Goal: Task Accomplishment & Management: Use online tool/utility

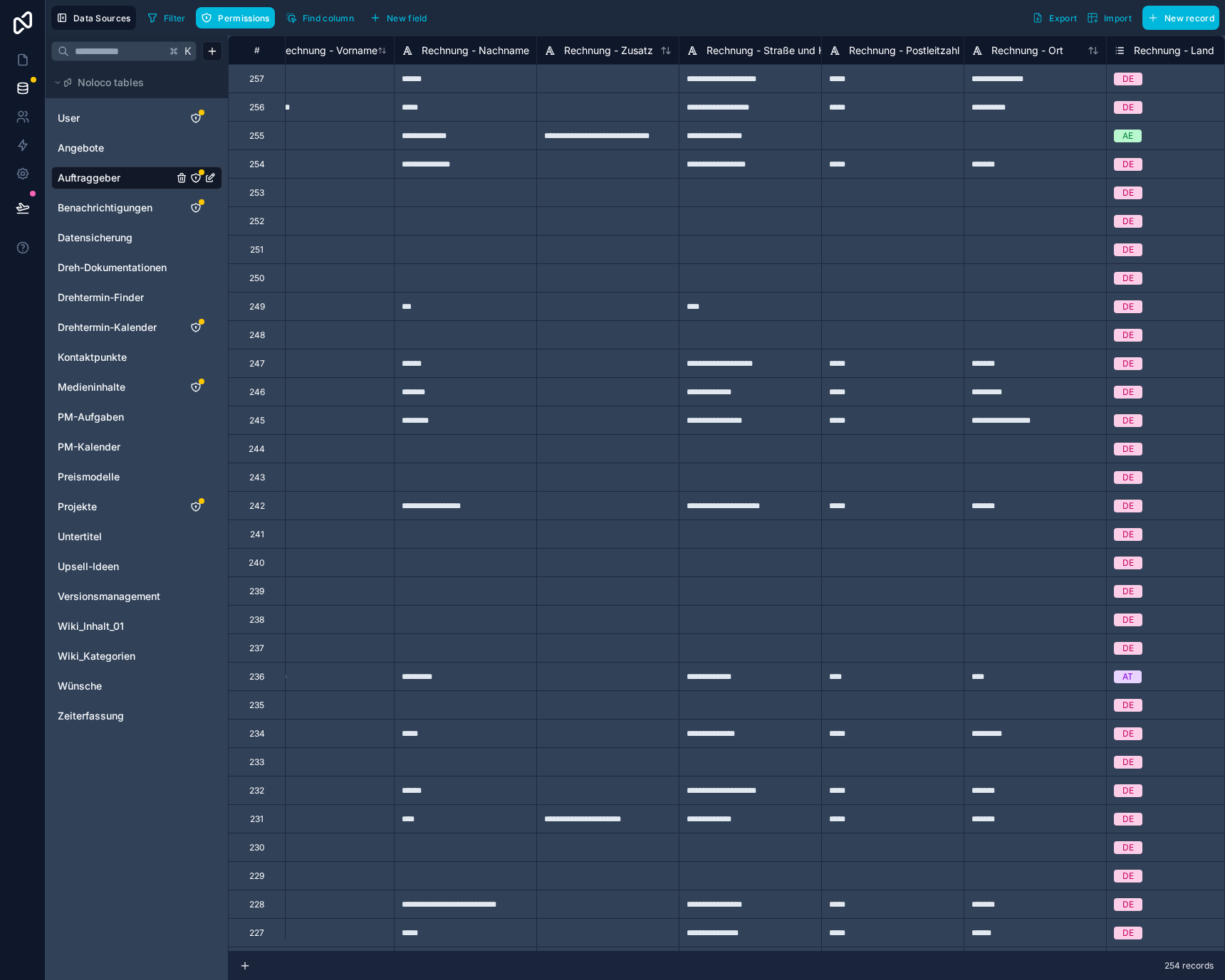
type input "**********"
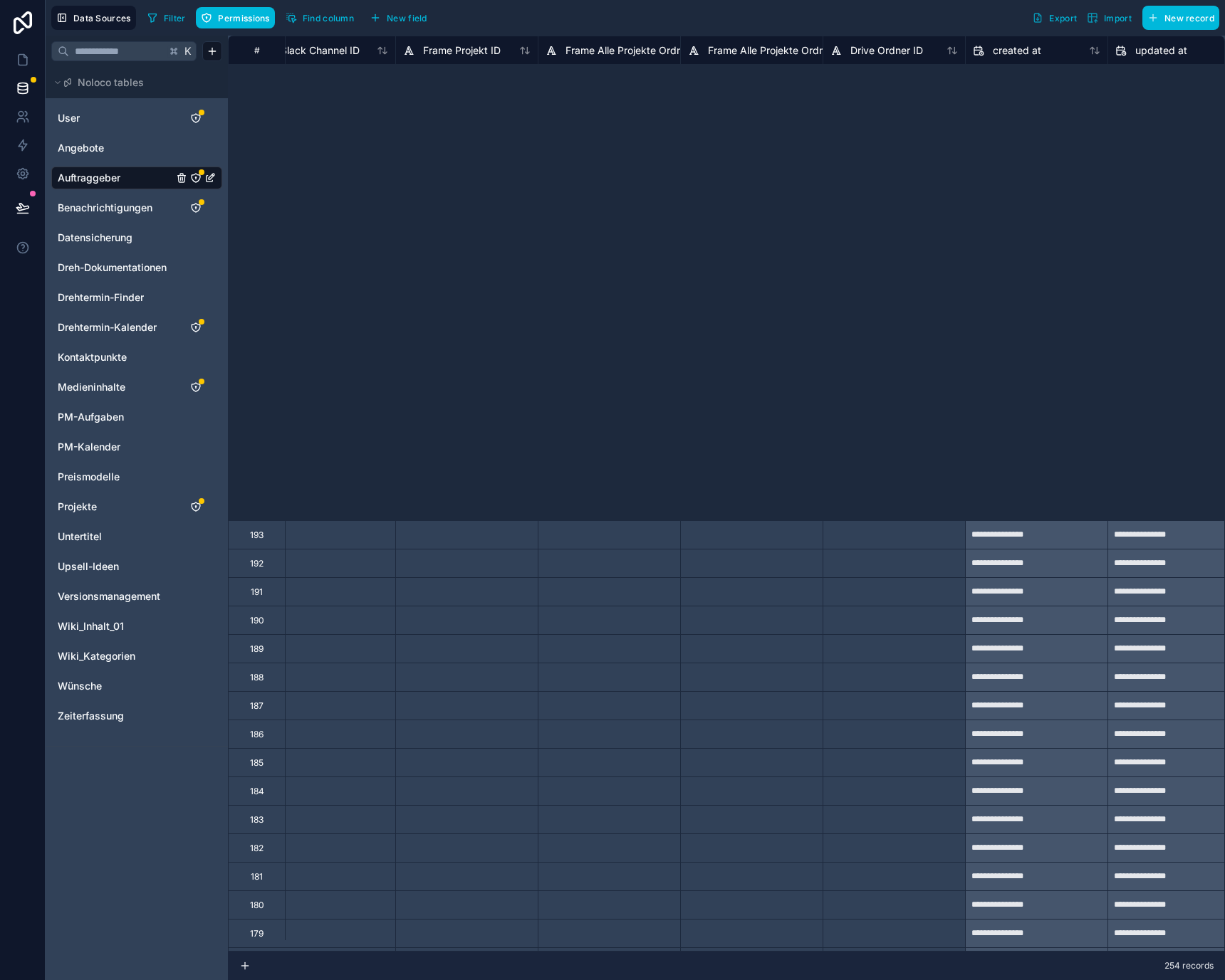
scroll to position [1971, 3592]
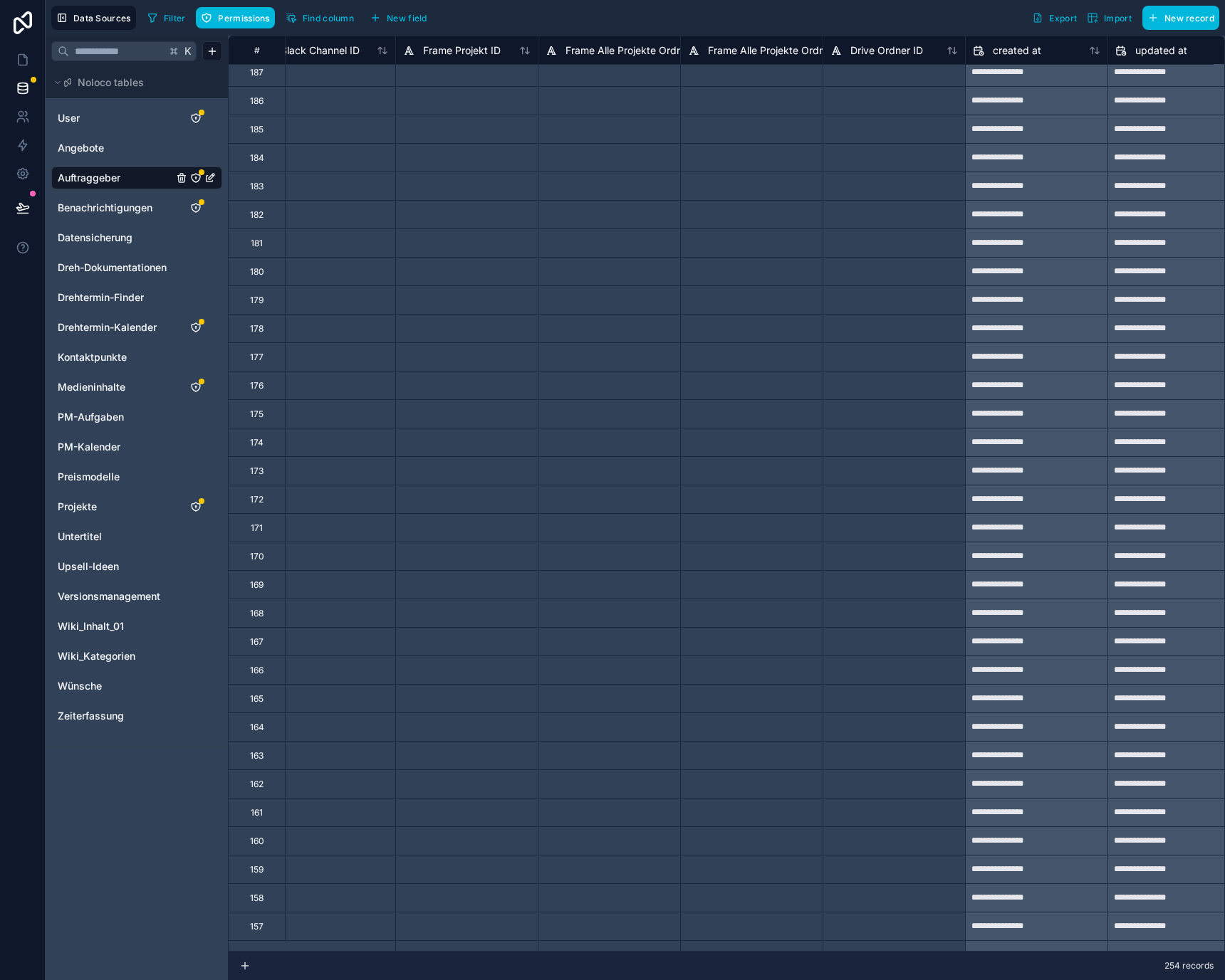
click at [860, 621] on div at bounding box center [894, 612] width 142 height 29
click at [37, 58] on link at bounding box center [22, 59] width 45 height 29
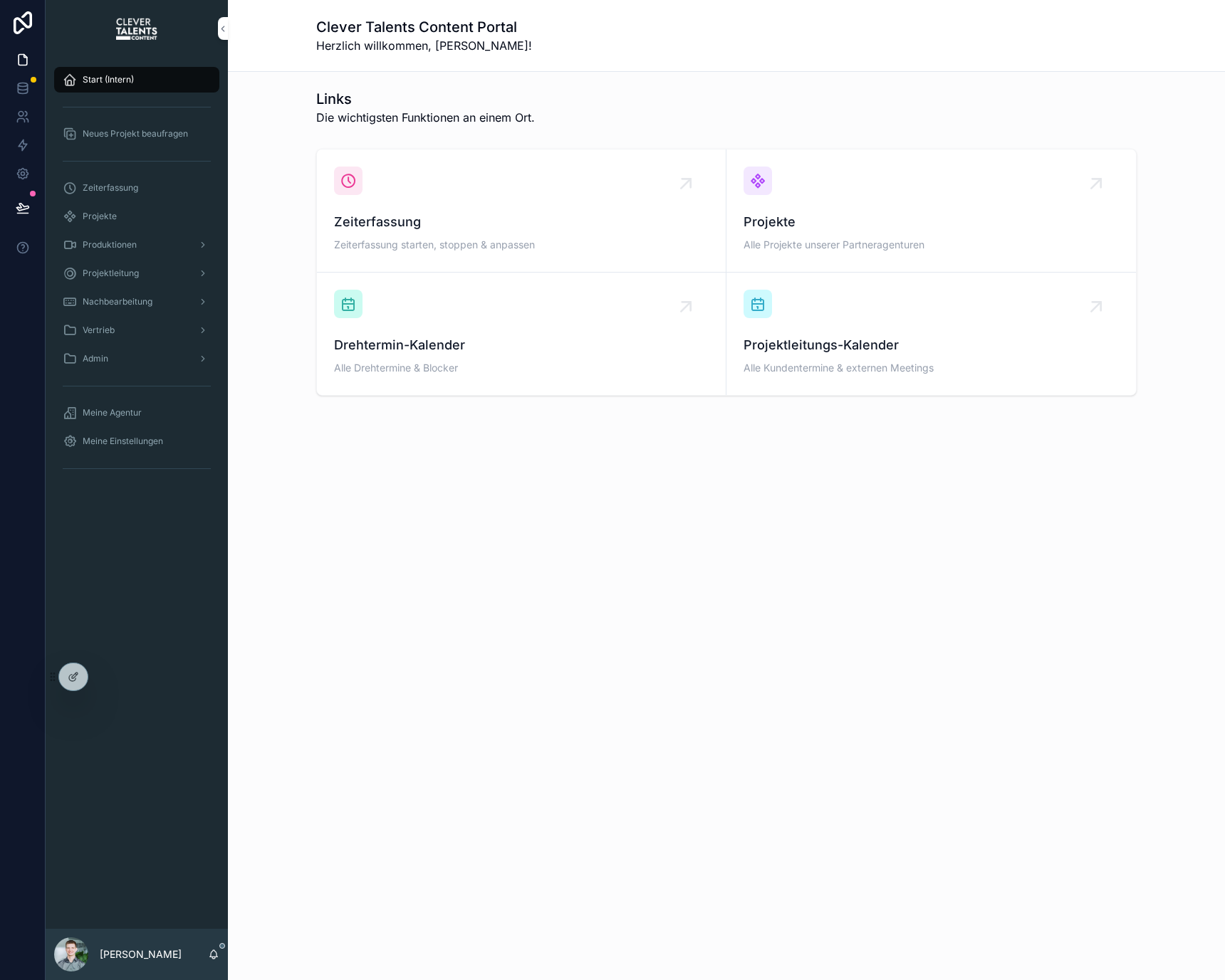
click at [139, 209] on div "Projekte" at bounding box center [137, 216] width 148 height 23
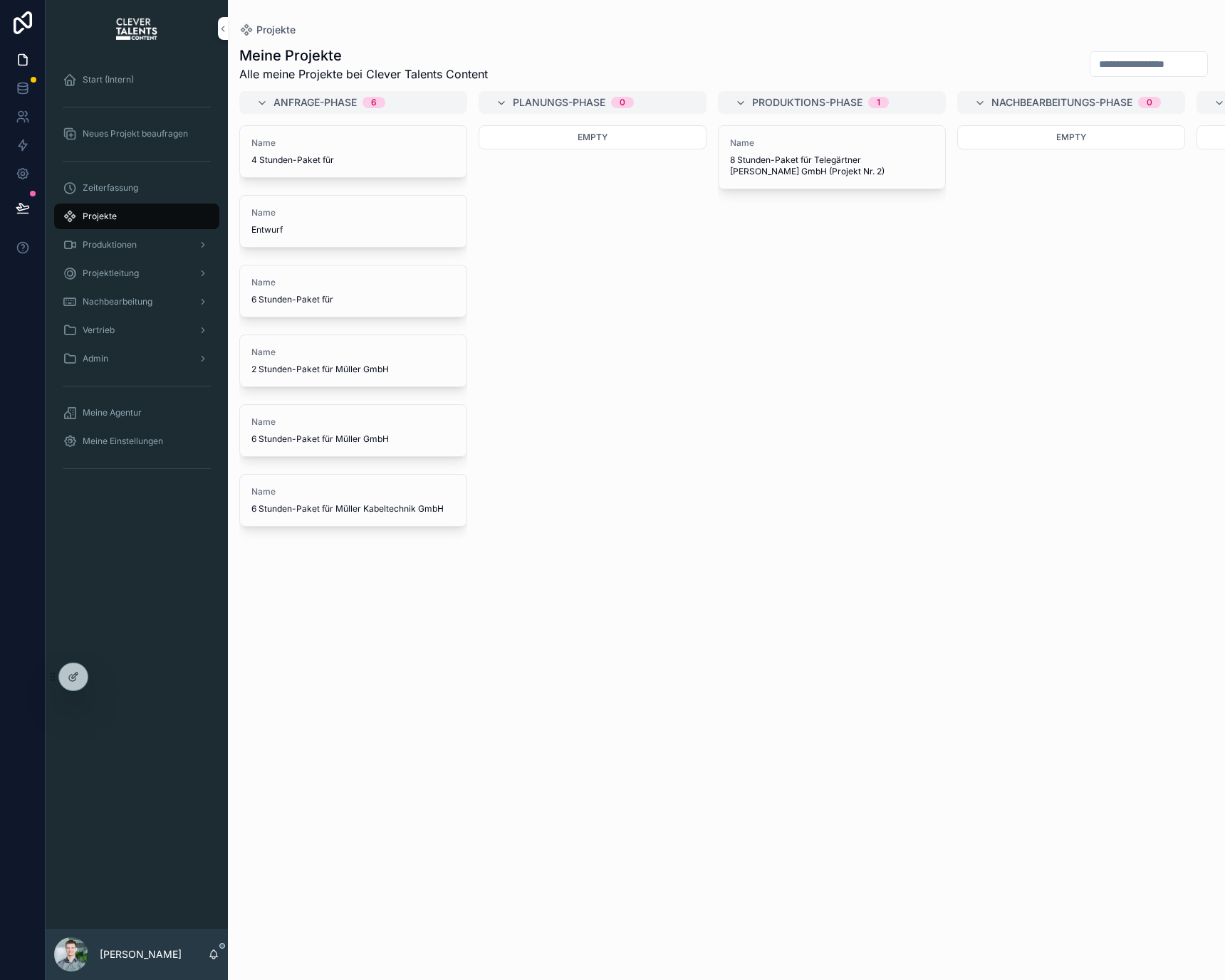
click at [139, 412] on span "Meine Agentur" at bounding box center [112, 413] width 59 height 12
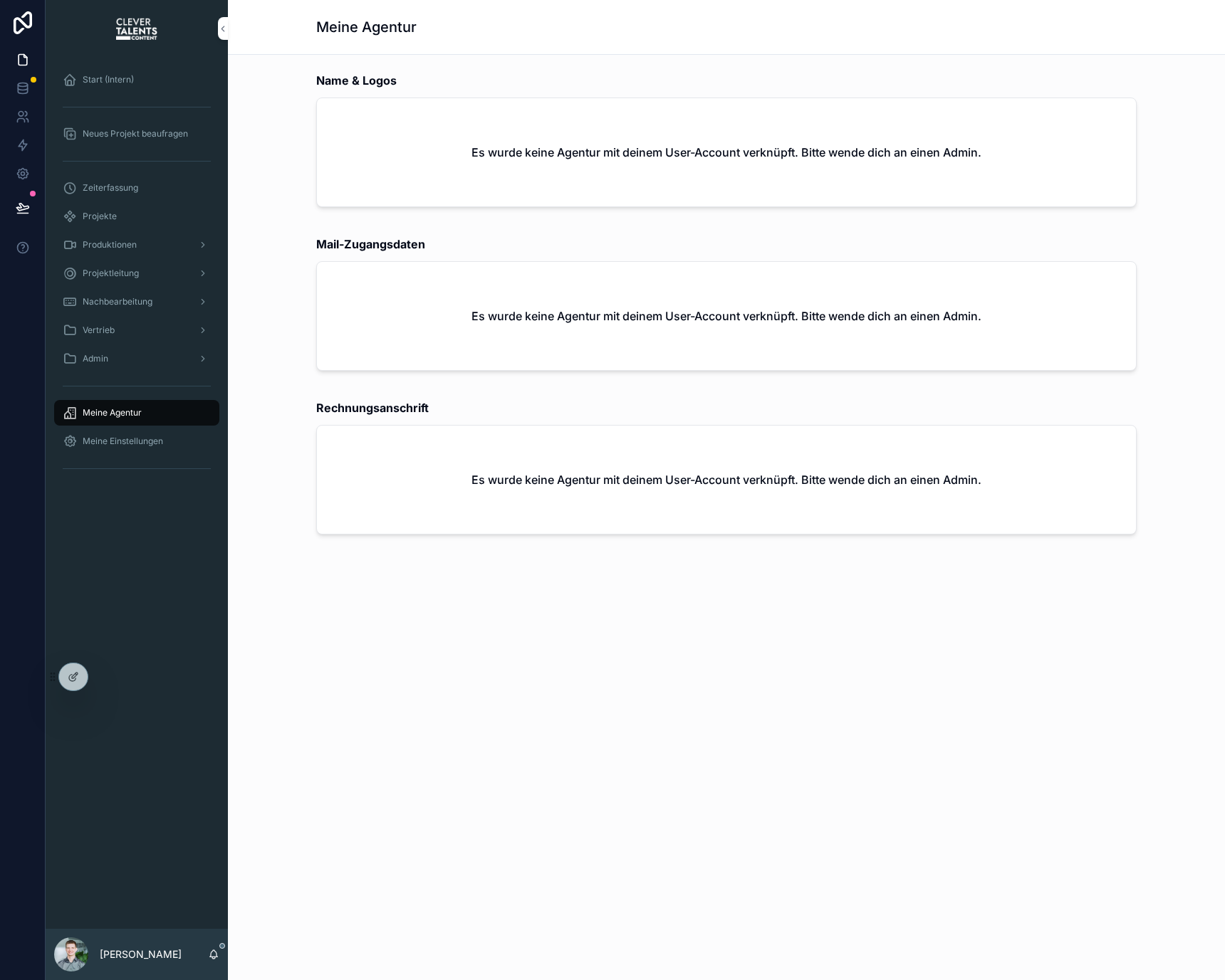
click at [154, 439] on span "Meine Einstellungen" at bounding box center [123, 442] width 81 height 12
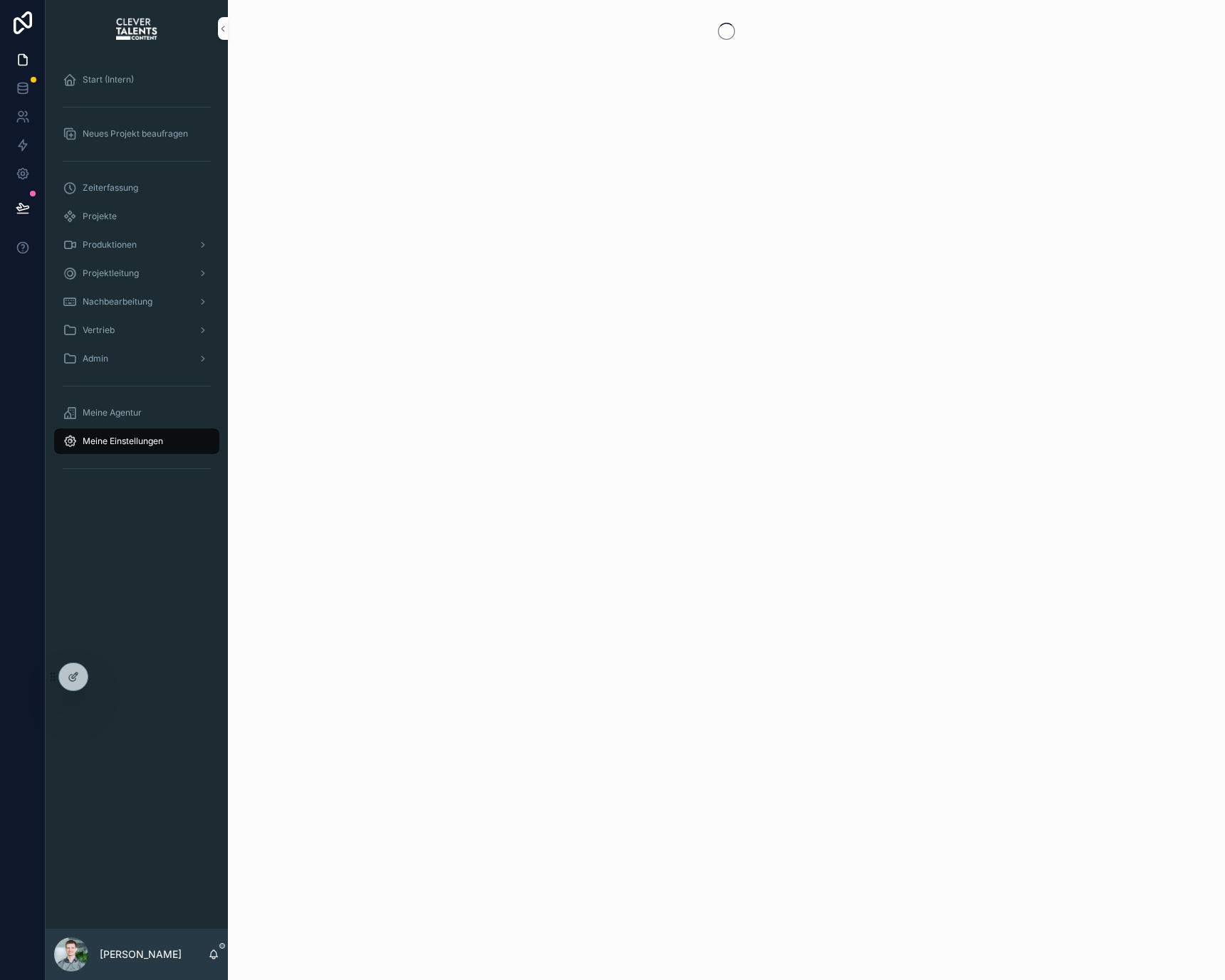
click at [150, 141] on div "Neues Projekt beaufragen" at bounding box center [137, 133] width 148 height 23
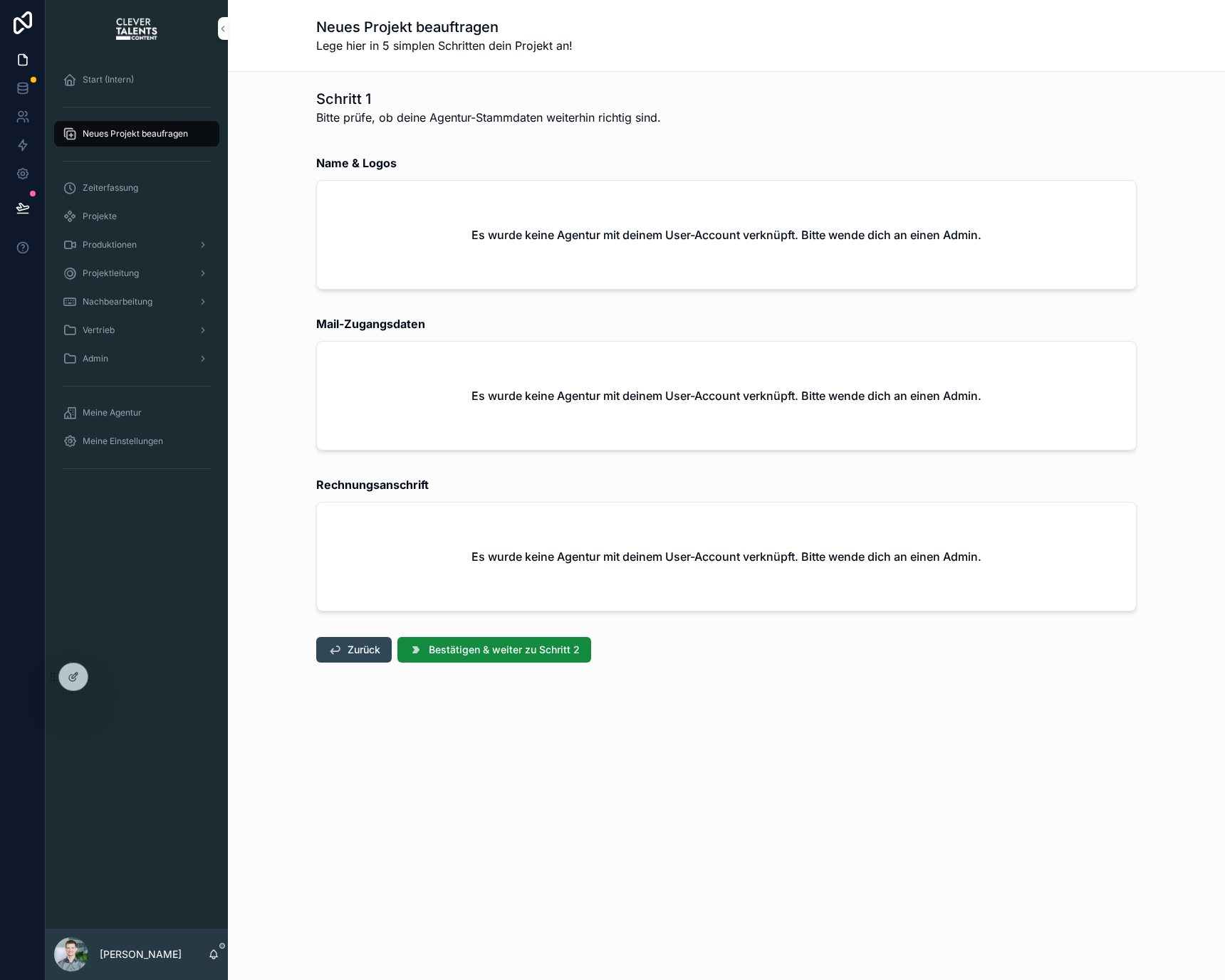
click at [161, 201] on div "Zeiterfassung" at bounding box center [136, 188] width 182 height 29
click at [154, 214] on div "Projekte" at bounding box center [137, 216] width 148 height 23
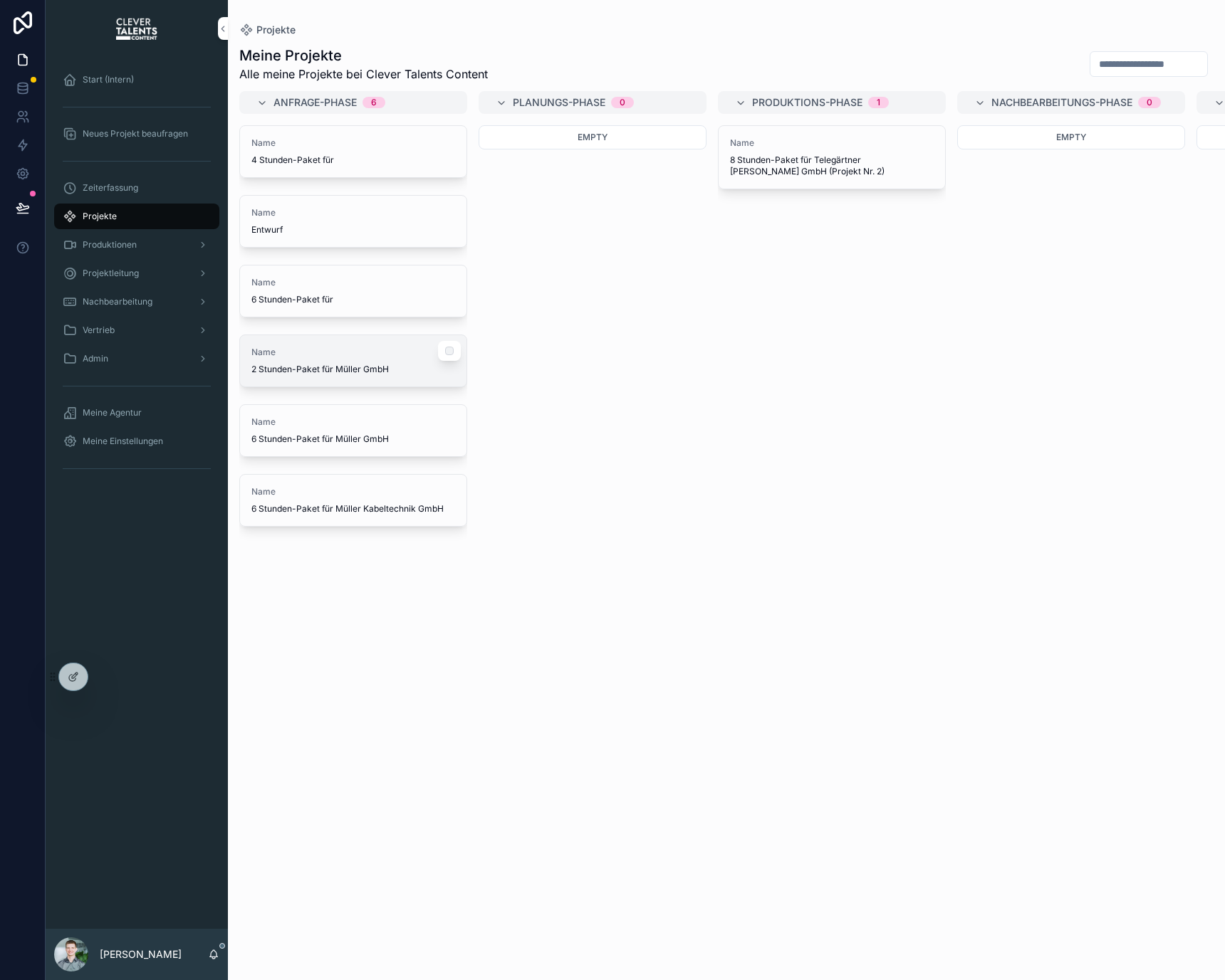
click at [313, 361] on div "Name 2 Stunden-Paket für Müller GmbH" at bounding box center [353, 360] width 204 height 29
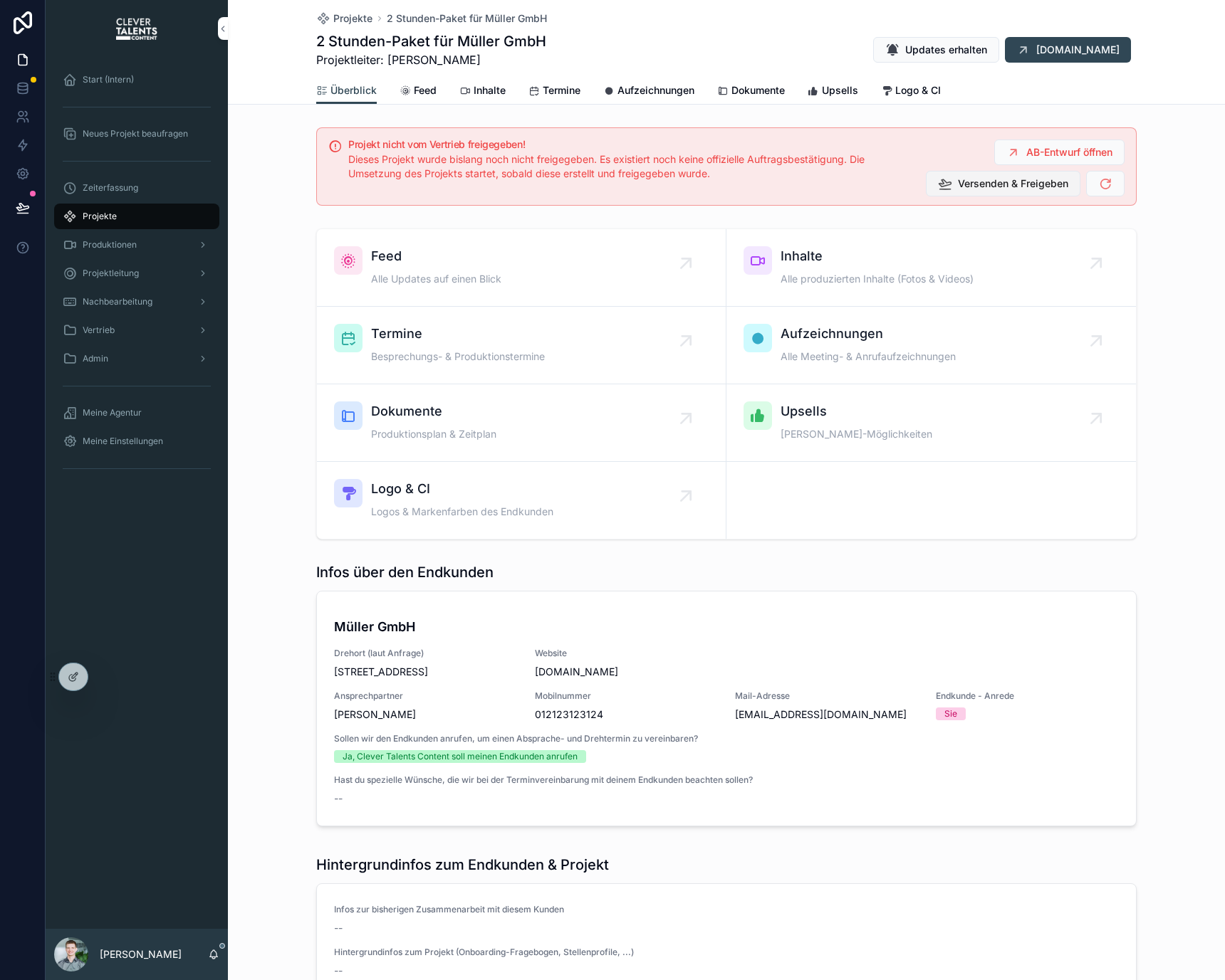
click at [1024, 186] on span "Versenden & Freigeben" at bounding box center [1013, 183] width 111 height 14
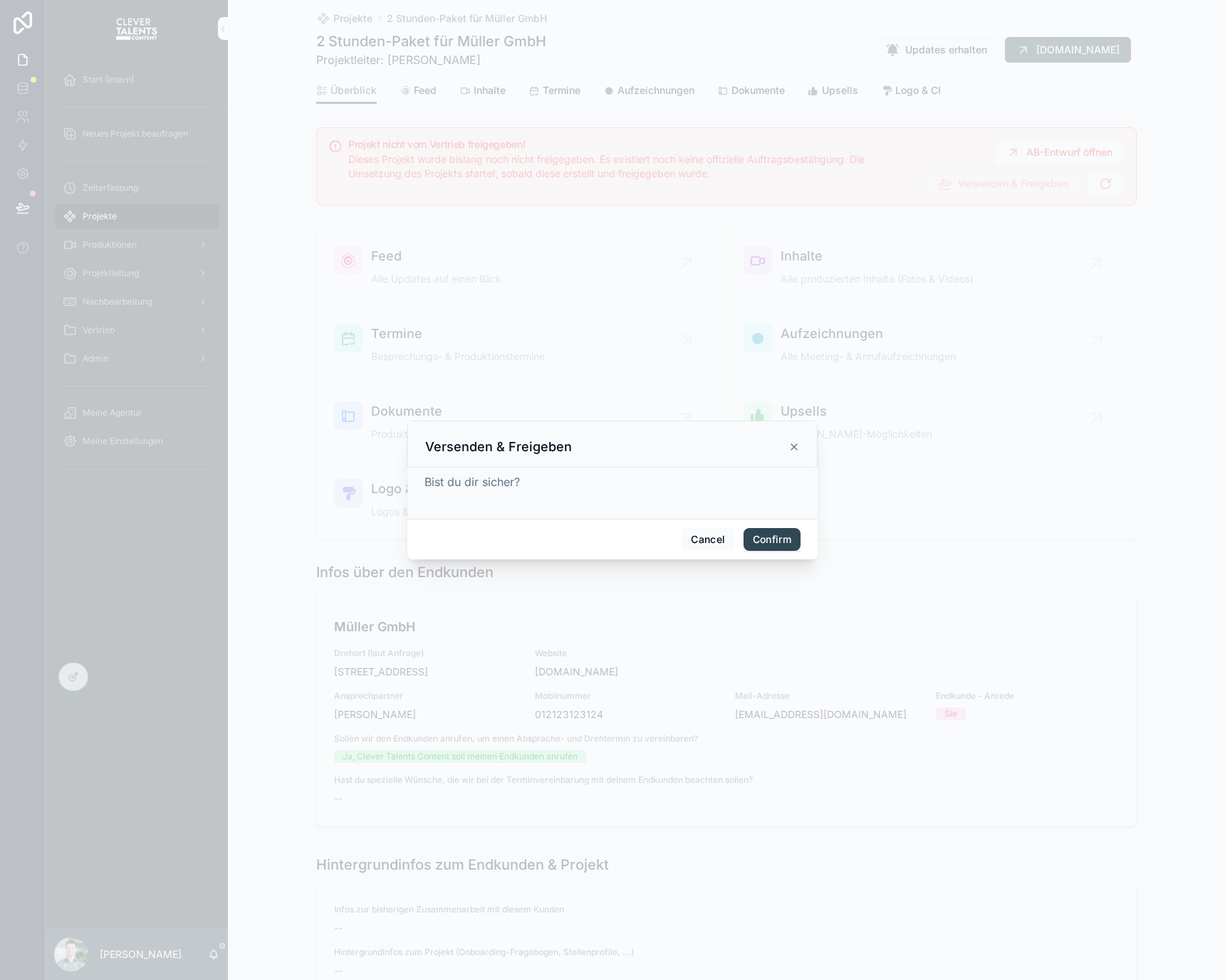
click at [785, 531] on button "Confirm" at bounding box center [772, 539] width 57 height 23
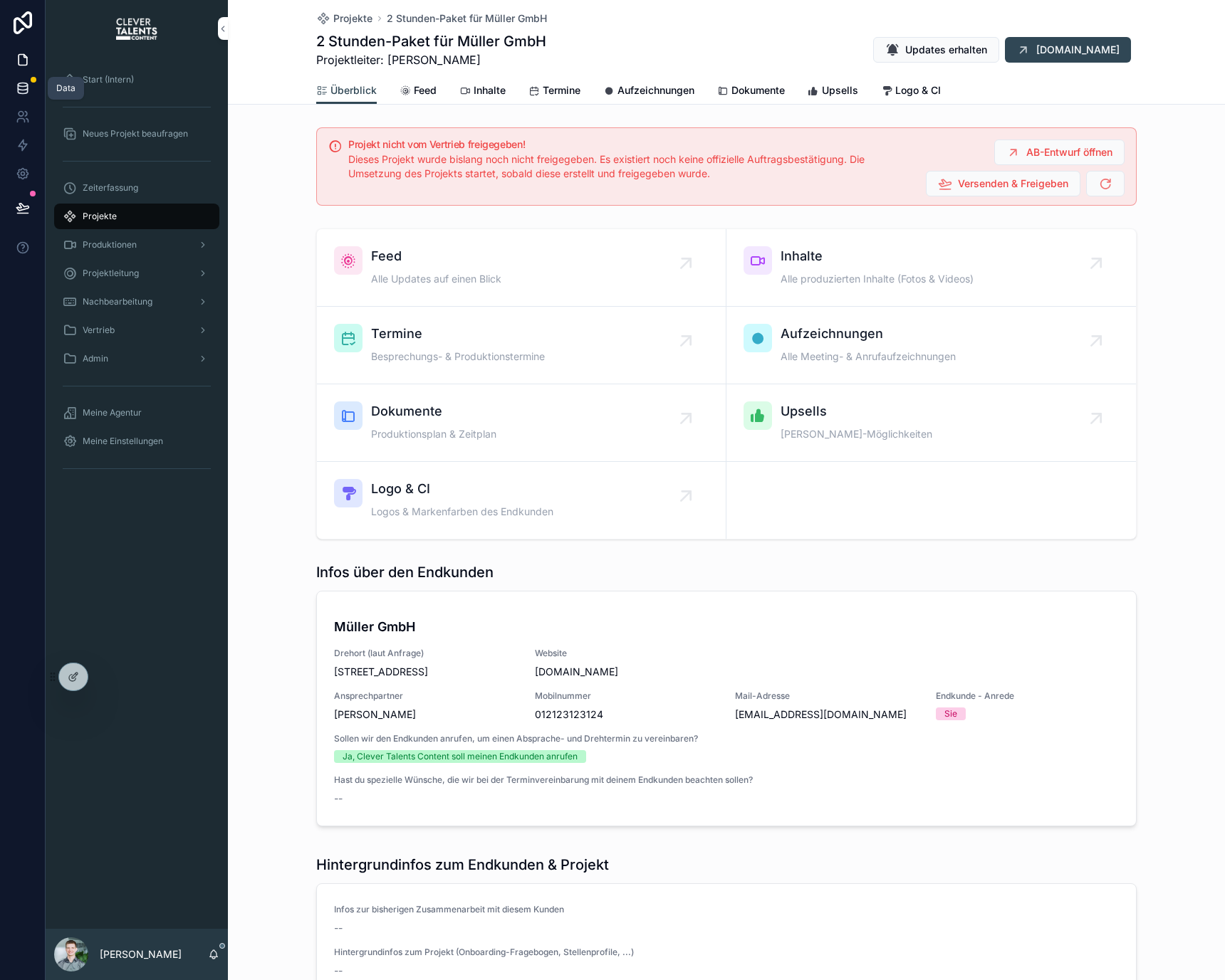
click at [18, 92] on icon at bounding box center [22, 88] width 14 height 14
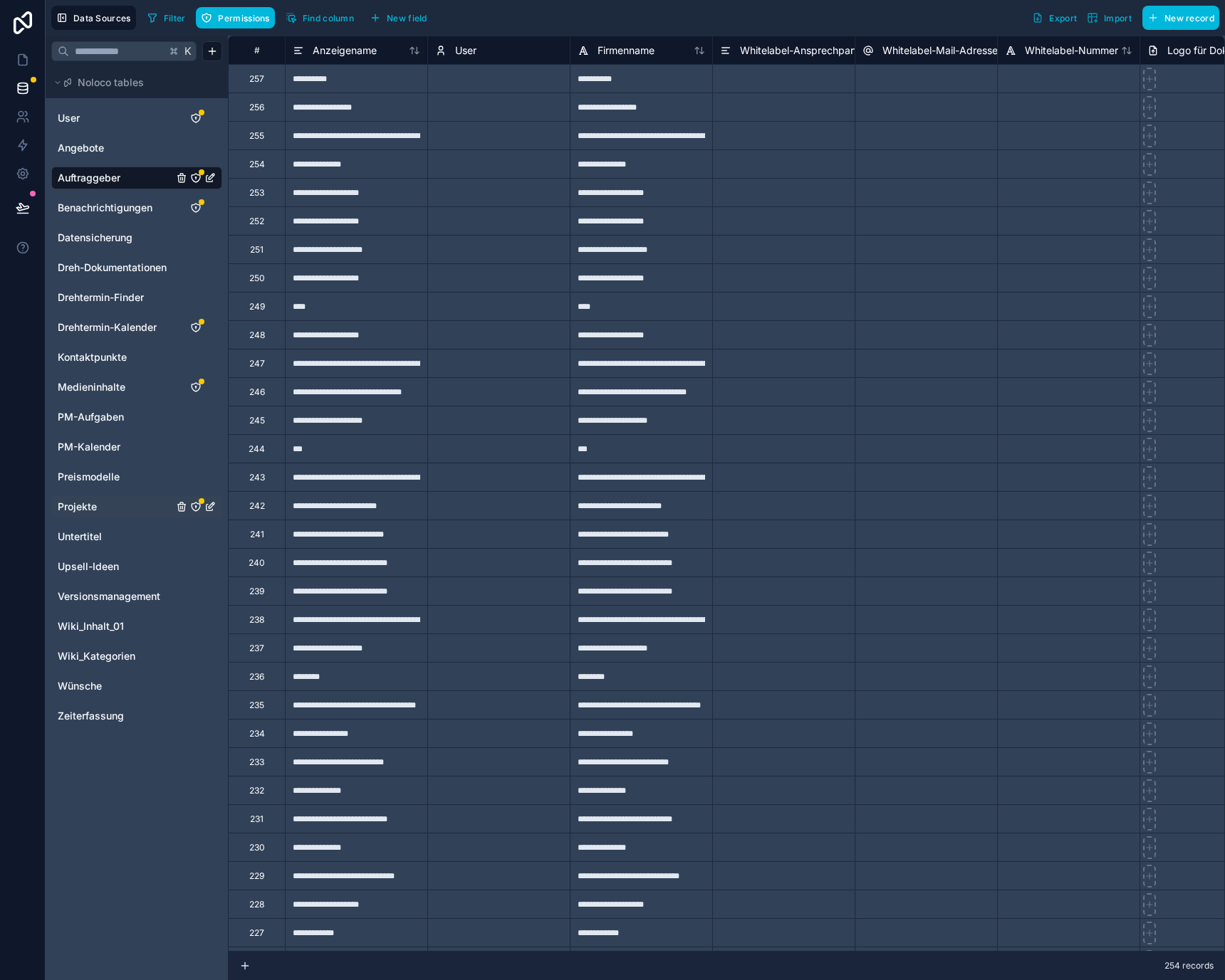
click at [81, 503] on span "Projekte" at bounding box center [77, 506] width 39 height 14
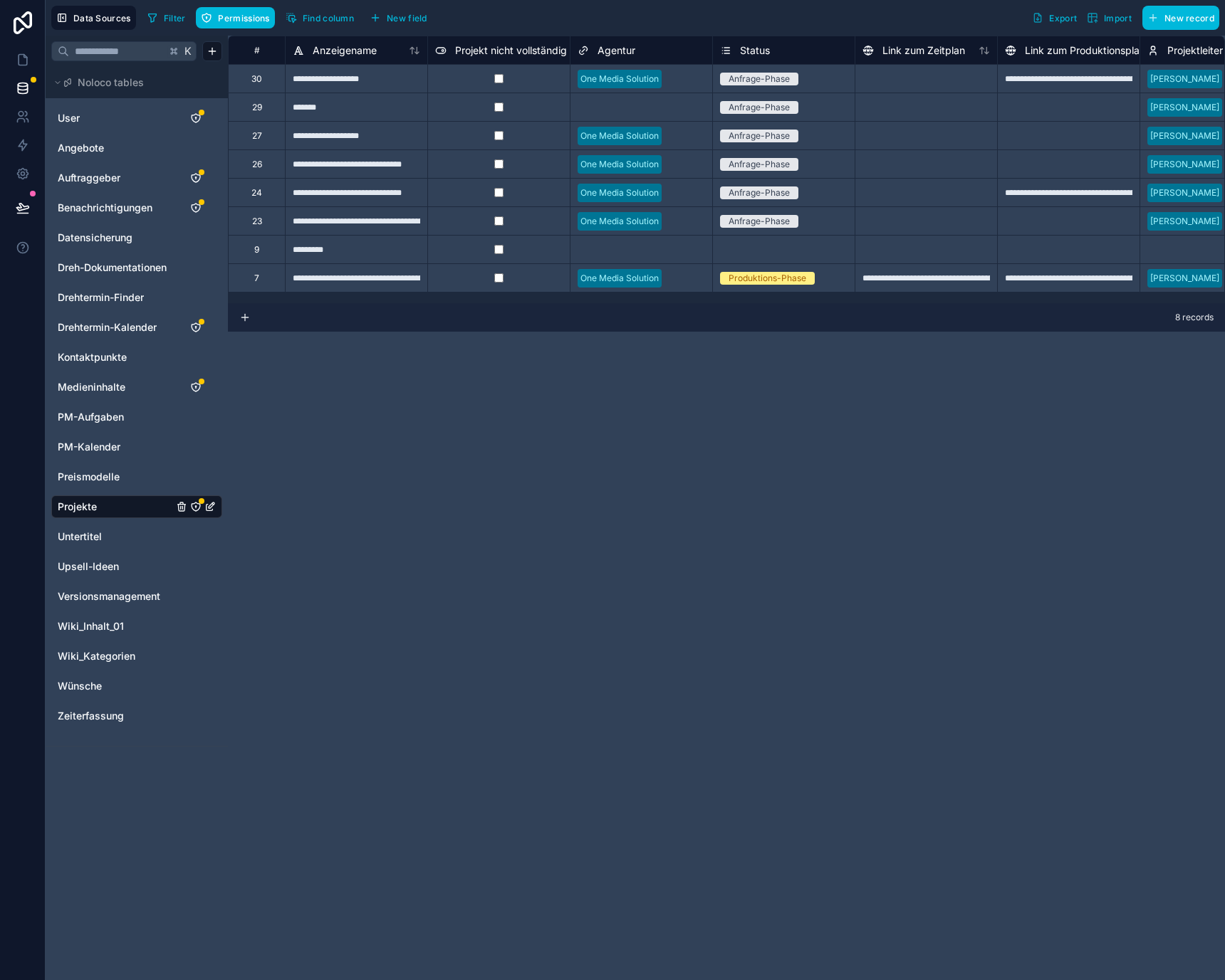
click at [393, 172] on div "**********" at bounding box center [356, 163] width 142 height 29
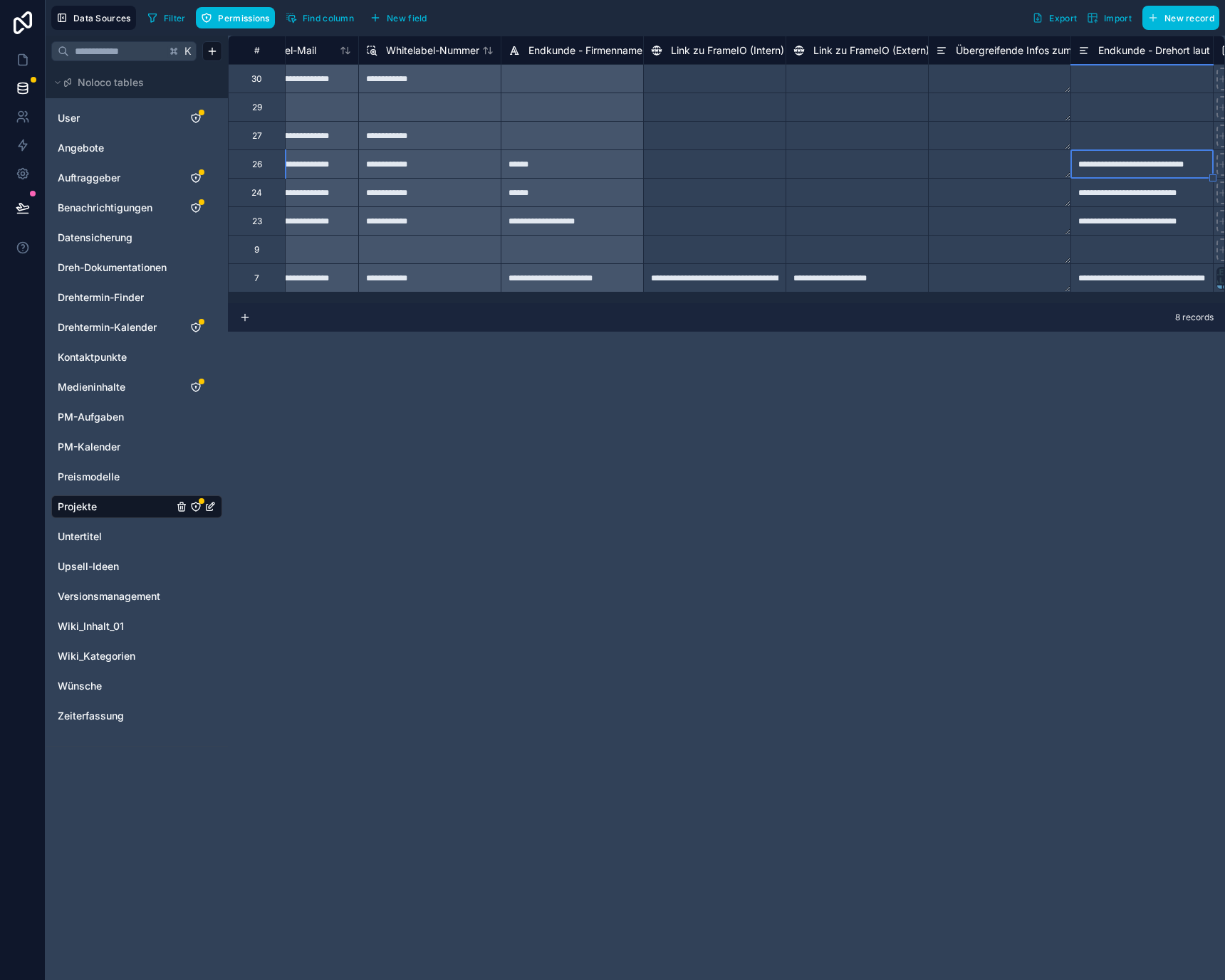
scroll to position [0, 2063]
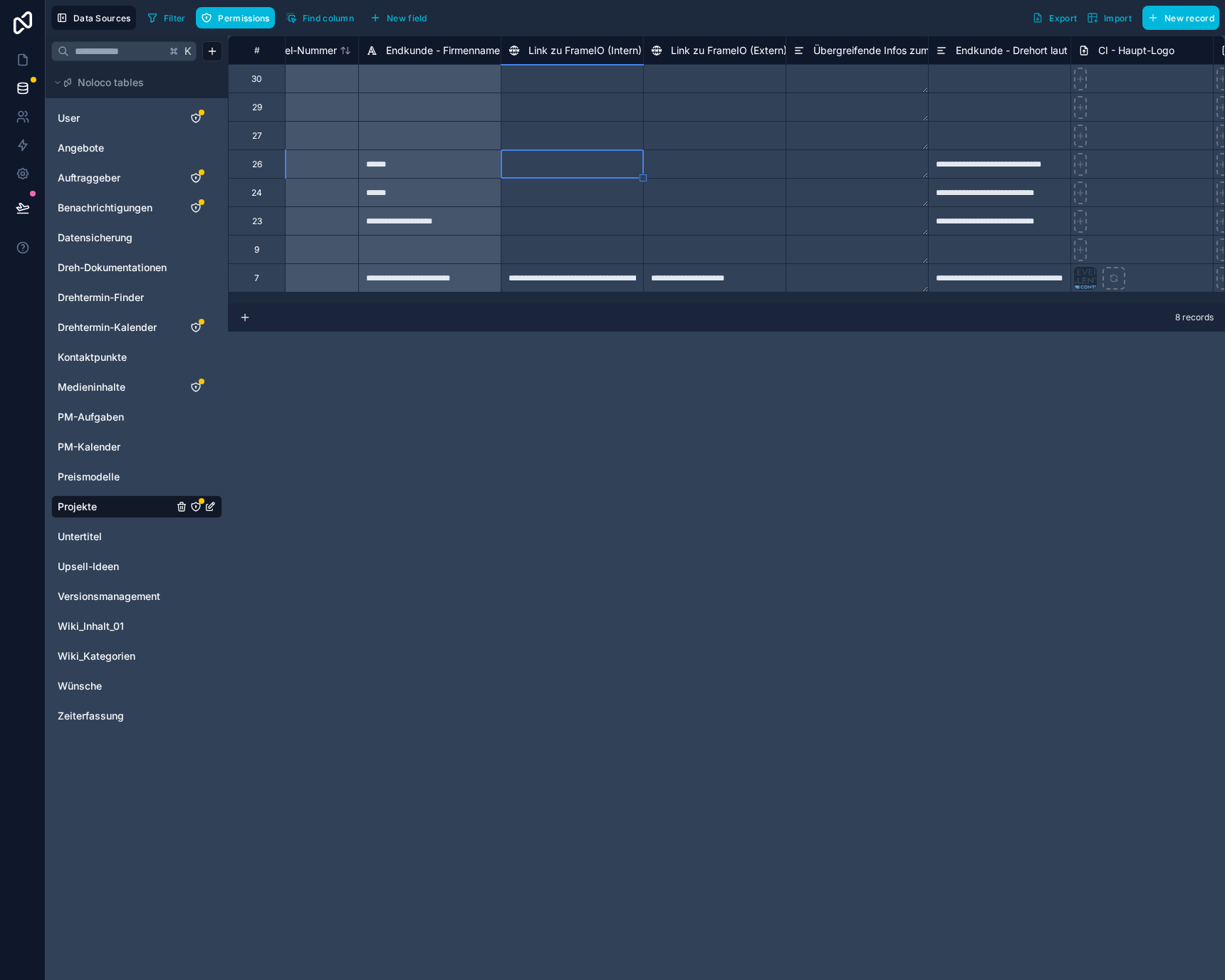
type input "*"
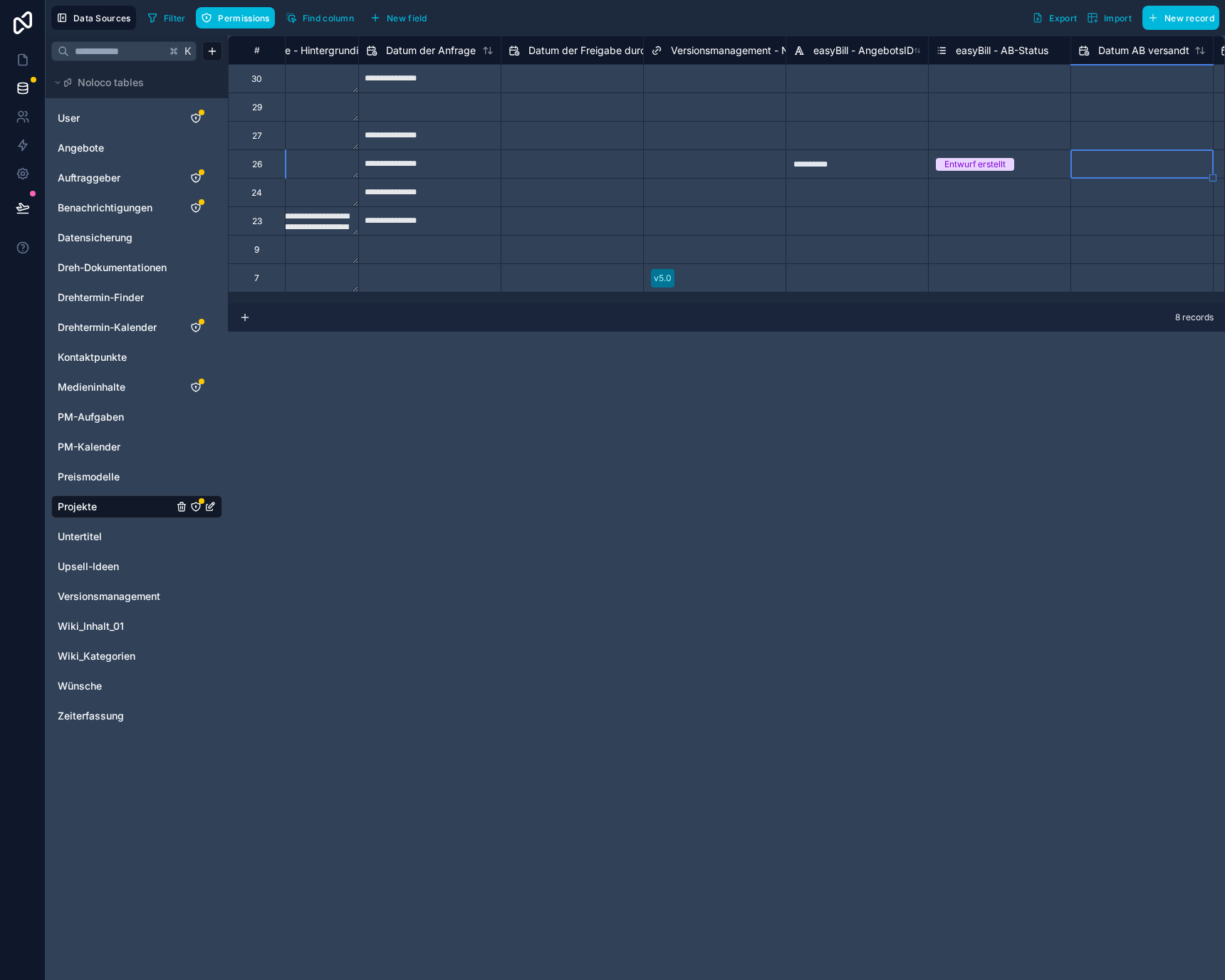
scroll to position [0, 5338]
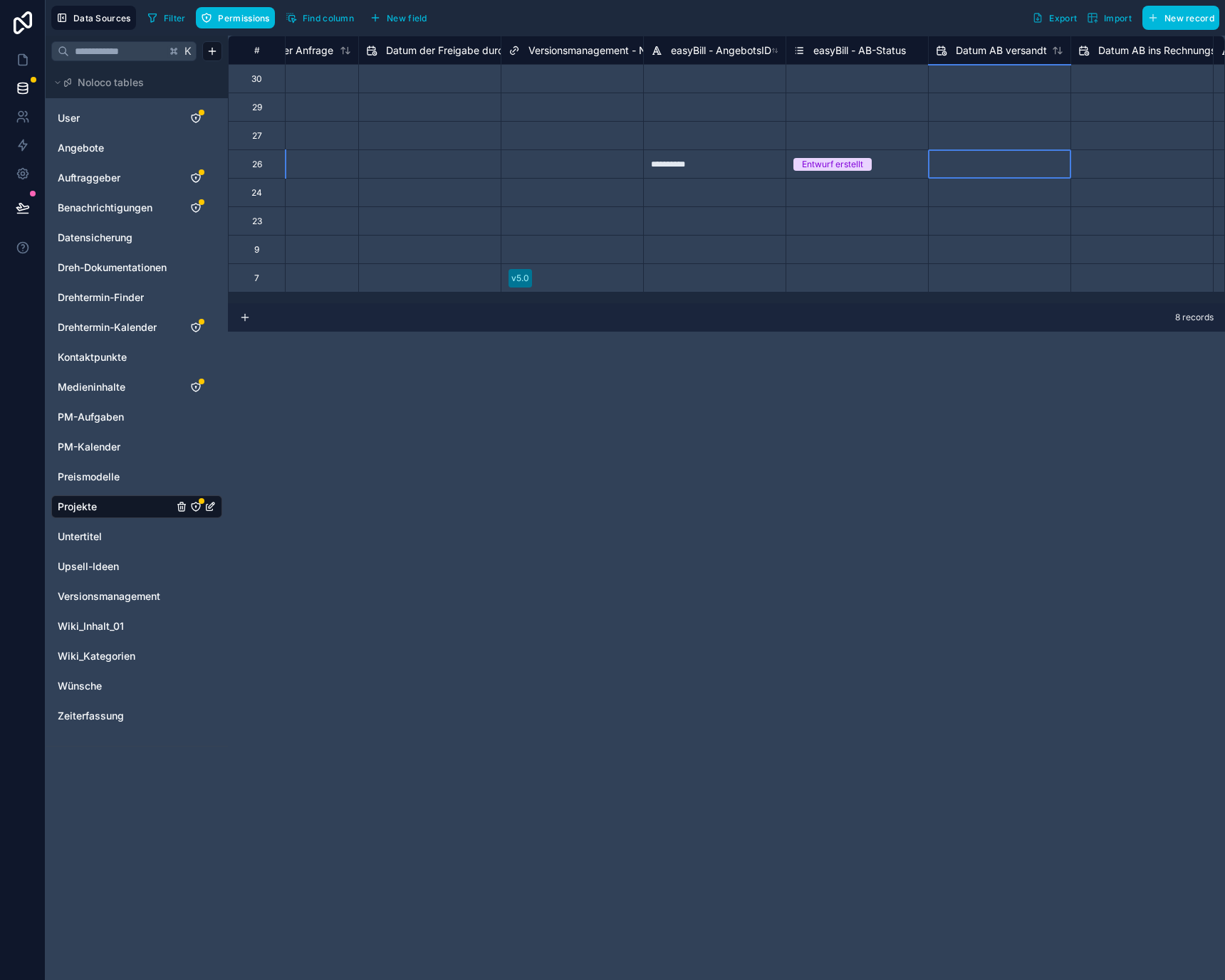
click at [950, 173] on input "text" at bounding box center [999, 164] width 141 height 23
select select "****"
select select "*"
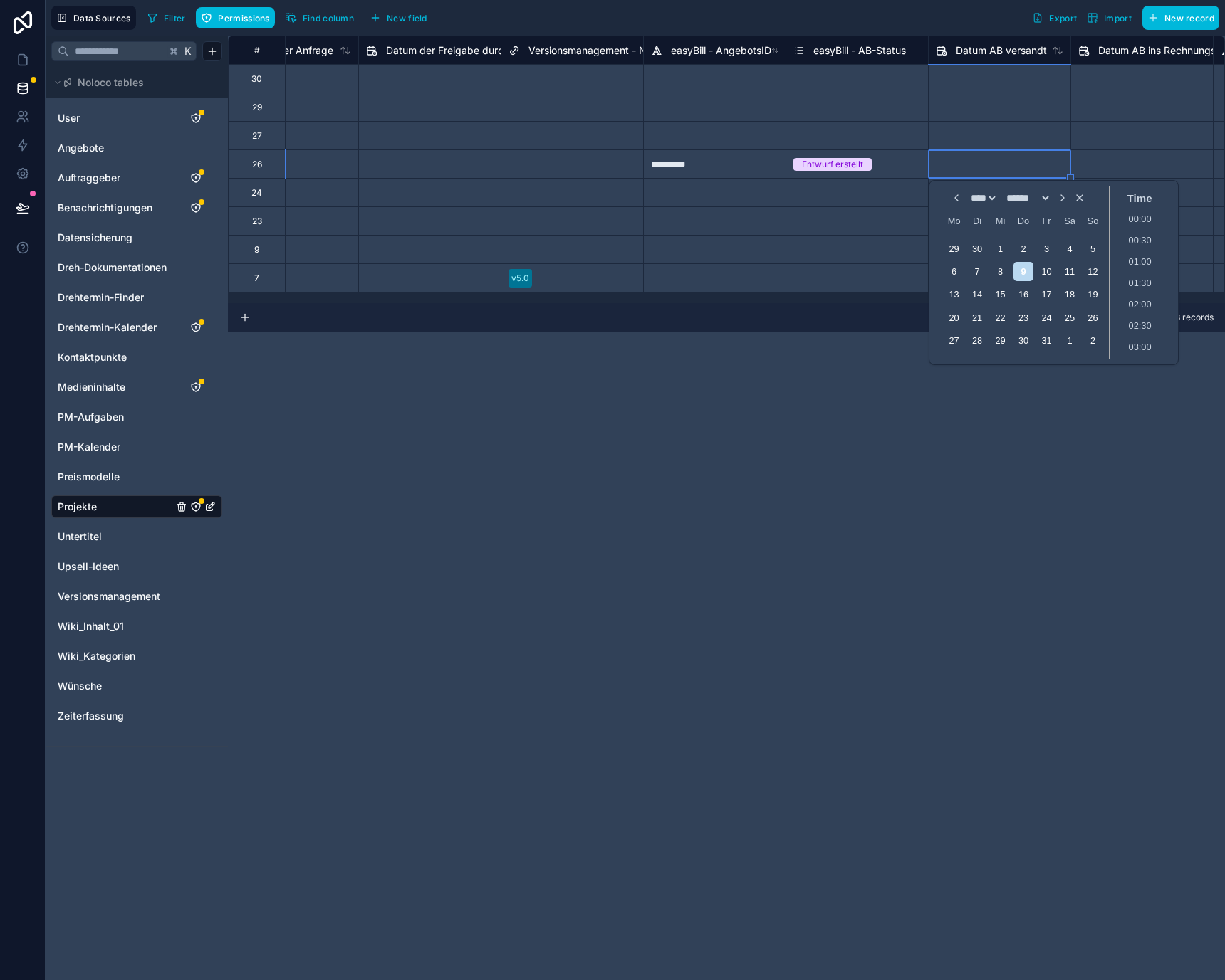
scroll to position [385, 0]
click at [1019, 266] on div "9" at bounding box center [1023, 272] width 19 height 19
type input "**********"
click at [1115, 163] on input "text" at bounding box center [1141, 164] width 141 height 23
select select "****"
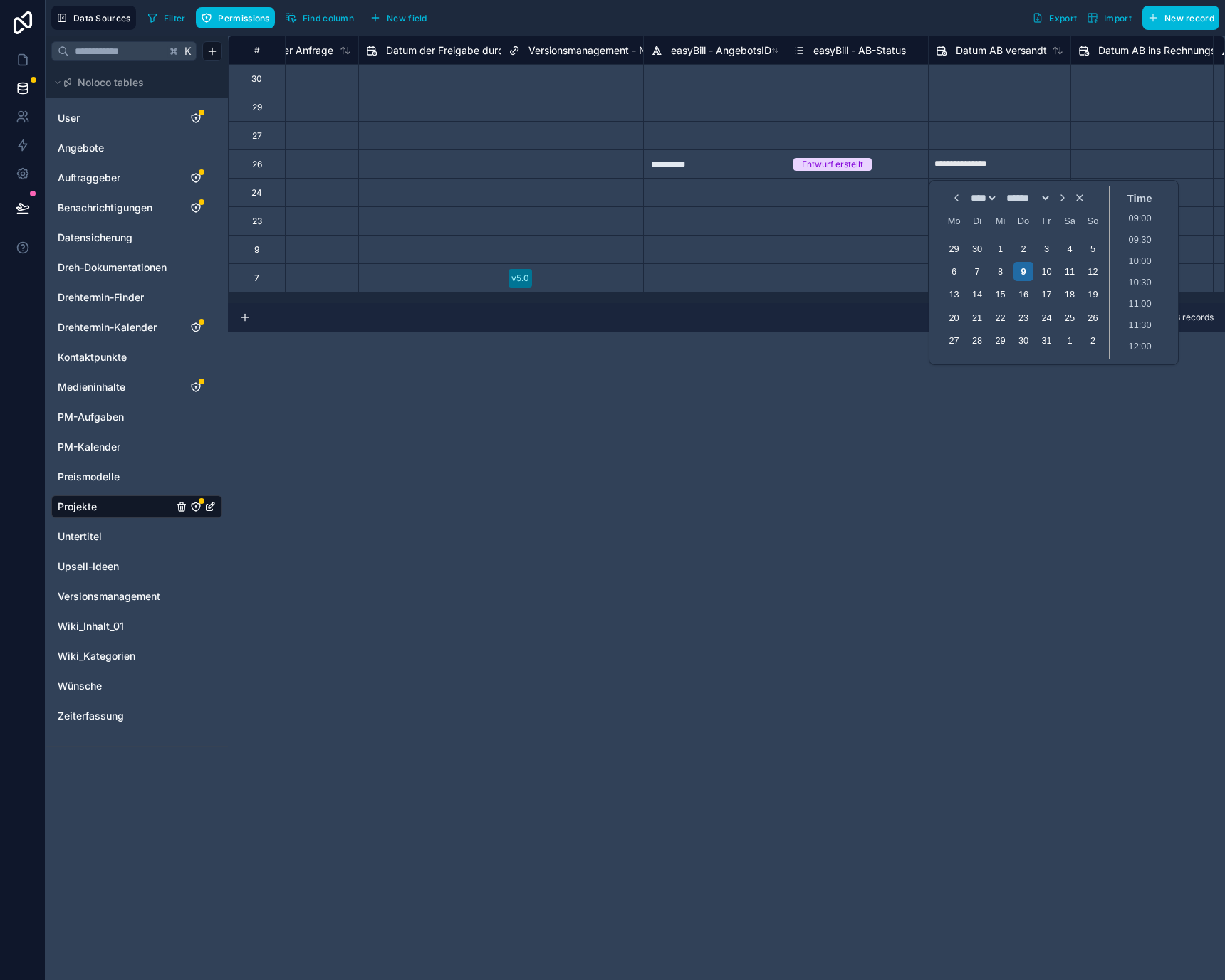
select select "*"
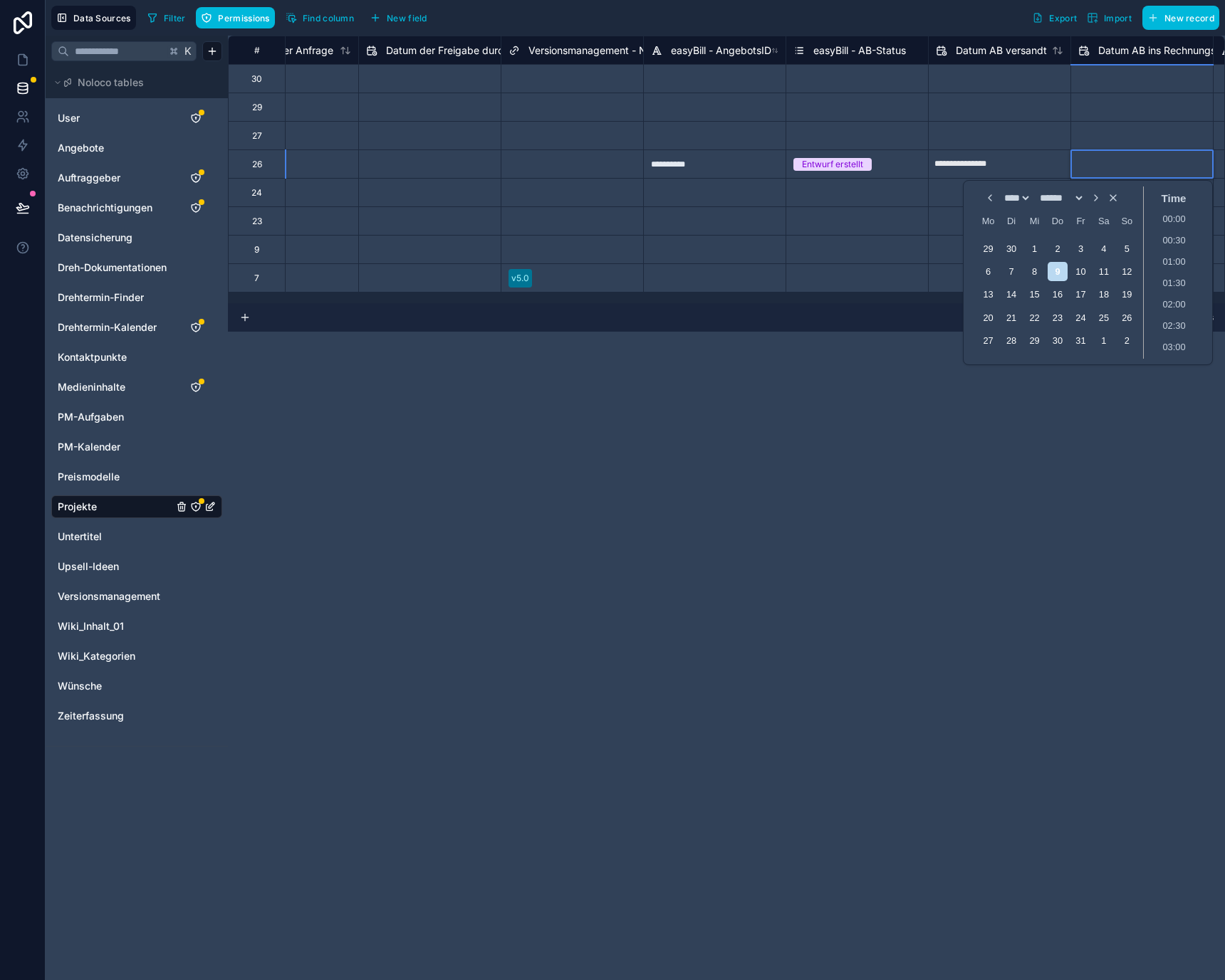
click at [1115, 163] on input "text" at bounding box center [1141, 164] width 141 height 23
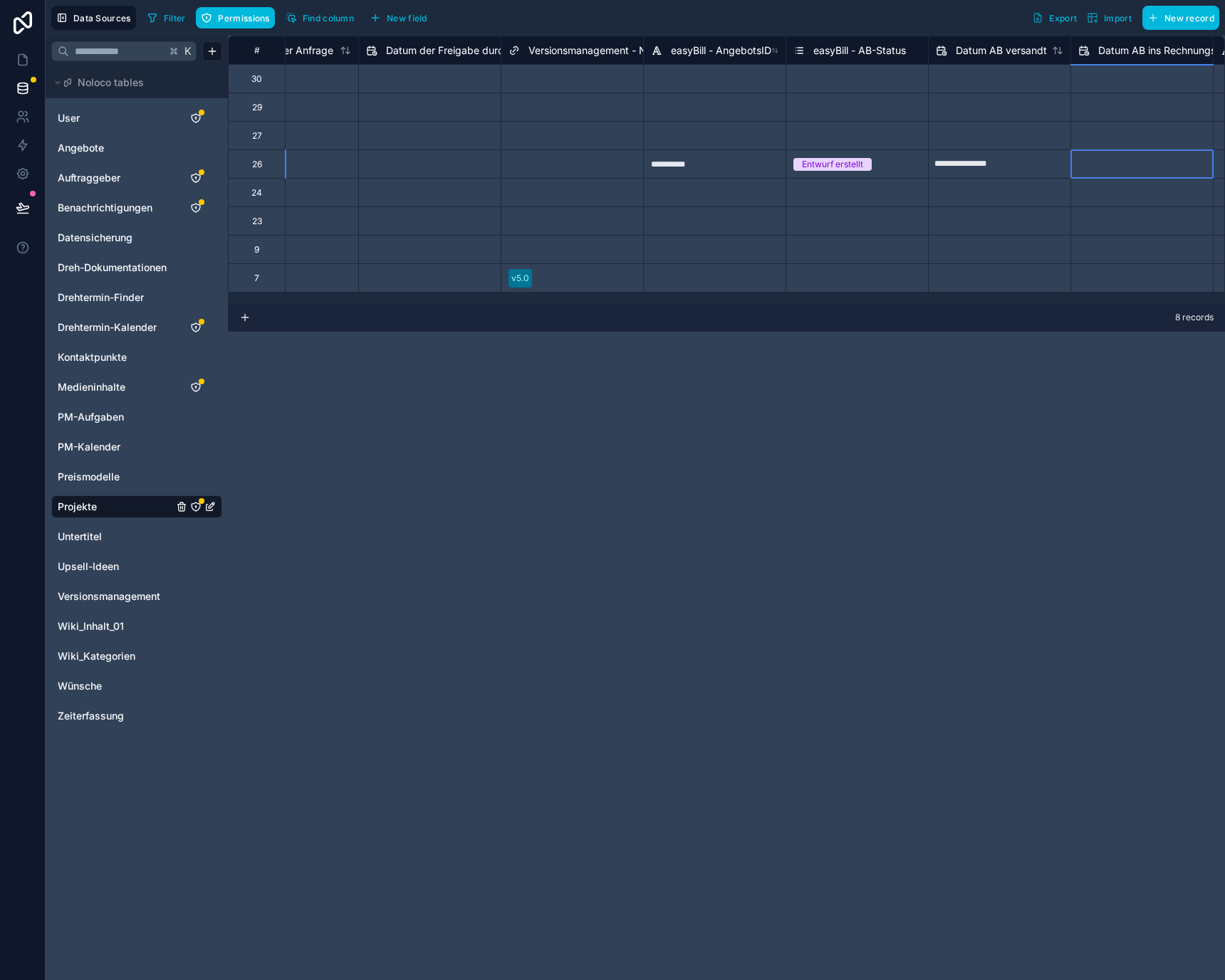
click at [1102, 165] on input "text" at bounding box center [1141, 164] width 141 height 23
select select "****"
select select "*"
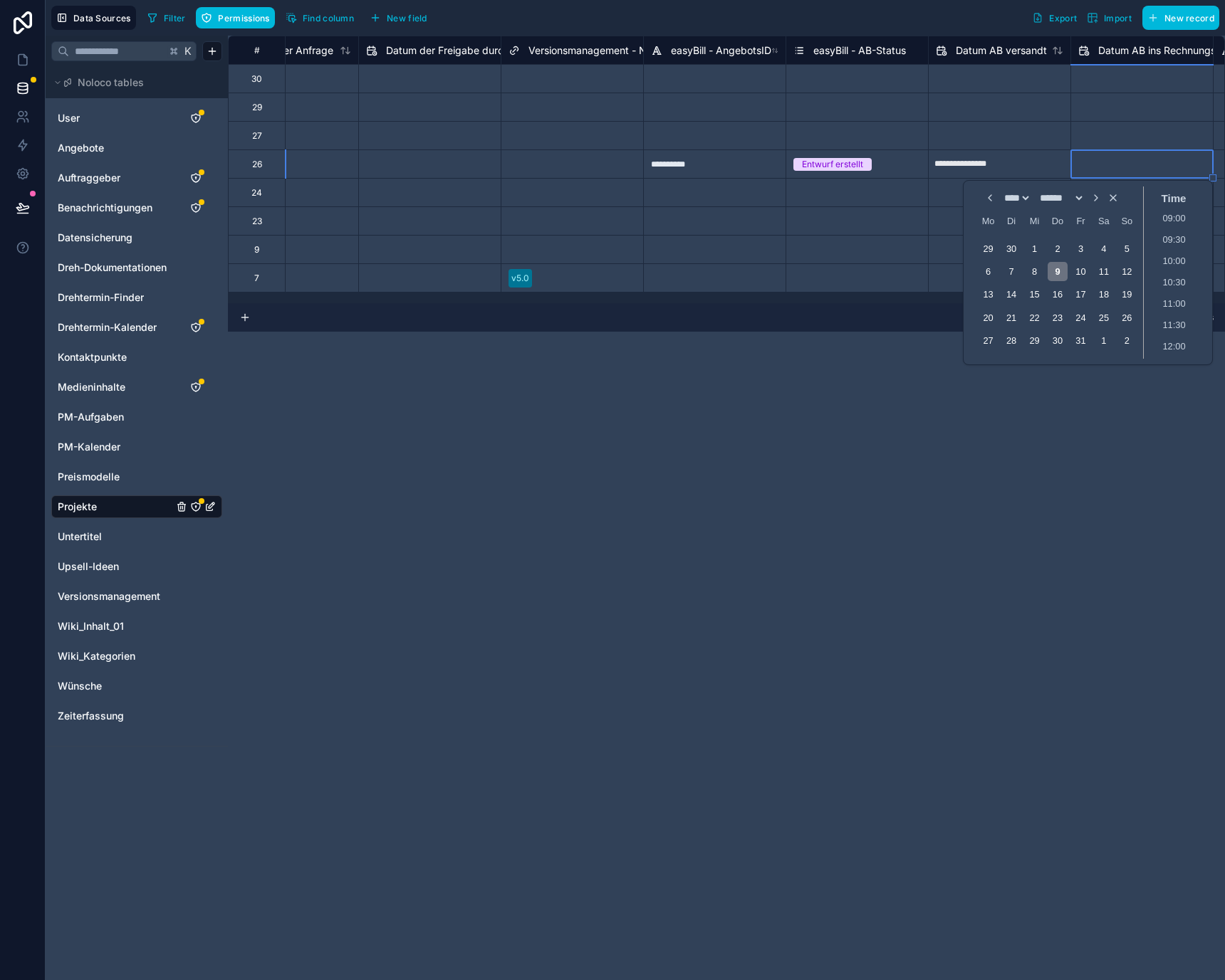
click at [1052, 273] on div "9" at bounding box center [1057, 272] width 19 height 19
type input "**********"
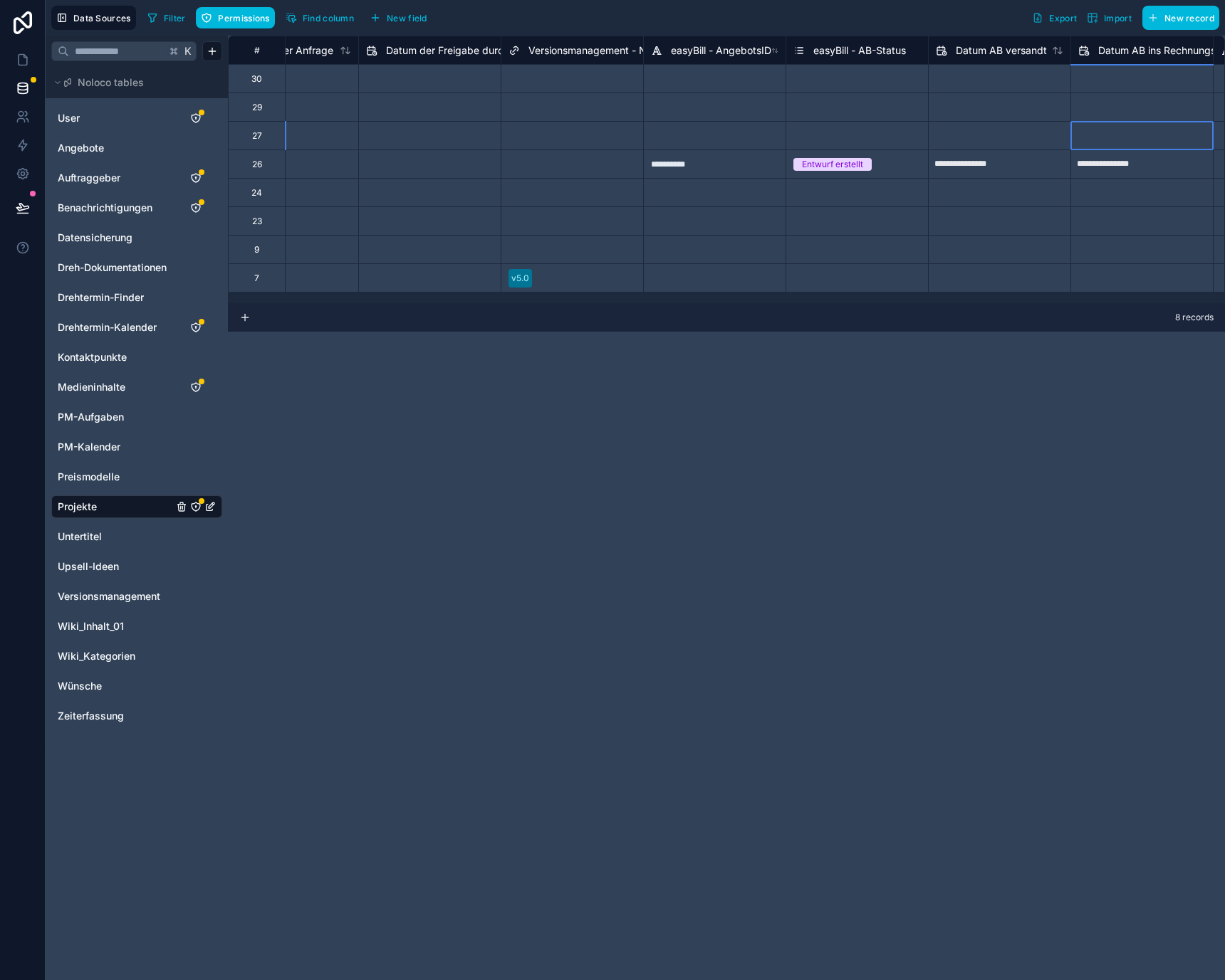
click at [1116, 138] on input "text" at bounding box center [1141, 136] width 141 height 23
select select "****"
select select "*"
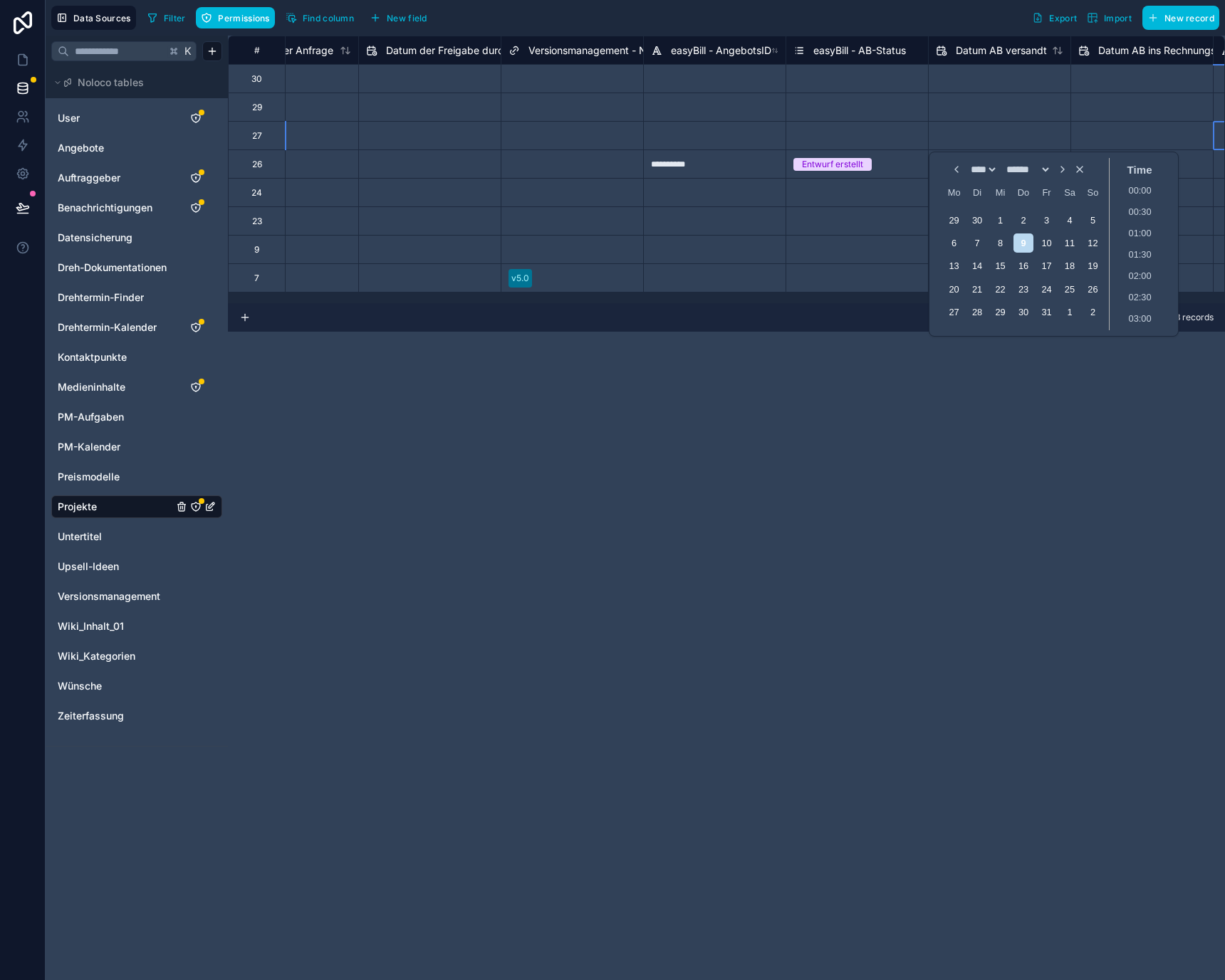
scroll to position [0, 5481]
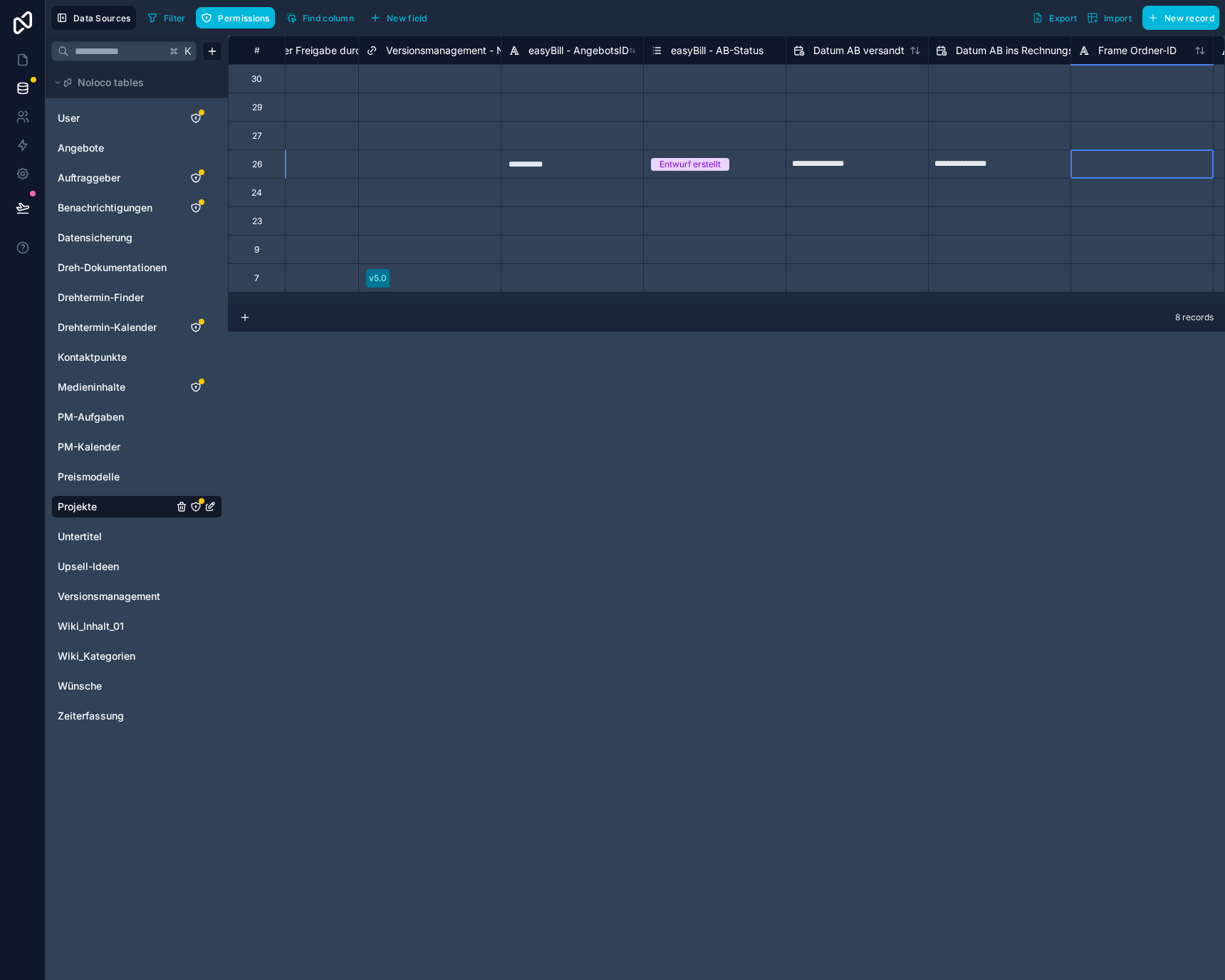
click at [1196, 168] on div at bounding box center [1141, 163] width 142 height 29
type input "*"
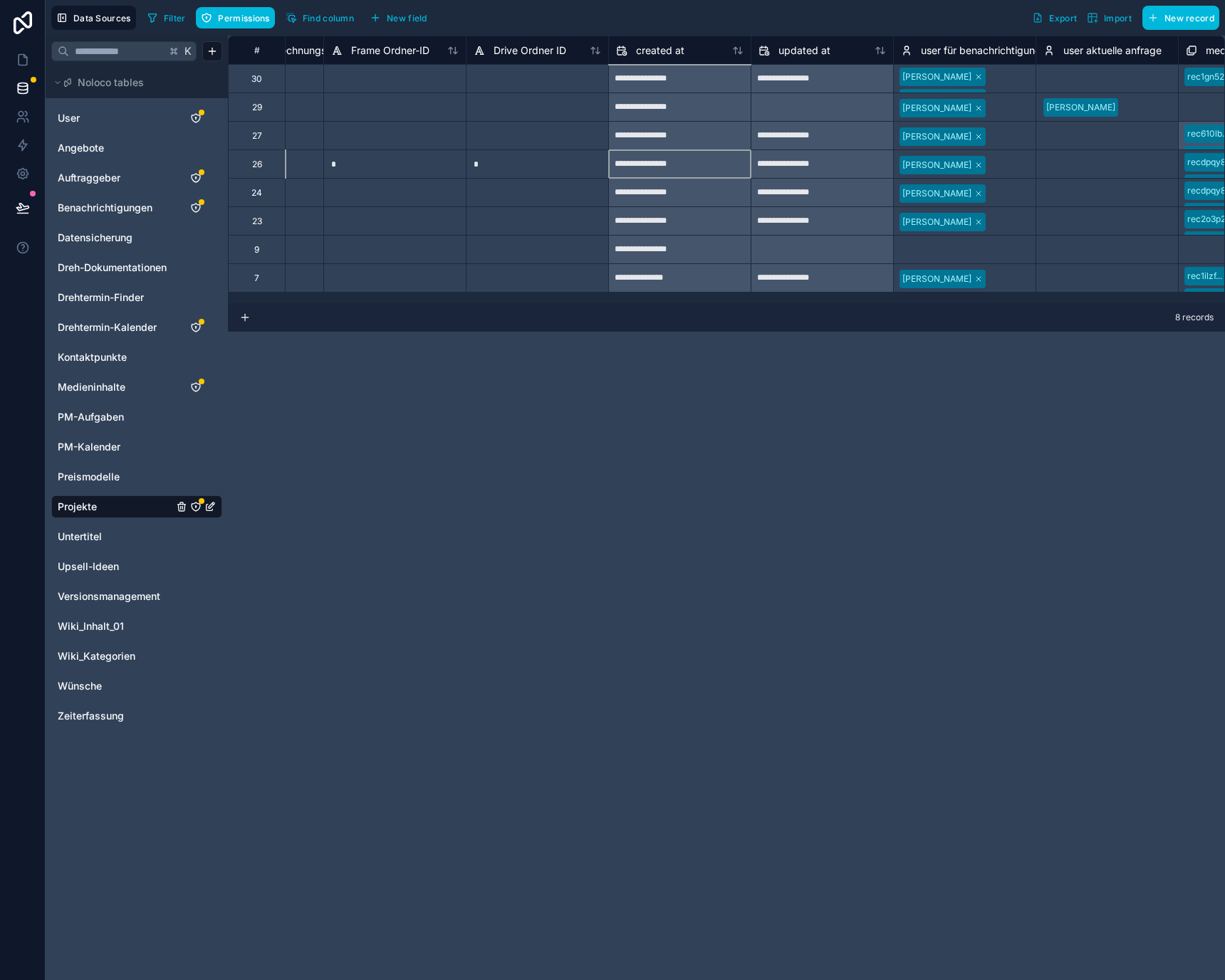
scroll to position [0, 6231]
click at [21, 63] on icon at bounding box center [22, 59] width 14 height 14
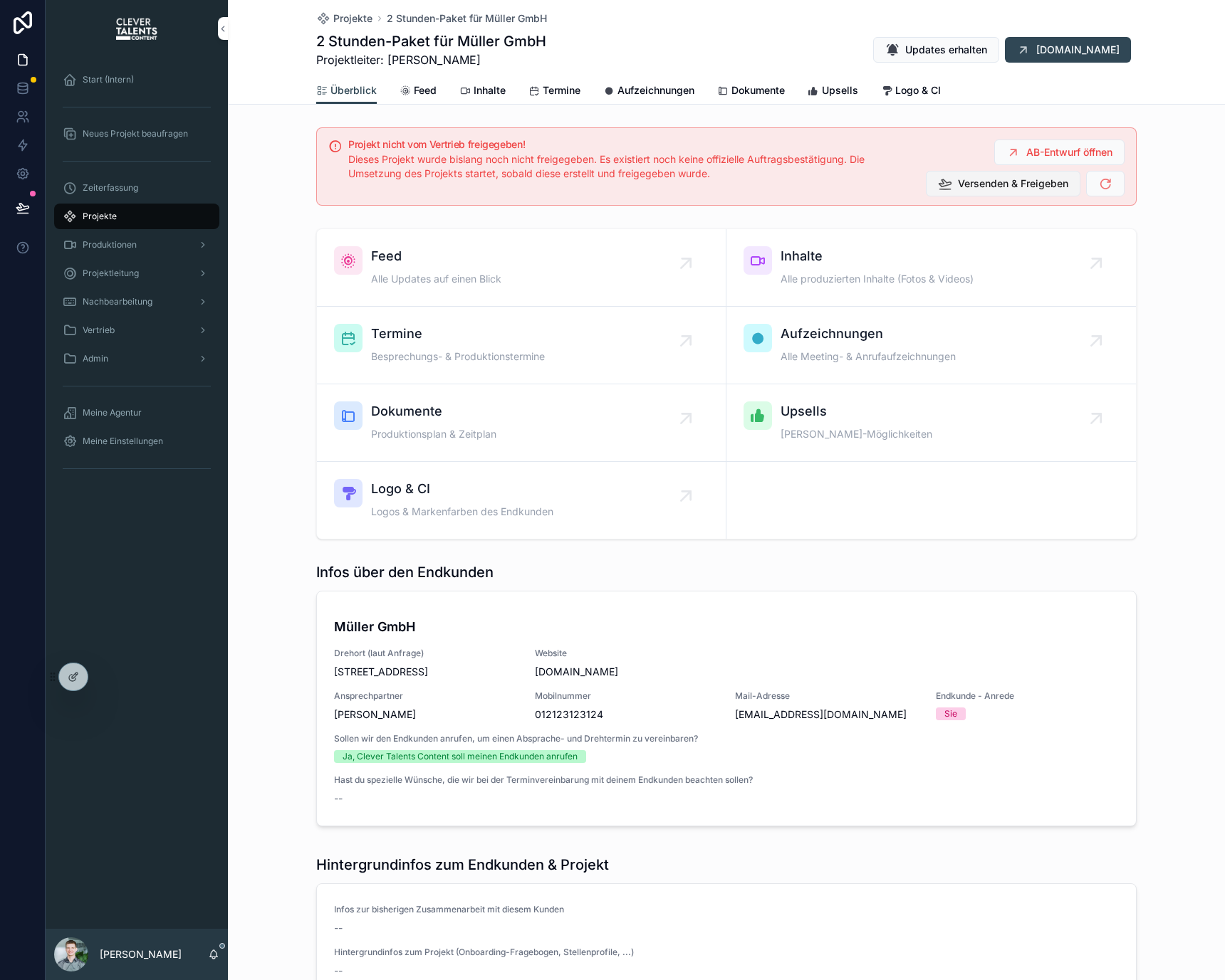
click at [1054, 185] on span "Versenden & Freigeben" at bounding box center [1013, 183] width 111 height 14
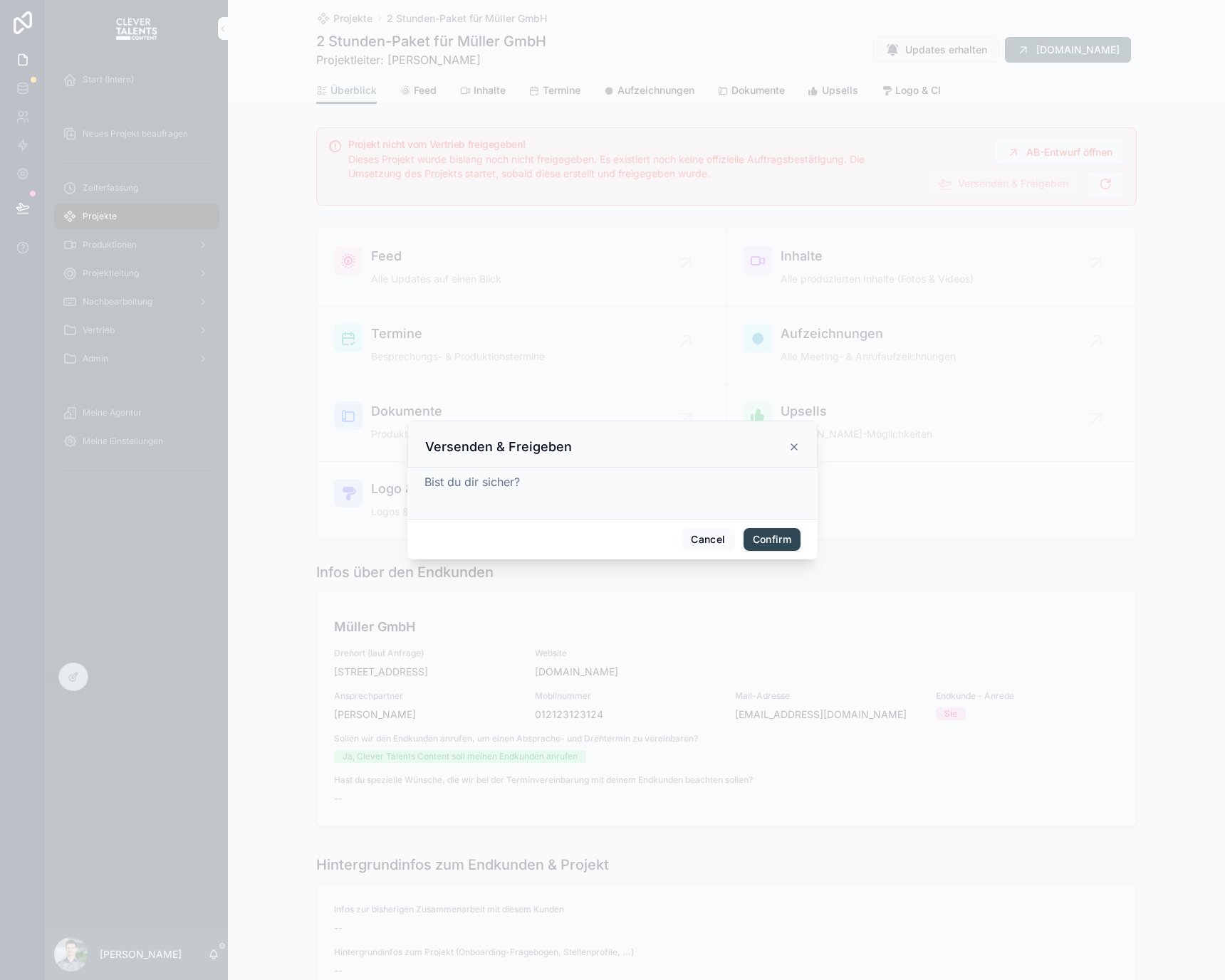
click at [777, 542] on button "Confirm" at bounding box center [772, 539] width 57 height 23
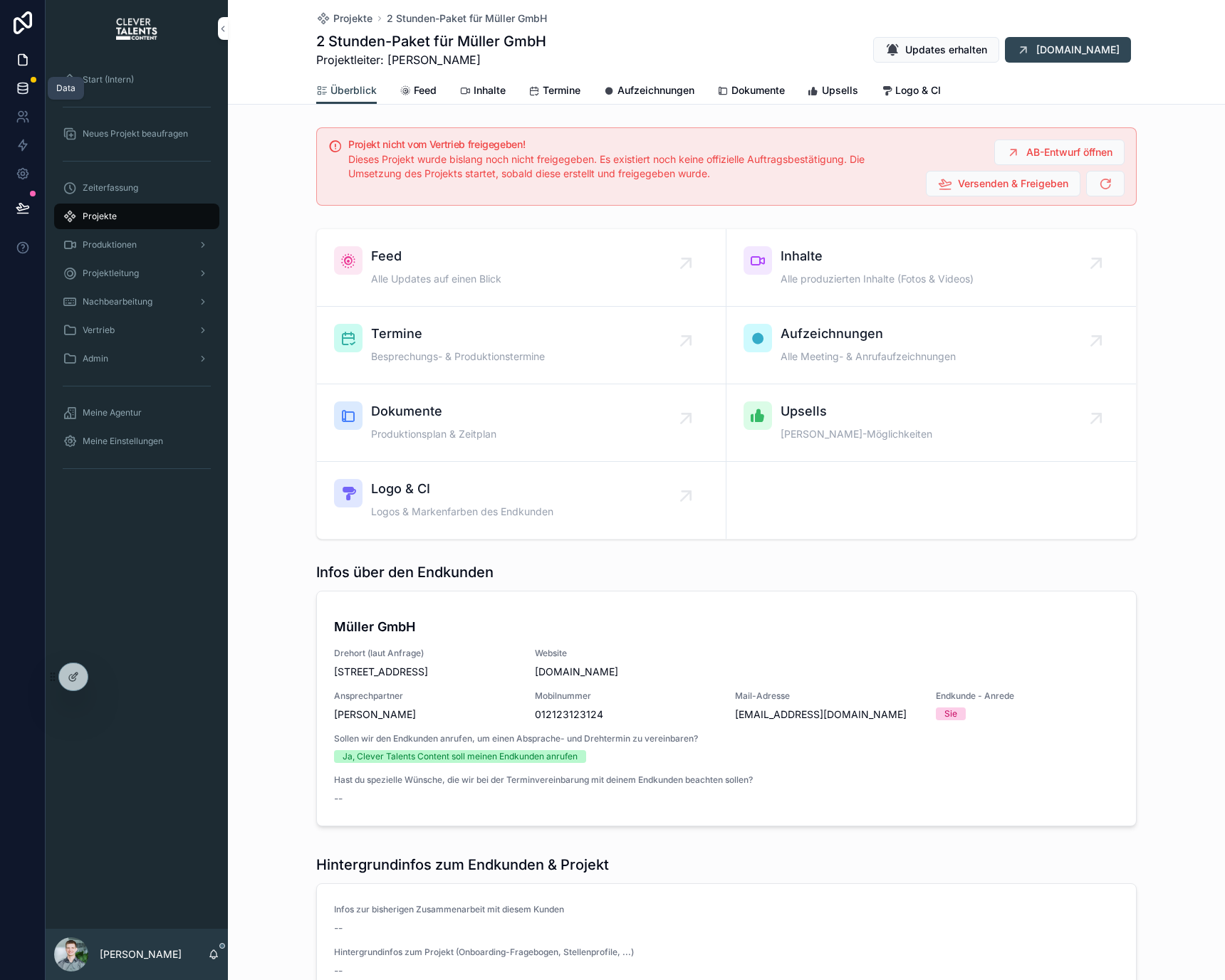
click at [26, 86] on icon at bounding box center [22, 85] width 10 height 4
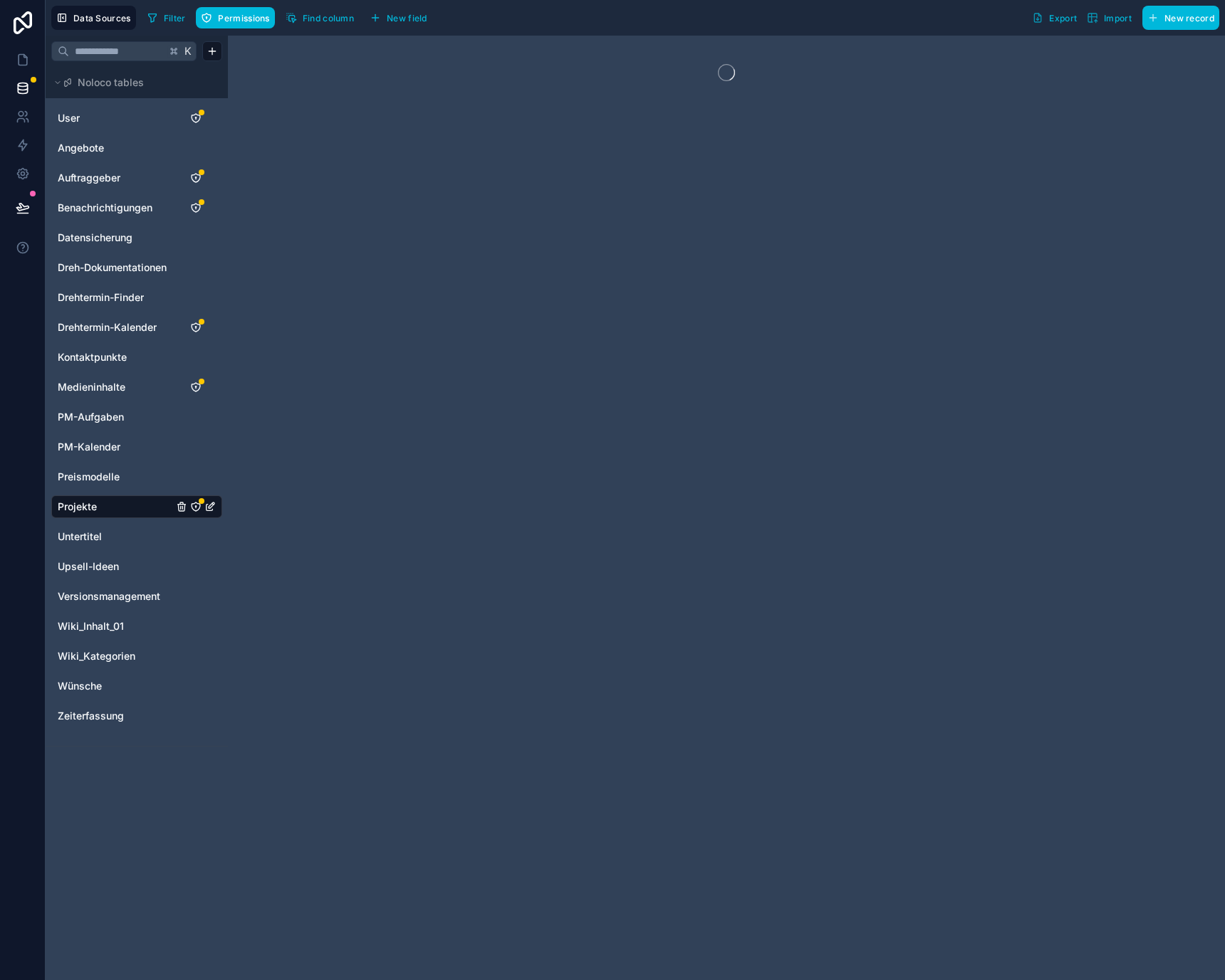
click at [107, 150] on link "Angebote" at bounding box center [115, 147] width 115 height 14
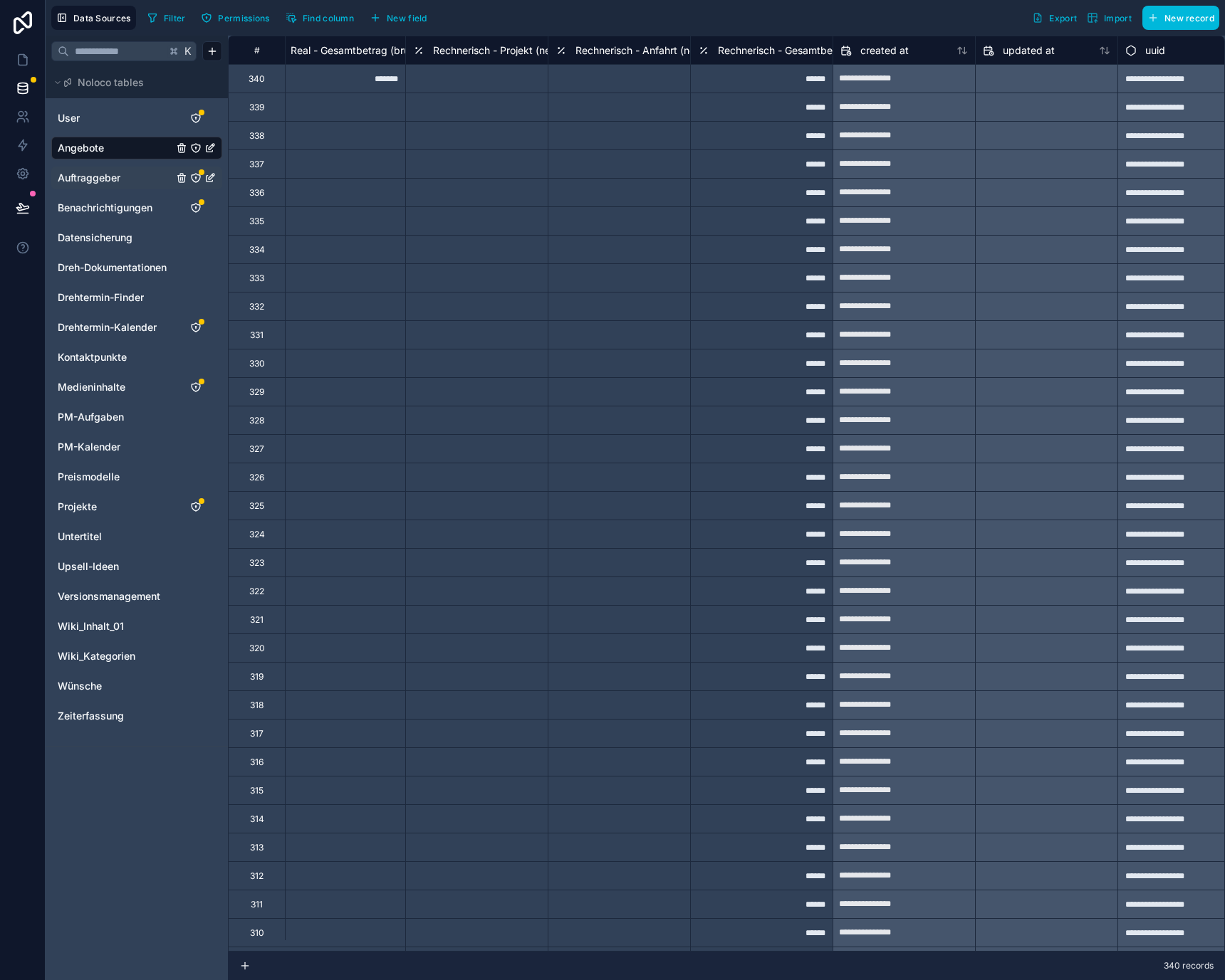
scroll to position [0, 1065]
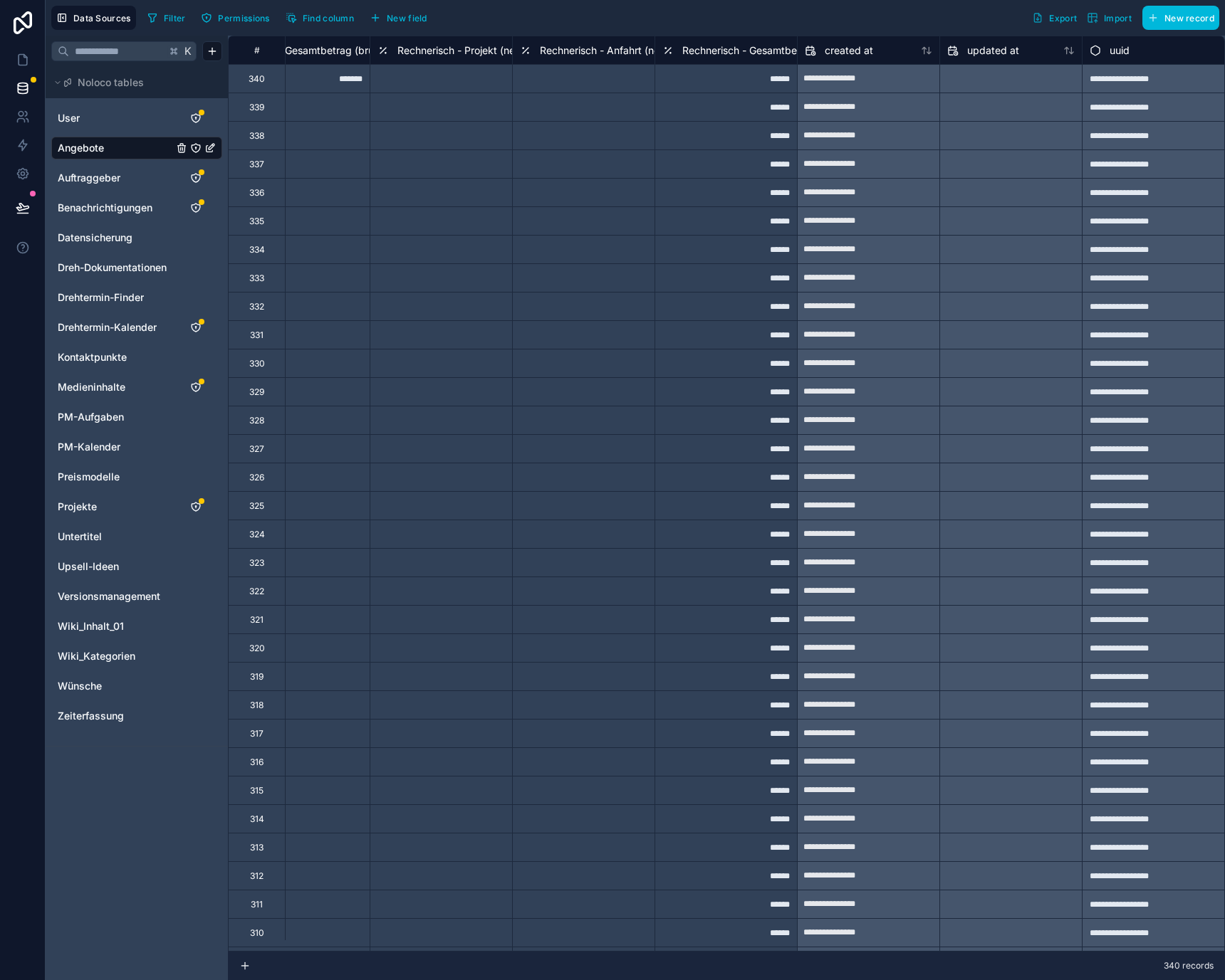
click at [395, 15] on span "New field" at bounding box center [407, 18] width 40 height 11
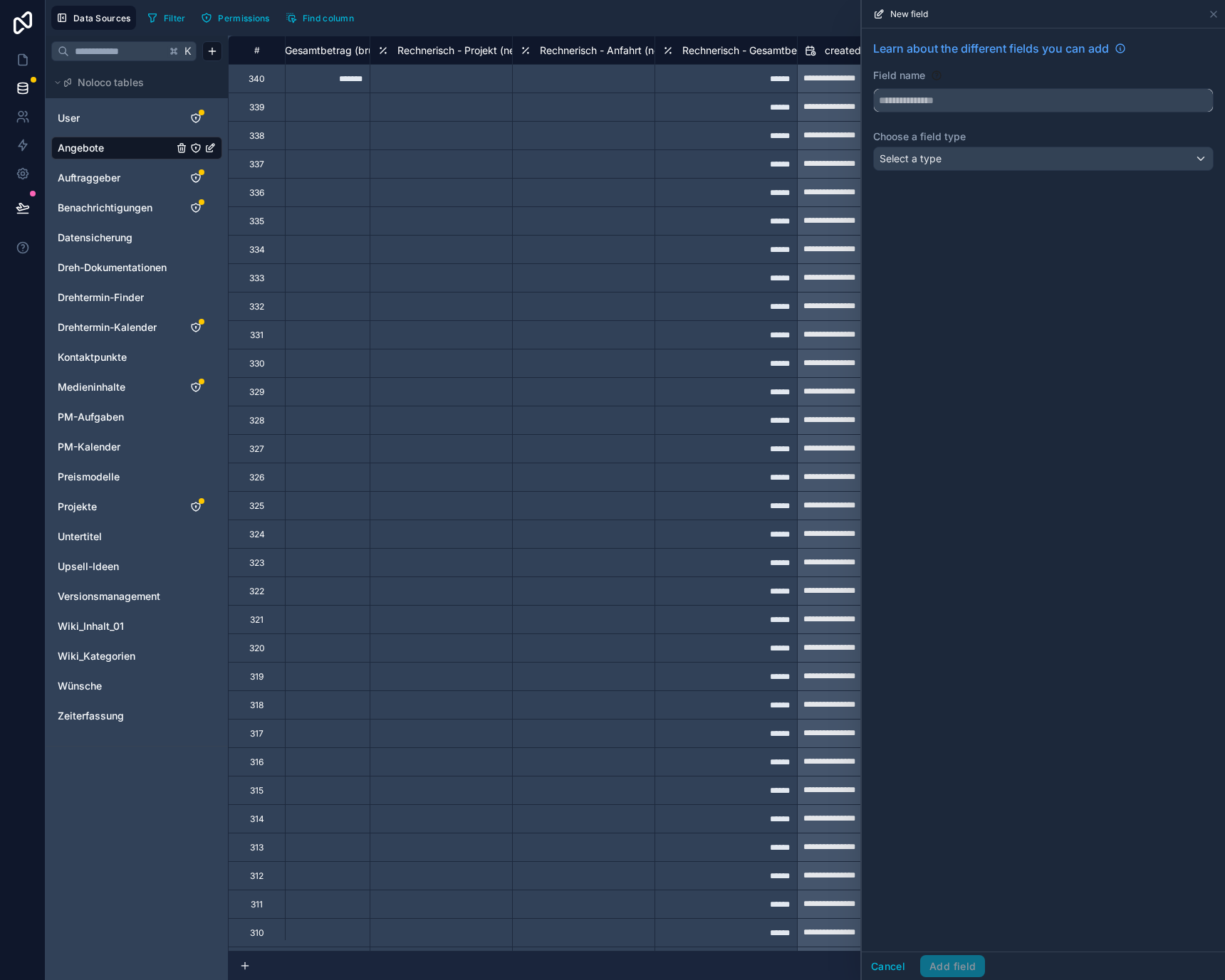
click at [990, 89] on input "text" at bounding box center [1043, 100] width 339 height 23
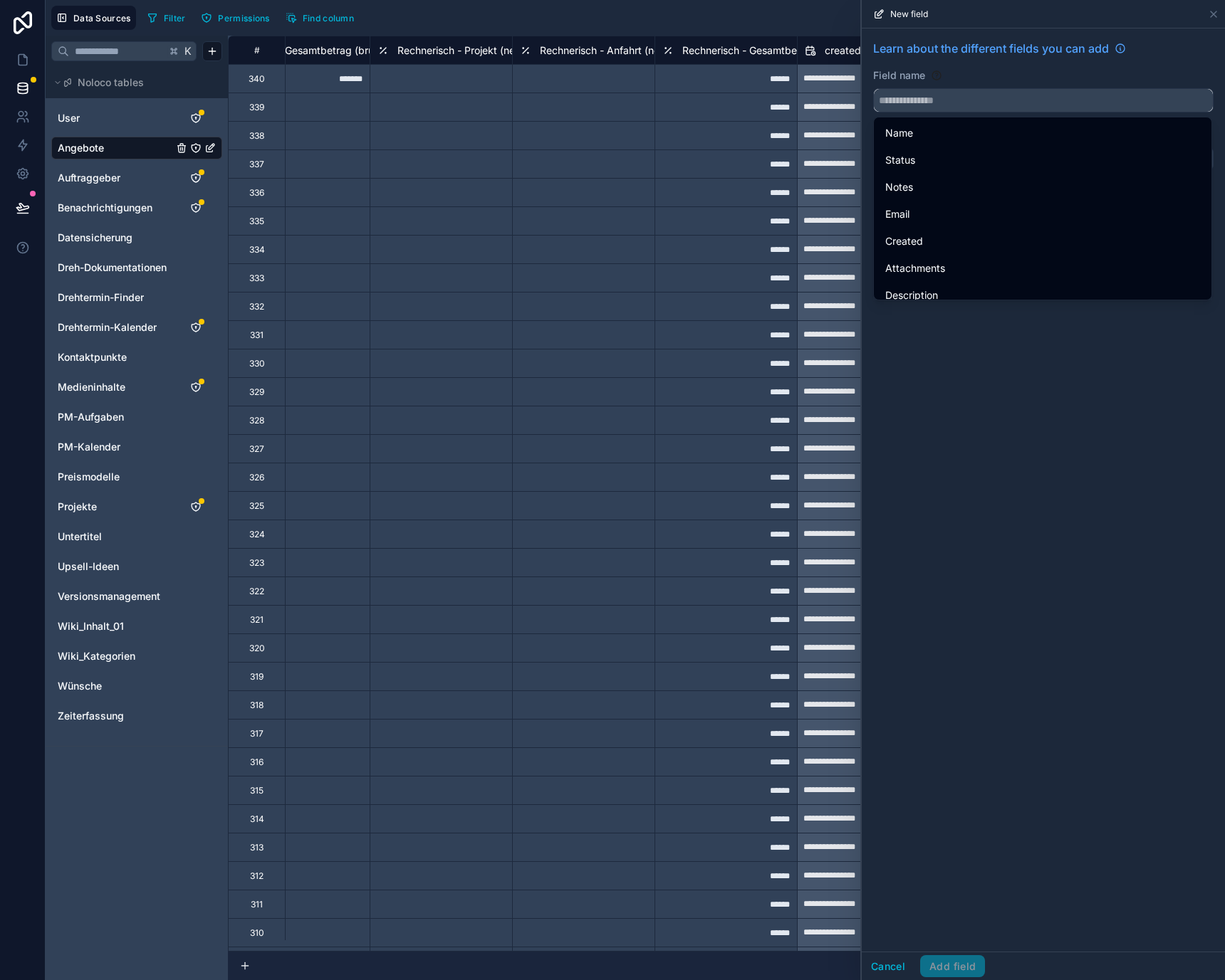
type input "*"
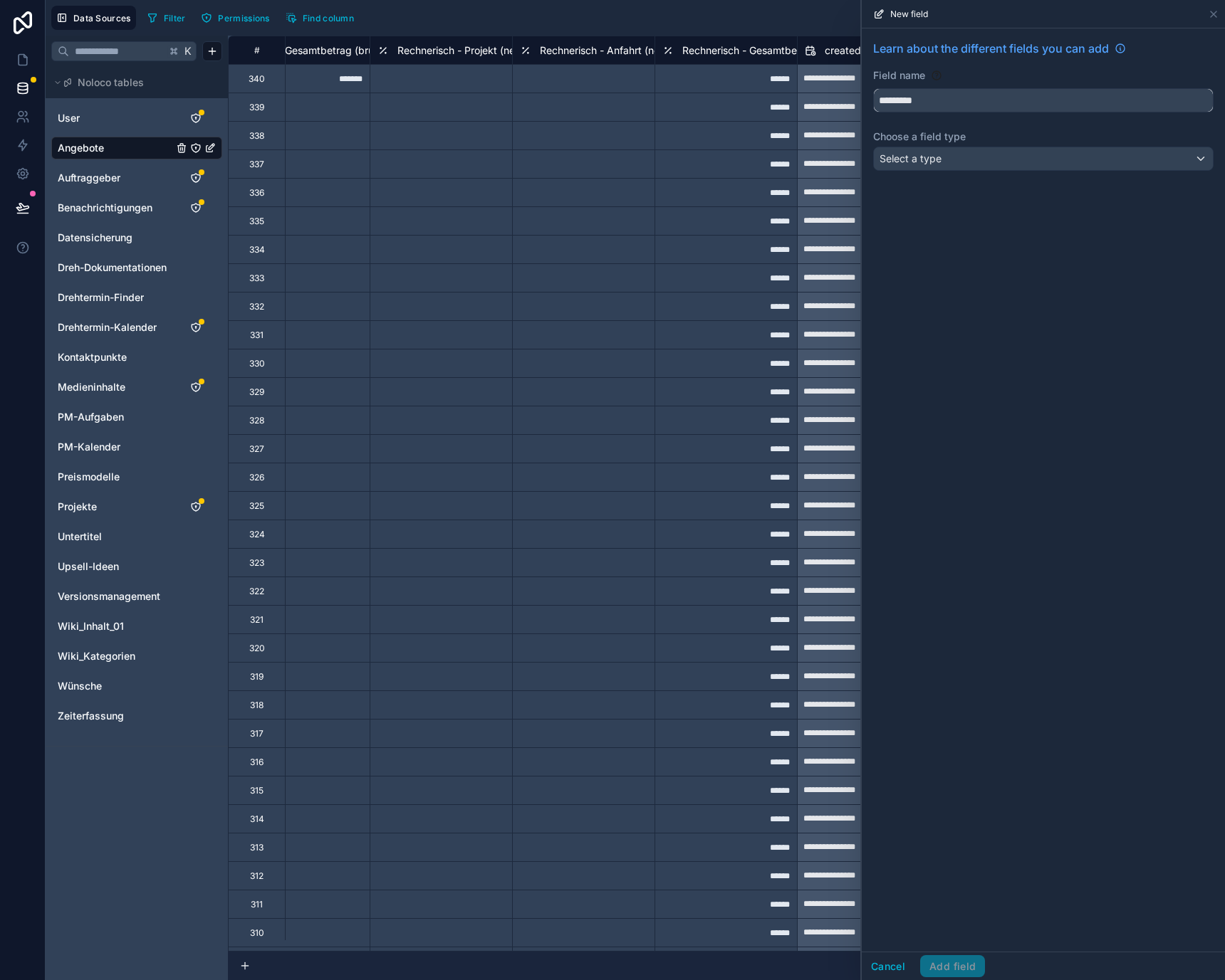
click at [873, 89] on button "********" at bounding box center [1043, 100] width 341 height 24
click at [873, 89] on button "**********" at bounding box center [1043, 100] width 341 height 24
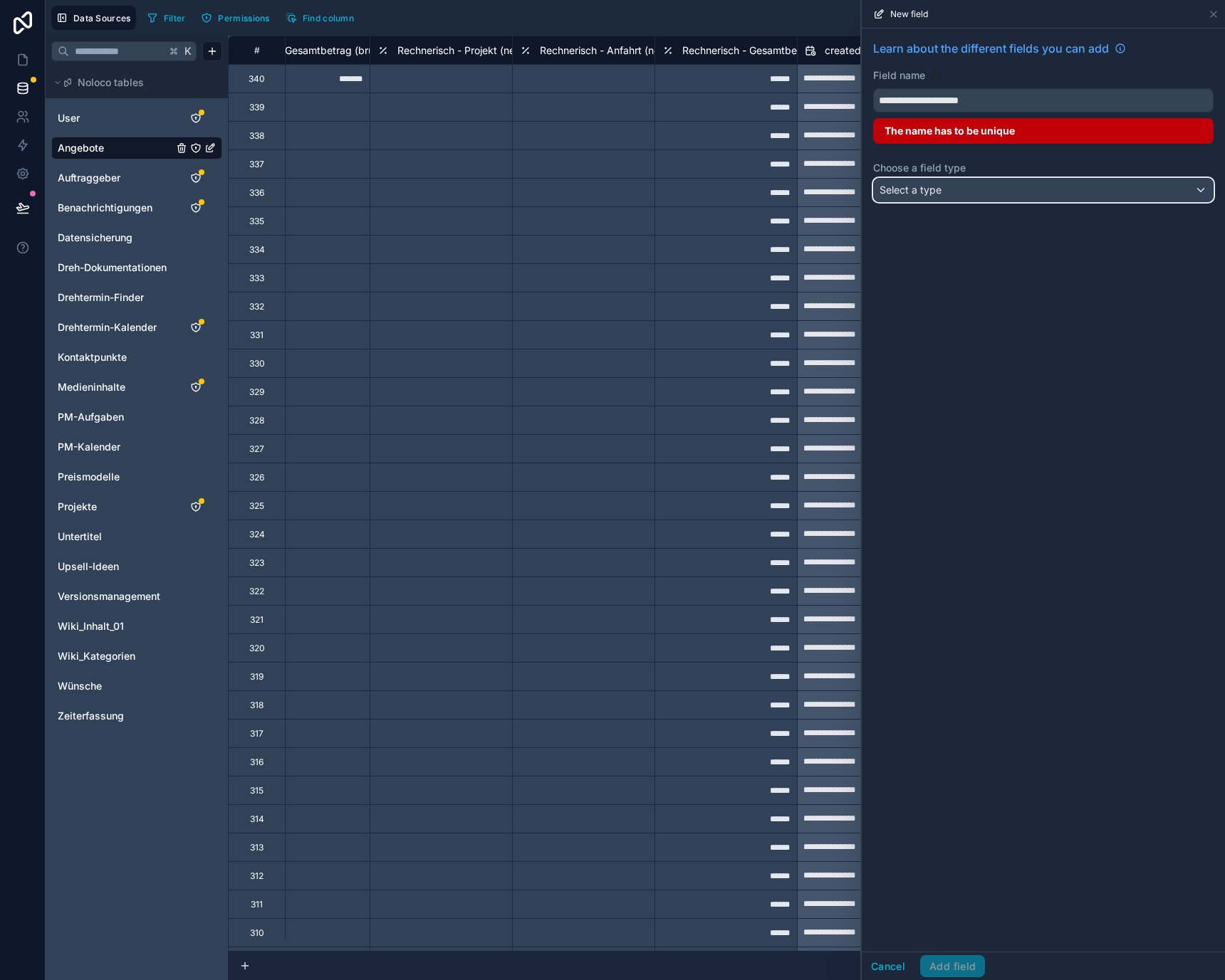
click at [1100, 182] on div "Select a type" at bounding box center [1043, 190] width 339 height 23
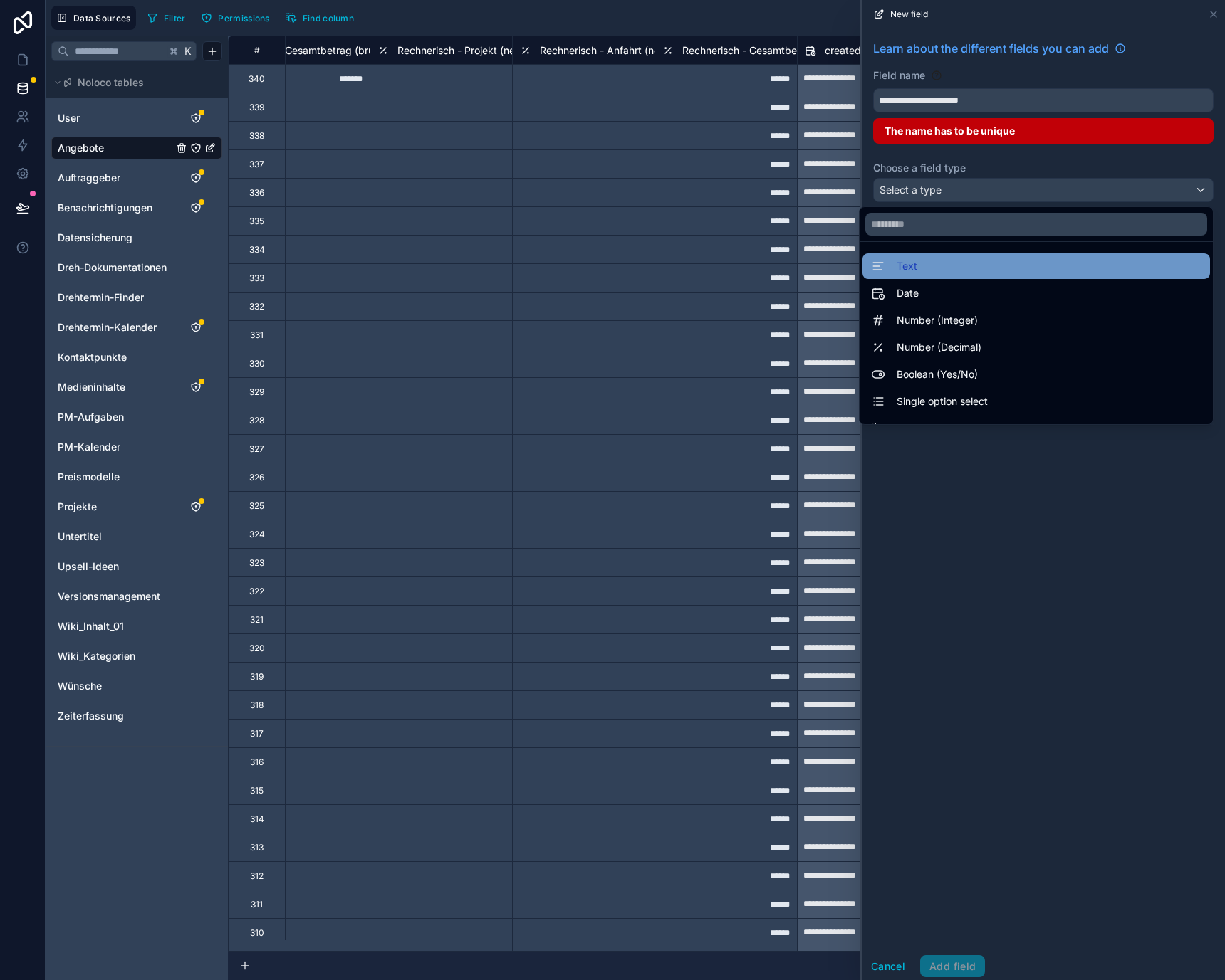
click at [1043, 256] on div "Text" at bounding box center [1036, 266] width 347 height 26
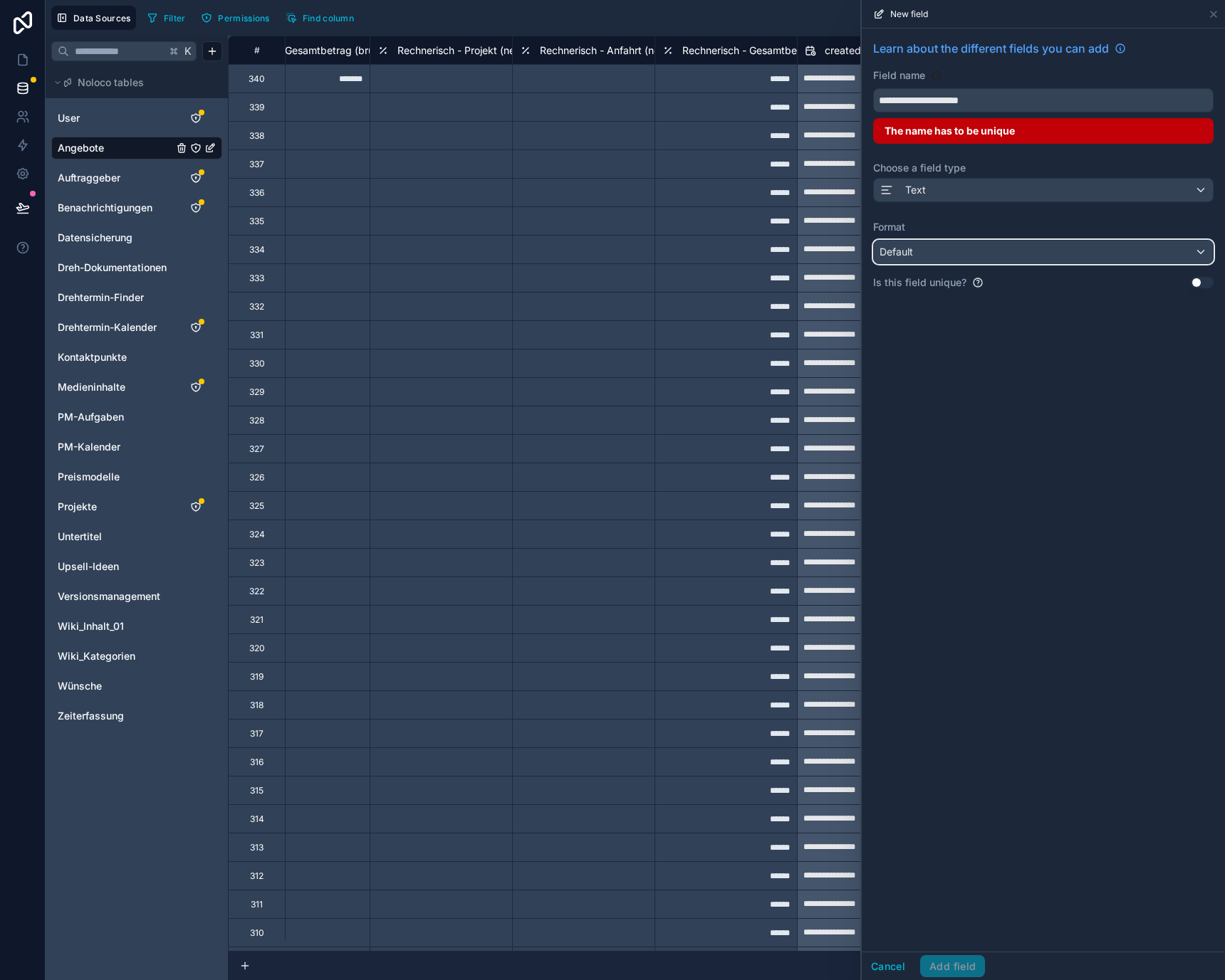
click at [1033, 245] on div "Default" at bounding box center [1043, 252] width 339 height 23
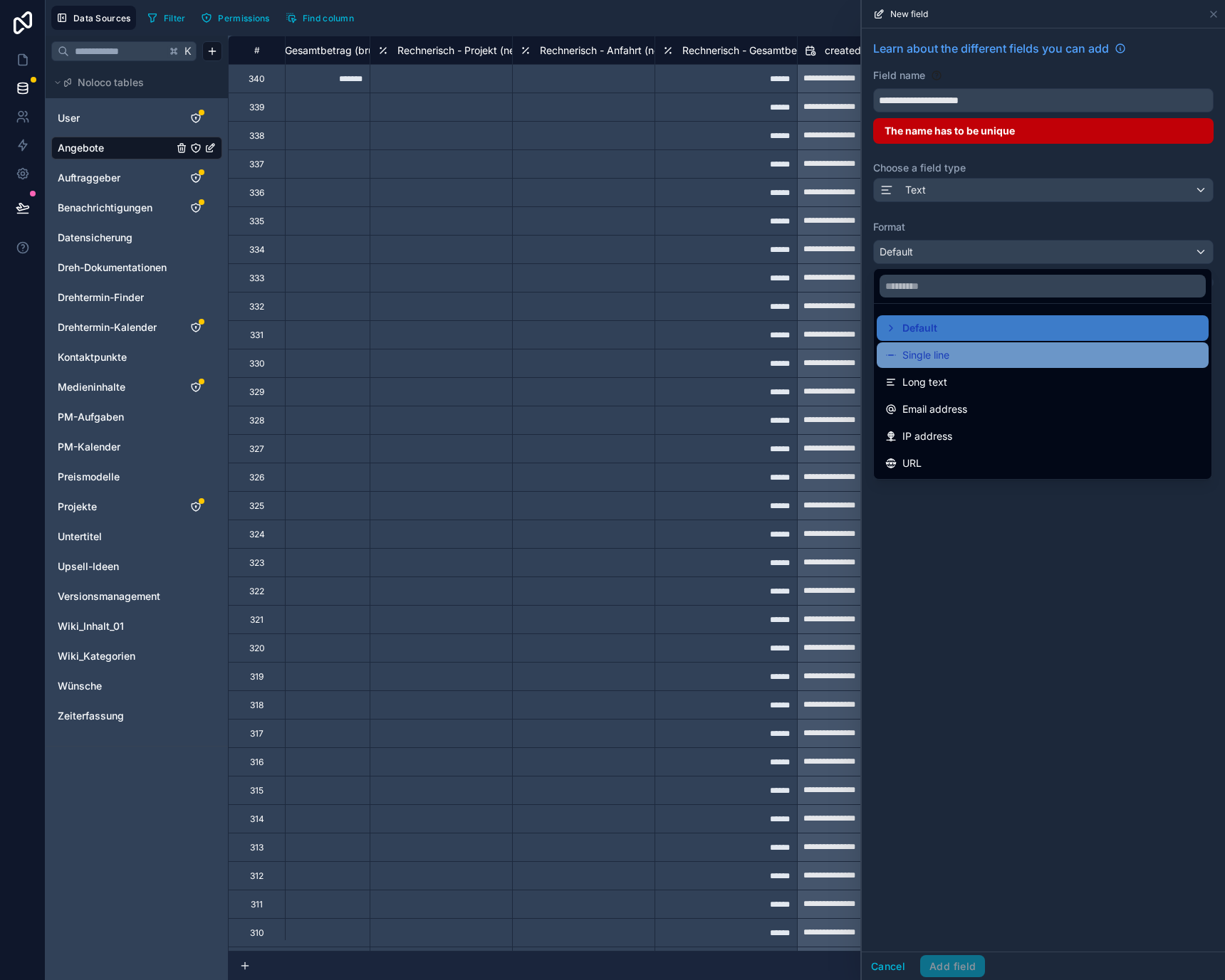
click at [1012, 360] on div "Single line" at bounding box center [1043, 354] width 315 height 17
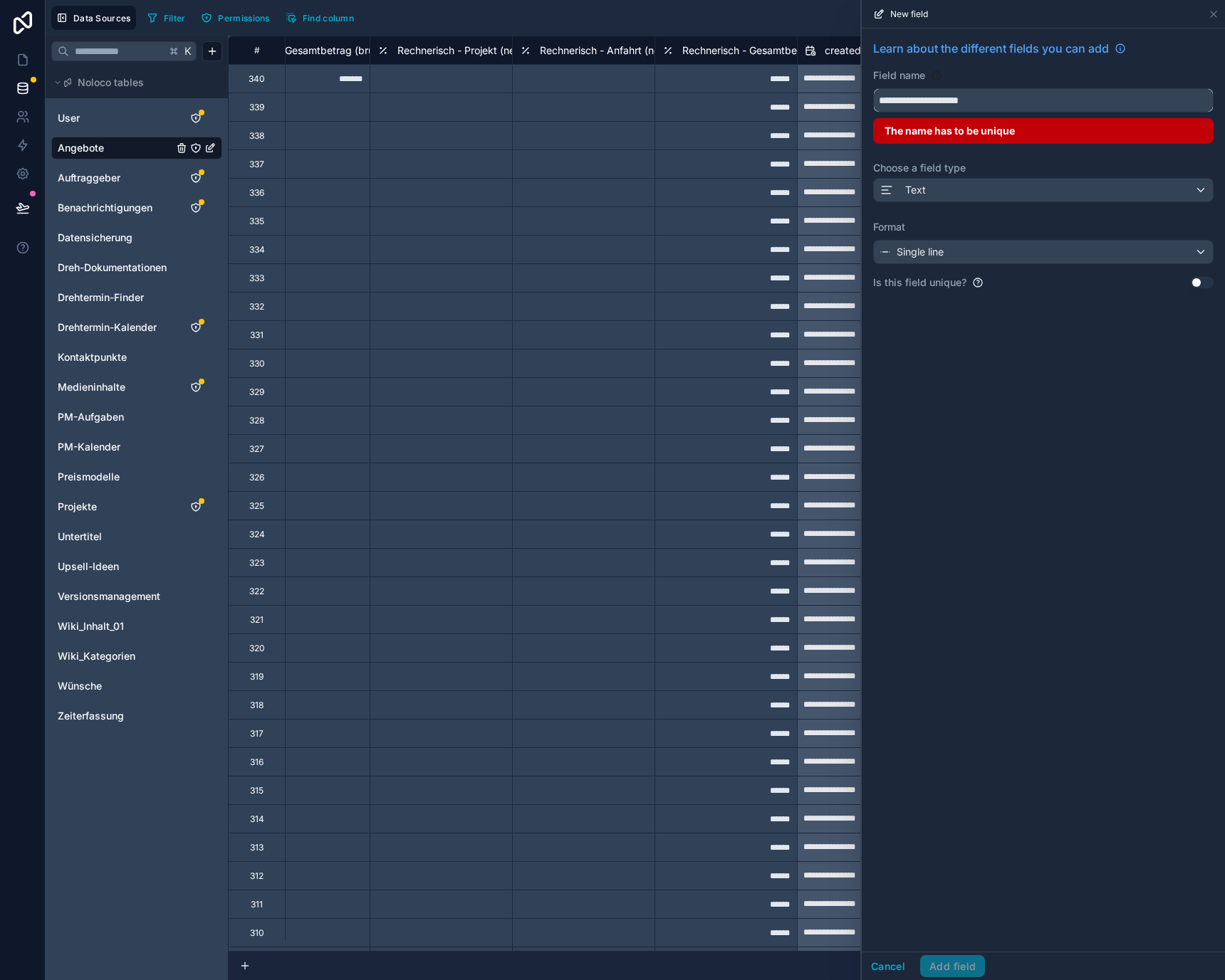
click at [1059, 100] on input "**********" at bounding box center [1043, 100] width 339 height 23
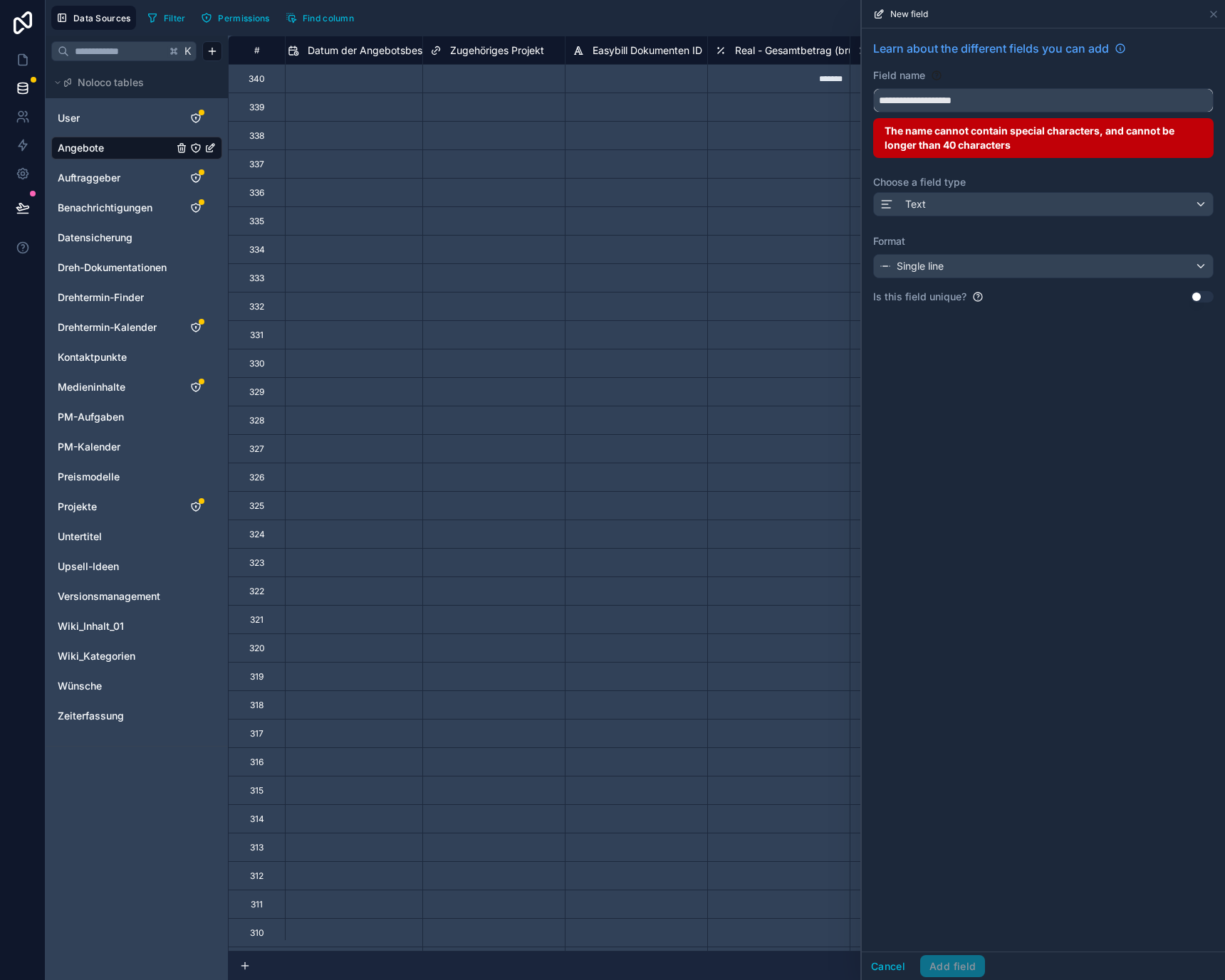
scroll to position [0, 582]
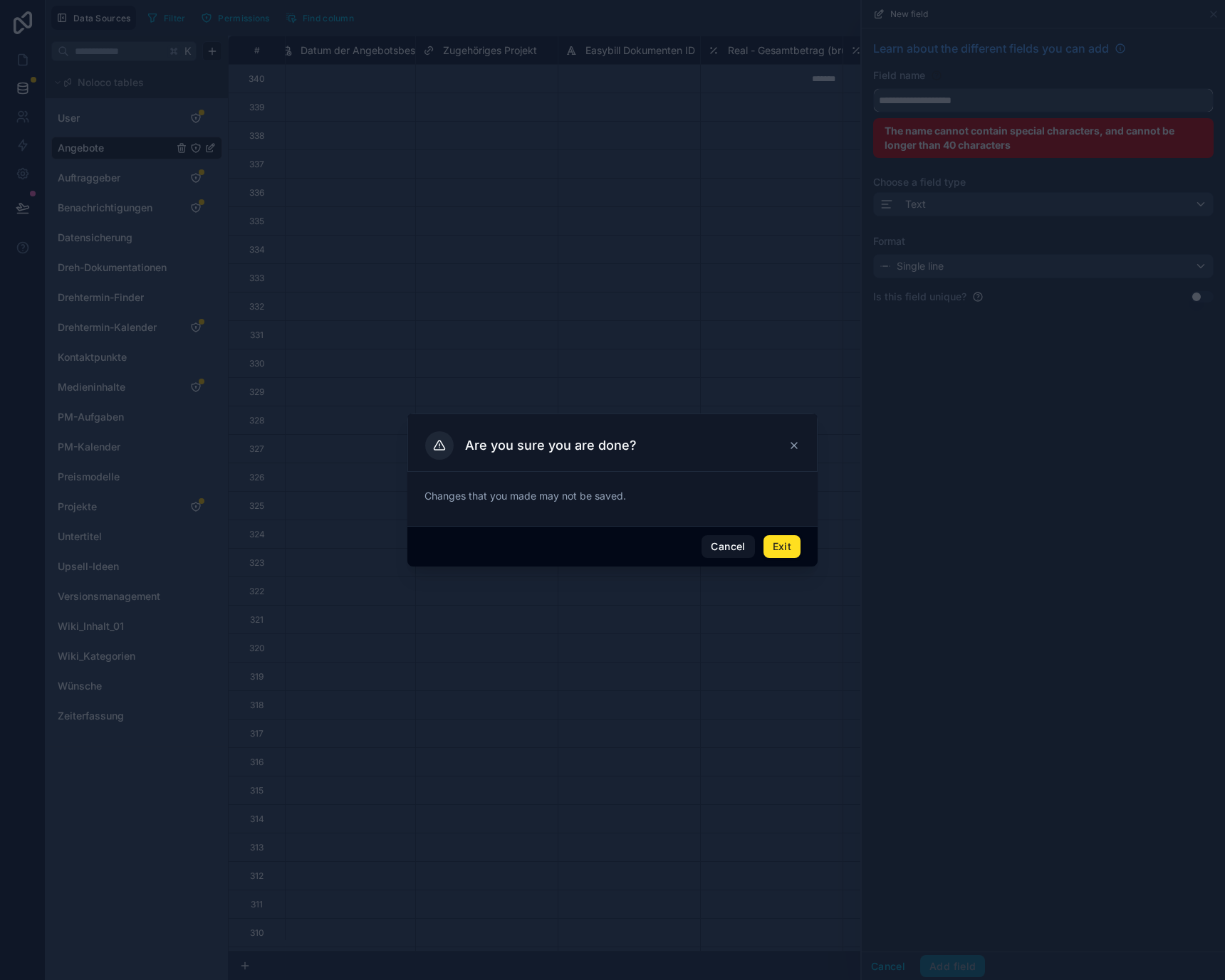
type input "**********"
click at [778, 551] on button "Exit" at bounding box center [782, 546] width 37 height 23
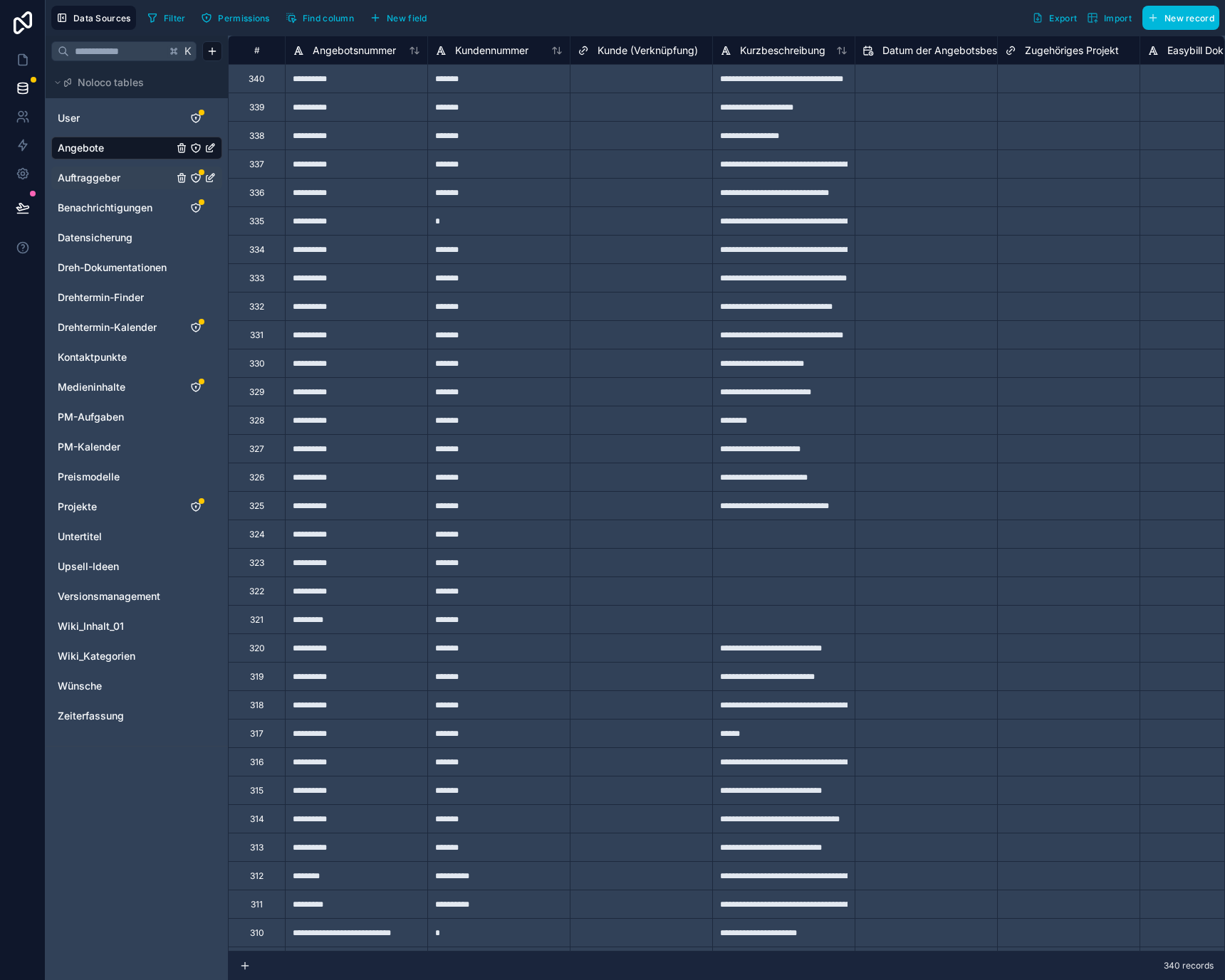
click at [97, 171] on span "Auftraggeber" at bounding box center [89, 177] width 63 height 14
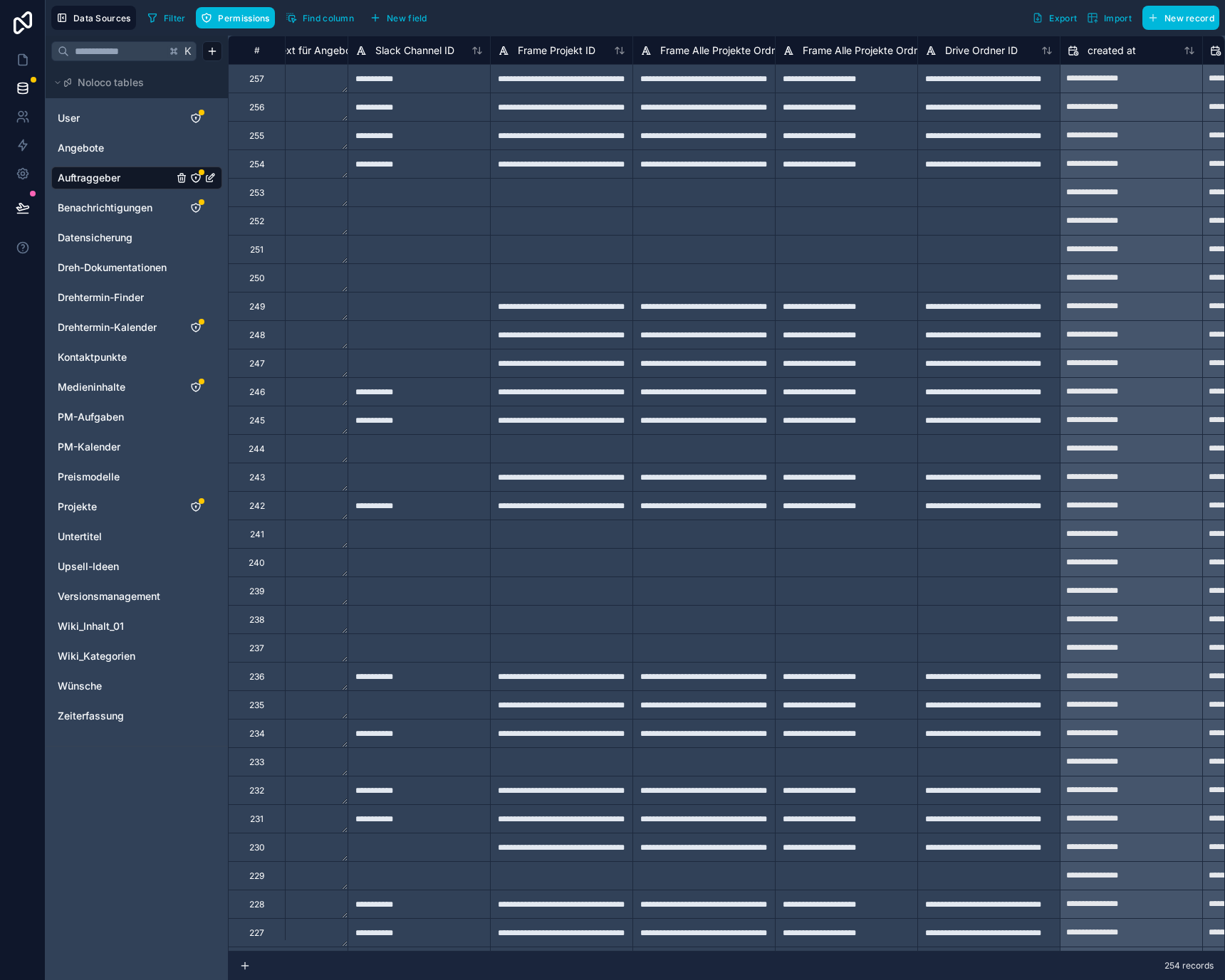
scroll to position [0, 3378]
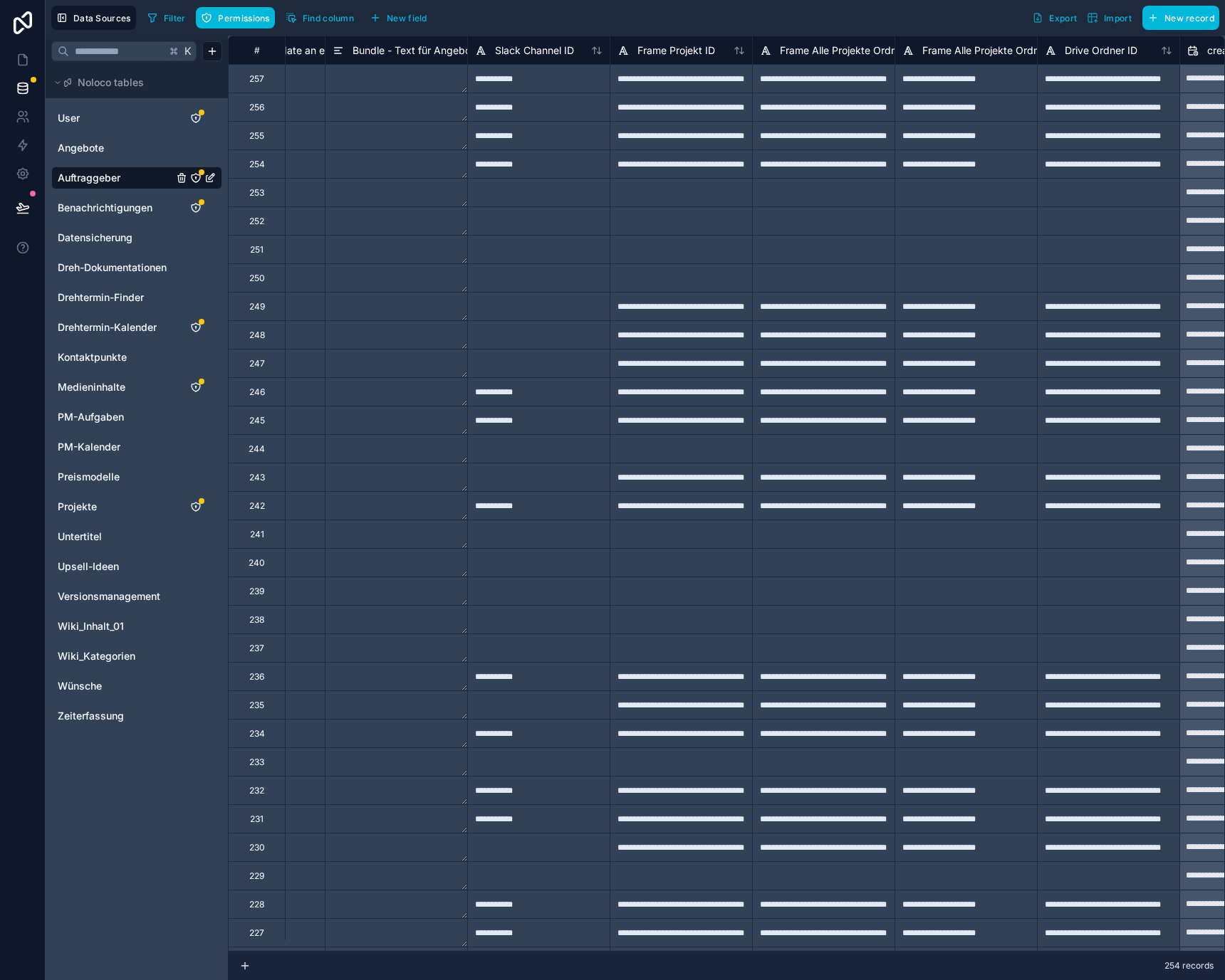
click at [96, 42] on input "text" at bounding box center [117, 51] width 97 height 26
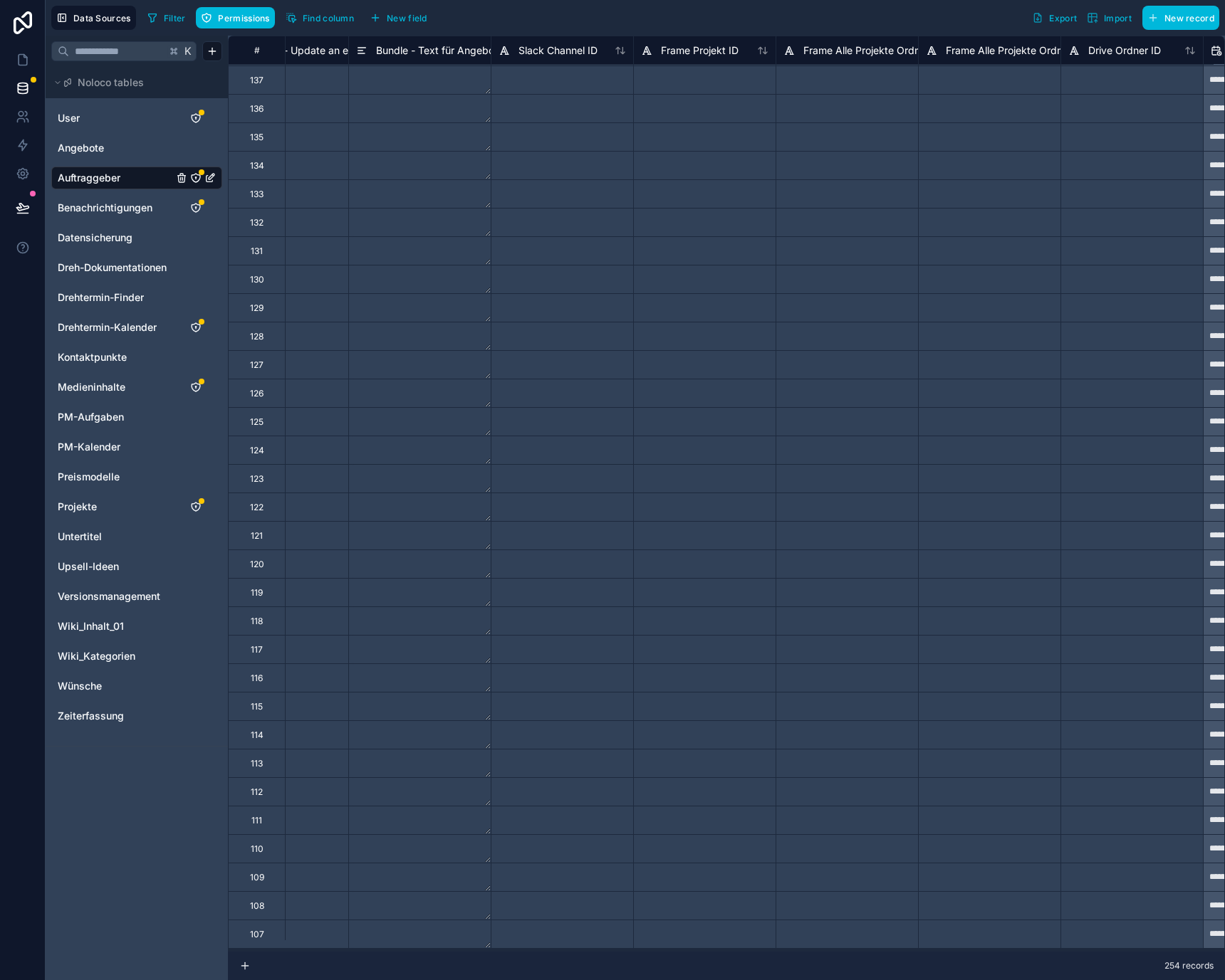
scroll to position [3398, 3352]
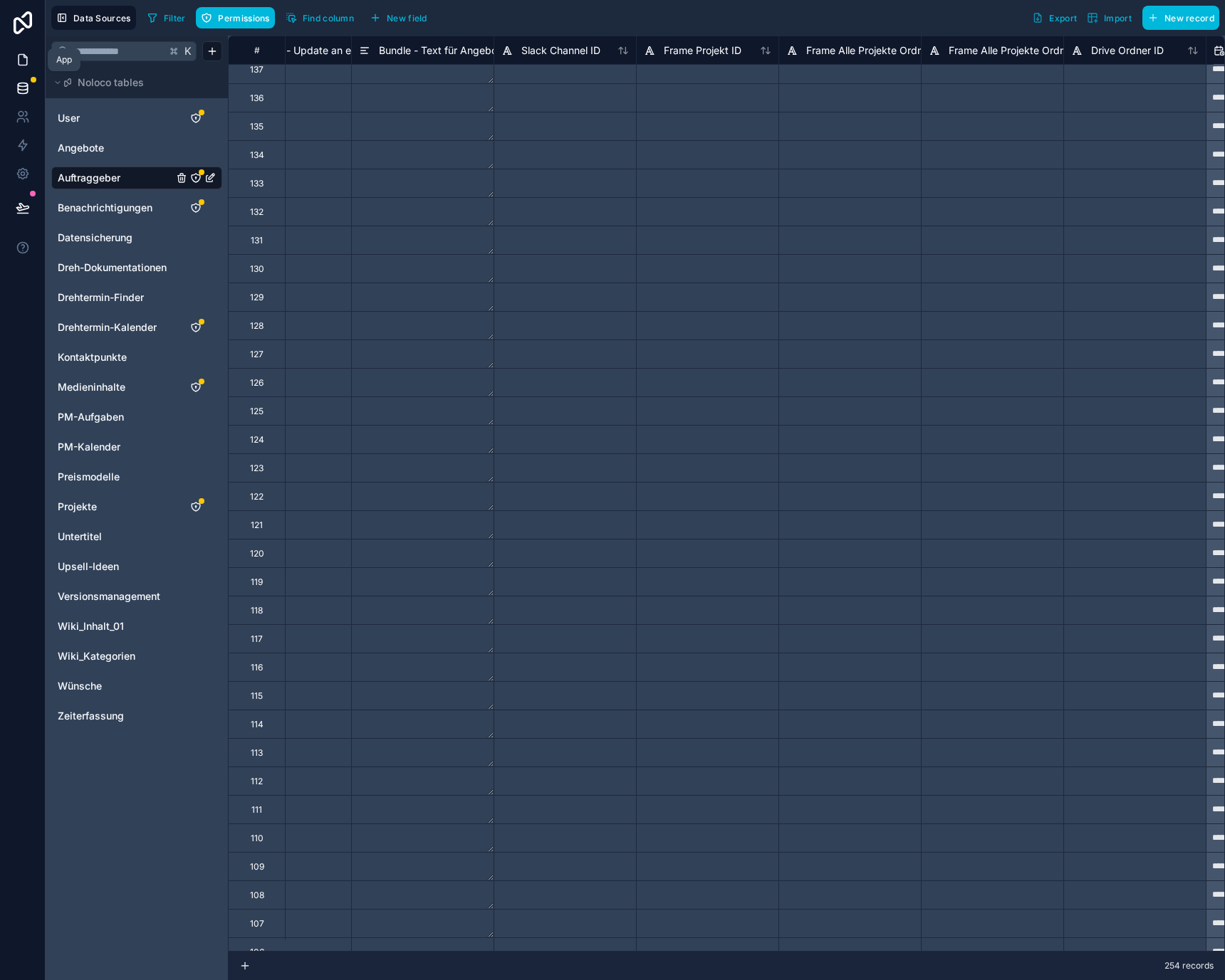
click at [18, 69] on link at bounding box center [22, 59] width 45 height 29
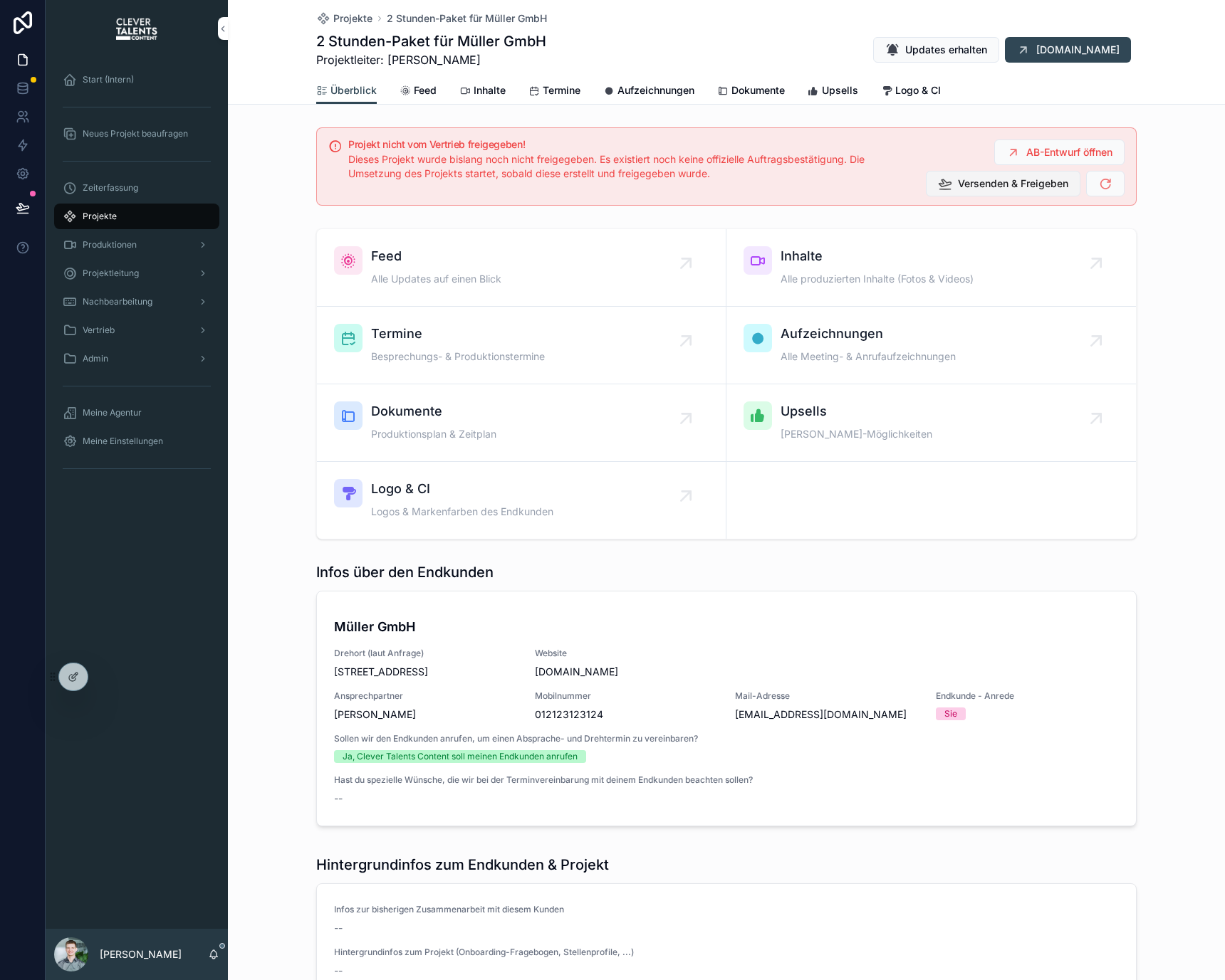
click at [1051, 180] on span "Versenden & Freigeben" at bounding box center [1013, 183] width 111 height 14
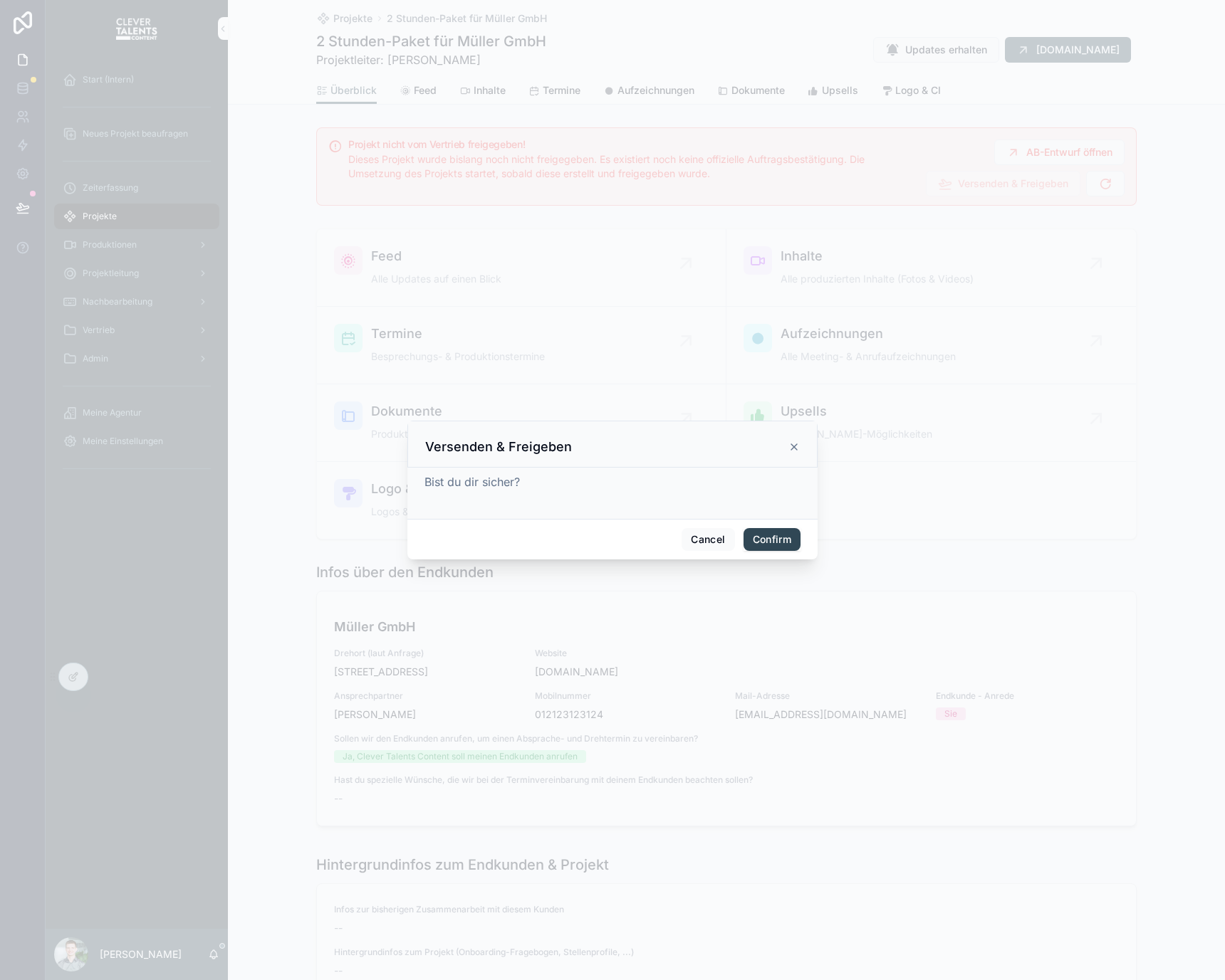
click at [784, 540] on button "Confirm" at bounding box center [772, 539] width 57 height 23
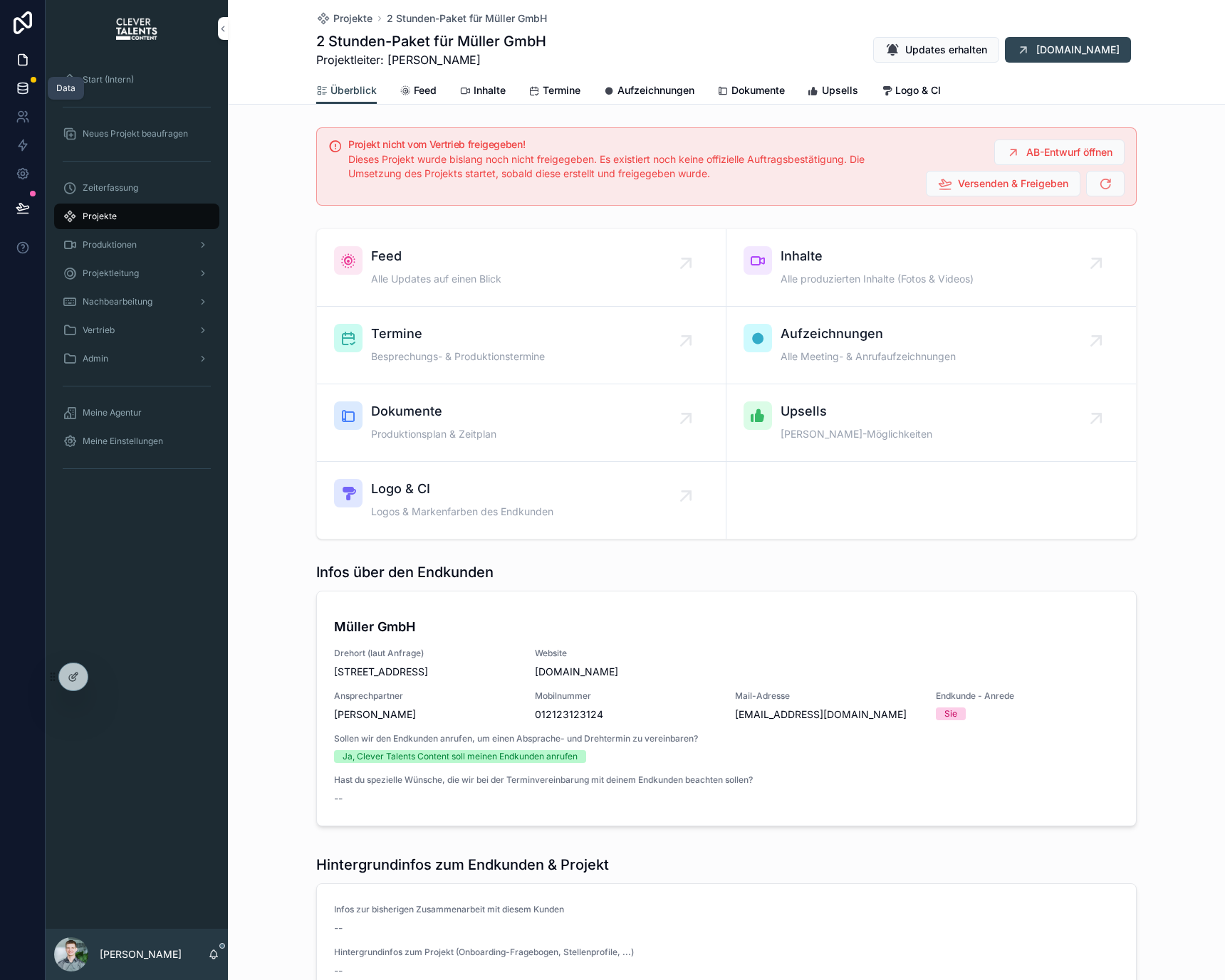
click at [34, 89] on link at bounding box center [22, 88] width 45 height 29
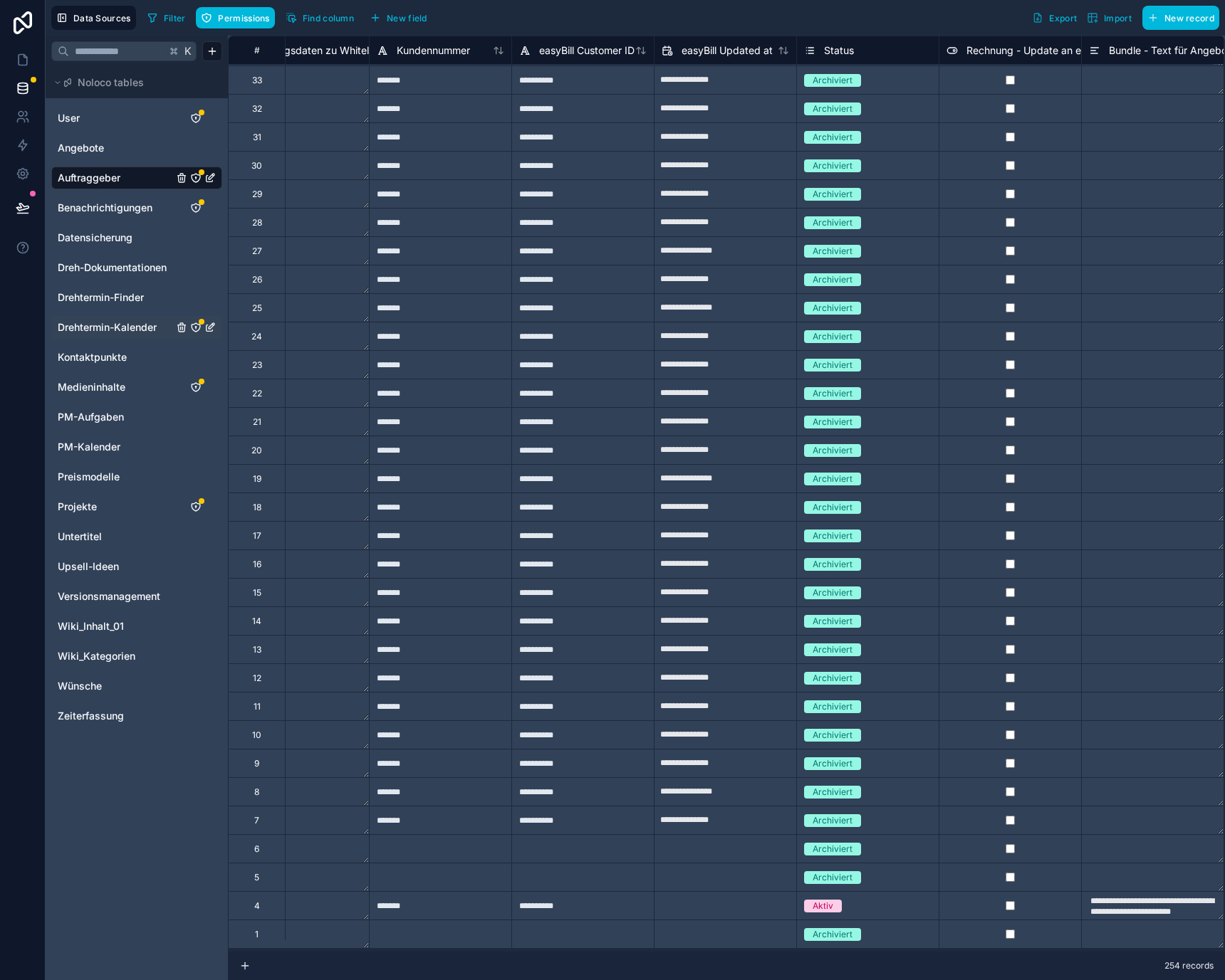
scroll to position [6359, 2622]
click at [474, 836] on div at bounding box center [440, 848] width 142 height 29
click at [262, 838] on div "6" at bounding box center [256, 848] width 57 height 29
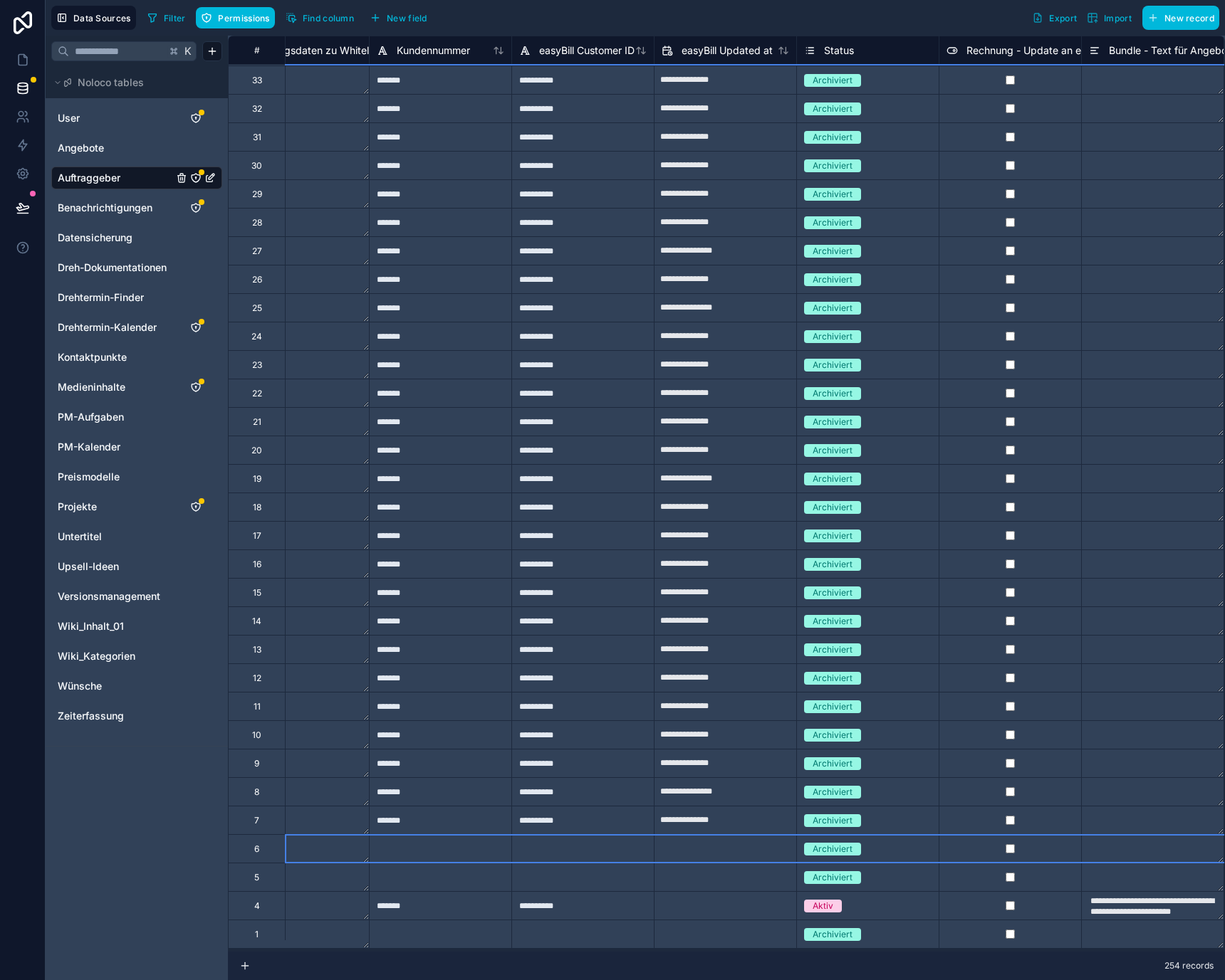
click at [259, 872] on div "5" at bounding box center [256, 878] width 5 height 12
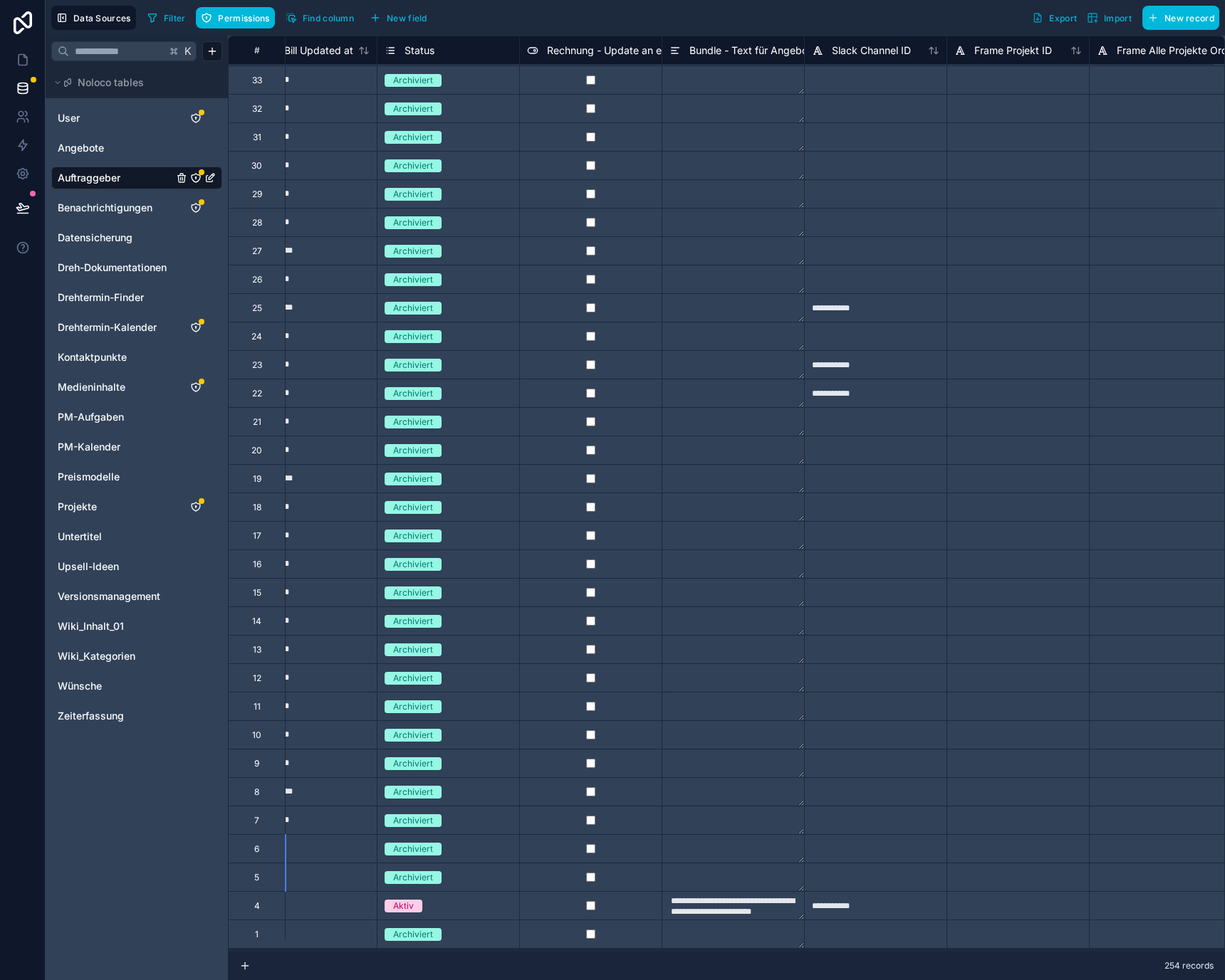
scroll to position [6359, 3030]
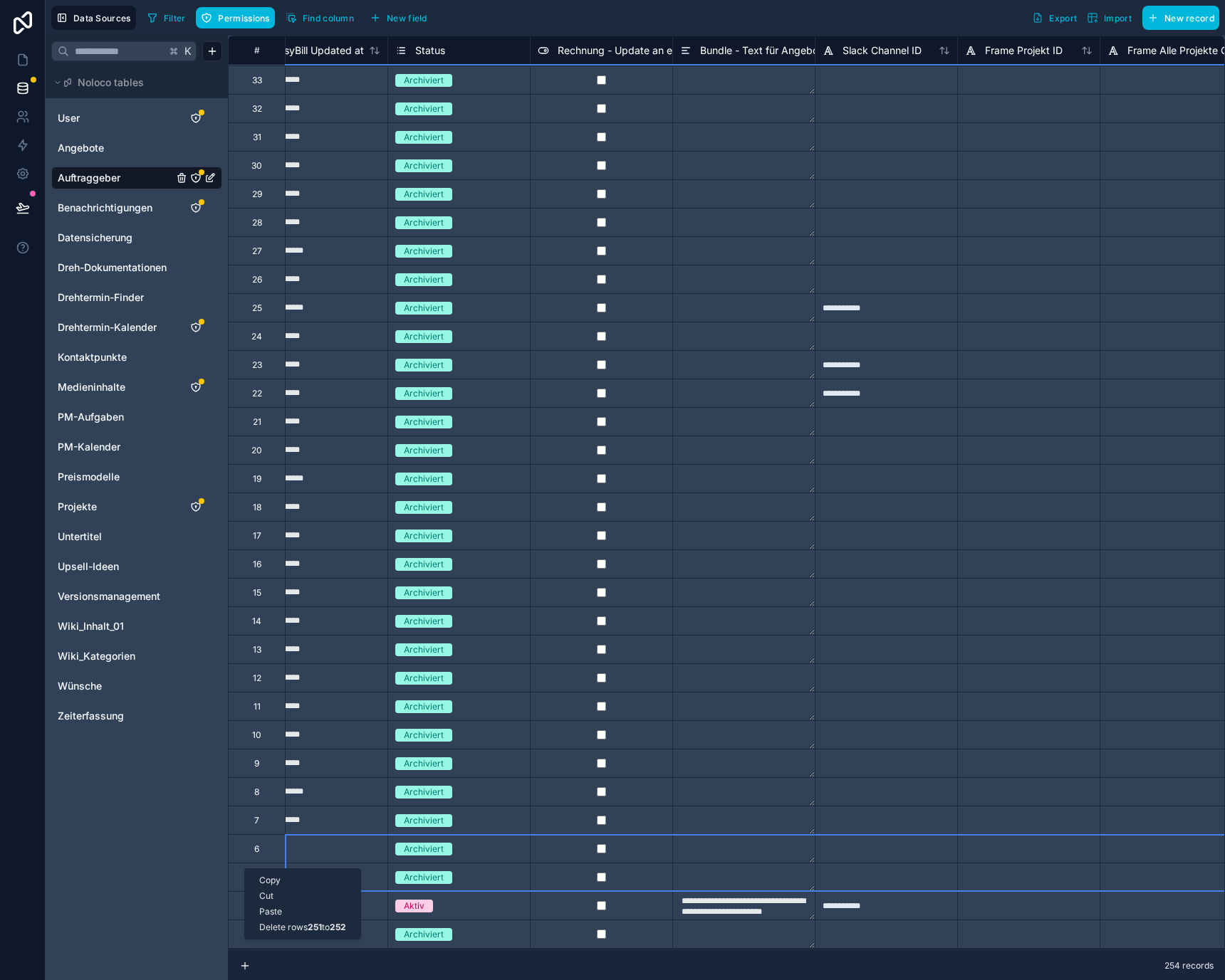
click at [281, 927] on div "Delete rows 251 to 252" at bounding box center [302, 927] width 115 height 15
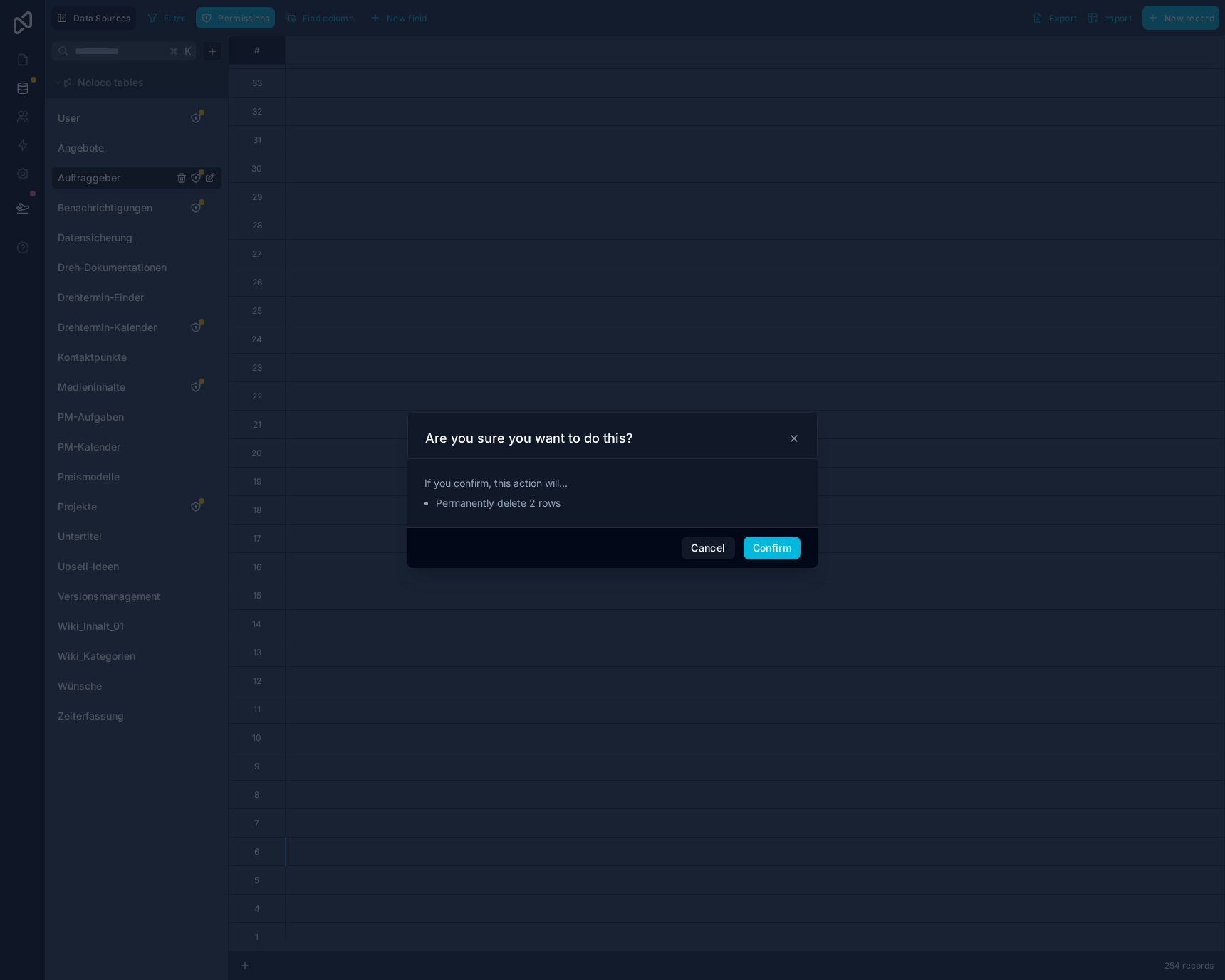
scroll to position [6356, 0]
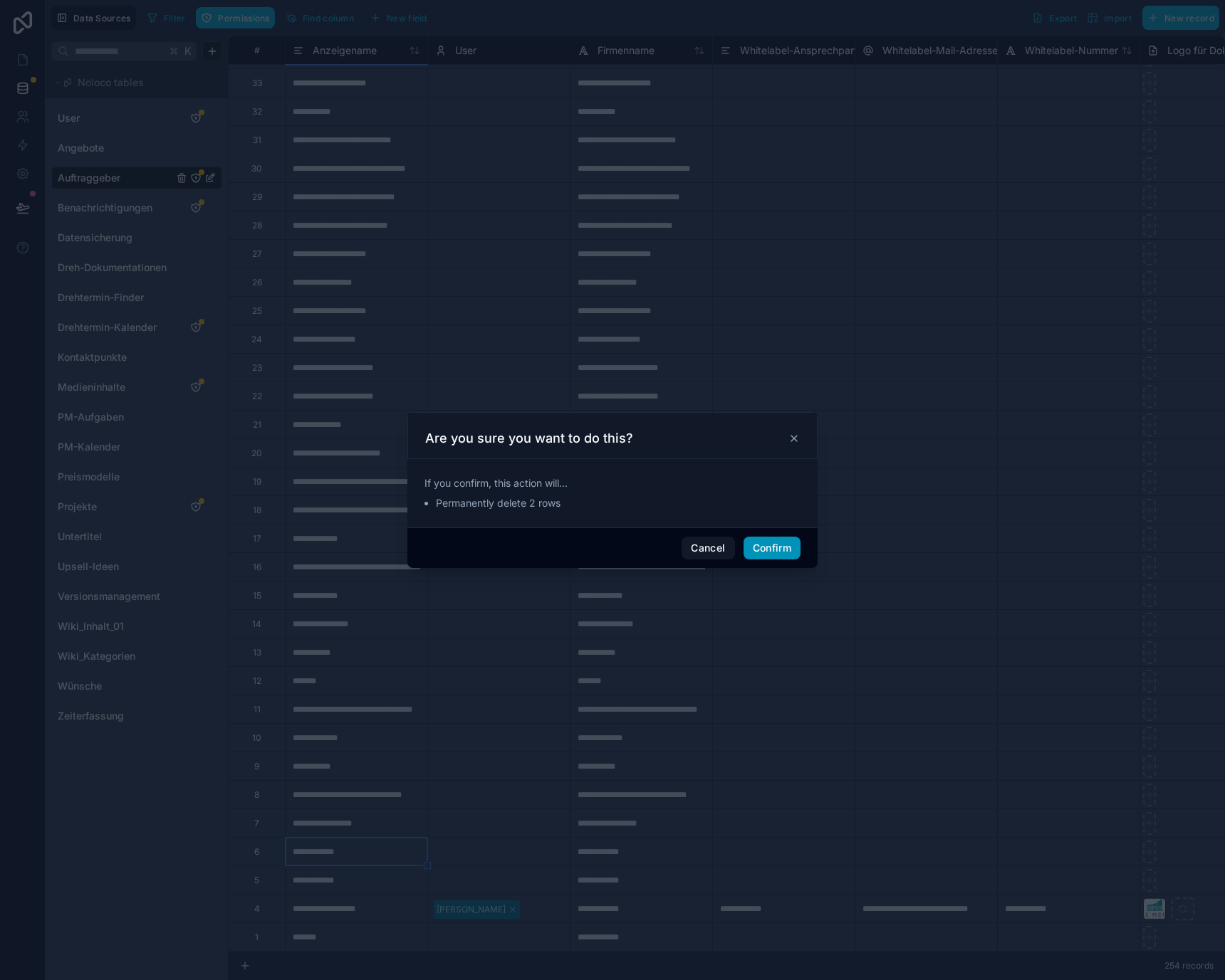
click at [784, 547] on button "Confirm" at bounding box center [772, 548] width 57 height 23
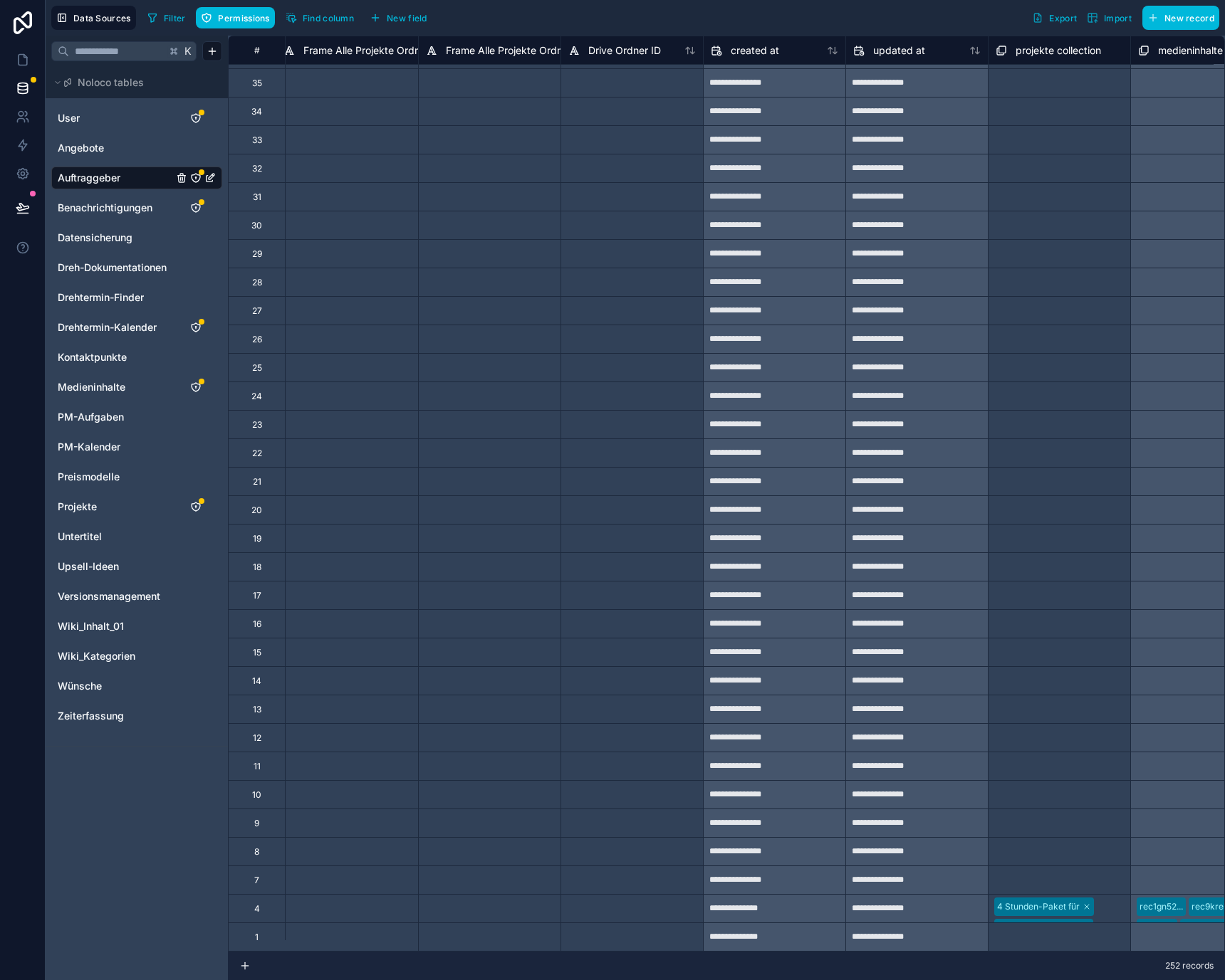
scroll to position [6299, 3856]
click at [251, 925] on div "1" at bounding box center [256, 937] width 57 height 29
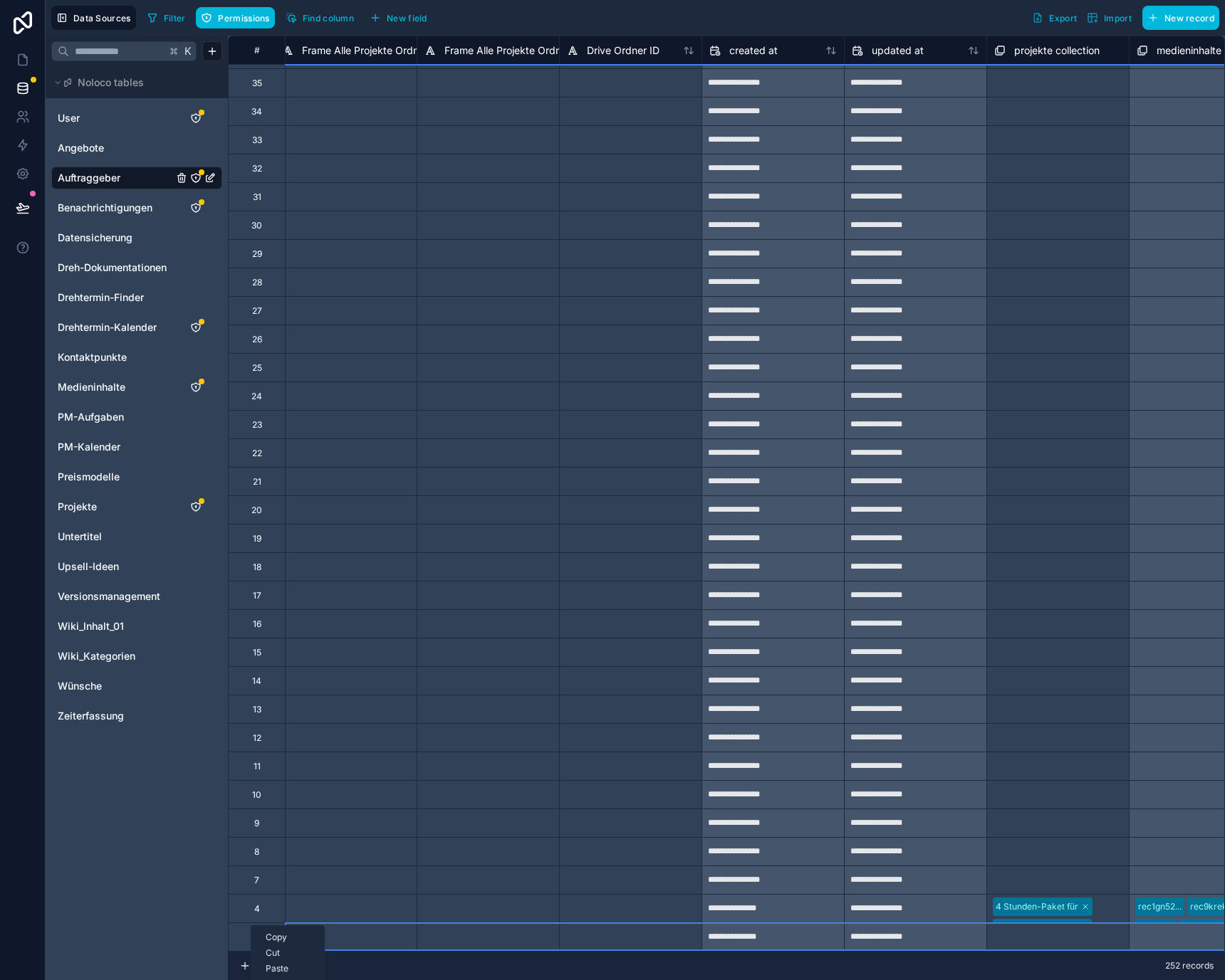
click at [279, 923] on div "1" at bounding box center [256, 937] width 57 height 29
click at [293, 974] on div "Delete row" at bounding box center [302, 976] width 73 height 15
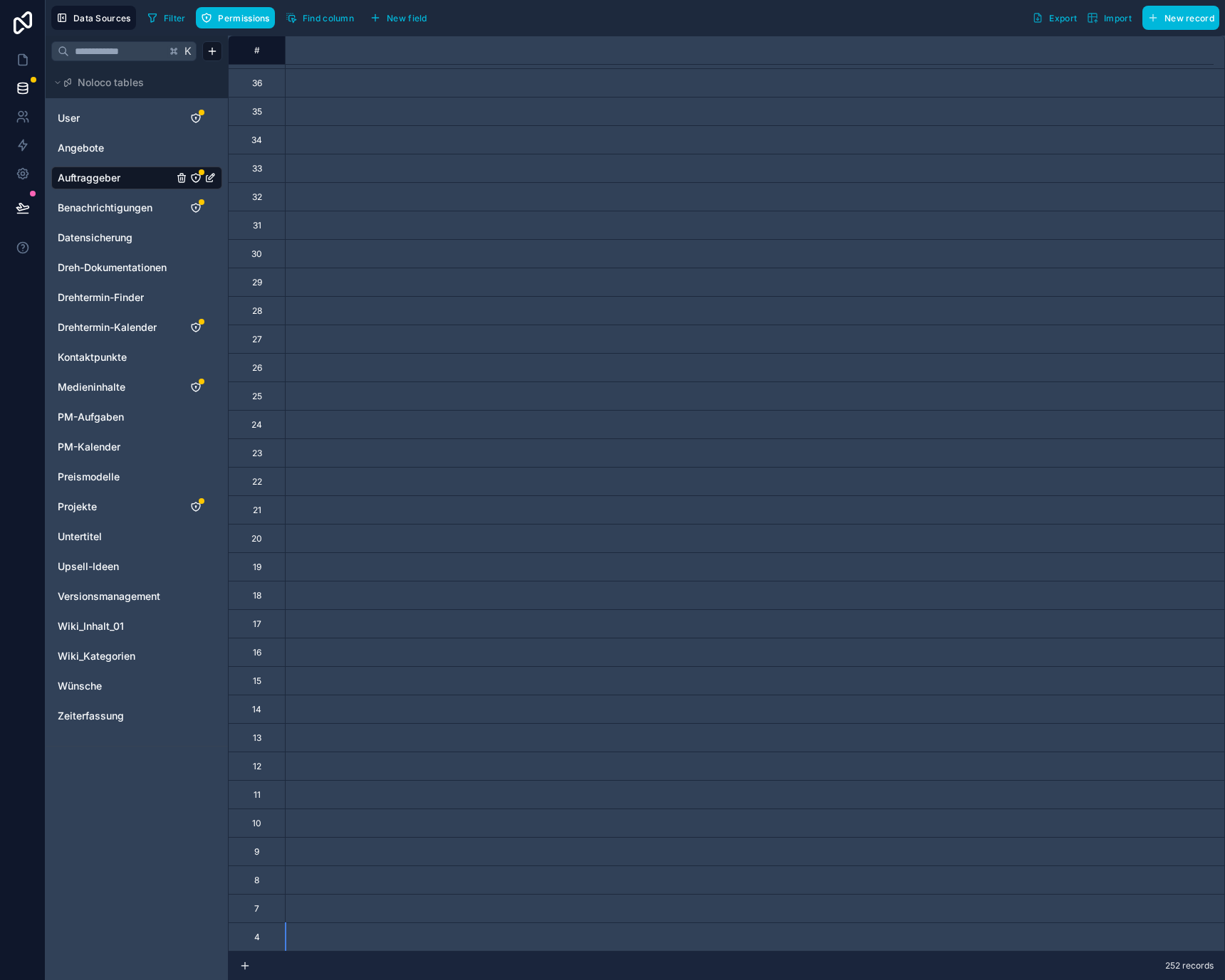
type input "**********"
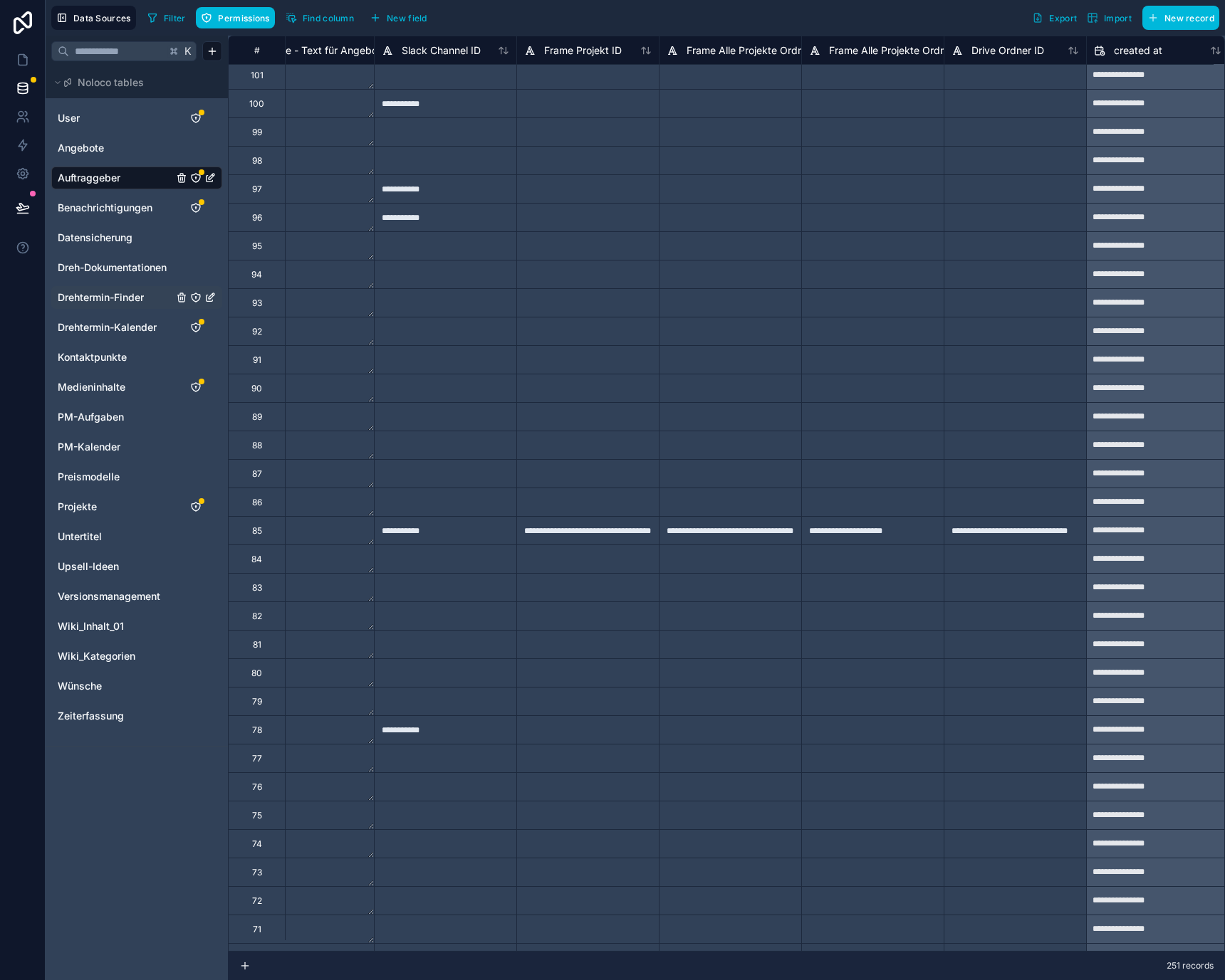
scroll to position [4061, 3471]
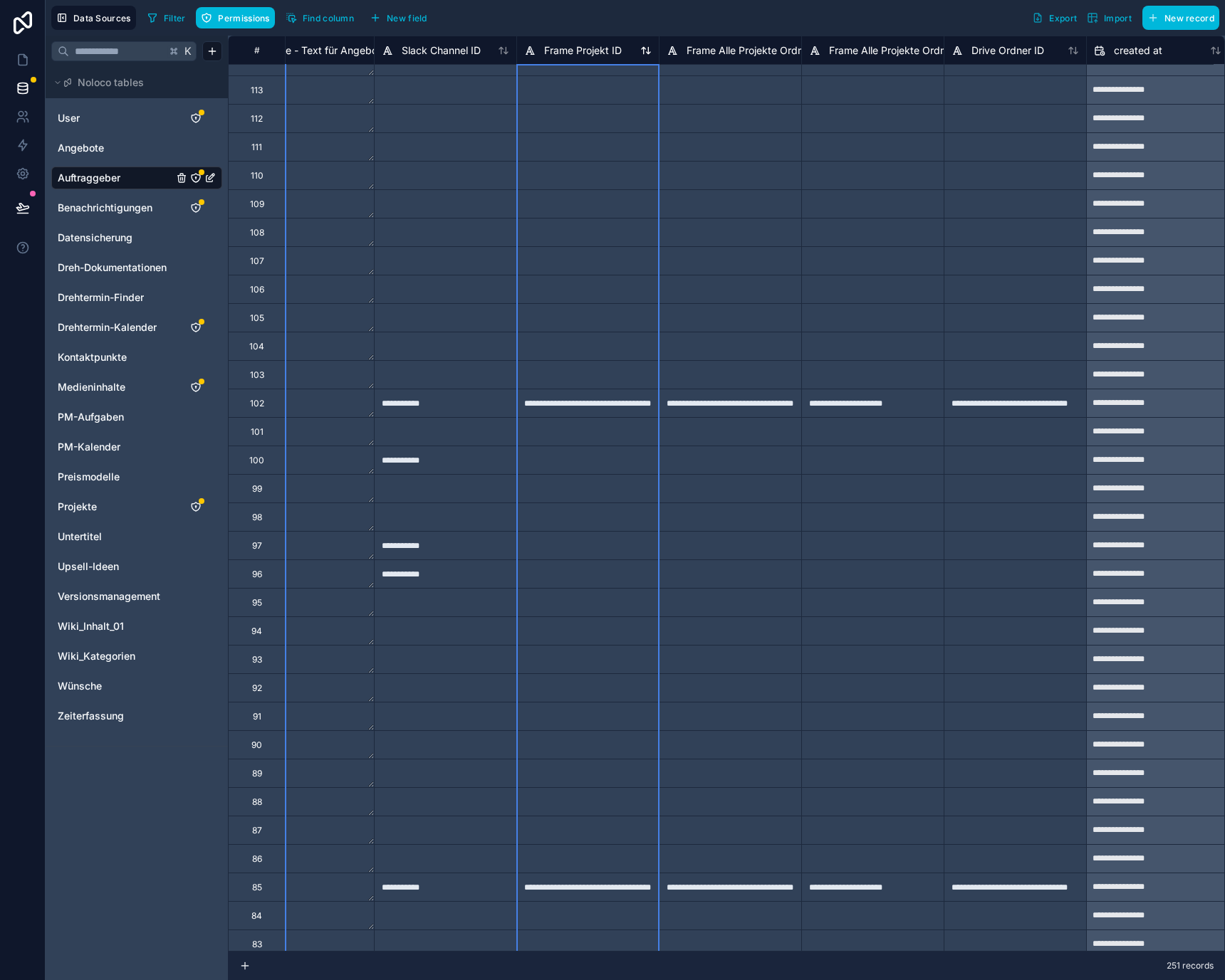
click at [563, 48] on span "Frame Projekt ID" at bounding box center [583, 50] width 78 height 14
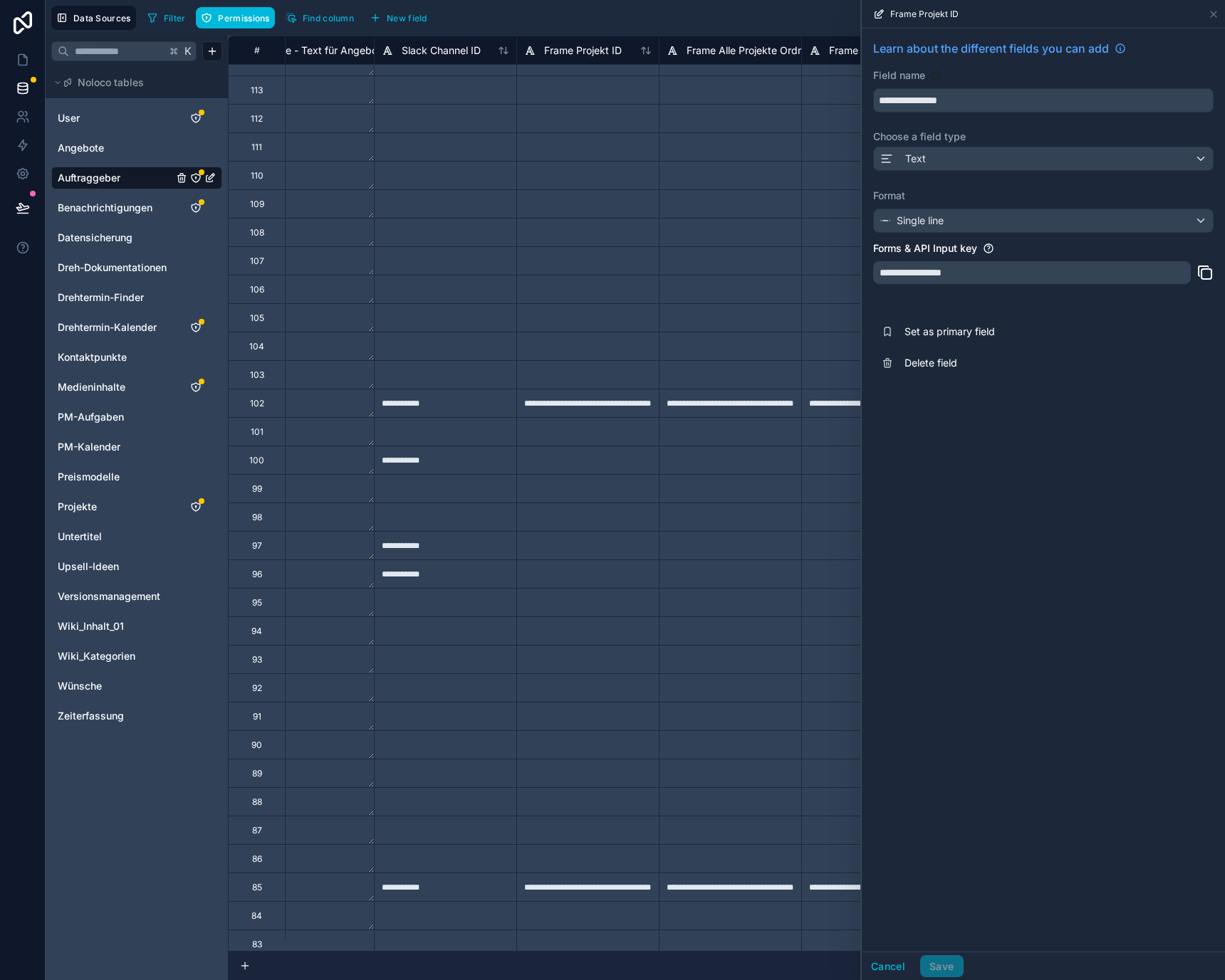
click at [1202, 274] on icon at bounding box center [1207, 274] width 10 height 10
click at [1219, 12] on div "Frame Projekt ID" at bounding box center [1043, 14] width 363 height 29
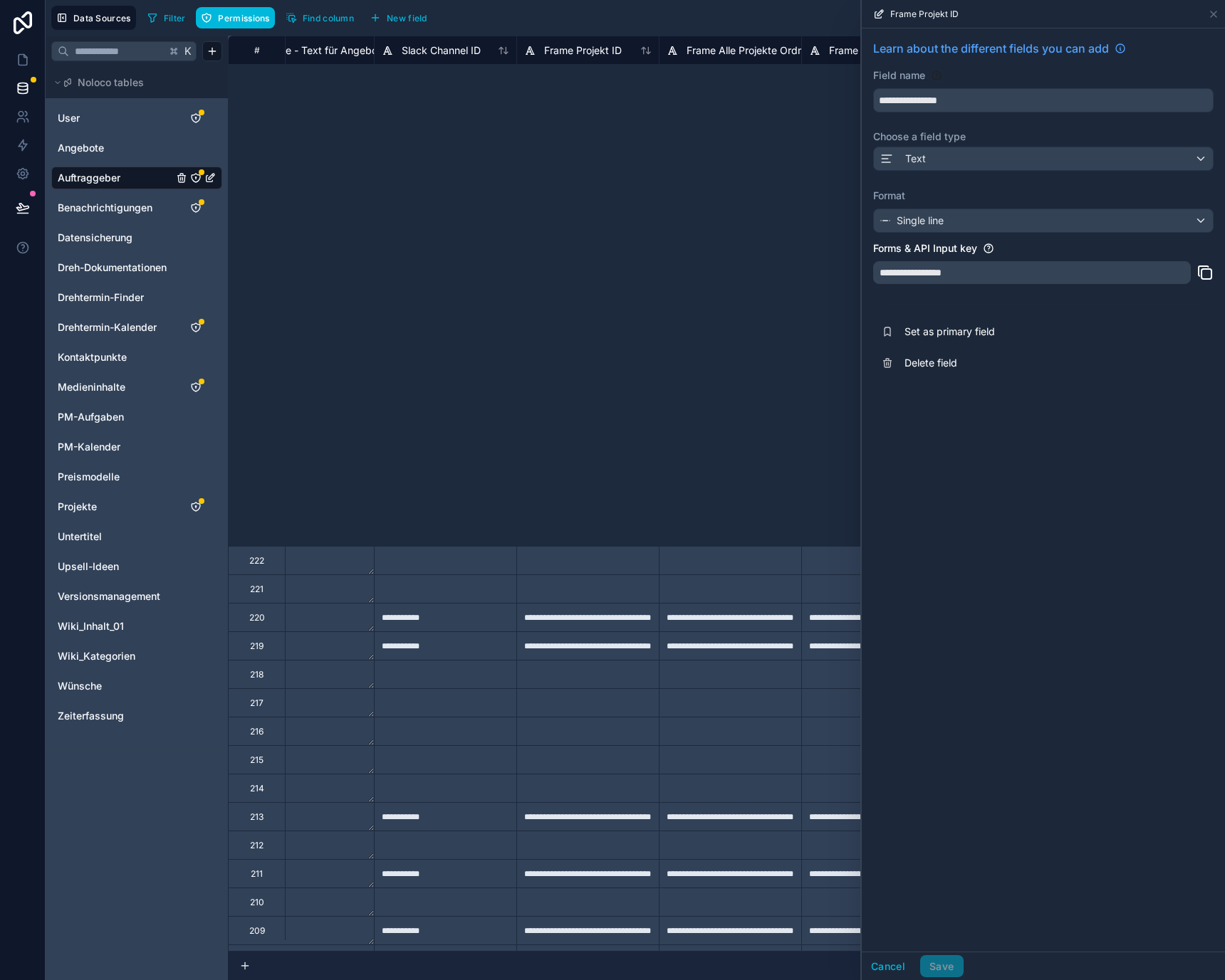
scroll to position [0, 3471]
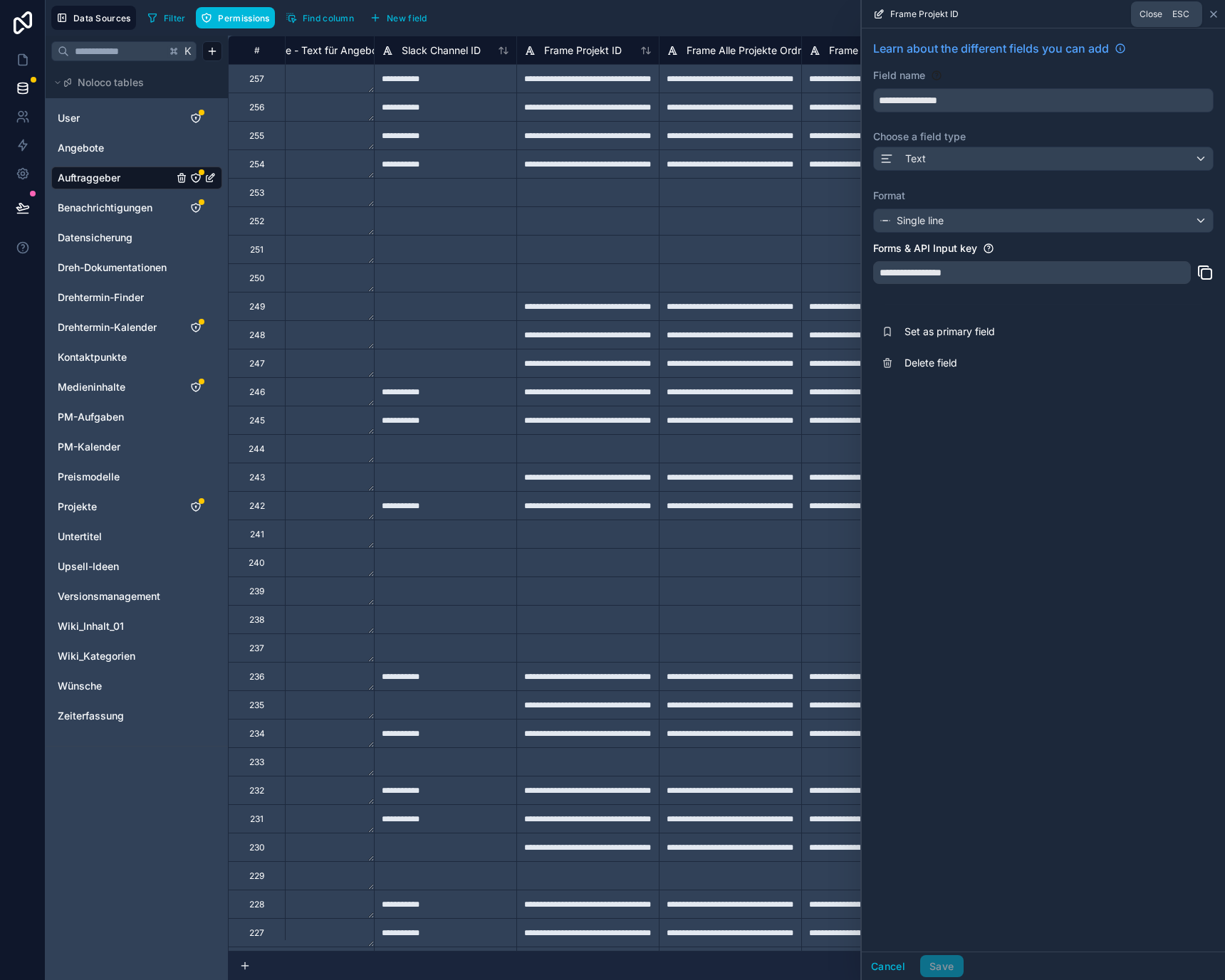
click at [1216, 10] on icon at bounding box center [1213, 15] width 12 height 12
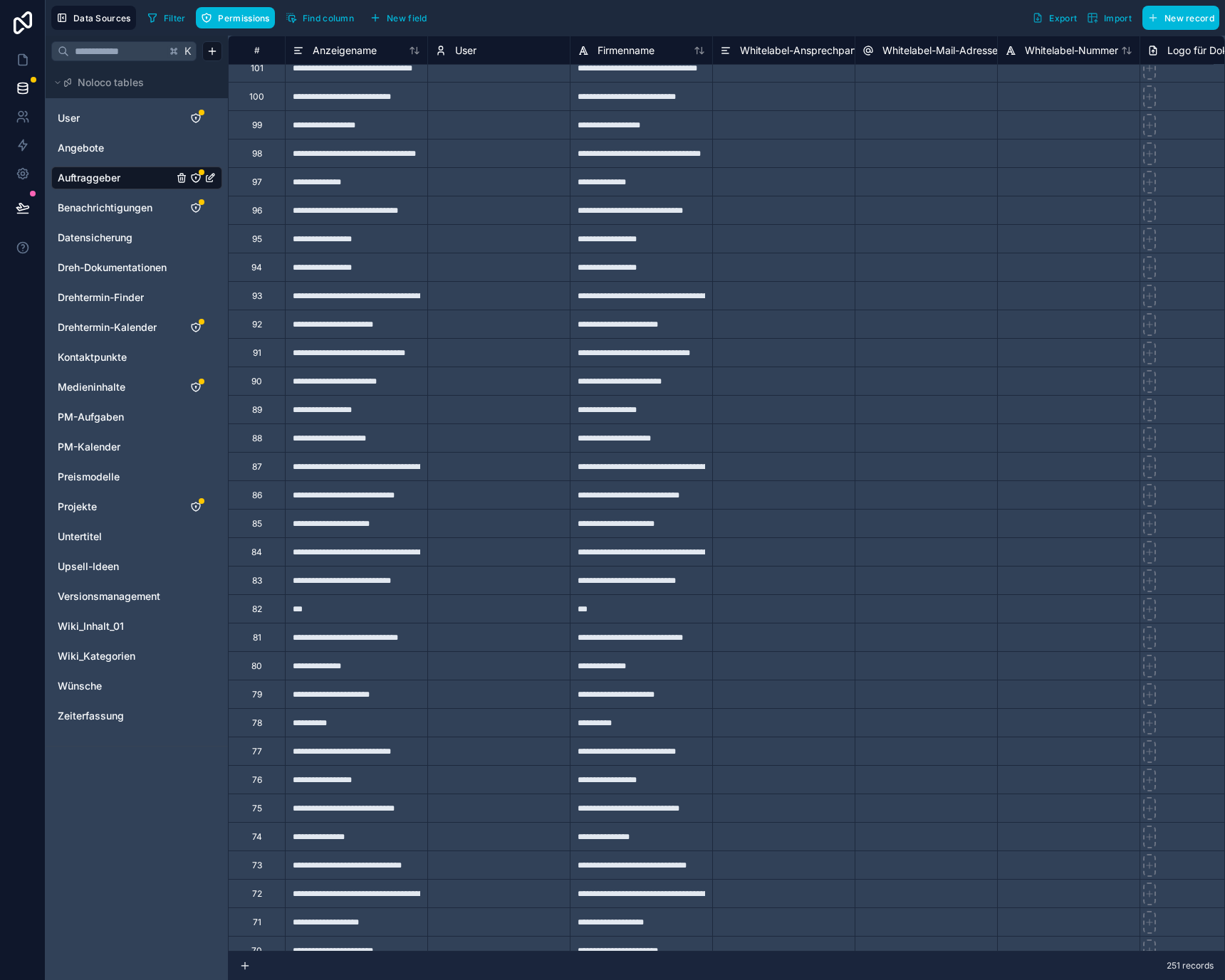
scroll to position [4406, 0]
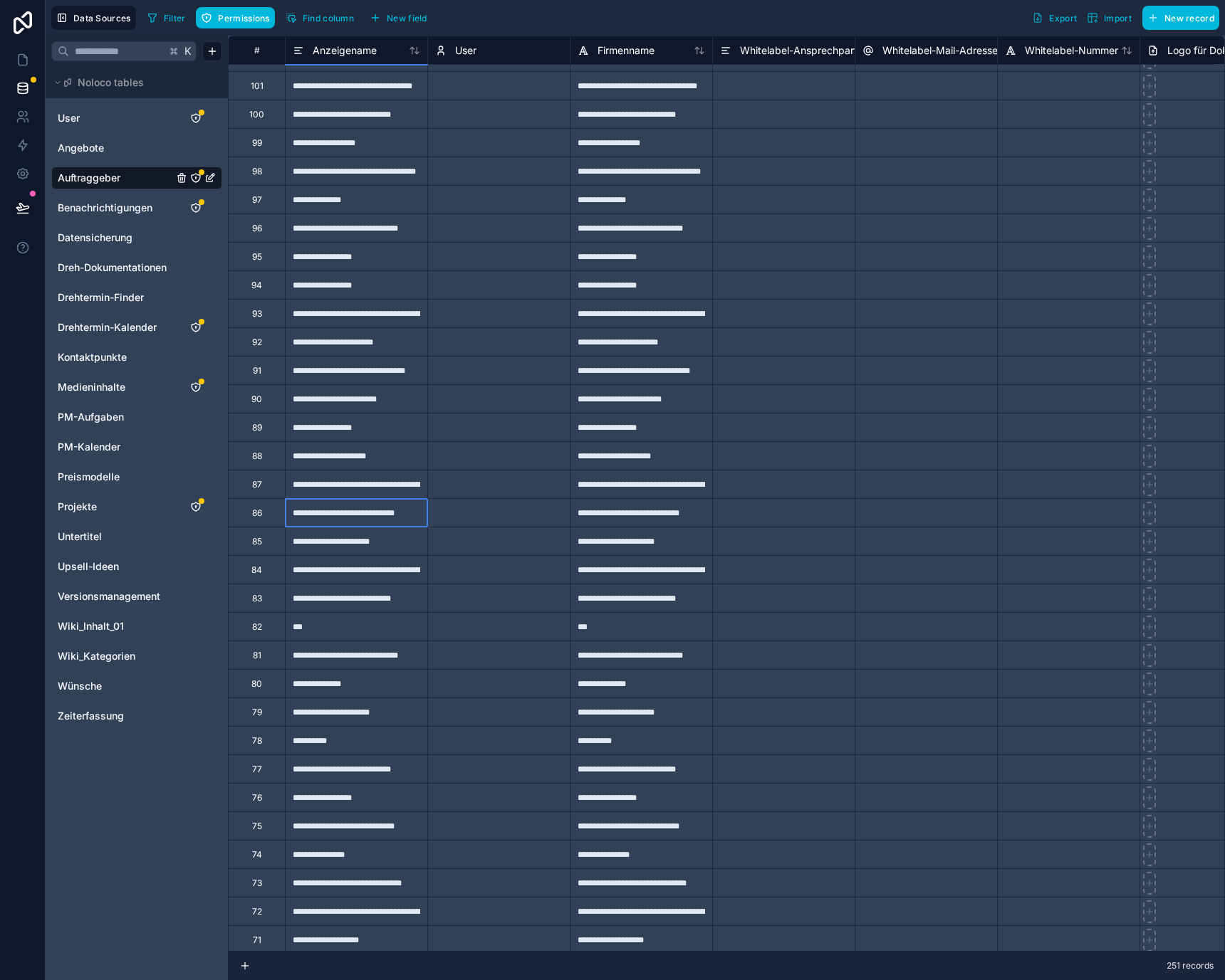
click at [381, 515] on div "**********" at bounding box center [356, 512] width 142 height 29
click at [385, 541] on div "**********" at bounding box center [356, 541] width 142 height 29
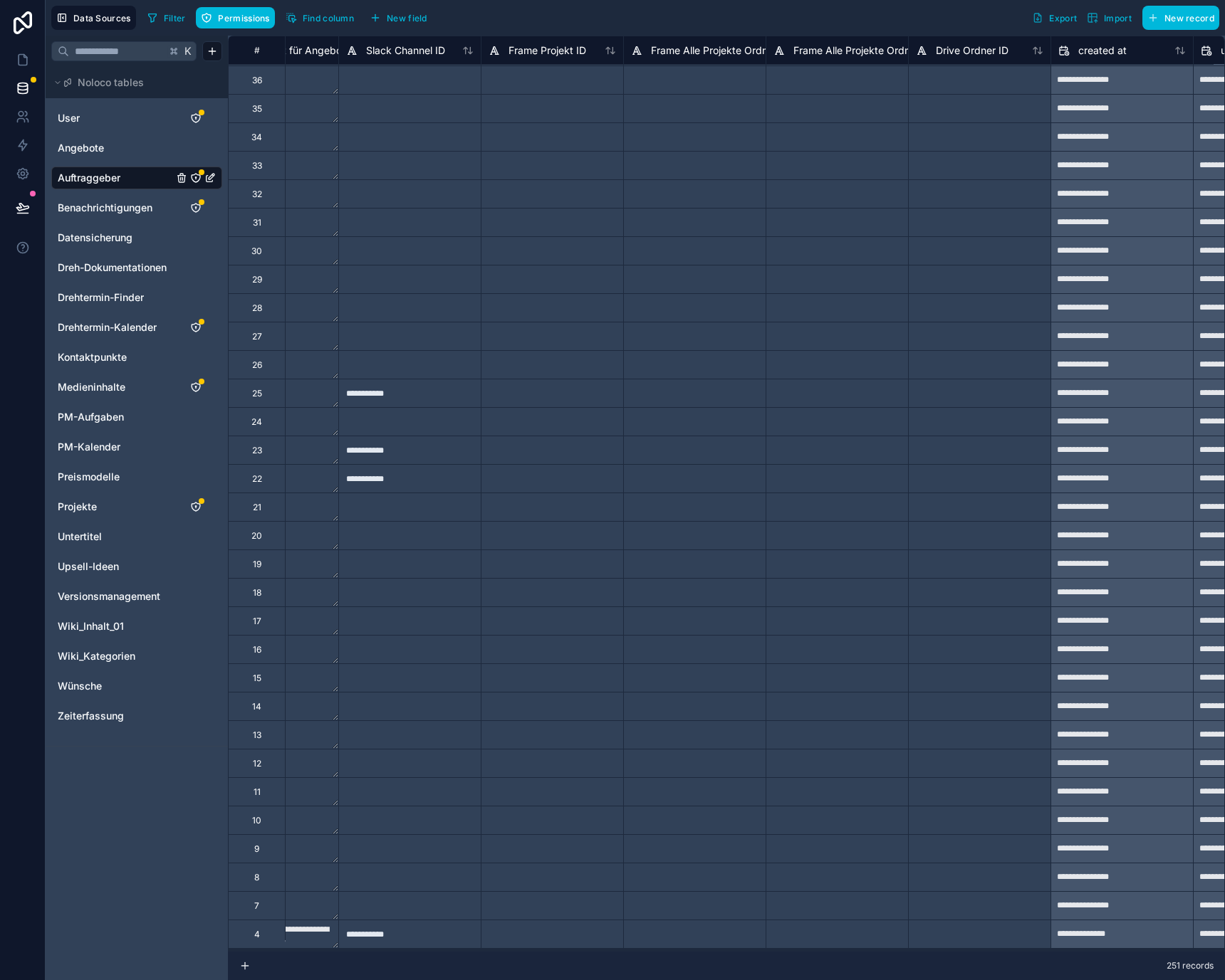
scroll to position [6273, 3520]
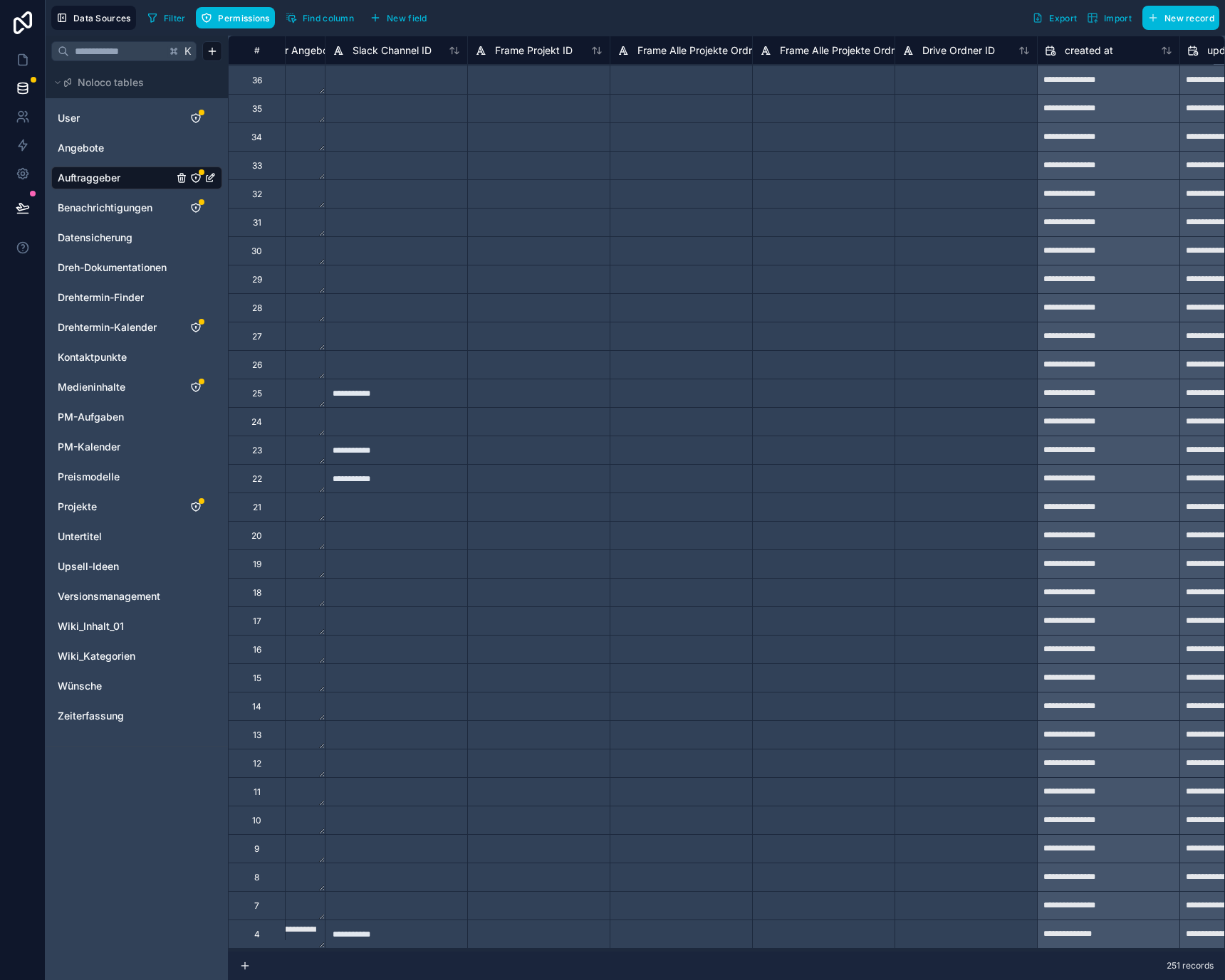
click at [699, 935] on div at bounding box center [681, 934] width 142 height 29
click at [782, 921] on div at bounding box center [823, 934] width 142 height 29
click at [832, 48] on span "Frame Alle Projekte Ordner Review Link" at bounding box center [872, 50] width 185 height 14
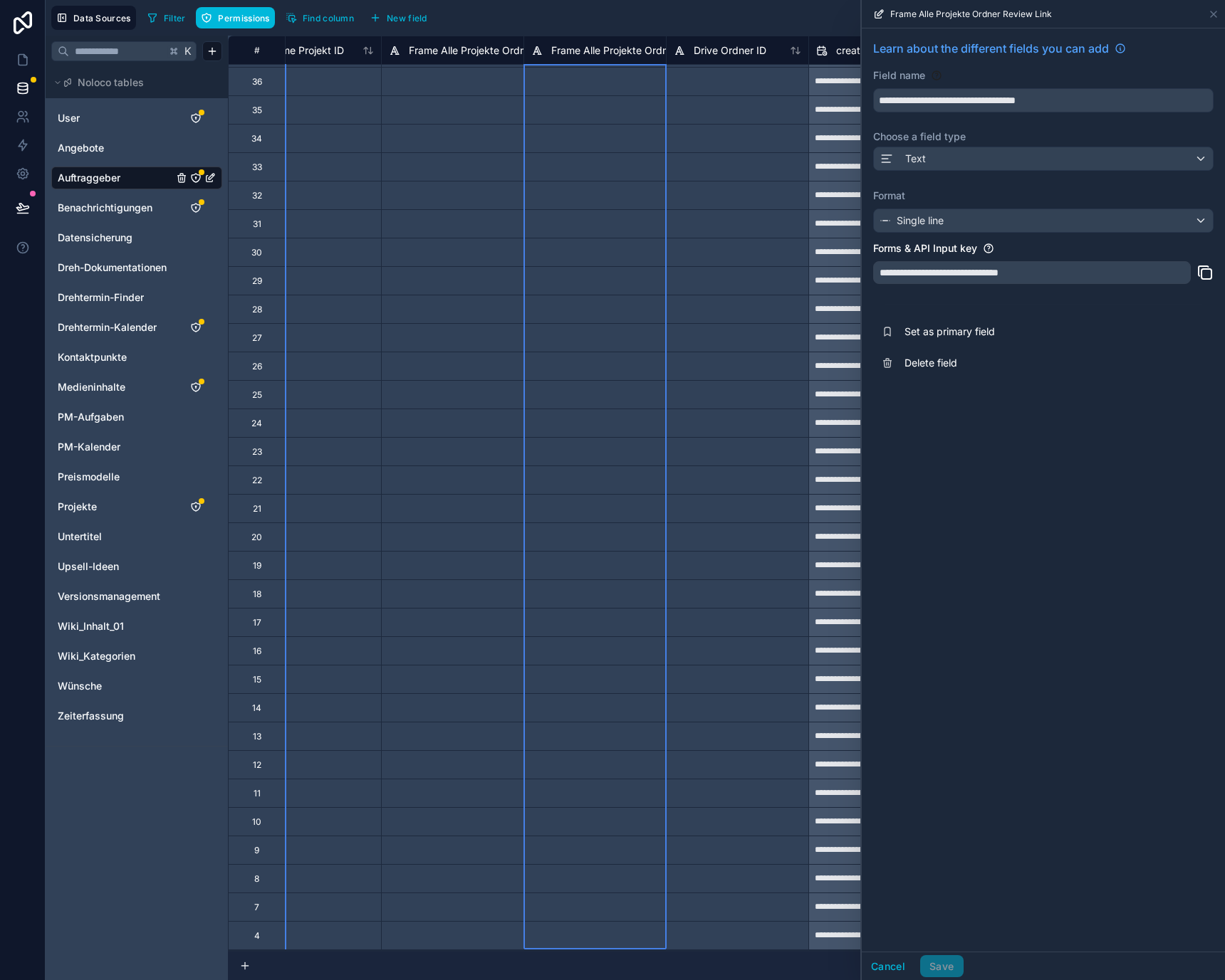
scroll to position [6273, 3751]
click at [551, 923] on div at bounding box center [592, 934] width 142 height 29
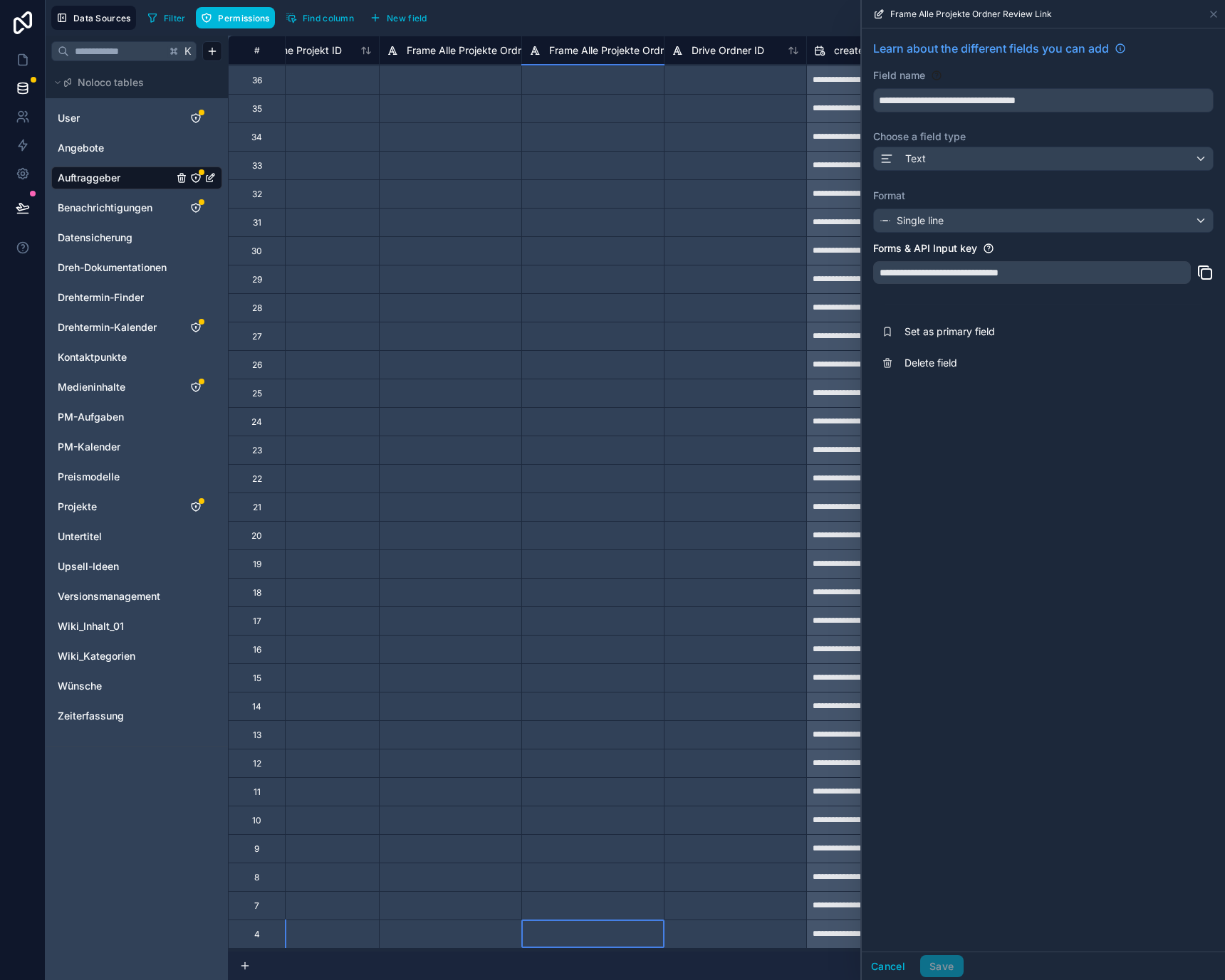
click at [551, 923] on div at bounding box center [592, 934] width 142 height 29
paste input "**********"
type input "**********"
click at [463, 932] on div at bounding box center [450, 934] width 142 height 29
click at [571, 932] on div at bounding box center [592, 934] width 142 height 29
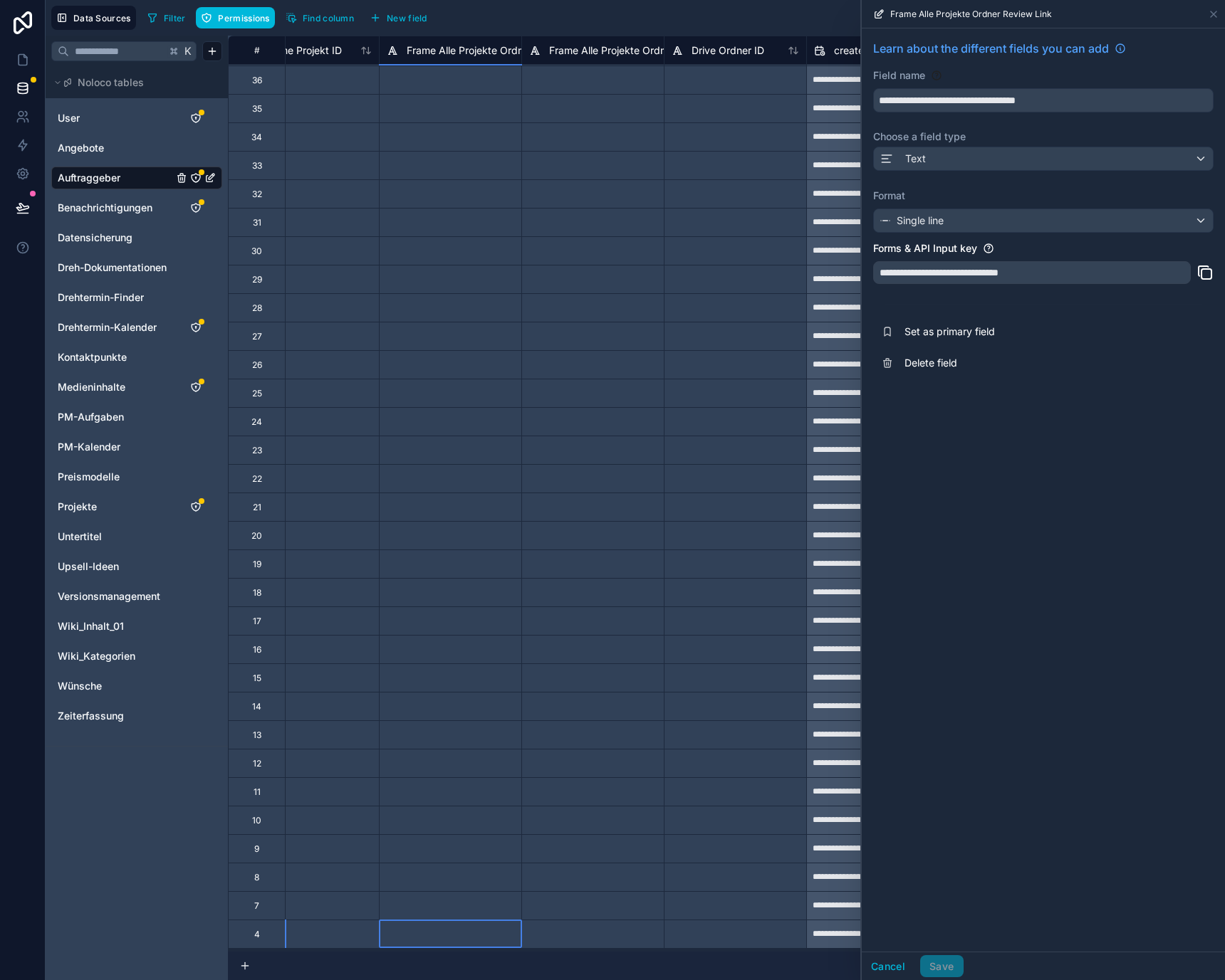
click at [571, 932] on div at bounding box center [592, 934] width 142 height 29
paste input "**********"
type input "**********"
click at [906, 967] on button "Cancel" at bounding box center [888, 966] width 53 height 23
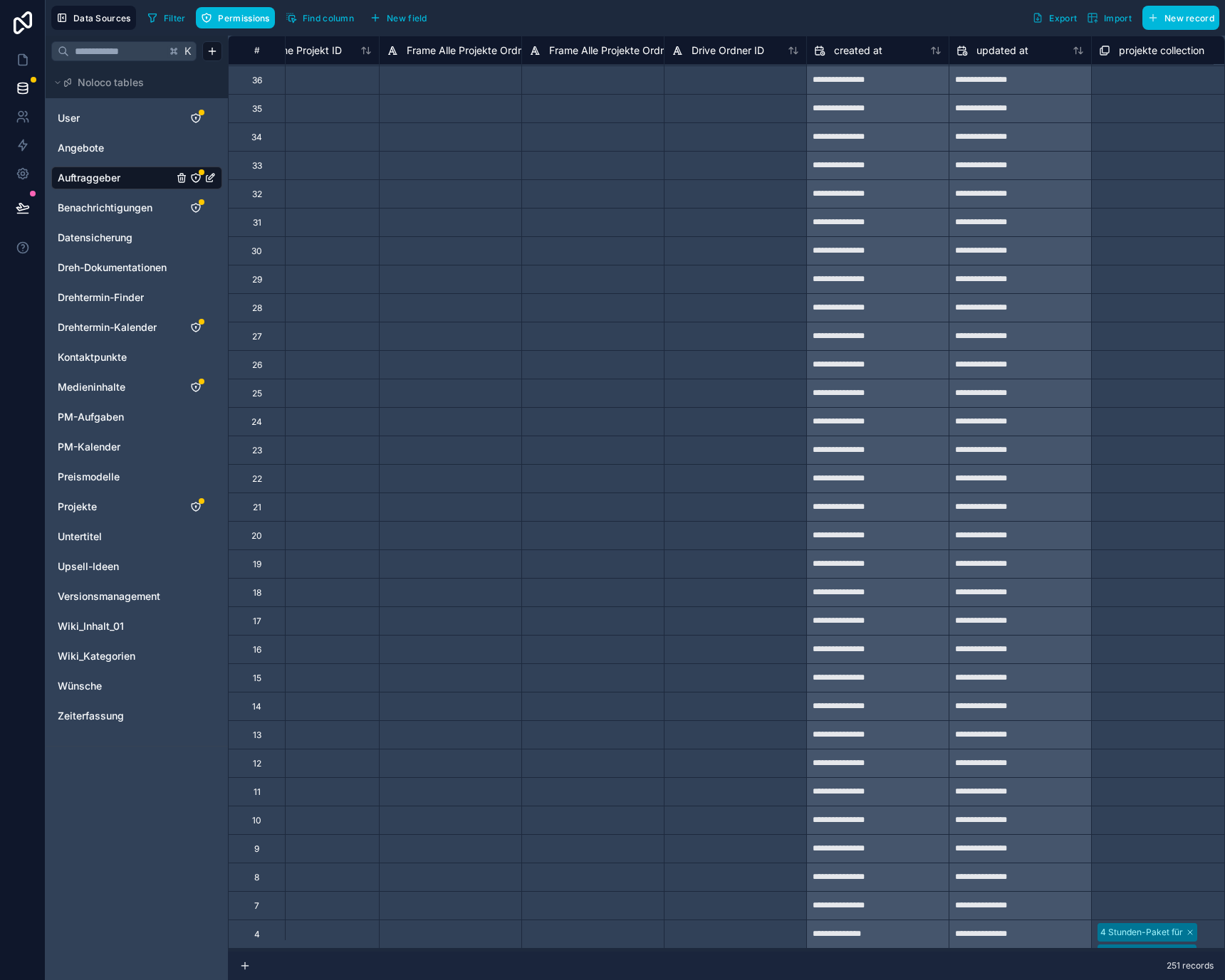
click at [624, 924] on div at bounding box center [592, 934] width 142 height 29
paste input "**********"
type input "**********"
click at [467, 923] on div at bounding box center [450, 934] width 142 height 29
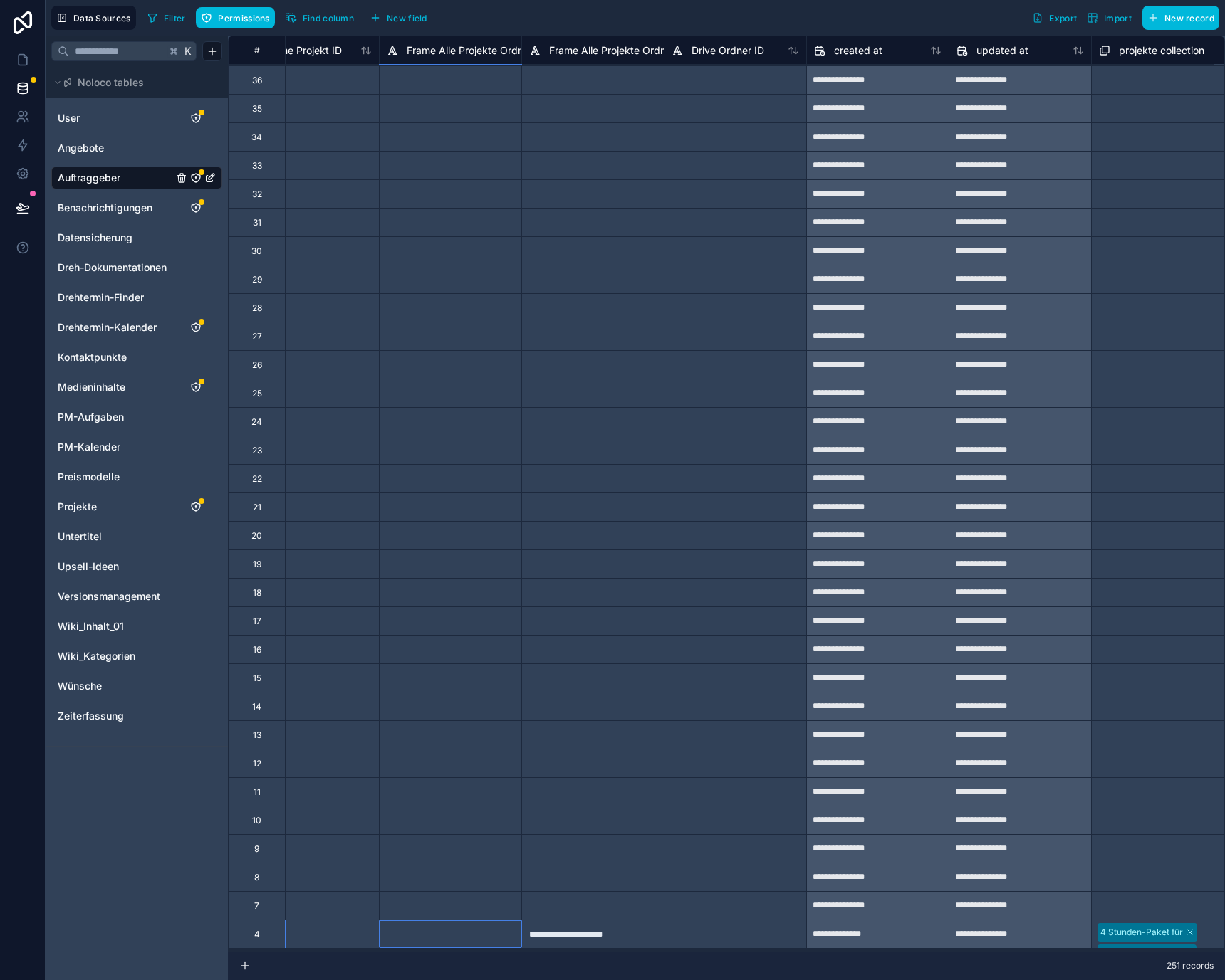
click at [719, 923] on div at bounding box center [735, 934] width 142 height 29
paste input "**********"
type input "**********"
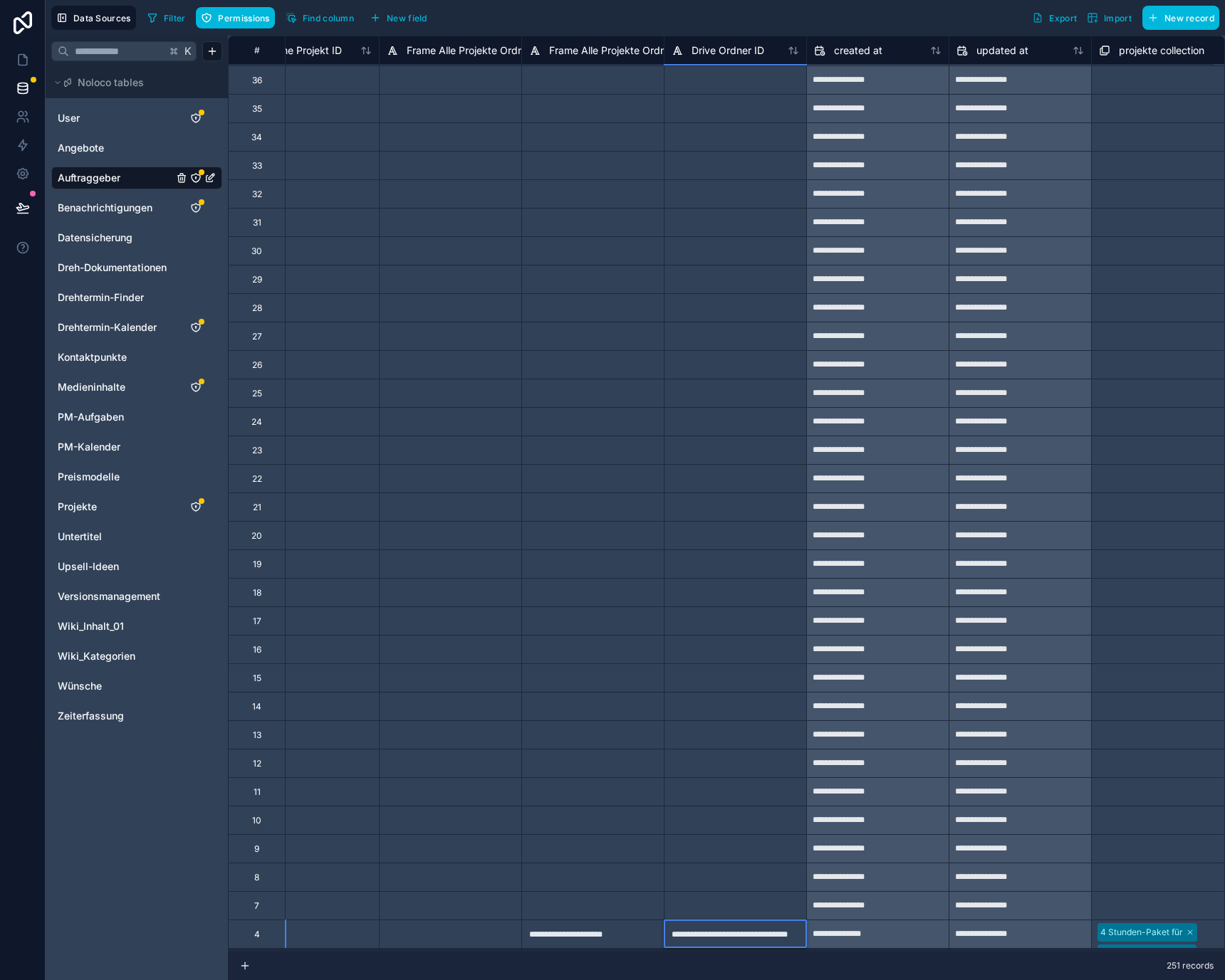
click at [496, 923] on div at bounding box center [450, 934] width 142 height 29
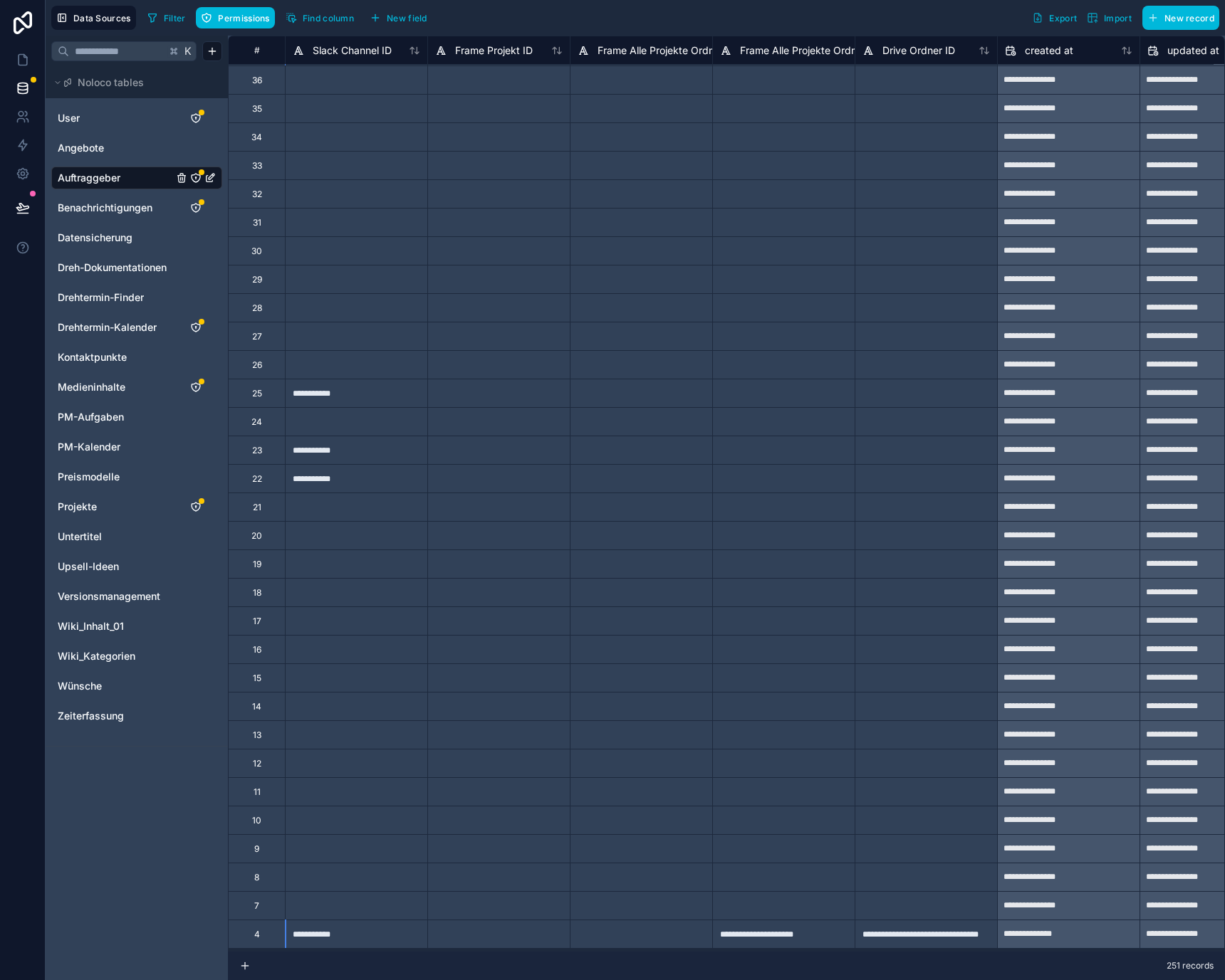
scroll to position [6272, 3418]
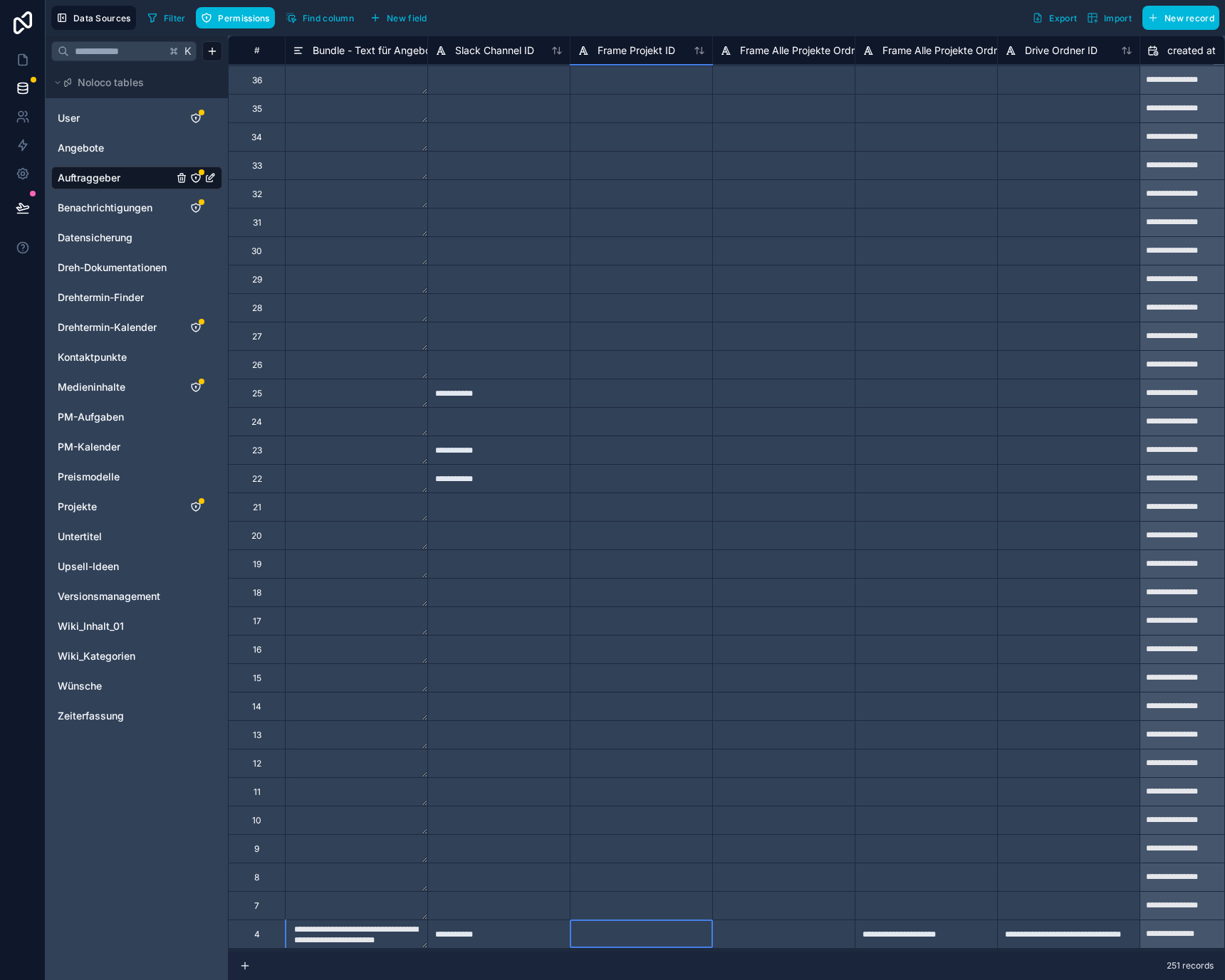
click at [634, 932] on div at bounding box center [641, 934] width 142 height 29
paste input "**********"
type input "**********"
click at [767, 927] on div at bounding box center [783, 934] width 142 height 29
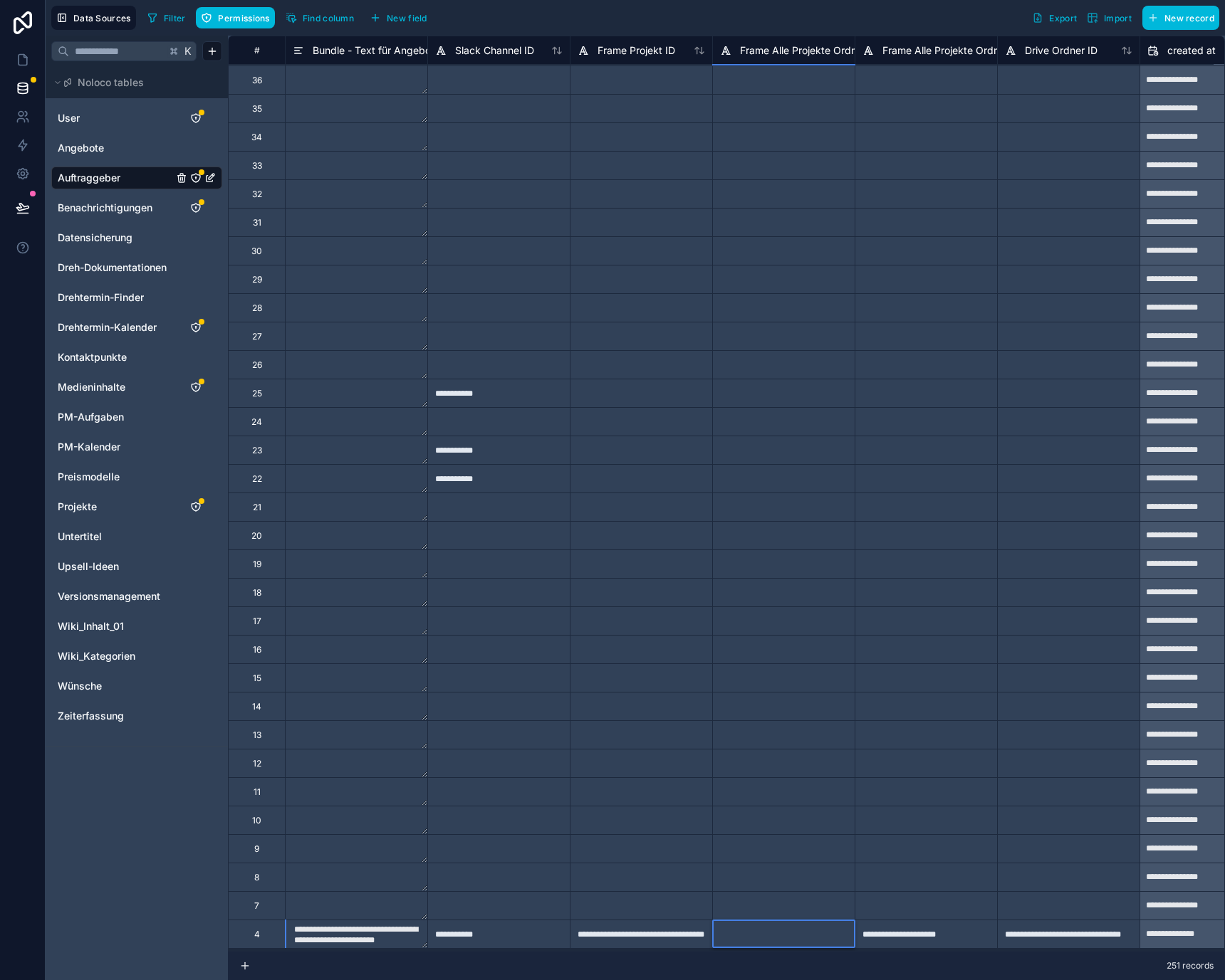
click at [747, 927] on div at bounding box center [783, 934] width 142 height 29
paste input "**********"
type input "**********"
click at [754, 894] on div at bounding box center [783, 905] width 142 height 29
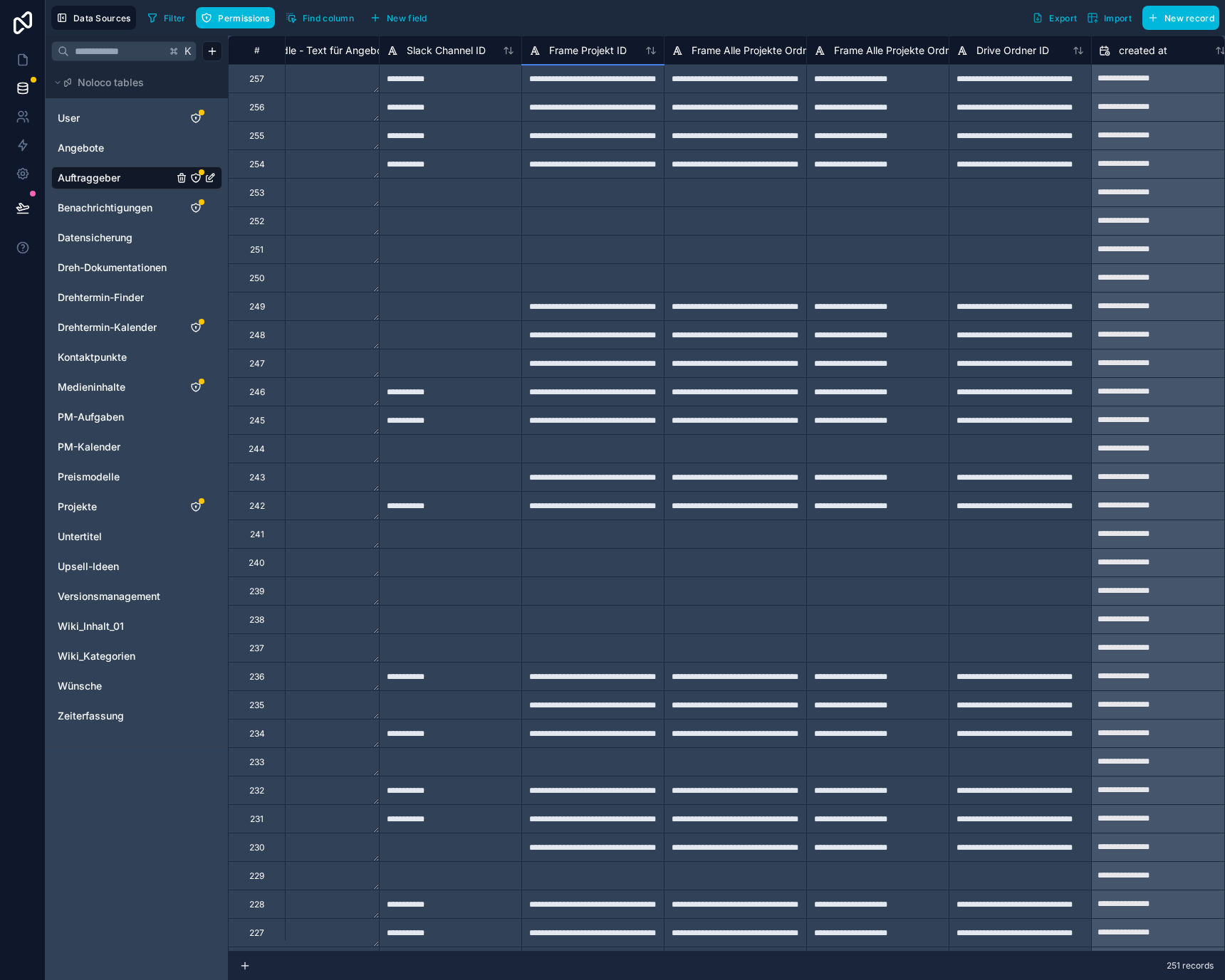
scroll to position [0, 3468]
click at [34, 64] on link at bounding box center [22, 59] width 45 height 29
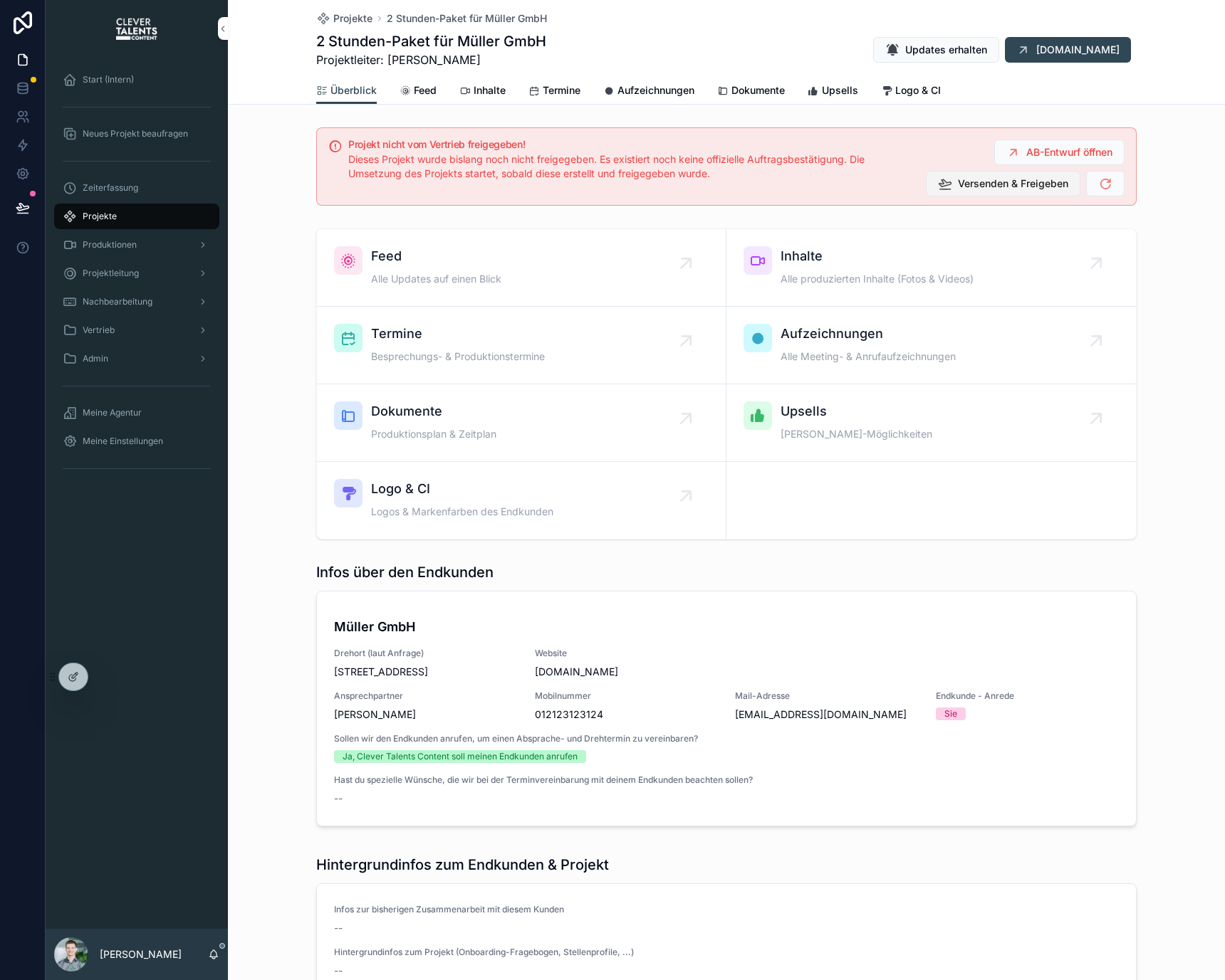
click at [1047, 185] on span "Versenden & Freigeben" at bounding box center [1013, 183] width 111 height 14
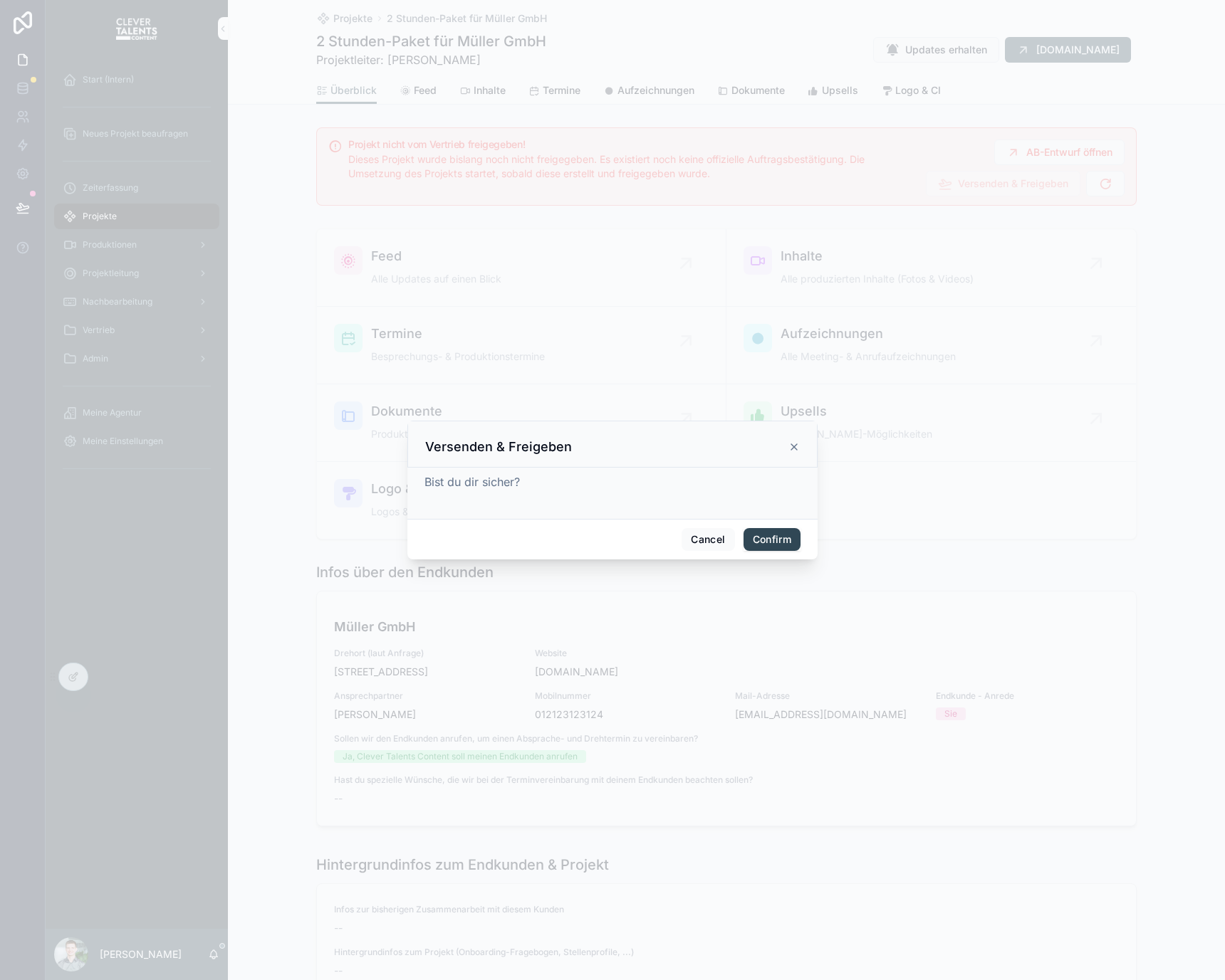
click at [774, 540] on button "Confirm" at bounding box center [772, 539] width 57 height 23
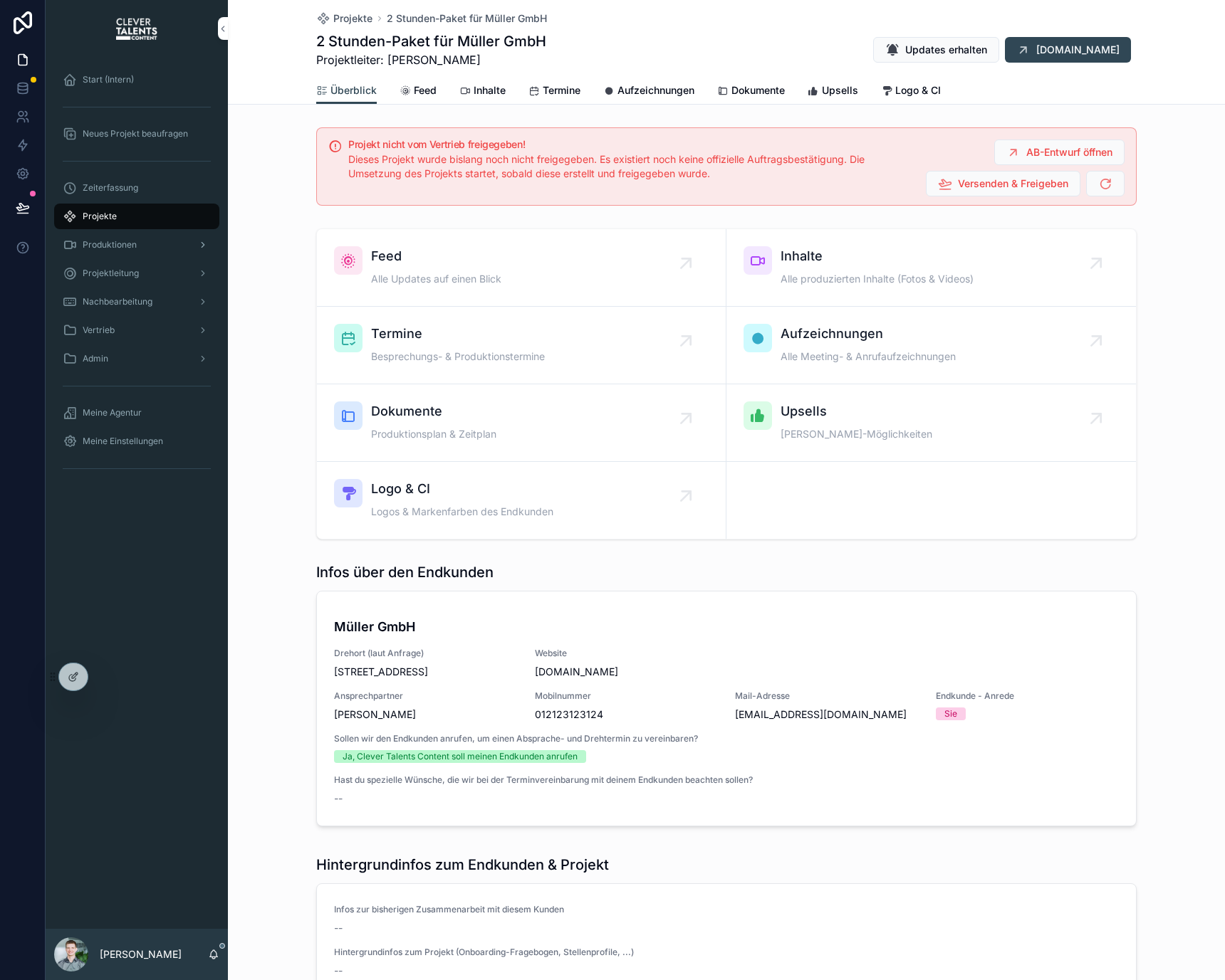
click at [190, 242] on div "Produktionen" at bounding box center [137, 245] width 148 height 23
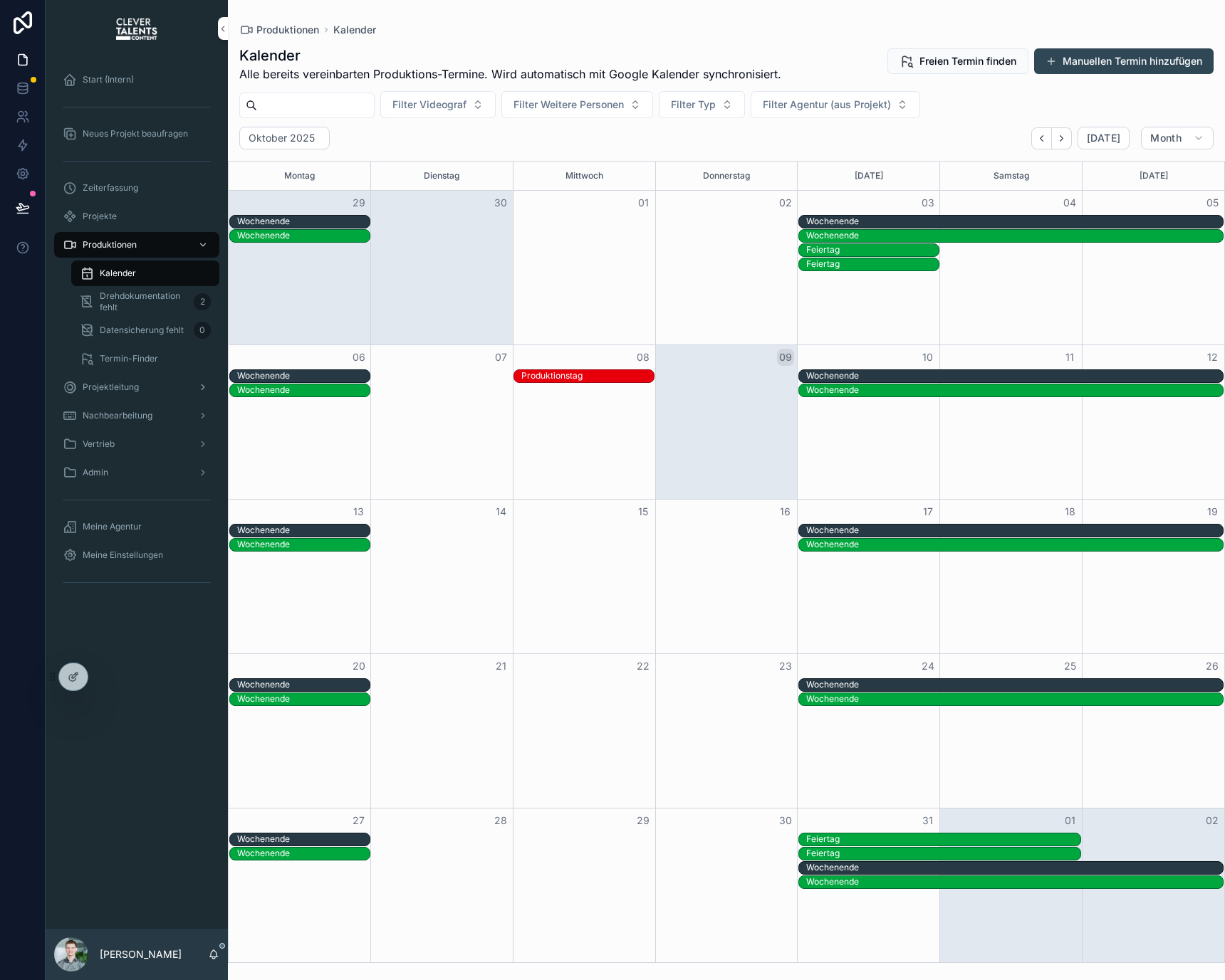
click at [153, 387] on div "Projektleitung" at bounding box center [137, 387] width 148 height 23
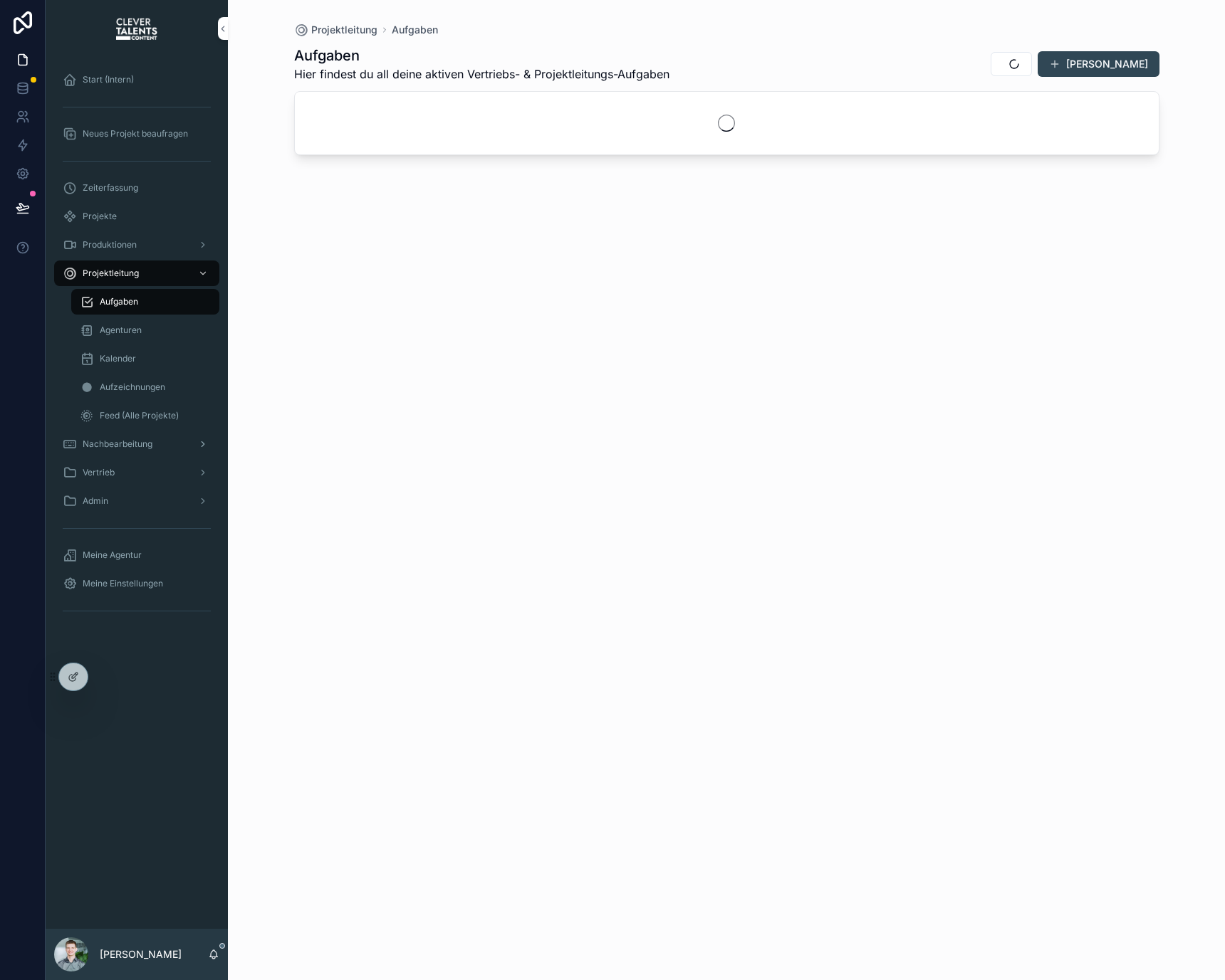
click at [160, 443] on div "Nachbearbeitung" at bounding box center [137, 444] width 148 height 23
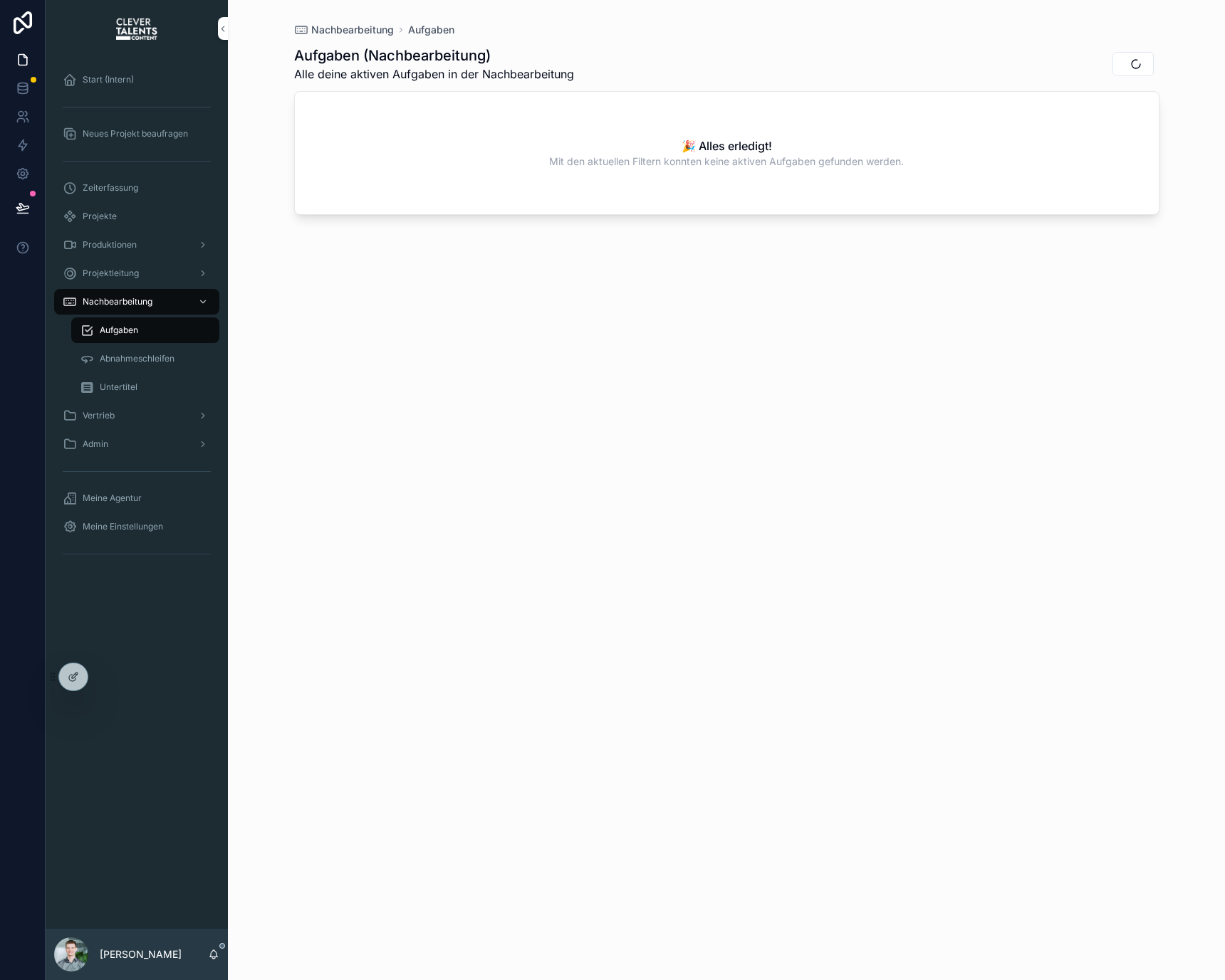
click at [123, 188] on span "Zeiterfassung" at bounding box center [111, 188] width 56 height 12
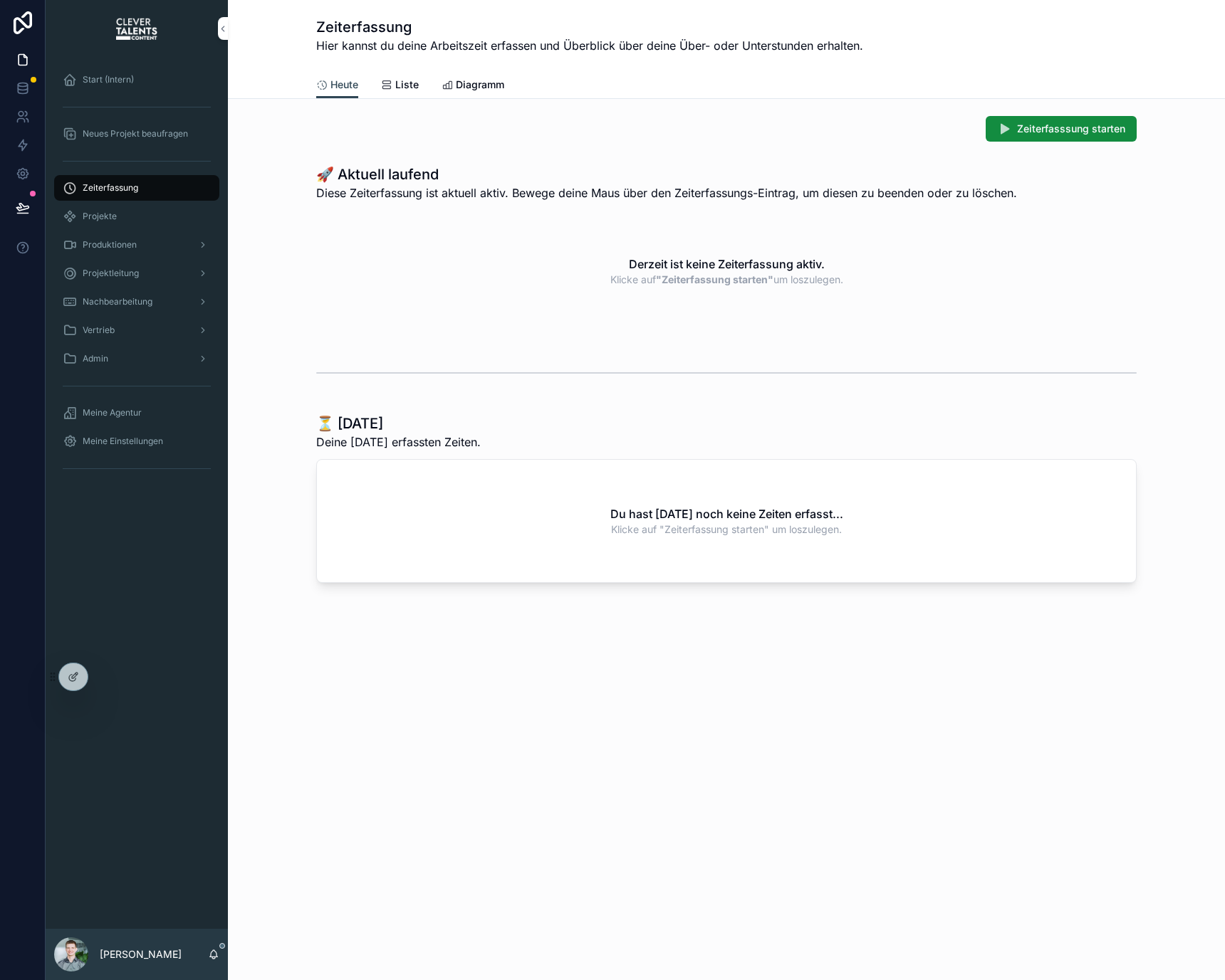
click at [129, 581] on div "Start (Intern) Neues Projekt beaufragen Zeiterfassung Projekte Produktionen Pro…" at bounding box center [136, 493] width 182 height 872
click at [412, 81] on span "Liste" at bounding box center [407, 84] width 23 height 14
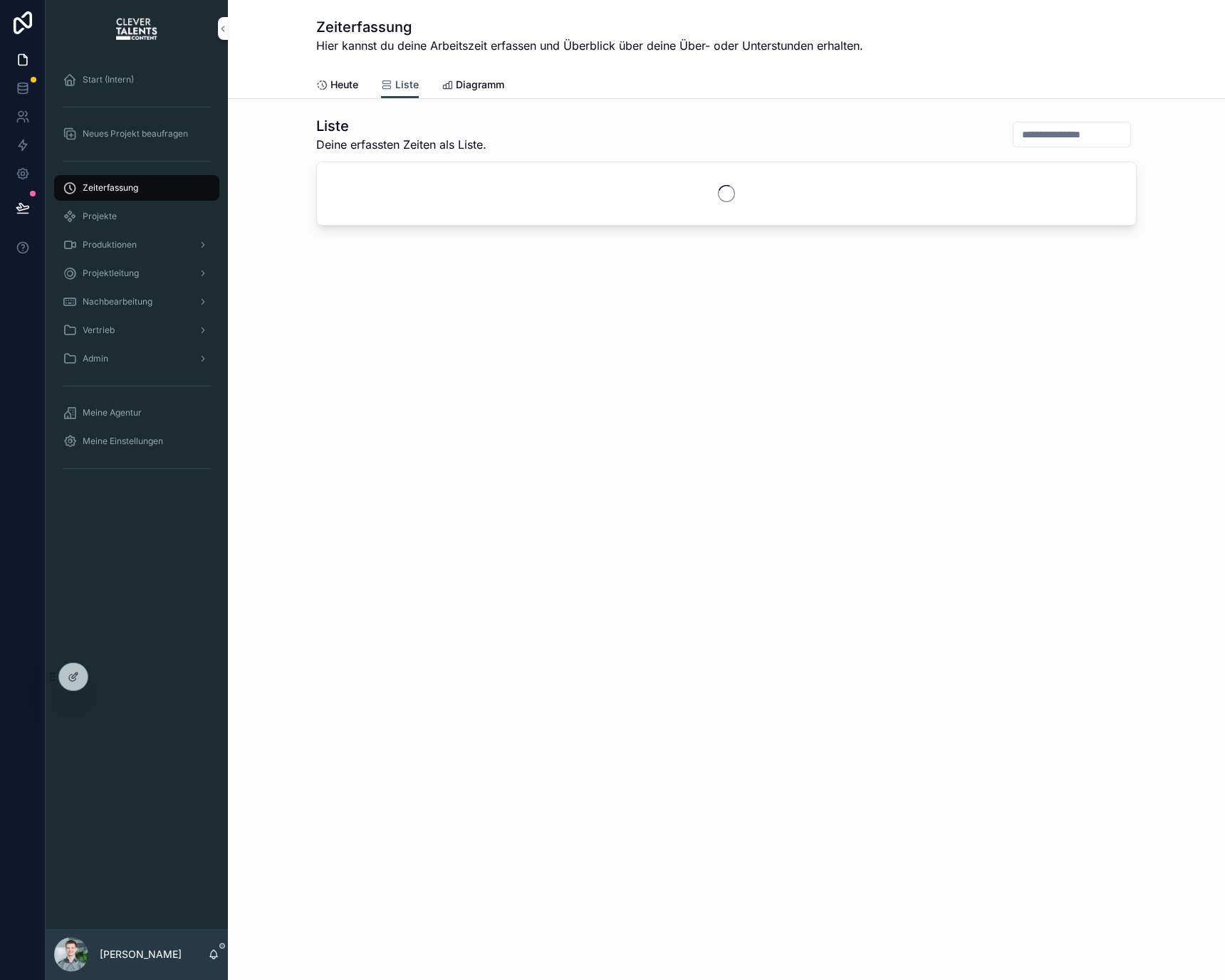
click at [449, 81] on icon "scrollable content" at bounding box center [448, 86] width 12 height 12
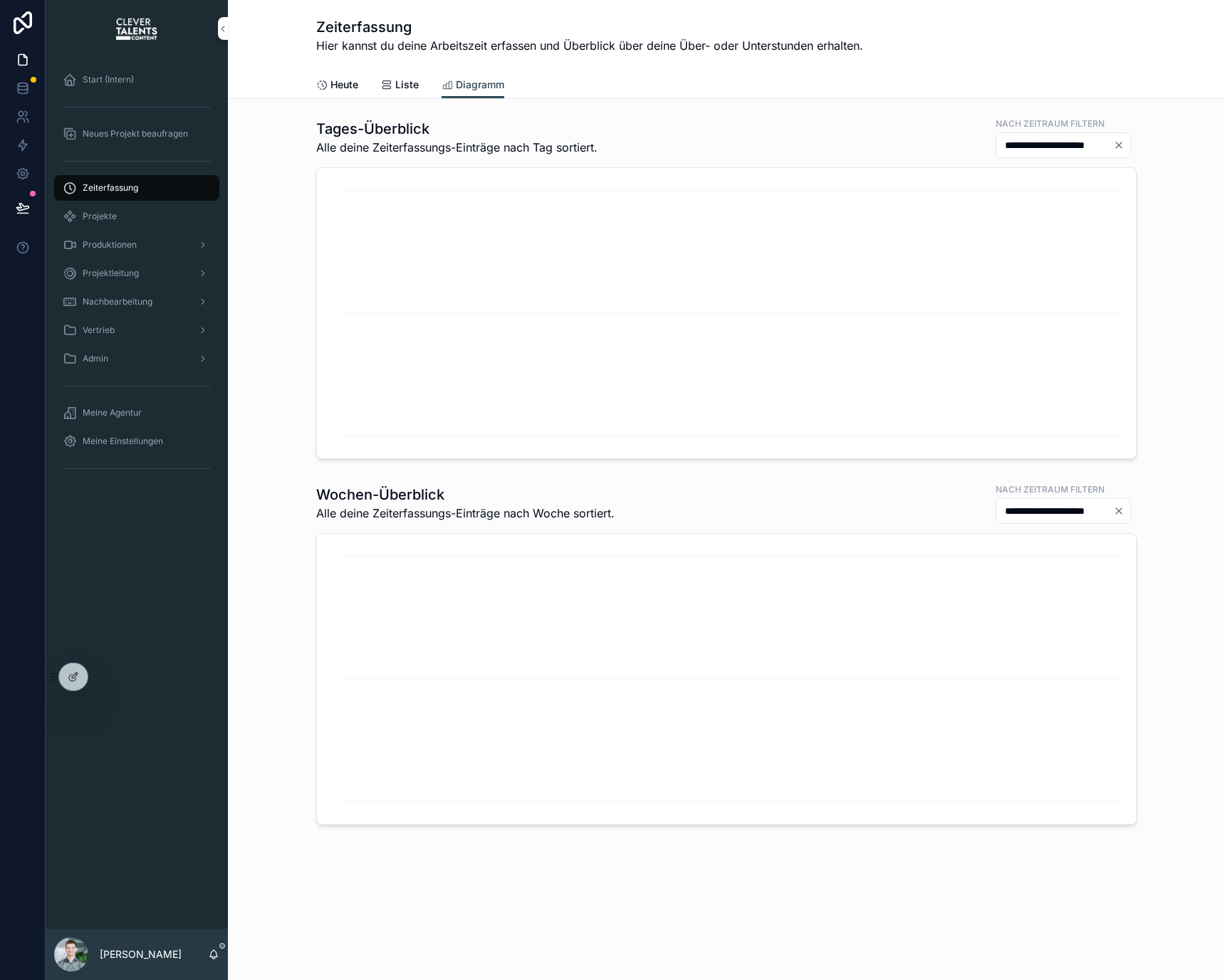
click at [377, 90] on div "Heute Liste Diagramm" at bounding box center [727, 84] width 821 height 27
click at [408, 83] on span "Liste" at bounding box center [407, 84] width 23 height 14
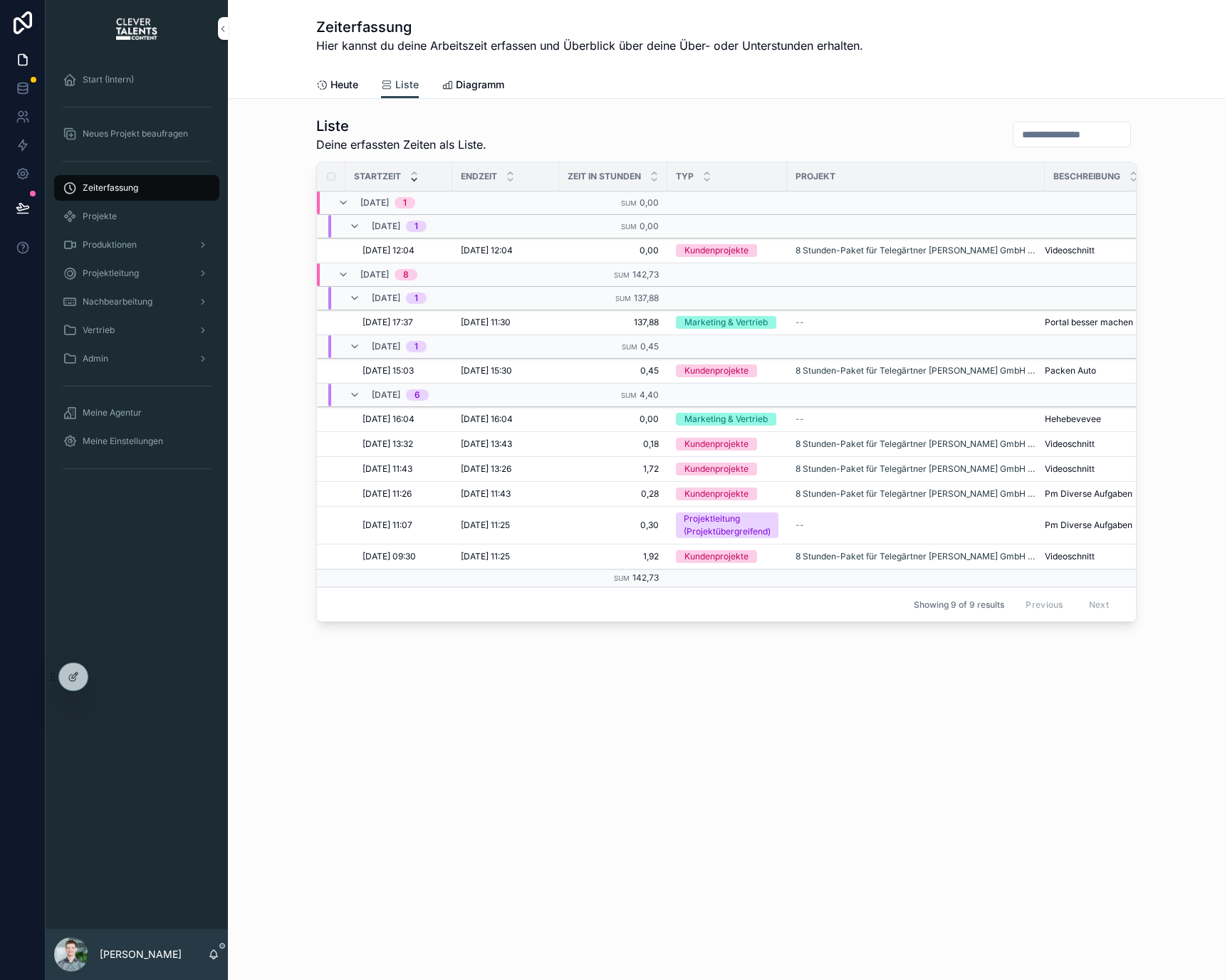
click at [352, 90] on span "Heute" at bounding box center [344, 84] width 28 height 14
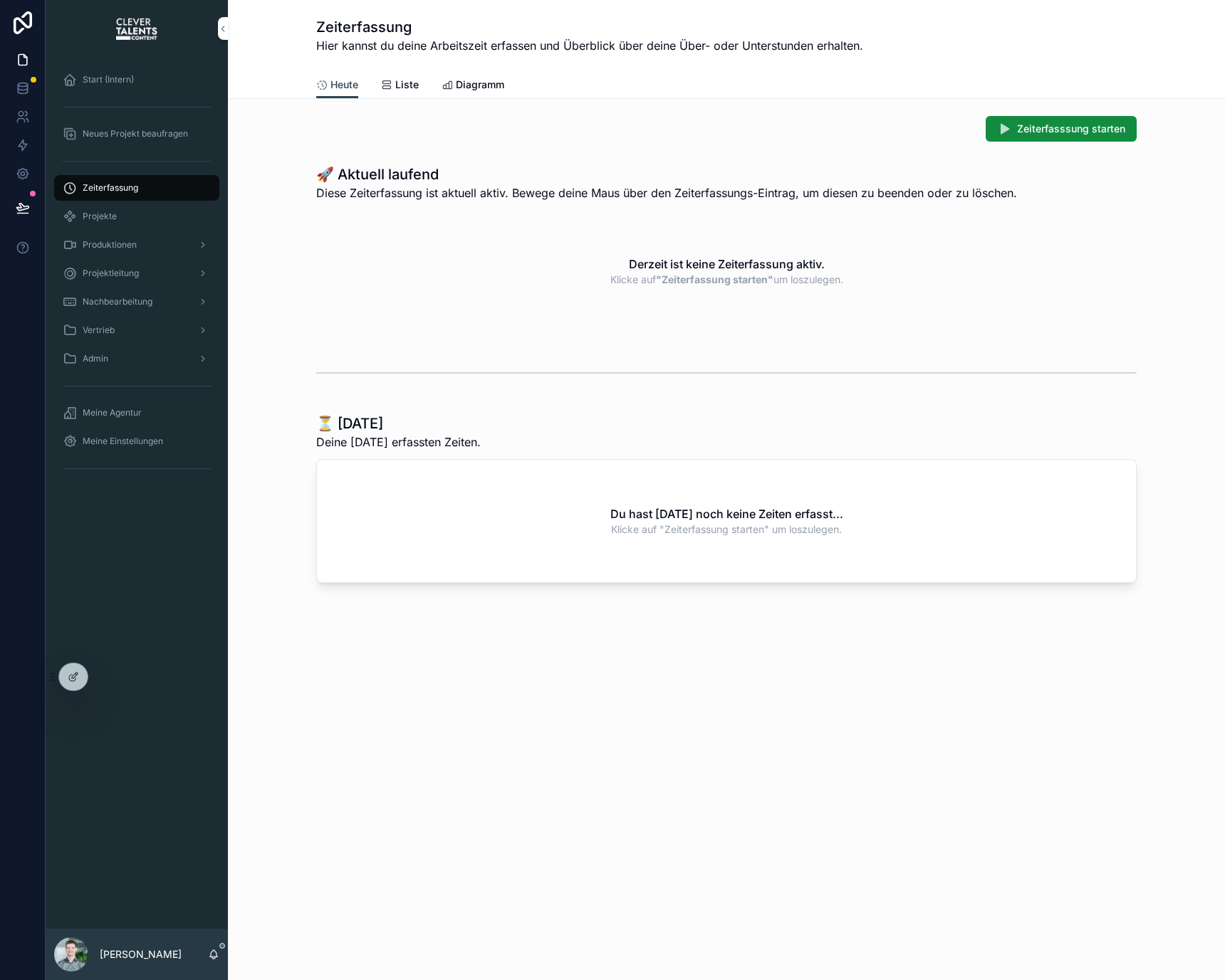
drag, startPoint x: 153, startPoint y: 133, endPoint x: 153, endPoint y: 111, distance: 22.0
click at [153, 133] on span "Neues Projekt beaufragen" at bounding box center [136, 134] width 106 height 12
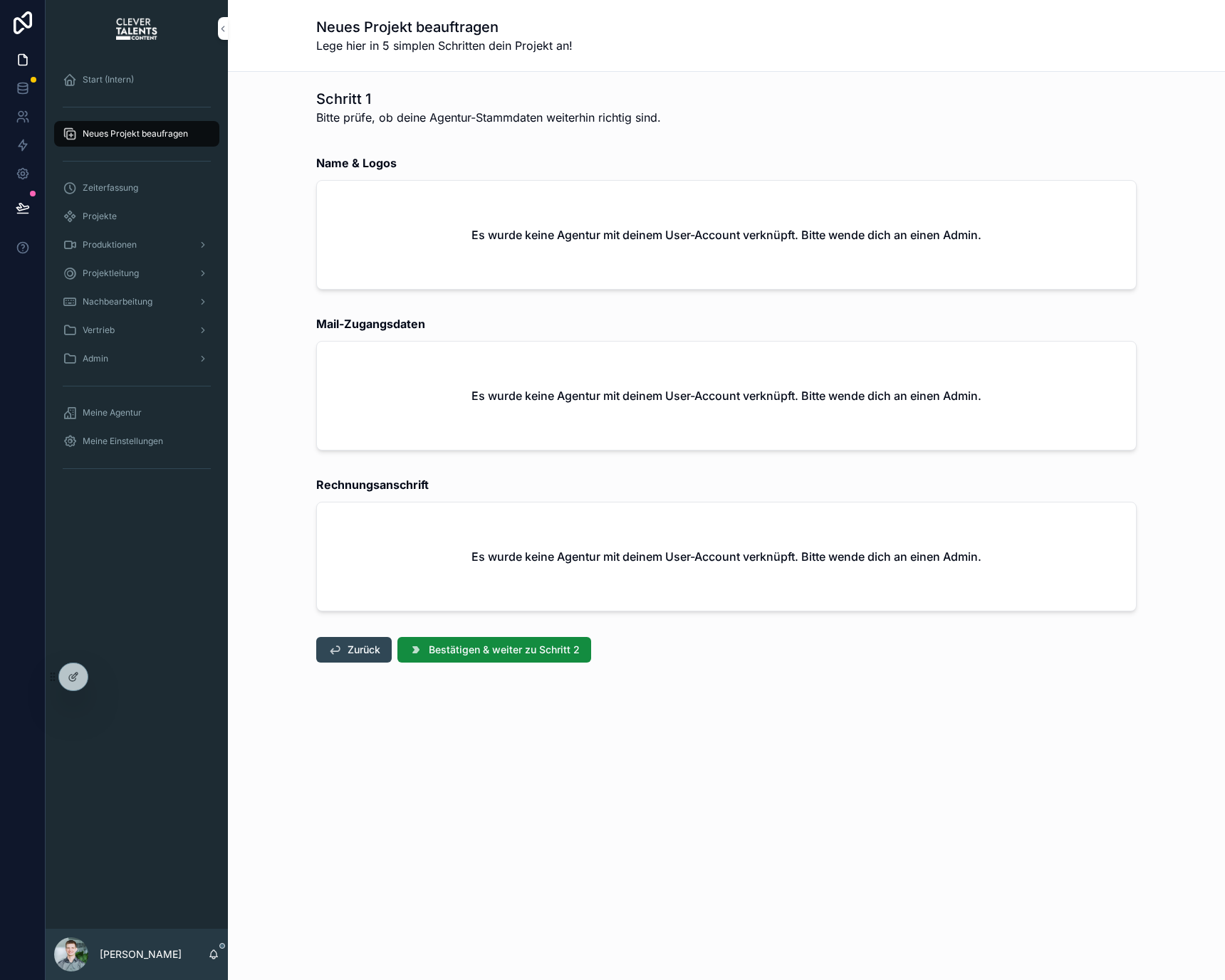
click at [149, 80] on div "Start (Intern)" at bounding box center [137, 79] width 148 height 23
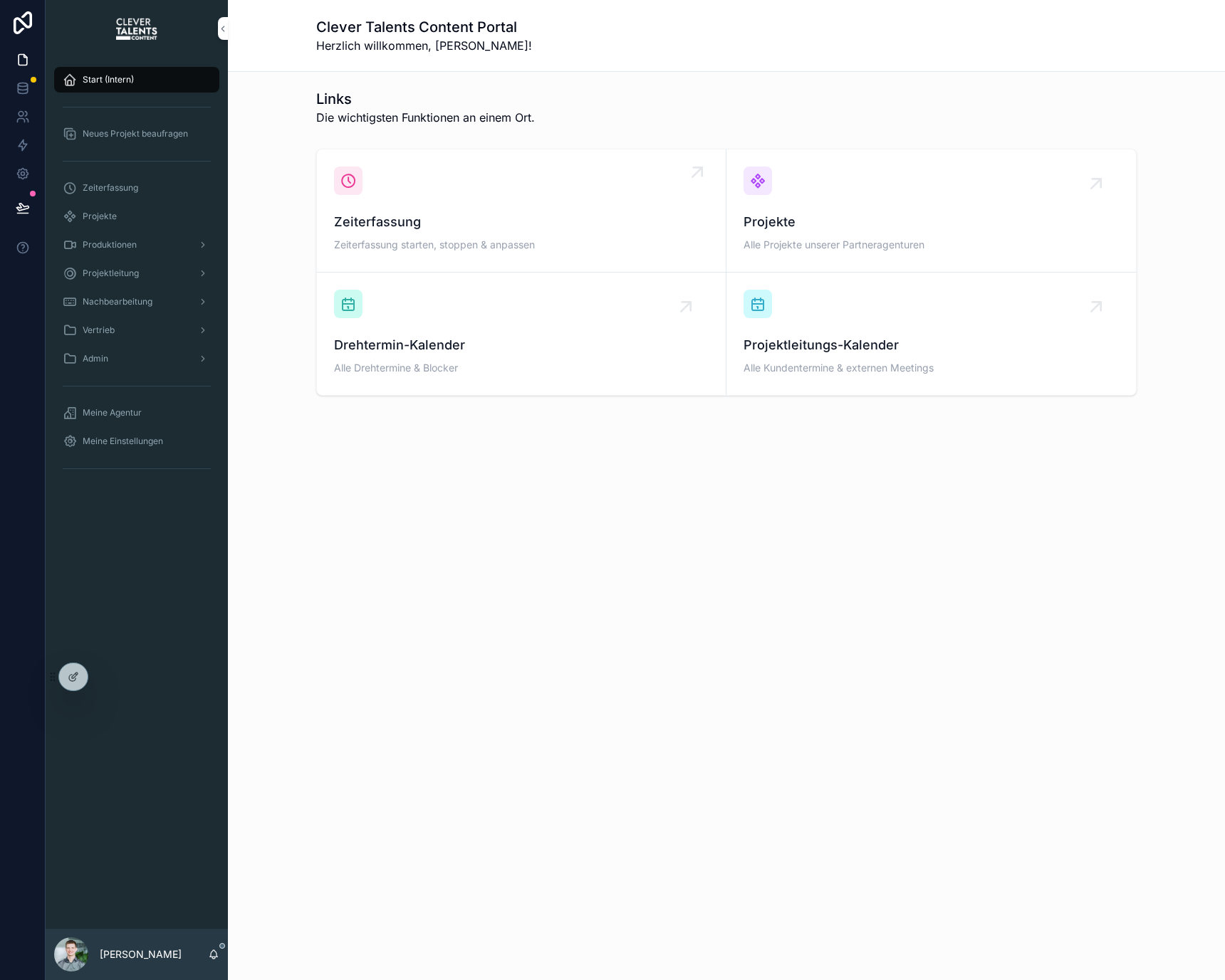
click at [400, 238] on span "Zeiterfassung starten, stoppen & anpassen" at bounding box center [521, 245] width 374 height 14
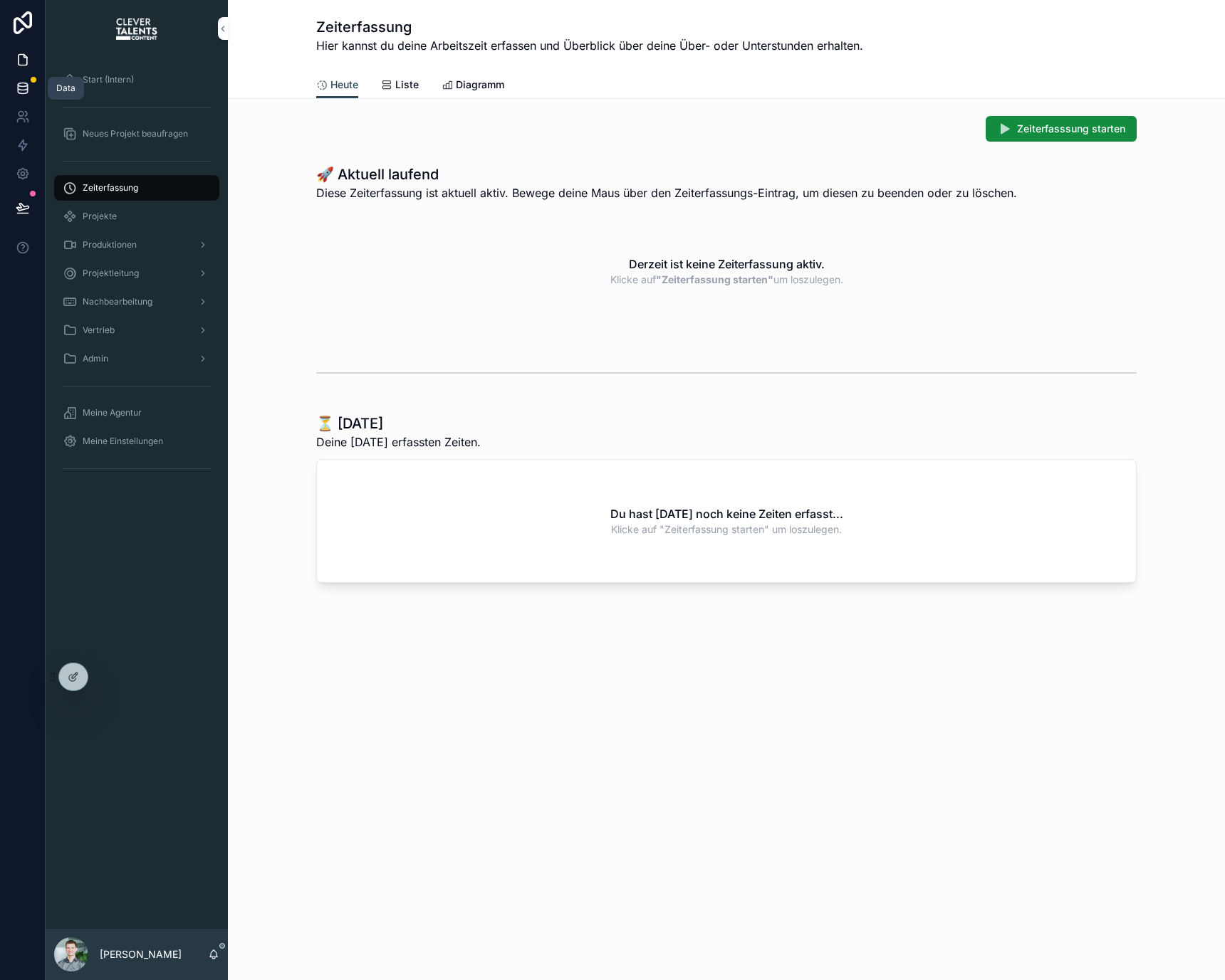
click at [21, 78] on link at bounding box center [22, 88] width 45 height 29
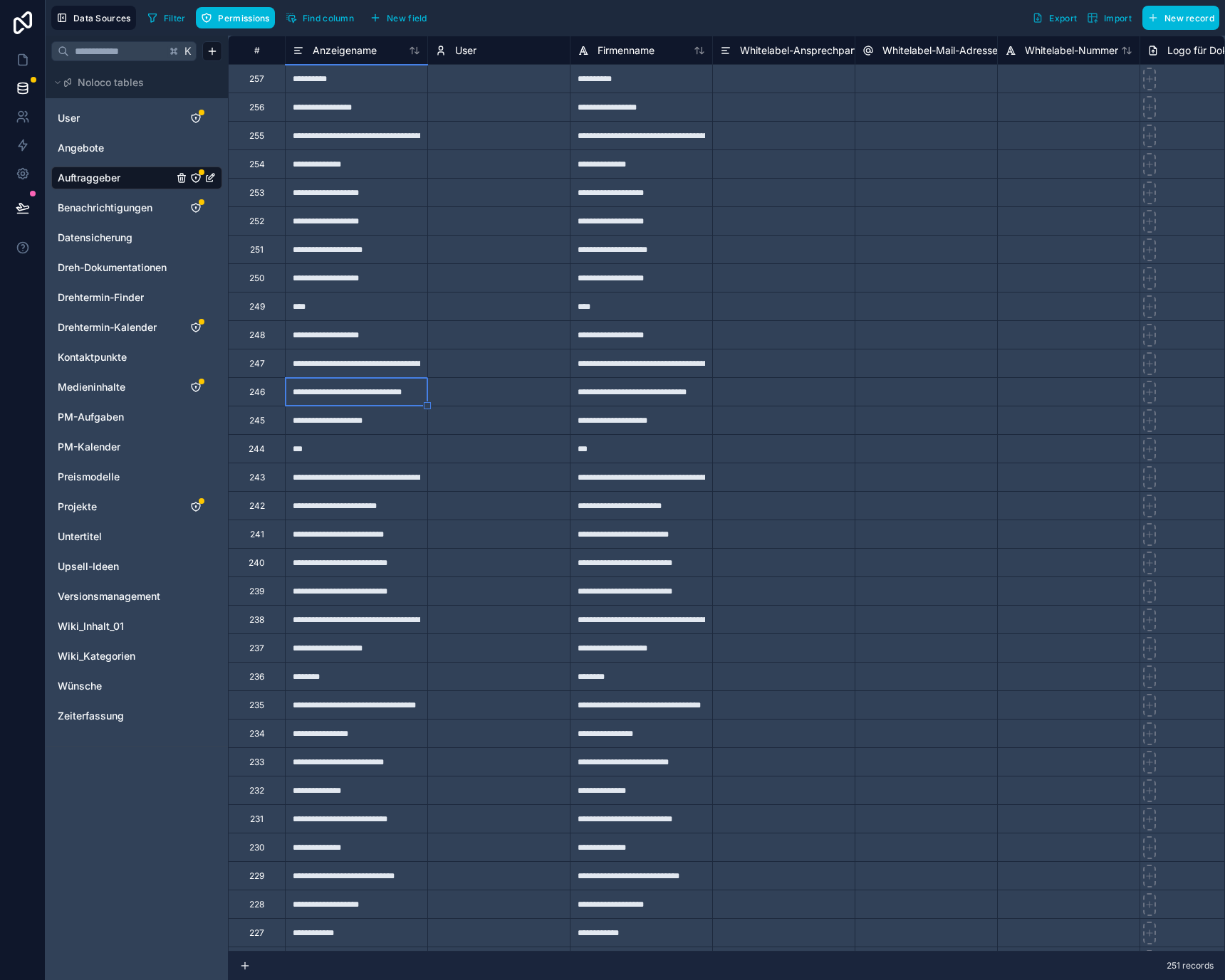
click at [327, 445] on div "***" at bounding box center [356, 448] width 142 height 29
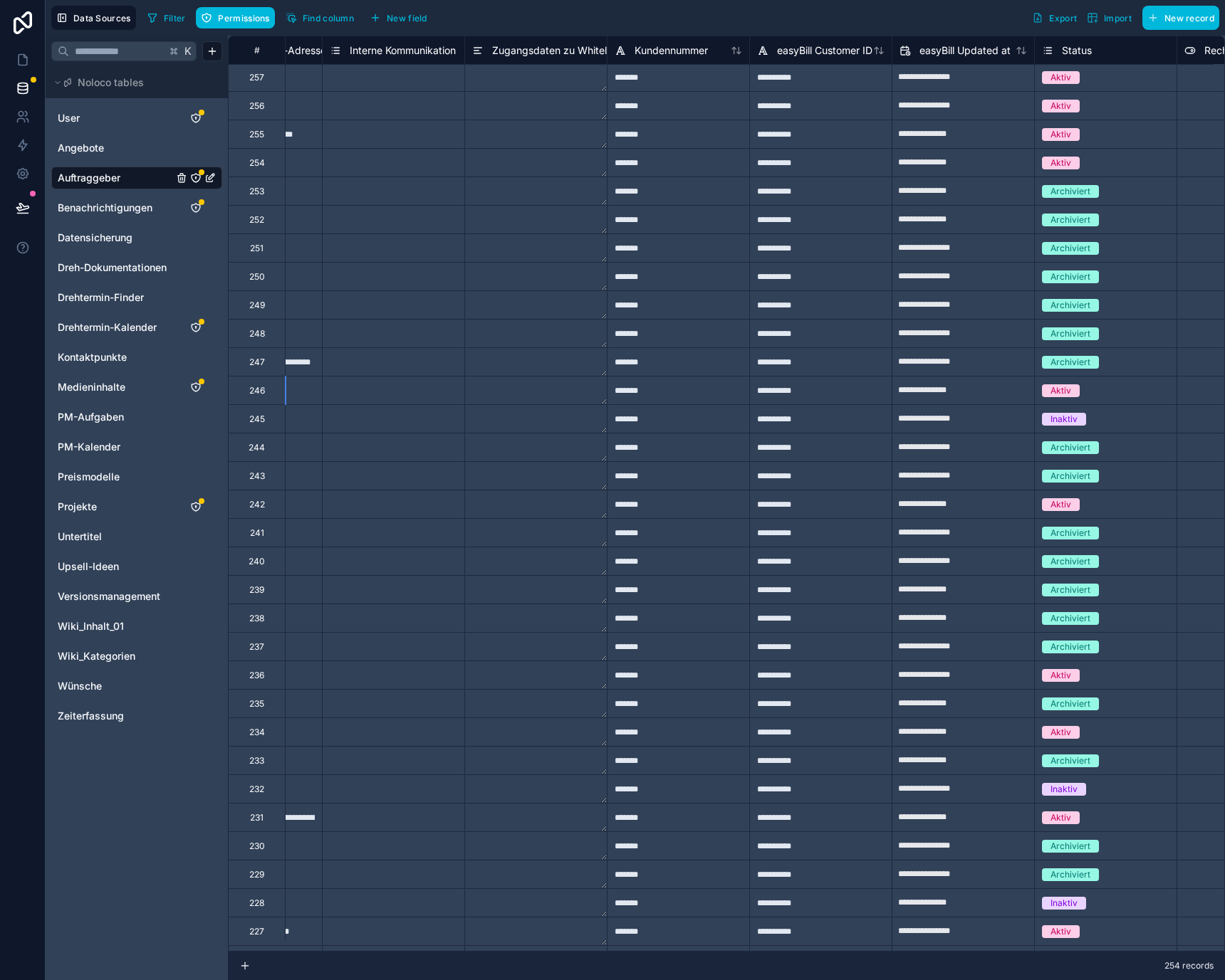
scroll to position [1, 2313]
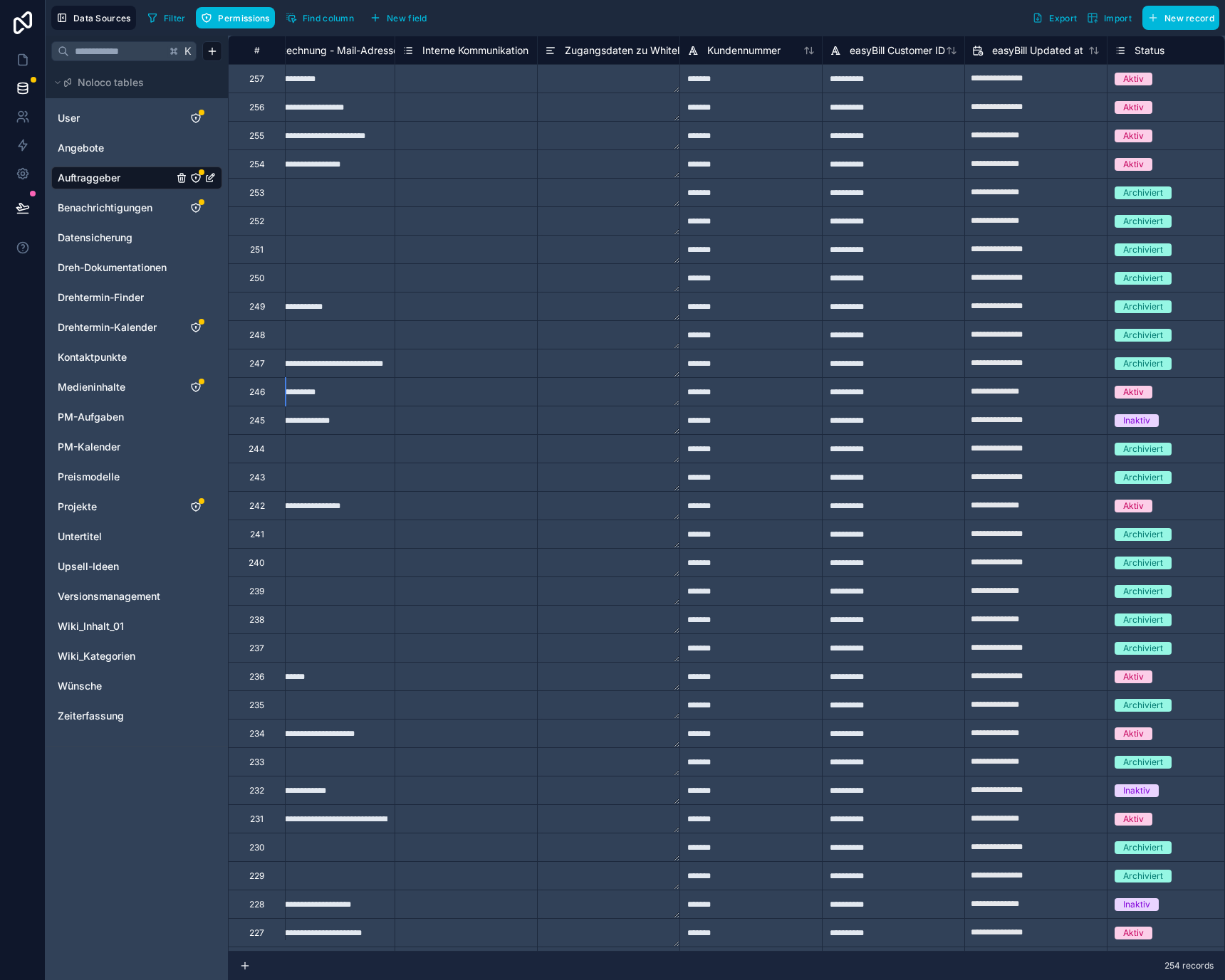
click at [327, 445] on div at bounding box center [323, 448] width 142 height 29
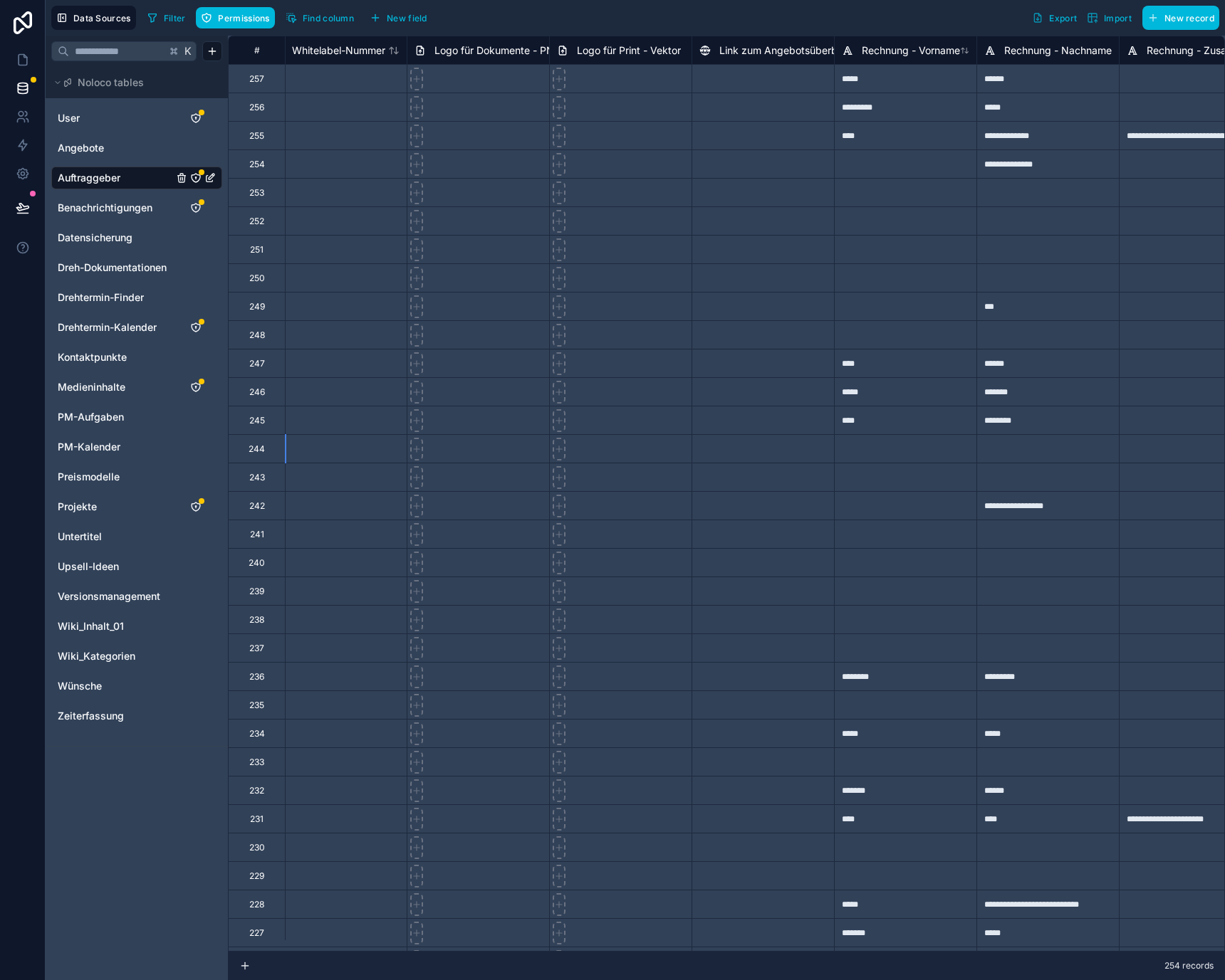
scroll to position [0, 510]
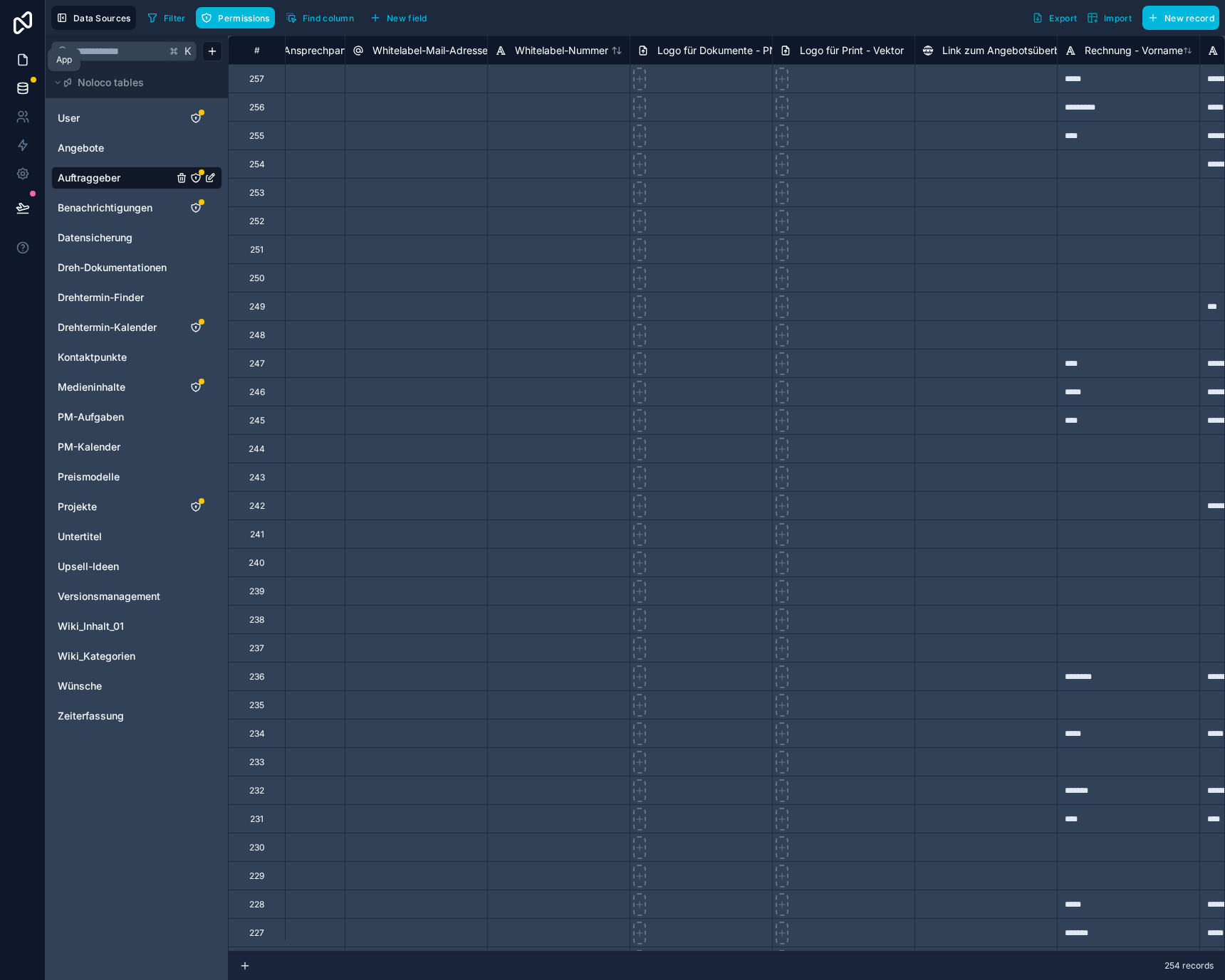
click at [26, 59] on icon at bounding box center [23, 60] width 9 height 11
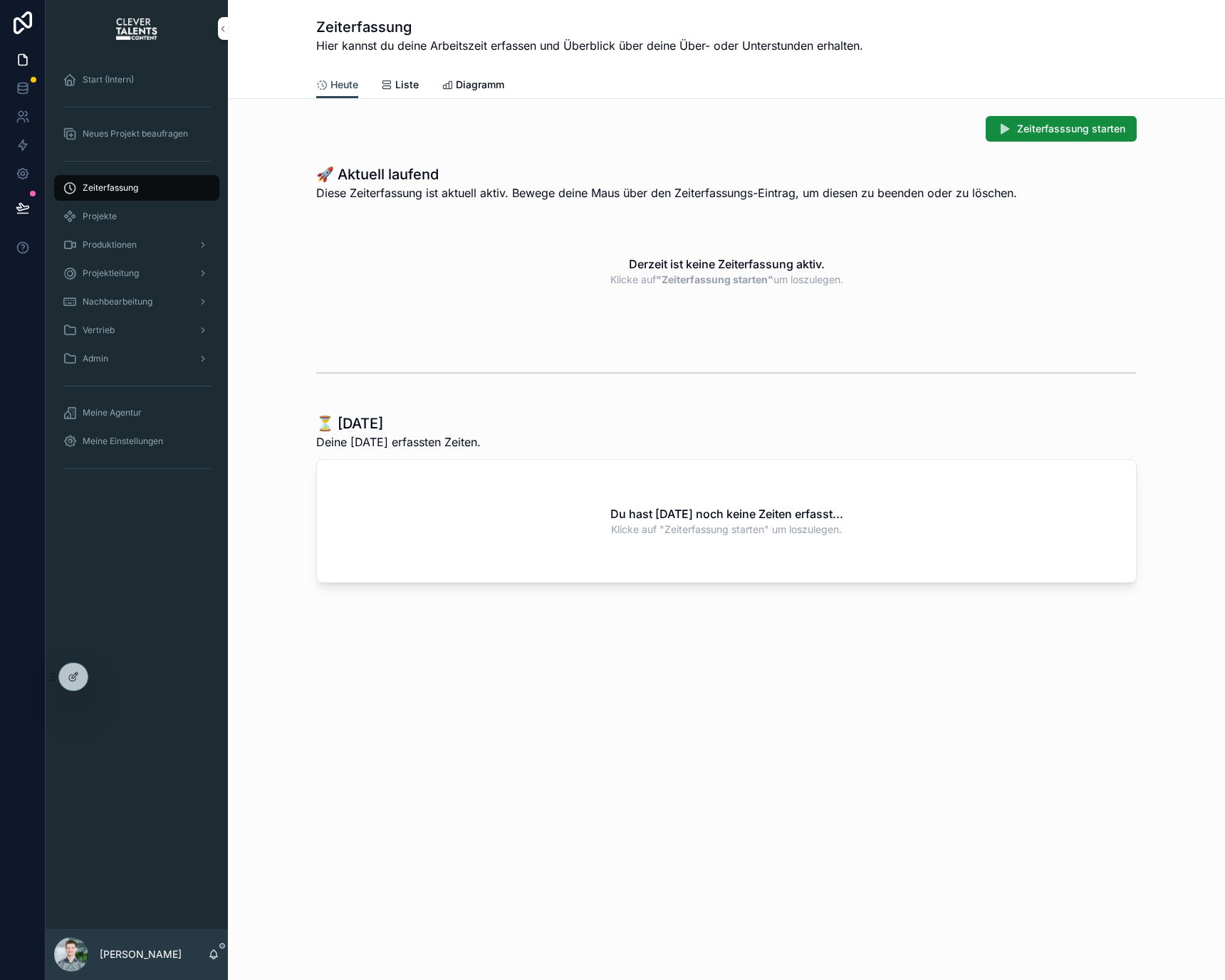
click at [139, 209] on div "Projekte" at bounding box center [137, 216] width 148 height 23
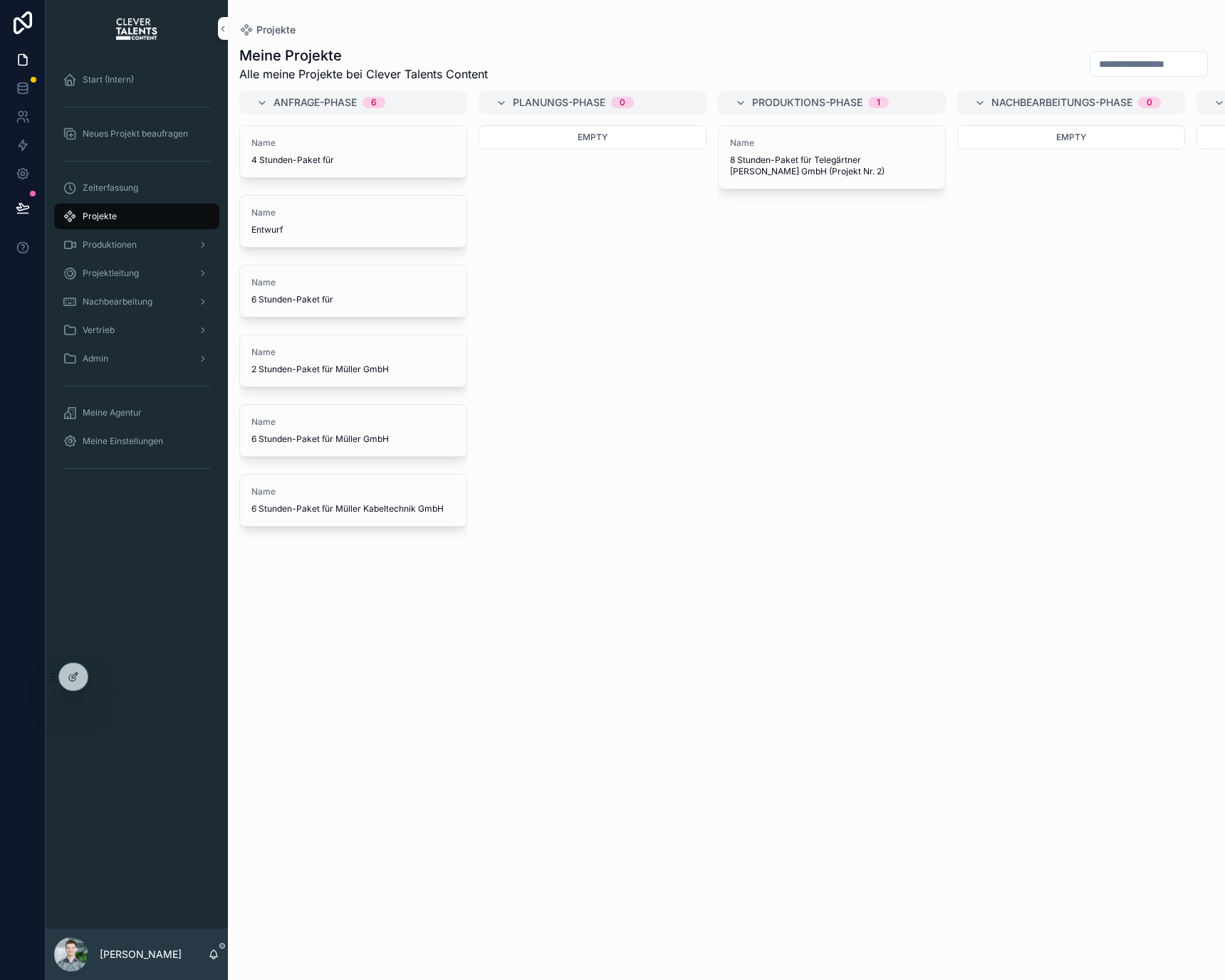
click at [165, 122] on div "Neues Projekt beaufragen" at bounding box center [137, 133] width 148 height 23
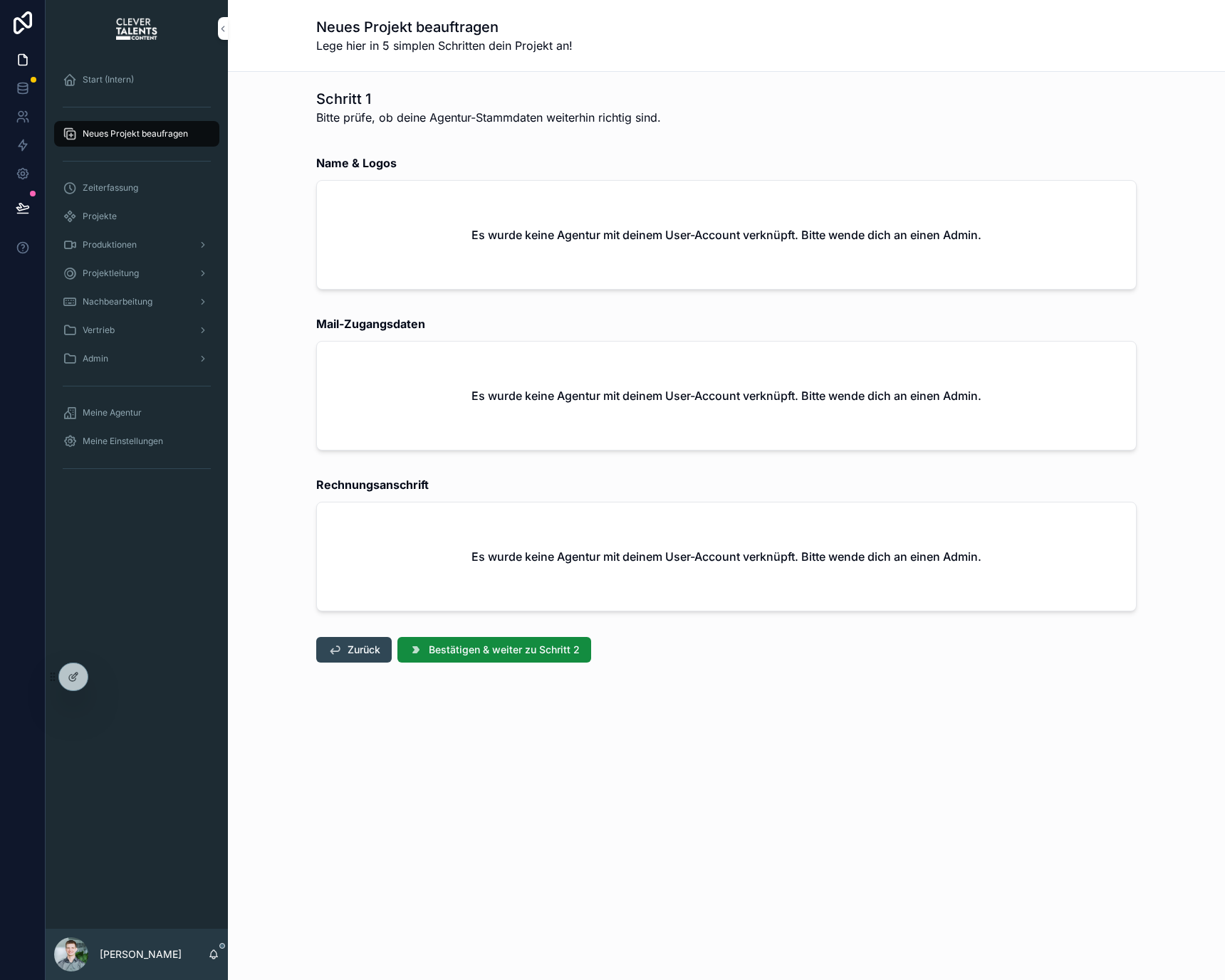
click at [156, 226] on div "Projekte" at bounding box center [137, 216] width 148 height 23
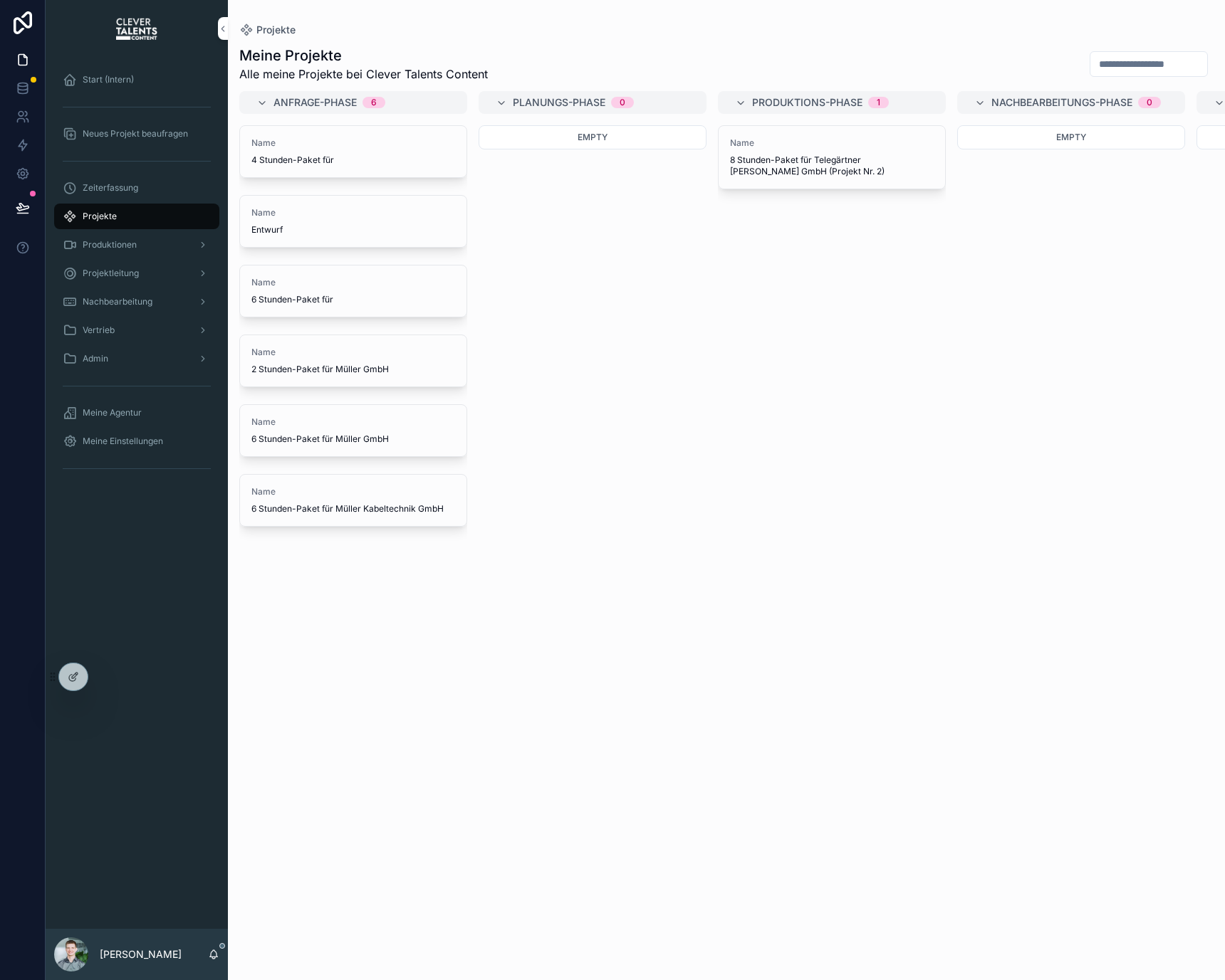
click at [152, 81] on div "Start (Intern)" at bounding box center [137, 79] width 148 height 23
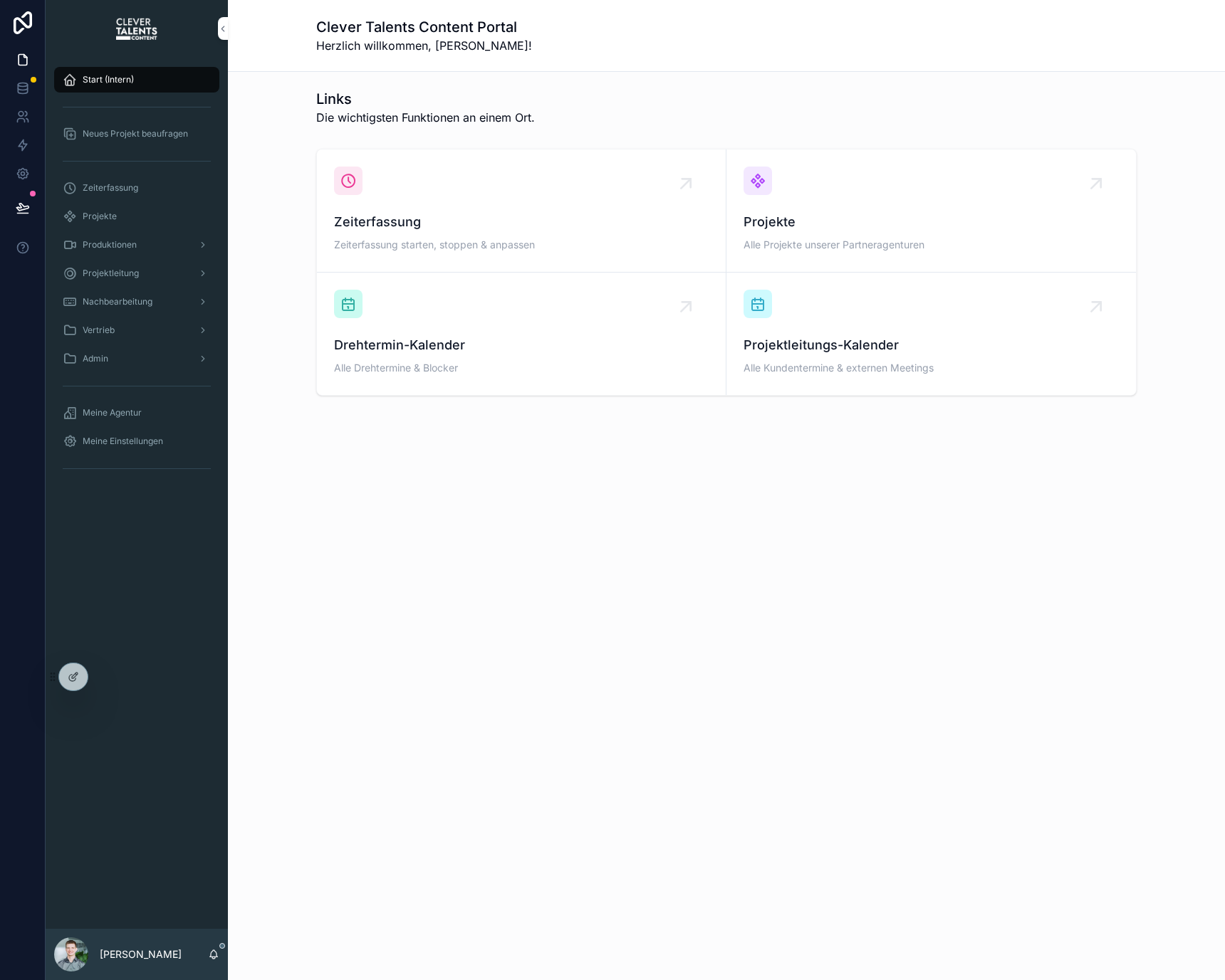
click at [163, 185] on div "Zeiterfassung" at bounding box center [137, 188] width 148 height 23
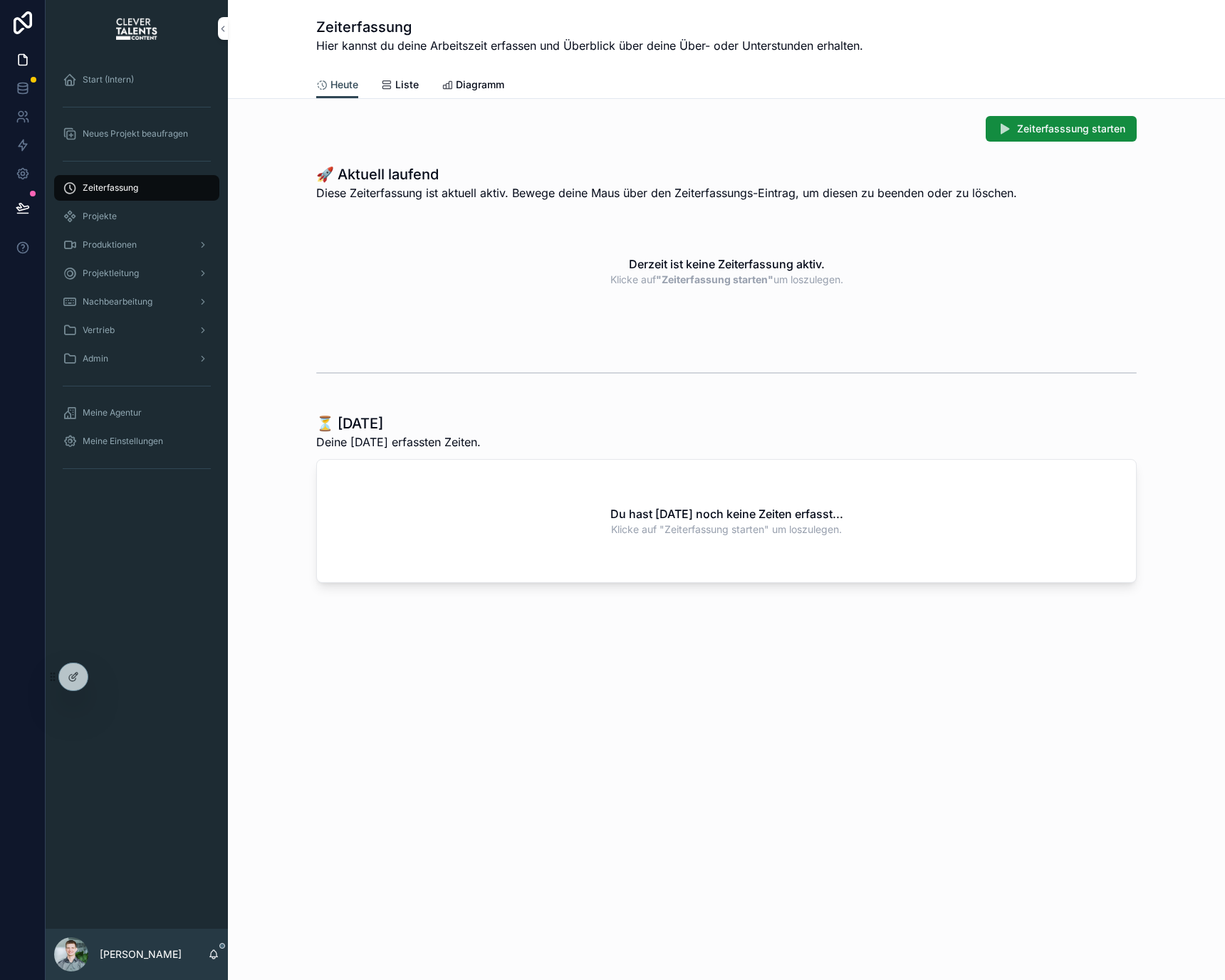
click at [155, 212] on div "Projekte" at bounding box center [137, 216] width 148 height 23
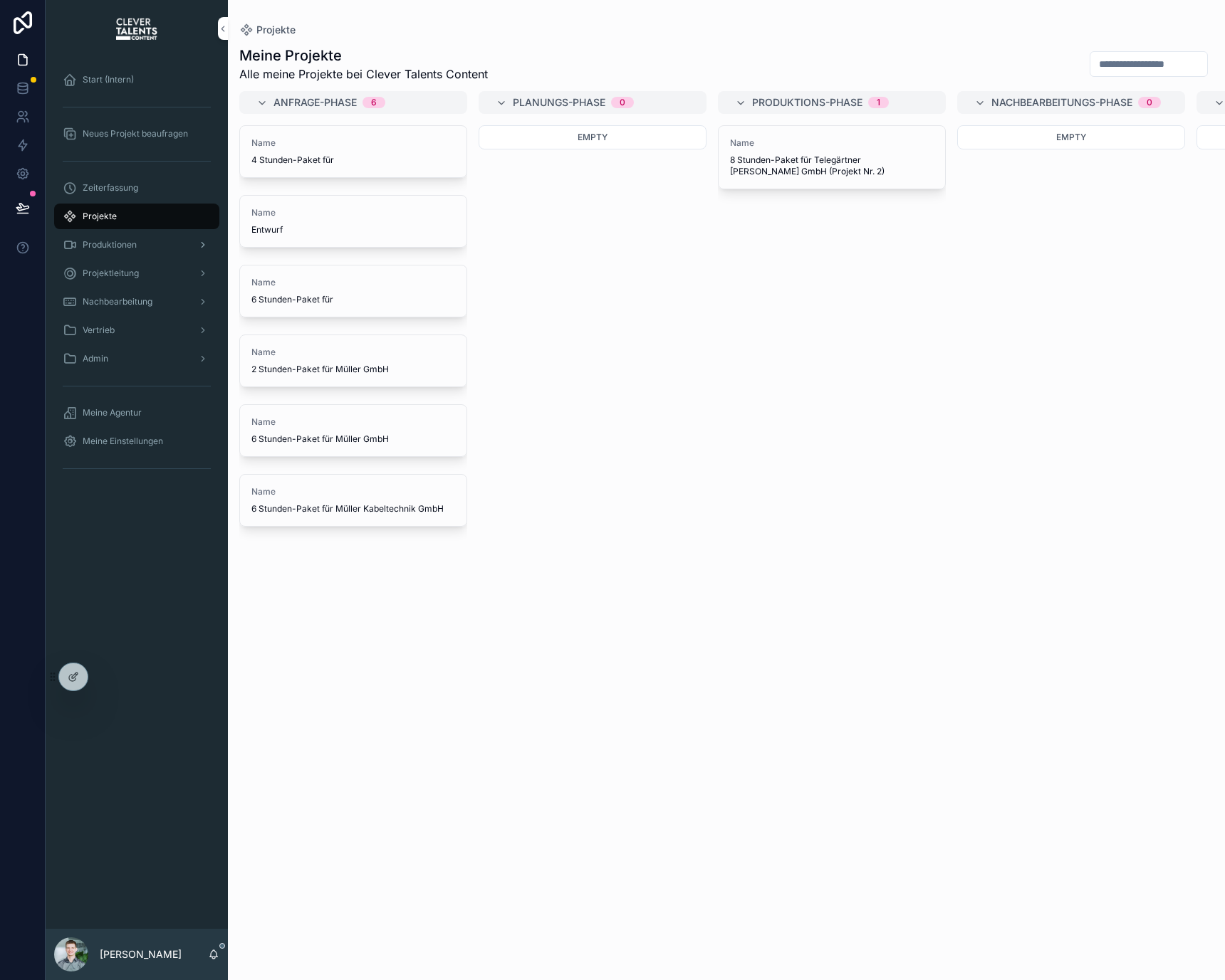
click at [158, 237] on div "Produktionen" at bounding box center [137, 245] width 148 height 23
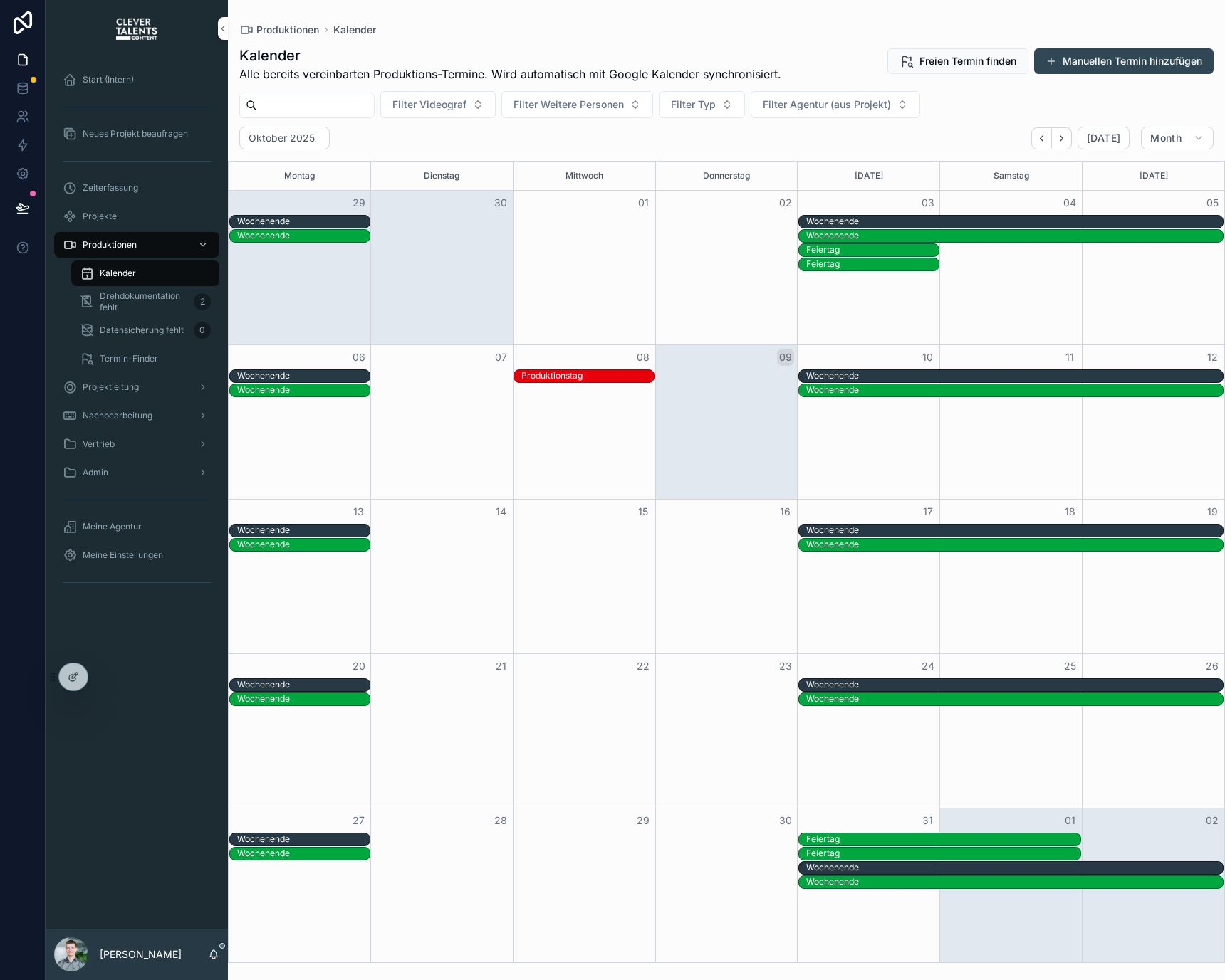
click at [150, 298] on span "Drehdokumentation fehlt" at bounding box center [144, 302] width 89 height 23
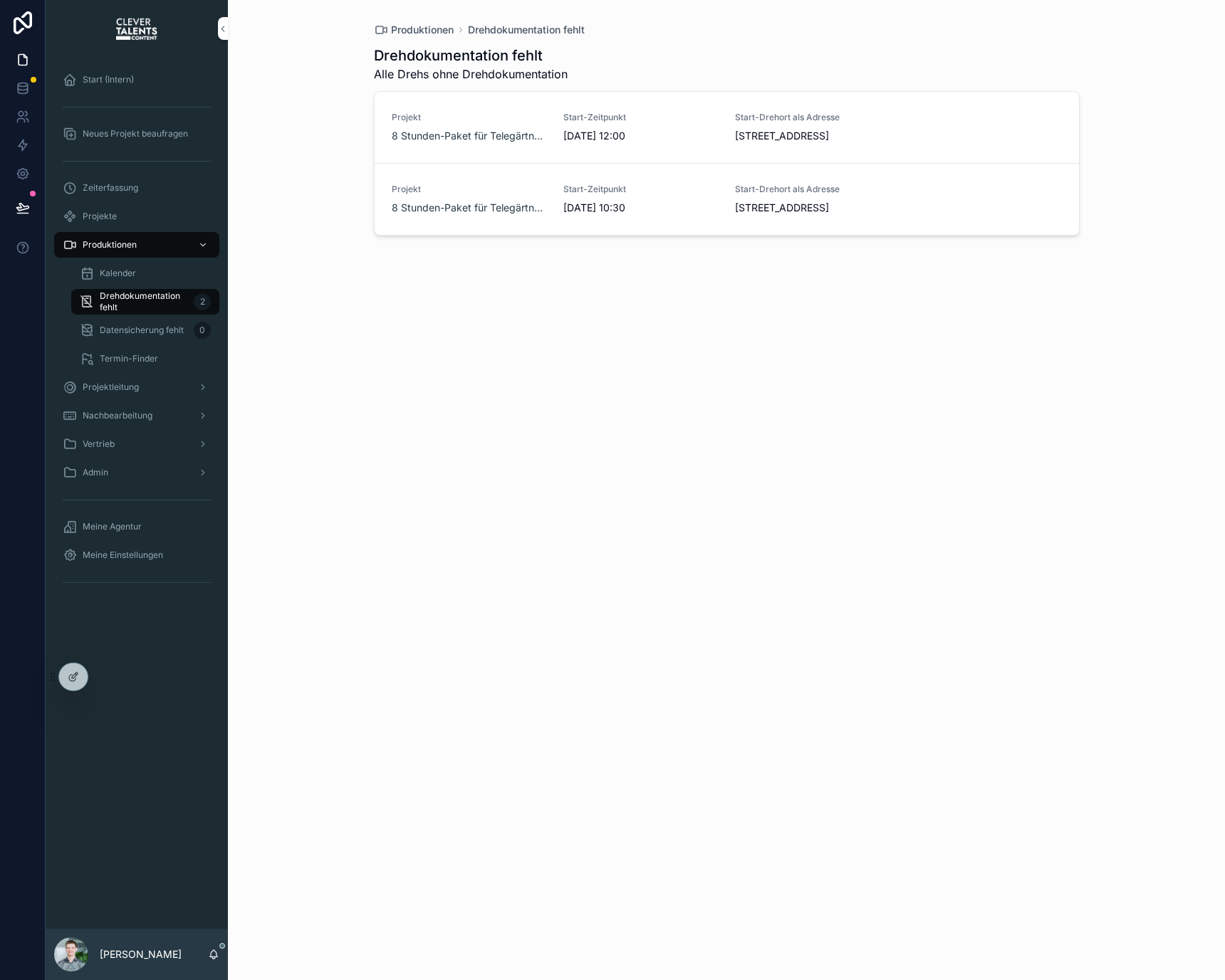
click at [154, 317] on link "Datensicherung fehlt 0" at bounding box center [145, 330] width 148 height 26
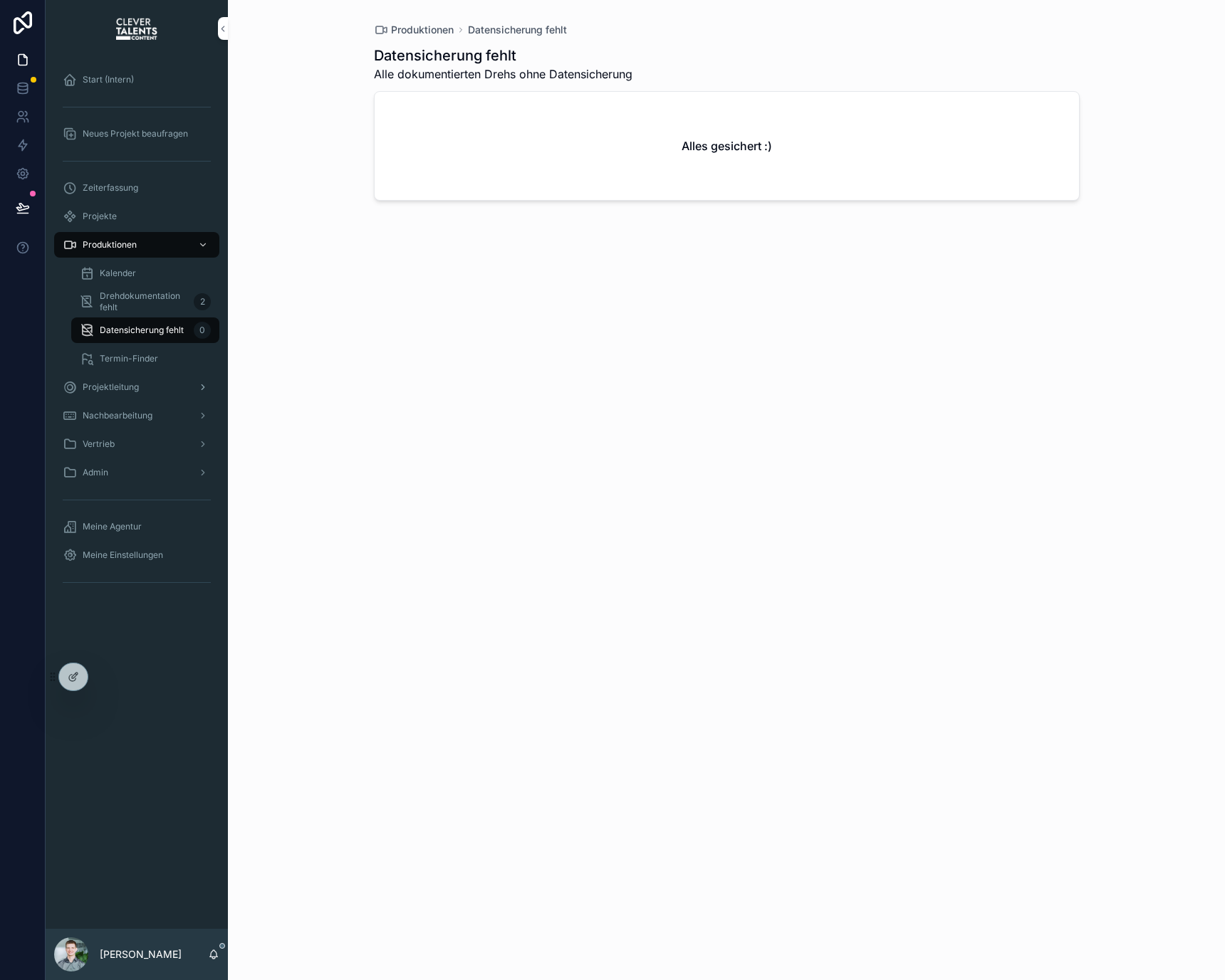
click at [150, 374] on link "Projektleitung" at bounding box center [136, 387] width 165 height 26
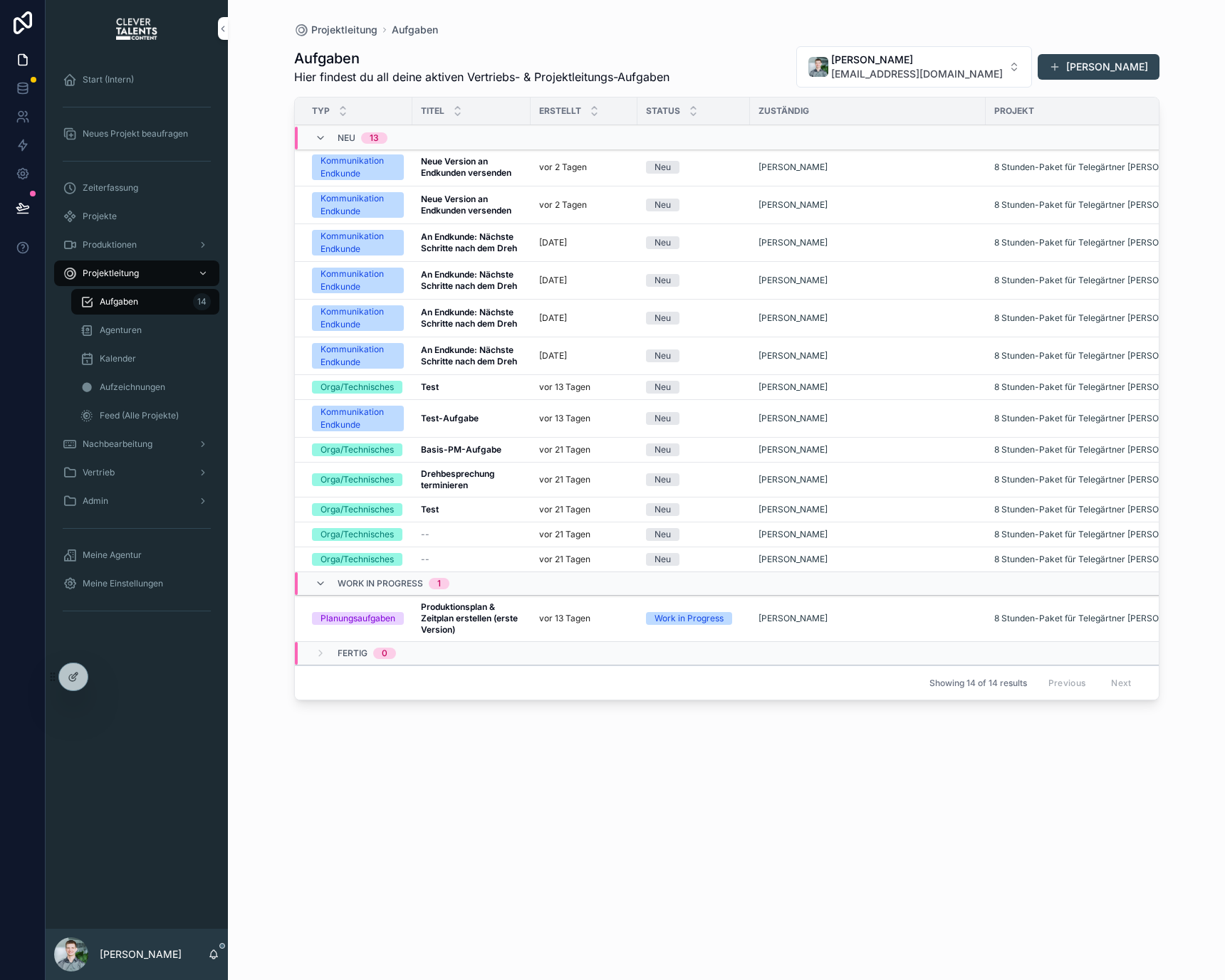
click at [149, 326] on div "Agenturen" at bounding box center [145, 330] width 131 height 23
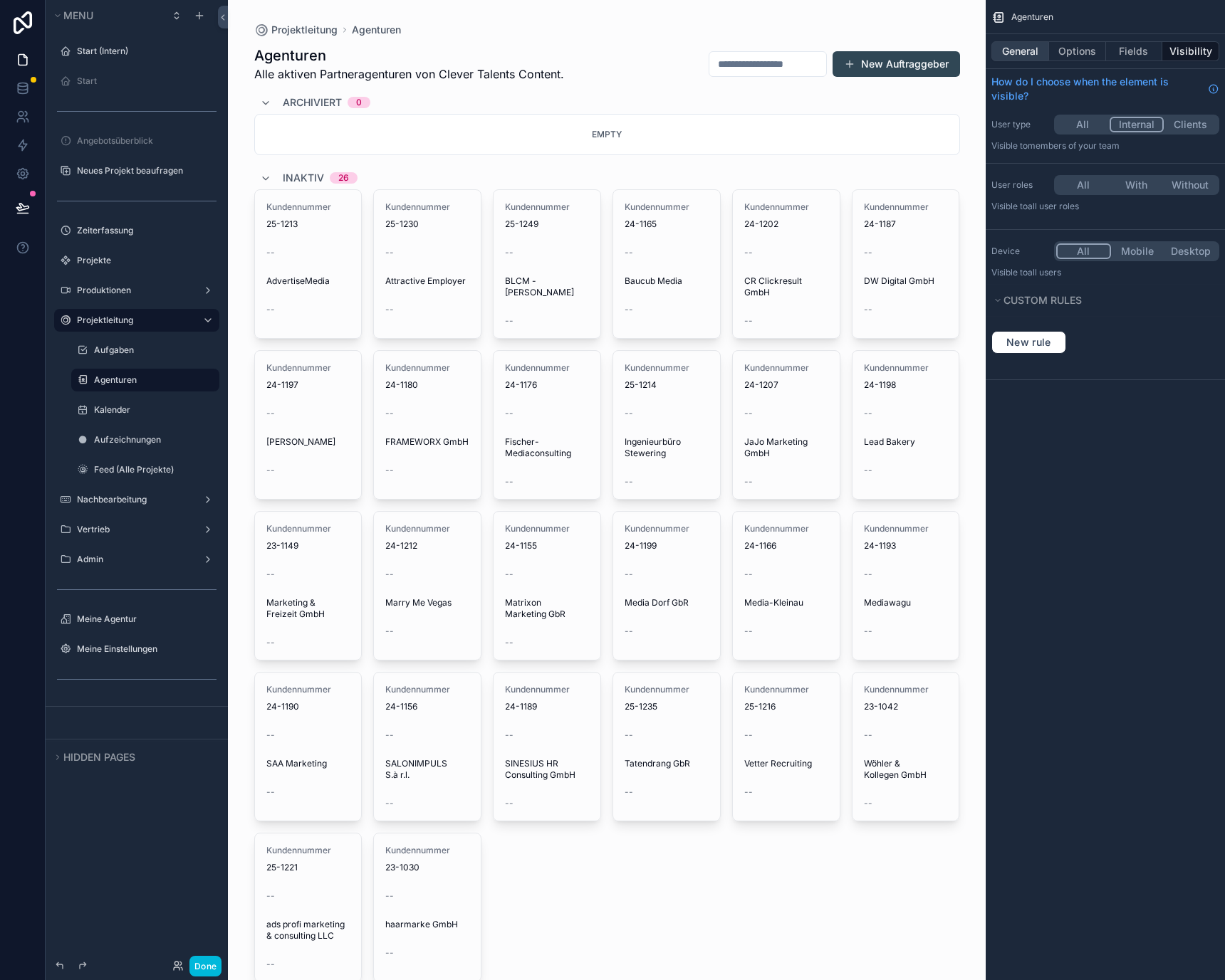
click at [1034, 46] on button "General" at bounding box center [1020, 51] width 58 height 20
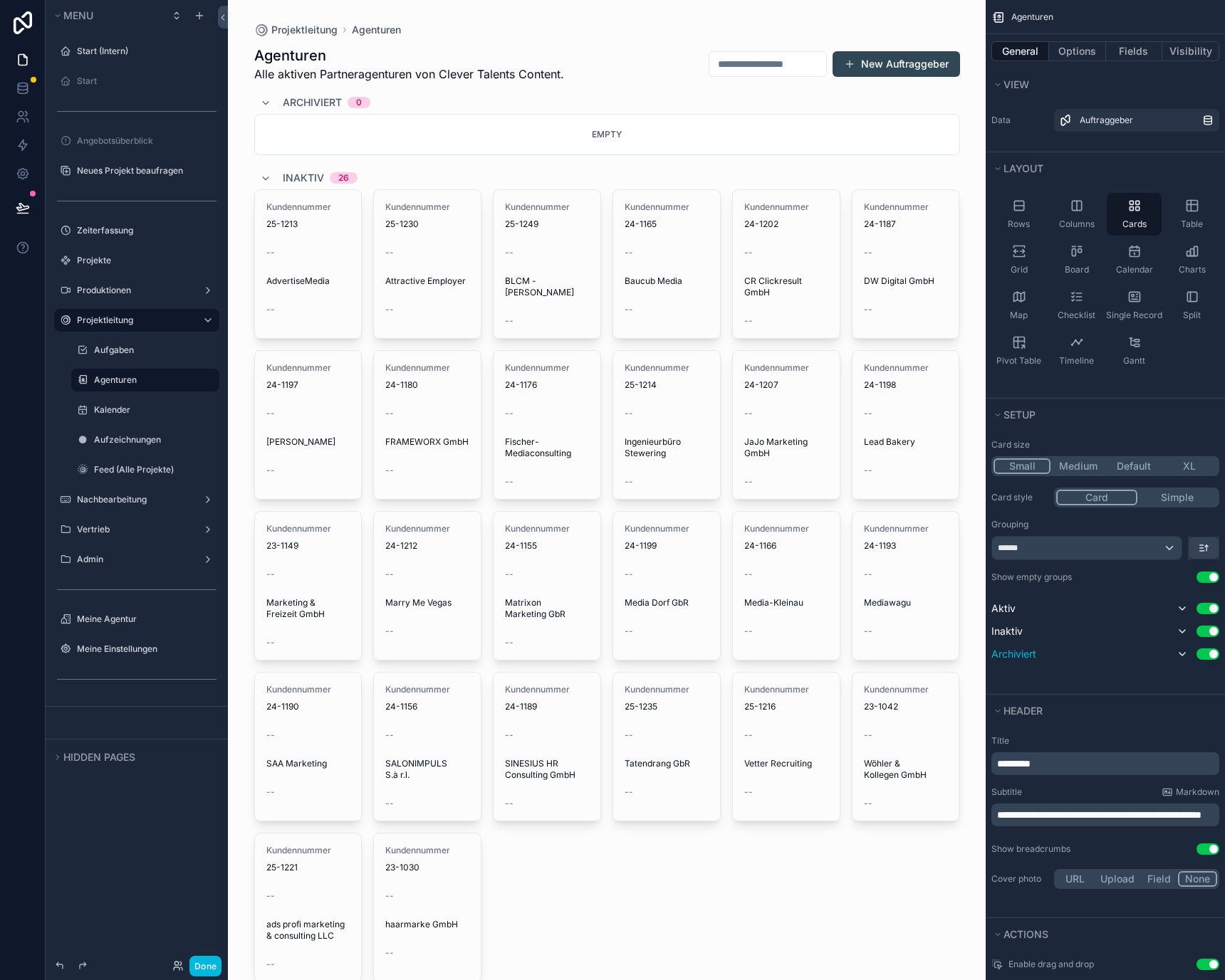
click at [1208, 650] on button "Use setting" at bounding box center [1207, 654] width 23 height 12
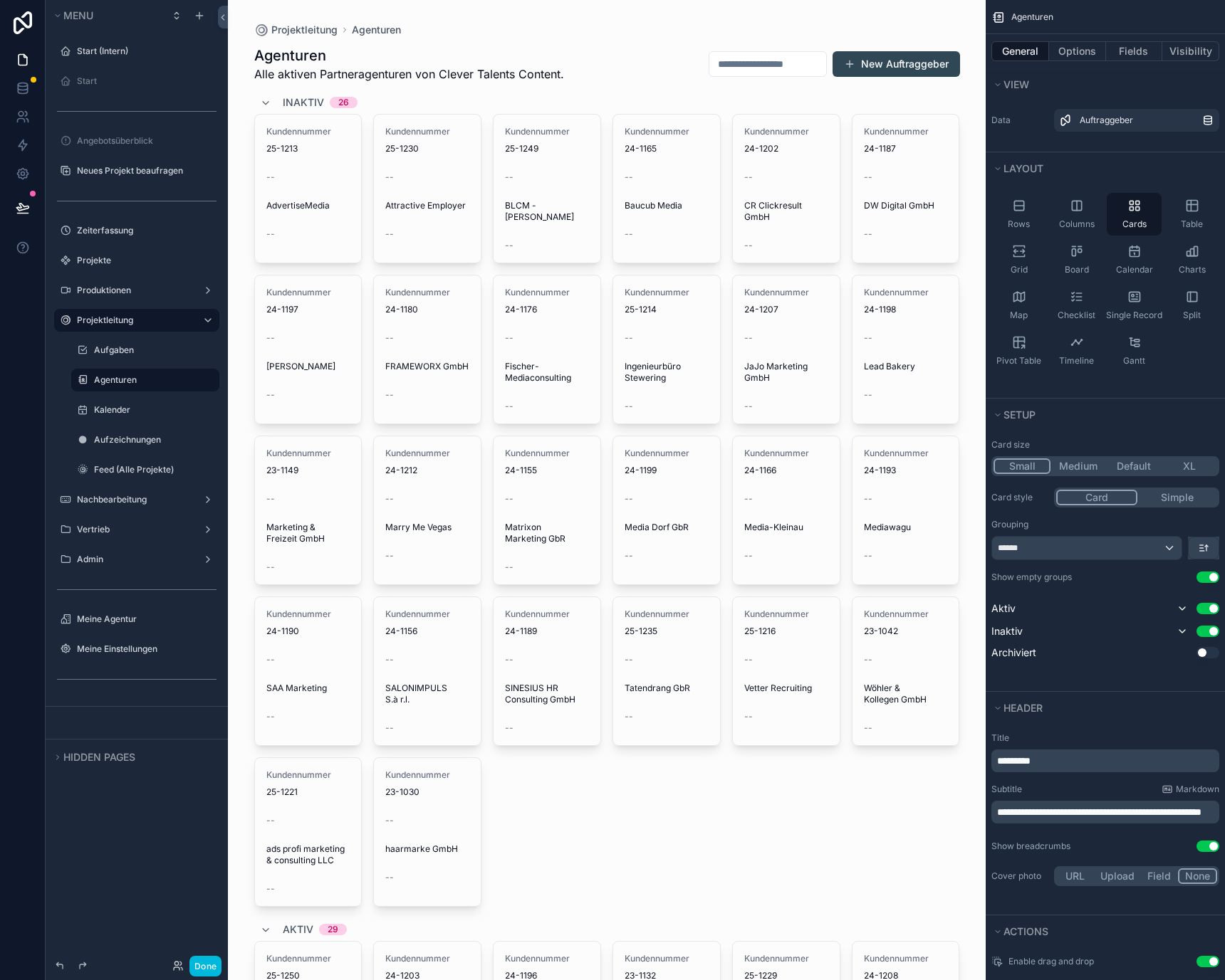
click at [1200, 551] on icon "scrollable content" at bounding box center [1202, 551] width 4 height 0
click at [1180, 603] on span "Last -> First" at bounding box center [1177, 606] width 55 height 17
click at [599, 103] on div "scrollable content" at bounding box center [607, 924] width 728 height 1848
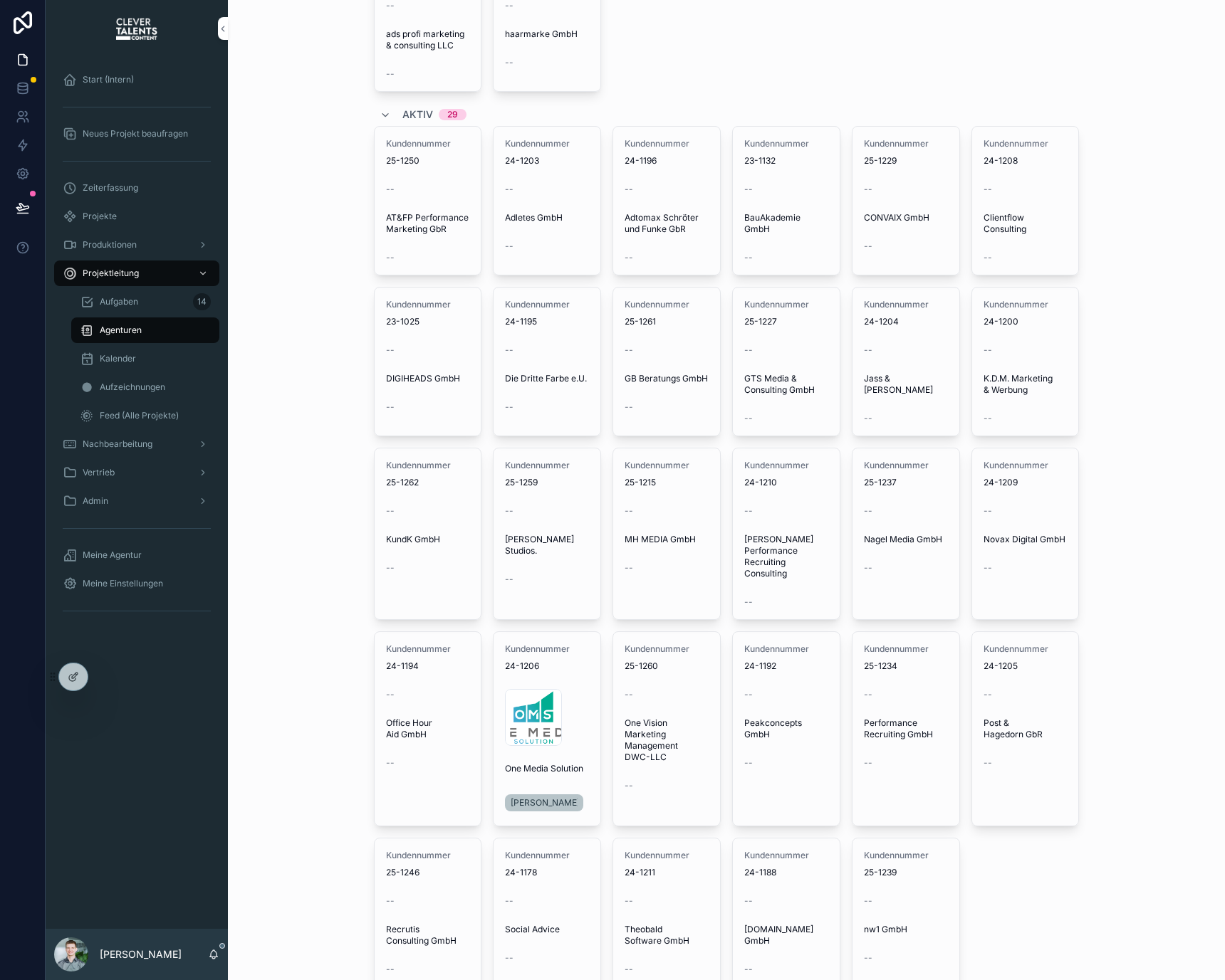
scroll to position [868, 0]
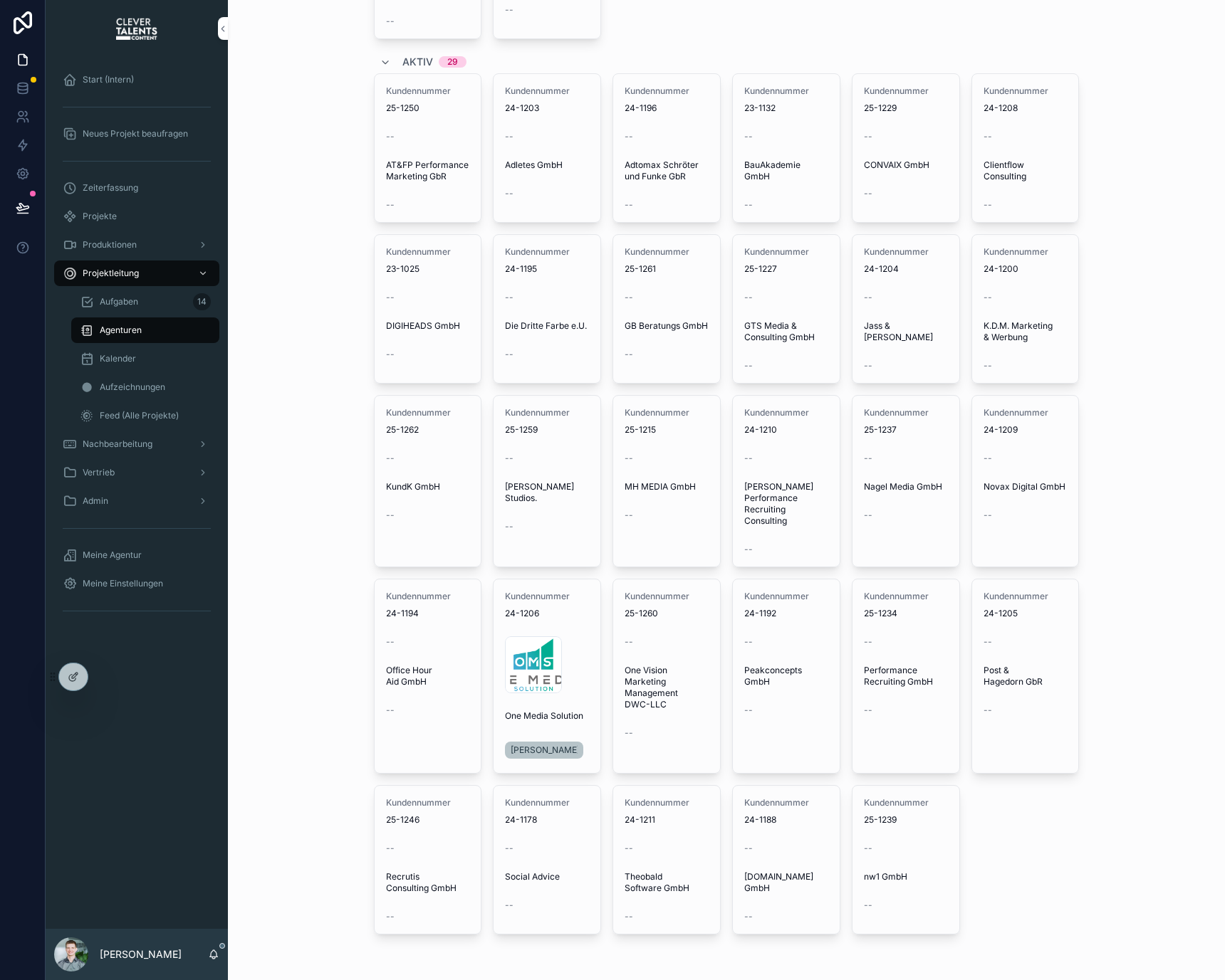
click at [158, 417] on span "Feed (Alle Projekte)" at bounding box center [139, 416] width 79 height 12
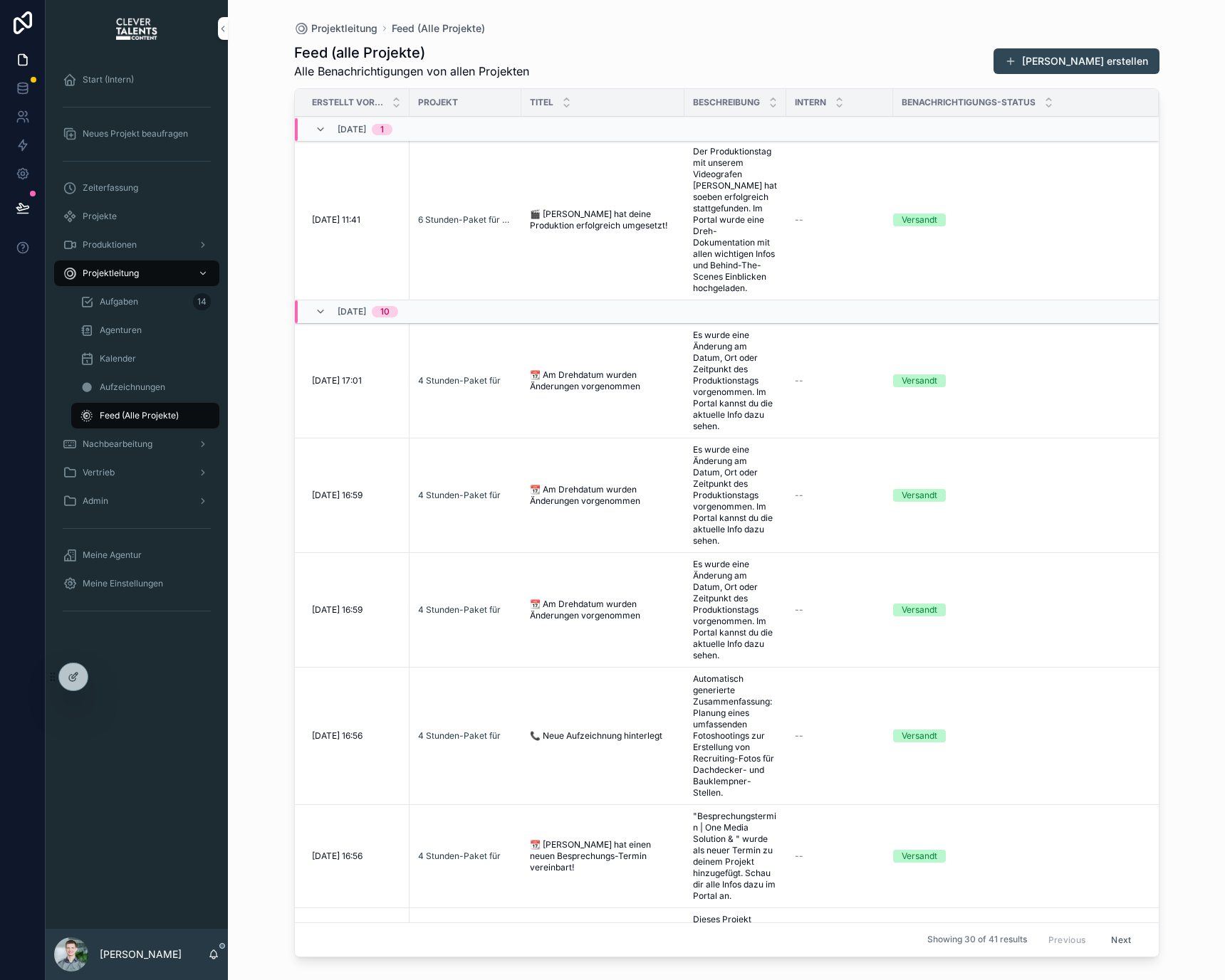
click at [135, 86] on div "Start (Intern)" at bounding box center [137, 79] width 148 height 23
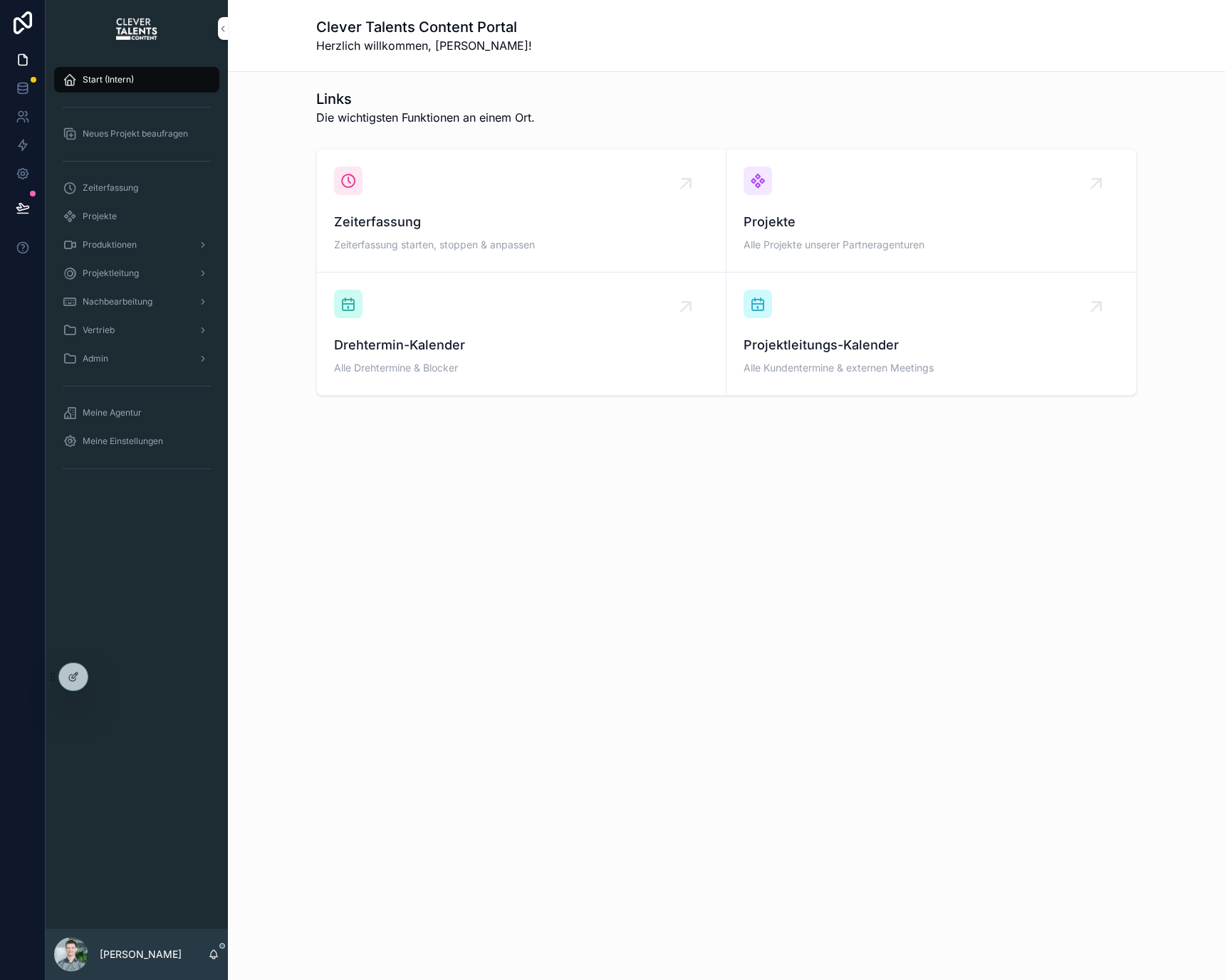
click at [164, 134] on span "Neues Projekt beaufragen" at bounding box center [136, 134] width 106 height 12
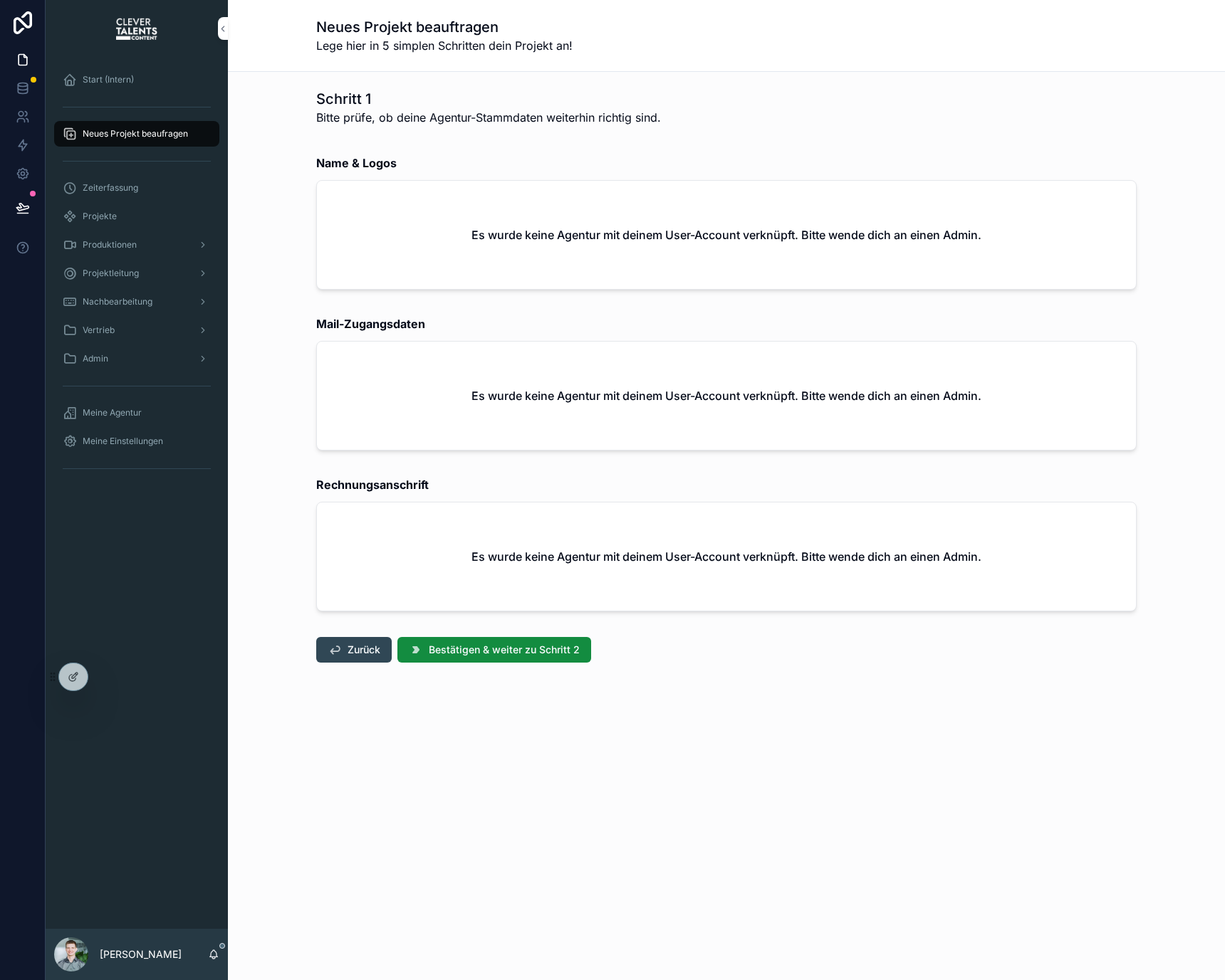
click at [582, 233] on h2 "Es wurde keine Agentur mit deinem User-Account verknüpft. Bitte wende dich an e…" at bounding box center [726, 234] width 510 height 17
click at [100, 672] on icon at bounding box center [105, 678] width 12 height 12
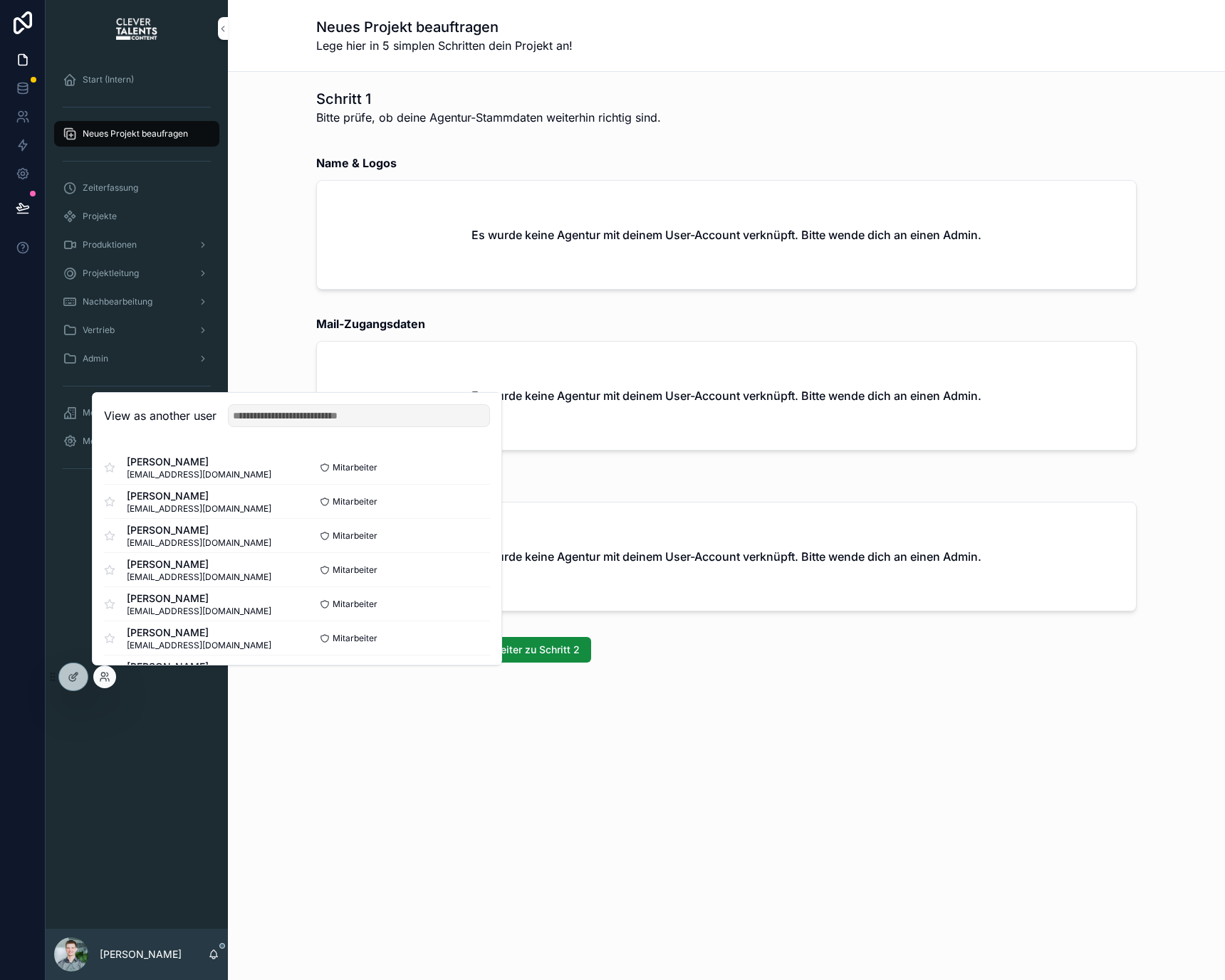
scroll to position [173, 0]
click at [453, 563] on button "Select" at bounding box center [471, 568] width 37 height 21
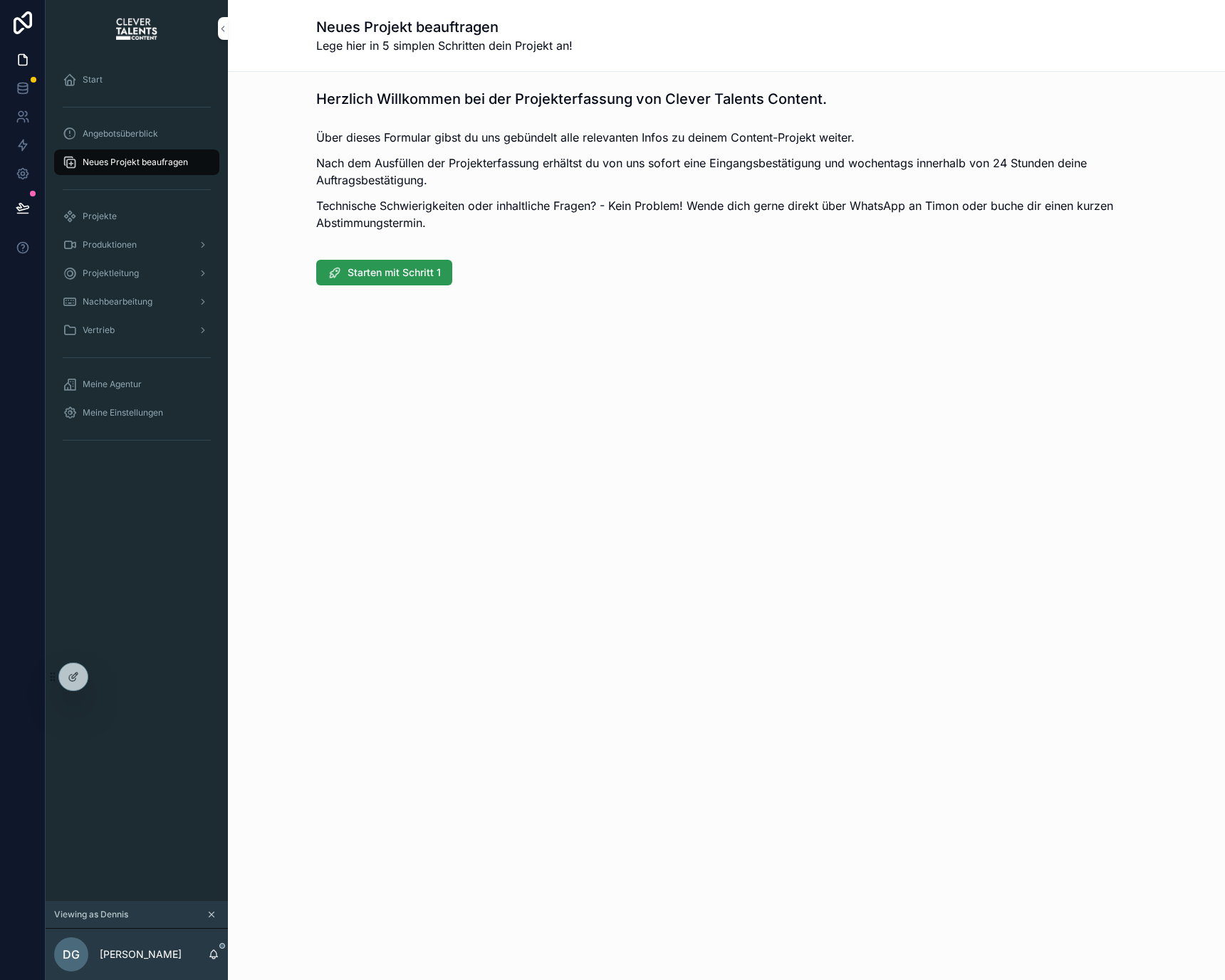
click at [391, 281] on button "Starten mit Schritt 1" at bounding box center [385, 272] width 136 height 26
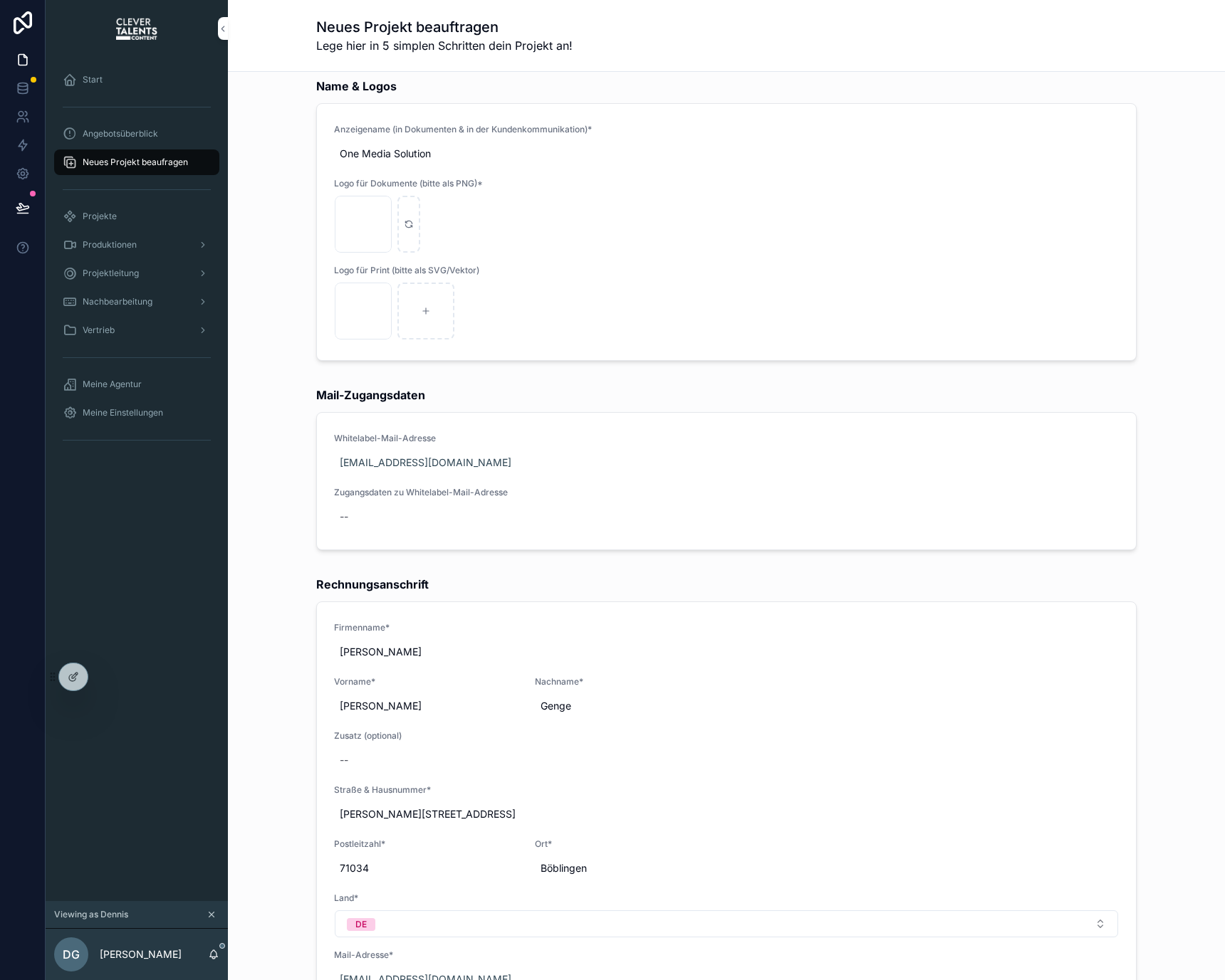
scroll to position [88, 0]
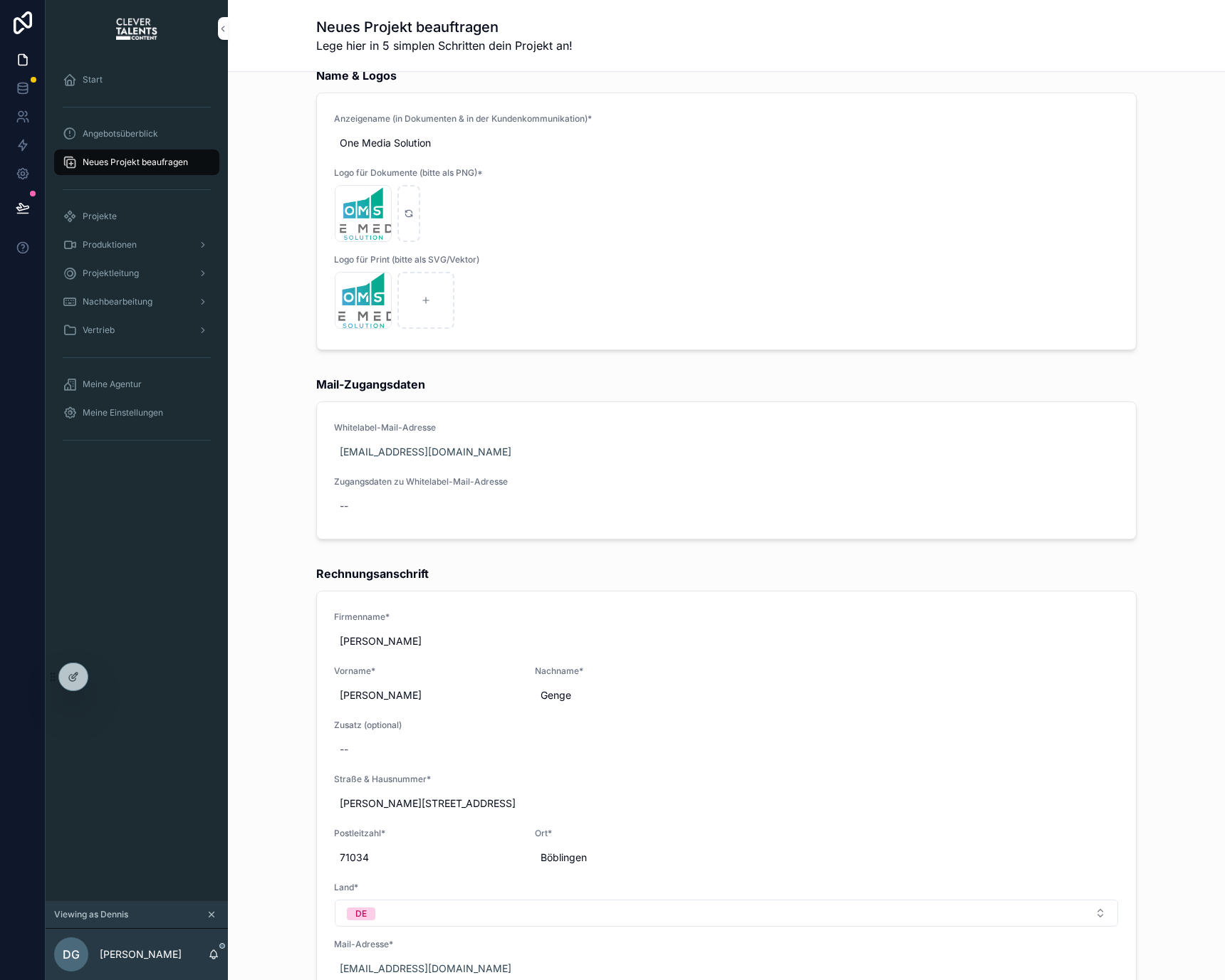
click at [322, 398] on div "Mail-Zugangsdaten Whitelabel-Mail-Adresse produktion@onemediasolution.de Zugang…" at bounding box center [727, 458] width 821 height 164
click at [322, 388] on strong "Mail-Zugangsdaten" at bounding box center [371, 384] width 109 height 17
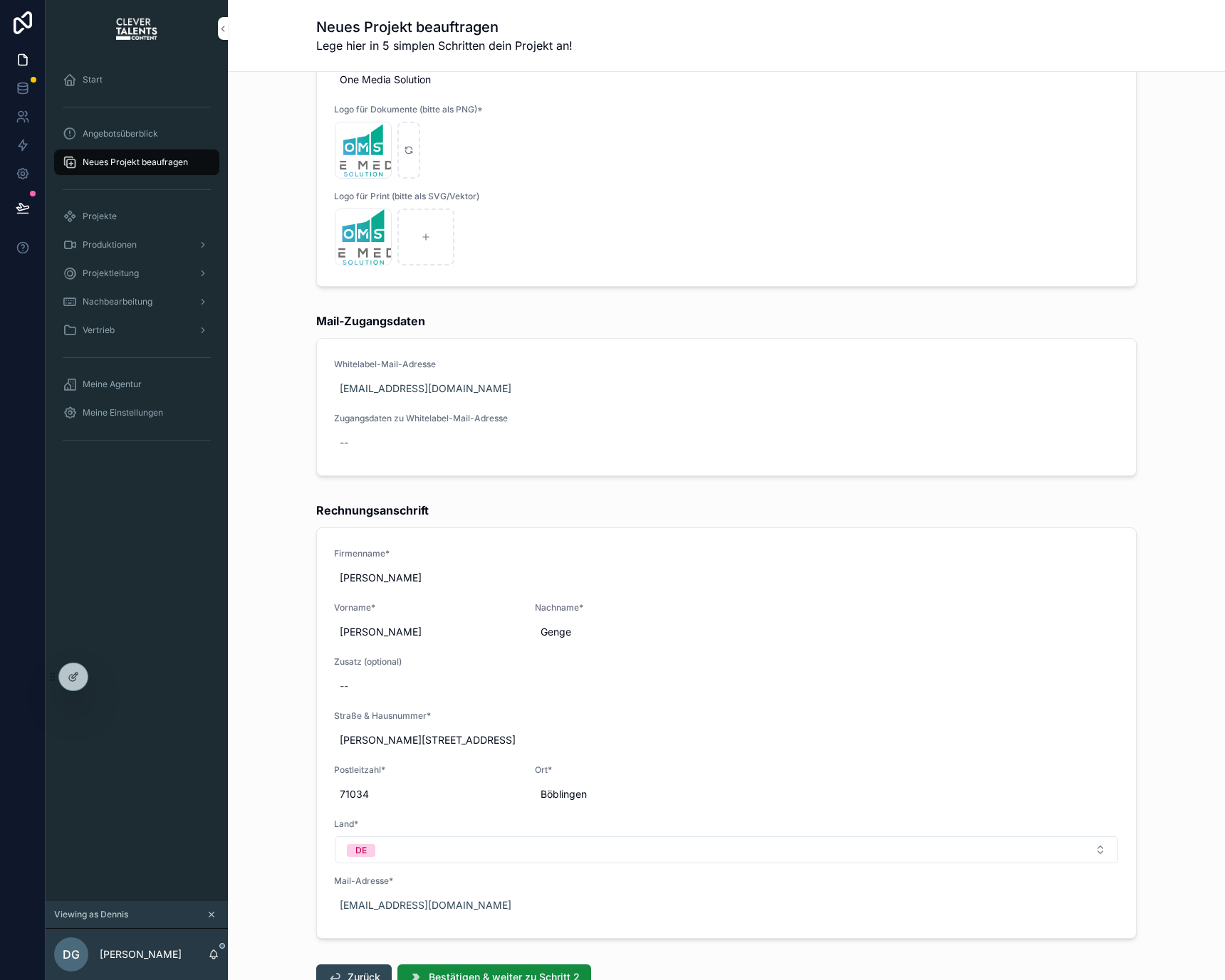
scroll to position [165, 0]
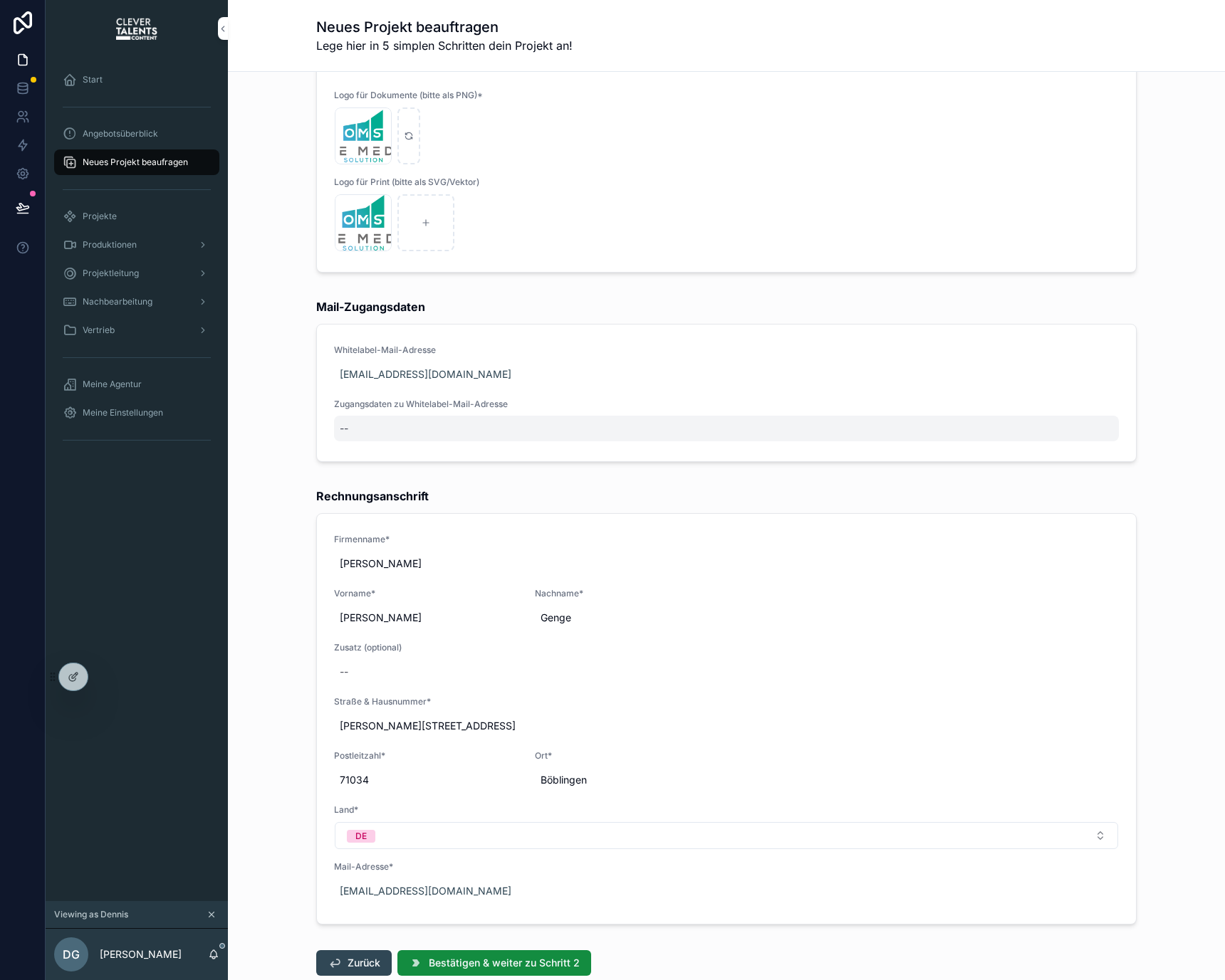
click at [361, 431] on div "--" at bounding box center [726, 428] width 785 height 26
drag, startPoint x: 467, startPoint y: 458, endPoint x: 340, endPoint y: 458, distance: 127.0
paste textarea "**********"
type textarea "**********"
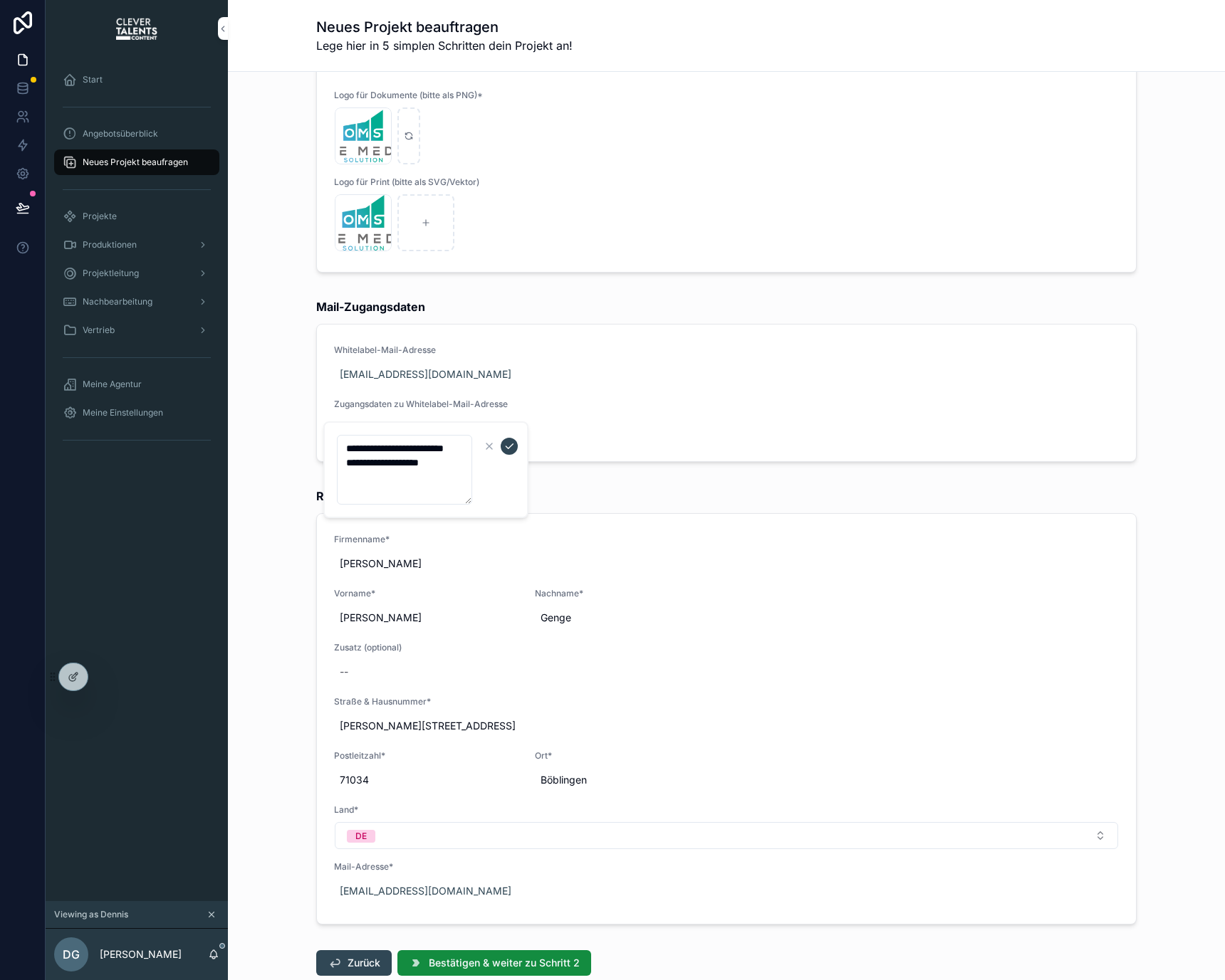
click at [506, 447] on icon "scrollable content" at bounding box center [509, 447] width 12 height 12
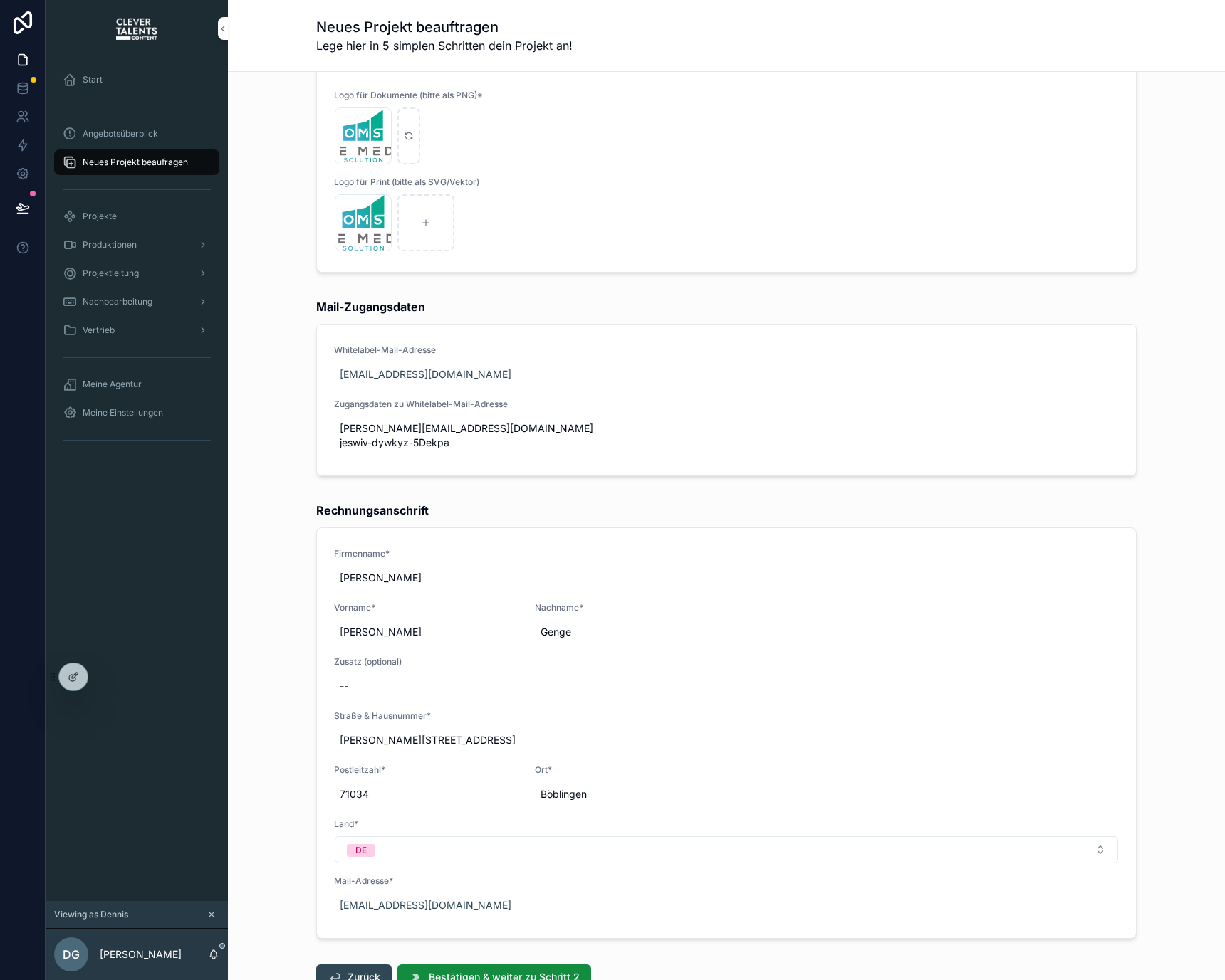
click at [607, 486] on div "Mail-Zugangsdaten Whitelabel-Mail-Adresse produktion@onemediasolution.de Zugang…" at bounding box center [726, 390] width 837 height 195
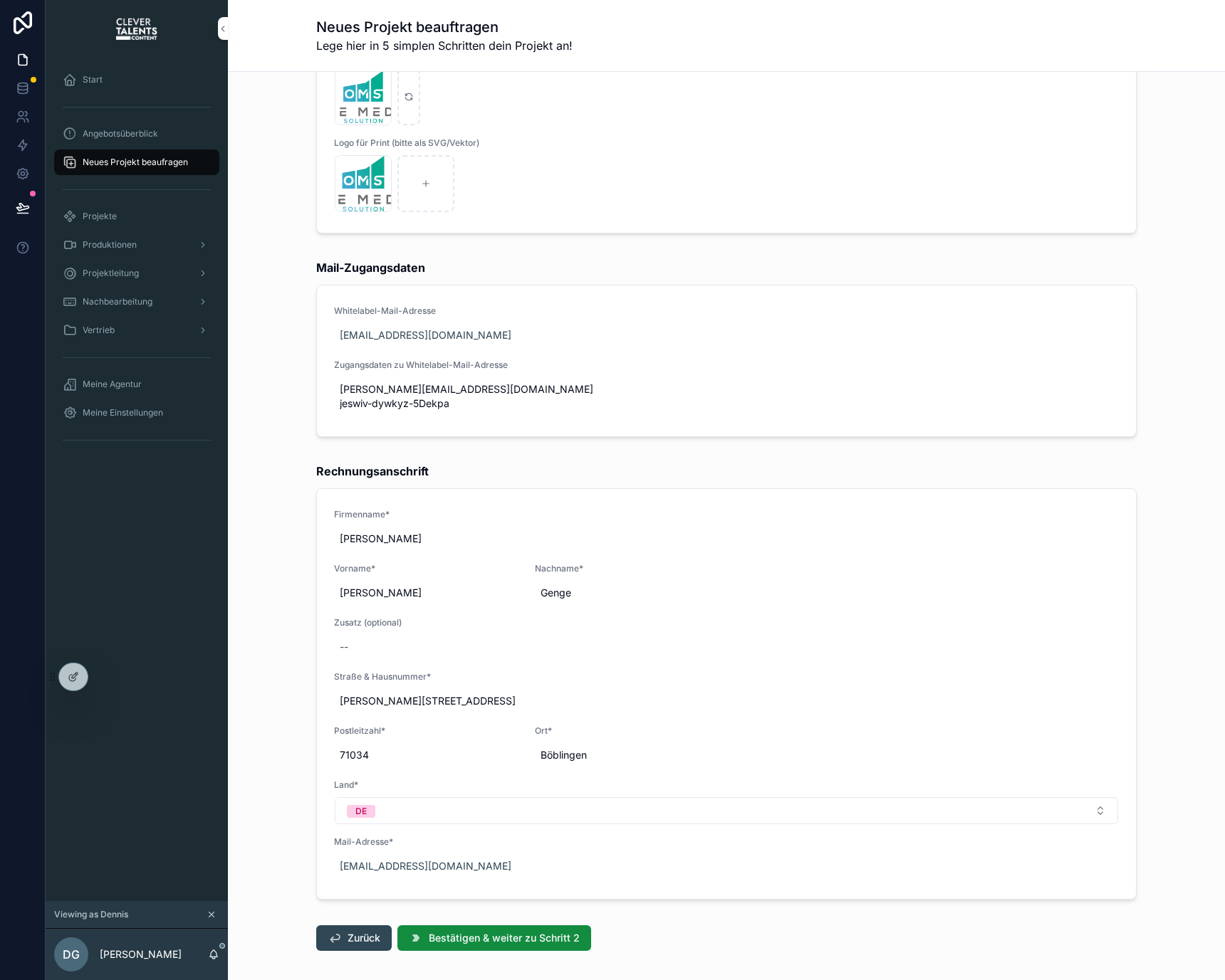
scroll to position [208, 0]
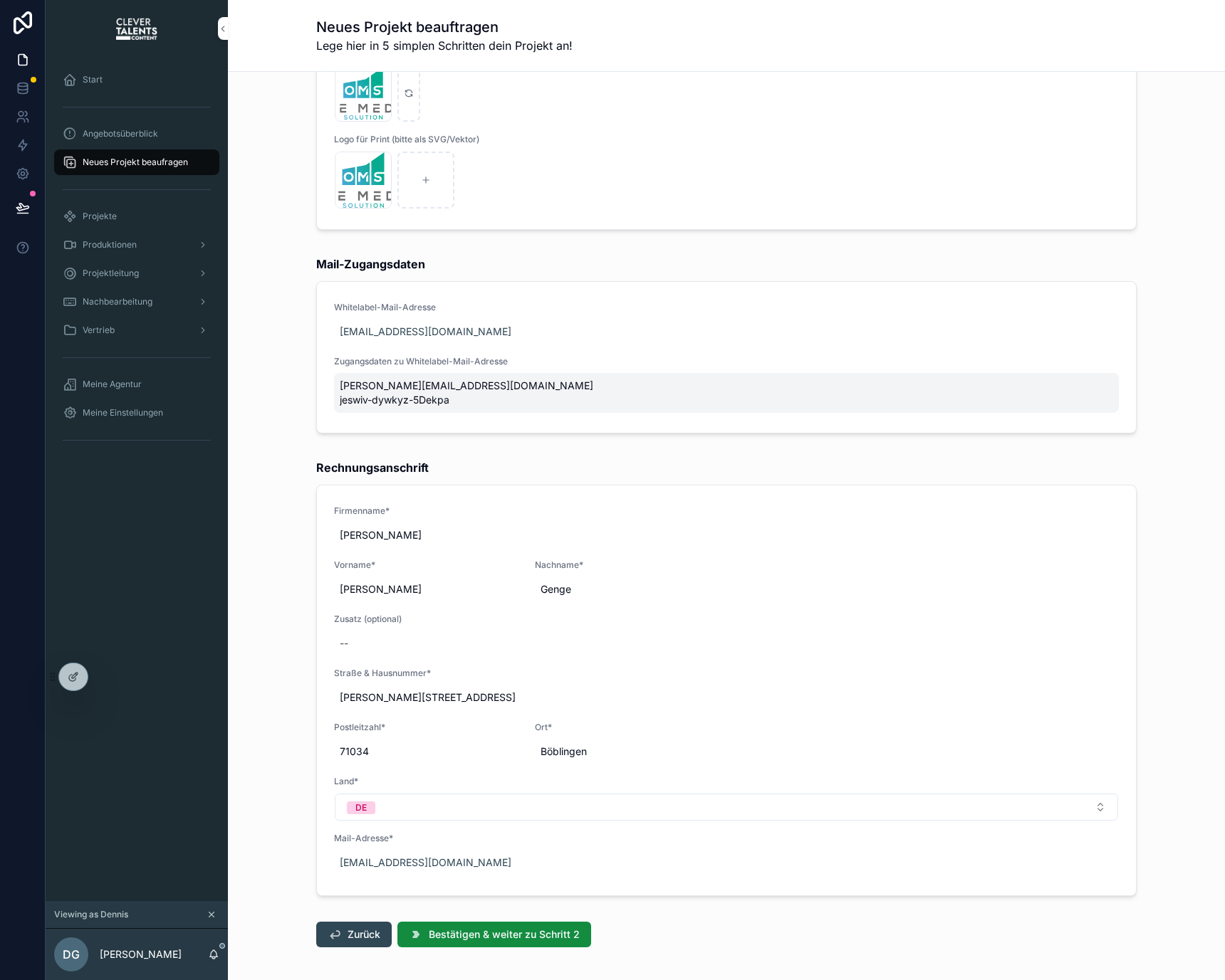
click at [474, 396] on span "j.ziese@onemediasolution.de jeswiv-dywkyz-5Dekpa" at bounding box center [726, 393] width 773 height 29
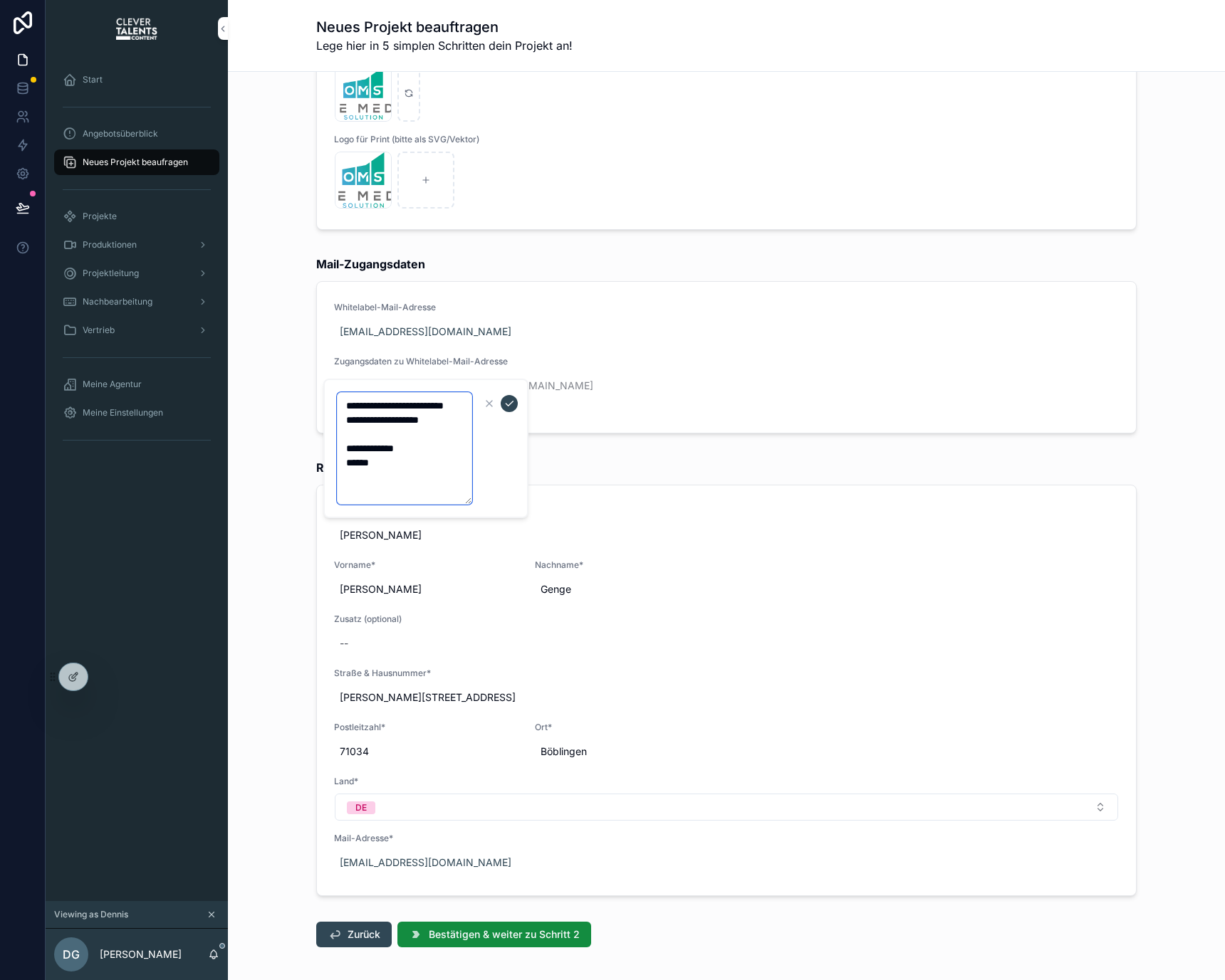
paste textarea "****"
type textarea "**********"
click at [514, 405] on button "scrollable content" at bounding box center [508, 403] width 17 height 17
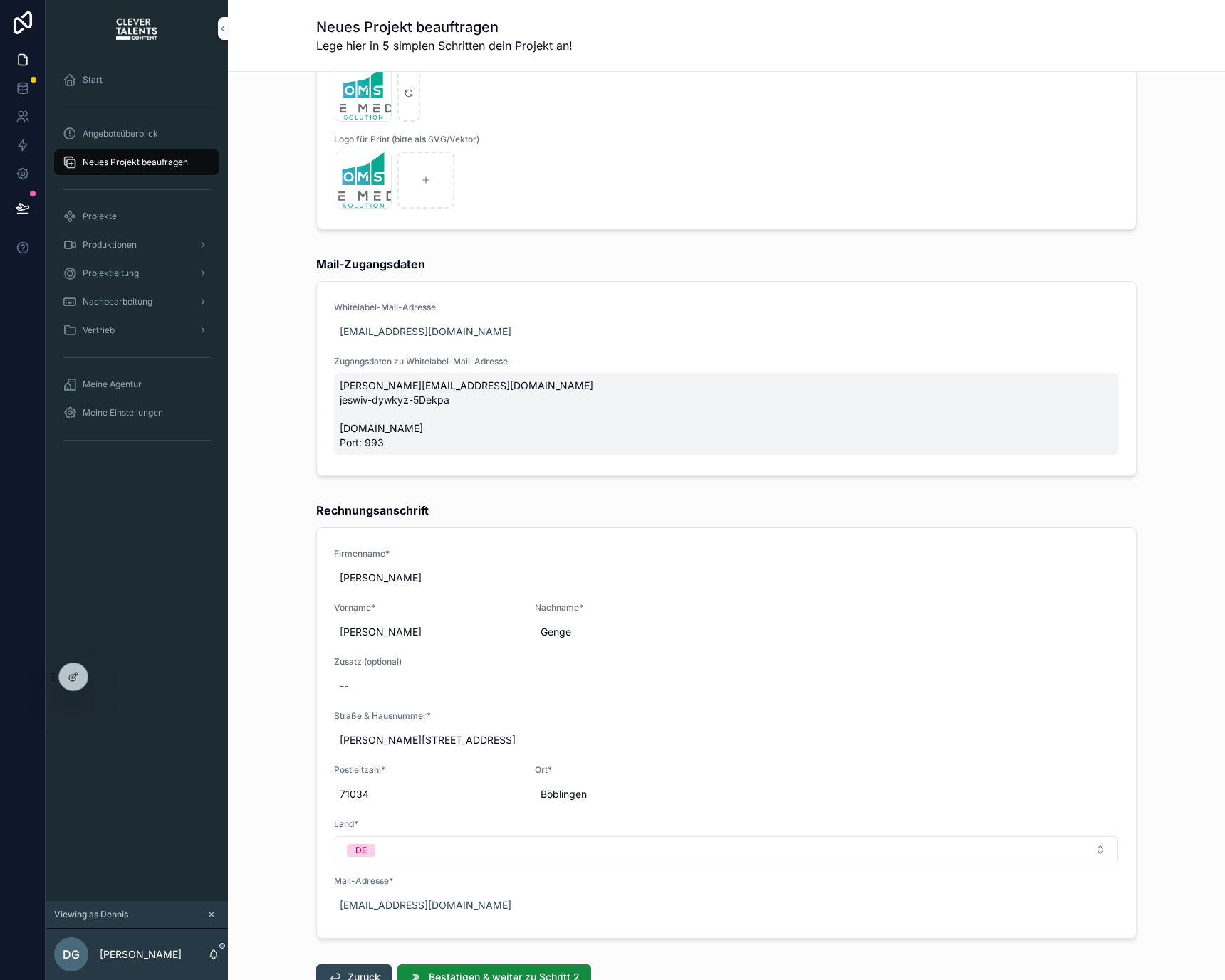
click at [401, 430] on span "j.ziese@onemediasolution.de jeswiv-dywkyz-5Dekpa imap.ionos.de Port: 993" at bounding box center [726, 414] width 773 height 71
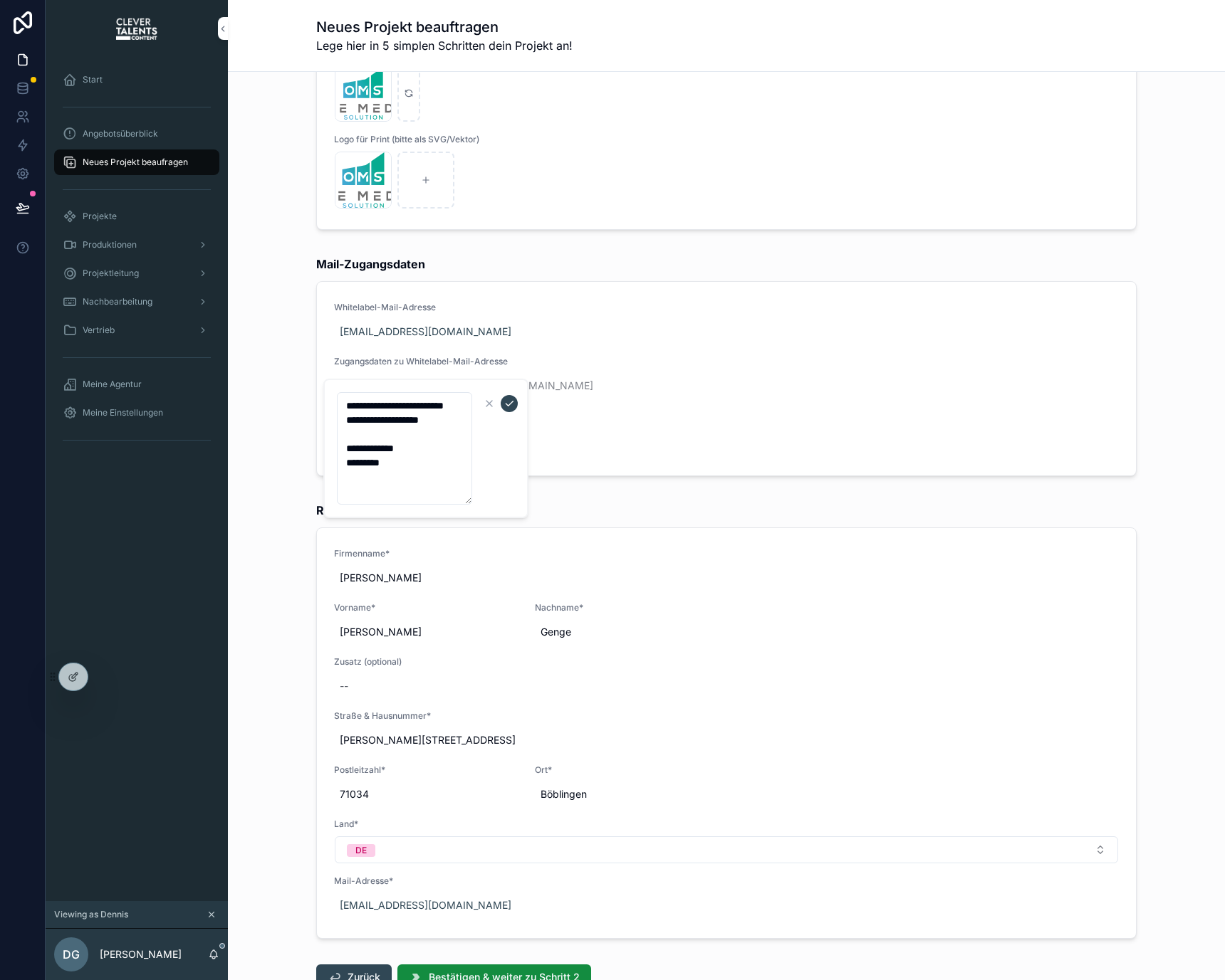
click at [419, 480] on textarea "**********" at bounding box center [404, 449] width 136 height 113
click at [421, 528] on textarea "**********" at bounding box center [404, 463] width 136 height 141
paste textarea "****"
type textarea "**********"
click at [508, 407] on icon "scrollable content" at bounding box center [509, 404] width 12 height 12
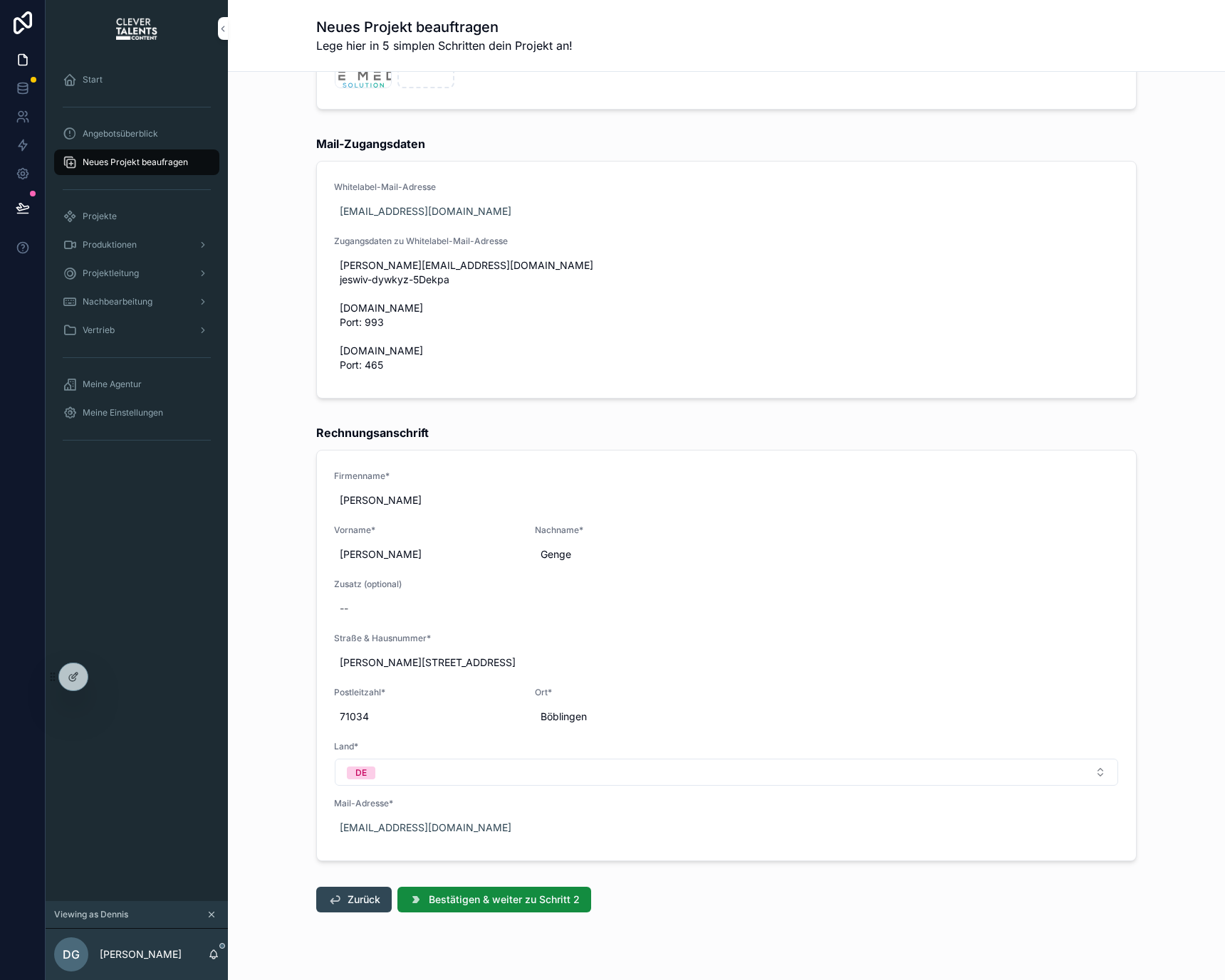
scroll to position [375, 0]
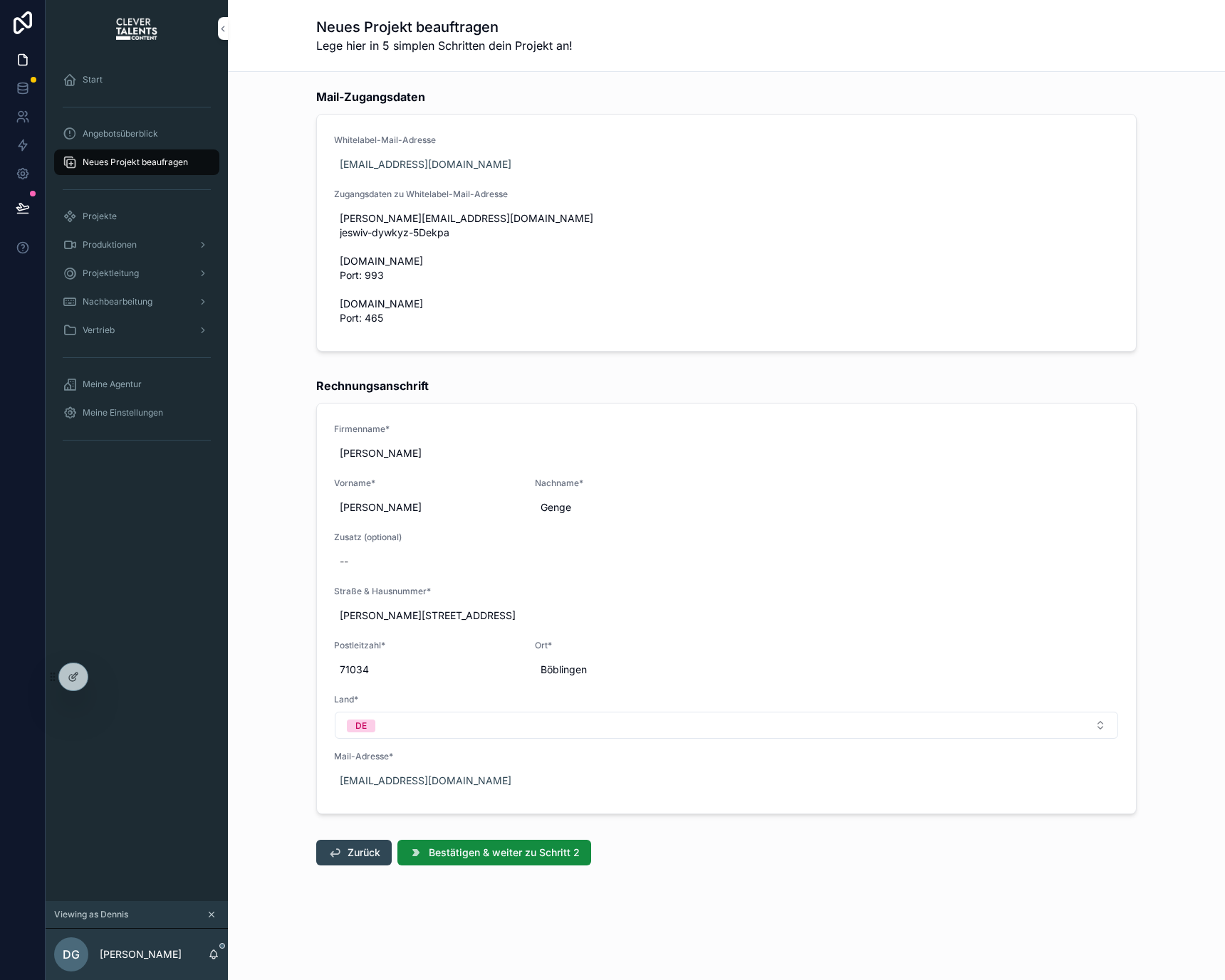
click at [440, 866] on div "Zurück Bestätigen & weiter zu Schritt 2" at bounding box center [726, 853] width 837 height 37
click at [437, 853] on span "Bestätigen & weiter zu Schritt 2" at bounding box center [504, 853] width 151 height 14
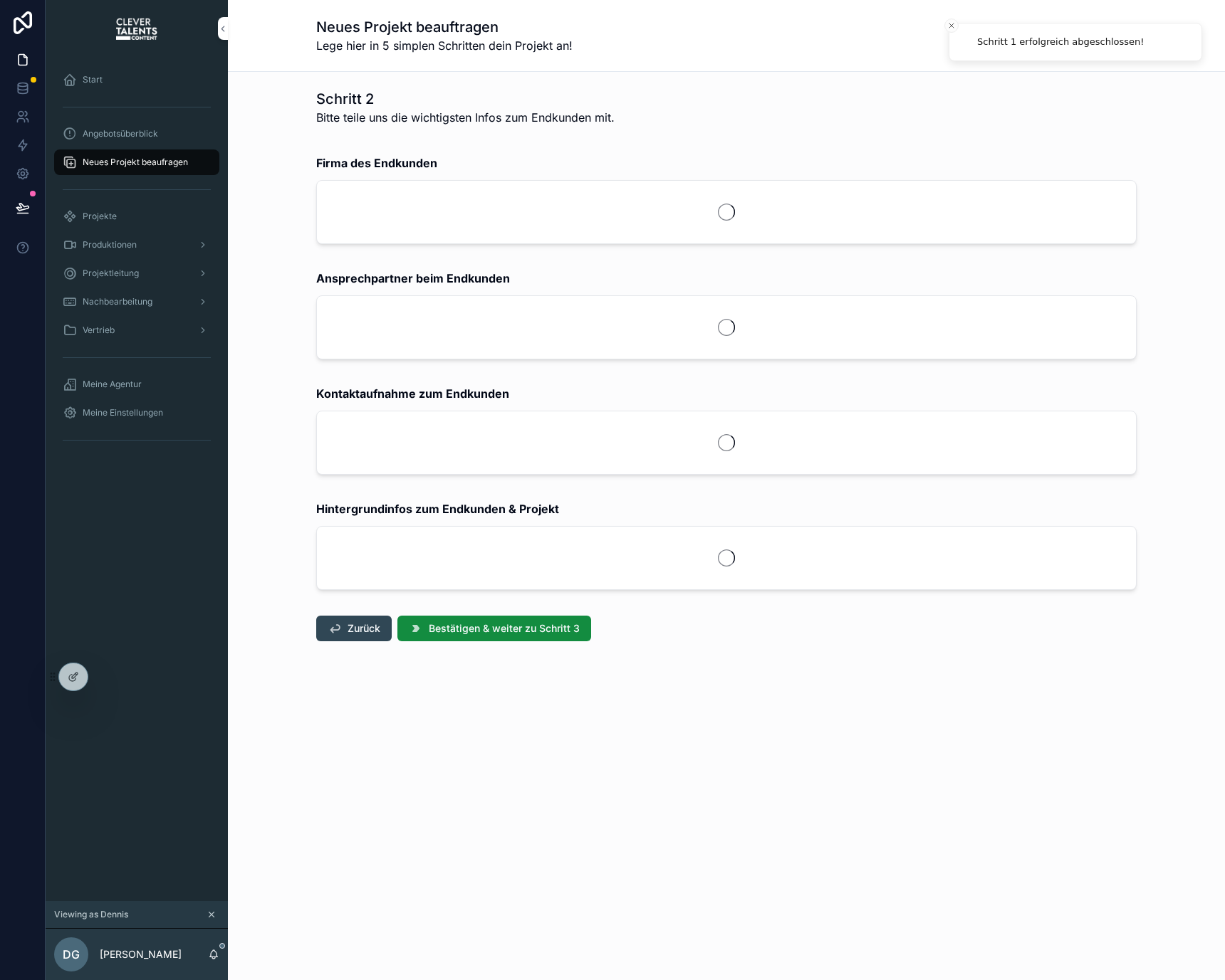
scroll to position [0, 0]
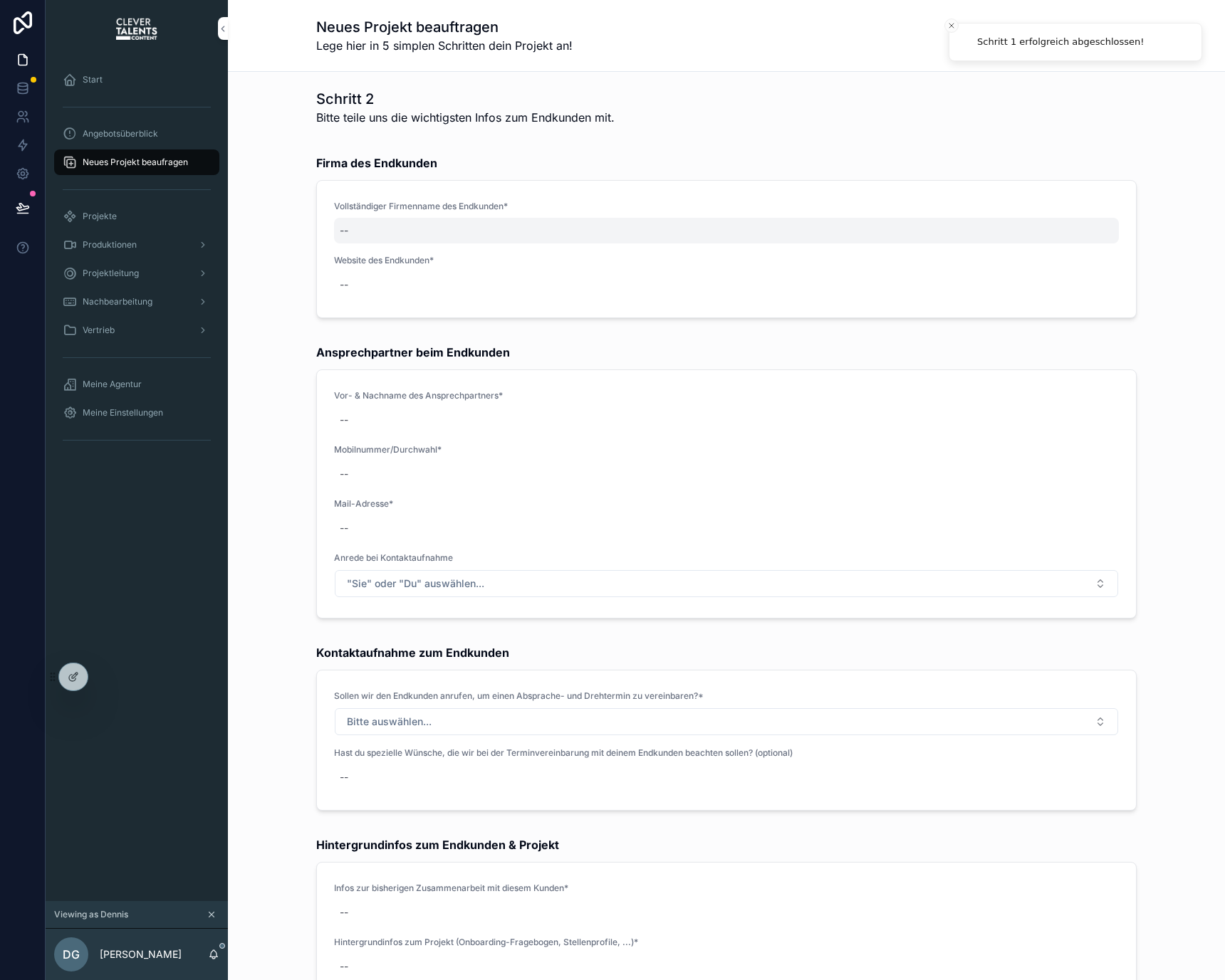
click at [407, 226] on div "--" at bounding box center [726, 230] width 785 height 26
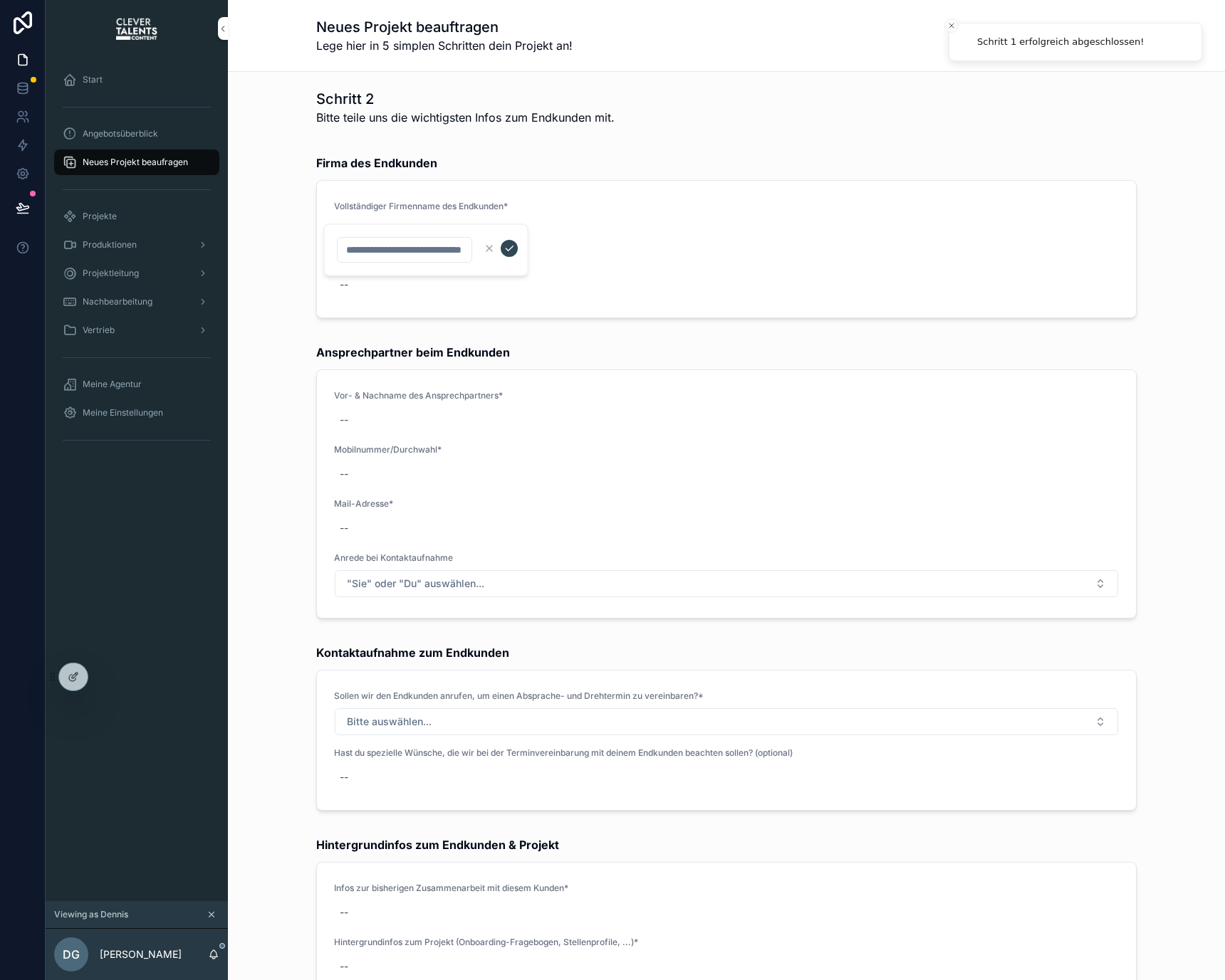
click at [424, 254] on input "scrollable content" at bounding box center [404, 250] width 134 height 20
type input "**********"
click at [511, 246] on icon "scrollable content" at bounding box center [509, 248] width 12 height 12
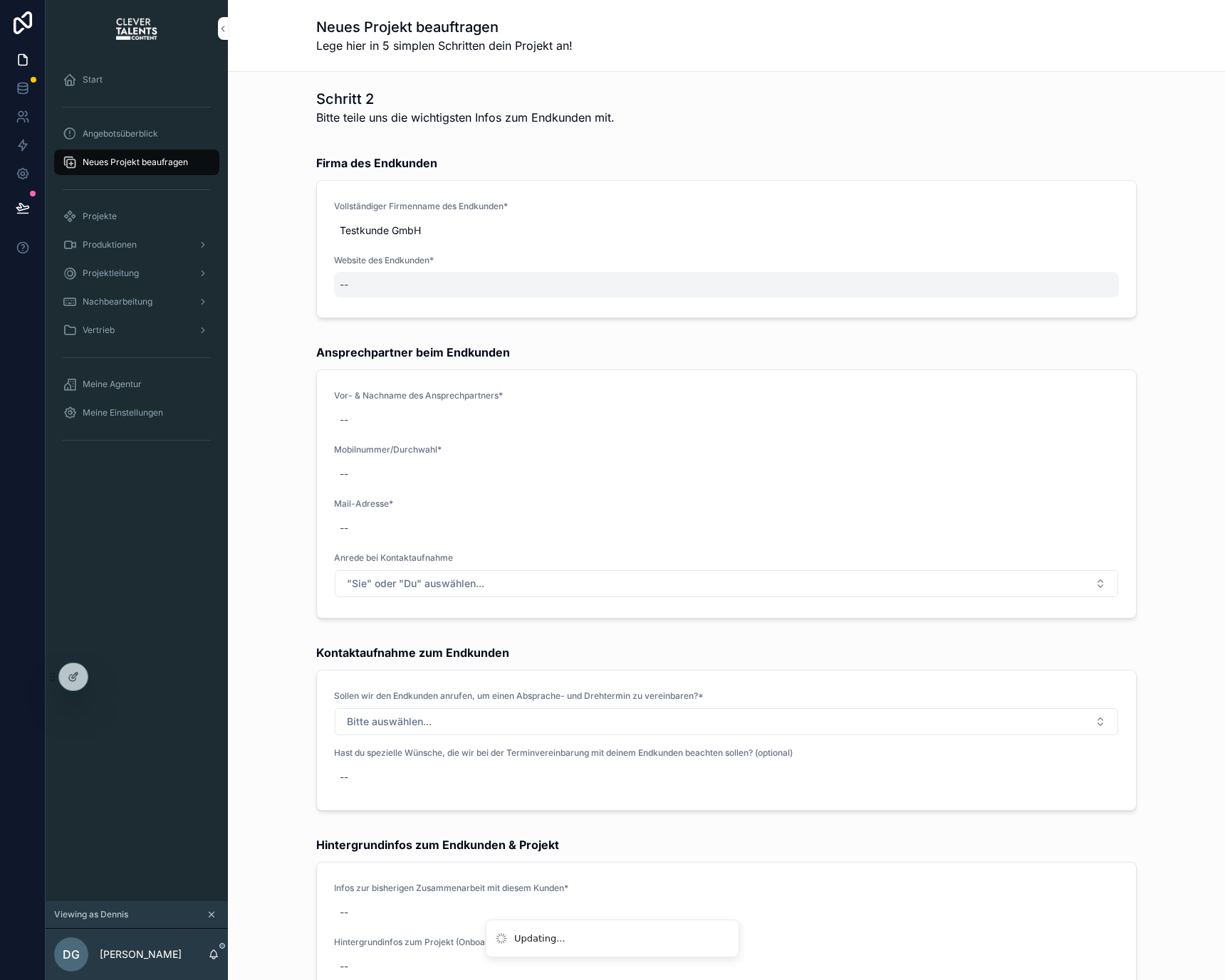
click at [343, 286] on div "--" at bounding box center [726, 284] width 785 height 26
type input "**"
click at [343, 286] on div "--" at bounding box center [726, 284] width 785 height 26
type input "**********"
click at [510, 301] on icon "scrollable content" at bounding box center [509, 302] width 12 height 12
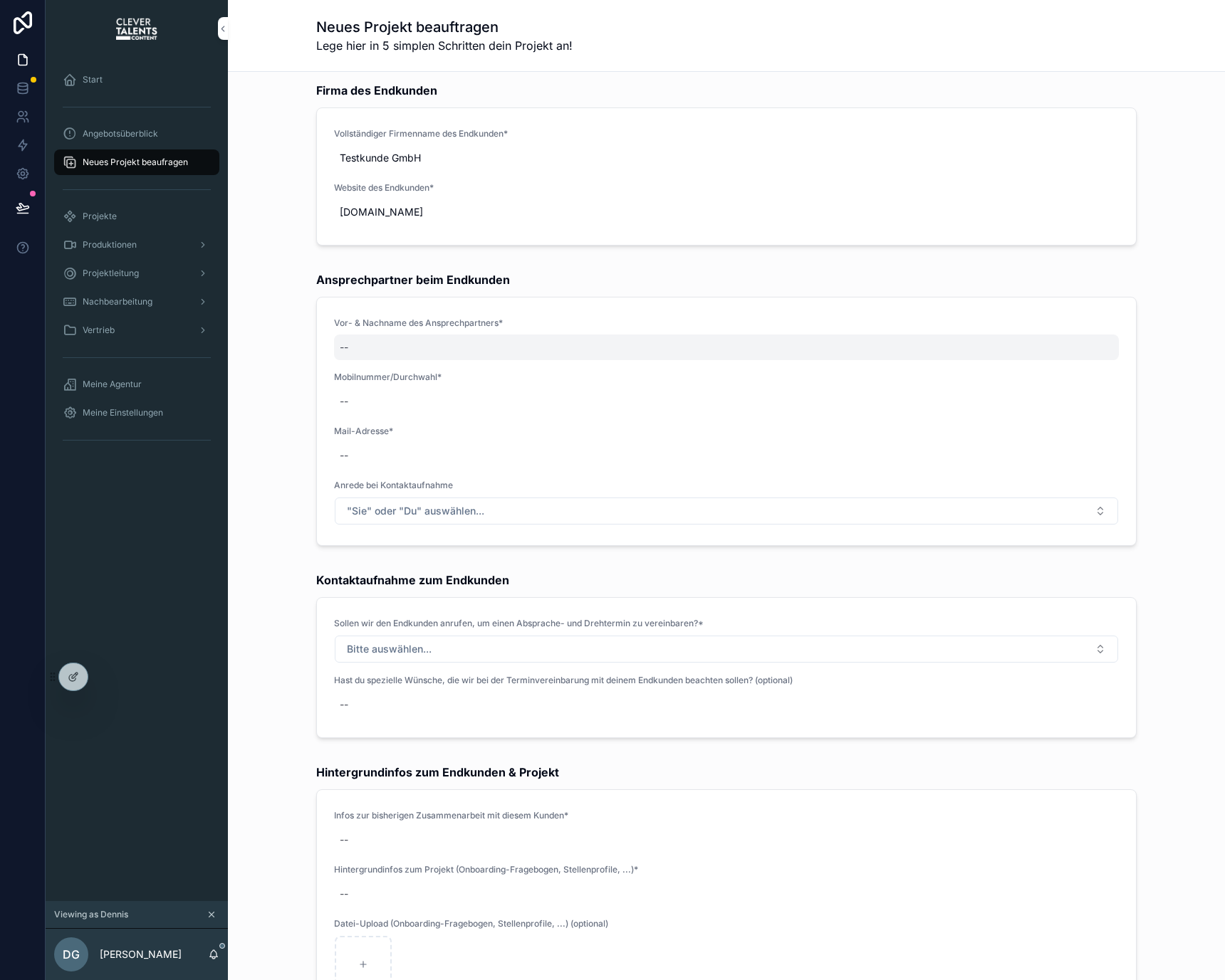
scroll to position [109, 0]
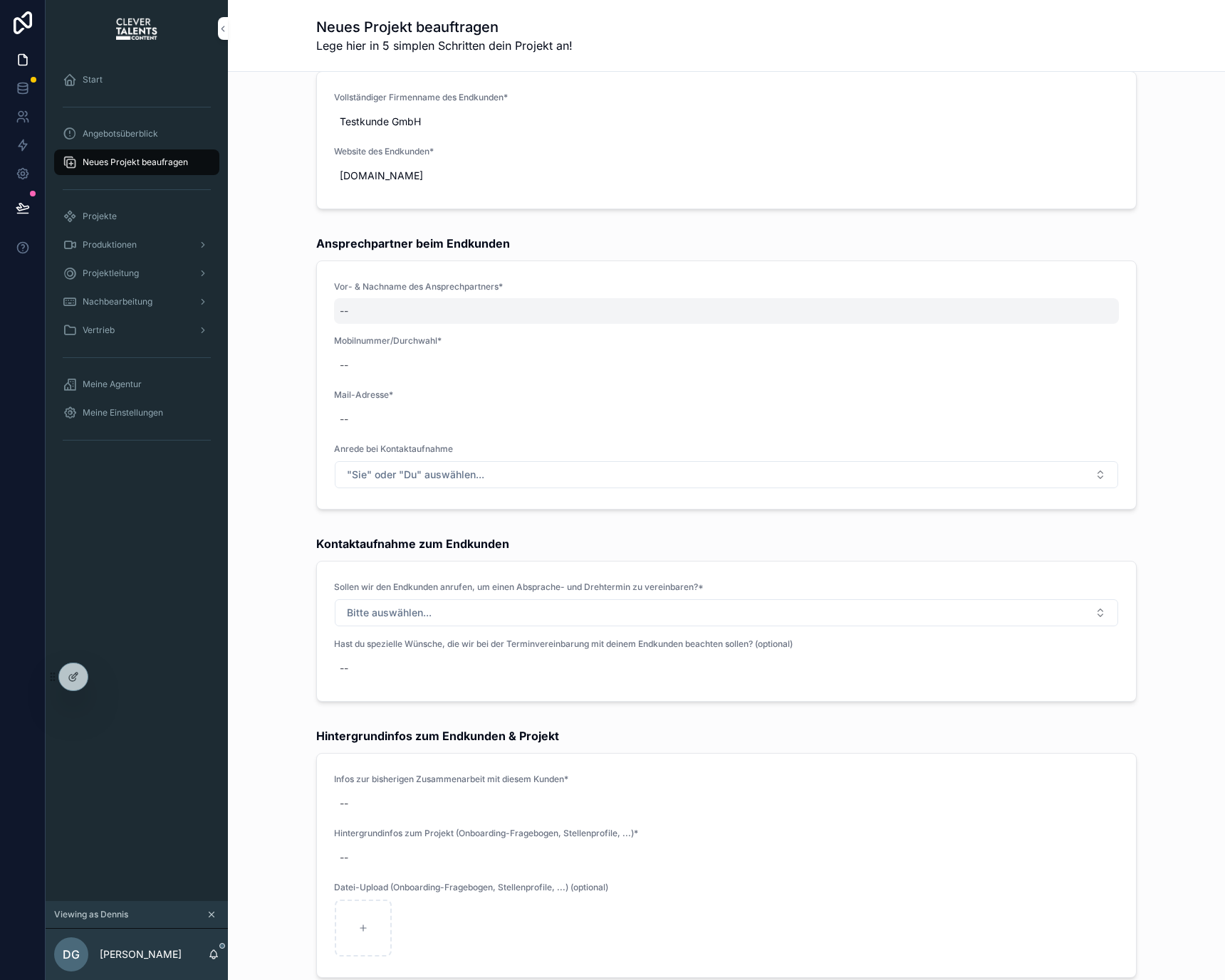
click at [370, 305] on div "--" at bounding box center [726, 311] width 785 height 26
click at [402, 333] on textarea "scrollable content" at bounding box center [404, 338] width 136 height 42
type textarea "*"
type textarea "**********"
click at [517, 327] on button "scrollable content" at bounding box center [508, 328] width 17 height 17
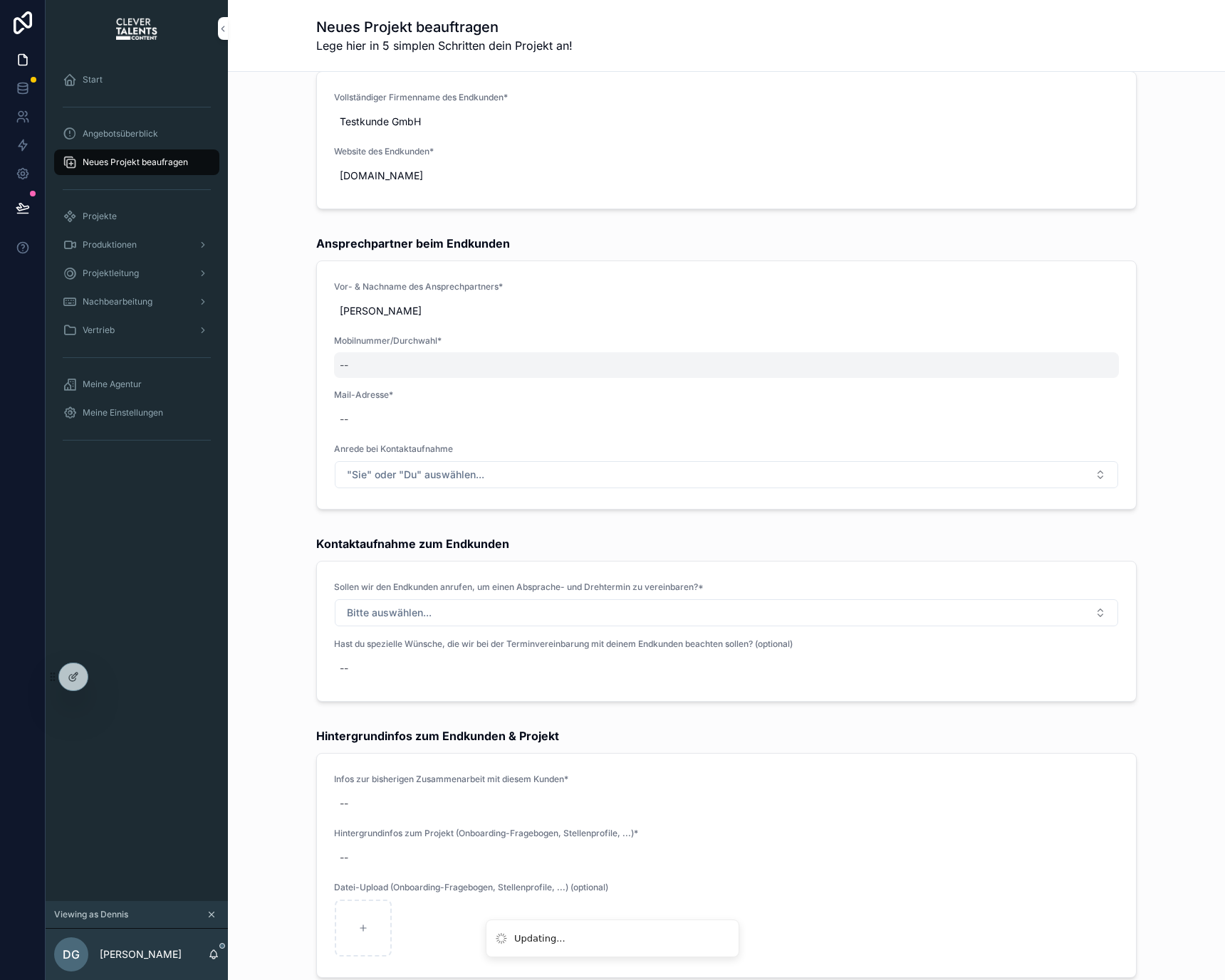
click at [477, 358] on div "--" at bounding box center [726, 365] width 785 height 26
click at [395, 354] on div "--" at bounding box center [726, 365] width 785 height 26
click at [410, 382] on textarea "scrollable content" at bounding box center [404, 393] width 136 height 42
type textarea "**********"
click at [510, 386] on icon "scrollable content" at bounding box center [509, 383] width 12 height 12
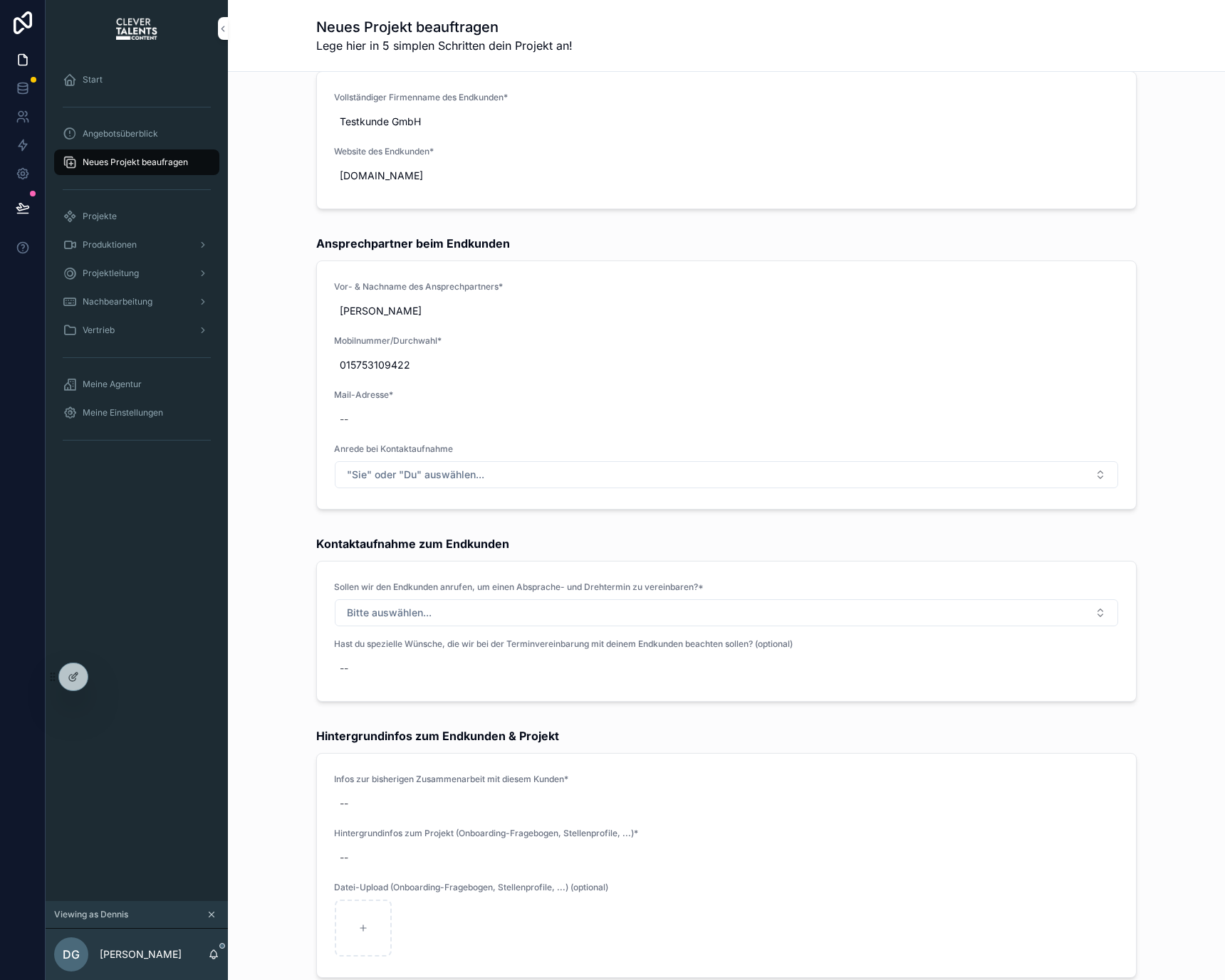
click at [377, 398] on span "Mail-Adresse*" at bounding box center [726, 396] width 785 height 12
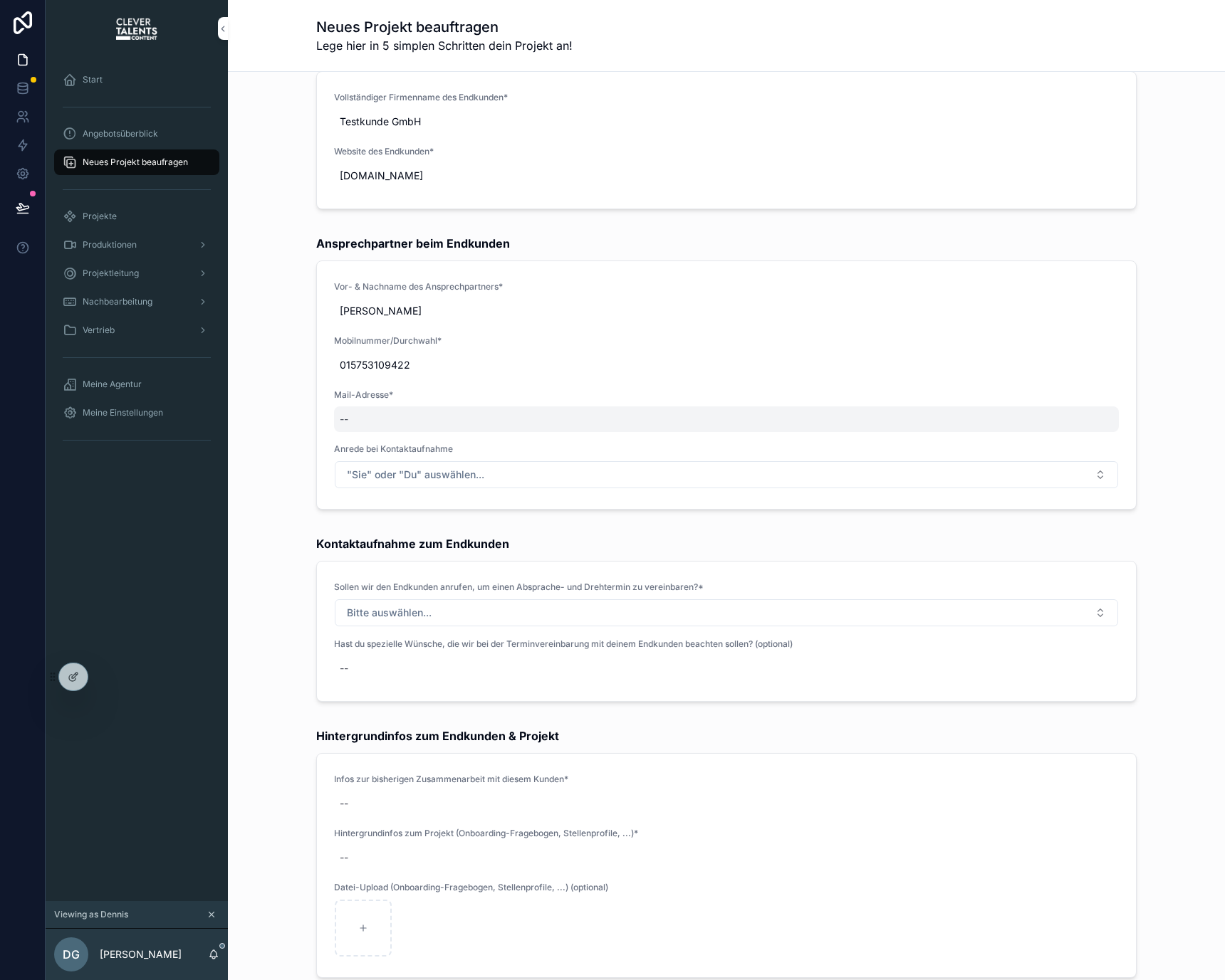
click at [377, 415] on div "--" at bounding box center [726, 419] width 785 height 26
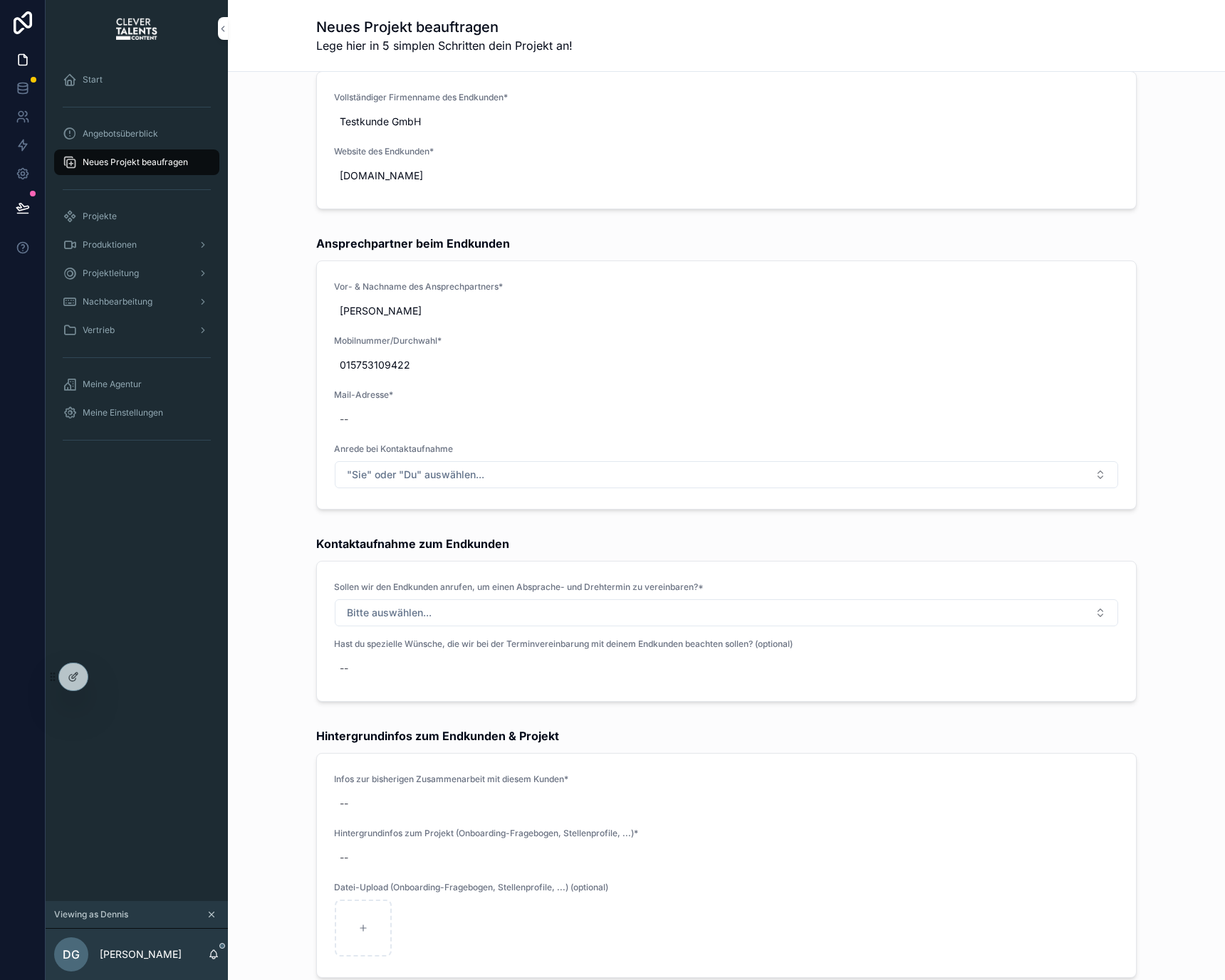
click at [399, 440] on div "Vor- & Nachname des Ansprechpartners* Moritz Müller Mobilnummer/Durchwahl* 0157…" at bounding box center [726, 385] width 785 height 208
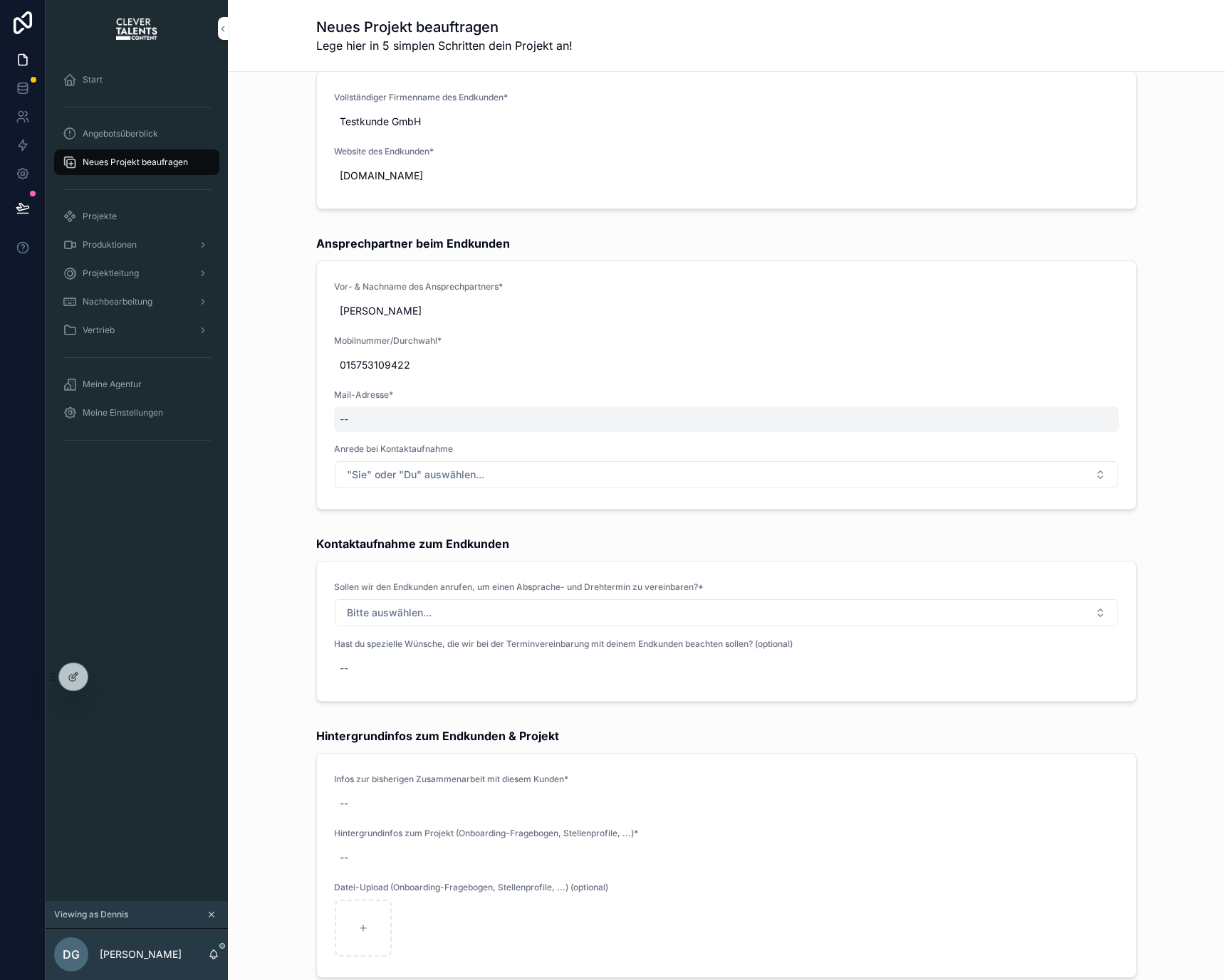
click at [362, 410] on div "--" at bounding box center [726, 419] width 785 height 26
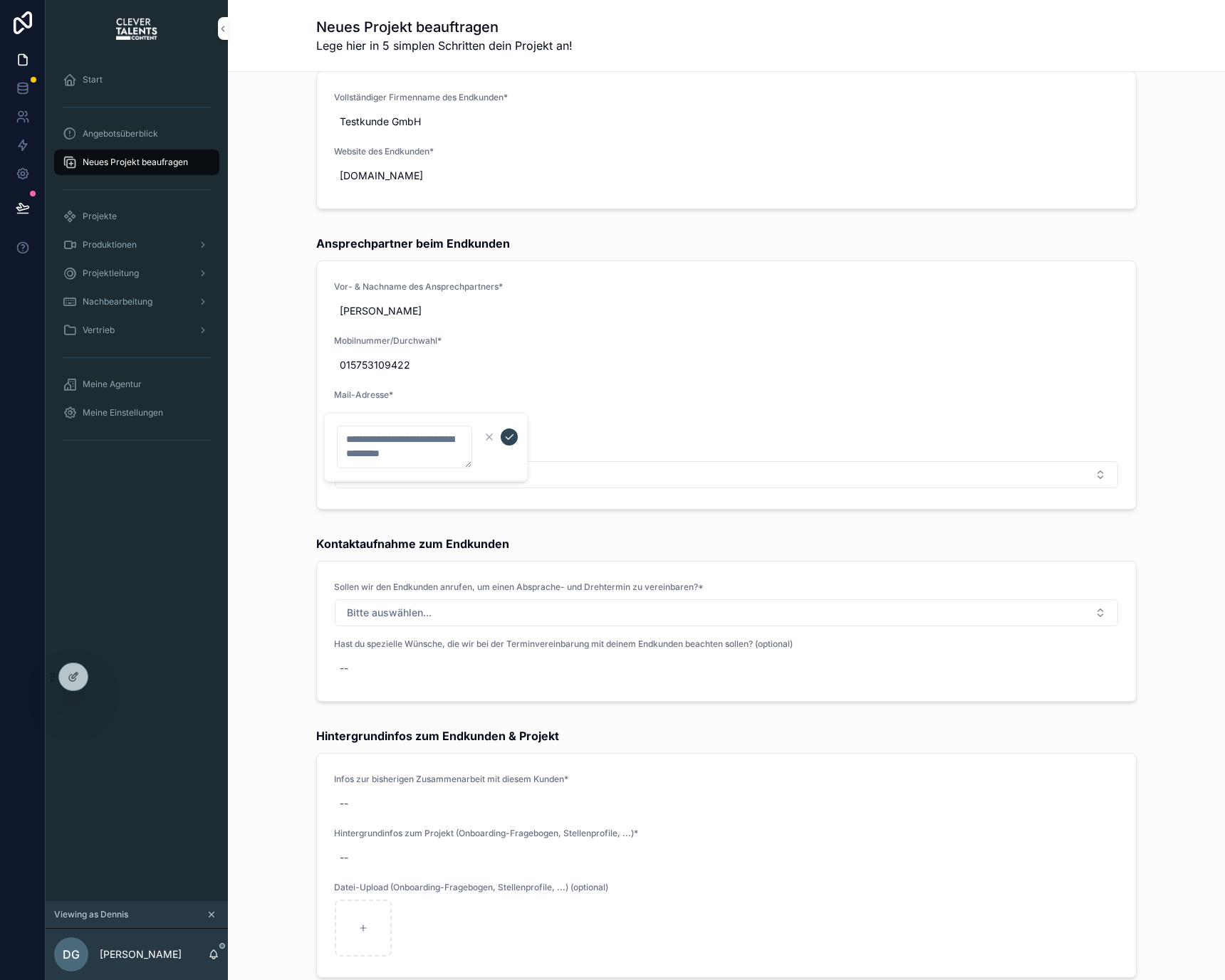
click at [378, 450] on textarea "scrollable content" at bounding box center [404, 447] width 136 height 42
type textarea "**********"
click at [506, 437] on icon "scrollable content" at bounding box center [509, 437] width 12 height 12
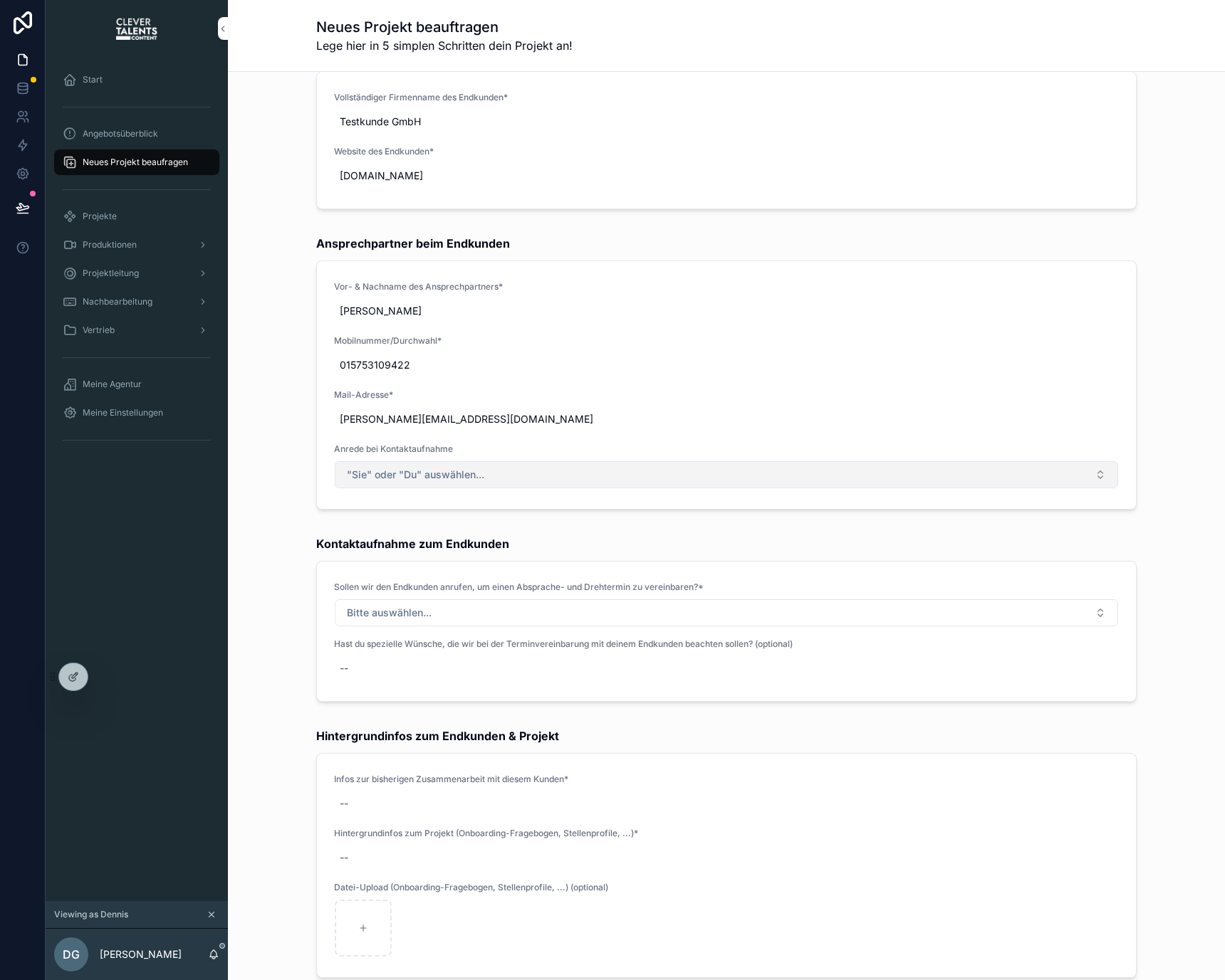
click at [479, 465] on button ""Sie" oder "Du" auswählen..." at bounding box center [726, 475] width 783 height 27
click at [627, 468] on button ""Sie" oder "Du" auswählen..." at bounding box center [726, 475] width 783 height 27
click at [643, 527] on div "Sie" at bounding box center [643, 531] width 12 height 12
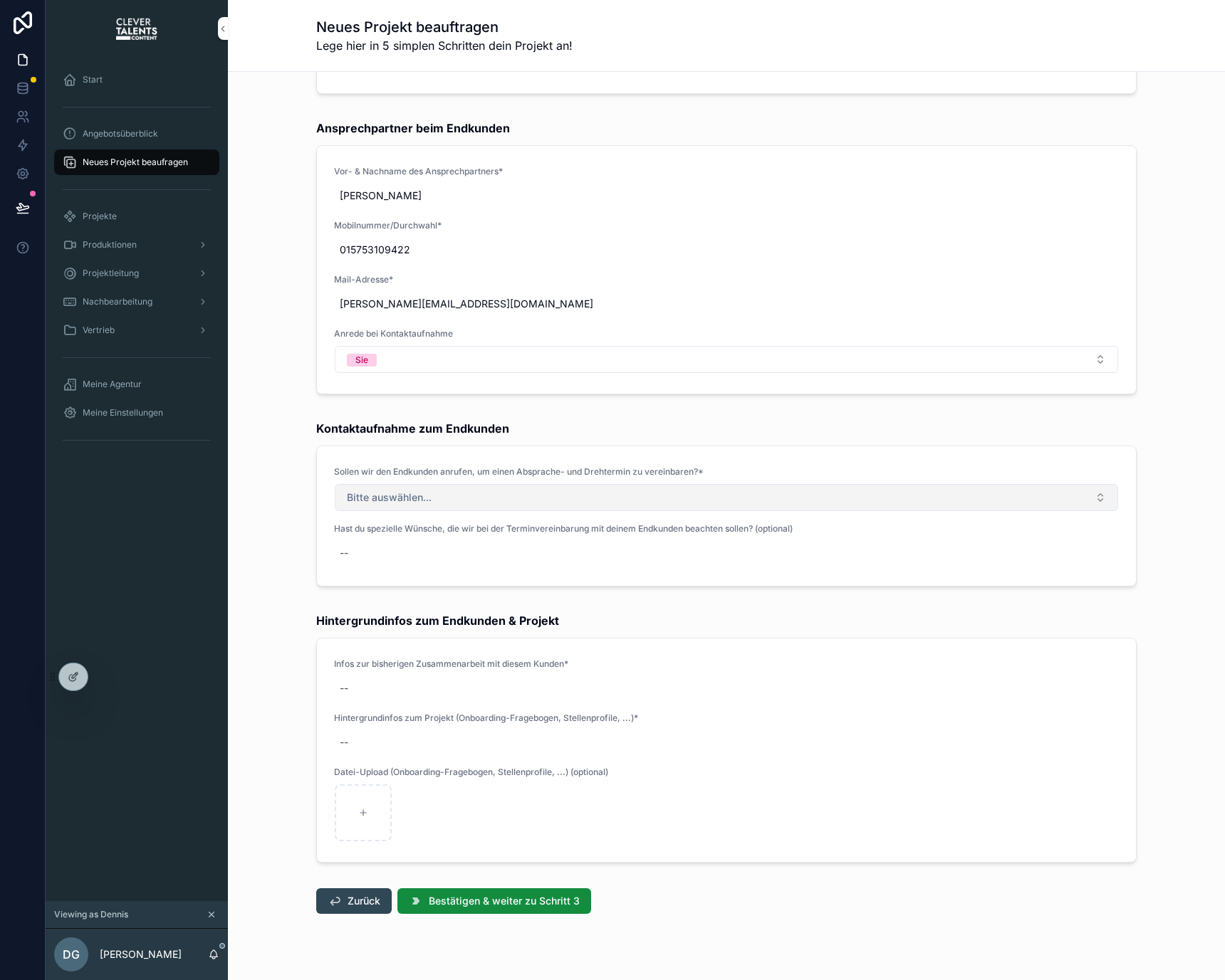
scroll to position [238, 0]
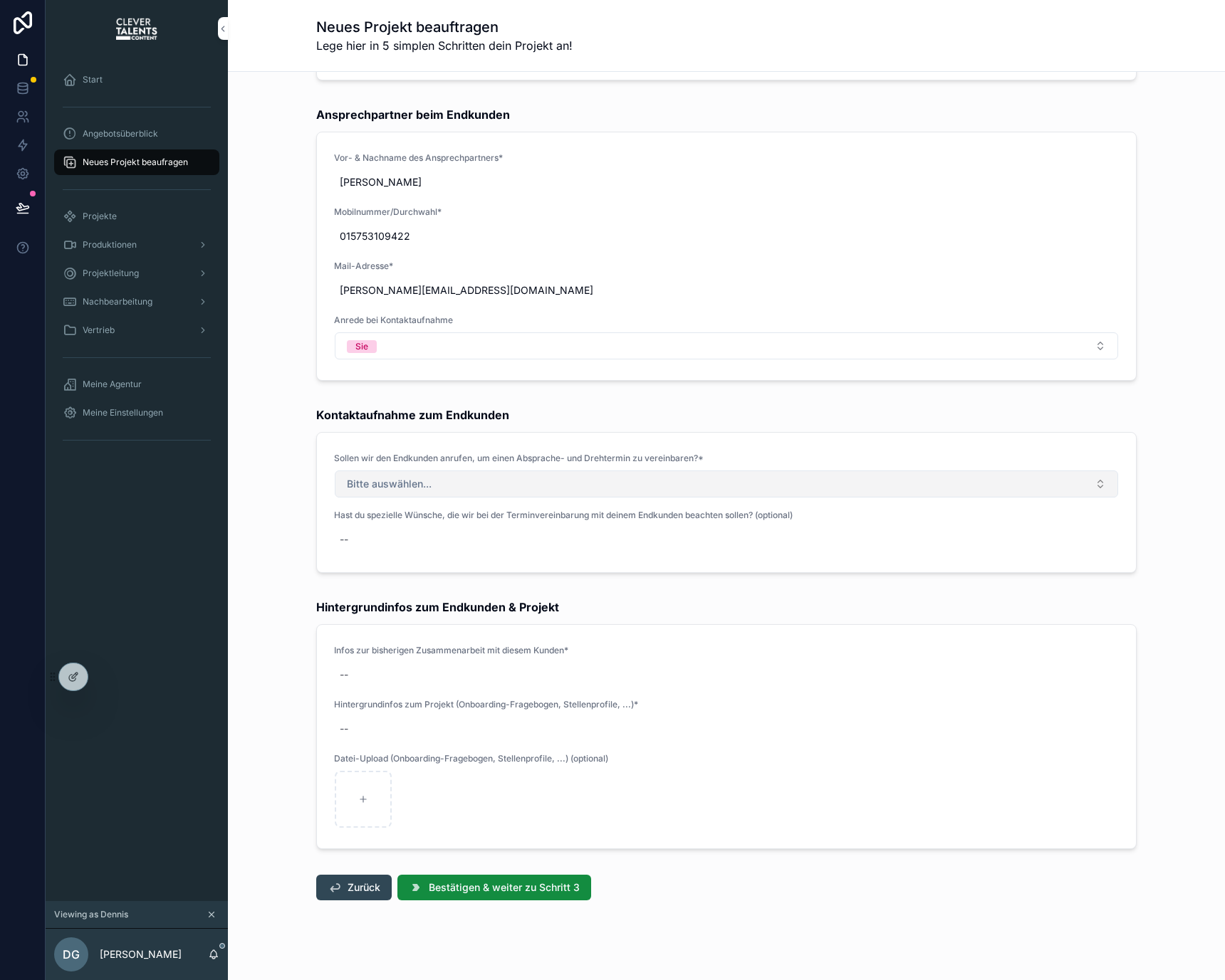
click at [527, 478] on button "Bitte auswählen..." at bounding box center [726, 483] width 783 height 27
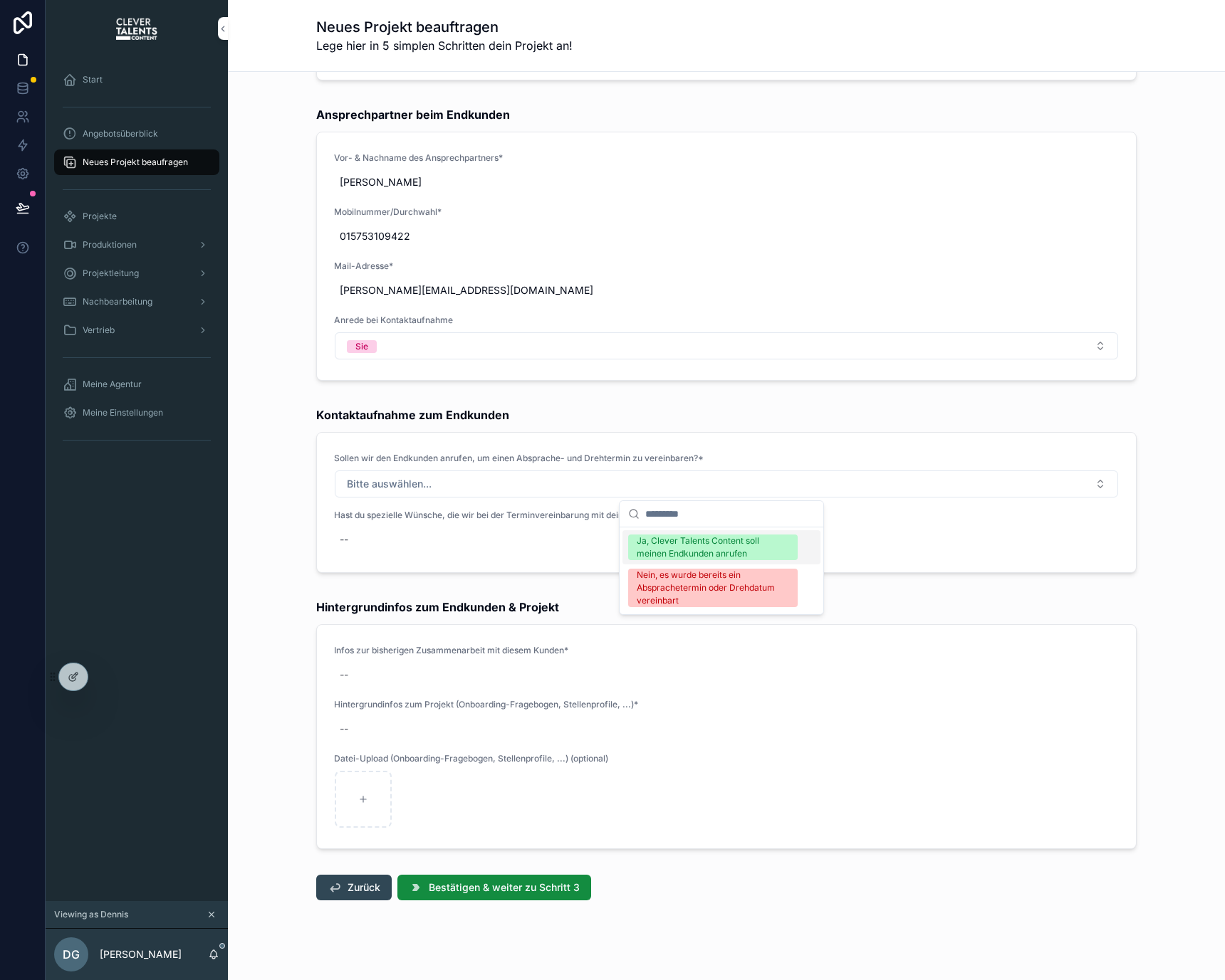
click at [678, 547] on div "Ja, Clever Talents Content soll meinen Endkunden anrufen" at bounding box center [713, 547] width 152 height 26
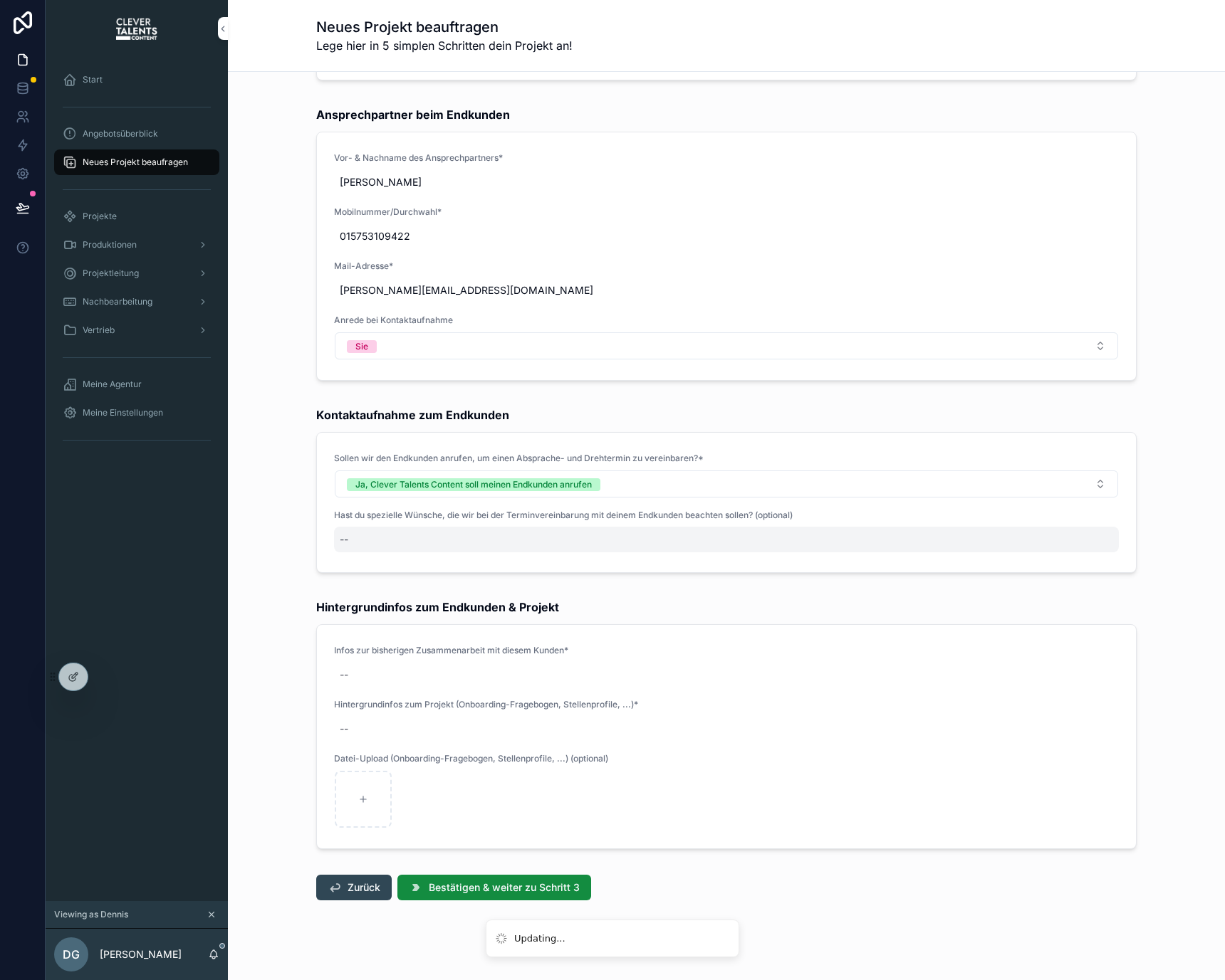
click at [549, 547] on div "--" at bounding box center [726, 539] width 785 height 26
type textarea "****"
click at [527, 547] on div "--" at bounding box center [726, 539] width 785 height 26
type textarea "**********"
click at [507, 550] on button "scrollable content" at bounding box center [508, 557] width 17 height 17
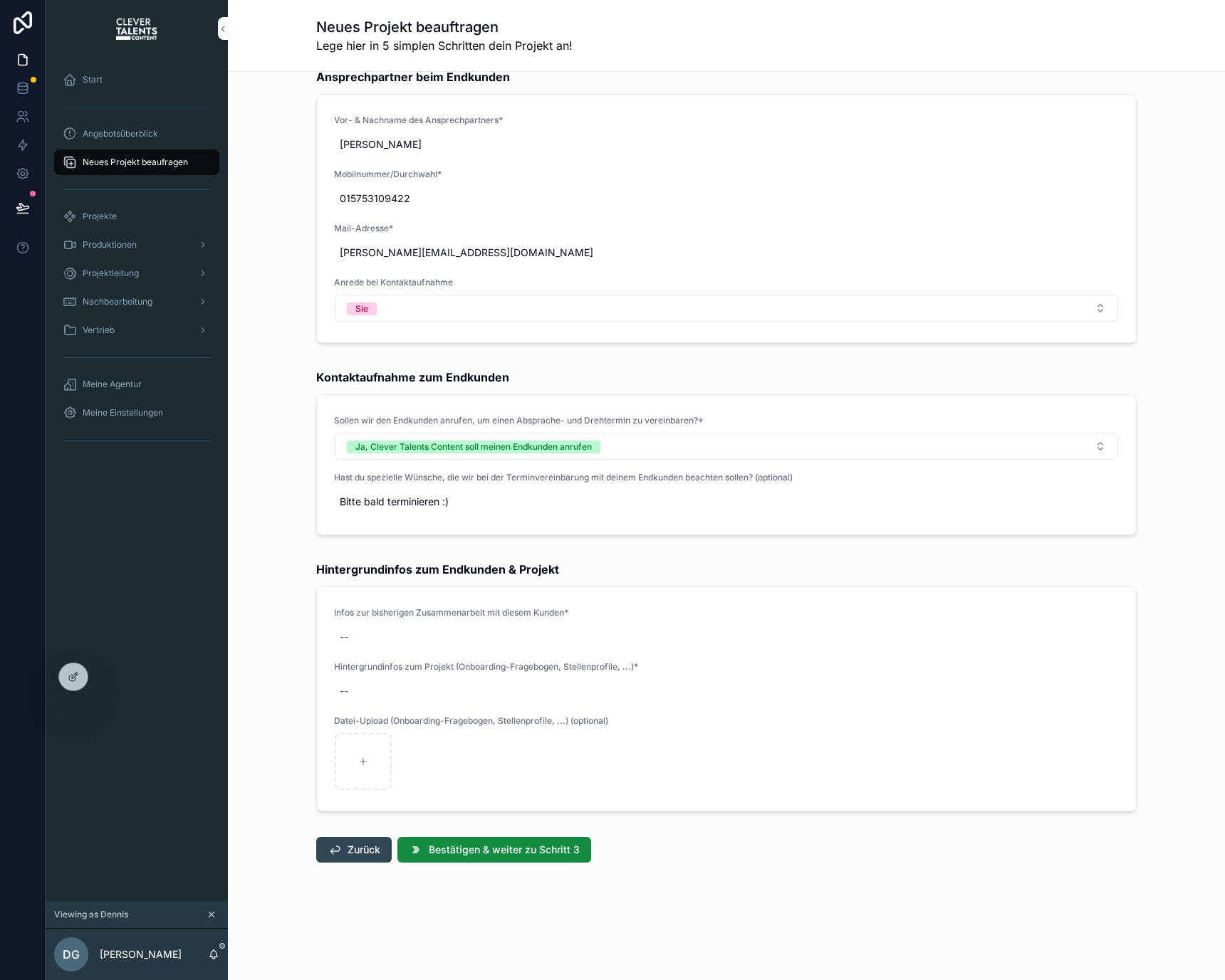
scroll to position [278, 0]
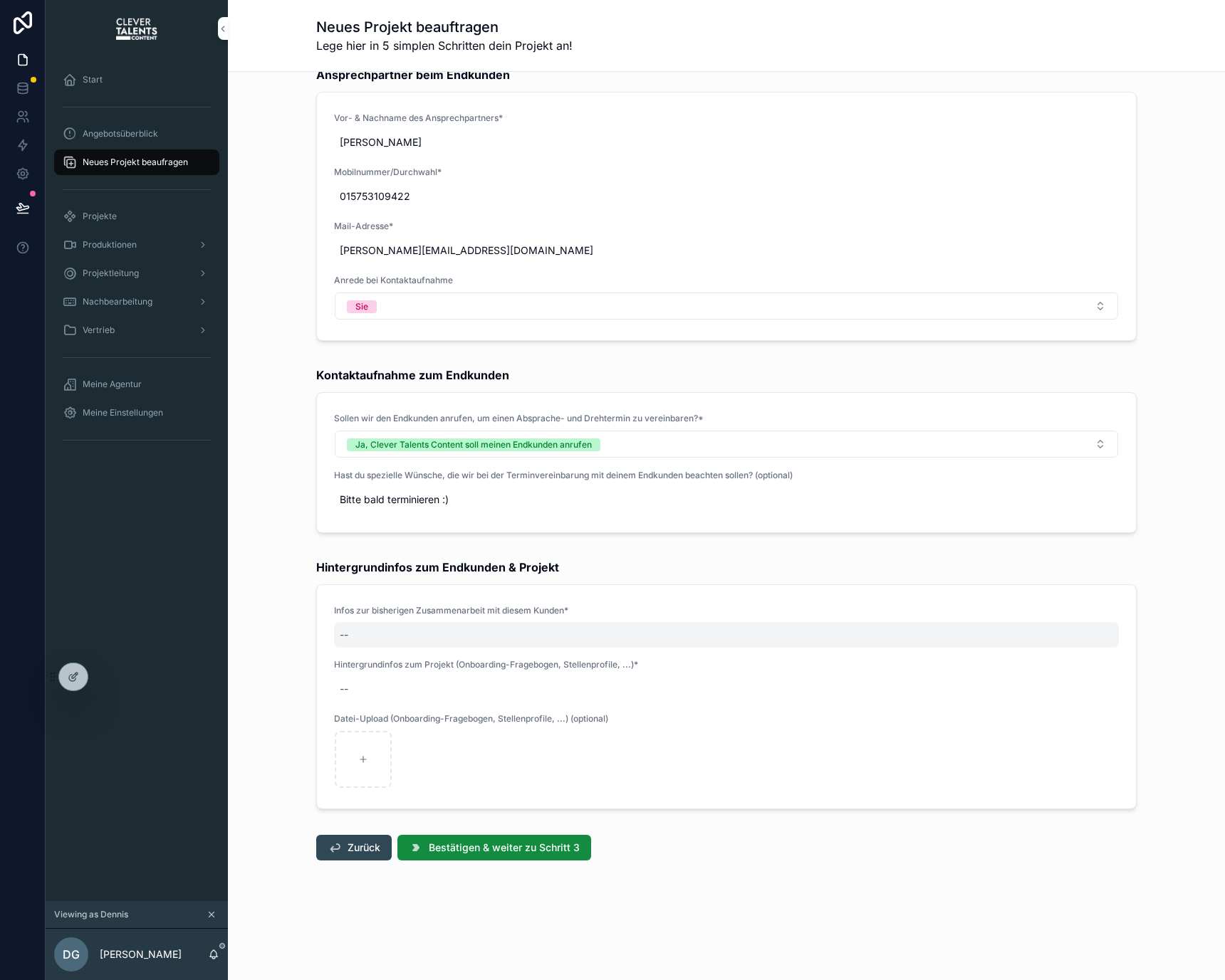
click at [412, 632] on div "--" at bounding box center [726, 634] width 785 height 26
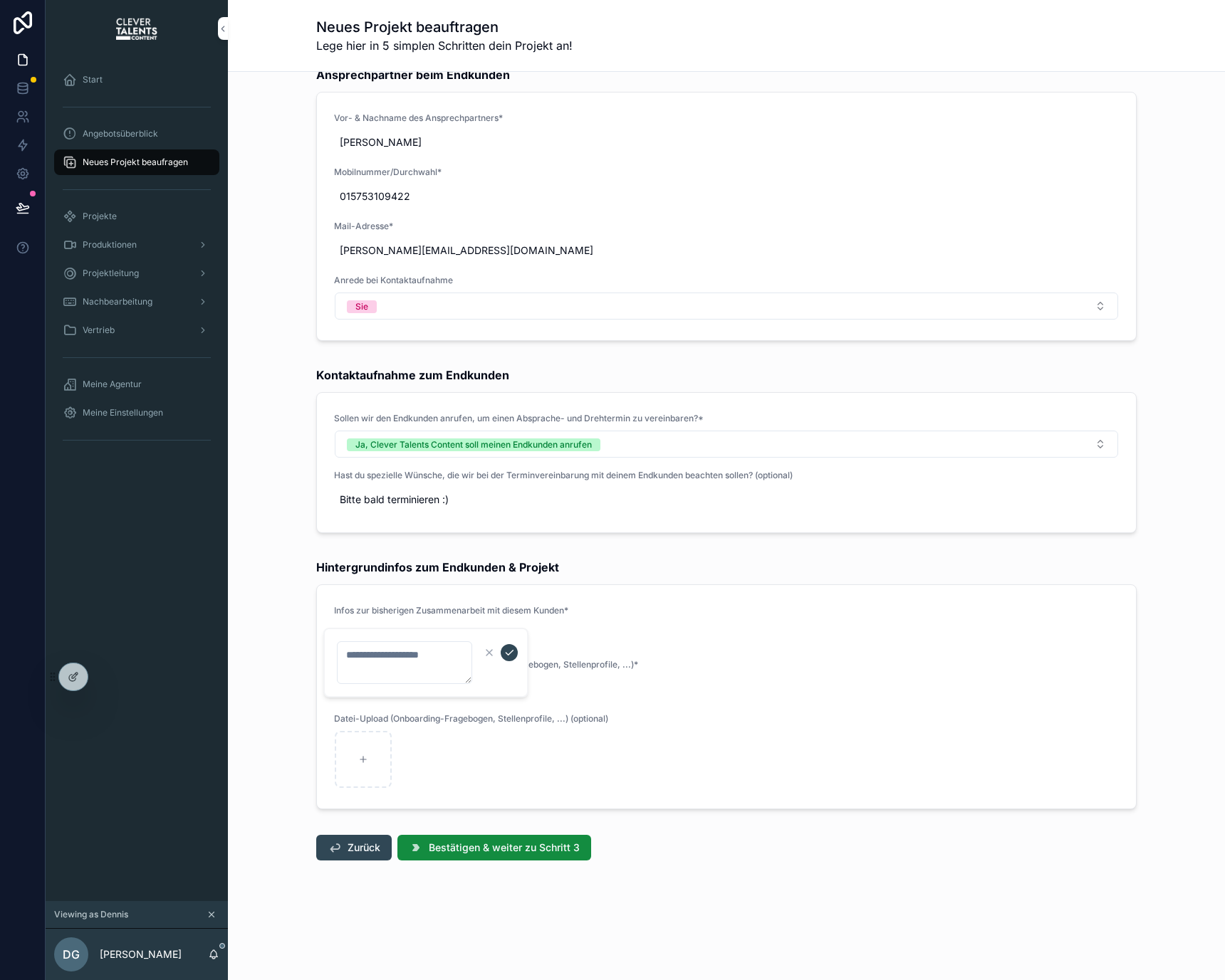
click at [433, 651] on textarea "scrollable content" at bounding box center [404, 663] width 136 height 42
type textarea "**********"
click at [511, 650] on icon "scrollable content" at bounding box center [509, 653] width 12 height 12
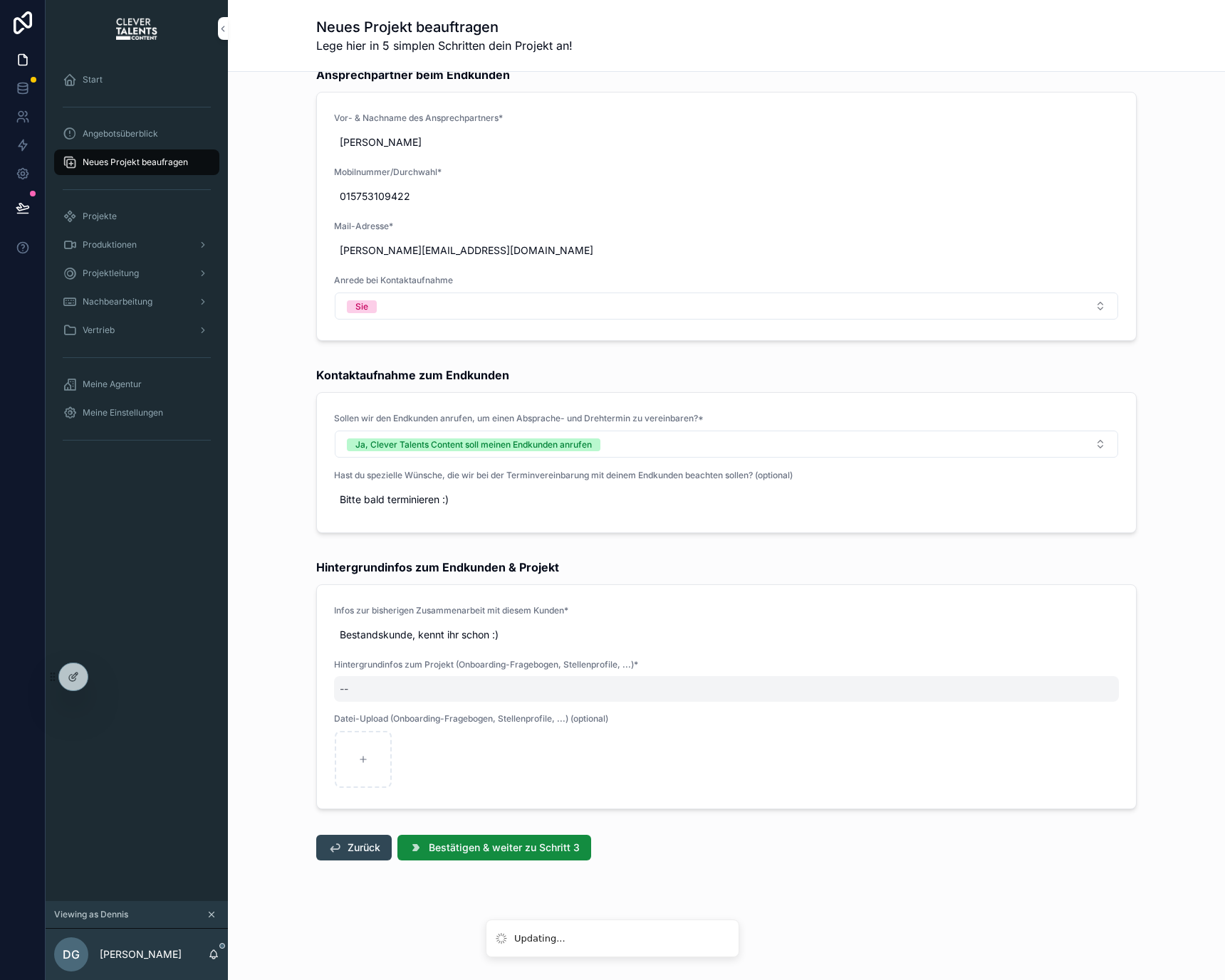
click at [471, 684] on div "--" at bounding box center [726, 688] width 785 height 26
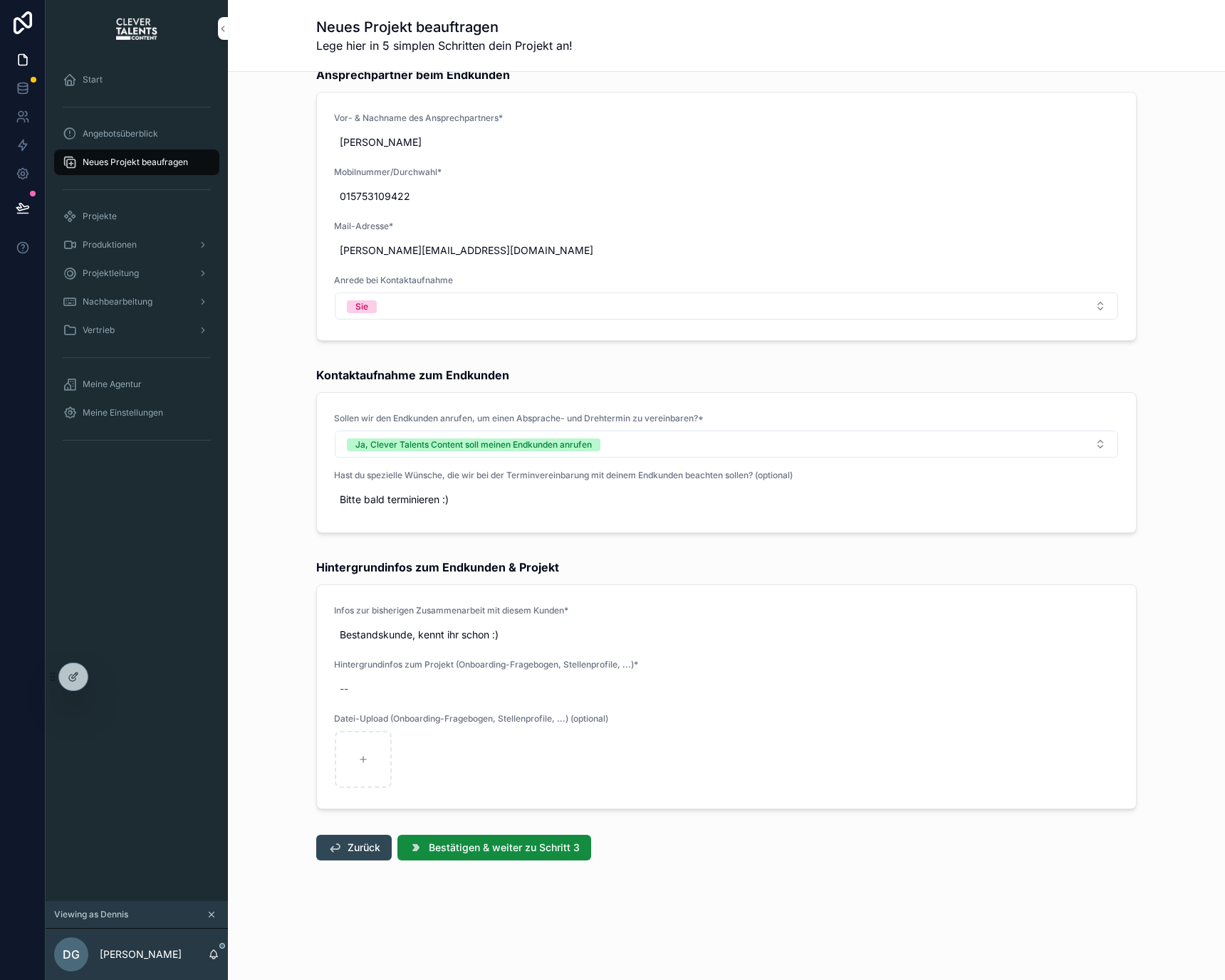
click at [471, 684] on div "--" at bounding box center [726, 688] width 785 height 26
type textarea "**********"
click at [514, 704] on icon "scrollable content" at bounding box center [509, 707] width 12 height 12
click at [360, 776] on div "scrollable content" at bounding box center [363, 760] width 57 height 57
click at [344, 792] on div "Infos zur bisherigen Zusammenarbeit mit diesem Kunden* Bestandskunde, kennt ihr…" at bounding box center [726, 697] width 819 height 223
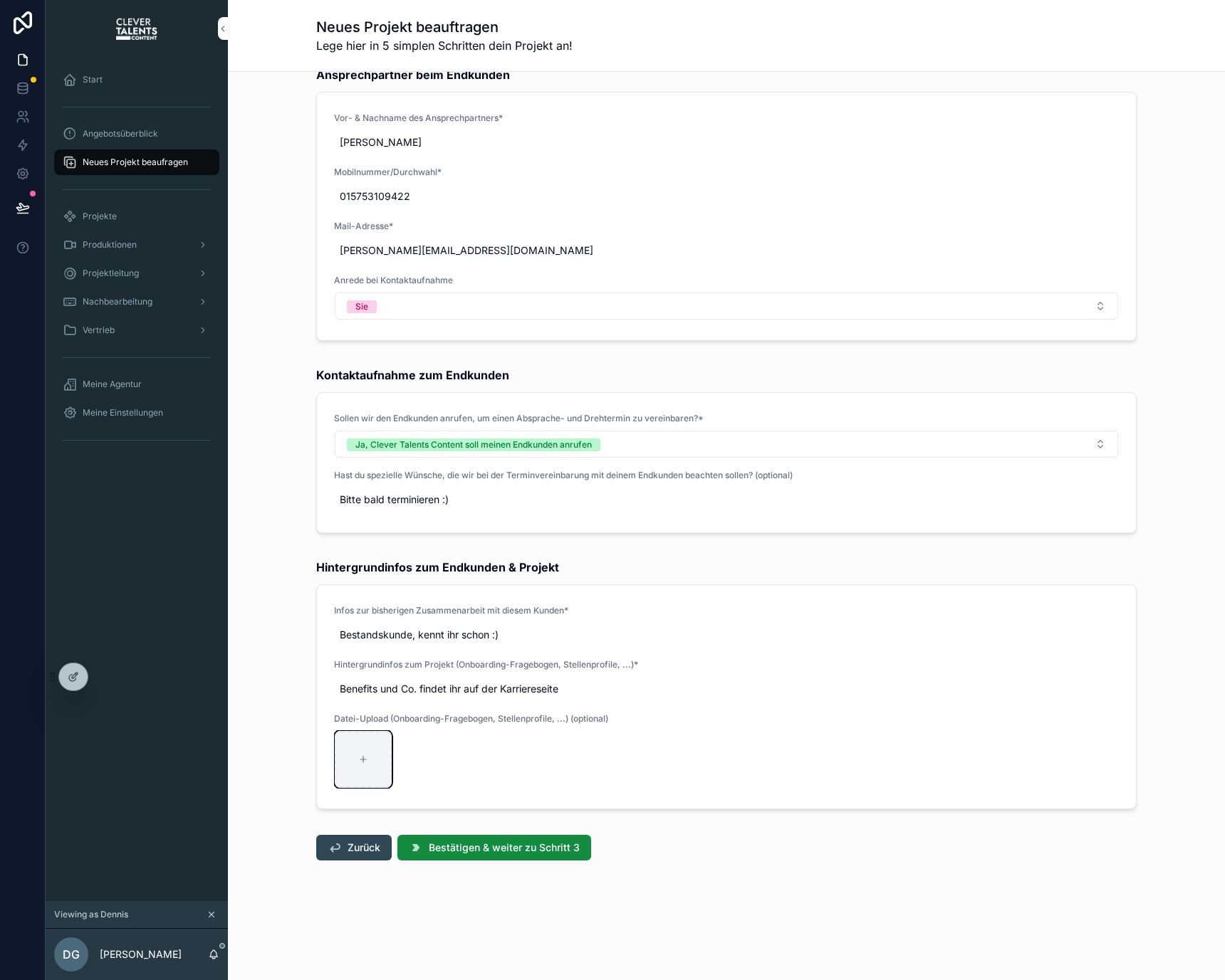
click at [349, 765] on div "scrollable content" at bounding box center [363, 760] width 57 height 57
type input "**********"
click at [473, 807] on div "Infos zur bisherigen Zusammenarbeit mit diesem Kunden* Bestandskunde, kennt ihr…" at bounding box center [726, 697] width 819 height 223
click at [473, 847] on span "Bestätigen & weiter zu Schritt 3" at bounding box center [504, 847] width 151 height 14
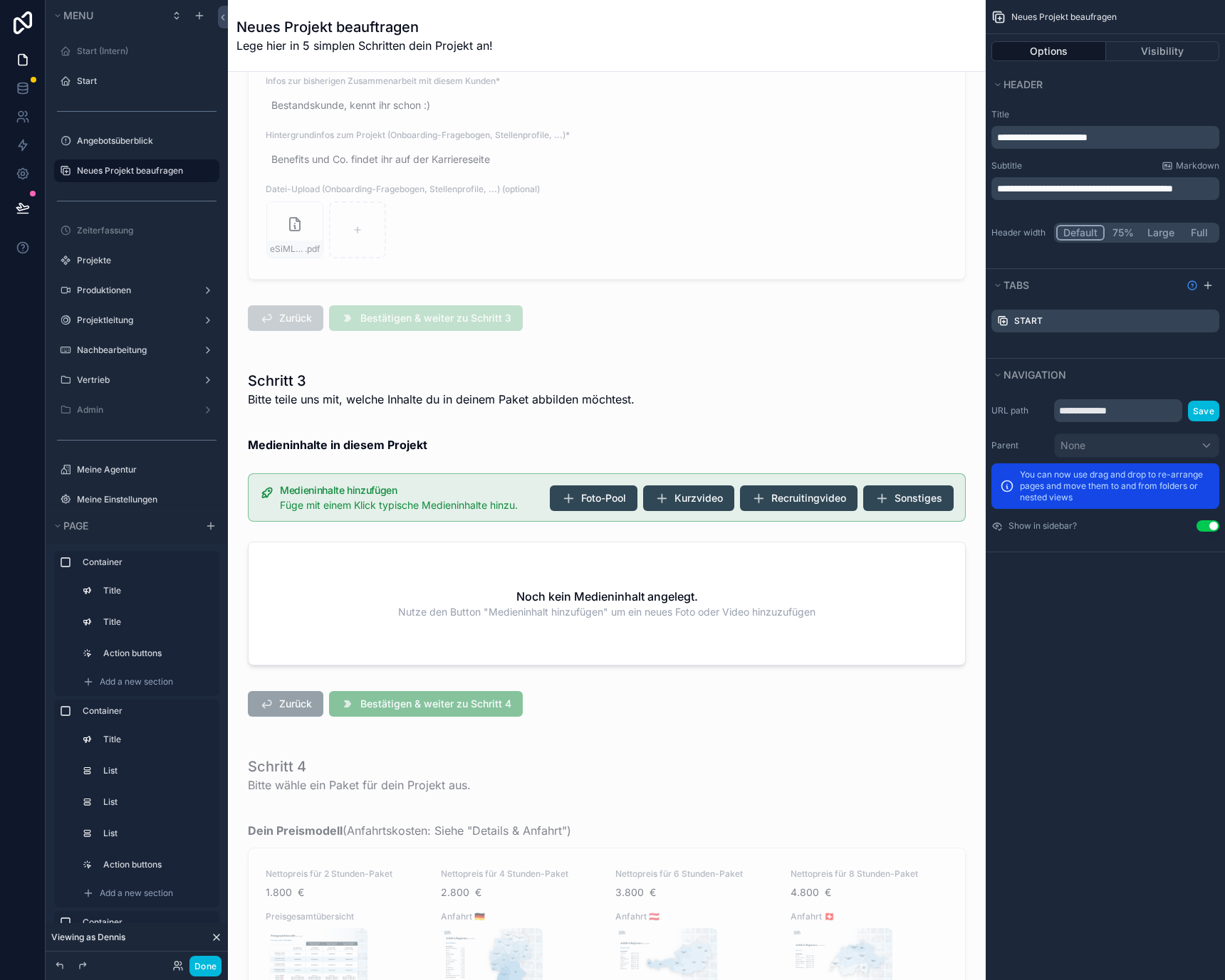
scroll to position [2248, 0]
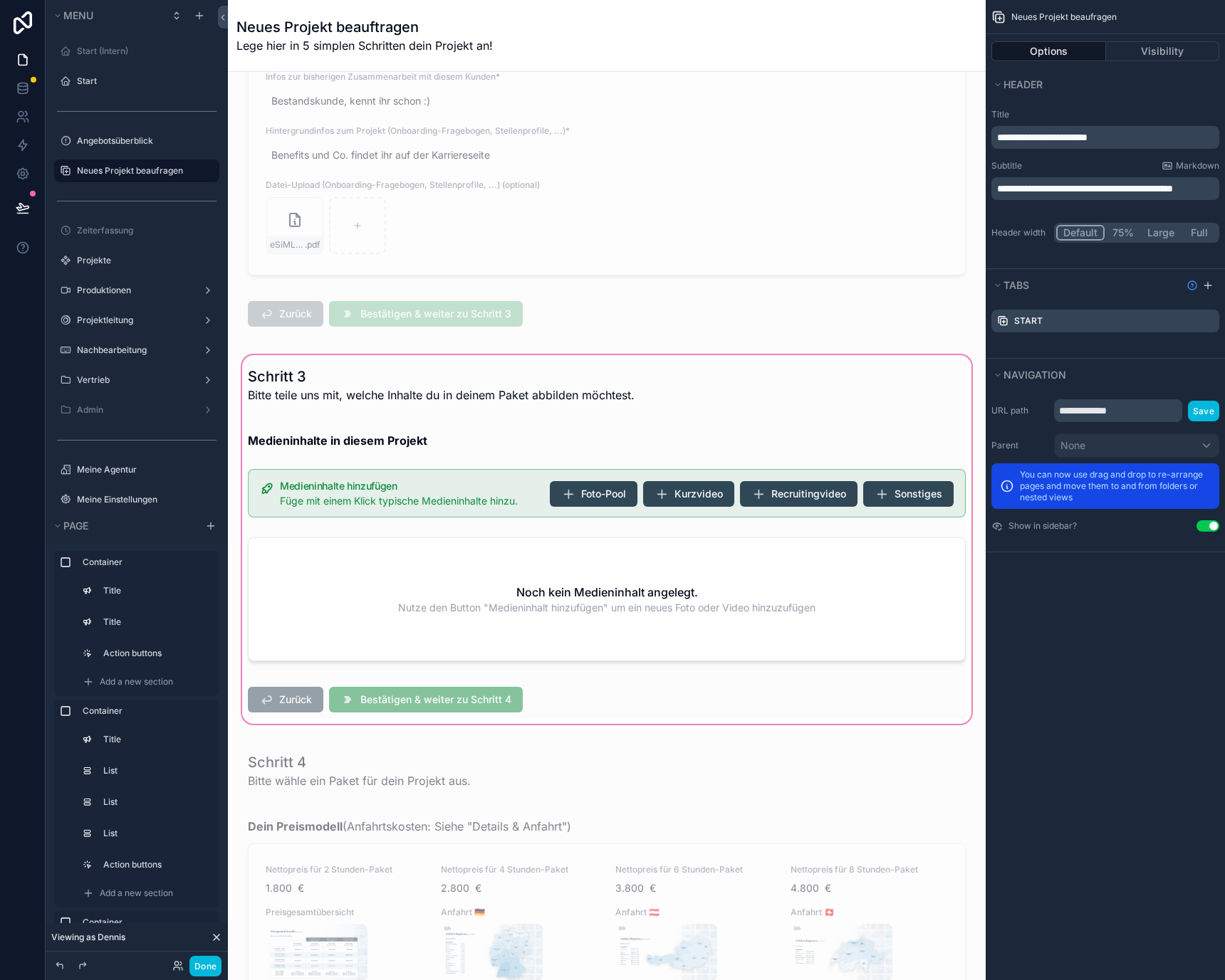
click at [469, 501] on div "scrollable content" at bounding box center [607, 539] width 735 height 374
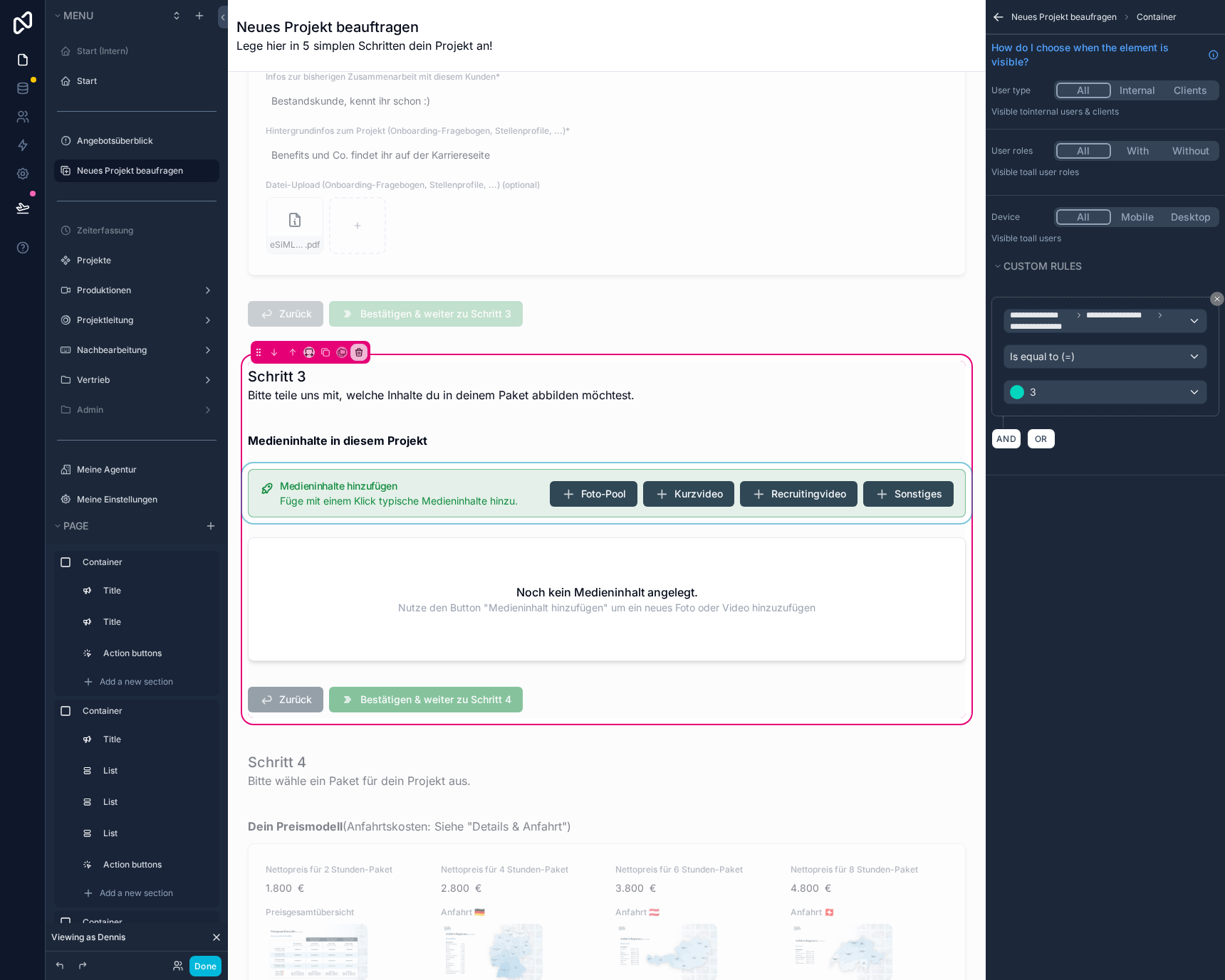
click at [507, 495] on div "scrollable content" at bounding box center [607, 494] width 735 height 60
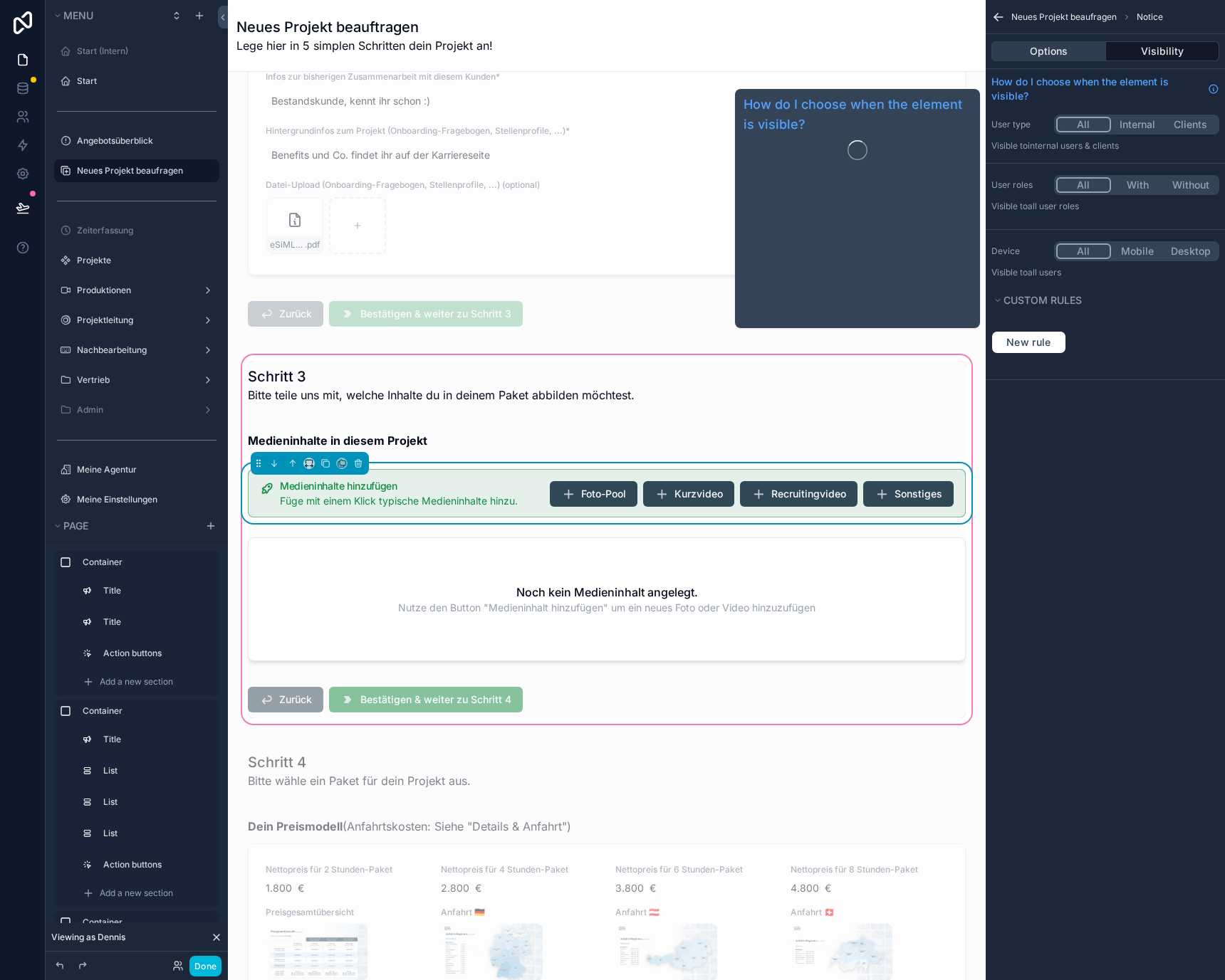
click at [1061, 51] on button "Options" at bounding box center [1048, 51] width 114 height 20
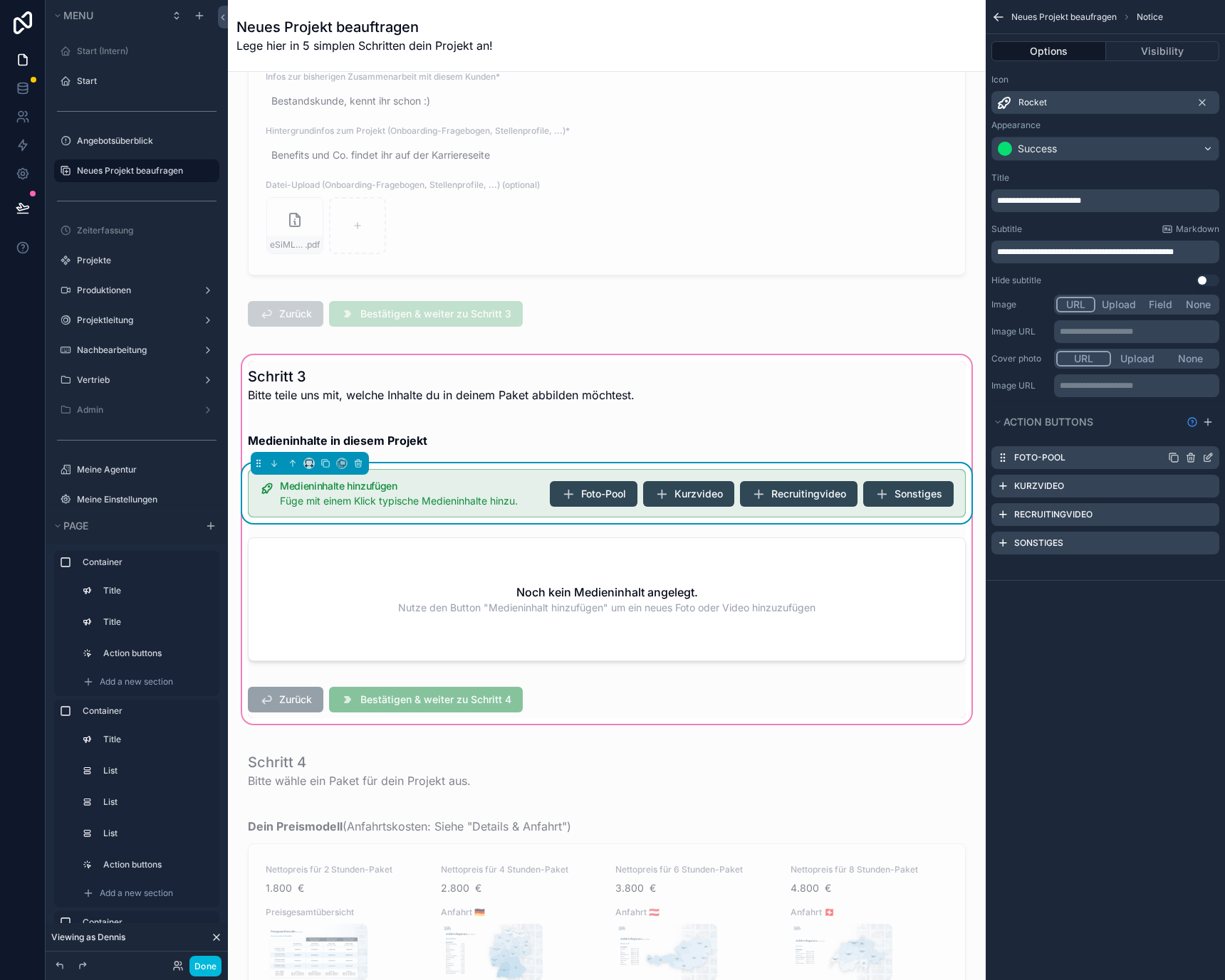
click at [1209, 456] on icon "scrollable content" at bounding box center [1208, 458] width 12 height 12
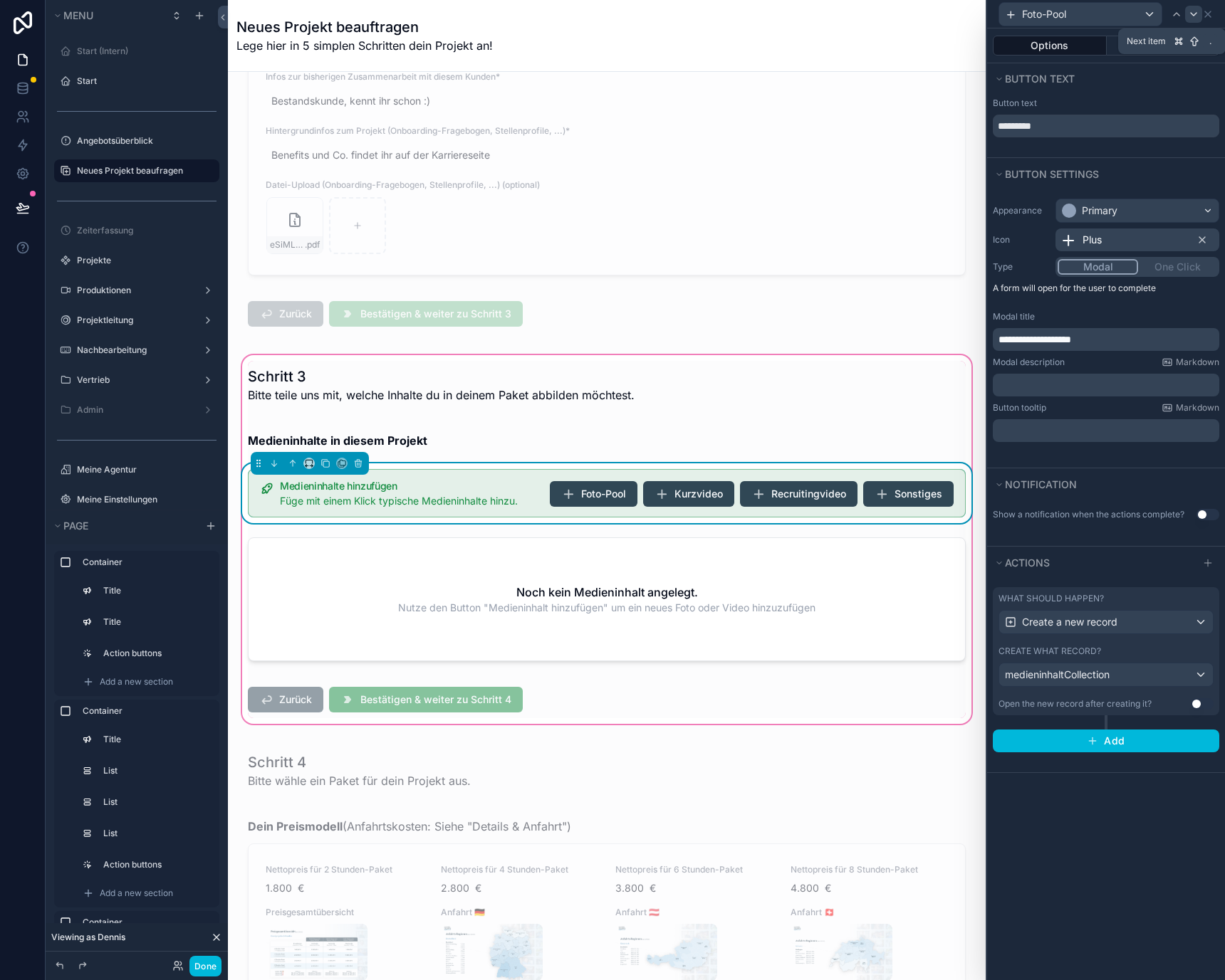
click at [1195, 13] on icon at bounding box center [1193, 14] width 6 height 3
click at [1175, 15] on icon at bounding box center [1177, 15] width 12 height 12
click at [1188, 13] on icon at bounding box center [1193, 15] width 12 height 12
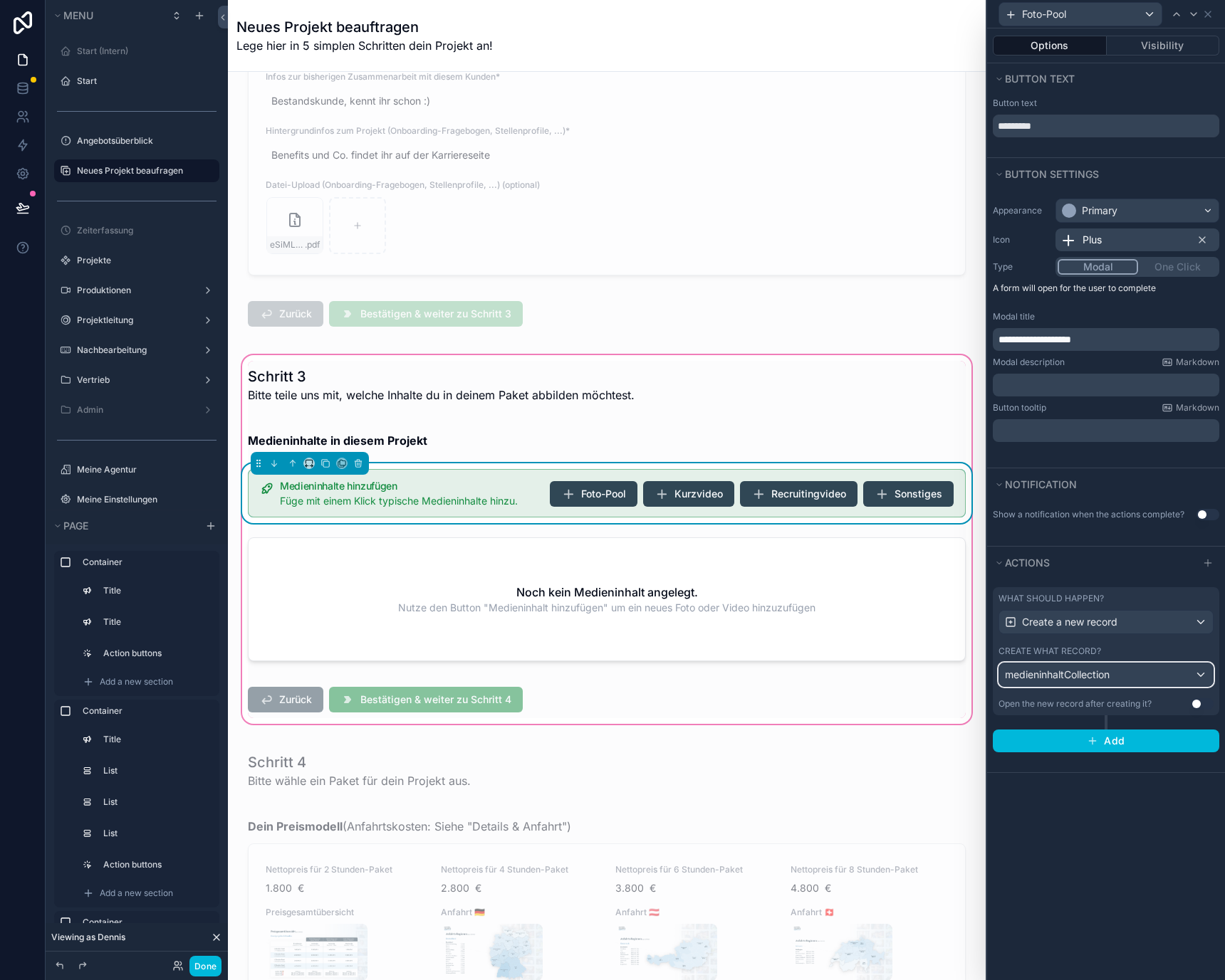
click at [1147, 678] on div "medieninhaltCollection" at bounding box center [1106, 675] width 214 height 23
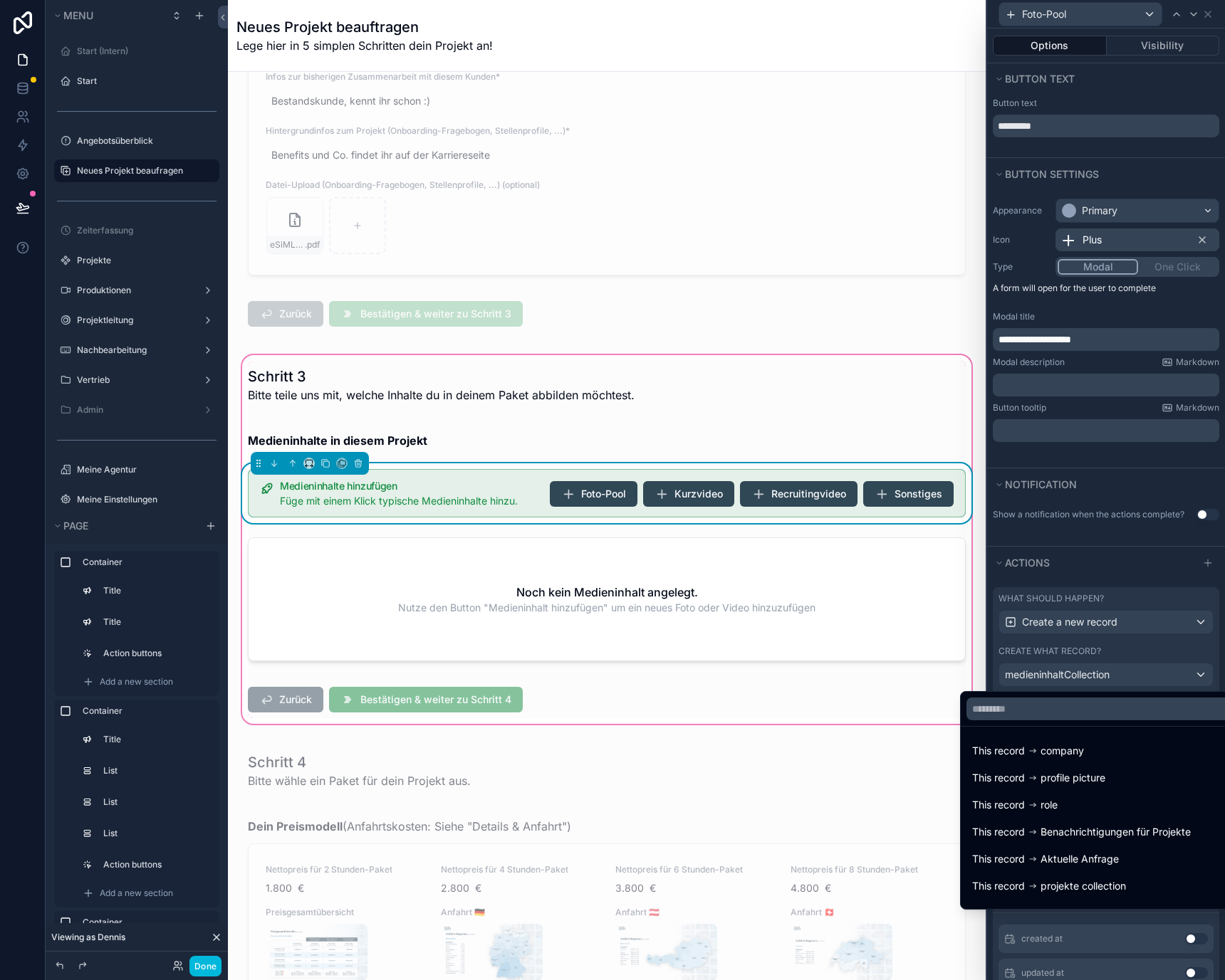
click at [1147, 678] on div at bounding box center [1106, 490] width 238 height 980
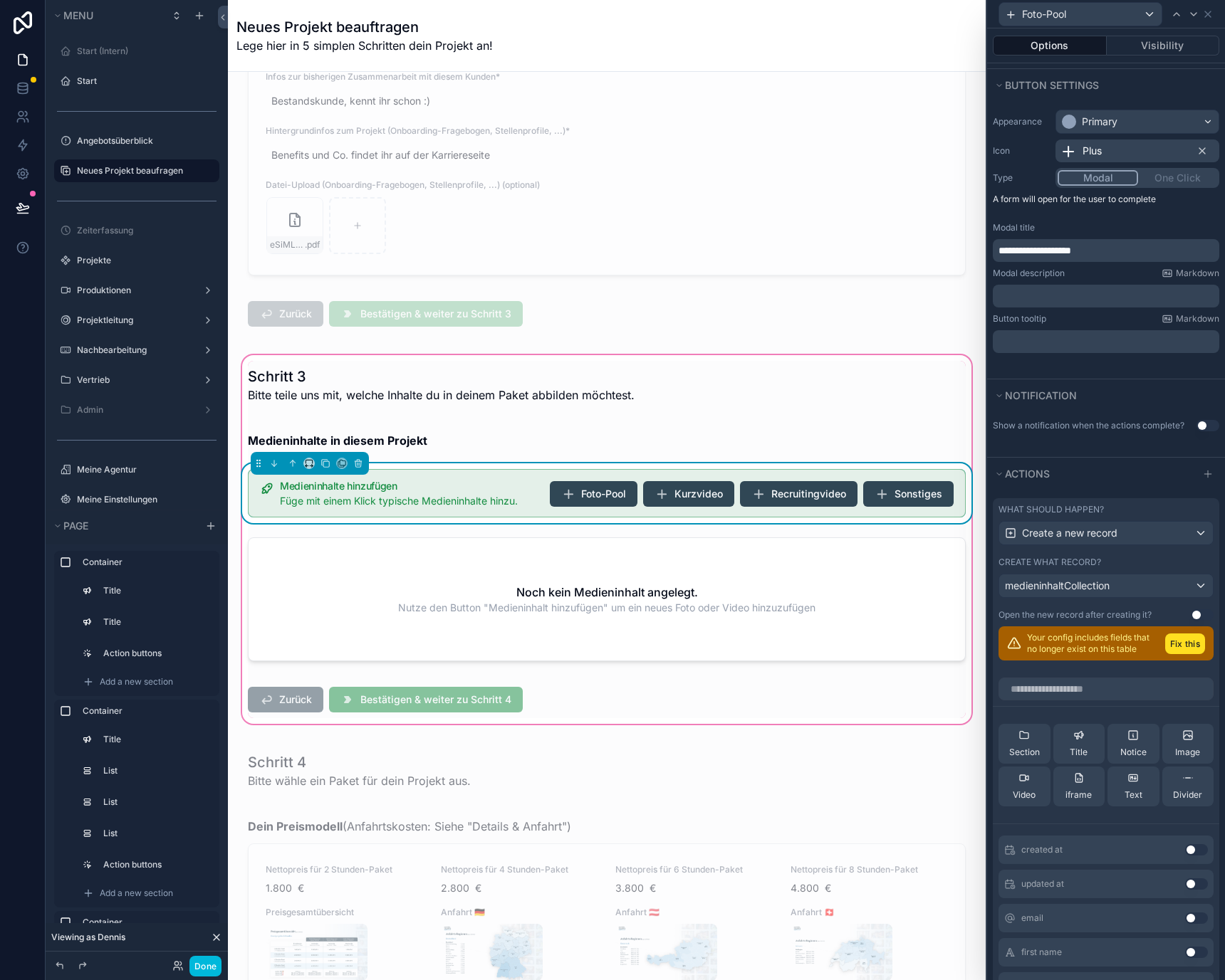
scroll to position [96, 0]
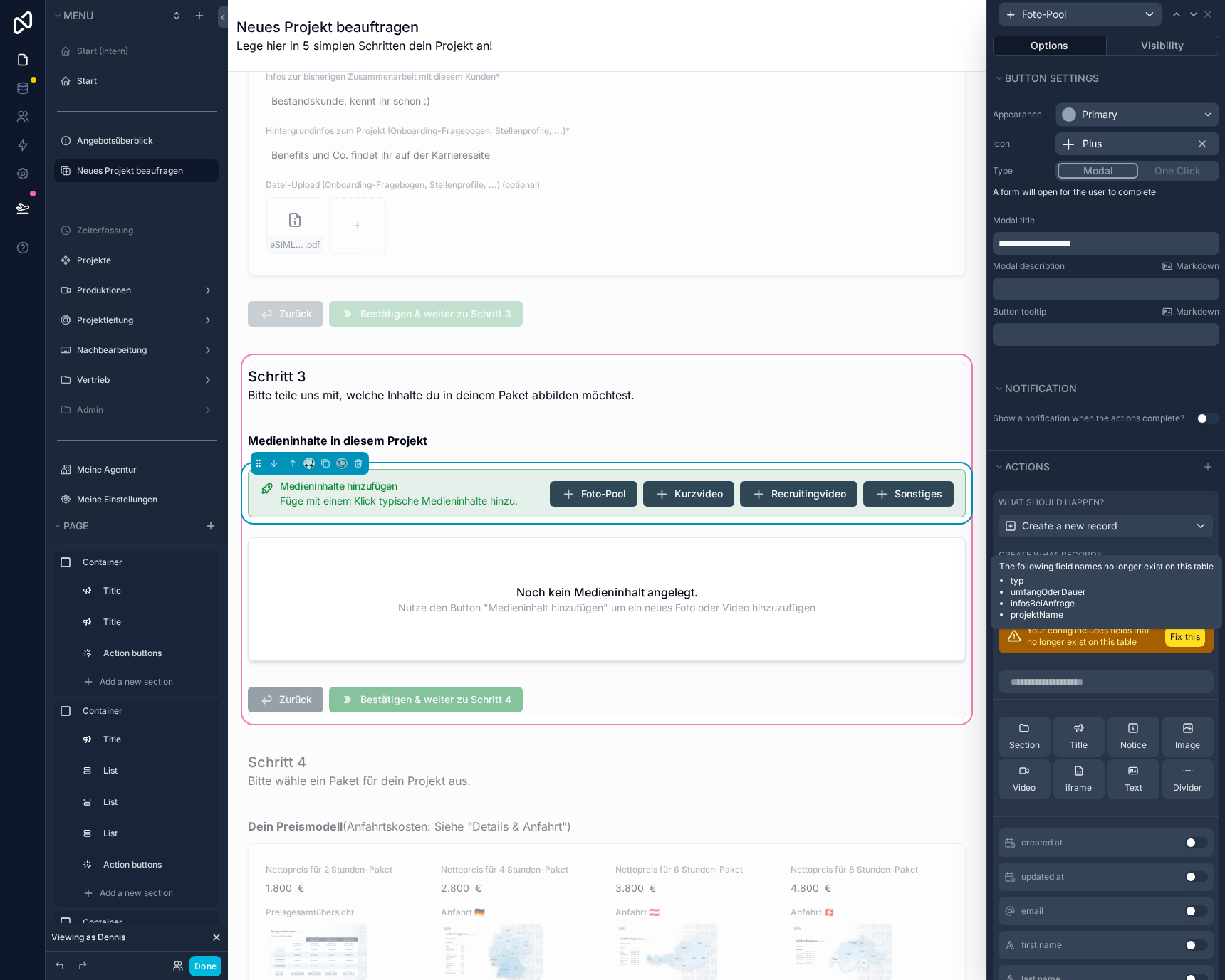
click at [1165, 638] on button "Fix this" at bounding box center [1185, 636] width 40 height 21
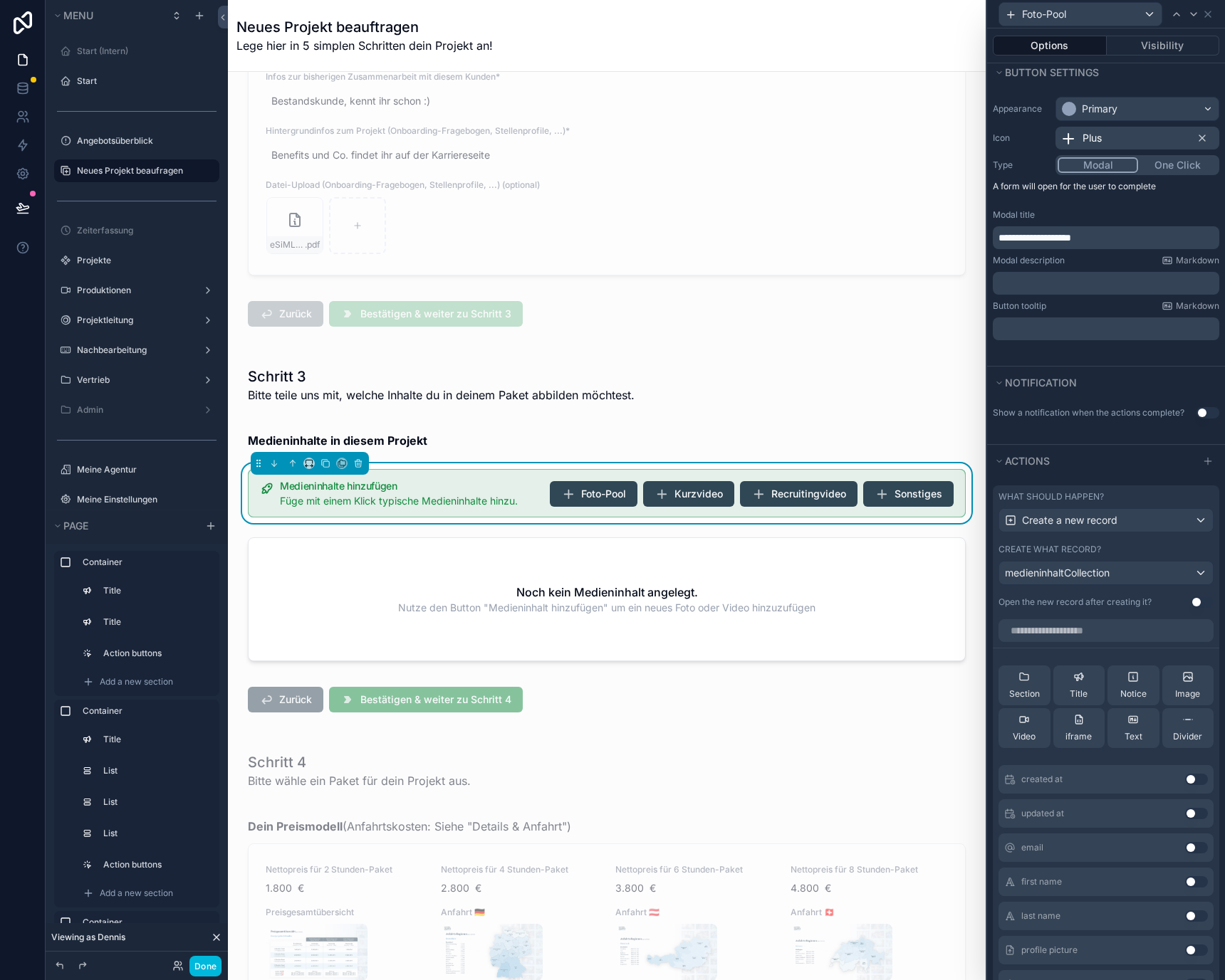
scroll to position [317, 0]
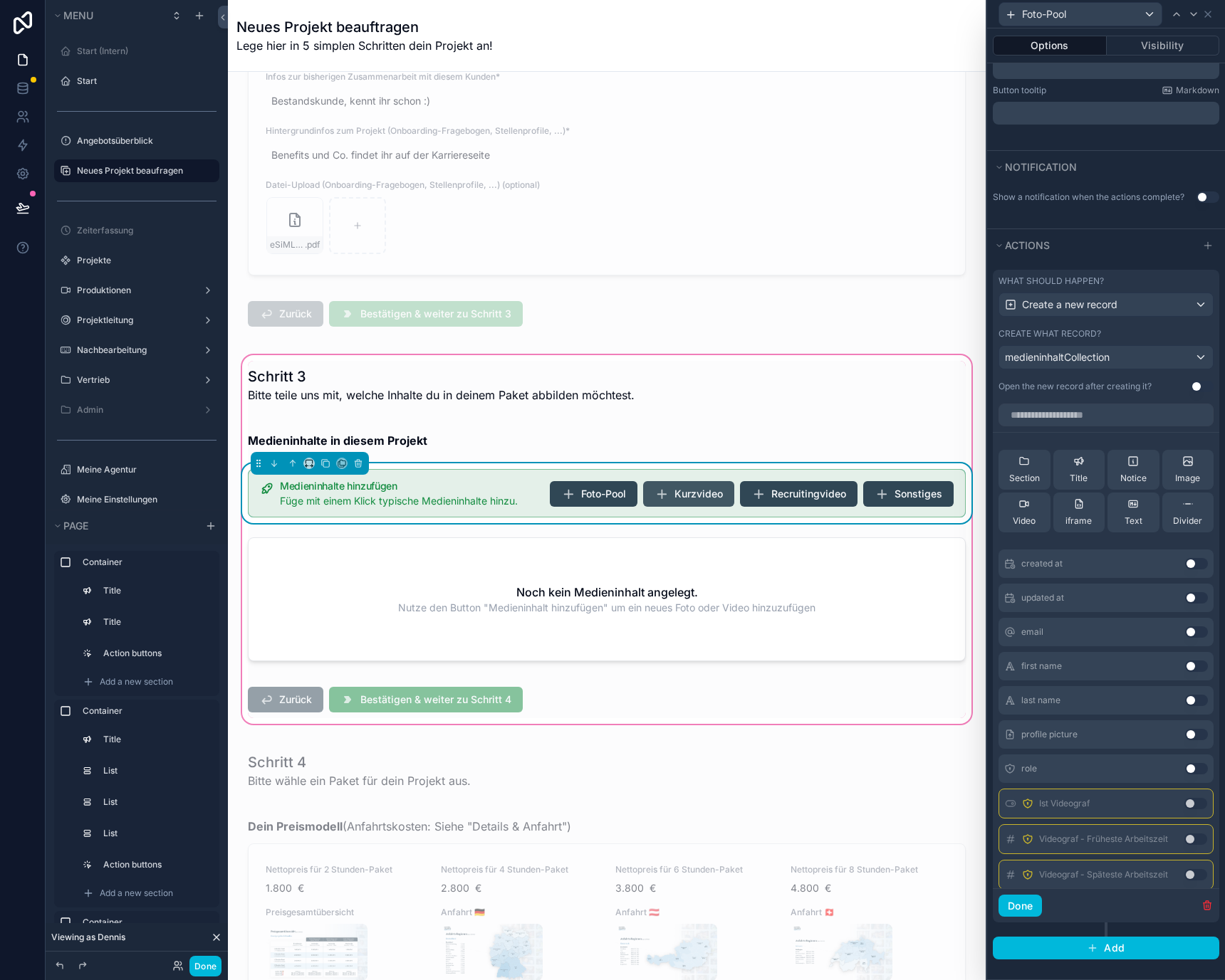
click at [659, 497] on button "Kurzvideo" at bounding box center [689, 494] width 91 height 26
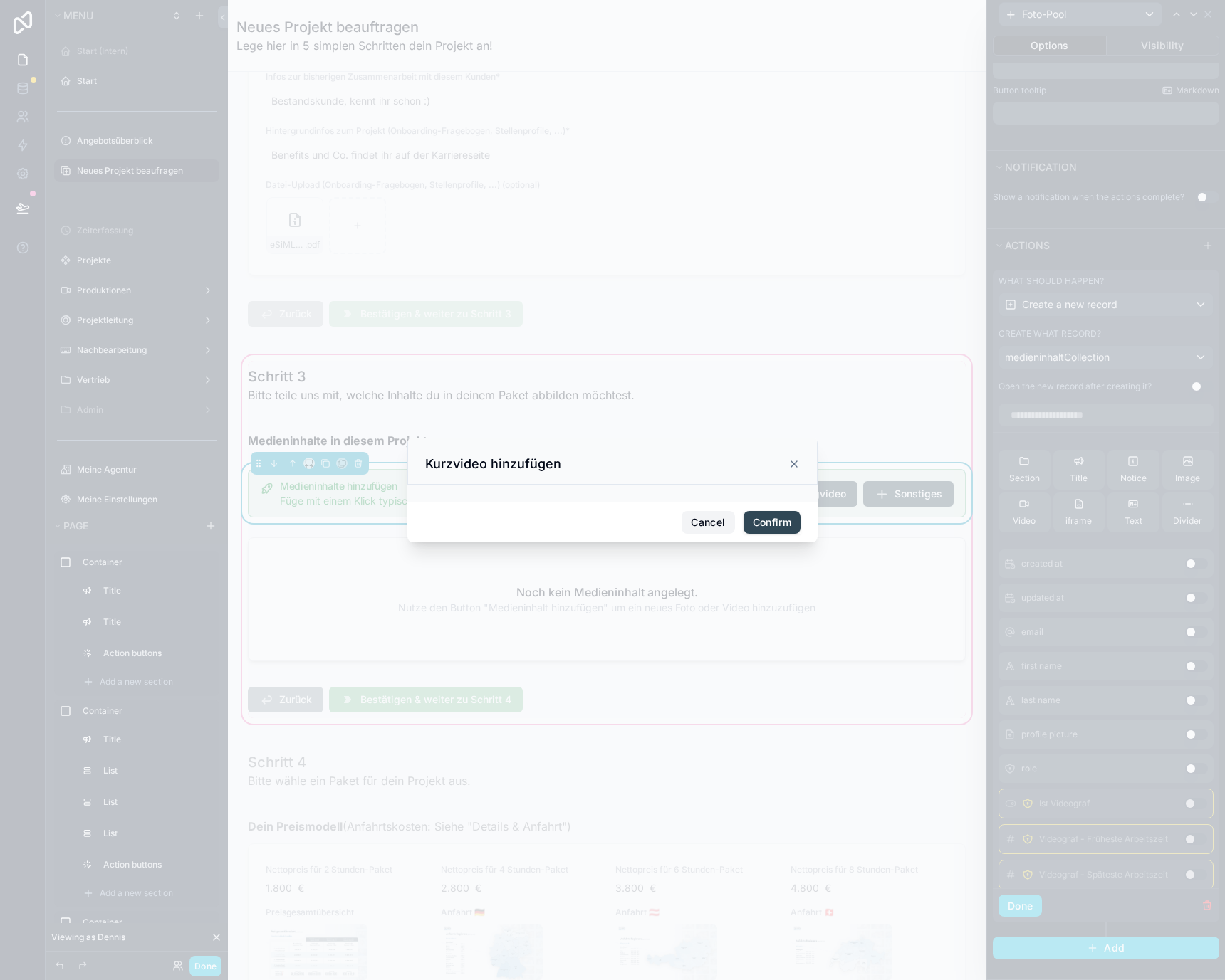
click at [712, 525] on button "Cancel" at bounding box center [708, 522] width 53 height 23
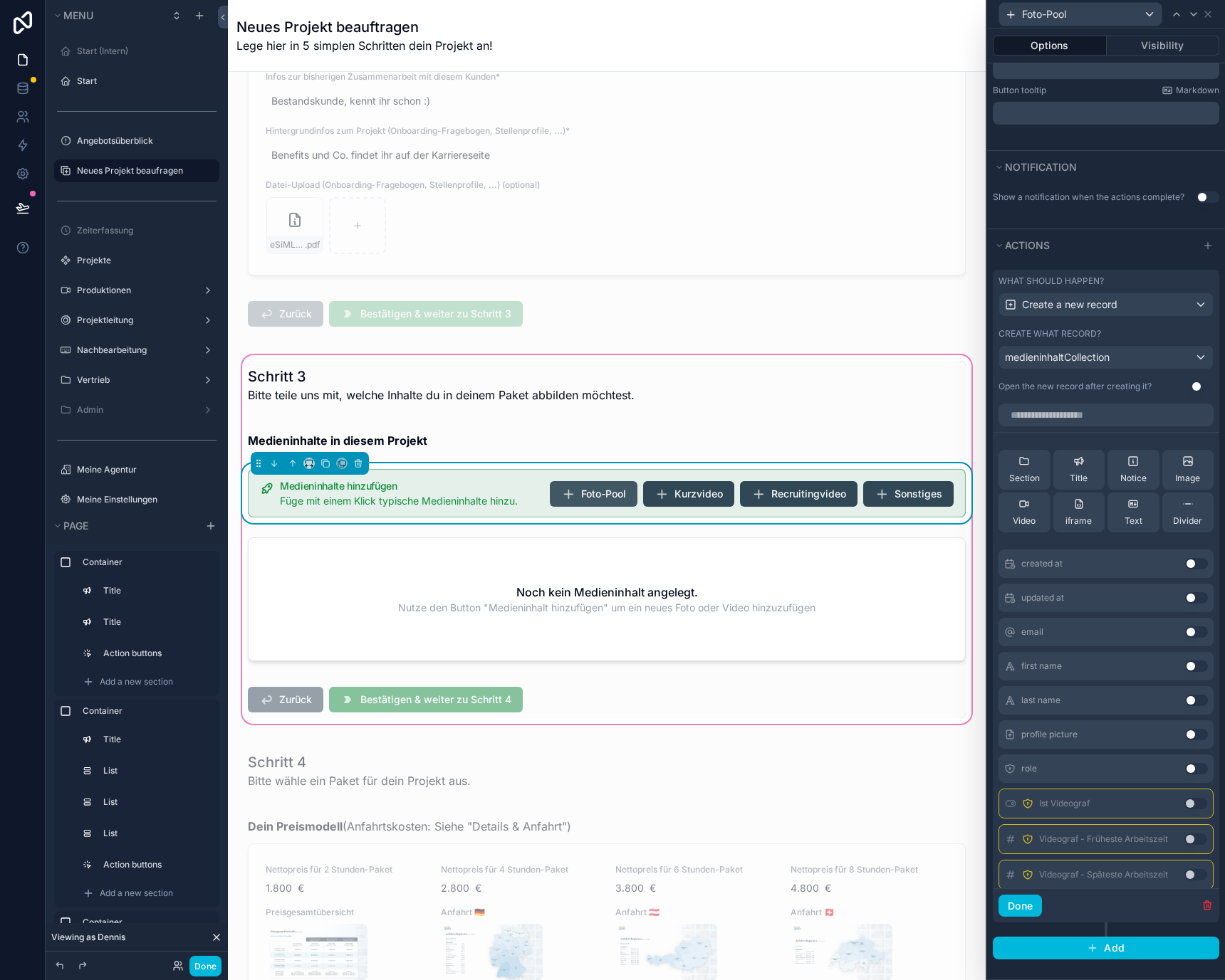
click at [604, 498] on span "Foto-Pool" at bounding box center [603, 494] width 45 height 14
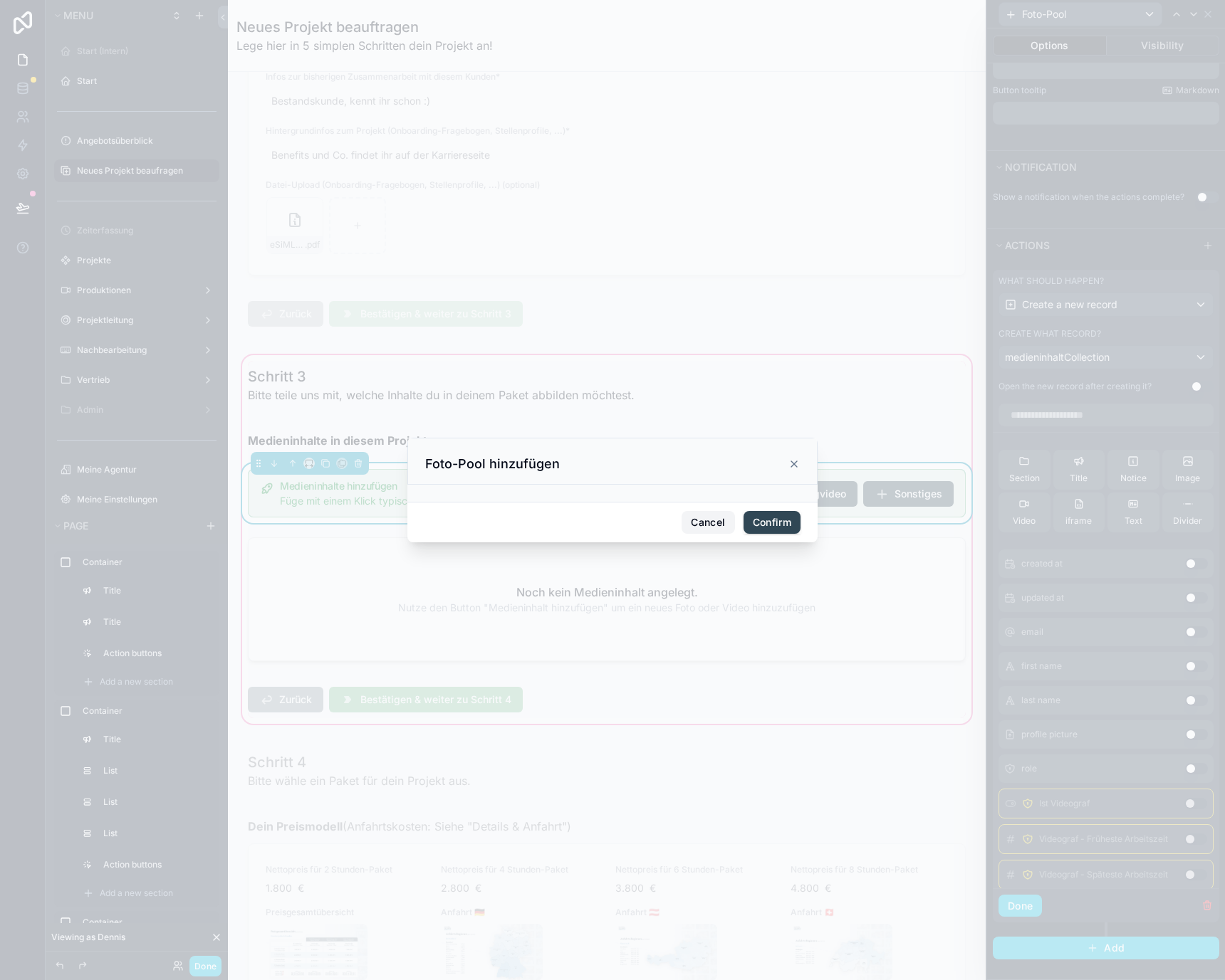
click at [699, 523] on button "Cancel" at bounding box center [708, 522] width 53 height 23
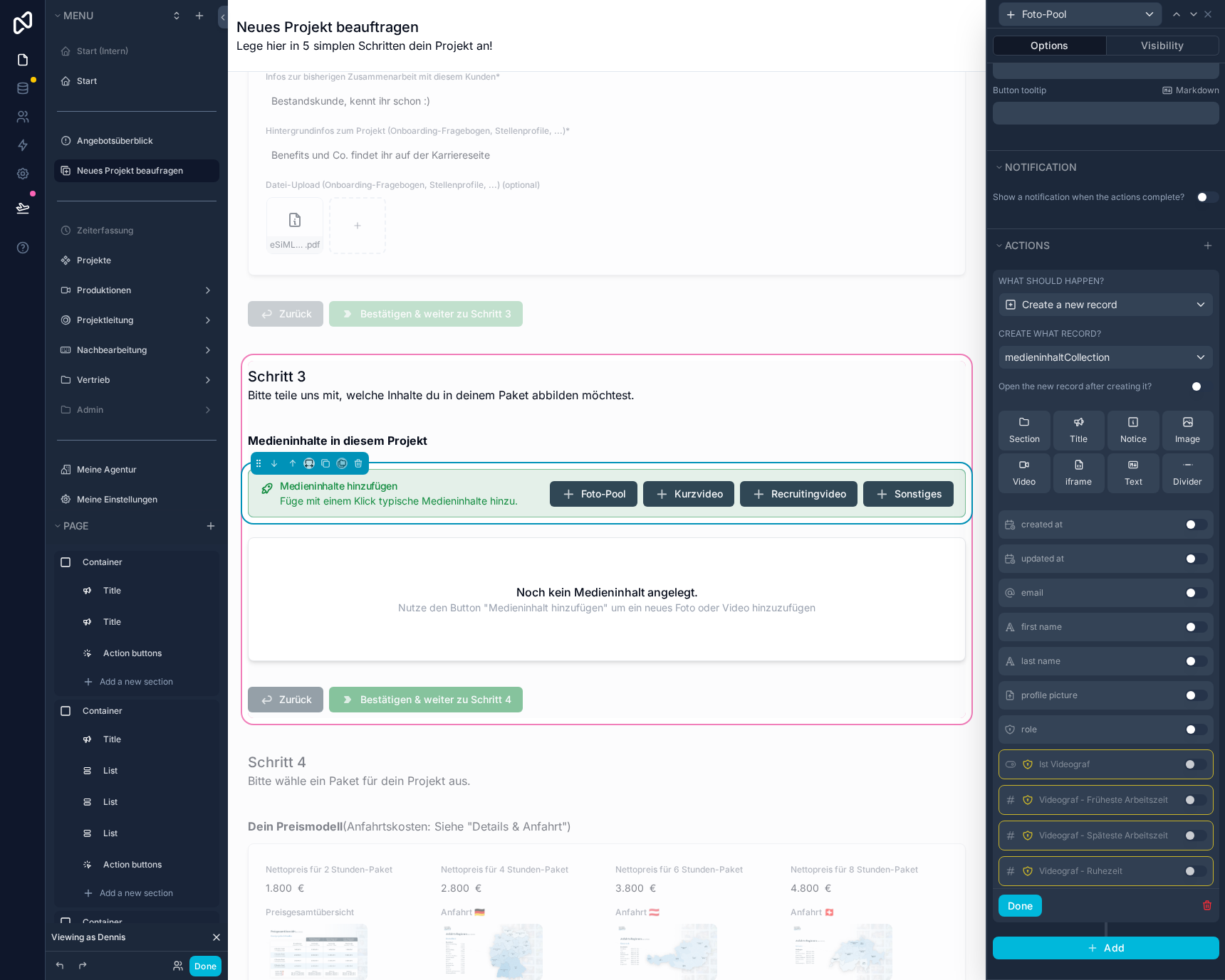
scroll to position [0, 0]
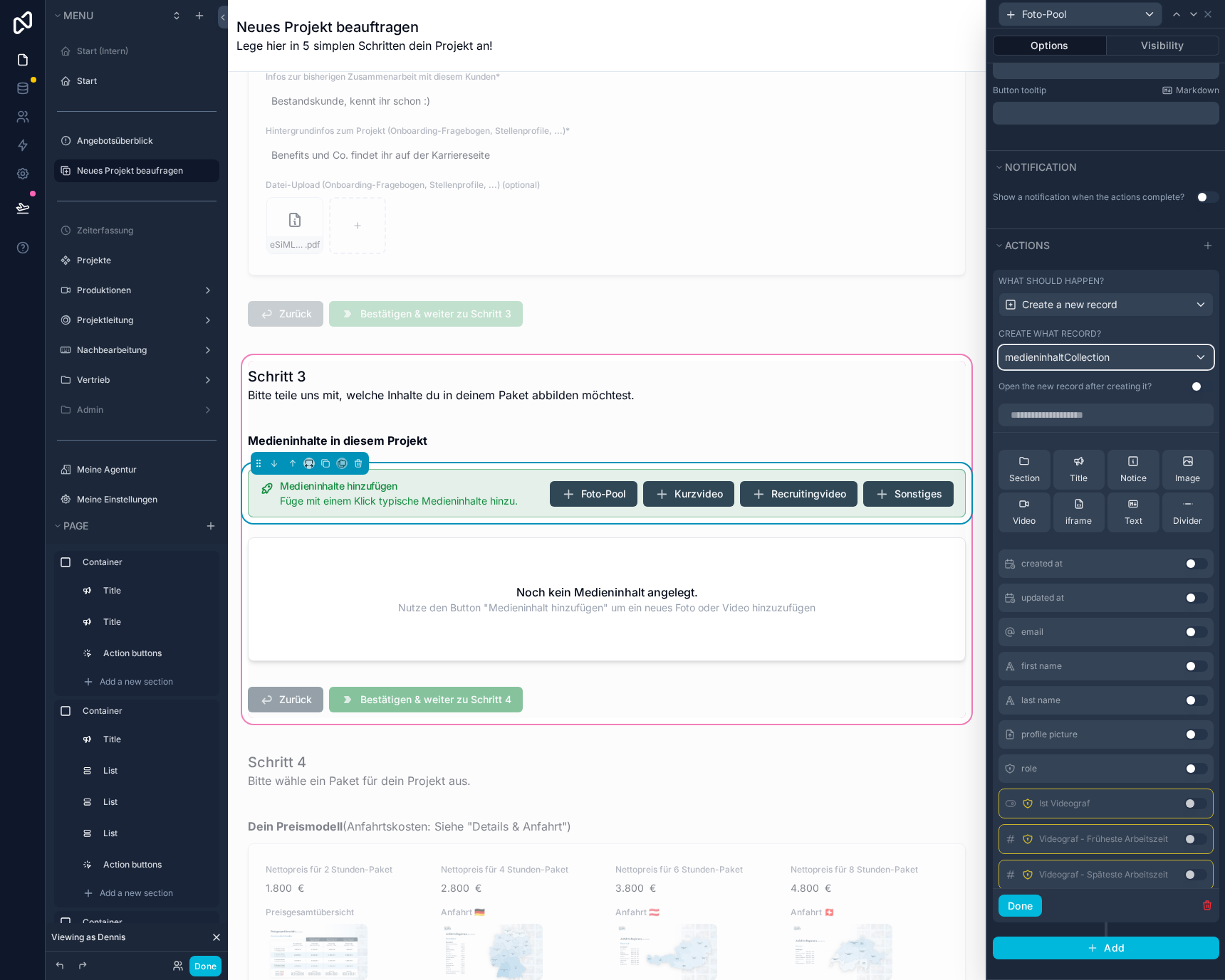
click at [1121, 351] on div "medieninhaltCollection" at bounding box center [1106, 357] width 214 height 23
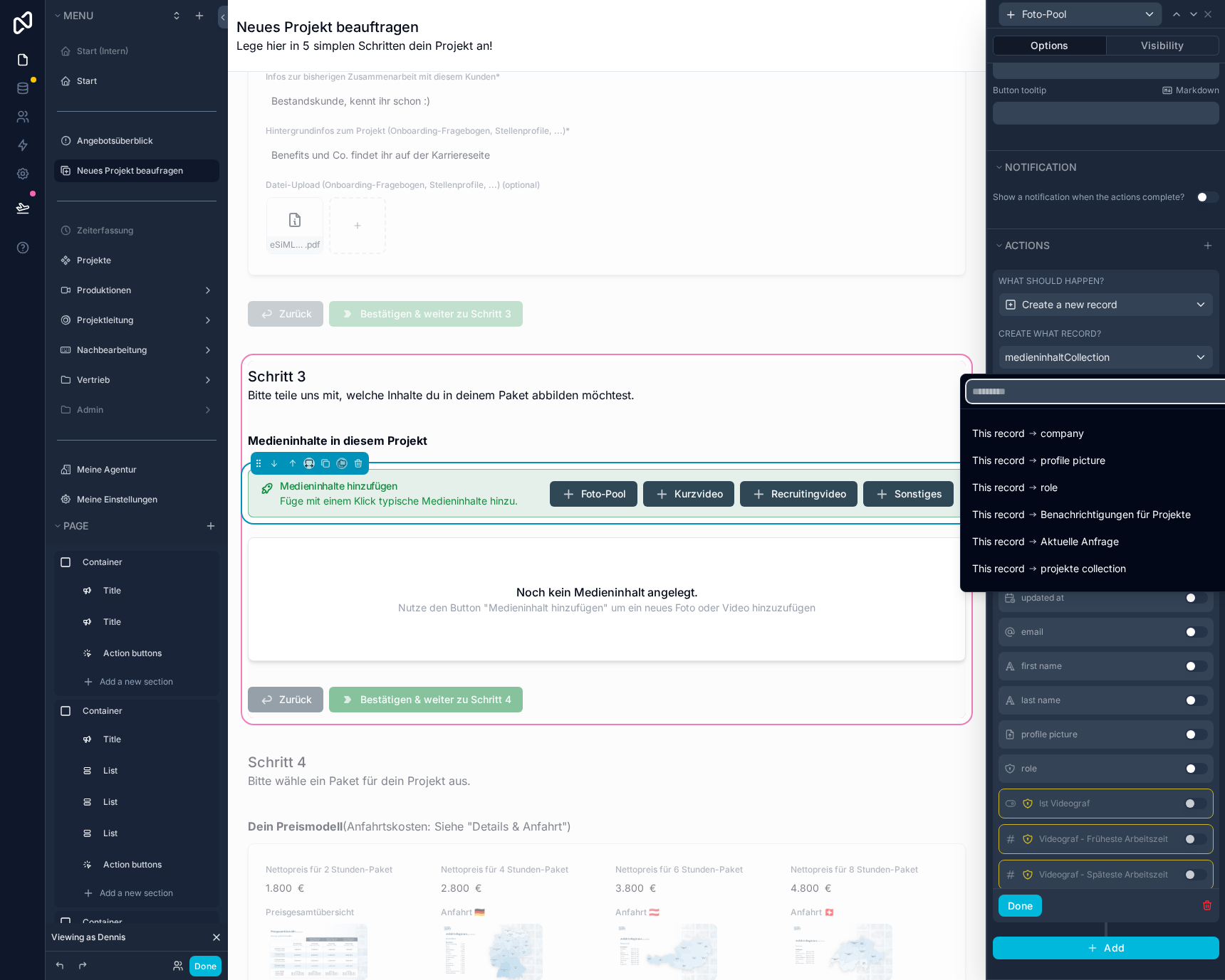
click at [1102, 393] on input "text" at bounding box center [1098, 391] width 264 height 23
type input "*"
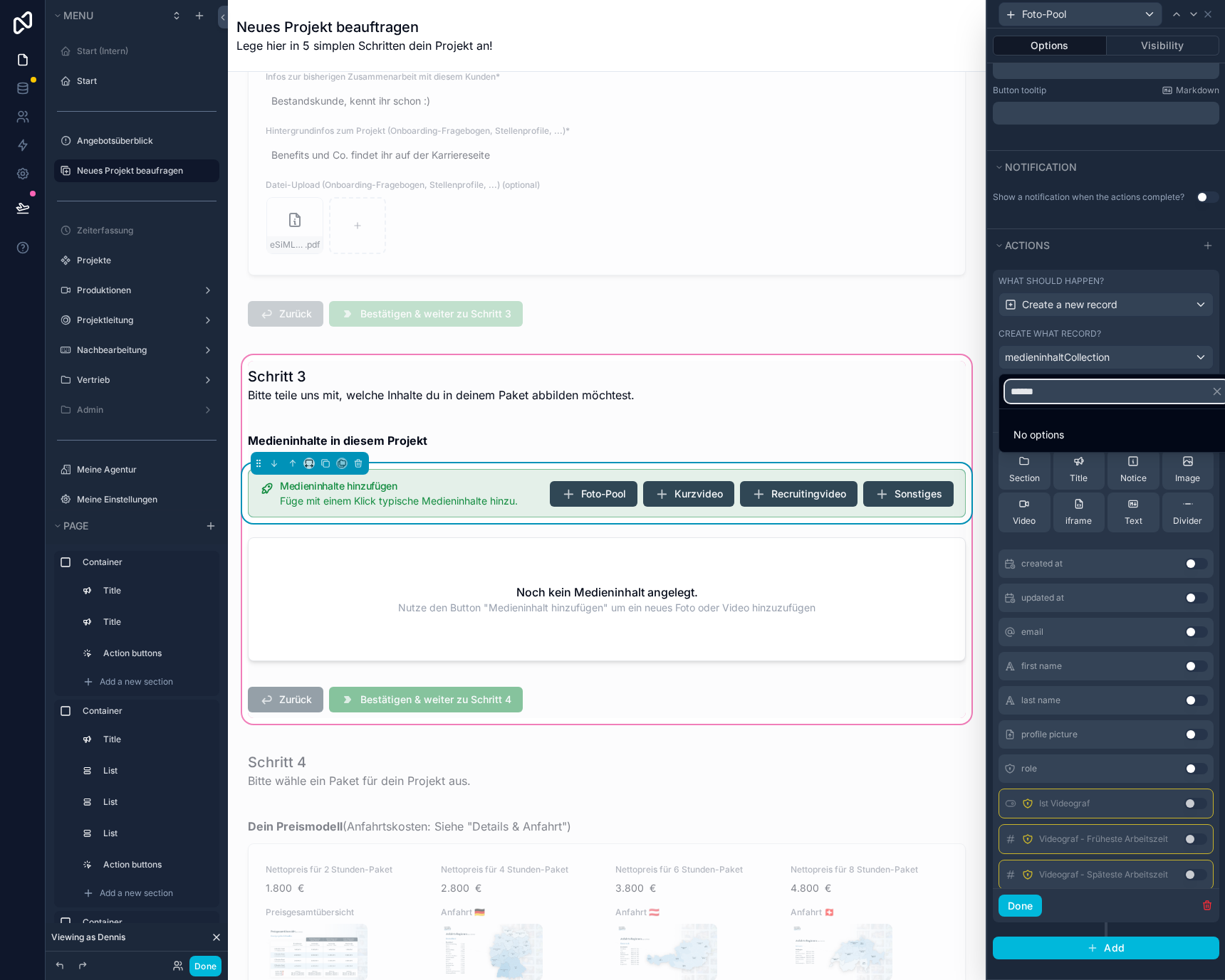
type input "******"
click at [1207, 17] on div at bounding box center [1106, 490] width 238 height 980
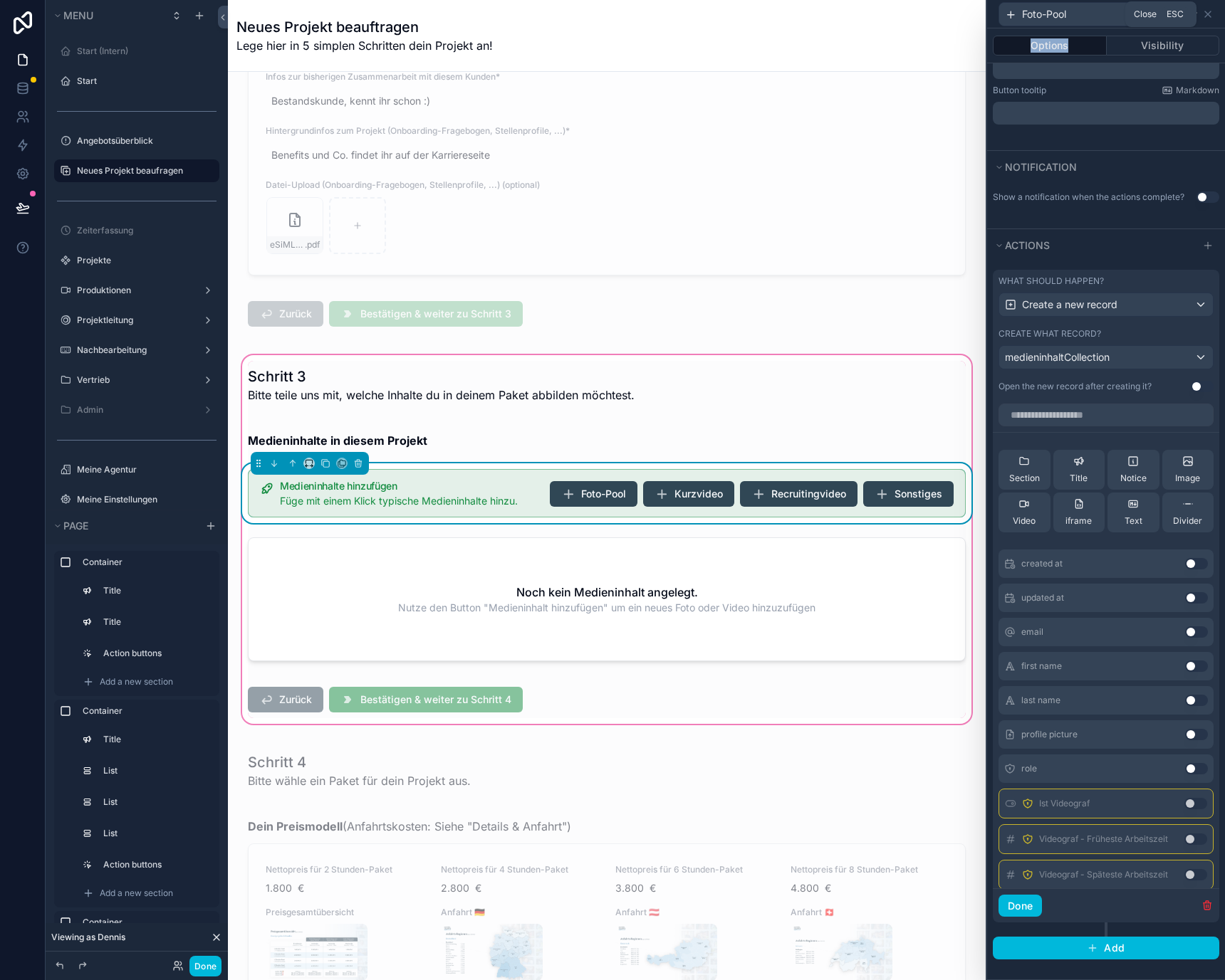
click at [1207, 17] on icon at bounding box center [1208, 15] width 12 height 12
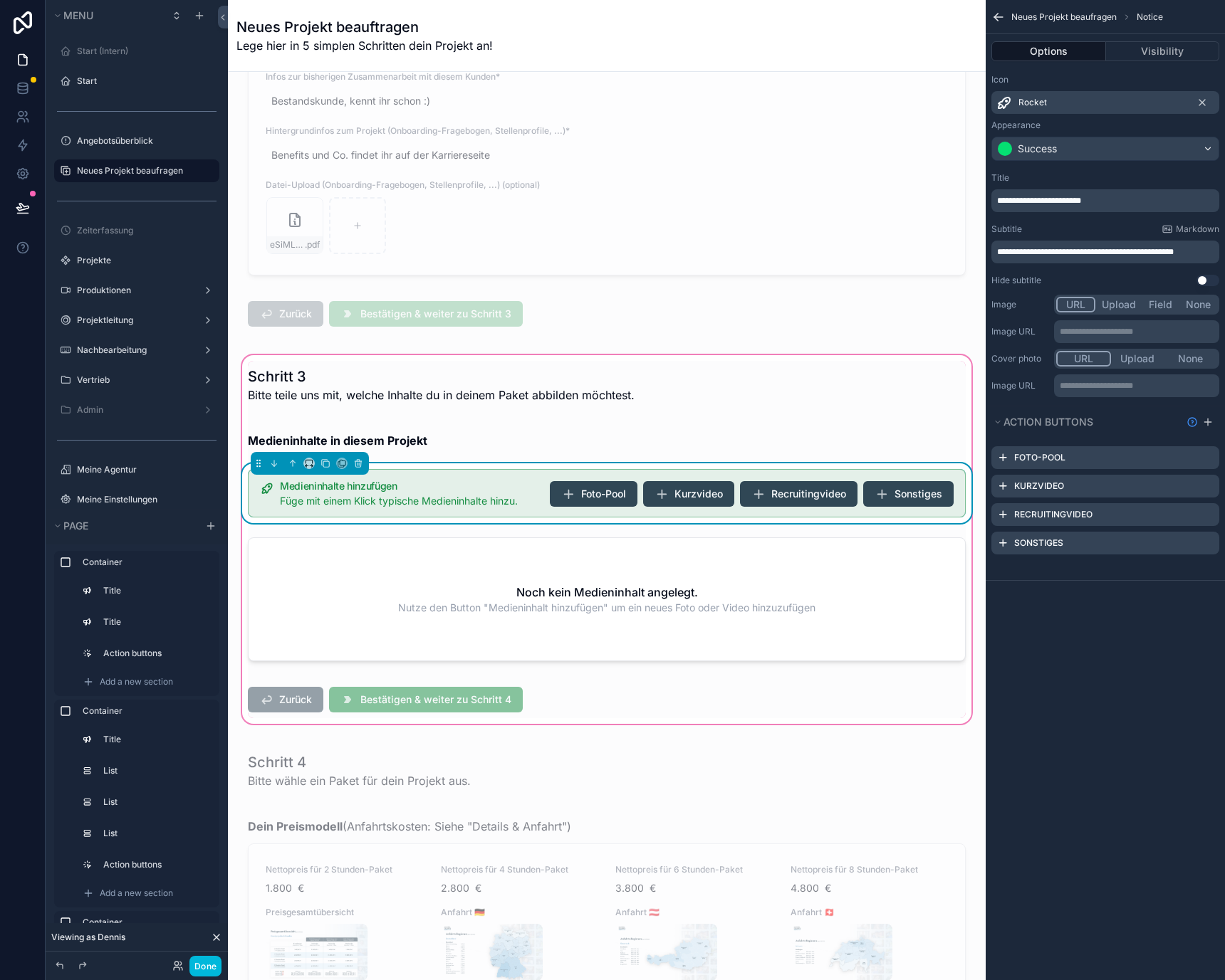
click at [1000, 22] on icon "scrollable content" at bounding box center [998, 17] width 14 height 14
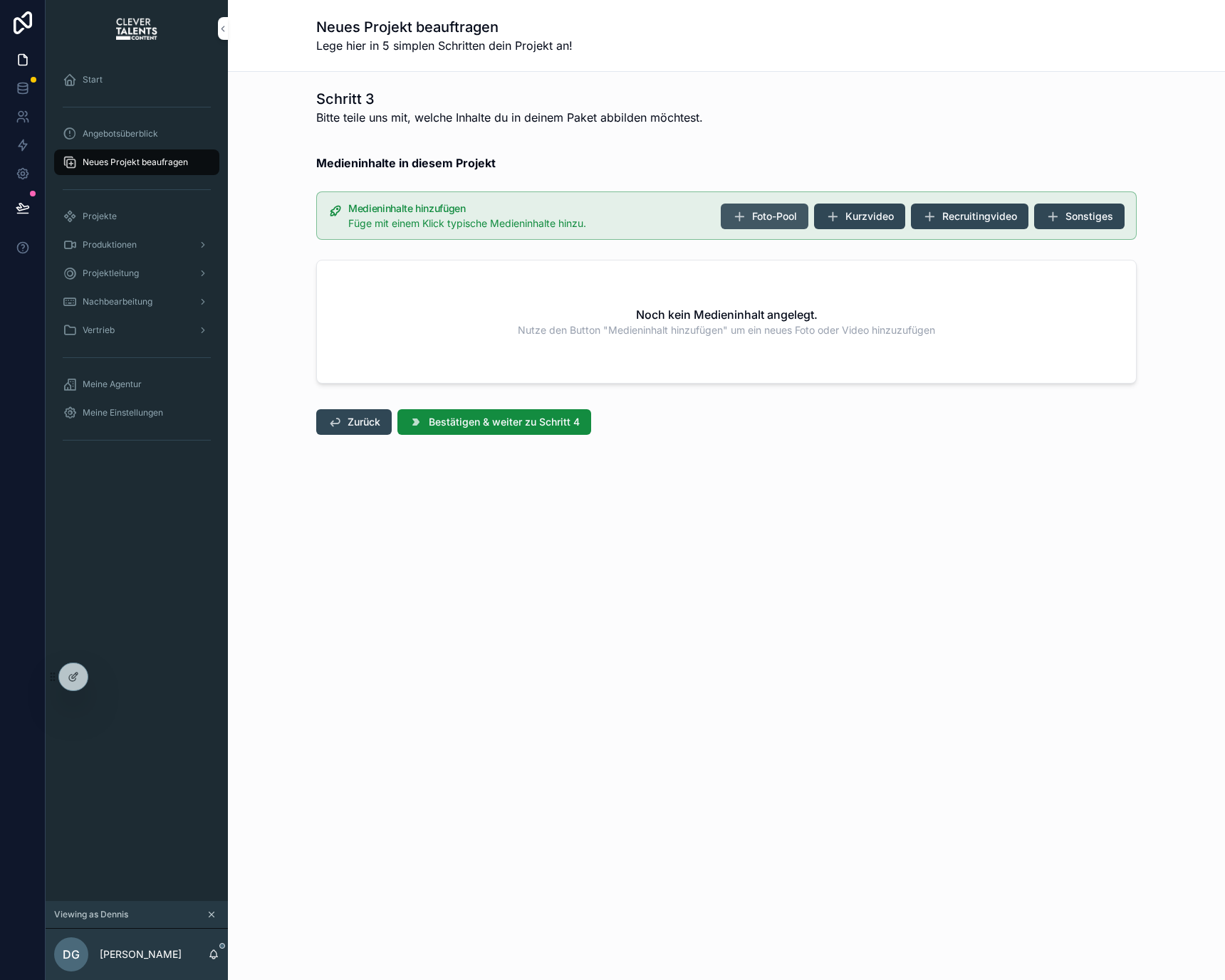
click at [791, 205] on button "Foto-Pool" at bounding box center [765, 216] width 88 height 26
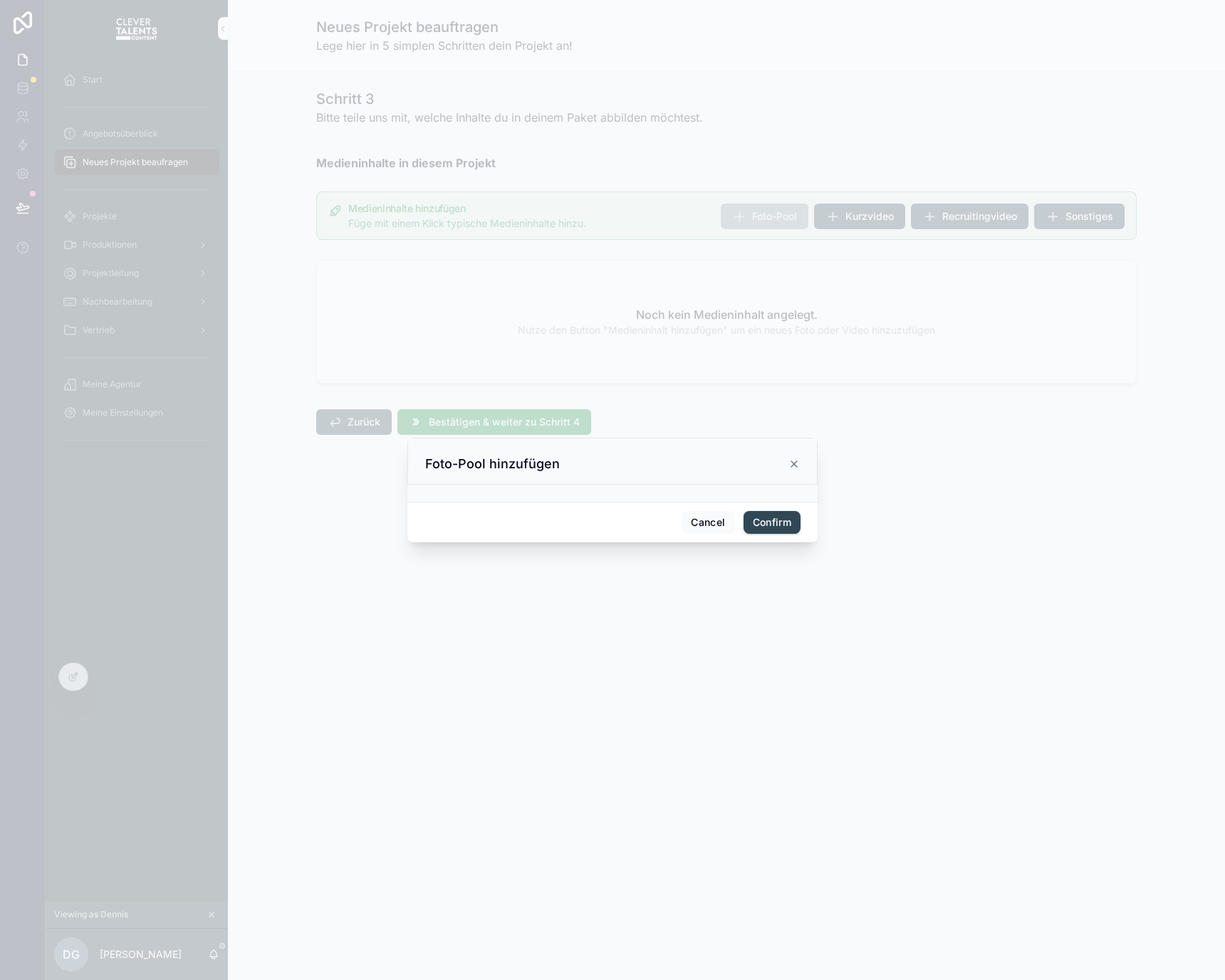
click at [809, 233] on div at bounding box center [612, 490] width 1225 height 980
click at [854, 208] on div at bounding box center [612, 490] width 1225 height 980
click at [692, 527] on button "Cancel" at bounding box center [708, 522] width 53 height 23
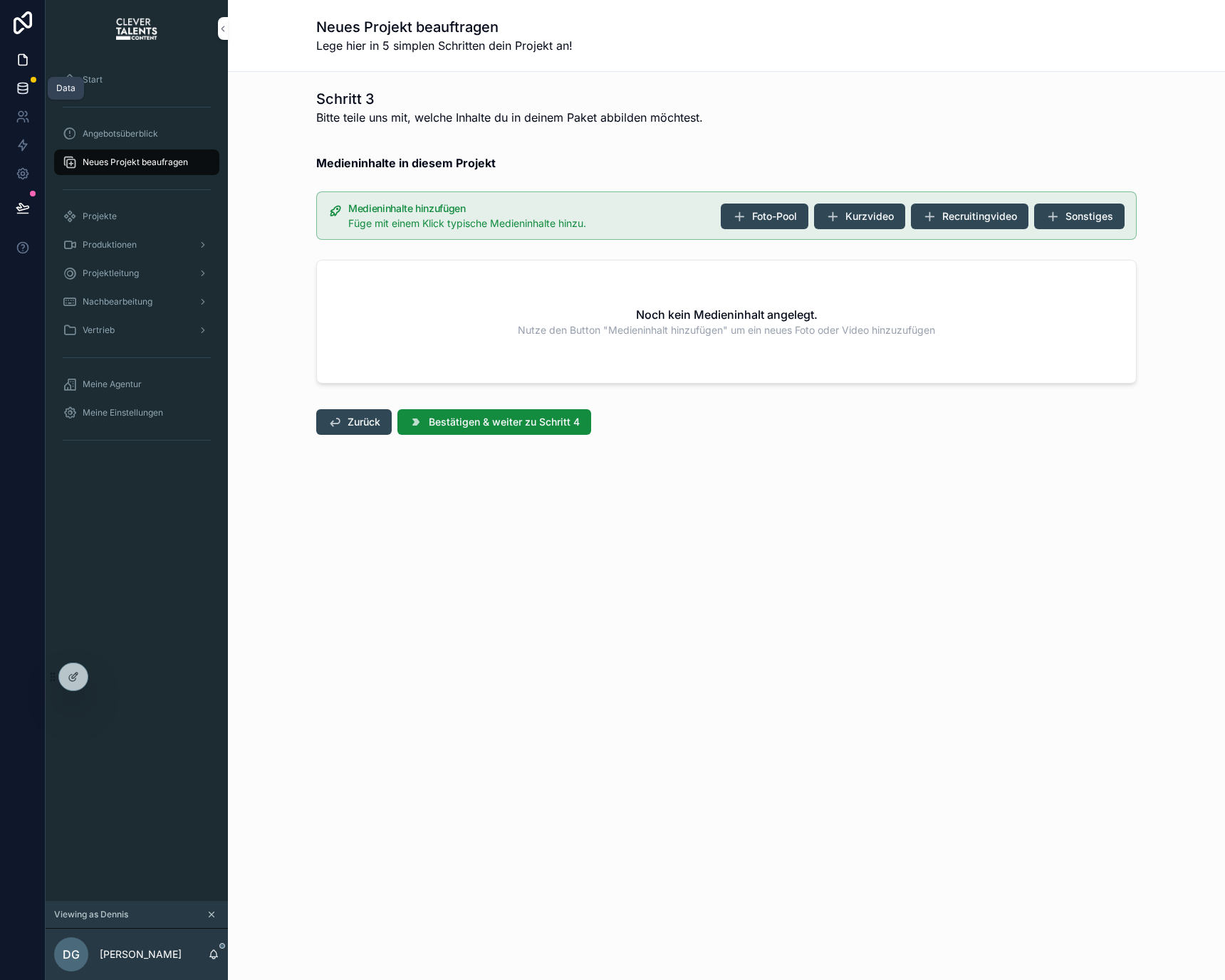
click at [36, 92] on link at bounding box center [22, 88] width 45 height 29
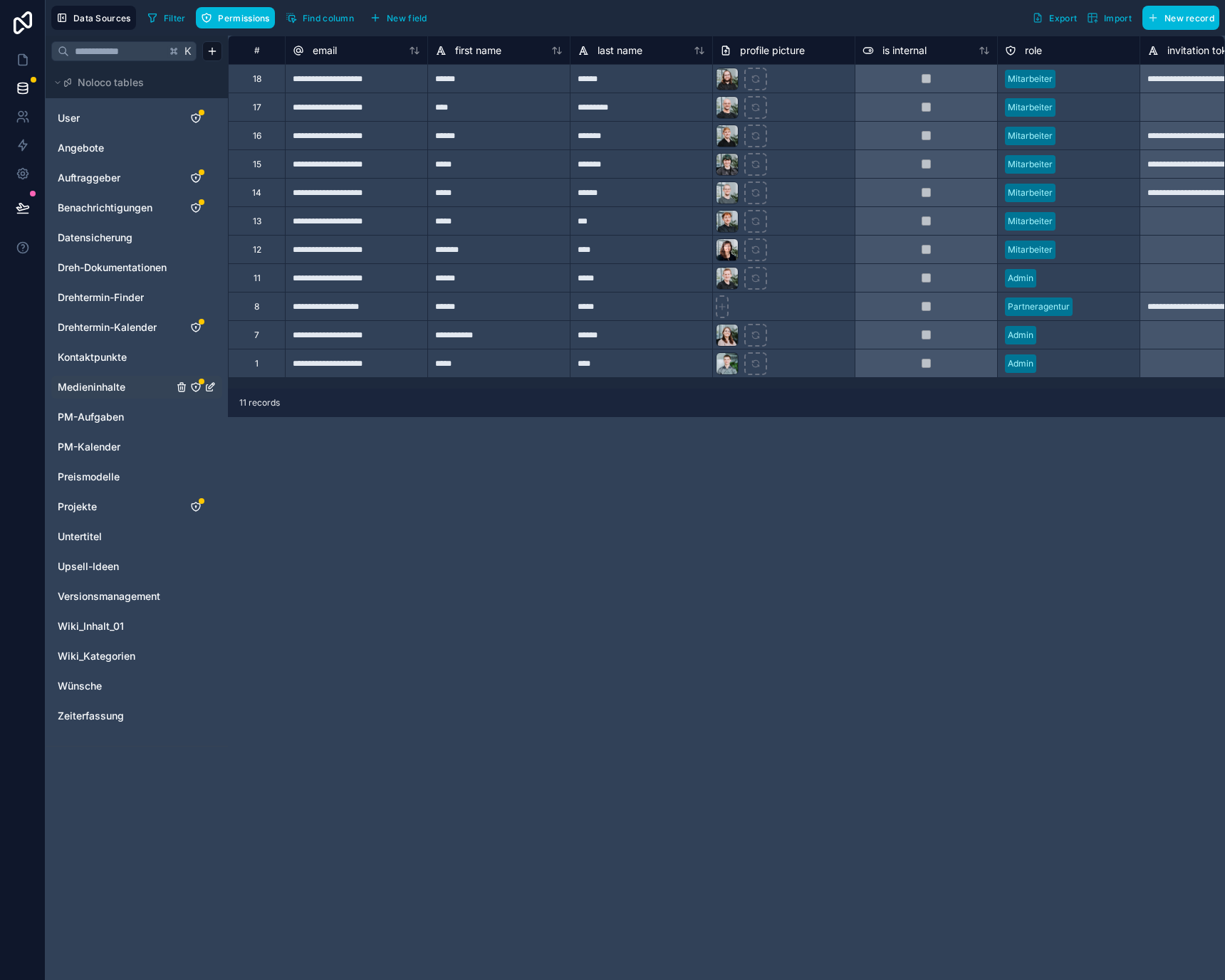
click at [136, 394] on div "Medieninhalte" at bounding box center [136, 387] width 171 height 23
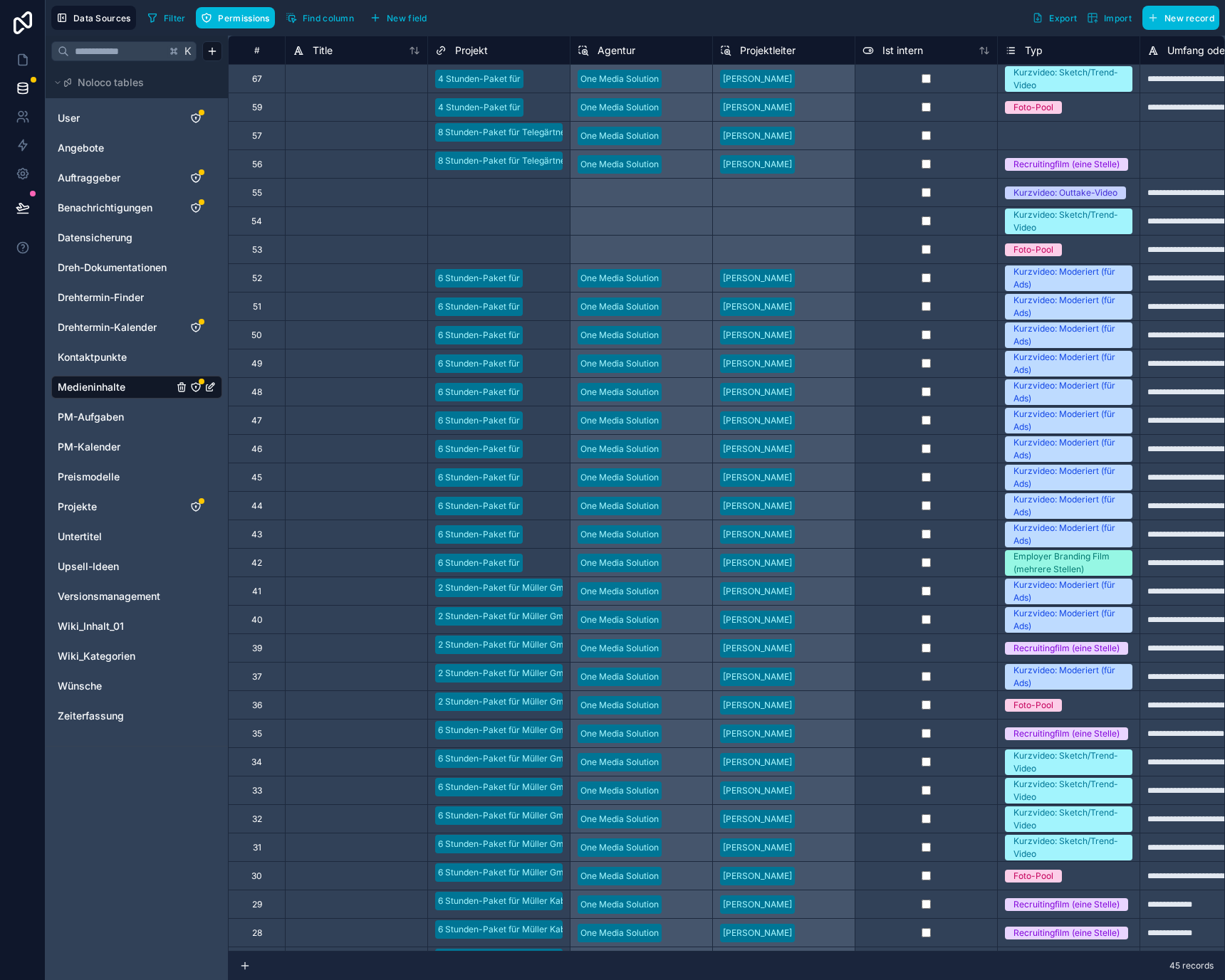
click at [193, 384] on icon "Medieninhalte" at bounding box center [196, 387] width 12 height 12
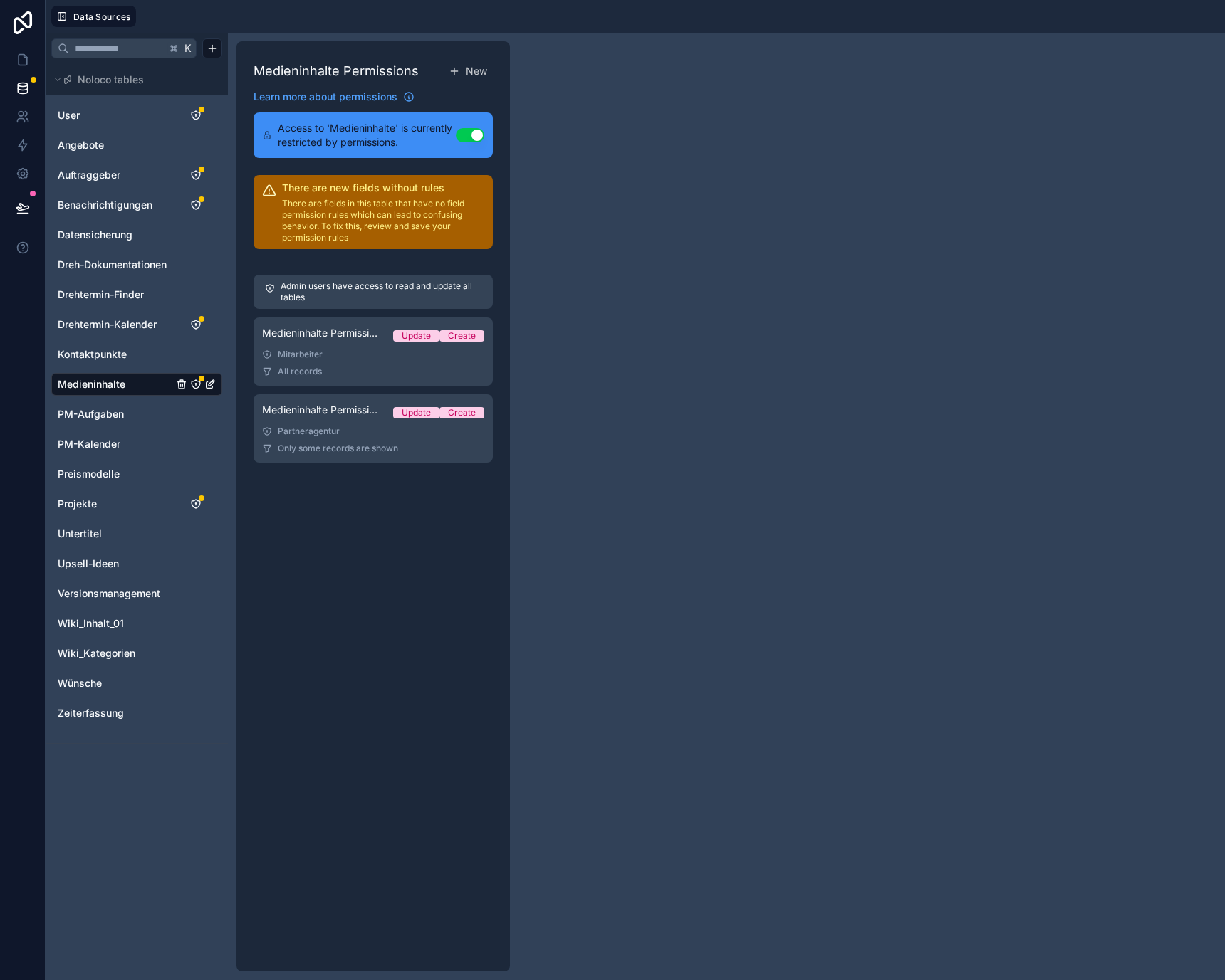
click at [476, 134] on button "Use setting" at bounding box center [470, 135] width 29 height 14
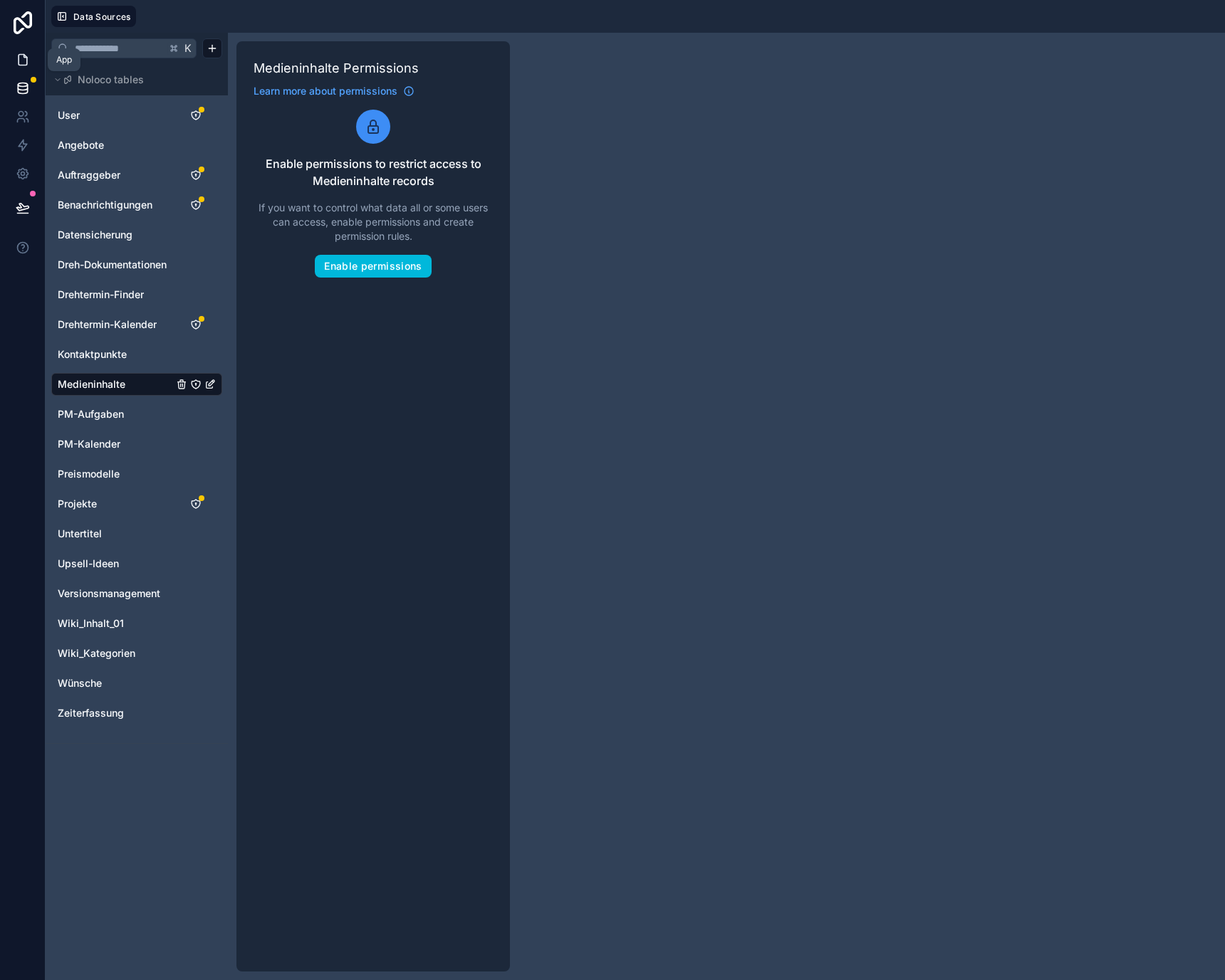
click at [17, 56] on icon at bounding box center [22, 59] width 14 height 14
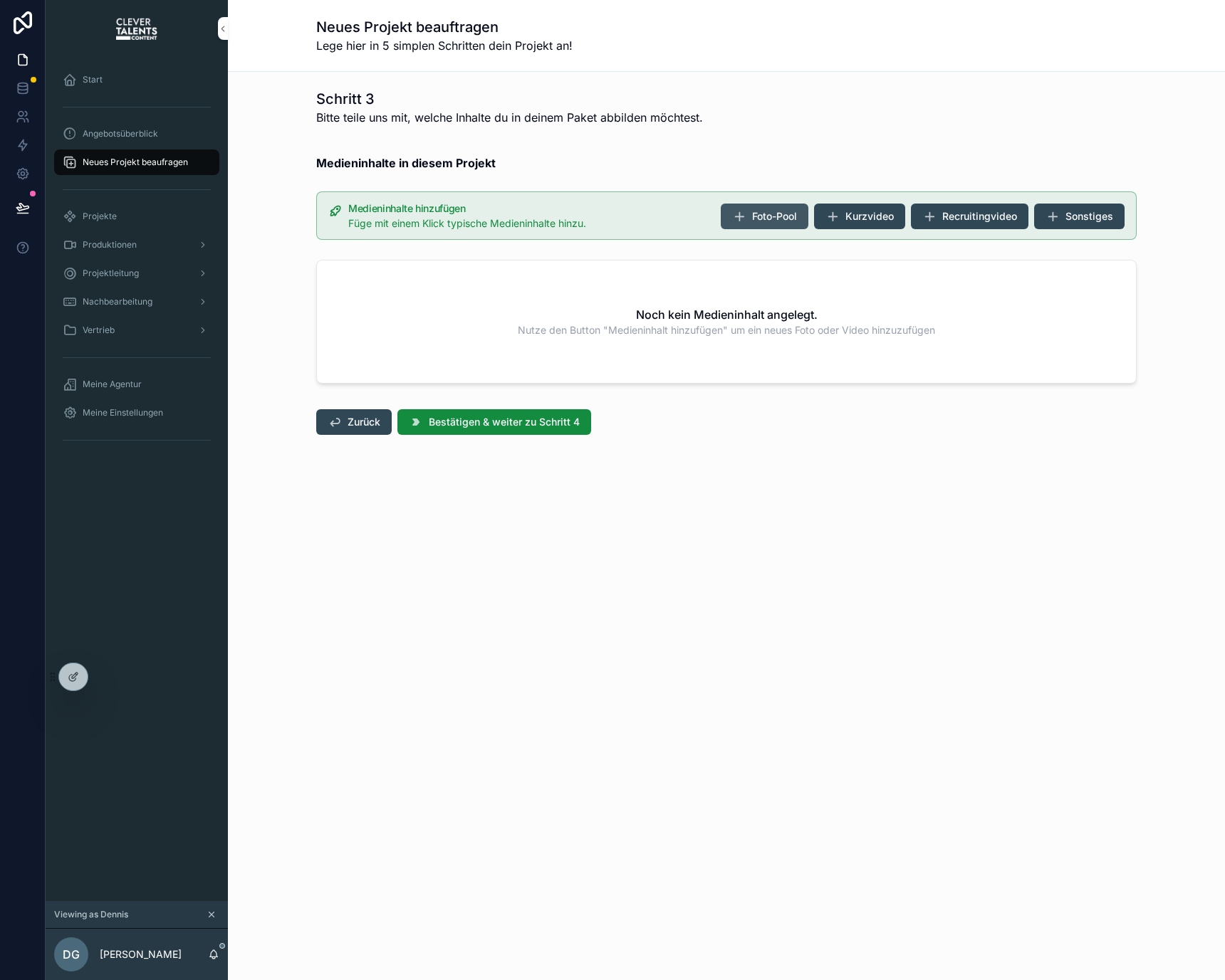
click at [748, 220] on button "Foto-Pool" at bounding box center [765, 216] width 88 height 26
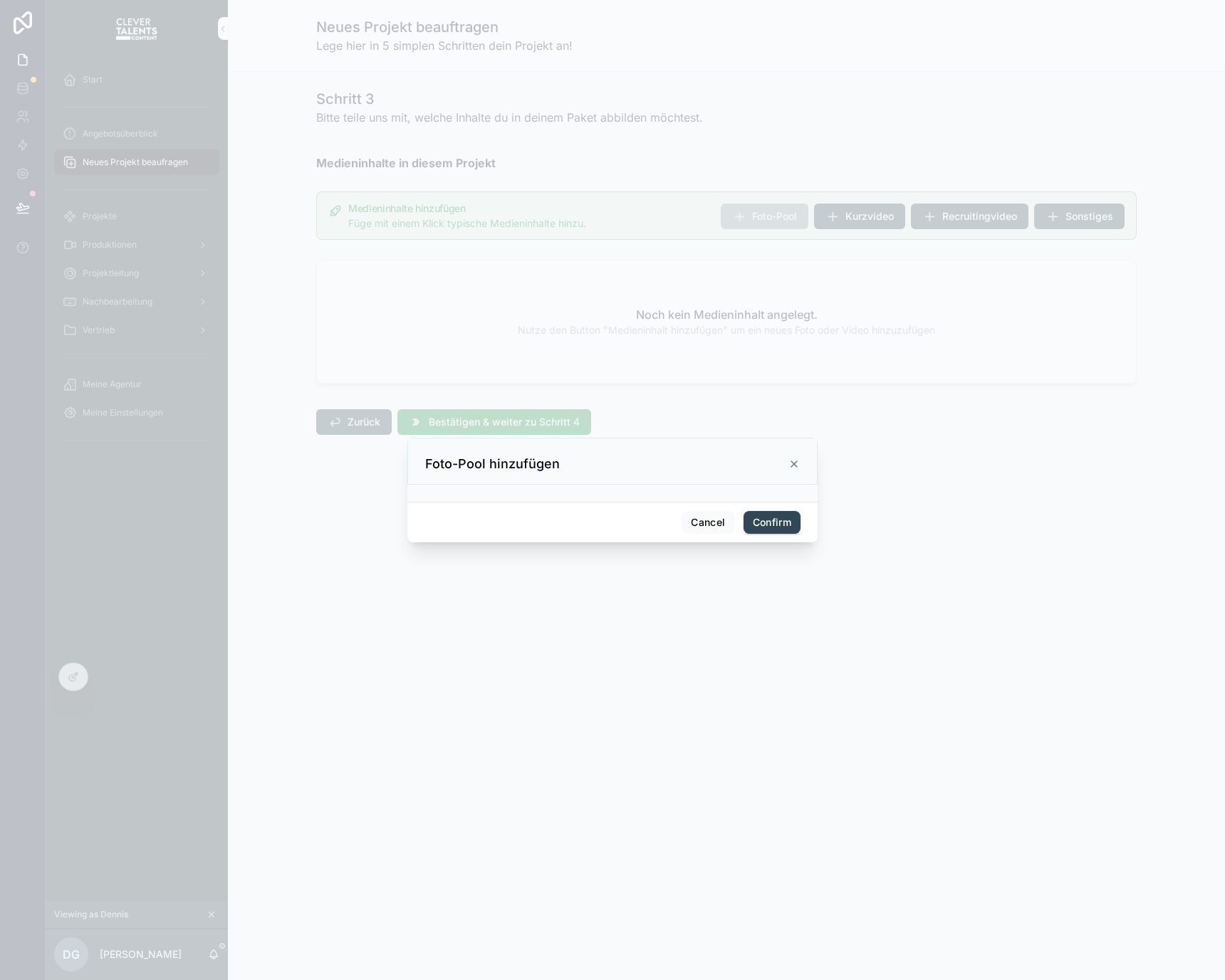
click at [791, 450] on div "Foto-Pool hinzufügen" at bounding box center [612, 461] width 410 height 47
click at [791, 463] on icon at bounding box center [794, 464] width 12 height 12
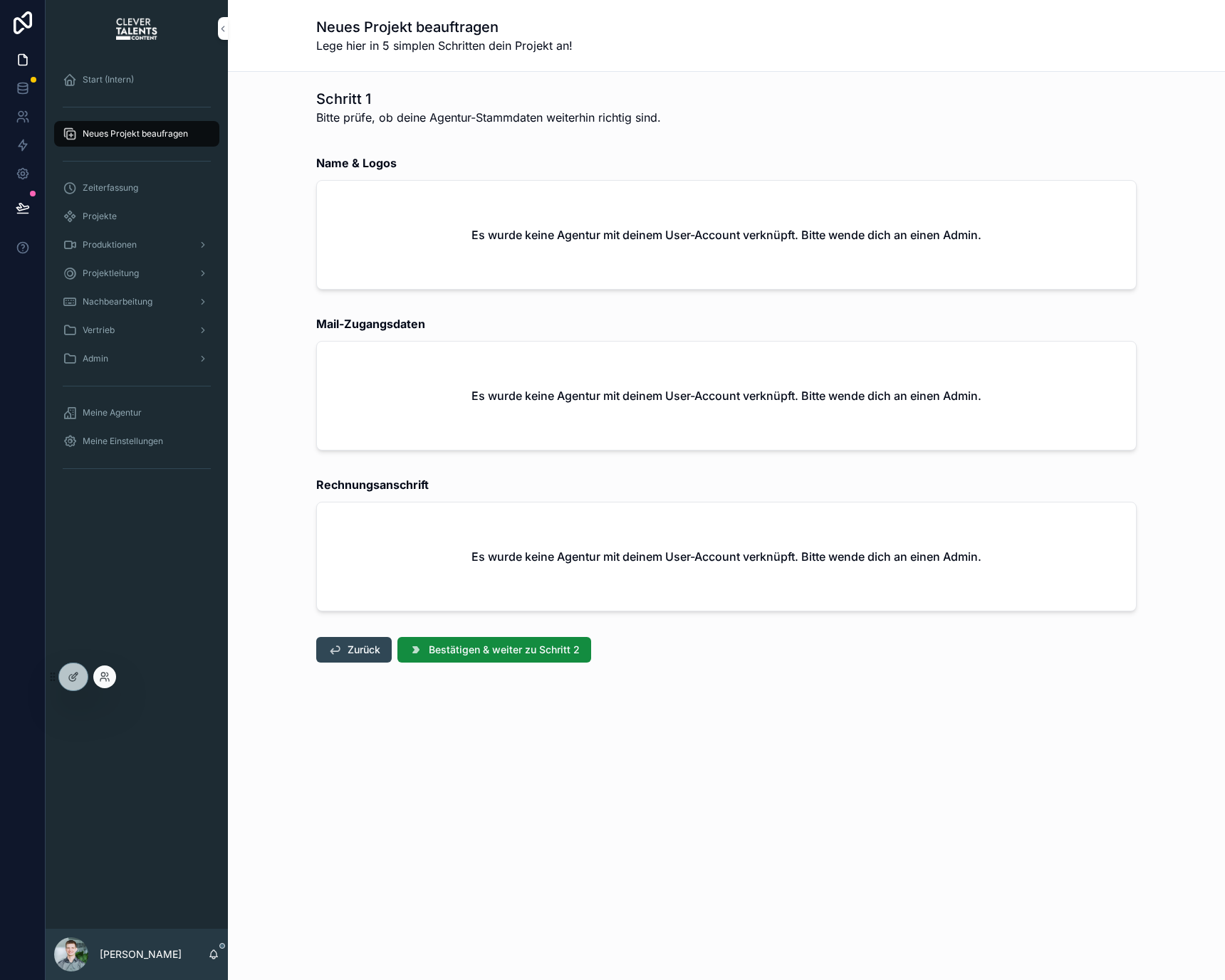
click at [111, 675] on div at bounding box center [104, 677] width 23 height 23
click at [102, 679] on icon at bounding box center [105, 678] width 12 height 12
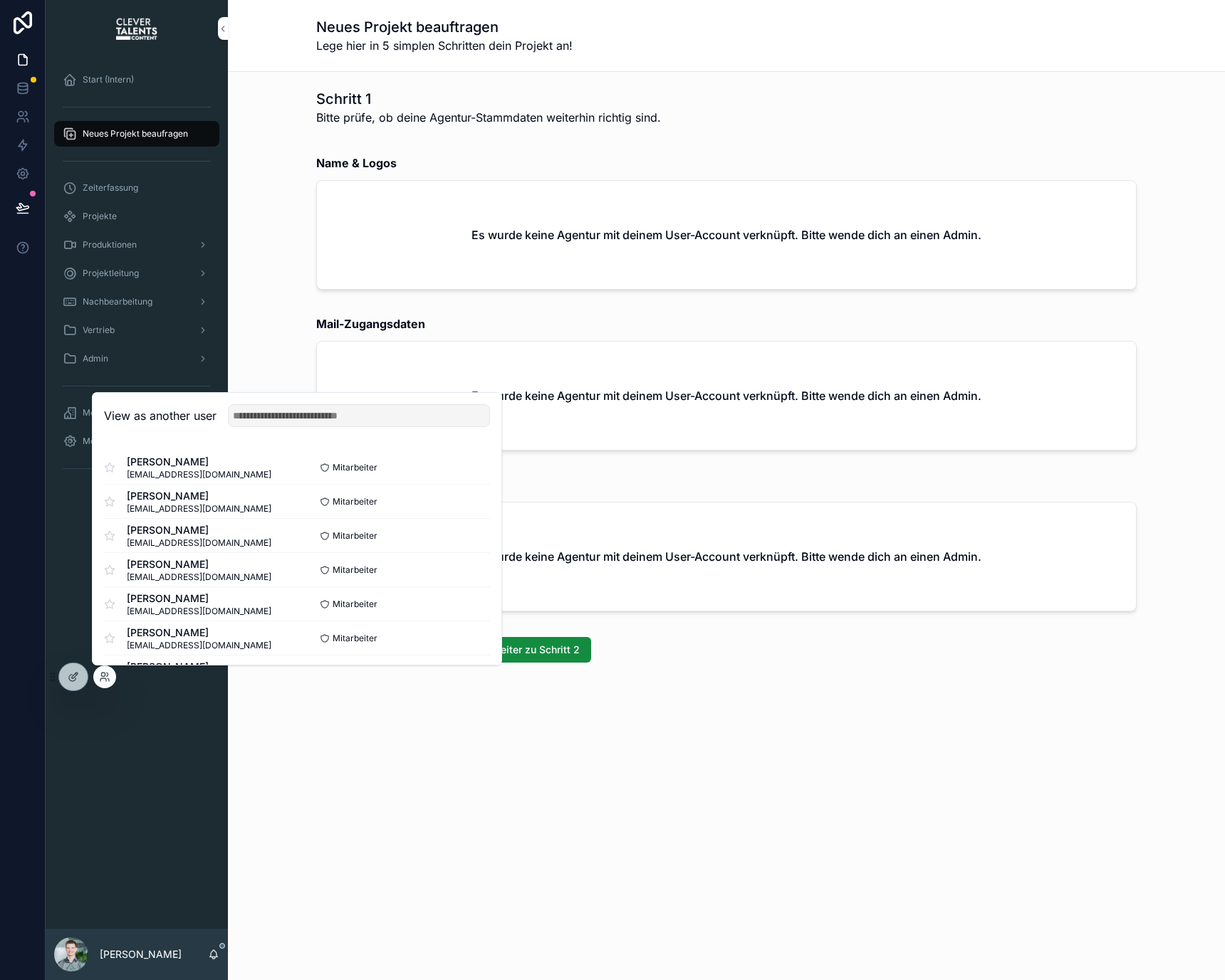
scroll to position [173, 0]
click at [453, 571] on button "Select" at bounding box center [471, 568] width 37 height 21
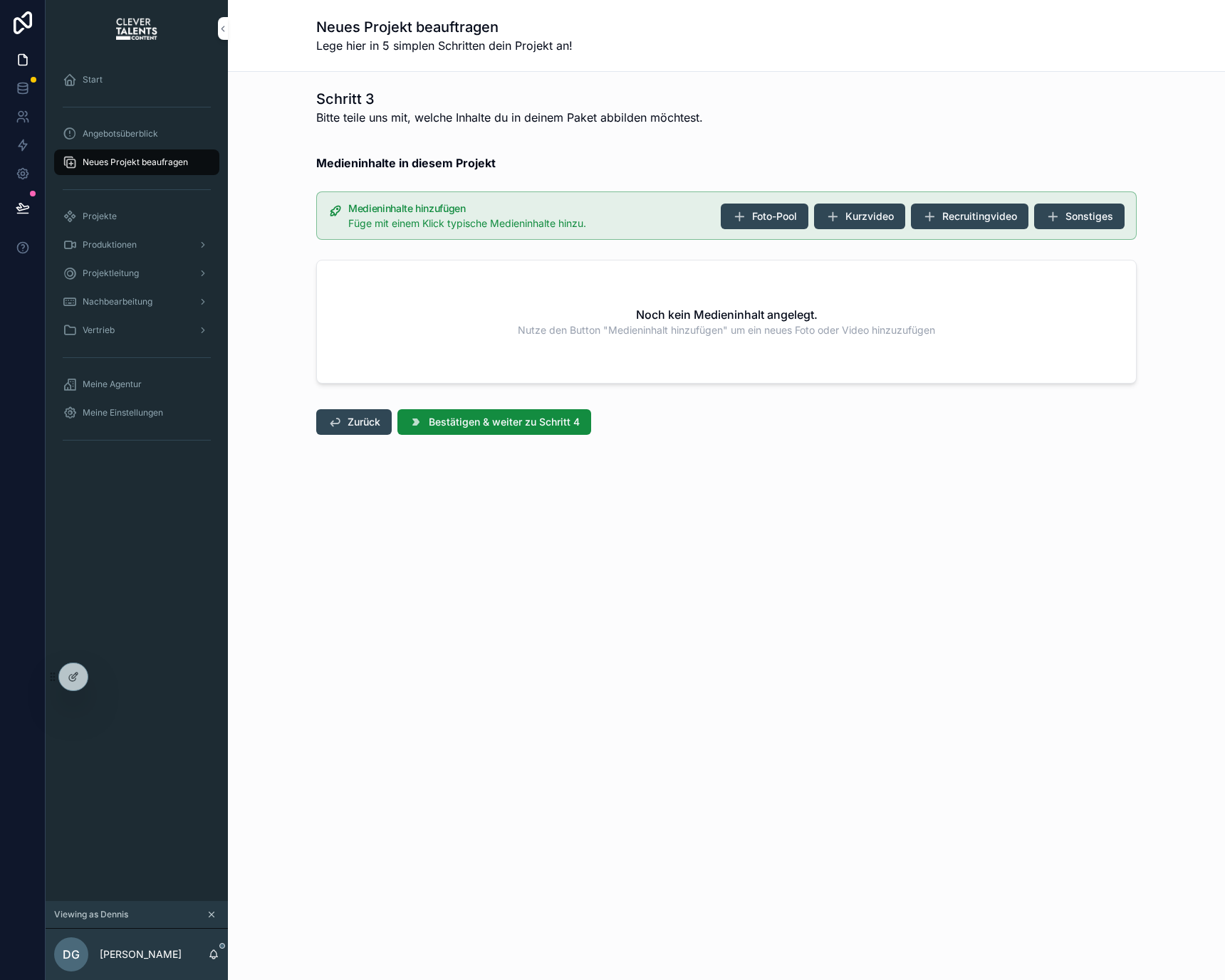
click at [781, 232] on div "Medieninhalte hinzufügen Füge mit einem Klick typische Medieninhalte hinzu. Fot…" at bounding box center [727, 215] width 821 height 48
click at [780, 222] on span "Foto-Pool" at bounding box center [774, 216] width 45 height 14
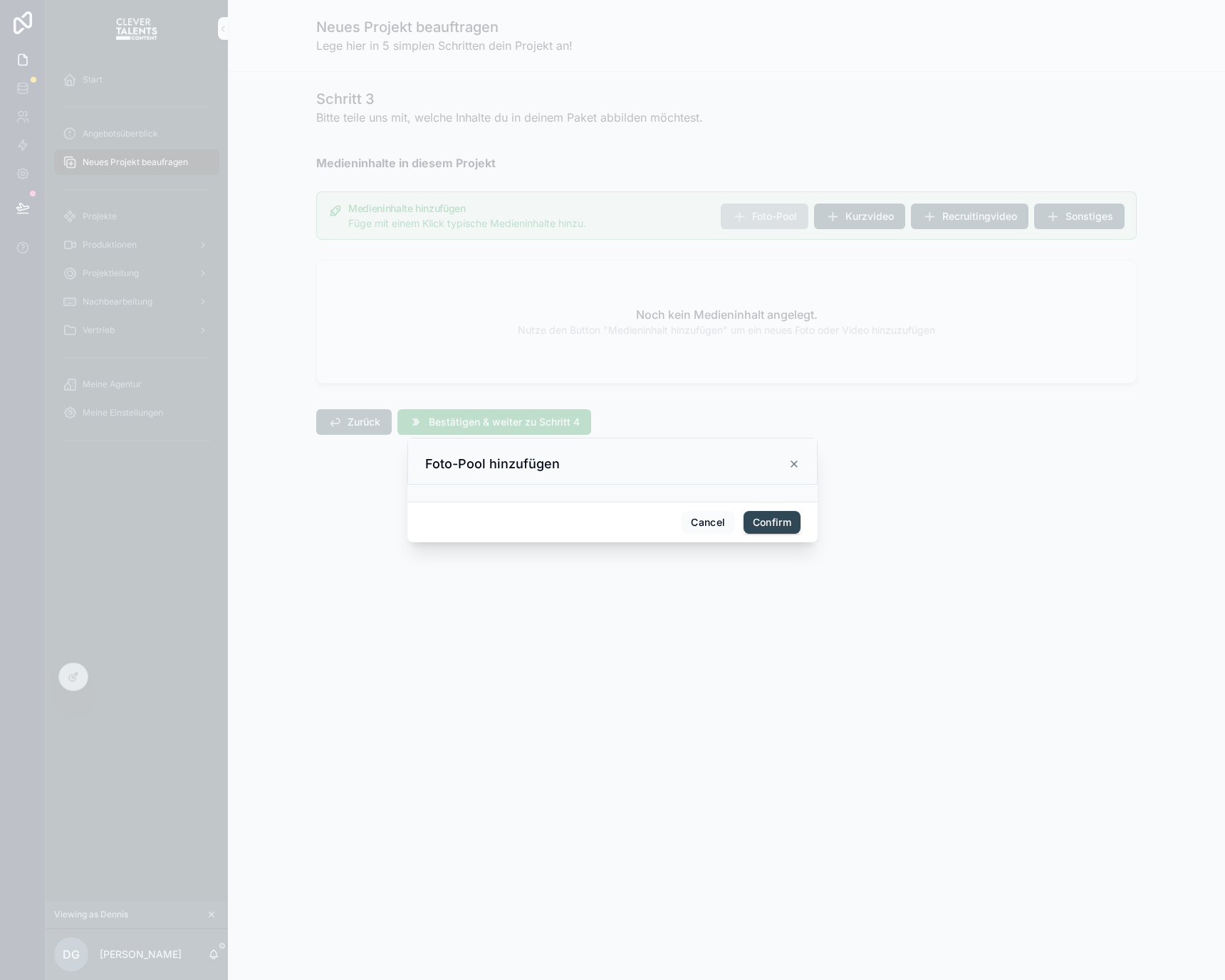
click at [790, 459] on icon at bounding box center [794, 464] width 12 height 12
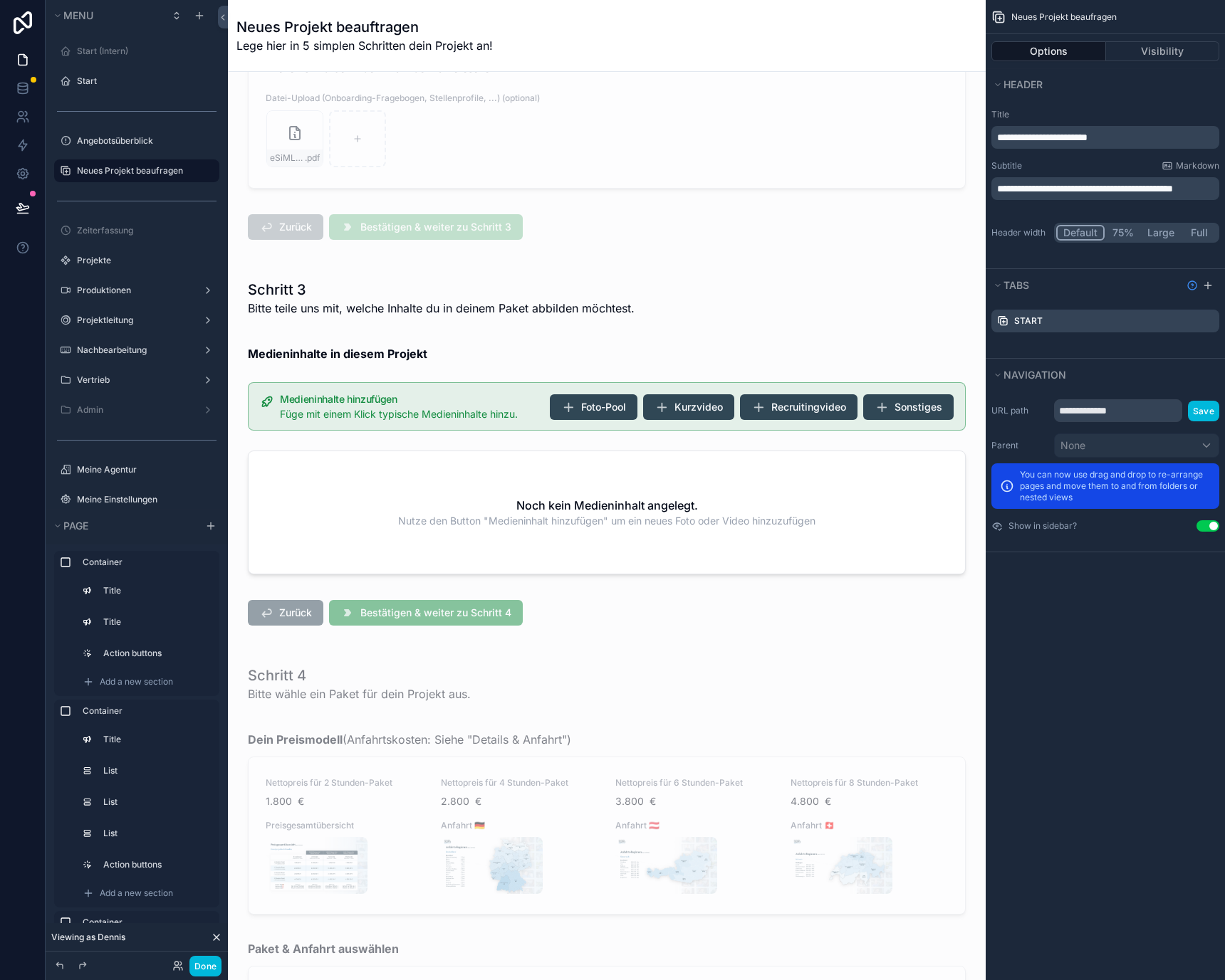
scroll to position [2336, 0]
click at [746, 475] on div "scrollable content" at bounding box center [607, 451] width 735 height 374
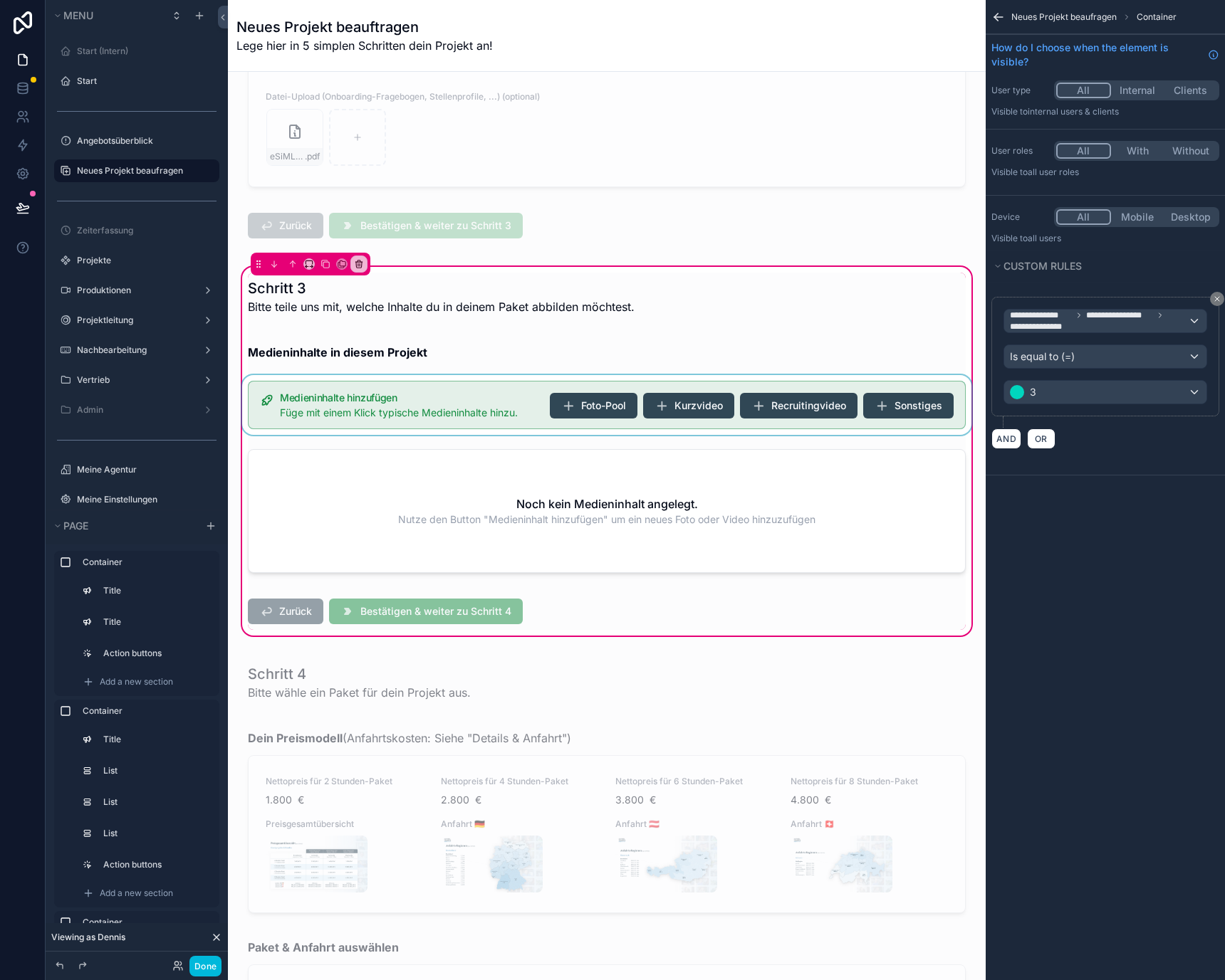
click at [519, 422] on div "scrollable content" at bounding box center [607, 405] width 735 height 60
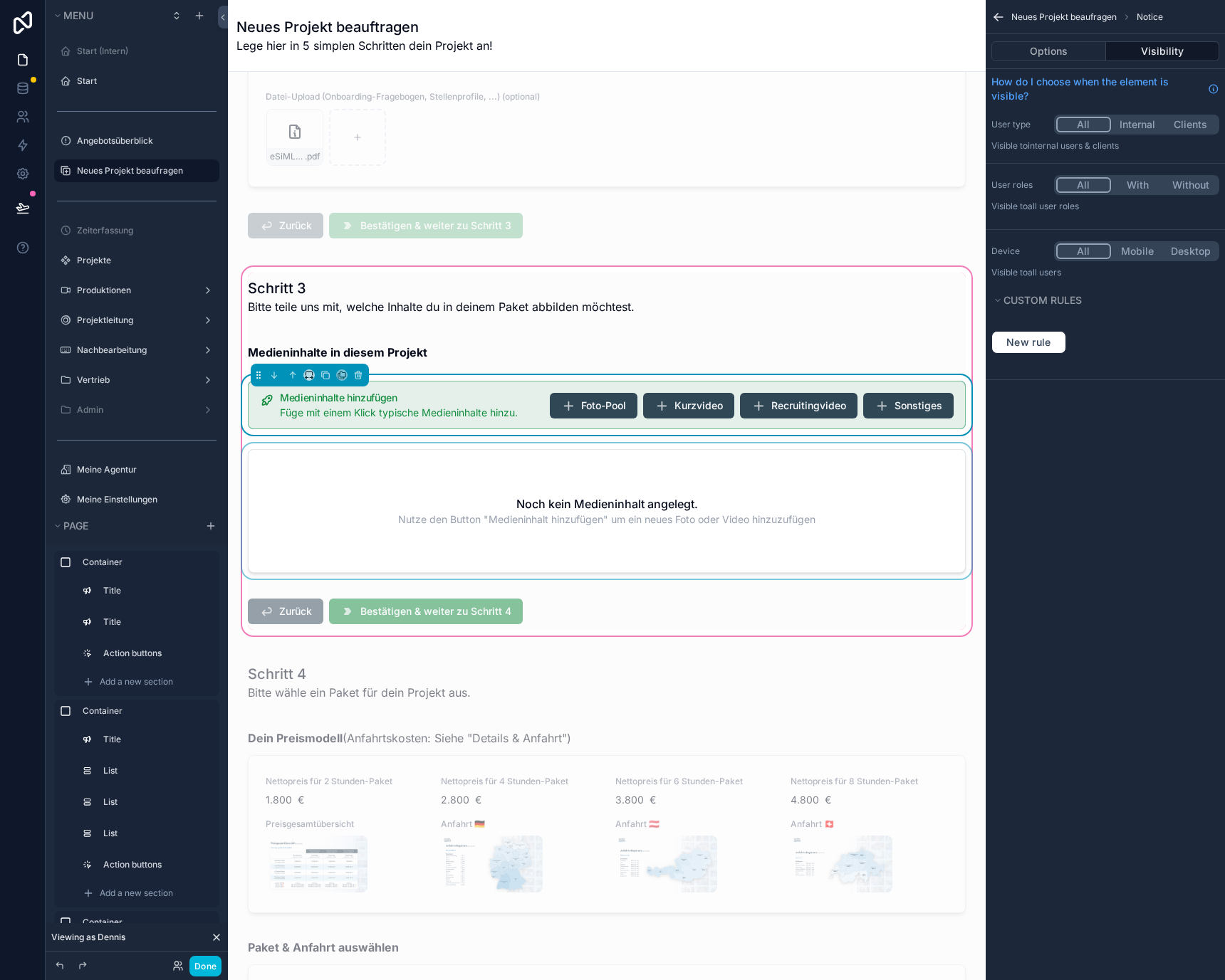
click at [559, 489] on div "scrollable content" at bounding box center [607, 513] width 735 height 141
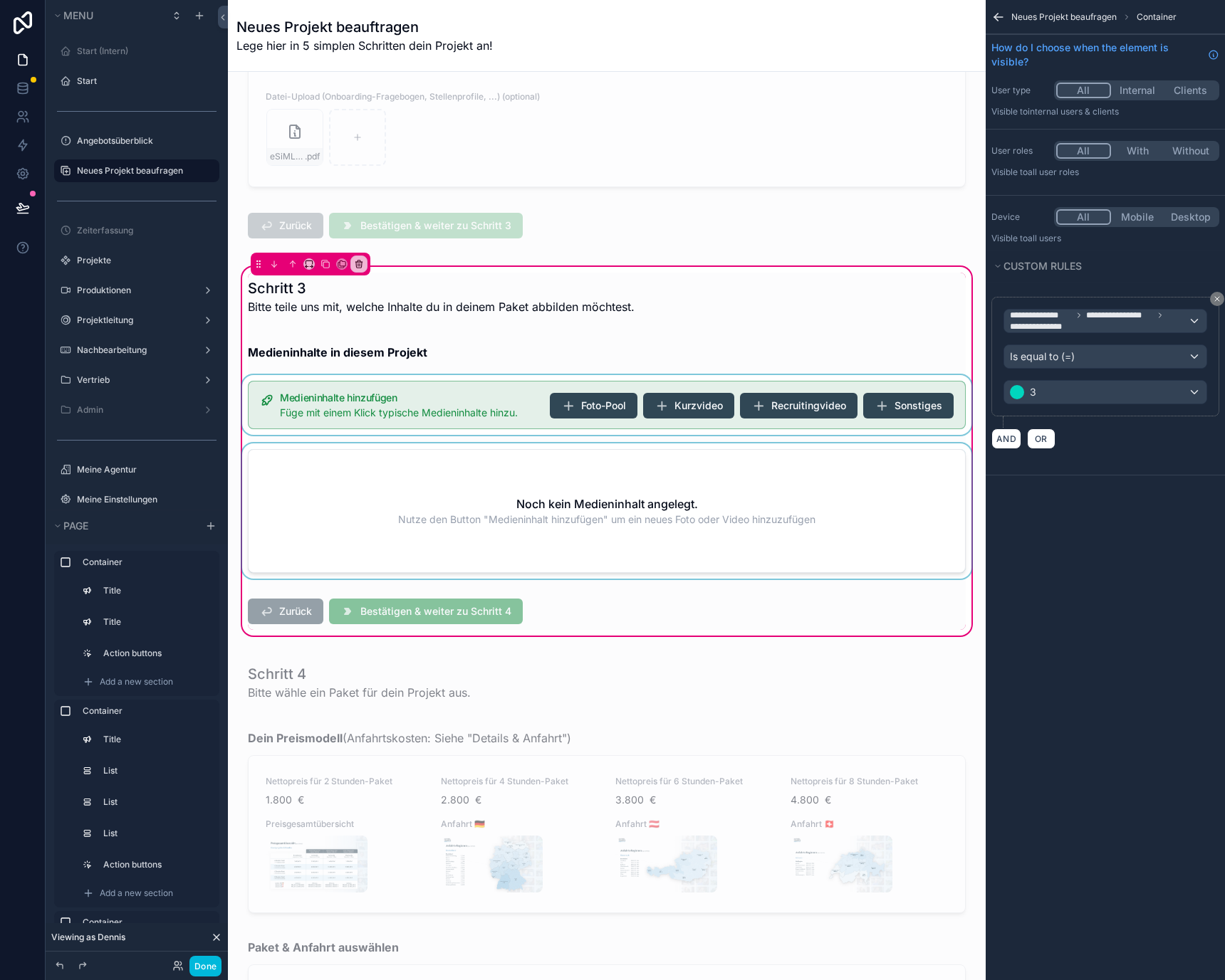
click at [648, 494] on div "scrollable content" at bounding box center [607, 513] width 735 height 141
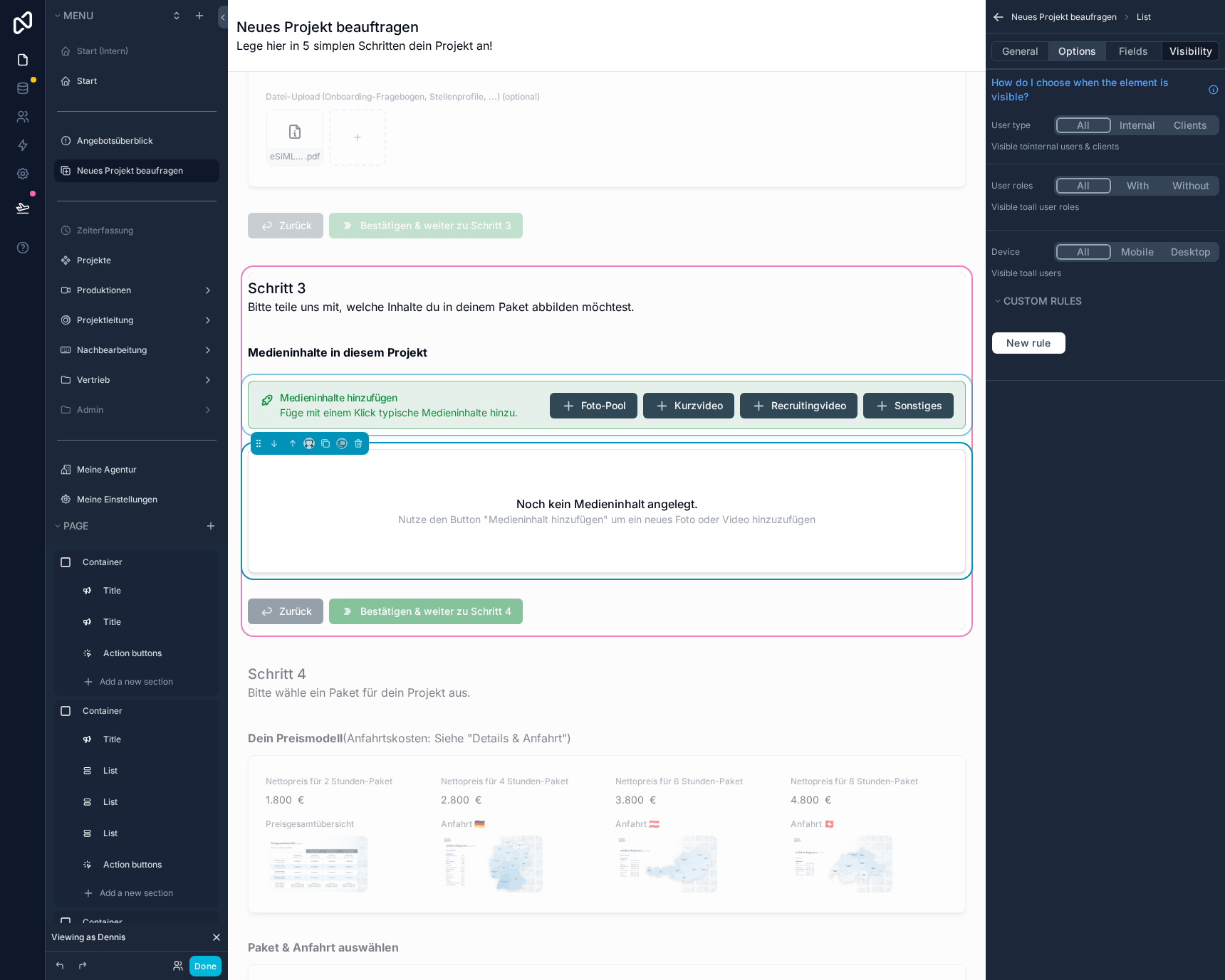
click at [1088, 41] on button "Options" at bounding box center [1078, 51] width 57 height 20
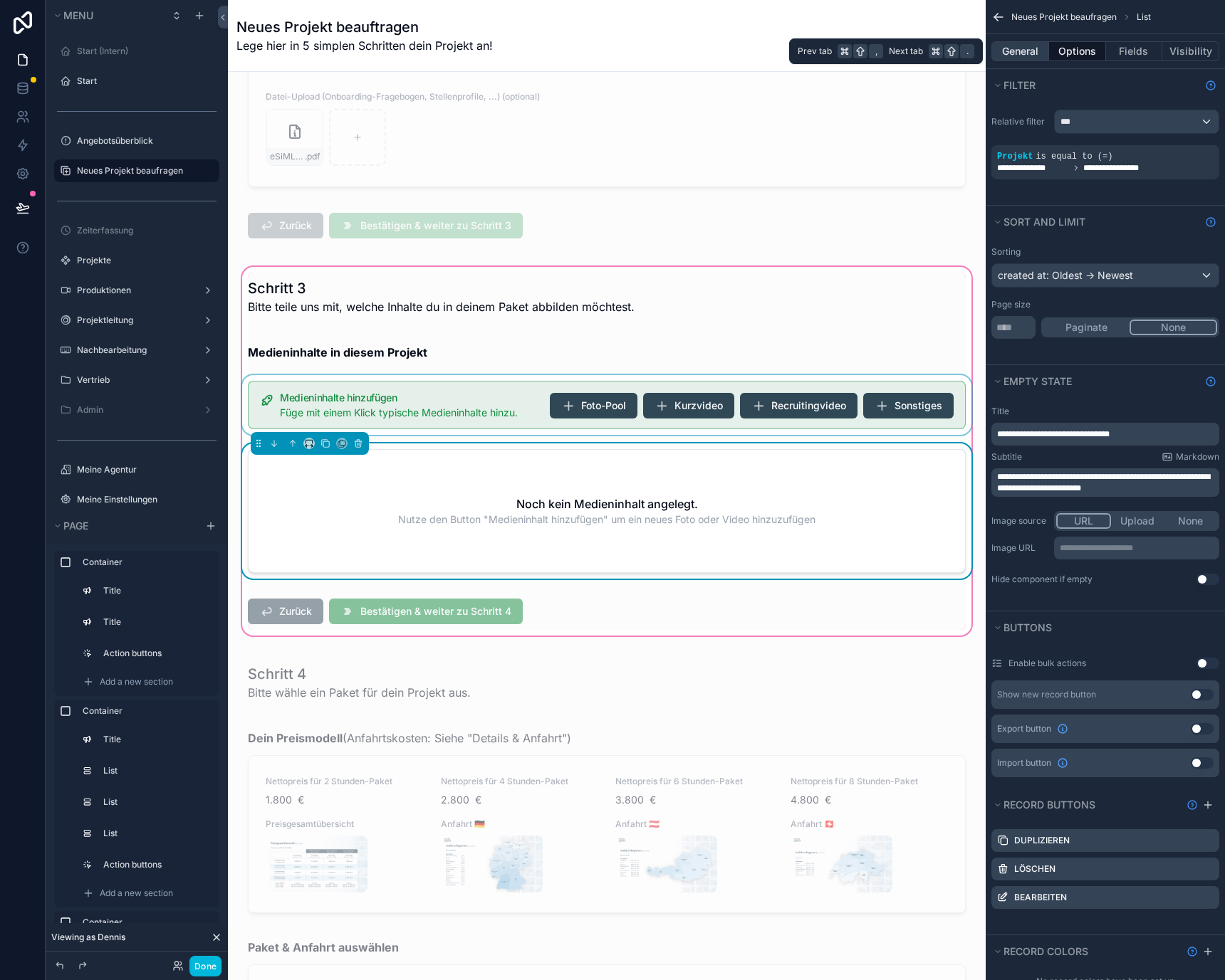
click at [1026, 57] on button "General" at bounding box center [1020, 51] width 58 height 20
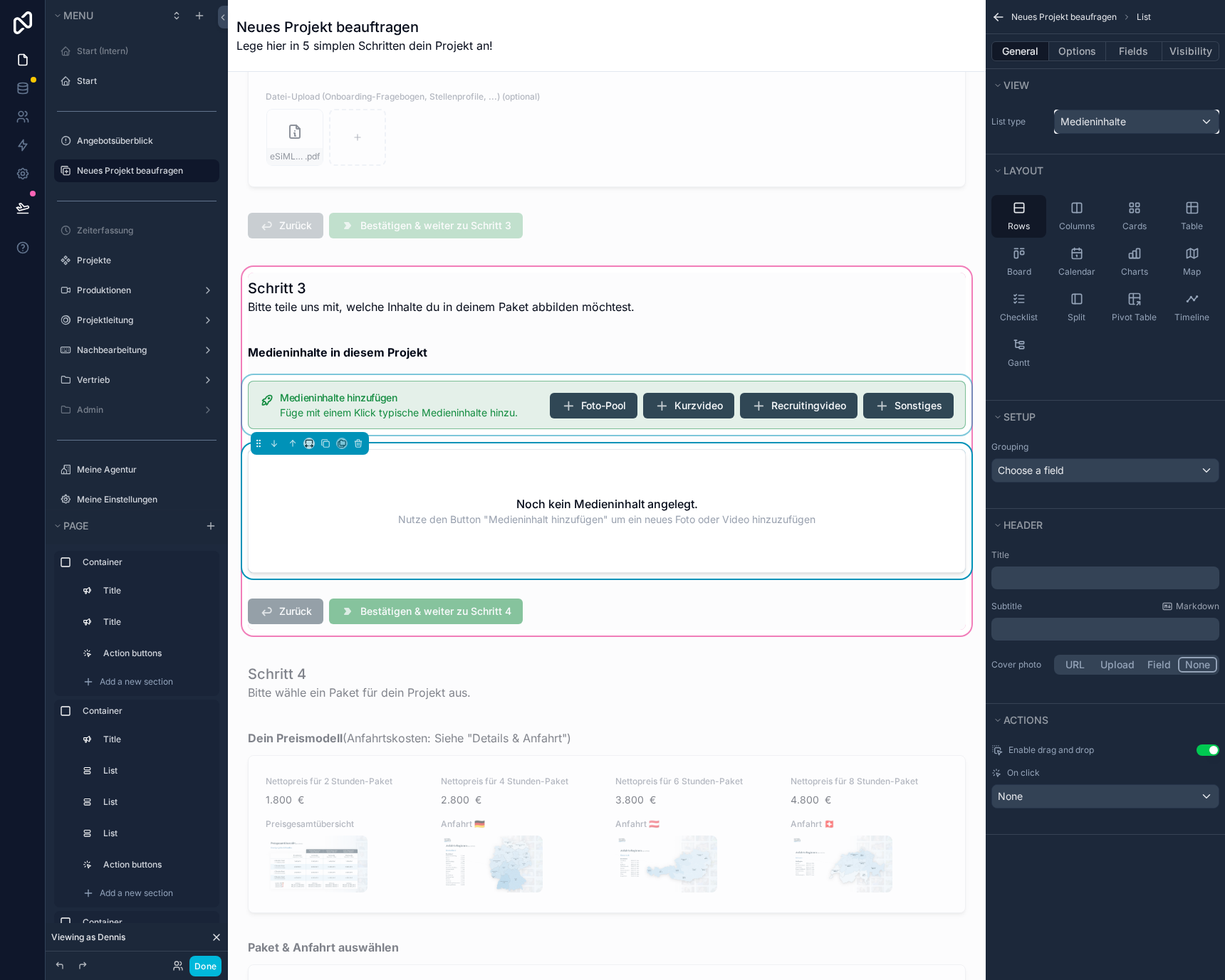
click at [1094, 118] on span "Medieninhalte" at bounding box center [1092, 121] width 65 height 14
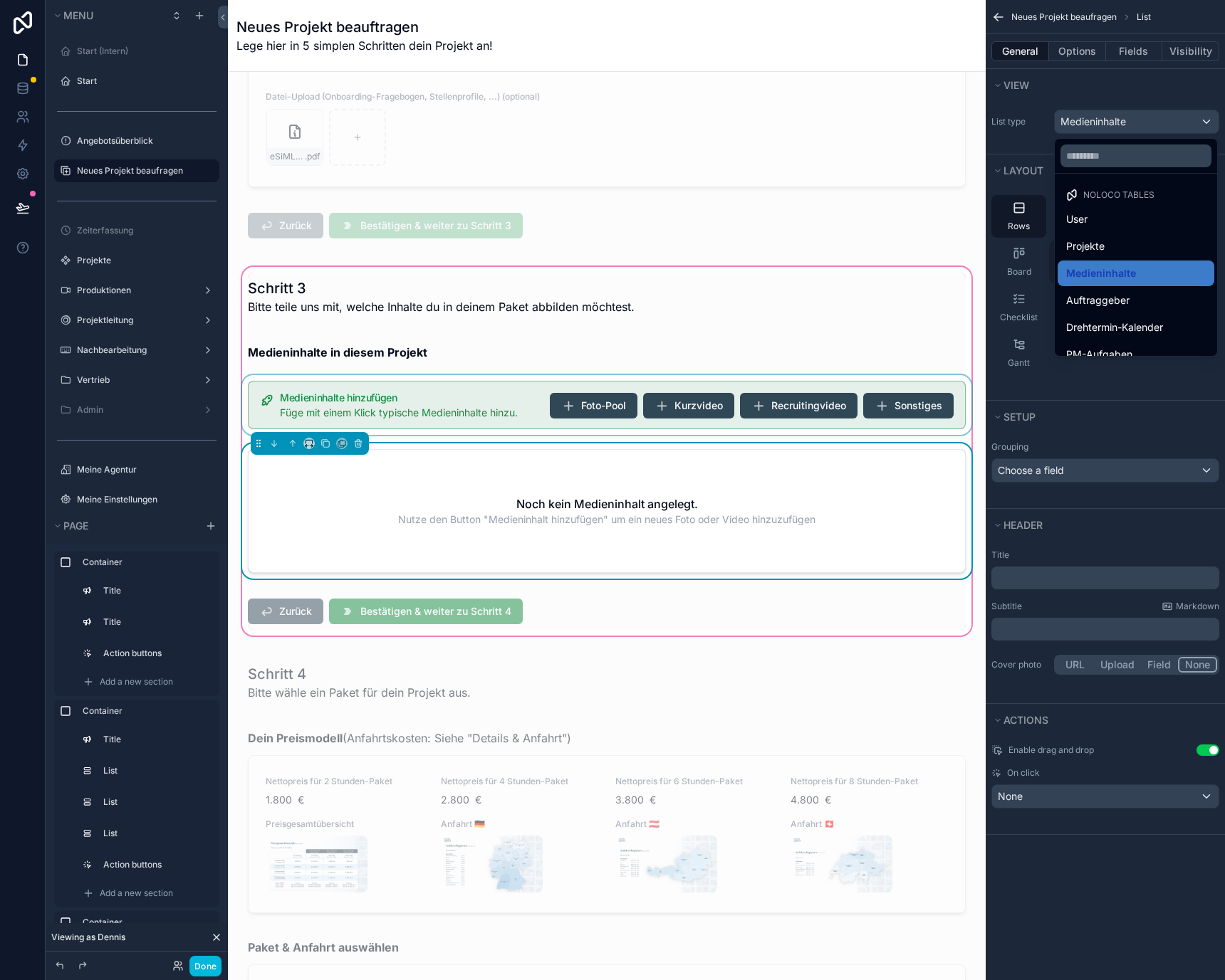
click at [1097, 275] on span "Medieninhalte" at bounding box center [1100, 273] width 70 height 17
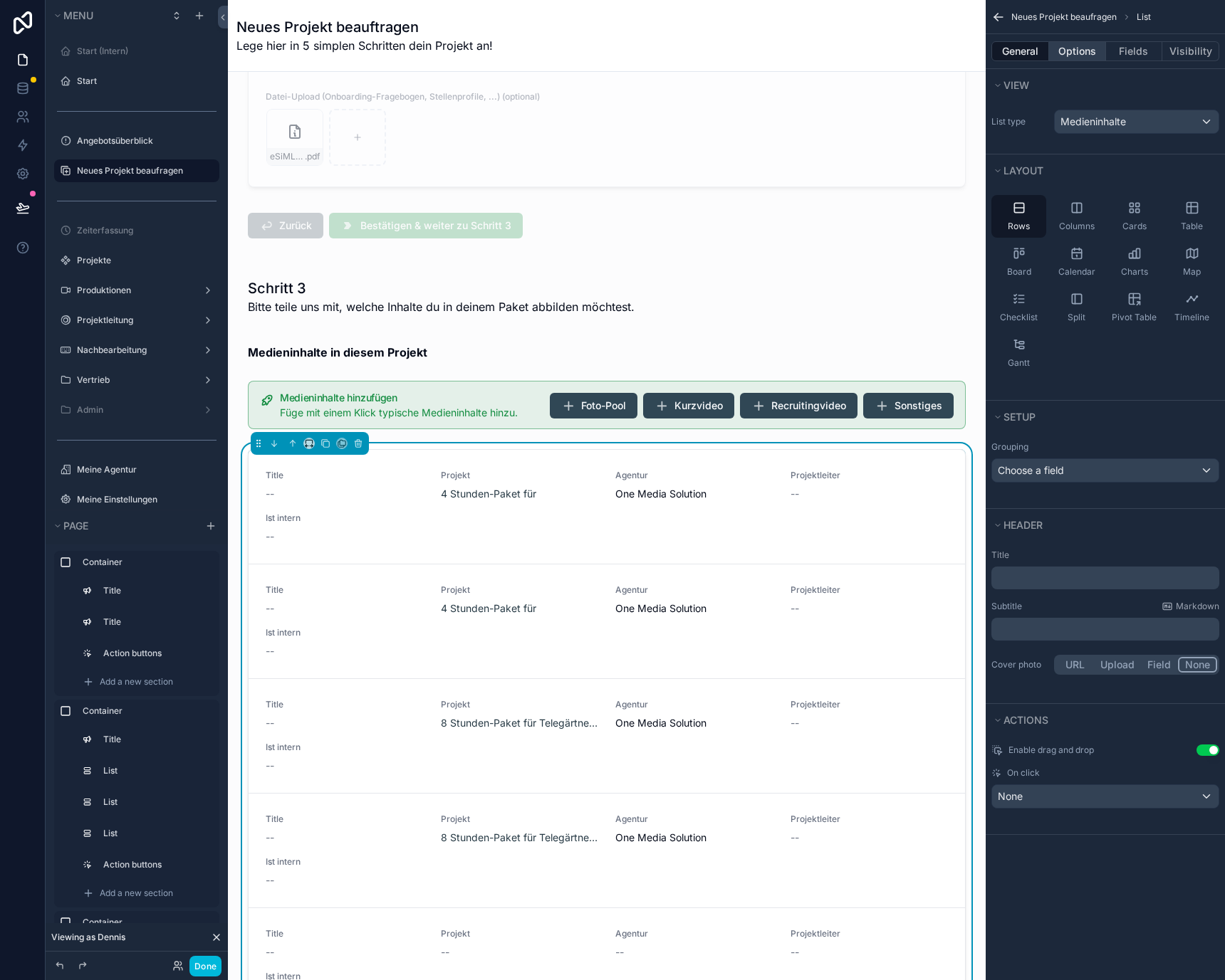
click at [1079, 60] on button "Options" at bounding box center [1078, 51] width 57 height 20
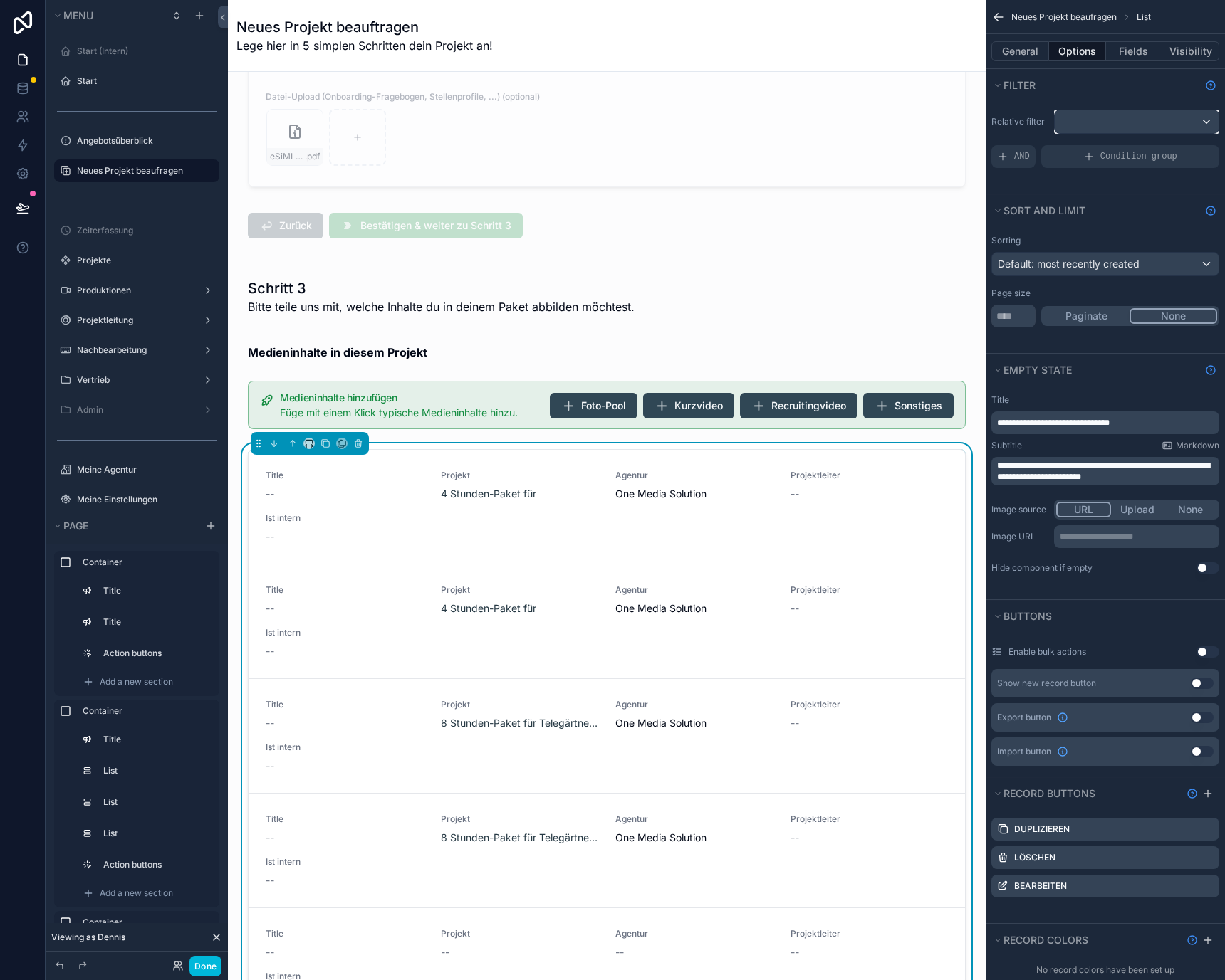
click at [1088, 128] on div "scrollable content" at bounding box center [1136, 122] width 164 height 23
drag, startPoint x: 1102, startPoint y: 208, endPoint x: 1102, endPoint y: 229, distance: 21.0
click at [1102, 229] on ul "All Logged in User The current user's values" at bounding box center [1136, 215] width 163 height 84
click at [1102, 229] on span "Logged in User" at bounding box center [1125, 224] width 117 height 17
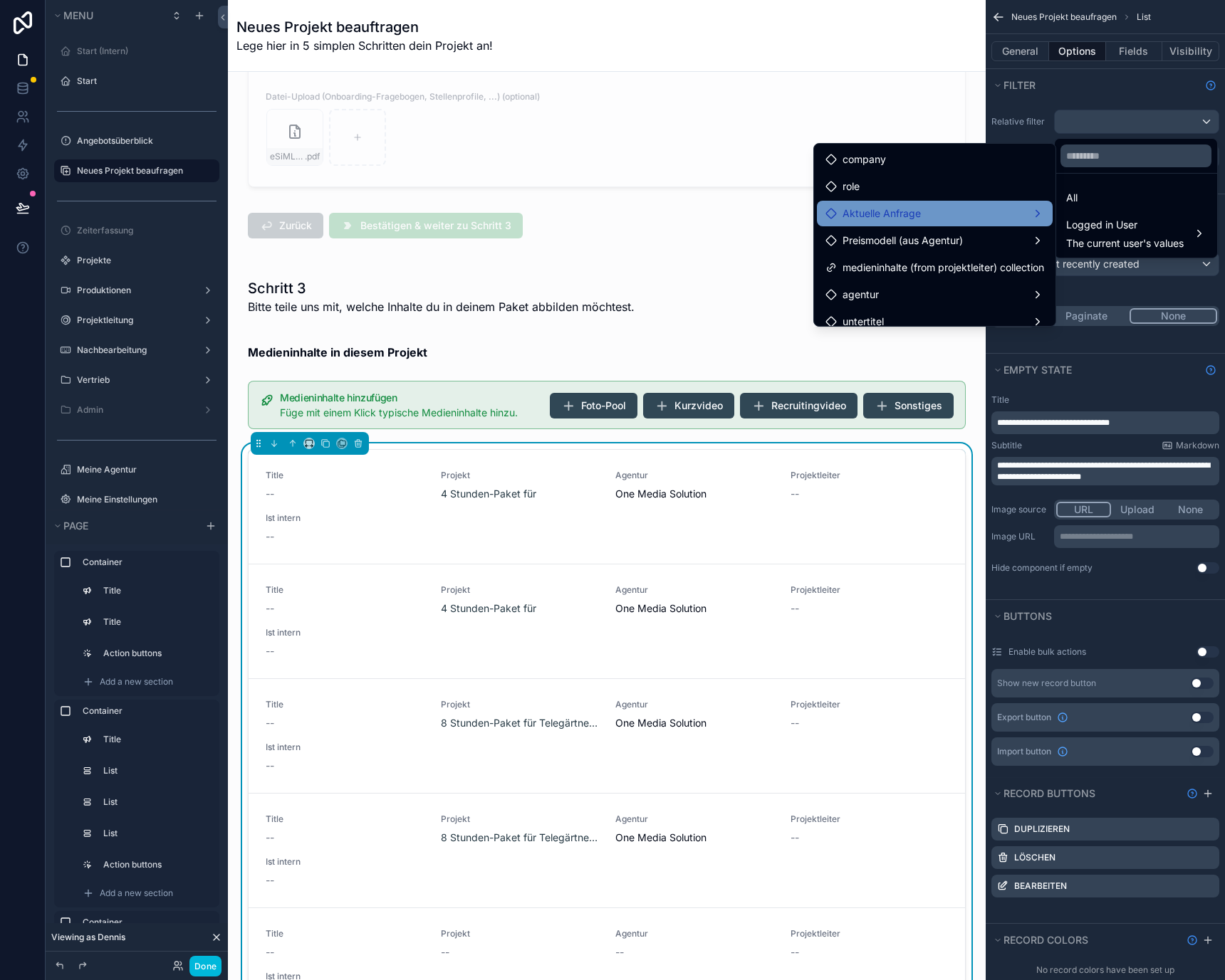
click at [973, 212] on div "Aktuelle Anfrage" at bounding box center [934, 213] width 218 height 17
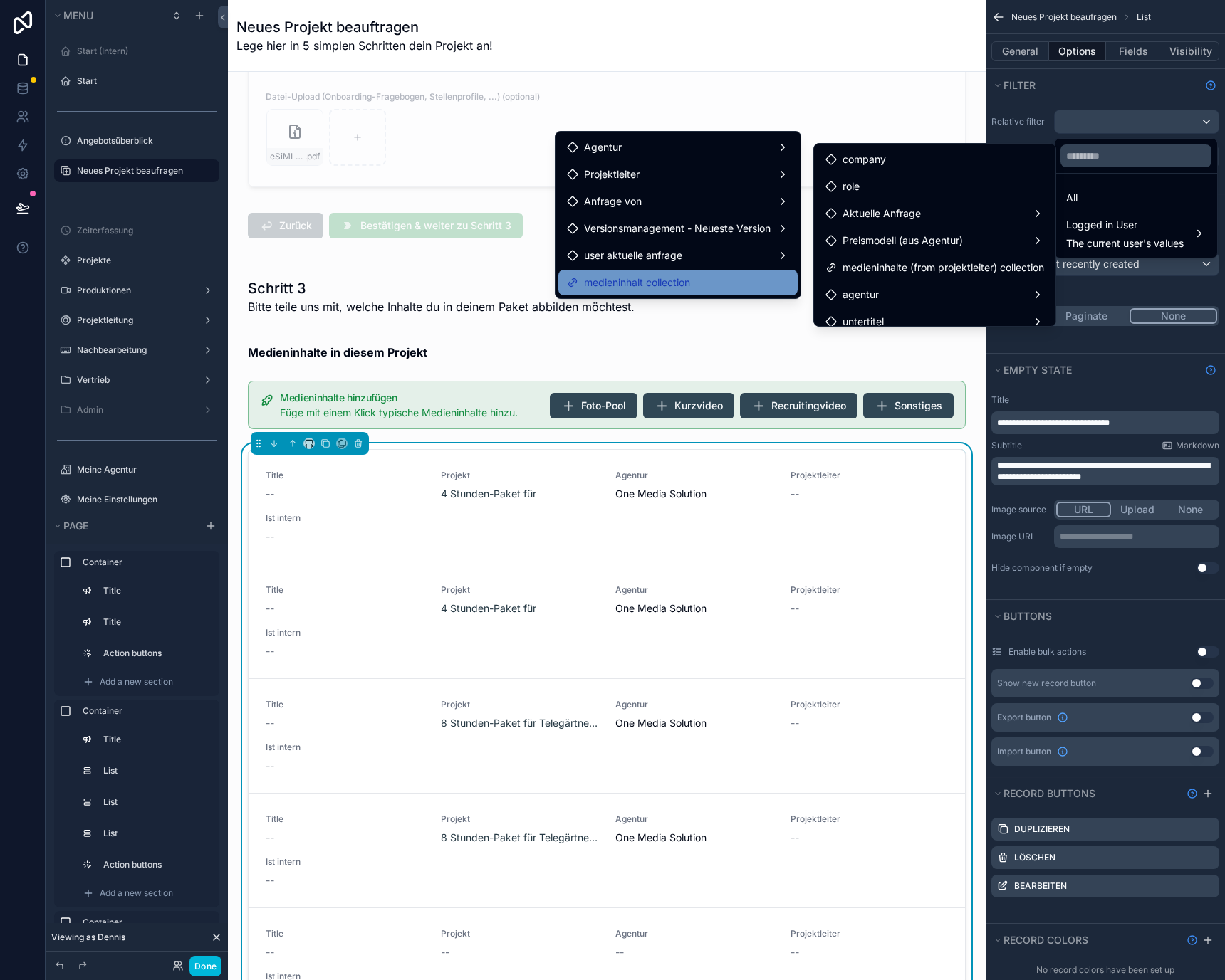
click at [709, 272] on div "medieninhalt collection" at bounding box center [678, 282] width 240 height 26
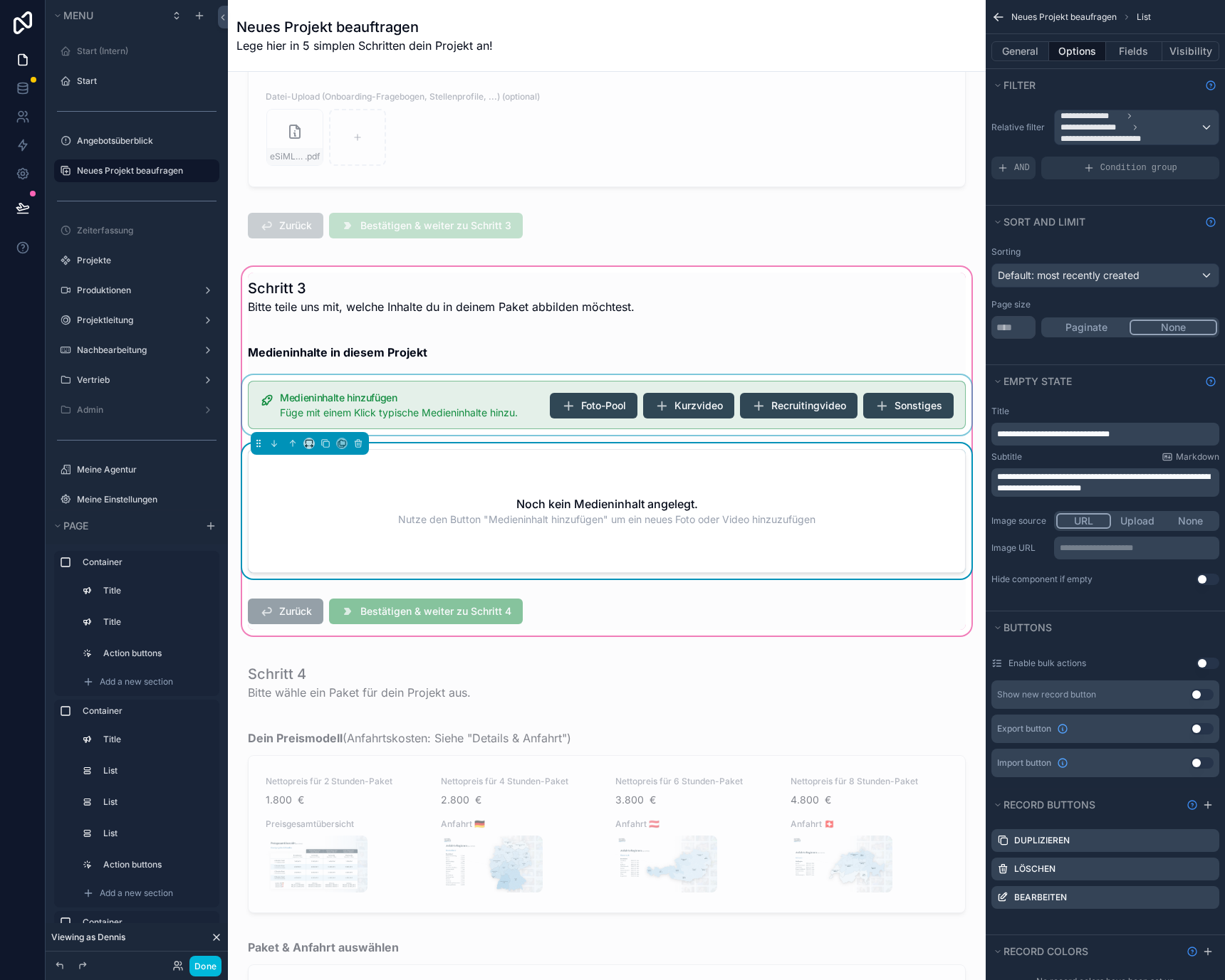
click at [600, 407] on div "scrollable content" at bounding box center [607, 405] width 735 height 60
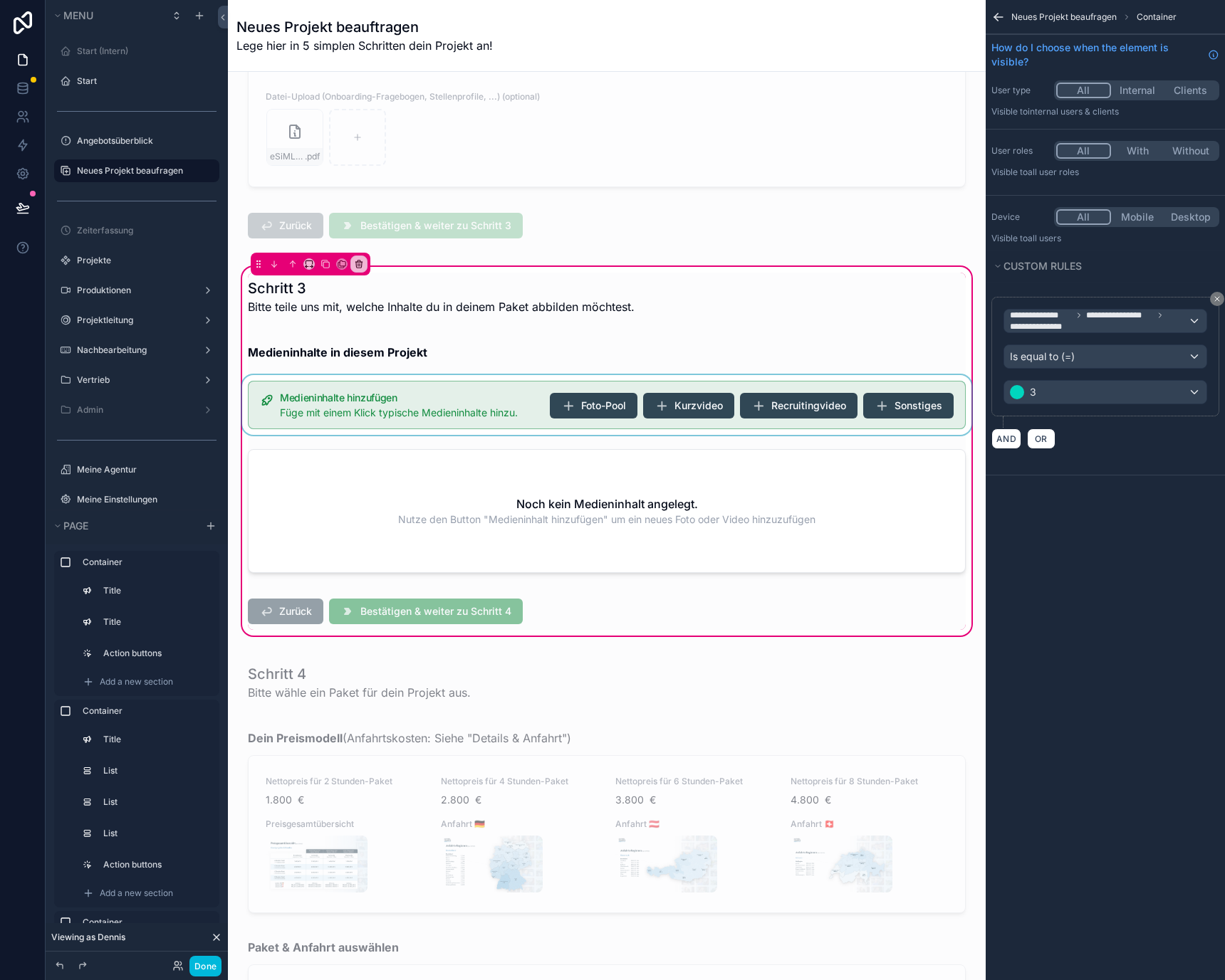
click at [539, 398] on div "scrollable content" at bounding box center [607, 405] width 735 height 60
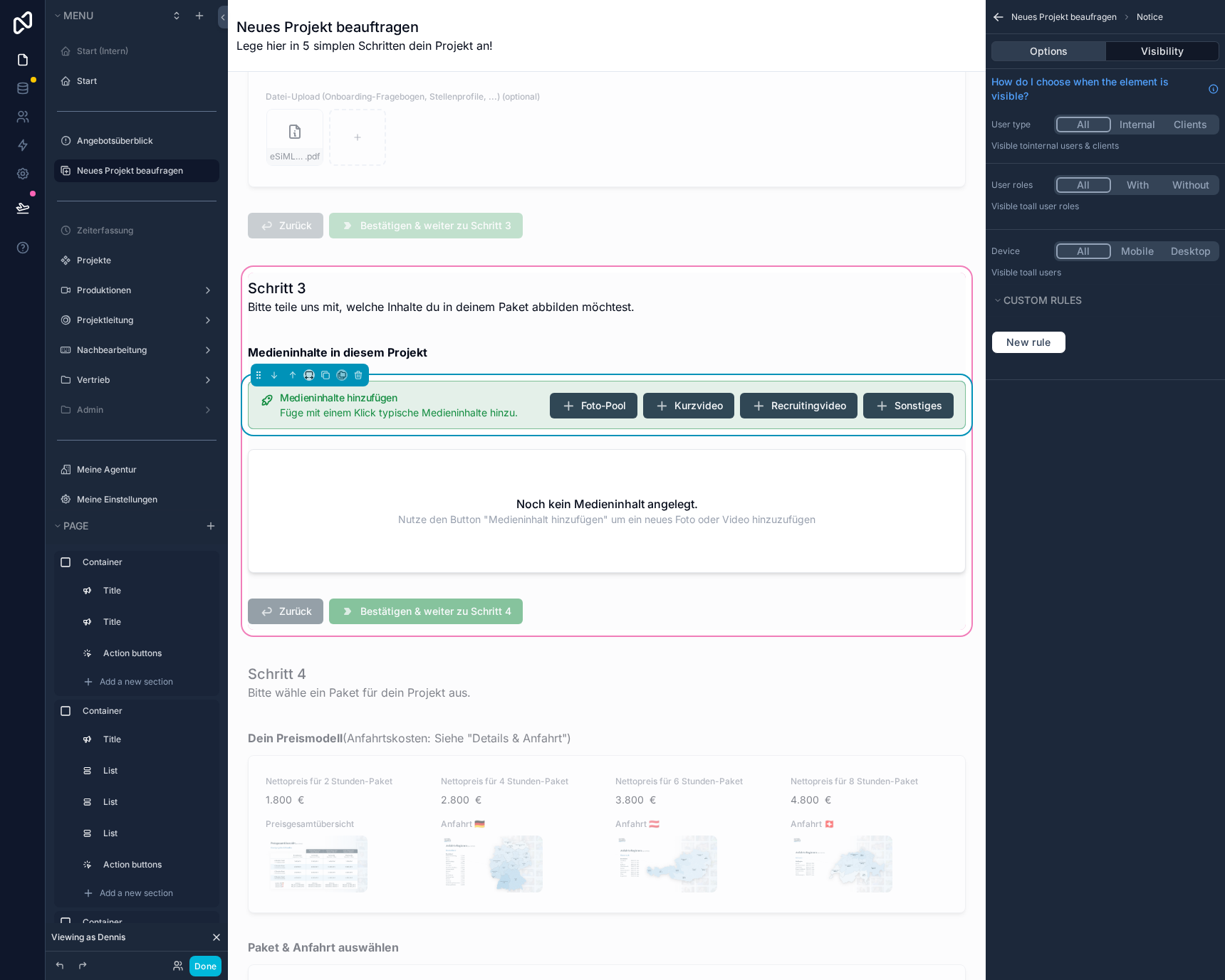
click at [1067, 45] on button "Options" at bounding box center [1048, 51] width 114 height 20
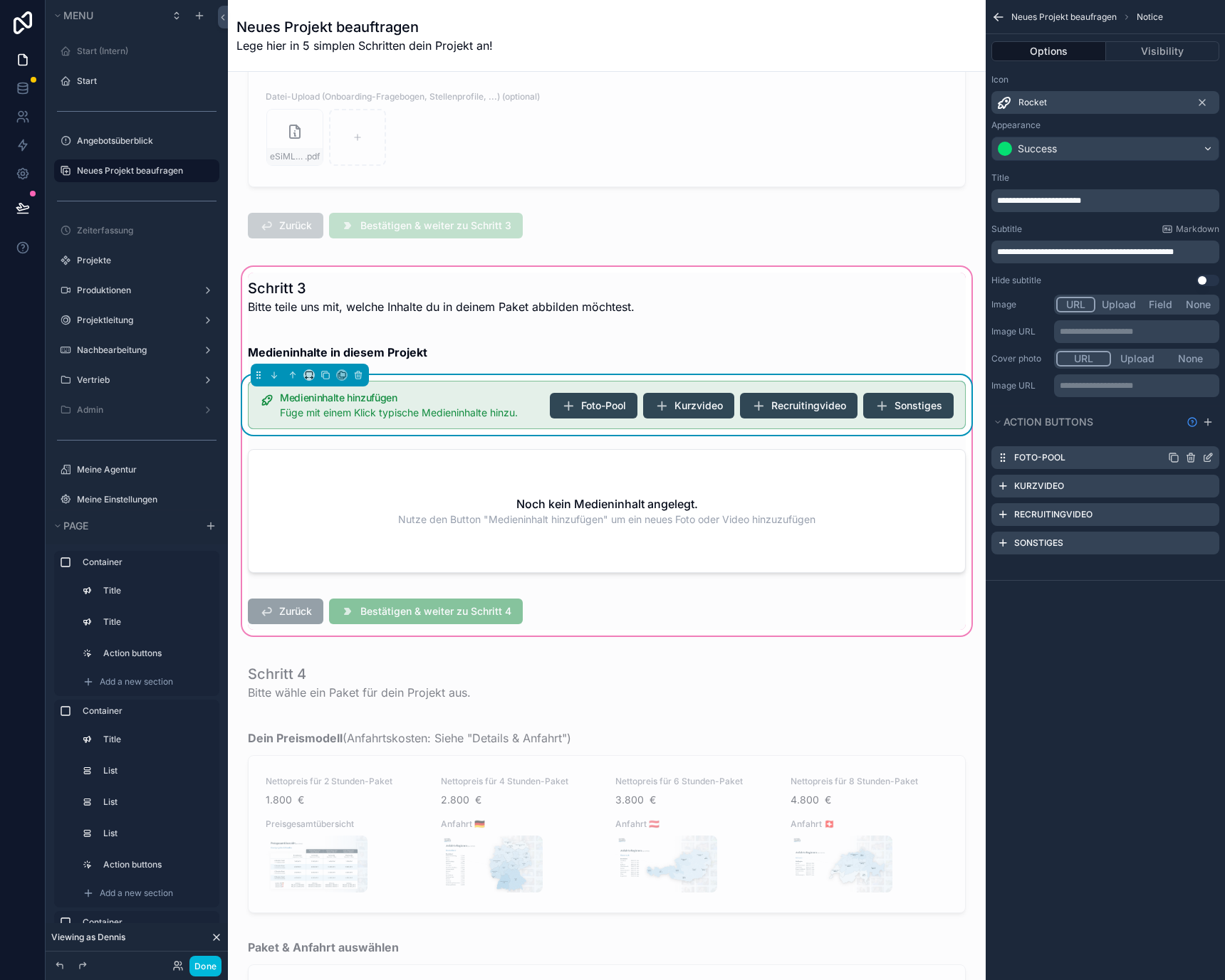
click at [1207, 456] on icon "scrollable content" at bounding box center [1208, 458] width 12 height 12
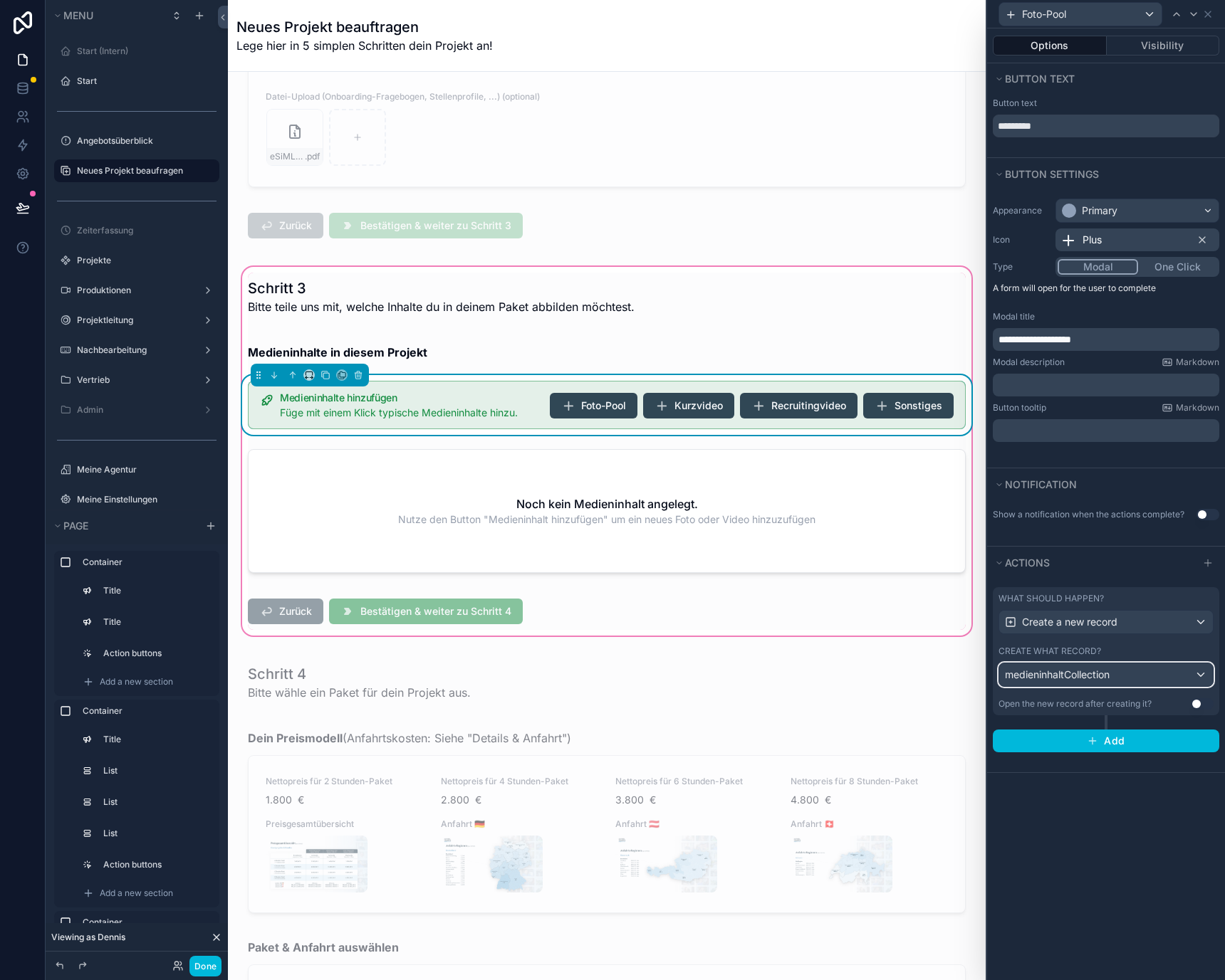
click at [1139, 669] on div "medieninhaltCollection" at bounding box center [1106, 675] width 214 height 23
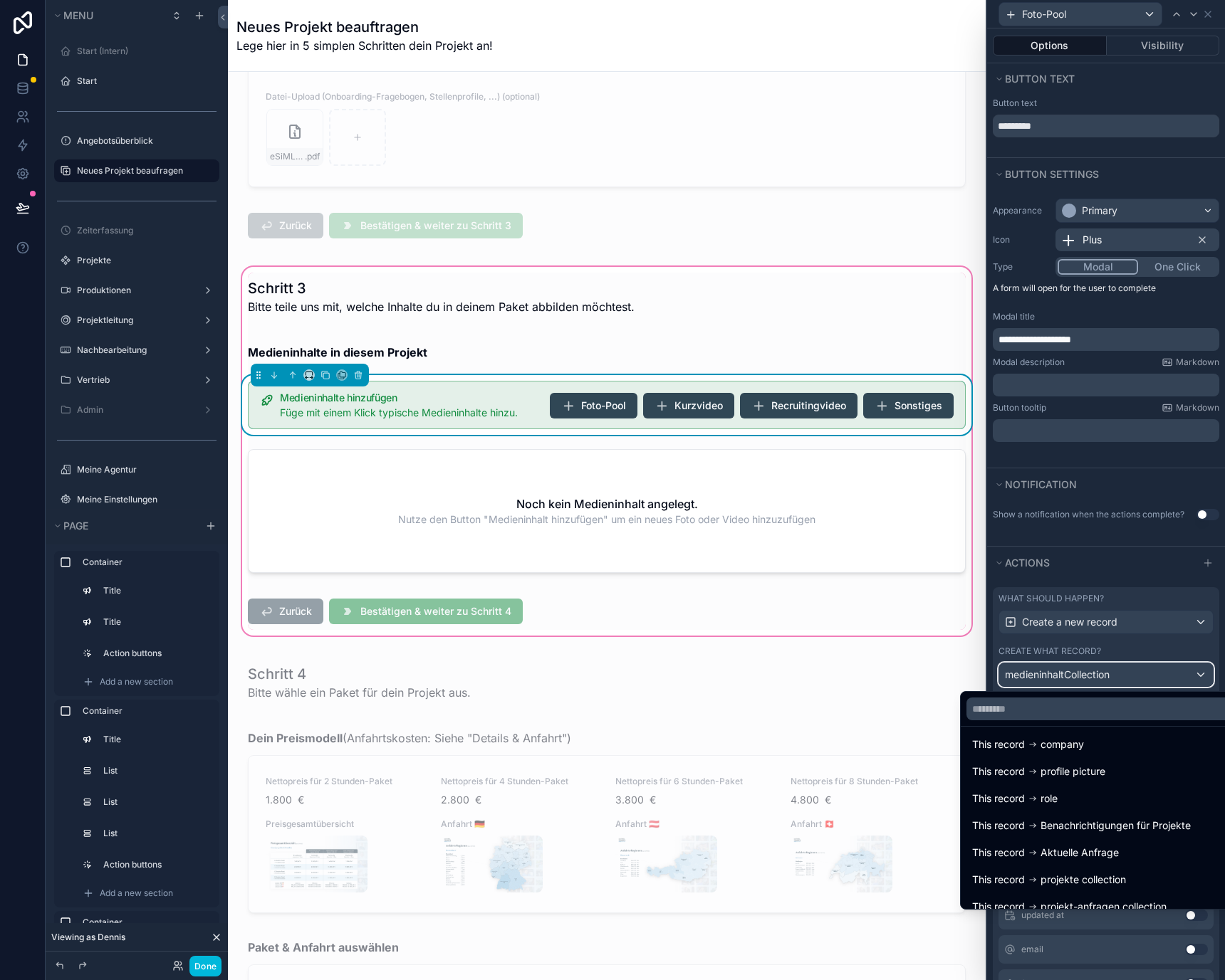
scroll to position [0, 0]
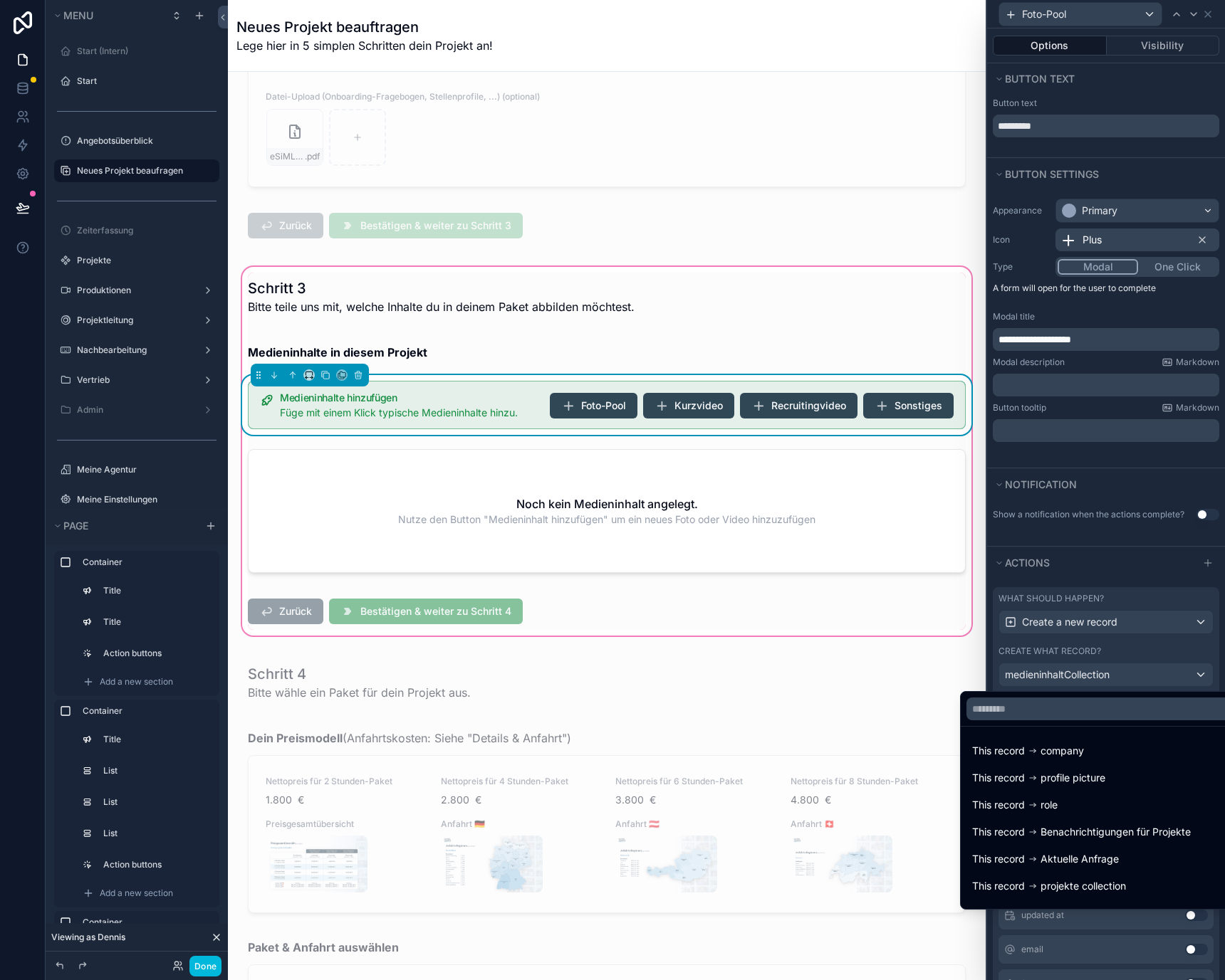
click at [1115, 858] on div "This record Aktuelle Anfrage" at bounding box center [1098, 858] width 253 height 17
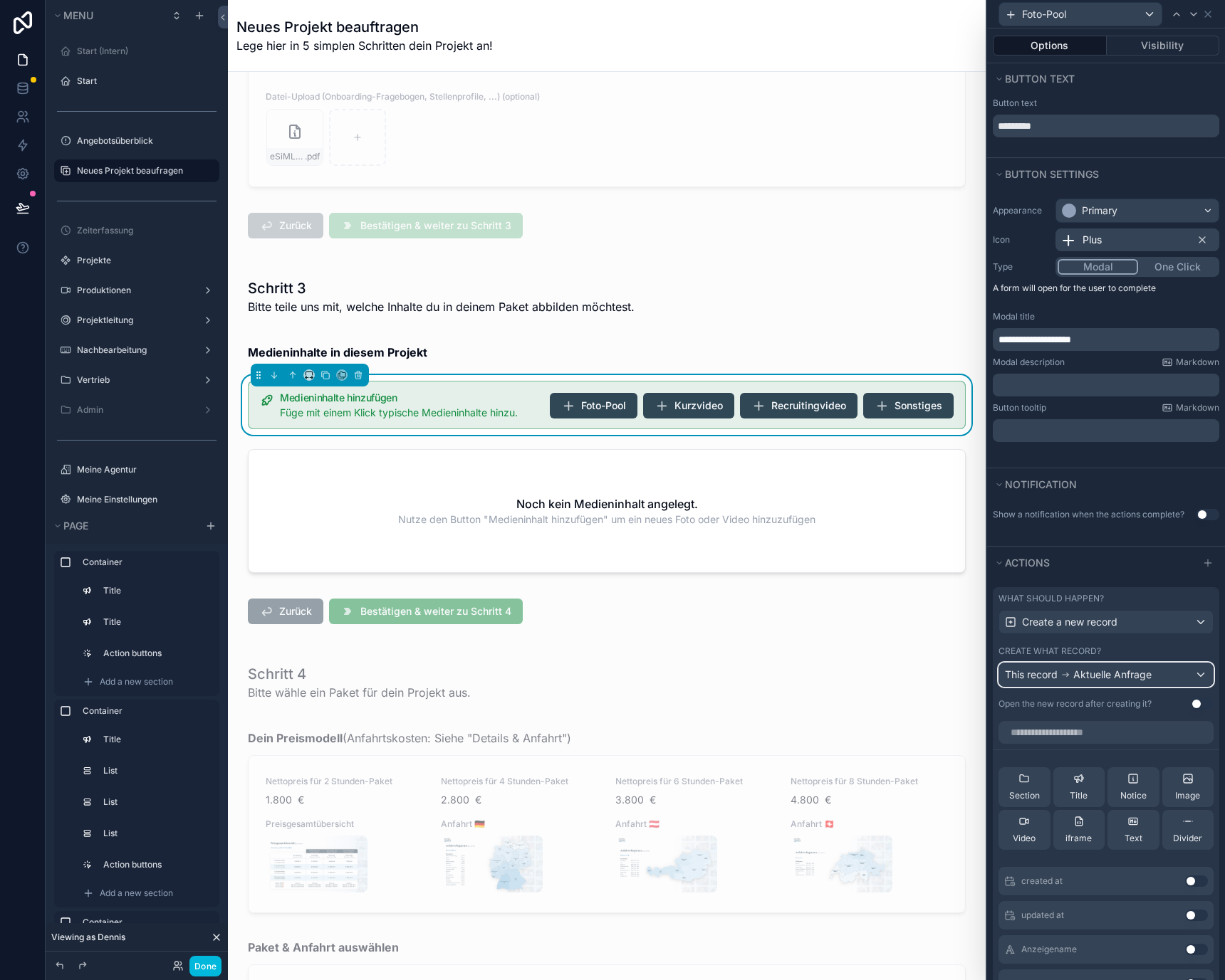
click at [1128, 673] on span "Aktuelle Anfrage" at bounding box center [1112, 675] width 78 height 14
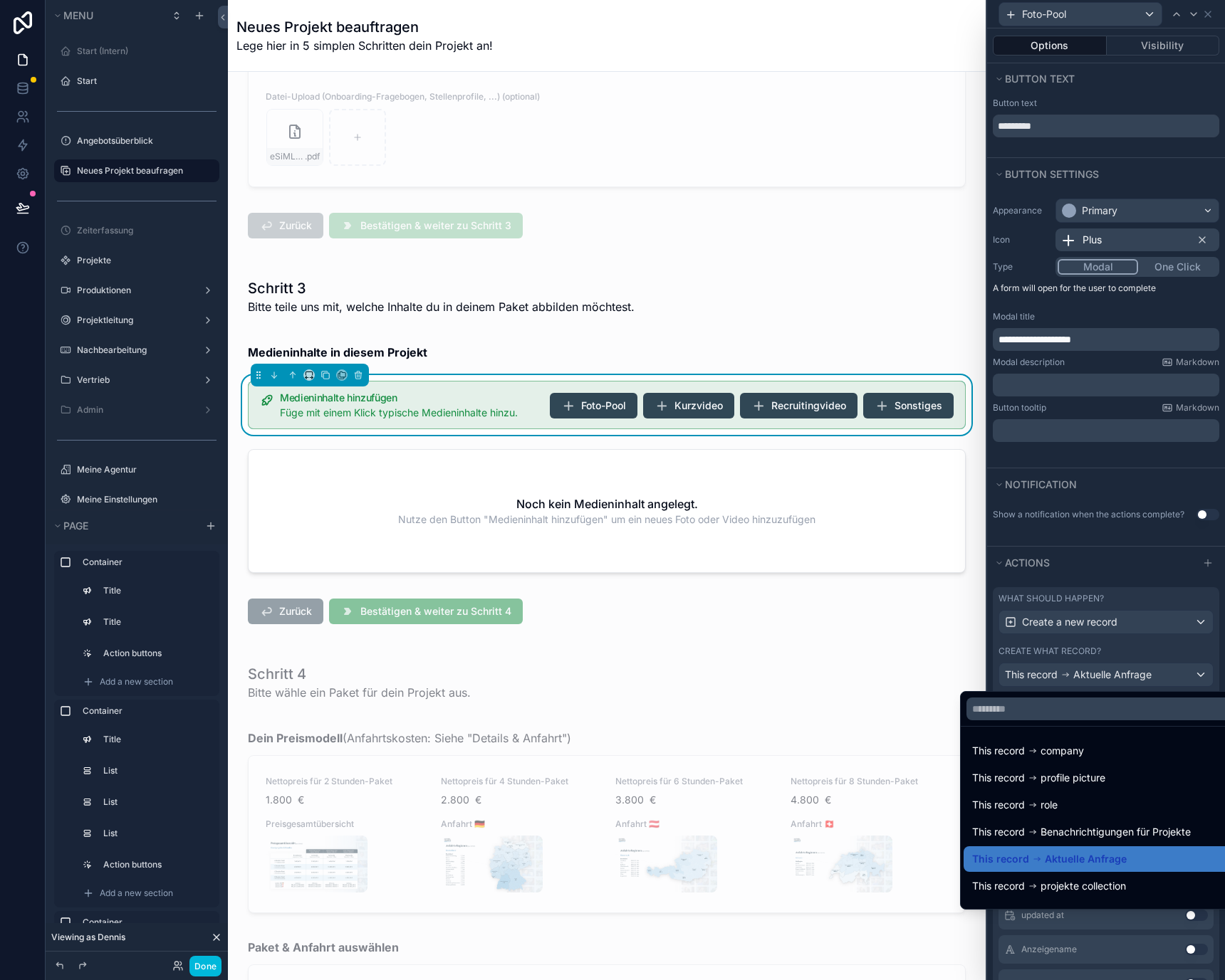
click at [1080, 693] on div at bounding box center [1098, 709] width 275 height 34
click at [1081, 707] on input "text" at bounding box center [1098, 708] width 264 height 23
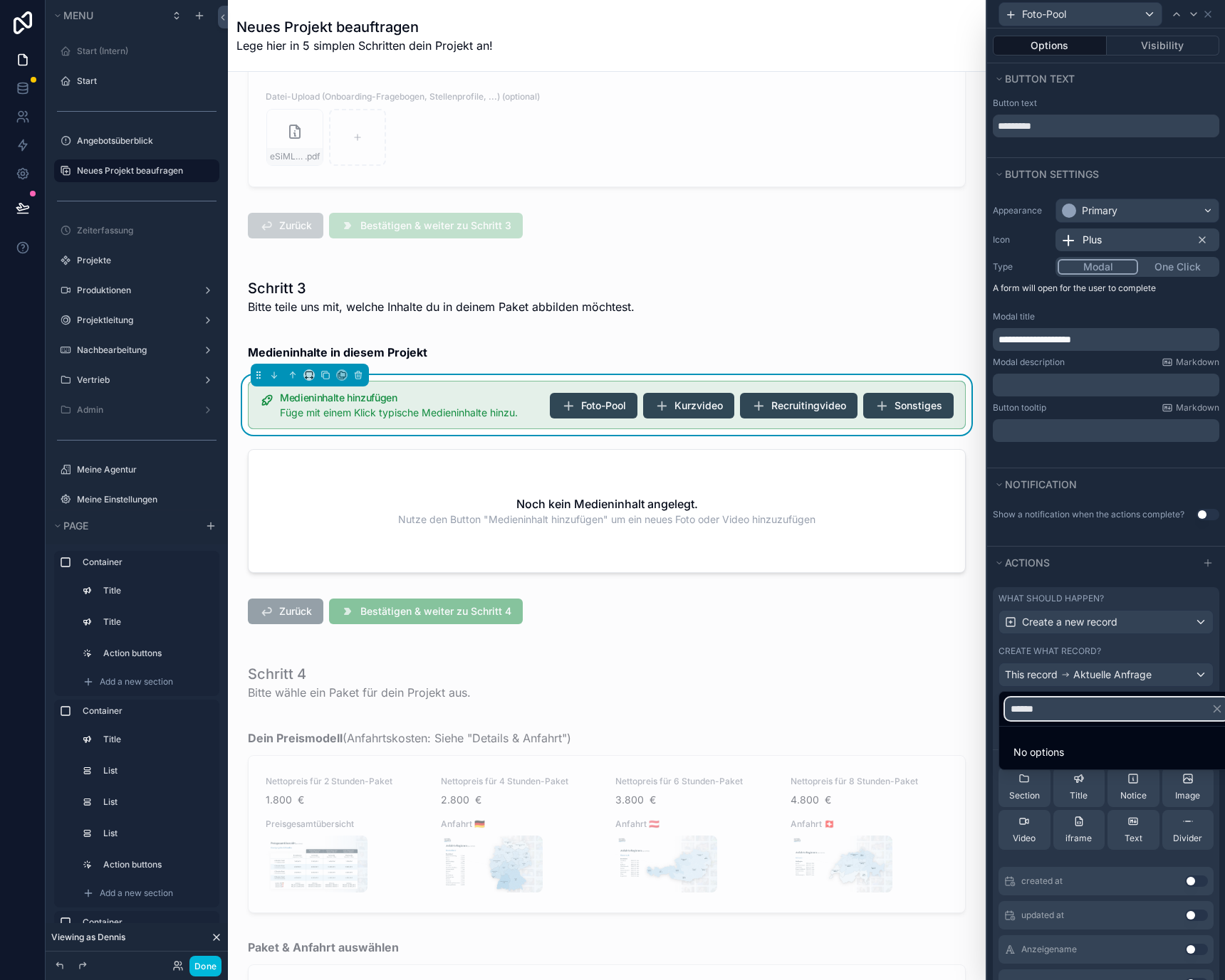
type input "******"
click at [1078, 645] on div at bounding box center [1106, 490] width 238 height 980
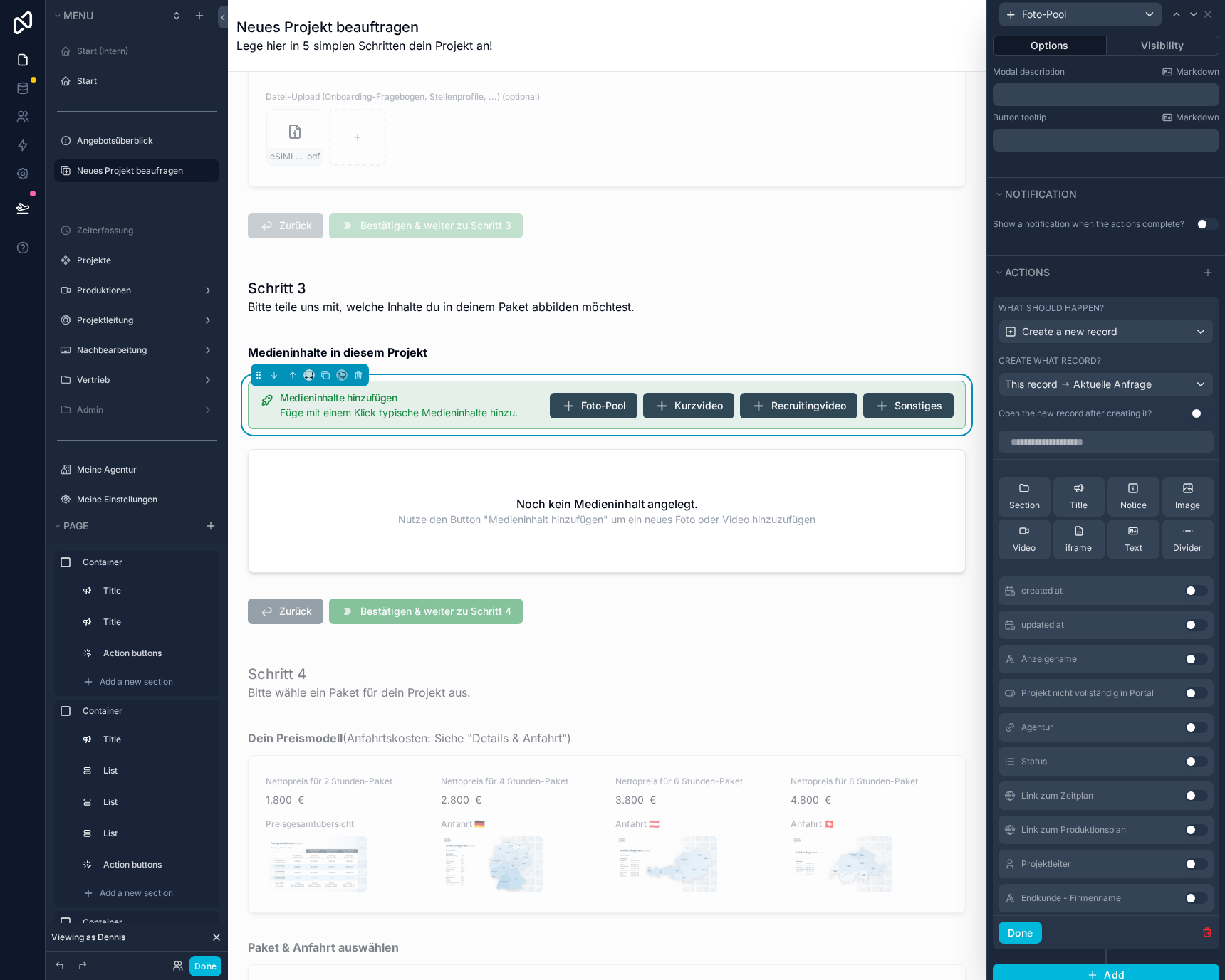
scroll to position [317, 0]
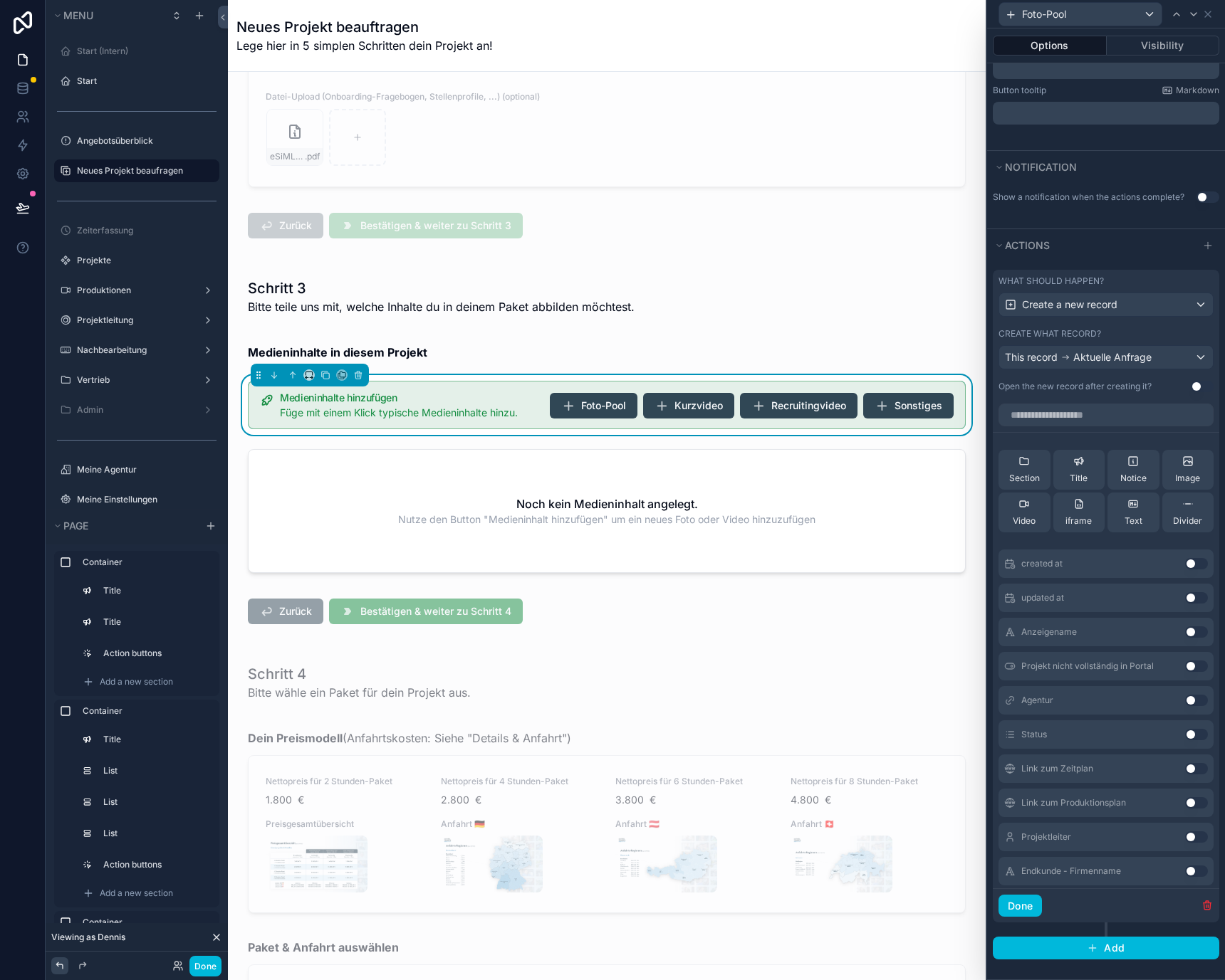
click at [62, 965] on icon at bounding box center [59, 965] width 7 height 7
click at [19, 78] on link at bounding box center [22, 88] width 45 height 29
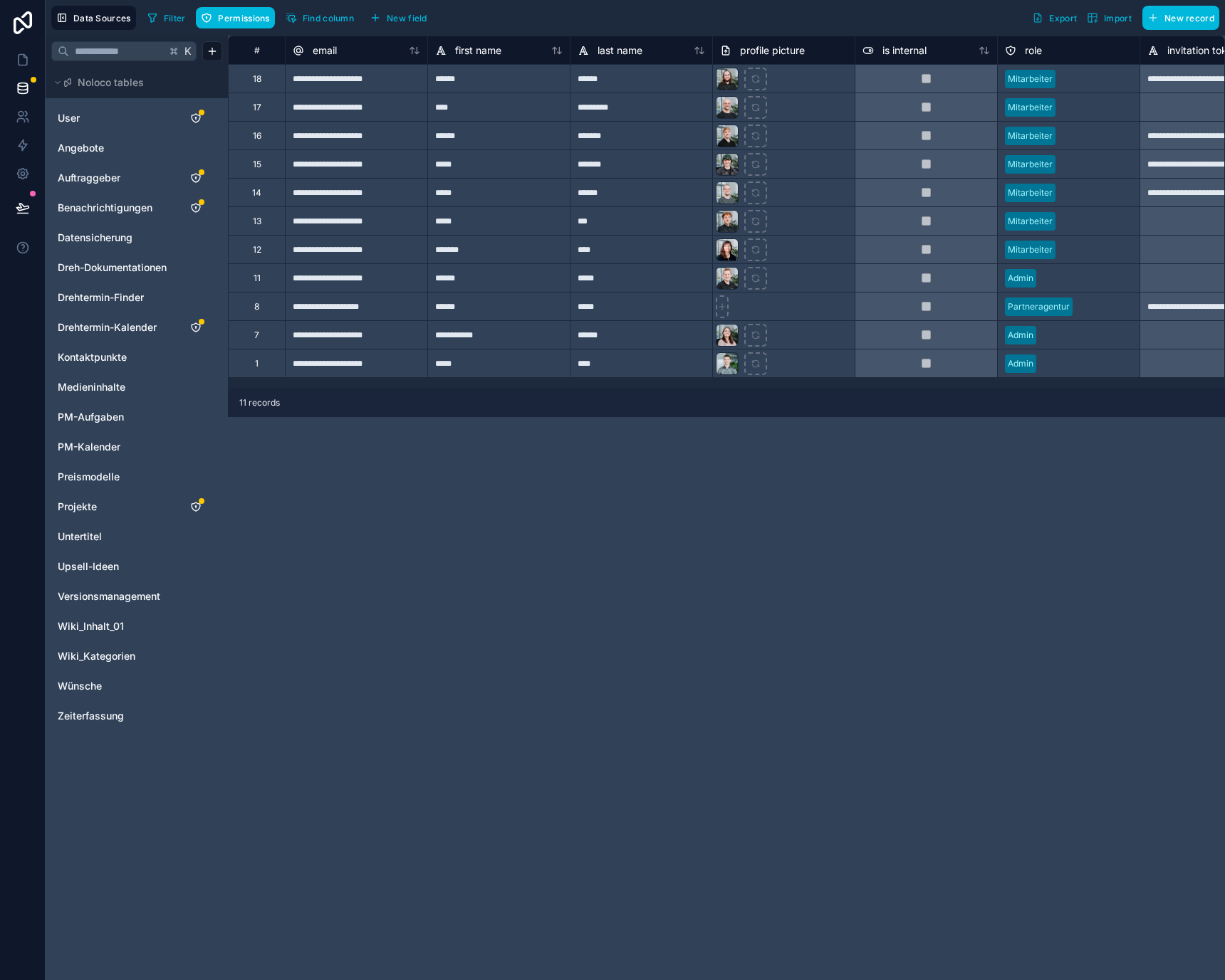
click at [417, 10] on button "New field" at bounding box center [399, 18] width 67 height 21
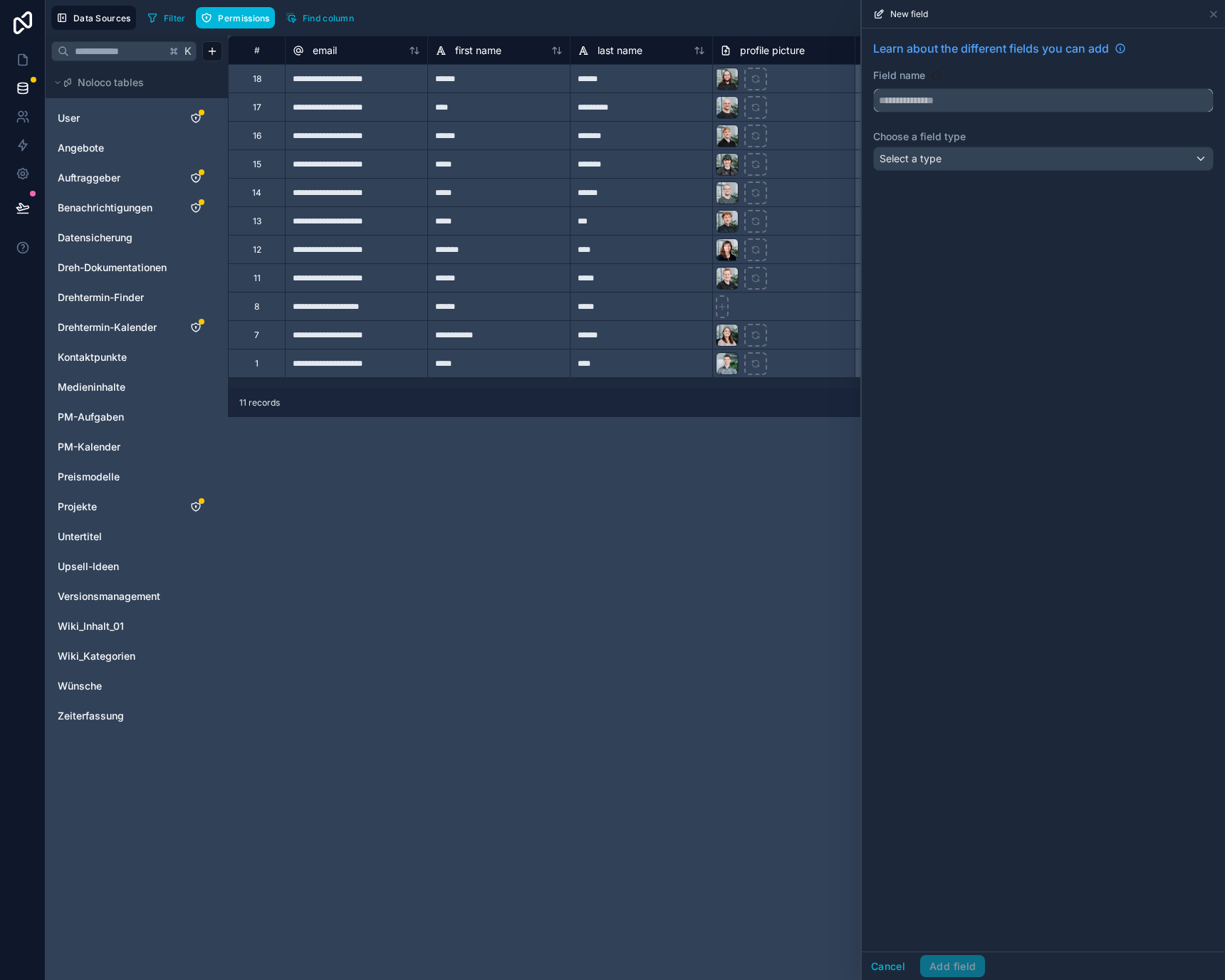
click at [995, 109] on input "text" at bounding box center [1043, 100] width 339 height 23
click at [873, 89] on button "**********" at bounding box center [1043, 100] width 341 height 24
type input "**********"
click at [1002, 150] on div "Select a type" at bounding box center [1043, 158] width 339 height 23
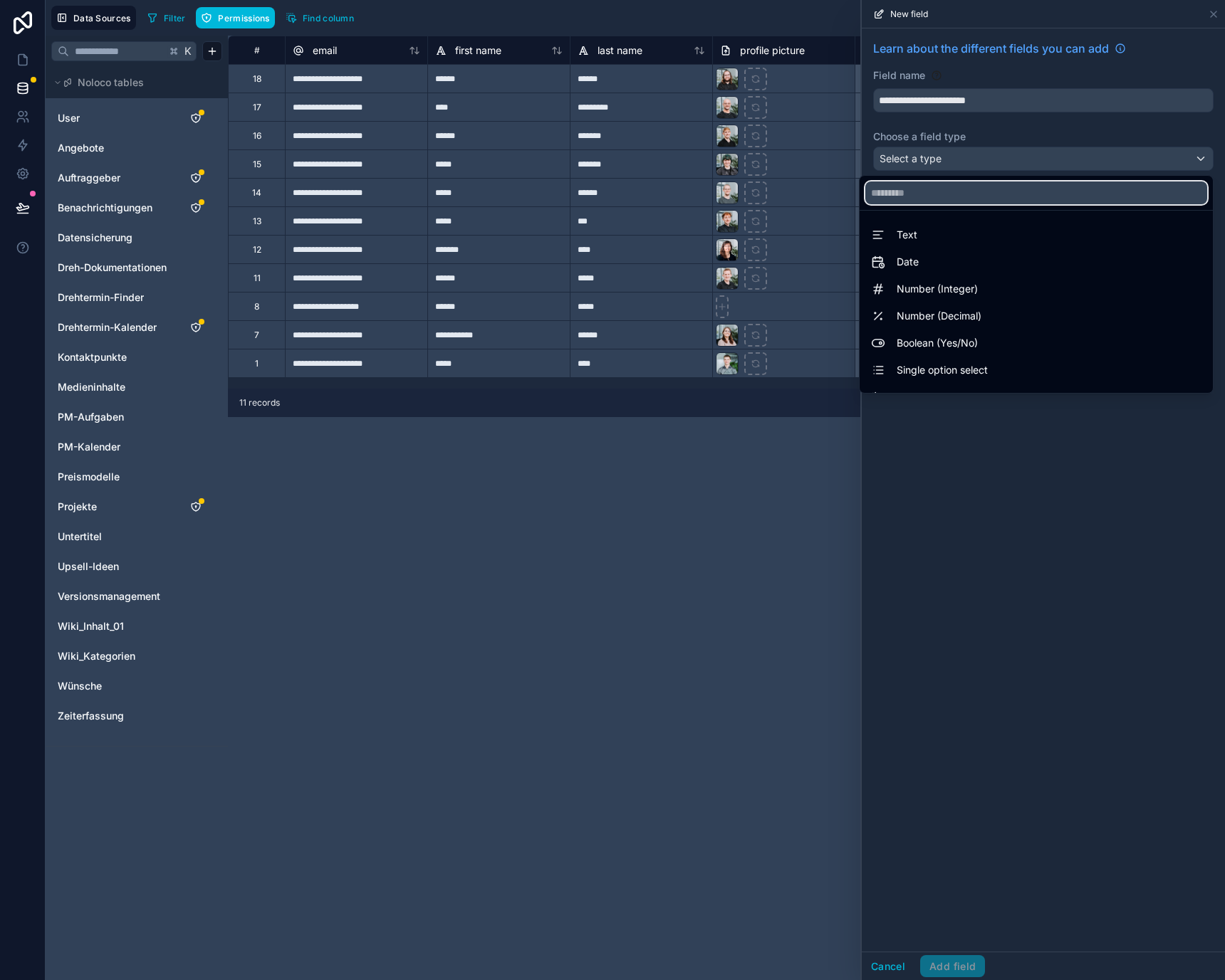
click at [984, 193] on input "text" at bounding box center [1036, 193] width 342 height 23
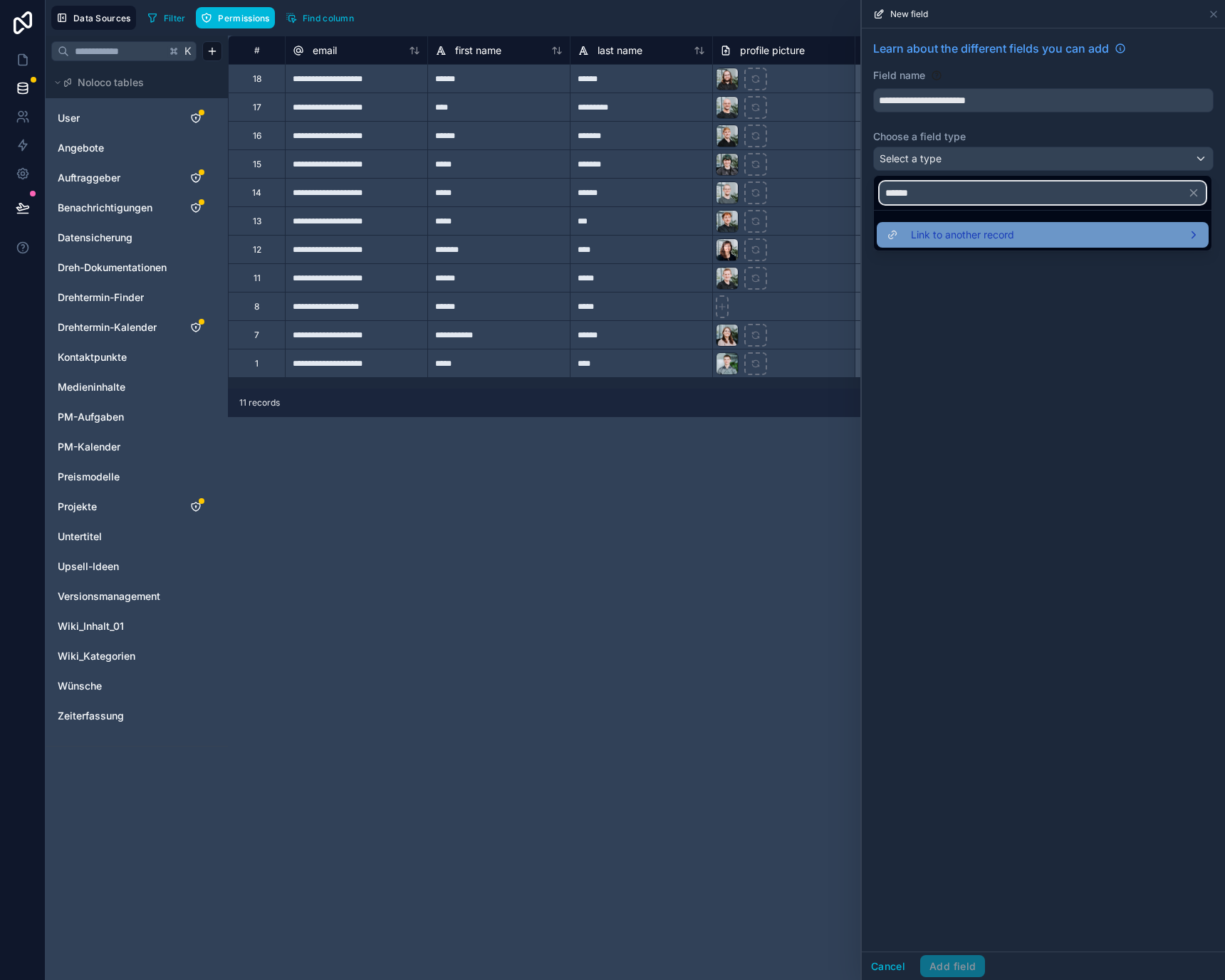
type input "******"
click at [976, 229] on span "Link to another record" at bounding box center [962, 234] width 103 height 17
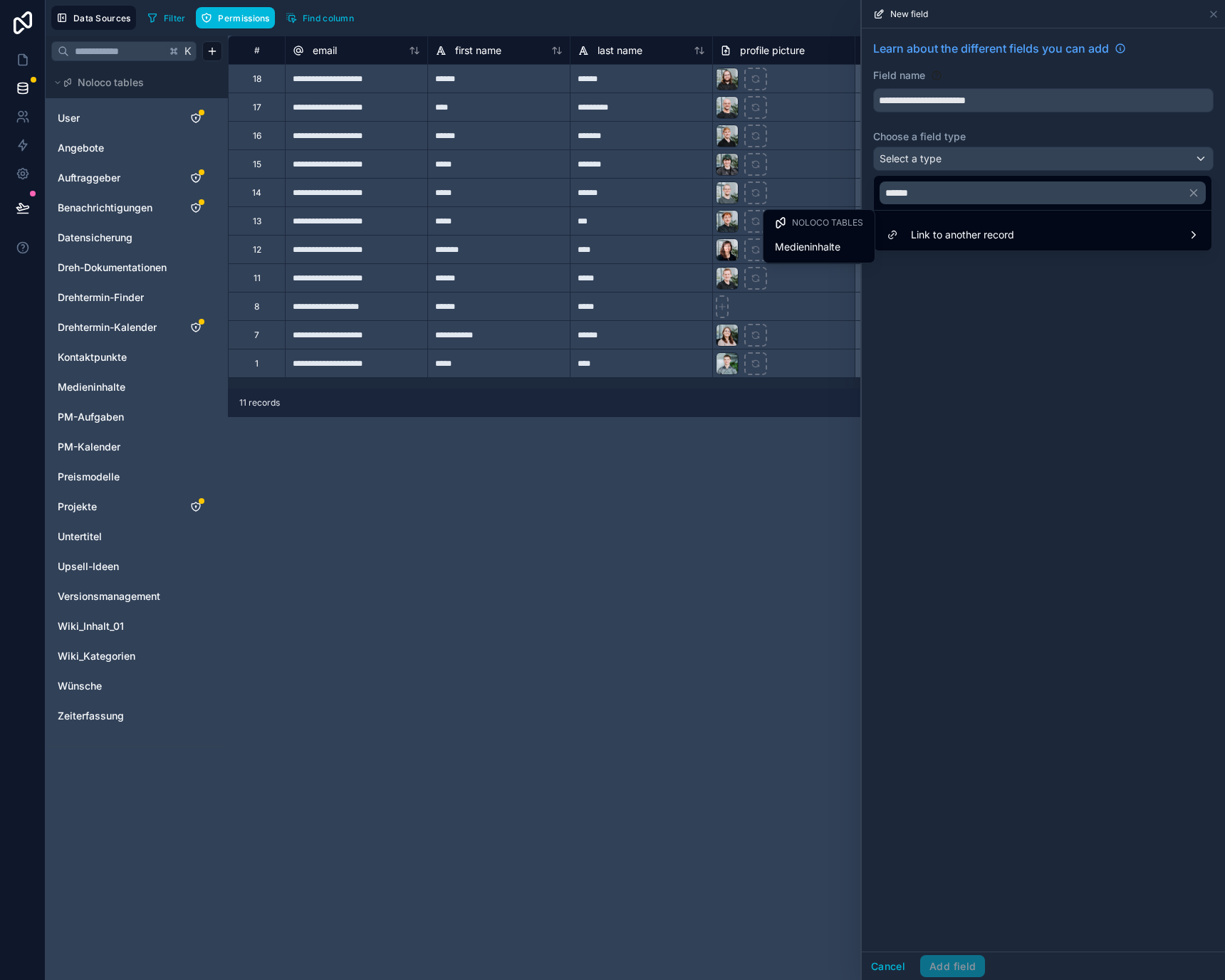
click at [810, 261] on ul "Noloco tables Medieninhalte" at bounding box center [819, 237] width 111 height 53
click at [811, 242] on span "Medieninhalte" at bounding box center [807, 247] width 65 height 17
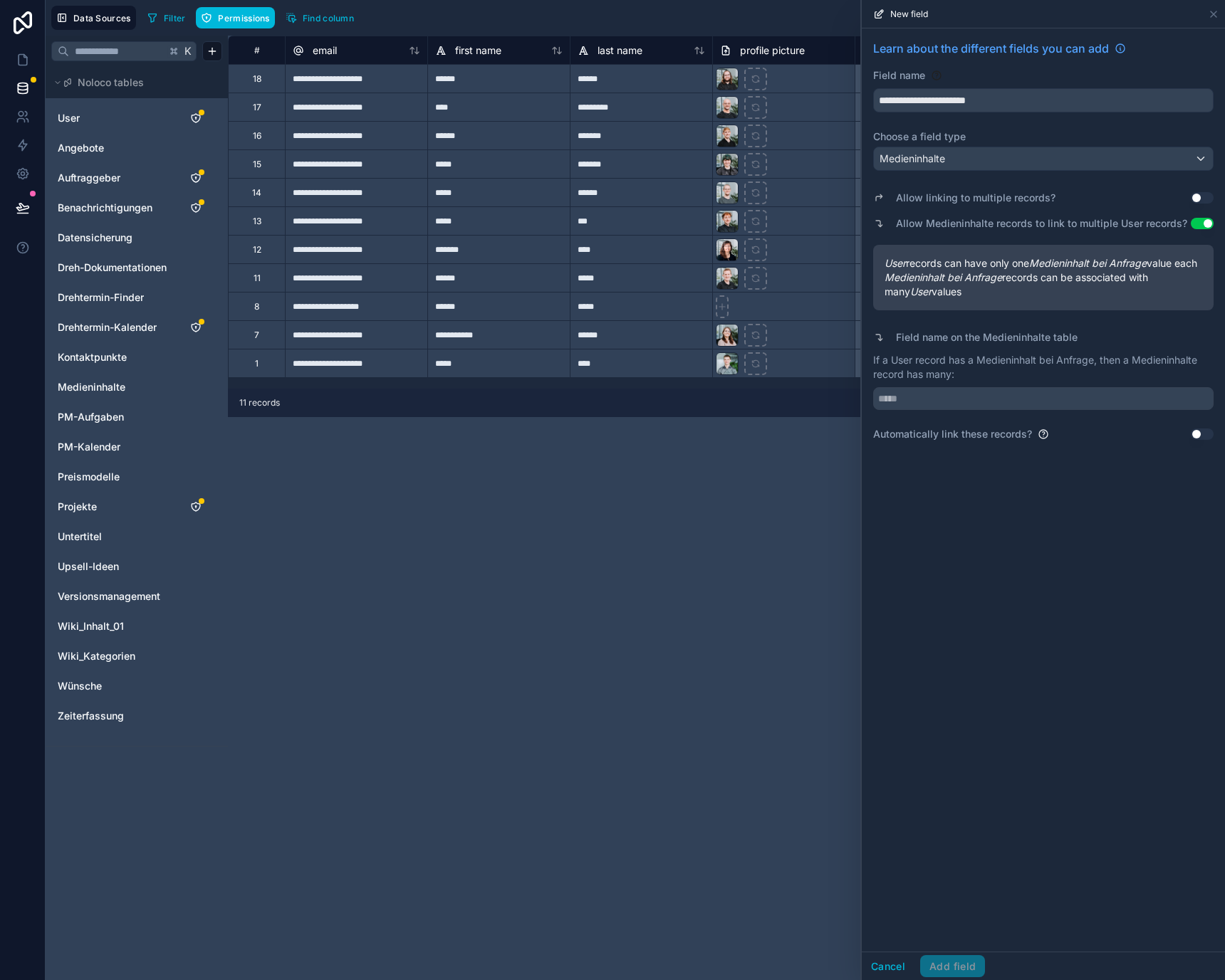
click at [1199, 198] on button "Use setting" at bounding box center [1202, 198] width 23 height 12
click at [1206, 226] on button "Use setting" at bounding box center [1202, 223] width 23 height 12
click at [940, 400] on input "text" at bounding box center [1043, 398] width 341 height 23
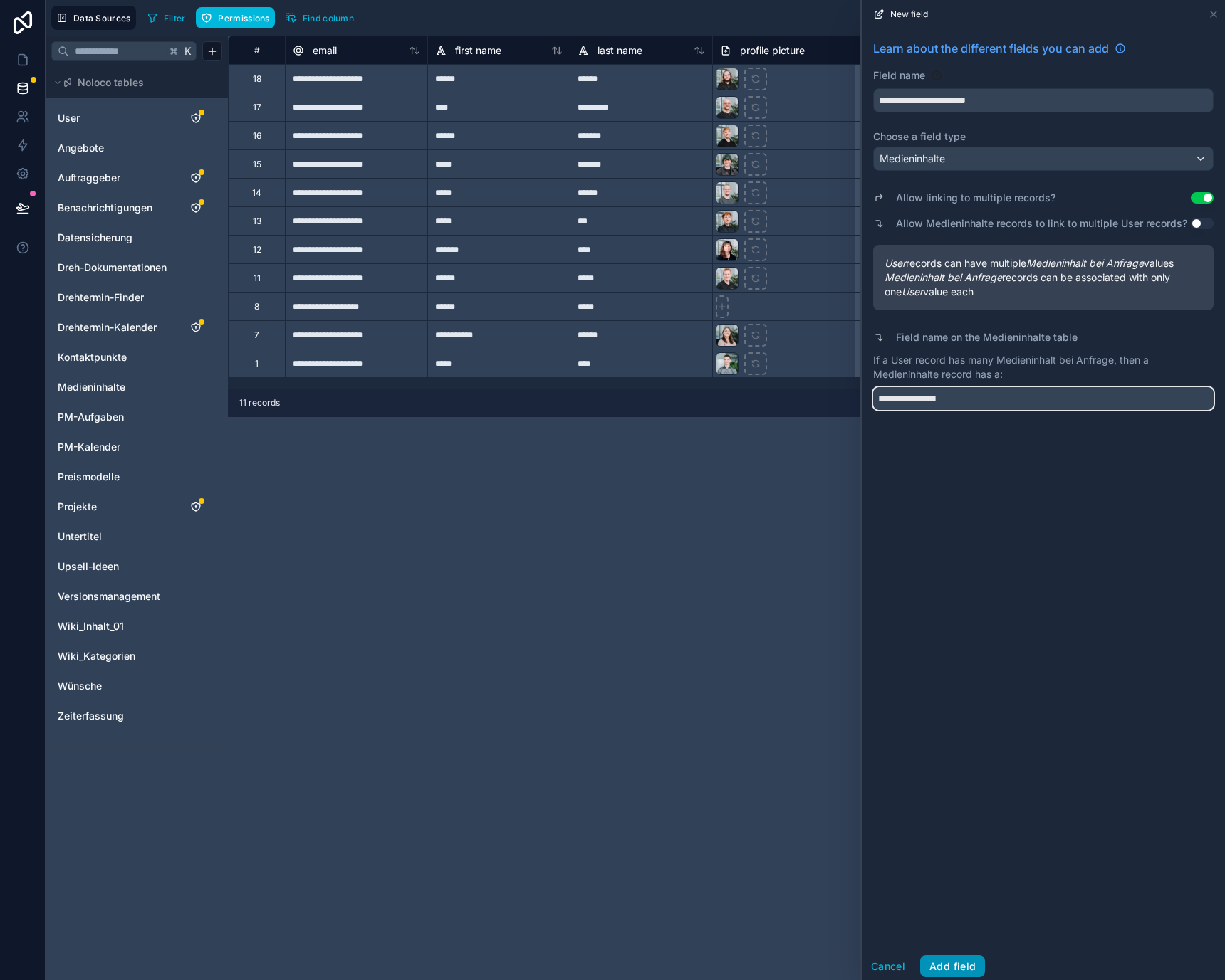
type input "**********"
click at [952, 957] on button "Add field" at bounding box center [952, 966] width 64 height 23
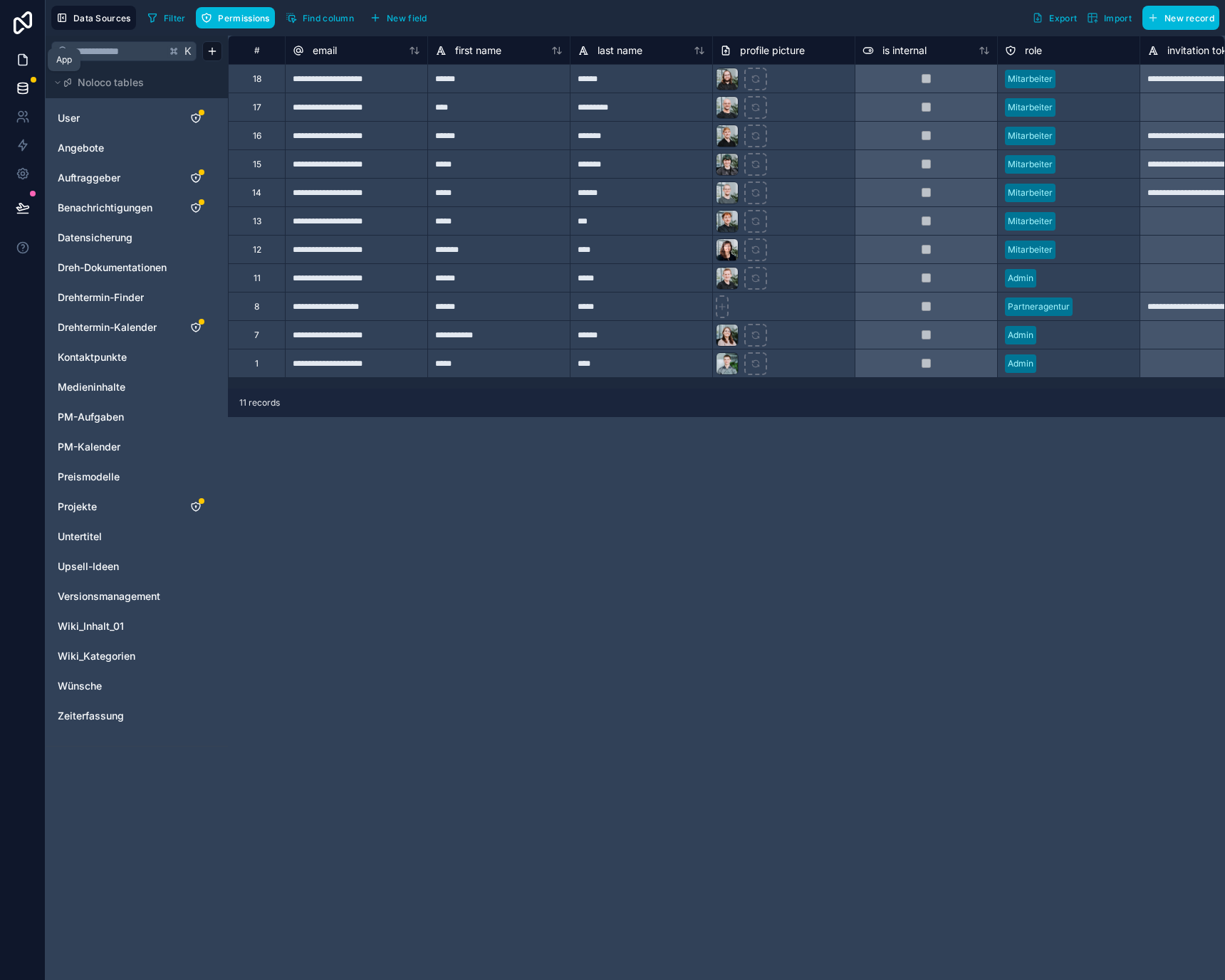
click at [20, 63] on icon at bounding box center [22, 59] width 14 height 14
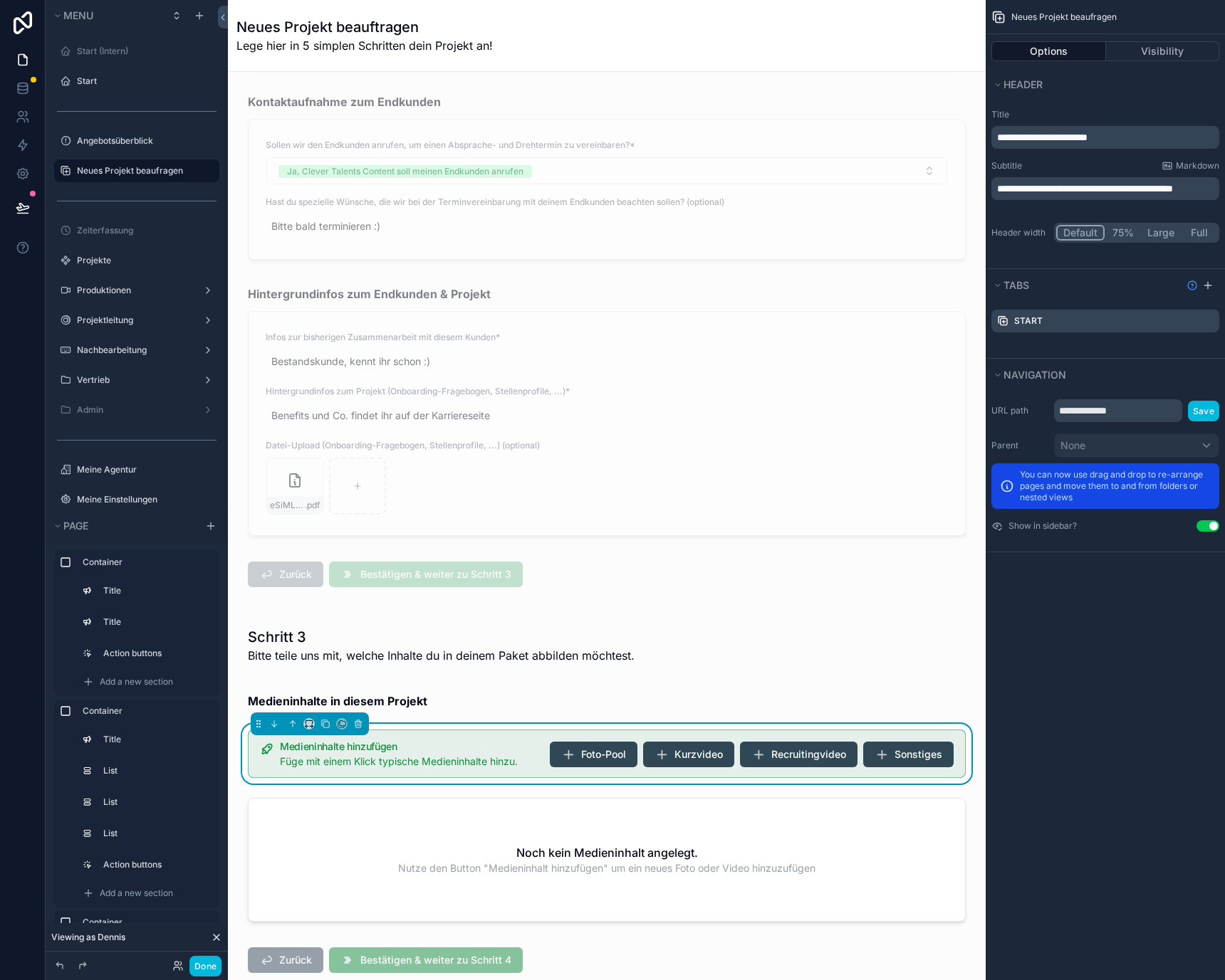
scroll to position [2166, 0]
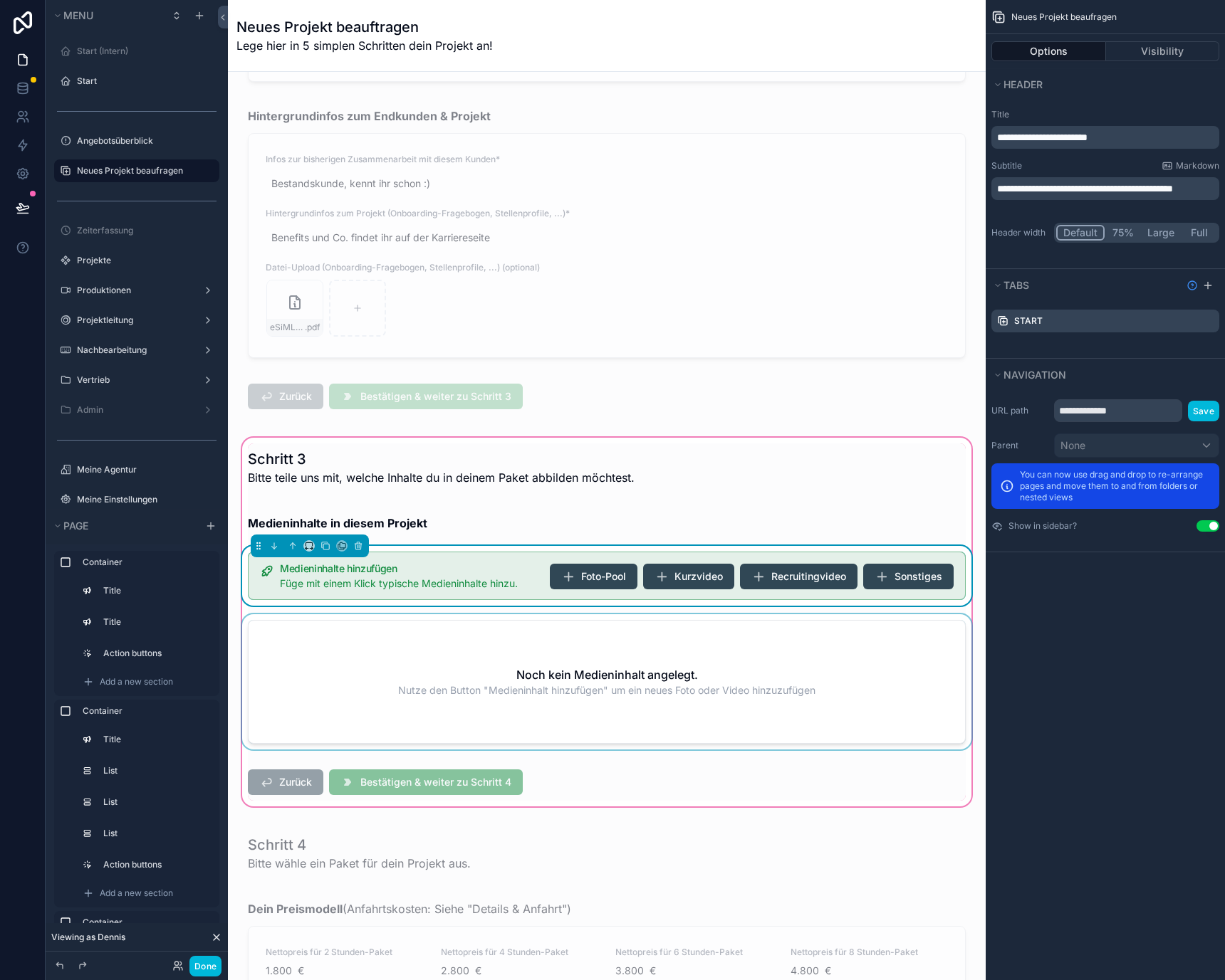
click at [627, 621] on div "scrollable content" at bounding box center [607, 685] width 735 height 141
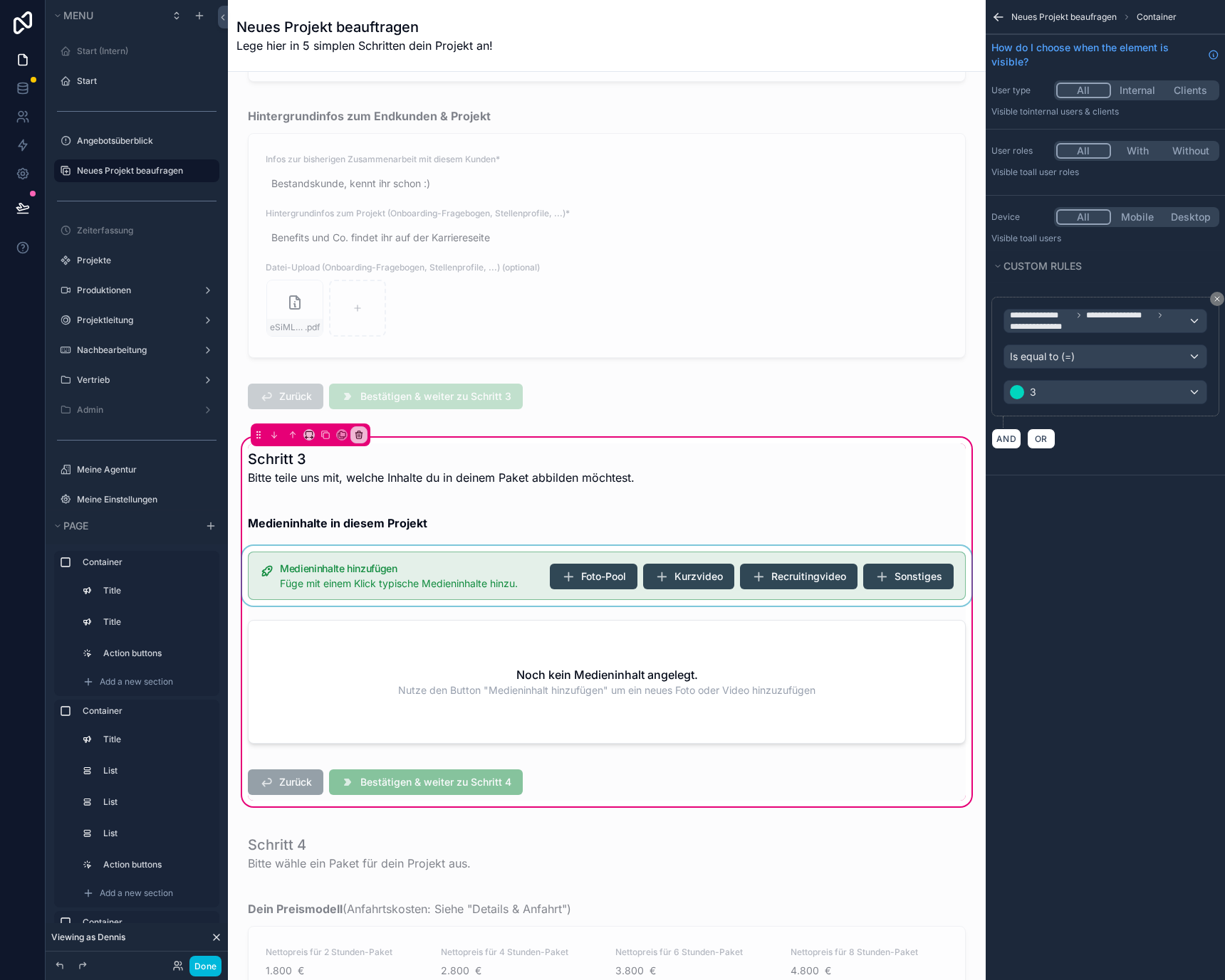
click at [511, 574] on div "scrollable content" at bounding box center [607, 576] width 735 height 60
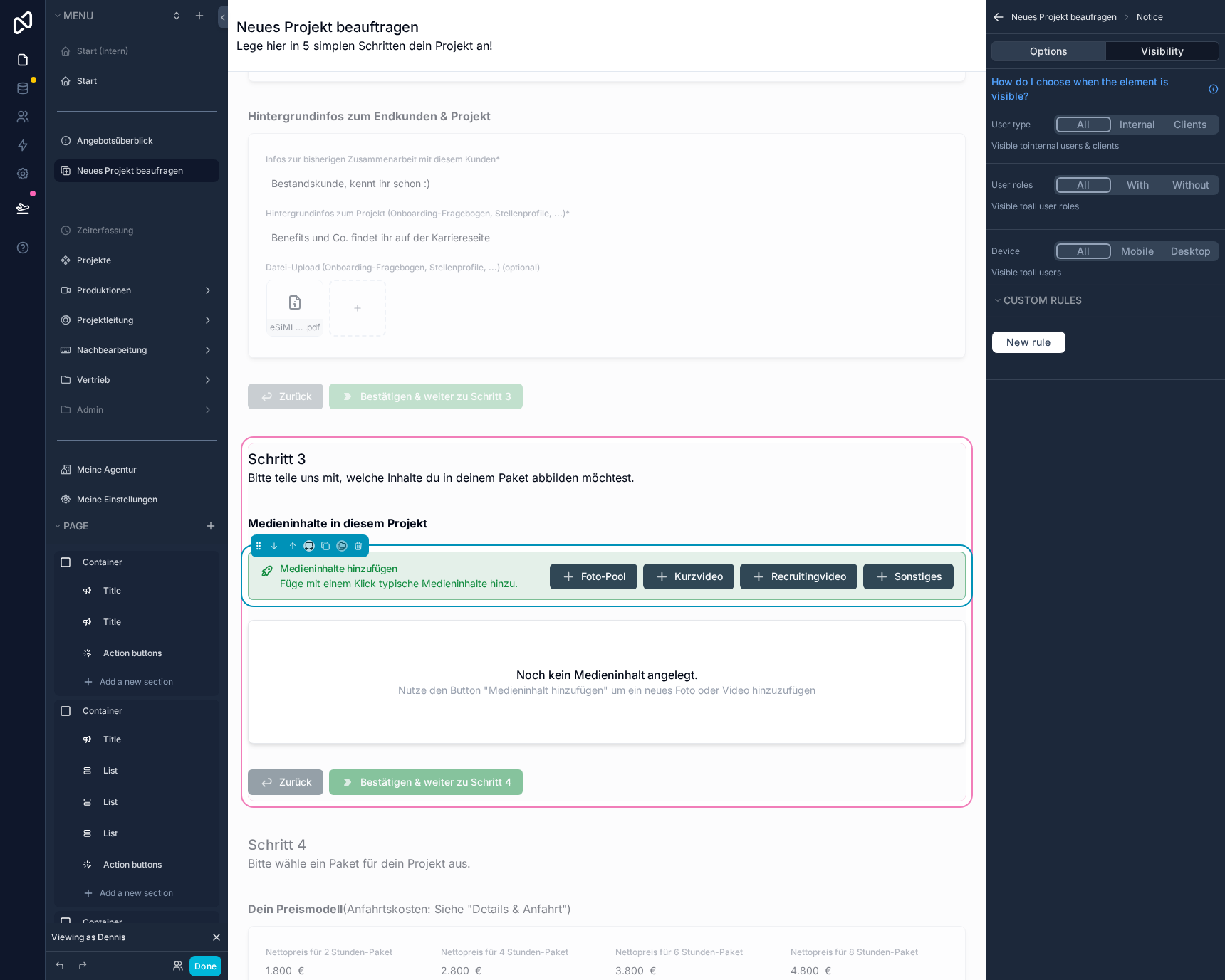
click at [1045, 53] on button "Options" at bounding box center [1048, 51] width 114 height 20
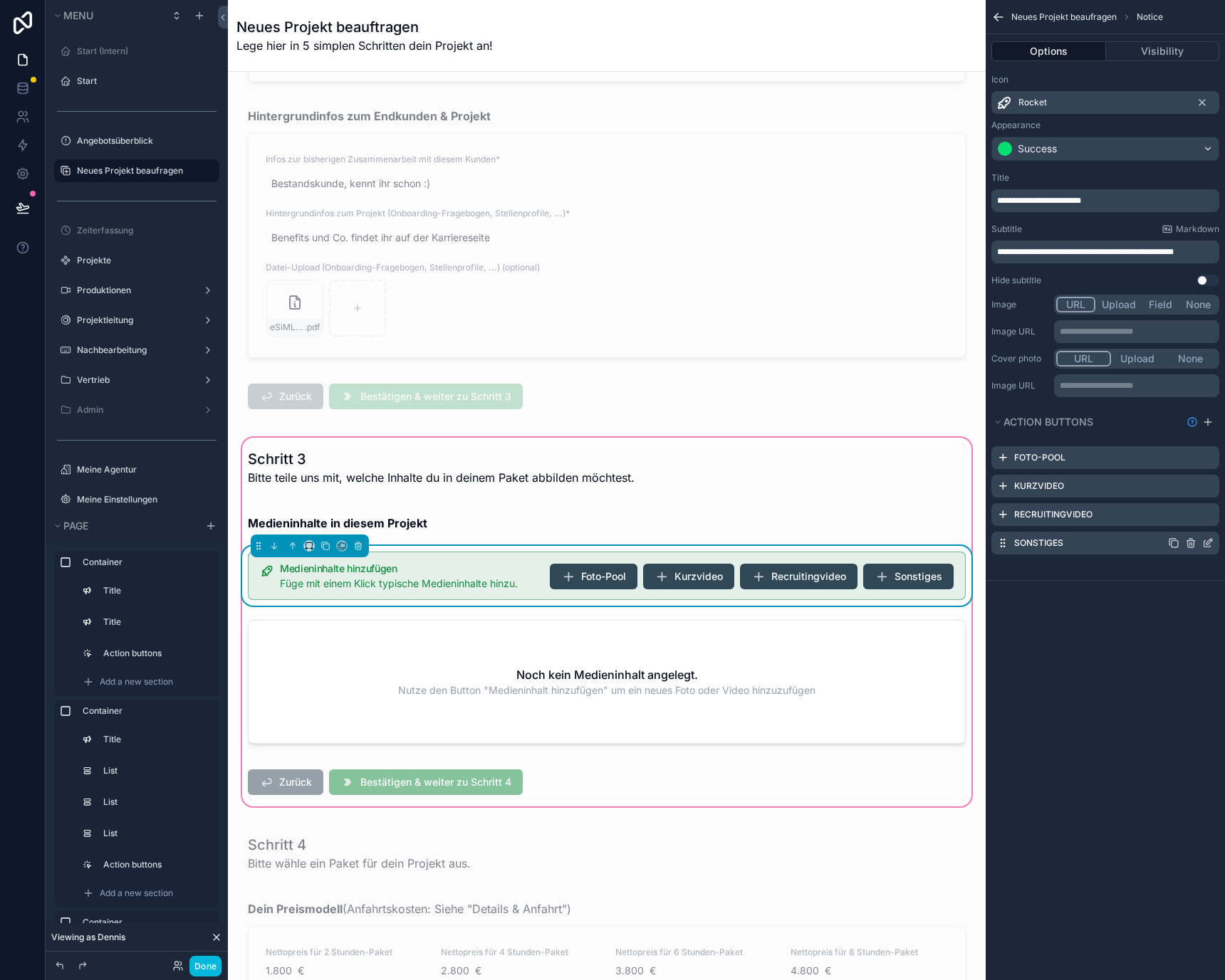
click at [1209, 538] on icon "scrollable content" at bounding box center [1208, 543] width 12 height 12
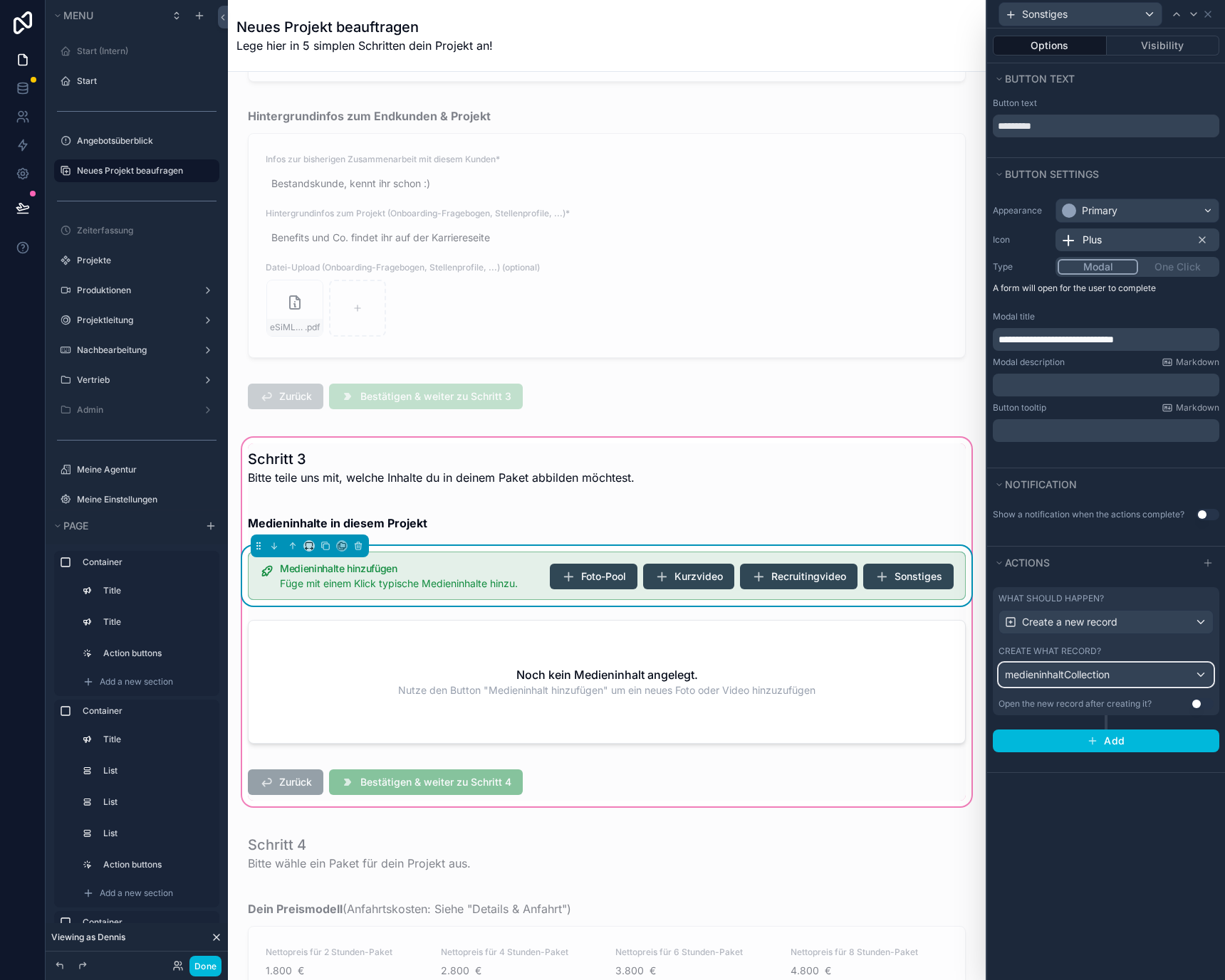
click at [1073, 676] on span "medieninhaltCollection" at bounding box center [1056, 675] width 105 height 14
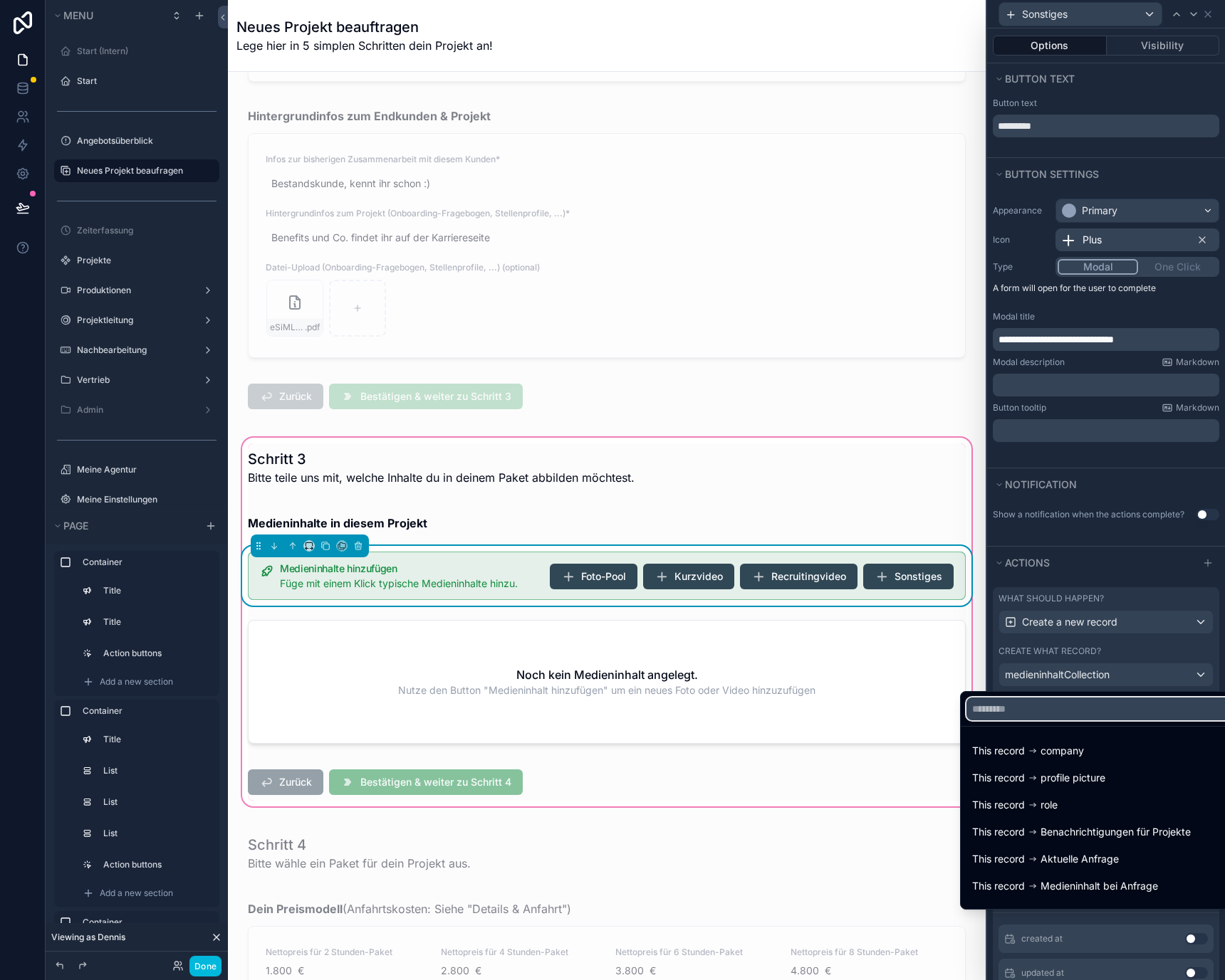
click at [1074, 700] on input "text" at bounding box center [1098, 708] width 264 height 23
click at [1064, 879] on span "Medieninhalt bei Anfrage" at bounding box center [1099, 886] width 117 height 17
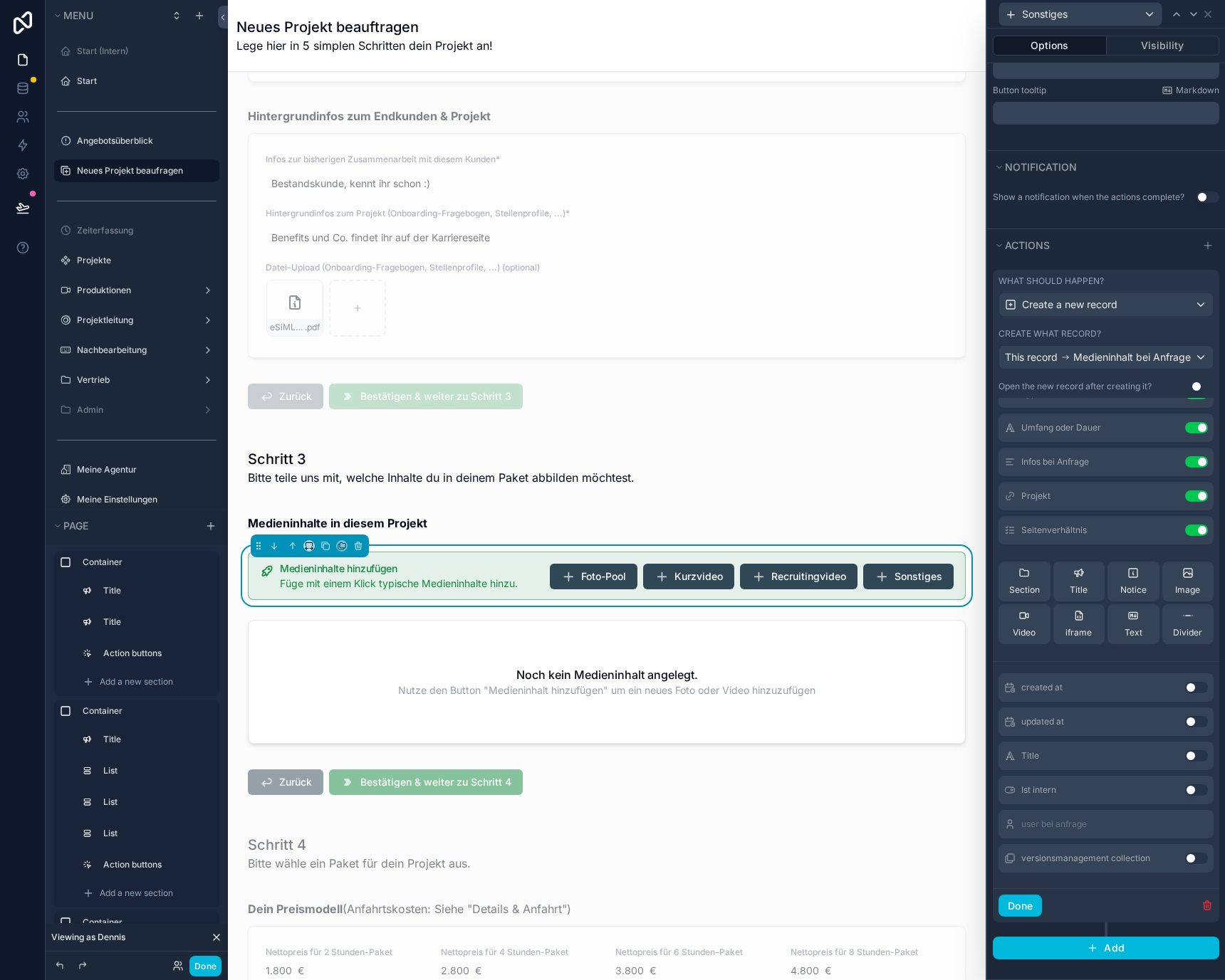
scroll to position [61, 0]
click at [1016, 905] on button "Done" at bounding box center [1020, 906] width 43 height 23
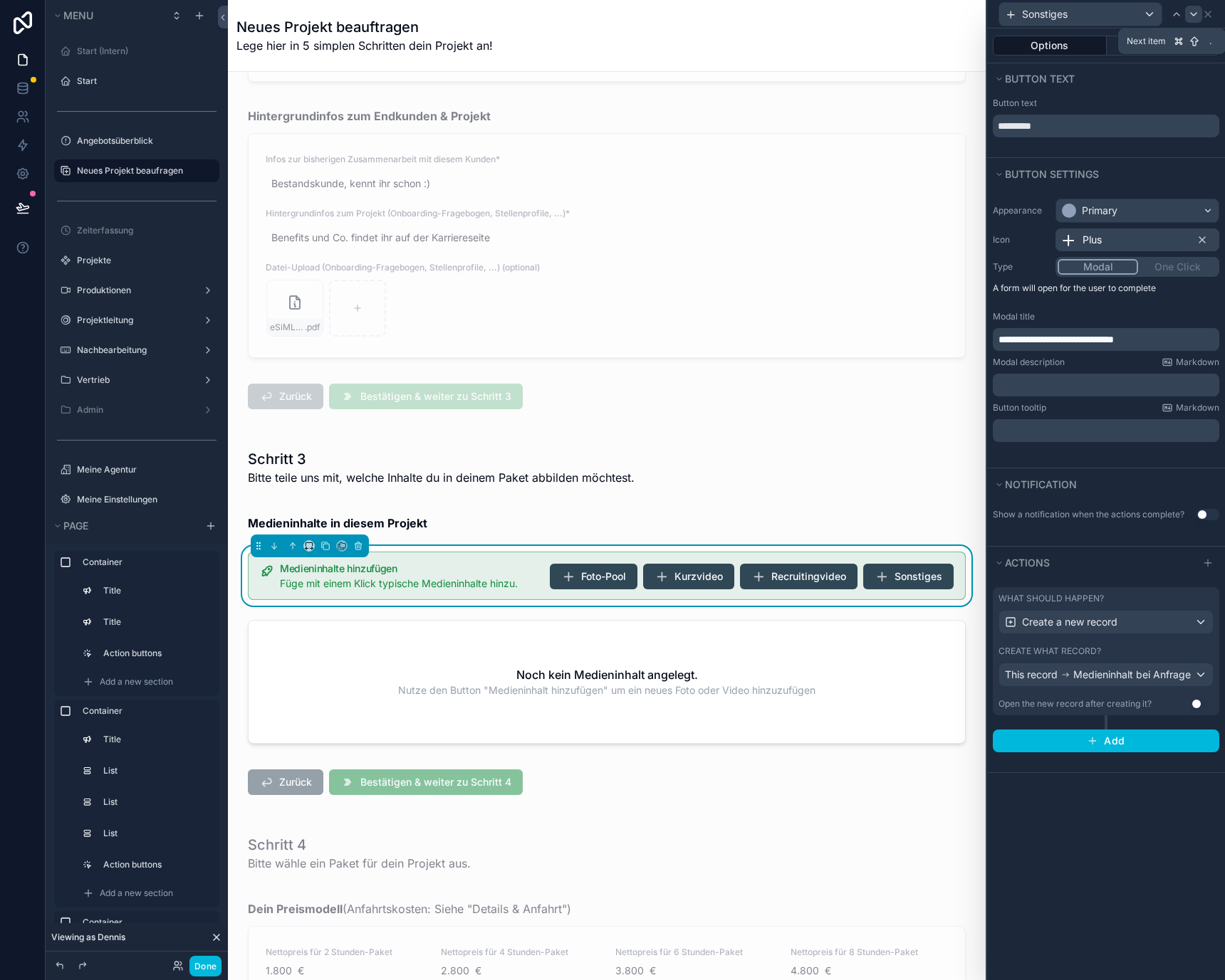
click at [1190, 18] on icon at bounding box center [1193, 15] width 12 height 12
click at [1163, 672] on div "medieninhaltCollection" at bounding box center [1106, 675] width 214 height 23
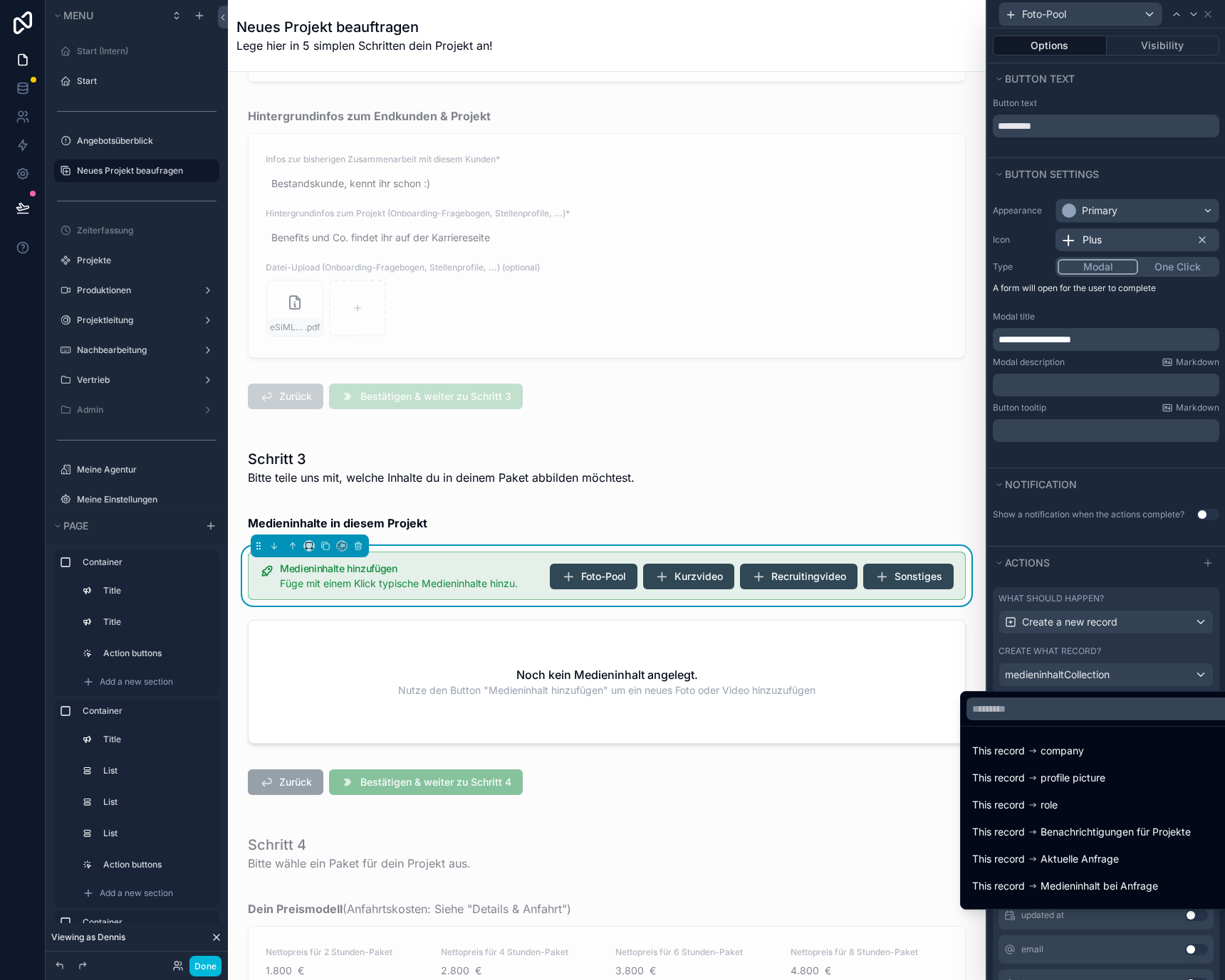
click at [1163, 672] on div at bounding box center [1106, 490] width 238 height 980
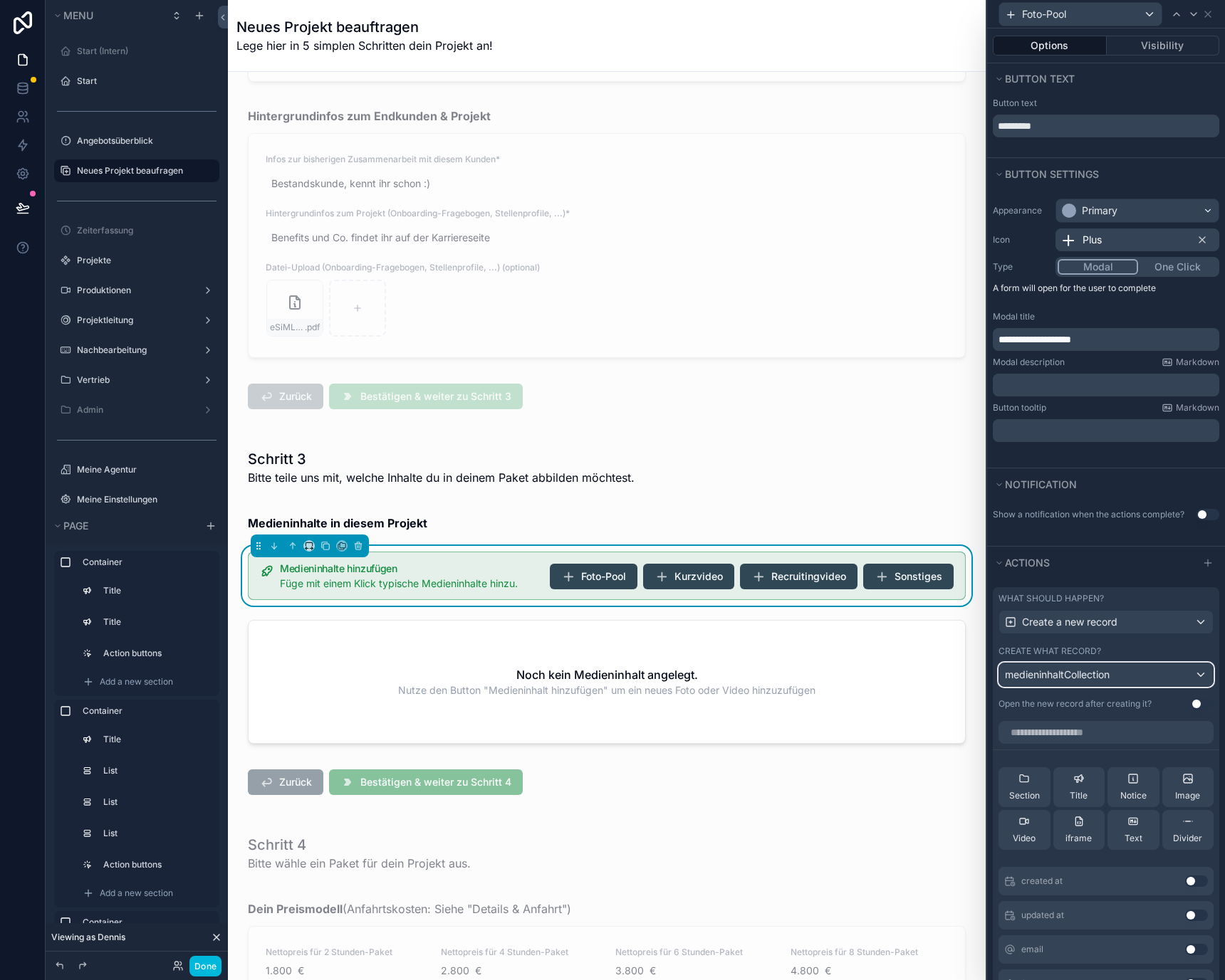
click at [1154, 675] on div "medieninhaltCollection" at bounding box center [1106, 675] width 214 height 23
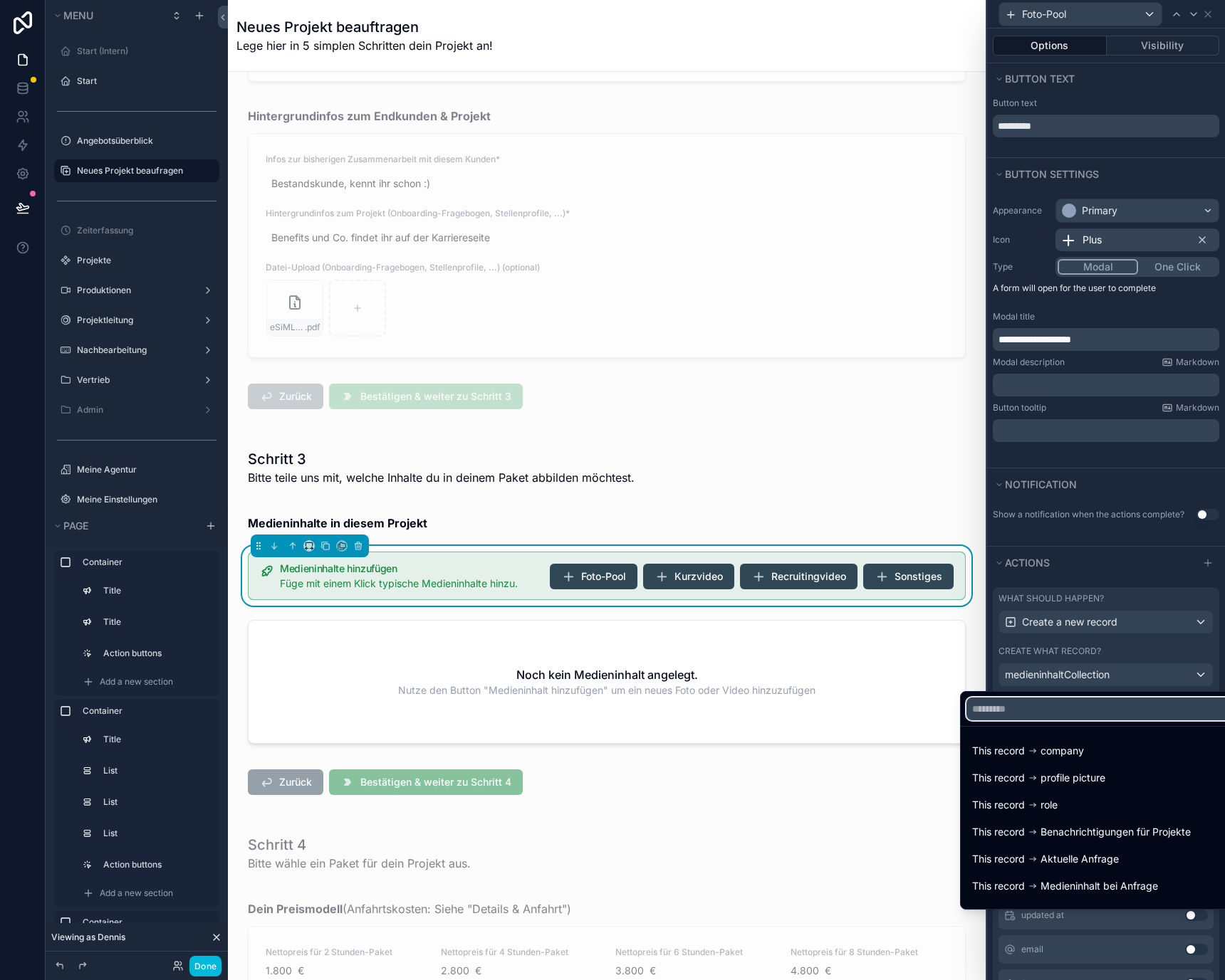
click at [1131, 719] on input "text" at bounding box center [1098, 708] width 264 height 23
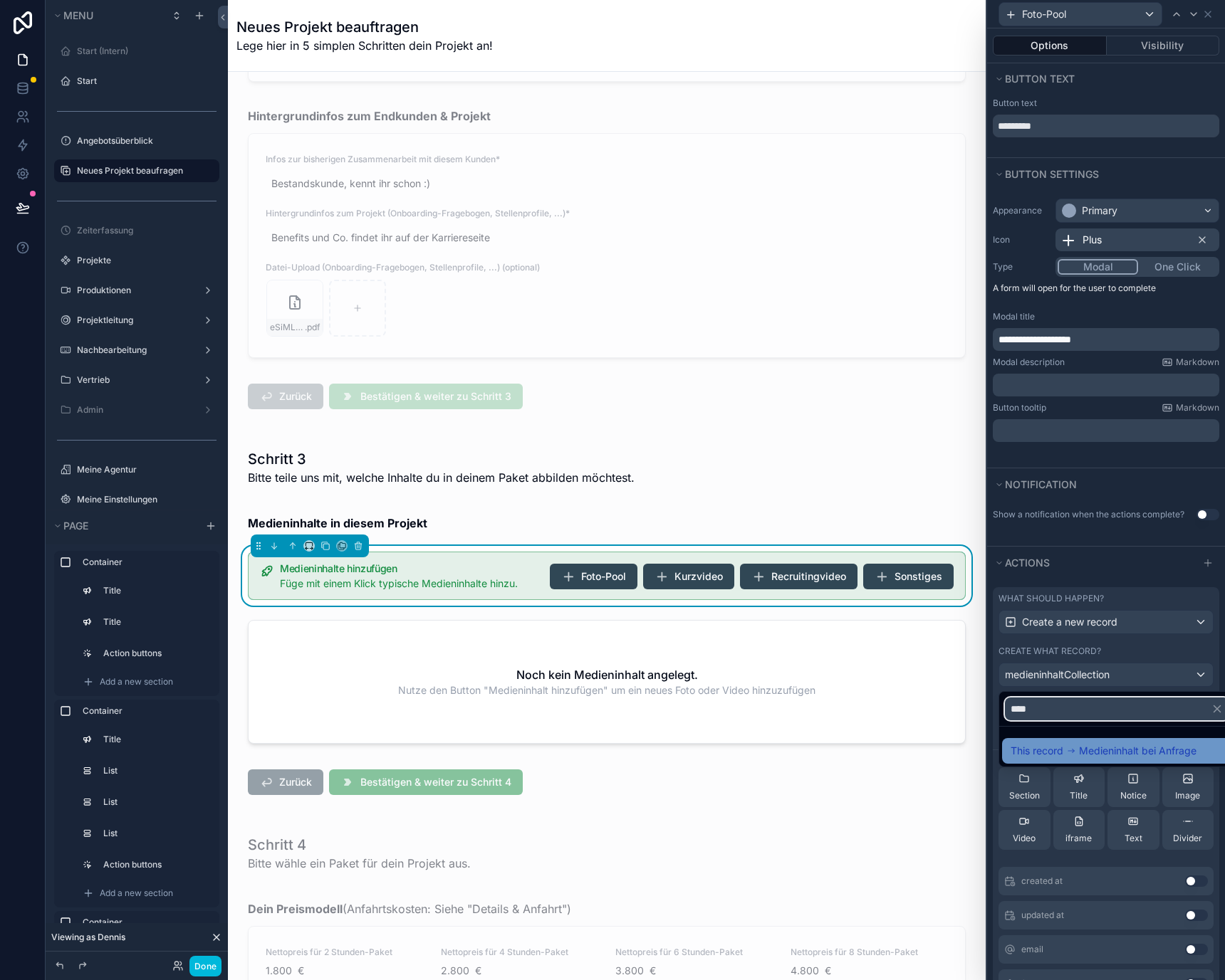
type input "****"
click at [1130, 750] on span "Medieninhalt bei Anfrage" at bounding box center [1137, 751] width 117 height 17
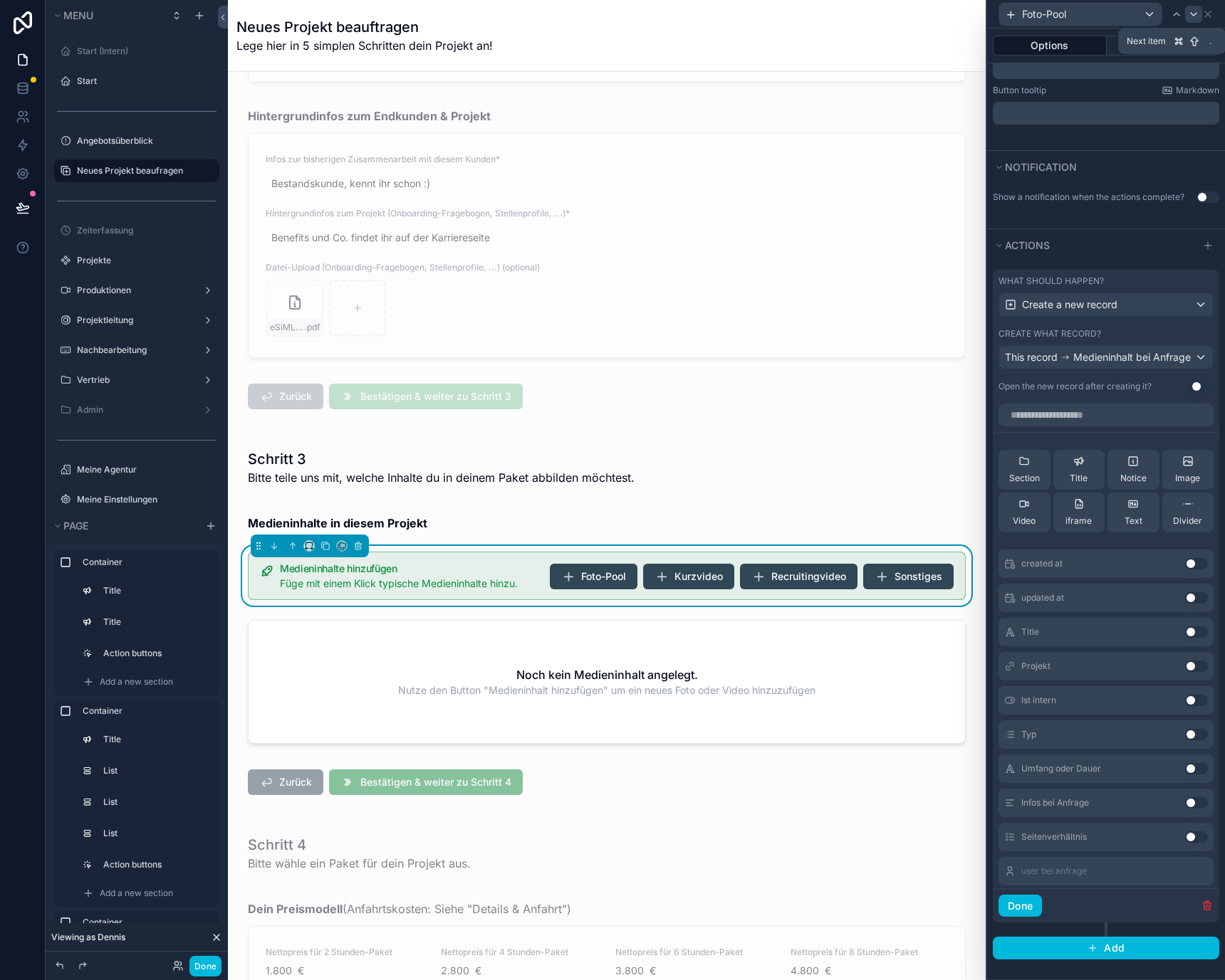
click at [1197, 16] on icon at bounding box center [1193, 15] width 12 height 12
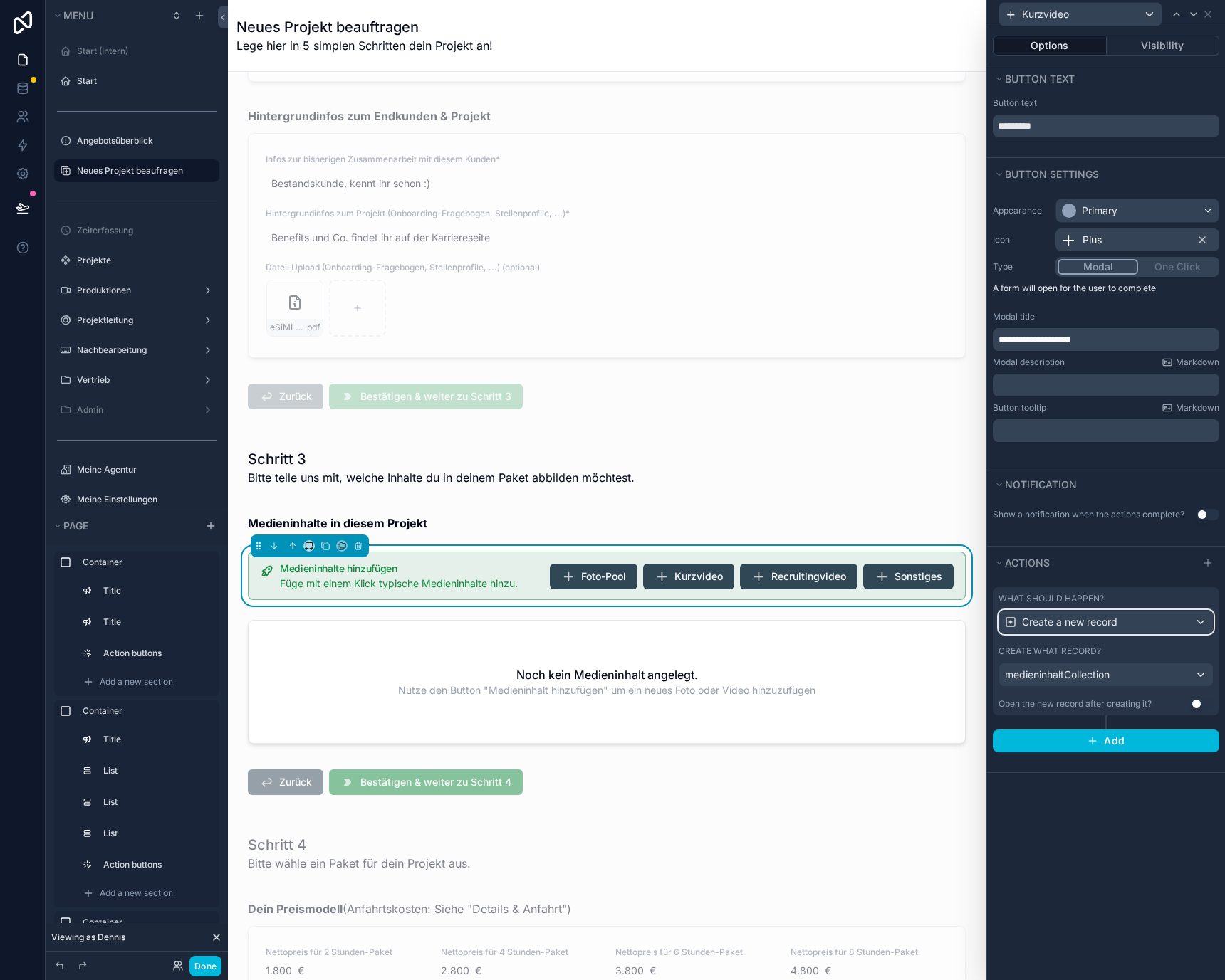
click at [1053, 631] on div "Create a new record" at bounding box center [1106, 622] width 214 height 23
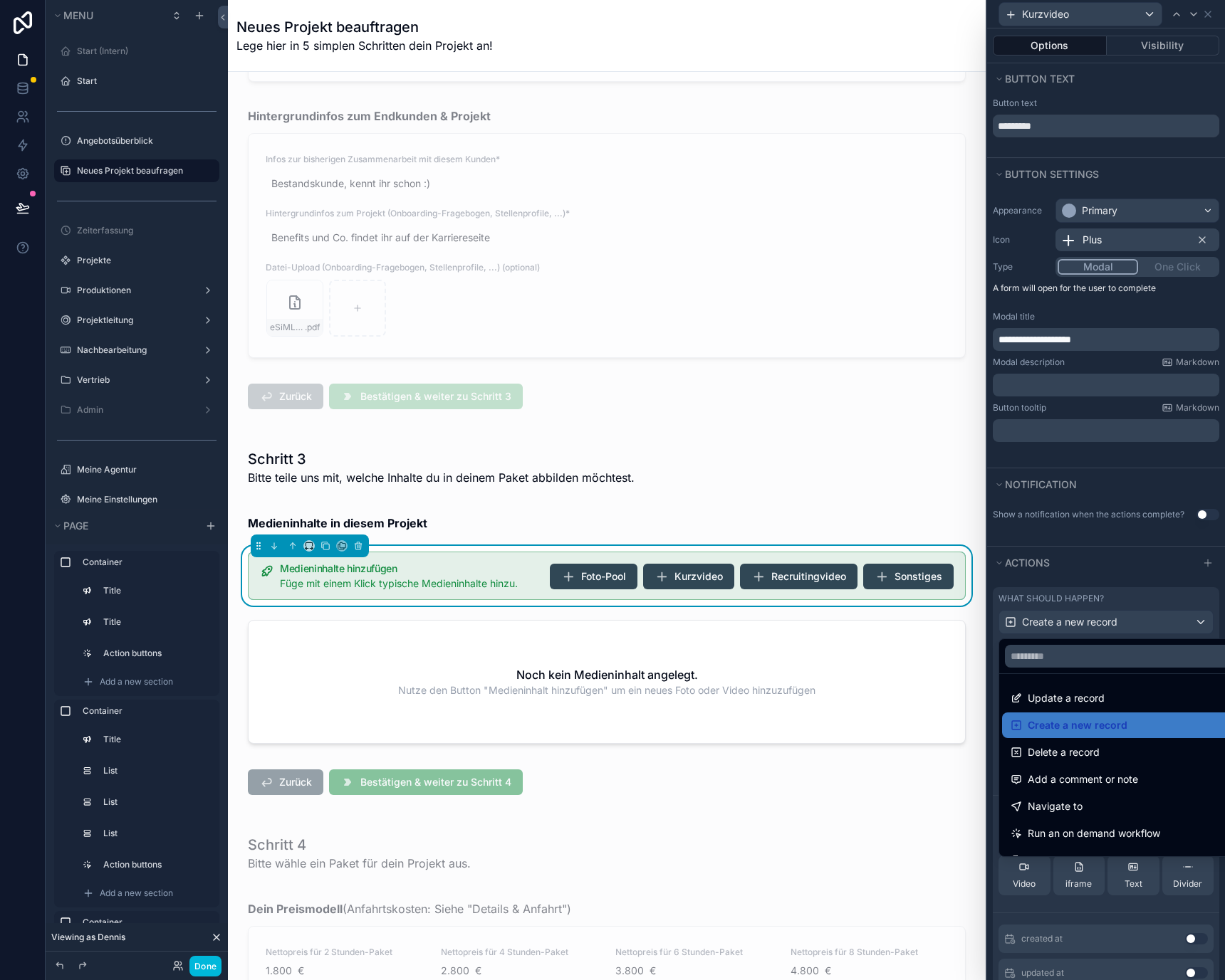
click at [1053, 631] on div at bounding box center [1106, 490] width 238 height 980
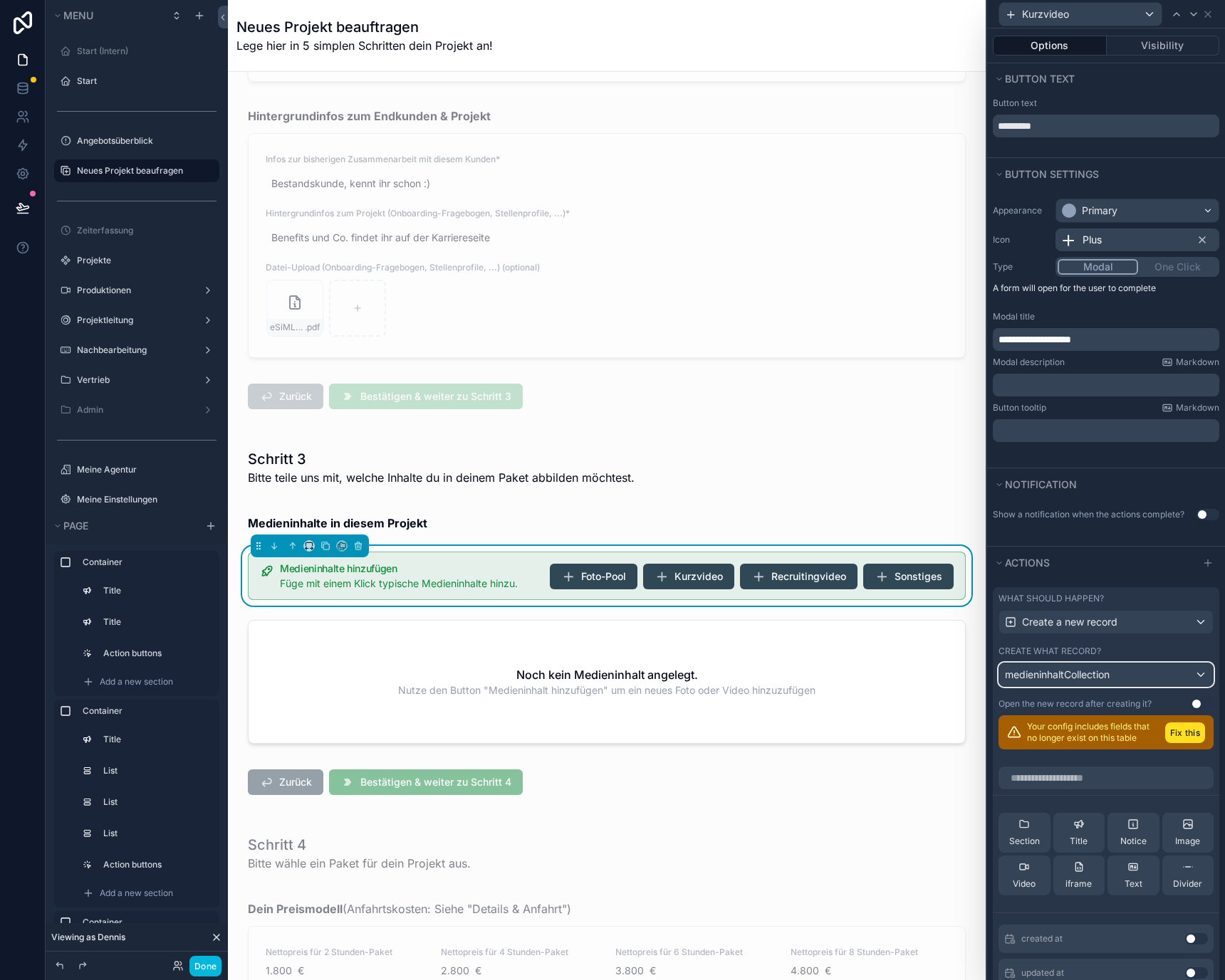
click at [1054, 674] on span "medieninhaltCollection" at bounding box center [1056, 675] width 105 height 14
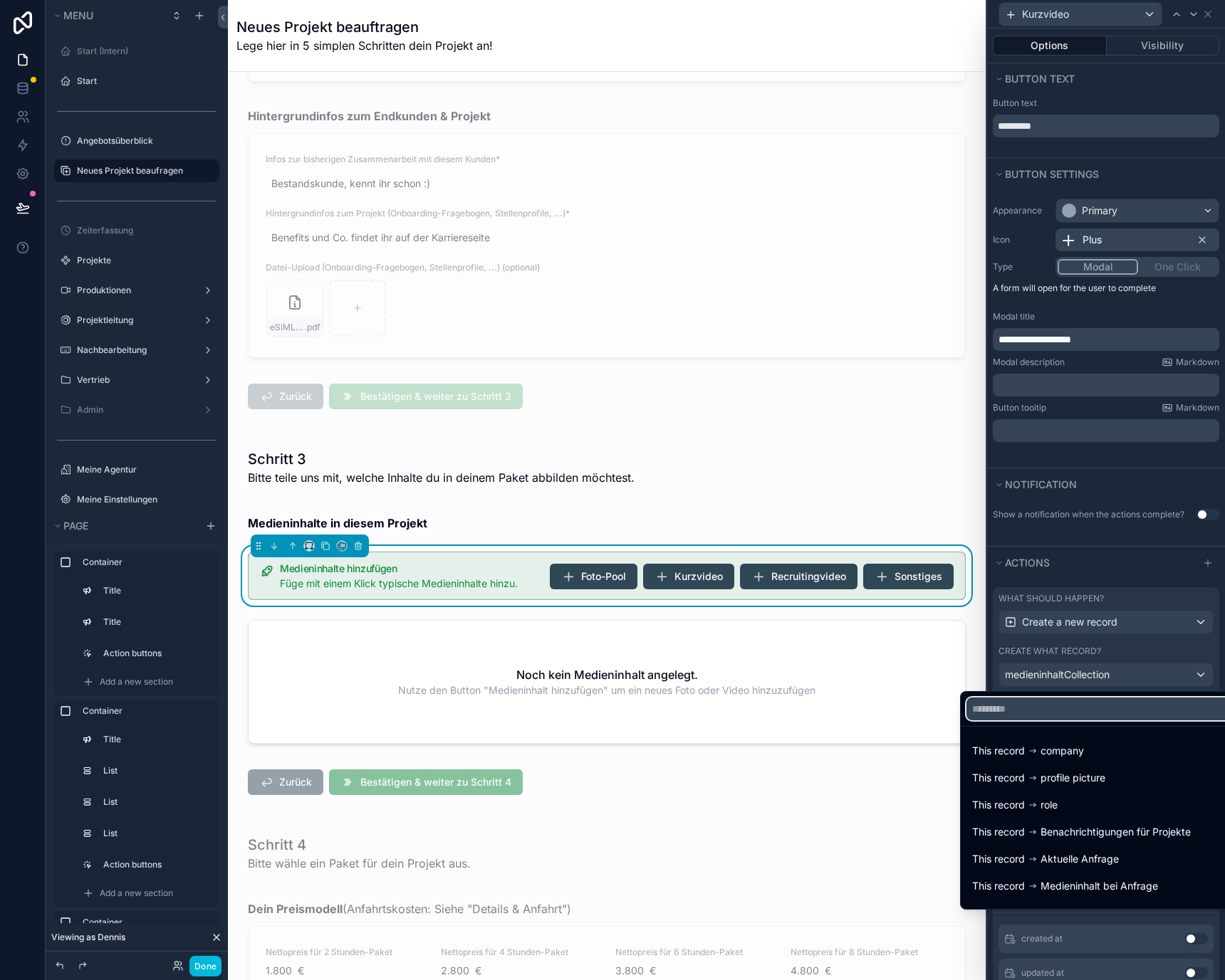
click at [1057, 717] on input "text" at bounding box center [1098, 708] width 264 height 23
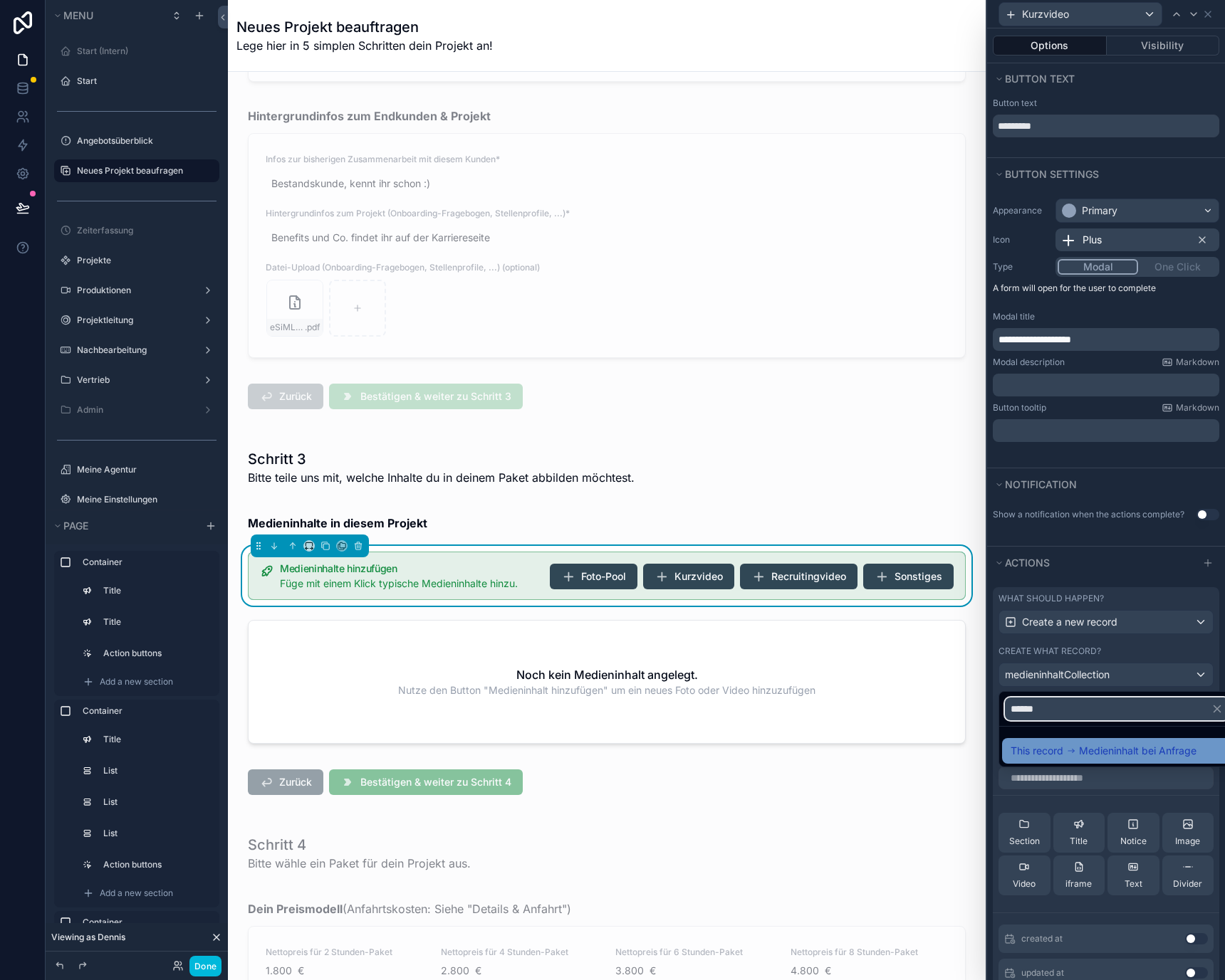
type input "******"
click at [1054, 757] on span "This record" at bounding box center [1037, 751] width 53 height 17
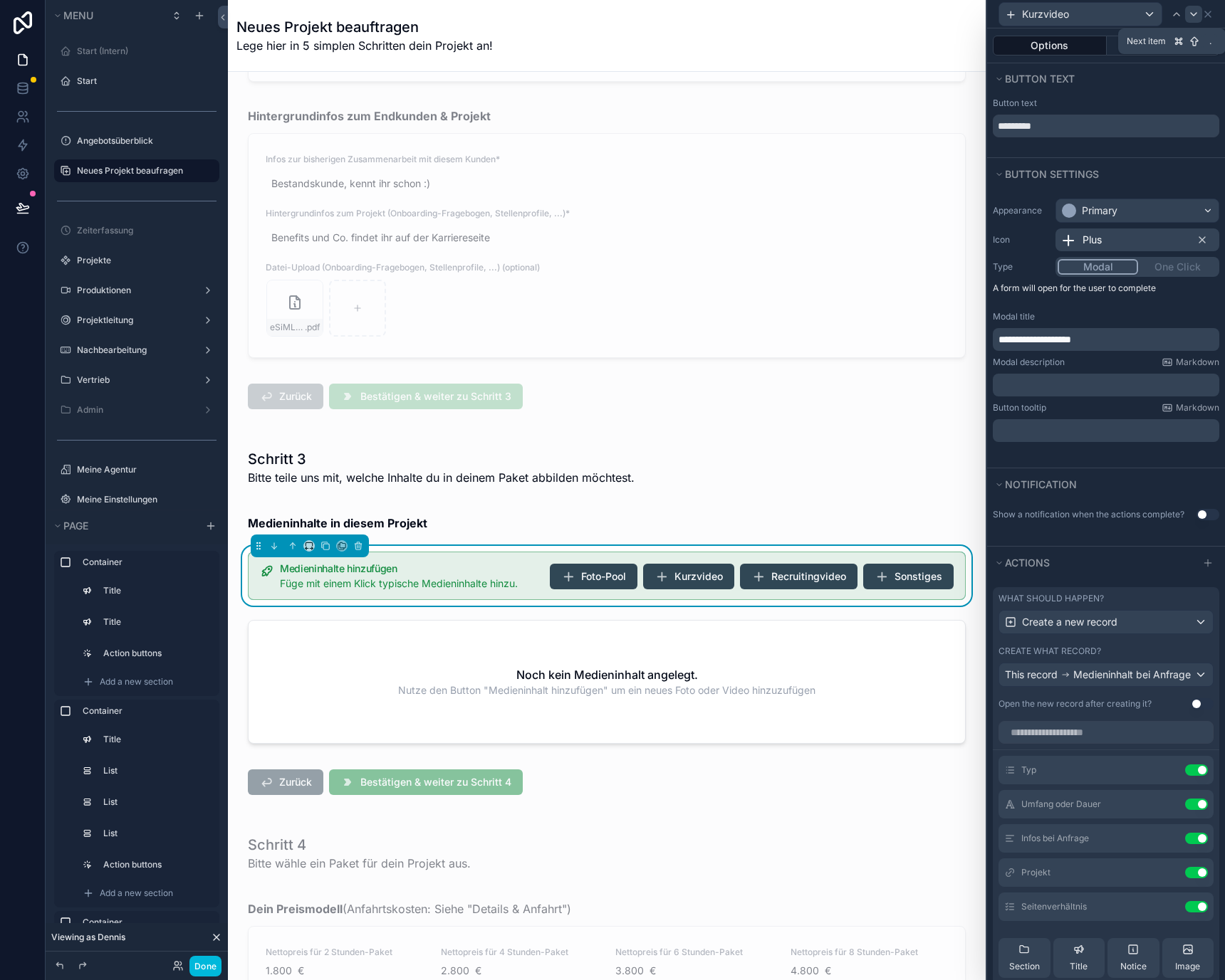
click at [1191, 13] on icon at bounding box center [1193, 14] width 6 height 3
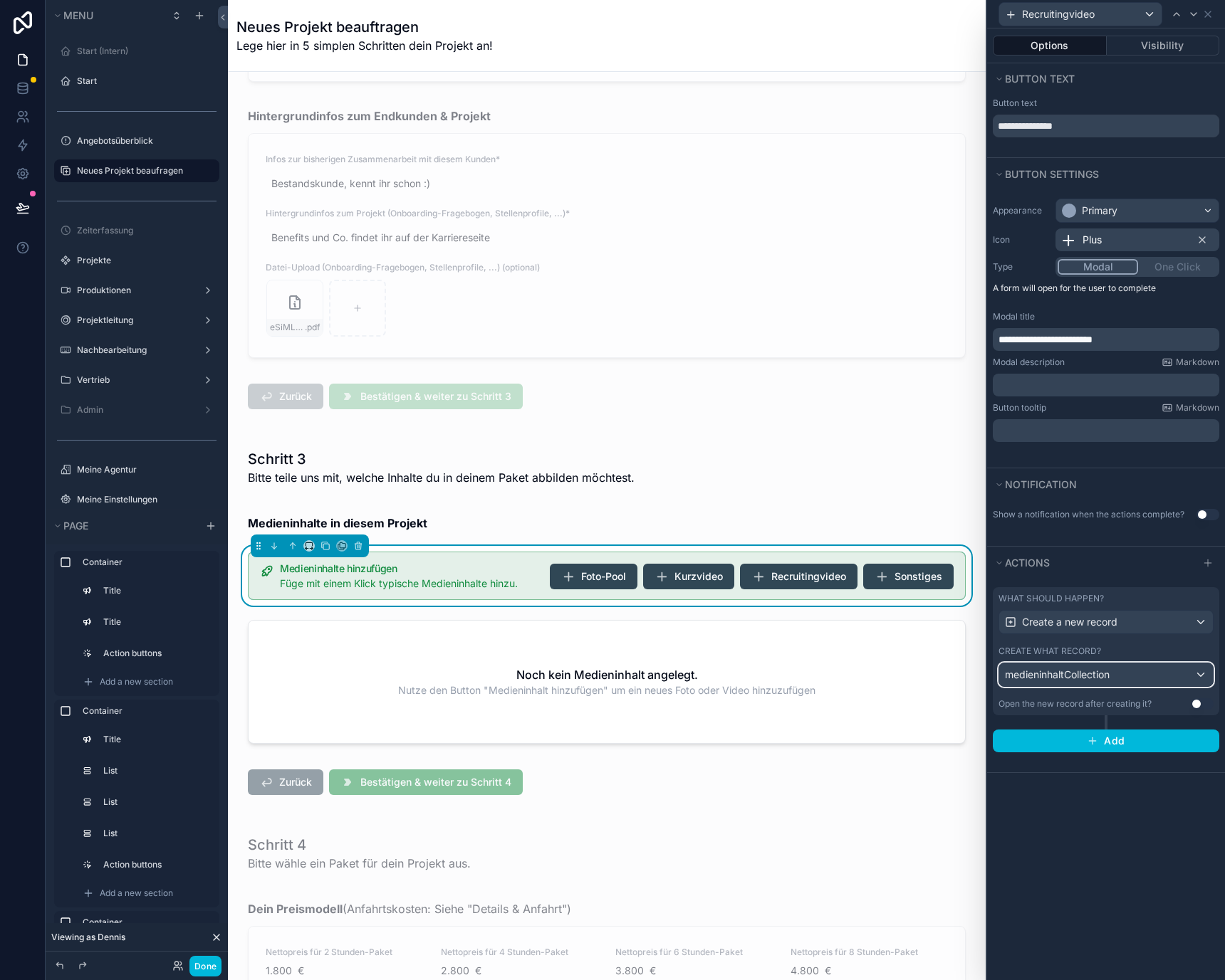
click at [1037, 672] on span "medieninhaltCollection" at bounding box center [1056, 675] width 105 height 14
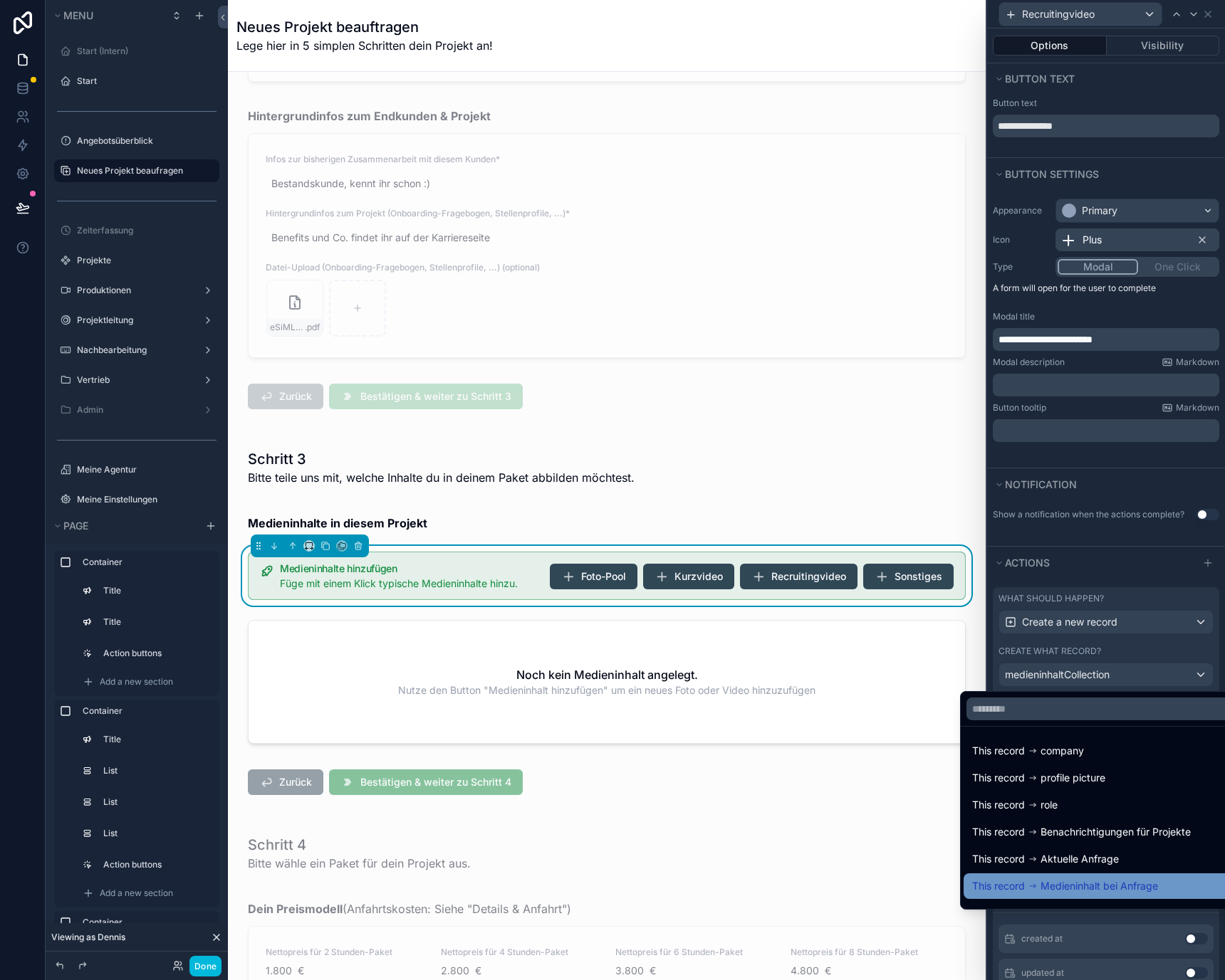
click at [1040, 881] on span "Medieninhalt bei Anfrage" at bounding box center [1099, 886] width 117 height 17
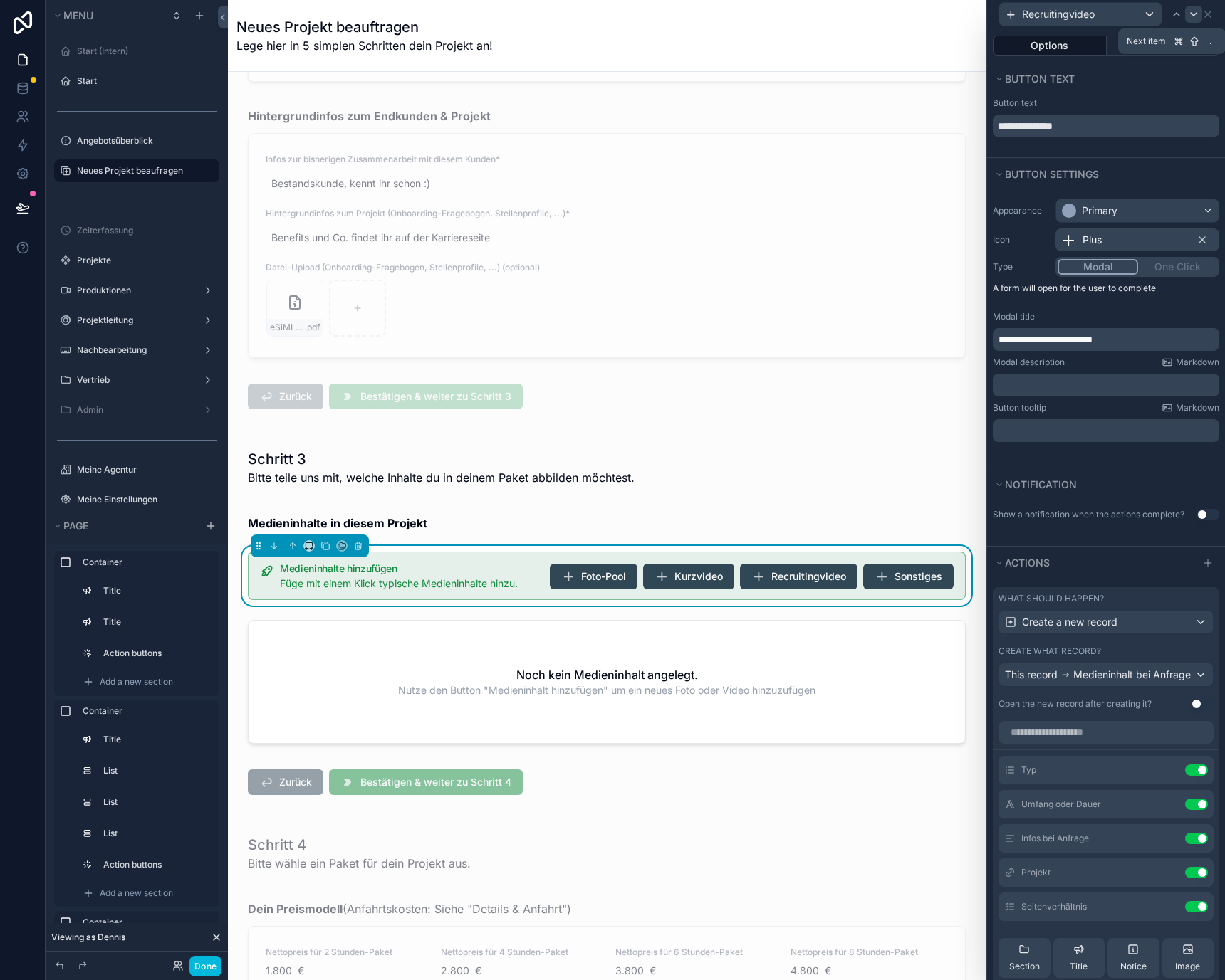
click at [1189, 10] on icon at bounding box center [1193, 15] width 12 height 12
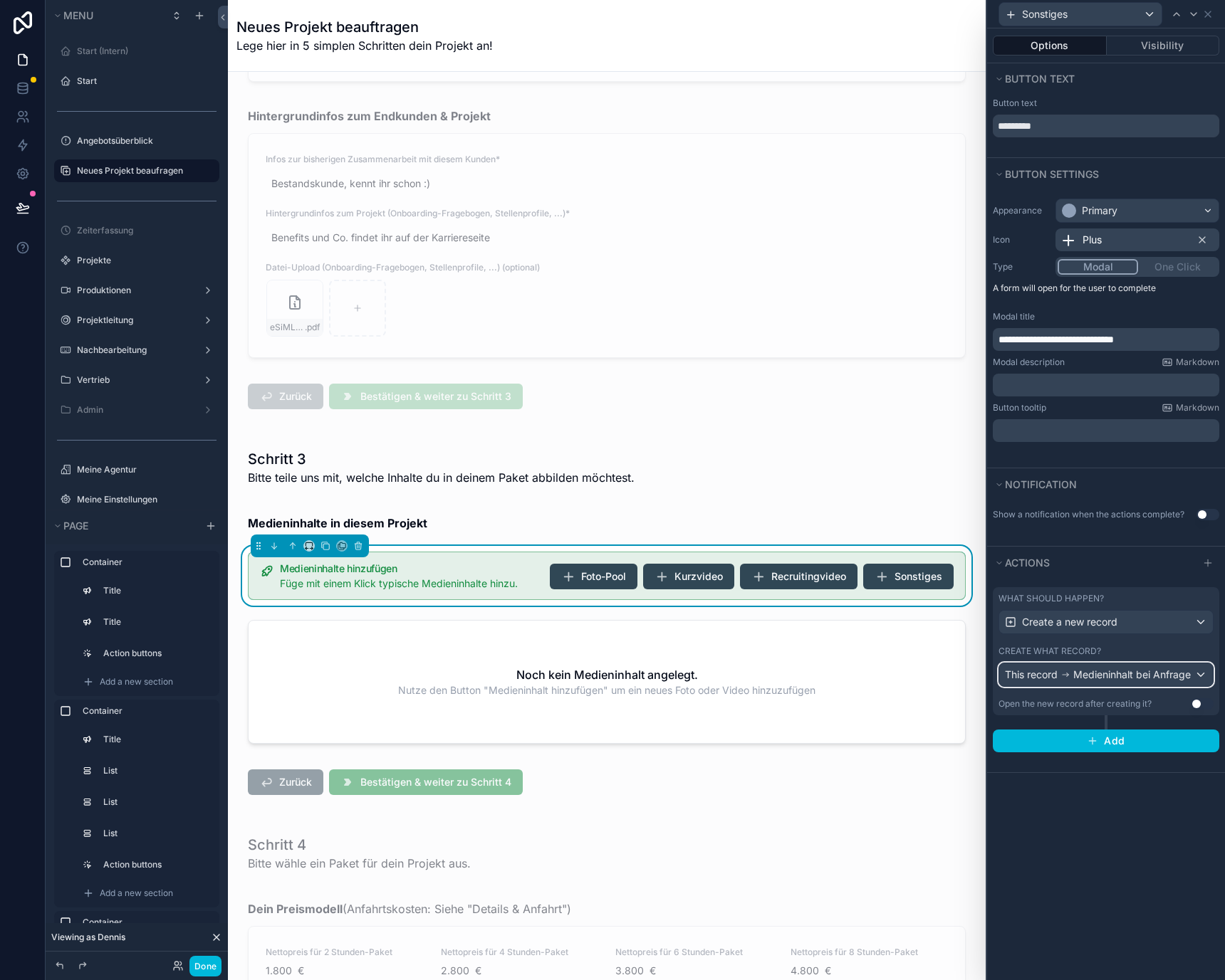
click at [1063, 686] on button "This record Medieninhalt bei Anfrage" at bounding box center [1106, 675] width 215 height 24
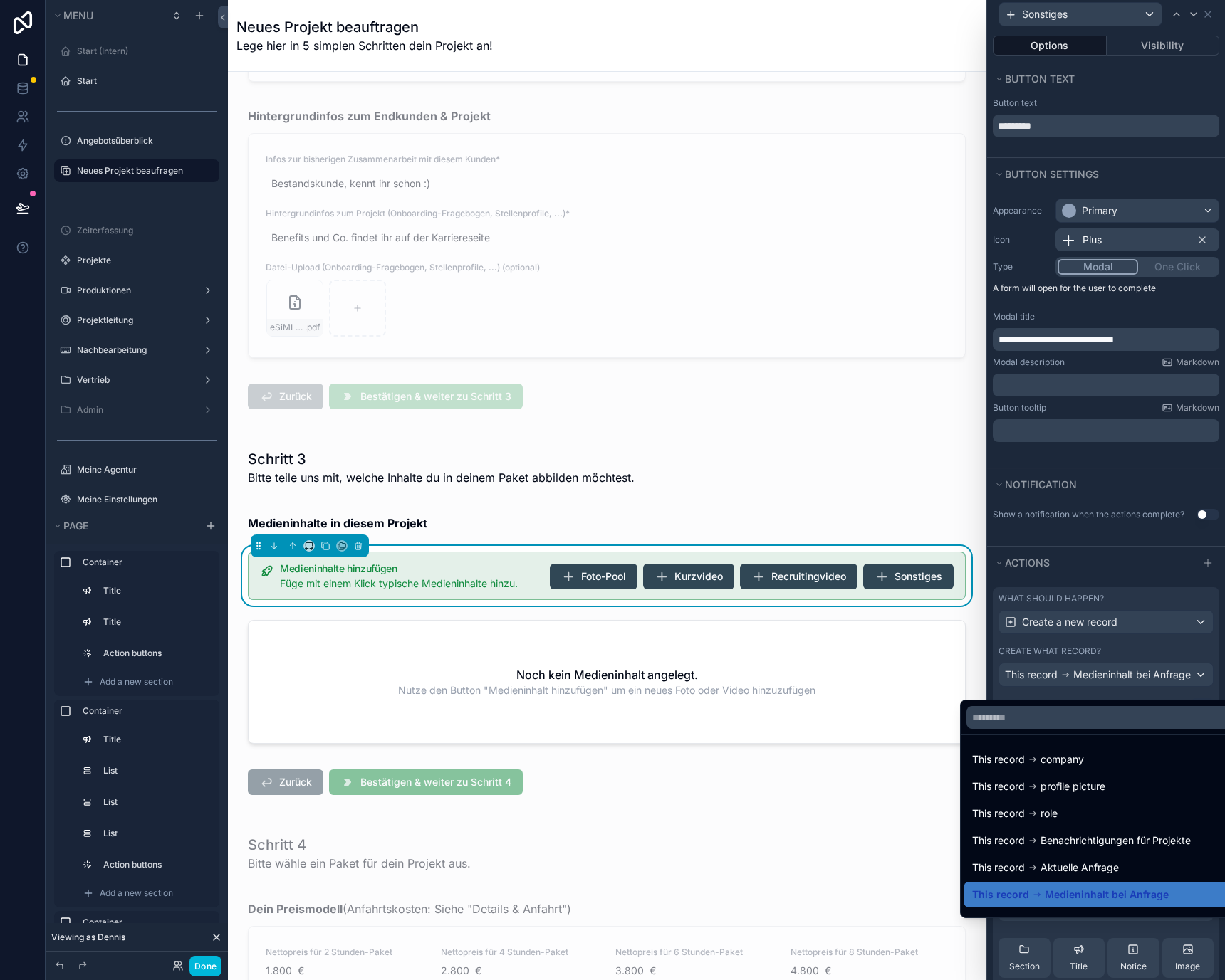
click at [1066, 679] on div at bounding box center [1106, 490] width 238 height 980
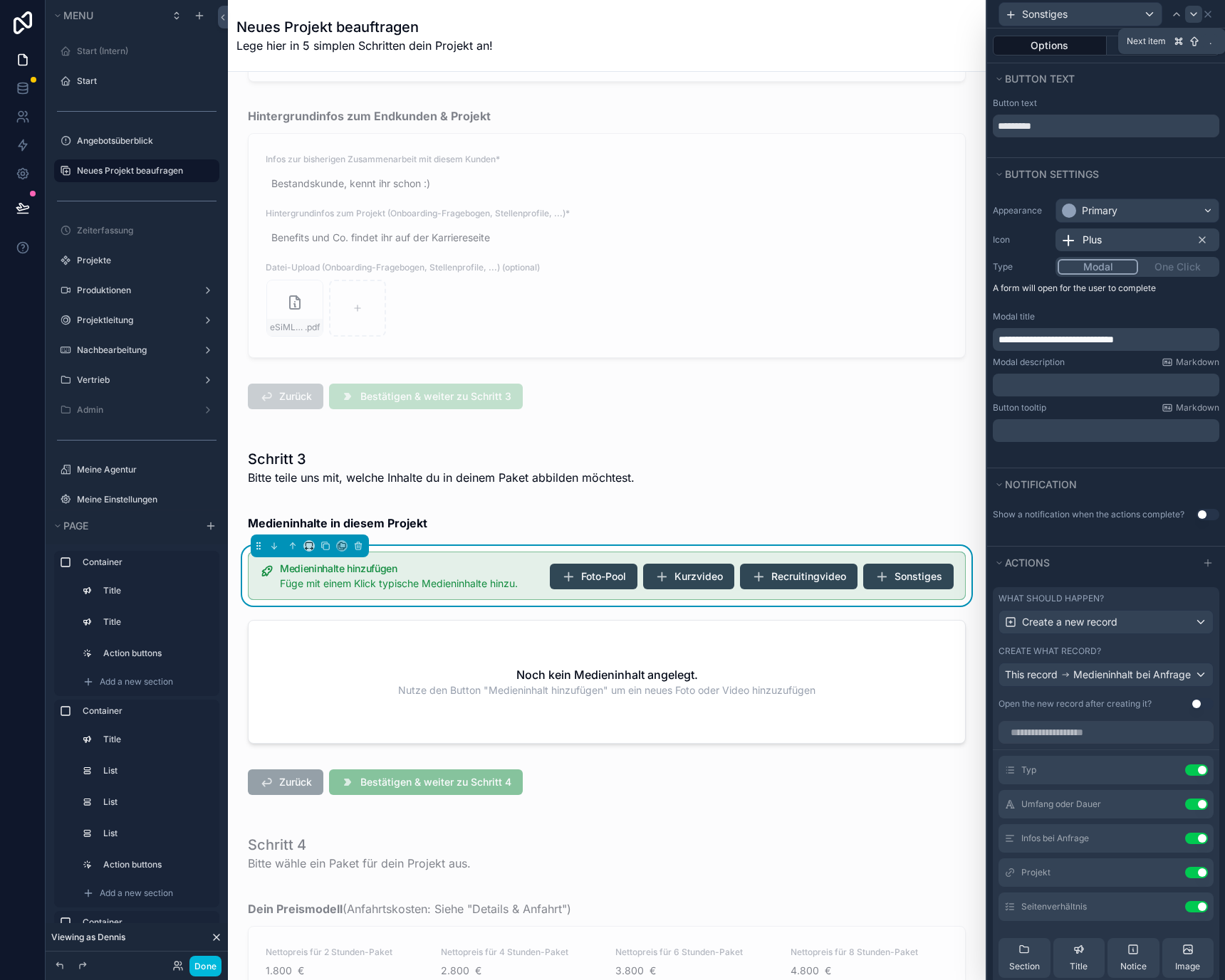
click at [1189, 18] on icon at bounding box center [1193, 15] width 12 height 12
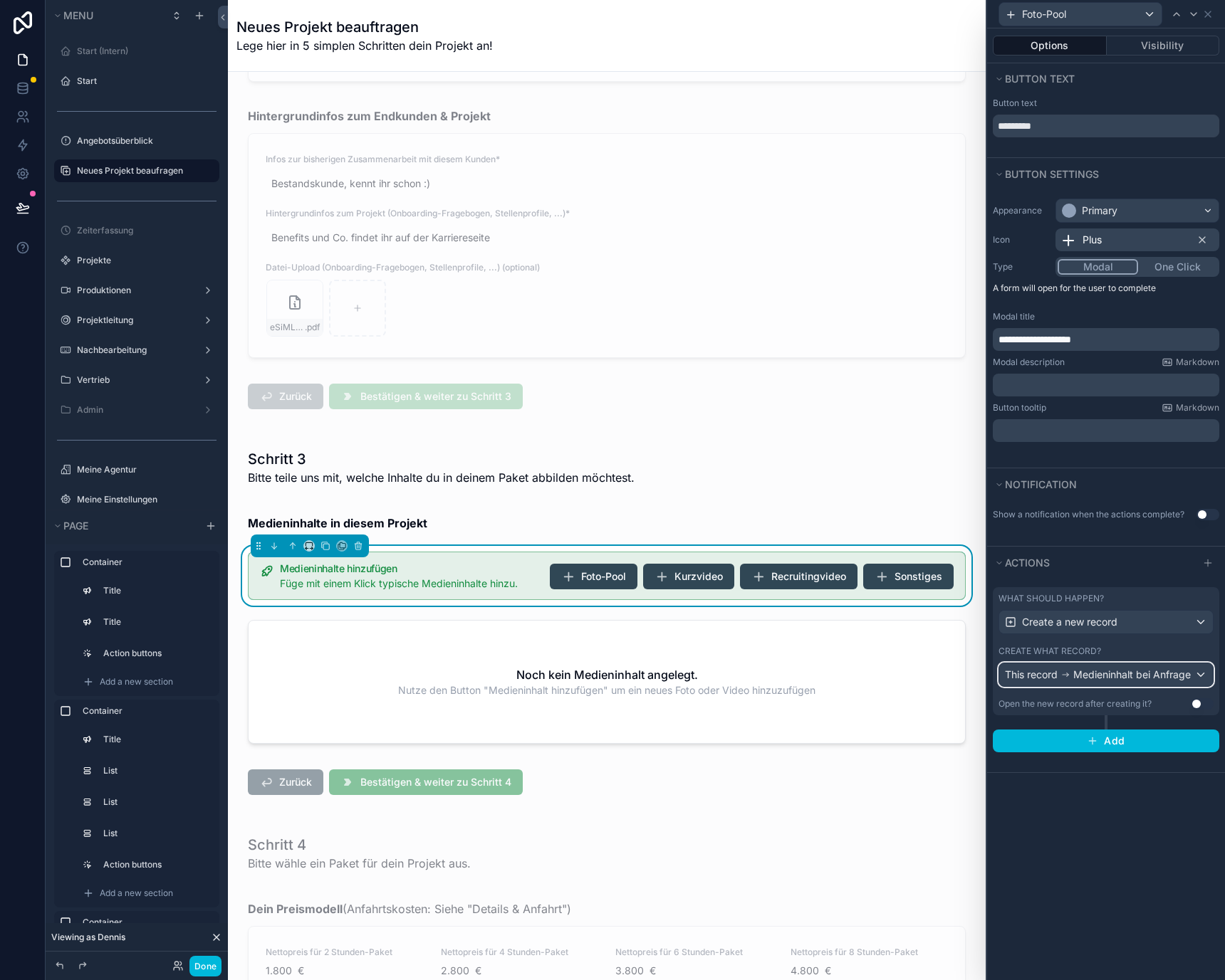
click at [1056, 685] on div "This record Medieninhalt bei Anfrage" at bounding box center [1106, 675] width 214 height 23
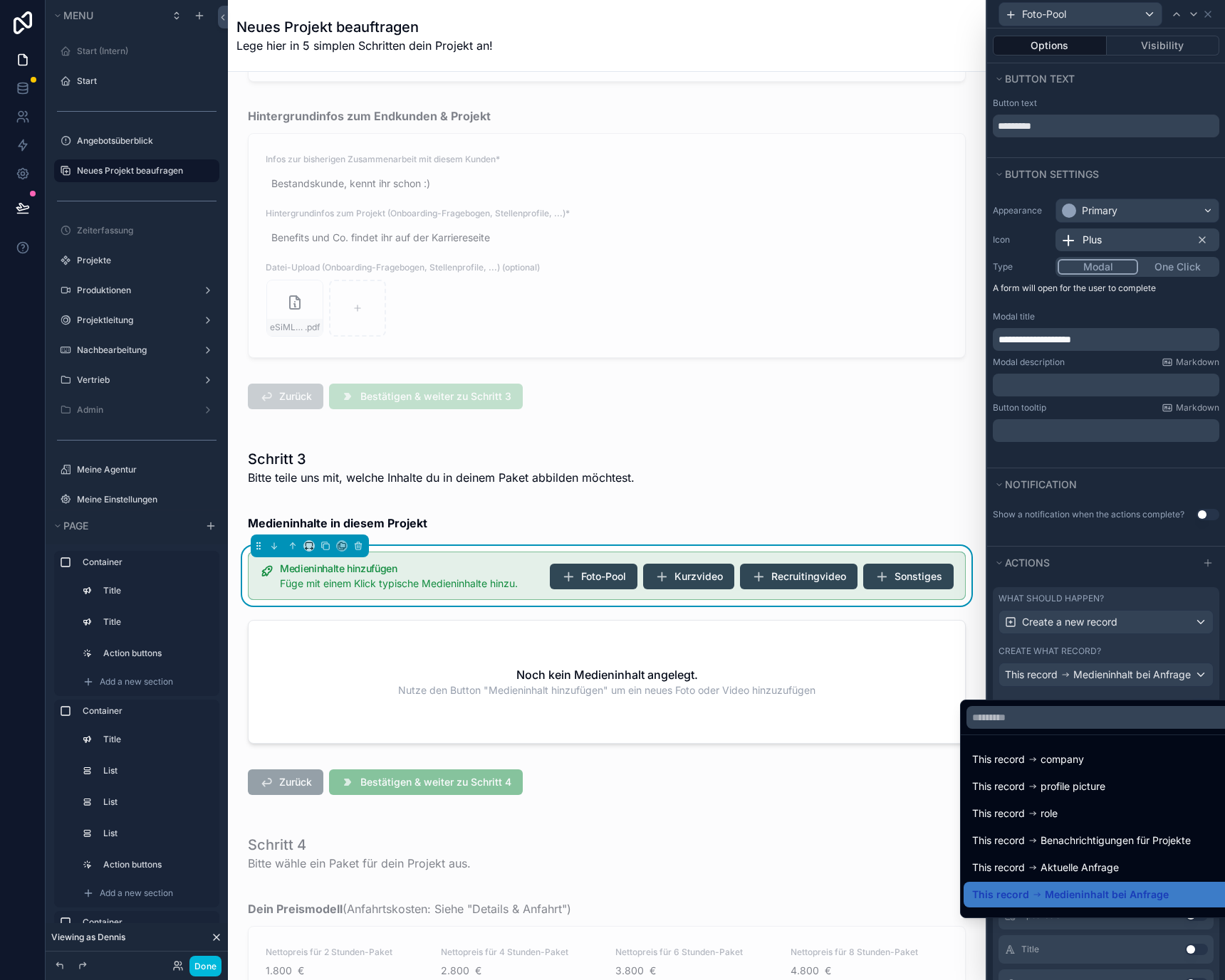
click at [1056, 683] on div at bounding box center [1106, 490] width 238 height 980
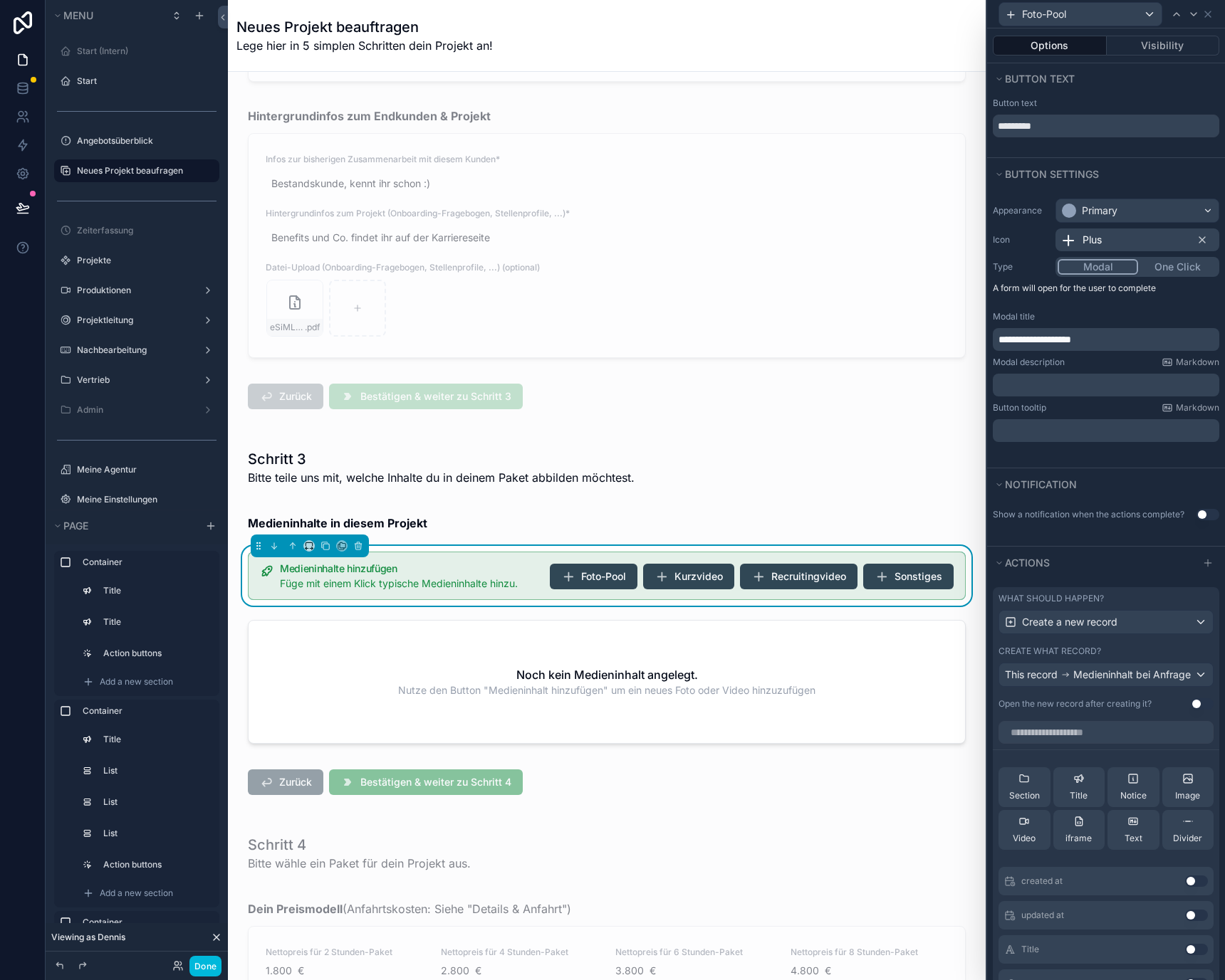
click at [1209, 7] on div "Foto-Pool" at bounding box center [1106, 14] width 226 height 28
click at [1209, 13] on icon at bounding box center [1208, 15] width 12 height 12
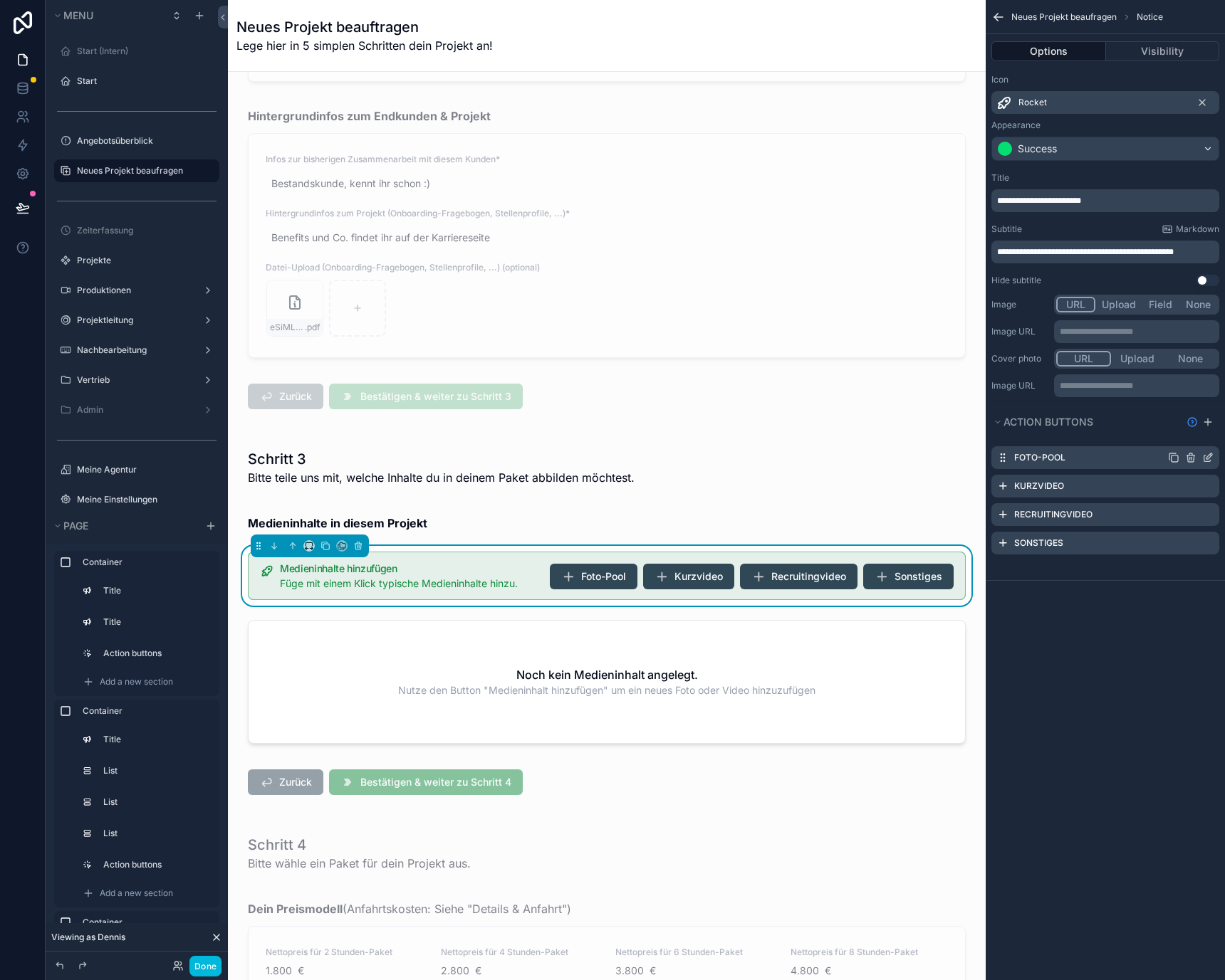
click at [1191, 455] on icon "scrollable content" at bounding box center [1191, 454] width 3 height 2
click at [1190, 434] on icon at bounding box center [1185, 435] width 12 height 12
click at [1169, 460] on icon "scrollable content" at bounding box center [1174, 458] width 12 height 12
click at [1204, 459] on icon "scrollable content" at bounding box center [1208, 458] width 12 height 12
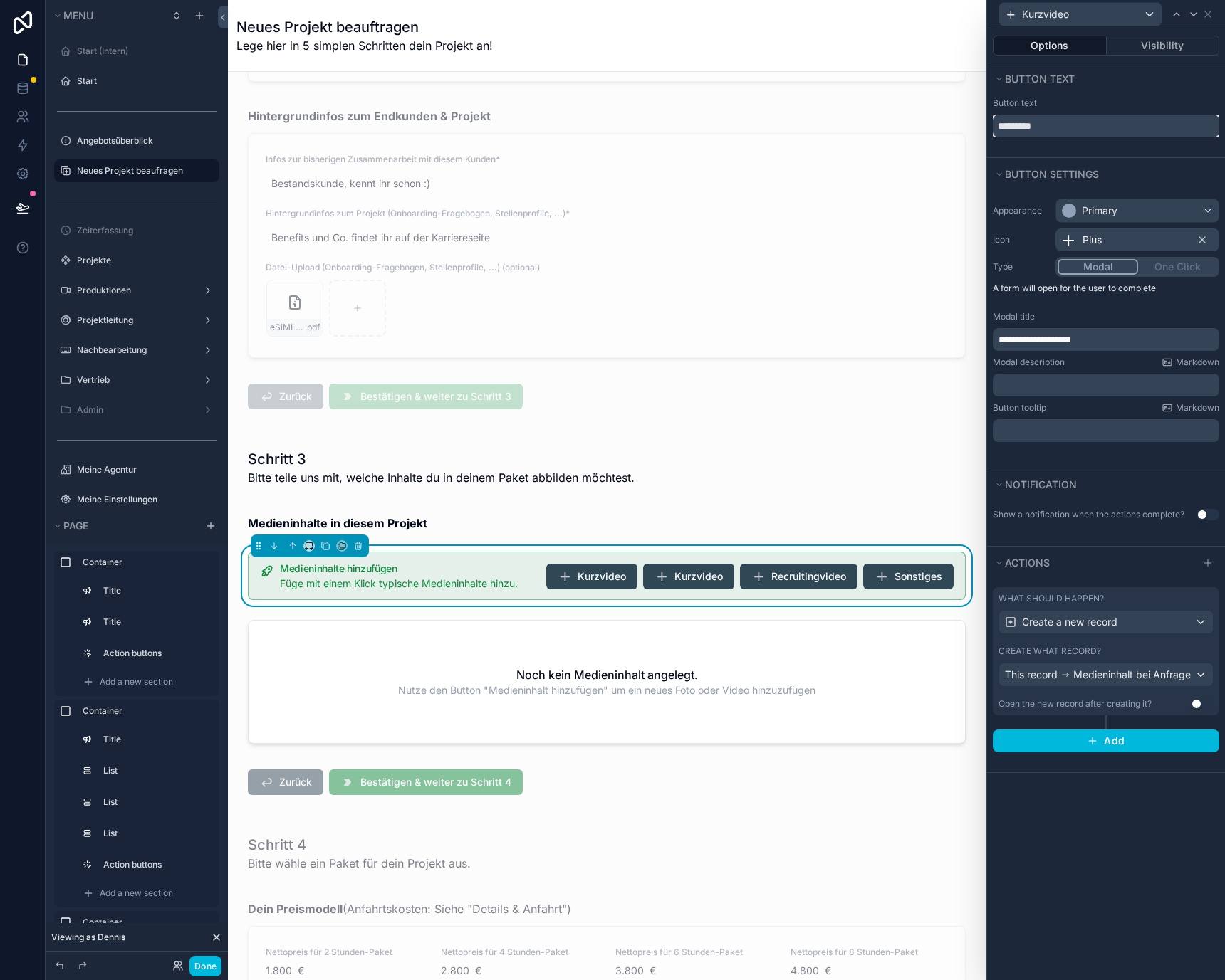
click at [1086, 133] on input "*********" at bounding box center [1106, 125] width 226 height 23
type input "*********"
click at [1095, 147] on div "Button text *********" at bounding box center [1106, 126] width 238 height 63
click at [1025, 338] on span "**********" at bounding box center [1035, 340] width 73 height 10
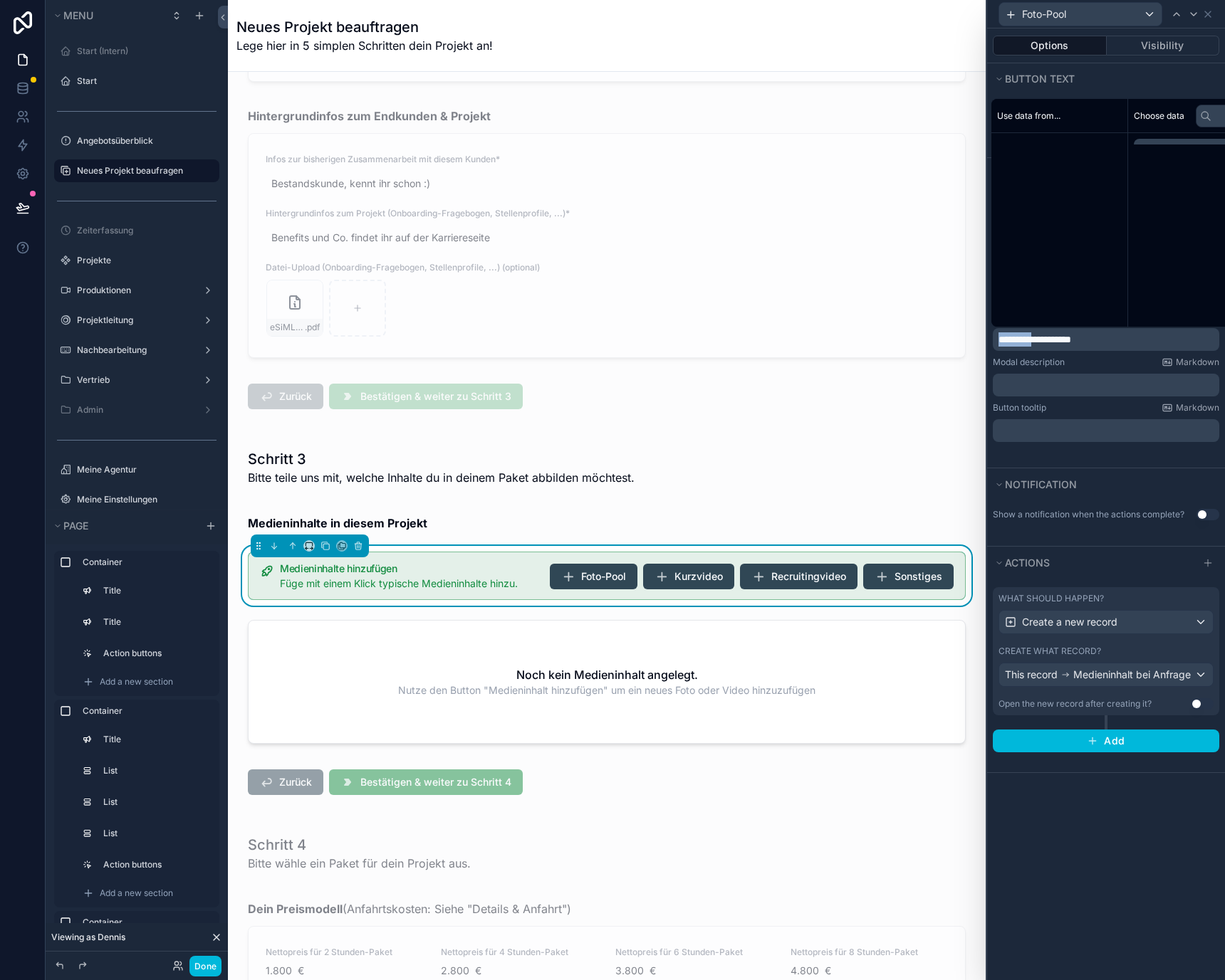
click at [1025, 338] on span "**********" at bounding box center [1035, 340] width 73 height 10
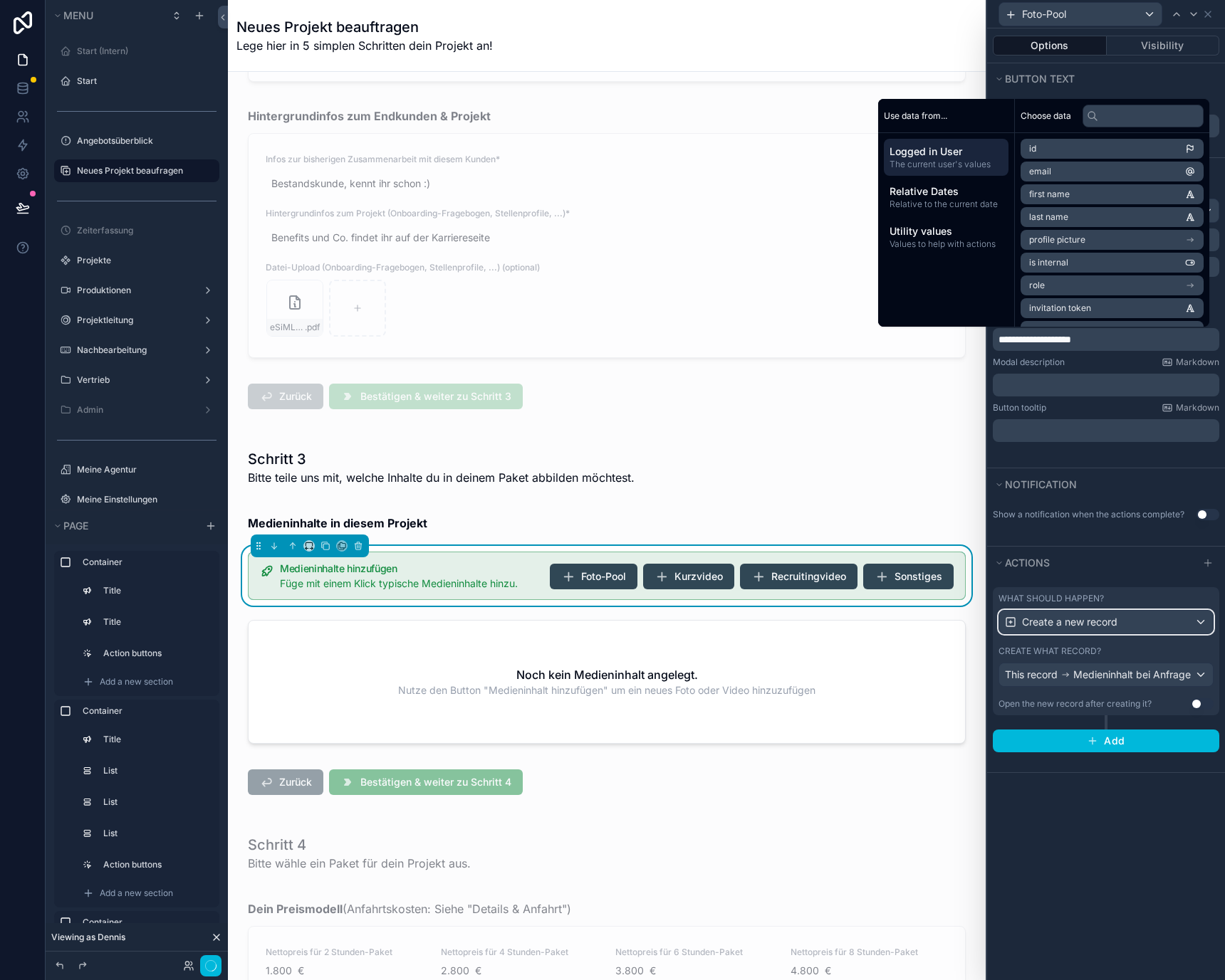
click at [1045, 628] on span "Create a new record" at bounding box center [1070, 622] width 95 height 14
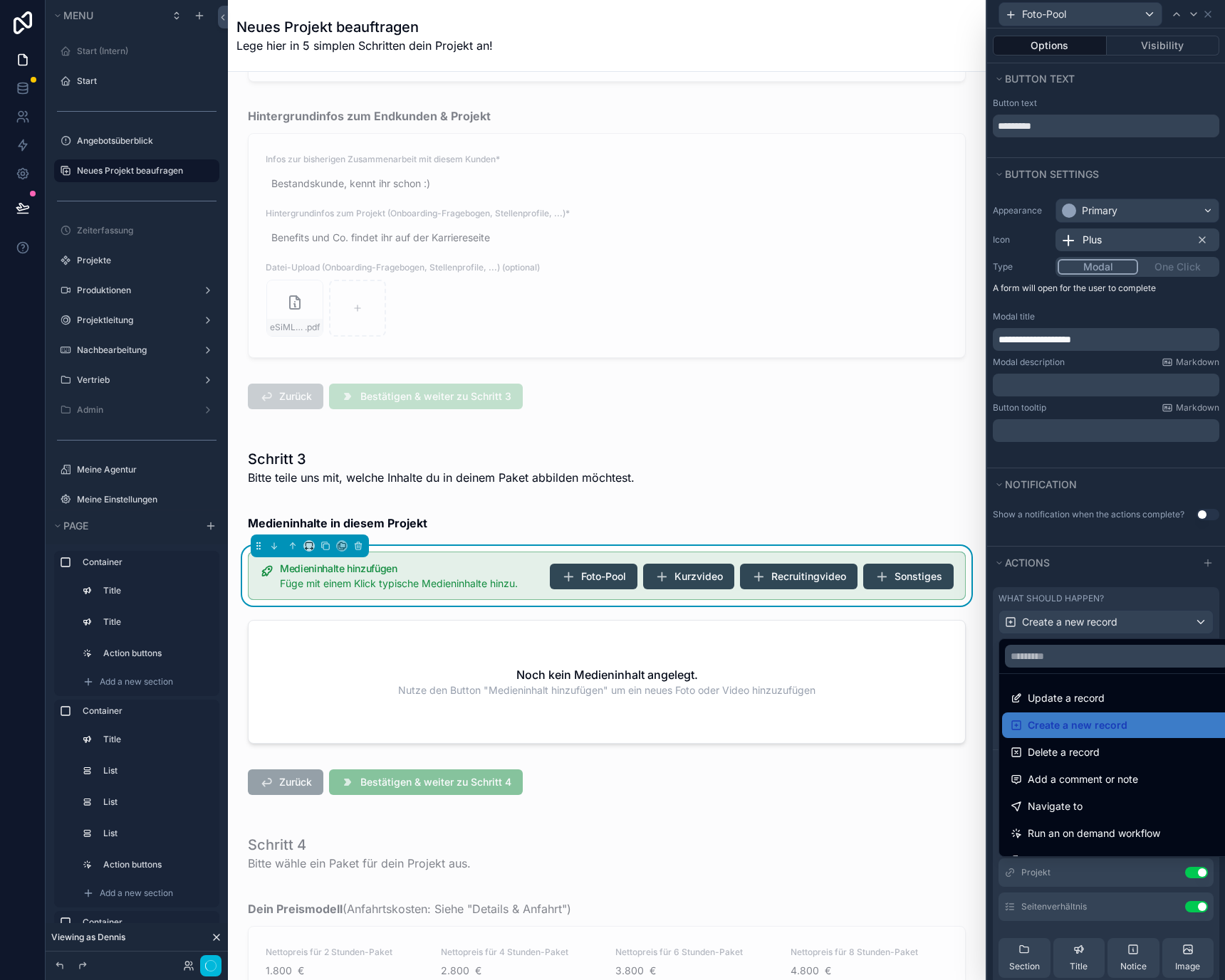
click at [1056, 621] on div at bounding box center [1106, 490] width 238 height 980
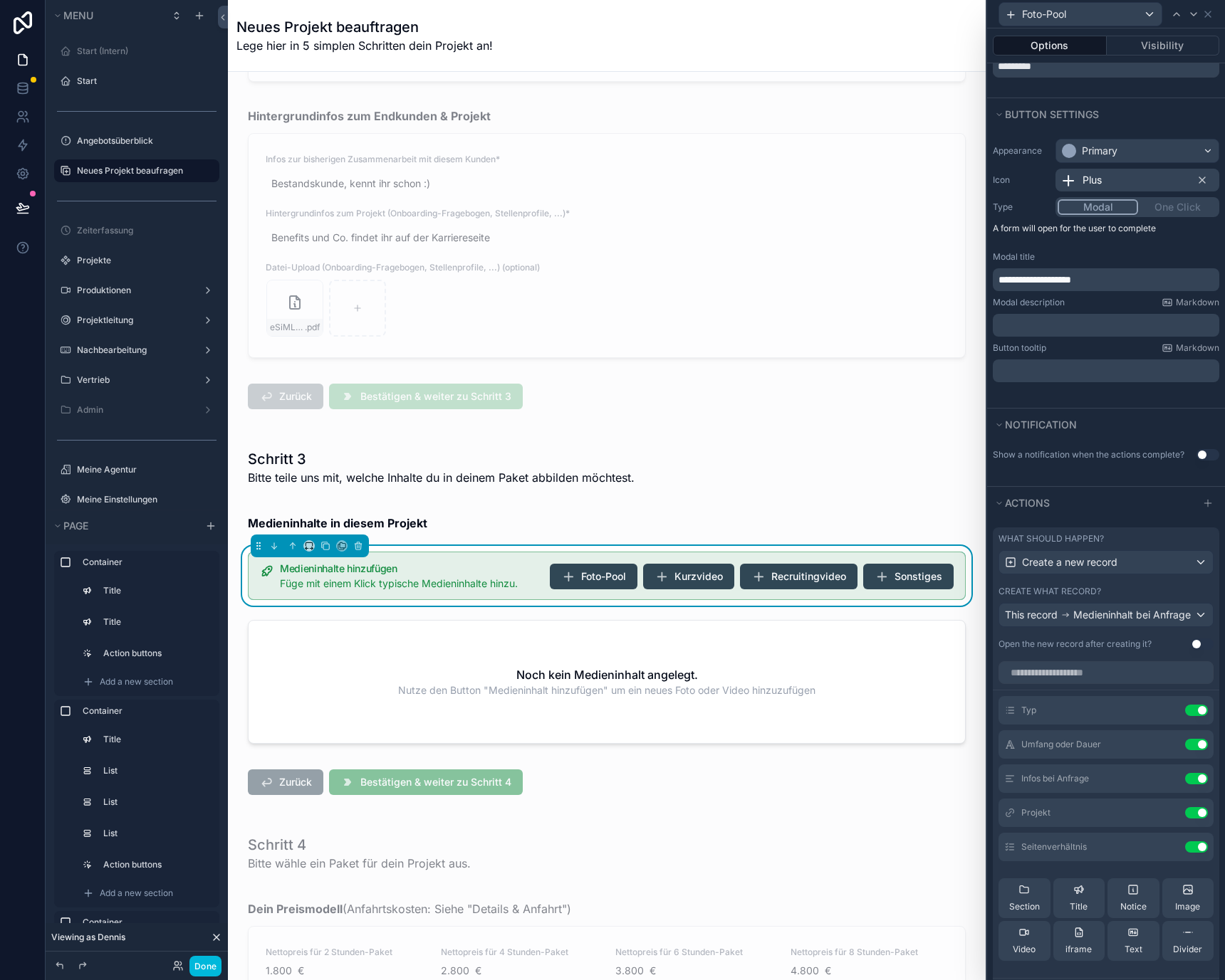
scroll to position [118, 0]
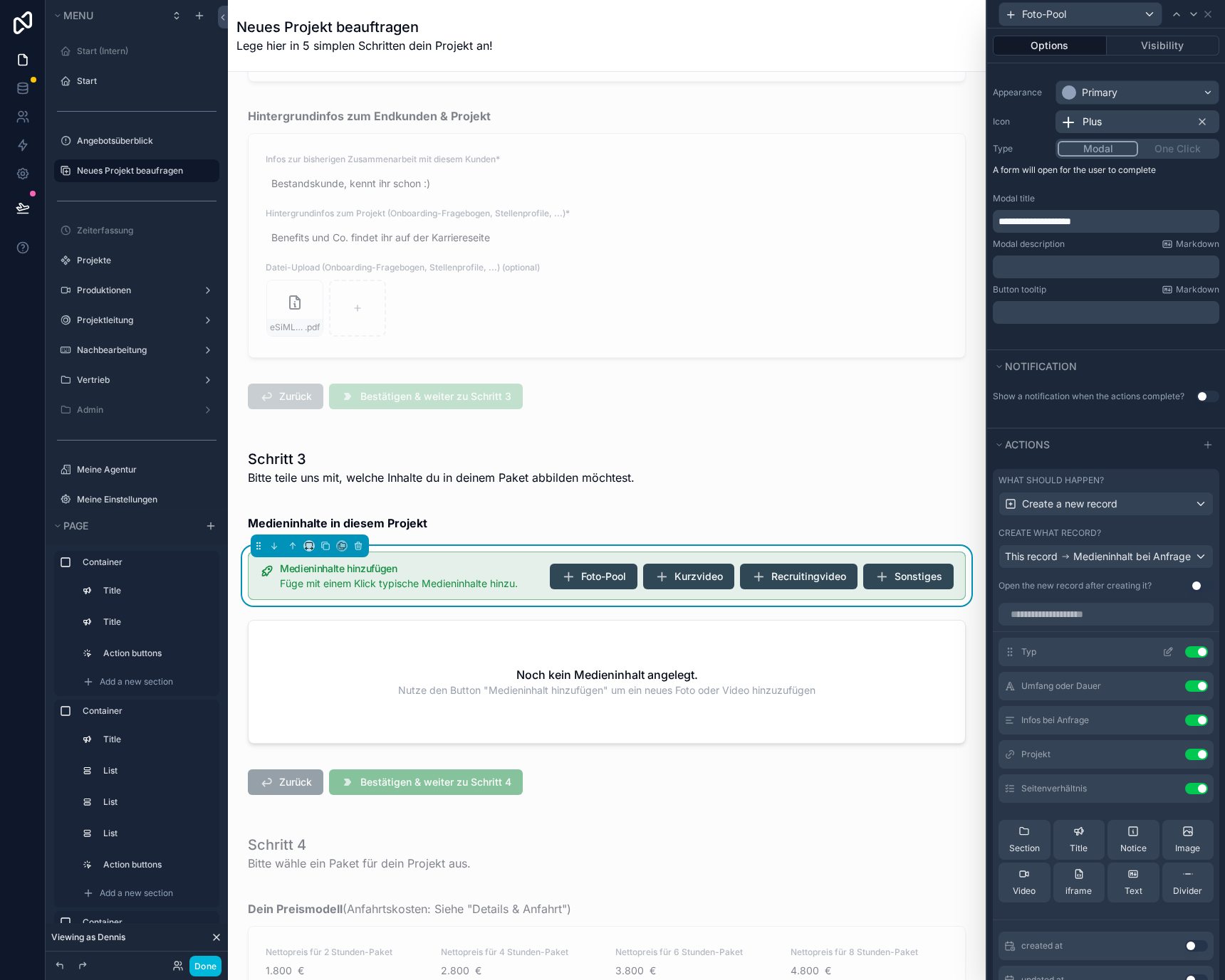
click at [1162, 657] on icon at bounding box center [1168, 652] width 12 height 12
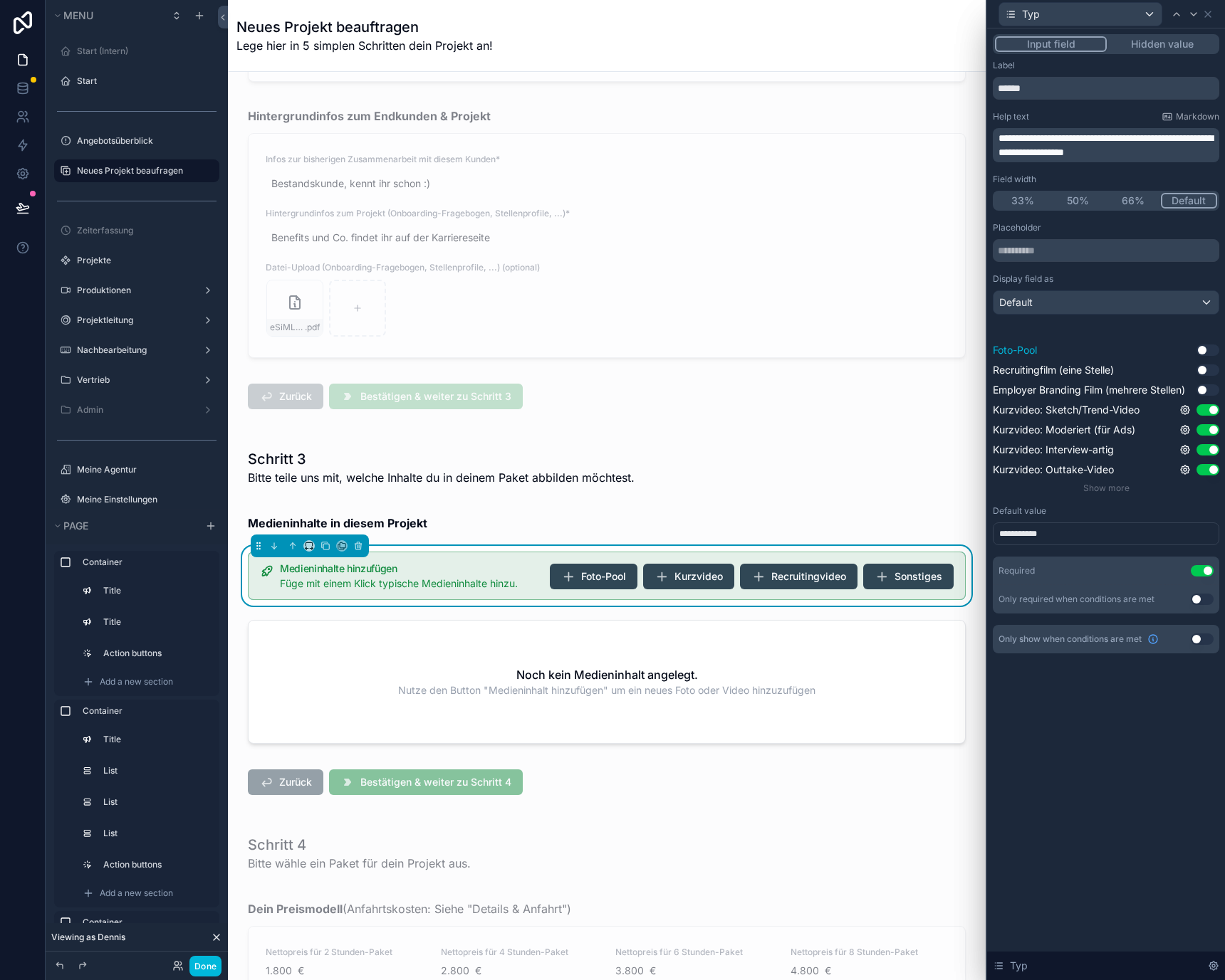
click at [1207, 344] on button "Use setting" at bounding box center [1207, 350] width 23 height 12
click at [1207, 403] on div "Kurzvideo: Sketch/Trend-Video Use setting" at bounding box center [1106, 409] width 226 height 14
click at [1207, 404] on button "Use setting" at bounding box center [1207, 410] width 23 height 12
click at [1118, 494] on div "Show more" at bounding box center [1106, 489] width 226 height 12
click at [1115, 489] on span "Show more" at bounding box center [1106, 488] width 46 height 11
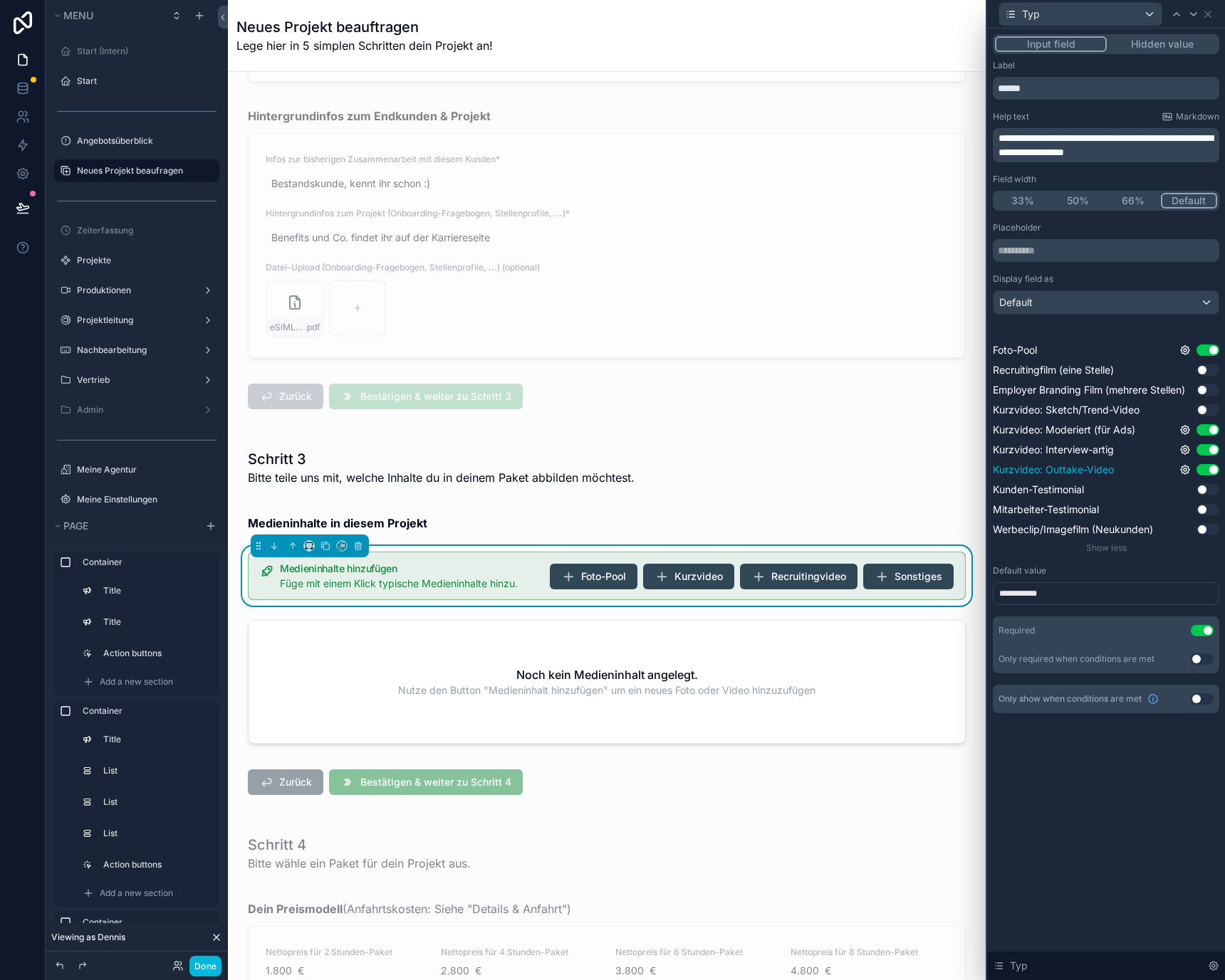
click at [1204, 472] on button "Use setting" at bounding box center [1207, 470] width 23 height 12
click at [1204, 446] on button "Use setting" at bounding box center [1207, 450] width 23 height 12
click at [1204, 428] on button "Use setting" at bounding box center [1207, 430] width 23 height 12
click at [1192, 10] on icon at bounding box center [1193, 15] width 12 height 12
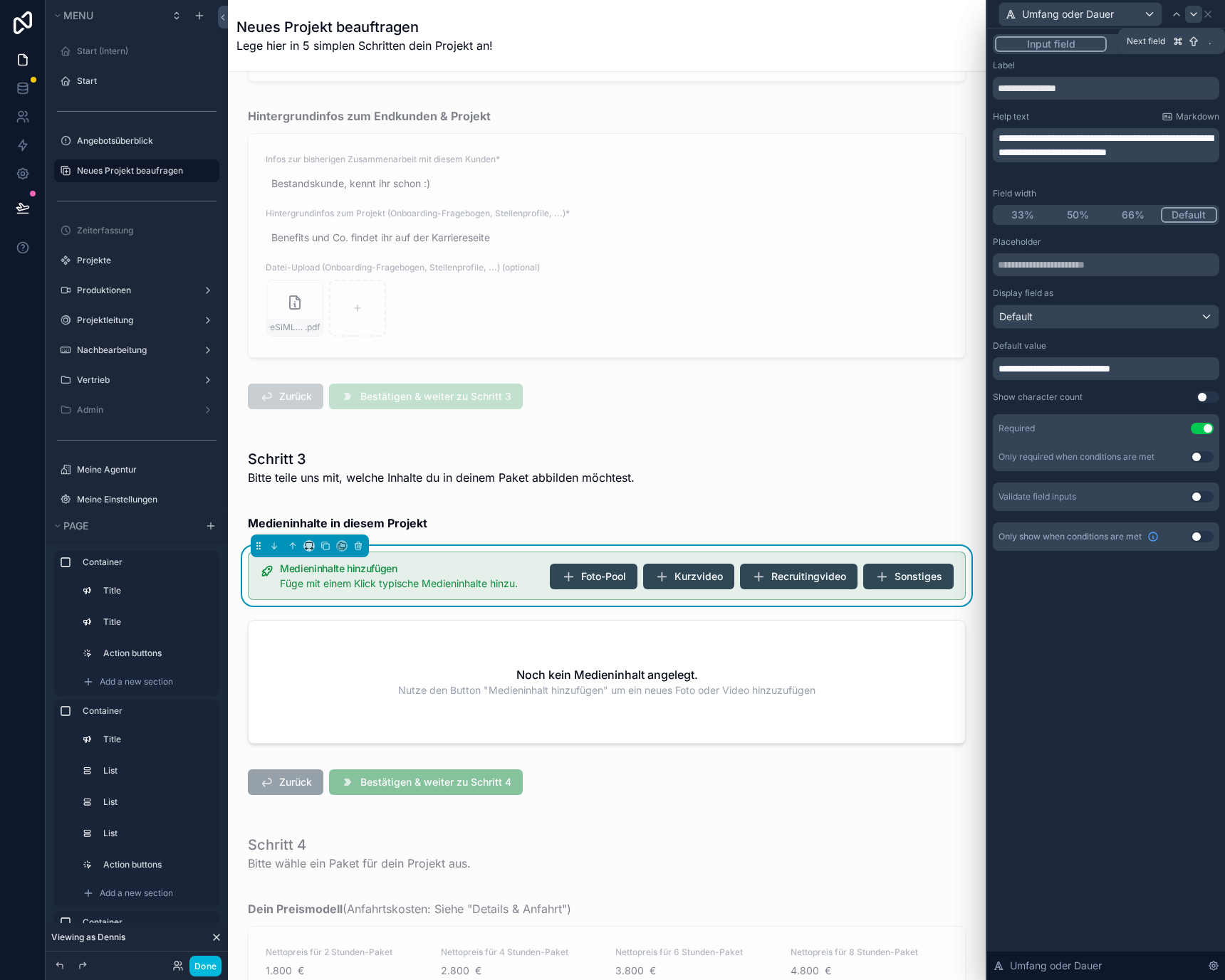
click at [1198, 15] on icon at bounding box center [1193, 15] width 12 height 12
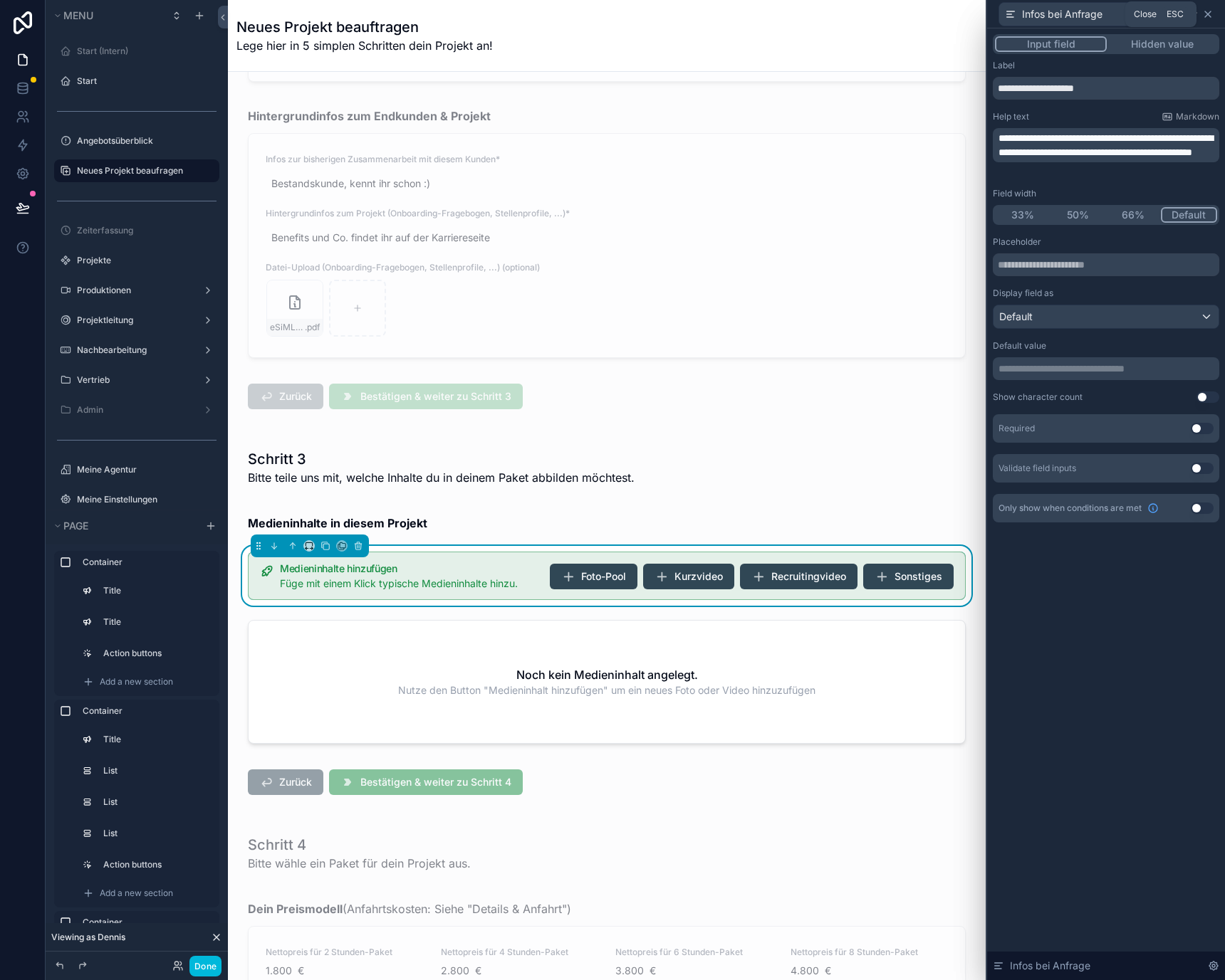
click at [1210, 13] on icon at bounding box center [1208, 15] width 12 height 12
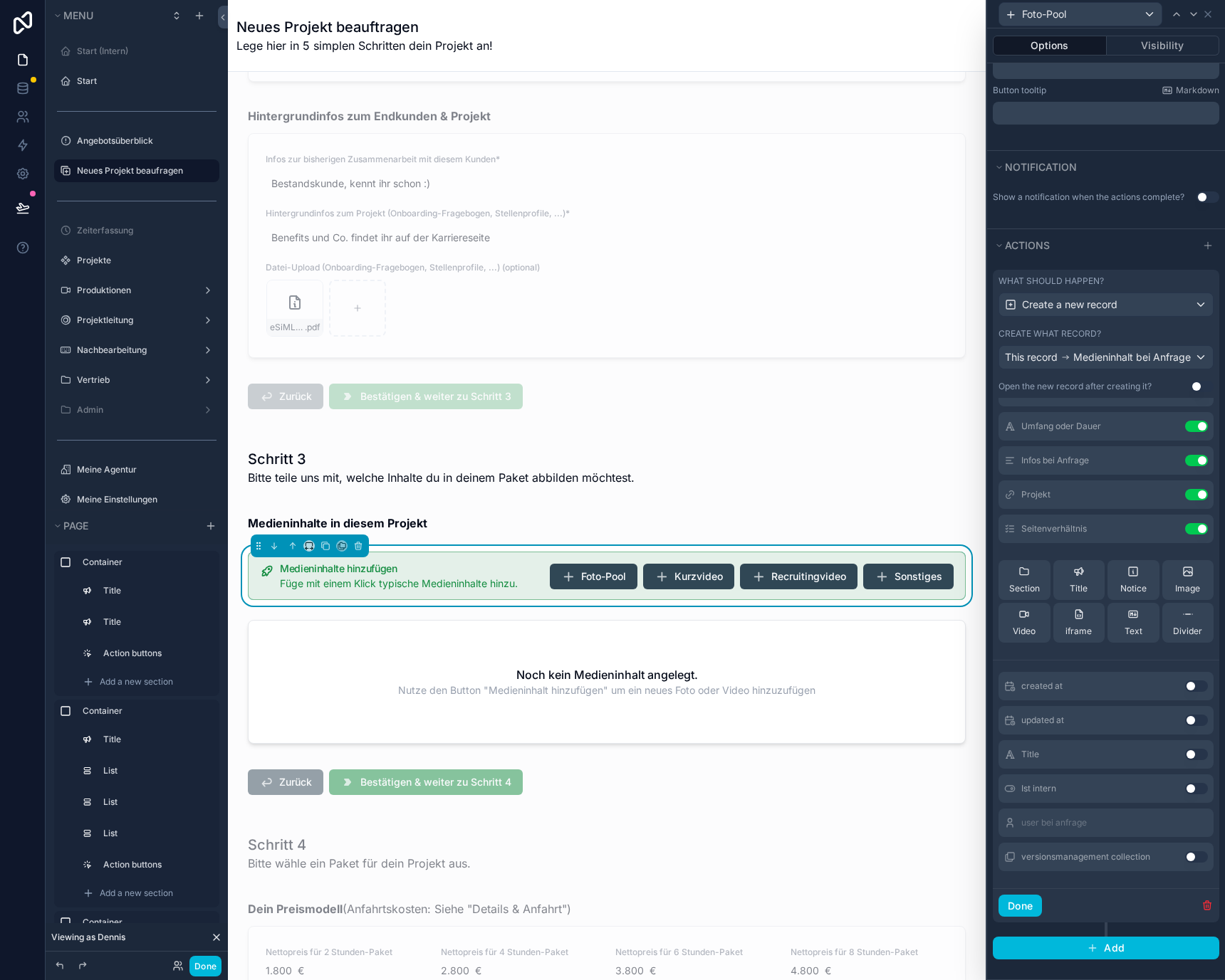
scroll to position [0, 0]
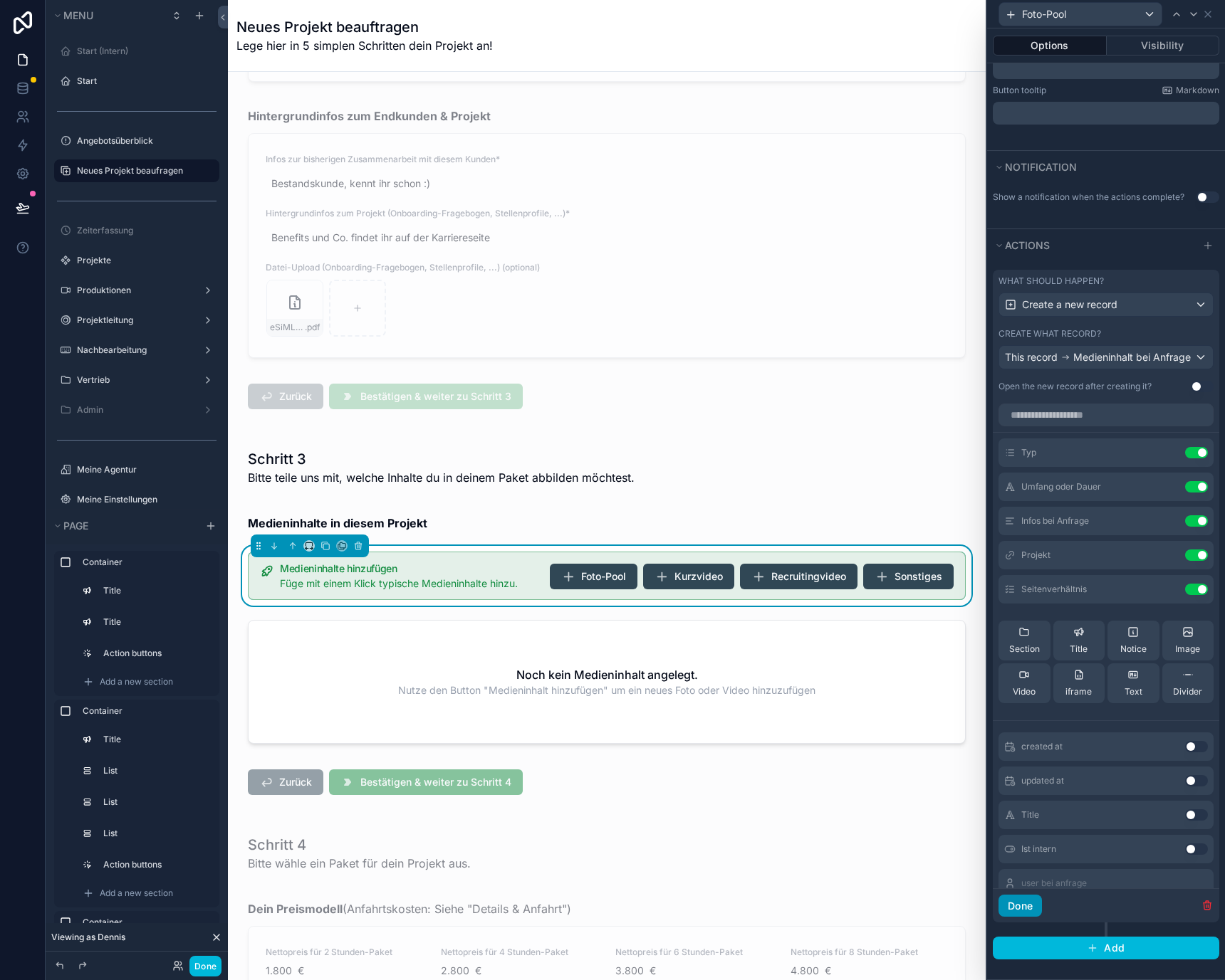
click at [1017, 905] on button "Done" at bounding box center [1020, 906] width 43 height 23
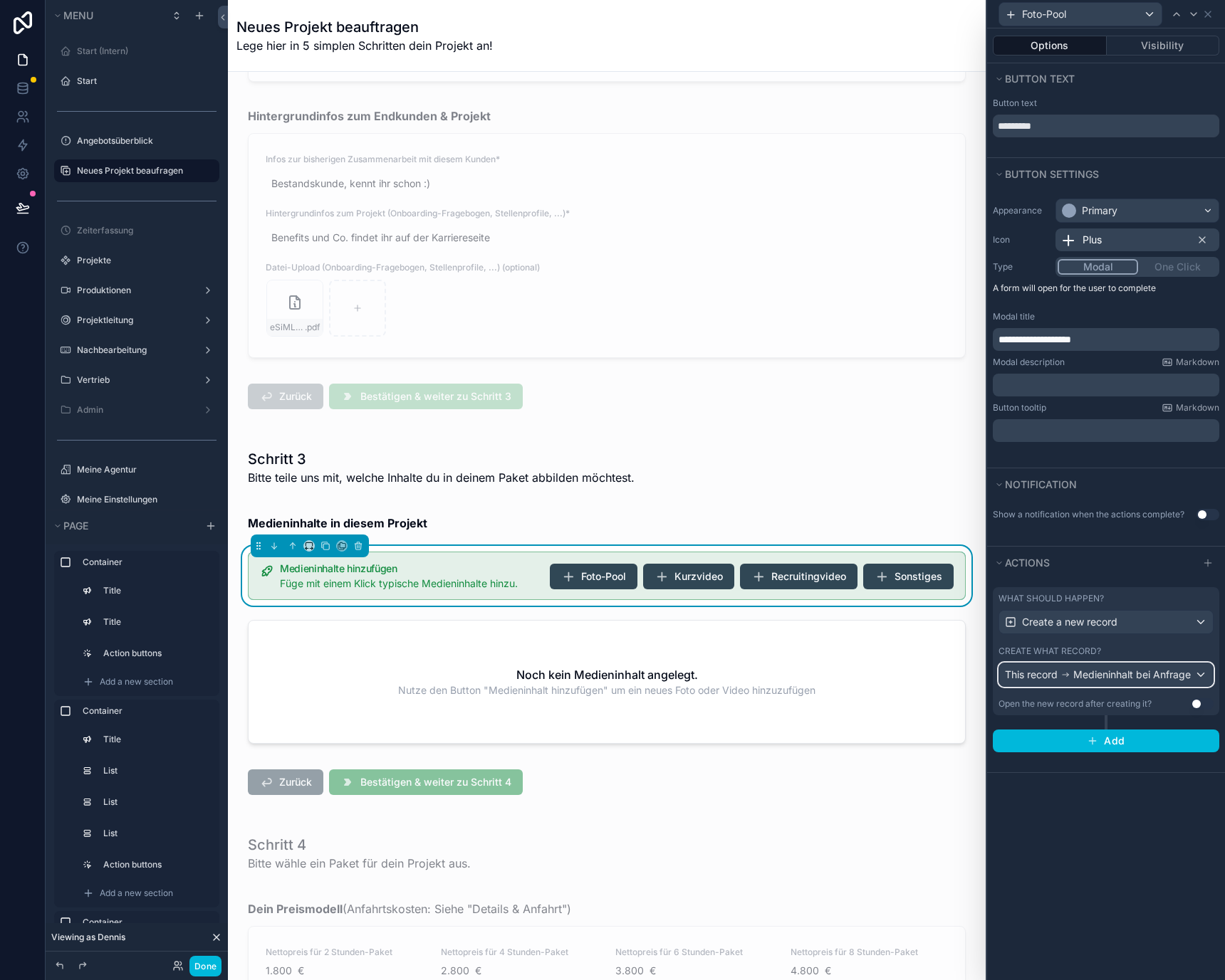
click at [1103, 669] on span "Medieninhalt bei Anfrage" at bounding box center [1132, 675] width 117 height 14
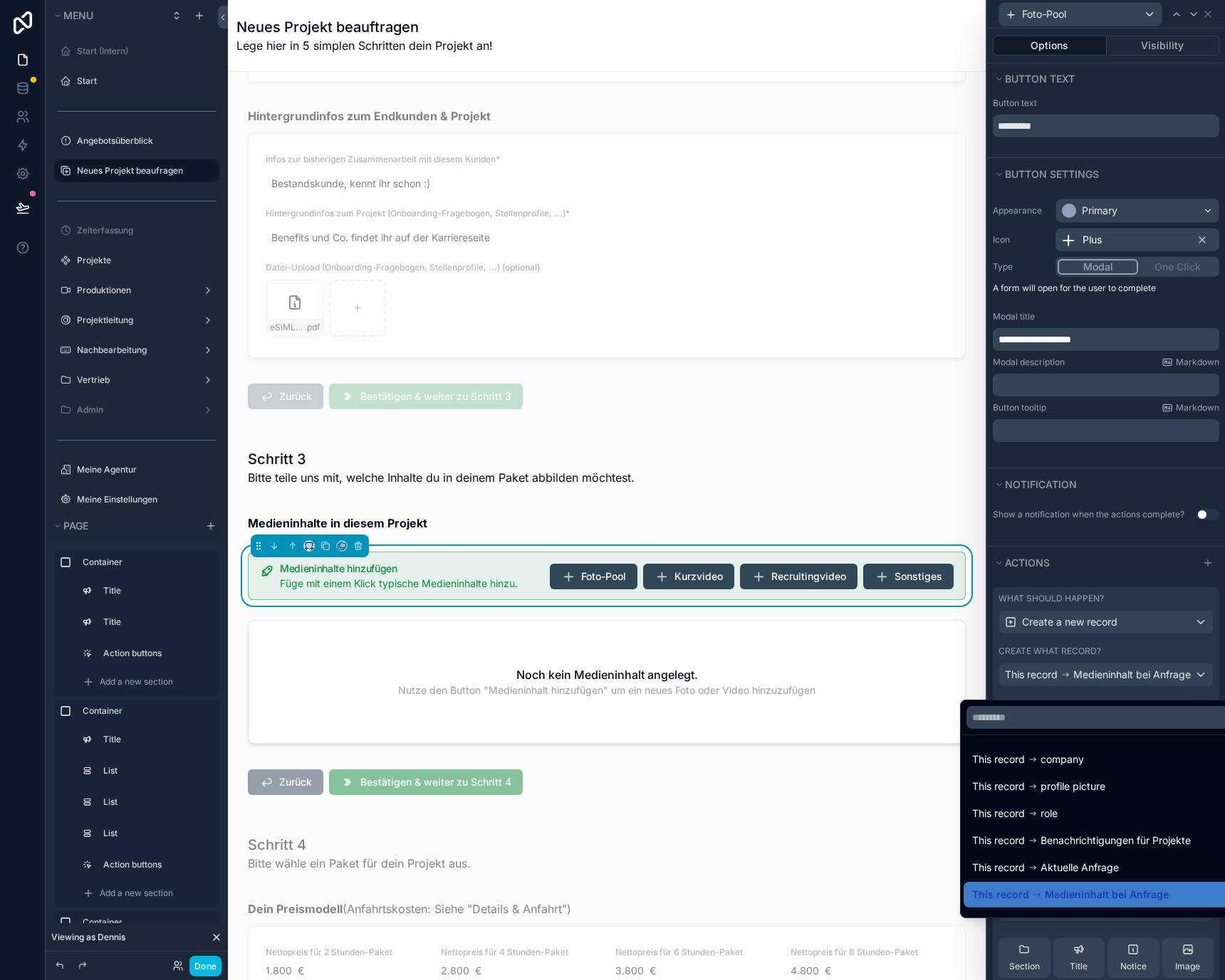
click at [1103, 669] on div at bounding box center [1106, 490] width 238 height 980
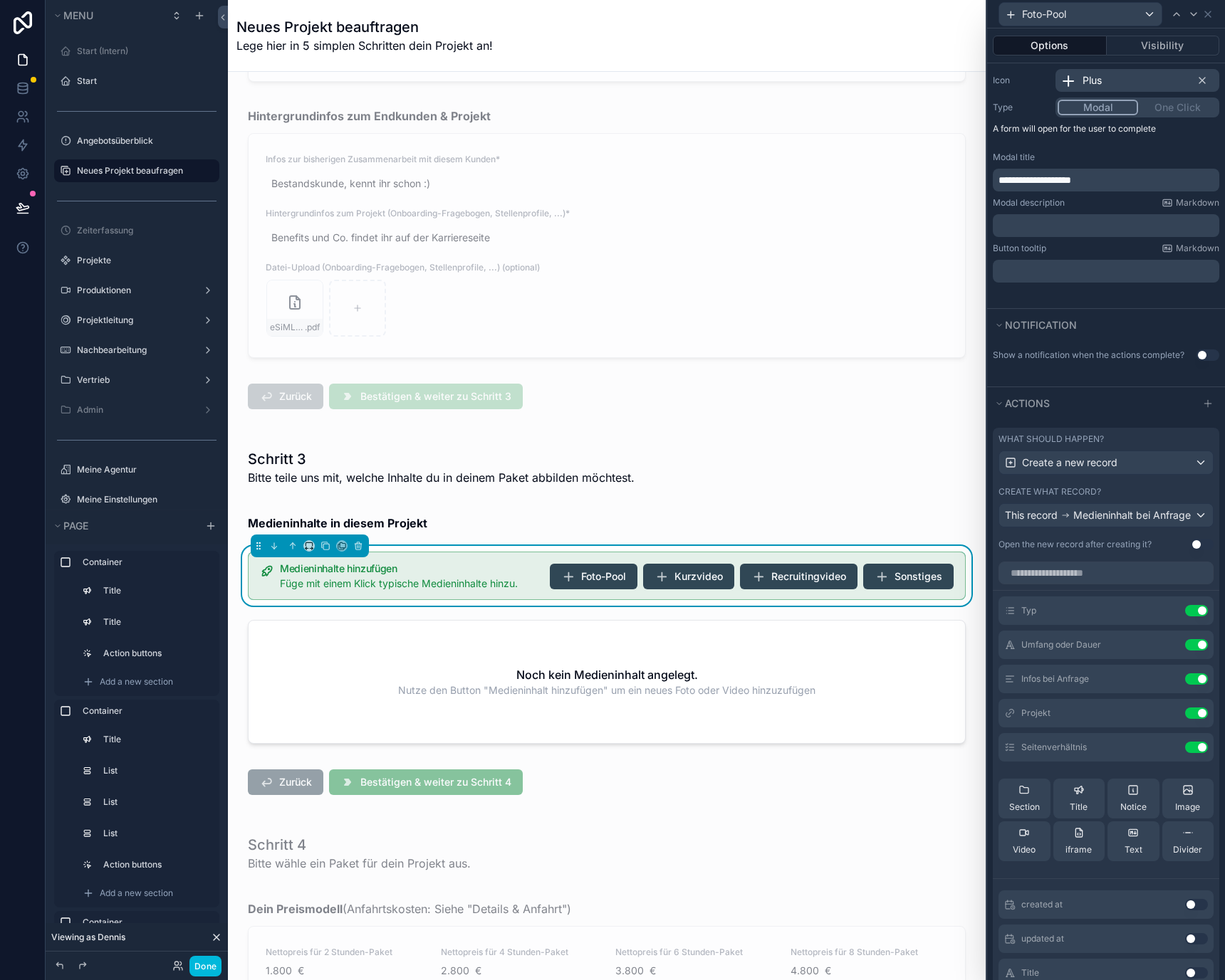
scroll to position [248, 0]
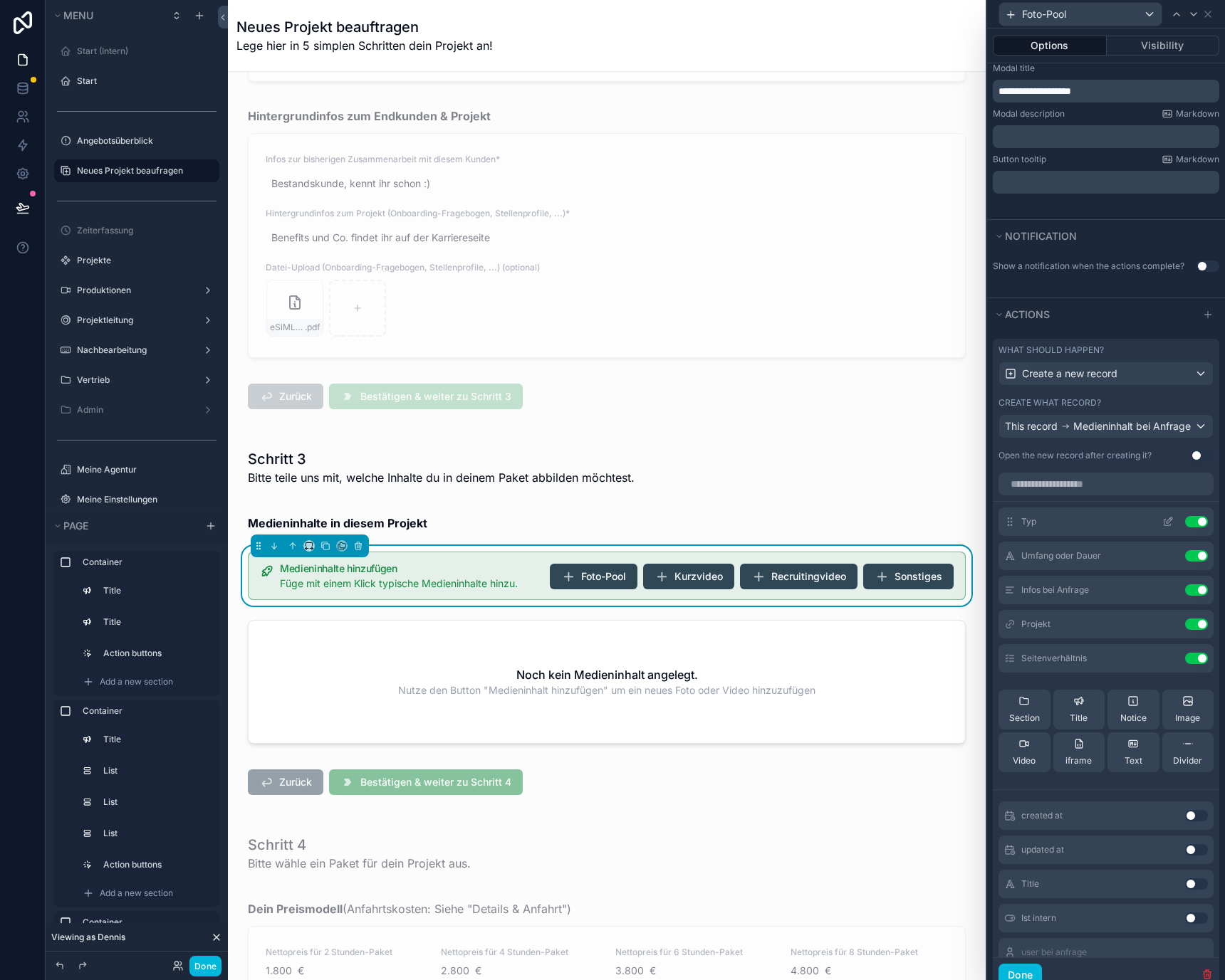
click at [1162, 527] on icon at bounding box center [1168, 522] width 12 height 12
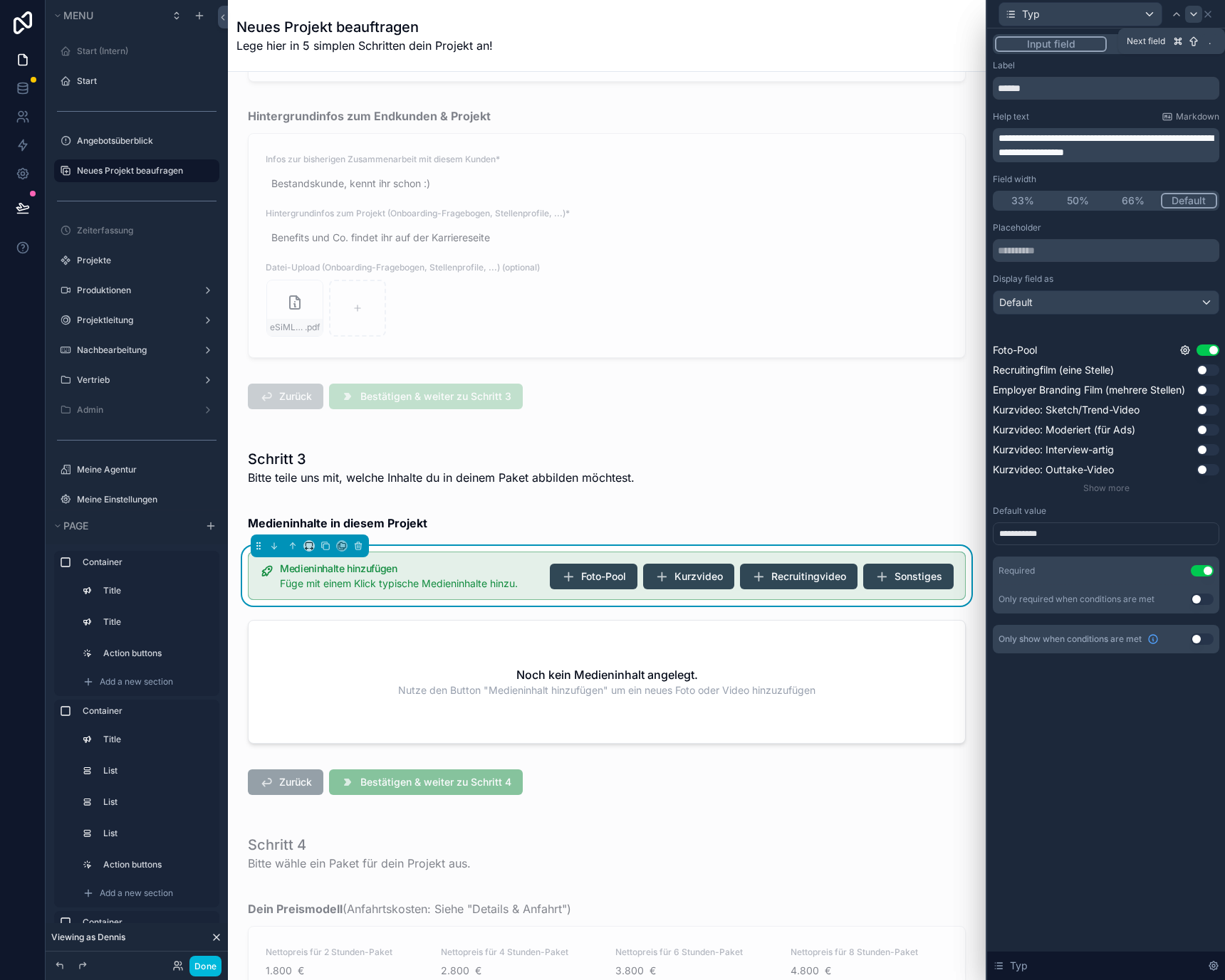
click at [1194, 14] on icon at bounding box center [1193, 14] width 6 height 3
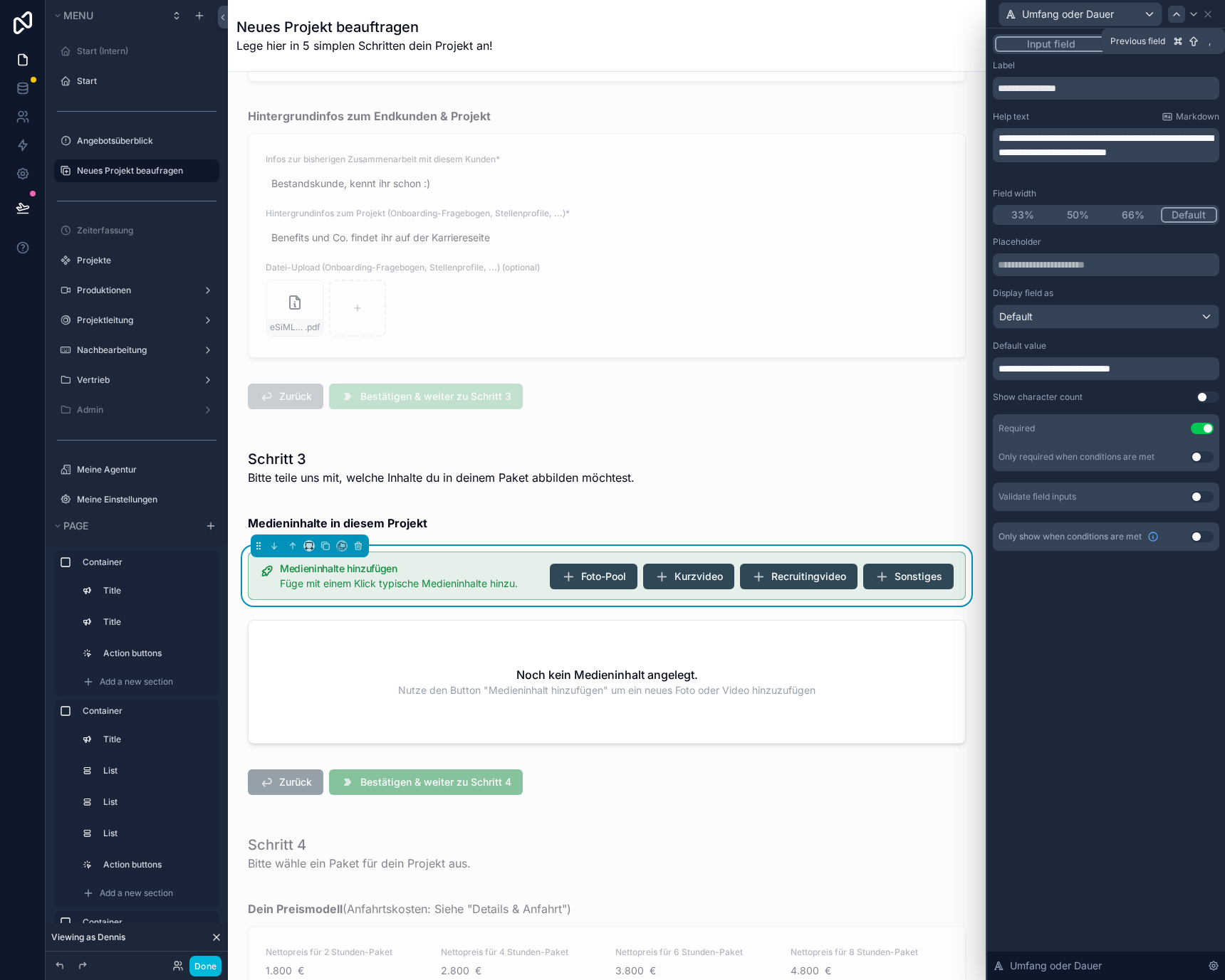
click at [1171, 18] on icon at bounding box center [1177, 15] width 12 height 12
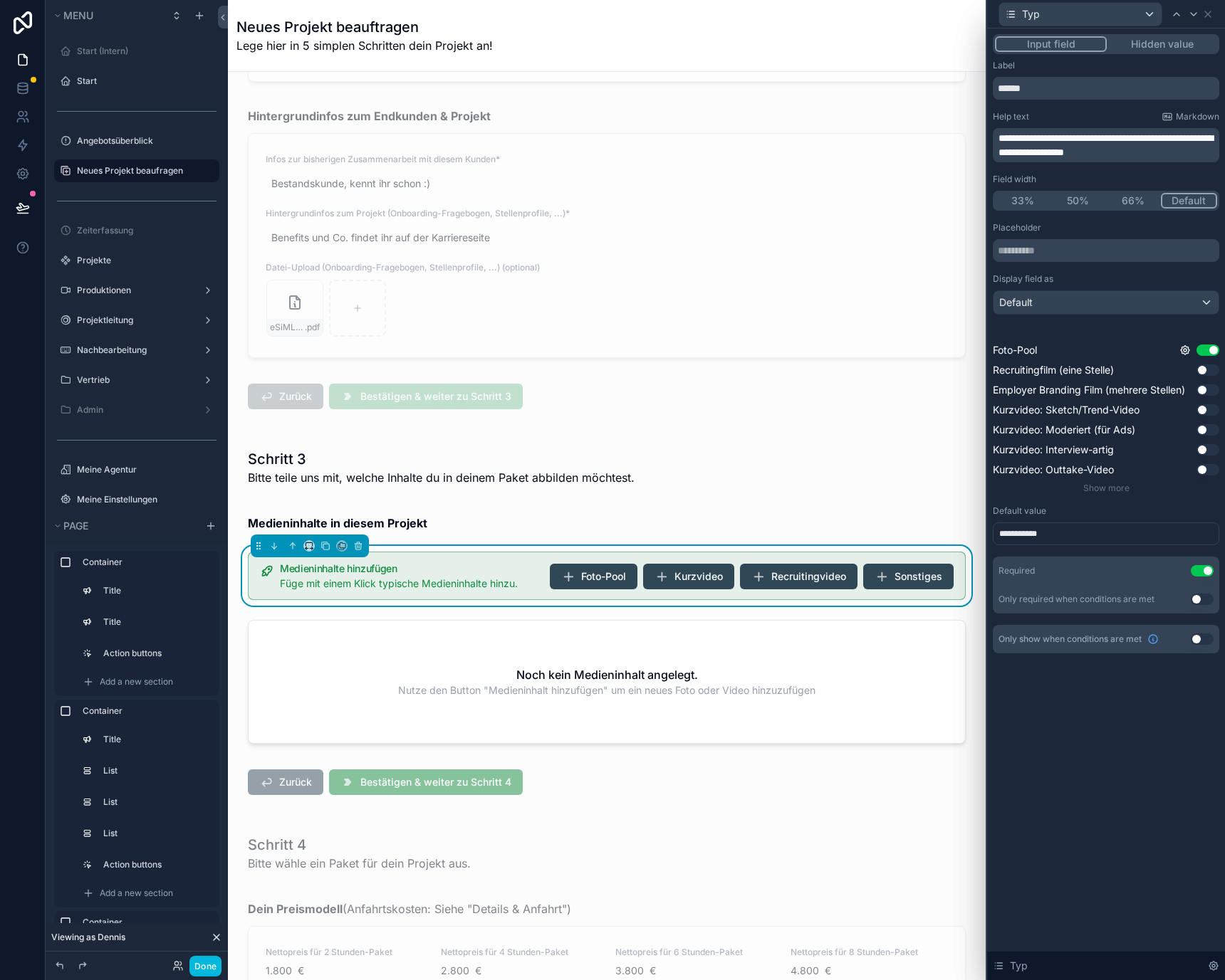
click at [1074, 529] on div "**********" at bounding box center [1106, 533] width 226 height 23
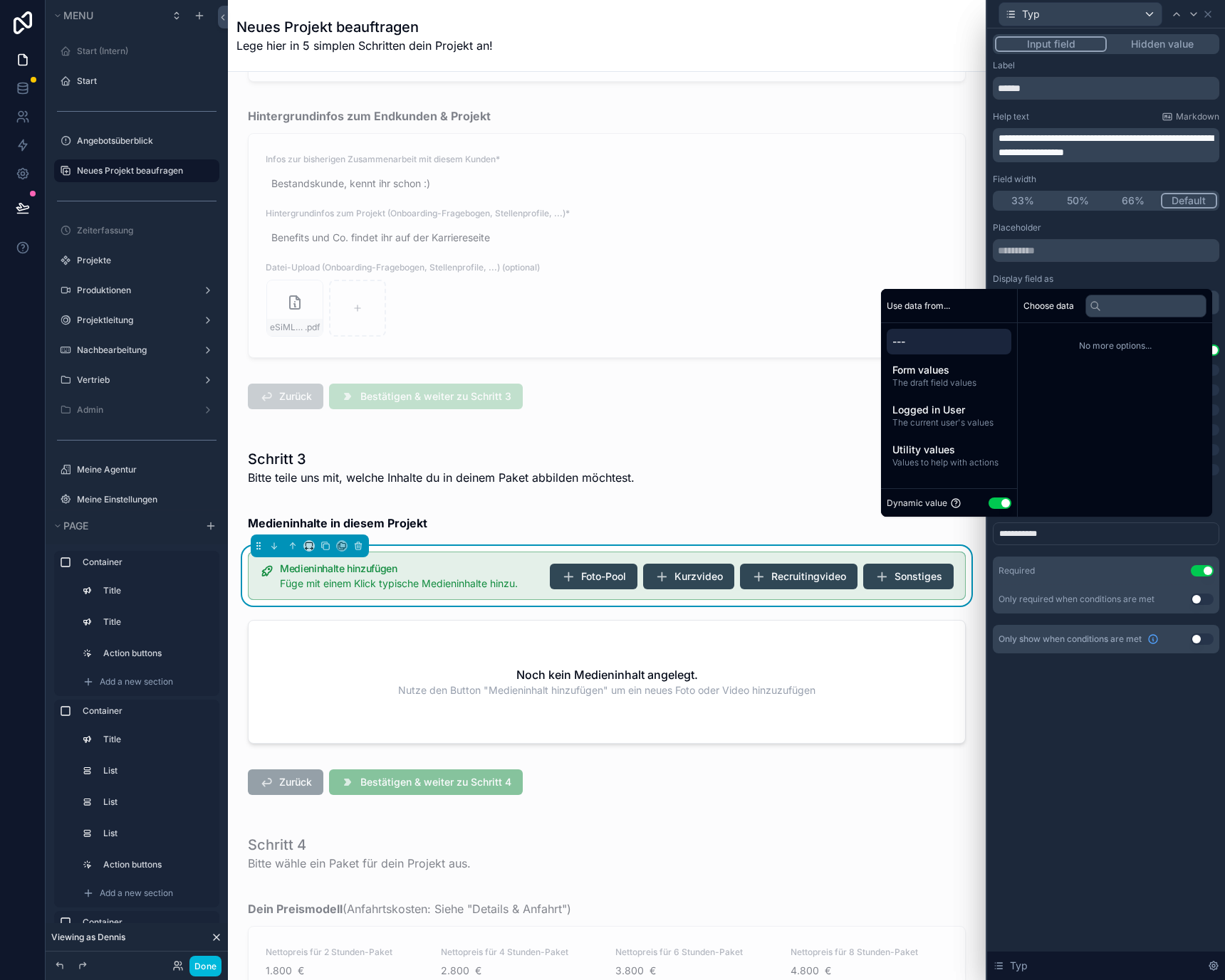
click at [977, 500] on div "Dynamic value Use setting" at bounding box center [949, 502] width 125 height 16
click at [988, 498] on button "Use setting" at bounding box center [999, 503] width 23 height 12
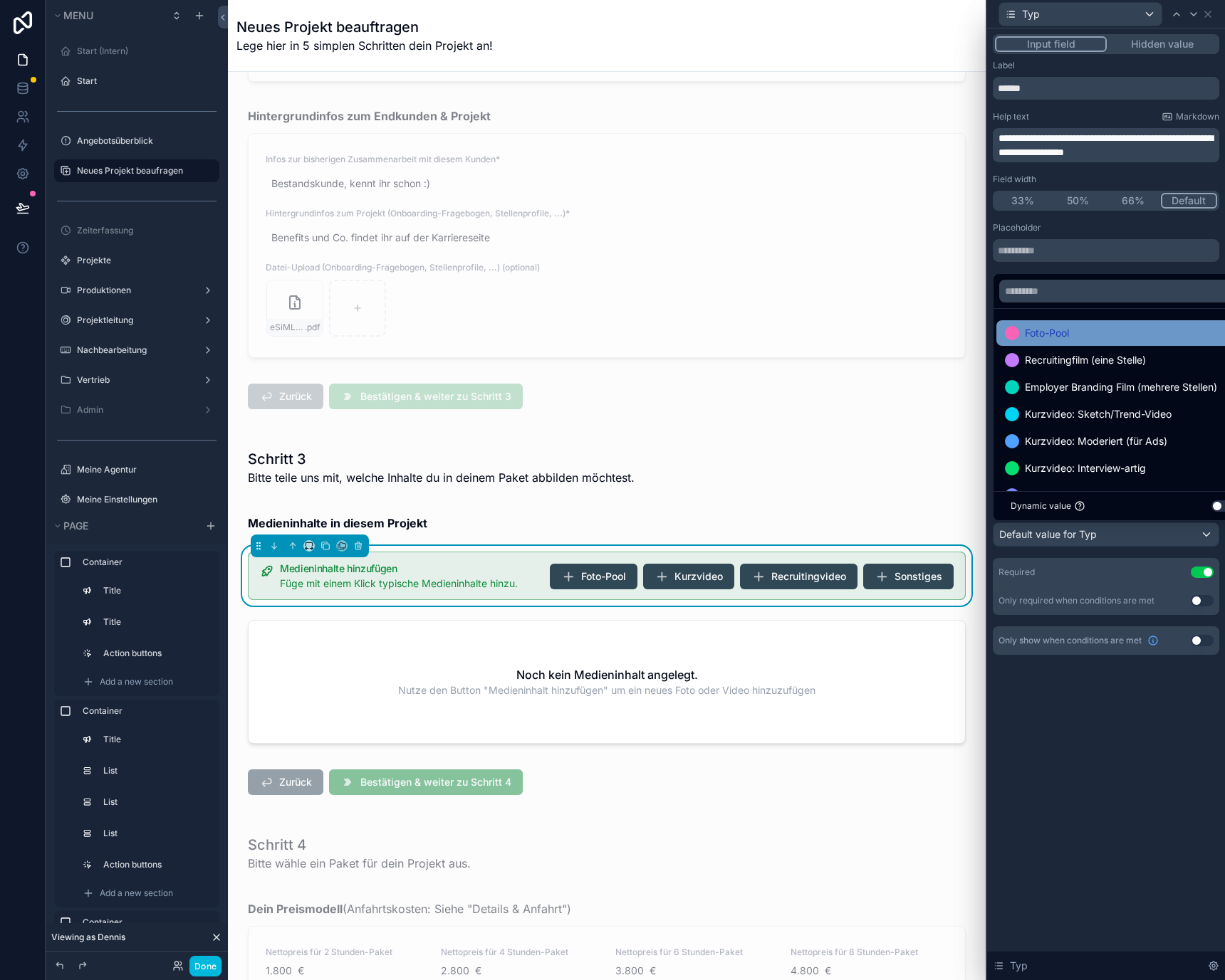
click at [1062, 333] on span "Foto-Pool" at bounding box center [1047, 333] width 44 height 17
click at [1066, 664] on div "**********" at bounding box center [1106, 359] width 238 height 661
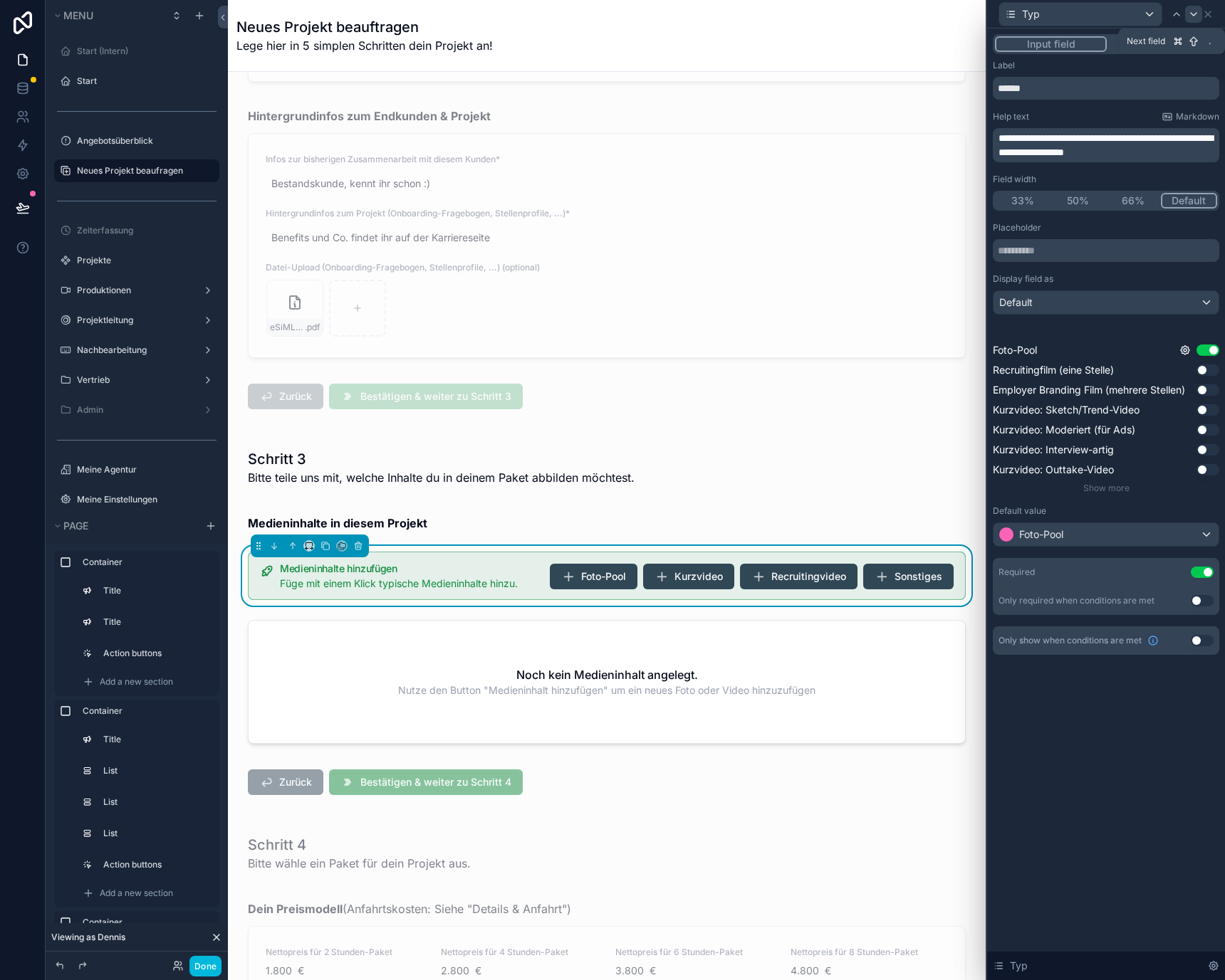
click at [1189, 20] on div at bounding box center [1193, 14] width 17 height 17
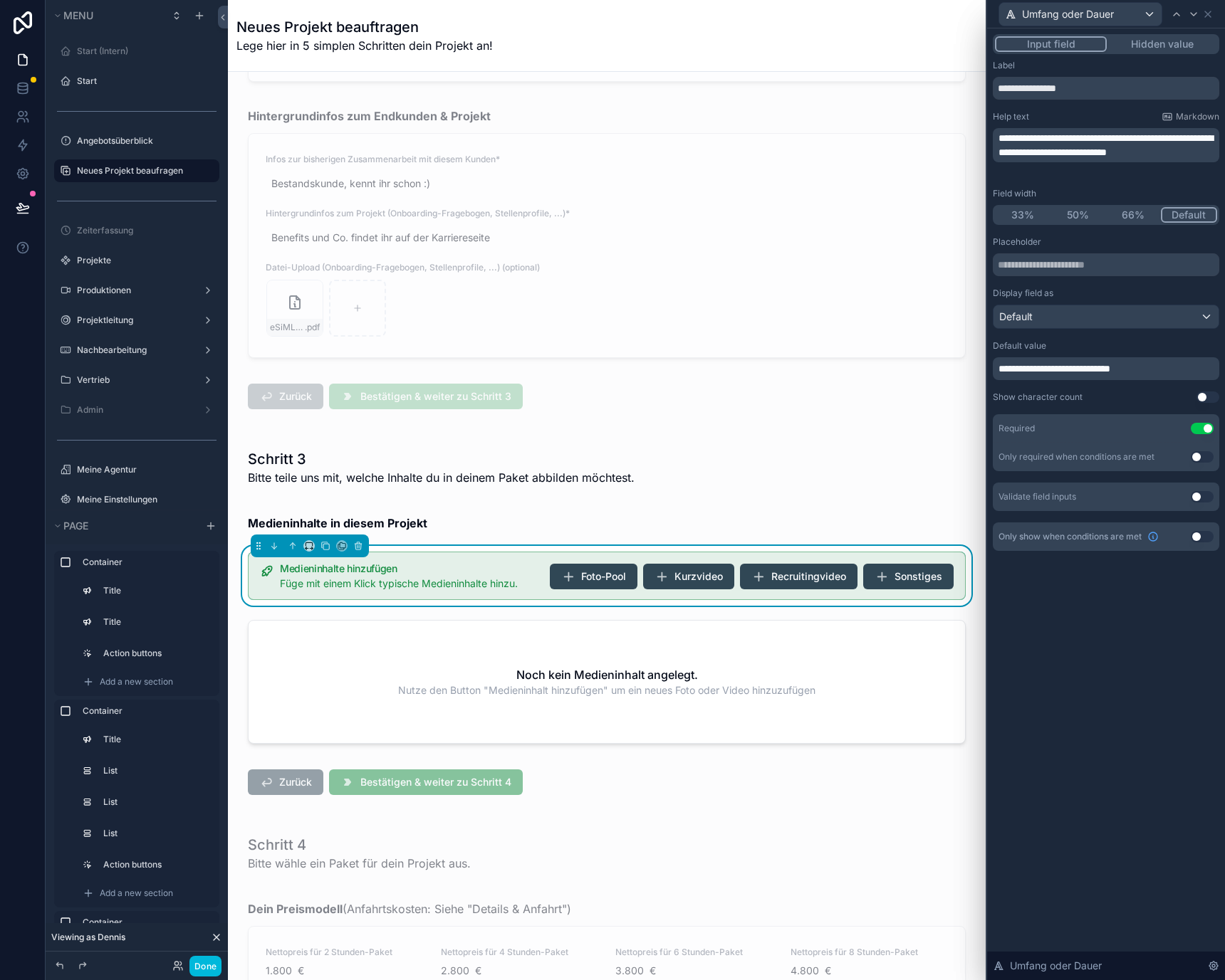
click at [1007, 152] on span "**********" at bounding box center [1106, 145] width 215 height 24
drag, startPoint x: 1007, startPoint y: 152, endPoint x: 1076, endPoint y: 152, distance: 69.0
click at [1076, 152] on span "**********" at bounding box center [1106, 145] width 215 height 24
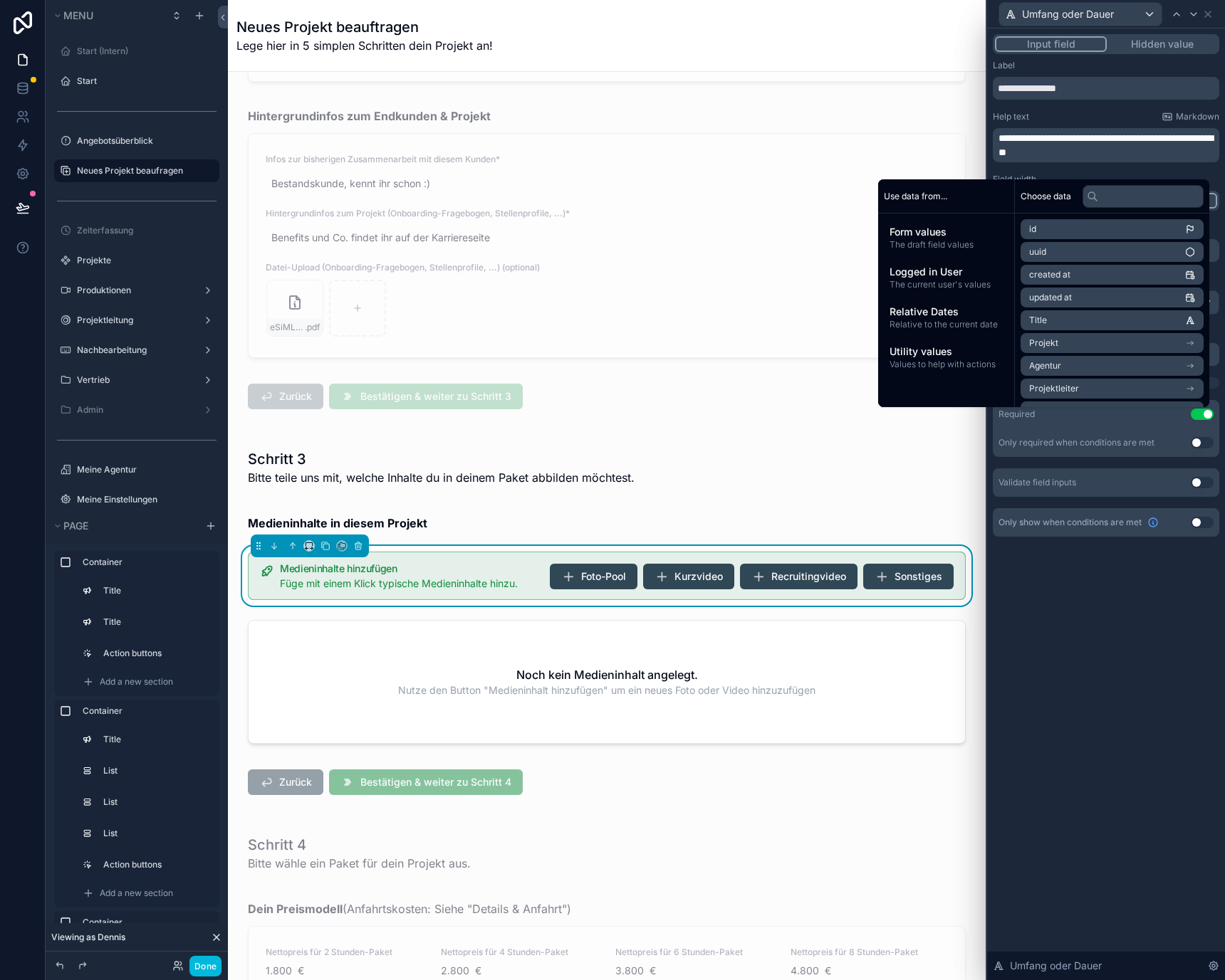
click at [1098, 121] on div "Help text Markdown" at bounding box center [1106, 117] width 226 height 12
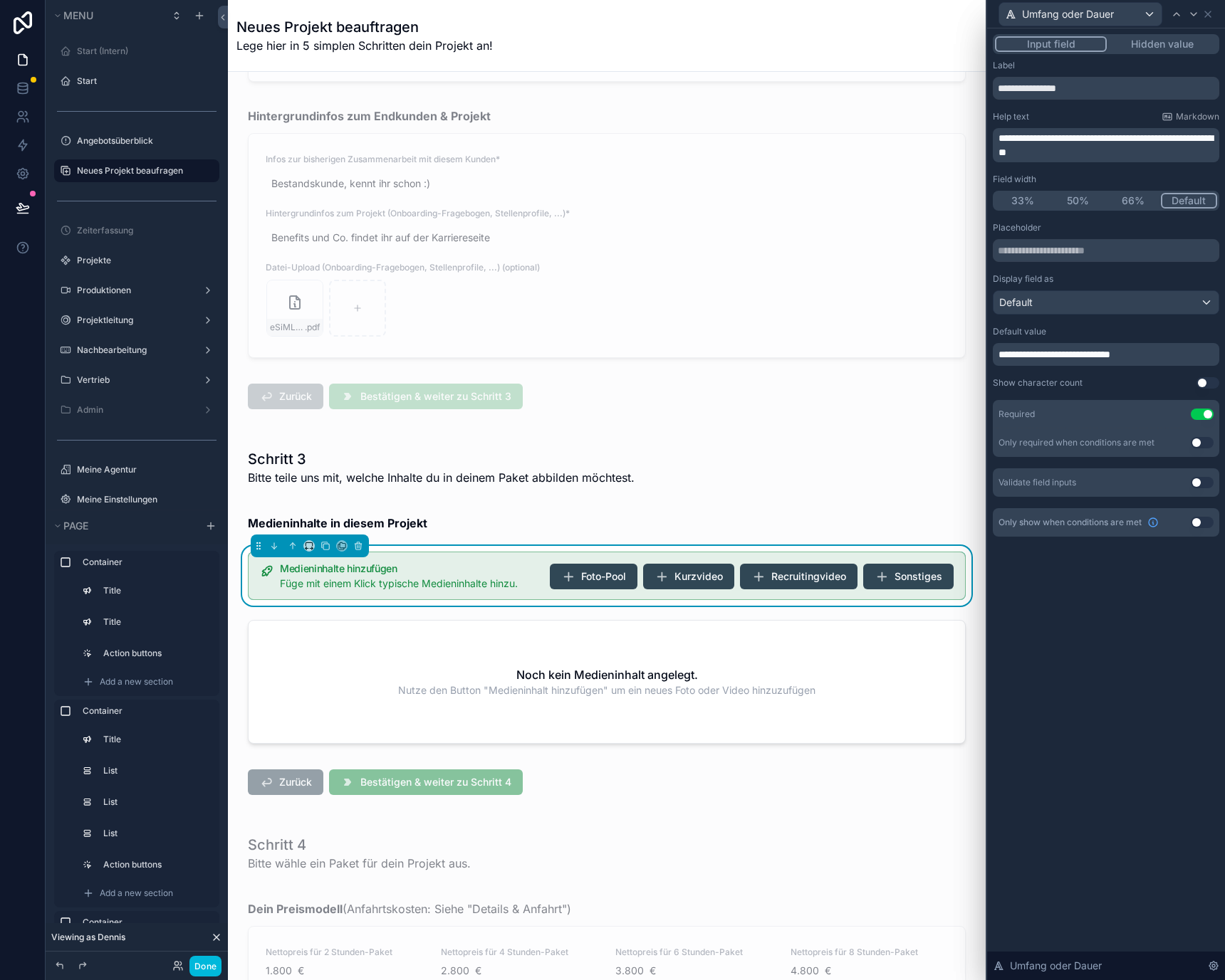
click at [1078, 357] on span "**********" at bounding box center [1054, 354] width 112 height 10
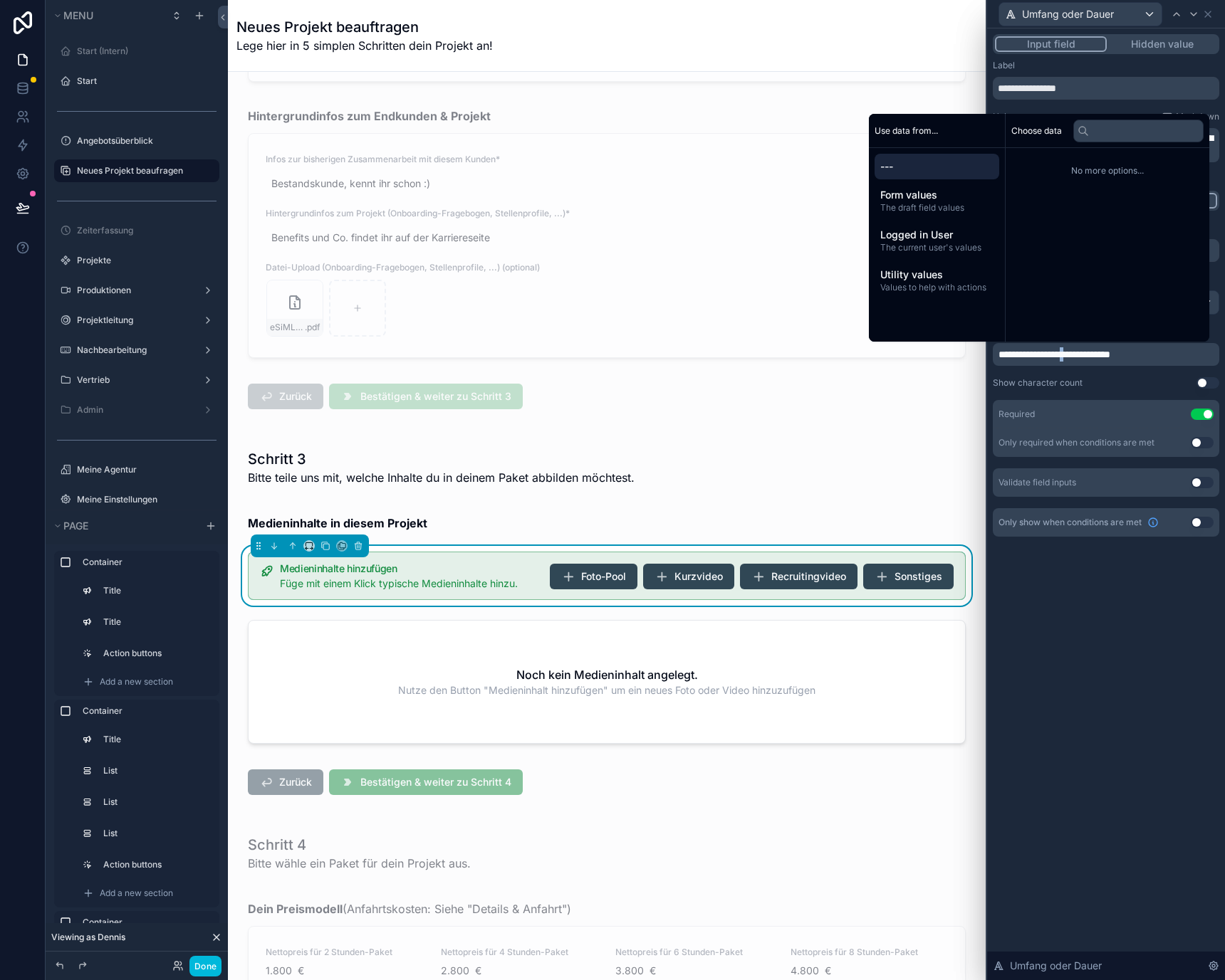
click at [1078, 357] on span "**********" at bounding box center [1054, 354] width 112 height 10
click at [1086, 591] on div "**********" at bounding box center [1106, 504] width 238 height 951
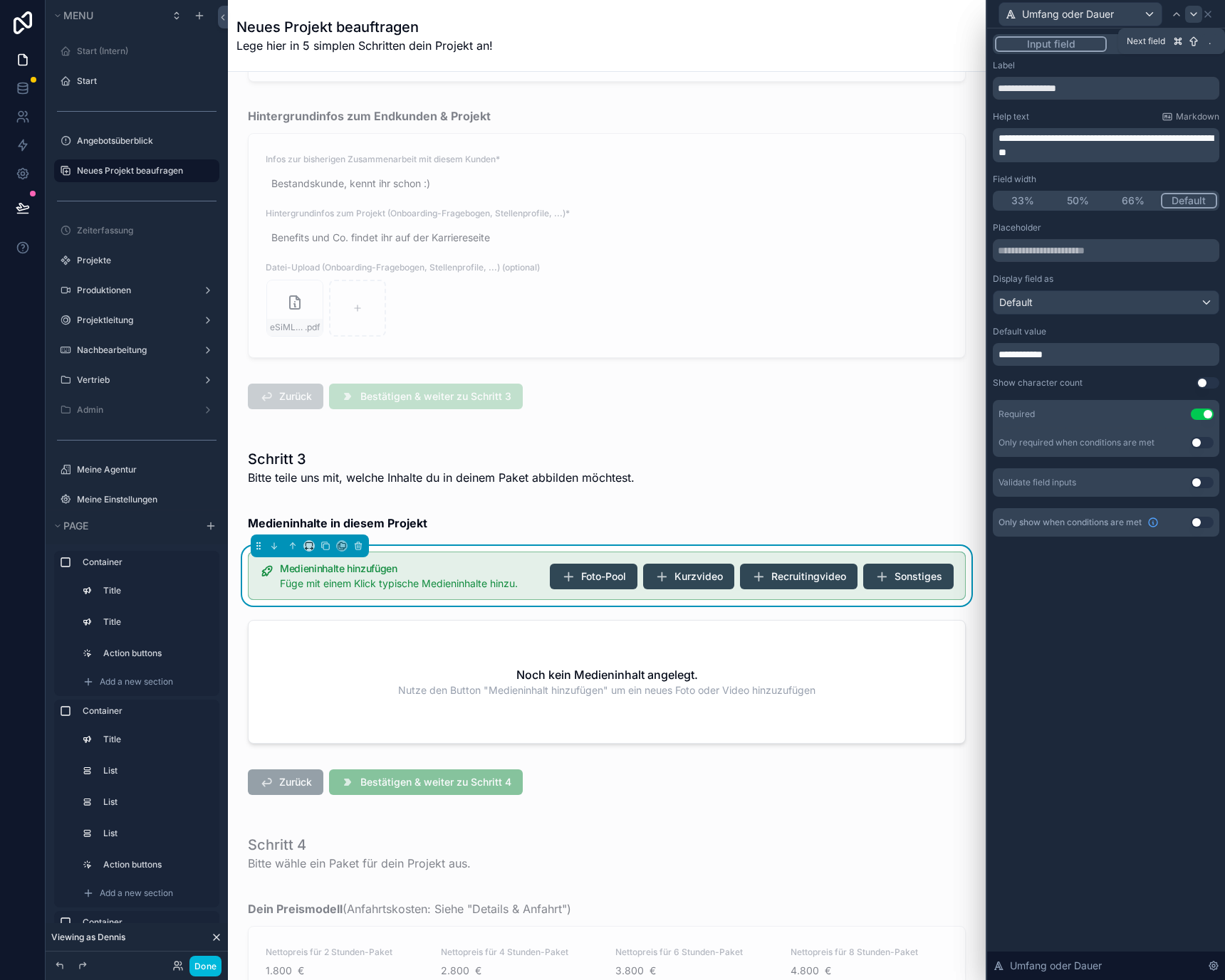
click at [1193, 14] on icon at bounding box center [1193, 14] width 6 height 3
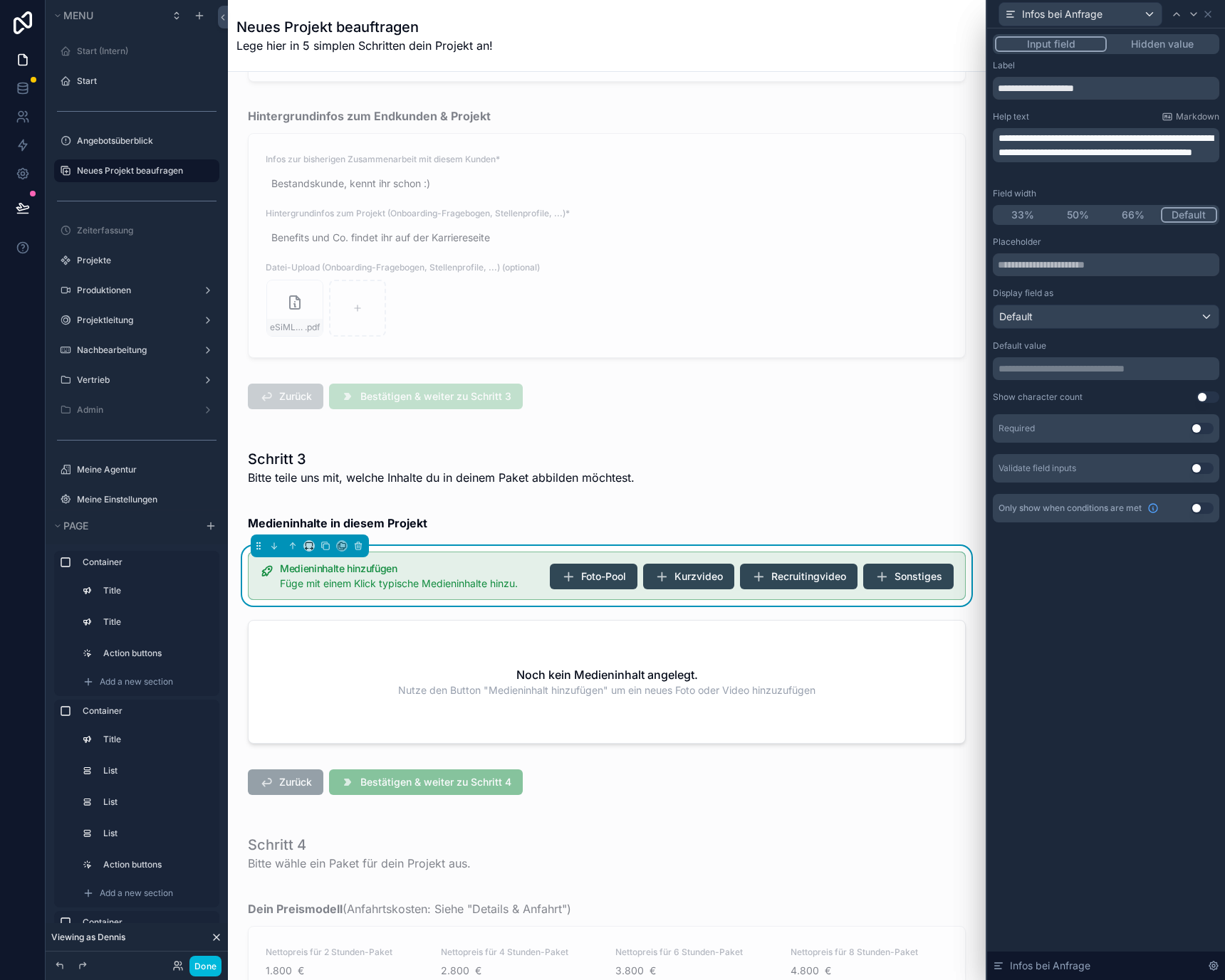
click at [1114, 157] on span "**********" at bounding box center [1106, 145] width 215 height 24
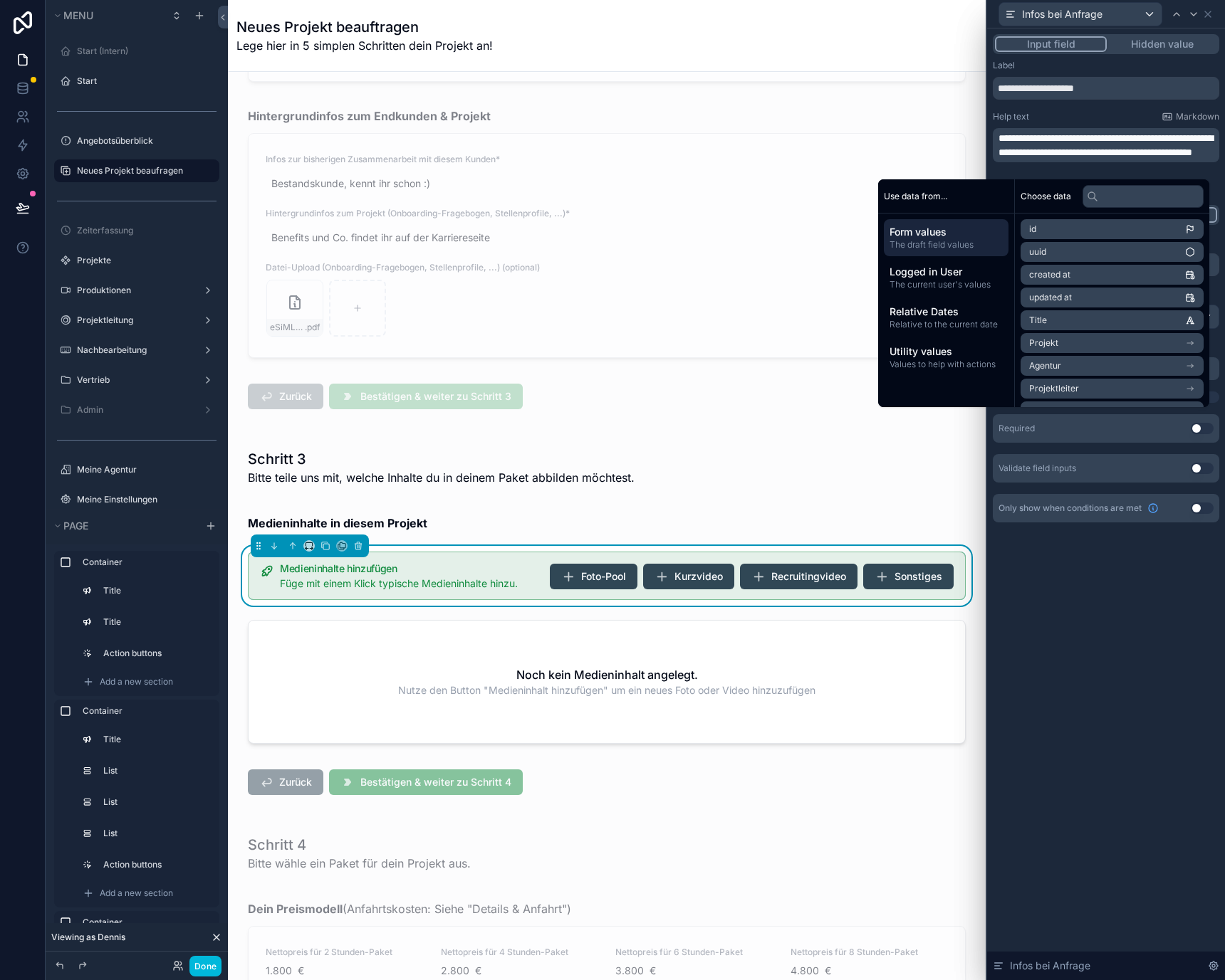
click at [1105, 136] on span "**********" at bounding box center [1106, 145] width 215 height 24
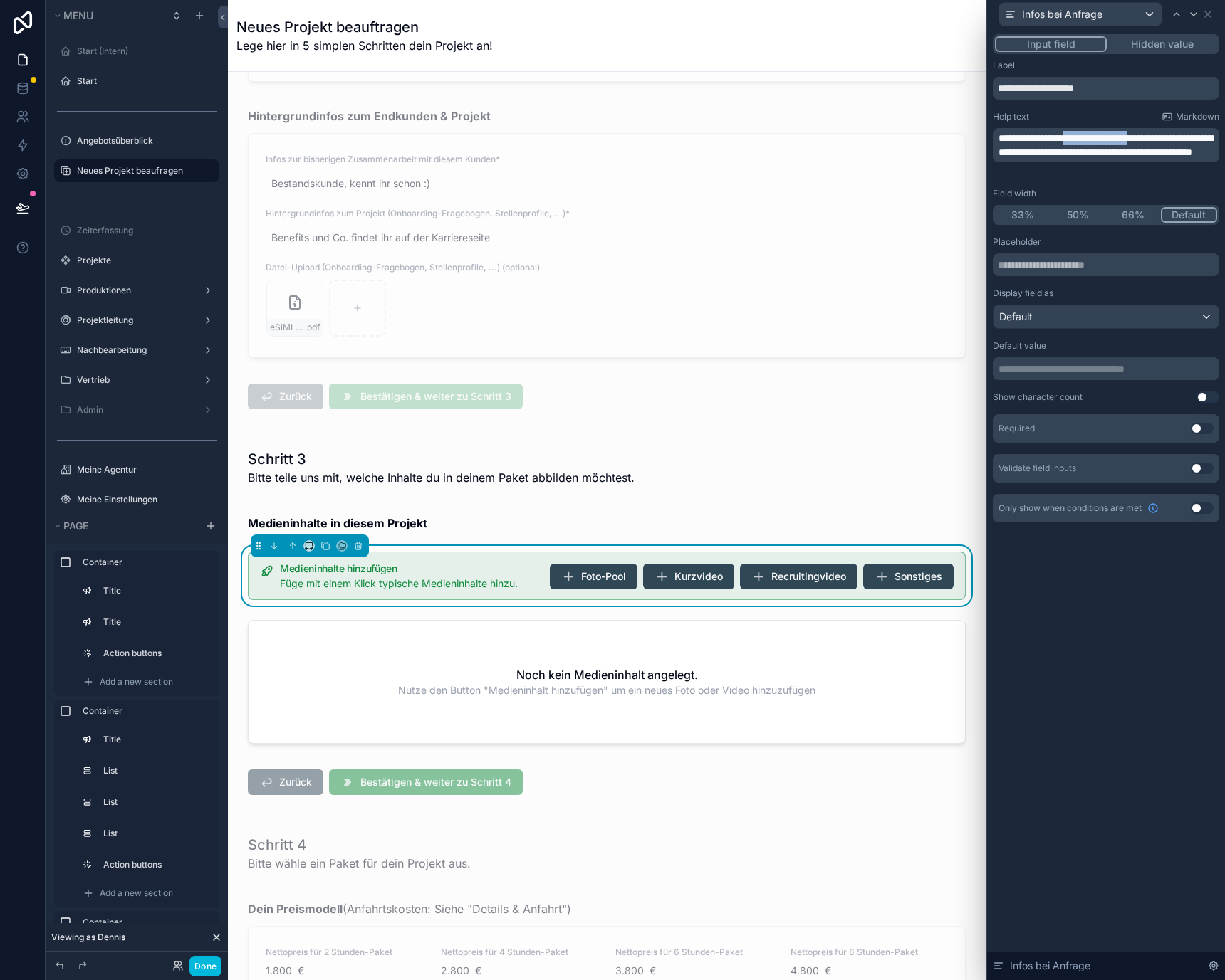
click at [1105, 136] on span "**********" at bounding box center [1106, 145] width 215 height 24
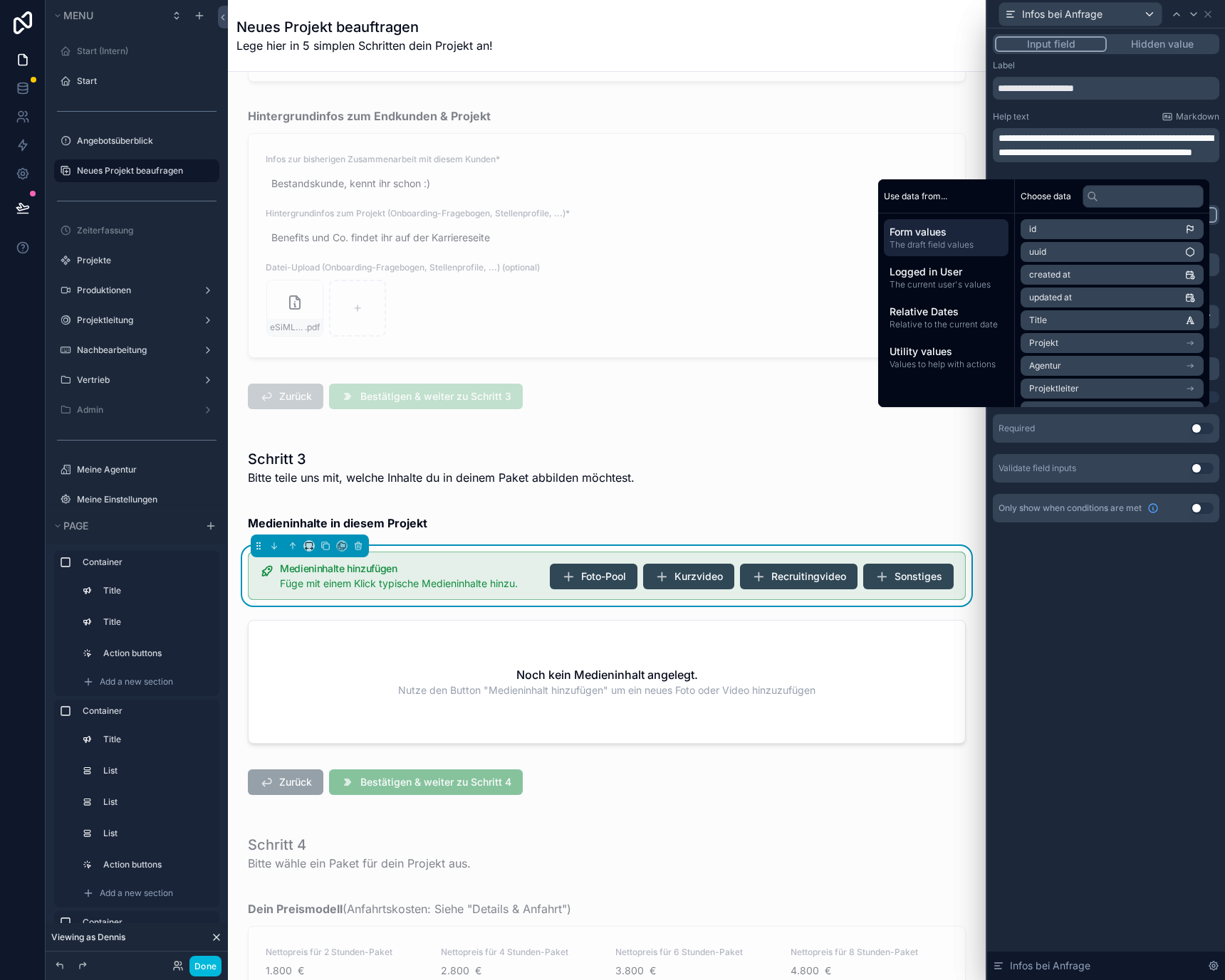
click at [1102, 119] on div "Help text Markdown" at bounding box center [1106, 117] width 226 height 12
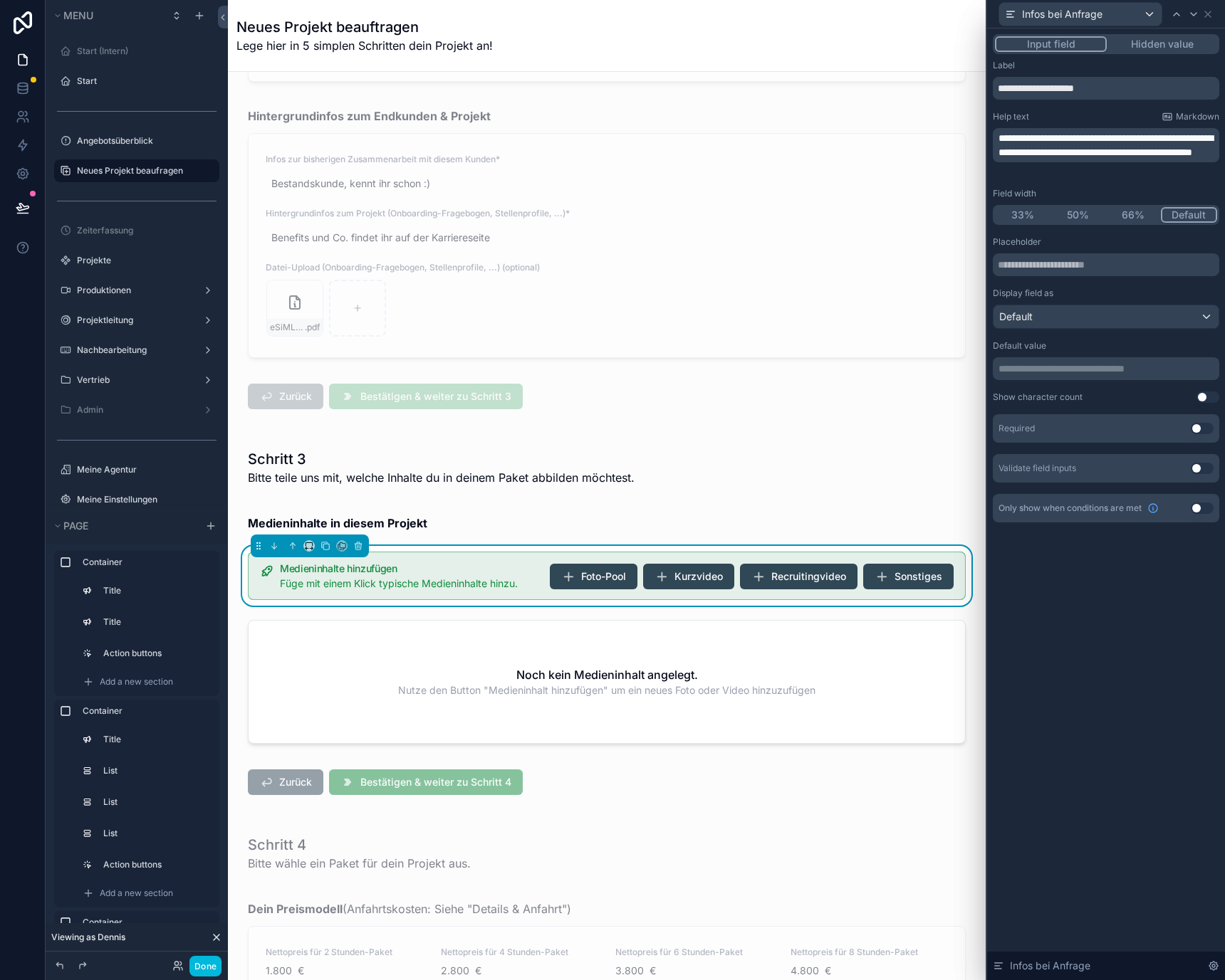
click at [1103, 137] on span "**********" at bounding box center [1106, 145] width 215 height 24
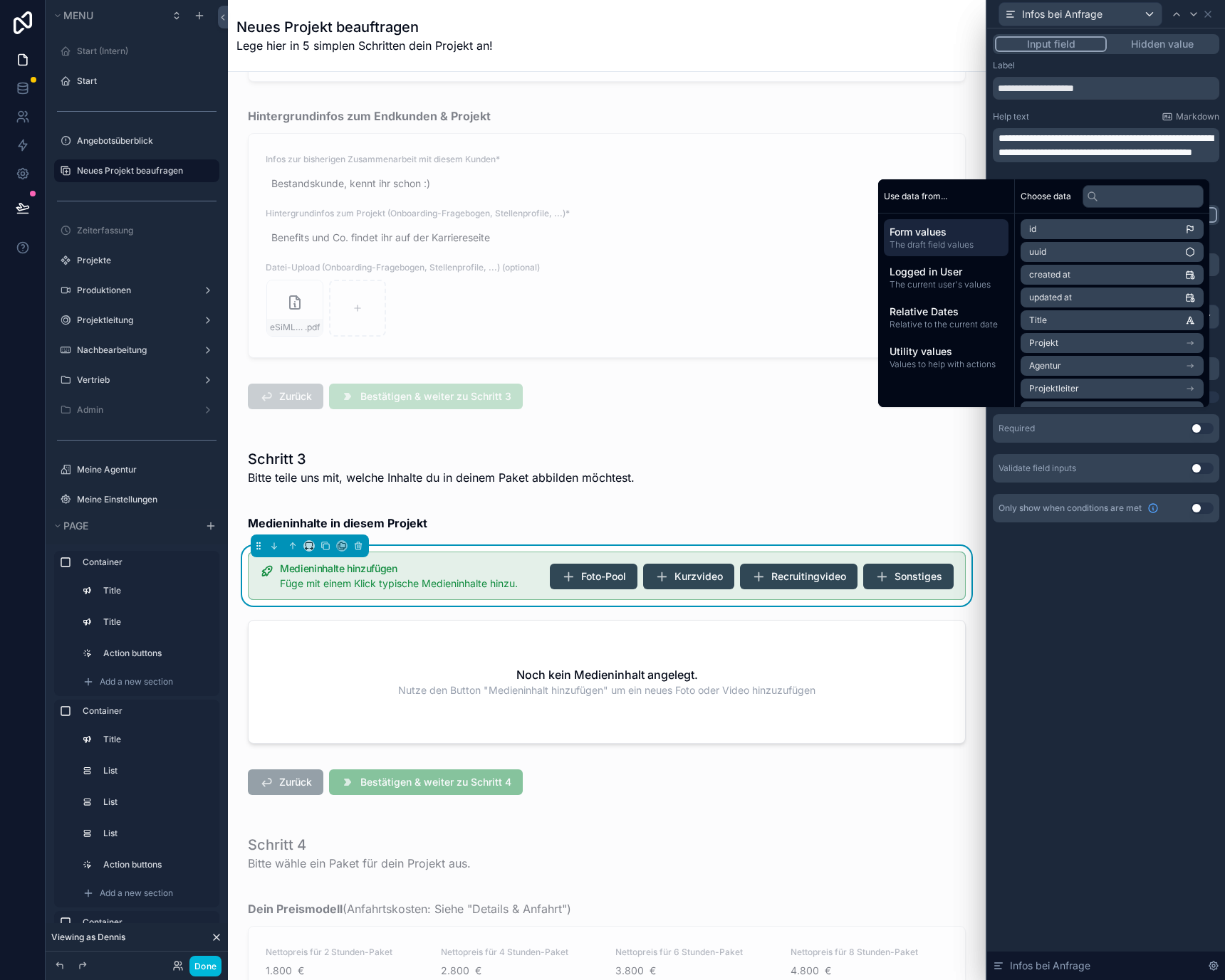
click at [1098, 114] on div "Help text Markdown" at bounding box center [1106, 117] width 226 height 12
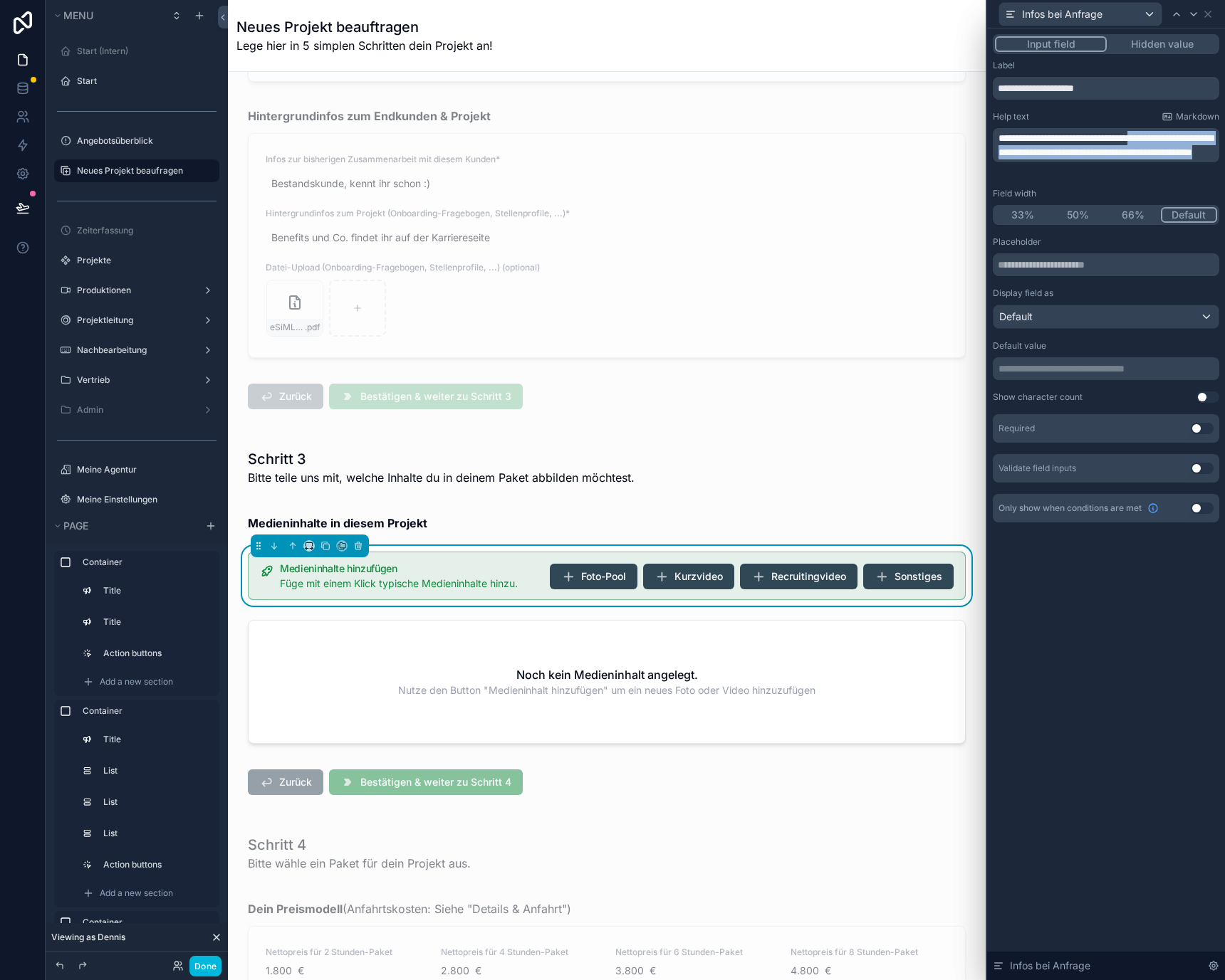
drag, startPoint x: 1185, startPoint y: 137, endPoint x: 1200, endPoint y: 177, distance: 42.7
click at [1200, 177] on div "**********" at bounding box center [1106, 292] width 226 height 463
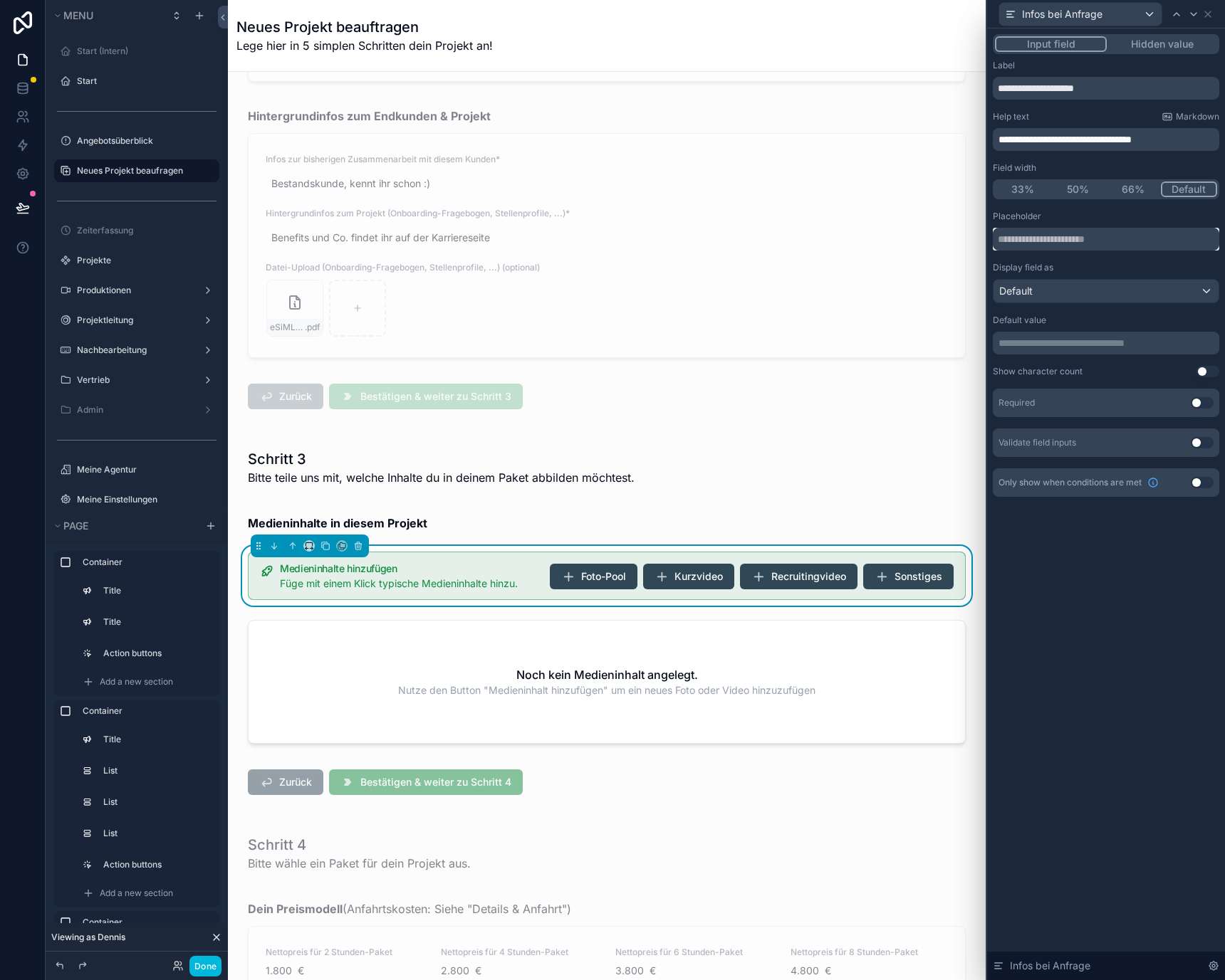
click at [1105, 242] on input "text" at bounding box center [1106, 239] width 226 height 23
click at [1081, 340] on p "**********" at bounding box center [1107, 343] width 218 height 14
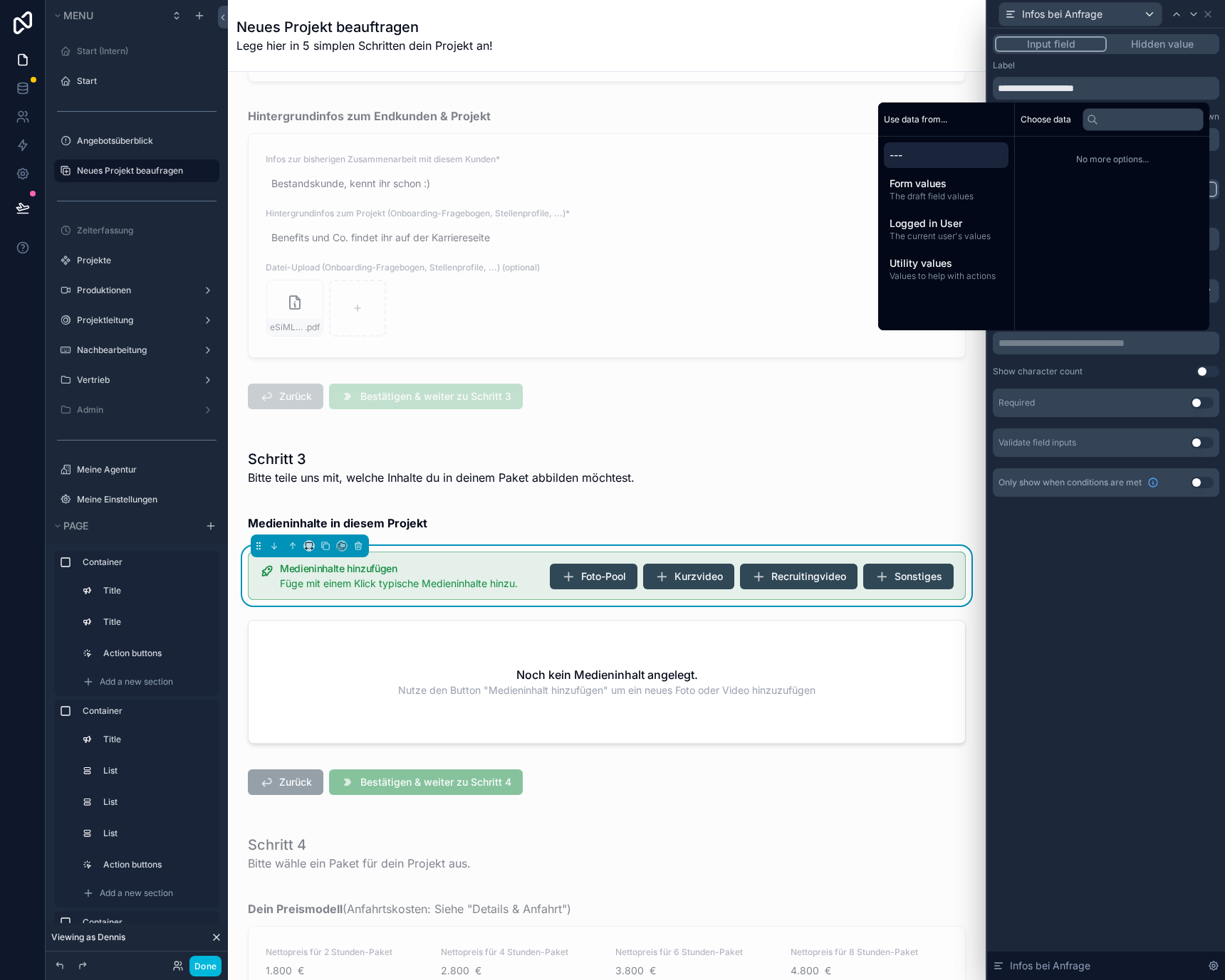
click at [1082, 366] on div "Show character count Use setting" at bounding box center [1106, 372] width 226 height 12
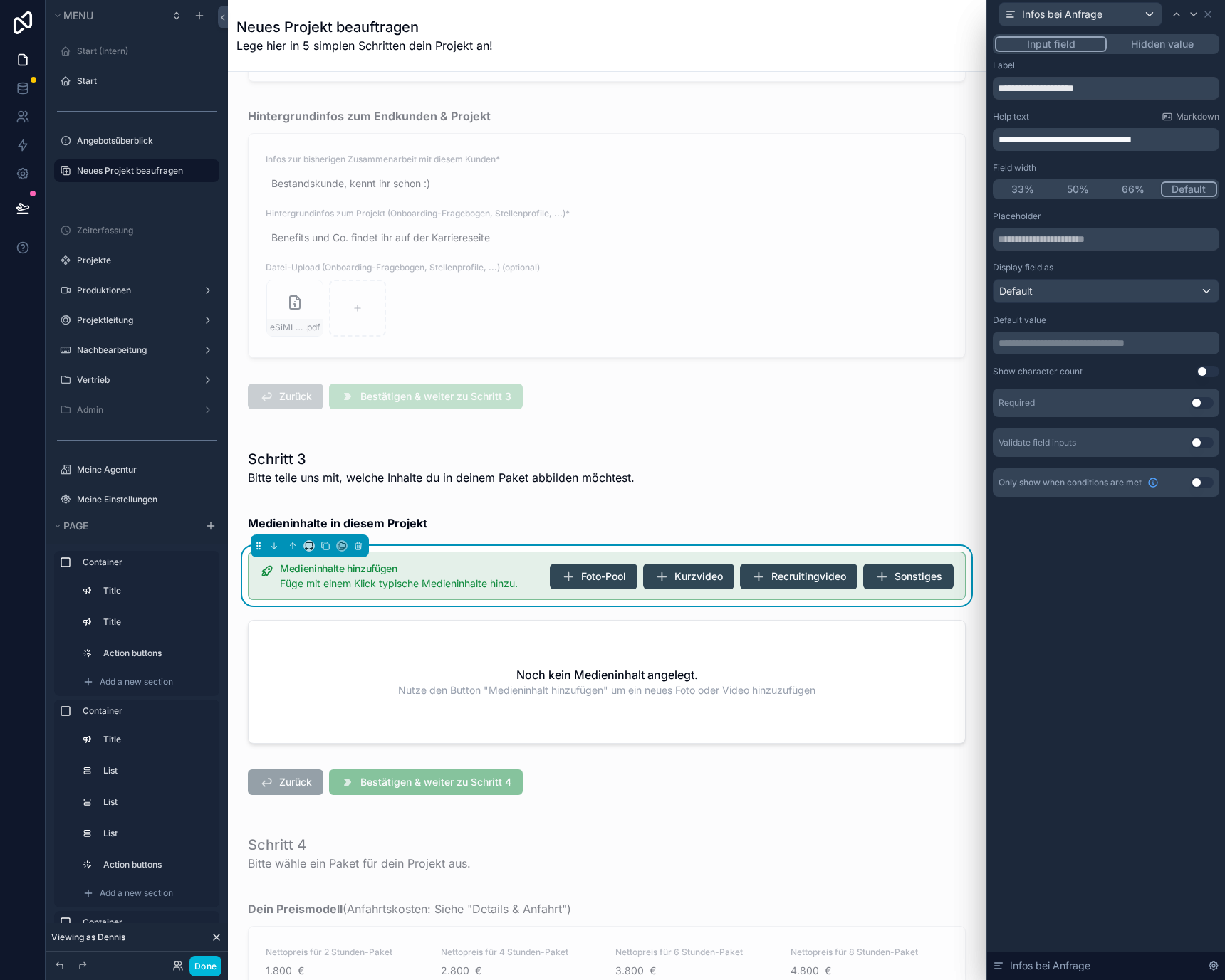
click at [1135, 345] on p "**********" at bounding box center [1107, 343] width 218 height 14
click at [1080, 583] on div "**********" at bounding box center [1106, 504] width 238 height 951
click at [1080, 349] on p "**********" at bounding box center [1107, 343] width 218 height 14
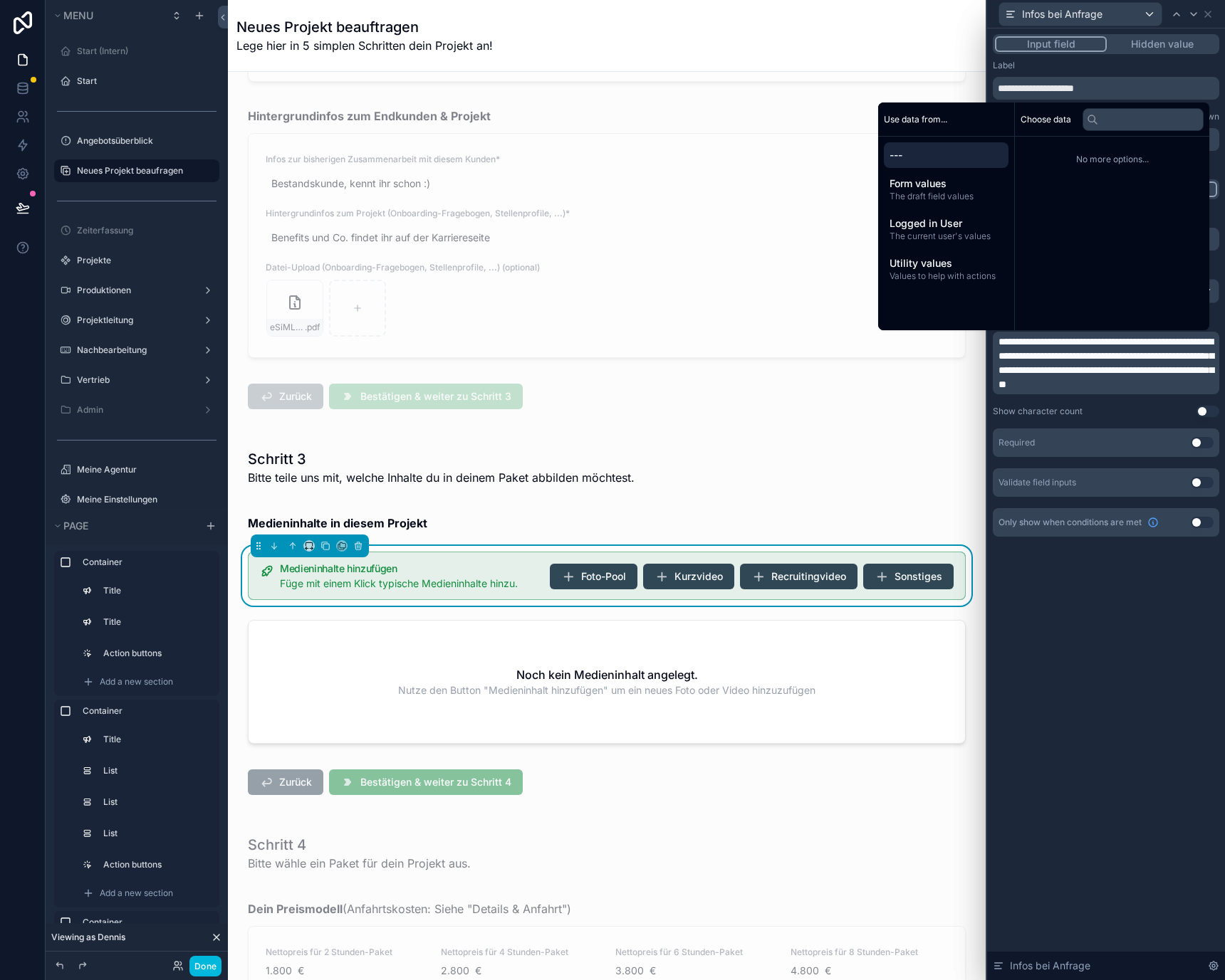
click at [1092, 641] on div "**********" at bounding box center [1106, 504] width 238 height 951
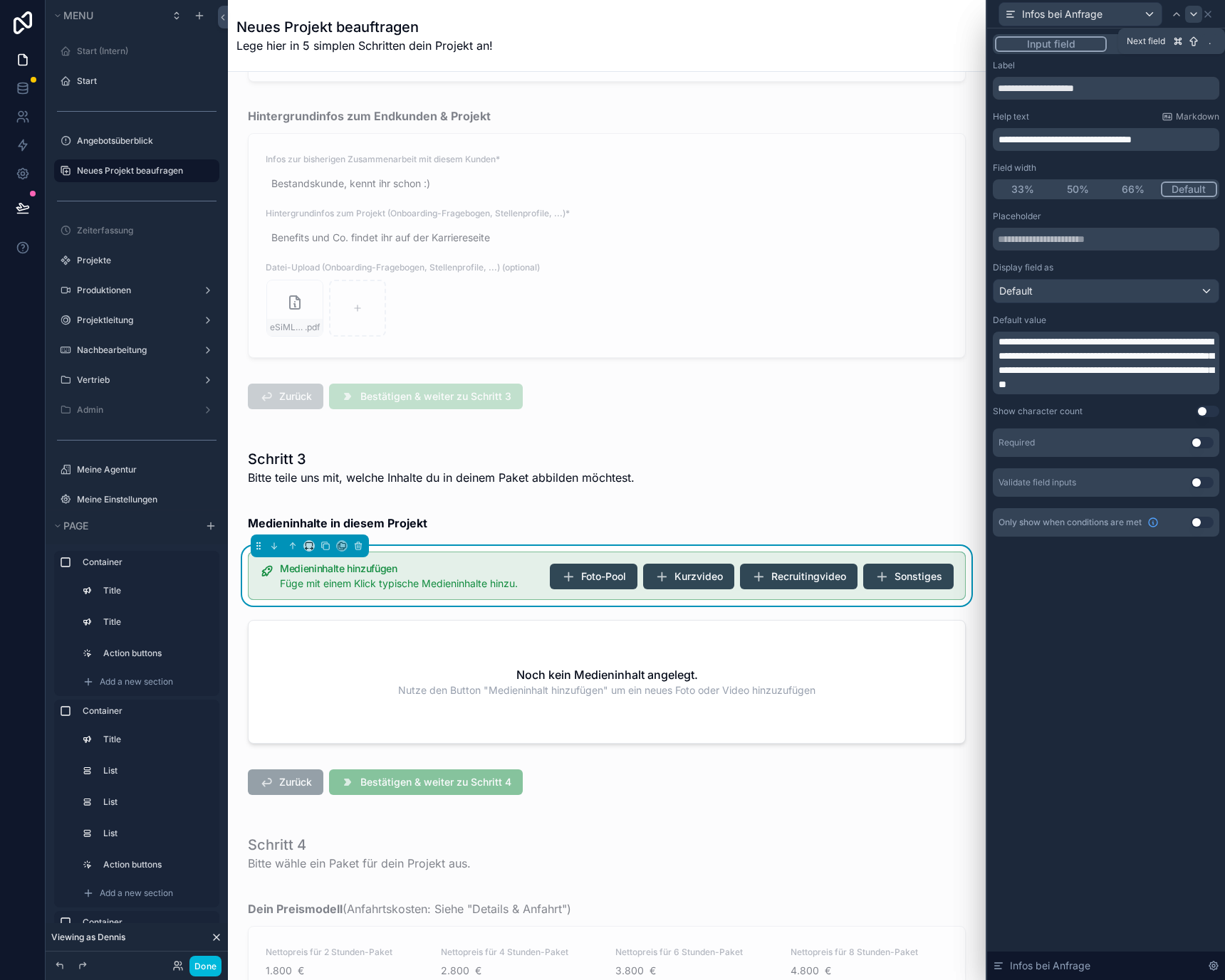
click at [1197, 12] on icon at bounding box center [1193, 15] width 12 height 12
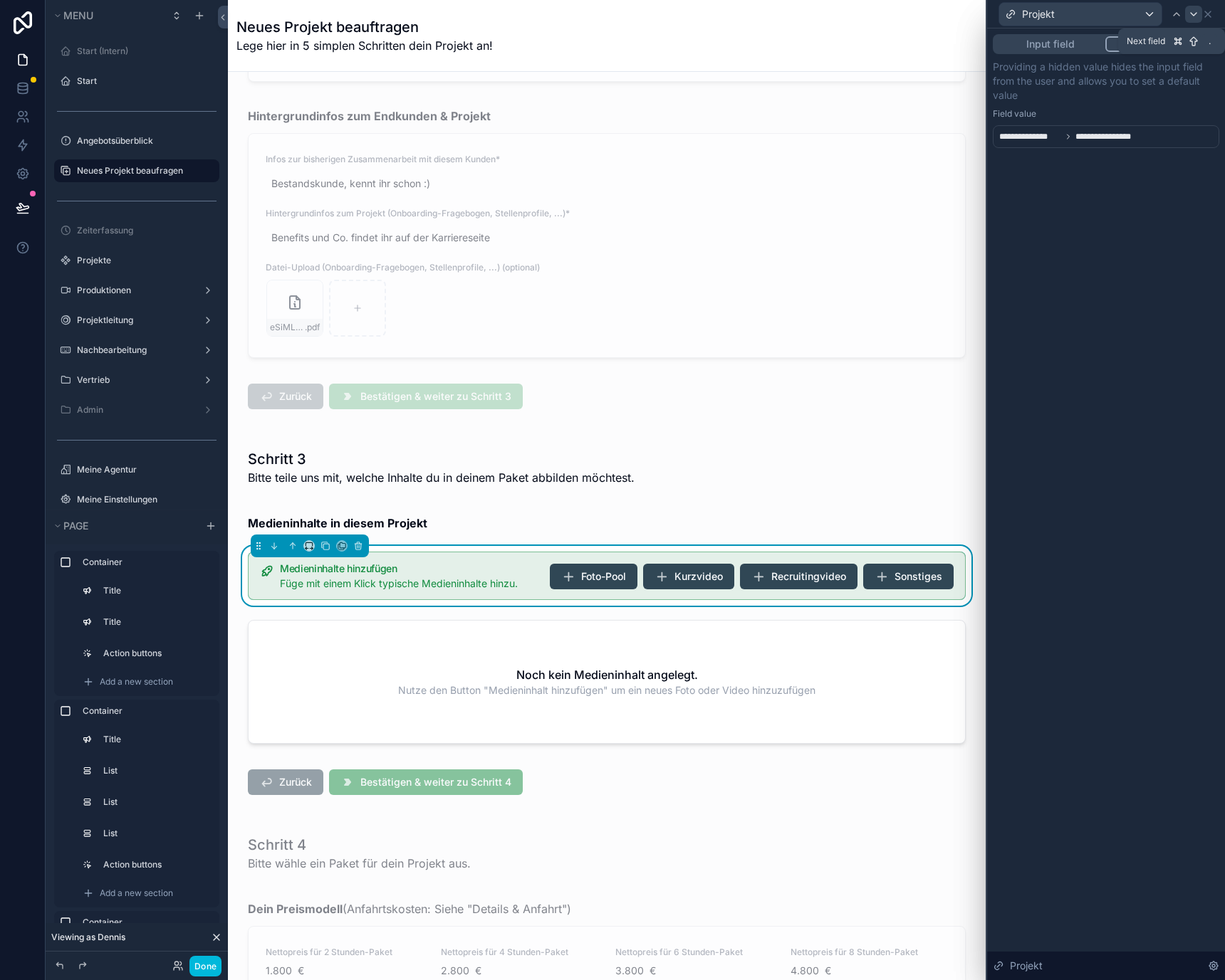
click at [1197, 14] on icon at bounding box center [1193, 15] width 12 height 12
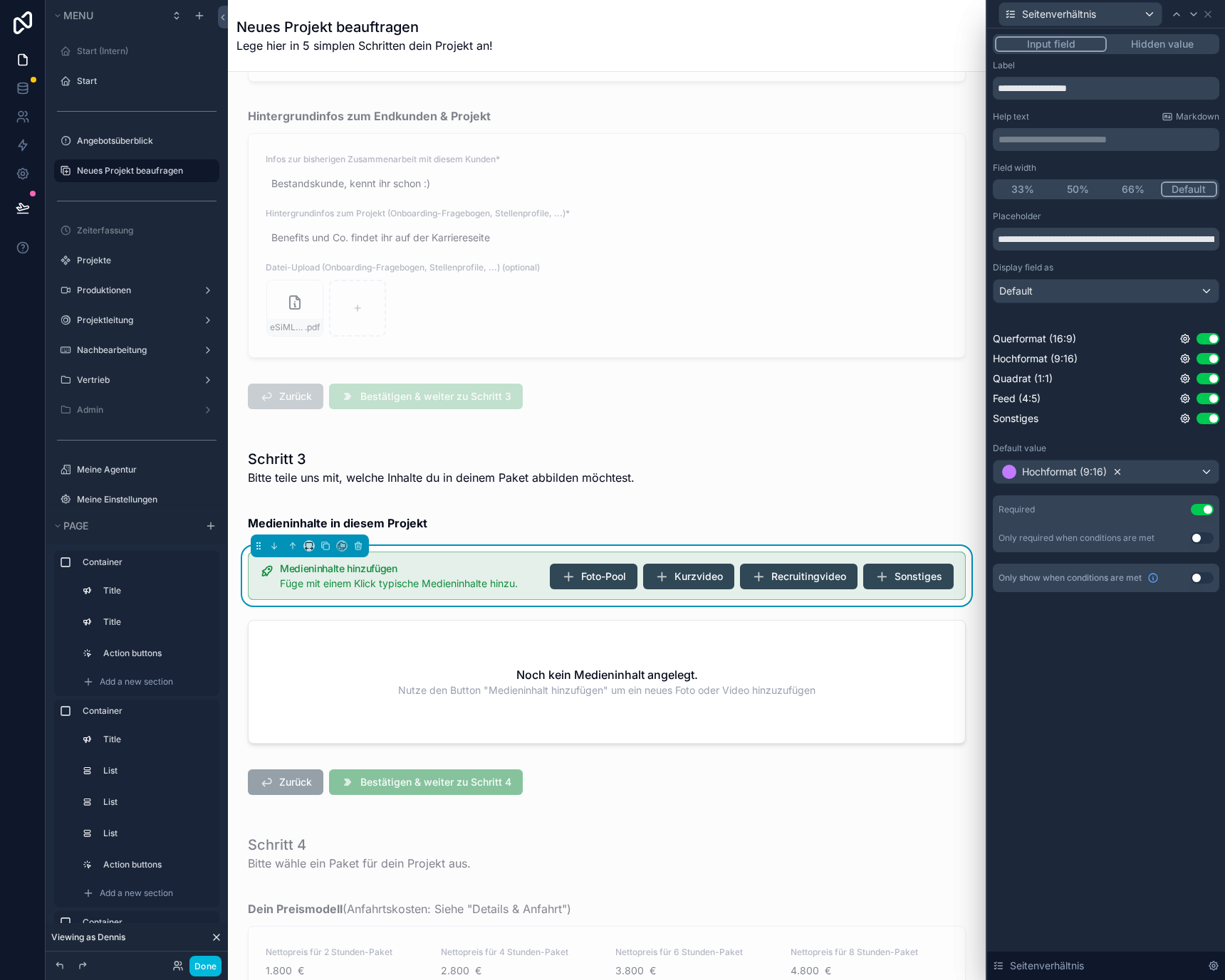
click at [1117, 472] on icon at bounding box center [1117, 472] width 5 height 5
click at [1203, 513] on button "Use setting" at bounding box center [1202, 510] width 23 height 12
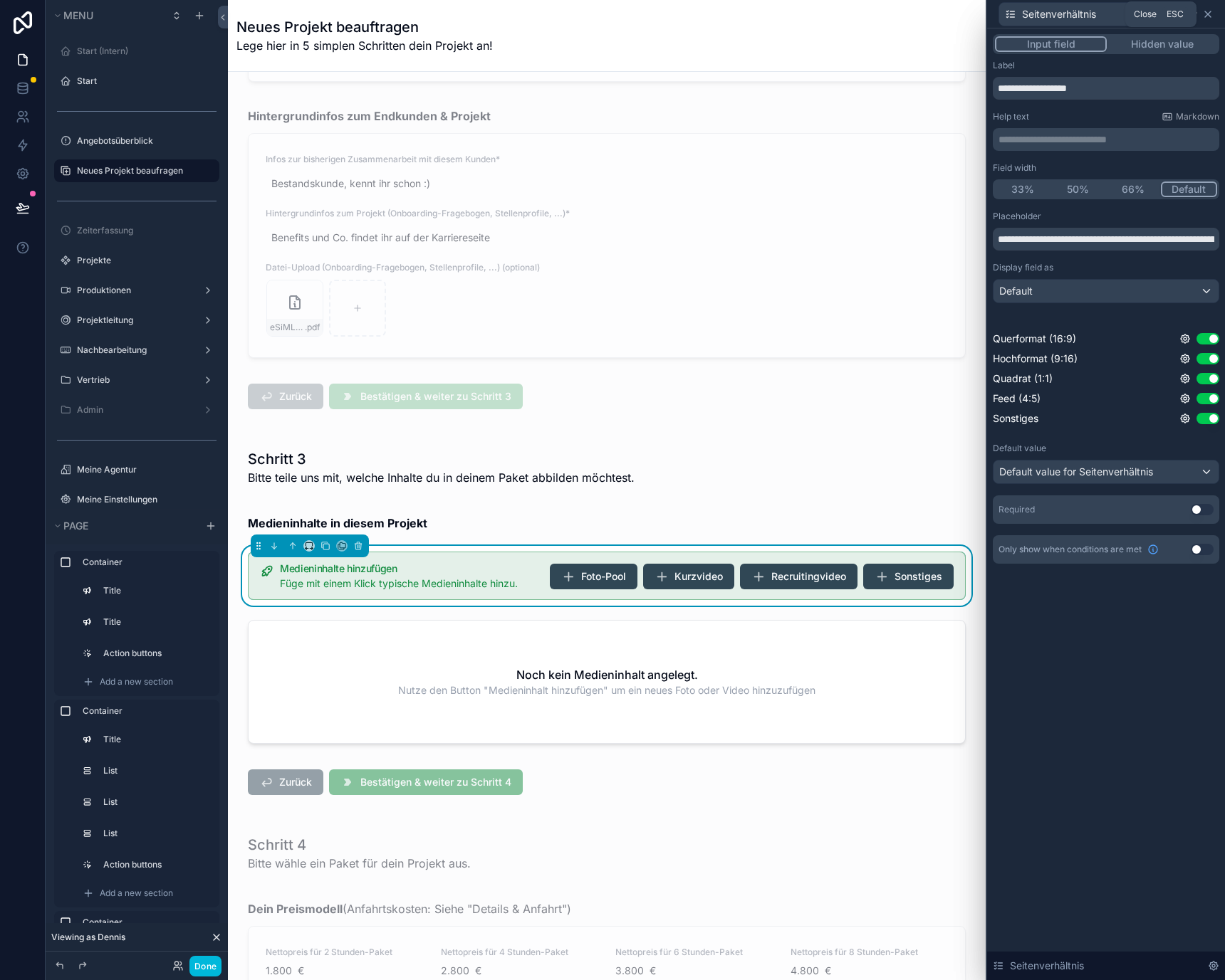
click at [1207, 15] on icon at bounding box center [1208, 15] width 12 height 12
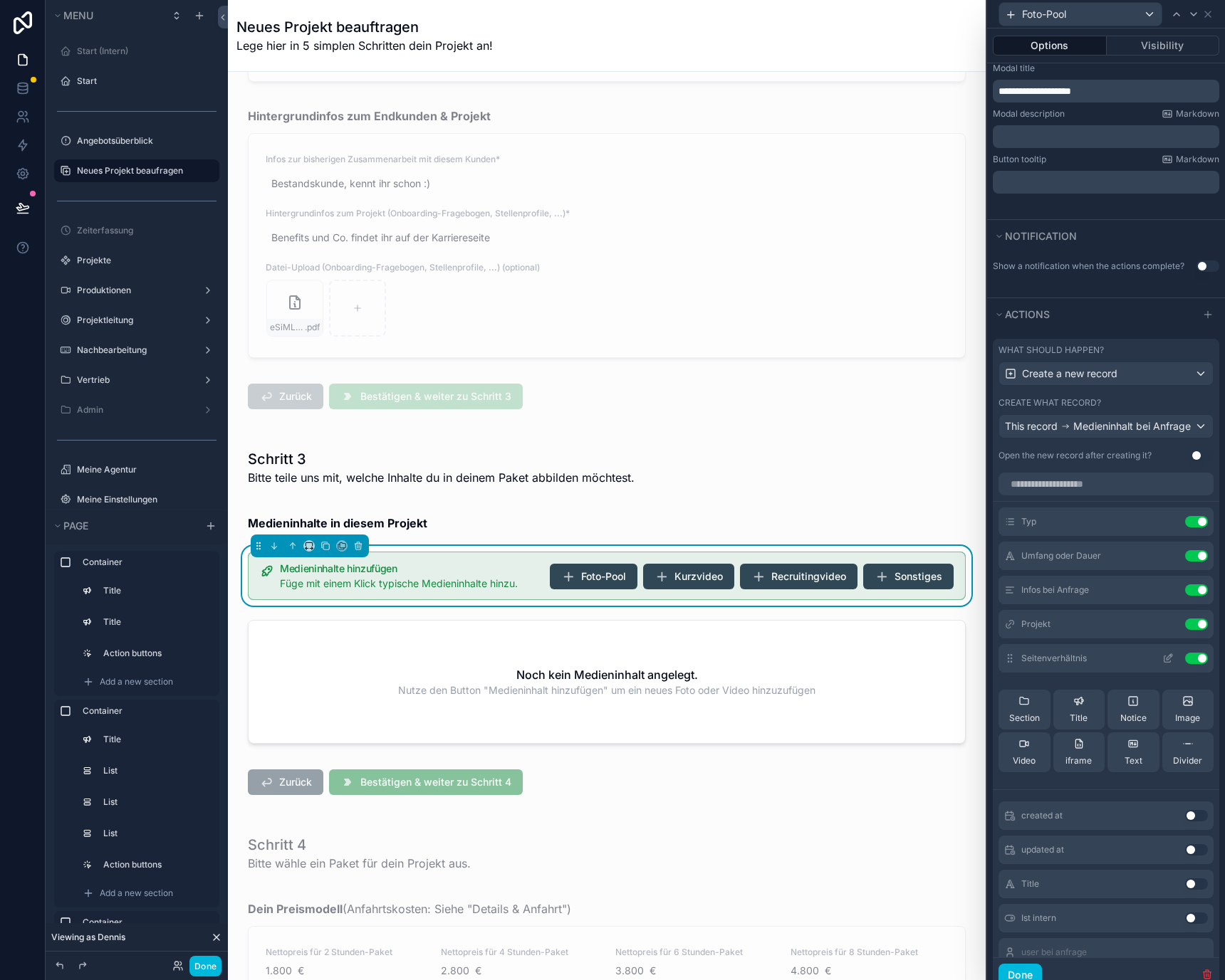
click at [1185, 664] on button "Use setting" at bounding box center [1196, 658] width 23 height 12
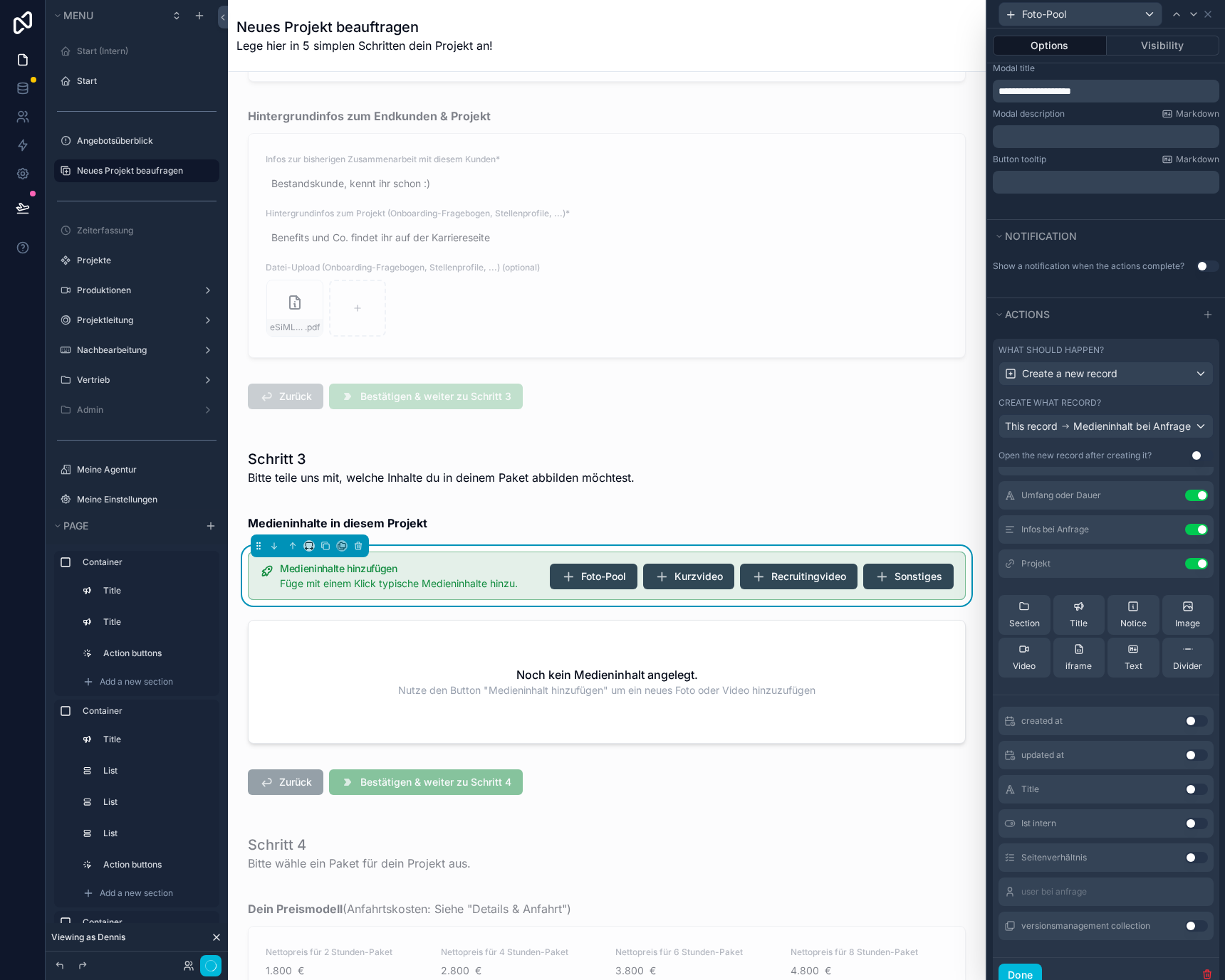
scroll to position [326, 0]
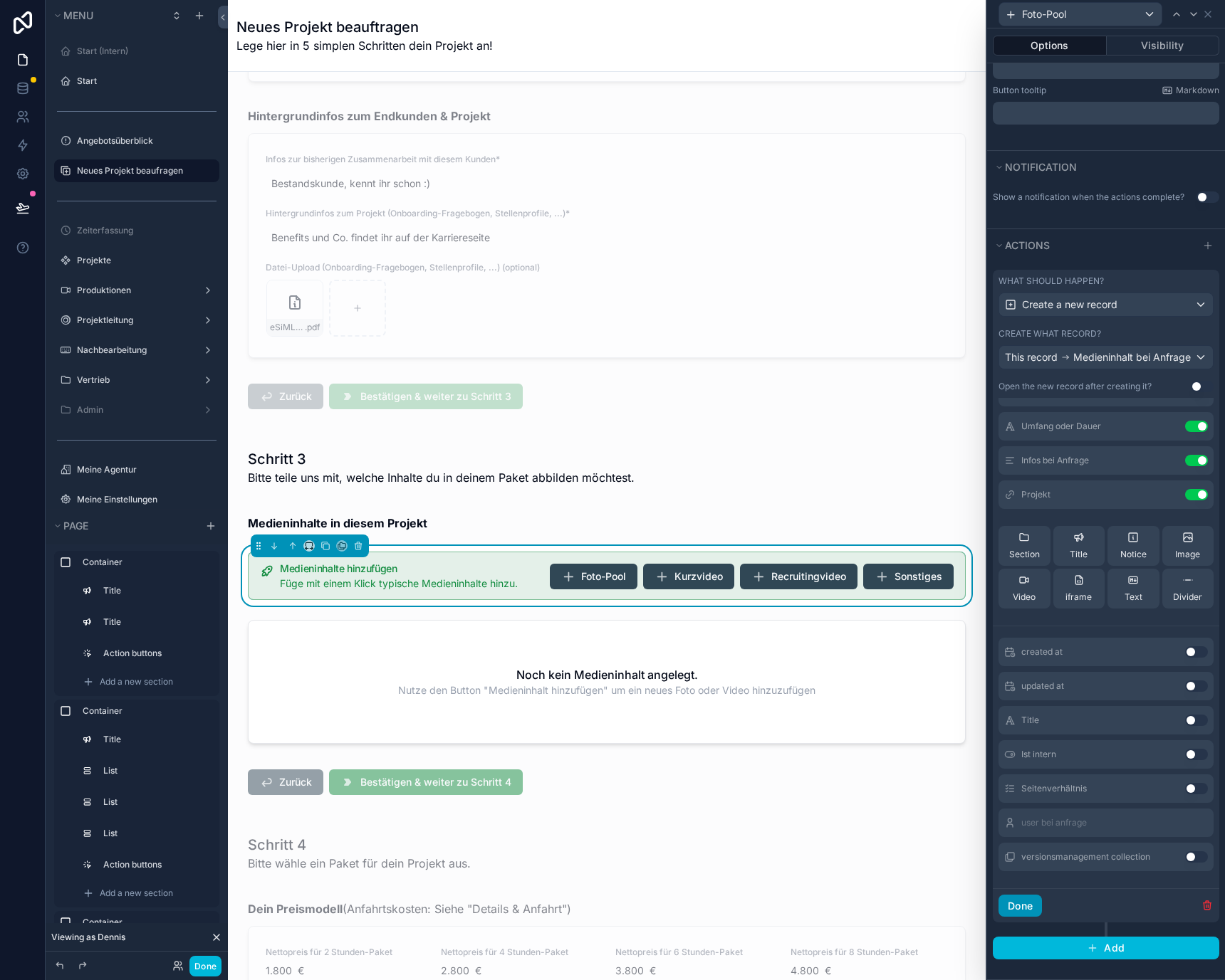
click at [1024, 908] on button "Done" at bounding box center [1020, 906] width 43 height 23
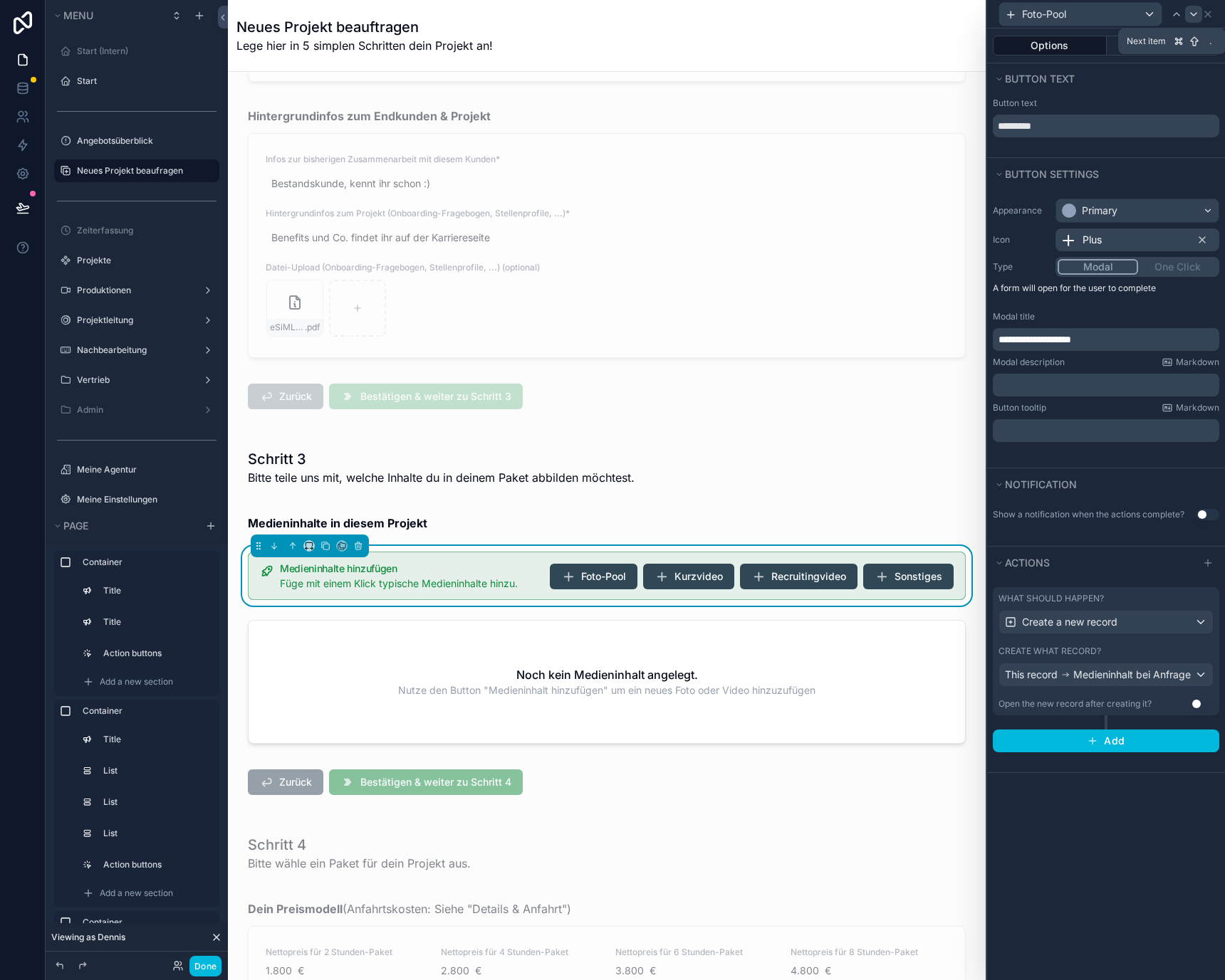
click at [1196, 13] on icon at bounding box center [1193, 15] width 12 height 12
click at [1111, 130] on input "*********" at bounding box center [1106, 125] width 226 height 23
type input "**********"
click at [1040, 341] on span "**********" at bounding box center [1035, 340] width 73 height 10
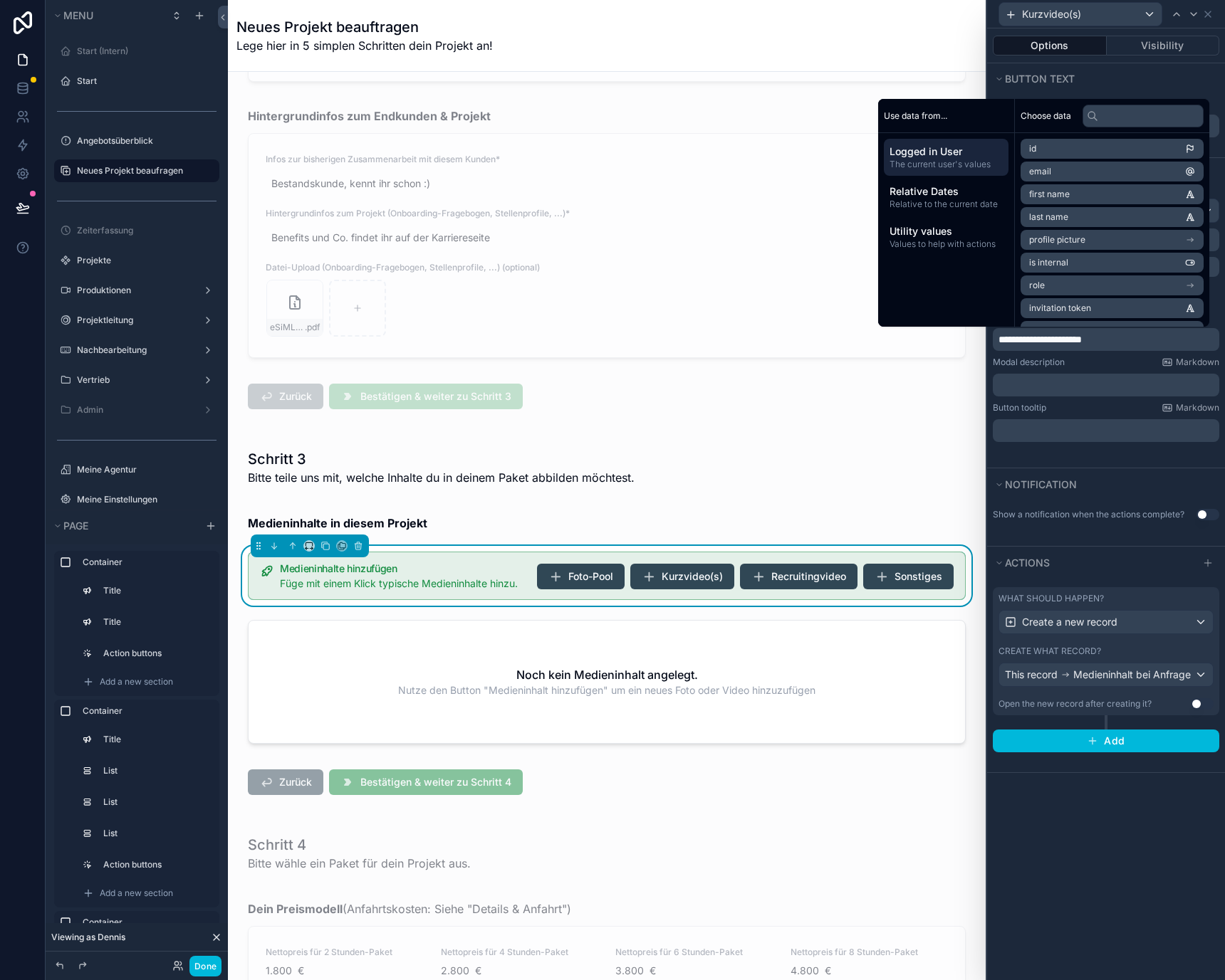
click at [1064, 363] on label "Modal description" at bounding box center [1029, 363] width 72 height 12
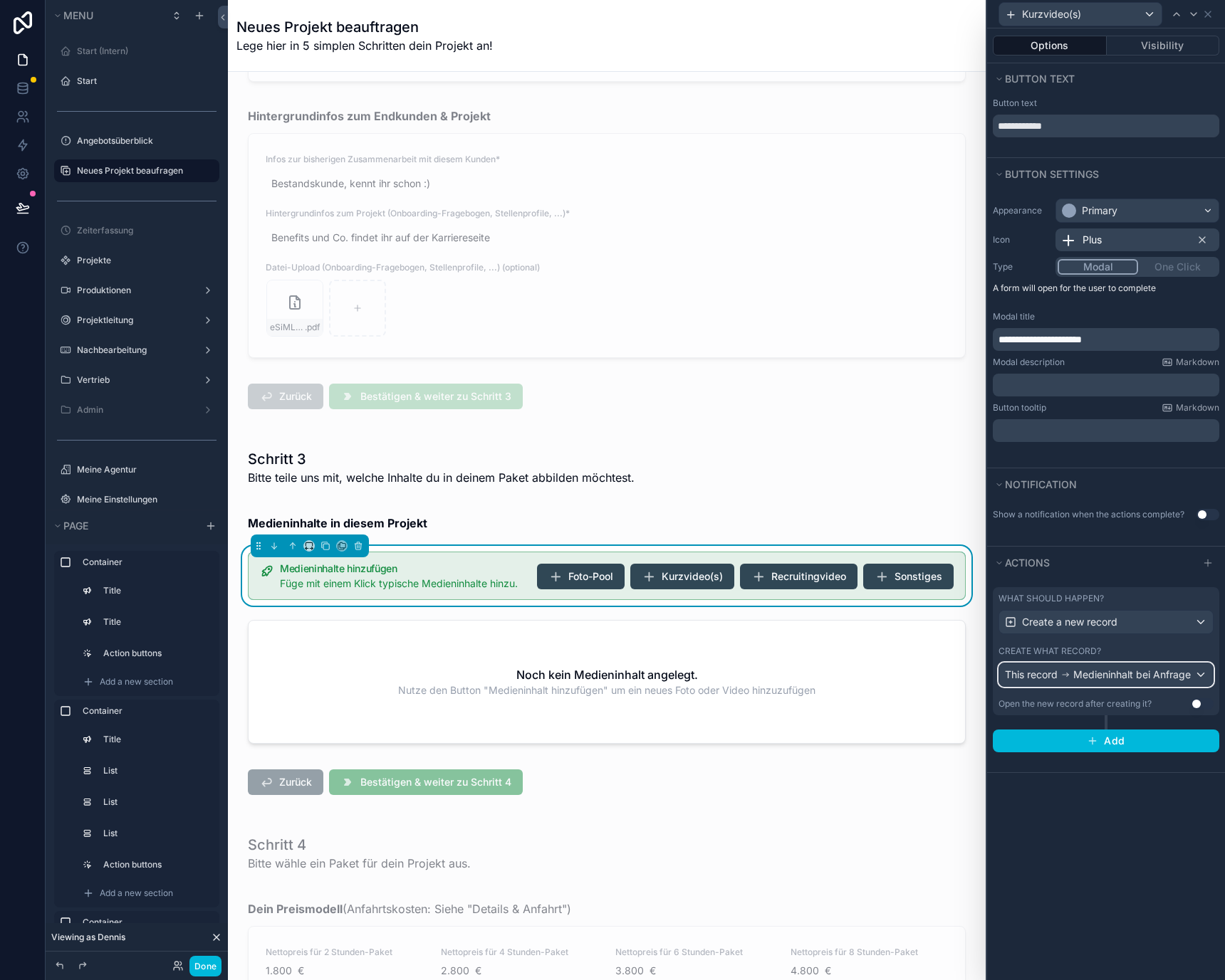
click at [1080, 666] on div "This record Medieninhalt bei Anfrage" at bounding box center [1106, 675] width 214 height 23
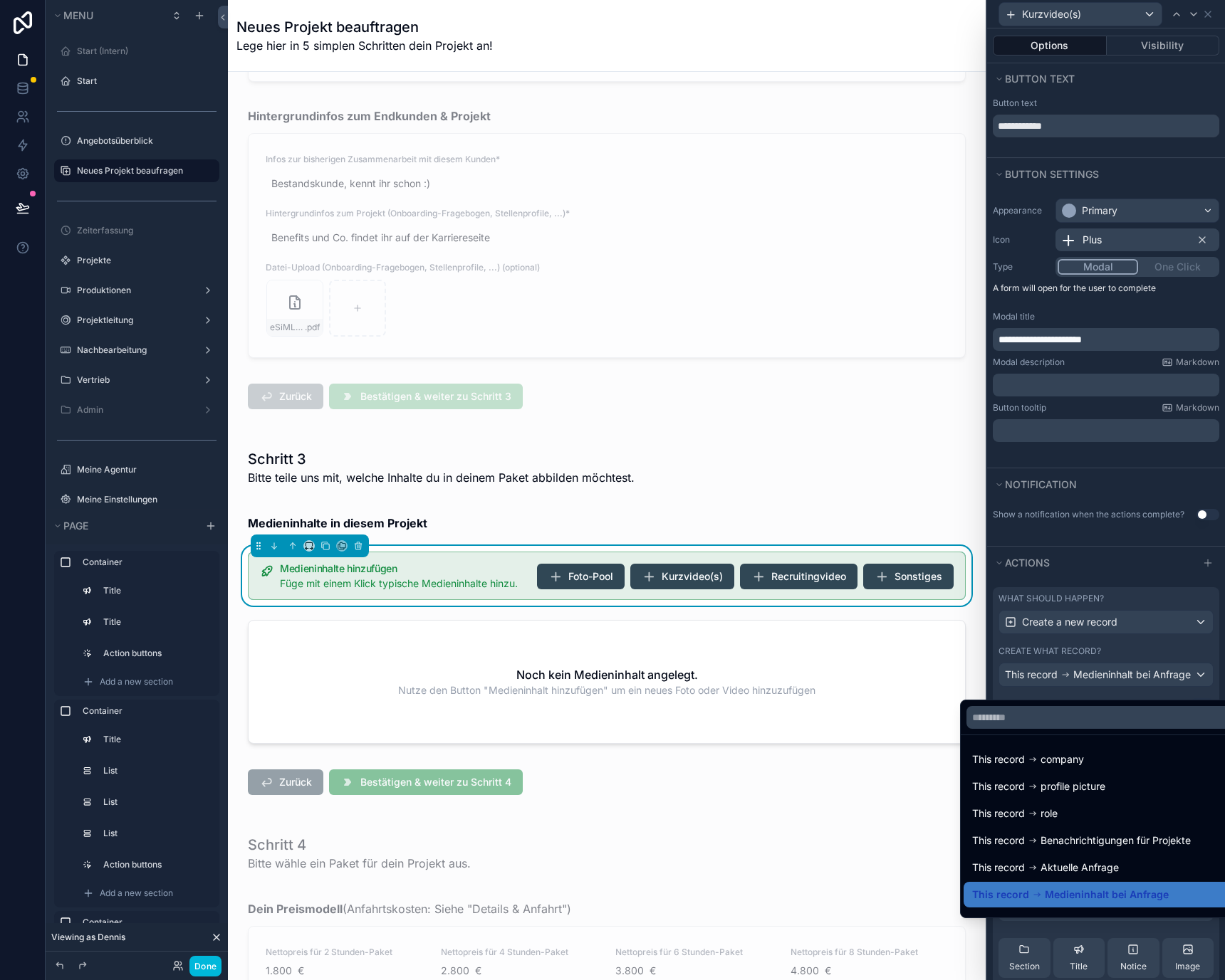
click at [1080, 666] on div at bounding box center [1106, 490] width 238 height 980
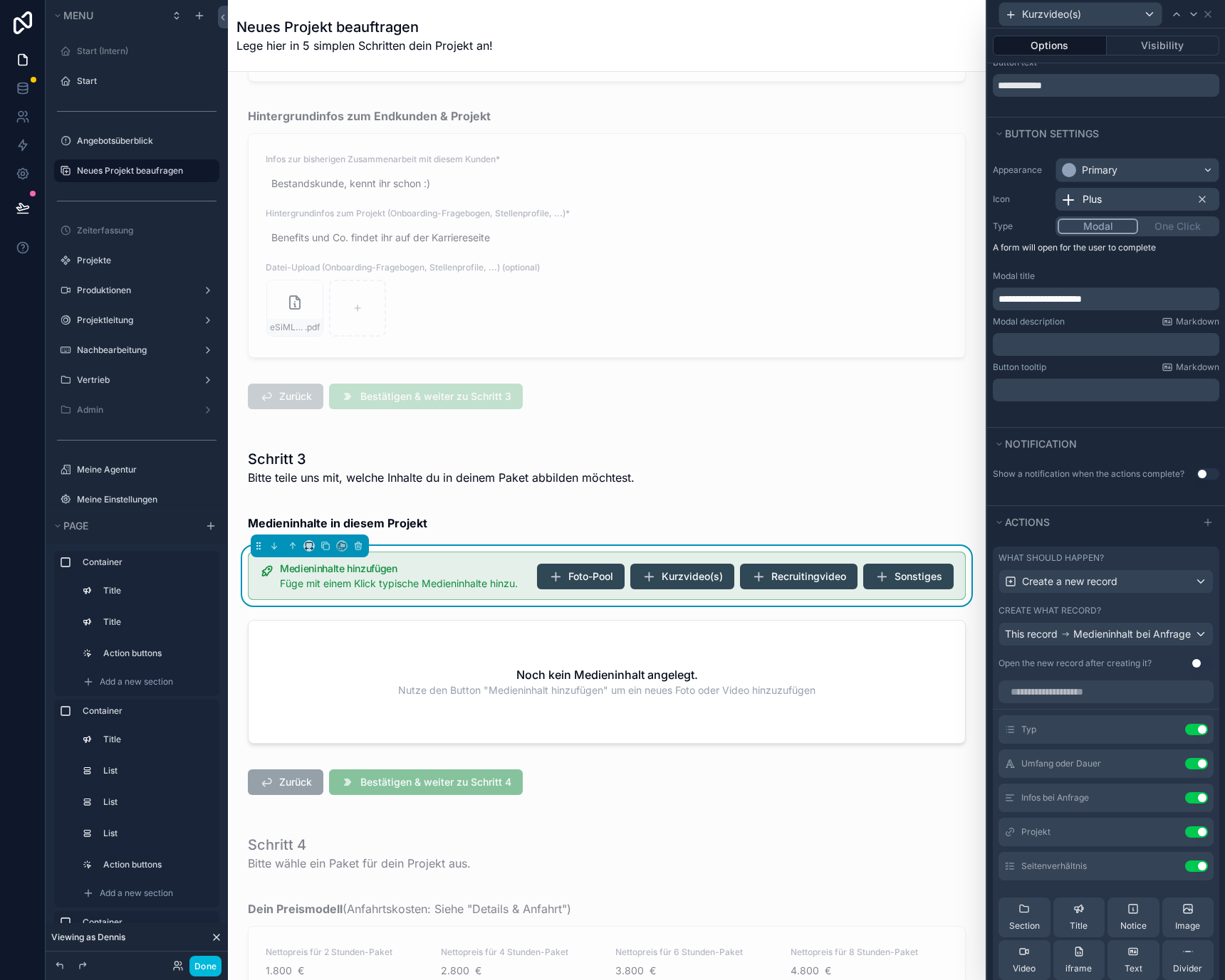
scroll to position [92, 0]
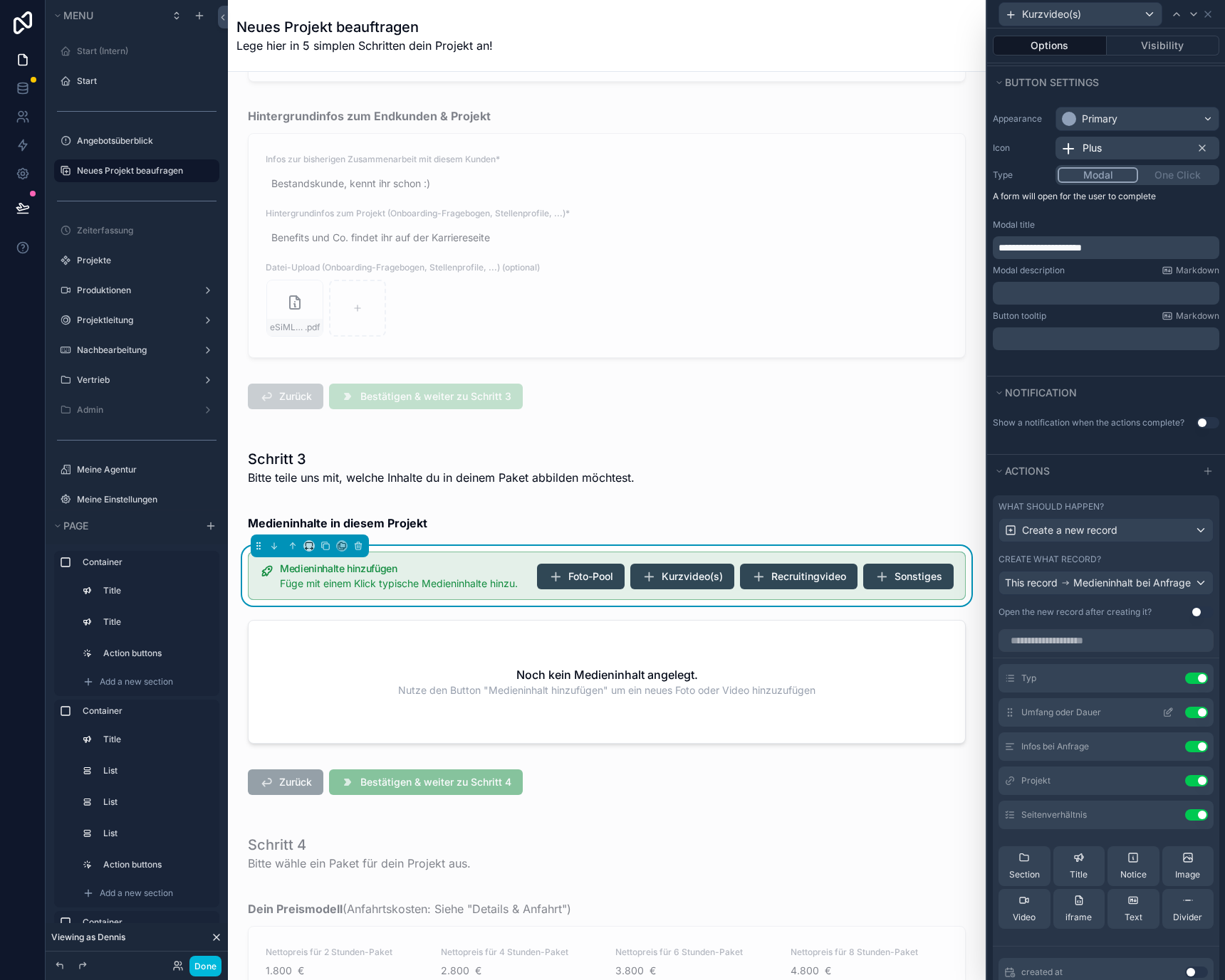
click at [1156, 719] on button at bounding box center [1167, 713] width 23 height 12
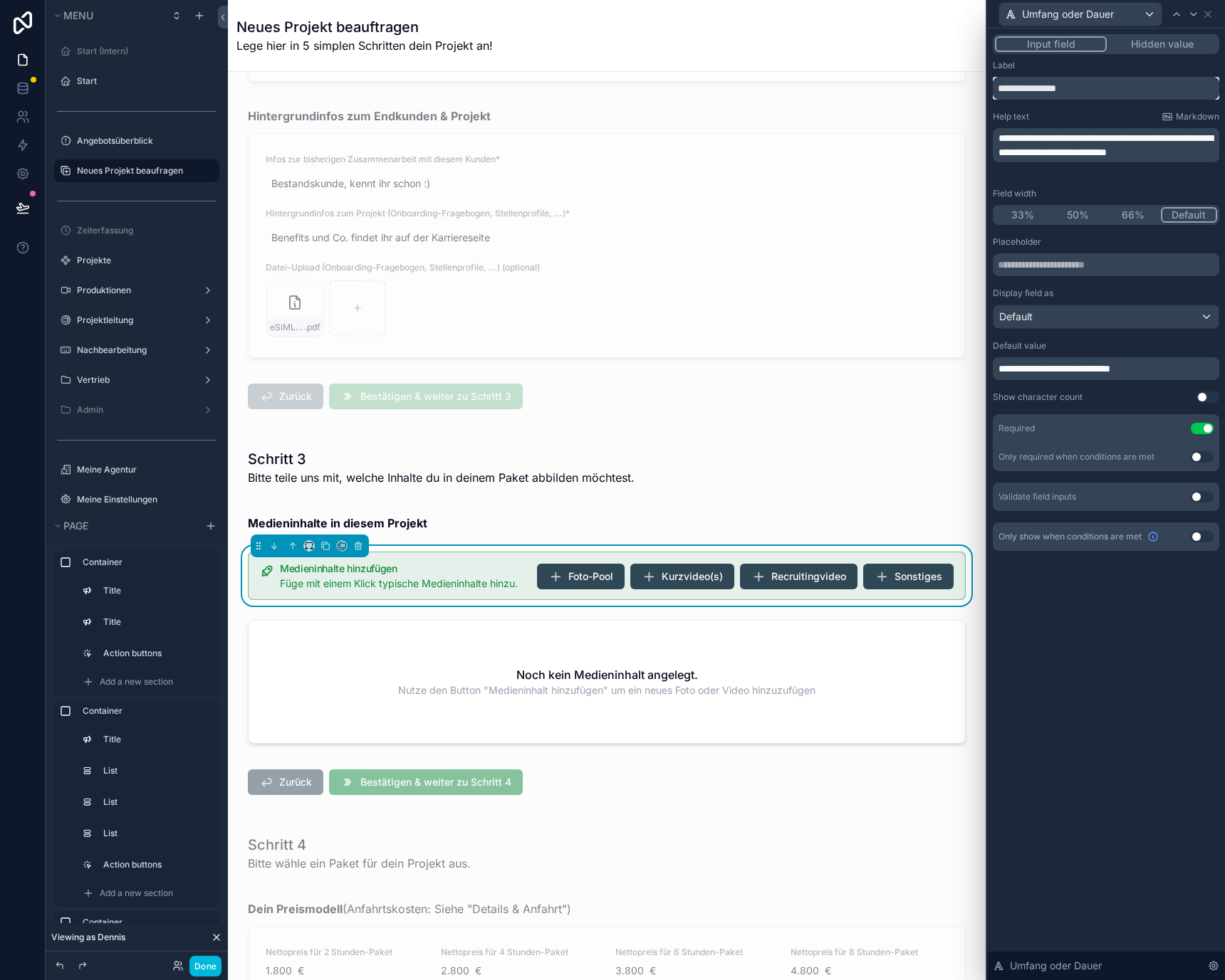
click at [1081, 87] on input "**********" at bounding box center [1106, 88] width 226 height 23
click at [1013, 88] on input "**********" at bounding box center [1106, 88] width 226 height 23
type input "**********"
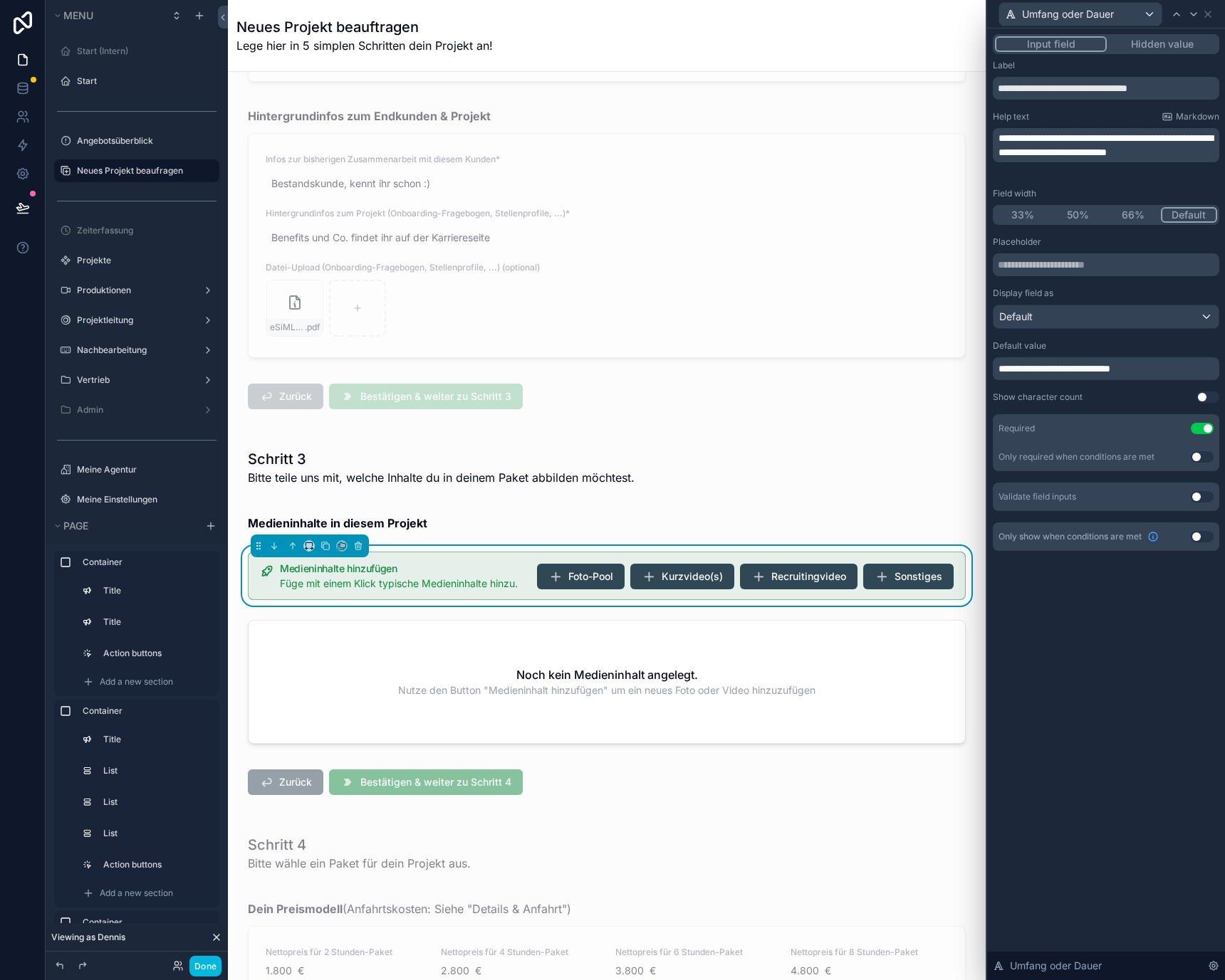
click at [1048, 118] on div "Help text Markdown" at bounding box center [1106, 117] width 226 height 12
click at [1102, 138] on span "**********" at bounding box center [1106, 145] width 215 height 24
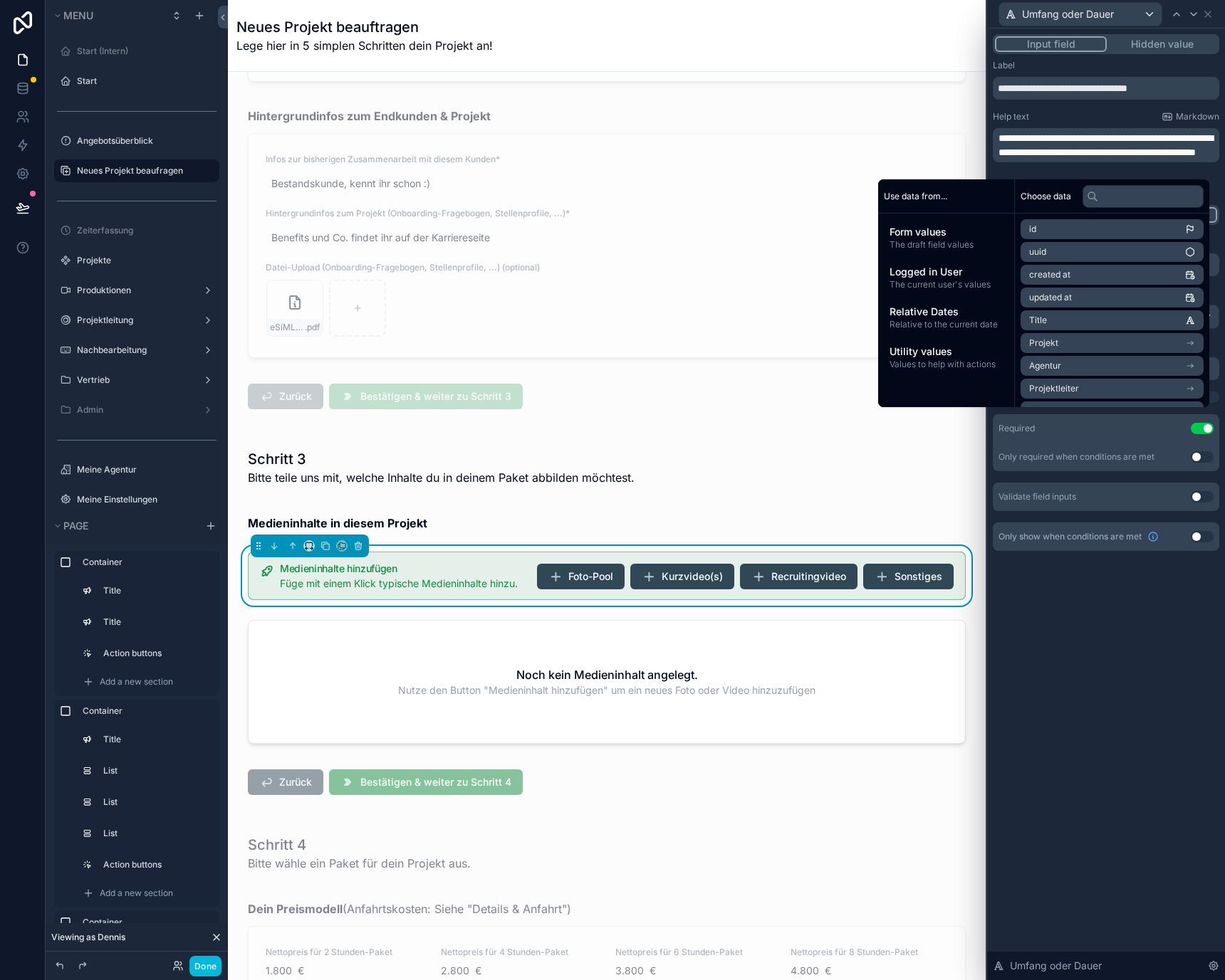
click at [1072, 122] on div "Help text Markdown" at bounding box center [1106, 117] width 226 height 12
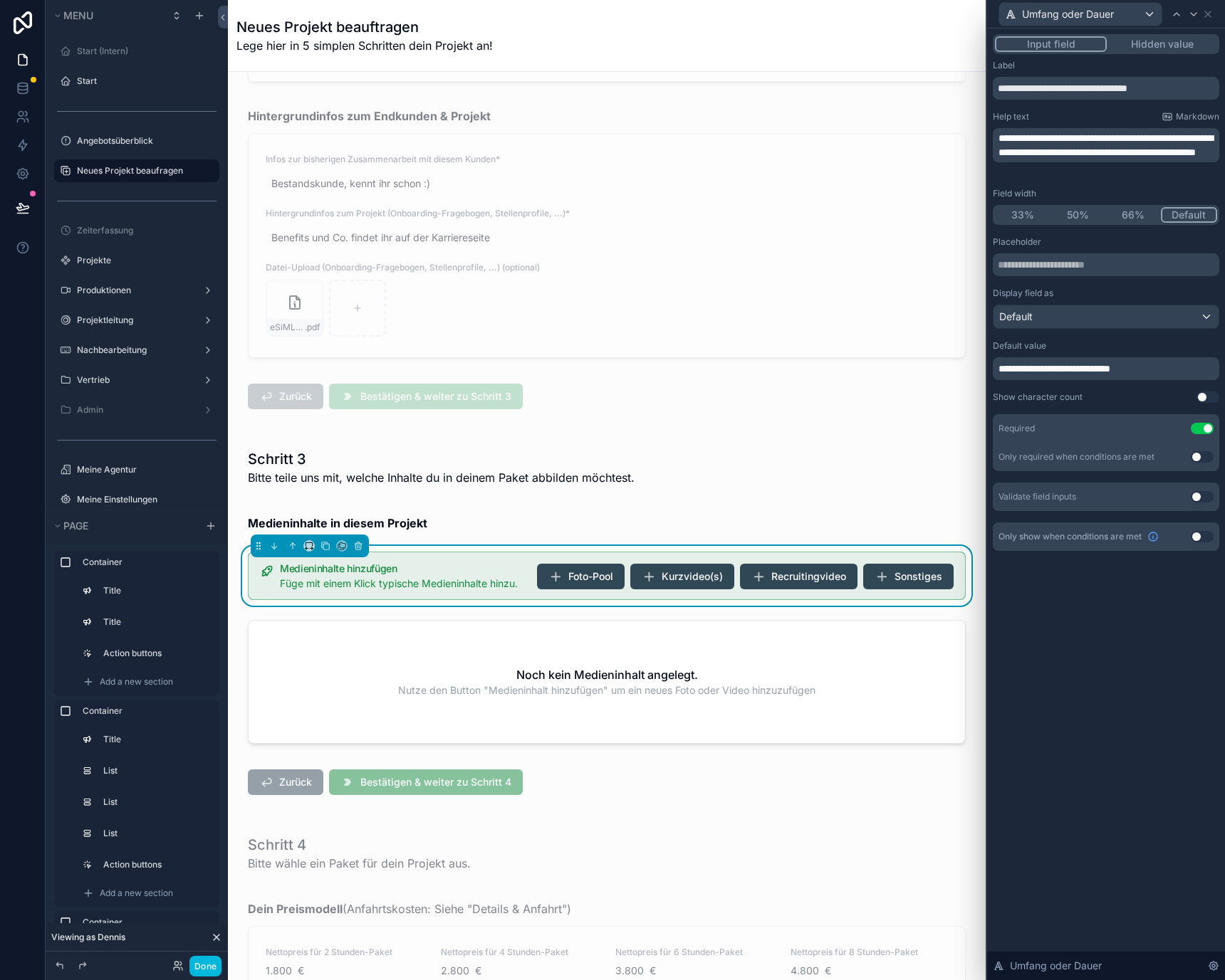
click at [1084, 152] on span "**********" at bounding box center [1106, 145] width 215 height 24
drag, startPoint x: 1084, startPoint y: 152, endPoint x: 1160, endPoint y: 148, distance: 76.1
click at [1161, 149] on span "**********" at bounding box center [1106, 145] width 215 height 24
drag, startPoint x: 1034, startPoint y: 151, endPoint x: 1215, endPoint y: 152, distance: 181.0
click at [1215, 152] on p "**********" at bounding box center [1107, 145] width 218 height 29
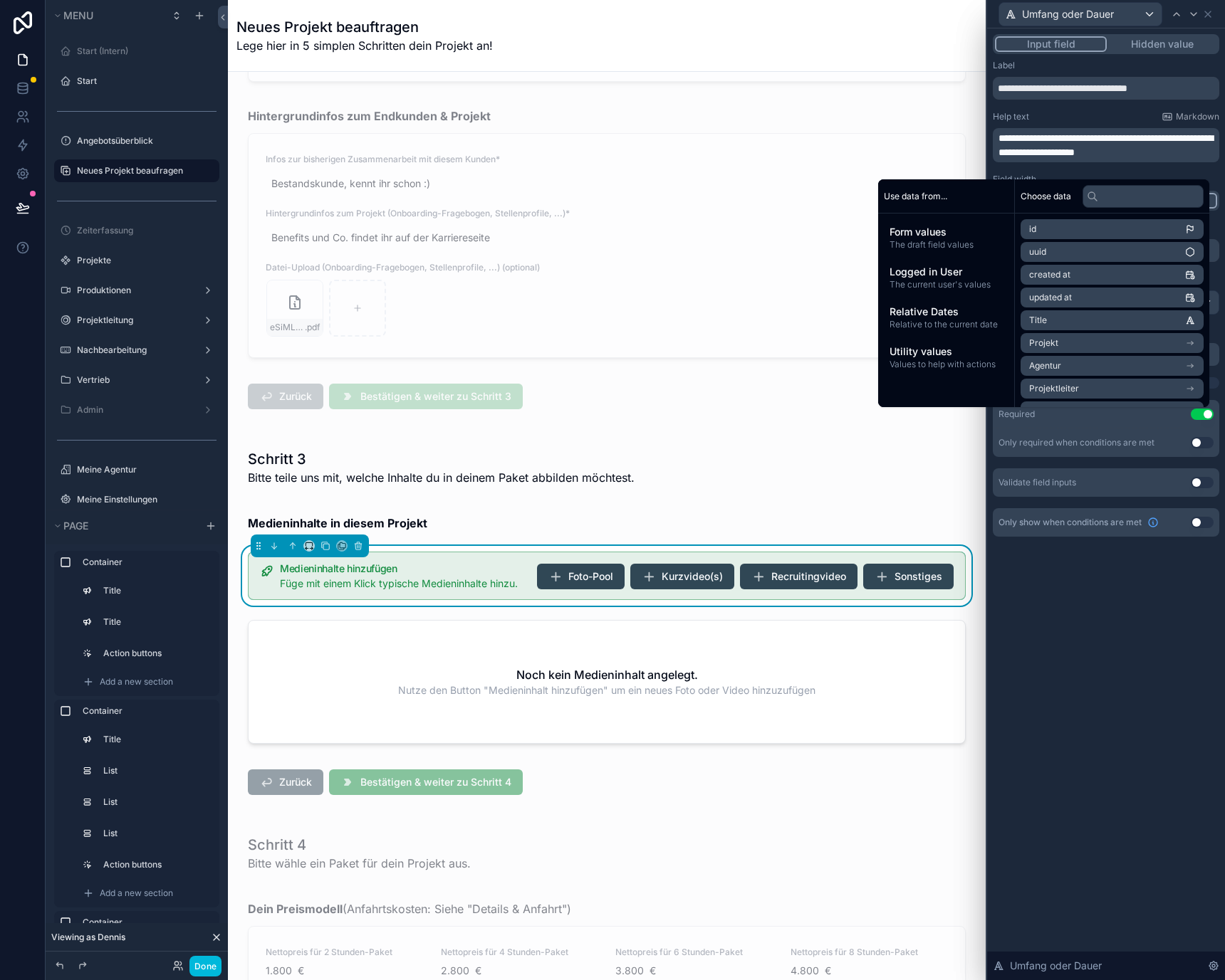
click at [1168, 172] on div "**********" at bounding box center [1106, 298] width 226 height 477
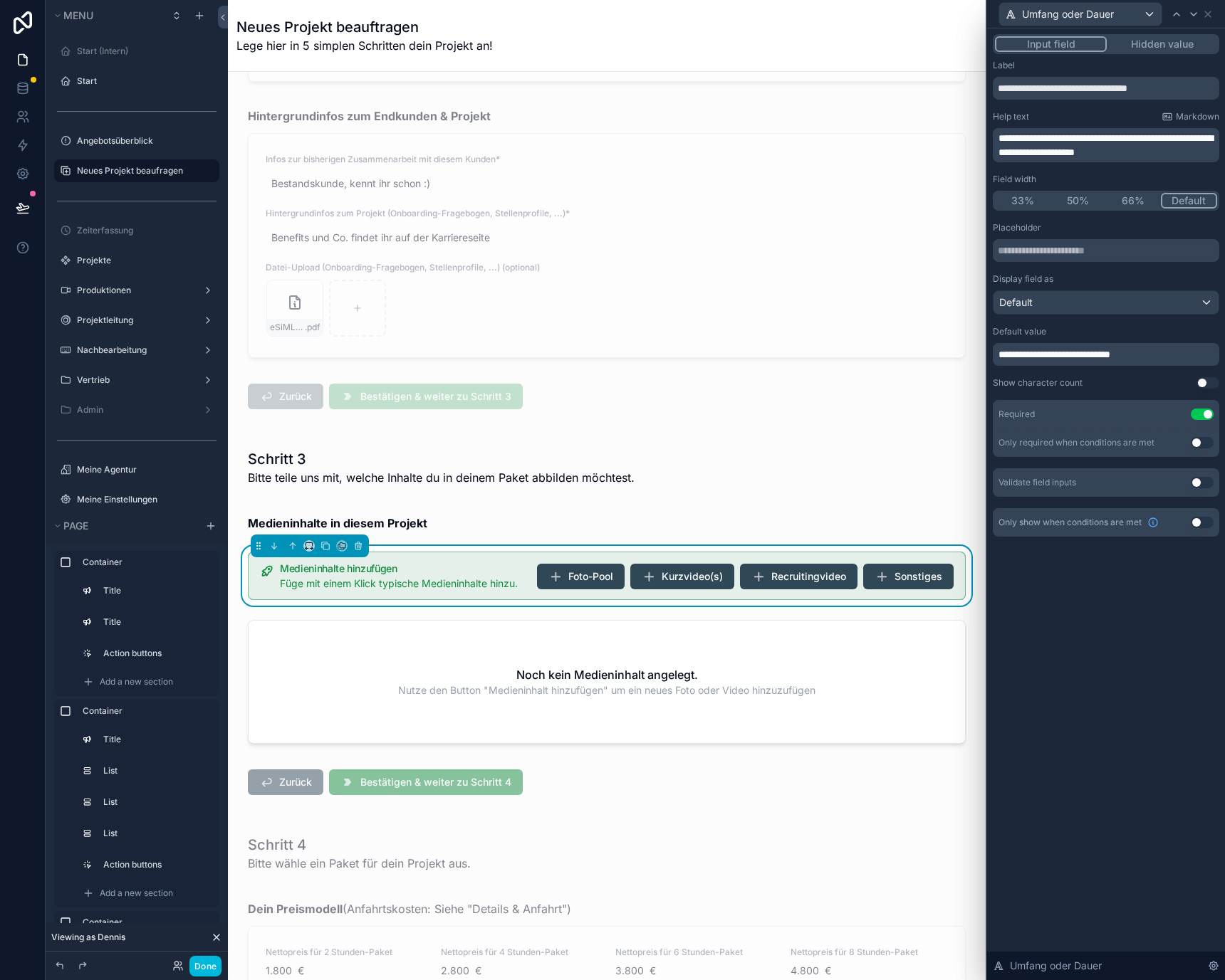
click at [1060, 152] on span "**********" at bounding box center [1106, 145] width 215 height 24
click at [1056, 152] on span "**********" at bounding box center [1106, 145] width 215 height 24
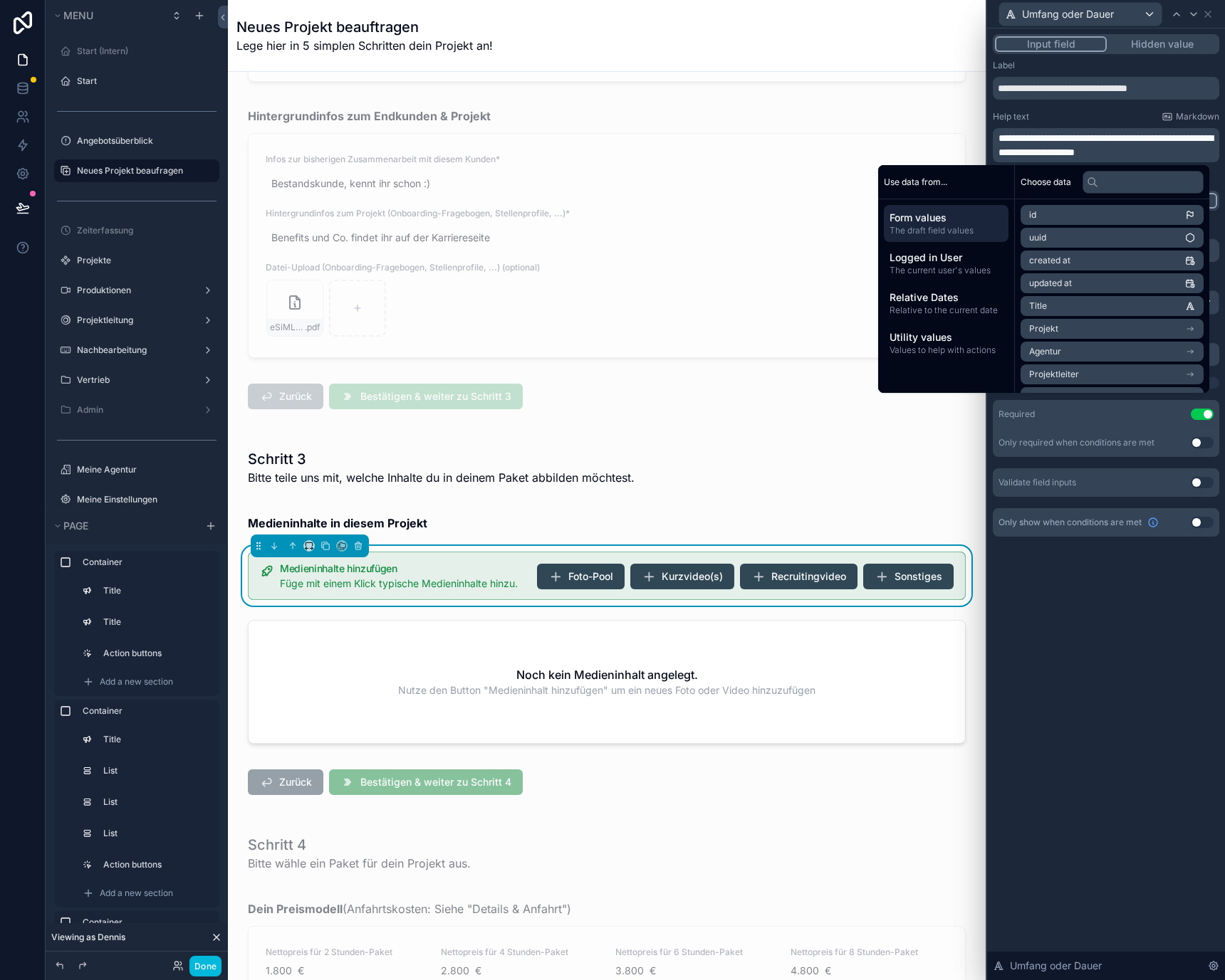
click at [1036, 152] on span "**********" at bounding box center [1106, 145] width 215 height 24
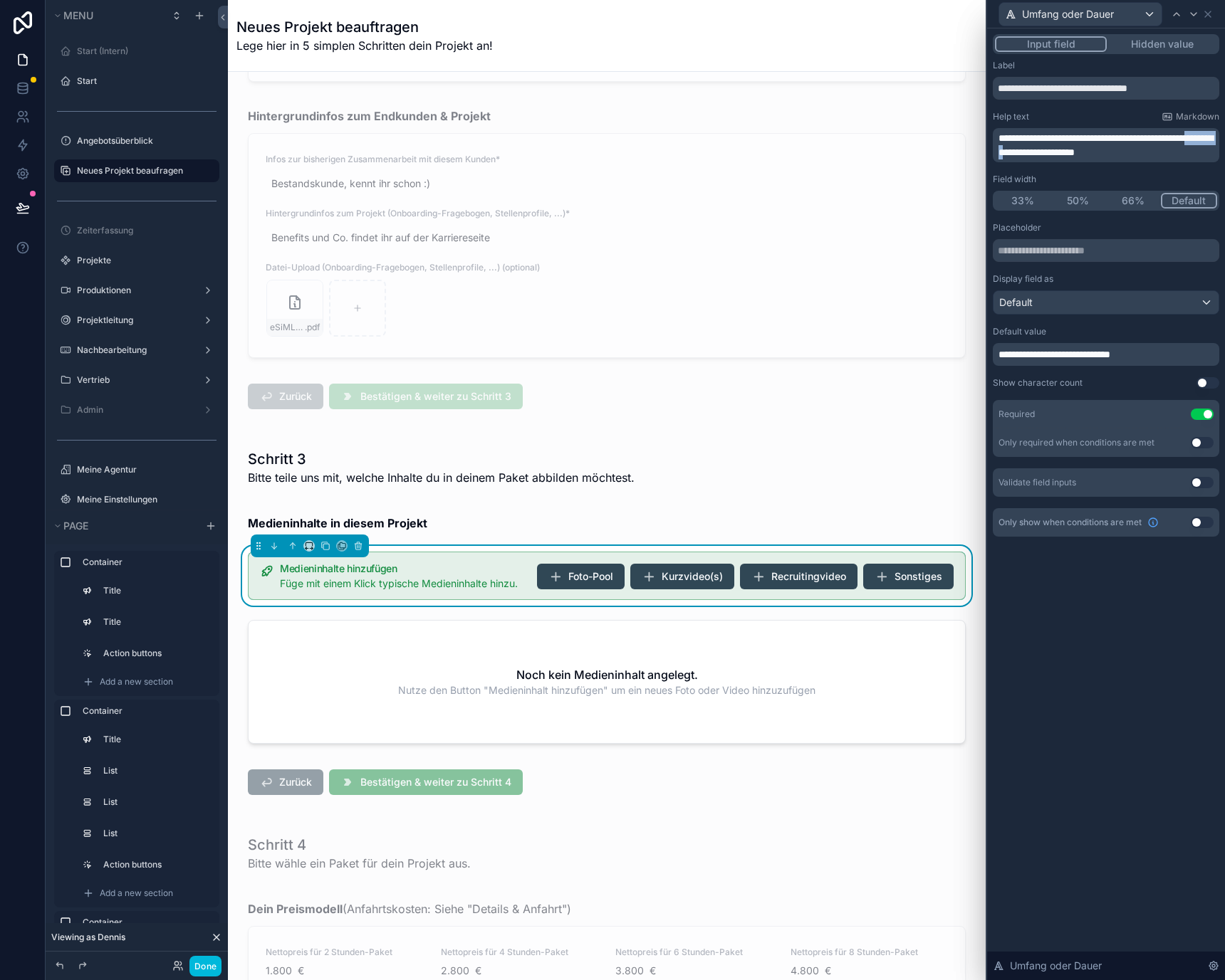
drag, startPoint x: 1036, startPoint y: 152, endPoint x: 1054, endPoint y: 151, distance: 18.0
click at [1054, 152] on span "**********" at bounding box center [1106, 145] width 215 height 24
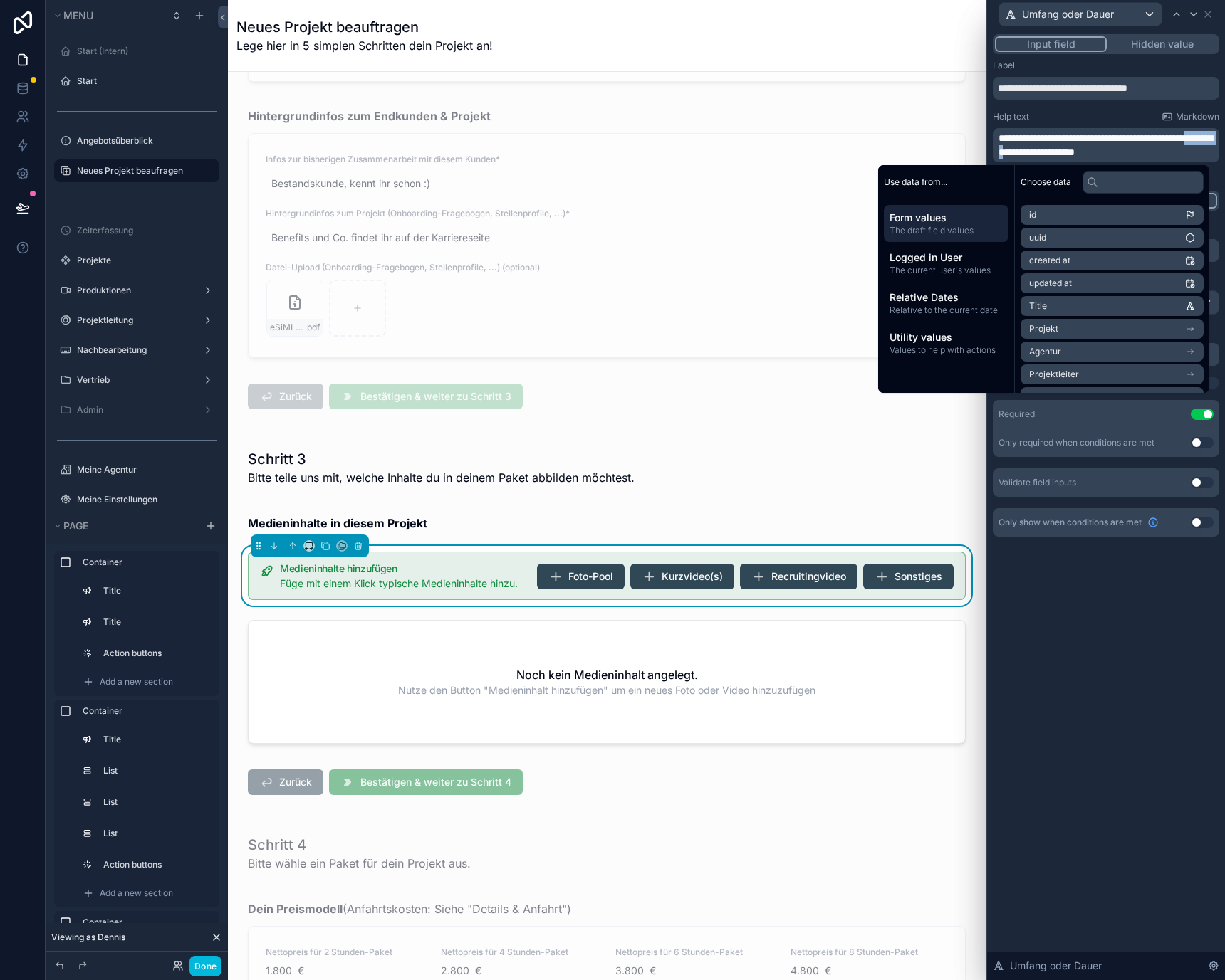
click at [1054, 151] on span "**********" at bounding box center [1106, 145] width 215 height 24
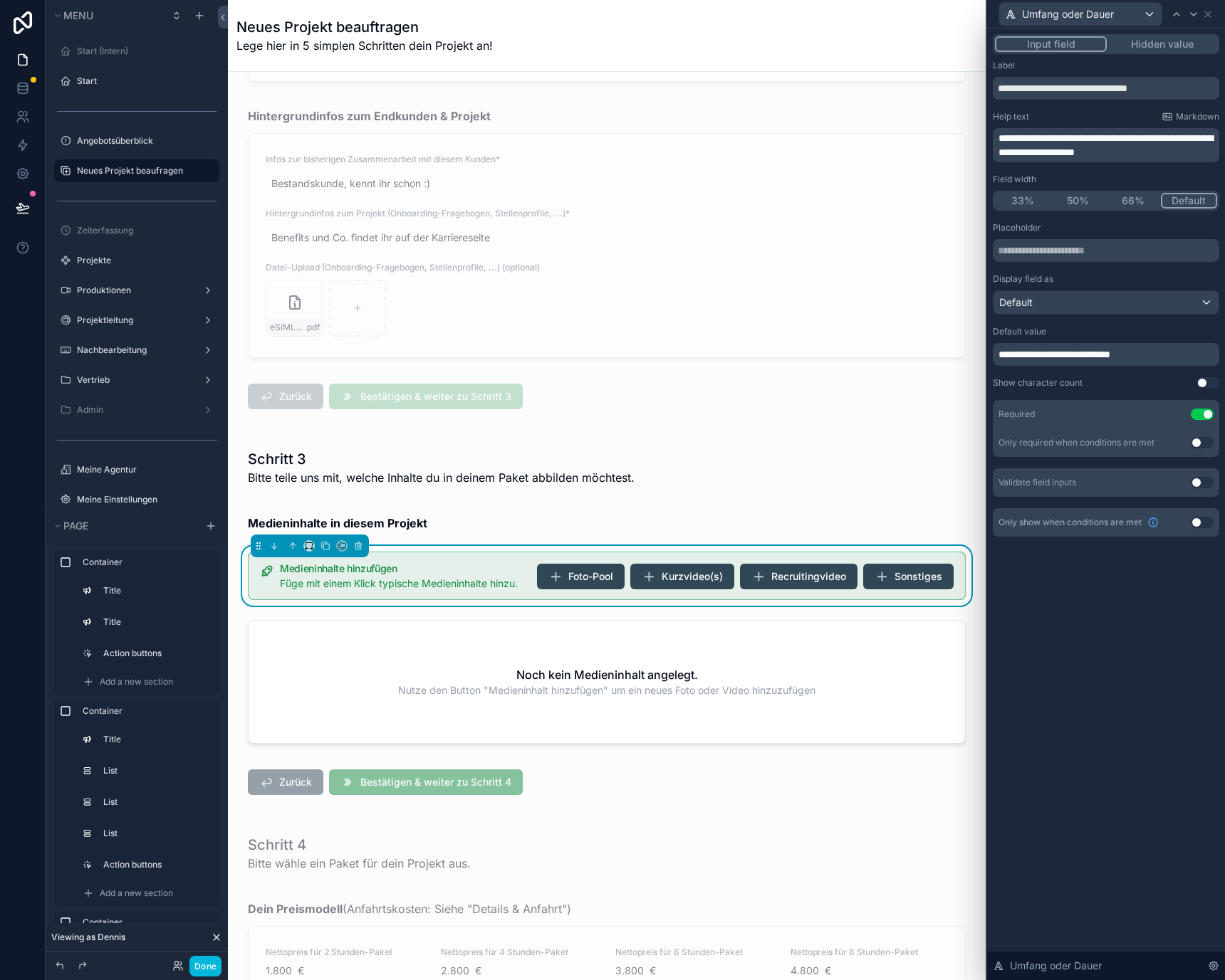
click at [1185, 146] on p "**********" at bounding box center [1107, 145] width 218 height 29
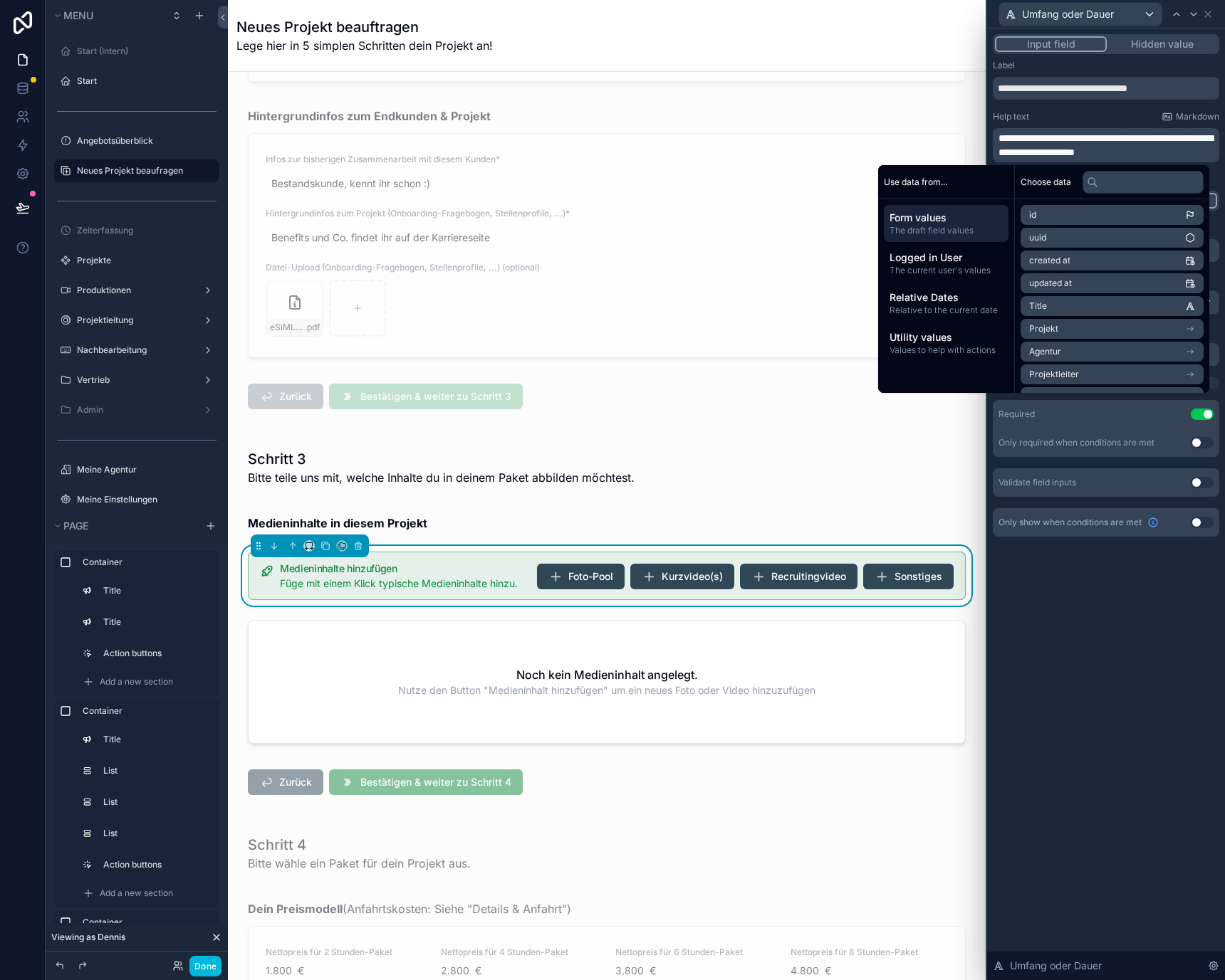
click at [1037, 152] on span "**********" at bounding box center [1106, 145] width 215 height 24
click at [1072, 153] on span "**********" at bounding box center [1106, 145] width 215 height 24
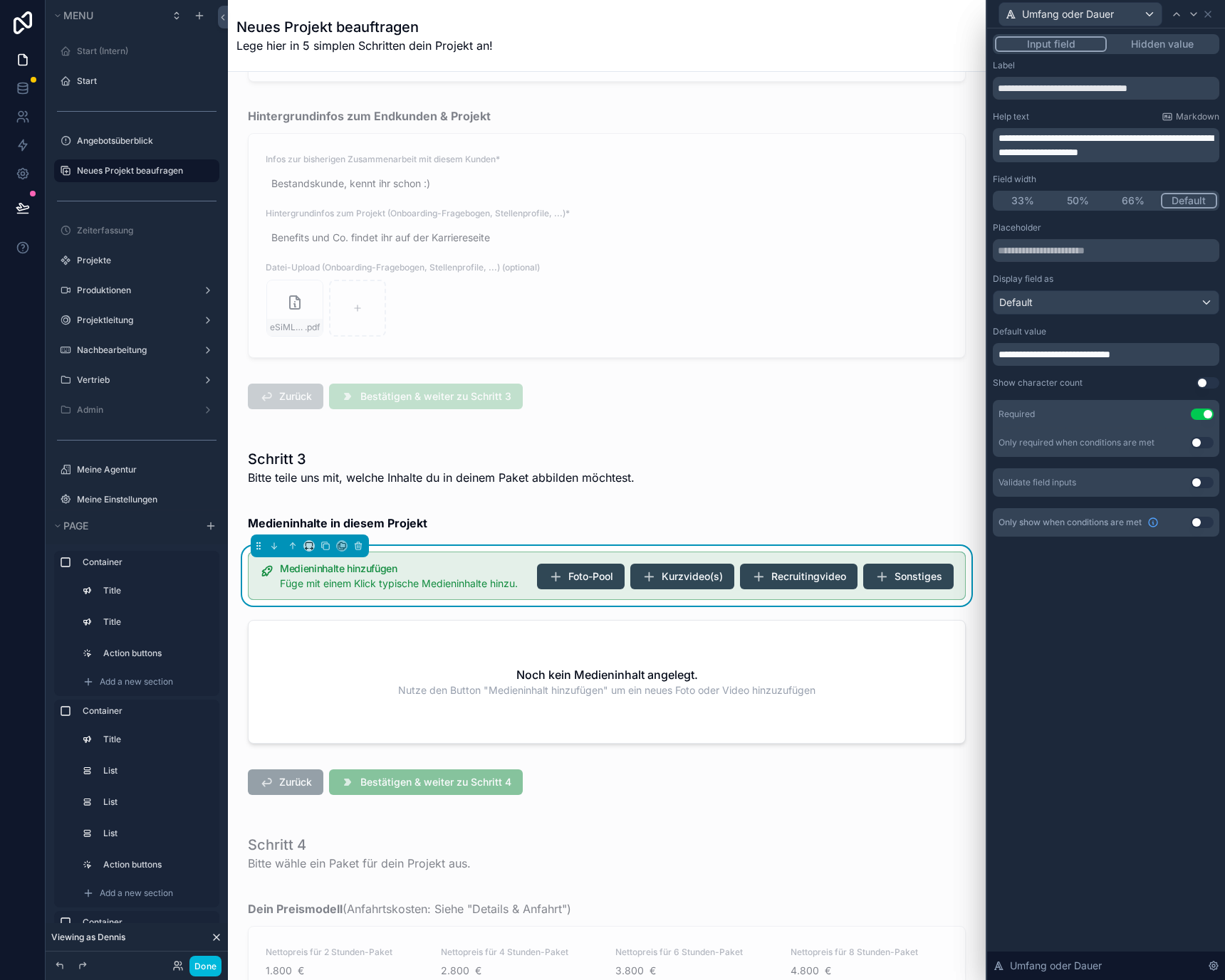
click at [1169, 149] on span "**********" at bounding box center [1106, 145] width 215 height 24
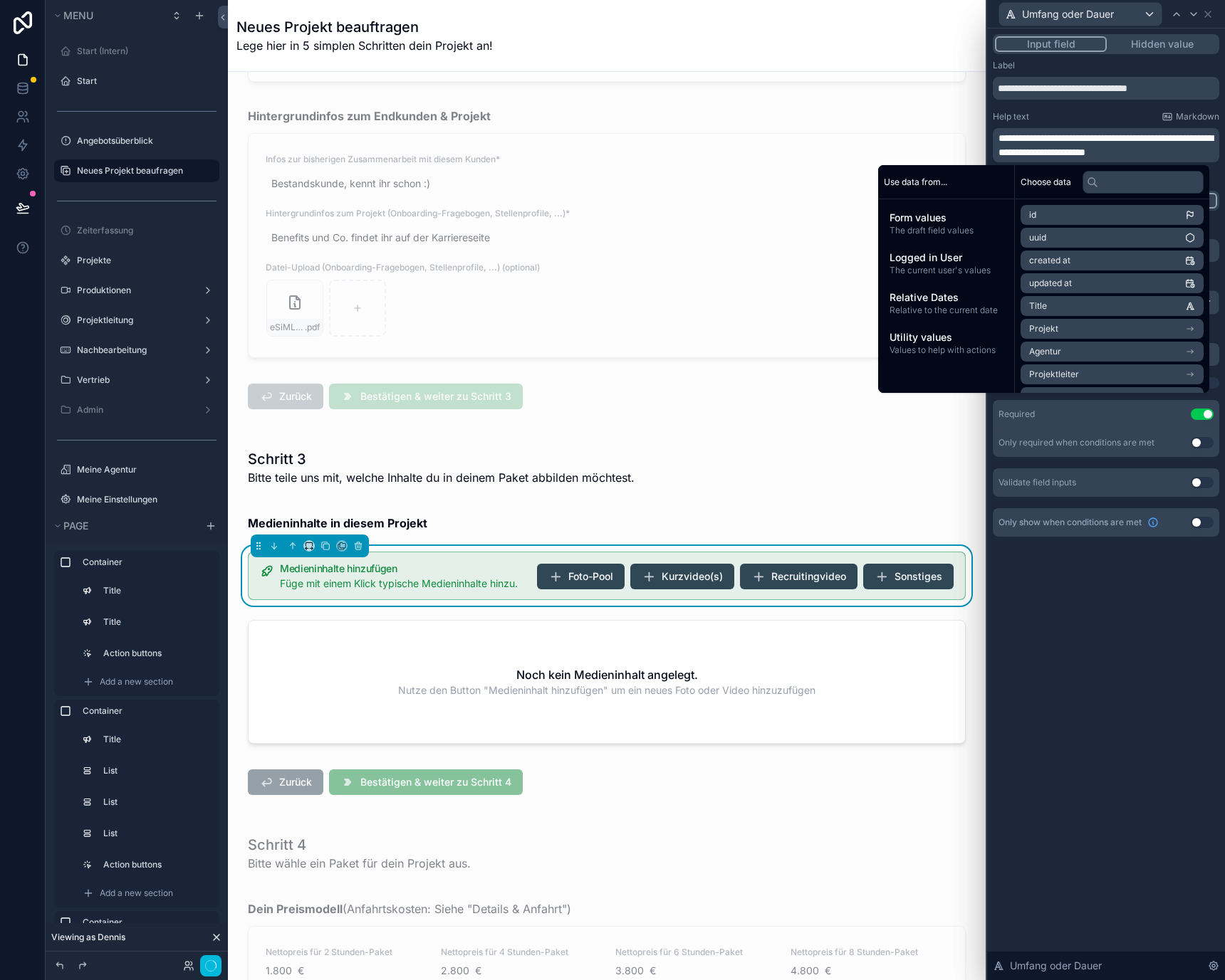
click at [1123, 119] on div "Help text Markdown" at bounding box center [1106, 117] width 226 height 12
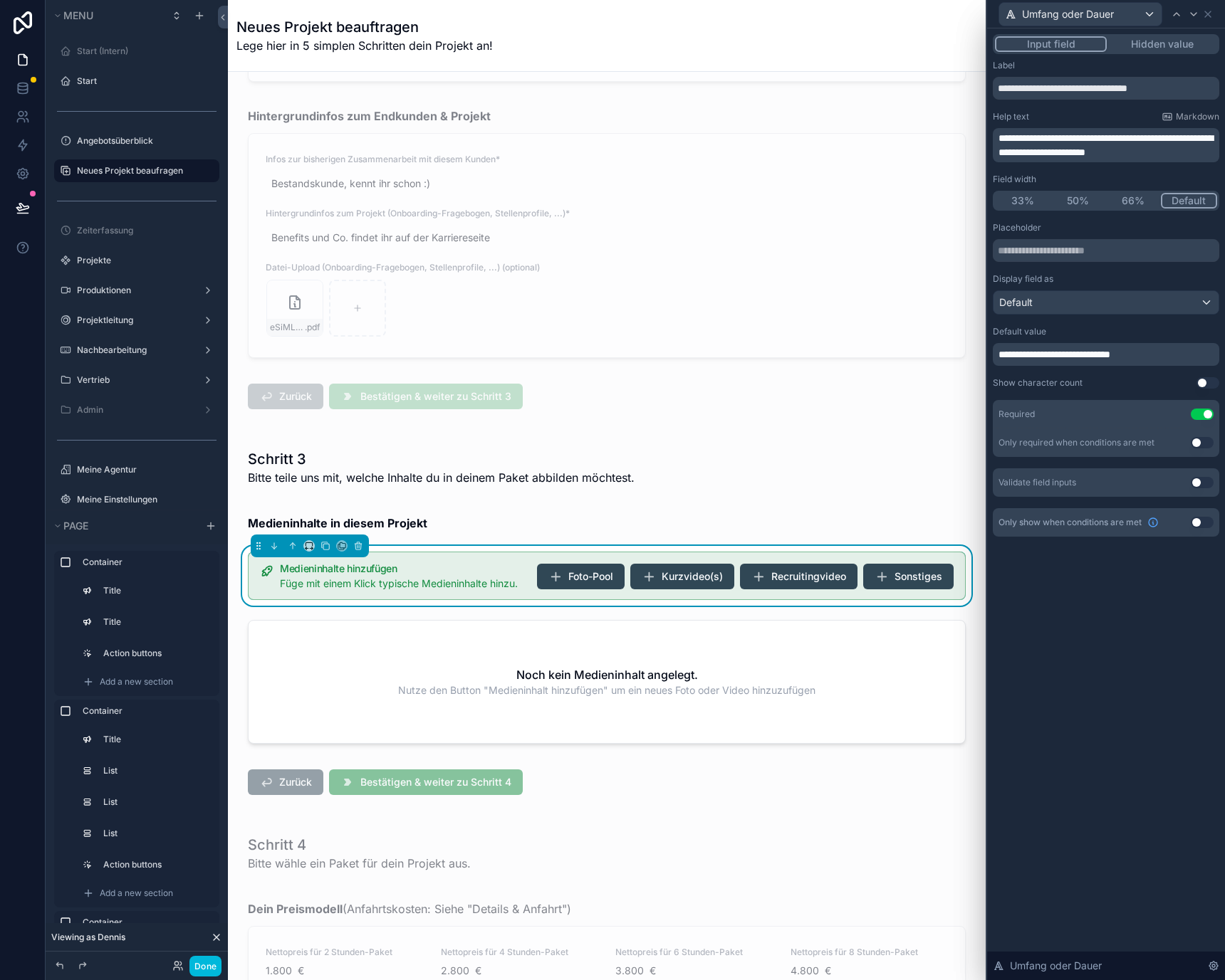
click at [1110, 352] on span "**********" at bounding box center [1054, 354] width 112 height 10
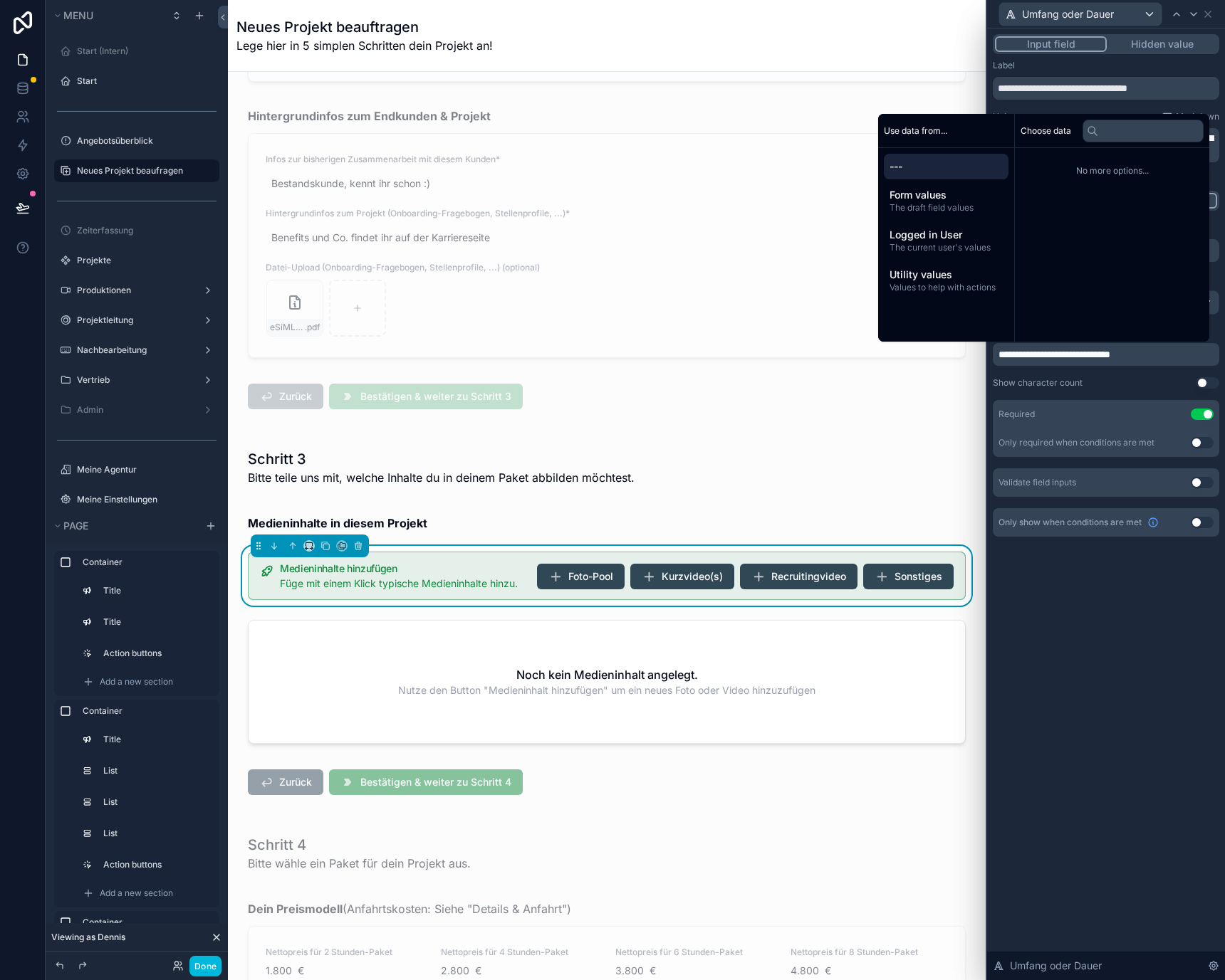
click at [1109, 393] on div "**********" at bounding box center [1106, 359] width 226 height 275
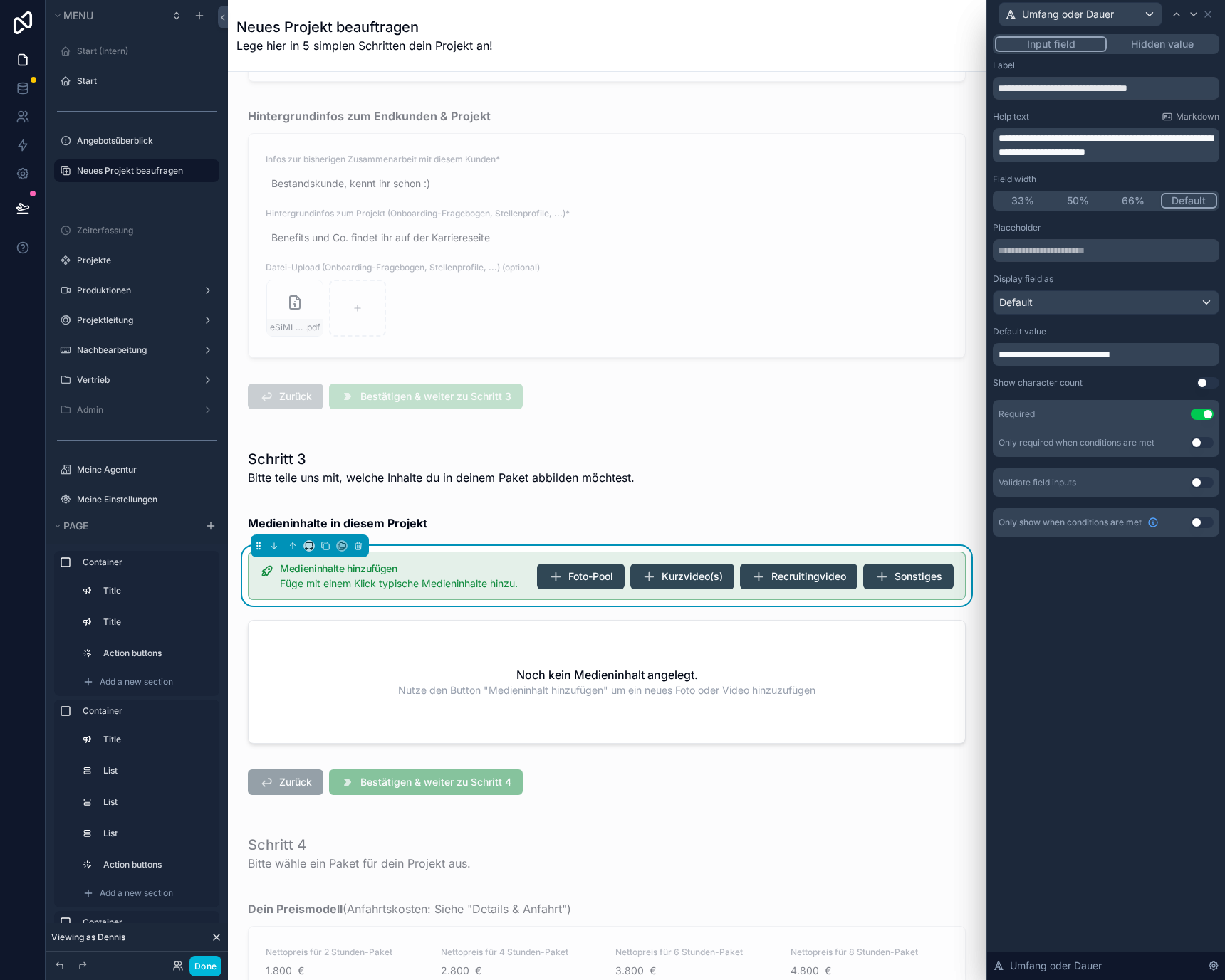
click at [997, 352] on div "**********" at bounding box center [1106, 354] width 226 height 23
click at [999, 352] on span "**********" at bounding box center [1054, 354] width 112 height 10
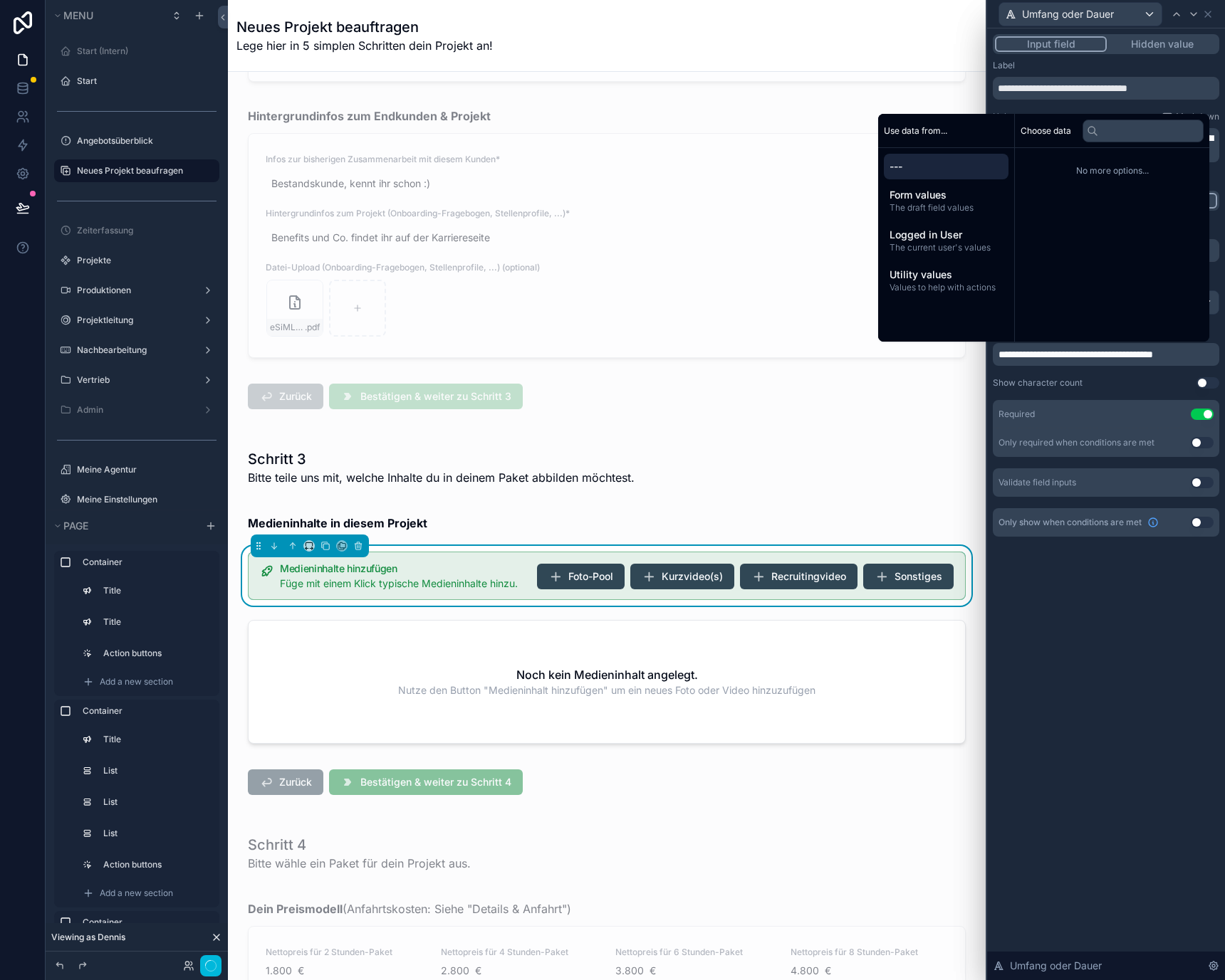
click at [1038, 371] on div "**********" at bounding box center [1106, 359] width 226 height 275
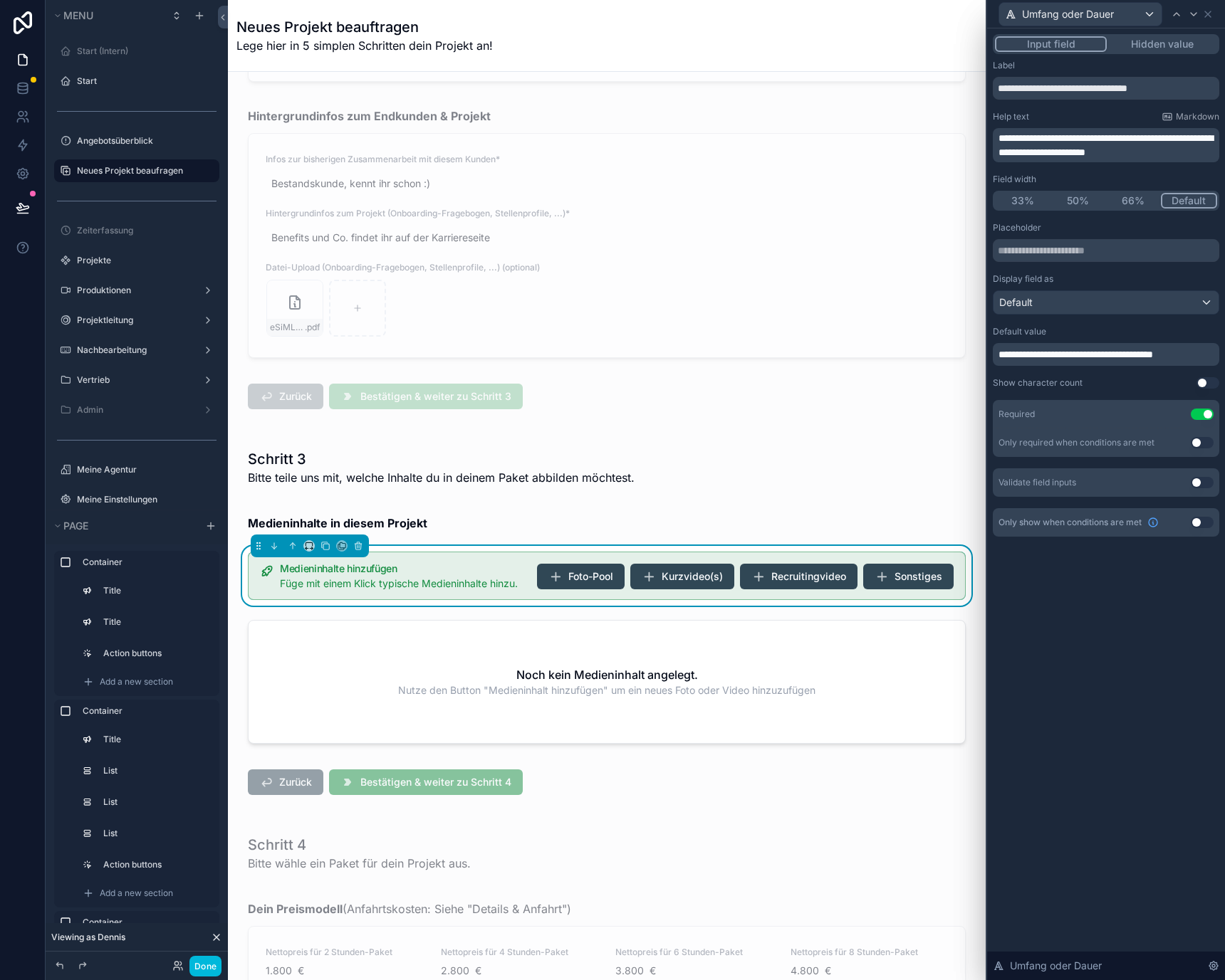
click at [1059, 338] on div "**********" at bounding box center [1106, 346] width 226 height 40
click at [1038, 327] on label "Default value" at bounding box center [1019, 332] width 53 height 12
click at [1051, 346] on div "**********" at bounding box center [1106, 354] width 226 height 23
click at [1054, 352] on span "**********" at bounding box center [1076, 354] width 155 height 10
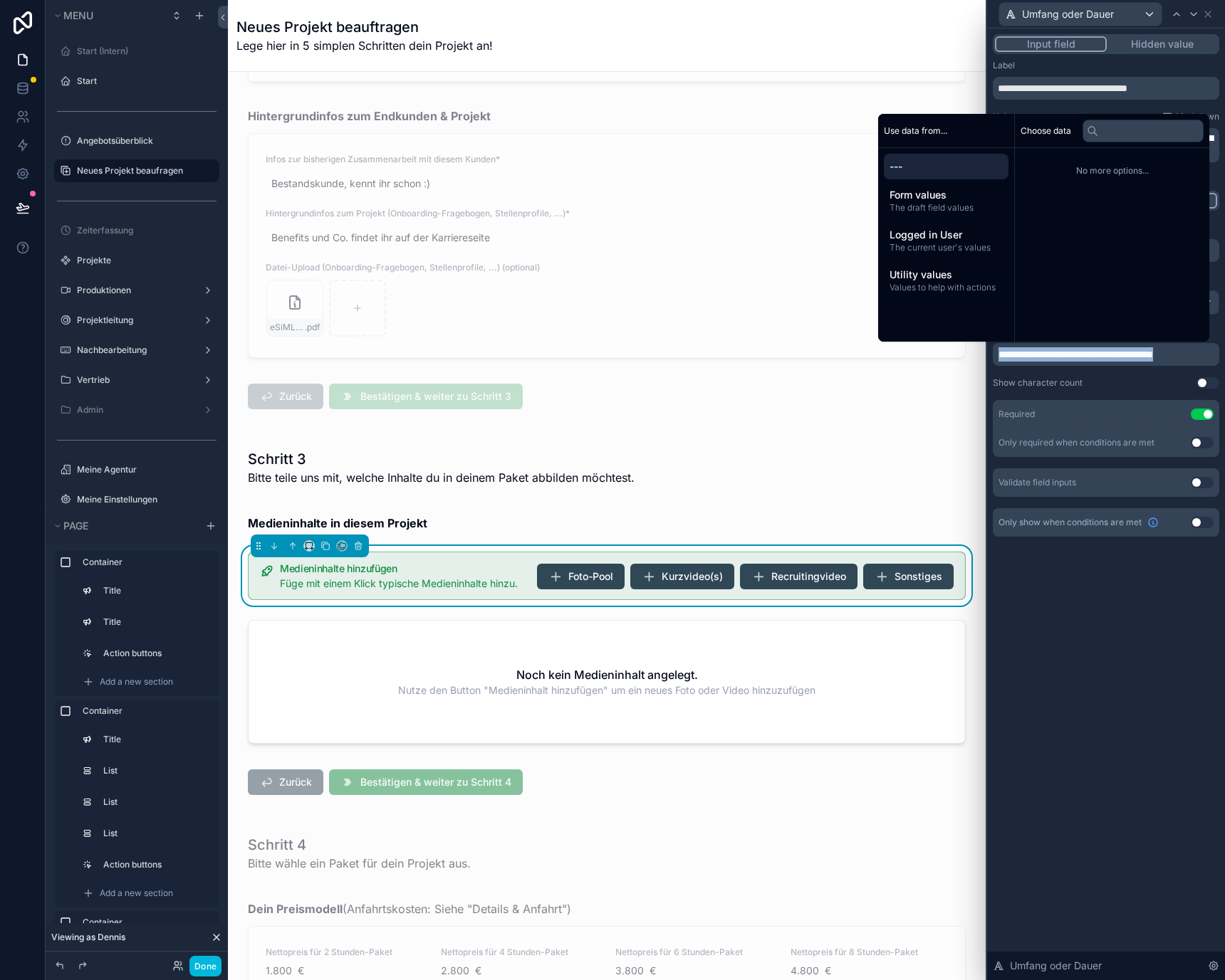
copy span "**********"
click at [1078, 379] on div "Show character count" at bounding box center [1037, 383] width 89 height 12
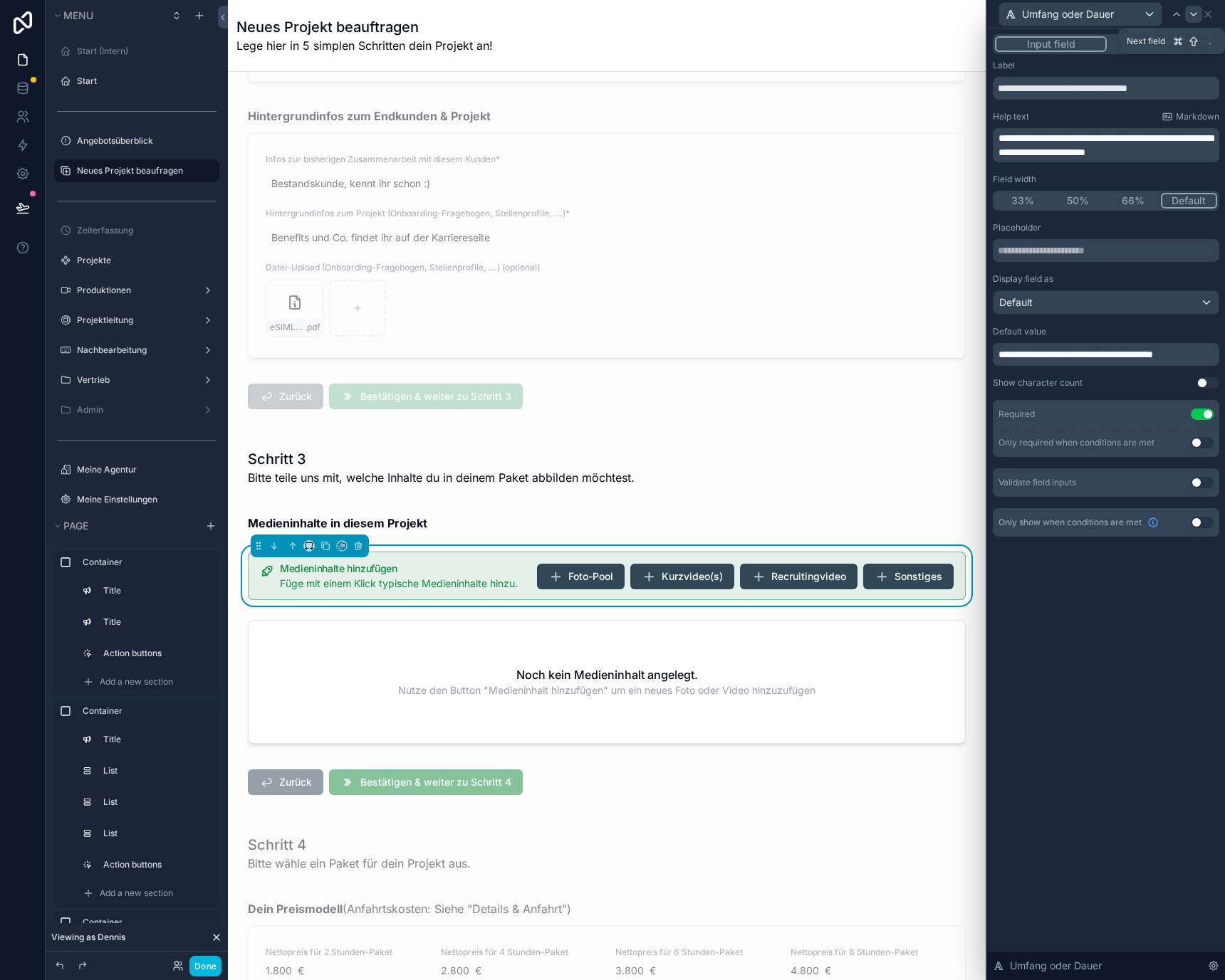
click at [1185, 19] on div at bounding box center [1193, 14] width 17 height 17
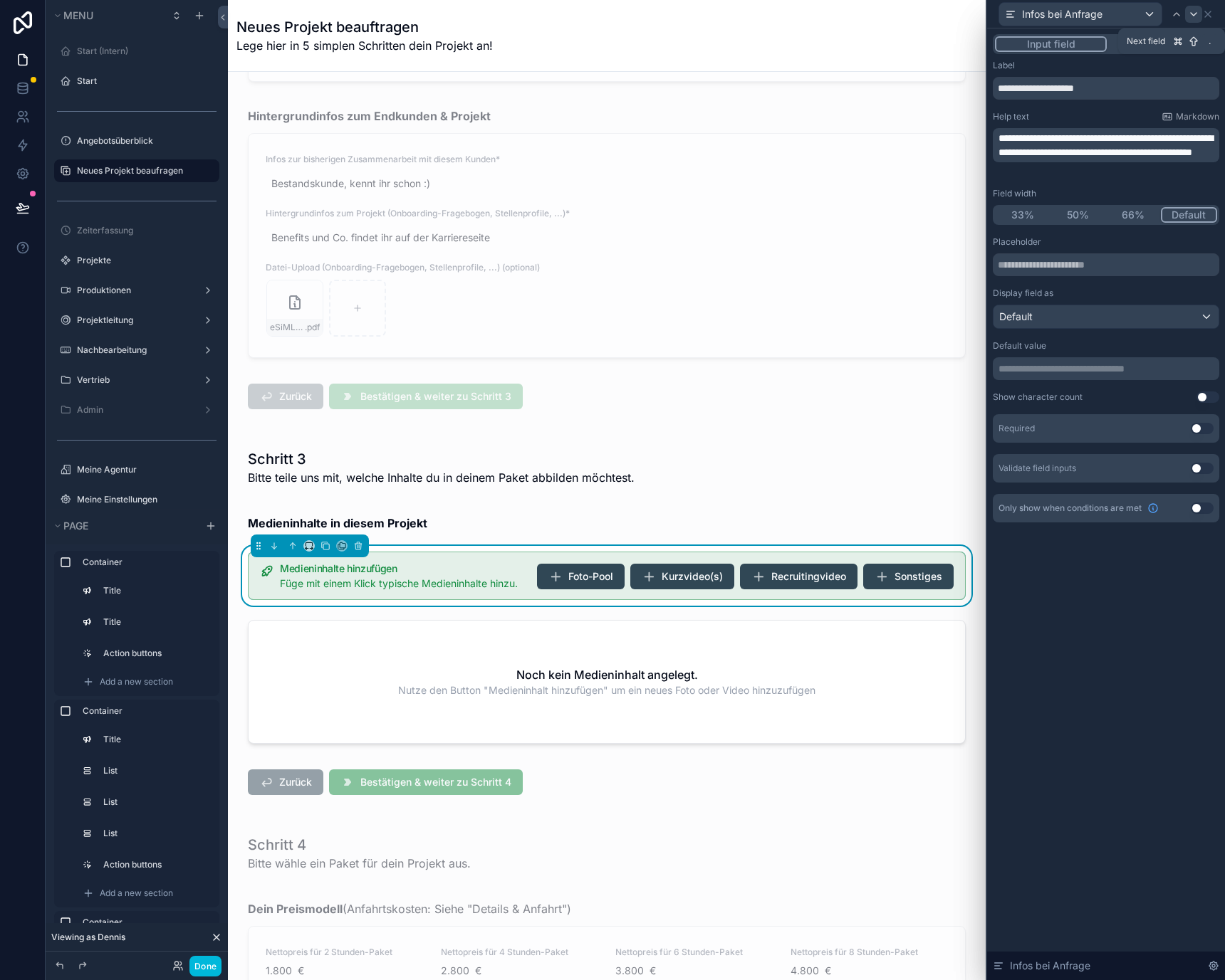
click at [1196, 15] on icon at bounding box center [1193, 15] width 12 height 12
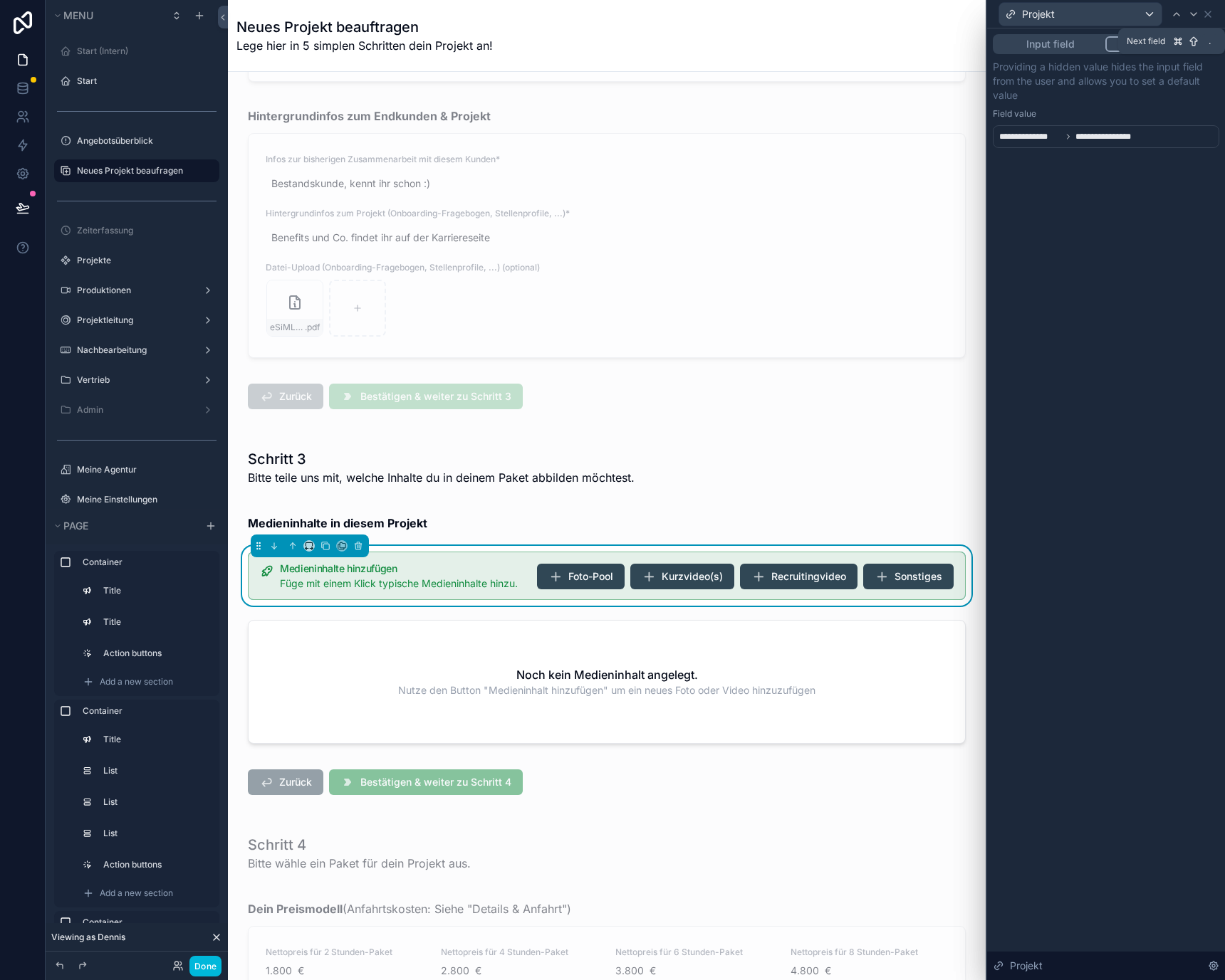
click at [1196, 15] on icon at bounding box center [1193, 15] width 12 height 12
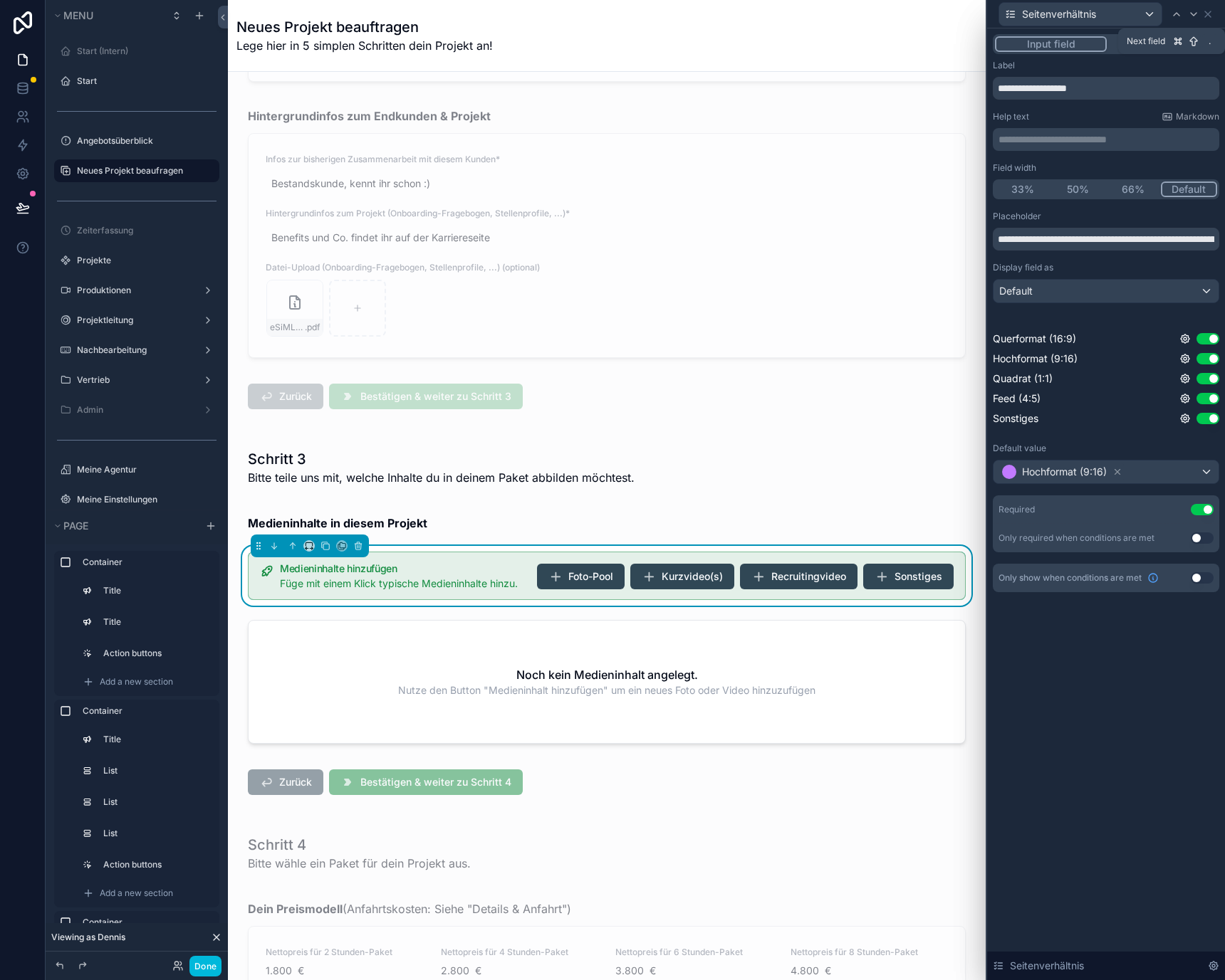
click at [1196, 15] on icon at bounding box center [1193, 15] width 12 height 12
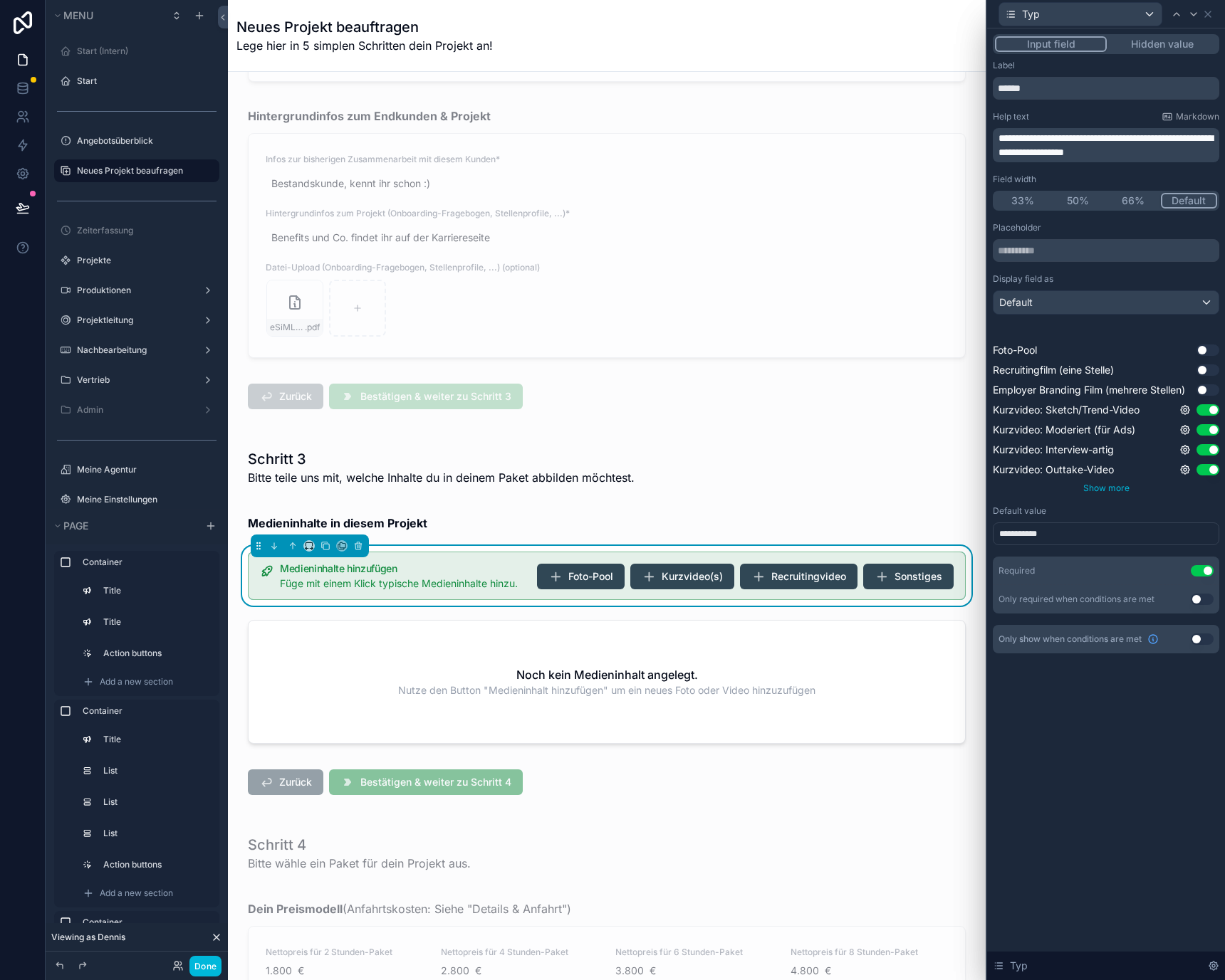
click at [1115, 493] on div "Show more" at bounding box center [1106, 489] width 226 height 12
click at [1117, 487] on span "Show more" at bounding box center [1106, 488] width 46 height 11
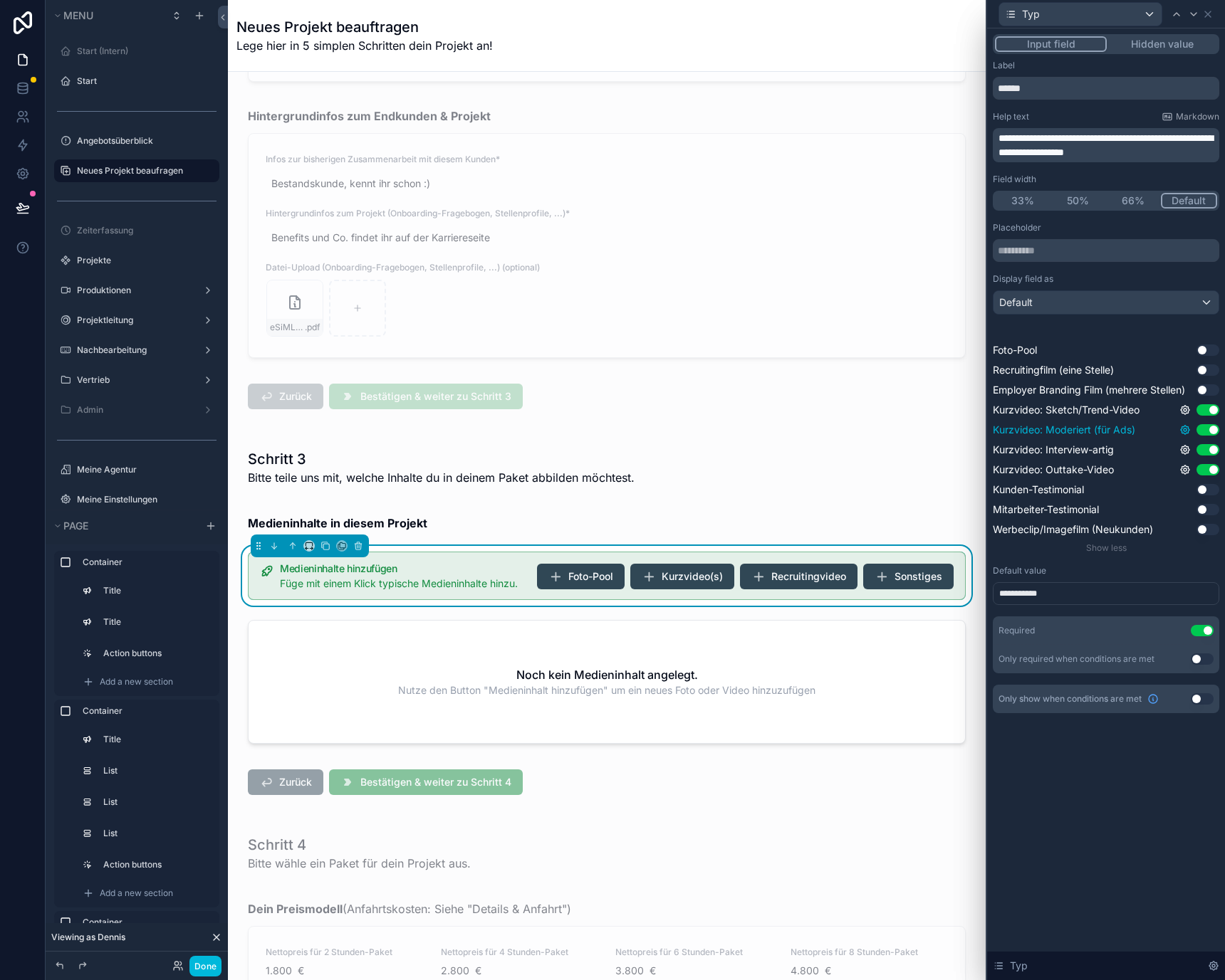
click at [1185, 428] on icon at bounding box center [1185, 430] width 3 height 3
click at [1145, 593] on div "**********" at bounding box center [1106, 593] width 226 height 23
click at [1103, 719] on div "**********" at bounding box center [1106, 388] width 238 height 719
click at [1098, 571] on div "Default value" at bounding box center [1106, 571] width 226 height 12
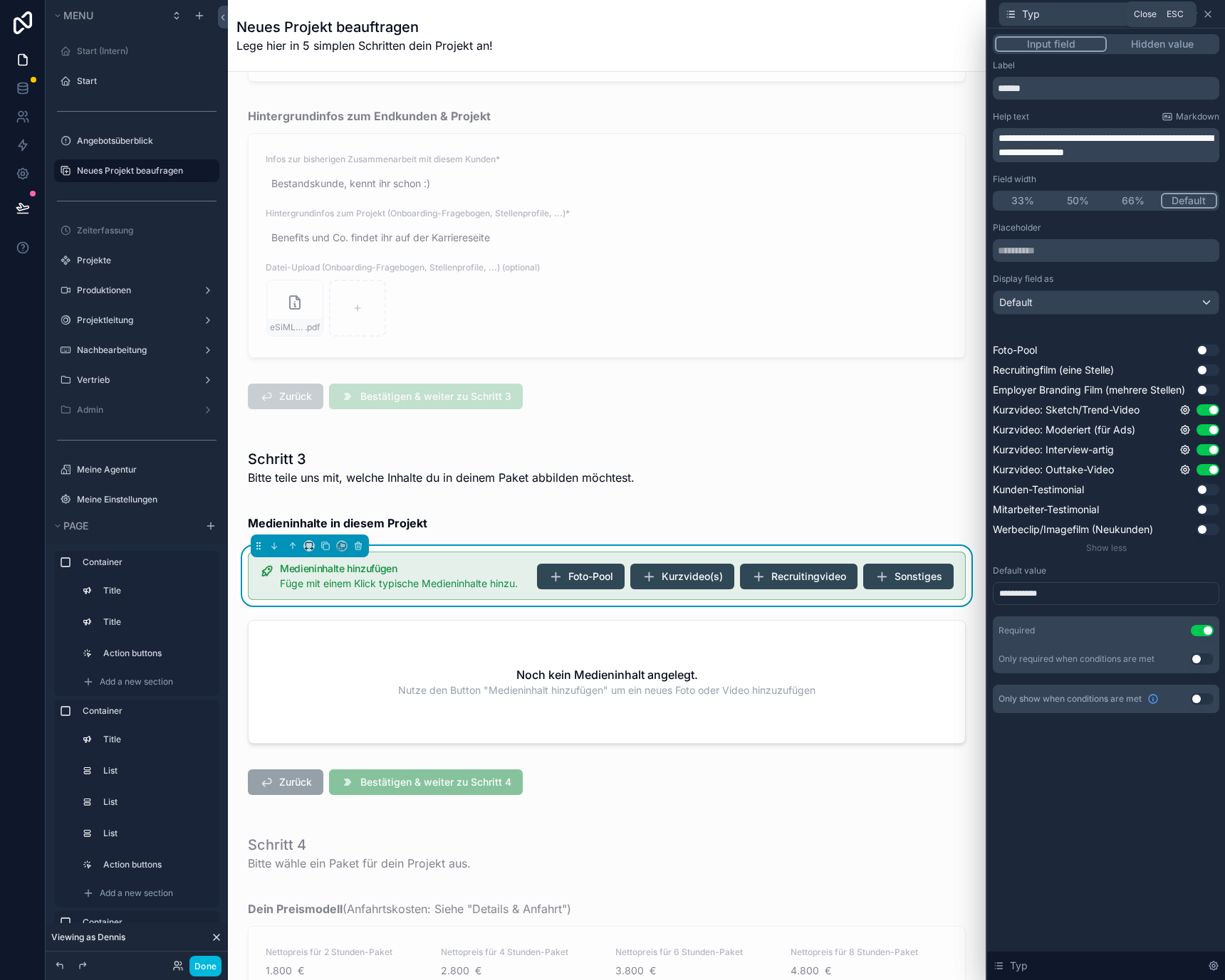
click at [1210, 9] on icon at bounding box center [1208, 15] width 12 height 12
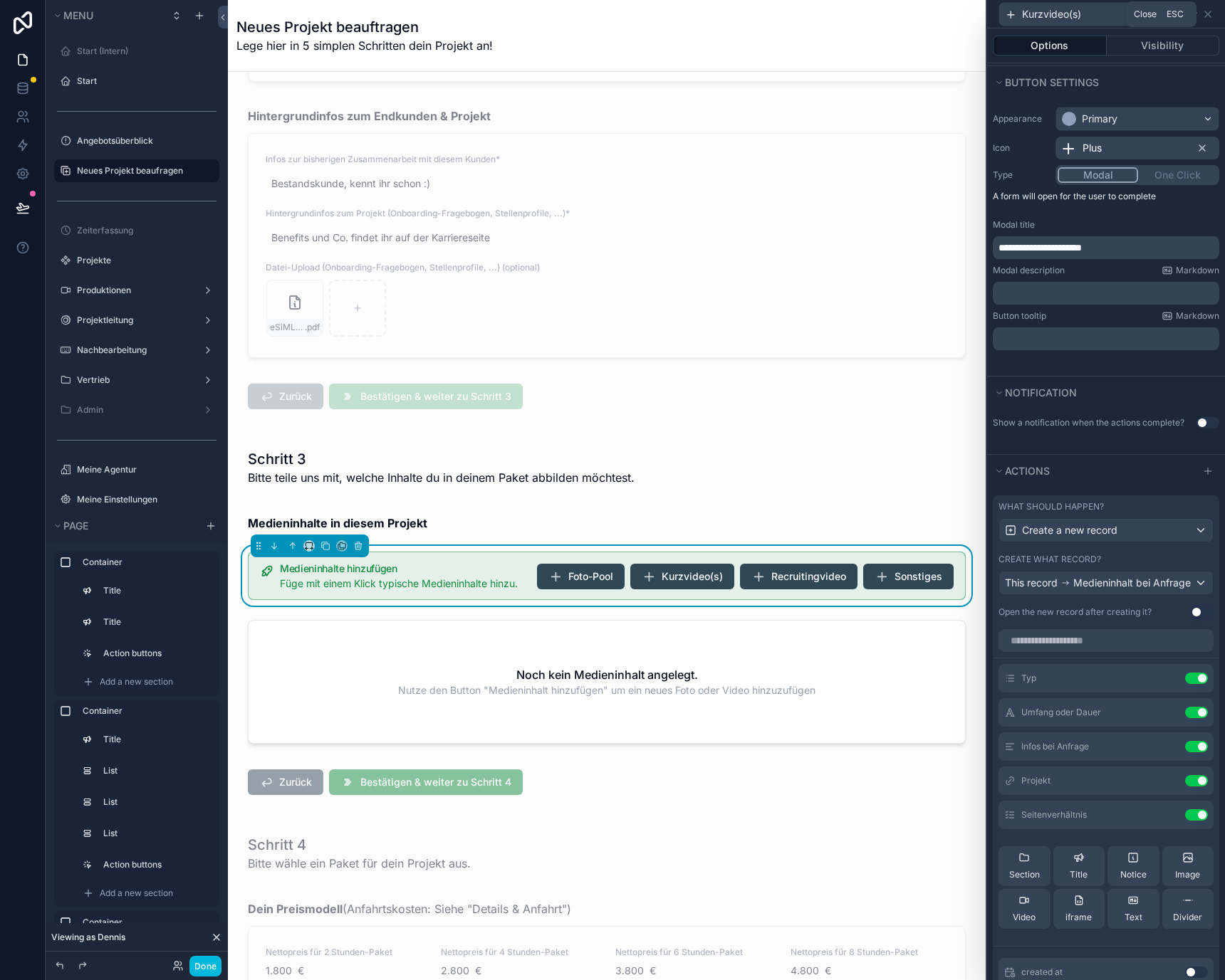
click at [1210, 9] on icon at bounding box center [1208, 15] width 12 height 12
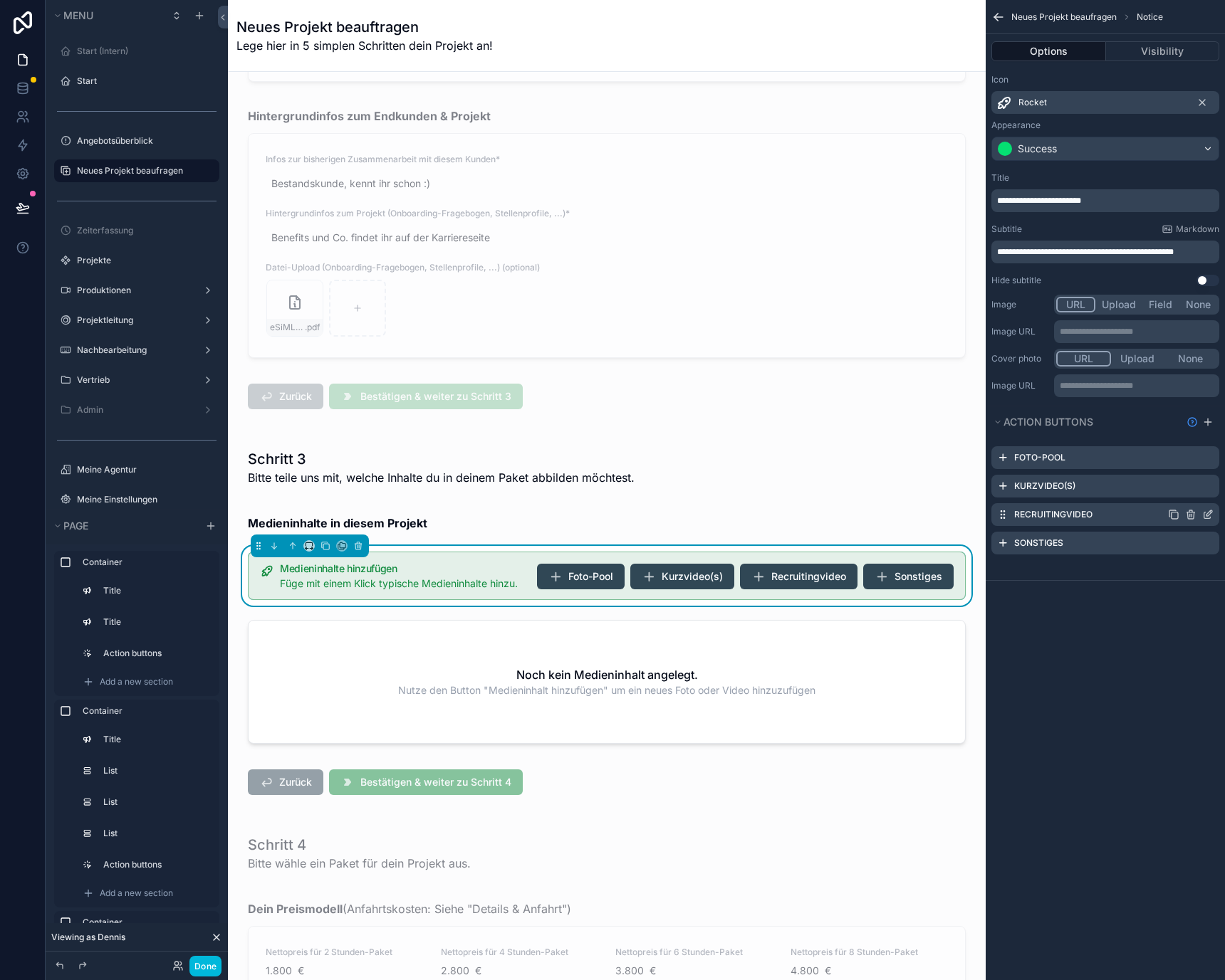
click at [1206, 520] on div "Recruitingvideo" at bounding box center [1105, 514] width 228 height 23
click at [1206, 516] on icon "scrollable content" at bounding box center [1209, 513] width 6 height 6
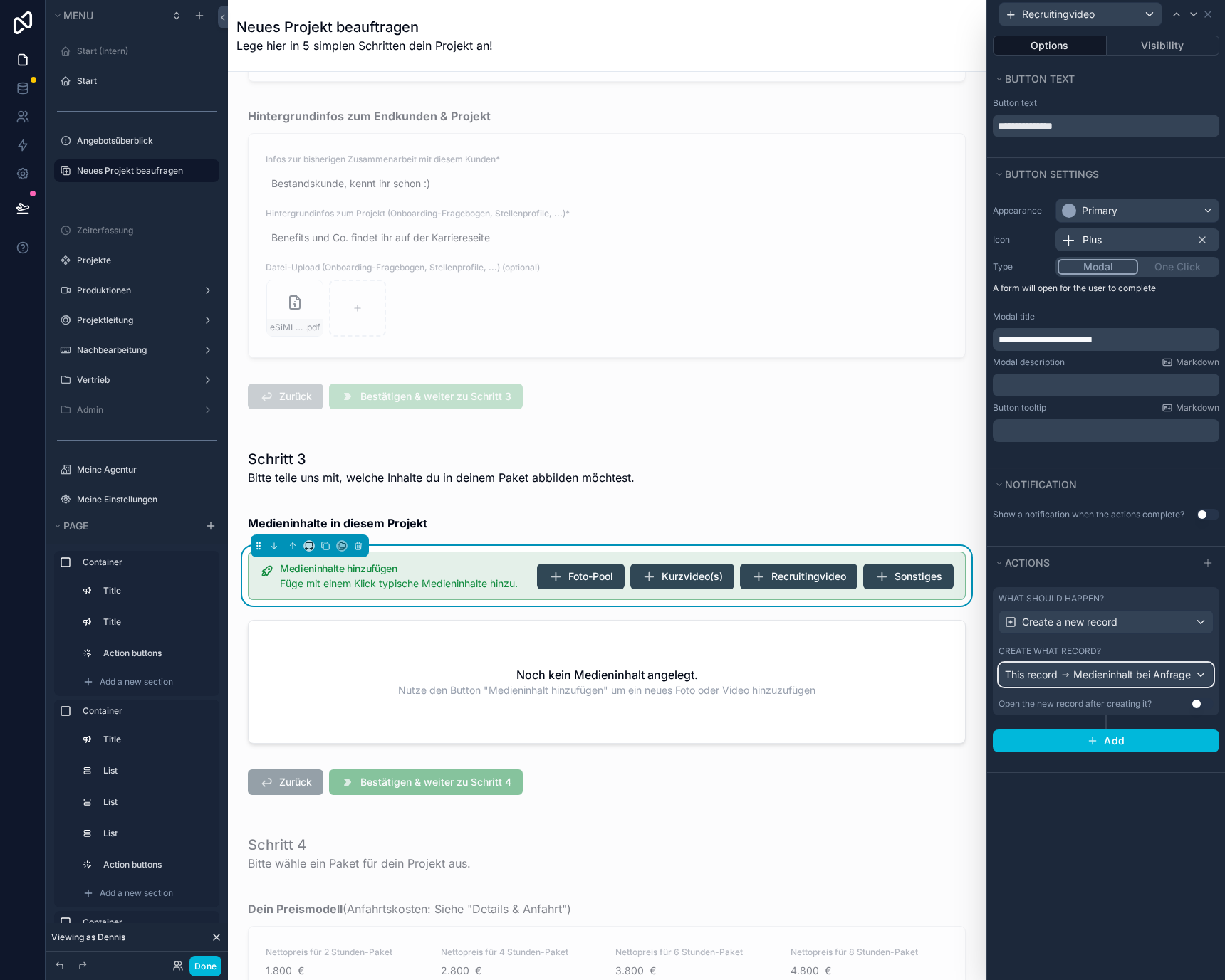
click at [1123, 676] on span "Medieninhalt bei Anfrage" at bounding box center [1132, 675] width 117 height 14
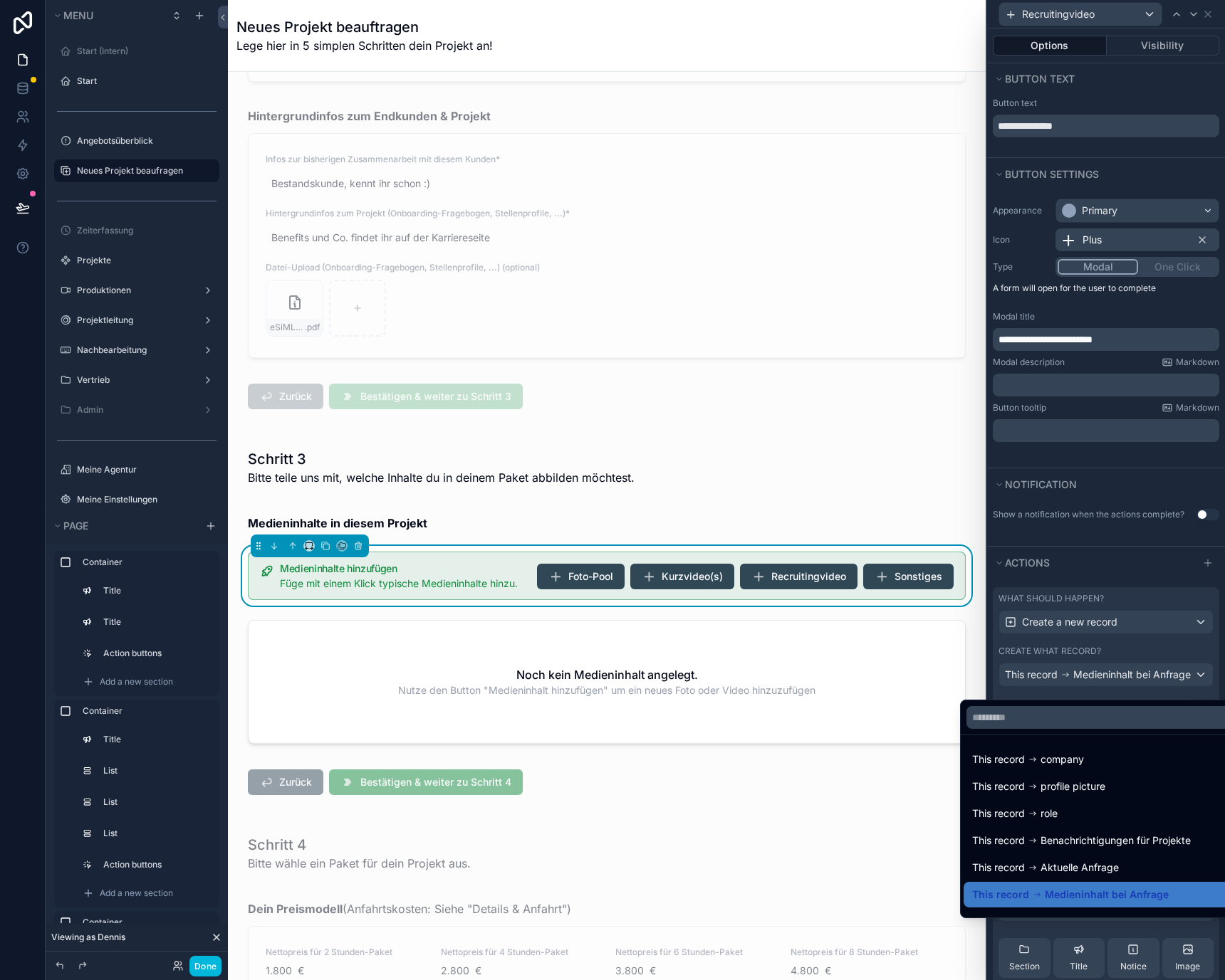
click at [1123, 676] on div at bounding box center [1106, 490] width 238 height 980
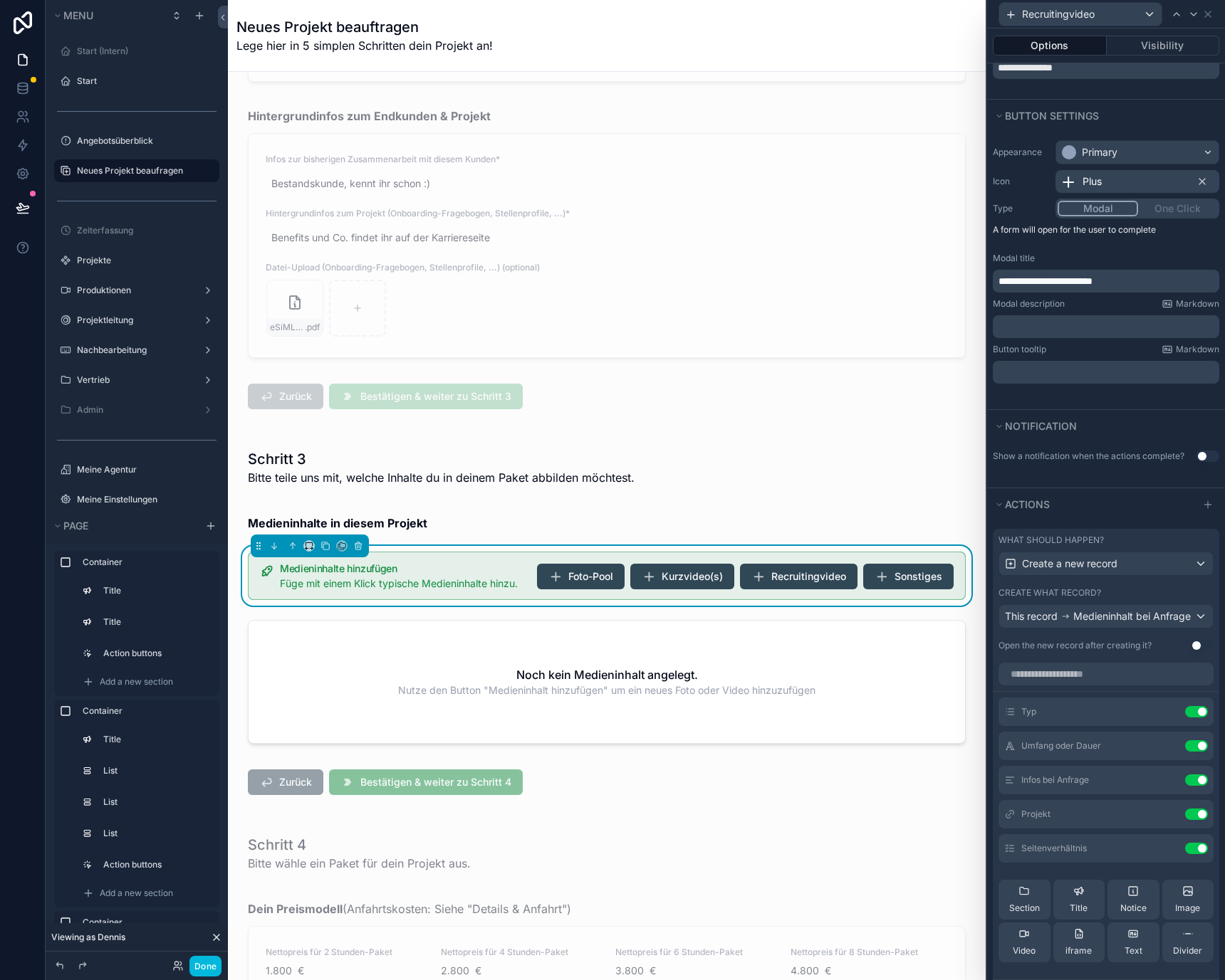
scroll to position [117, 0]
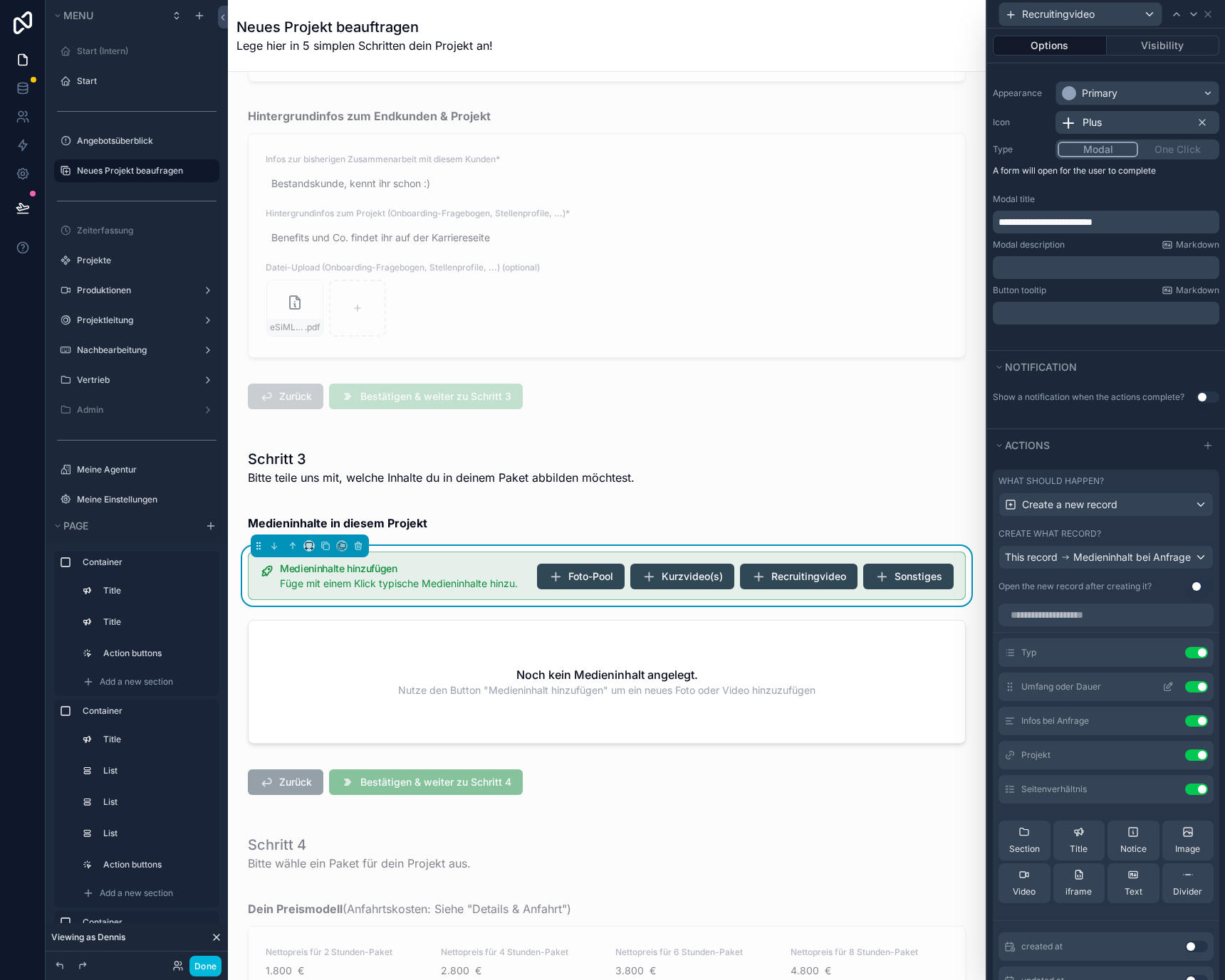
click at [1162, 693] on icon at bounding box center [1168, 687] width 12 height 12
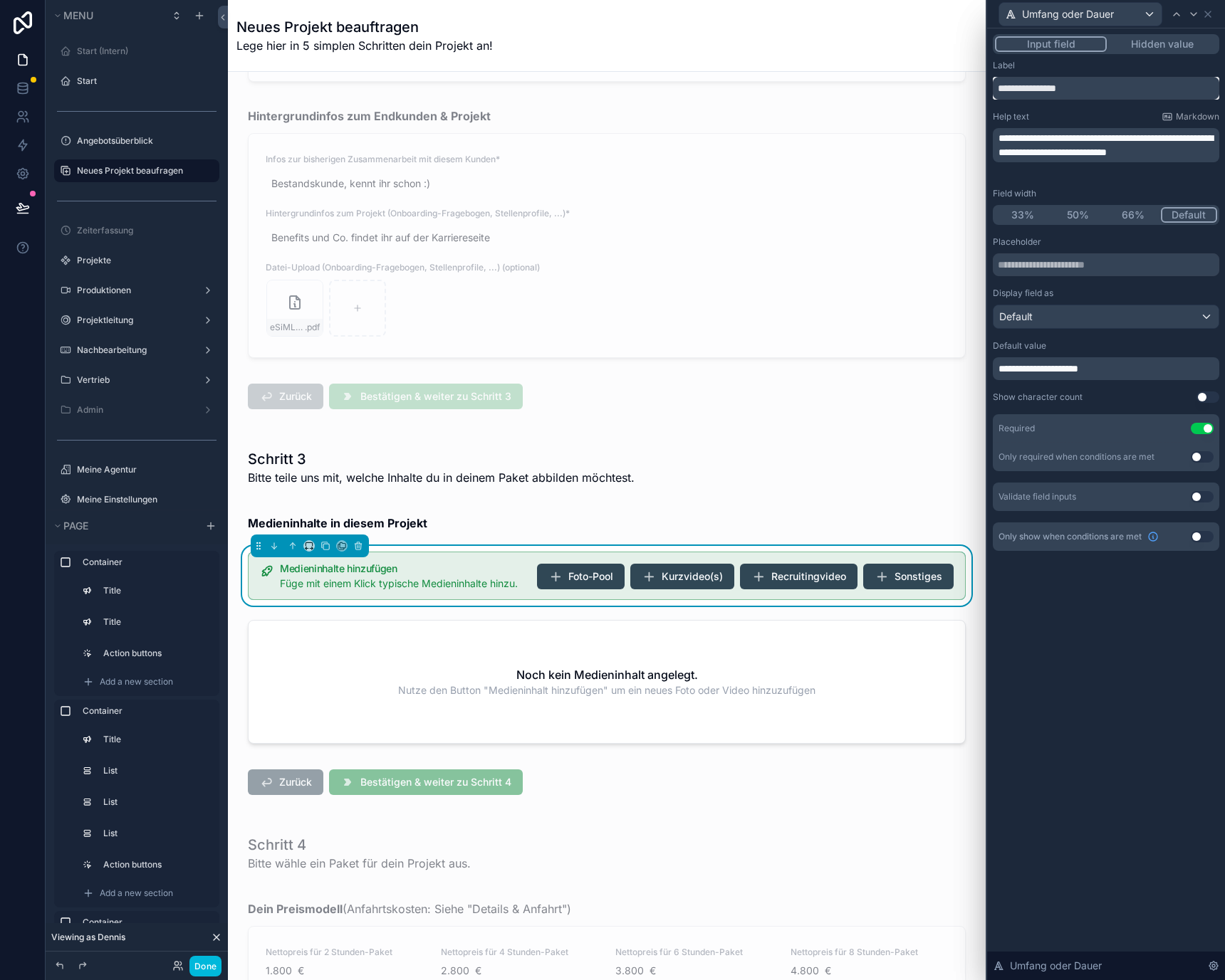
click at [1103, 94] on input "**********" at bounding box center [1106, 88] width 226 height 23
click at [1174, 20] on div at bounding box center [1176, 14] width 17 height 17
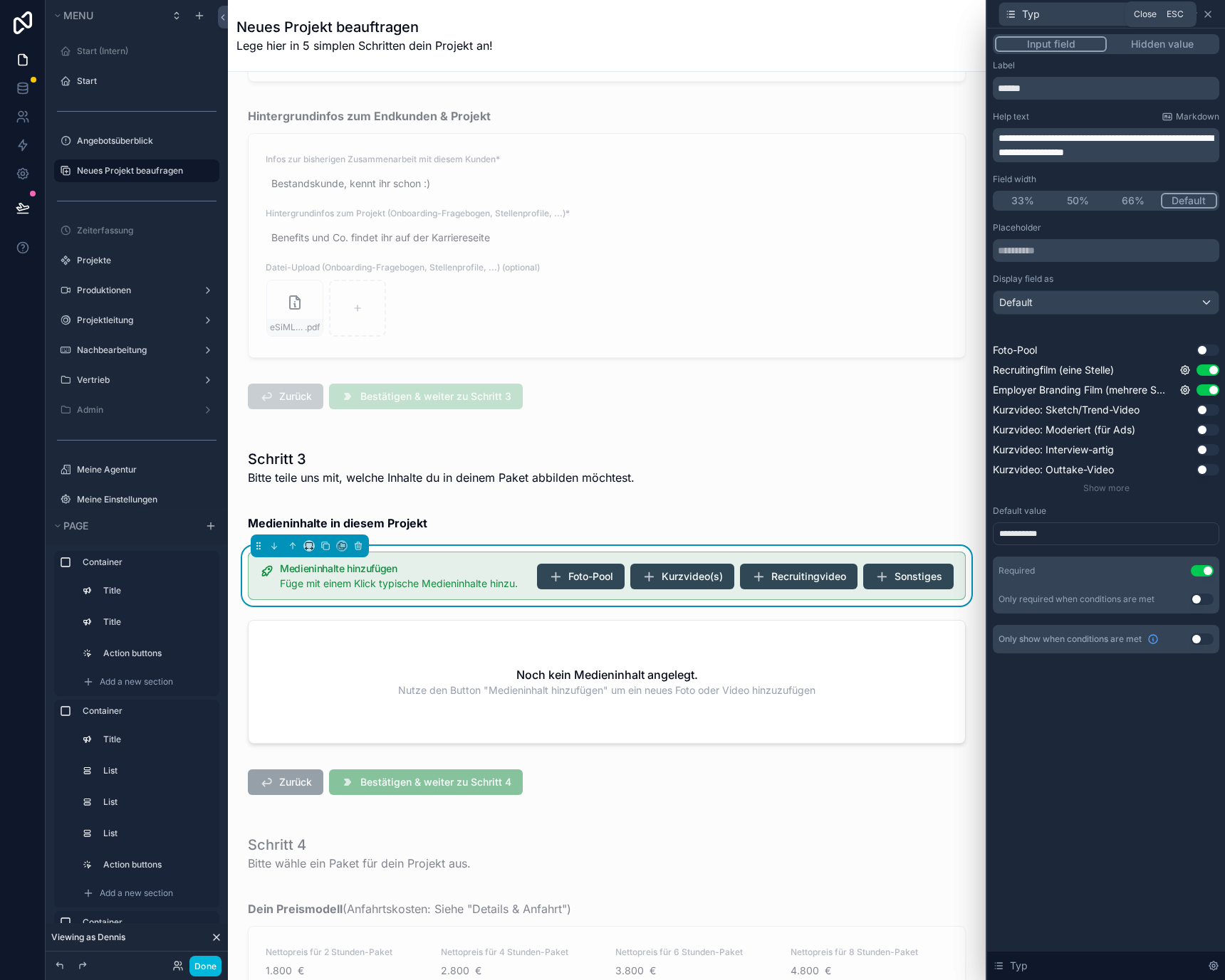
click at [1211, 12] on icon at bounding box center [1208, 15] width 12 height 12
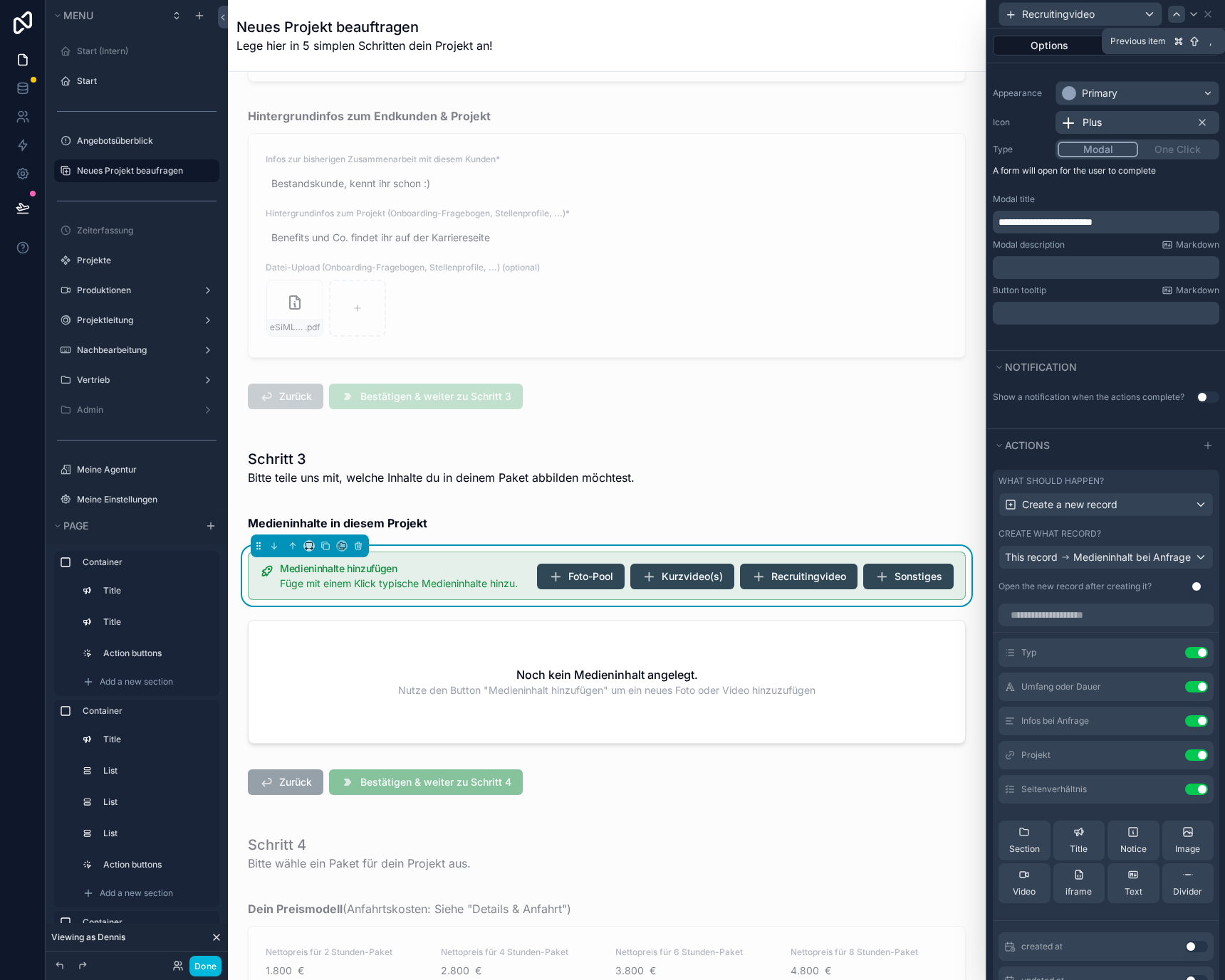
click at [1174, 7] on div at bounding box center [1176, 14] width 17 height 17
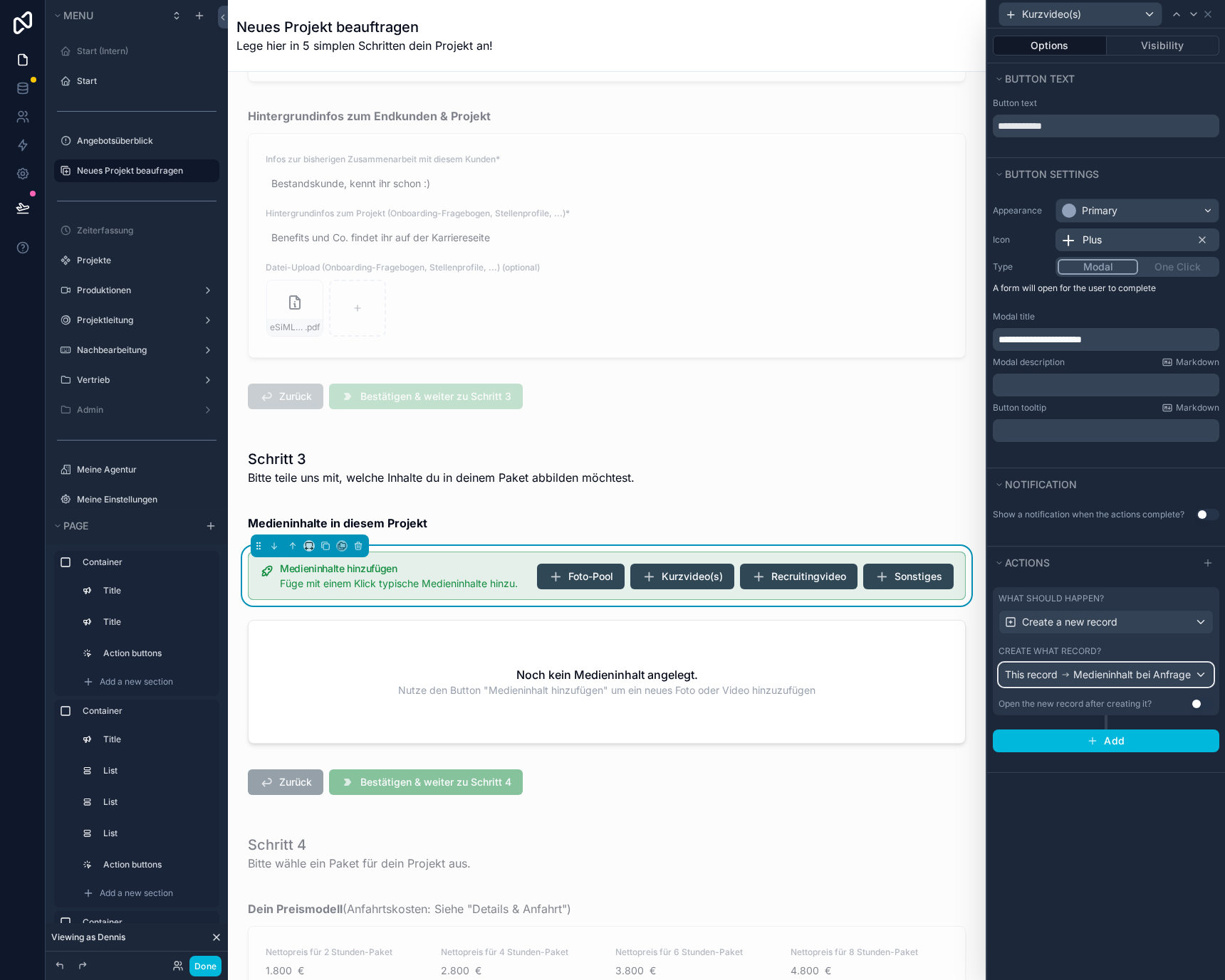
click at [1184, 682] on div "This record Medieninhalt bei Anfrage" at bounding box center [1106, 675] width 214 height 23
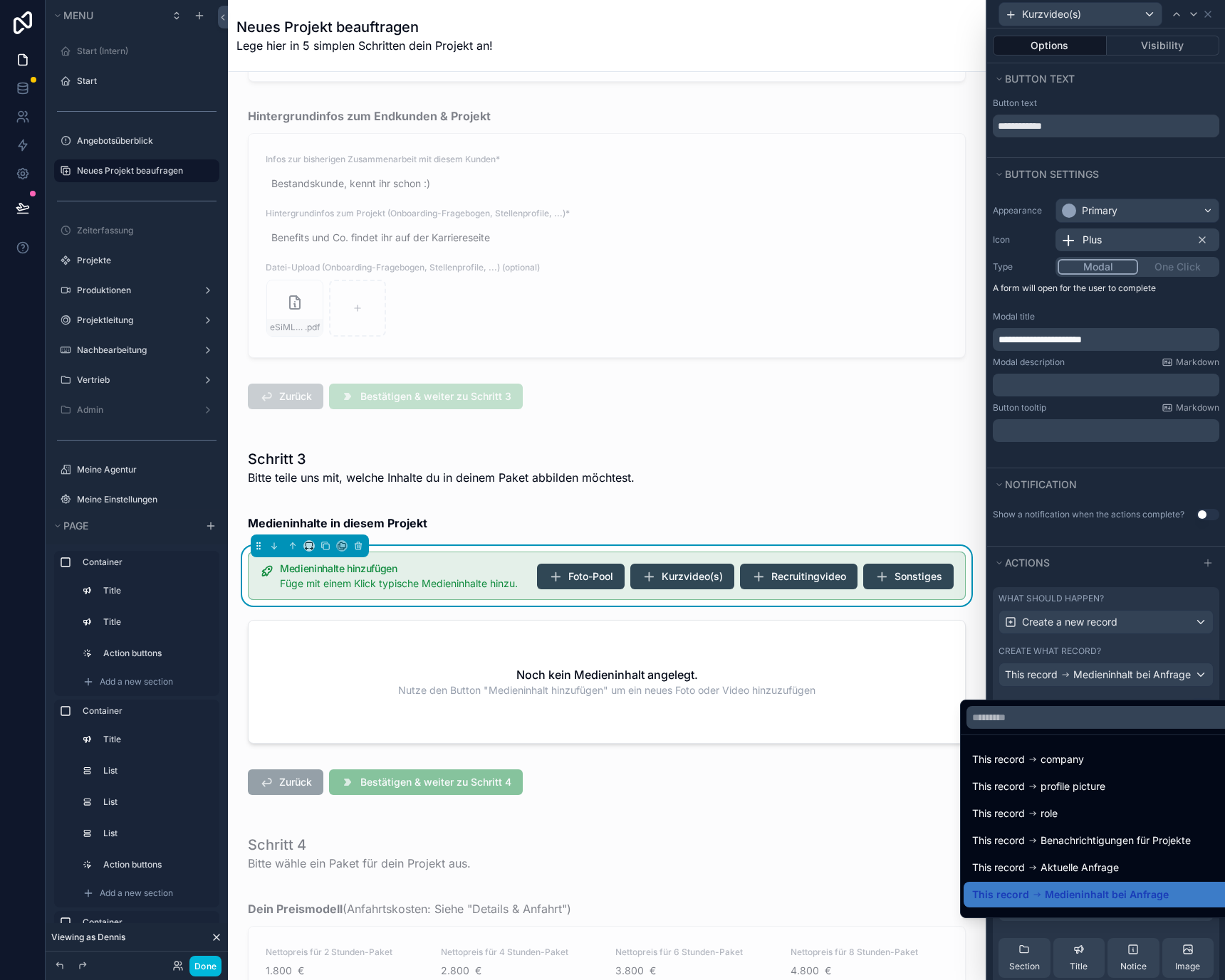
click at [1184, 682] on div at bounding box center [1106, 490] width 238 height 980
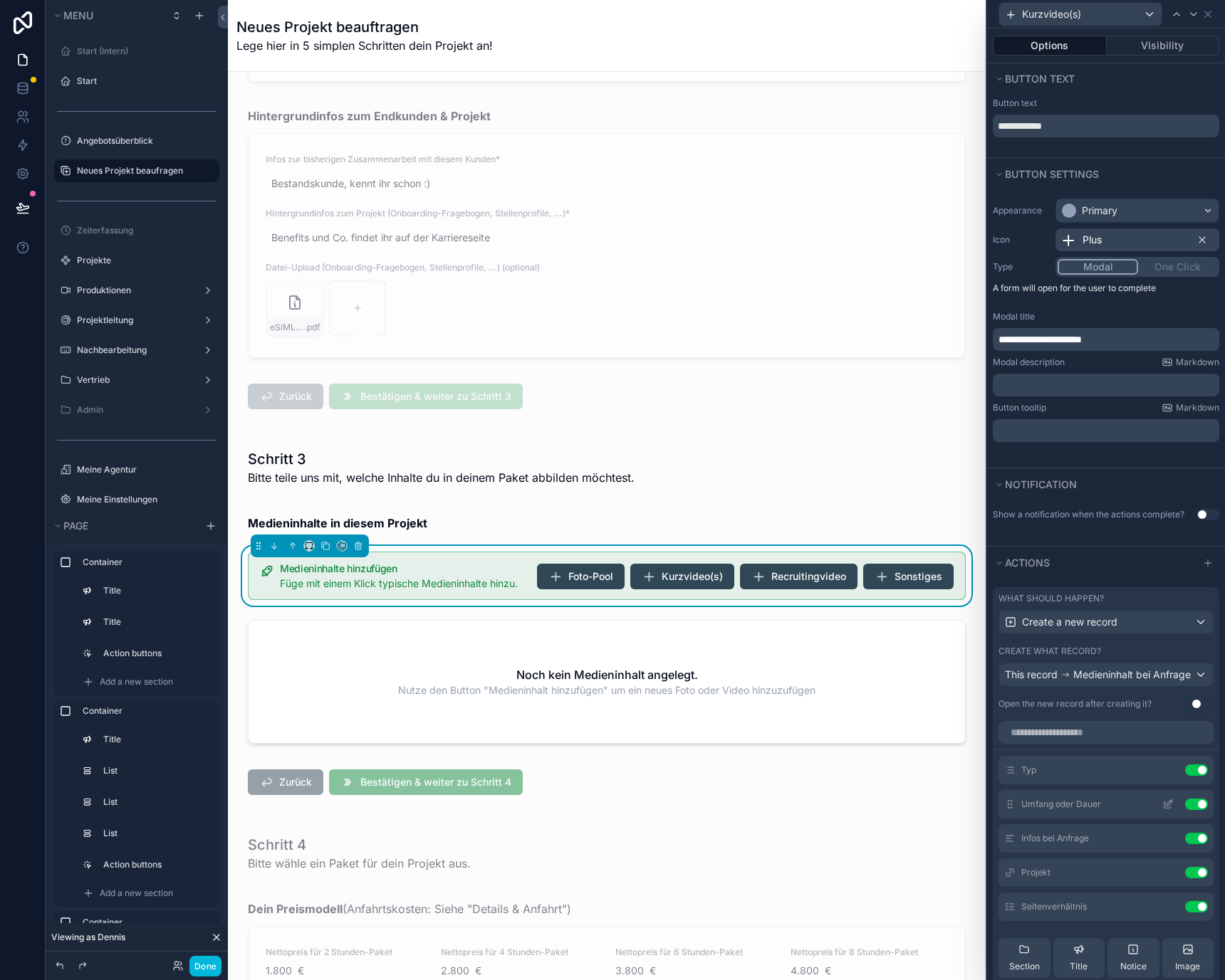
click at [1162, 810] on icon at bounding box center [1168, 804] width 12 height 12
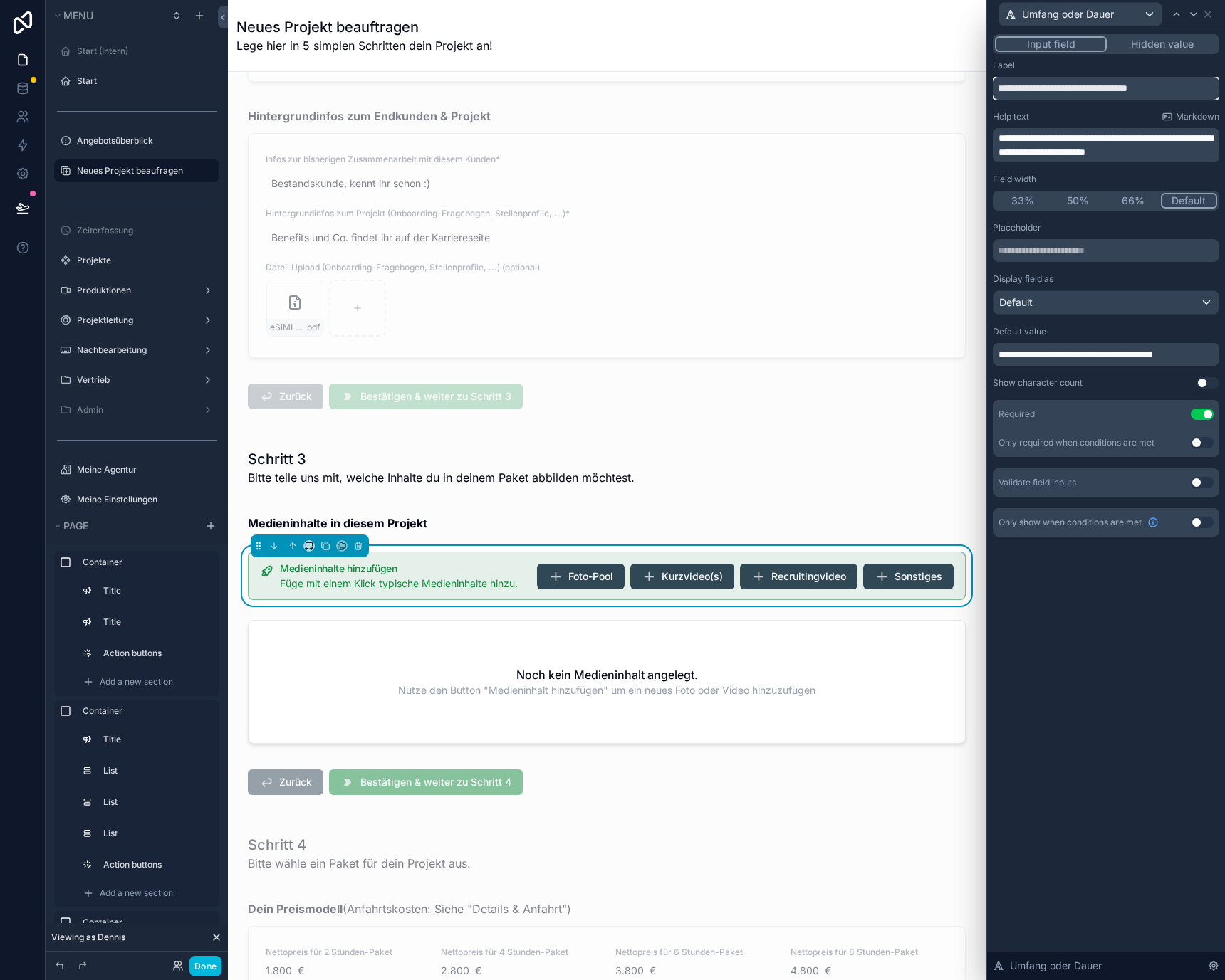
click at [1121, 94] on input "**********" at bounding box center [1106, 88] width 226 height 23
click at [1122, 148] on span "**********" at bounding box center [1106, 145] width 215 height 24
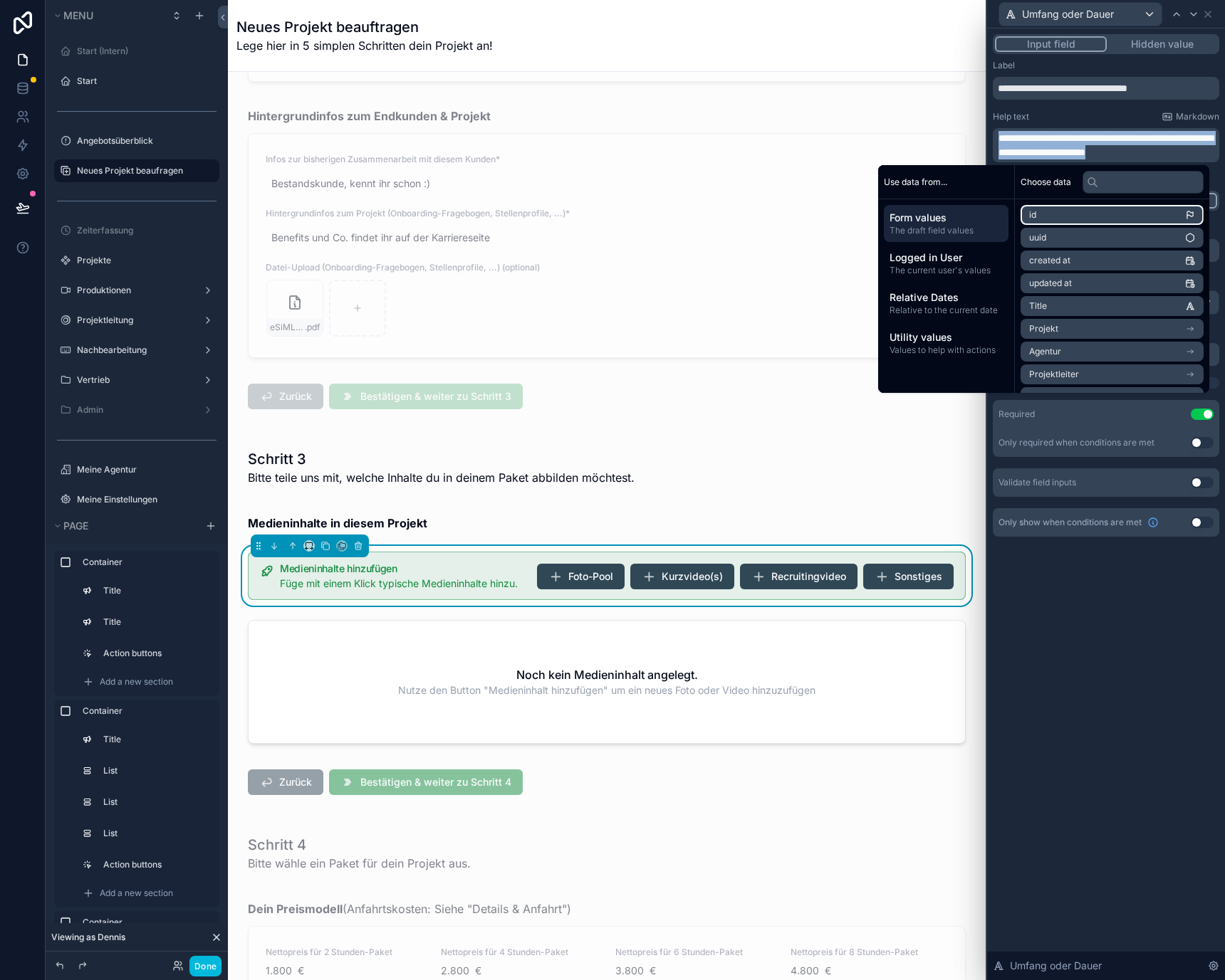
copy span "**********"
click at [1064, 447] on div "Only required when conditions are met" at bounding box center [1076, 443] width 156 height 12
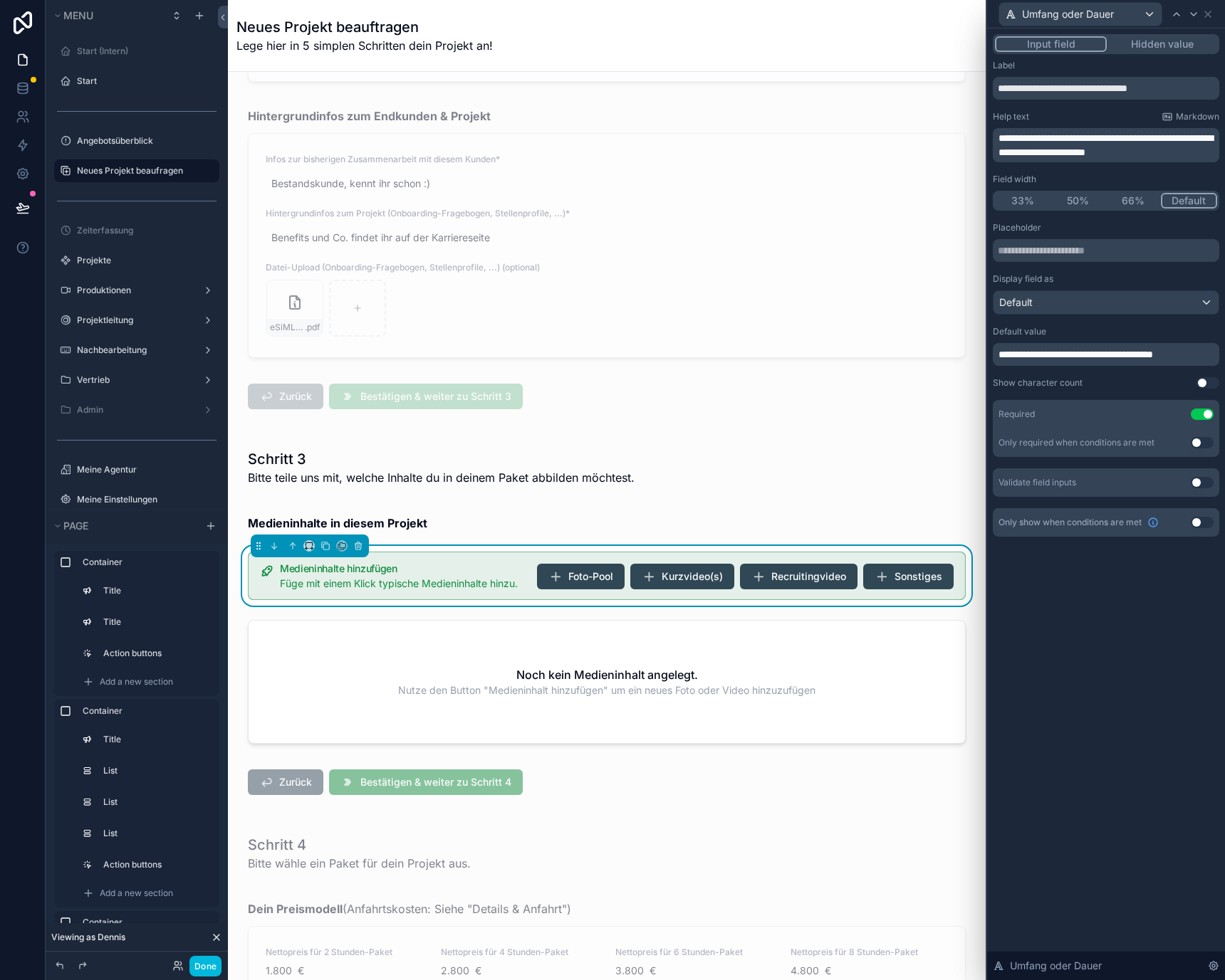
click at [1089, 352] on span "**********" at bounding box center [1076, 354] width 155 height 10
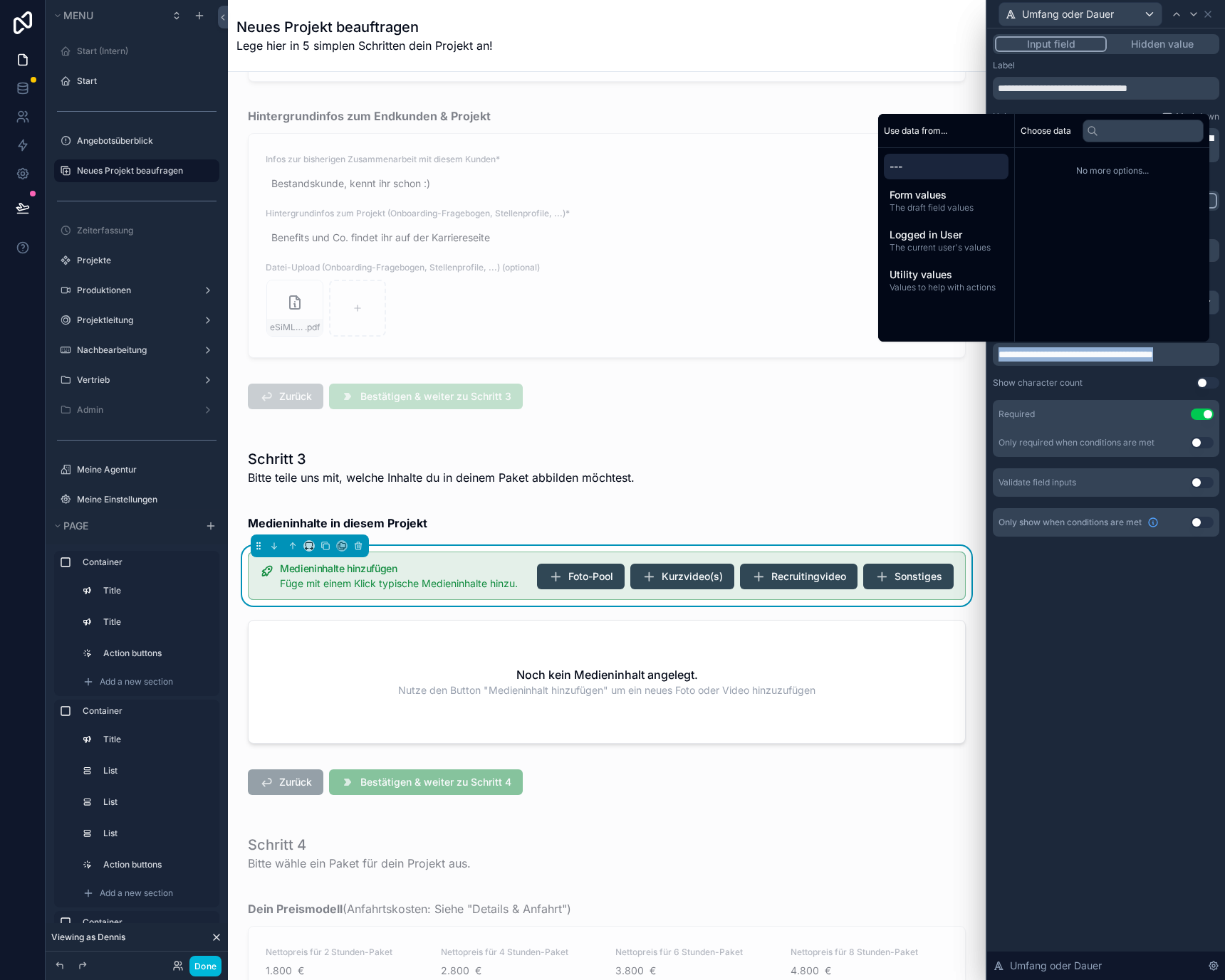
copy span "**********"
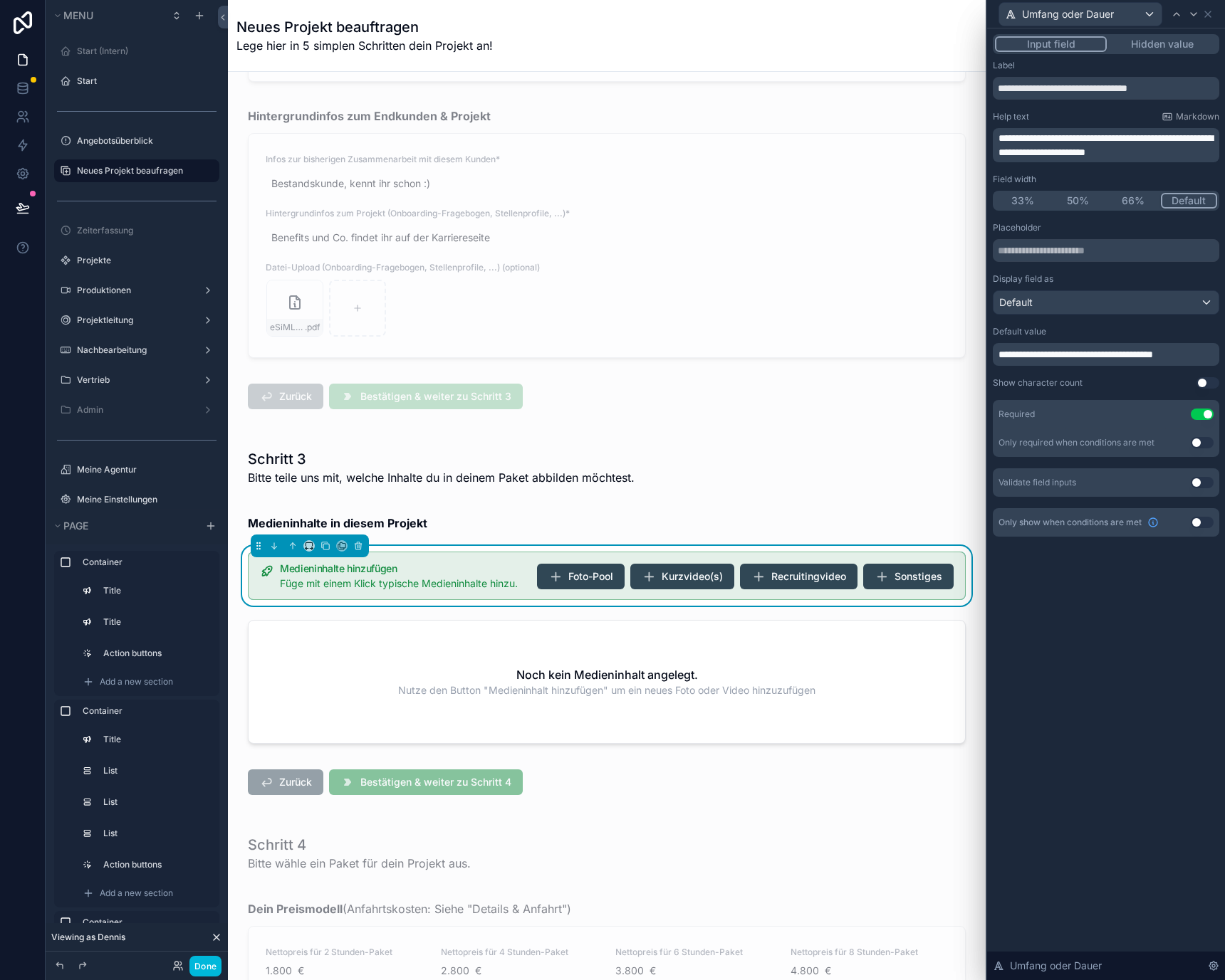
click at [1205, 7] on div "Umfang oder Dauer" at bounding box center [1106, 14] width 226 height 28
click at [1207, 12] on icon at bounding box center [1207, 15] width 6 height 6
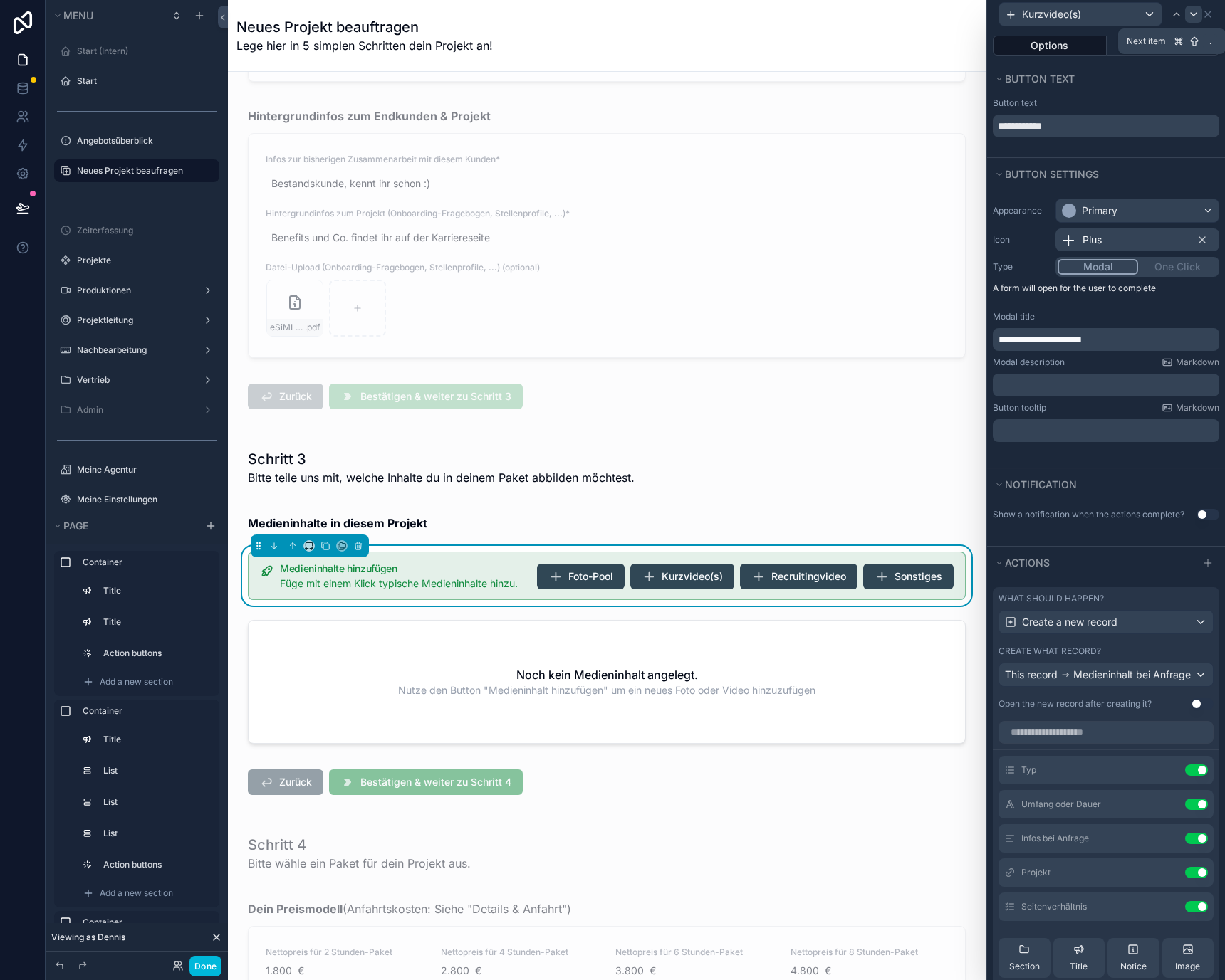
click at [1196, 12] on icon at bounding box center [1193, 15] width 12 height 12
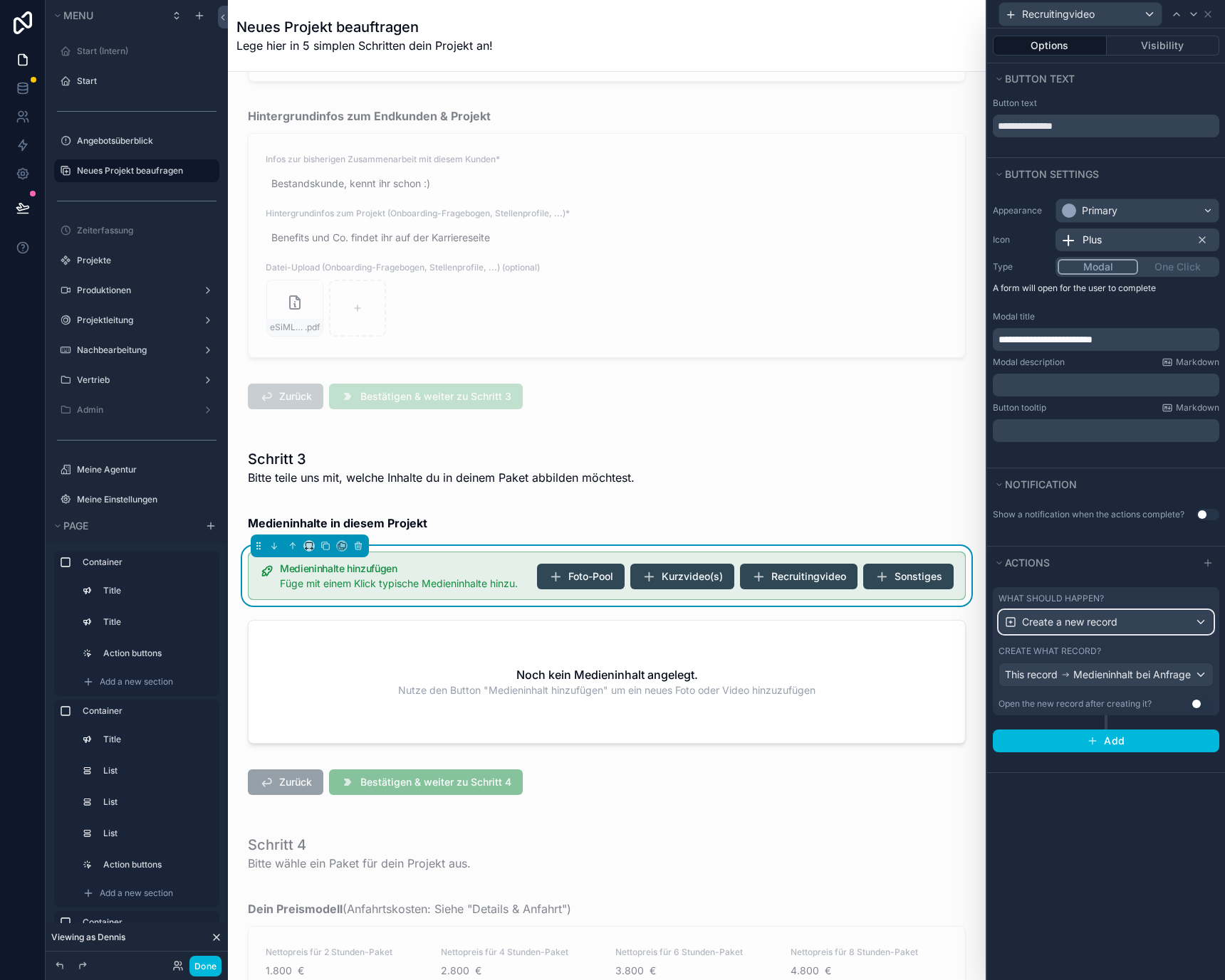
click at [1155, 623] on div "Create a new record" at bounding box center [1106, 622] width 214 height 23
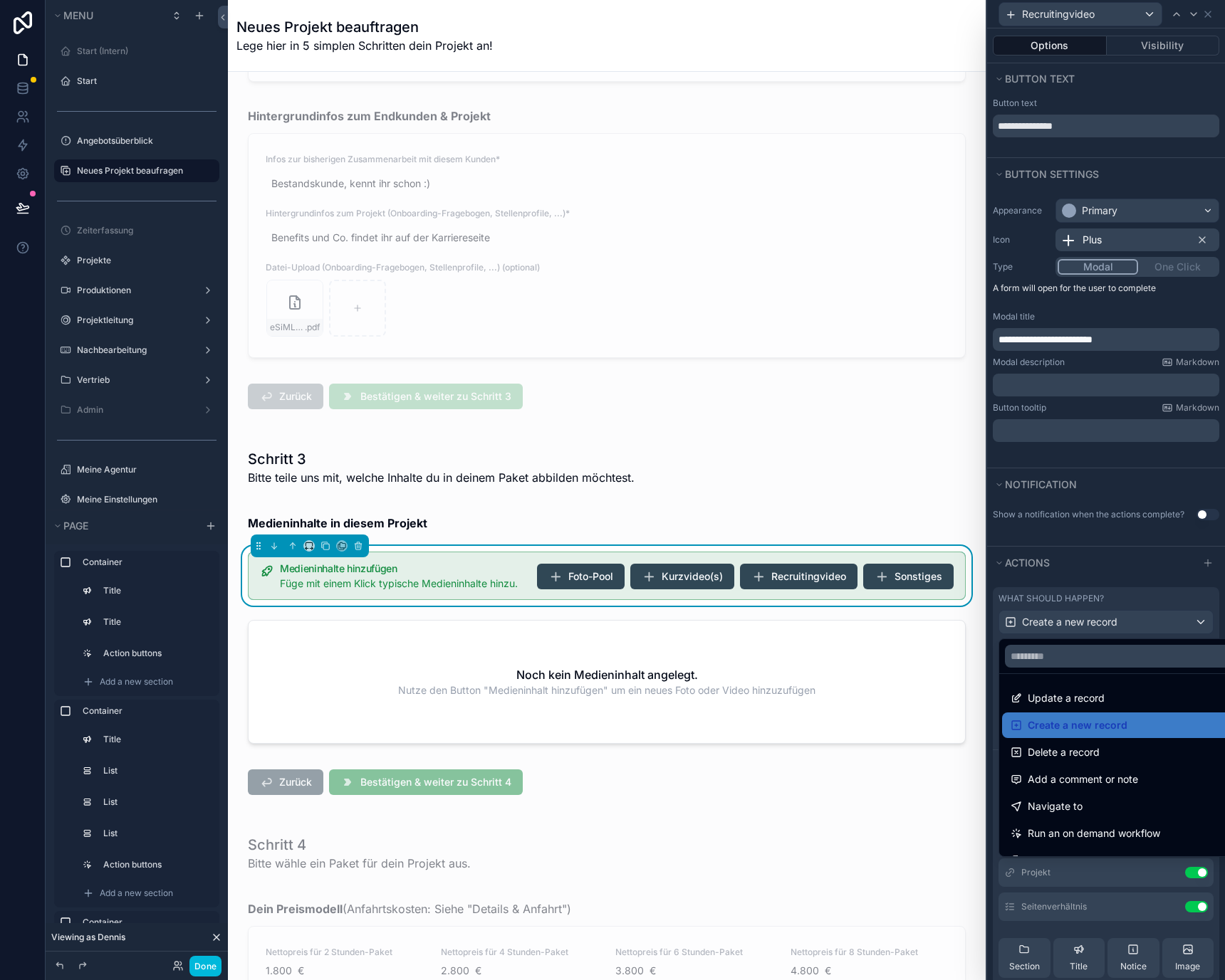
click at [1155, 623] on div at bounding box center [1106, 490] width 238 height 980
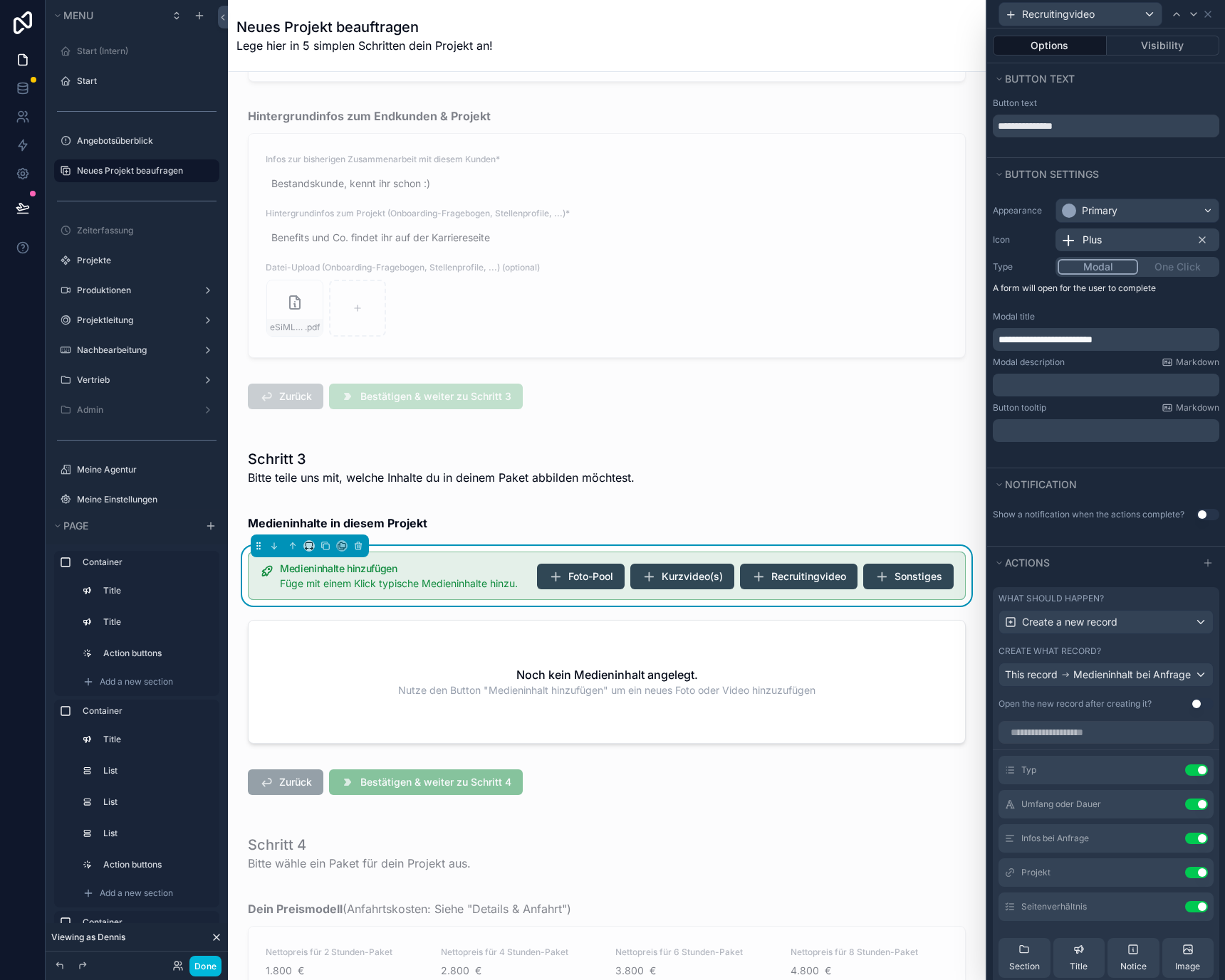
click at [1069, 341] on span "**********" at bounding box center [1045, 340] width 94 height 10
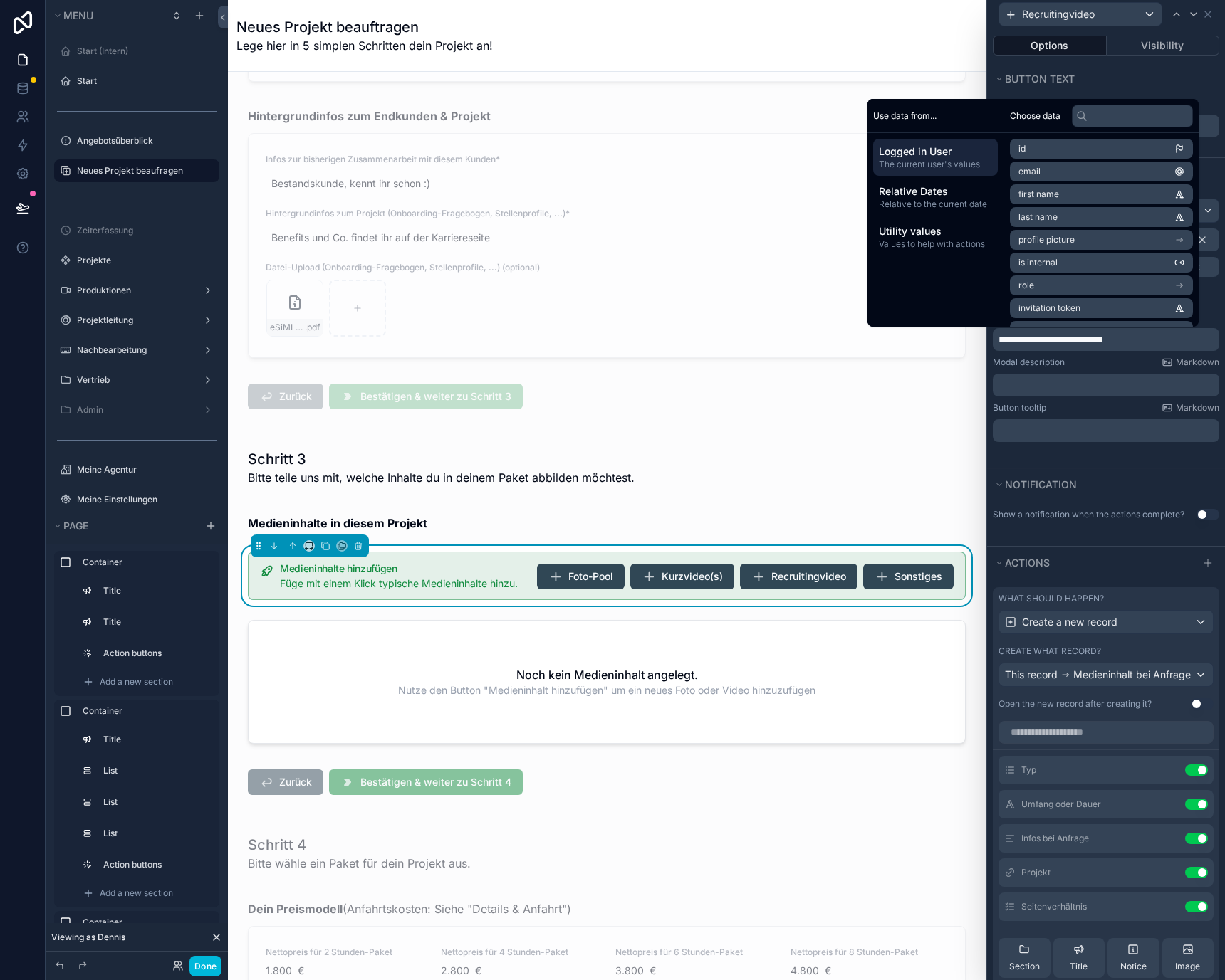
click at [1079, 407] on div "Button tooltip Markdown" at bounding box center [1106, 408] width 226 height 12
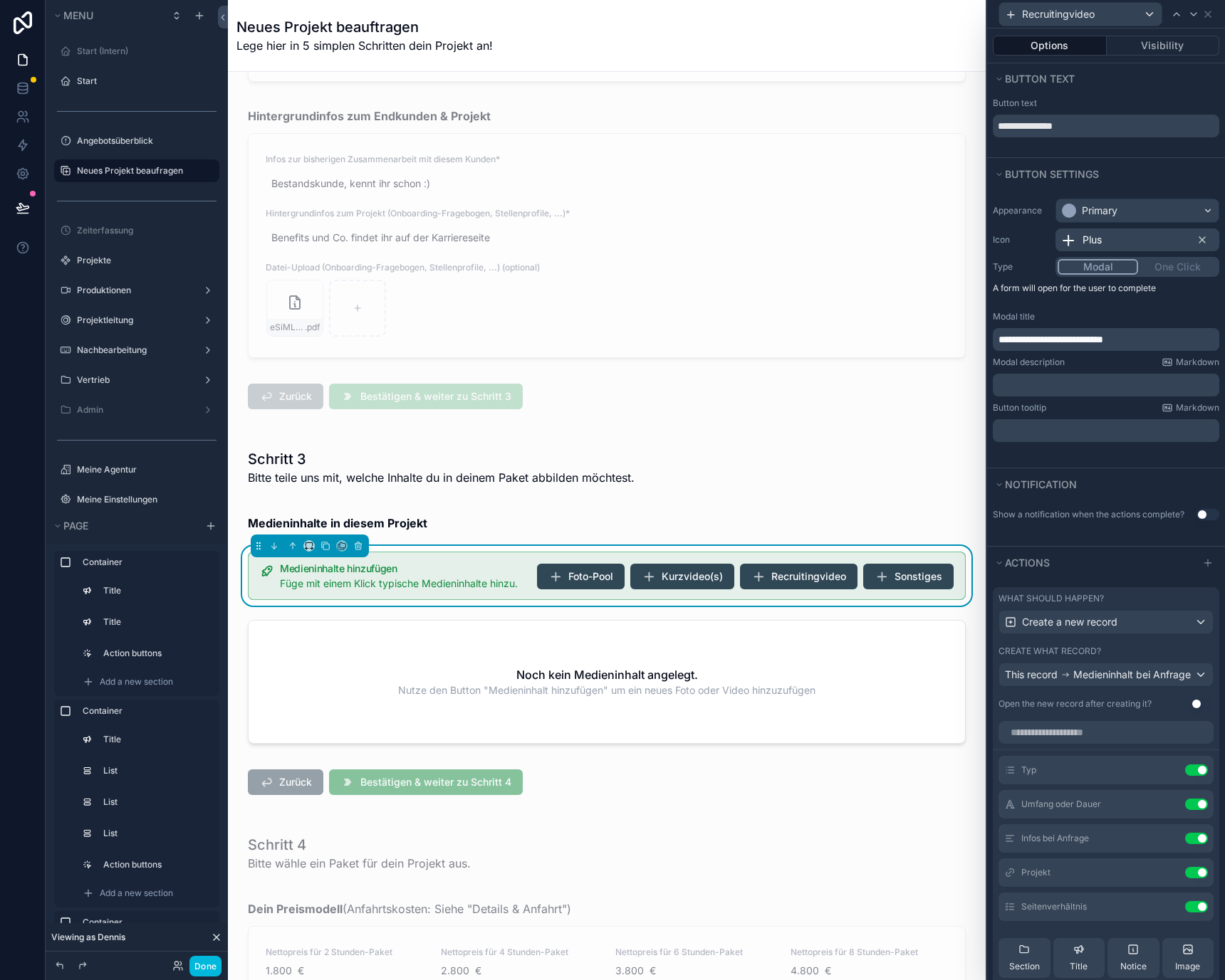
click at [1065, 341] on span "**********" at bounding box center [1051, 340] width 105 height 10
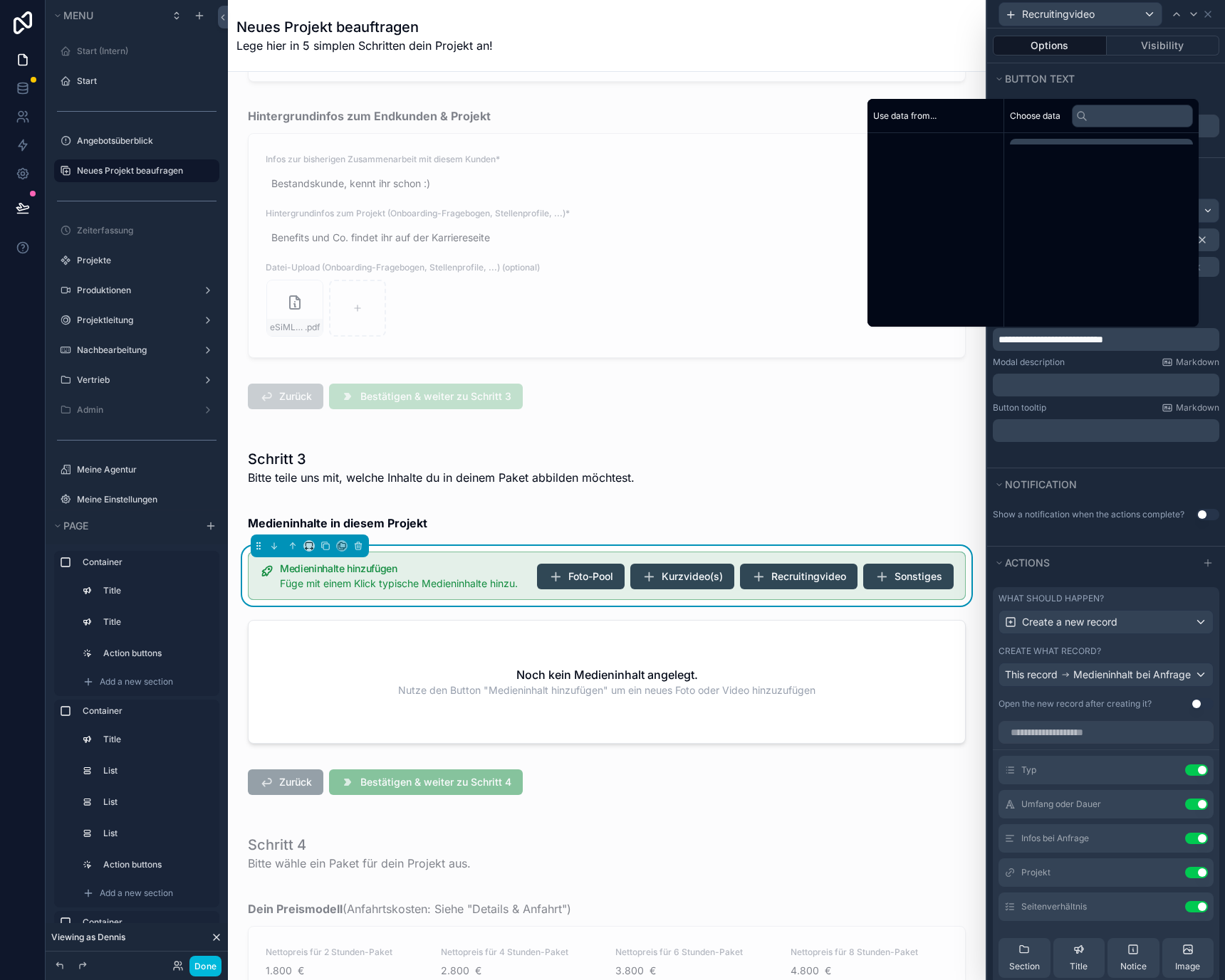
click at [1065, 341] on span "**********" at bounding box center [1051, 340] width 105 height 10
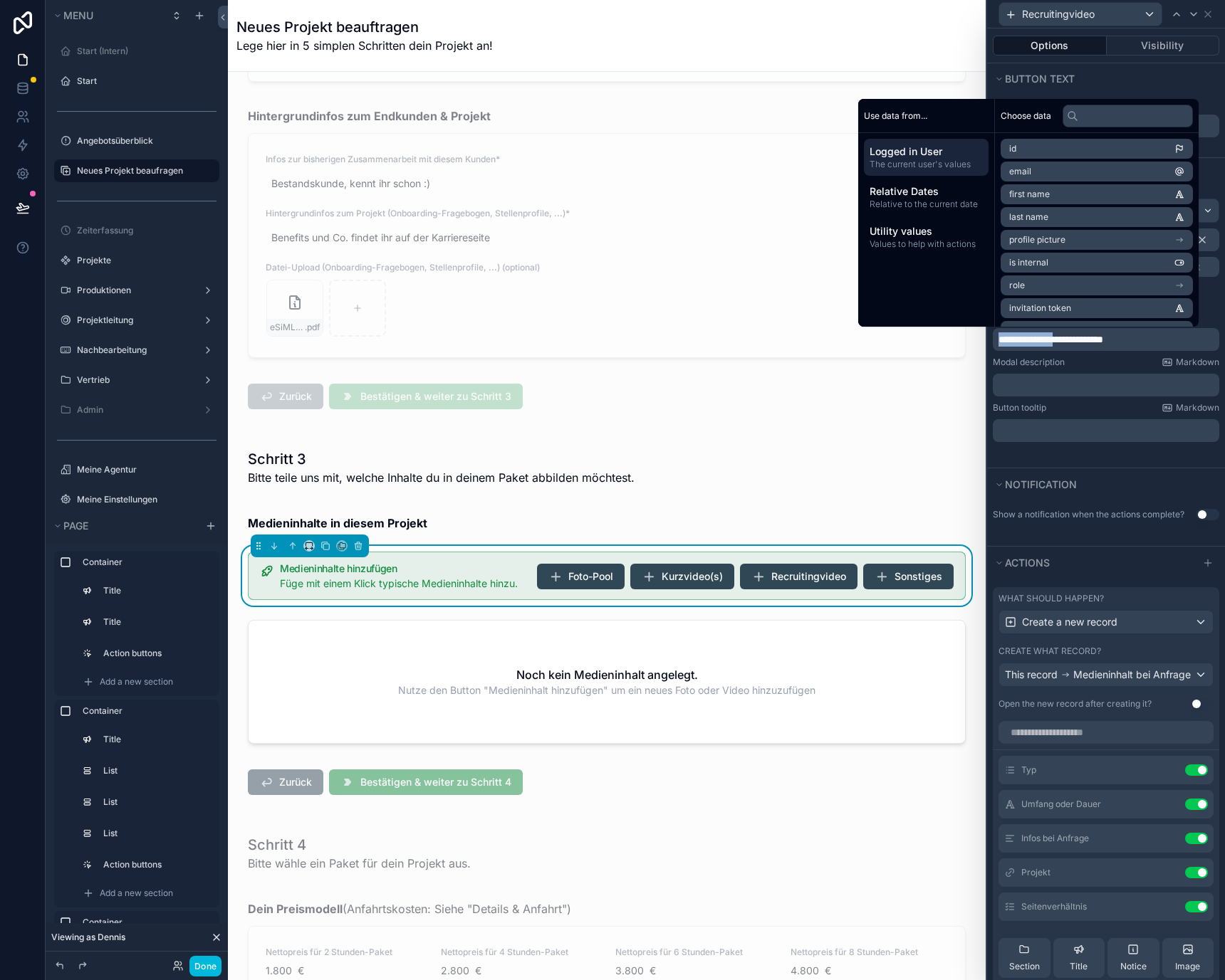
click at [1065, 341] on span "**********" at bounding box center [1051, 340] width 105 height 10
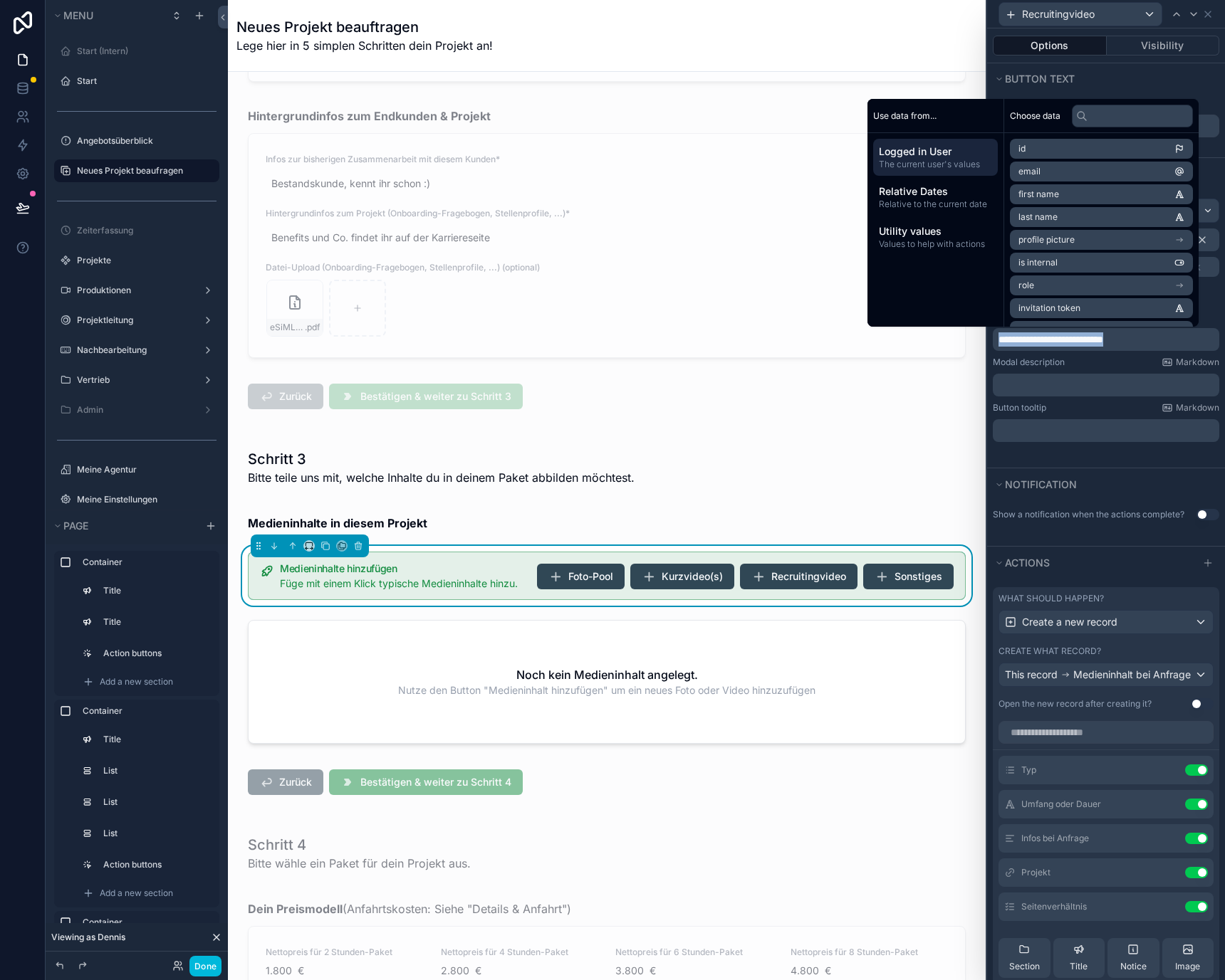
click at [1065, 341] on span "**********" at bounding box center [1051, 340] width 105 height 10
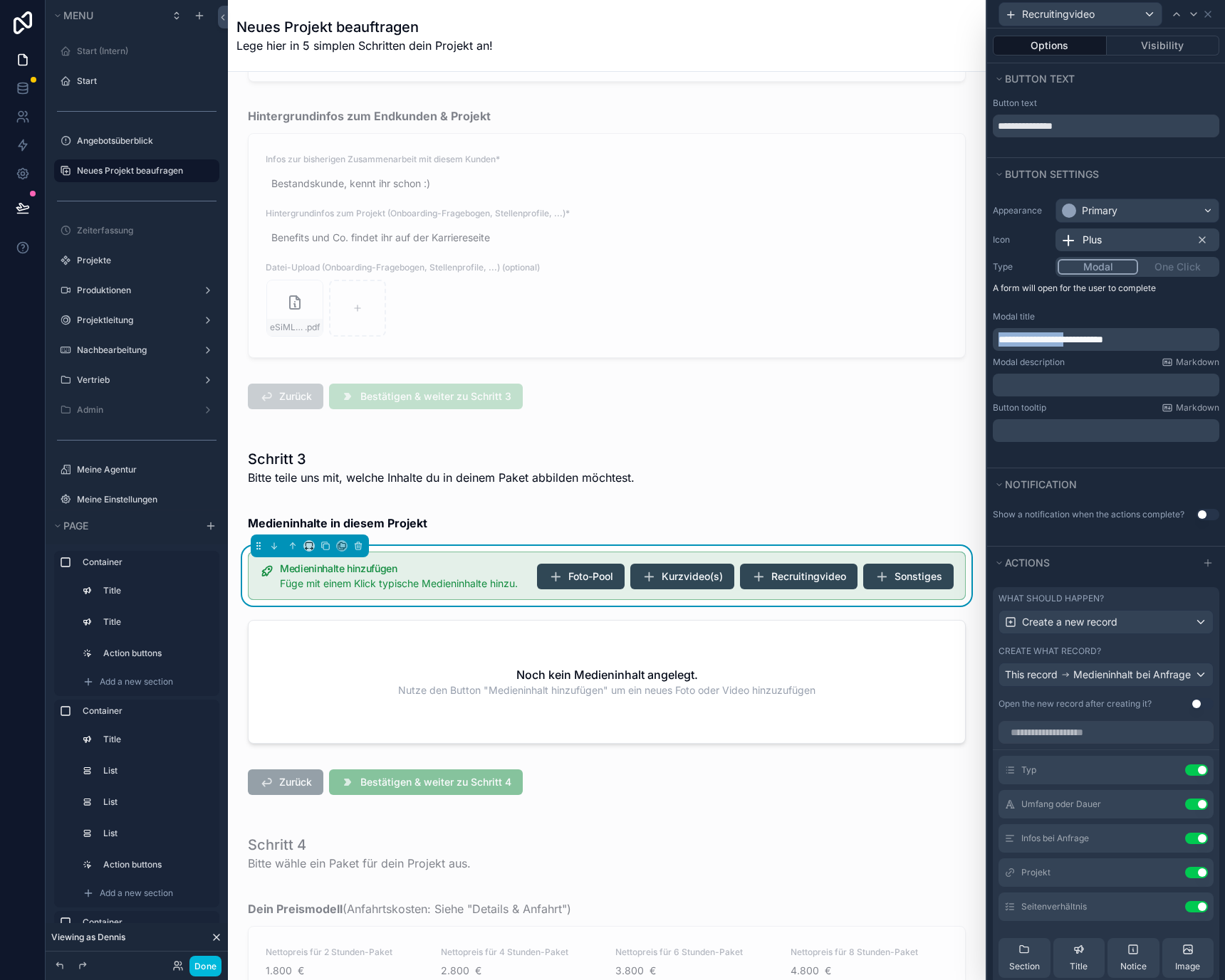
drag, startPoint x: 1085, startPoint y: 339, endPoint x: 985, endPoint y: 339, distance: 100.0
click at [985, 339] on div "**********" at bounding box center [1105, 490] width 240 height 980
click at [1021, 311] on label "Modal title" at bounding box center [1013, 317] width 42 height 12
click at [1064, 519] on div "Show a notification when the actions complete?" at bounding box center [1088, 515] width 191 height 12
click at [1078, 340] on span "**********" at bounding box center [1047, 340] width 97 height 10
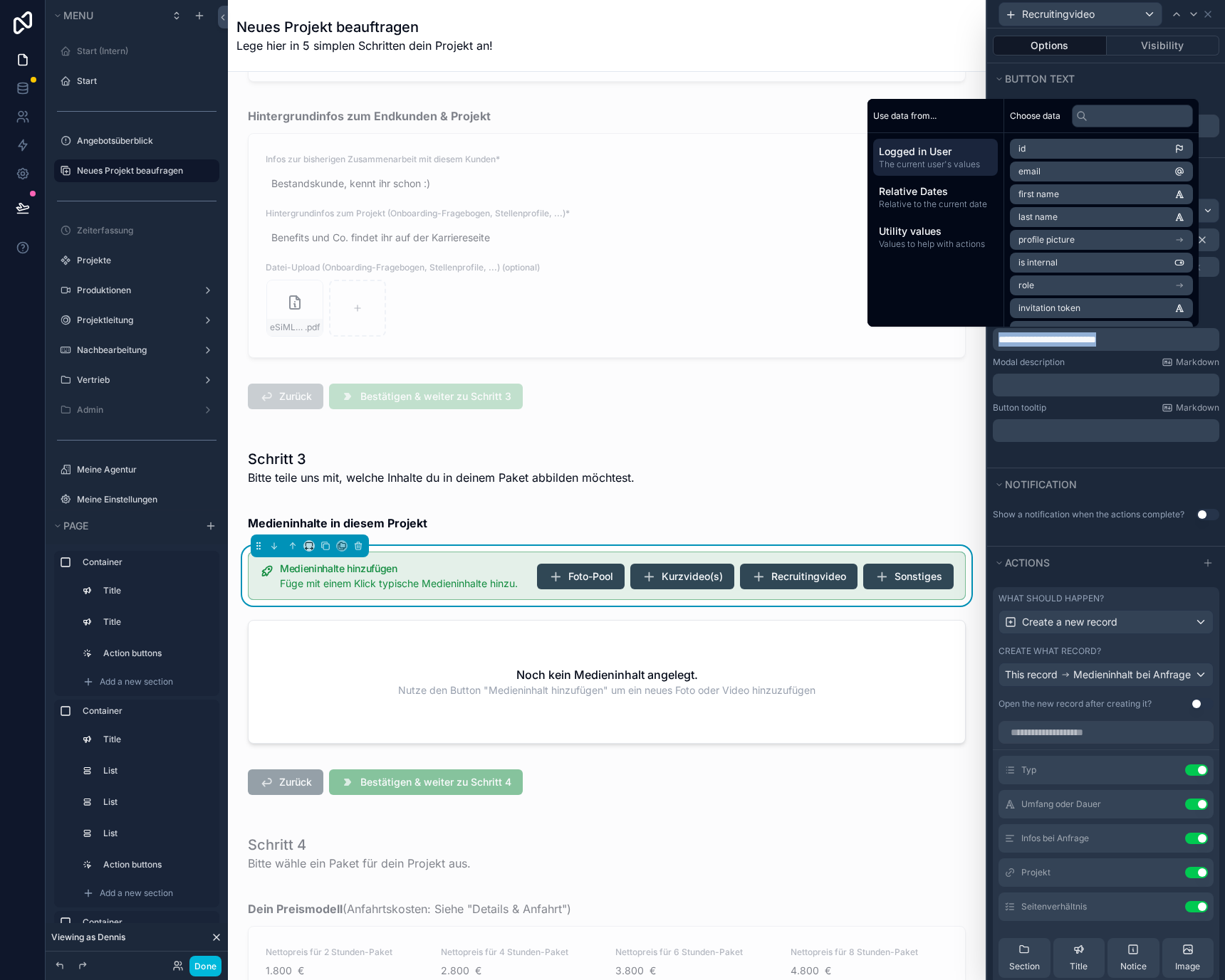
copy span "**********"
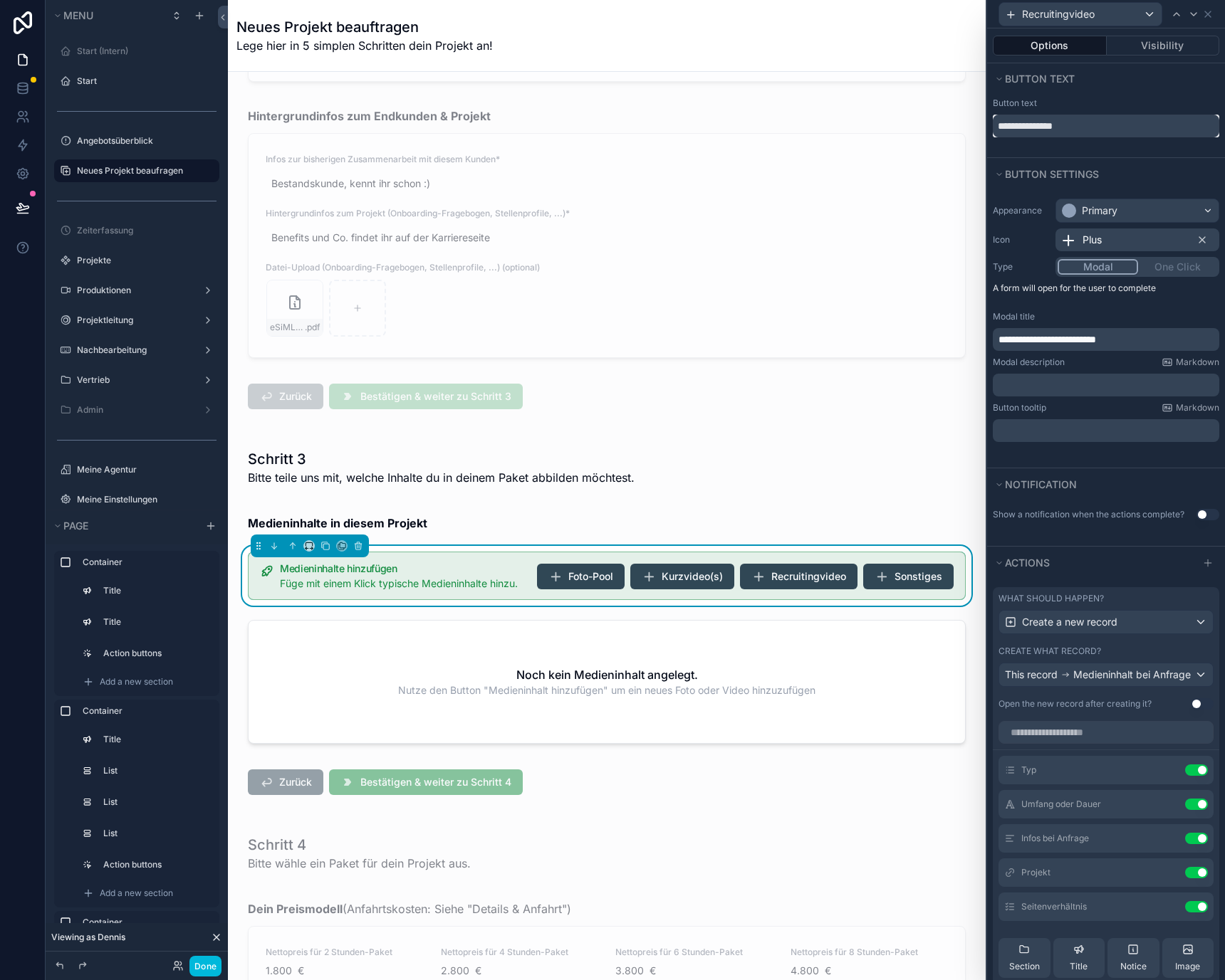
click at [1204, 125] on input "**********" at bounding box center [1106, 125] width 226 height 23
paste input "**********"
click at [1180, 103] on div "Button text" at bounding box center [1106, 103] width 226 height 12
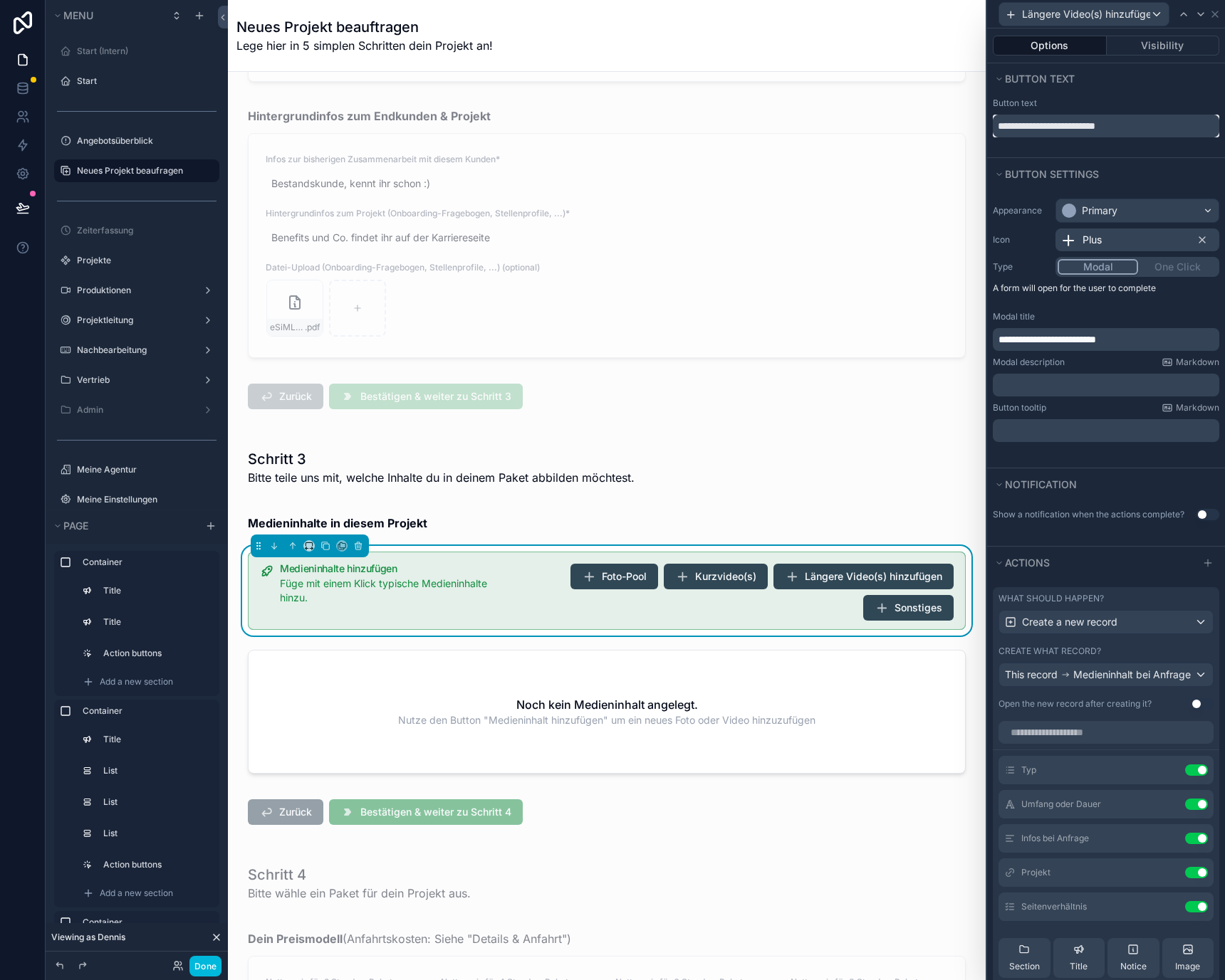
click at [1122, 126] on input "**********" at bounding box center [1106, 125] width 226 height 23
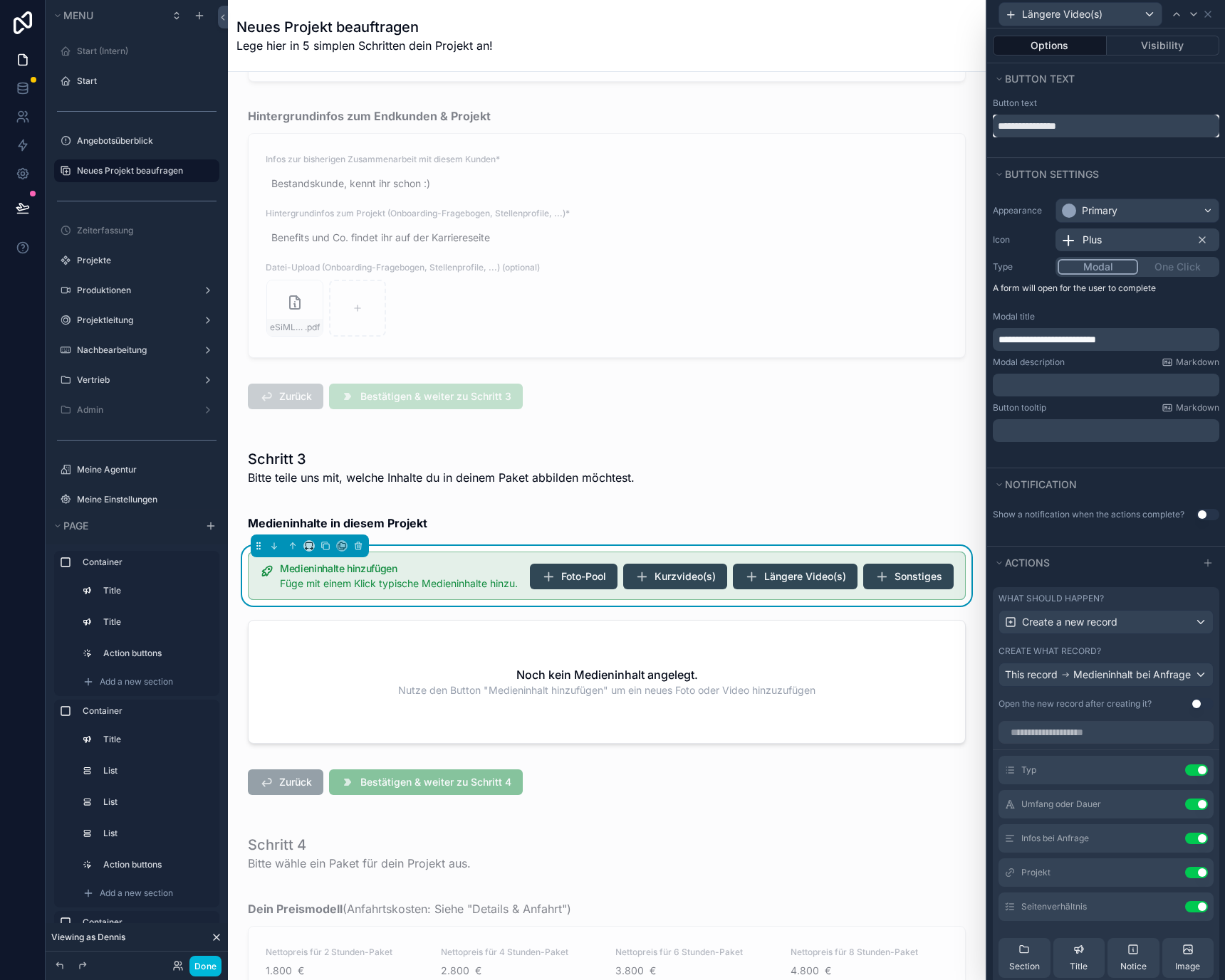
type input "**********"
click at [1117, 99] on div "Button text" at bounding box center [1106, 103] width 226 height 12
click at [1204, 18] on icon at bounding box center [1208, 15] width 12 height 12
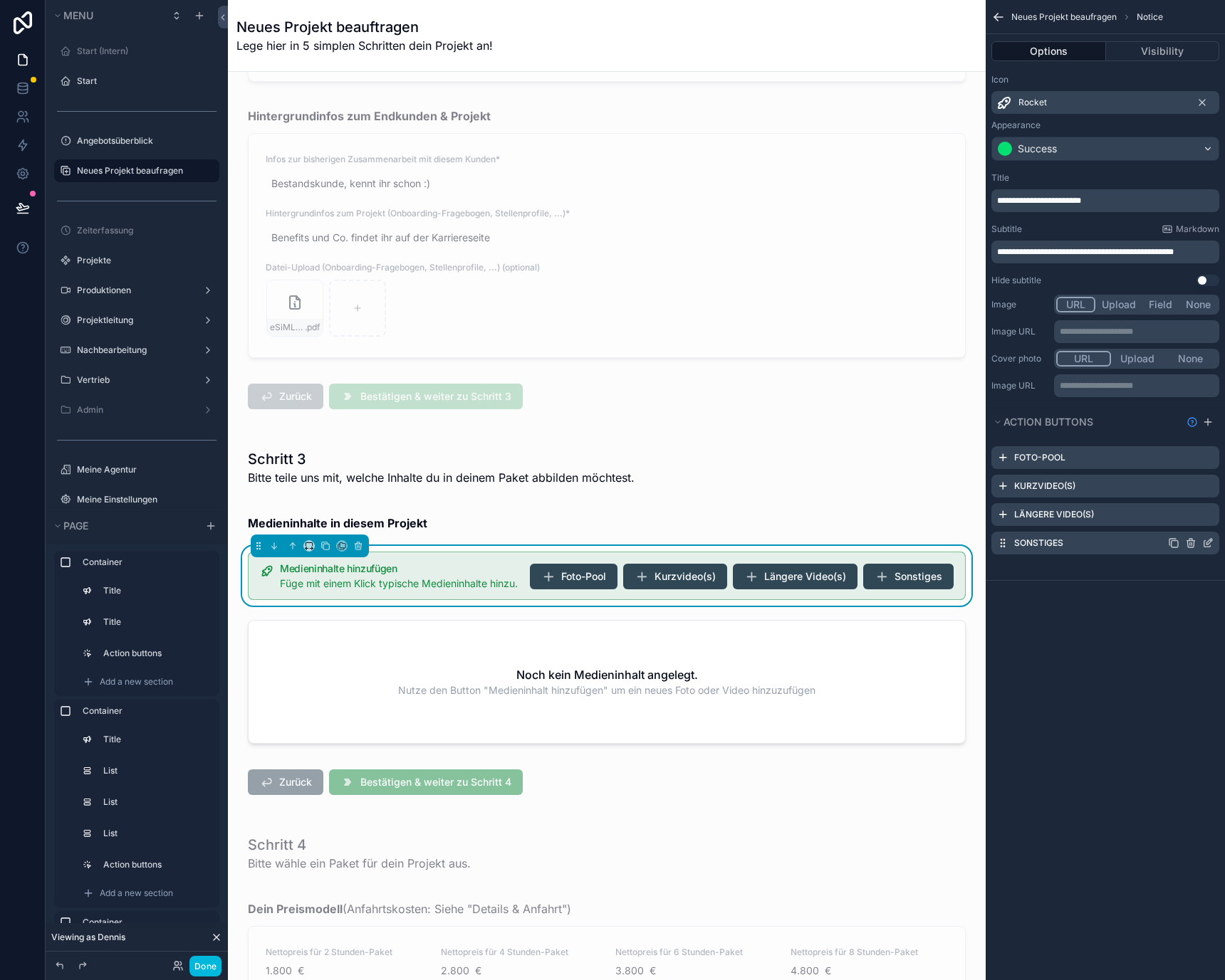
click at [1190, 546] on icon "scrollable content" at bounding box center [1191, 543] width 12 height 12
click at [1189, 521] on icon at bounding box center [1185, 521] width 12 height 12
click at [1204, 513] on icon "scrollable content" at bounding box center [1207, 516] width 7 height 7
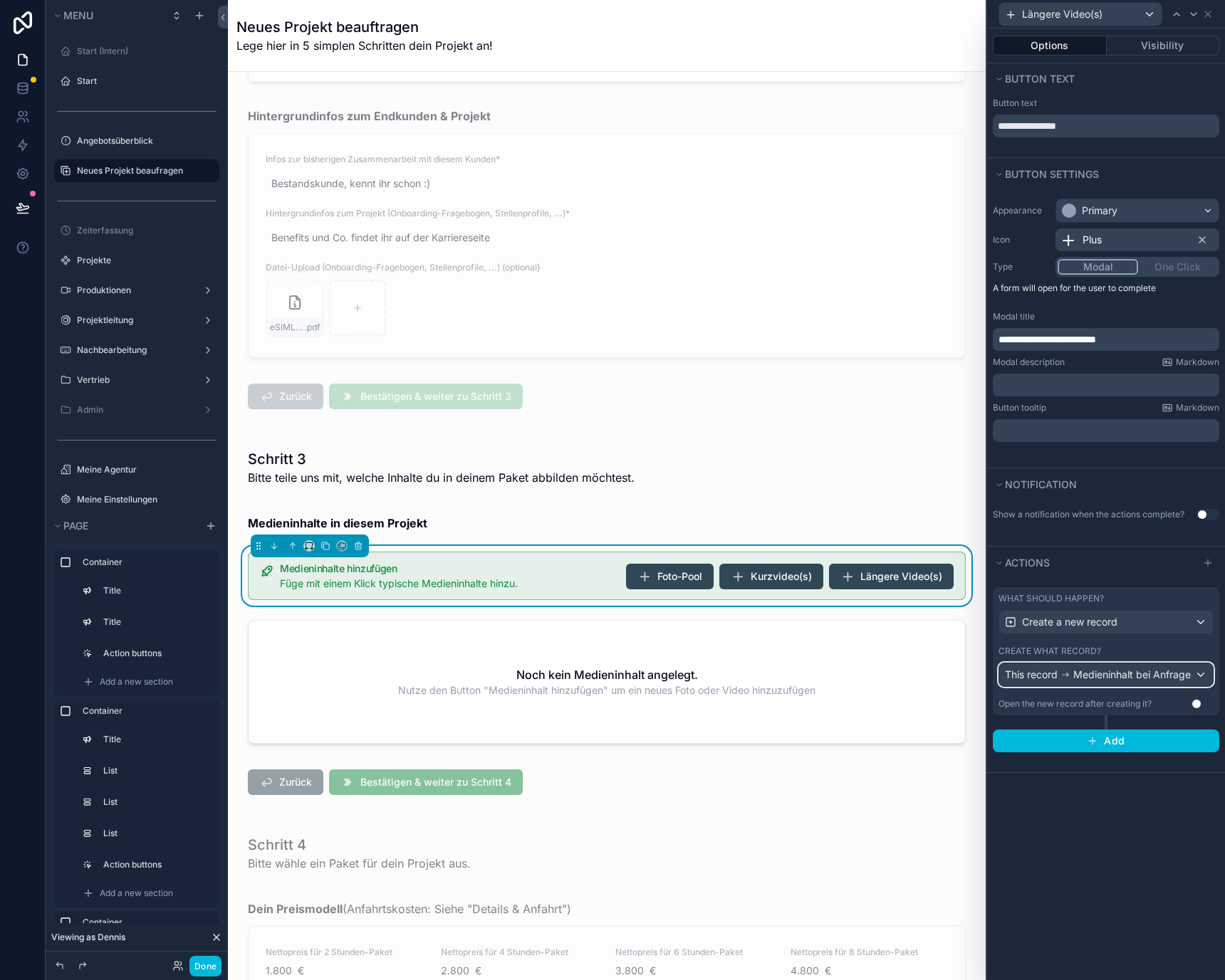
click at [1074, 663] on button "This record Medieninhalt bei Anfrage" at bounding box center [1106, 675] width 215 height 24
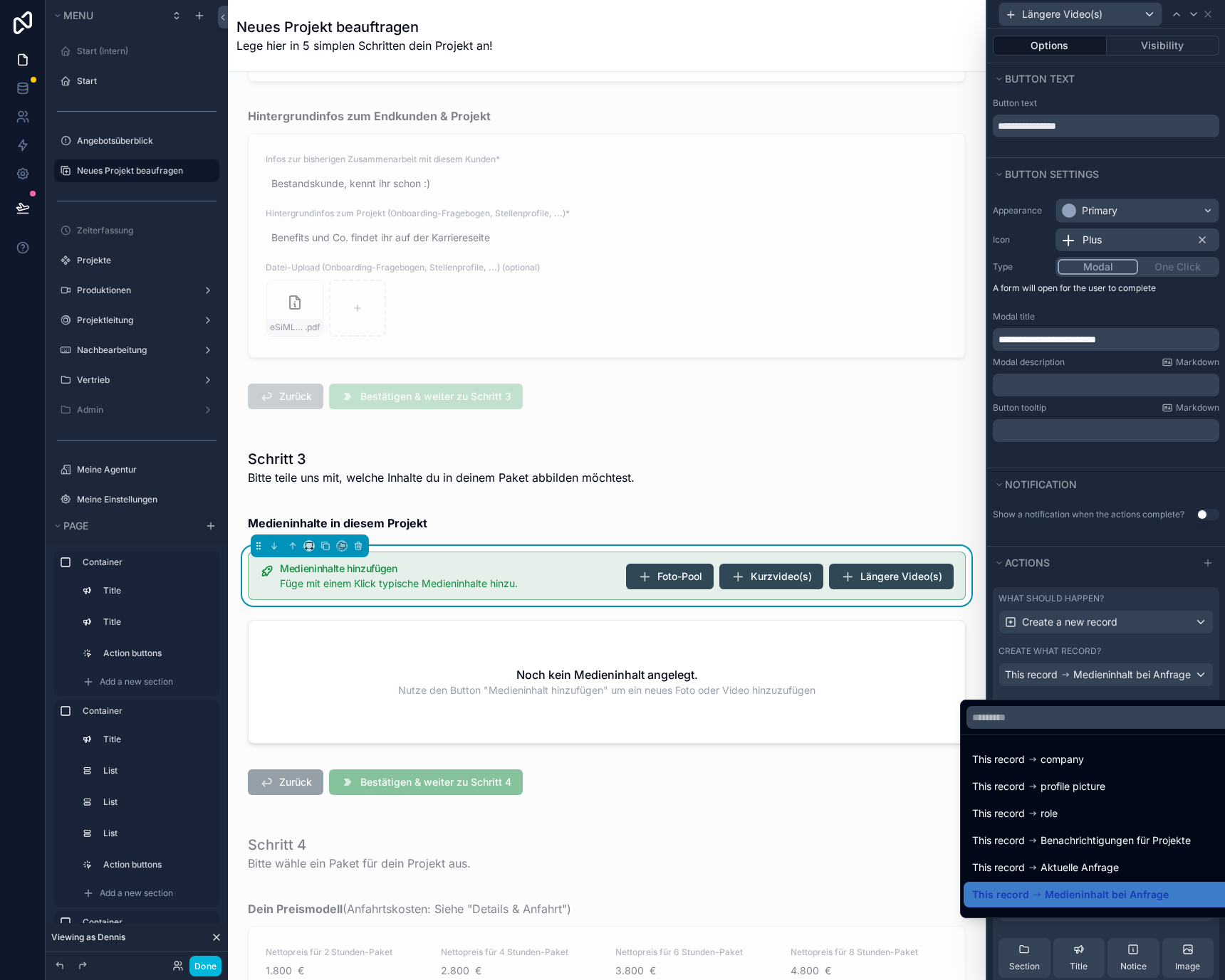
click at [1074, 662] on div at bounding box center [1106, 490] width 238 height 980
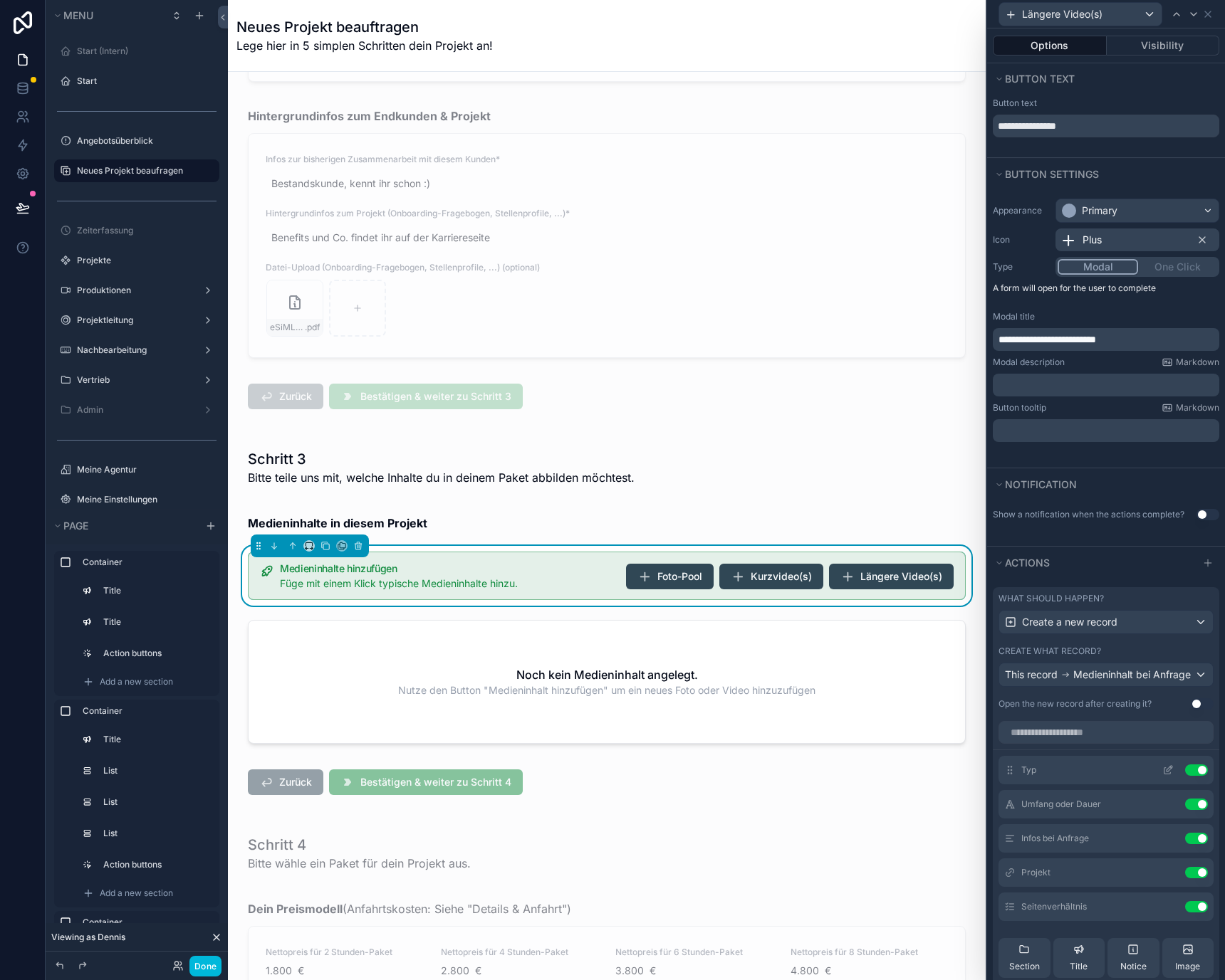
click at [1166, 772] on icon at bounding box center [1169, 769] width 6 height 6
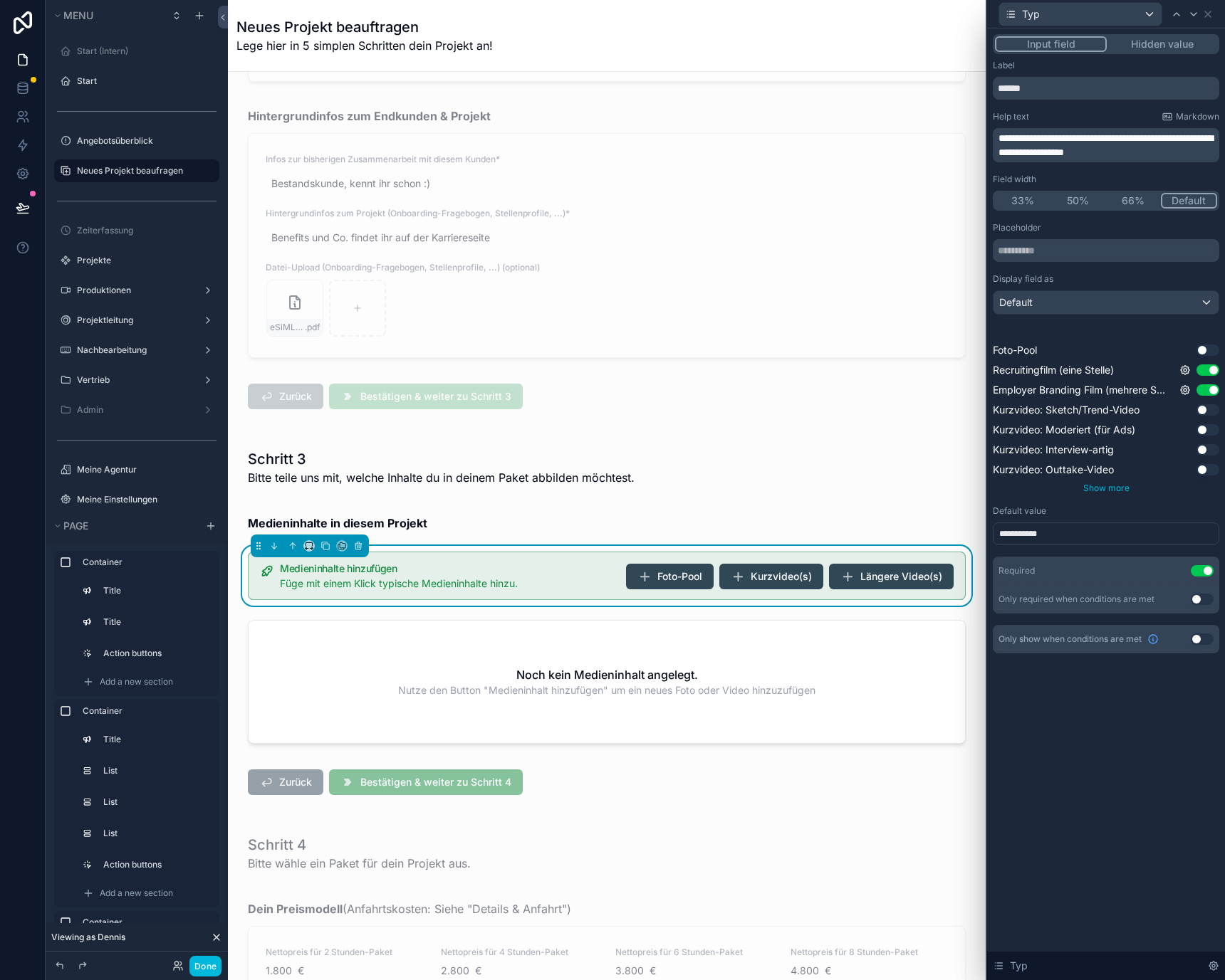
click at [1108, 489] on span "Show more" at bounding box center [1106, 488] width 46 height 11
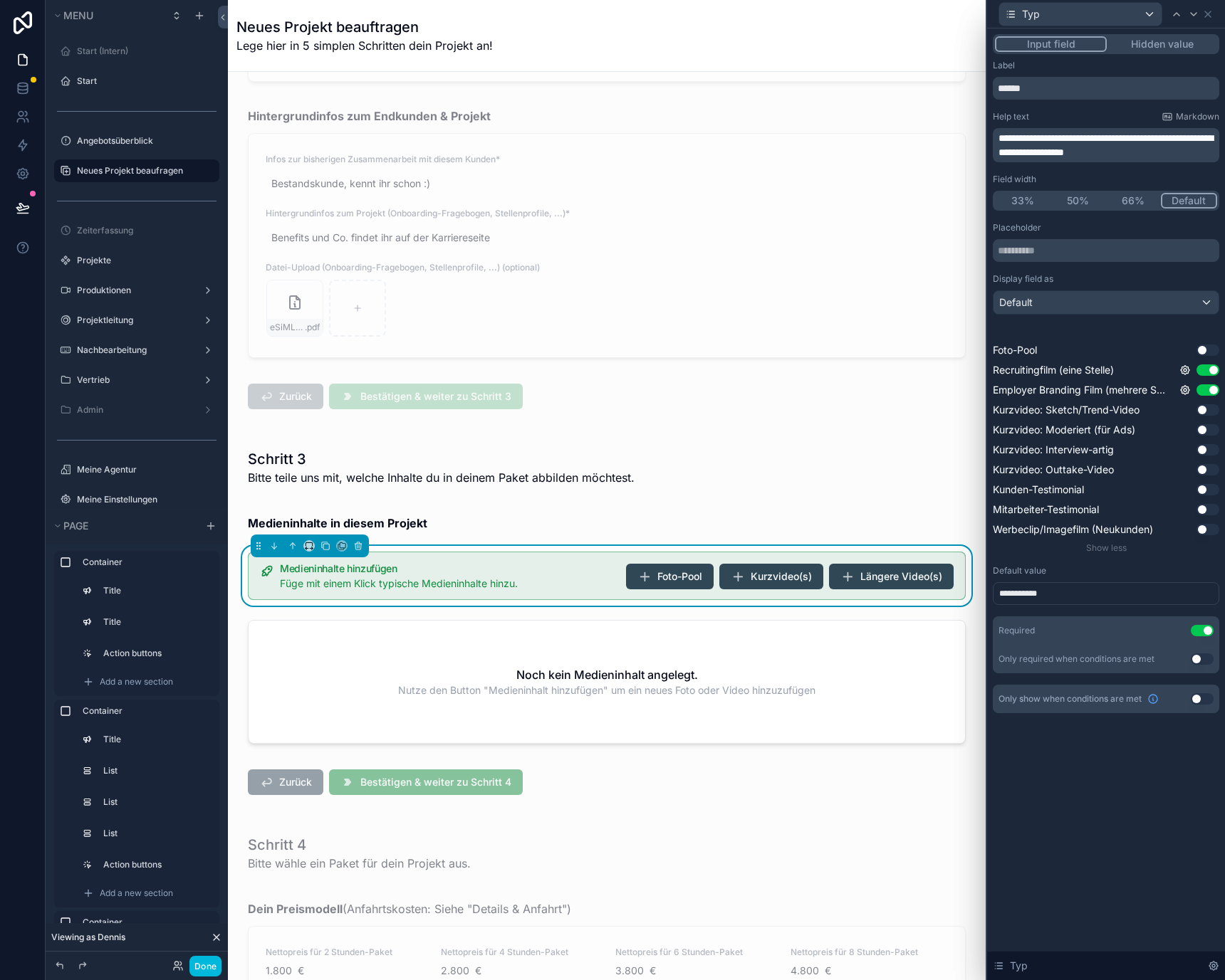
drag, startPoint x: 1204, startPoint y: 489, endPoint x: 1204, endPoint y: 501, distance: 12.0
click at [1204, 489] on button "Use setting" at bounding box center [1207, 490] width 23 height 12
click at [1204, 506] on button "Use setting" at bounding box center [1207, 510] width 23 height 12
click at [1208, 526] on button "Use setting" at bounding box center [1207, 530] width 23 height 12
click at [1194, 10] on icon at bounding box center [1193, 15] width 12 height 12
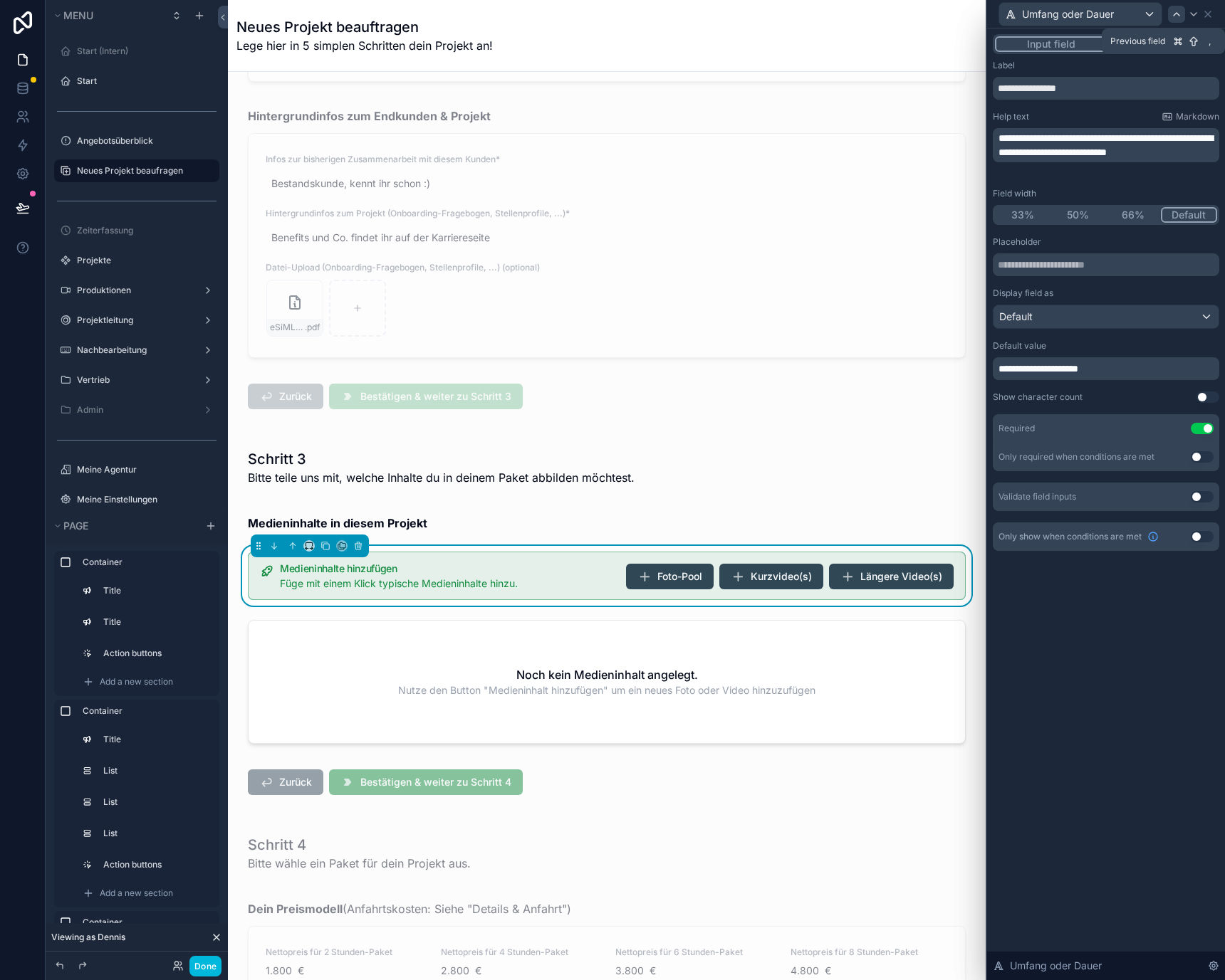
click at [1177, 14] on icon at bounding box center [1177, 15] width 12 height 12
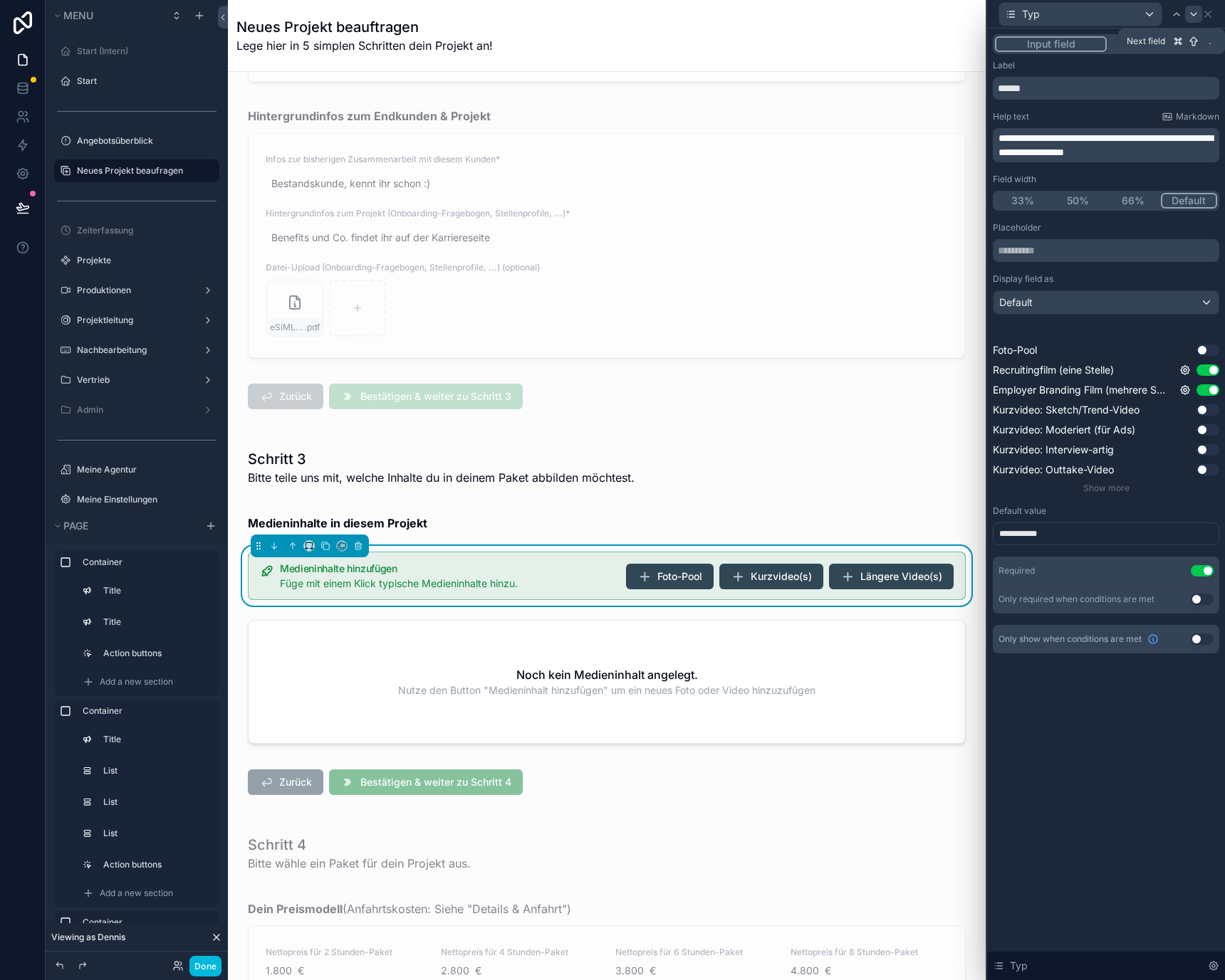
click at [1185, 14] on div at bounding box center [1193, 14] width 17 height 17
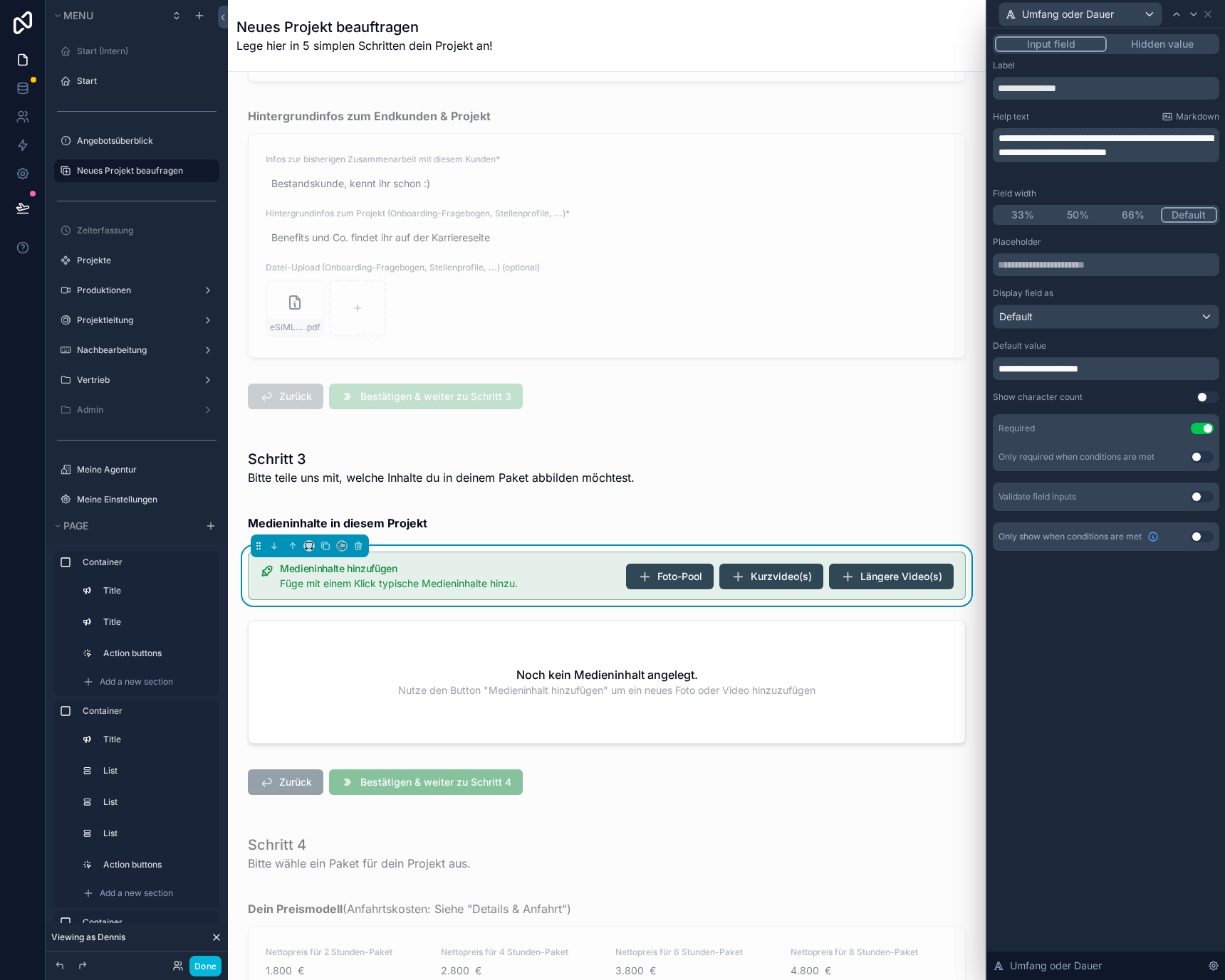
click at [1089, 144] on p "**********" at bounding box center [1107, 145] width 218 height 29
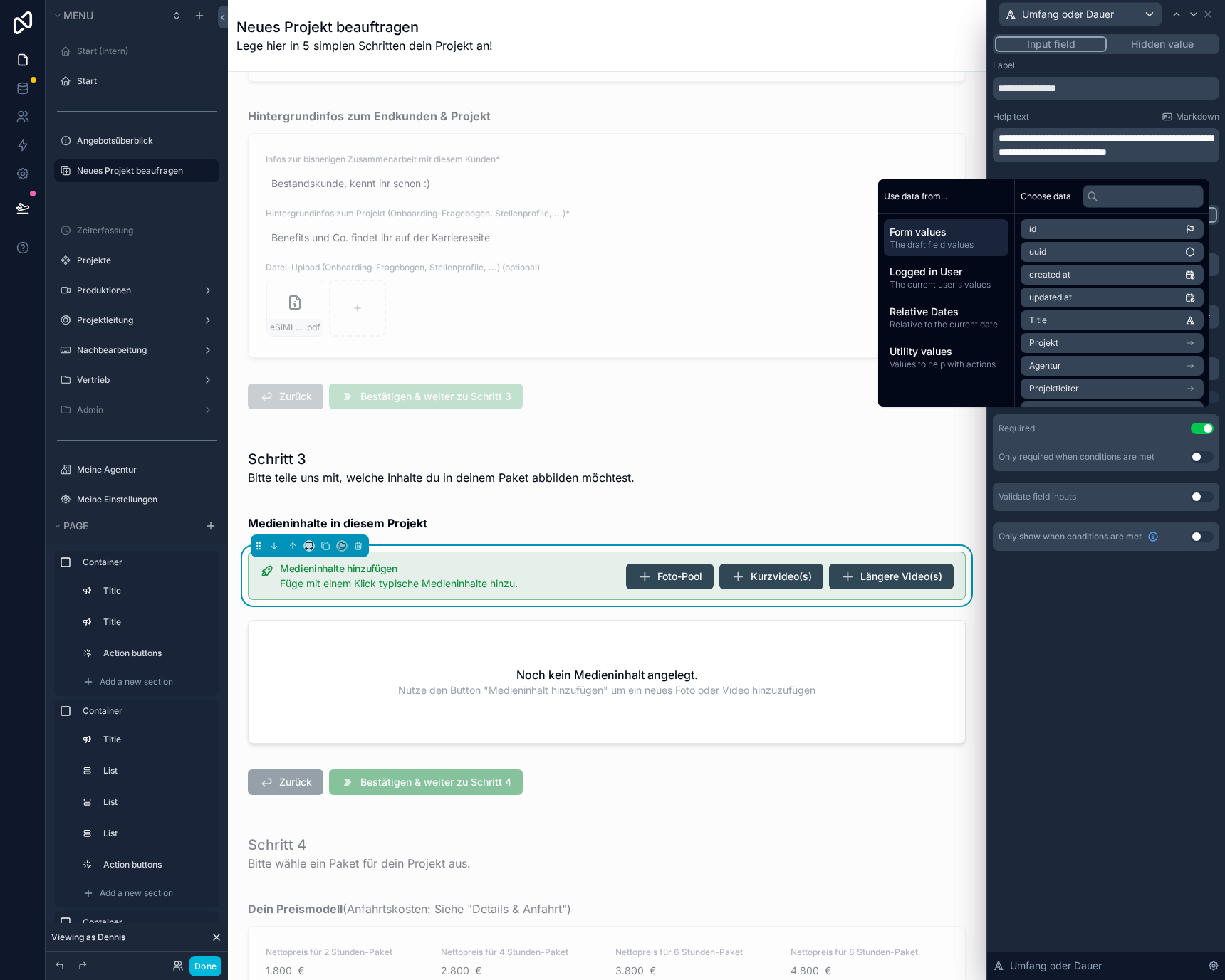
click at [1090, 103] on div "**********" at bounding box center [1106, 305] width 226 height 491
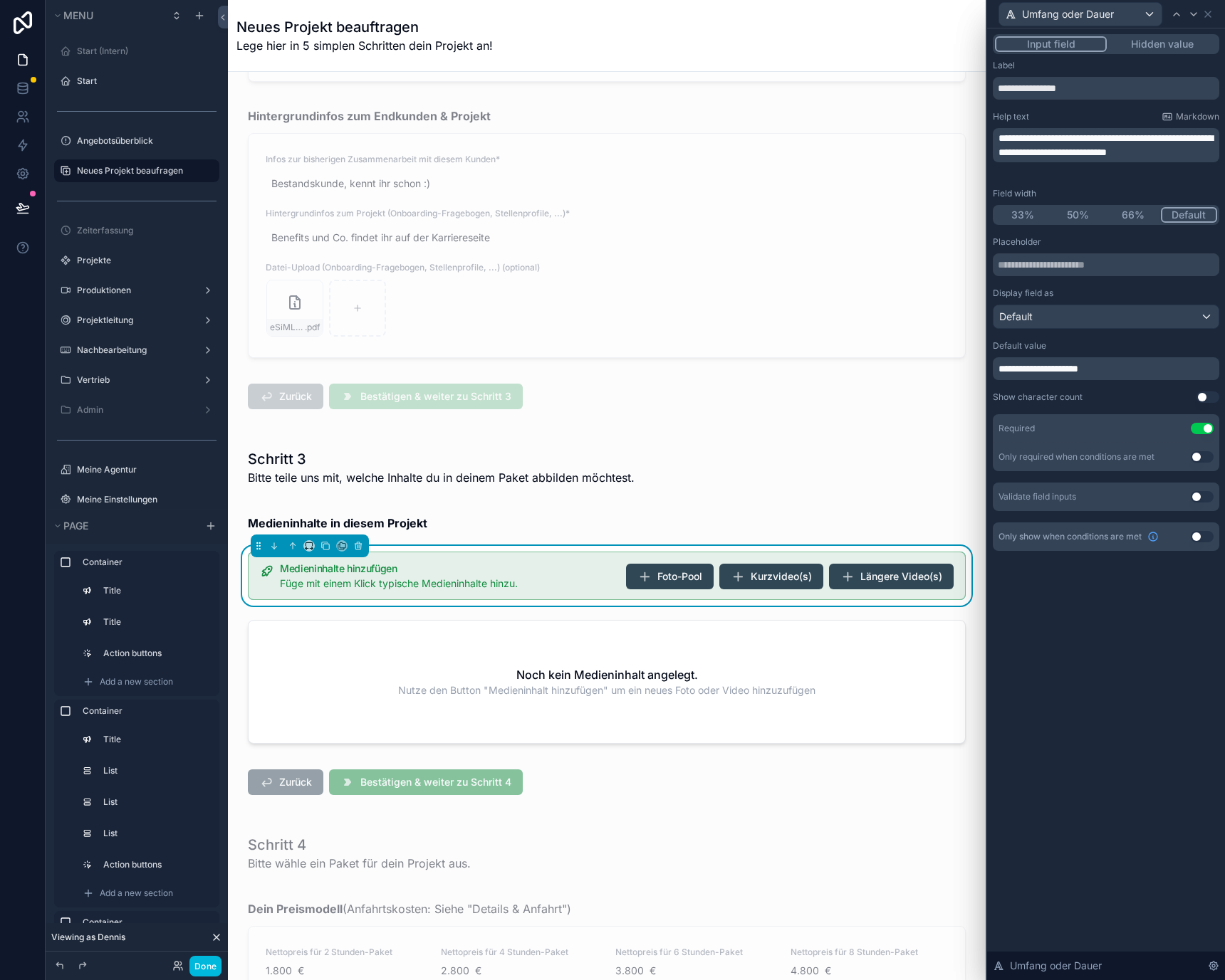
click at [1090, 149] on span "**********" at bounding box center [1106, 145] width 215 height 24
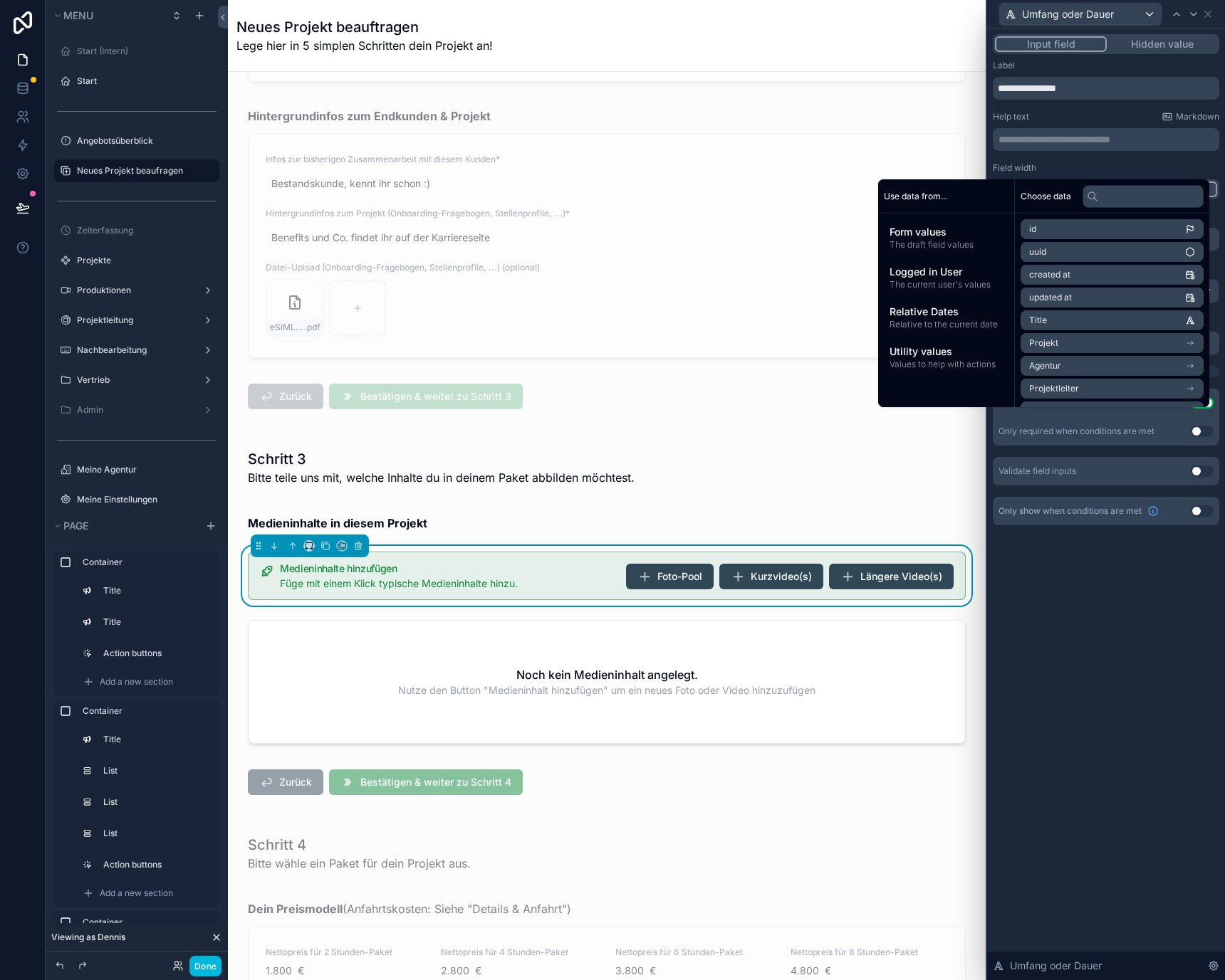
scroll to position [0, 0]
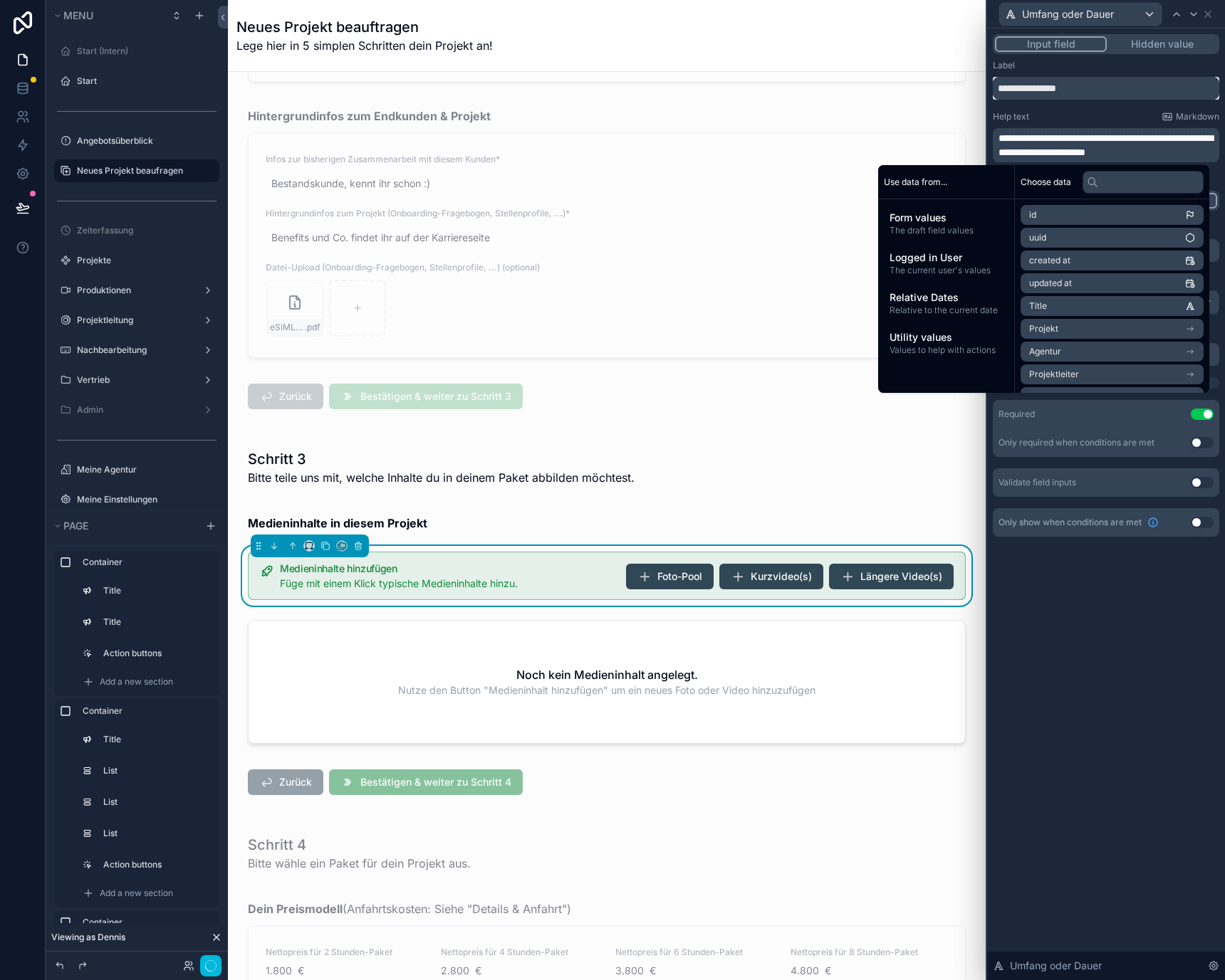
click at [1094, 91] on input "**********" at bounding box center [1106, 88] width 226 height 23
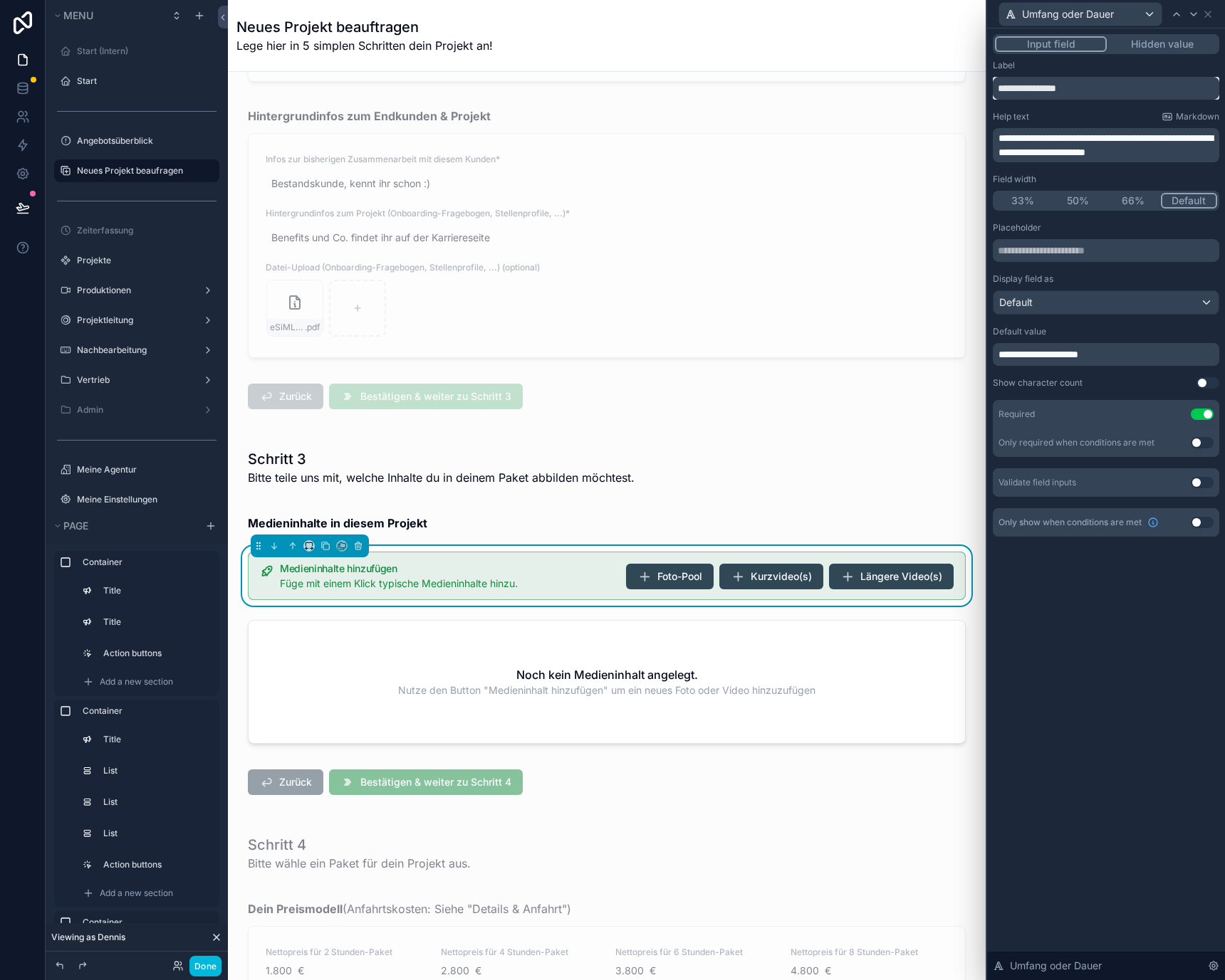
click at [1014, 87] on input "**********" at bounding box center [1106, 88] width 226 height 23
paste input "**********"
type input "**********"
click at [1049, 364] on div "**********" at bounding box center [1106, 354] width 226 height 23
click at [1048, 362] on div "**********" at bounding box center [1106, 354] width 226 height 23
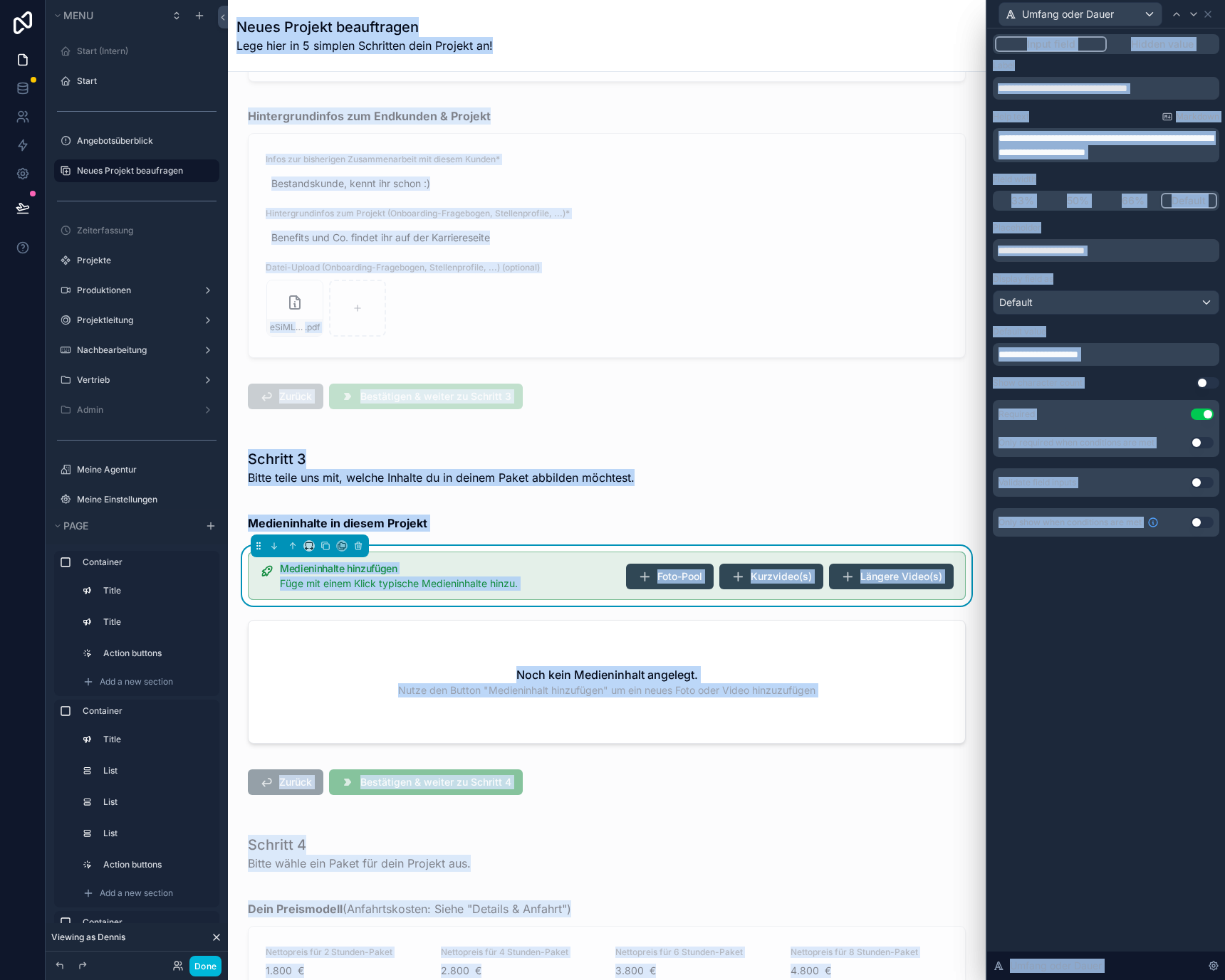
click at [1043, 350] on span "**********" at bounding box center [1038, 354] width 80 height 10
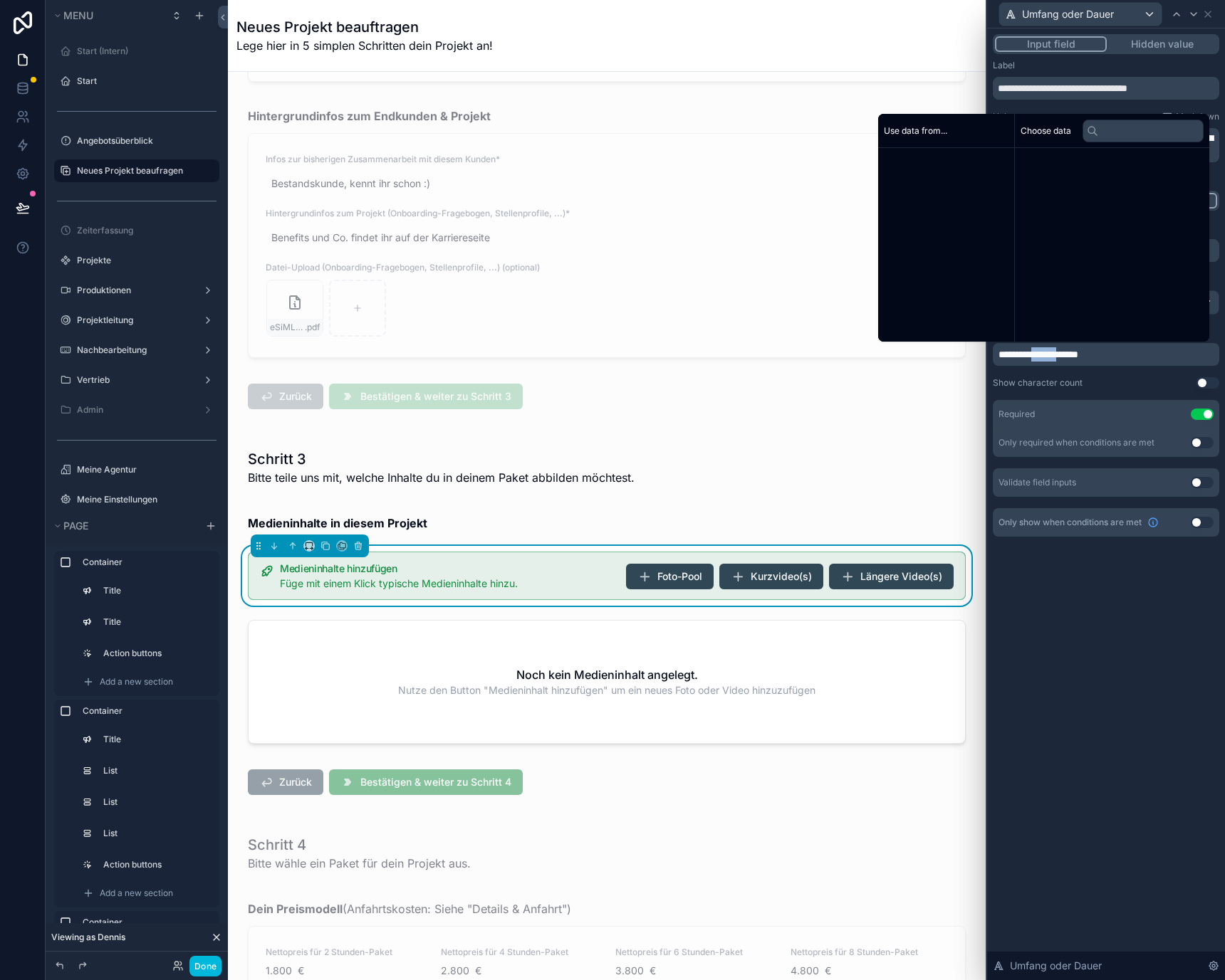
click at [1043, 350] on span "**********" at bounding box center [1038, 354] width 80 height 10
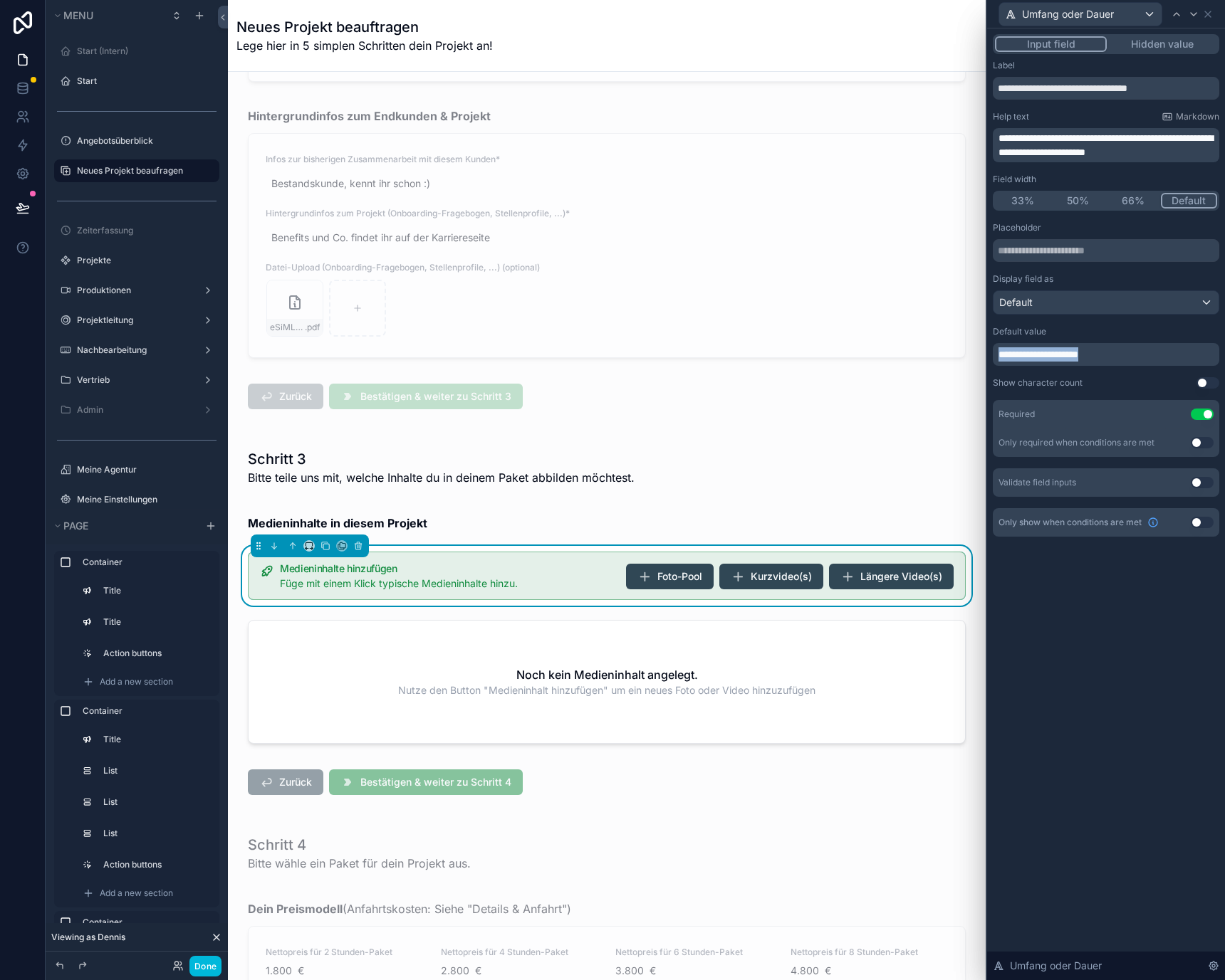
click at [1043, 350] on span "**********" at bounding box center [1038, 354] width 80 height 10
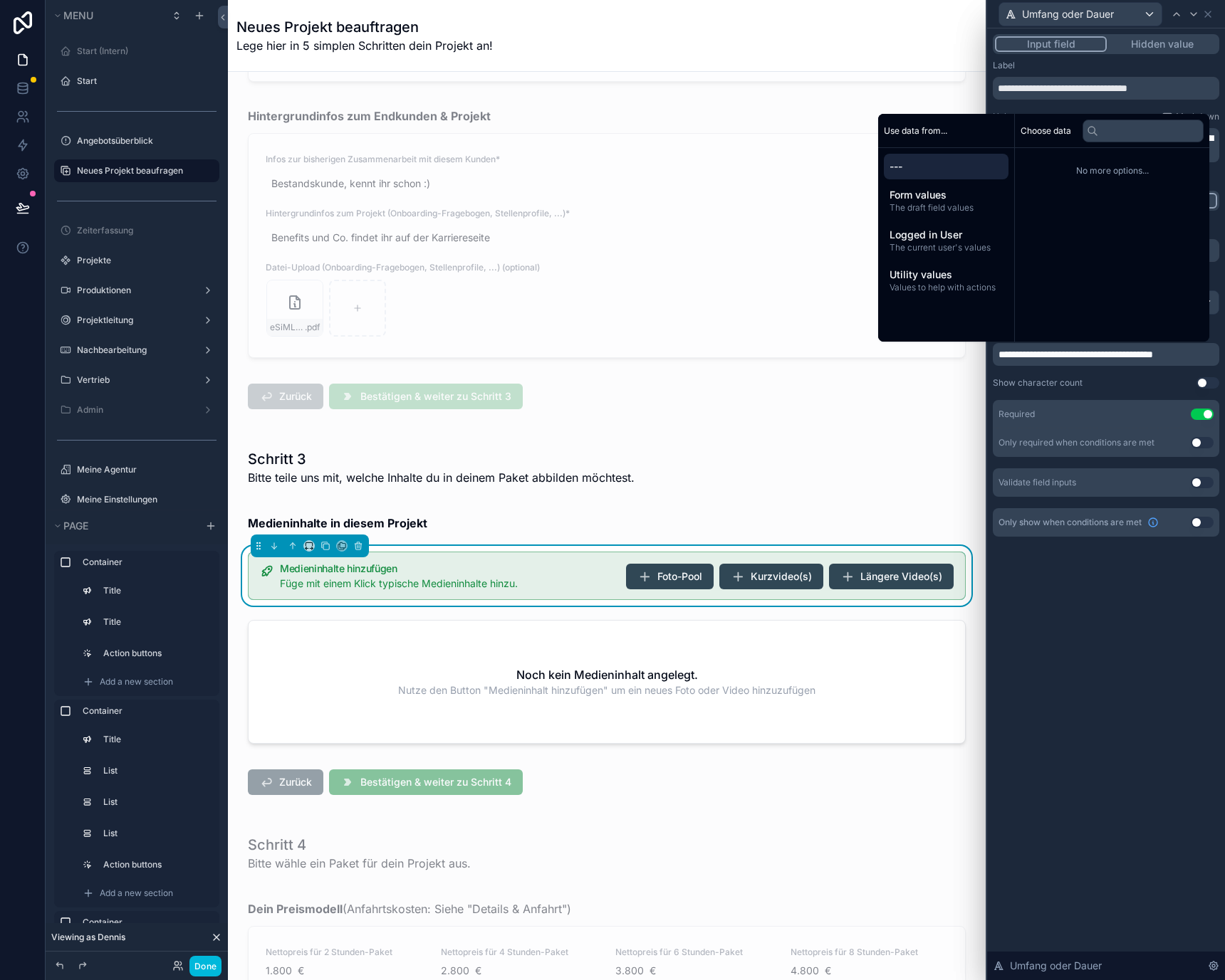
click at [1074, 354] on span "**********" at bounding box center [1076, 354] width 155 height 10
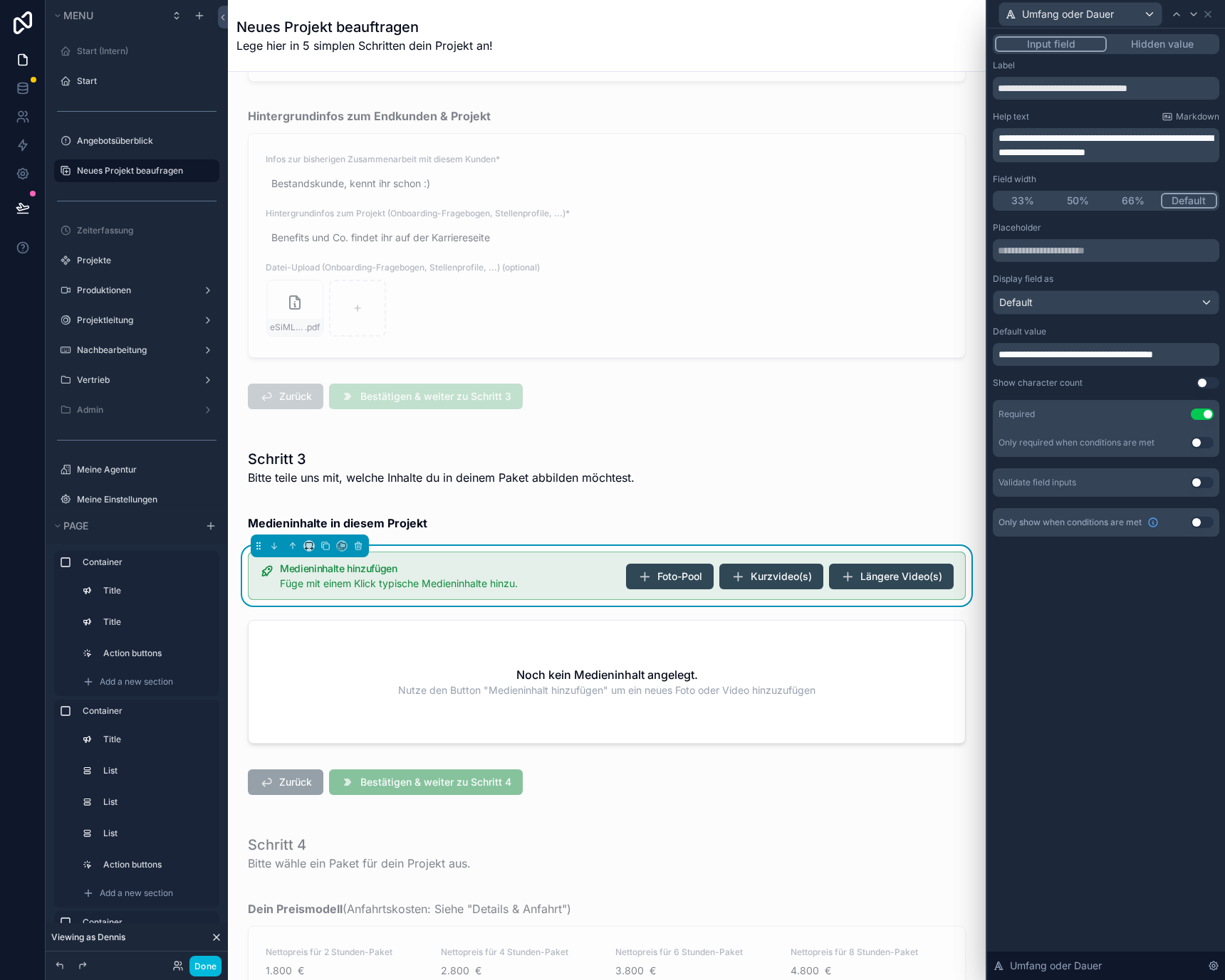
click at [1070, 354] on span "**********" at bounding box center [1076, 354] width 155 height 10
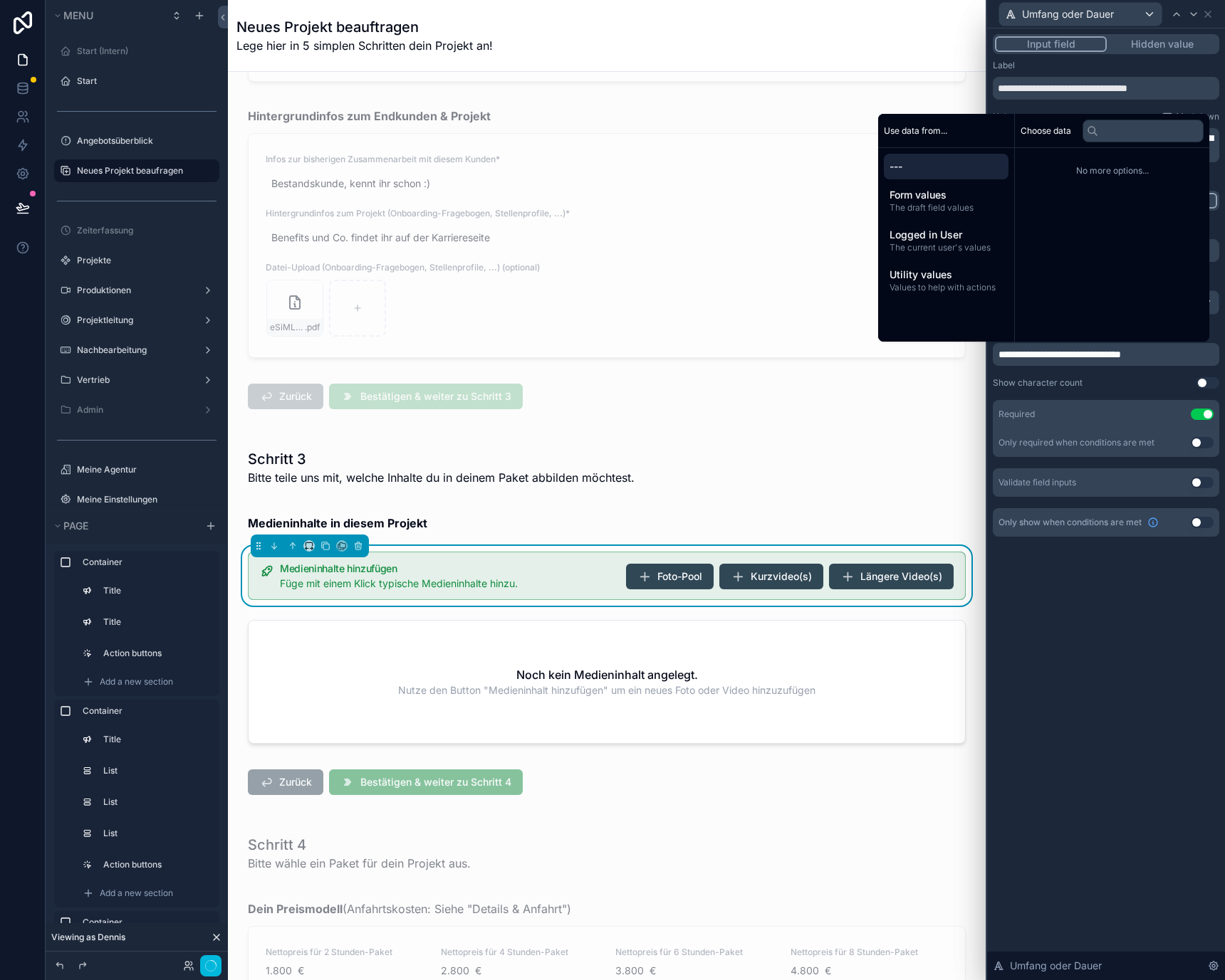
click at [1088, 382] on div "Show character count Use setting" at bounding box center [1106, 383] width 226 height 12
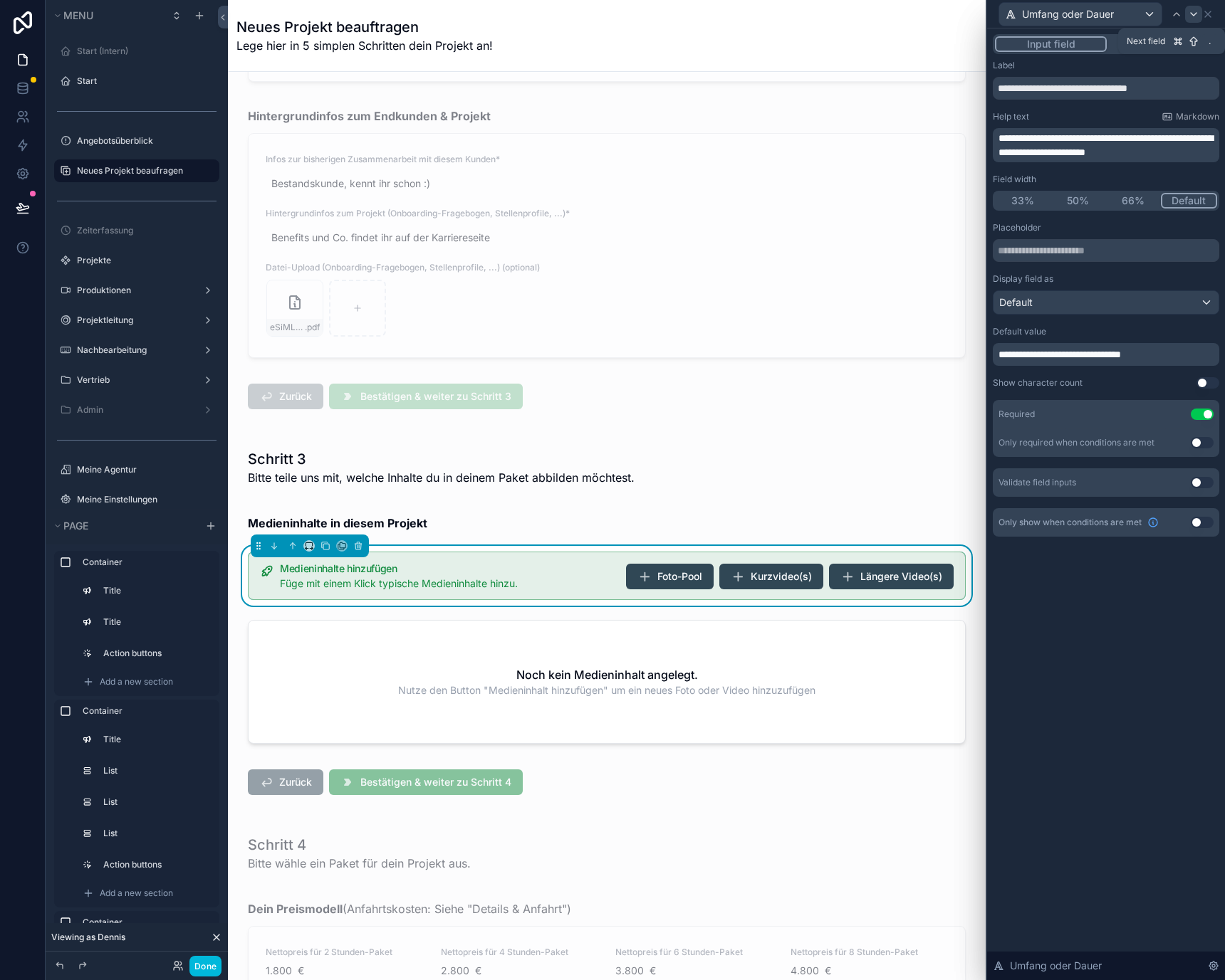
click at [1194, 12] on icon at bounding box center [1193, 15] width 12 height 12
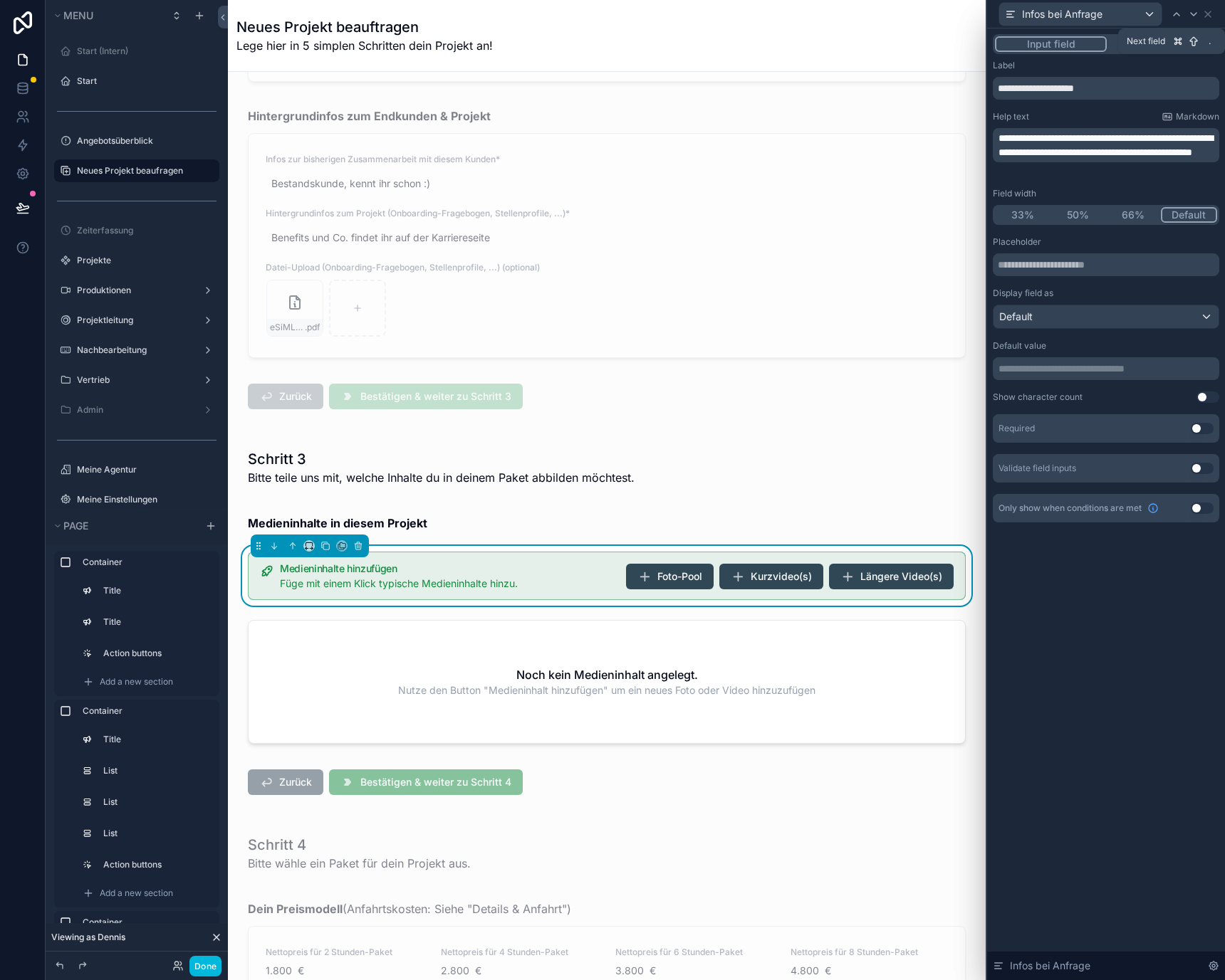
click at [1194, 12] on icon at bounding box center [1193, 15] width 12 height 12
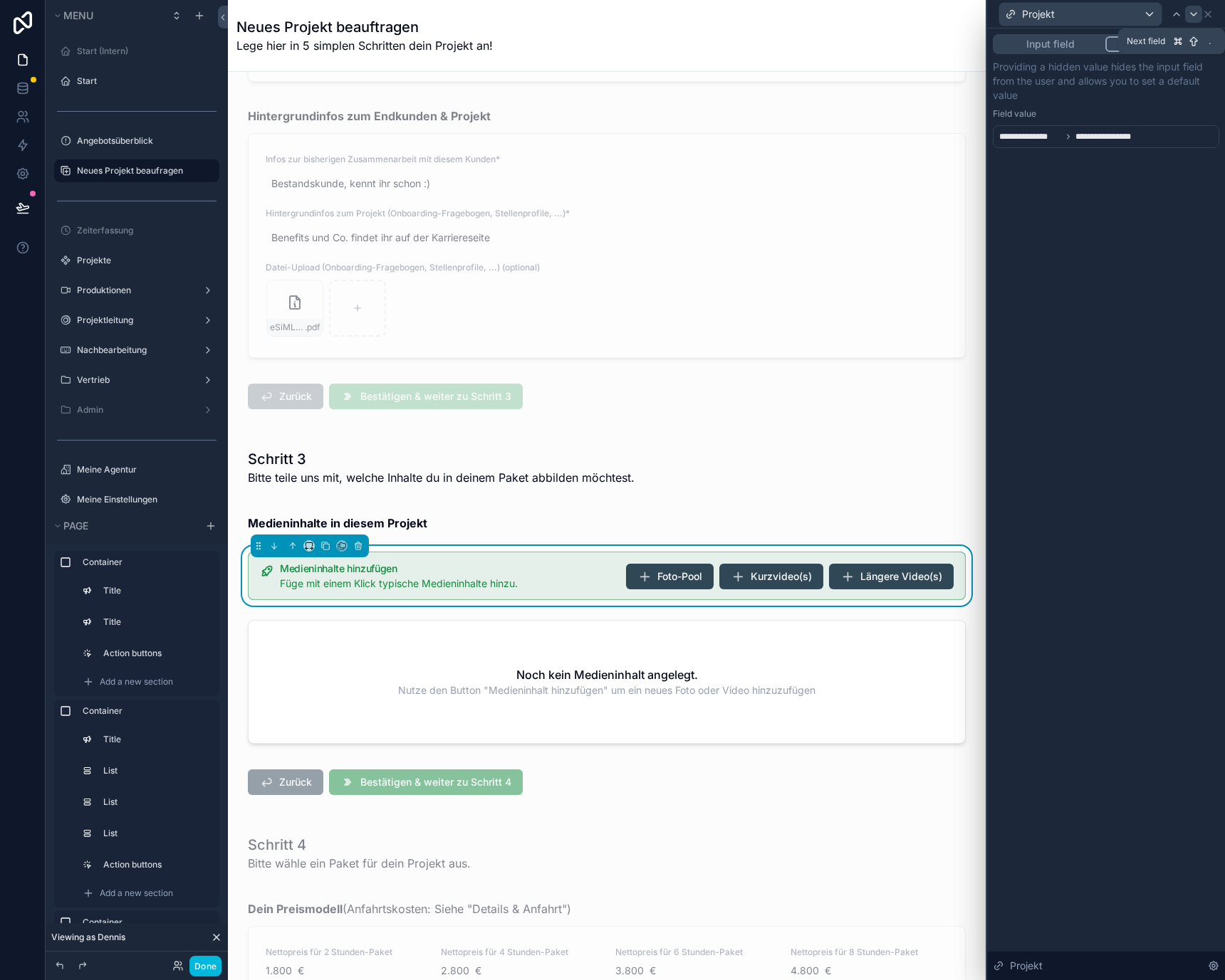
click at [1198, 16] on icon at bounding box center [1193, 15] width 12 height 12
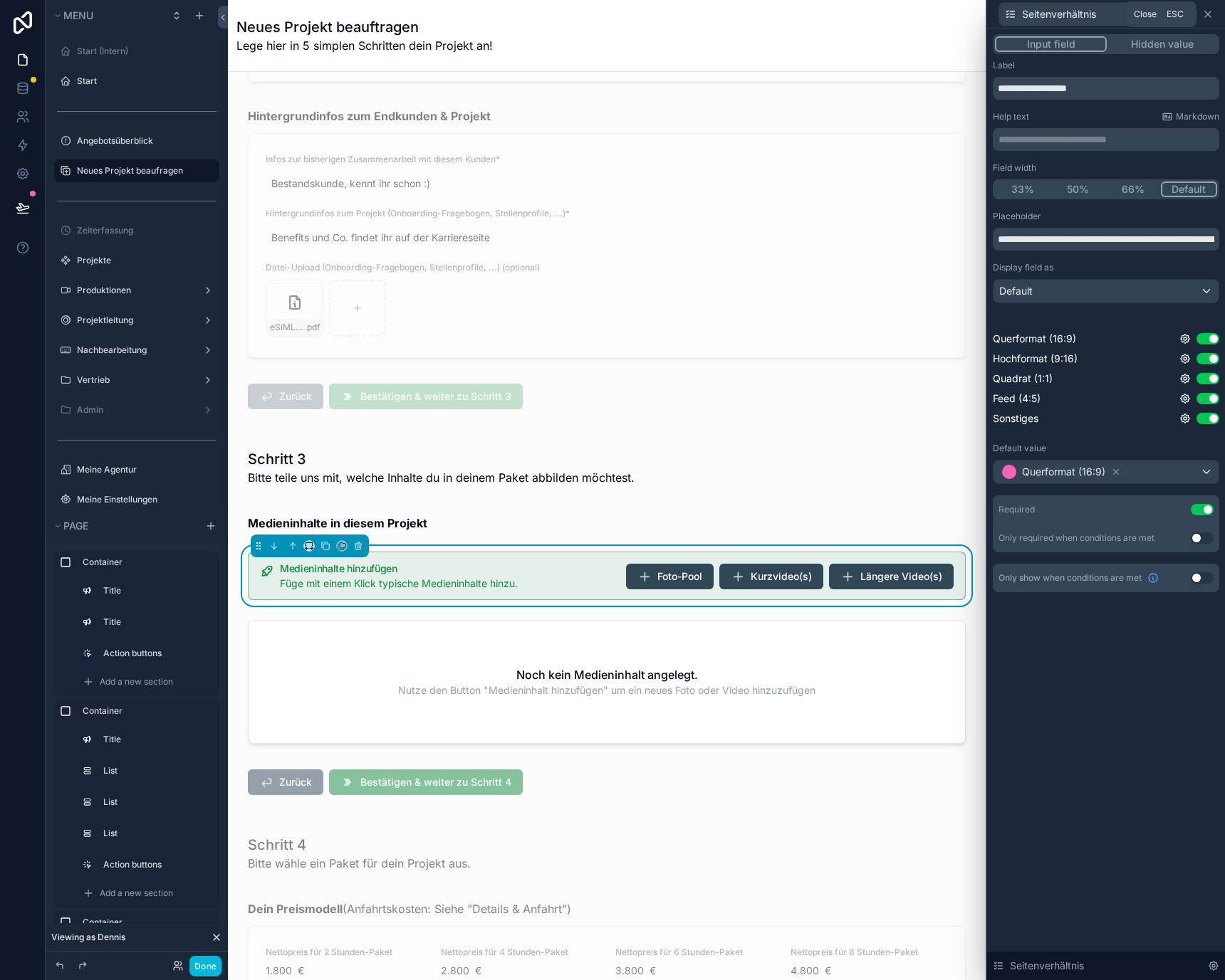
click at [1207, 18] on icon at bounding box center [1208, 15] width 12 height 12
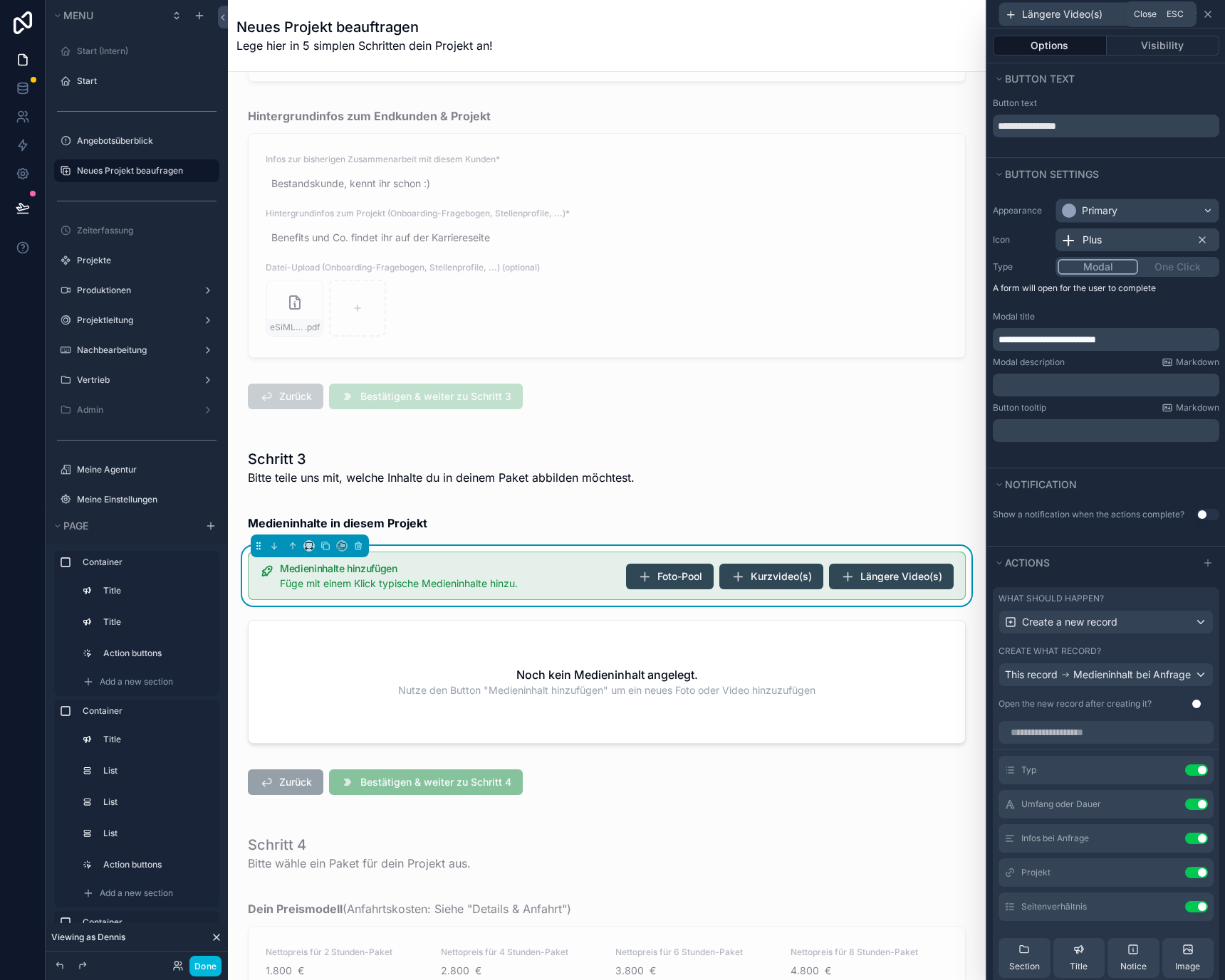
click at [1206, 12] on icon at bounding box center [1208, 15] width 12 height 12
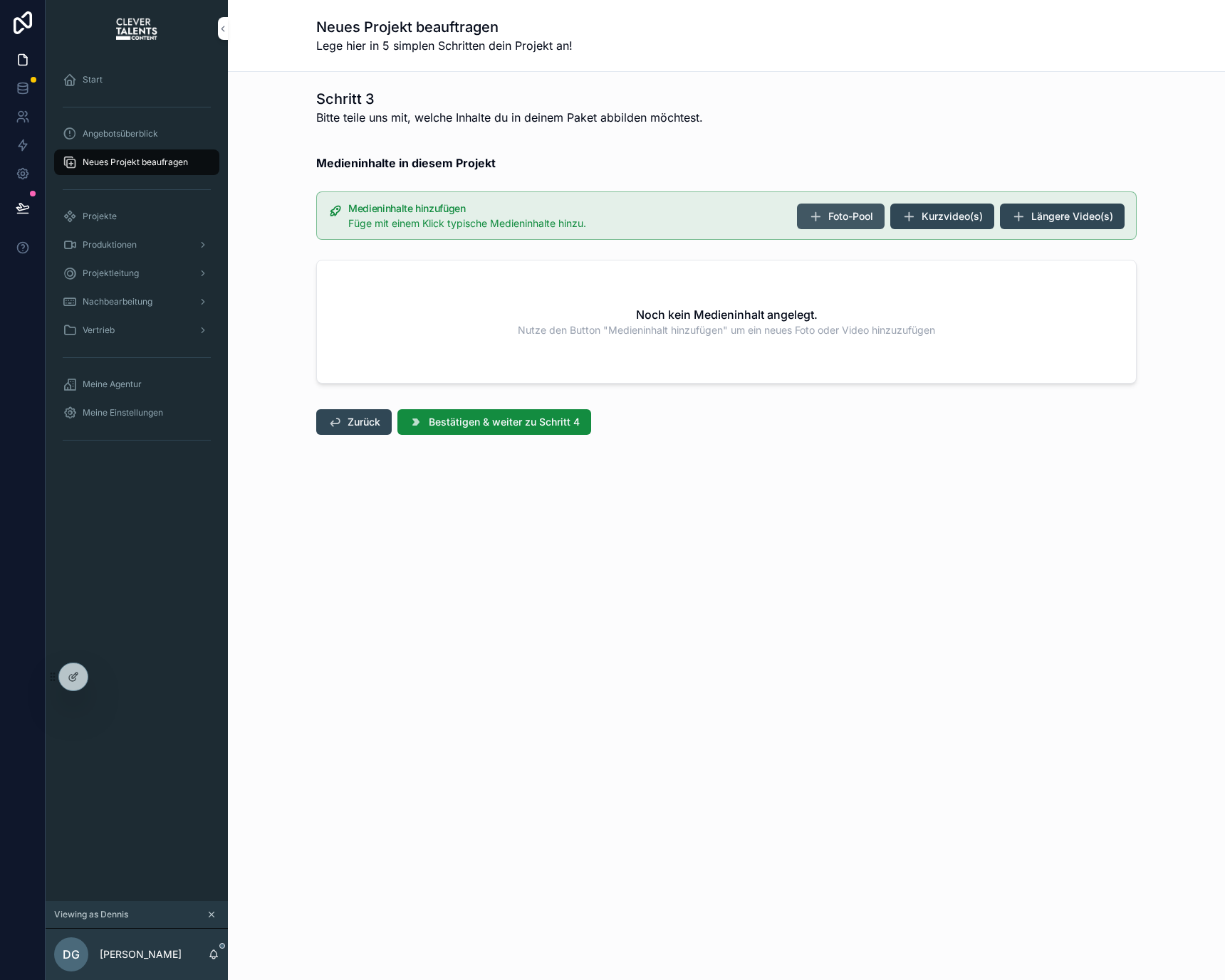
click at [875, 223] on button "Foto-Pool" at bounding box center [841, 216] width 88 height 26
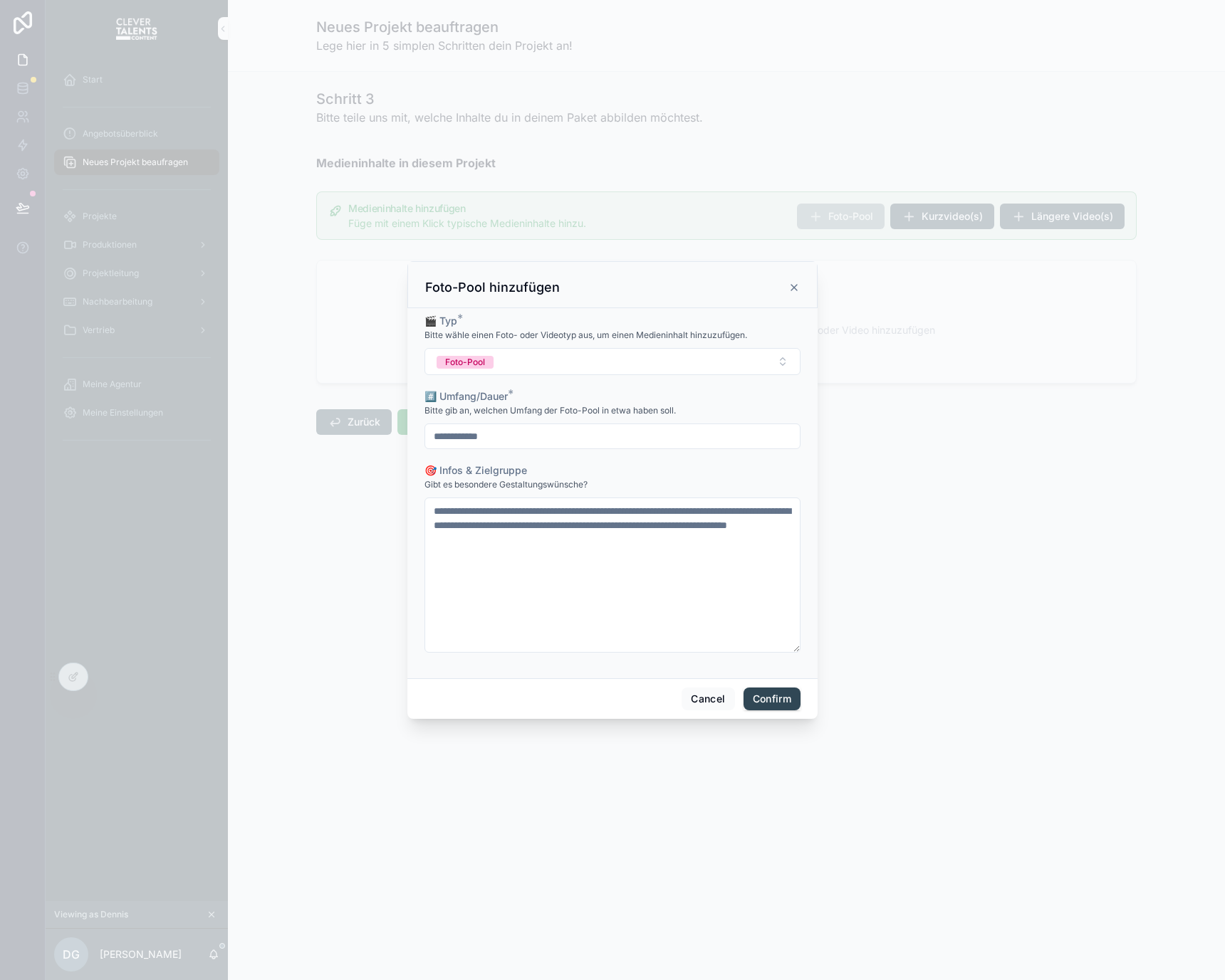
click at [875, 223] on div at bounding box center [612, 490] width 1225 height 980
click at [769, 692] on button "Confirm" at bounding box center [772, 699] width 57 height 23
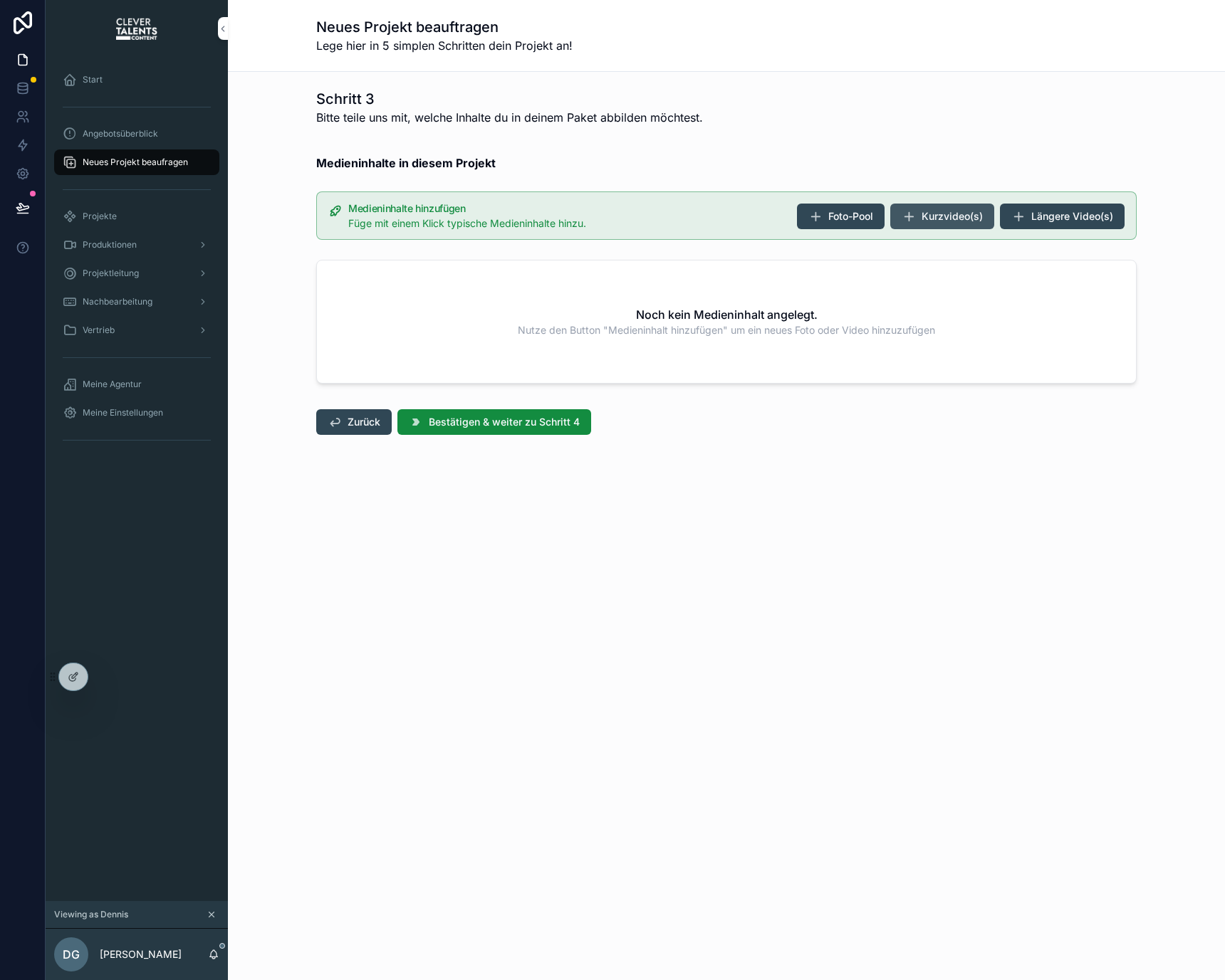
click at [967, 212] on span "Kurzvideo(s)" at bounding box center [952, 216] width 62 height 14
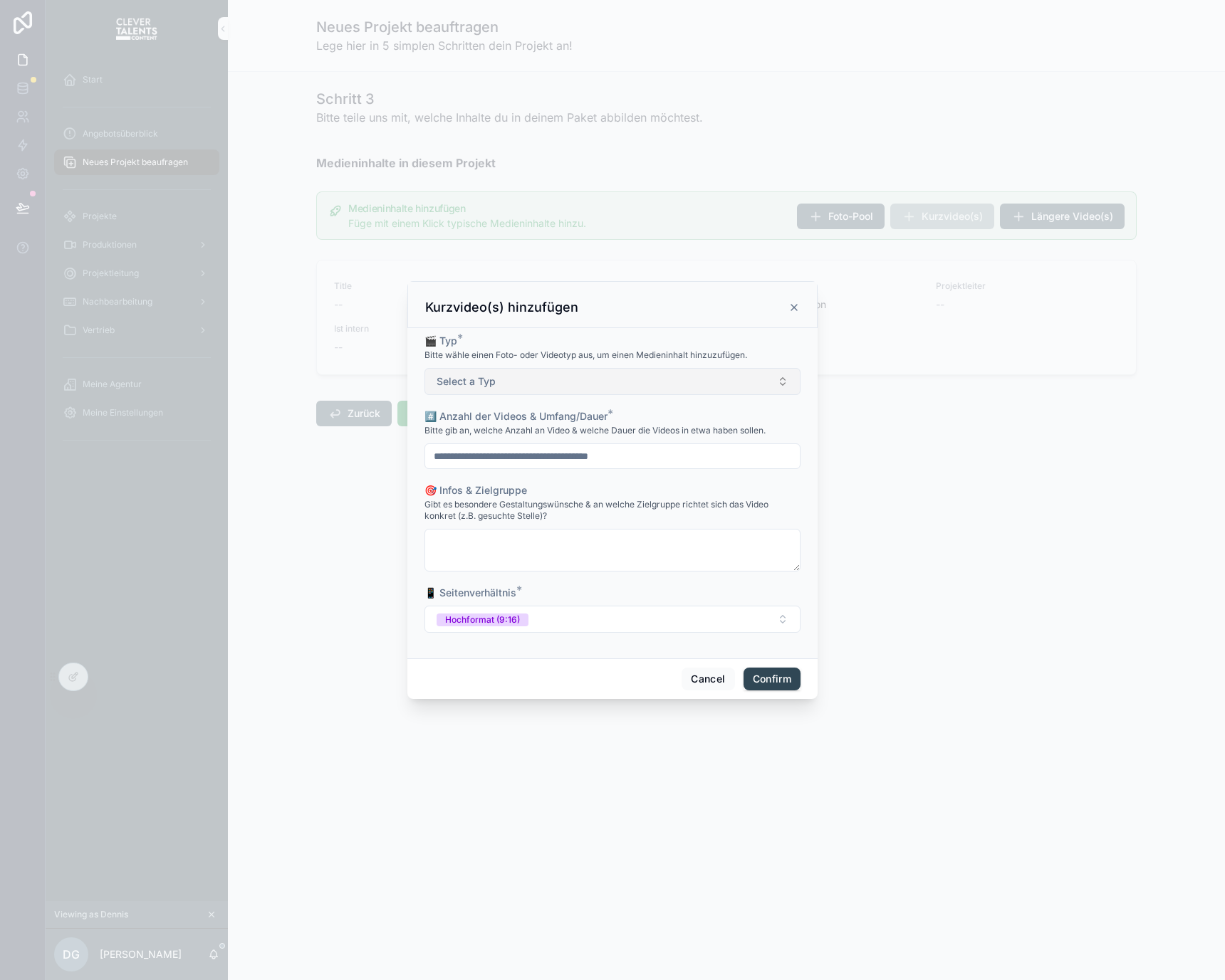
click at [483, 372] on button "Select a Typ" at bounding box center [612, 381] width 376 height 27
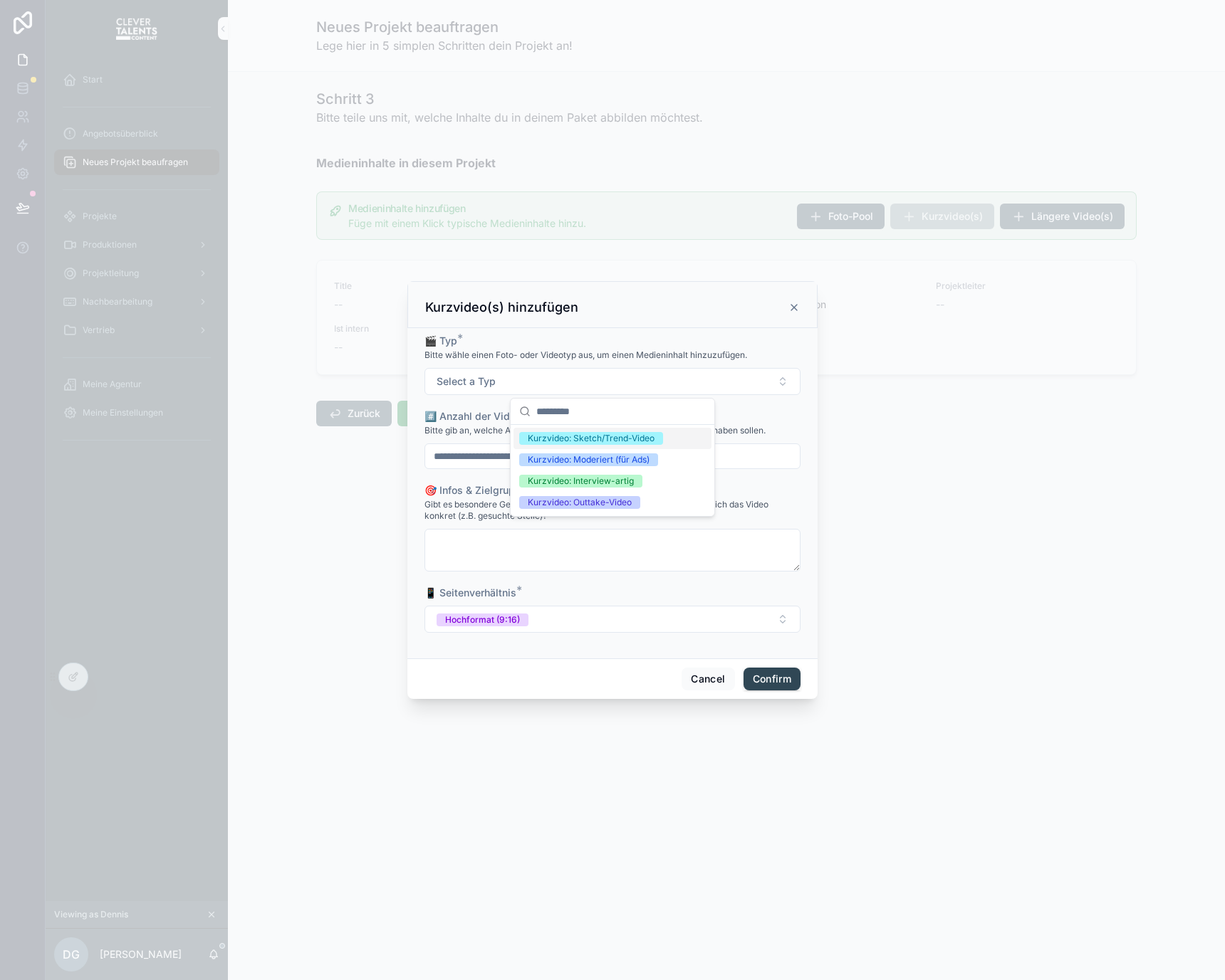
click at [561, 444] on div "Kurzvideo: Sketch/Trend-Video" at bounding box center [591, 438] width 127 height 12
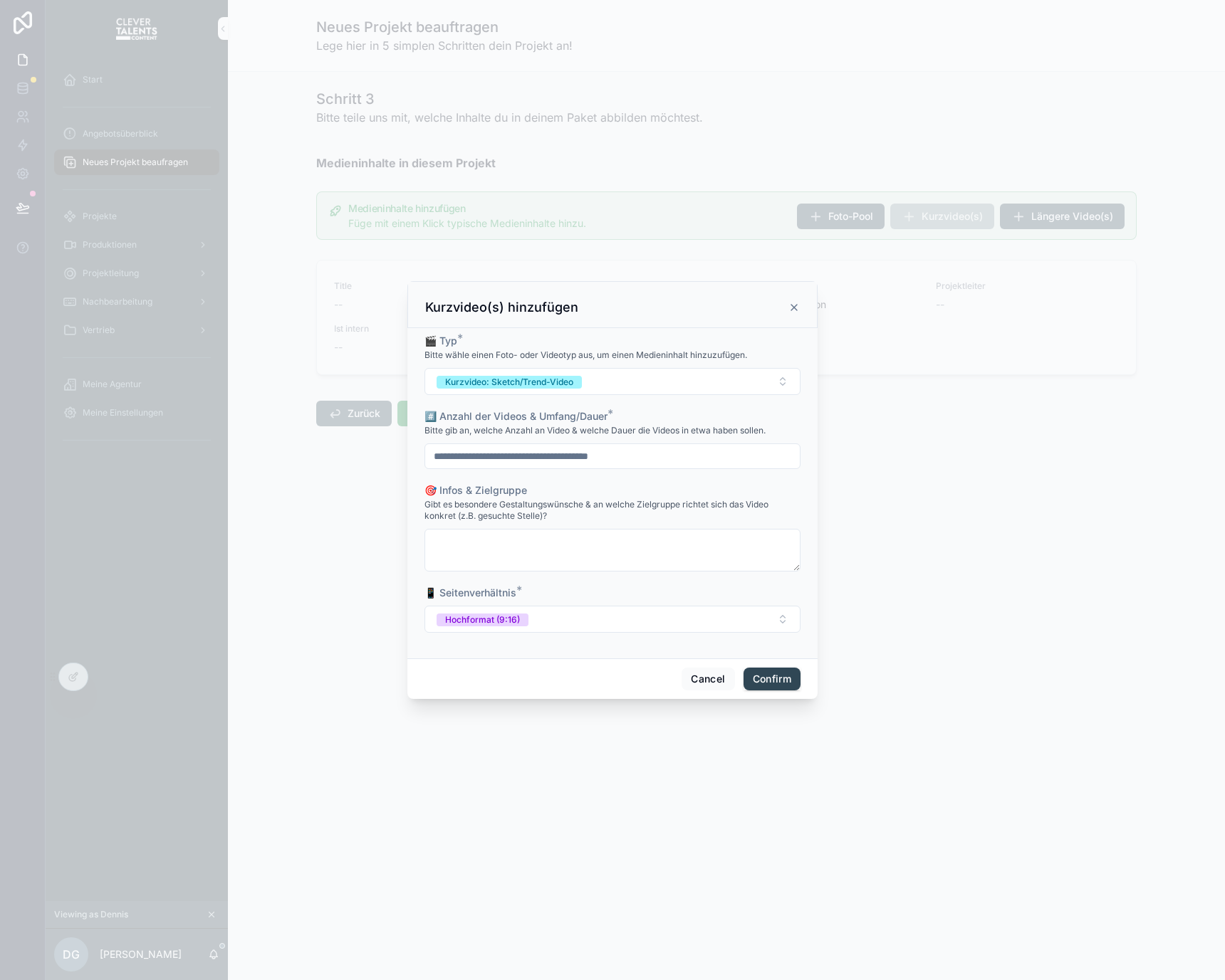
click at [437, 461] on input "**********" at bounding box center [612, 456] width 374 height 20
click at [469, 457] on input "**********" at bounding box center [612, 456] width 374 height 20
type input "**********"
click at [778, 678] on button "Confirm" at bounding box center [772, 679] width 57 height 23
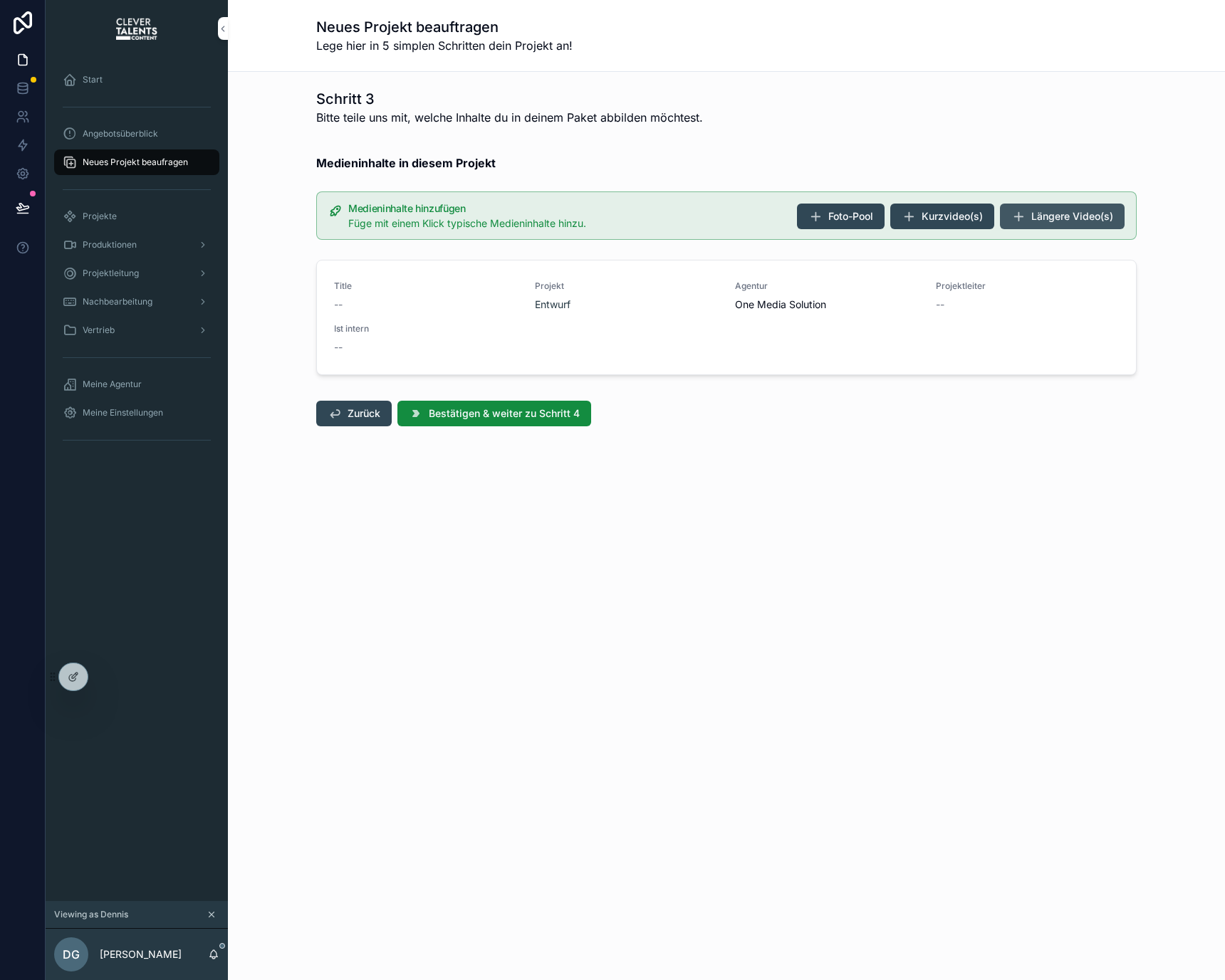
click at [1070, 224] on button "Längere Video(s)" at bounding box center [1062, 216] width 125 height 26
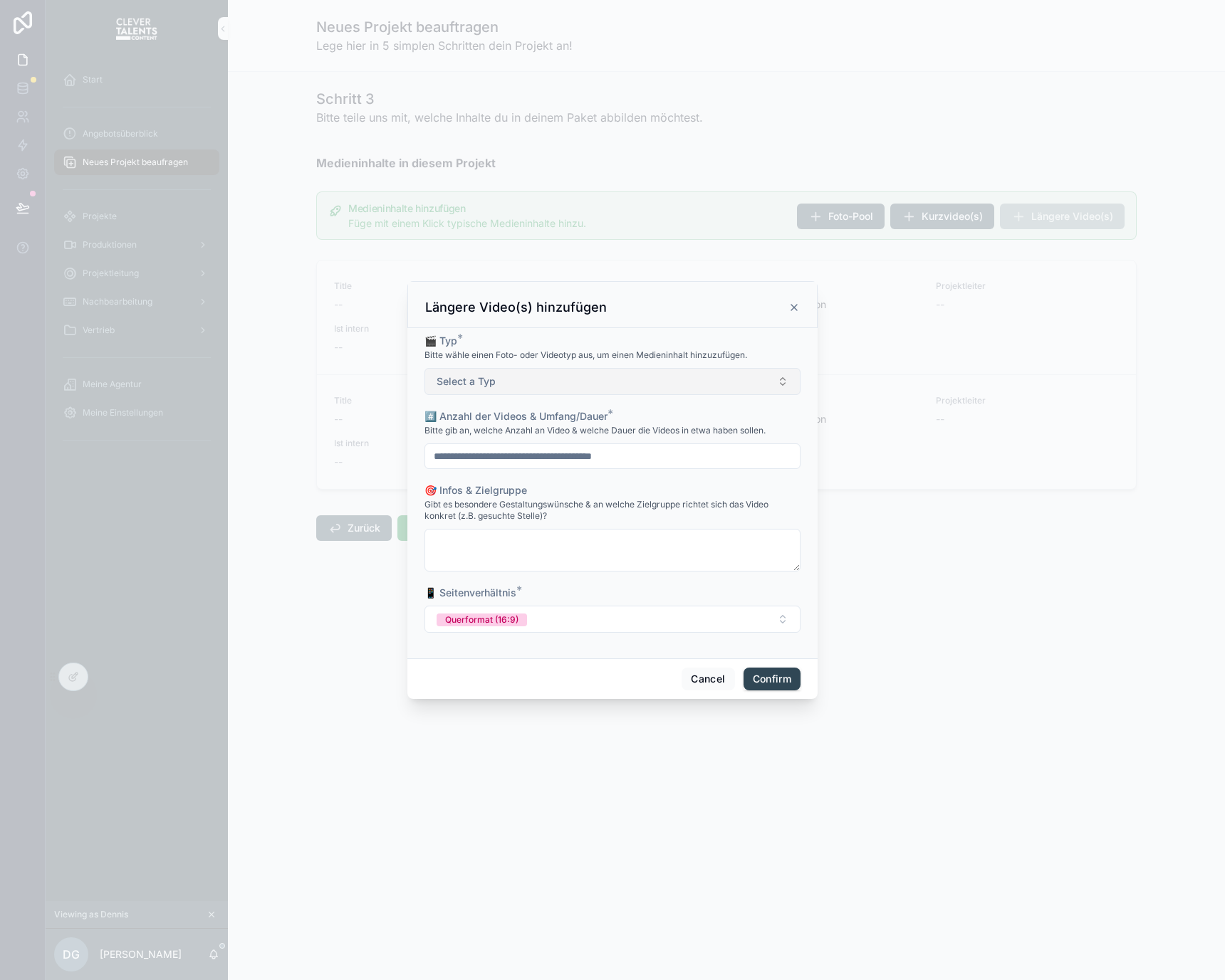
click at [495, 374] on button "Select a Typ" at bounding box center [612, 381] width 376 height 27
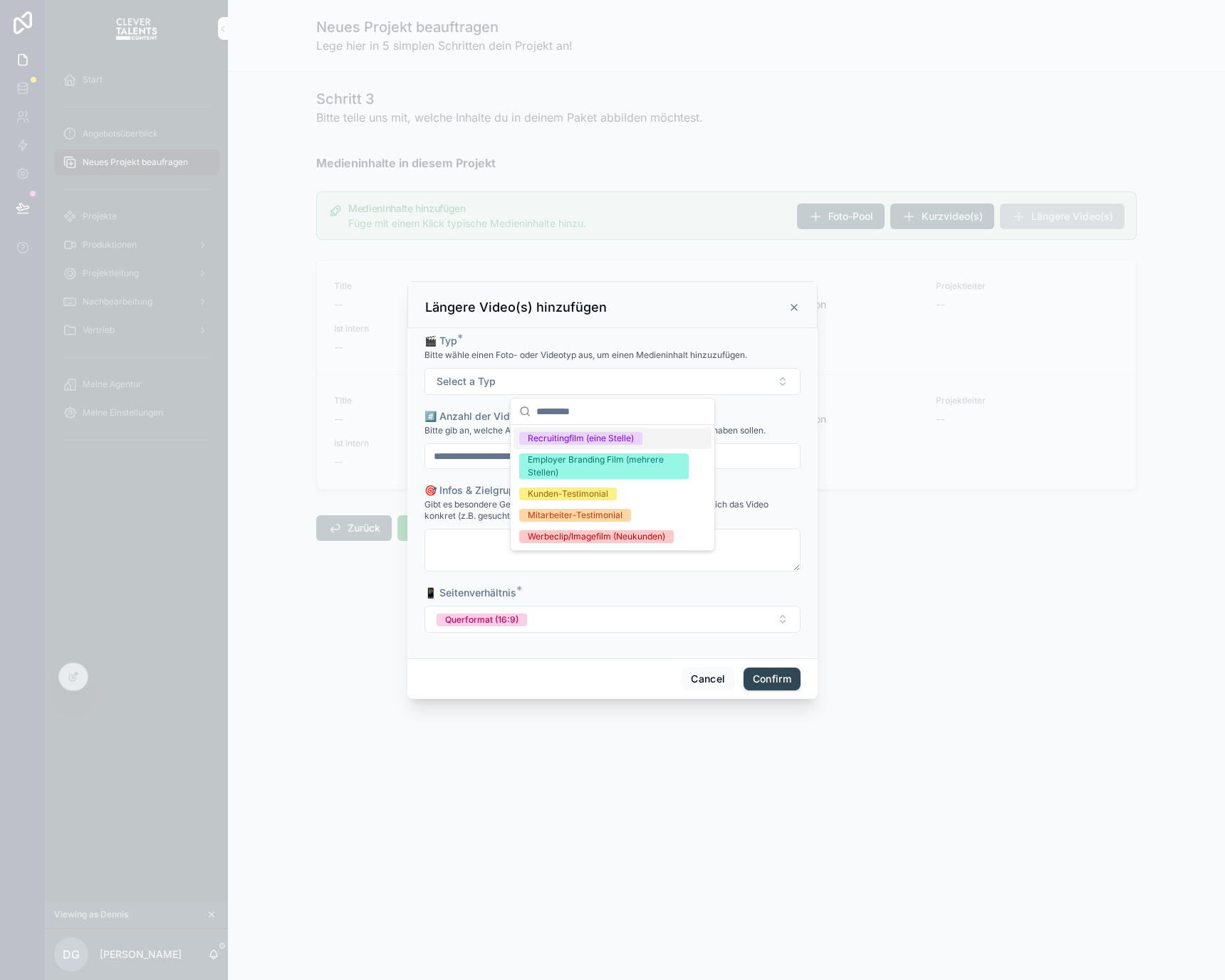
click at [604, 442] on div "Recruitingfilm (eine Stelle)" at bounding box center [580, 438] width 106 height 12
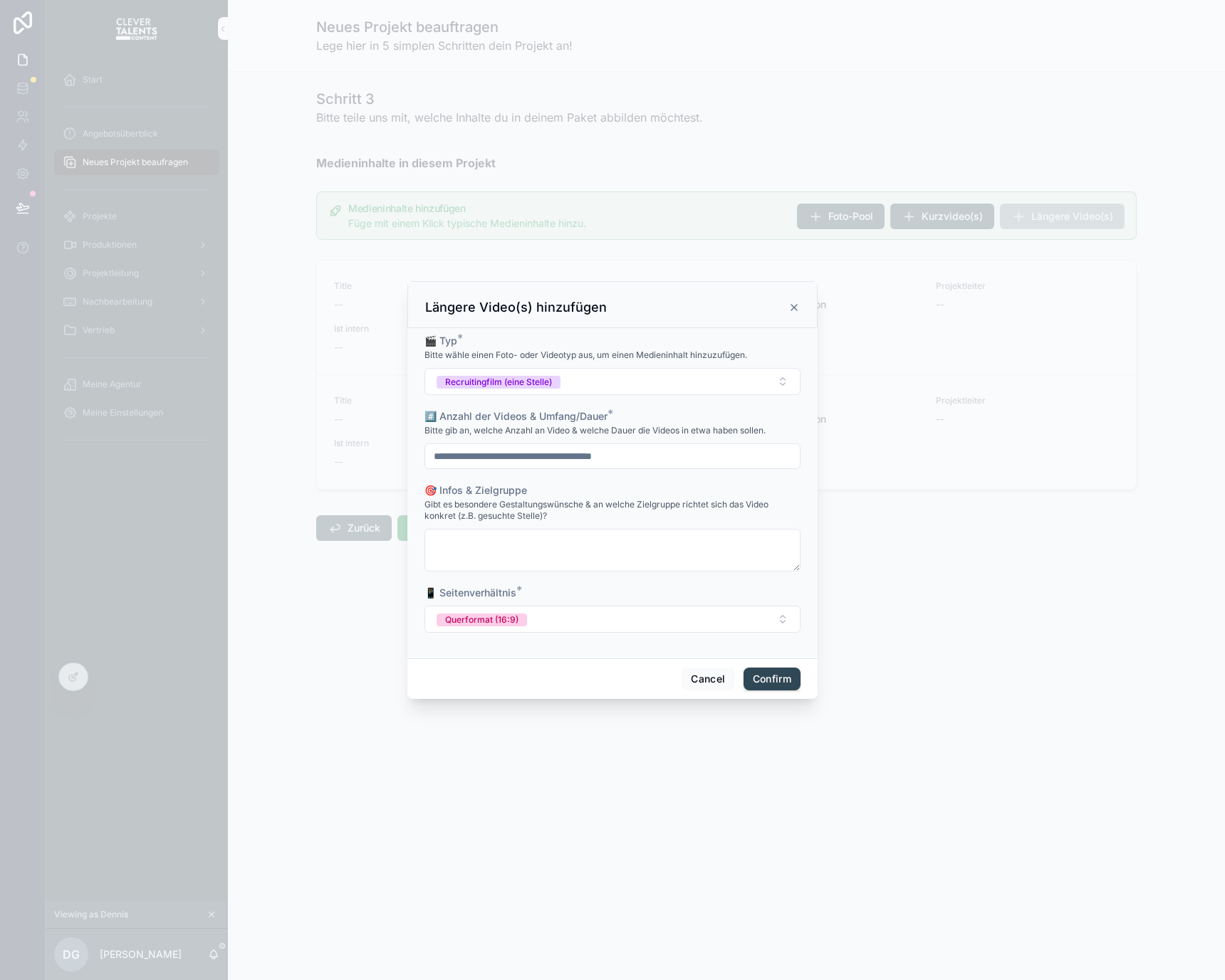
type input "**********"
click at [771, 672] on button "Confirm" at bounding box center [772, 679] width 57 height 23
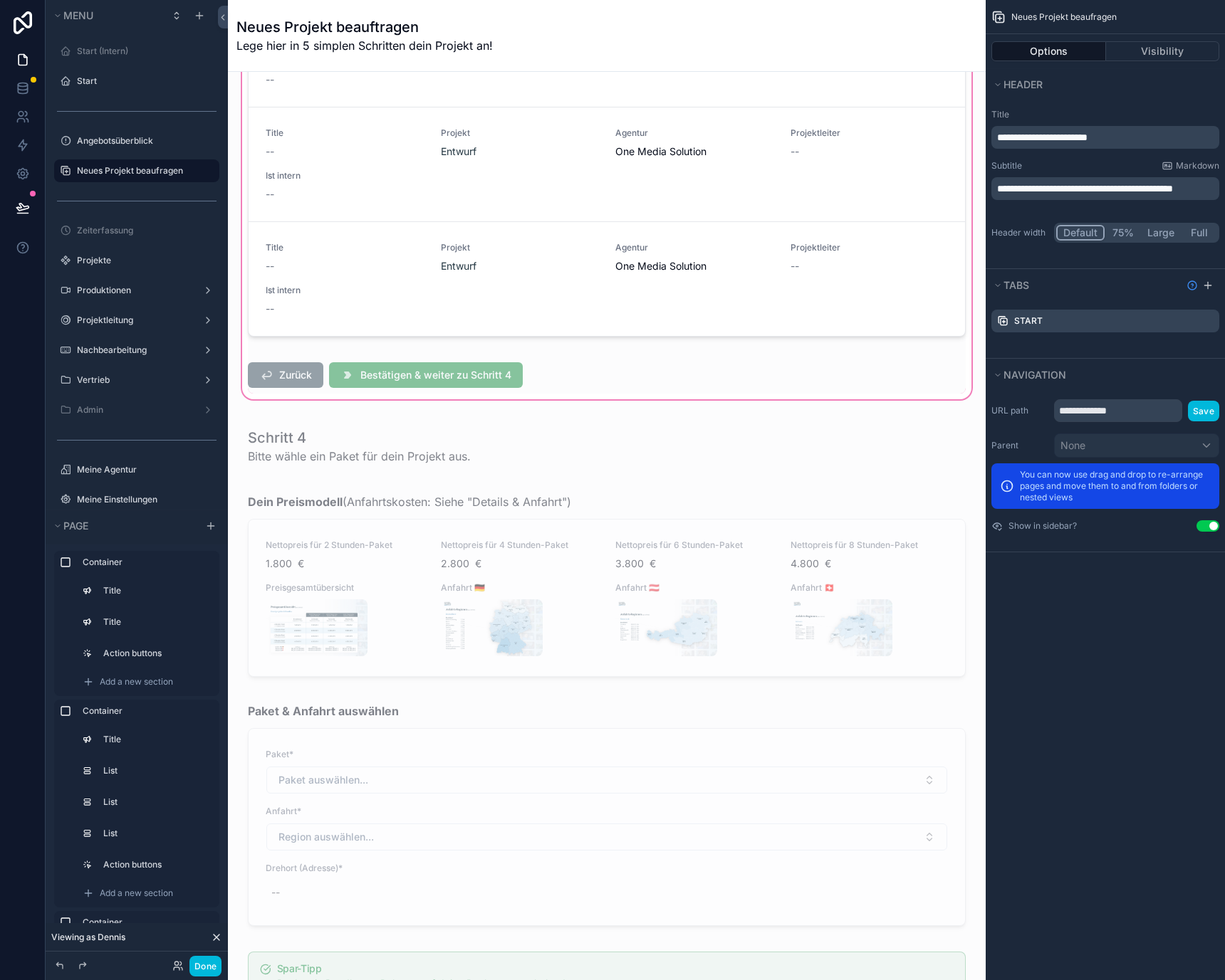
click at [618, 240] on div "scrollable content" at bounding box center [607, 105] width 735 height 595
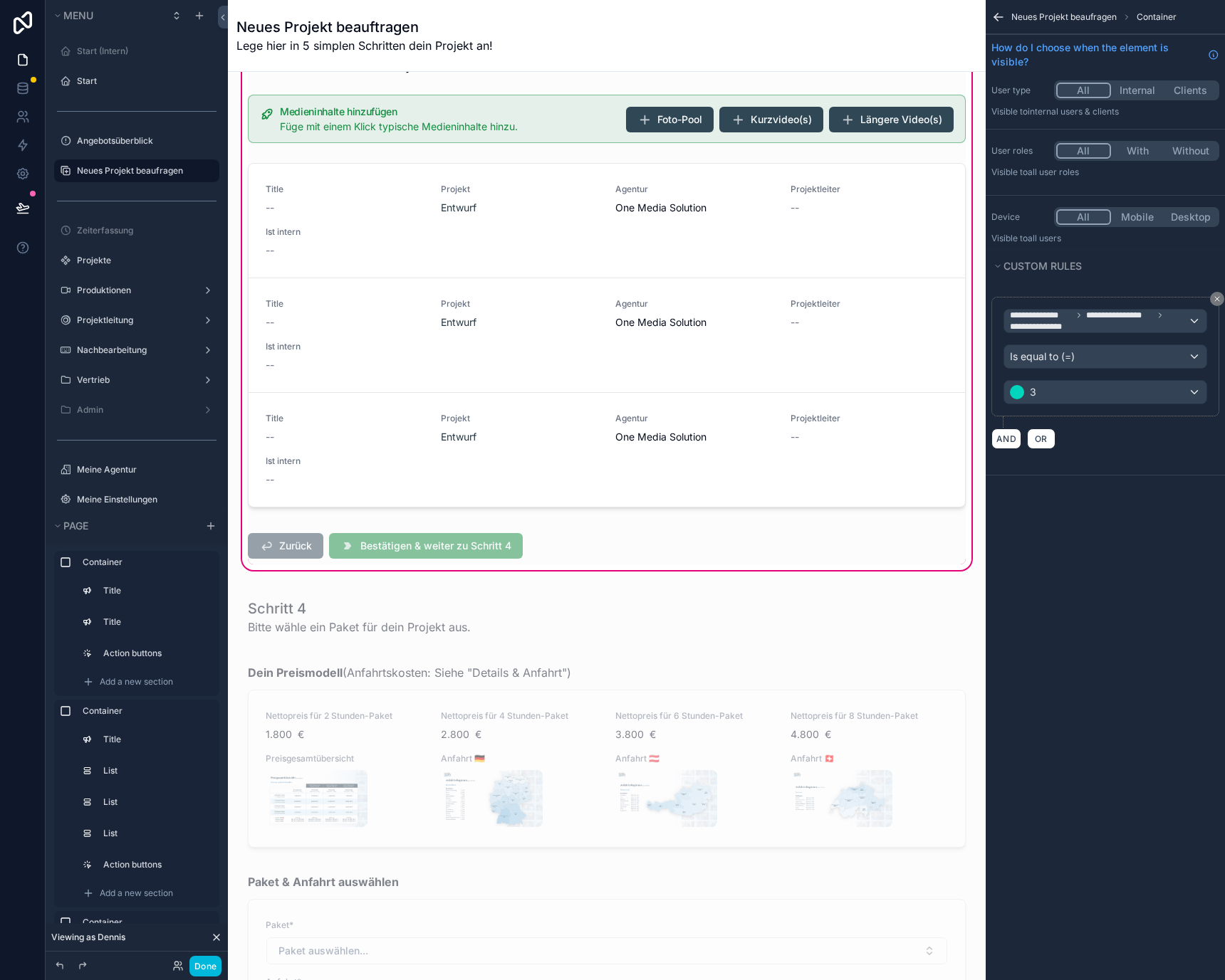
scroll to position [2481, 0]
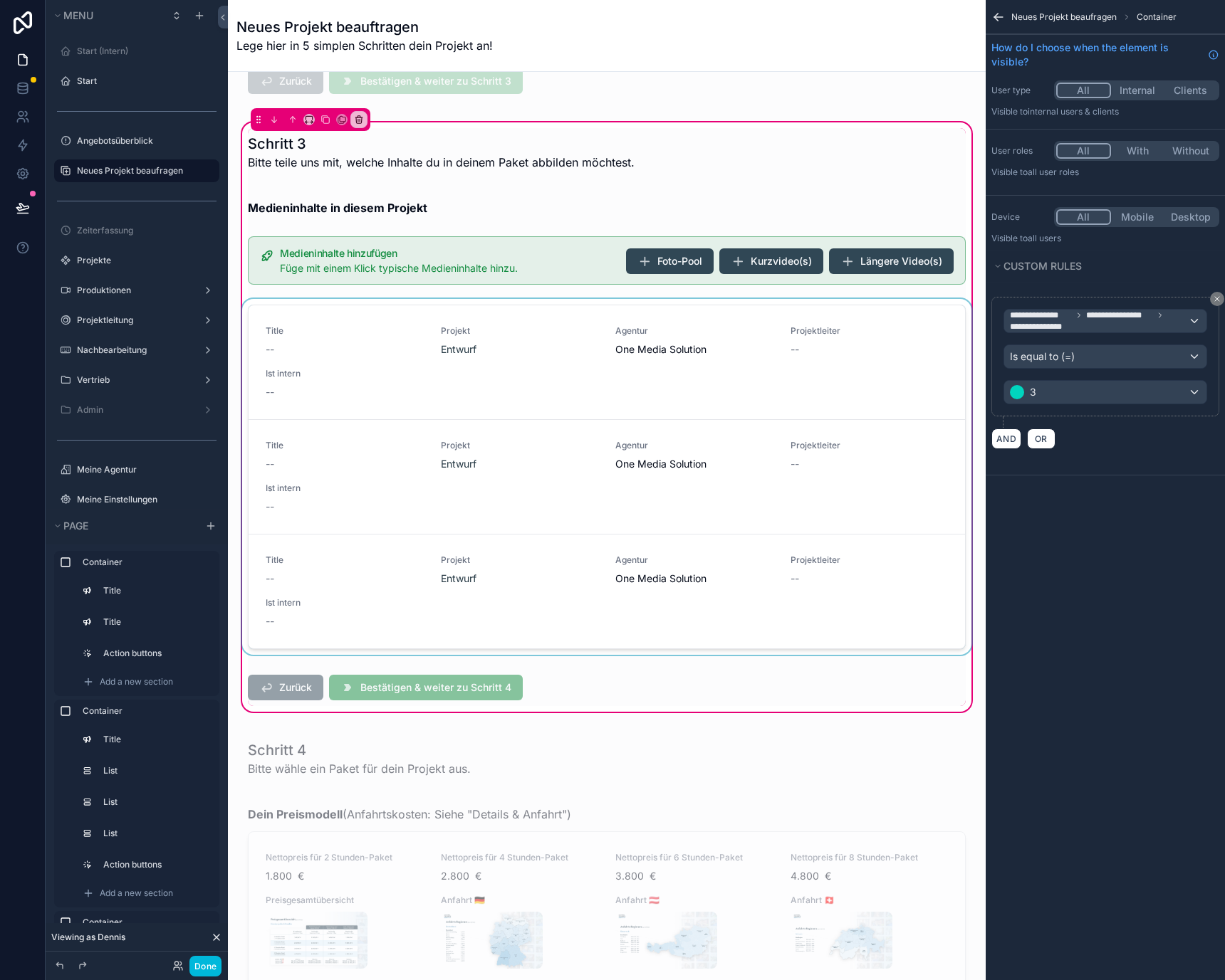
click at [720, 493] on div "scrollable content" at bounding box center [607, 480] width 735 height 362
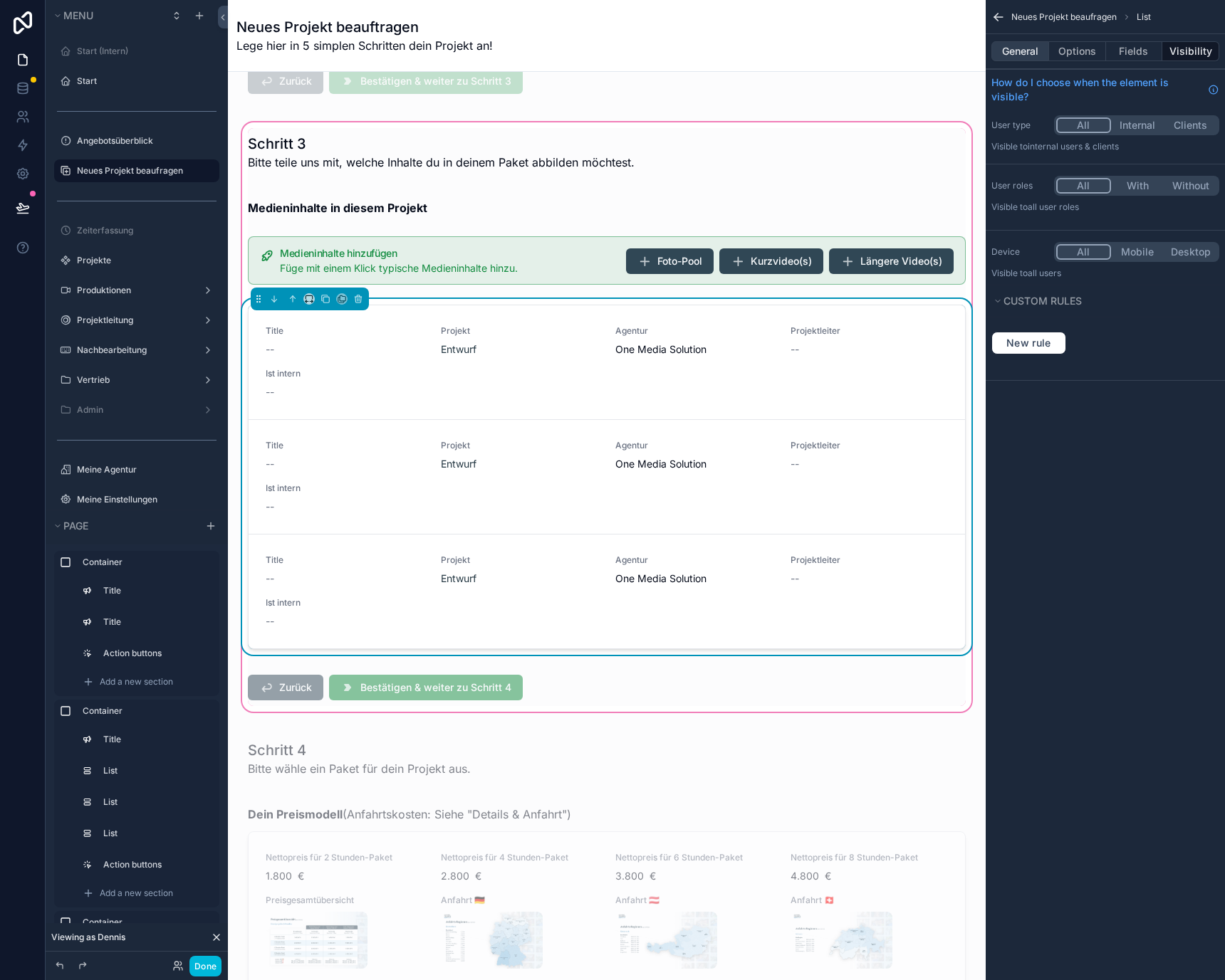
click at [1015, 53] on button "General" at bounding box center [1020, 51] width 58 height 20
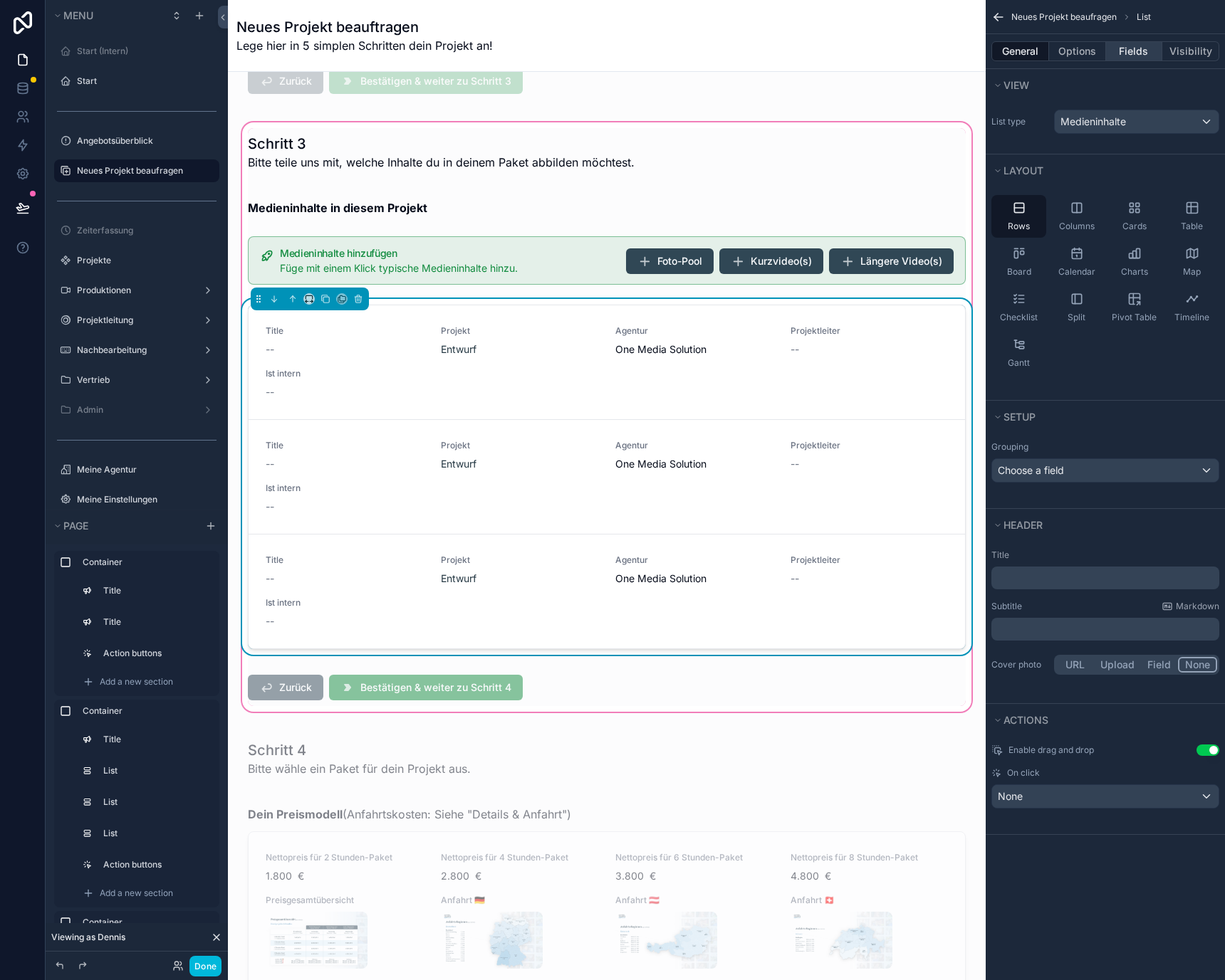
click at [1139, 48] on button "Fields" at bounding box center [1134, 51] width 57 height 20
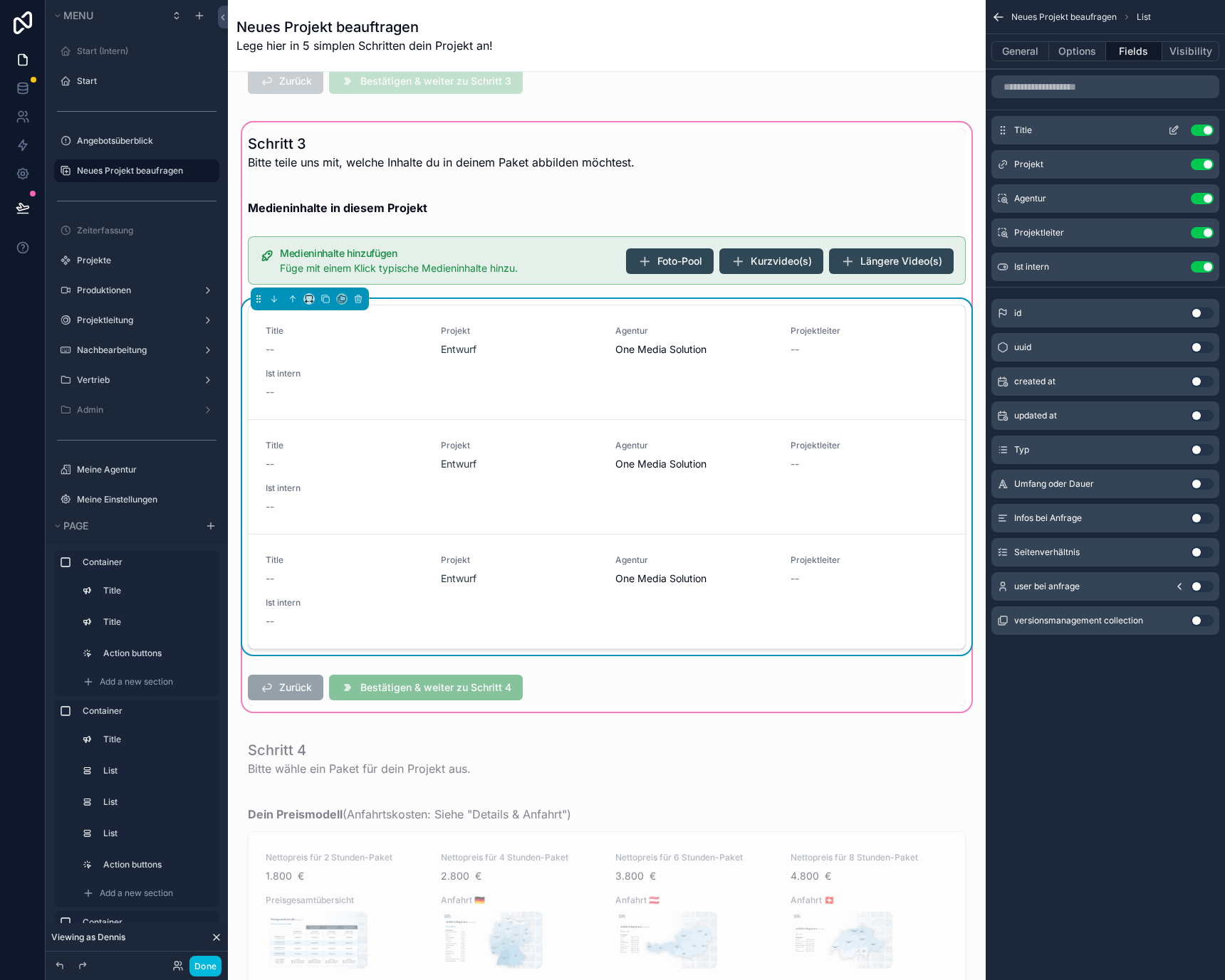
click at [1207, 128] on button "Use setting" at bounding box center [1202, 130] width 23 height 12
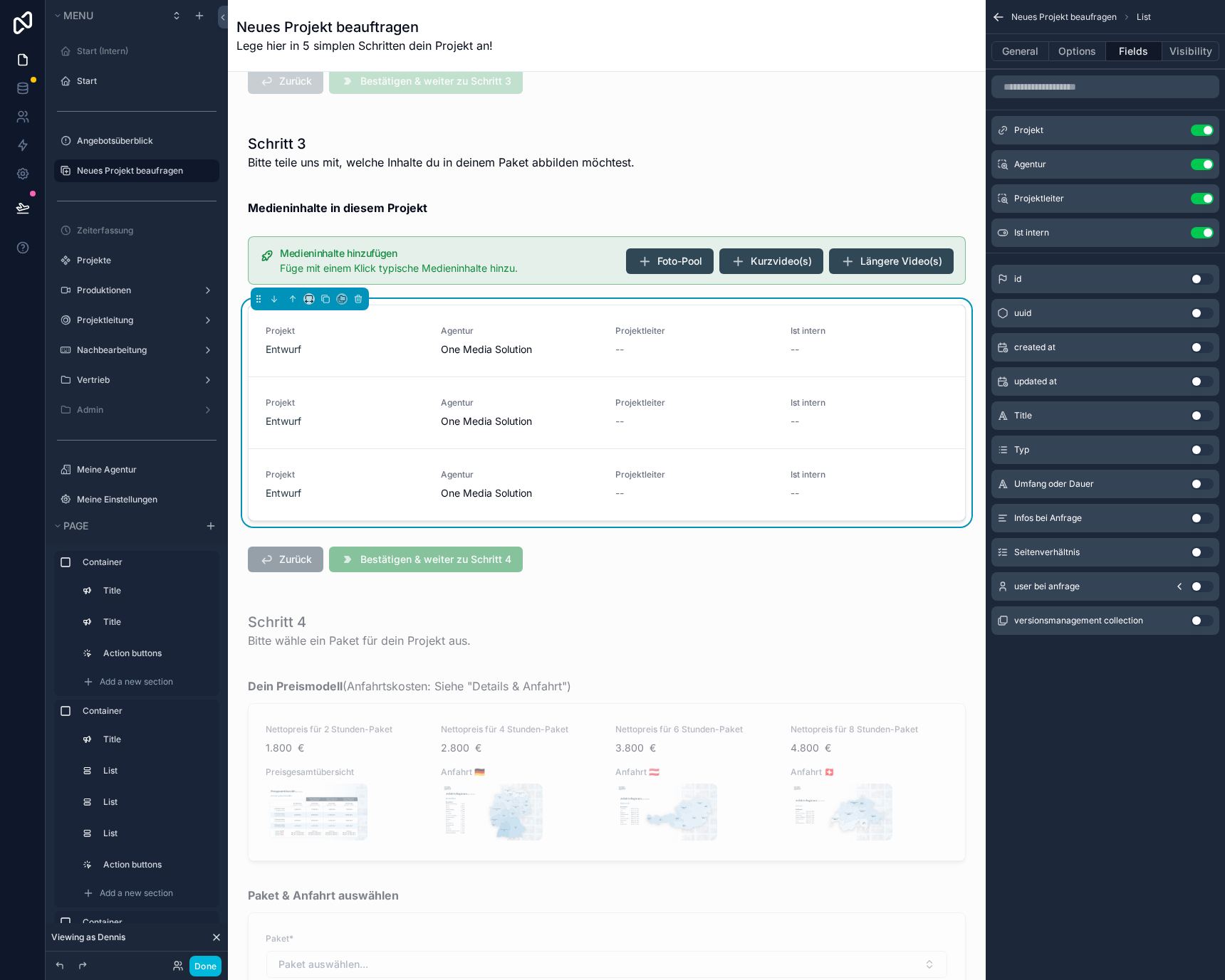
click at [1207, 128] on button "Use setting" at bounding box center [1202, 130] width 23 height 12
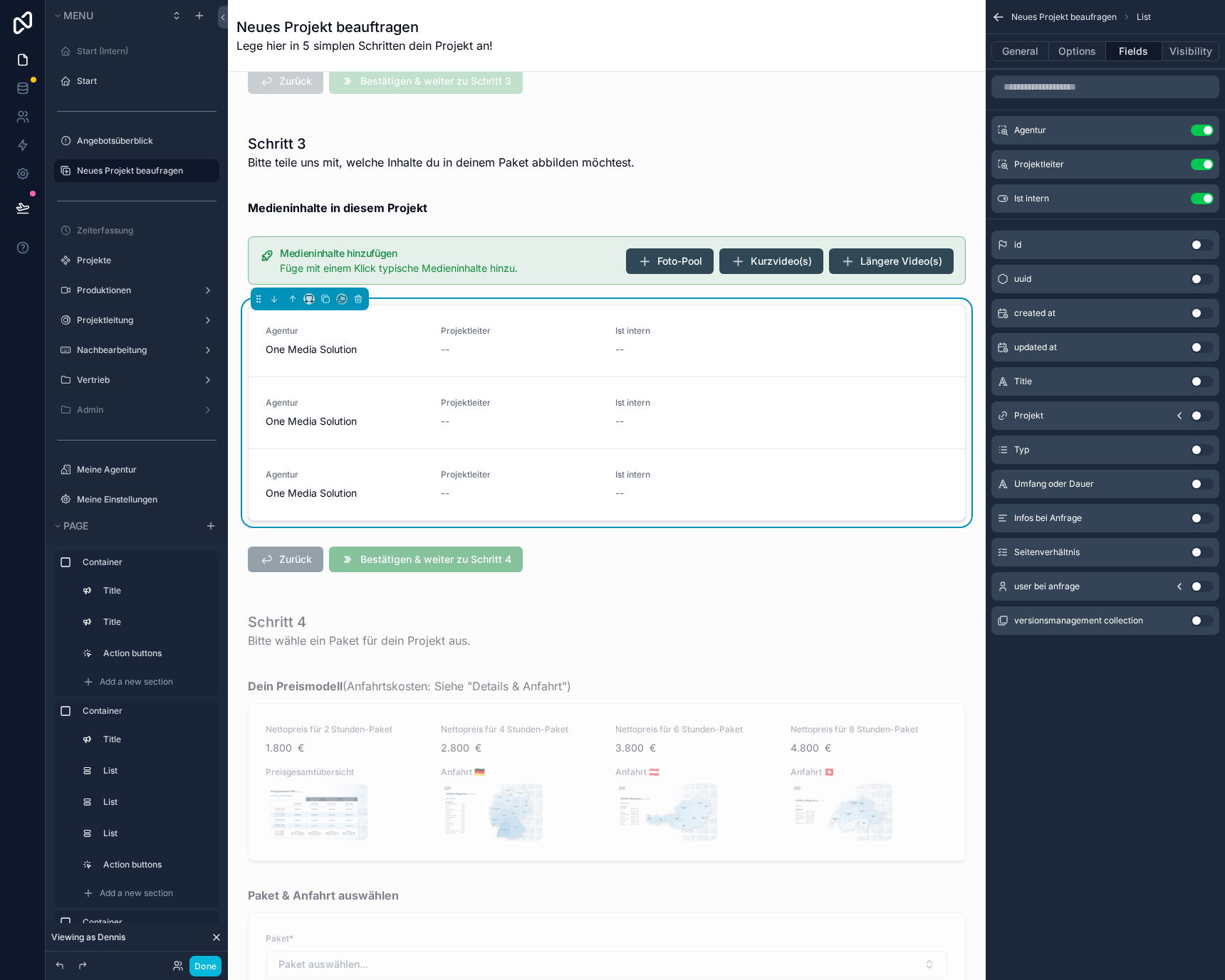
click at [1207, 128] on button "Use setting" at bounding box center [1202, 130] width 23 height 12
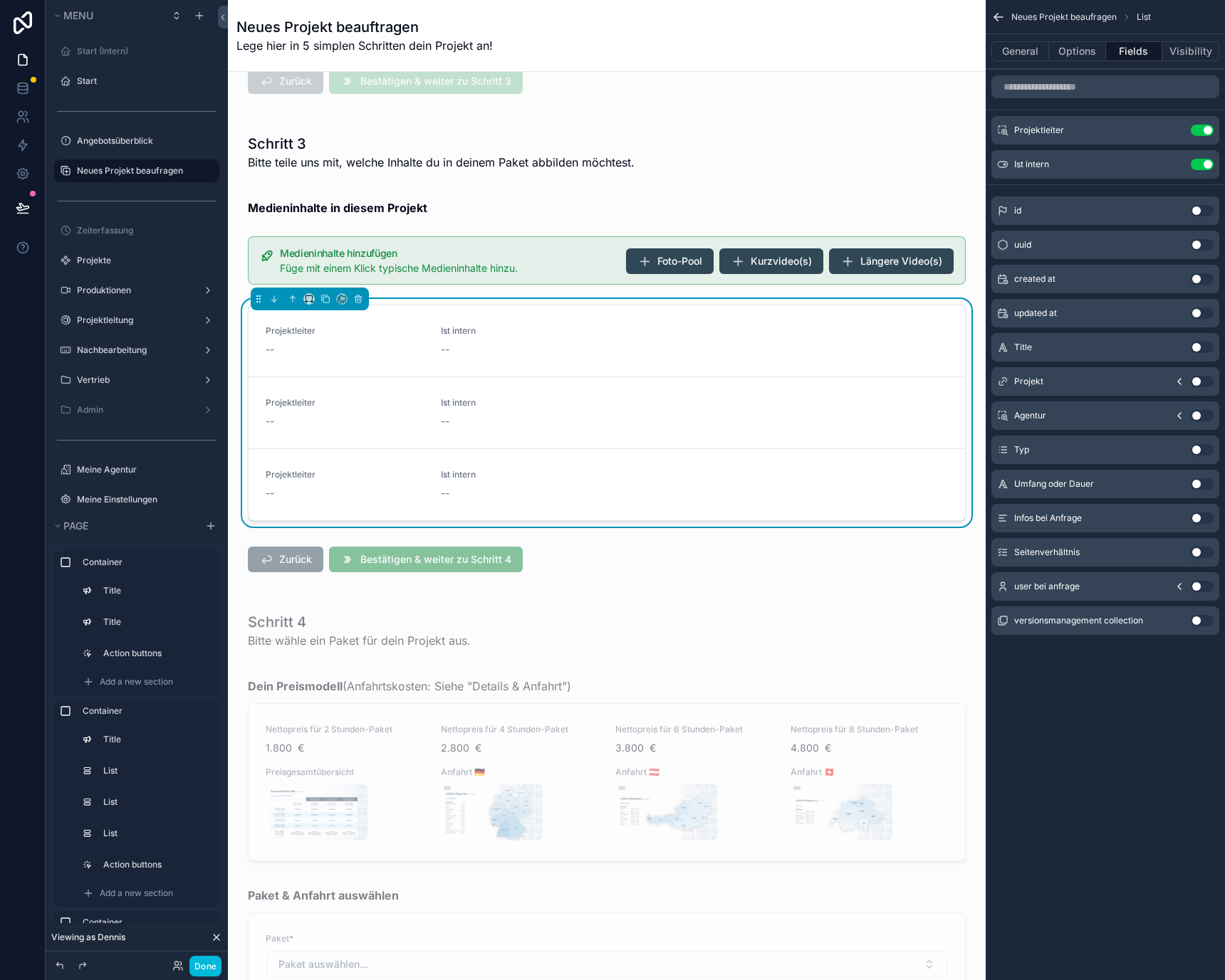
click at [1207, 128] on button "Use setting" at bounding box center [1202, 130] width 23 height 12
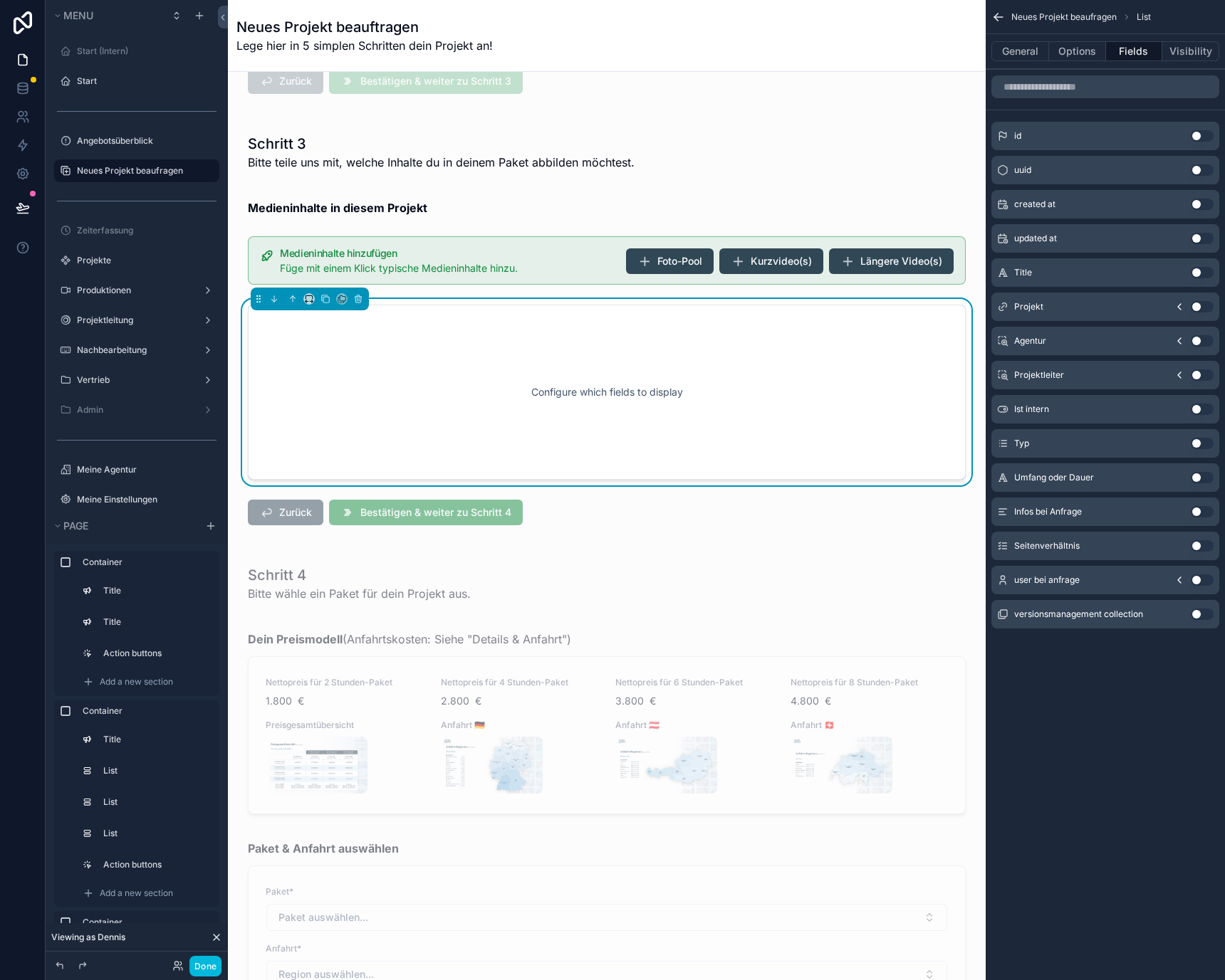
click at [1196, 446] on button "Use setting" at bounding box center [1202, 444] width 23 height 12
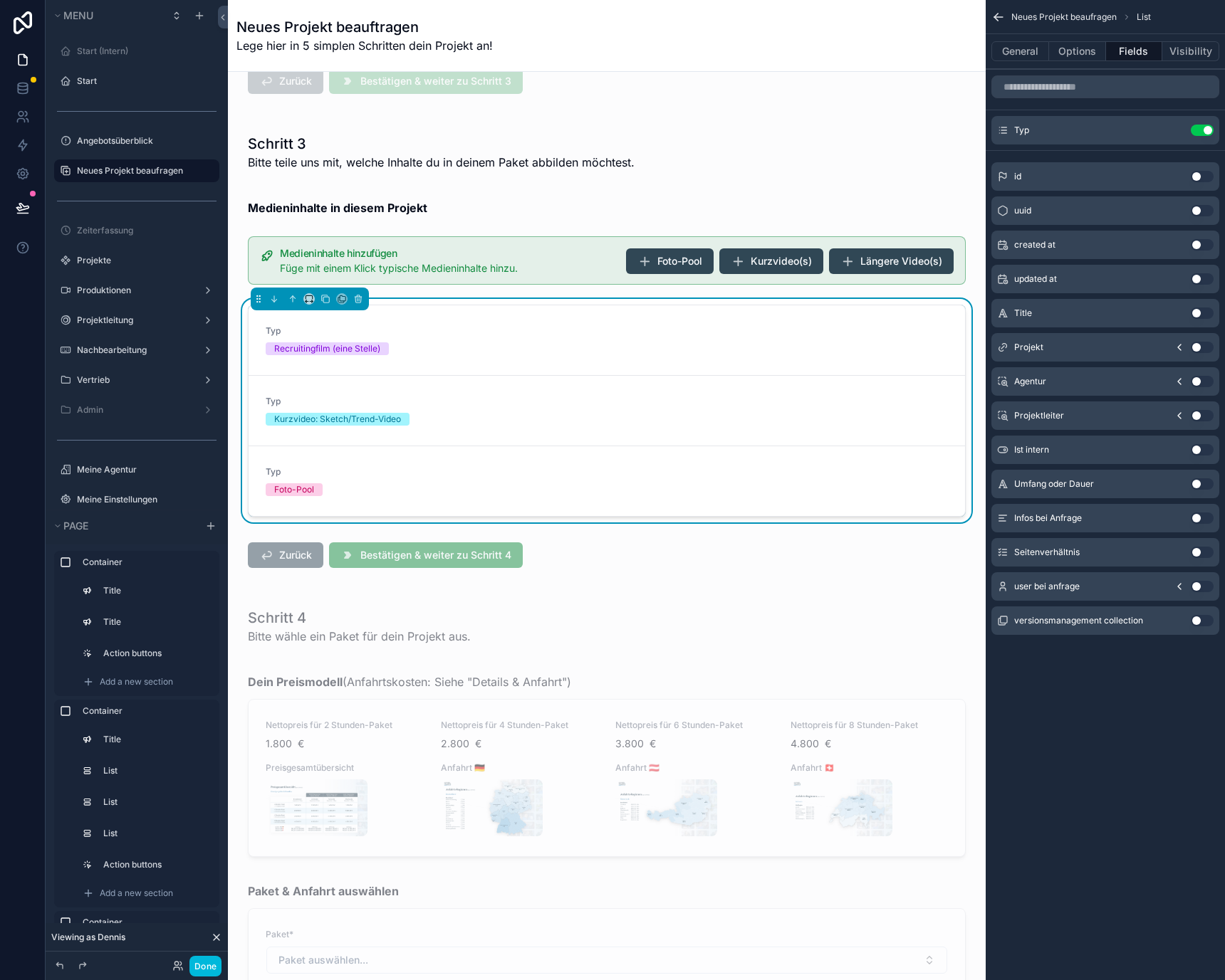
click at [1202, 483] on button "Use setting" at bounding box center [1202, 484] width 23 height 12
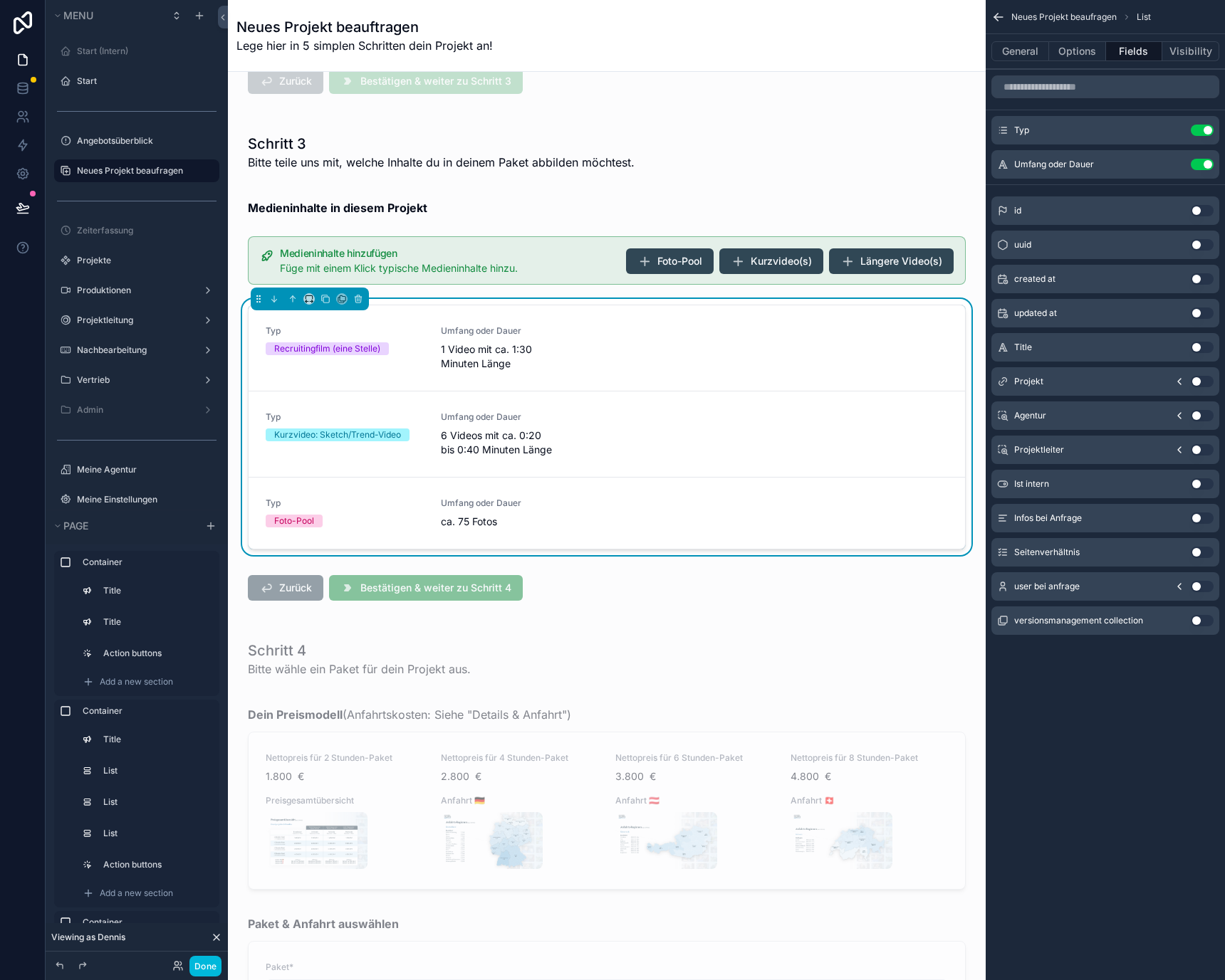
click at [1197, 519] on button "Use setting" at bounding box center [1202, 519] width 23 height 12
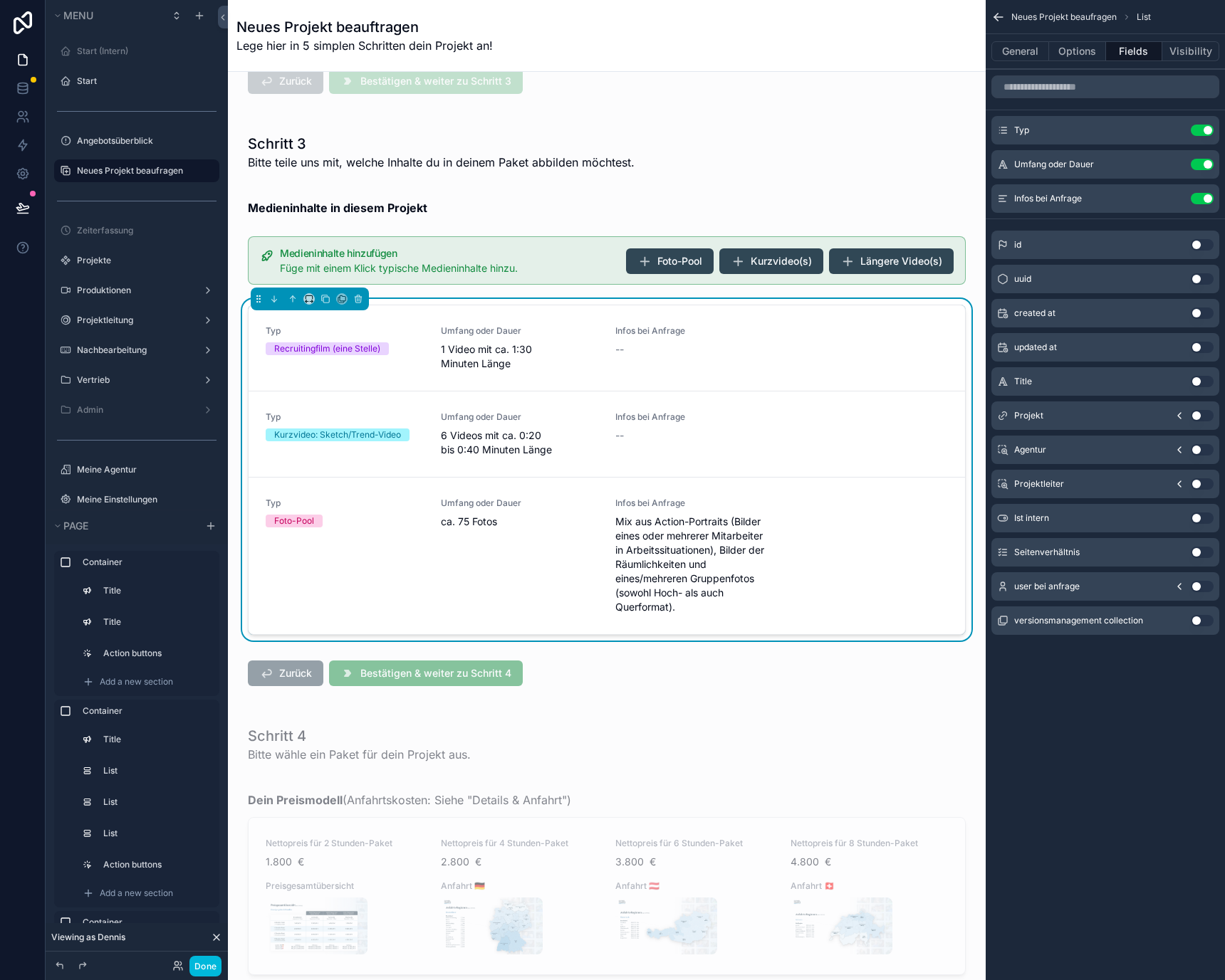
click at [1197, 554] on button "Use setting" at bounding box center [1202, 552] width 23 height 12
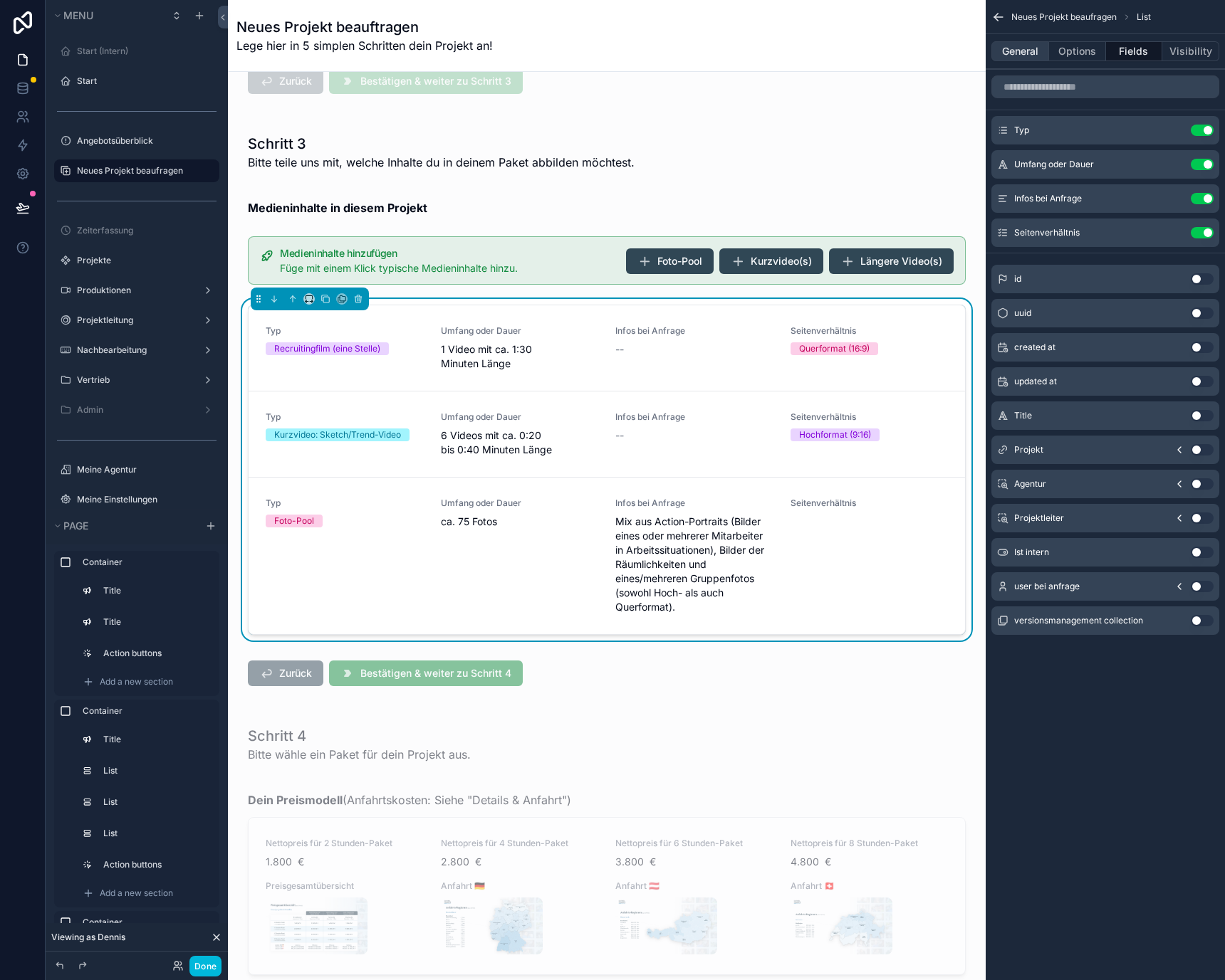
click at [1032, 50] on button "General" at bounding box center [1020, 51] width 58 height 20
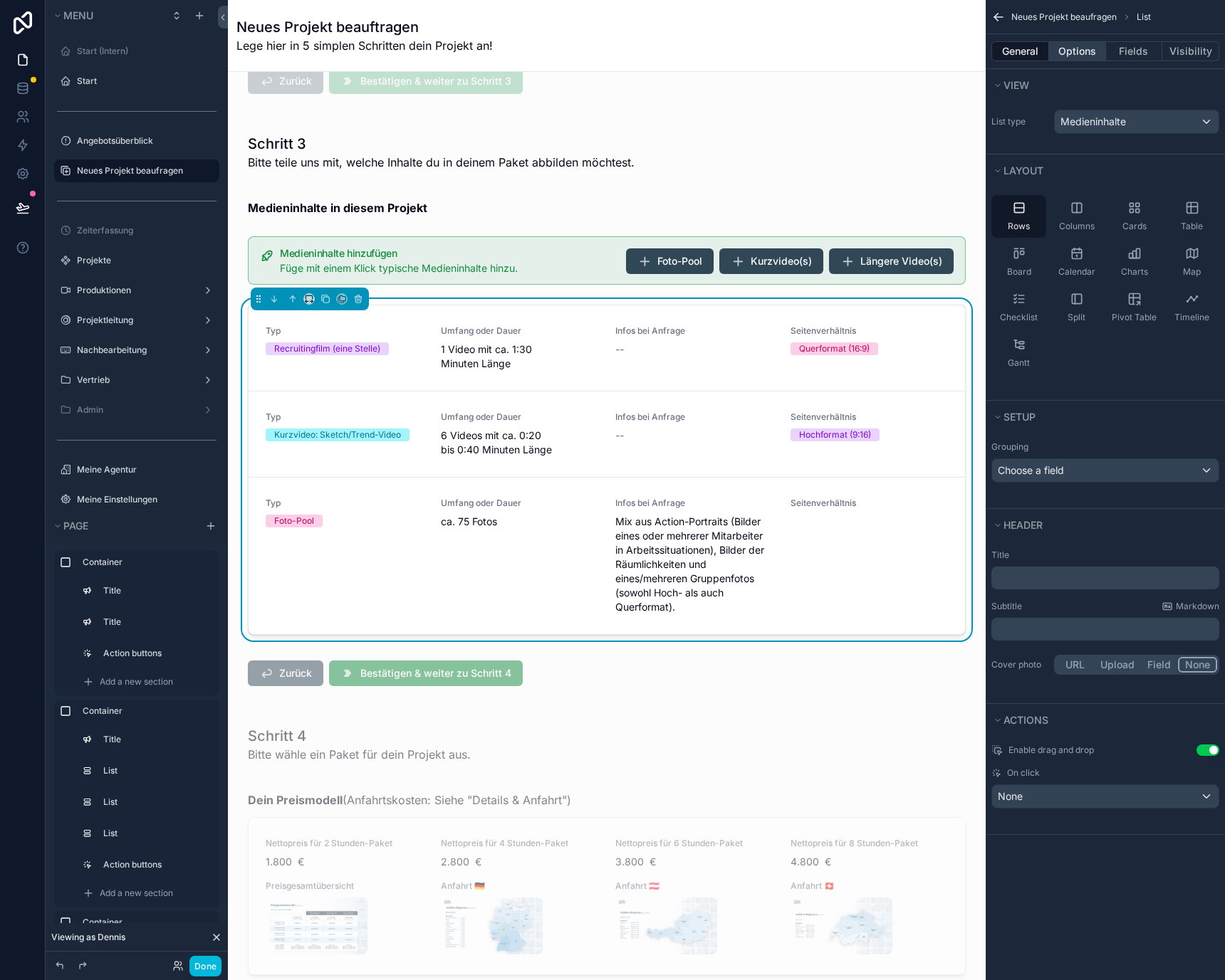
click at [1064, 52] on button "Options" at bounding box center [1078, 51] width 57 height 20
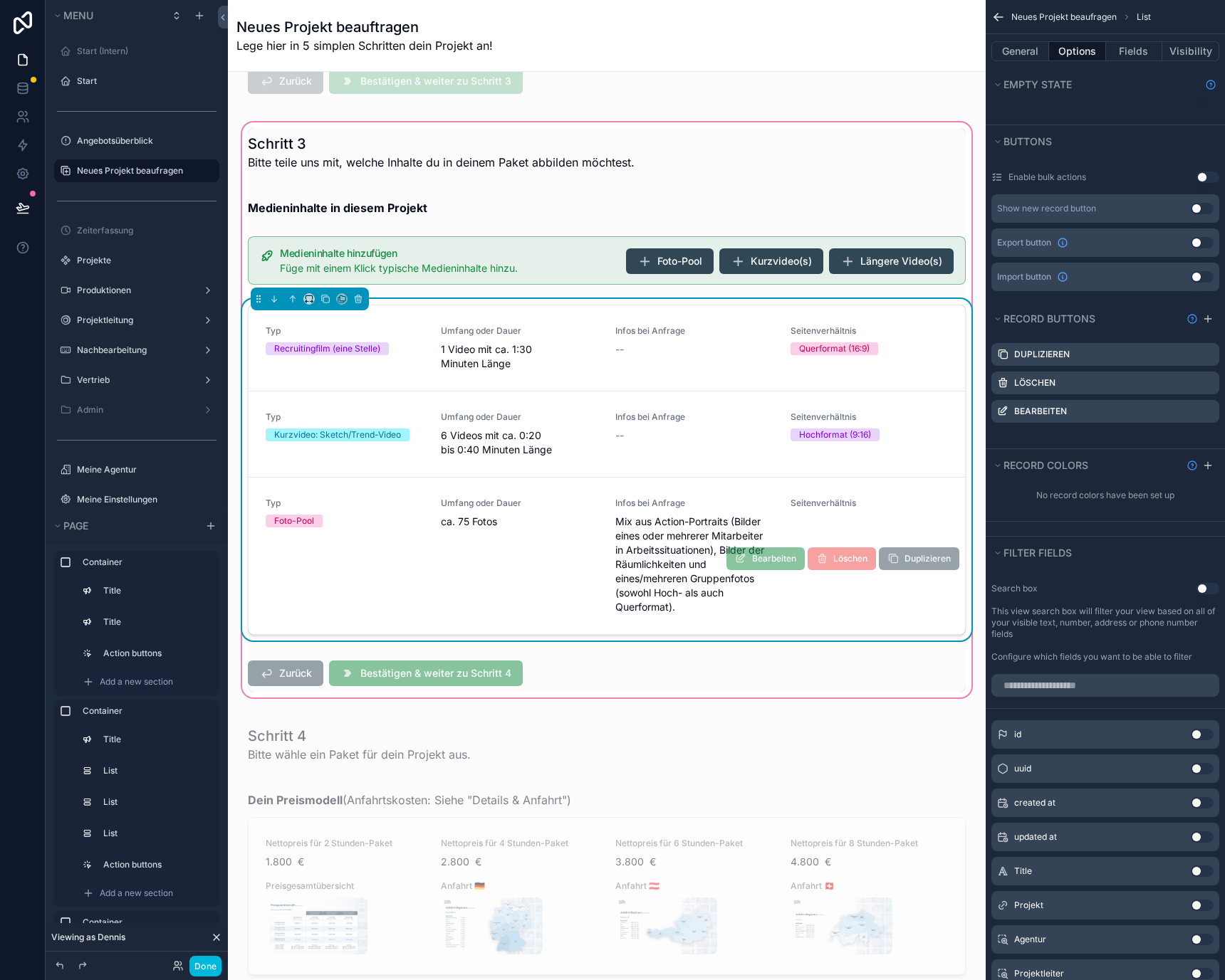
scroll to position [0, 0]
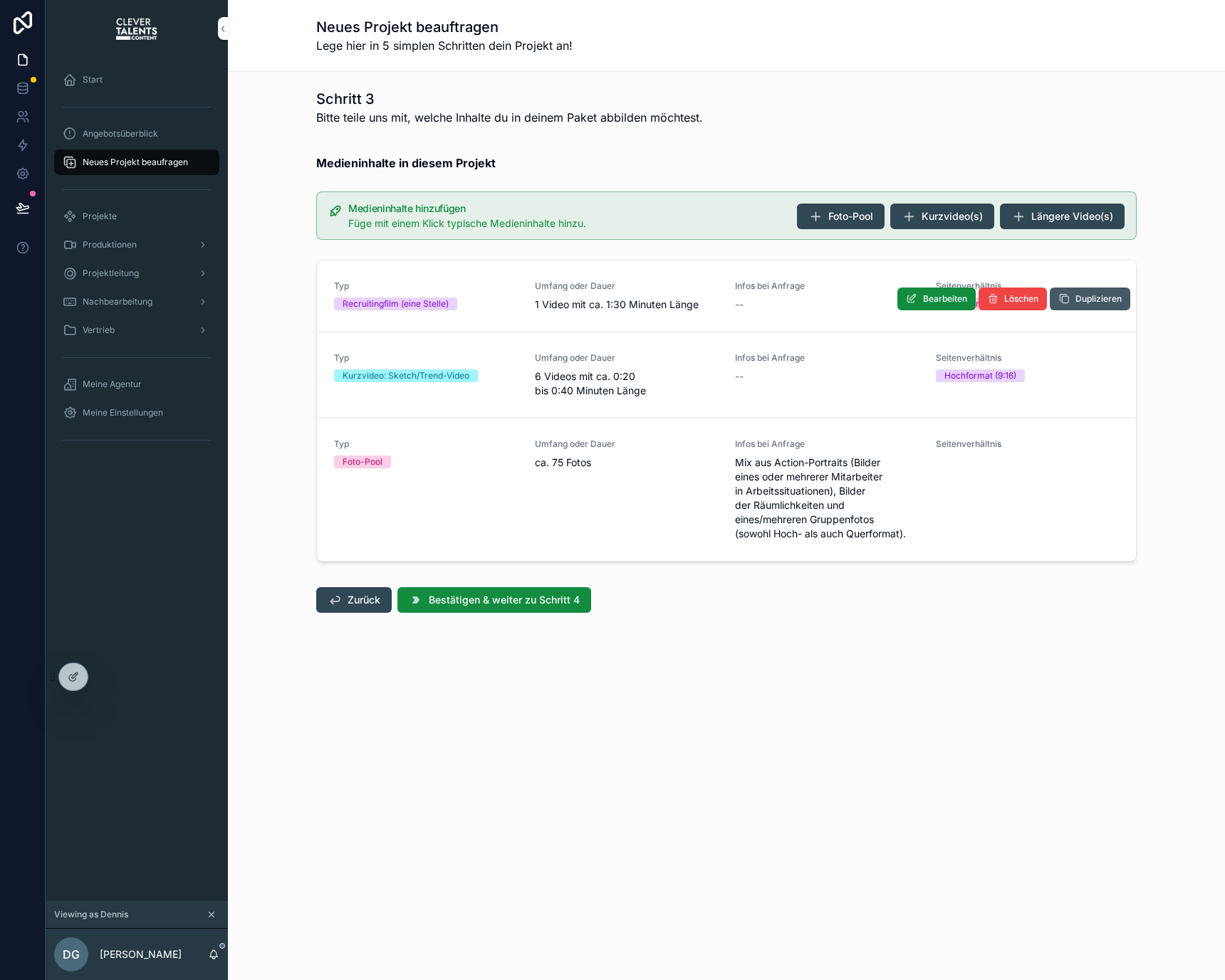
click at [1063, 293] on icon "scrollable content" at bounding box center [1064, 299] width 12 height 12
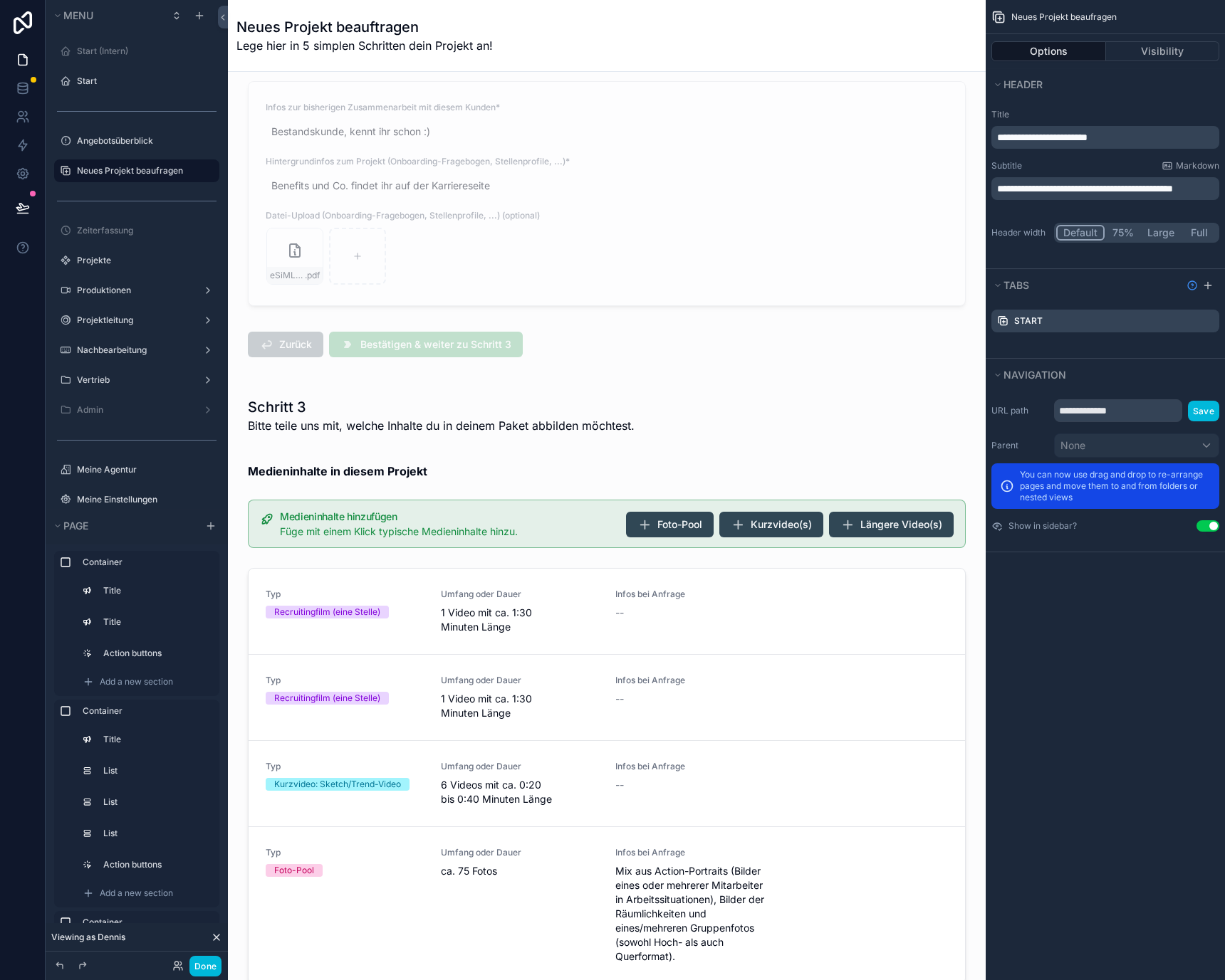
scroll to position [2271, 0]
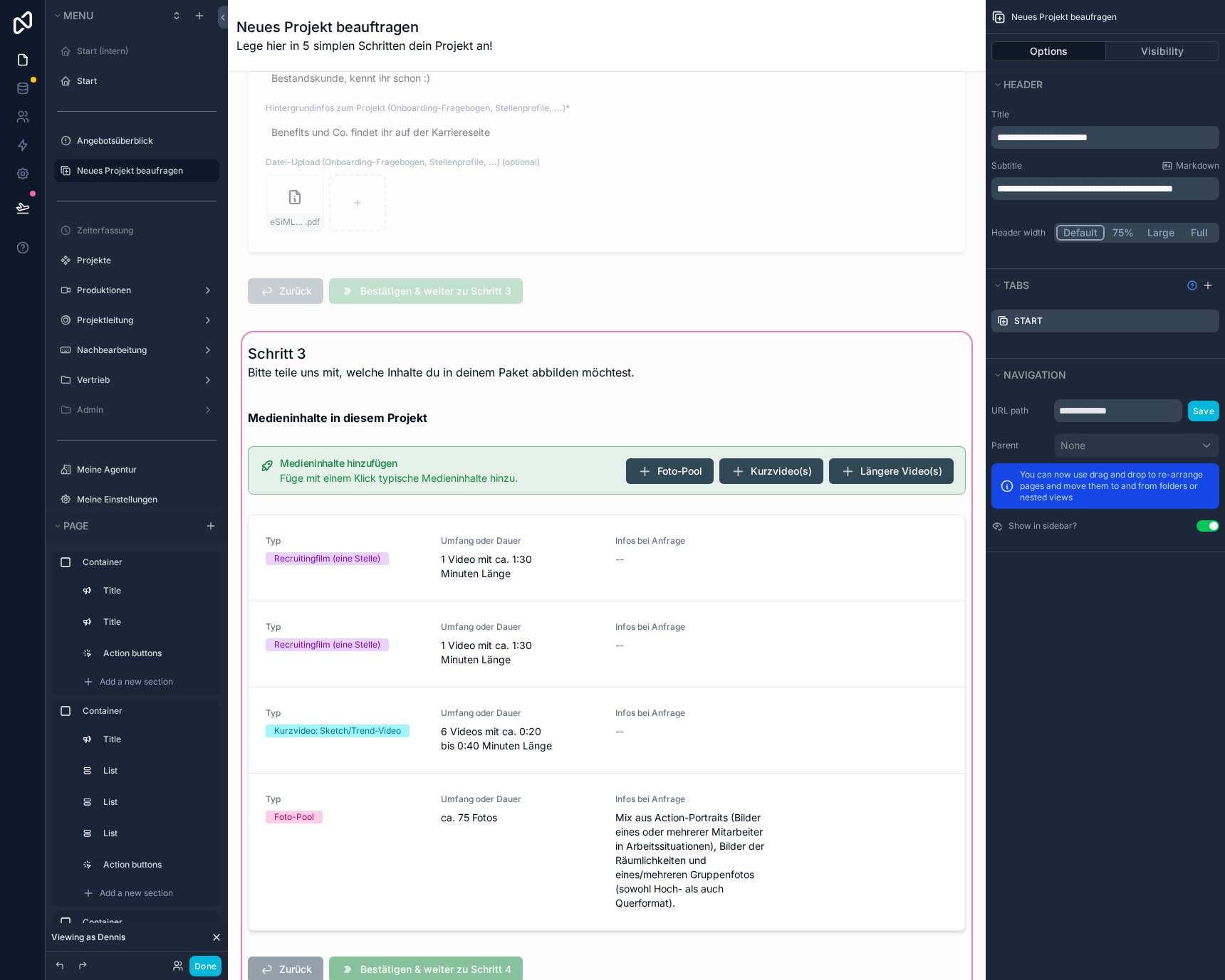
click at [525, 467] on div "scrollable content" at bounding box center [607, 663] width 735 height 667
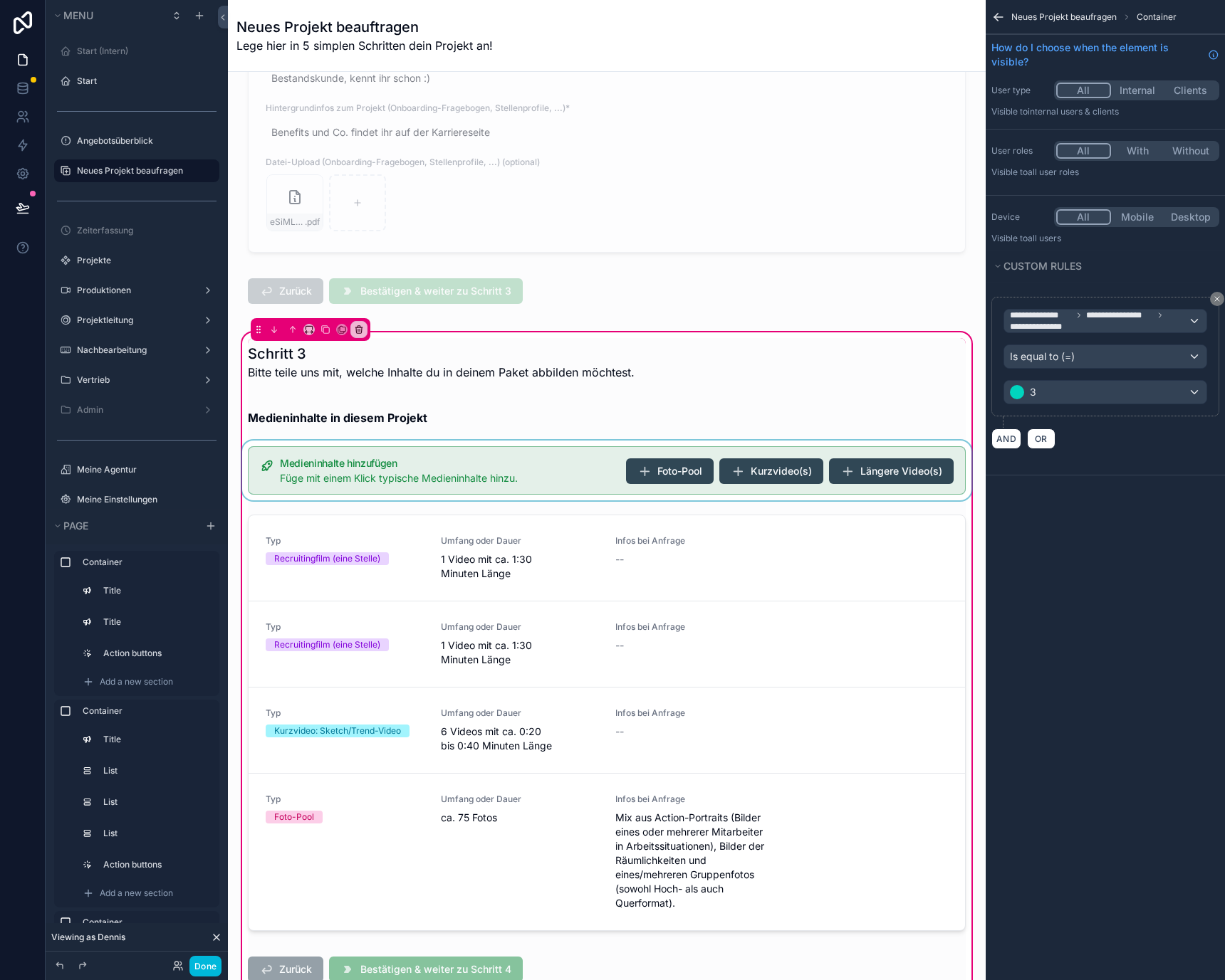
click at [582, 476] on div "scrollable content" at bounding box center [607, 471] width 735 height 60
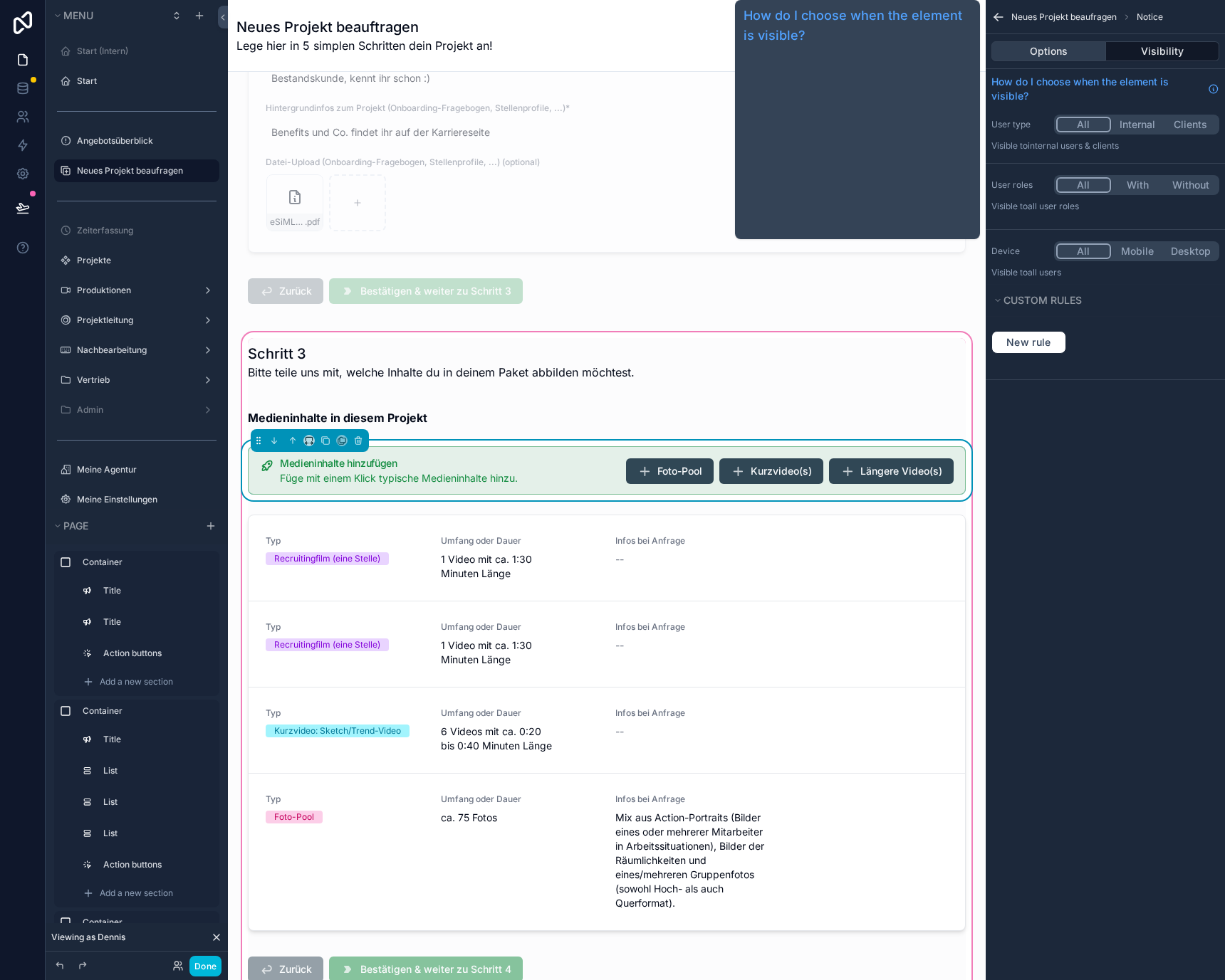
click at [1059, 54] on button "Options" at bounding box center [1048, 51] width 114 height 20
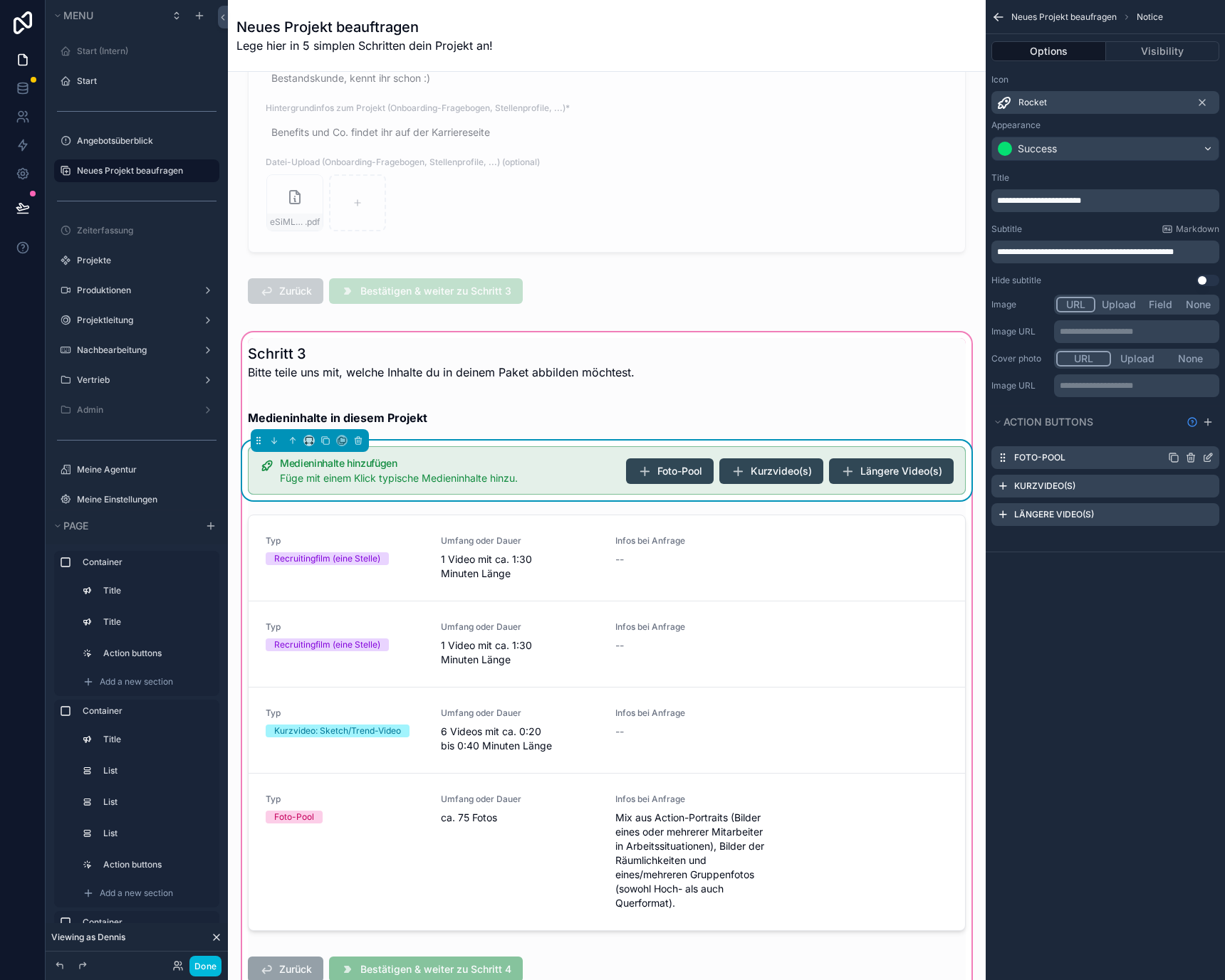
click at [1202, 457] on icon "scrollable content" at bounding box center [1208, 458] width 12 height 12
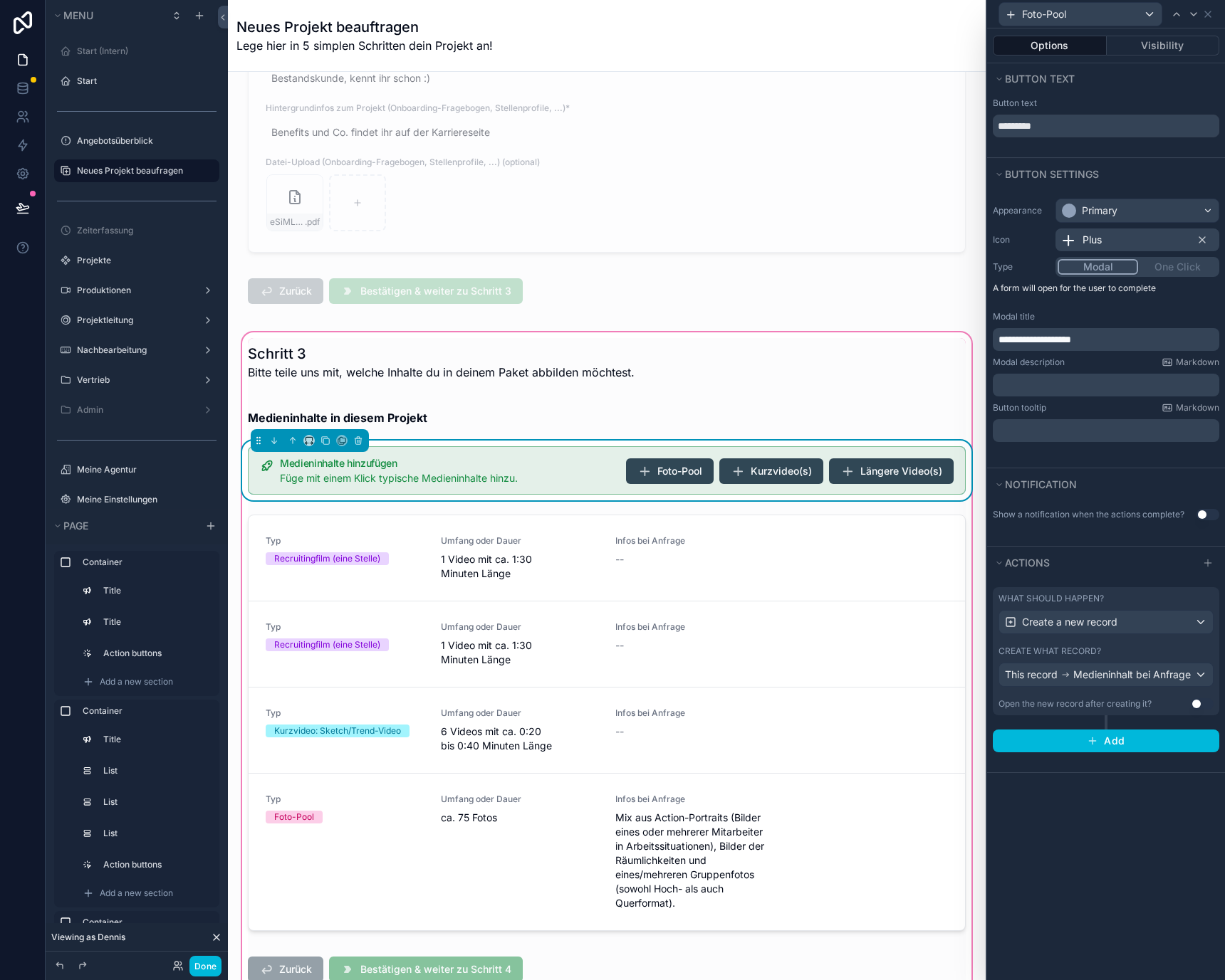
click at [1199, 511] on button "Use setting" at bounding box center [1207, 515] width 23 height 12
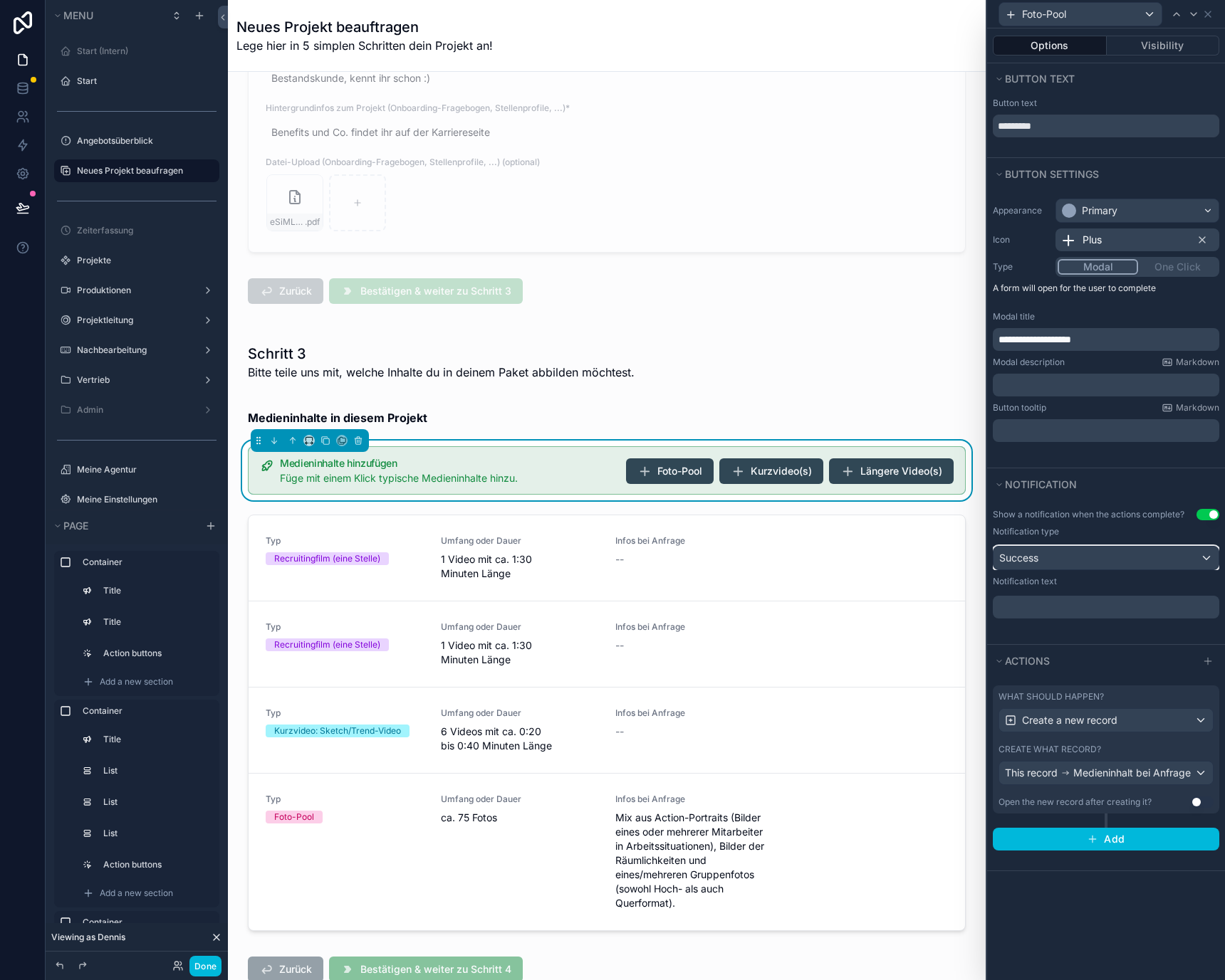
click at [1106, 558] on div "Success" at bounding box center [1106, 557] width 225 height 23
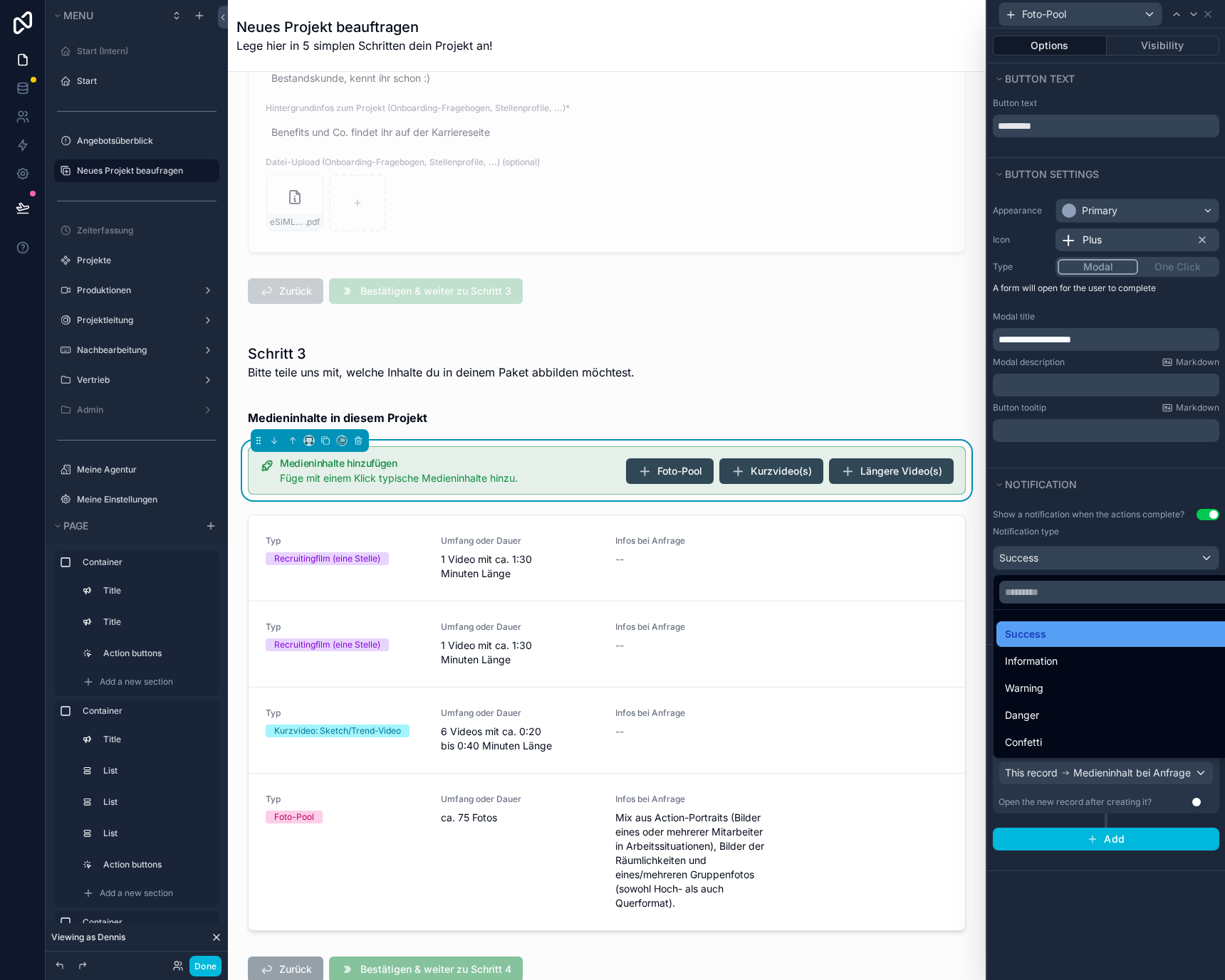
click at [1077, 631] on div "Success" at bounding box center [1122, 634] width 235 height 17
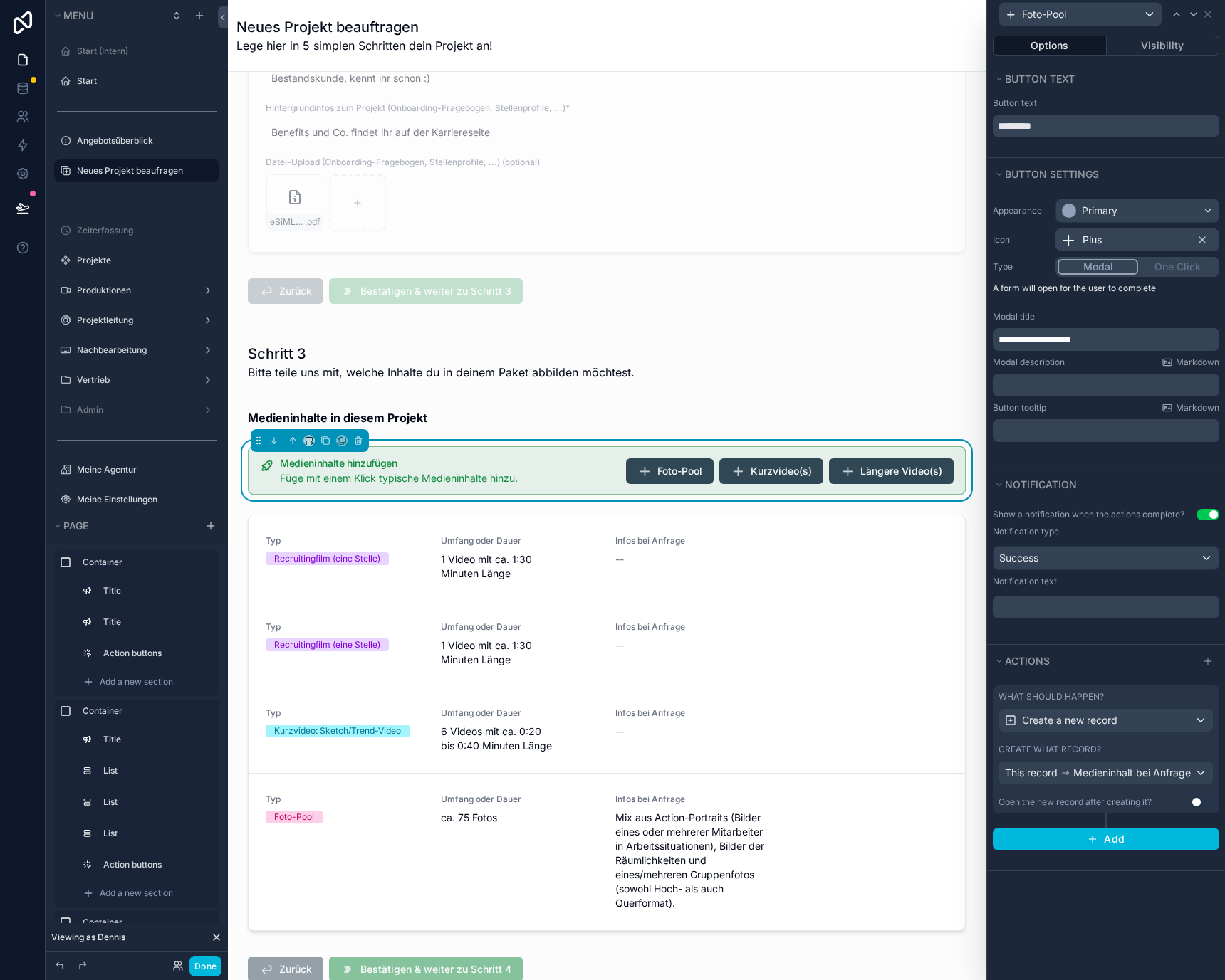
click at [1079, 598] on div "﻿" at bounding box center [1106, 606] width 226 height 23
click at [1083, 609] on p "﻿" at bounding box center [1107, 606] width 218 height 14
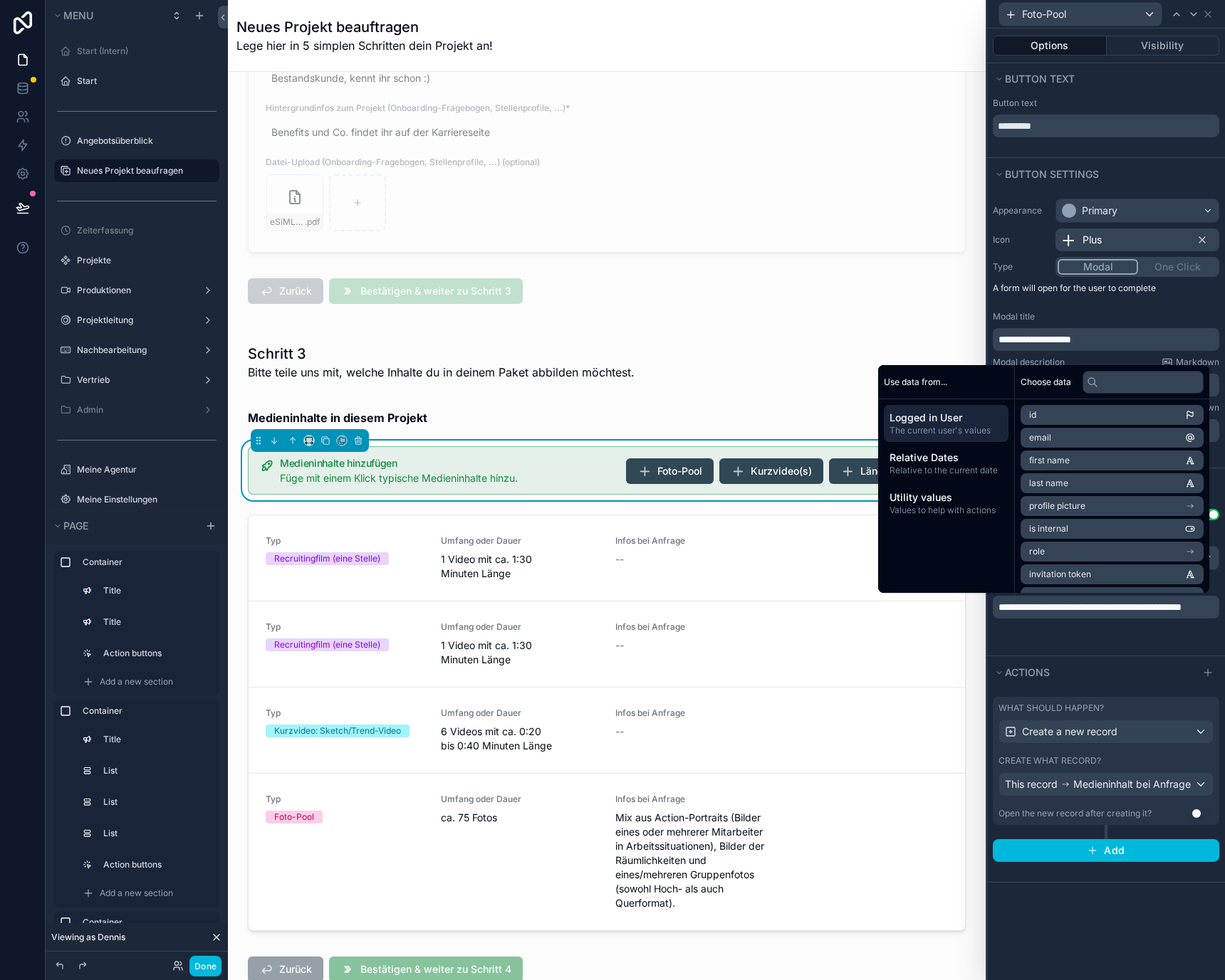
scroll to position [0, 0]
copy span "**********"
click at [1099, 634] on div "**********" at bounding box center [1106, 569] width 238 height 133
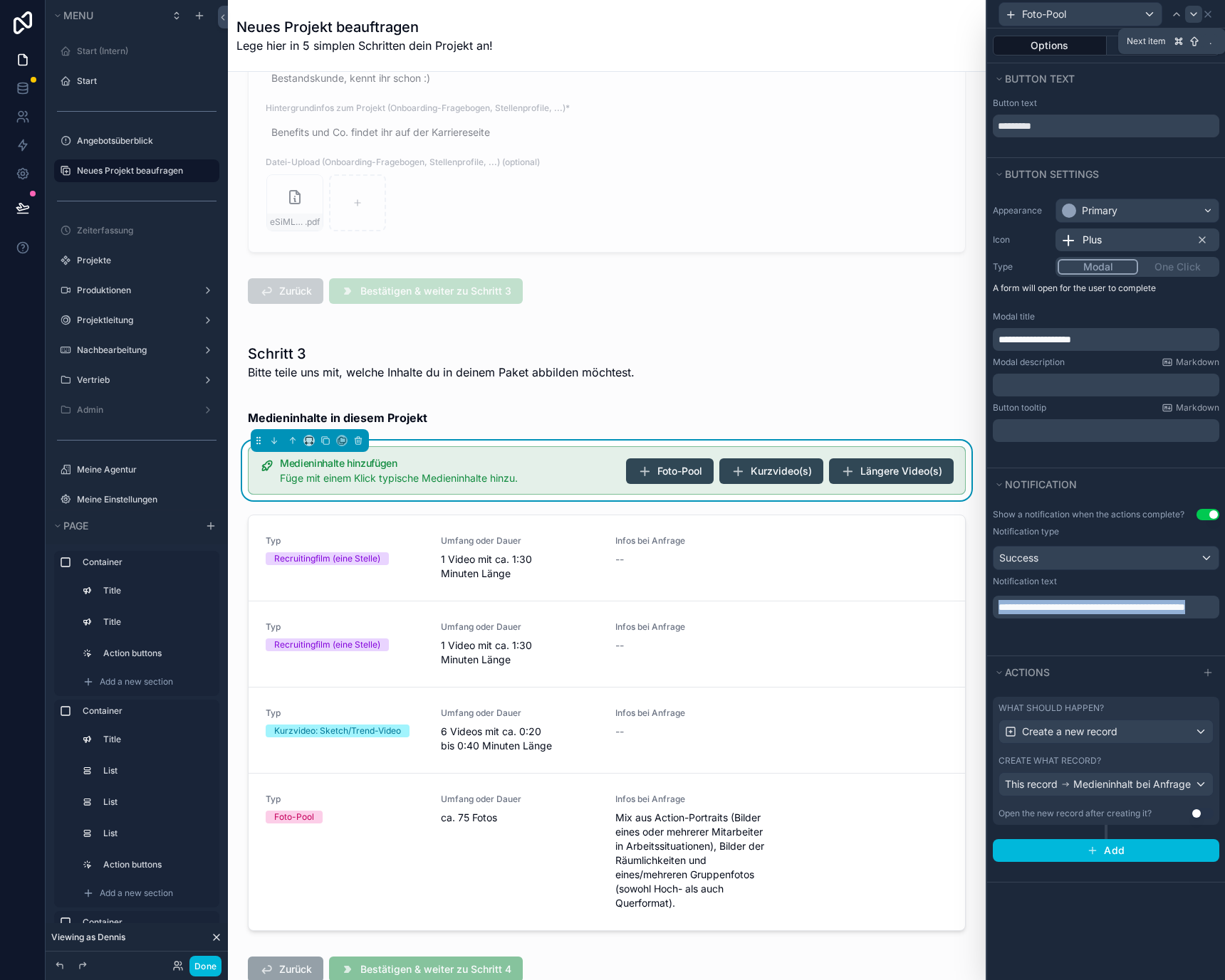
click at [1194, 9] on icon at bounding box center [1193, 15] width 12 height 12
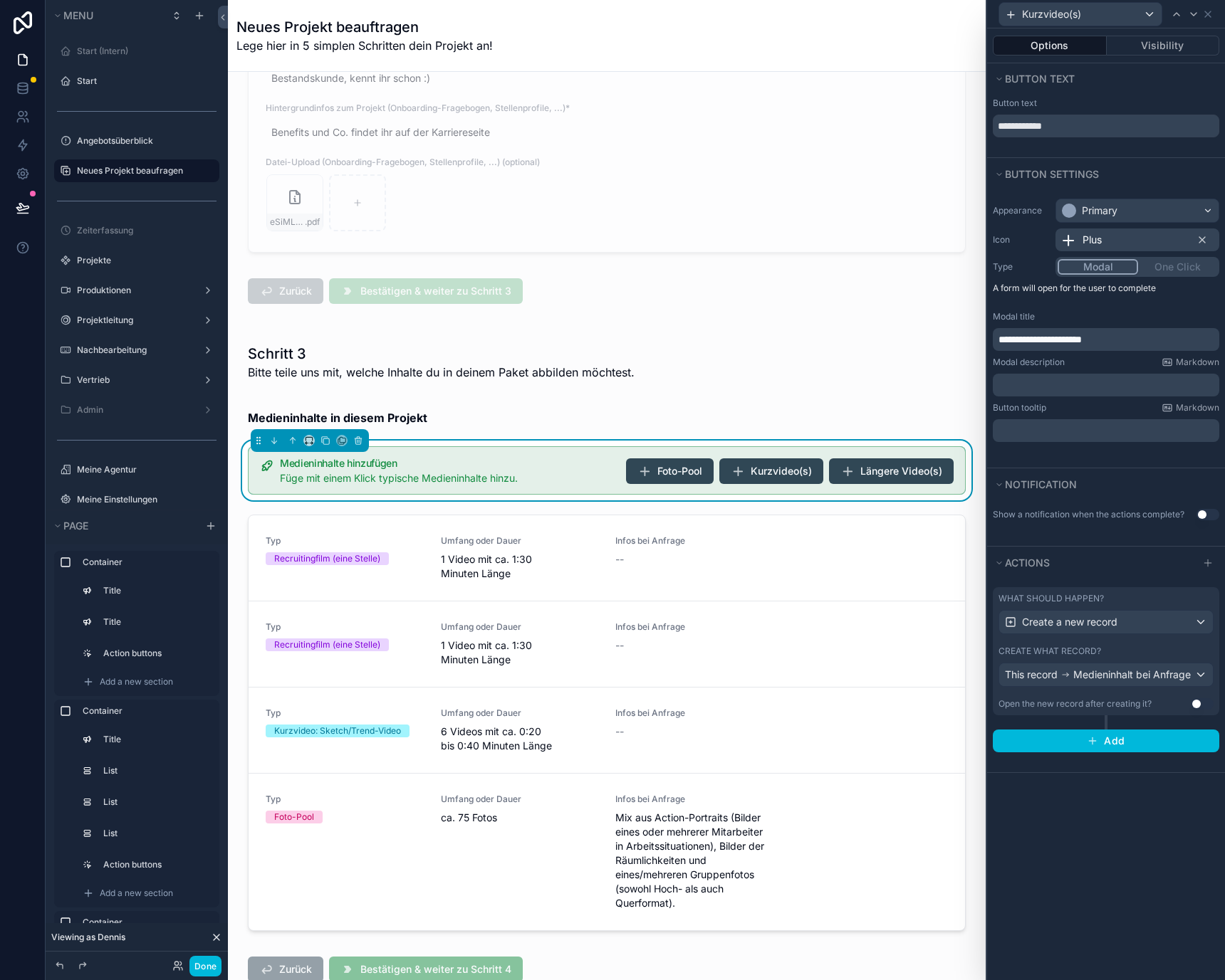
click at [1204, 519] on button "Use setting" at bounding box center [1207, 515] width 23 height 12
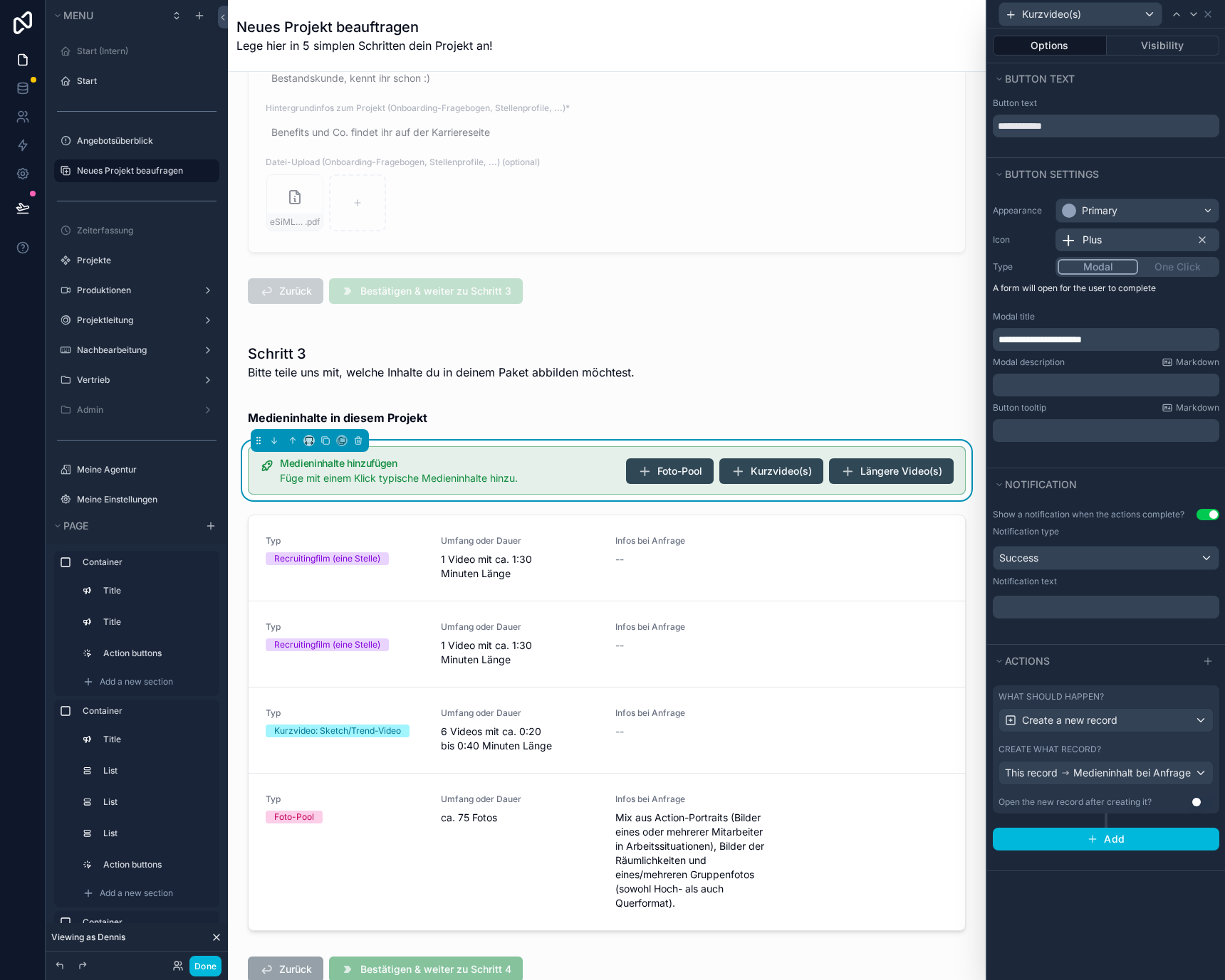
click at [1100, 538] on div "Notification type Success" at bounding box center [1106, 548] width 226 height 44
click at [1086, 603] on p "﻿" at bounding box center [1107, 606] width 218 height 14
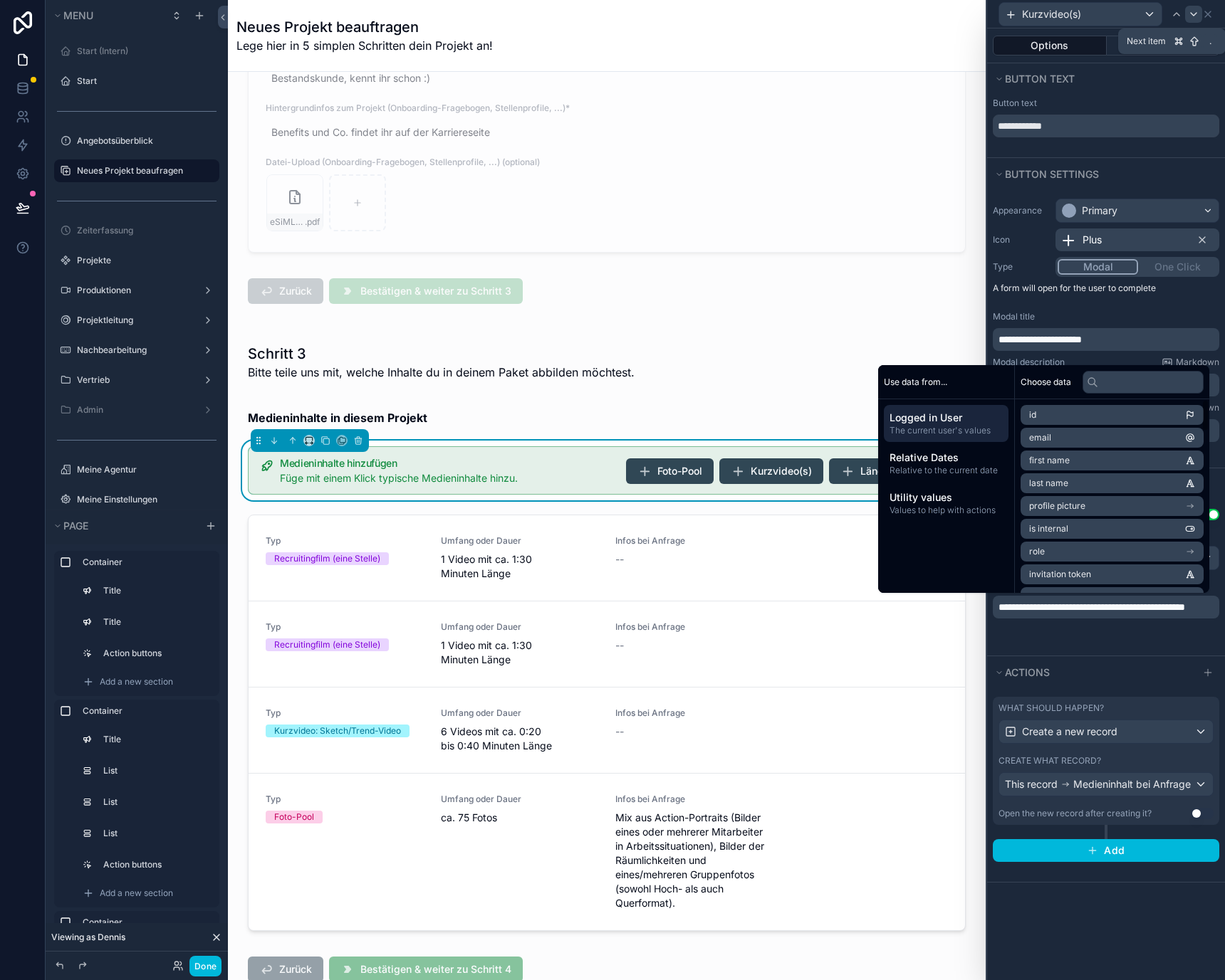
click at [1193, 6] on div at bounding box center [1193, 14] width 17 height 17
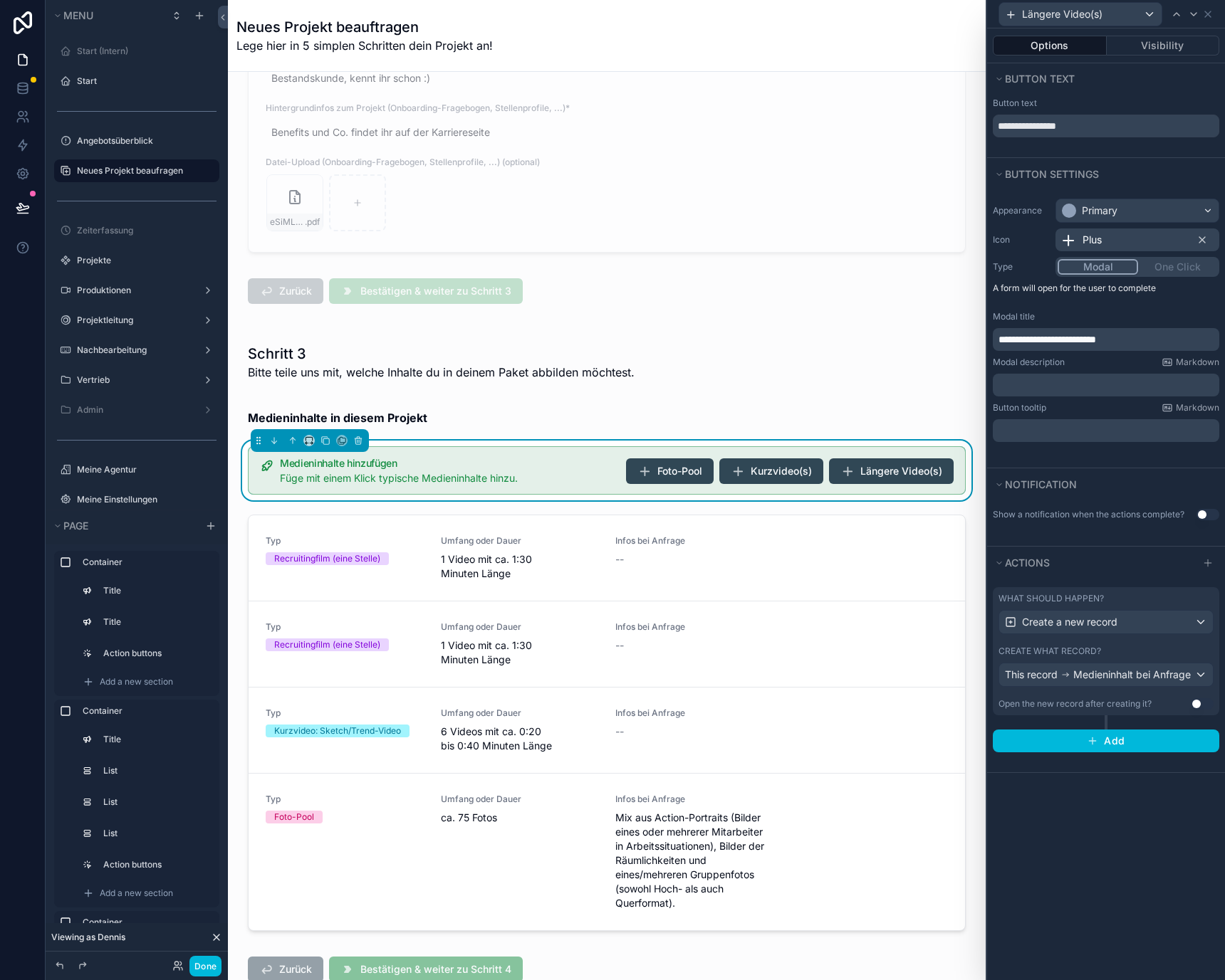
click at [1209, 517] on button "Use setting" at bounding box center [1207, 515] width 23 height 12
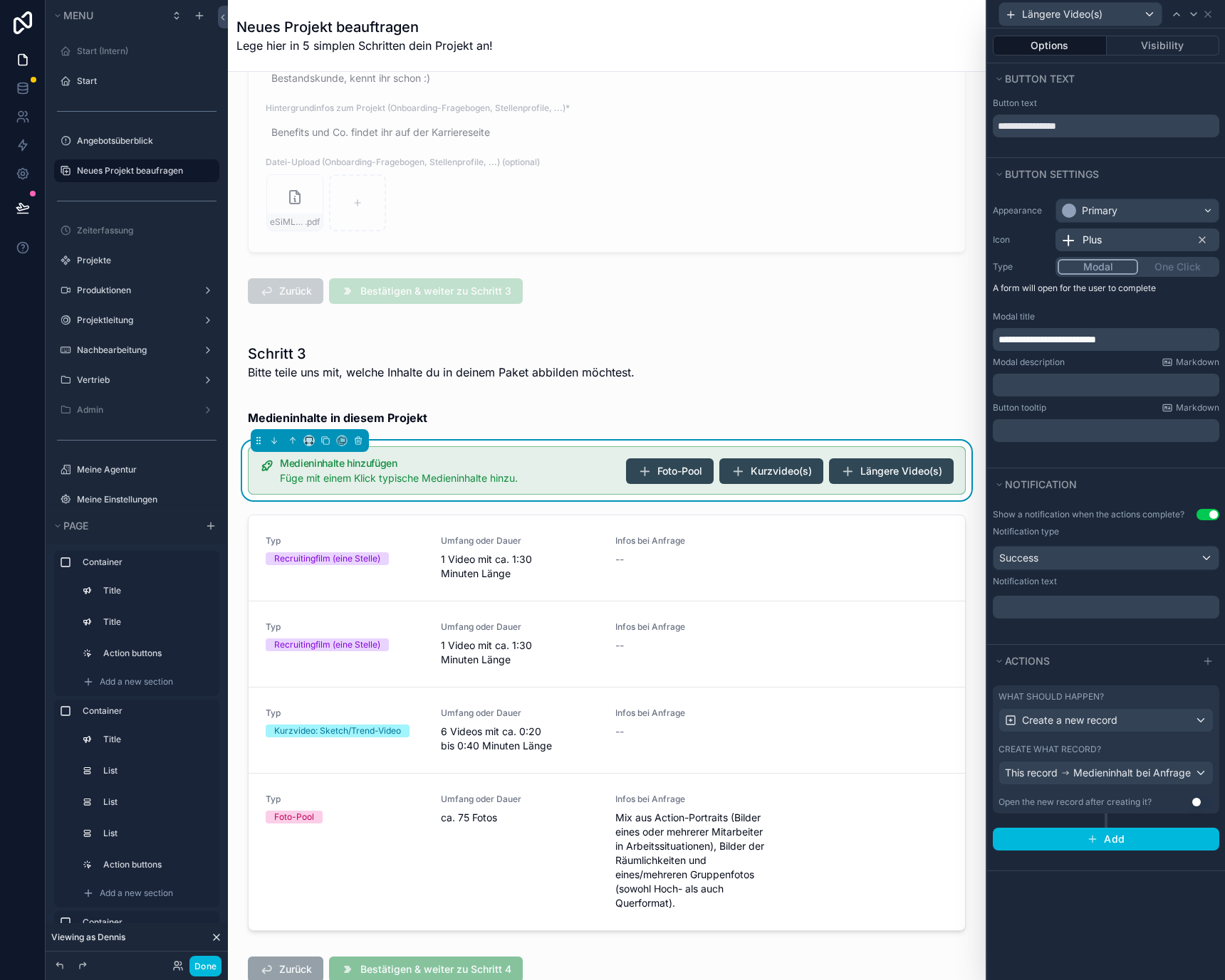
click at [1124, 607] on p "﻿" at bounding box center [1107, 606] width 218 height 14
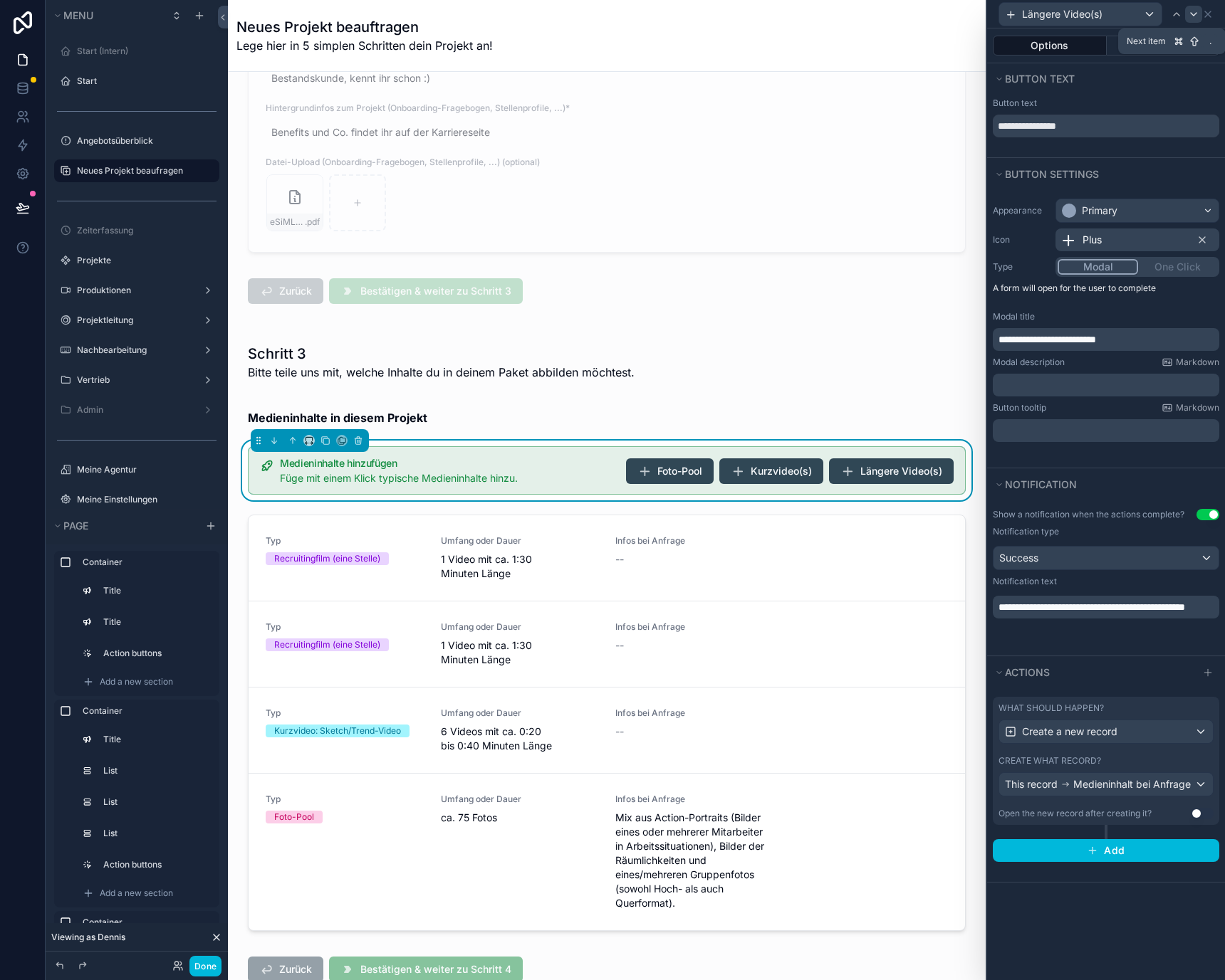
click at [1191, 13] on icon at bounding box center [1193, 15] width 12 height 12
click at [1204, 13] on icon at bounding box center [1208, 15] width 12 height 12
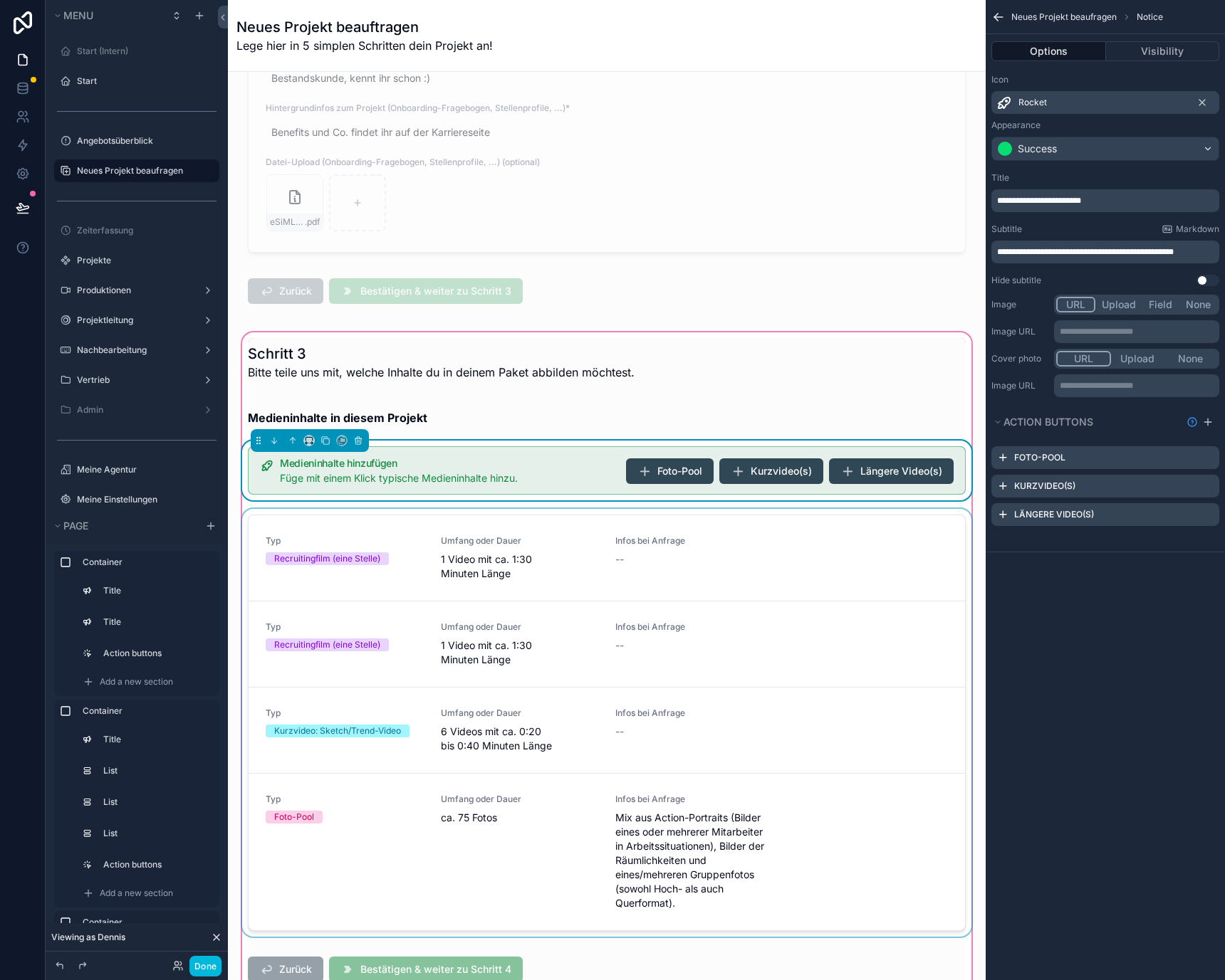
click at [881, 573] on div "scrollable content" at bounding box center [607, 726] width 735 height 434
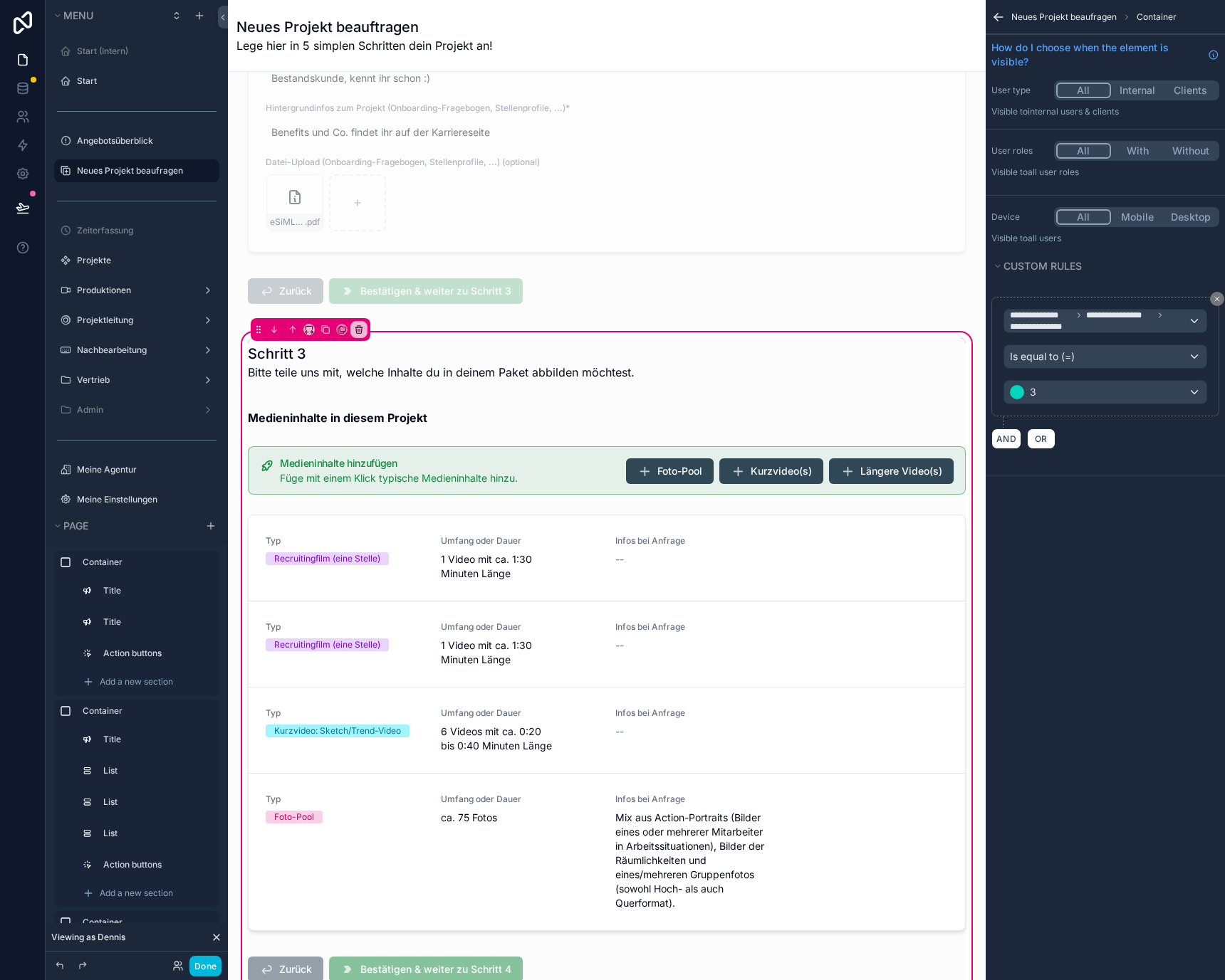
click at [1065, 25] on div "Neues Projekt beaufragen Container" at bounding box center [1105, 17] width 240 height 34
click at [1002, 15] on icon "scrollable content" at bounding box center [998, 17] width 14 height 14
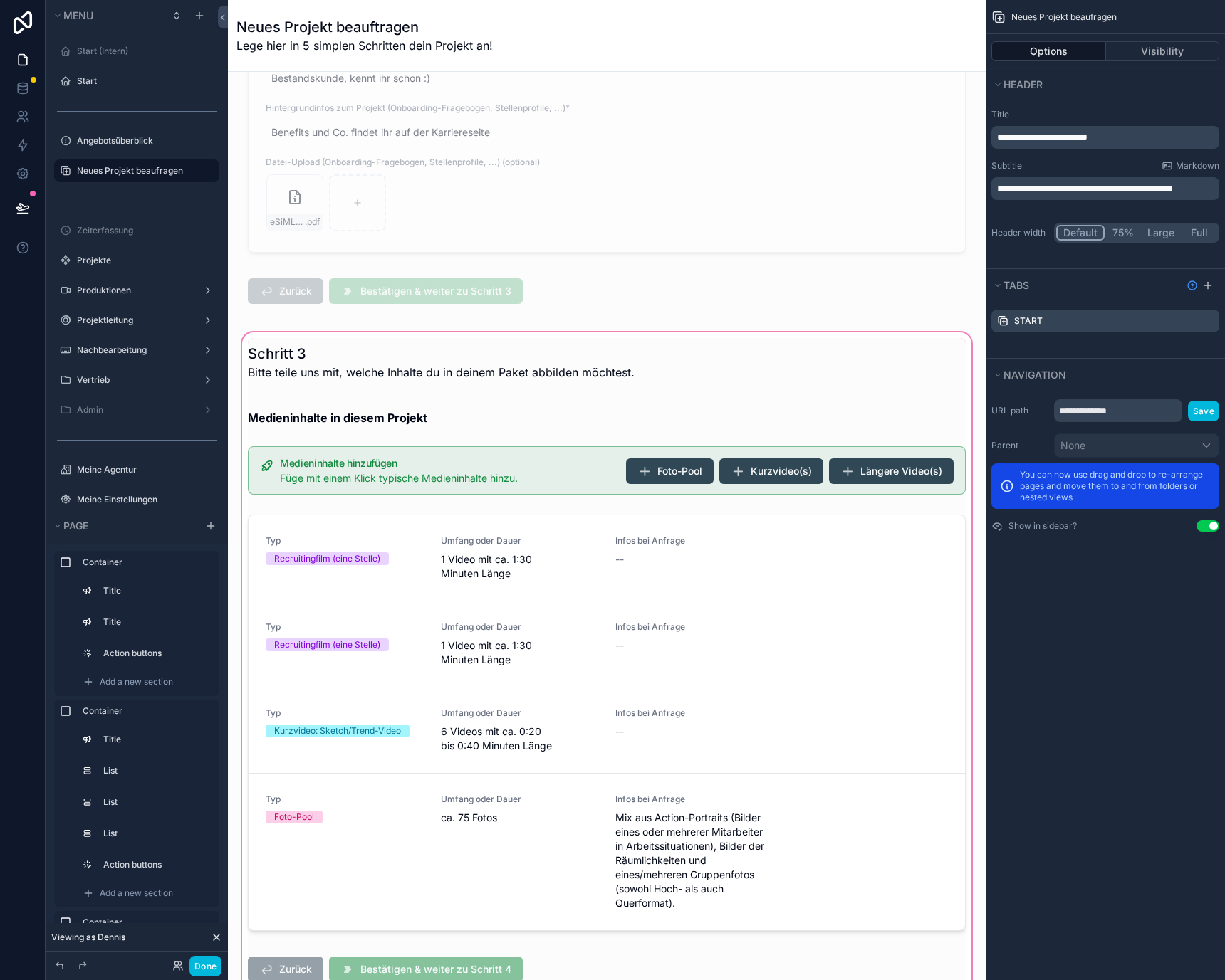
click at [790, 661] on div "scrollable content" at bounding box center [607, 663] width 735 height 667
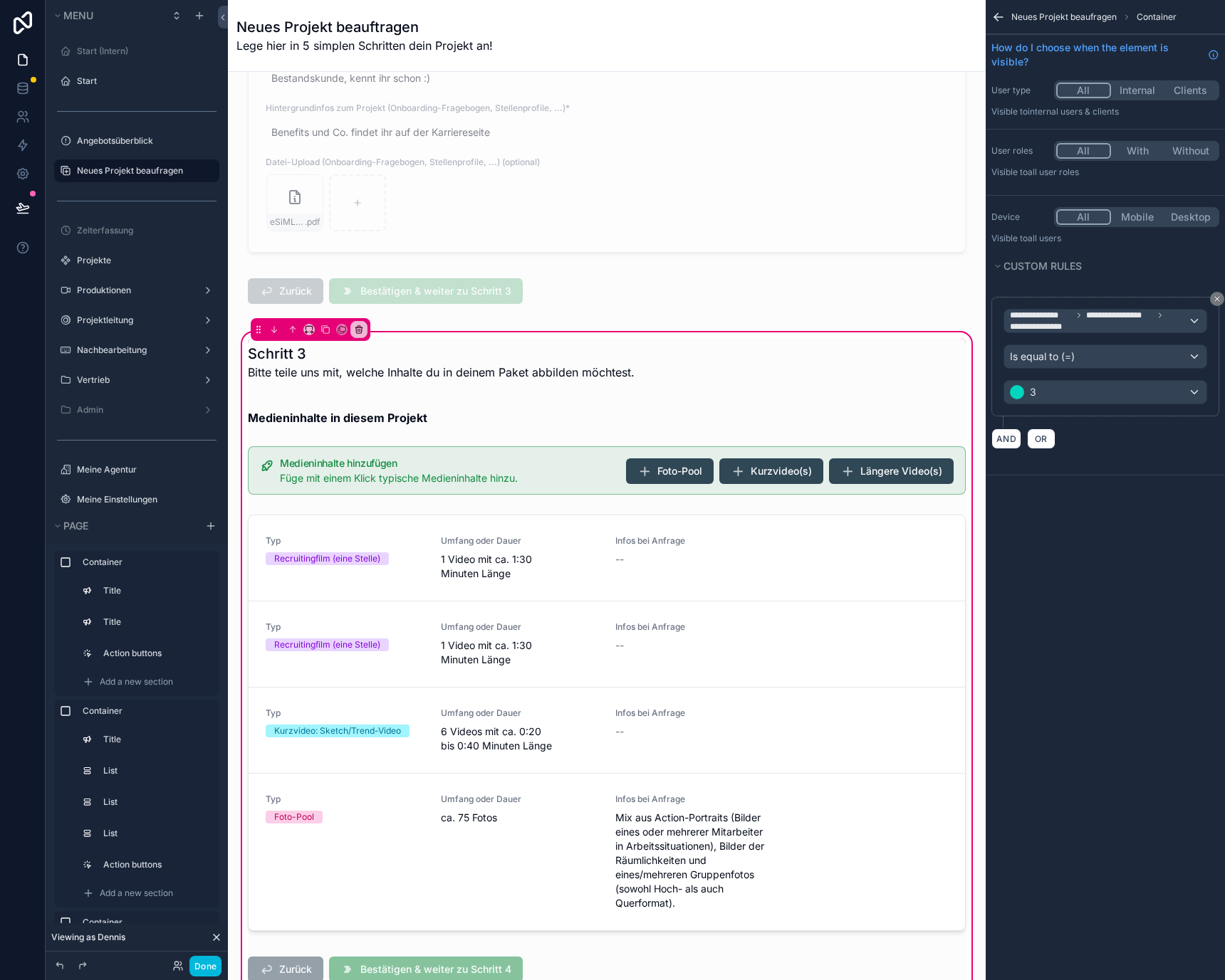
click at [790, 661] on div "scrollable content" at bounding box center [607, 726] width 735 height 434
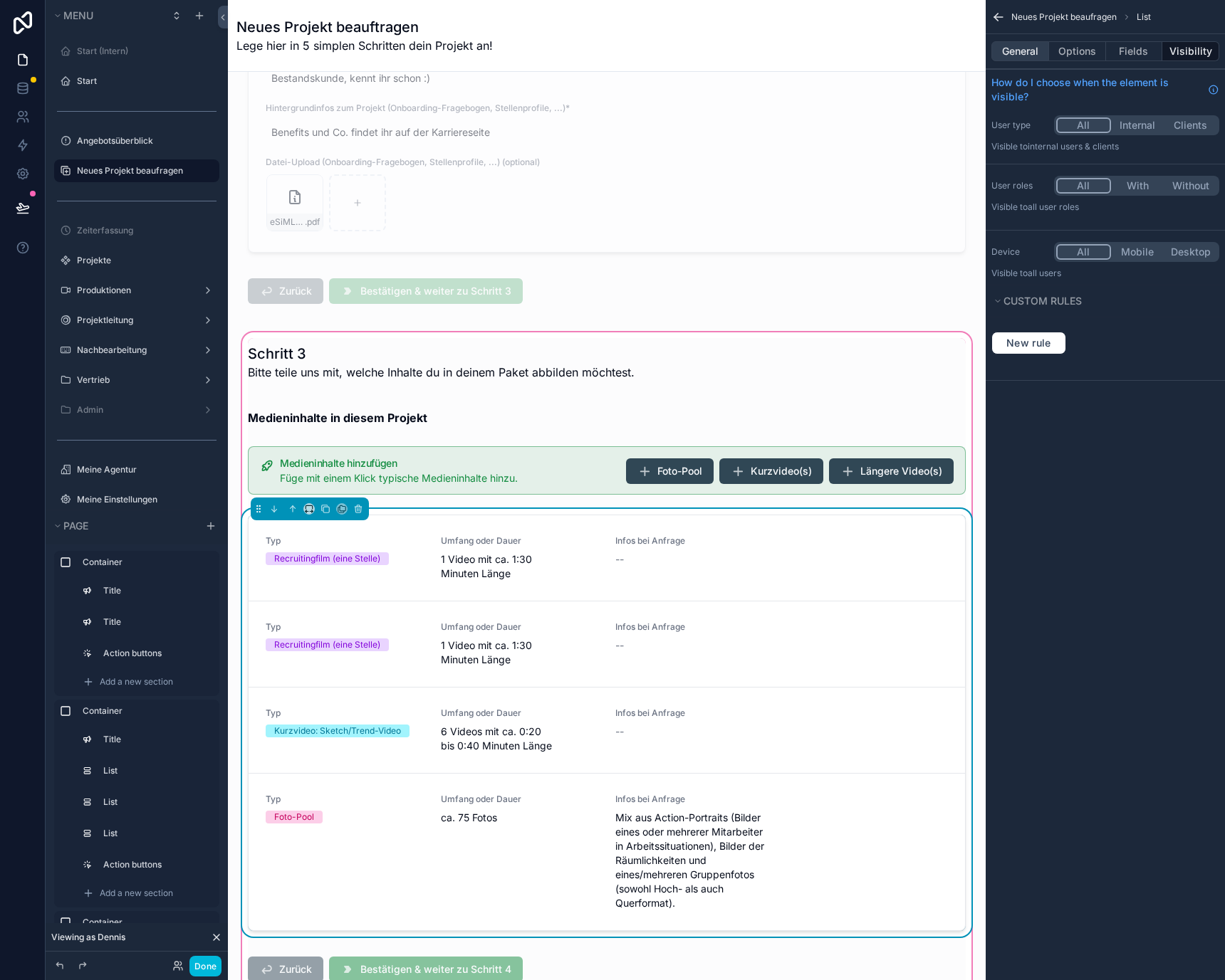
click at [1037, 47] on button "General" at bounding box center [1020, 51] width 58 height 20
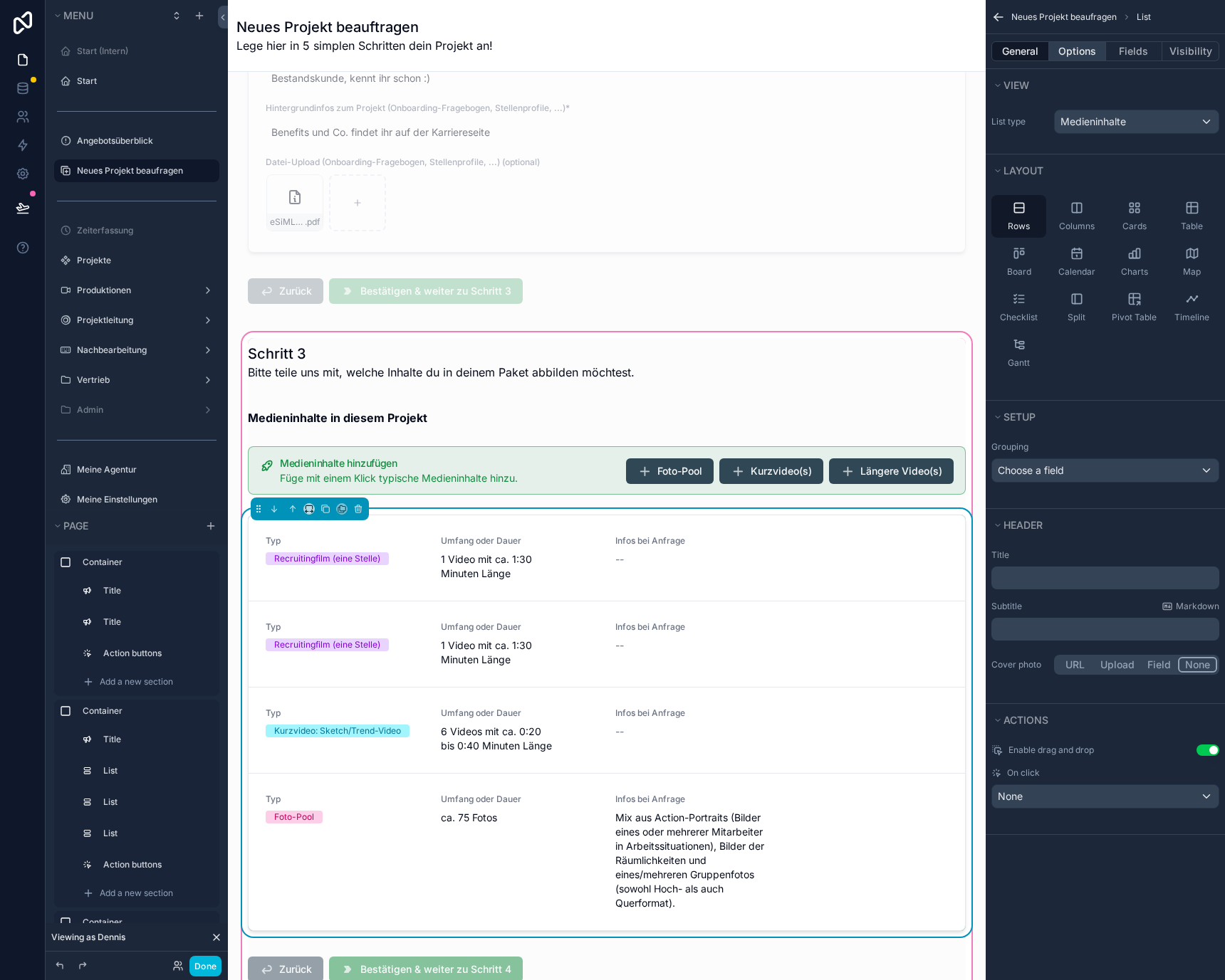
click at [1078, 54] on button "Options" at bounding box center [1078, 51] width 57 height 20
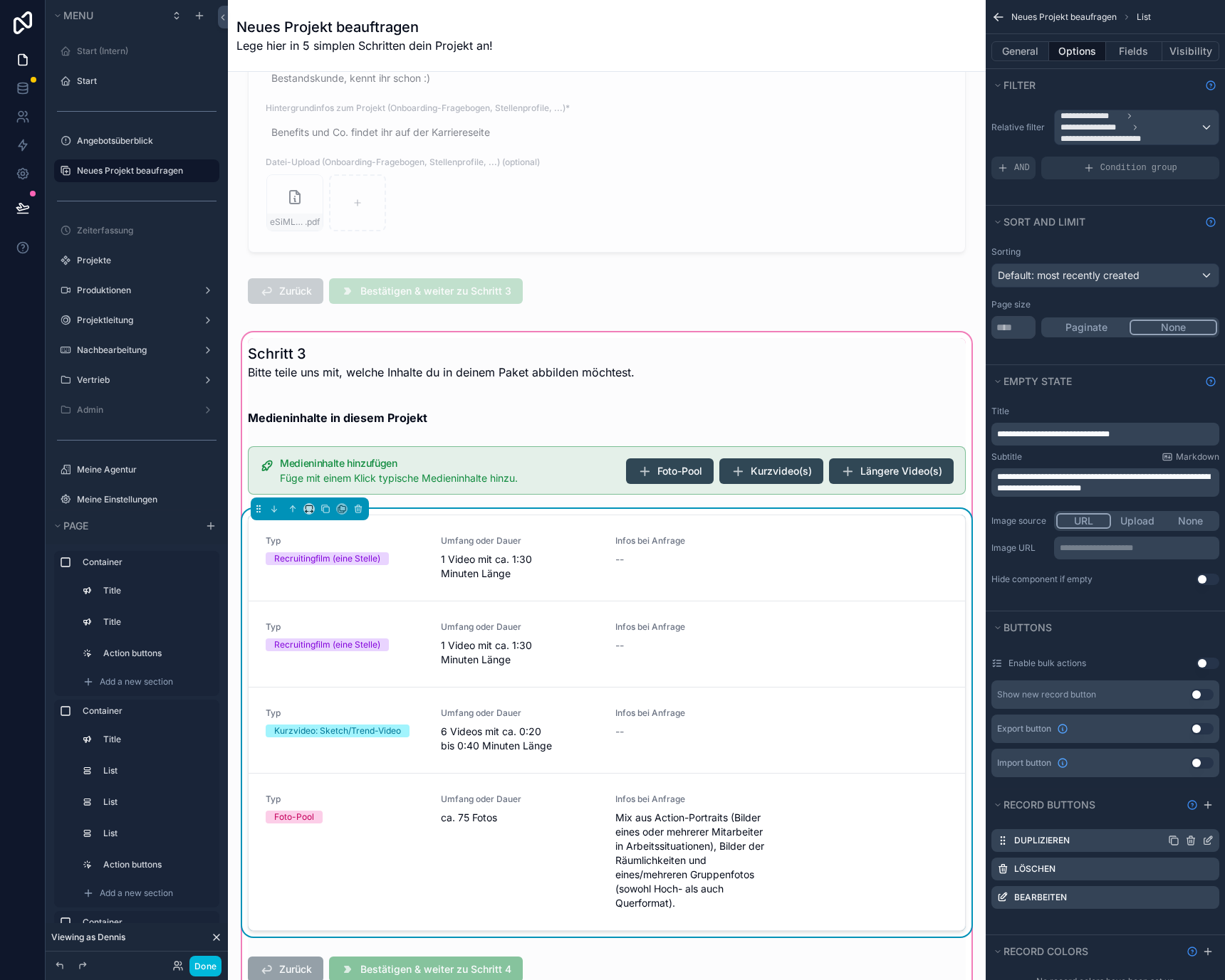
click at [1210, 843] on icon "scrollable content" at bounding box center [1208, 841] width 12 height 12
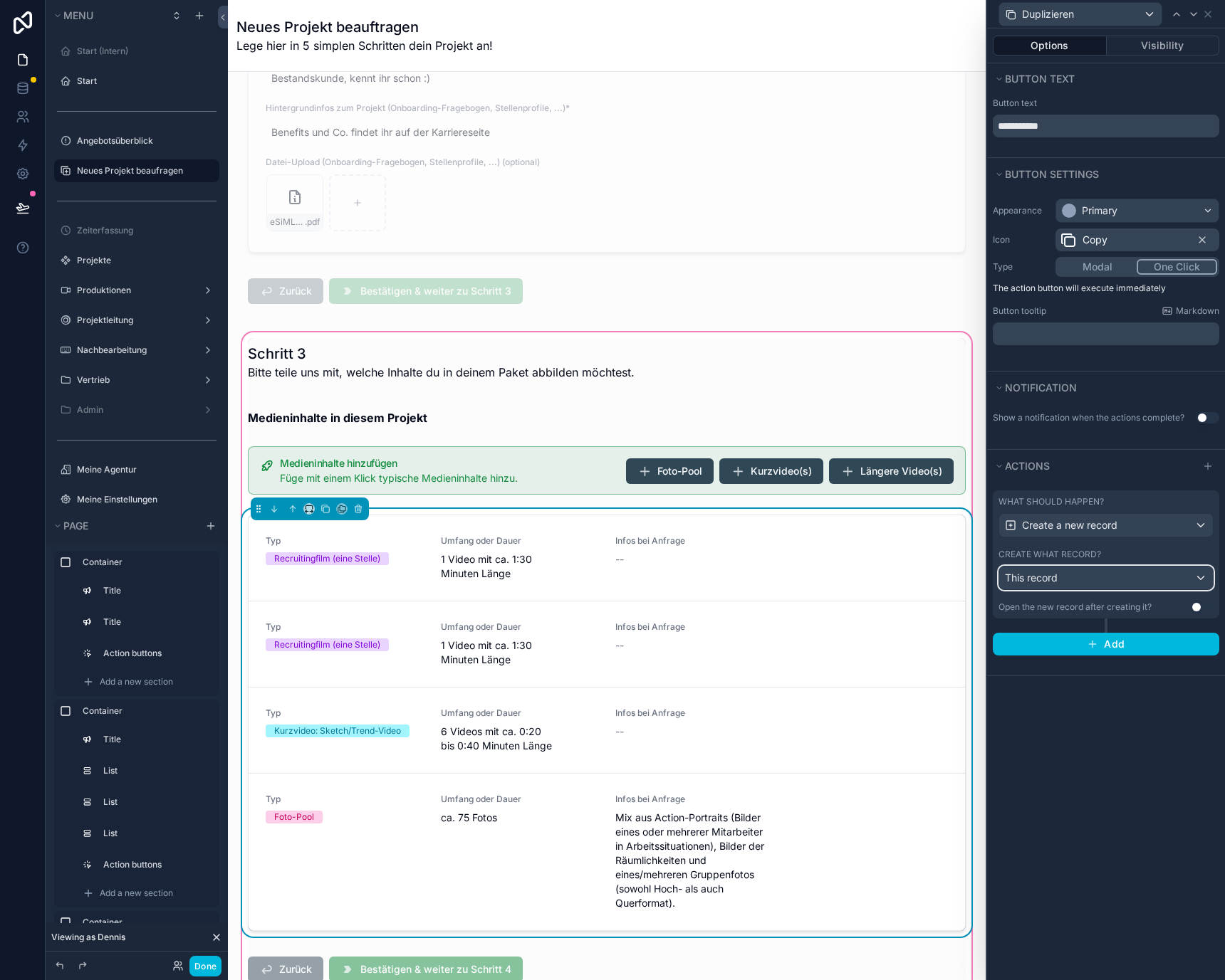
click at [1124, 581] on div "This record" at bounding box center [1106, 578] width 214 height 23
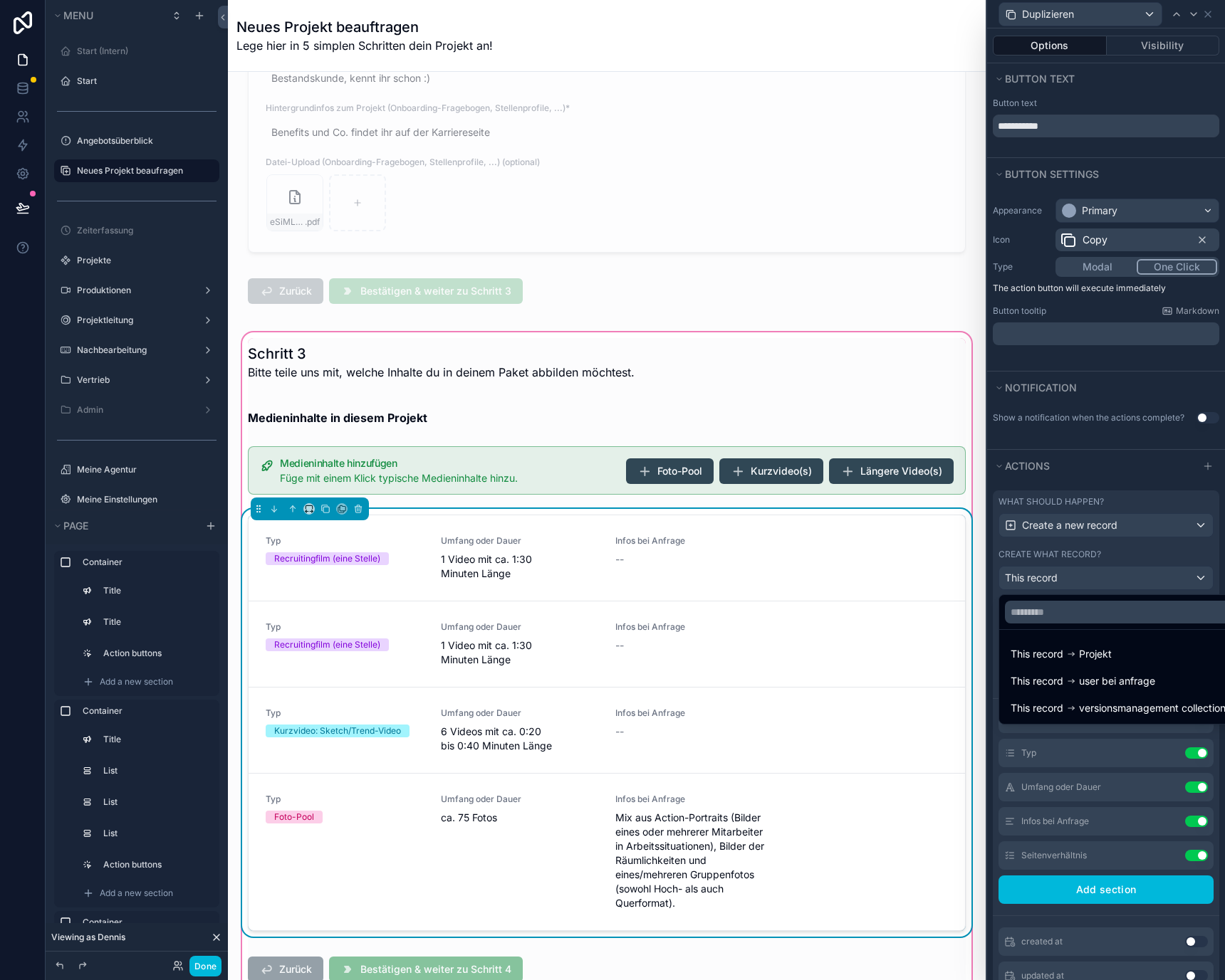
click at [1124, 581] on div at bounding box center [1106, 490] width 238 height 980
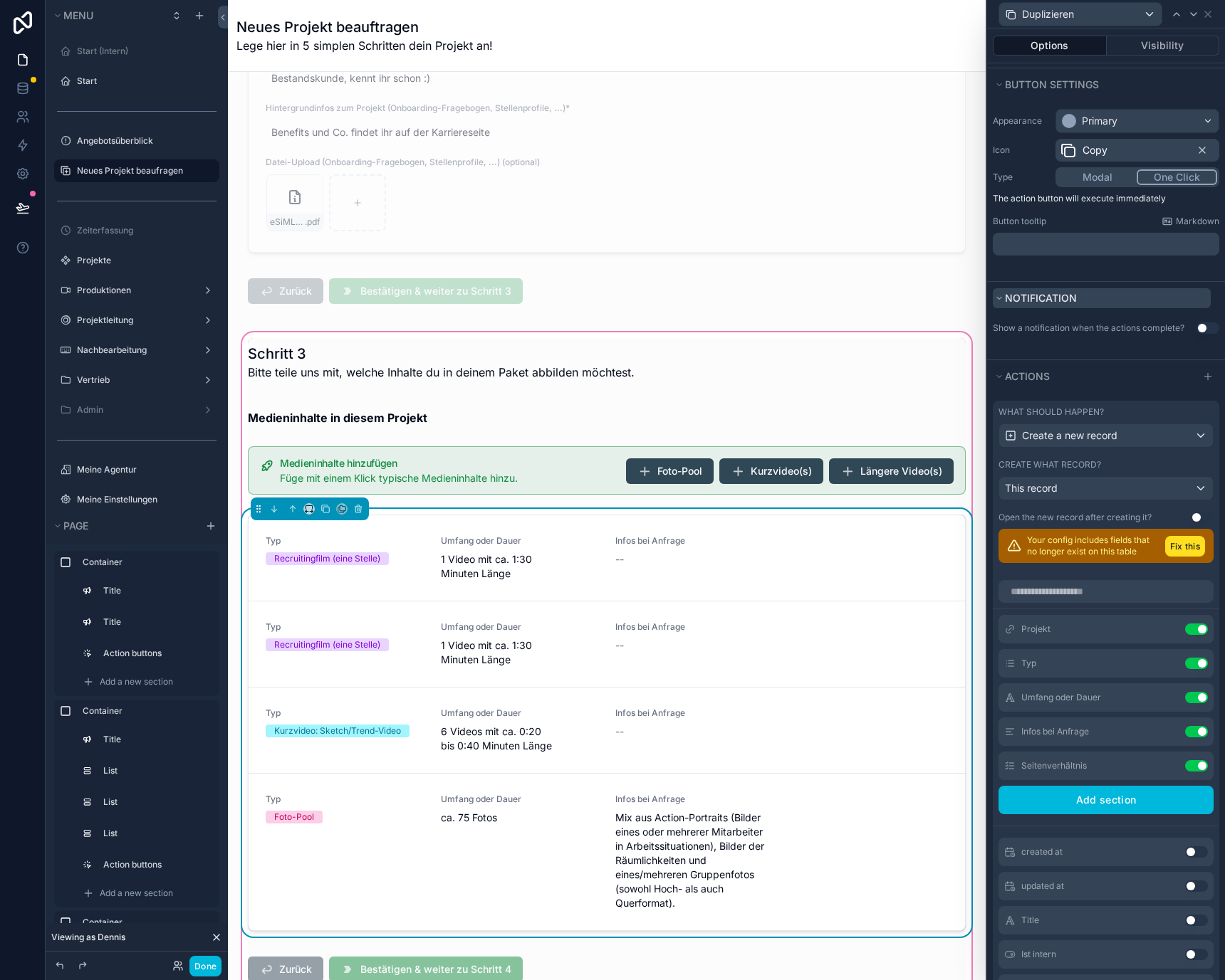
scroll to position [81, 0]
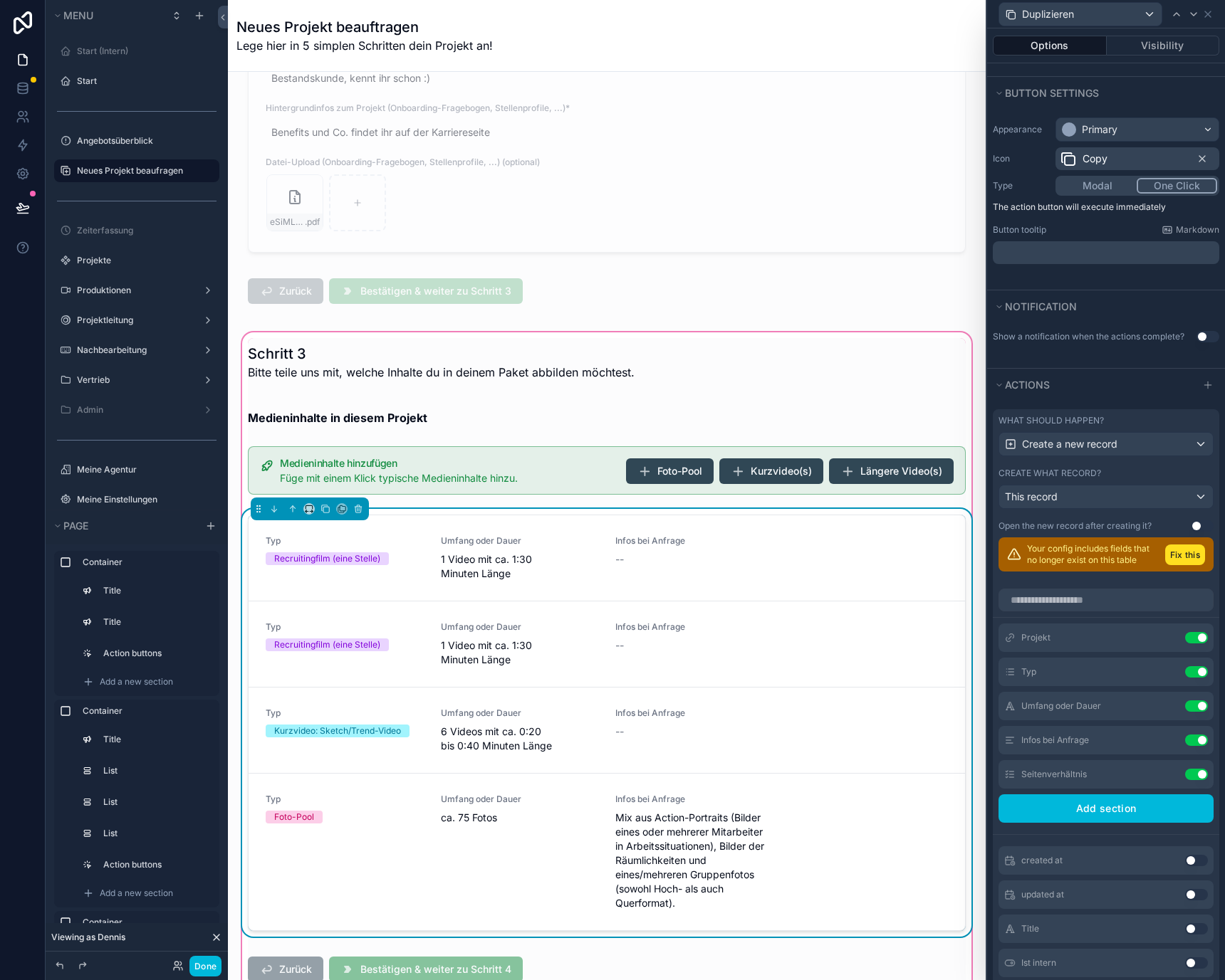
click at [1196, 333] on button "Use setting" at bounding box center [1207, 337] width 23 height 12
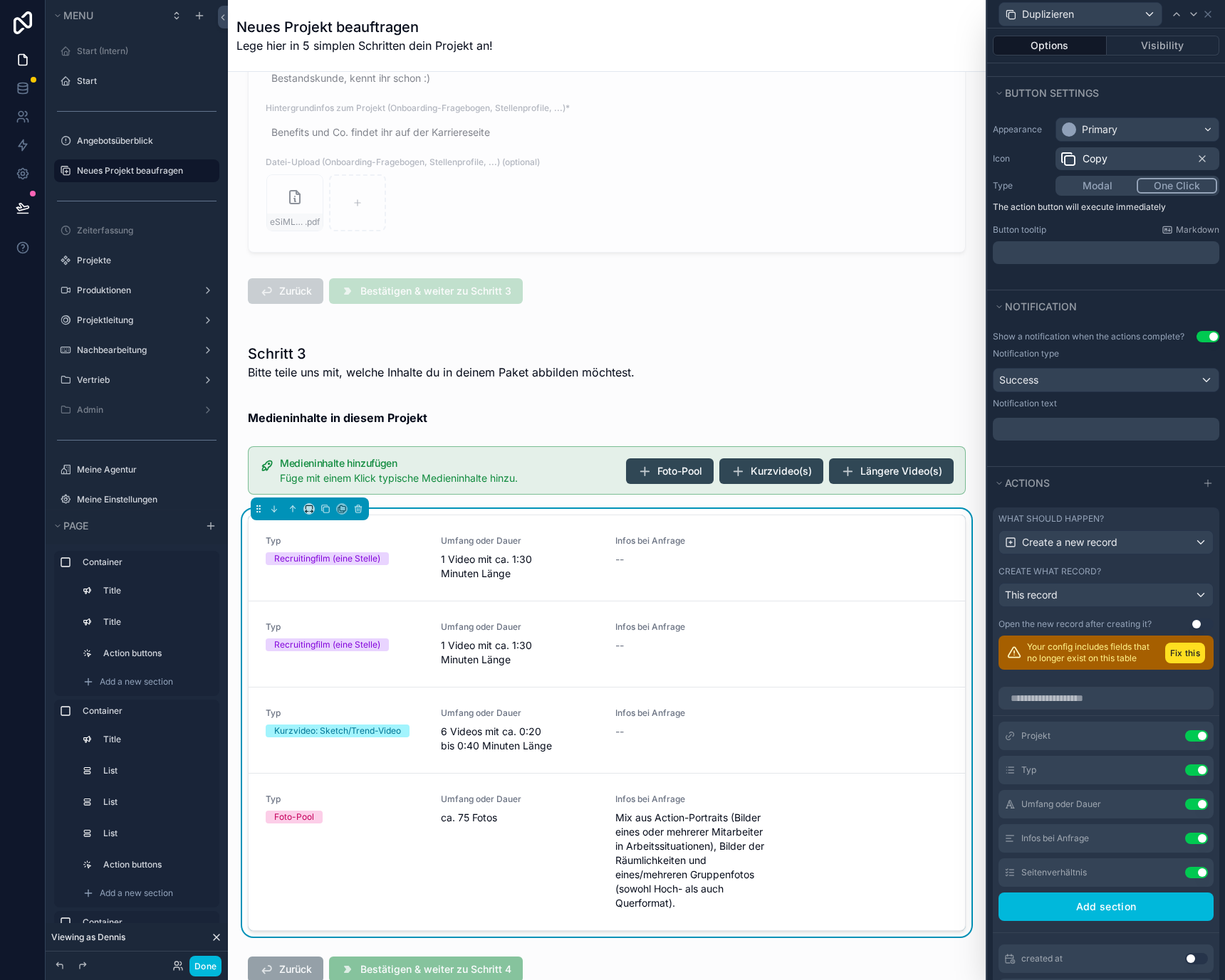
click at [1127, 428] on p "﻿" at bounding box center [1107, 428] width 218 height 14
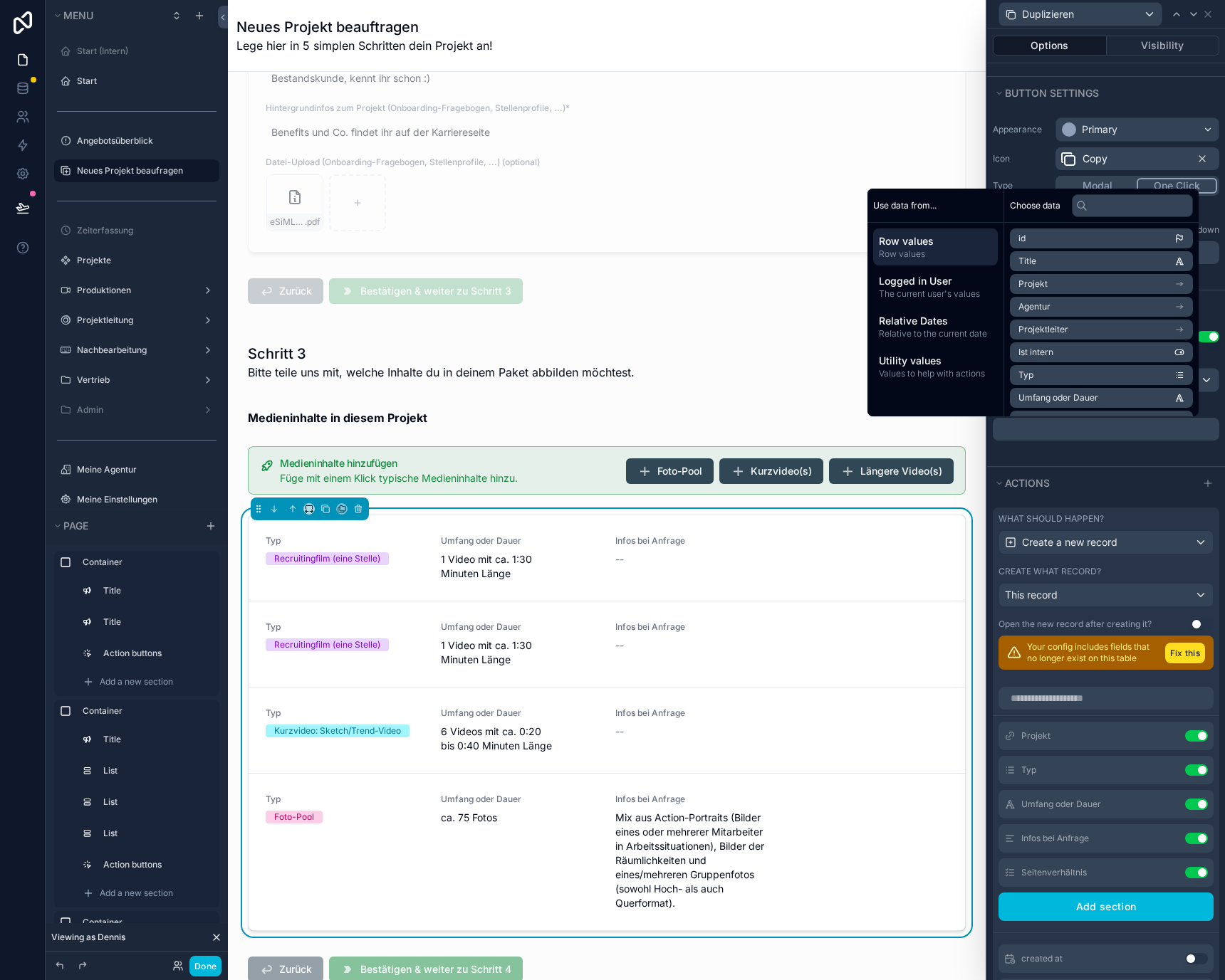
paste div "scrollable content"
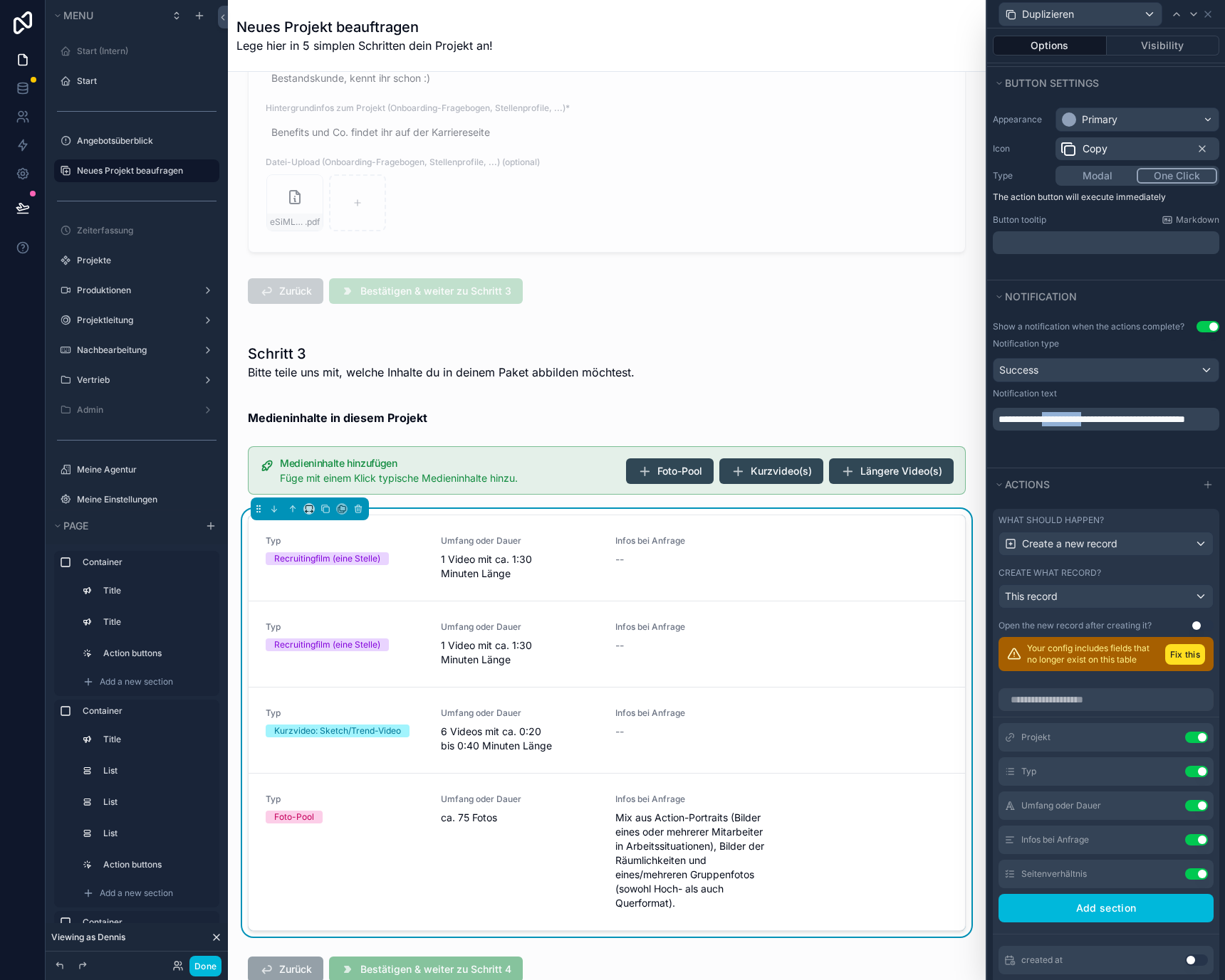
click at [1065, 416] on span "**********" at bounding box center [1092, 420] width 187 height 10
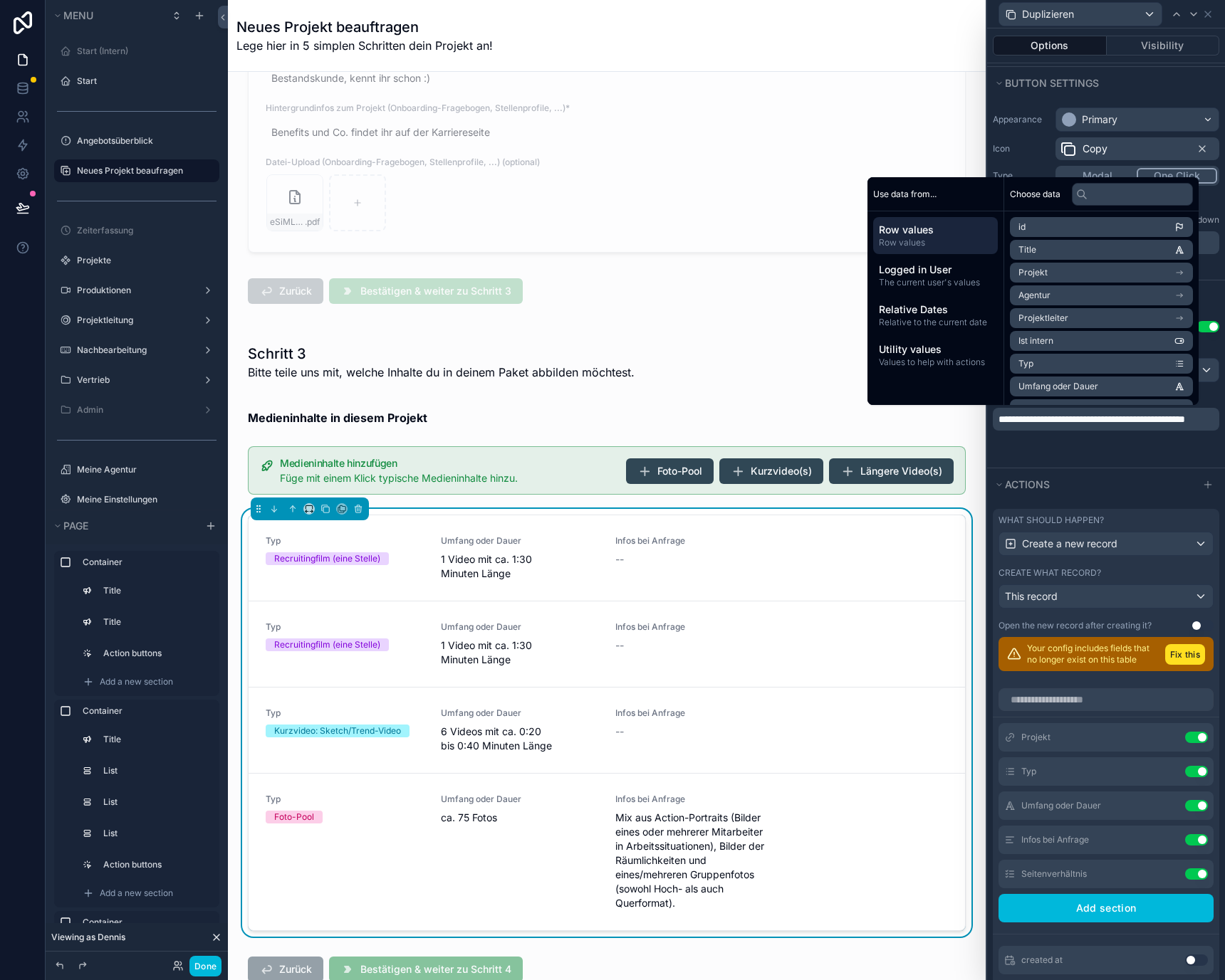
click at [1103, 456] on div "**********" at bounding box center [1106, 390] width 238 height 155
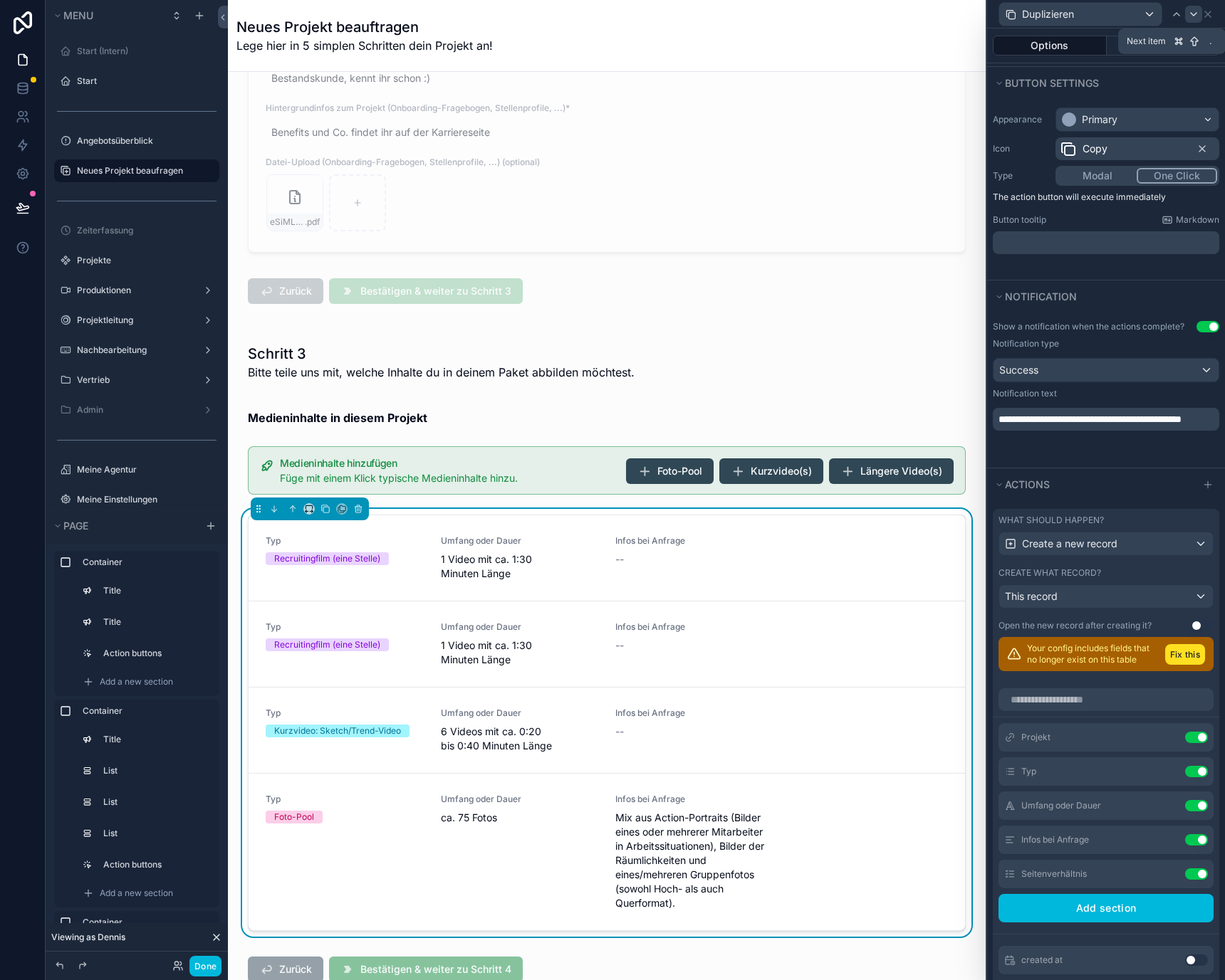
click at [1191, 15] on icon at bounding box center [1193, 15] width 12 height 12
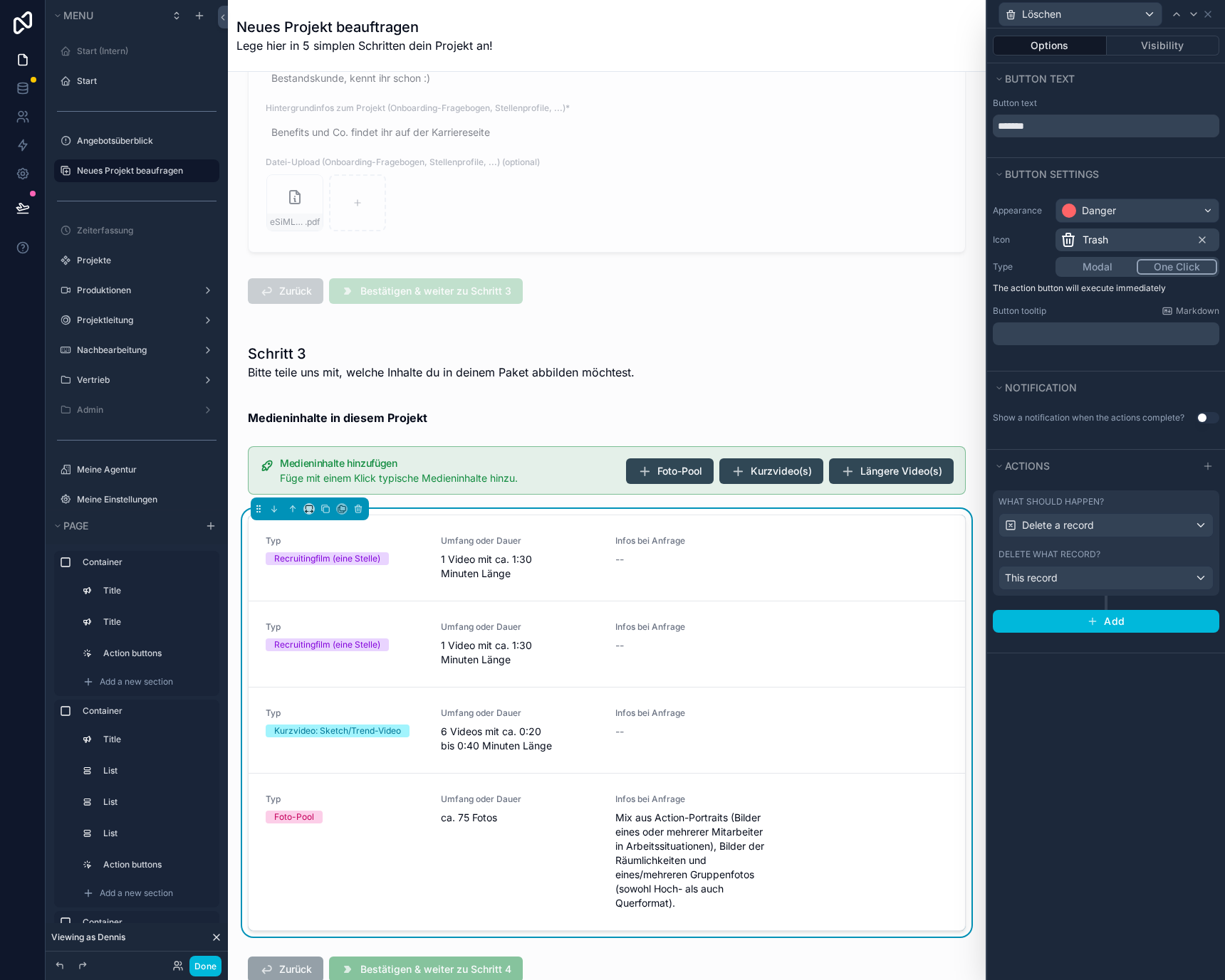
click at [1203, 420] on button "Use setting" at bounding box center [1207, 418] width 23 height 12
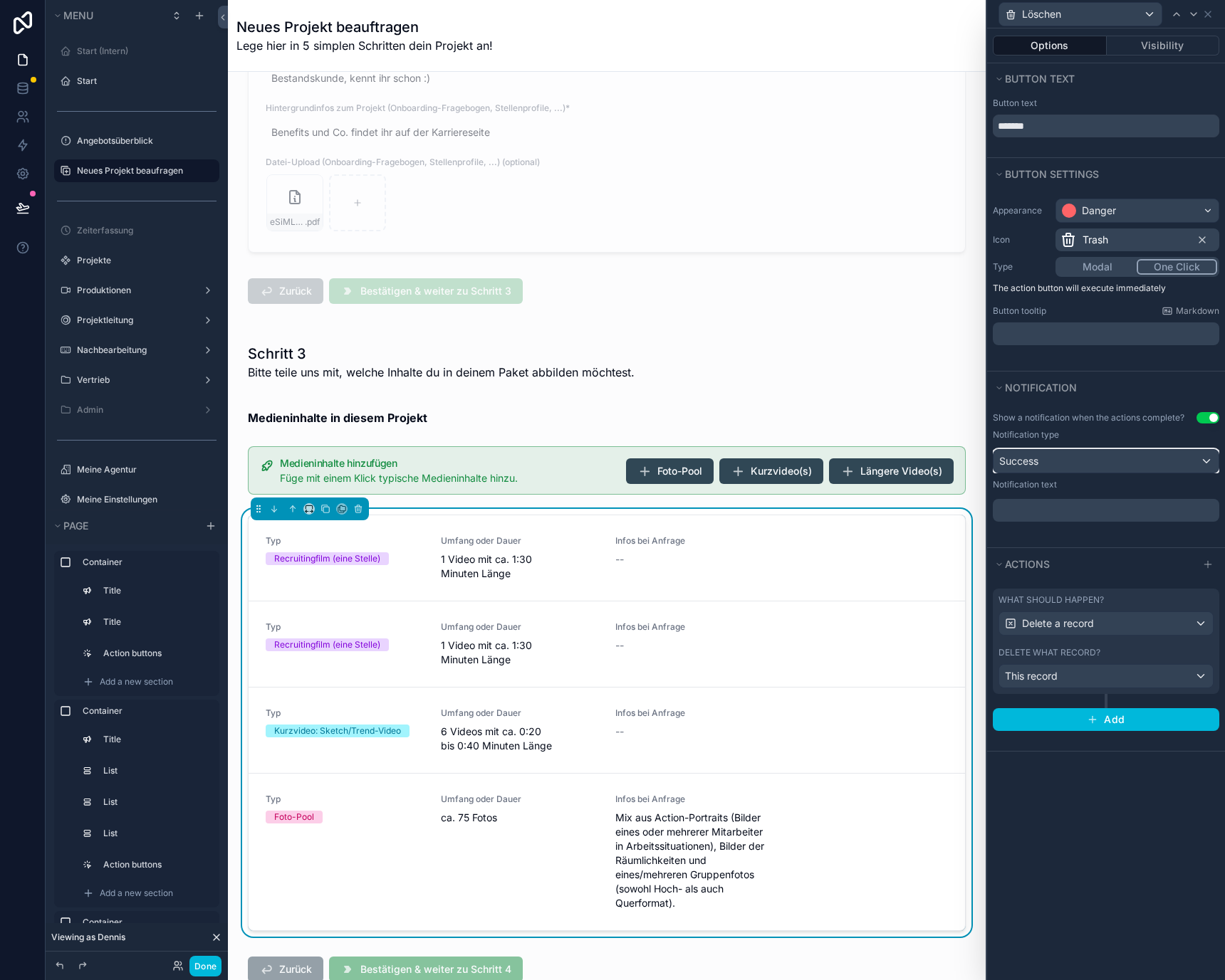
click at [1096, 461] on div "Success" at bounding box center [1106, 461] width 225 height 23
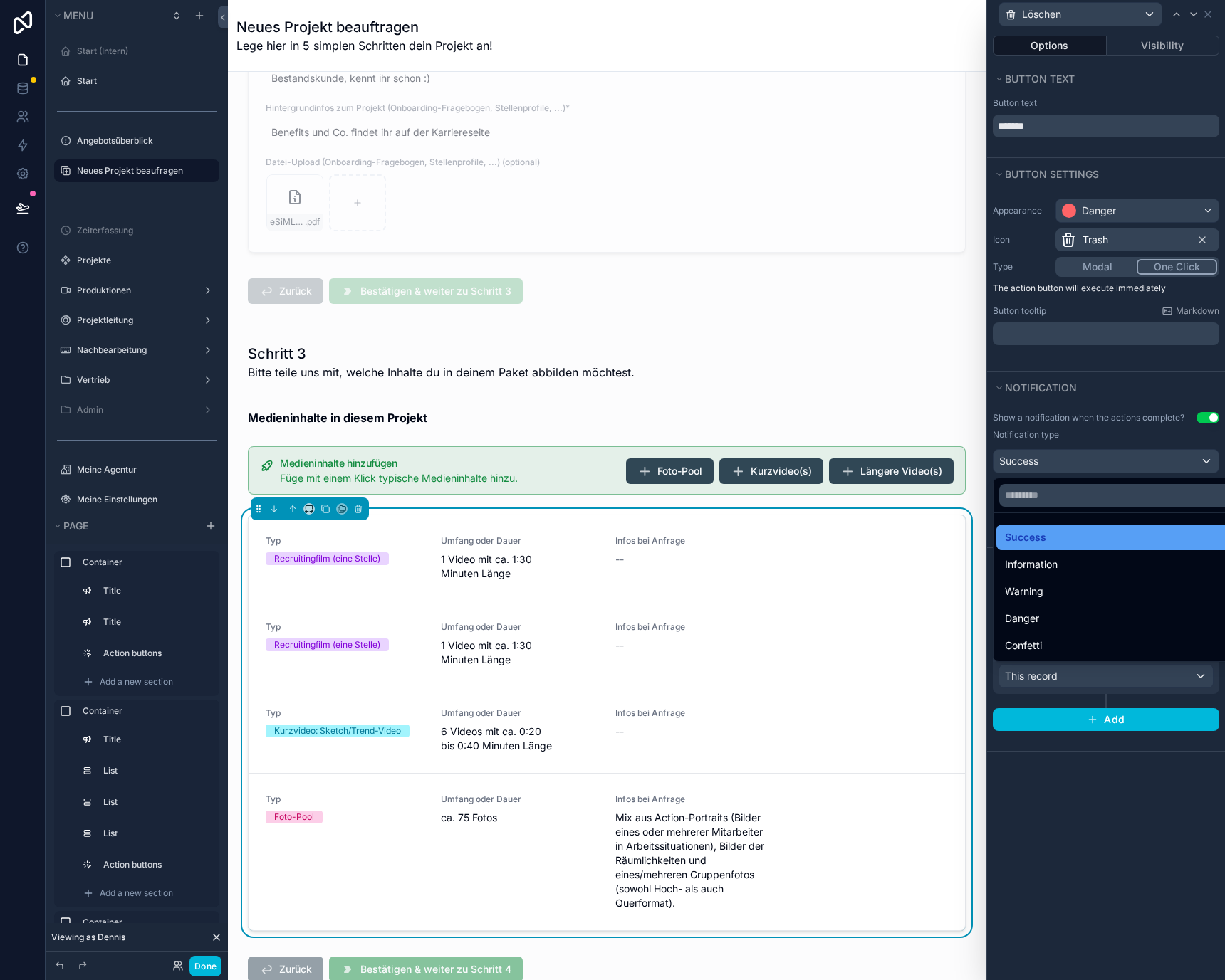
click at [1078, 539] on div "Success" at bounding box center [1122, 537] width 235 height 17
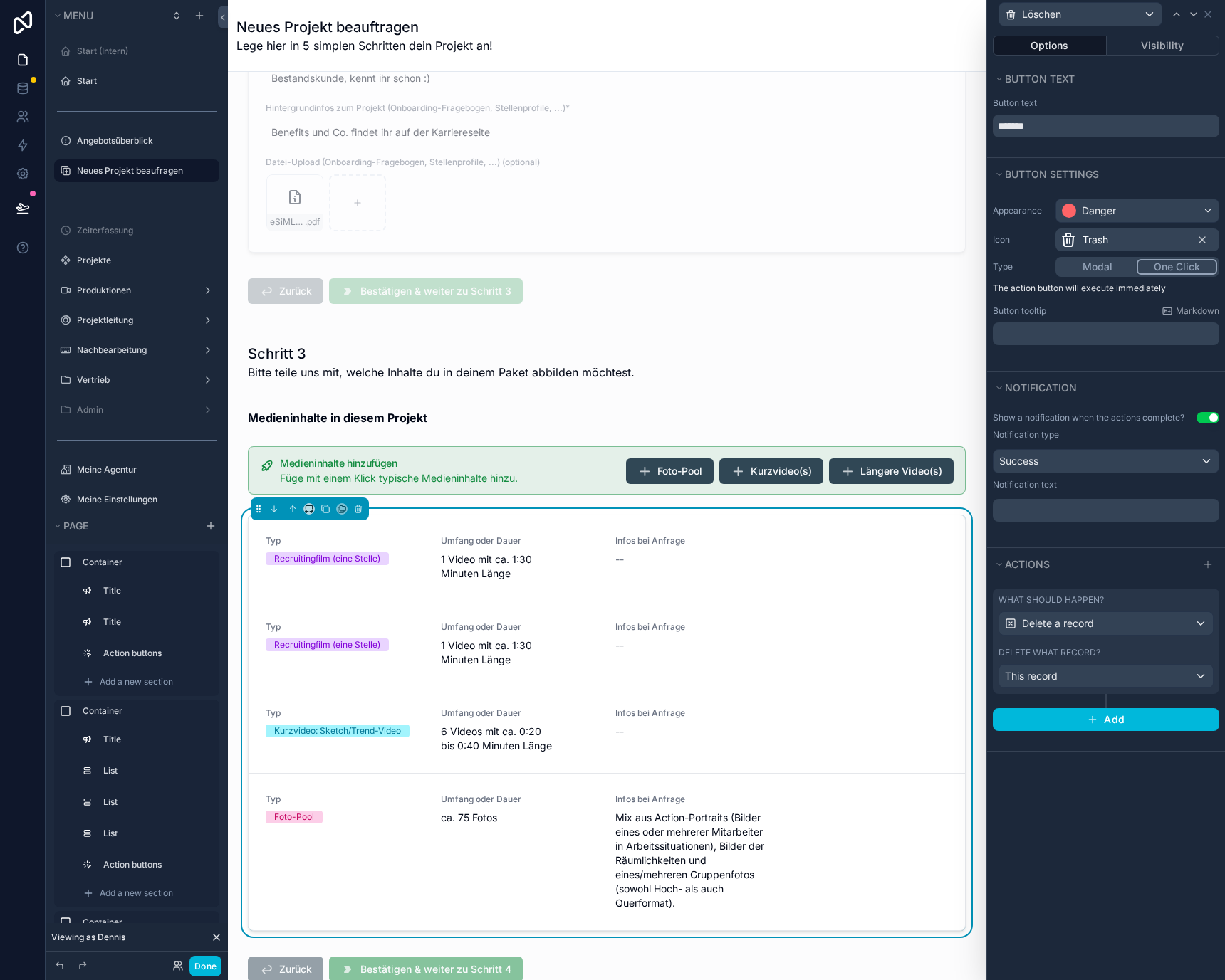
click at [1073, 494] on div "Notification text ﻿" at bounding box center [1106, 500] width 226 height 42
click at [1073, 508] on p "﻿" at bounding box center [1107, 510] width 218 height 14
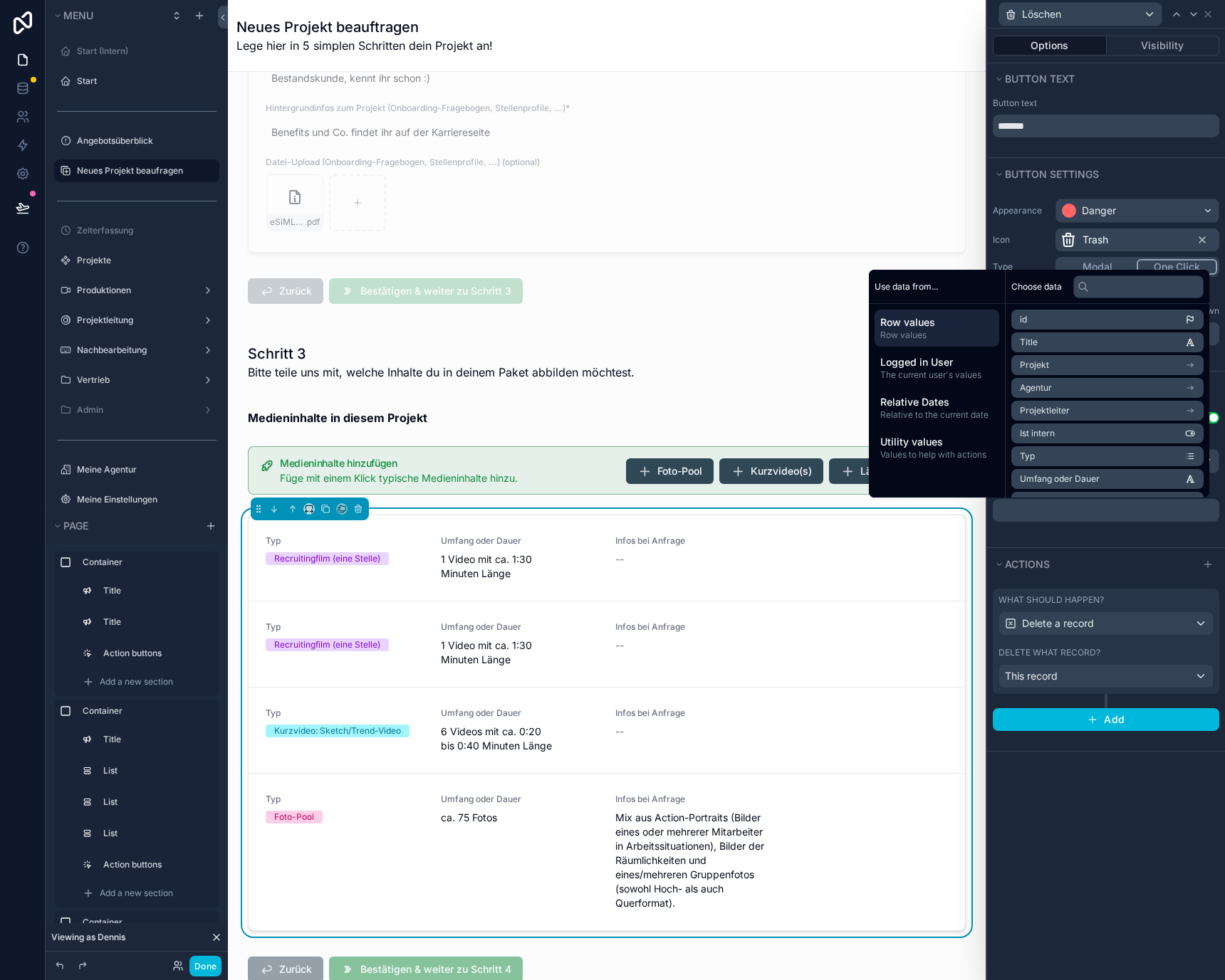
paste div "scrollable content"
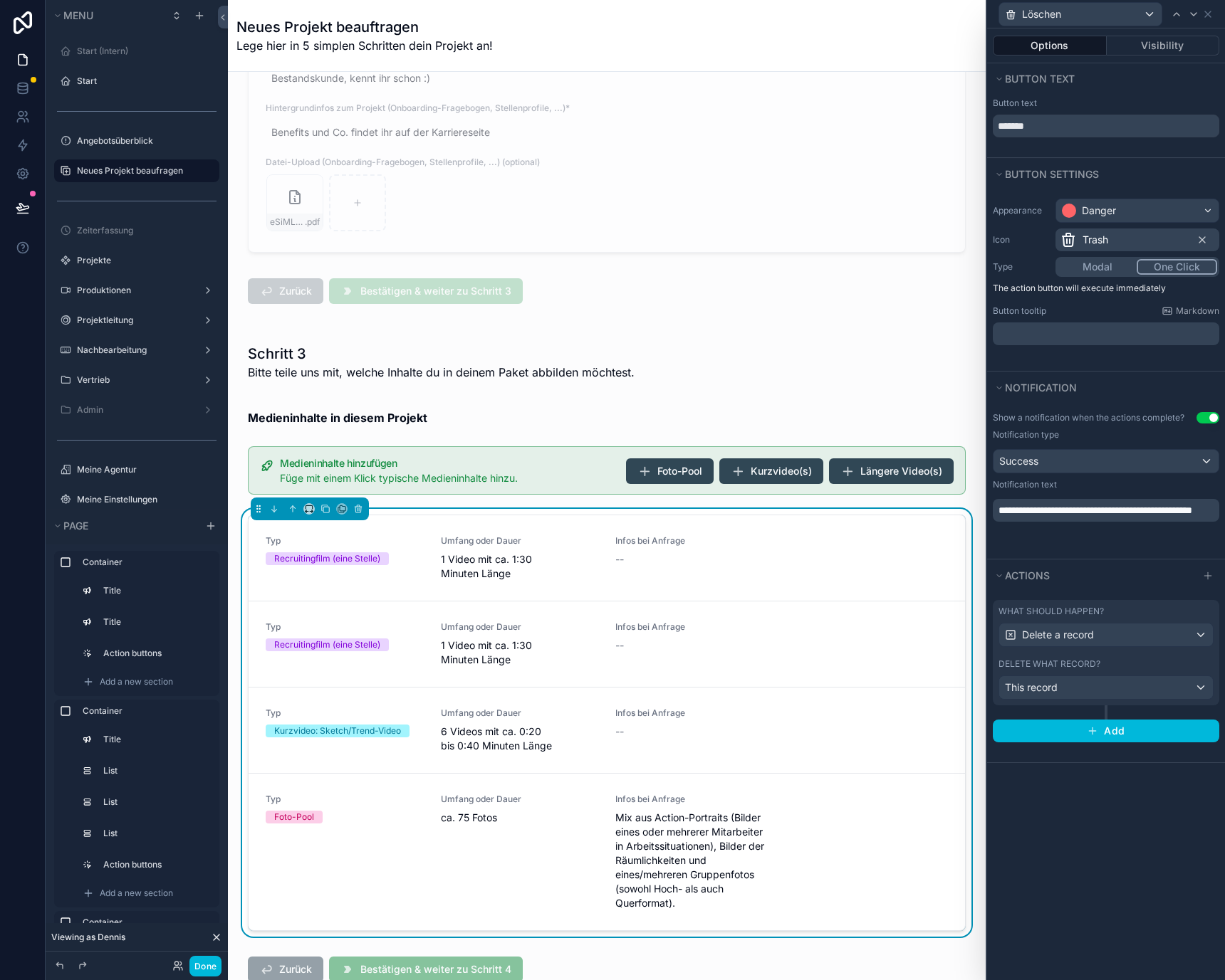
click at [1065, 508] on span "**********" at bounding box center [1095, 511] width 193 height 10
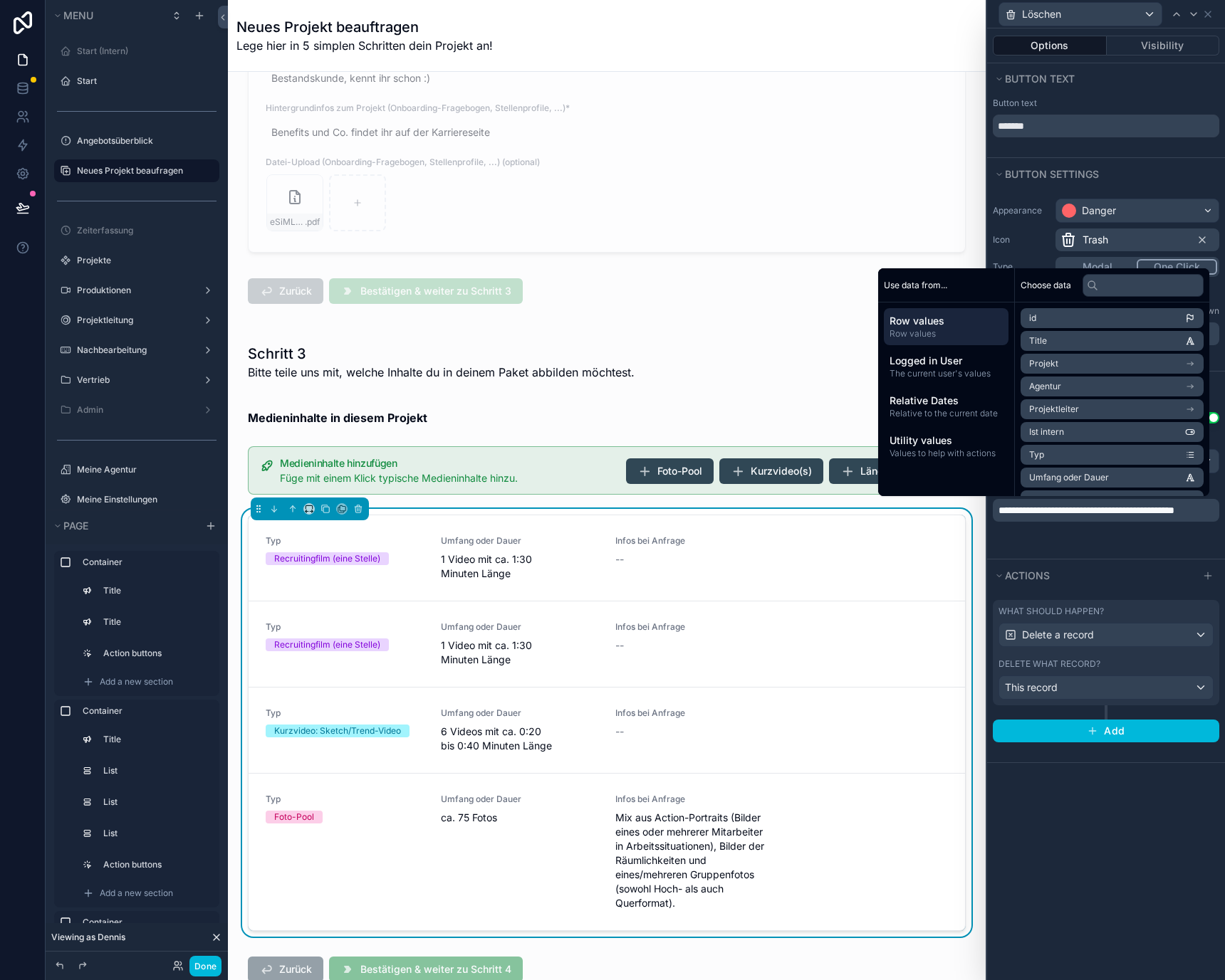
click at [1084, 545] on div "**********" at bounding box center [1106, 481] width 238 height 155
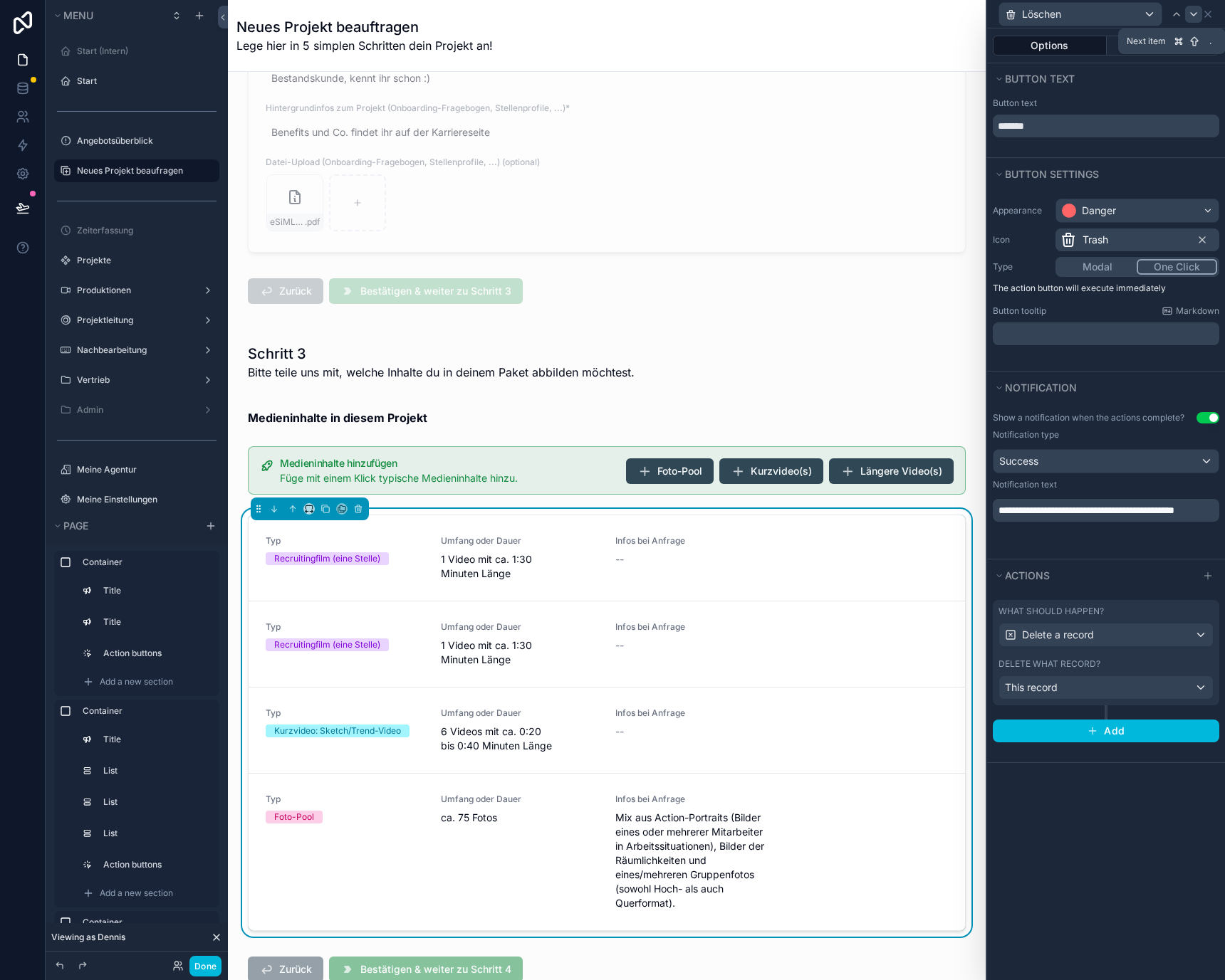
click at [1195, 12] on icon at bounding box center [1193, 15] width 12 height 12
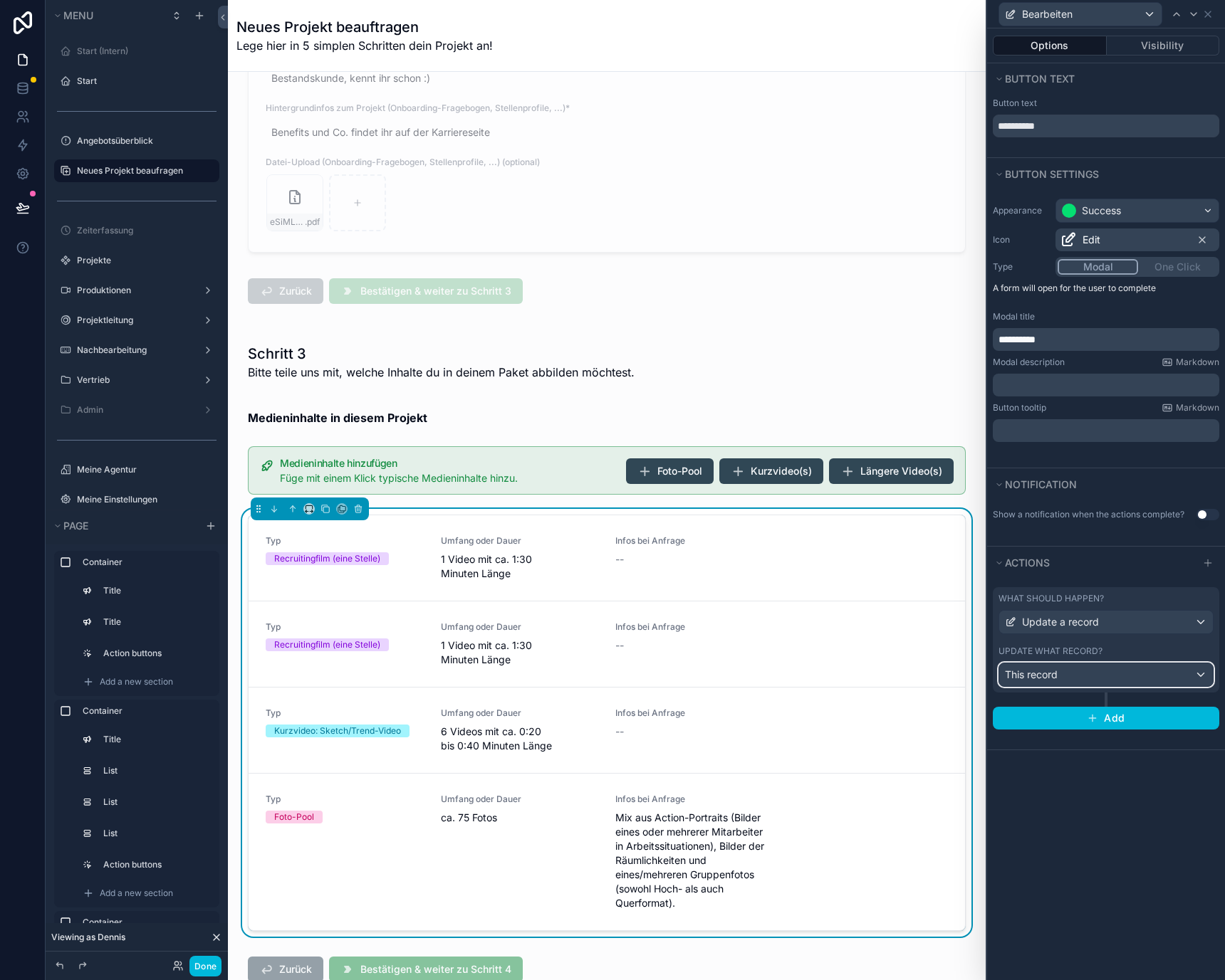
click at [1077, 676] on div "This record" at bounding box center [1106, 675] width 214 height 23
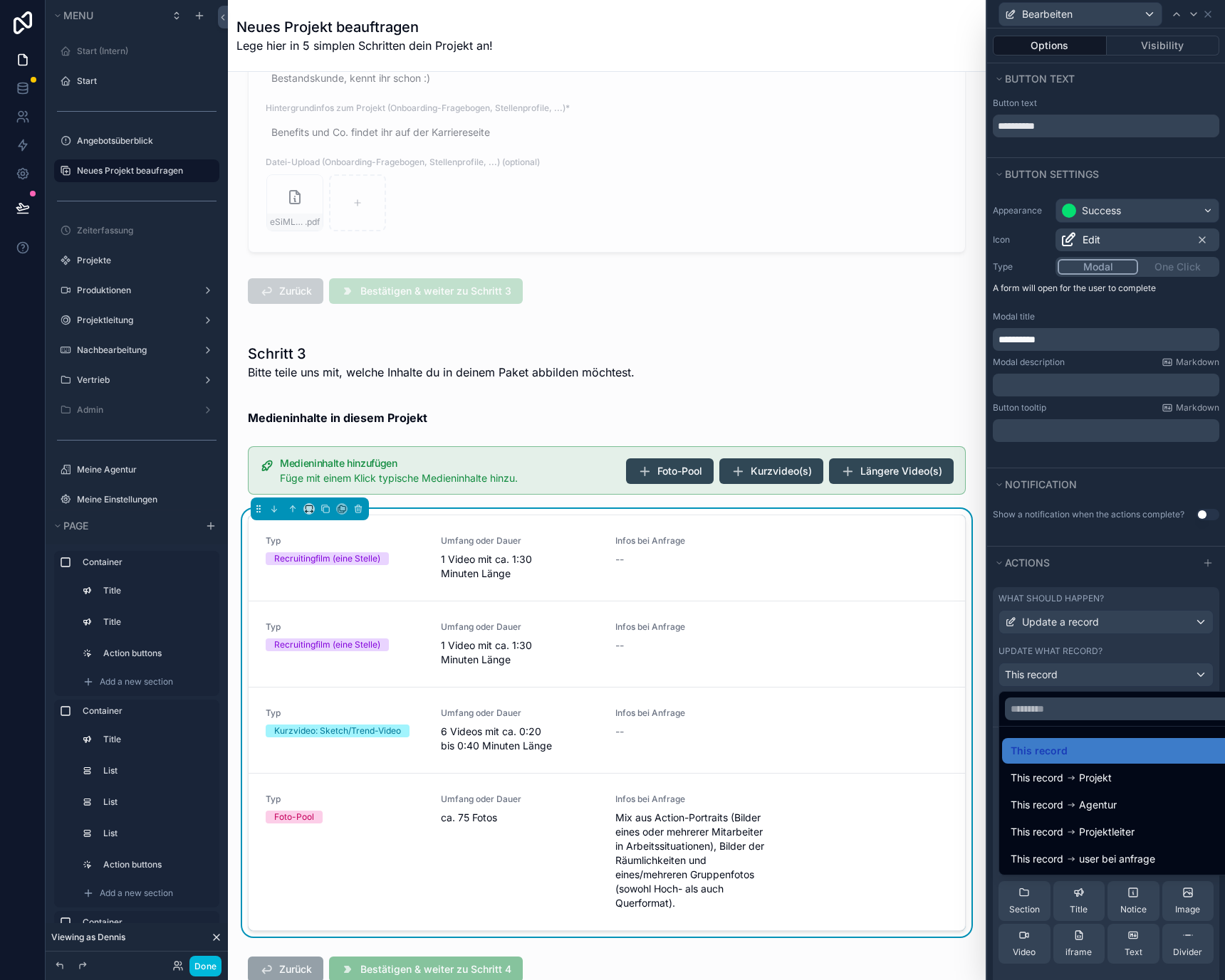
click at [1077, 676] on div at bounding box center [1106, 490] width 238 height 980
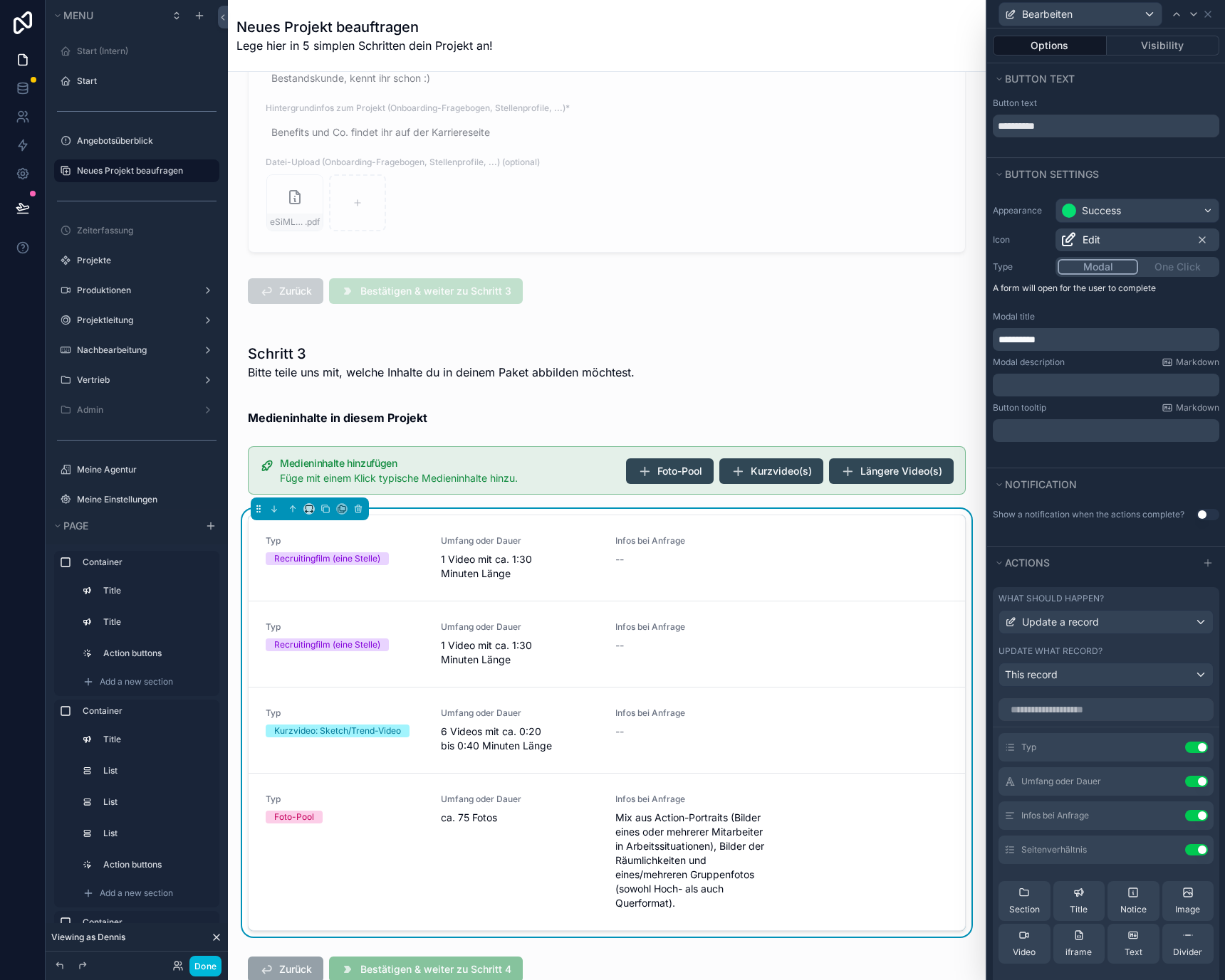
click at [1197, 513] on button "Use setting" at bounding box center [1207, 515] width 23 height 12
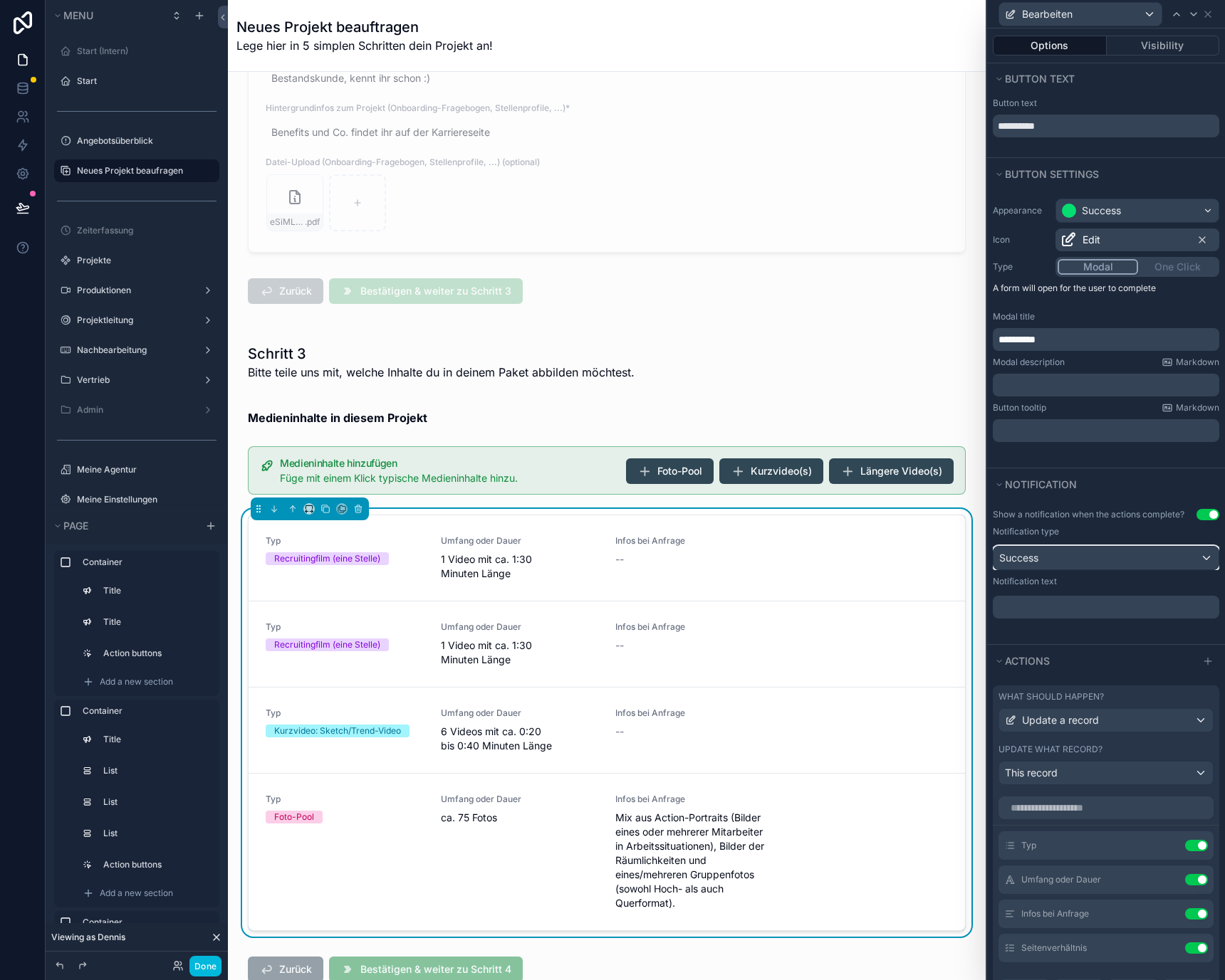
click at [1086, 551] on div "Success" at bounding box center [1106, 557] width 225 height 23
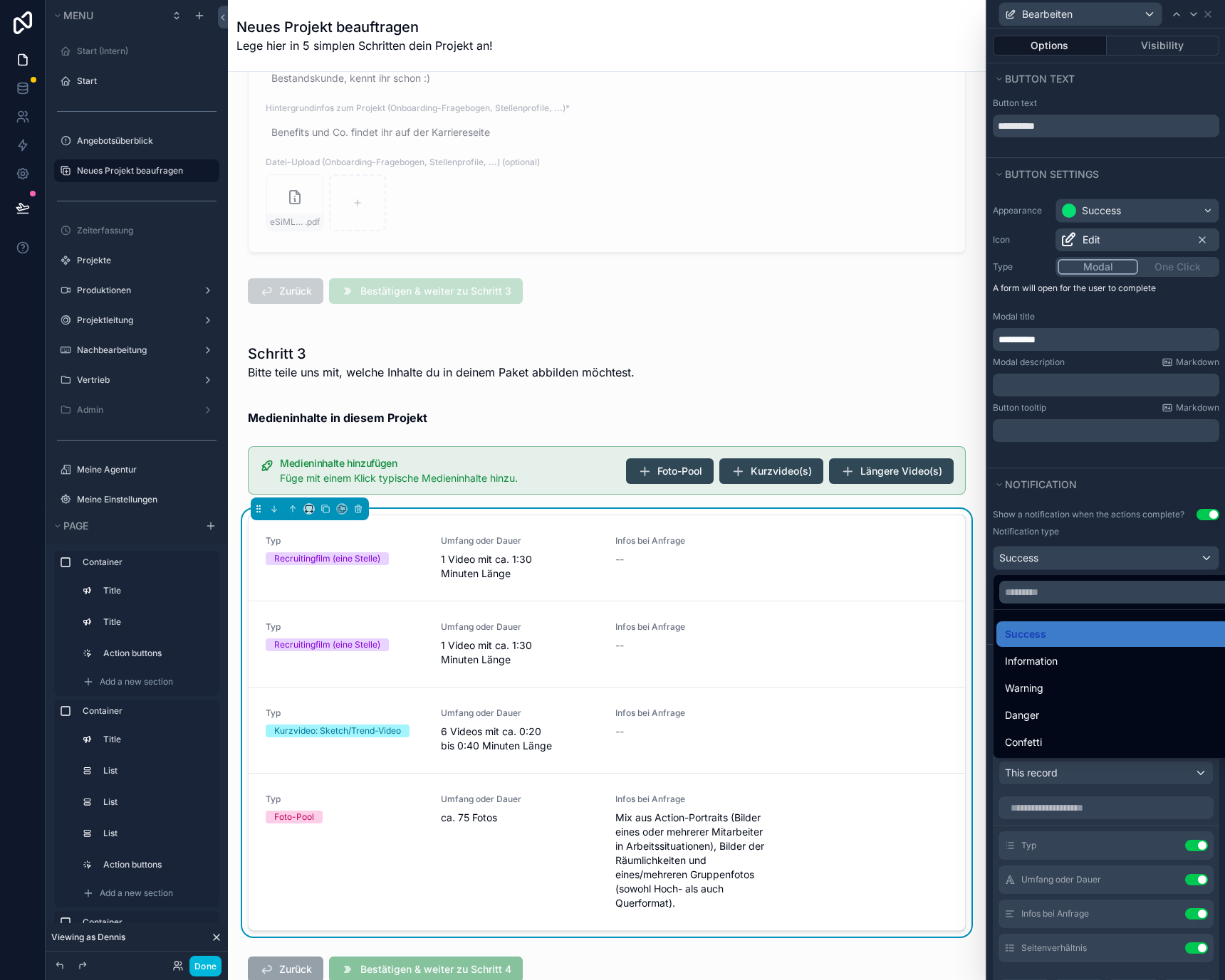
click at [1078, 558] on div at bounding box center [1106, 490] width 238 height 980
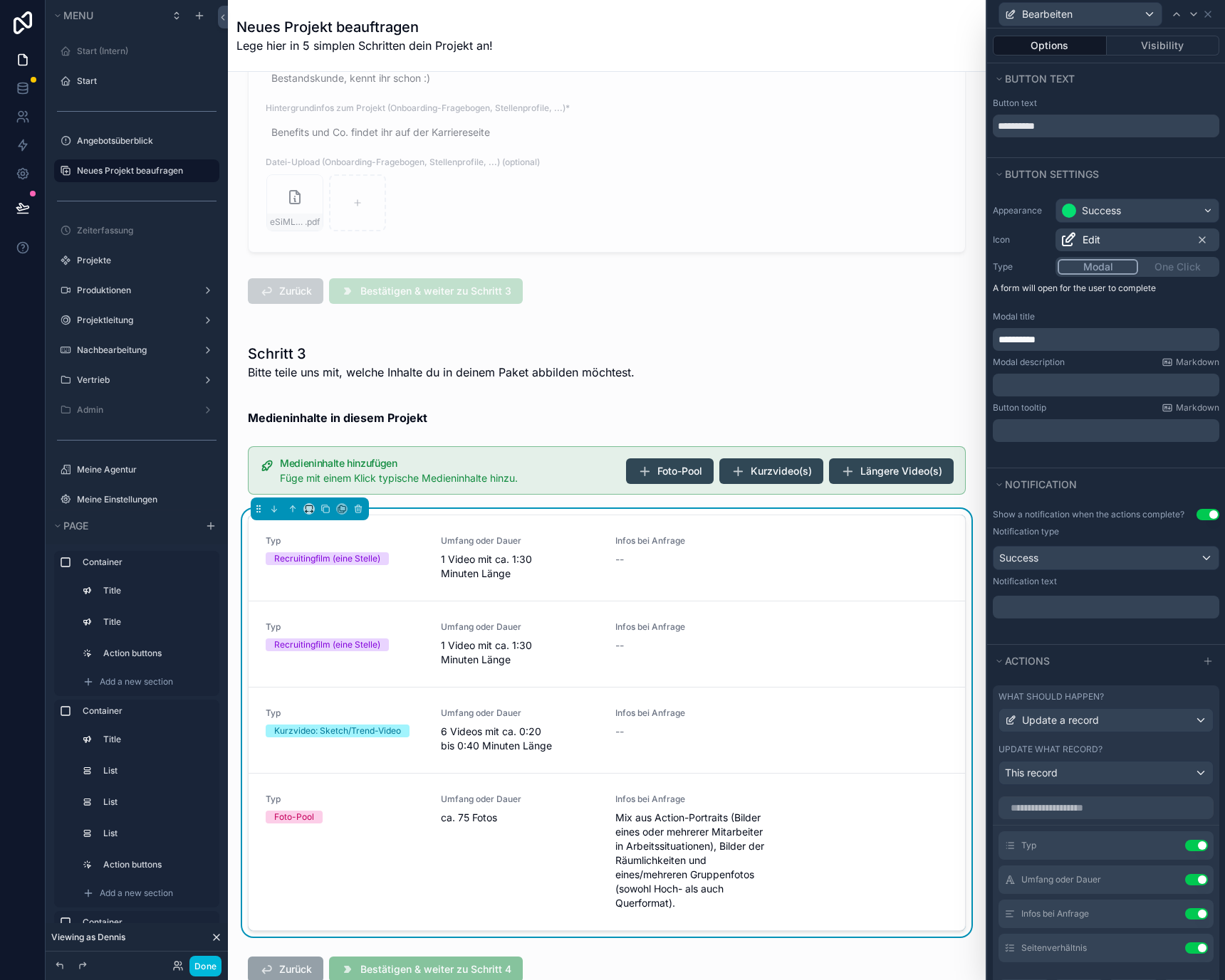
click at [1078, 598] on div "﻿" at bounding box center [1106, 606] width 226 height 23
click at [1081, 603] on p "﻿" at bounding box center [1107, 606] width 218 height 14
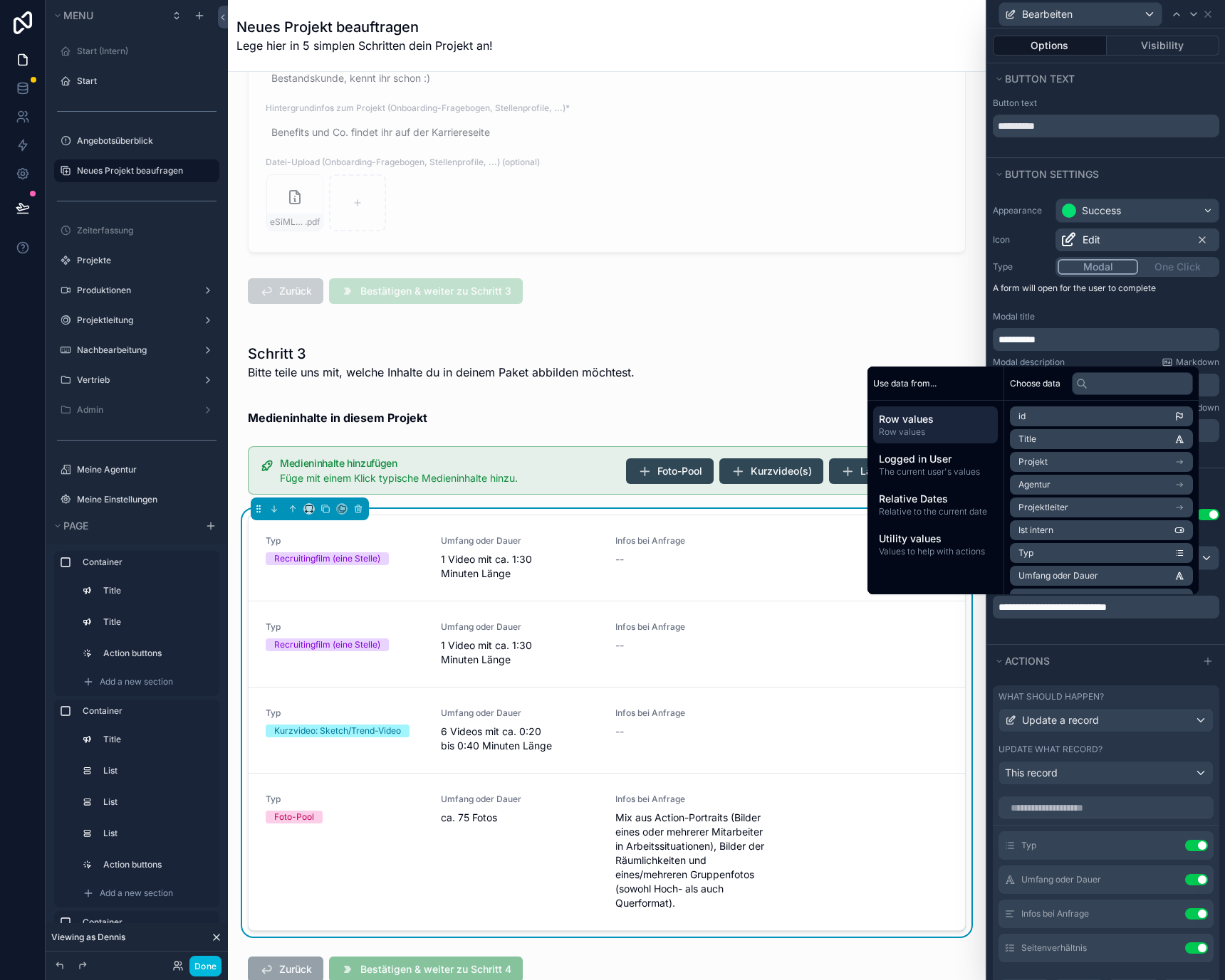
click at [1092, 636] on div "**********" at bounding box center [1106, 572] width 238 height 144
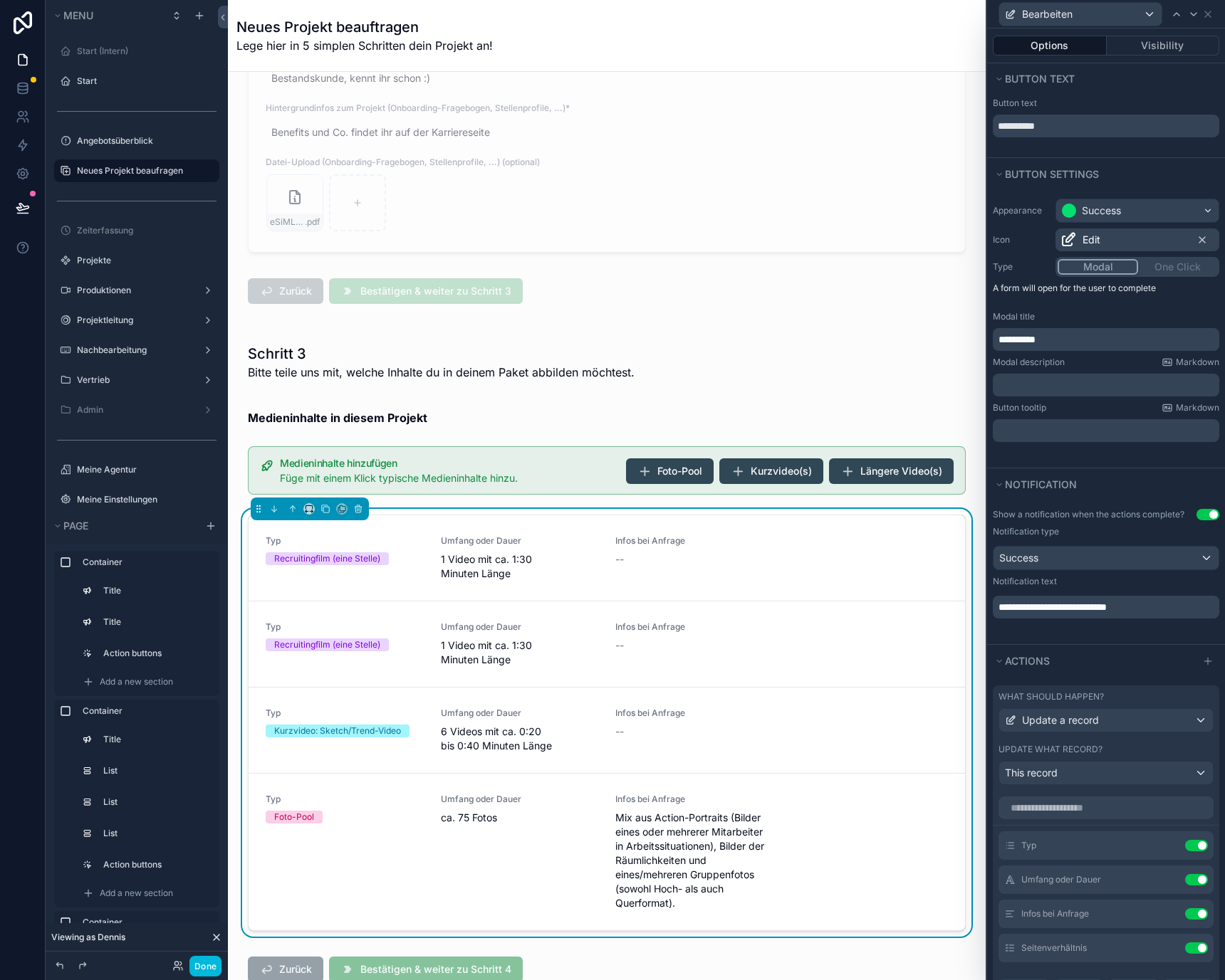
scroll to position [393, 0]
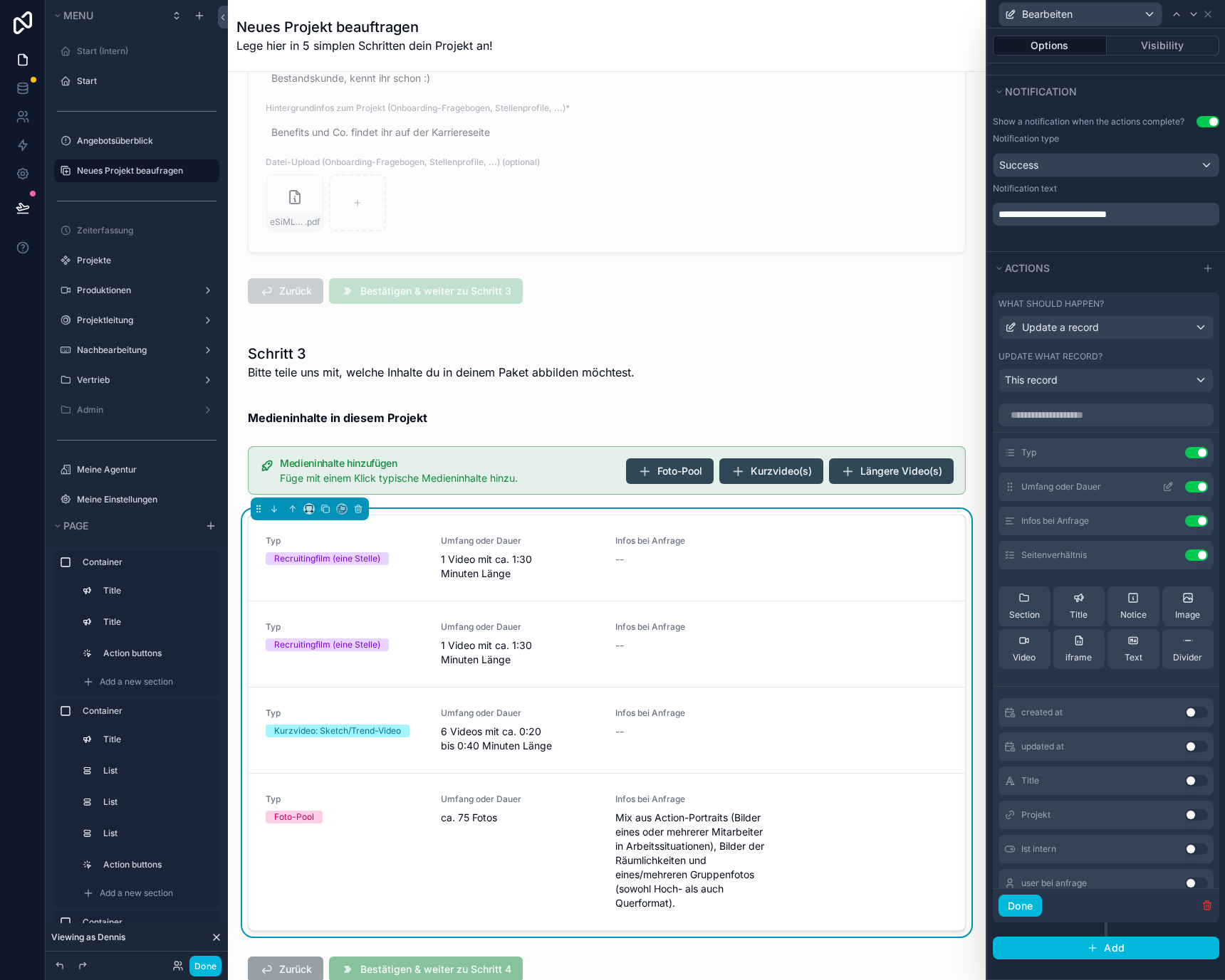
click at [1164, 490] on icon at bounding box center [1167, 488] width 7 height 7
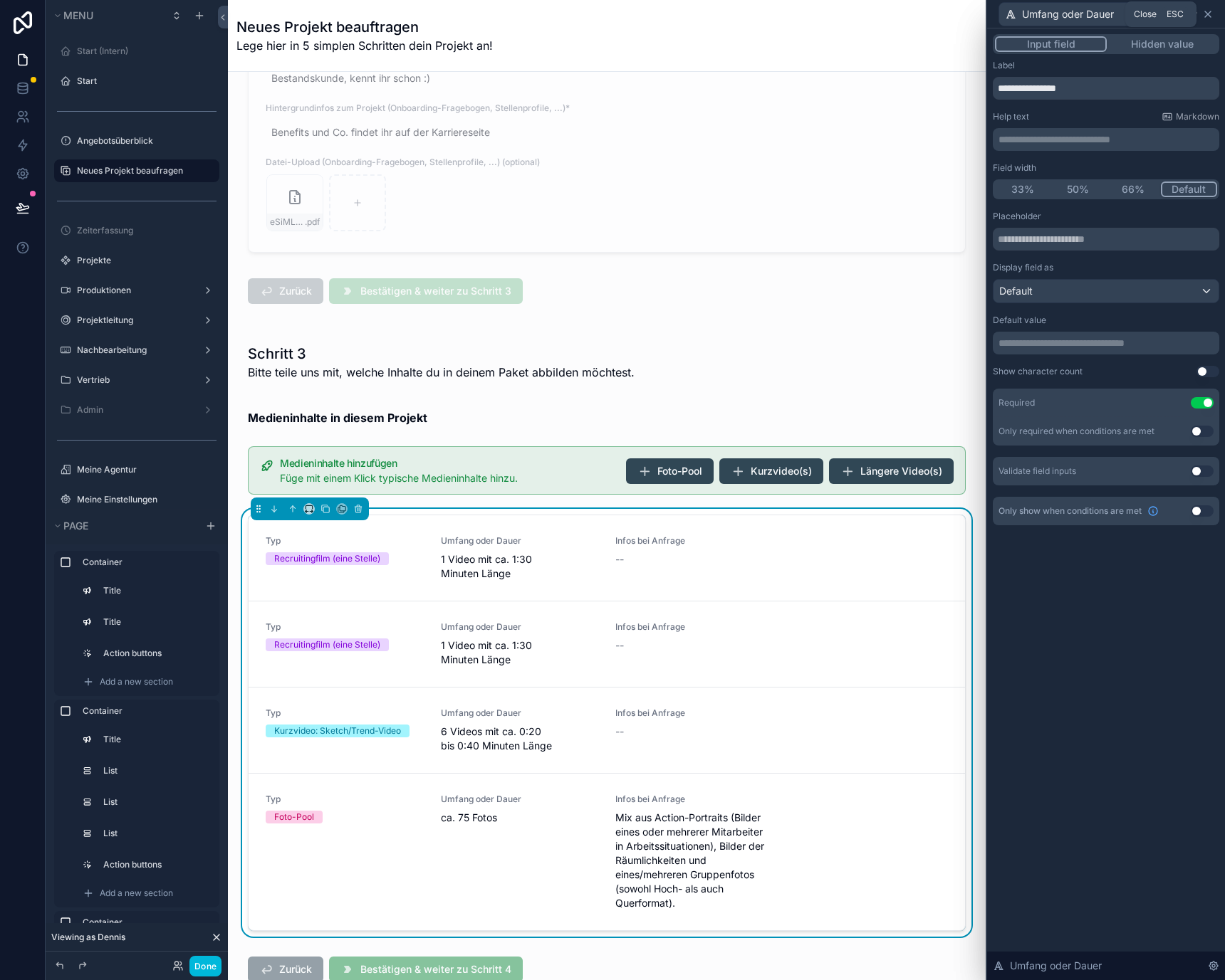
click at [1213, 12] on icon at bounding box center [1208, 15] width 12 height 12
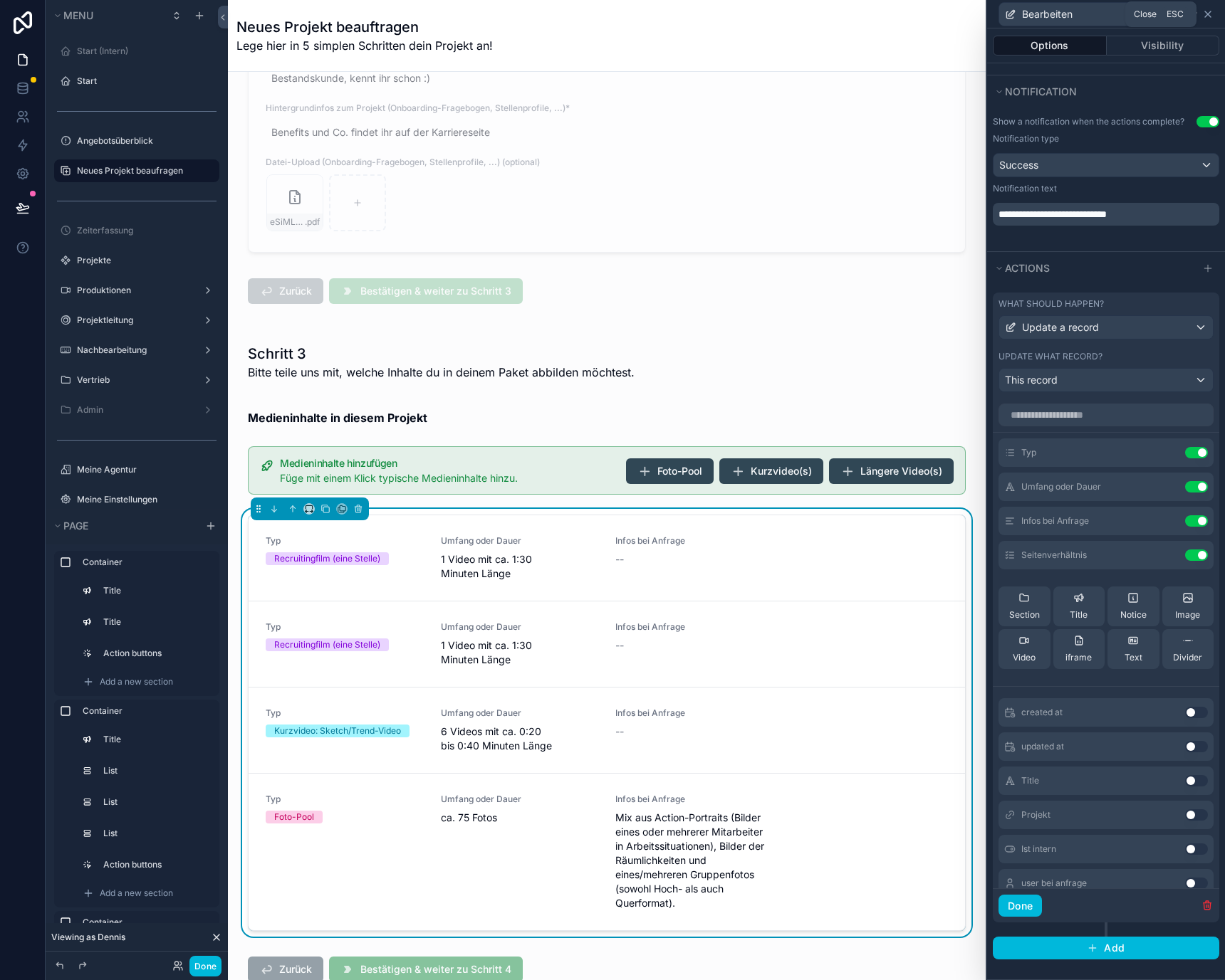
click at [1212, 12] on icon at bounding box center [1208, 15] width 12 height 12
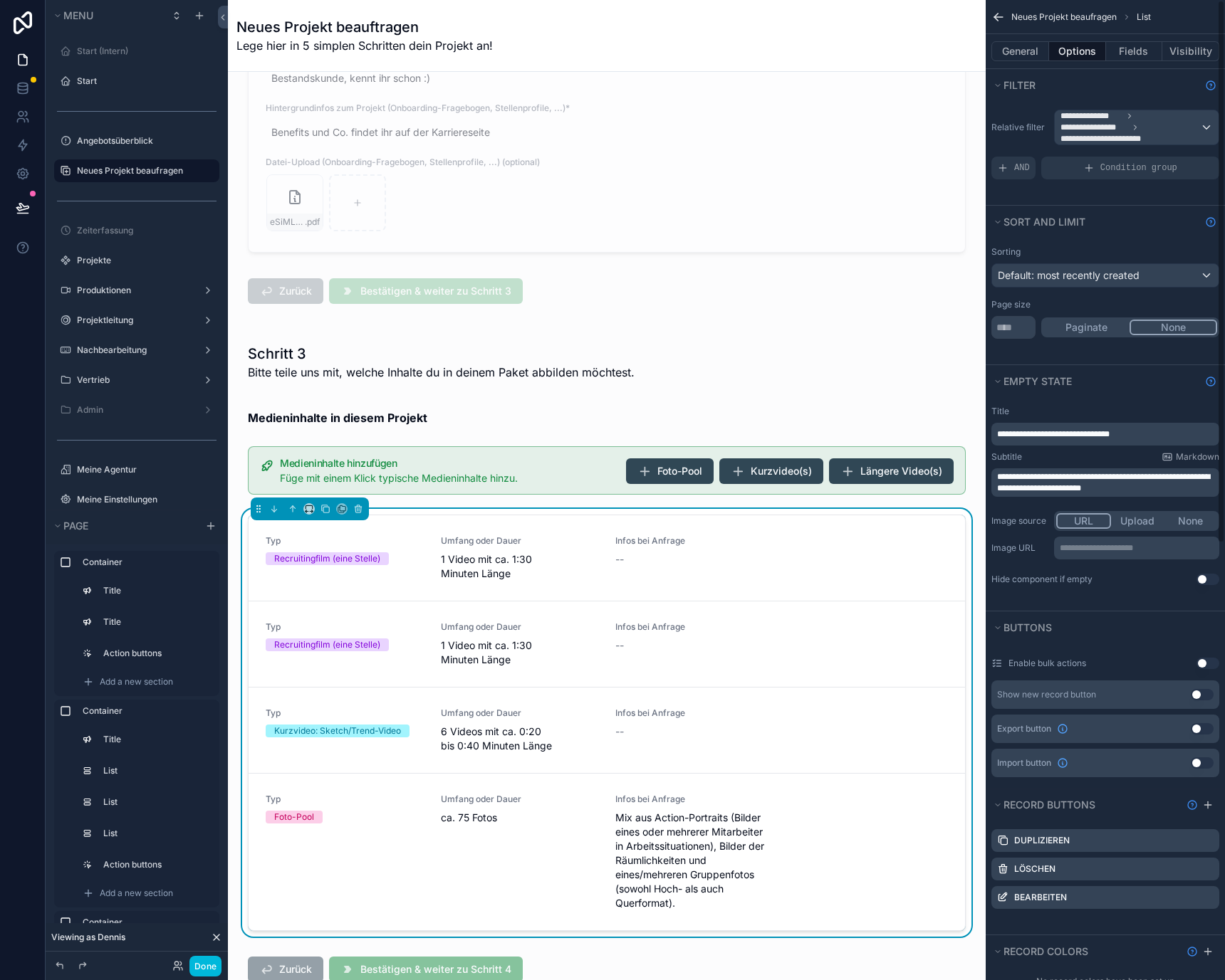
click at [1000, 19] on icon "scrollable content" at bounding box center [998, 17] width 14 height 14
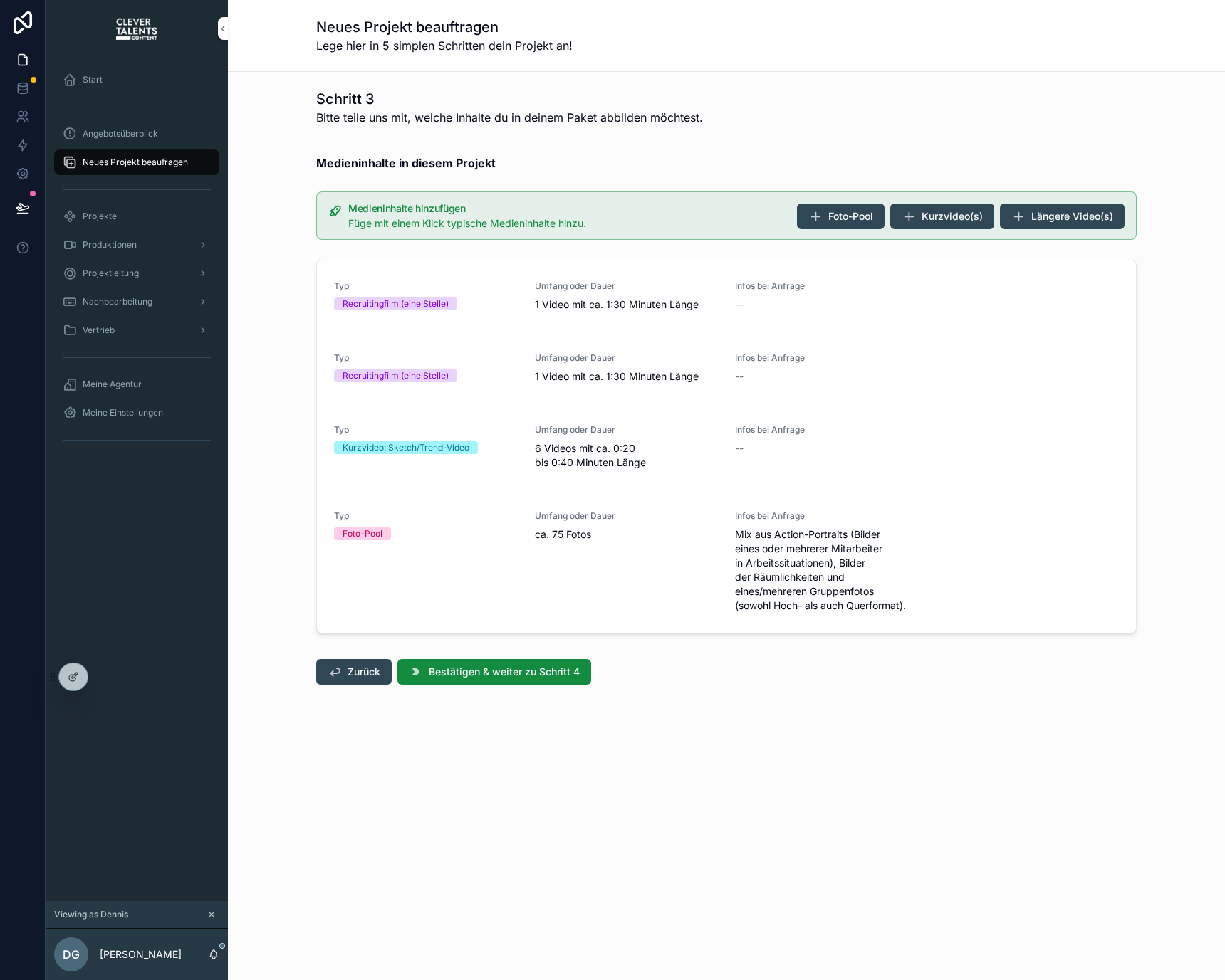
scroll to position [0, 0]
click at [950, 297] on span "Bearbeiten" at bounding box center [945, 299] width 44 height 12
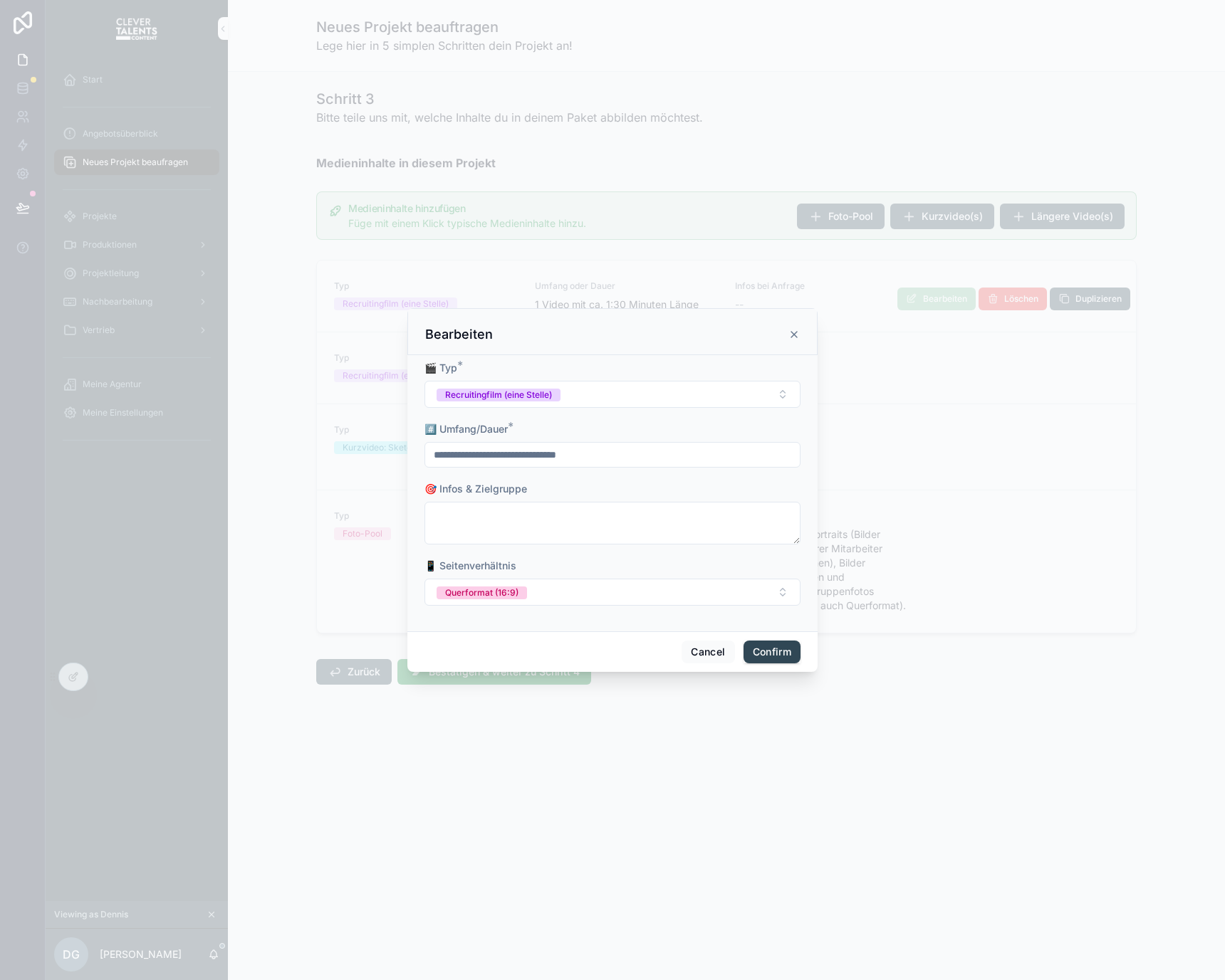
click at [793, 330] on icon at bounding box center [794, 335] width 12 height 12
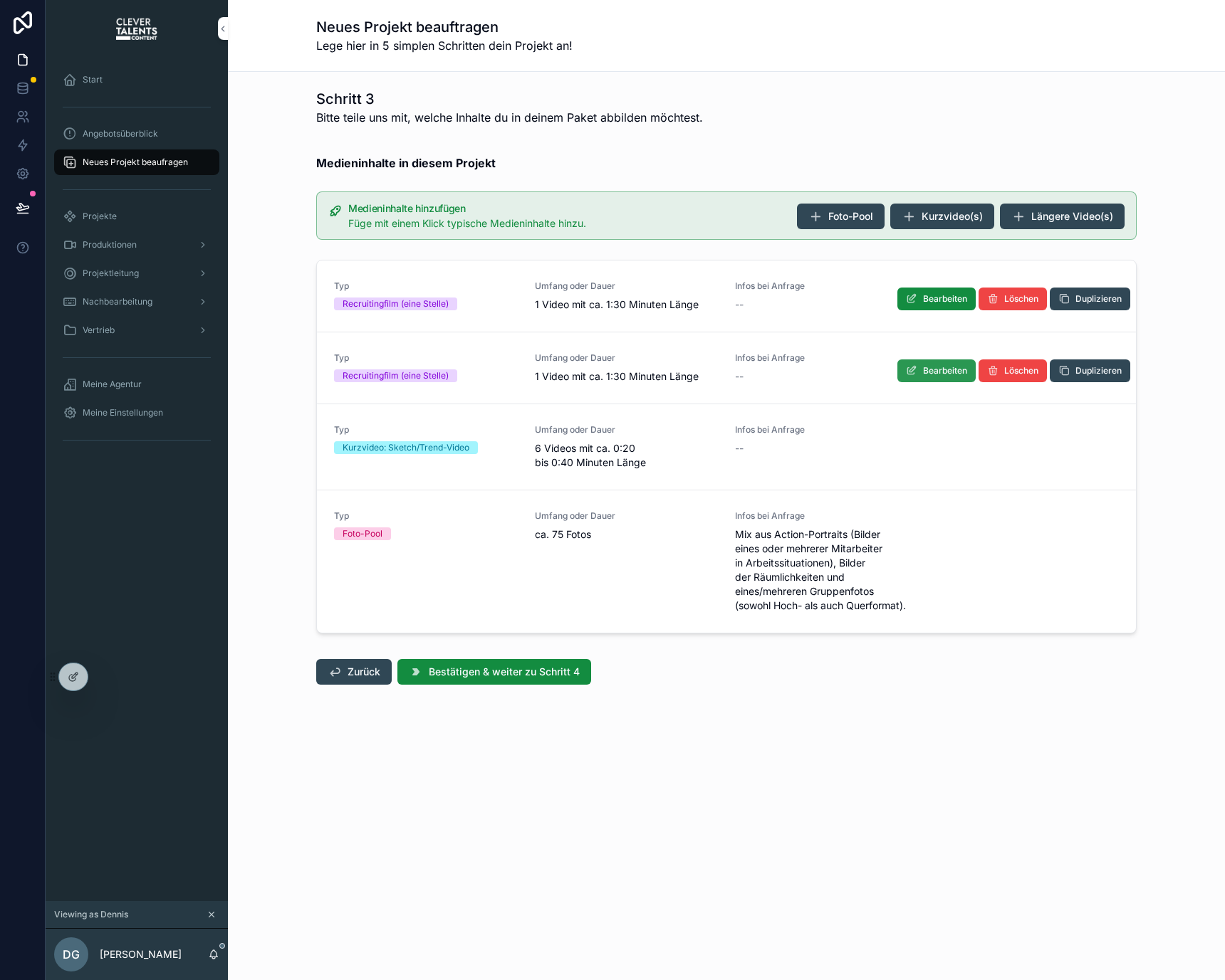
click at [959, 363] on button "Bearbeiten" at bounding box center [936, 371] width 78 height 23
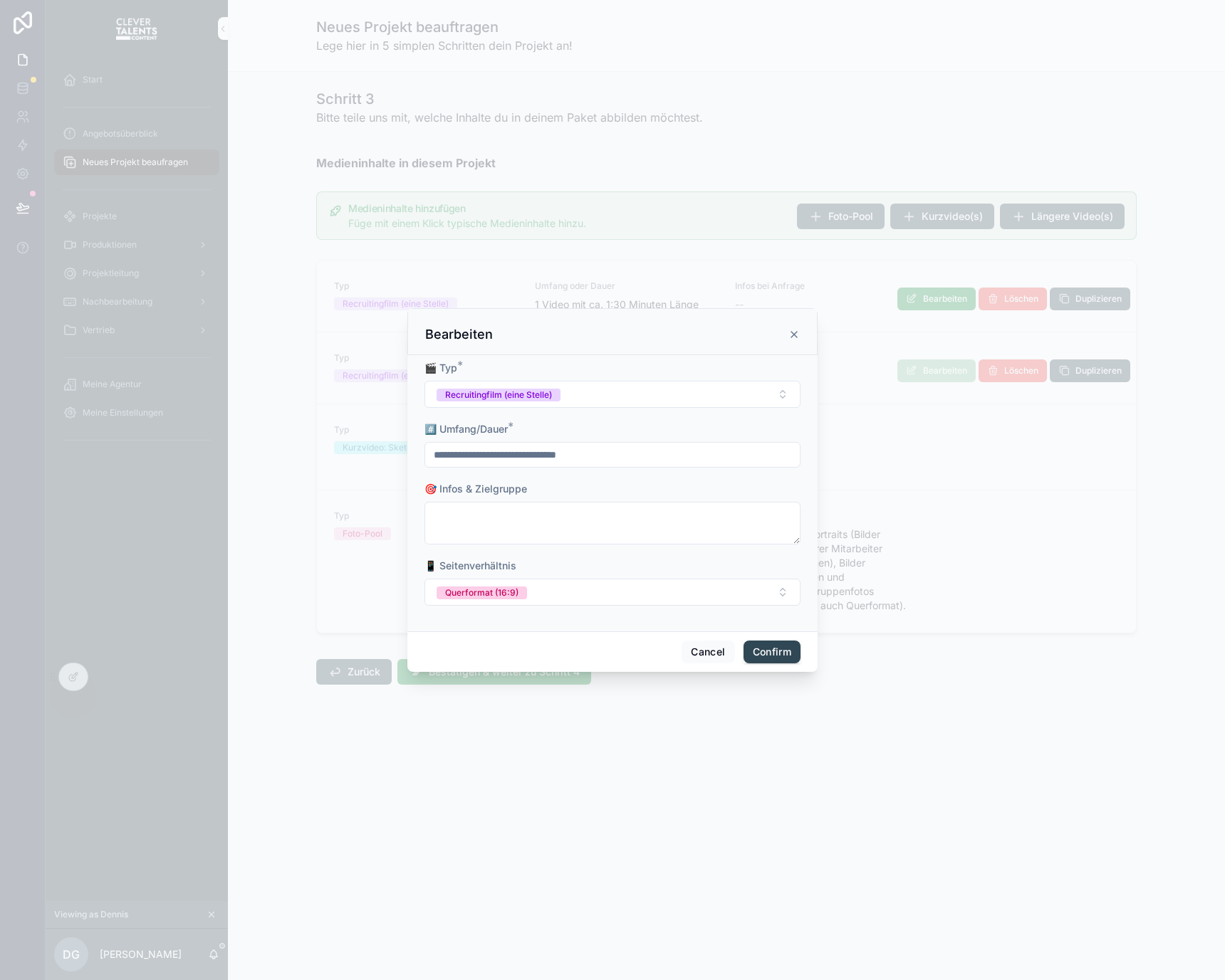
click at [790, 332] on icon at bounding box center [794, 335] width 12 height 12
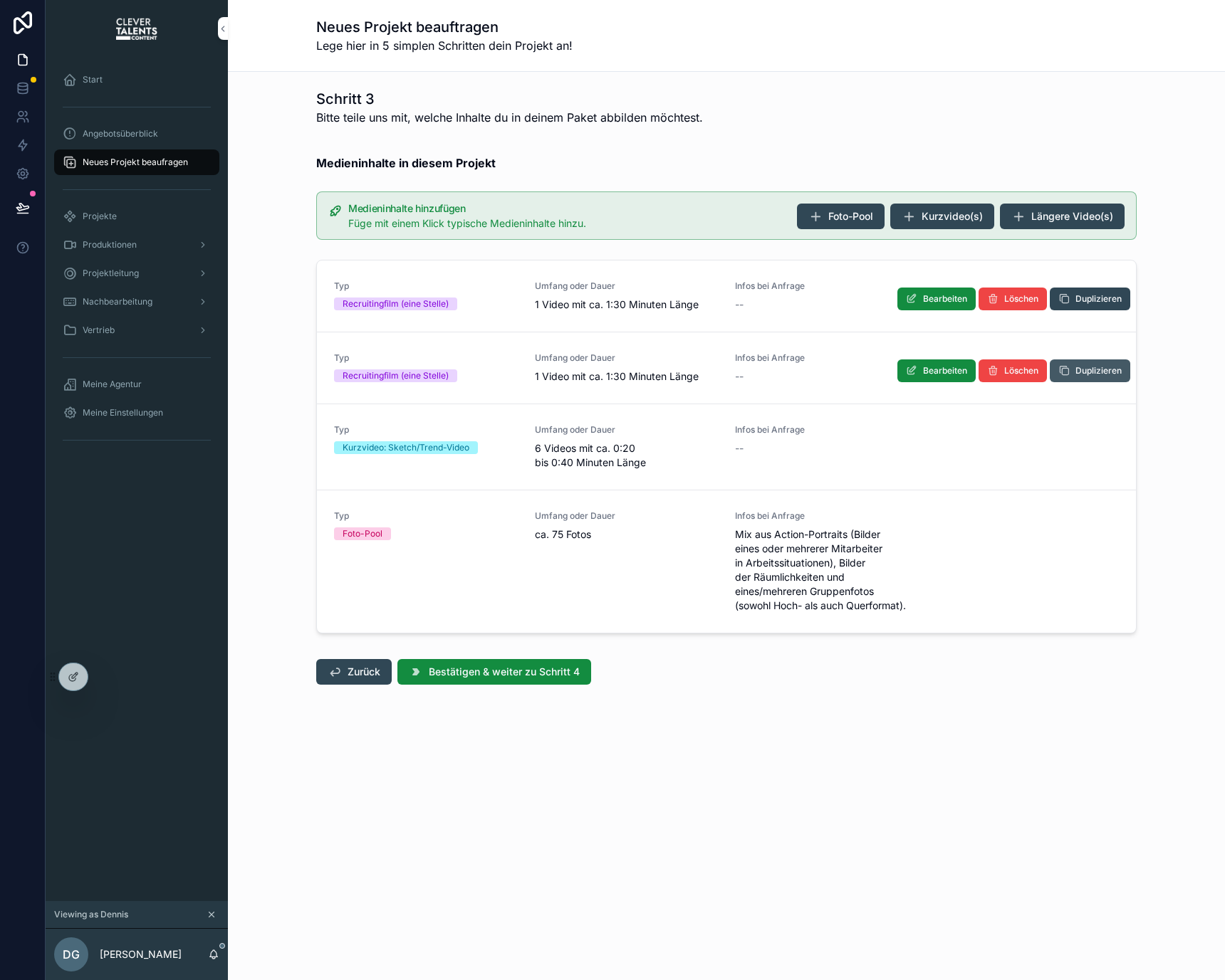
click at [1070, 365] on button "Duplizieren" at bounding box center [1090, 371] width 81 height 23
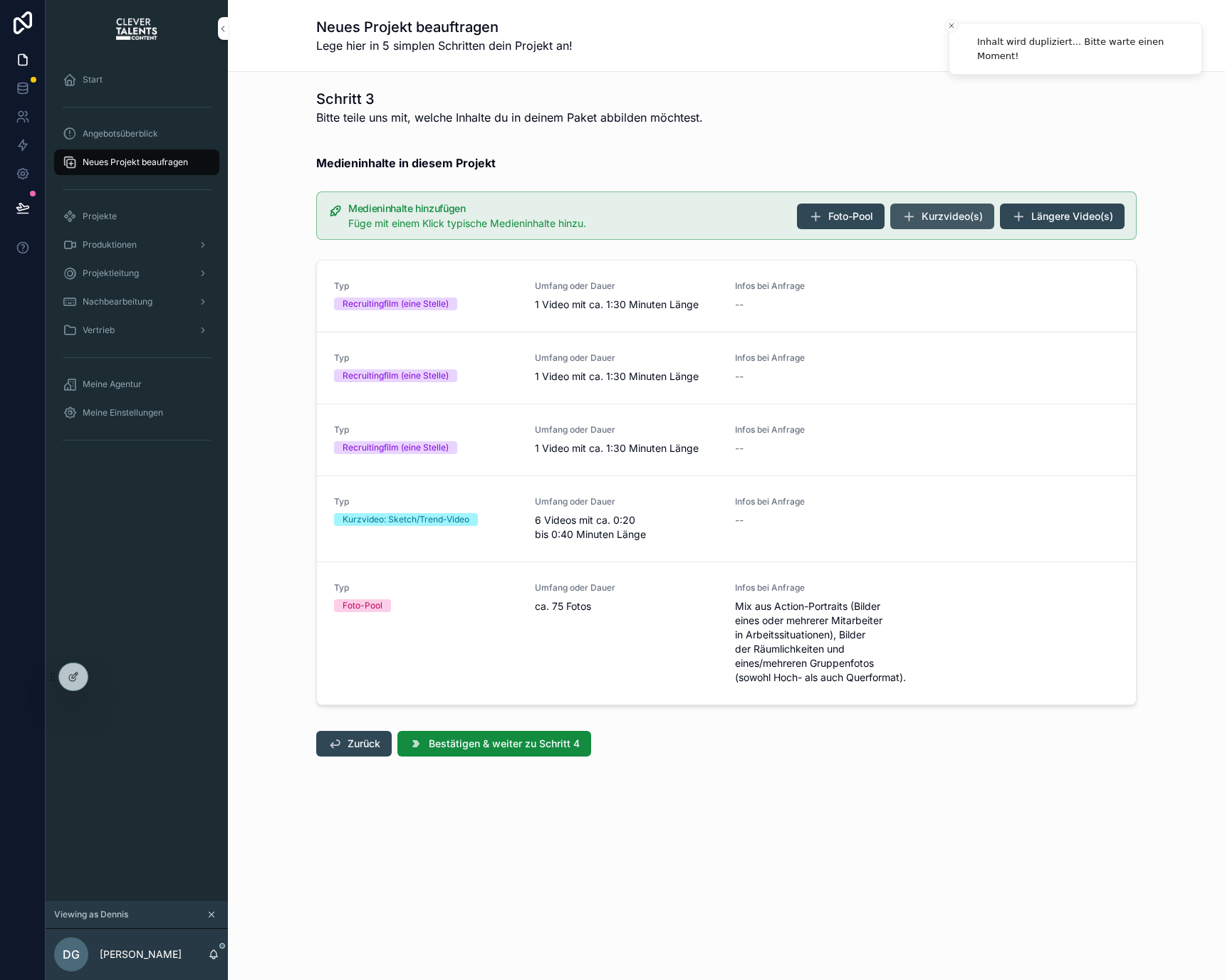
click at [962, 226] on button "Kurzvideo(s)" at bounding box center [942, 216] width 104 height 26
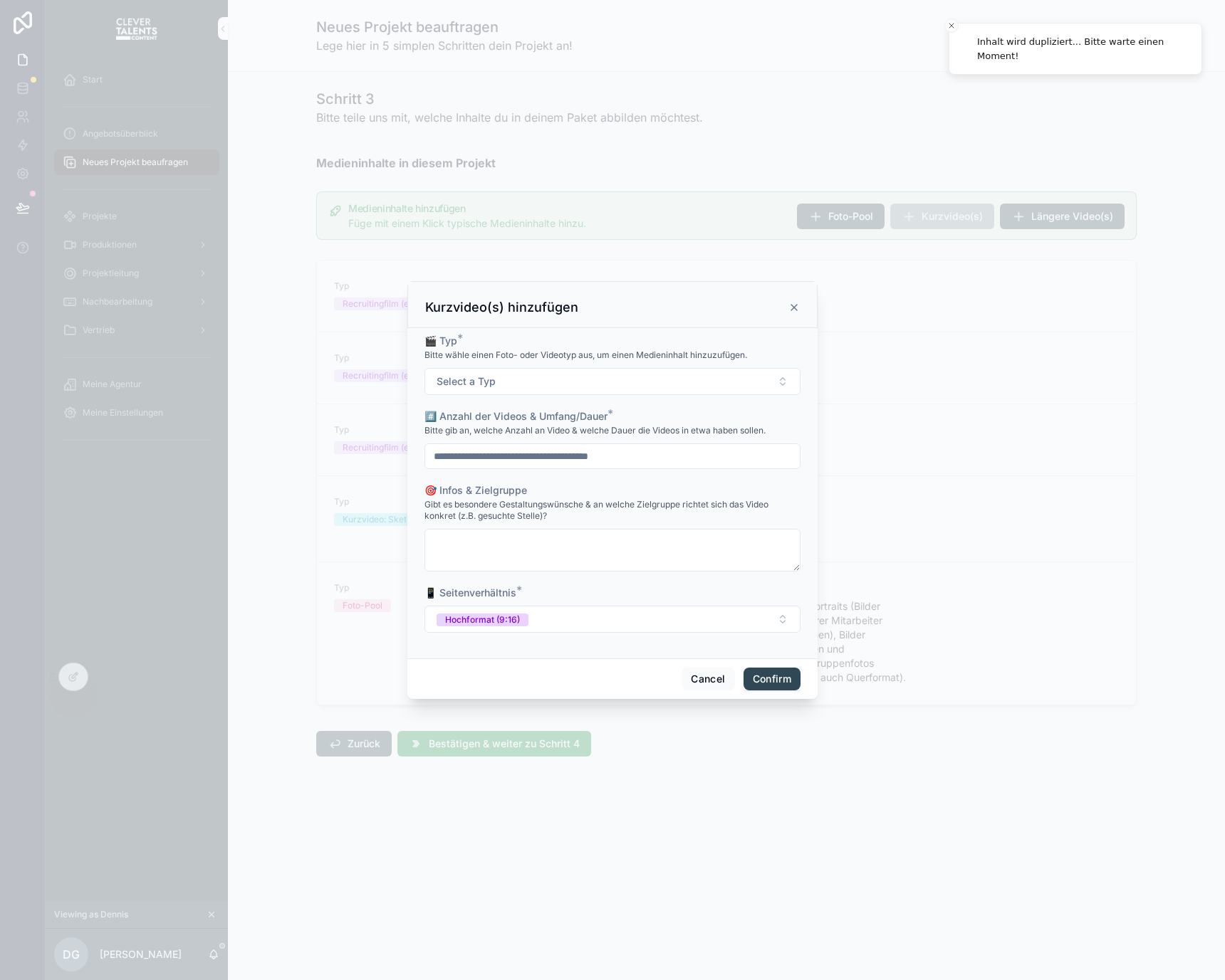
click at [763, 681] on button "Confirm" at bounding box center [772, 679] width 57 height 23
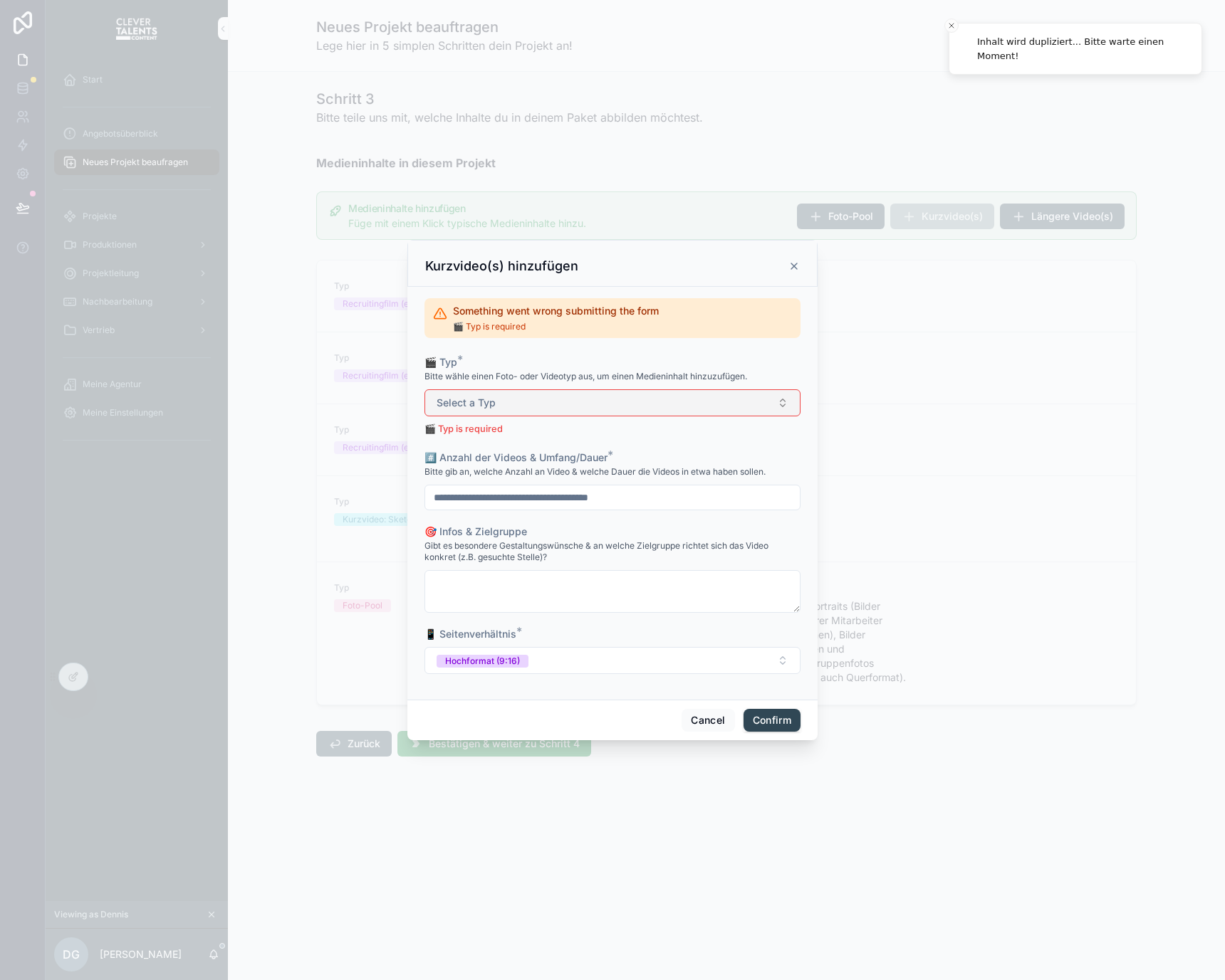
click at [665, 404] on button "Select a Typ" at bounding box center [612, 403] width 376 height 27
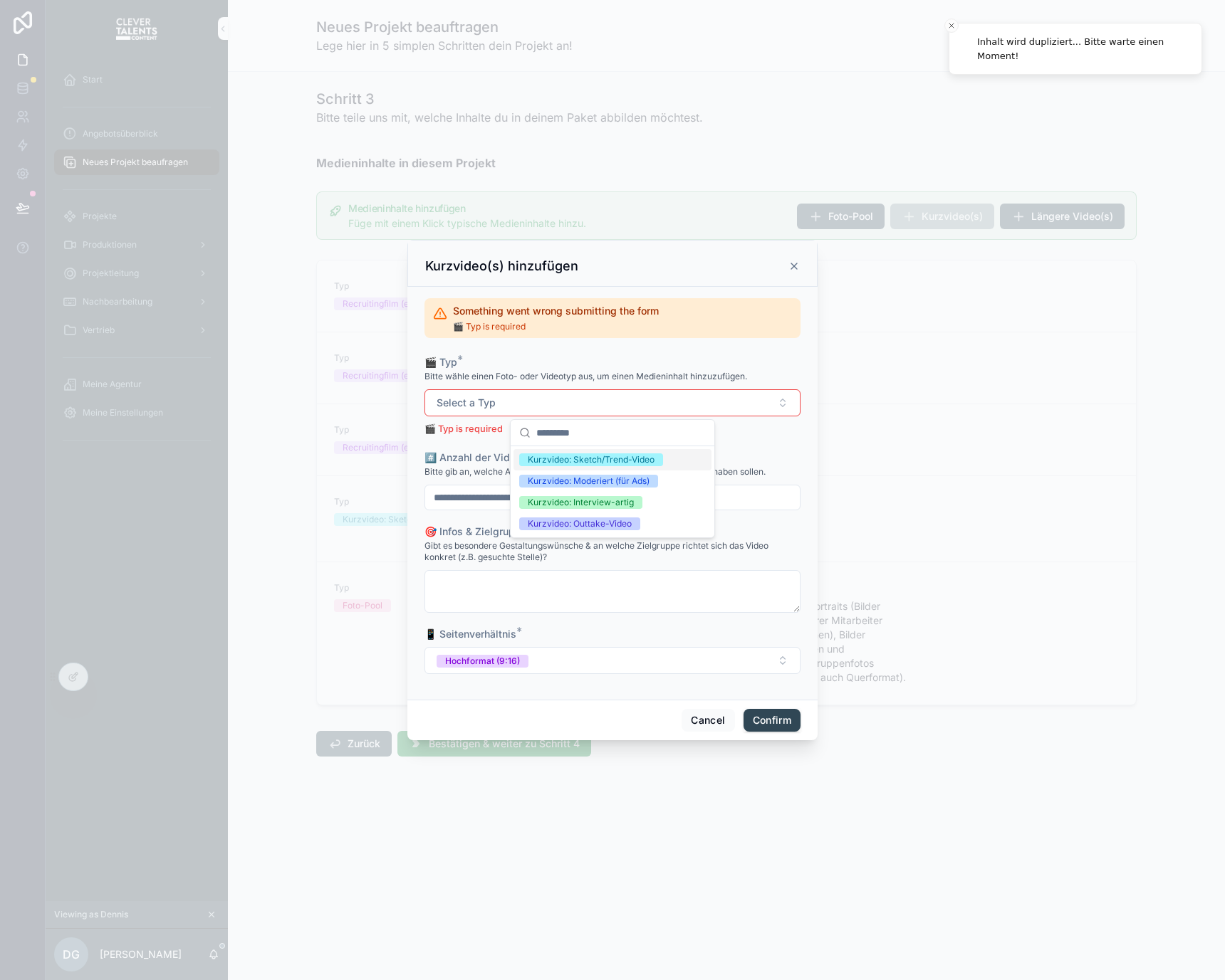
click at [659, 464] on span "Kurzvideo: Sketch/Trend-Video" at bounding box center [591, 459] width 144 height 12
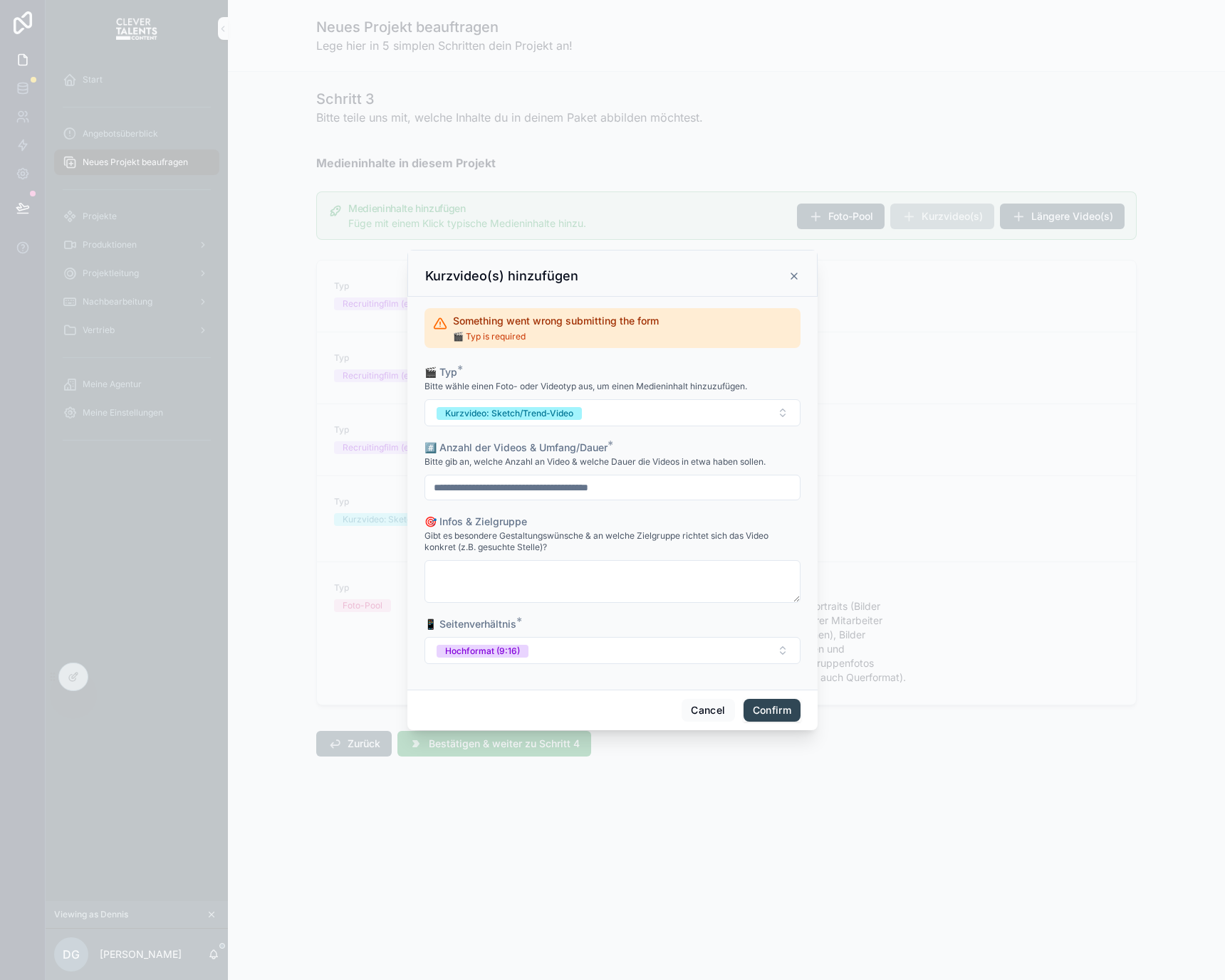
click at [776, 715] on button "Confirm" at bounding box center [772, 710] width 57 height 23
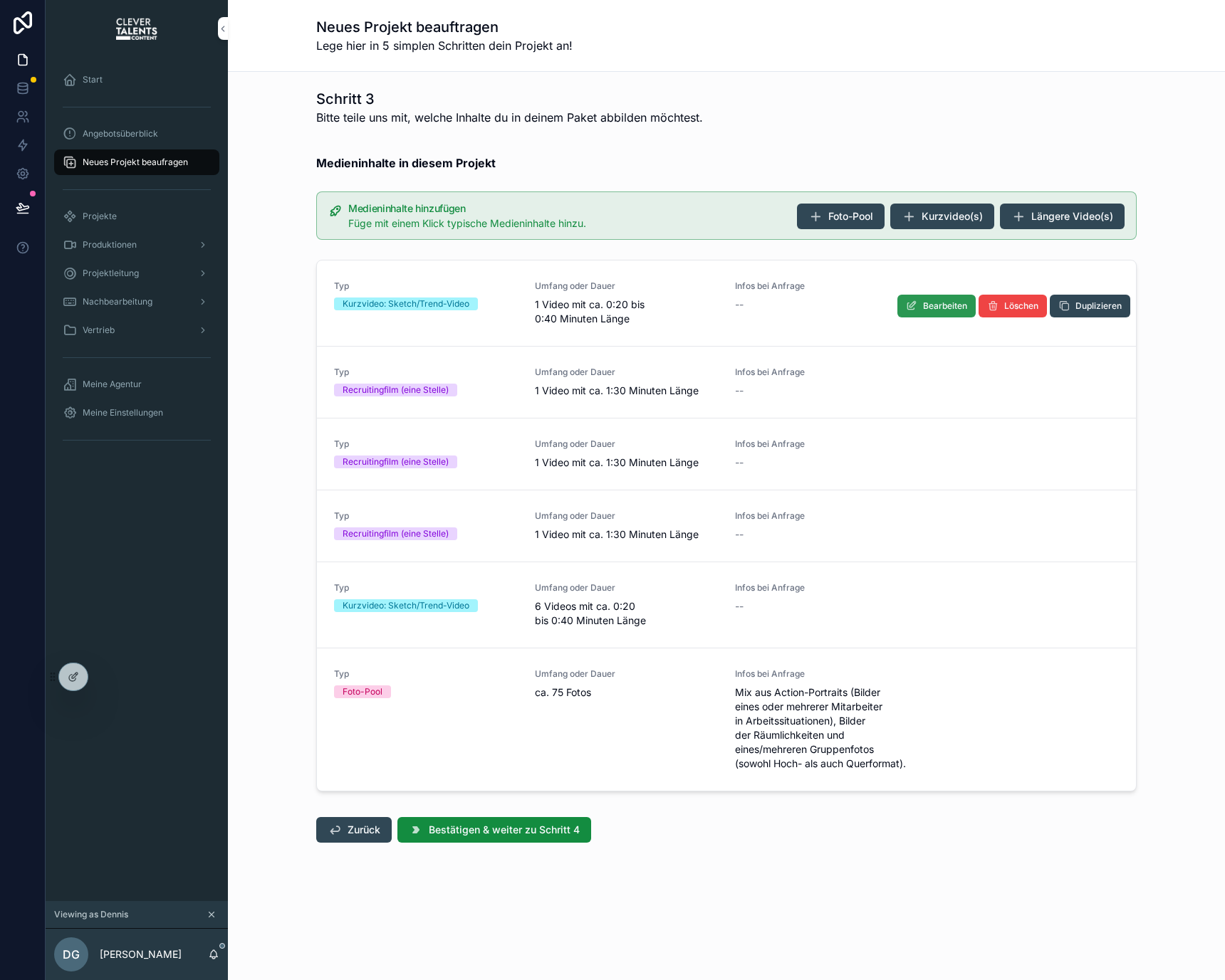
click at [926, 309] on span "Bearbeiten" at bounding box center [945, 306] width 44 height 12
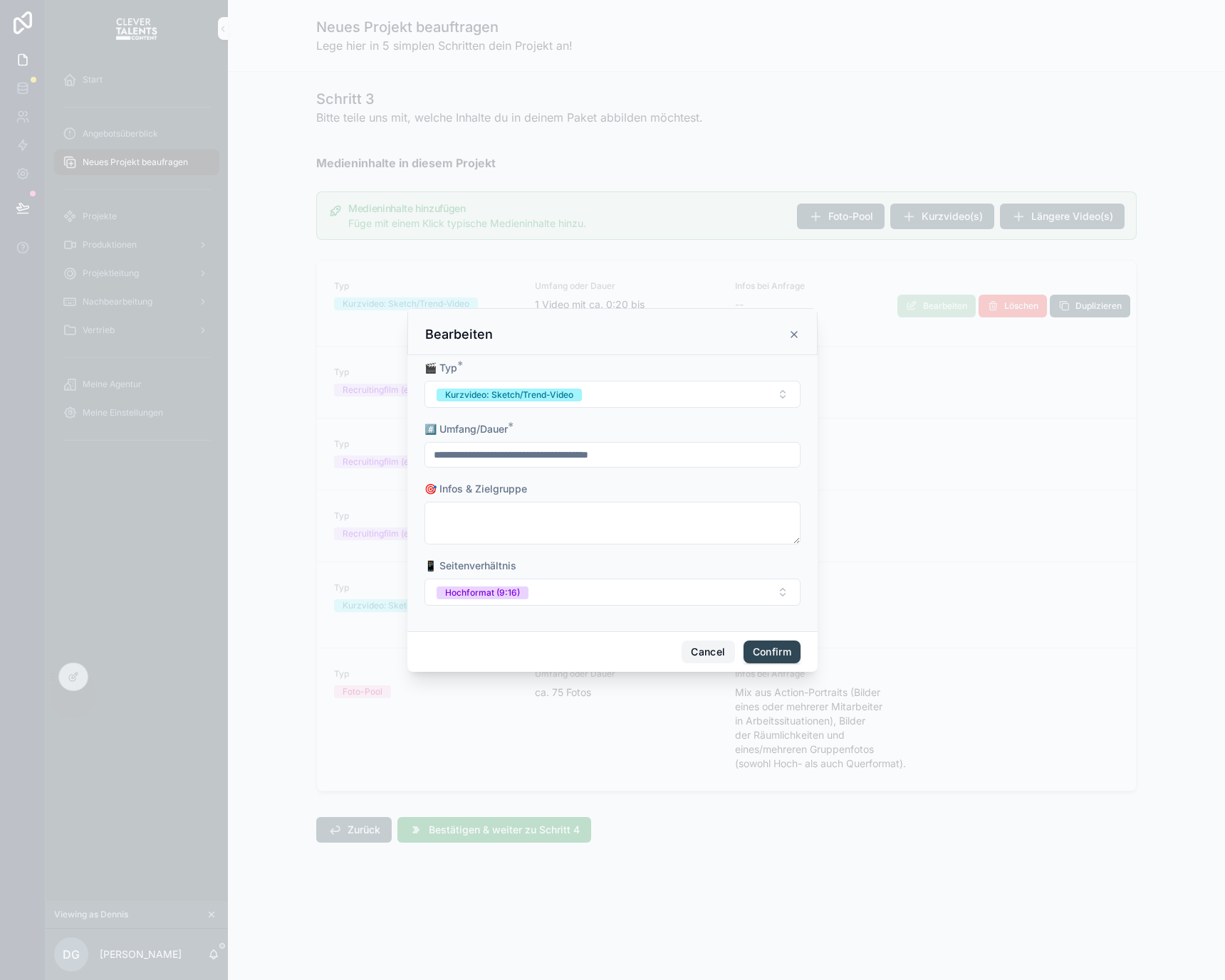
click at [714, 652] on button "Cancel" at bounding box center [708, 652] width 53 height 23
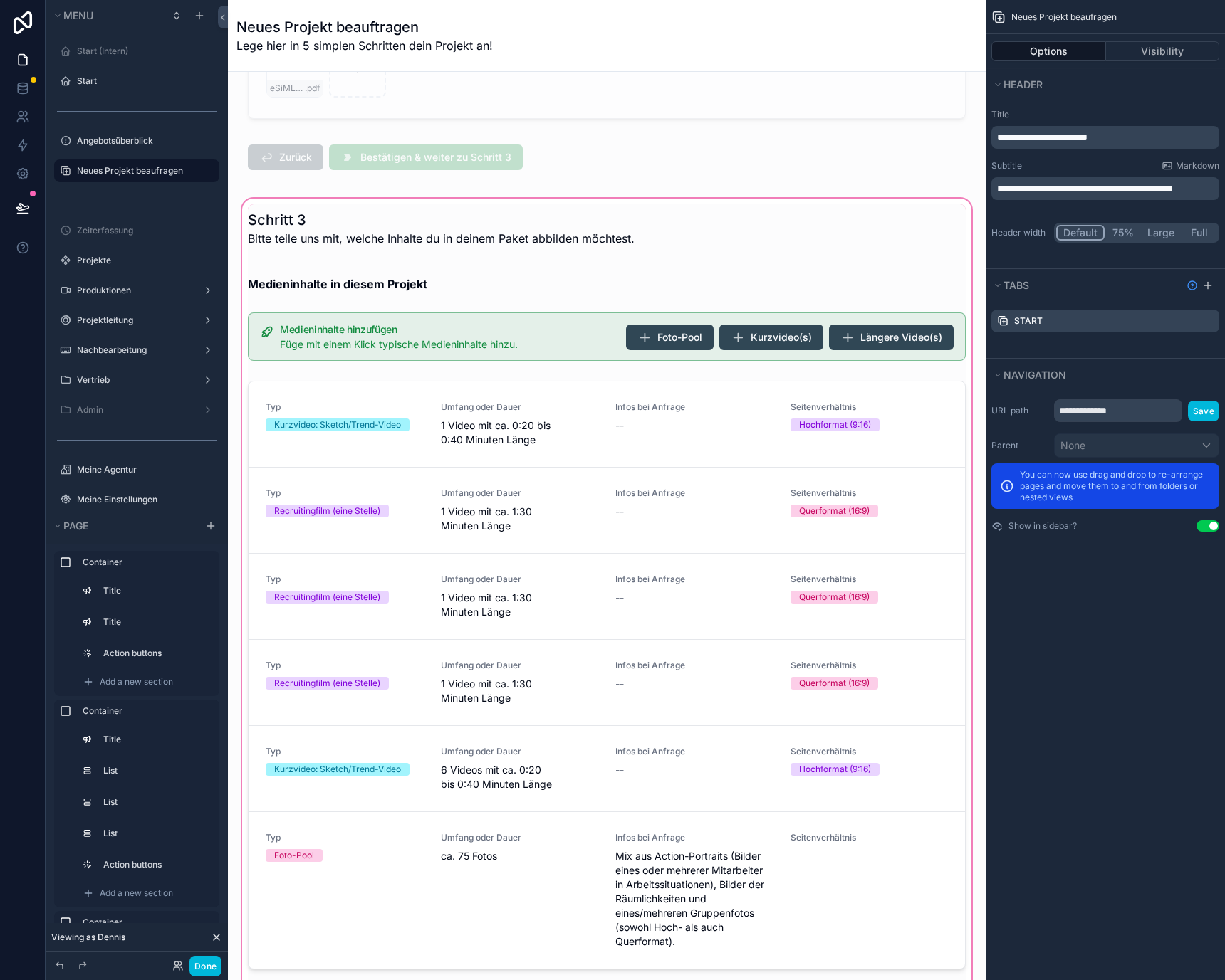
scroll to position [2512, 0]
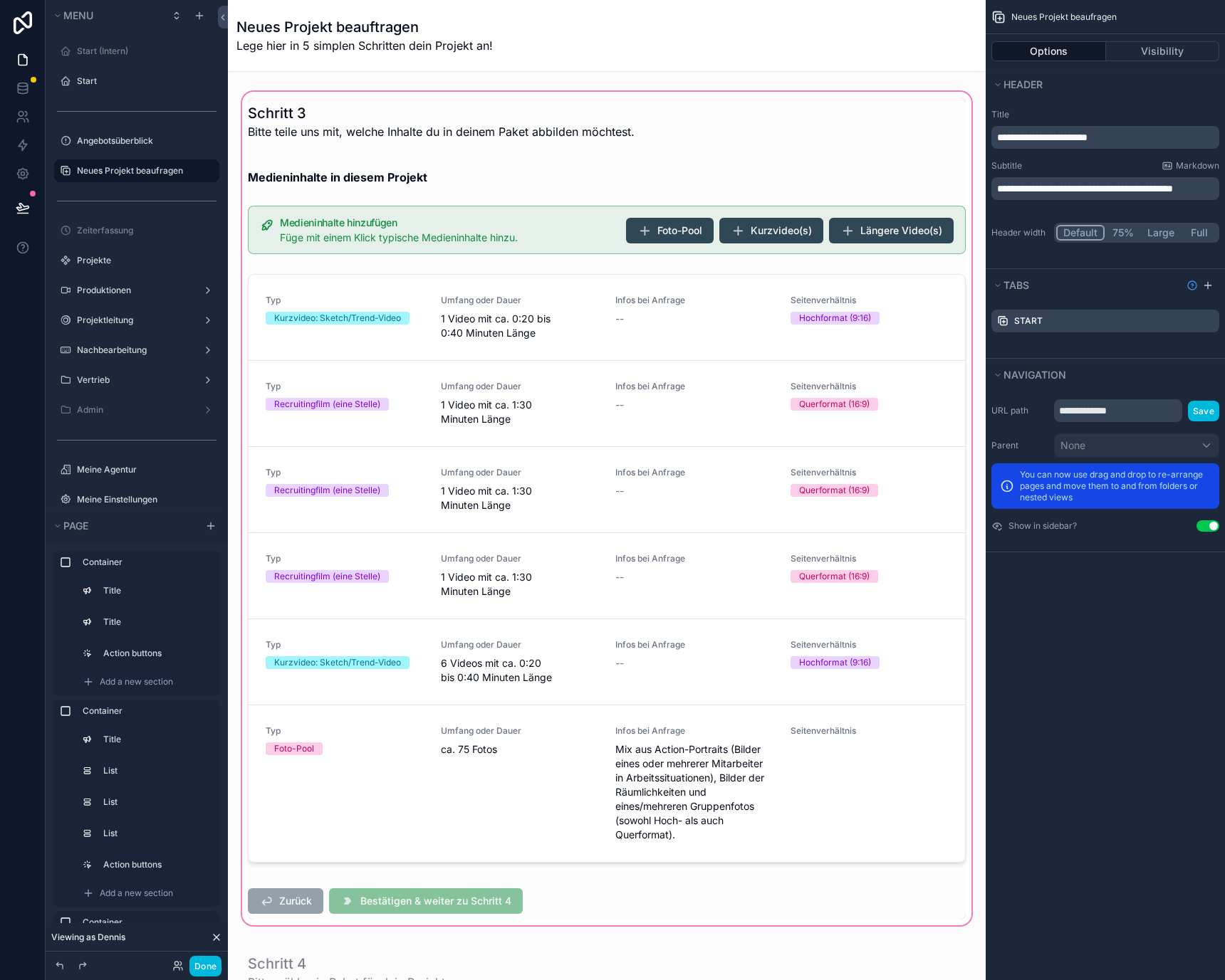
click at [724, 464] on div "scrollable content" at bounding box center [607, 508] width 735 height 839
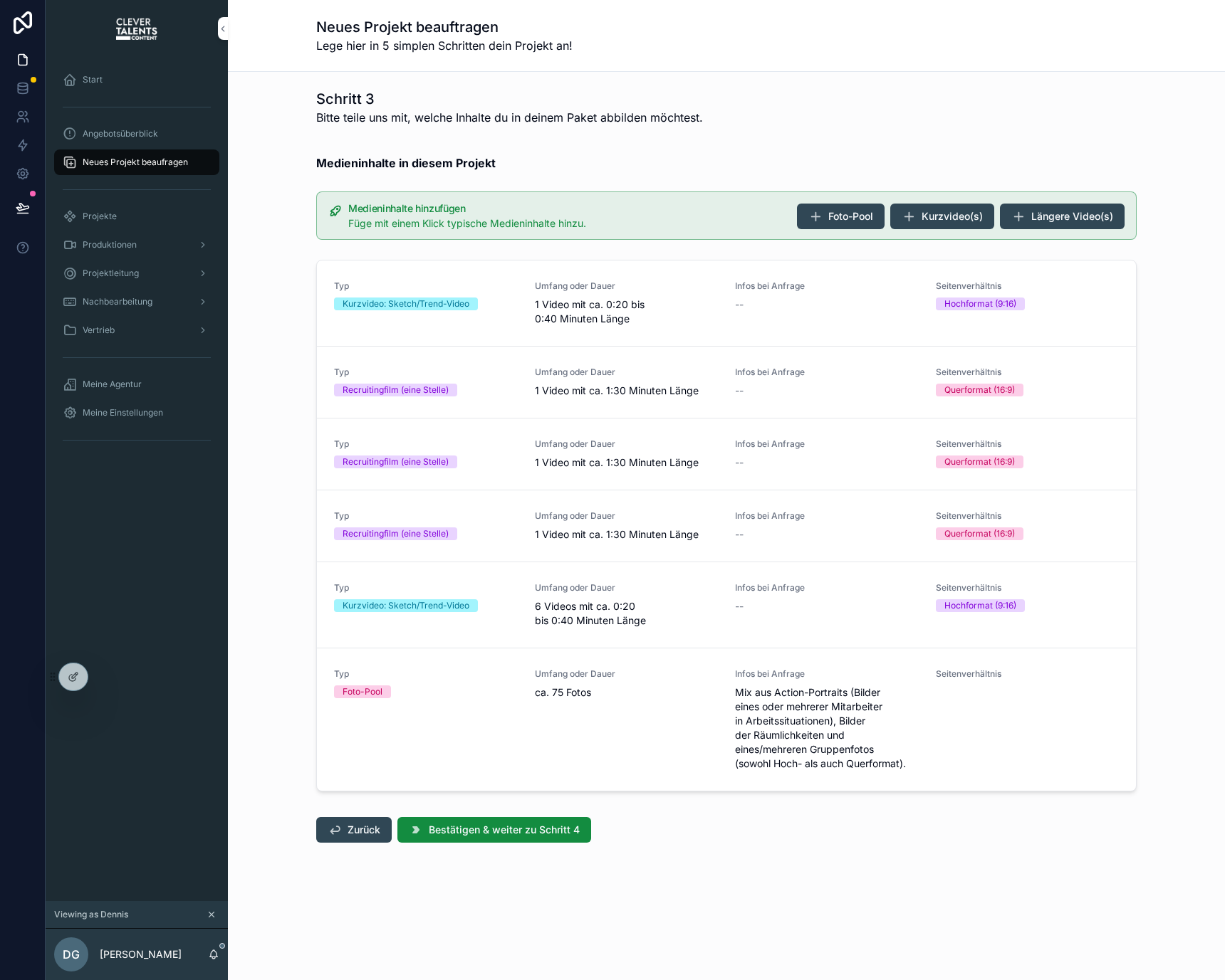
scroll to position [0, 0]
click at [489, 828] on span "Bestätigen & weiter zu Schritt 4" at bounding box center [504, 830] width 151 height 14
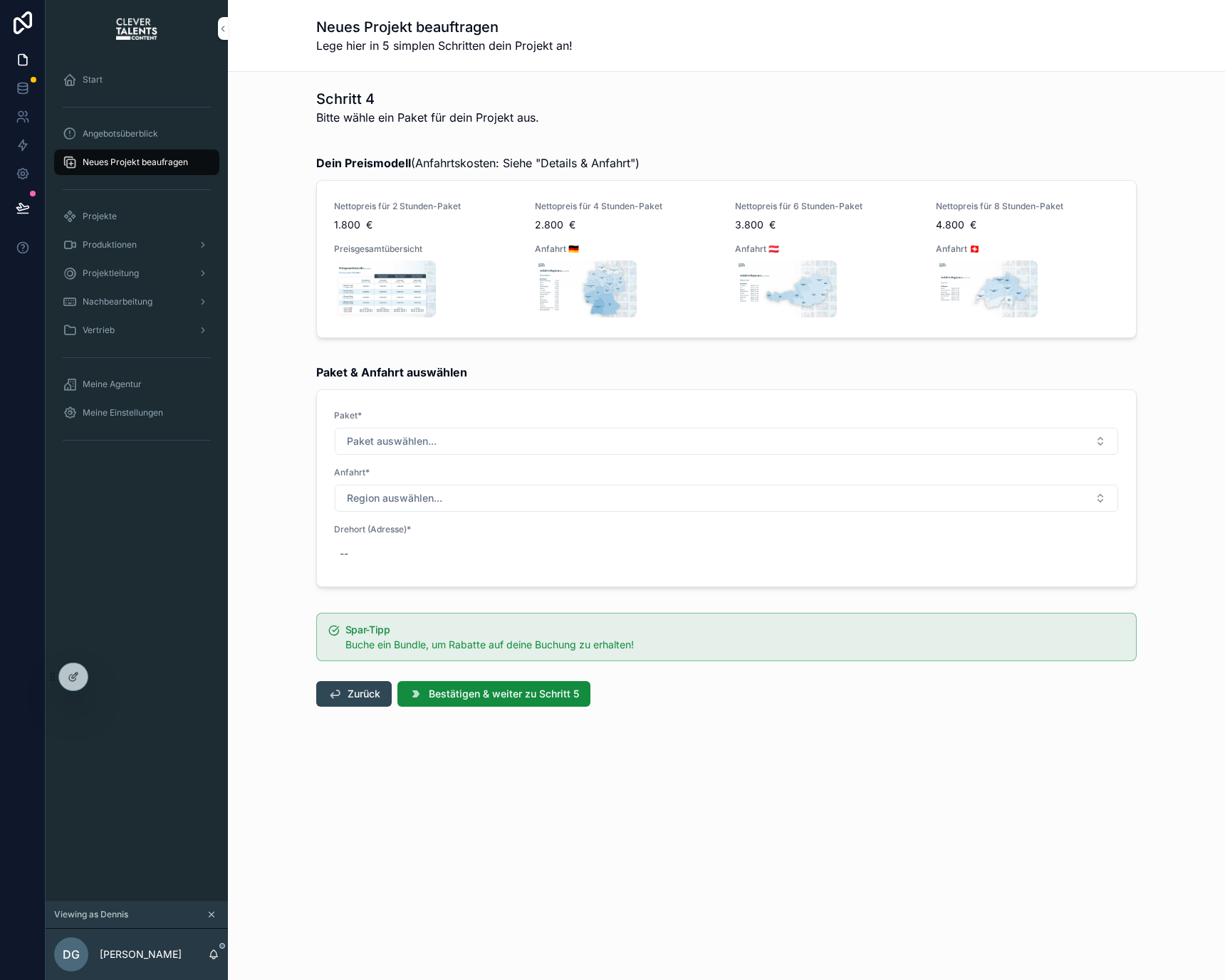
click at [514, 463] on div "Paket* Paket auswählen... Anfahrt* Region auswählen... Drehort (Adresse)* --" at bounding box center [726, 489] width 785 height 157
click at [514, 449] on button "Paket auswählen..." at bounding box center [726, 441] width 783 height 27
click at [668, 554] on div "8 Stunden-Paket" at bounding box center [726, 562] width 198 height 21
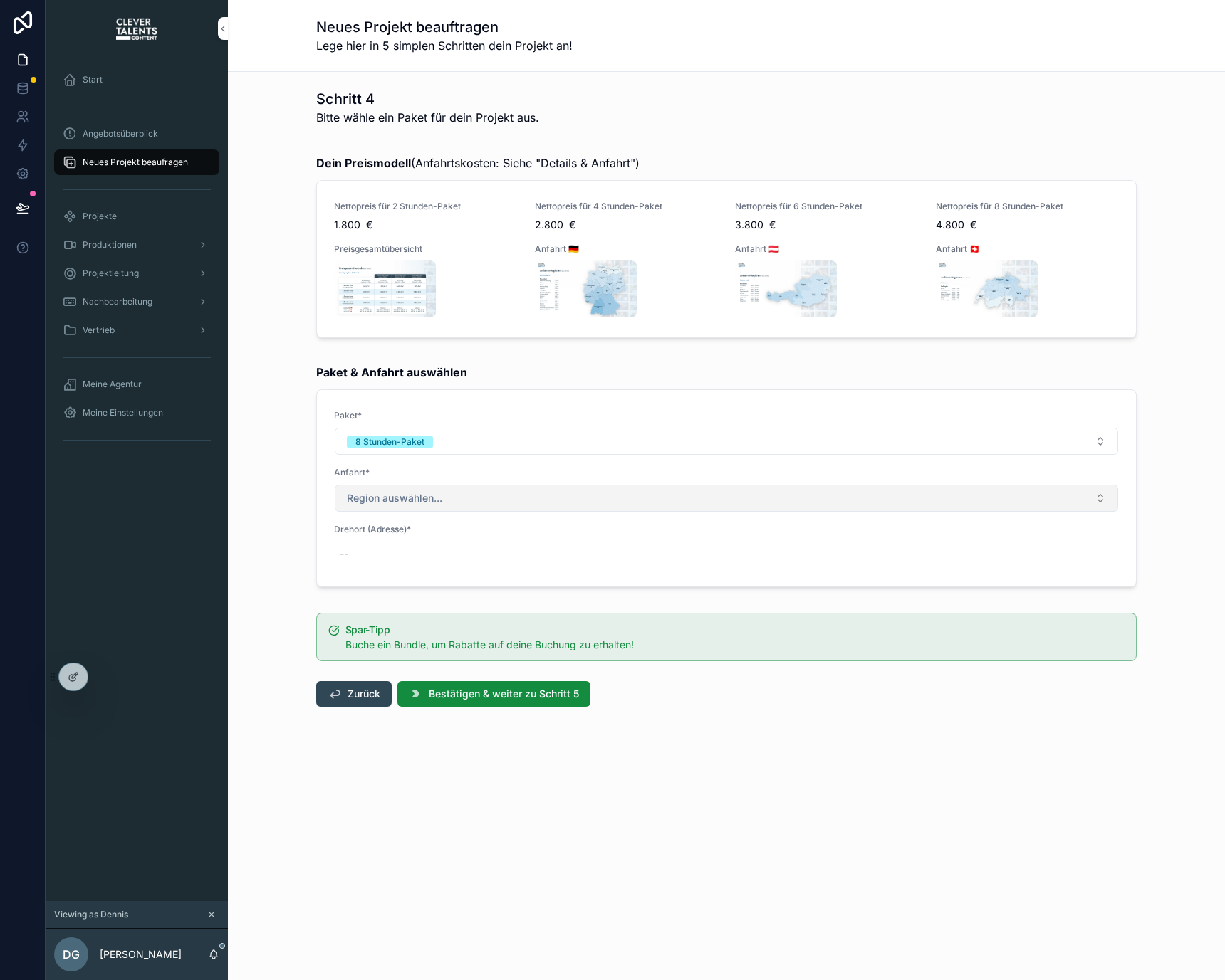
click at [589, 500] on button "Region auswählen..." at bounding box center [726, 498] width 783 height 27
click at [622, 510] on button "Region auswählen..." at bounding box center [726, 498] width 783 height 27
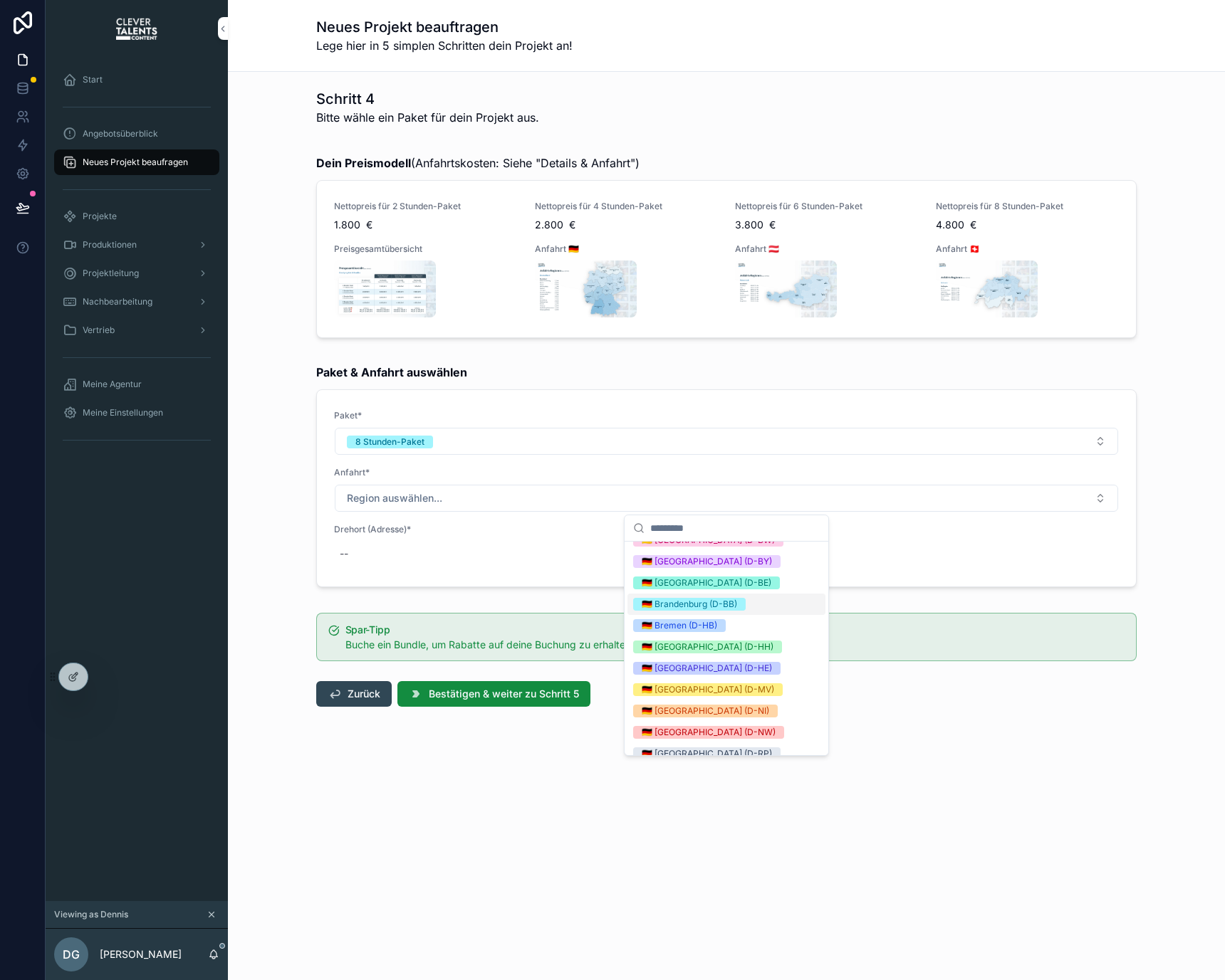
scroll to position [12, 0]
click at [671, 582] on div "🇩🇪 Berlin (D-BE)" at bounding box center [706, 584] width 130 height 12
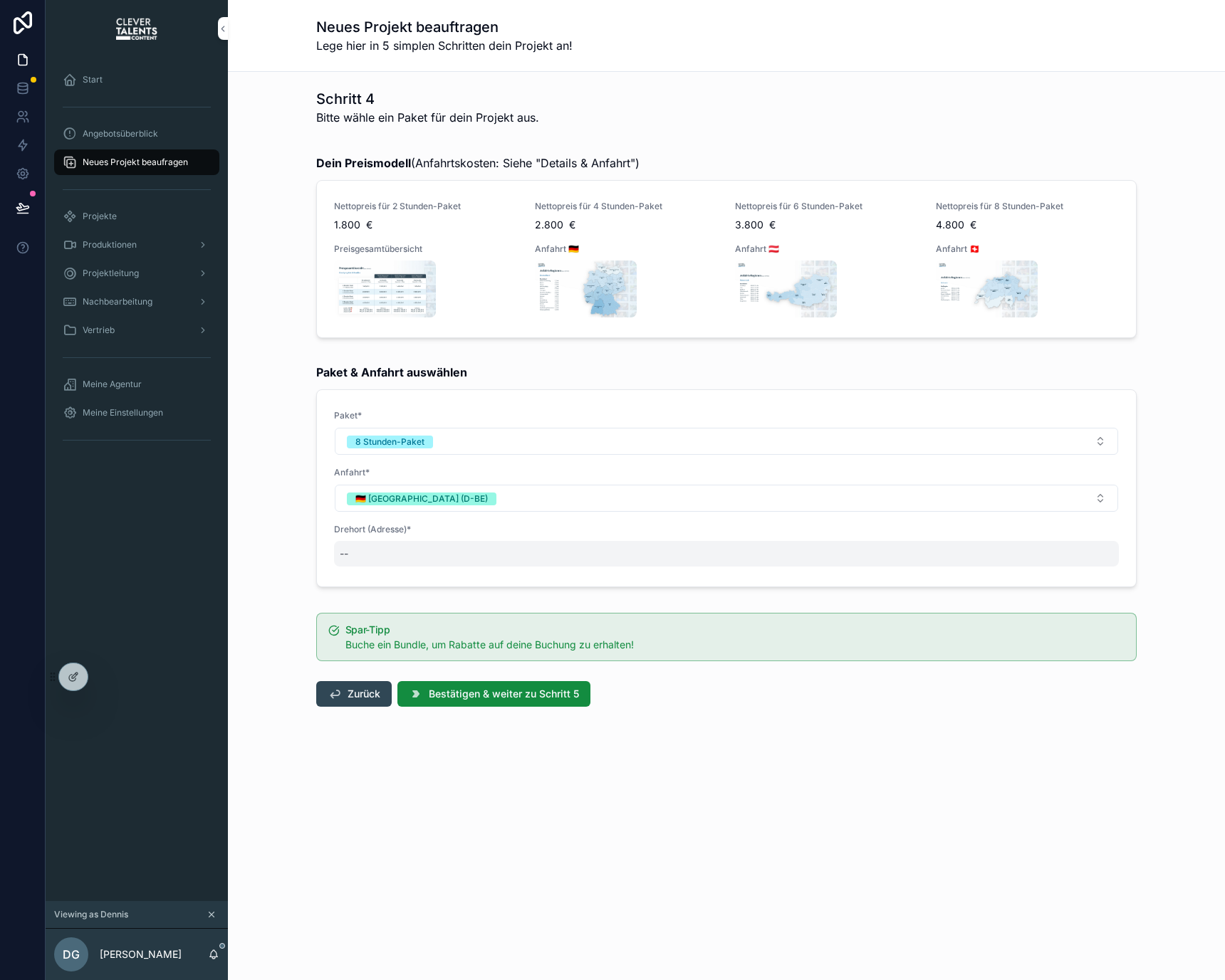
click at [574, 552] on div "--" at bounding box center [726, 554] width 785 height 26
type textarea "****"
click at [481, 563] on div "--" at bounding box center [726, 554] width 785 height 26
type textarea "******"
click at [515, 565] on button "scrollable content" at bounding box center [514, 571] width 17 height 17
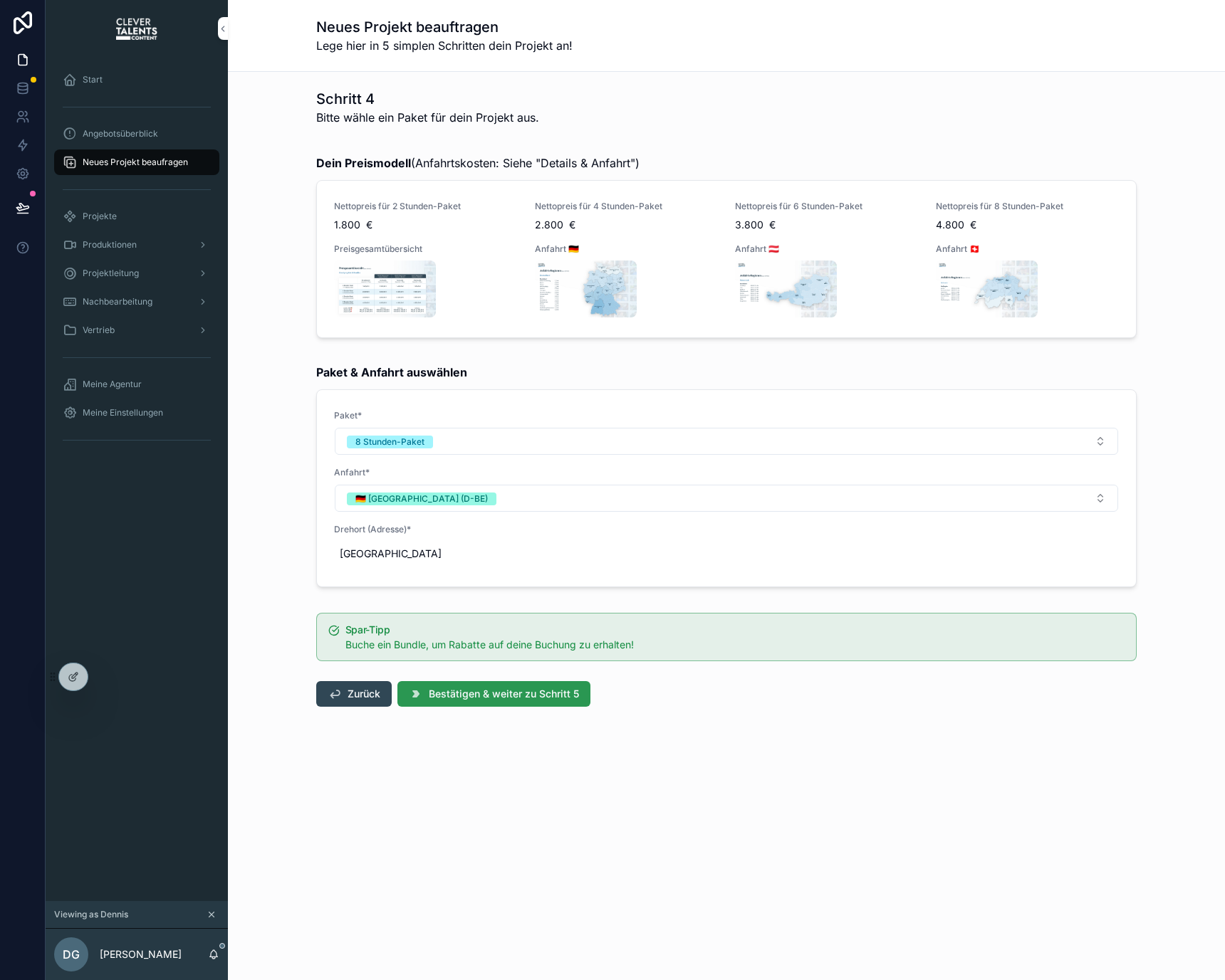
click at [534, 697] on span "Bestätigen & weiter zu Schritt 5" at bounding box center [503, 694] width 150 height 14
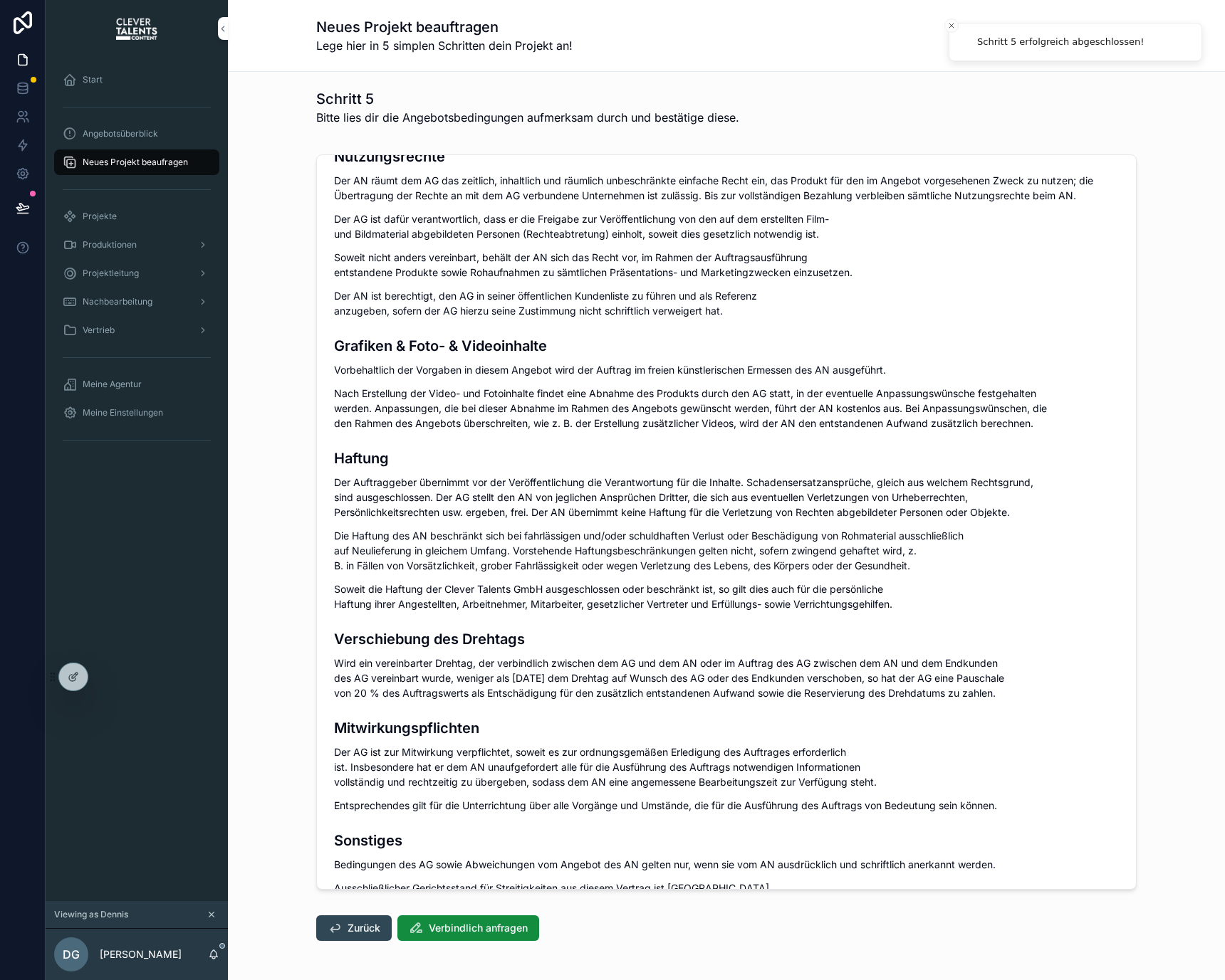
scroll to position [695, 0]
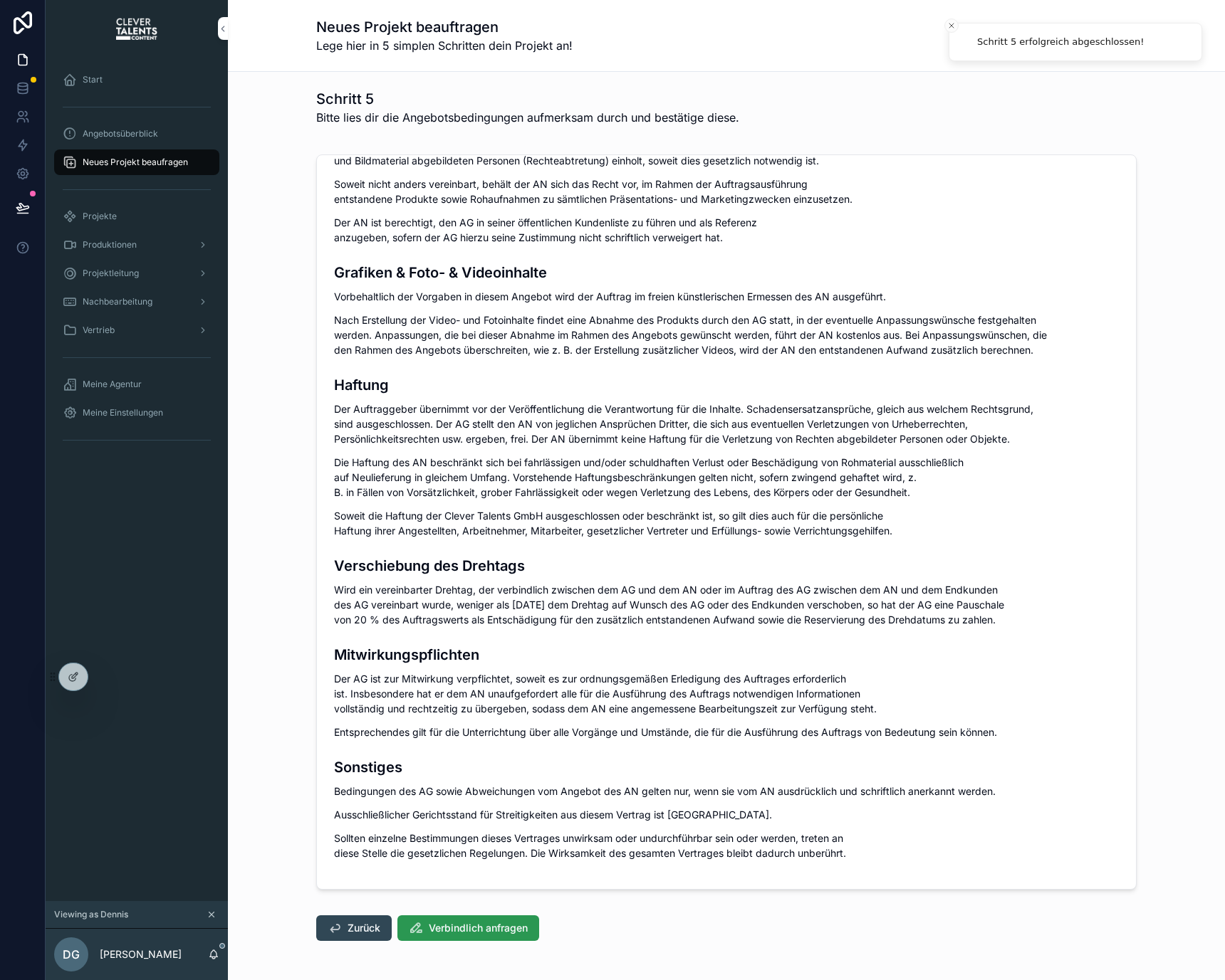
click at [479, 927] on span "Verbindlich anfragen" at bounding box center [478, 928] width 99 height 14
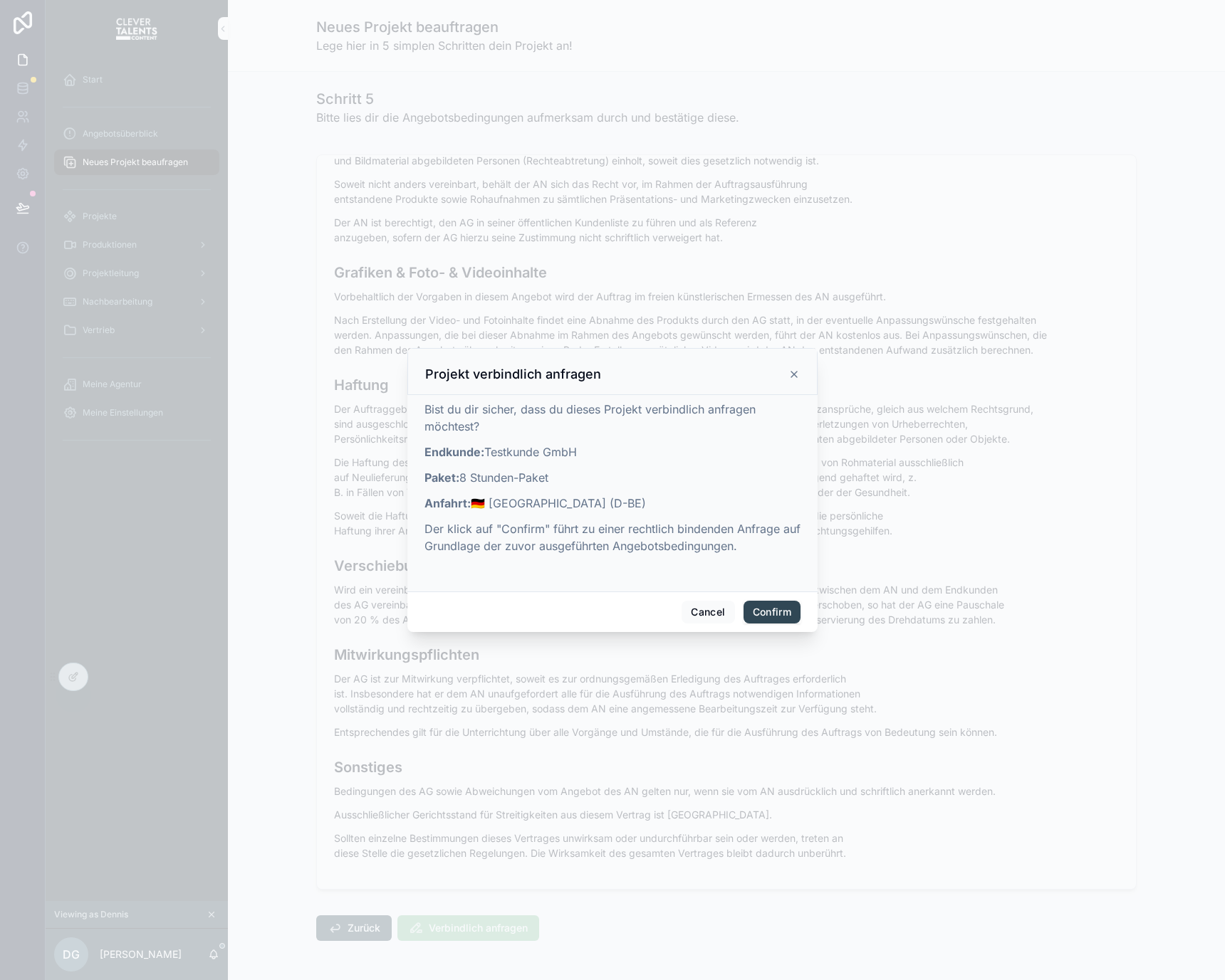
click at [778, 612] on button "Confirm" at bounding box center [772, 612] width 57 height 23
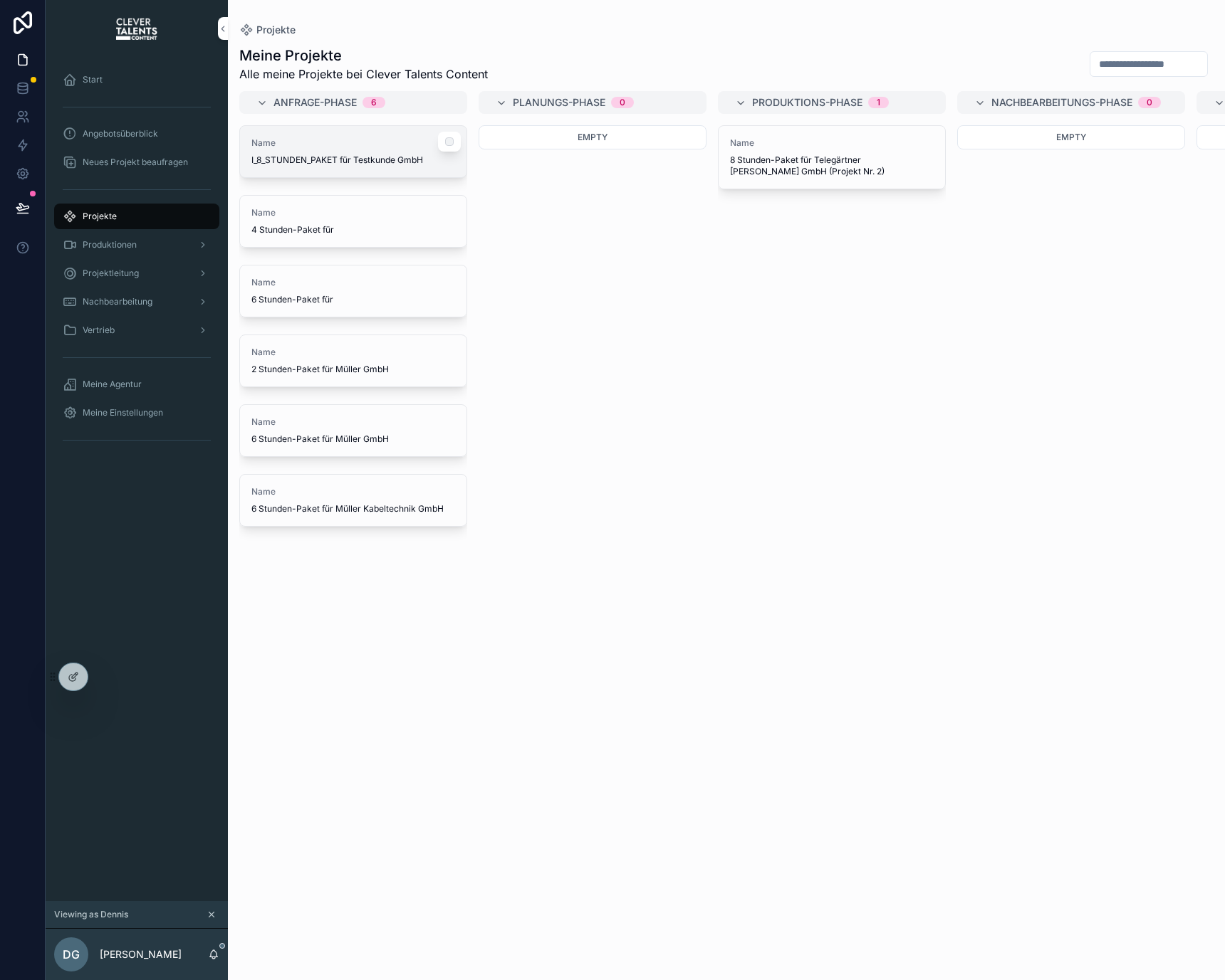
click at [399, 165] on span "I_8_STUNDEN_PAKET für Testkunde GmbH" at bounding box center [353, 160] width 204 height 12
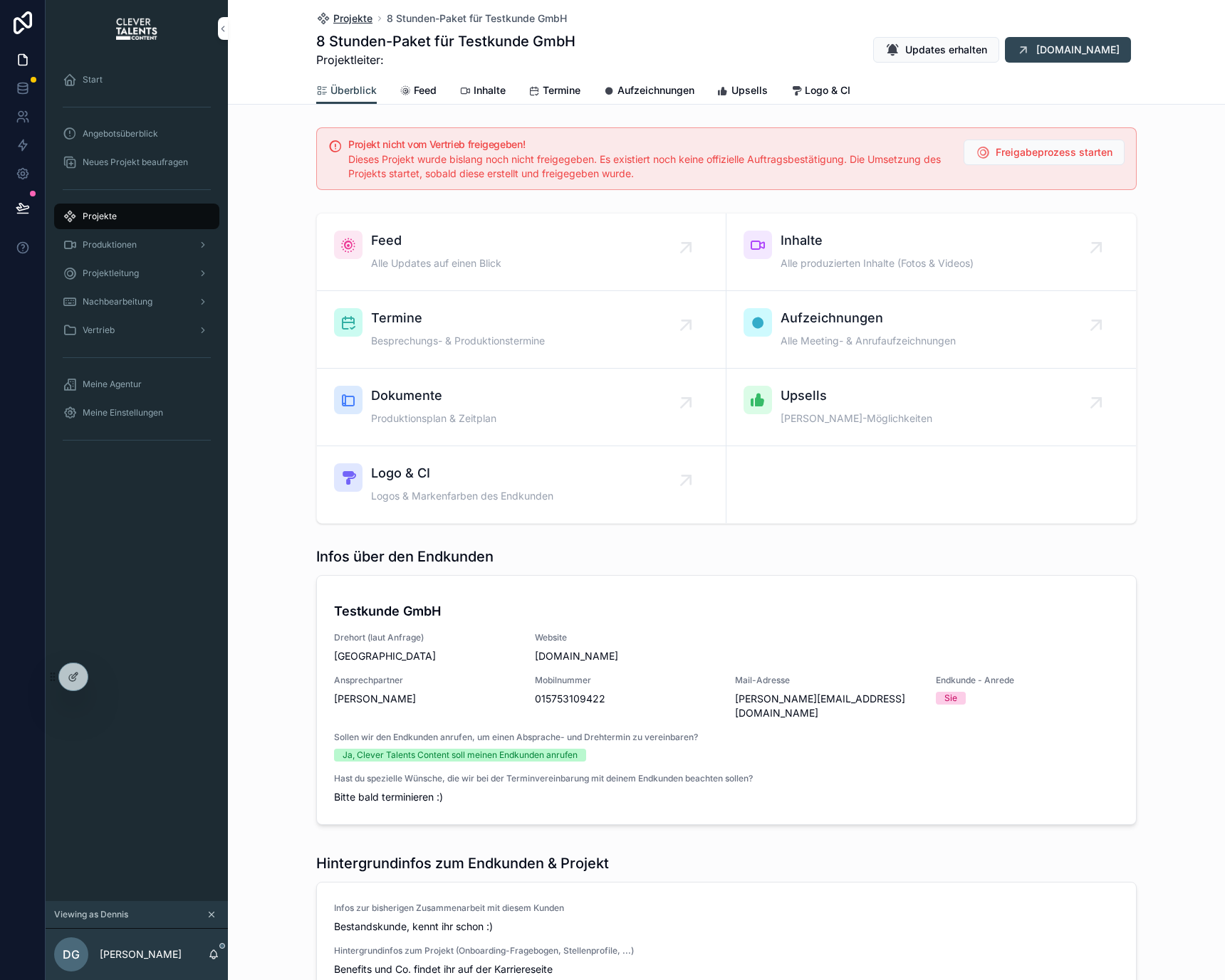
click at [345, 18] on span "Projekte" at bounding box center [352, 18] width 39 height 14
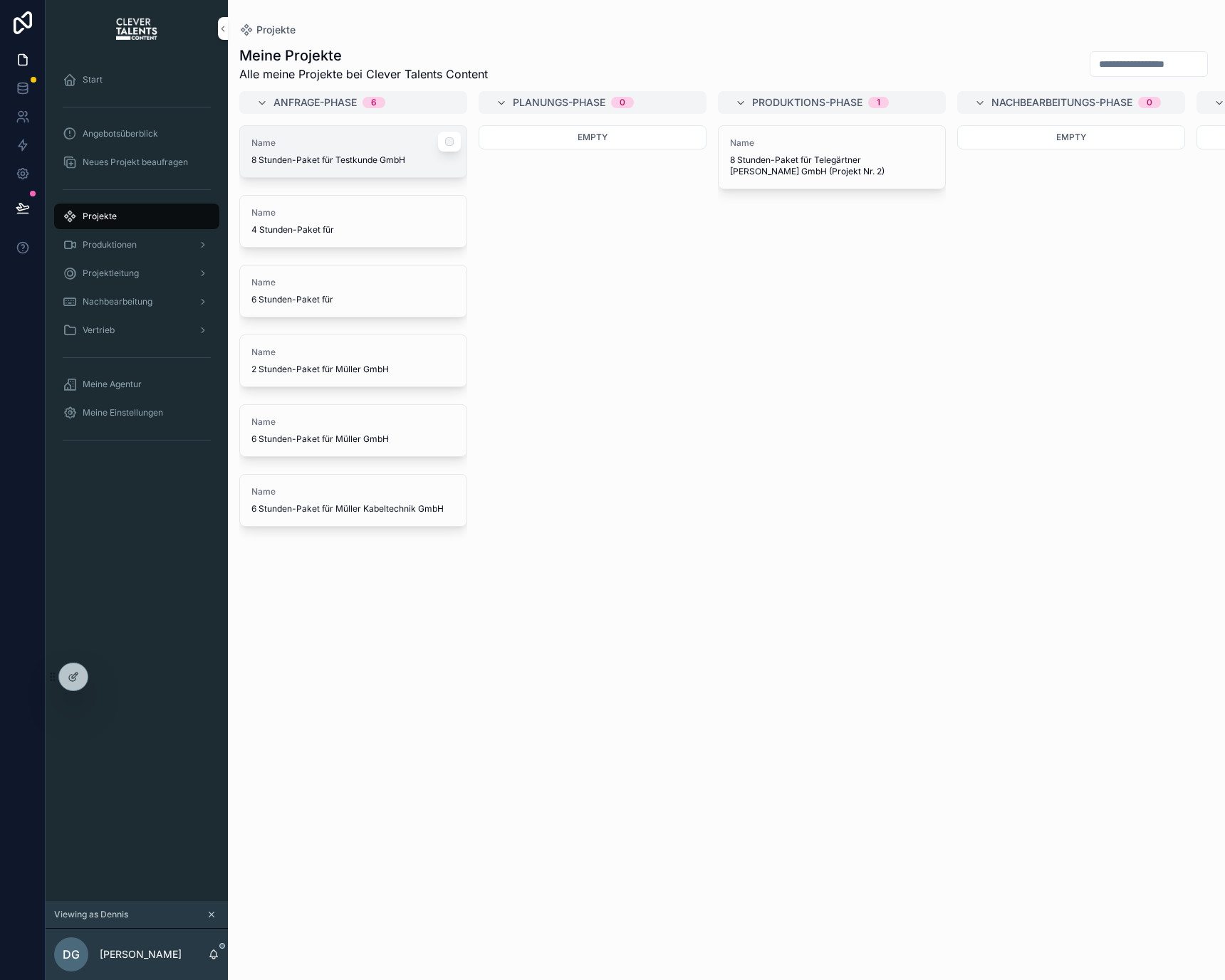
click at [321, 156] on span "8 Stunden-Paket für Testkunde GmbH" at bounding box center [353, 160] width 204 height 12
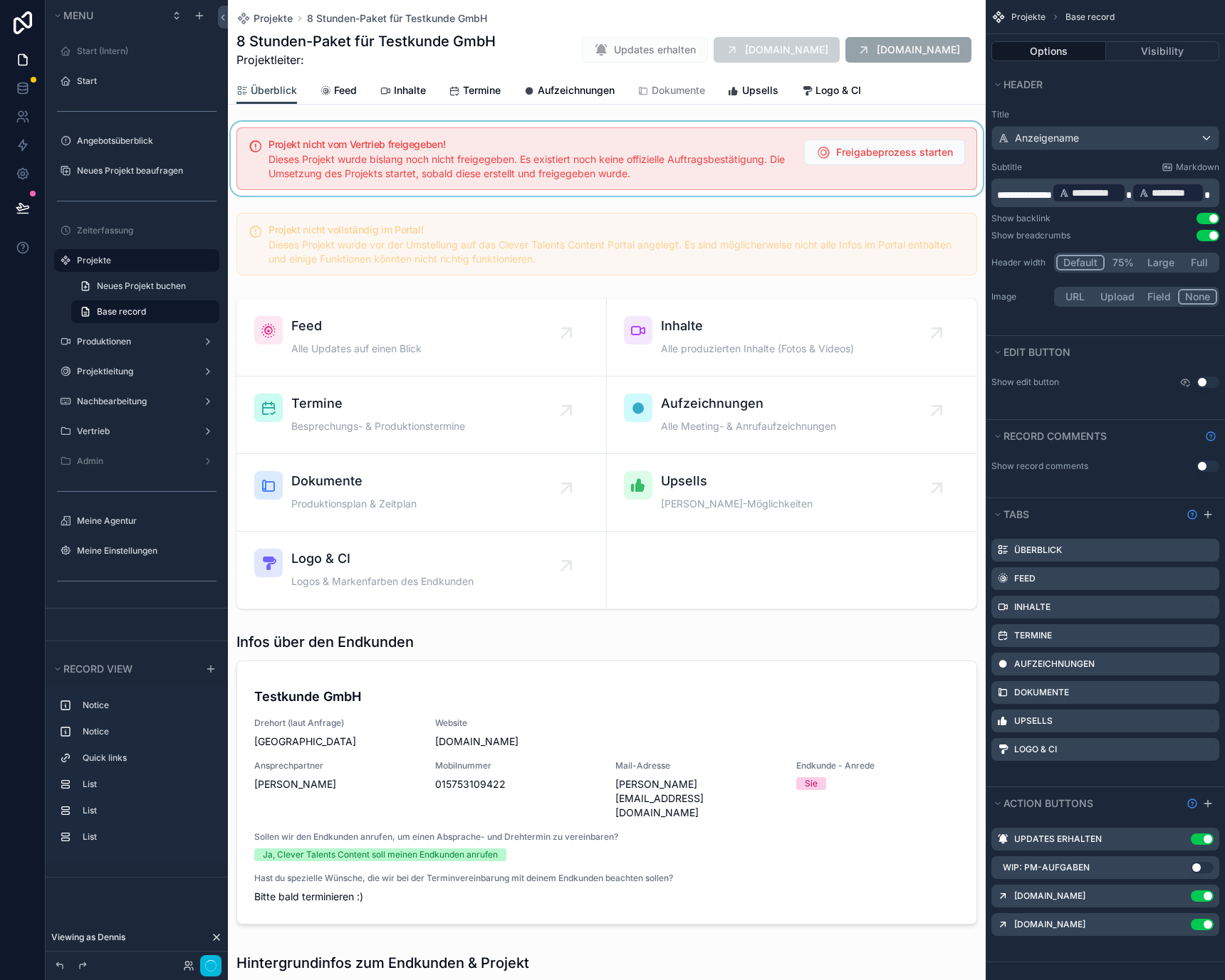
click at [554, 167] on div "scrollable content" at bounding box center [607, 158] width 758 height 74
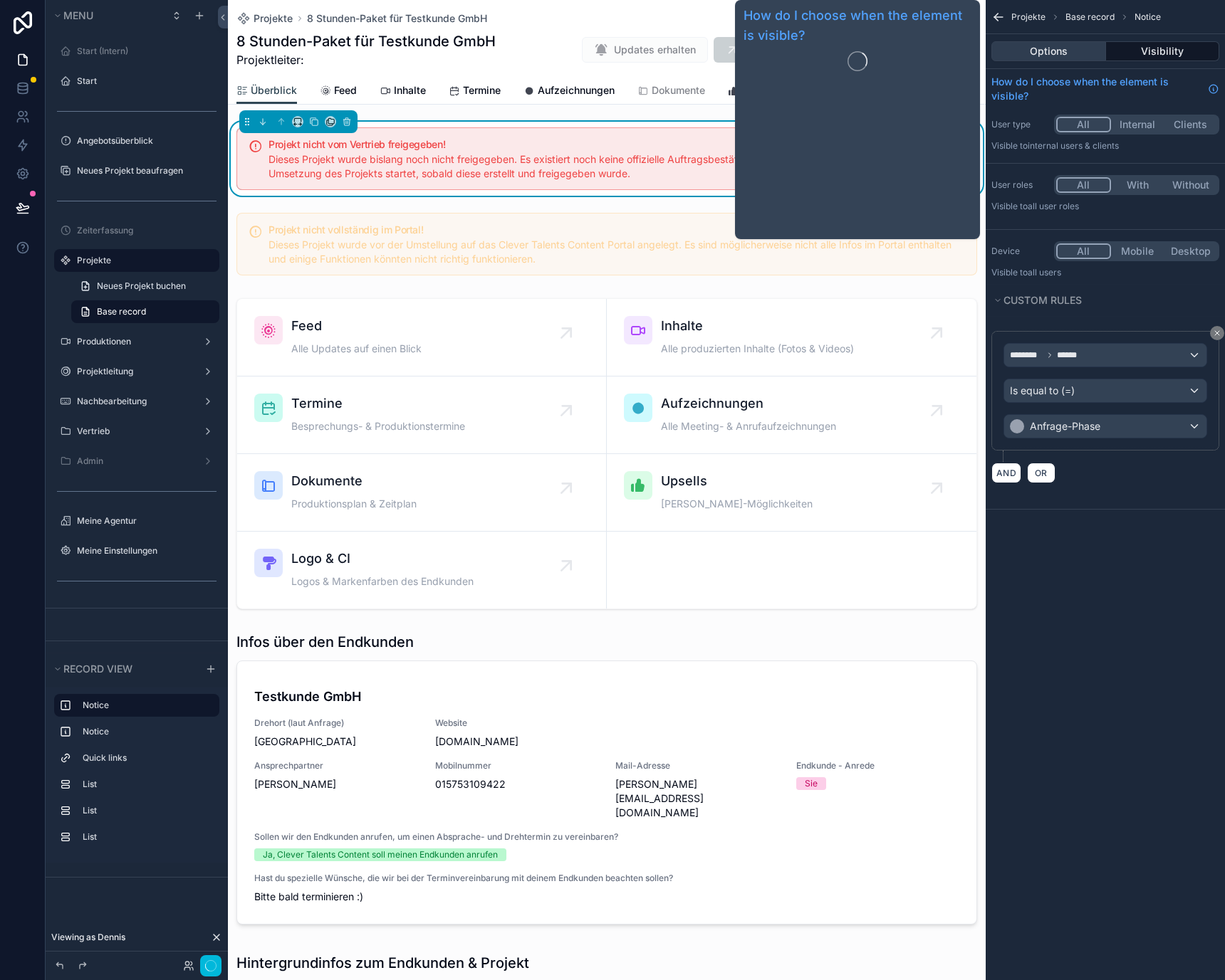
click at [1073, 53] on button "Options" at bounding box center [1048, 51] width 114 height 20
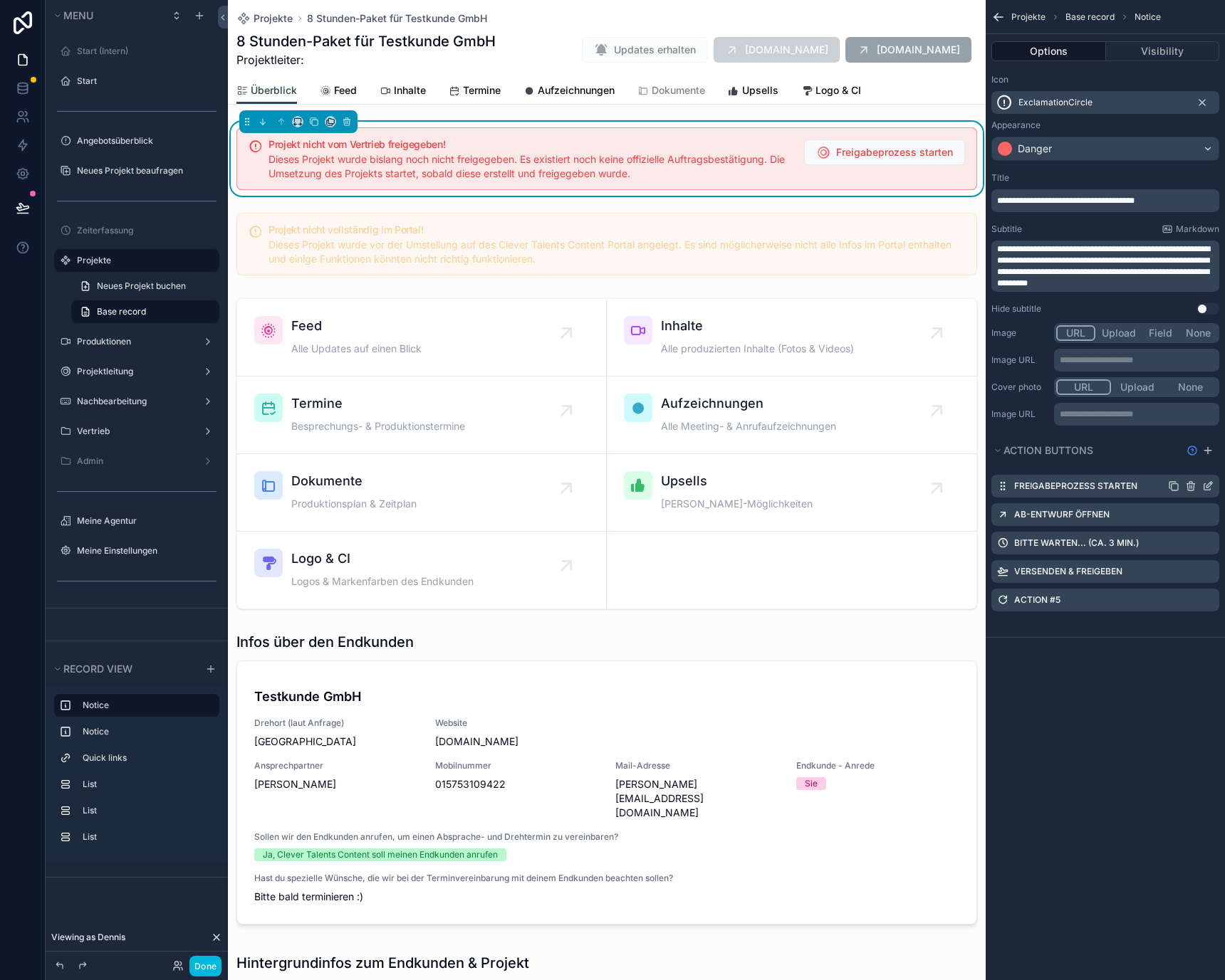
click at [1214, 488] on div "Freigabeprozess starten" at bounding box center [1105, 486] width 228 height 23
click at [1210, 485] on icon "scrollable content" at bounding box center [1208, 486] width 12 height 12
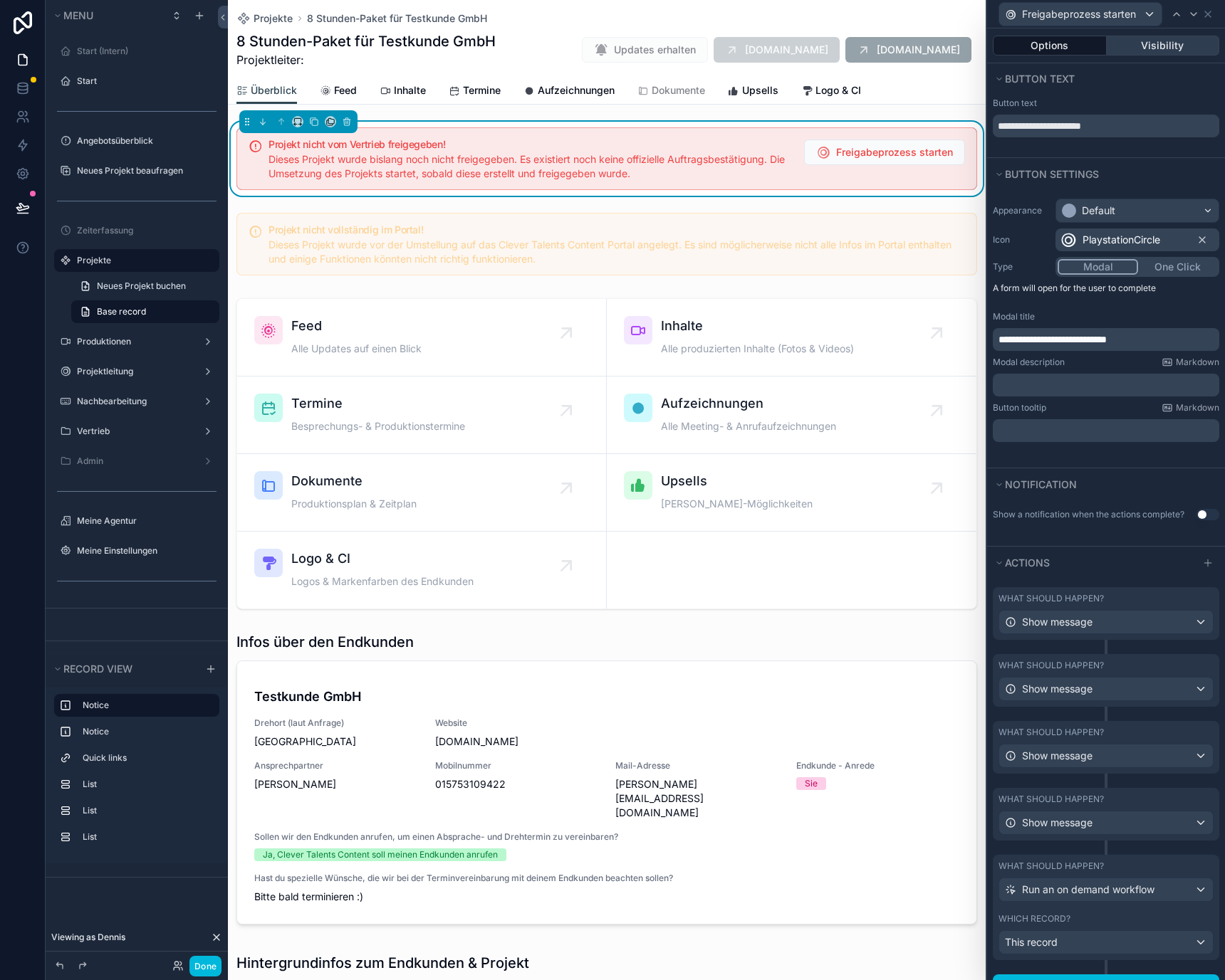
click at [1156, 48] on button "Visibility" at bounding box center [1163, 45] width 114 height 20
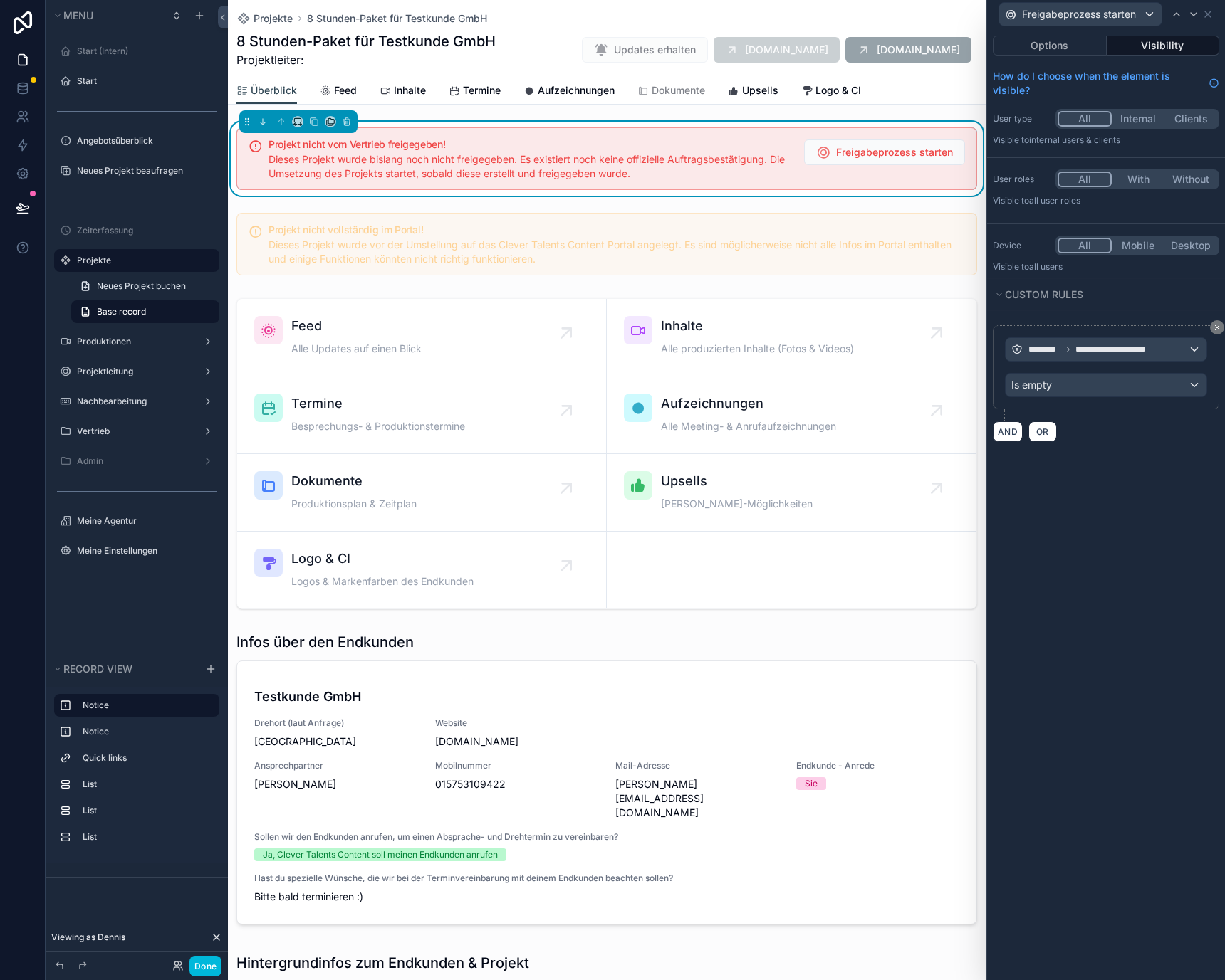
click at [1130, 122] on button "Internal" at bounding box center [1138, 119] width 53 height 15
click at [1195, 18] on icon at bounding box center [1193, 15] width 12 height 12
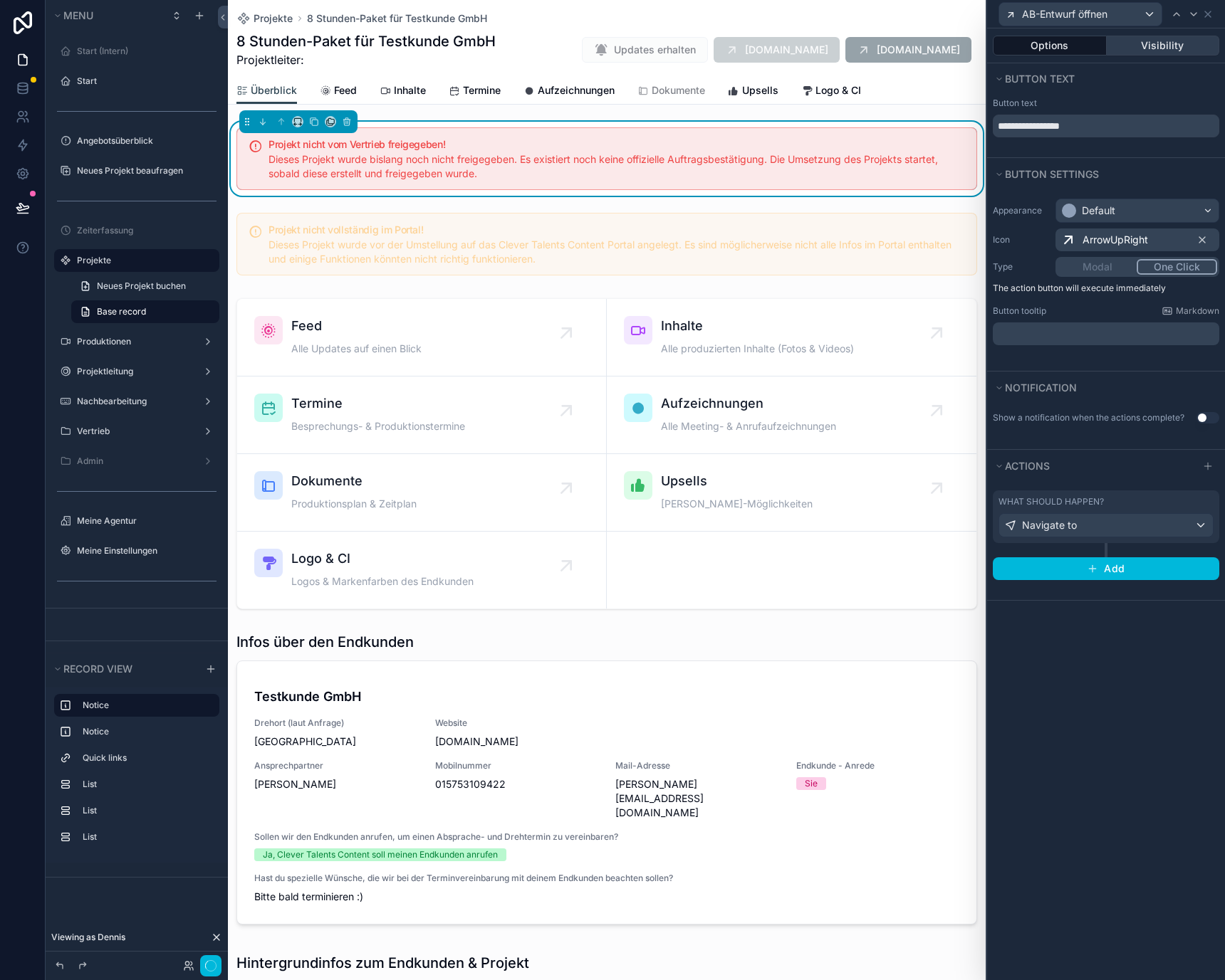
click at [1157, 44] on button "Visibility" at bounding box center [1163, 45] width 114 height 20
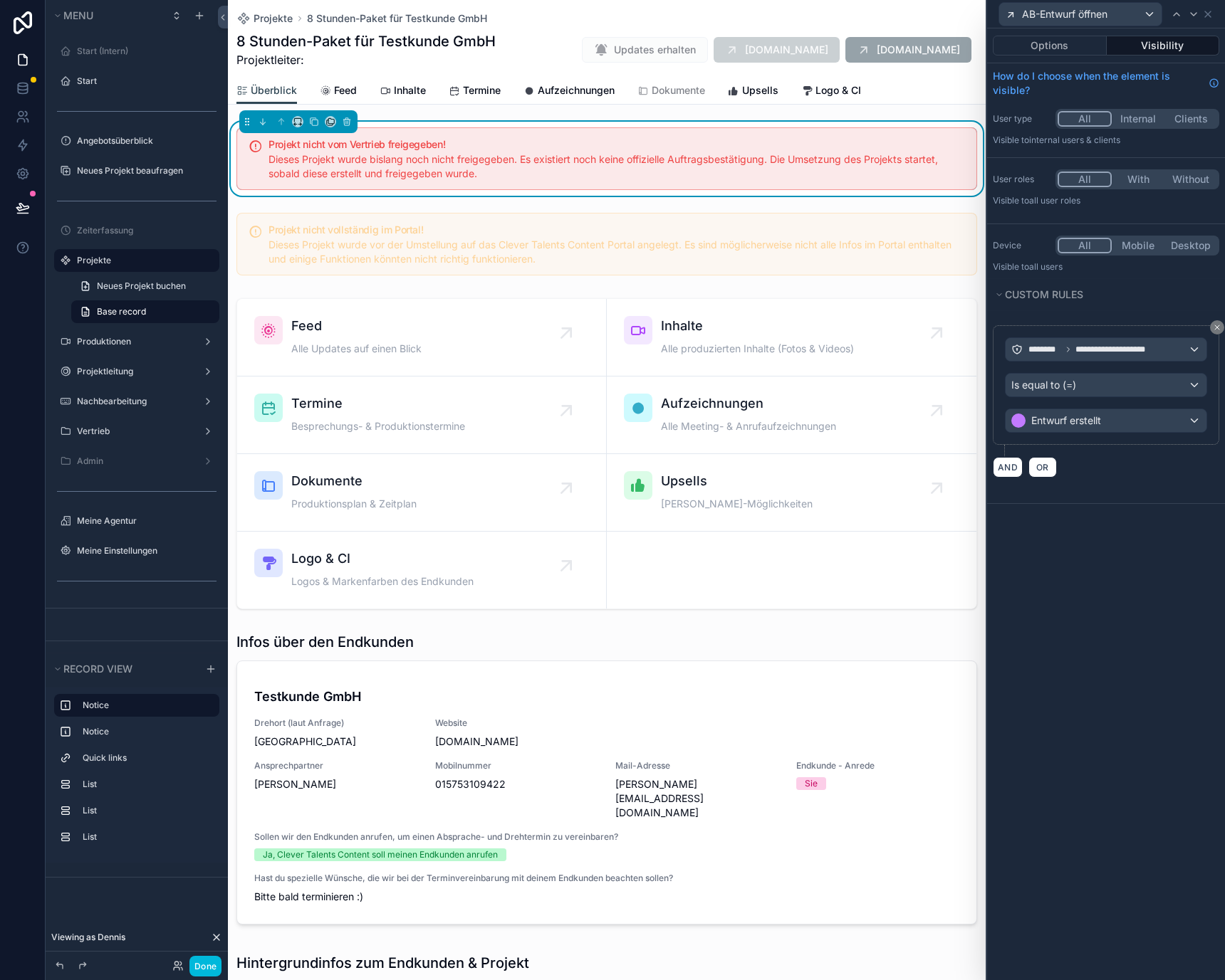
click at [1137, 114] on button "Internal" at bounding box center [1138, 119] width 53 height 15
click at [1193, 12] on icon at bounding box center [1193, 15] width 12 height 12
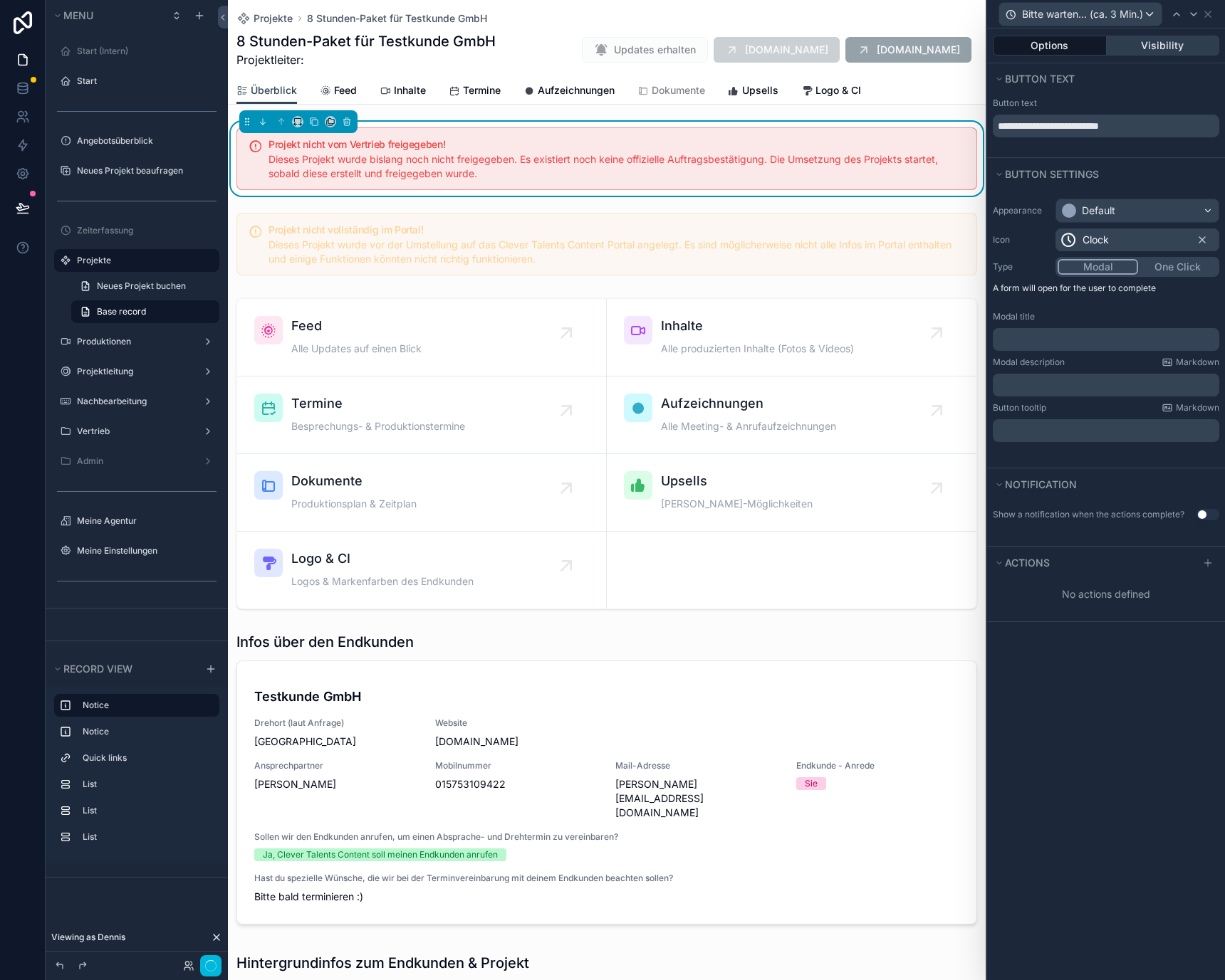
click at [1158, 53] on button "Visibility" at bounding box center [1163, 45] width 114 height 20
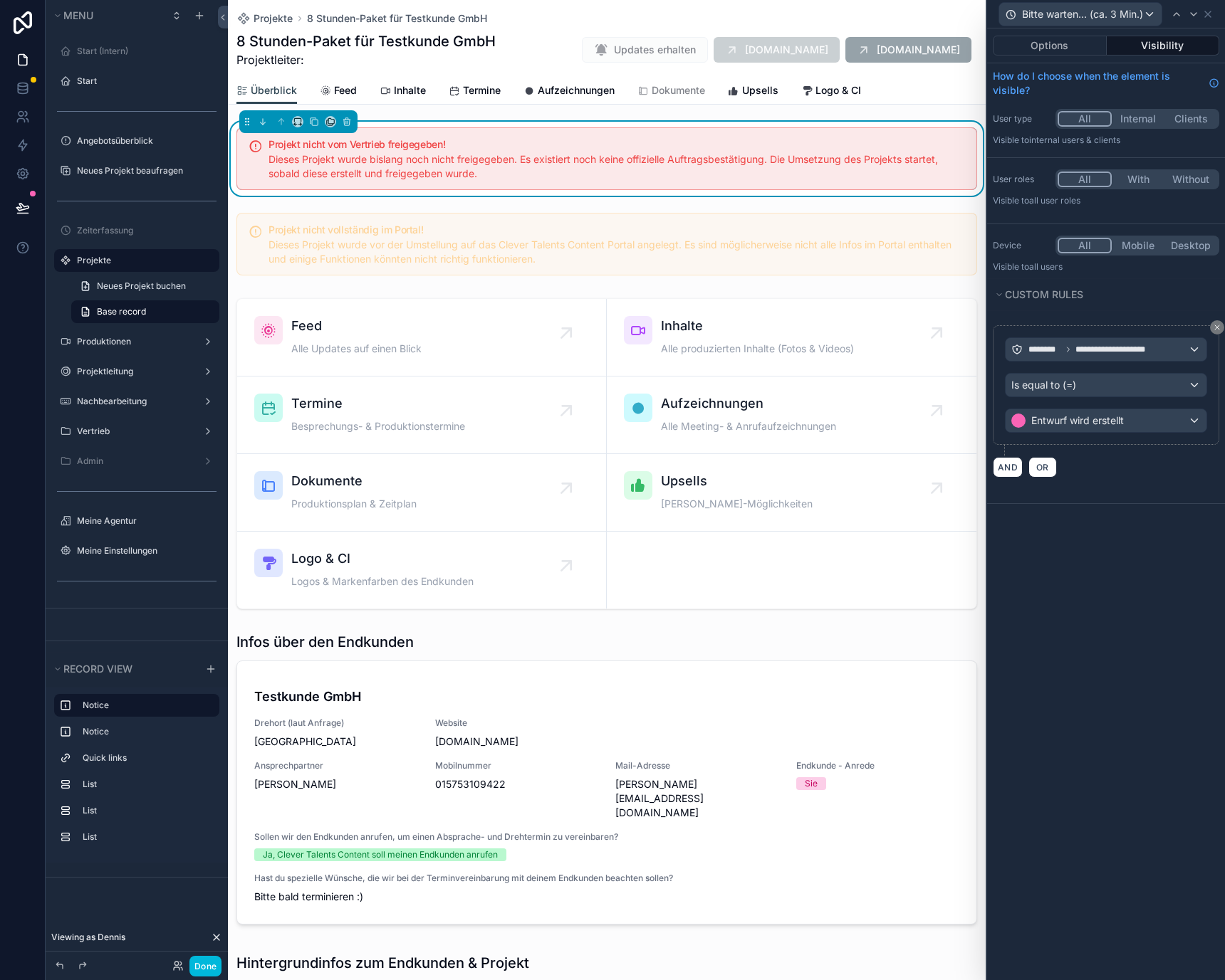
click at [1128, 131] on div "User type All Internal Clients Visible to Internal users & clients" at bounding box center [1106, 127] width 238 height 48
click at [1128, 118] on button "Internal" at bounding box center [1138, 119] width 53 height 15
click at [1194, 10] on icon at bounding box center [1193, 15] width 12 height 12
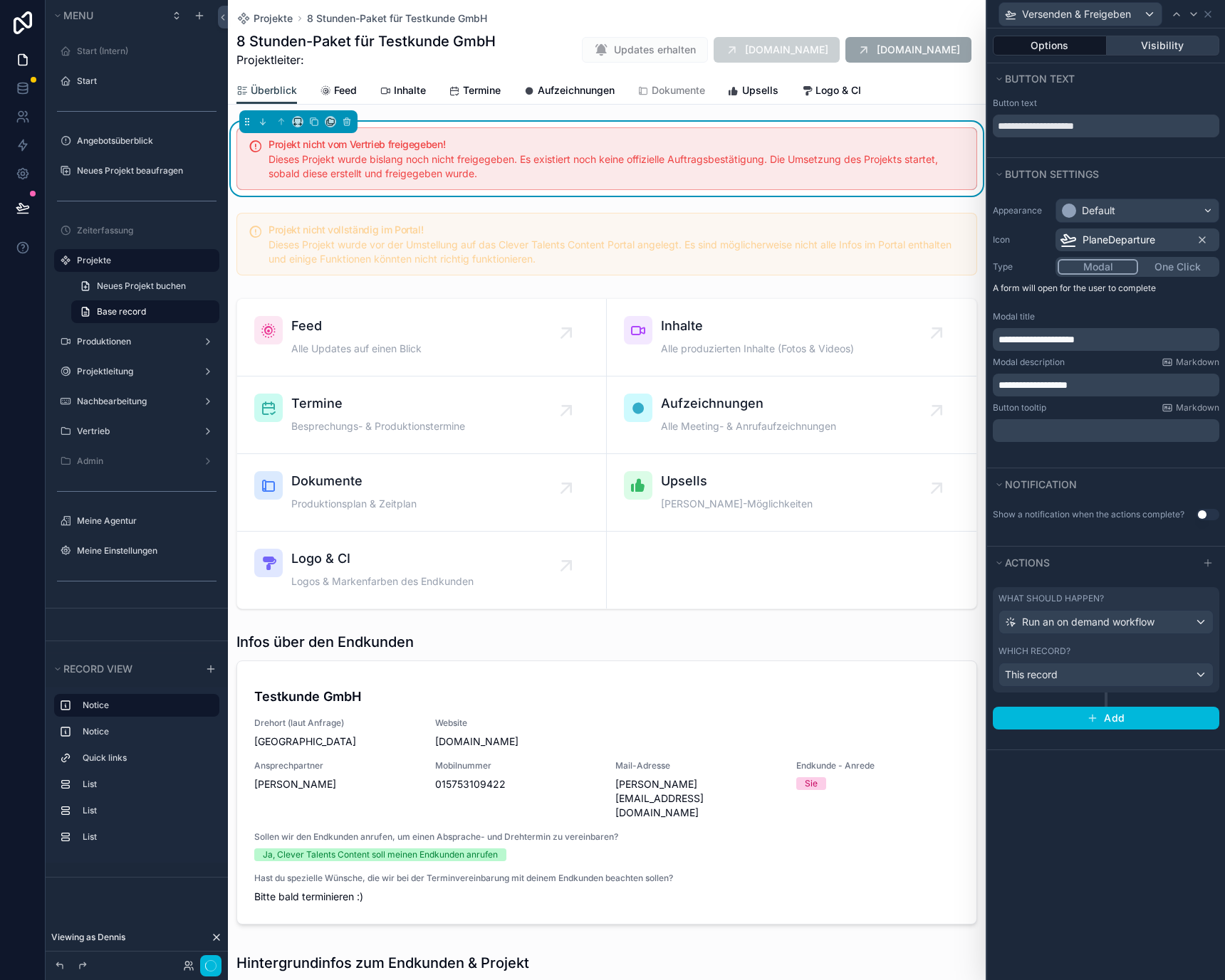
click at [1145, 42] on button "Visibility" at bounding box center [1163, 45] width 114 height 20
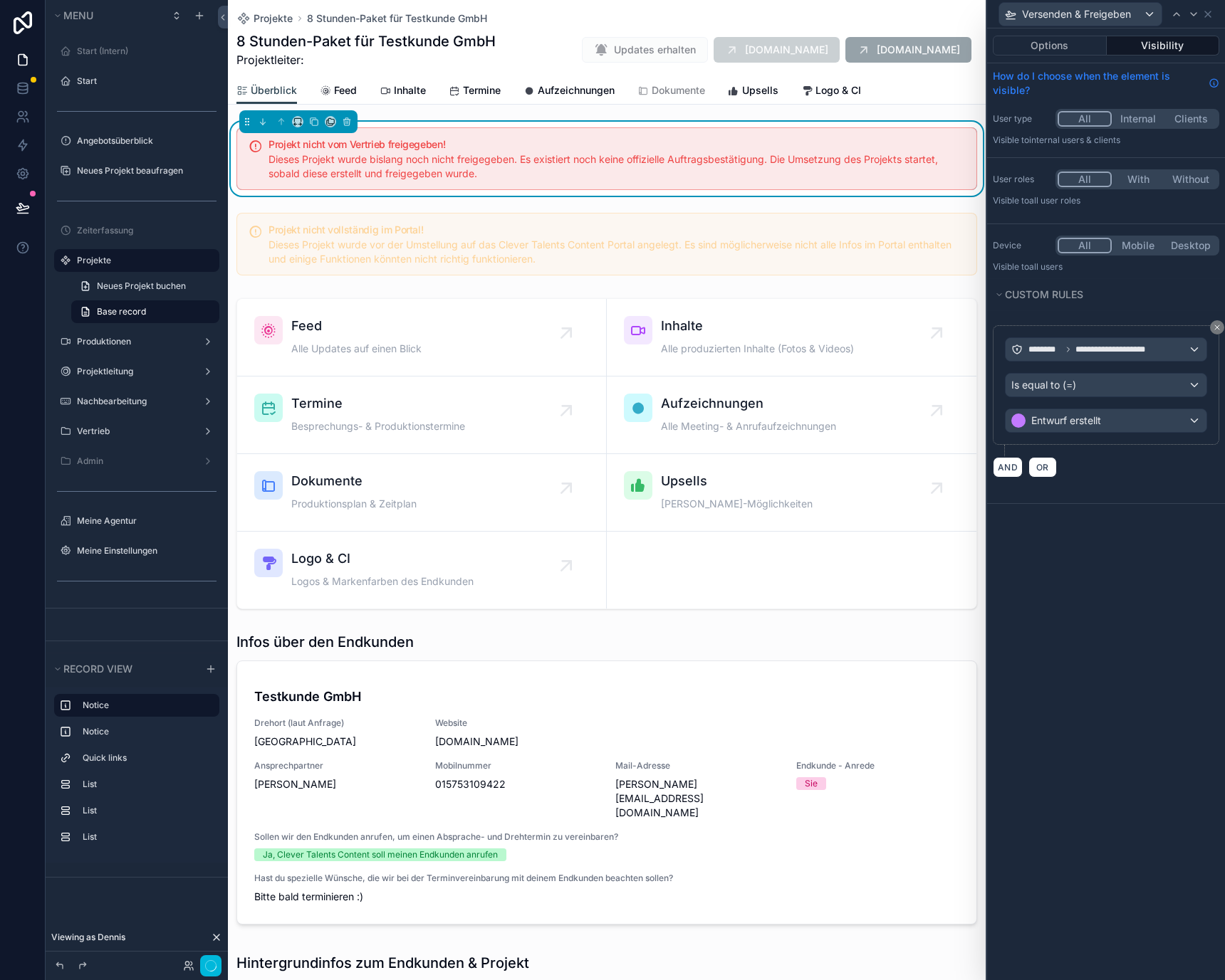
click at [1133, 120] on button "Internal" at bounding box center [1138, 119] width 53 height 15
click at [1190, 16] on icon at bounding box center [1193, 15] width 12 height 12
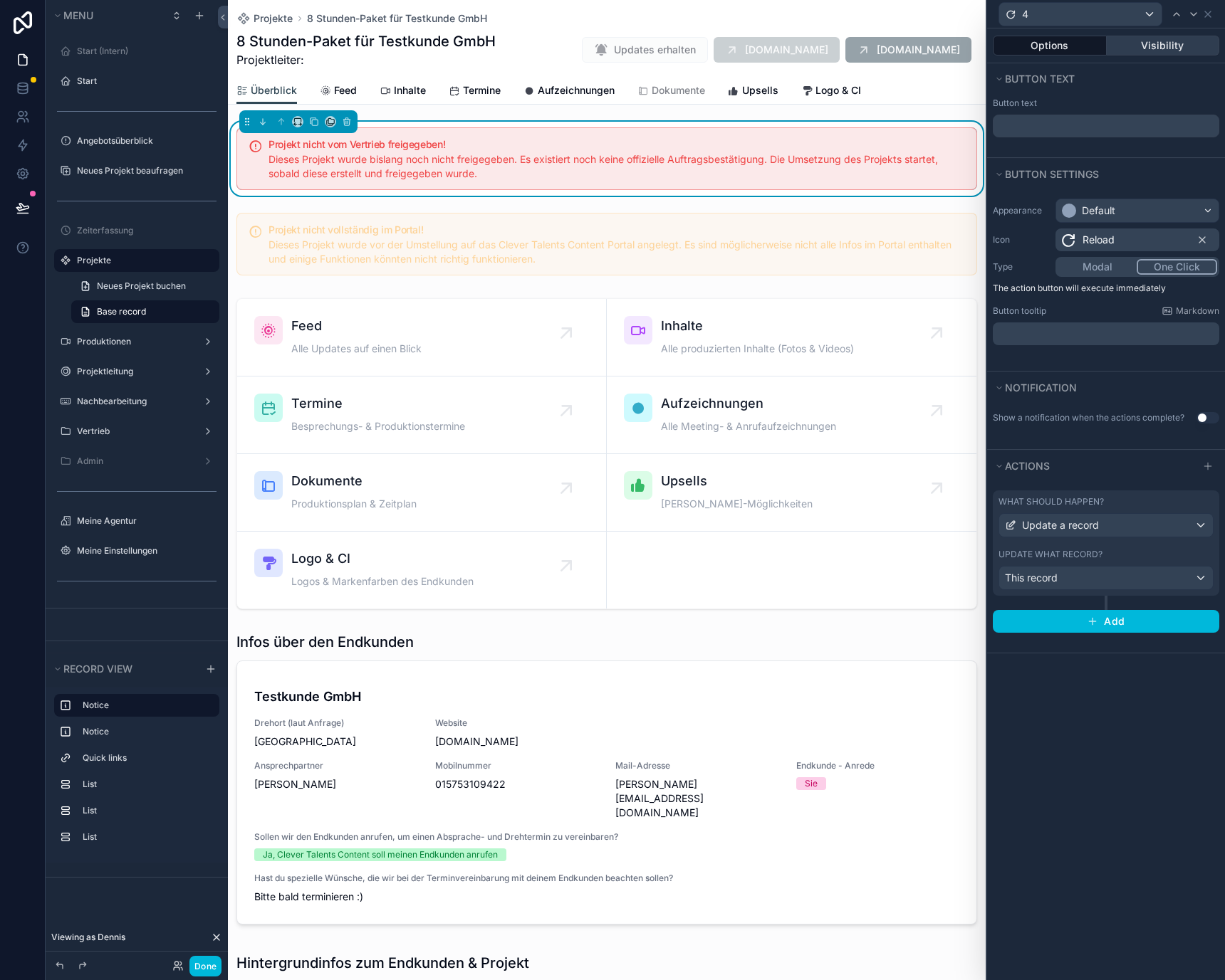
click at [1144, 41] on button "Visibility" at bounding box center [1163, 45] width 114 height 20
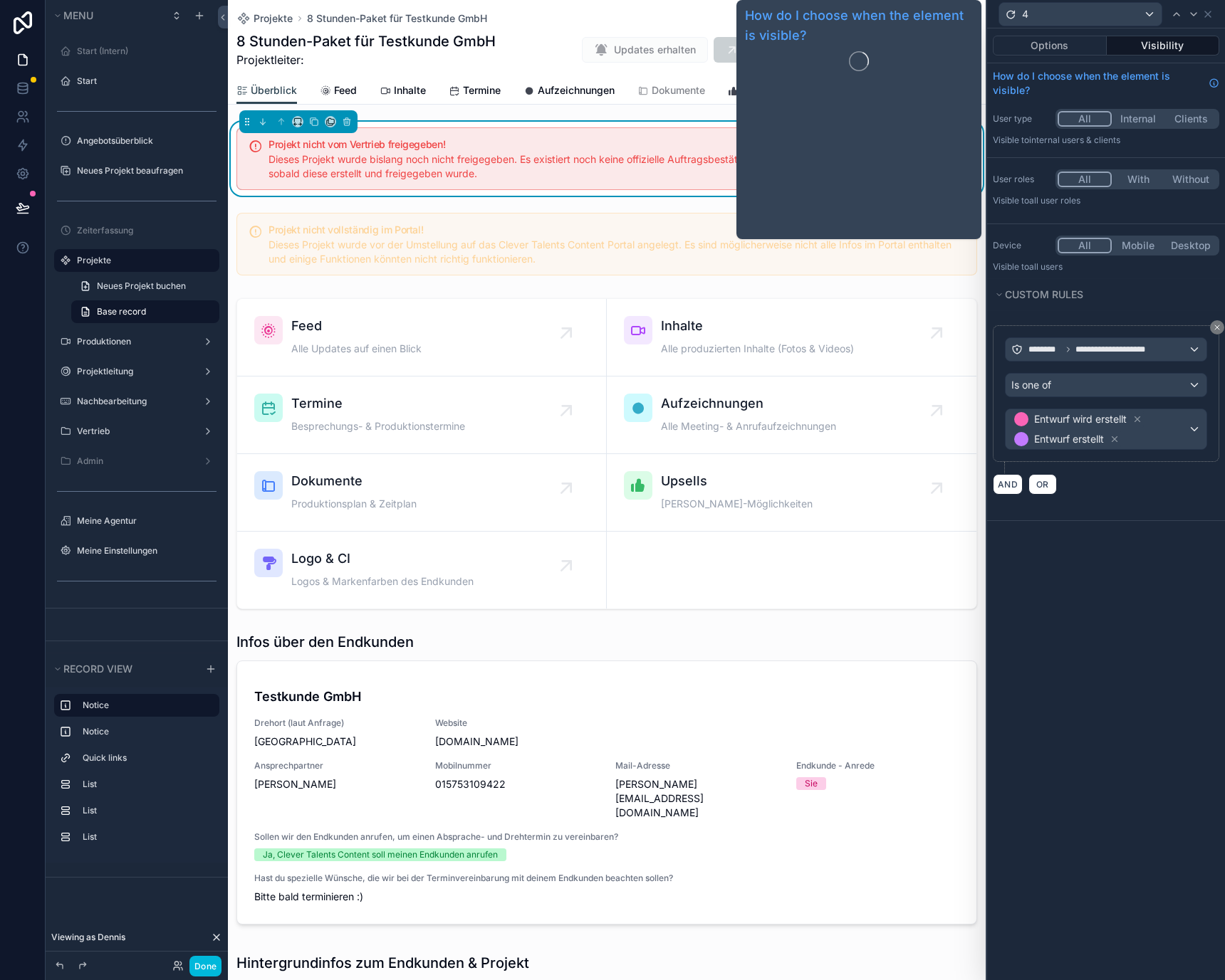
click at [1139, 119] on button "Internal" at bounding box center [1138, 119] width 53 height 15
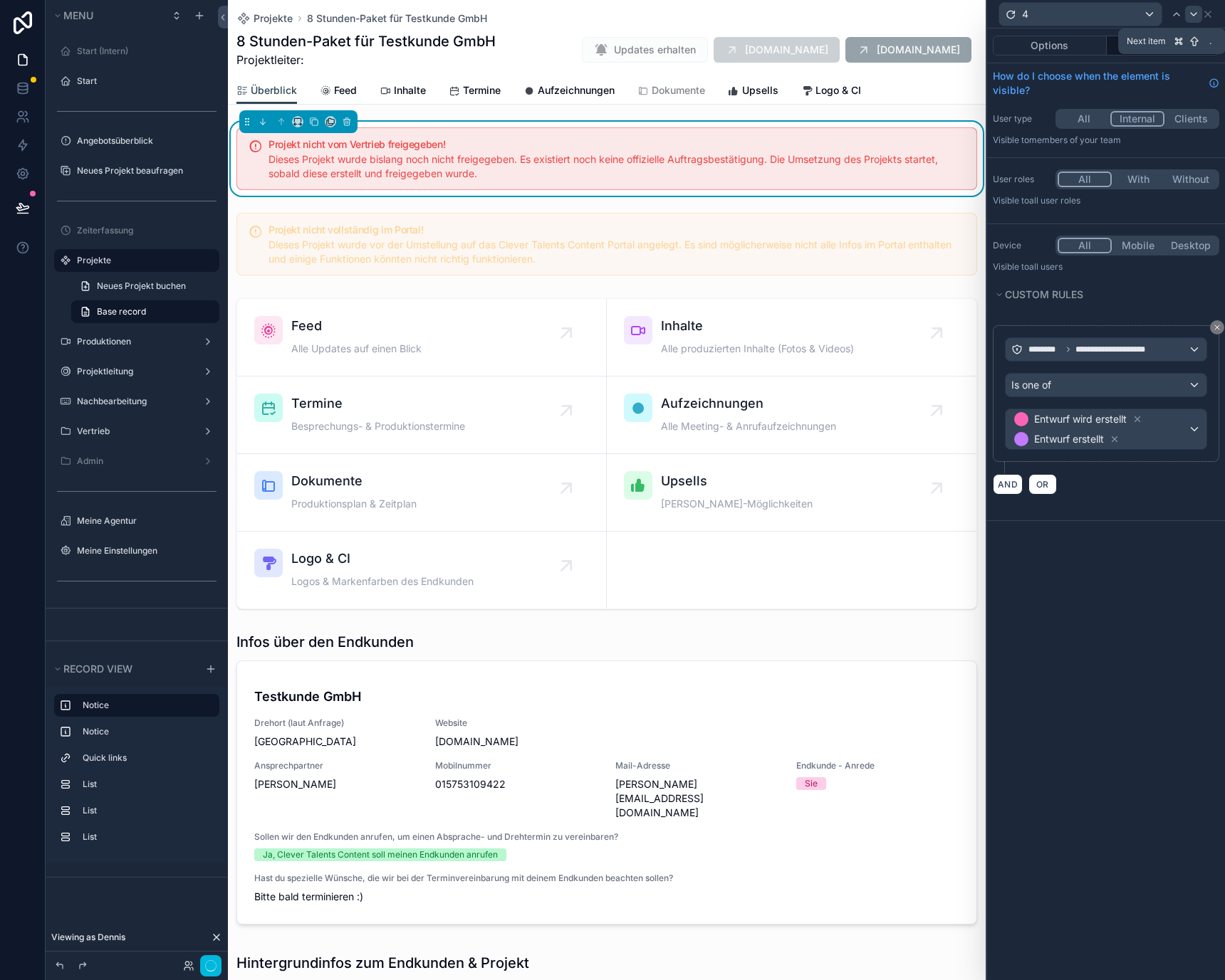
click at [1194, 12] on icon at bounding box center [1193, 15] width 12 height 12
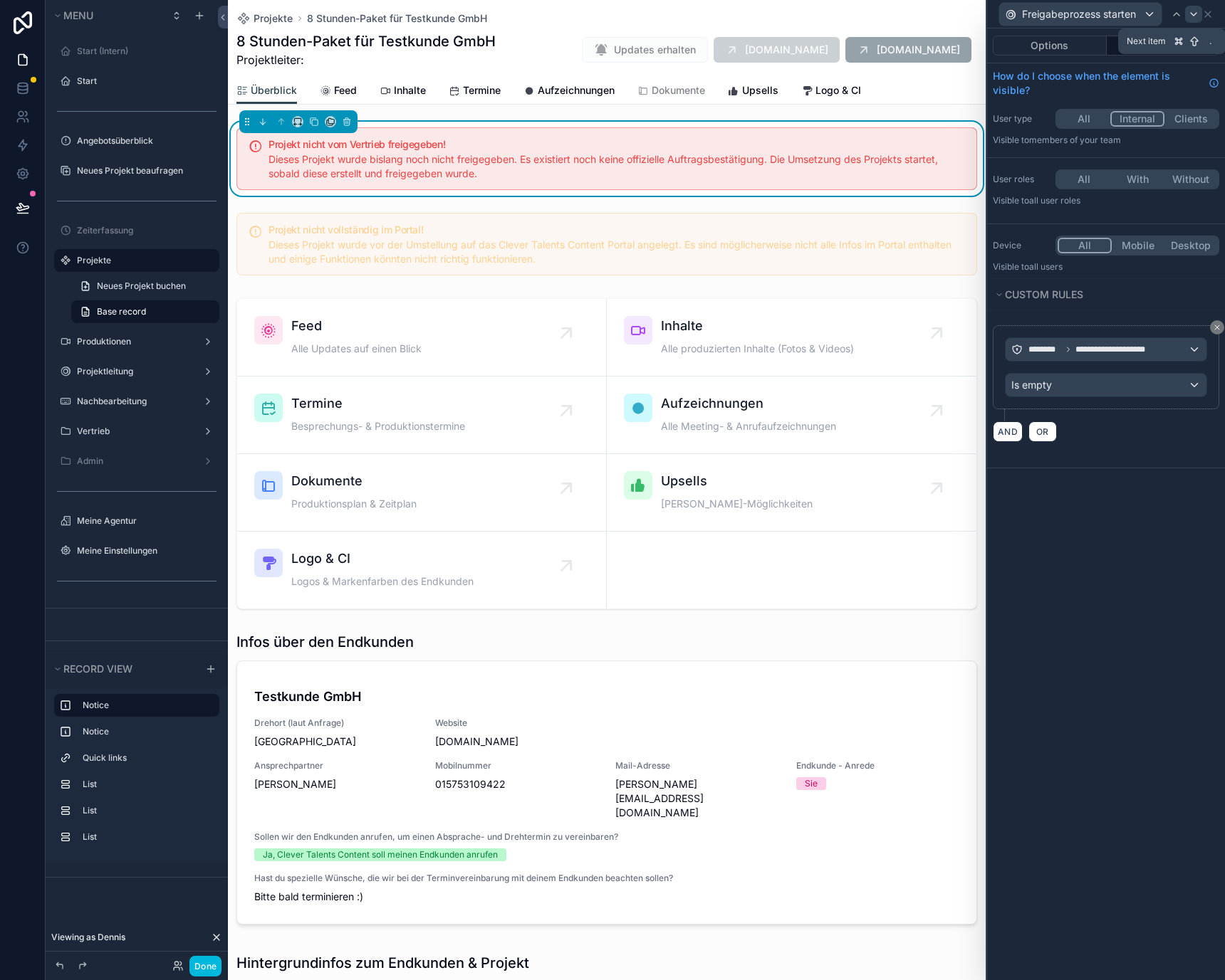
click at [1193, 11] on icon at bounding box center [1193, 15] width 12 height 12
click at [1207, 11] on icon at bounding box center [1208, 15] width 12 height 12
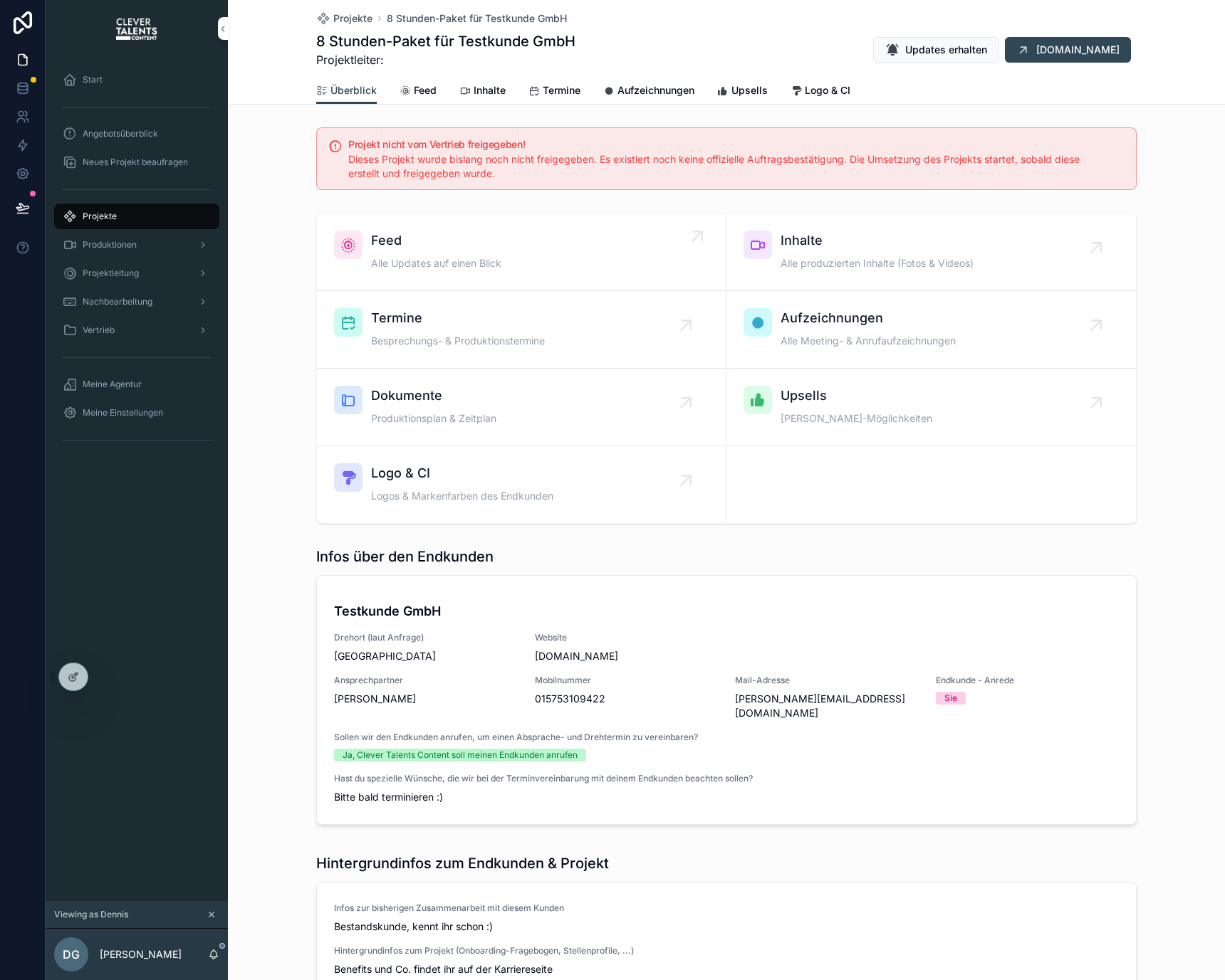
click at [476, 227] on link "Feed Alle Updates auf einen Blick" at bounding box center [521, 253] width 410 height 78
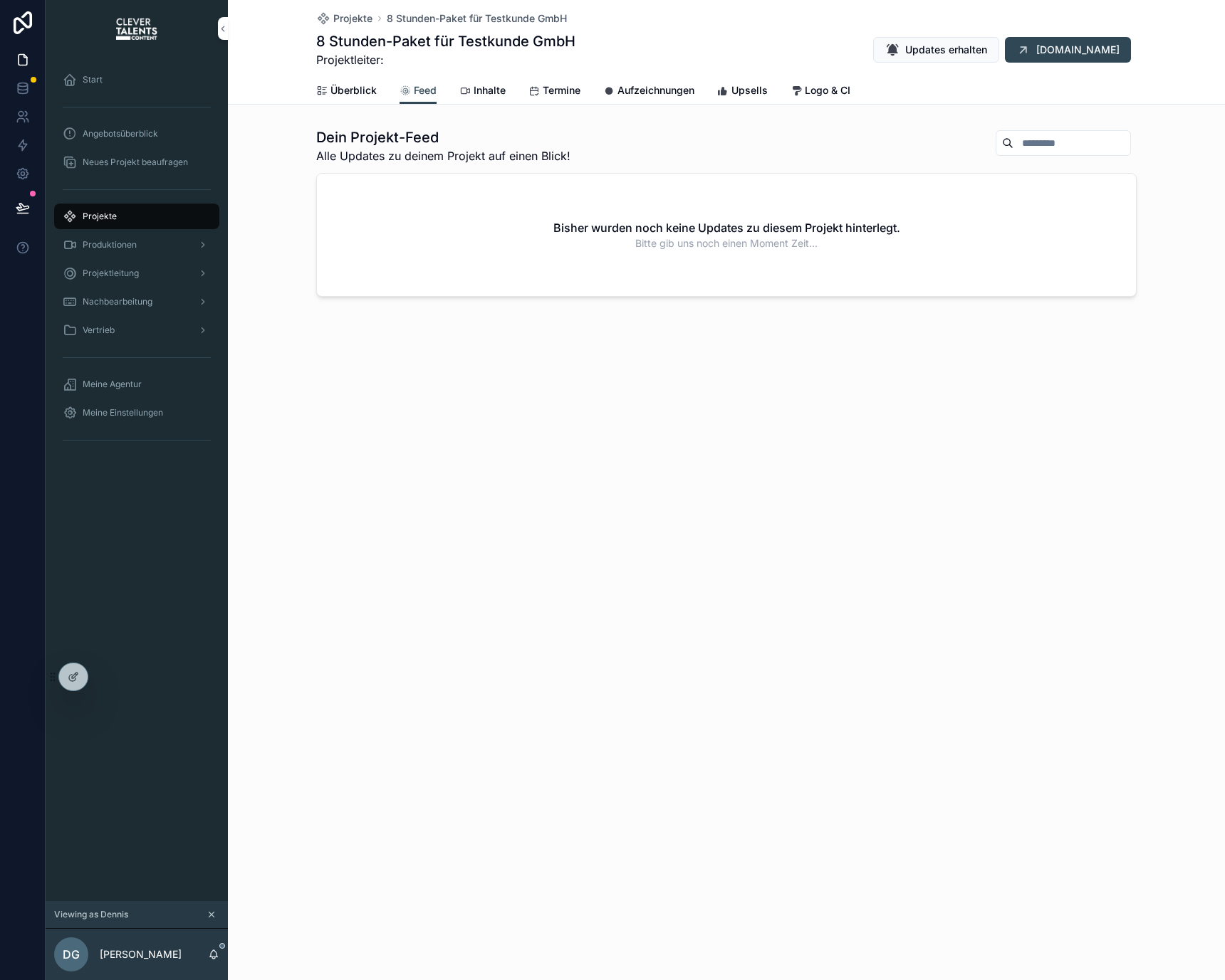
click at [469, 89] on icon "scrollable content" at bounding box center [465, 92] width 12 height 12
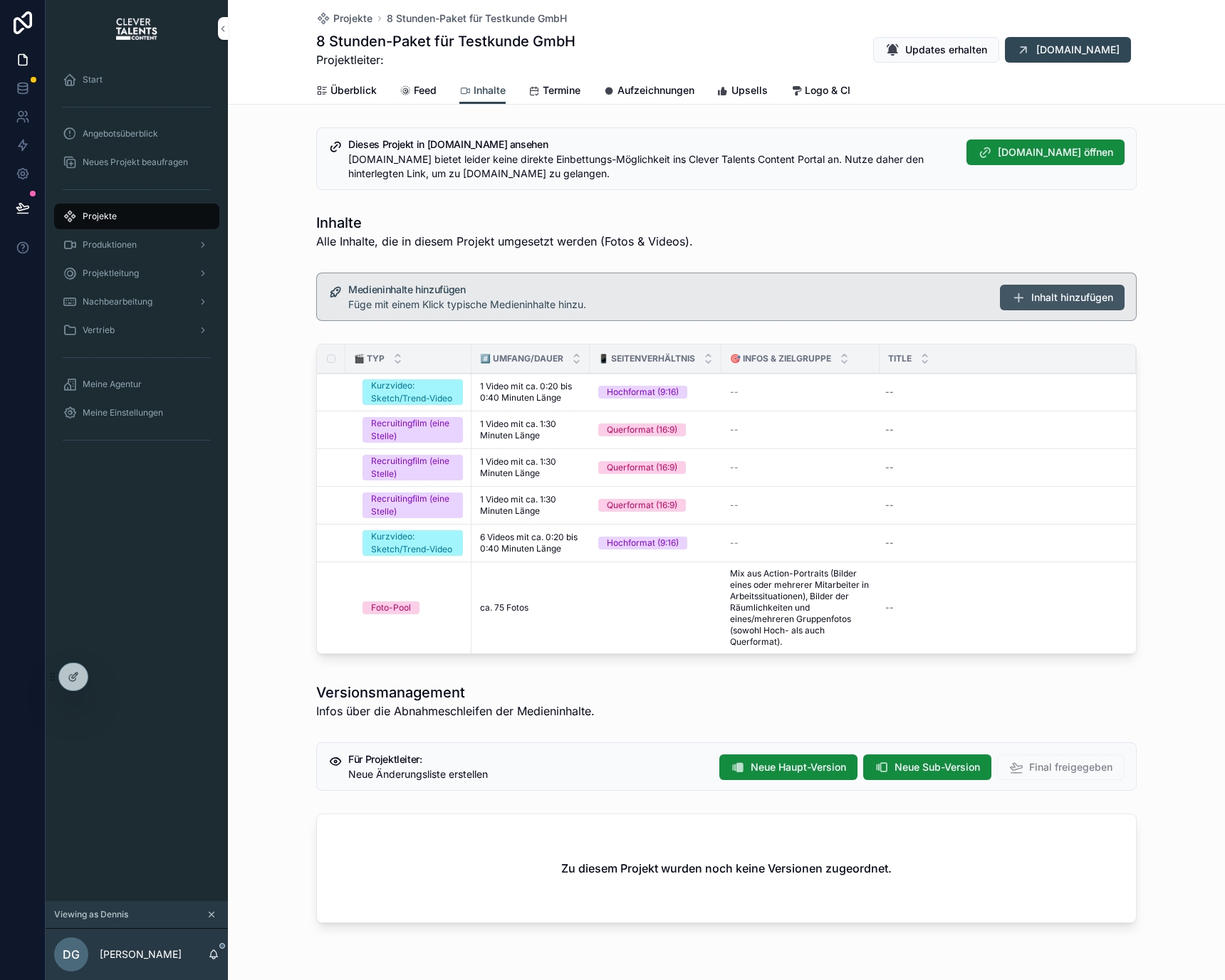
click at [1015, 292] on icon "scrollable content" at bounding box center [1018, 297] width 14 height 14
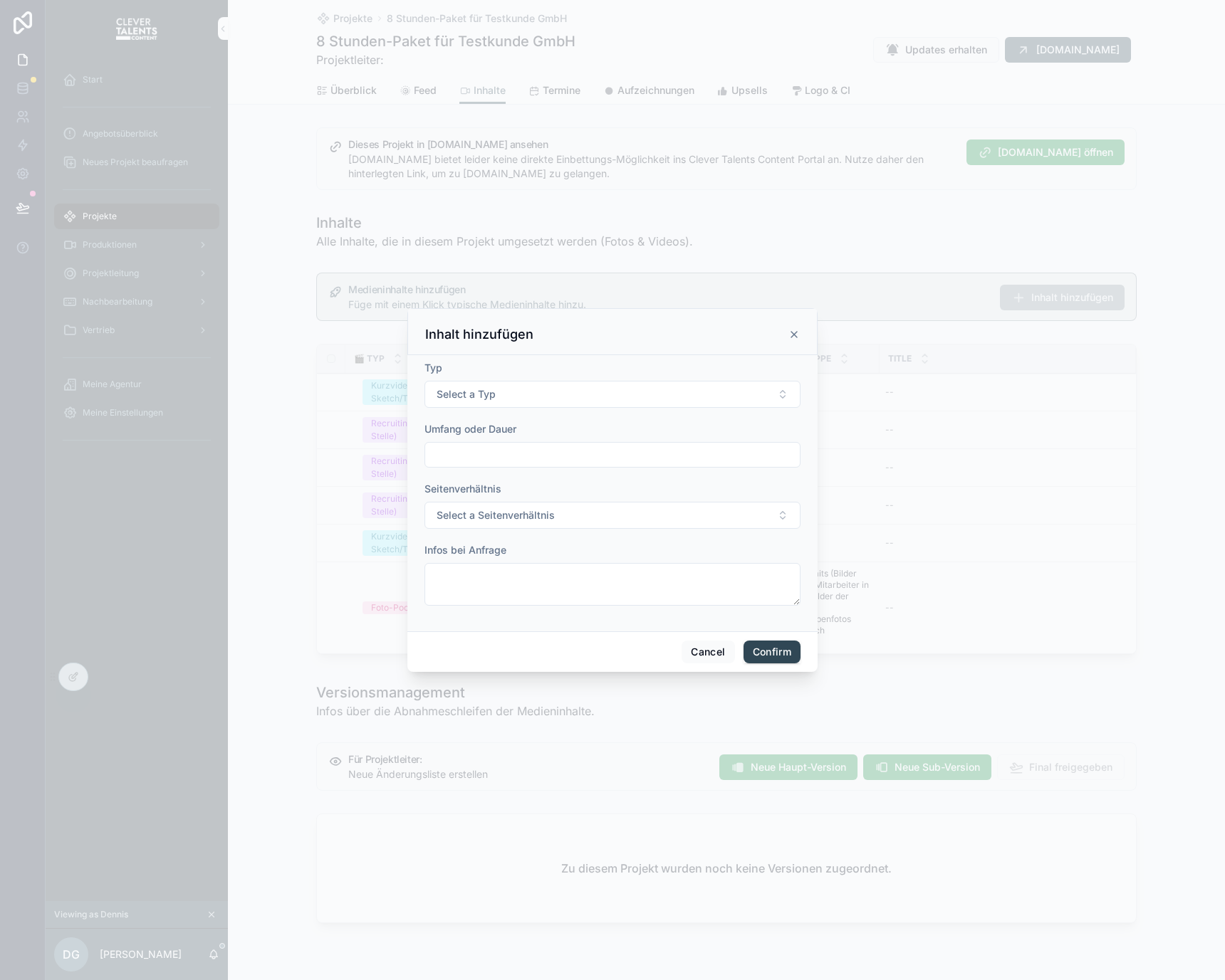
click at [789, 337] on icon at bounding box center [794, 335] width 12 height 12
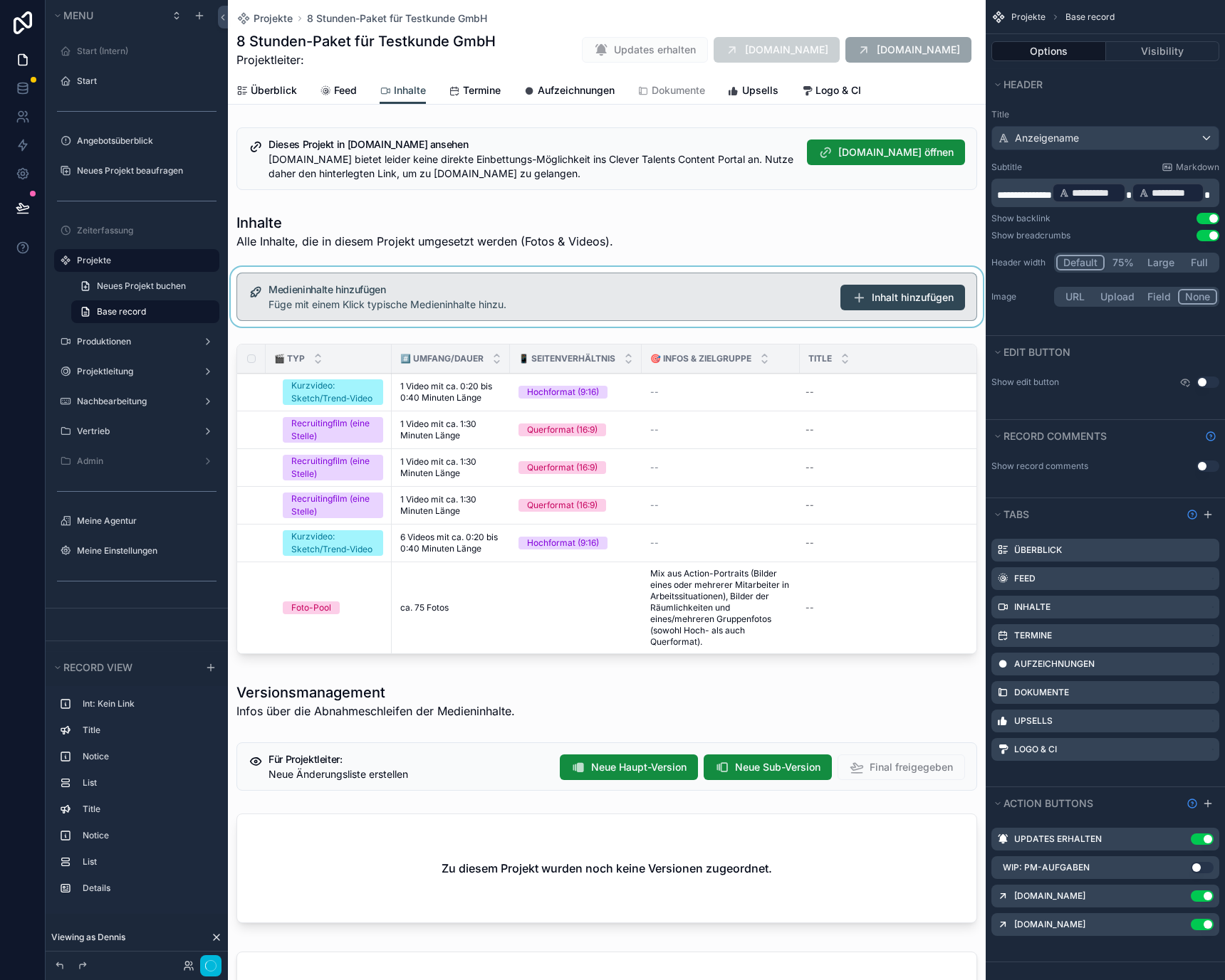
click at [652, 294] on div "scrollable content" at bounding box center [607, 297] width 758 height 60
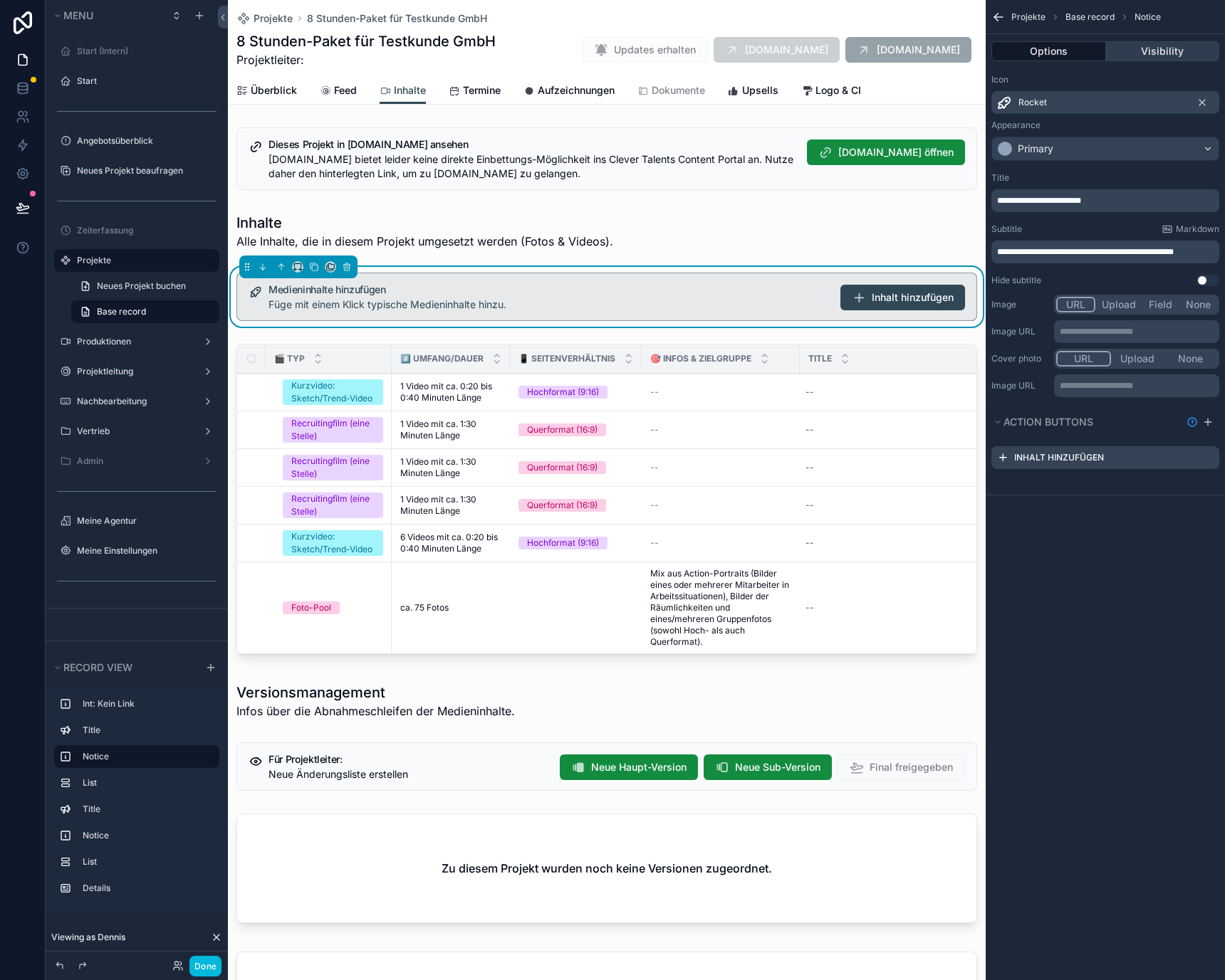
click at [1136, 49] on button "Visibility" at bounding box center [1163, 51] width 114 height 20
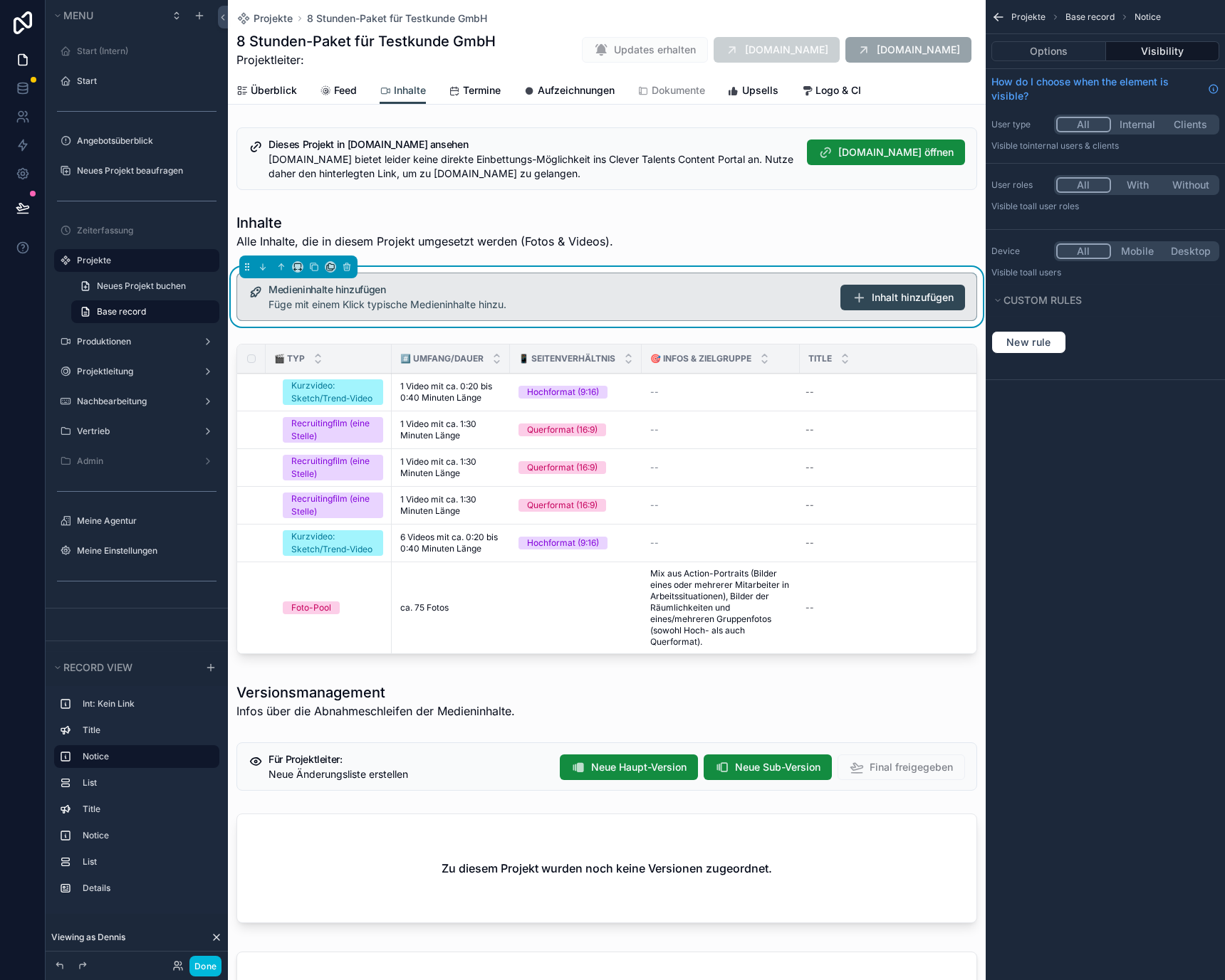
click at [1135, 125] on button "Internal" at bounding box center [1137, 124] width 53 height 15
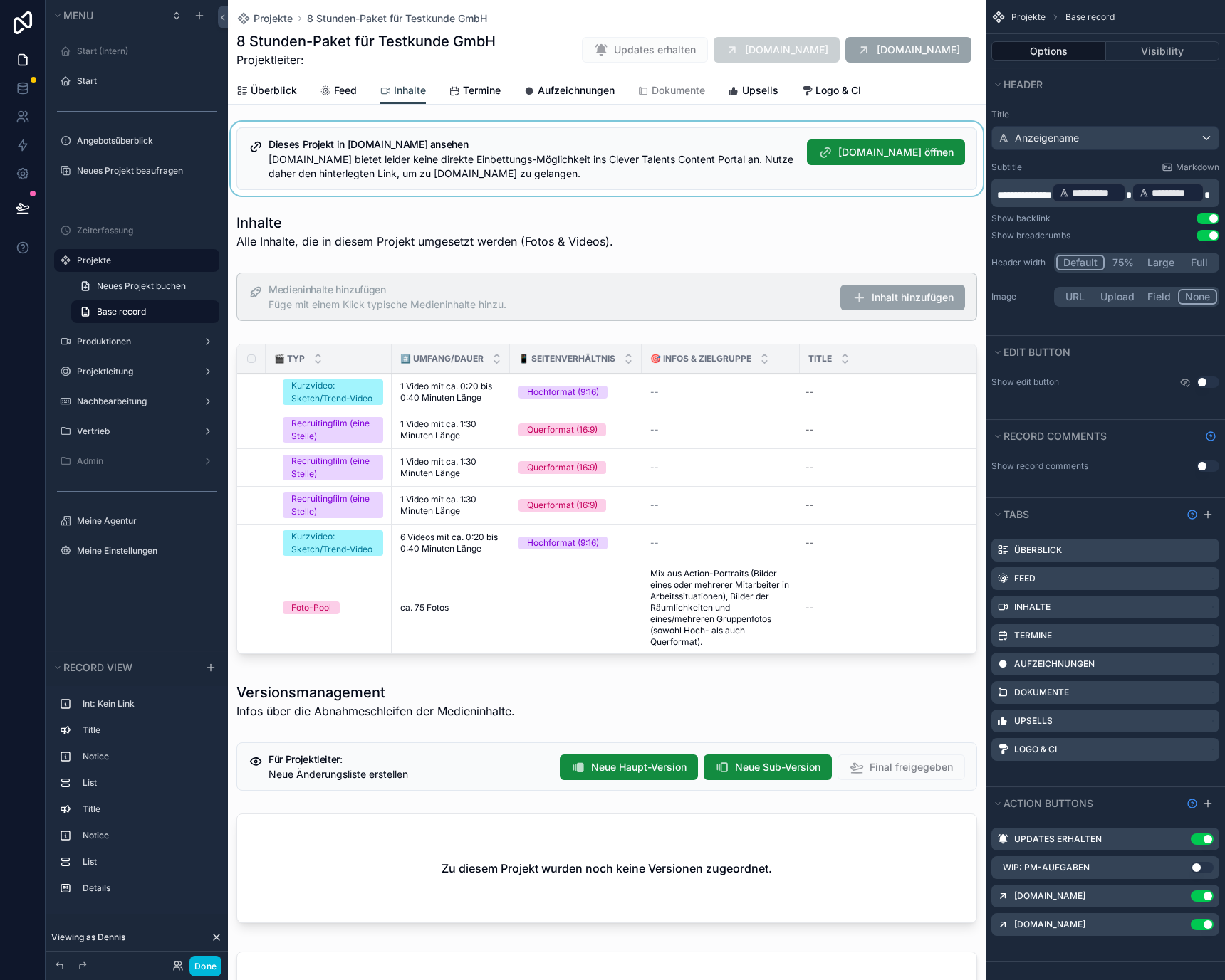
click at [917, 177] on div "scrollable content" at bounding box center [607, 158] width 758 height 74
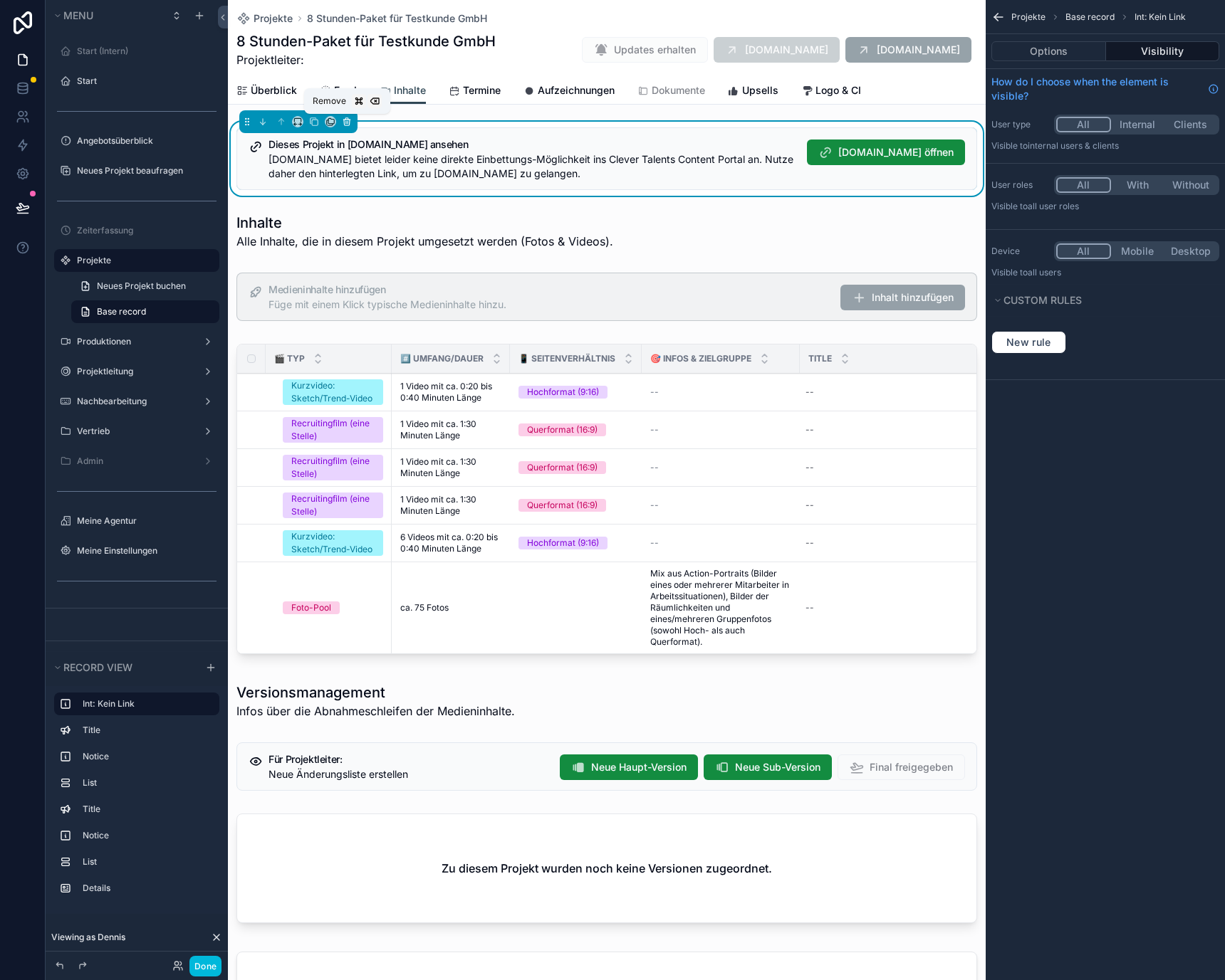
click at [342, 119] on icon "scrollable content" at bounding box center [347, 122] width 10 height 10
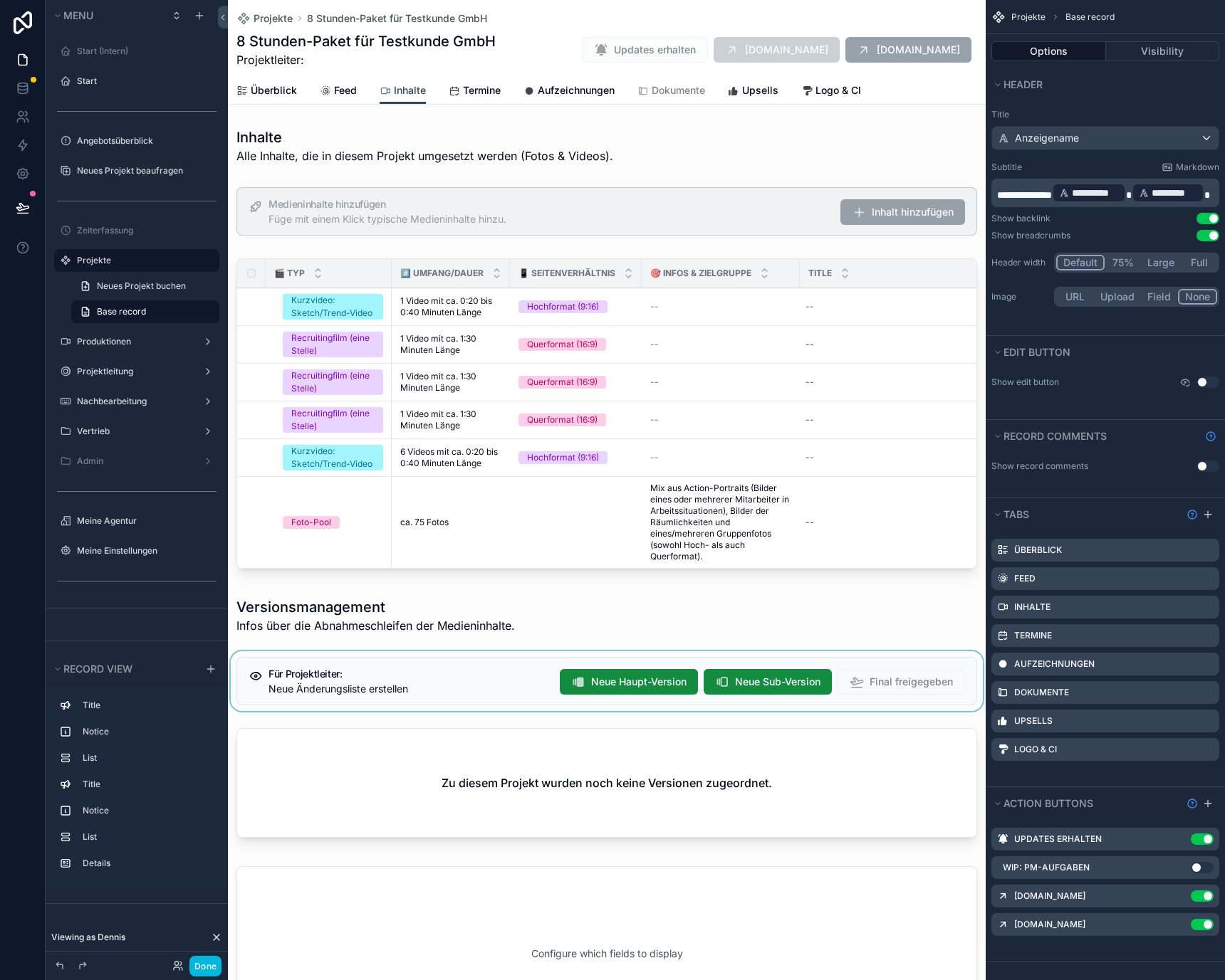
click at [499, 683] on div "scrollable content" at bounding box center [607, 681] width 758 height 60
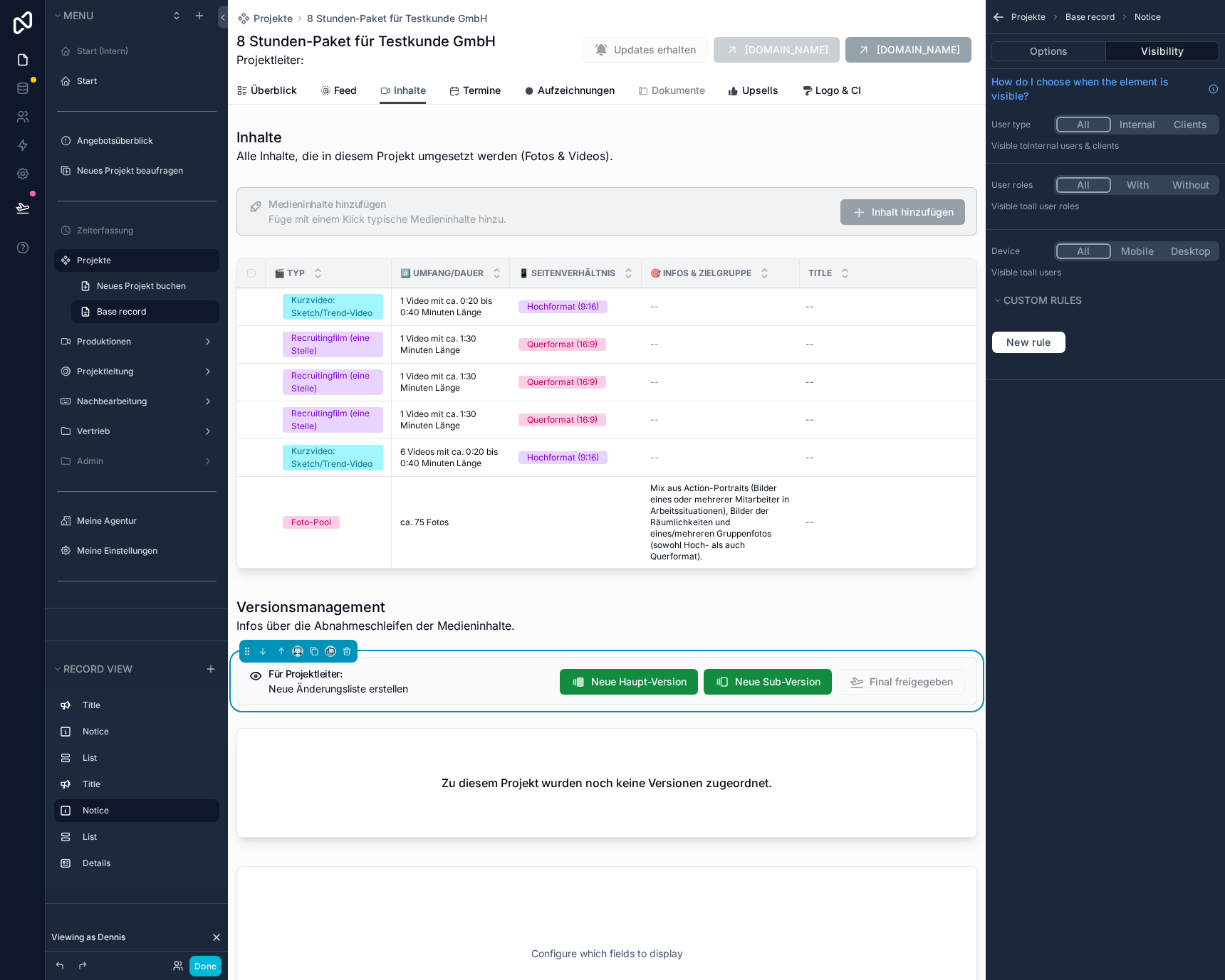
click at [1130, 120] on button "Internal" at bounding box center [1137, 124] width 53 height 15
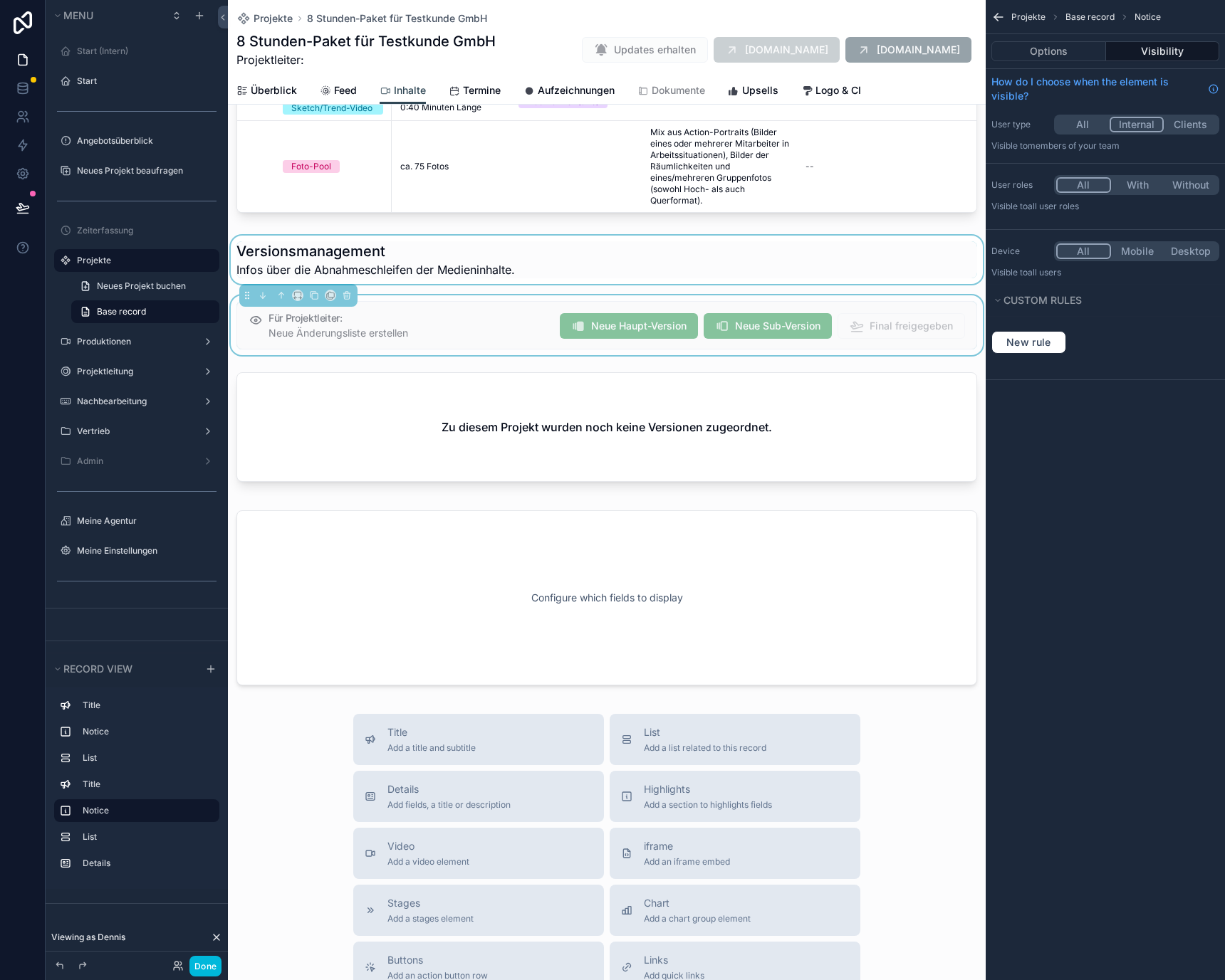
scroll to position [363, 0]
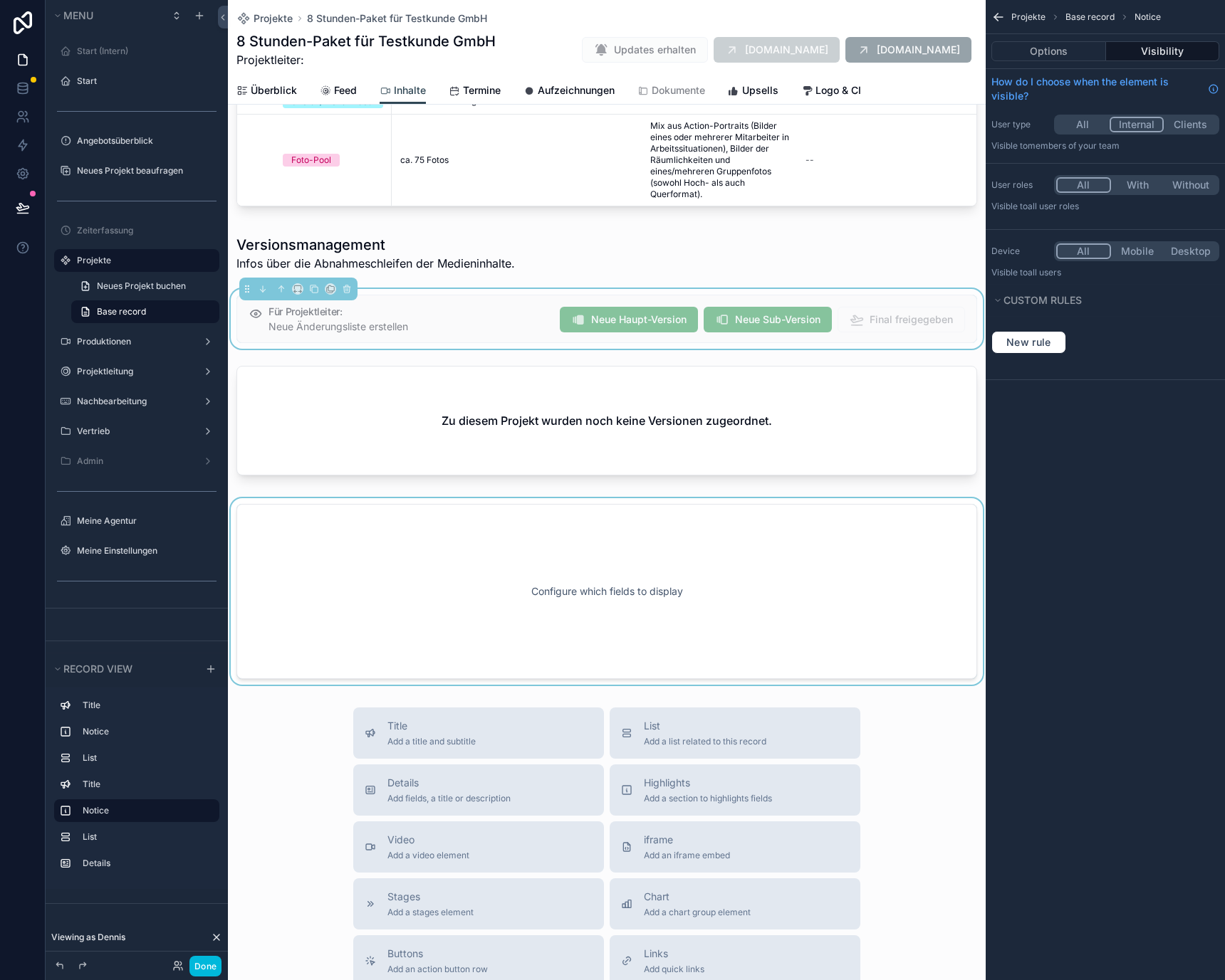
click at [607, 598] on div "scrollable content" at bounding box center [607, 591] width 758 height 187
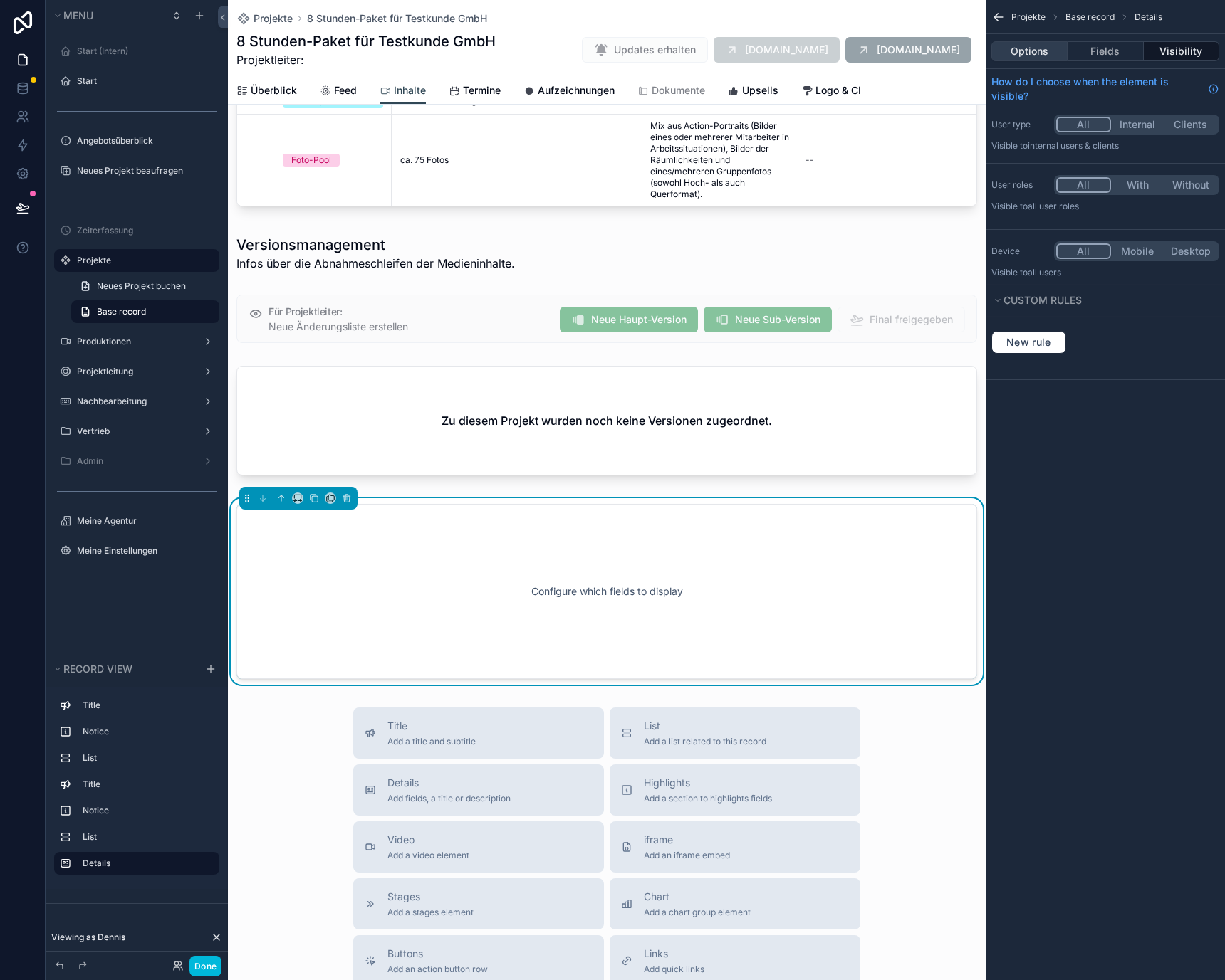
click at [1047, 50] on button "Options" at bounding box center [1029, 51] width 76 height 20
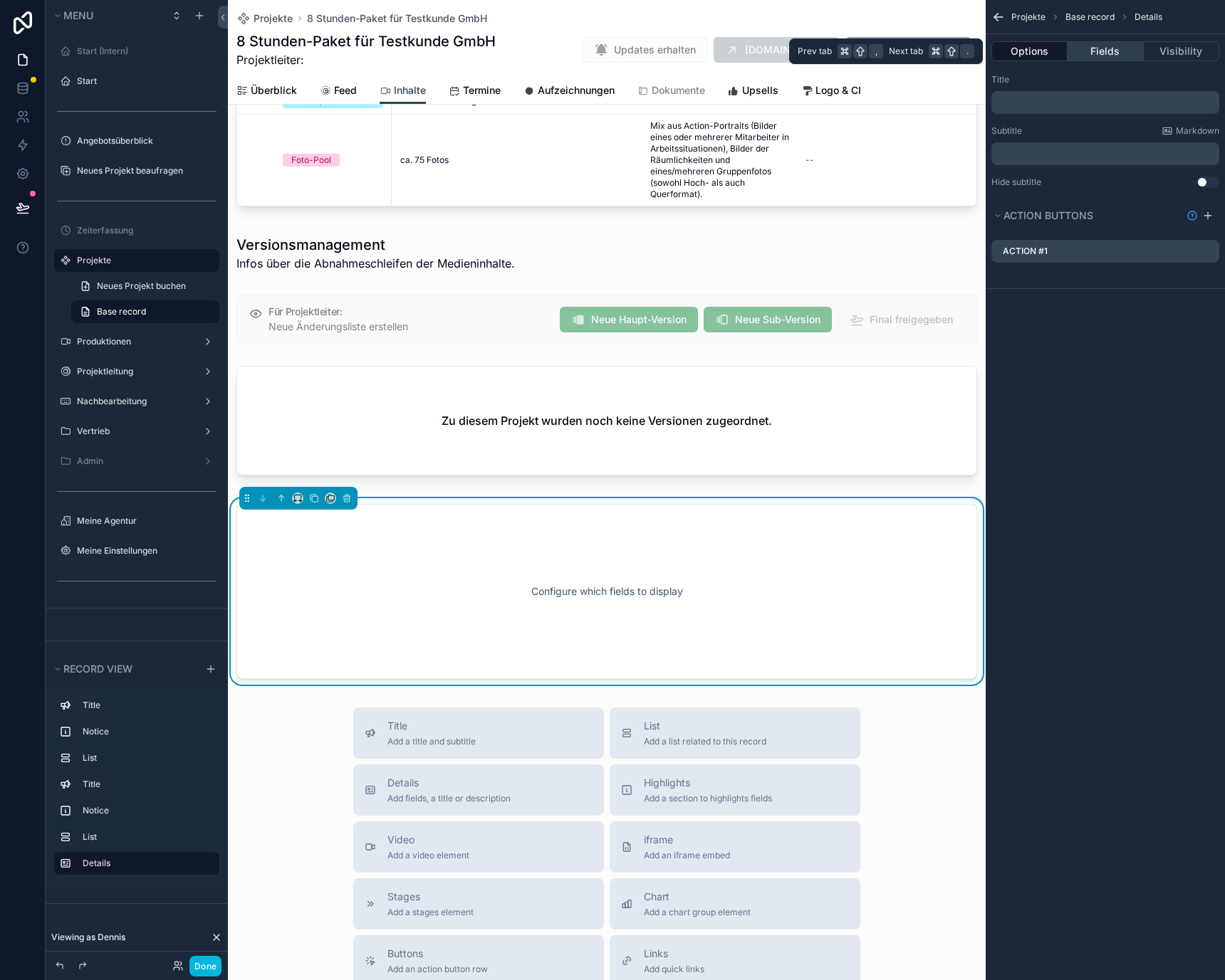
click at [1101, 50] on button "Fields" at bounding box center [1105, 51] width 75 height 20
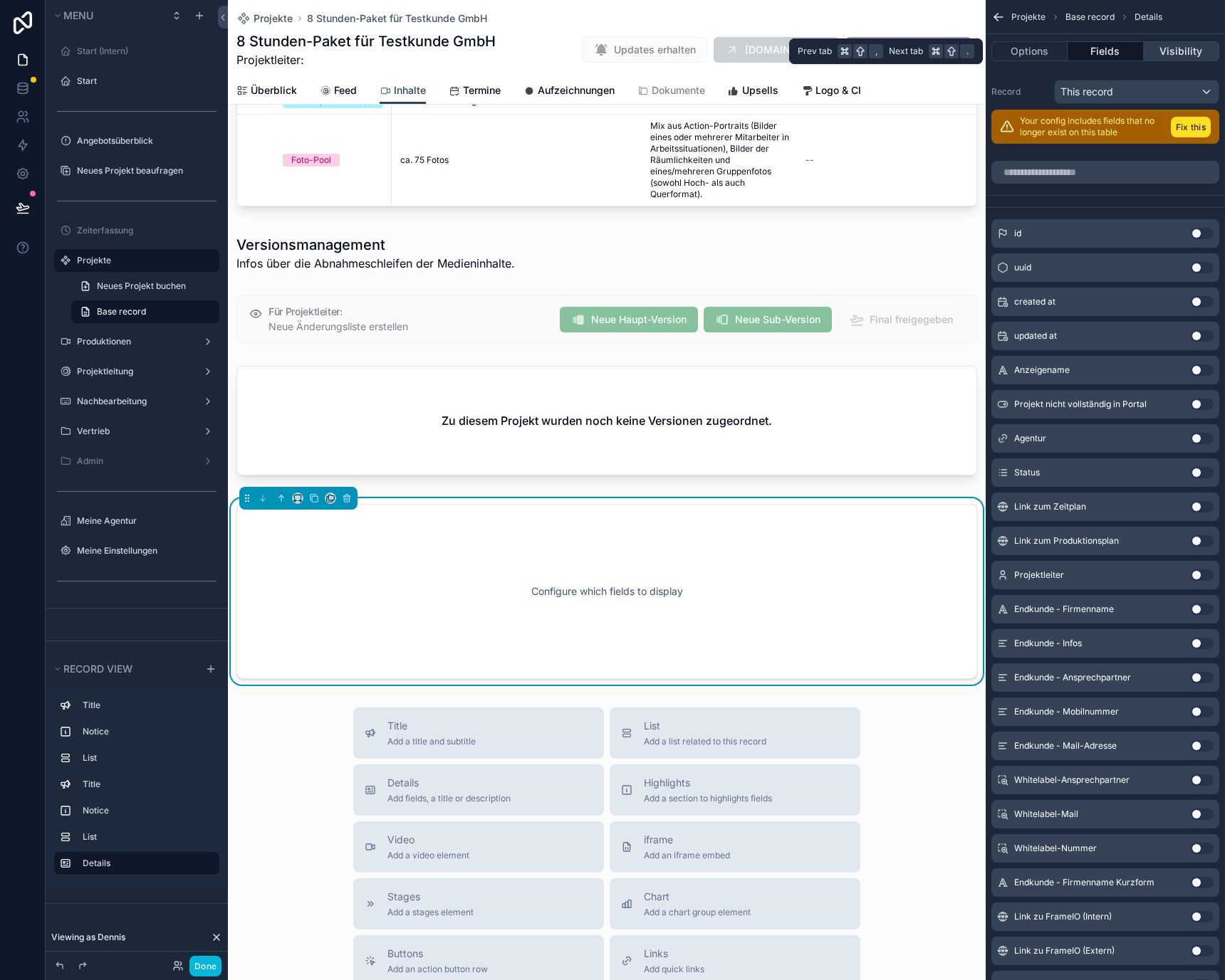
click at [1166, 47] on button "Visibility" at bounding box center [1181, 51] width 75 height 20
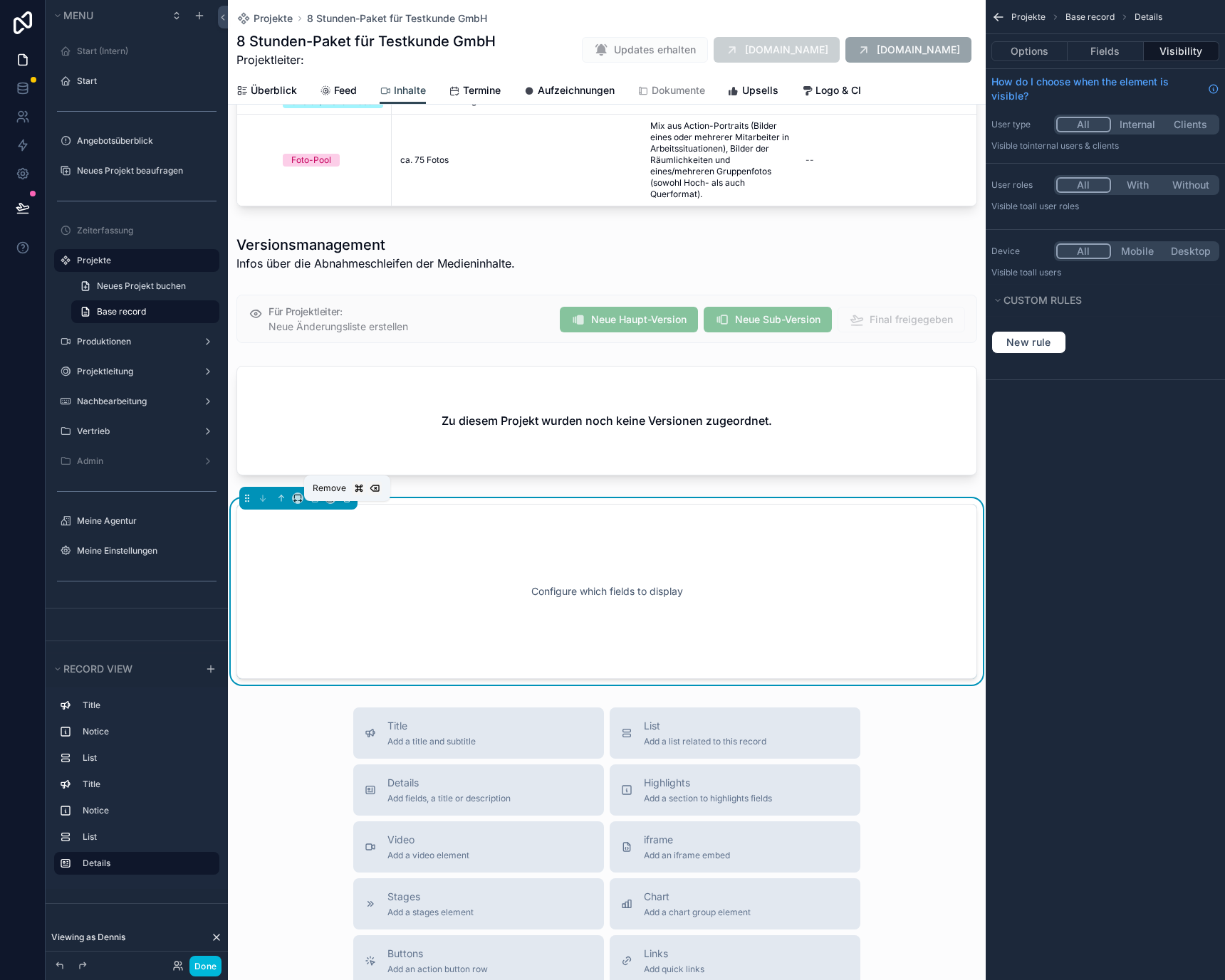
click at [346, 503] on icon "scrollable content" at bounding box center [347, 499] width 10 height 10
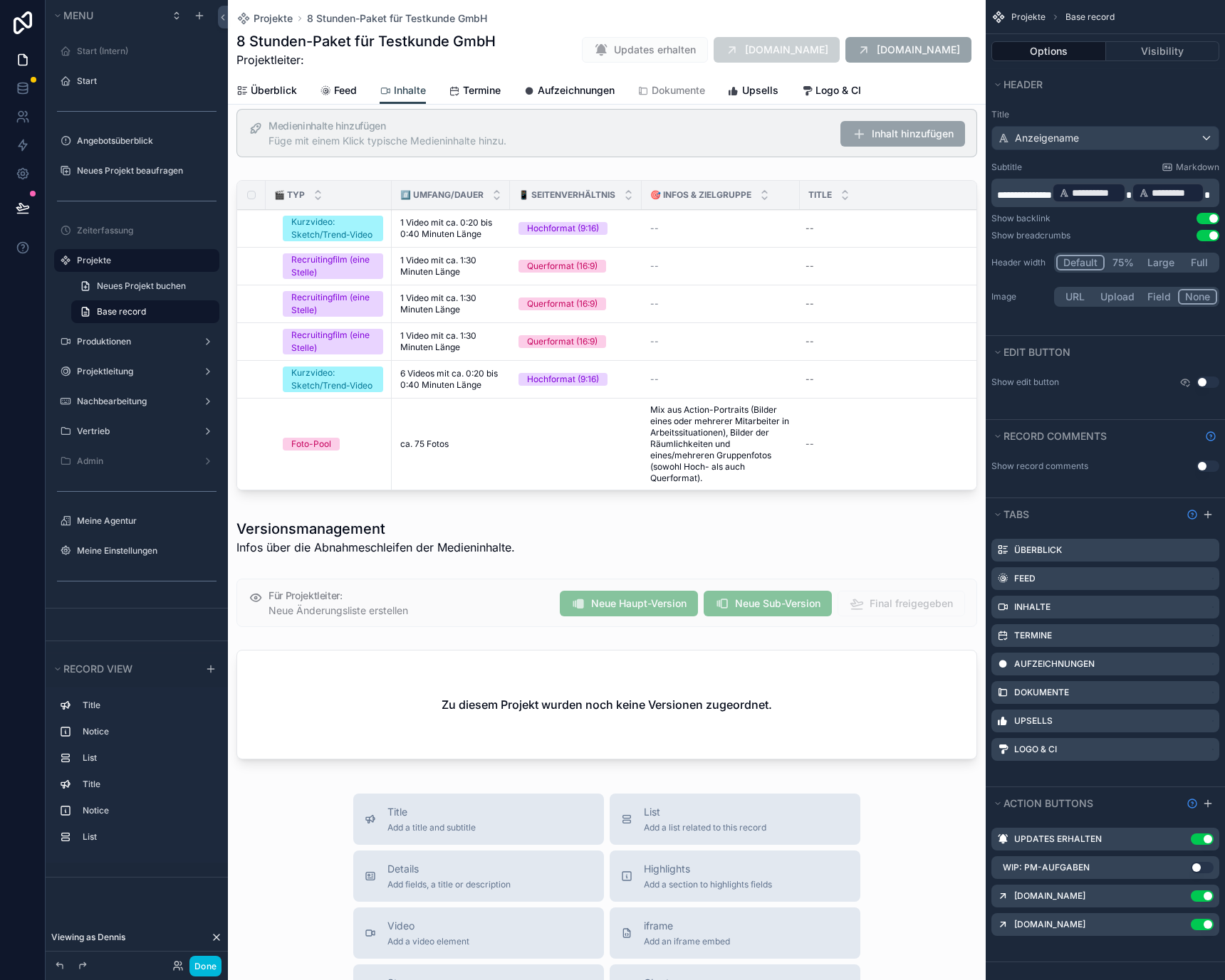
scroll to position [0, 0]
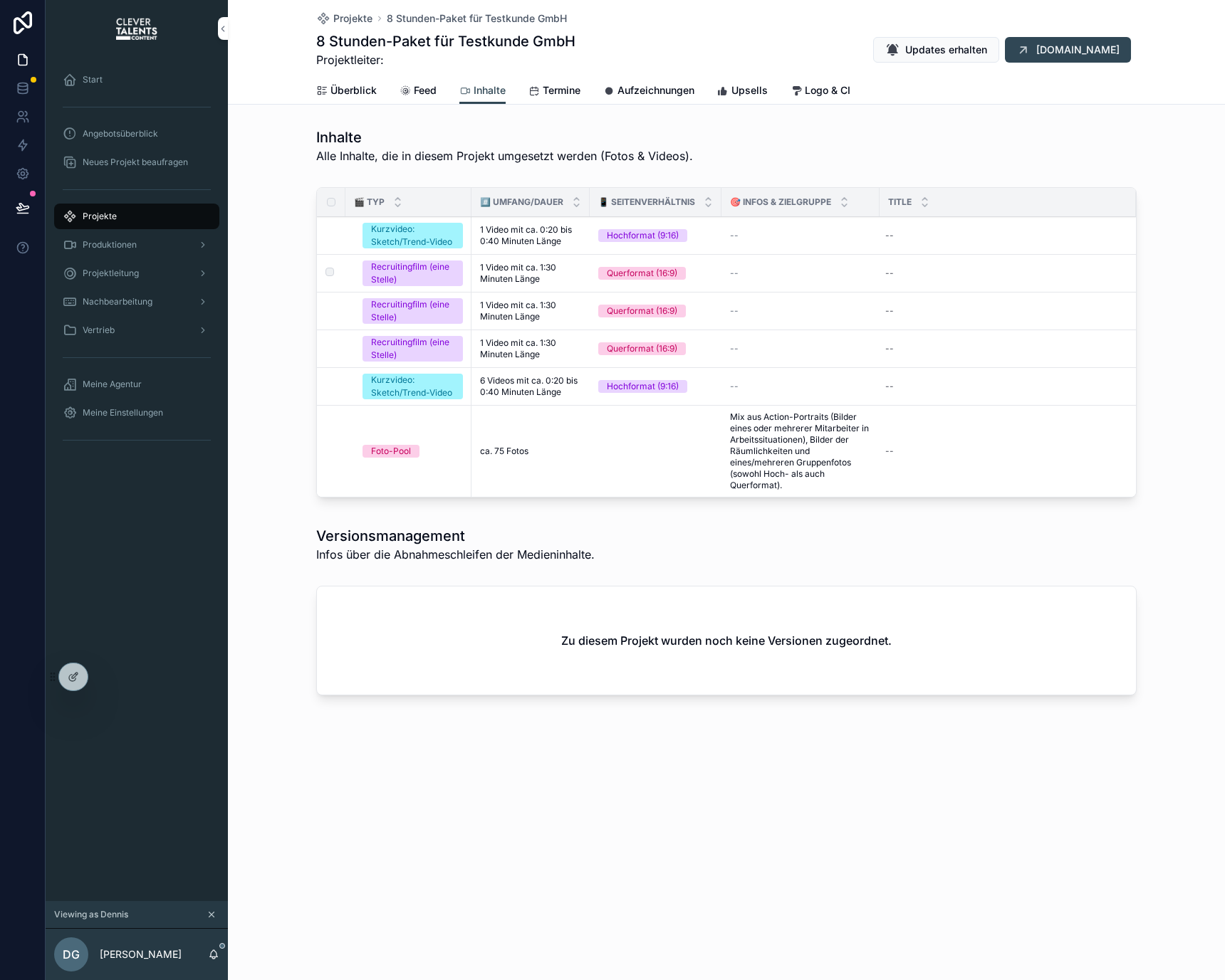
click at [836, 258] on td "--" at bounding box center [801, 274] width 158 height 38
click at [574, 89] on span "Termine" at bounding box center [562, 90] width 38 height 14
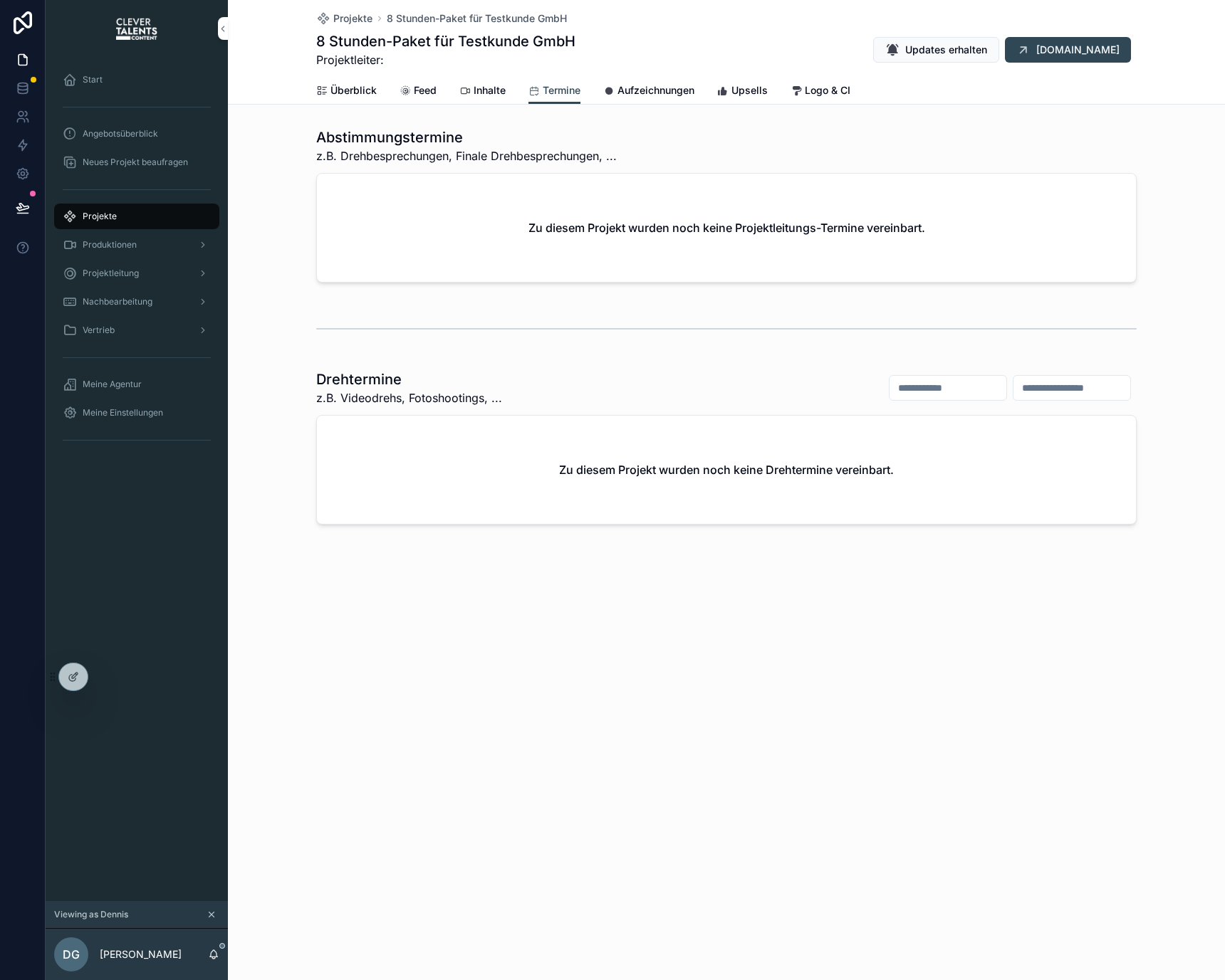
click at [618, 94] on div "Aufzeichnungen" at bounding box center [648, 90] width 91 height 14
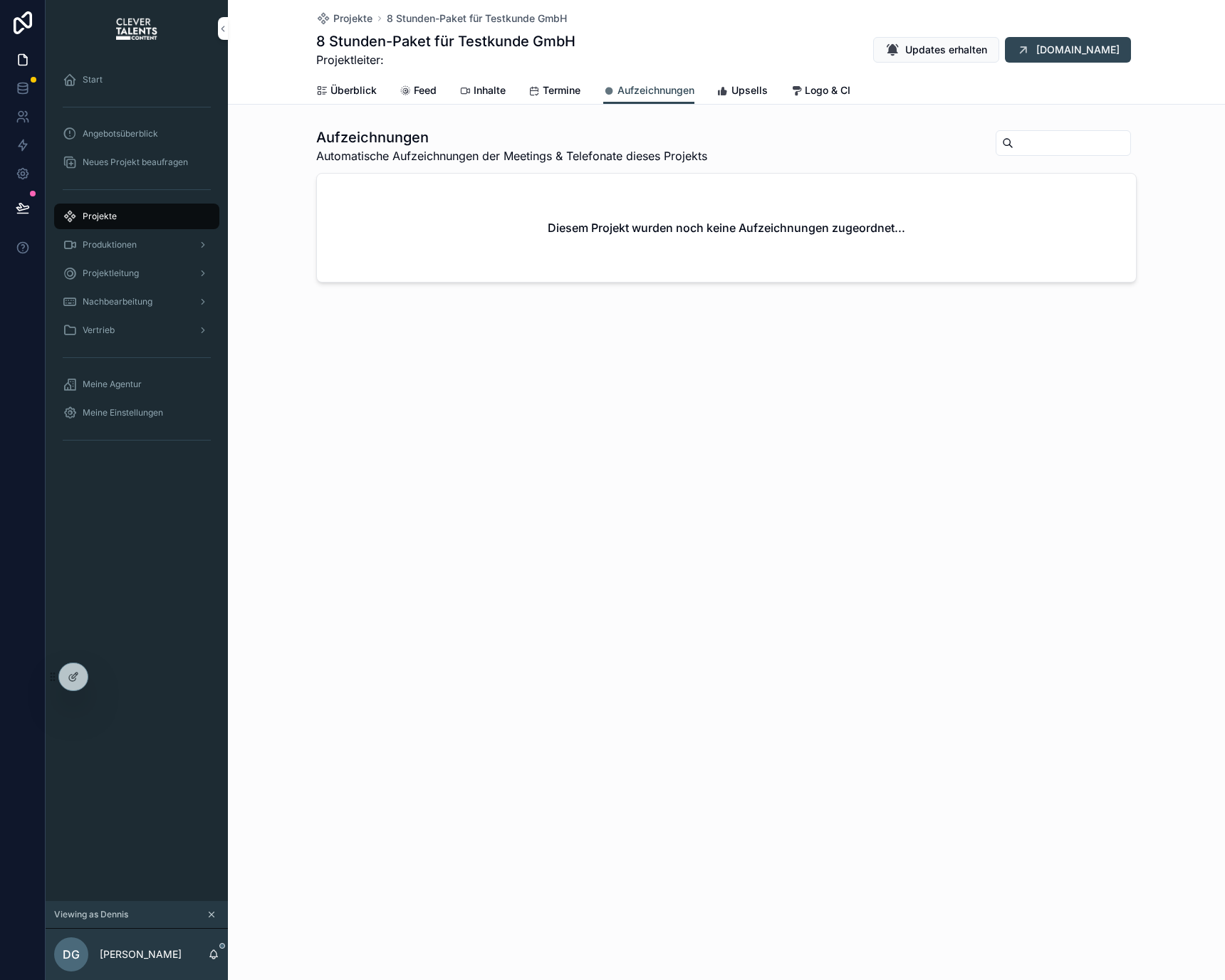
click at [719, 94] on icon "scrollable content" at bounding box center [723, 92] width 12 height 12
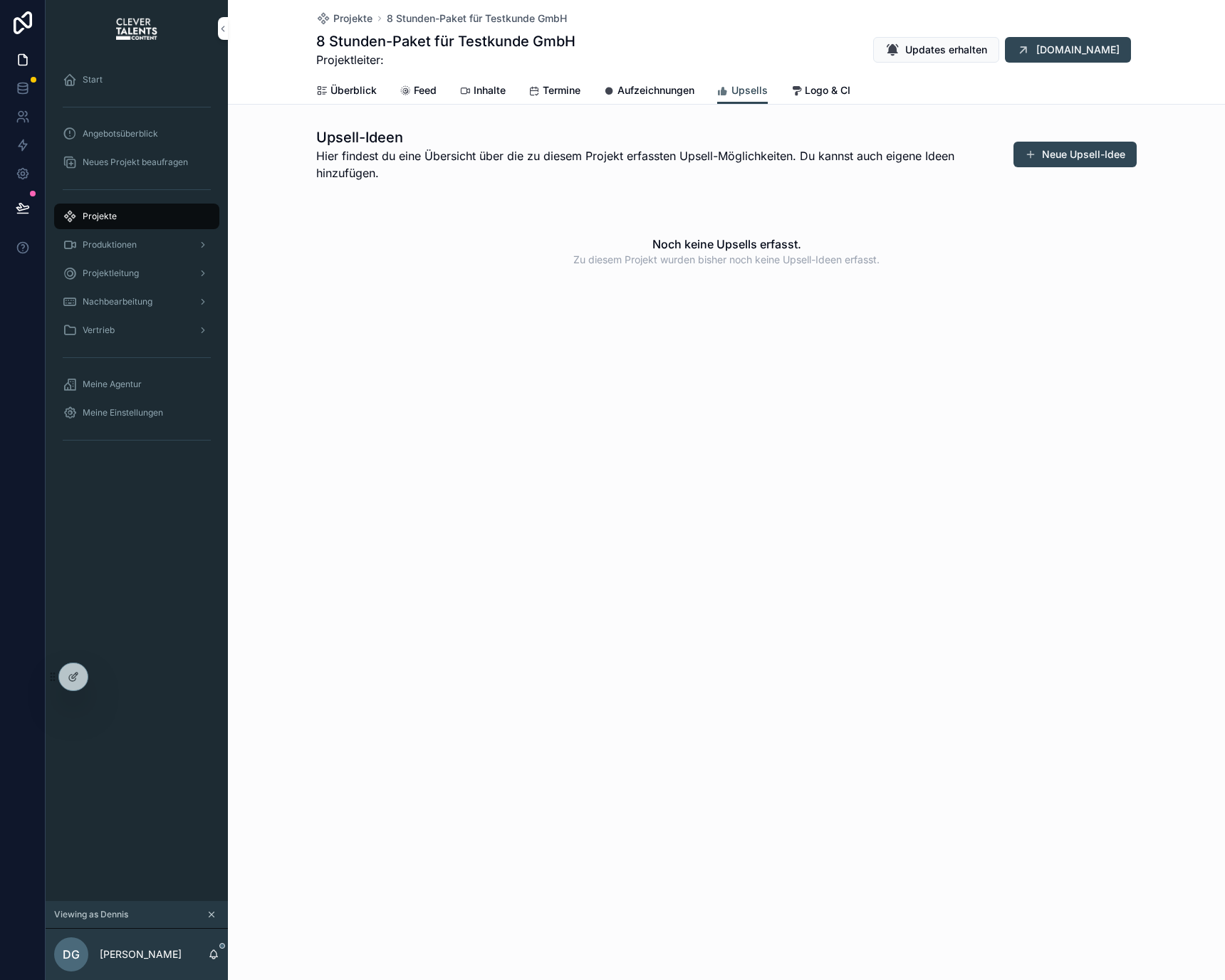
click at [810, 92] on span "Logo & CI" at bounding box center [827, 90] width 45 height 14
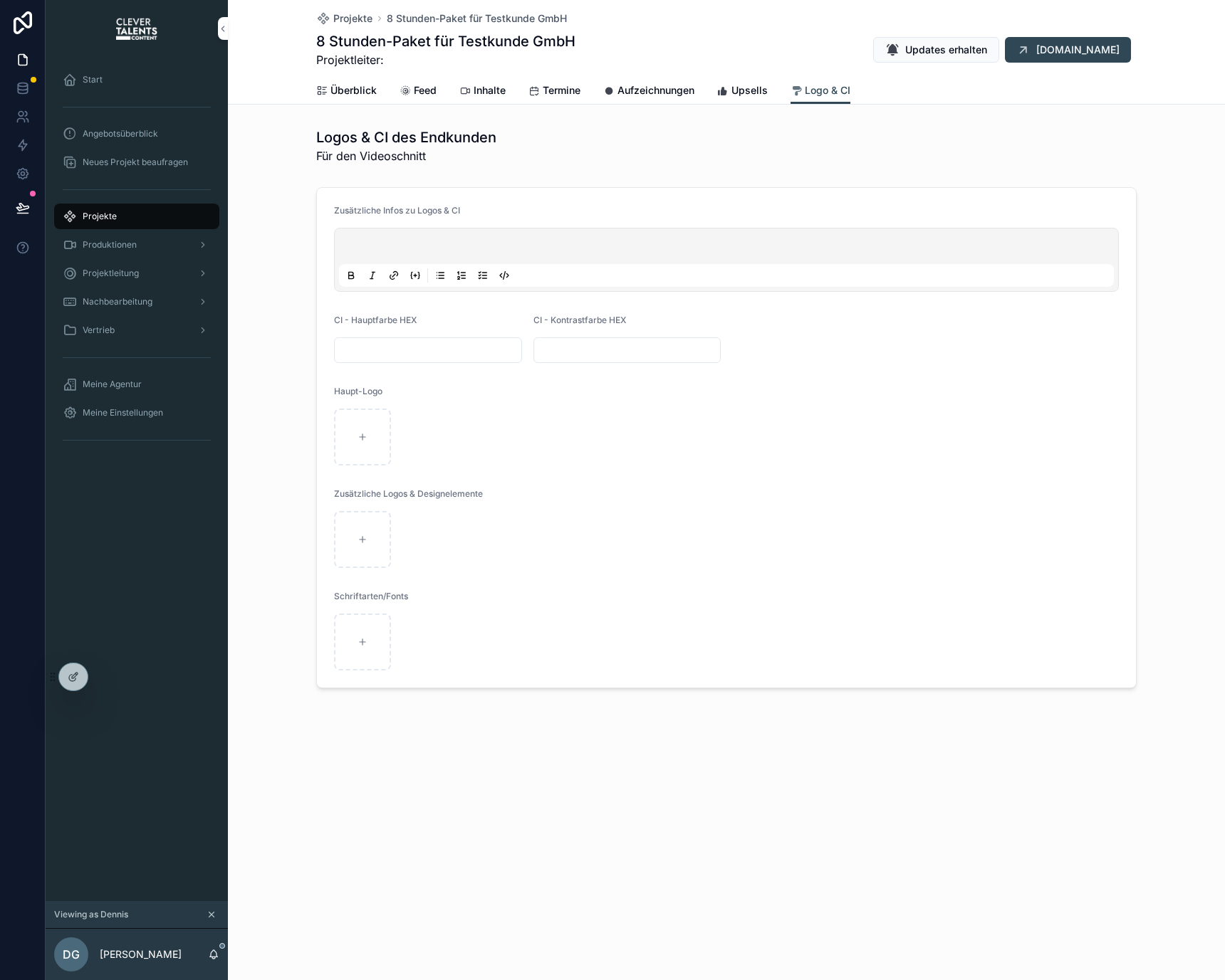
click at [760, 101] on link "Upsells" at bounding box center [742, 92] width 51 height 29
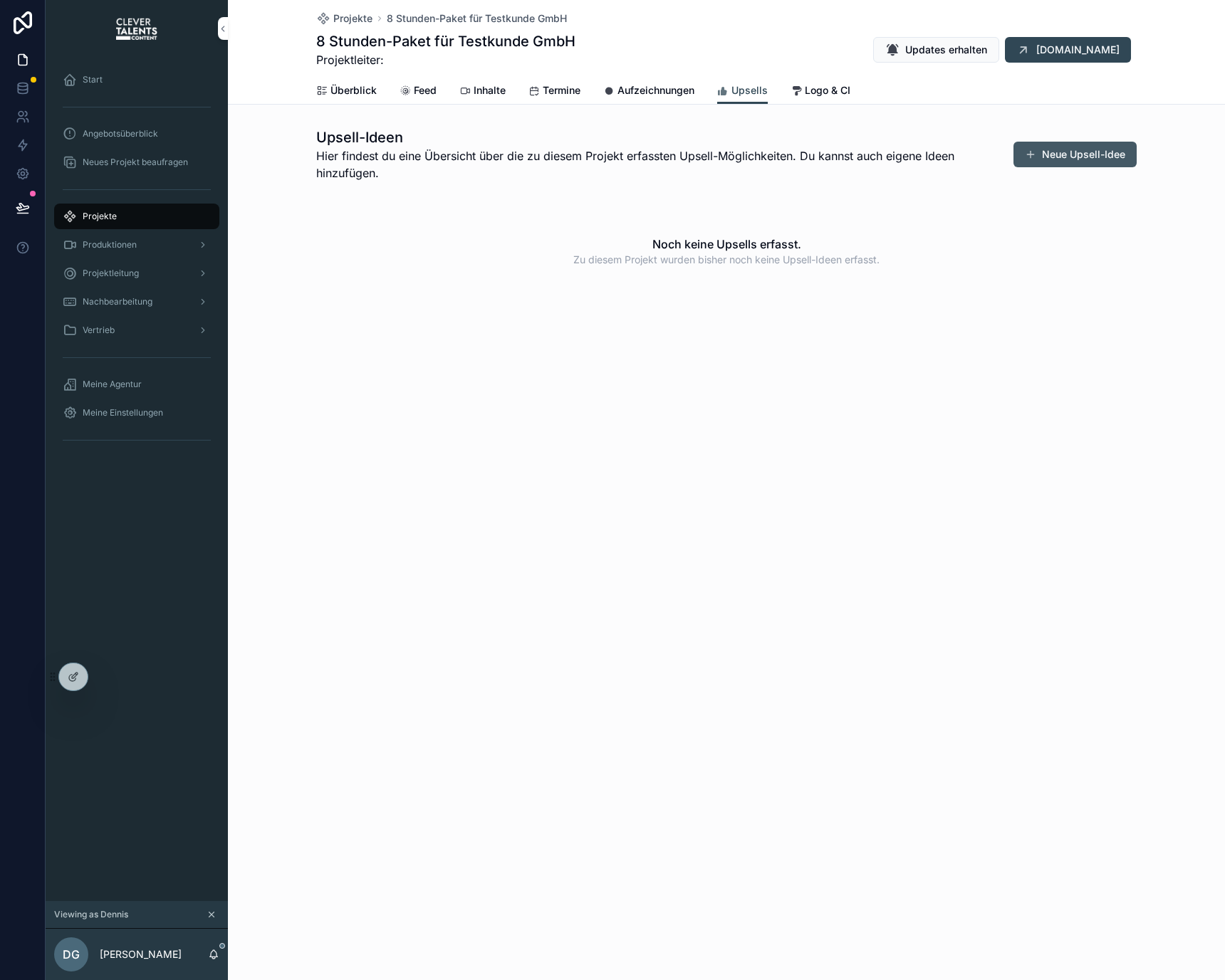
click at [1052, 147] on button "Neue Upsell-Idee" at bounding box center [1075, 154] width 123 height 26
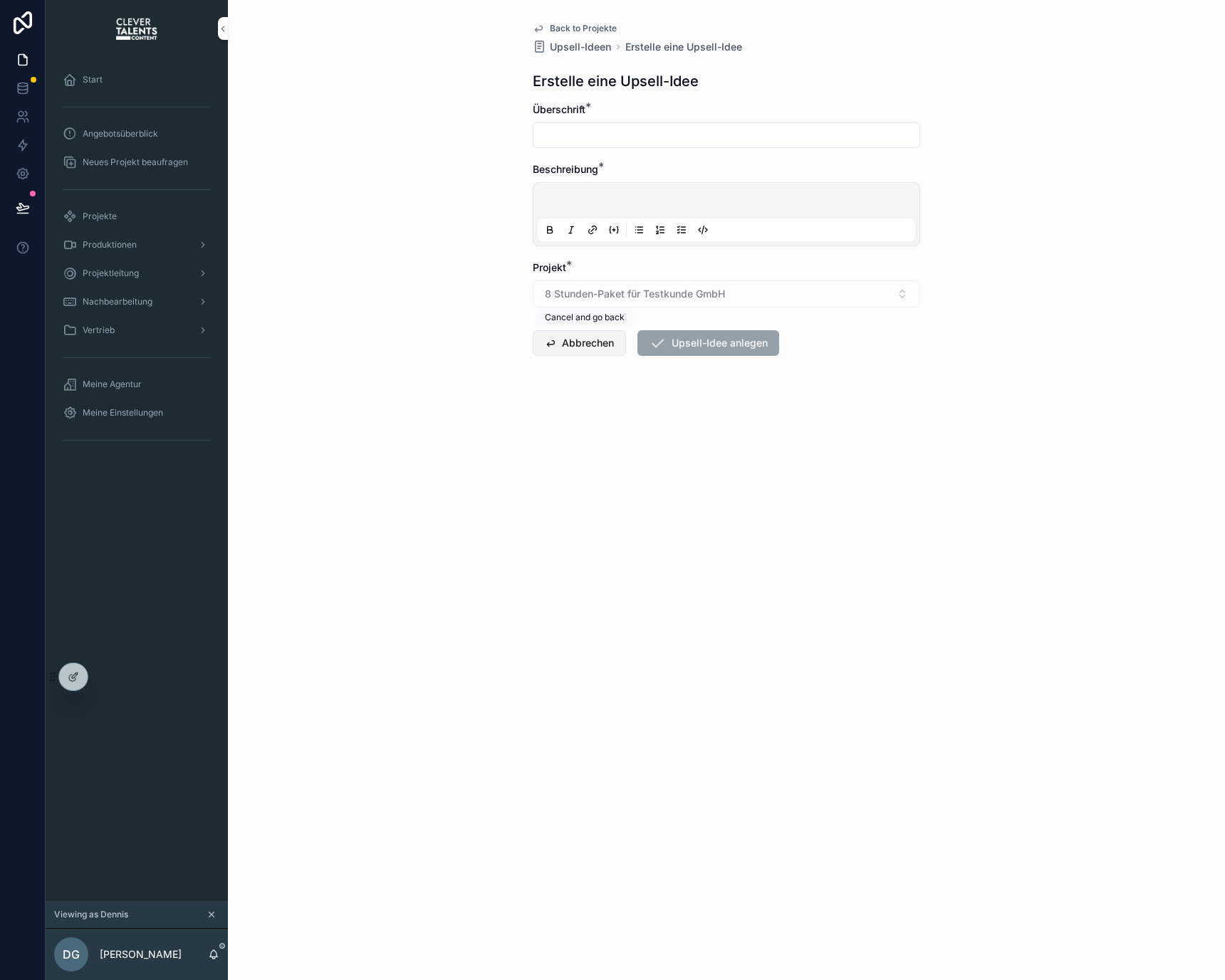
click at [587, 338] on button "Abbrechen" at bounding box center [579, 343] width 93 height 26
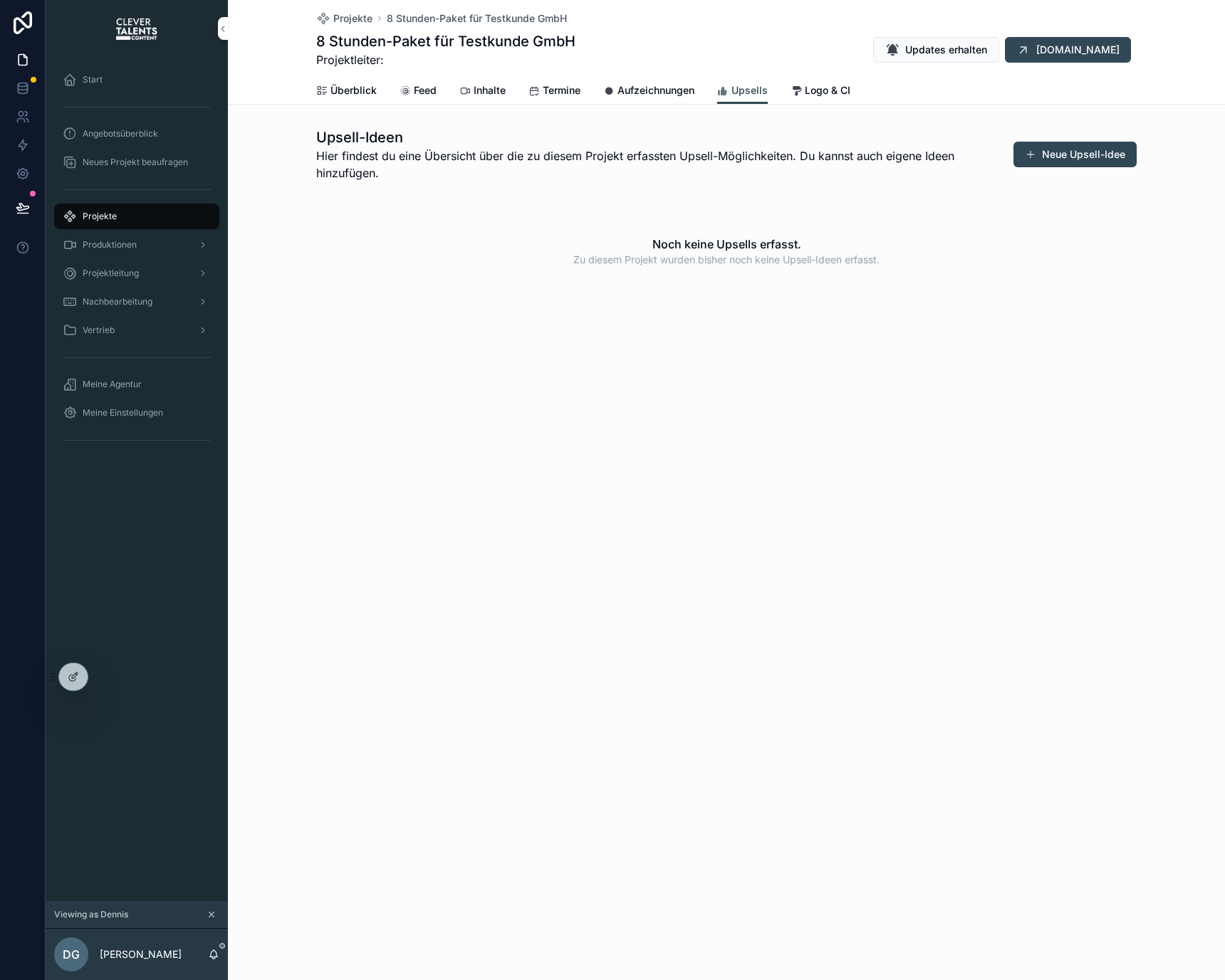
click at [319, 90] on icon "scrollable content" at bounding box center [322, 92] width 12 height 12
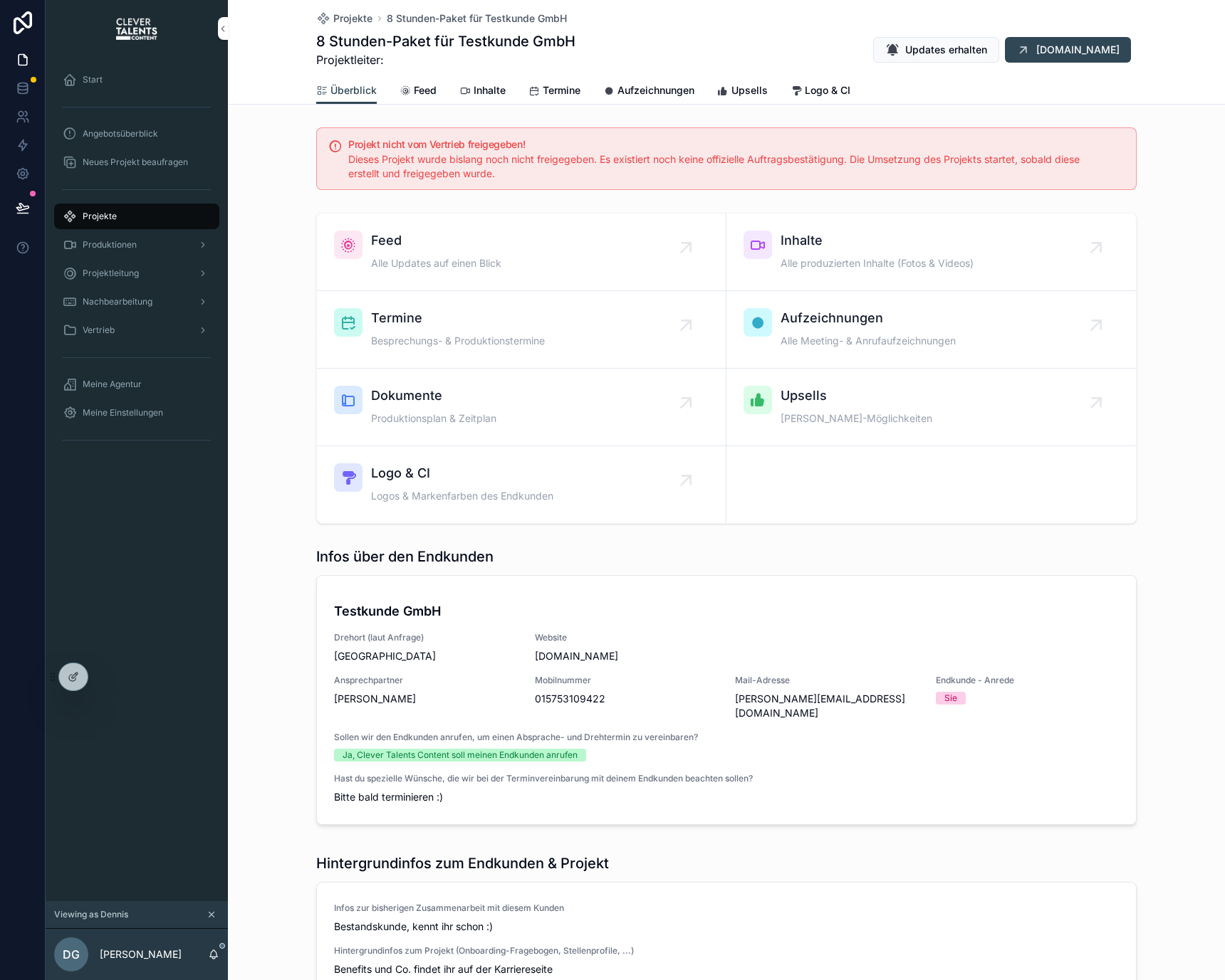
click at [576, 142] on h5 "Projekt nicht vom Vertrieb freigegeben!" at bounding box center [730, 144] width 765 height 10
click at [576, 171] on div "Dieses Projekt wurde bislang noch nicht freigegeben. Es existiert noch keine of…" at bounding box center [730, 166] width 765 height 29
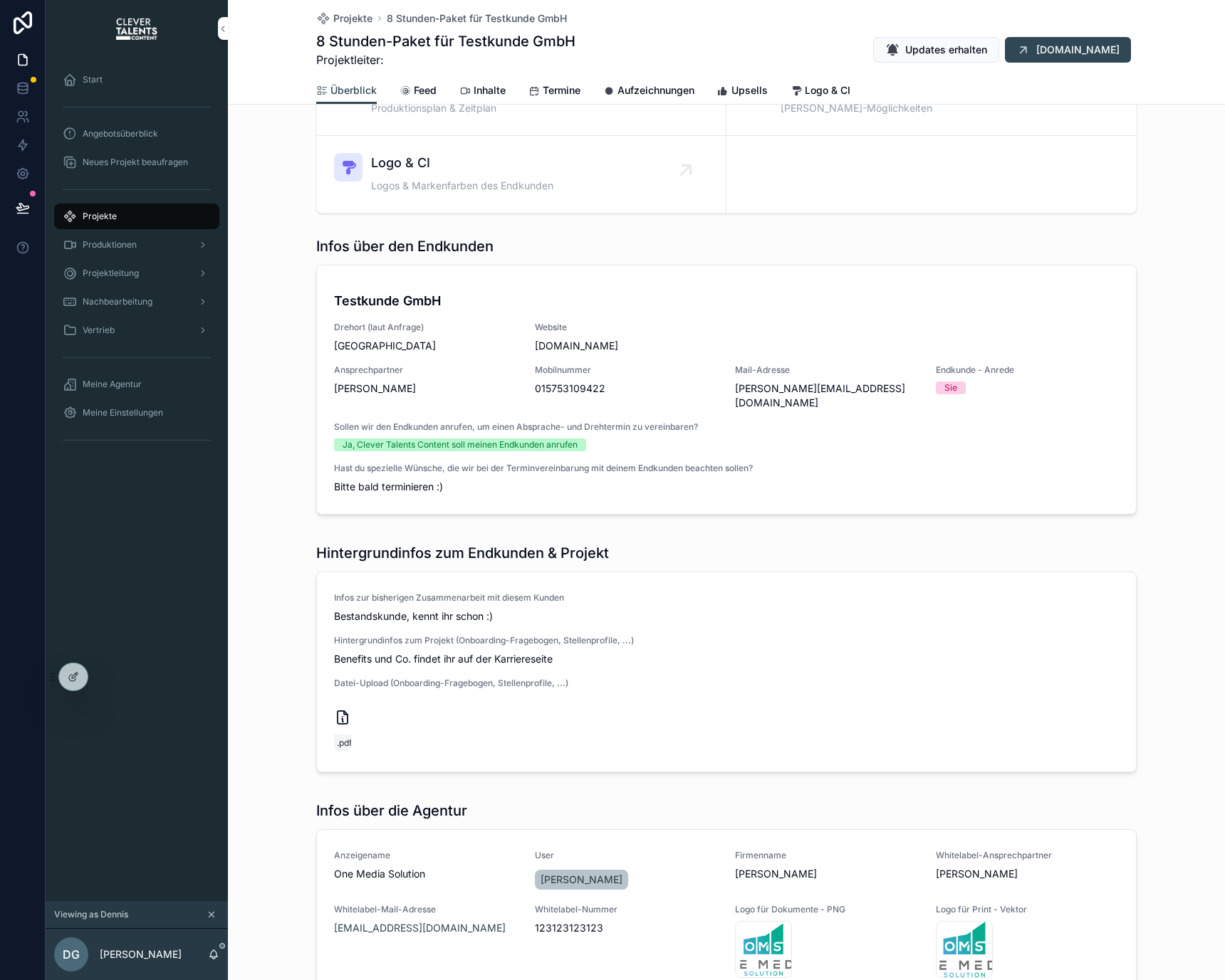
scroll to position [489, 0]
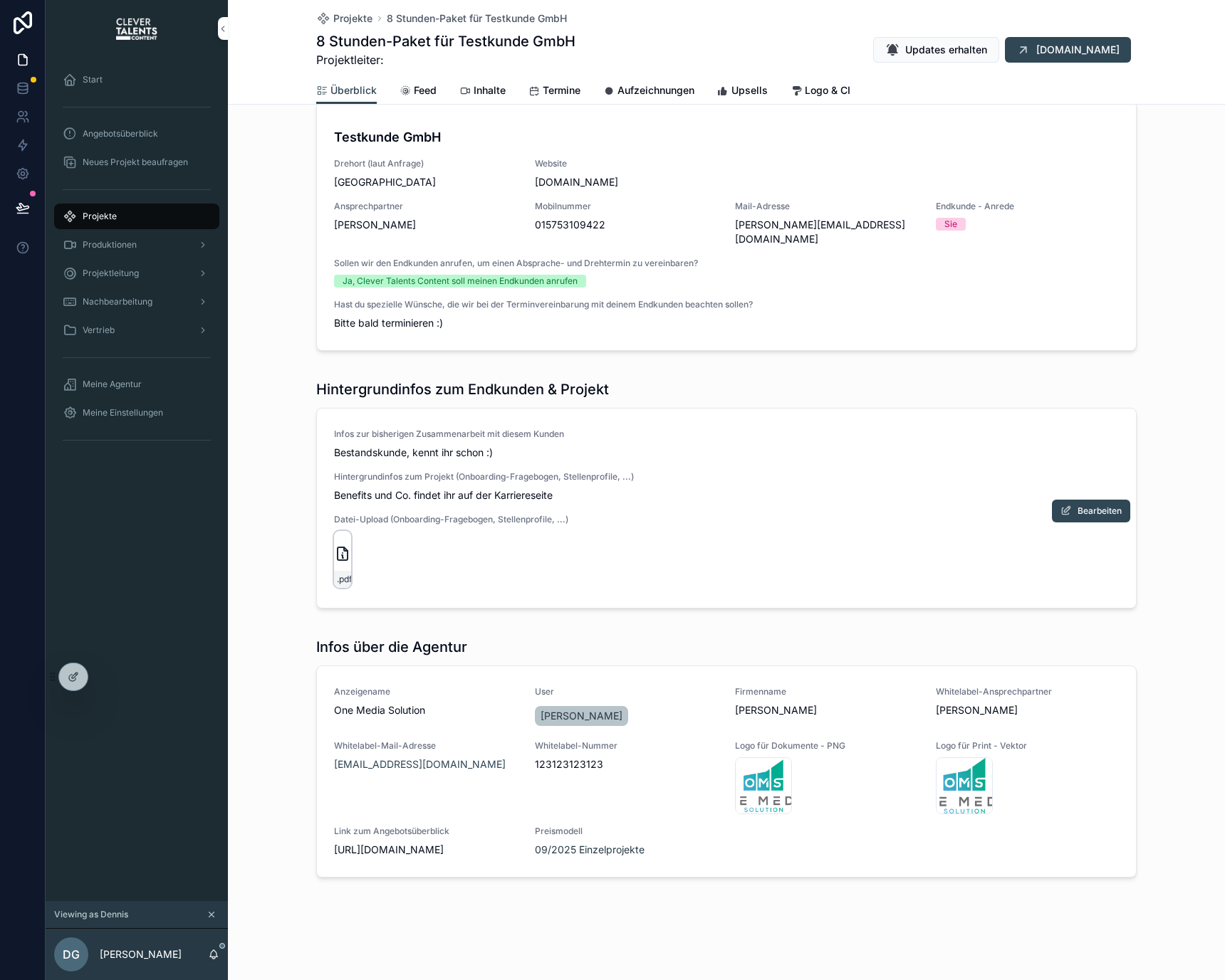
click at [336, 545] on icon "scrollable content" at bounding box center [342, 553] width 17 height 17
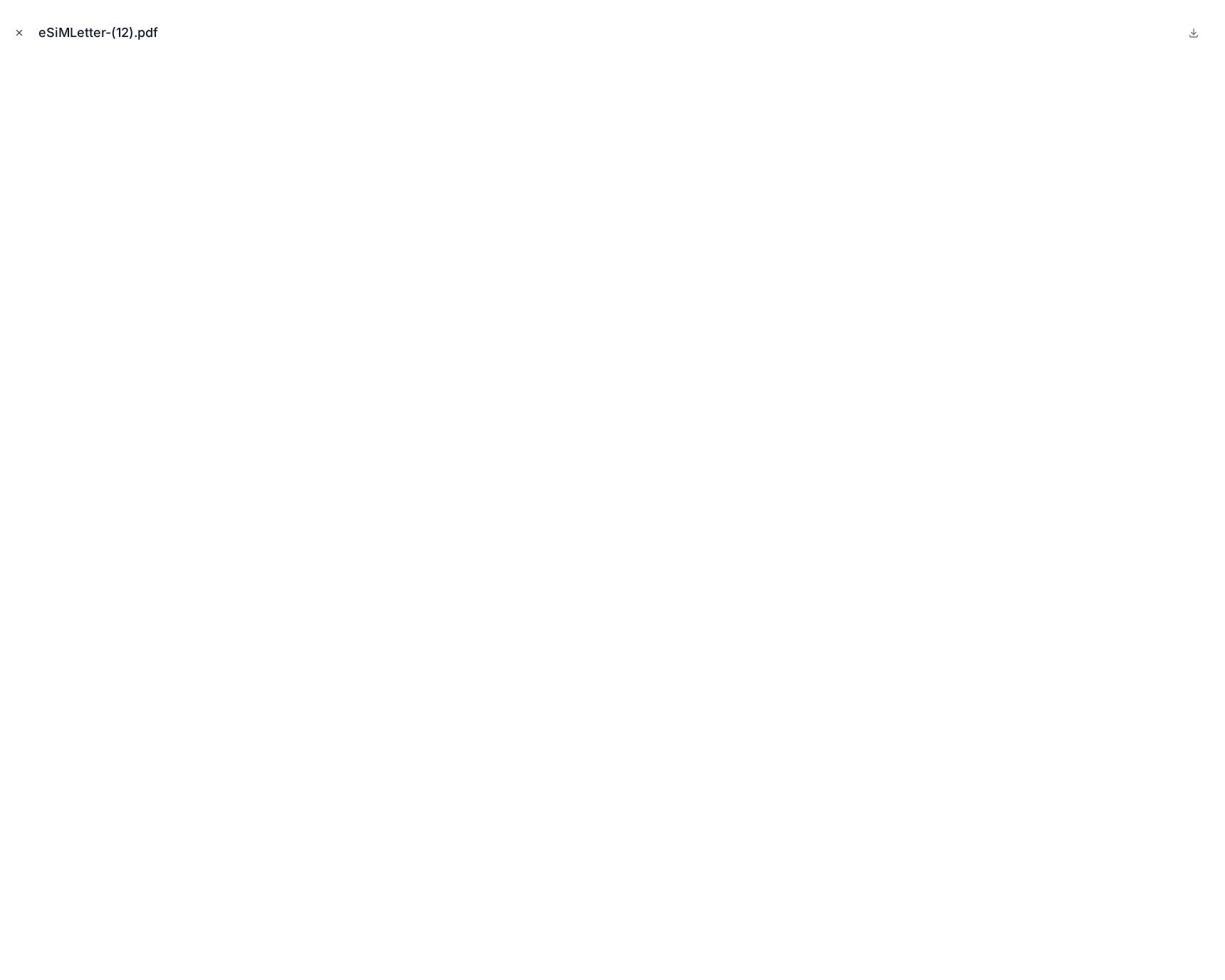
click at [15, 31] on icon "Close modal" at bounding box center [19, 33] width 10 height 10
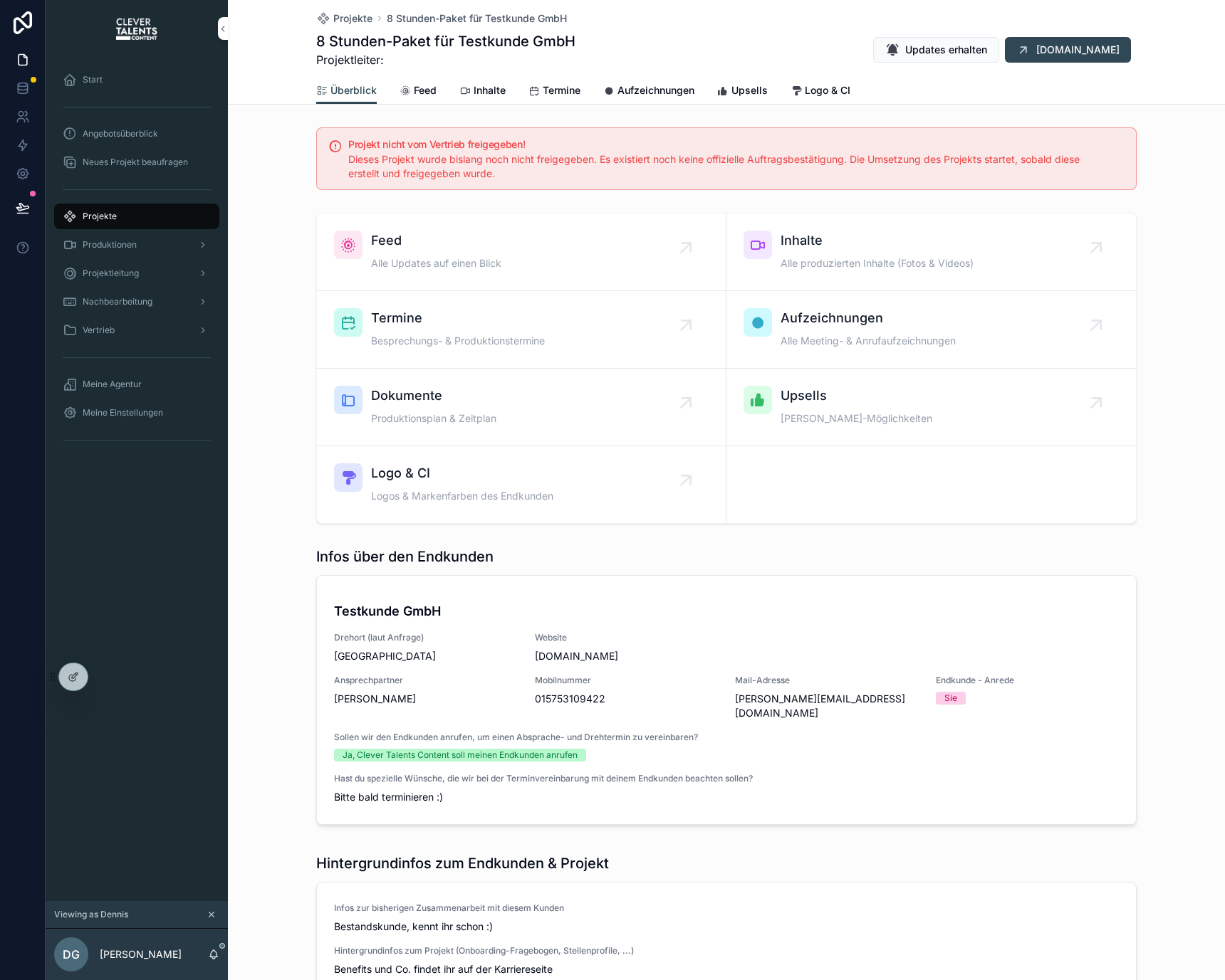
scroll to position [489, 0]
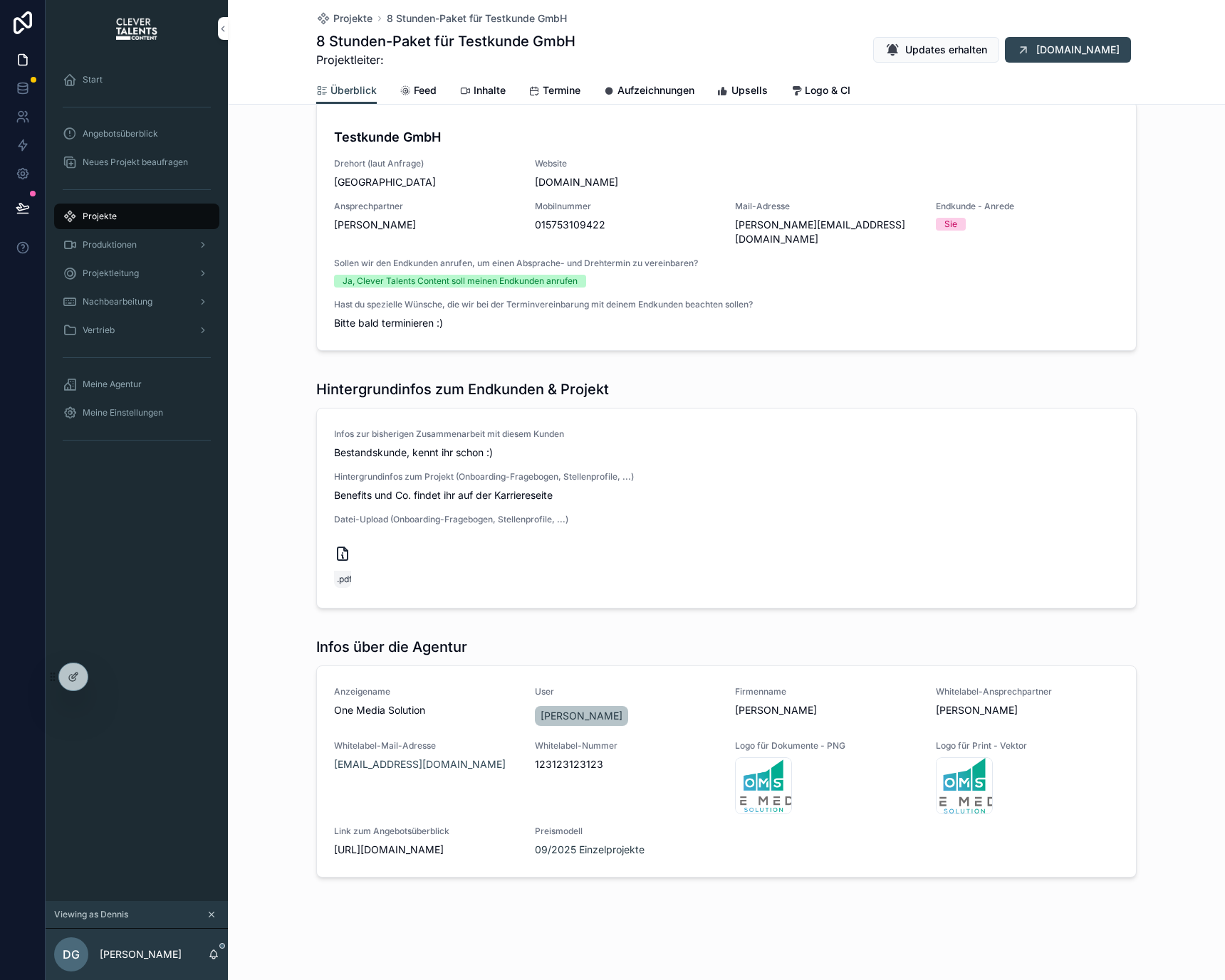
click at [428, 81] on link "Feed" at bounding box center [418, 92] width 37 height 29
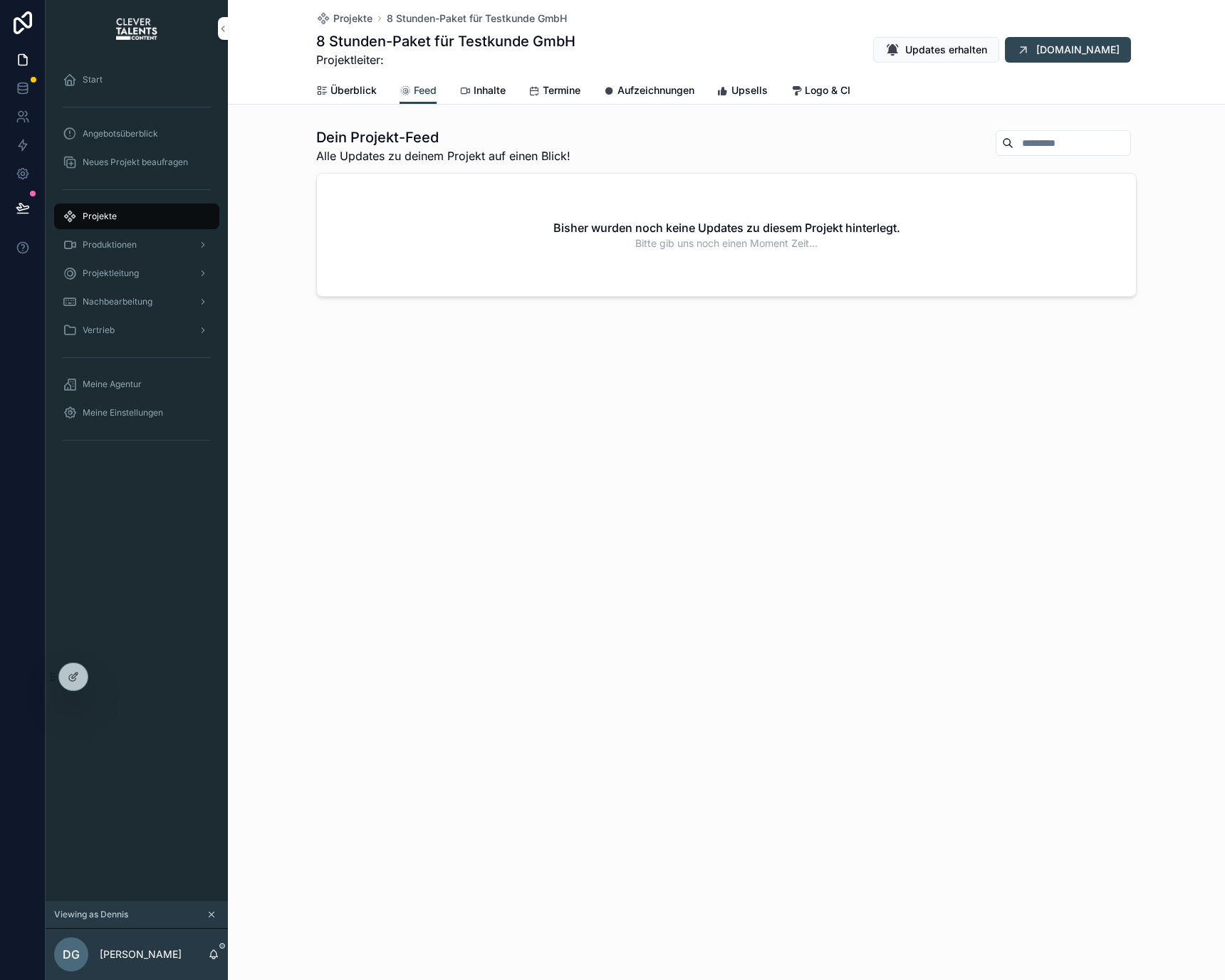
click at [461, 88] on icon "scrollable content" at bounding box center [465, 92] width 12 height 12
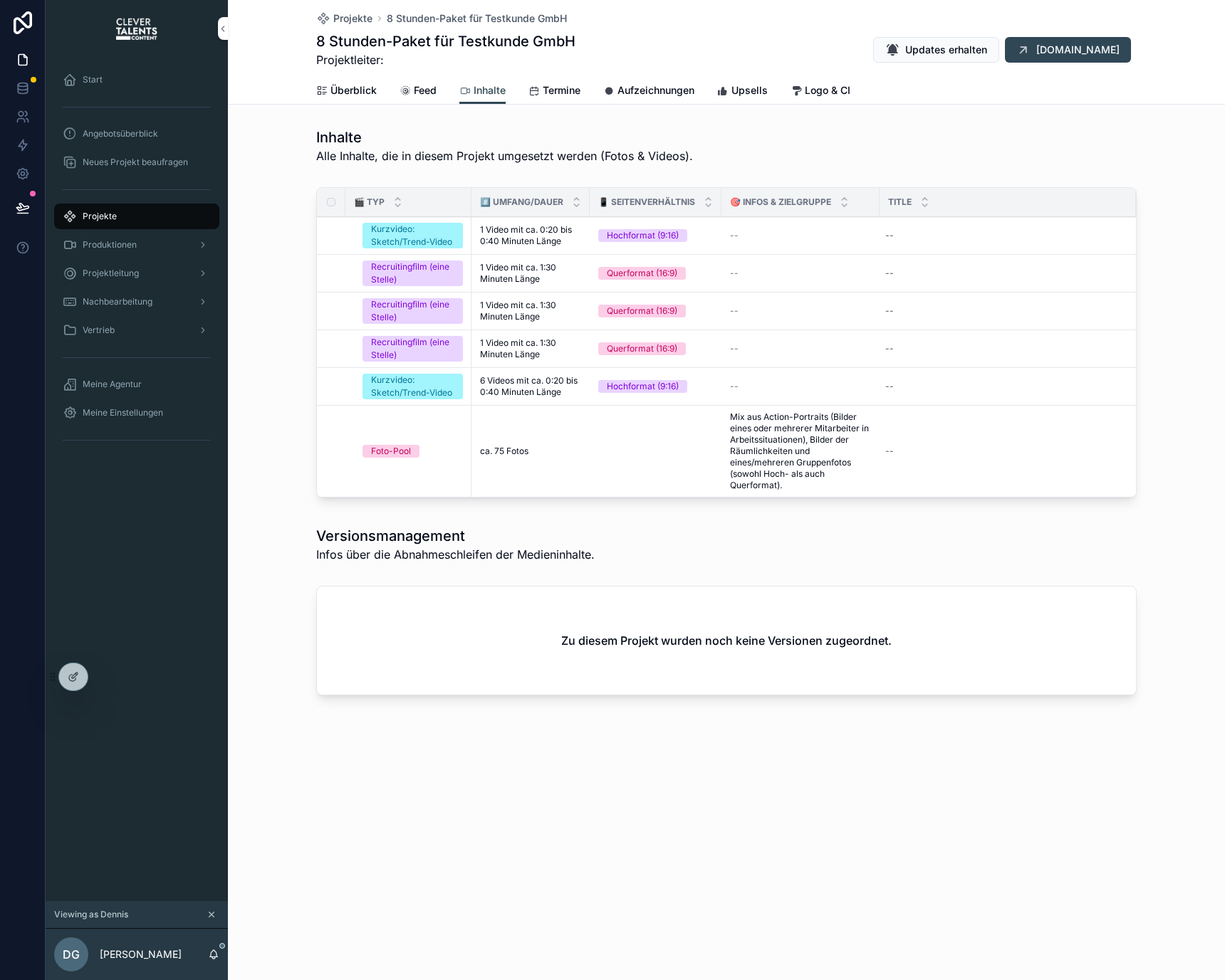
click at [434, 88] on span "Feed" at bounding box center [425, 90] width 23 height 14
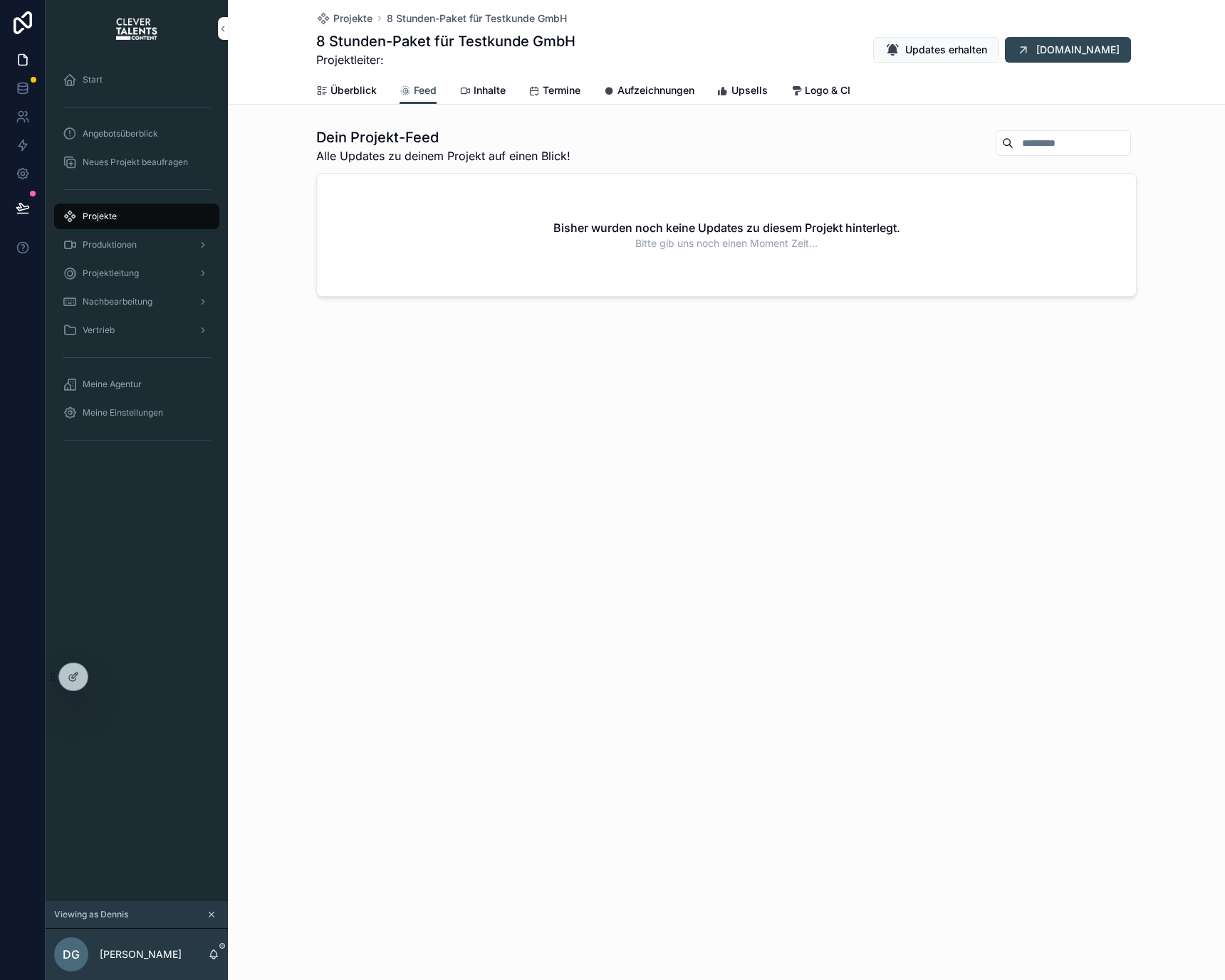
click at [488, 89] on span "Inhalte" at bounding box center [489, 90] width 32 height 14
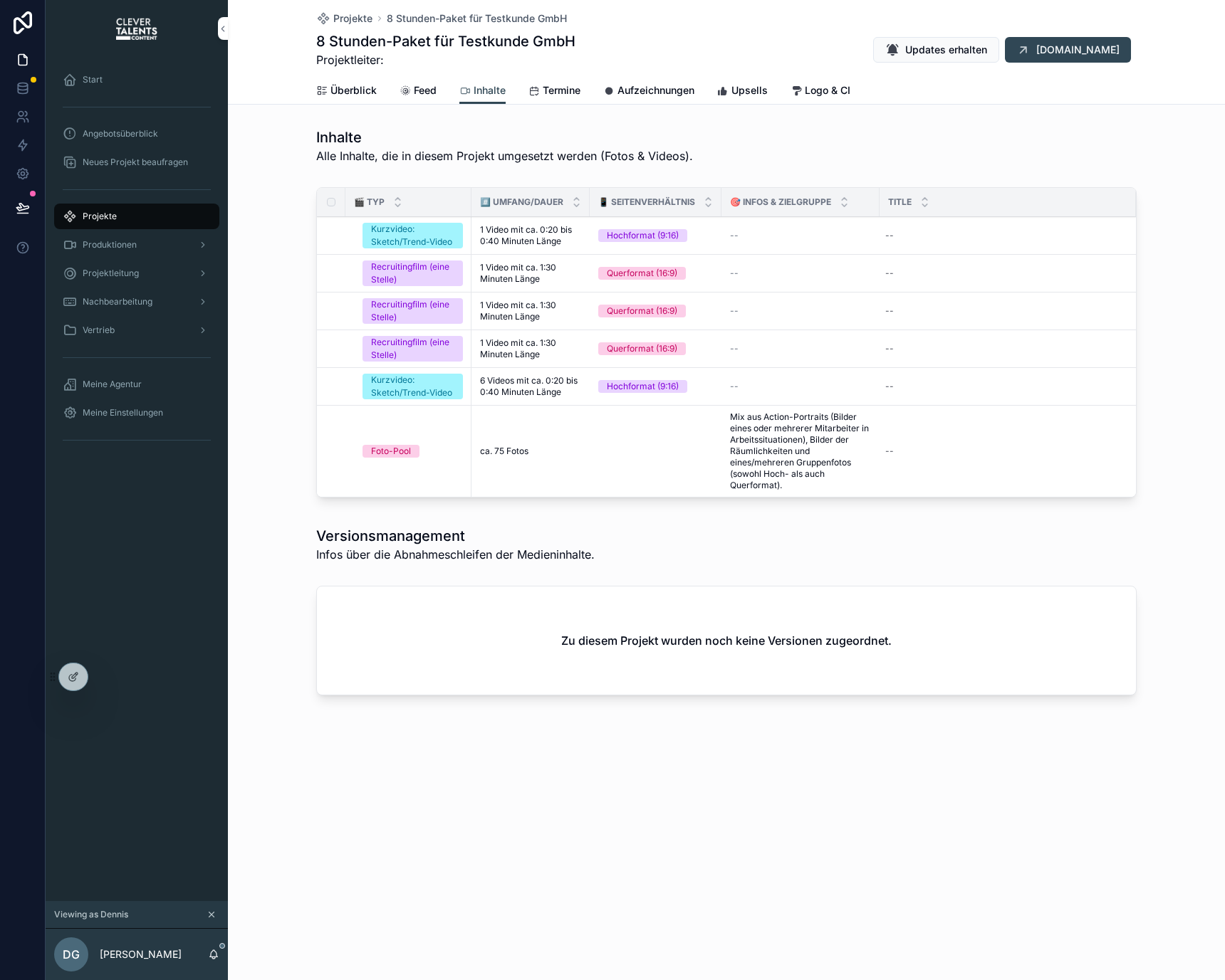
click at [419, 89] on span "Feed" at bounding box center [425, 90] width 23 height 14
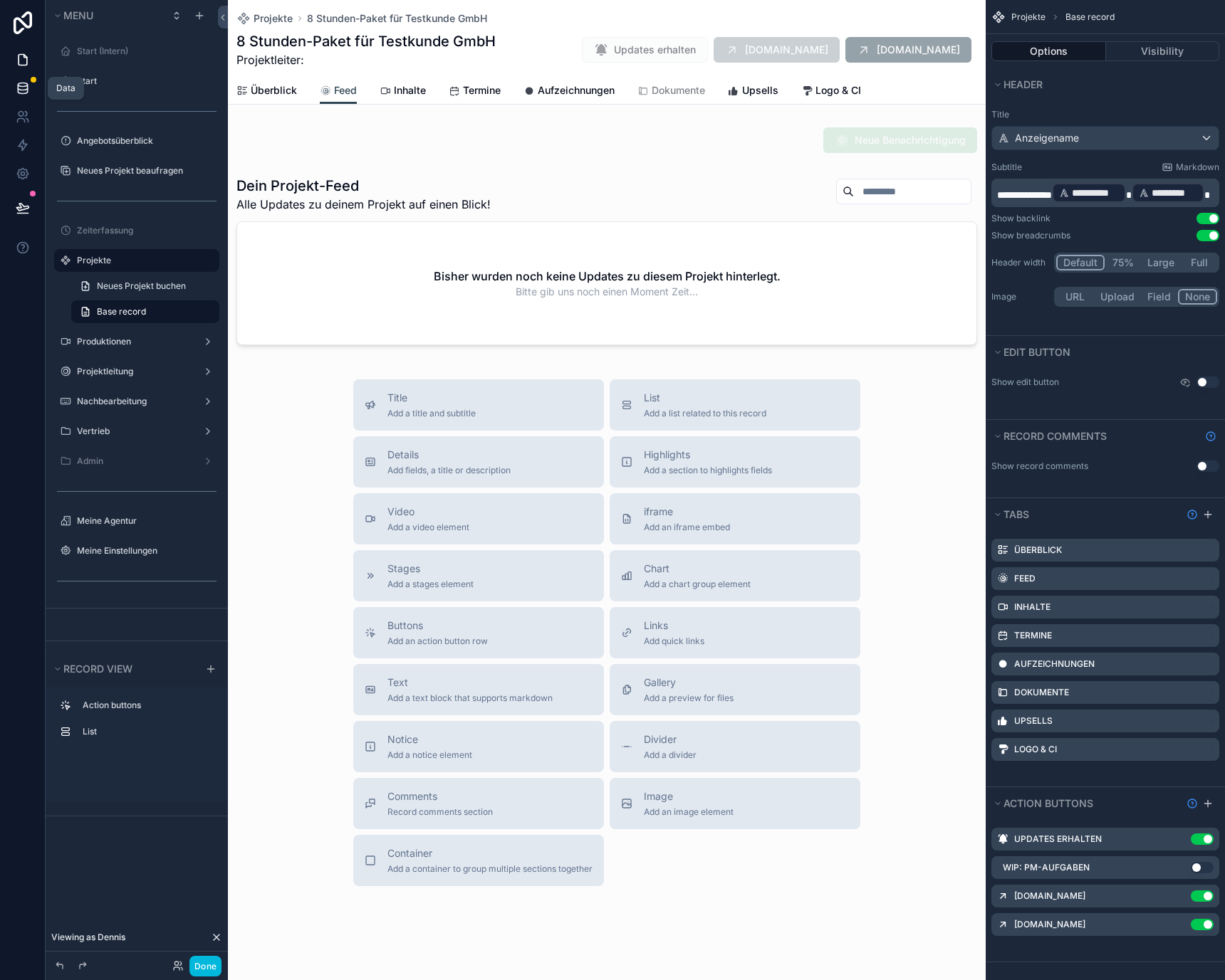
click at [25, 85] on icon at bounding box center [22, 88] width 14 height 14
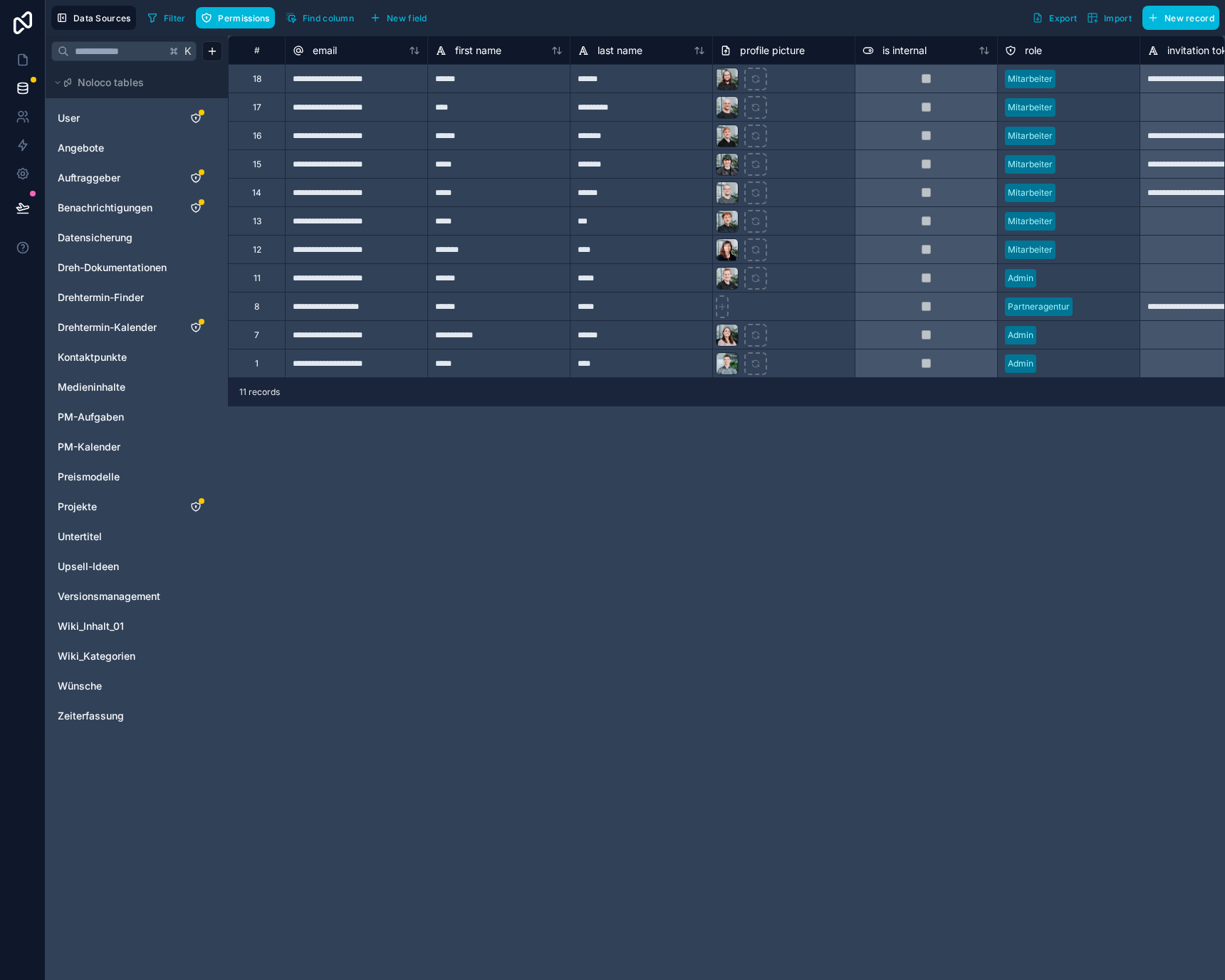
click at [132, 211] on span "Benachrichtigungen" at bounding box center [105, 207] width 95 height 14
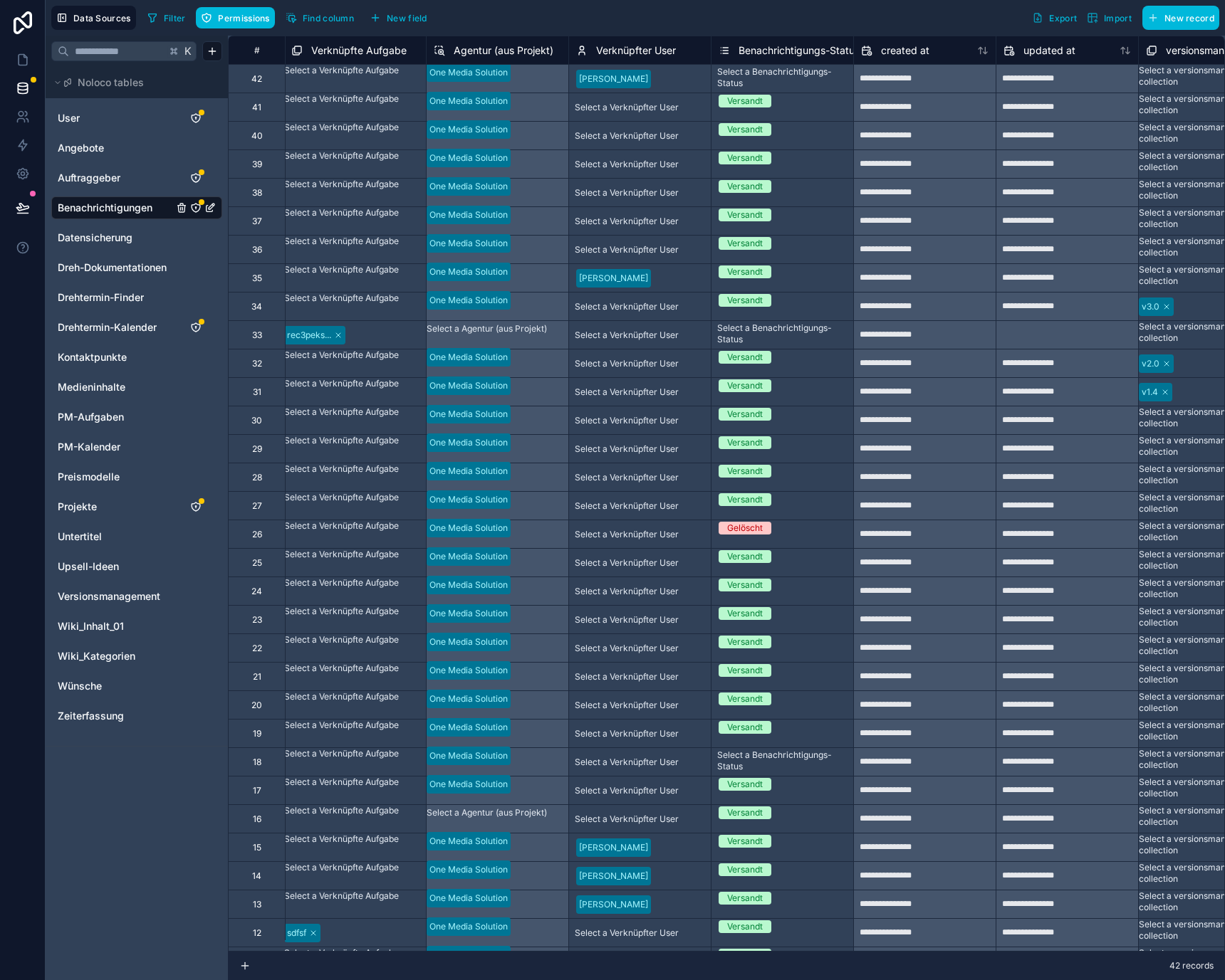
scroll to position [0, 999]
click at [19, 53] on icon at bounding box center [22, 59] width 14 height 14
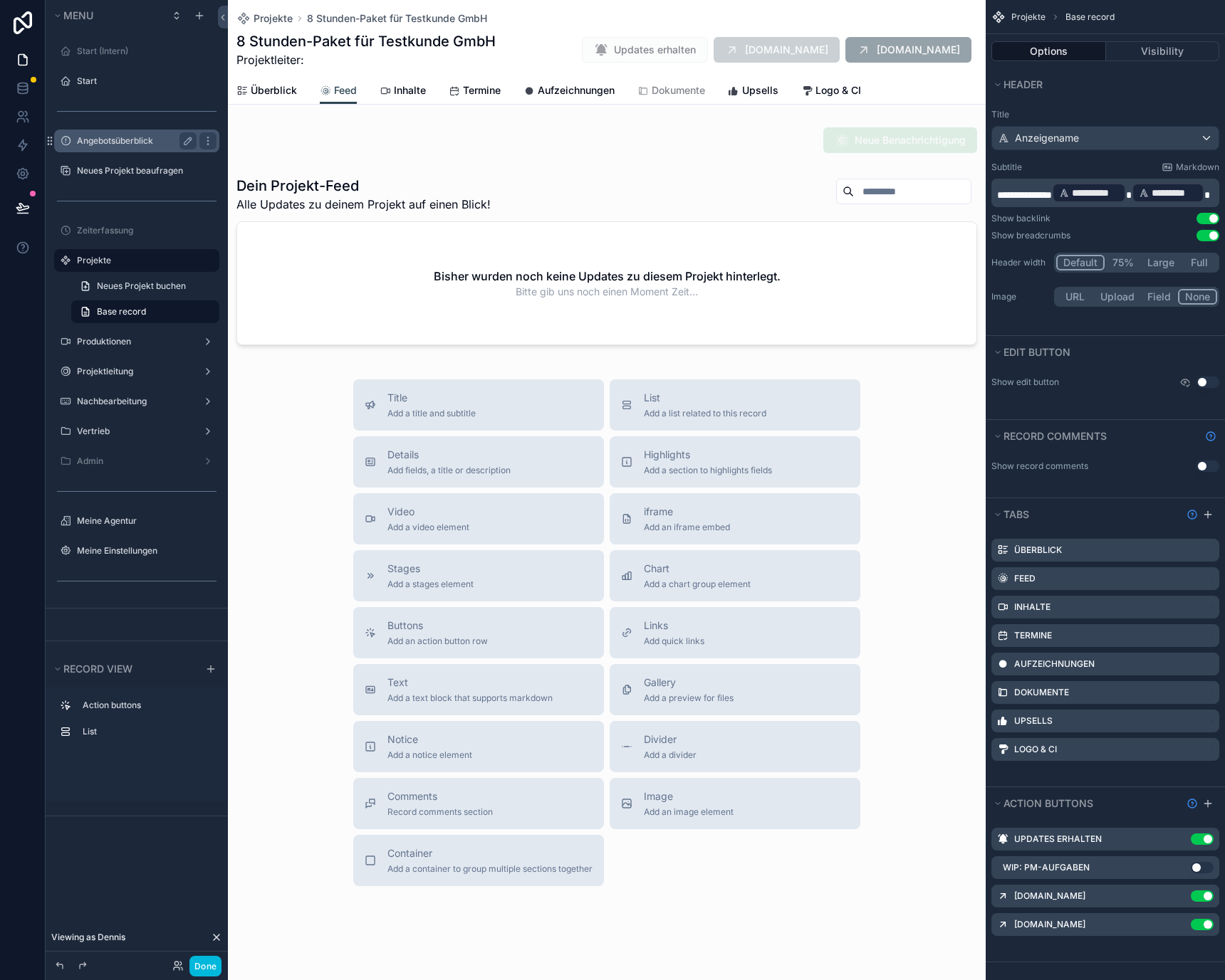
click at [144, 143] on label "Angebotsüberblick" at bounding box center [134, 141] width 114 height 12
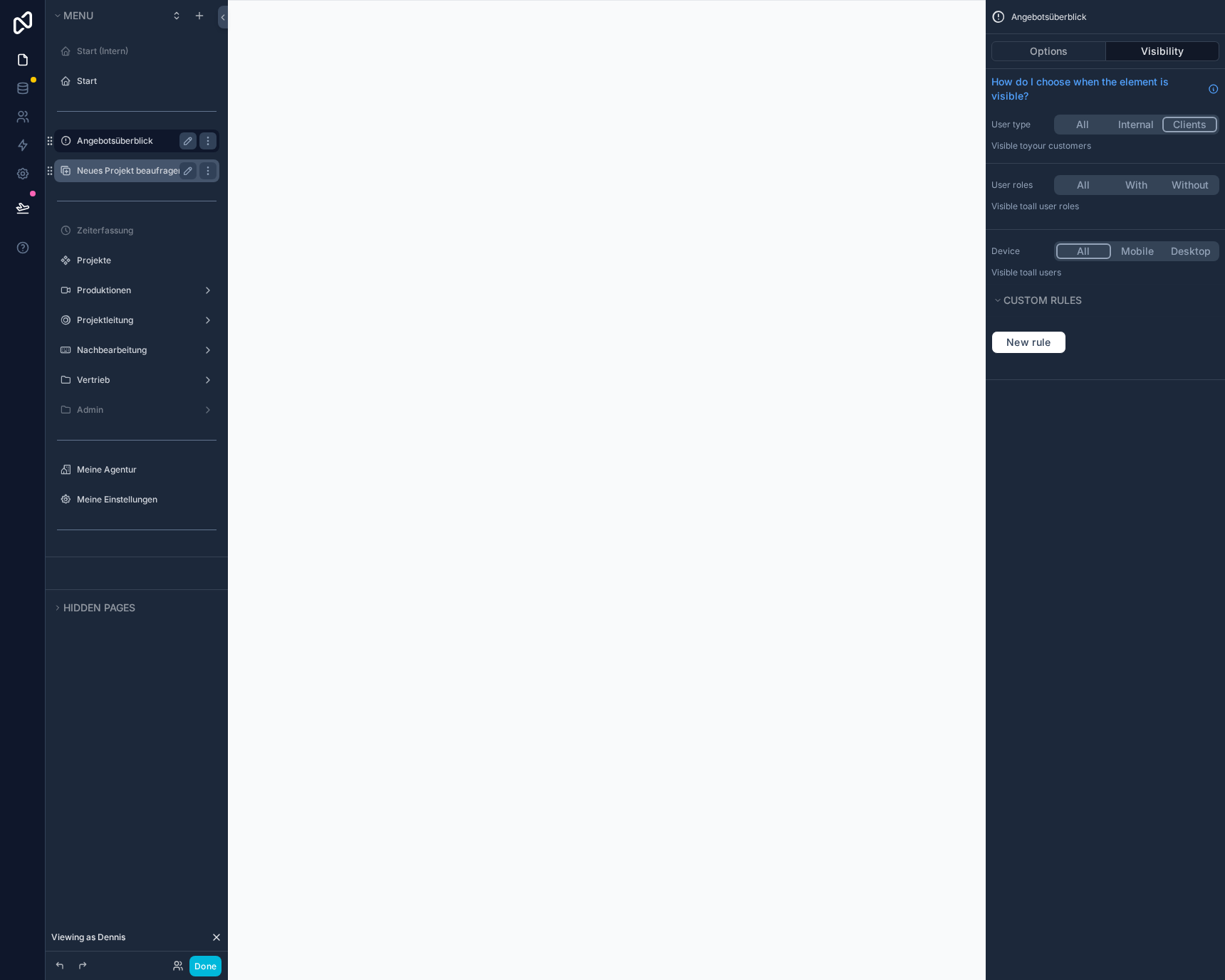
click at [135, 168] on label "Neues Projekt beaufragen" at bounding box center [134, 171] width 114 height 12
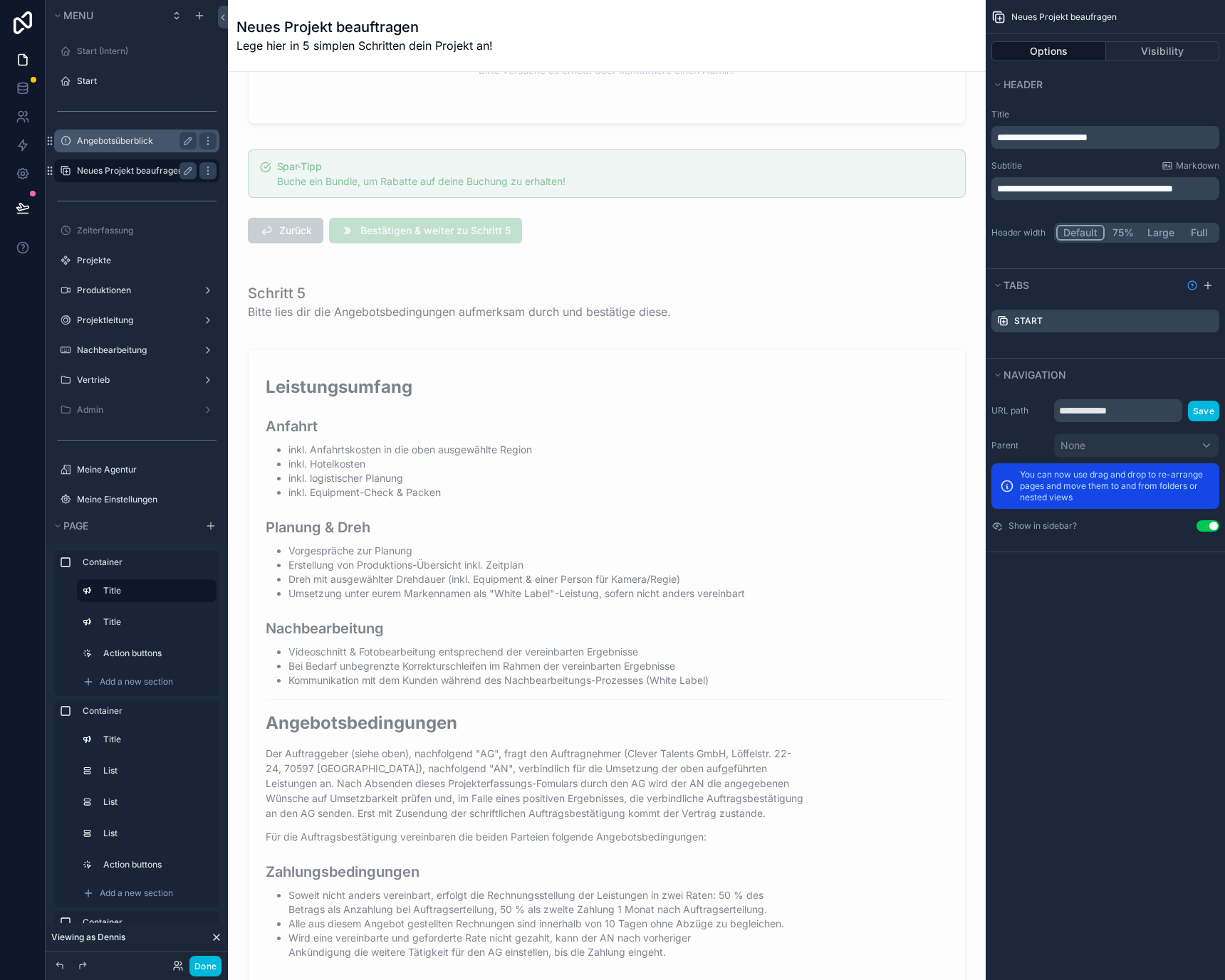
scroll to position [3890, 0]
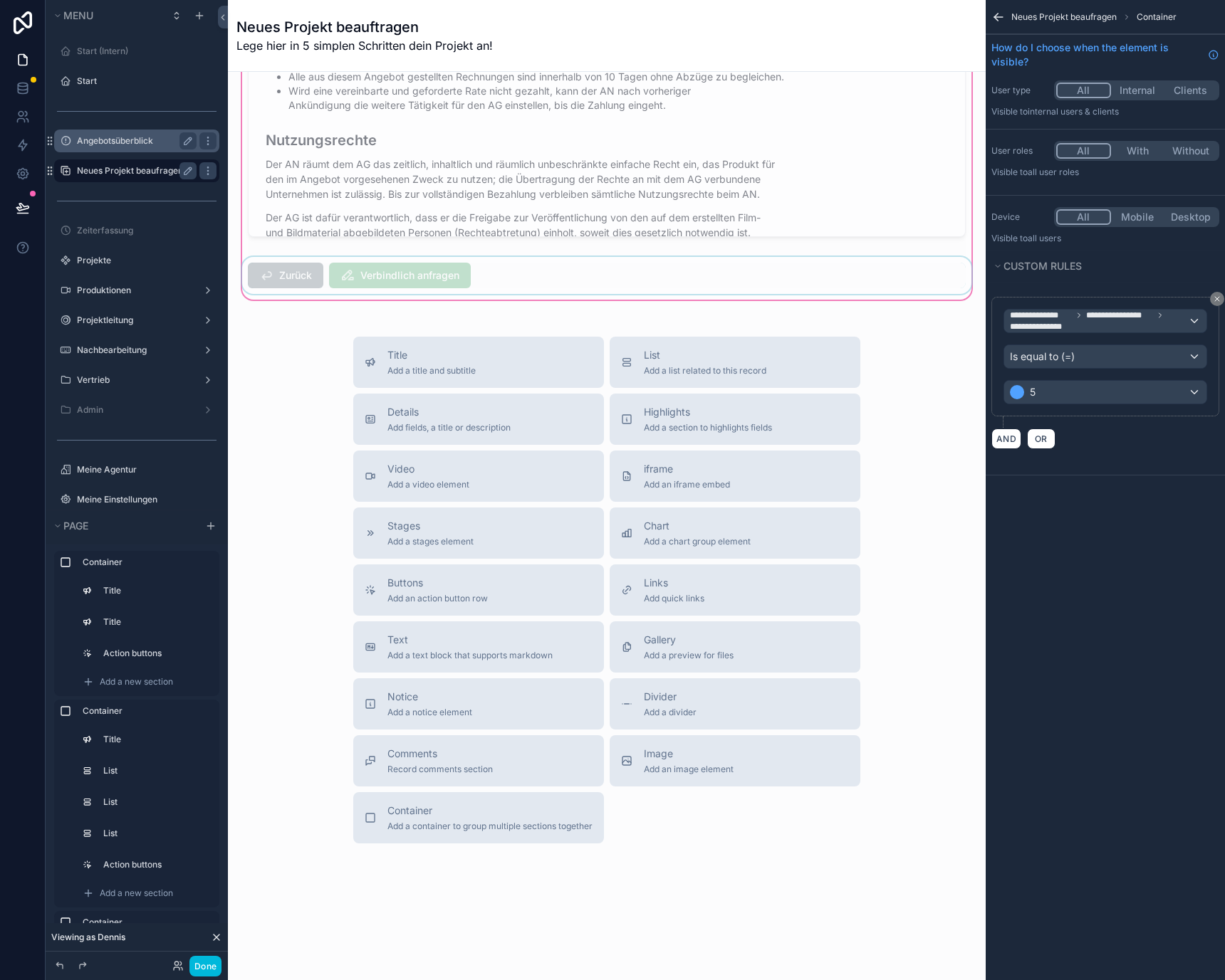
click at [470, 279] on div "scrollable content" at bounding box center [607, 275] width 735 height 37
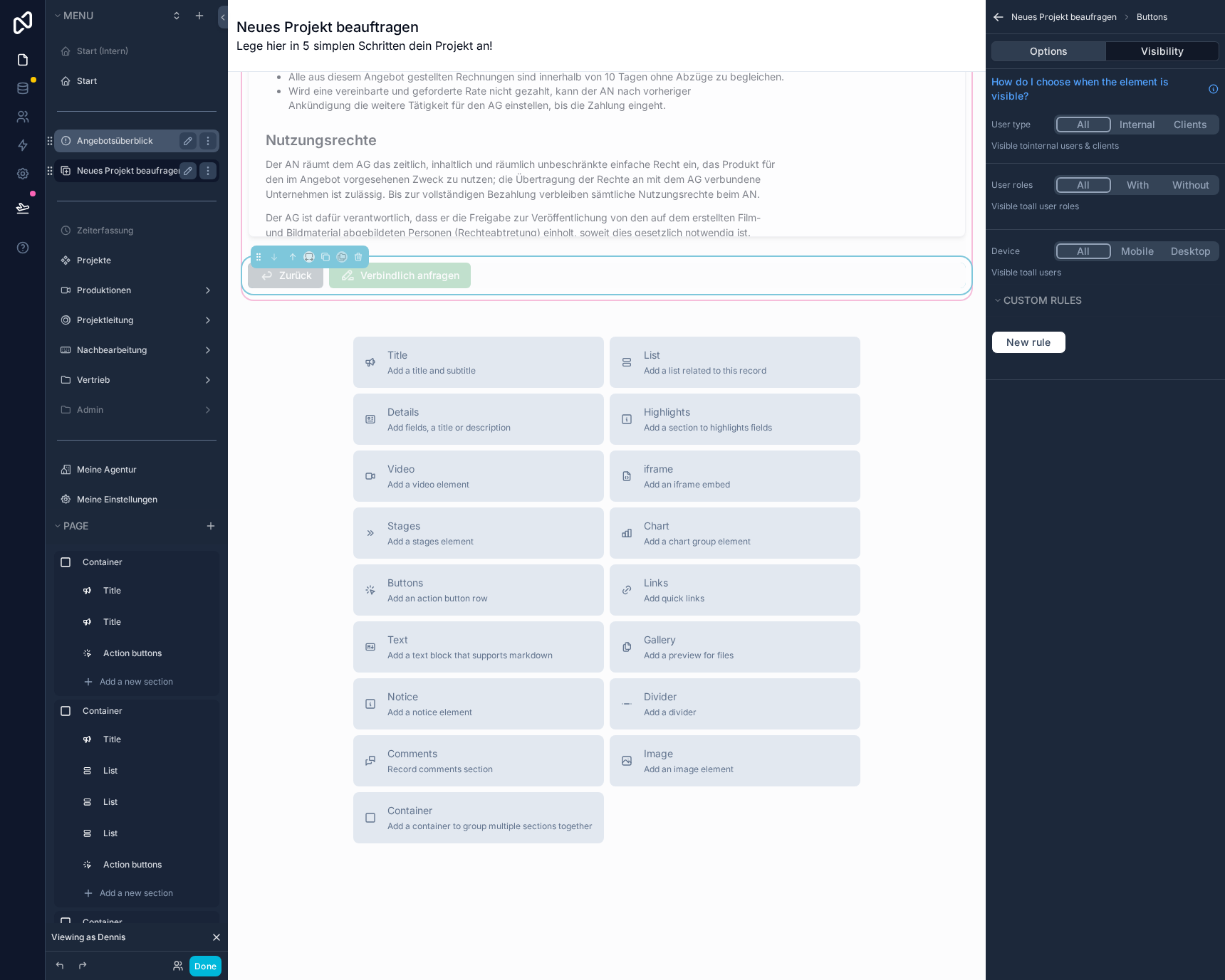
click at [1089, 53] on button "Options" at bounding box center [1048, 51] width 114 height 20
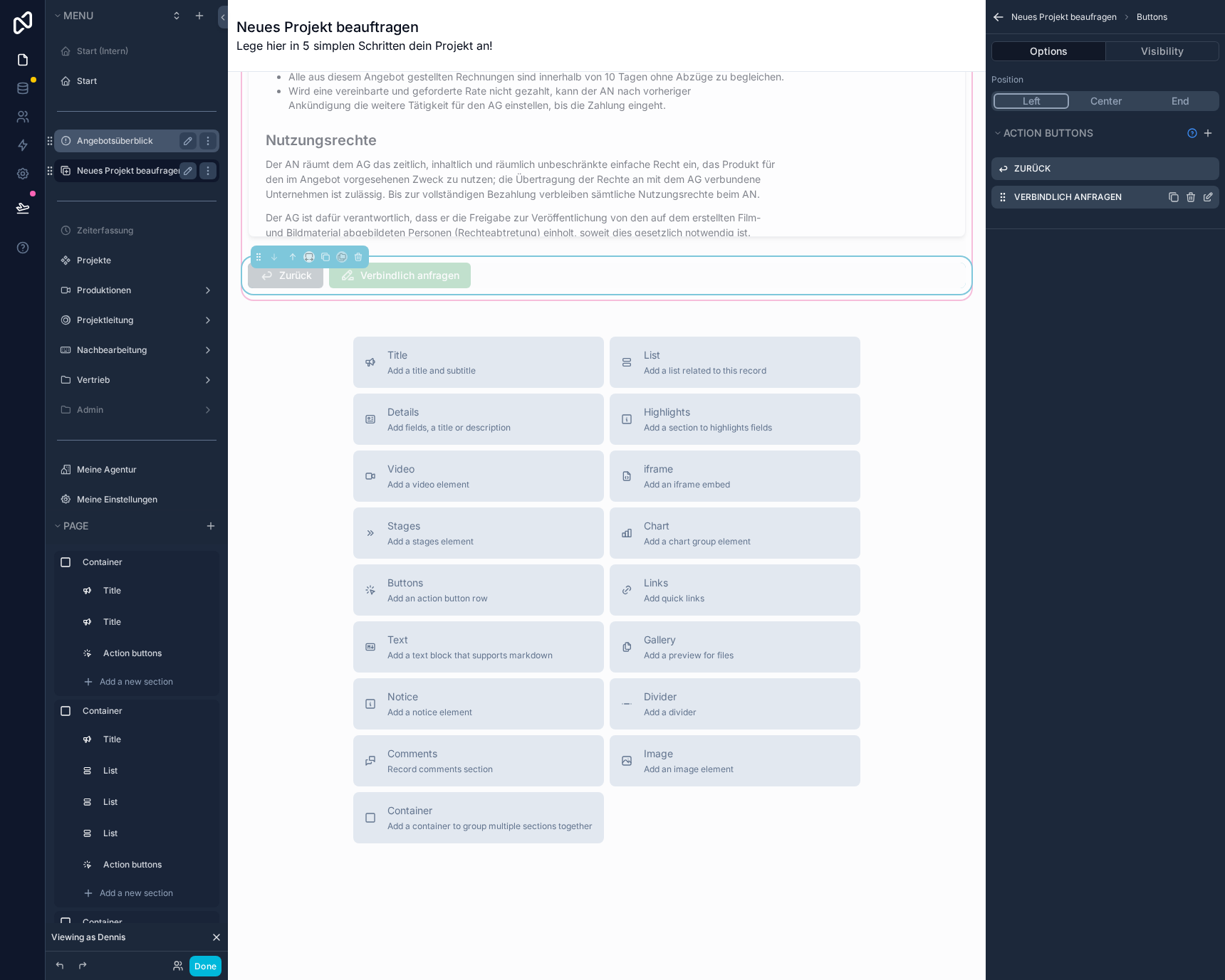
click at [1204, 196] on icon "scrollable content" at bounding box center [1208, 197] width 12 height 12
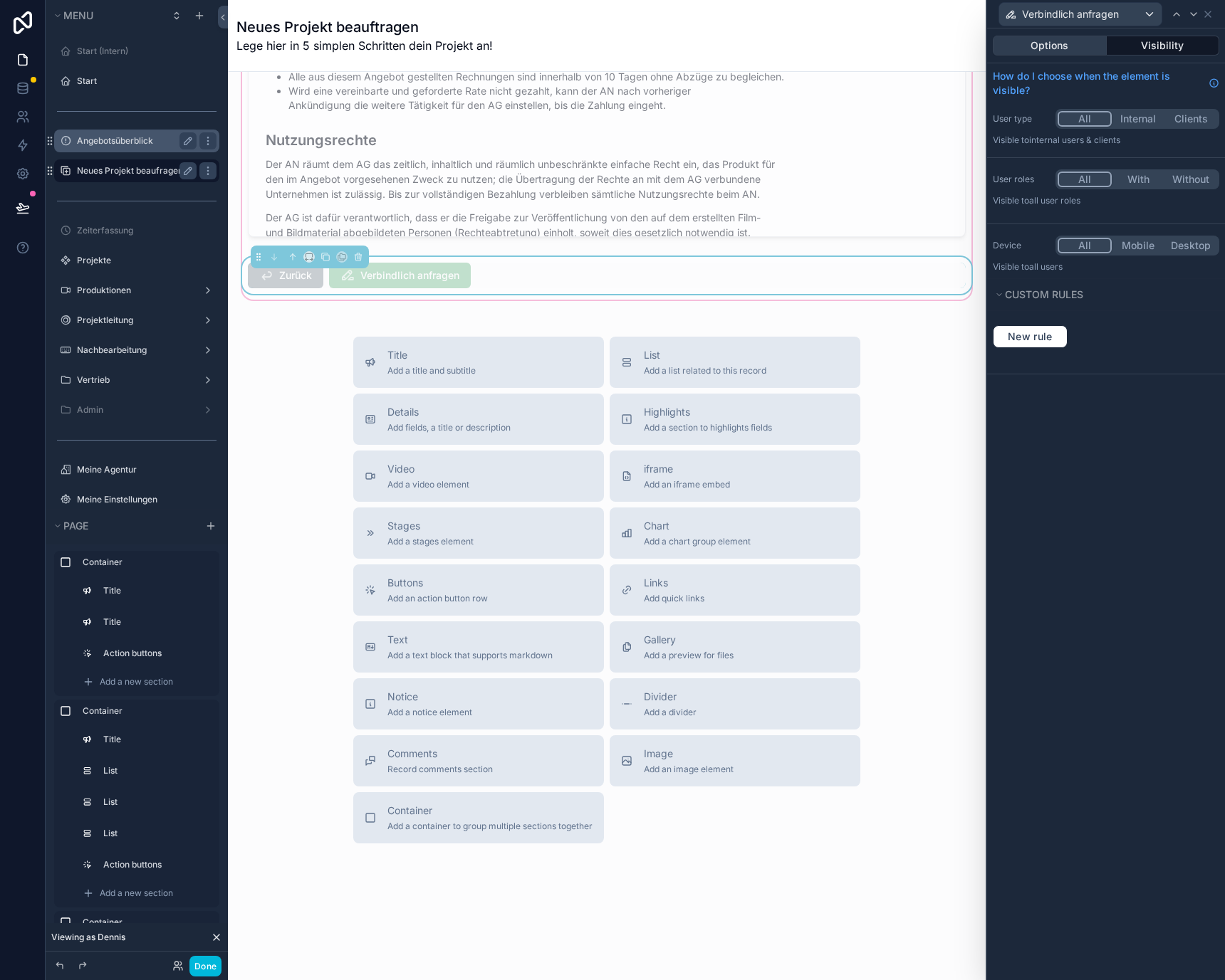
click at [1098, 37] on button "Options" at bounding box center [1050, 45] width 114 height 20
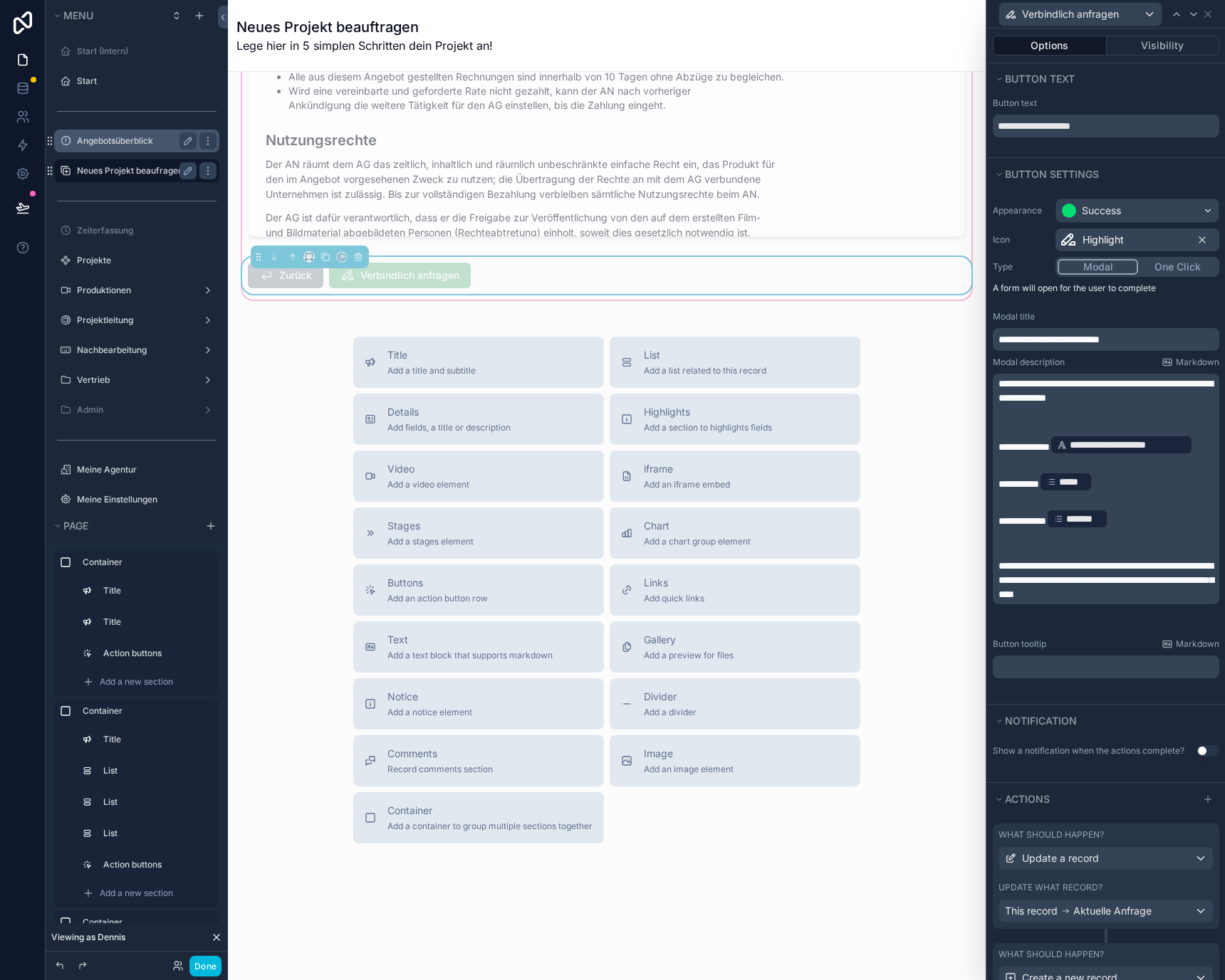
scroll to position [469, 0]
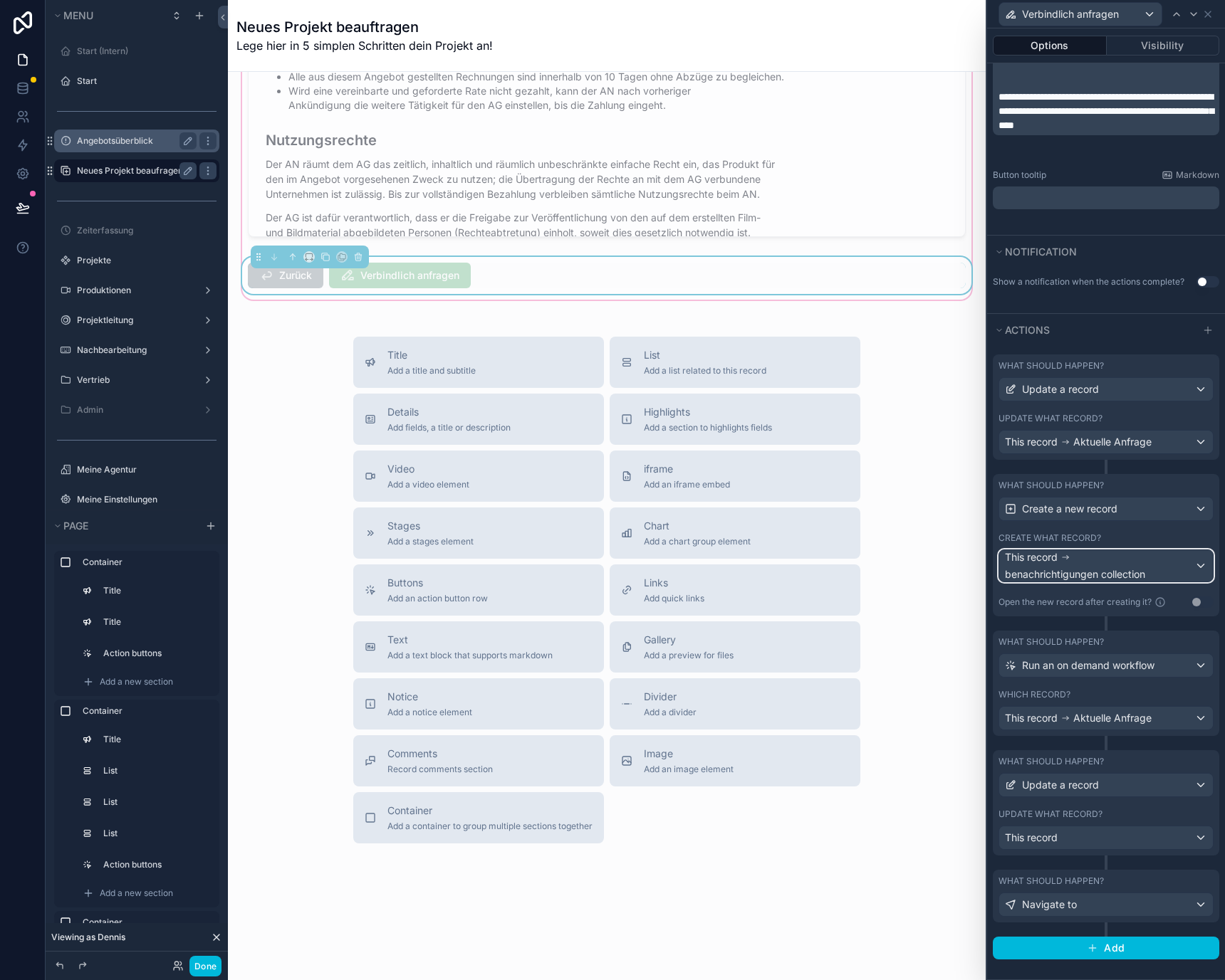
click at [1109, 565] on div "This record benachrichtigungen collection" at bounding box center [1099, 565] width 190 height 31
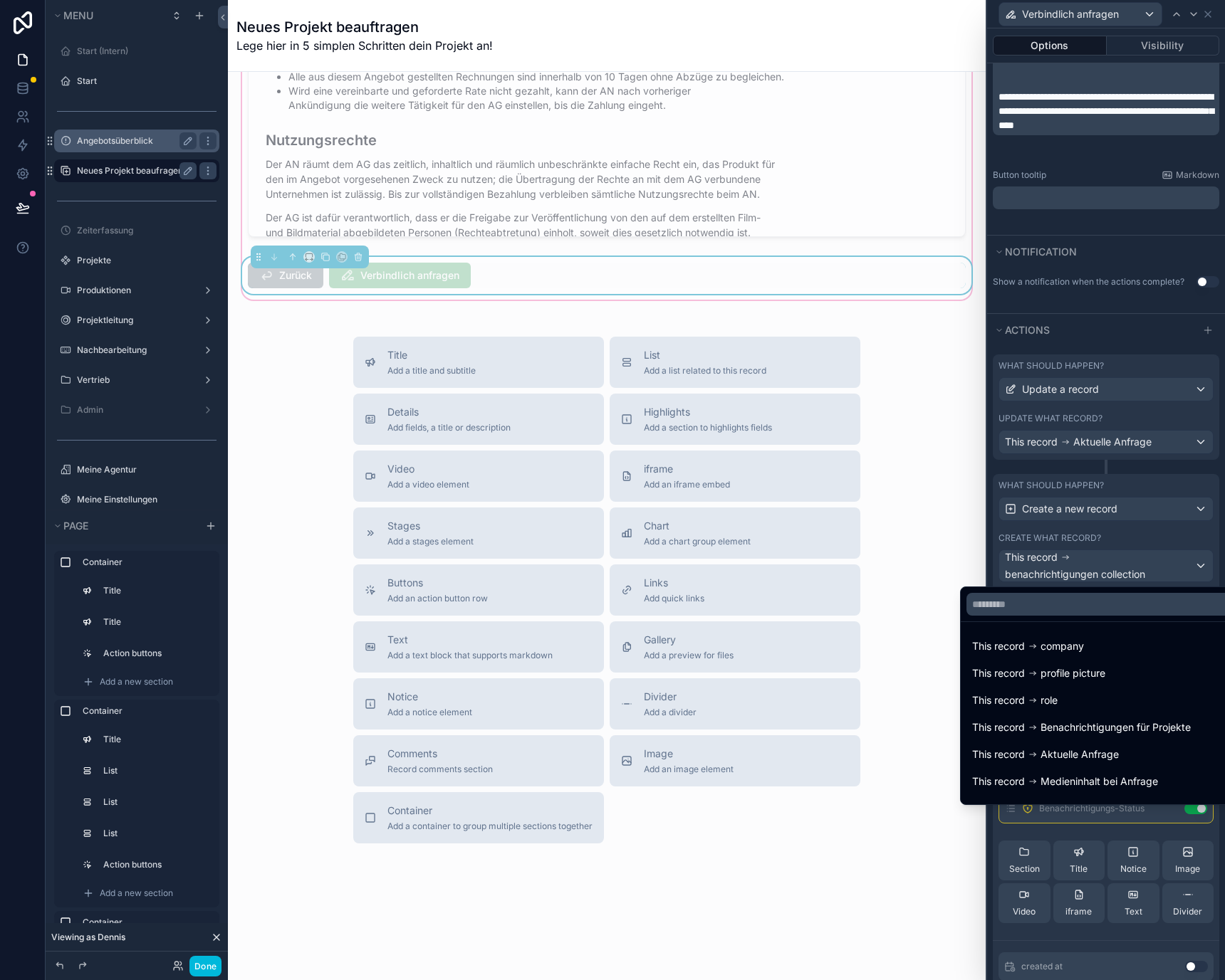
click at [1109, 565] on div at bounding box center [1106, 490] width 238 height 980
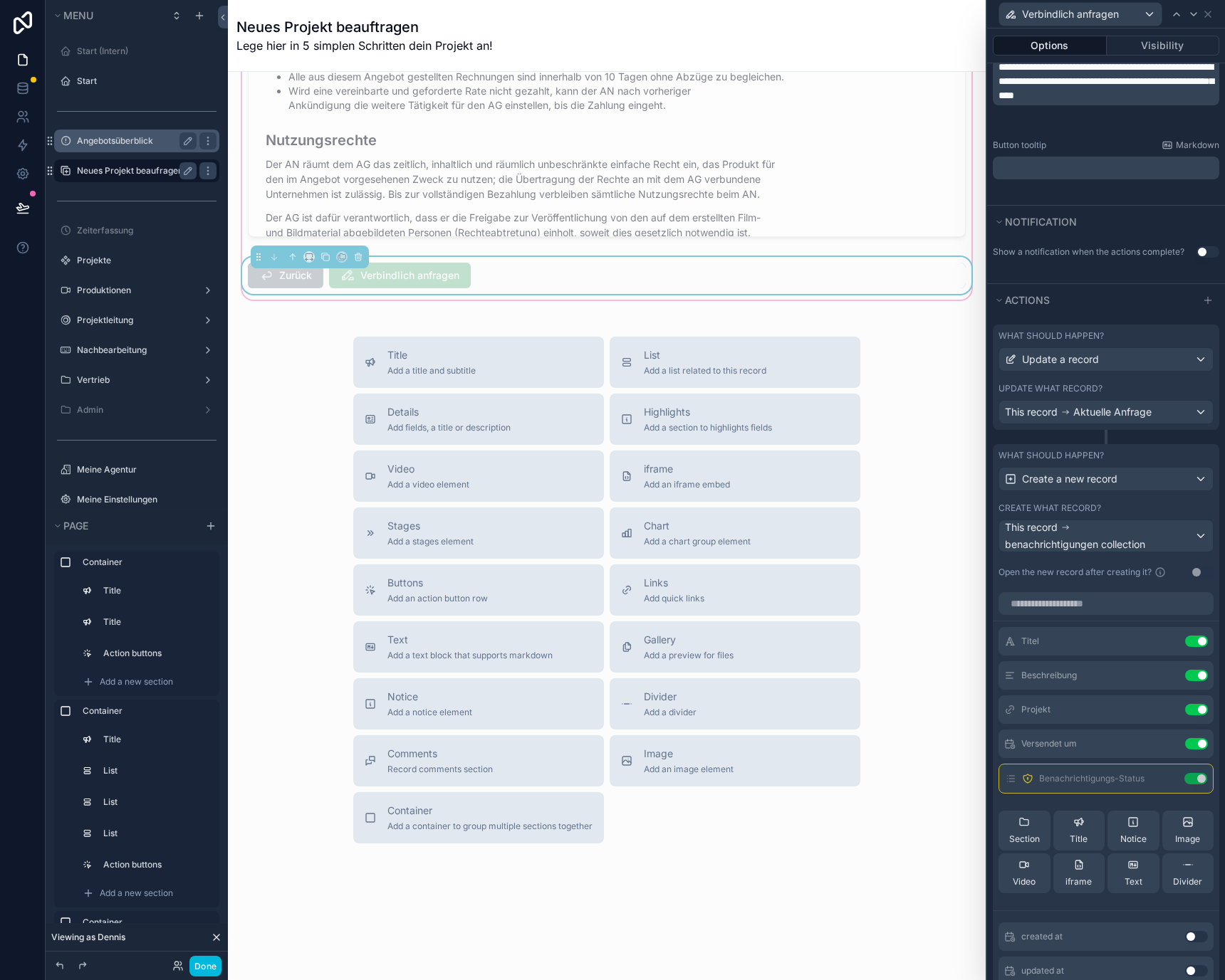
scroll to position [516, 0]
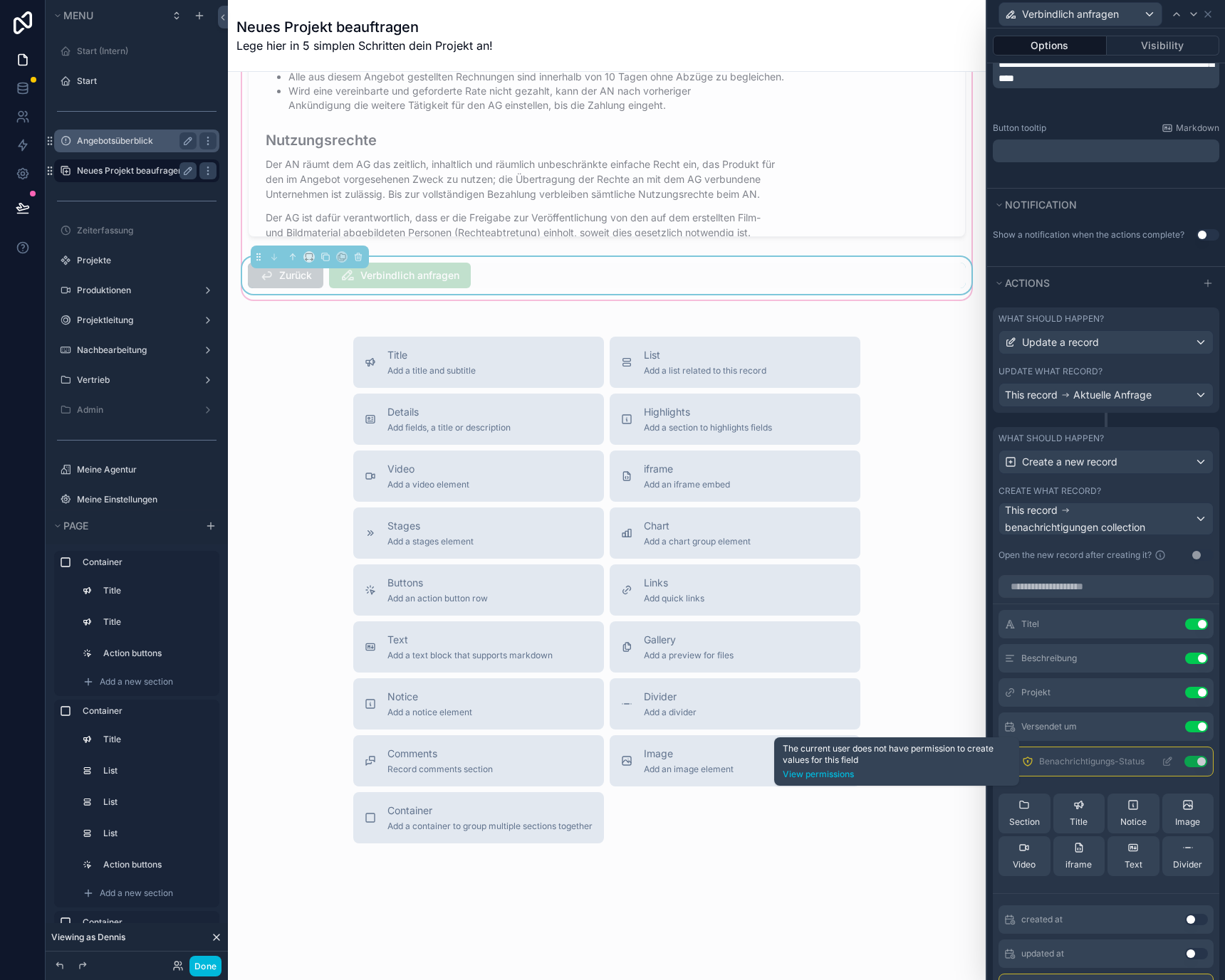
click at [1026, 759] on icon at bounding box center [1028, 762] width 12 height 12
click at [18, 89] on icon at bounding box center [22, 92] width 10 height 6
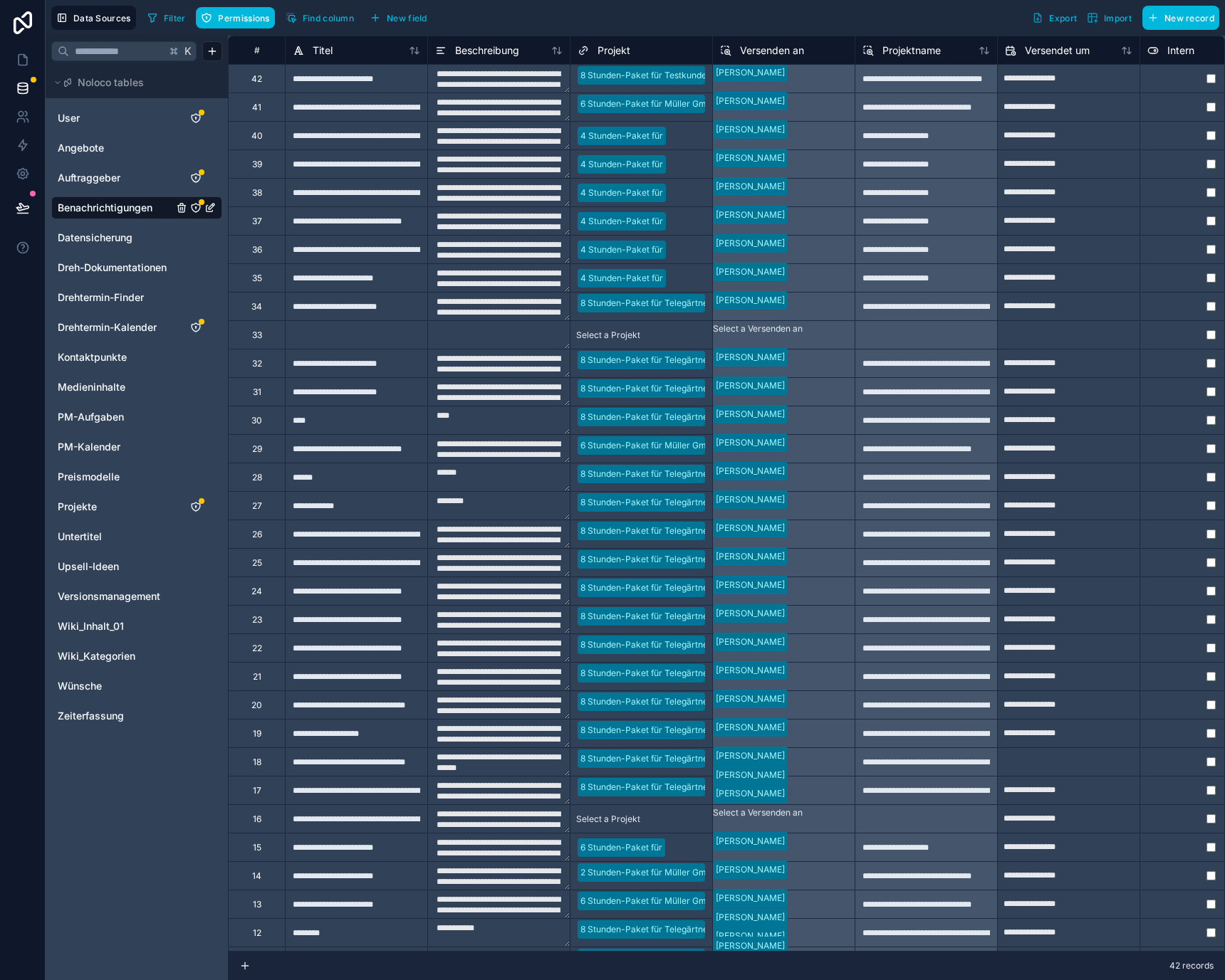
click at [193, 205] on icon "Benachrichtigungen" at bounding box center [196, 208] width 12 height 12
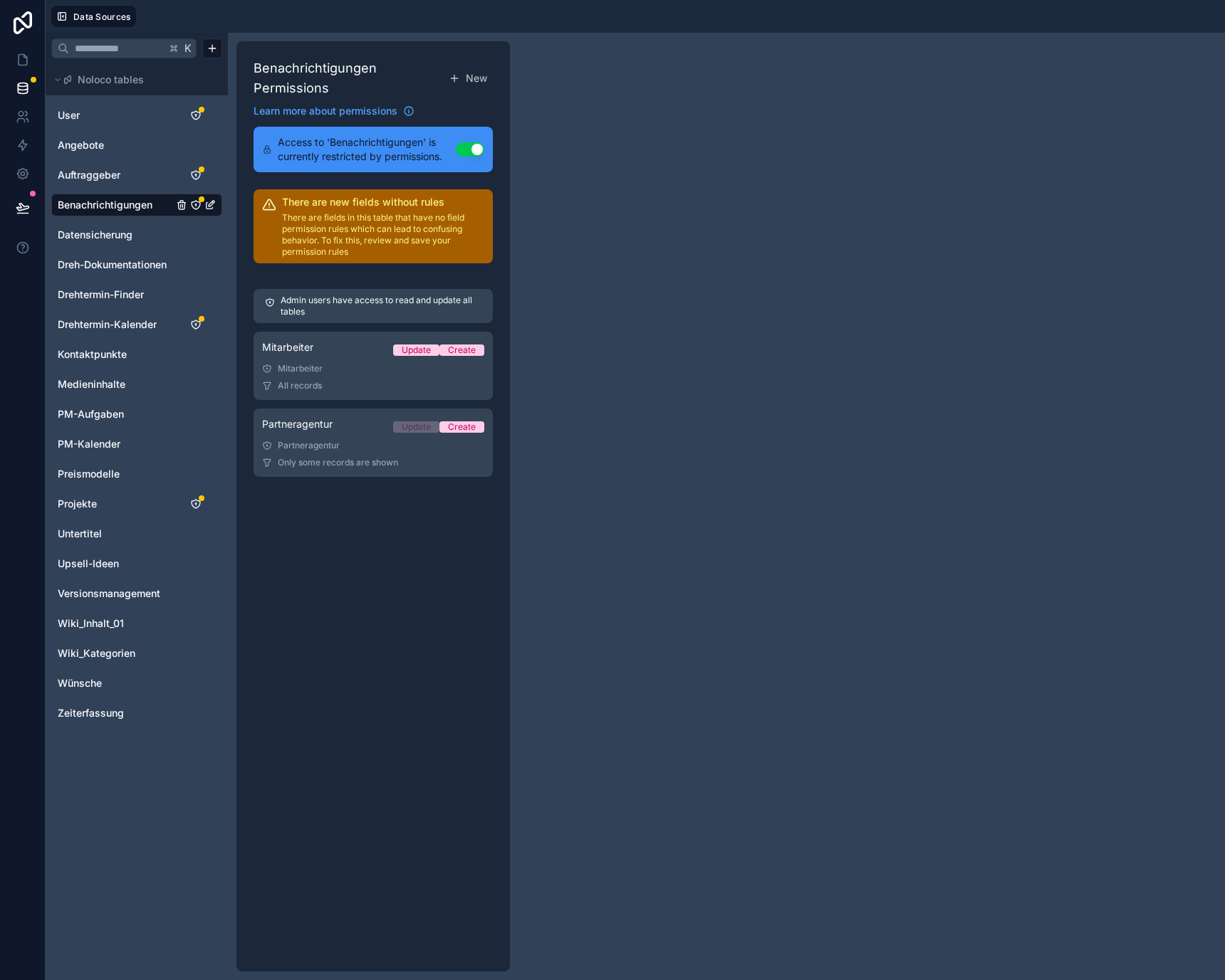
click at [469, 145] on button "Use setting" at bounding box center [470, 149] width 29 height 14
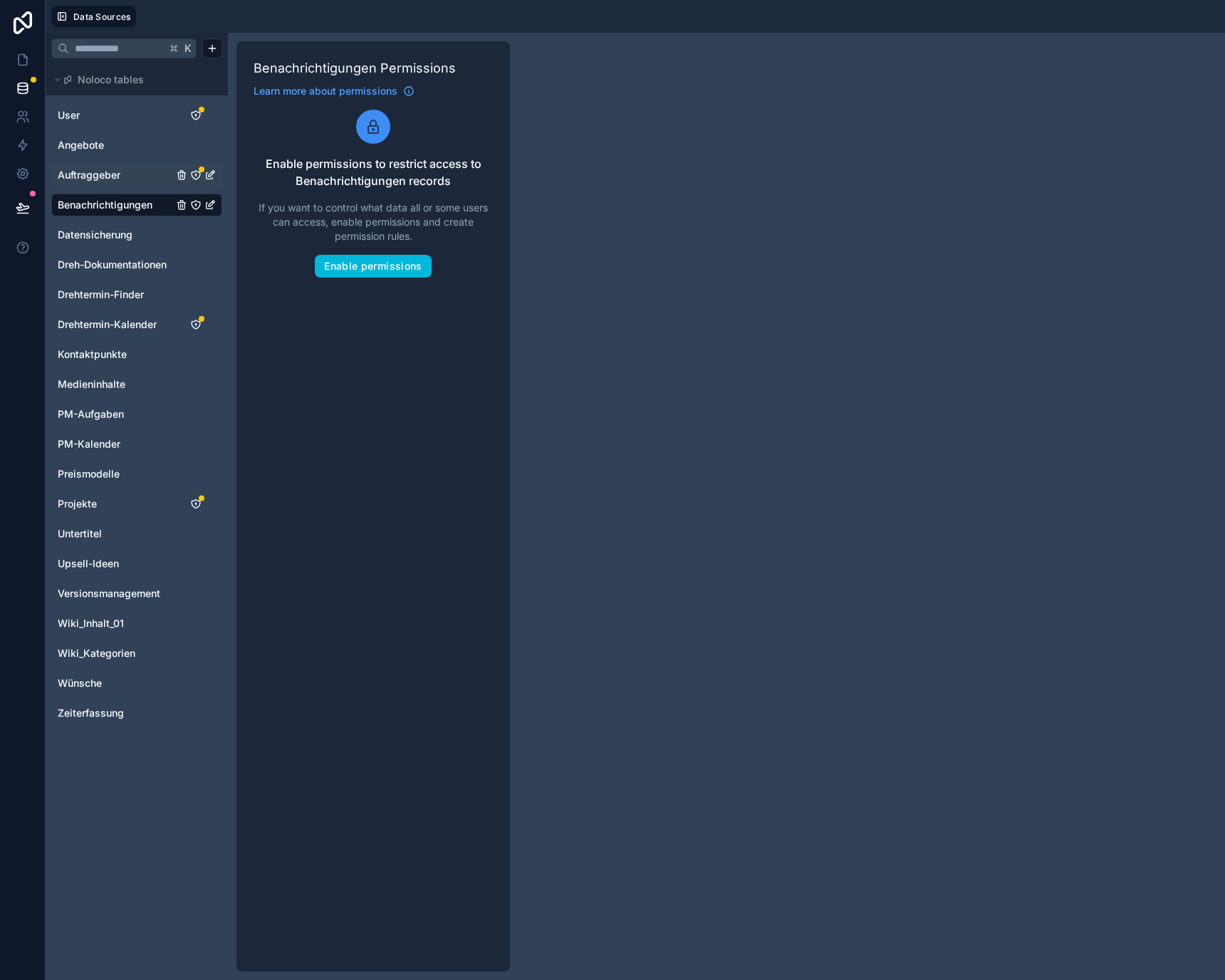
click at [199, 177] on icon "Auftraggeber" at bounding box center [196, 175] width 9 height 9
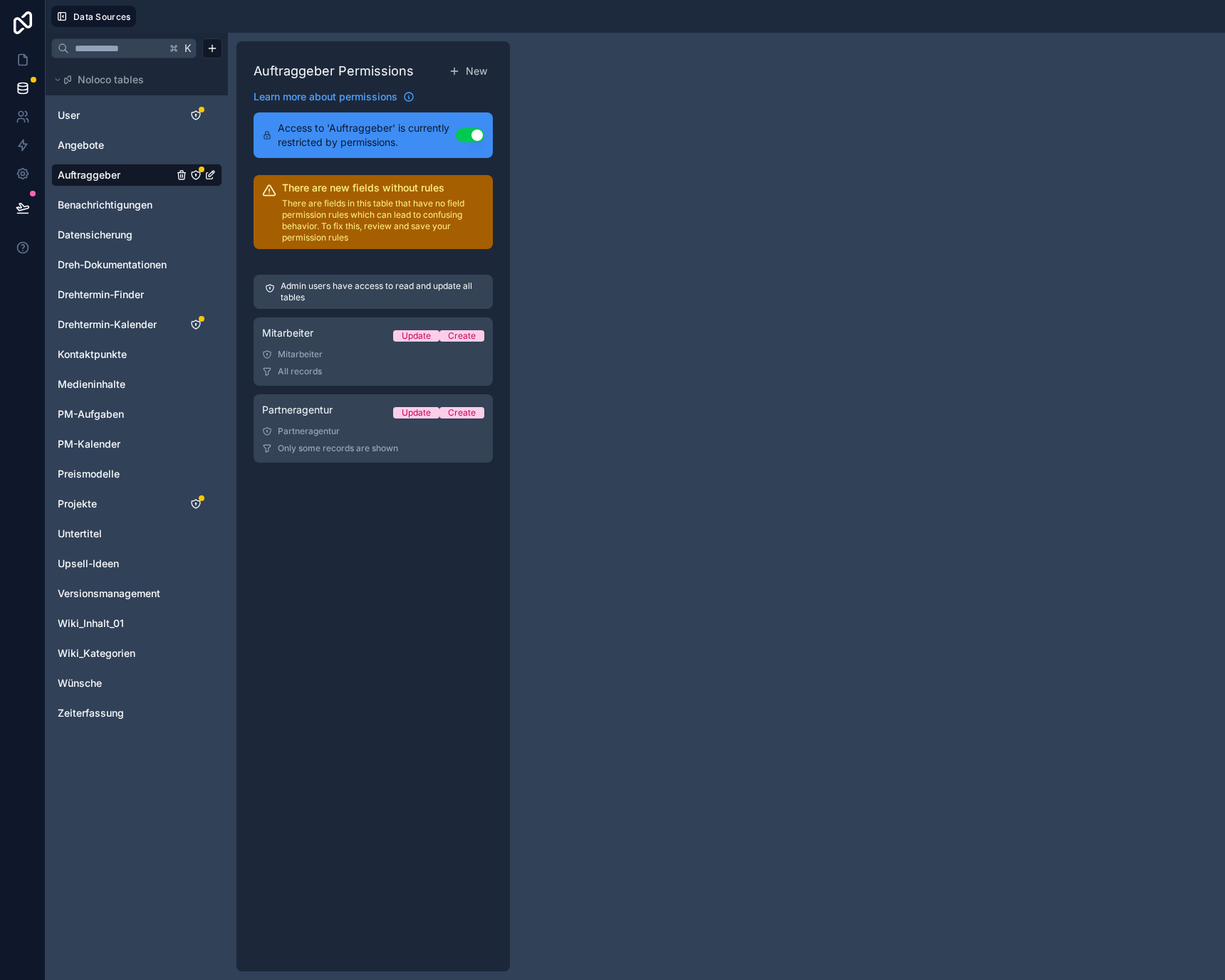
click at [467, 142] on div "Access to 'Auftraggeber' is currently restricted by permissions. Use setting" at bounding box center [373, 136] width 240 height 45
click at [468, 135] on button "Use setting" at bounding box center [470, 135] width 29 height 14
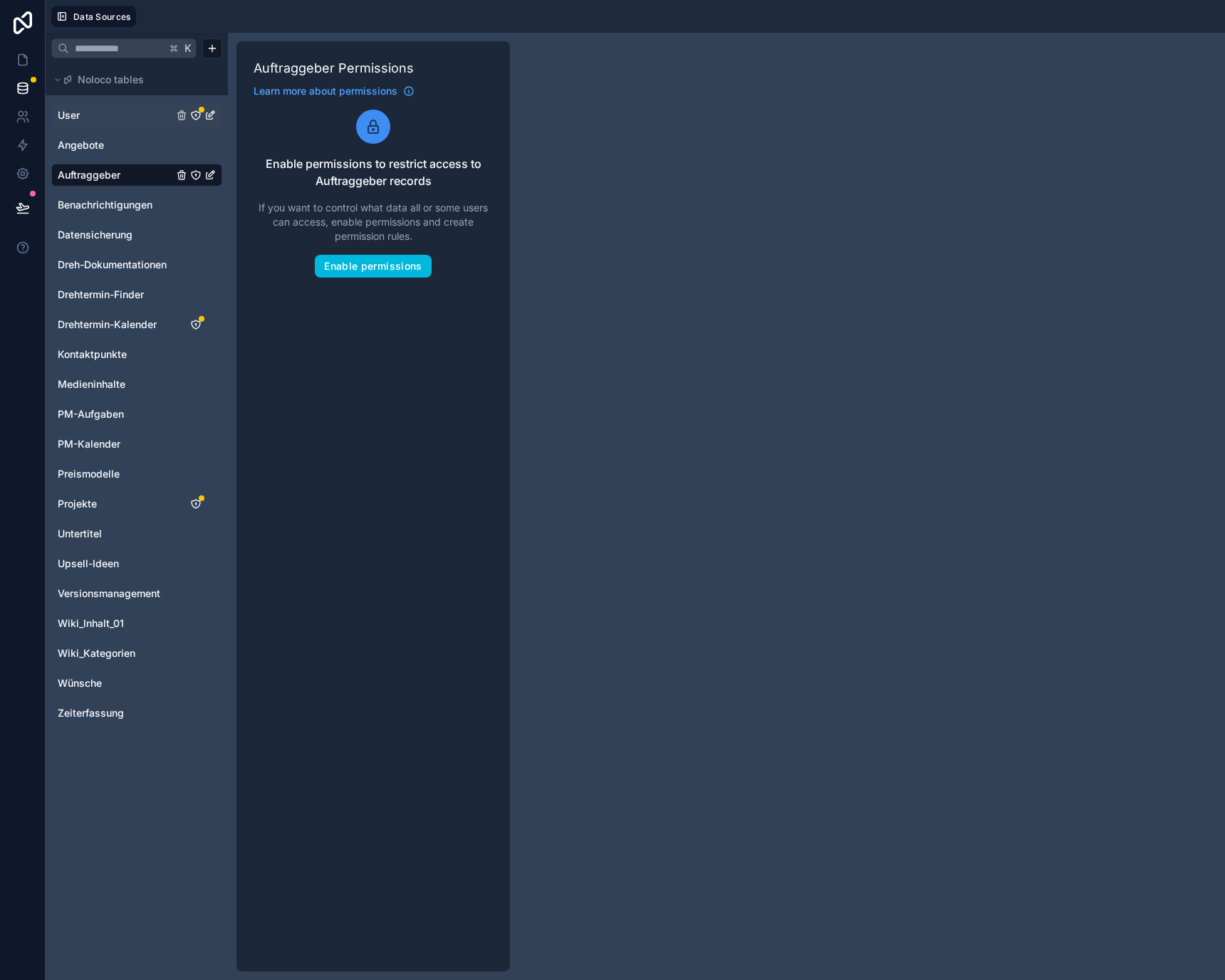
click at [158, 114] on link "User" at bounding box center [115, 115] width 115 height 14
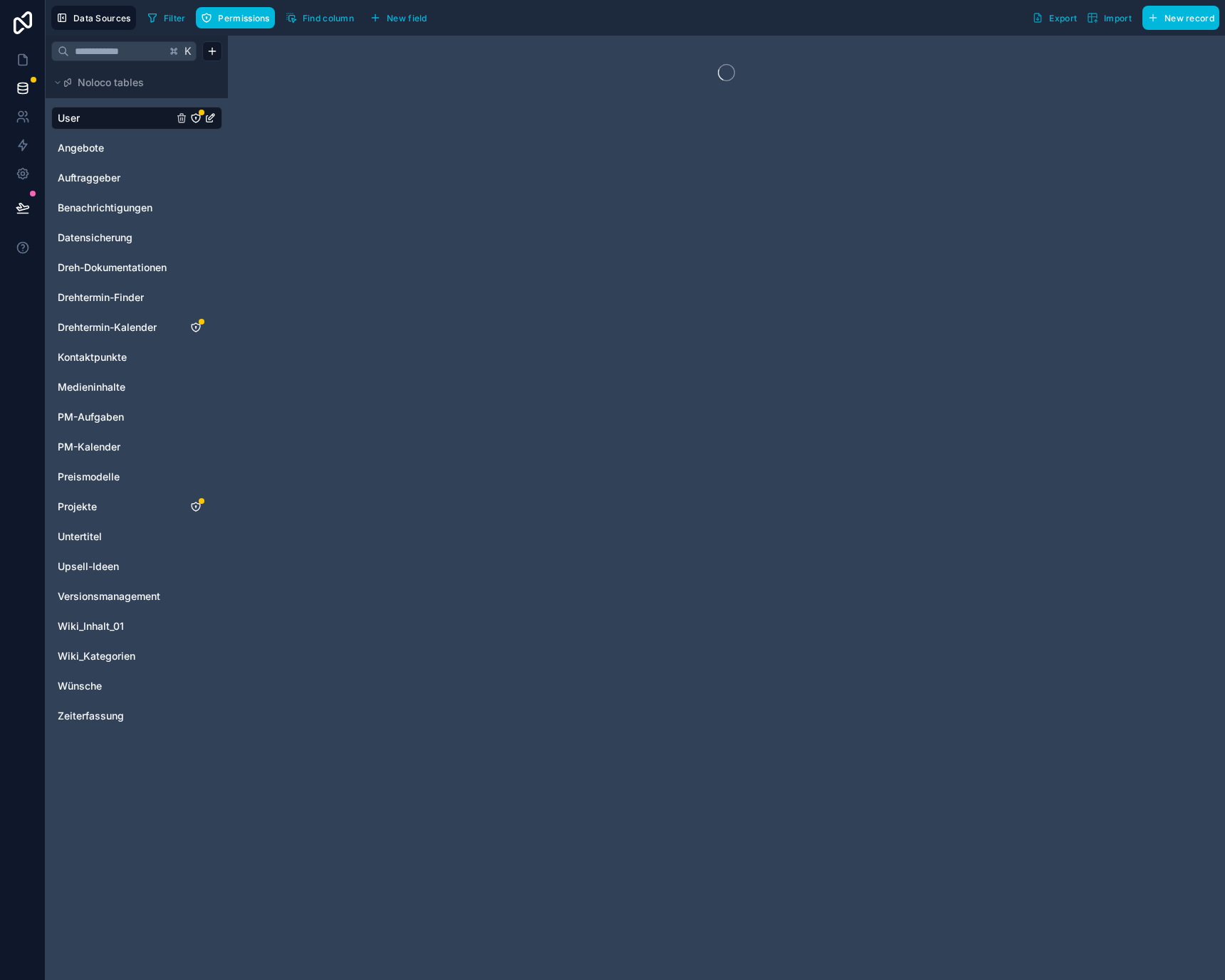
click at [194, 114] on icon "User" at bounding box center [196, 119] width 9 height 9
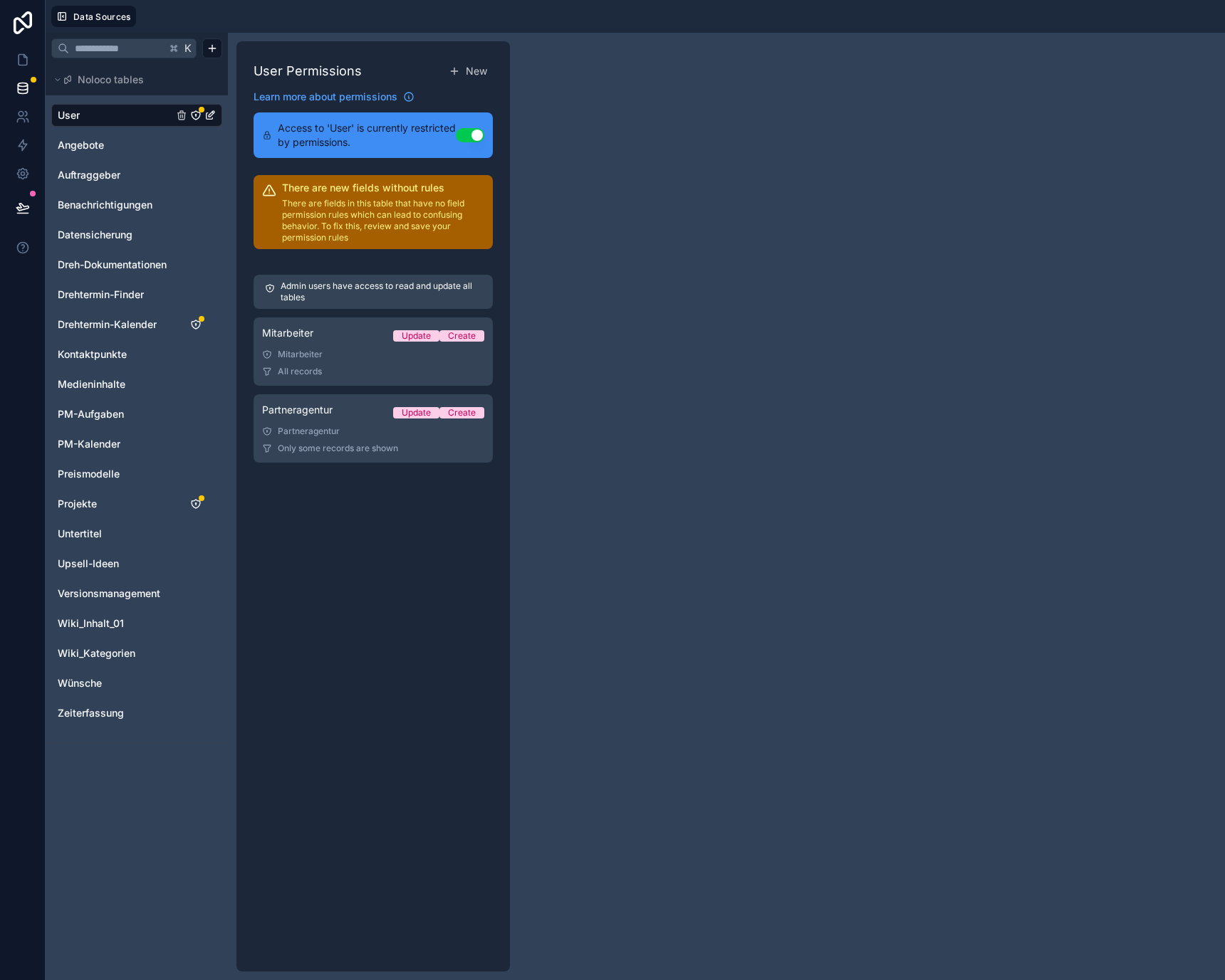
click at [467, 141] on button "Use setting" at bounding box center [470, 135] width 29 height 14
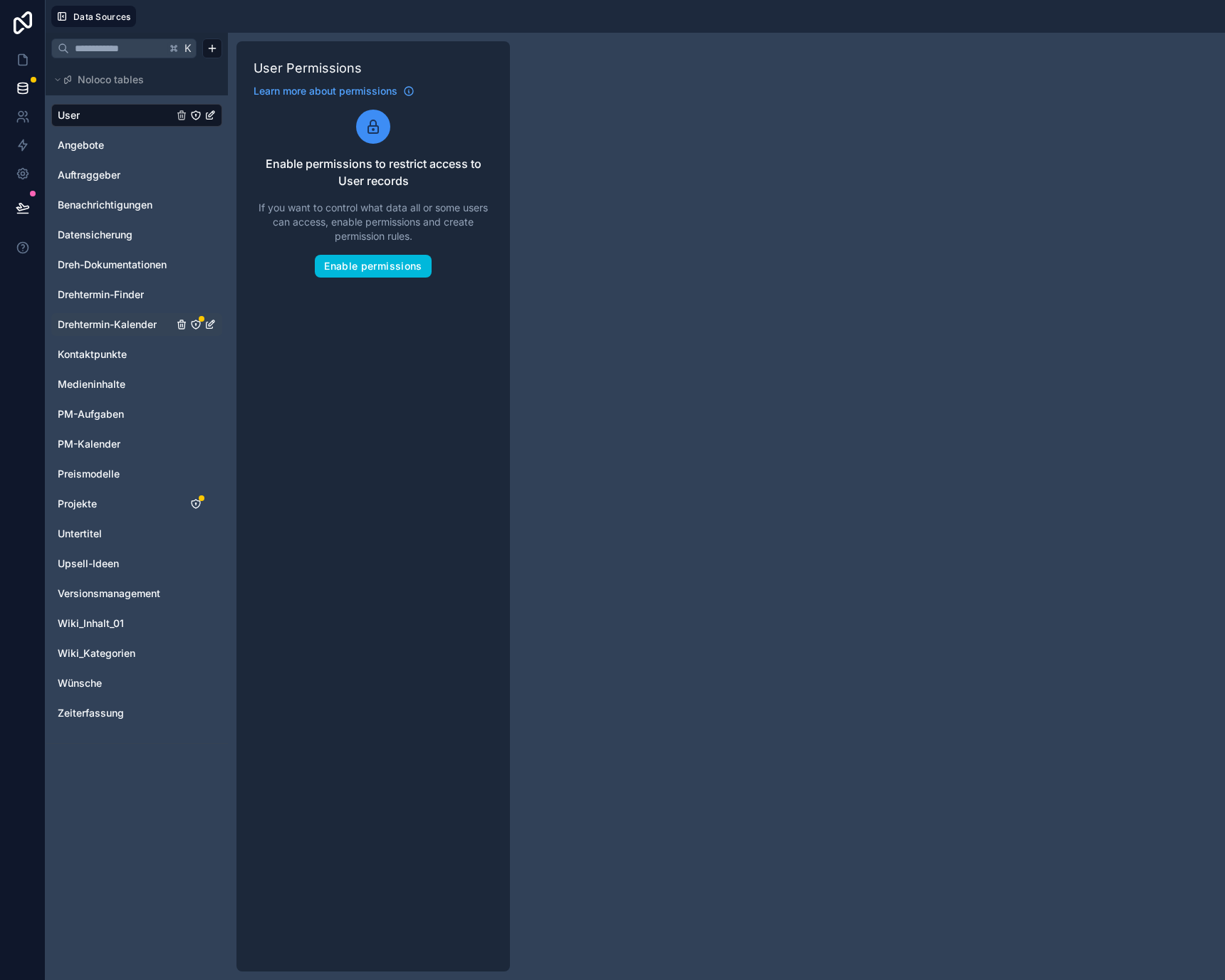
click at [198, 320] on icon "Drehtermin-Kalender" at bounding box center [196, 324] width 12 height 12
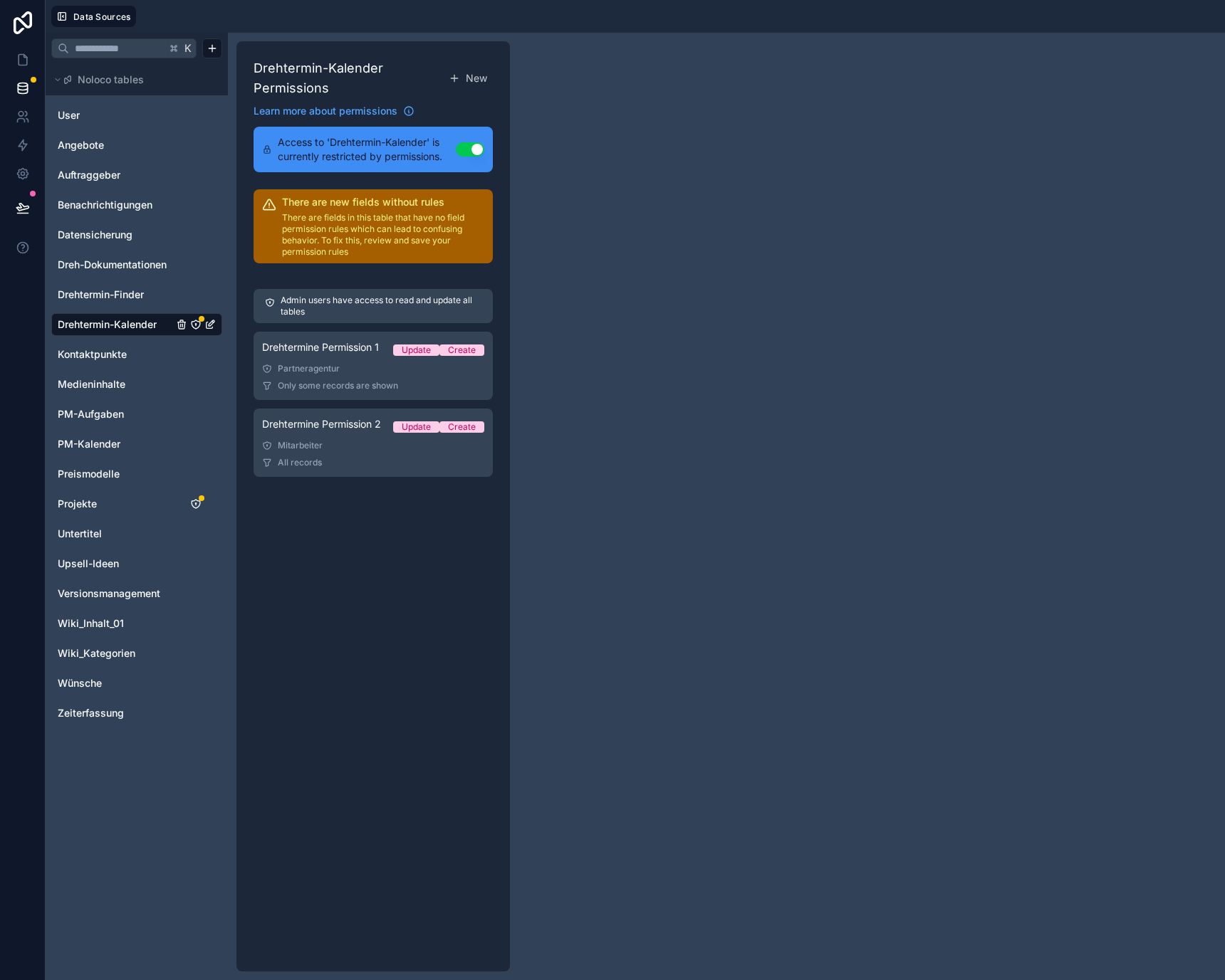
click at [468, 155] on button "Use setting" at bounding box center [470, 149] width 29 height 14
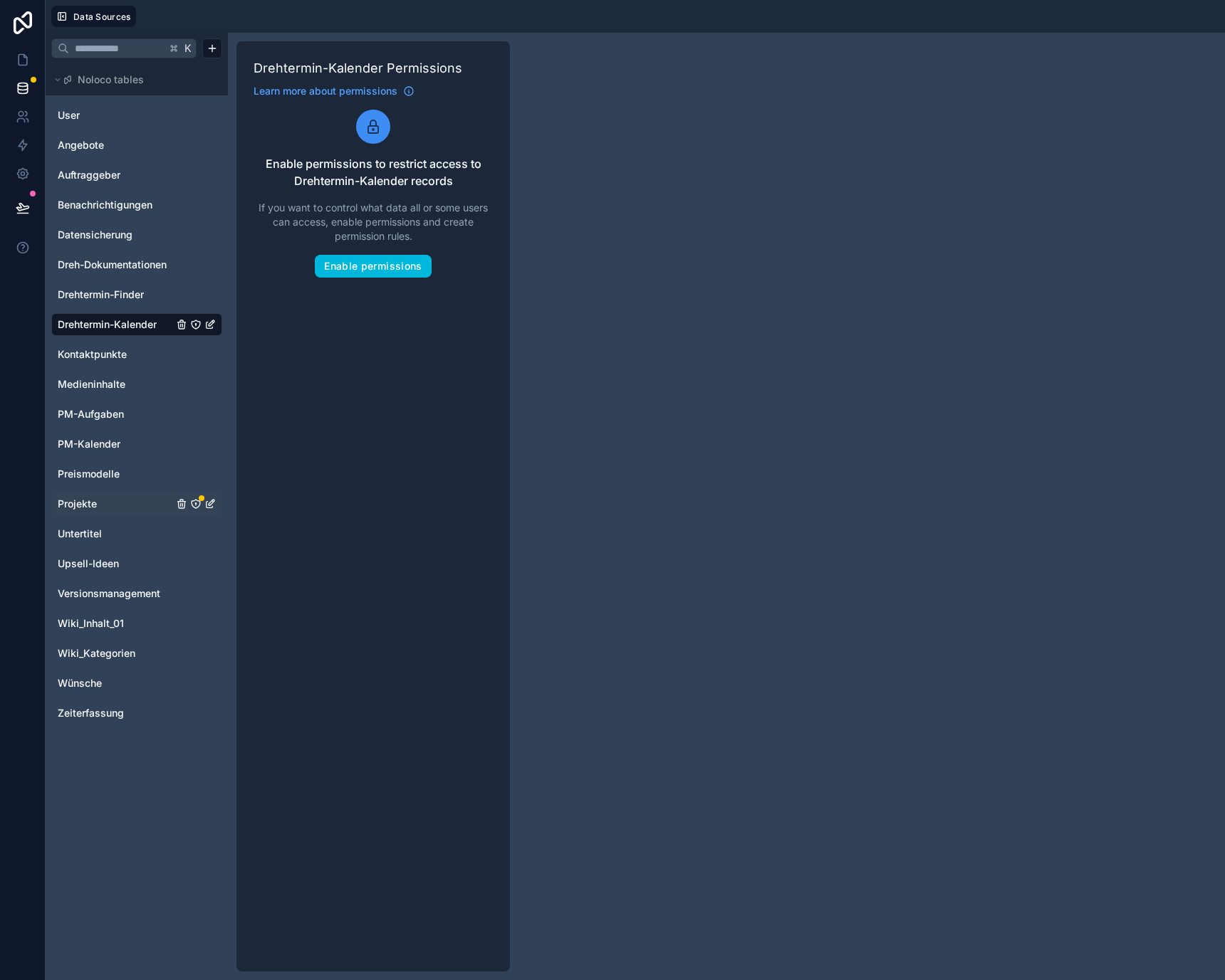
click at [198, 500] on icon "Projekte" at bounding box center [196, 504] width 9 height 9
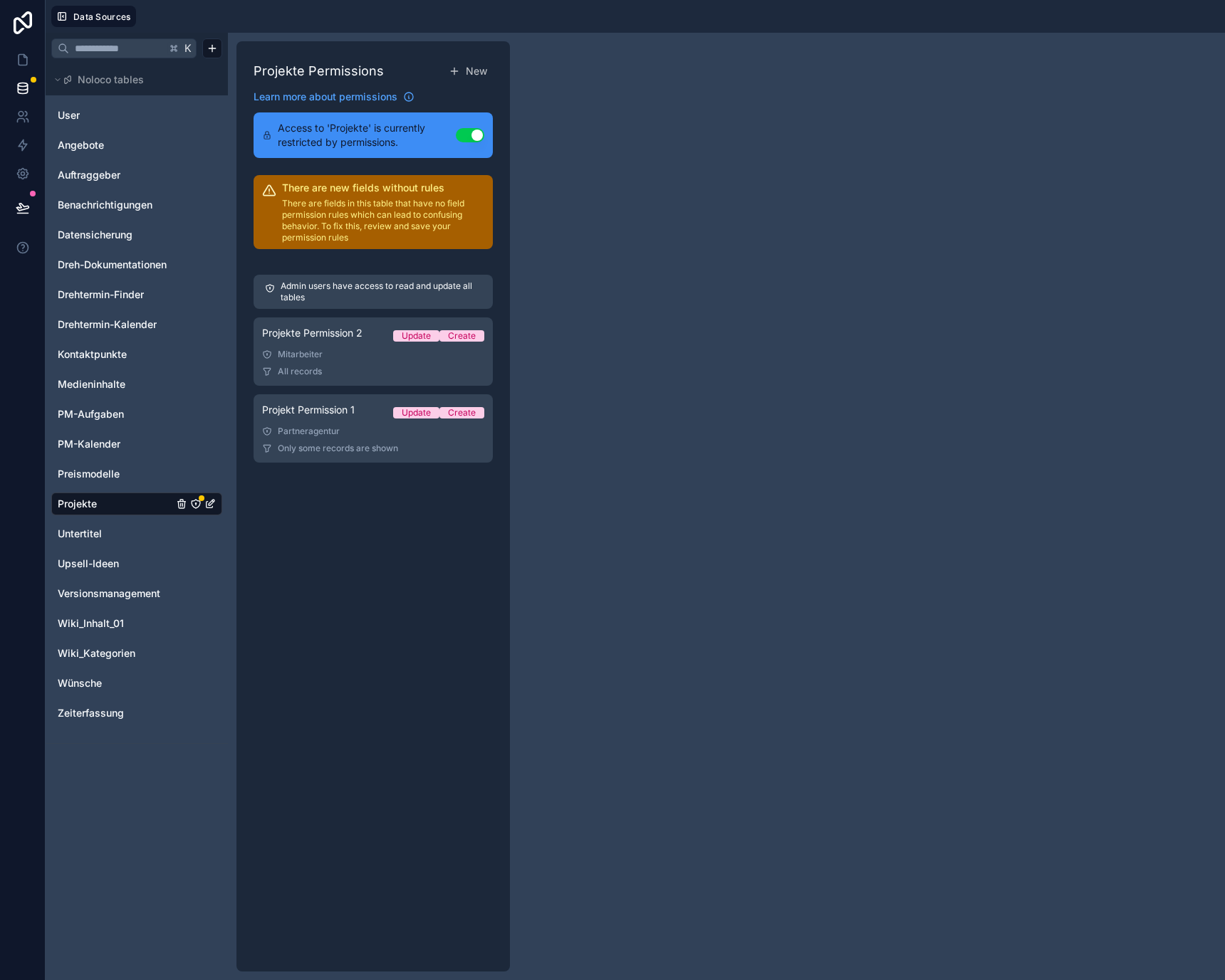
click at [473, 136] on button "Use setting" at bounding box center [470, 135] width 29 height 14
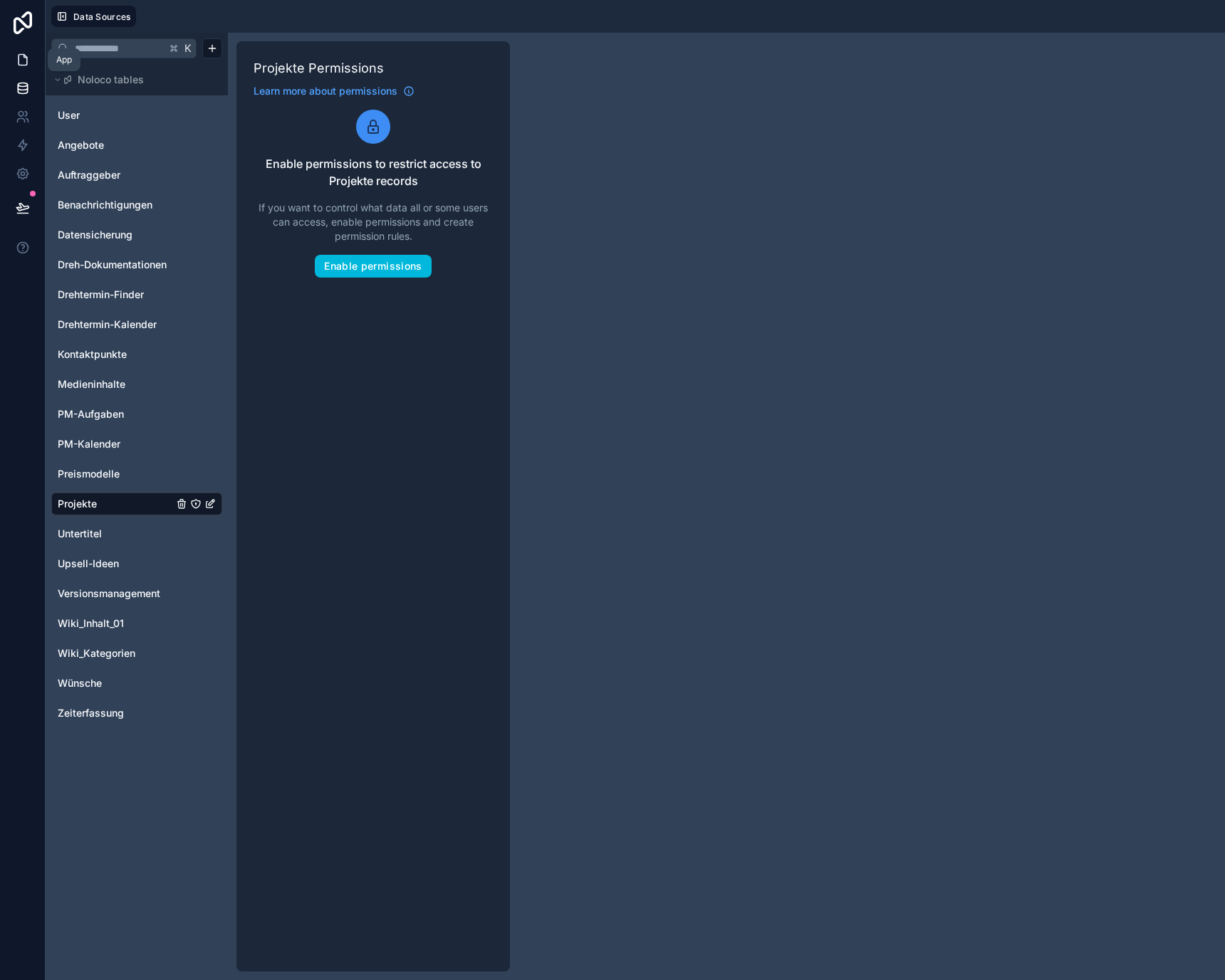
click at [25, 62] on icon at bounding box center [22, 59] width 14 height 14
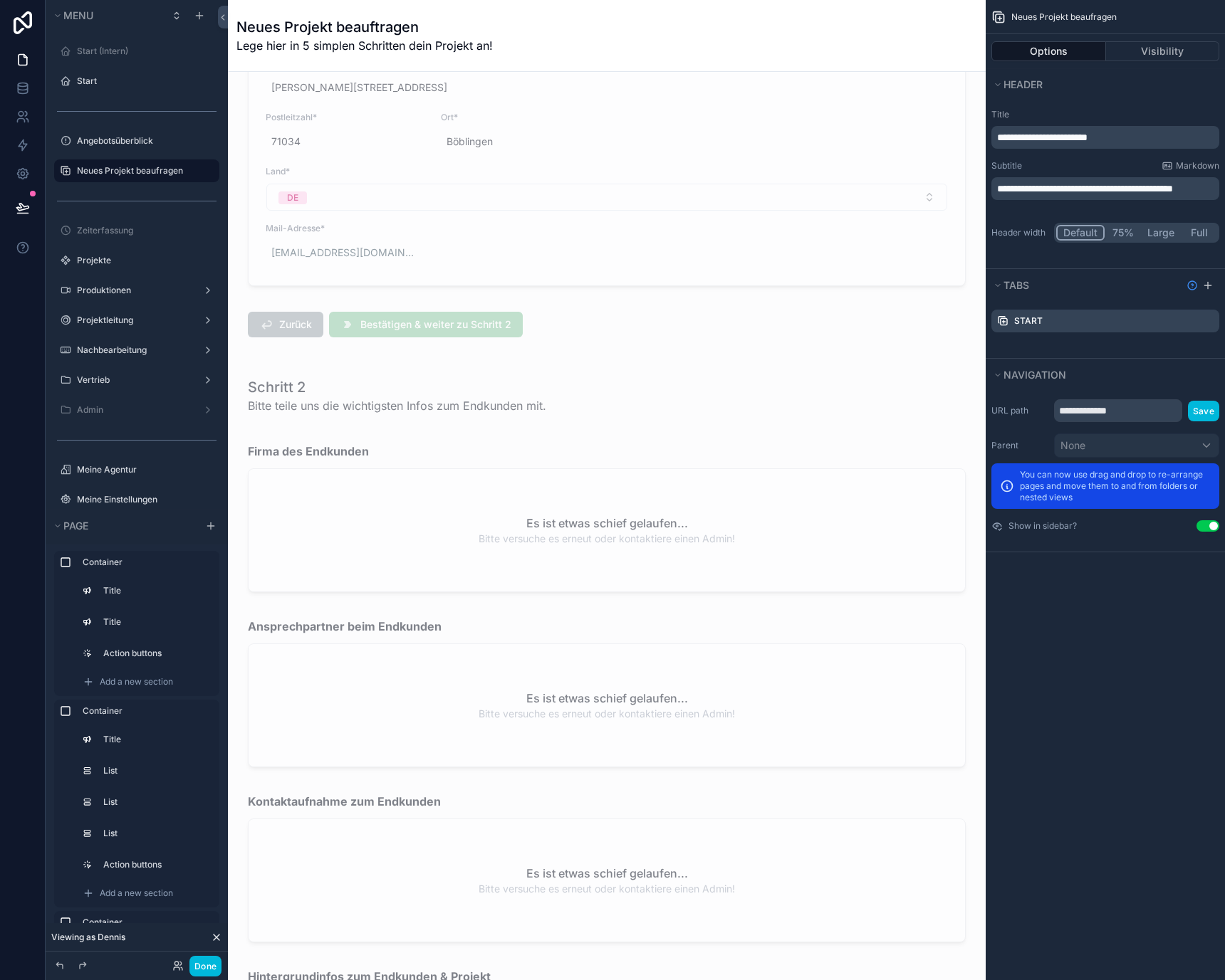
scroll to position [2520, 0]
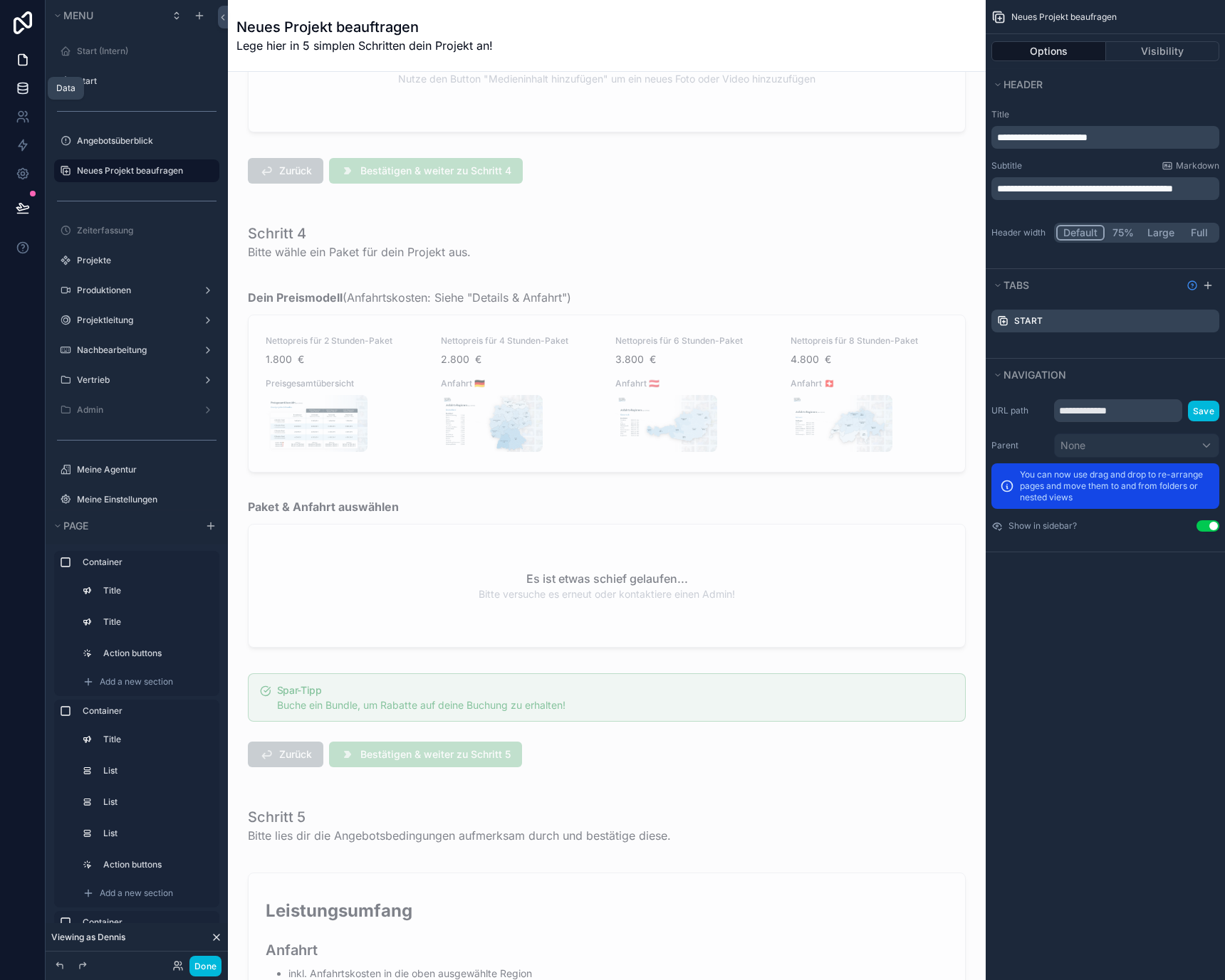
click at [21, 91] on icon at bounding box center [22, 88] width 14 height 14
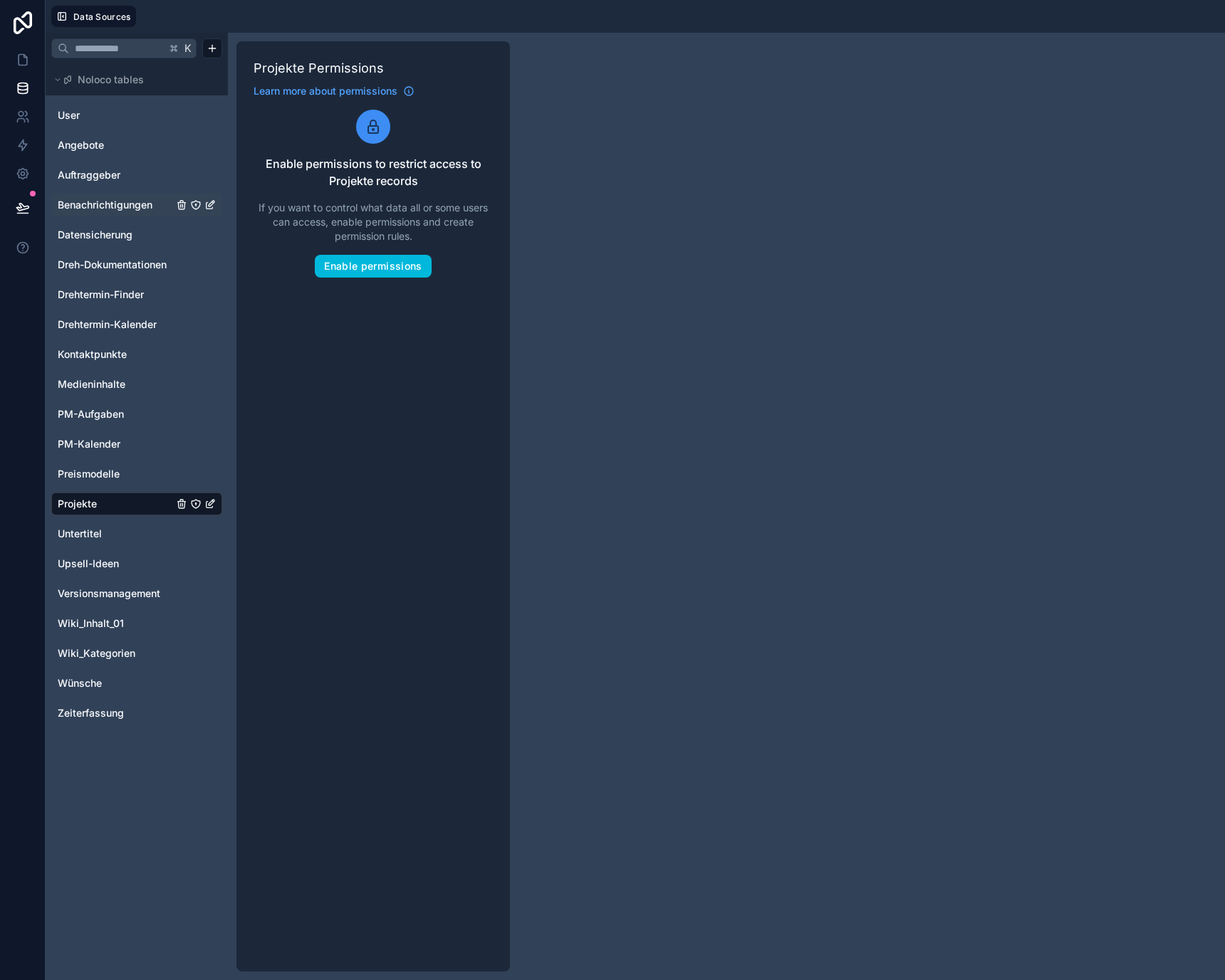
click at [142, 196] on div "Benachrichtigungen" at bounding box center [136, 204] width 171 height 23
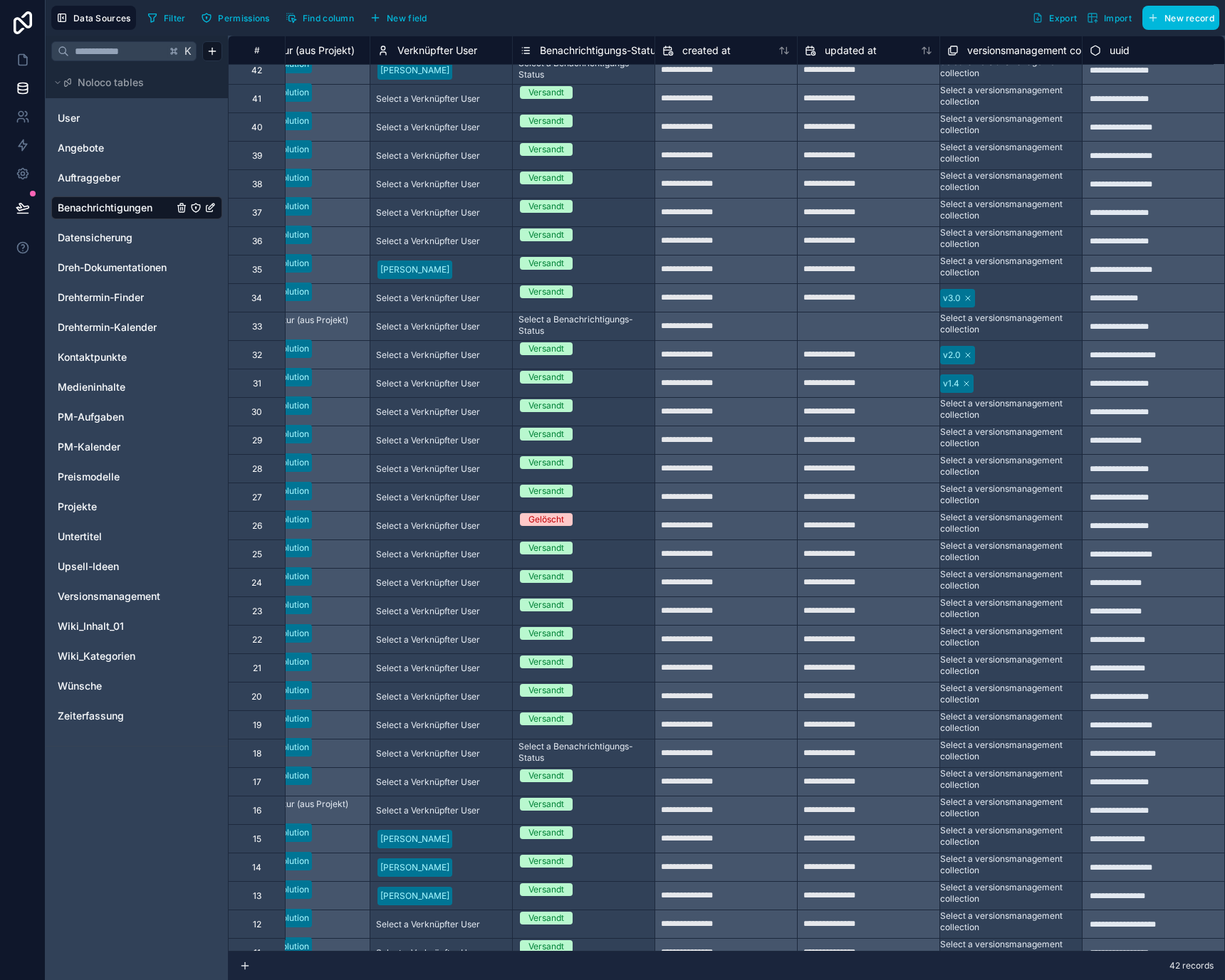
scroll to position [4, 1204]
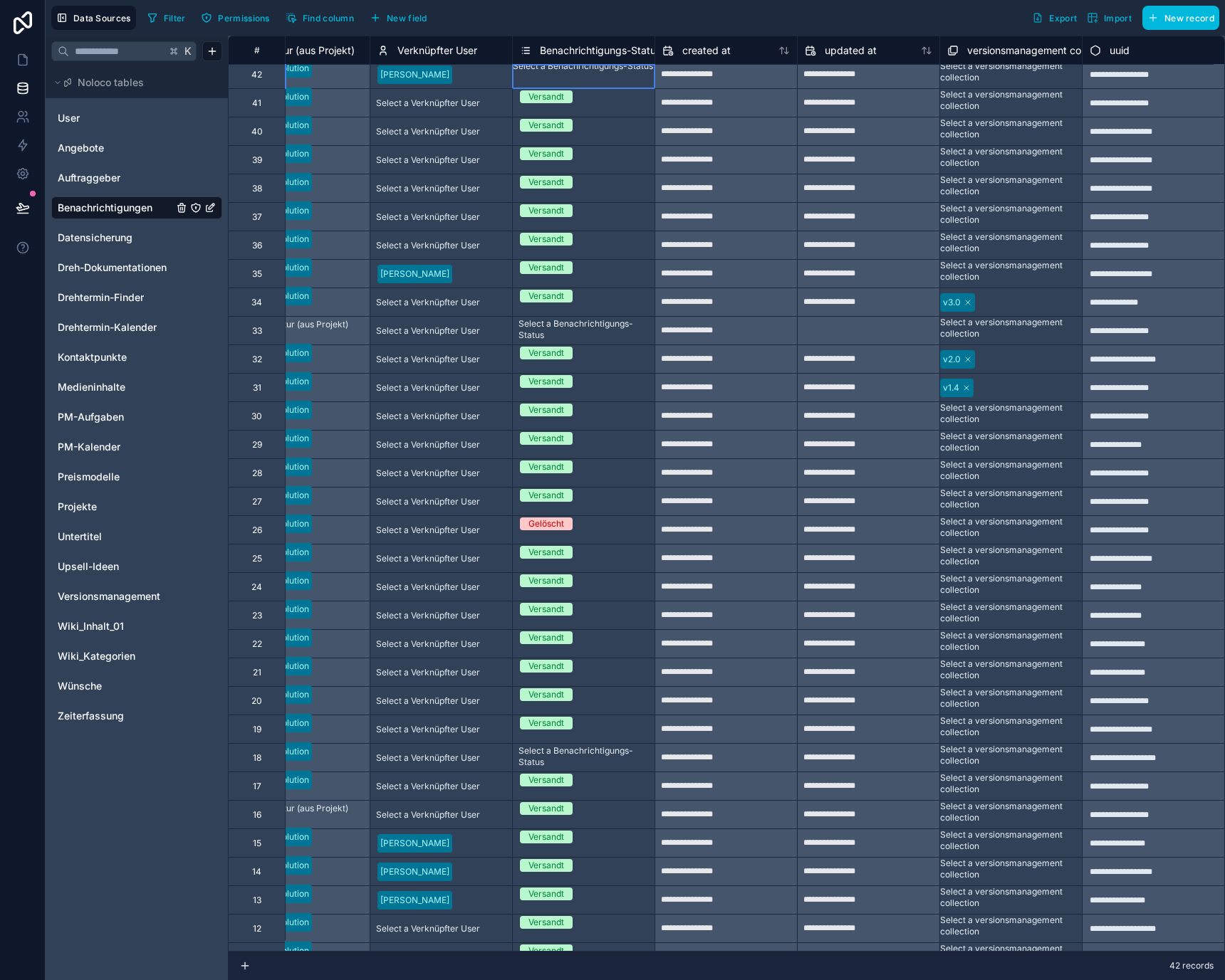
click at [611, 72] on div "Select a Benachrichtigungs-Status" at bounding box center [583, 67] width 141 height 12
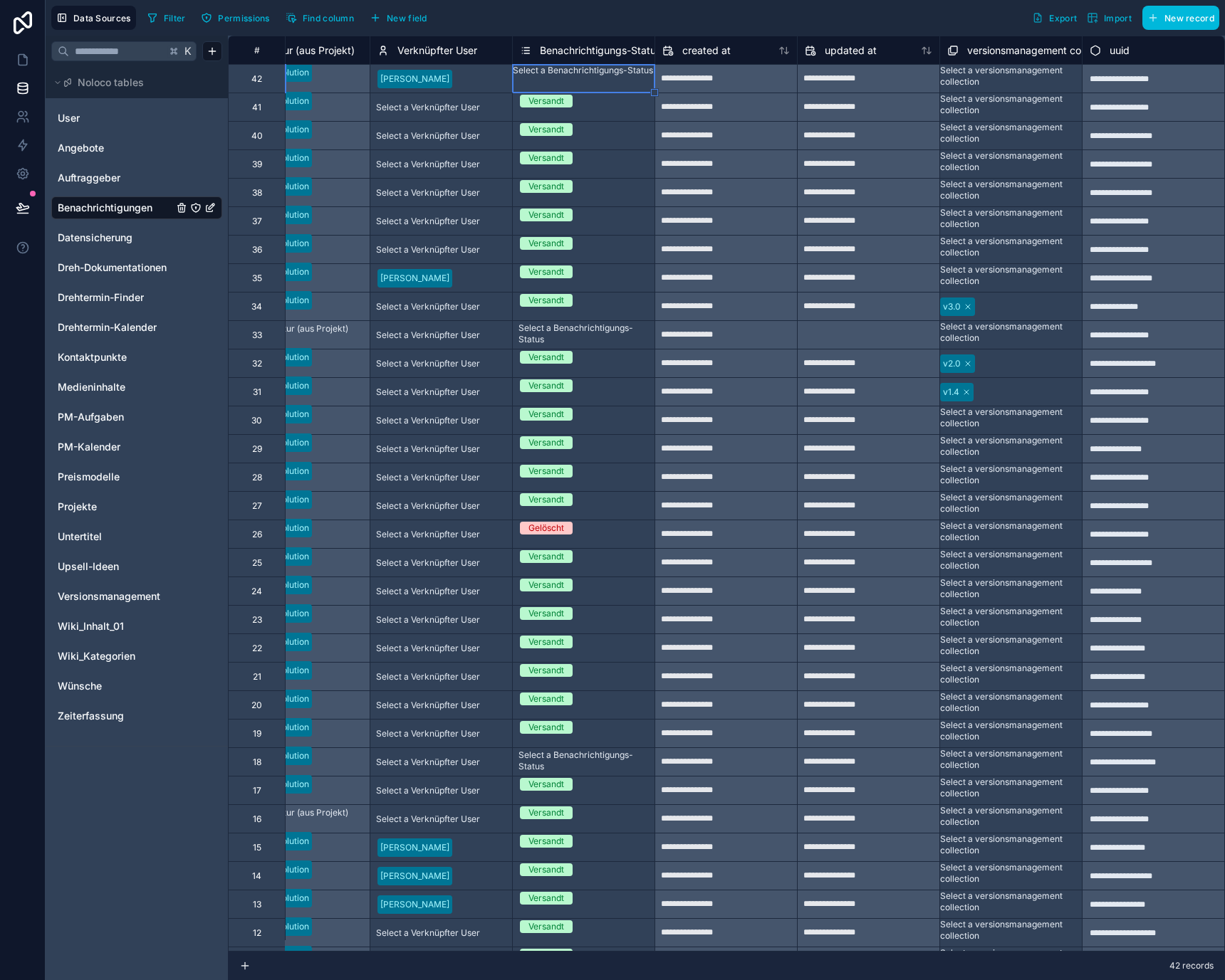
click at [611, 76] on div "Select a Benachrichtigungs-Status" at bounding box center [583, 70] width 141 height 12
click at [597, 979] on div "Warteschlange" at bounding box center [612, 988] width 1225 height 17
click at [29, 63] on icon at bounding box center [22, 59] width 14 height 14
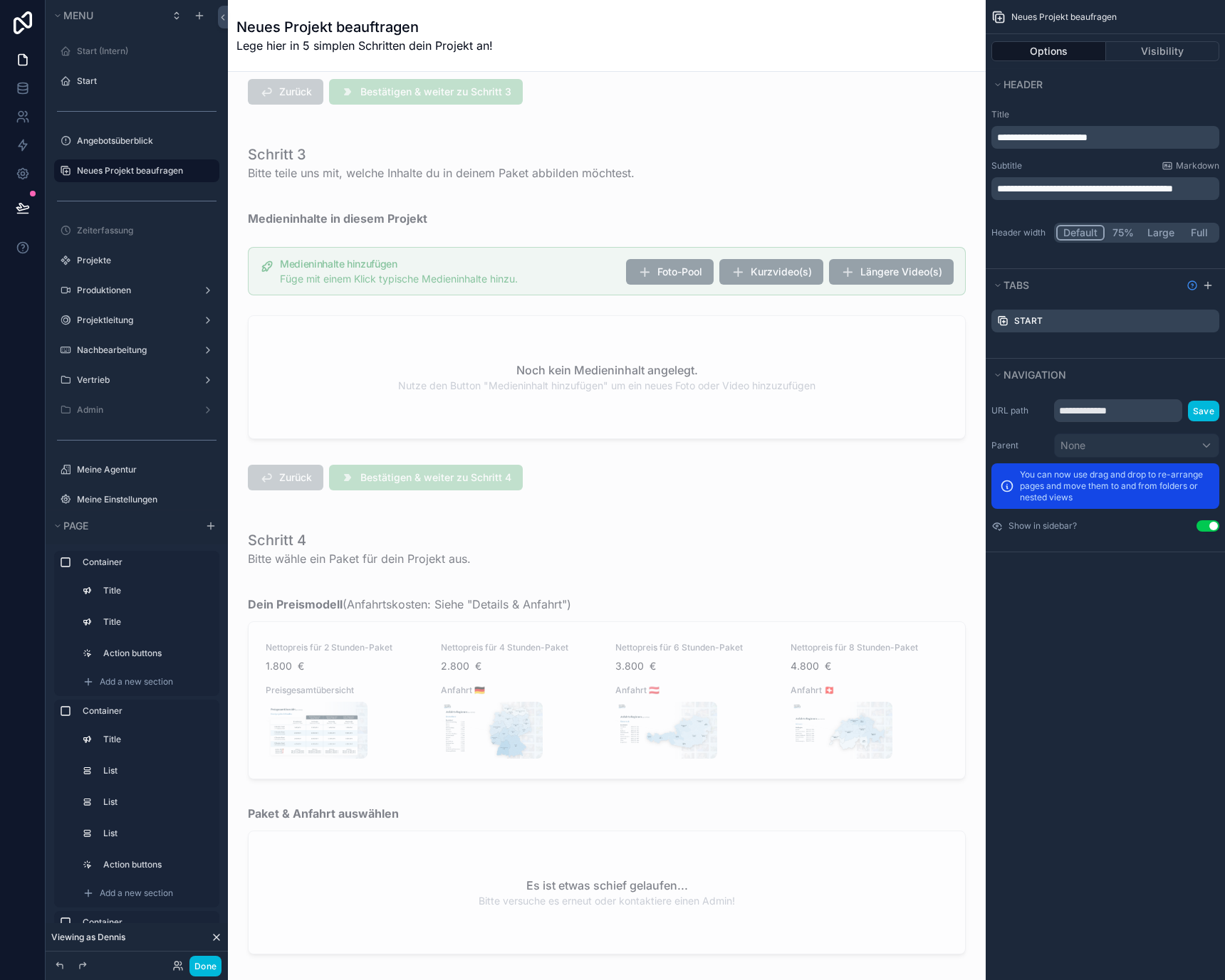
scroll to position [3086, 0]
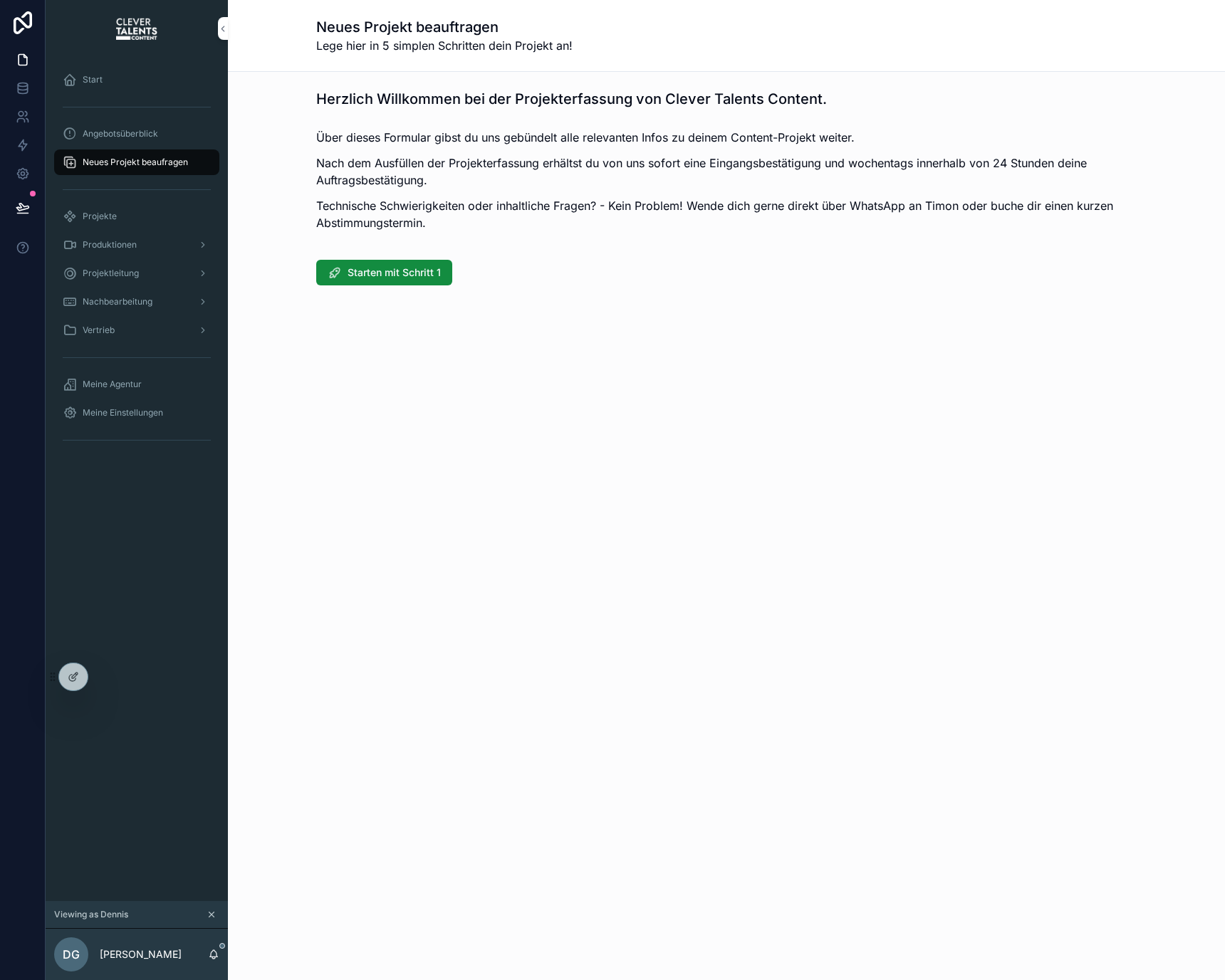
click at [134, 219] on div "Projekte" at bounding box center [137, 216] width 148 height 23
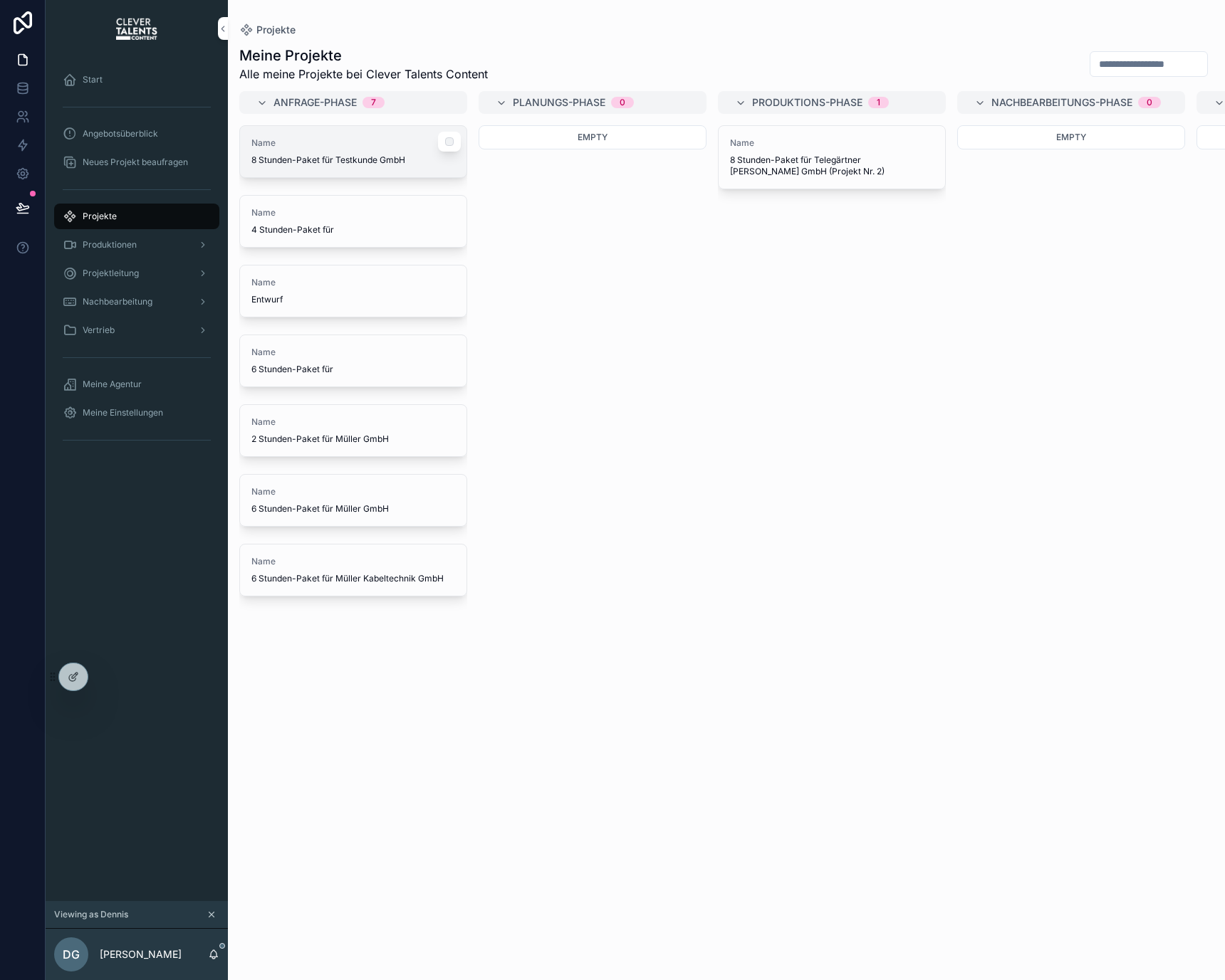
click at [344, 160] on span "8 Stunden-Paket für Testkunde GmbH" at bounding box center [353, 160] width 204 height 12
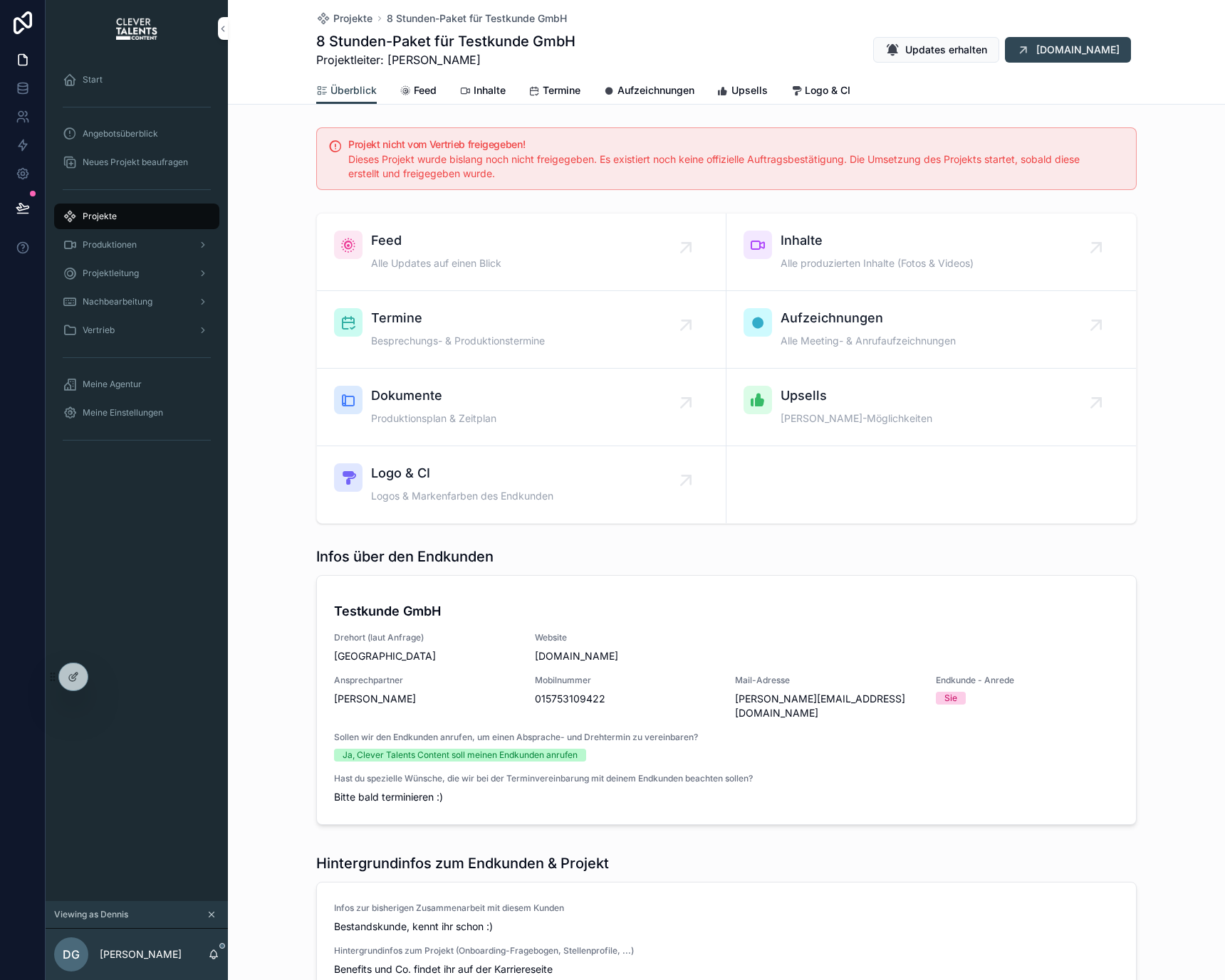
click at [415, 105] on div "Projekte 8 Stunden-Paket für Testkunde GmbH 8 Stunden-Paket für Testkunde GmbH …" at bounding box center [726, 855] width 997 height 1710
click at [415, 94] on span "Feed" at bounding box center [425, 90] width 23 height 14
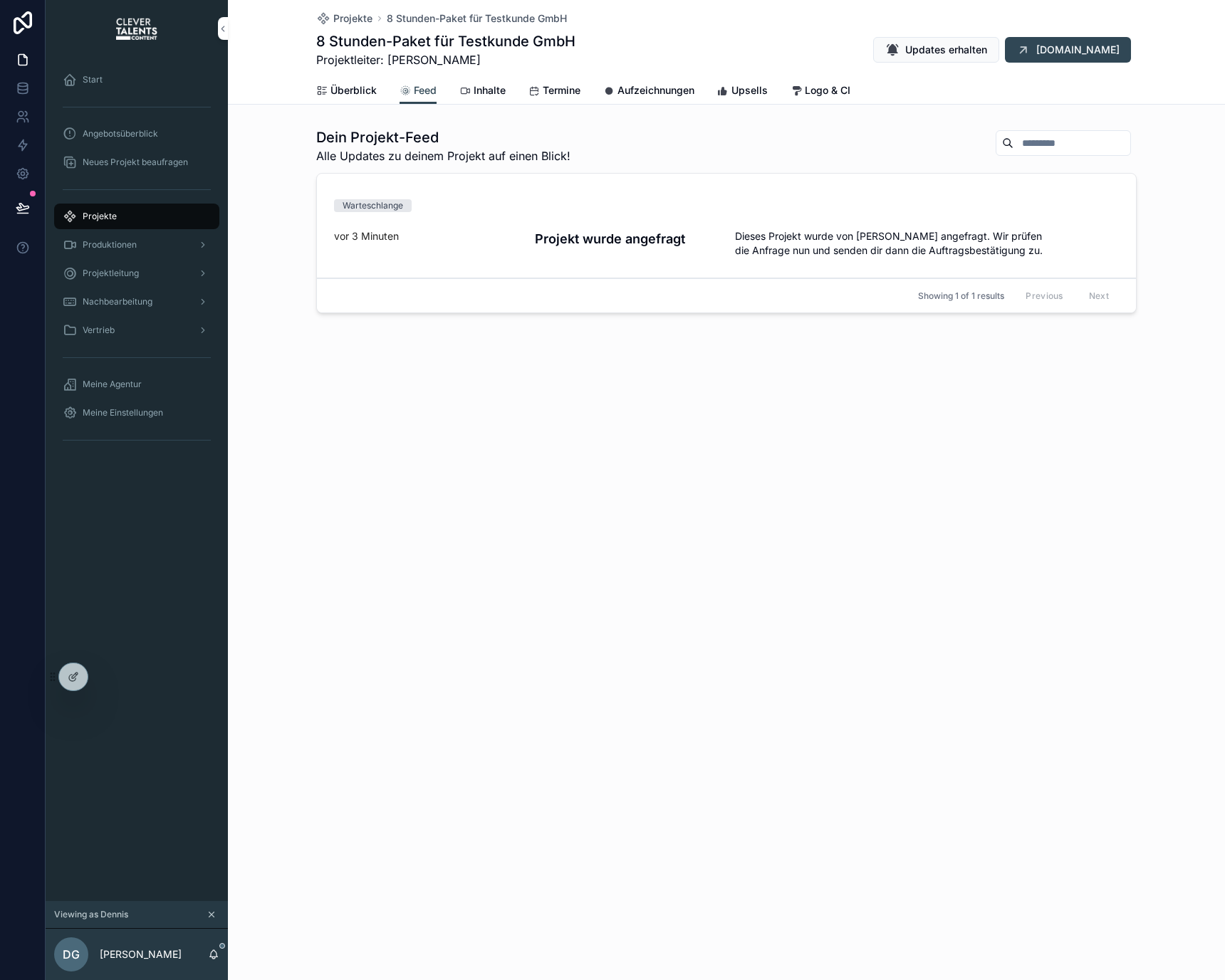
click at [364, 103] on div "Projekte 8 Stunden-Paket für Testkunde GmbH 8 Stunden-Paket für Testkunde GmbH …" at bounding box center [726, 52] width 997 height 105
click at [363, 103] on link "Überblick" at bounding box center [347, 92] width 61 height 29
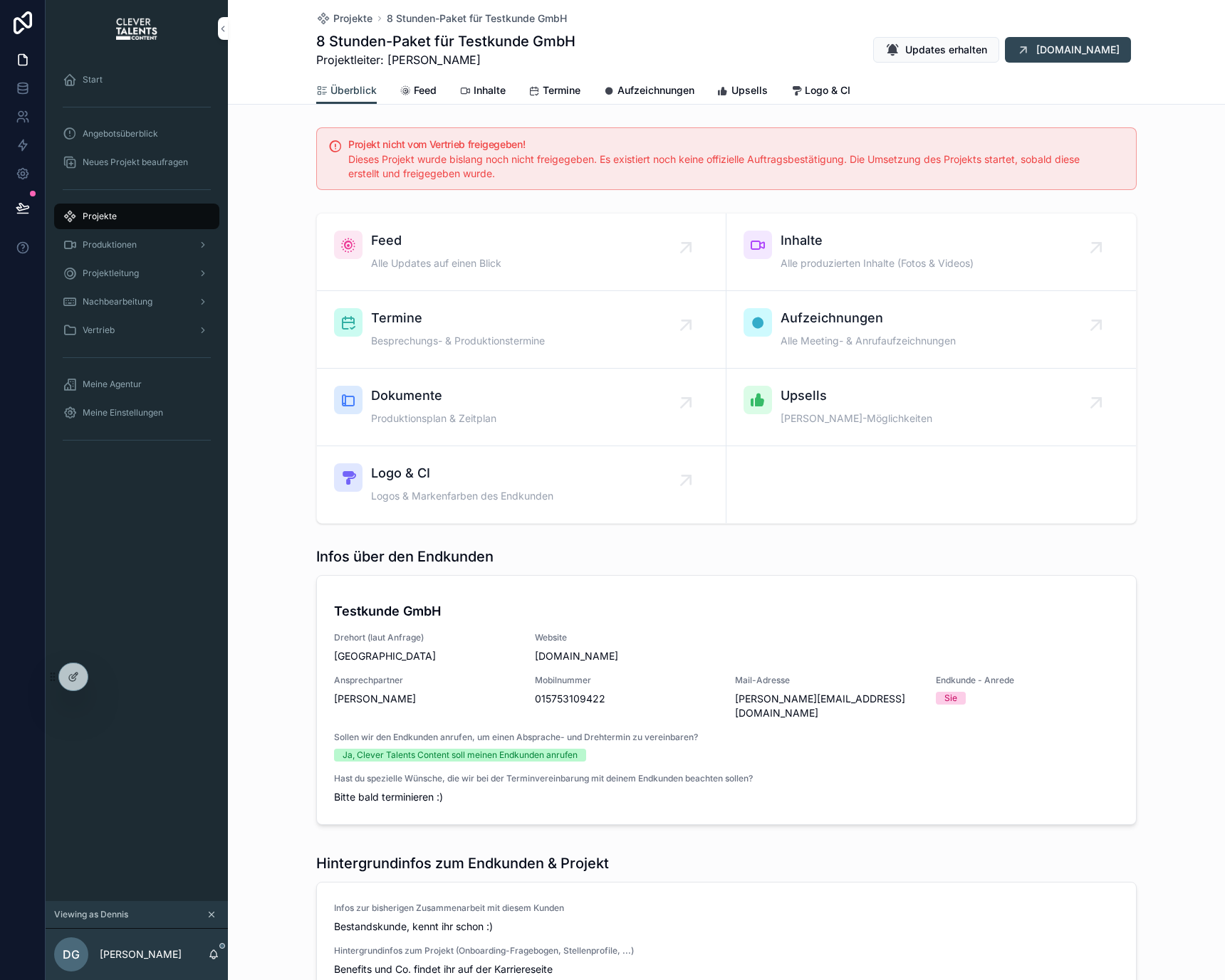
click at [428, 94] on span "Feed" at bounding box center [425, 90] width 23 height 14
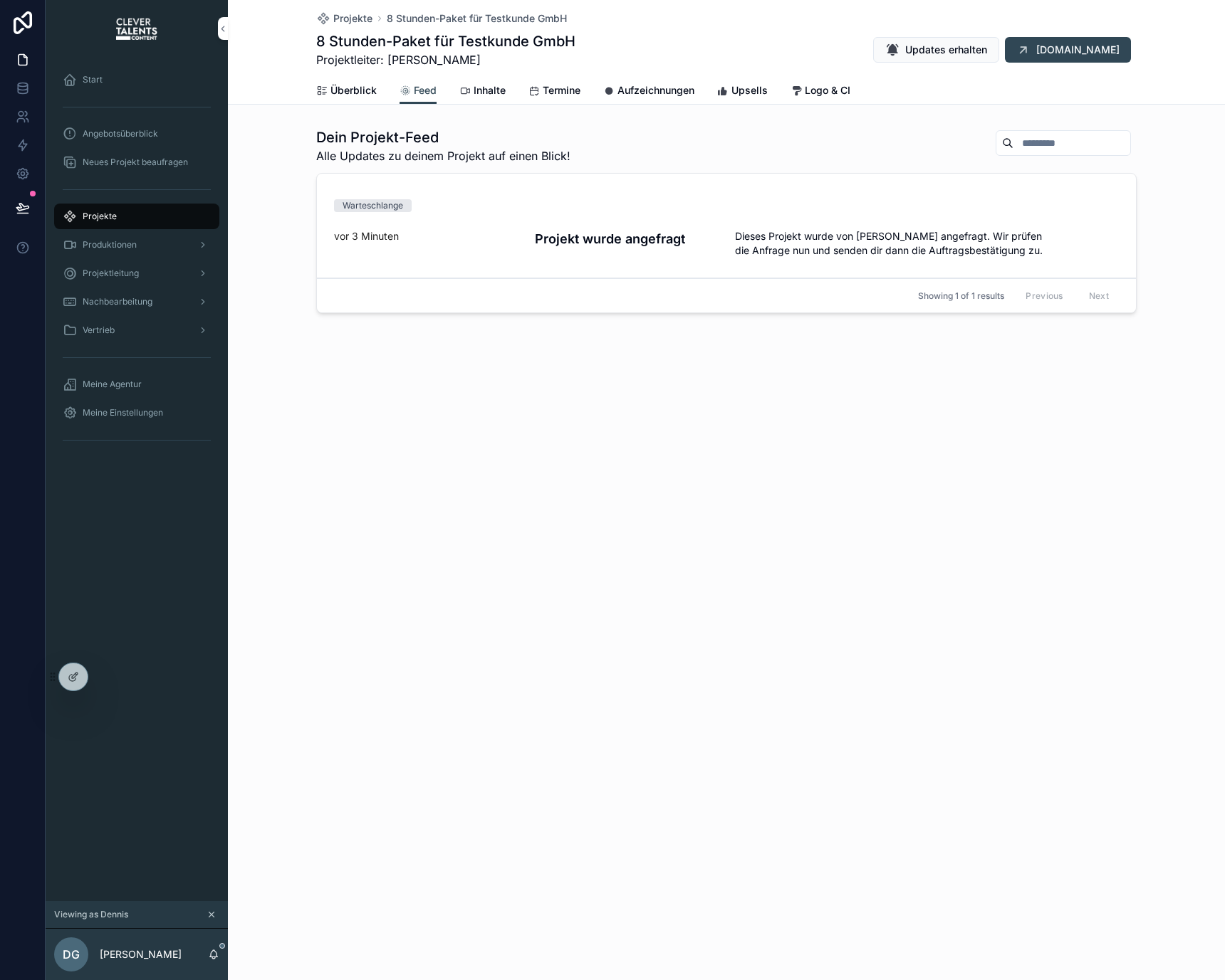
click at [478, 94] on span "Inhalte" at bounding box center [489, 90] width 32 height 14
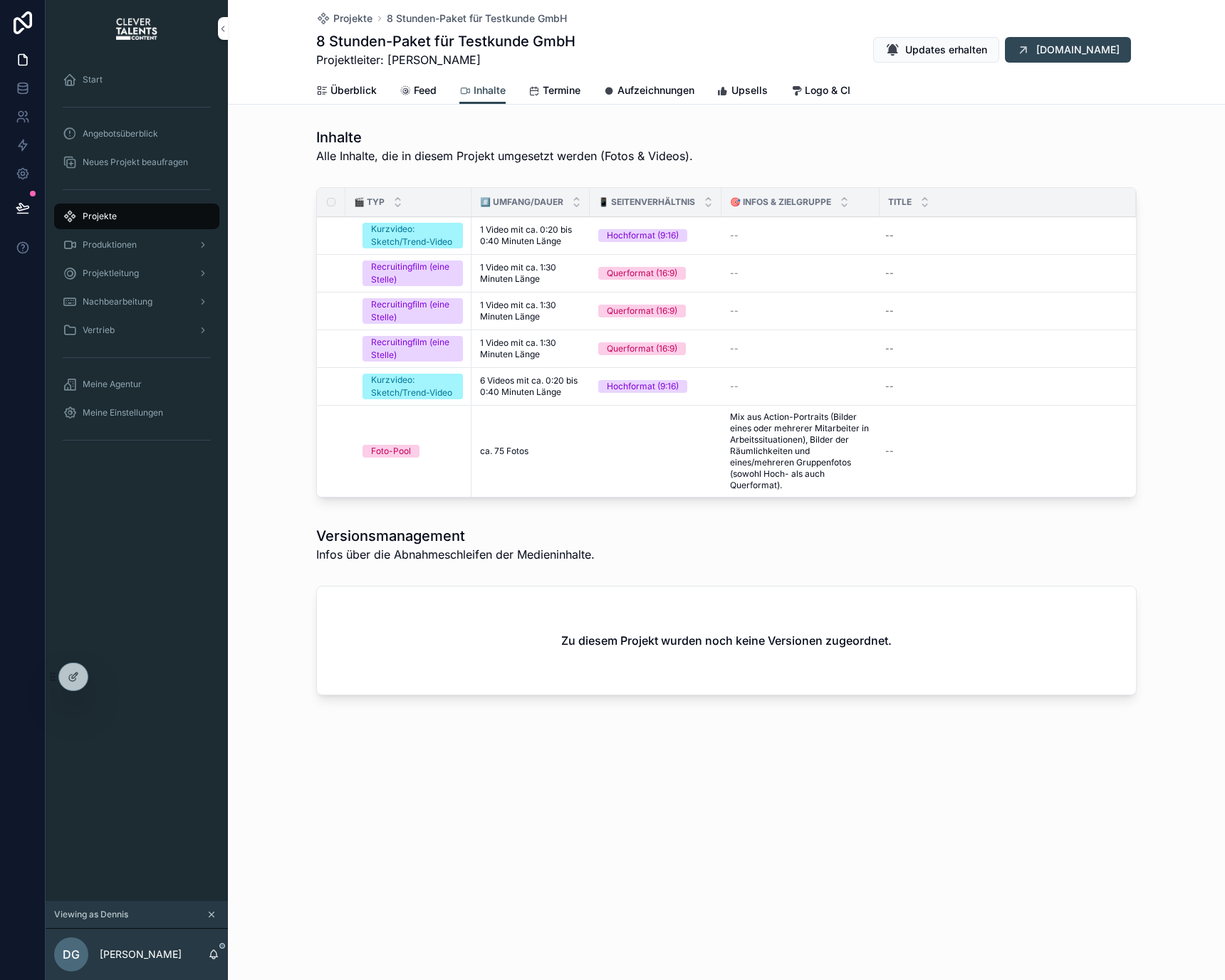
click at [533, 94] on icon "scrollable content" at bounding box center [534, 92] width 12 height 12
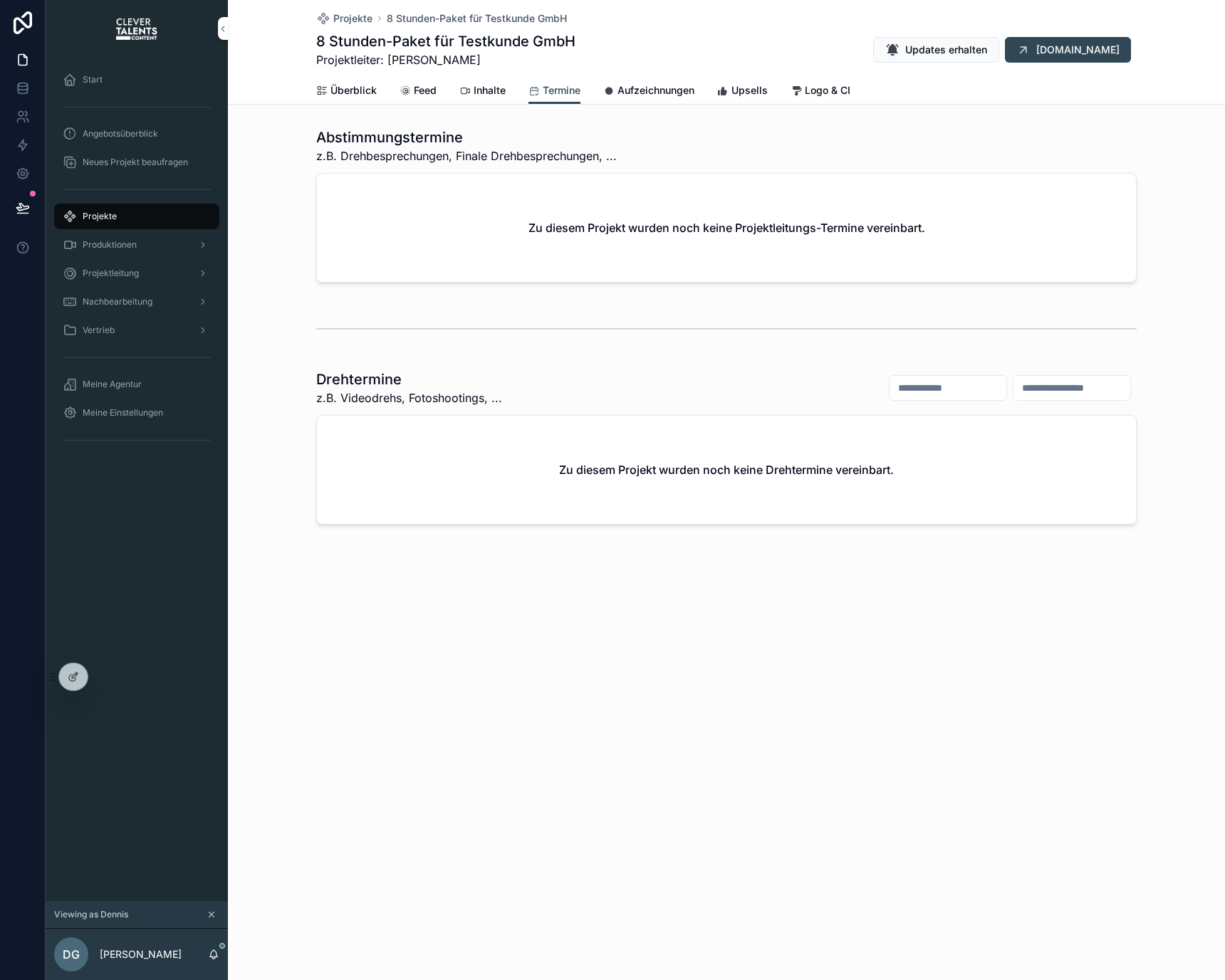
click at [652, 97] on span "Aufzeichnungen" at bounding box center [656, 90] width 77 height 14
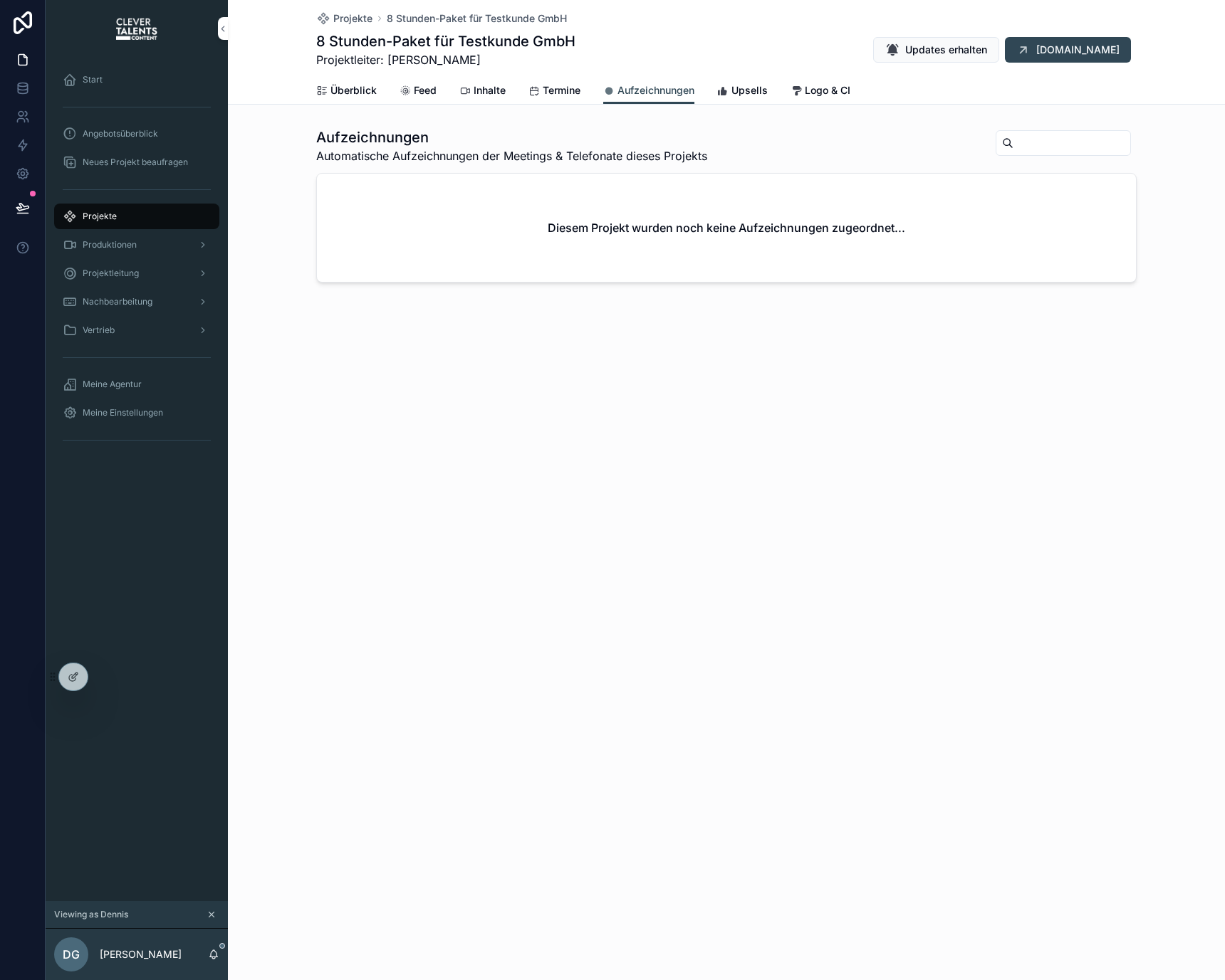
click at [728, 88] on icon "scrollable content" at bounding box center [723, 92] width 12 height 12
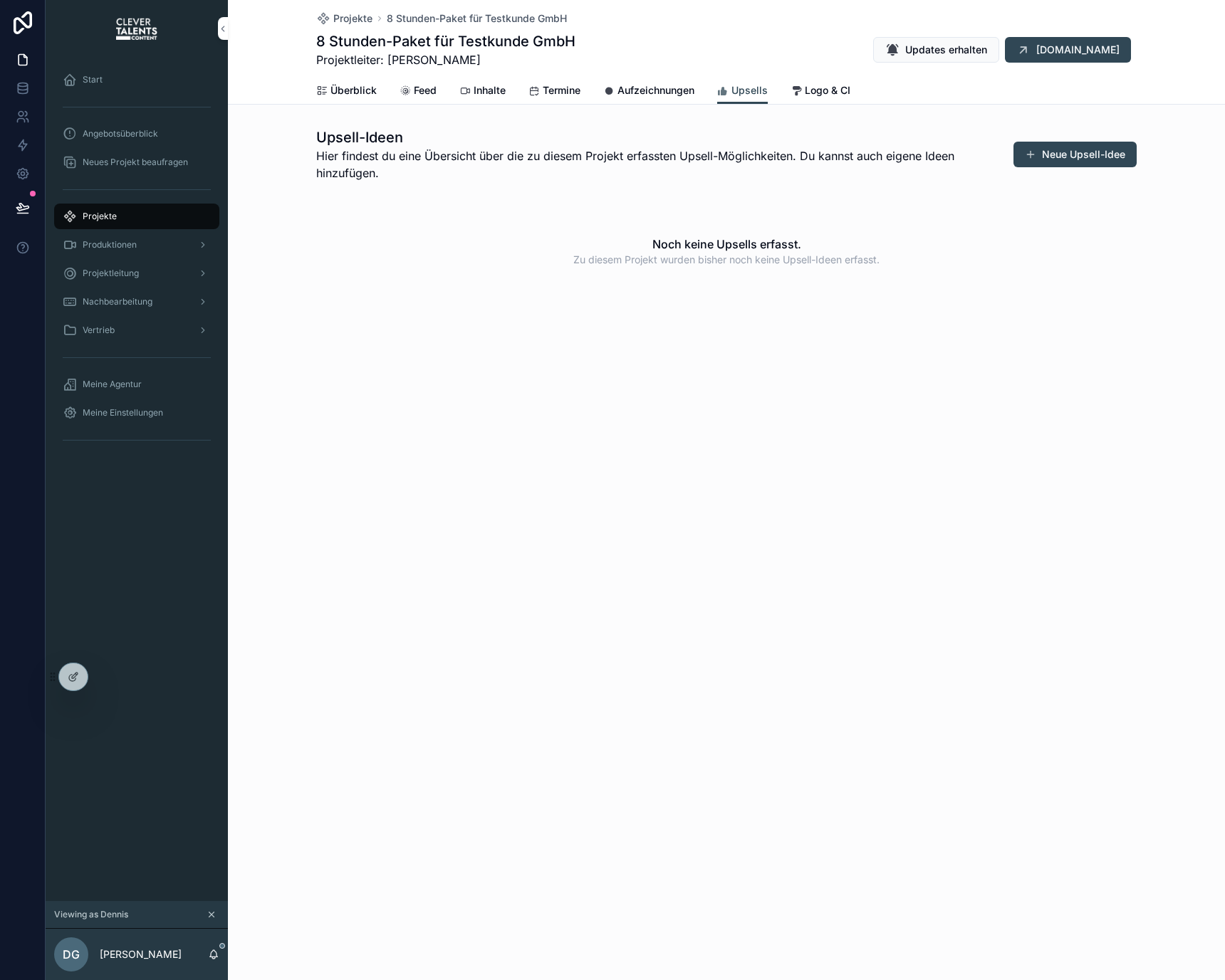
click at [782, 88] on div "Überblick Feed Inhalte Termine Aufzeichnungen Upsells Logo & CI" at bounding box center [727, 90] width 821 height 27
click at [813, 88] on span "Logo & CI" at bounding box center [827, 90] width 45 height 14
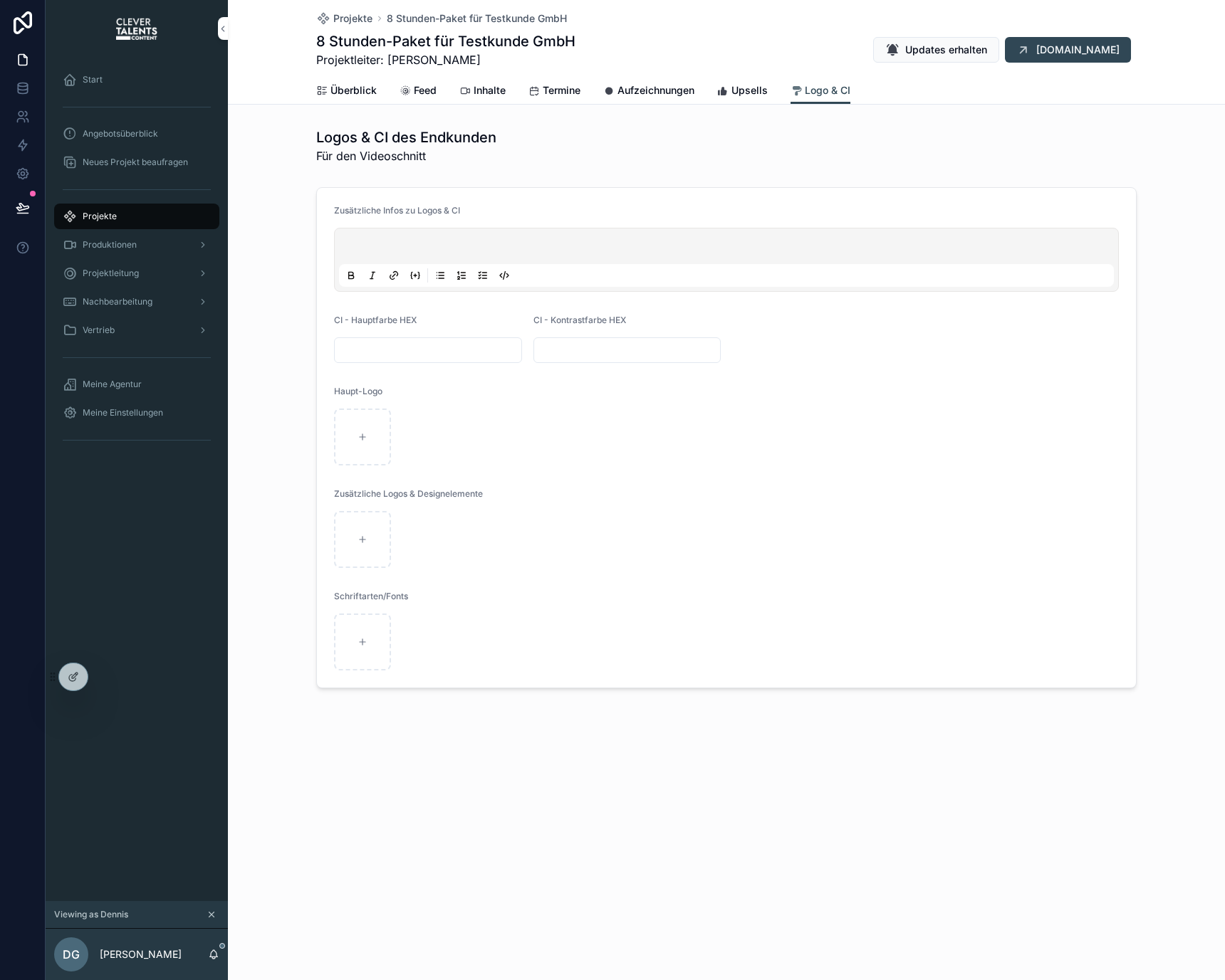
click at [417, 91] on span "Feed" at bounding box center [425, 90] width 23 height 14
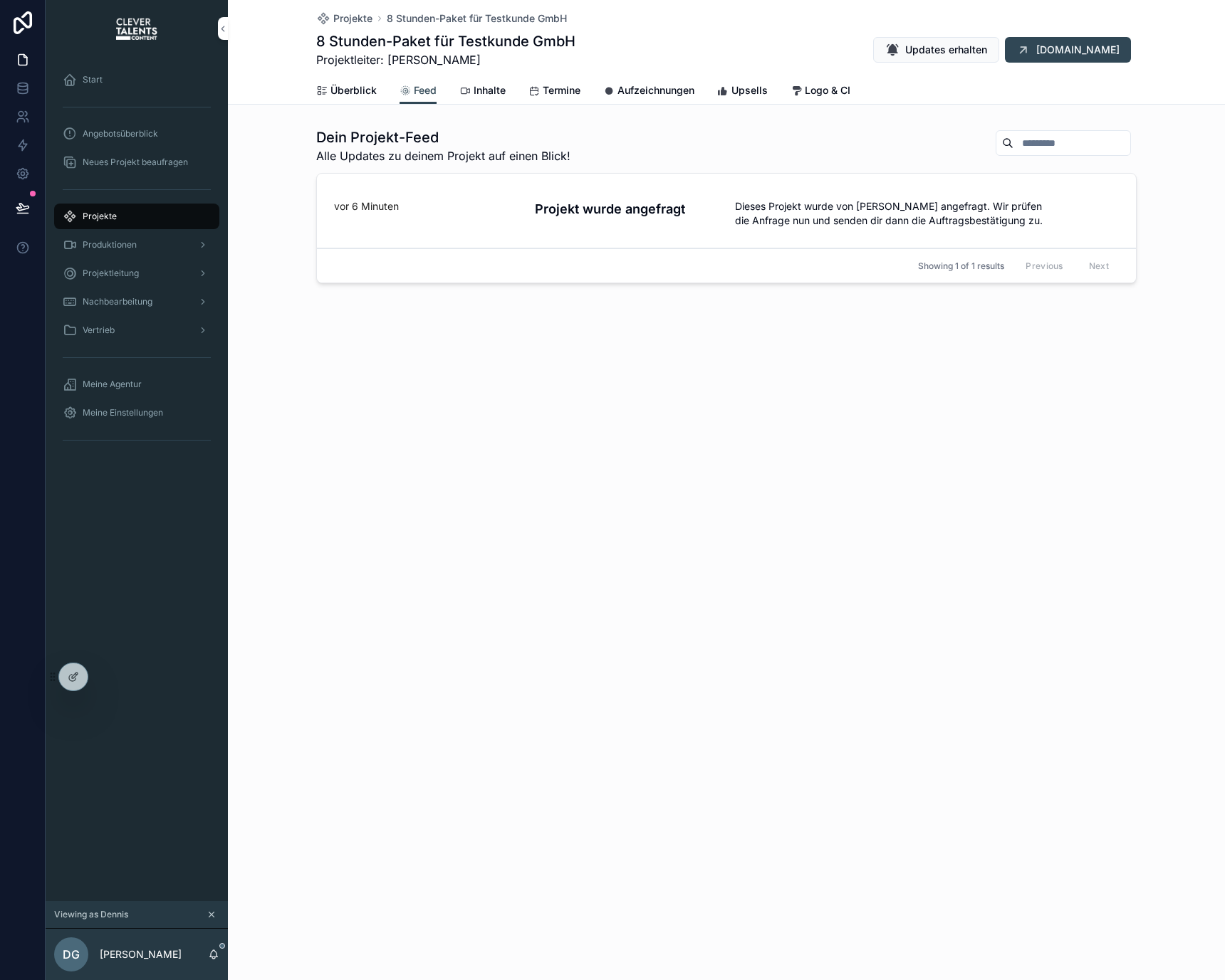
click at [157, 77] on div "Start" at bounding box center [137, 79] width 148 height 23
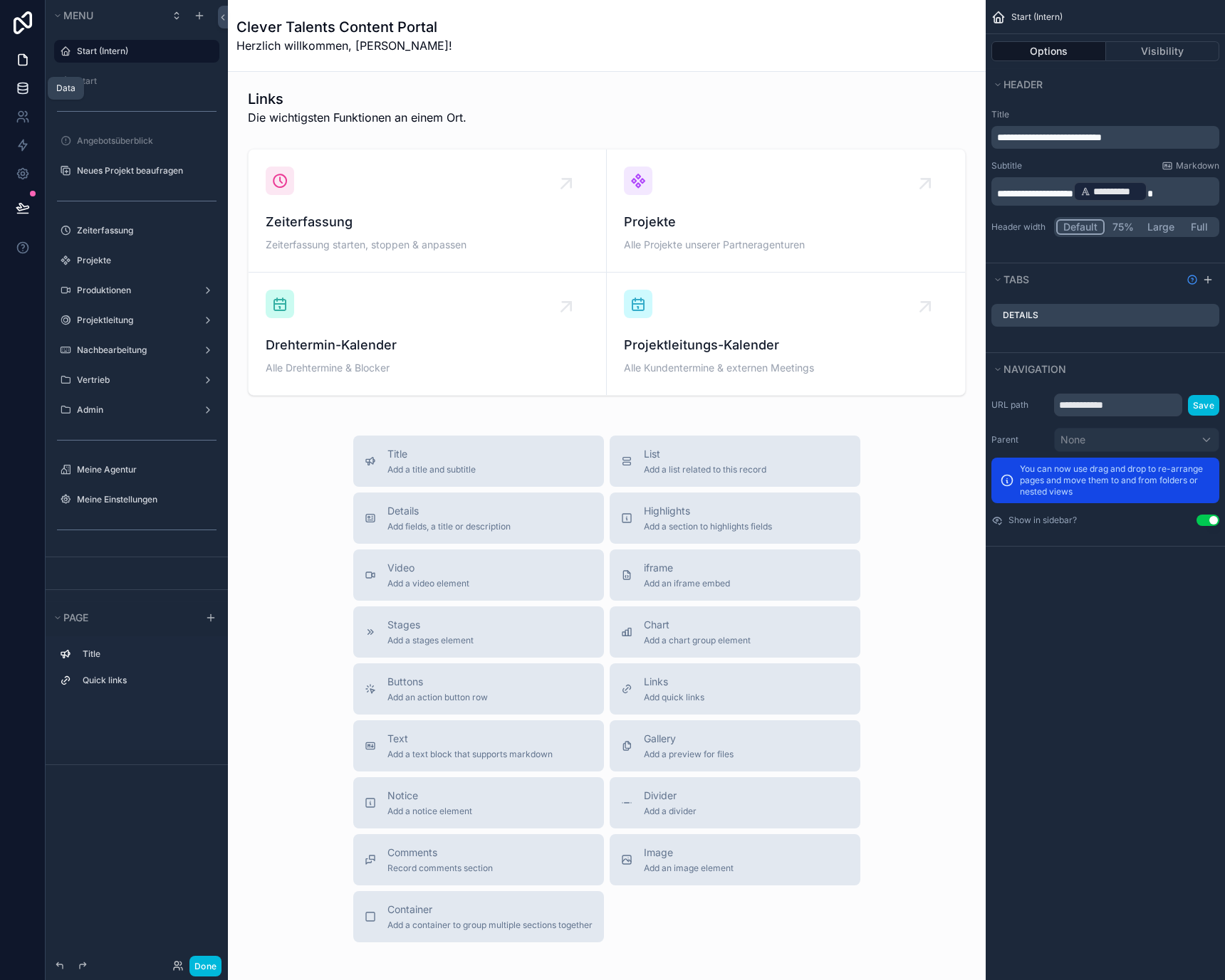
click at [23, 92] on icon at bounding box center [22, 88] width 14 height 14
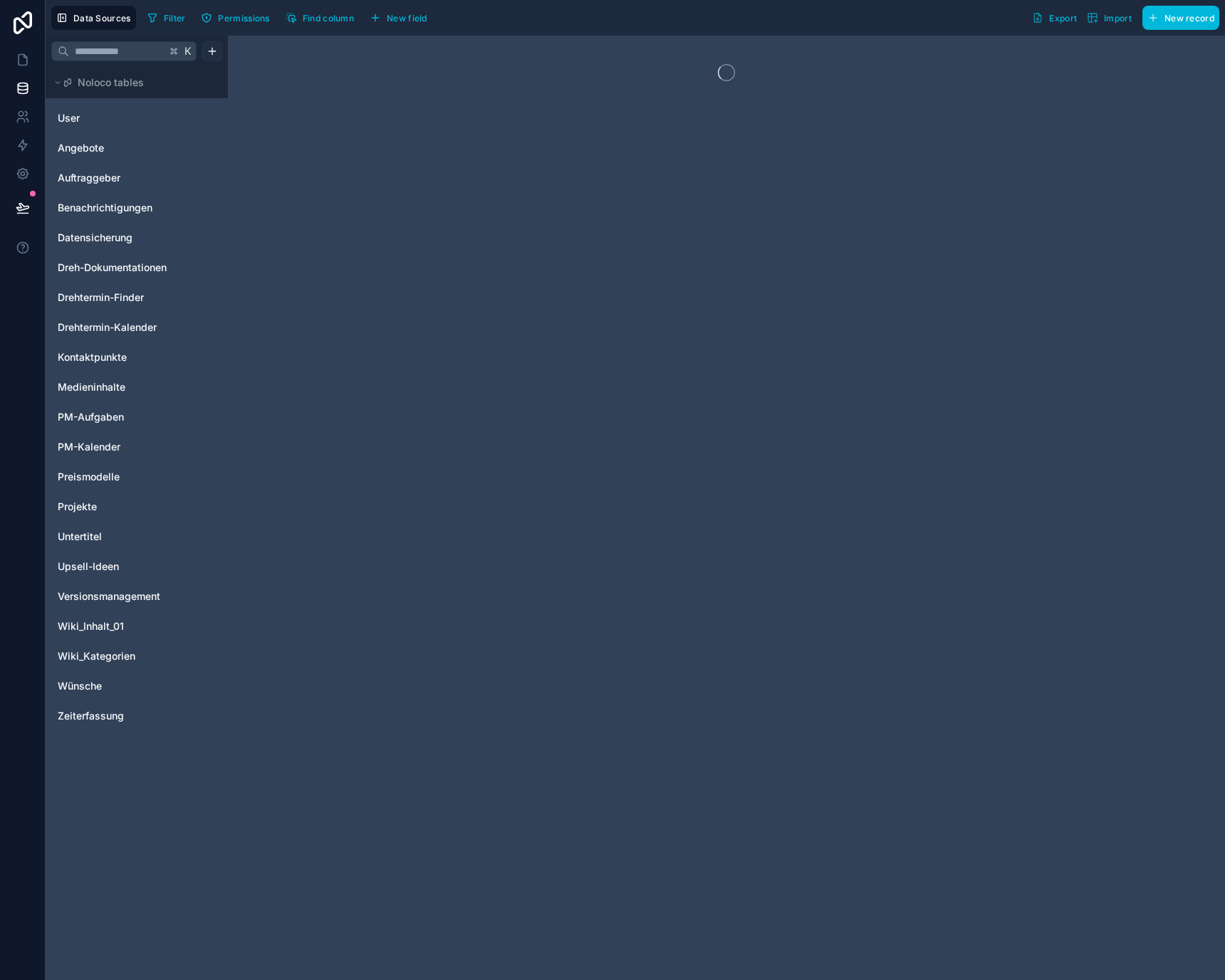
click at [210, 48] on html "Data Sources Filter Permissions Find column New field Export Import New record …" at bounding box center [612, 490] width 1225 height 980
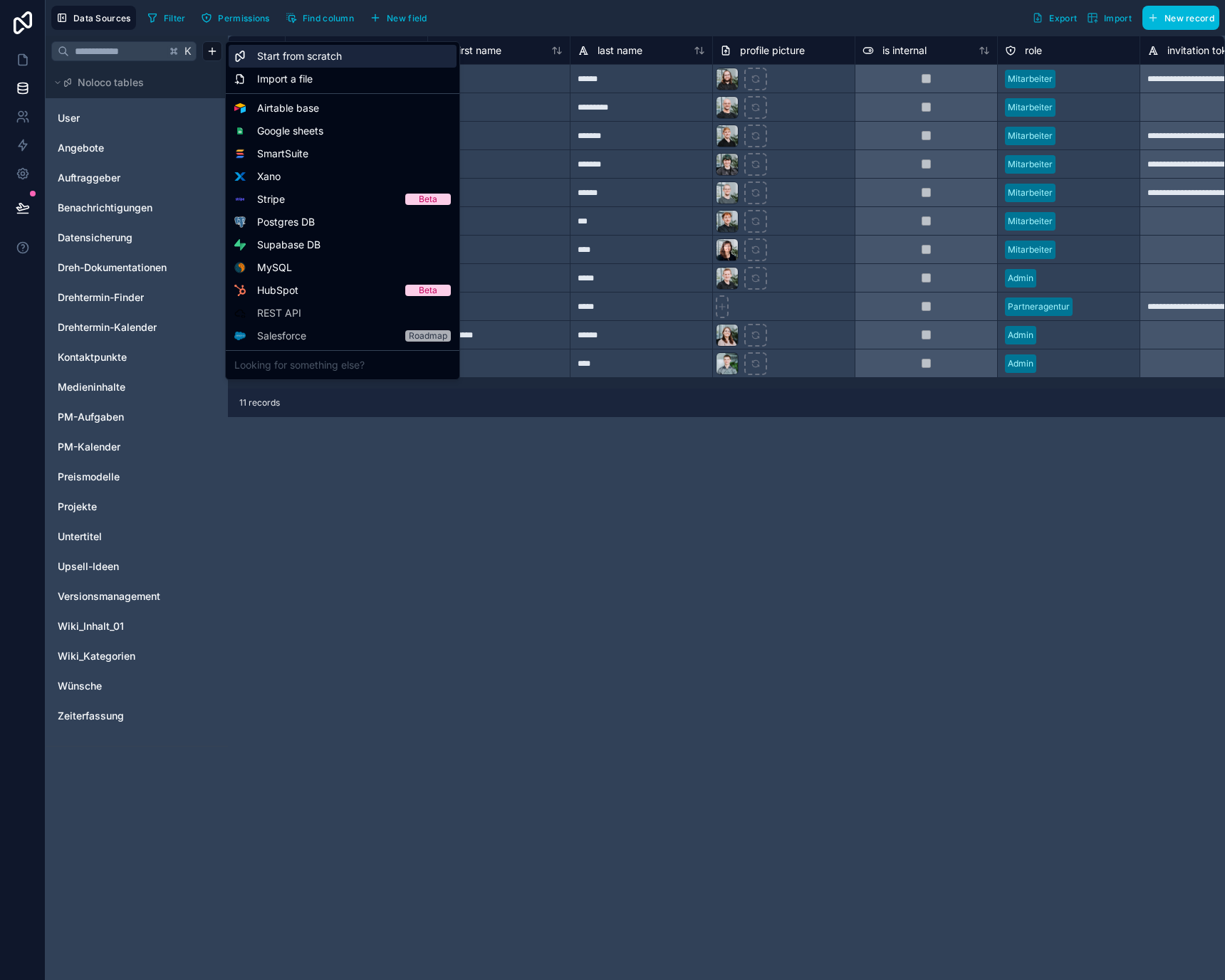
click at [320, 62] on span "Start from scratch" at bounding box center [300, 56] width 85 height 14
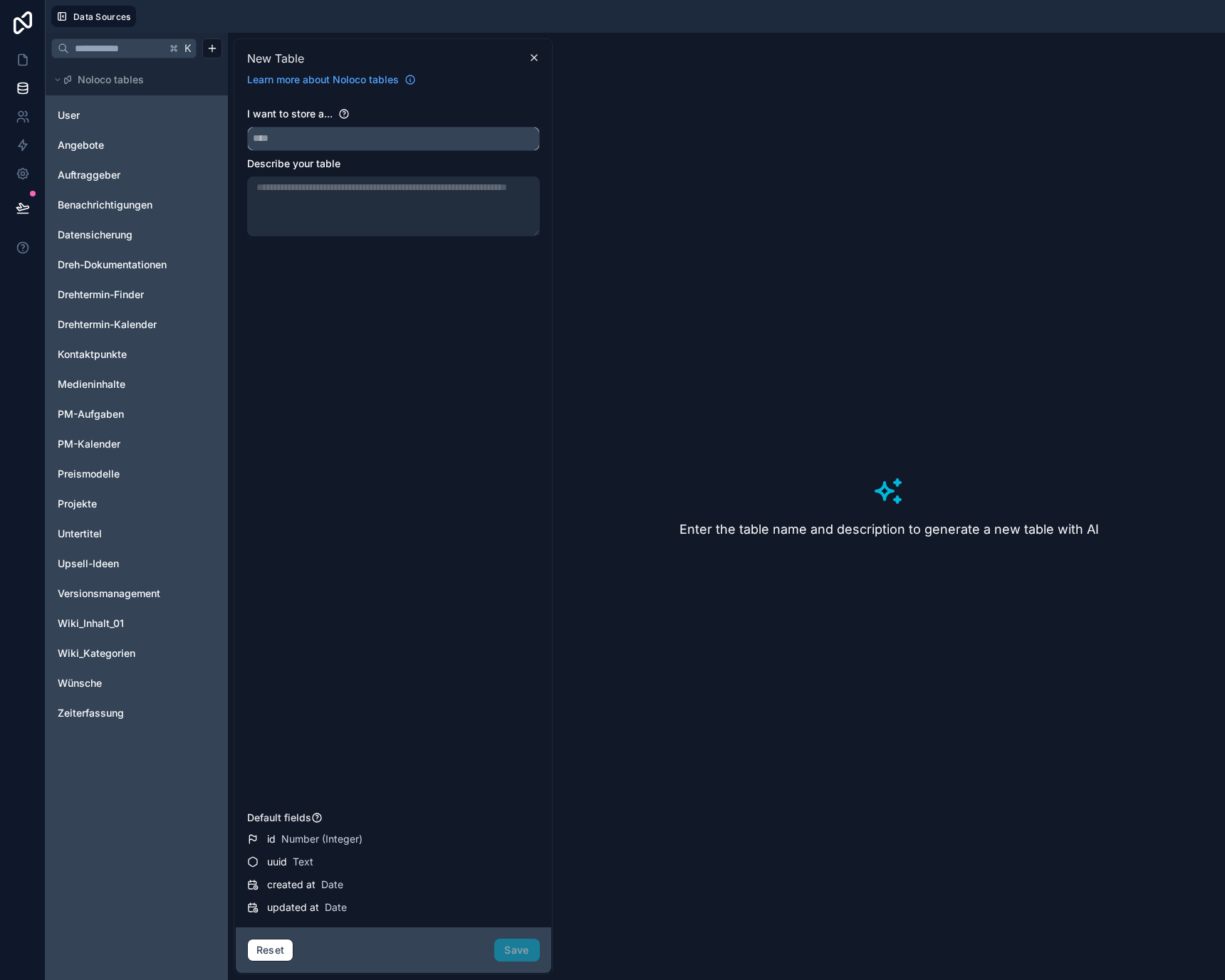
click at [350, 138] on input "text" at bounding box center [393, 138] width 292 height 23
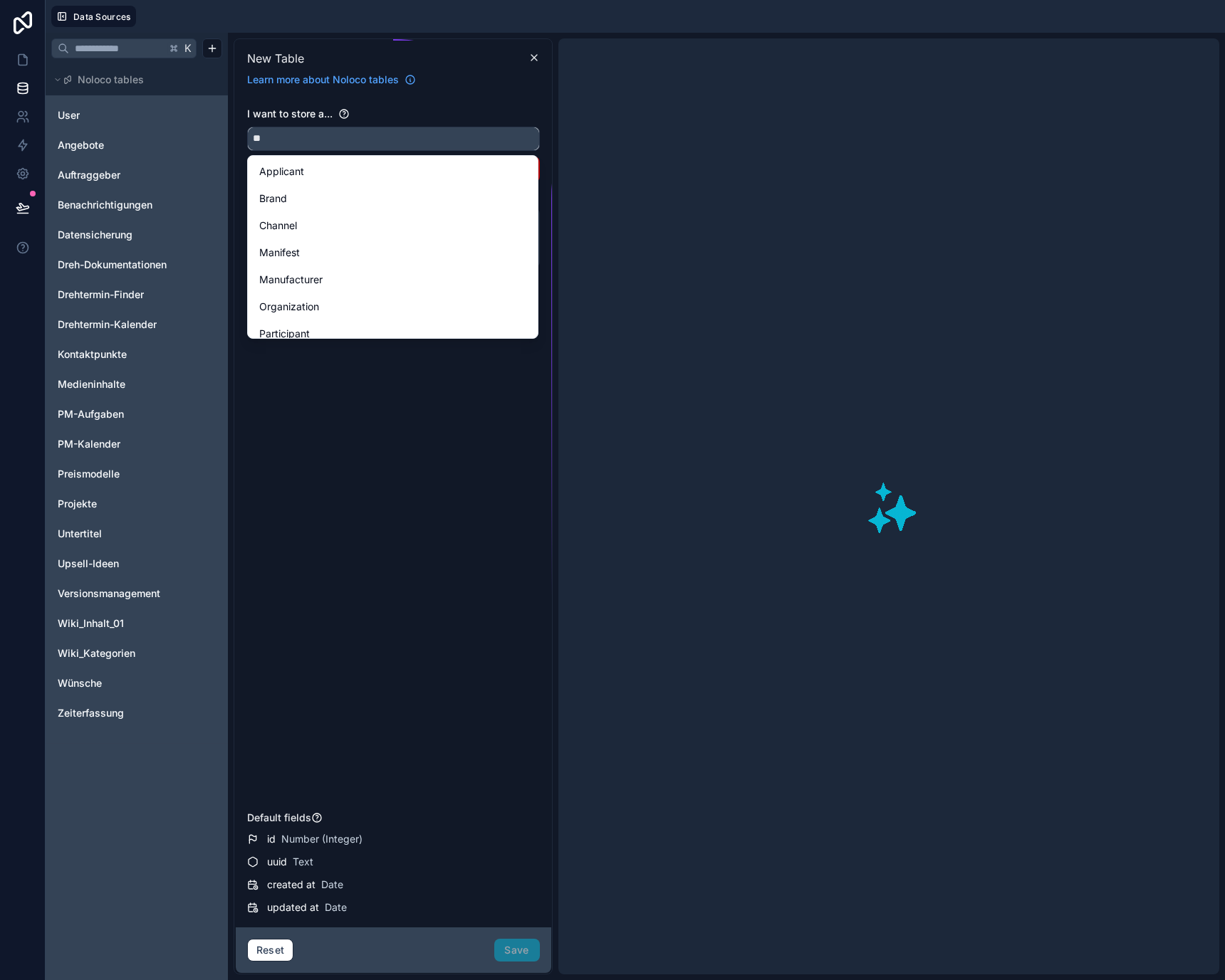
type input "*"
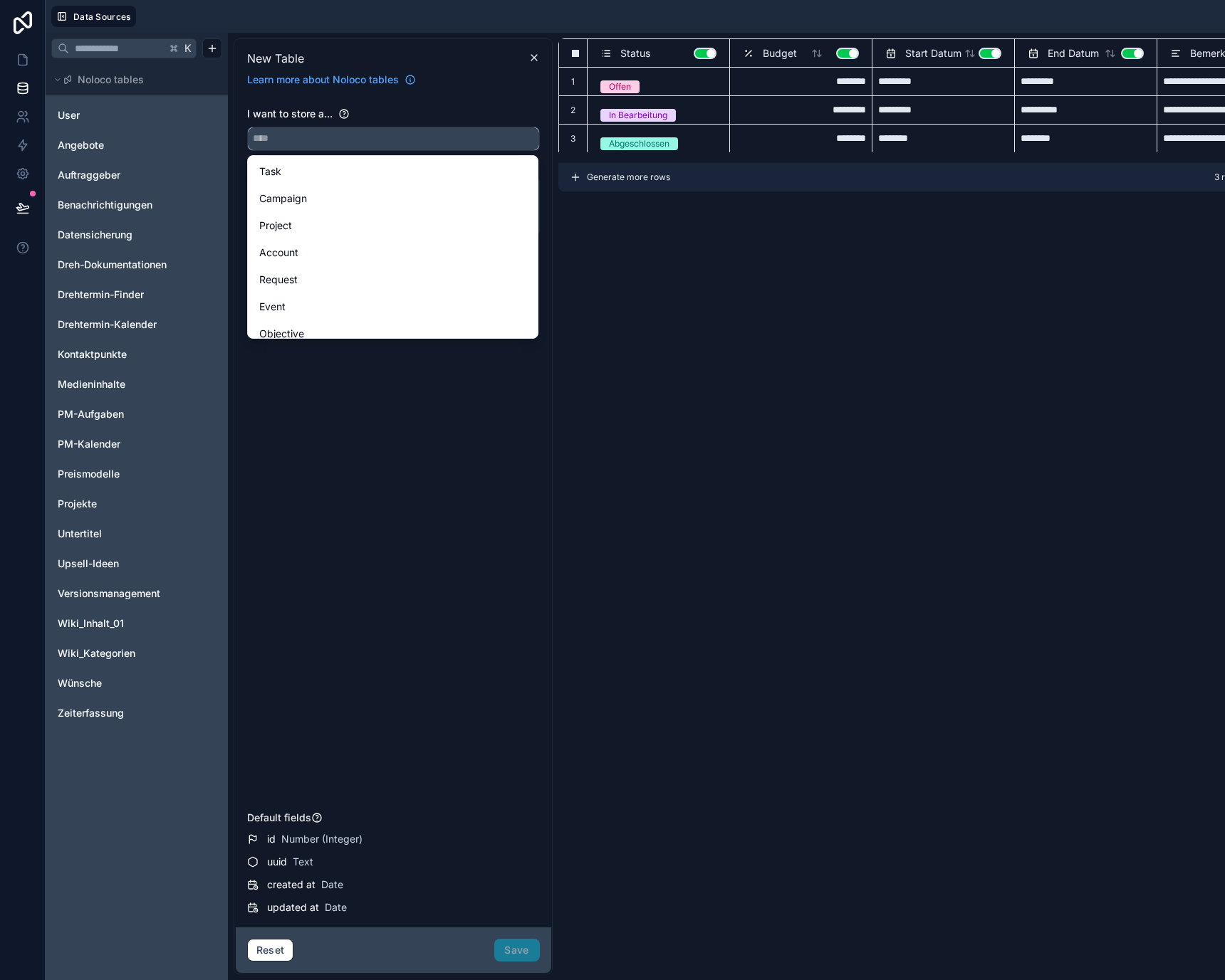
click at [352, 135] on input "text" at bounding box center [393, 138] width 292 height 23
paste input "**********"
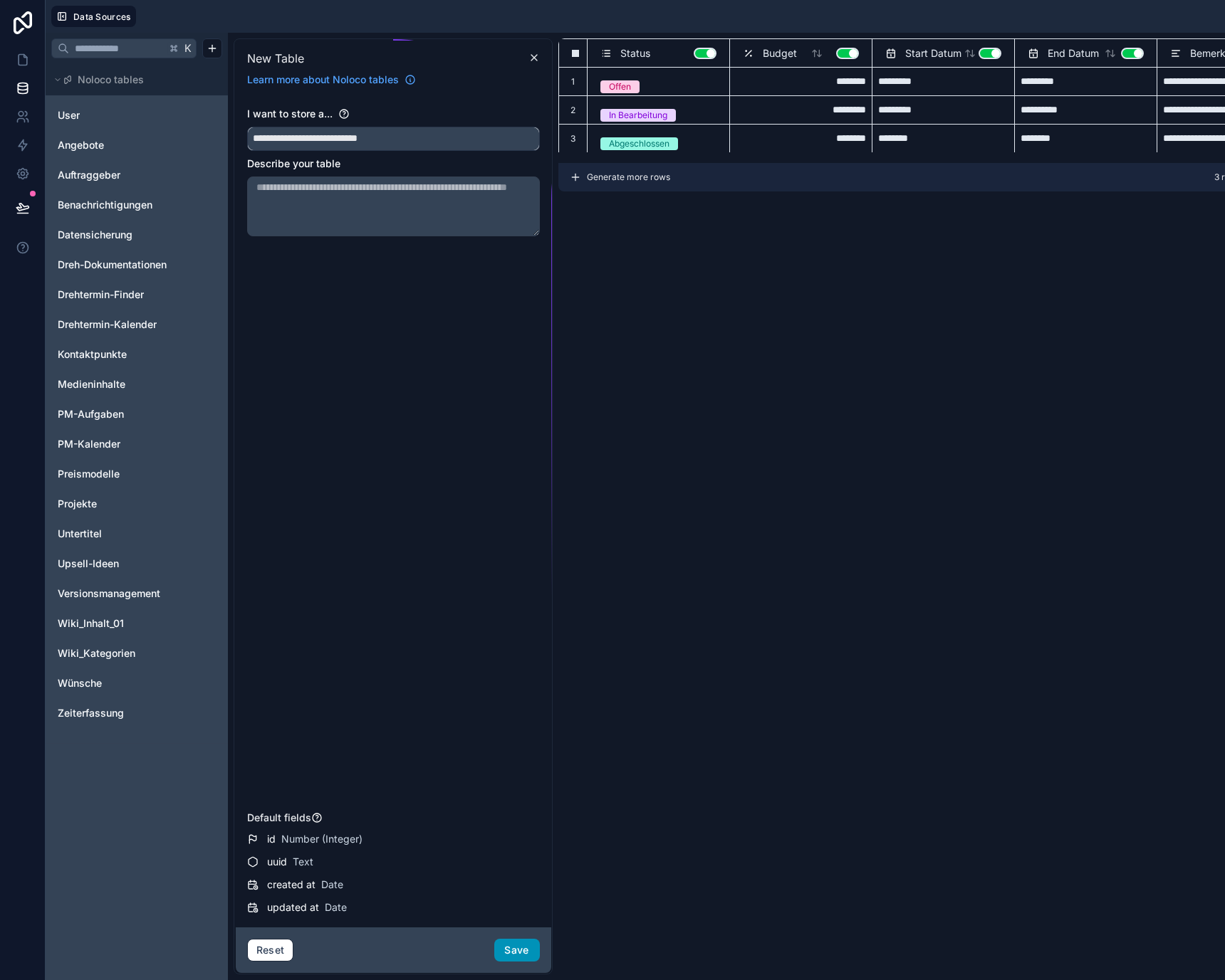
type input "**********"
drag, startPoint x: 515, startPoint y: 941, endPoint x: 506, endPoint y: 259, distance: 682.1
click at [506, 259] on div "**********" at bounding box center [393, 506] width 316 height 932
click at [534, 59] on icon at bounding box center [534, 58] width 12 height 12
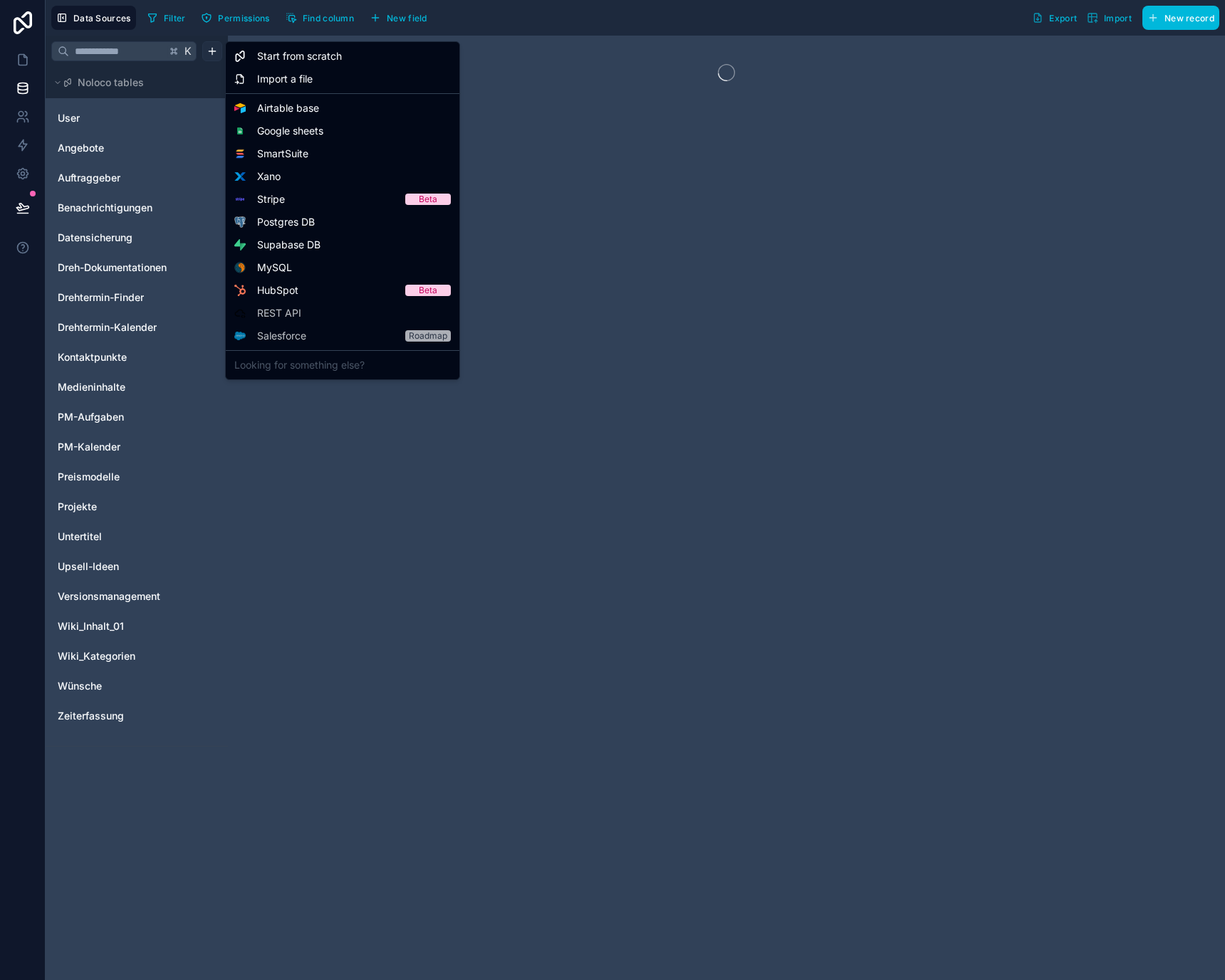
click at [215, 52] on html "Data Sources Filter Permissions Find column New field Export Import New record …" at bounding box center [612, 490] width 1225 height 980
click at [247, 62] on div "Start from scratch" at bounding box center [342, 56] width 228 height 23
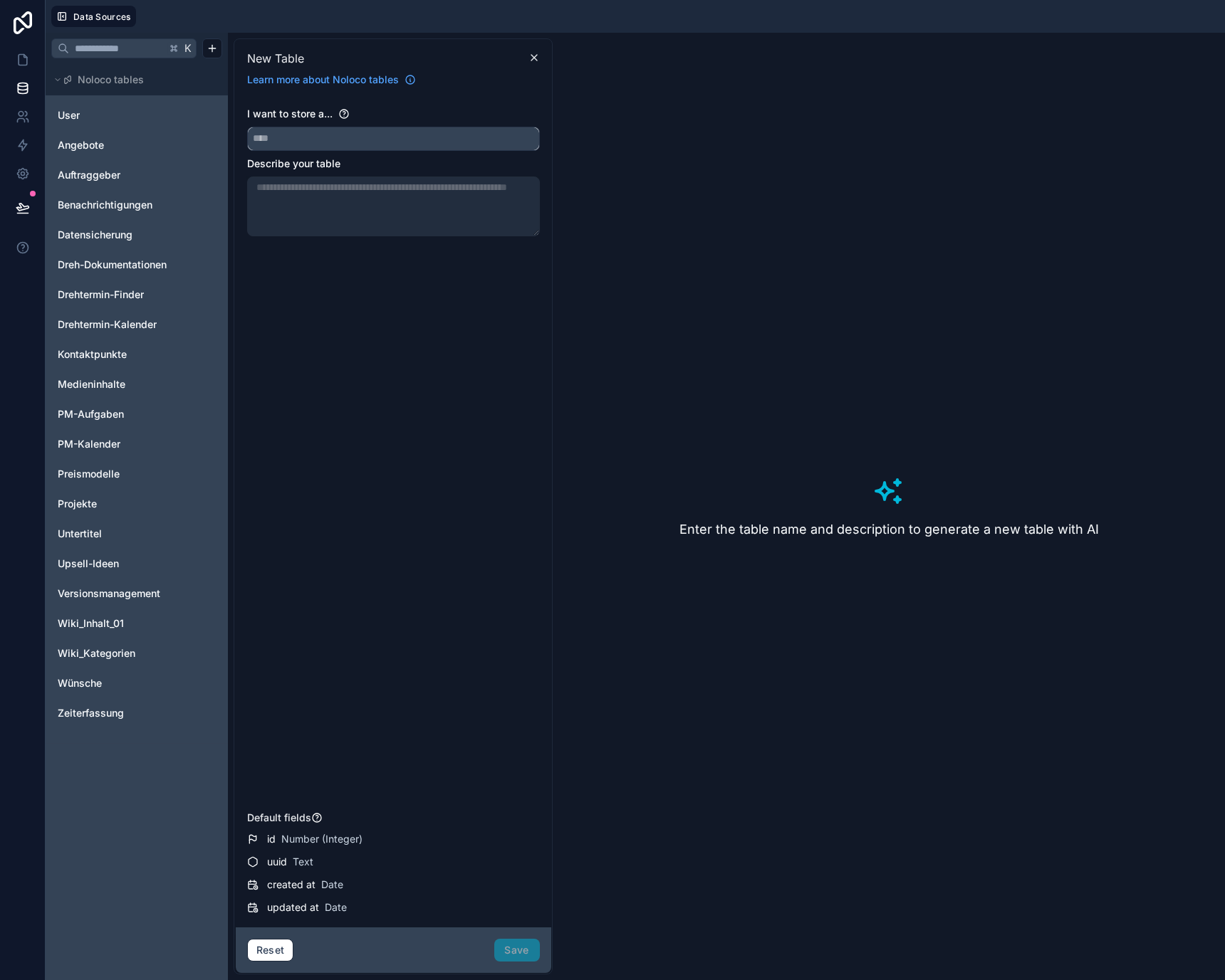
click at [419, 135] on input "text" at bounding box center [393, 138] width 292 height 23
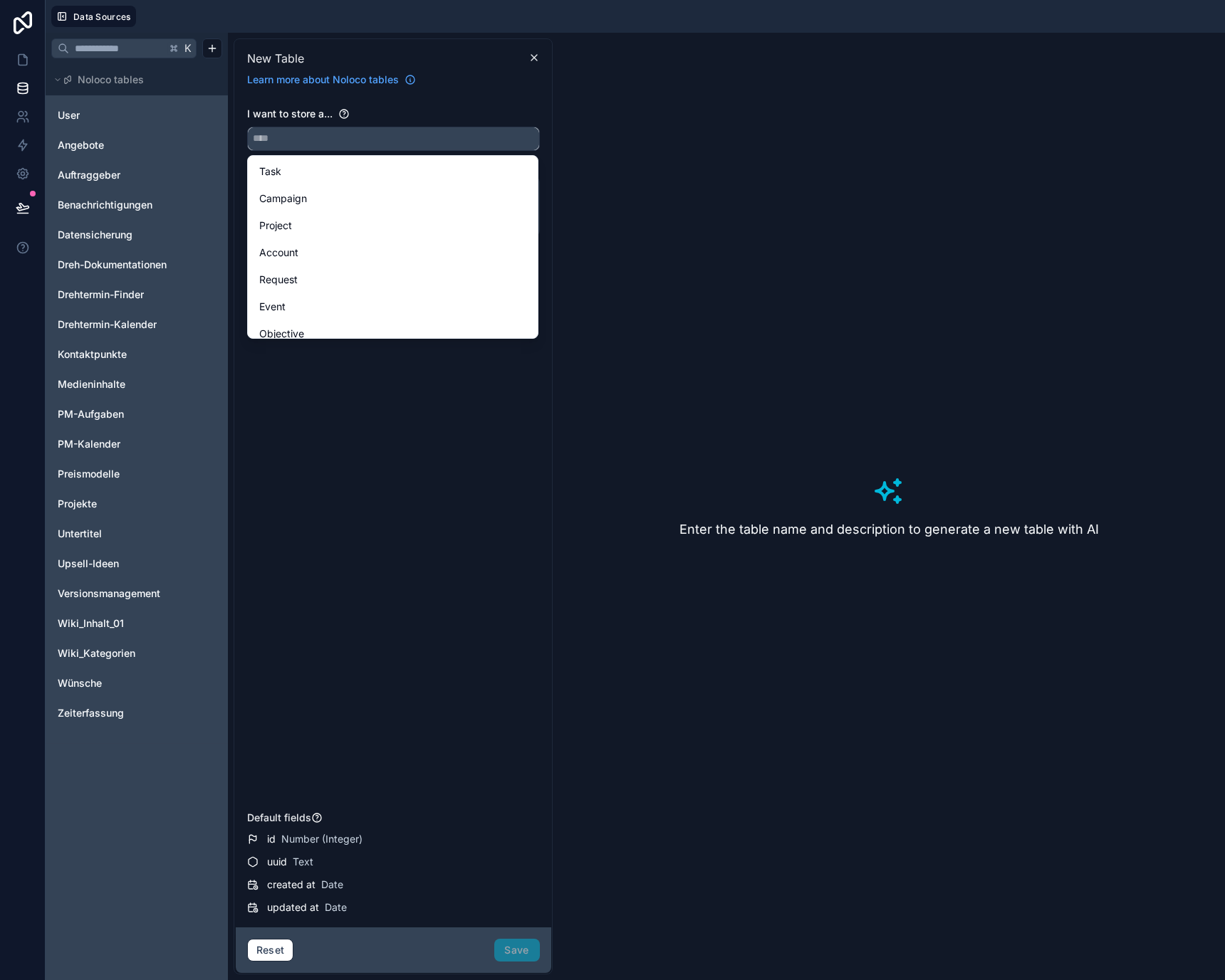
paste input "**********"
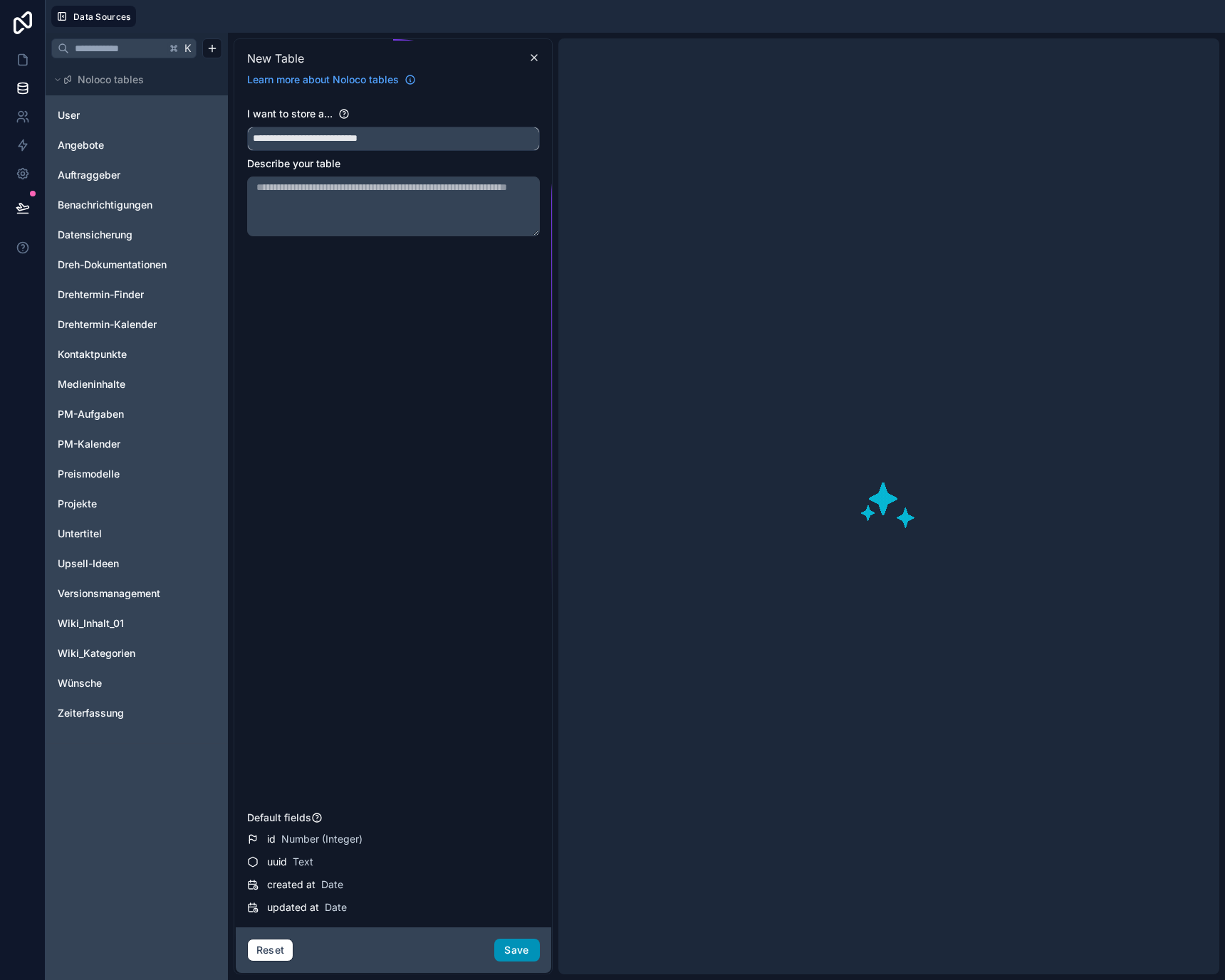
type input "**********"
click at [520, 953] on button "Save" at bounding box center [517, 950] width 45 height 23
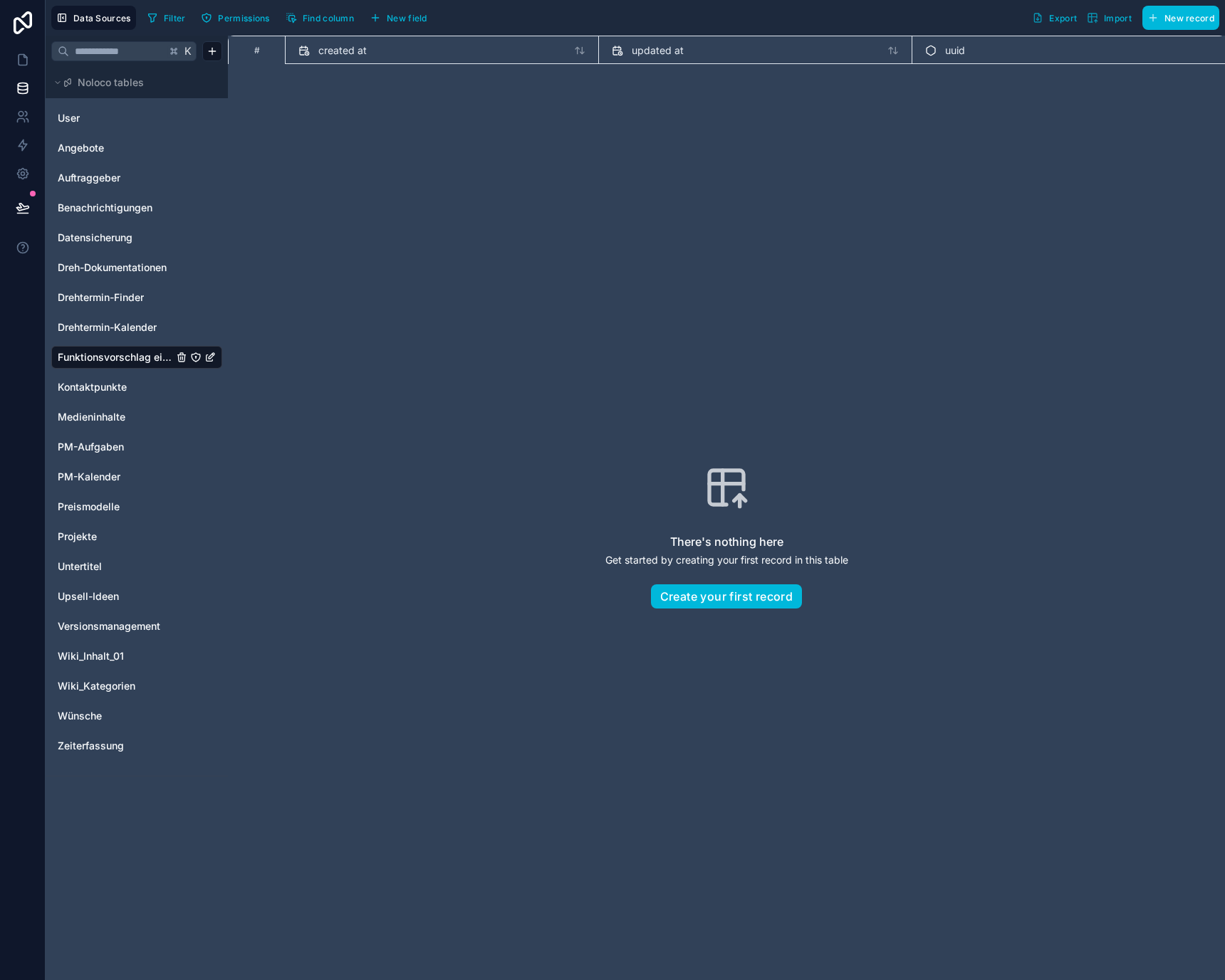
click at [209, 357] on icon "Funktionsvorschlag einreichen" at bounding box center [212, 356] width 6 height 6
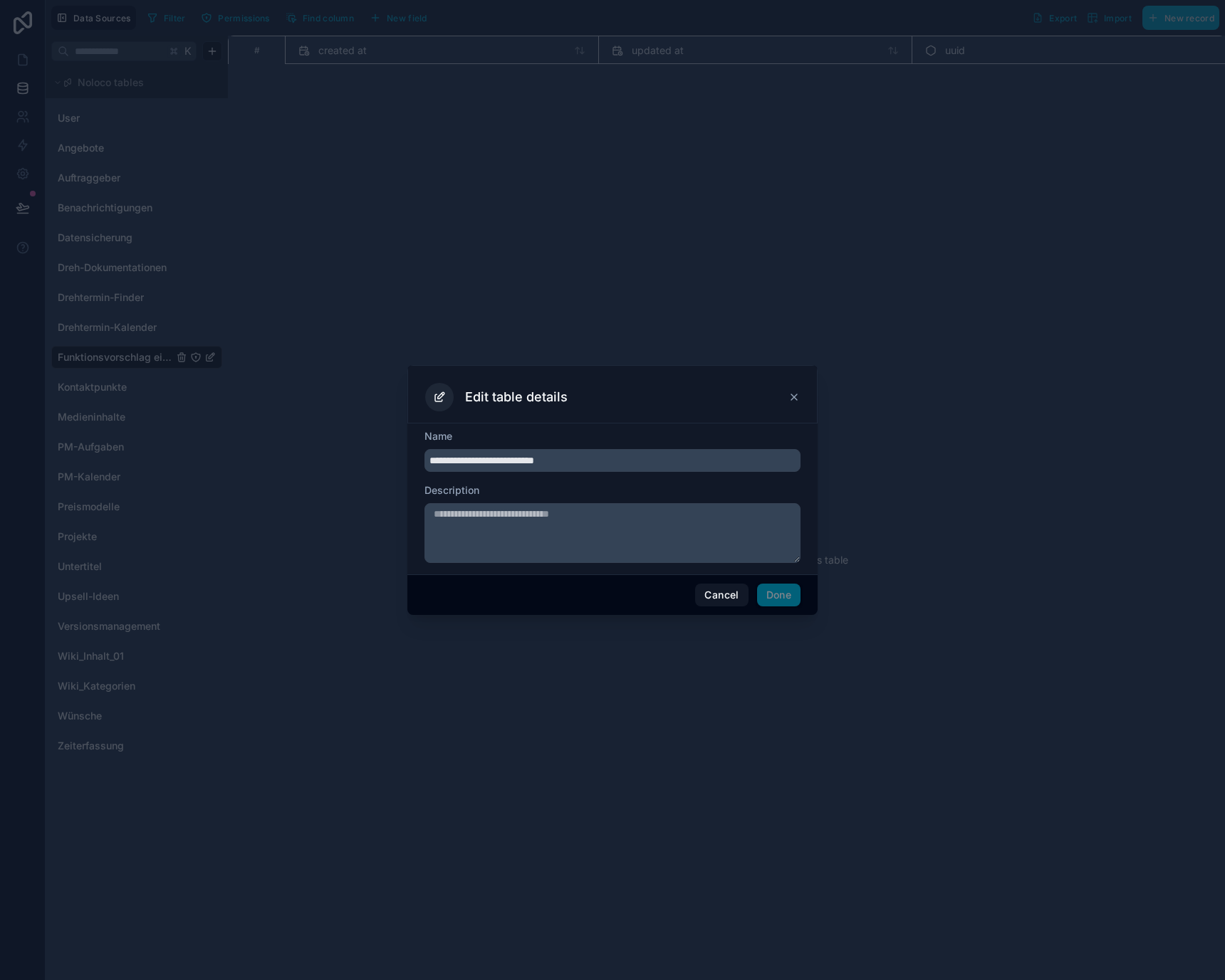
click at [190, 365] on div at bounding box center [612, 490] width 1225 height 980
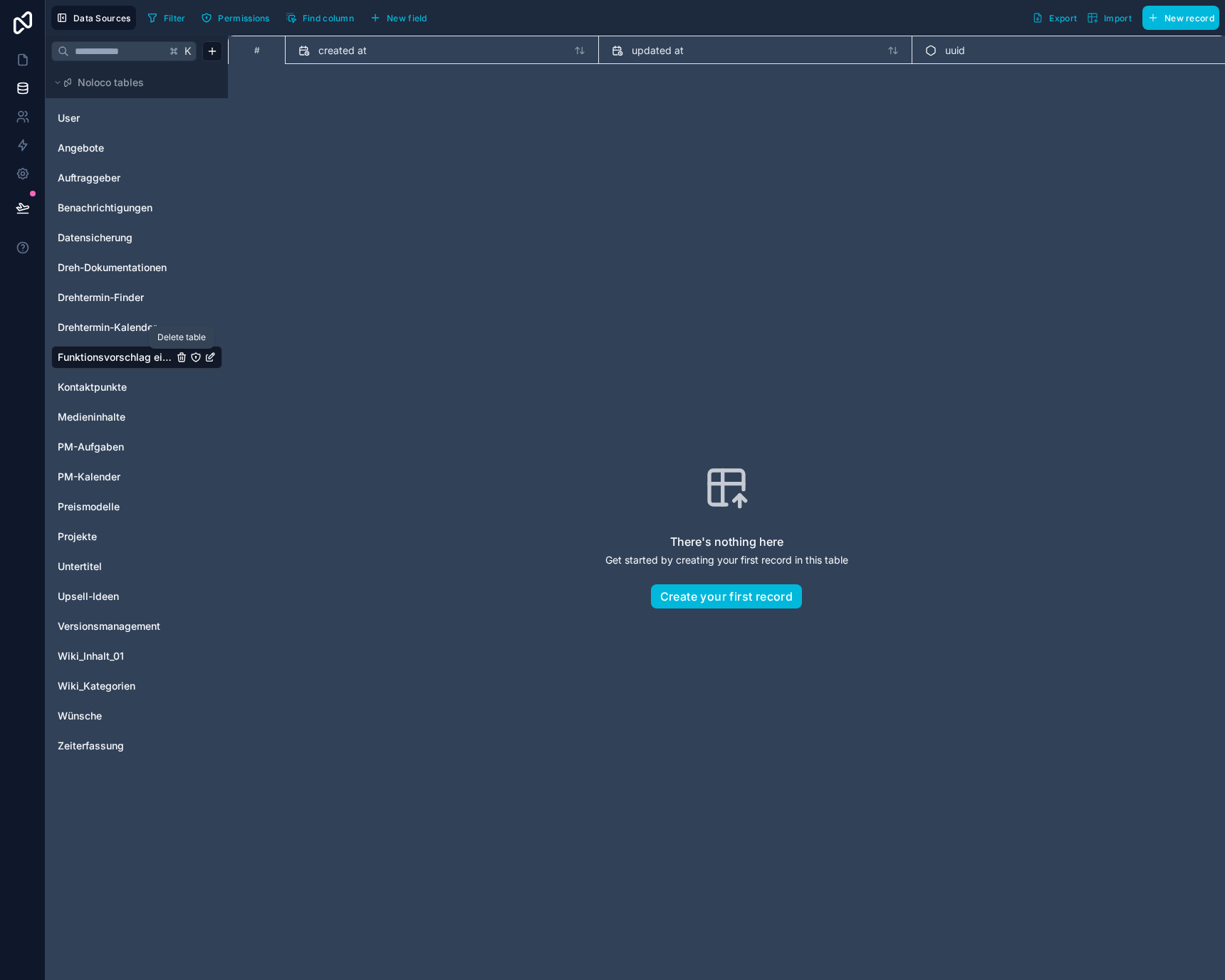
click at [180, 356] on icon "Funktionsvorschlag einreichen" at bounding box center [182, 357] width 12 height 12
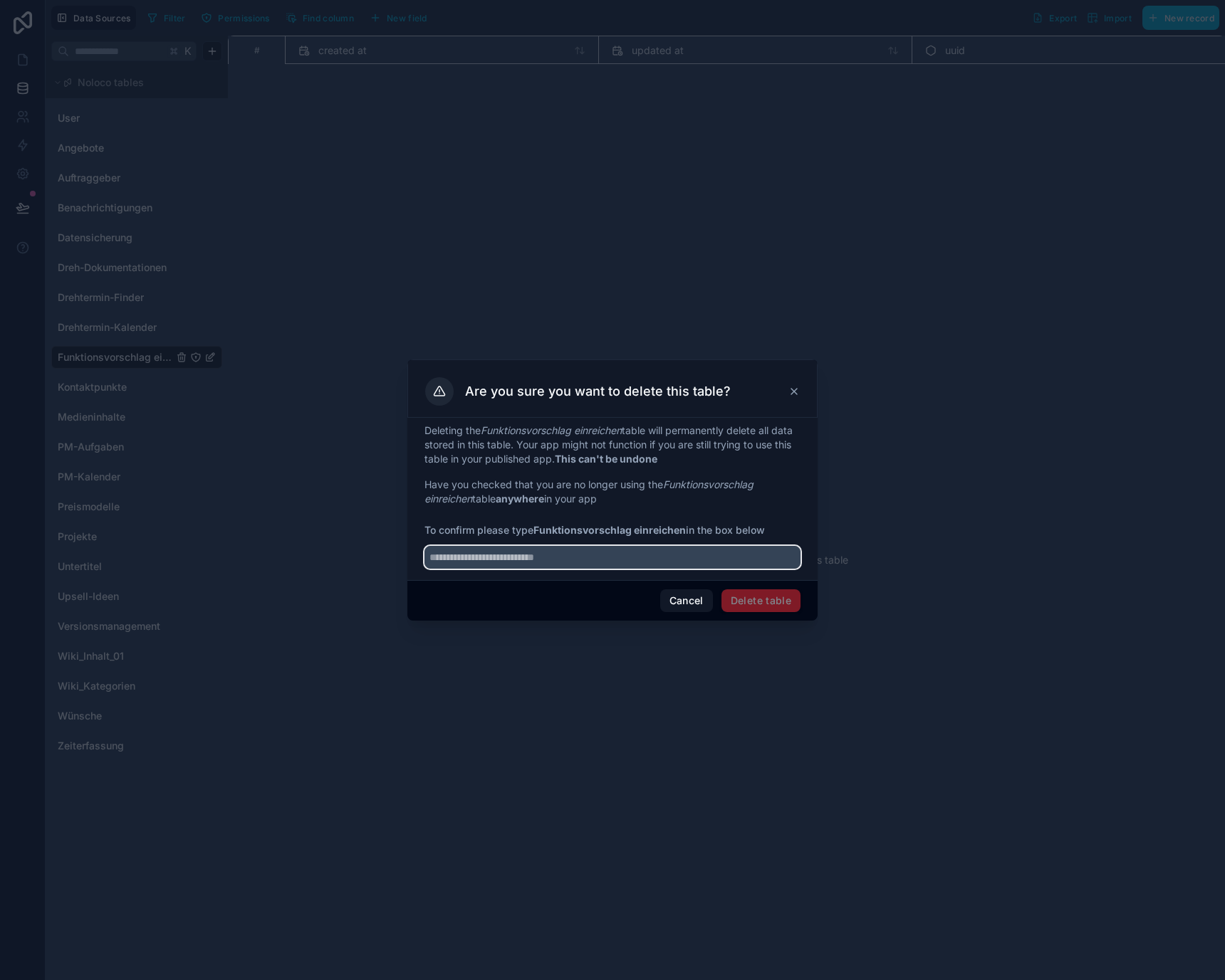
click at [555, 557] on input "text" at bounding box center [612, 557] width 376 height 23
paste input "**********"
type input "**********"
click at [752, 596] on button "Delete table" at bounding box center [761, 601] width 79 height 23
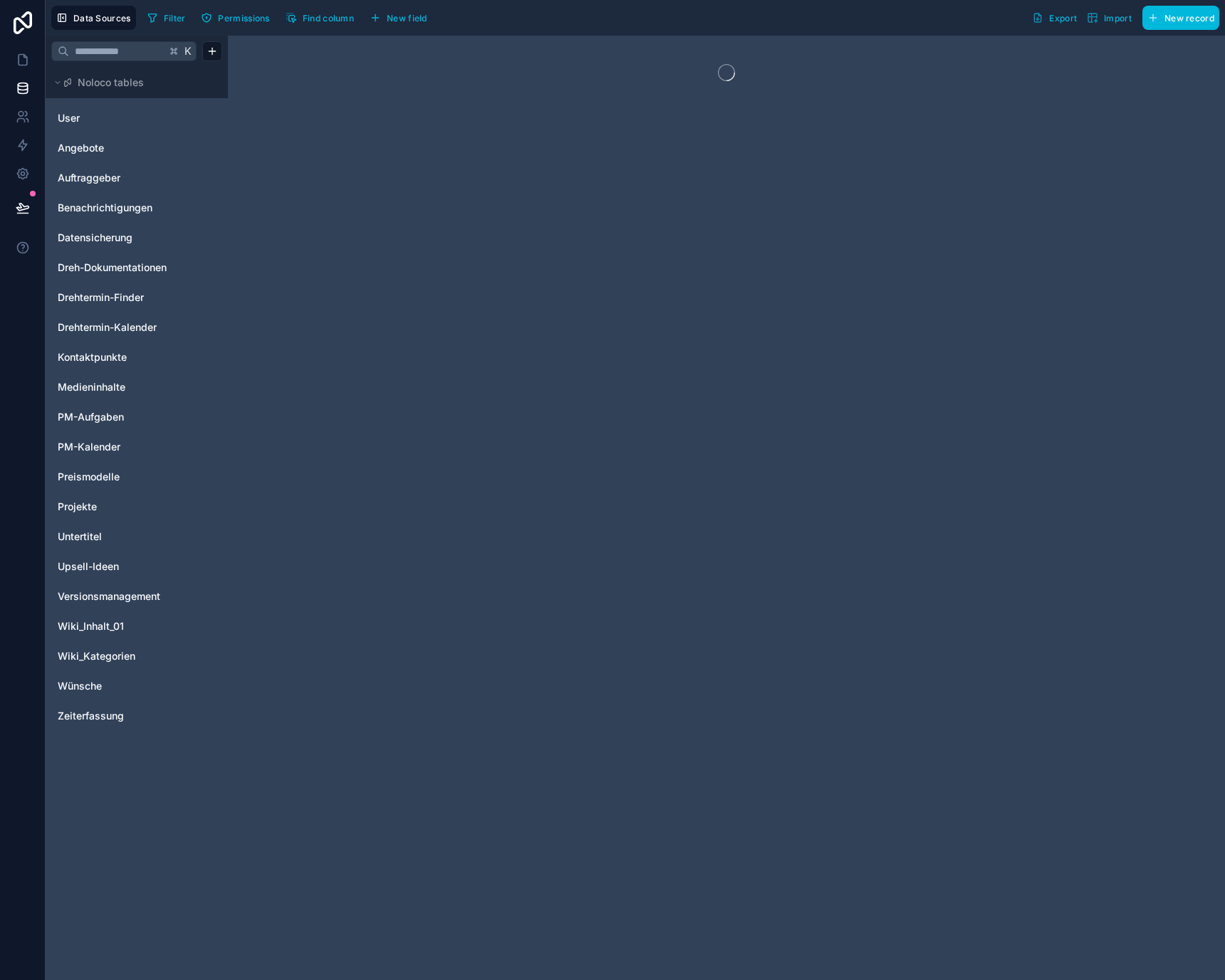
click at [214, 51] on html "Data Sources Filter Permissions Find column New field Export Import New record …" at bounding box center [612, 490] width 1225 height 980
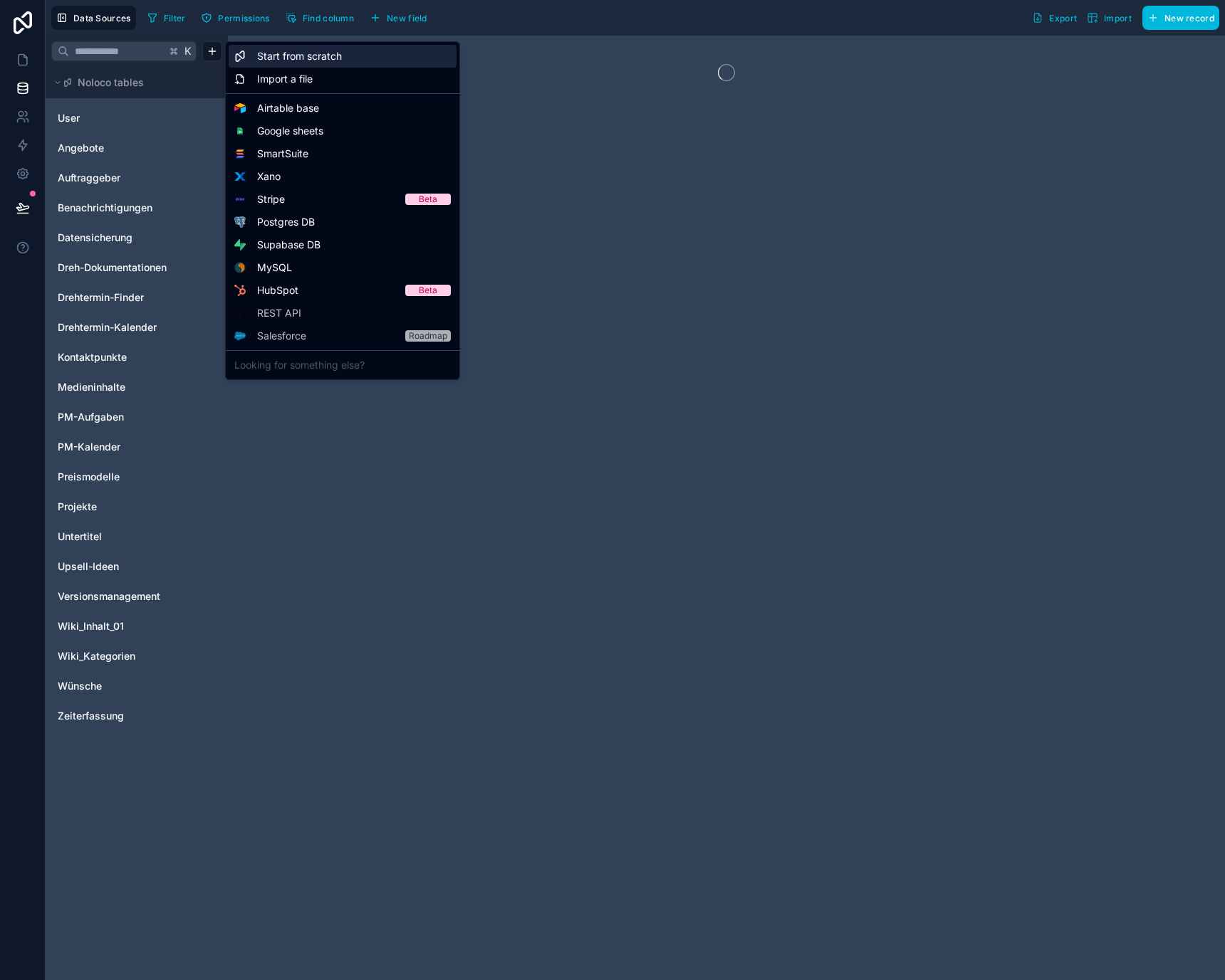
click at [300, 55] on span "Start from scratch" at bounding box center [300, 56] width 85 height 14
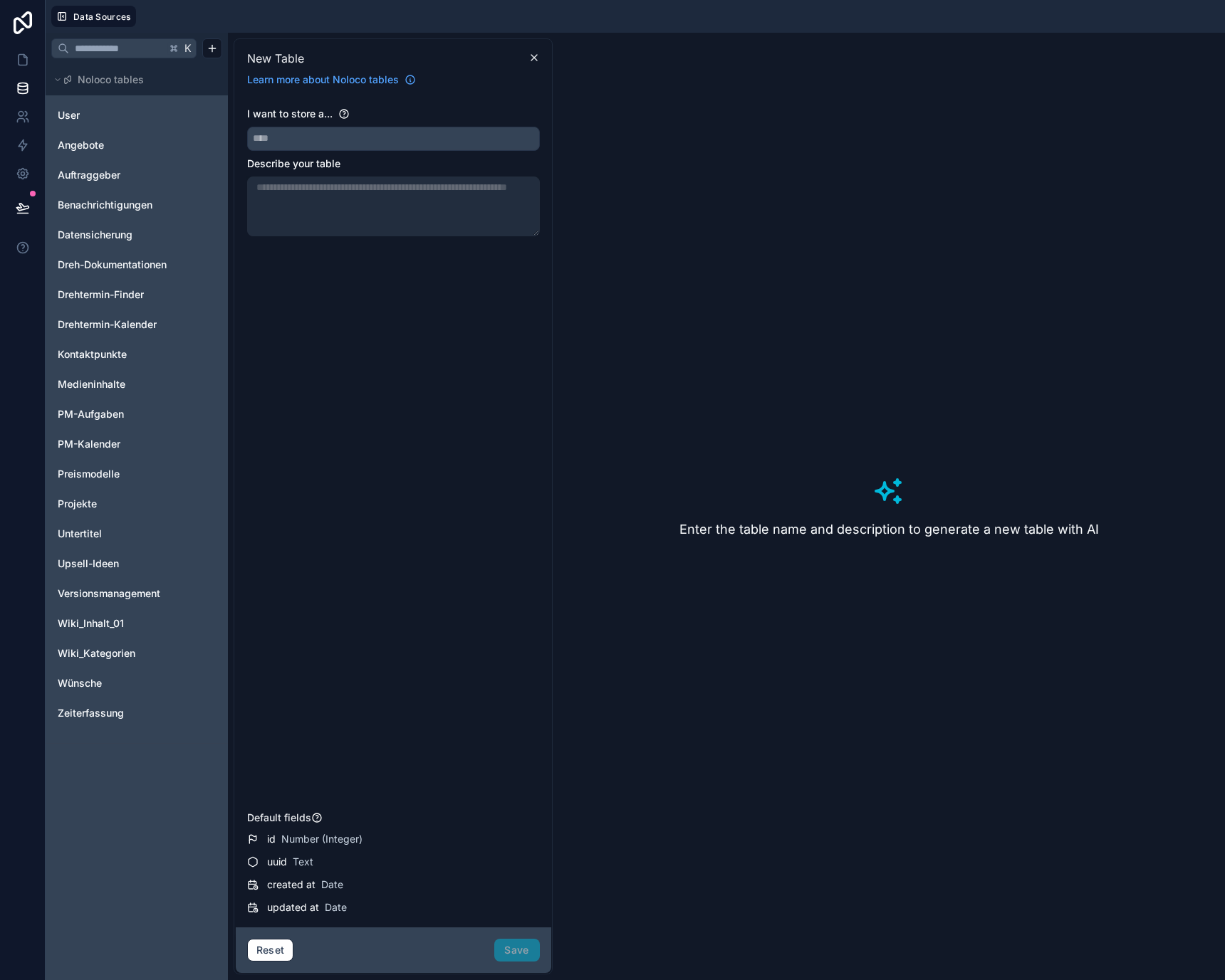
click at [426, 125] on div "I want to store a..." at bounding box center [393, 129] width 292 height 44
click at [426, 140] on input "text" at bounding box center [393, 138] width 292 height 23
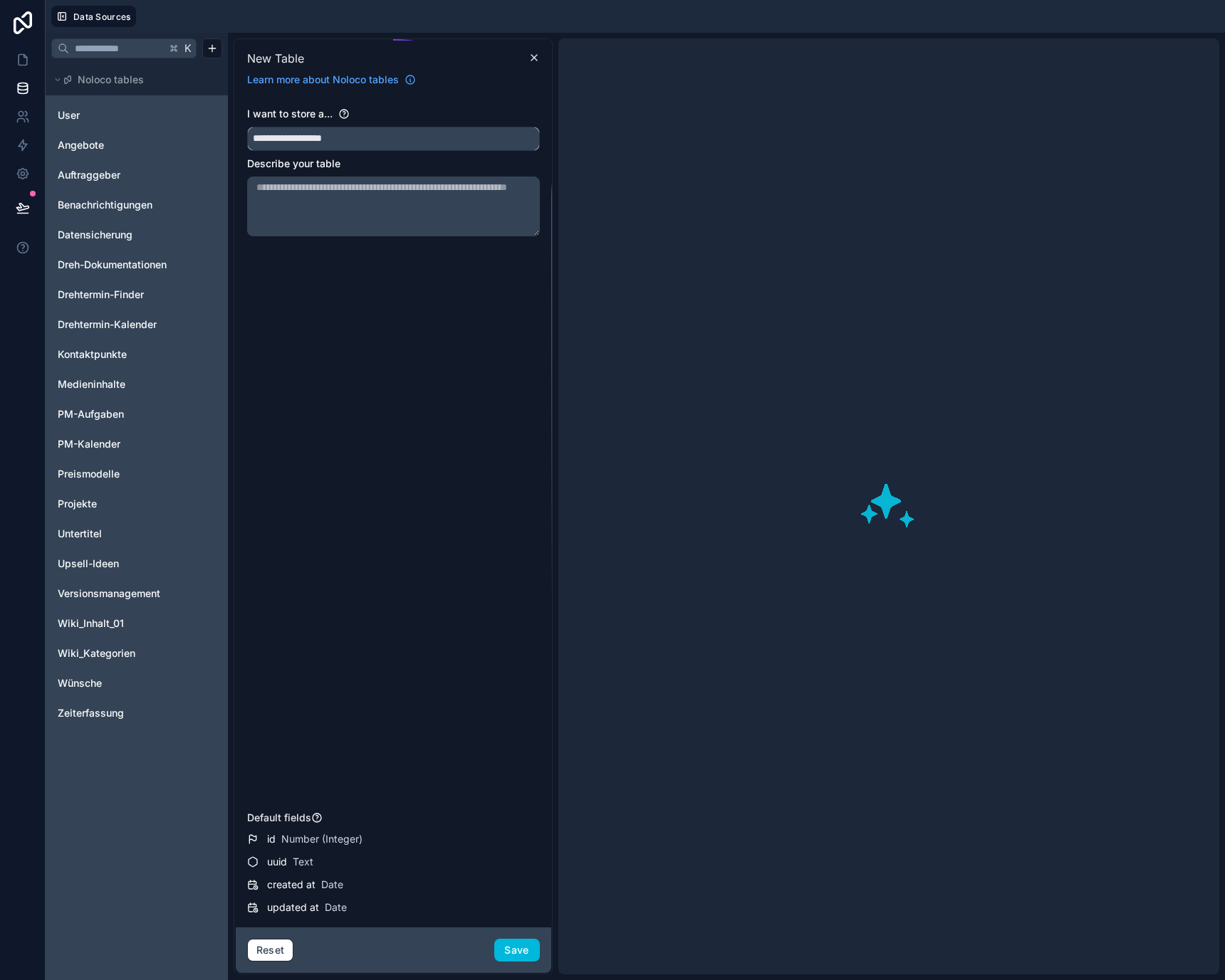
type input "**********"
click at [436, 184] on textarea at bounding box center [393, 207] width 292 height 60
click at [514, 936] on div "Reset Save" at bounding box center [393, 950] width 316 height 45
click at [514, 951] on button "Save" at bounding box center [517, 950] width 45 height 23
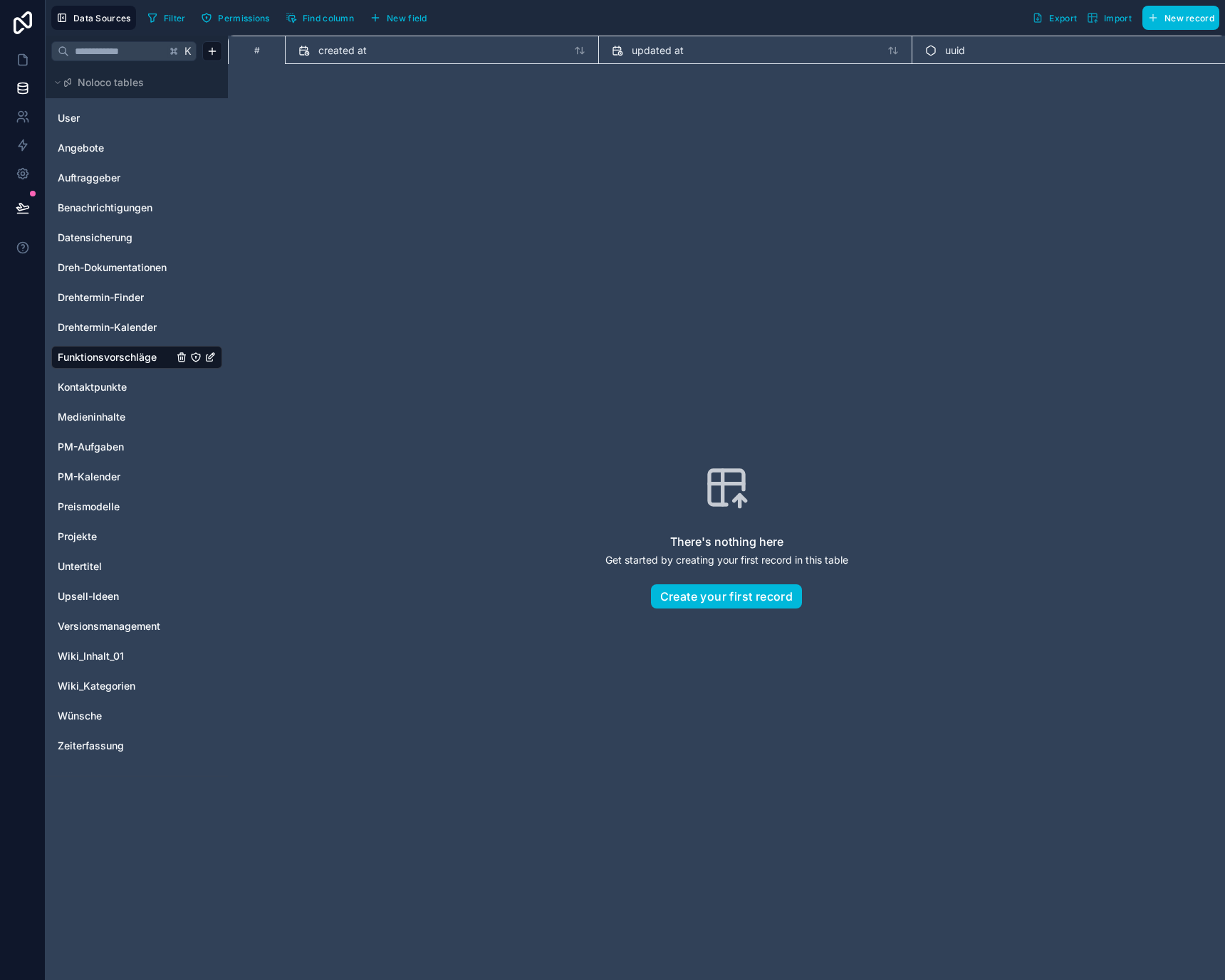
click at [396, 17] on span "New field" at bounding box center [407, 18] width 40 height 11
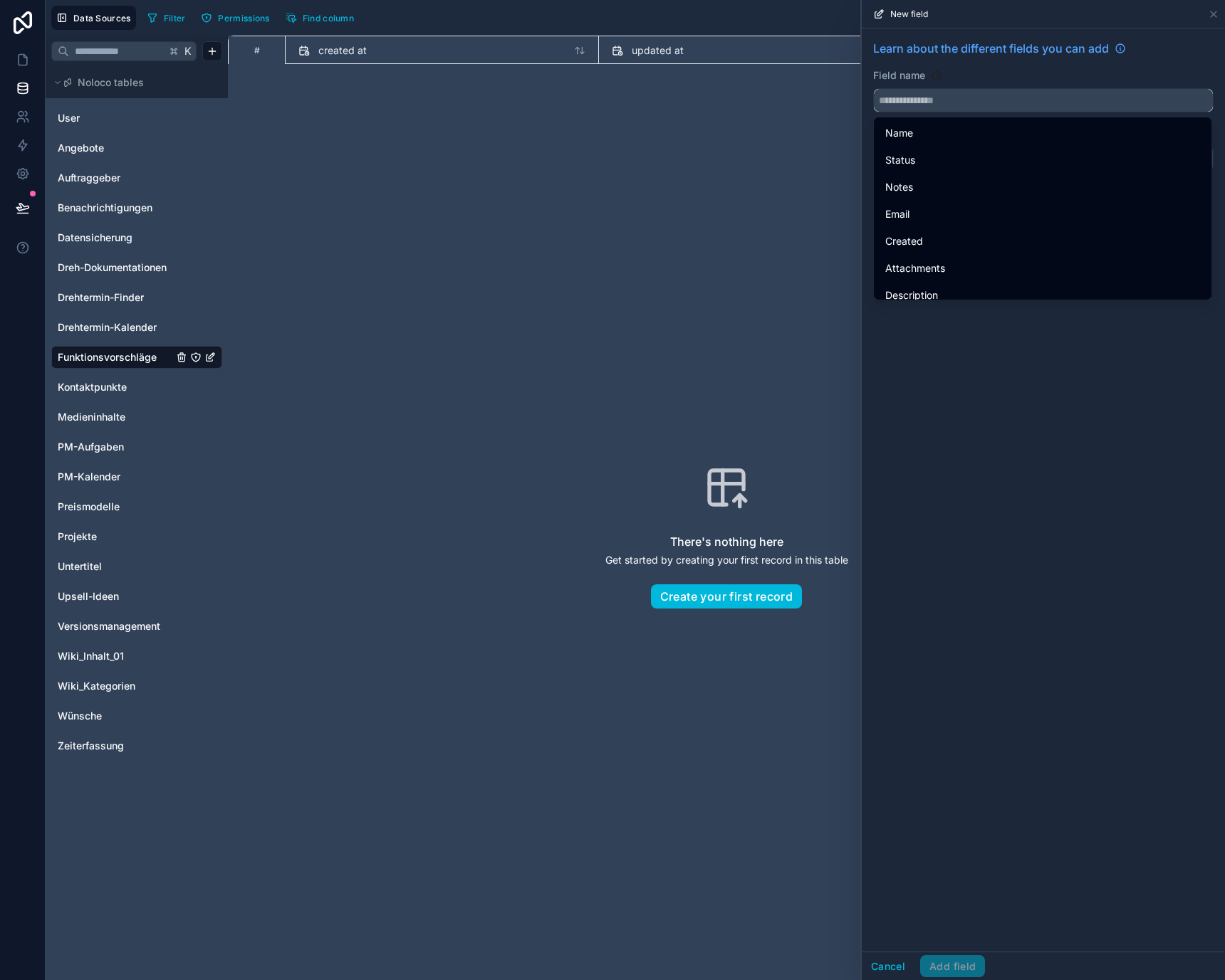
click at [941, 108] on input "text" at bounding box center [1043, 100] width 339 height 23
type input "**"
click at [928, 111] on input "text" at bounding box center [1043, 100] width 339 height 23
click at [925, 107] on input "text" at bounding box center [1043, 100] width 339 height 23
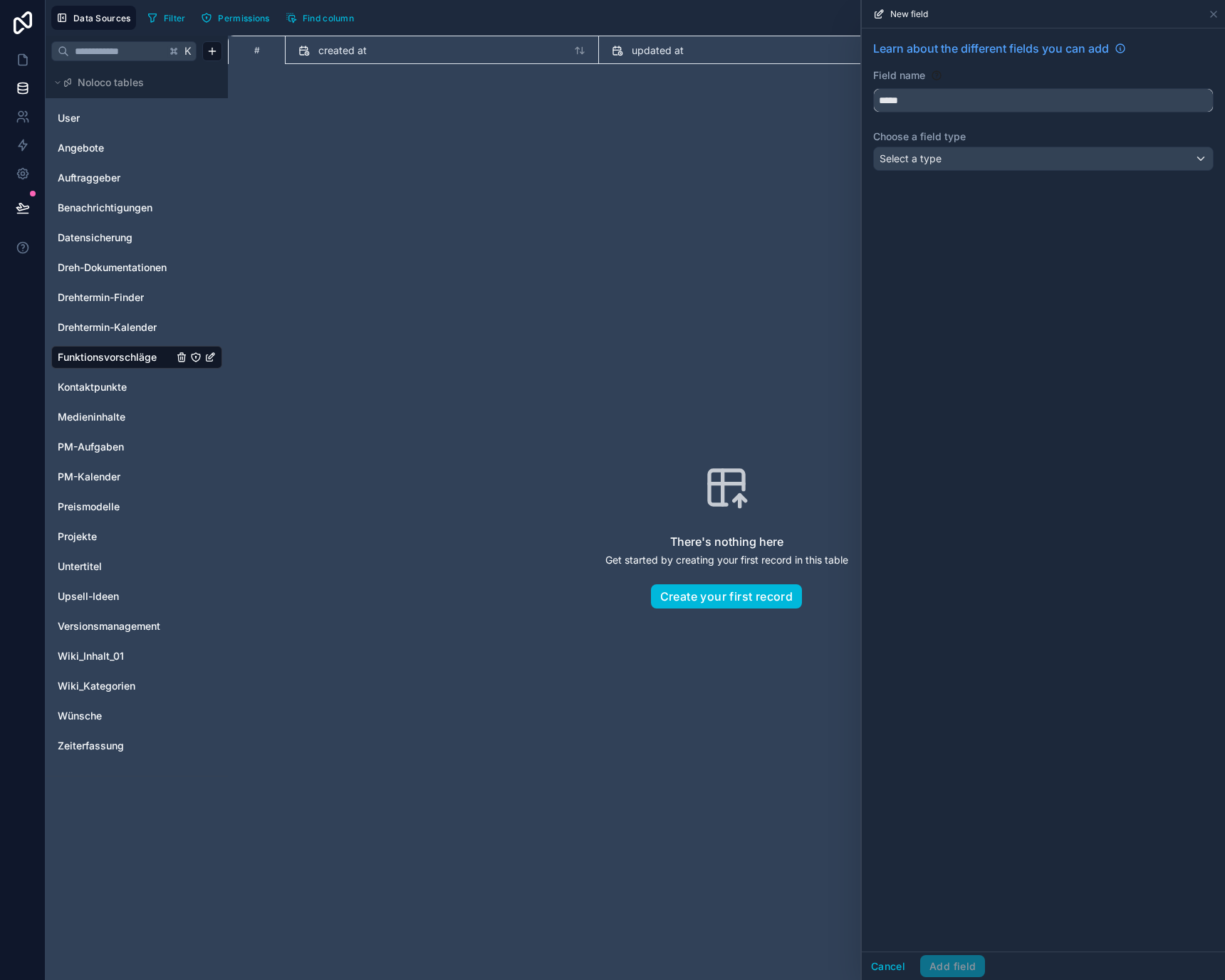
type input "*****"
click at [946, 165] on div "Select a type" at bounding box center [1043, 158] width 339 height 23
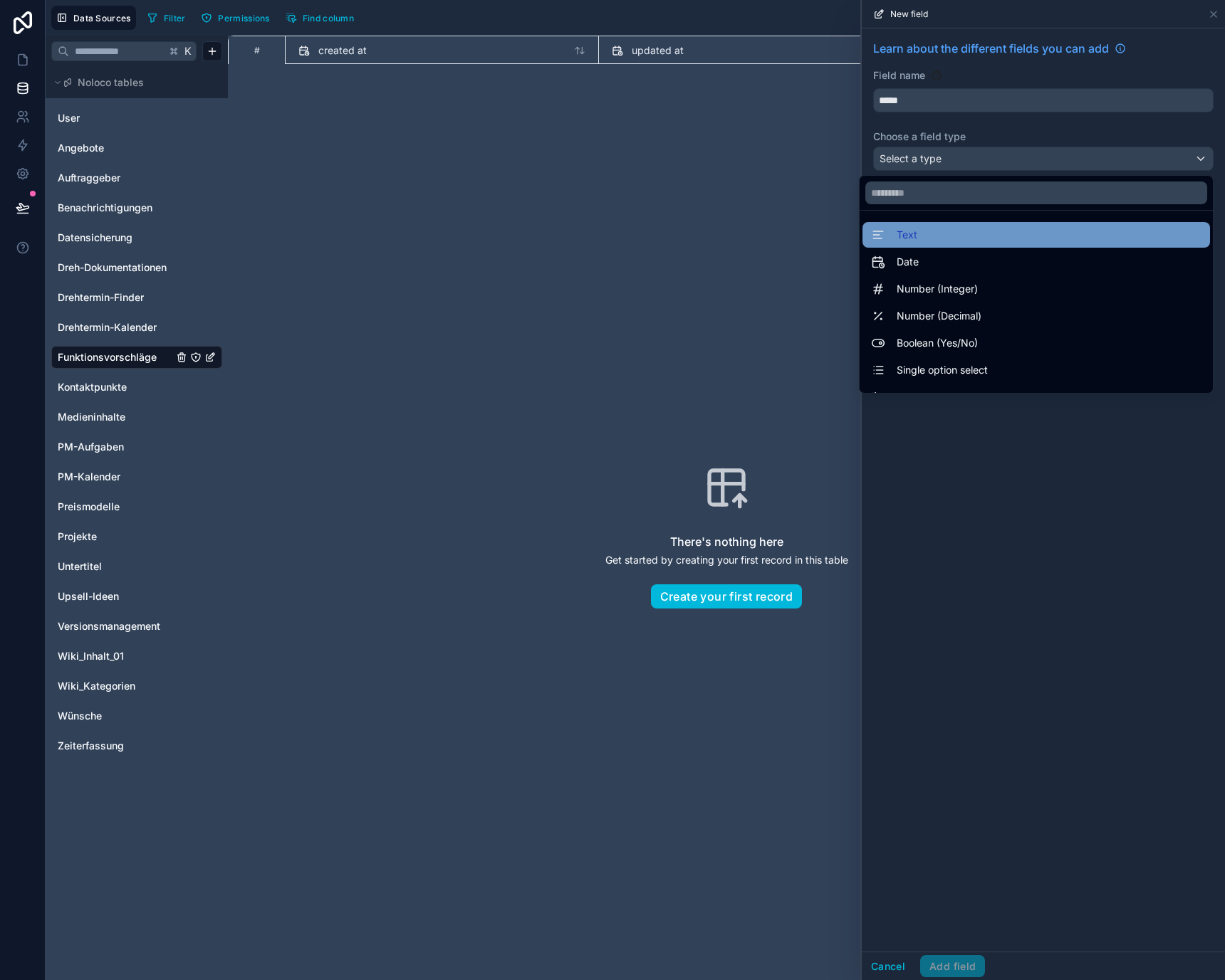
click at [941, 242] on div "Text" at bounding box center [1036, 234] width 330 height 17
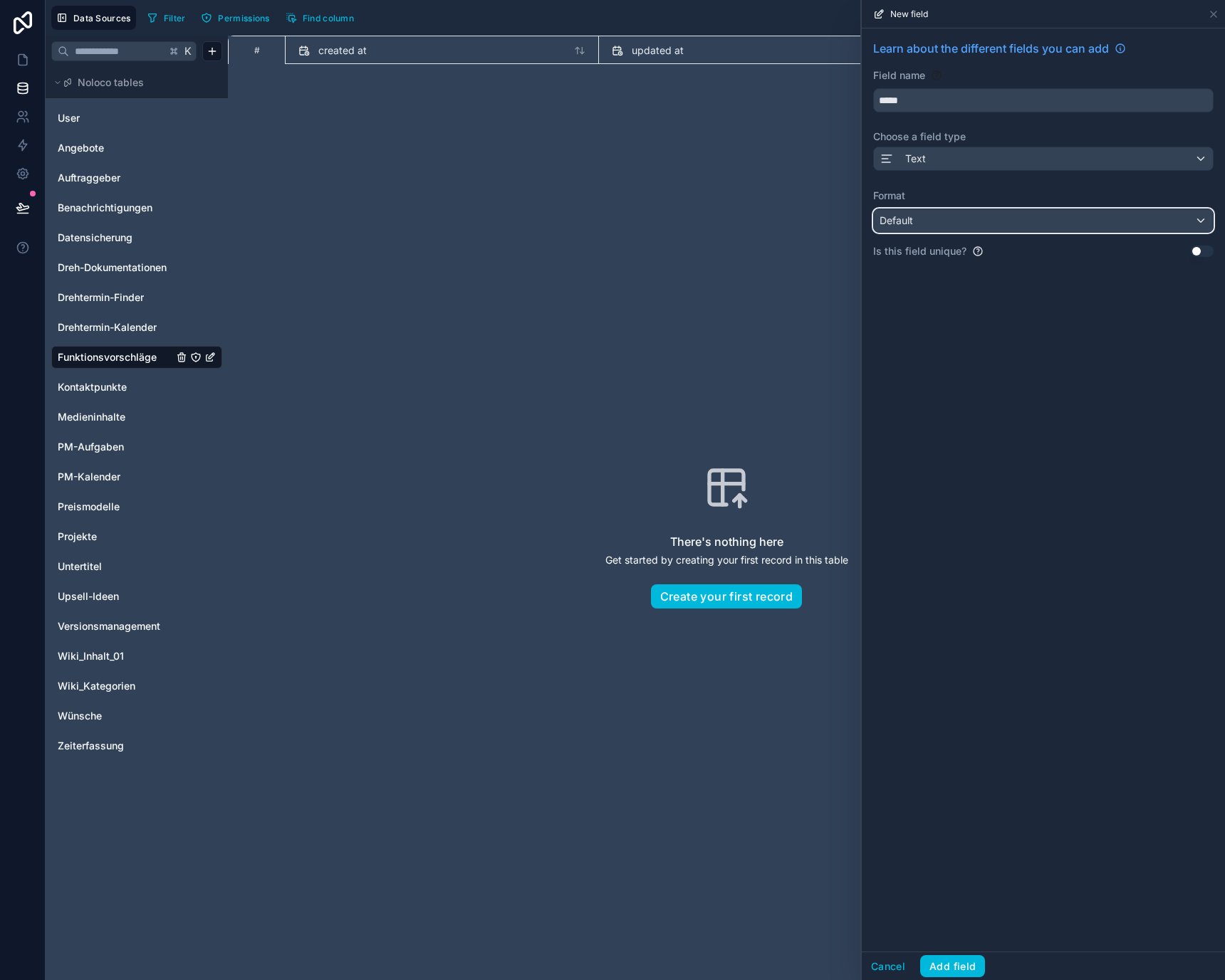
click at [944, 220] on div "Default" at bounding box center [1043, 220] width 339 height 23
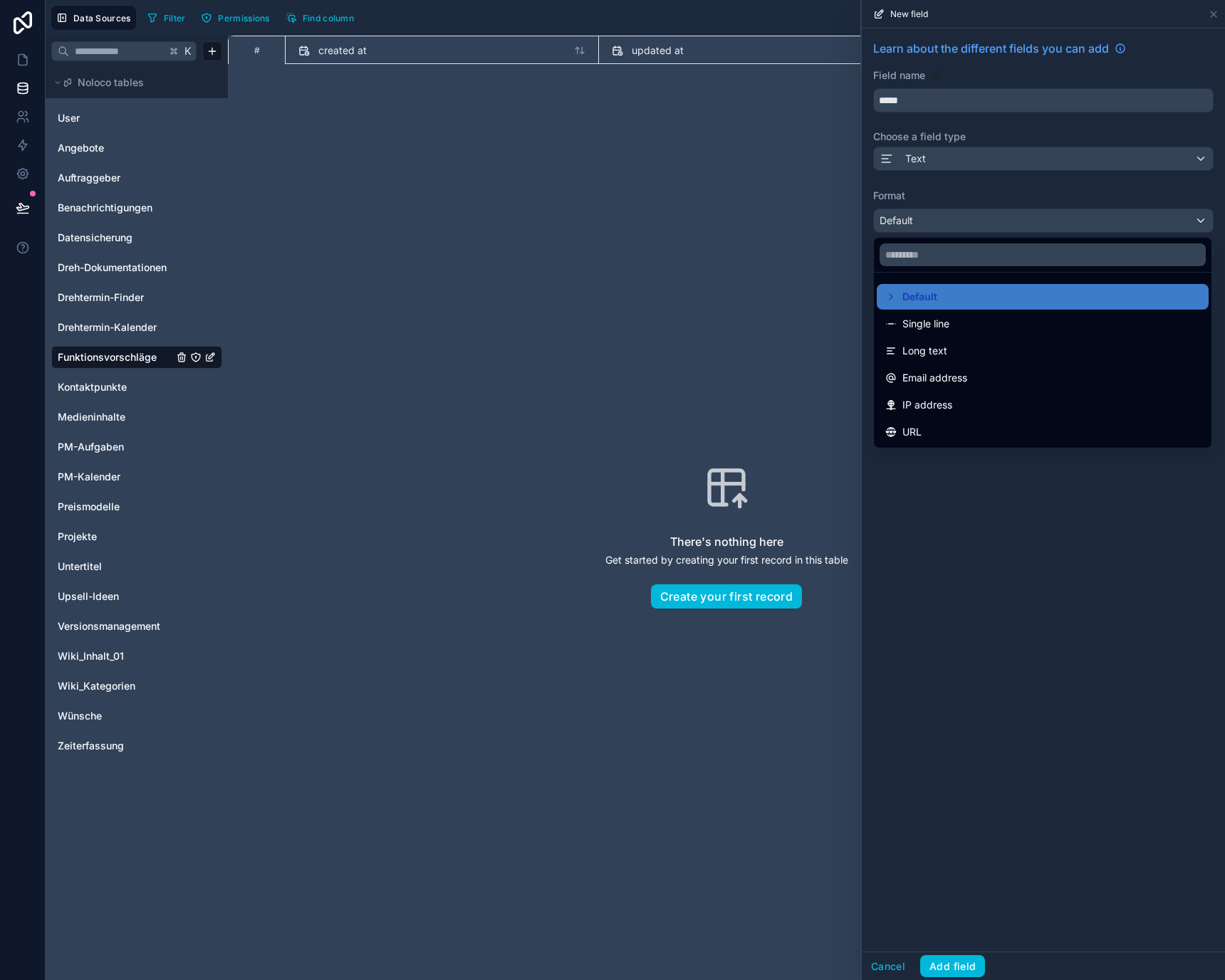
click at [940, 327] on span "Single line" at bounding box center [925, 324] width 47 height 17
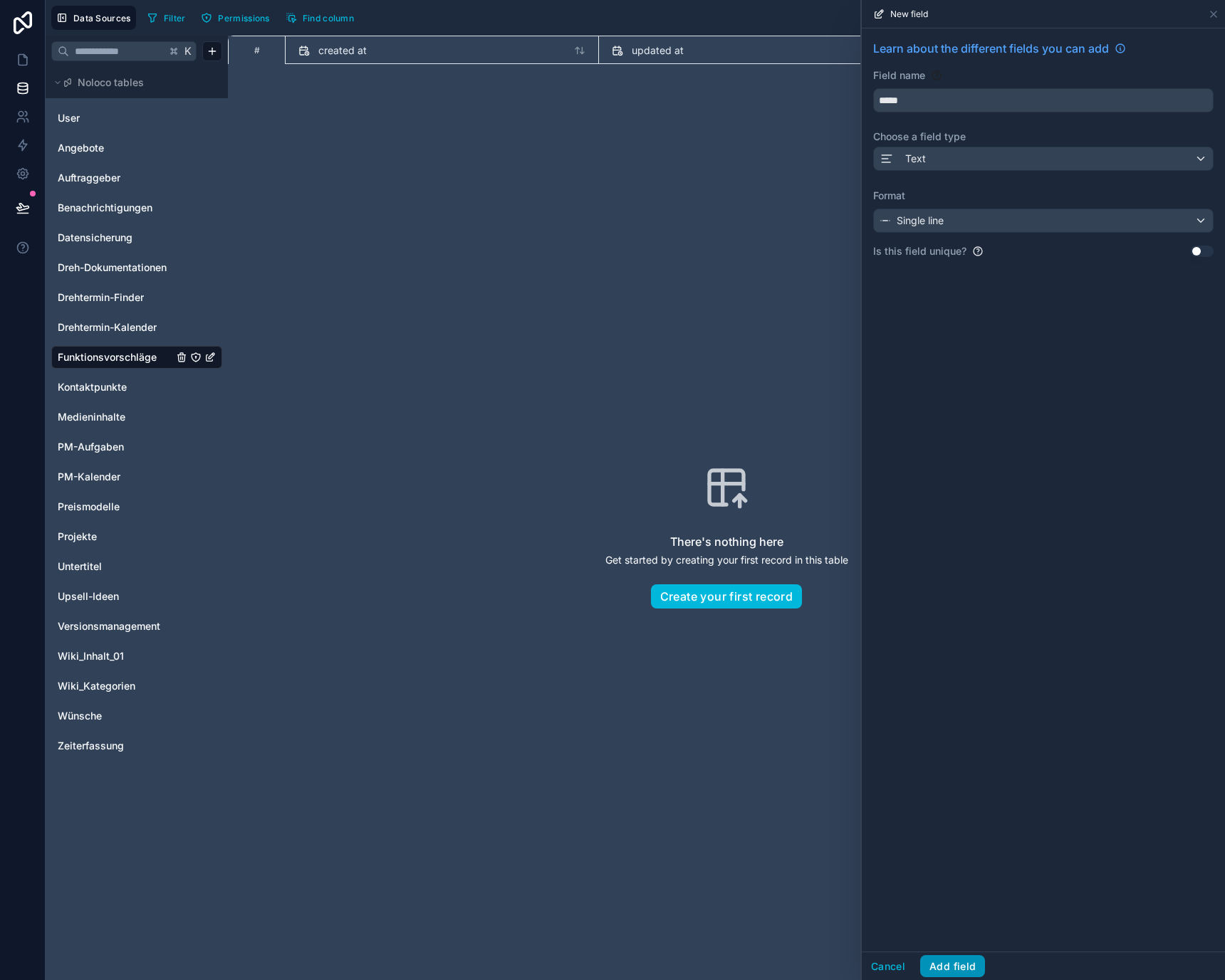
click at [972, 968] on button "Add field" at bounding box center [952, 966] width 64 height 23
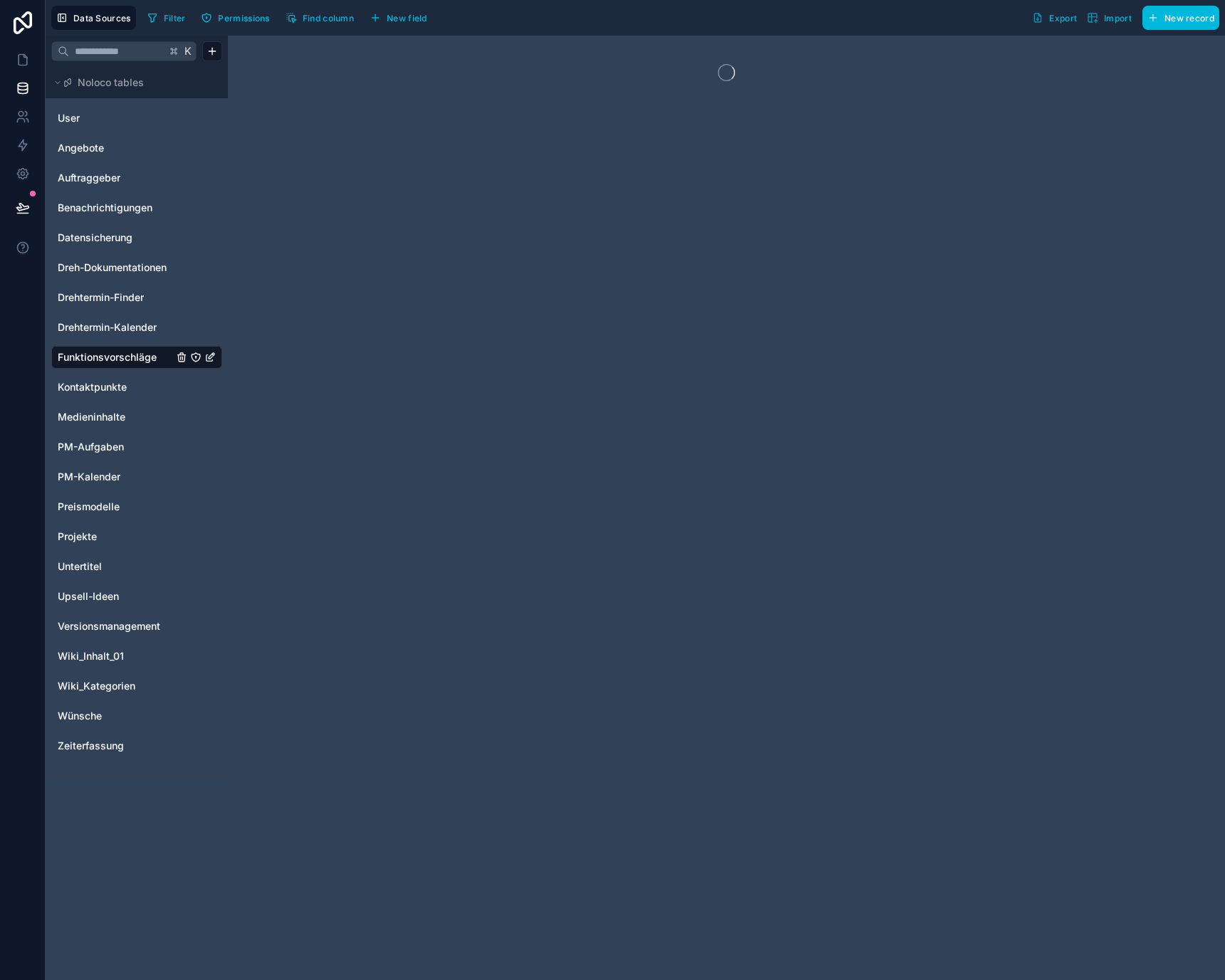
click at [425, 23] on button "New field" at bounding box center [399, 18] width 67 height 21
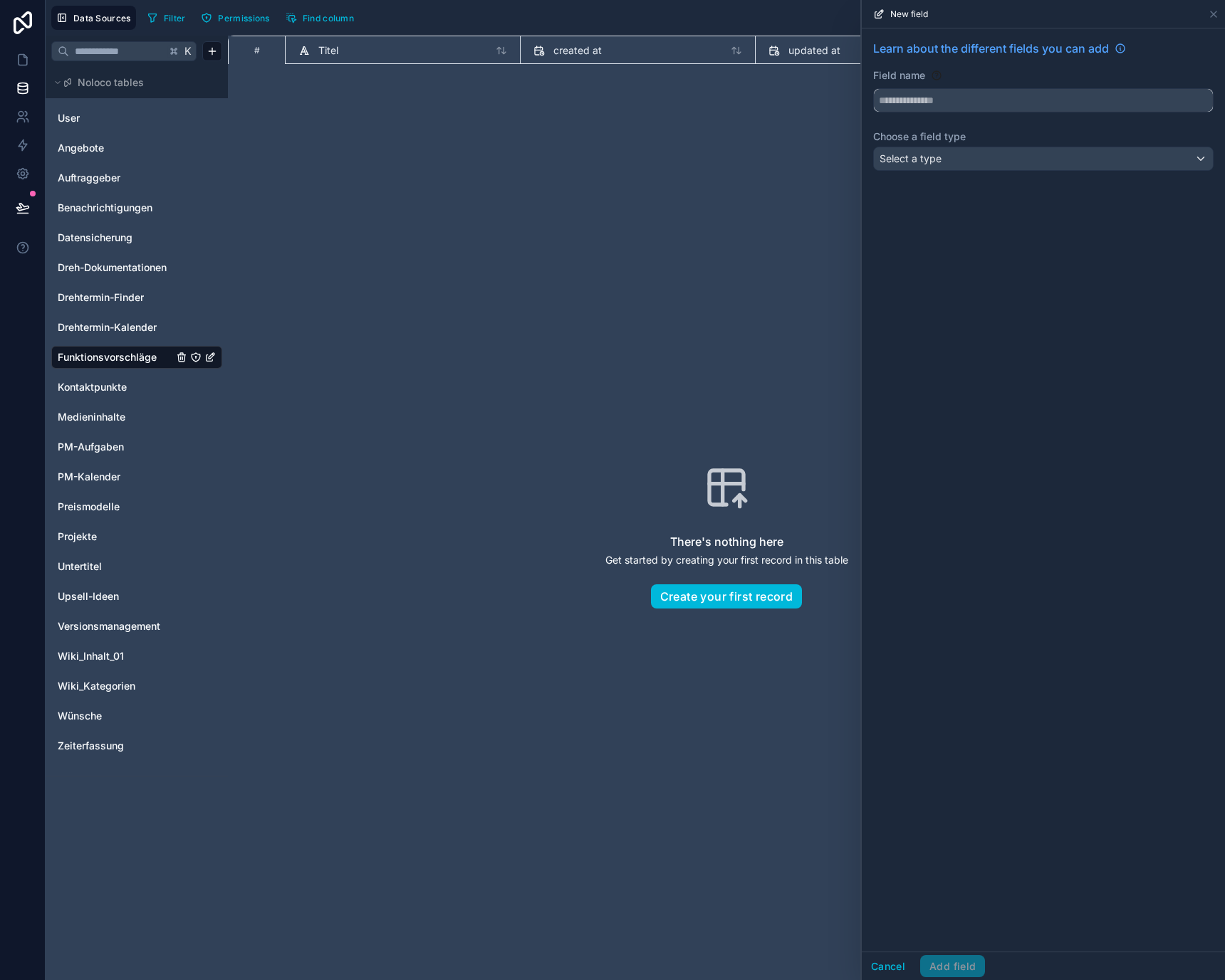
click at [936, 102] on input "text" at bounding box center [1043, 100] width 339 height 23
type input "**********"
click at [966, 164] on div "Select a type" at bounding box center [1043, 158] width 339 height 23
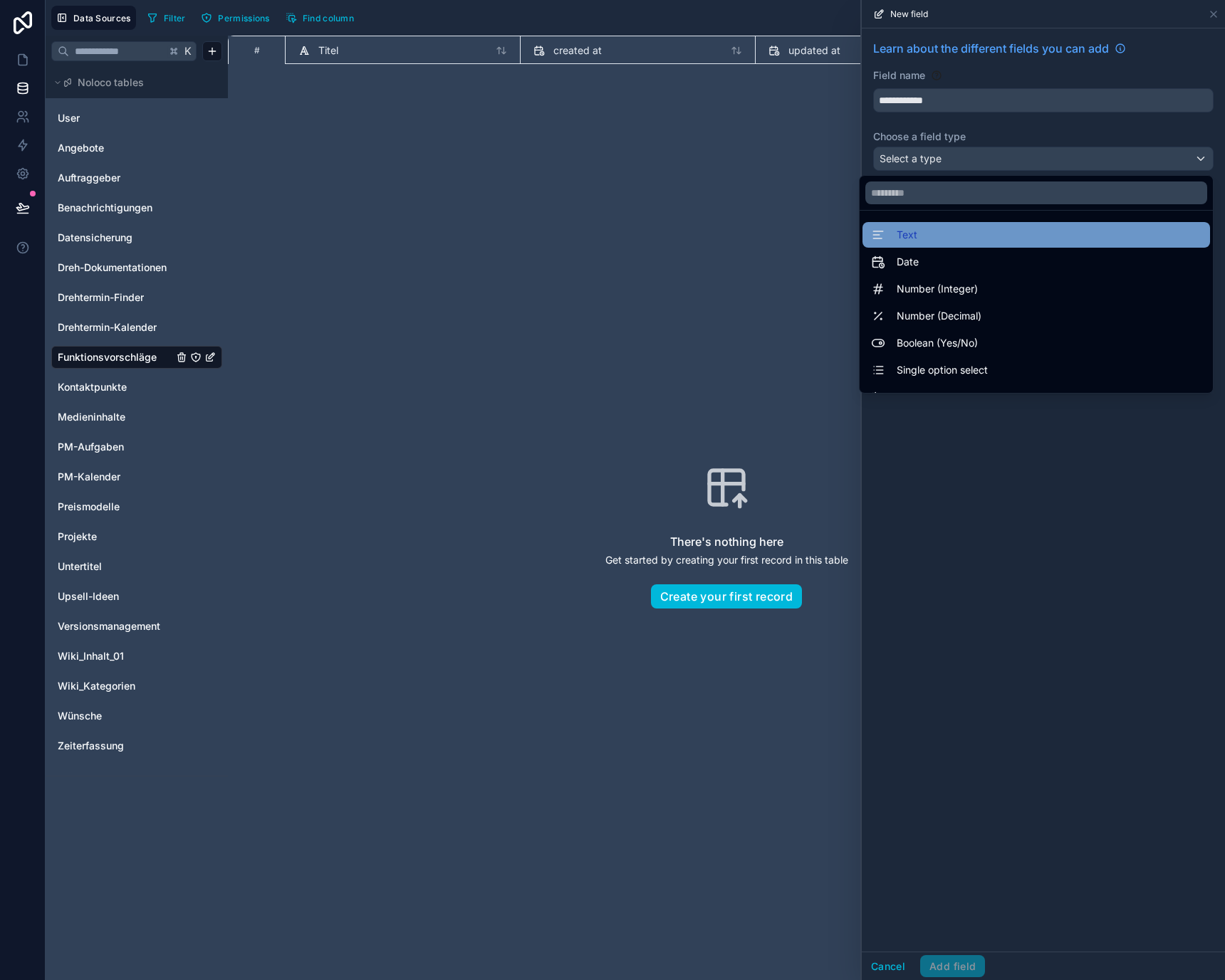
click at [962, 241] on div "Text" at bounding box center [1036, 234] width 330 height 17
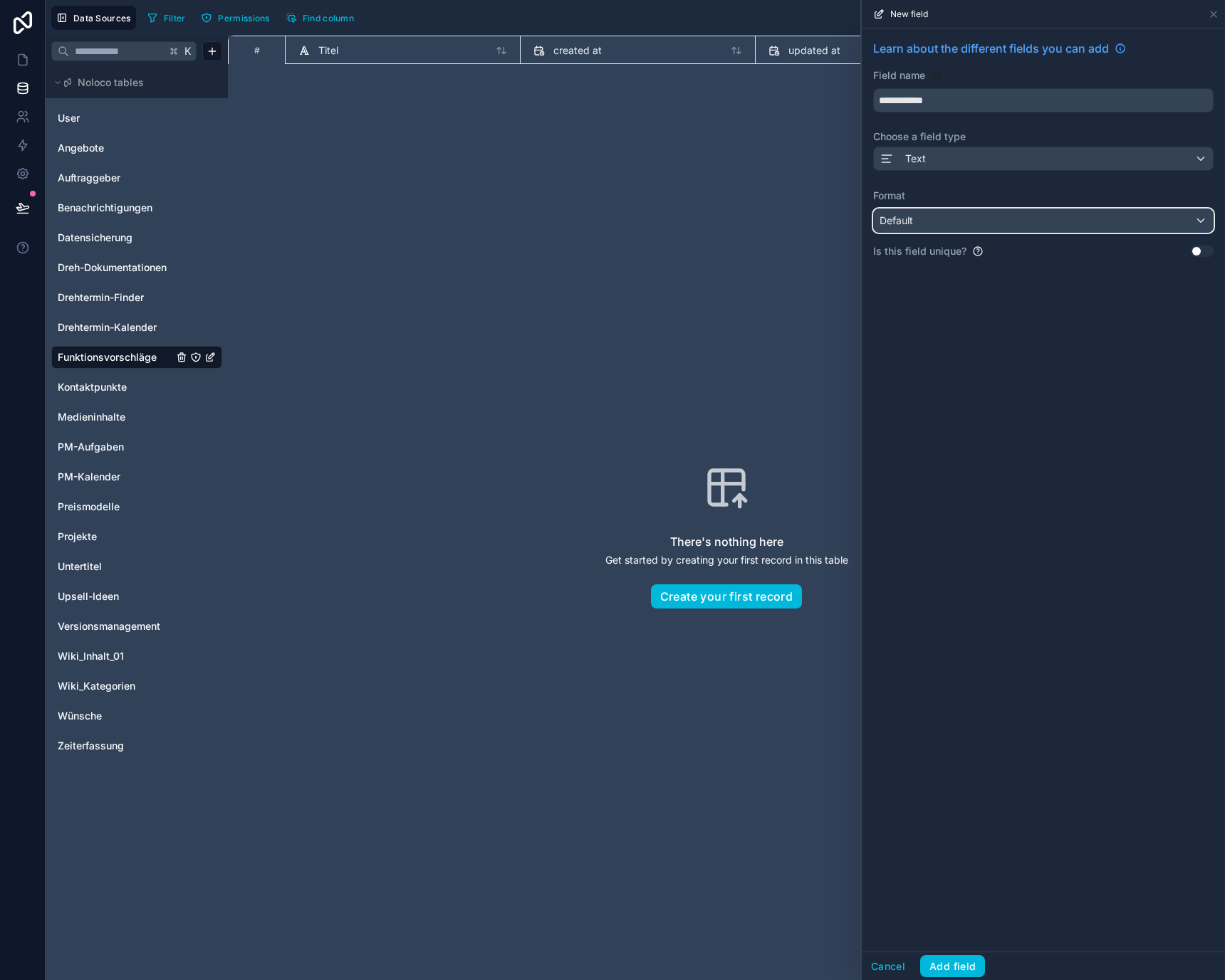
click at [958, 220] on div "Default" at bounding box center [1043, 220] width 339 height 23
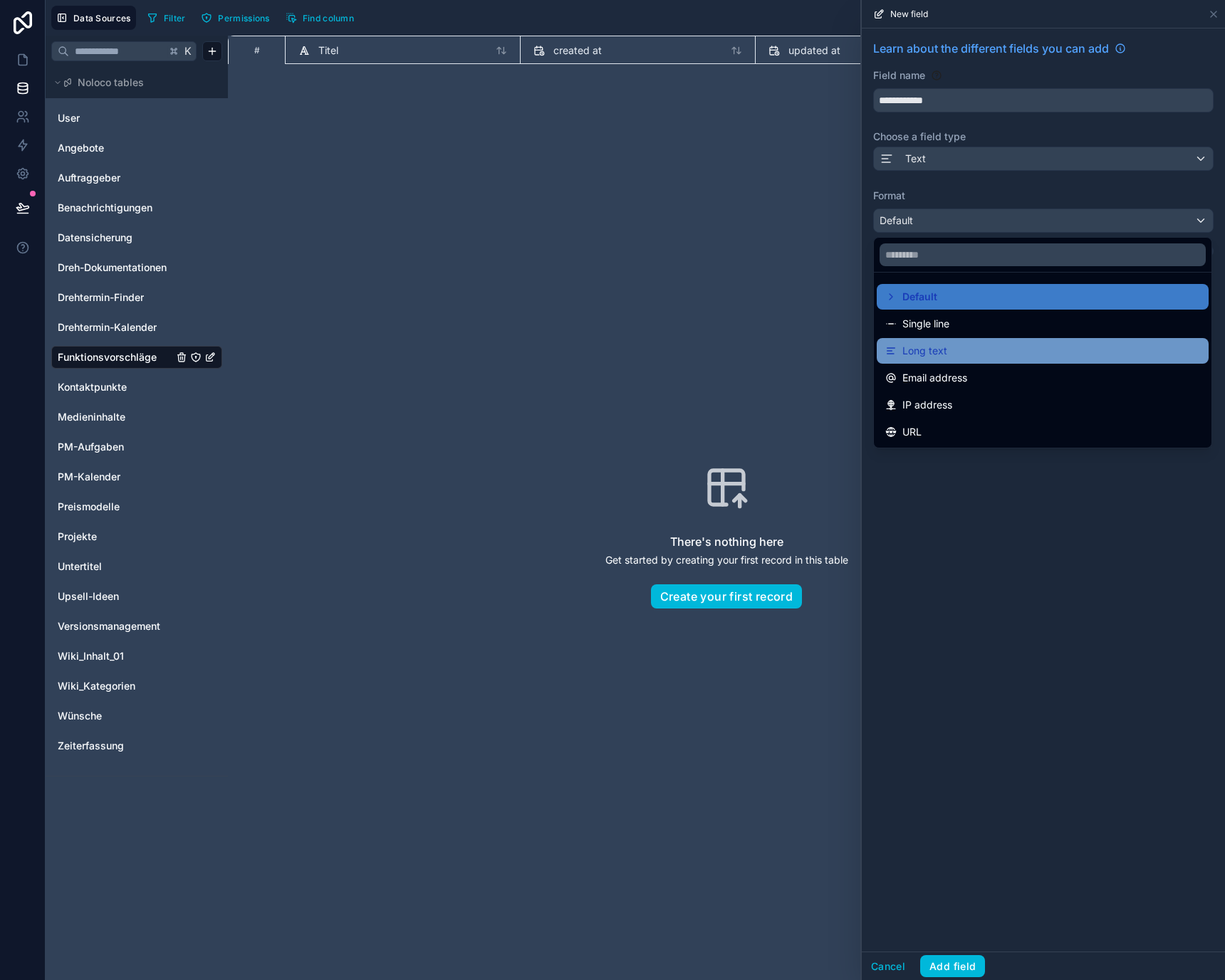
click at [951, 357] on div "Long text" at bounding box center [1043, 350] width 315 height 17
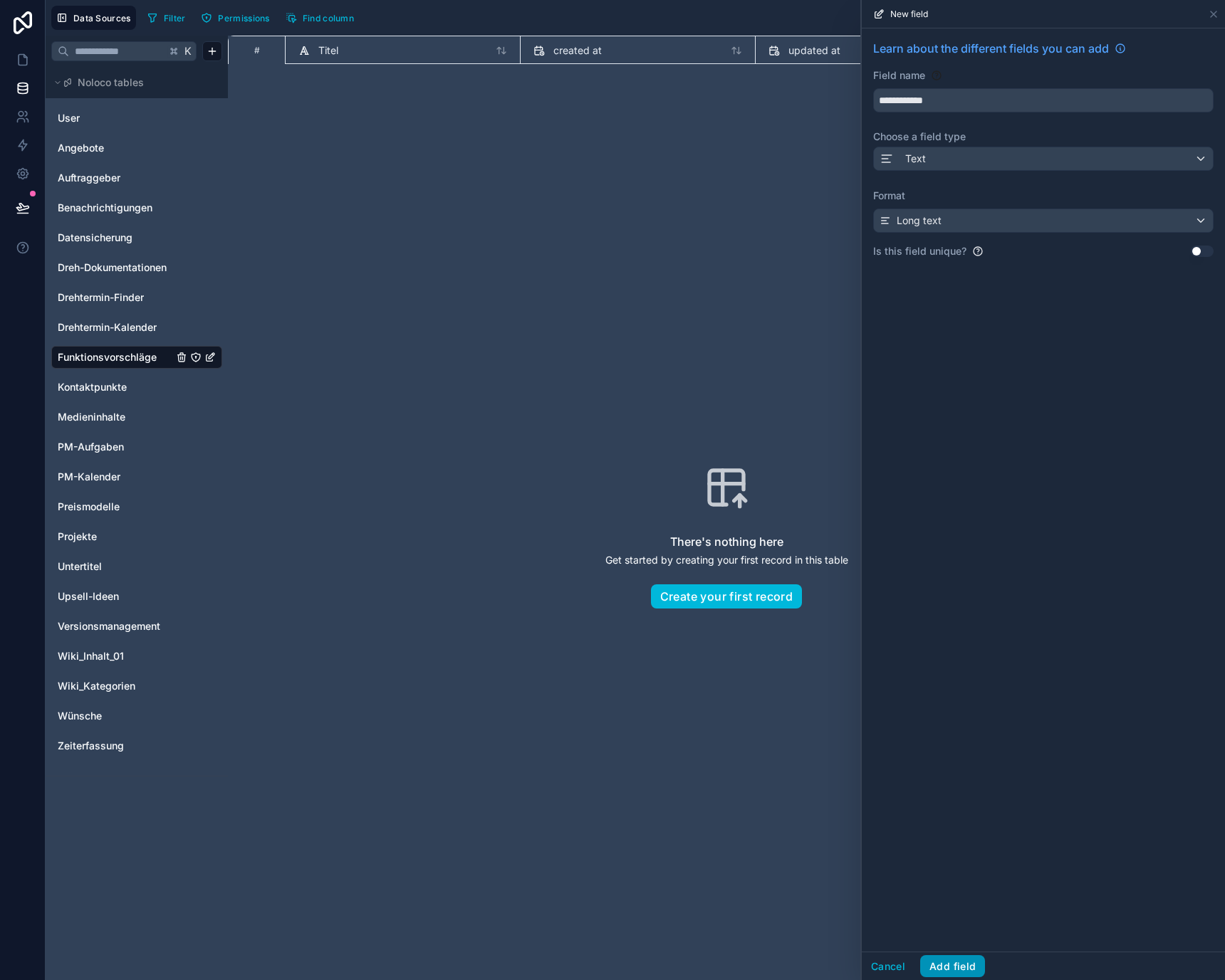
click at [950, 968] on button "Add field" at bounding box center [952, 966] width 64 height 23
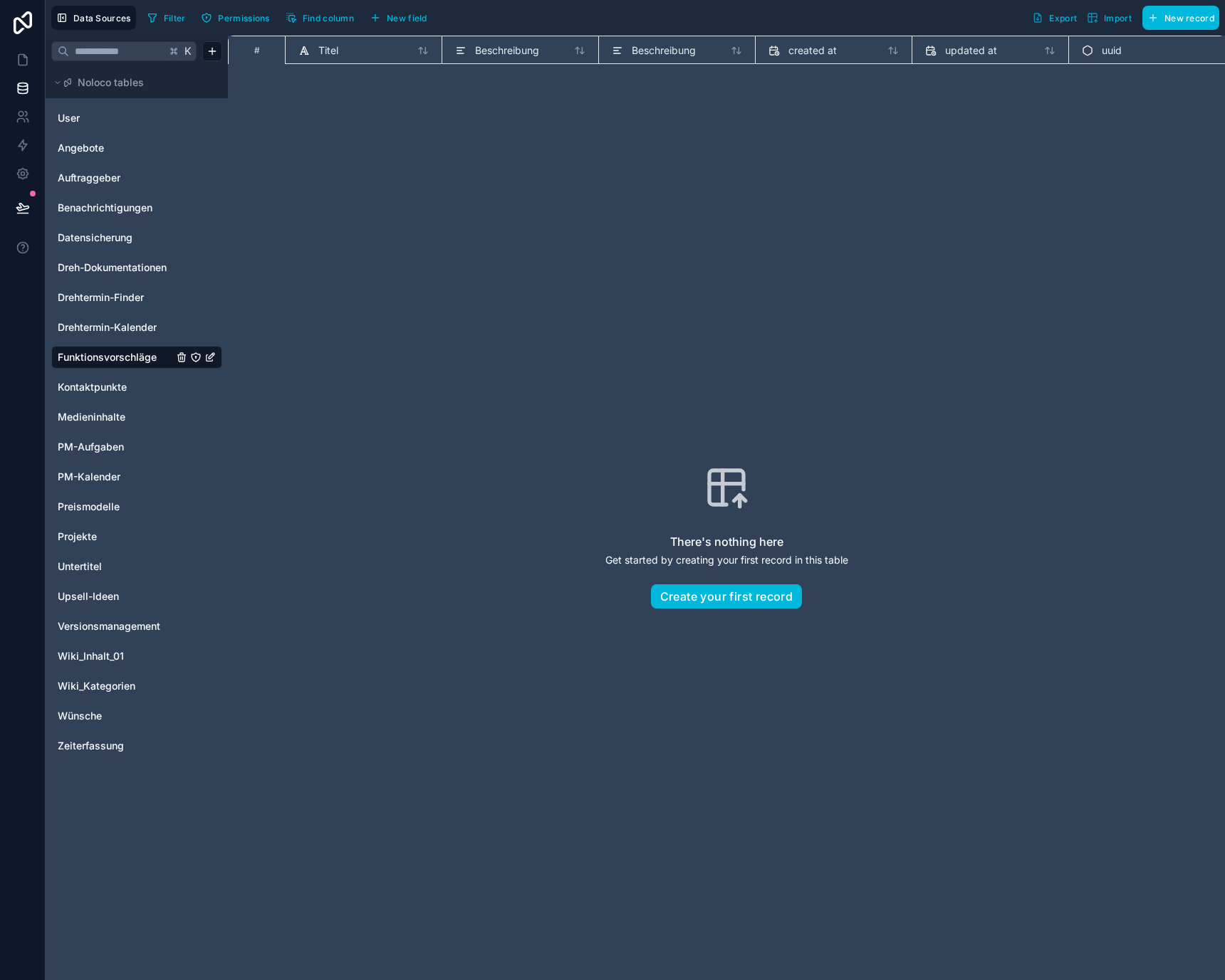
click at [438, 21] on div "Filter Permissions Find column New field" at bounding box center [289, 18] width 296 height 24
click at [423, 17] on span "New field" at bounding box center [407, 18] width 40 height 11
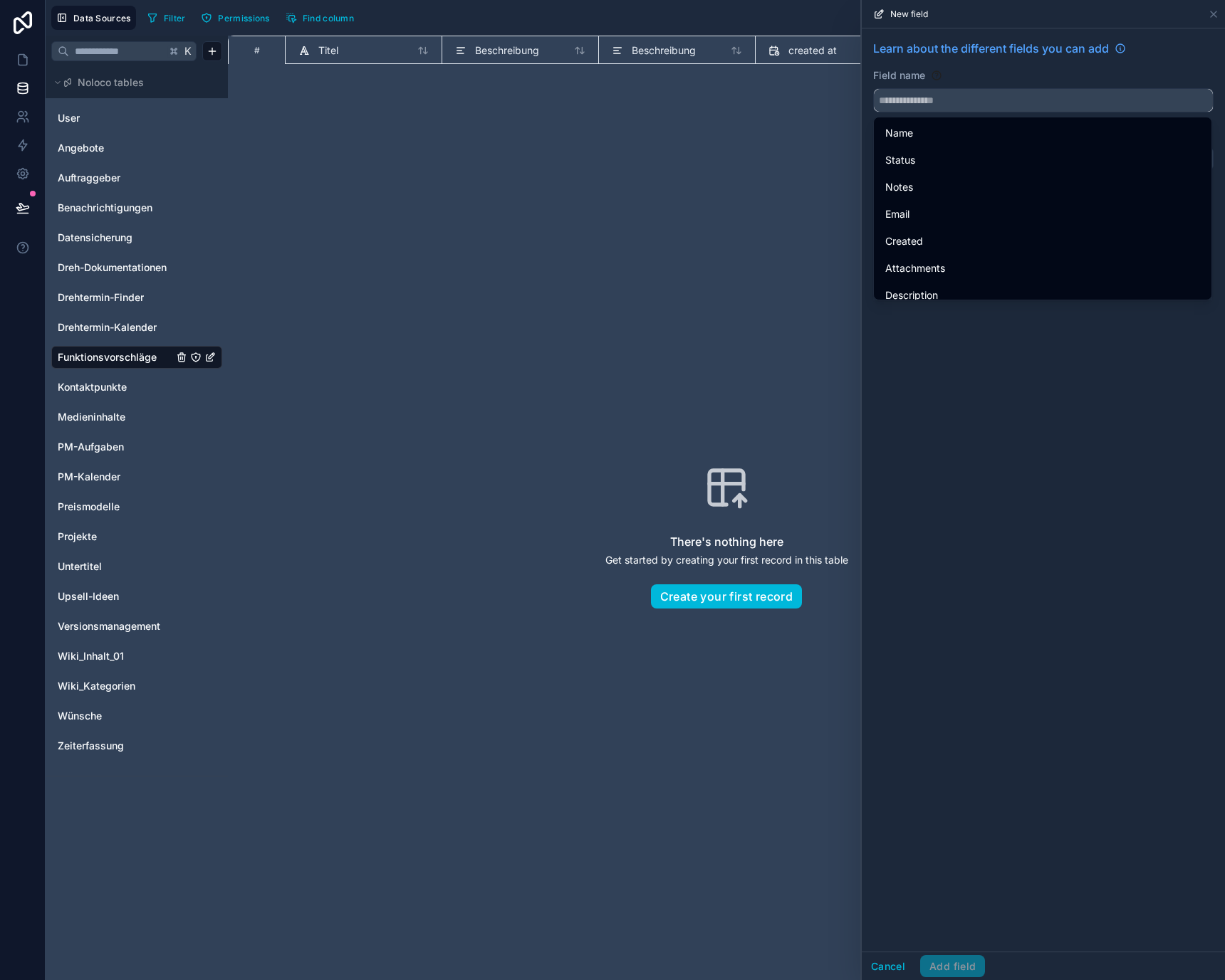
click at [1025, 104] on input "text" at bounding box center [1043, 100] width 339 height 23
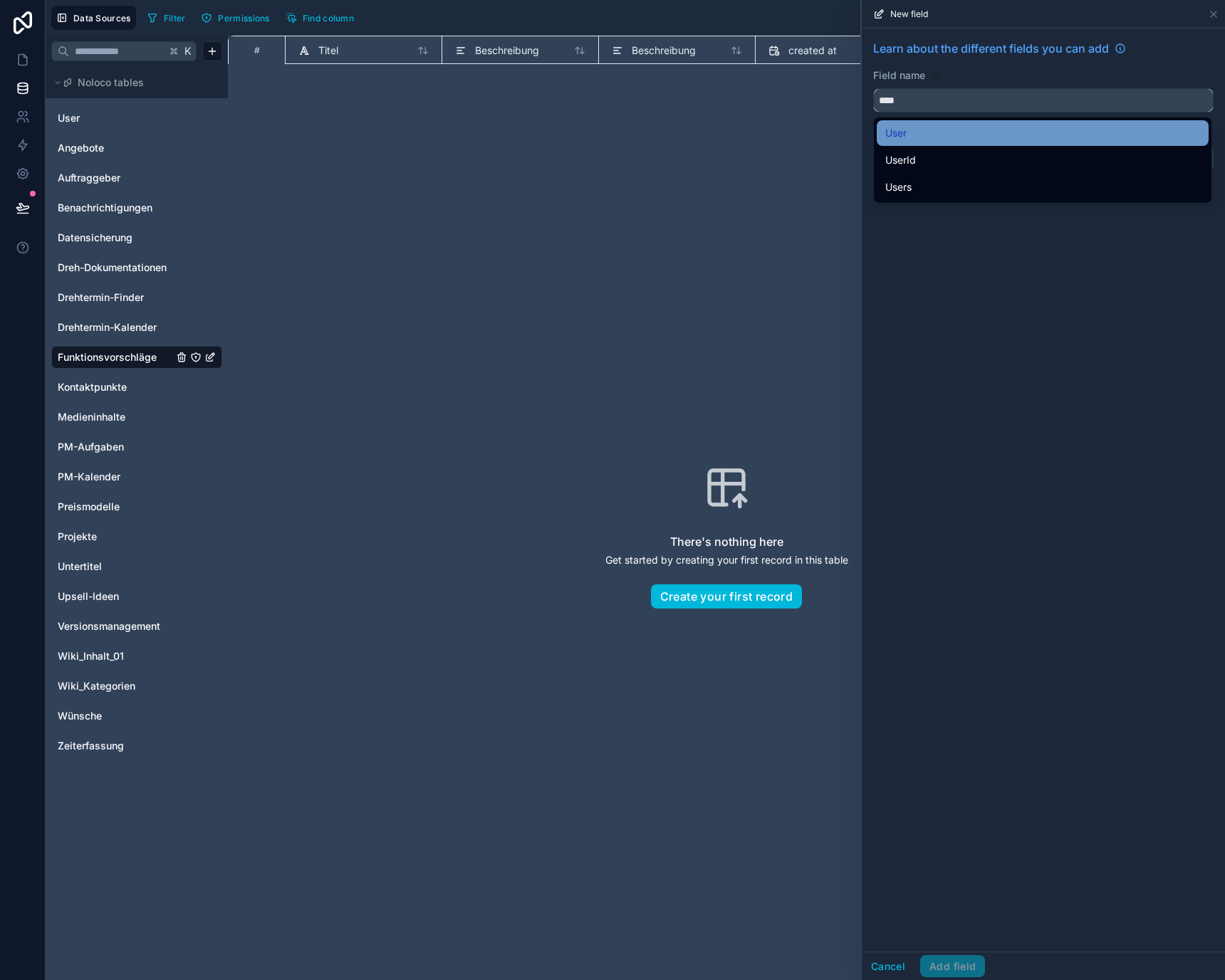
type input "****"
click at [1018, 136] on div "User" at bounding box center [1043, 133] width 315 height 17
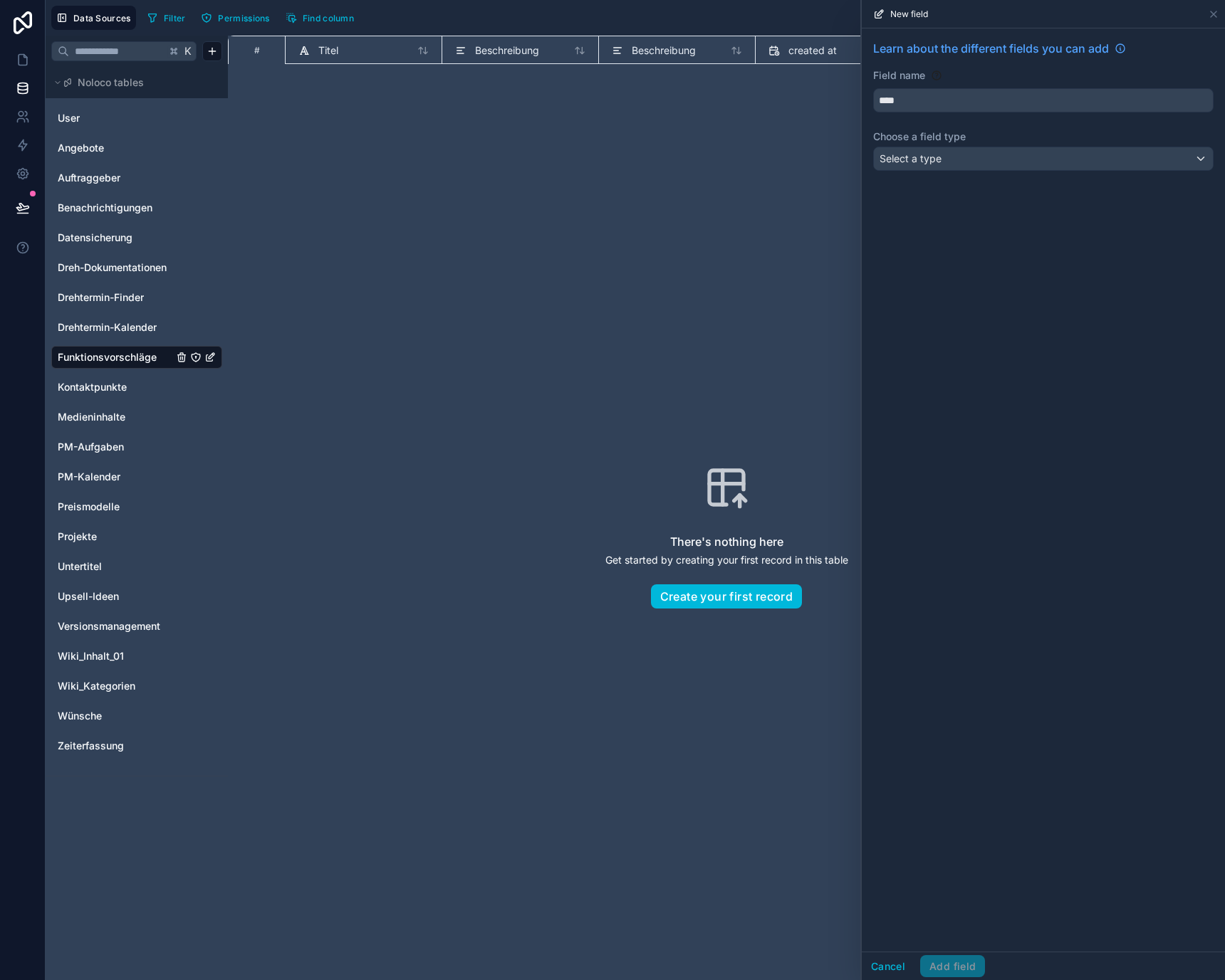
click at [1017, 136] on label "Choose a field type" at bounding box center [1043, 136] width 341 height 14
click at [1017, 148] on div "Select a type" at bounding box center [1043, 158] width 339 height 23
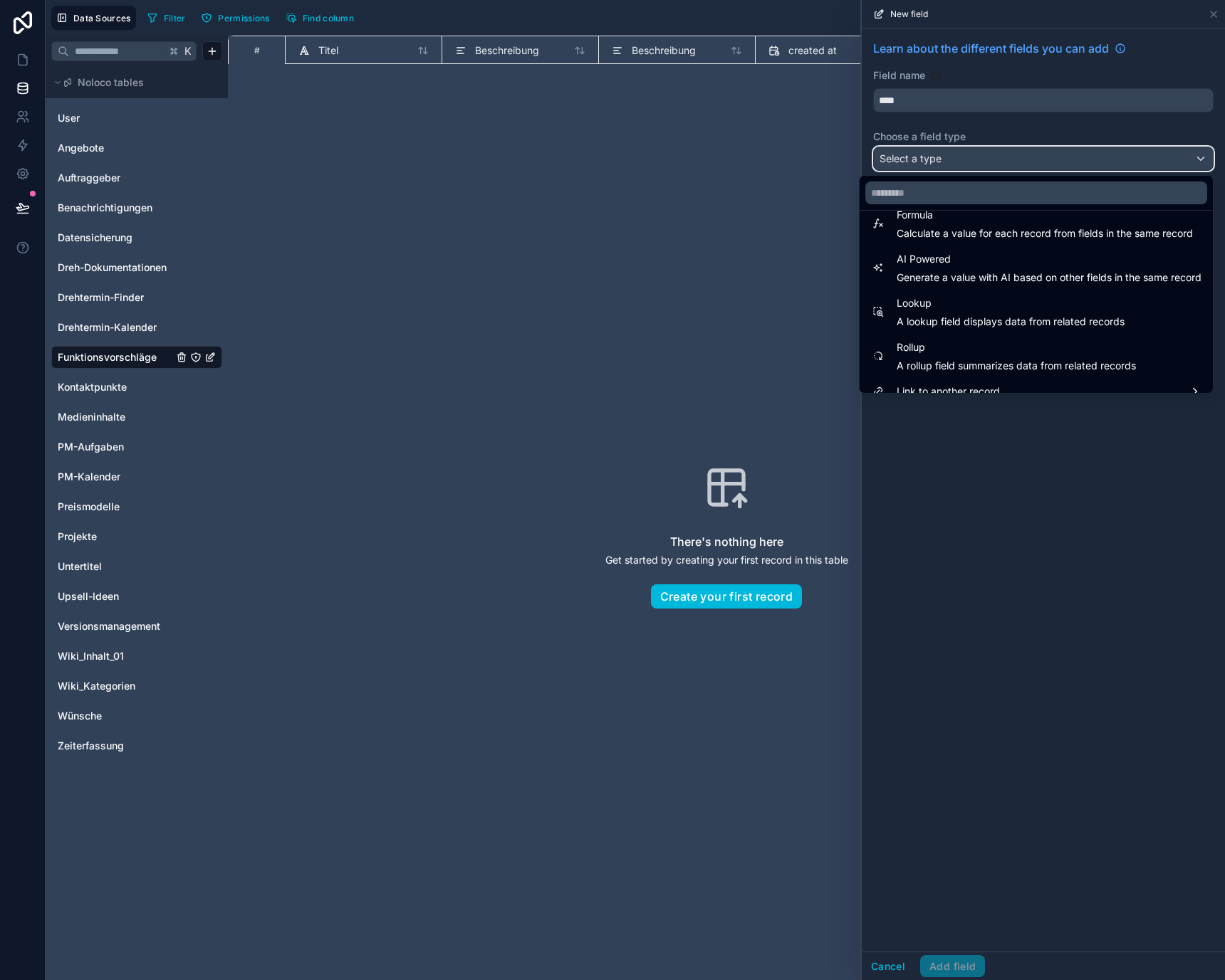
scroll to position [413, 0]
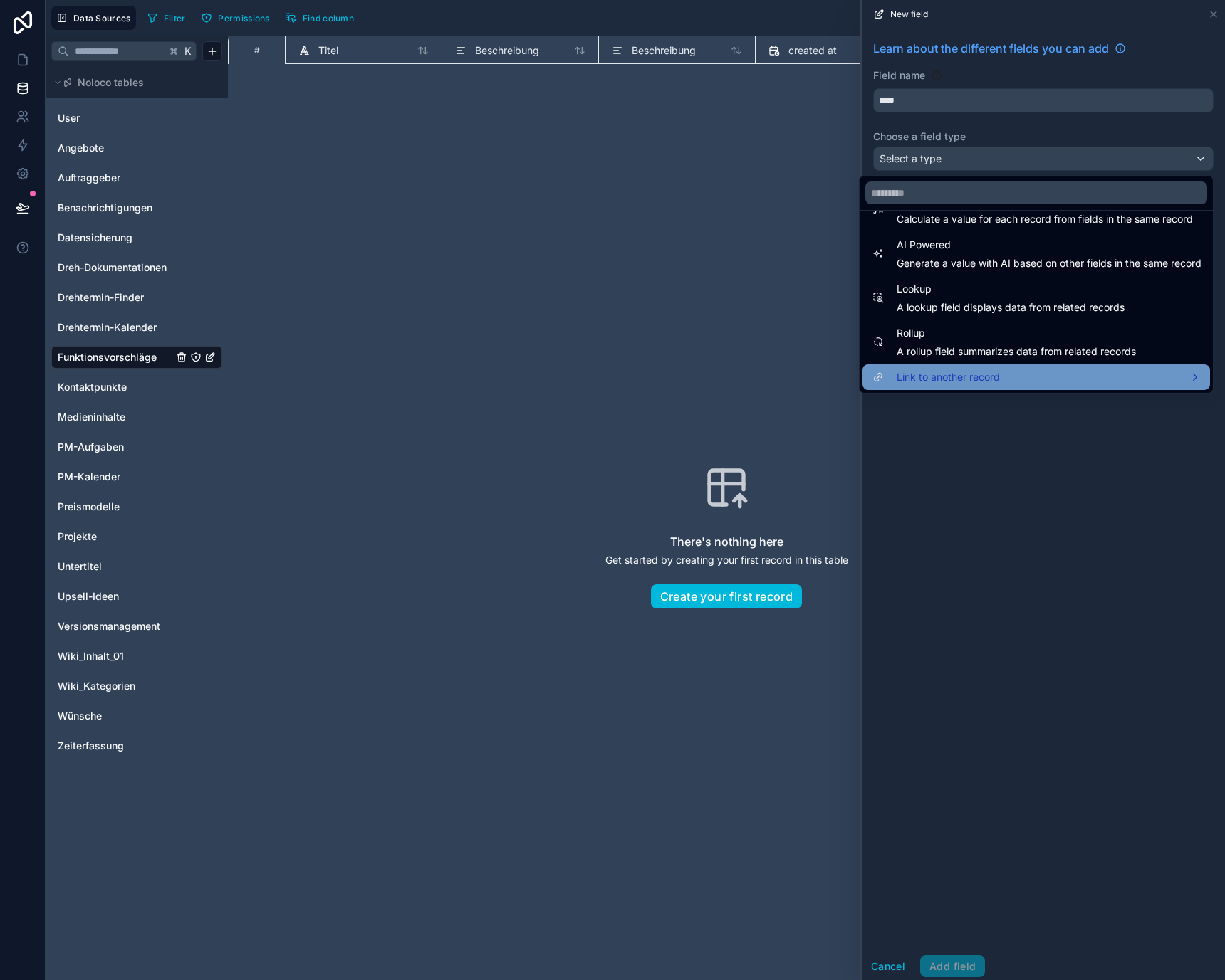
click at [973, 386] on div "Link to another record" at bounding box center [1036, 377] width 347 height 26
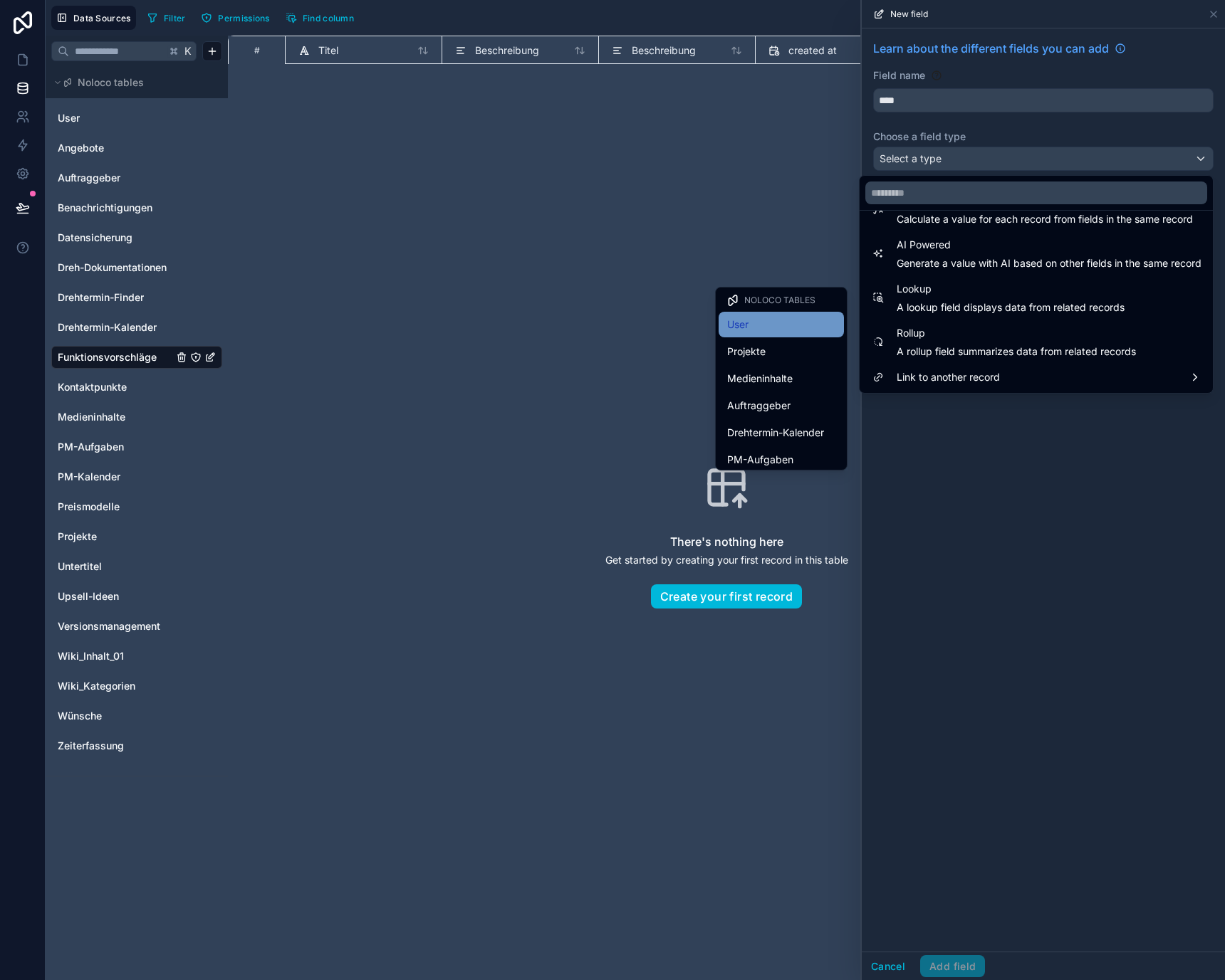
click at [795, 330] on div "User" at bounding box center [781, 324] width 108 height 17
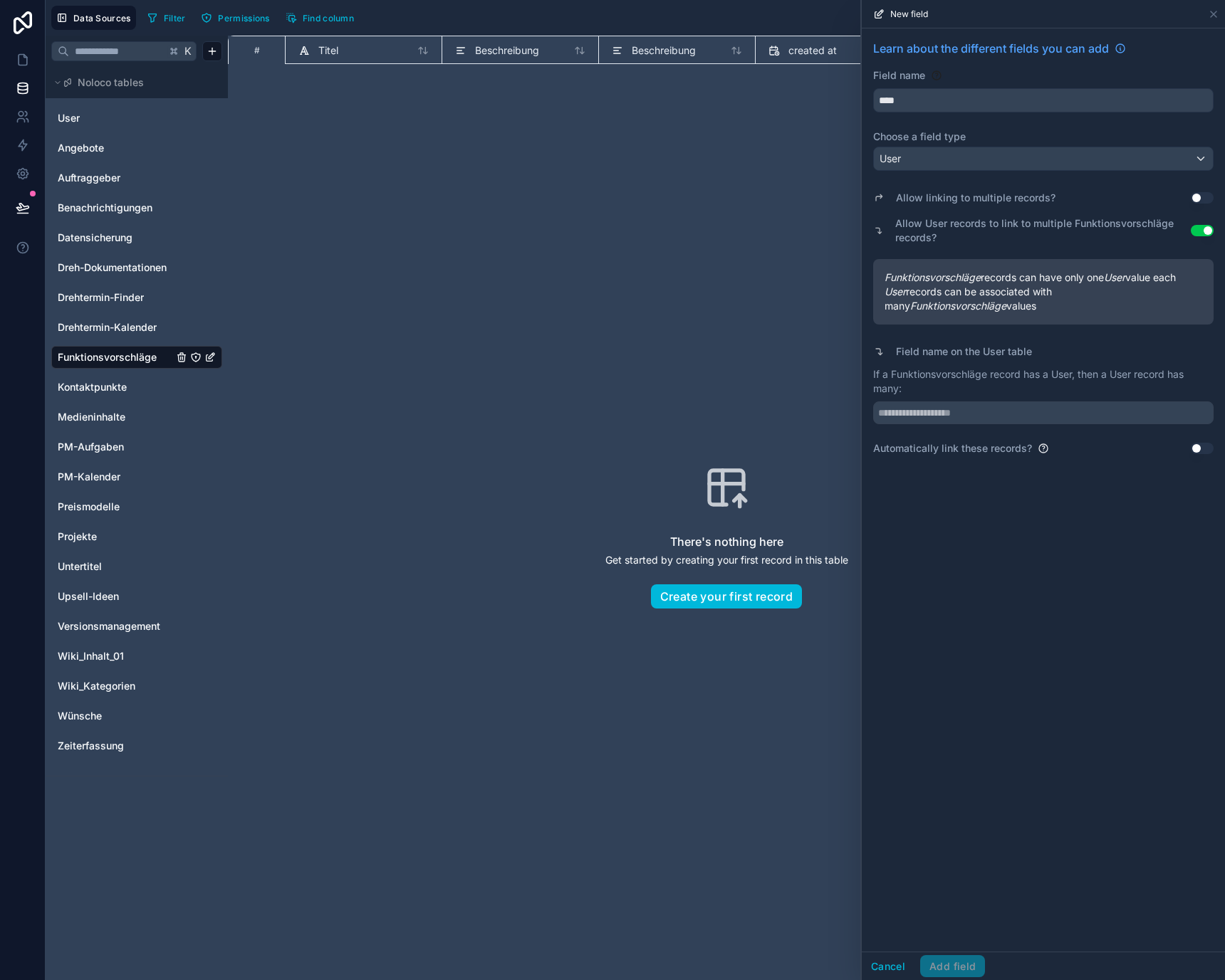
click at [944, 957] on div "Cancel Add field" at bounding box center [923, 966] width 123 height 23
click at [950, 366] on div "Allow linking to multiple records? Use setting Allow User records to link to mu…" at bounding box center [1043, 316] width 341 height 279
click at [950, 372] on p "If a Funktionsvorschläge record has a User, then a User record has many:" at bounding box center [1043, 382] width 341 height 29
copy p "Funktionsvorschläge"
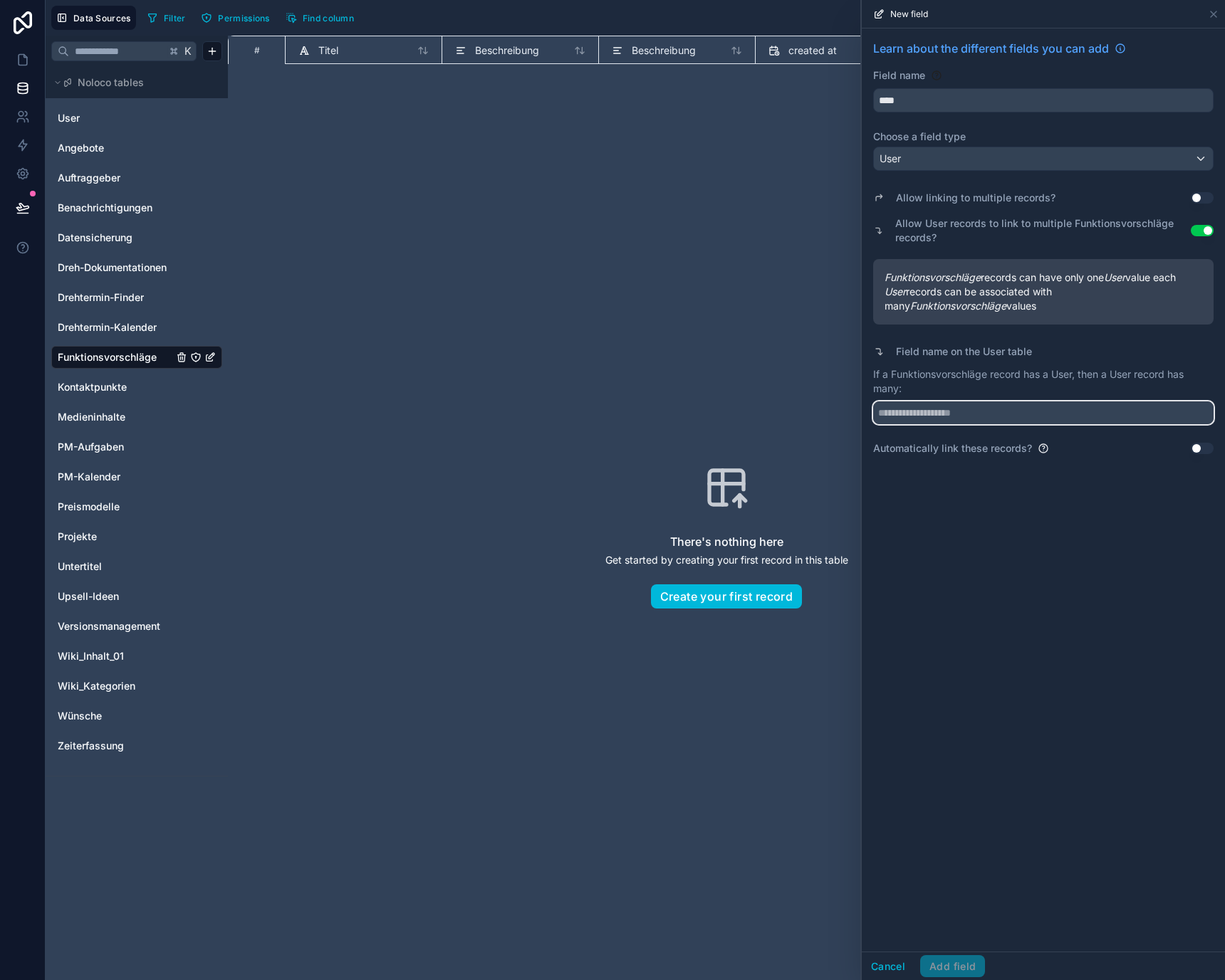
click at [968, 422] on input "text" at bounding box center [1043, 412] width 341 height 23
paste input "**********"
type input "**********"
click at [962, 962] on button "Add field" at bounding box center [952, 966] width 64 height 23
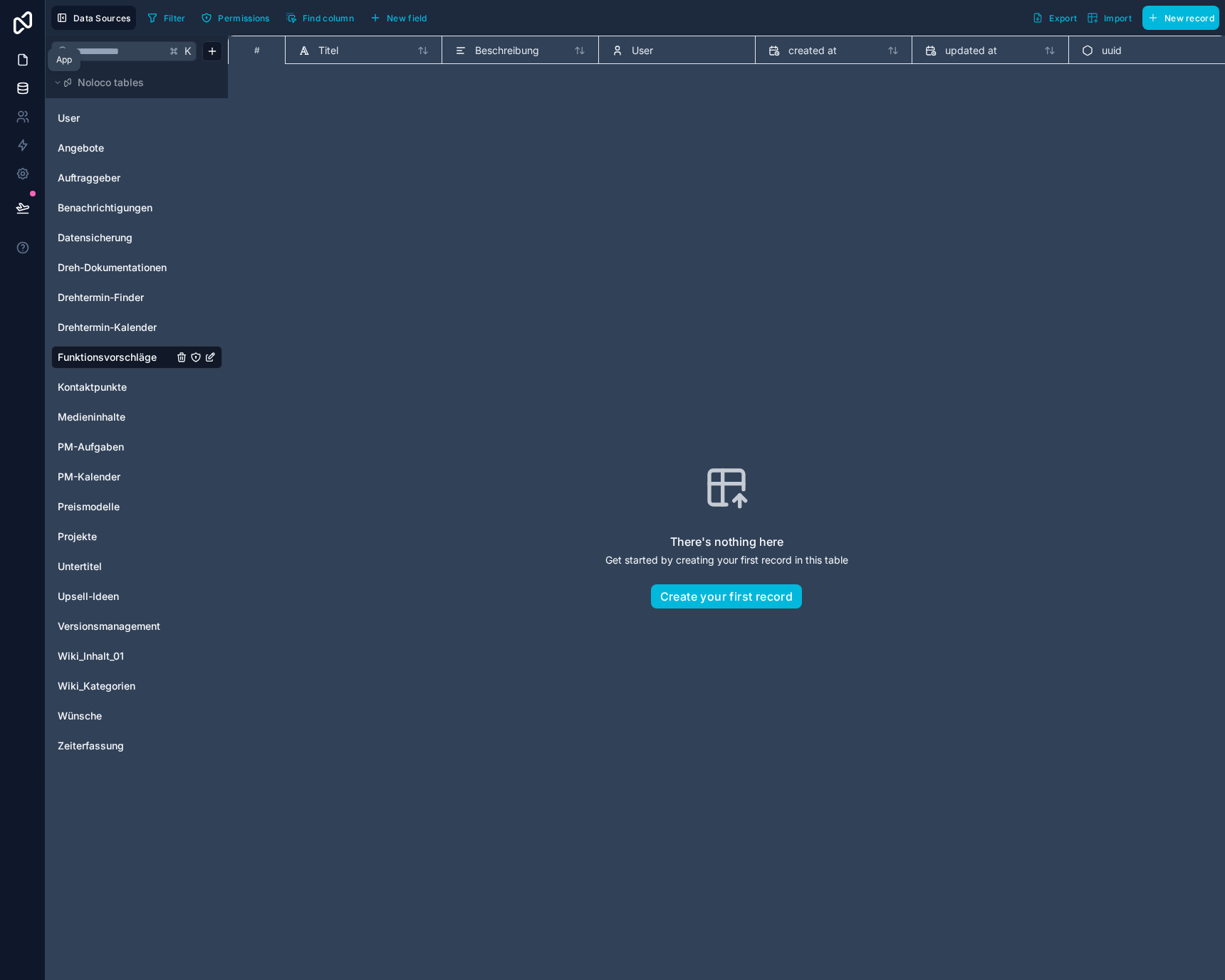
click at [25, 53] on icon at bounding box center [22, 59] width 14 height 14
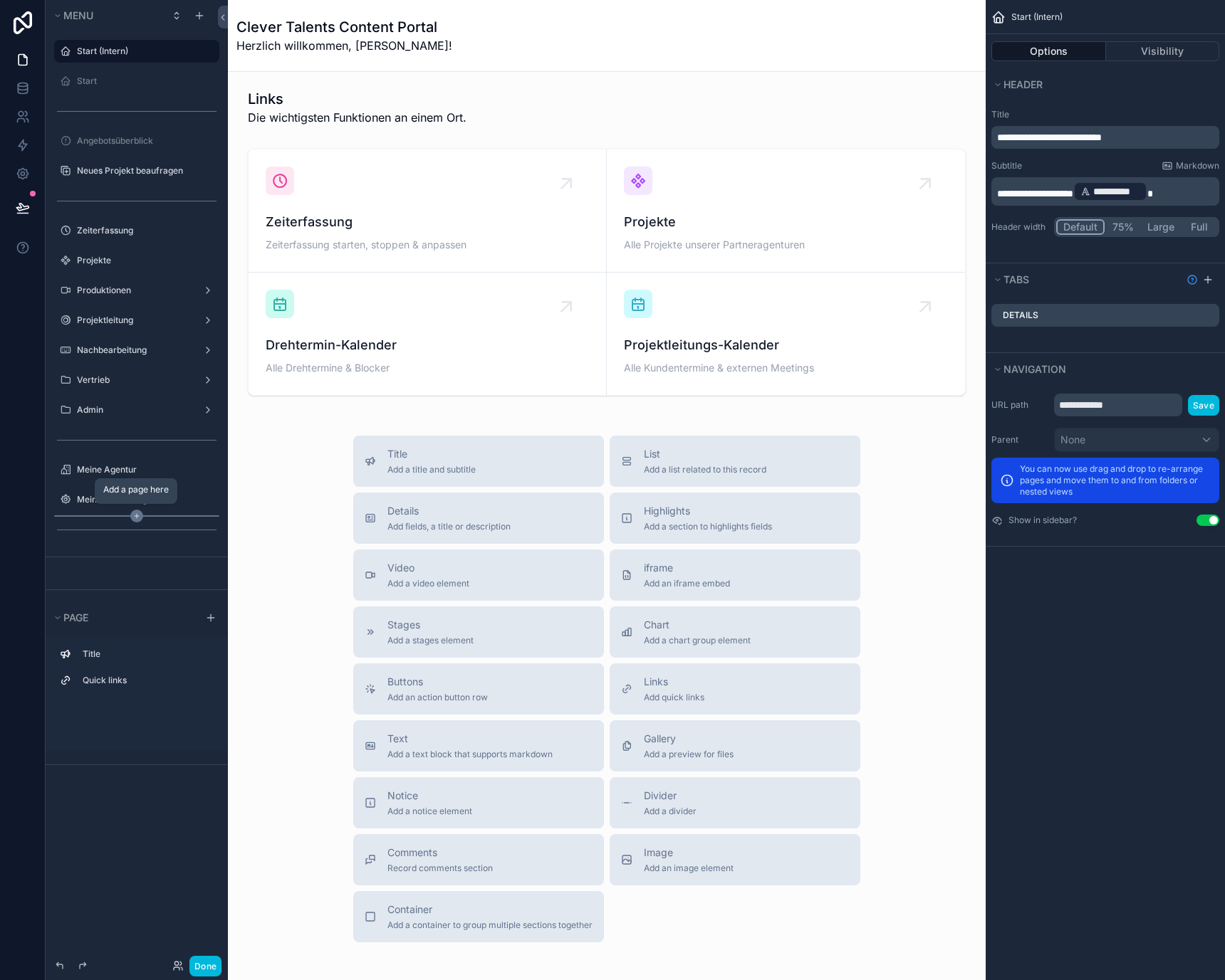
click at [134, 513] on icon "scrollable content" at bounding box center [136, 516] width 12 height 12
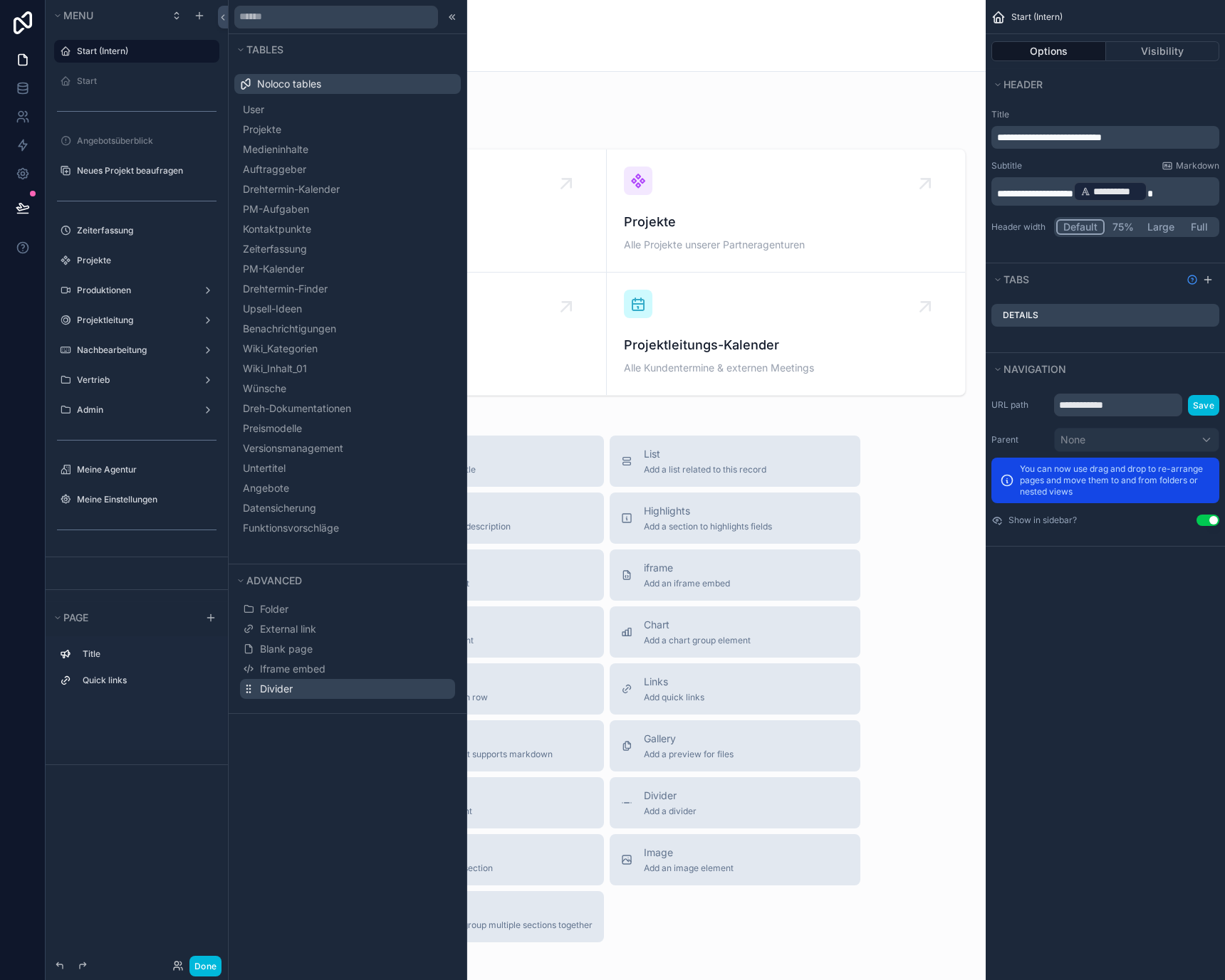
click at [311, 685] on button "Divider" at bounding box center [348, 688] width 215 height 20
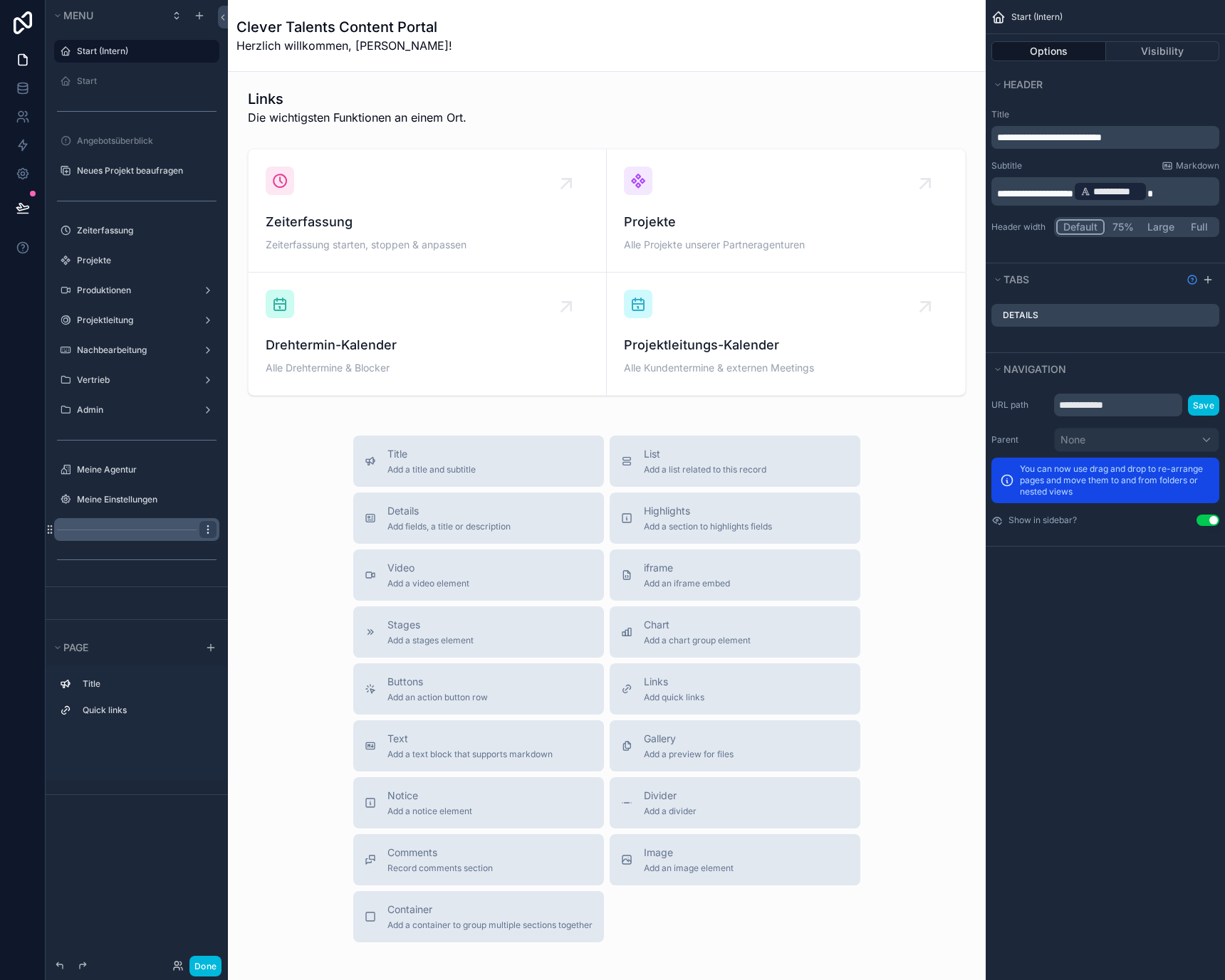
click at [208, 531] on icon "scrollable content" at bounding box center [208, 530] width 12 height 12
click at [247, 548] on icon at bounding box center [243, 550] width 12 height 12
click at [138, 517] on div "scrollable content" at bounding box center [136, 530] width 182 height 26
click at [138, 512] on icon "scrollable content" at bounding box center [136, 516] width 12 height 12
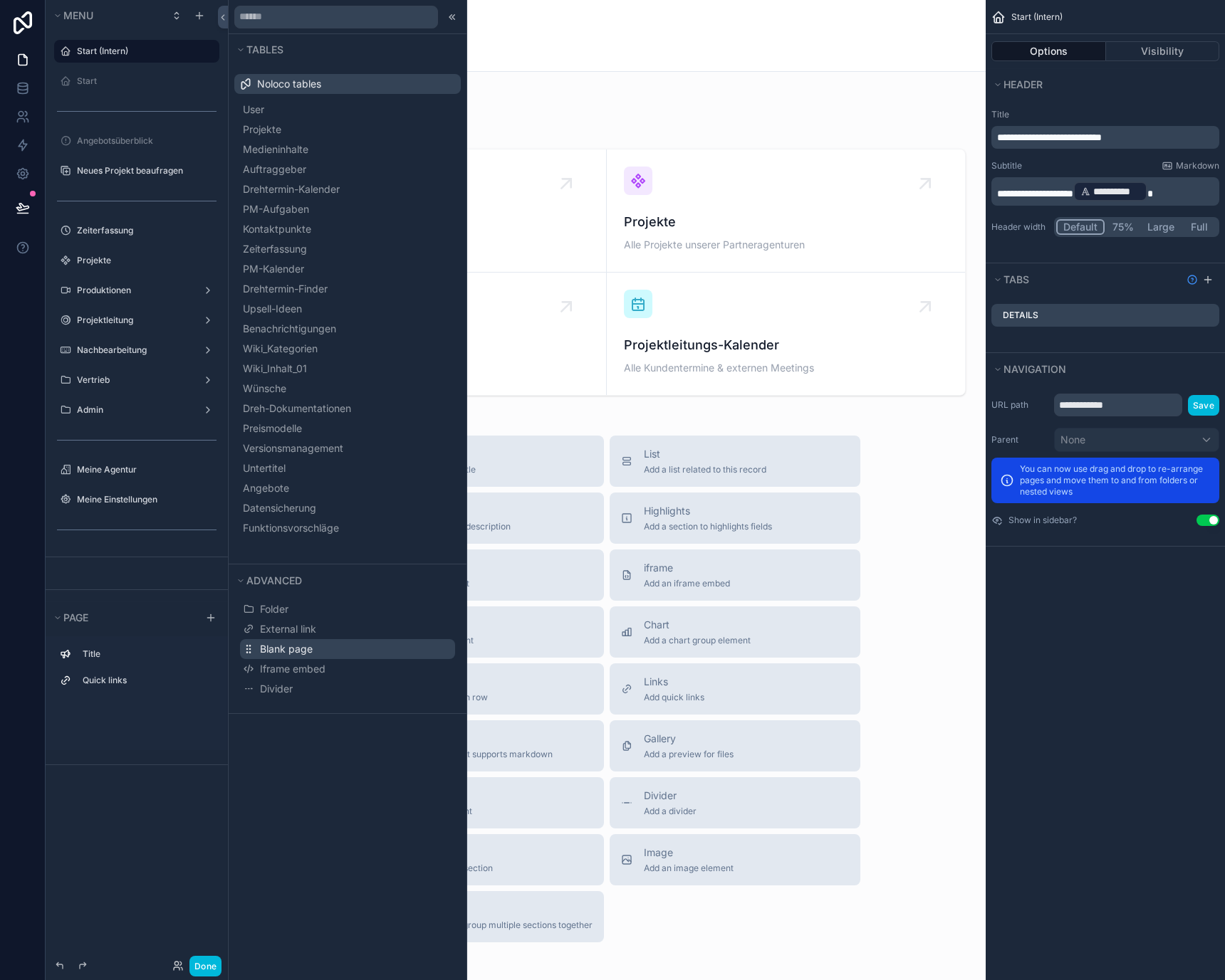
click at [289, 643] on span "Blank page" at bounding box center [286, 649] width 53 height 14
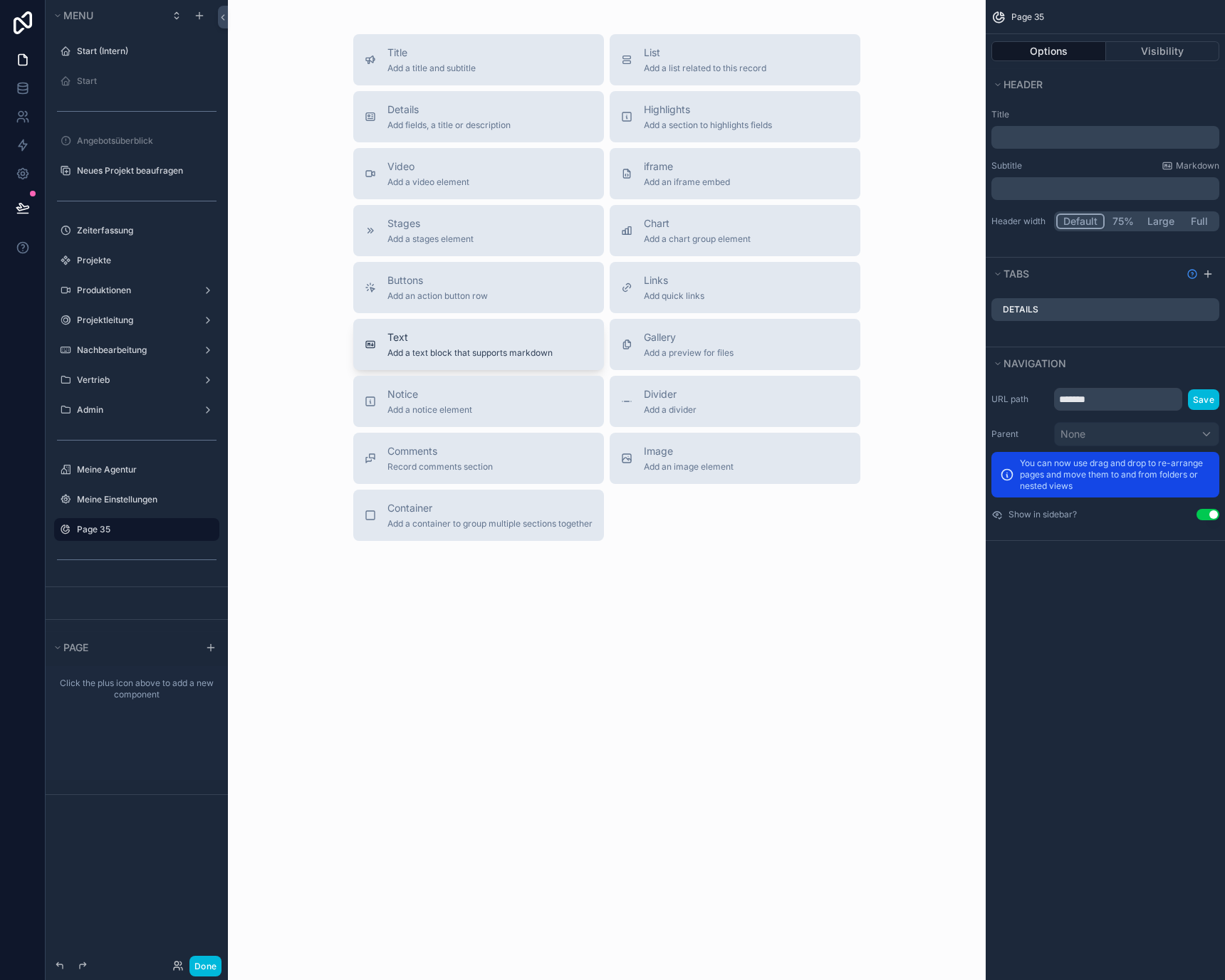
click at [353, 344] on button "Text Add a text block that supports markdown" at bounding box center [478, 344] width 251 height 51
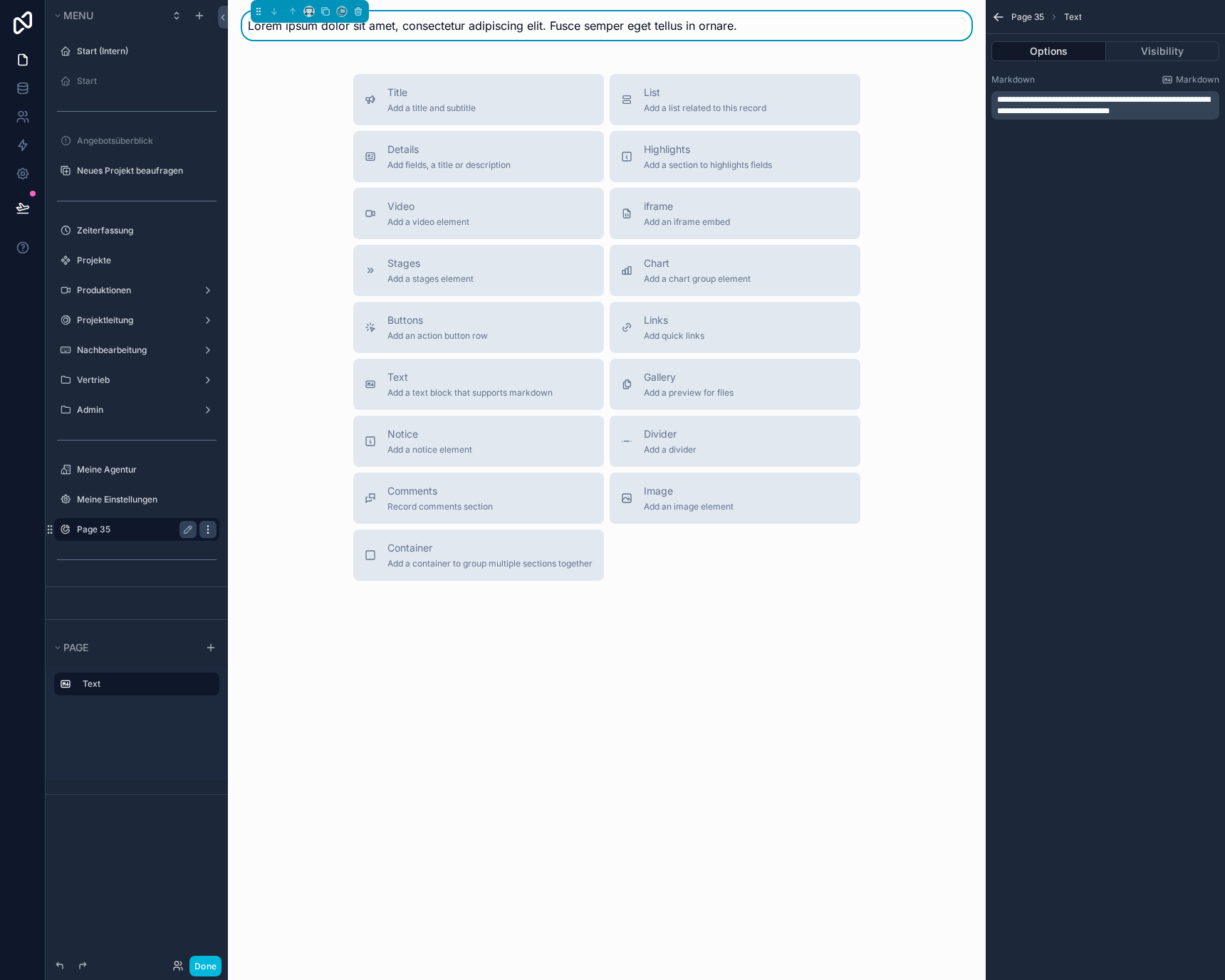
click at [210, 527] on icon "scrollable content" at bounding box center [208, 530] width 12 height 12
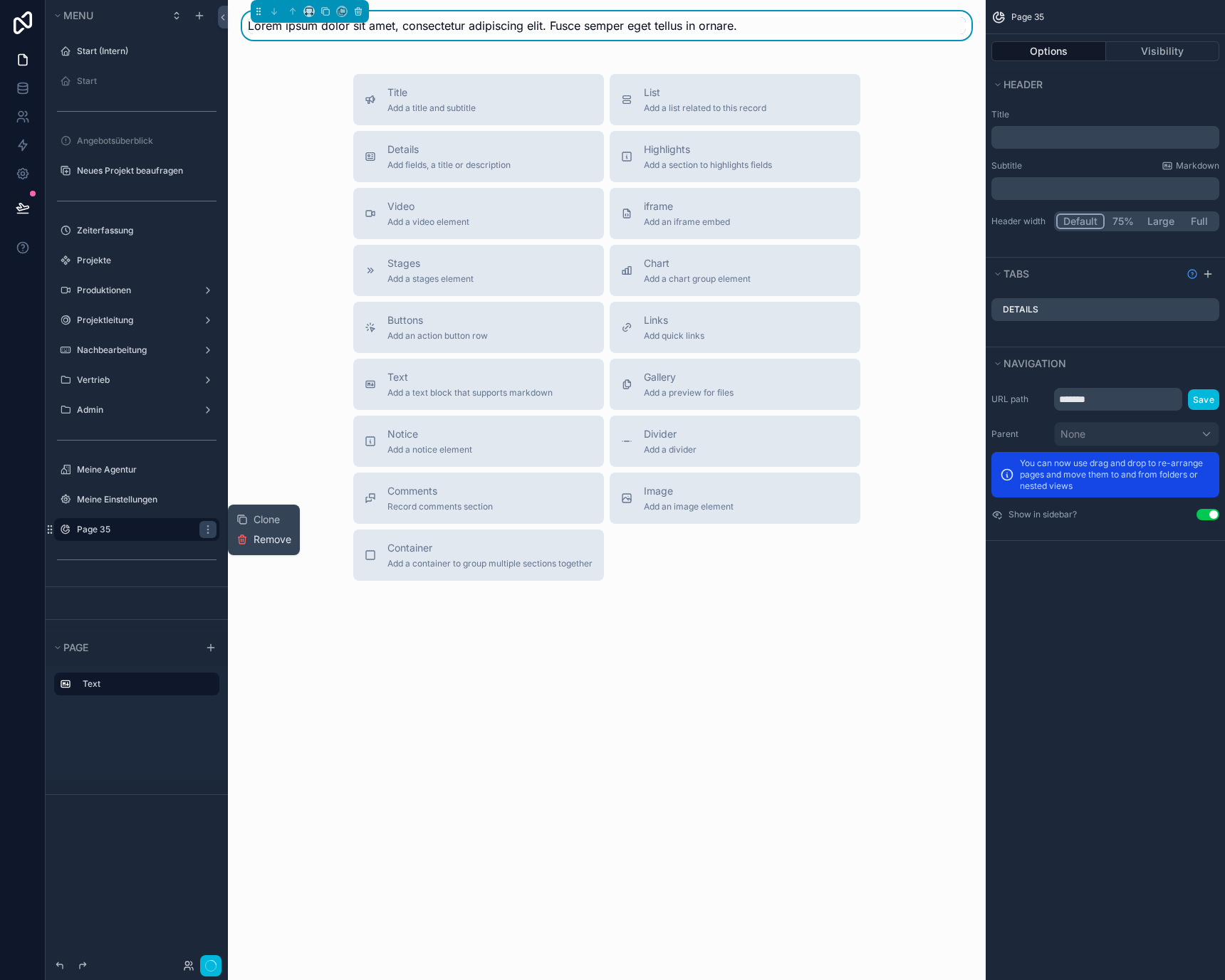
click at [243, 540] on icon at bounding box center [243, 540] width 12 height 12
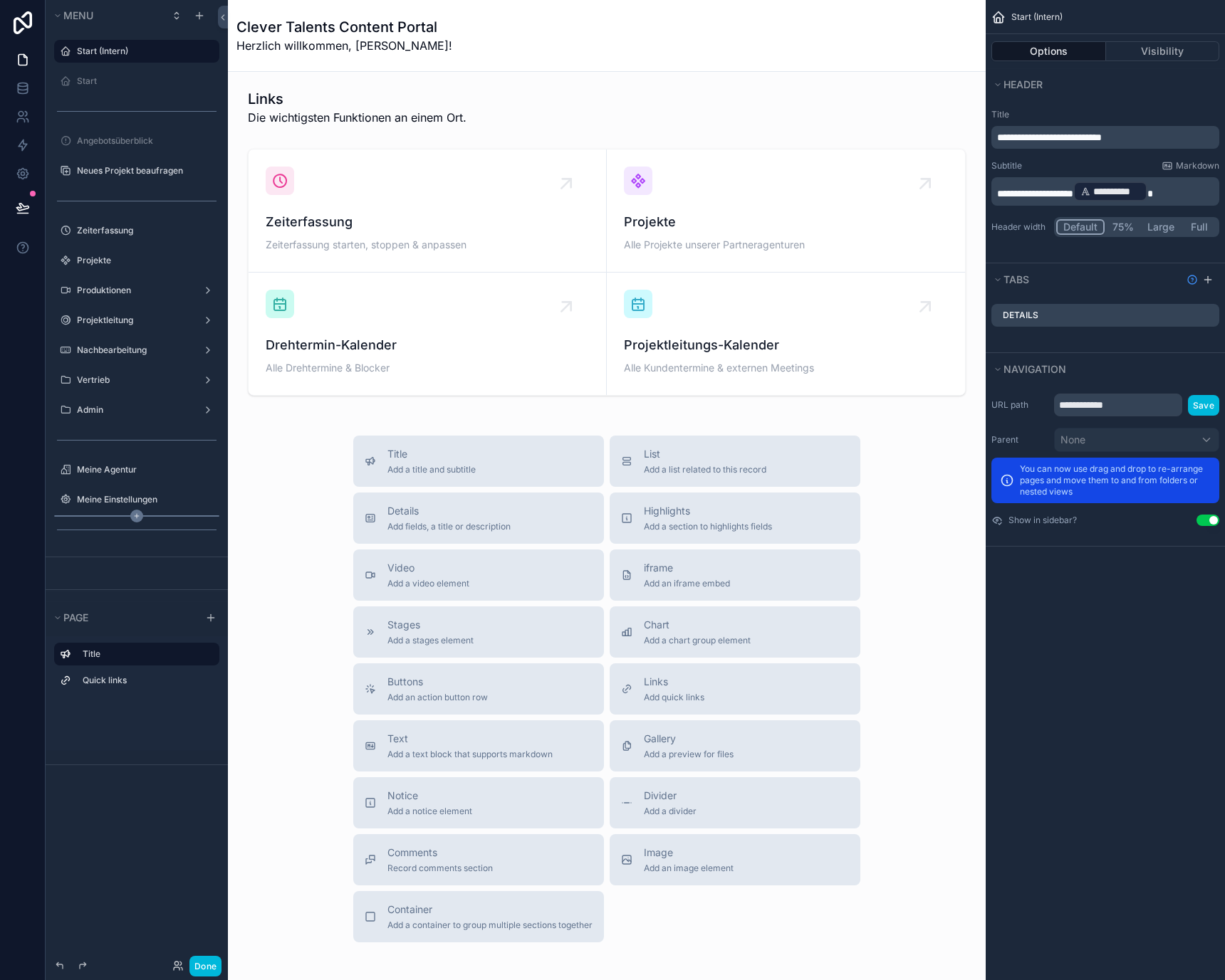
click at [136, 513] on icon "scrollable content" at bounding box center [136, 516] width 12 height 12
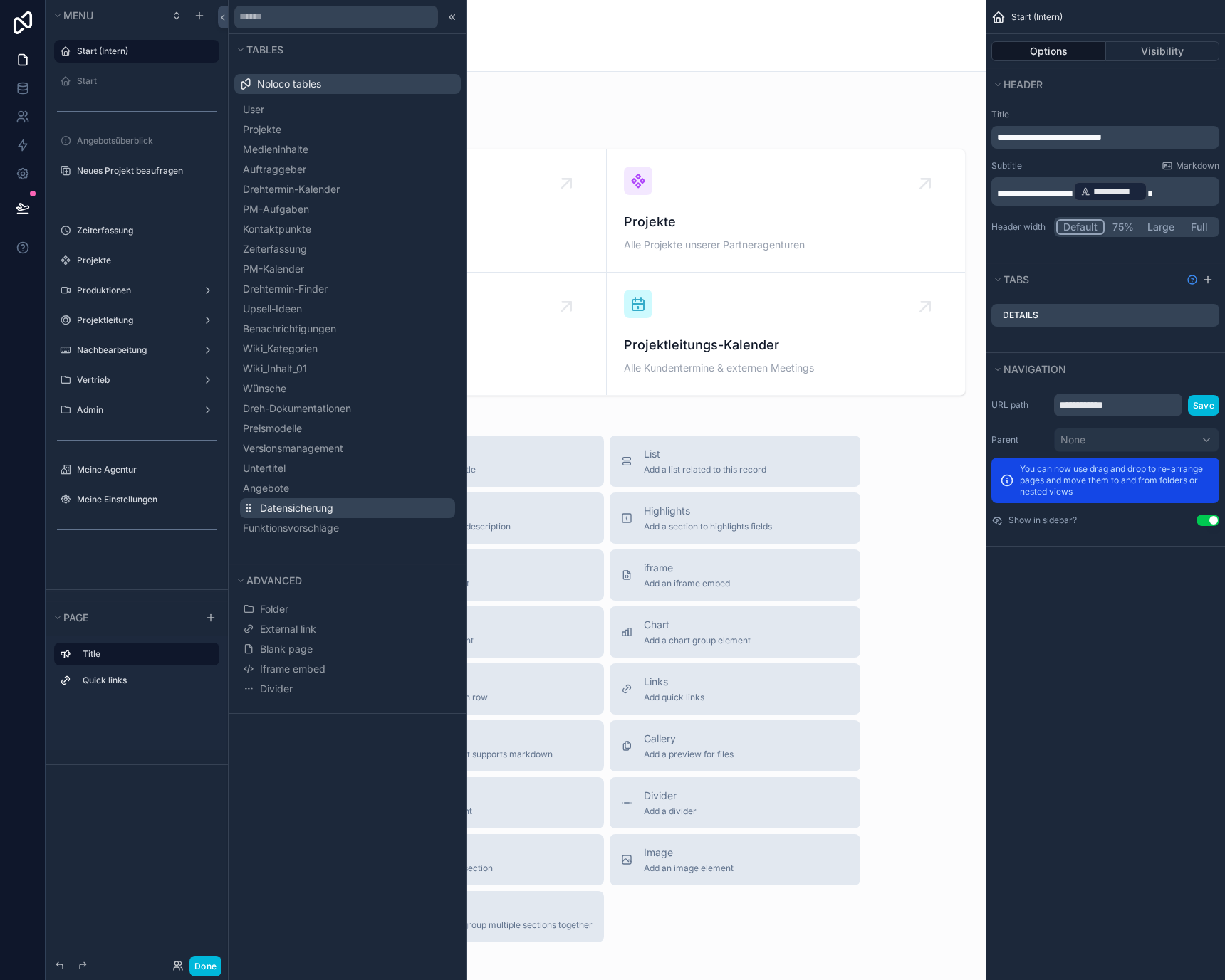
click at [324, 516] on button "Datensicherung" at bounding box center [348, 508] width 215 height 20
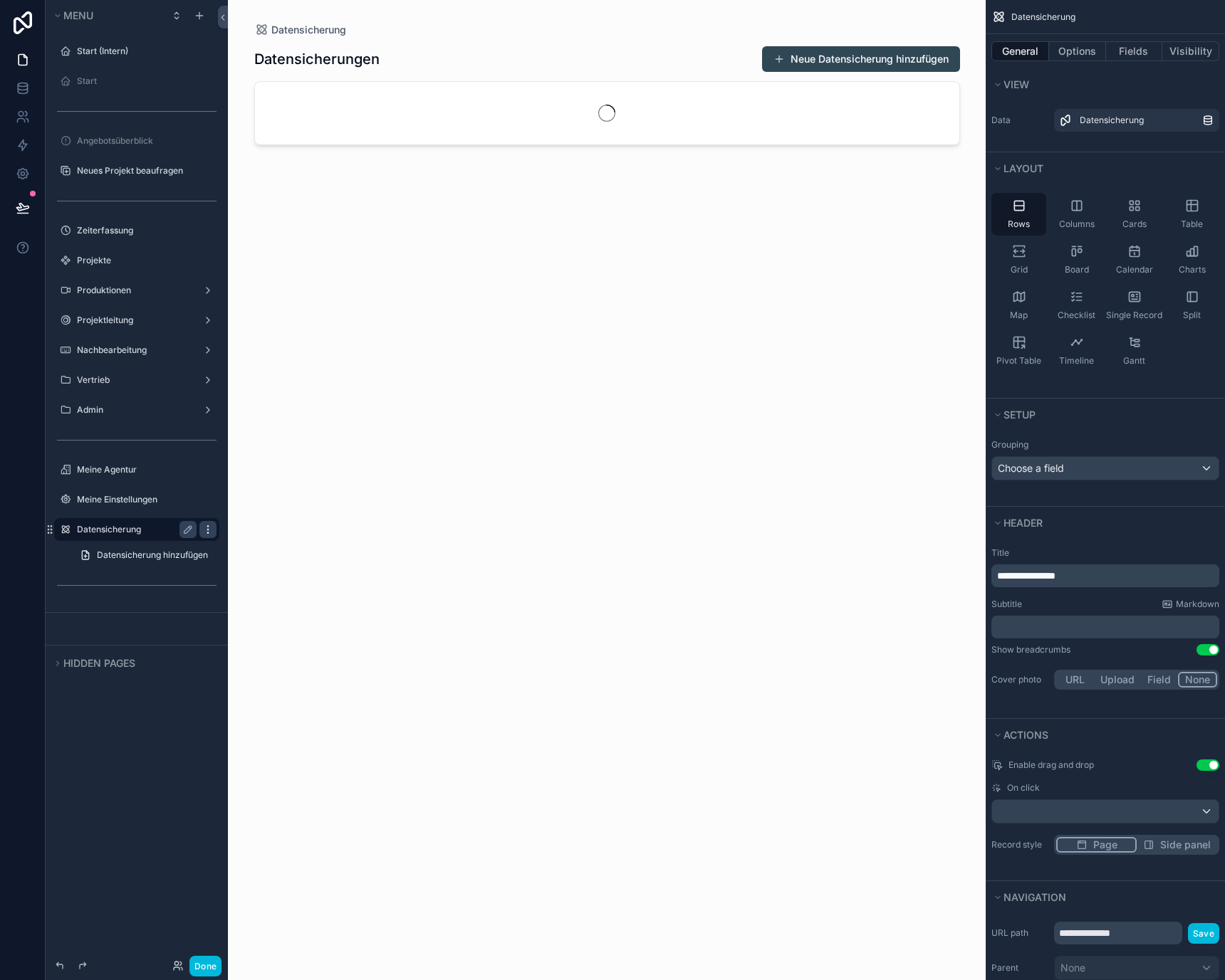
click at [210, 529] on icon "scrollable content" at bounding box center [208, 530] width 12 height 12
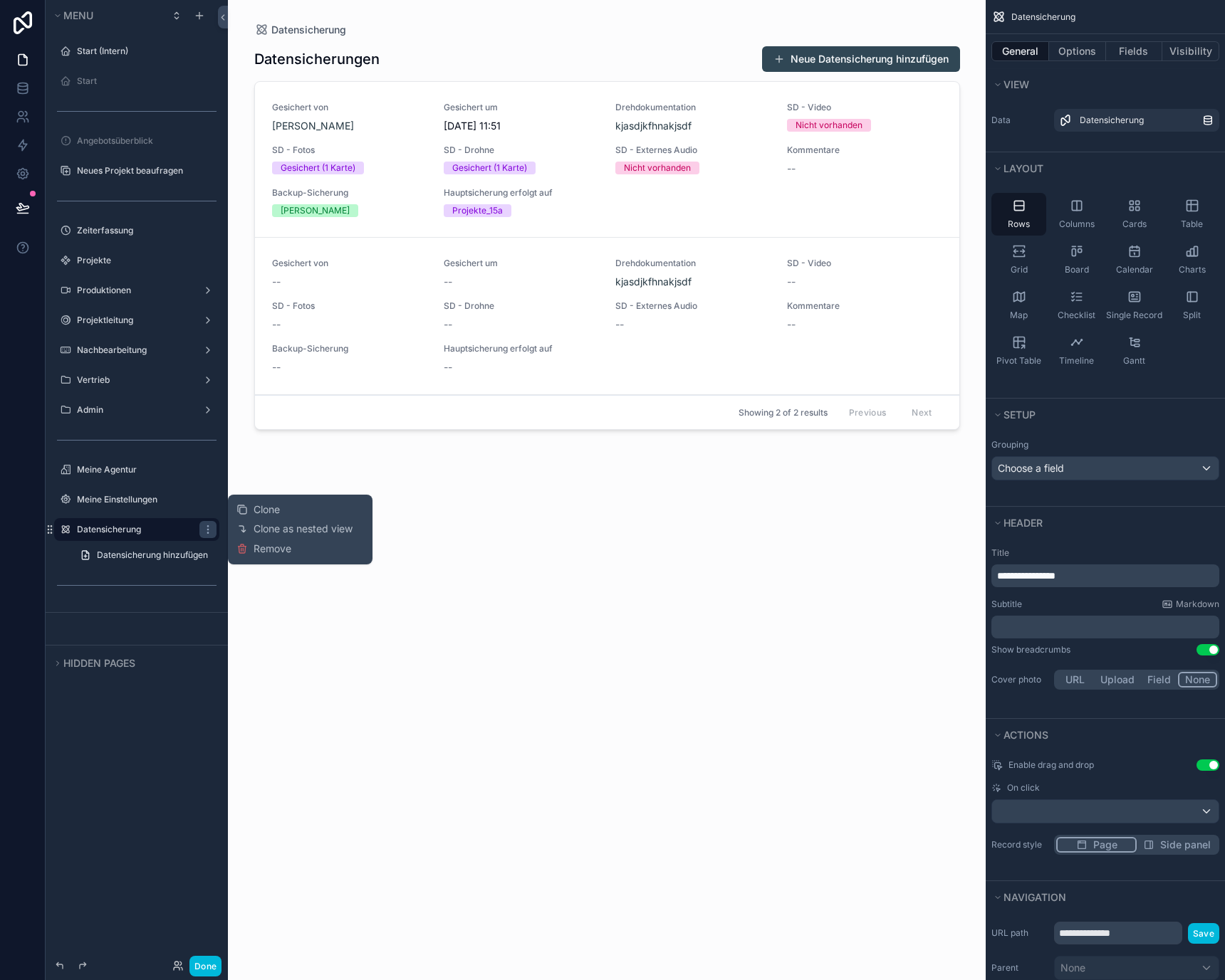
click at [259, 557] on div "Clone Clone as nested view Remove" at bounding box center [300, 530] width 127 height 59
click at [268, 553] on span "Remove" at bounding box center [273, 549] width 38 height 14
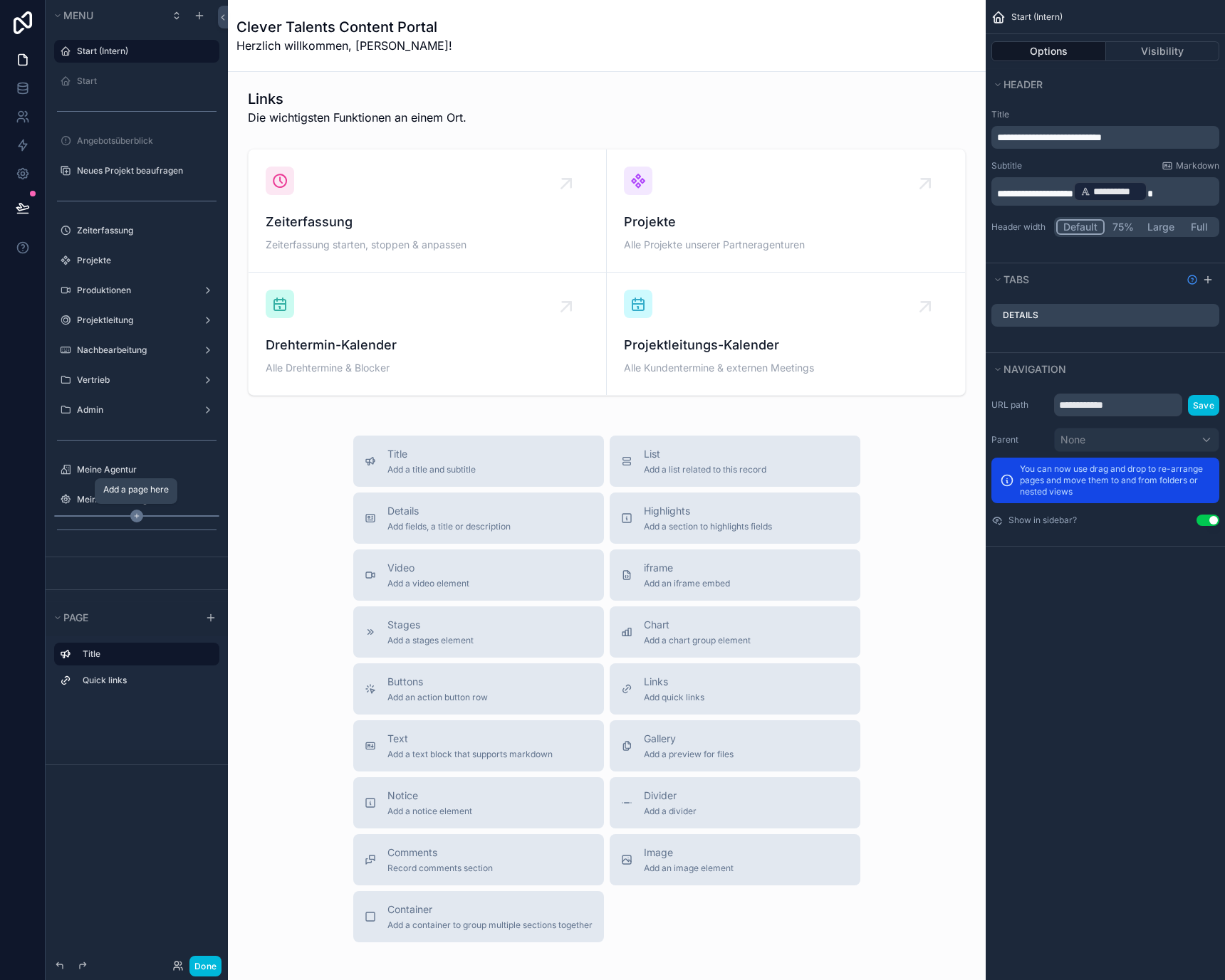
click at [132, 518] on icon "scrollable content" at bounding box center [136, 516] width 12 height 12
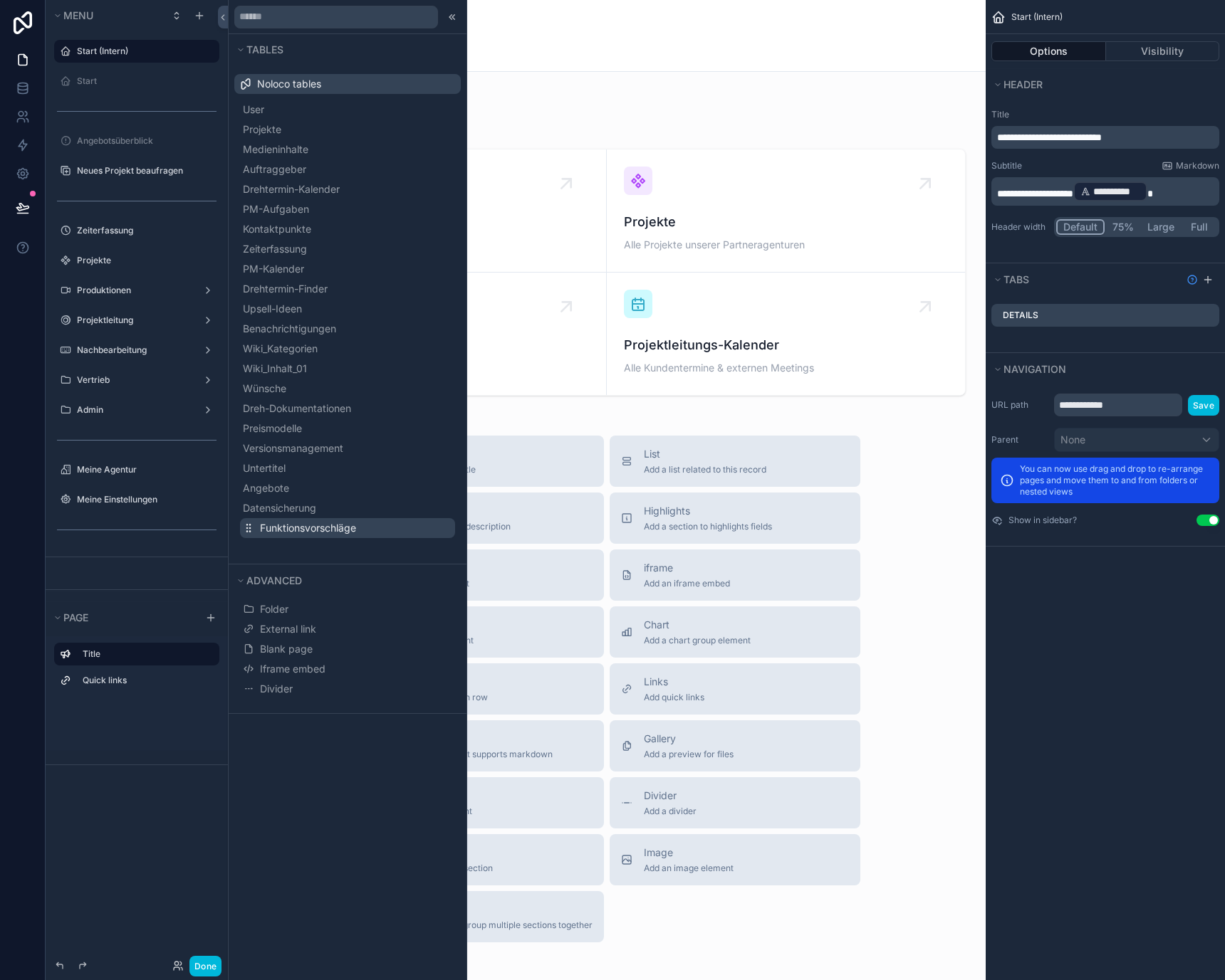
click at [314, 521] on span "Funktionsvorschläge" at bounding box center [308, 527] width 96 height 14
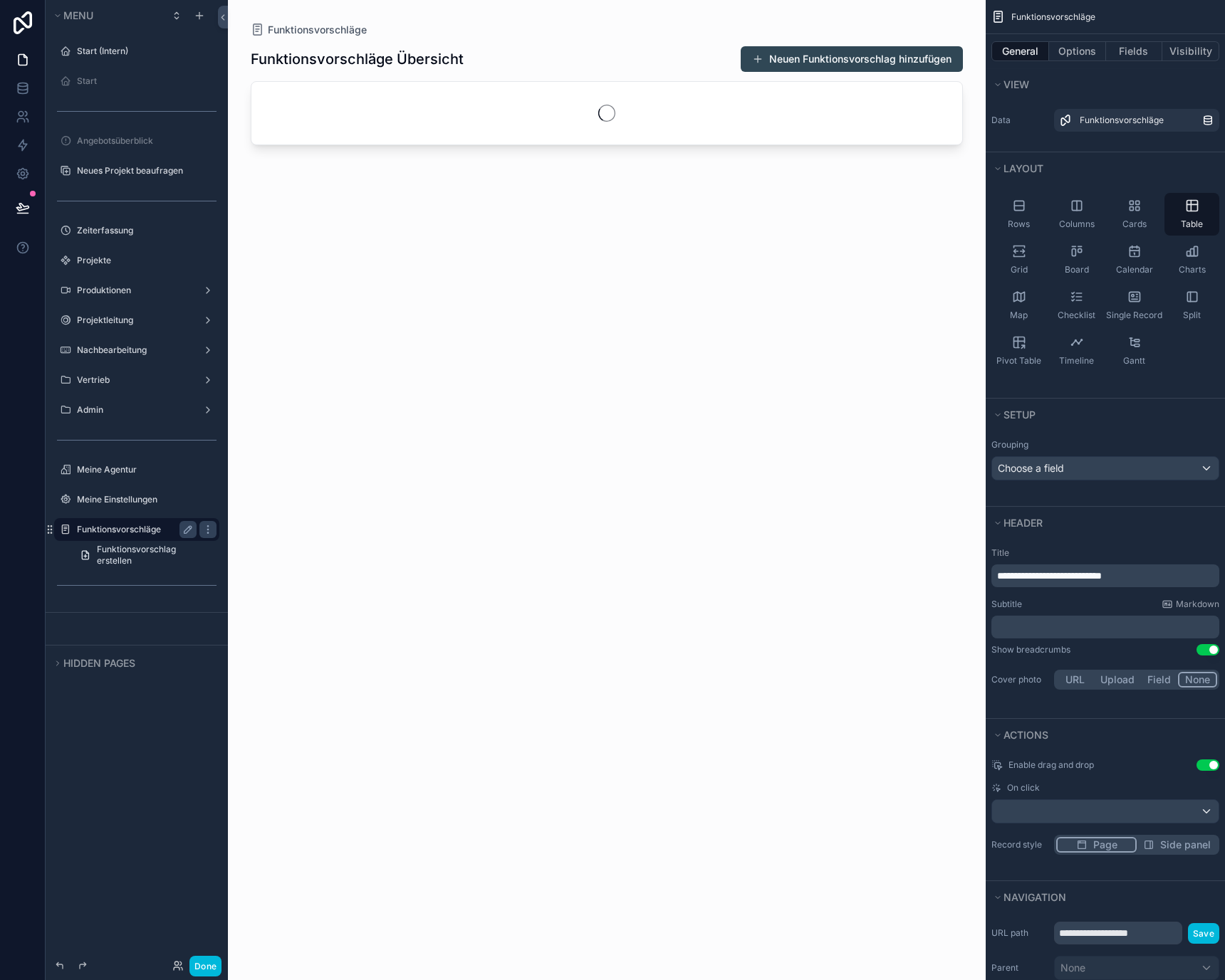
click at [147, 530] on label "Funktionsvorschläge" at bounding box center [134, 530] width 114 height 12
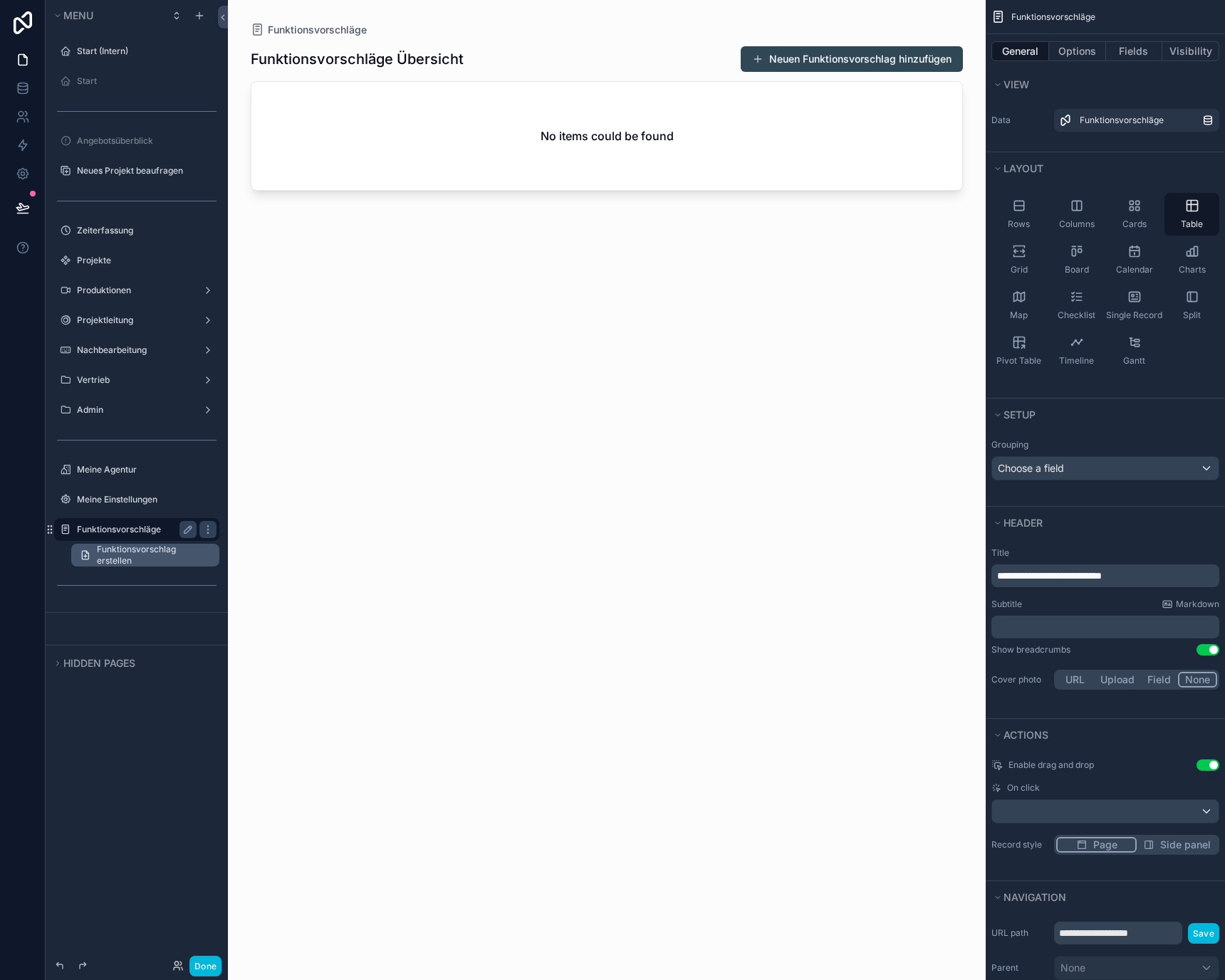
click at [157, 552] on span "Funktionsvorschlag erstellen" at bounding box center [154, 555] width 114 height 23
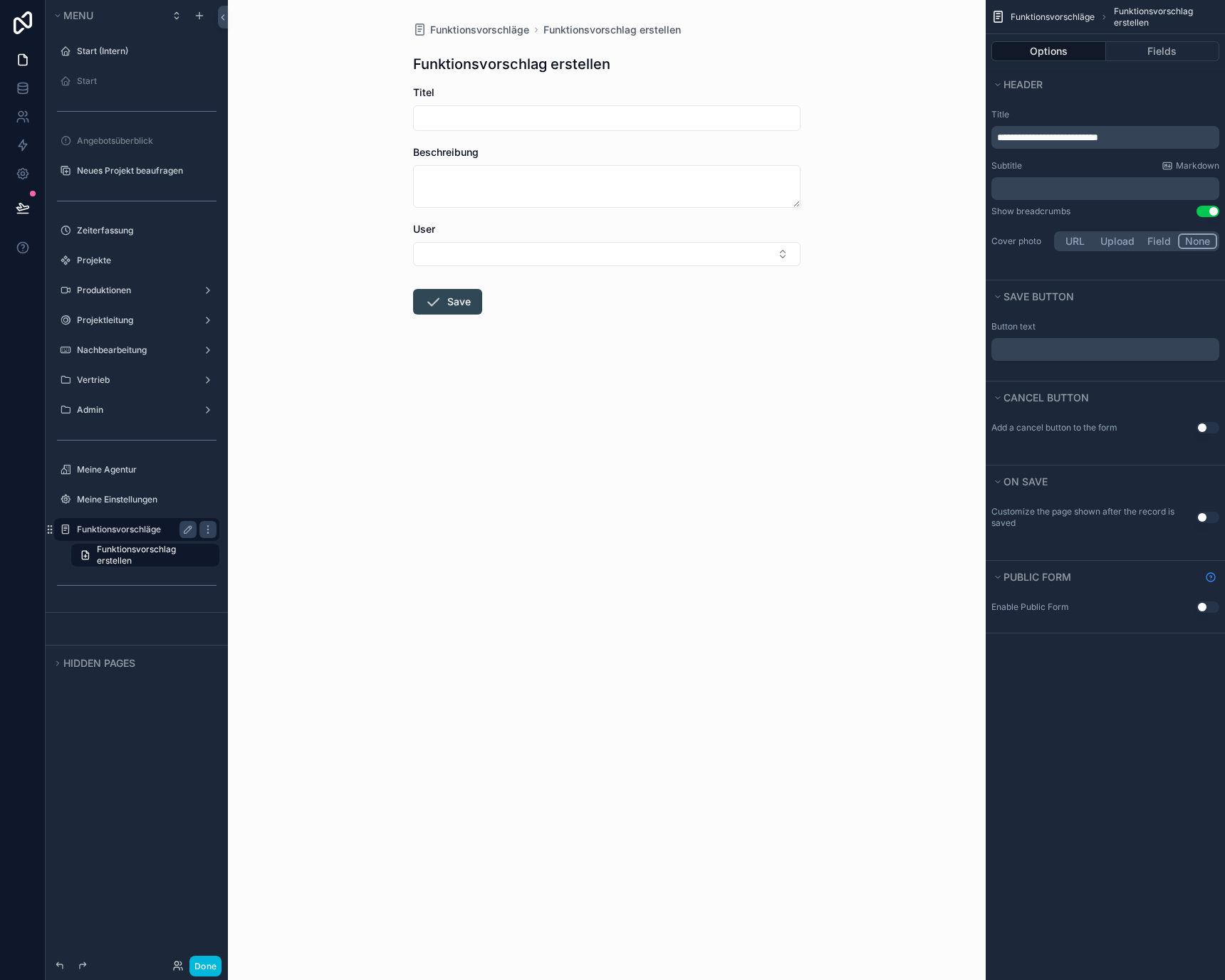
click at [143, 530] on label "Funktionsvorschläge" at bounding box center [134, 530] width 114 height 12
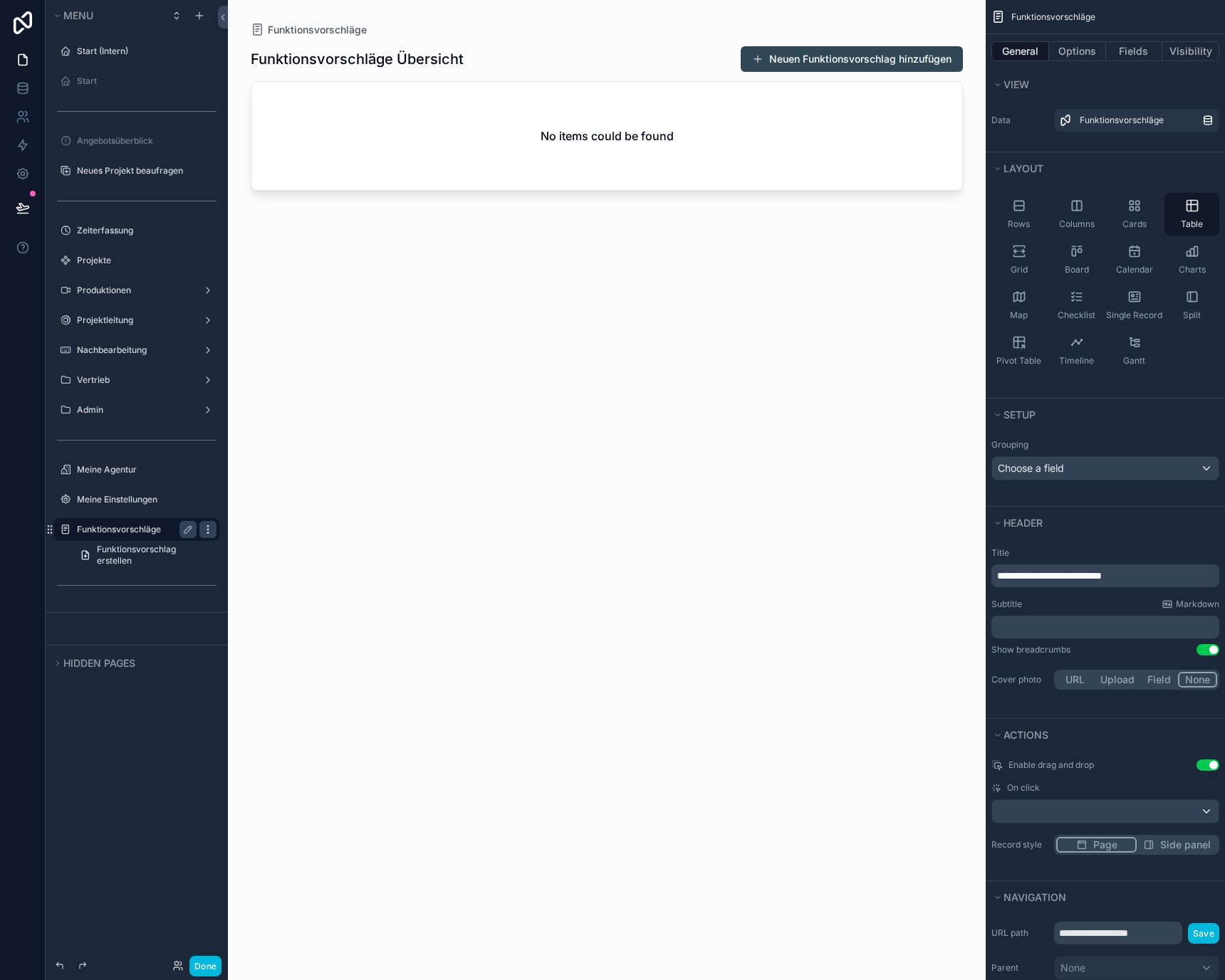
click at [212, 530] on icon "scrollable content" at bounding box center [208, 530] width 12 height 12
click at [261, 557] on div "Clone Clone as nested view Remove" at bounding box center [300, 530] width 127 height 59
click at [263, 552] on span "Remove" at bounding box center [273, 549] width 38 height 14
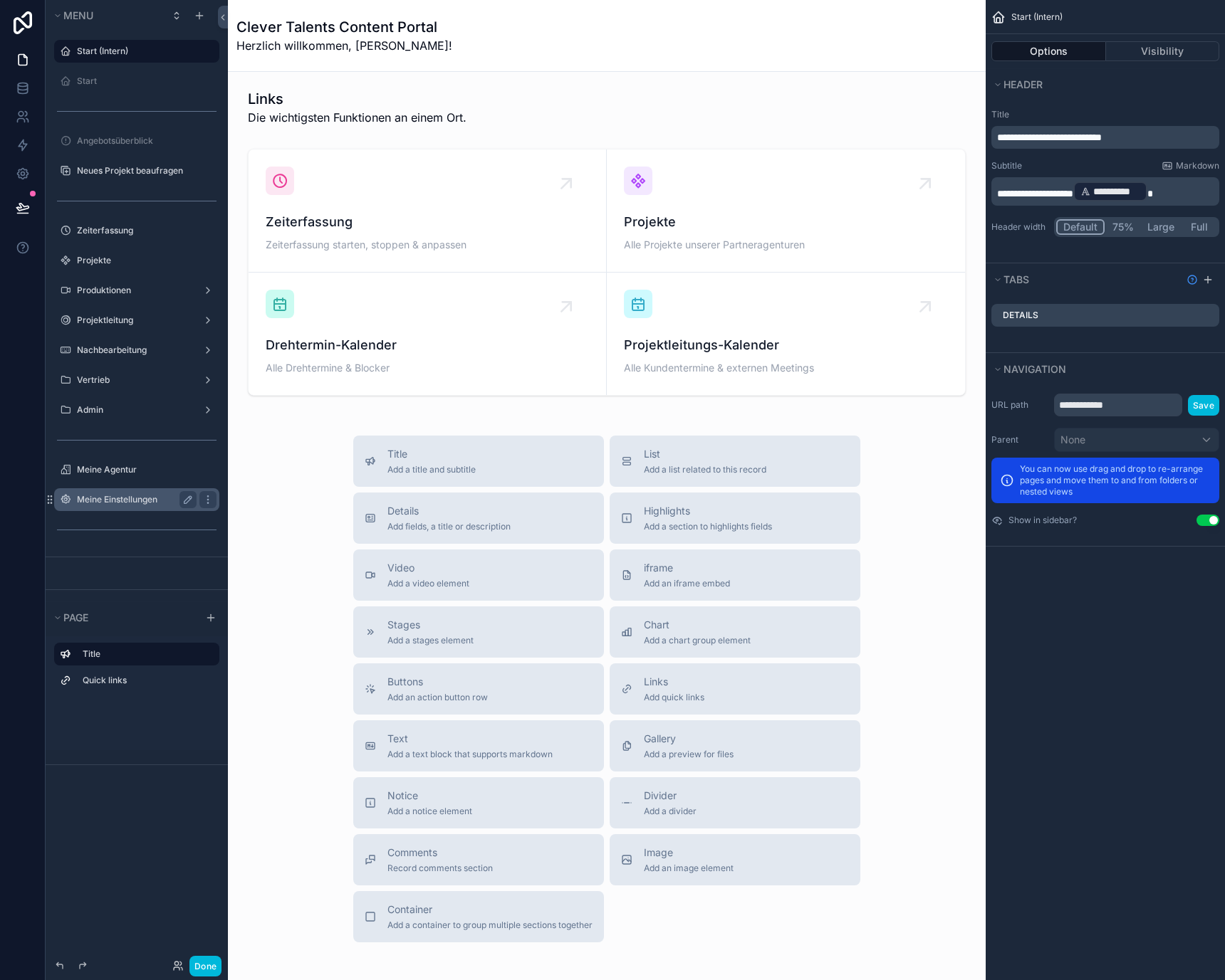
click at [133, 510] on div "Meine Einstellungen" at bounding box center [137, 500] width 160 height 23
click at [137, 518] on icon "scrollable content" at bounding box center [136, 516] width 12 height 12
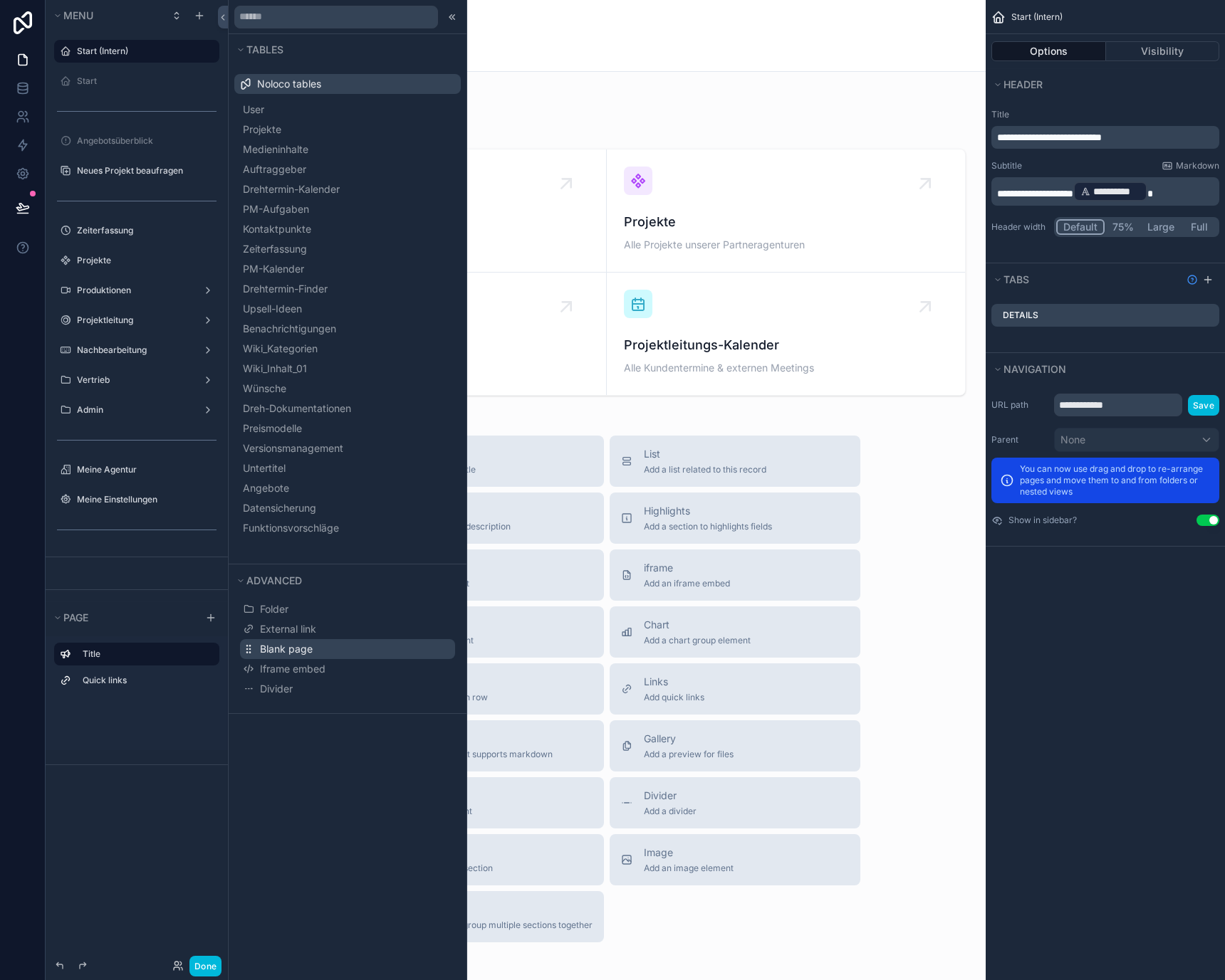
click at [295, 650] on span "Blank page" at bounding box center [286, 649] width 53 height 14
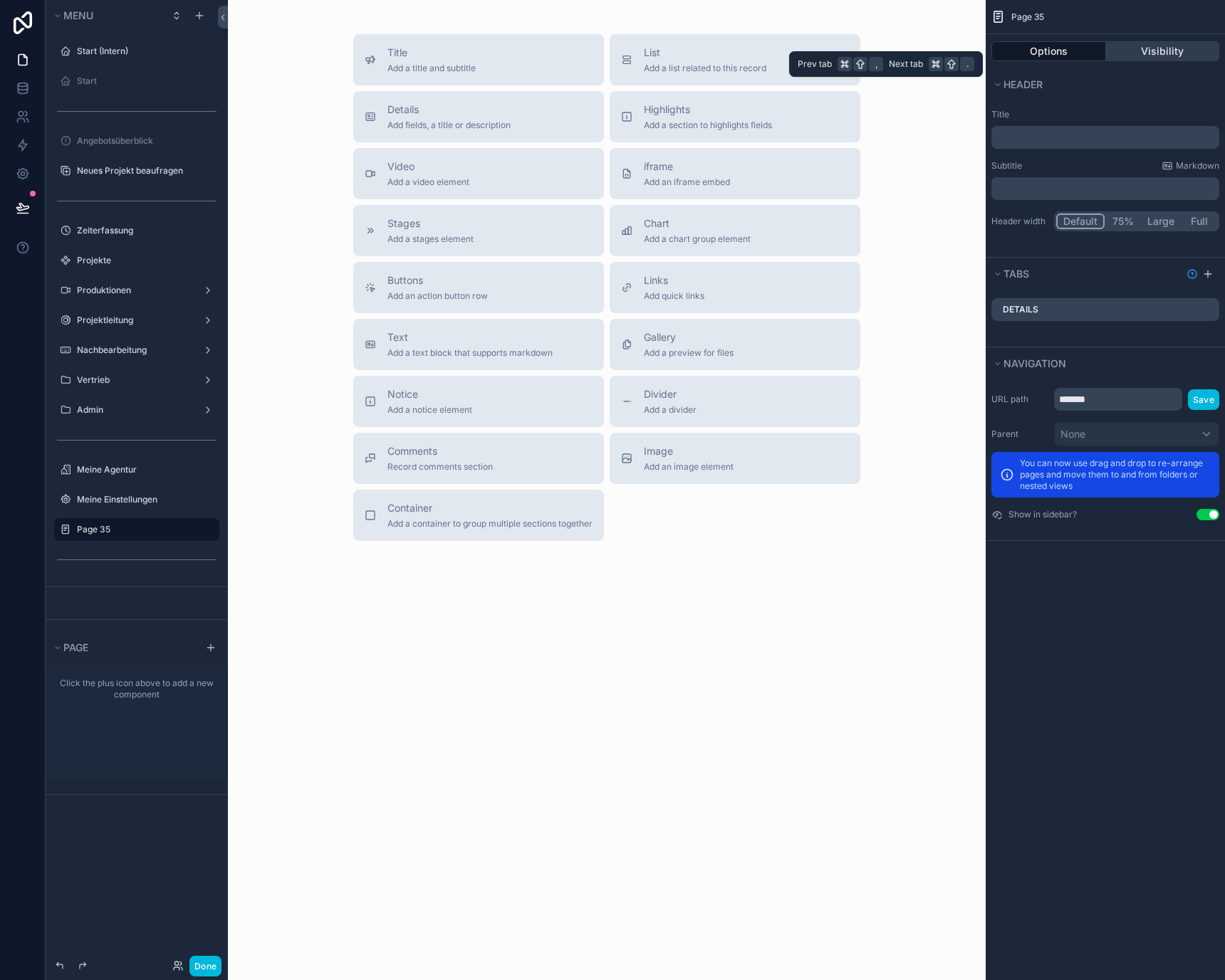
click at [1158, 51] on button "Visibility" at bounding box center [1163, 51] width 114 height 20
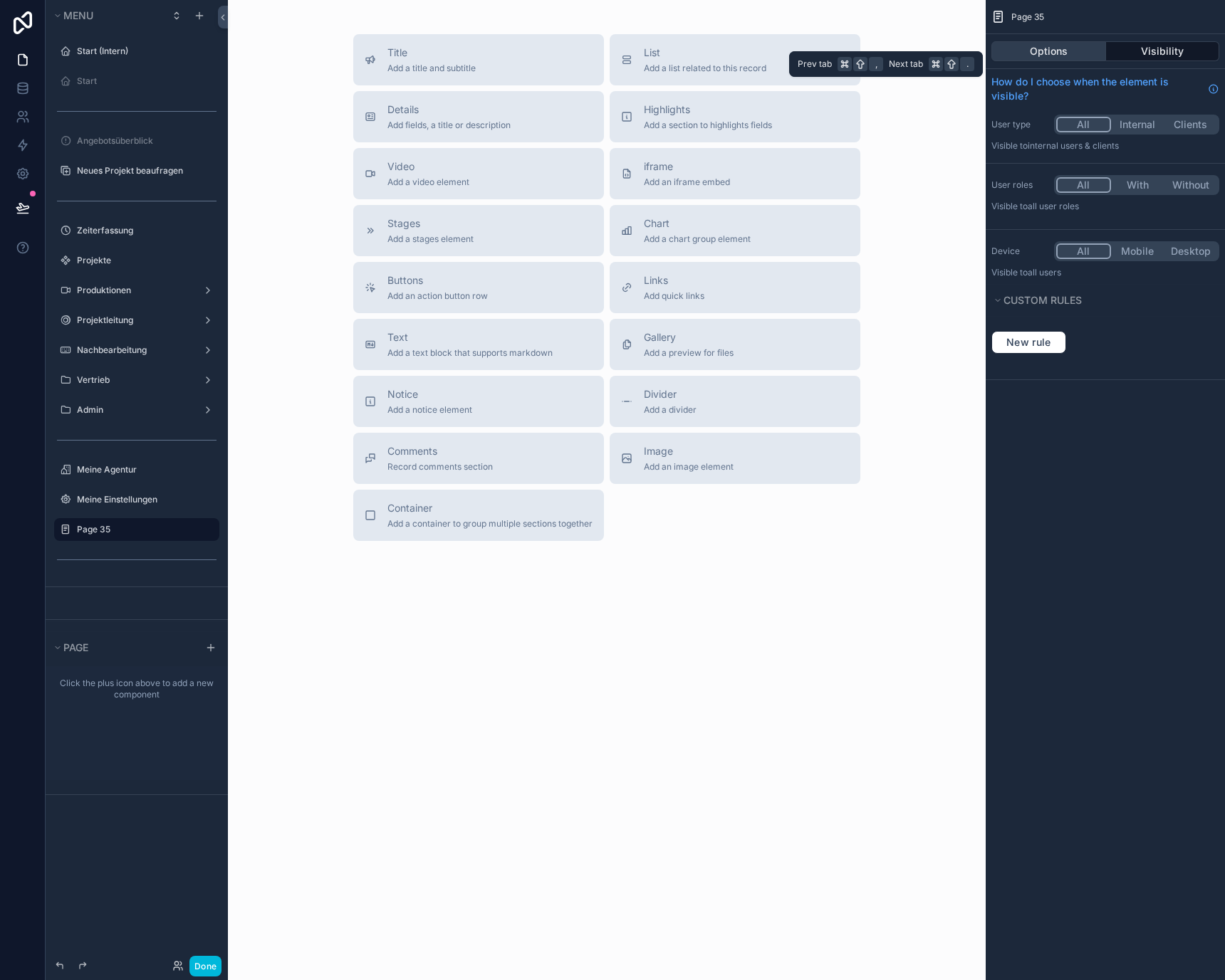
click at [1093, 56] on button "Options" at bounding box center [1048, 51] width 114 height 20
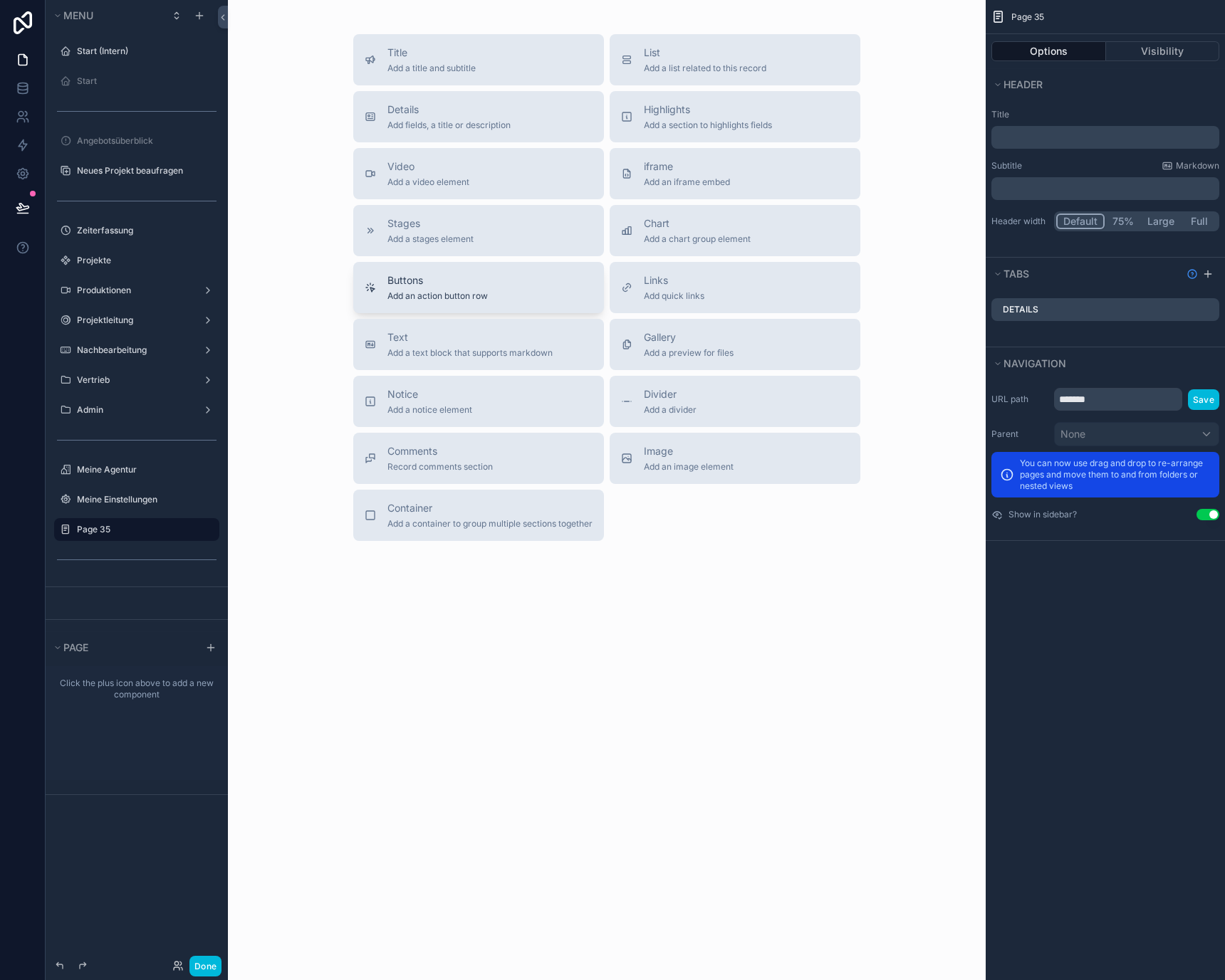
click at [528, 286] on div "Buttons Add an action button row" at bounding box center [478, 287] width 228 height 29
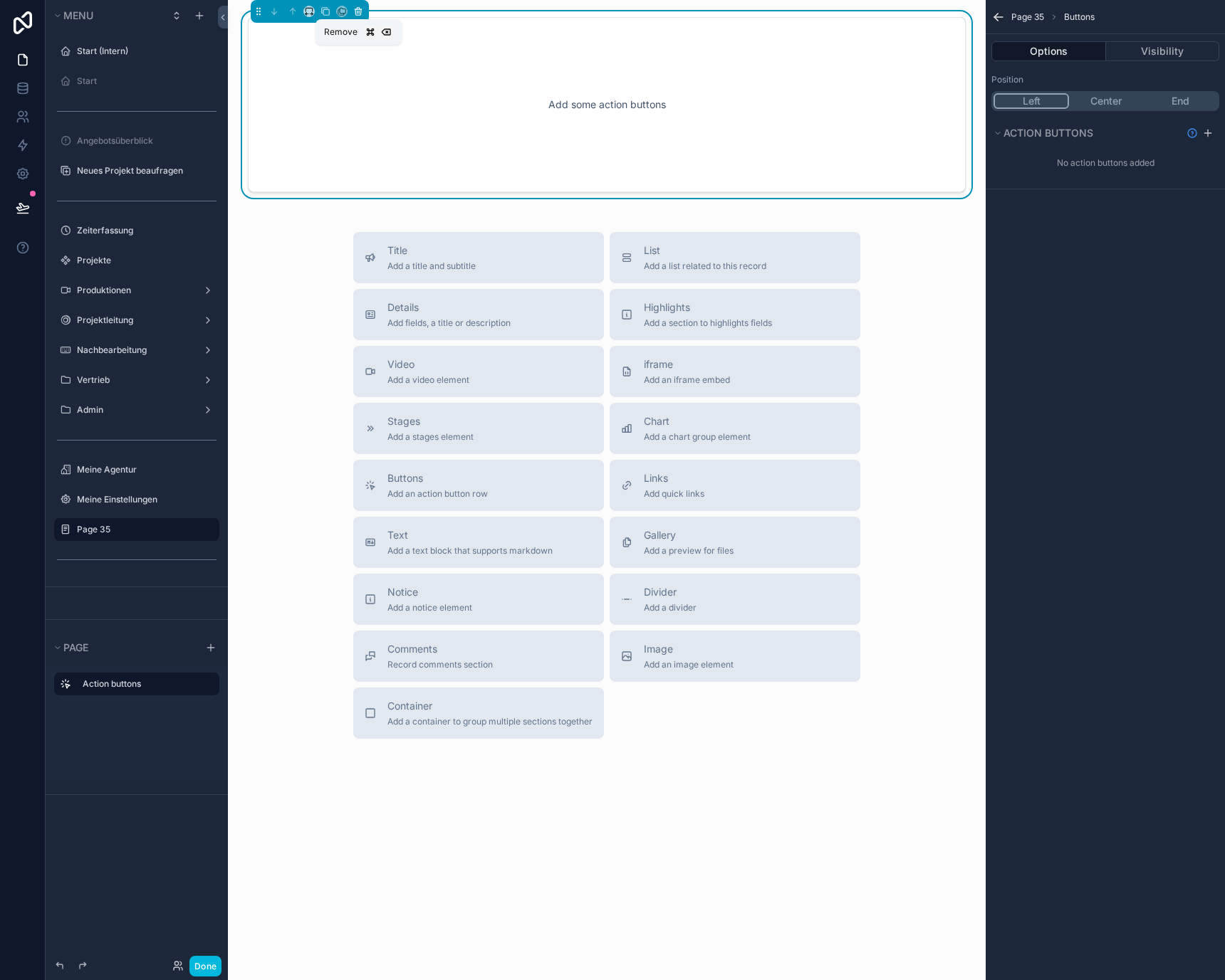
click at [360, 9] on icon "scrollable content" at bounding box center [358, 12] width 10 height 10
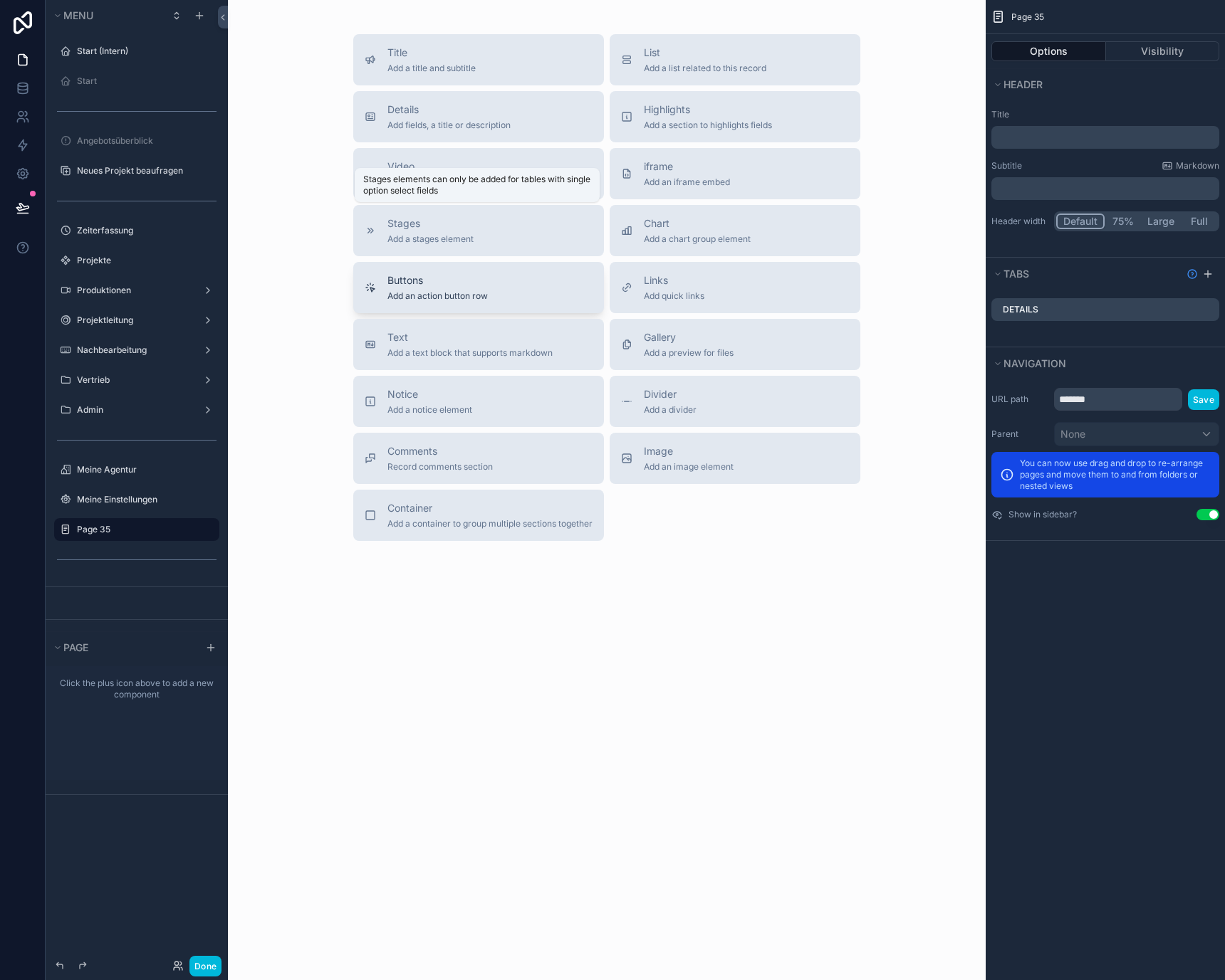
drag, startPoint x: 530, startPoint y: 182, endPoint x: 541, endPoint y: 298, distance: 116.5
click at [541, 297] on div "Title Add a title and subtitle List Add a list related to this record Details A…" at bounding box center [607, 288] width 530 height 507
click at [690, 288] on div "Links Add quick links" at bounding box center [674, 287] width 61 height 29
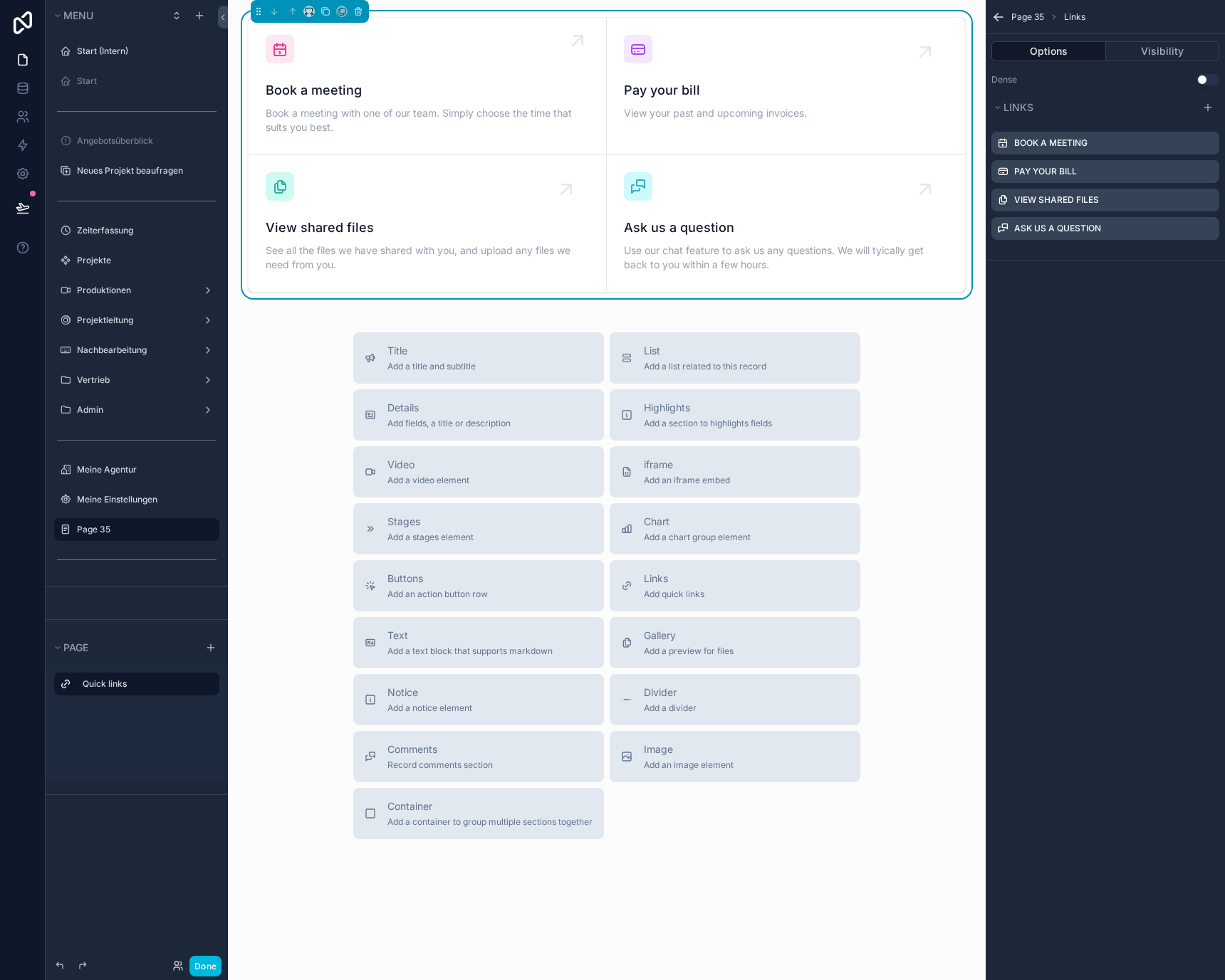
click at [470, 97] on span "Book a meeting" at bounding box center [427, 90] width 323 height 20
click at [1207, 146] on icon "scrollable content" at bounding box center [1207, 144] width 7 height 7
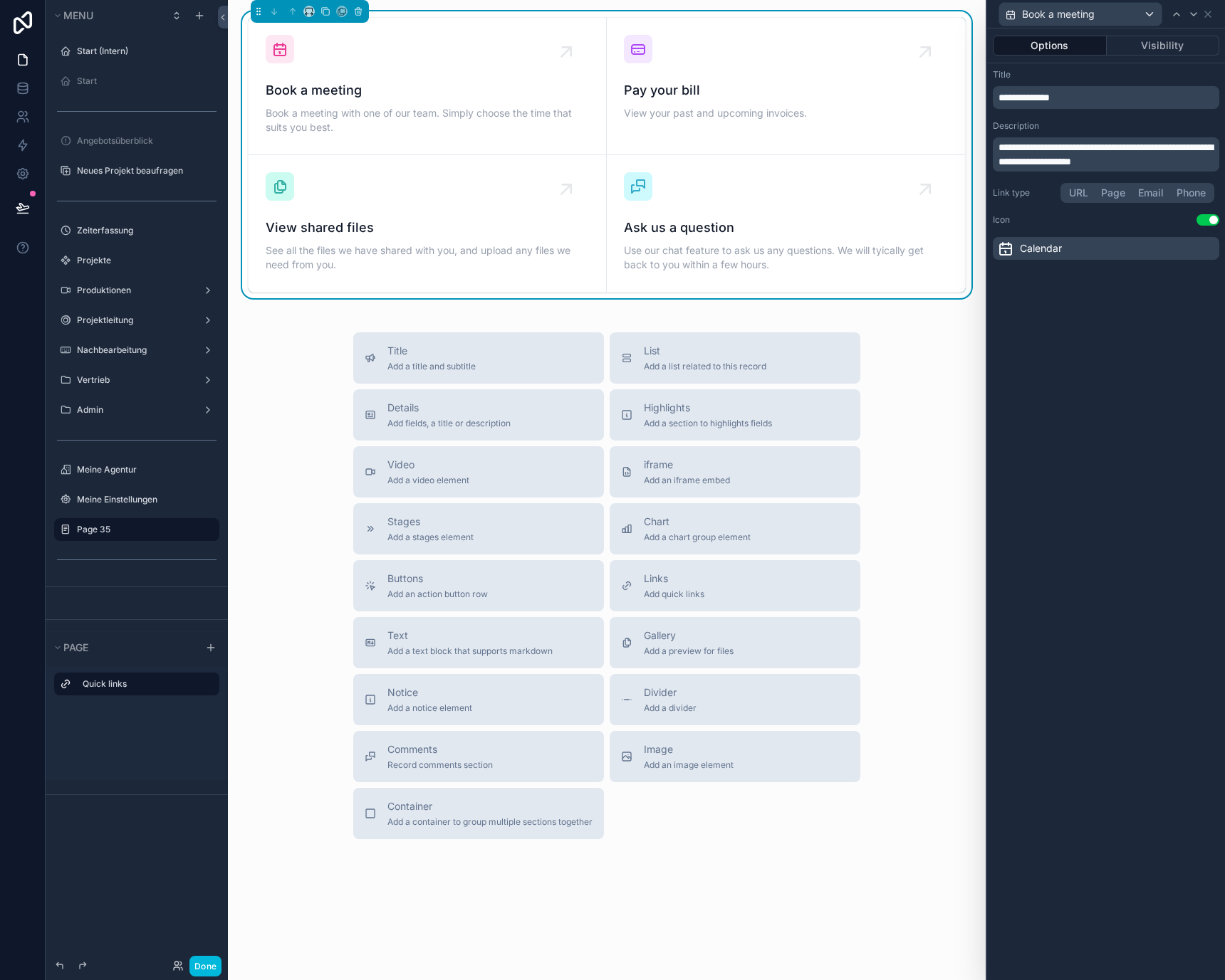
click at [1202, 189] on button "Phone" at bounding box center [1191, 193] width 42 height 15
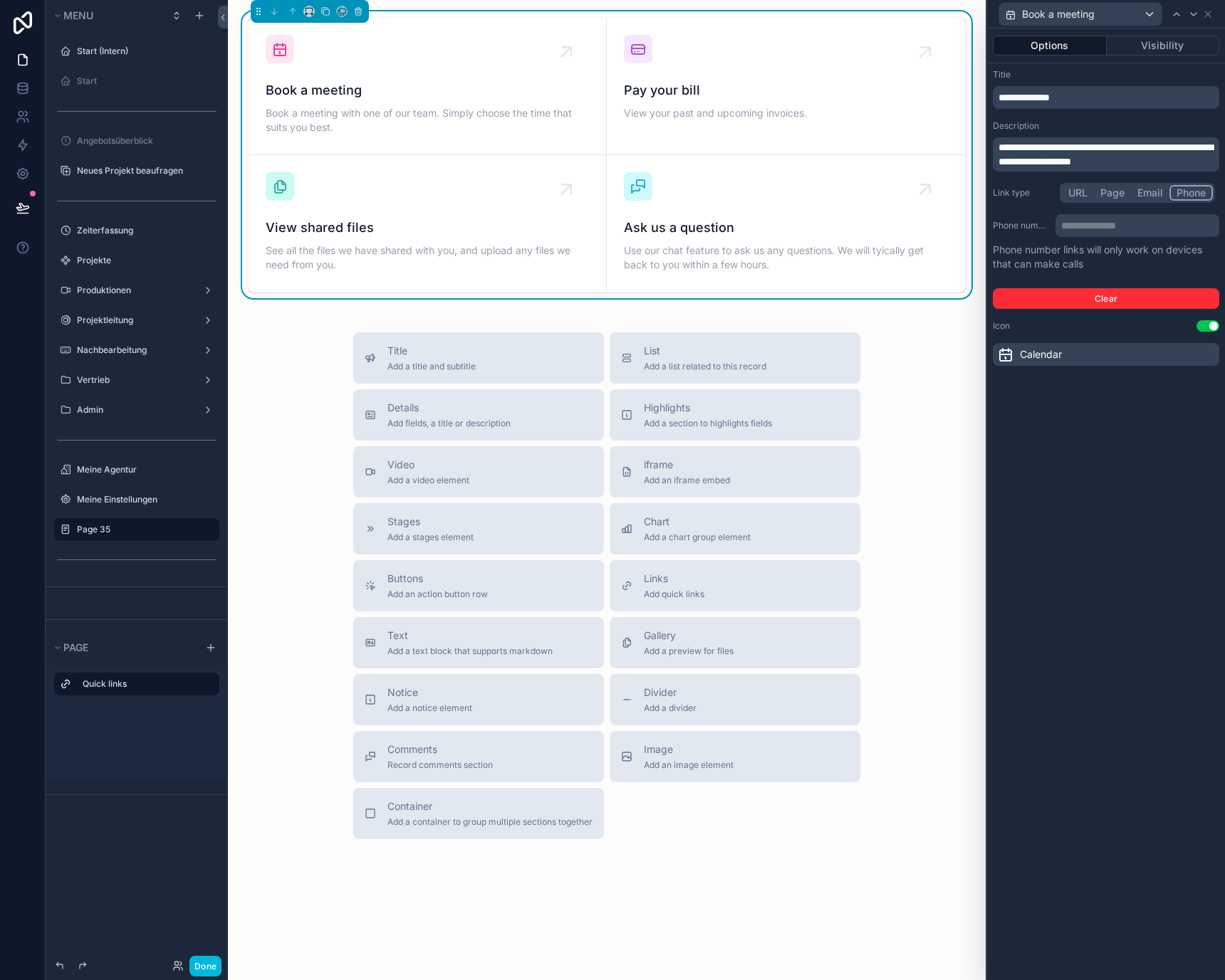
click at [1161, 191] on button "Email" at bounding box center [1150, 193] width 38 height 15
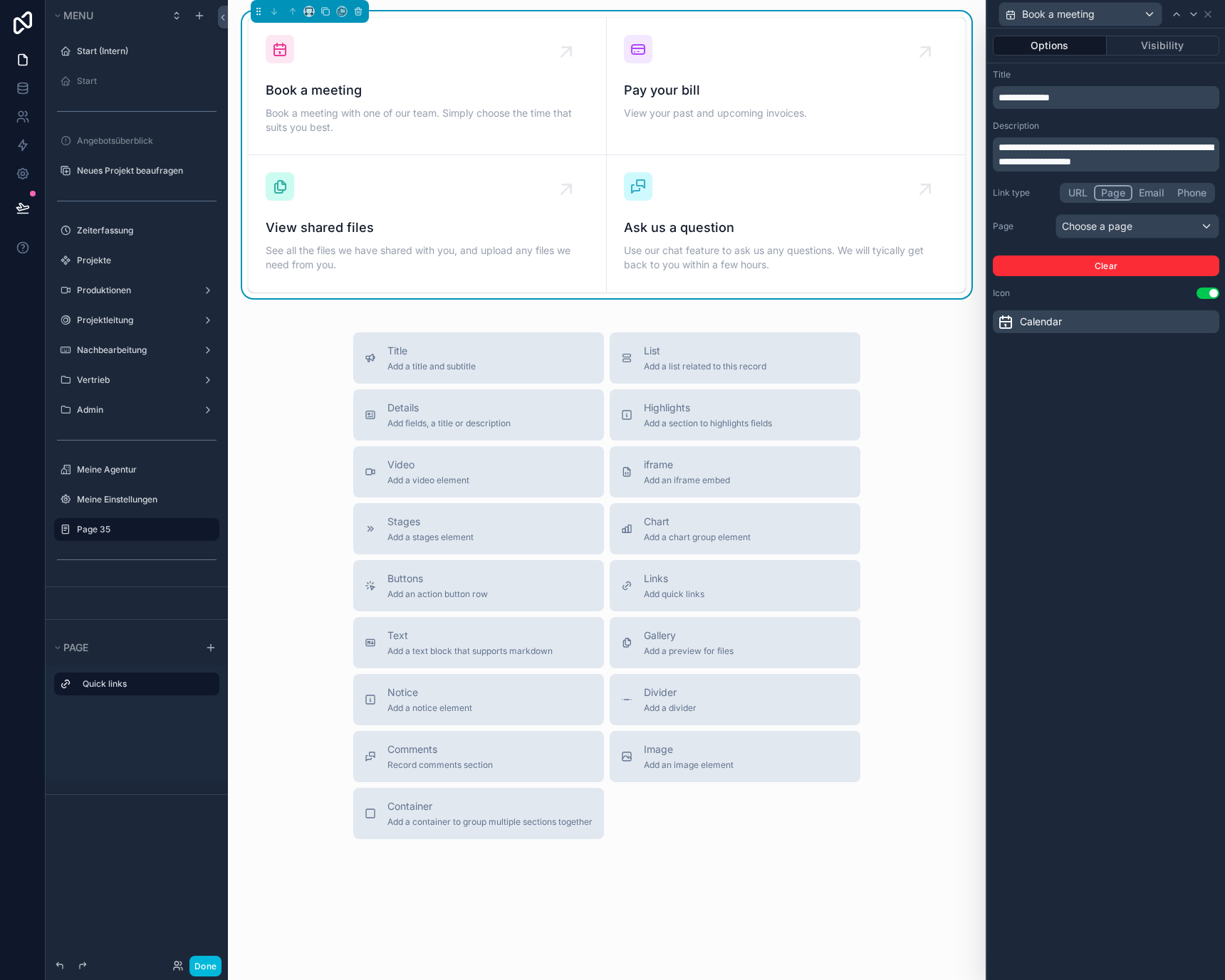
click at [1128, 191] on button "Page" at bounding box center [1113, 193] width 38 height 15
click at [1082, 190] on button "URL" at bounding box center [1078, 193] width 32 height 15
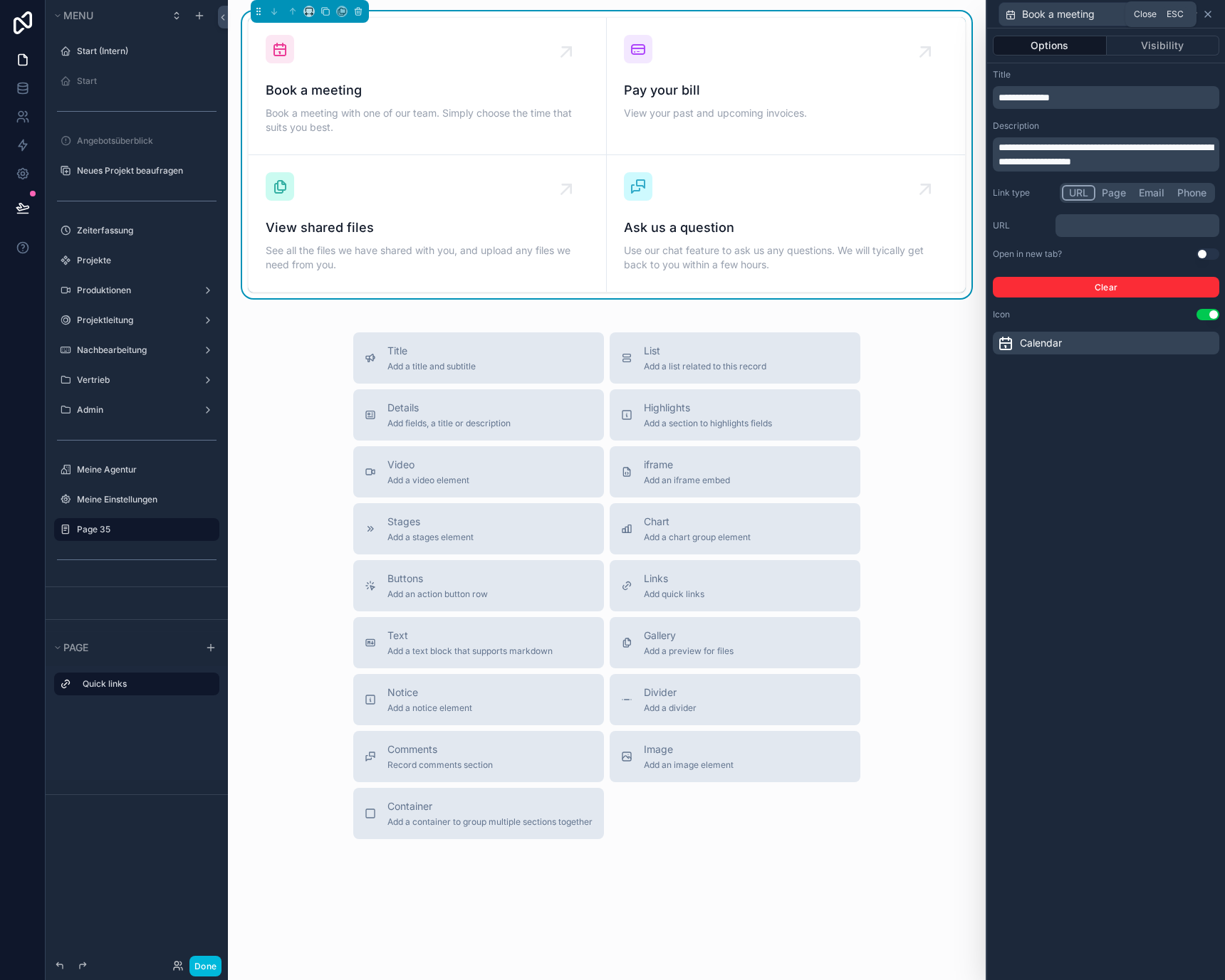
click at [1209, 12] on icon at bounding box center [1207, 15] width 6 height 6
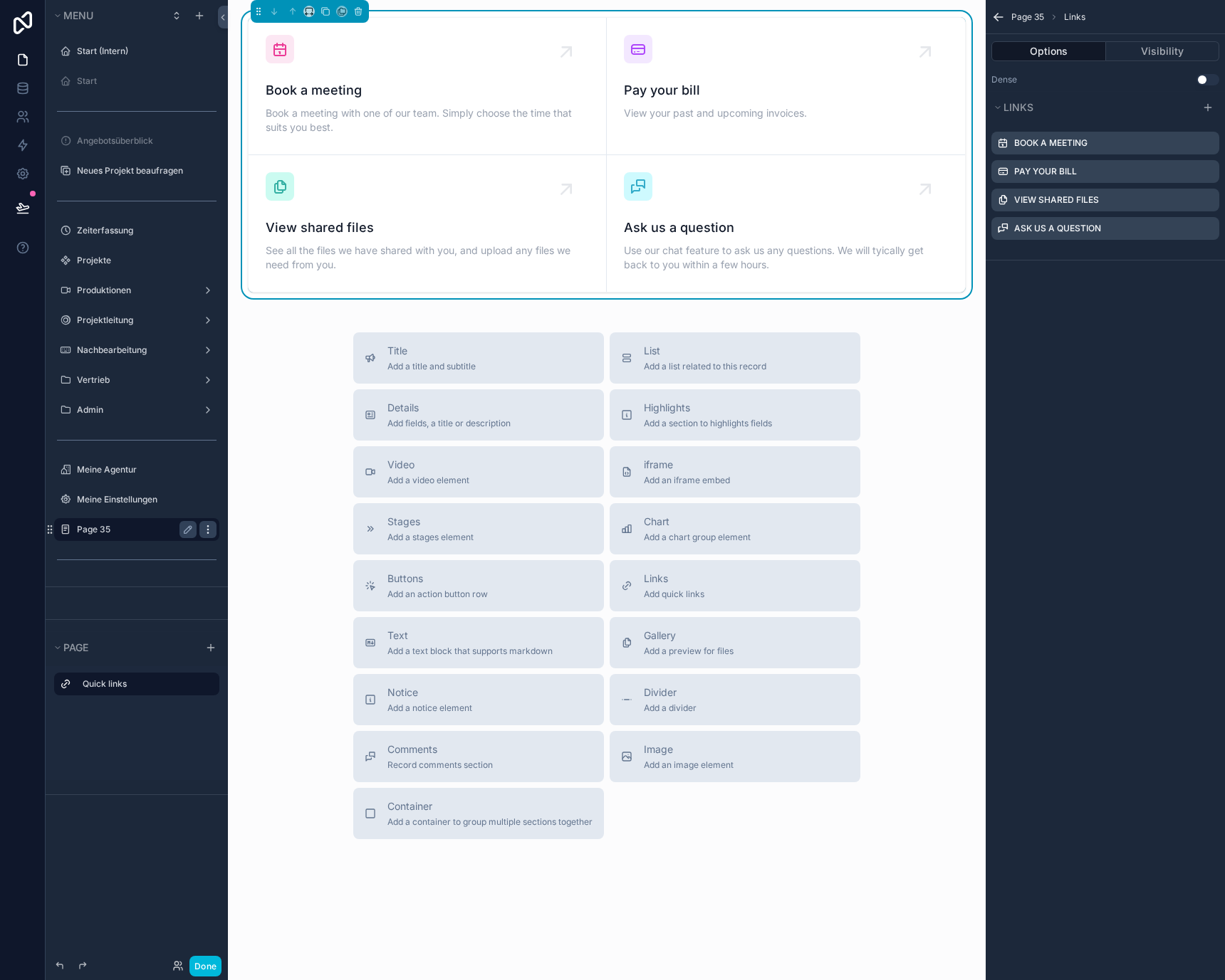
click at [204, 529] on icon "scrollable content" at bounding box center [208, 530] width 12 height 12
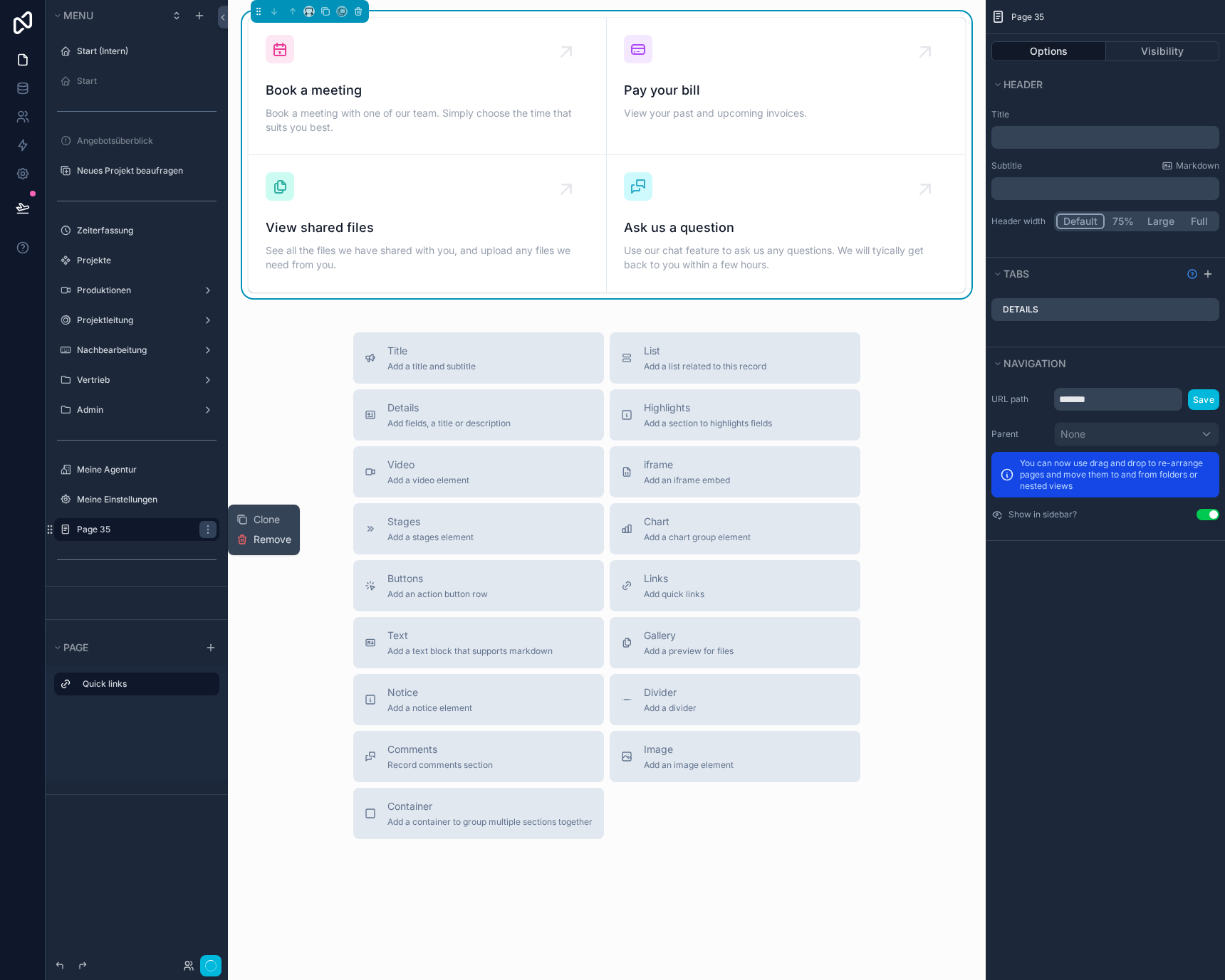
click at [253, 541] on span "Remove" at bounding box center [273, 539] width 38 height 14
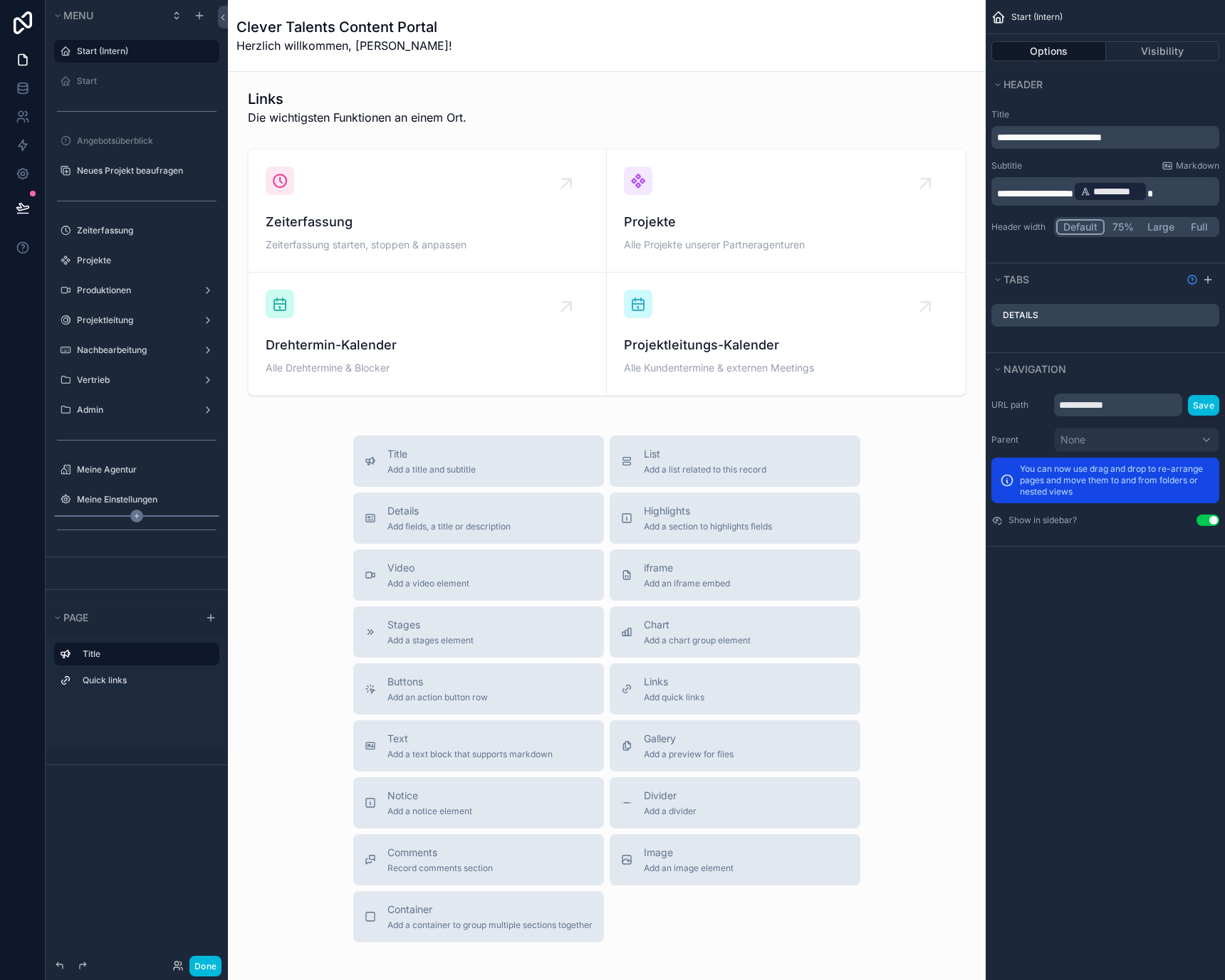
click at [136, 514] on icon "scrollable content" at bounding box center [136, 516] width 12 height 12
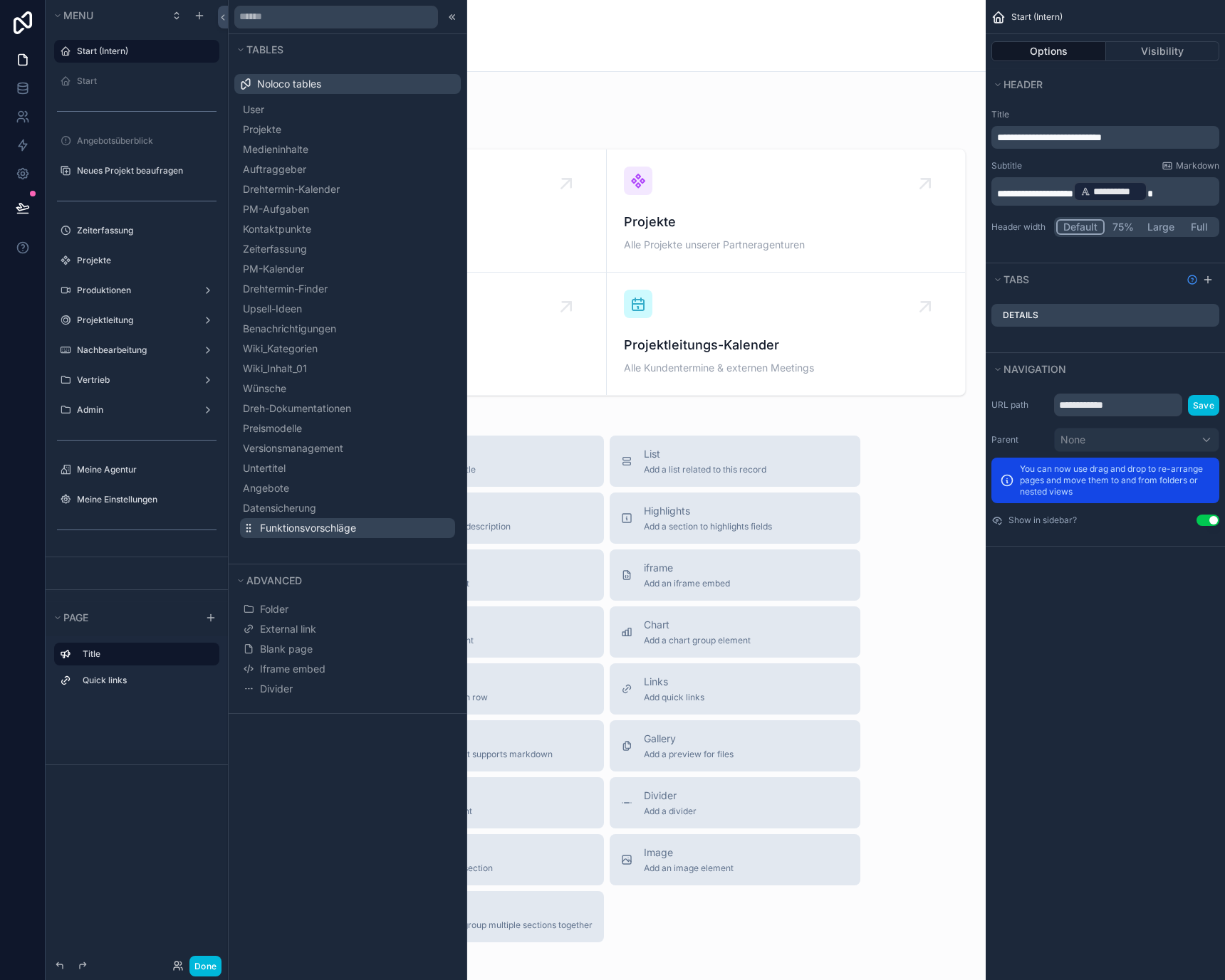
click at [339, 526] on span "Funktionsvorschläge" at bounding box center [308, 527] width 96 height 14
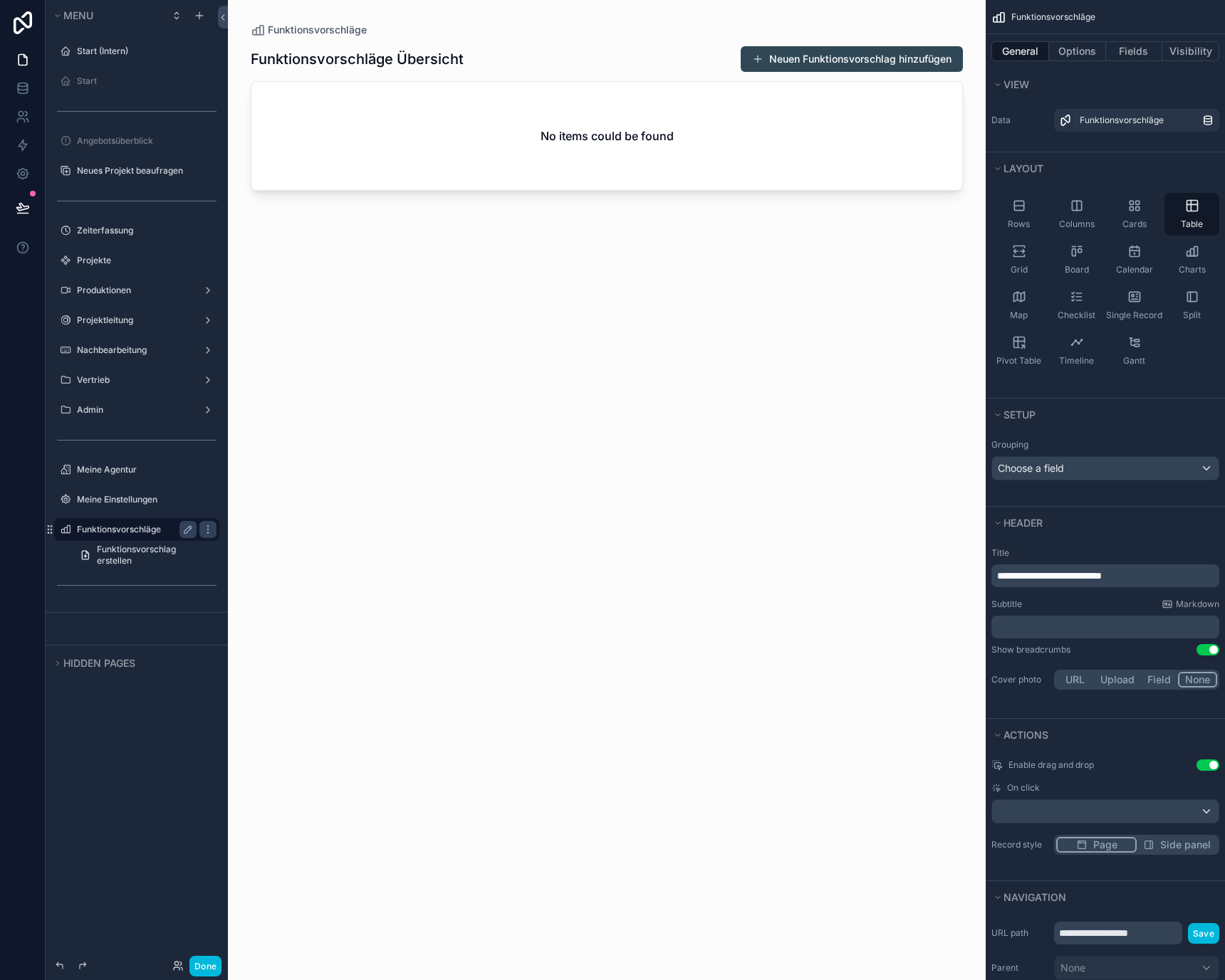
click at [132, 524] on label "Funktionsvorschläge" at bounding box center [134, 530] width 114 height 12
click at [184, 527] on icon "scrollable content" at bounding box center [188, 530] width 12 height 12
click at [136, 527] on input "**********" at bounding box center [125, 529] width 97 height 17
click at [136, 519] on div "**********" at bounding box center [137, 530] width 160 height 23
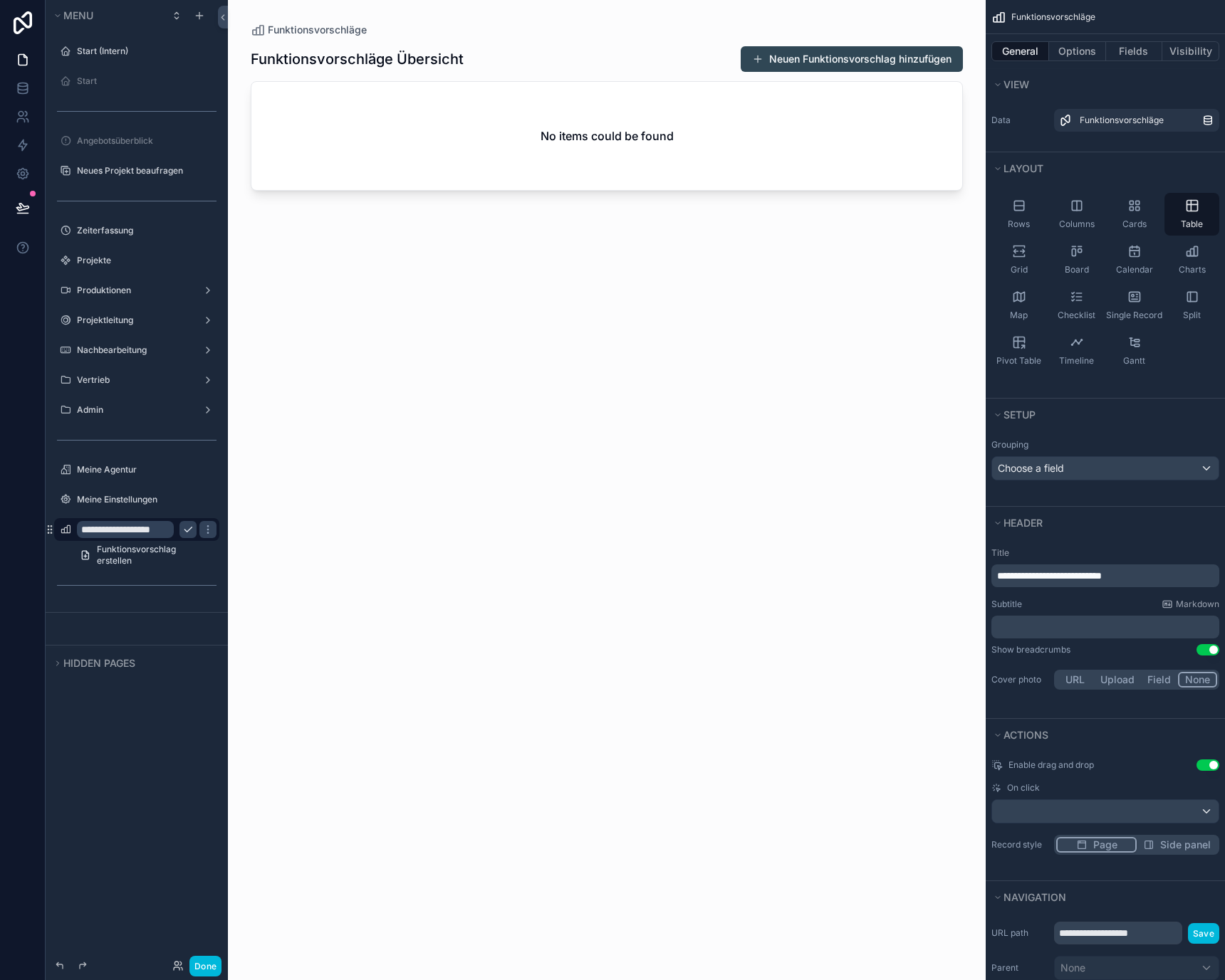
click at [152, 533] on input "**********" at bounding box center [125, 529] width 97 height 17
type input "**********"
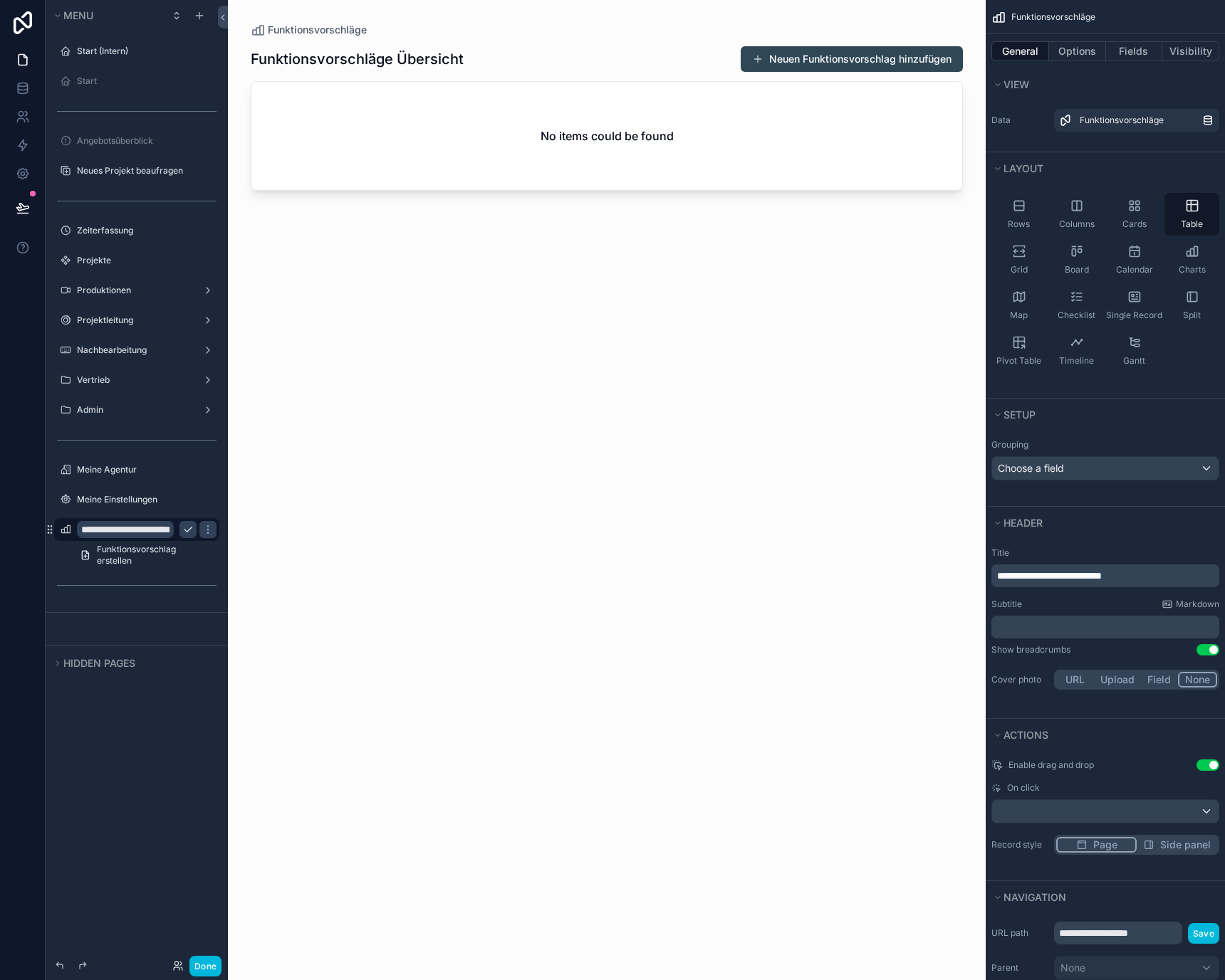
click at [190, 524] on icon "scrollable content" at bounding box center [188, 530] width 12 height 12
click at [70, 525] on icon "scrollable content" at bounding box center [66, 530] width 12 height 12
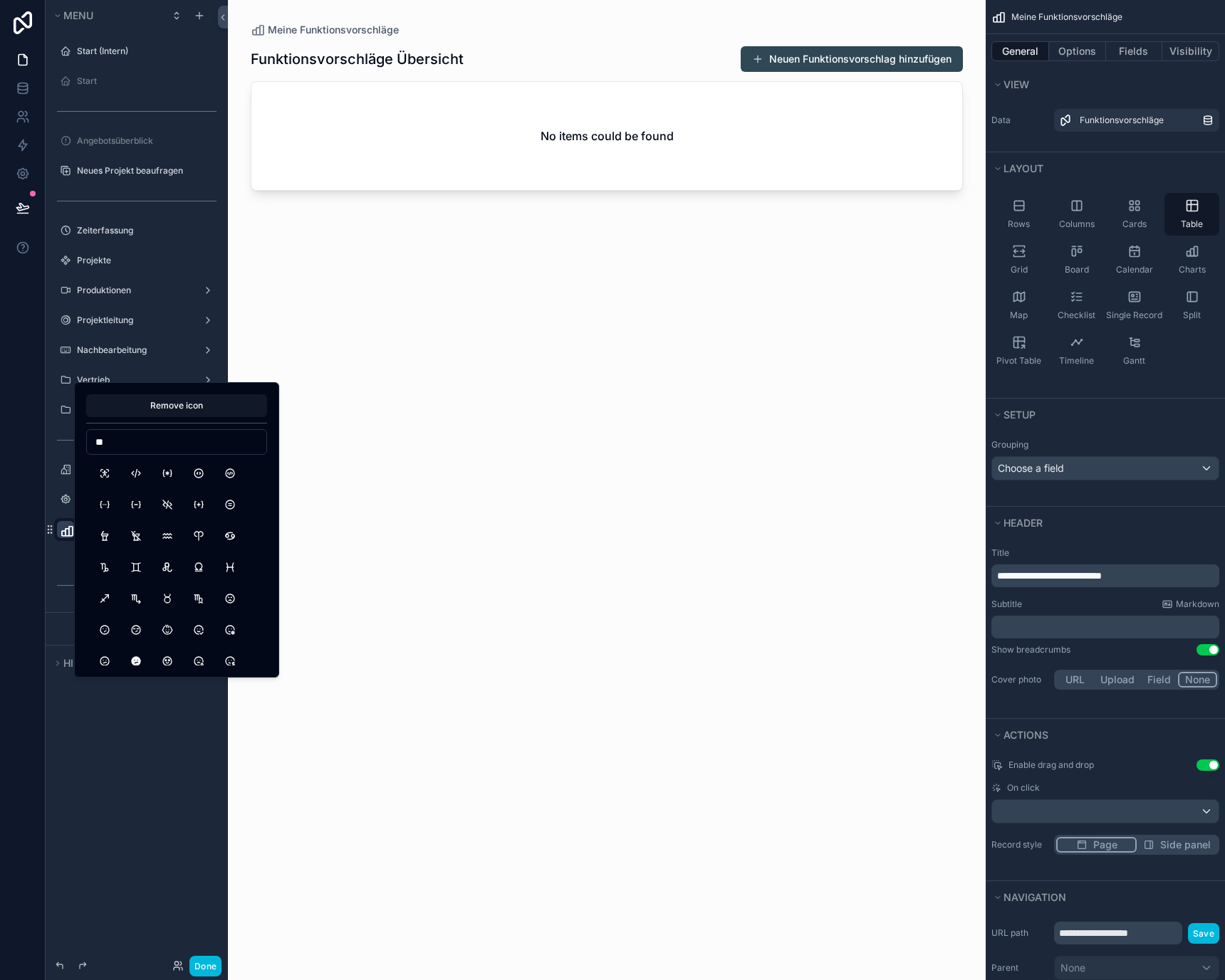
type input "*"
type input "****"
click at [133, 480] on button "BulbFilled" at bounding box center [136, 473] width 26 height 26
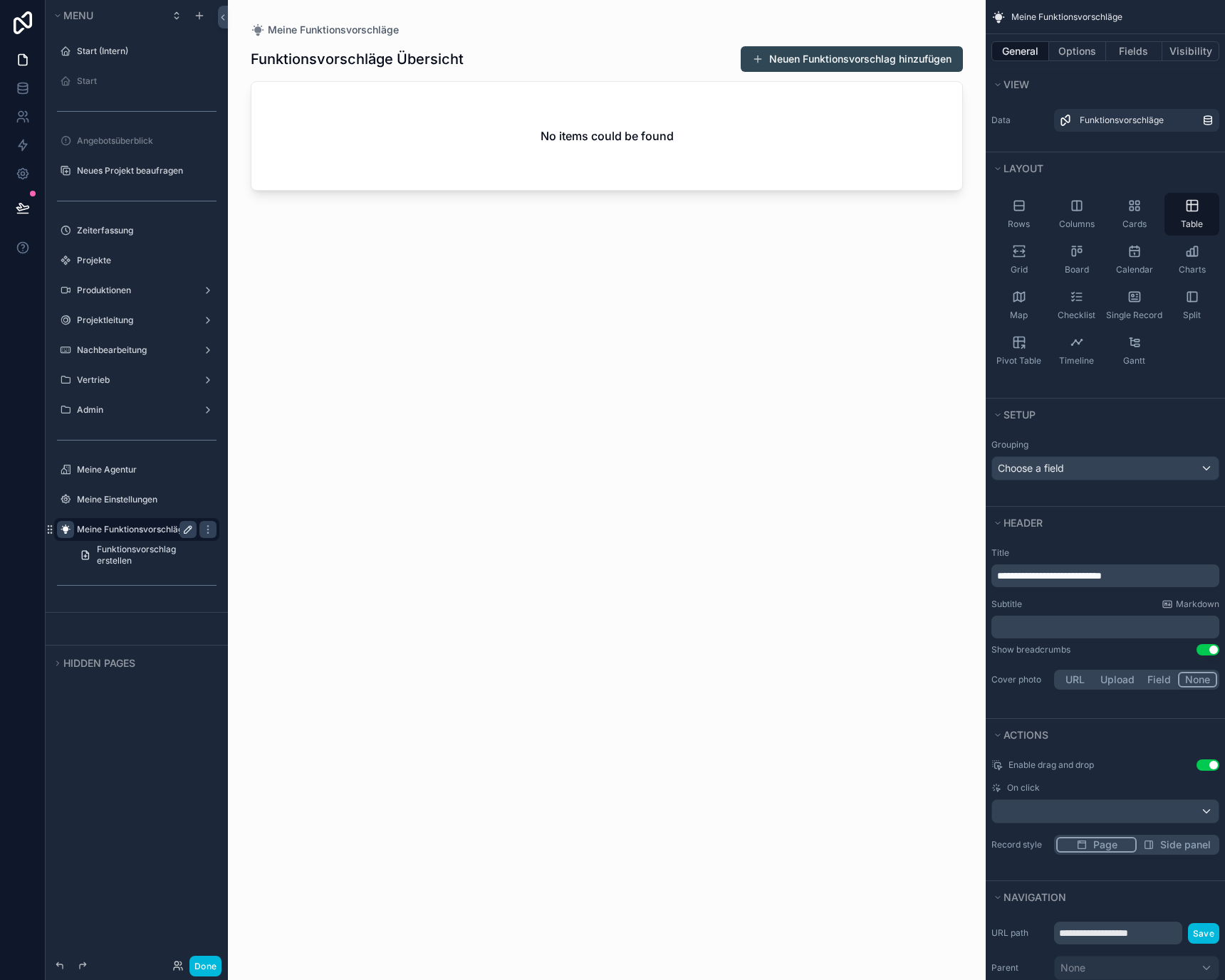
click at [69, 781] on div "Menu Start (Intern) Start Angebotsüberblick Neues Projekt beaufragen Zeiterfass…" at bounding box center [136, 481] width 182 height 963
click at [1030, 207] on div "Rows" at bounding box center [1018, 214] width 55 height 42
click at [1077, 207] on icon "scrollable content" at bounding box center [1076, 205] width 14 height 14
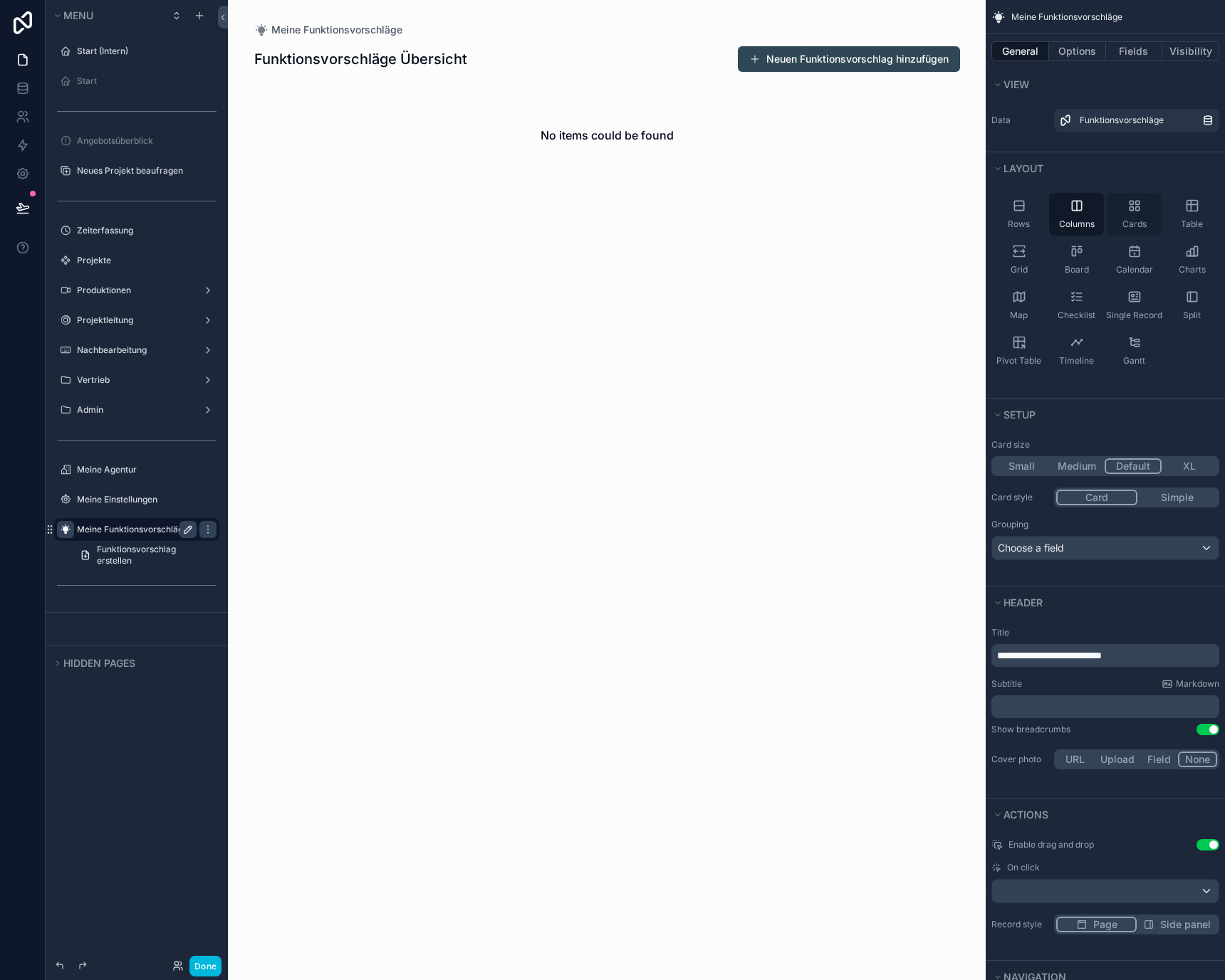
click at [1125, 208] on div "Cards" at bounding box center [1133, 214] width 55 height 42
click at [1073, 224] on span "Columns" at bounding box center [1076, 224] width 36 height 12
click at [1023, 259] on div "Grid" at bounding box center [1018, 260] width 55 height 42
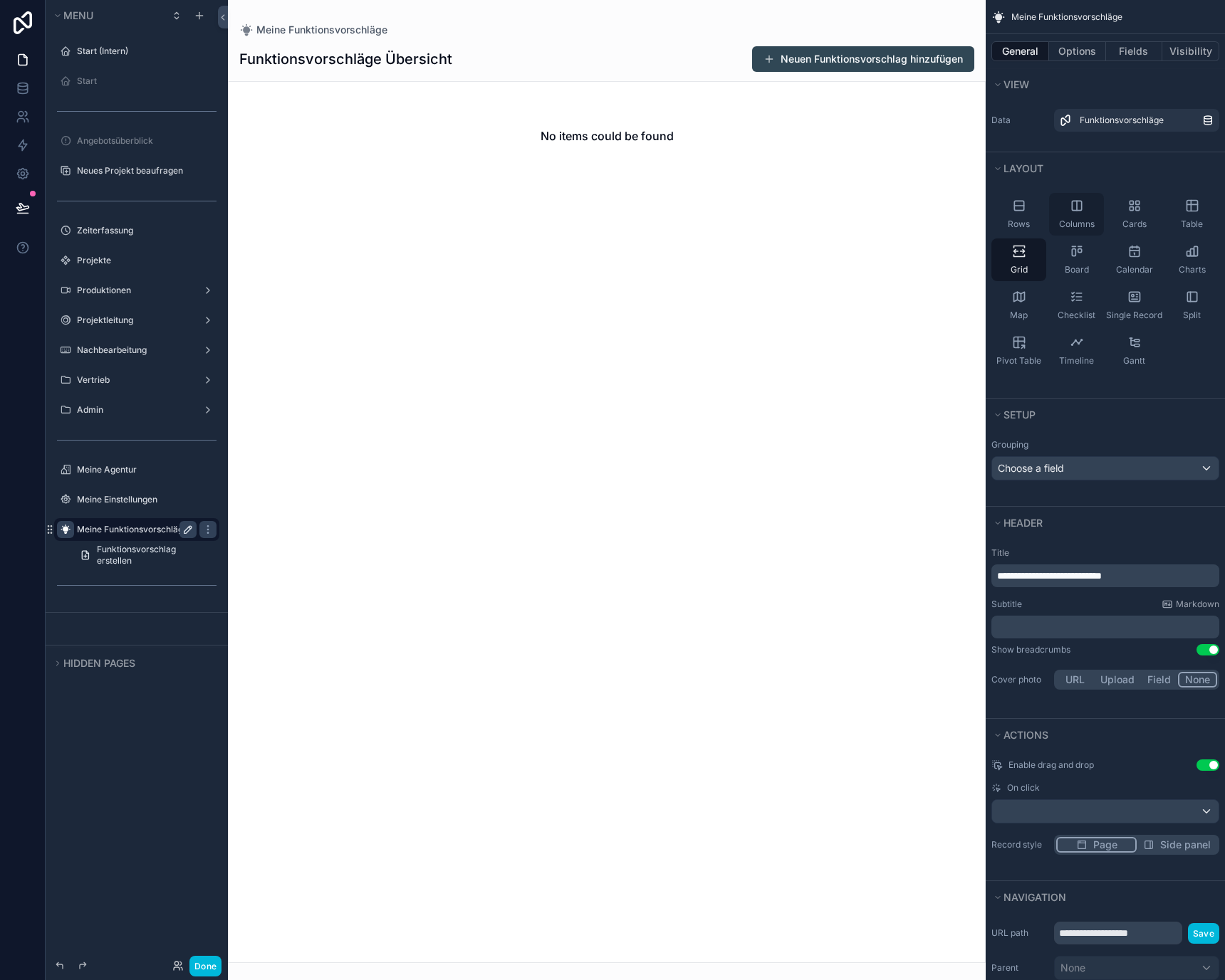
click at [1093, 208] on div "Columns" at bounding box center [1076, 214] width 55 height 42
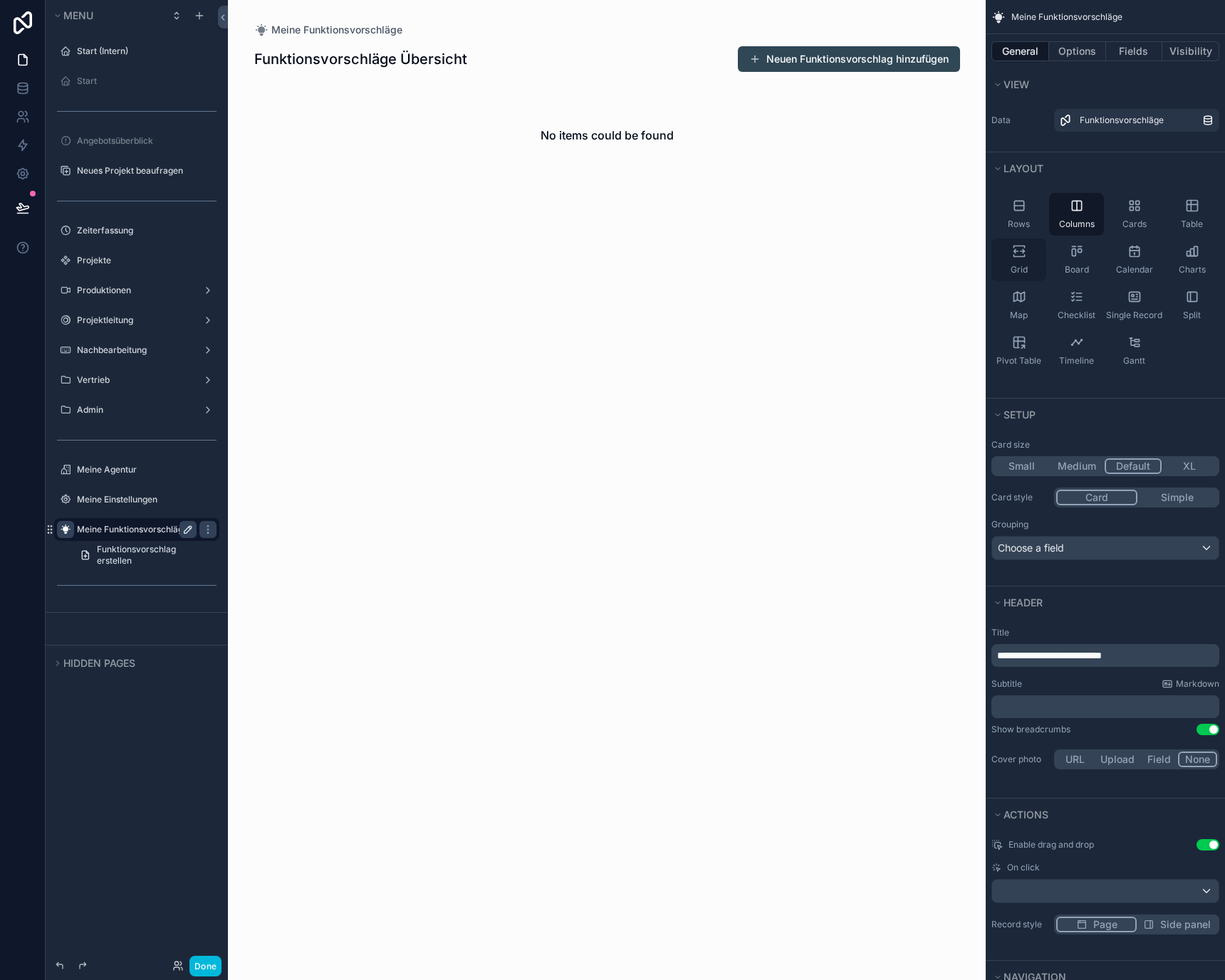
click at [1025, 260] on div "Grid" at bounding box center [1018, 260] width 55 height 42
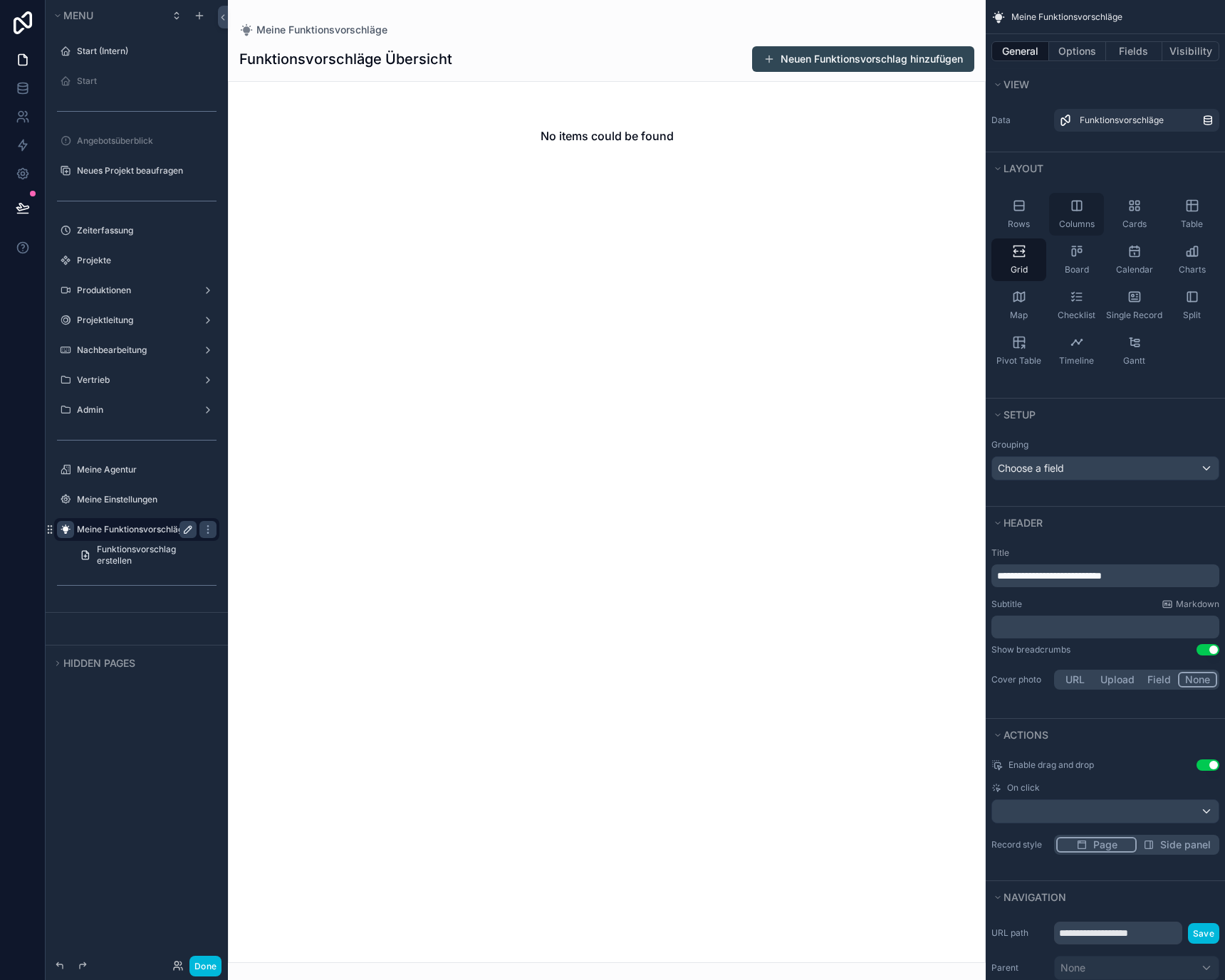
click at [1098, 204] on div "Columns" at bounding box center [1076, 214] width 55 height 42
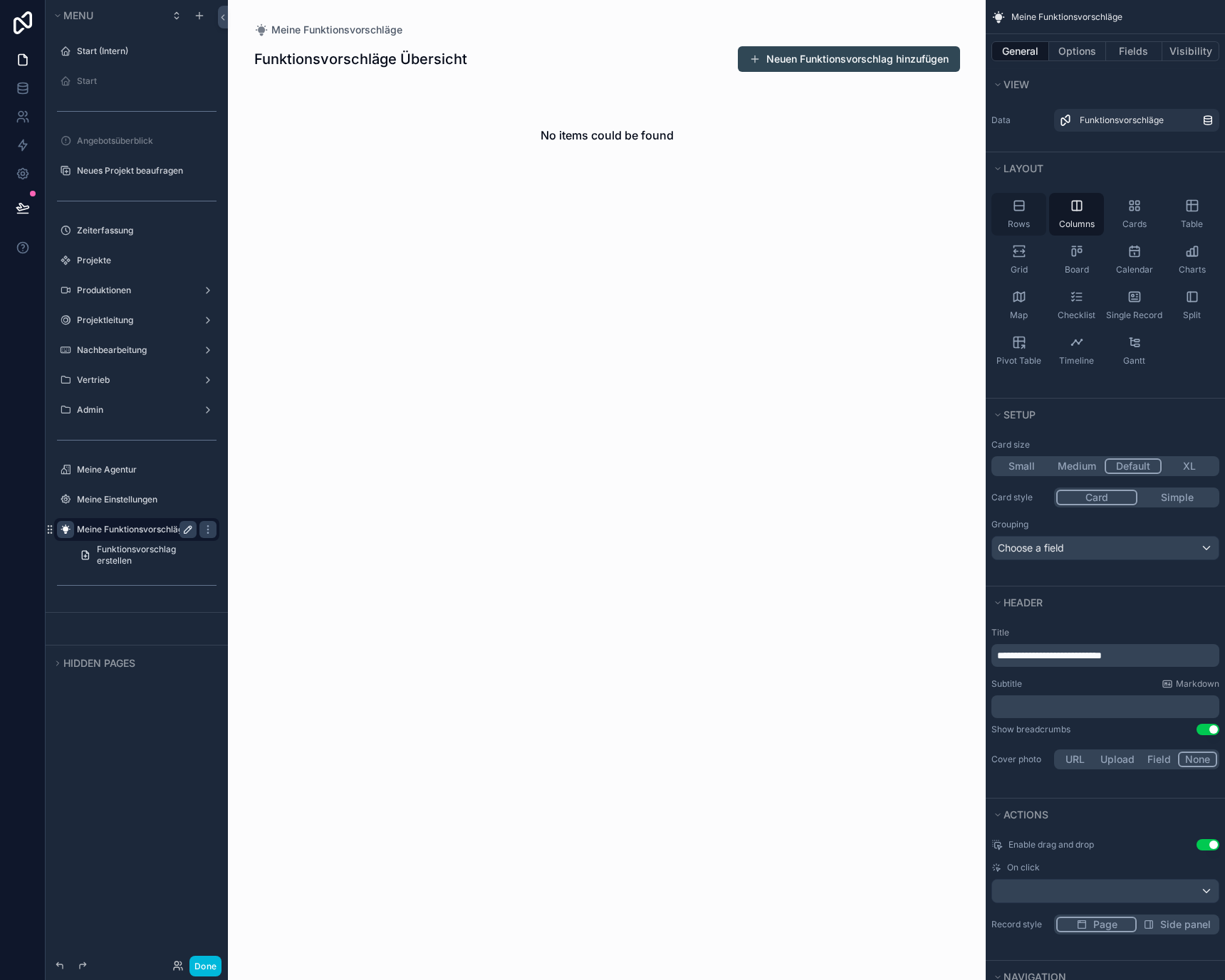
click at [1033, 204] on div "Rows" at bounding box center [1018, 214] width 55 height 42
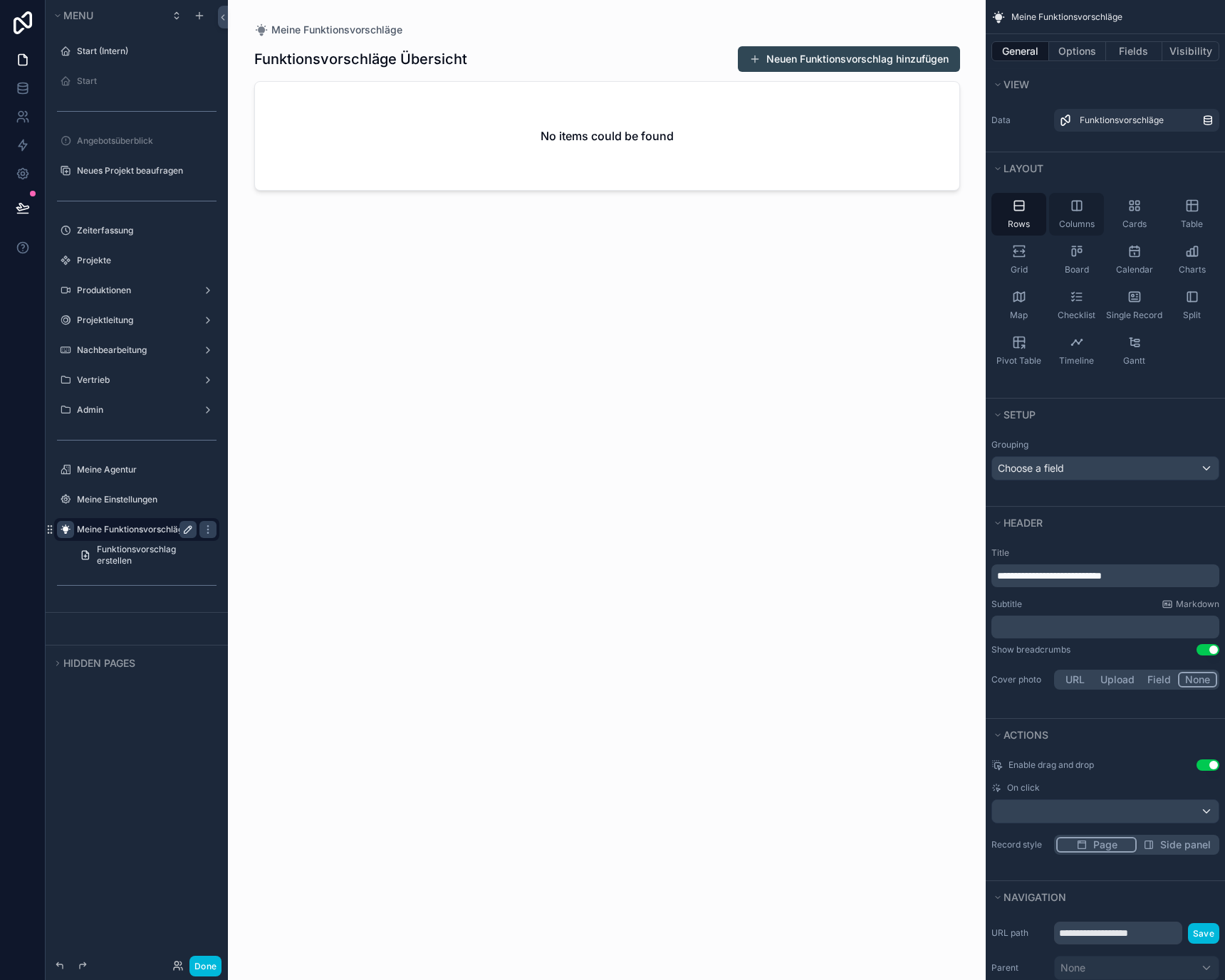
click at [1085, 204] on div "Columns" at bounding box center [1076, 214] width 55 height 42
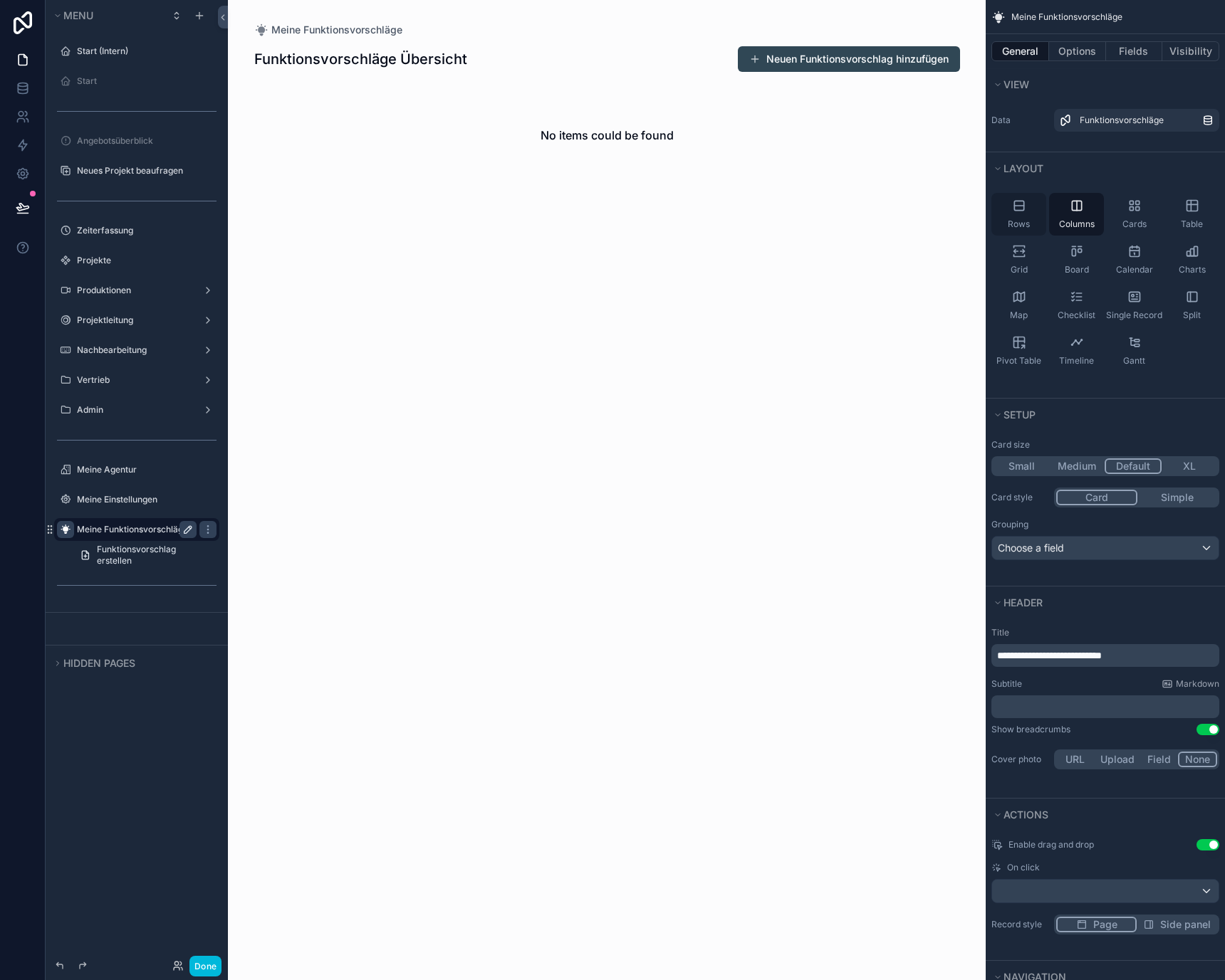
click at [1026, 205] on icon "scrollable content" at bounding box center [1018, 205] width 14 height 14
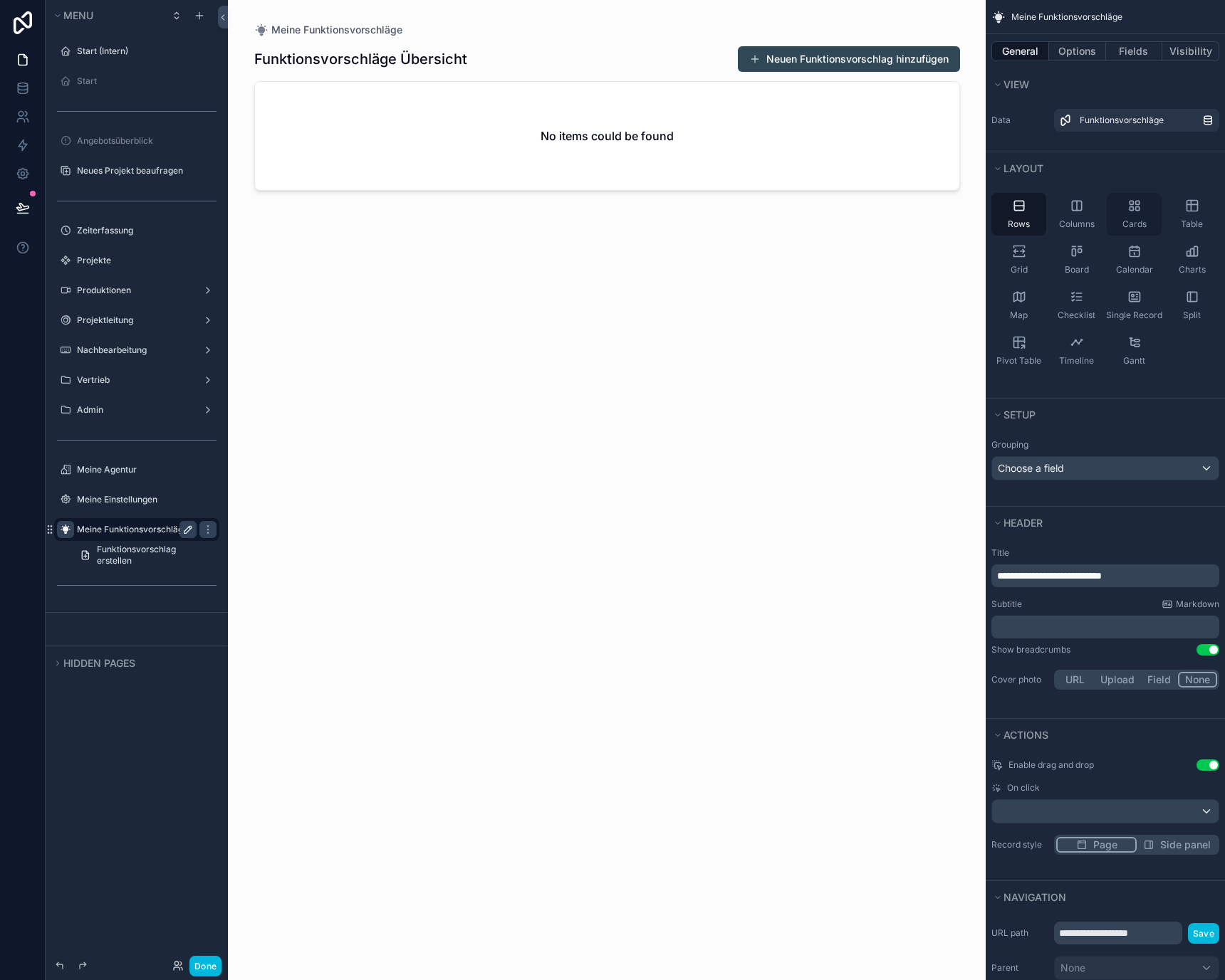
click at [1121, 205] on div "Cards" at bounding box center [1133, 214] width 55 height 42
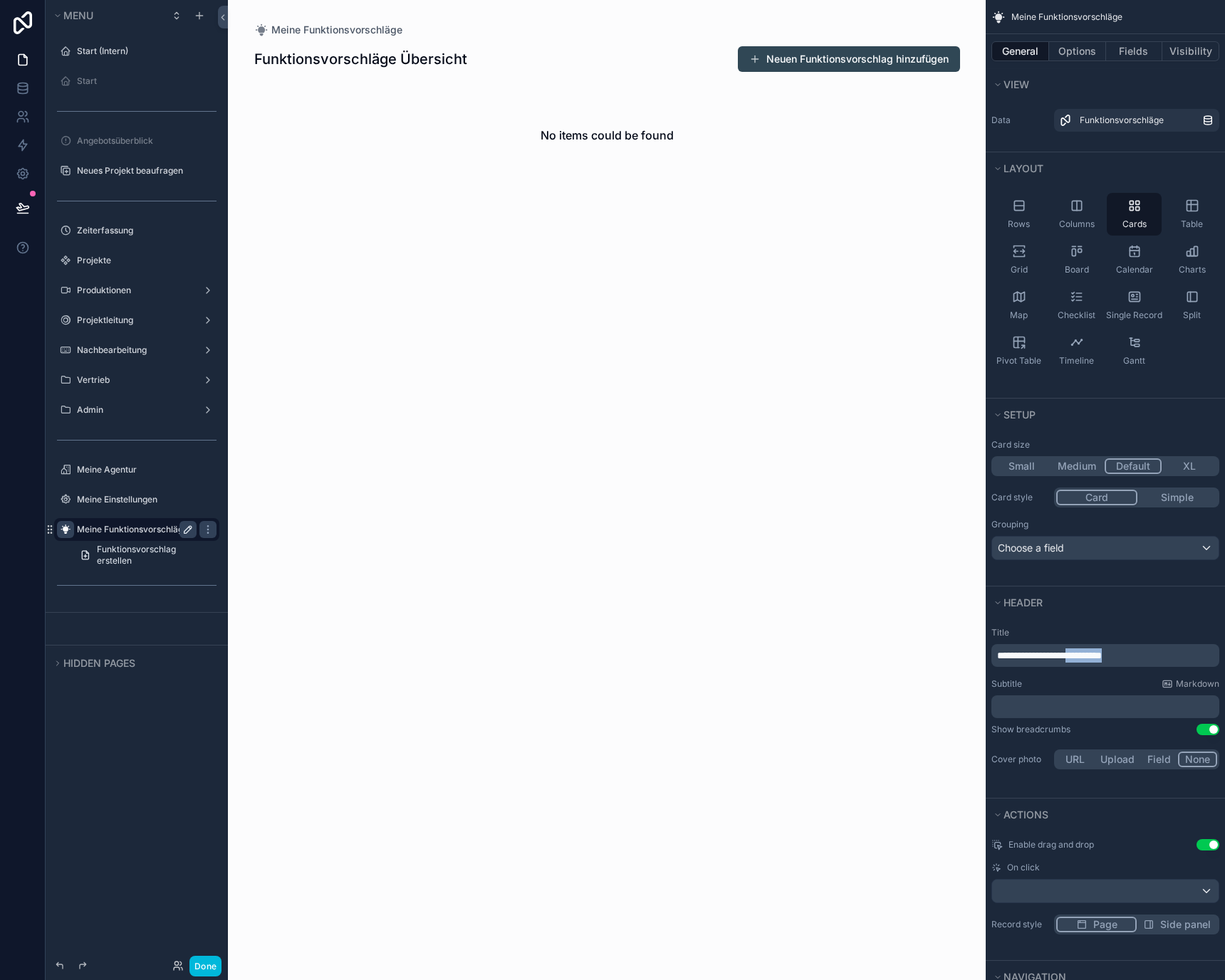
drag, startPoint x: 1092, startPoint y: 654, endPoint x: 1224, endPoint y: 654, distance: 132.0
click at [1224, 654] on div "**********" at bounding box center [1105, 699] width 240 height 157
click at [1104, 710] on p "﻿" at bounding box center [1106, 706] width 219 height 14
click at [1067, 714] on div "﻿" at bounding box center [1105, 707] width 228 height 23
click at [1060, 707] on p "﻿" at bounding box center [1106, 706] width 219 height 14
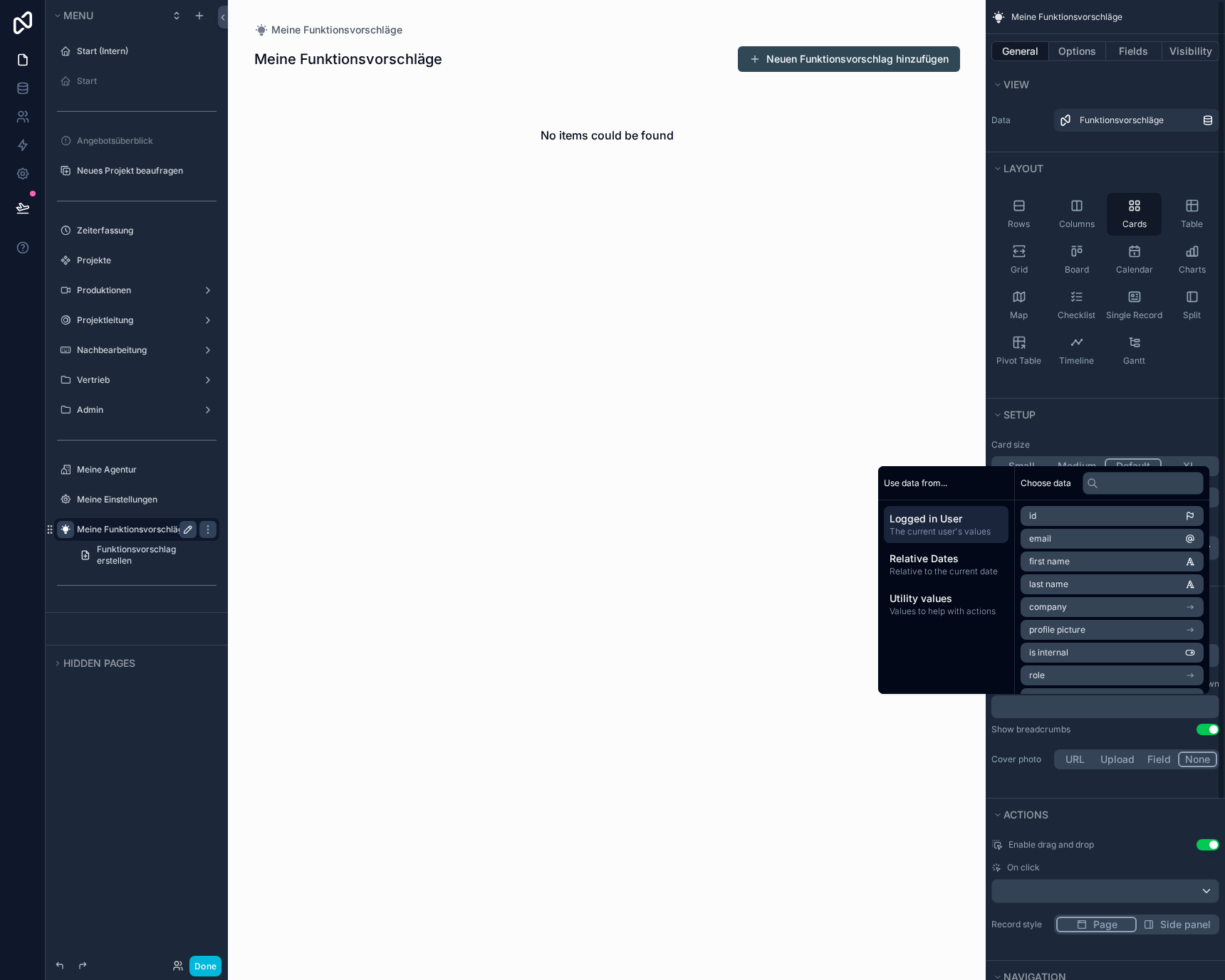
click at [1059, 705] on p "﻿" at bounding box center [1106, 706] width 219 height 14
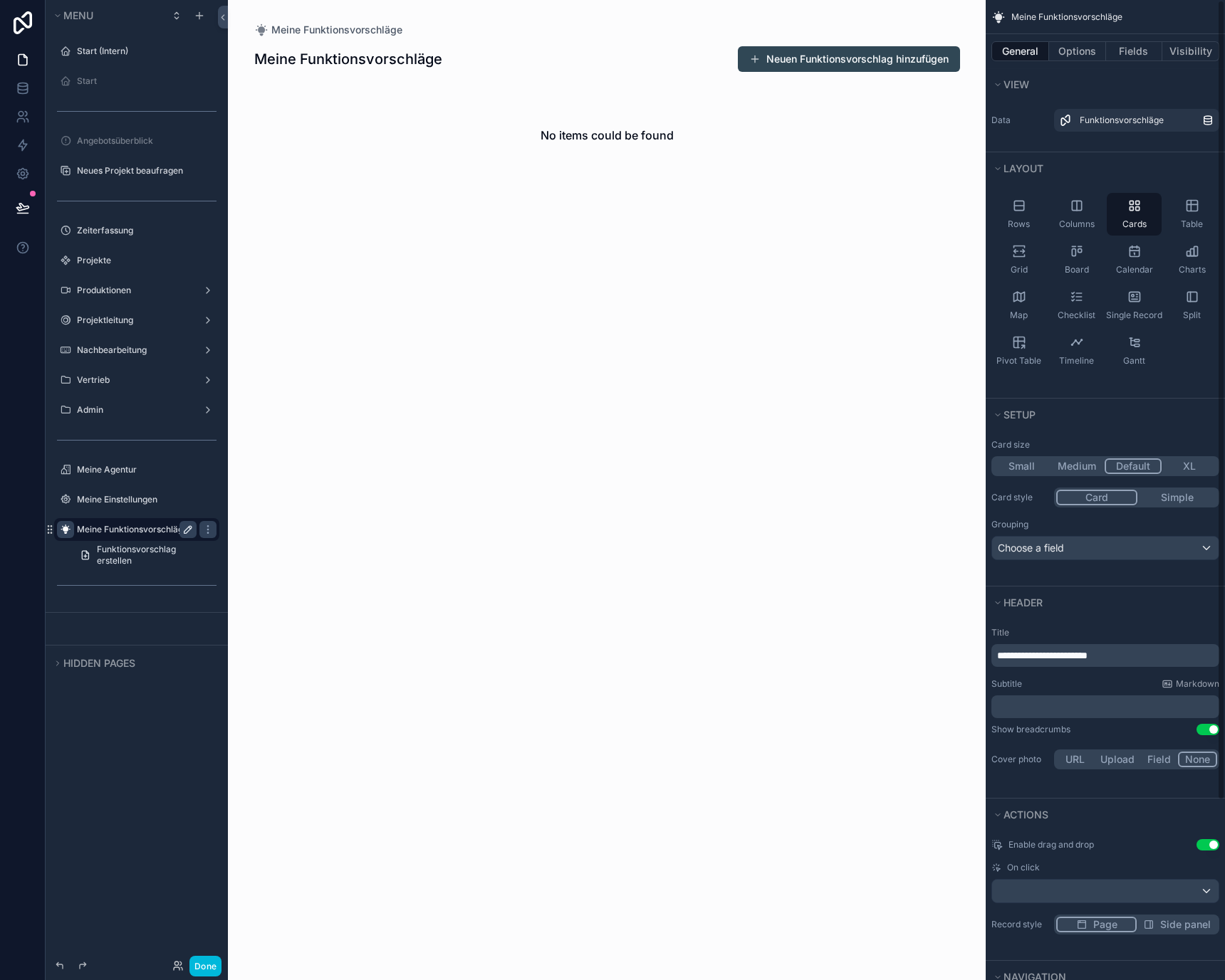
click at [1077, 710] on p "﻿" at bounding box center [1106, 706] width 219 height 14
click at [1037, 694] on div "Subtitle Markdown ﻿" at bounding box center [1105, 698] width 228 height 40
click at [1037, 708] on p "﻿" at bounding box center [1106, 706] width 219 height 14
paste div "scrollable content"
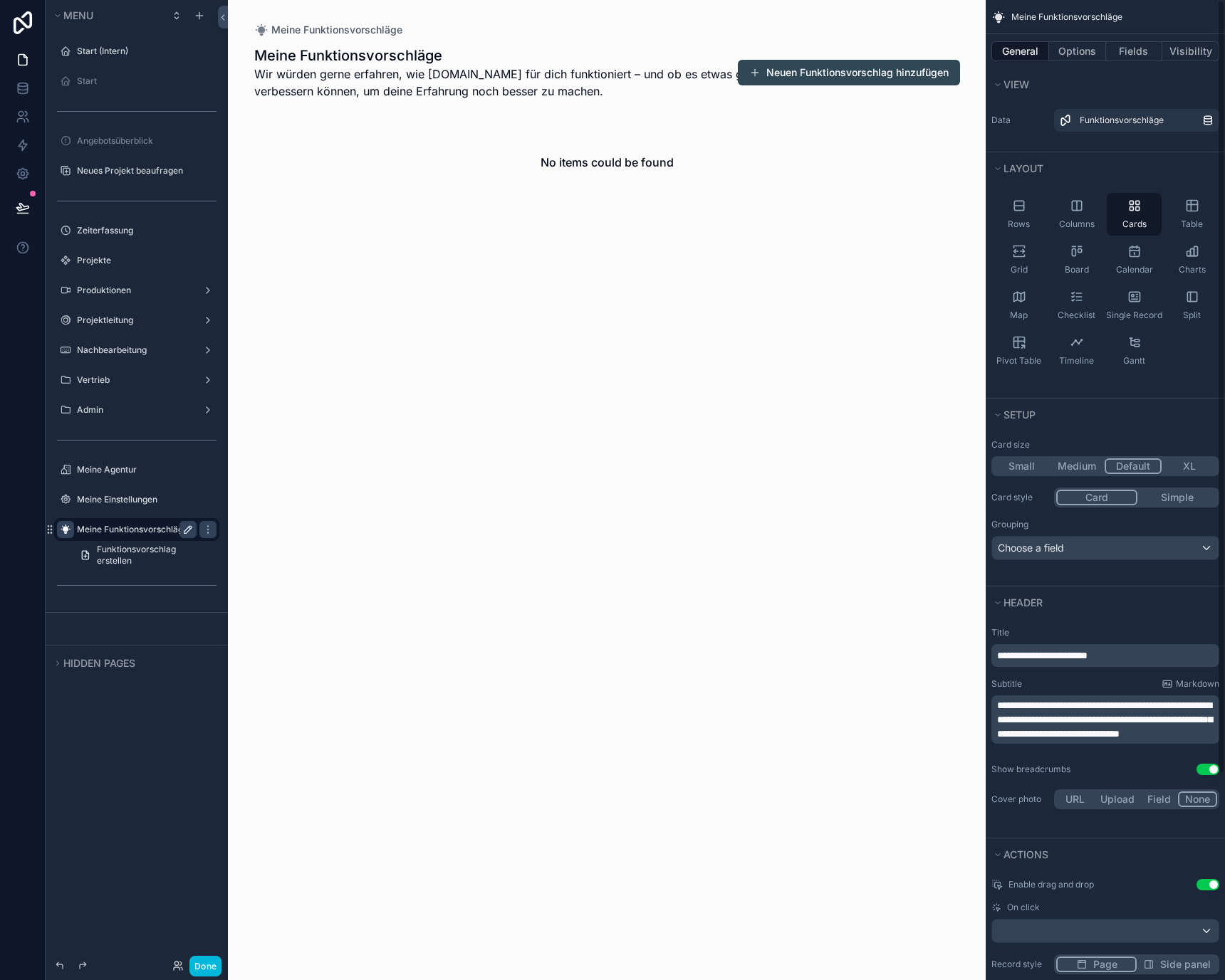
click at [1151, 705] on span "**********" at bounding box center [1105, 719] width 215 height 38
drag, startPoint x: 1151, startPoint y: 705, endPoint x: 1184, endPoint y: 706, distance: 33.0
click at [1184, 706] on span "**********" at bounding box center [1105, 719] width 215 height 38
click at [1157, 761] on div "**********" at bounding box center [1105, 719] width 240 height 196
click at [1106, 708] on span "**********" at bounding box center [1105, 719] width 215 height 38
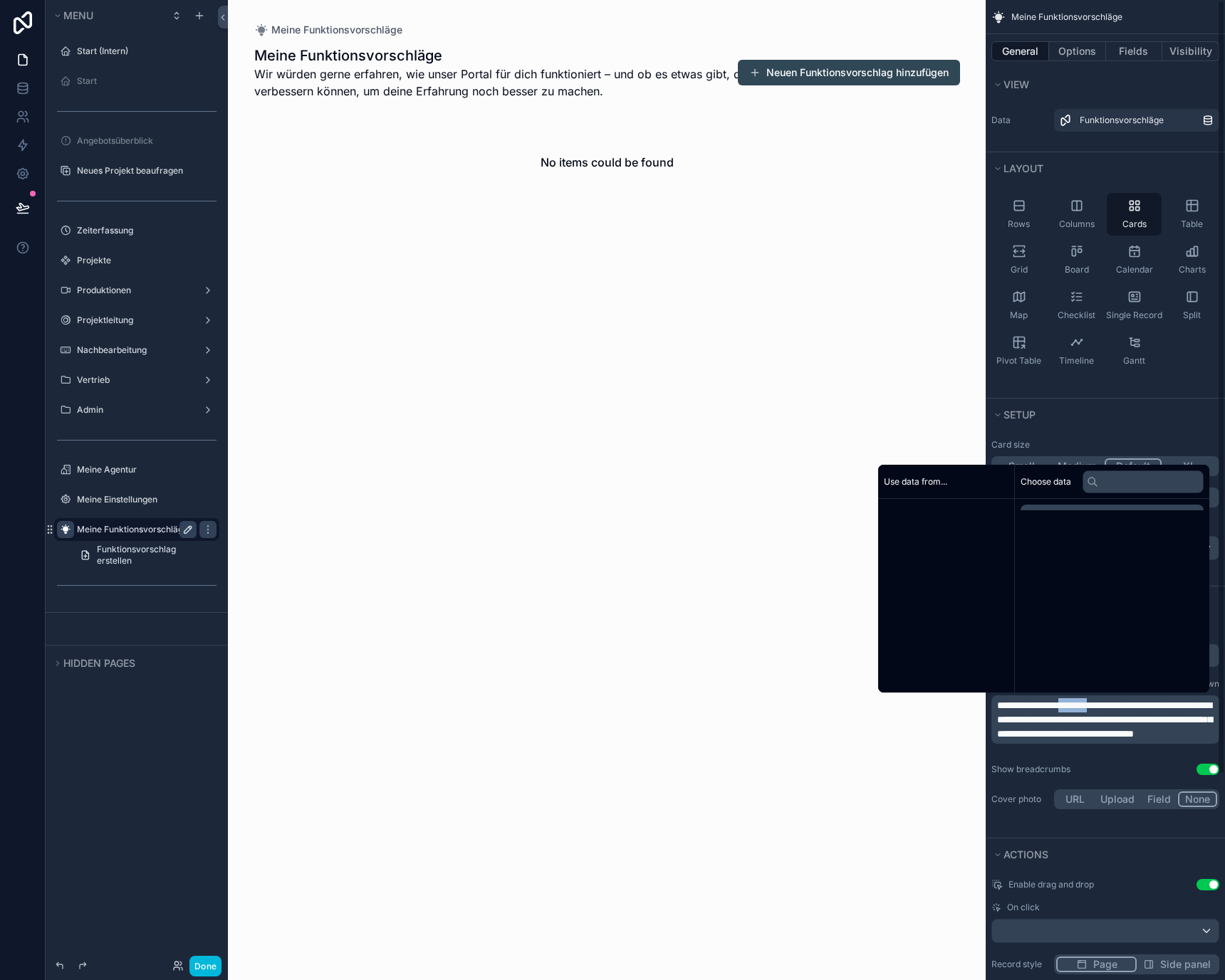
click at [1106, 708] on span "**********" at bounding box center [1105, 719] width 215 height 38
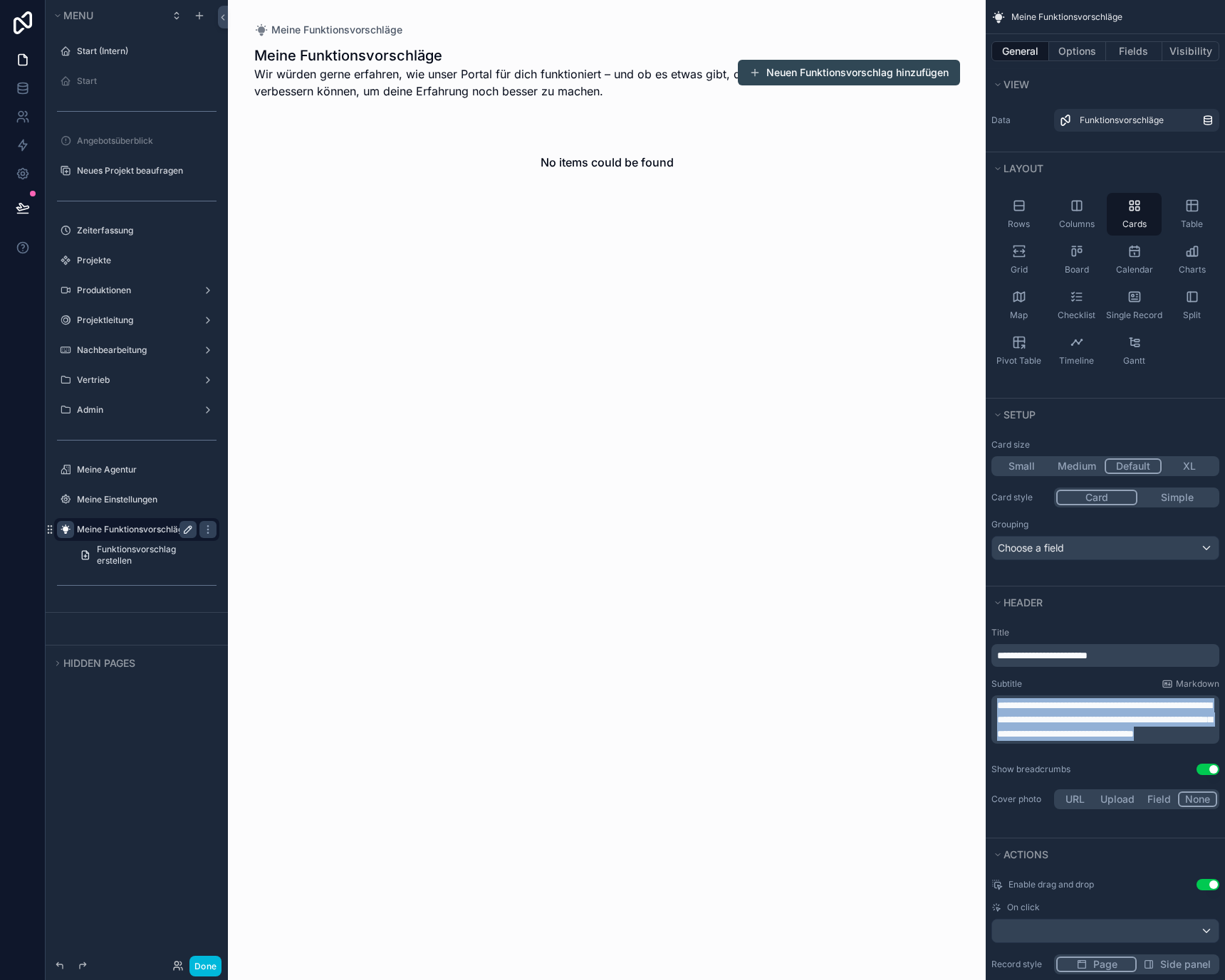
click at [1106, 708] on span "**********" at bounding box center [1105, 719] width 215 height 38
click at [846, 738] on div "Meine Funktionsvorschläge Meine Funktionsvorschläge Wir würden gerne erfahren, …" at bounding box center [607, 490] width 758 height 980
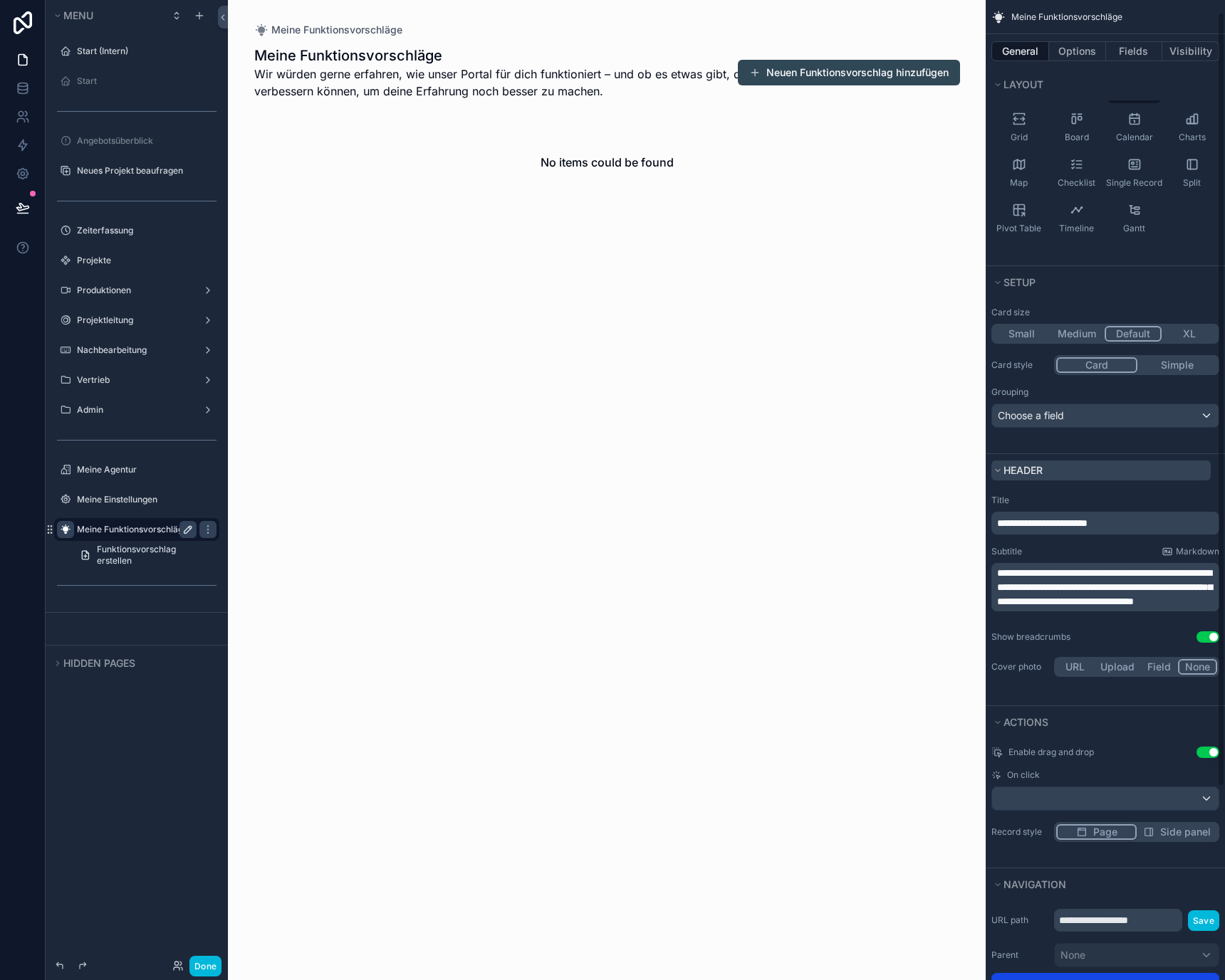
scroll to position [260, 0]
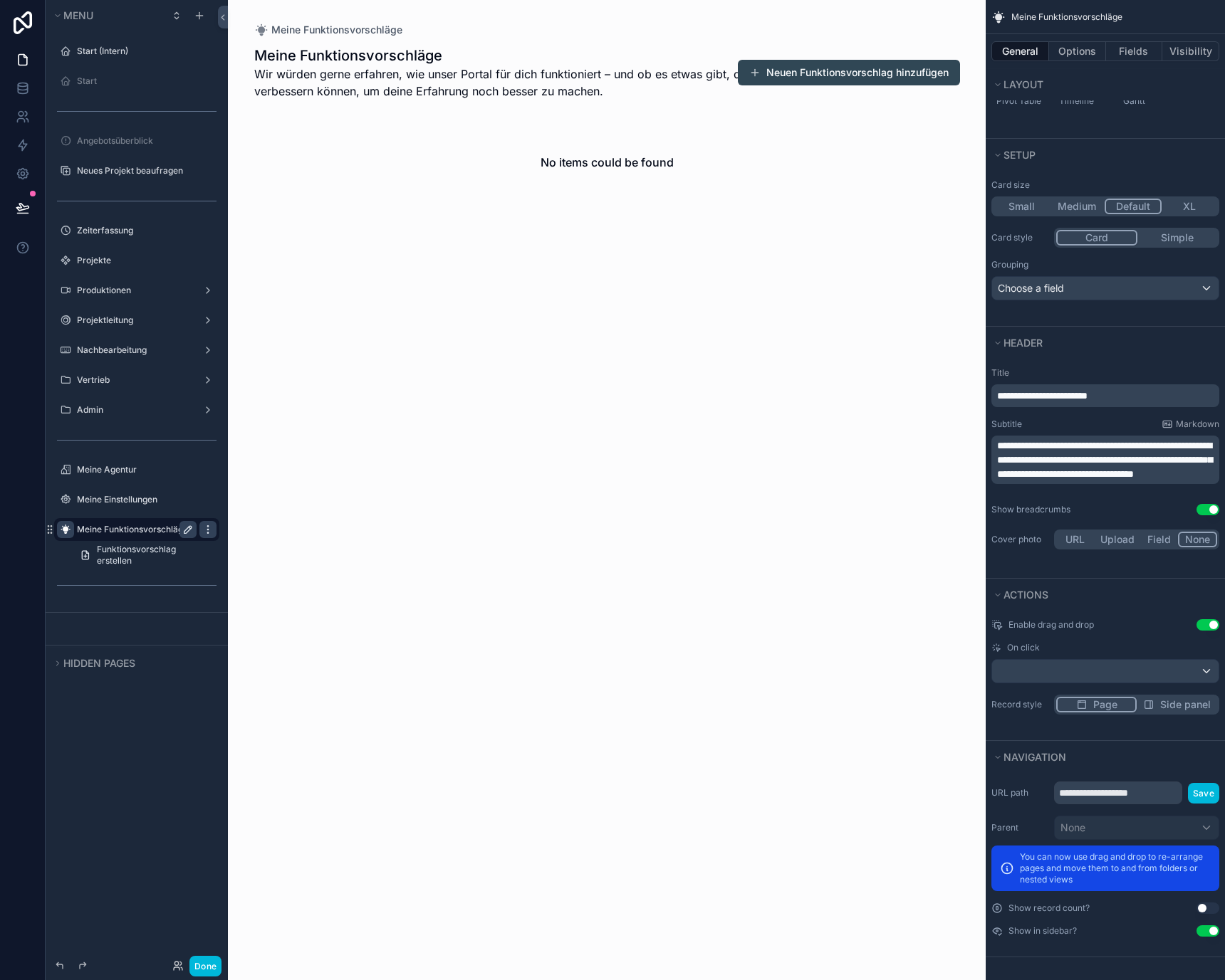
click at [210, 530] on icon "scrollable content" at bounding box center [208, 530] width 12 height 12
click at [251, 549] on button "Remove" at bounding box center [264, 549] width 55 height 14
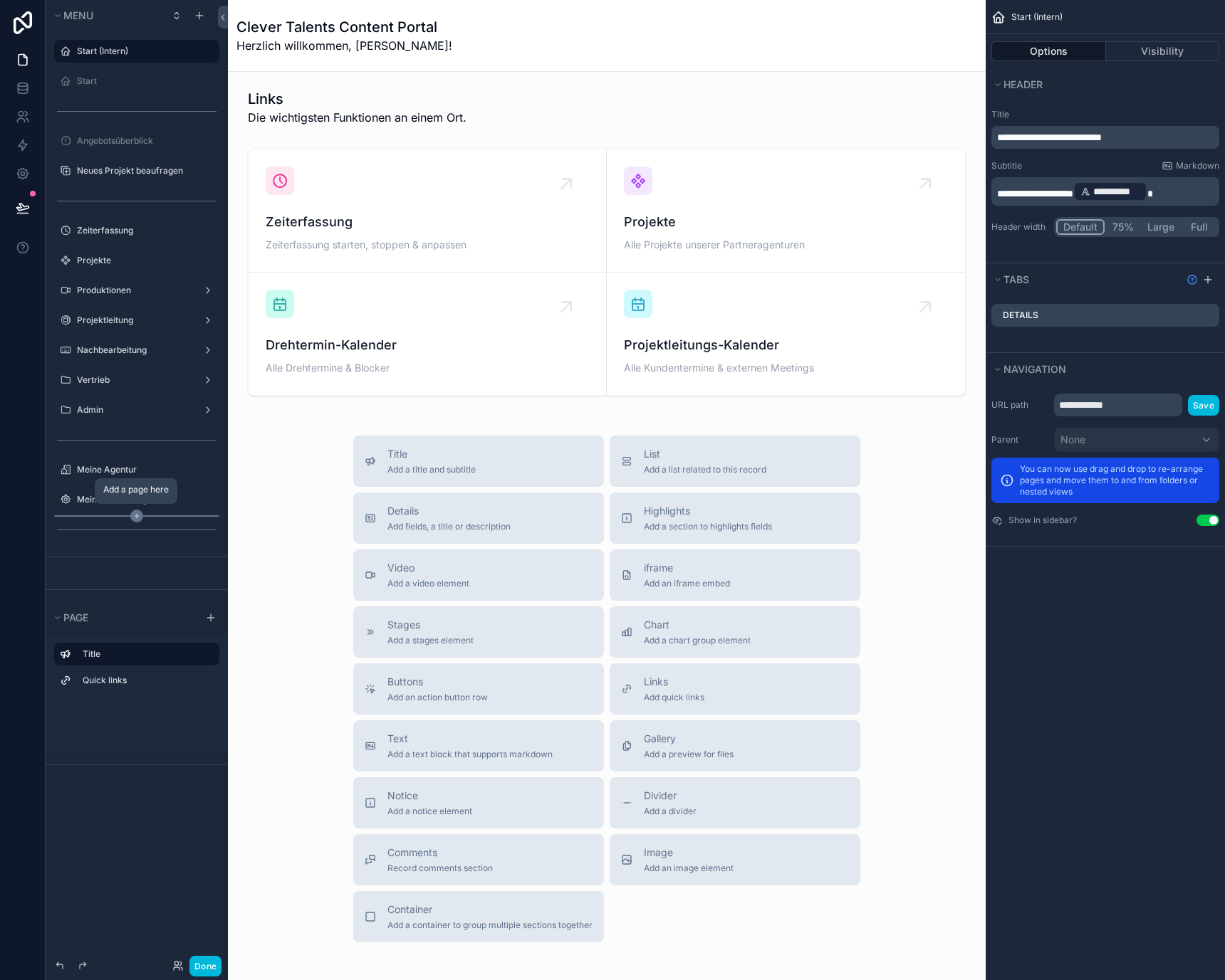
click at [138, 515] on icon "scrollable content" at bounding box center [136, 516] width 12 height 12
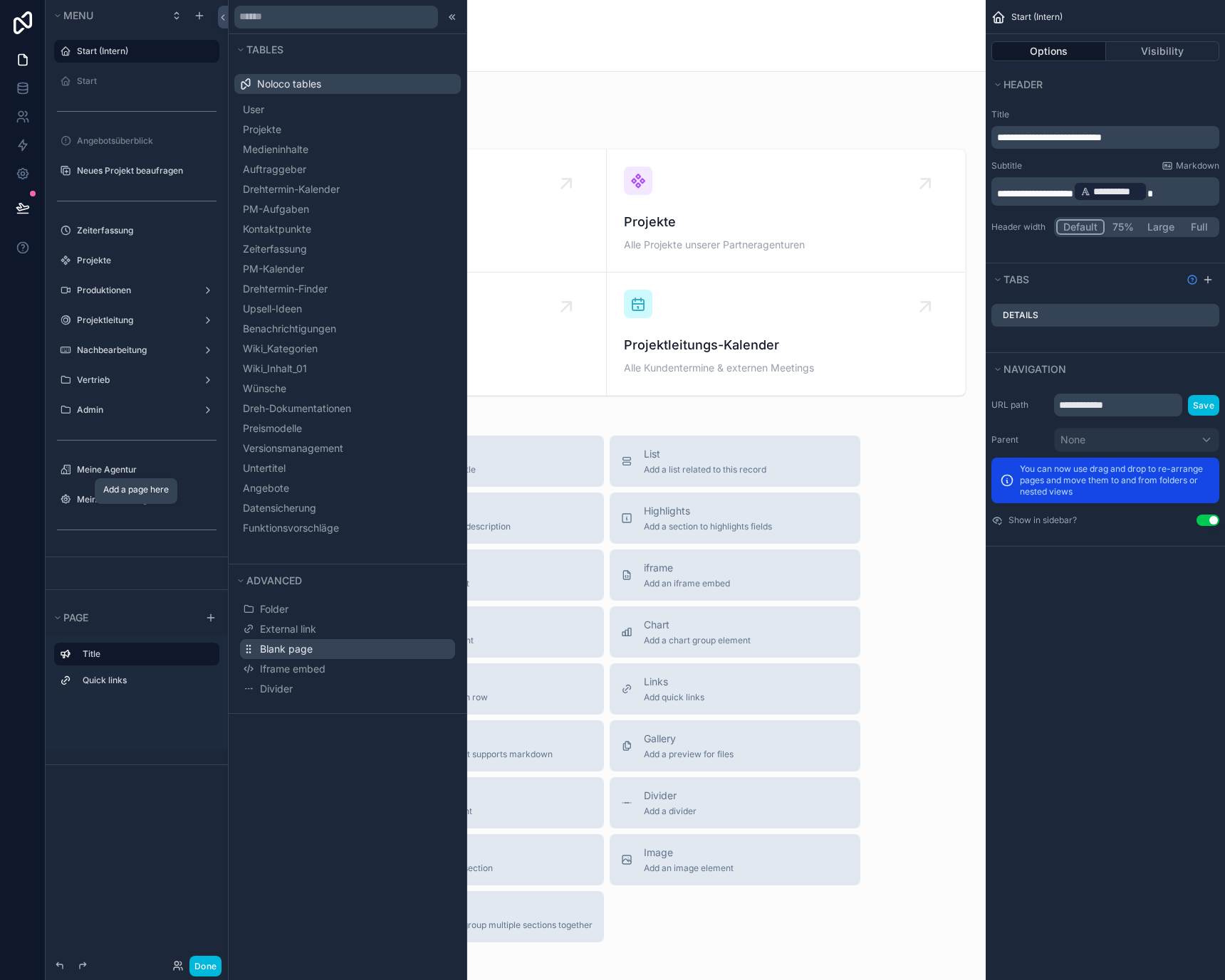
click at [281, 653] on span "Blank page" at bounding box center [286, 649] width 53 height 14
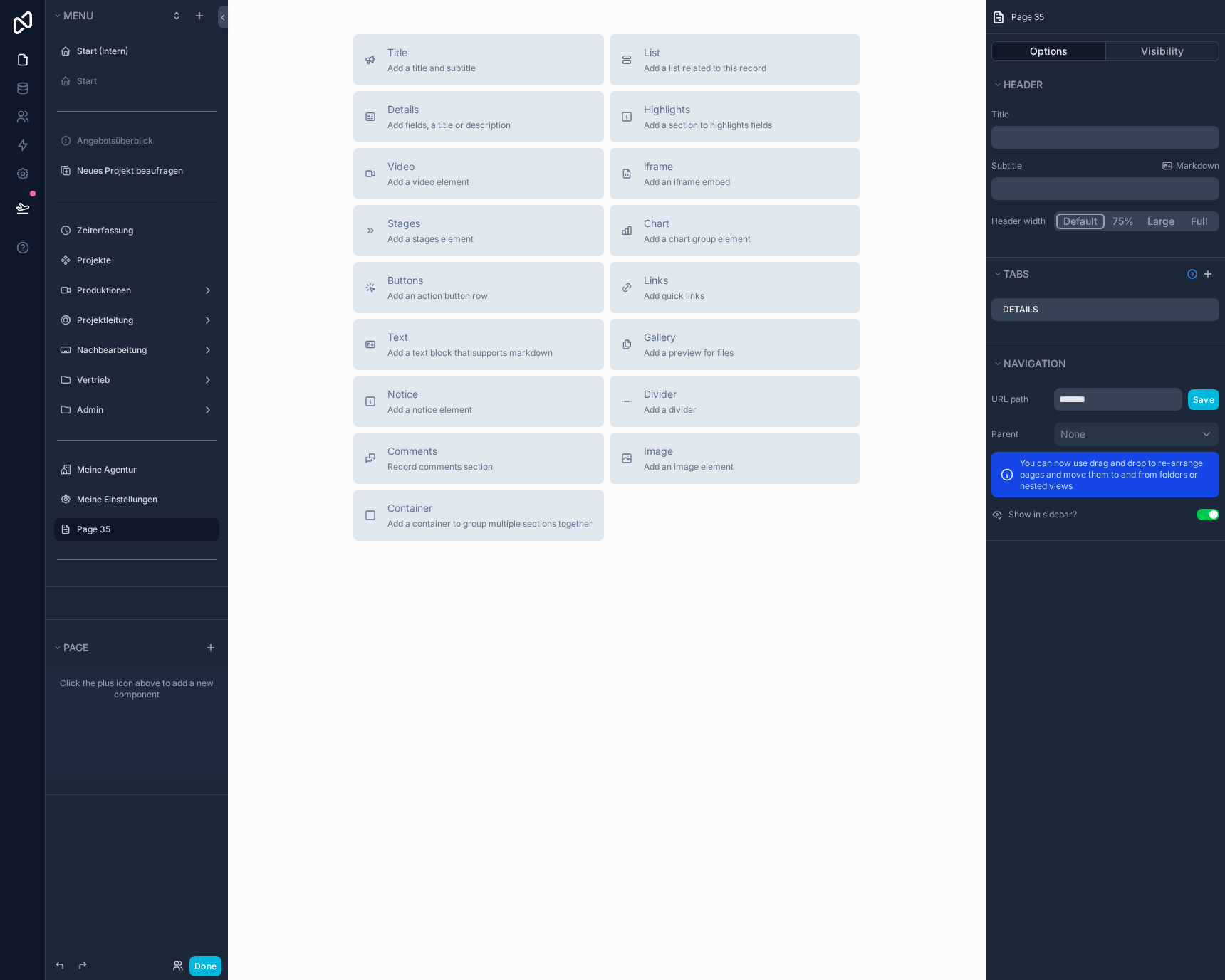
click at [1035, 133] on p "﻿" at bounding box center [1106, 137] width 219 height 14
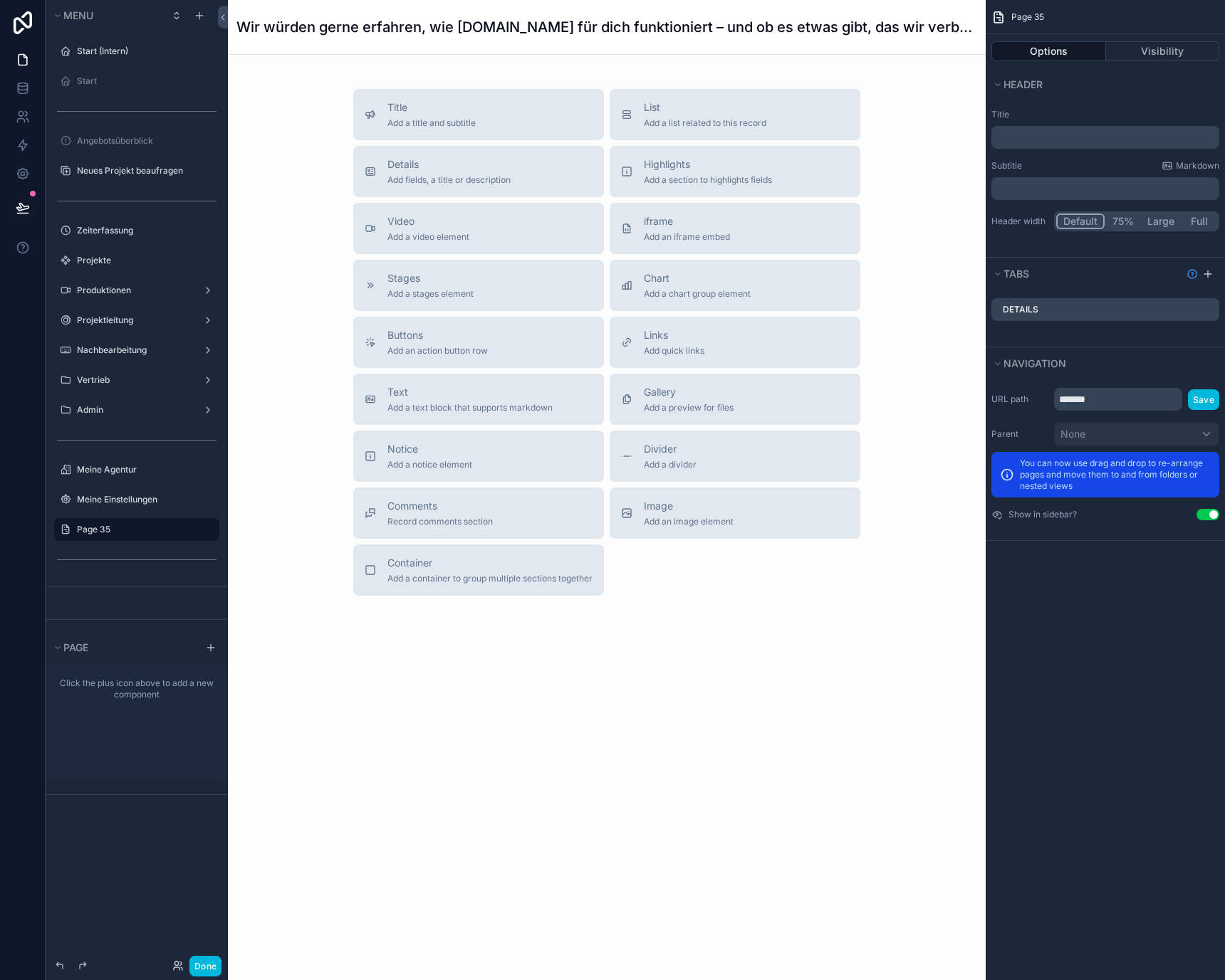
click at [1085, 114] on label "Title" at bounding box center [1105, 115] width 228 height 12
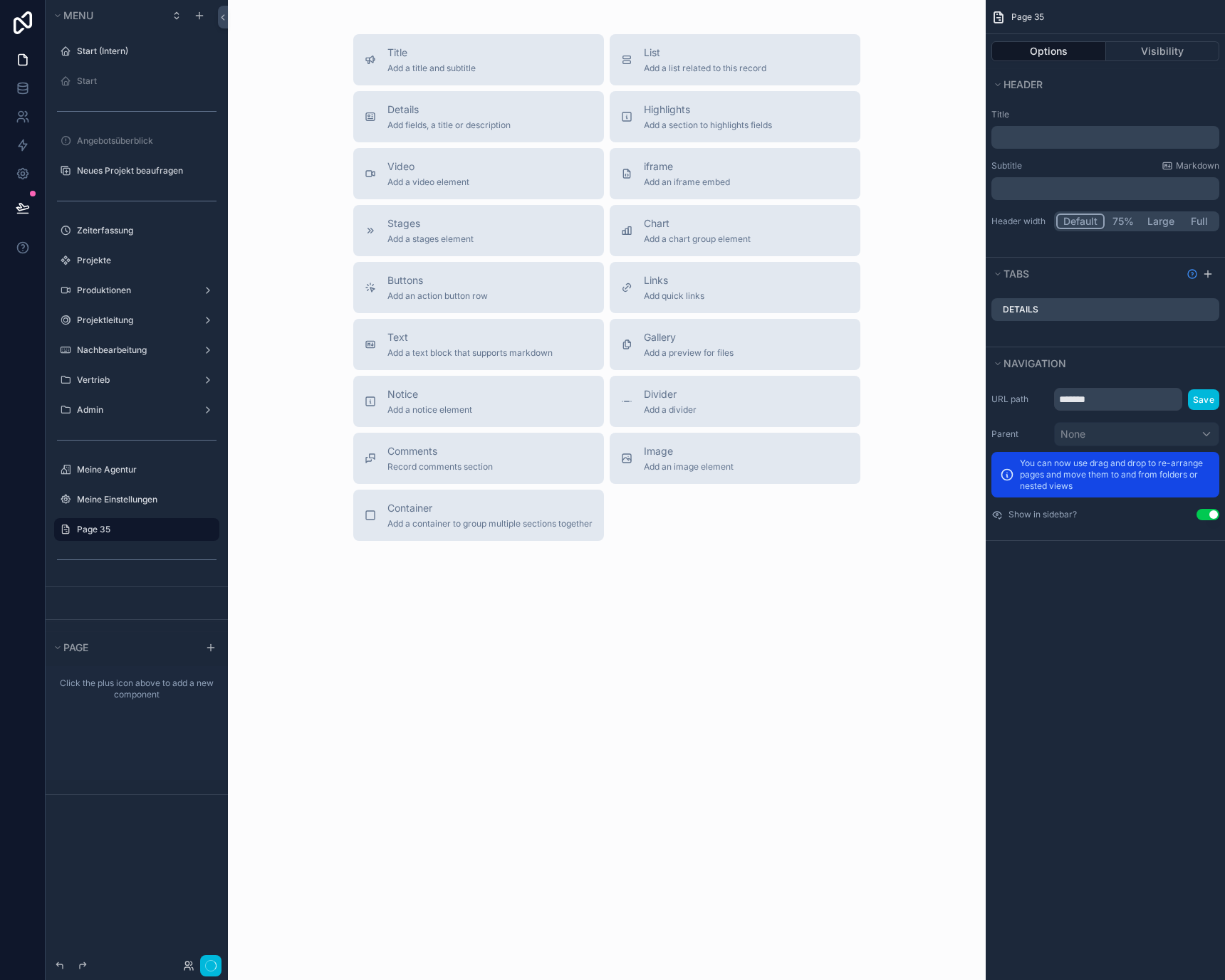
click at [1084, 183] on p "﻿" at bounding box center [1106, 188] width 219 height 14
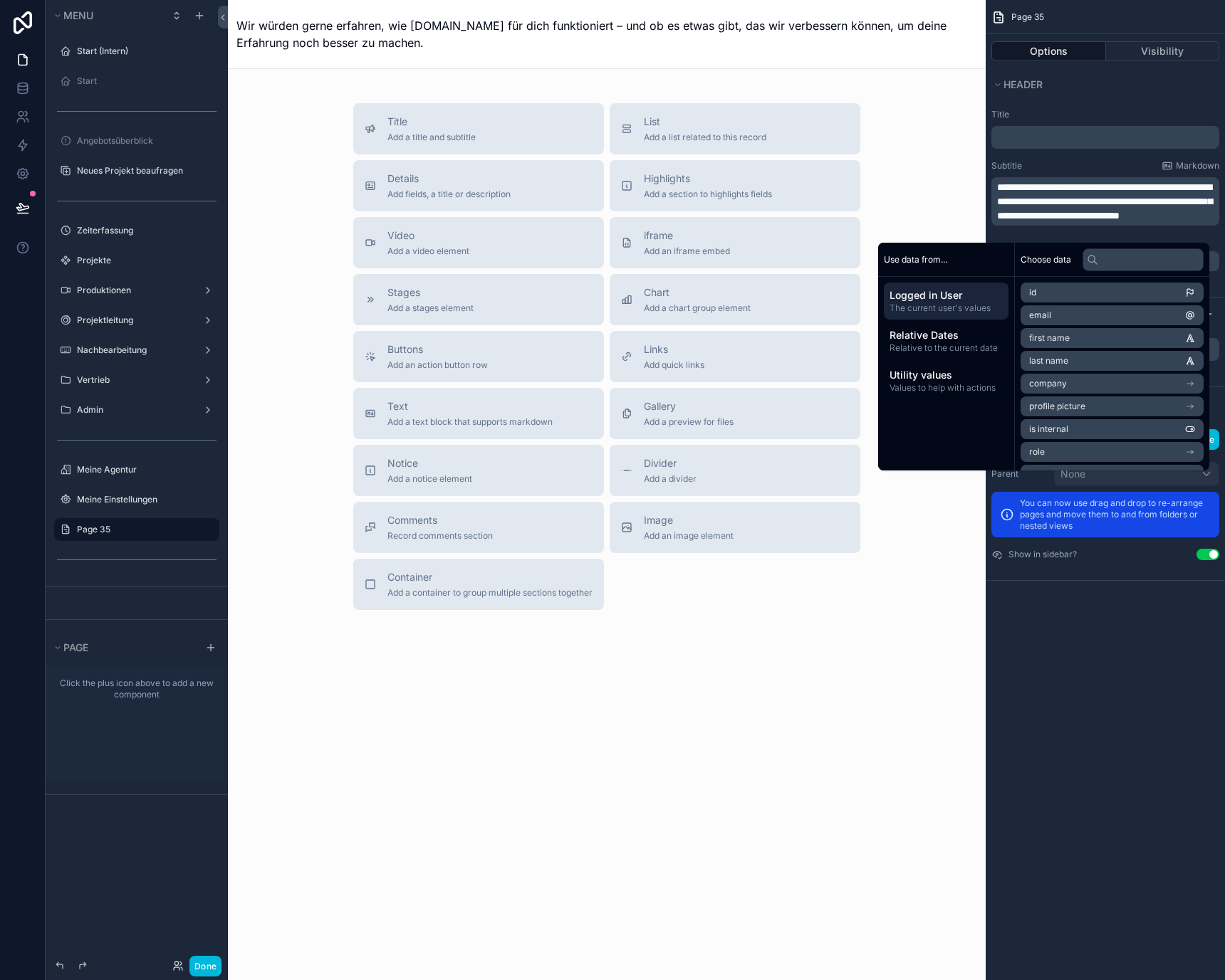
click at [1173, 188] on span "**********" at bounding box center [1105, 201] width 215 height 38
click at [1152, 187] on span "**********" at bounding box center [1105, 201] width 215 height 38
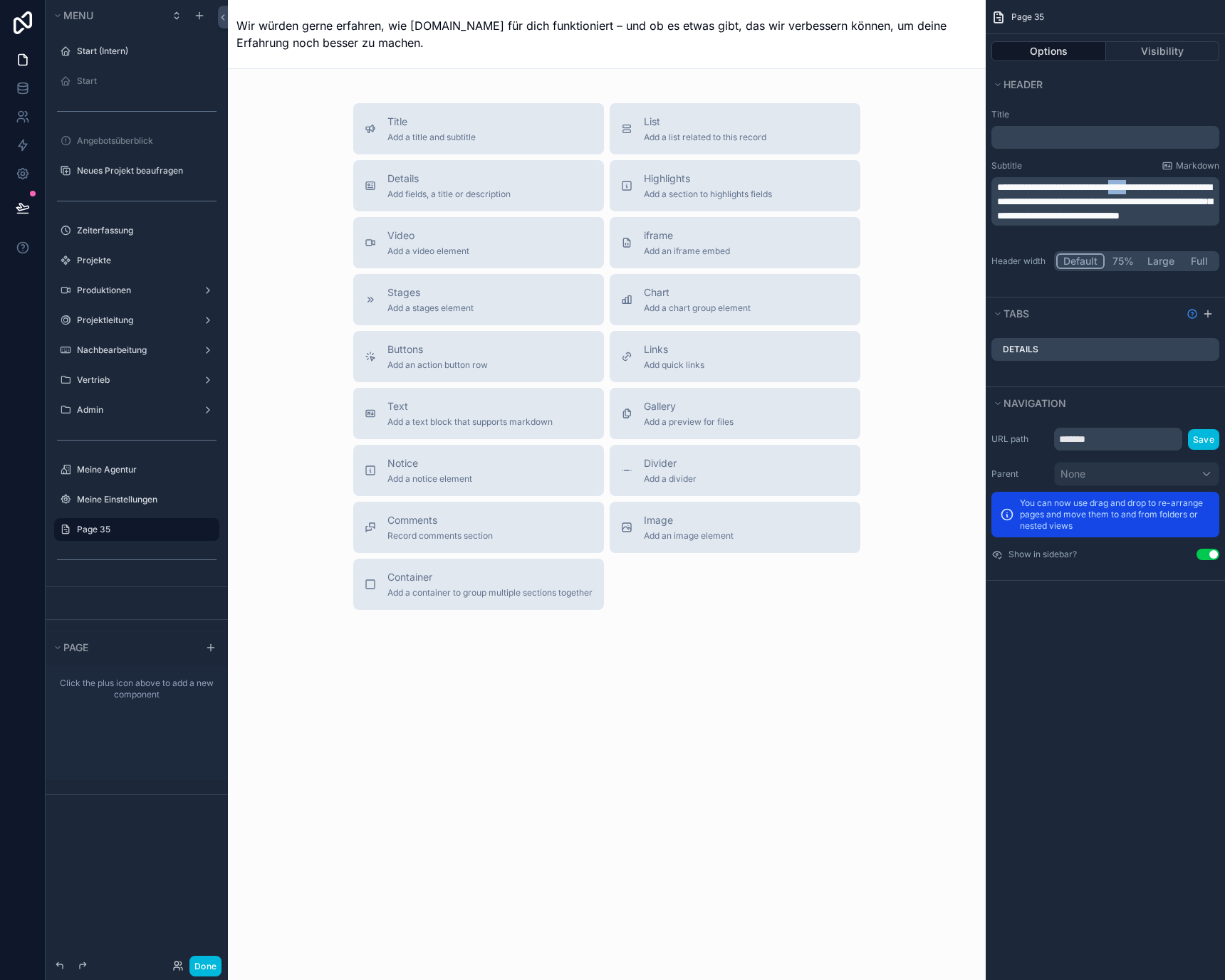
drag, startPoint x: 1152, startPoint y: 187, endPoint x: 1162, endPoint y: 187, distance: 10.0
click at [1162, 187] on span "**********" at bounding box center [1105, 201] width 215 height 38
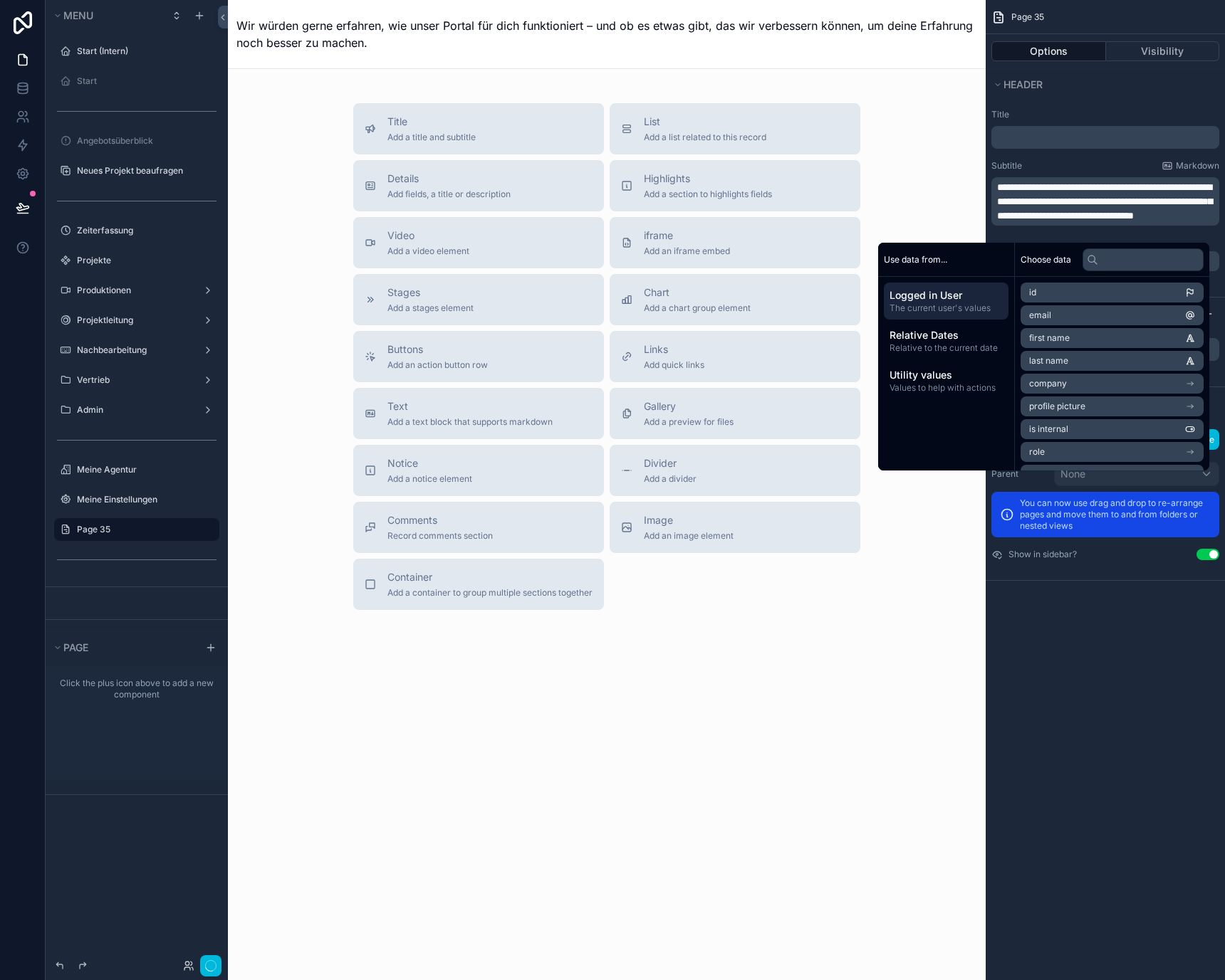
drag, startPoint x: 1059, startPoint y: 116, endPoint x: 1060, endPoint y: 124, distance: 8.1
click at [1060, 116] on label "Title" at bounding box center [1105, 115] width 228 height 12
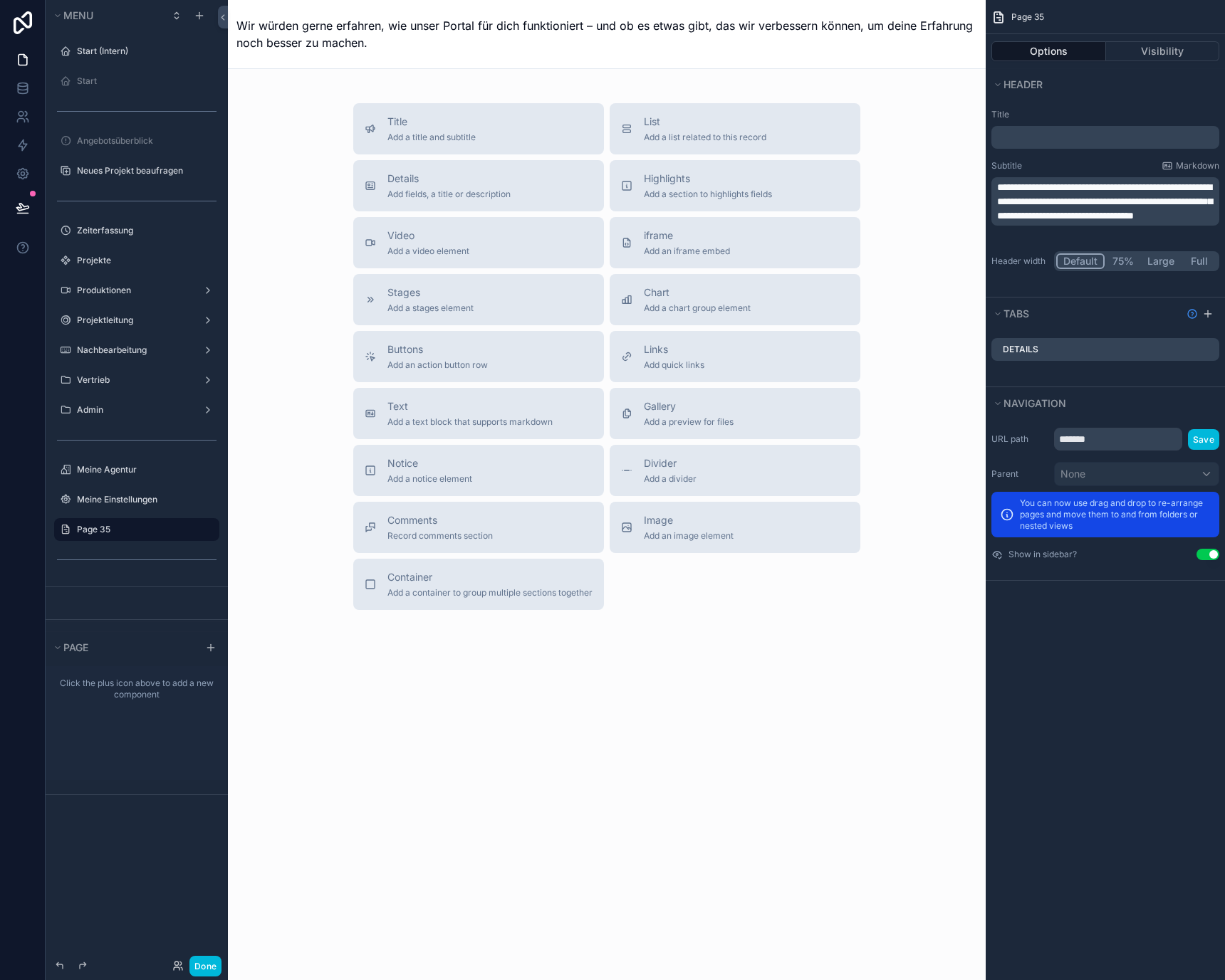
click at [1061, 132] on p "﻿" at bounding box center [1106, 137] width 219 height 14
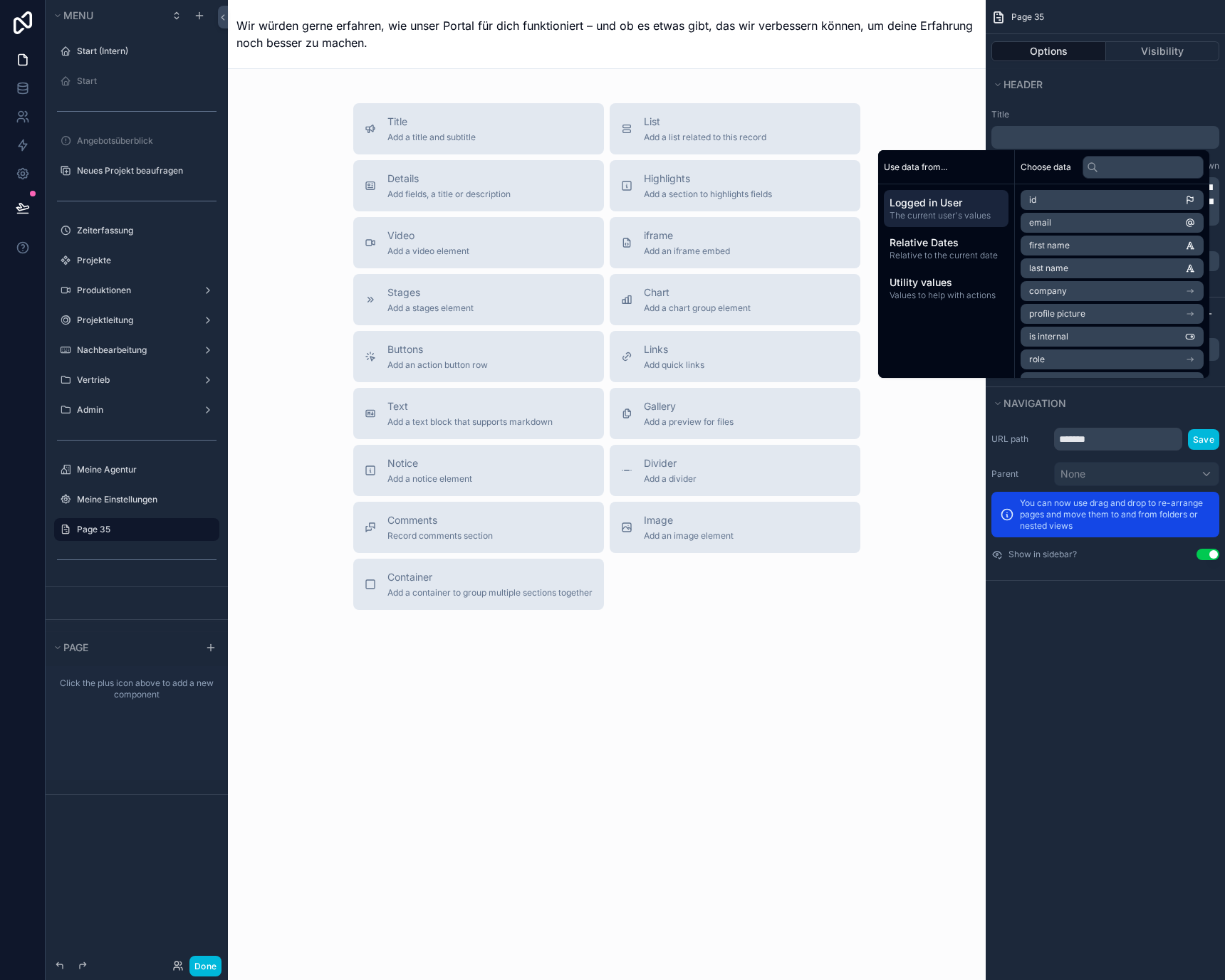
click at [1061, 131] on p "﻿" at bounding box center [1106, 137] width 219 height 14
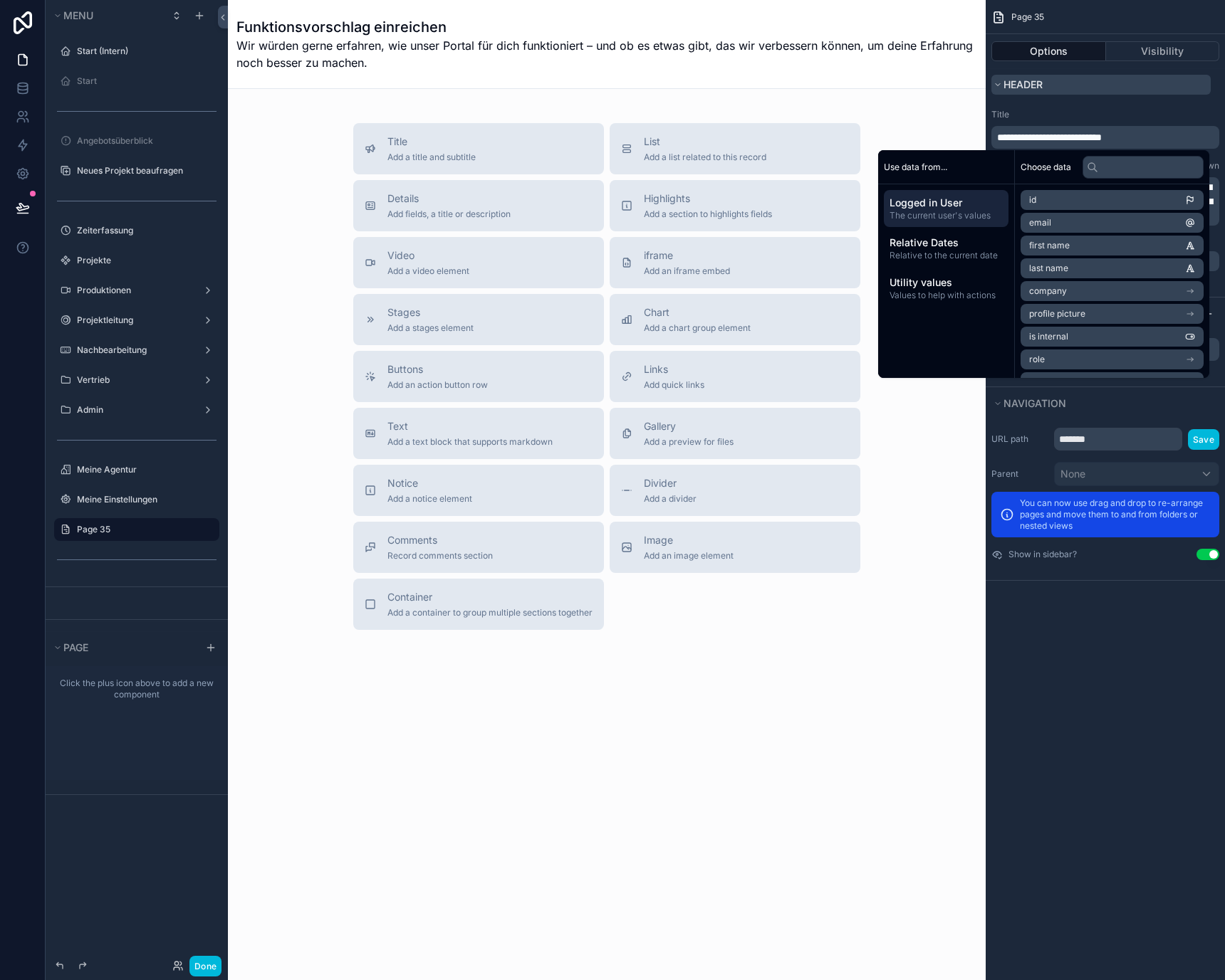
click at [1089, 89] on button "Header" at bounding box center [1100, 84] width 219 height 20
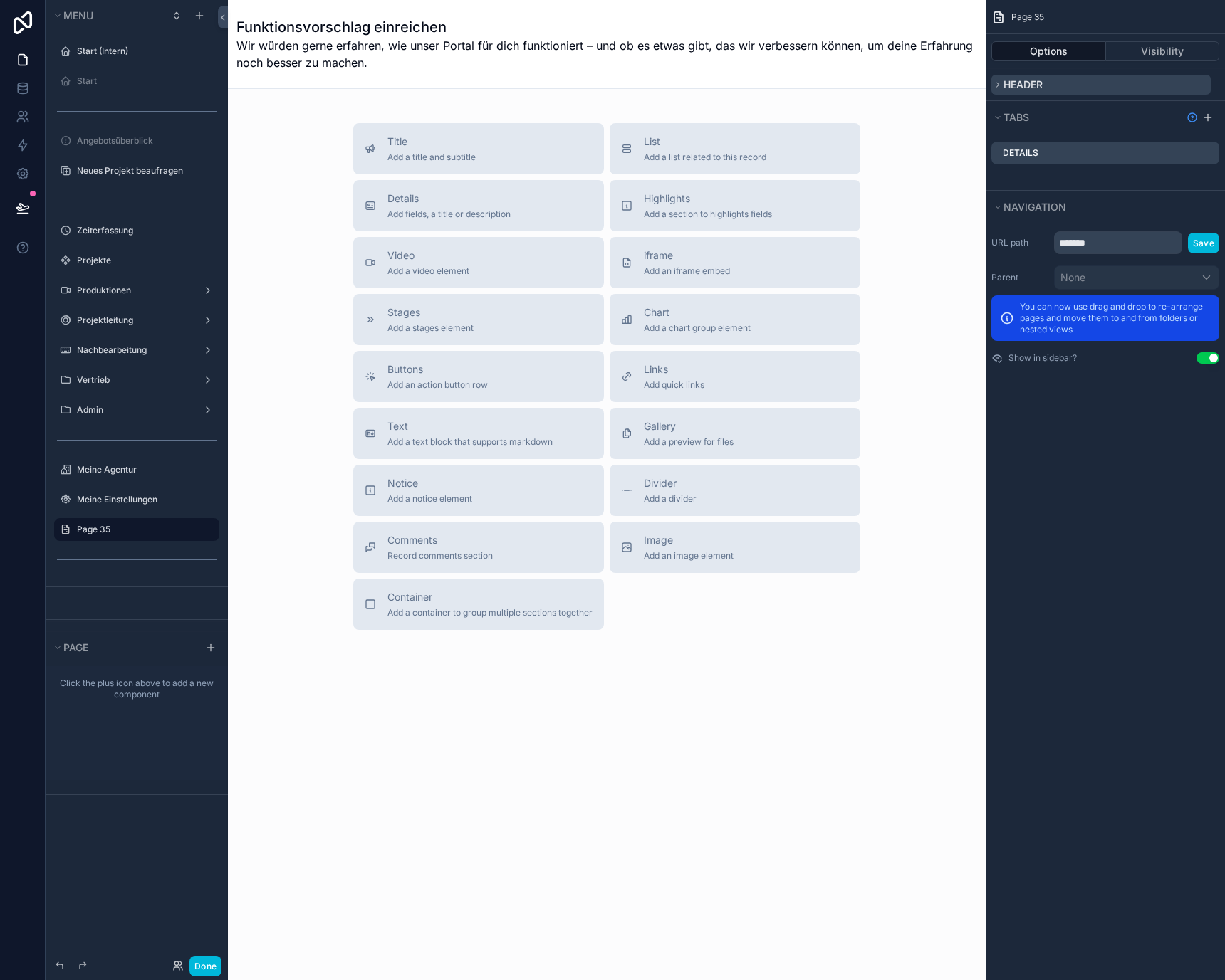
click at [1070, 89] on button "Header" at bounding box center [1100, 84] width 219 height 20
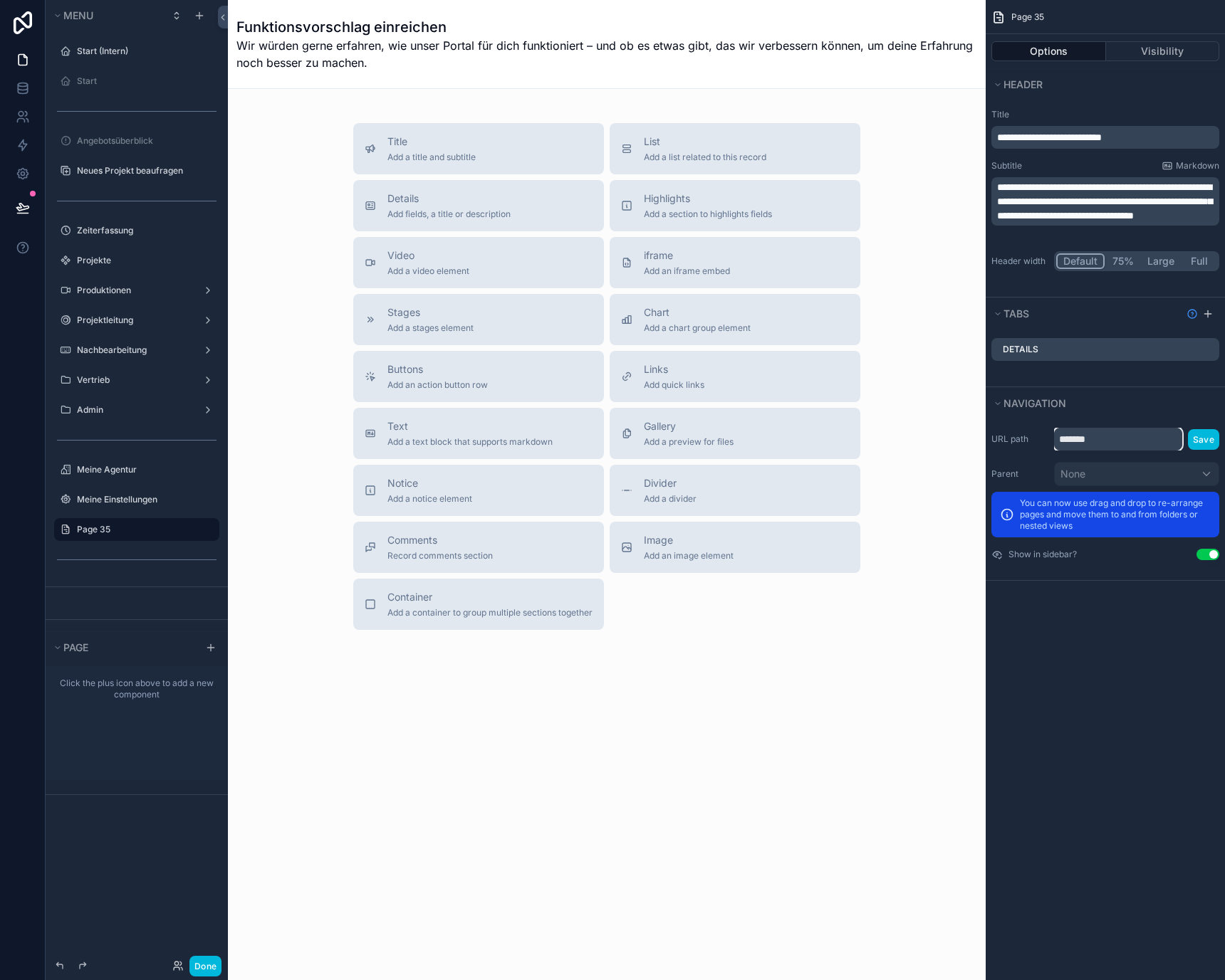
click at [1093, 441] on input "*******" at bounding box center [1117, 439] width 128 height 23
type input "**********"
click at [1204, 439] on button "Save" at bounding box center [1203, 439] width 32 height 21
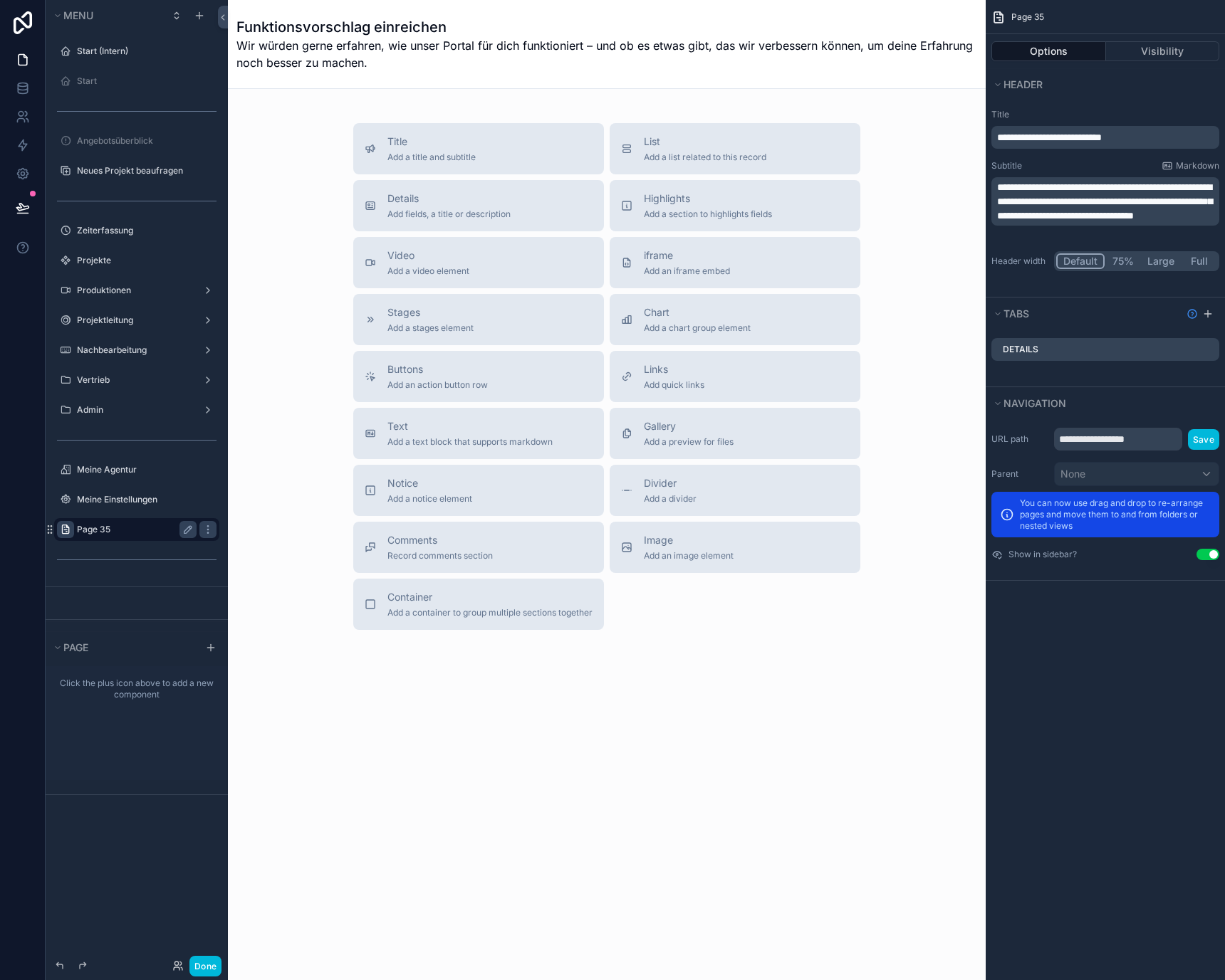
click at [58, 527] on div "scrollable content" at bounding box center [65, 529] width 17 height 17
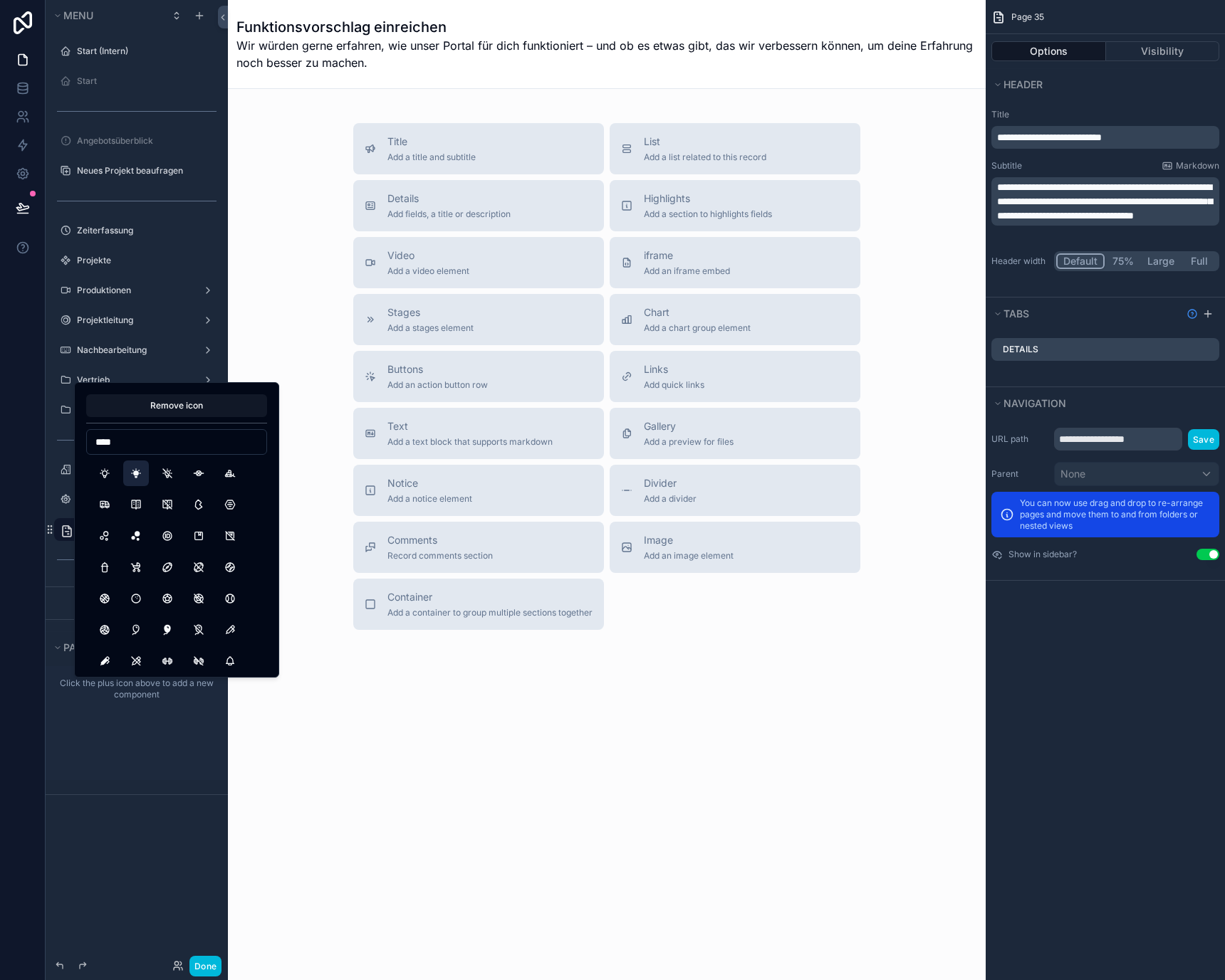
type input "****"
click at [139, 478] on button "BulbFilled" at bounding box center [136, 473] width 26 height 26
click at [108, 467] on button "Bulb" at bounding box center [104, 473] width 26 height 26
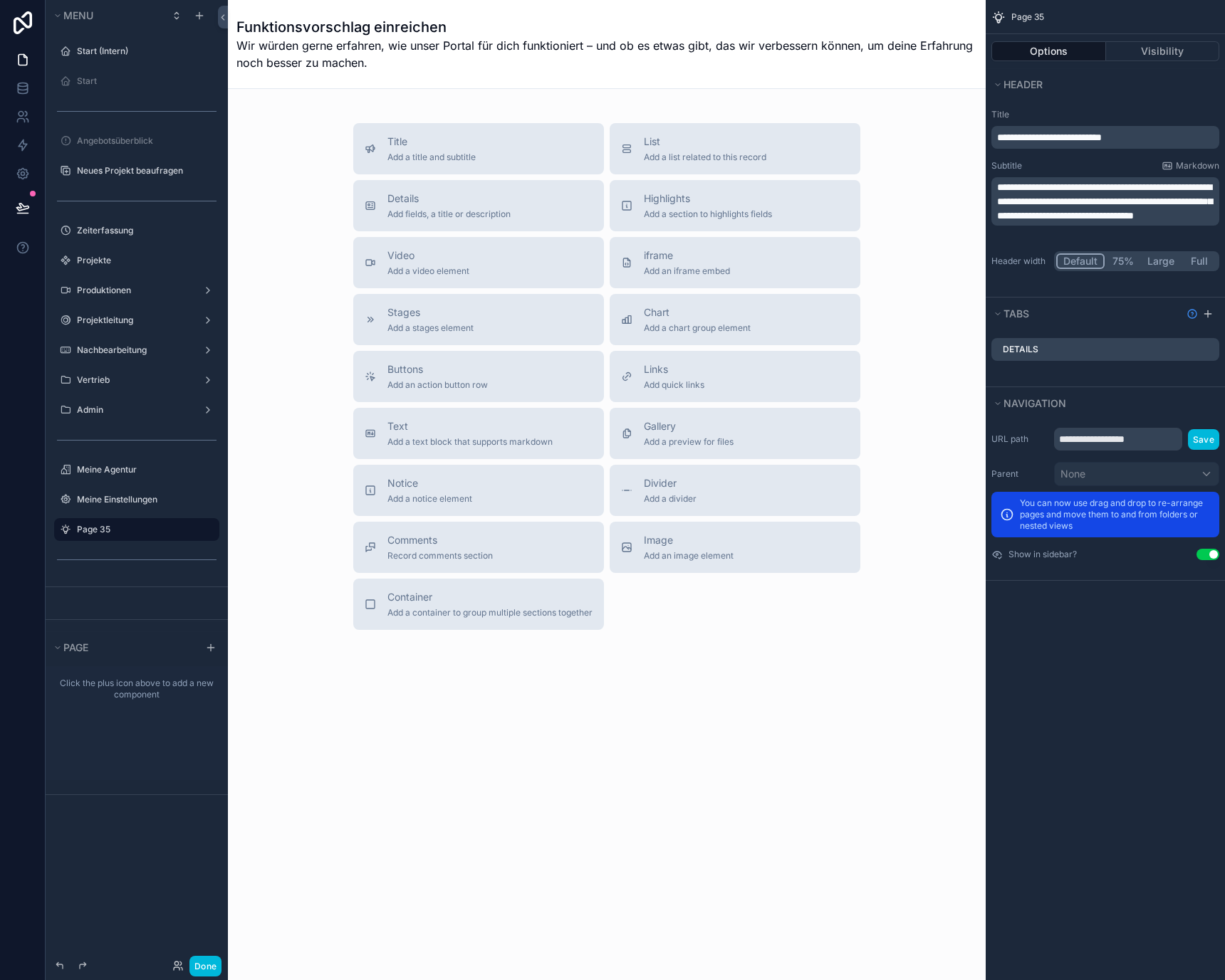
click at [108, 875] on div "Menu Start (Intern) Start Angebotsüberblick Neues Projekt beaufragen Zeiterfass…" at bounding box center [136, 481] width 182 height 963
click at [190, 527] on icon "scrollable content" at bounding box center [188, 530] width 12 height 12
click at [142, 533] on input "*******" at bounding box center [125, 529] width 97 height 17
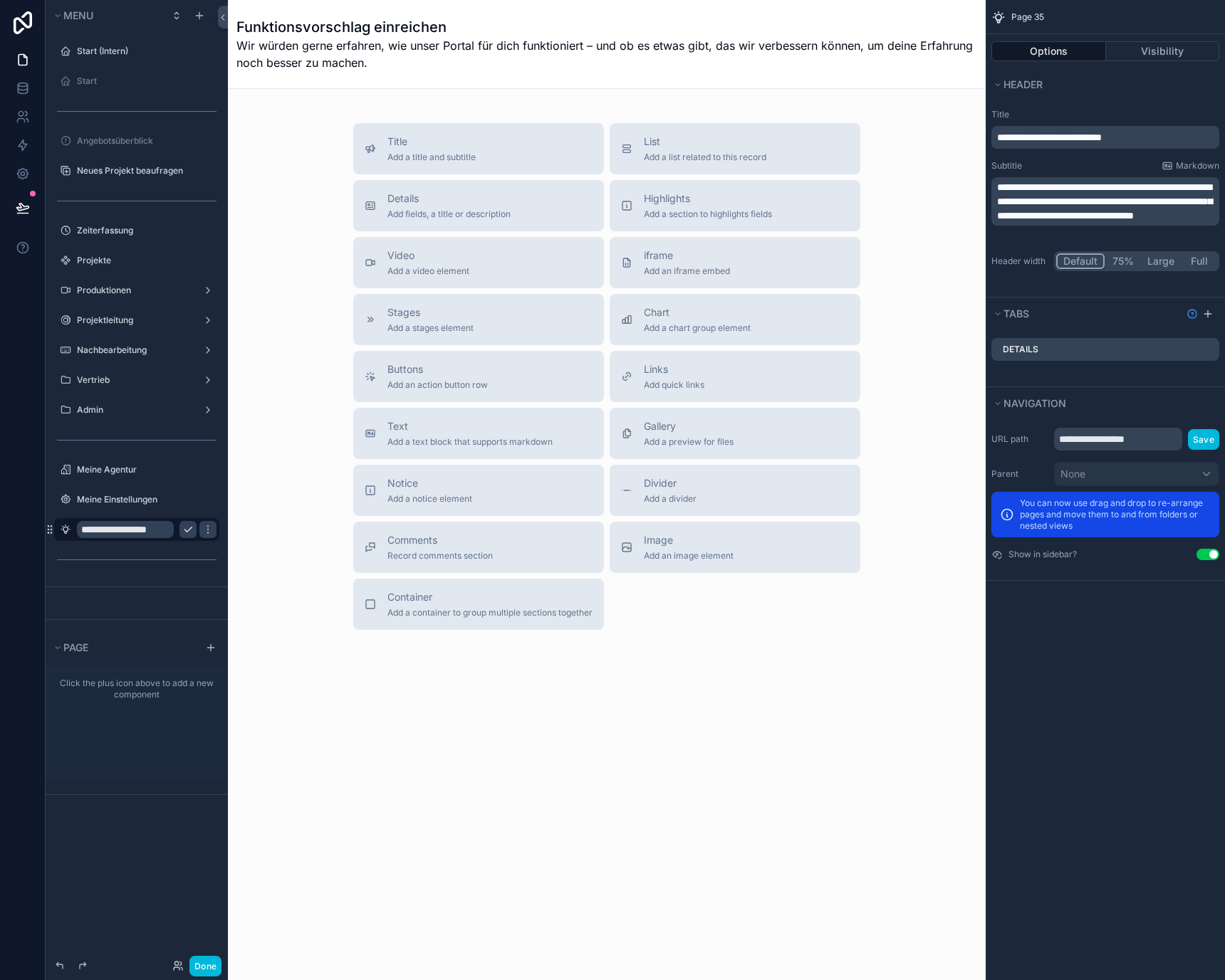
scroll to position [0, 3]
type input "**********"
click at [181, 533] on button "scrollable content" at bounding box center [188, 529] width 17 height 17
click at [497, 388] on div "Buttons Add an action button row" at bounding box center [478, 376] width 228 height 29
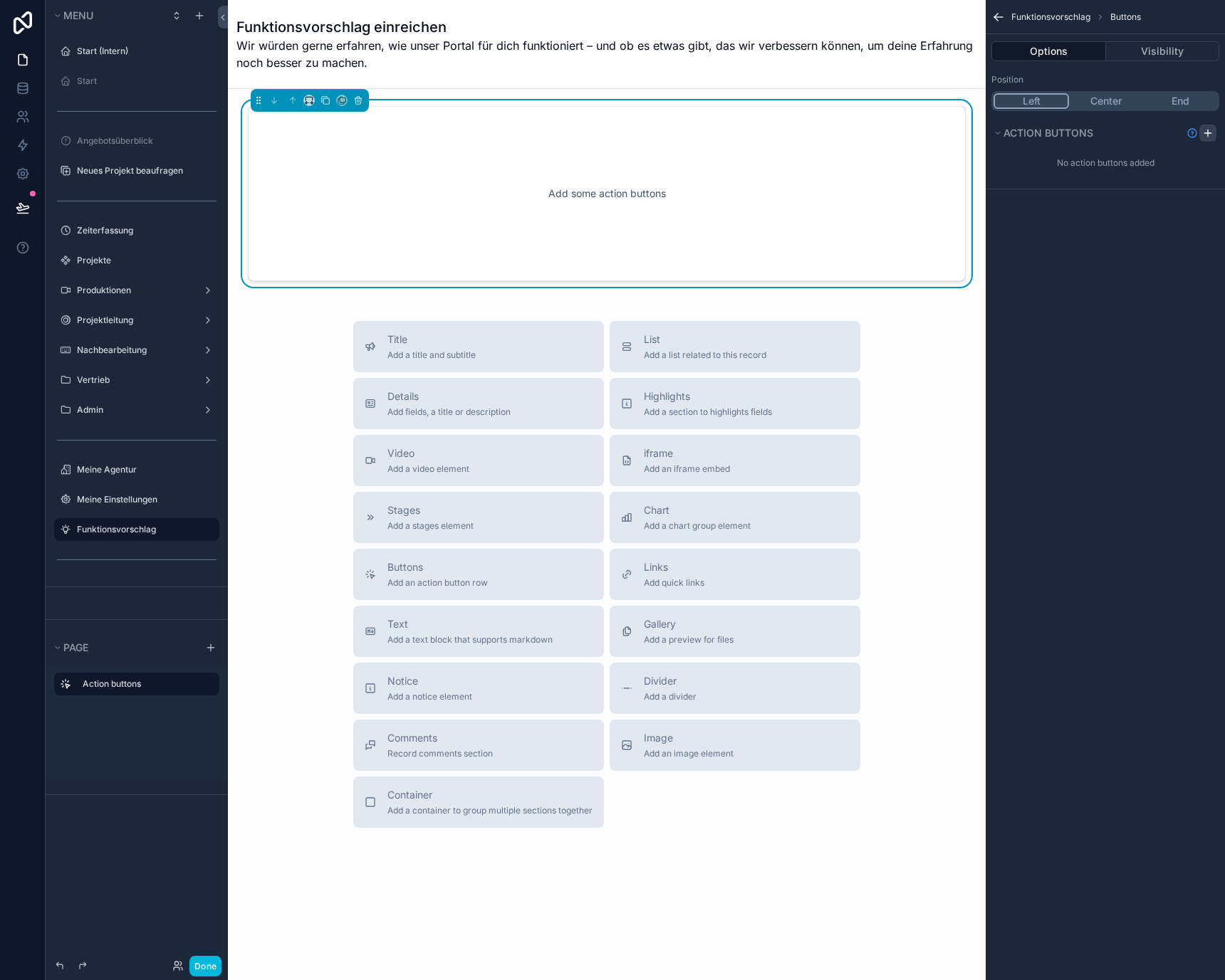
click at [1205, 138] on icon "scrollable content" at bounding box center [1208, 133] width 12 height 12
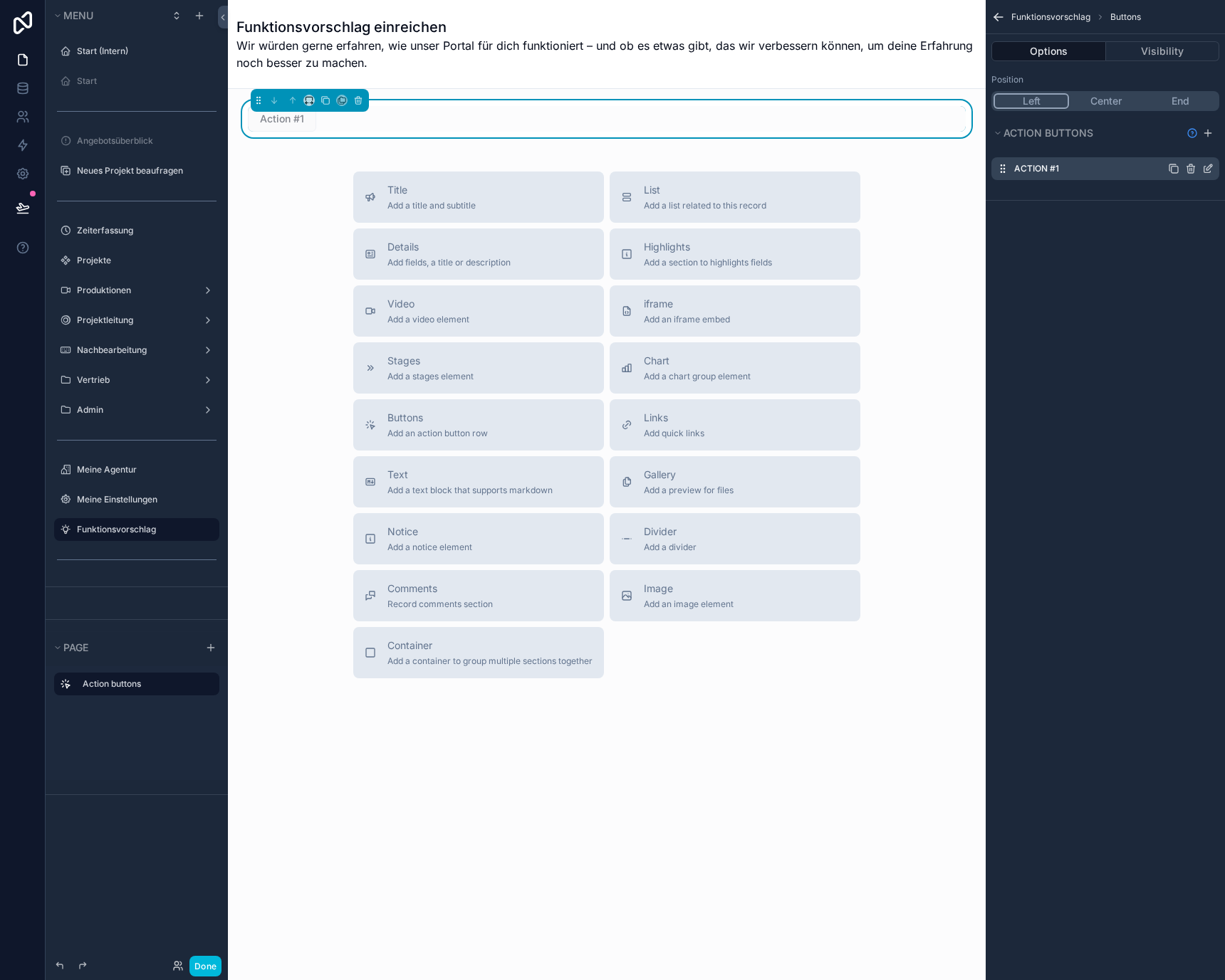
click at [1207, 171] on icon "scrollable content" at bounding box center [1208, 169] width 12 height 12
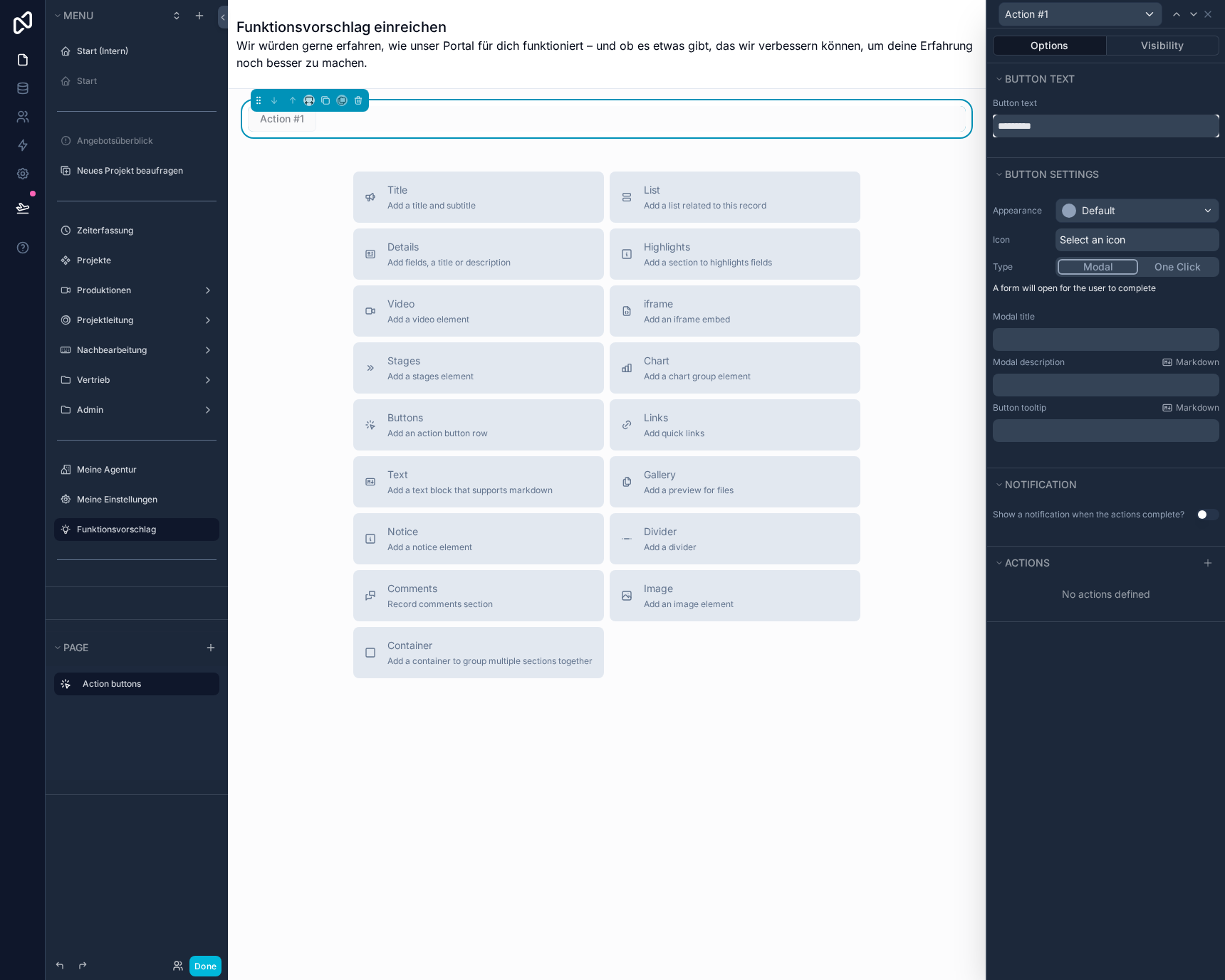
click at [1101, 134] on input "*********" at bounding box center [1106, 125] width 226 height 23
type input "**********"
click at [1139, 201] on div "Default" at bounding box center [1137, 210] width 163 height 23
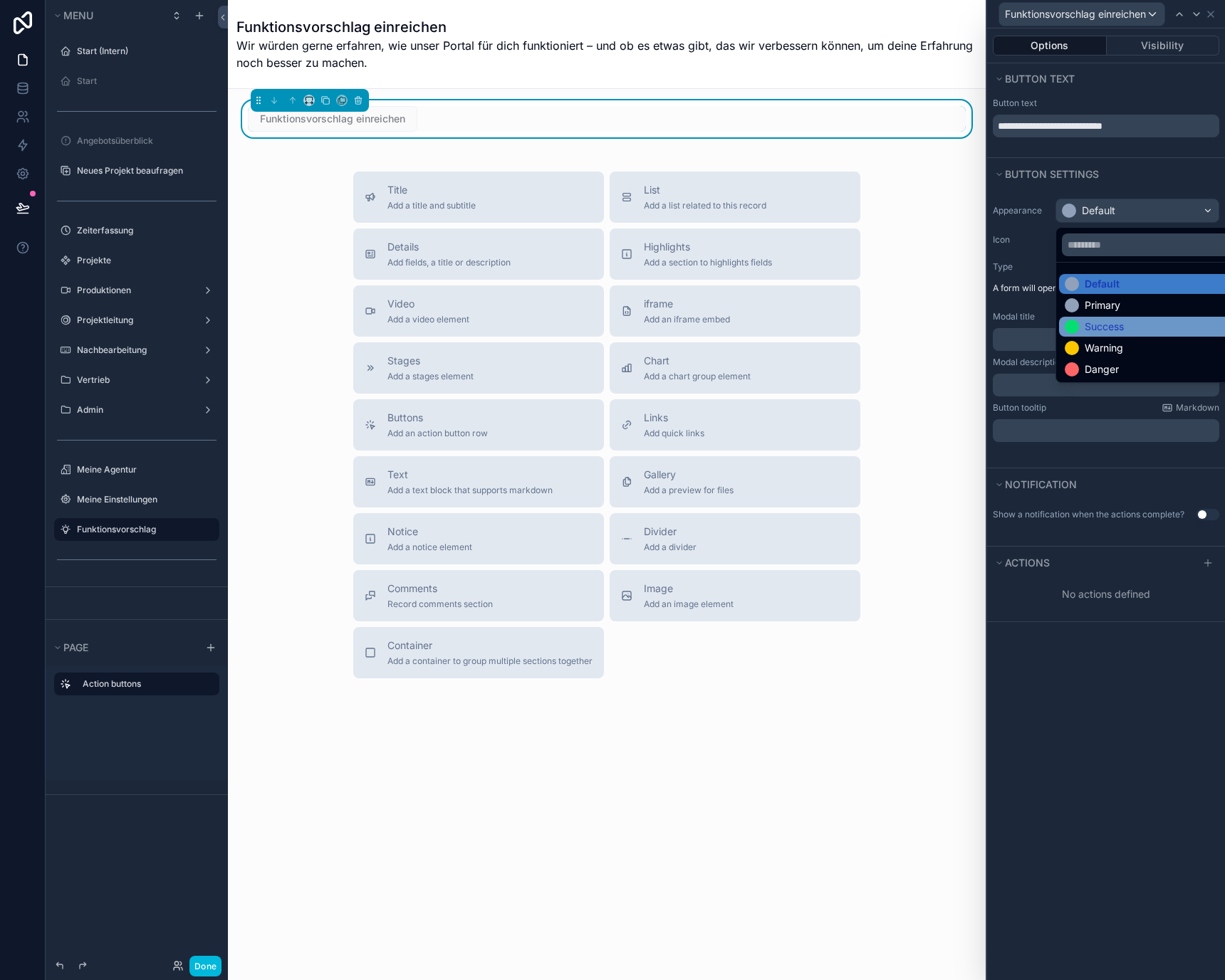
click at [1093, 318] on div "Success" at bounding box center [1153, 326] width 190 height 20
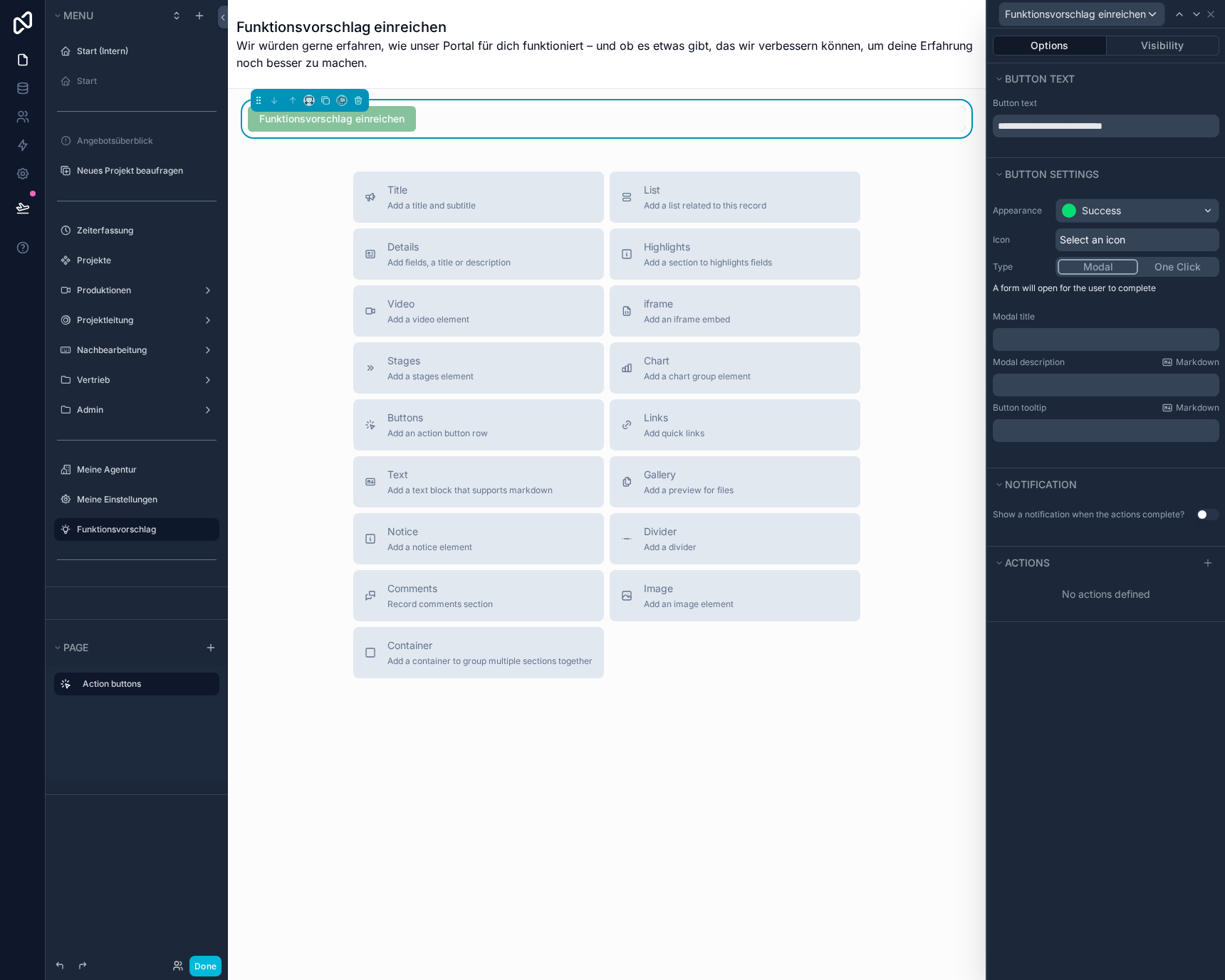
click at [1093, 240] on span "Select an icon" at bounding box center [1092, 240] width 65 height 14
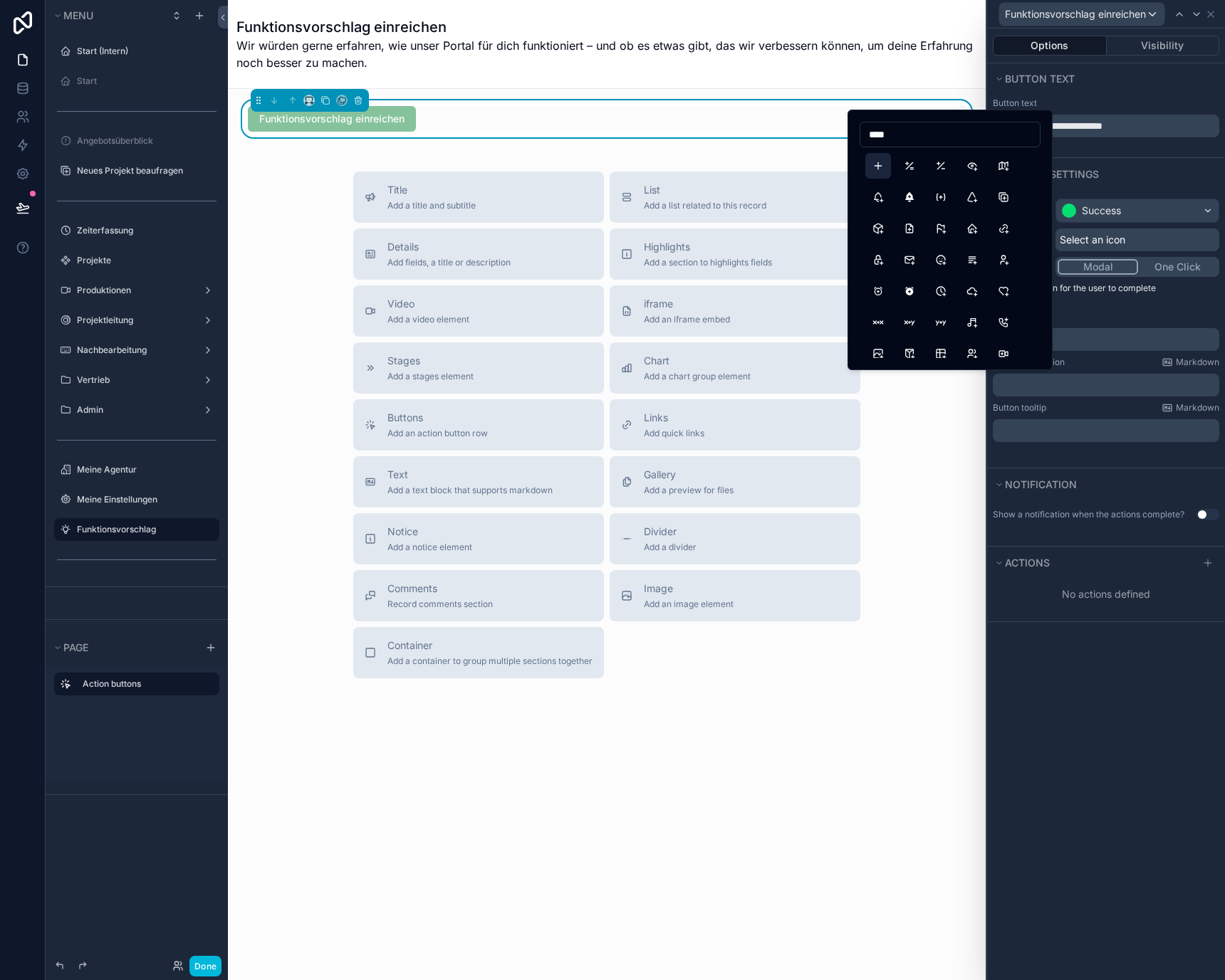
type input "****"
click at [884, 168] on button "Plus" at bounding box center [878, 166] width 26 height 26
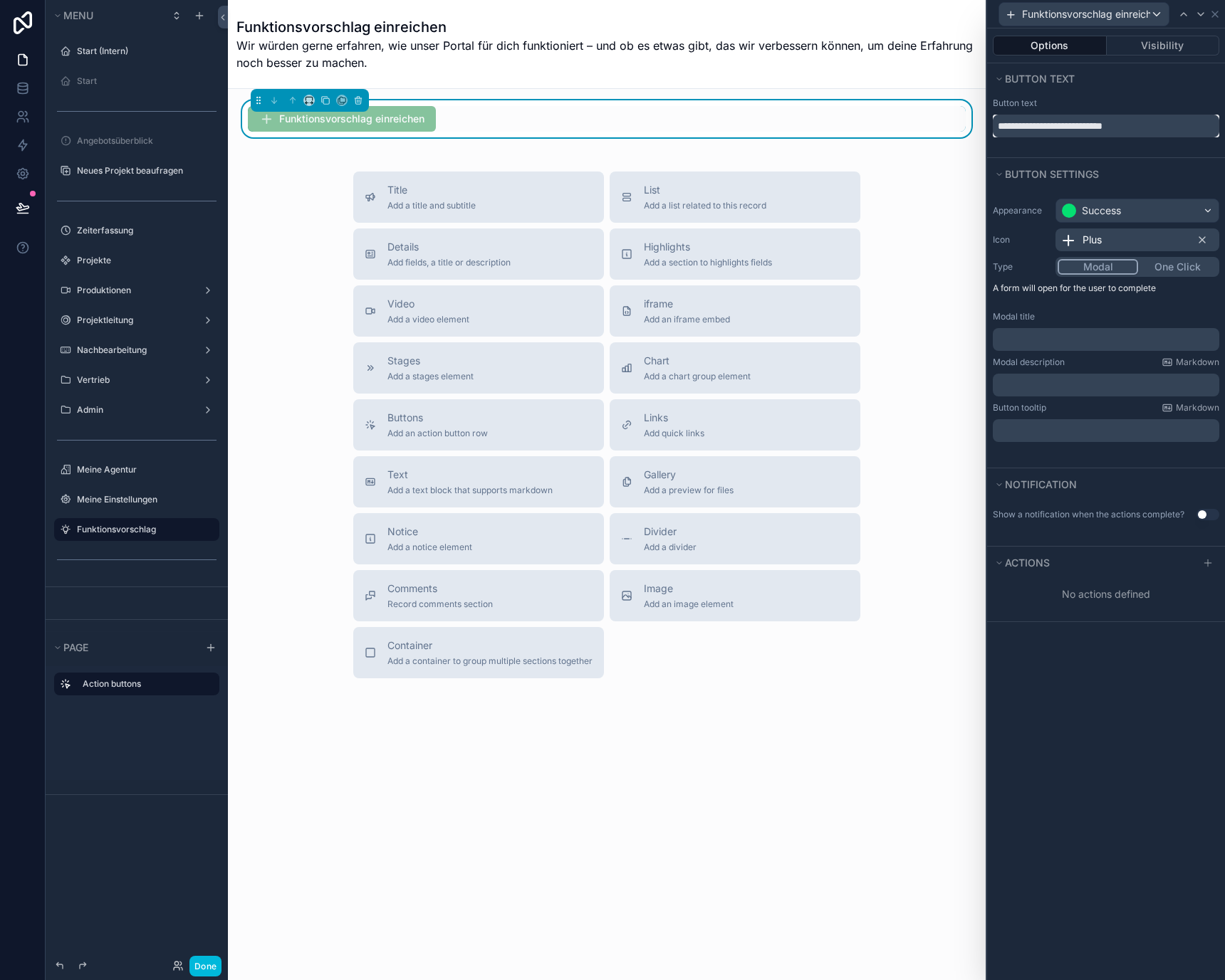
click at [1105, 127] on input "**********" at bounding box center [1106, 125] width 226 height 23
click at [1074, 338] on p "﻿" at bounding box center [1107, 339] width 218 height 14
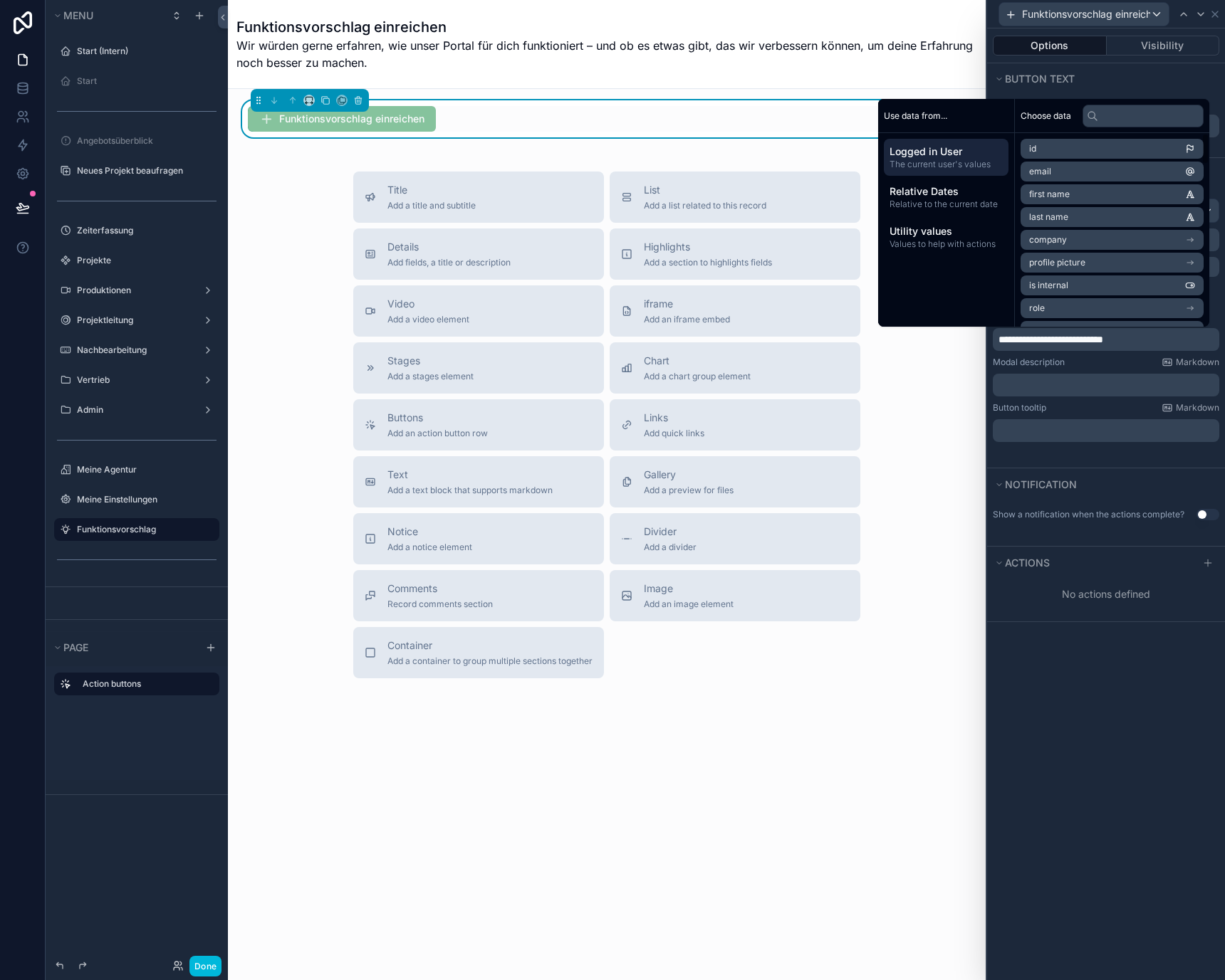
click at [900, 46] on span "Wir würden gerne erfahren, wie unser Portal für dich funktioniert – und ob es e…" at bounding box center [607, 54] width 741 height 34
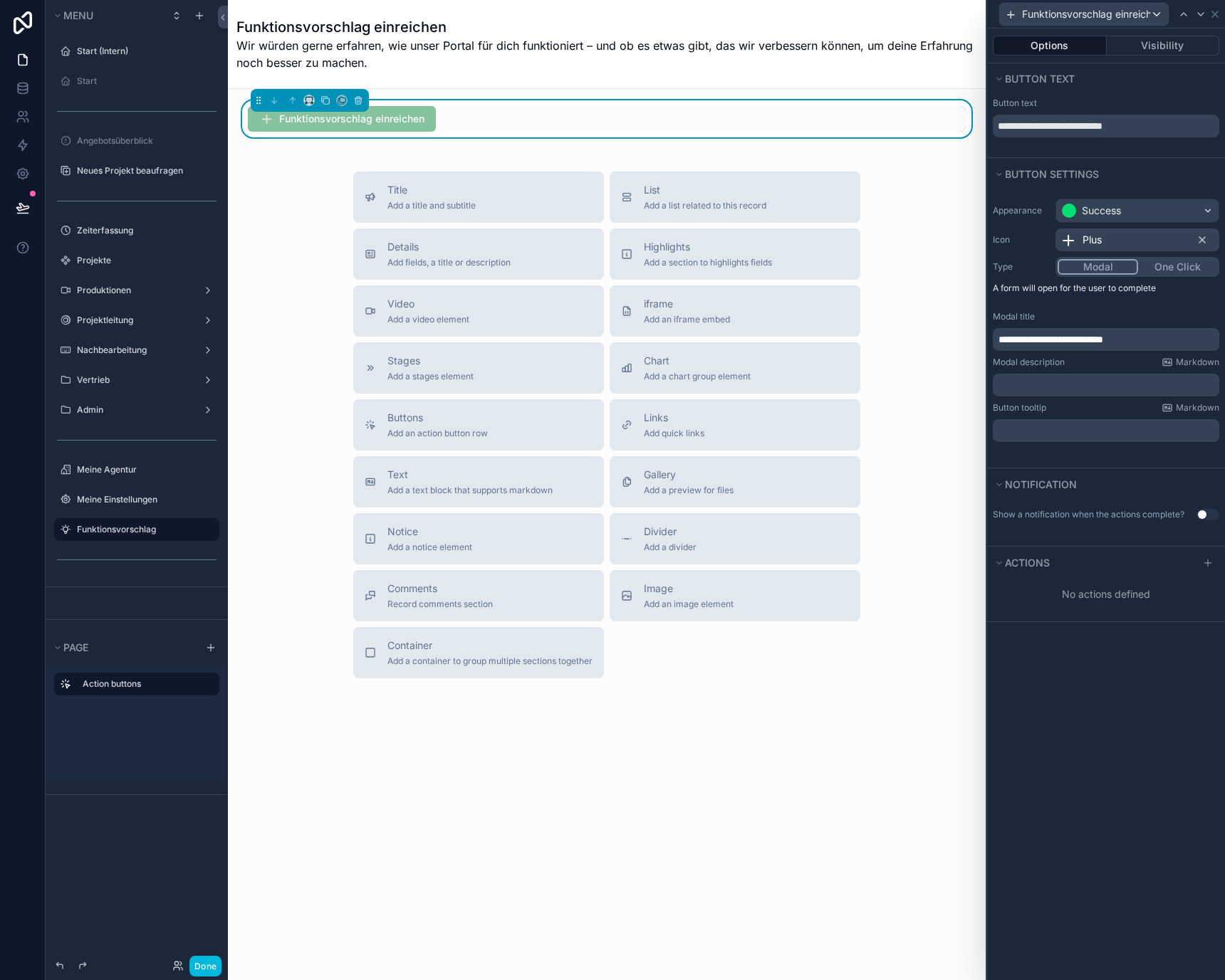
click at [963, 59] on span "Wir würden gerne erfahren, wie unser Portal für dich funktioniert – und ob es e…" at bounding box center [607, 54] width 741 height 34
click at [1221, 12] on div "Funktionsvorschlag einreichen" at bounding box center [1106, 14] width 238 height 29
click at [1220, 12] on icon at bounding box center [1215, 15] width 12 height 12
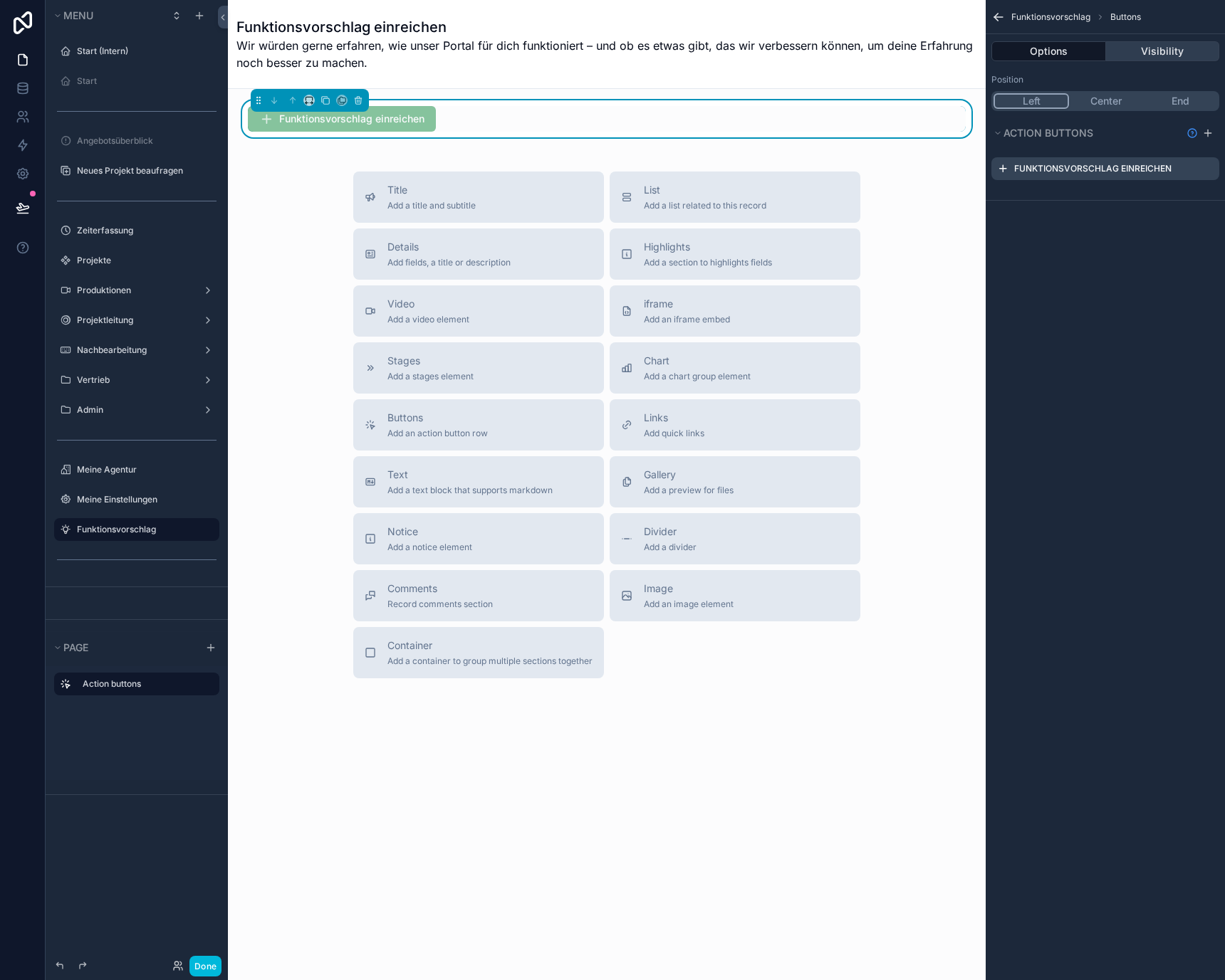
click at [1139, 49] on button "Visibility" at bounding box center [1163, 51] width 114 height 20
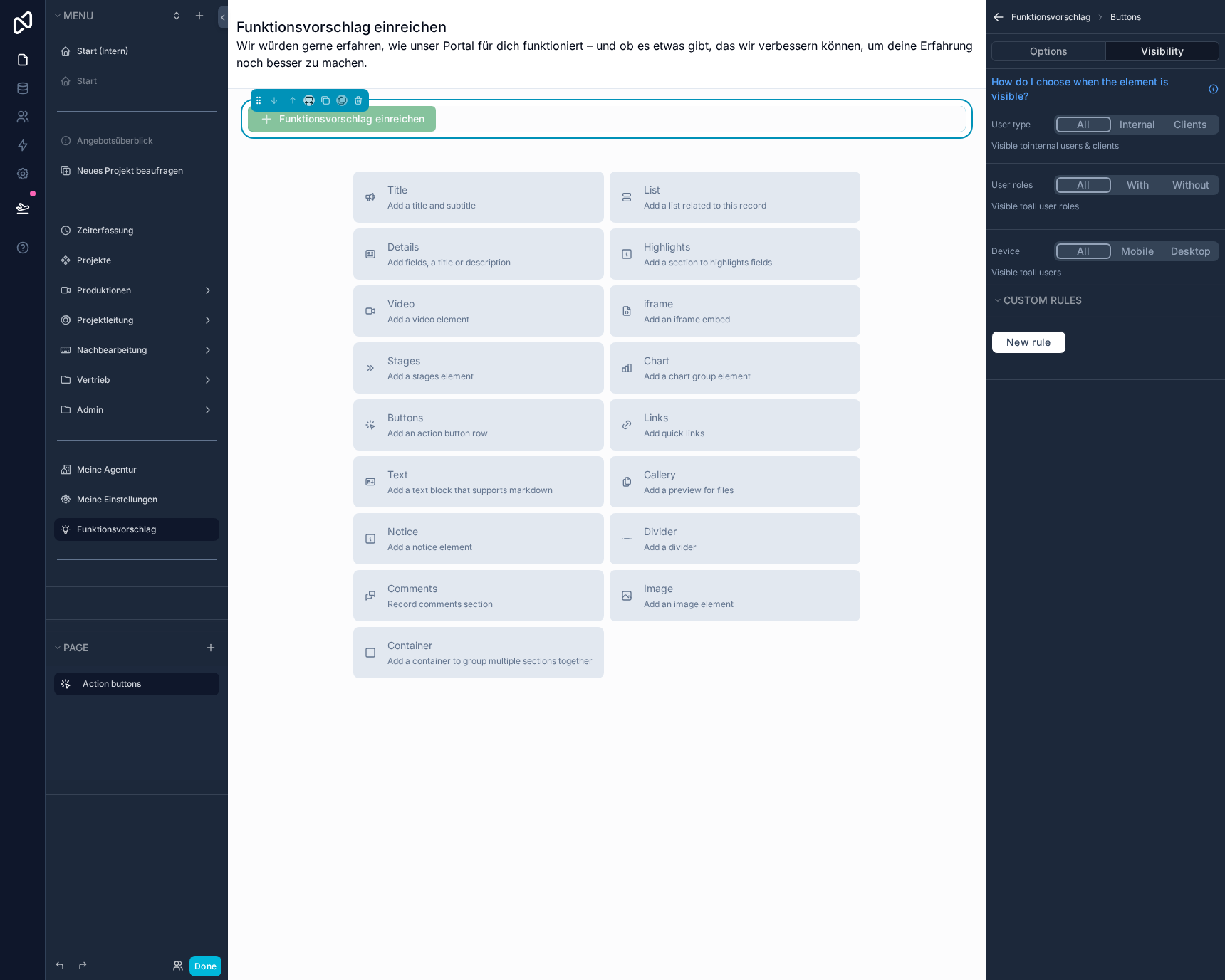
click at [1001, 10] on icon "scrollable content" at bounding box center [998, 17] width 14 height 14
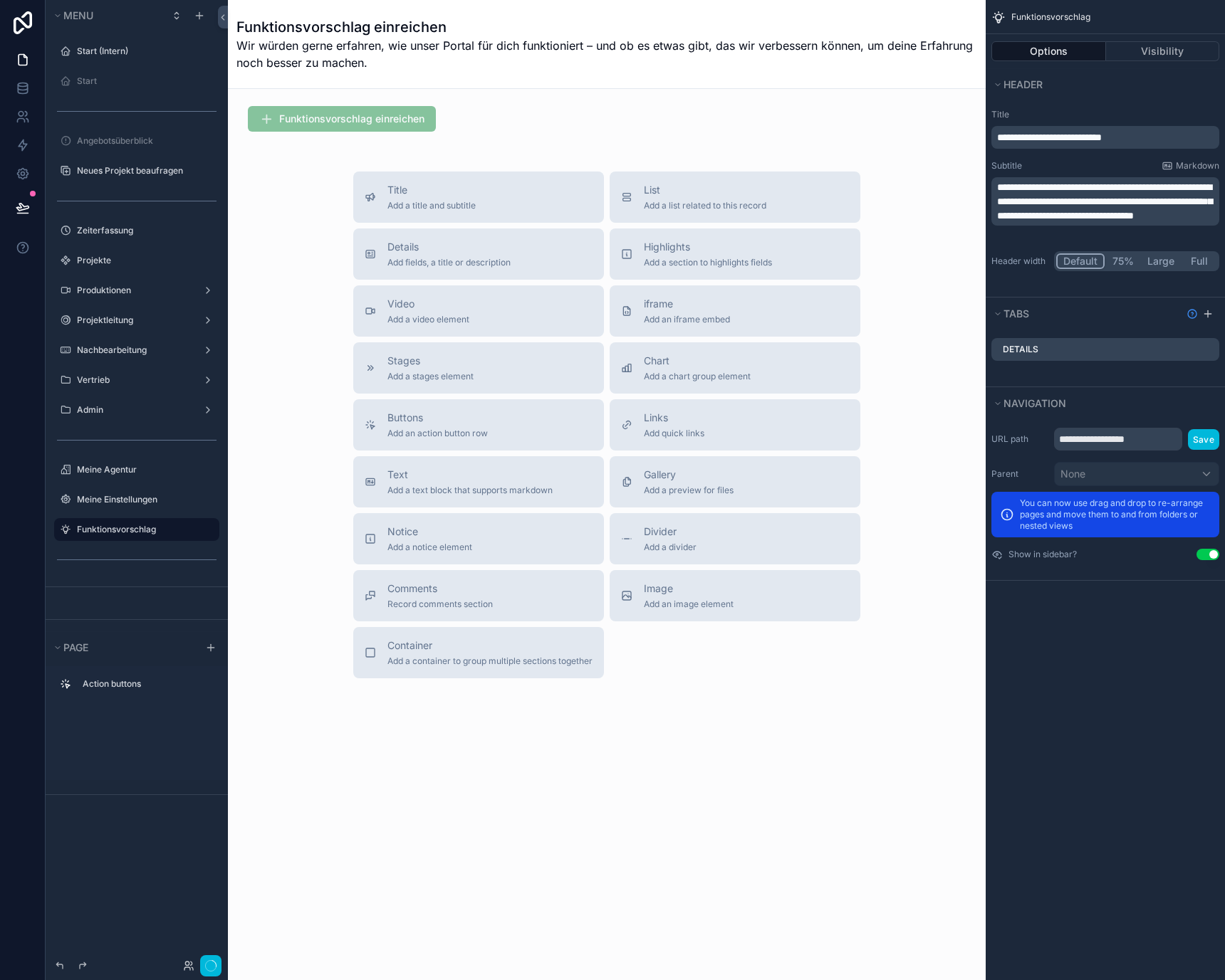
click at [1128, 196] on span "**********" at bounding box center [1105, 201] width 215 height 38
click at [1107, 166] on div "Subtitle Markdown" at bounding box center [1105, 166] width 228 height 12
click at [629, 115] on div "scrollable content" at bounding box center [607, 119] width 735 height 37
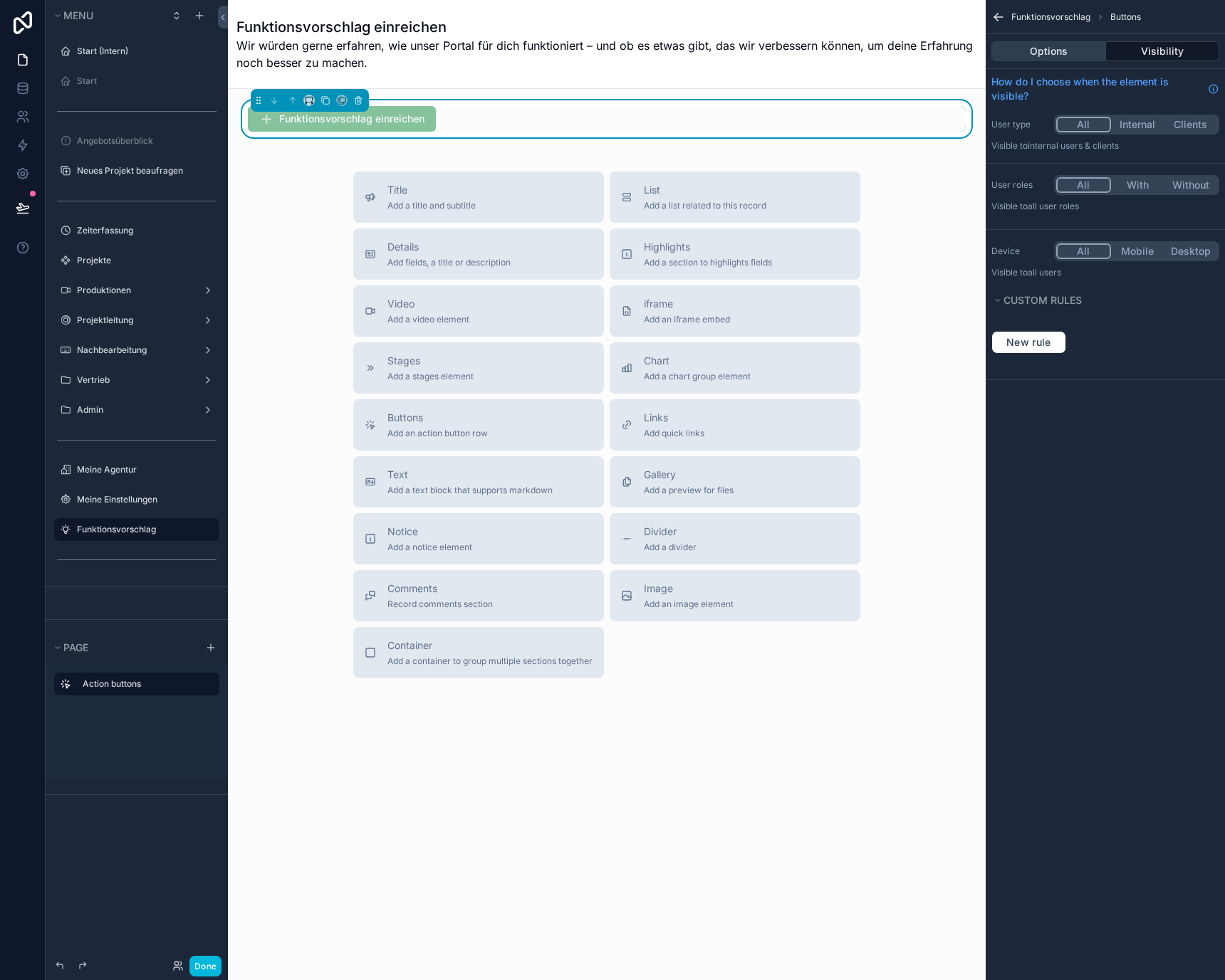
click at [1073, 51] on button "Options" at bounding box center [1048, 51] width 114 height 20
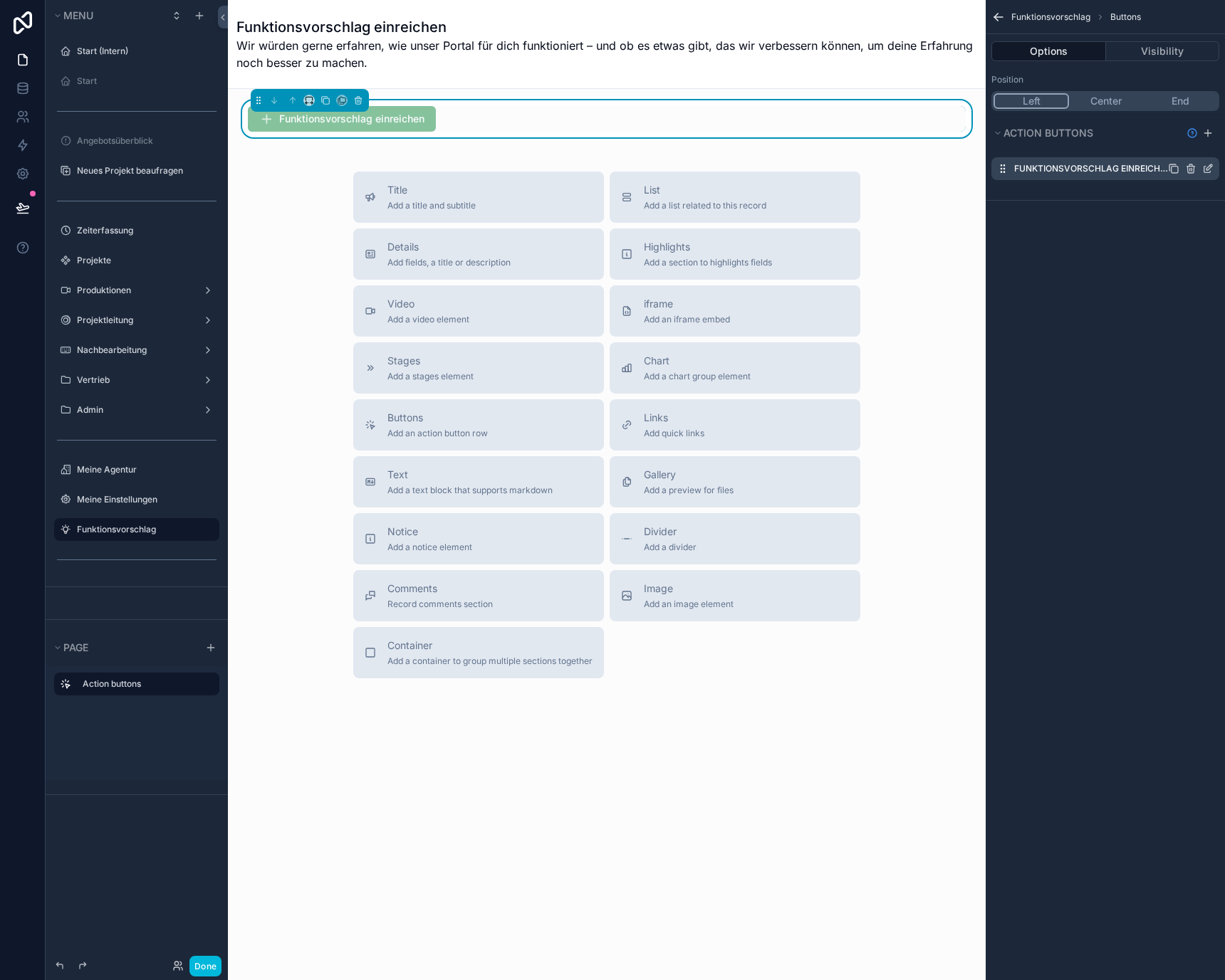
click at [1212, 168] on icon "scrollable content" at bounding box center [1208, 169] width 12 height 12
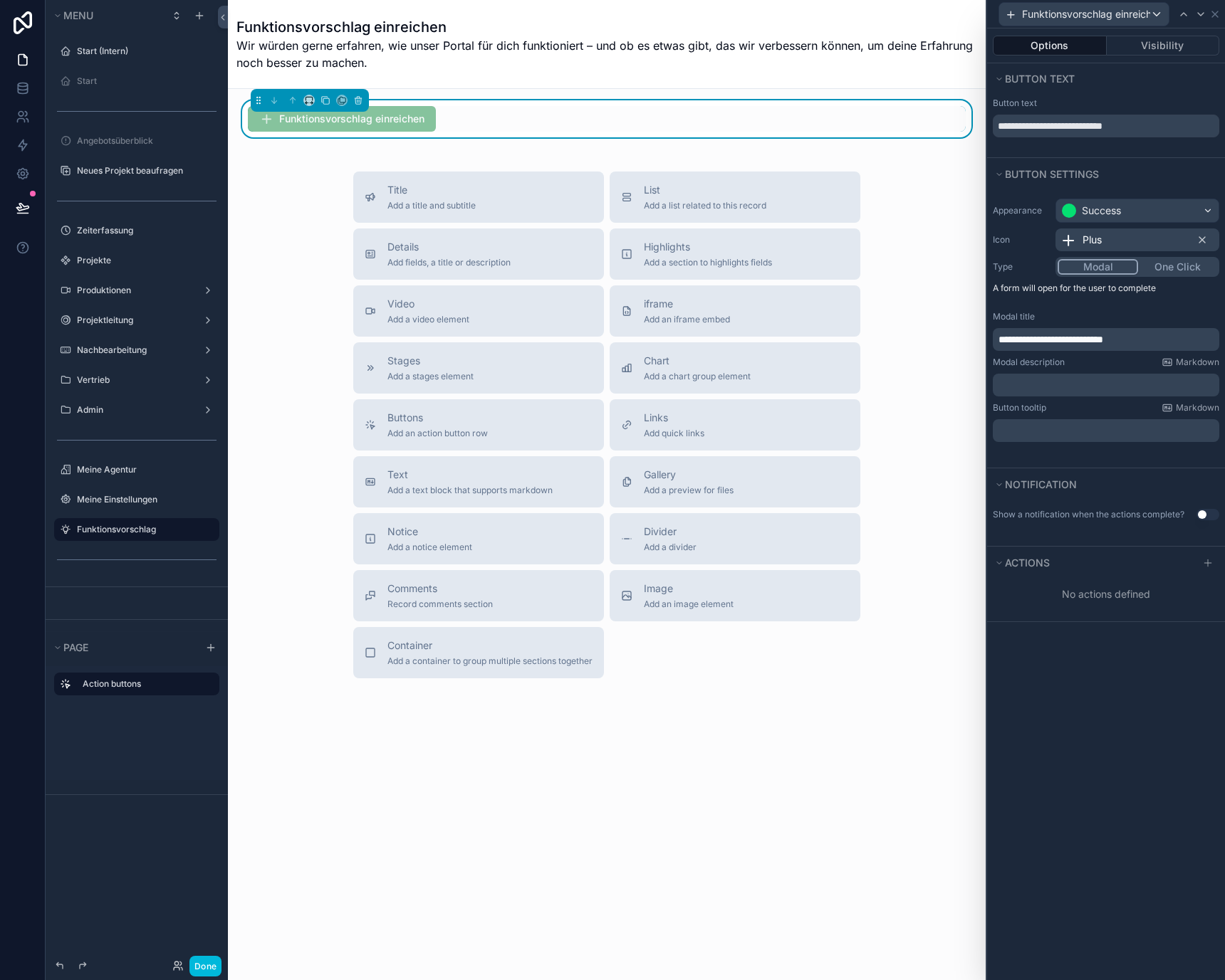
click at [1072, 392] on p "﻿" at bounding box center [1107, 385] width 218 height 14
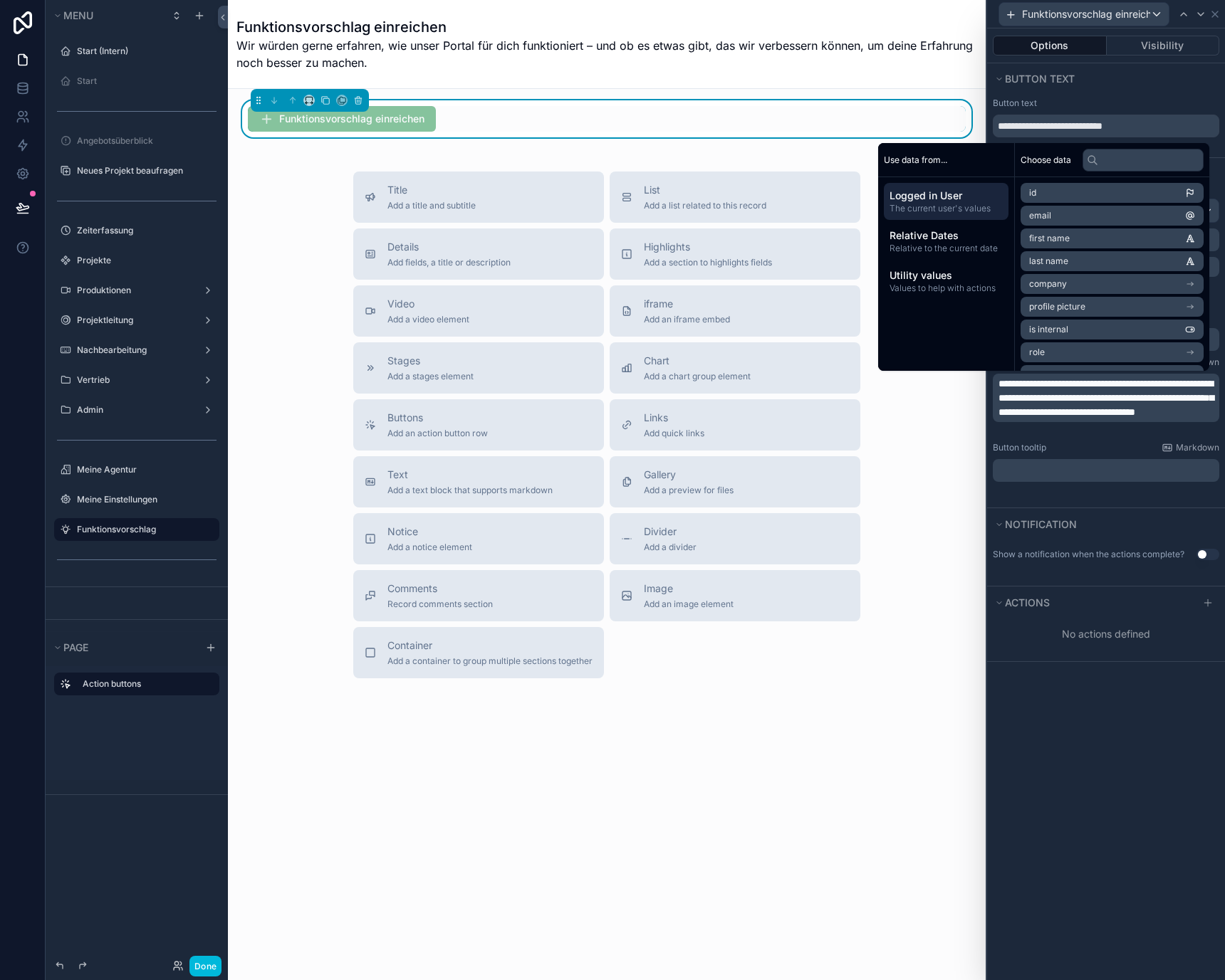
click at [1216, 602] on div at bounding box center [1207, 603] width 23 height 17
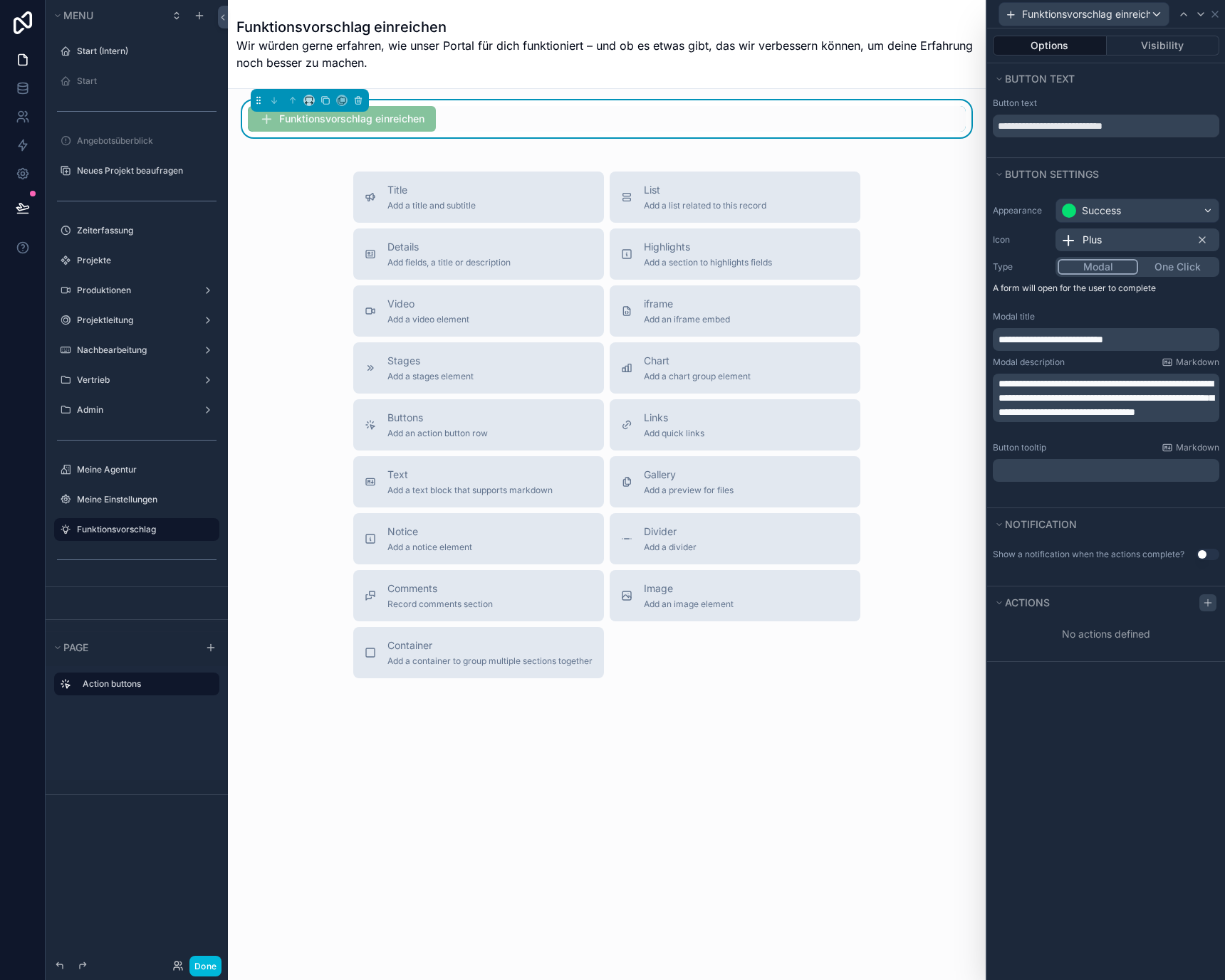
click at [1207, 604] on icon at bounding box center [1207, 602] width 0 height 7
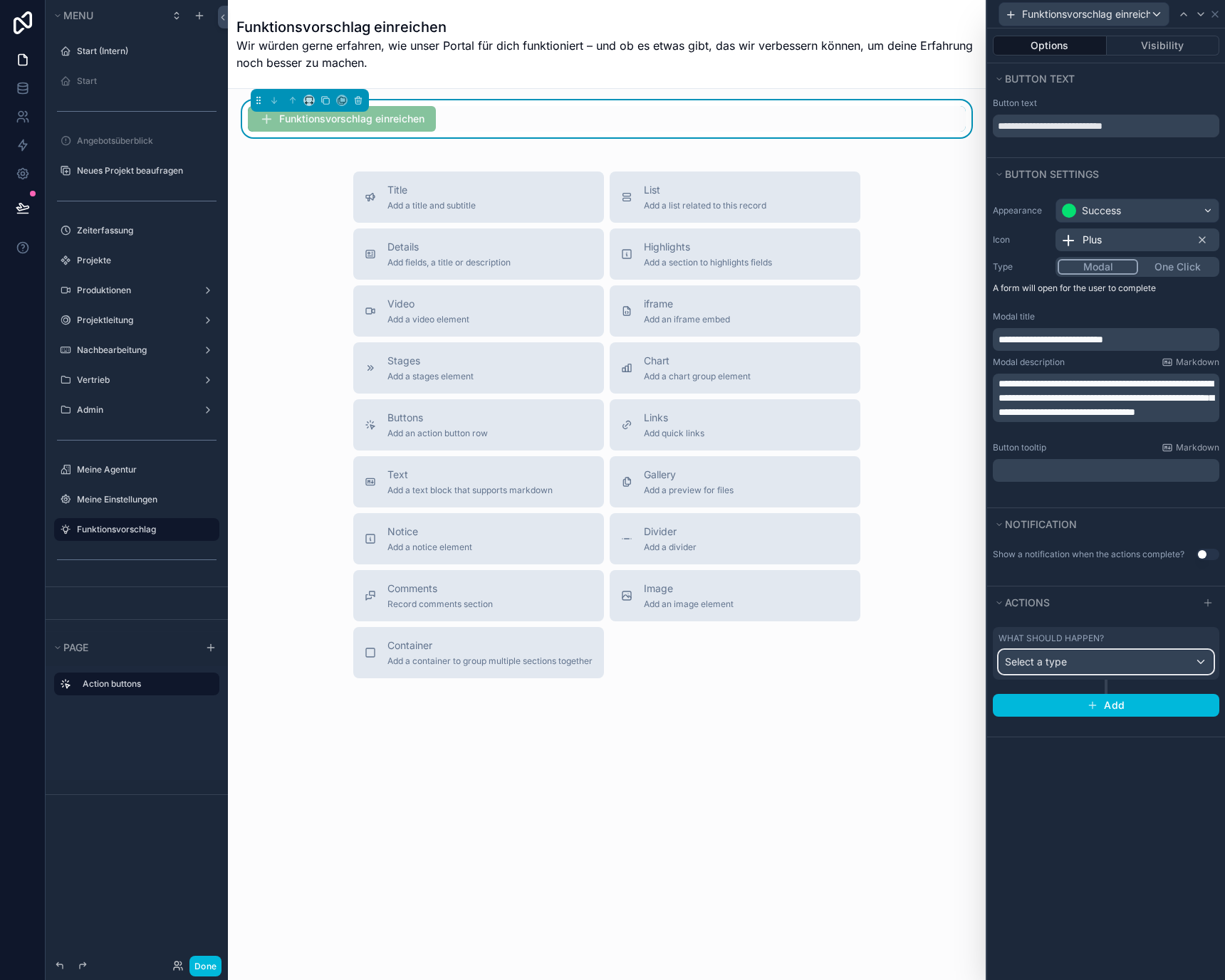
click at [1124, 655] on div "Select a type" at bounding box center [1106, 661] width 214 height 23
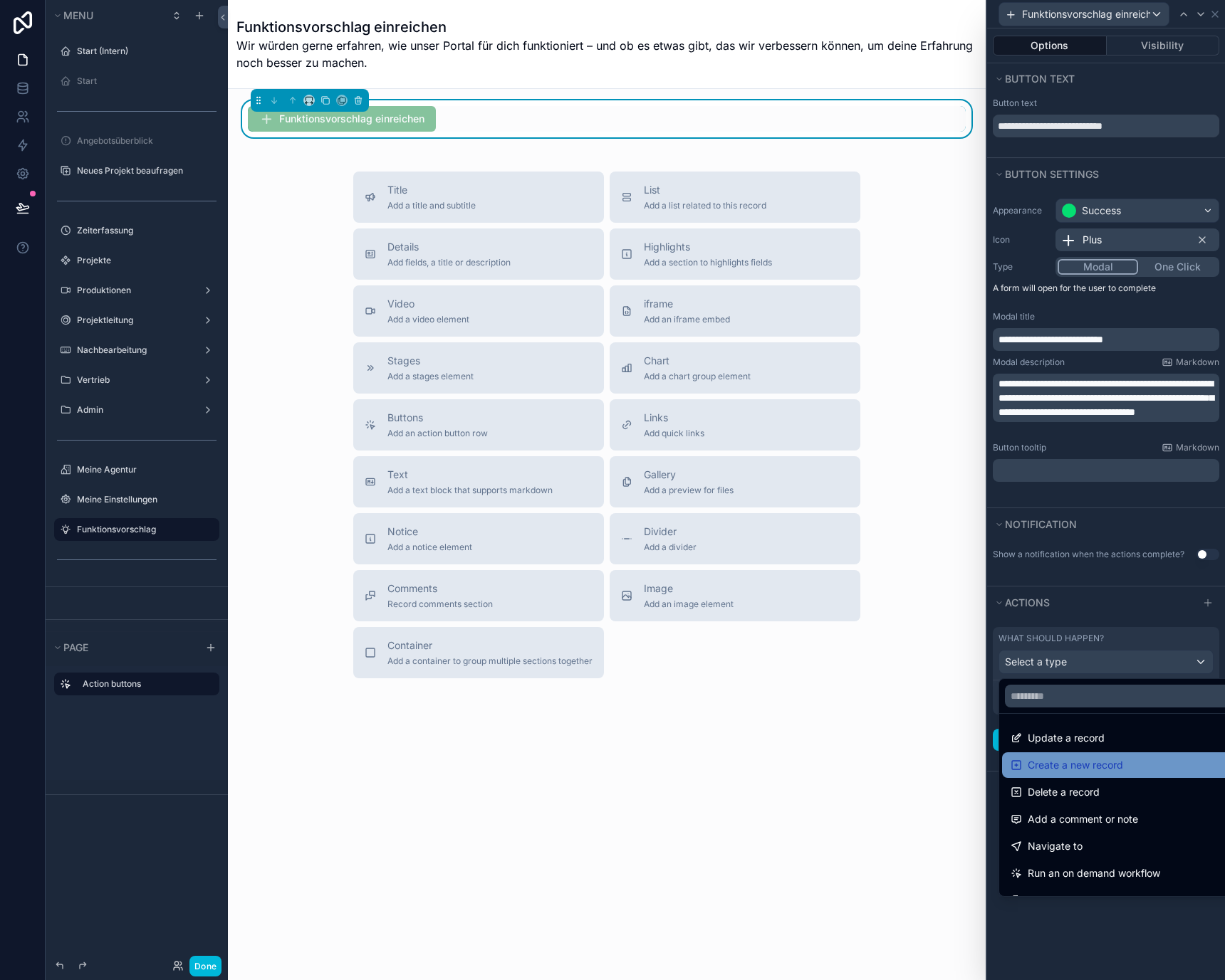
click at [1069, 773] on div "Create a new record" at bounding box center [1122, 765] width 241 height 26
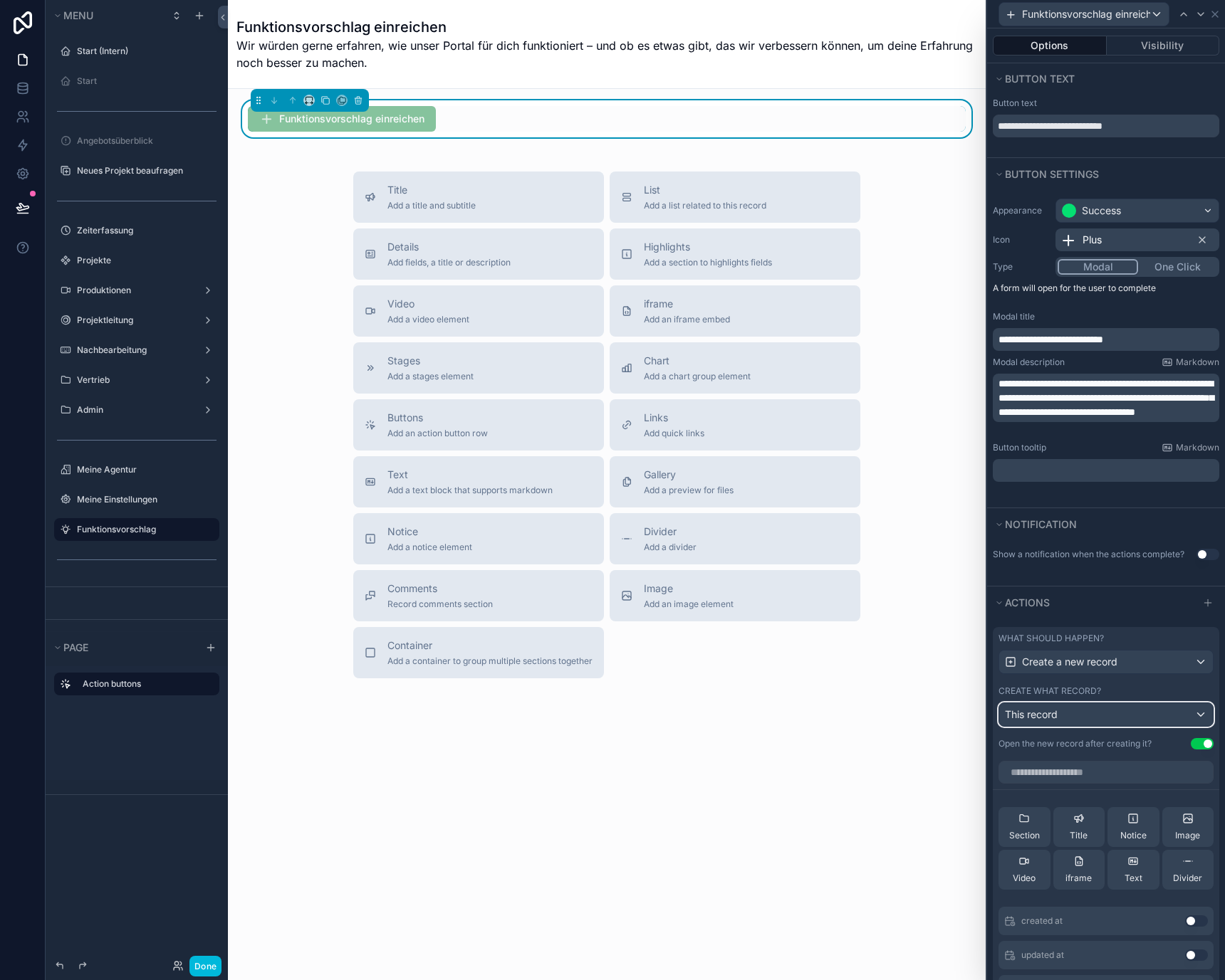
click at [1066, 722] on div "This record" at bounding box center [1106, 714] width 214 height 23
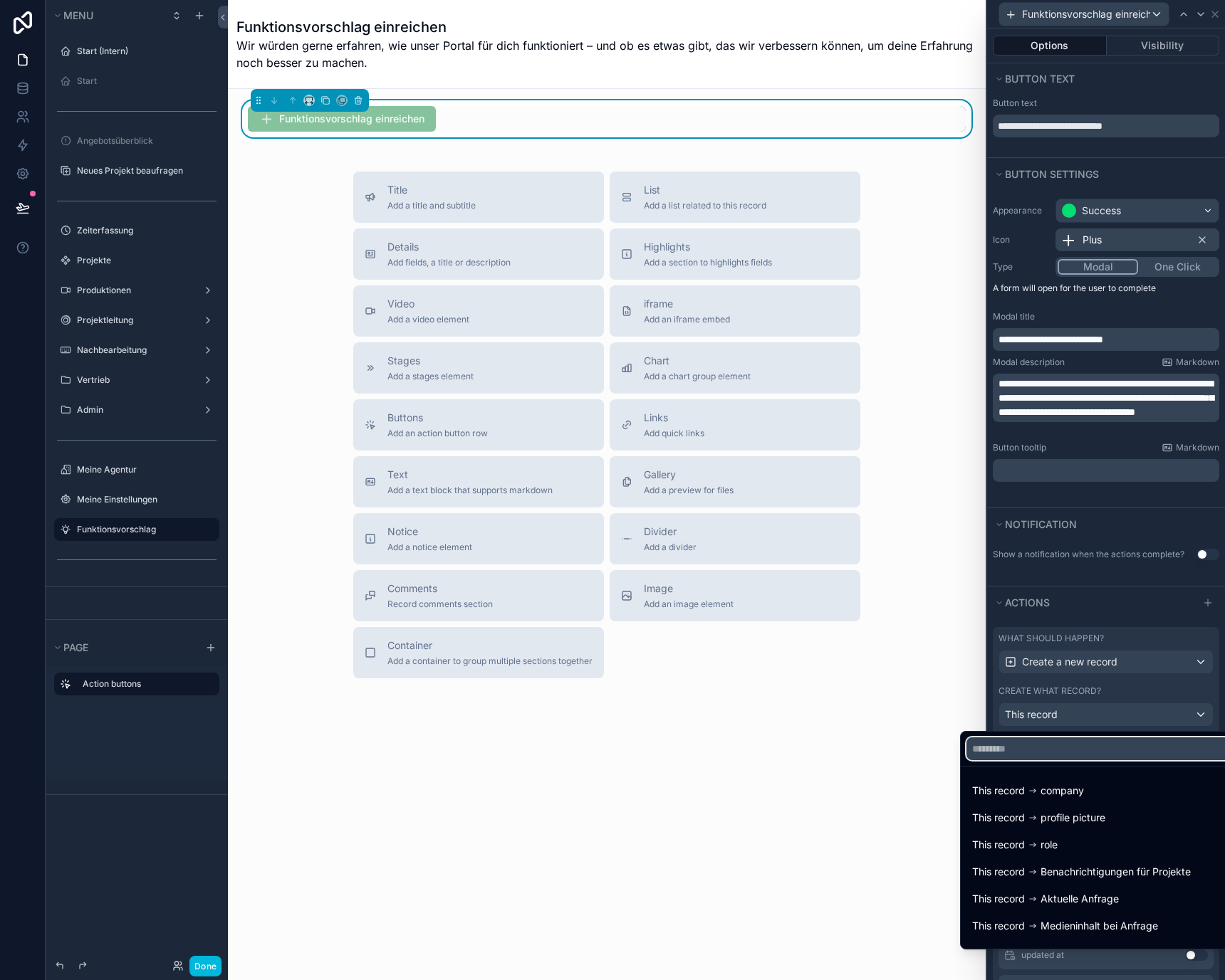
click at [1066, 742] on input "text" at bounding box center [1098, 749] width 264 height 23
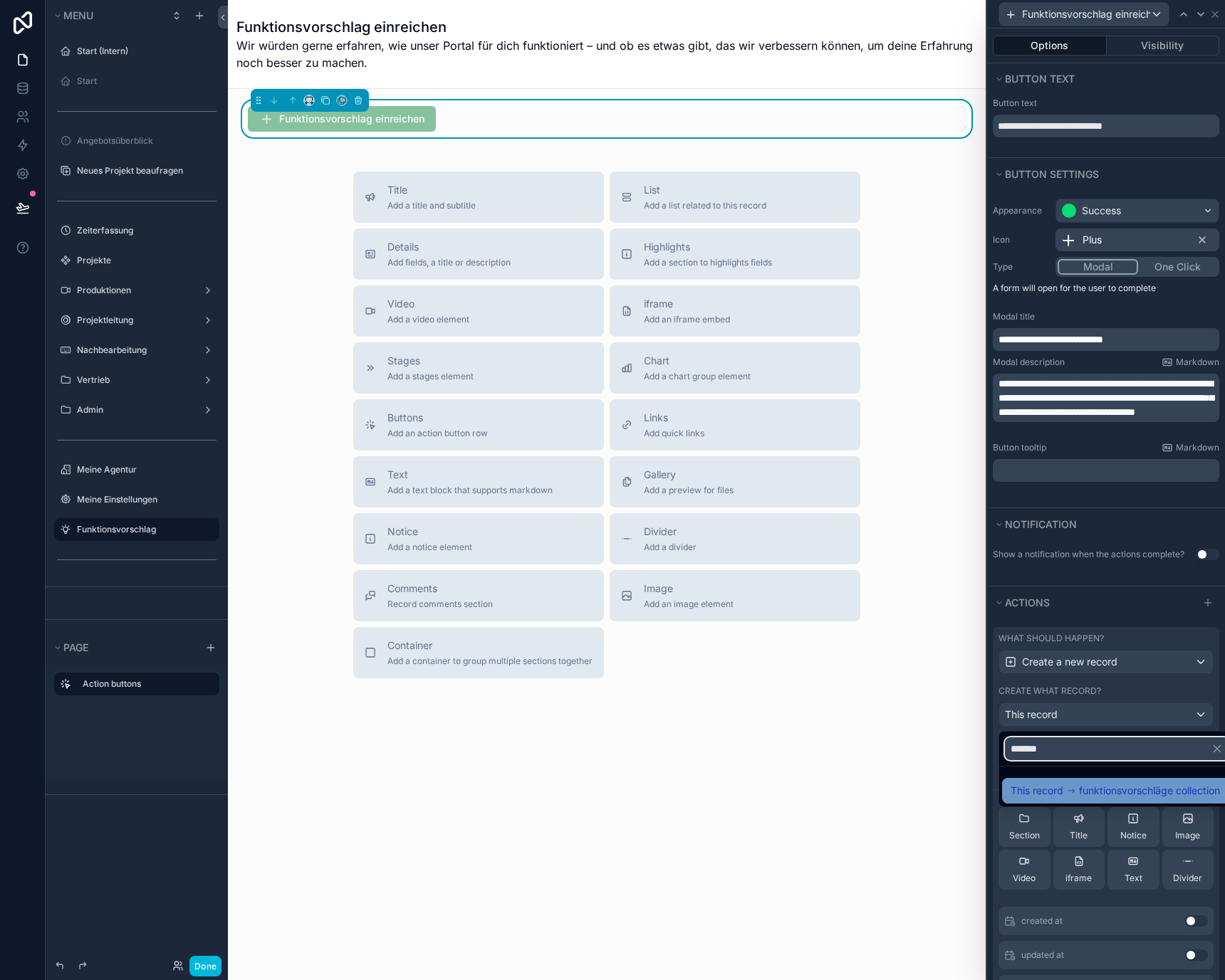
type input "*******"
click at [1048, 787] on span "This record" at bounding box center [1037, 790] width 53 height 17
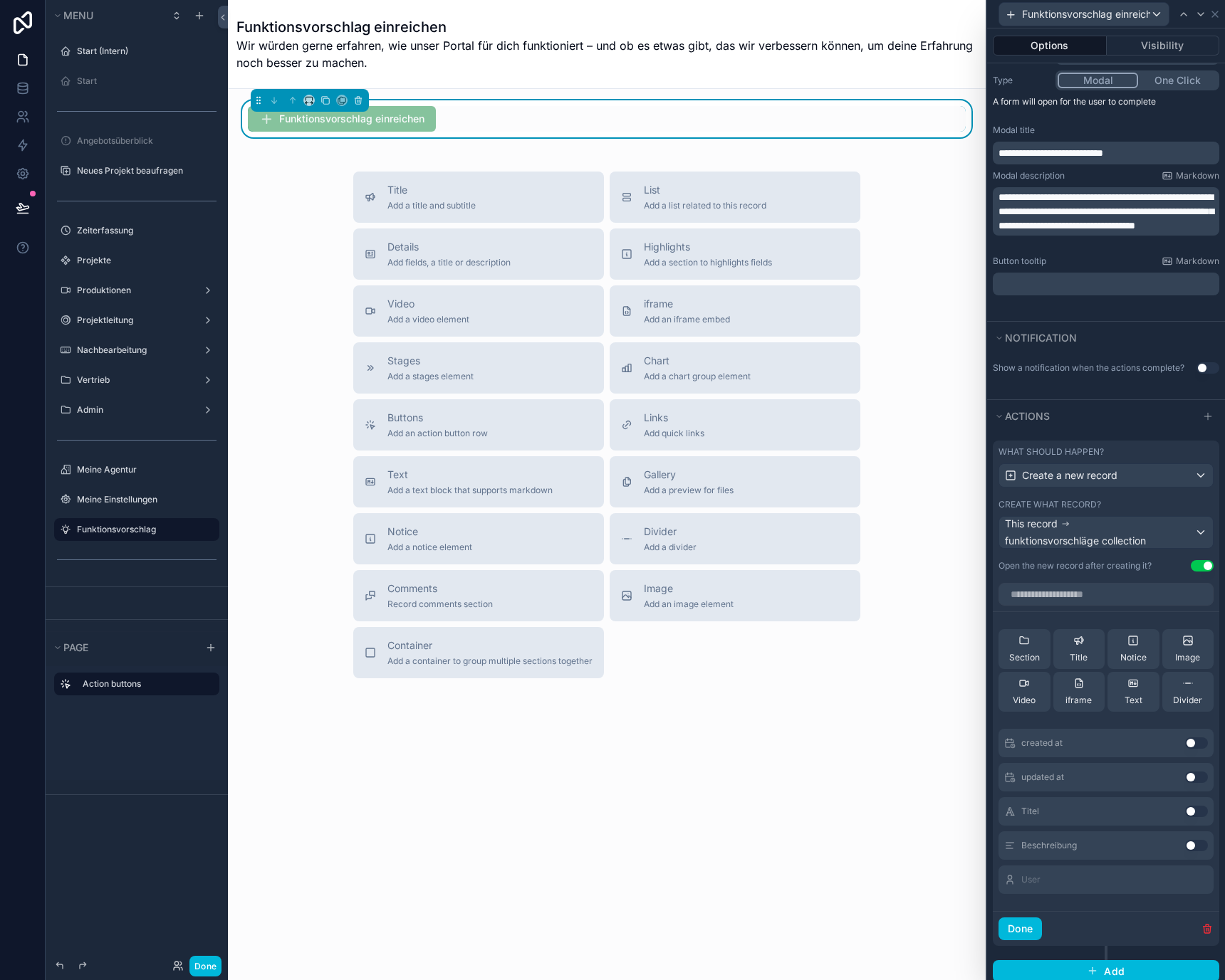
scroll to position [209, 0]
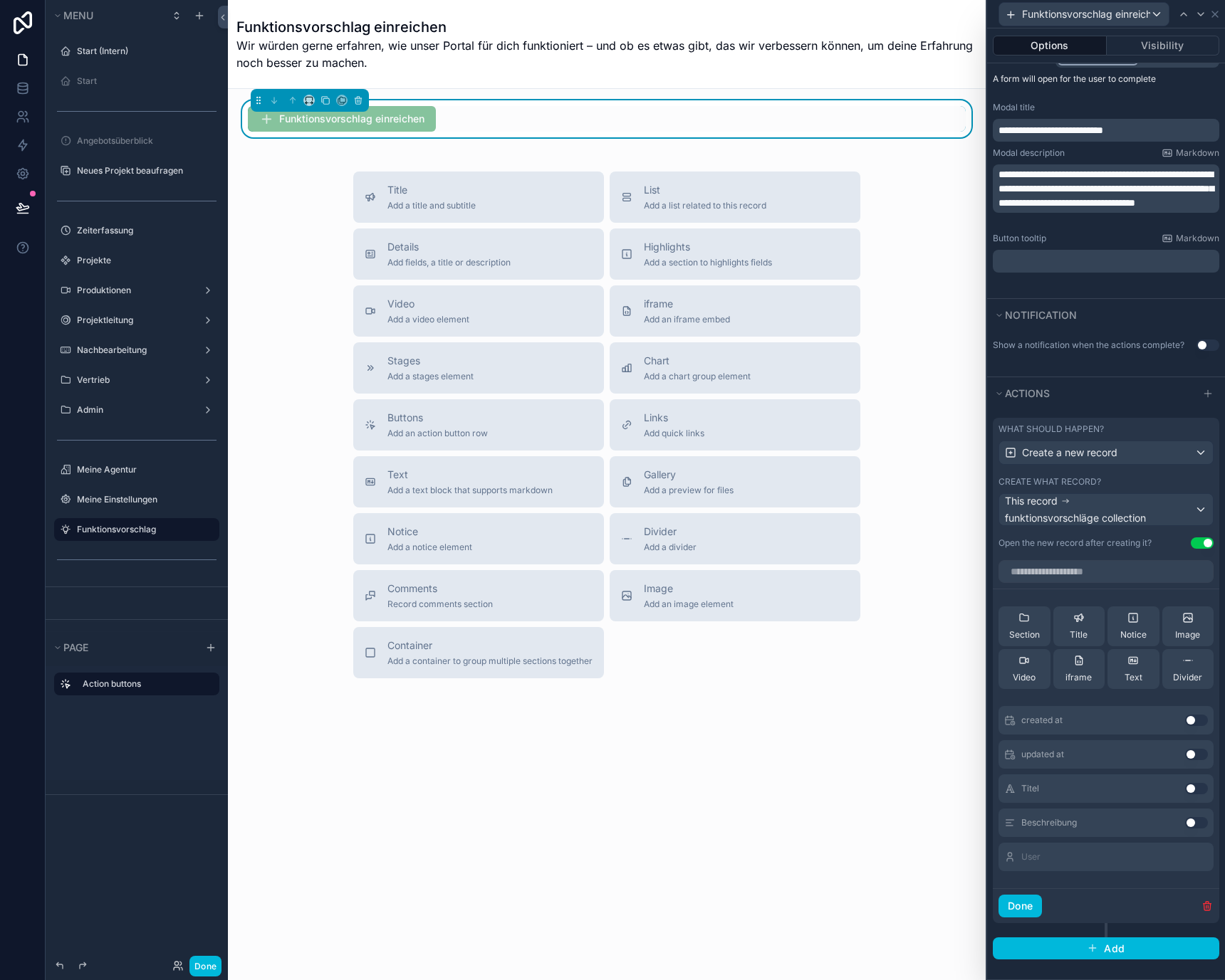
click at [1186, 792] on button "Use setting" at bounding box center [1196, 789] width 23 height 12
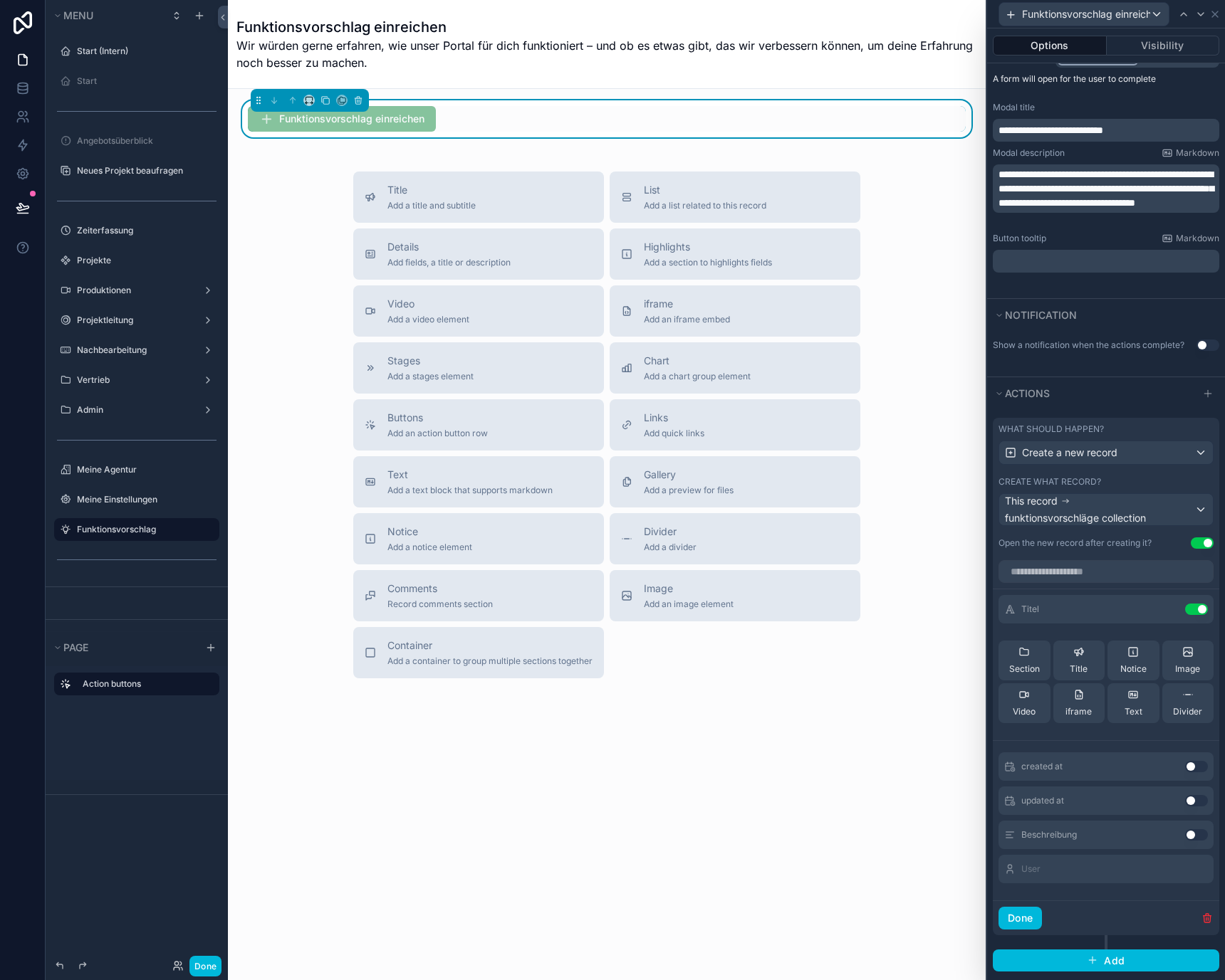
click at [1185, 834] on button "Use setting" at bounding box center [1196, 835] width 23 height 12
click at [1025, 918] on button "Done" at bounding box center [1020, 918] width 43 height 23
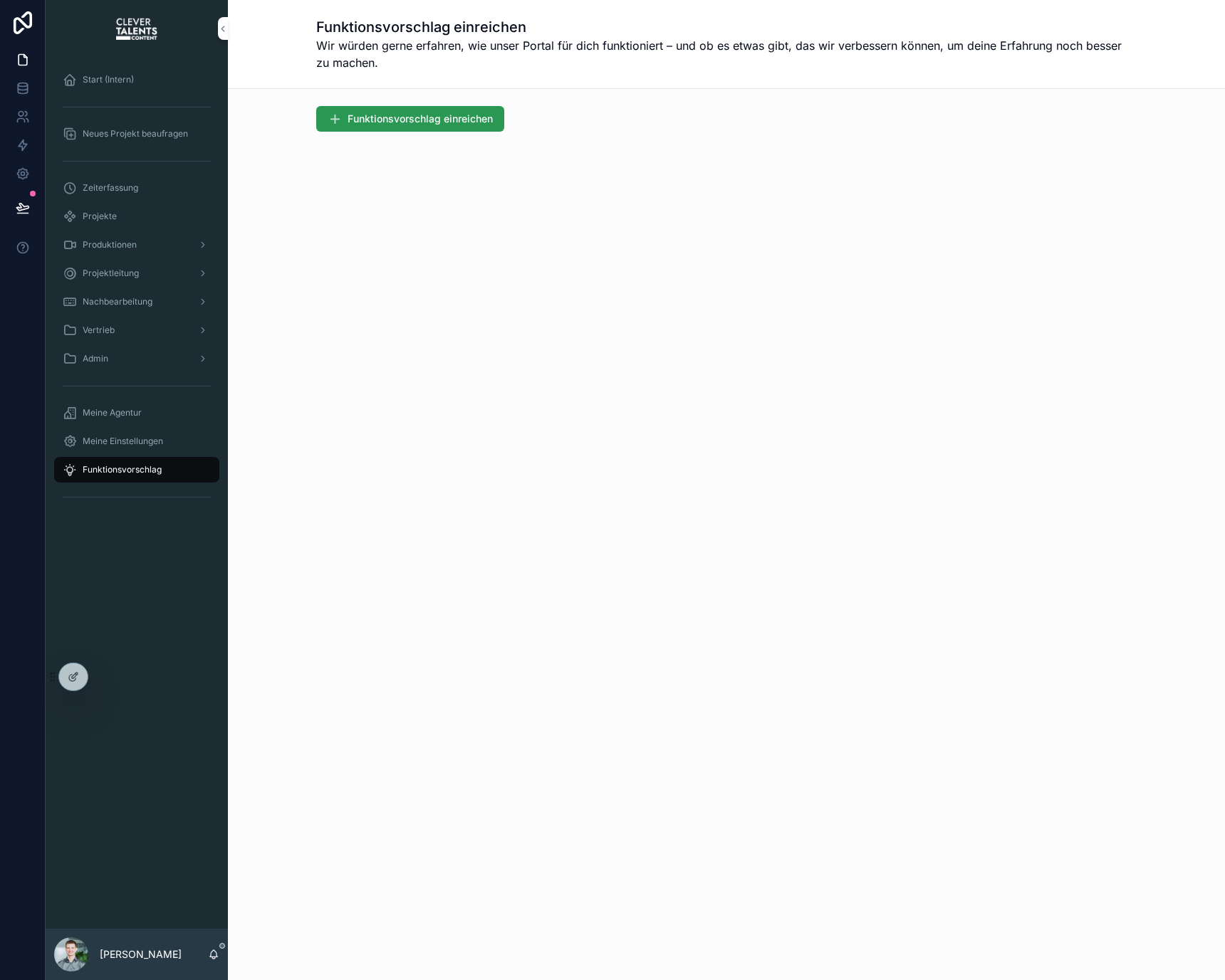
click at [490, 121] on span "Funktionsvorschlag einreichen" at bounding box center [420, 119] width 145 height 14
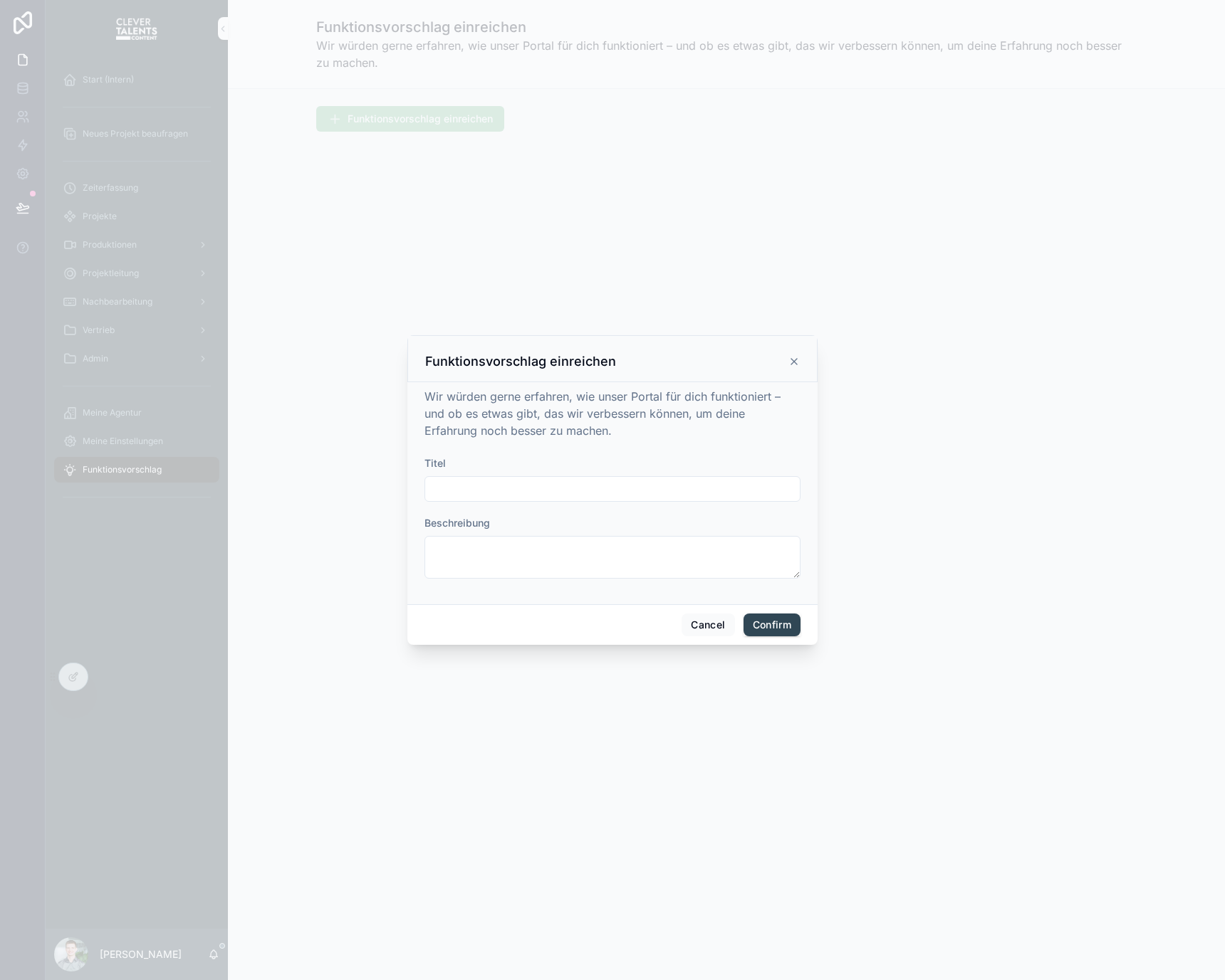
click at [552, 489] on input "text" at bounding box center [612, 489] width 374 height 20
click at [581, 546] on textarea at bounding box center [612, 557] width 376 height 42
click at [589, 478] on div at bounding box center [612, 489] width 376 height 26
click at [752, 623] on button "Confirm" at bounding box center [772, 625] width 57 height 23
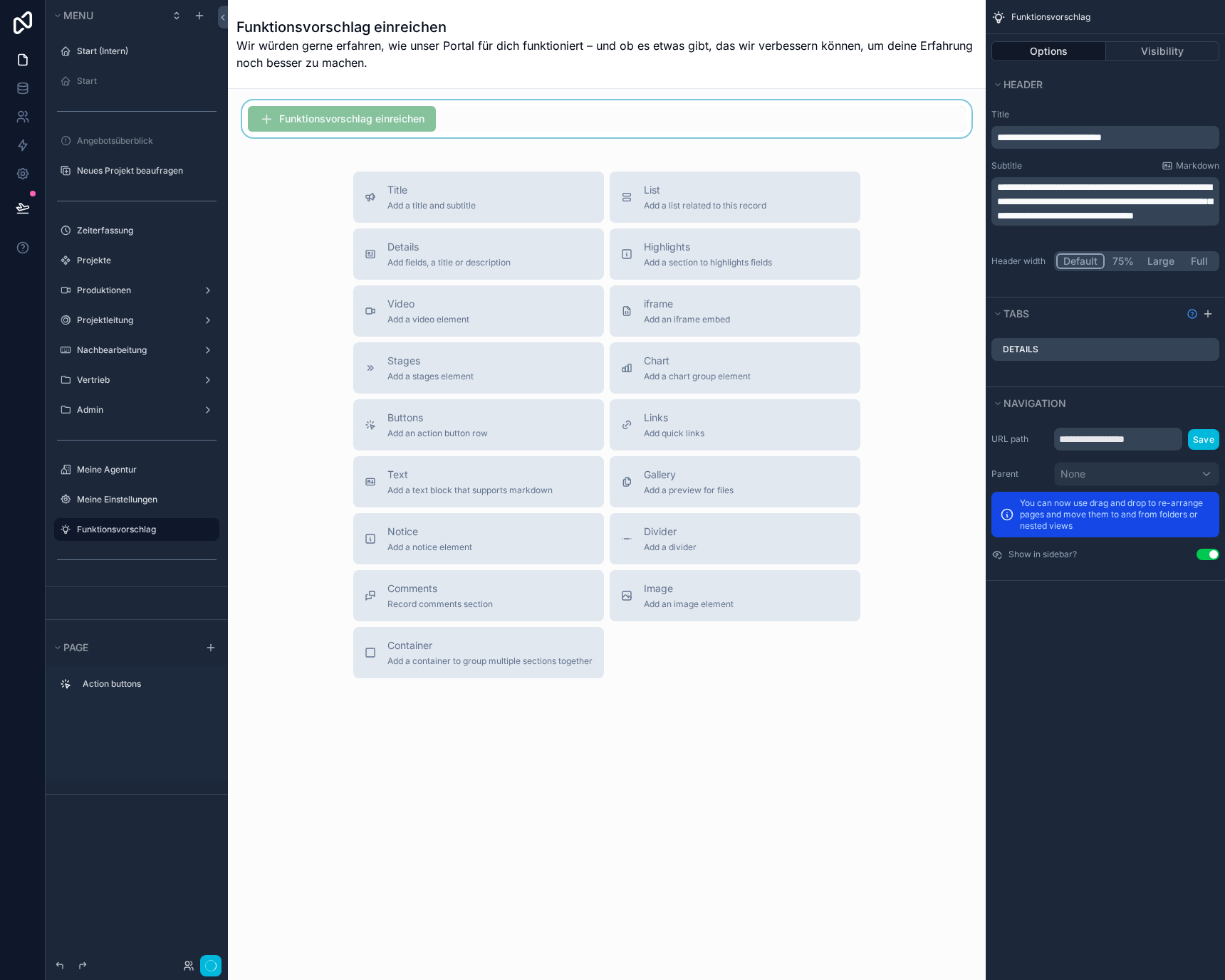
click at [407, 127] on div "scrollable content" at bounding box center [607, 119] width 735 height 37
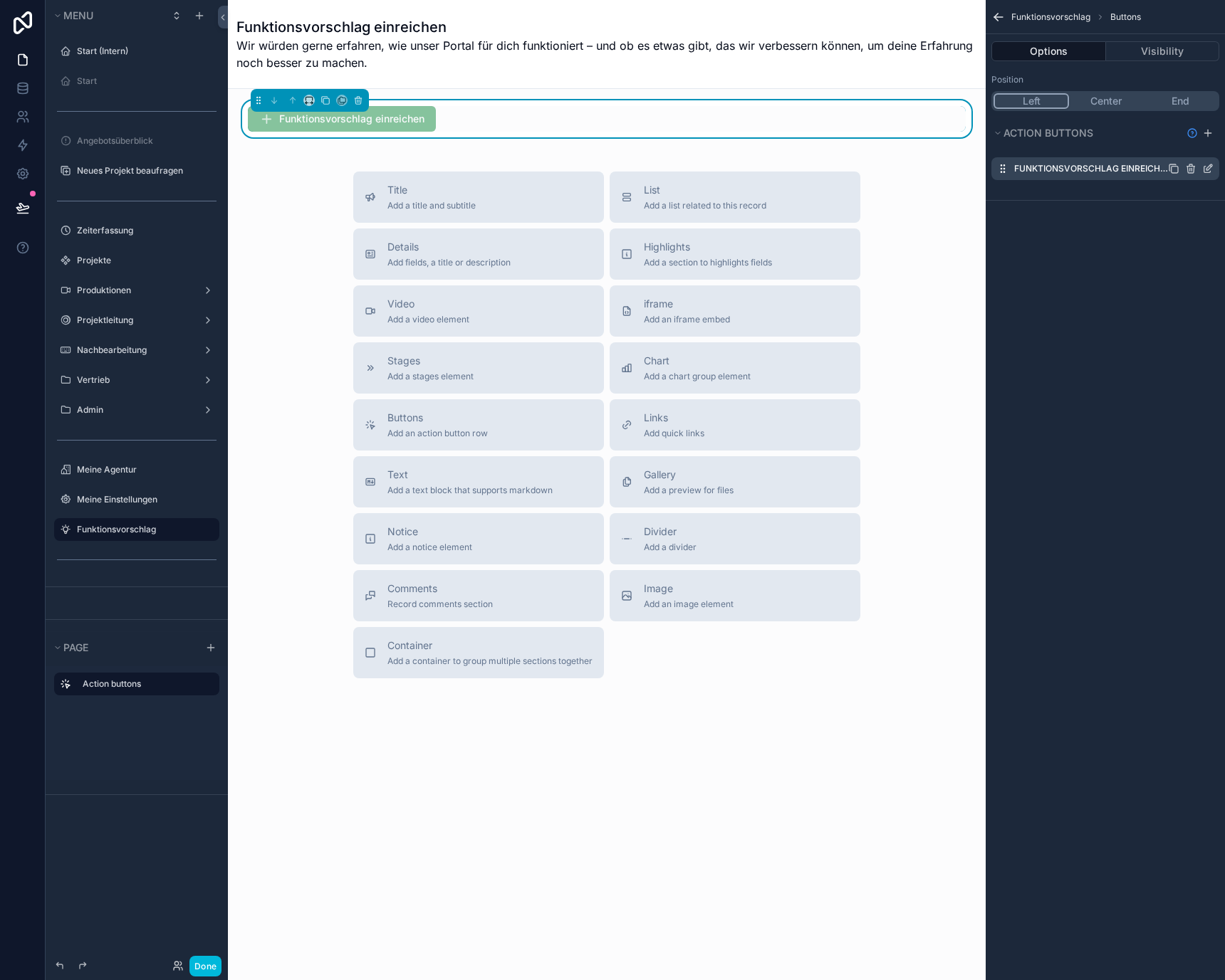
click at [1205, 168] on icon "scrollable content" at bounding box center [1208, 169] width 12 height 12
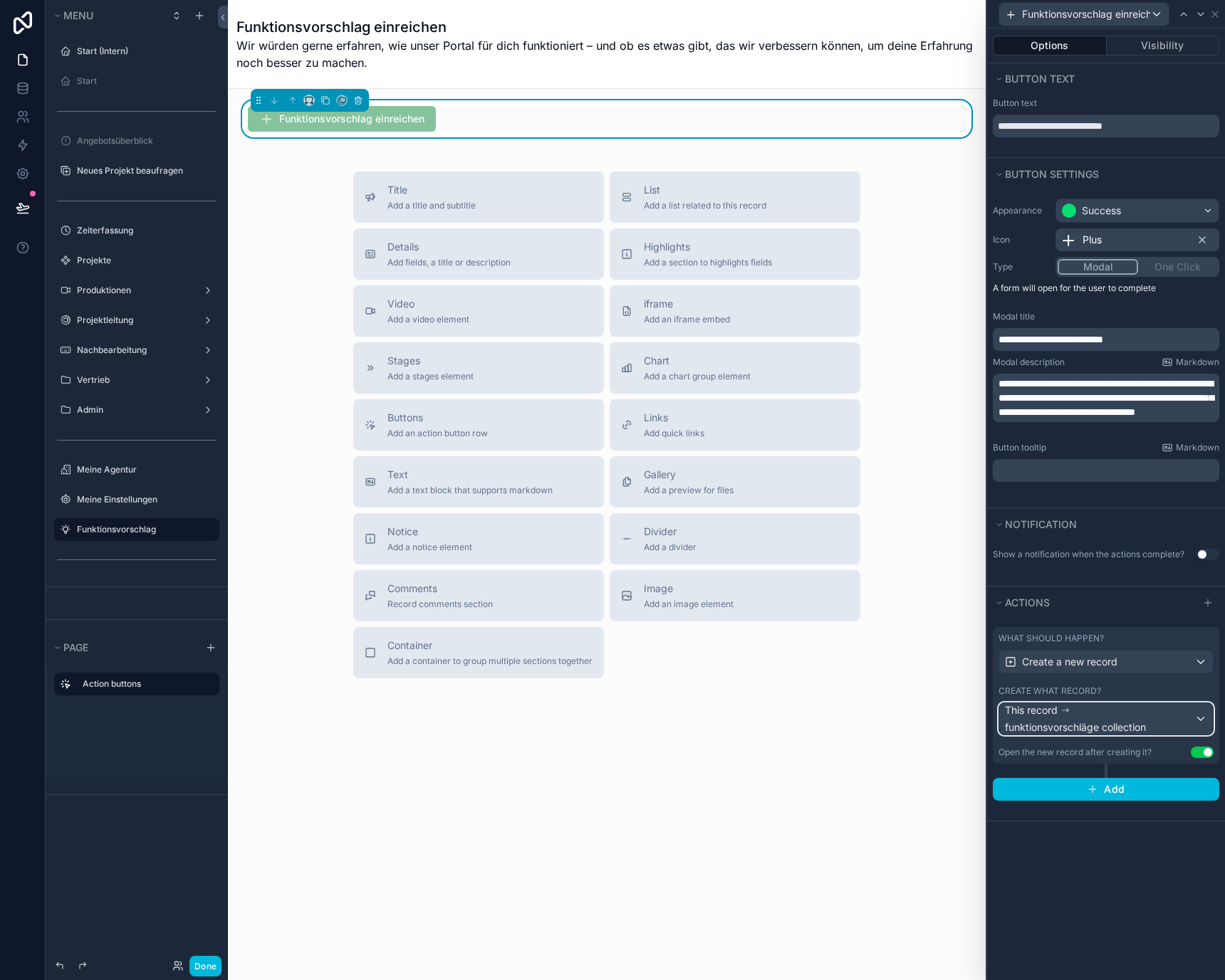
click at [1150, 713] on div "This record funktionsvorschläge collection" at bounding box center [1099, 719] width 190 height 31
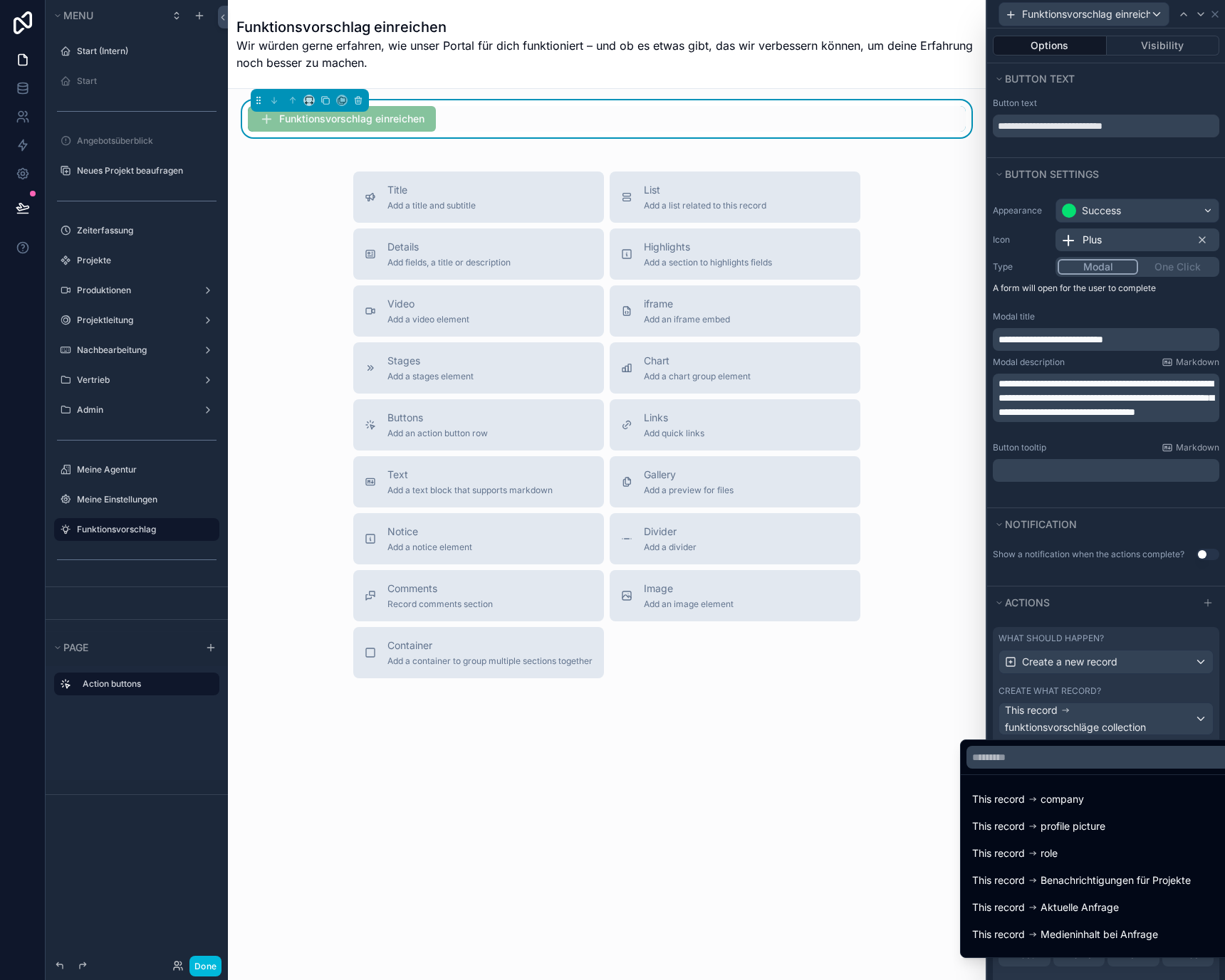
click at [1150, 713] on div at bounding box center [1106, 490] width 238 height 980
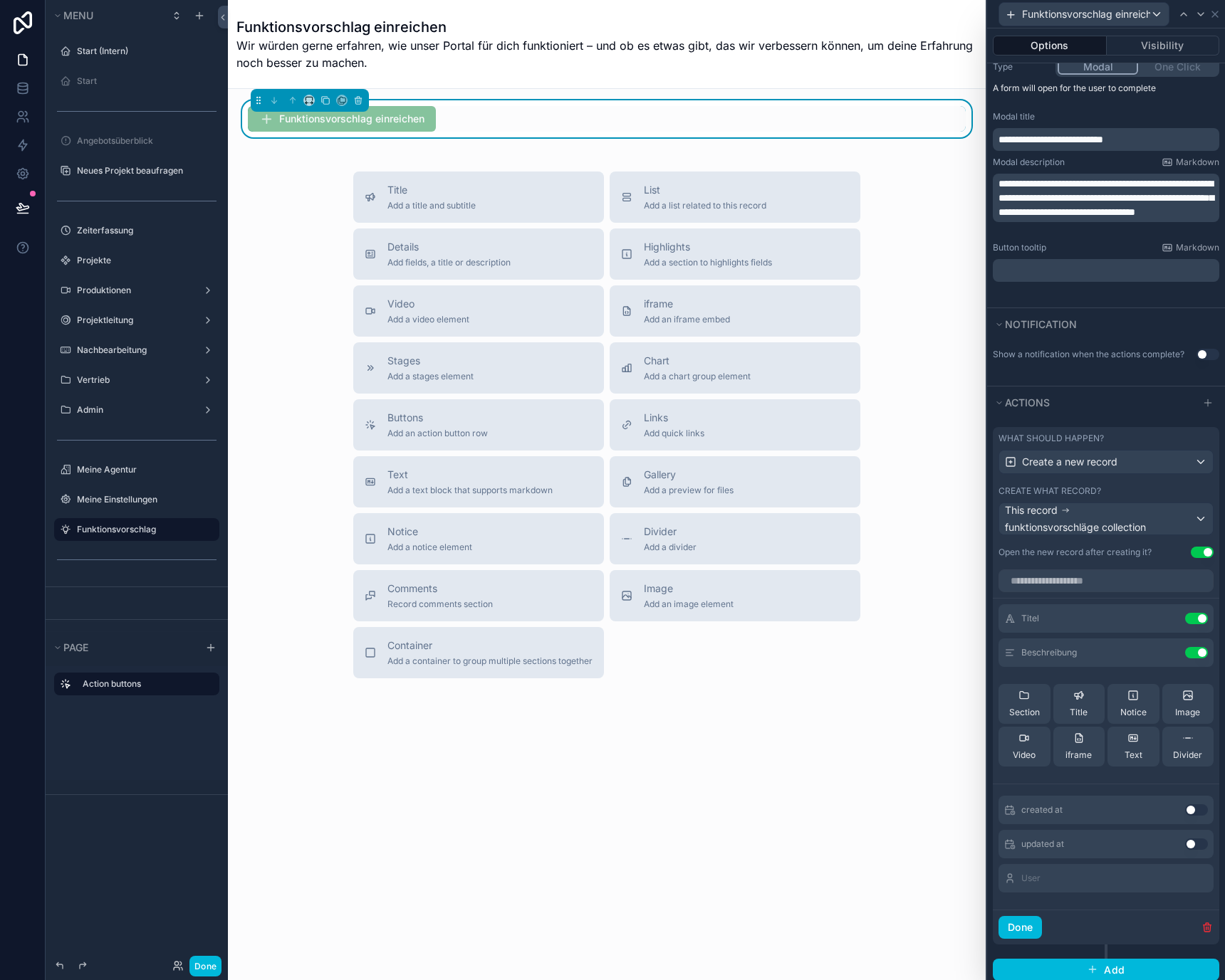
scroll to position [221, 0]
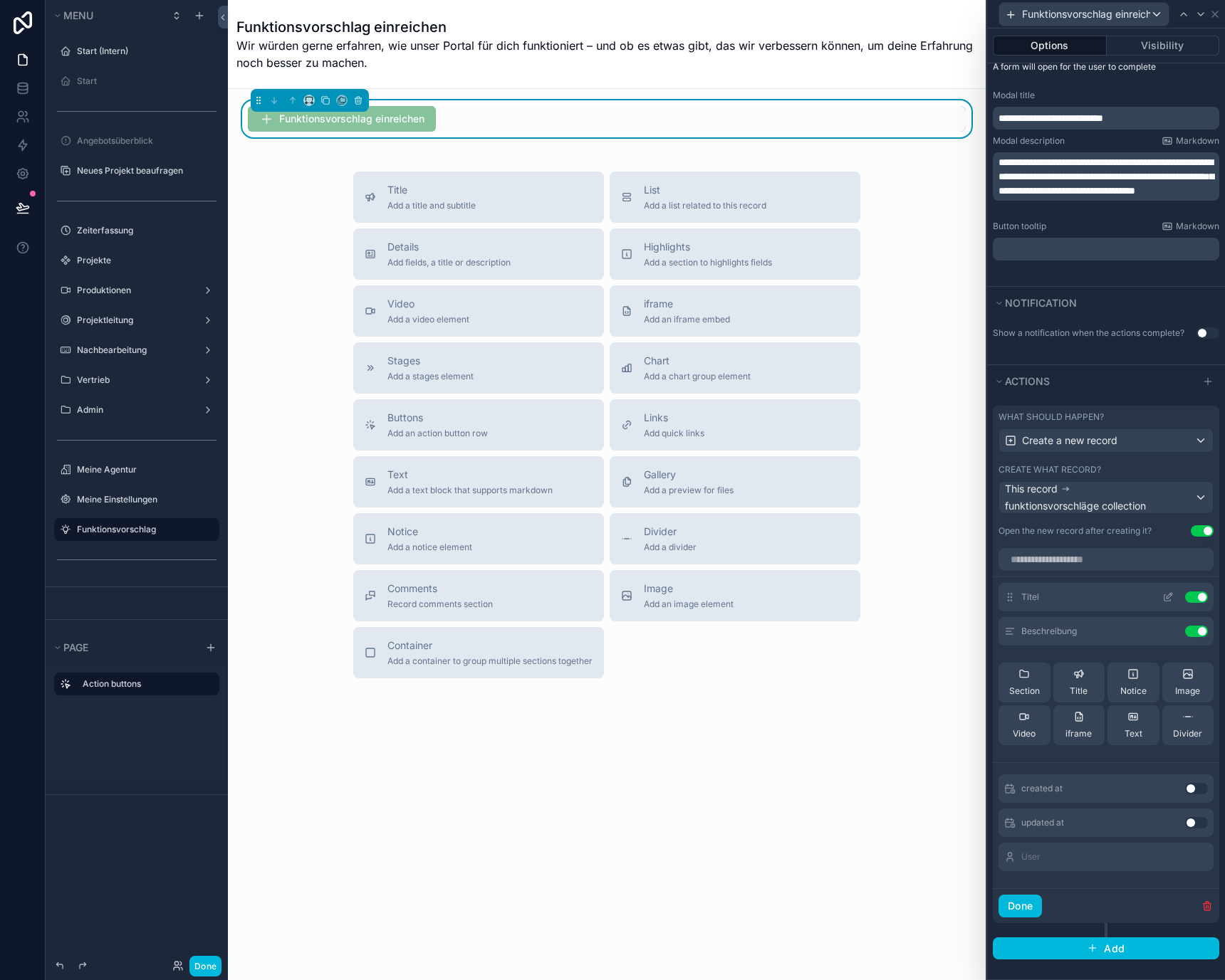
click at [1162, 602] on icon at bounding box center [1168, 598] width 12 height 12
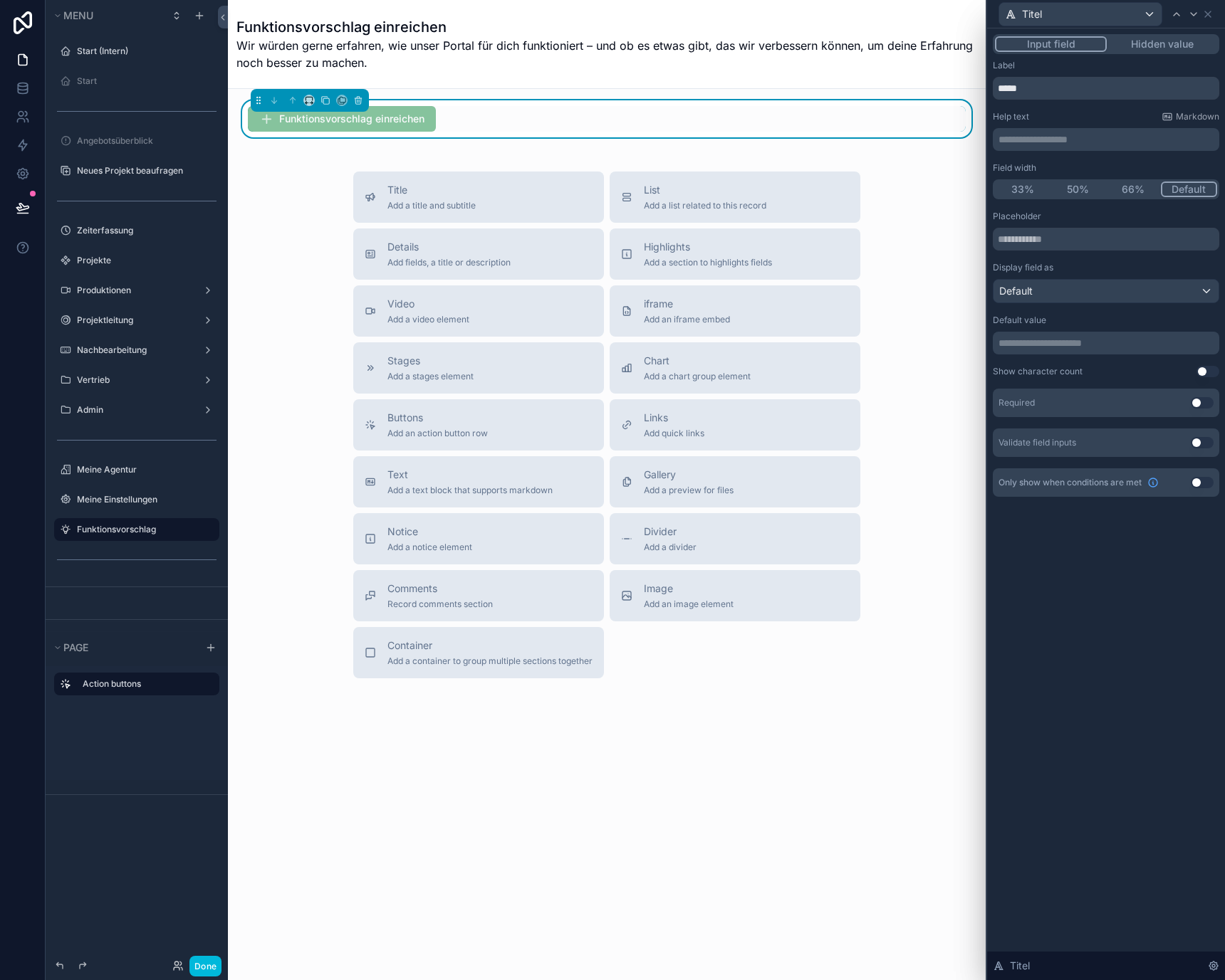
click at [1077, 75] on div "Label *****" at bounding box center [1106, 80] width 226 height 40
click at [1077, 86] on input "*****" at bounding box center [1106, 88] width 226 height 23
click at [1198, 407] on button "Use setting" at bounding box center [1202, 403] width 23 height 12
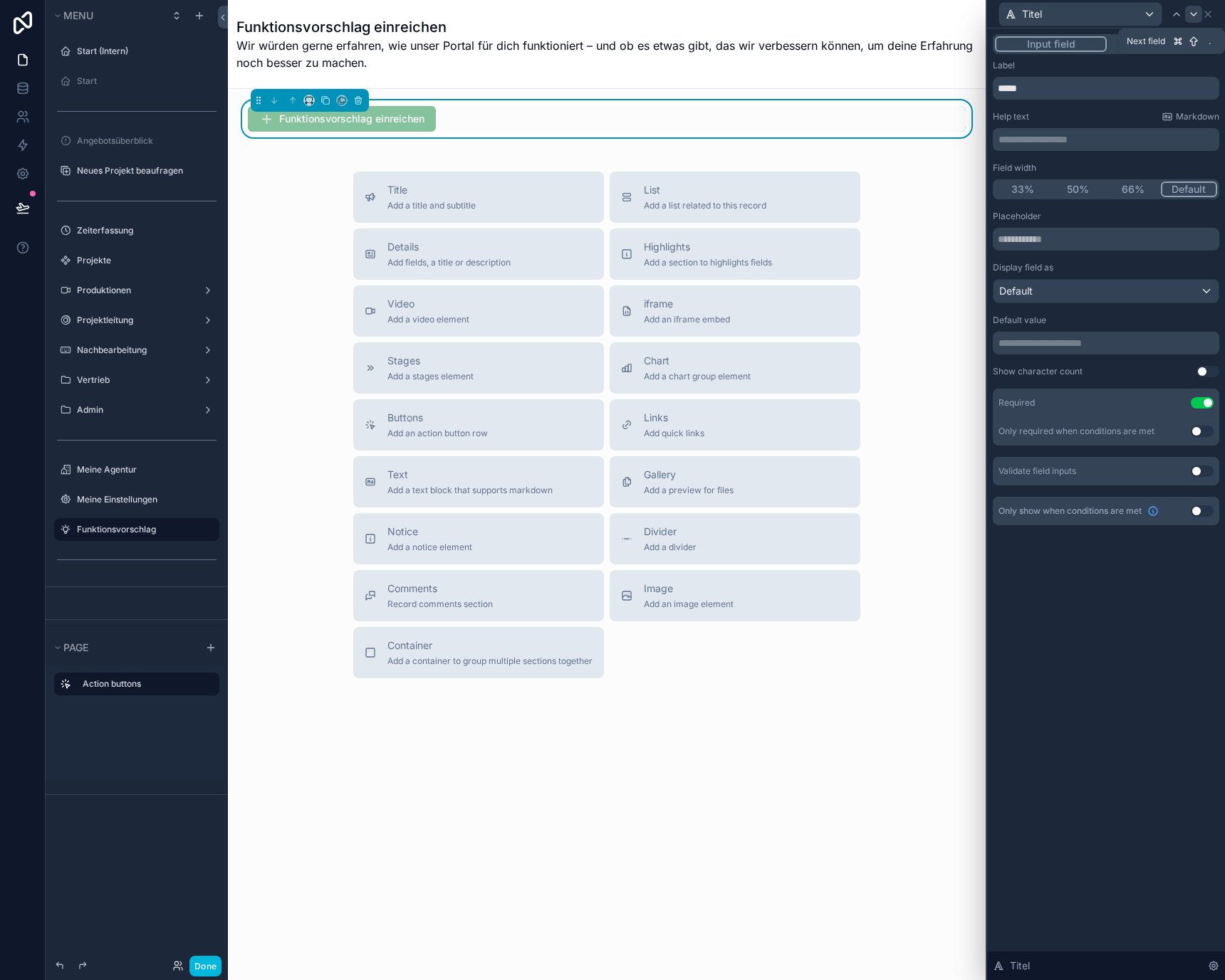
click at [1190, 16] on icon at bounding box center [1193, 15] width 12 height 12
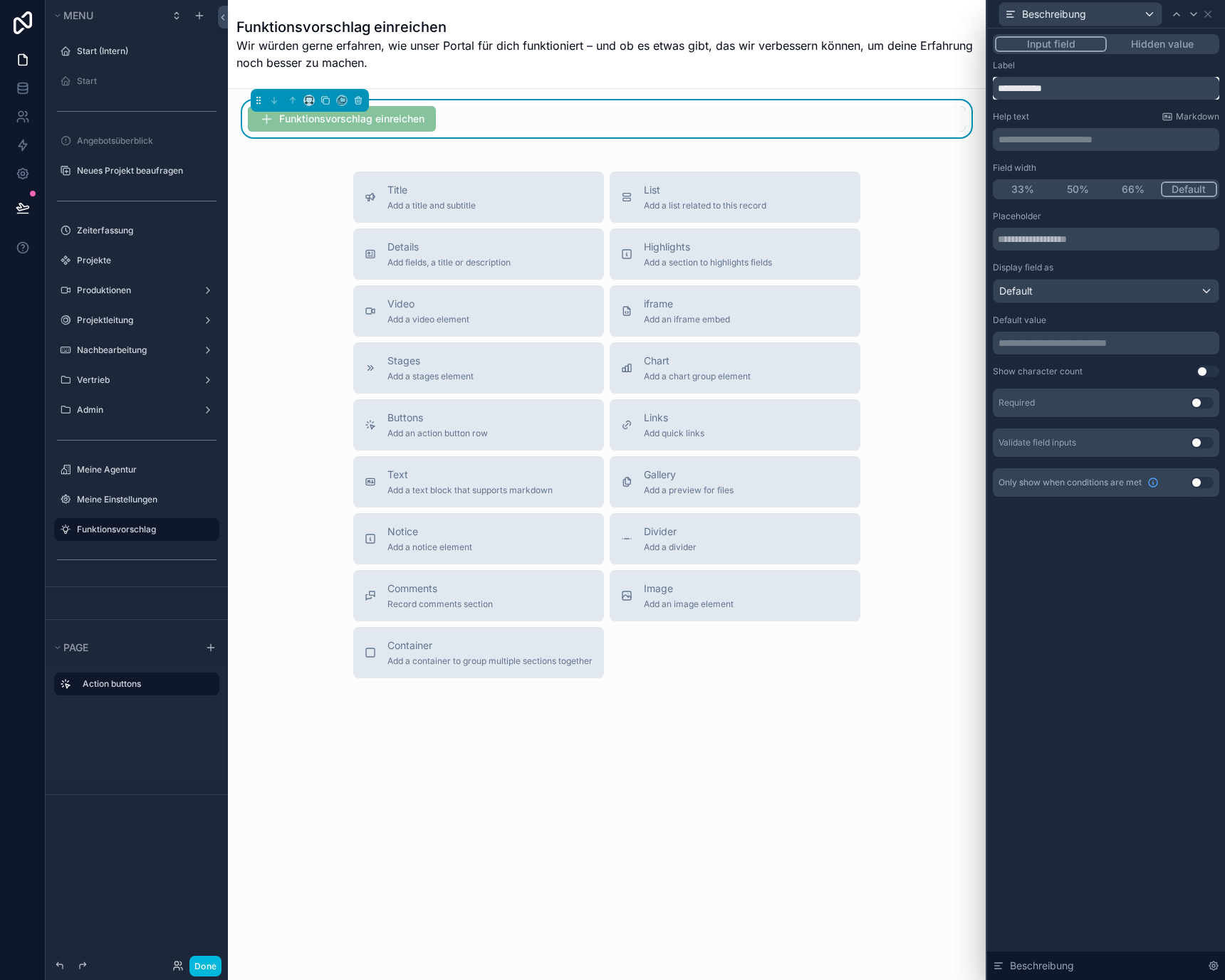
click at [1125, 84] on input "**********" at bounding box center [1106, 88] width 226 height 23
type input "**********"
click at [1088, 151] on div "**********" at bounding box center [1106, 278] width 226 height 437
click at [1086, 141] on p "**********" at bounding box center [1107, 139] width 218 height 14
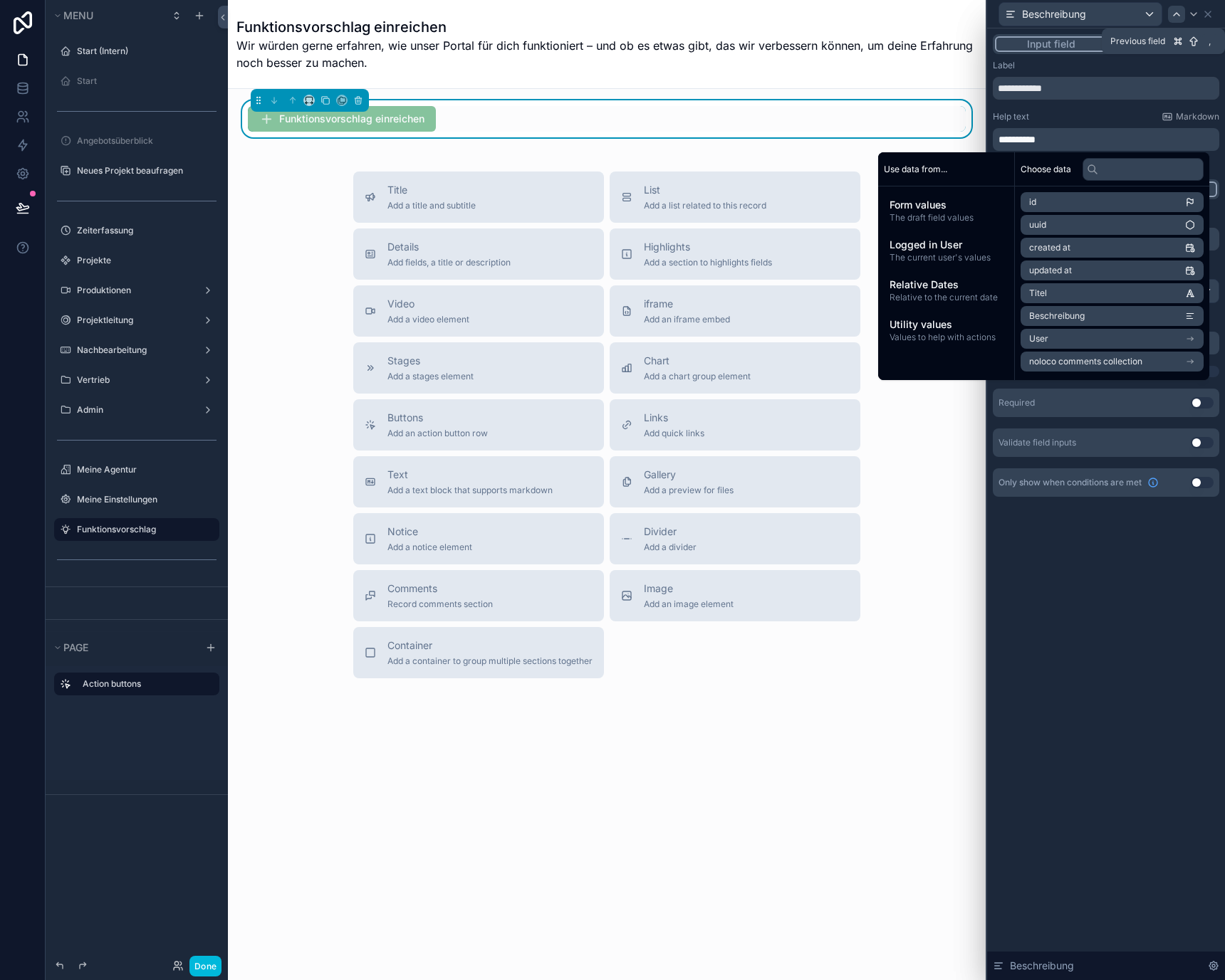
click at [1168, 9] on div at bounding box center [1176, 14] width 17 height 17
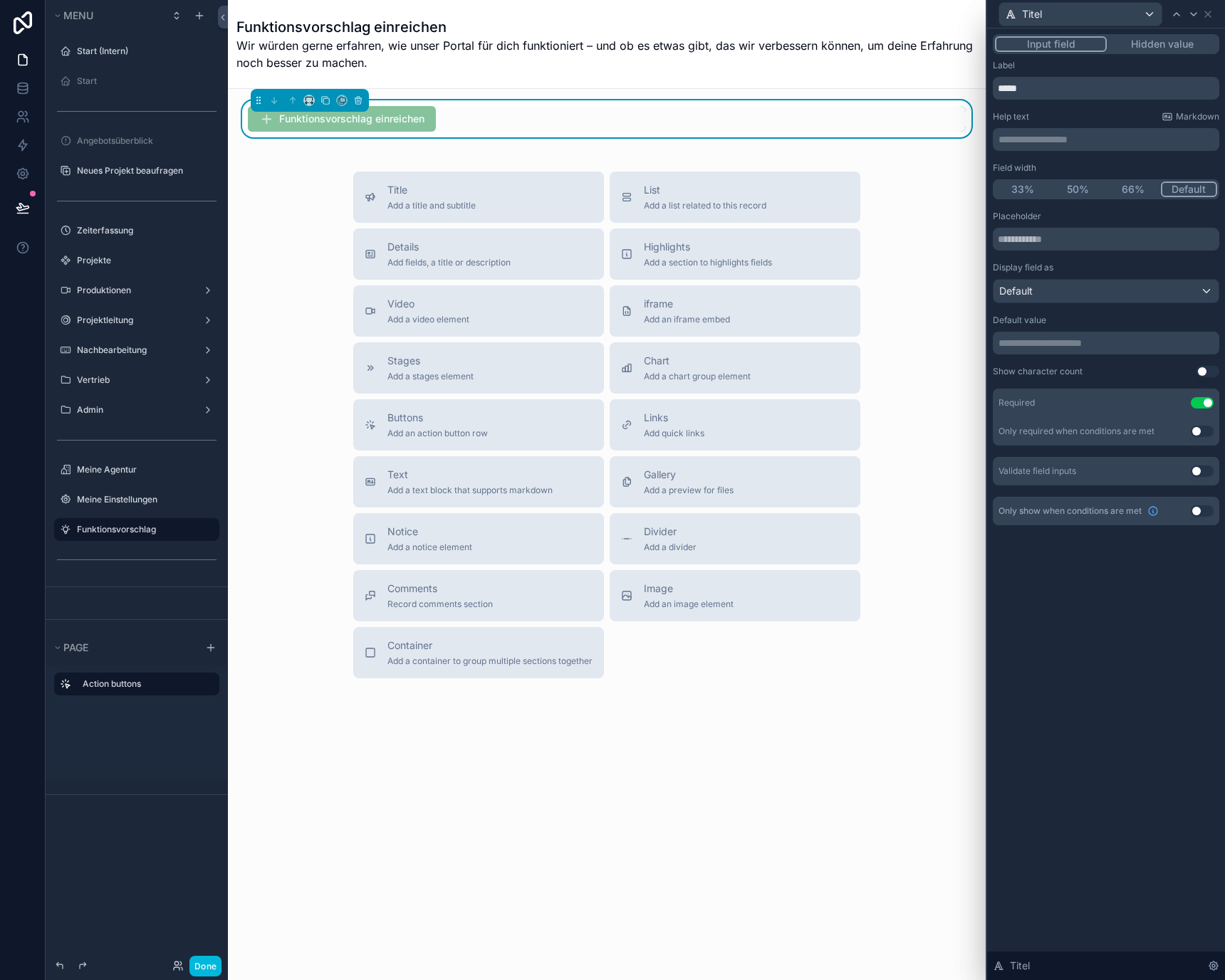
click at [1109, 149] on div "**********" at bounding box center [1106, 139] width 226 height 23
click at [1106, 143] on p "**********" at bounding box center [1107, 139] width 218 height 14
paste div "scrollable content"
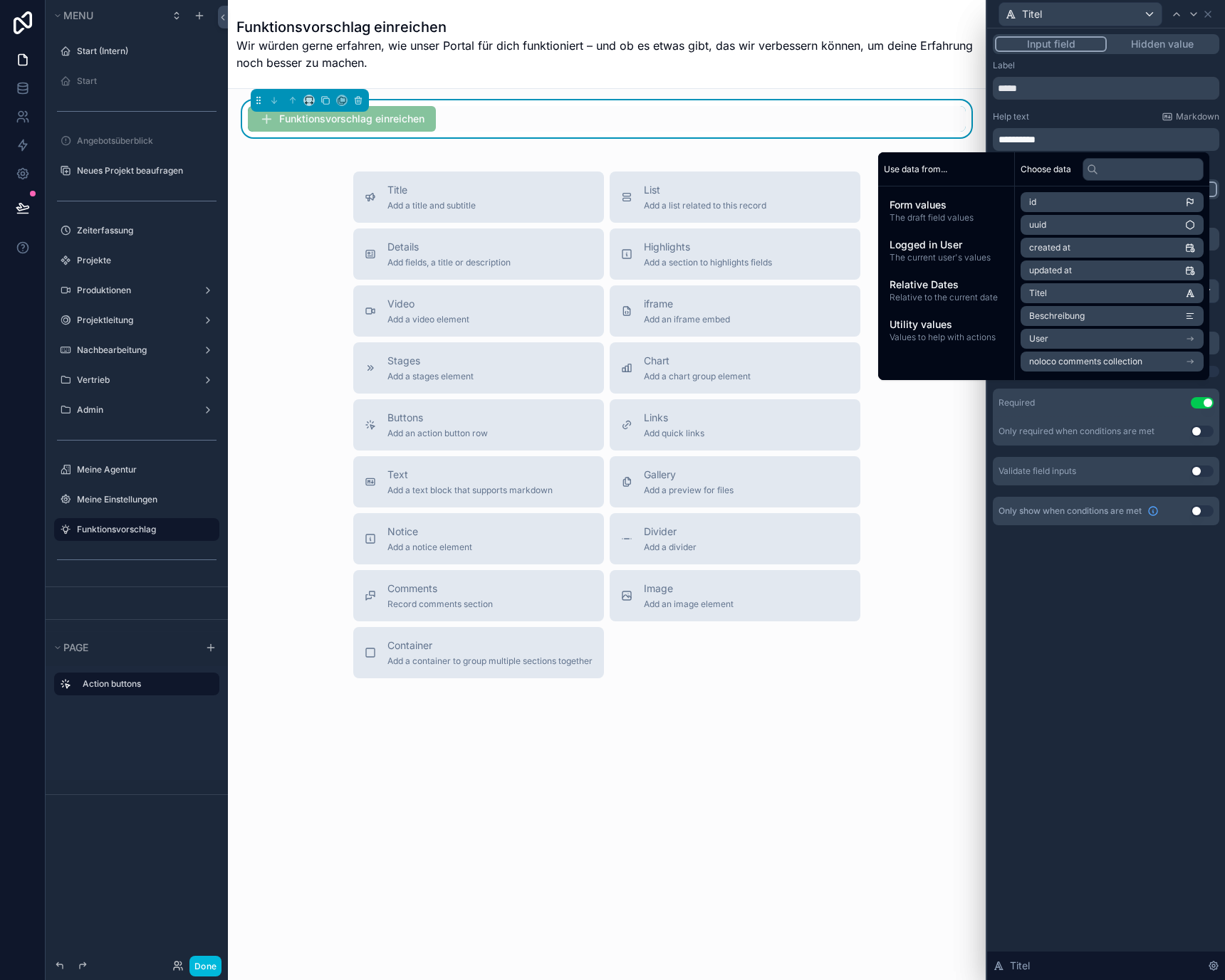
click at [1024, 140] on span "**********" at bounding box center [1017, 140] width 37 height 10
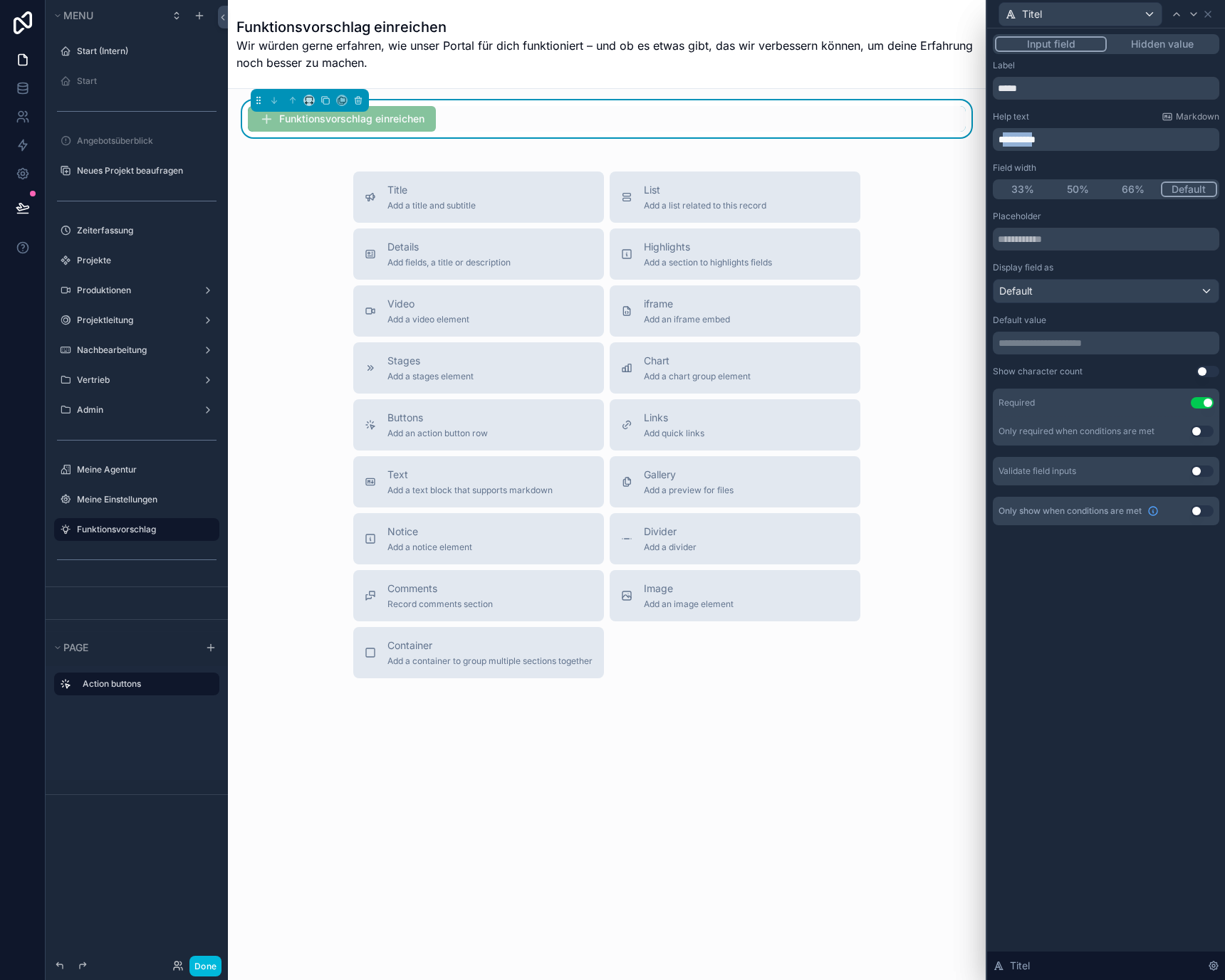
click at [1024, 140] on span "**********" at bounding box center [1017, 140] width 37 height 10
click at [1021, 116] on label "Help text" at bounding box center [1011, 117] width 37 height 12
click at [1192, 15] on icon at bounding box center [1193, 15] width 12 height 12
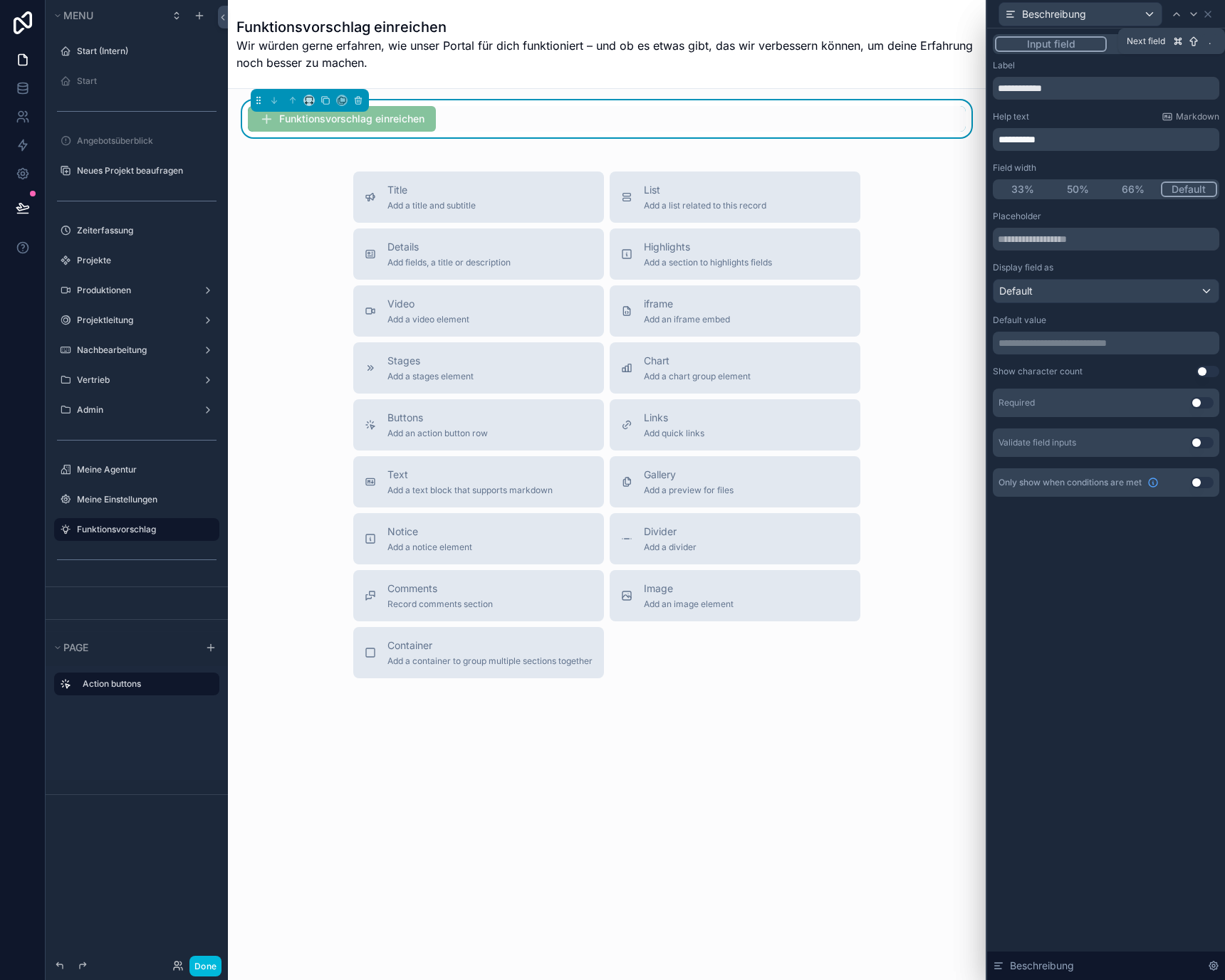
click at [1192, 15] on icon at bounding box center [1193, 15] width 12 height 12
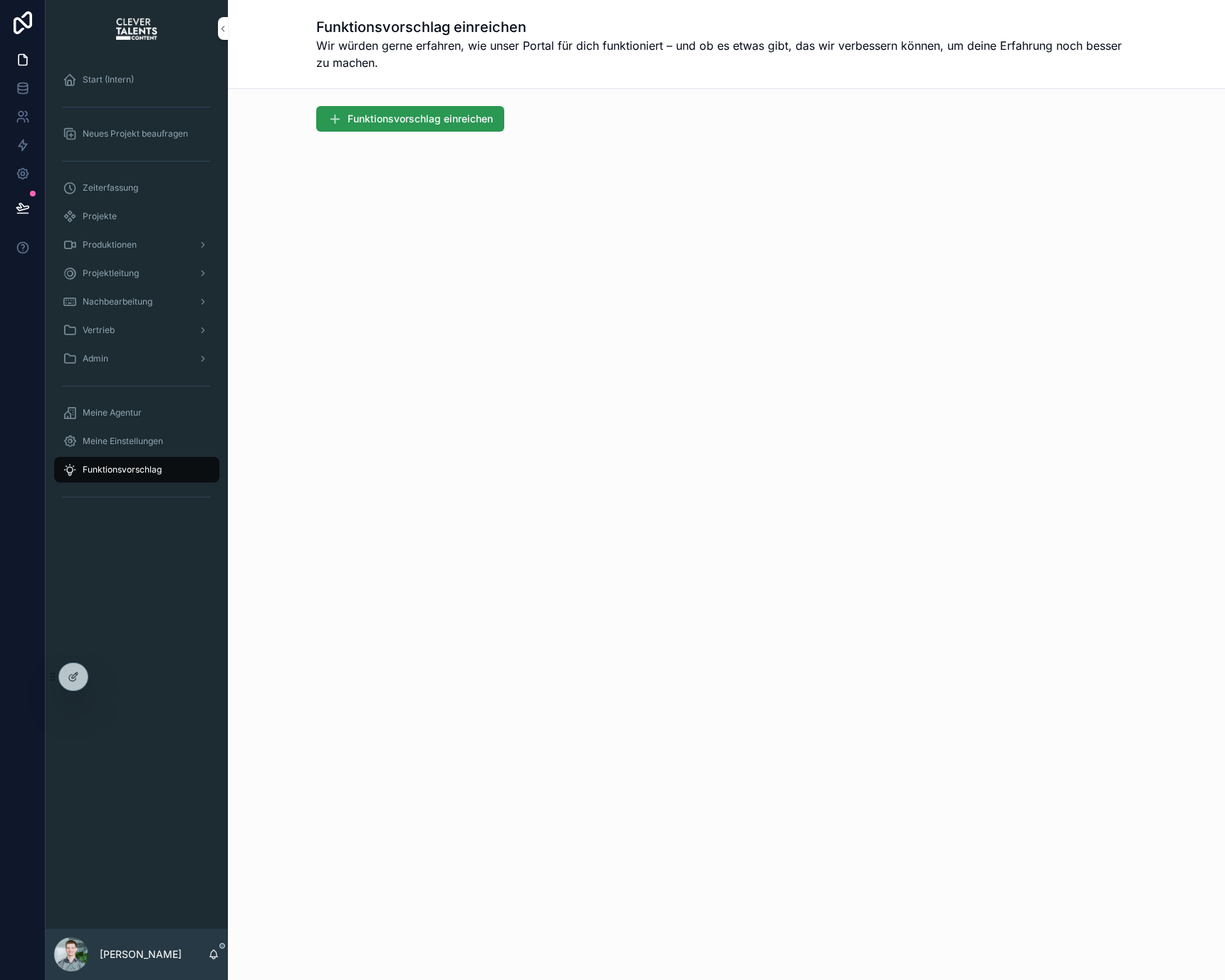
click at [380, 127] on button "Funktionsvorschlag einreichen" at bounding box center [410, 119] width 188 height 26
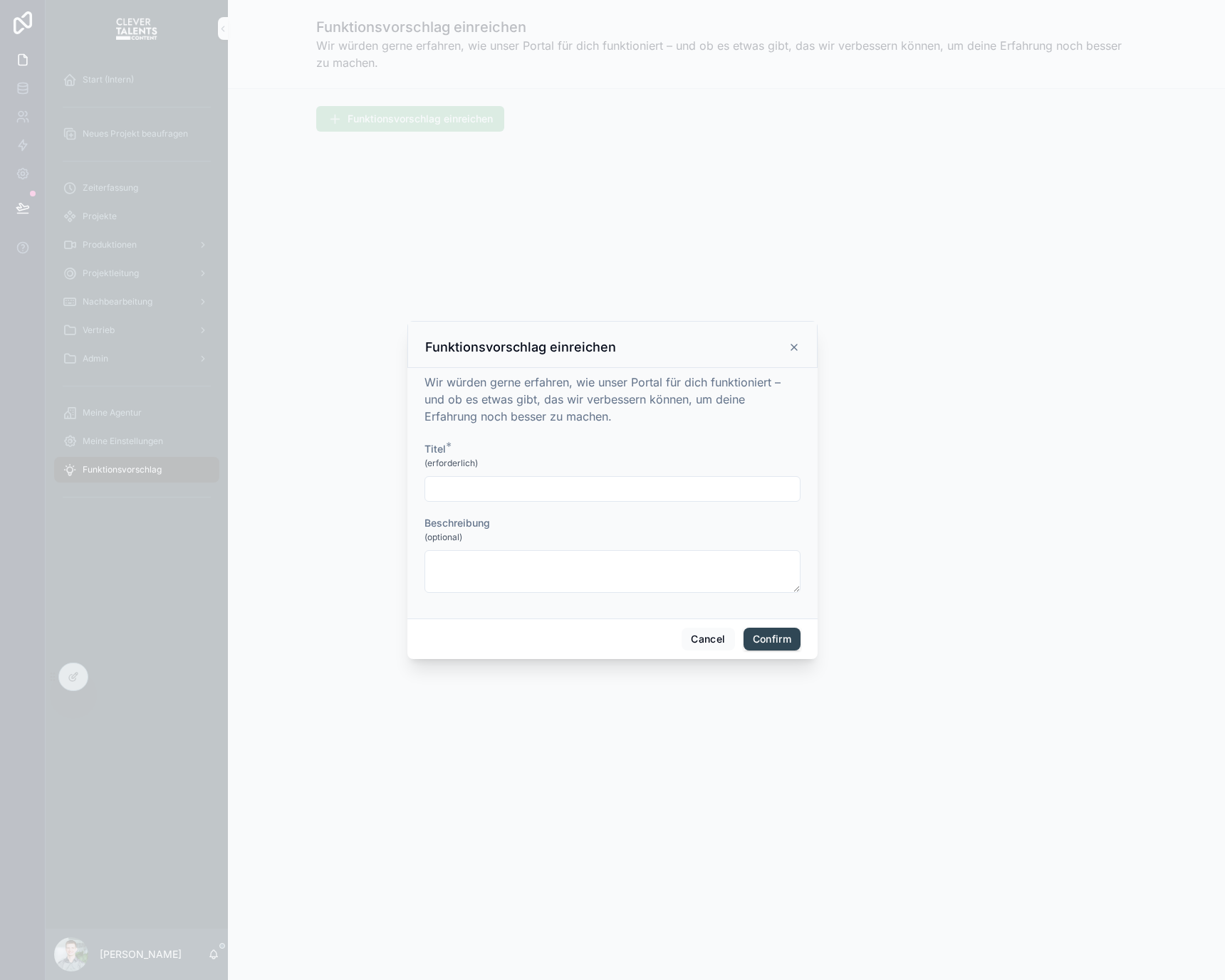
click at [528, 478] on div at bounding box center [612, 489] width 376 height 26
click at [534, 568] on textarea at bounding box center [612, 571] width 376 height 42
click at [534, 489] on input "text" at bounding box center [612, 489] width 374 height 20
click at [539, 559] on textarea at bounding box center [612, 571] width 376 height 42
click at [722, 639] on button "Cancel" at bounding box center [708, 639] width 53 height 23
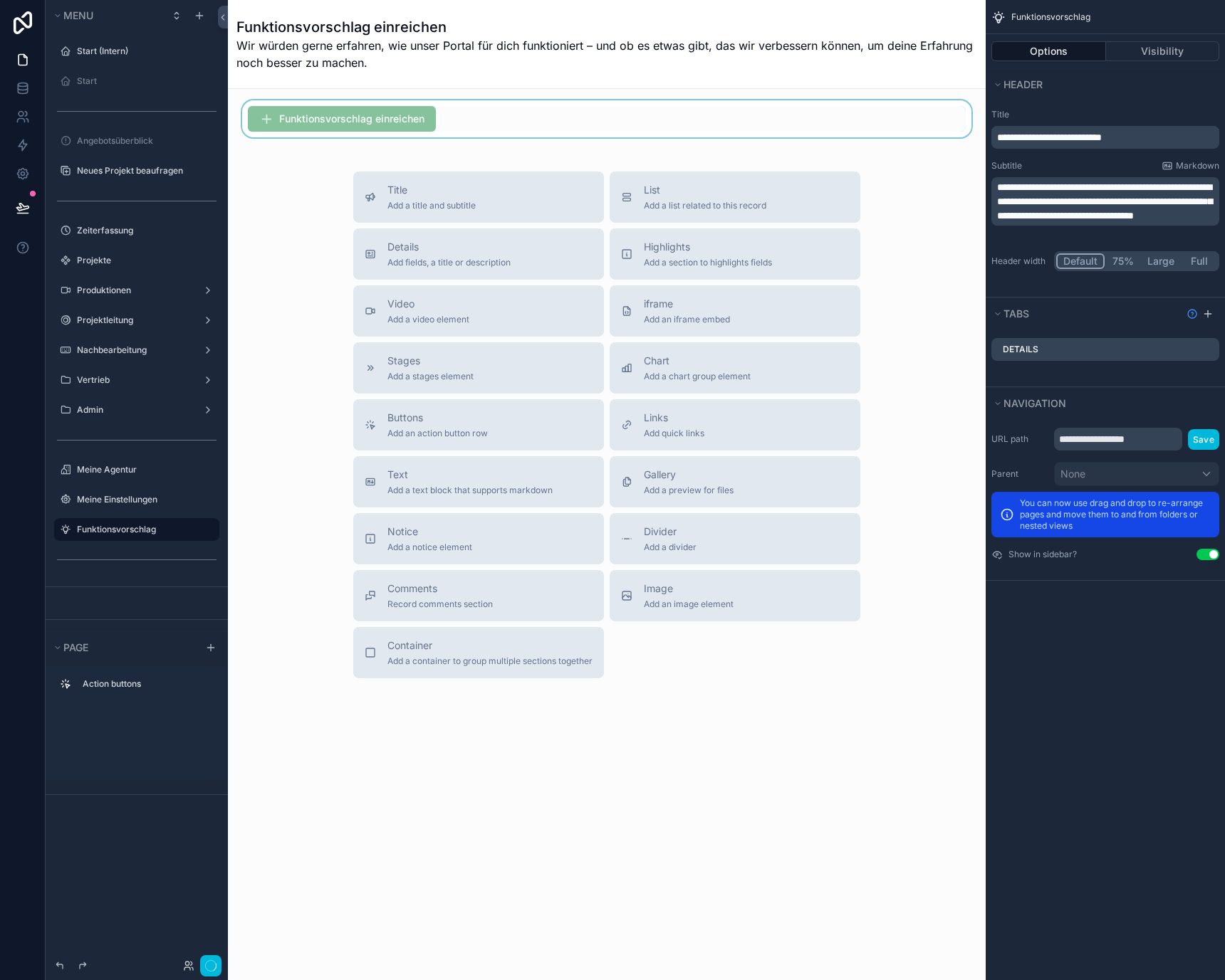
click at [558, 121] on div "scrollable content" at bounding box center [607, 119] width 735 height 37
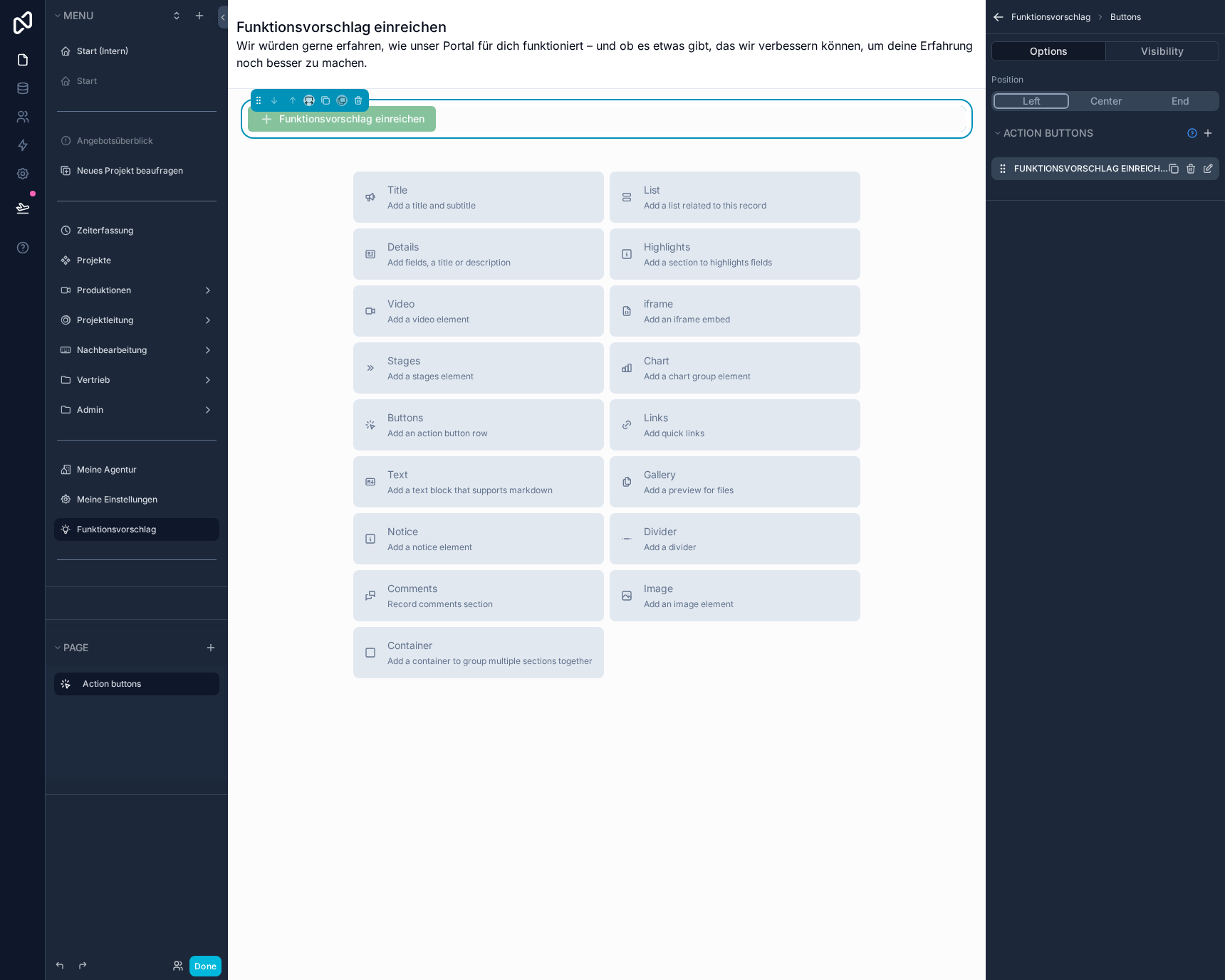
click at [1204, 168] on icon "scrollable content" at bounding box center [1207, 169] width 7 height 7
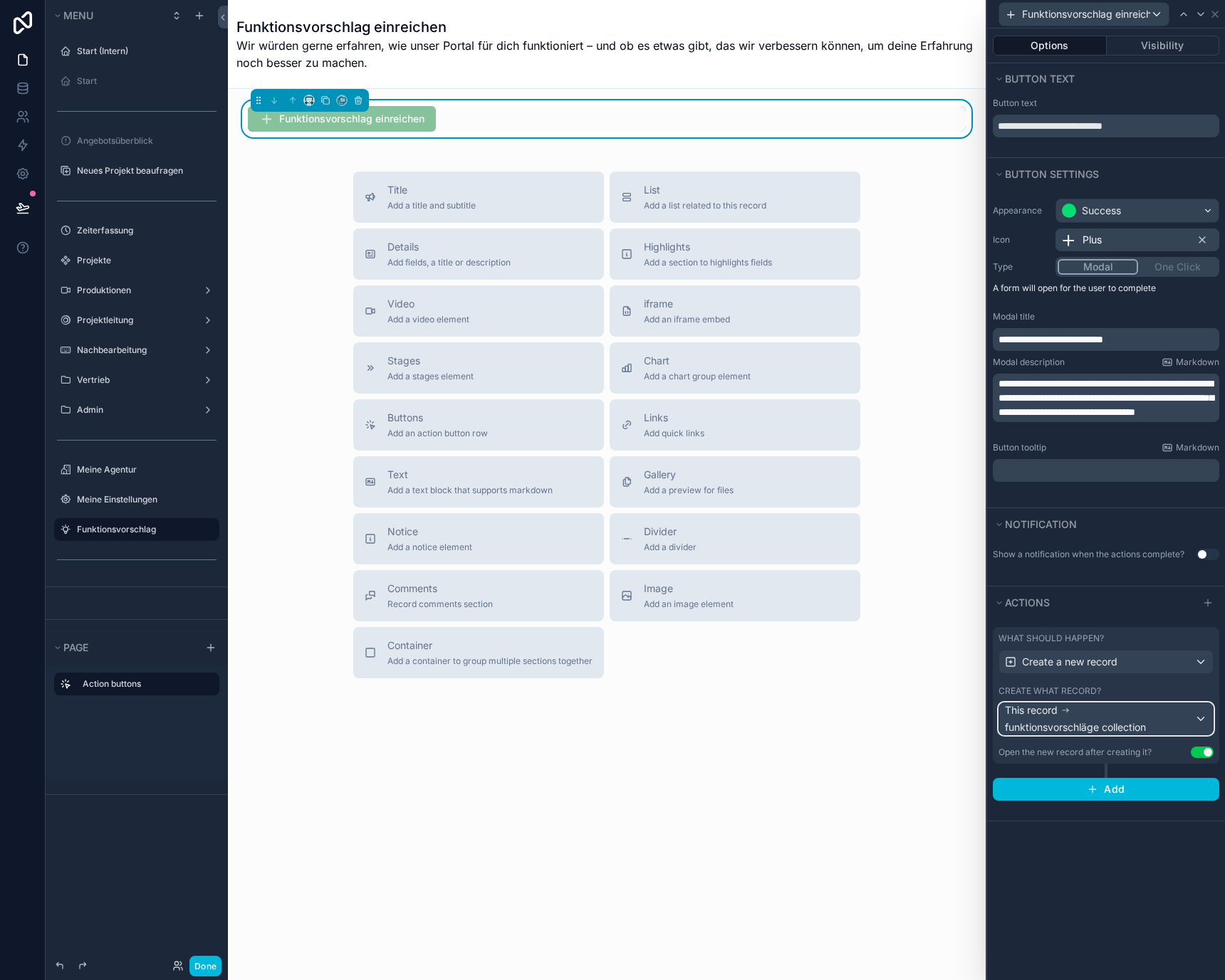
click at [1121, 732] on span "funktionsvorschläge collection" at bounding box center [1075, 727] width 141 height 14
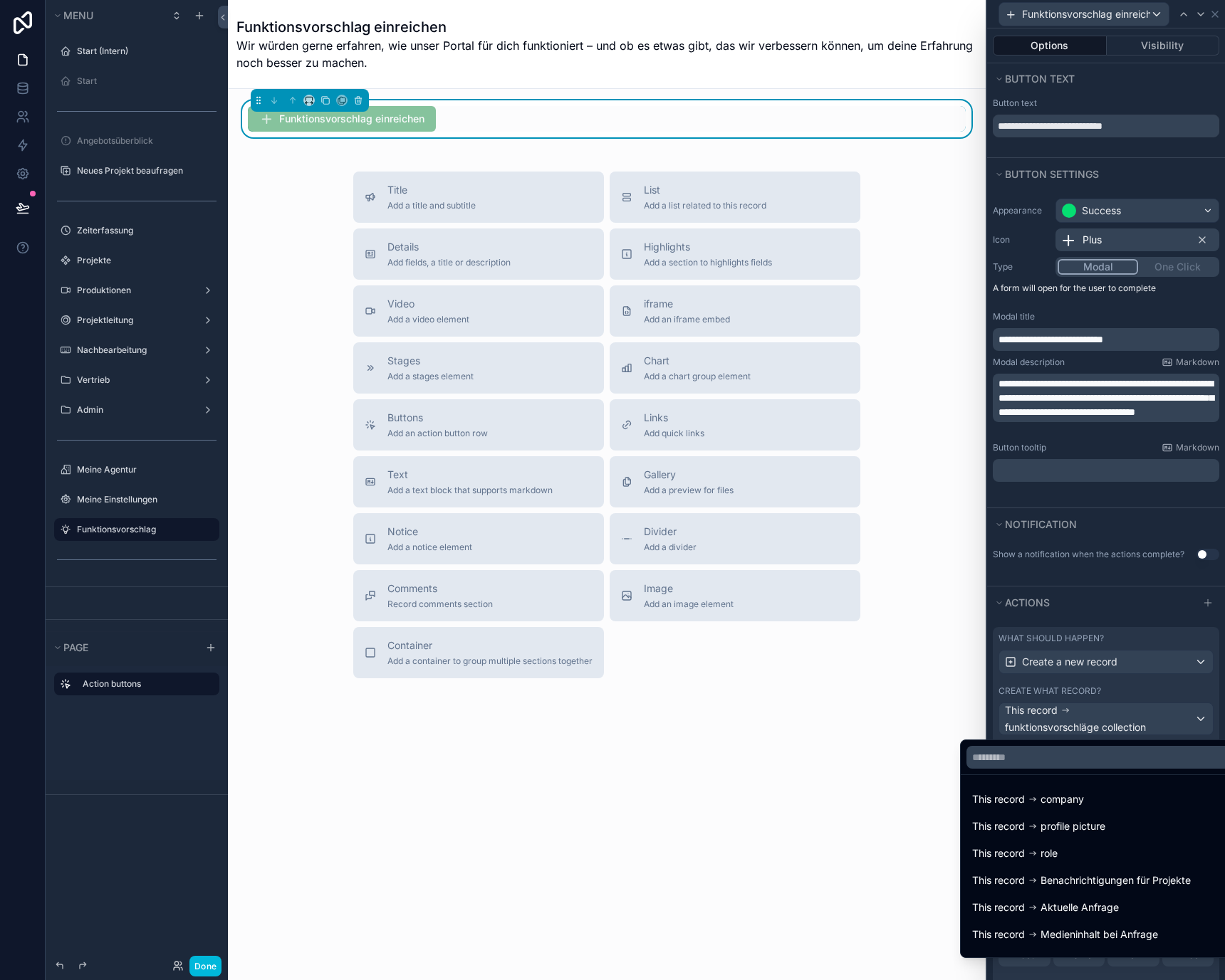
click at [1121, 732] on div at bounding box center [1106, 490] width 238 height 980
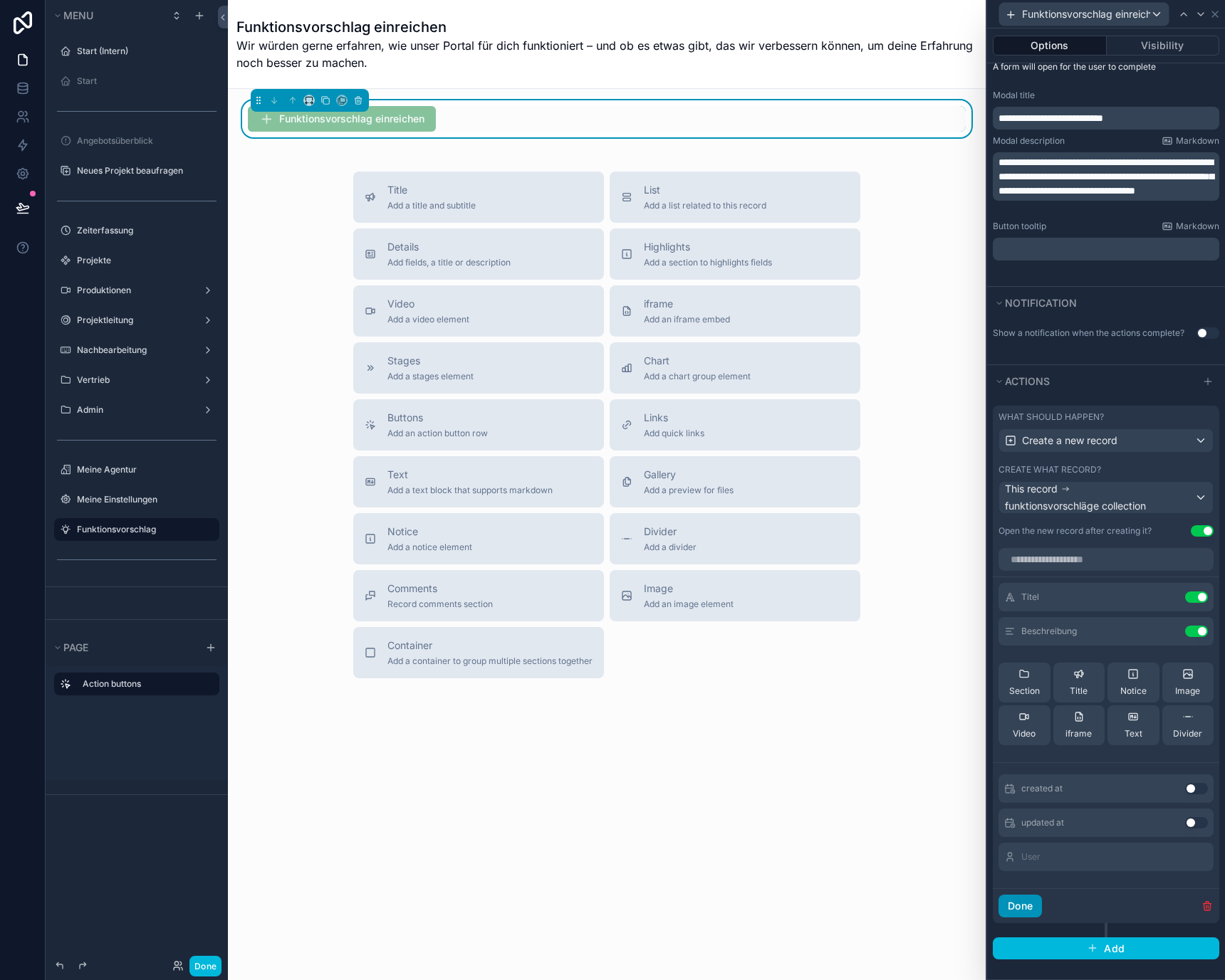
click at [1024, 897] on button "Done" at bounding box center [1020, 906] width 43 height 23
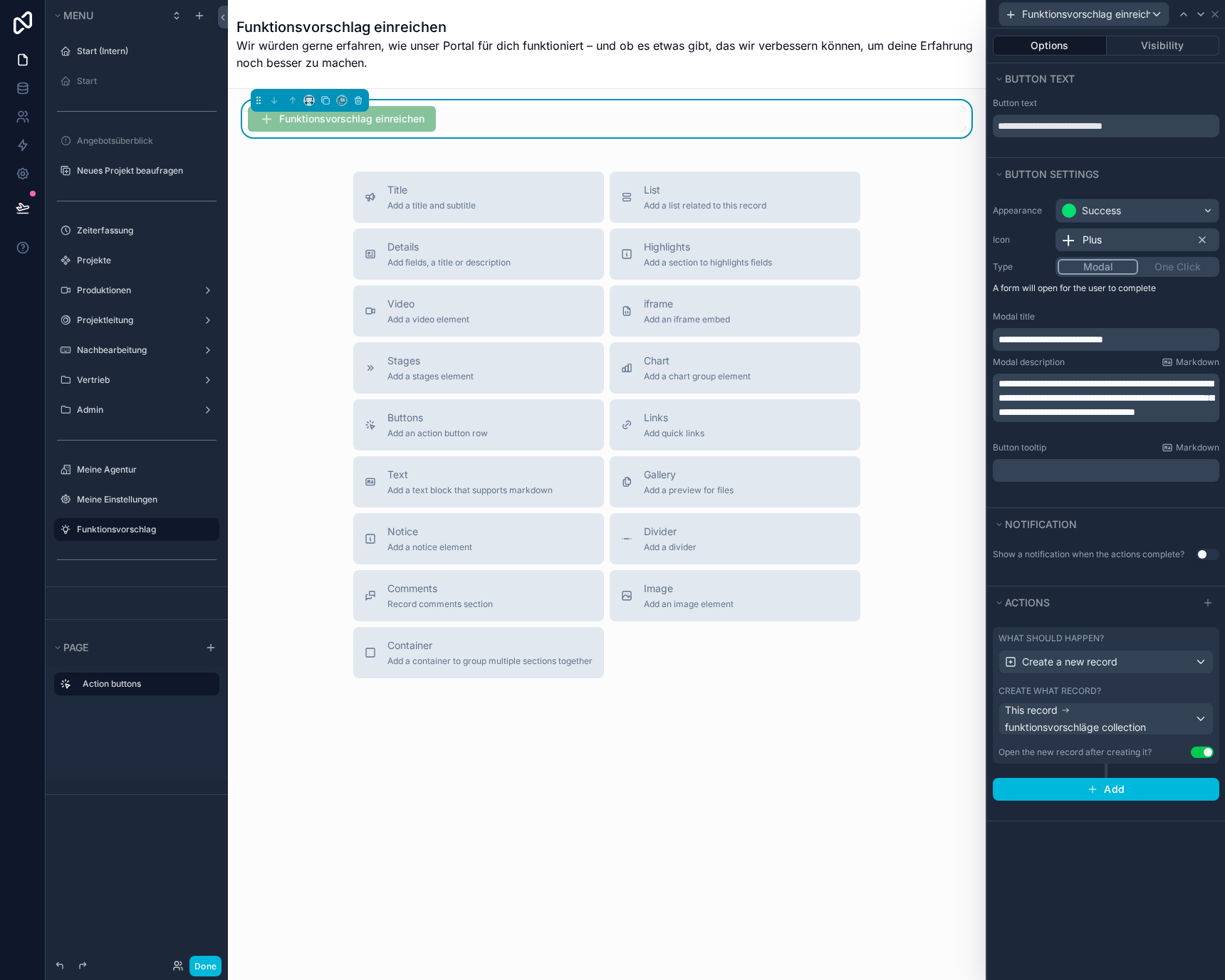
scroll to position [0, 0]
click at [1216, 553] on button "Use setting" at bounding box center [1207, 554] width 23 height 12
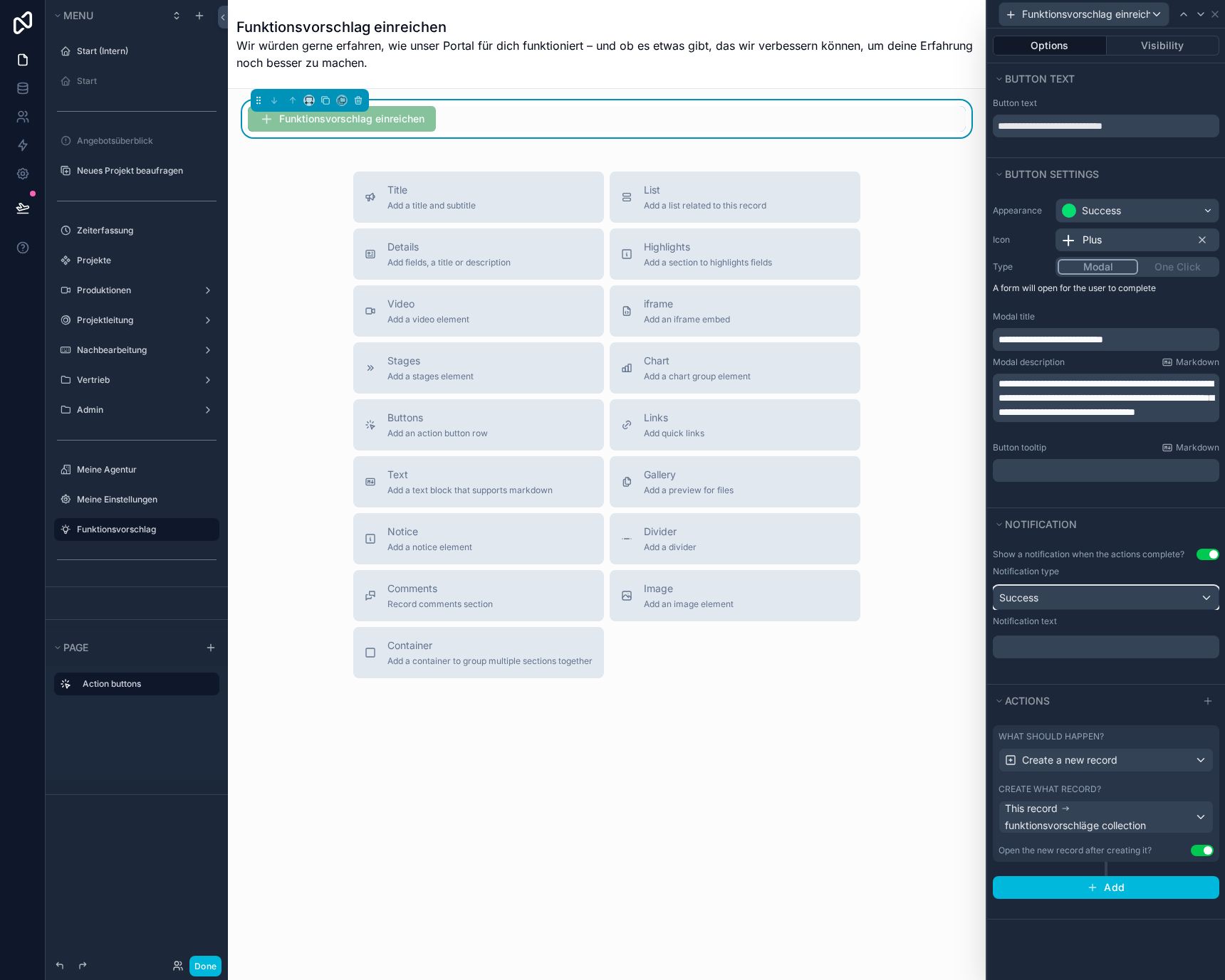
click at [1125, 603] on div "Success" at bounding box center [1106, 598] width 225 height 23
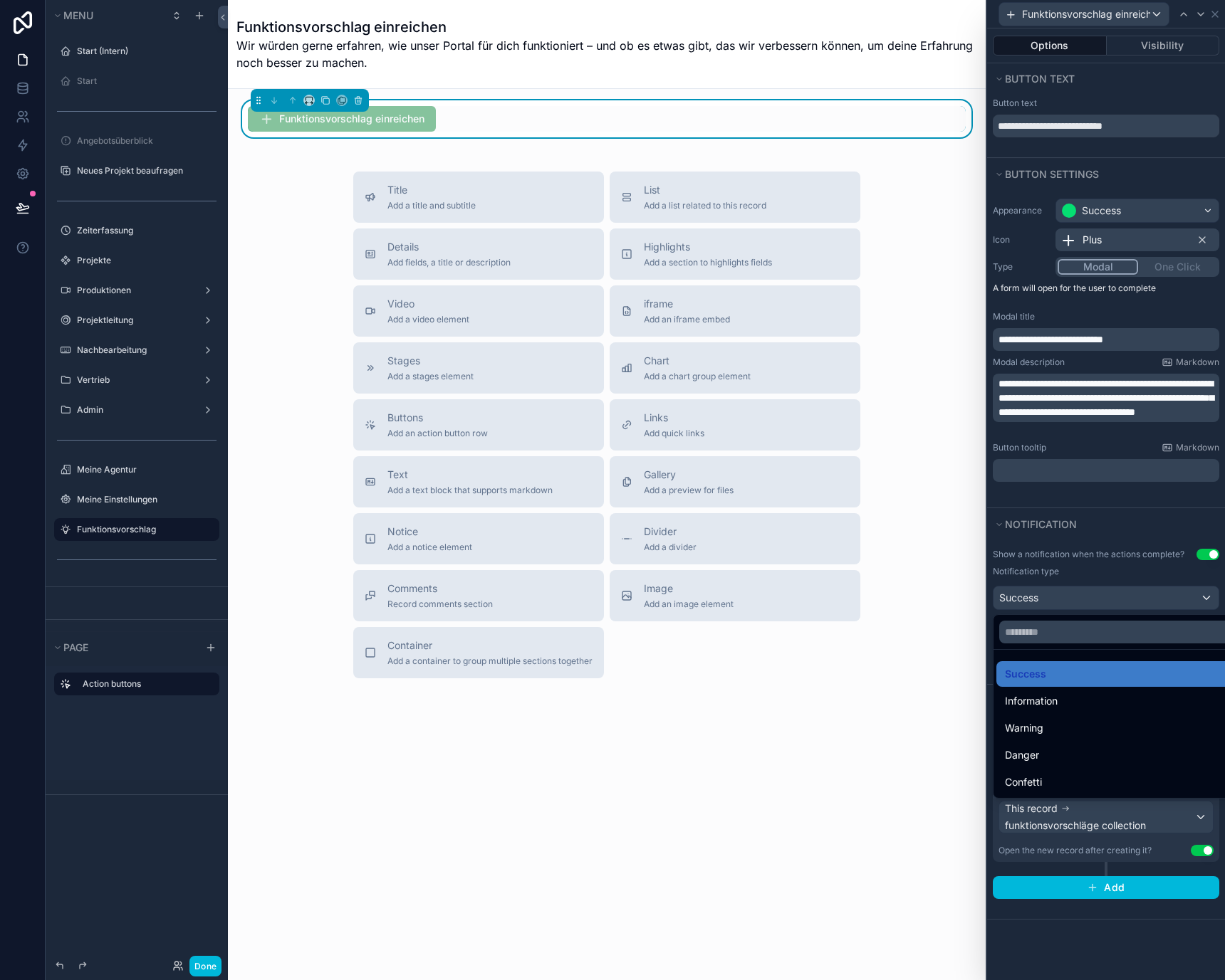
click at [1090, 678] on div "Success" at bounding box center [1122, 674] width 235 height 17
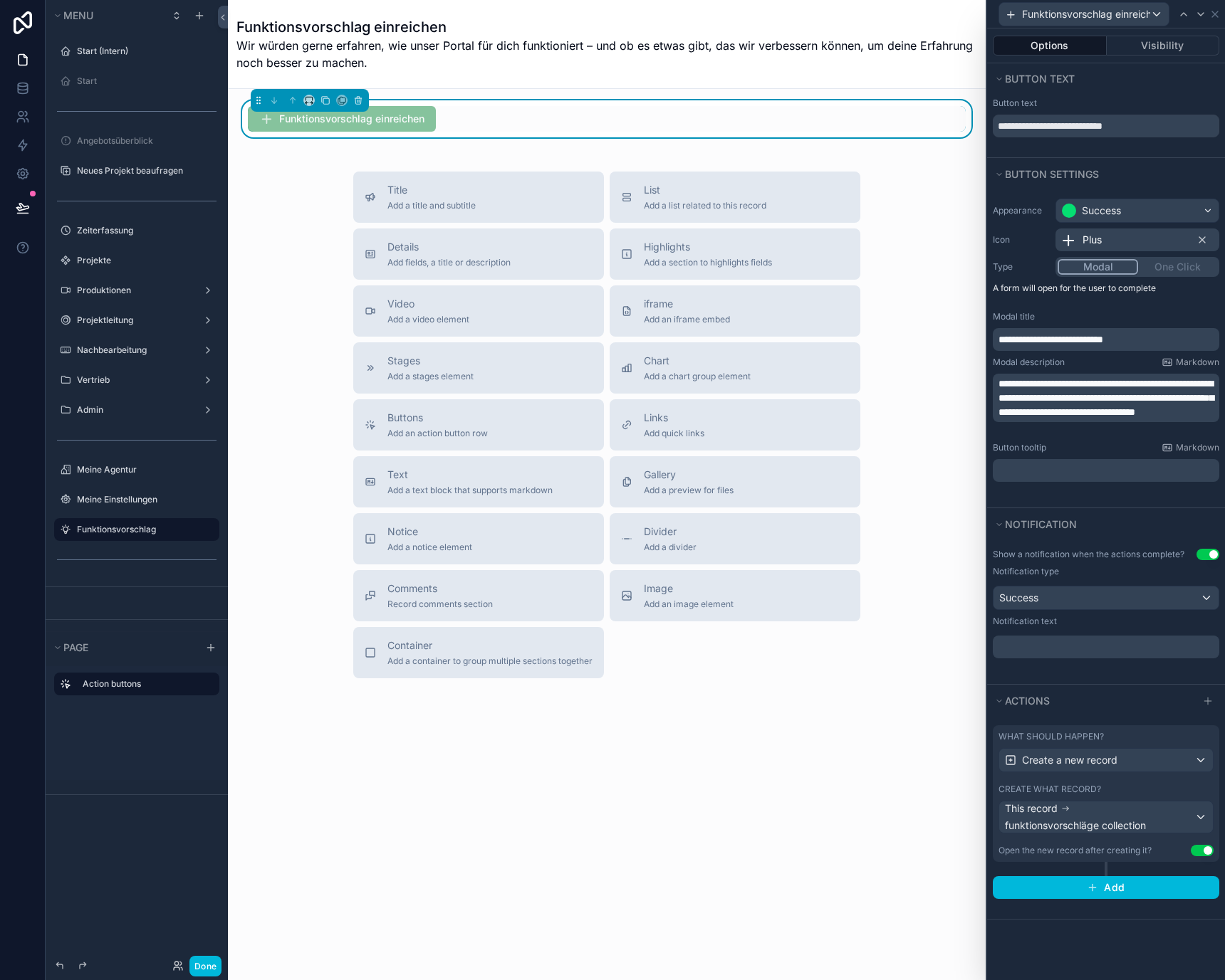
click at [1090, 649] on p "﻿" at bounding box center [1107, 647] width 218 height 14
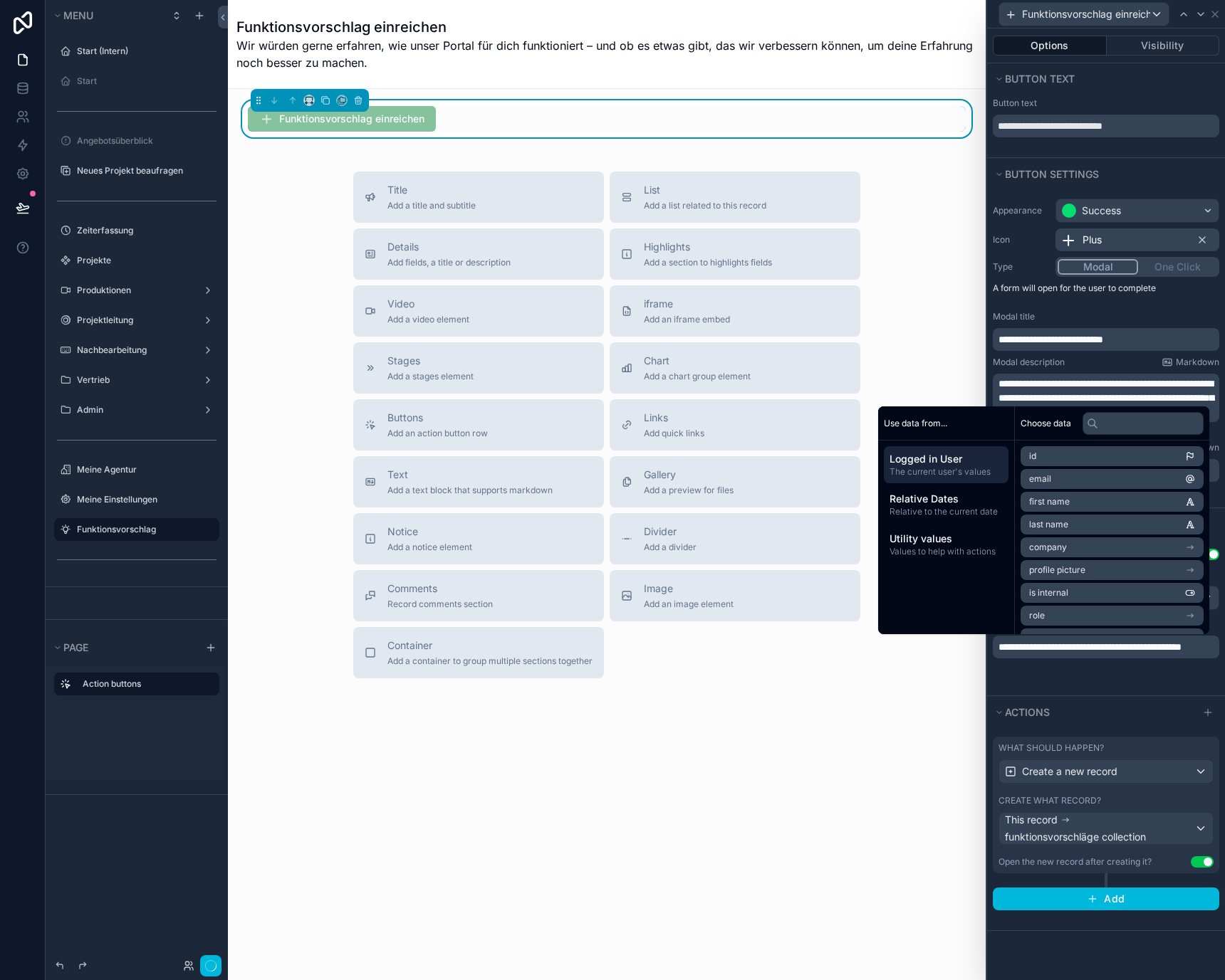
click at [1087, 678] on div "**********" at bounding box center [1106, 618] width 238 height 155
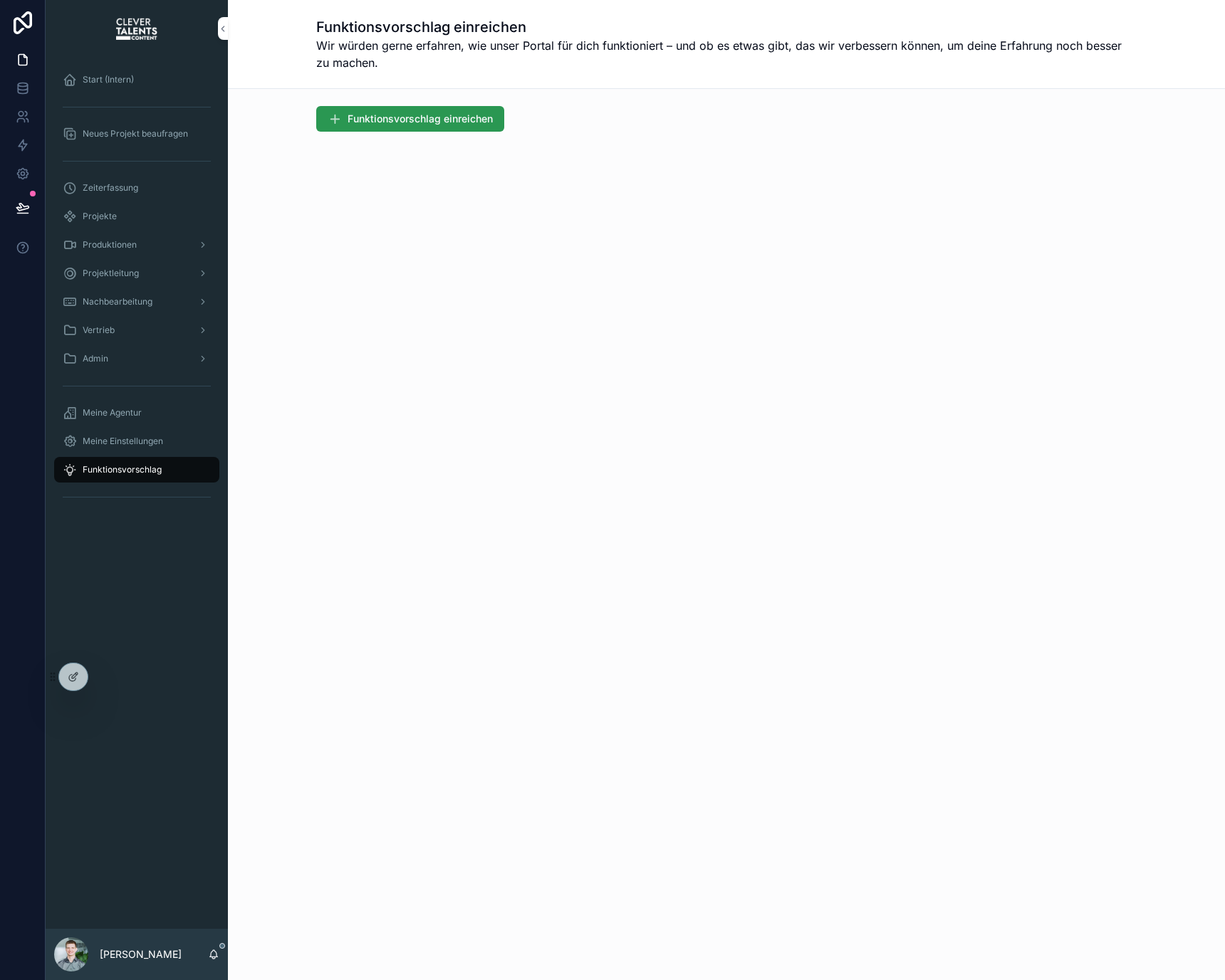
click at [457, 117] on span "Funktionsvorschlag einreichen" at bounding box center [420, 119] width 145 height 14
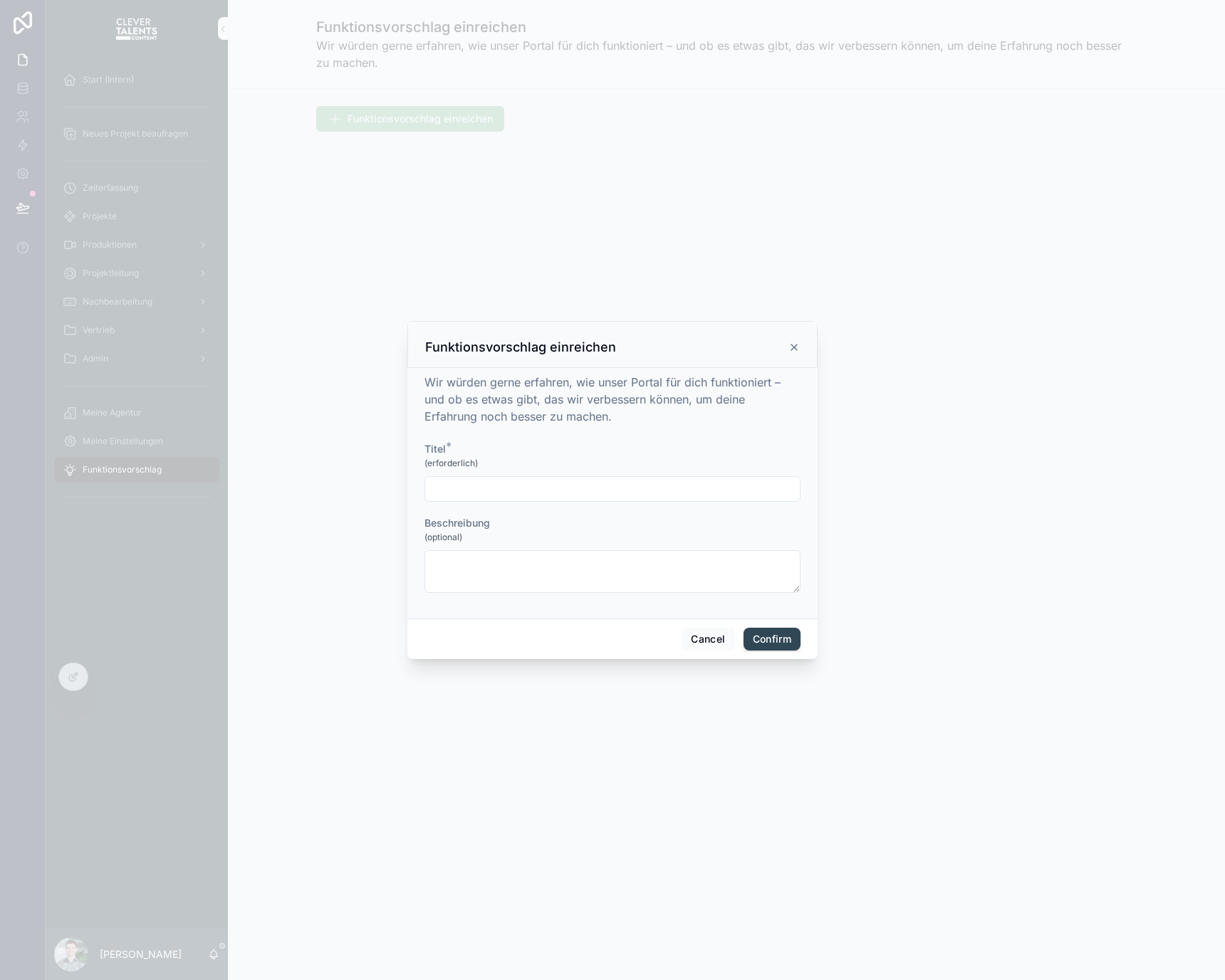
click at [678, 482] on input "text" at bounding box center [612, 489] width 374 height 20
type input "****"
click at [763, 637] on button "Confirm" at bounding box center [772, 639] width 57 height 23
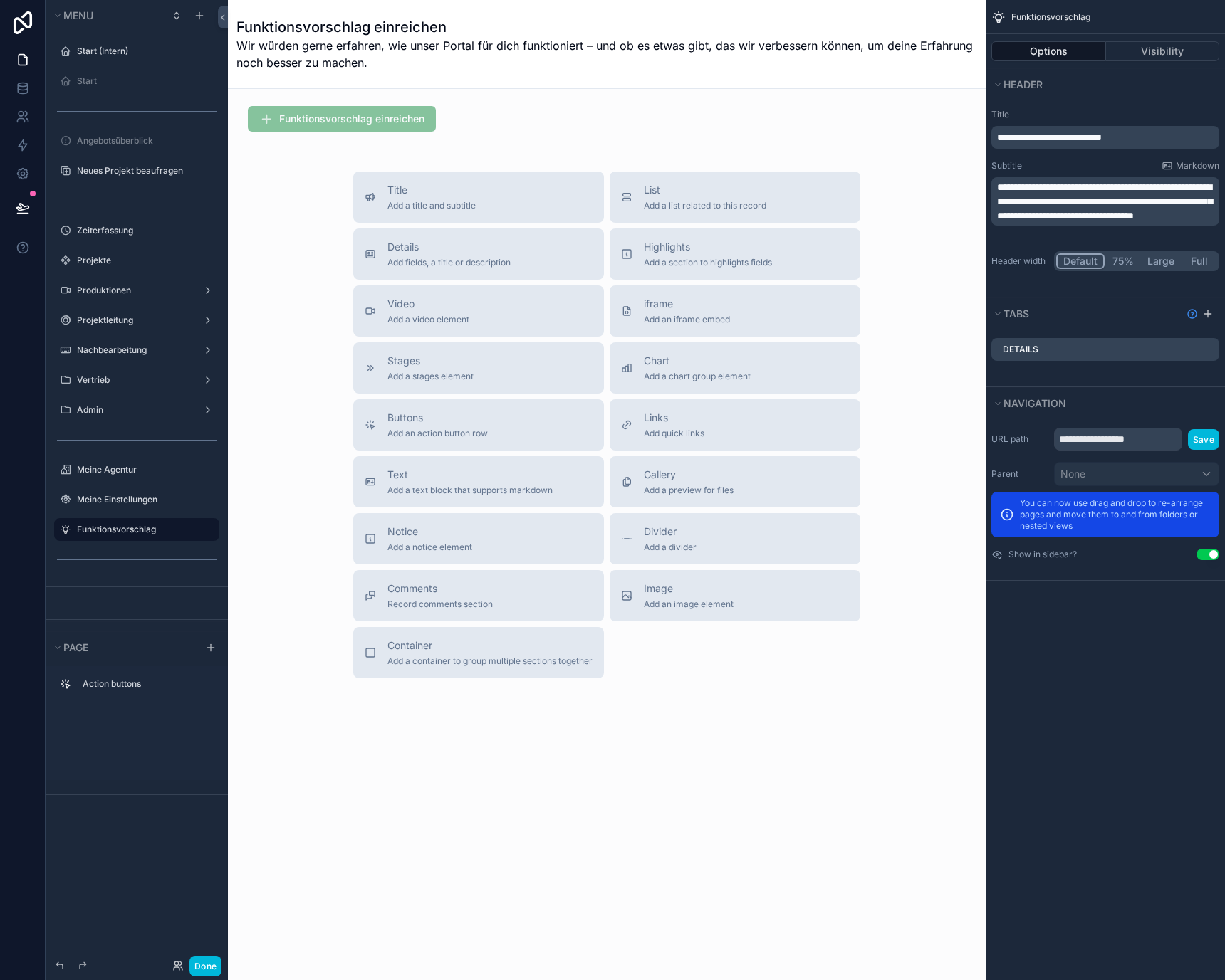
click at [495, 94] on div "Funktionsvorschlag einreichen Title Add a title and subtitle List Add a list re…" at bounding box center [607, 440] width 758 height 703
click at [672, 202] on span "Add a list related to this record" at bounding box center [705, 206] width 122 height 12
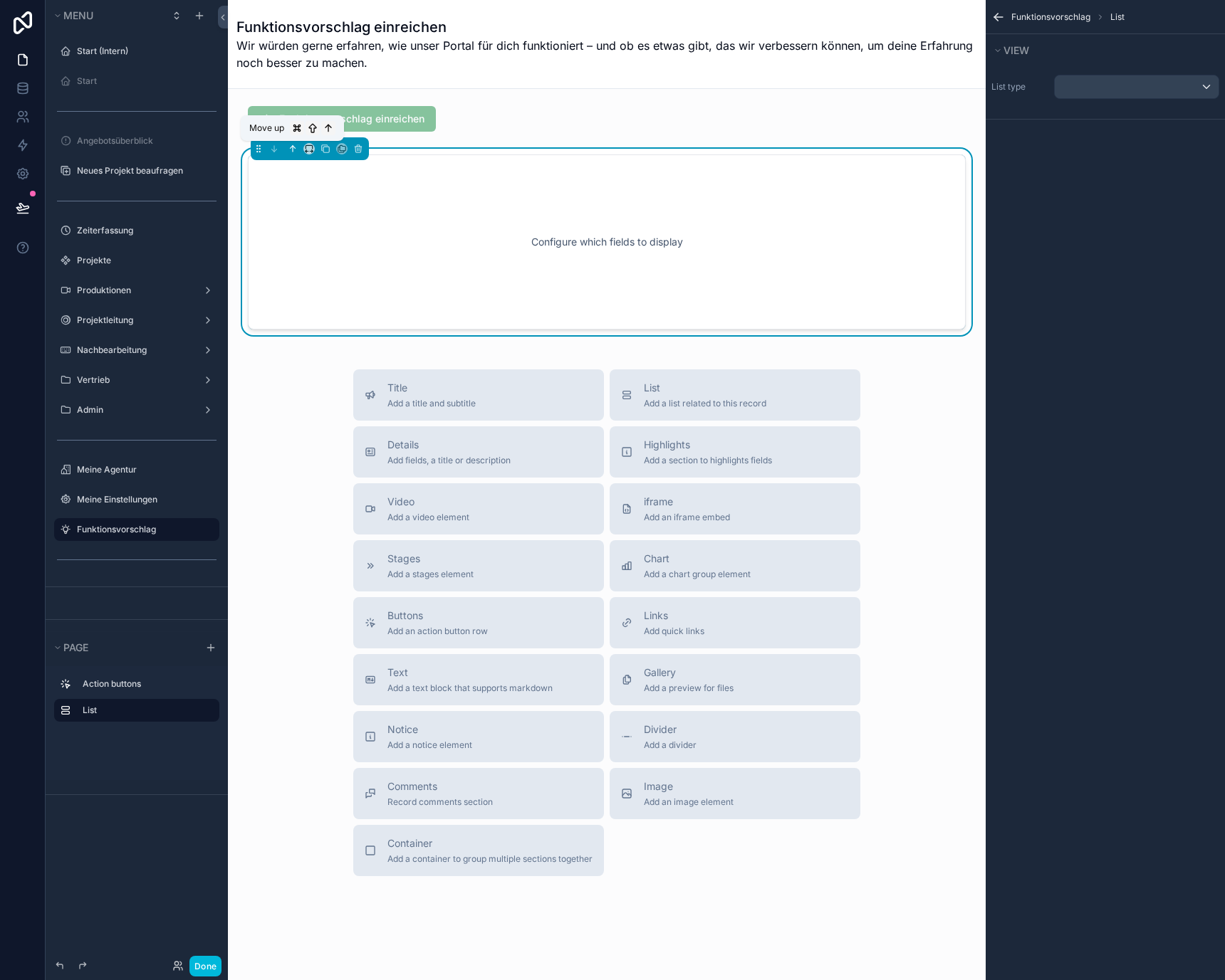
click at [288, 147] on icon "scrollable content" at bounding box center [293, 149] width 10 height 10
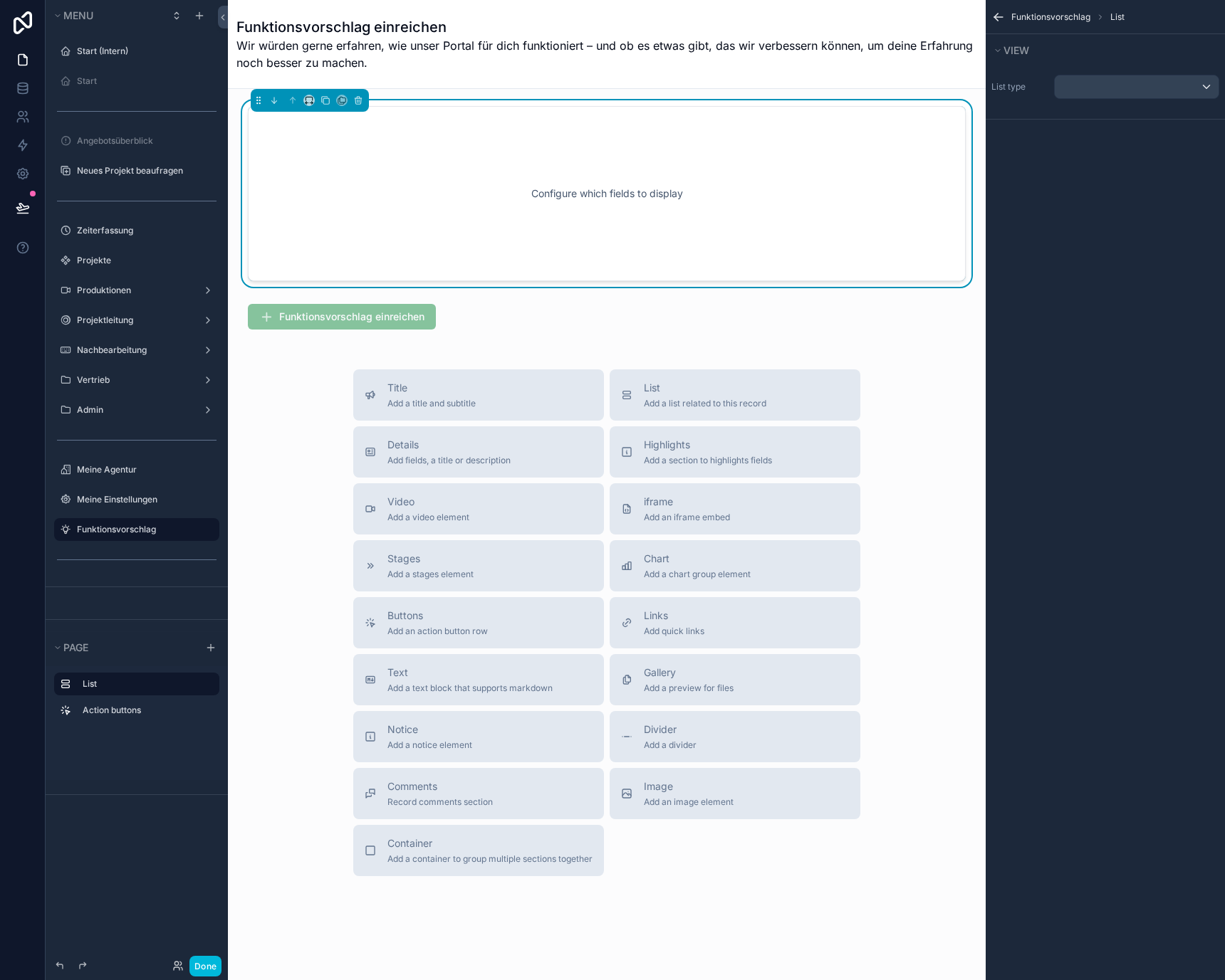
click at [363, 202] on div "Configure which fields to display" at bounding box center [607, 193] width 671 height 128
click at [1087, 83] on div "scrollable content" at bounding box center [1136, 86] width 164 height 23
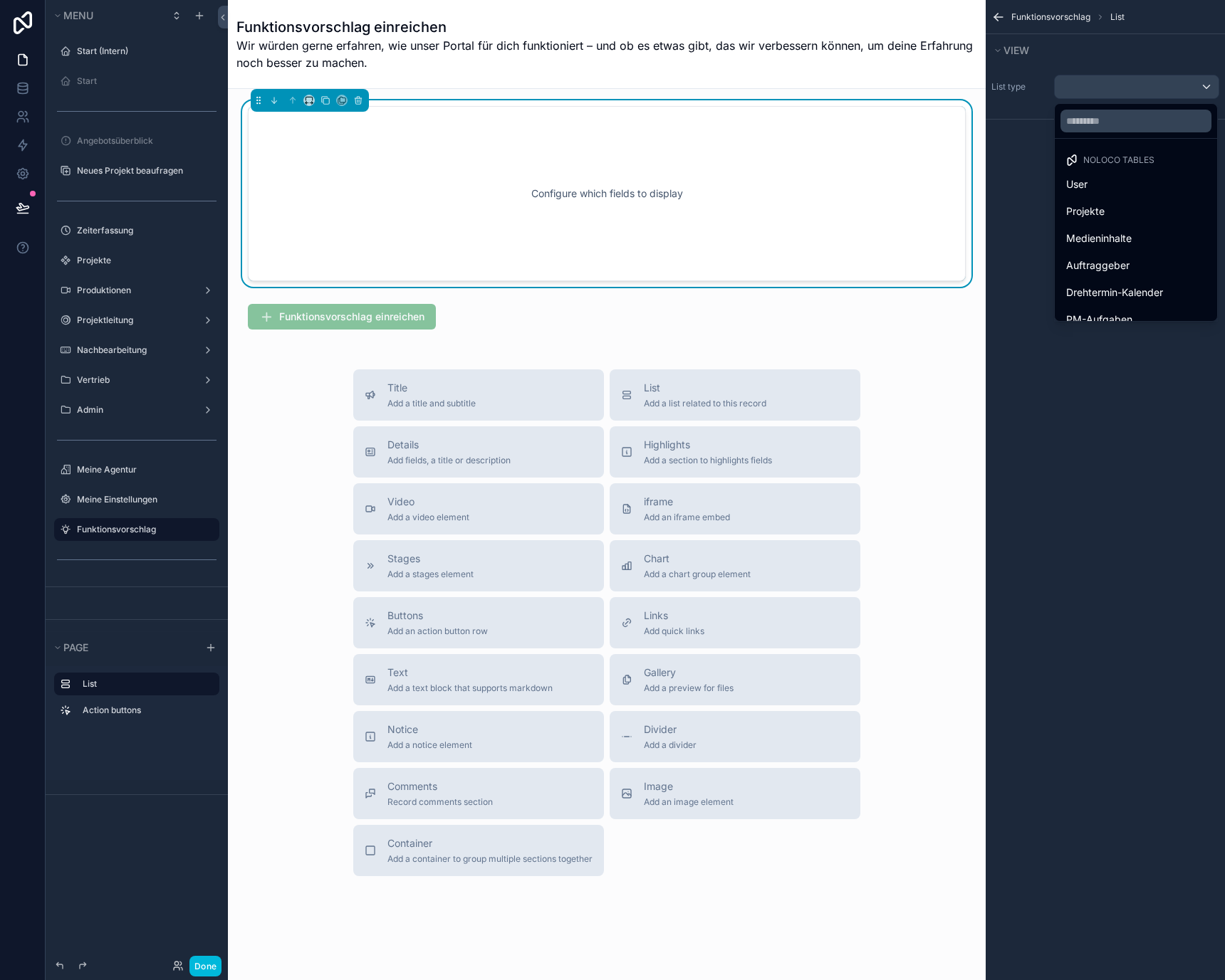
click at [1100, 134] on div at bounding box center [1136, 121] width 163 height 34
click at [1100, 129] on input "text" at bounding box center [1136, 121] width 151 height 23
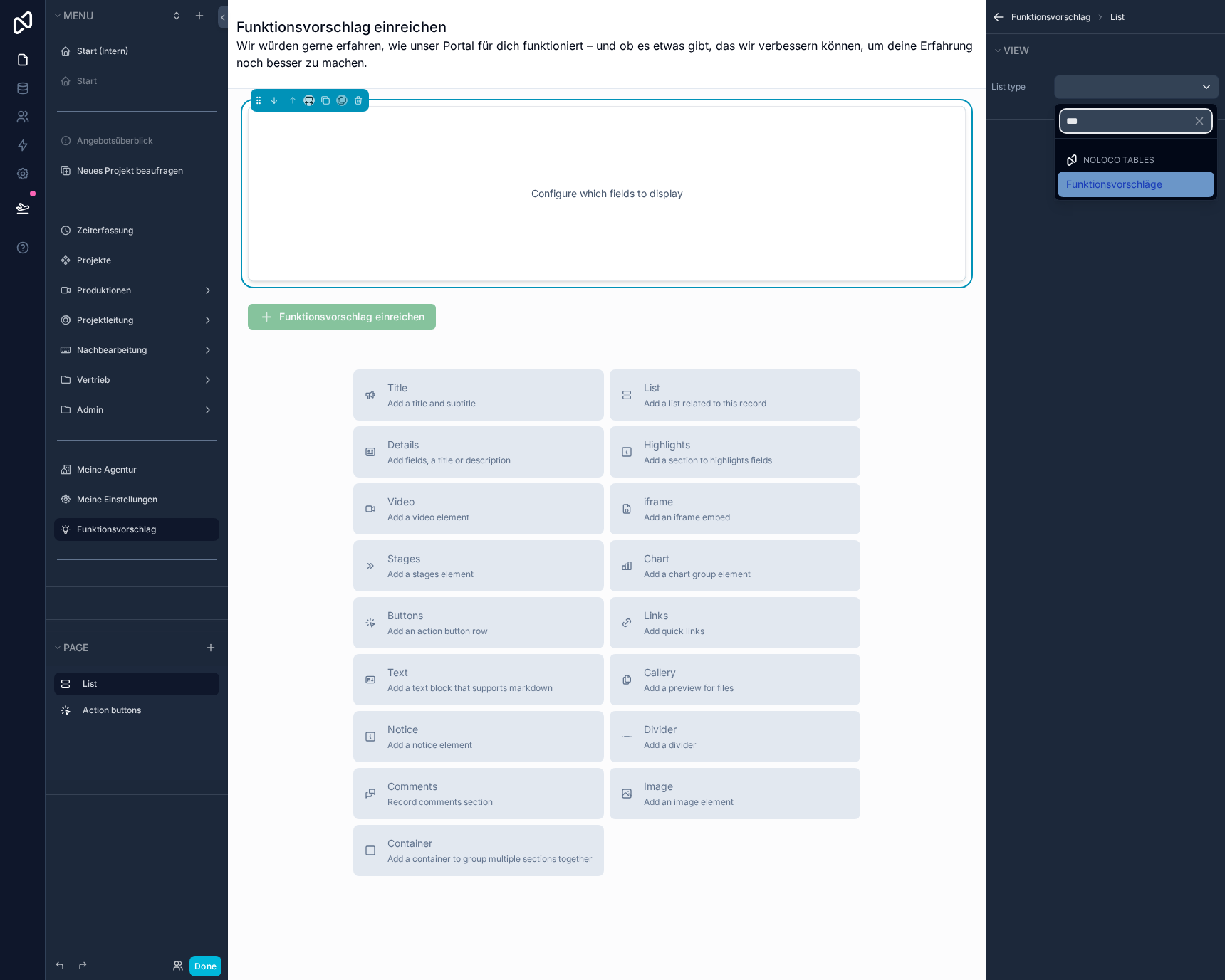
type input "***"
click at [1116, 180] on span "Funktionsvorschläge" at bounding box center [1114, 184] width 96 height 17
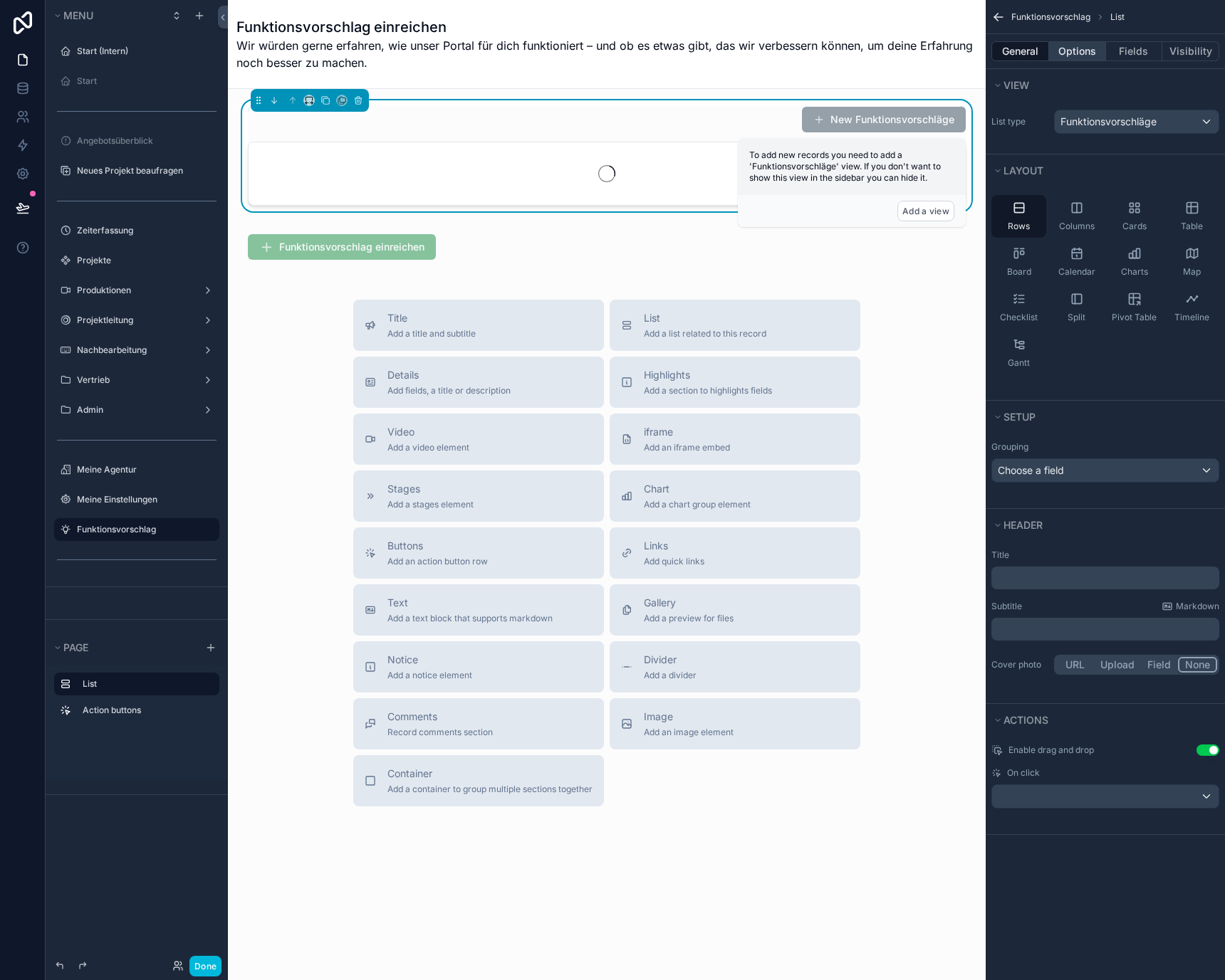
click at [1065, 53] on button "Options" at bounding box center [1078, 51] width 57 height 20
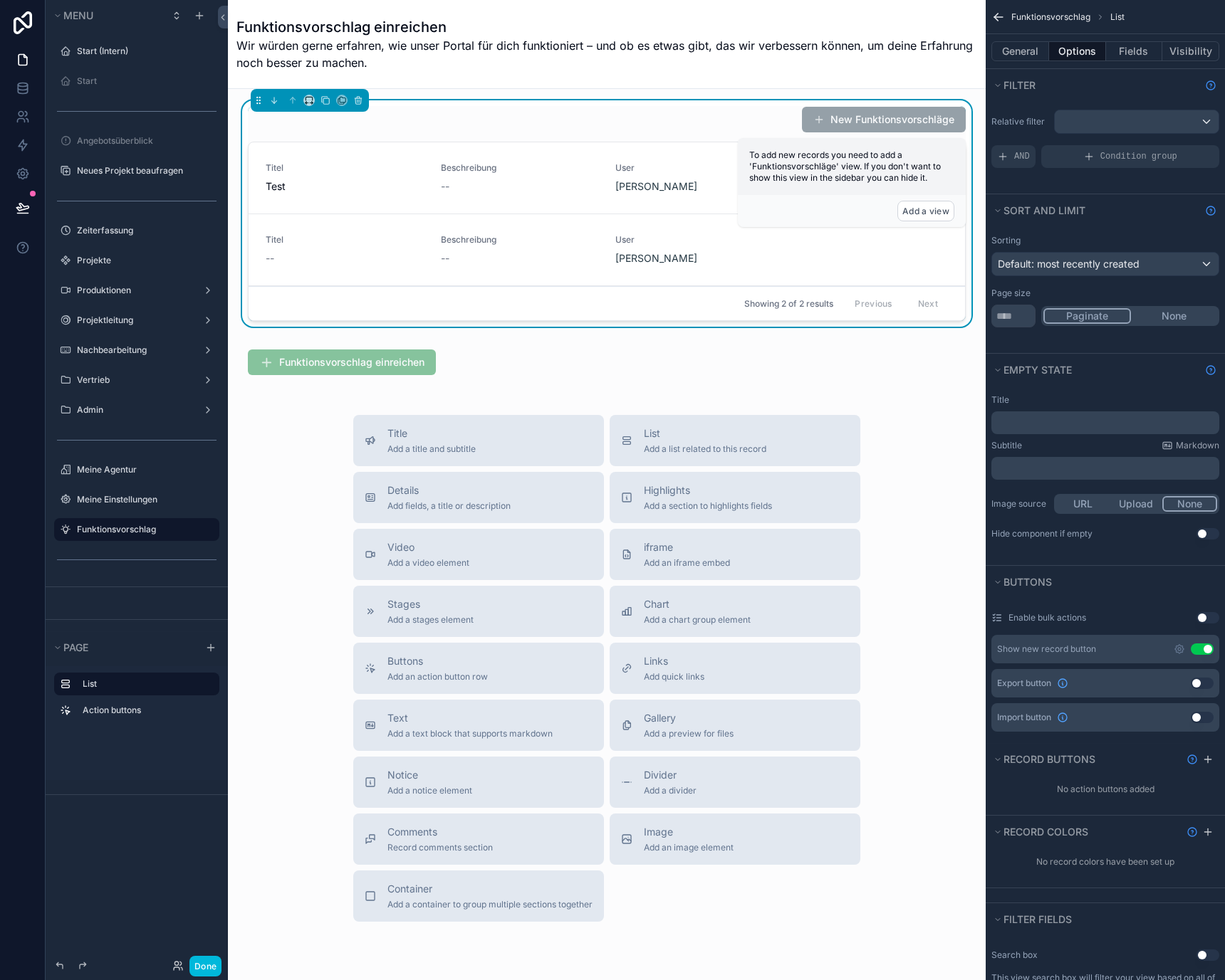
click at [1087, 135] on div "Relative filter AND Condition group" at bounding box center [1105, 138] width 240 height 70
click at [1087, 128] on div "scrollable content" at bounding box center [1136, 122] width 164 height 23
click at [1092, 223] on span "Logged in User" at bounding box center [1125, 224] width 117 height 17
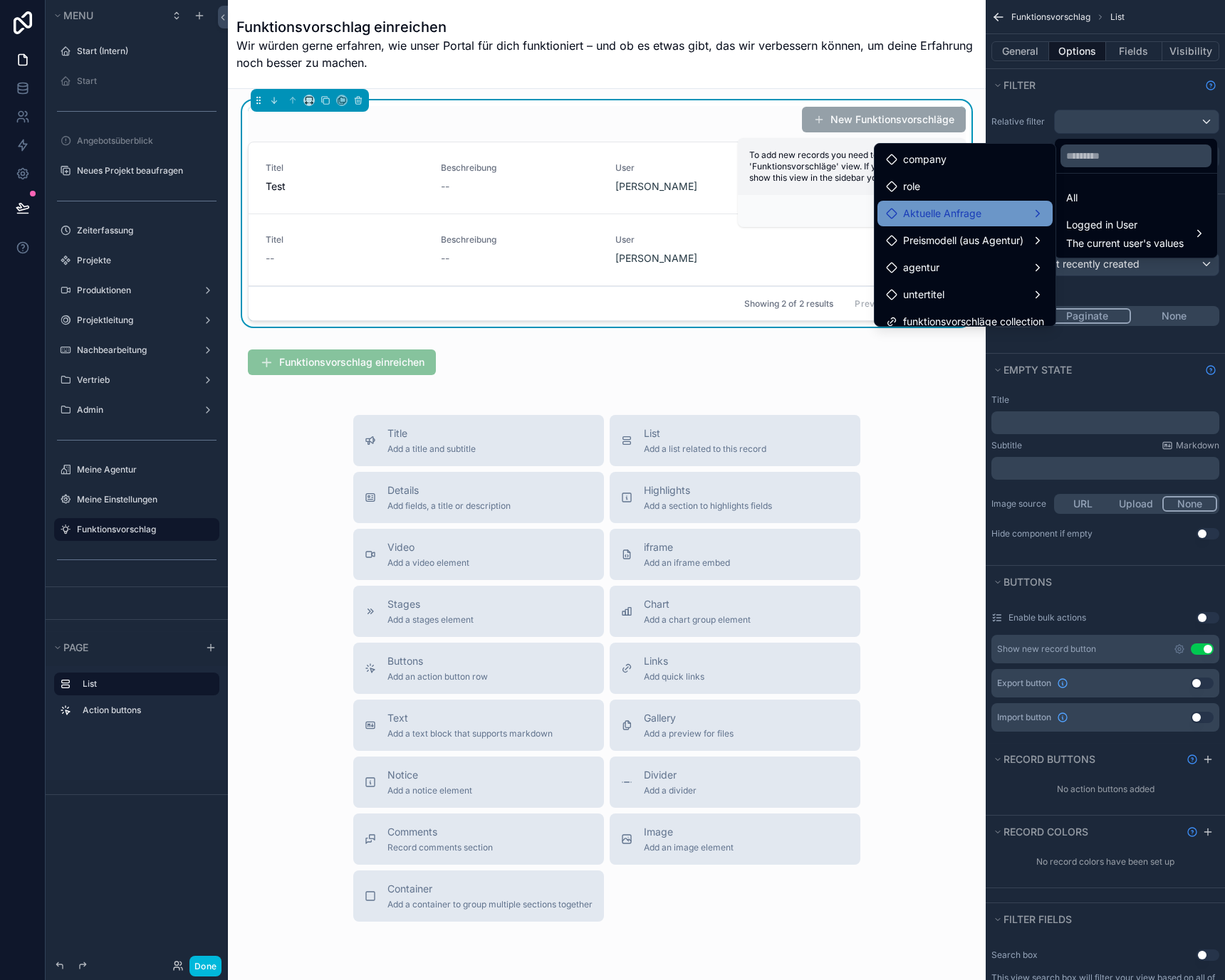
scroll to position [12, 0]
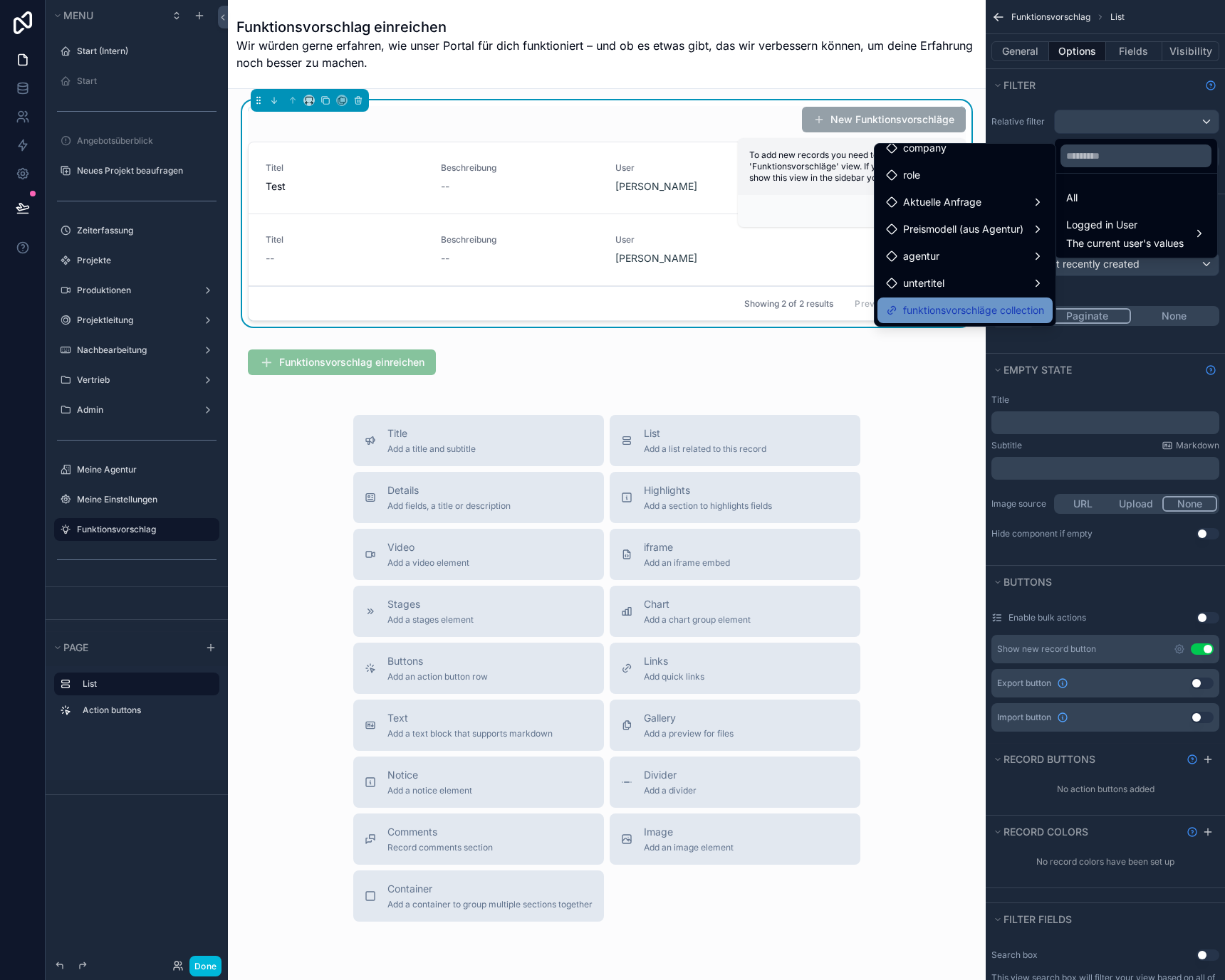
click at [1010, 308] on span "funktionsvorschläge collection" at bounding box center [973, 310] width 141 height 17
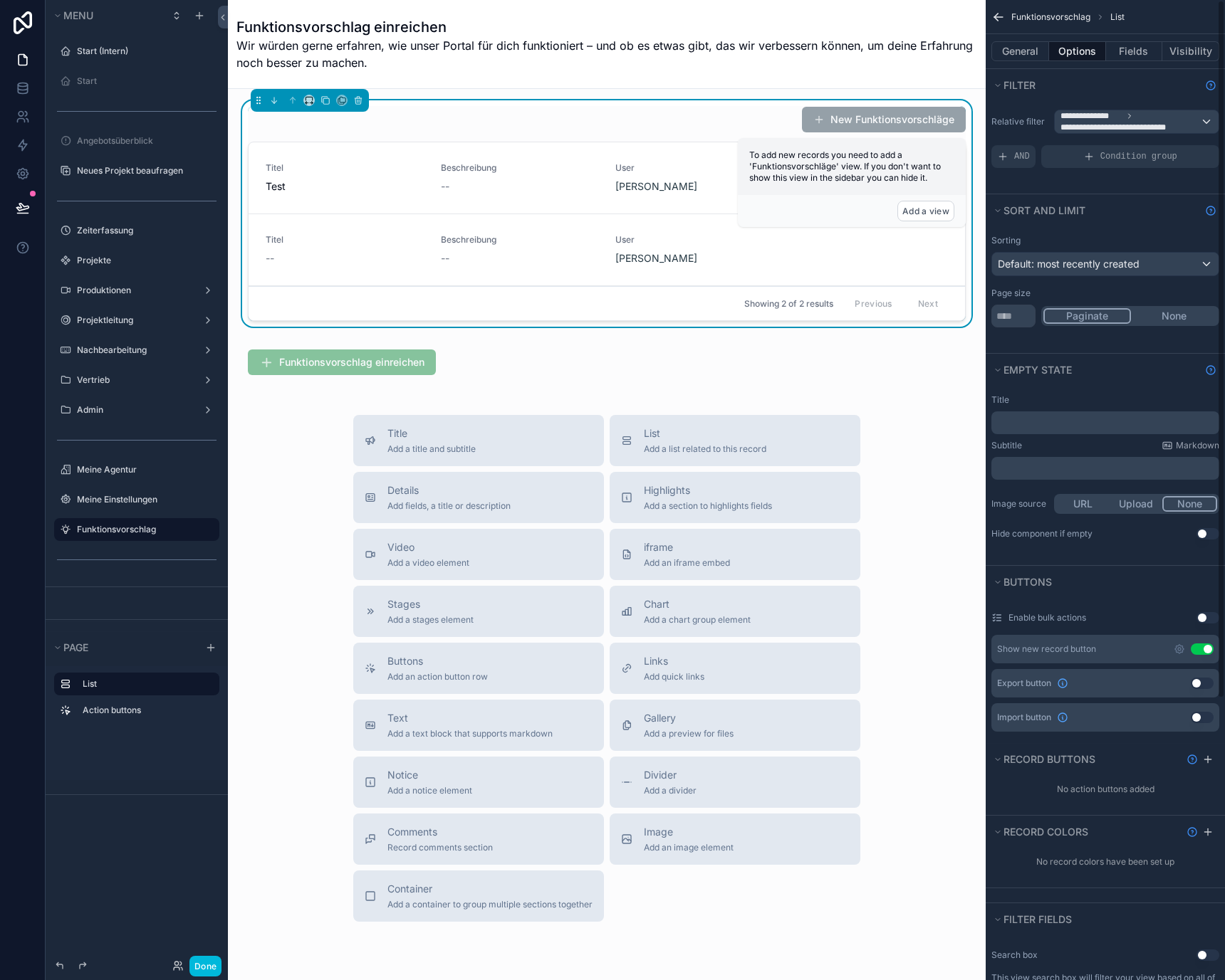
click at [1077, 280] on div "Sorting Default: most recently created Page size ** Paginate None" at bounding box center [1105, 281] width 240 height 104
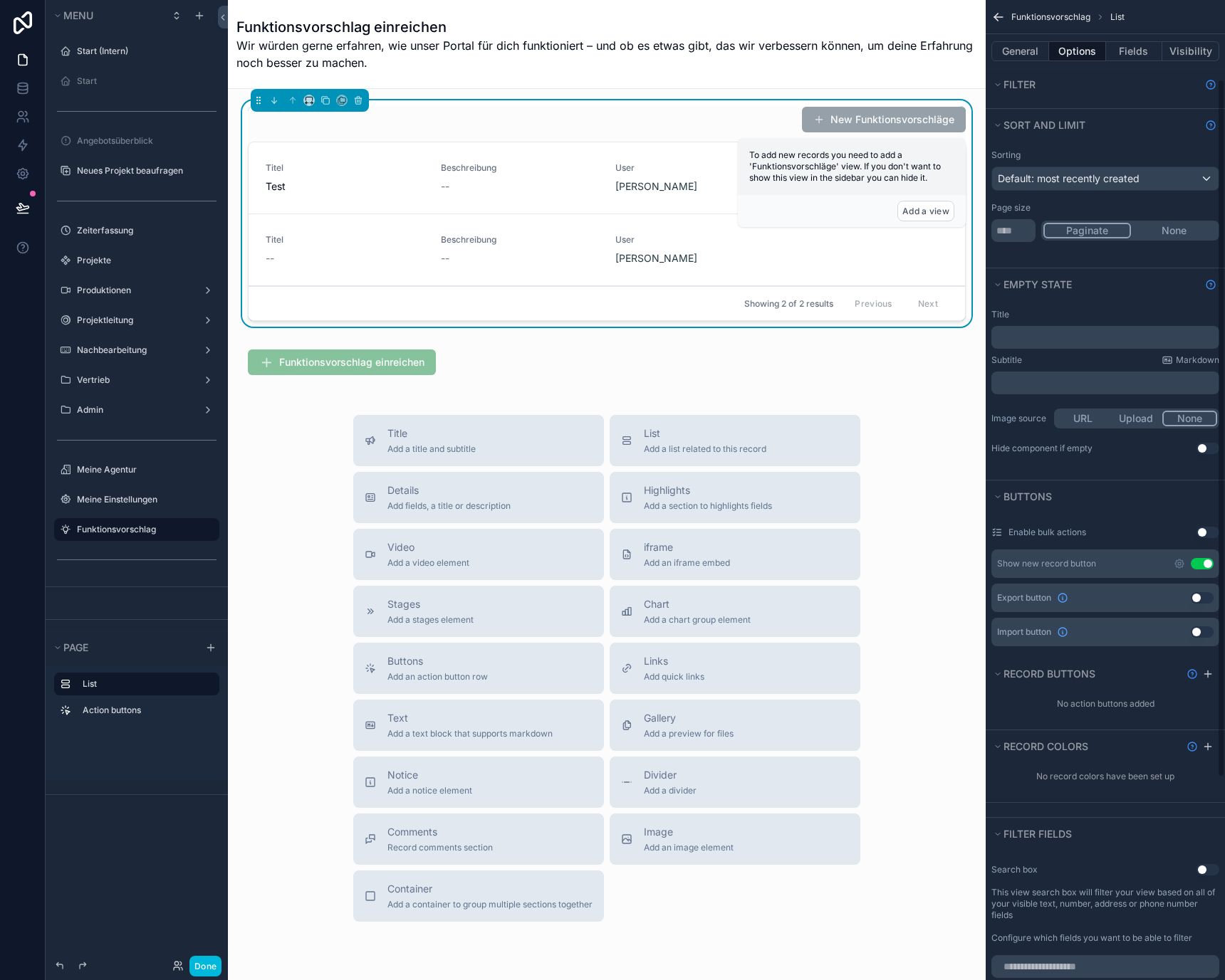
scroll to position [37, 0]
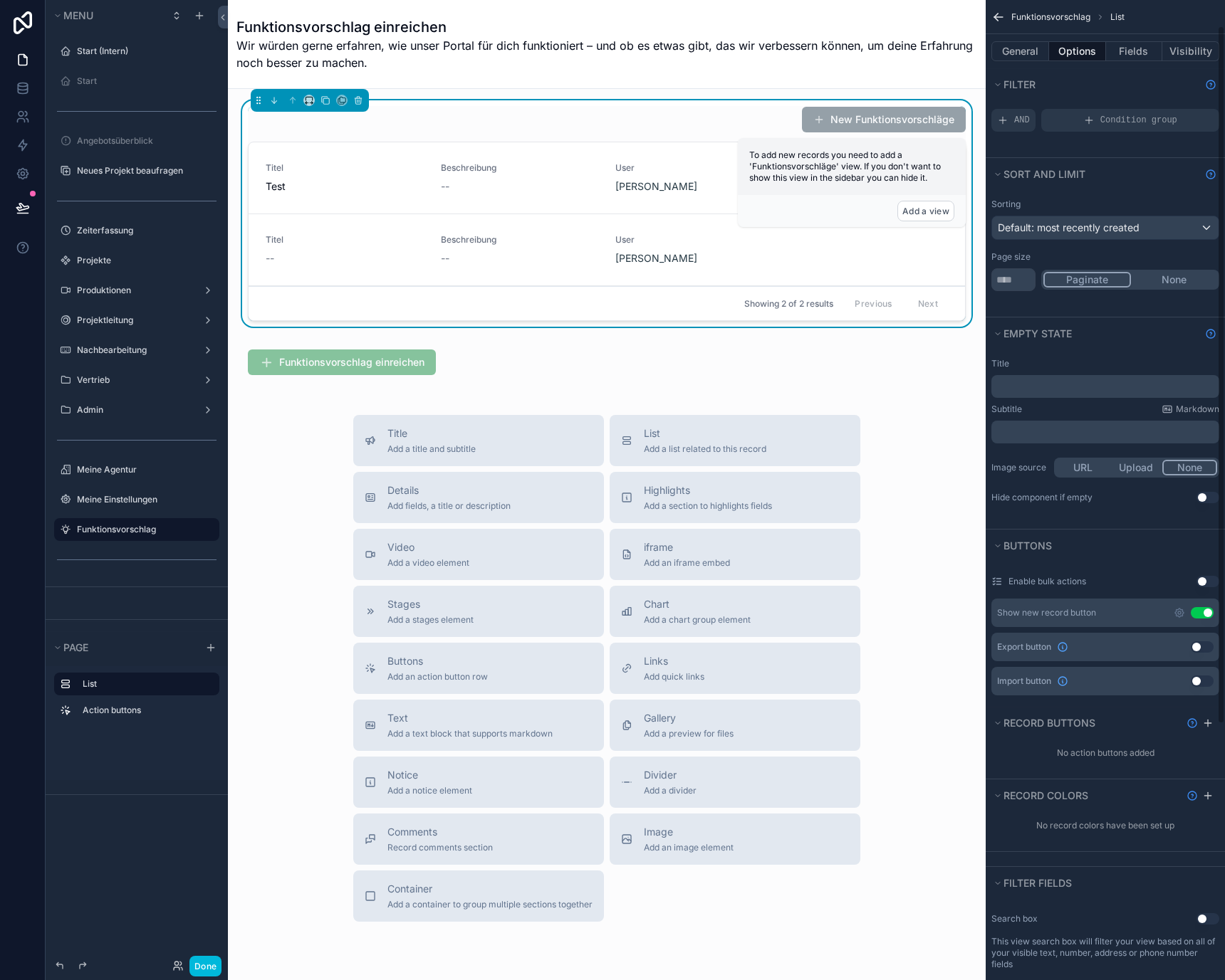
click at [1202, 608] on button "Use setting" at bounding box center [1202, 613] width 23 height 12
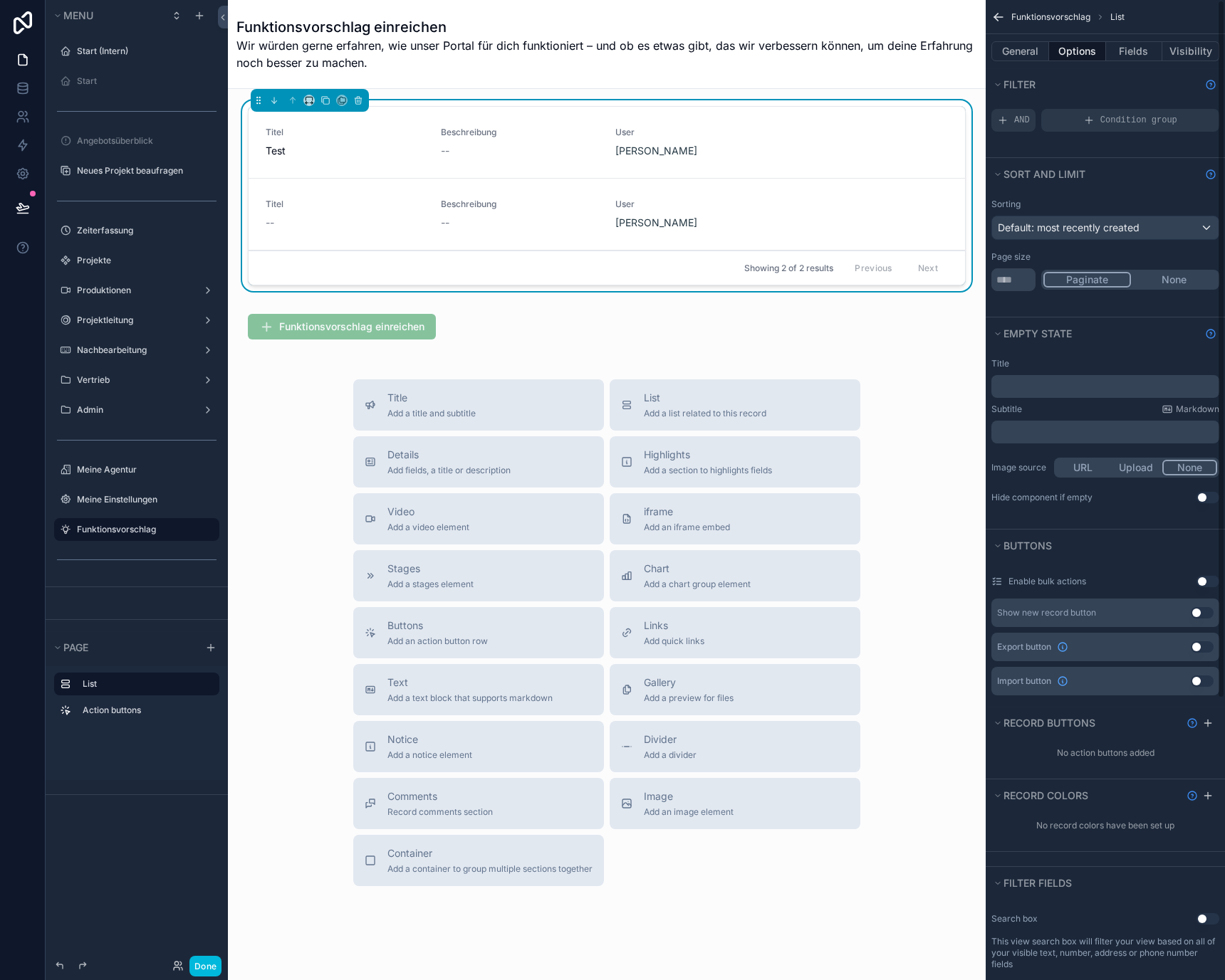
scroll to position [0, 0]
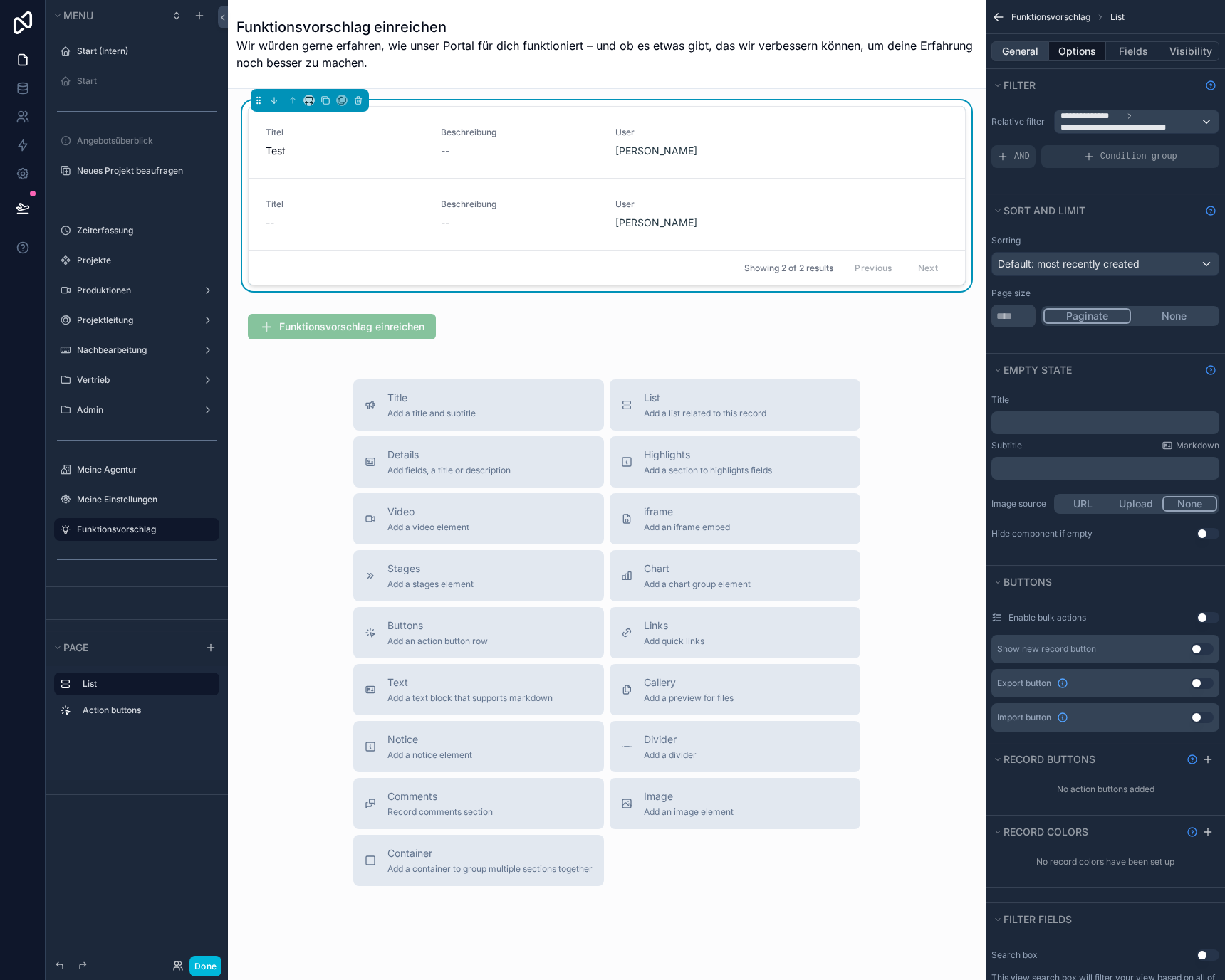
click at [1028, 51] on button "General" at bounding box center [1020, 51] width 58 height 20
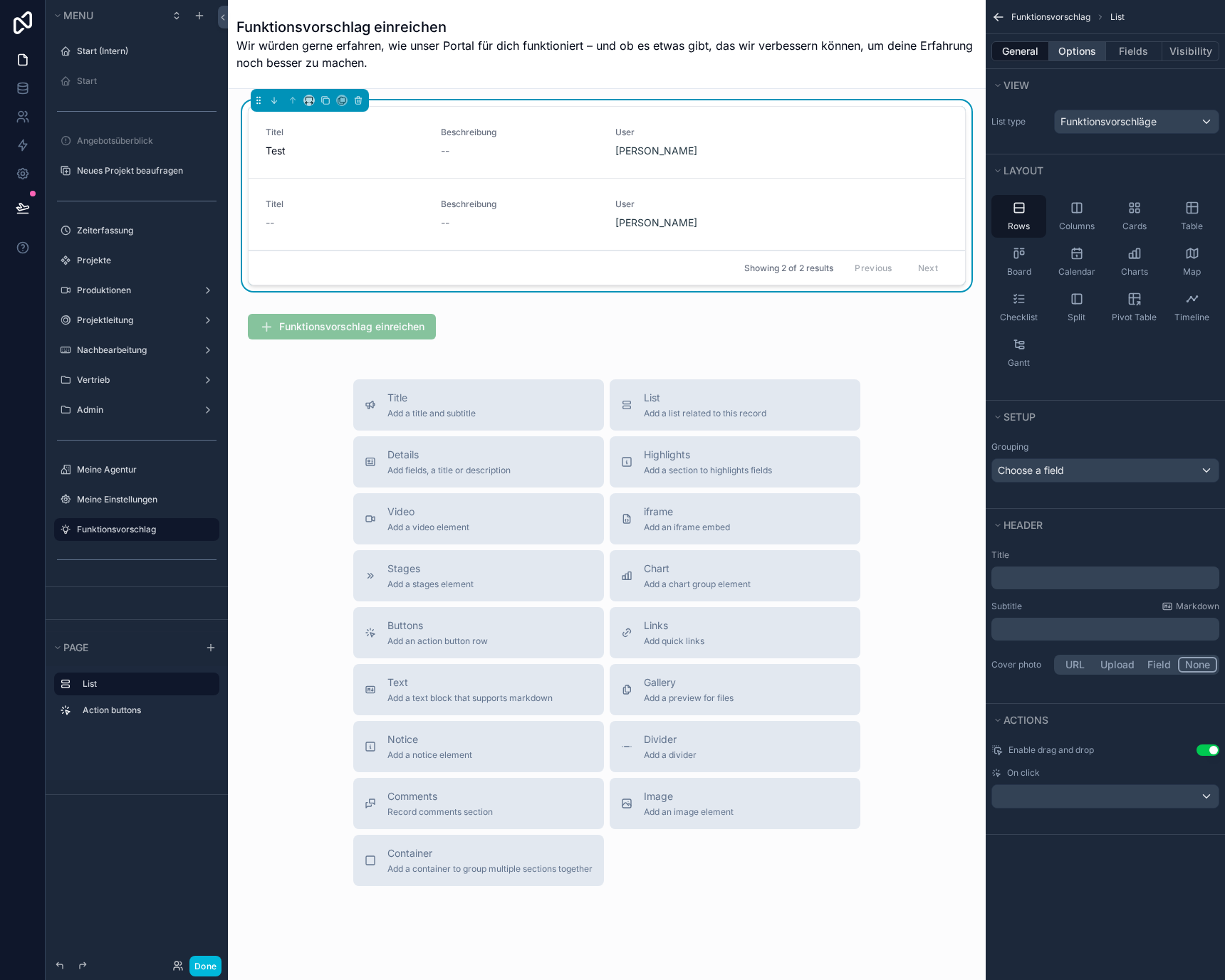
click at [1059, 50] on button "Options" at bounding box center [1078, 51] width 57 height 20
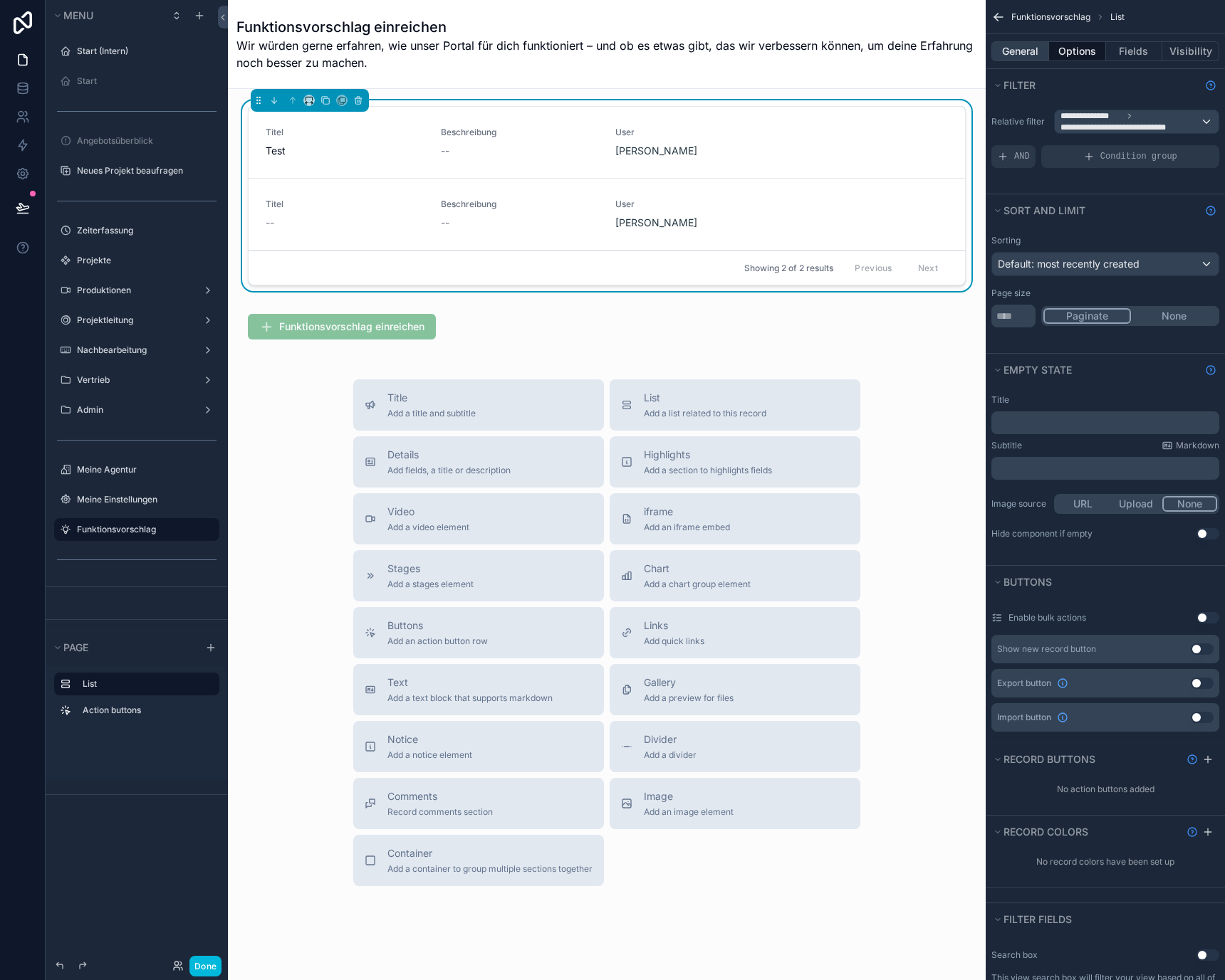
click at [1027, 48] on button "General" at bounding box center [1020, 51] width 58 height 20
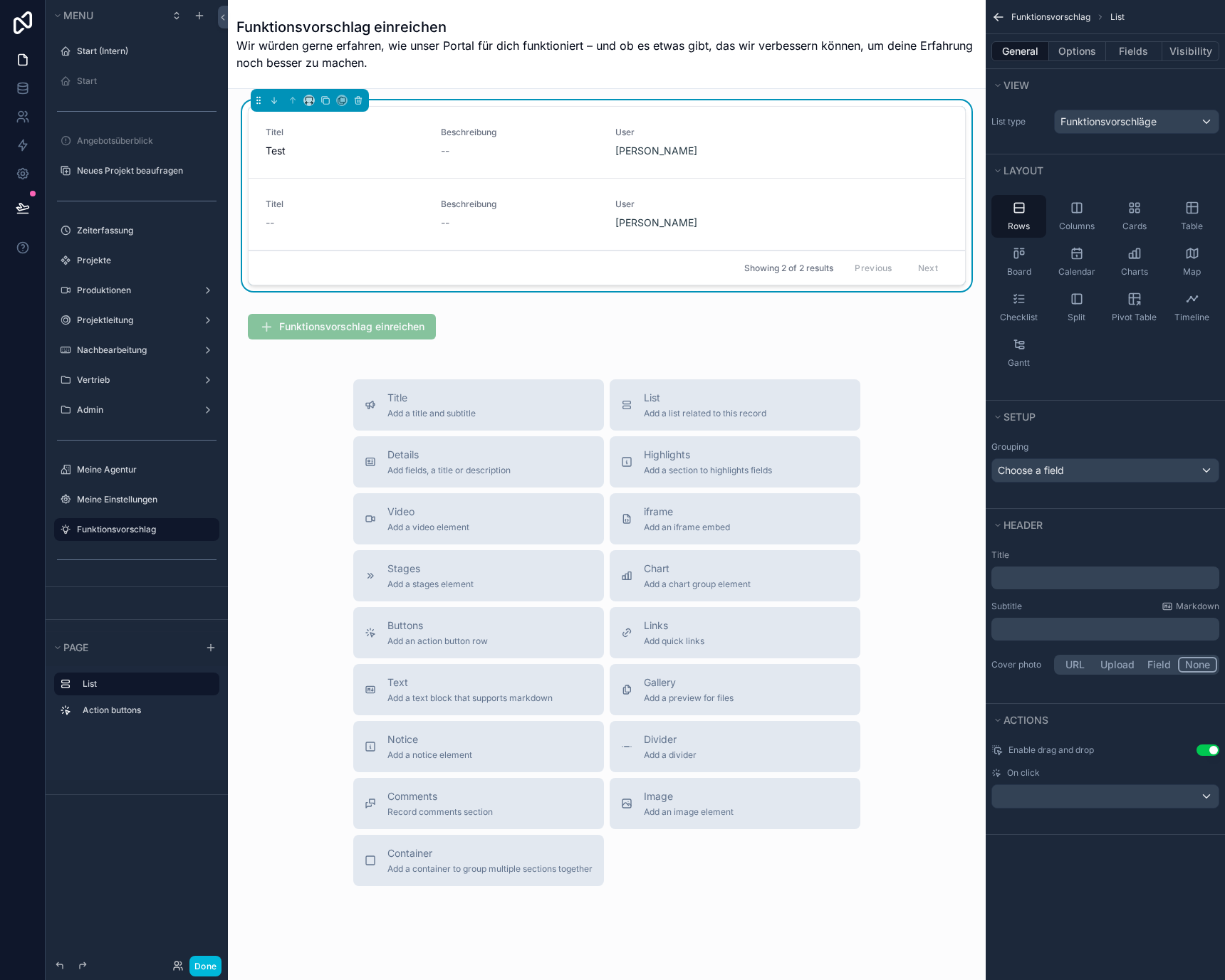
click at [1028, 579] on p "﻿" at bounding box center [1106, 577] width 219 height 14
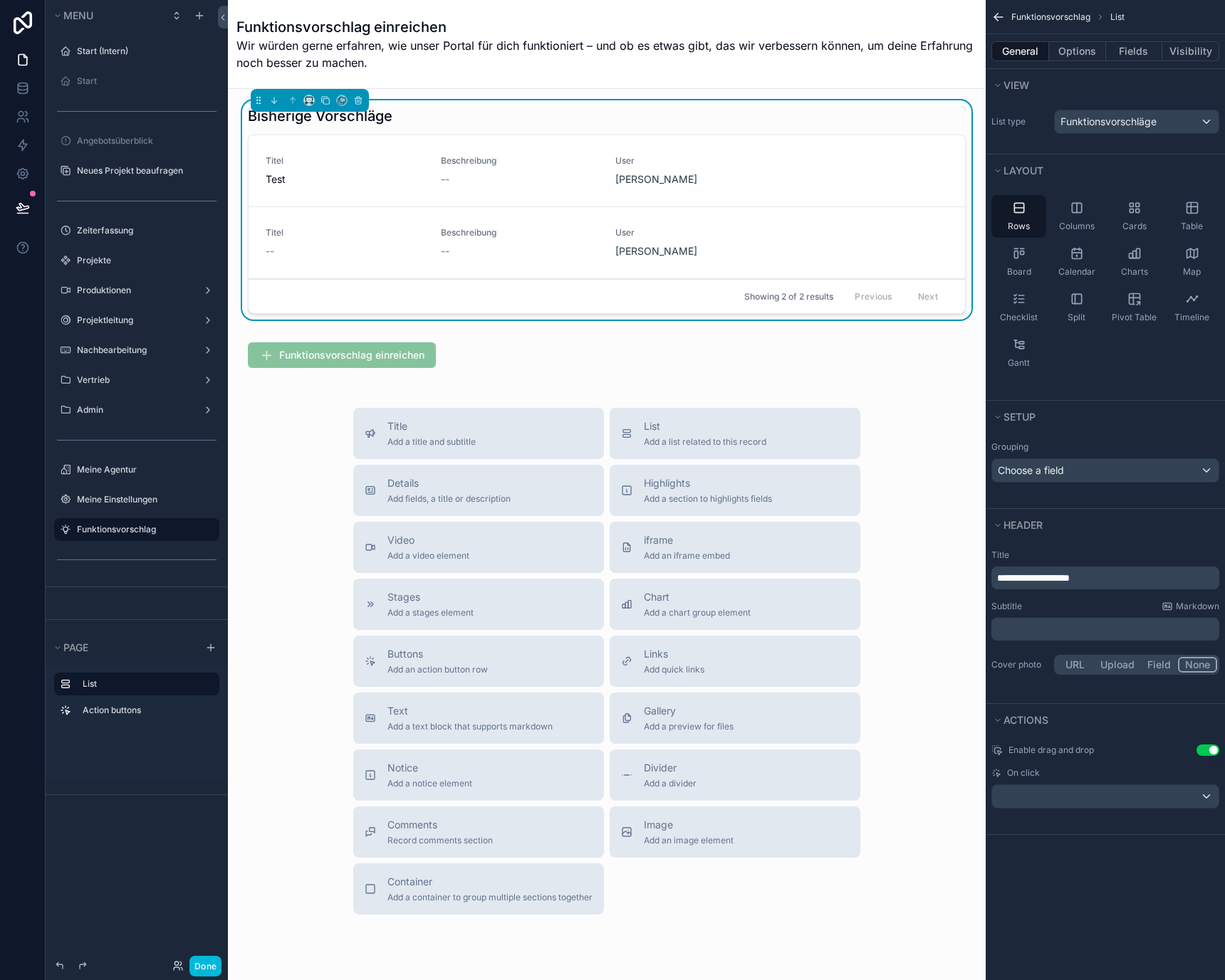
click at [1048, 579] on span "**********" at bounding box center [1033, 578] width 73 height 10
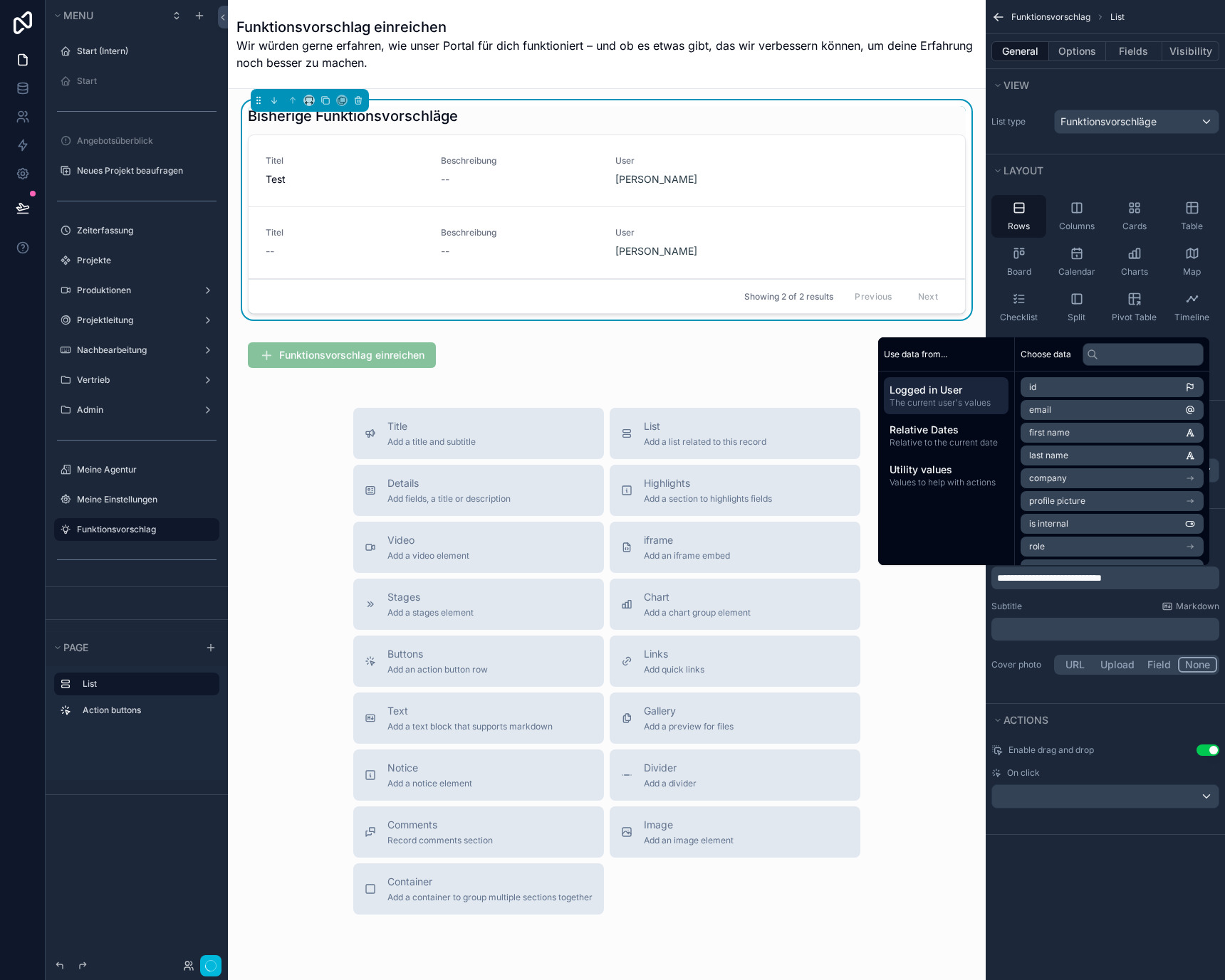
click at [1052, 612] on div "Subtitle Markdown" at bounding box center [1105, 606] width 228 height 12
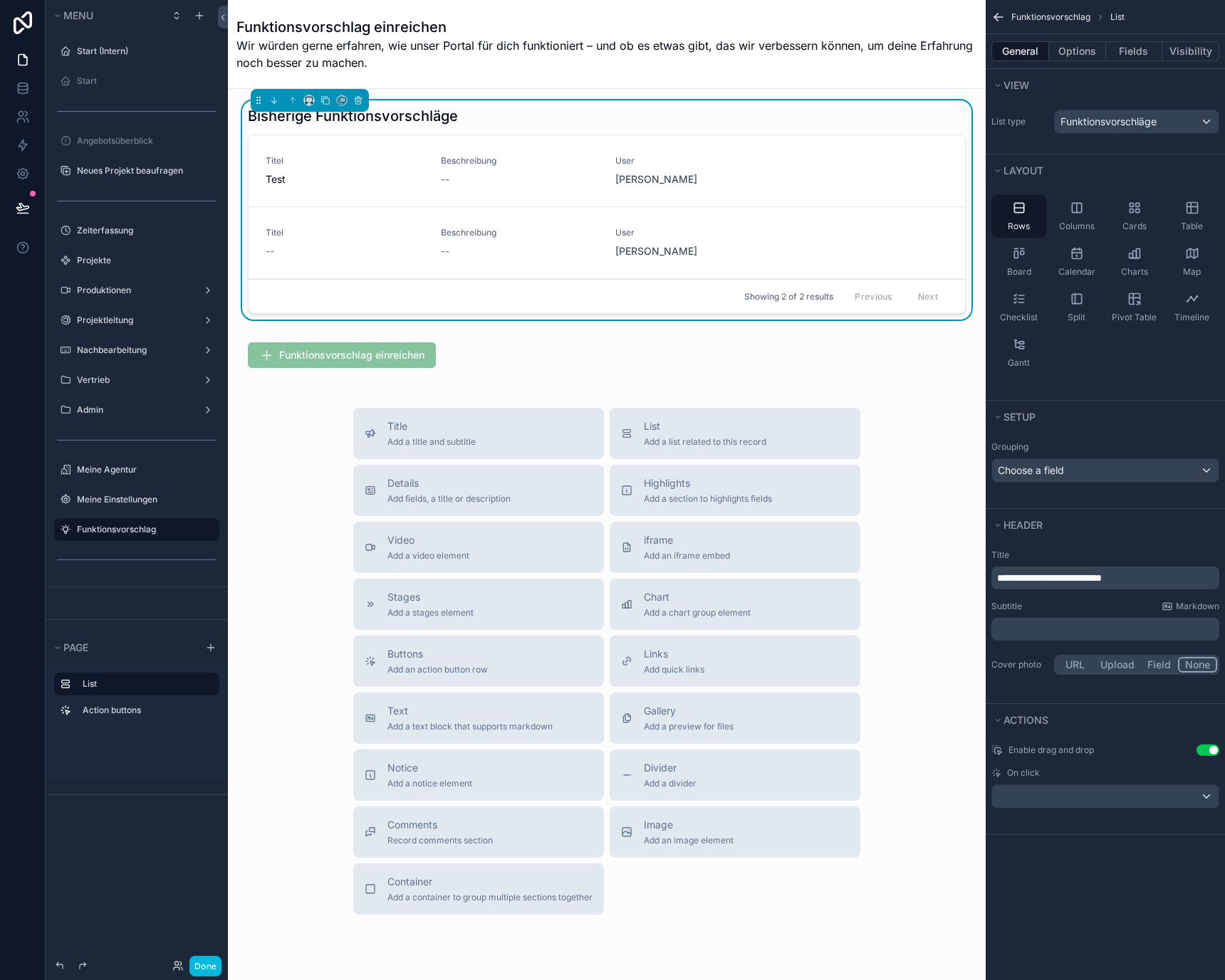
click at [1057, 627] on p "﻿" at bounding box center [1106, 628] width 219 height 14
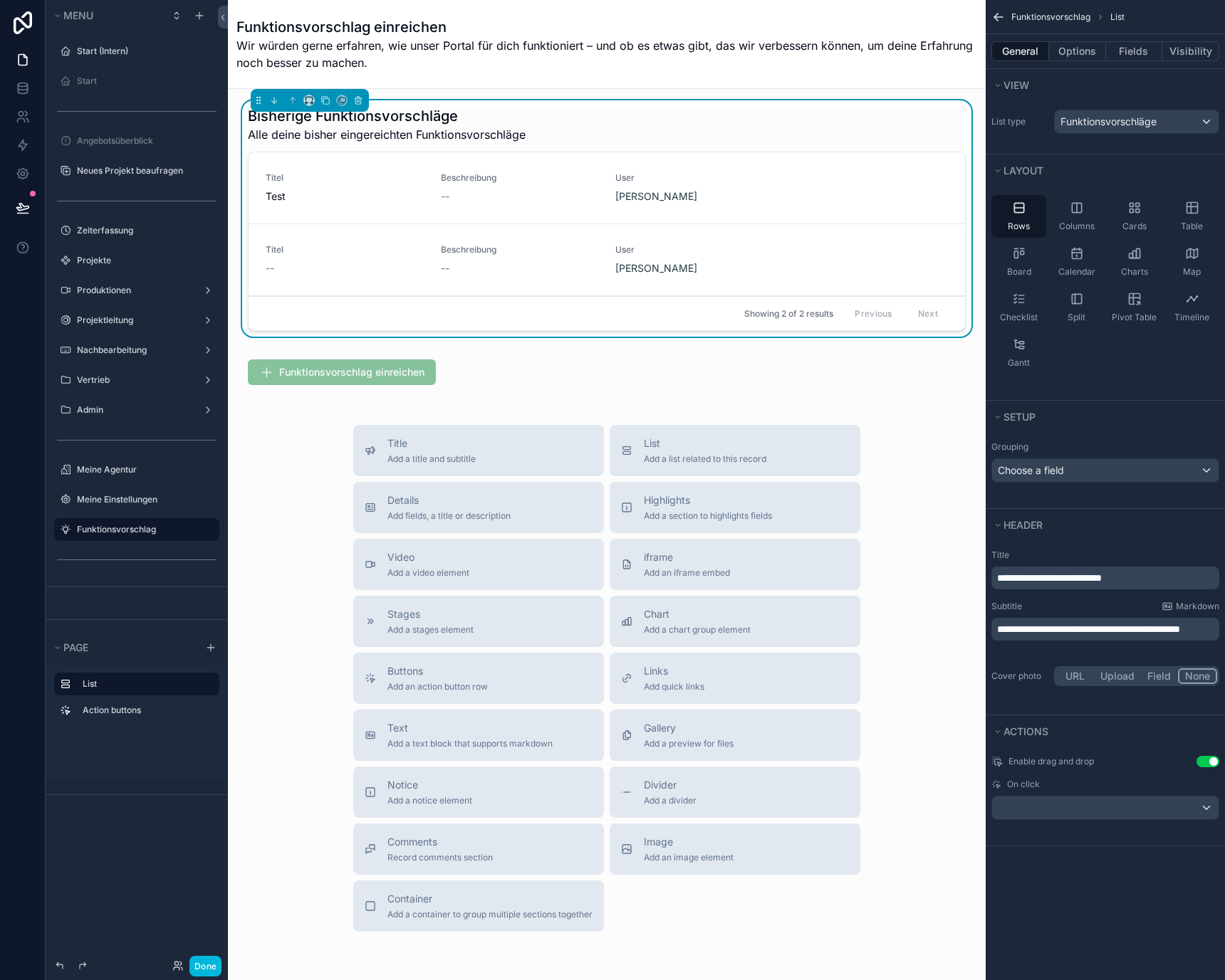
click at [1213, 759] on button "Use setting" at bounding box center [1207, 762] width 23 height 12
click at [1158, 810] on div "scrollable content" at bounding box center [1105, 808] width 226 height 23
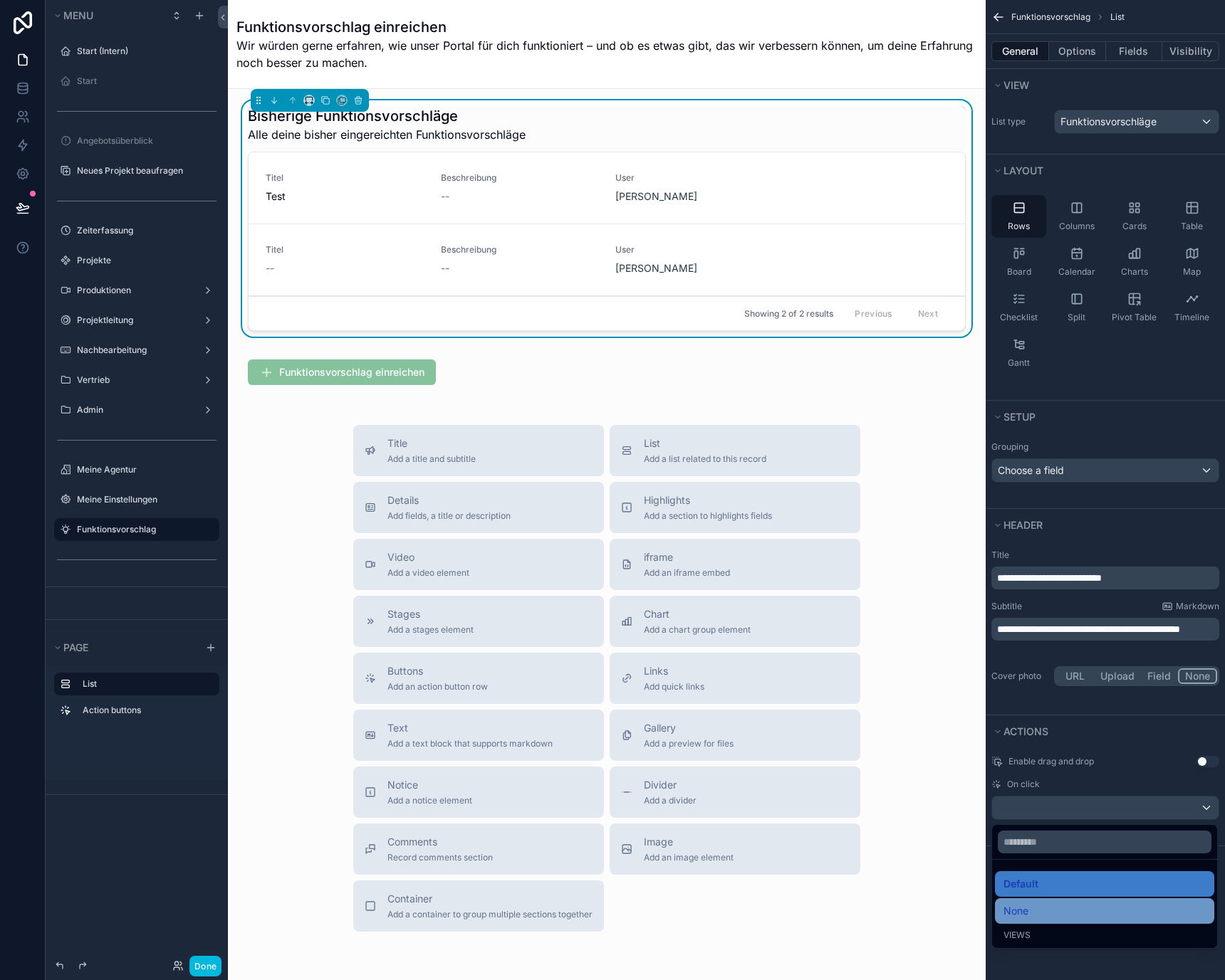
click at [1114, 910] on div "None" at bounding box center [1104, 910] width 202 height 17
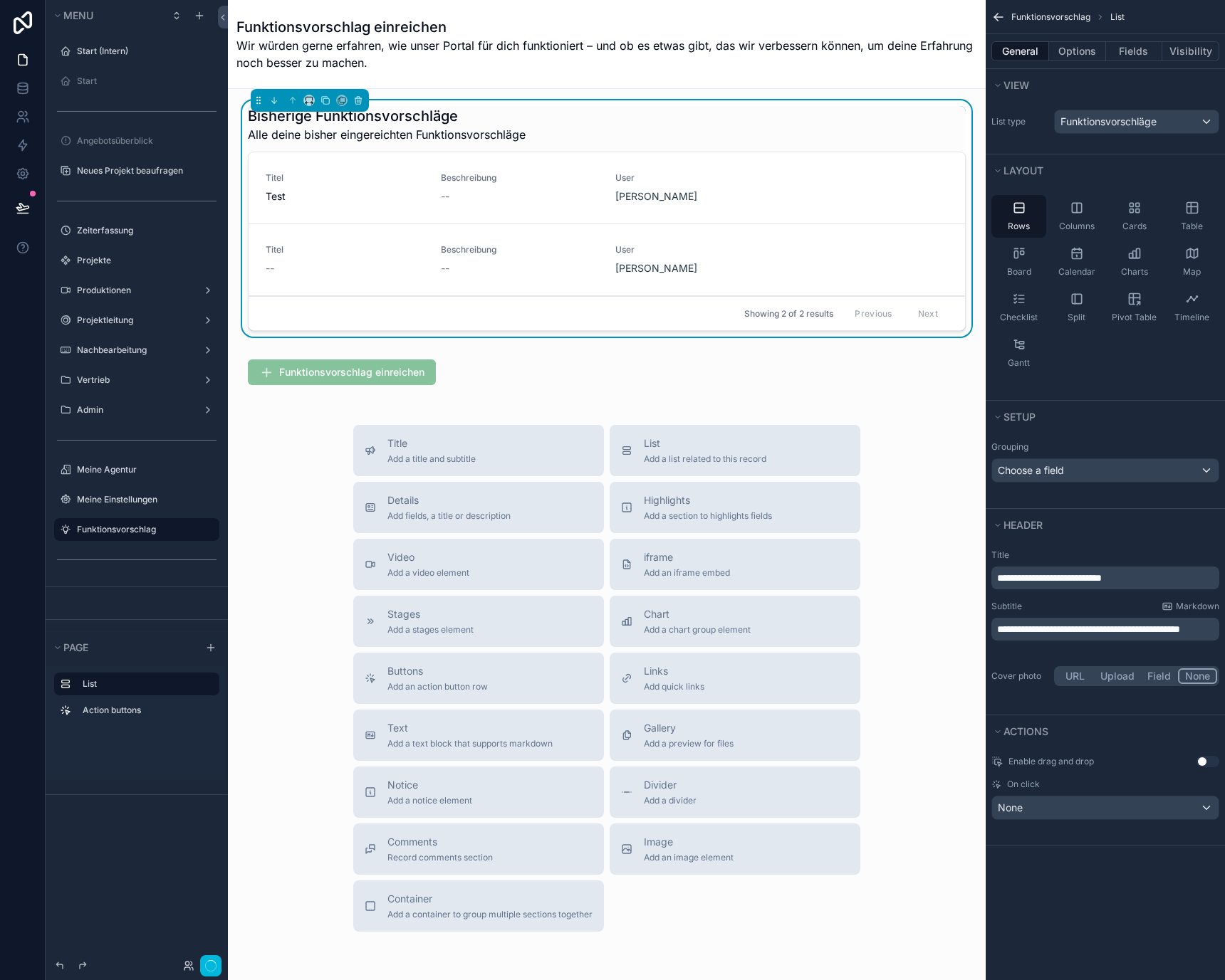
click at [1114, 902] on div "**********" at bounding box center [1105, 490] width 240 height 980
click at [1094, 44] on button "Options" at bounding box center [1078, 51] width 57 height 20
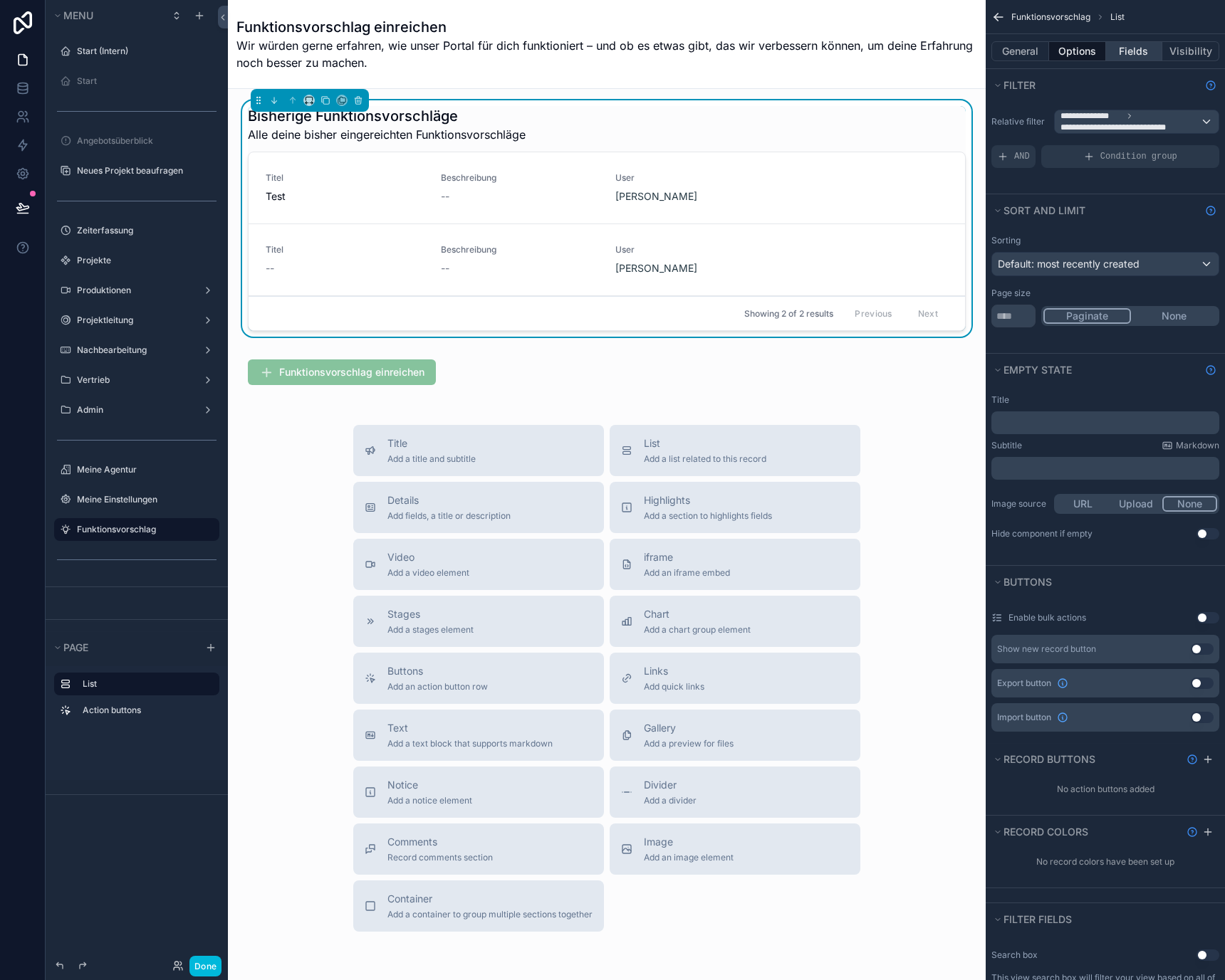
click at [1130, 44] on button "Fields" at bounding box center [1134, 51] width 57 height 20
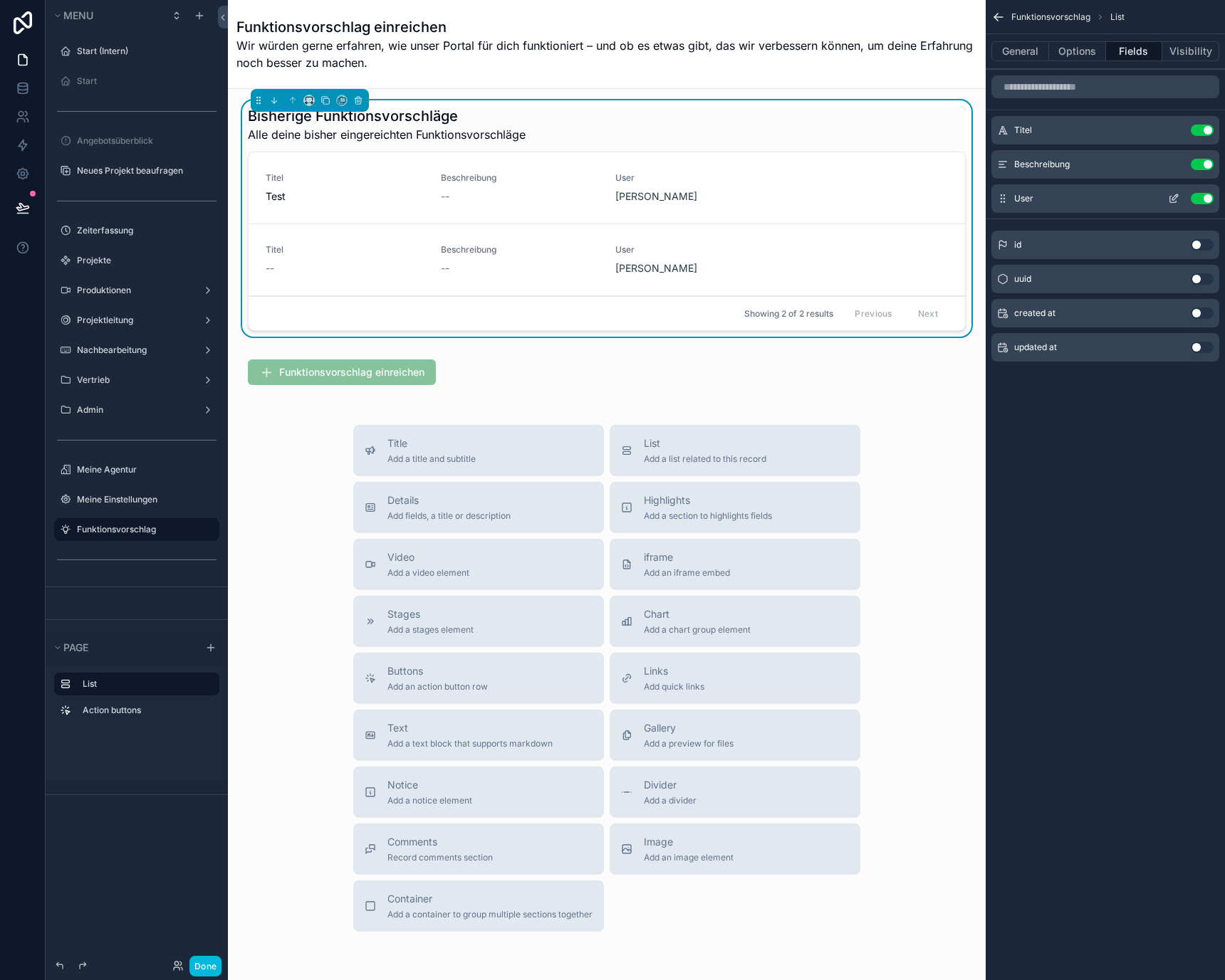
click at [1204, 196] on button "Use setting" at bounding box center [1202, 198] width 23 height 12
click at [1195, 281] on button "Use setting" at bounding box center [1202, 279] width 23 height 12
click at [1178, 196] on icon "scrollable content" at bounding box center [1174, 198] width 12 height 12
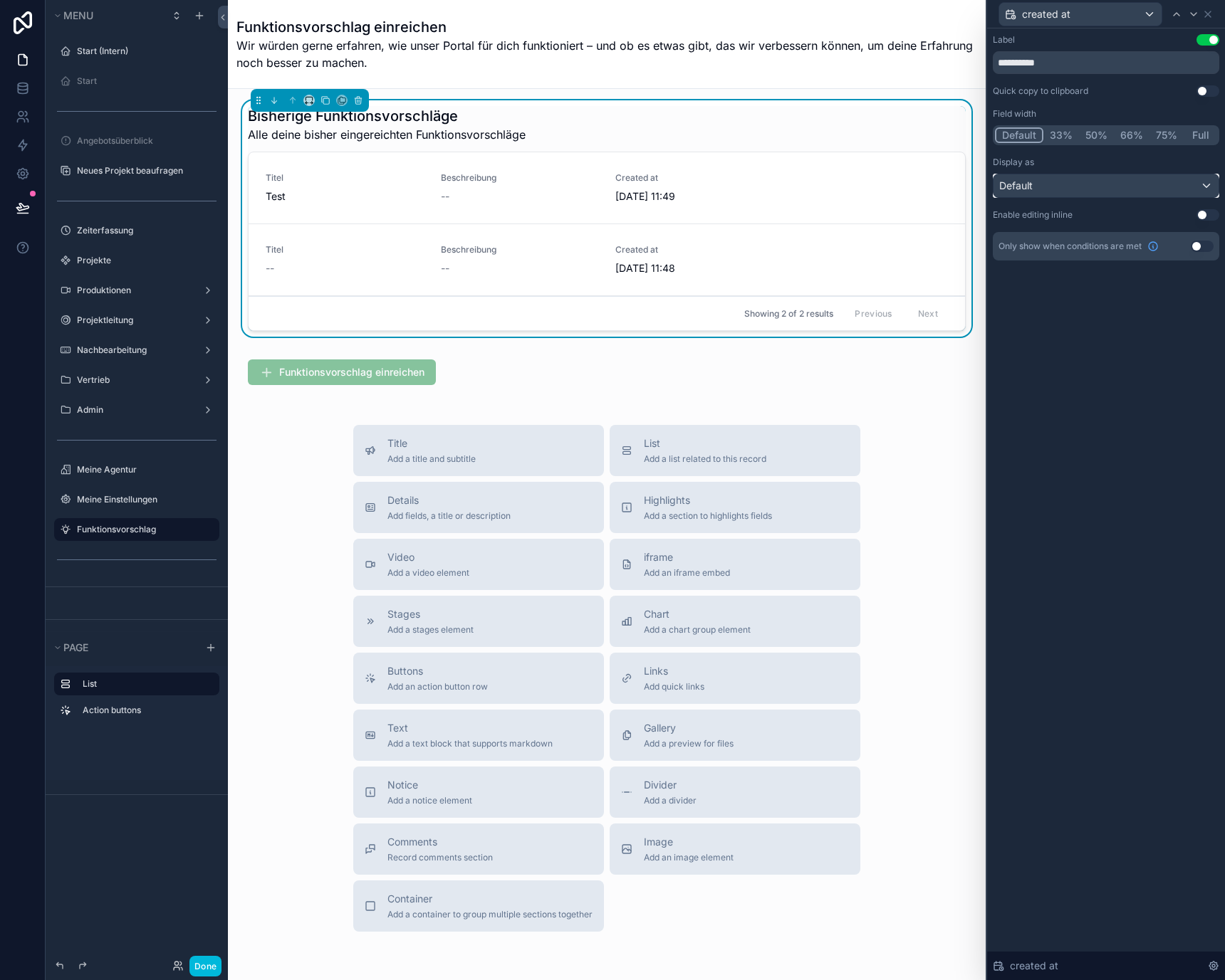
click at [1130, 176] on div "Default" at bounding box center [1106, 185] width 225 height 23
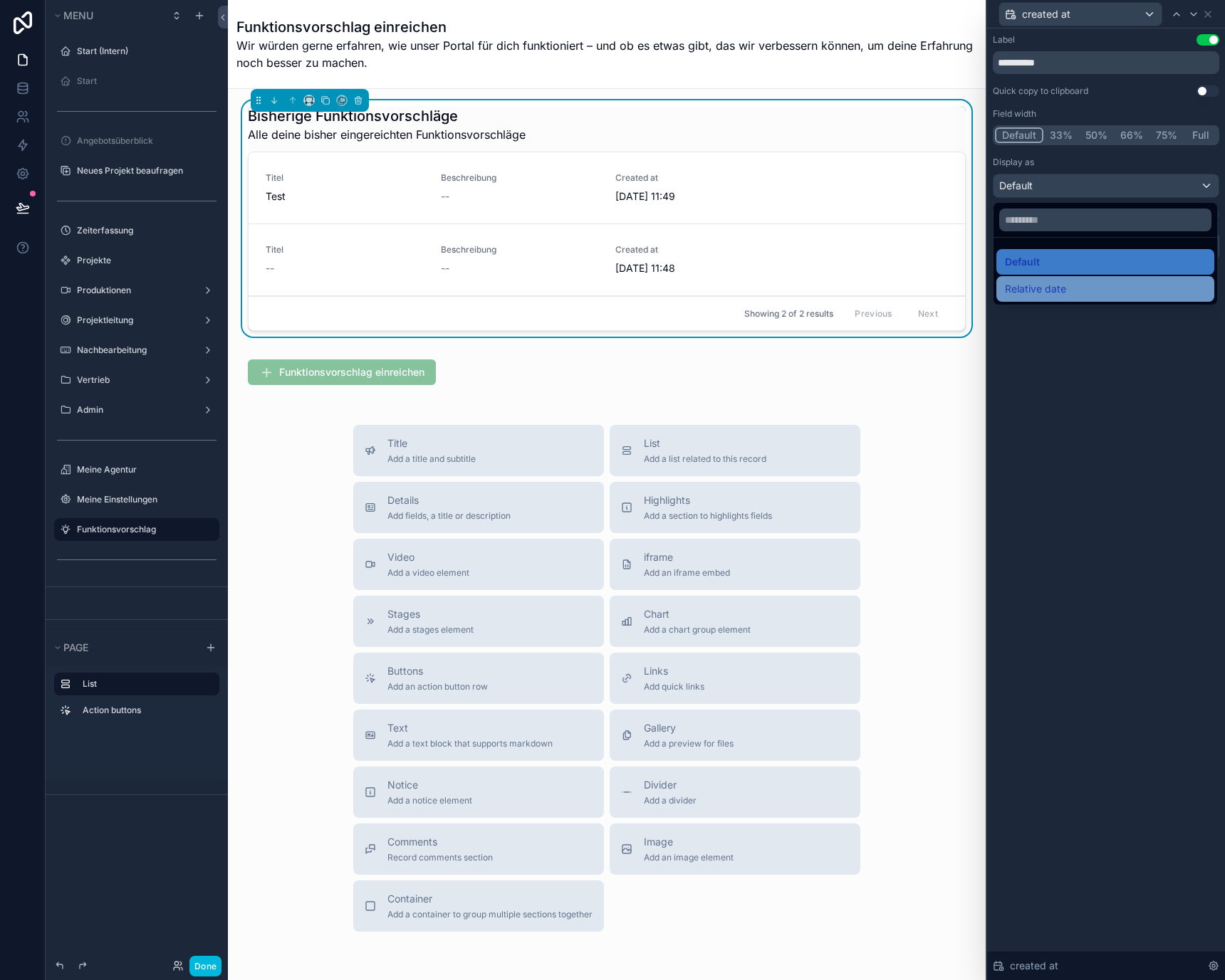
click at [1099, 283] on div "Relative date" at bounding box center [1105, 289] width 201 height 17
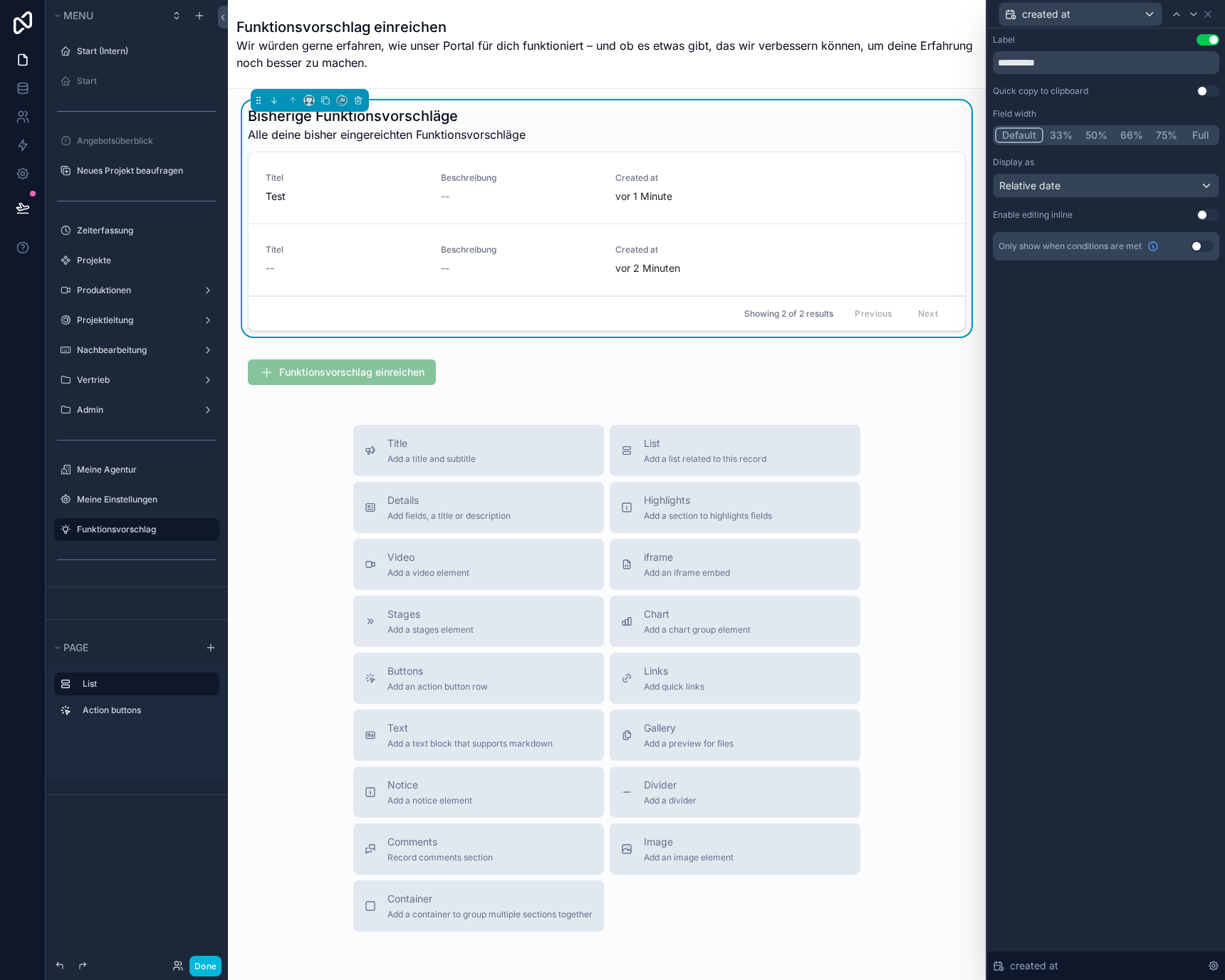
click at [1098, 343] on div "**********" at bounding box center [1106, 504] width 238 height 951
click at [1204, 16] on icon at bounding box center [1208, 15] width 12 height 12
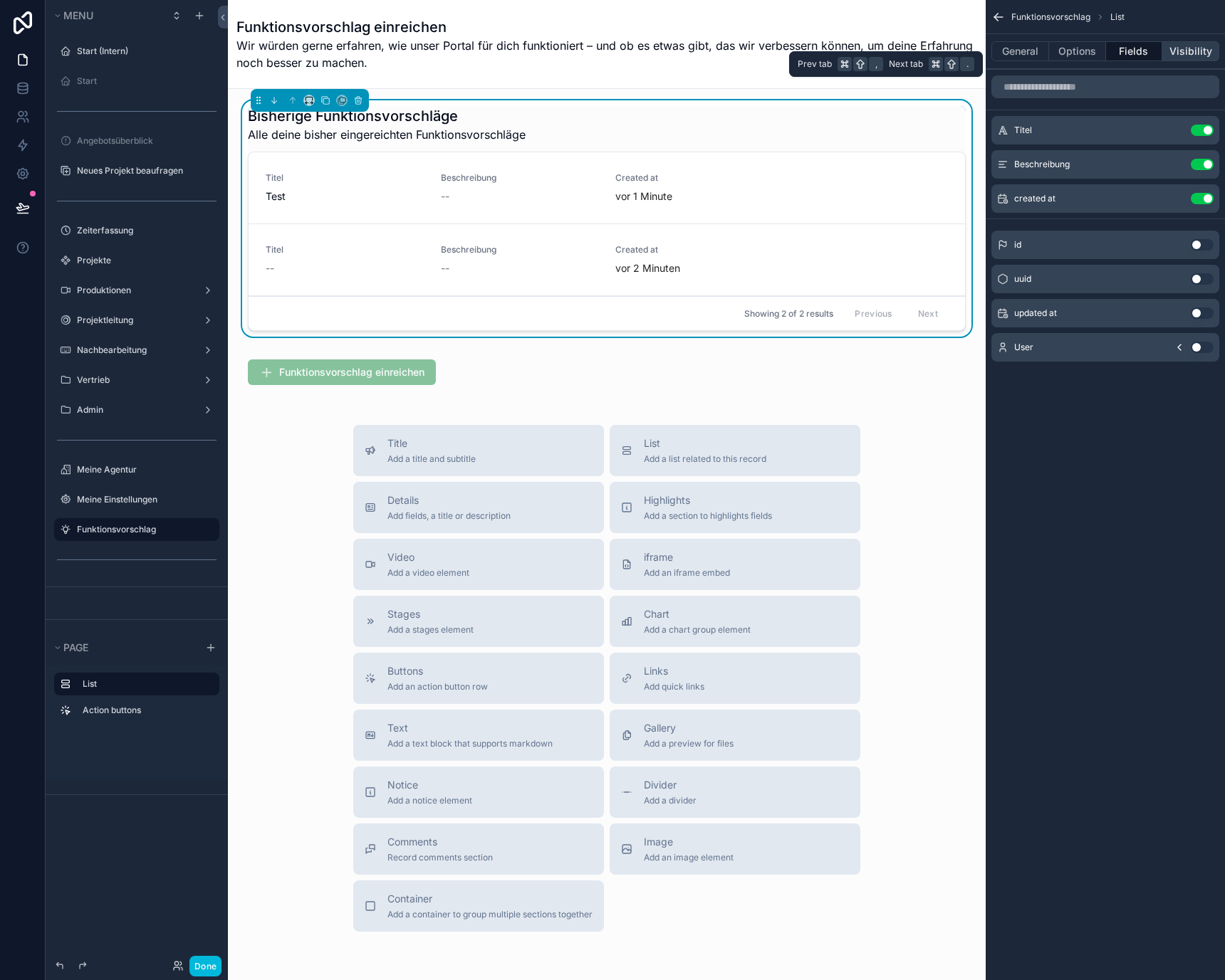
click at [1166, 54] on button "Visibility" at bounding box center [1191, 51] width 57 height 20
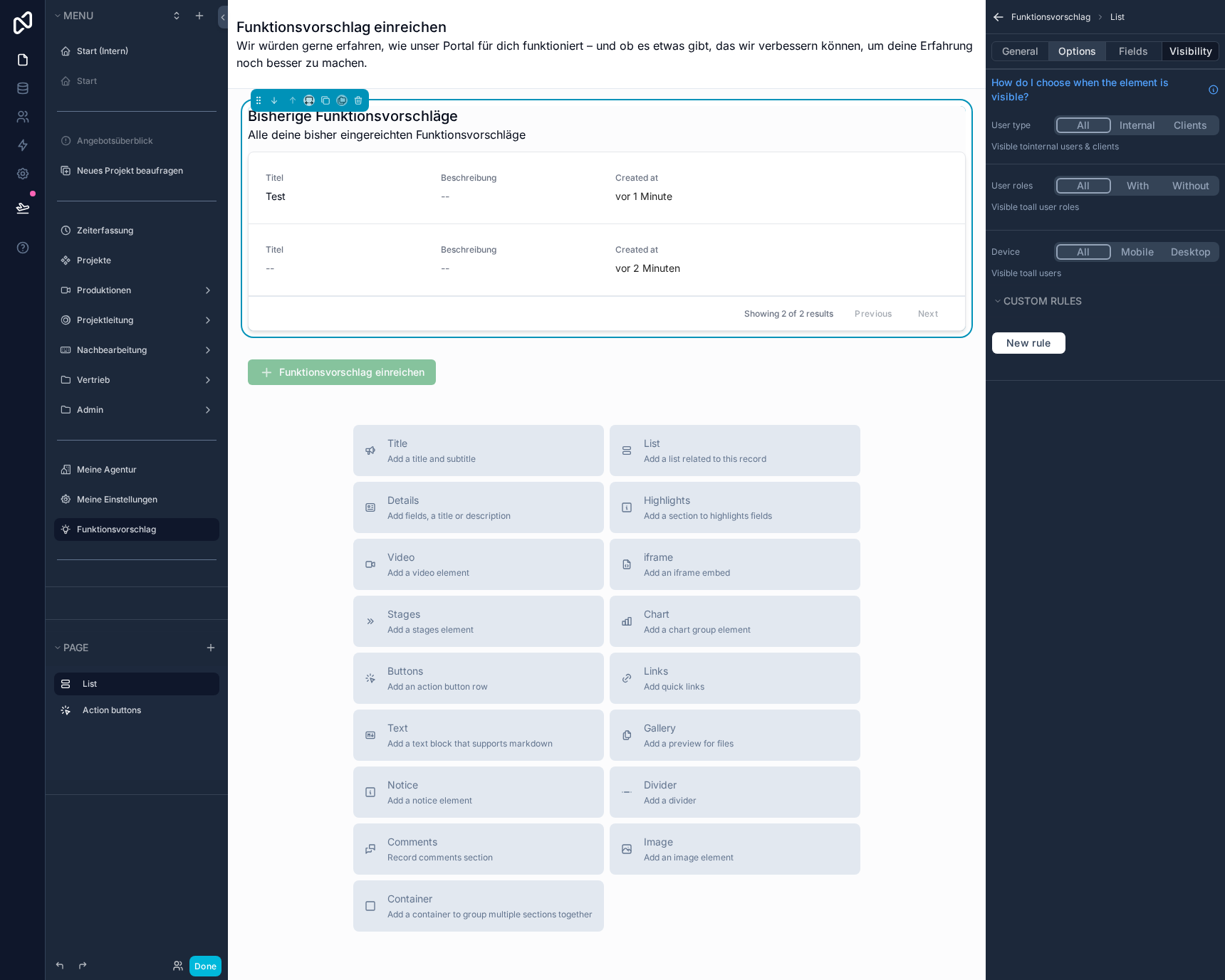
click at [1076, 61] on button "Options" at bounding box center [1078, 51] width 57 height 20
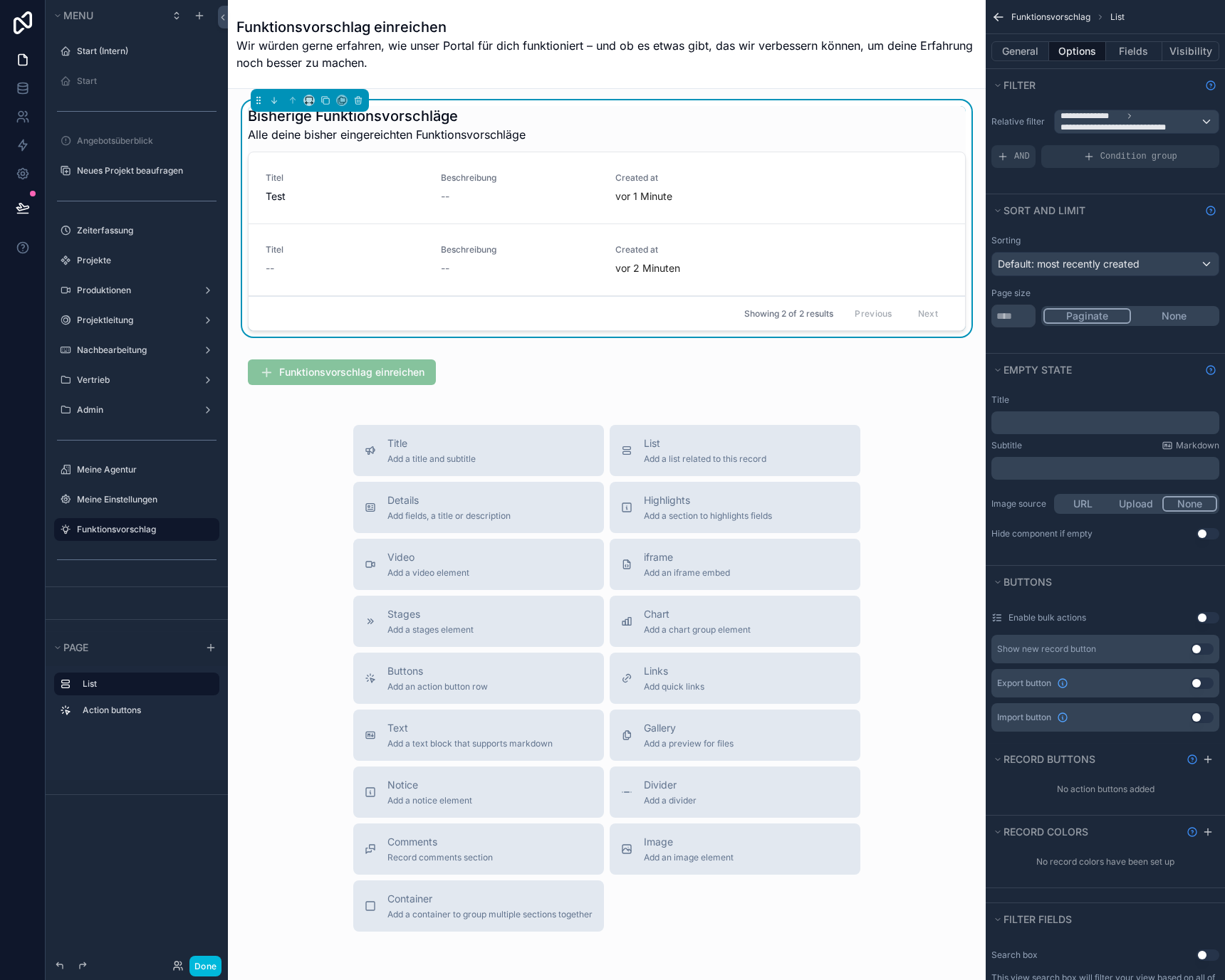
click at [1072, 424] on p "﻿" at bounding box center [1106, 423] width 219 height 12
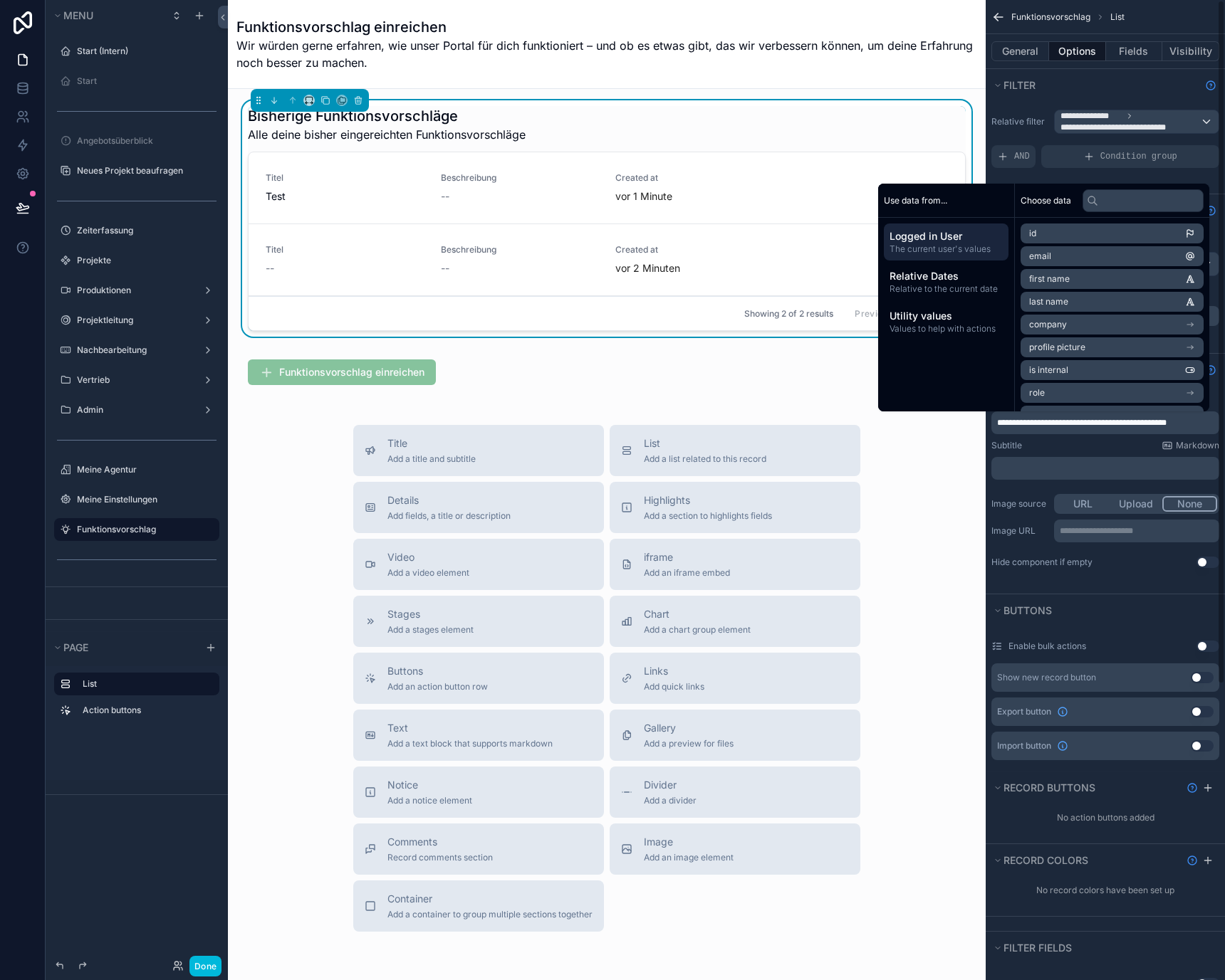
click at [1047, 467] on p "﻿" at bounding box center [1106, 469] width 219 height 12
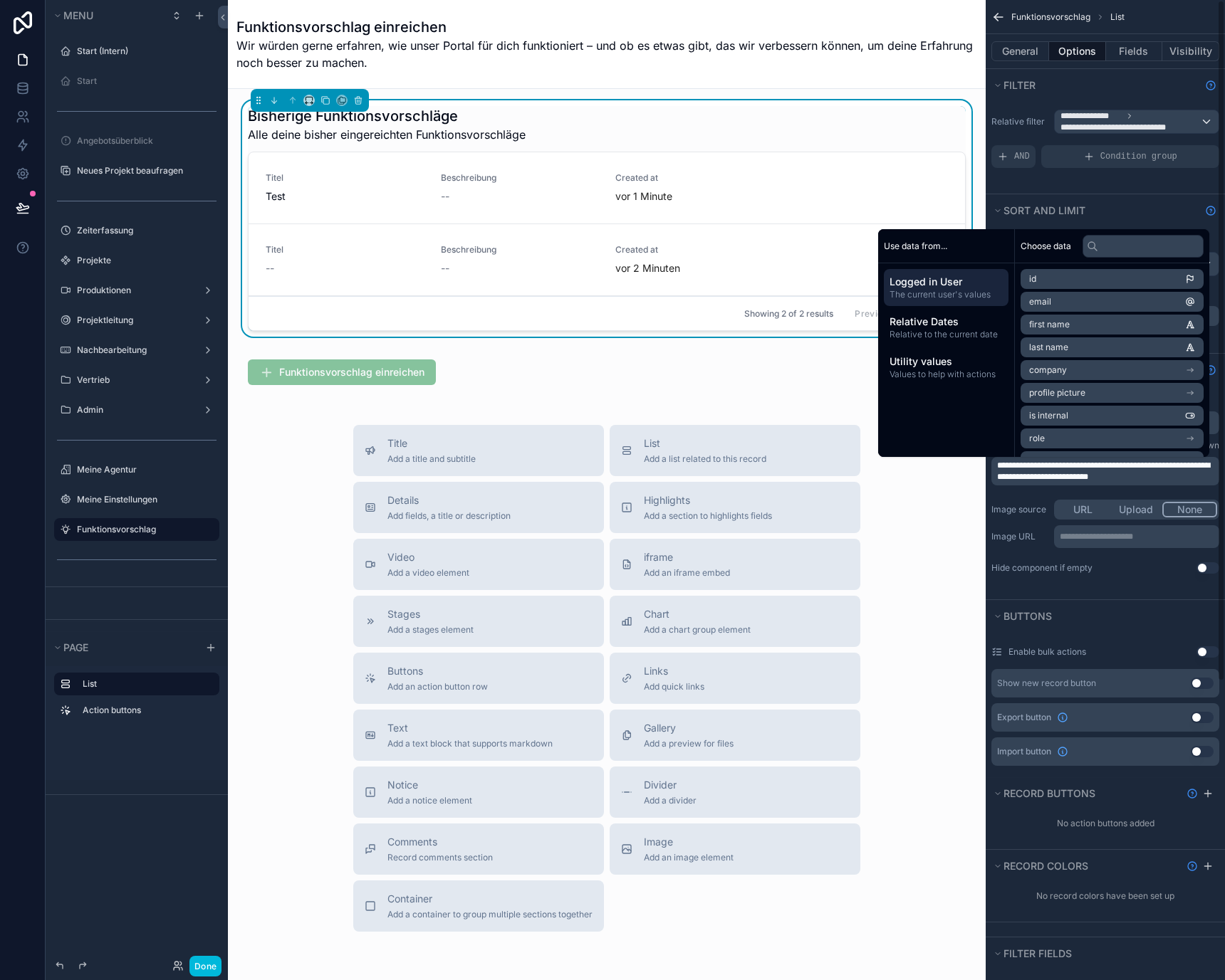
click at [1054, 543] on div "**********" at bounding box center [1136, 536] width 165 height 23
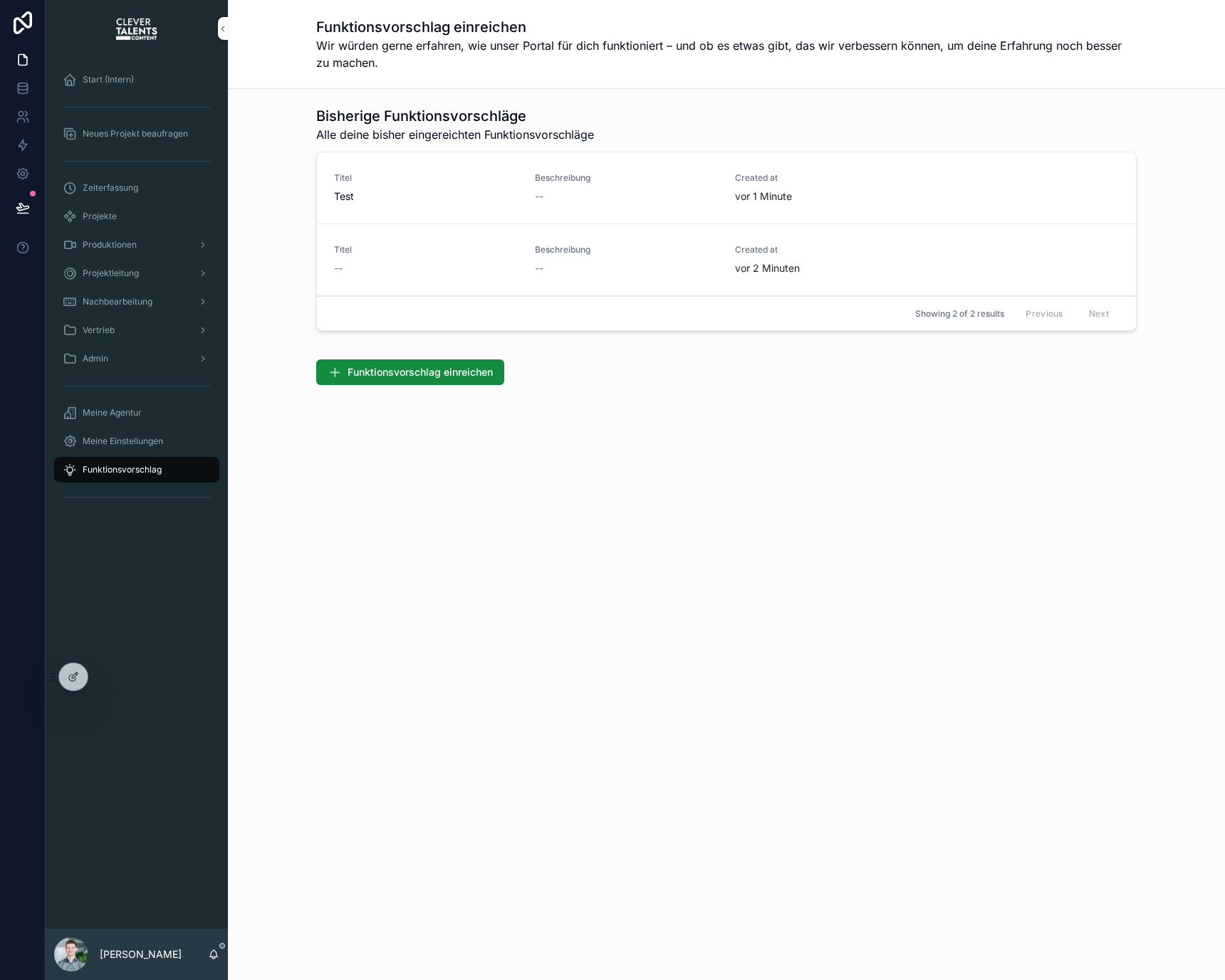
click at [806, 251] on span "Created at" at bounding box center [826, 250] width 184 height 12
click at [475, 367] on span "Funktionsvorschlag einreichen" at bounding box center [420, 372] width 145 height 14
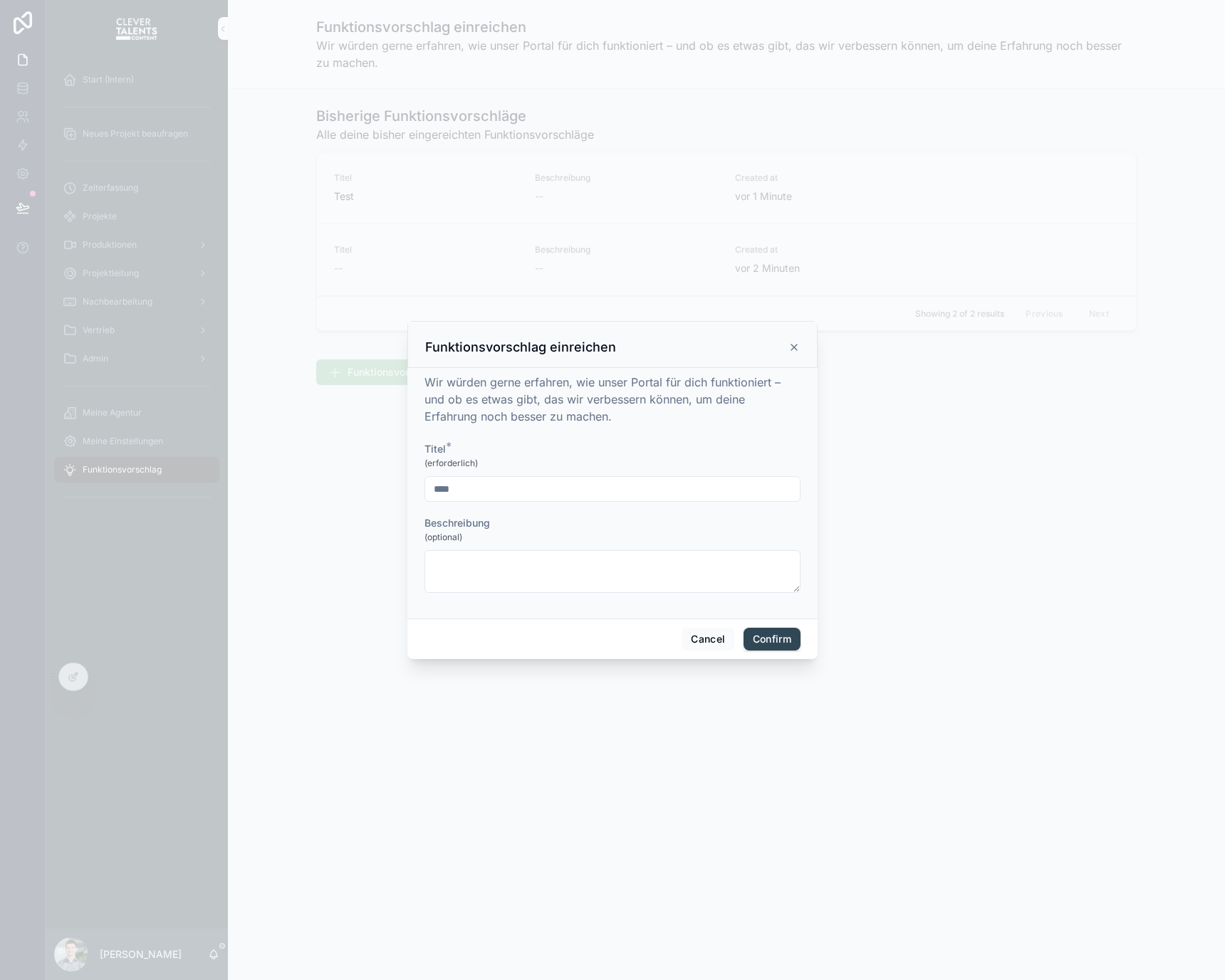
click at [618, 503] on form "Titel * (erforderlich) **** Beschreibung (optional)" at bounding box center [612, 524] width 376 height 165
click at [758, 641] on button "Confirm" at bounding box center [772, 639] width 57 height 23
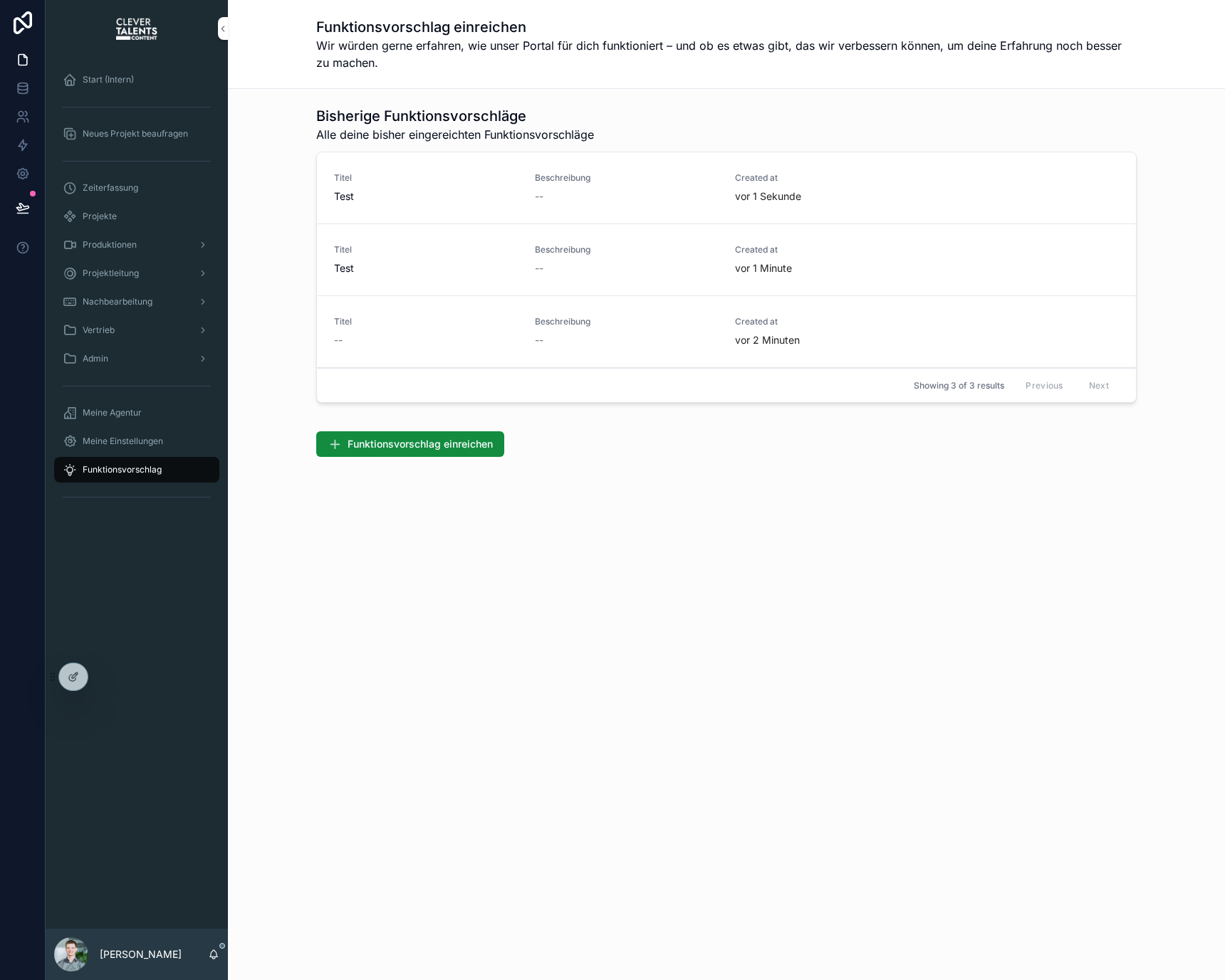
click at [181, 212] on div "Projekte" at bounding box center [137, 216] width 148 height 23
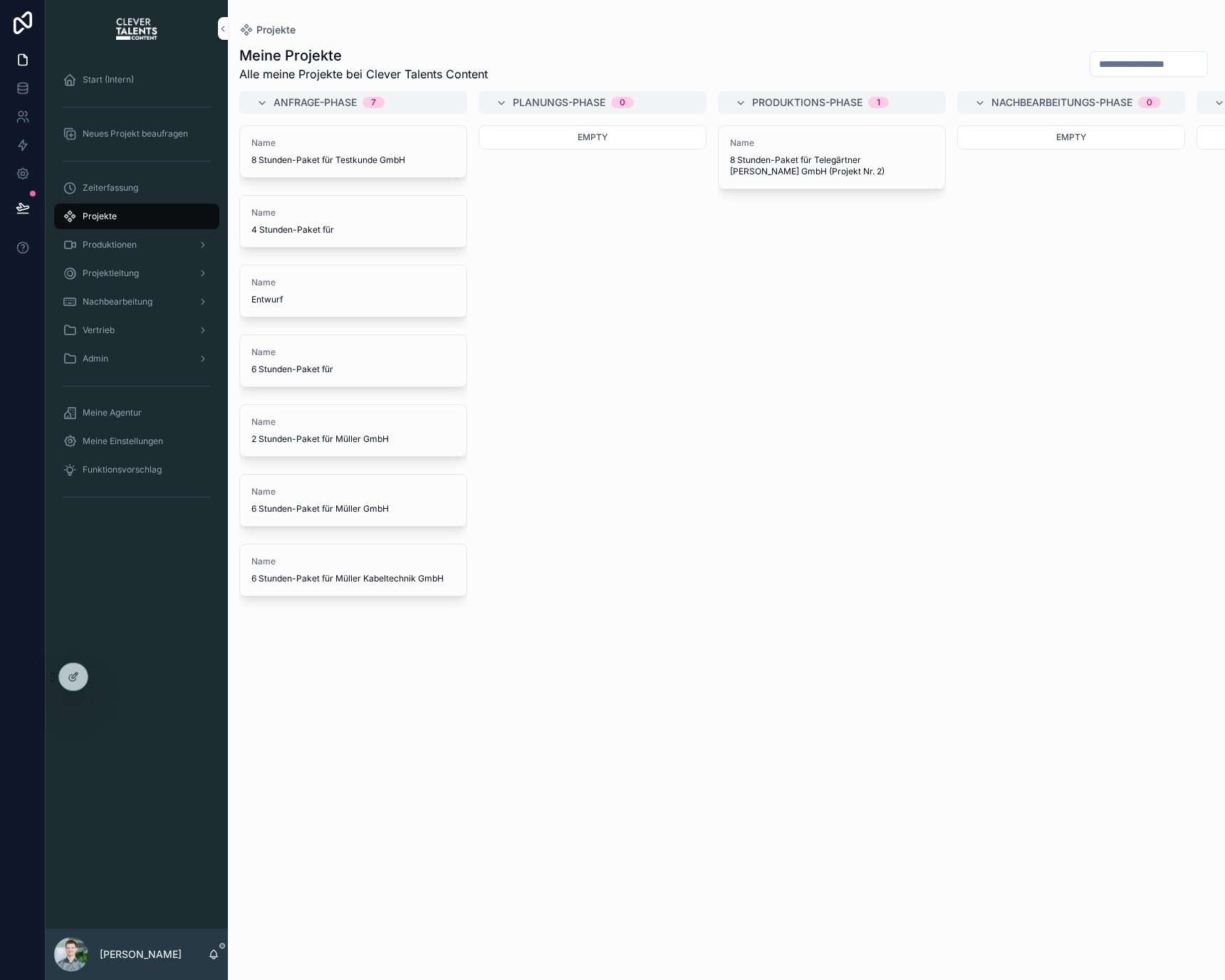
click at [319, 159] on span "8 Stunden-Paket für Testkunde GmbH" at bounding box center [353, 160] width 204 height 12
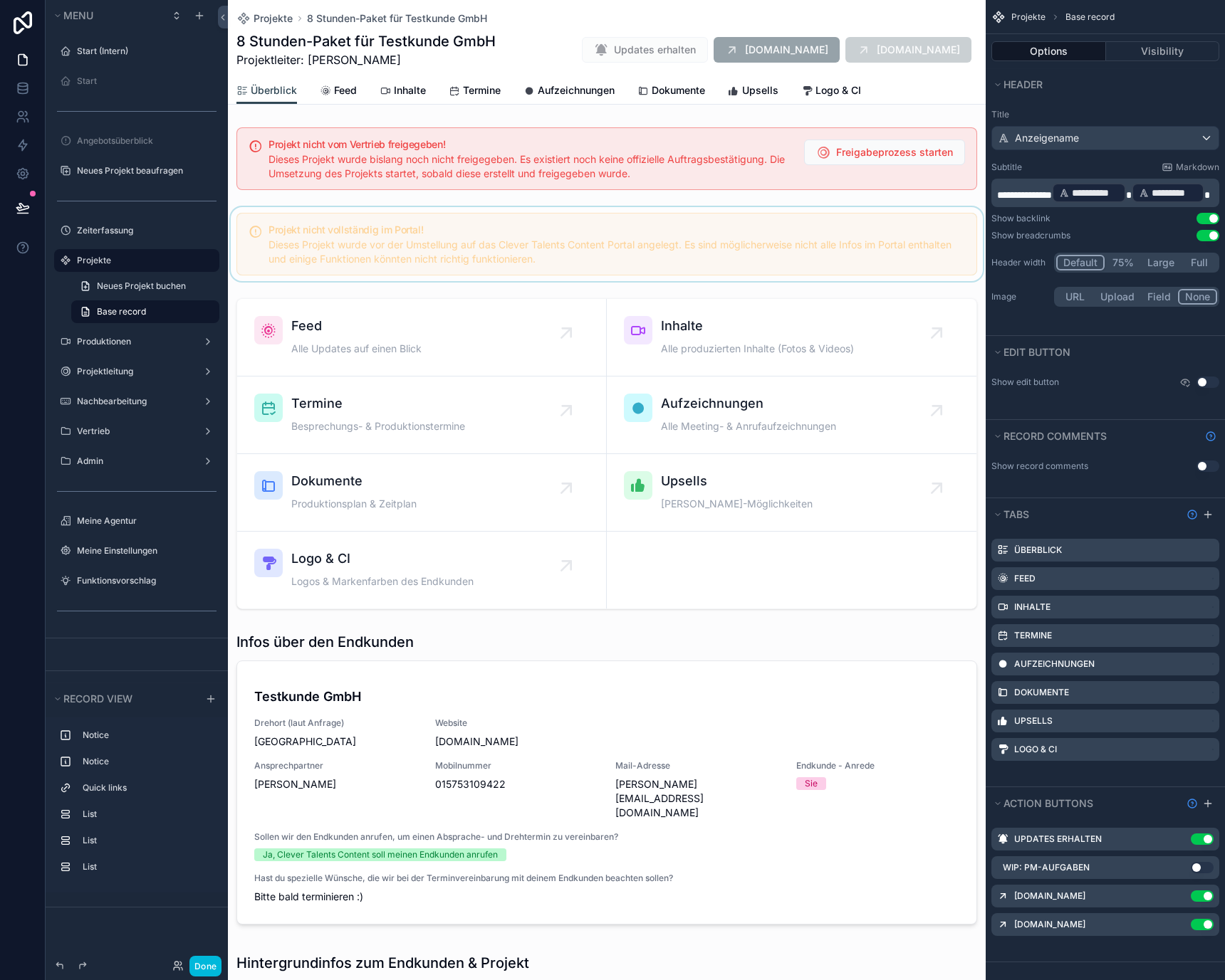
click at [397, 224] on div "scrollable content" at bounding box center [607, 244] width 758 height 74
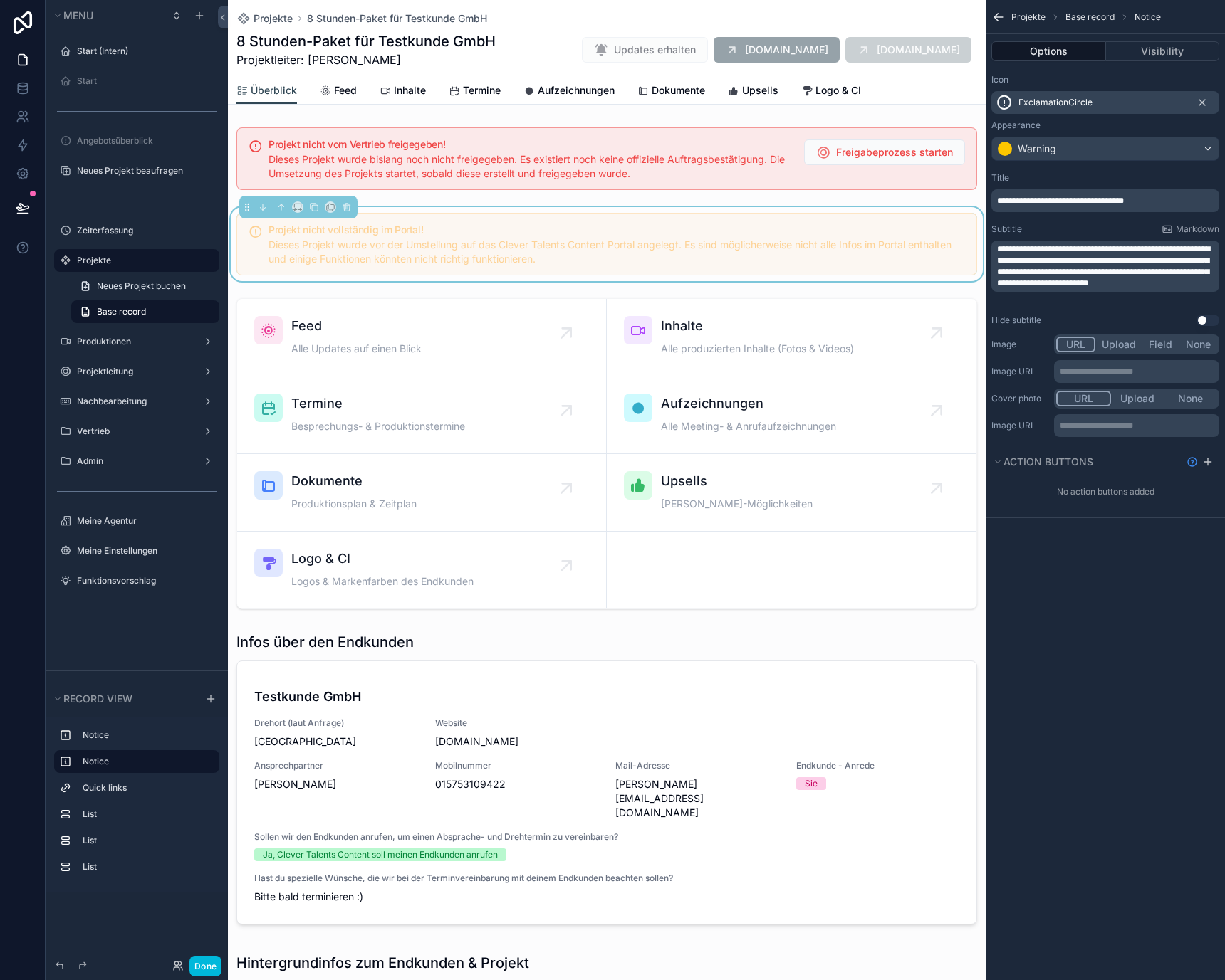
click at [1083, 258] on span "**********" at bounding box center [1103, 266] width 213 height 42
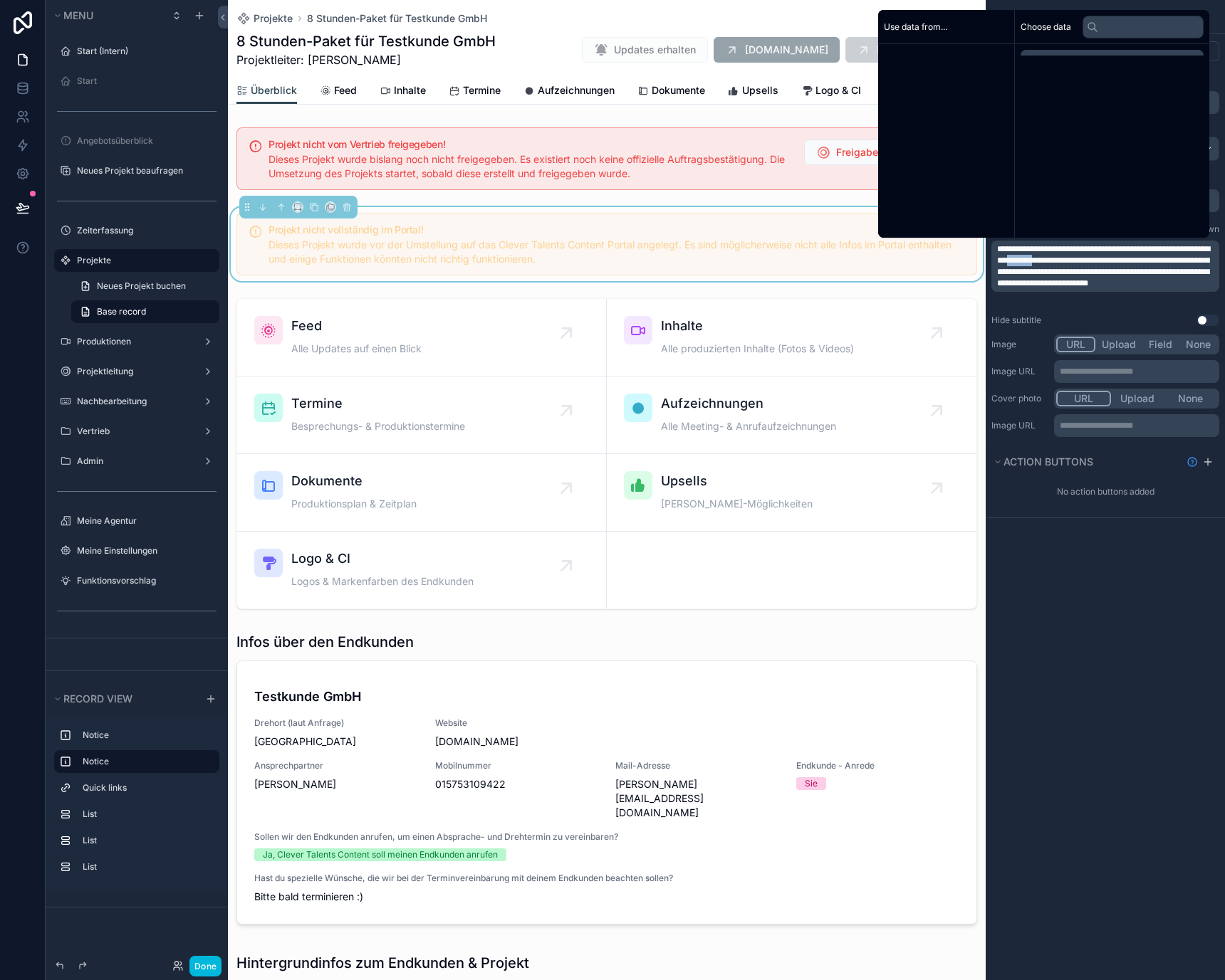
click at [1083, 258] on span "**********" at bounding box center [1103, 266] width 213 height 42
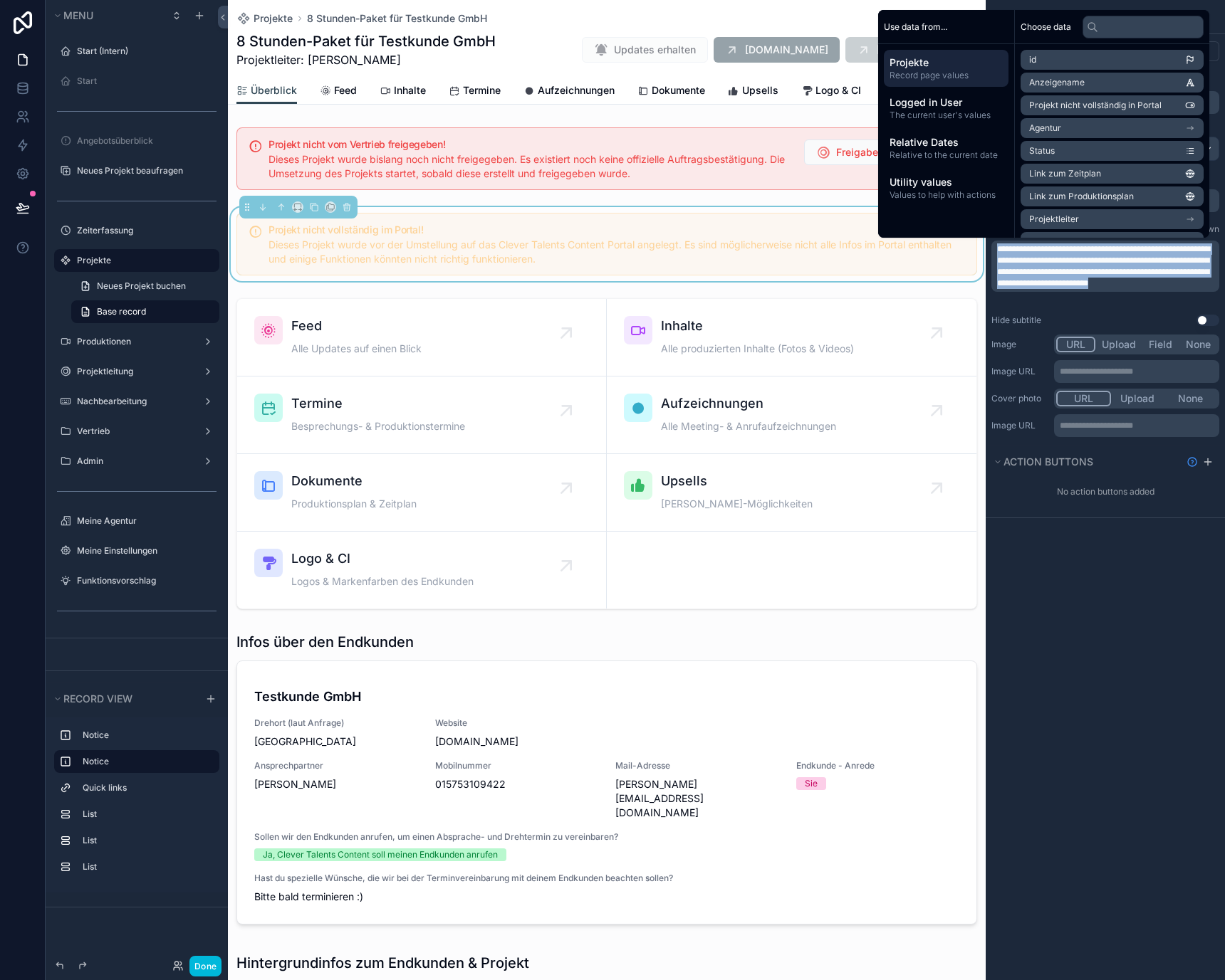
click at [1078, 316] on div "Hide subtitle Use setting" at bounding box center [1105, 321] width 228 height 12
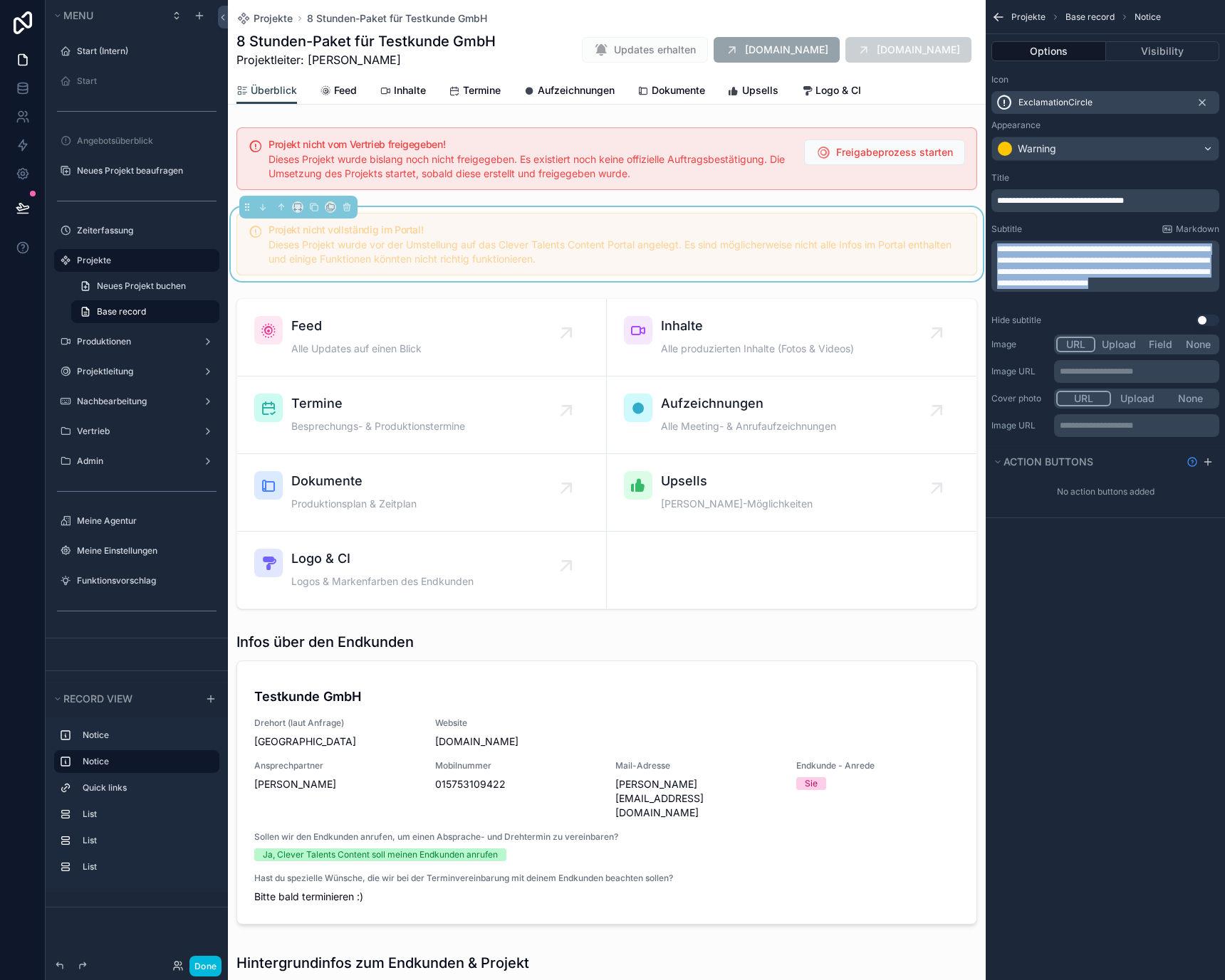
click at [1099, 315] on div "Hide subtitle Use setting" at bounding box center [1105, 321] width 228 height 12
click at [1092, 289] on p "**********" at bounding box center [1106, 266] width 219 height 45
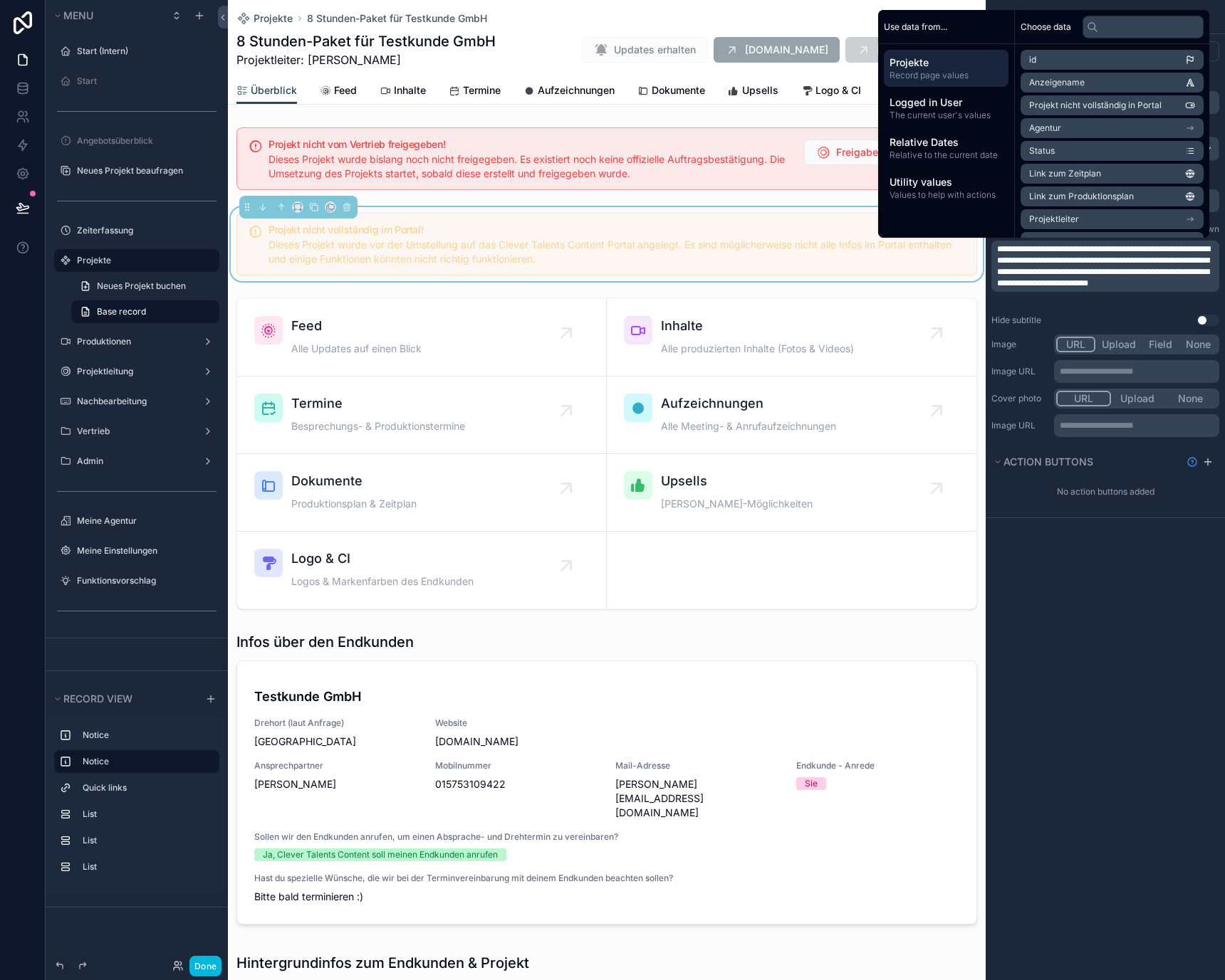
click at [1099, 311] on div "**********" at bounding box center [1105, 248] width 240 height 165
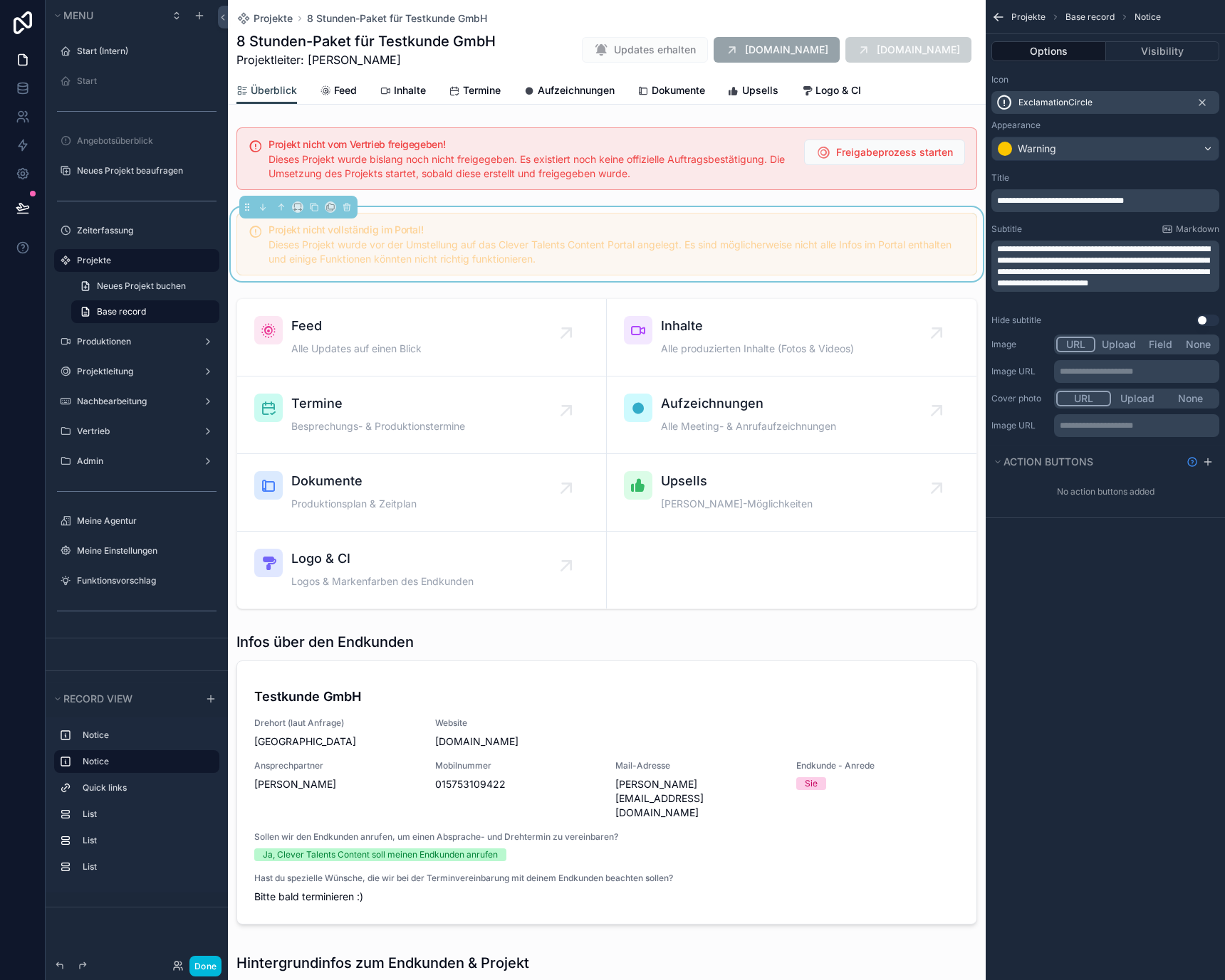
click at [1098, 546] on div "**********" at bounding box center [1105, 490] width 240 height 980
click at [483, 215] on div "Projekt nicht vollständig im Portal! Dieses Projekt wurde vor der Umstellung au…" at bounding box center [607, 245] width 741 height 63
click at [474, 177] on div "scrollable content" at bounding box center [607, 158] width 758 height 74
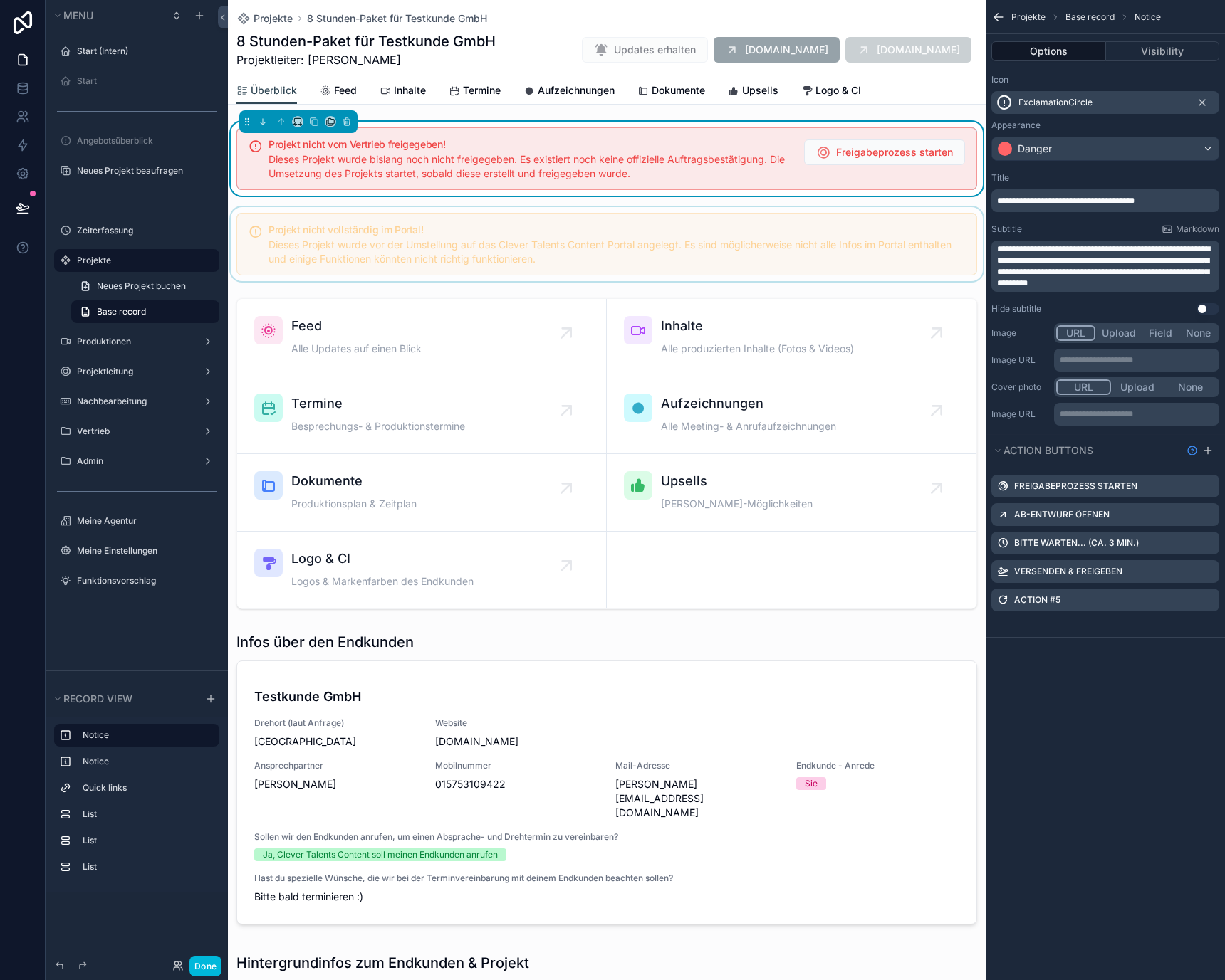
click at [474, 237] on div "scrollable content" at bounding box center [607, 244] width 758 height 74
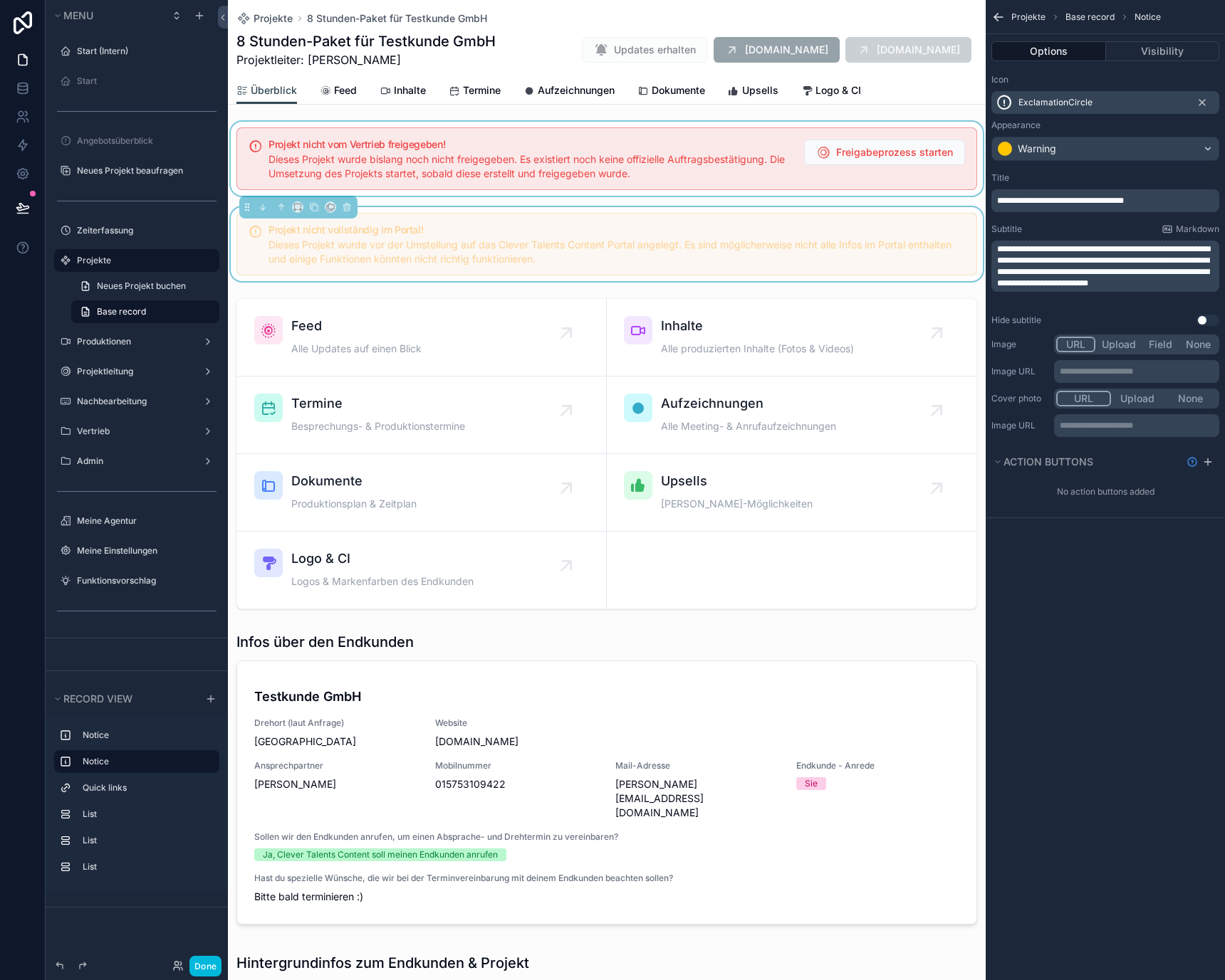
click at [475, 186] on div "scrollable content" at bounding box center [607, 158] width 758 height 74
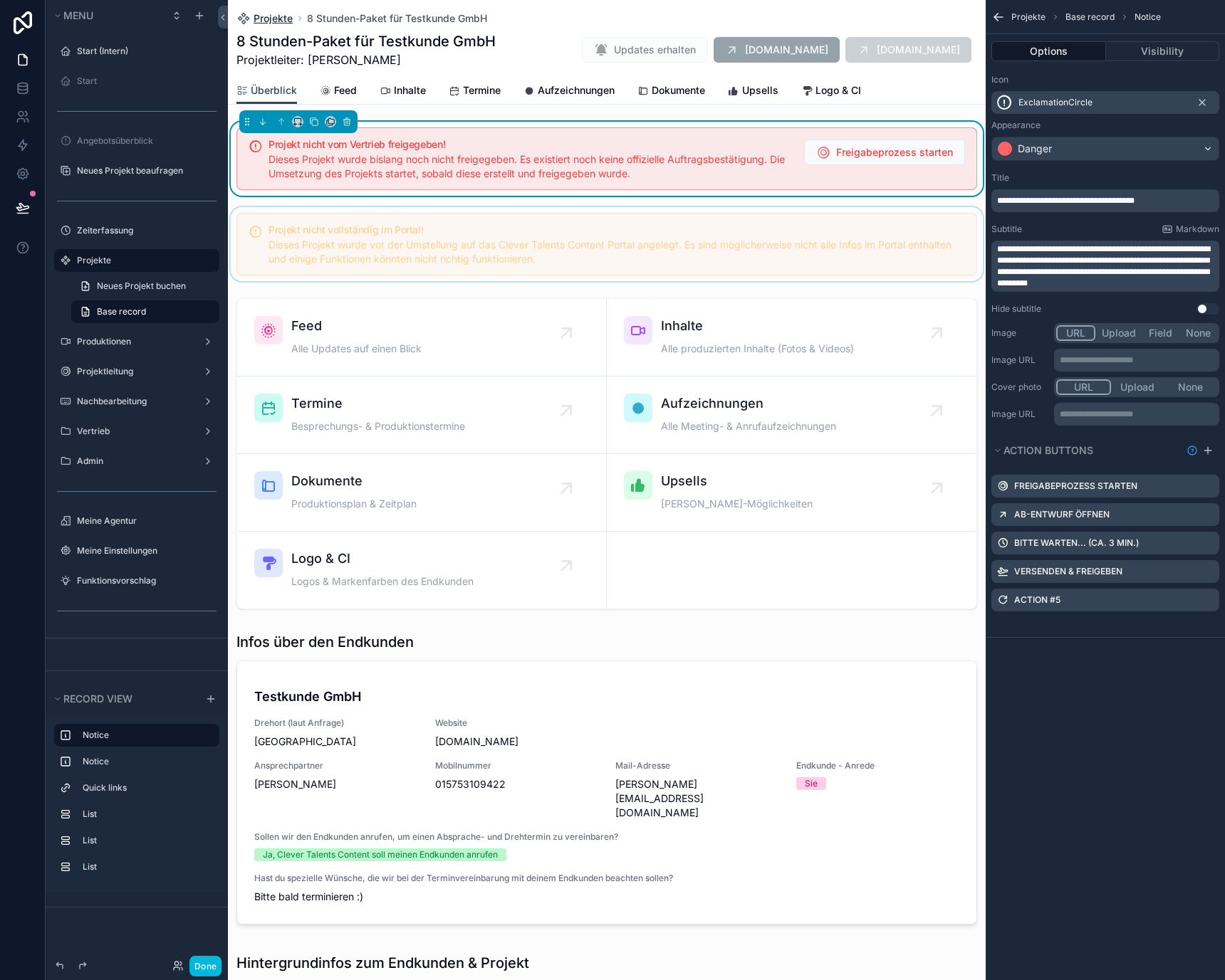
click at [275, 19] on span "Projekte" at bounding box center [273, 18] width 39 height 14
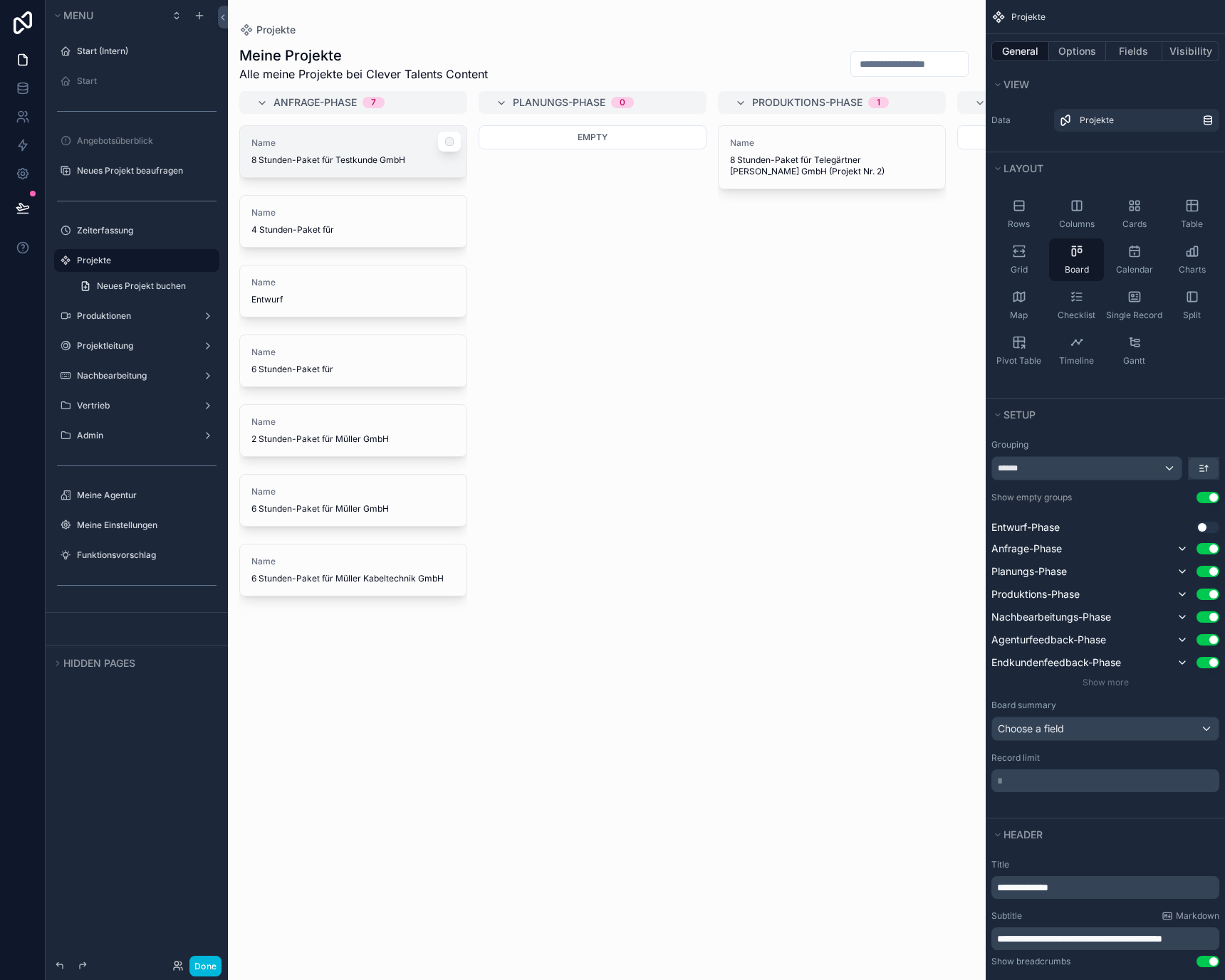
click at [398, 151] on div "Name 8 Stunden-Paket für Testkunde GmbH" at bounding box center [353, 152] width 204 height 29
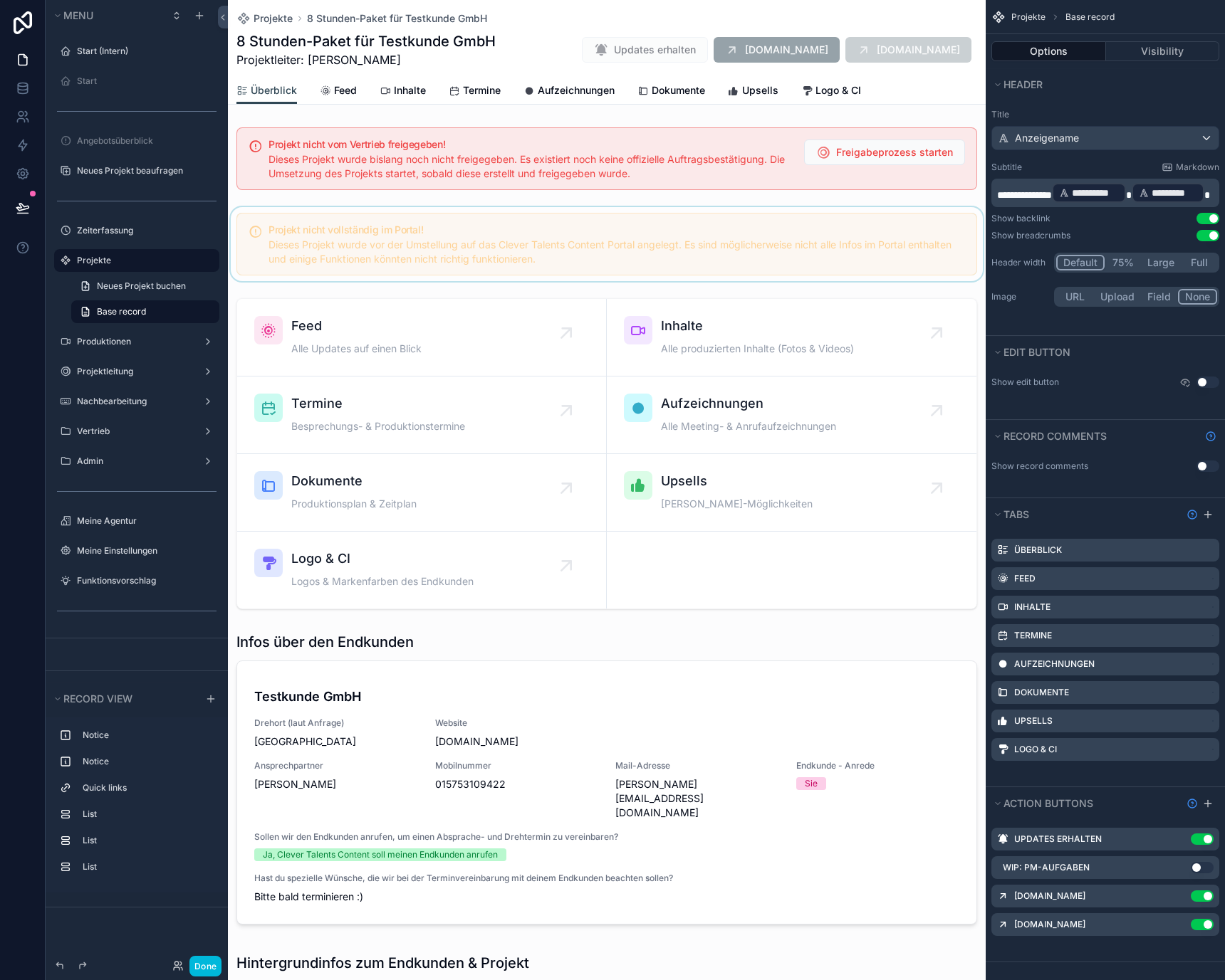
click at [417, 243] on div "scrollable content" at bounding box center [607, 244] width 758 height 74
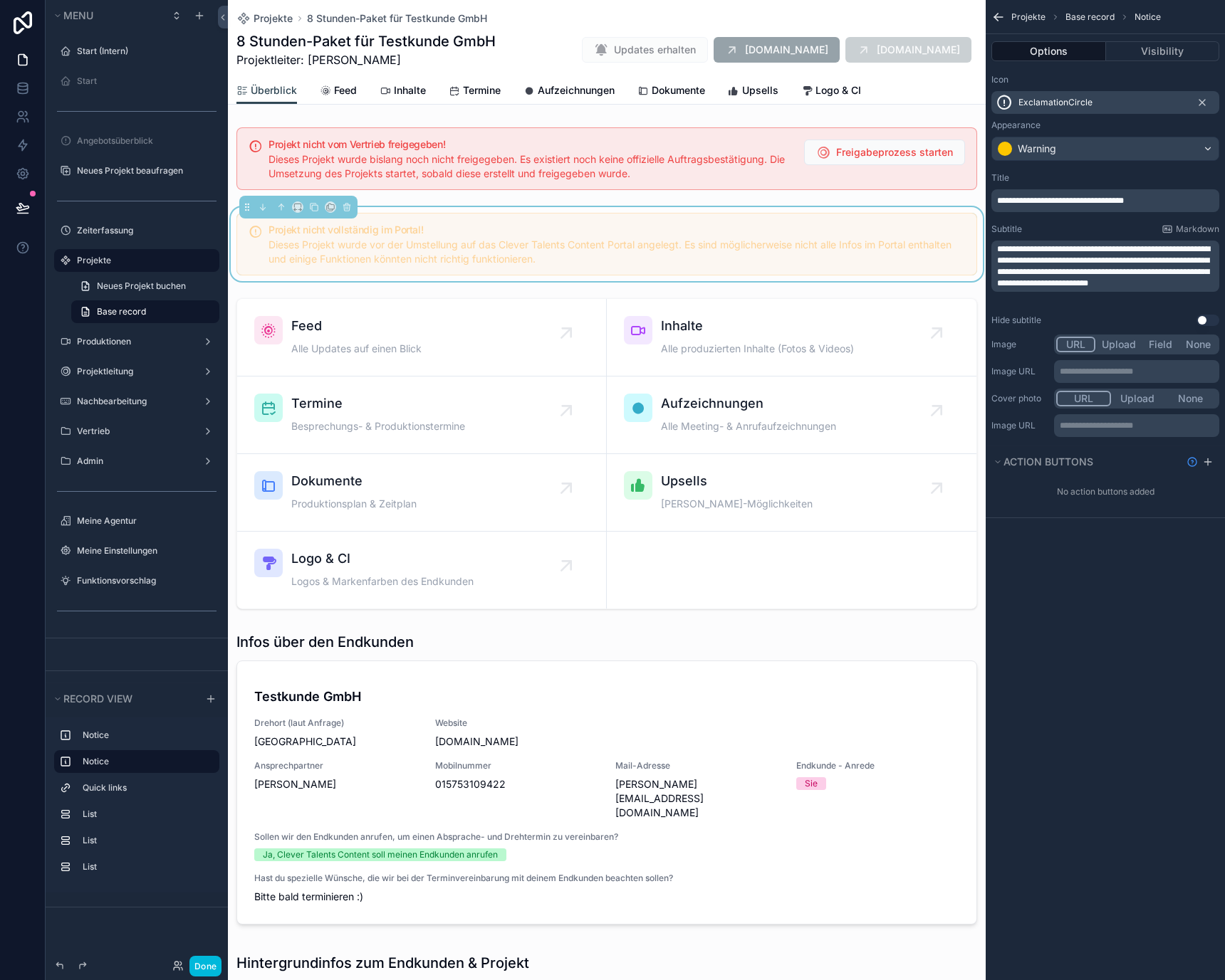
click at [396, 197] on div "Projekt nicht vom Vertrieb freigegeben! Dieses Projekt wurde bislang noch nicht…" at bounding box center [607, 920] width 758 height 1597
click at [24, 83] on icon at bounding box center [22, 85] width 10 height 4
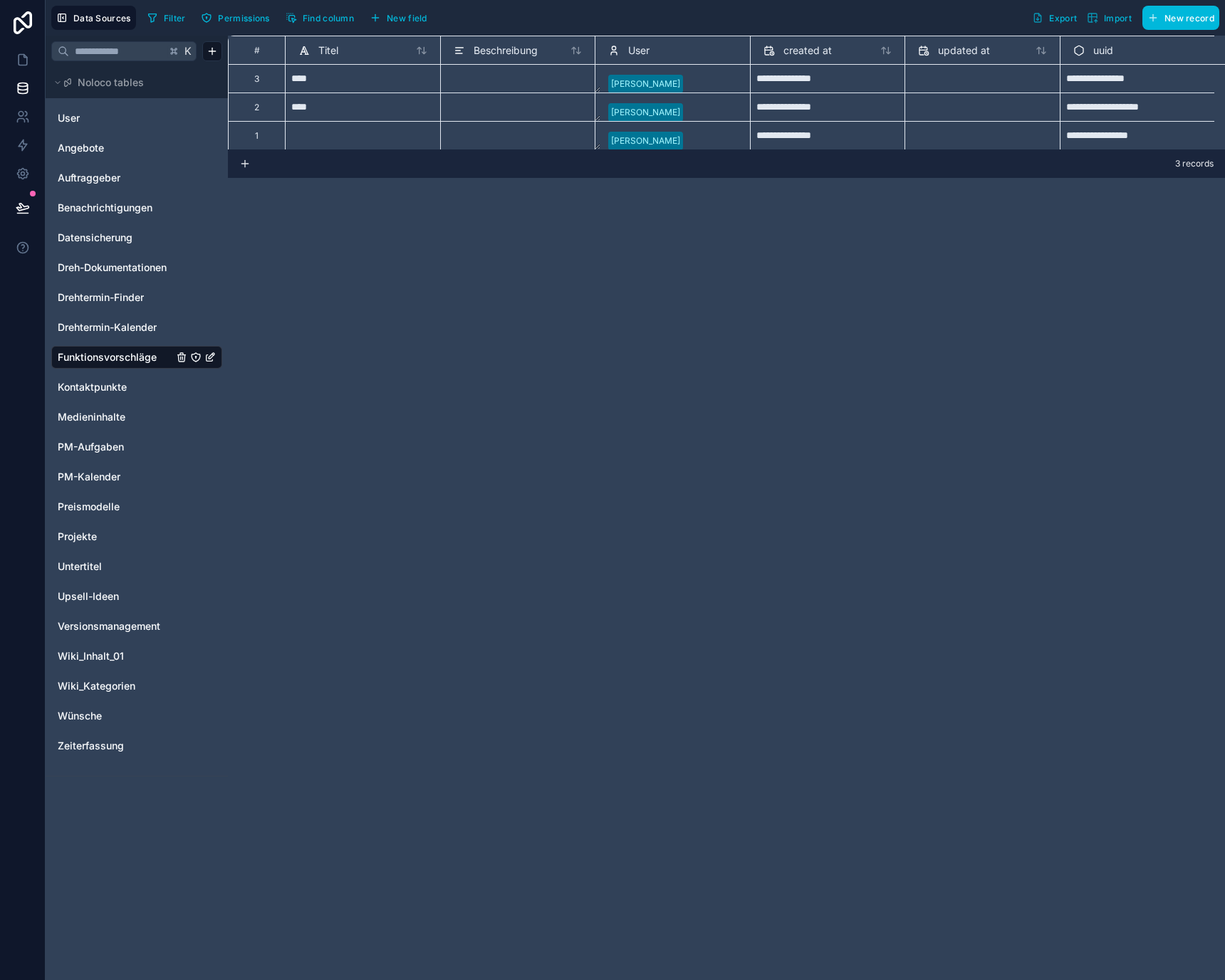
click at [134, 47] on input "text" at bounding box center [117, 51] width 97 height 26
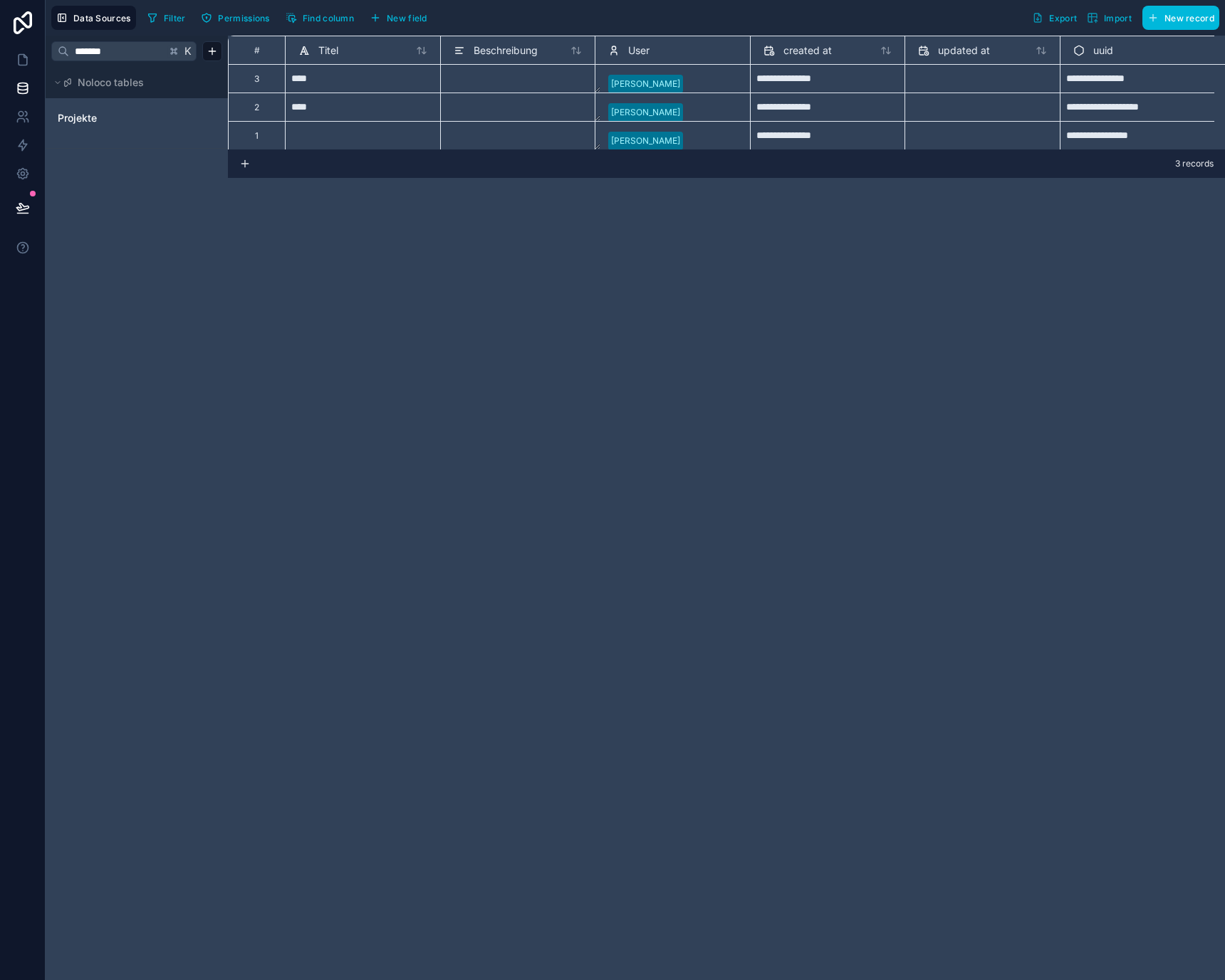
type input "*******"
click at [125, 130] on div "Projekte" at bounding box center [136, 117] width 171 height 33
click at [121, 122] on link "Projekte" at bounding box center [115, 118] width 115 height 14
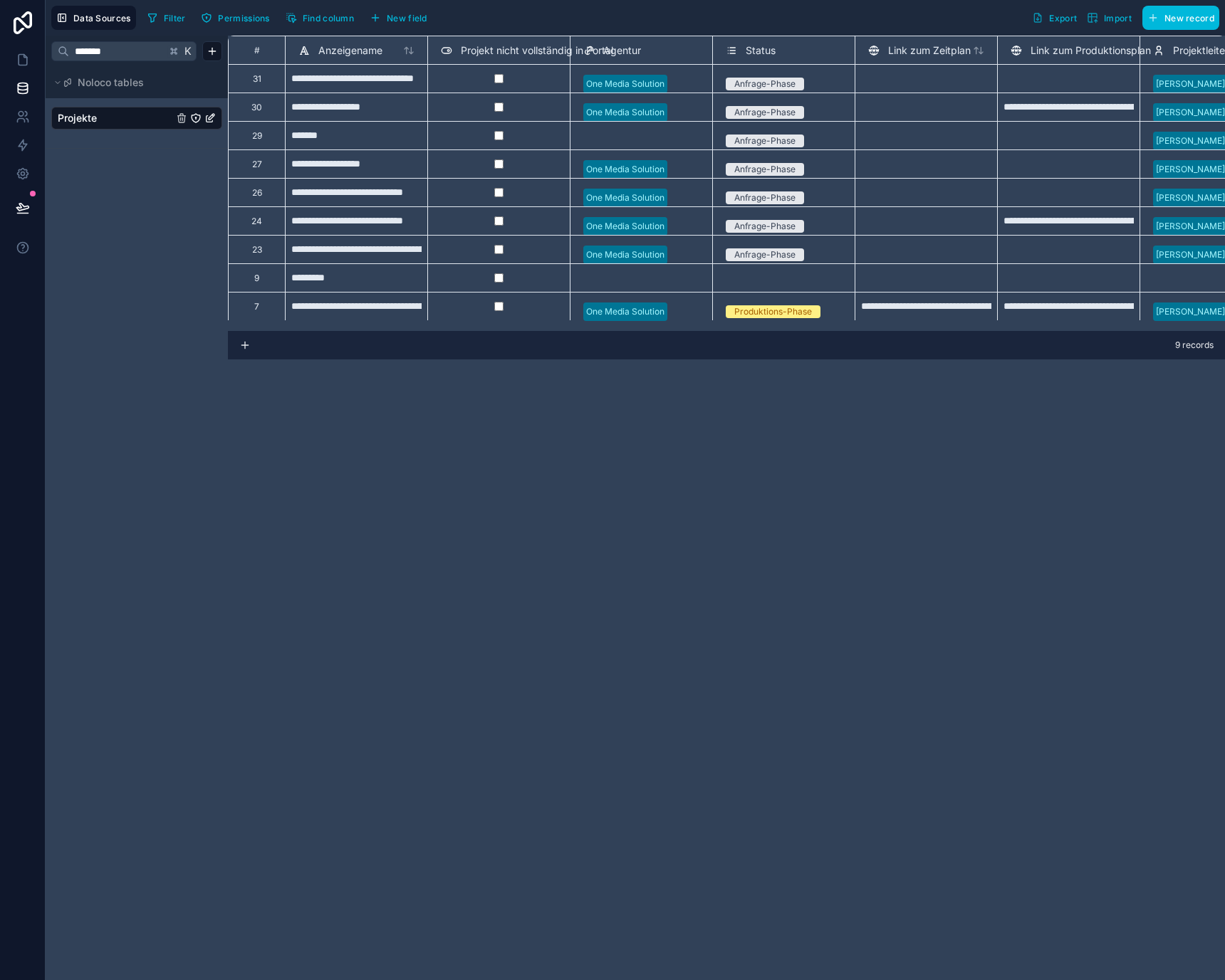
click at [388, 15] on span "New field" at bounding box center [407, 18] width 40 height 11
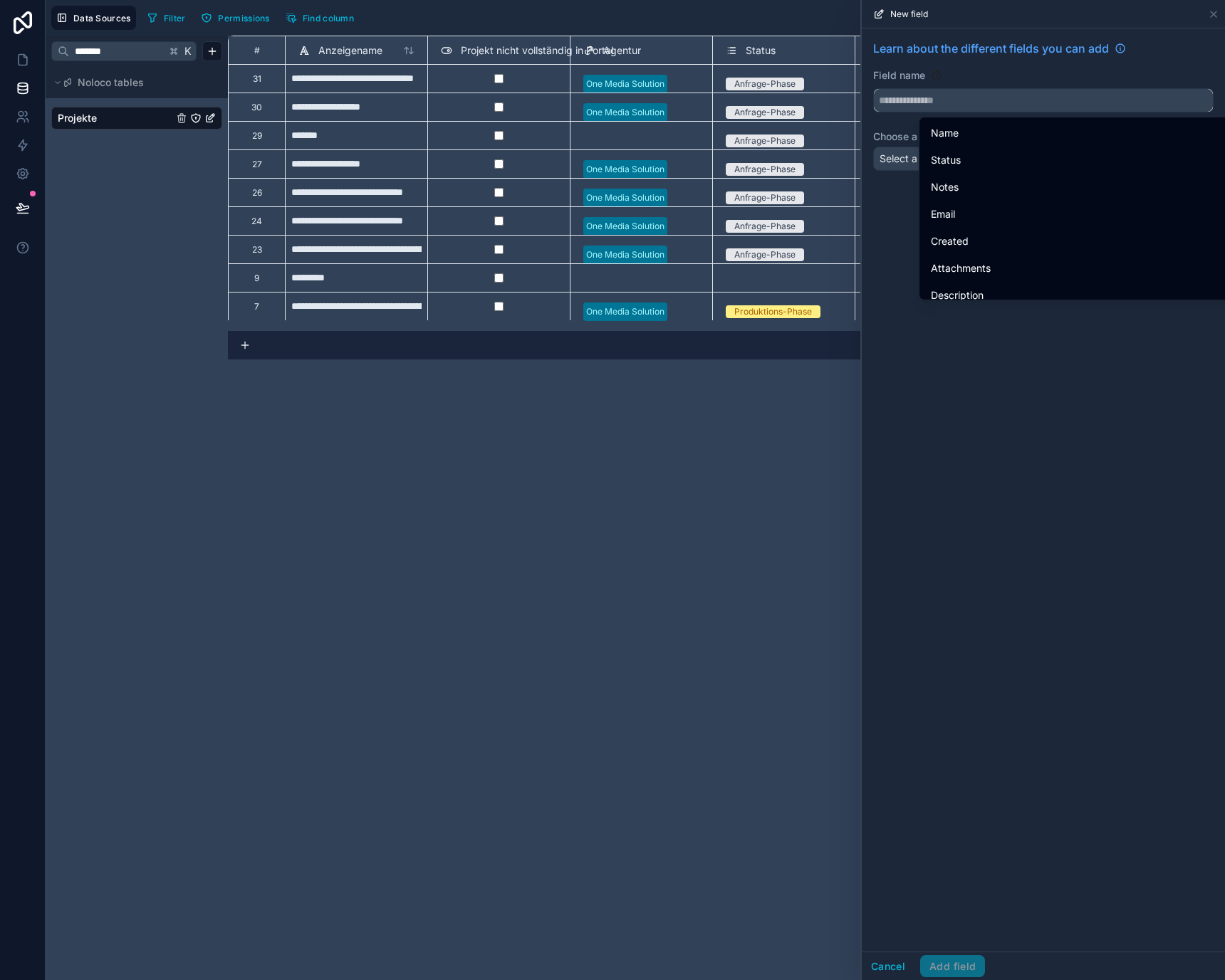
click at [953, 93] on input "text" at bounding box center [1043, 100] width 339 height 23
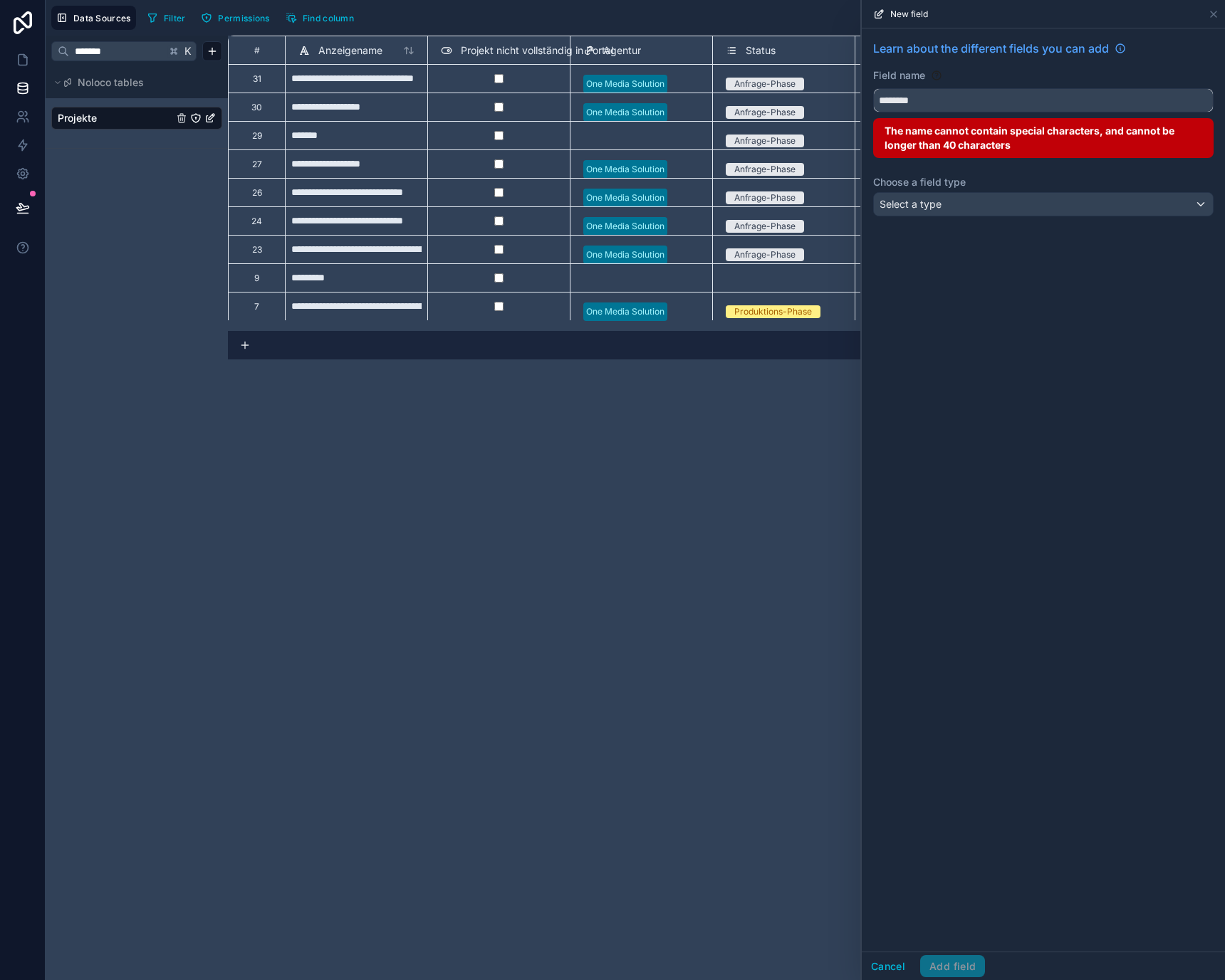
click at [873, 89] on button "*******" at bounding box center [1043, 100] width 341 height 24
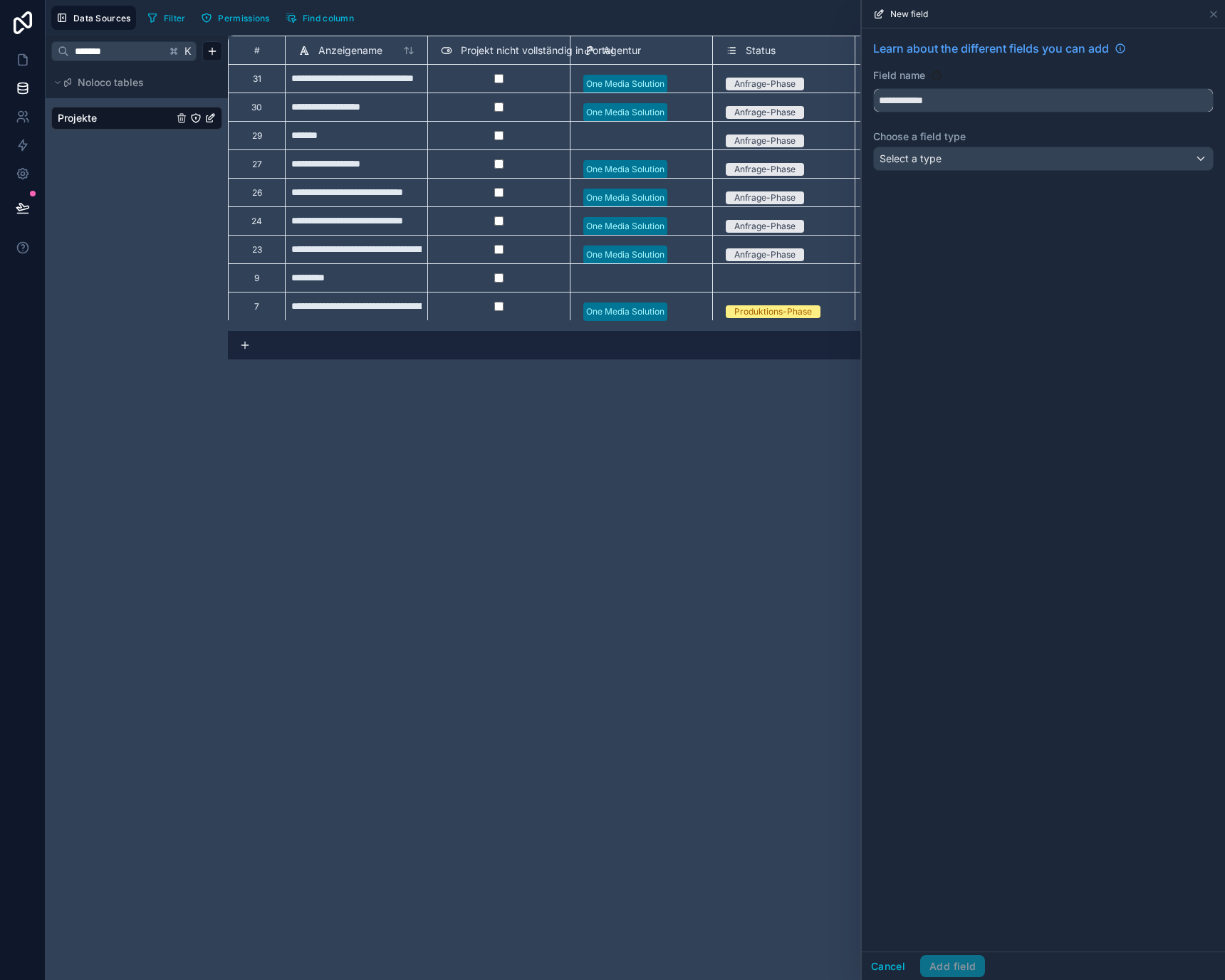
click at [873, 89] on button "**********" at bounding box center [1043, 100] width 341 height 24
type input "**********"
click at [991, 150] on div "Select a type" at bounding box center [1043, 158] width 339 height 23
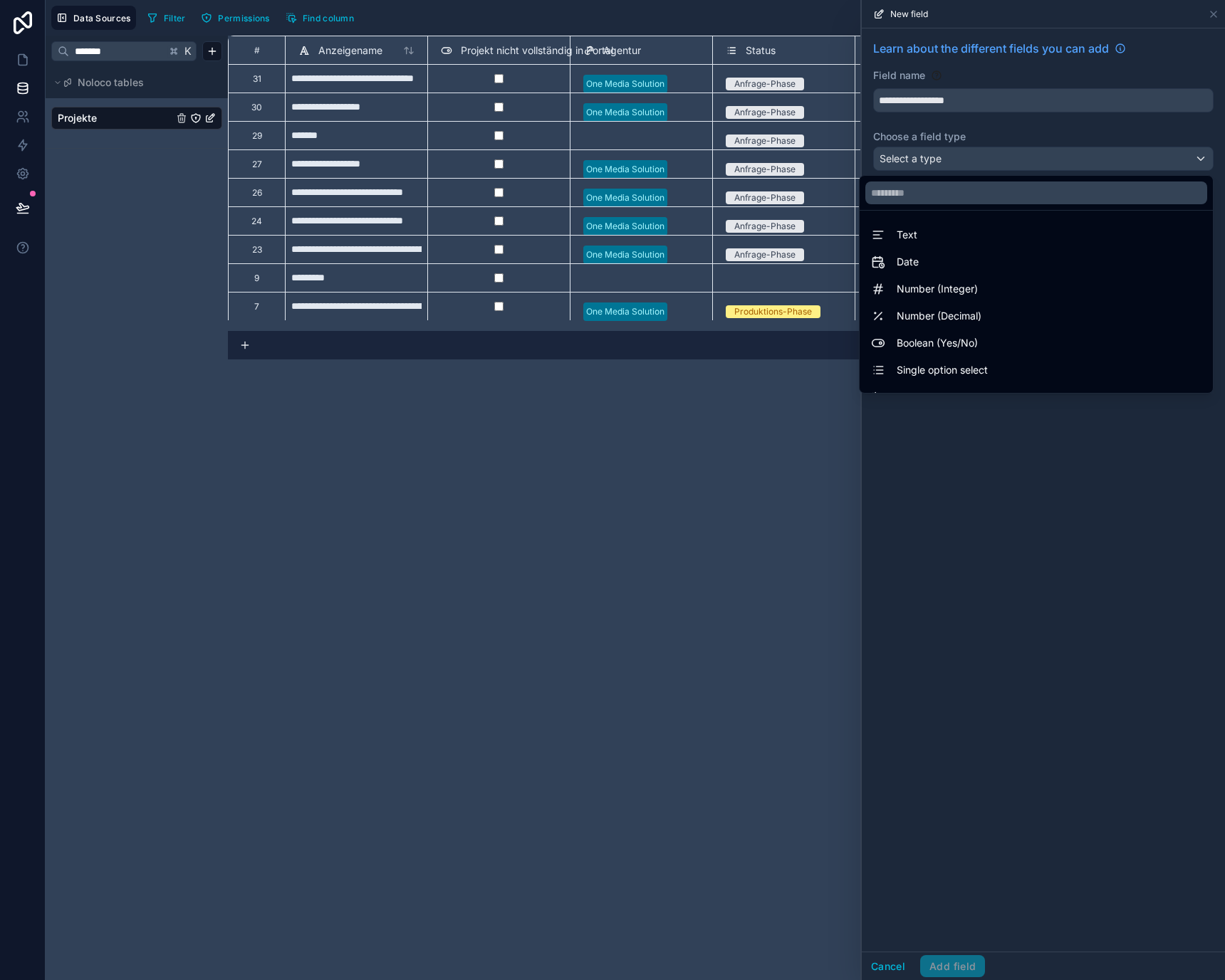
click at [982, 112] on div at bounding box center [1043, 490] width 363 height 980
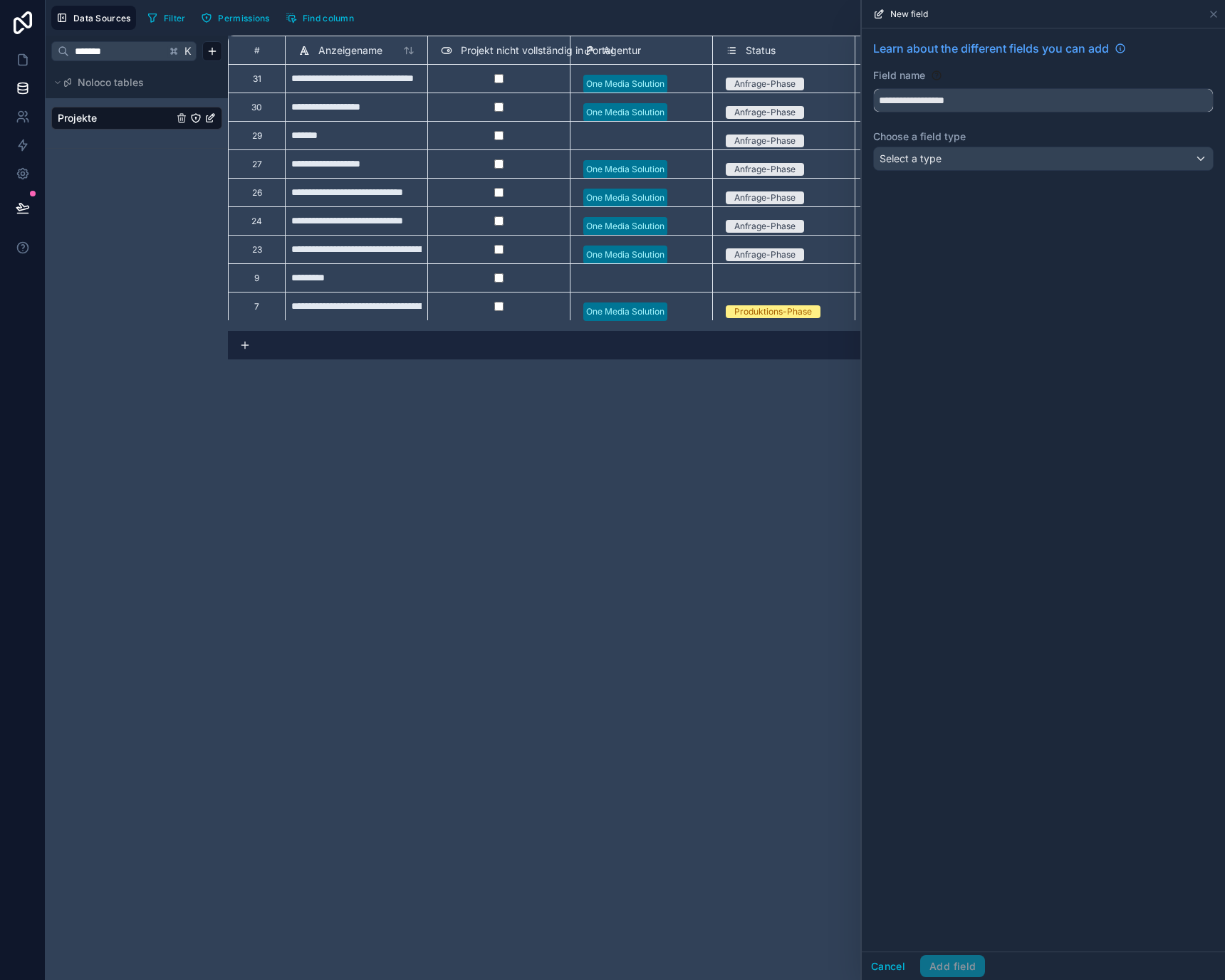
click at [920, 102] on input "**********" at bounding box center [1043, 100] width 339 height 23
click at [873, 89] on button "*******" at bounding box center [1043, 100] width 341 height 24
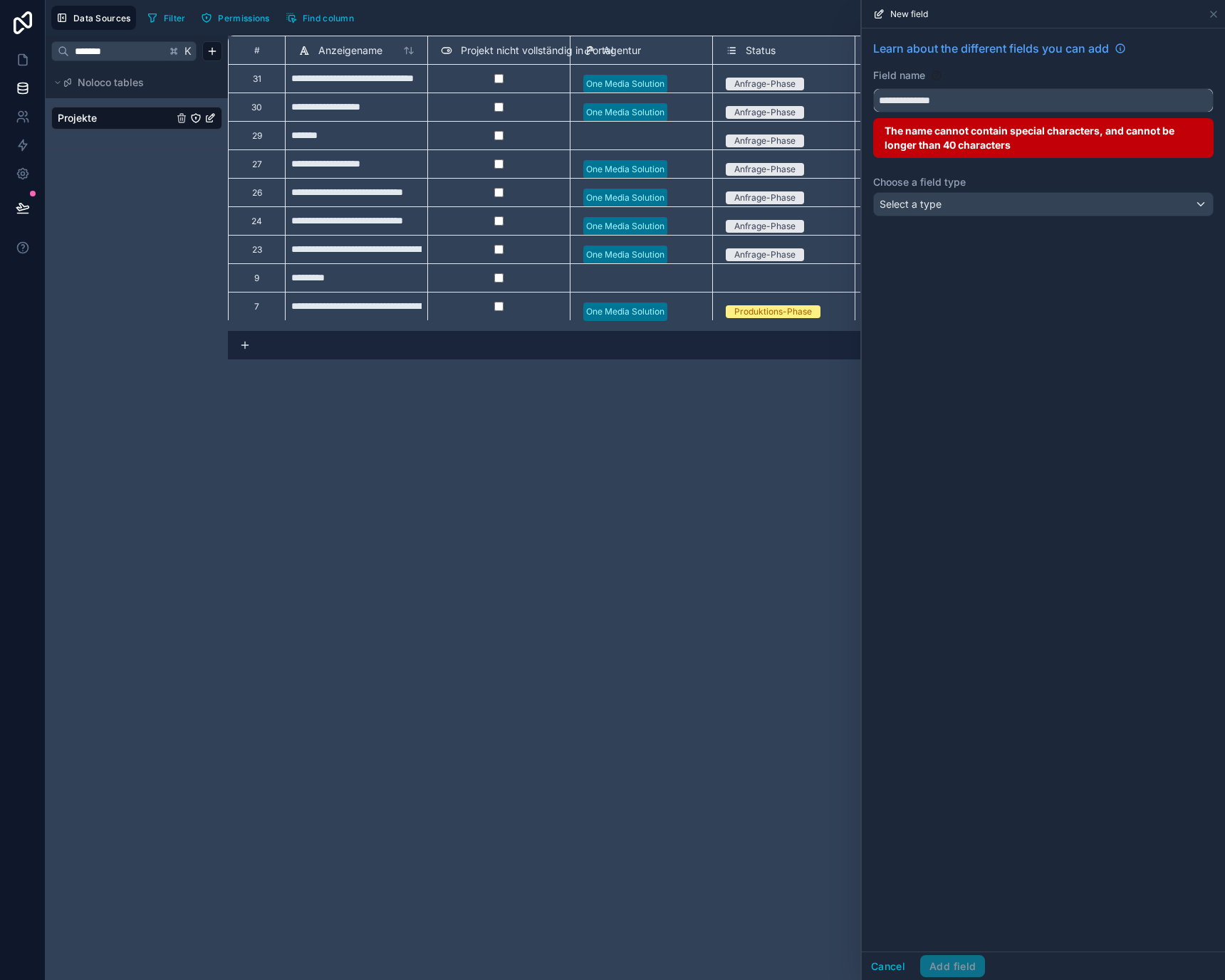
click at [873, 89] on button "**********" at bounding box center [1043, 100] width 341 height 24
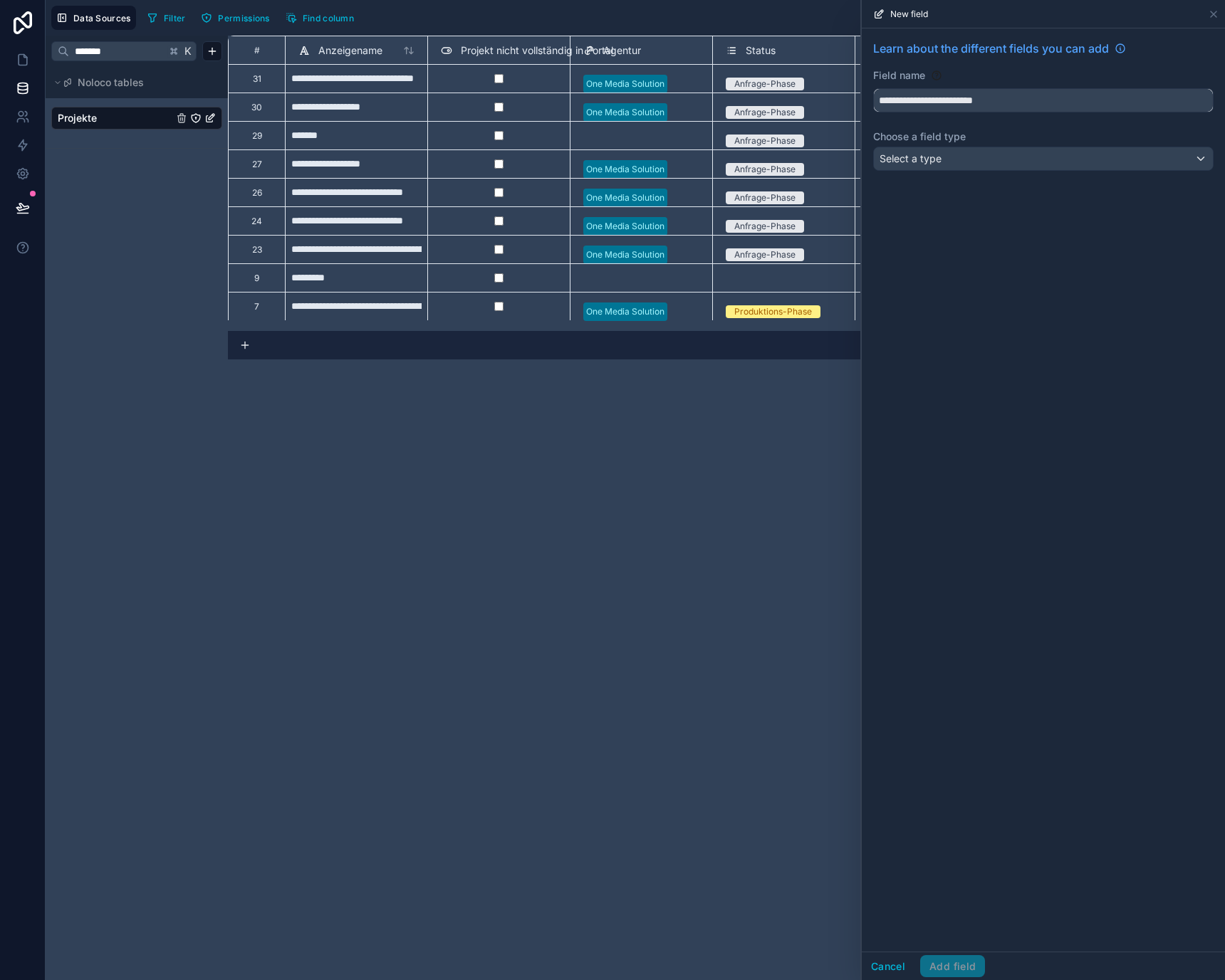
click at [873, 89] on button "**********" at bounding box center [1043, 100] width 341 height 24
type input "**********"
click at [932, 155] on span "Select a type" at bounding box center [910, 158] width 62 height 12
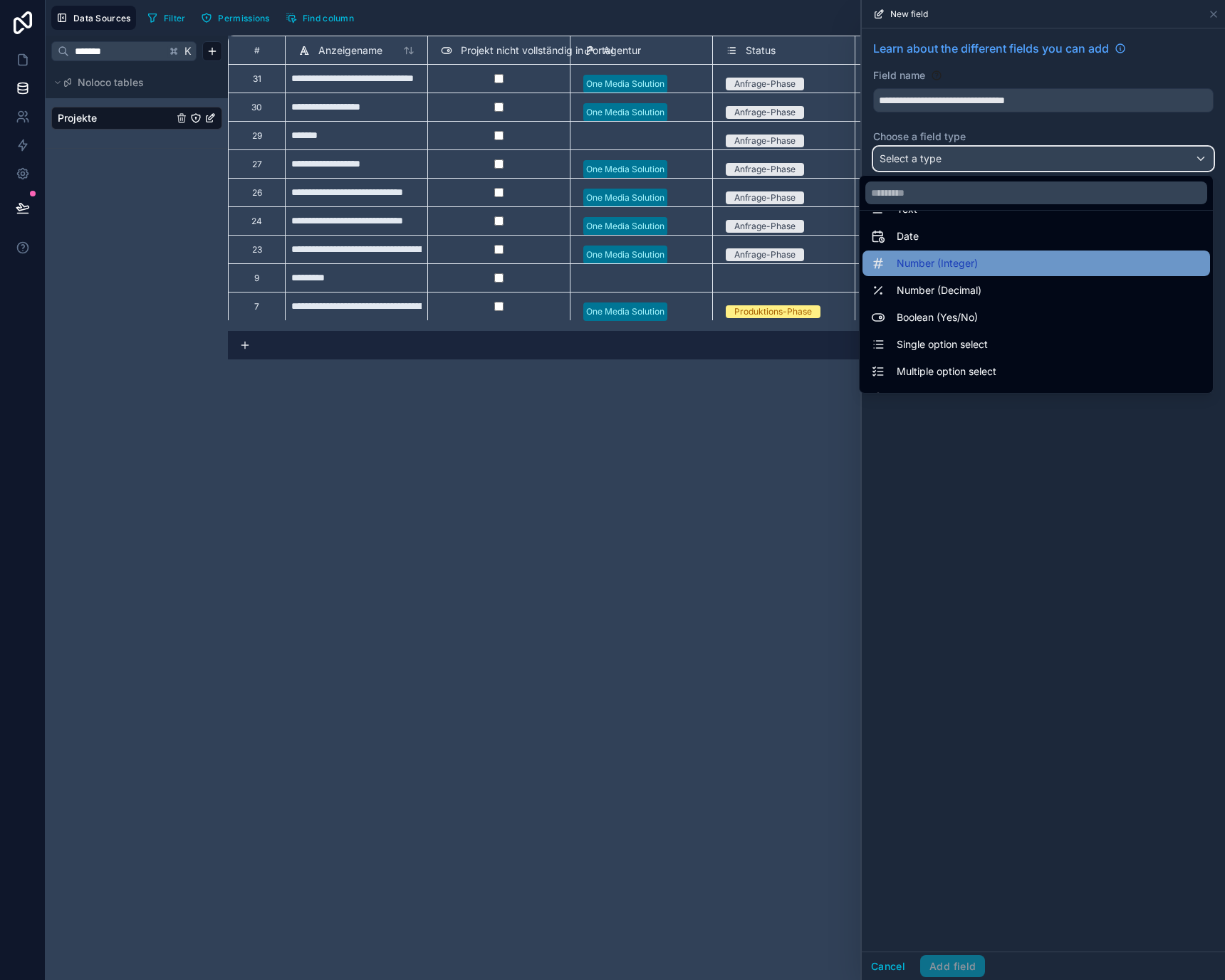
scroll to position [37, 0]
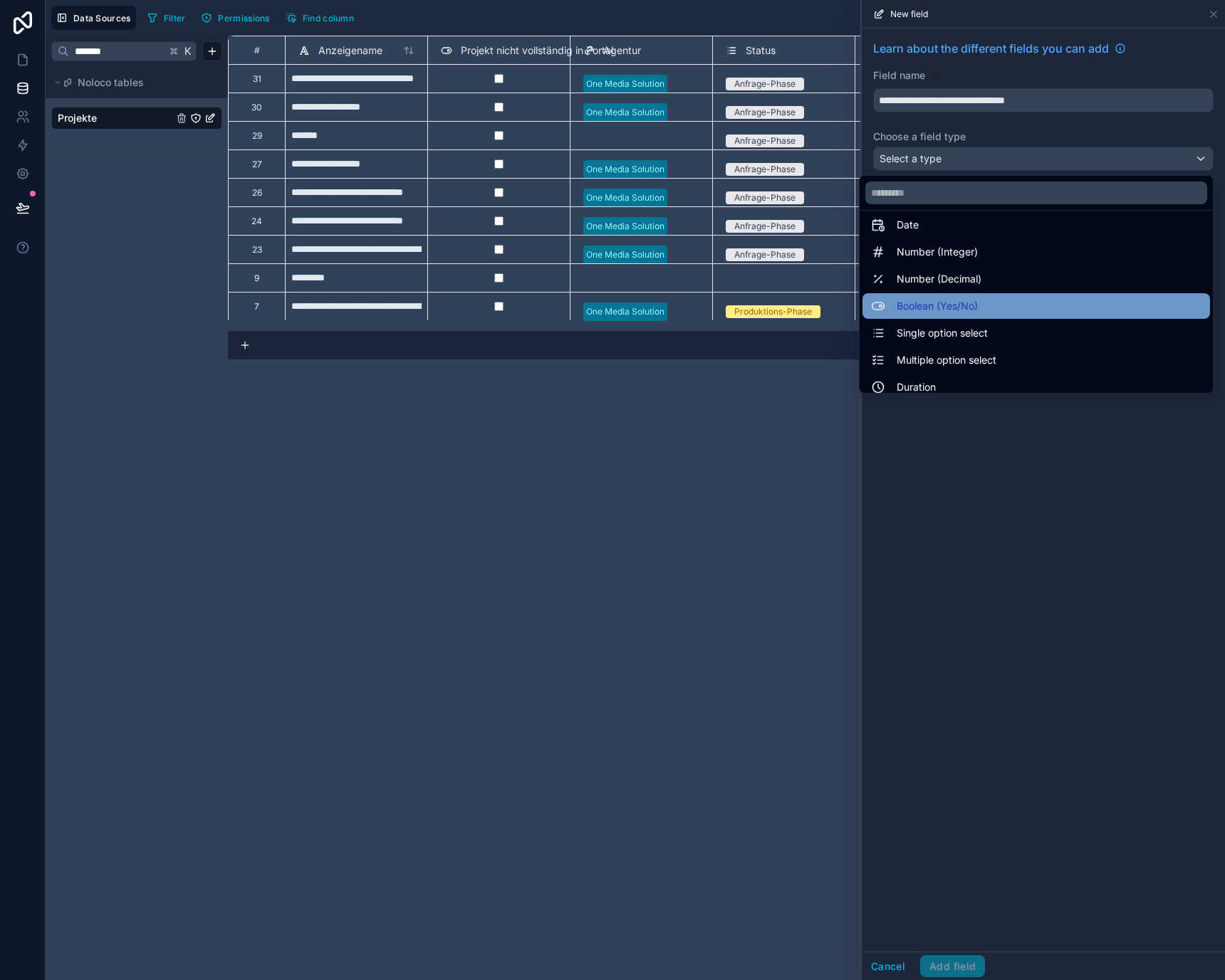
click at [949, 300] on span "Boolean (Yes/No)" at bounding box center [937, 305] width 81 height 17
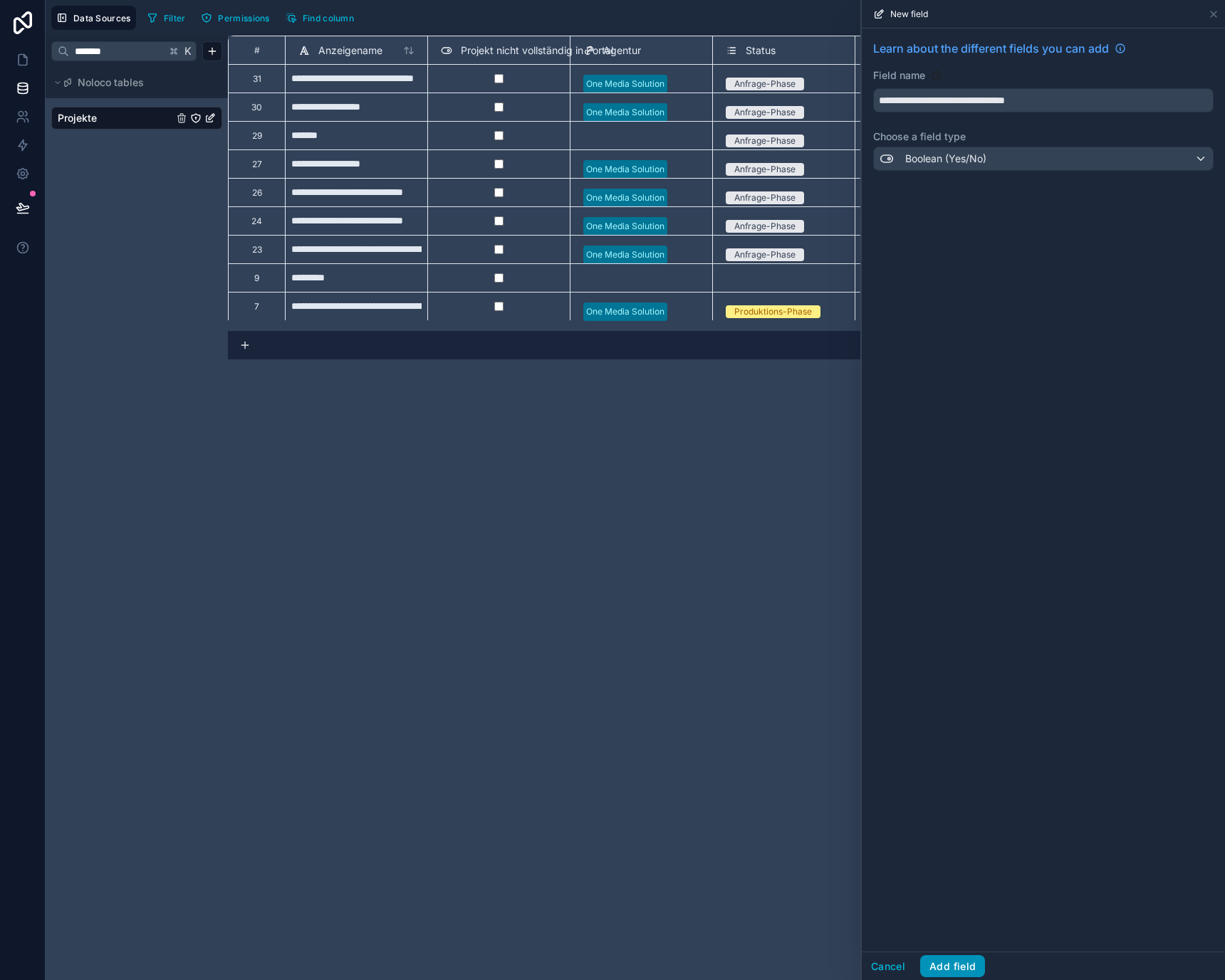
click at [966, 961] on button "Add field" at bounding box center [952, 966] width 64 height 23
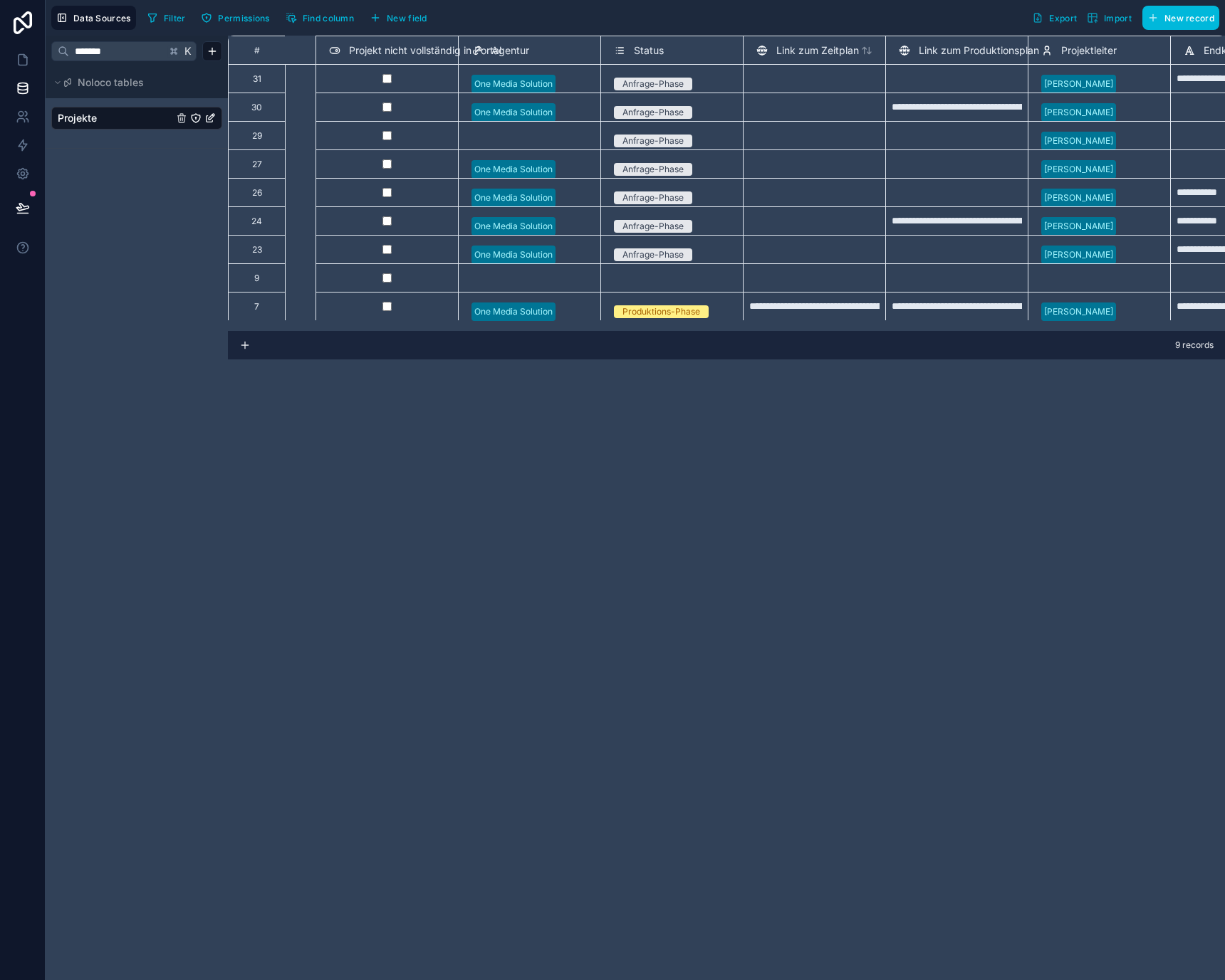
scroll to position [5, 0]
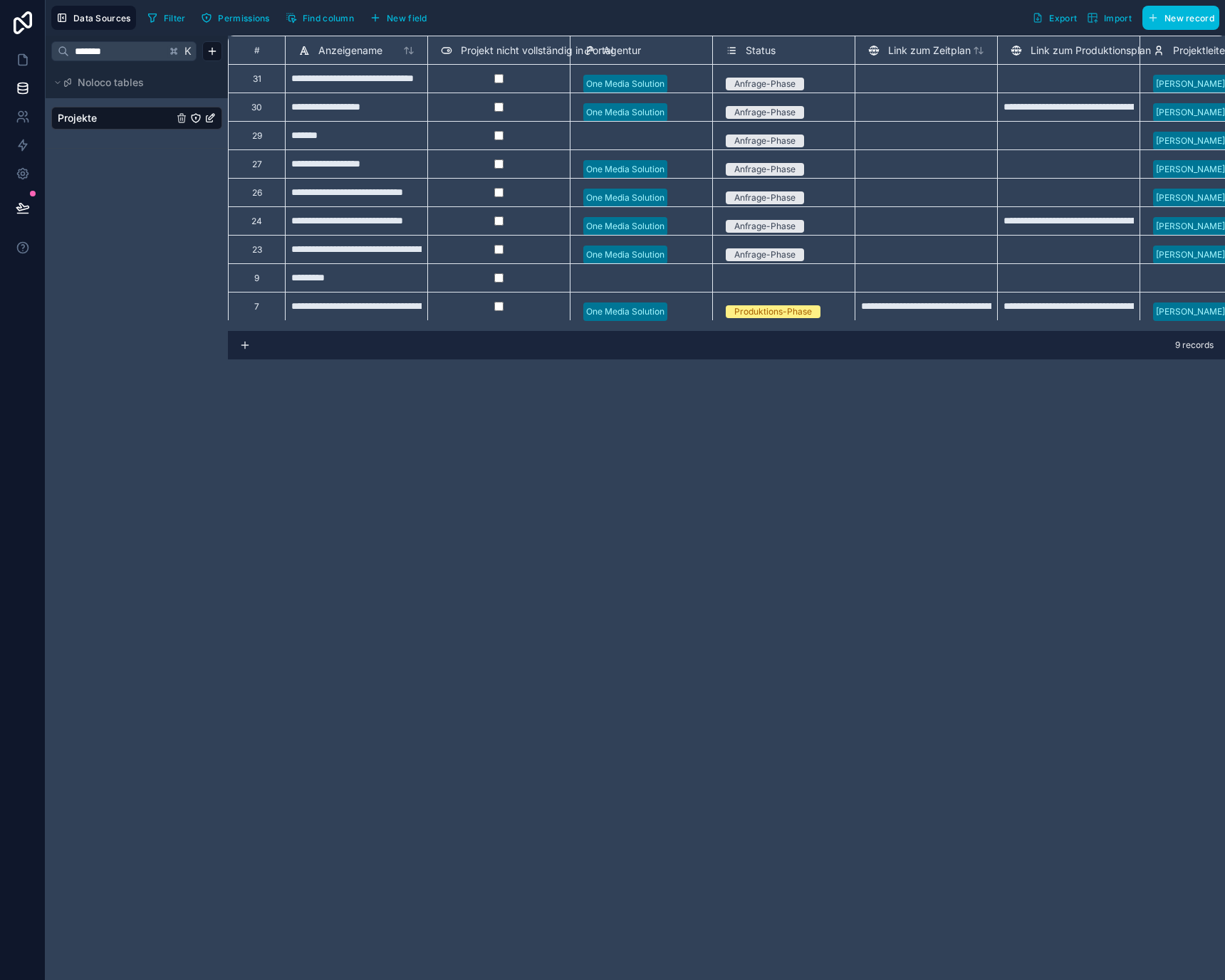
click at [378, 302] on div "**********" at bounding box center [356, 305] width 142 height 29
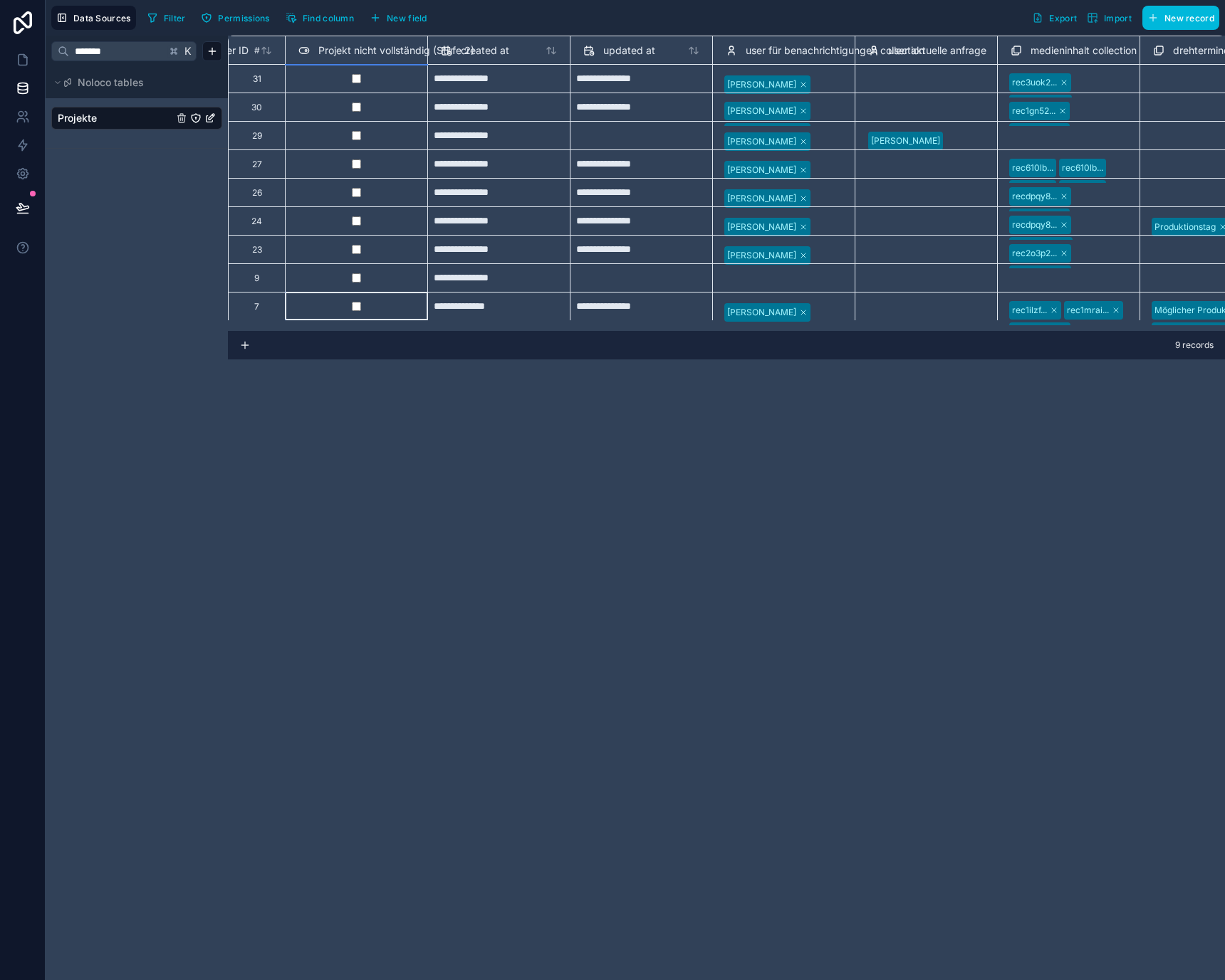
scroll to position [3, 6409]
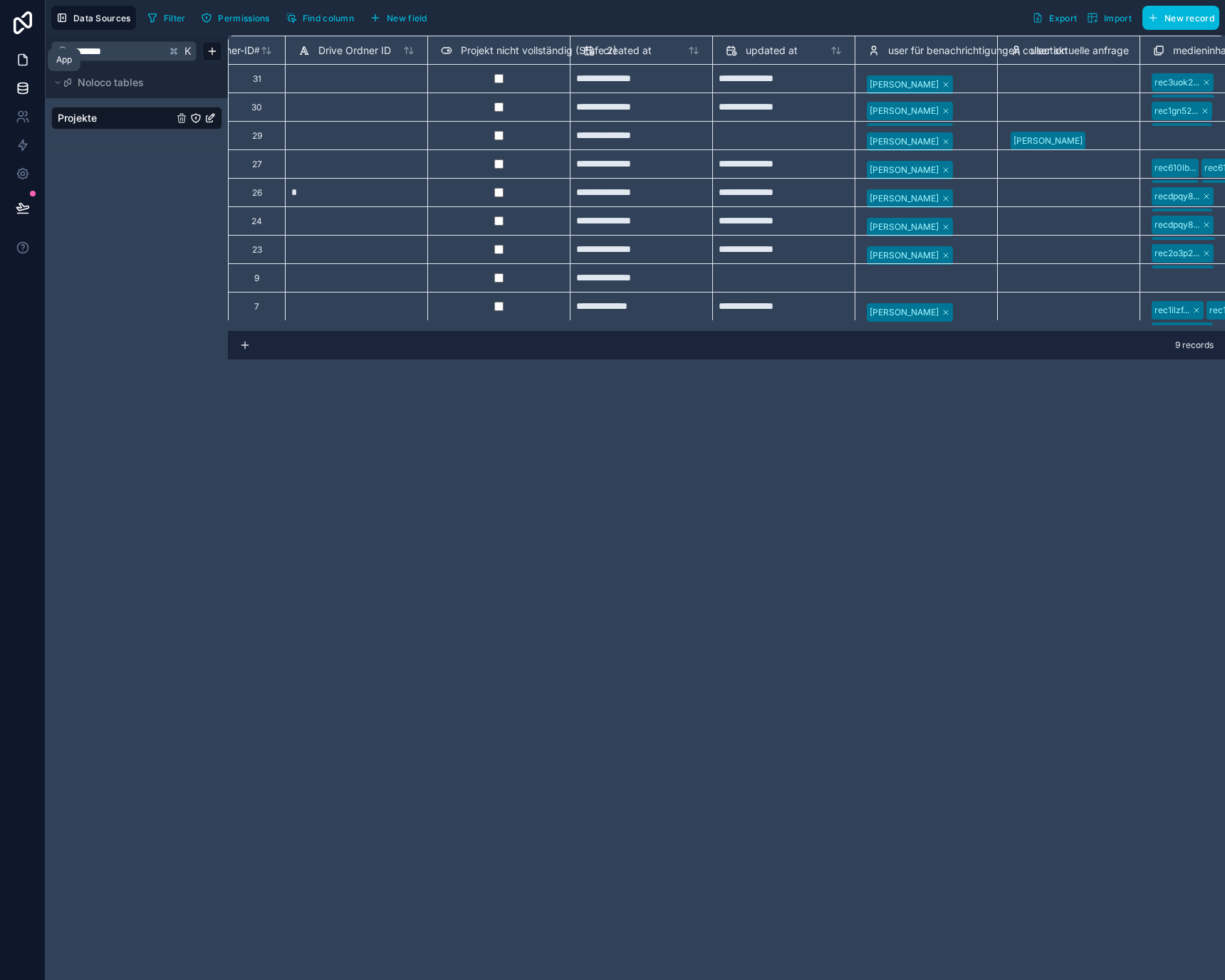
click at [25, 60] on icon at bounding box center [22, 59] width 14 height 14
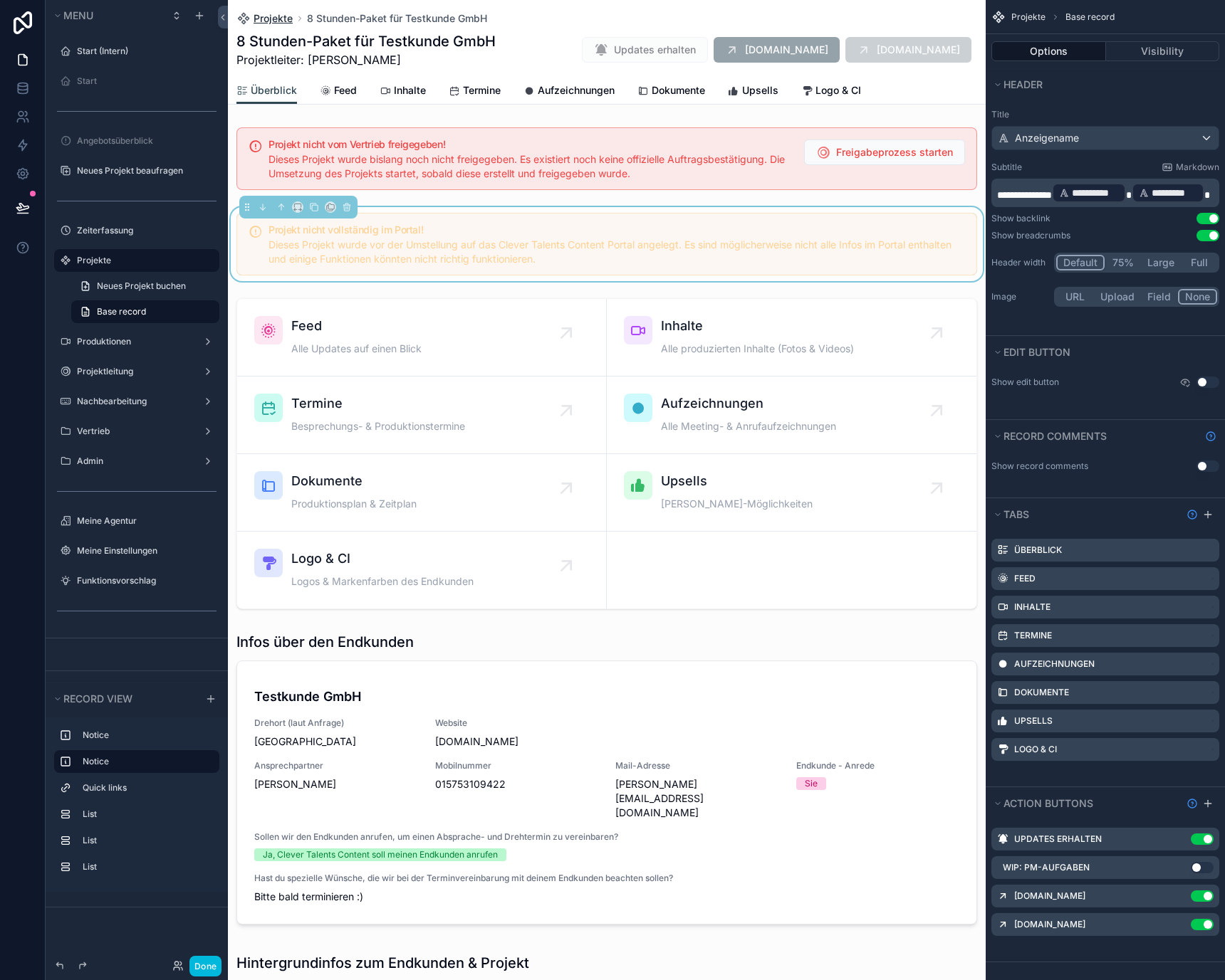
click at [267, 17] on span "Projekte" at bounding box center [273, 18] width 39 height 14
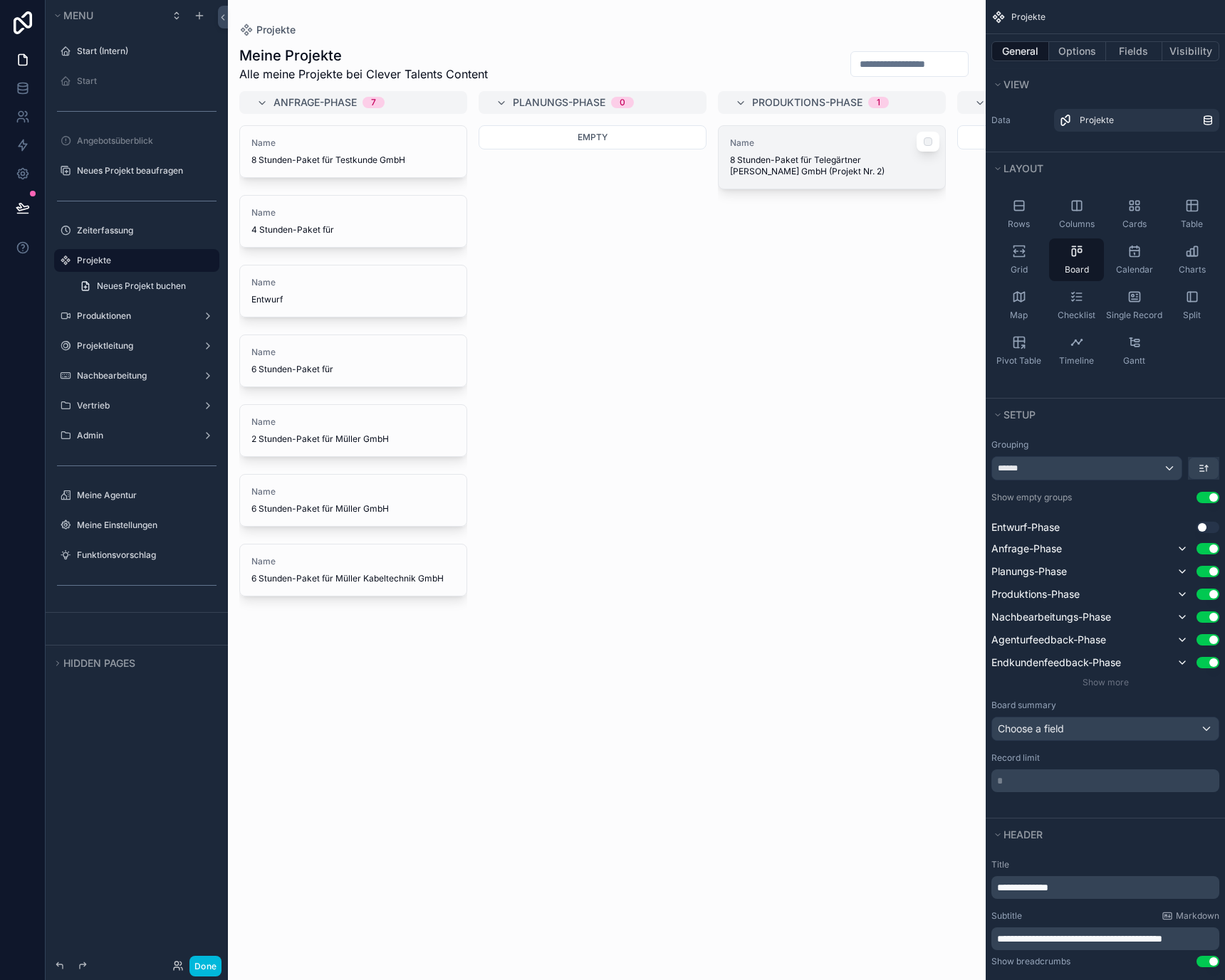
click at [795, 172] on span "8 Stunden-Paket für Telegärtner [PERSON_NAME] GmbH (Projekt Nr. 2)" at bounding box center [832, 166] width 204 height 23
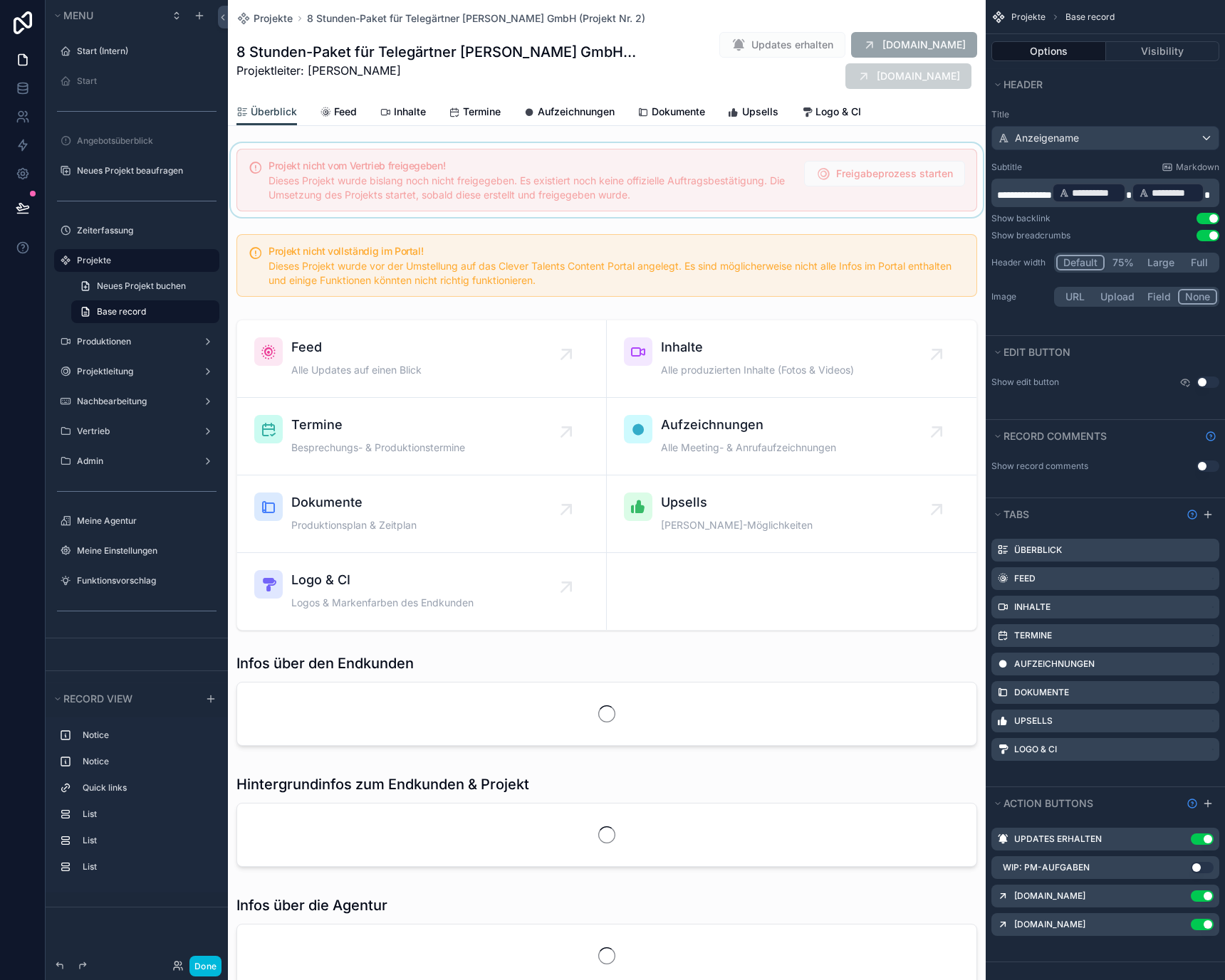
click at [488, 156] on div "scrollable content" at bounding box center [607, 179] width 758 height 74
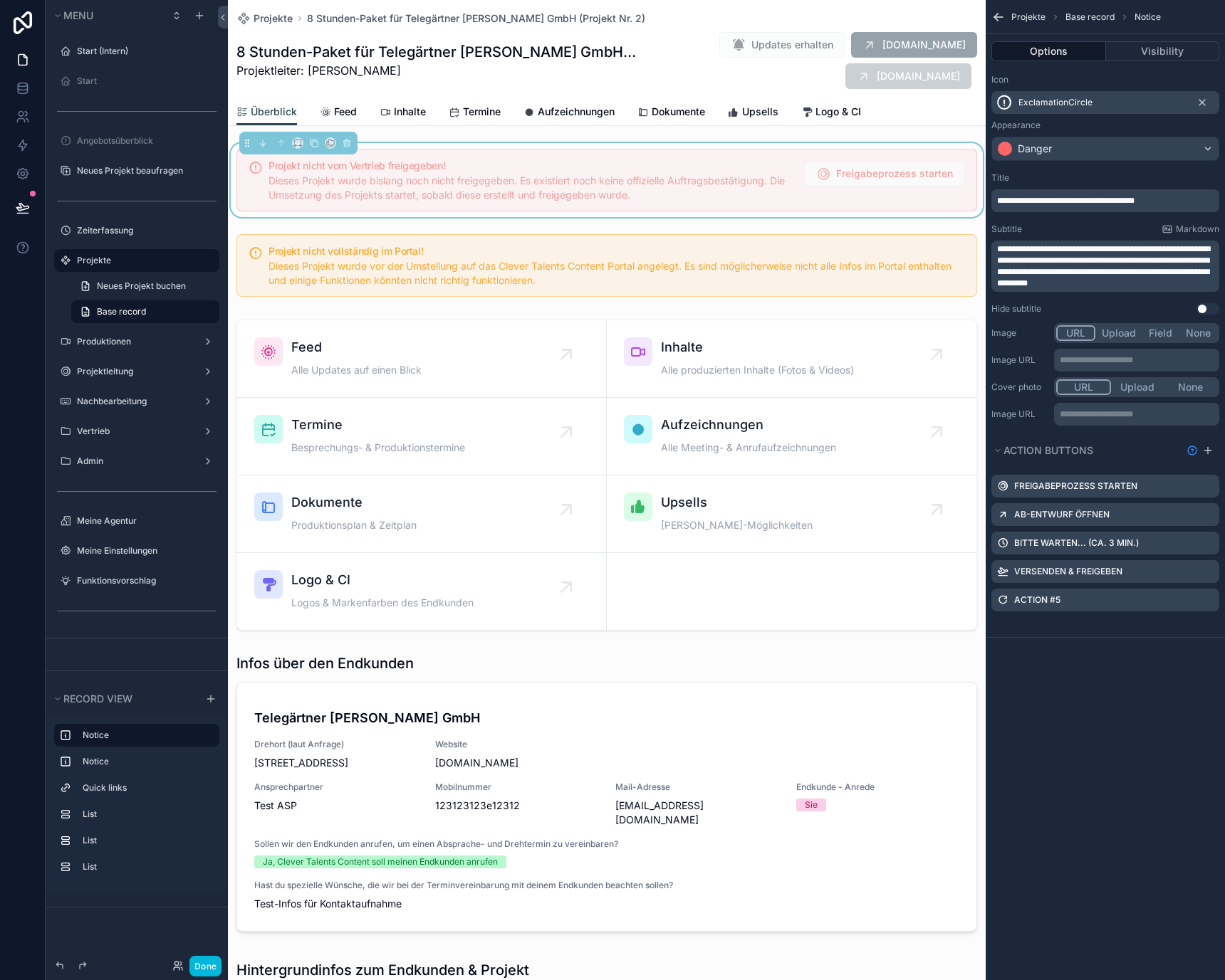
click at [474, 253] on div "scrollable content" at bounding box center [607, 265] width 758 height 74
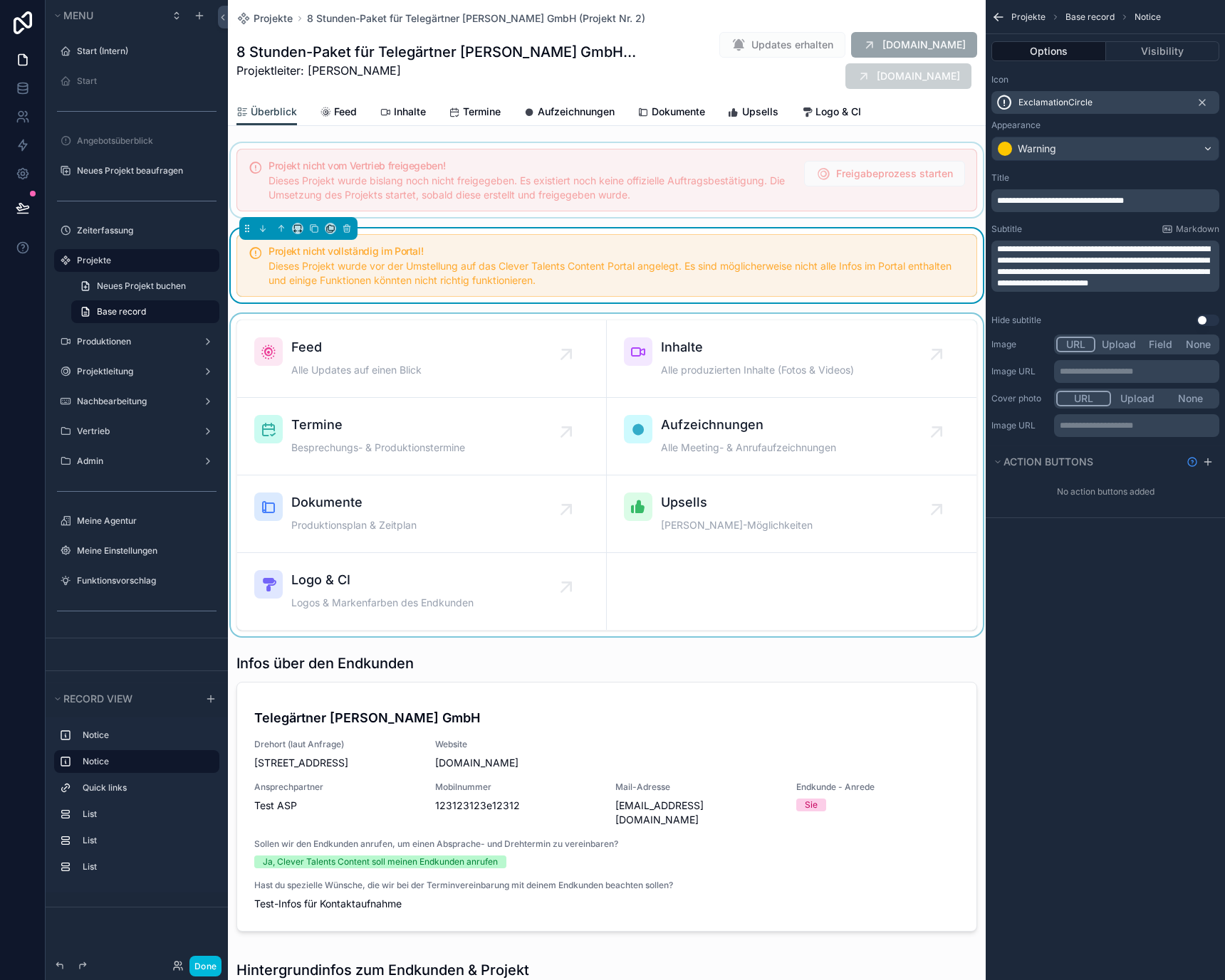
click at [392, 325] on div "scrollable content" at bounding box center [607, 475] width 758 height 322
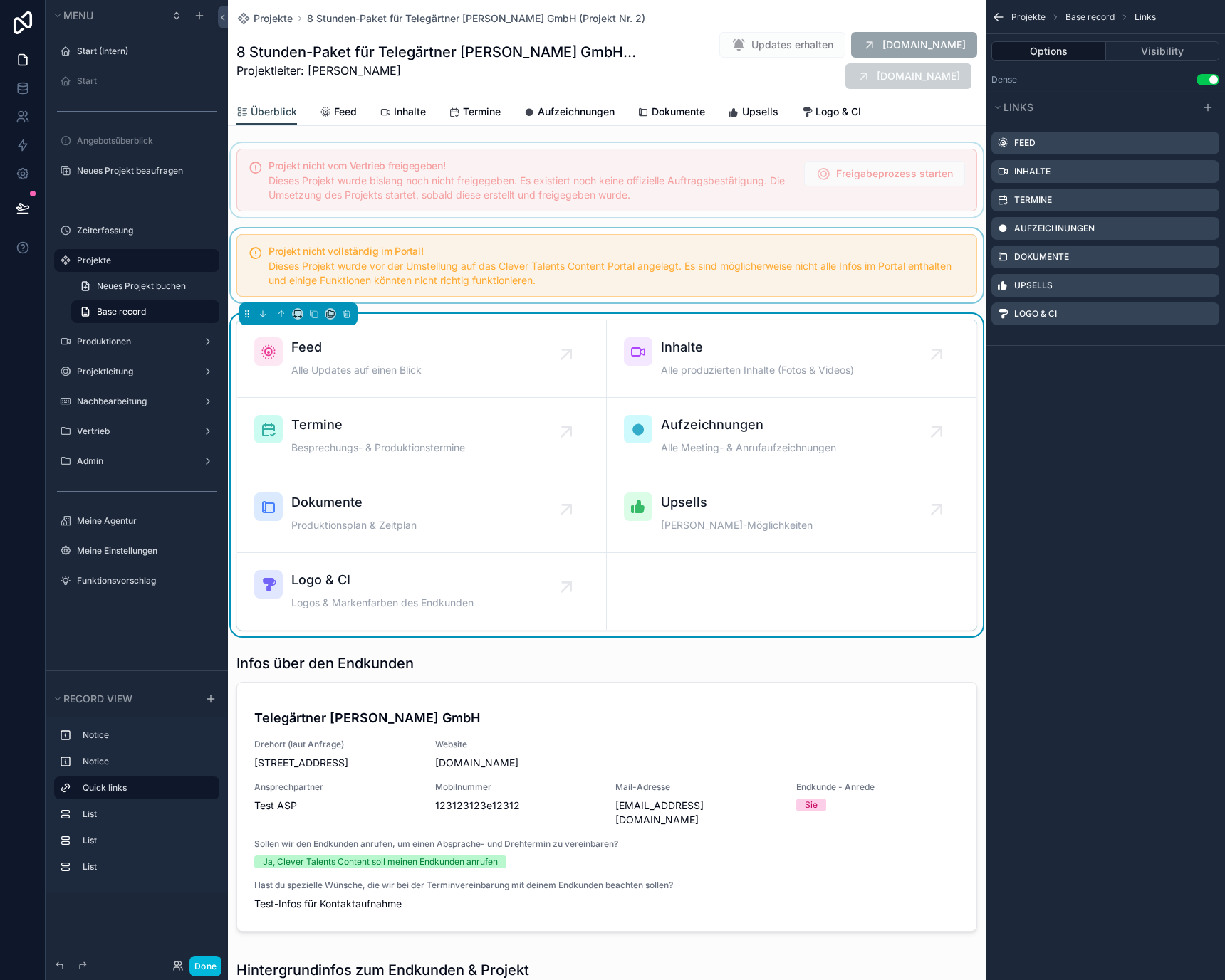
click at [401, 276] on div "scrollable content" at bounding box center [607, 265] width 758 height 74
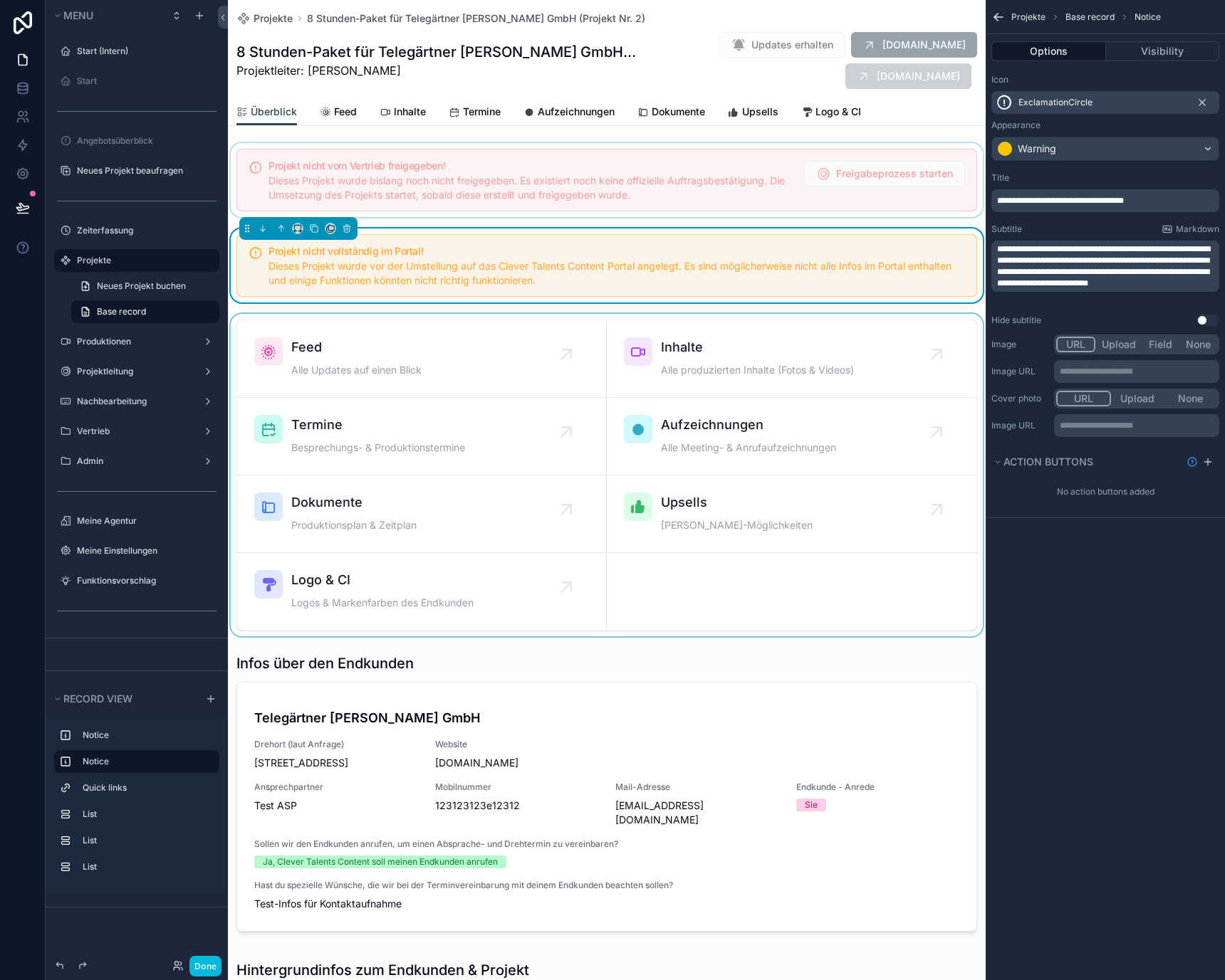
click at [522, 265] on span "Dieses Projekt wurde vor der Umstellung auf das Clever Talents Content Portal a…" at bounding box center [610, 273] width 683 height 26
click at [1064, 153] on div "Warning" at bounding box center [1105, 149] width 226 height 23
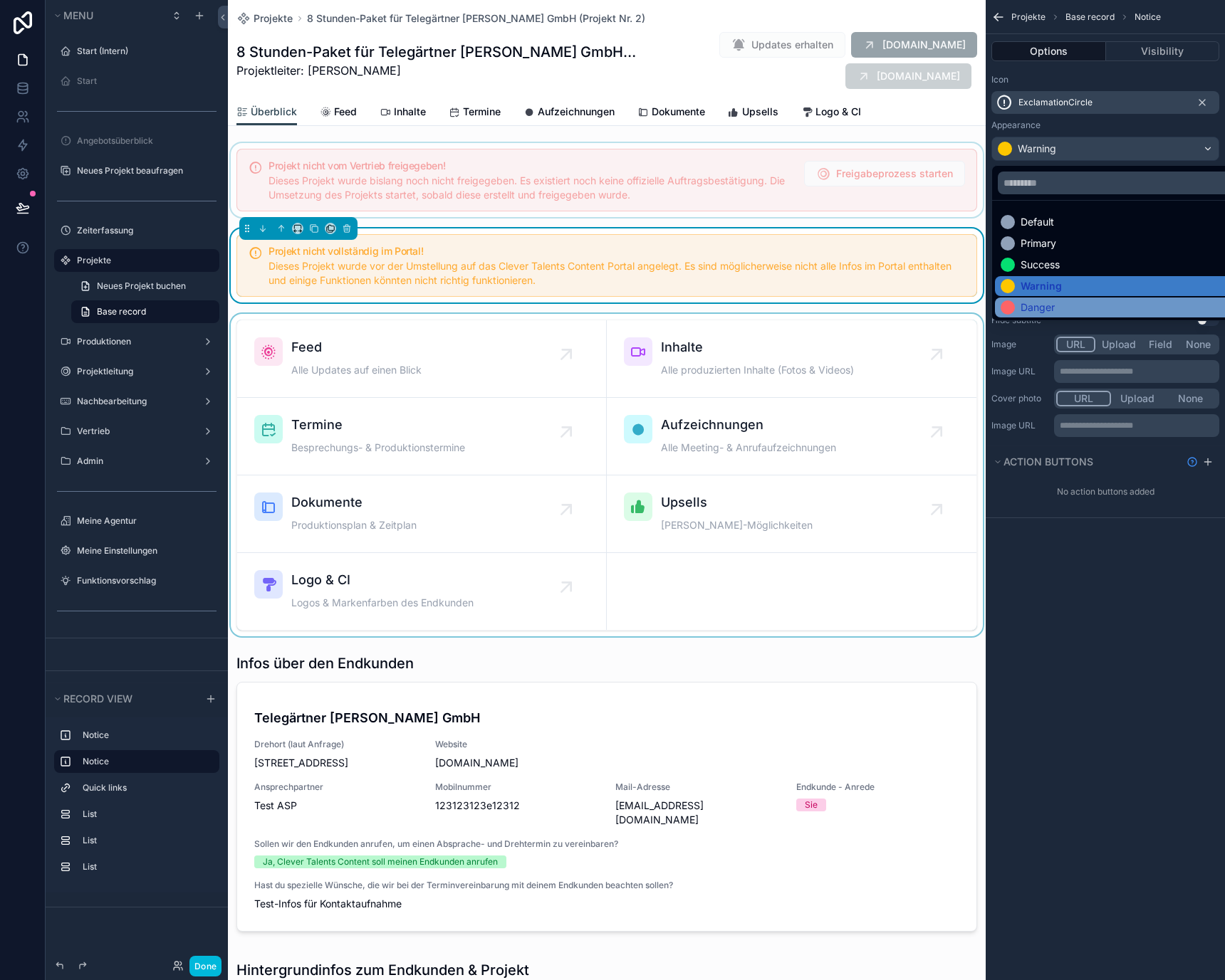
click at [1043, 301] on div "Danger" at bounding box center [1037, 307] width 34 height 14
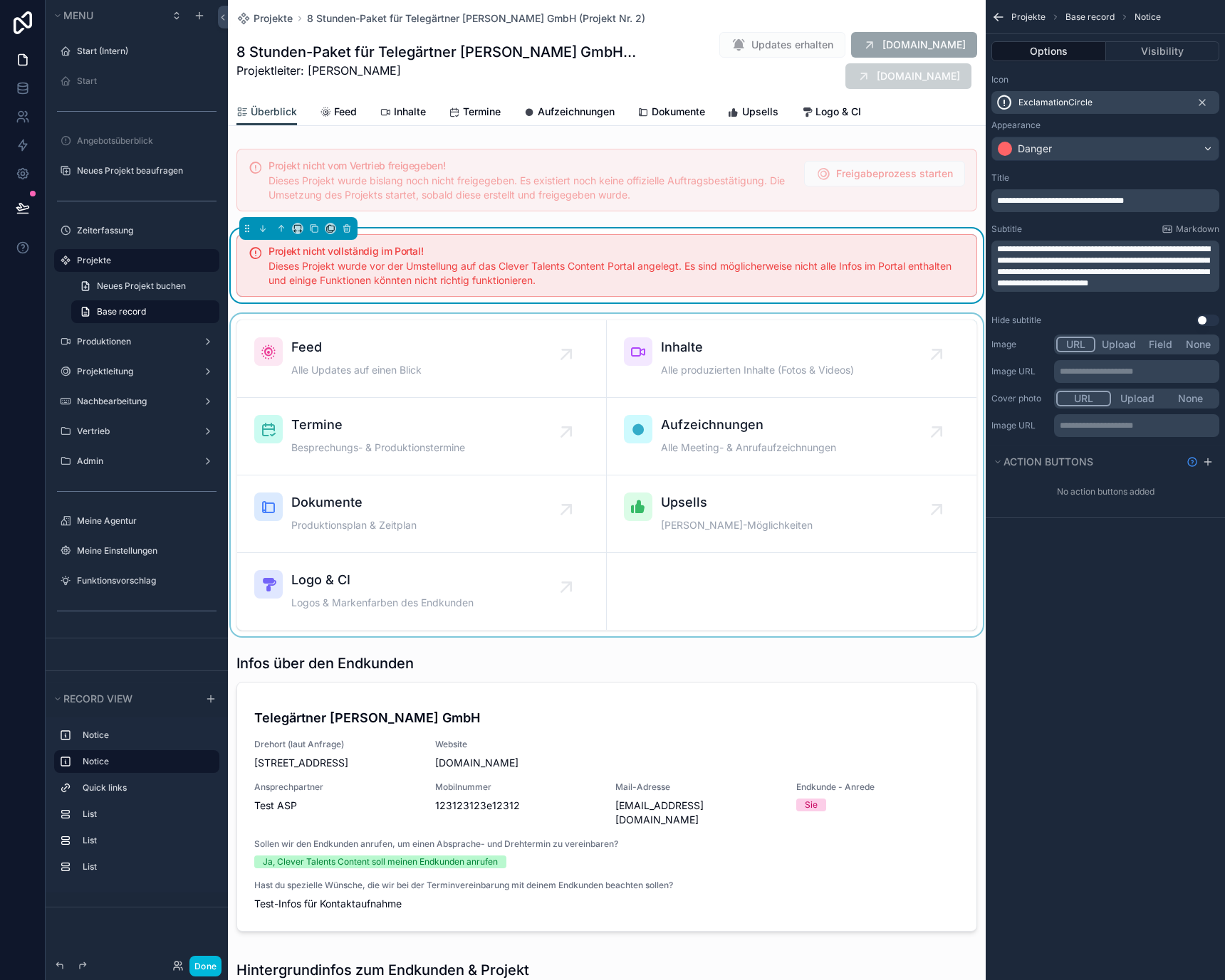
click at [760, 362] on div "scrollable content" at bounding box center [607, 475] width 758 height 322
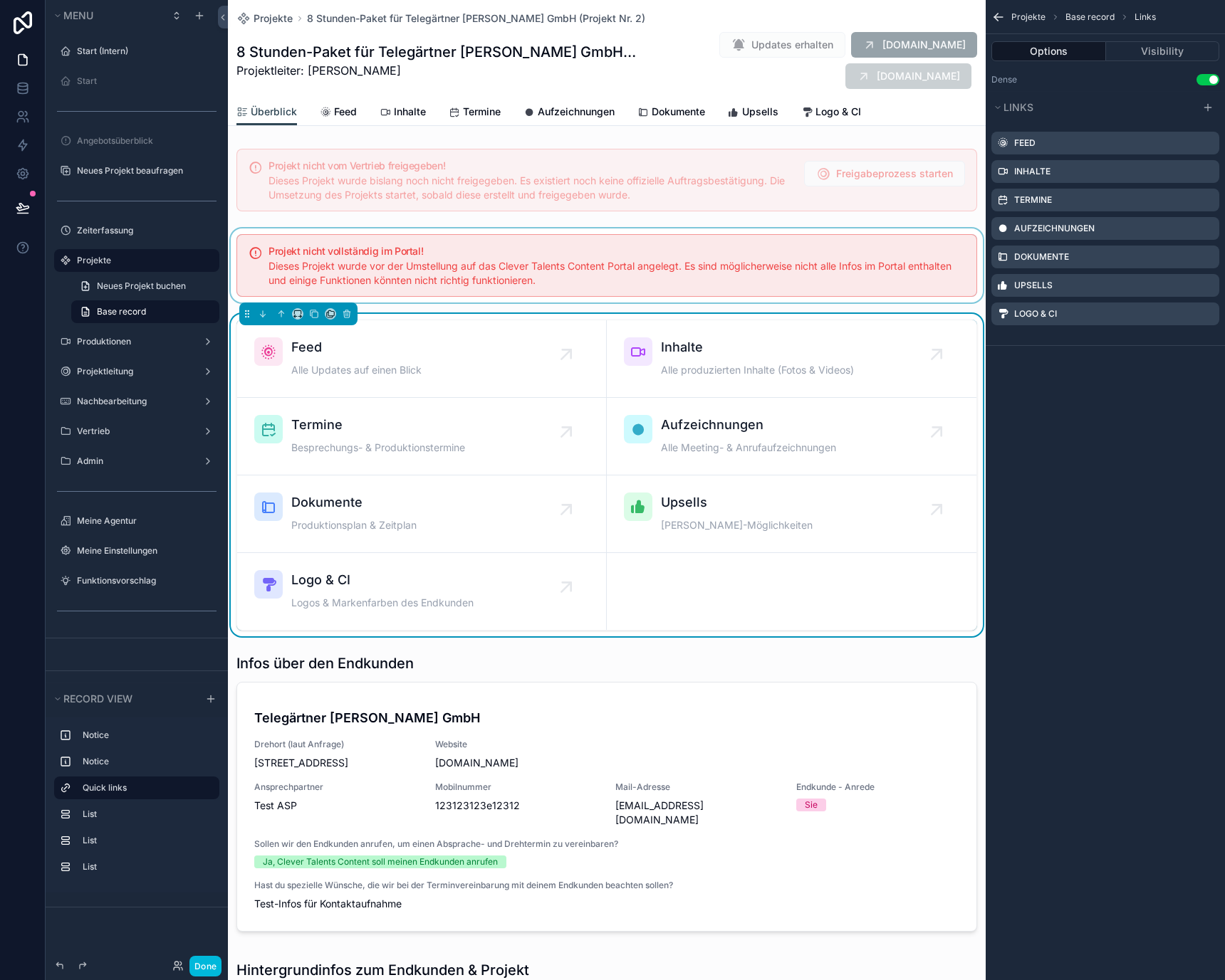
click at [679, 292] on div "scrollable content" at bounding box center [607, 265] width 758 height 74
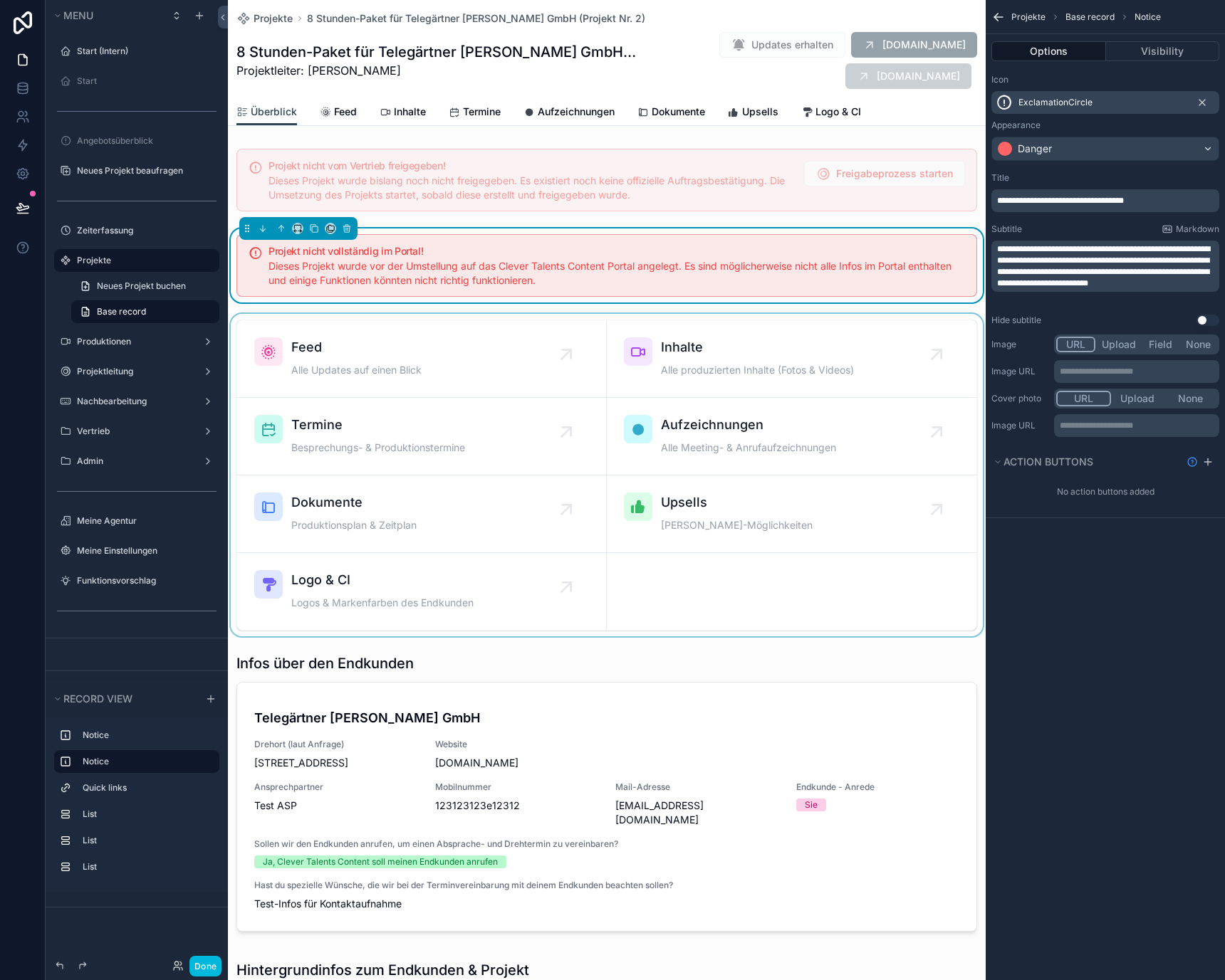
click at [734, 340] on div "scrollable content" at bounding box center [607, 475] width 758 height 322
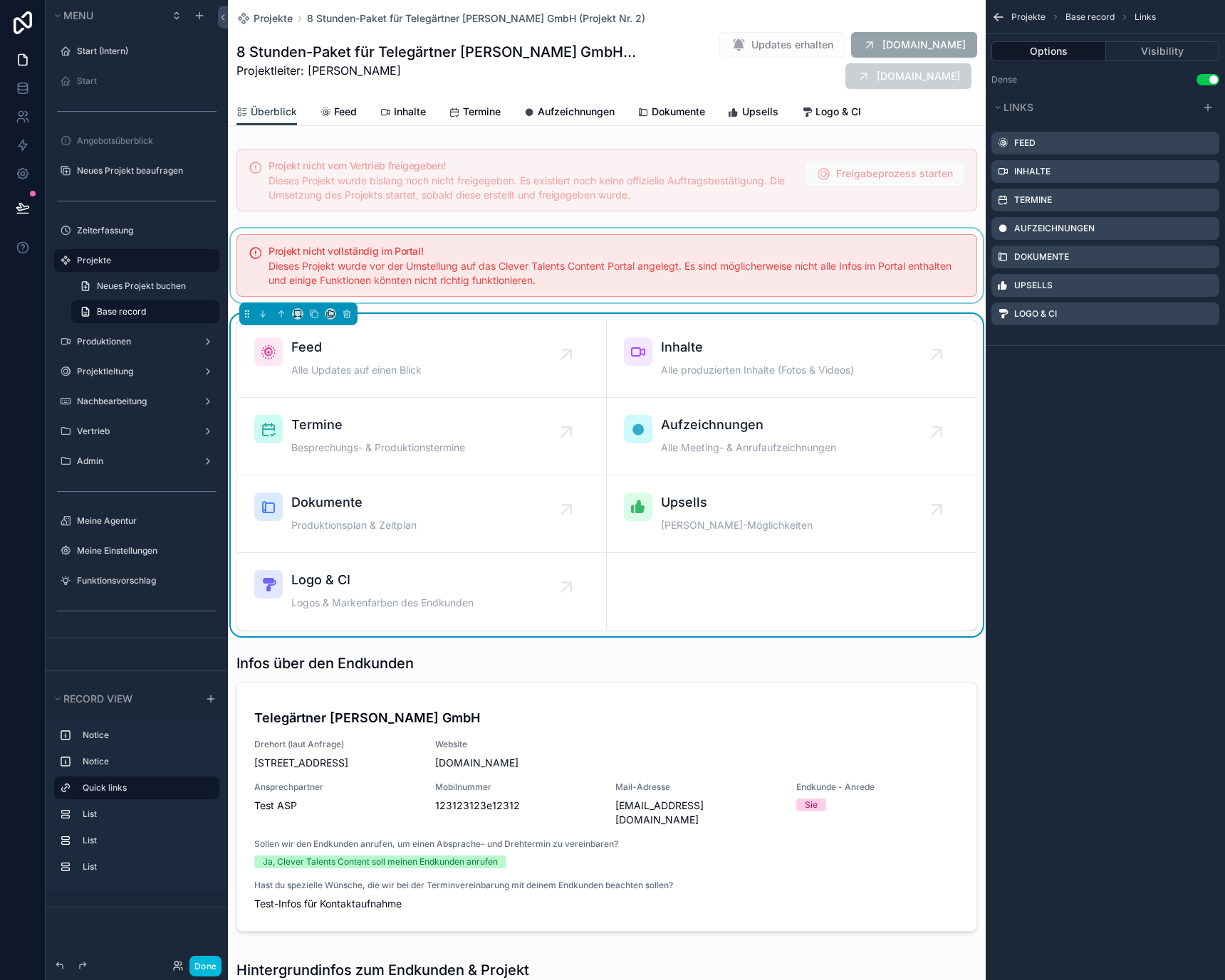
click at [354, 110] on span "Feed" at bounding box center [345, 111] width 23 height 14
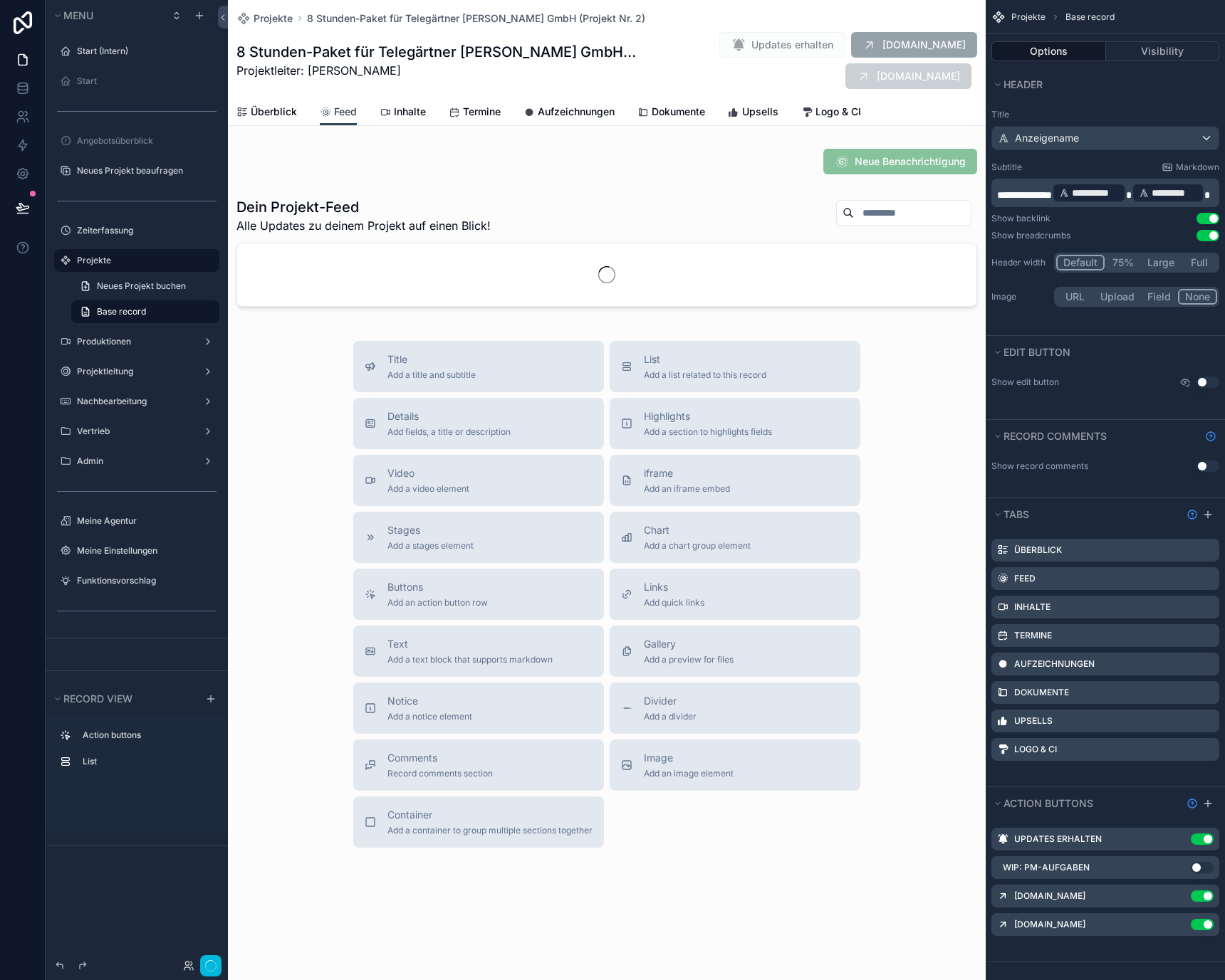
click at [281, 113] on span "Überblick" at bounding box center [273, 111] width 46 height 14
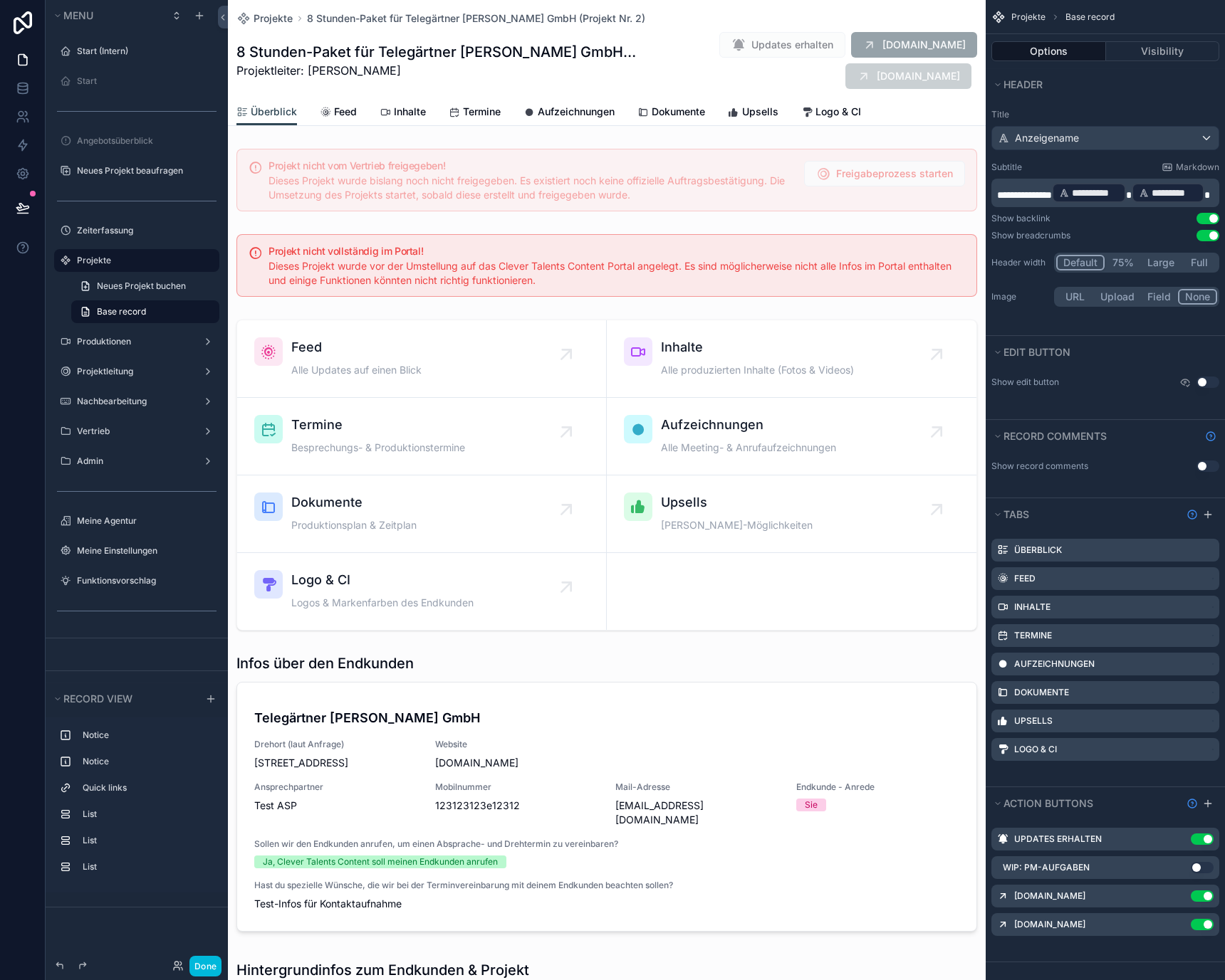
click at [332, 113] on div "Feed" at bounding box center [338, 111] width 37 height 14
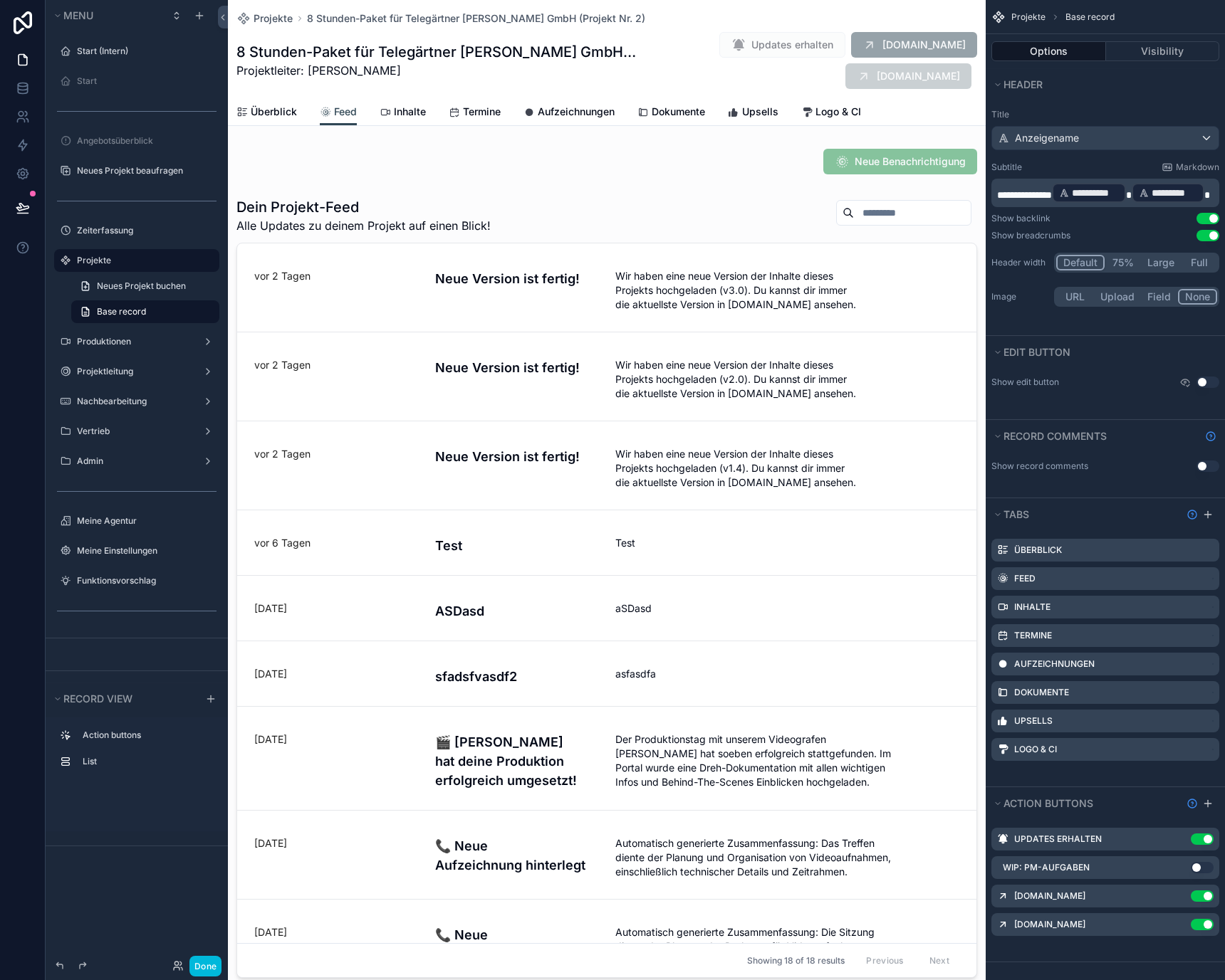
click at [284, 112] on span "Überblick" at bounding box center [273, 111] width 46 height 14
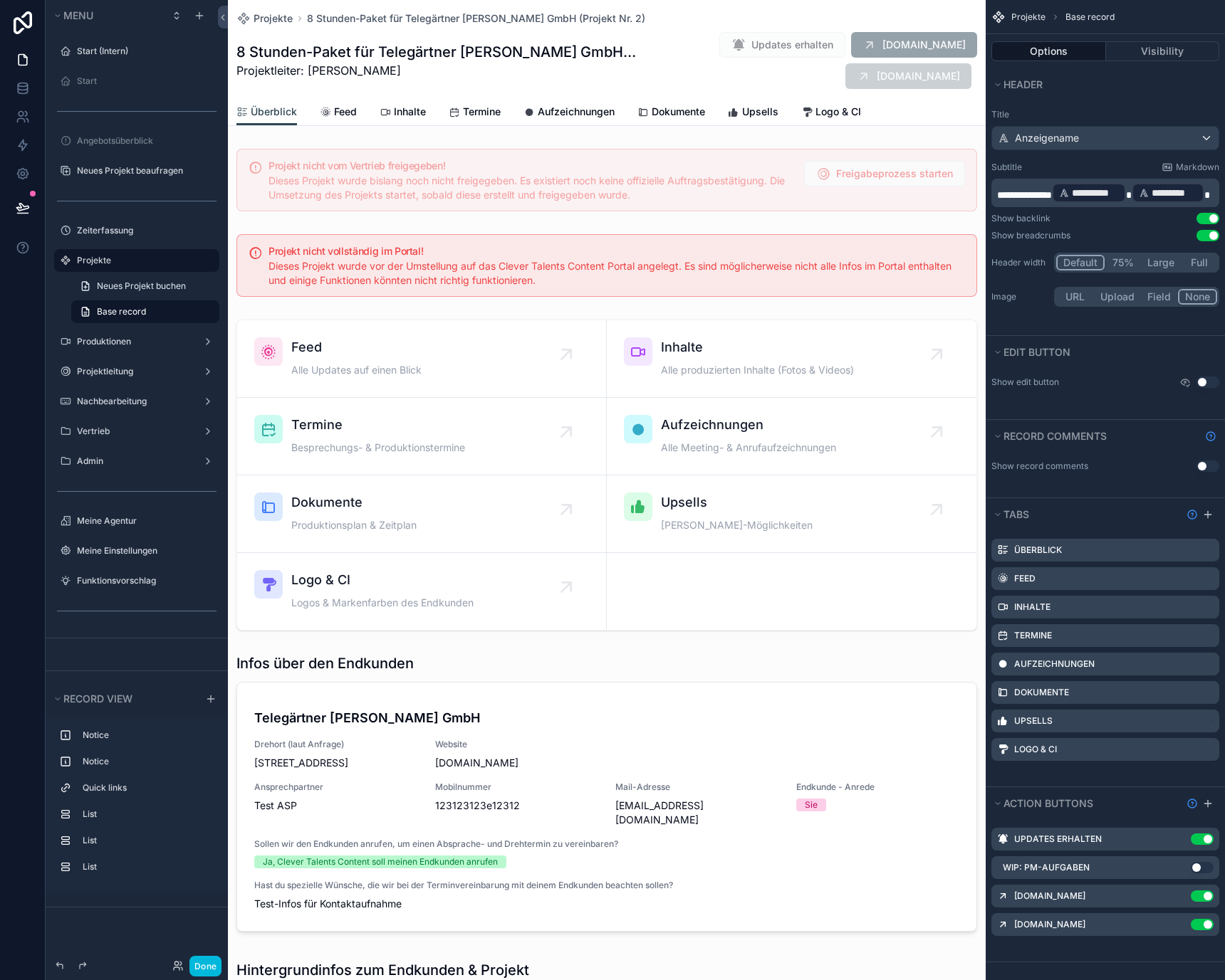
click at [331, 112] on div "Feed" at bounding box center [338, 111] width 37 height 14
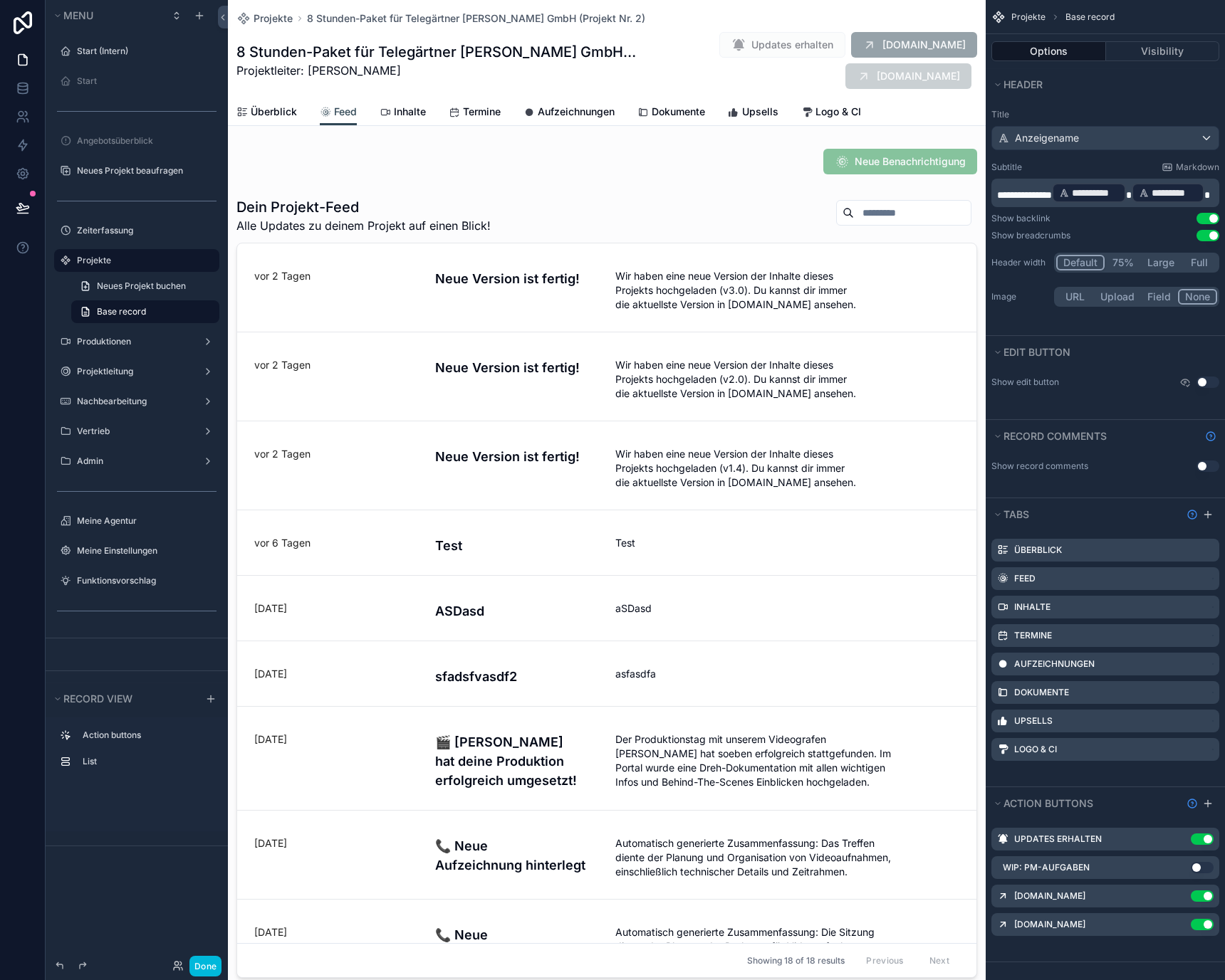
click at [270, 112] on span "Überblick" at bounding box center [273, 111] width 46 height 14
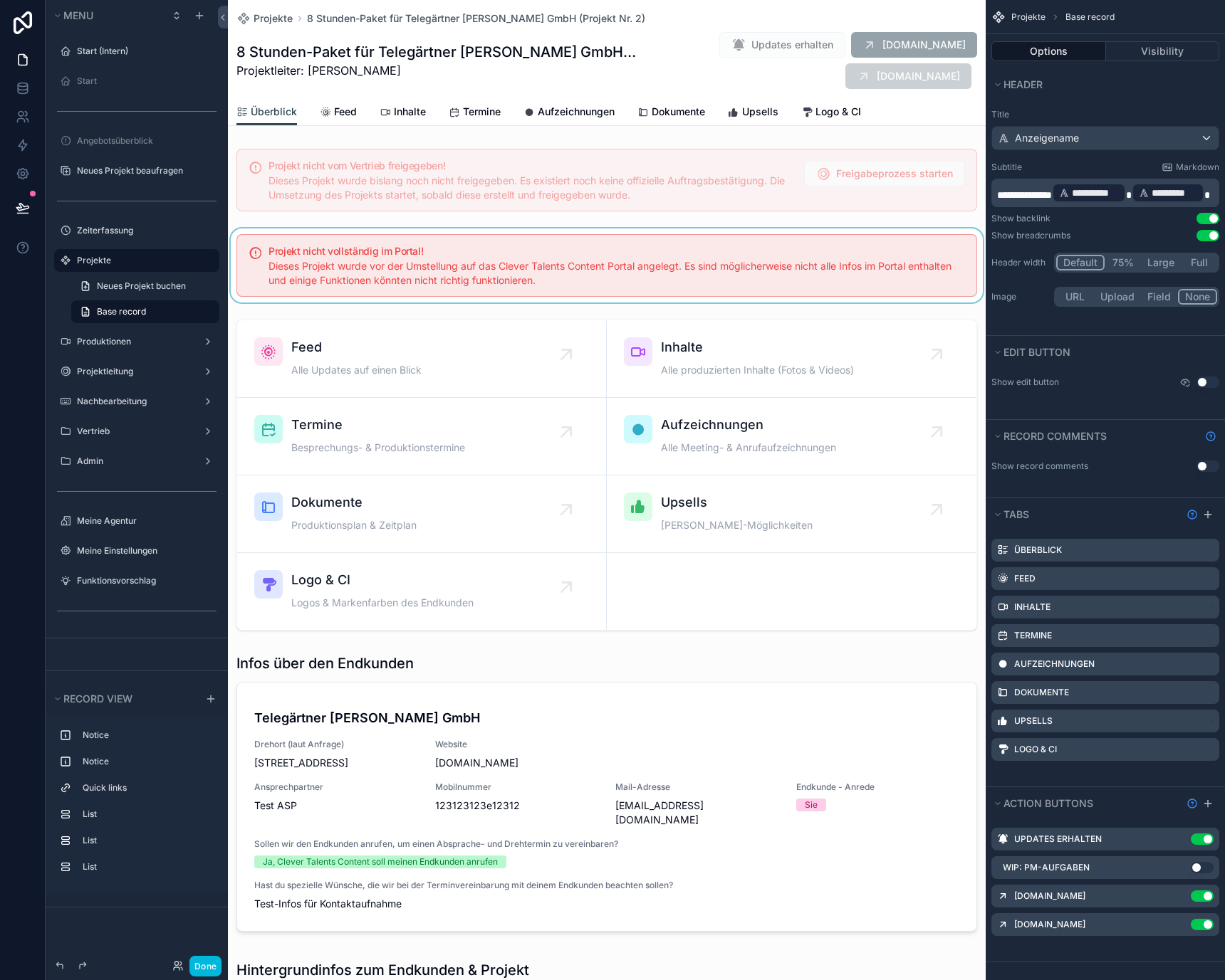
click at [365, 237] on div "scrollable content" at bounding box center [607, 265] width 758 height 74
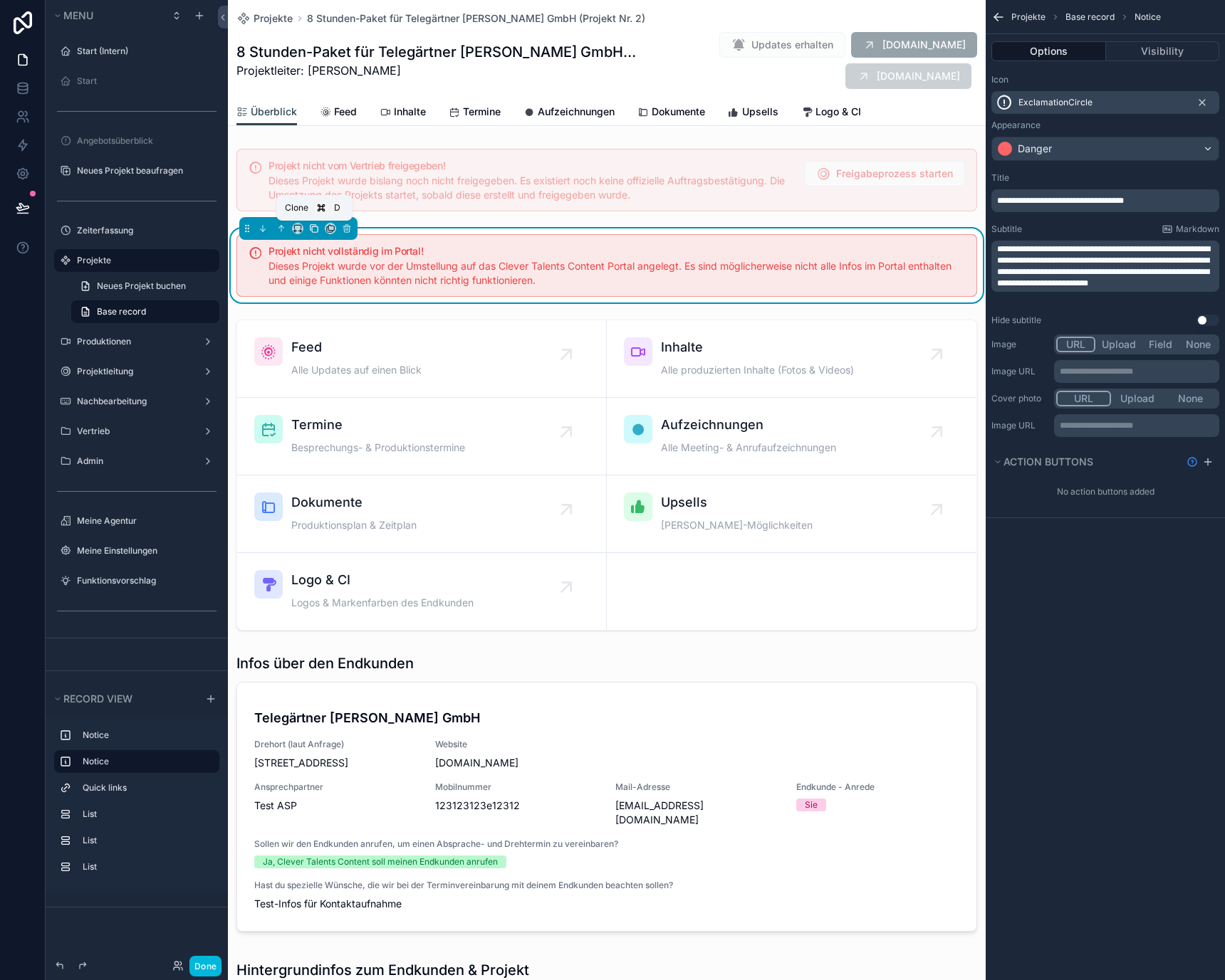
click at [316, 226] on icon "scrollable content" at bounding box center [315, 229] width 6 height 6
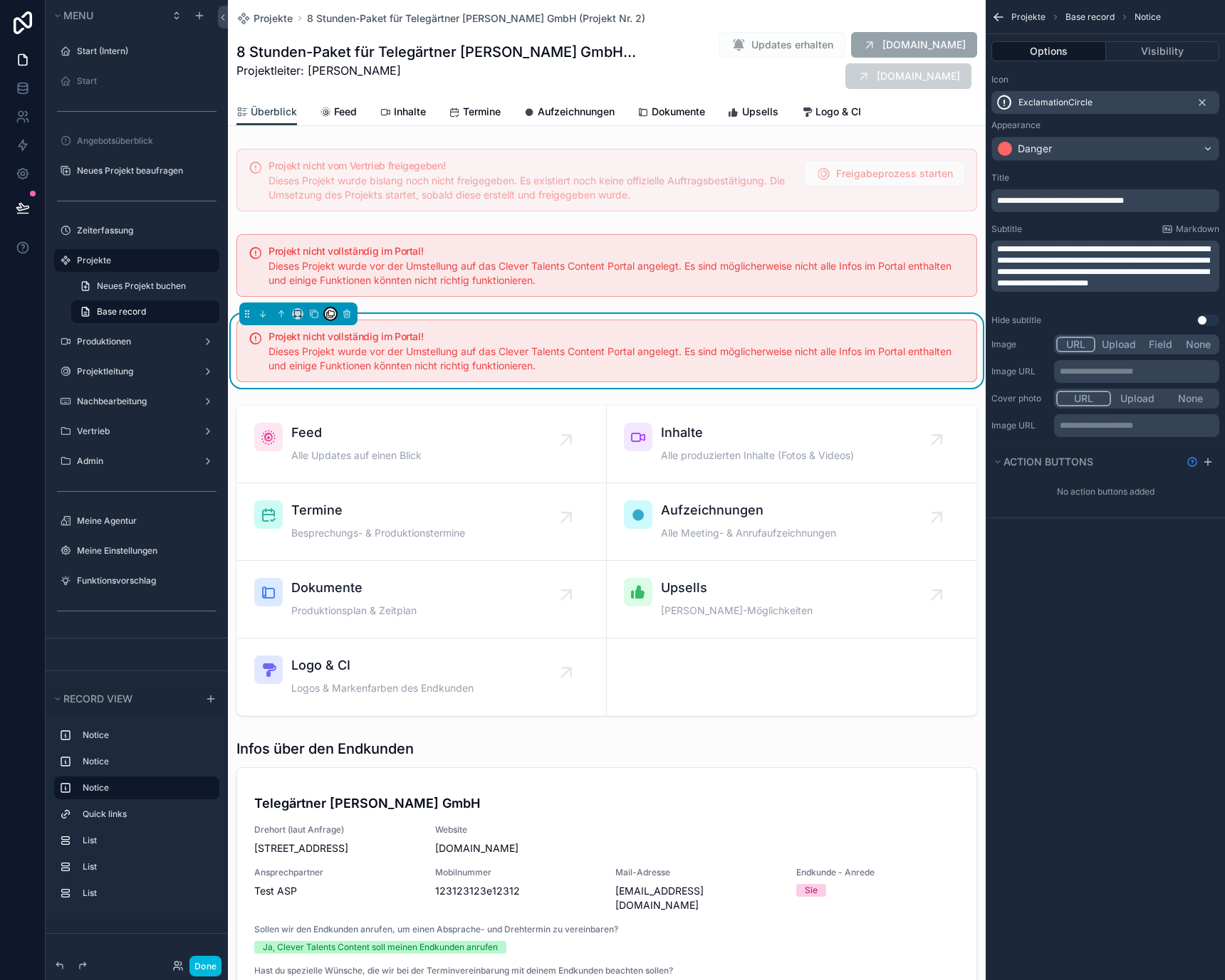
click at [327, 318] on button "scrollable content" at bounding box center [330, 314] width 12 height 12
click at [349, 381] on span "Feed" at bounding box center [356, 388] width 23 height 17
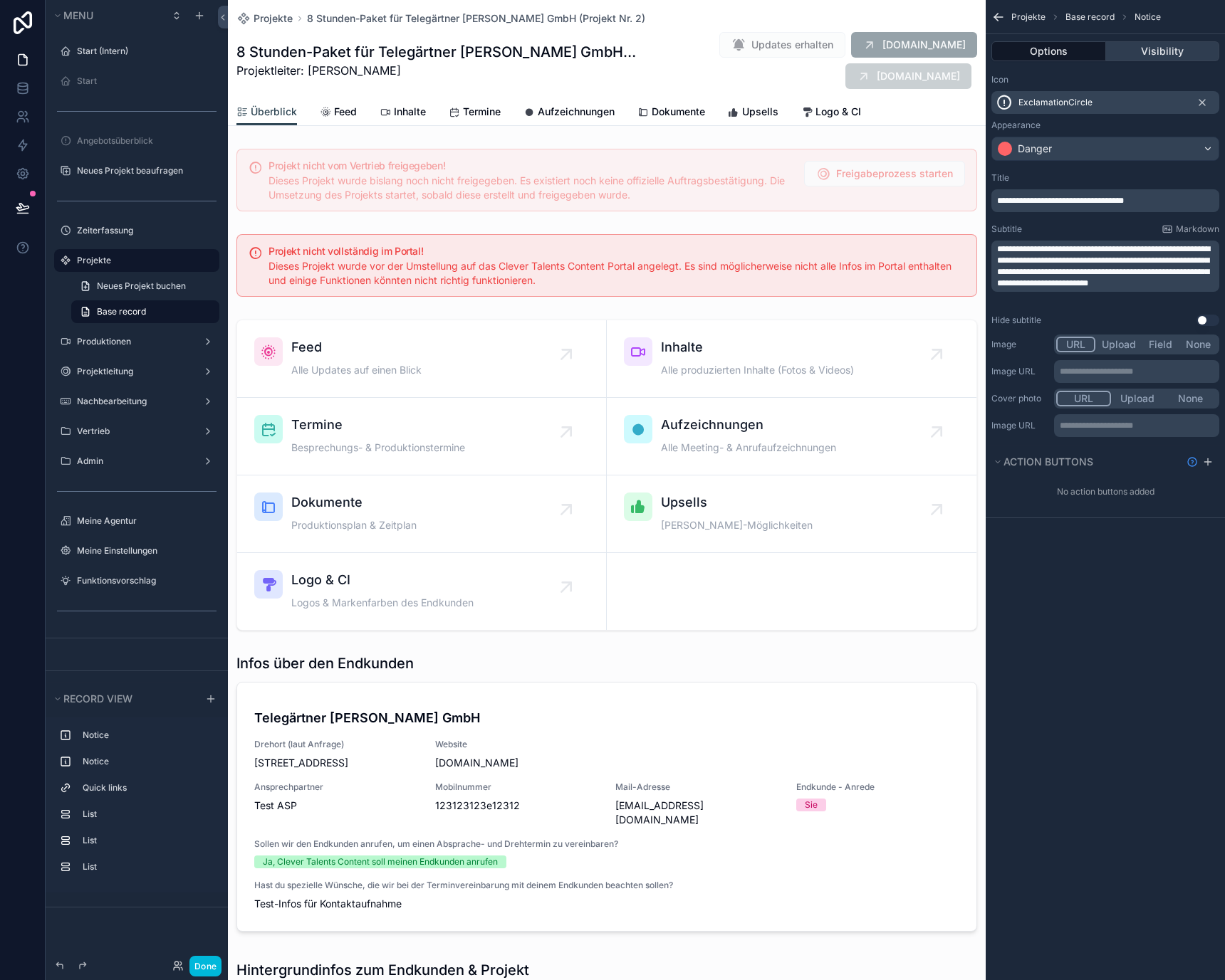
click at [1199, 60] on button "Visibility" at bounding box center [1163, 51] width 114 height 20
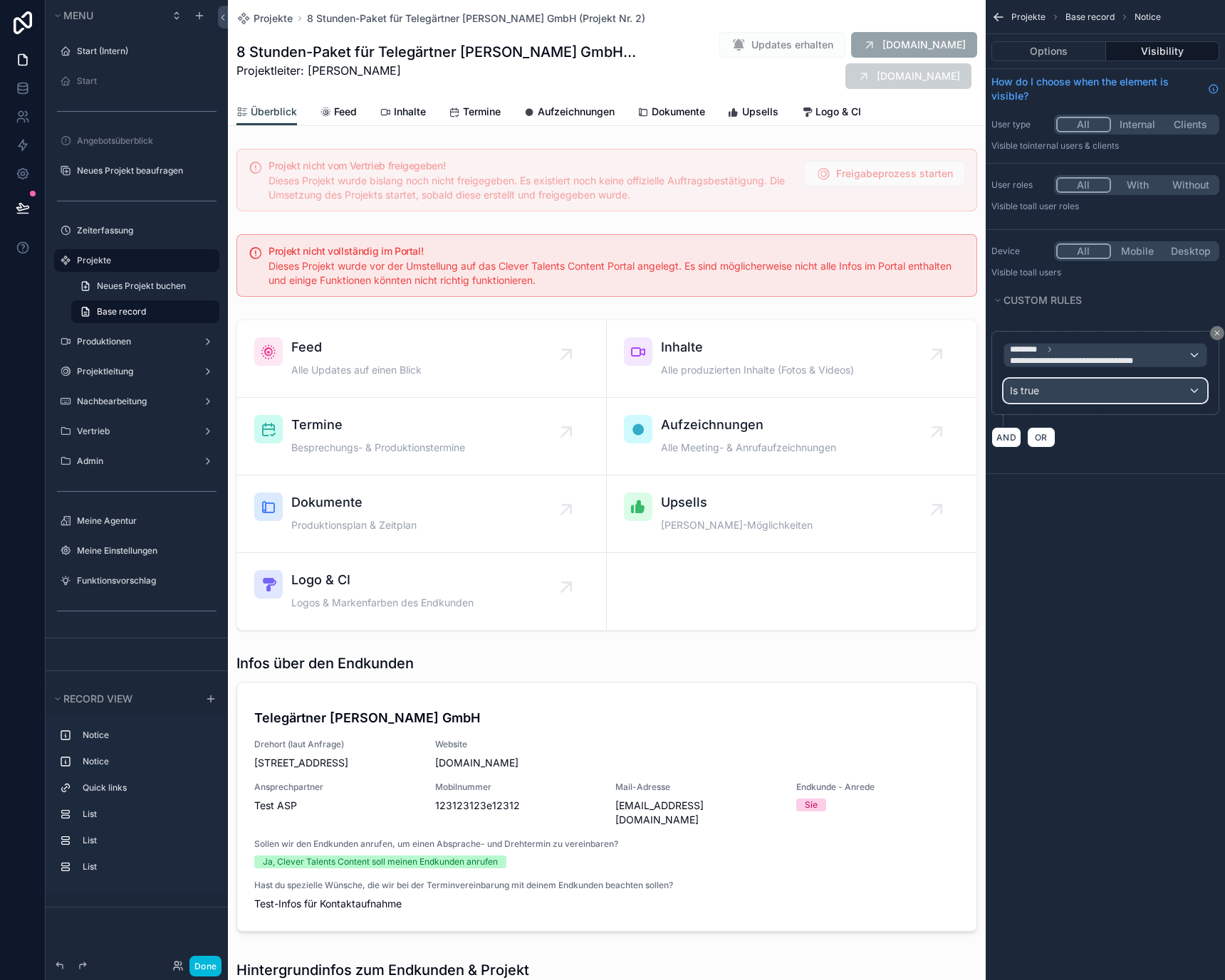
click at [1098, 397] on div "Is true" at bounding box center [1105, 390] width 202 height 23
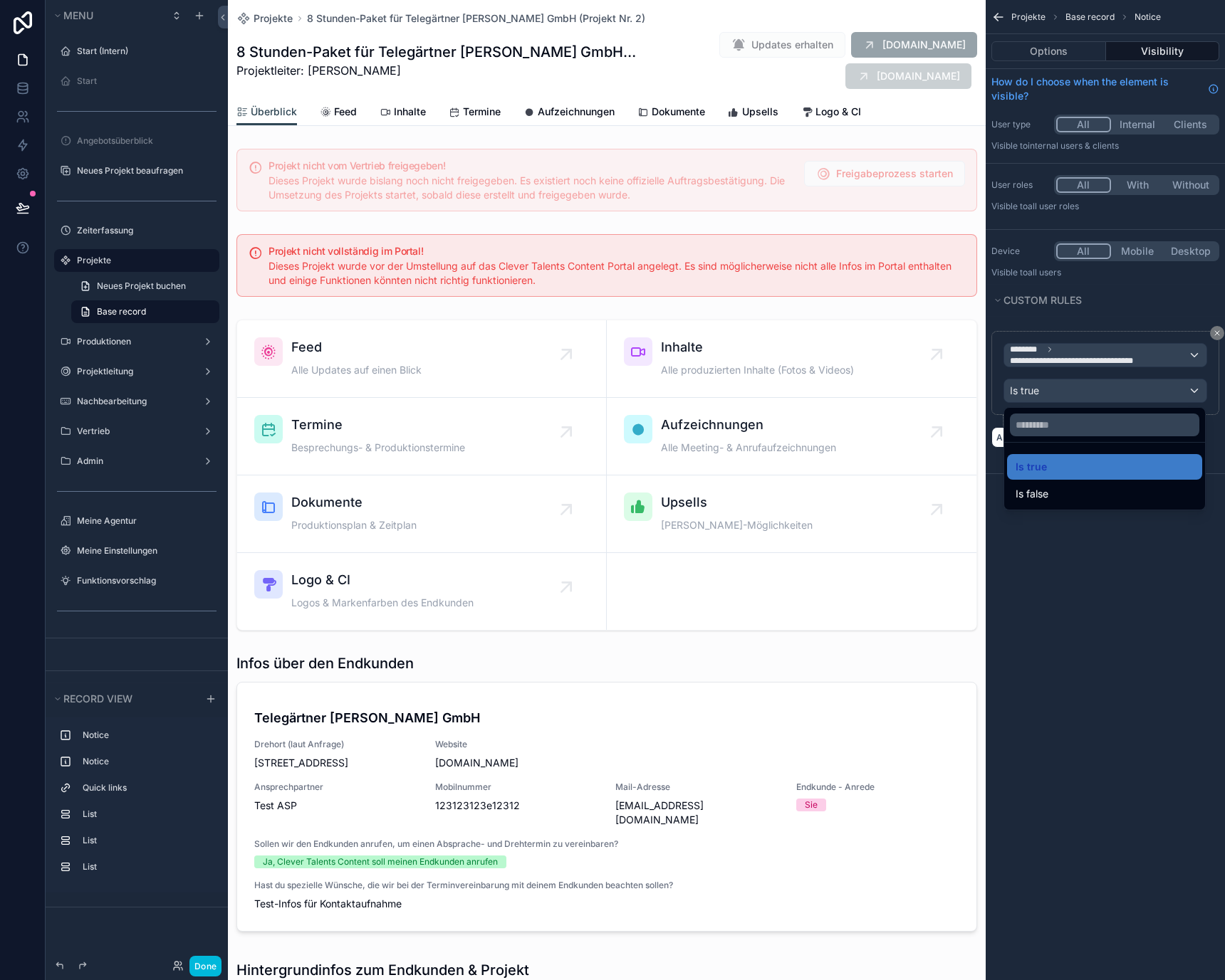
click at [1098, 397] on div "scrollable content" at bounding box center [612, 490] width 1225 height 980
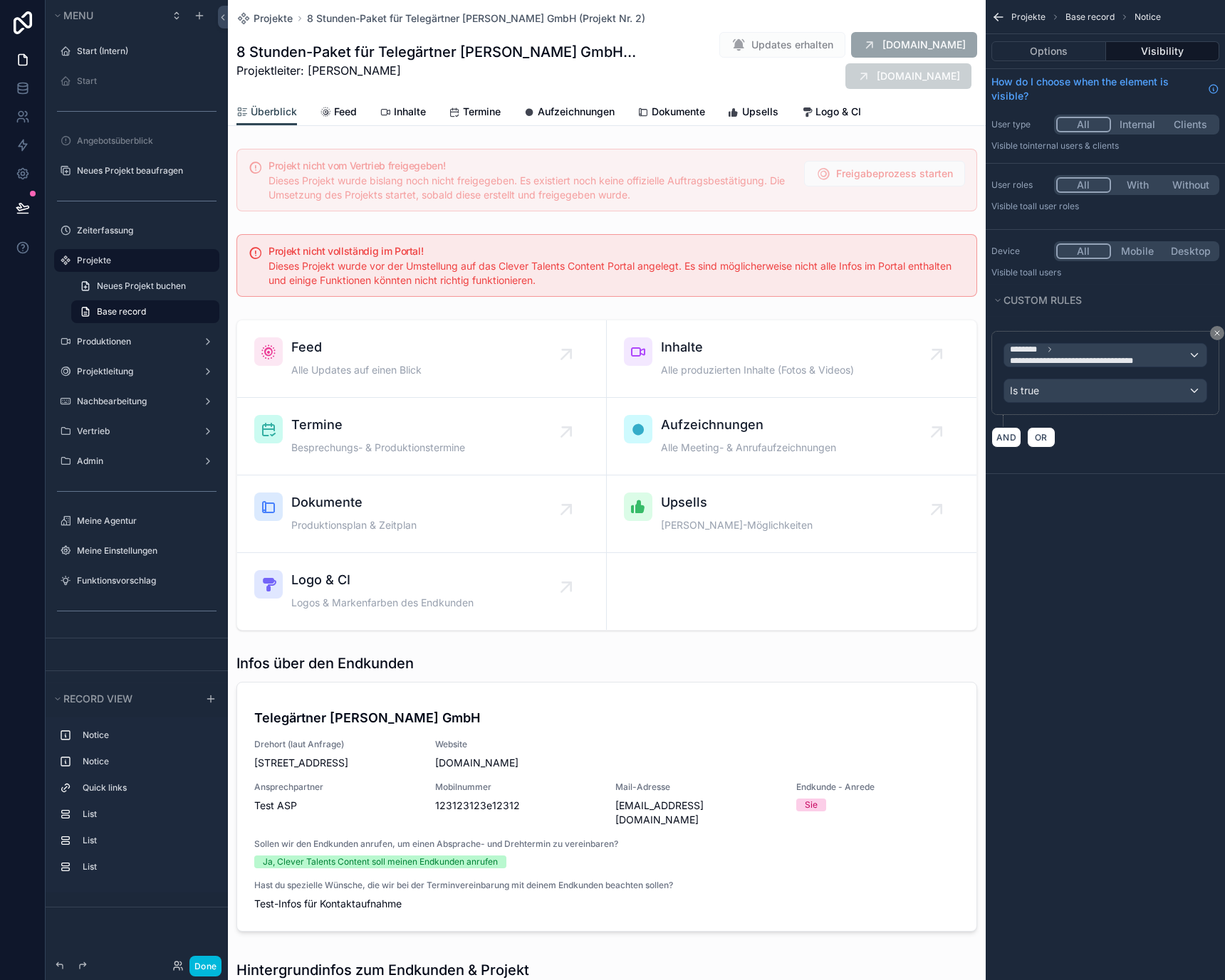
click at [343, 109] on span "Feed" at bounding box center [345, 111] width 23 height 14
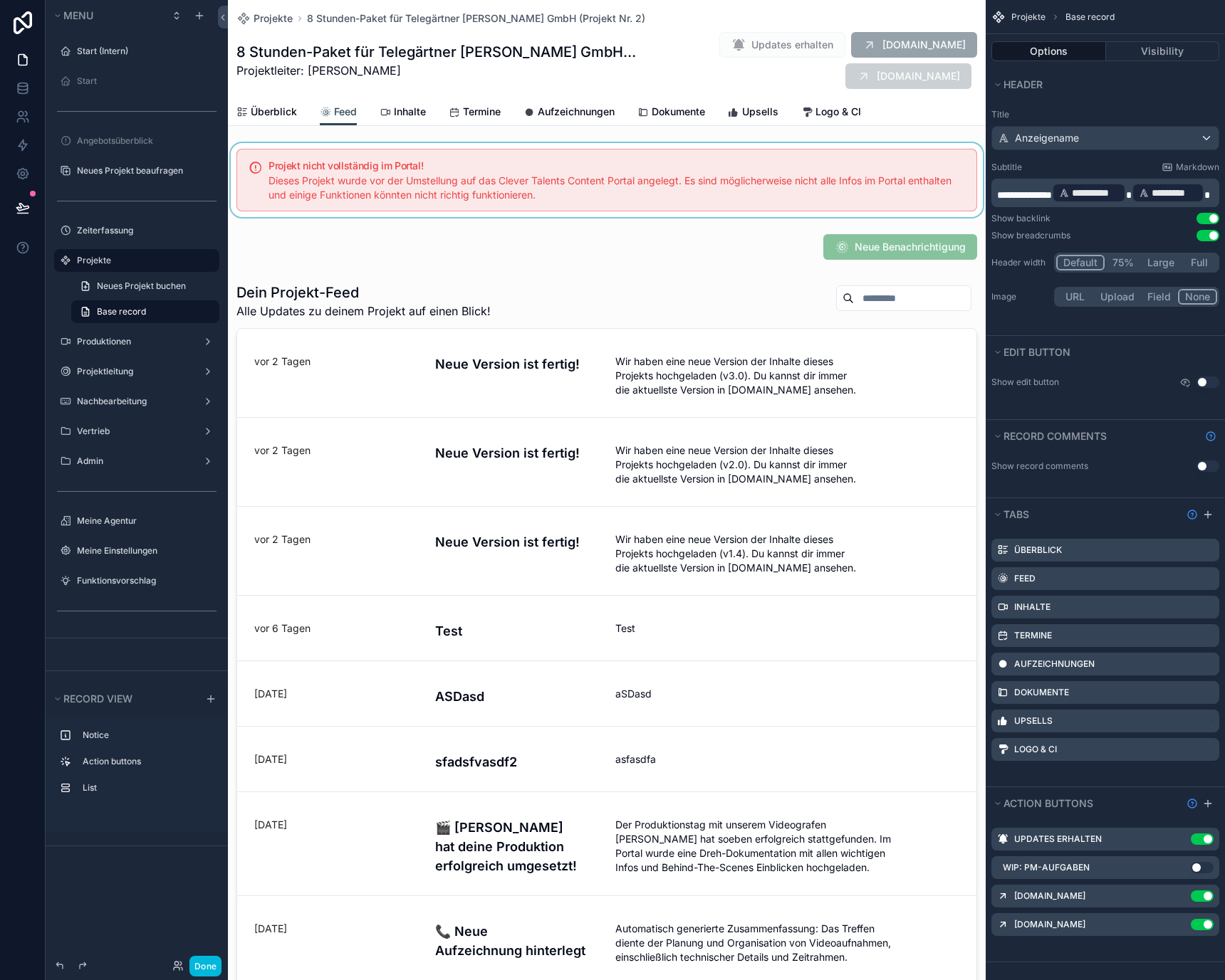
click at [380, 163] on div "scrollable content" at bounding box center [607, 179] width 758 height 74
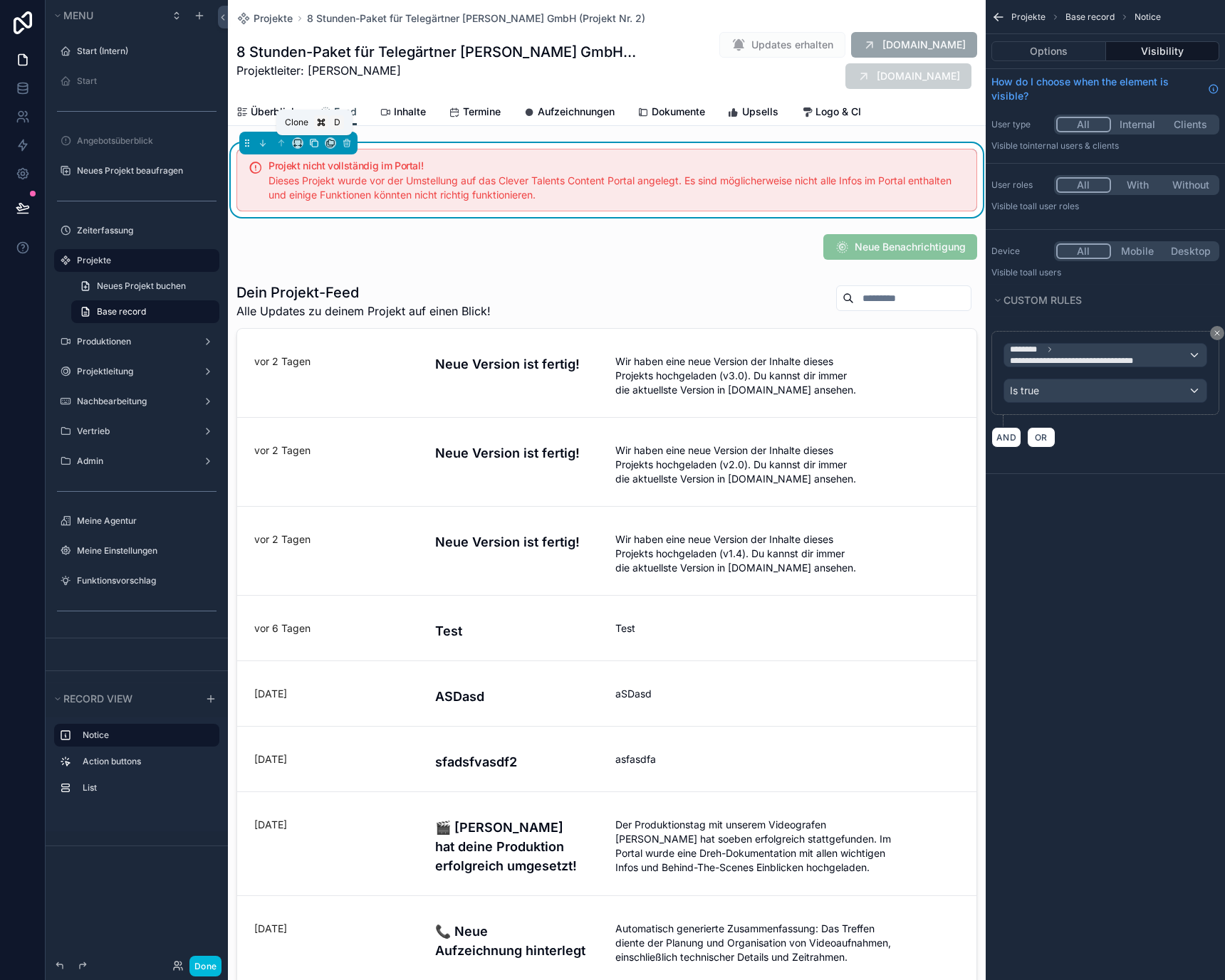
click at [317, 144] on icon "scrollable content" at bounding box center [315, 144] width 6 height 6
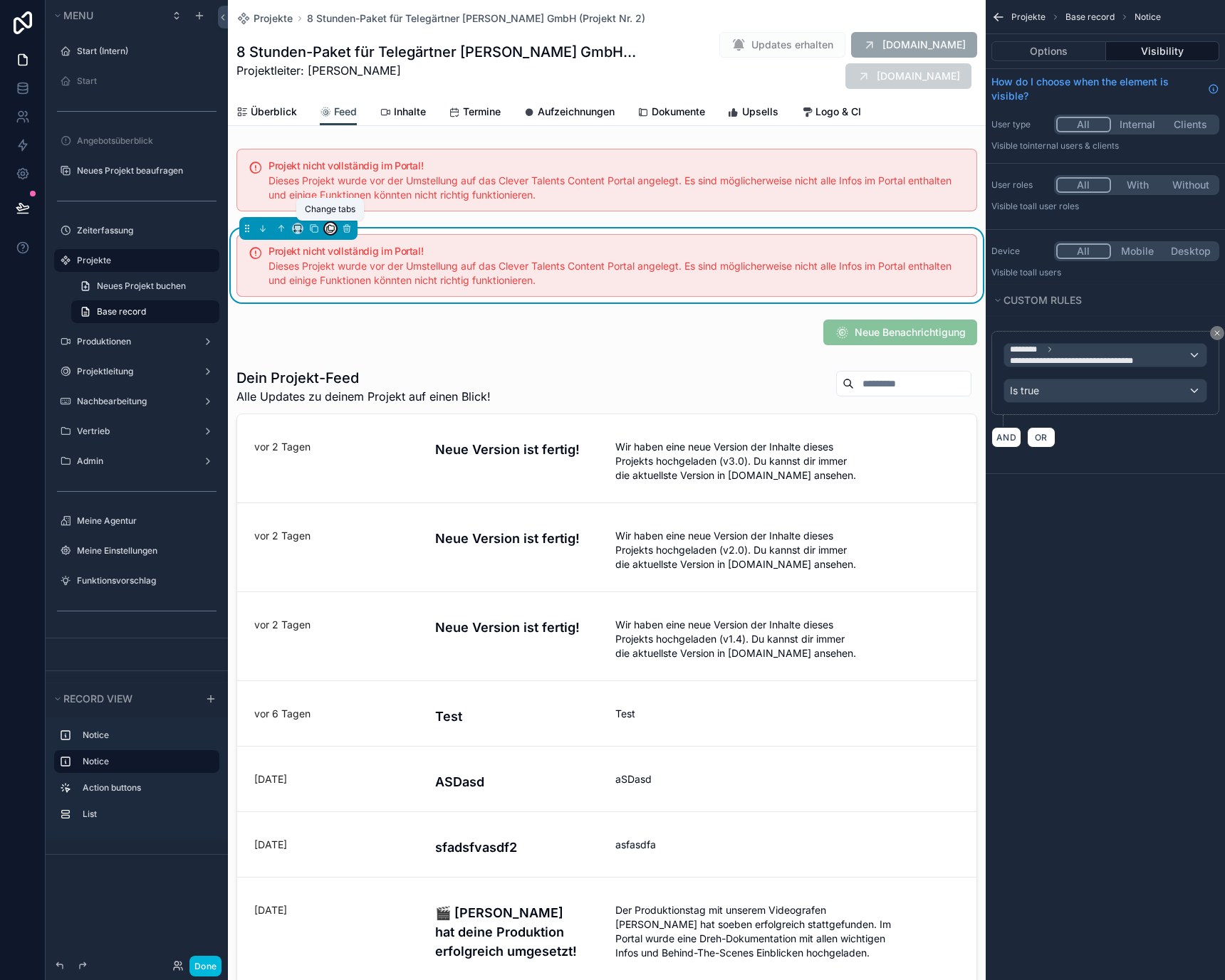
click at [327, 230] on icon "scrollable content" at bounding box center [330, 229] width 10 height 10
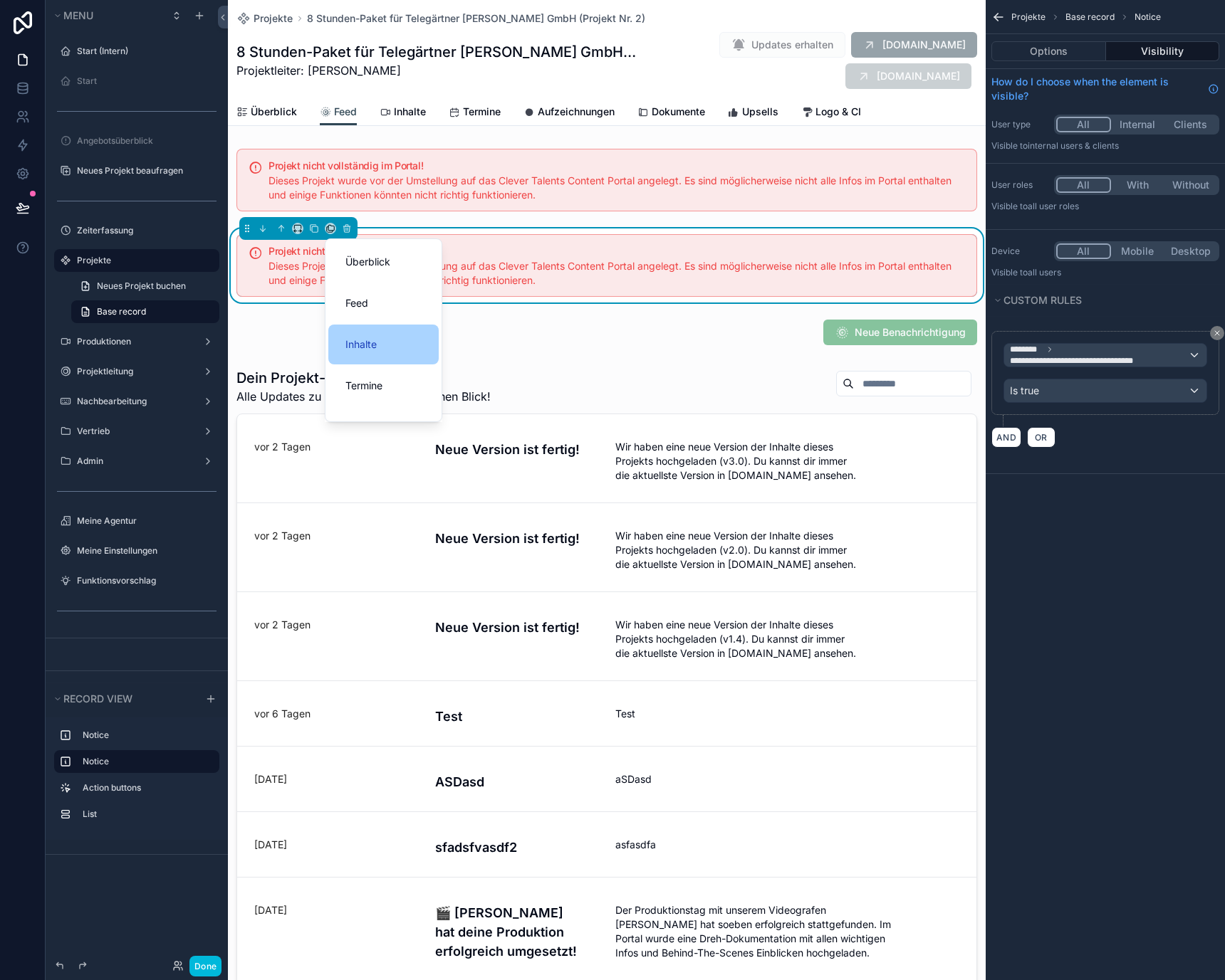
click at [353, 332] on div "Inhalte" at bounding box center [383, 344] width 111 height 40
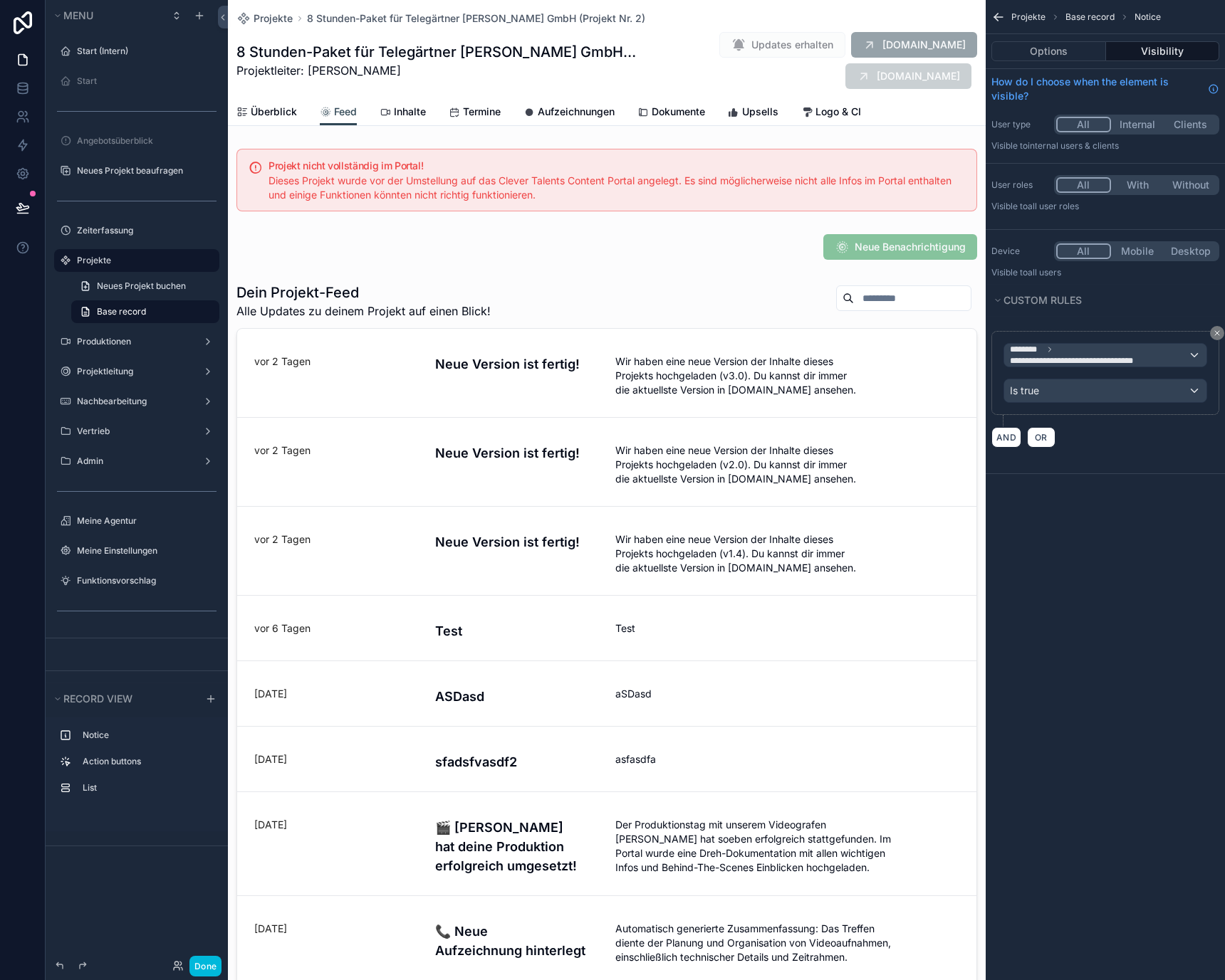
click at [397, 119] on link "Inhalte" at bounding box center [402, 113] width 46 height 29
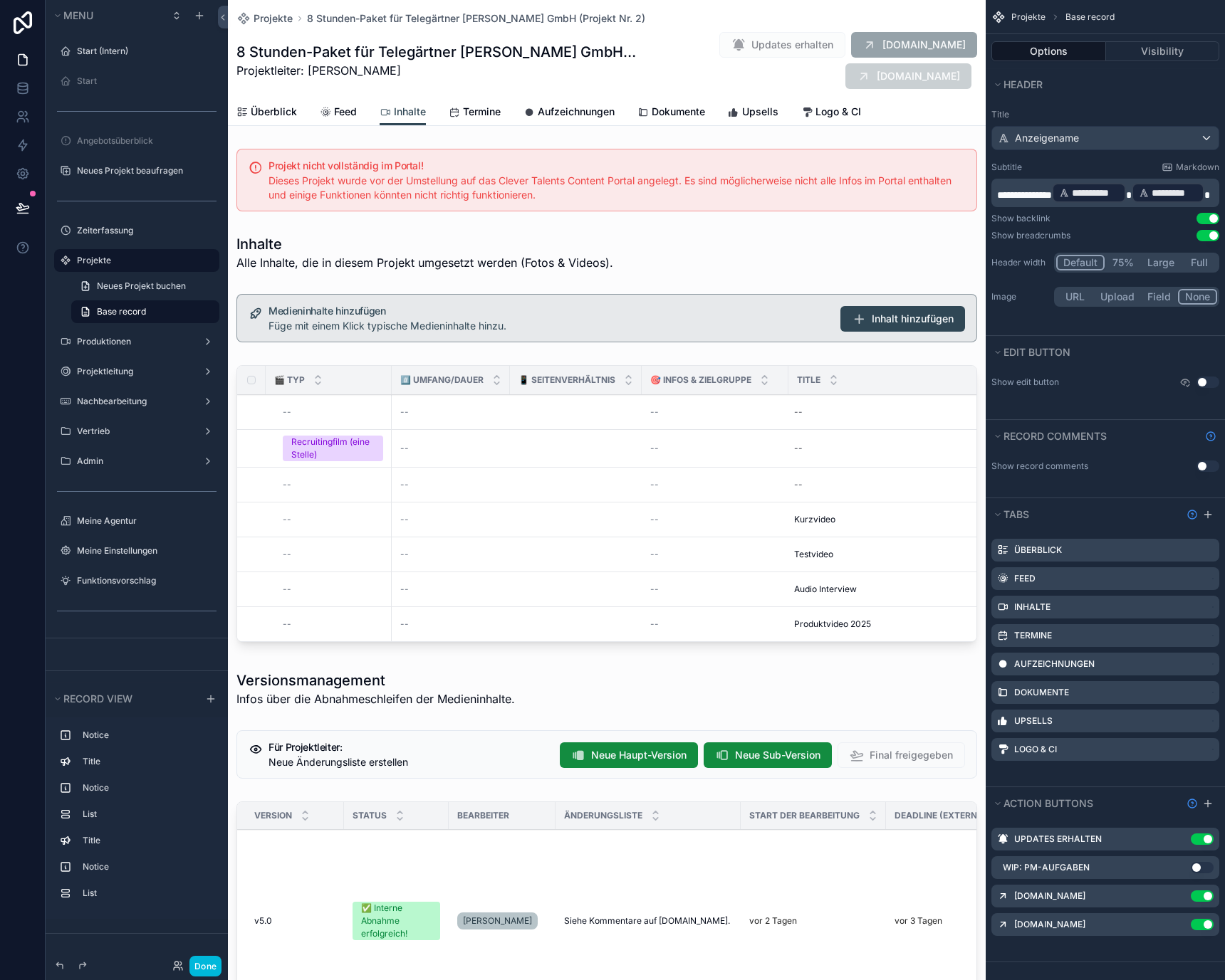
click at [454, 110] on icon "scrollable content" at bounding box center [454, 113] width 12 height 12
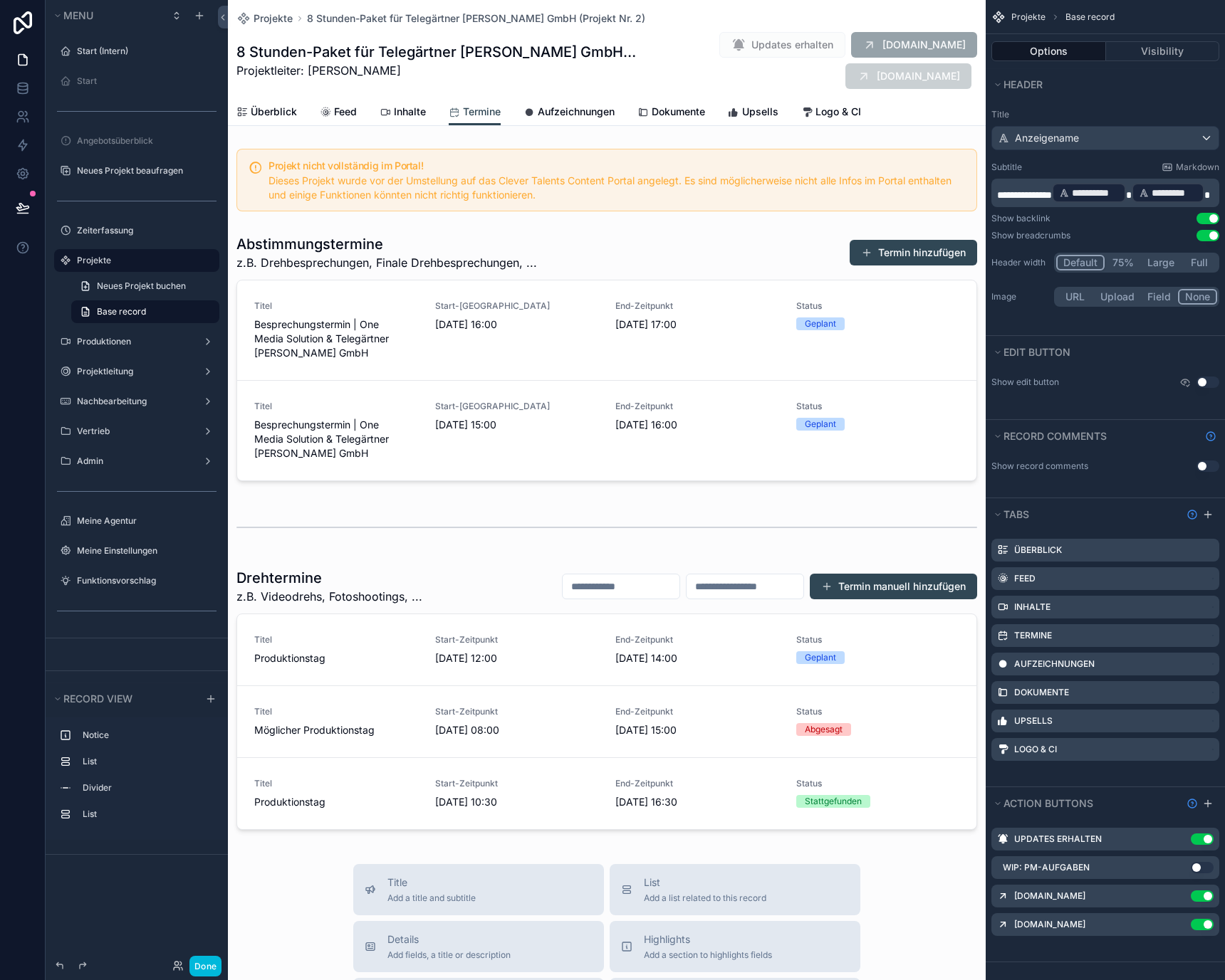
click at [417, 109] on span "Inhalte" at bounding box center [410, 111] width 32 height 14
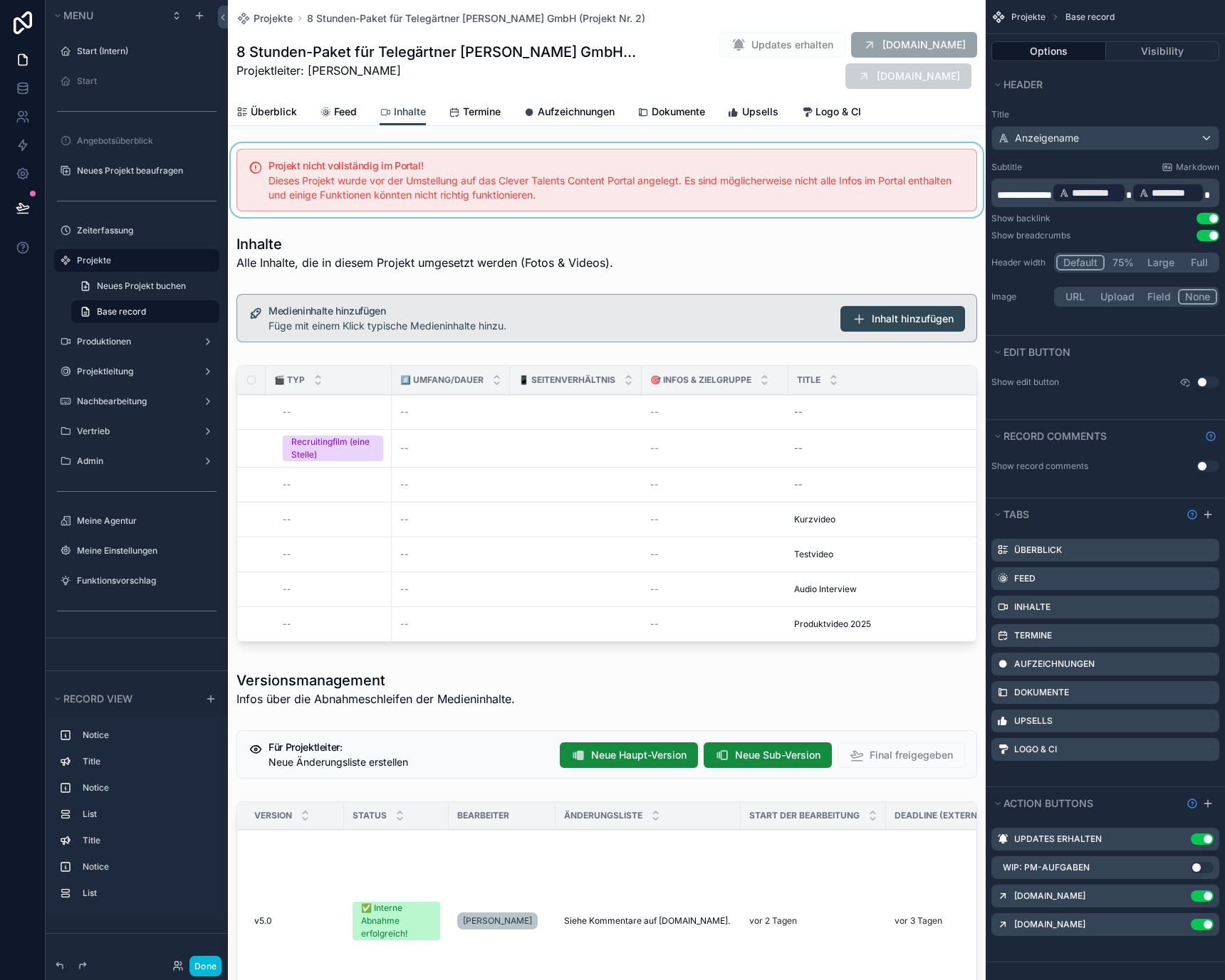
click at [412, 192] on div "scrollable content" at bounding box center [607, 179] width 758 height 74
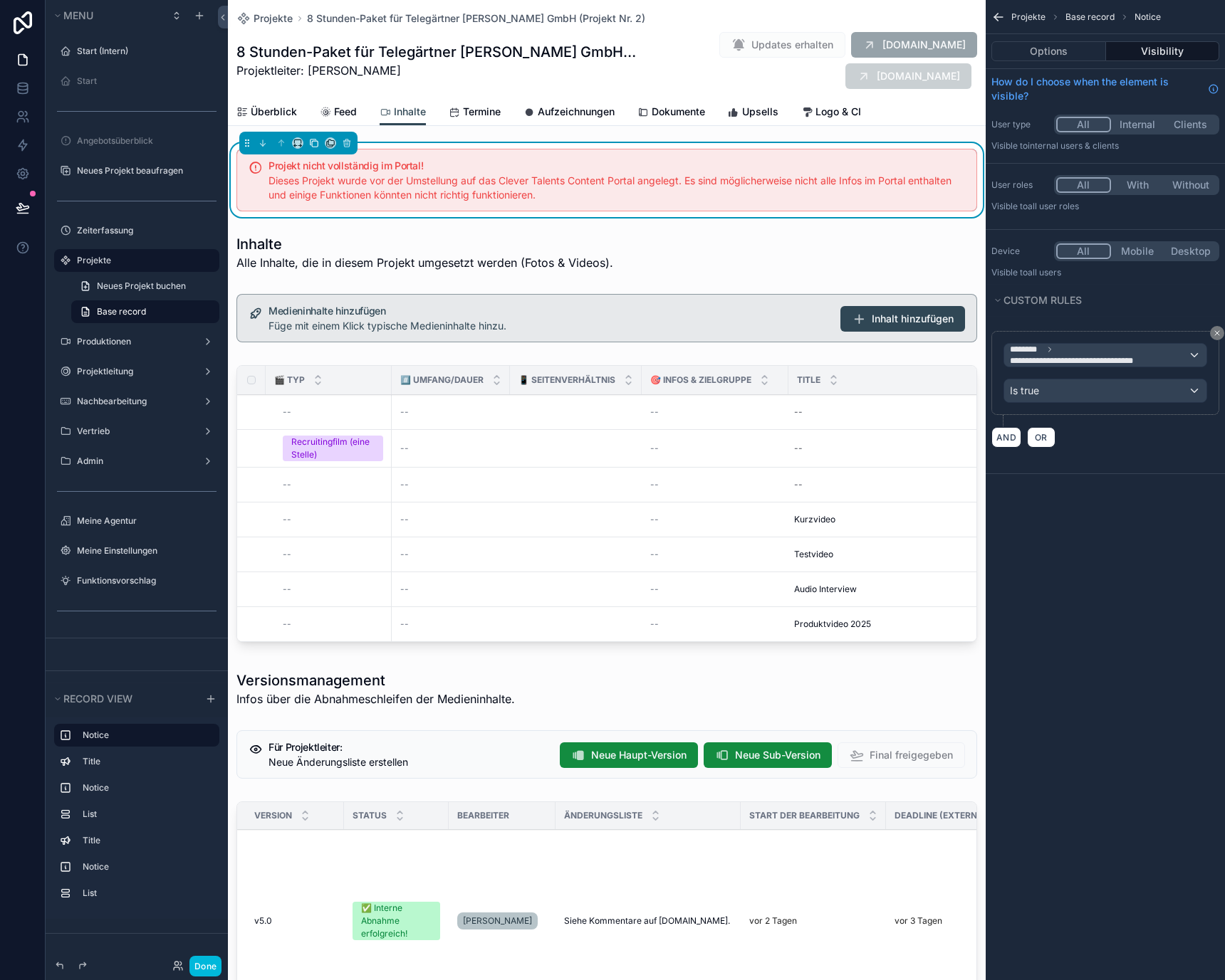
click at [316, 141] on icon "scrollable content" at bounding box center [314, 144] width 10 height 10
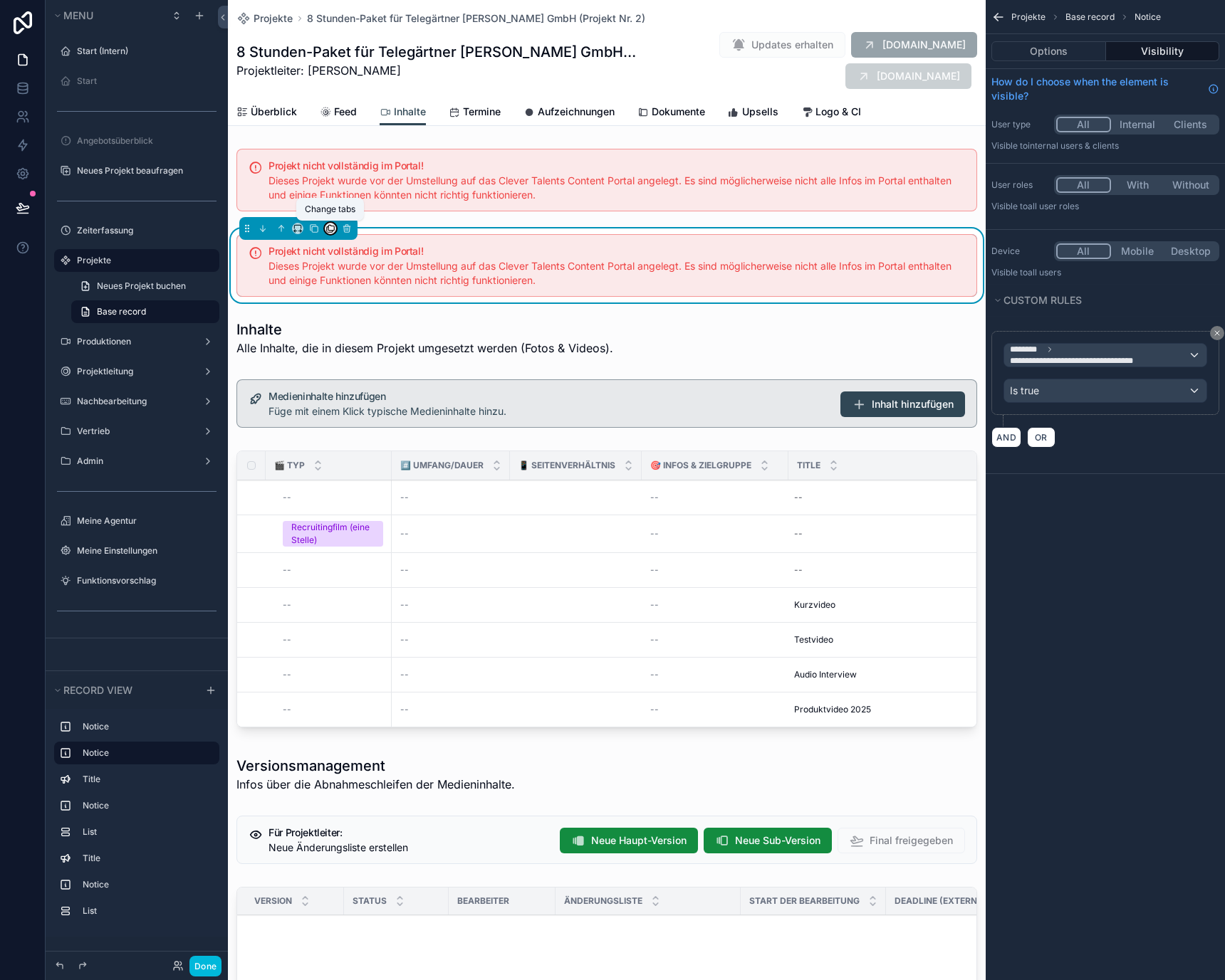
click at [330, 229] on icon "scrollable content" at bounding box center [330, 229] width 10 height 10
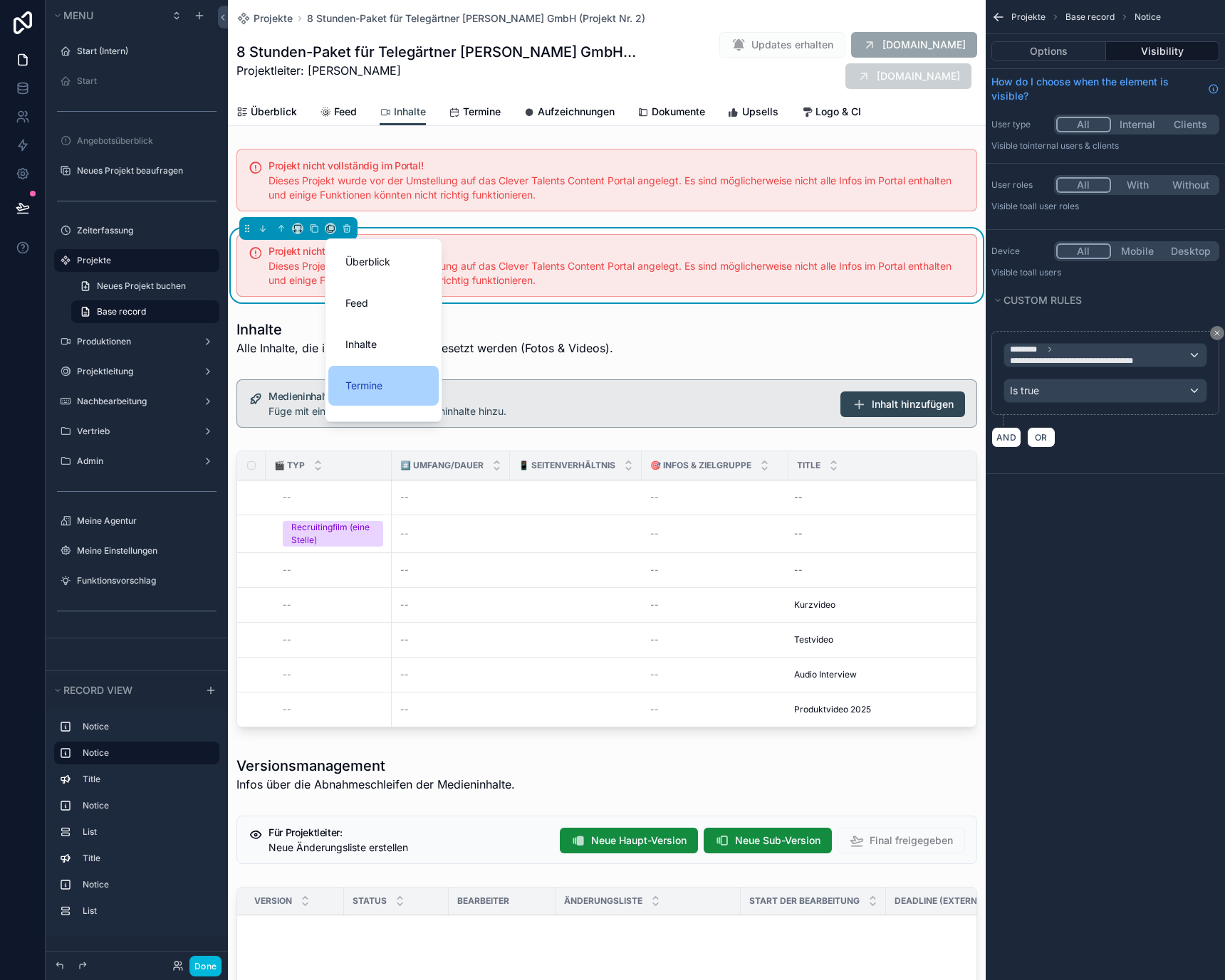
click at [356, 381] on span "Termine" at bounding box center [363, 385] width 37 height 17
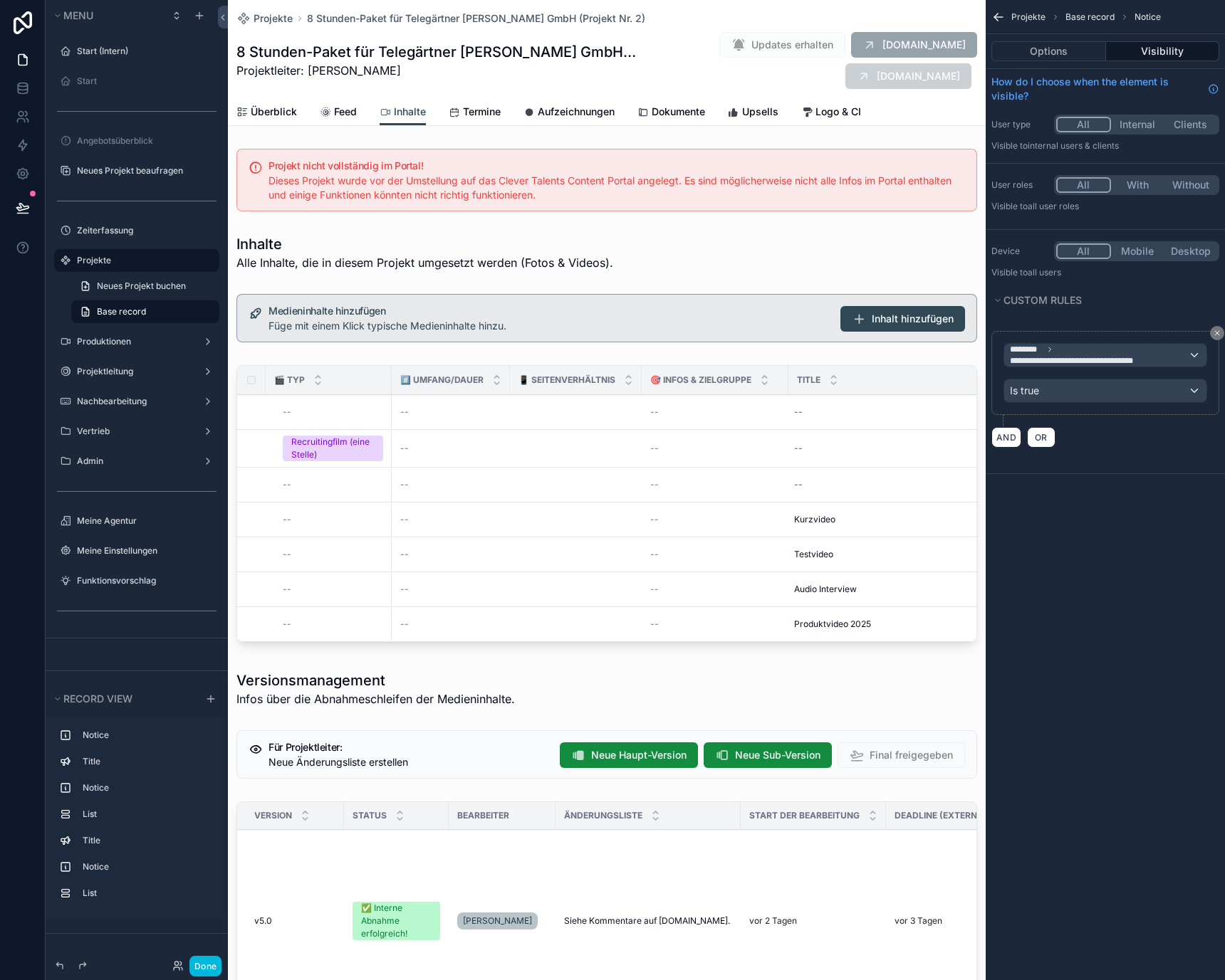
click at [475, 114] on span "Termine" at bounding box center [482, 111] width 38 height 14
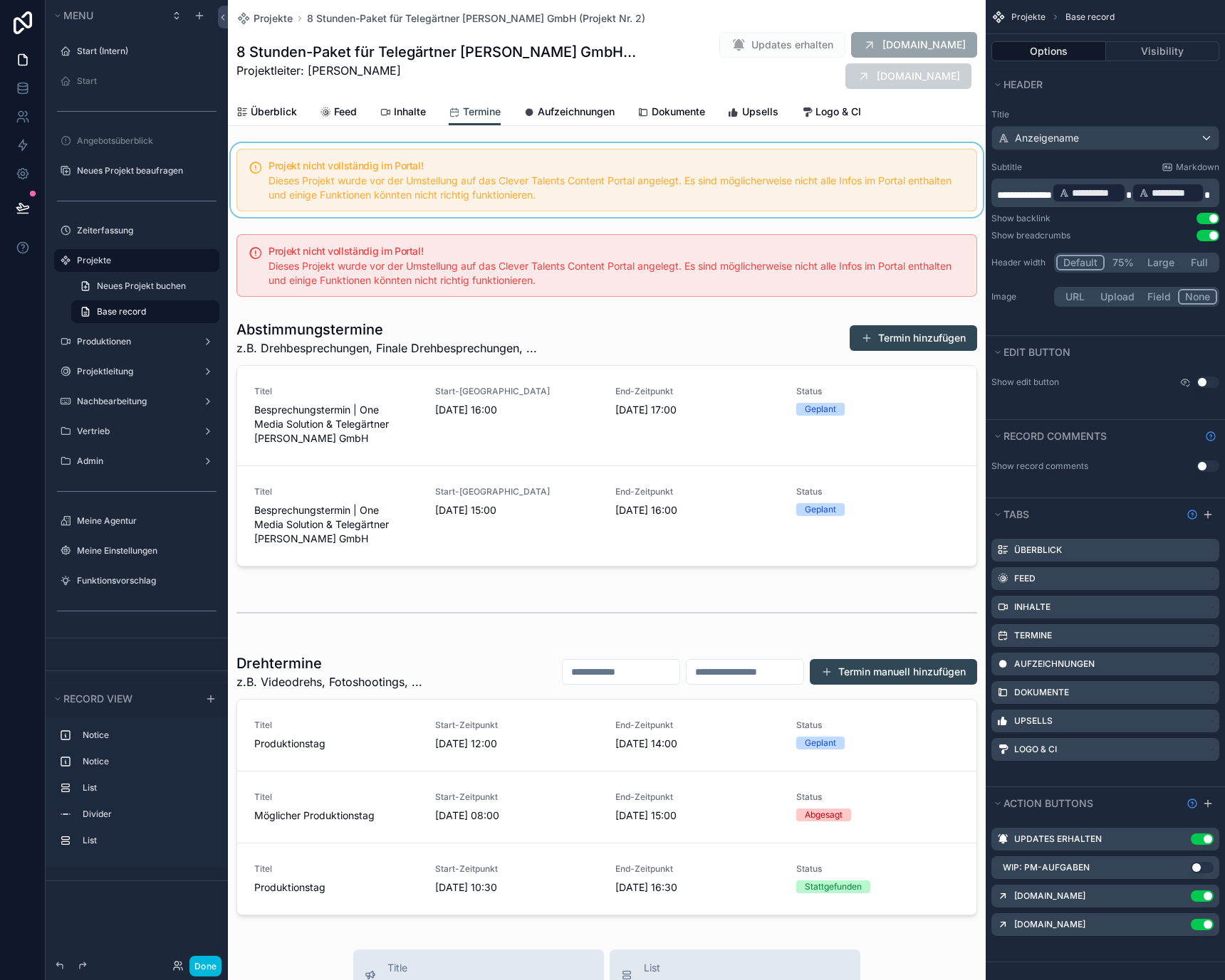
click at [414, 194] on div "scrollable content" at bounding box center [607, 179] width 758 height 74
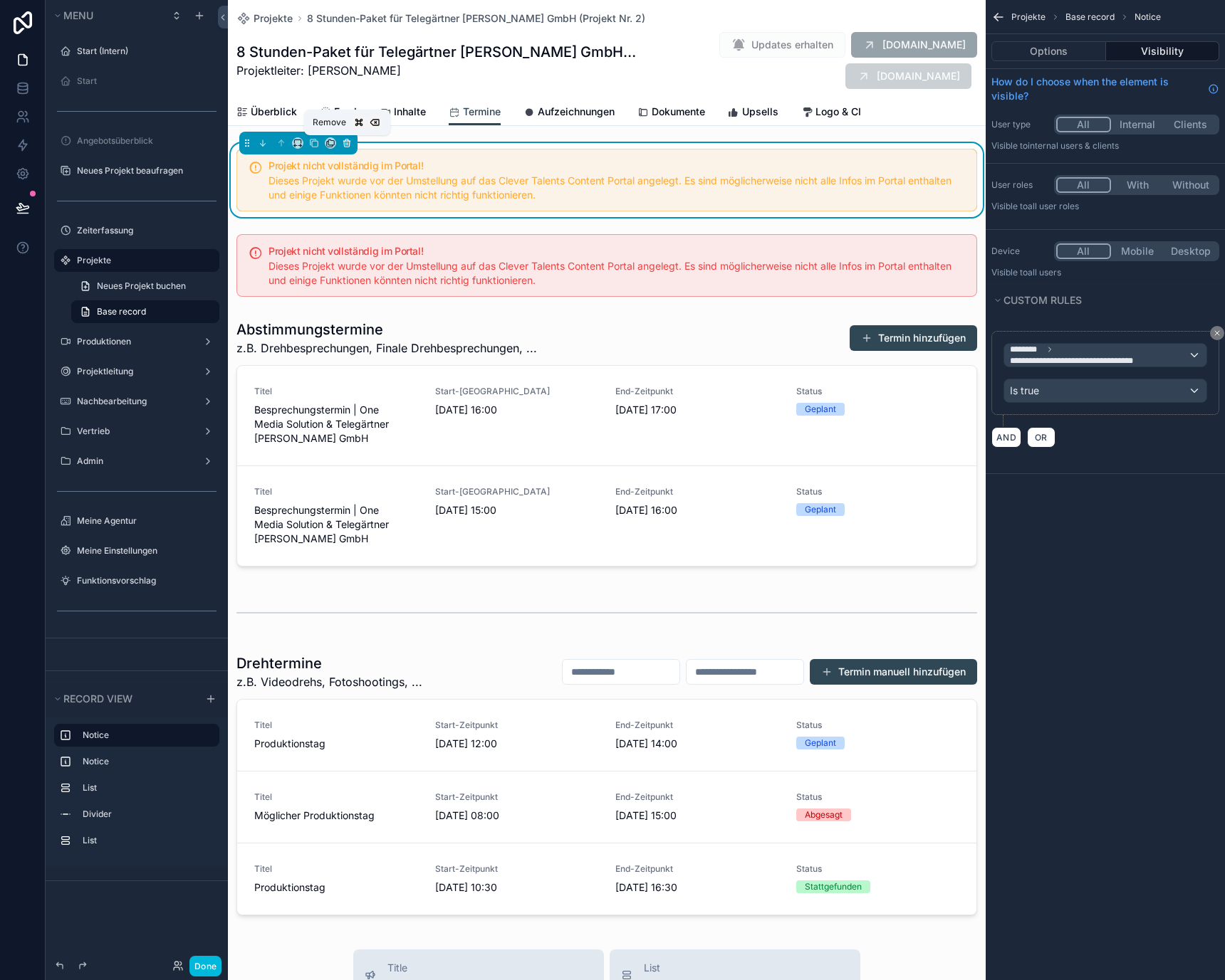
click at [344, 144] on icon "scrollable content" at bounding box center [347, 144] width 10 height 10
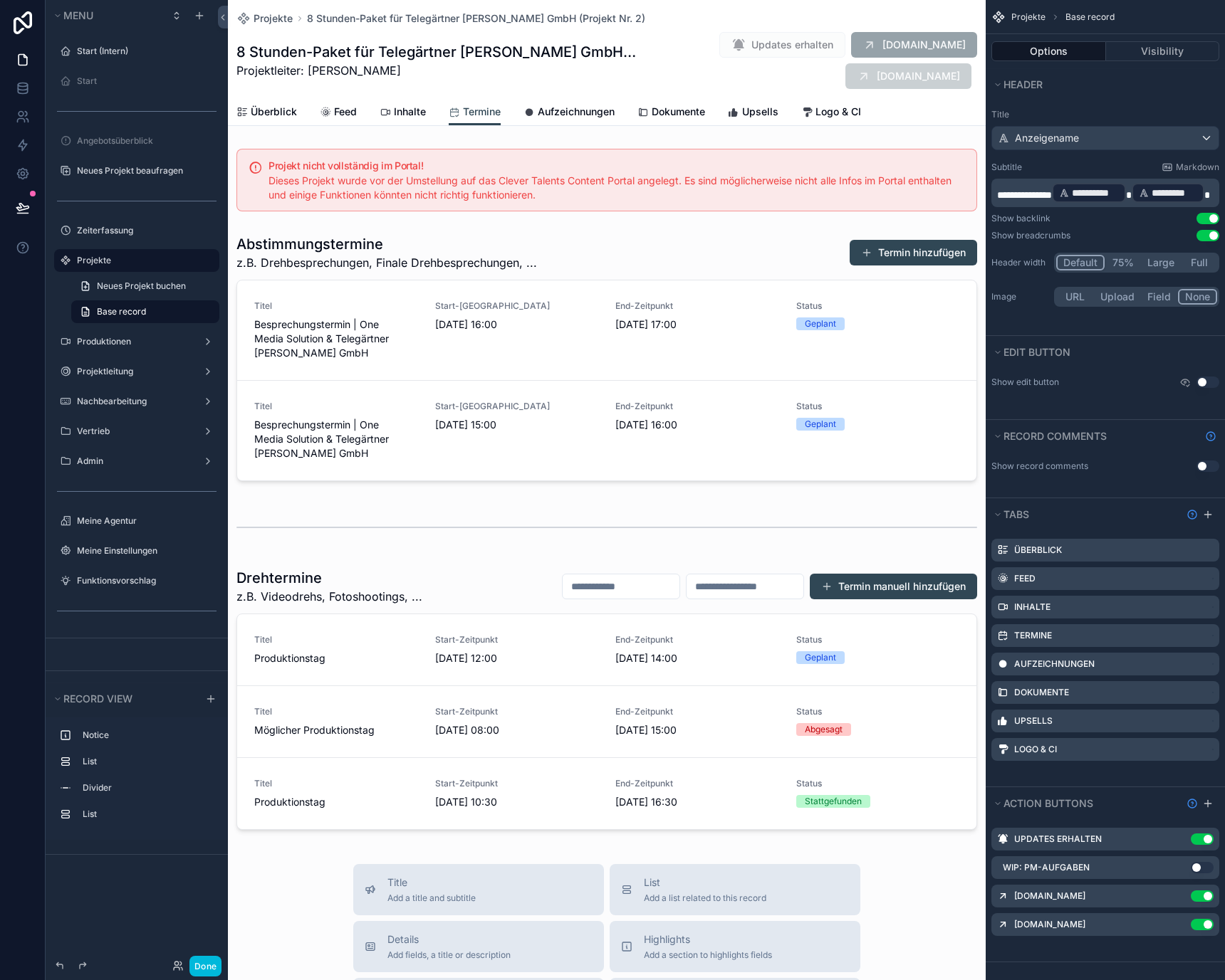
click at [581, 114] on span "Aufzeichnungen" at bounding box center [576, 111] width 77 height 14
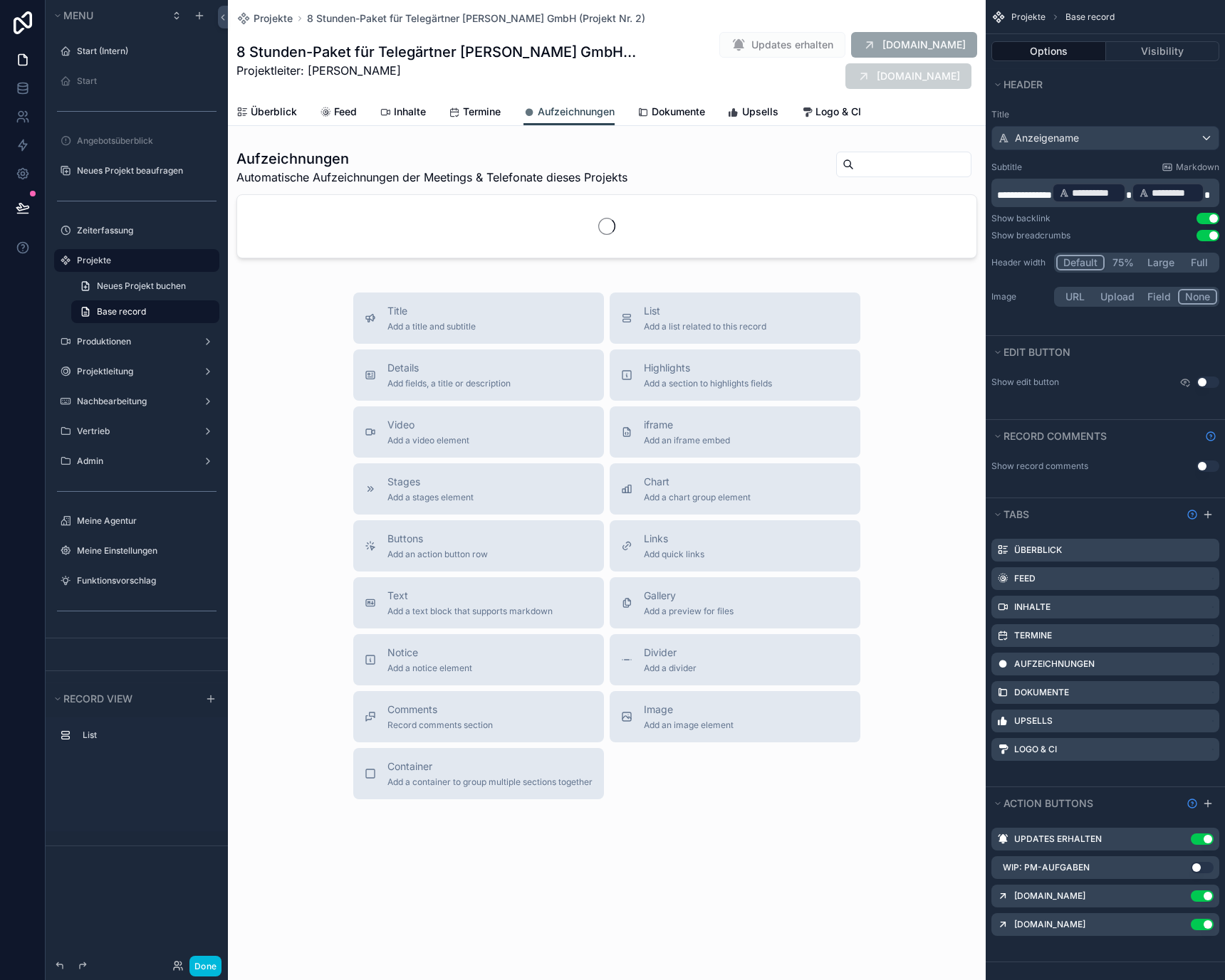
click at [489, 113] on span "Termine" at bounding box center [482, 111] width 38 height 14
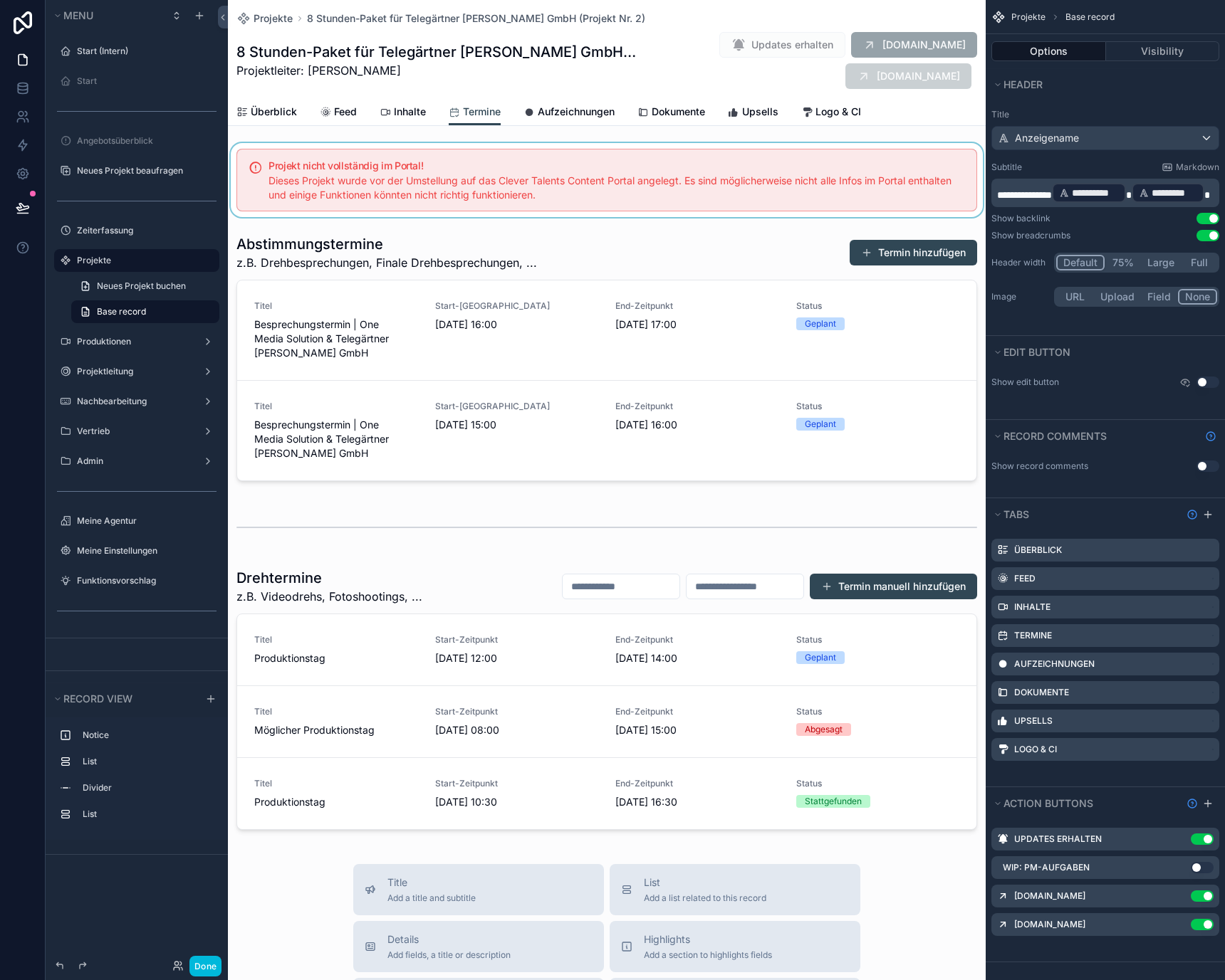
click at [452, 188] on div "scrollable content" at bounding box center [607, 179] width 758 height 74
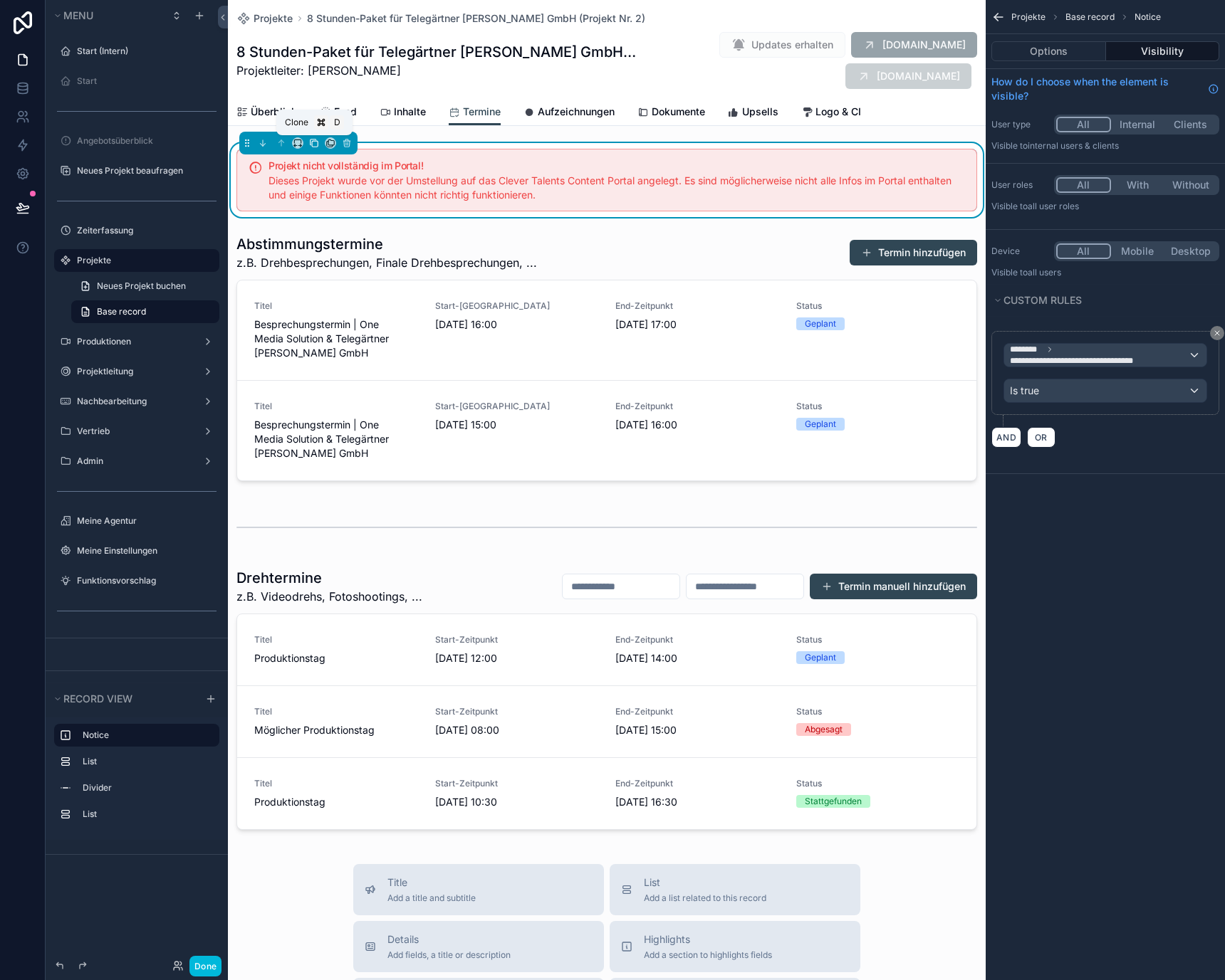
click at [314, 144] on icon "scrollable content" at bounding box center [314, 144] width 10 height 10
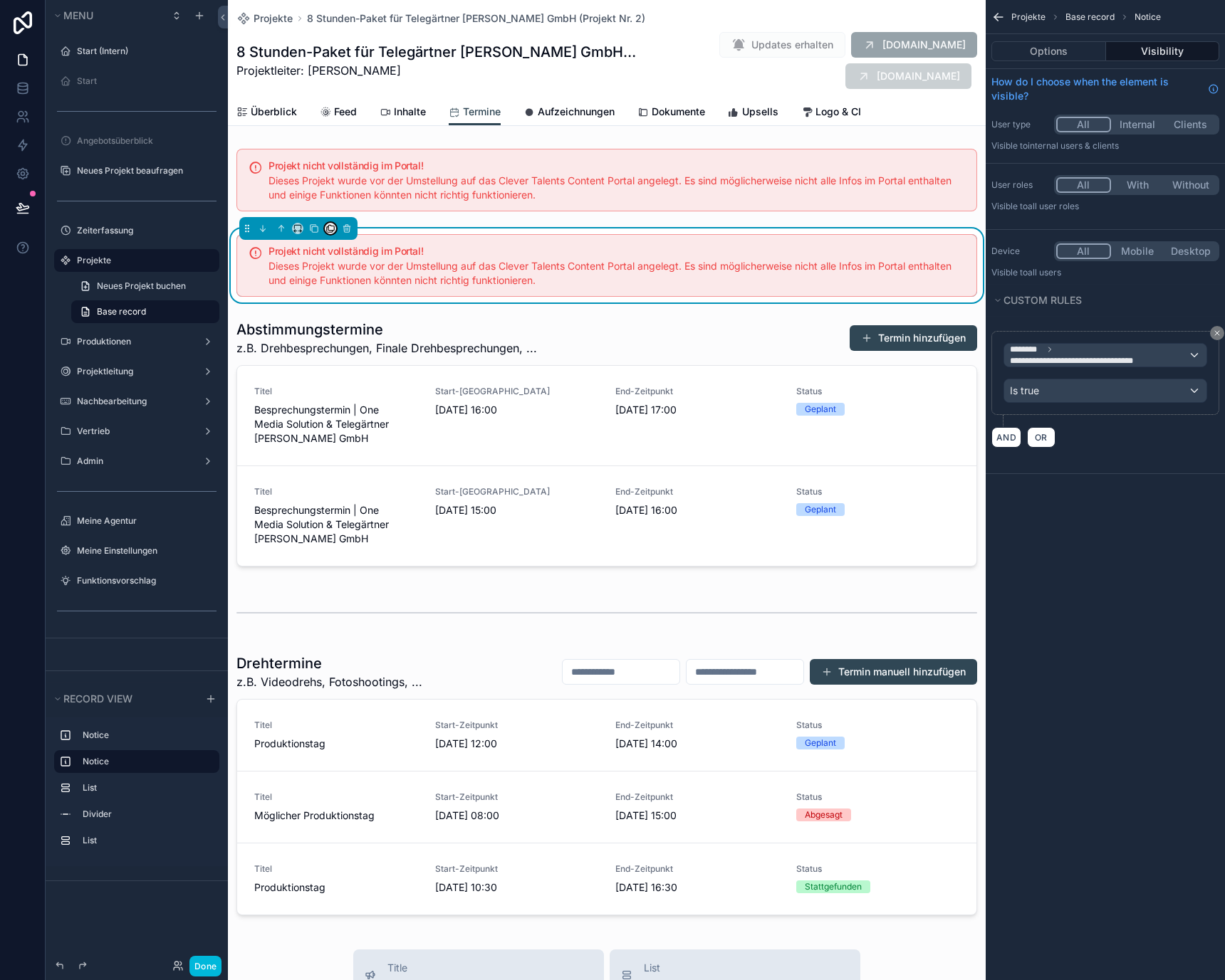
click at [326, 229] on icon "scrollable content" at bounding box center [330, 229] width 10 height 10
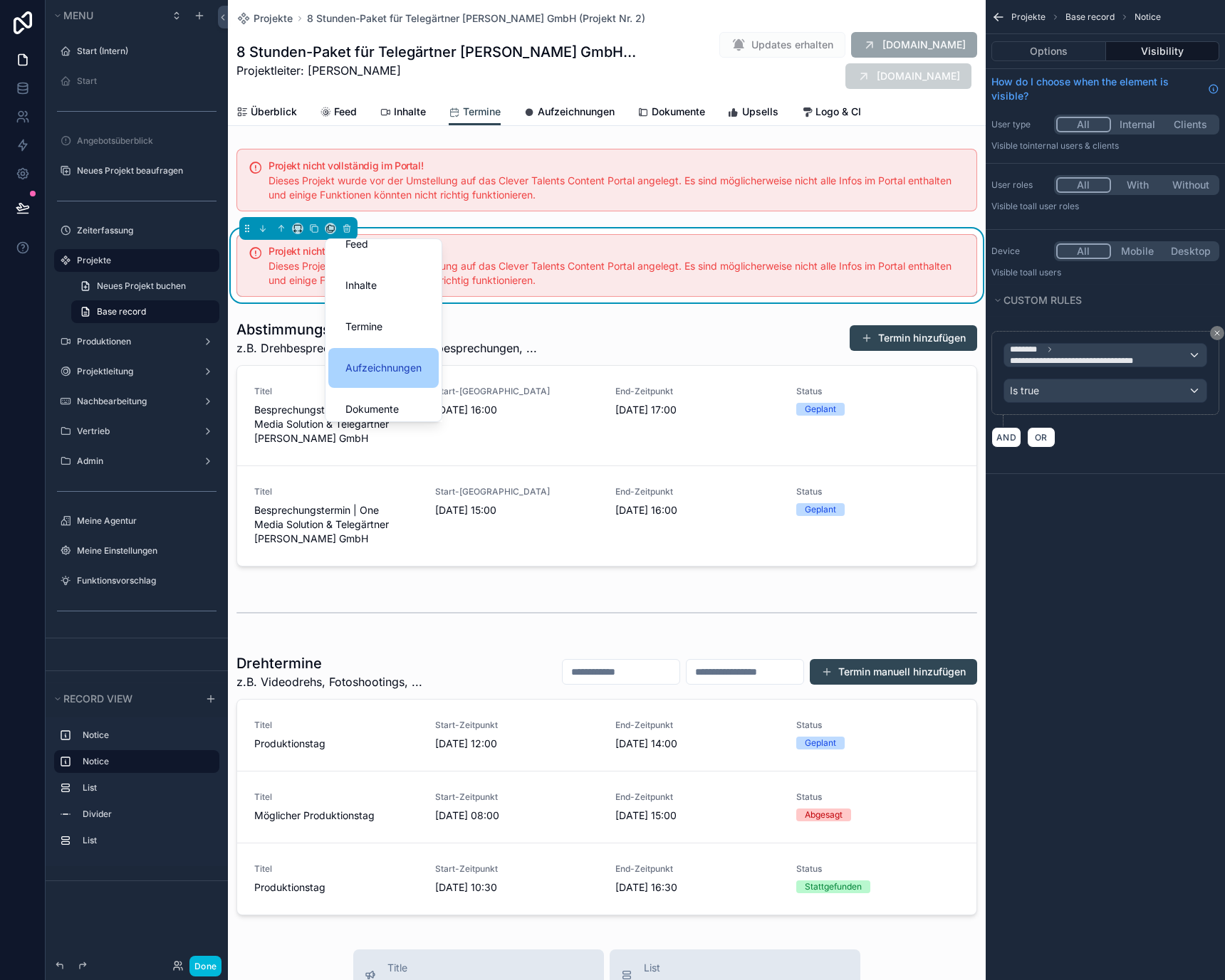
click at [374, 368] on span "Aufzeichnungen" at bounding box center [383, 368] width 76 height 17
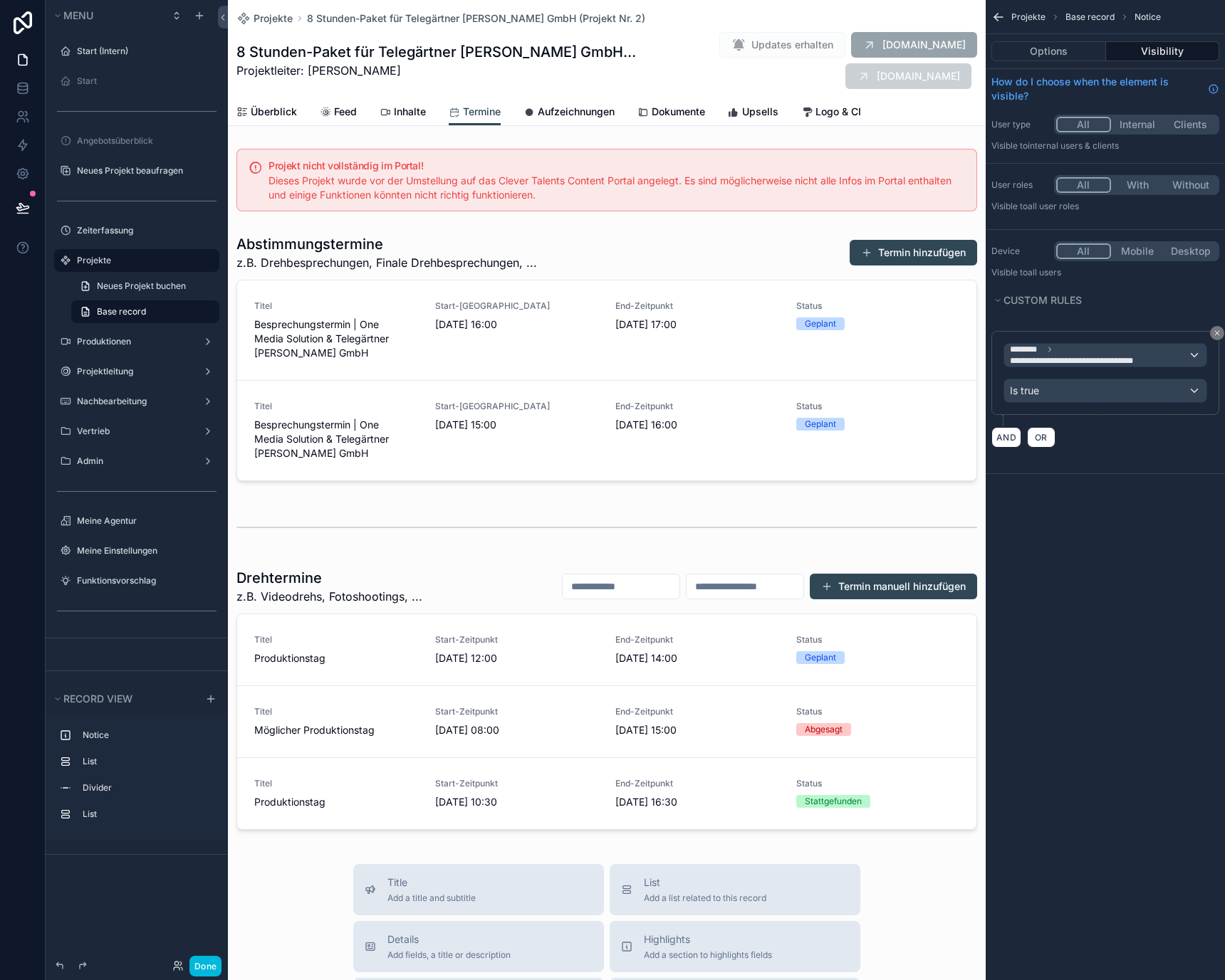
click at [548, 113] on span "Aufzeichnungen" at bounding box center [576, 111] width 77 height 14
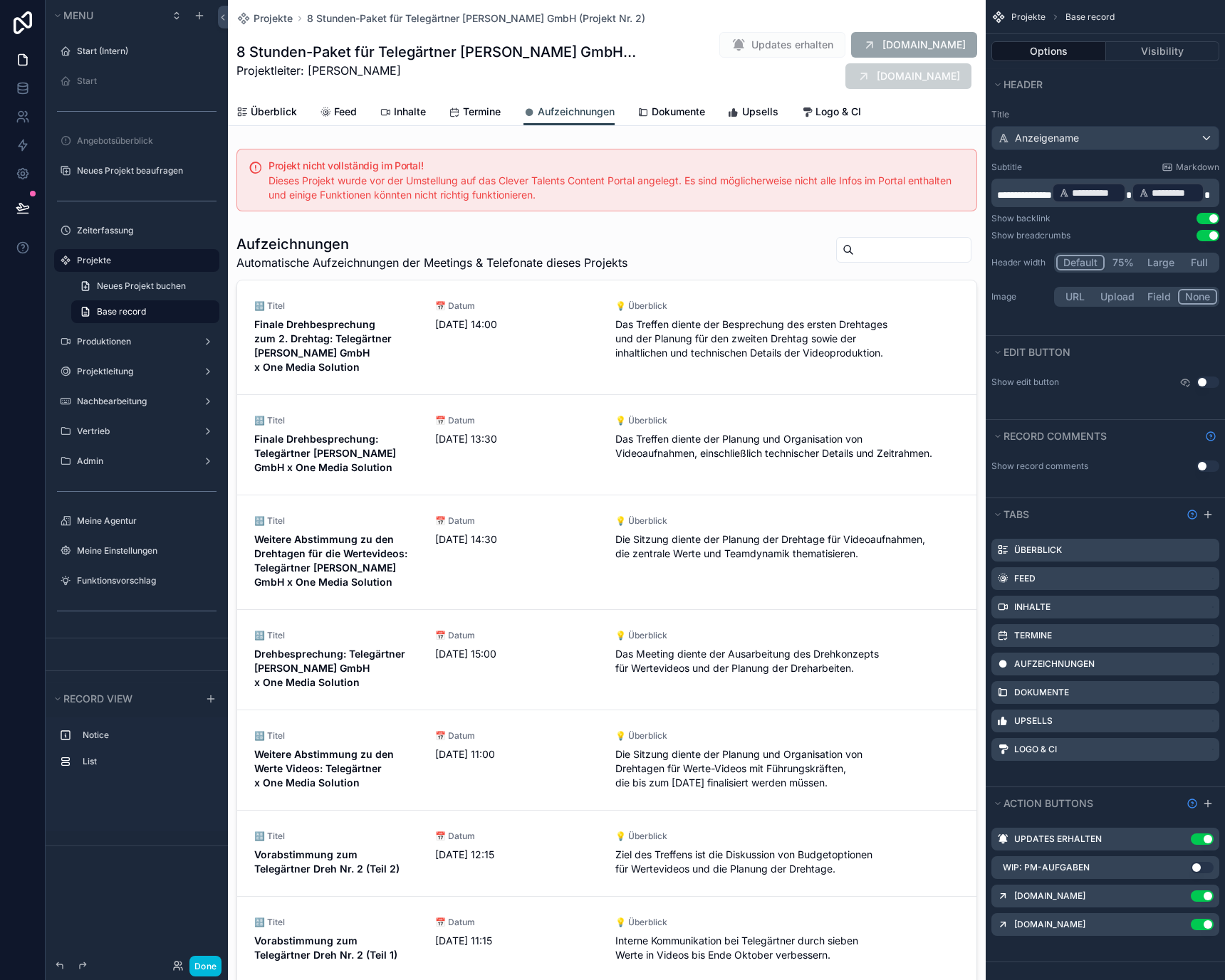
click at [665, 107] on span "Dokumente" at bounding box center [678, 111] width 53 height 14
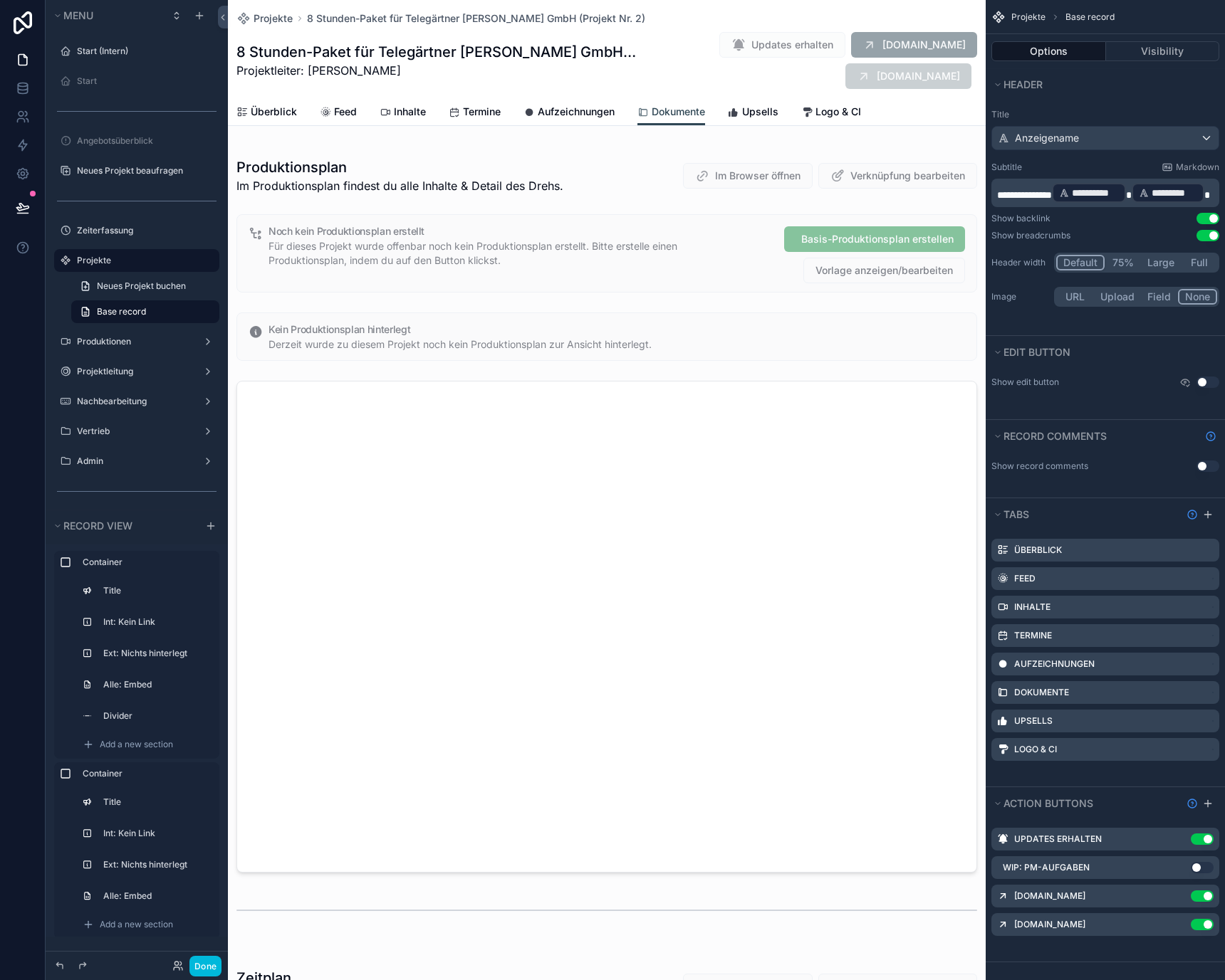
click at [594, 113] on span "Aufzeichnungen" at bounding box center [576, 111] width 77 height 14
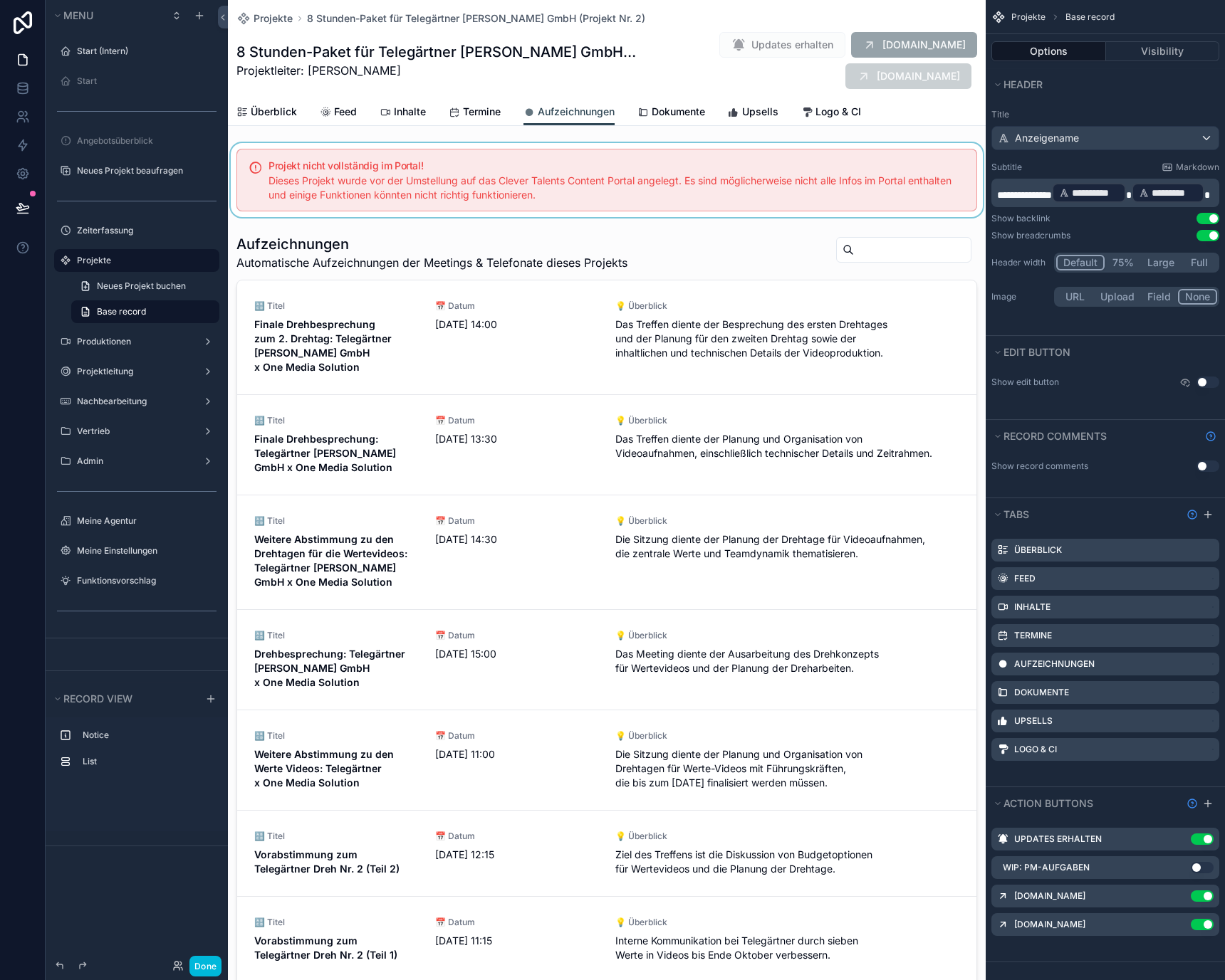
click at [447, 178] on div "scrollable content" at bounding box center [607, 179] width 758 height 74
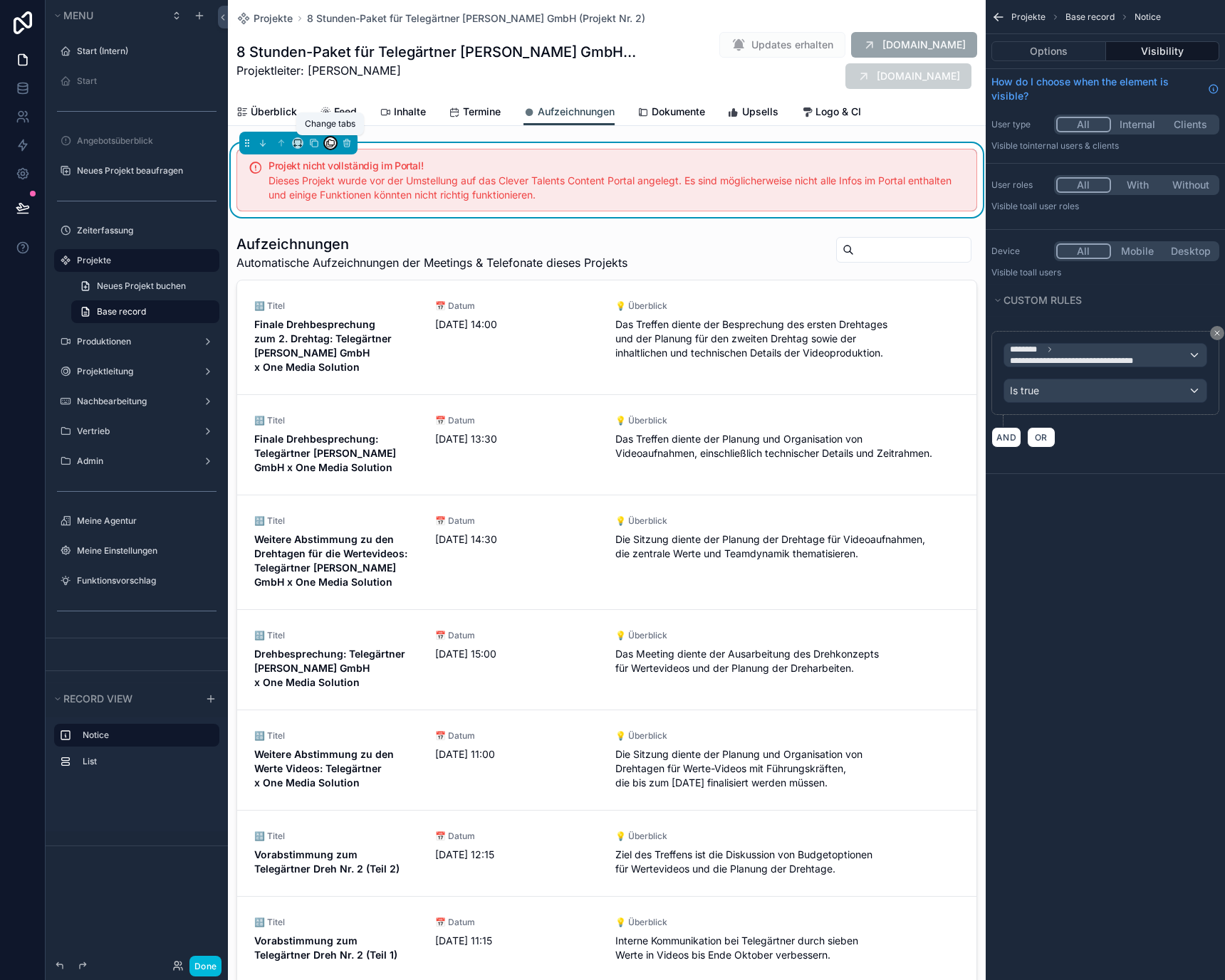
click at [330, 143] on icon "scrollable content" at bounding box center [330, 144] width 10 height 10
click at [311, 141] on div "scrollable content" at bounding box center [612, 490] width 1225 height 980
click at [314, 141] on icon "scrollable content" at bounding box center [314, 144] width 10 height 10
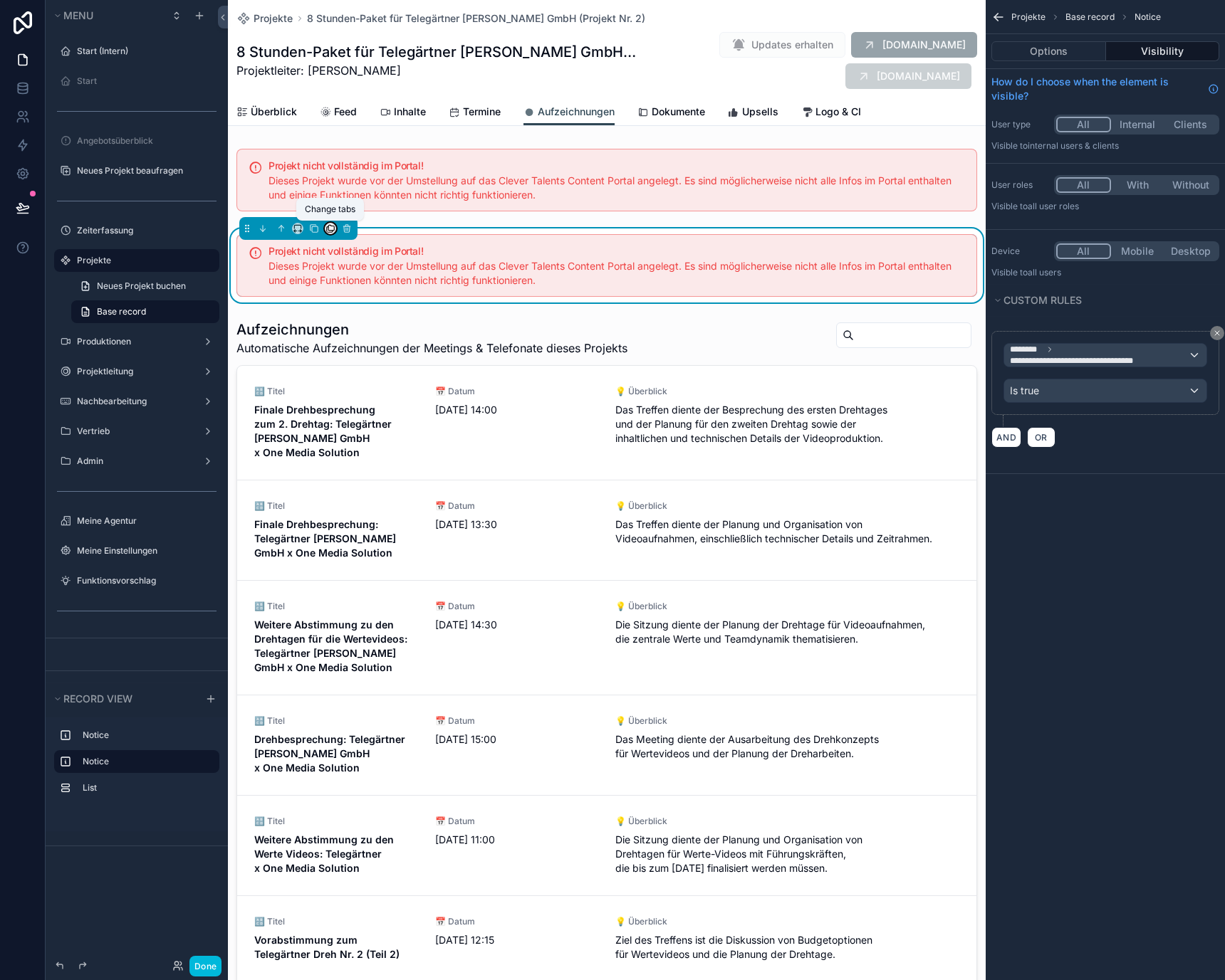
click at [329, 232] on icon "scrollable content" at bounding box center [330, 230] width 6 height 6
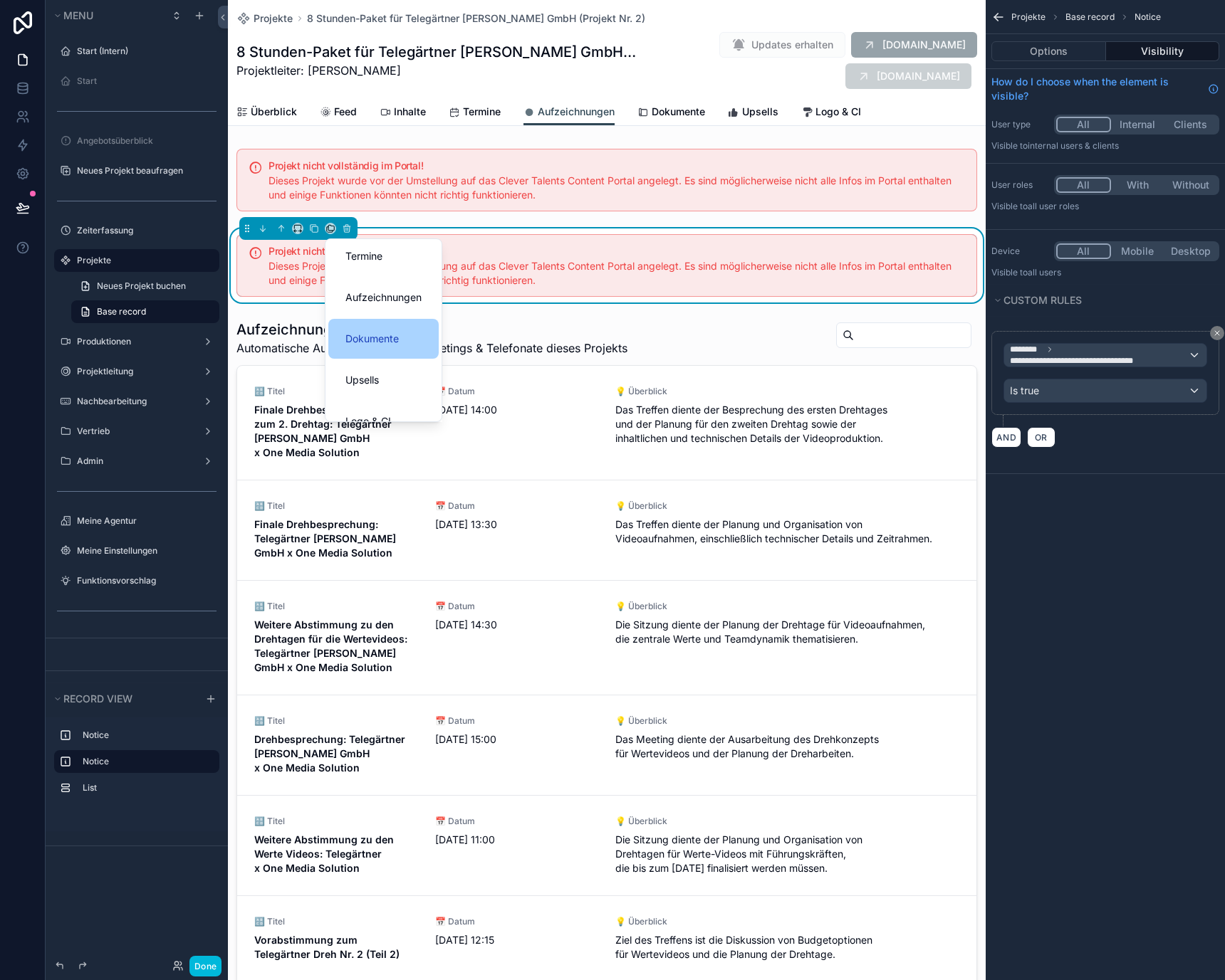
click at [380, 339] on span "Dokumente" at bounding box center [371, 338] width 53 height 17
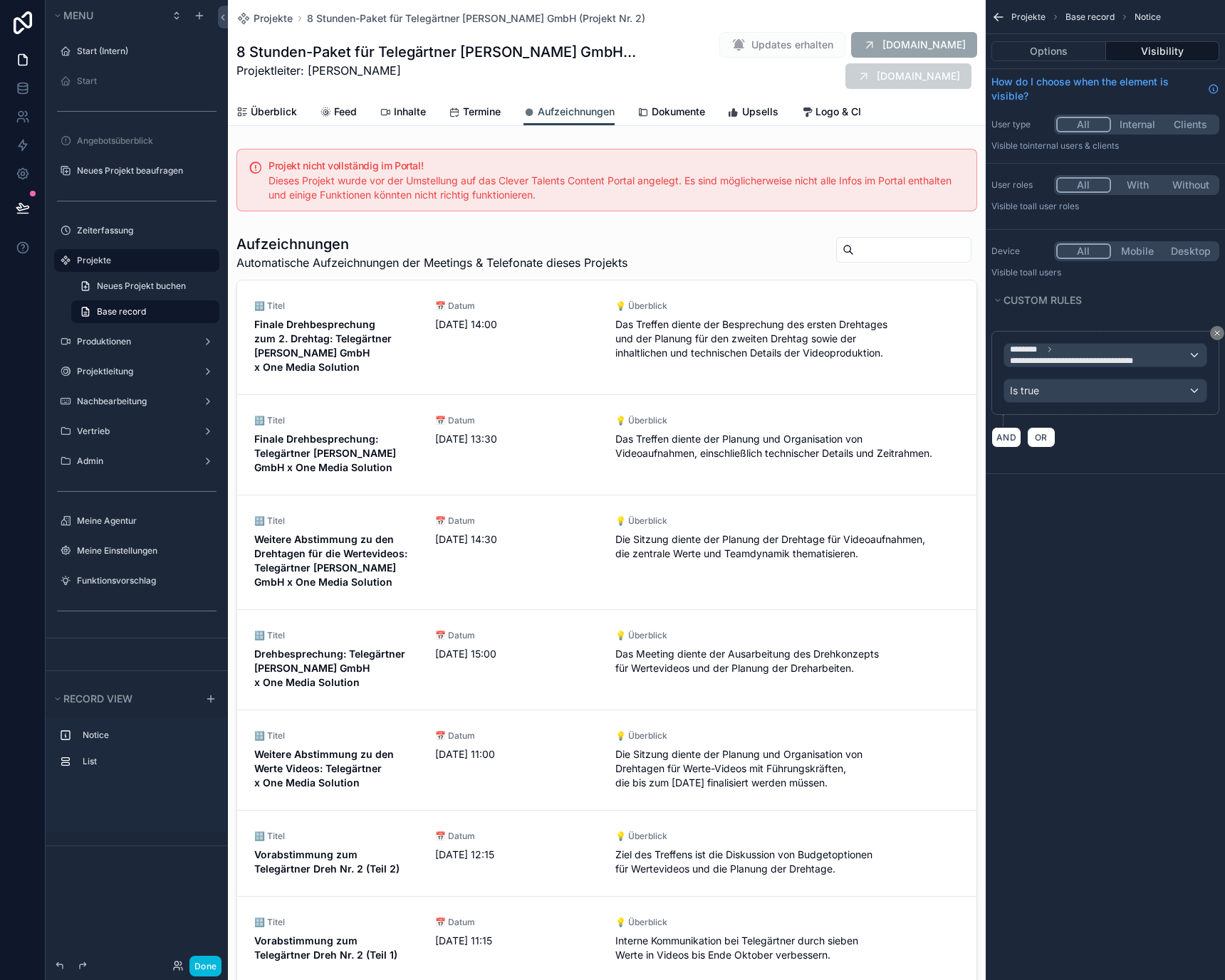
click at [679, 114] on span "Dokumente" at bounding box center [678, 111] width 53 height 14
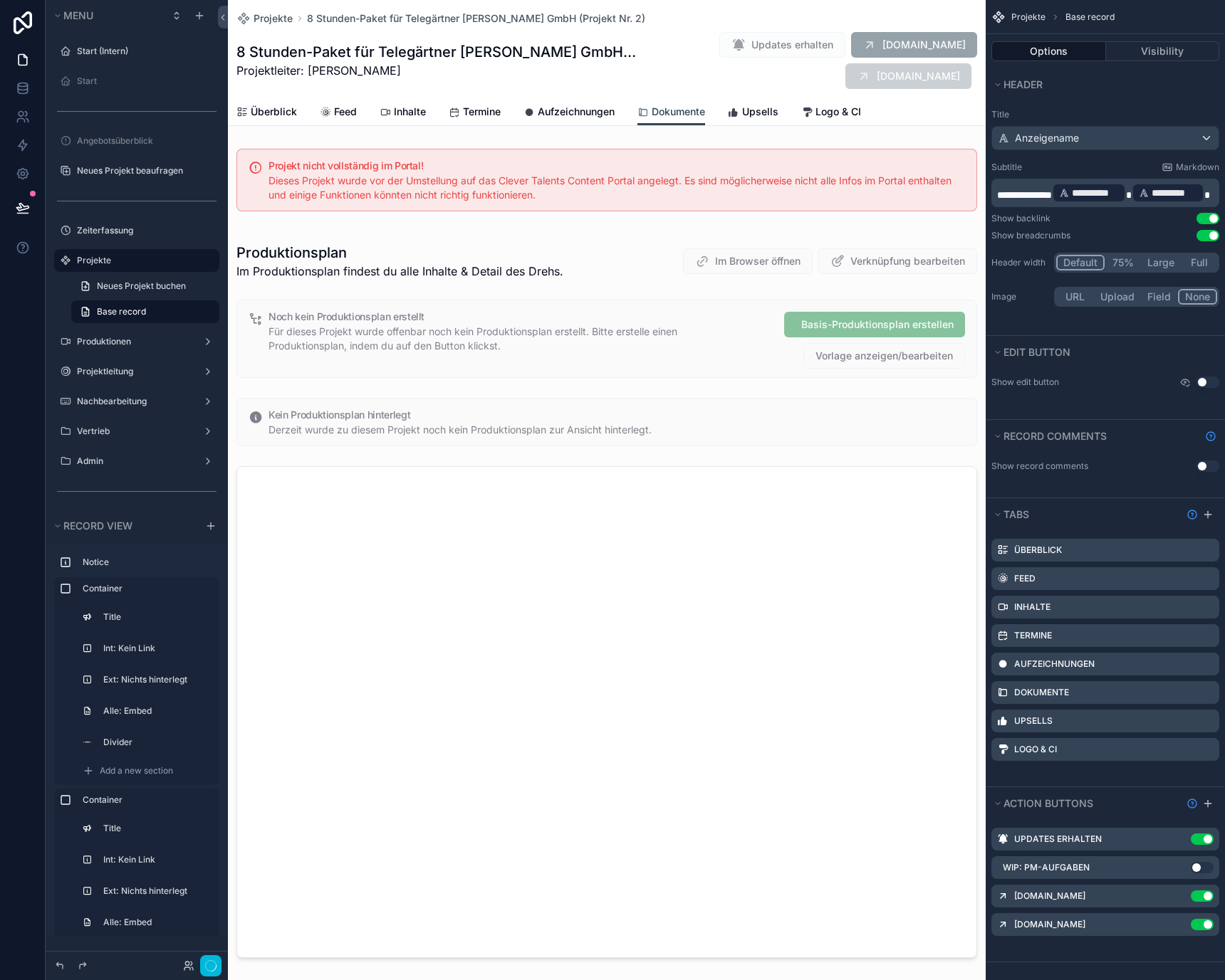
click at [739, 111] on icon "scrollable content" at bounding box center [733, 113] width 12 height 12
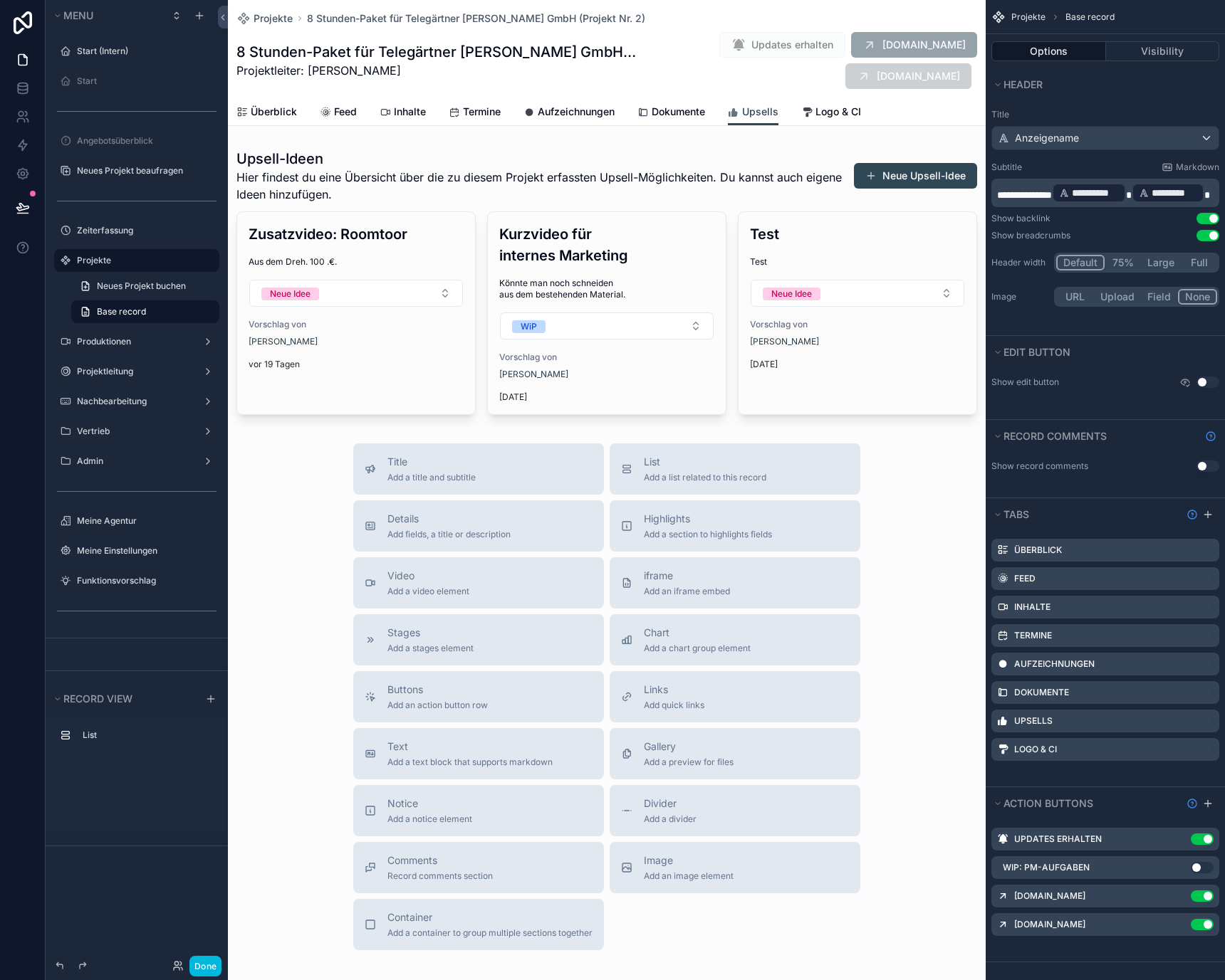
click at [689, 111] on span "Dokumente" at bounding box center [678, 111] width 53 height 14
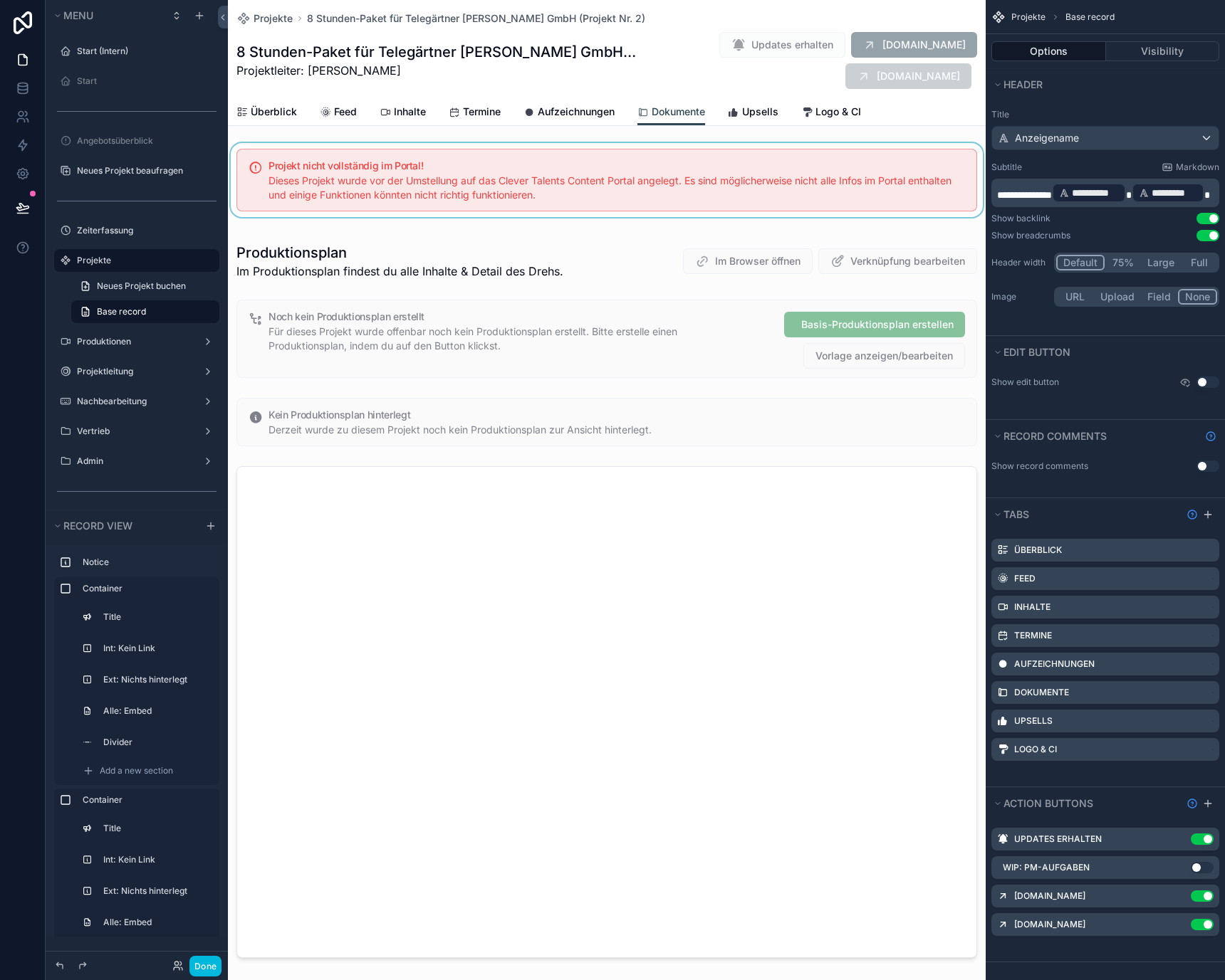
click at [578, 180] on div "scrollable content" at bounding box center [607, 179] width 758 height 74
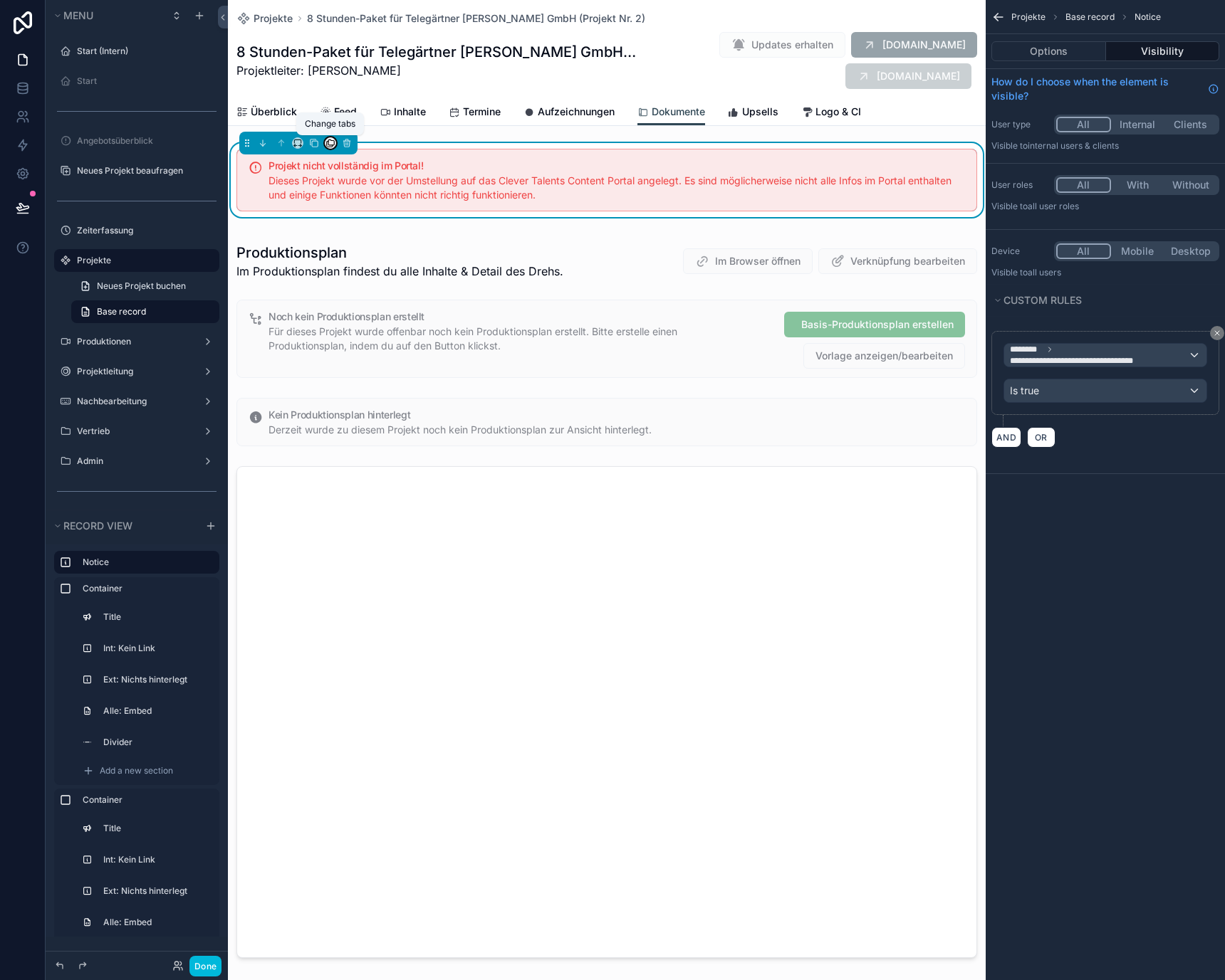
click at [328, 143] on icon "scrollable content" at bounding box center [330, 144] width 10 height 10
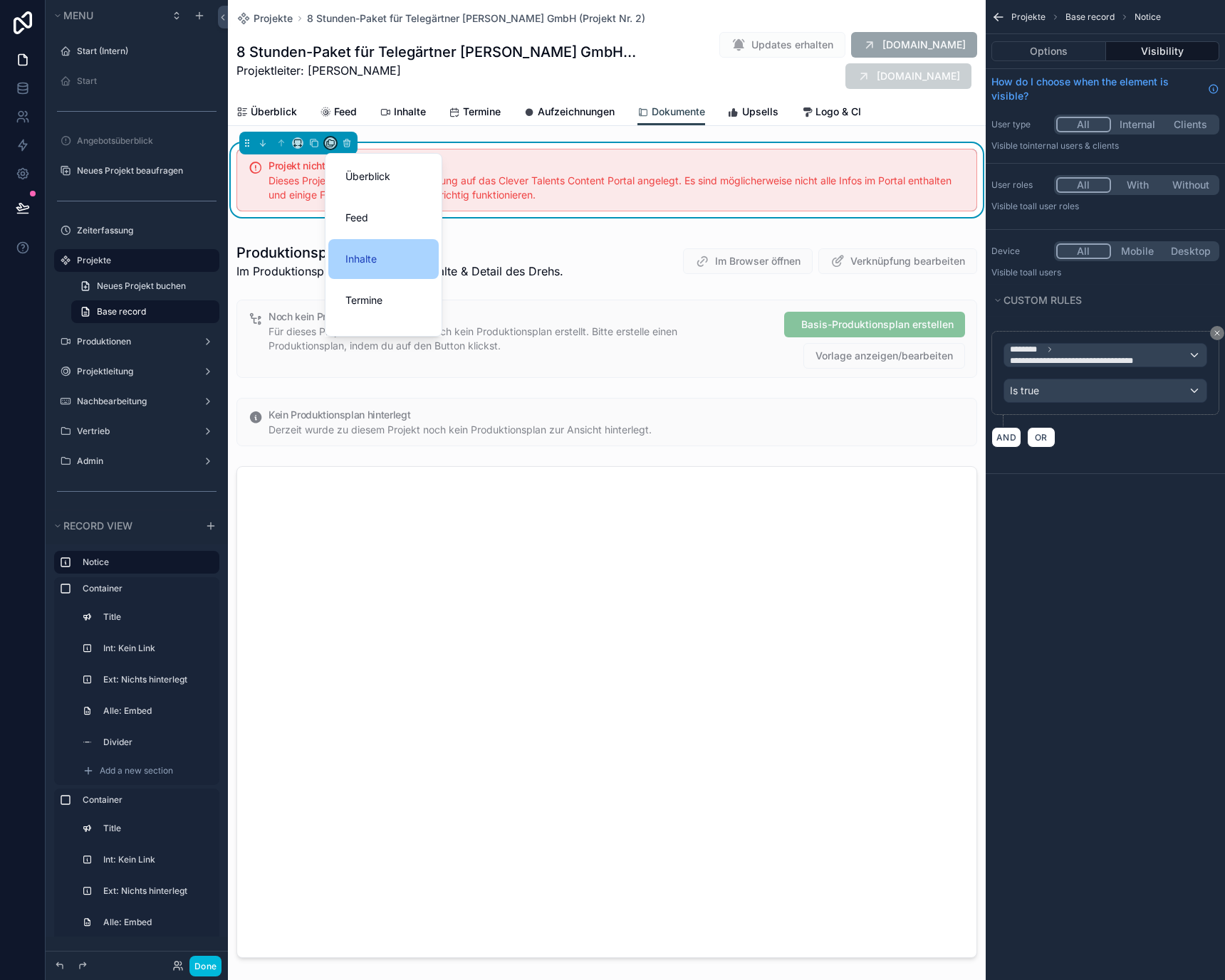
scroll to position [11, 0]
click at [314, 144] on div "scrollable content" at bounding box center [612, 490] width 1225 height 980
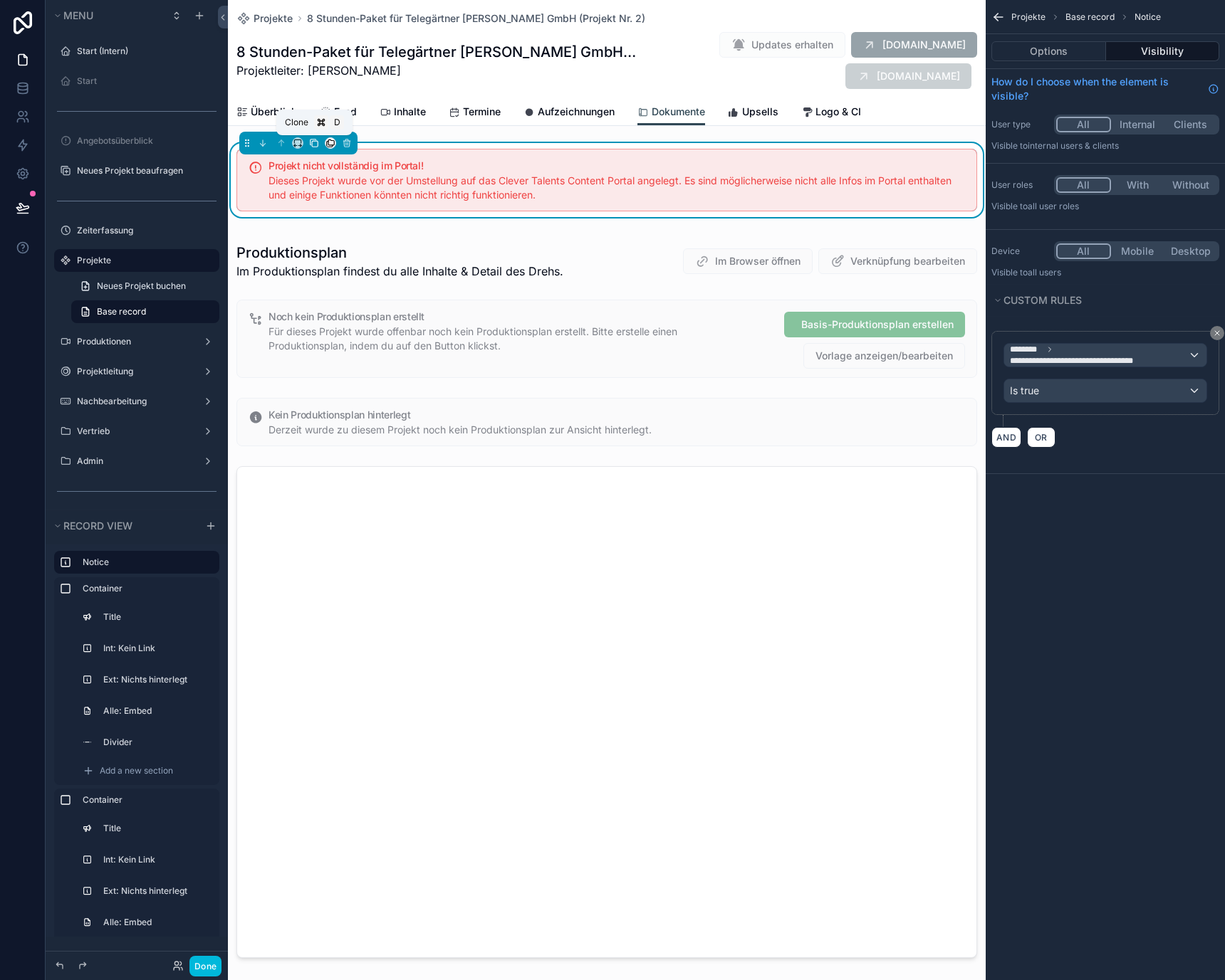
click at [317, 144] on icon "scrollable content" at bounding box center [314, 144] width 10 height 10
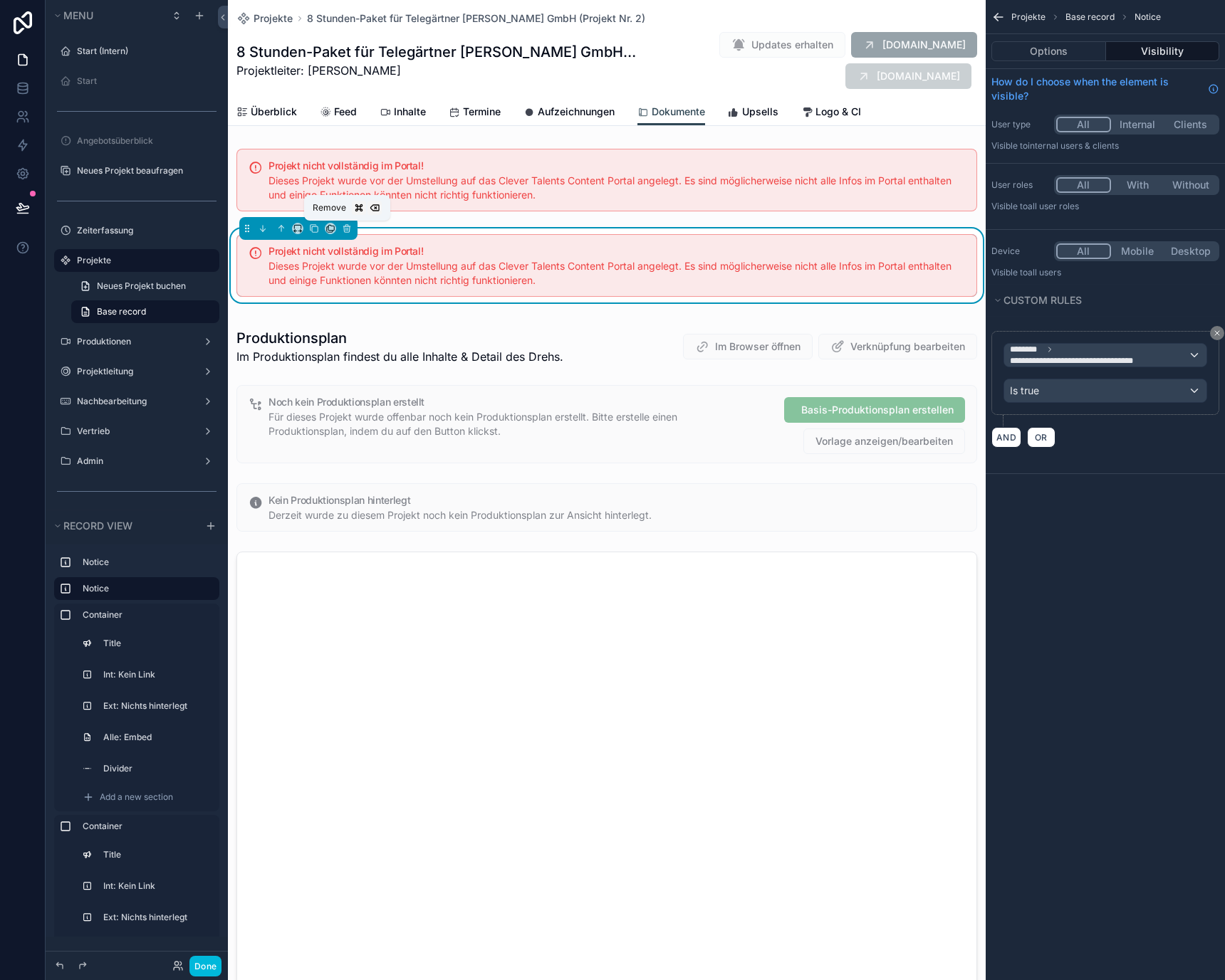
click at [349, 229] on icon "scrollable content" at bounding box center [347, 229] width 6 height 6
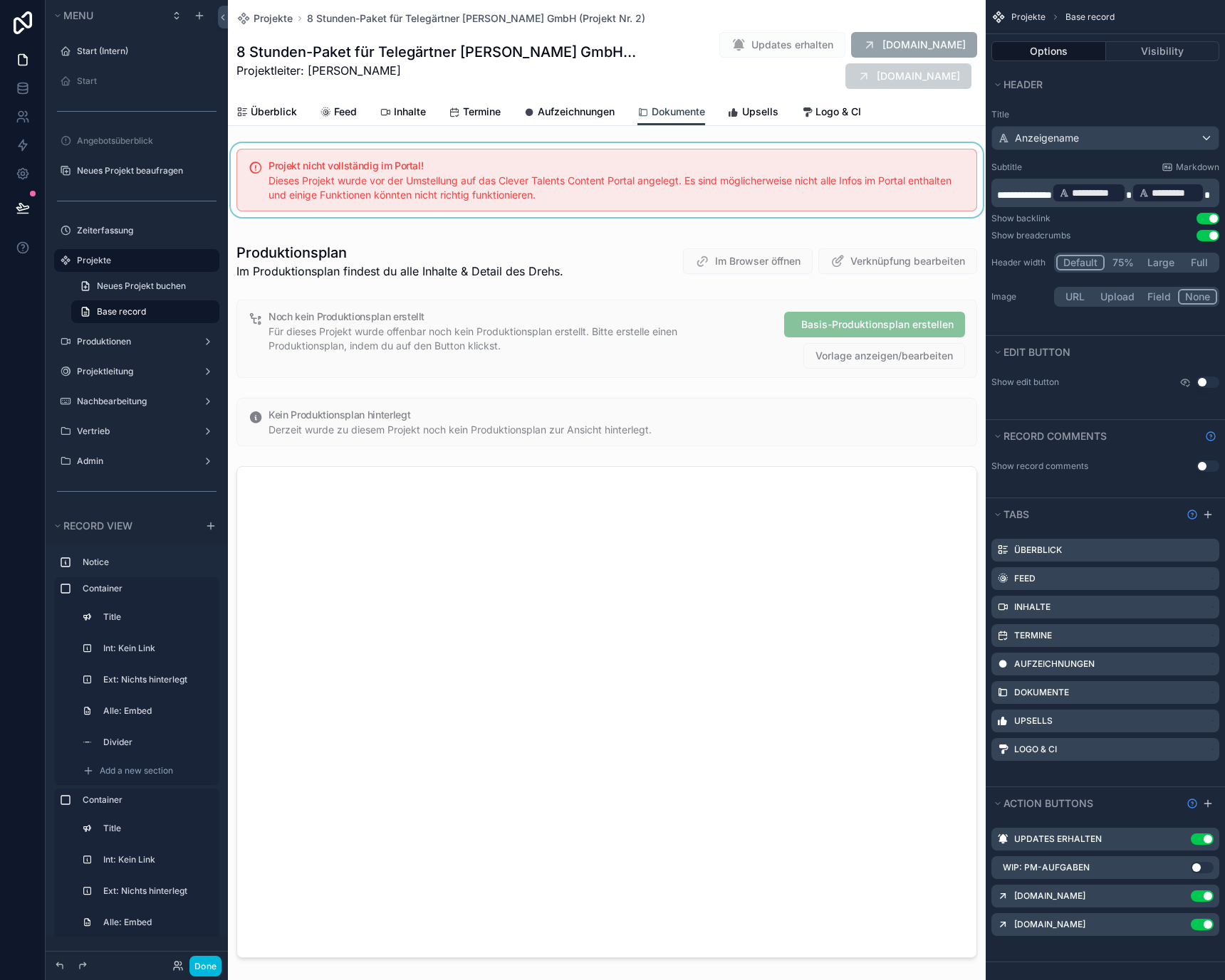
click at [340, 174] on div "scrollable content" at bounding box center [607, 179] width 758 height 74
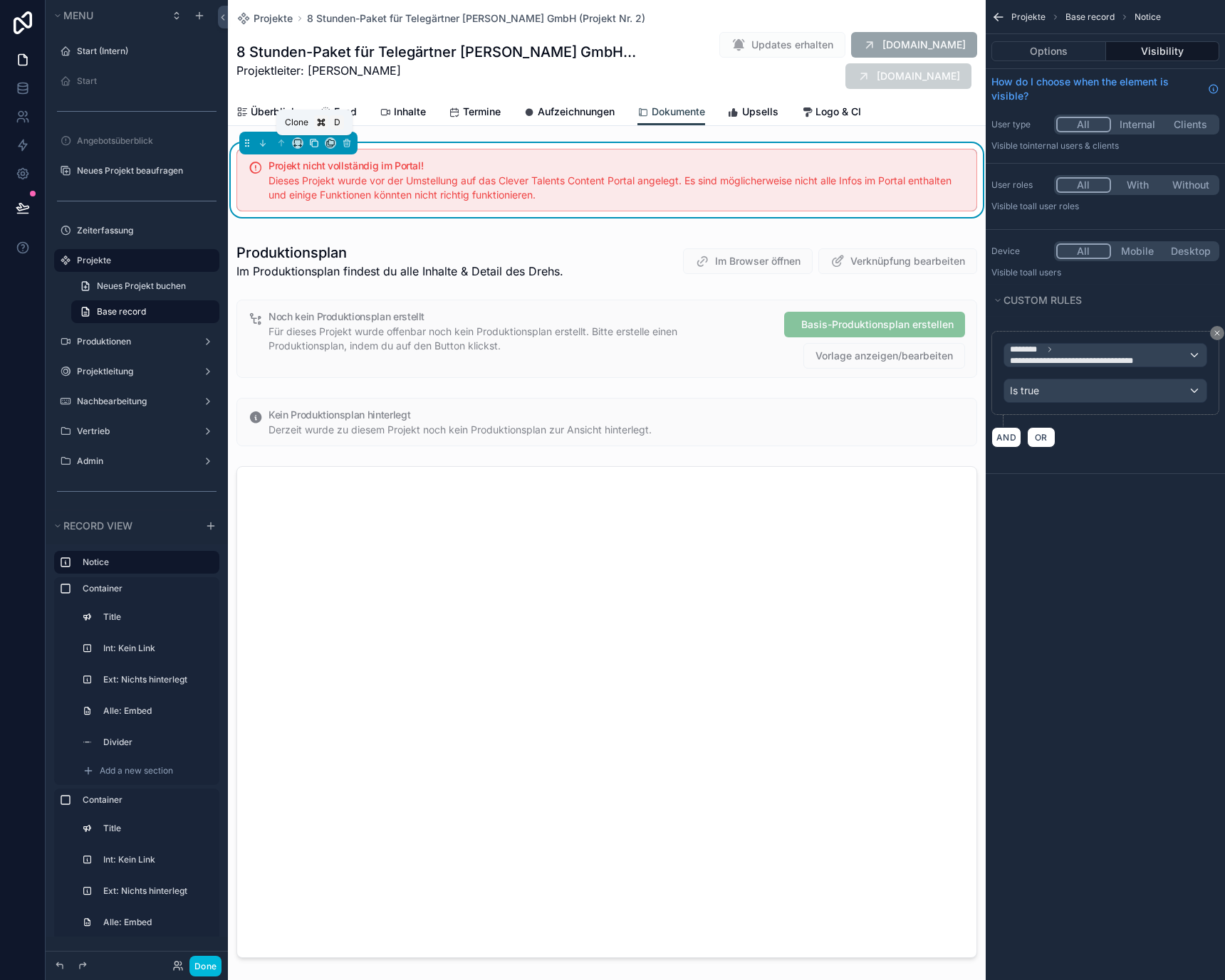
click at [317, 141] on icon "scrollable content" at bounding box center [315, 144] width 6 height 6
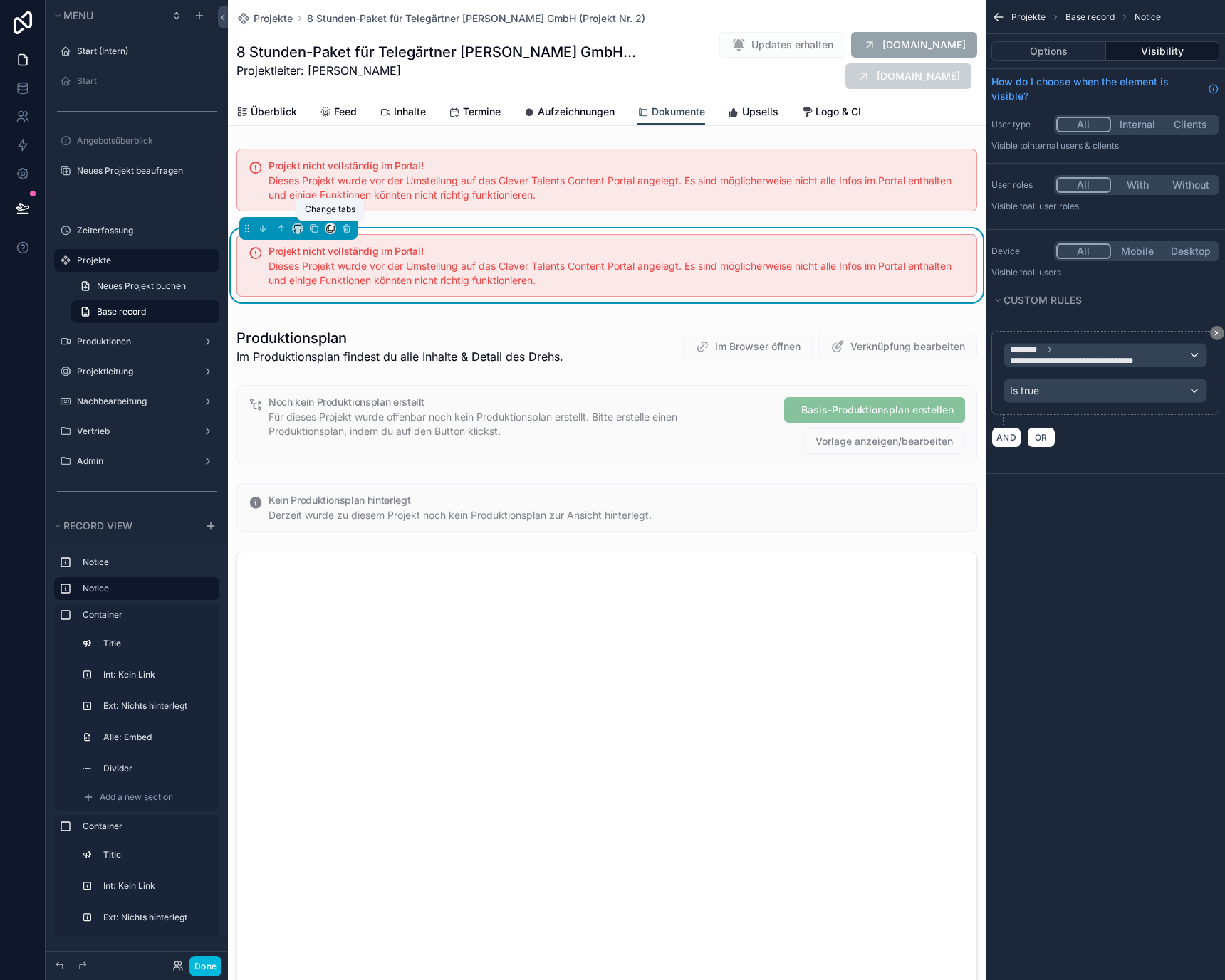
click at [335, 228] on icon "scrollable content" at bounding box center [330, 229] width 10 height 10
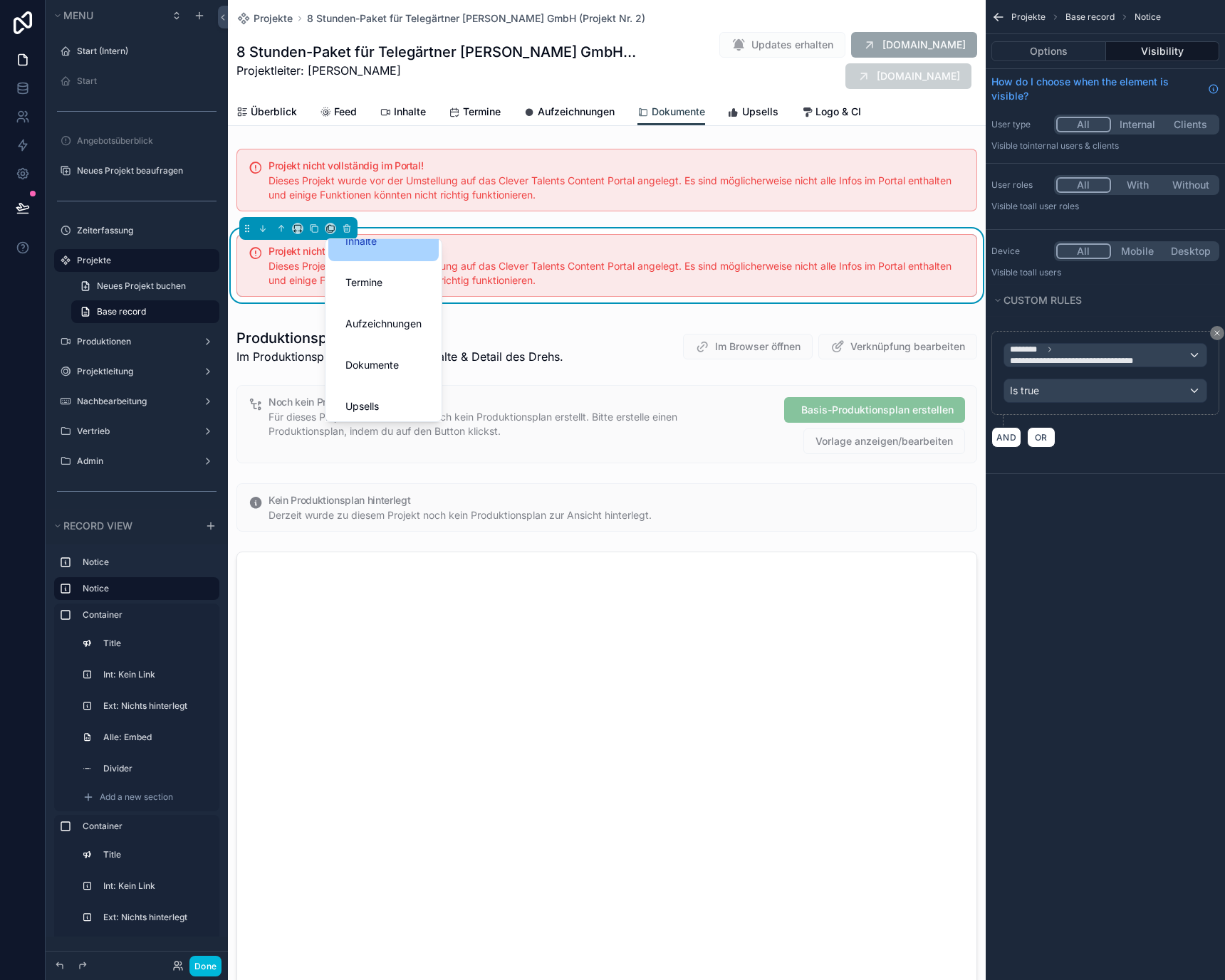
scroll to position [105, 0]
click at [377, 368] on span "Dokumente" at bounding box center [371, 363] width 53 height 17
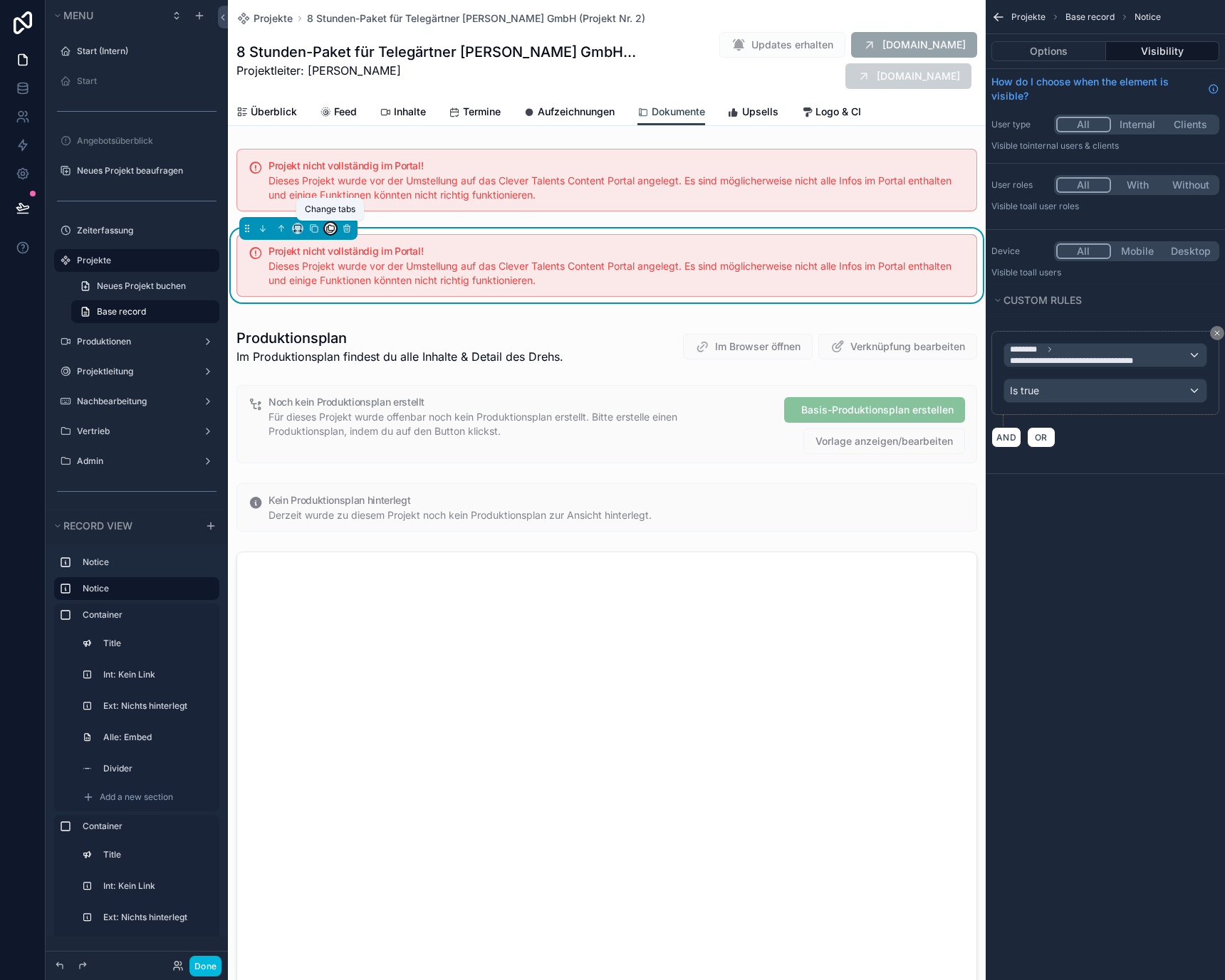
click at [333, 228] on icon "scrollable content" at bounding box center [330, 229] width 10 height 10
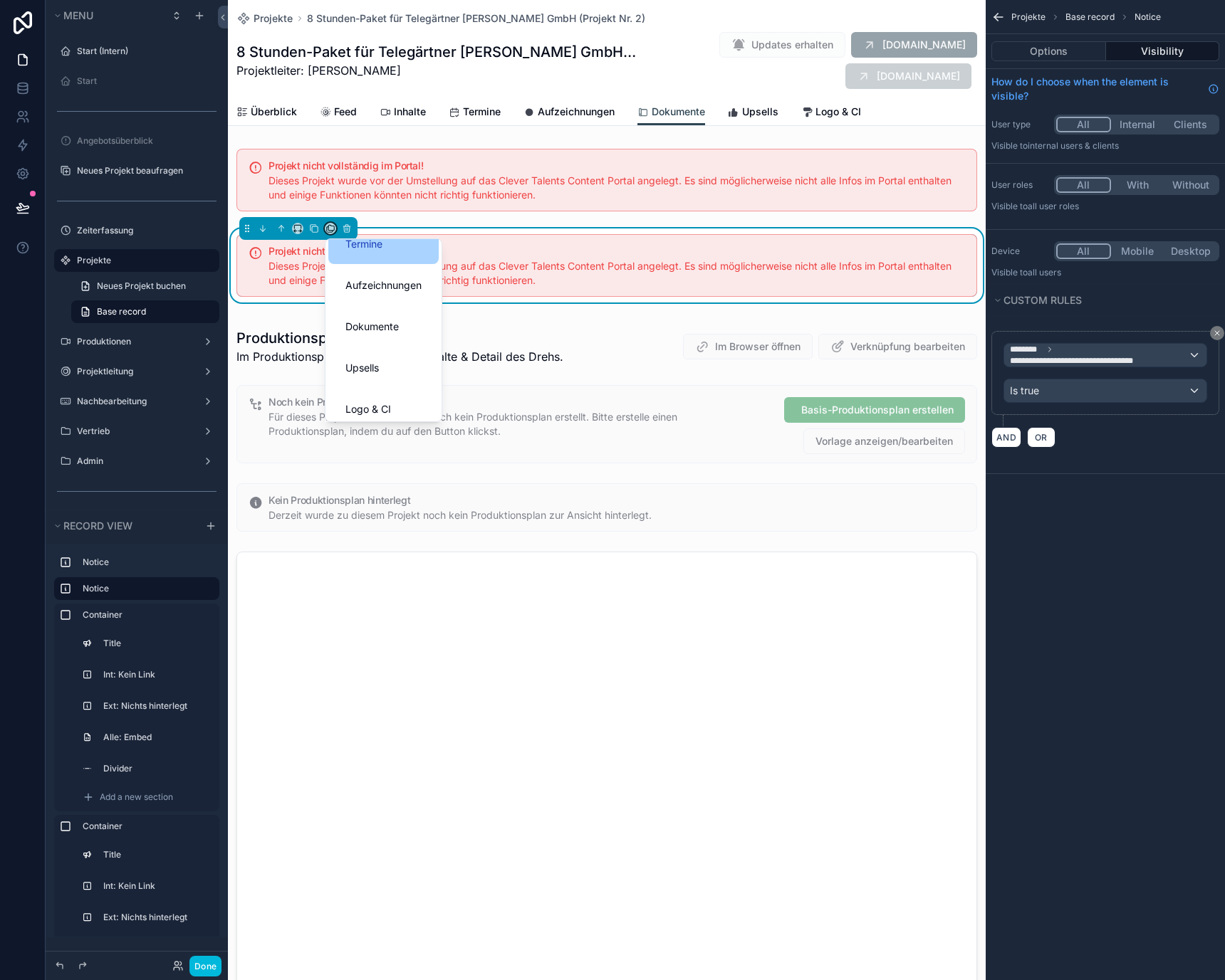
scroll to position [147, 0]
click at [386, 363] on div "Upsells" at bounding box center [383, 362] width 76 height 17
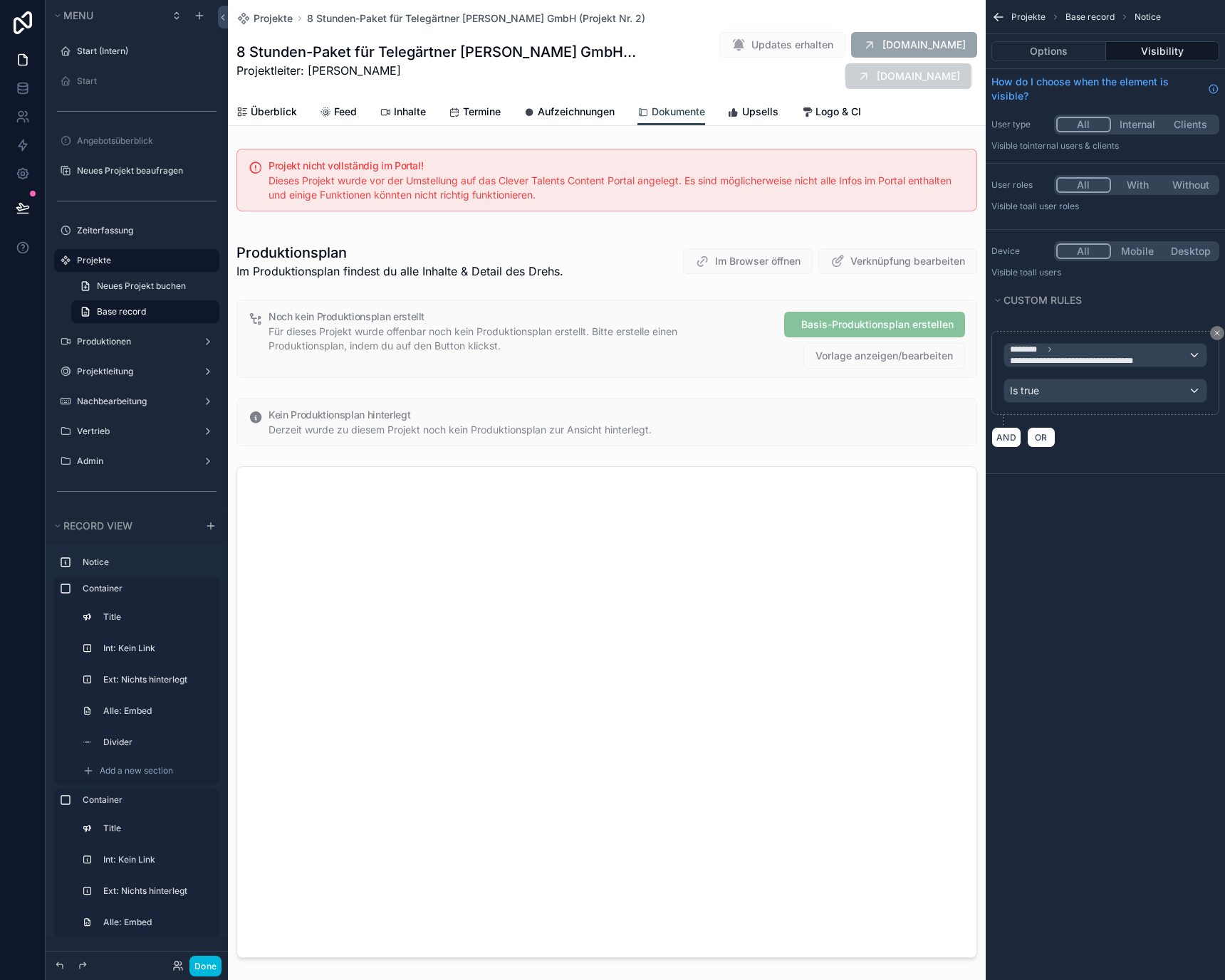
click at [848, 99] on link "Logo & CI" at bounding box center [831, 113] width 60 height 29
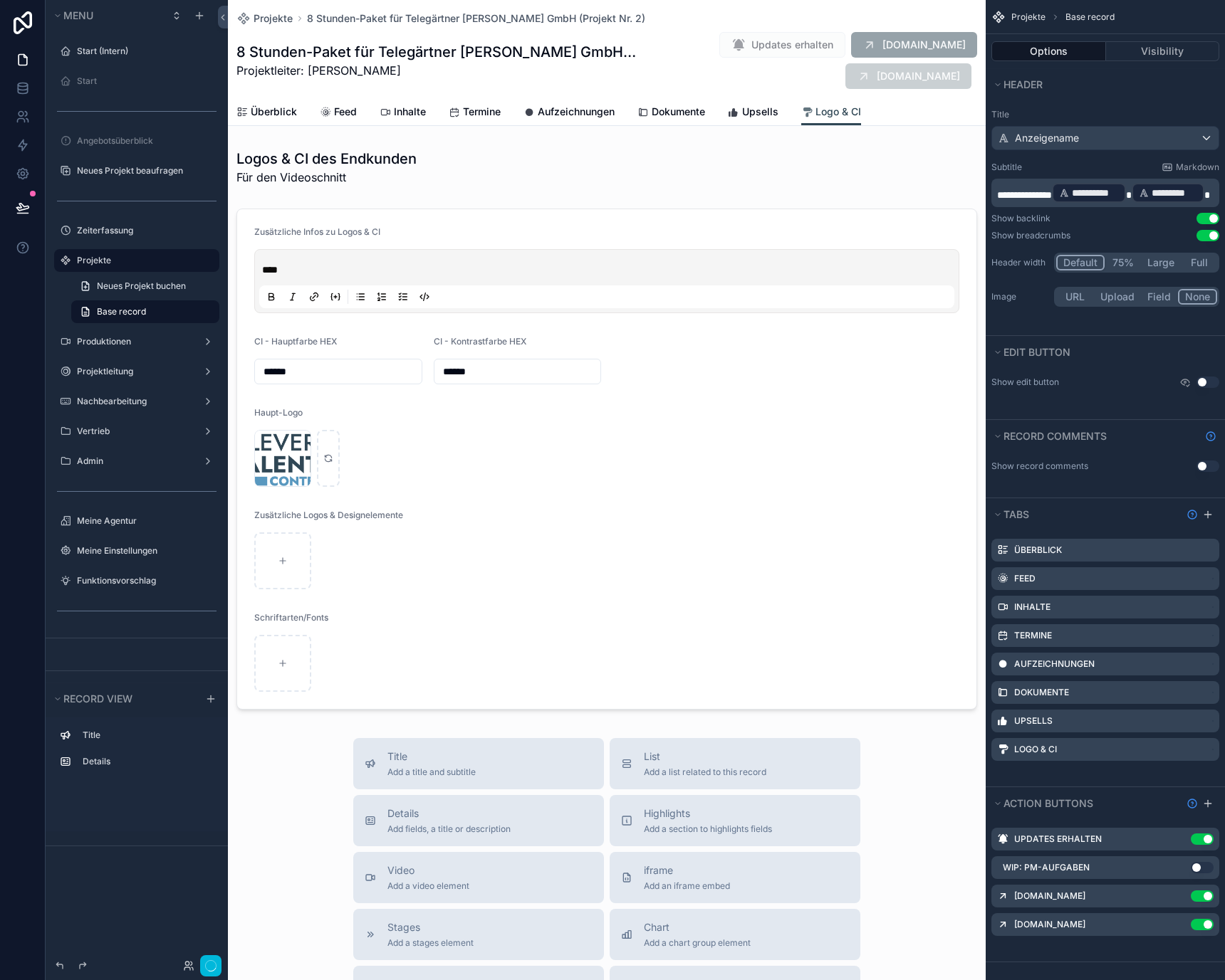
click at [777, 108] on span "Upsells" at bounding box center [760, 111] width 37 height 14
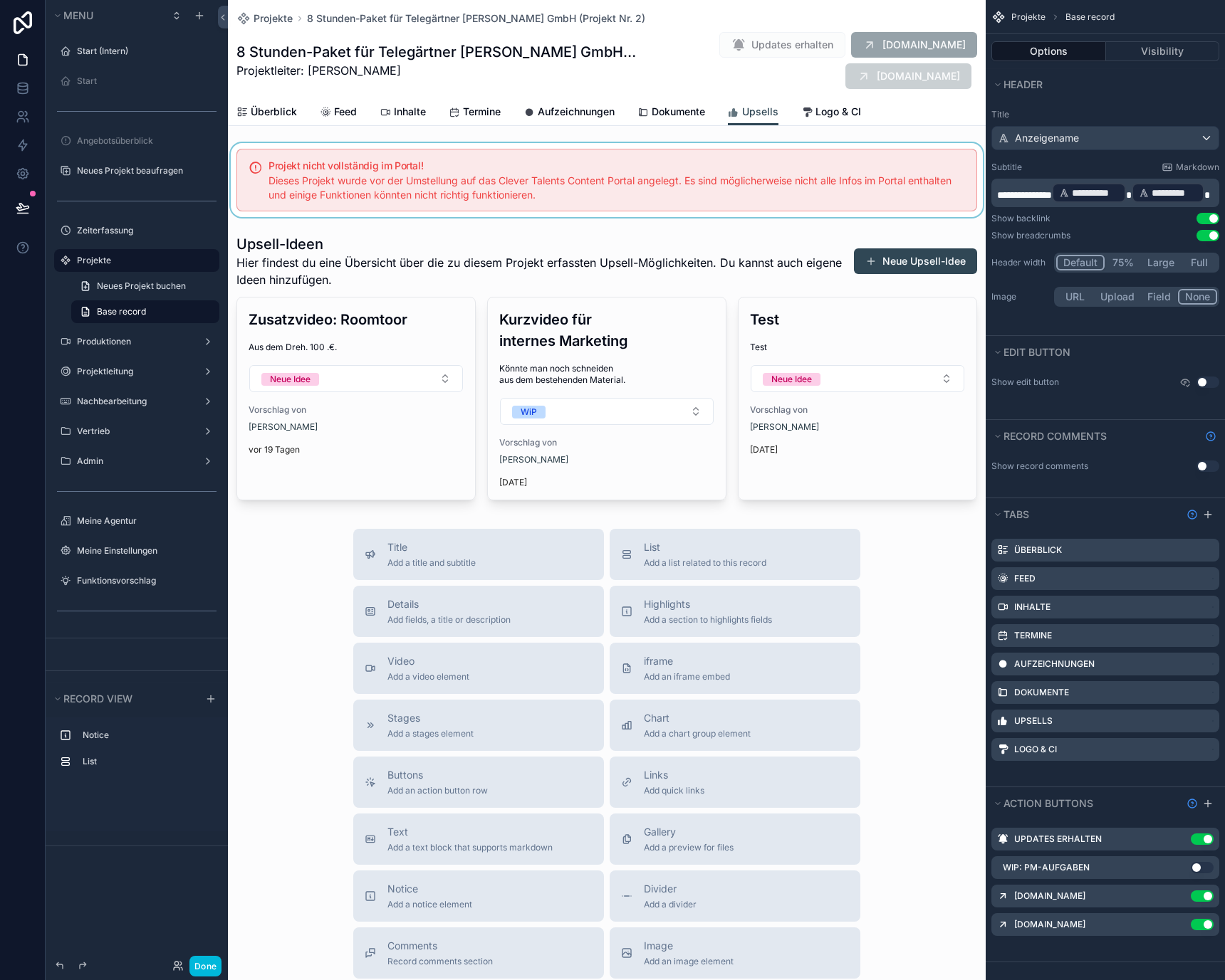
click at [477, 167] on div "scrollable content" at bounding box center [607, 179] width 758 height 74
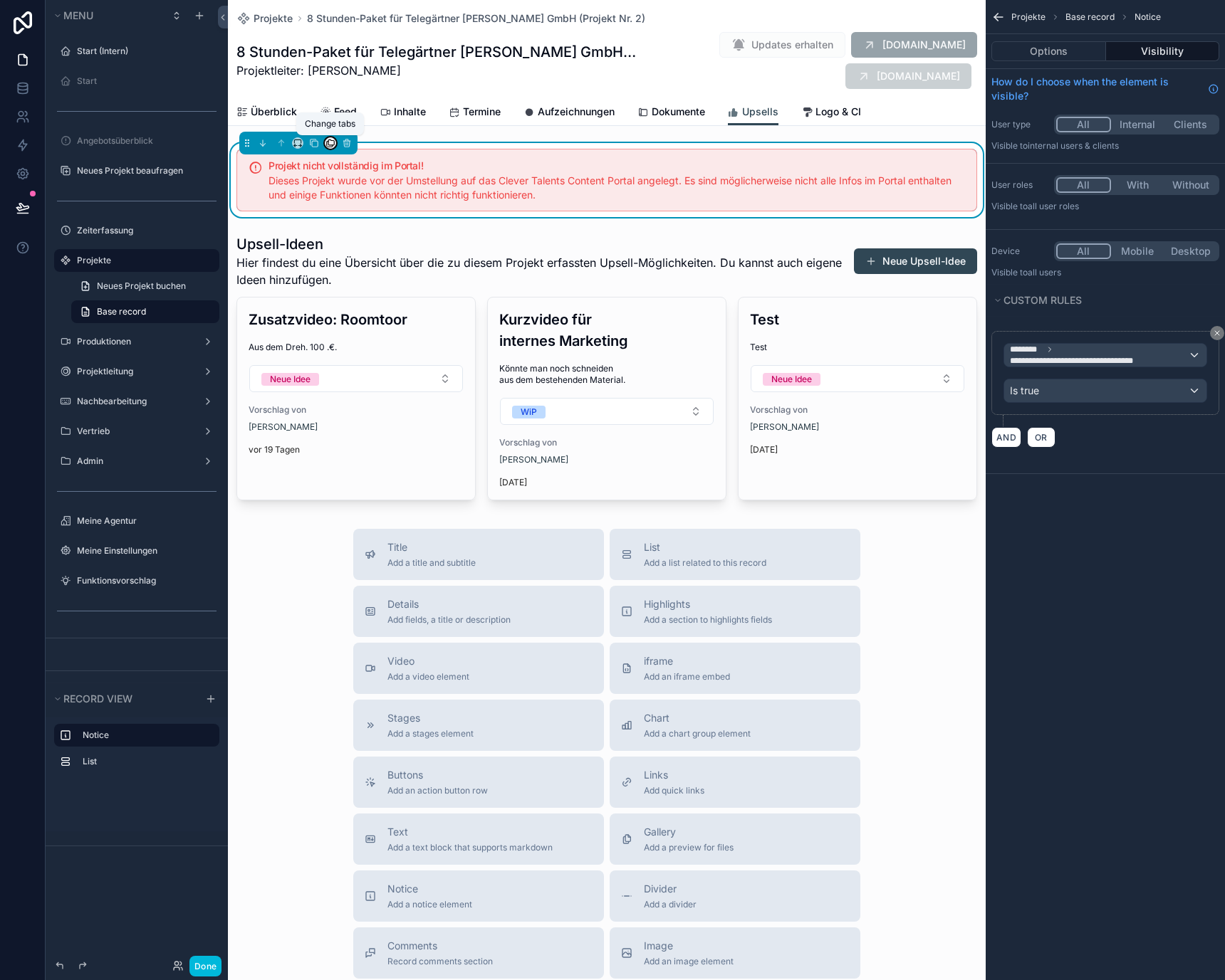
click at [325, 143] on icon "scrollable content" at bounding box center [330, 144] width 10 height 10
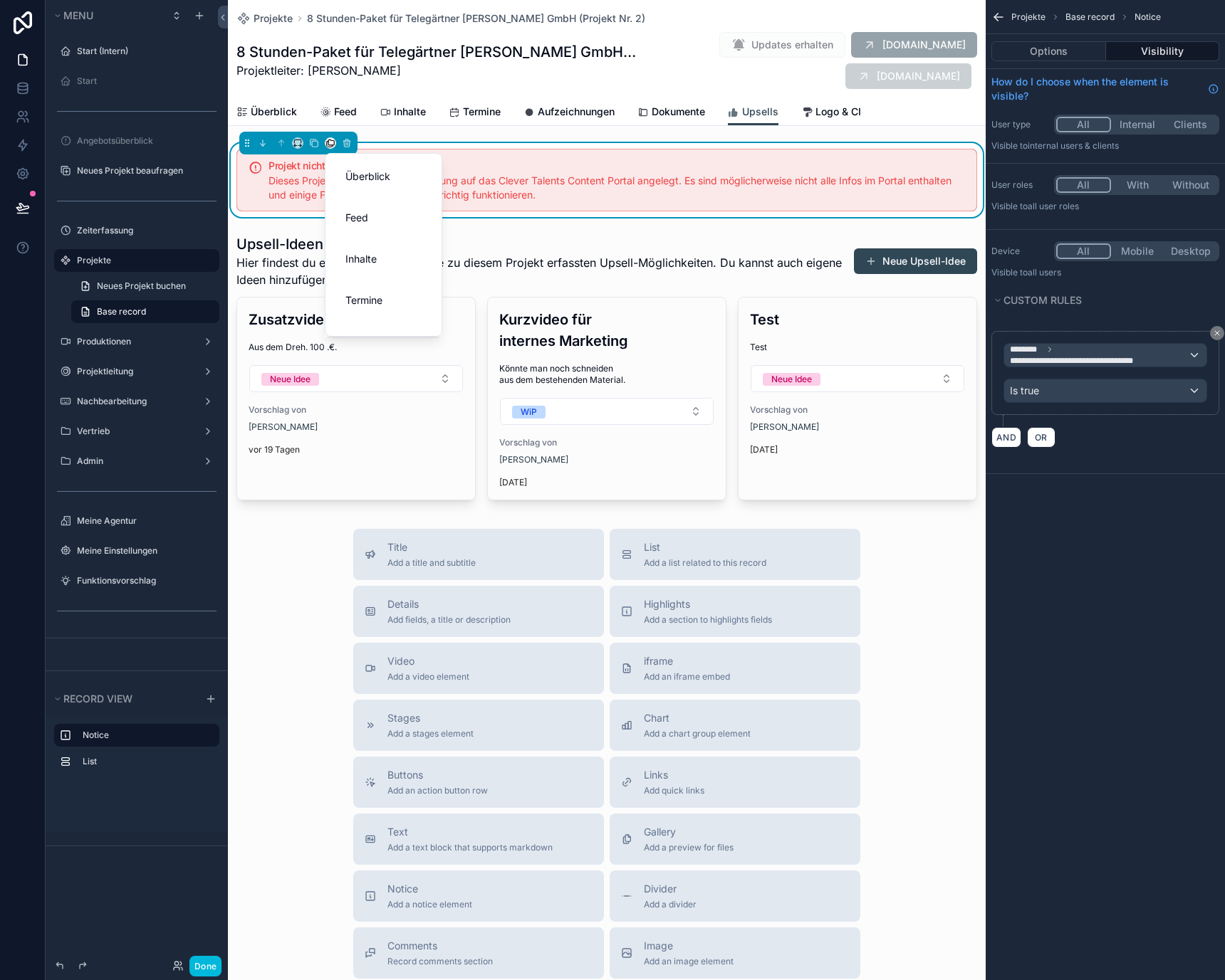
click at [314, 143] on div "scrollable content" at bounding box center [612, 490] width 1225 height 980
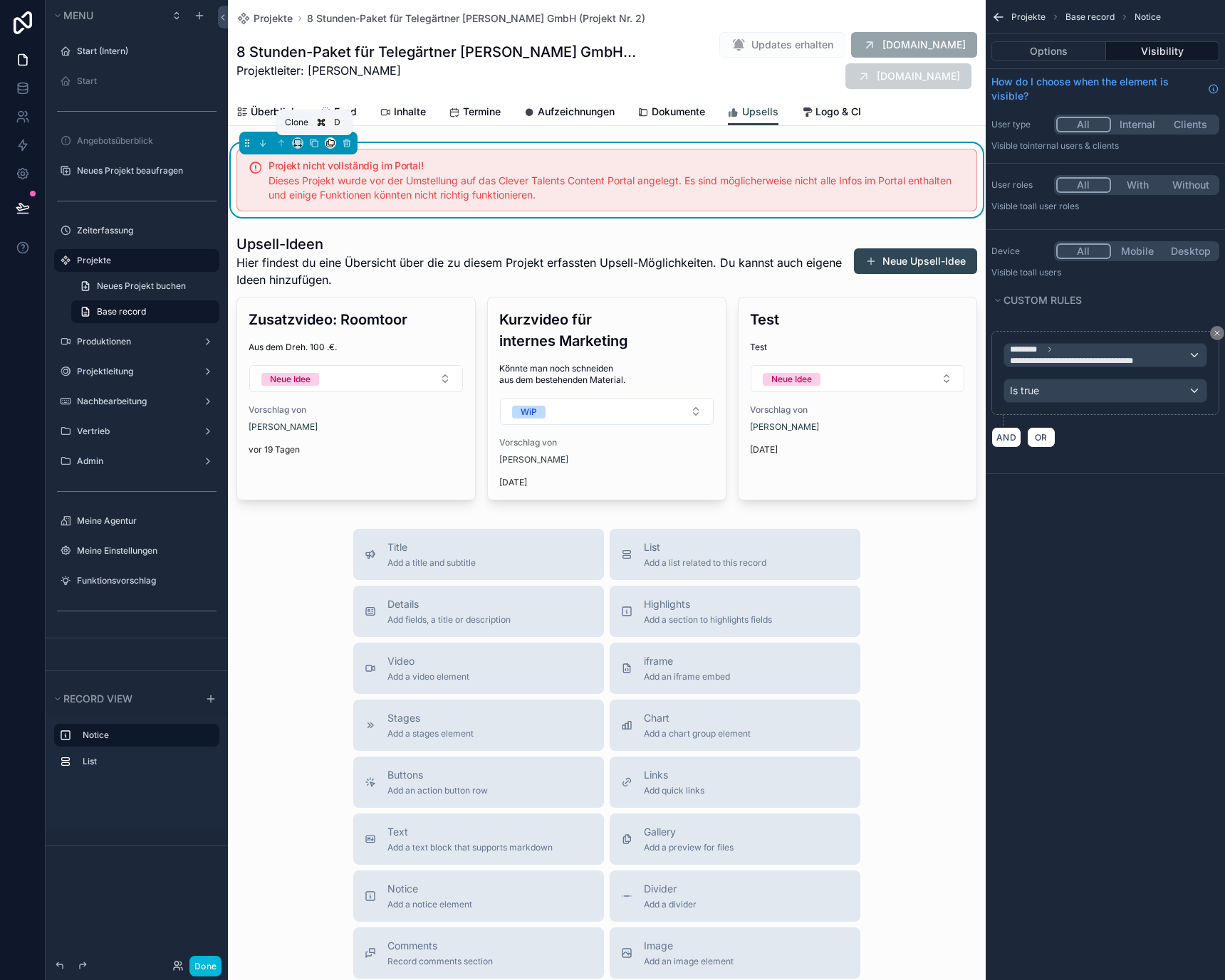
click at [314, 143] on icon "scrollable content" at bounding box center [314, 144] width 10 height 10
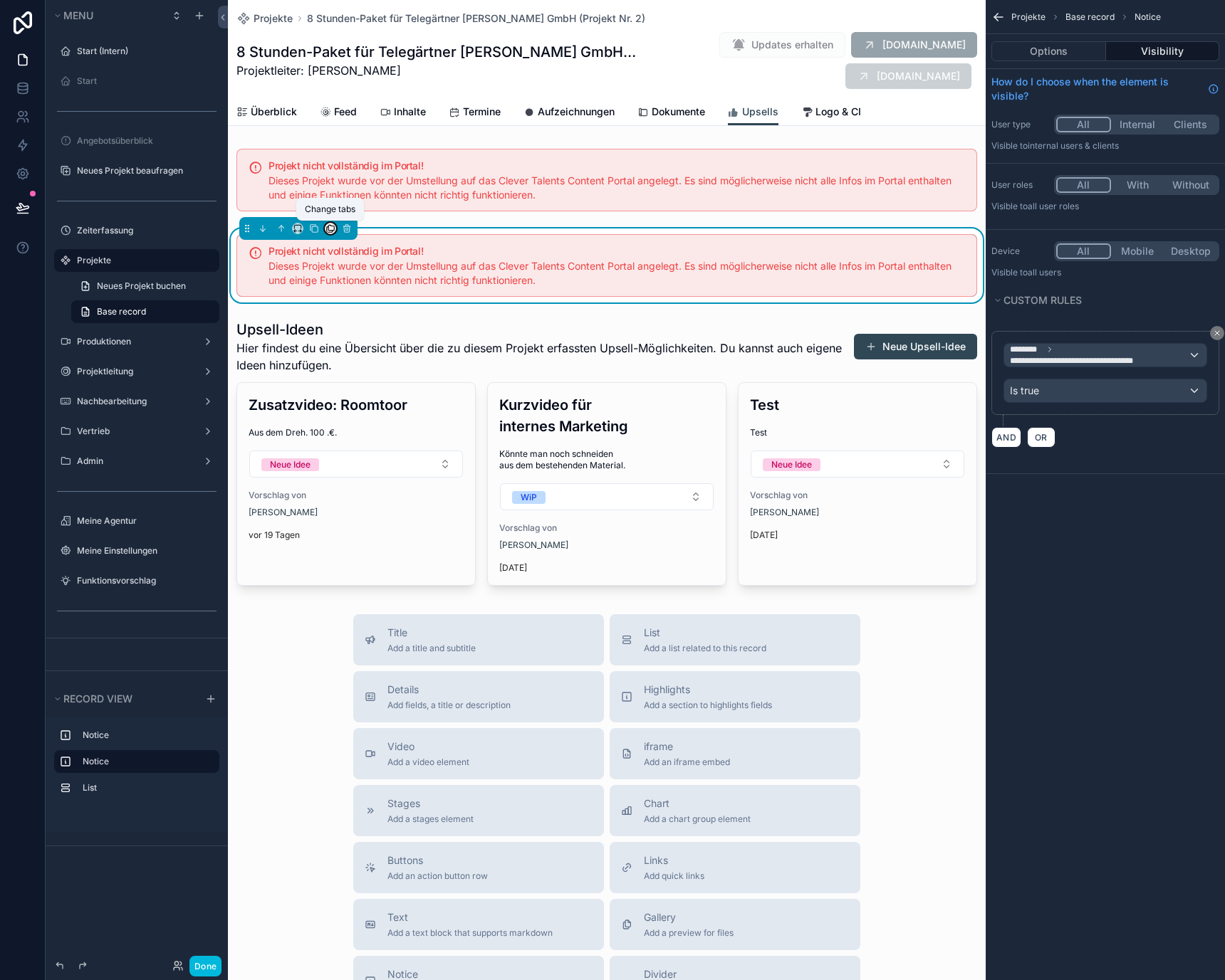
click at [330, 231] on icon "scrollable content" at bounding box center [330, 230] width 6 height 6
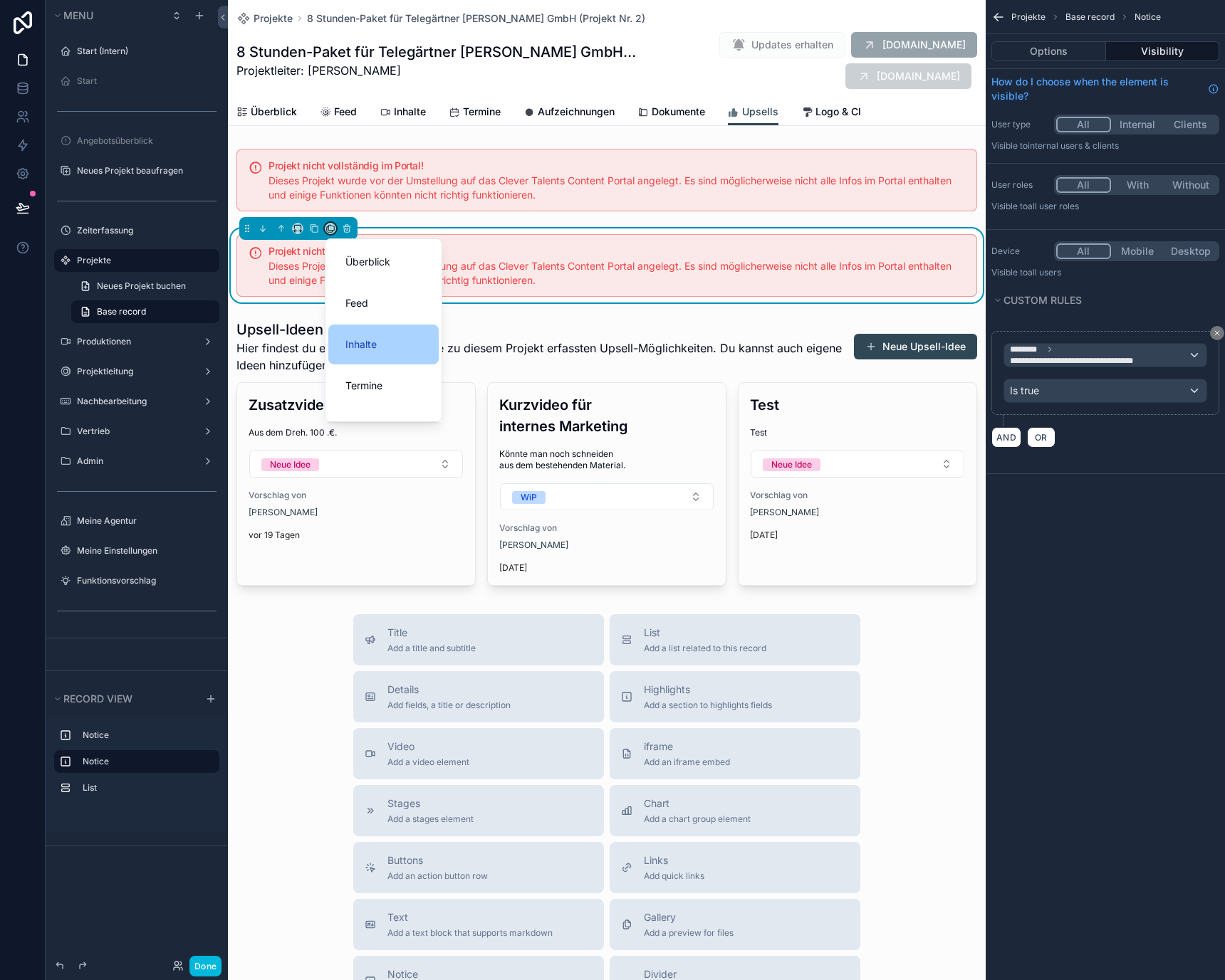
scroll to position [152, 0]
click at [375, 396] on span "Logo & CI" at bounding box center [368, 398] width 45 height 17
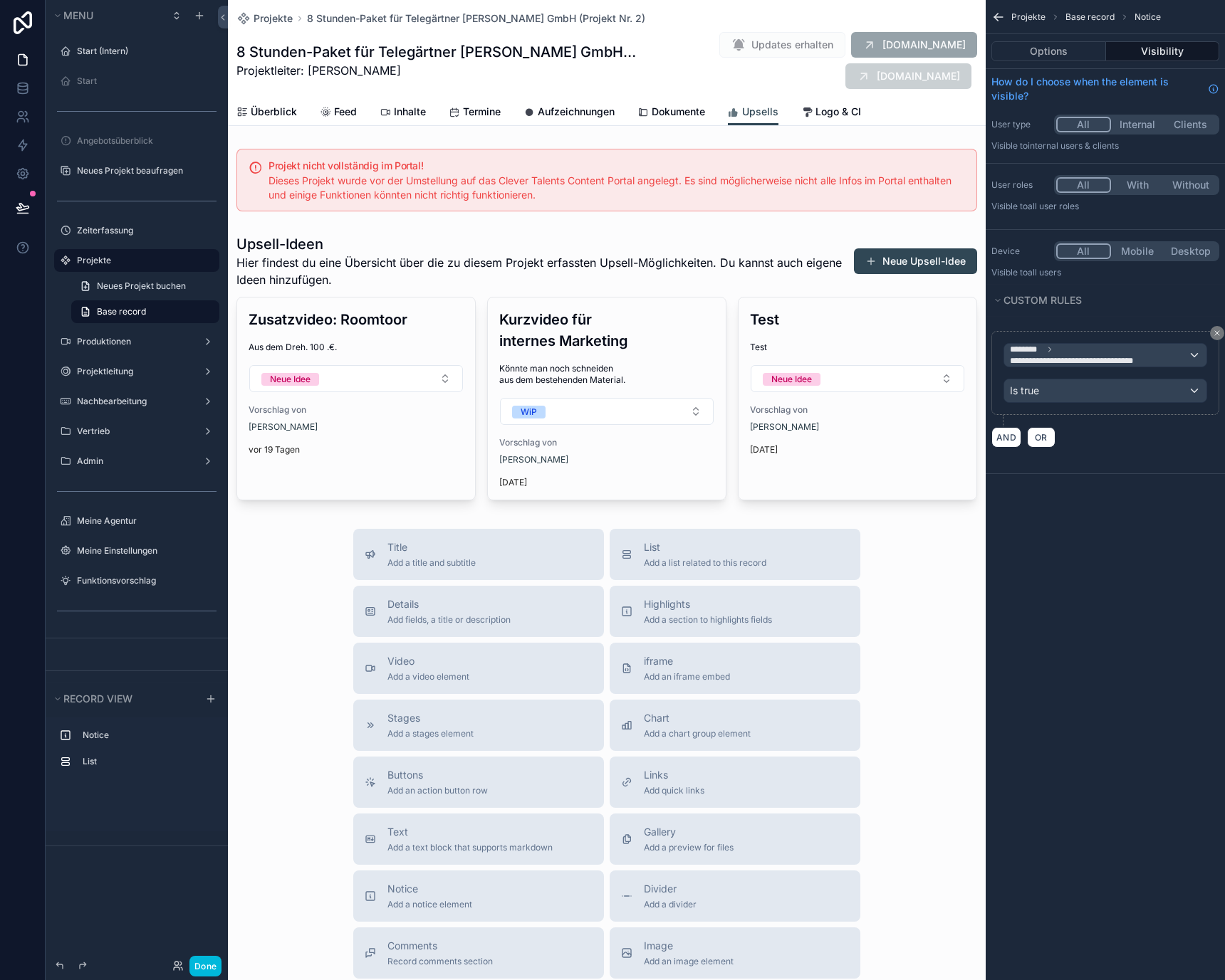
click at [834, 105] on span "Logo & CI" at bounding box center [838, 111] width 45 height 14
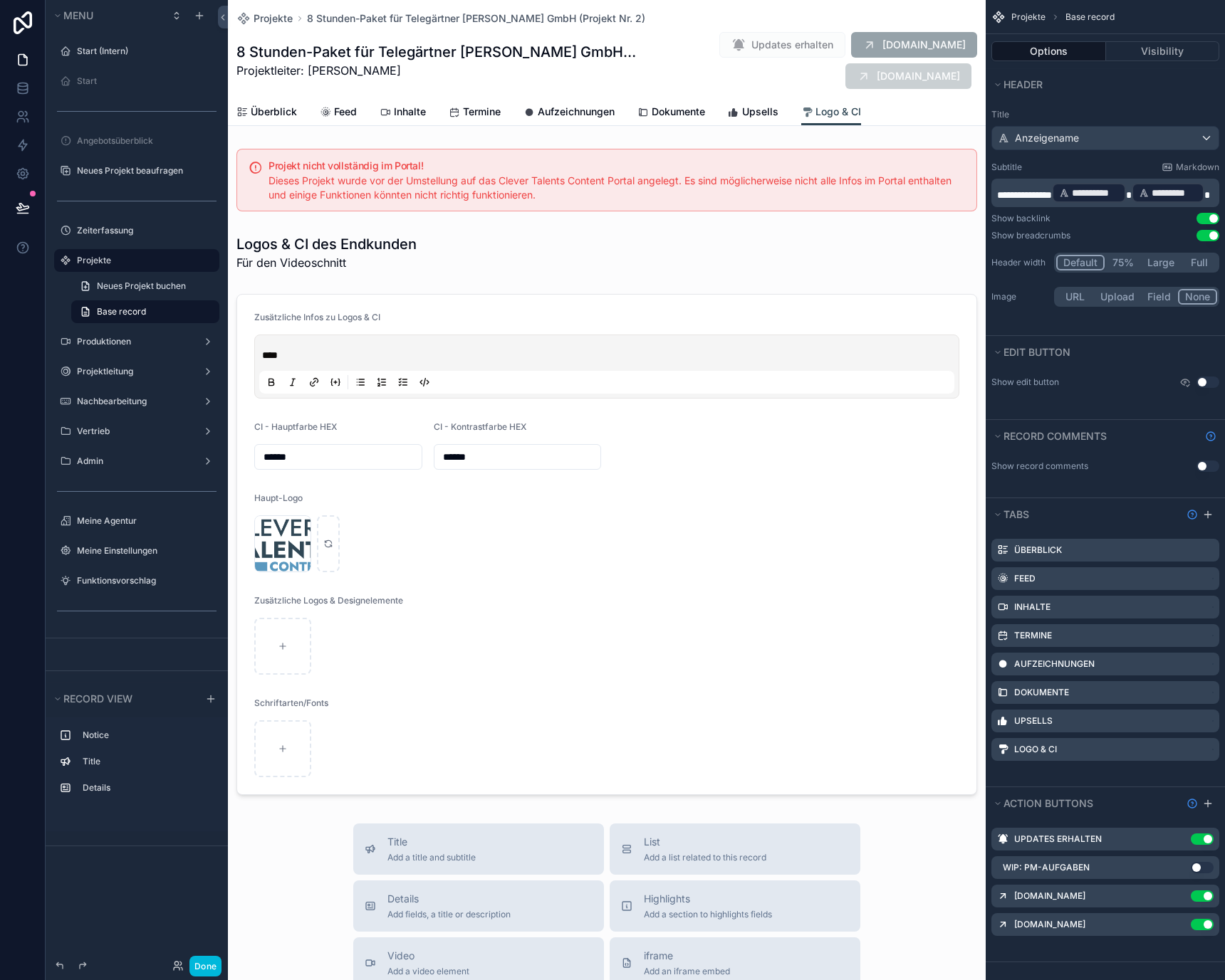
click at [267, 108] on span "Überblick" at bounding box center [273, 111] width 46 height 14
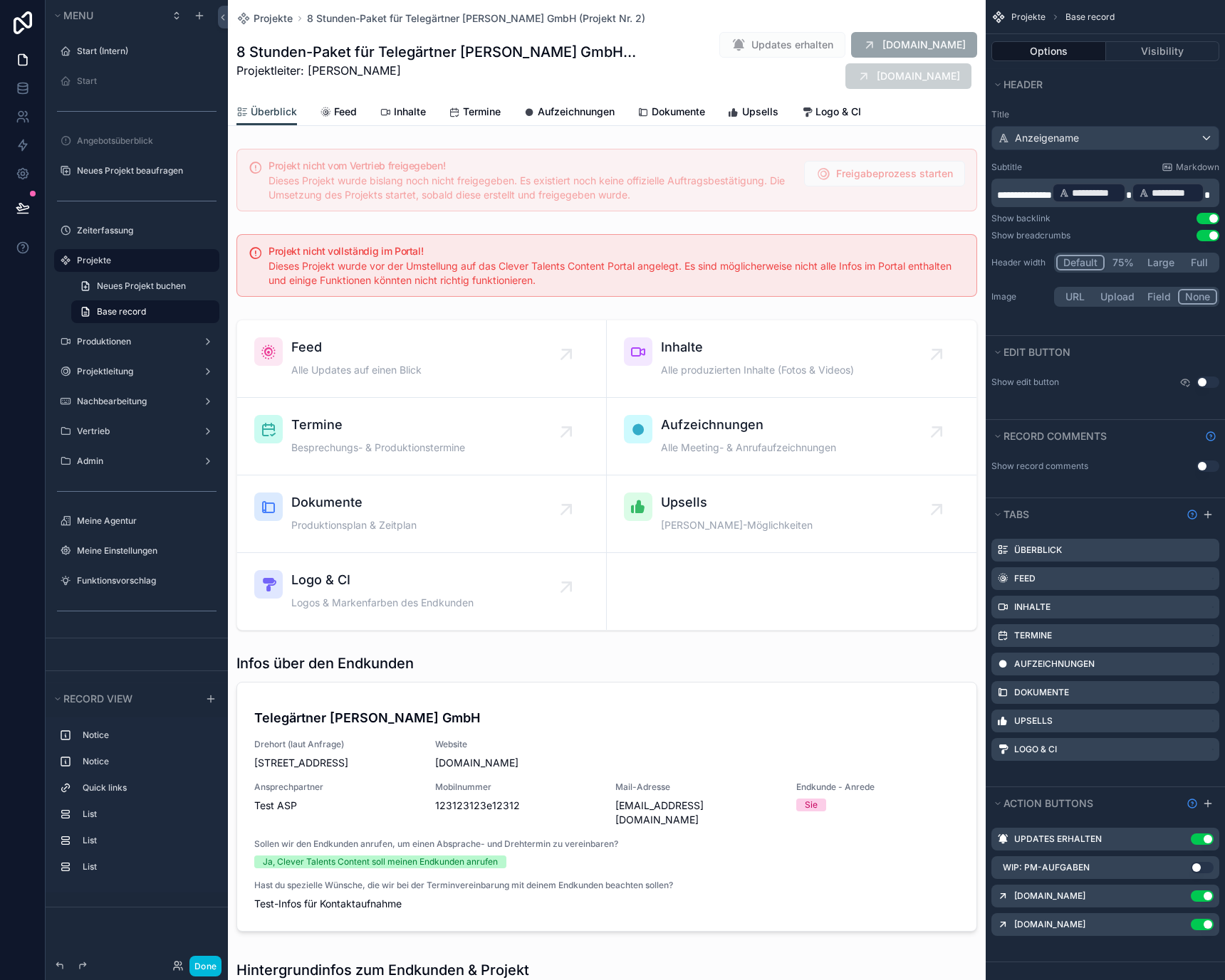
click at [339, 108] on span "Feed" at bounding box center [345, 111] width 23 height 14
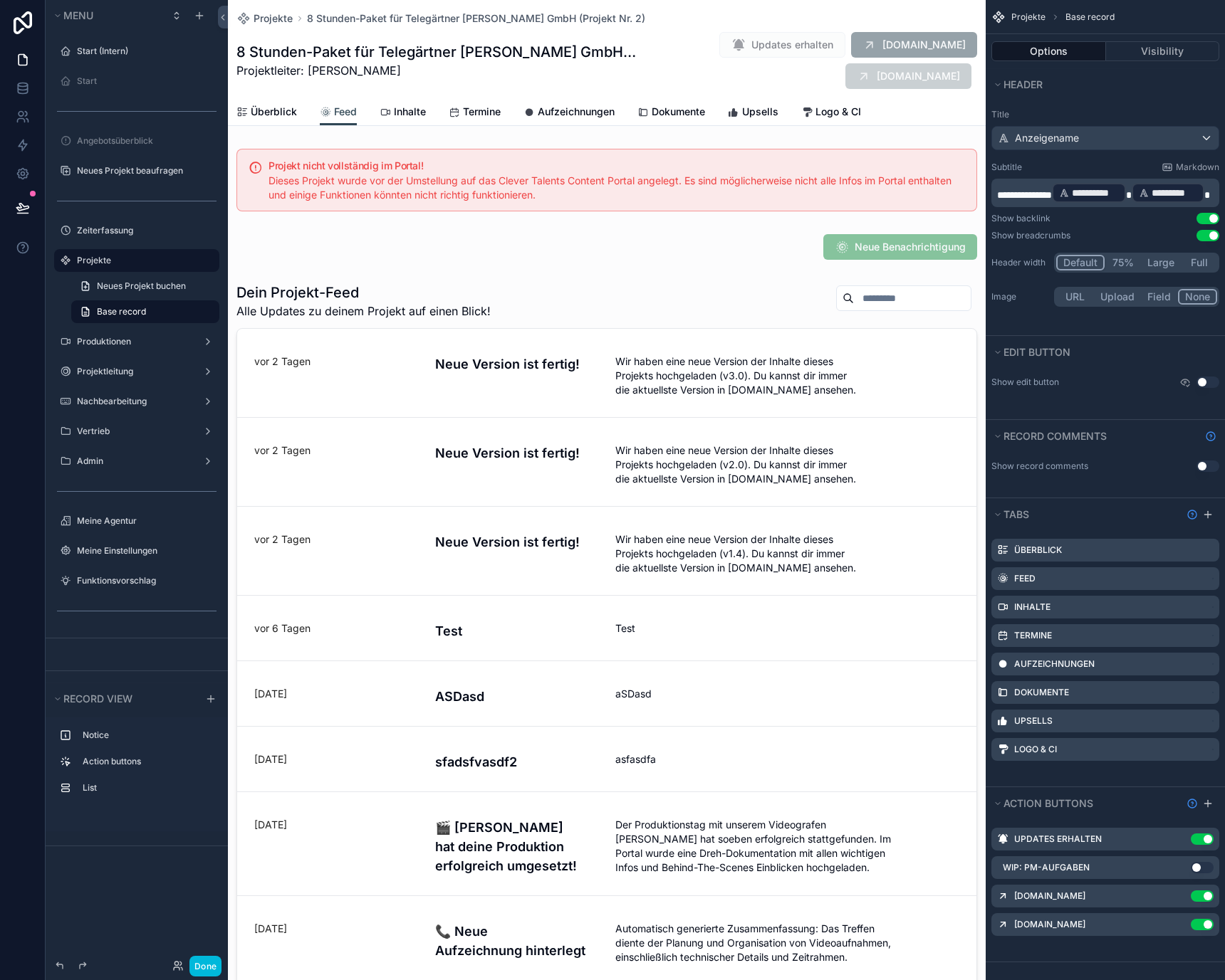
click at [426, 113] on div "Überblick Feed Inhalte Termine Aufzeichnungen Dokumente Upsells Logo & CI" at bounding box center [607, 111] width 741 height 27
click at [484, 110] on span "Termine" at bounding box center [482, 111] width 38 height 14
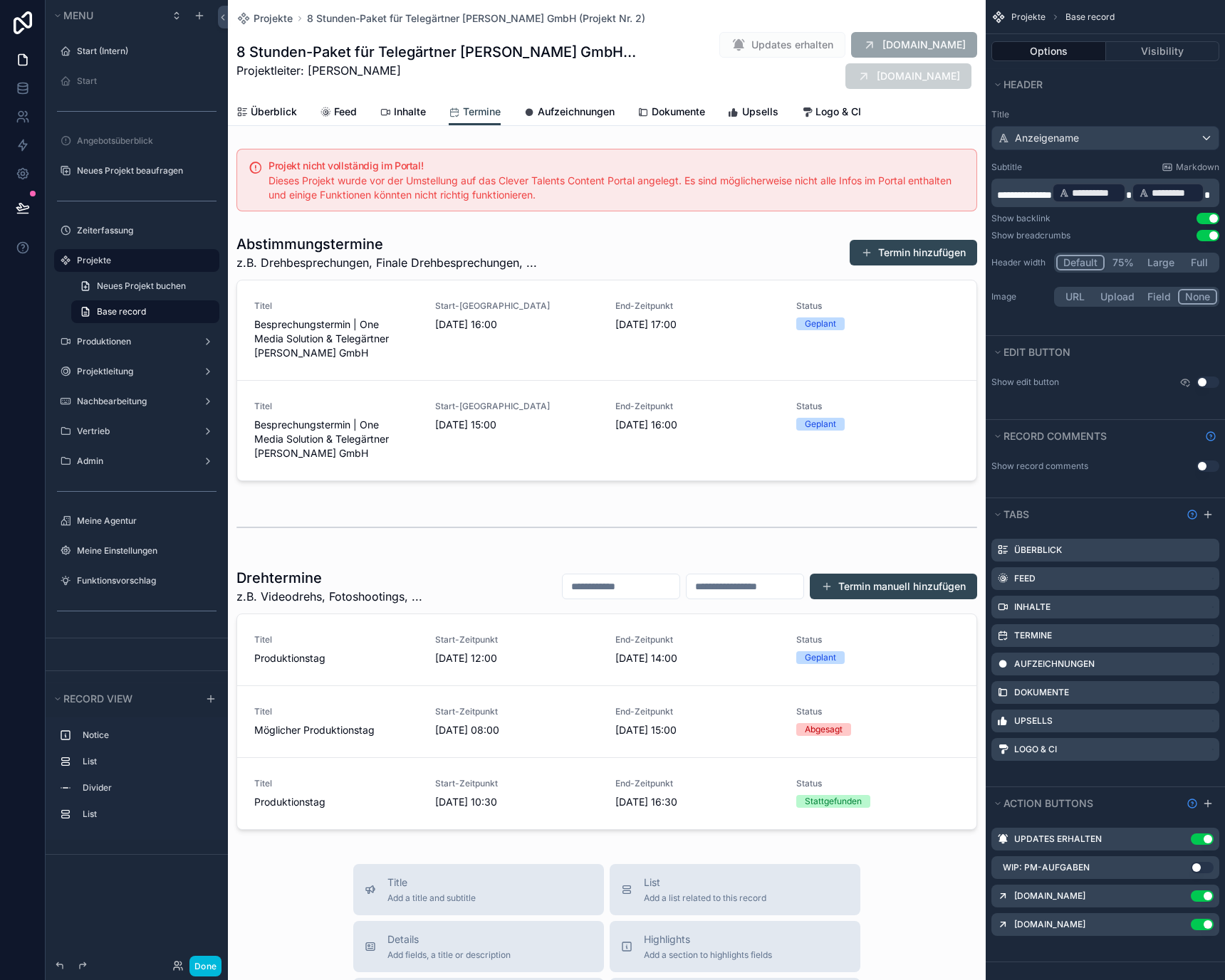
click at [558, 111] on span "Aufzeichnungen" at bounding box center [576, 111] width 77 height 14
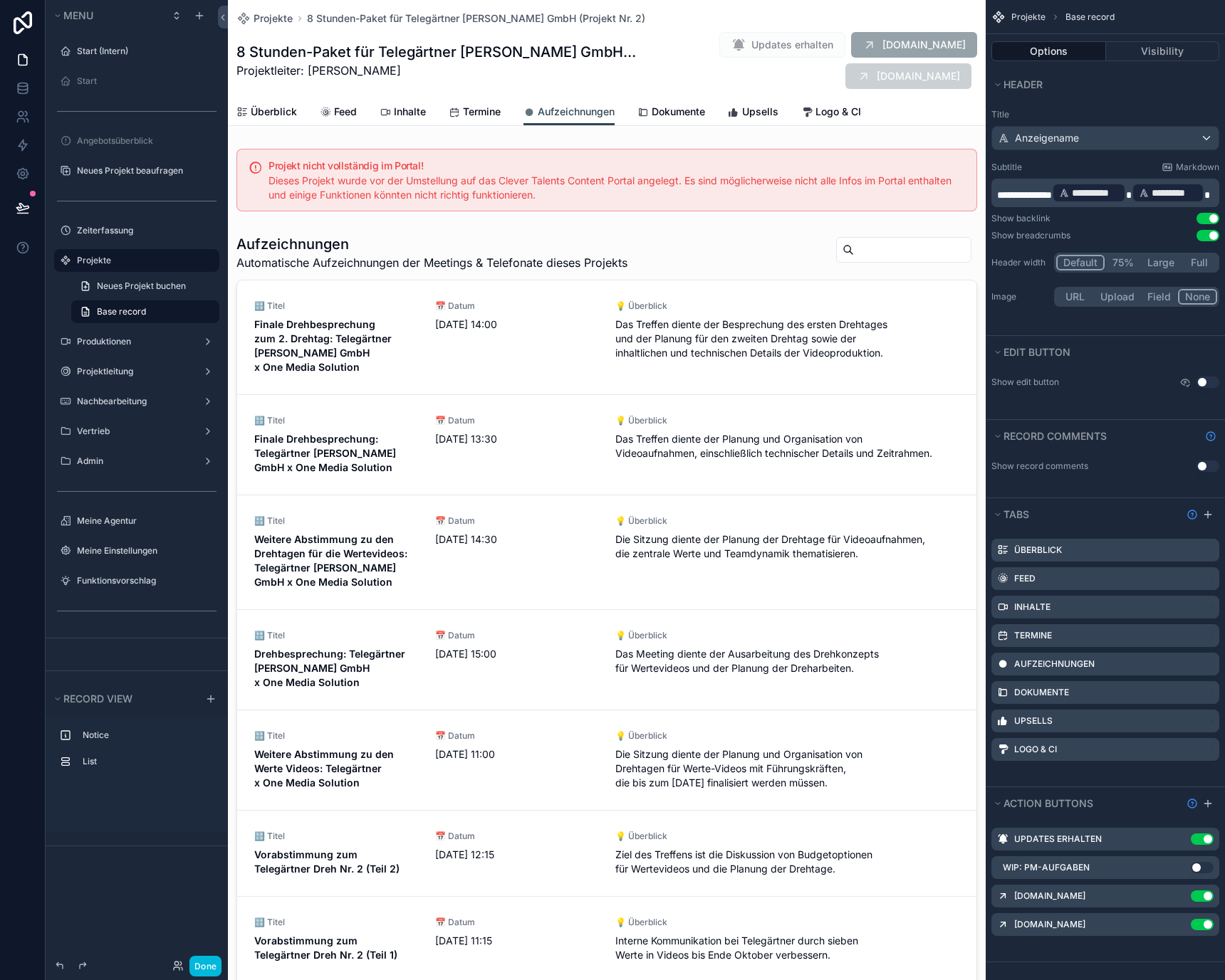
click at [677, 112] on span "Dokumente" at bounding box center [678, 111] width 53 height 14
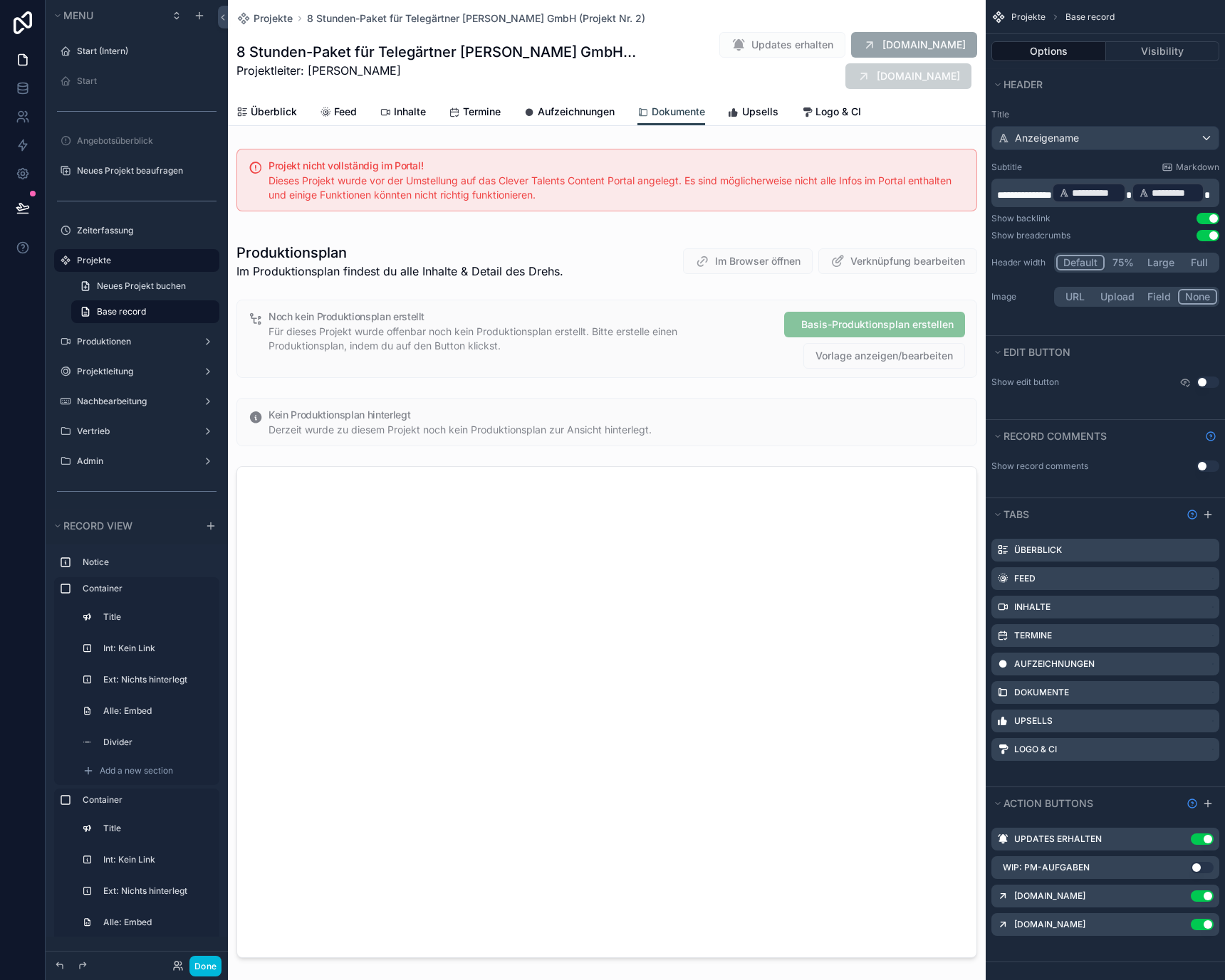
click at [747, 111] on span "Upsells" at bounding box center [760, 111] width 37 height 14
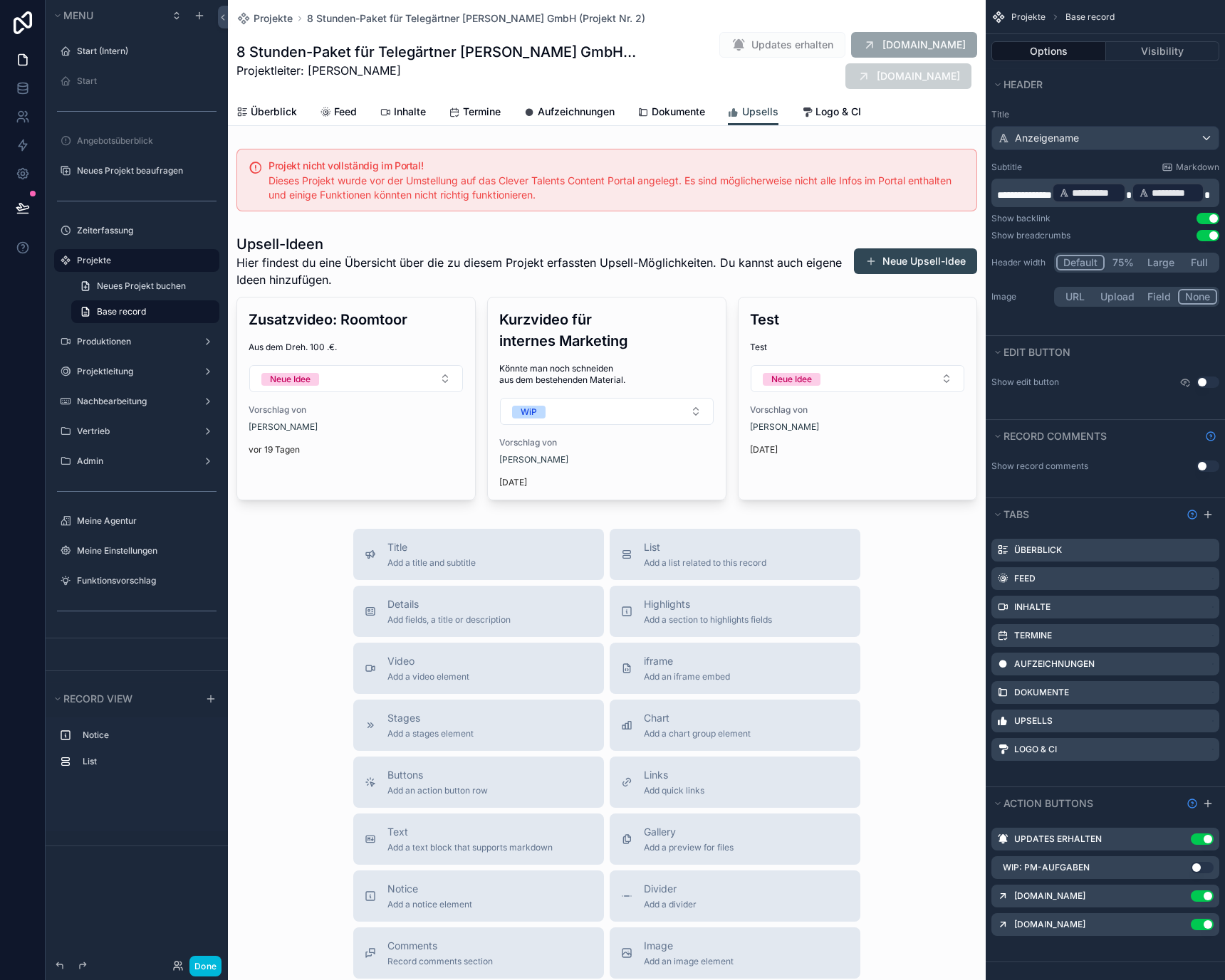
click at [849, 110] on span "Logo & CI" at bounding box center [838, 111] width 45 height 14
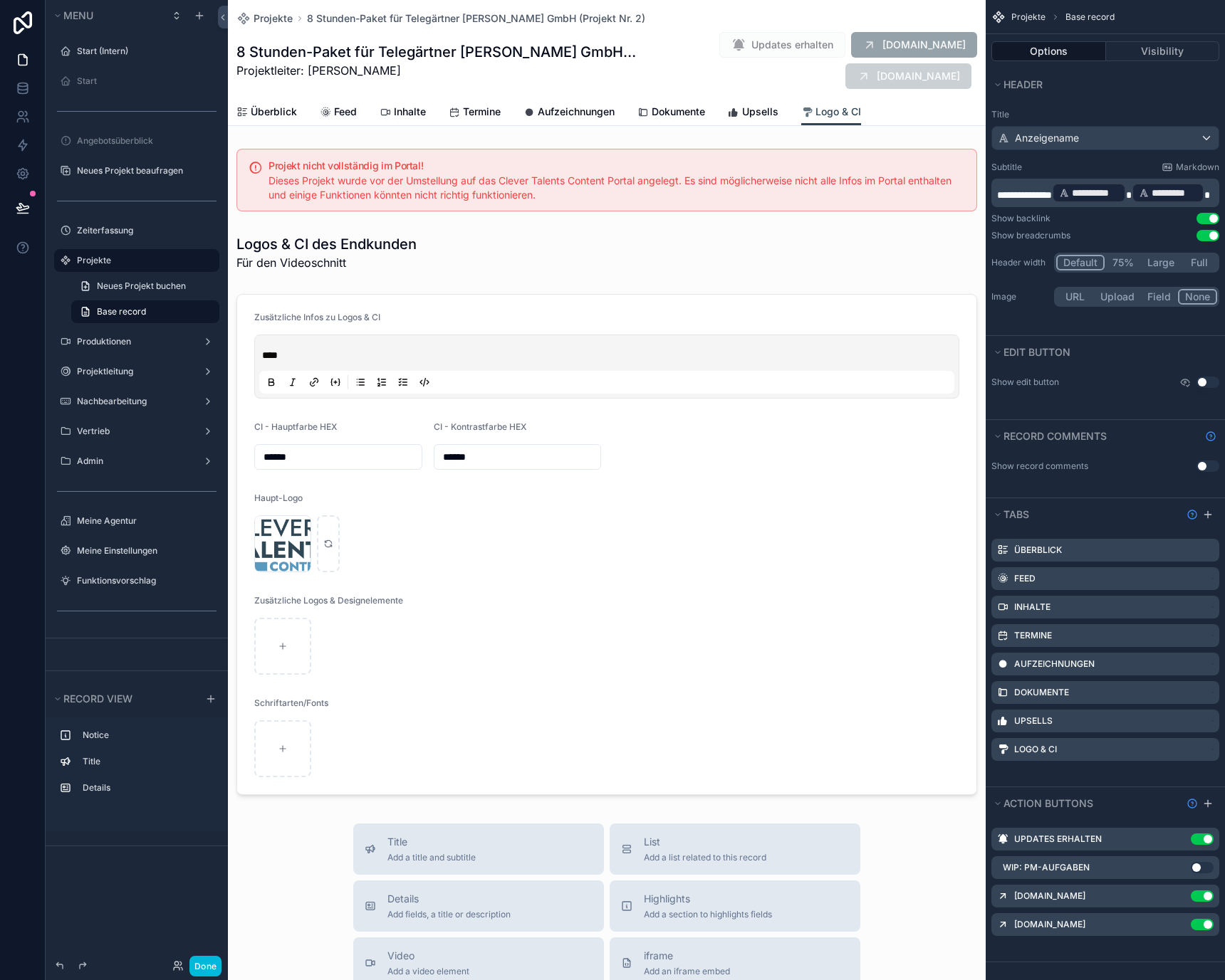
click at [266, 114] on span "Überblick" at bounding box center [273, 111] width 46 height 14
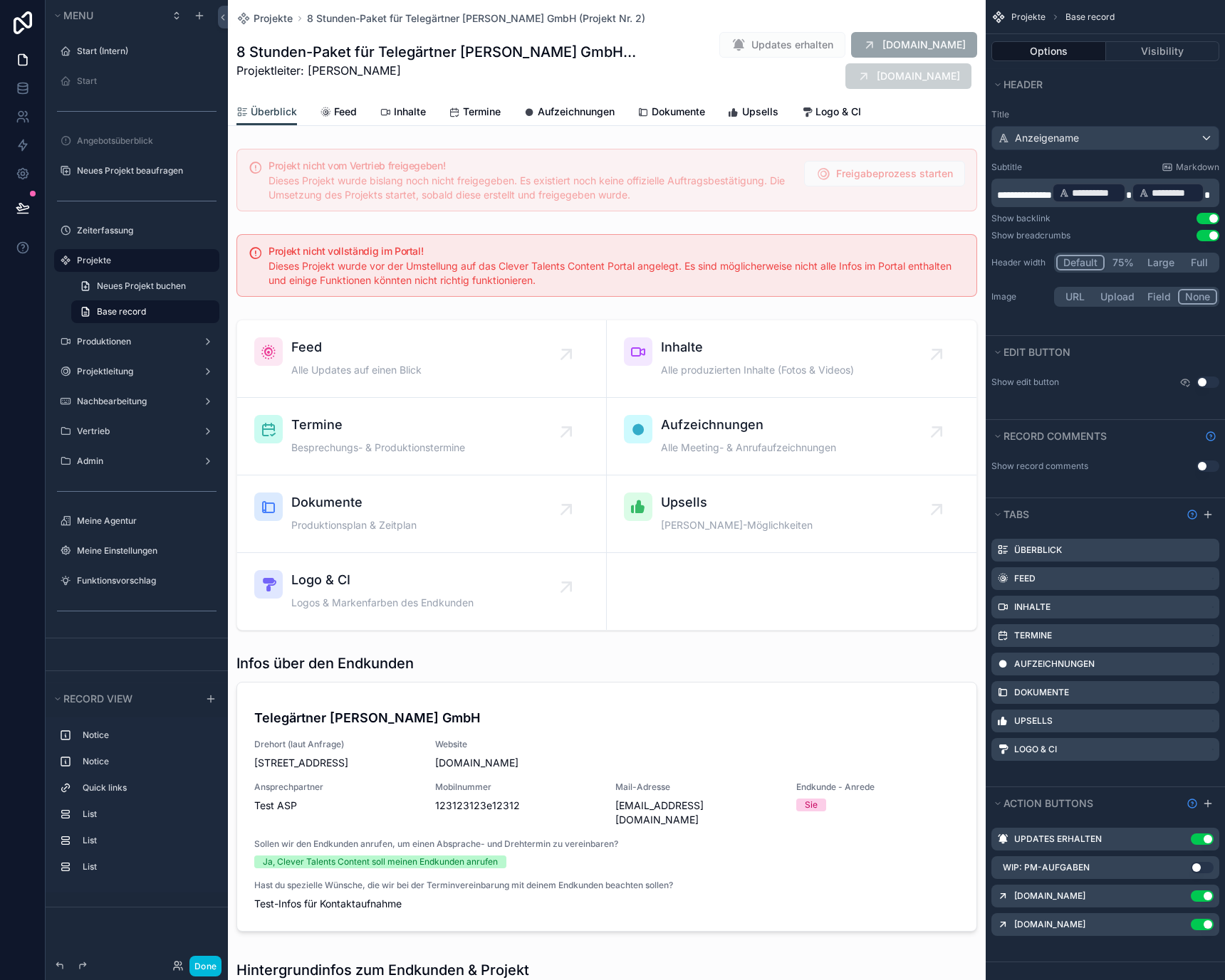
click at [369, 111] on div "Überblick Feed Inhalte Termine Aufzeichnungen Dokumente Upsells Logo & CI" at bounding box center [607, 111] width 741 height 27
click at [484, 107] on span "Termine" at bounding box center [482, 111] width 38 height 14
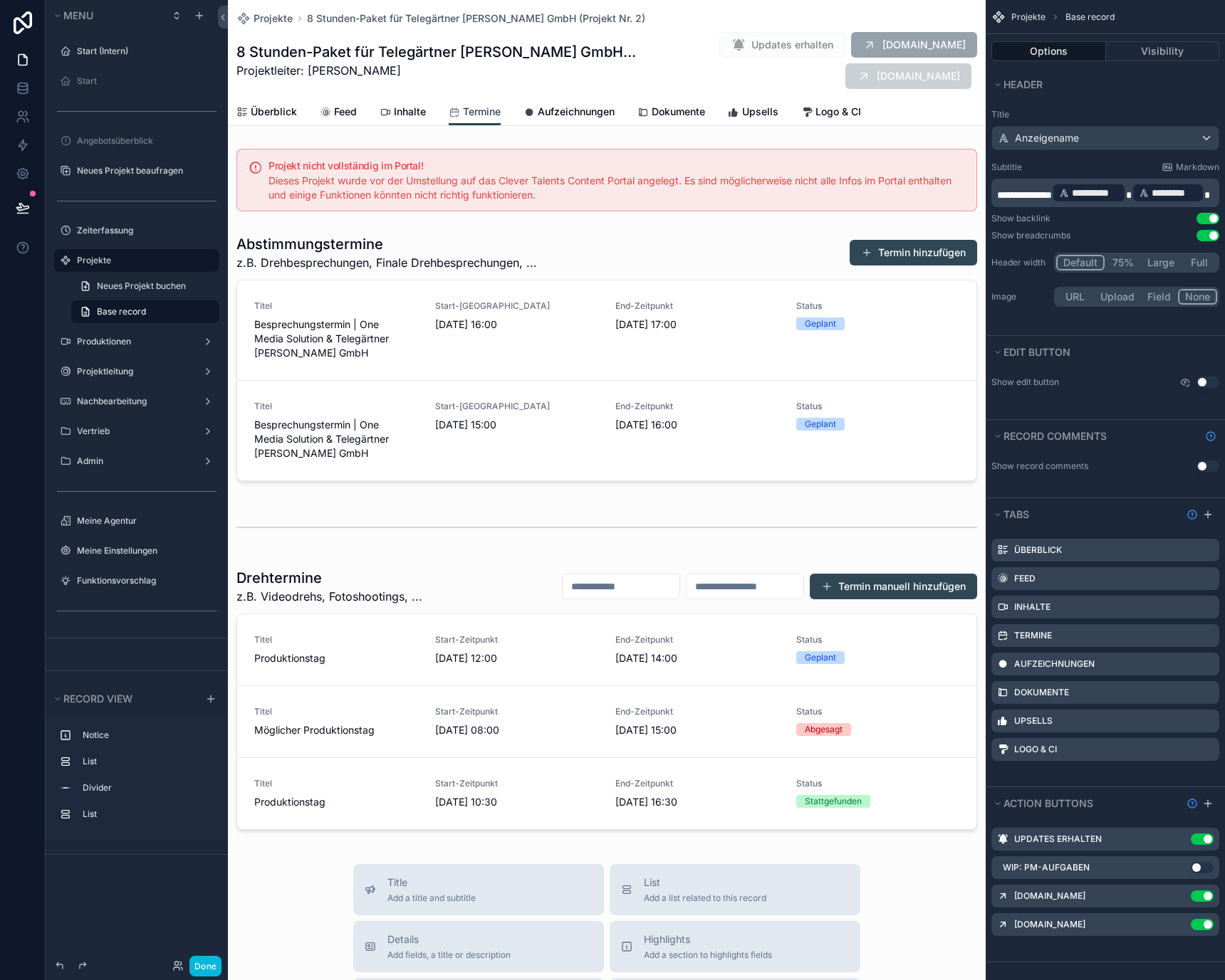
click at [282, 114] on span "Überblick" at bounding box center [273, 111] width 46 height 14
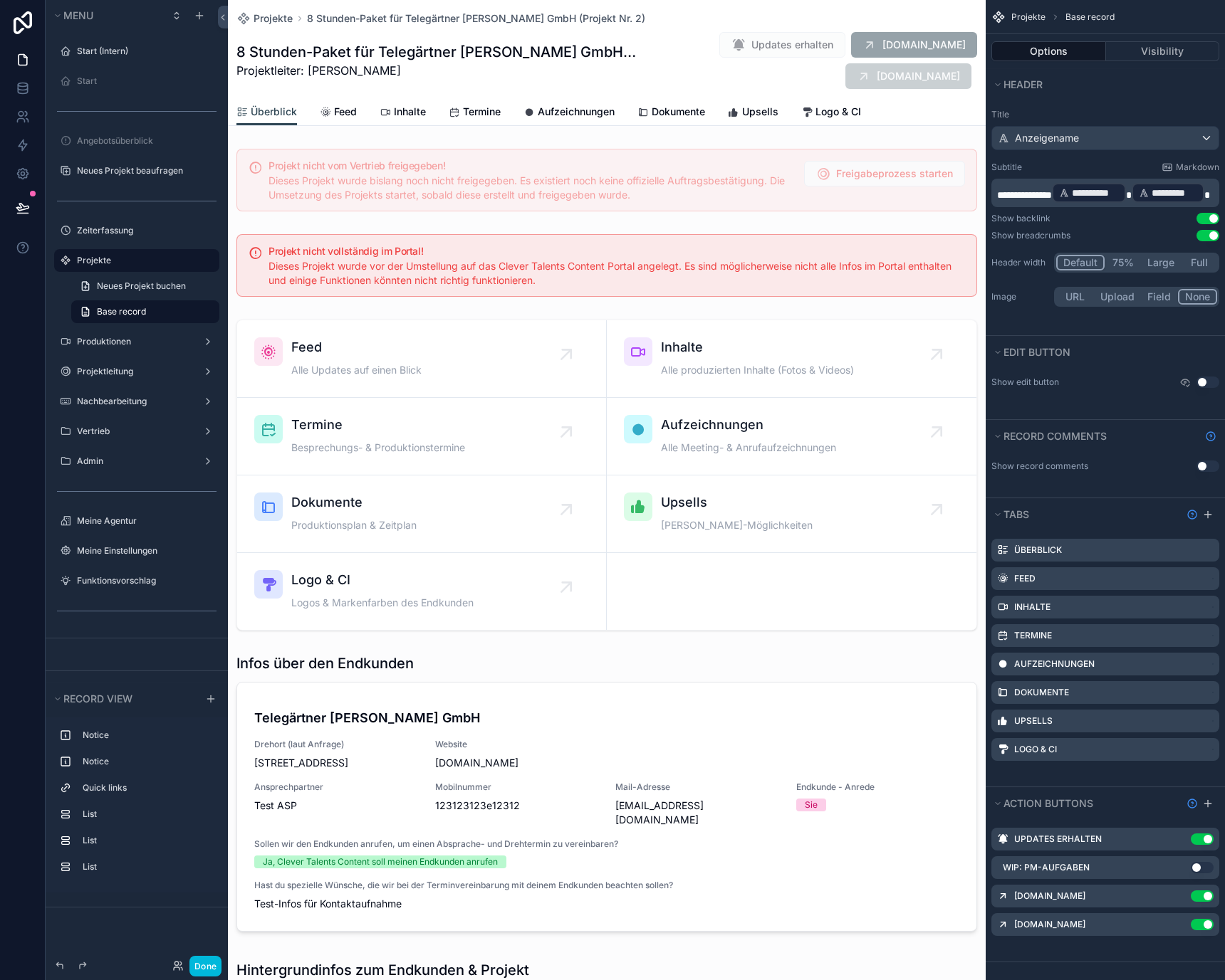
click at [358, 114] on div "Überblick Feed Inhalte Termine Aufzeichnungen Dokumente Upsells Logo & CI" at bounding box center [607, 111] width 741 height 27
click at [476, 114] on span "Termine" at bounding box center [482, 111] width 38 height 14
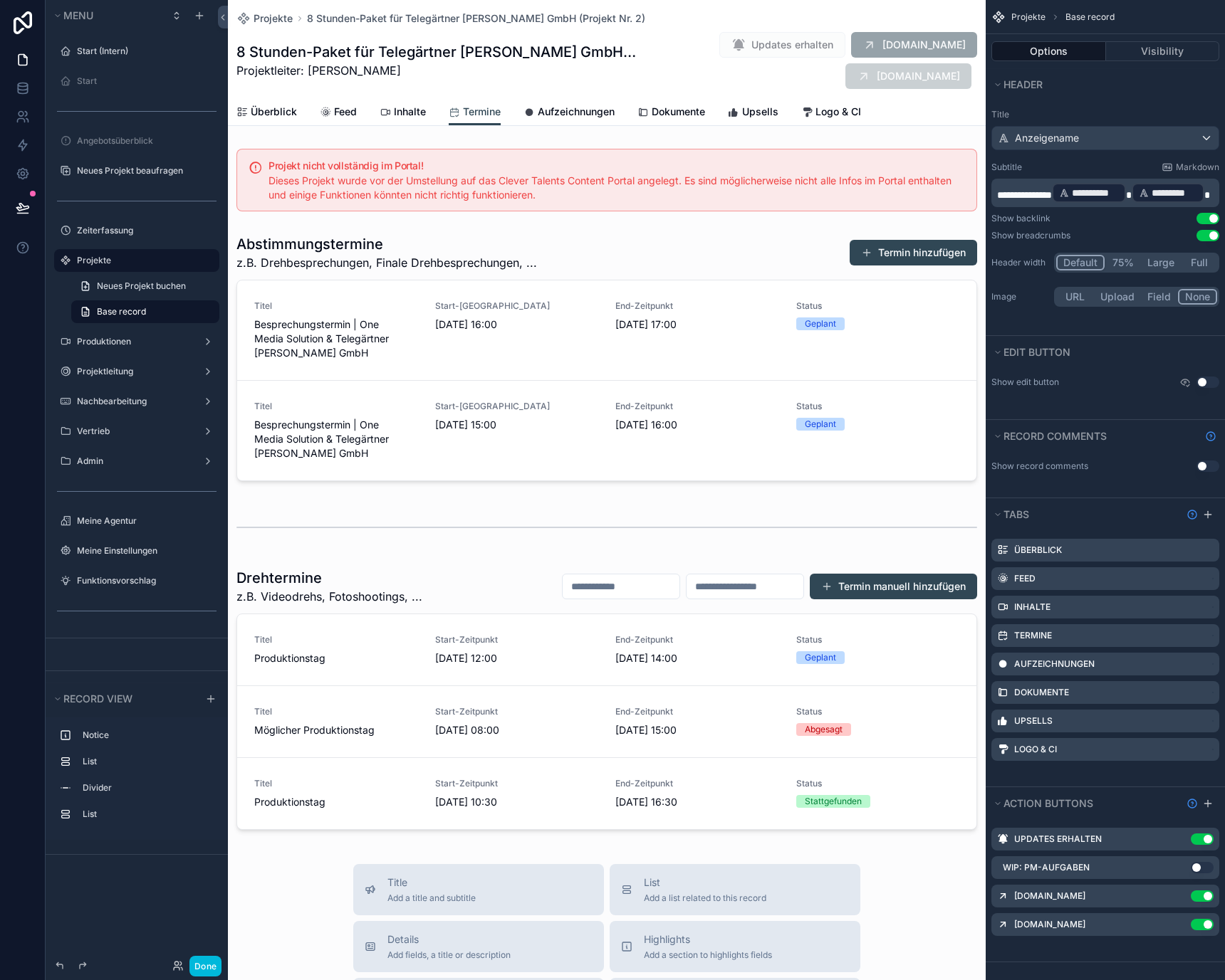
click at [576, 114] on span "Aufzeichnungen" at bounding box center [576, 111] width 77 height 14
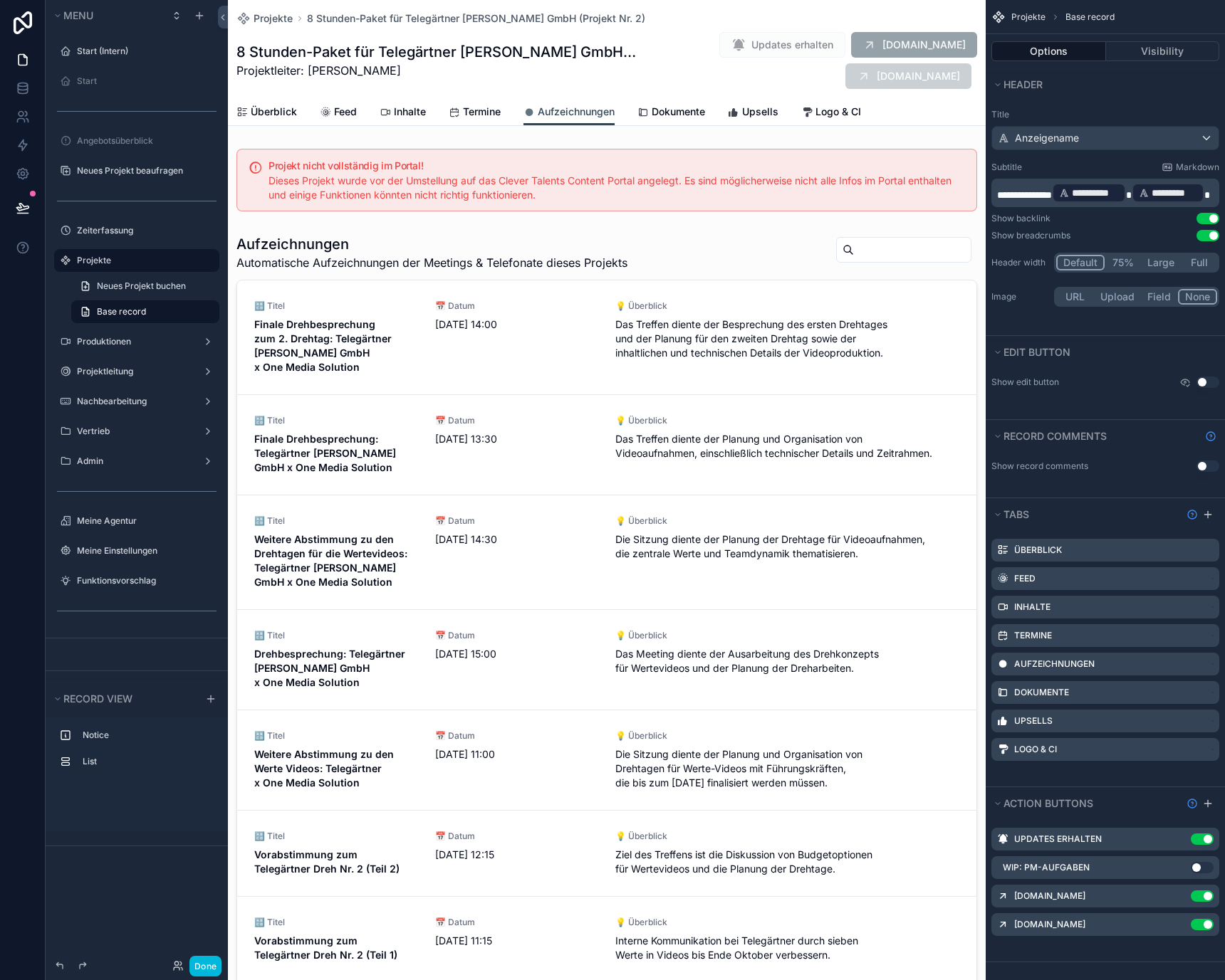
click at [656, 105] on span "Dokumente" at bounding box center [678, 111] width 53 height 14
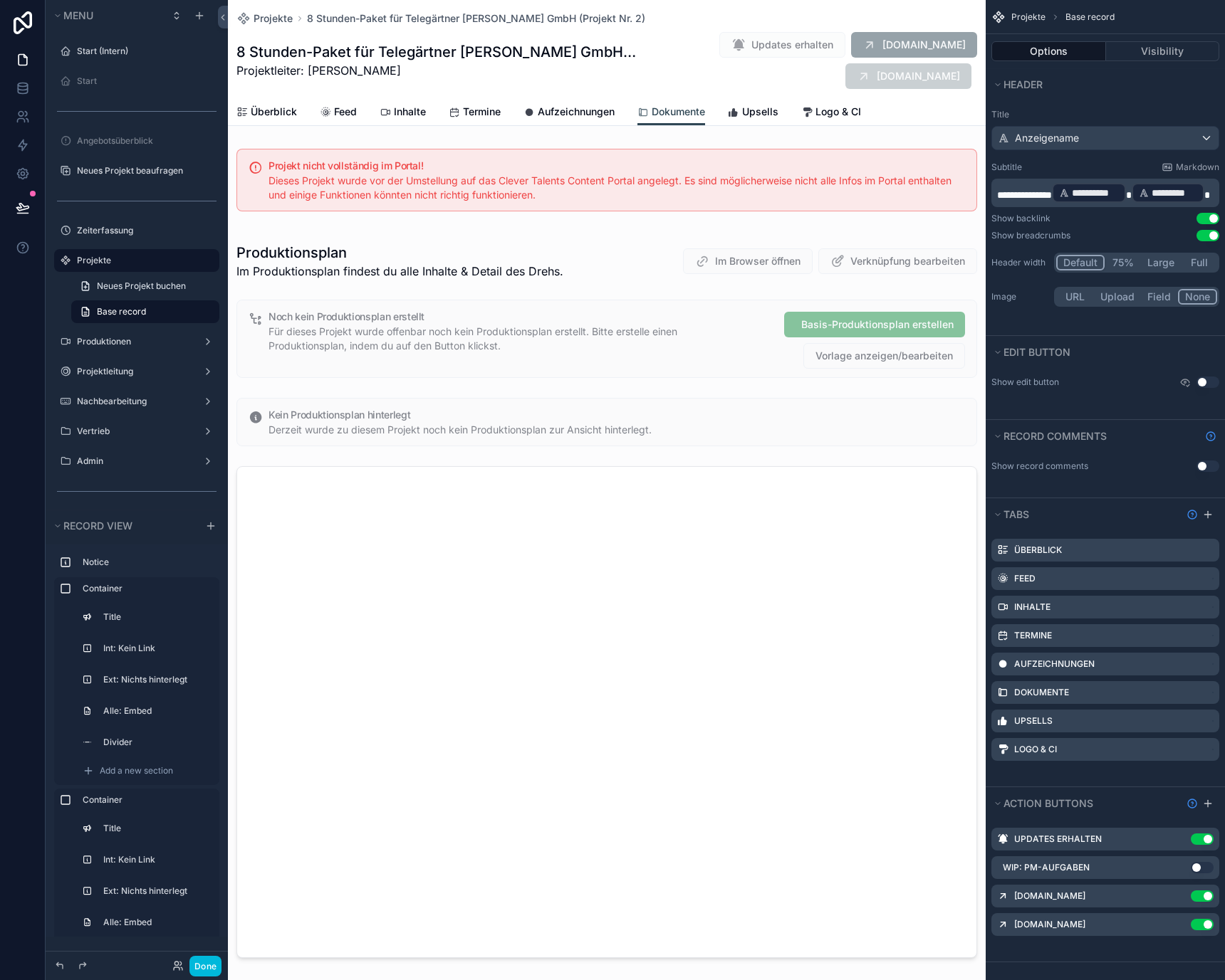
click at [769, 108] on span "Upsells" at bounding box center [760, 111] width 37 height 14
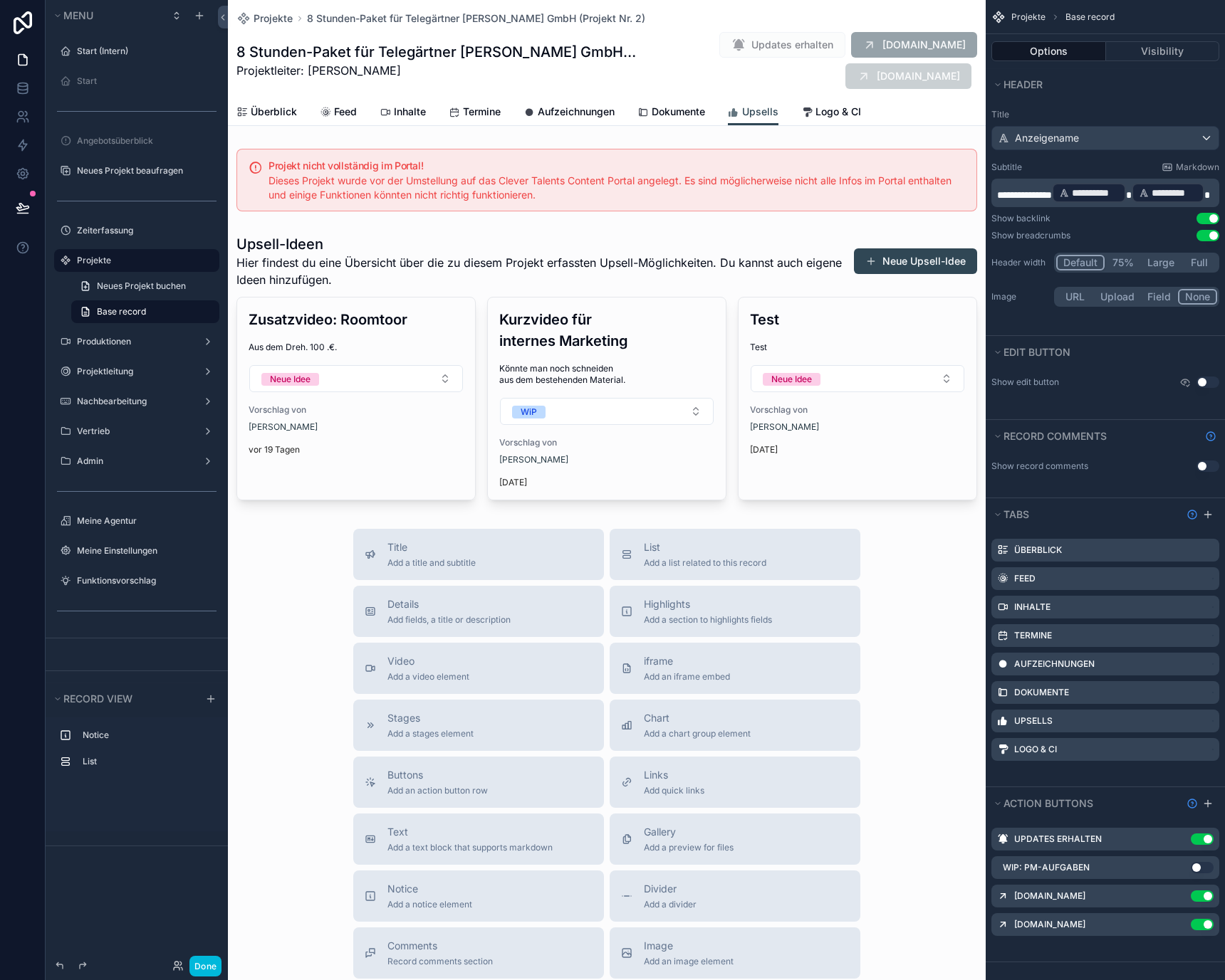
click at [821, 108] on span "Logo & CI" at bounding box center [838, 111] width 45 height 14
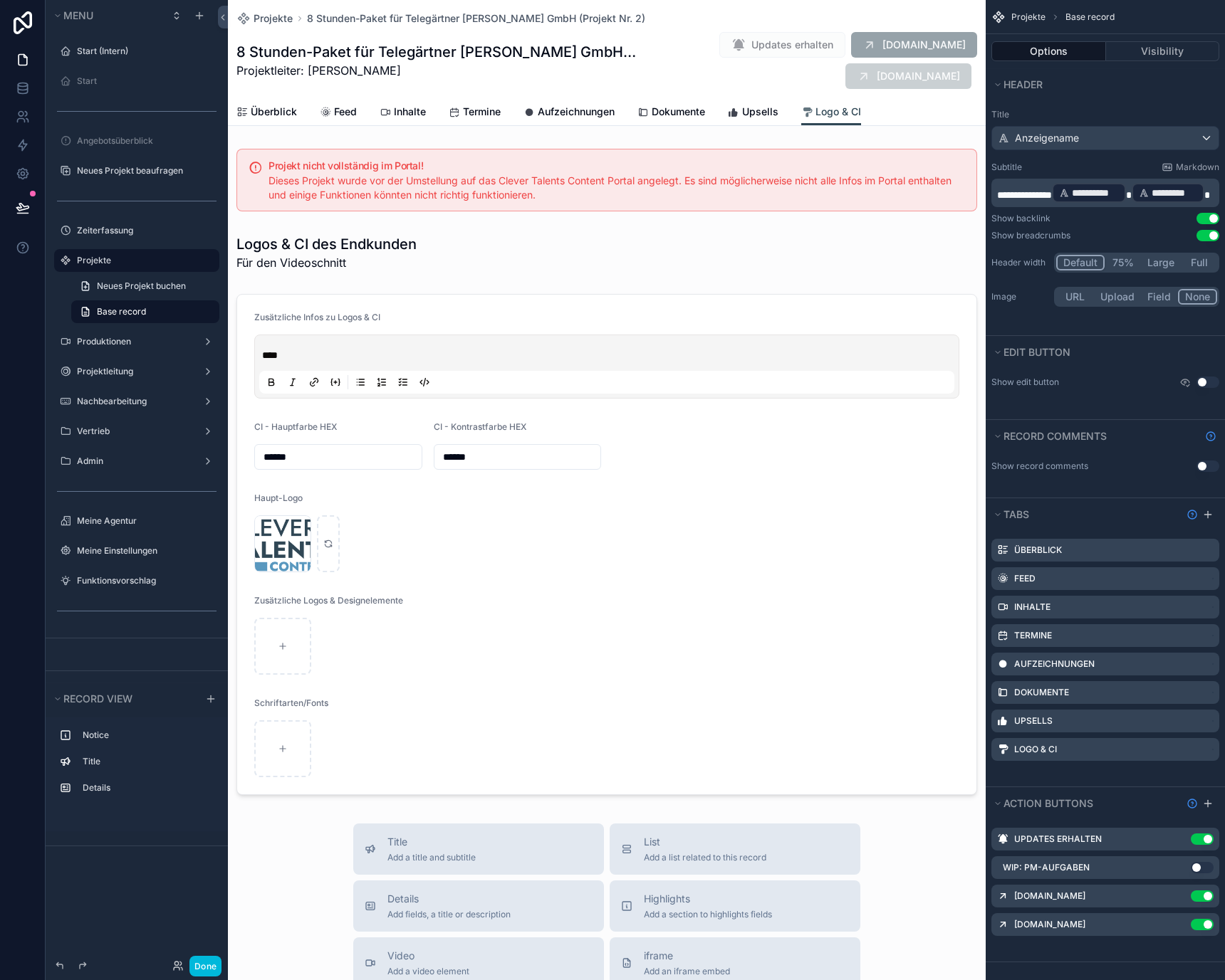
click at [264, 118] on span "Überblick" at bounding box center [273, 111] width 46 height 14
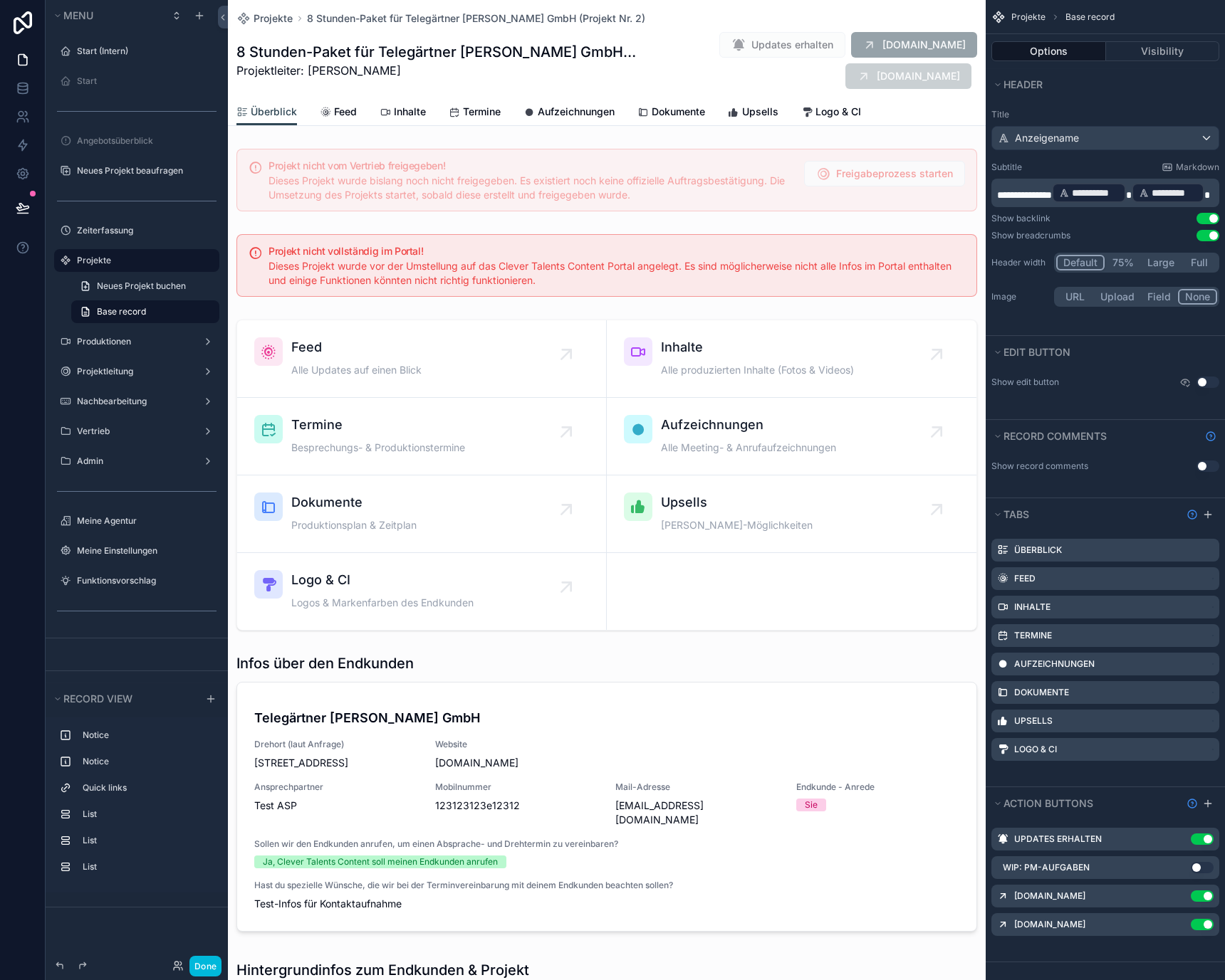
click at [359, 115] on div "Überblick Feed Inhalte Termine Aufzeichnungen Dokumente Upsells Logo & CI" at bounding box center [607, 111] width 741 height 27
click at [331, 114] on div "Feed" at bounding box center [338, 111] width 37 height 14
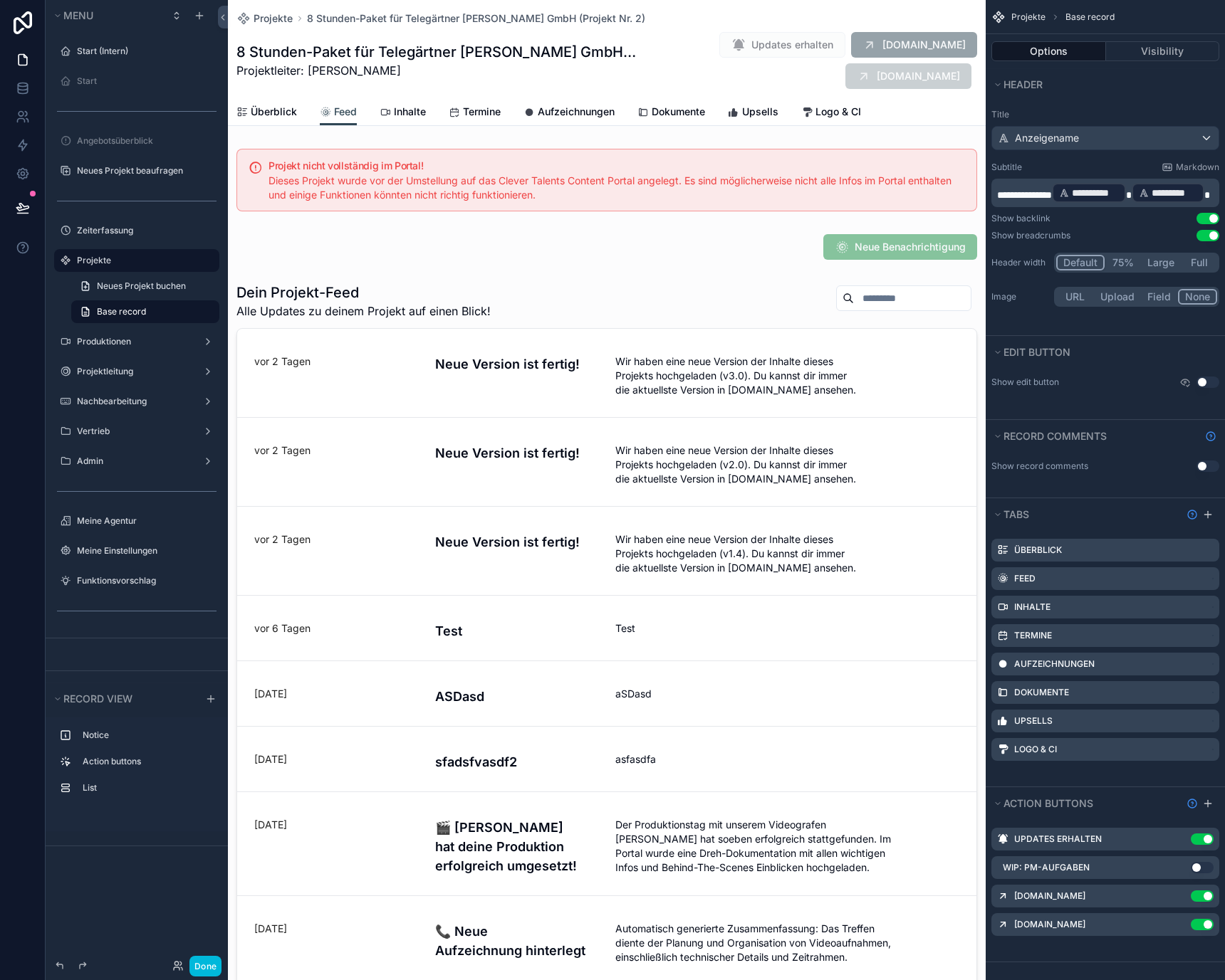
click at [305, 110] on div "Überblick Feed Inhalte Termine Aufzeichnungen Dokumente Upsells Logo & CI" at bounding box center [607, 111] width 741 height 27
click at [279, 110] on span "Überblick" at bounding box center [273, 111] width 46 height 14
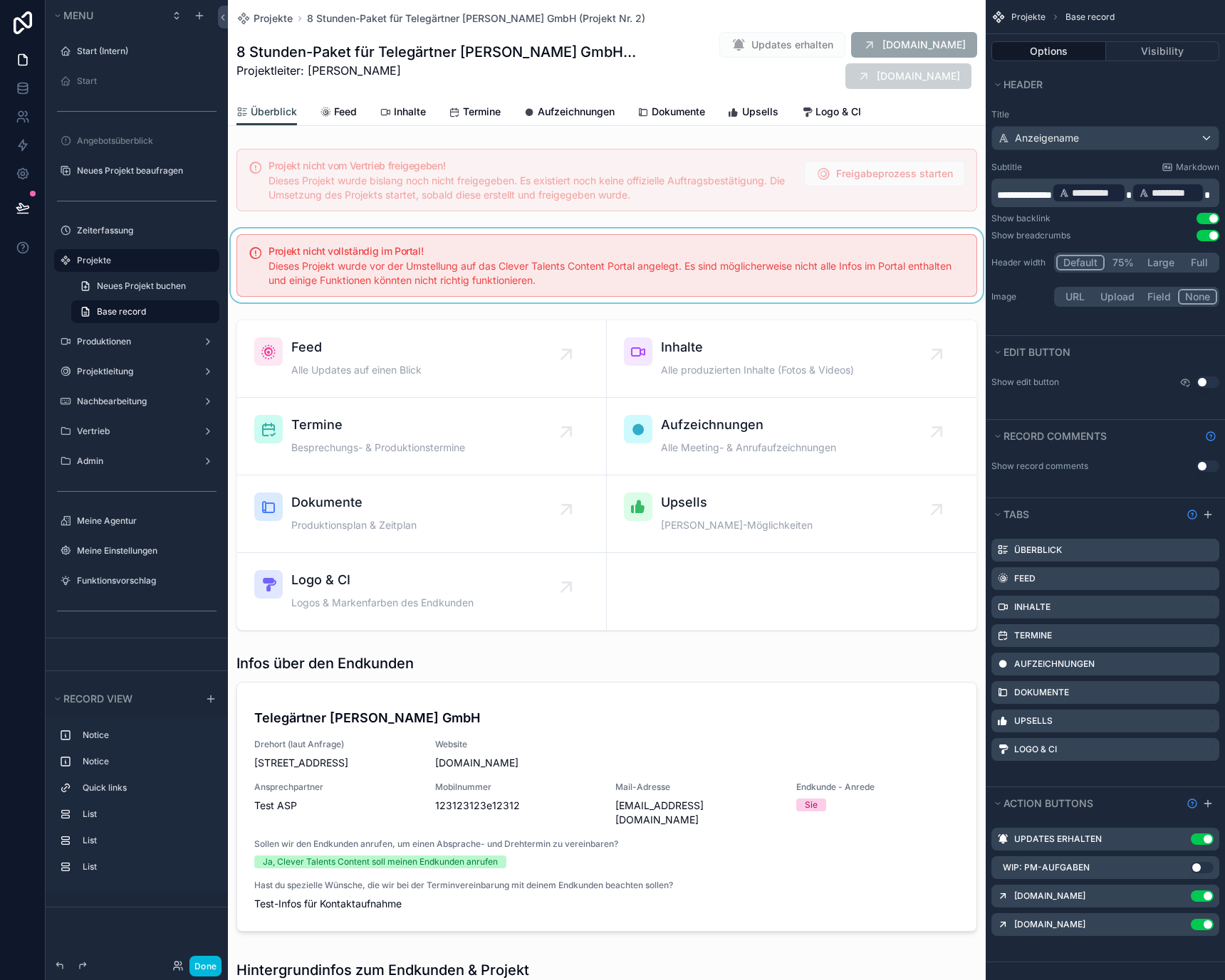
click at [295, 239] on div "scrollable content" at bounding box center [607, 265] width 758 height 74
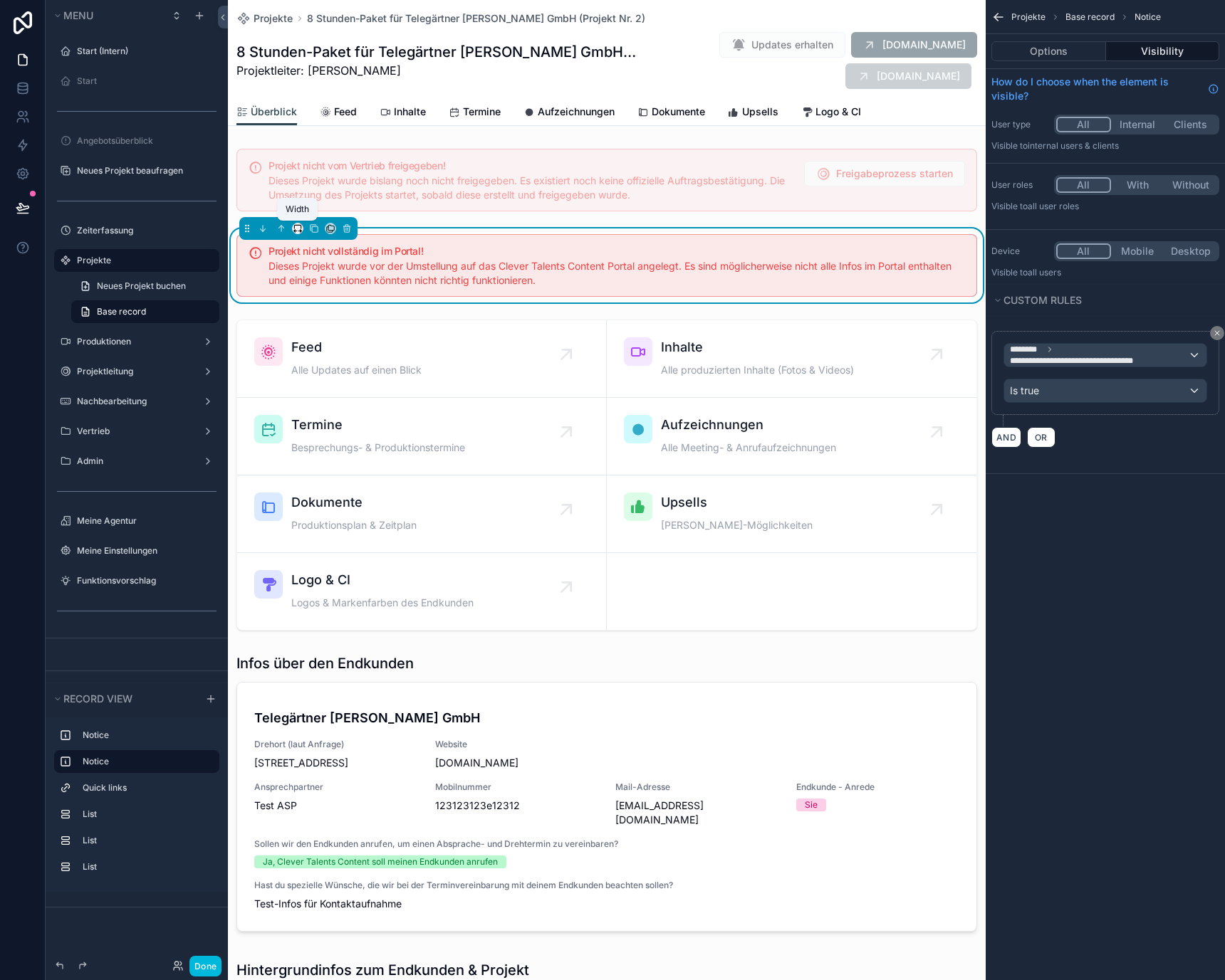
click at [295, 204] on span "Width" at bounding box center [297, 209] width 23 height 11
click at [284, 179] on div "scrollable content" at bounding box center [612, 490] width 1225 height 980
click at [284, 158] on div "scrollable content" at bounding box center [607, 179] width 758 height 74
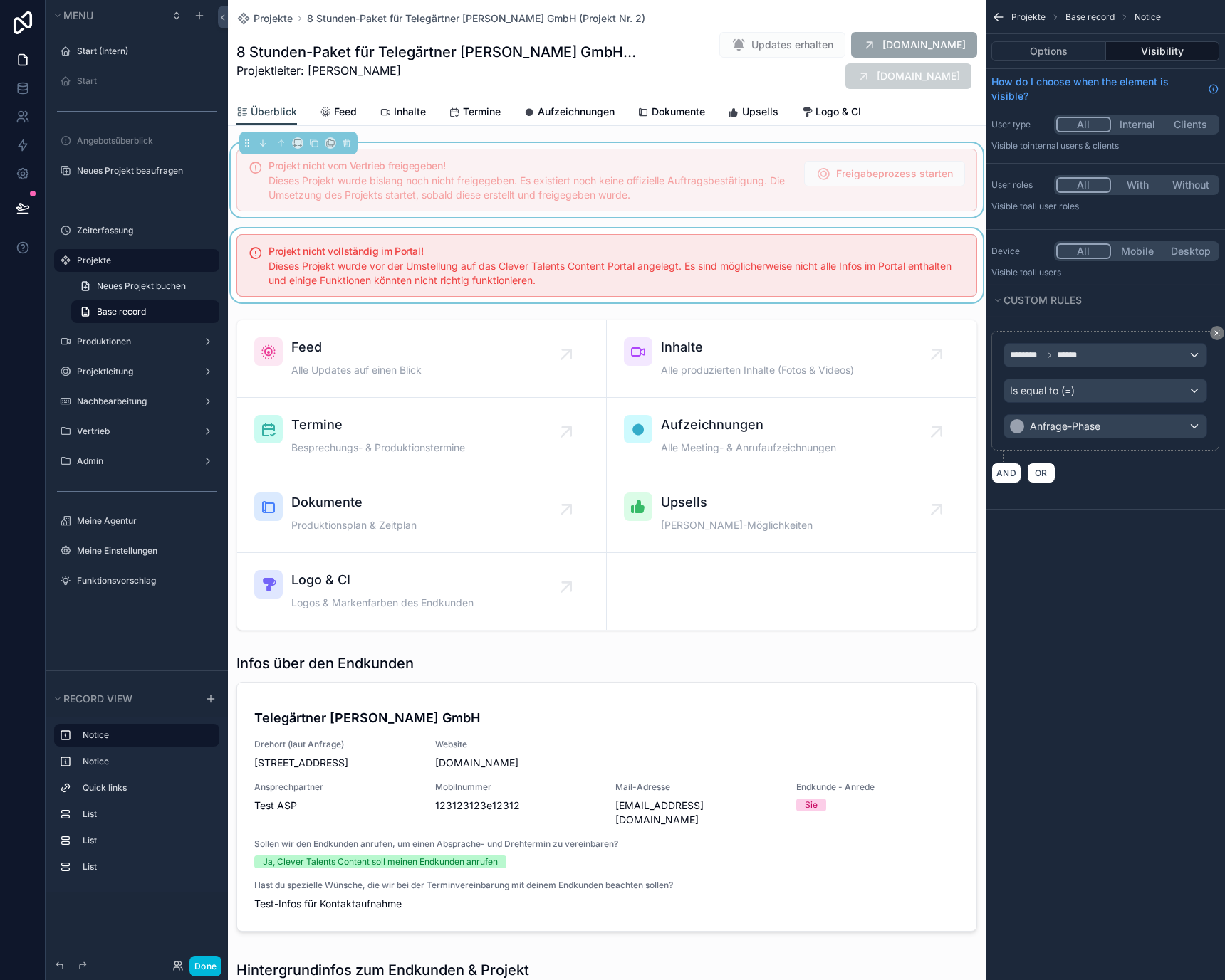
click at [285, 69] on span "Projektleiter: Timon Fock" at bounding box center [437, 70] width 401 height 17
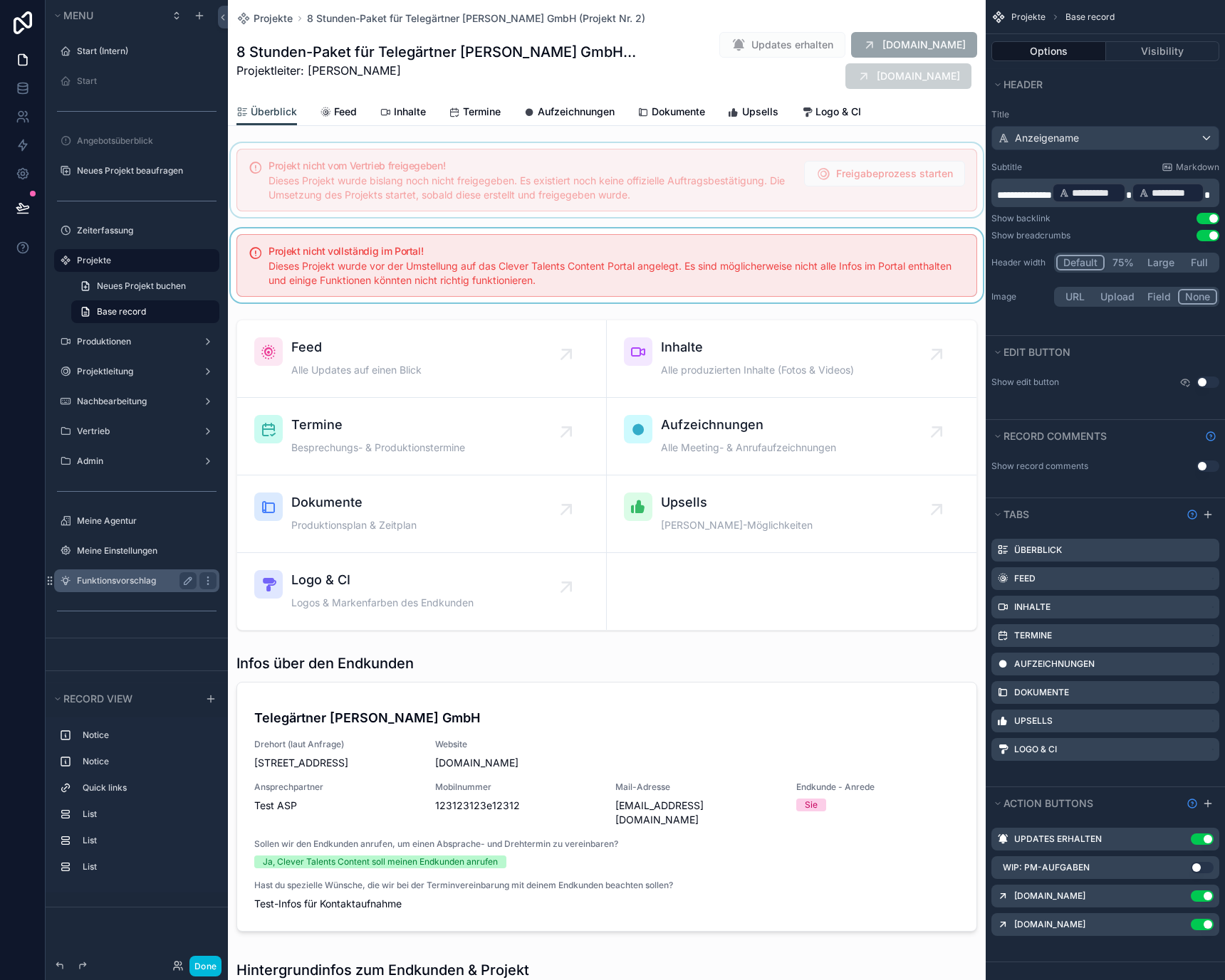
click at [106, 578] on label "Funktionsvorschlag" at bounding box center [134, 581] width 114 height 12
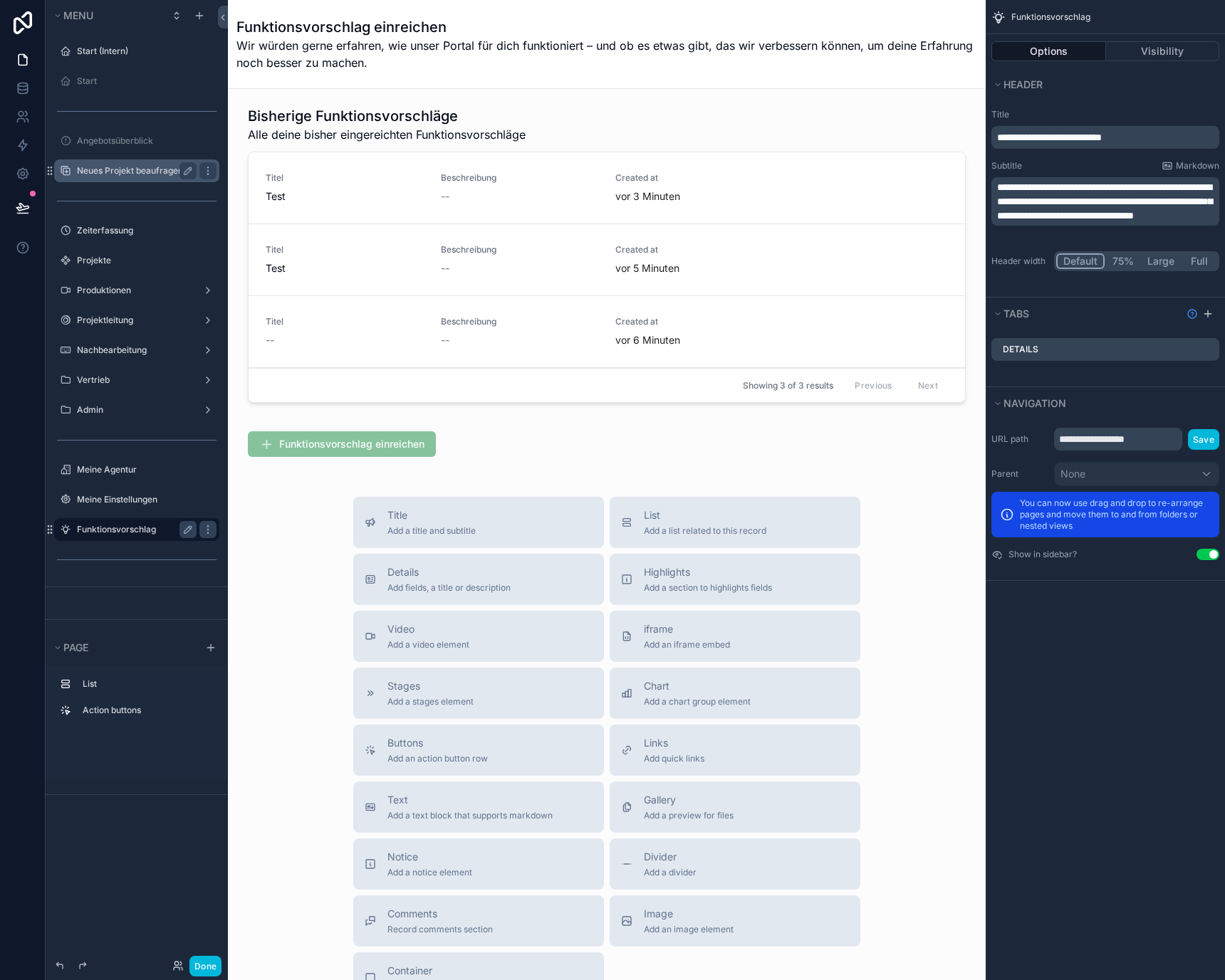
click at [150, 173] on label "Neues Projekt beaufragen" at bounding box center [134, 171] width 114 height 12
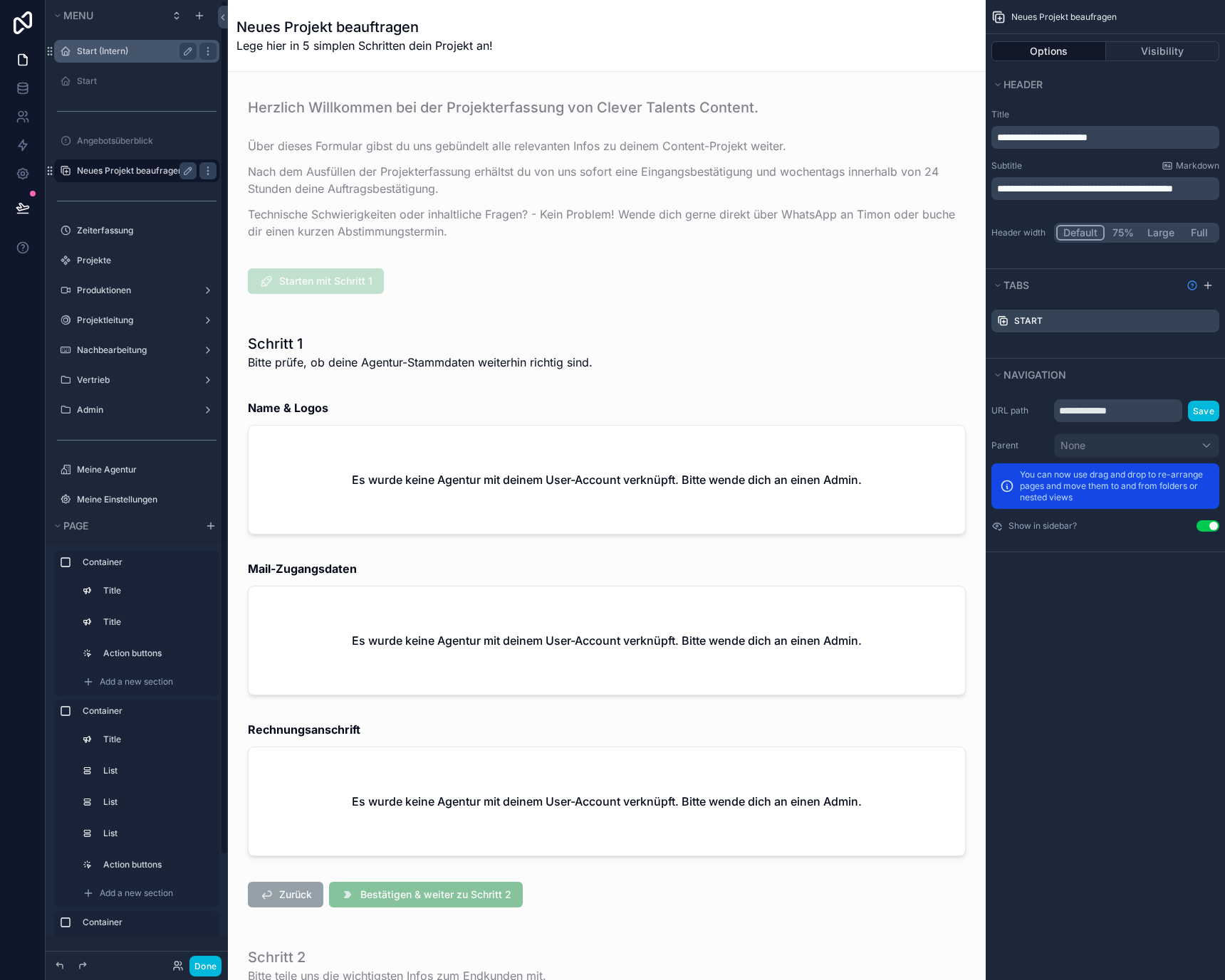
click at [136, 50] on label "Start (Intern)" at bounding box center [134, 51] width 114 height 12
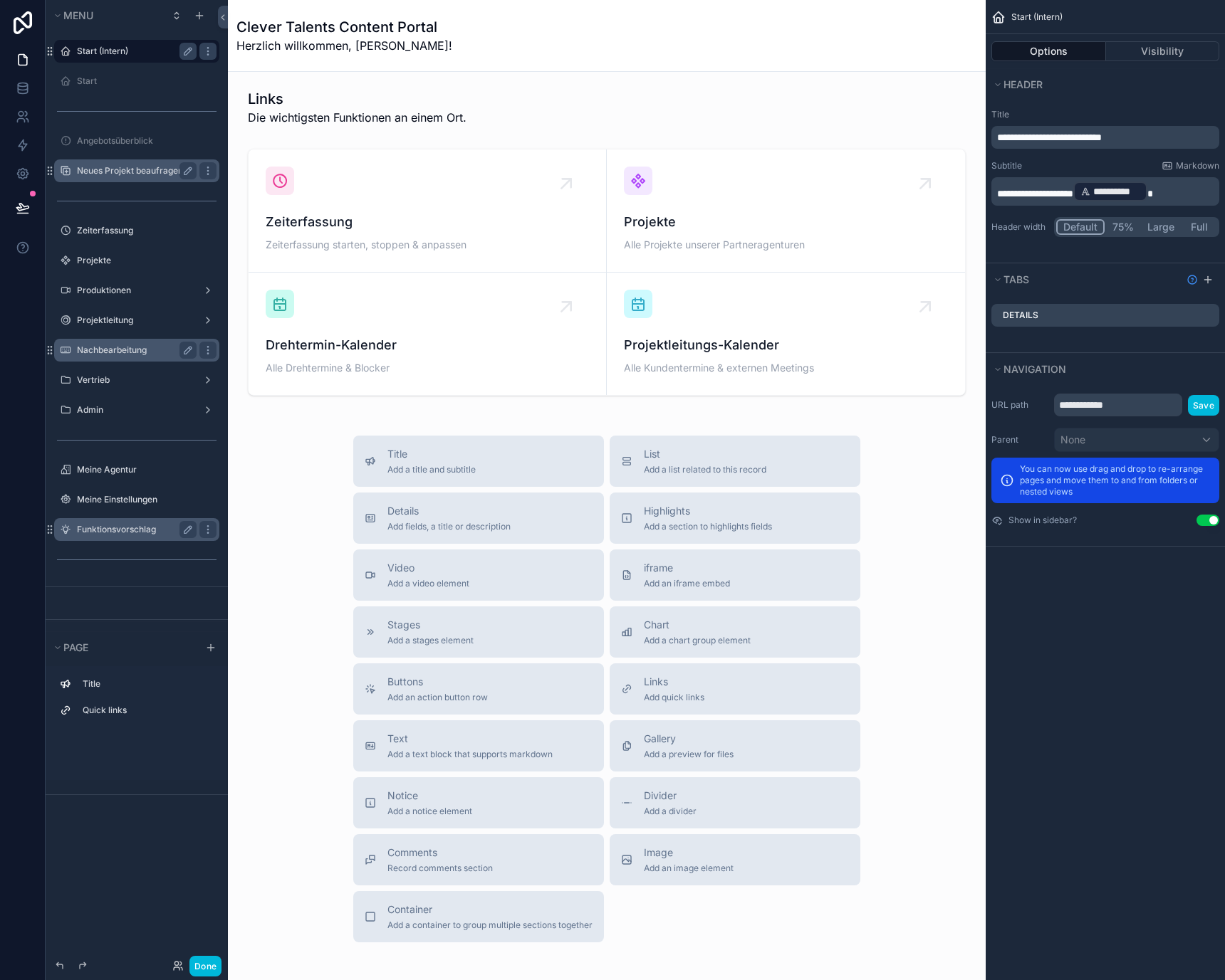
click at [111, 344] on label "Nachbearbeitung" at bounding box center [134, 350] width 114 height 12
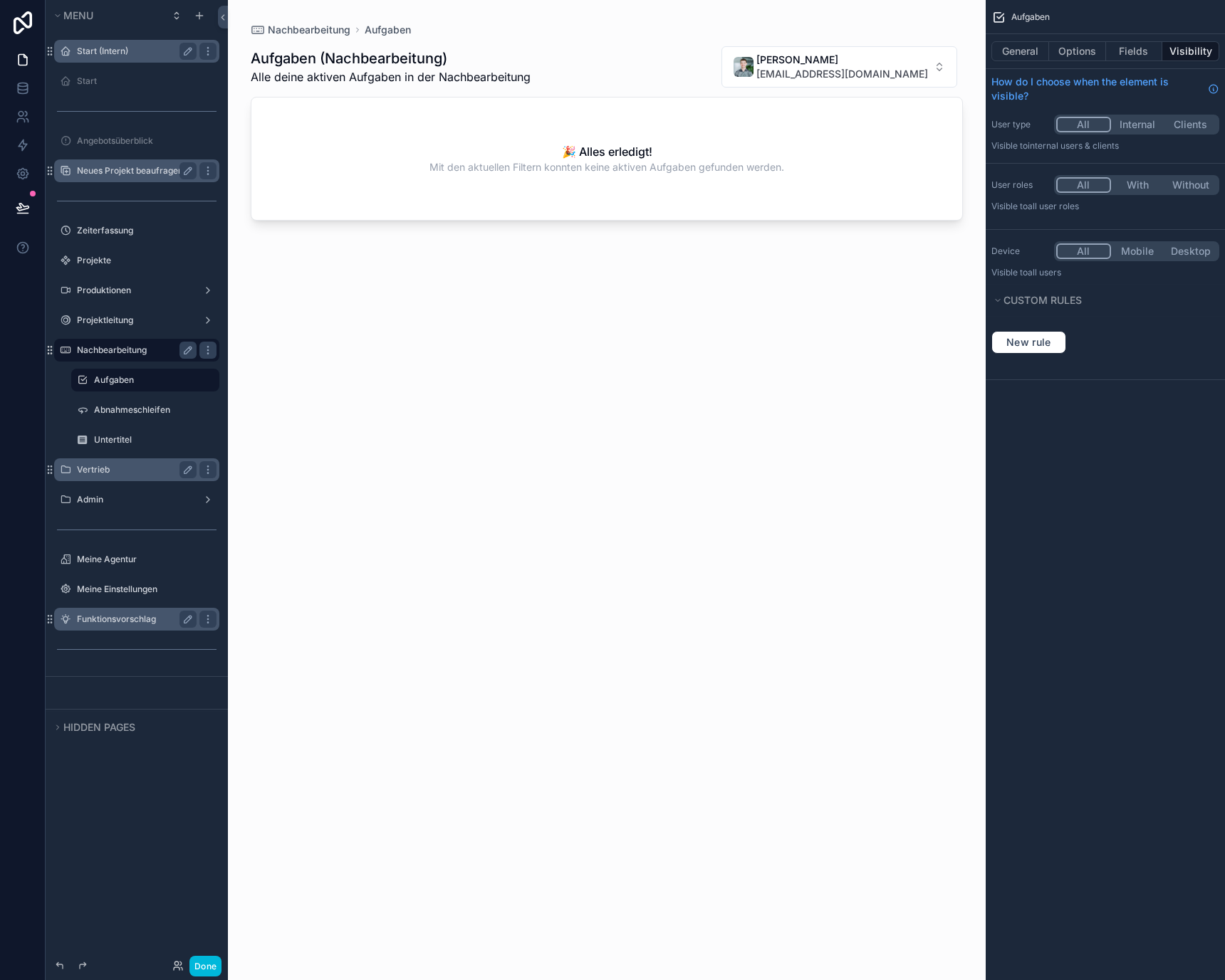
click at [111, 469] on label "Vertrieb" at bounding box center [134, 470] width 114 height 12
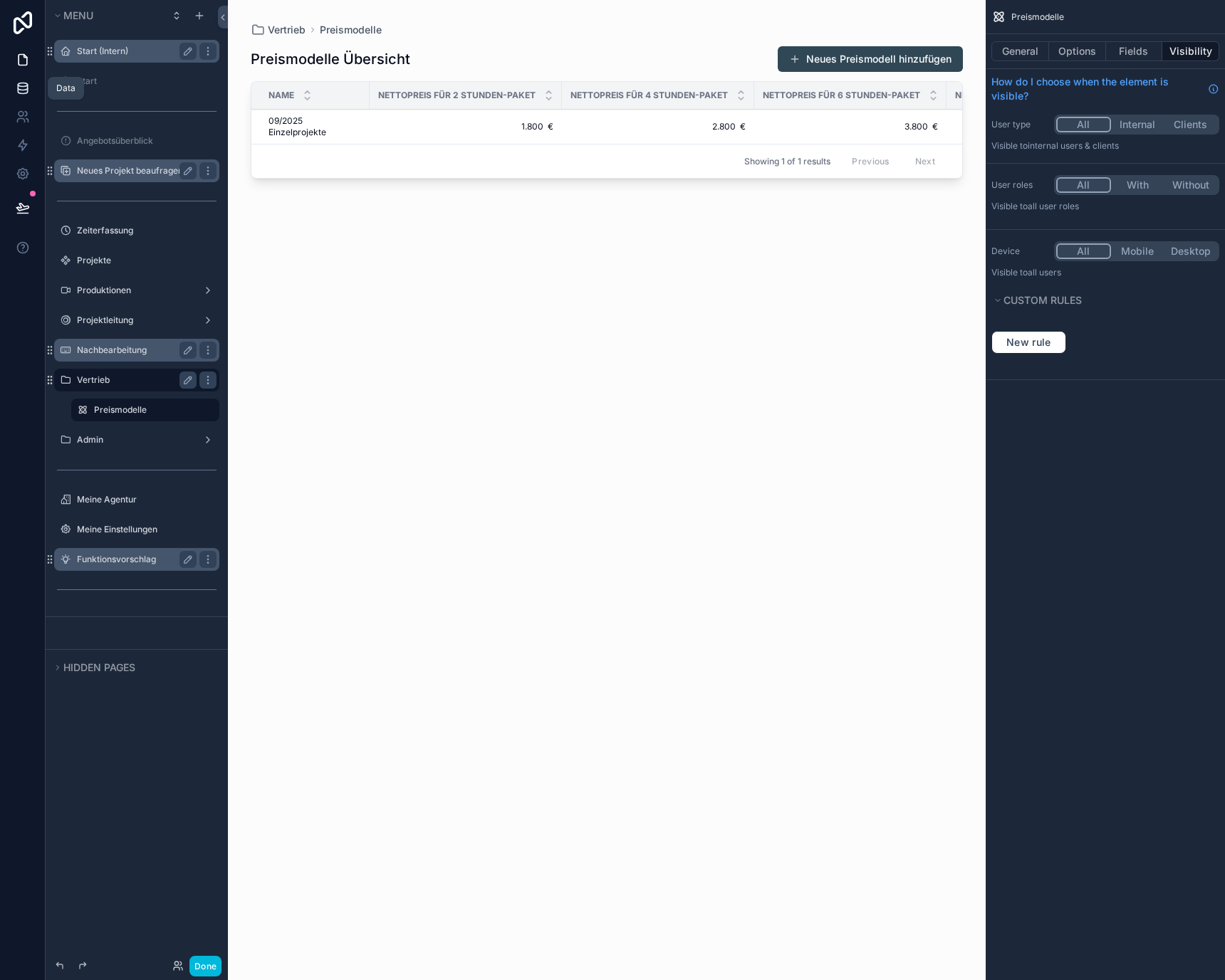
click at [25, 89] on icon at bounding box center [22, 88] width 10 height 6
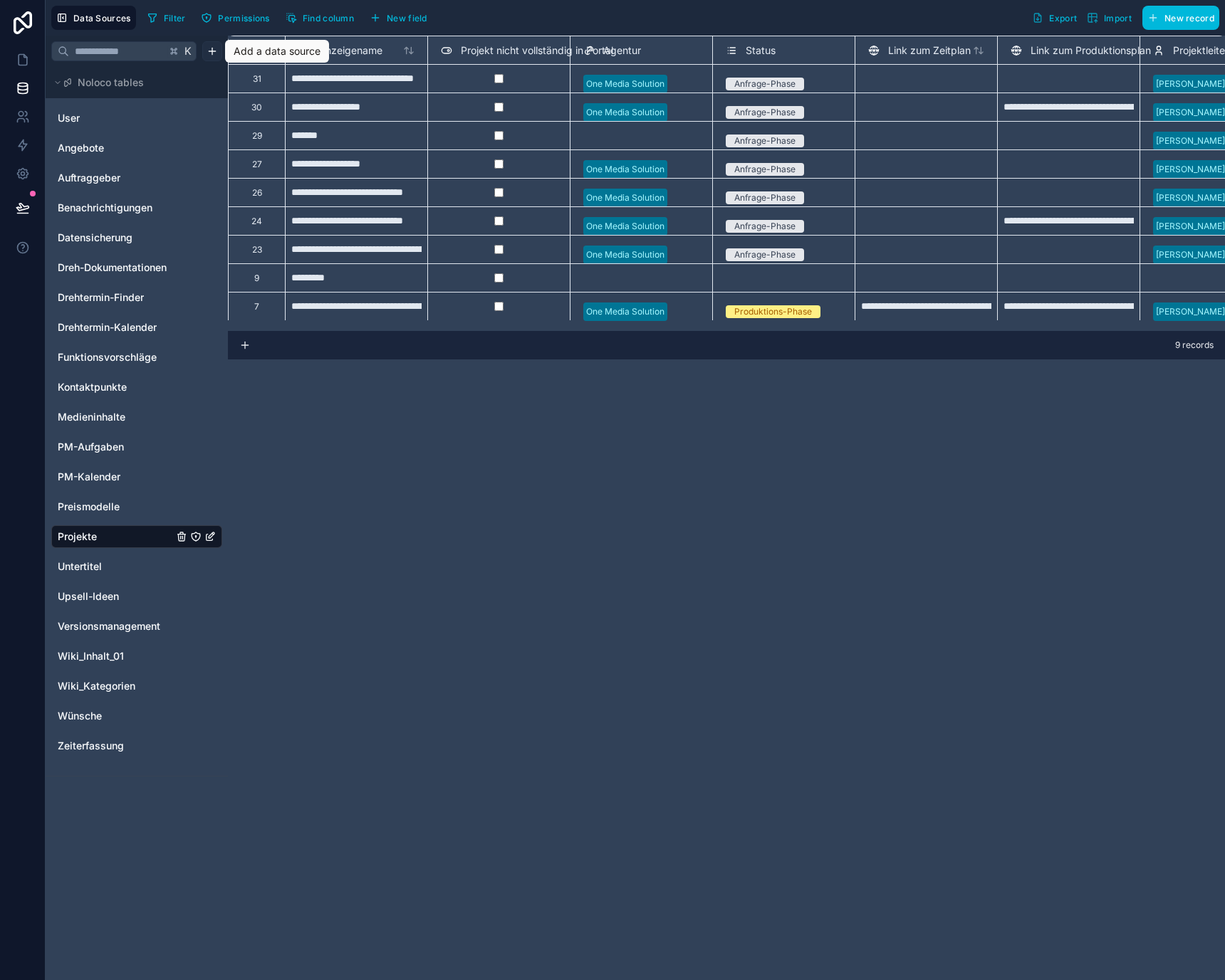
click at [214, 46] on html "**********" at bounding box center [612, 490] width 1225 height 980
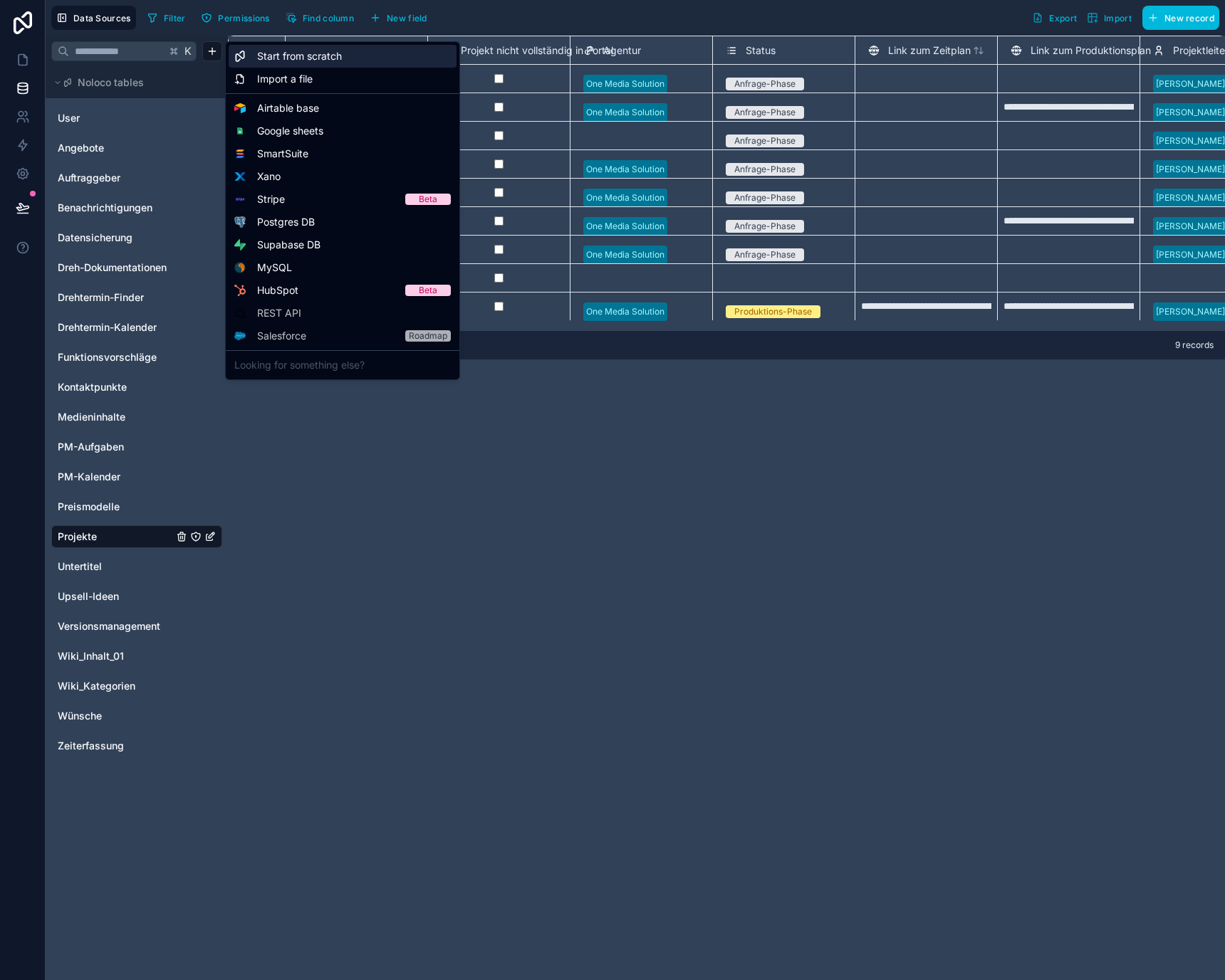
click at [266, 54] on span "Start from scratch" at bounding box center [300, 56] width 85 height 14
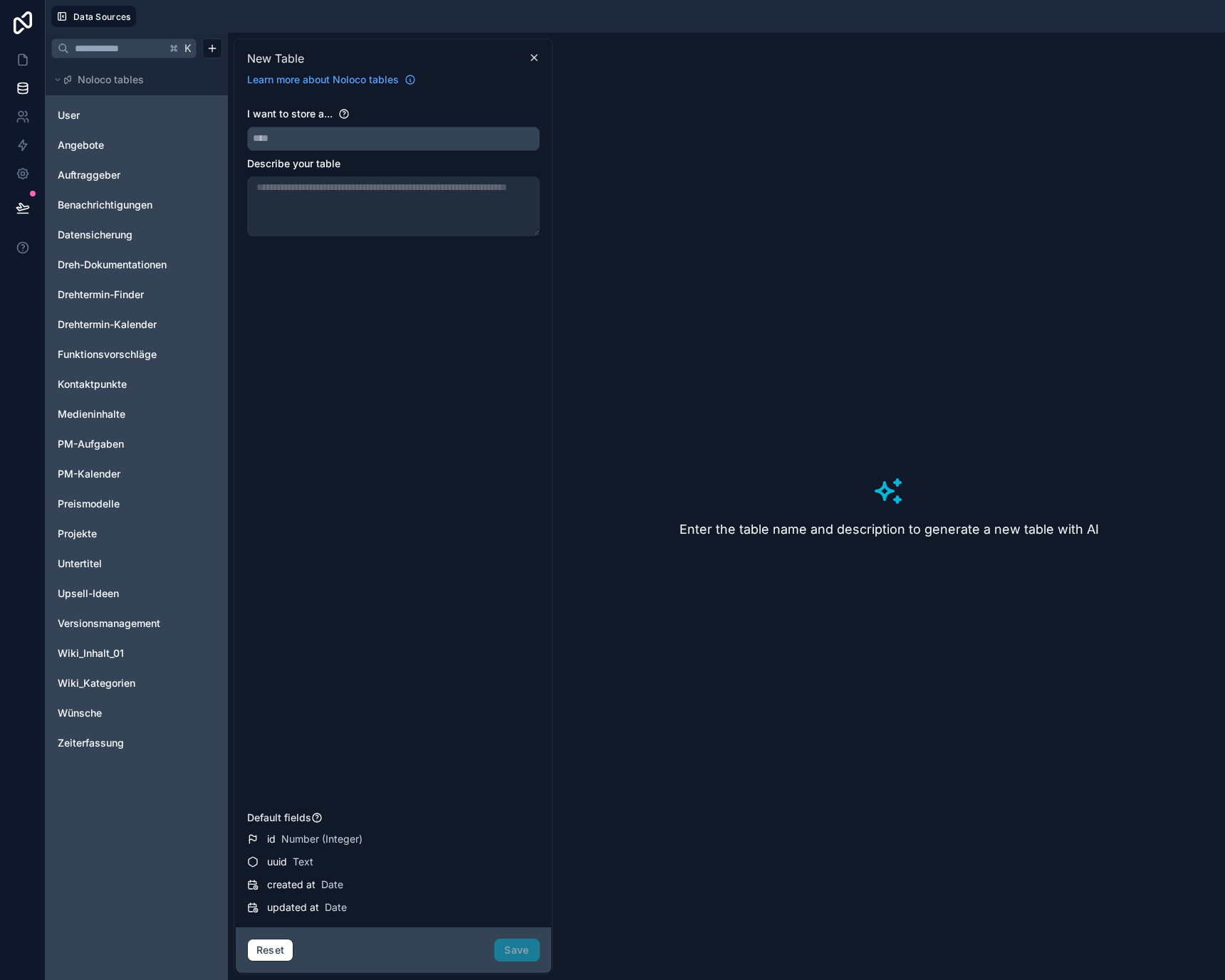
click at [542, 52] on div "New Table" at bounding box center [393, 58] width 304 height 18
click at [532, 64] on div "New Table" at bounding box center [393, 58] width 304 height 18
click at [536, 56] on icon at bounding box center [534, 58] width 12 height 12
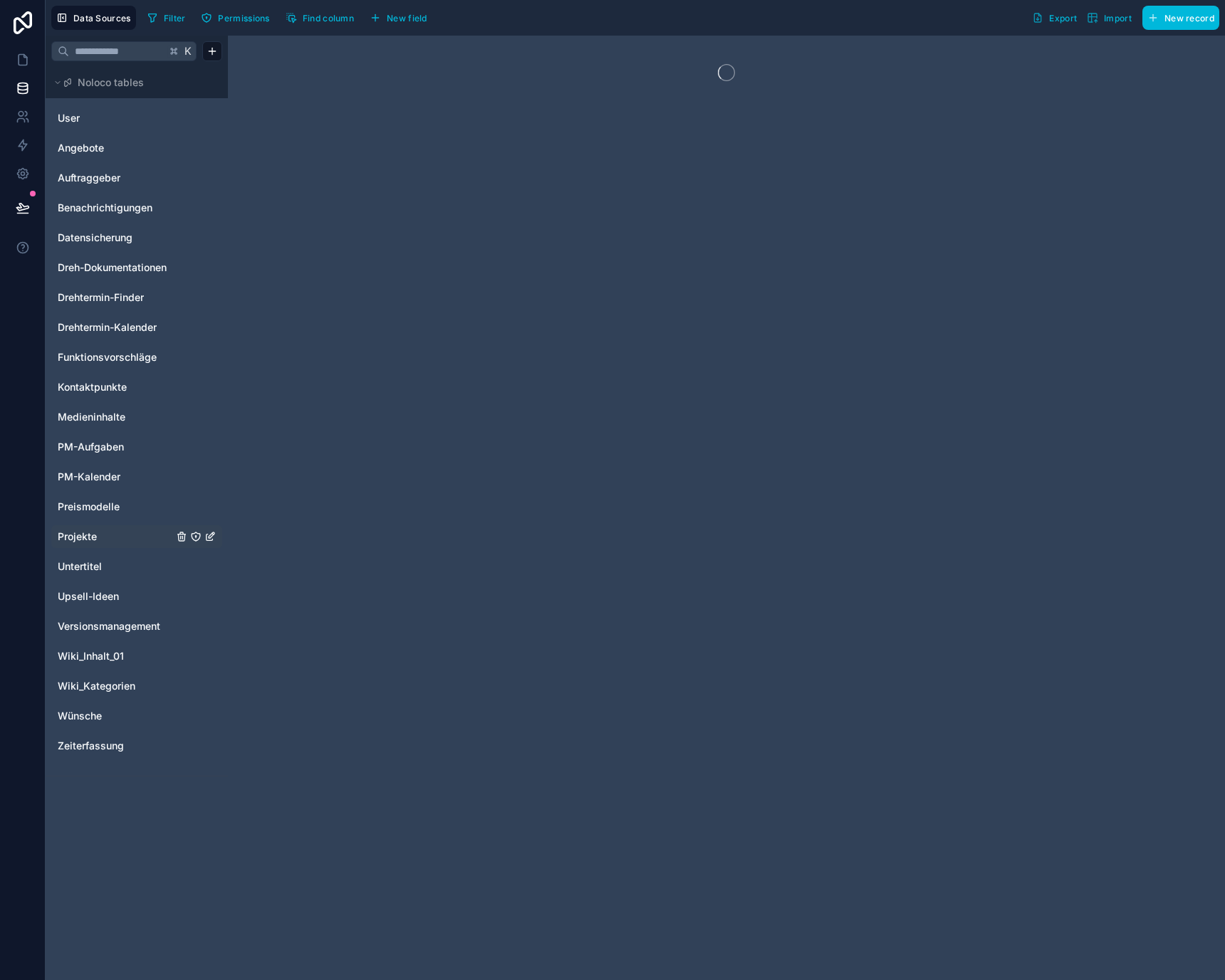
click at [78, 545] on div "Projekte" at bounding box center [136, 536] width 171 height 23
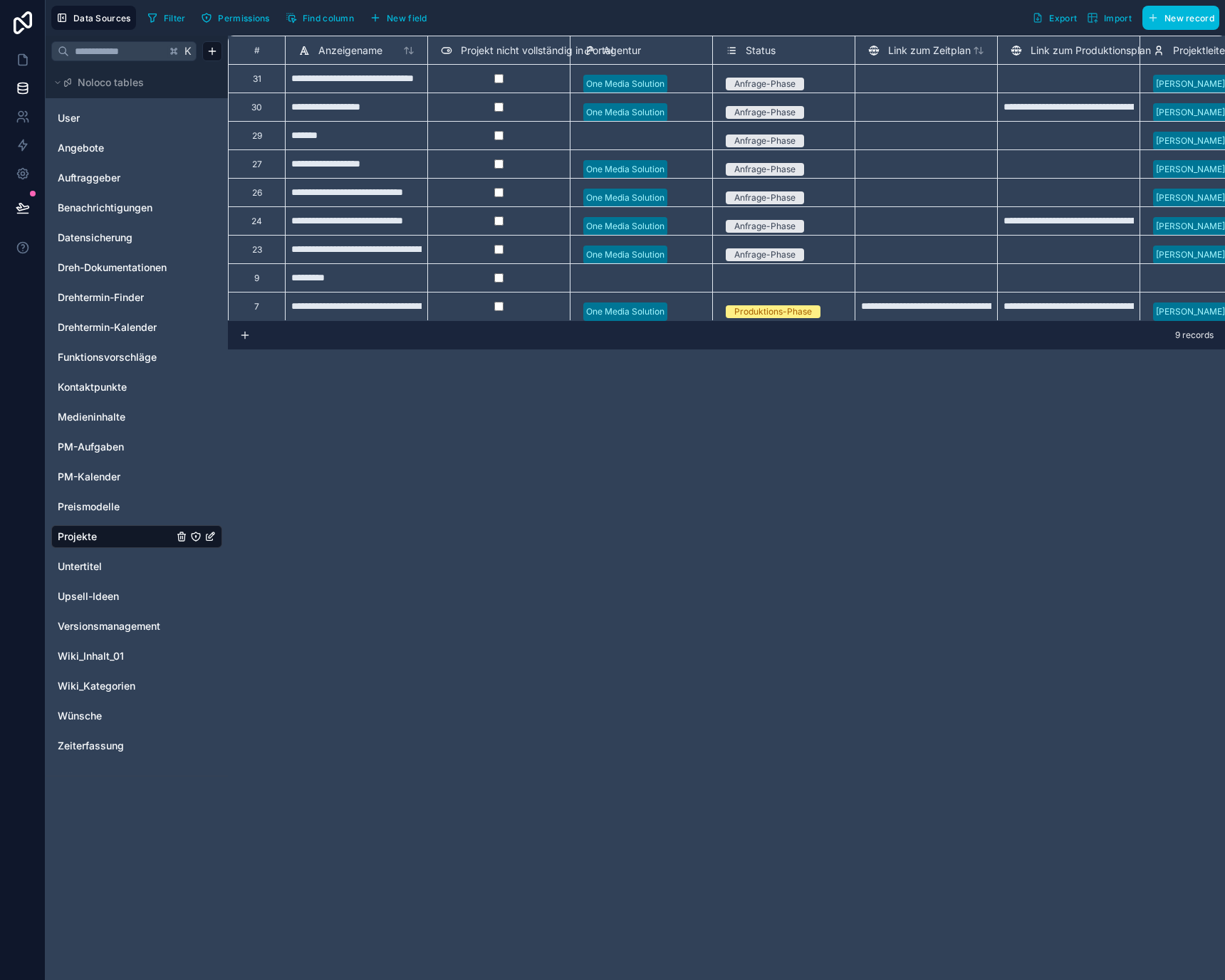
click at [418, 23] on button "New field" at bounding box center [399, 18] width 67 height 21
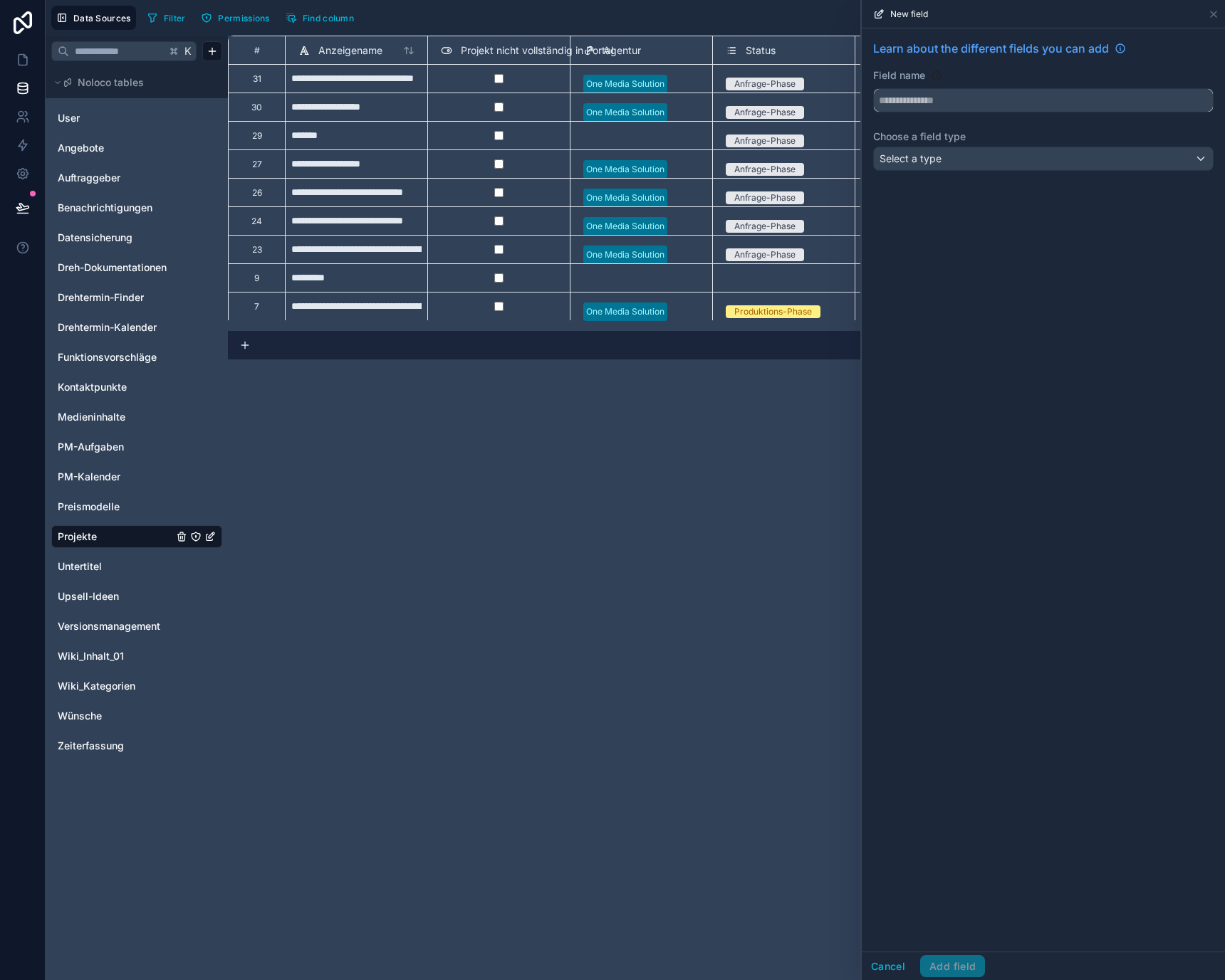
click at [917, 94] on input "text" at bounding box center [1043, 100] width 339 height 23
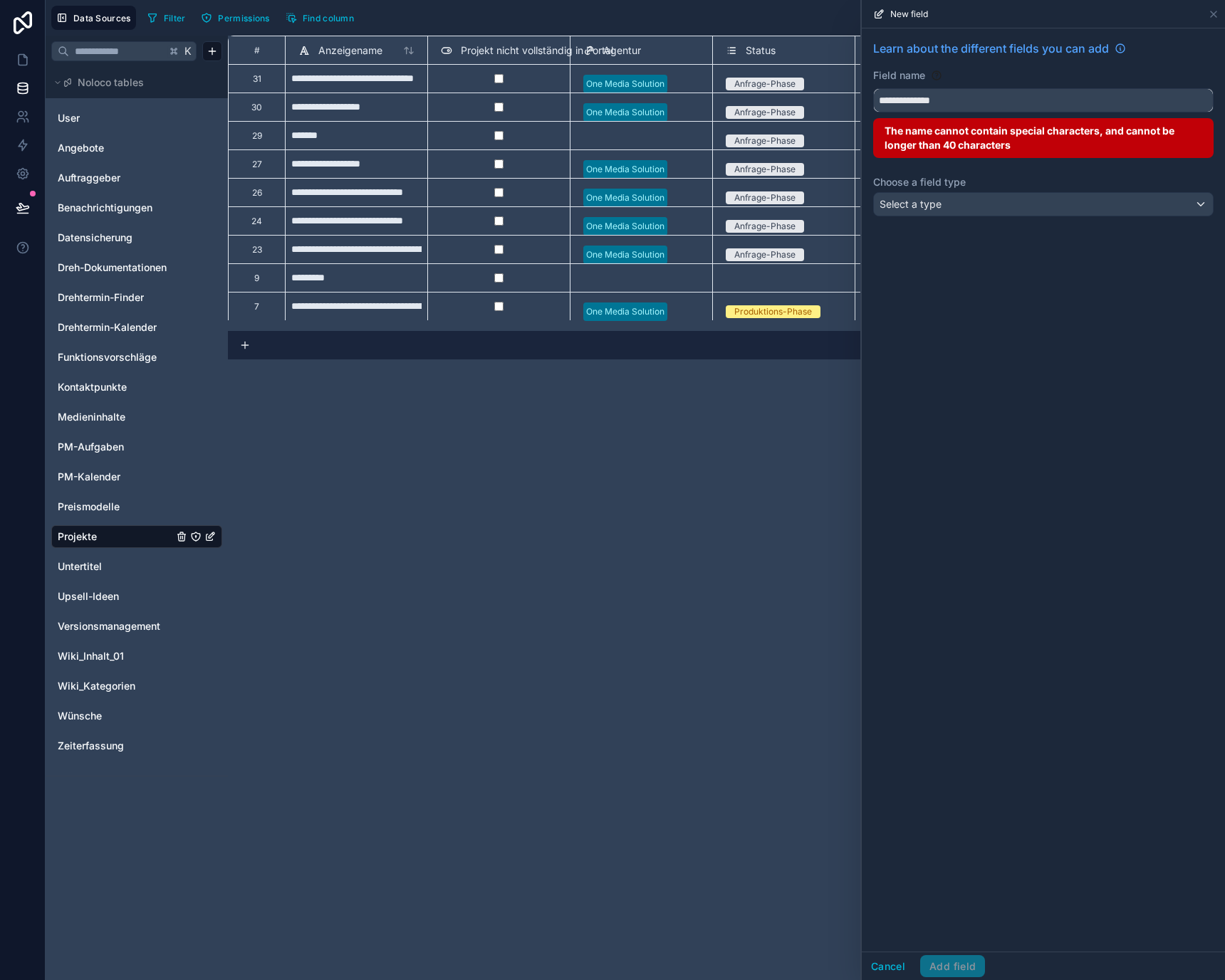
click at [873, 89] on button "**********" at bounding box center [1043, 100] width 341 height 24
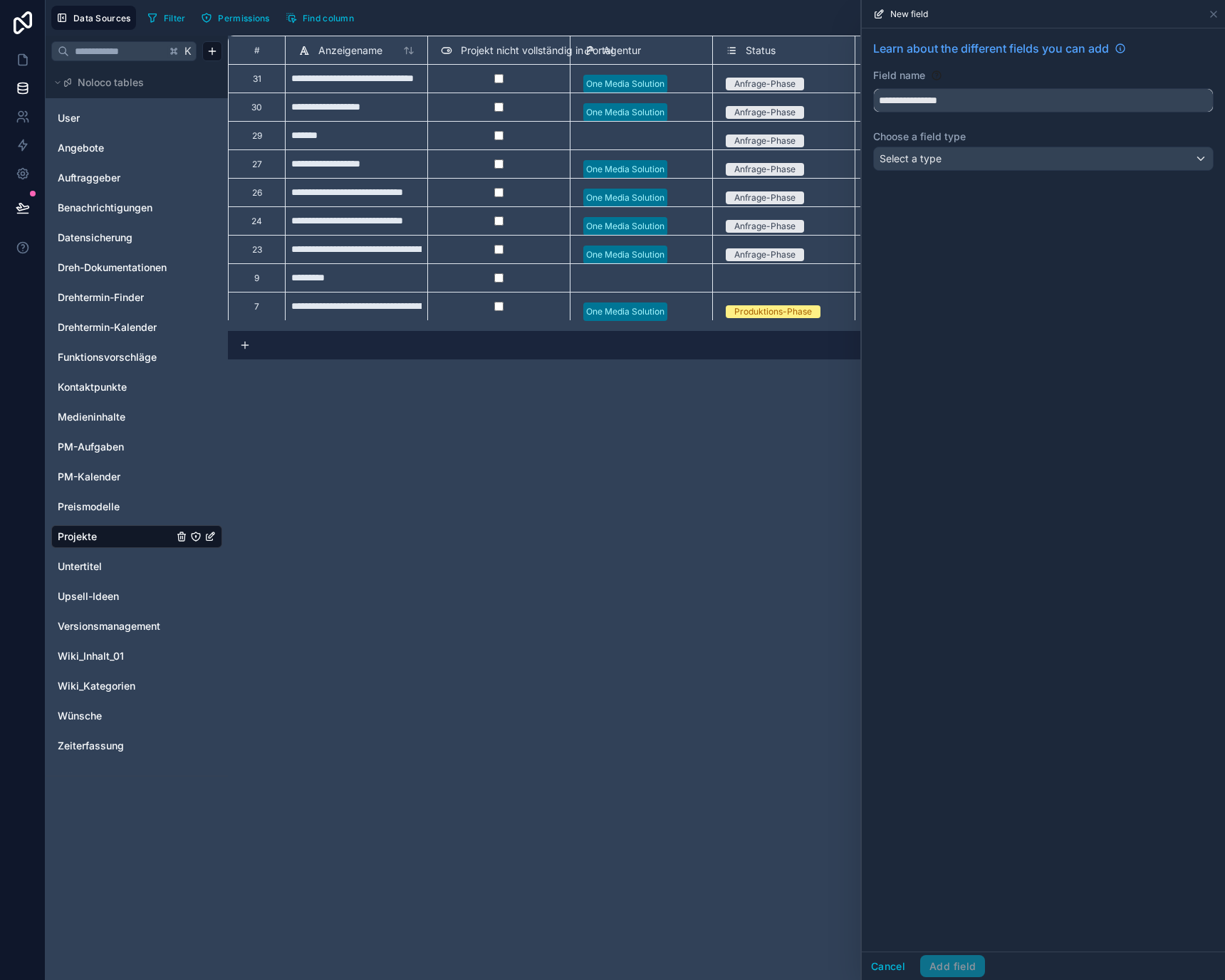
type input "**********"
click at [976, 144] on div "**********" at bounding box center [1043, 108] width 363 height 160
click at [977, 162] on div "Select a type" at bounding box center [1043, 158] width 339 height 23
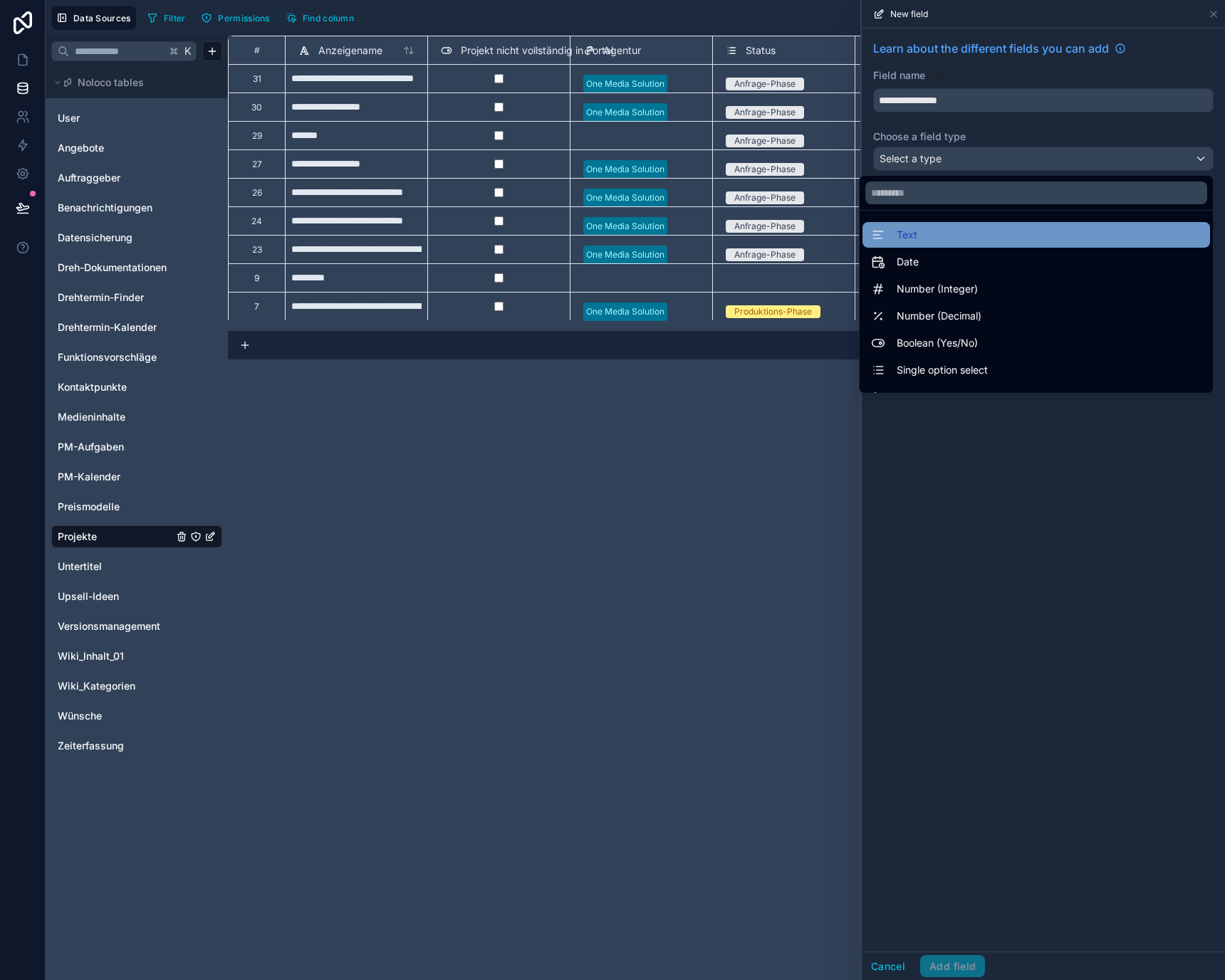
click at [967, 234] on div "Text" at bounding box center [1036, 234] width 330 height 17
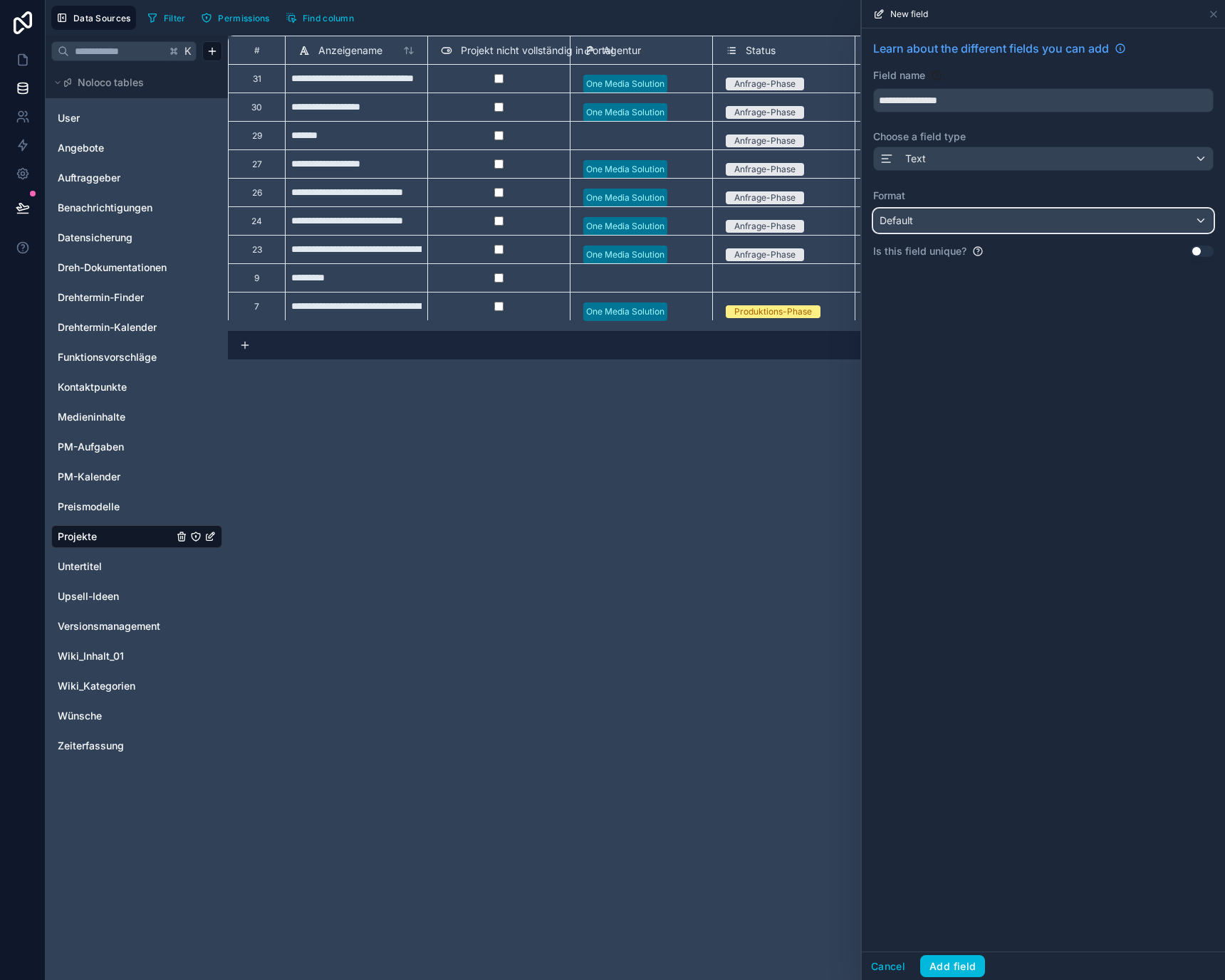
click at [967, 216] on div "Default" at bounding box center [1043, 220] width 339 height 23
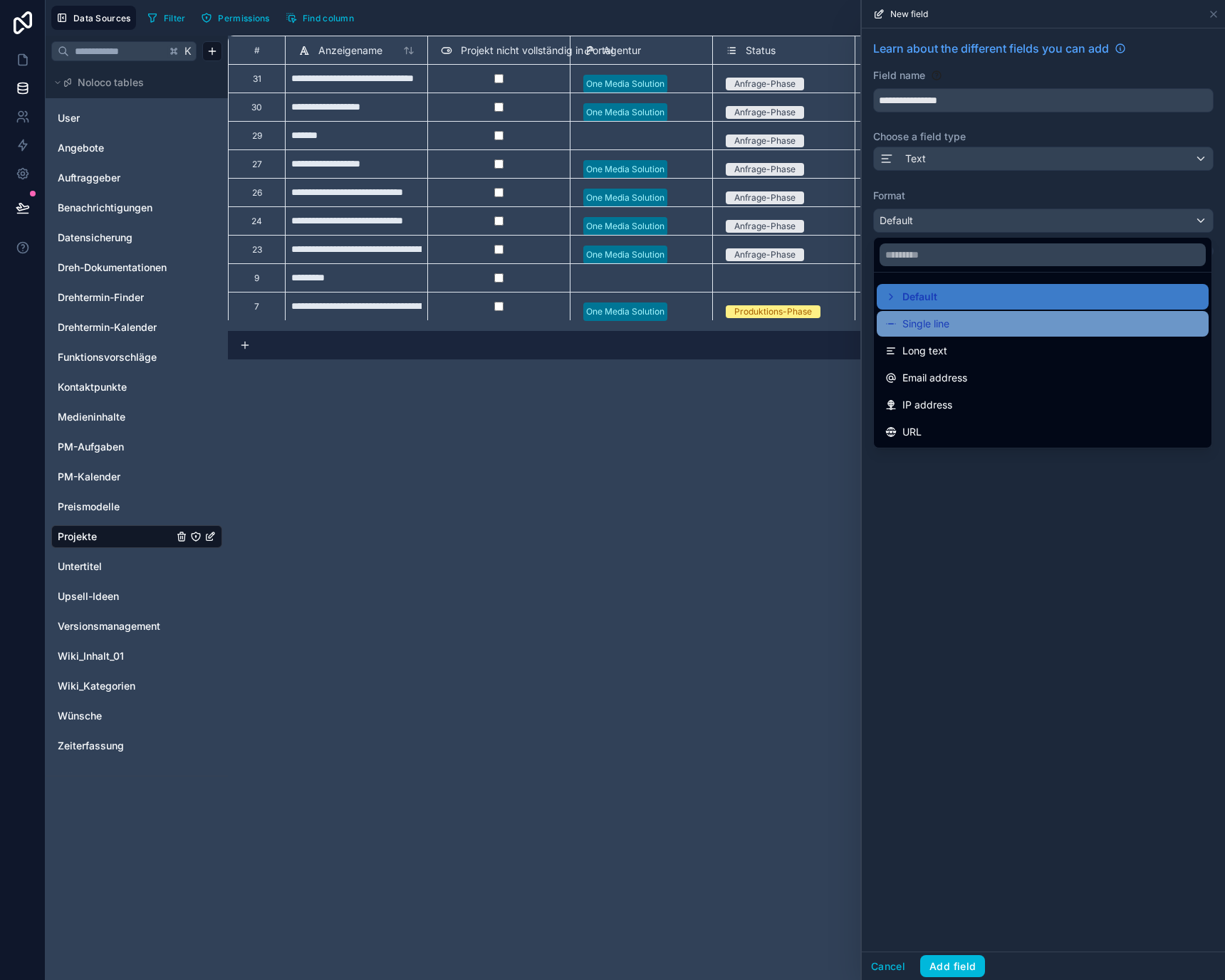
click at [960, 321] on div "Single line" at bounding box center [1043, 324] width 315 height 17
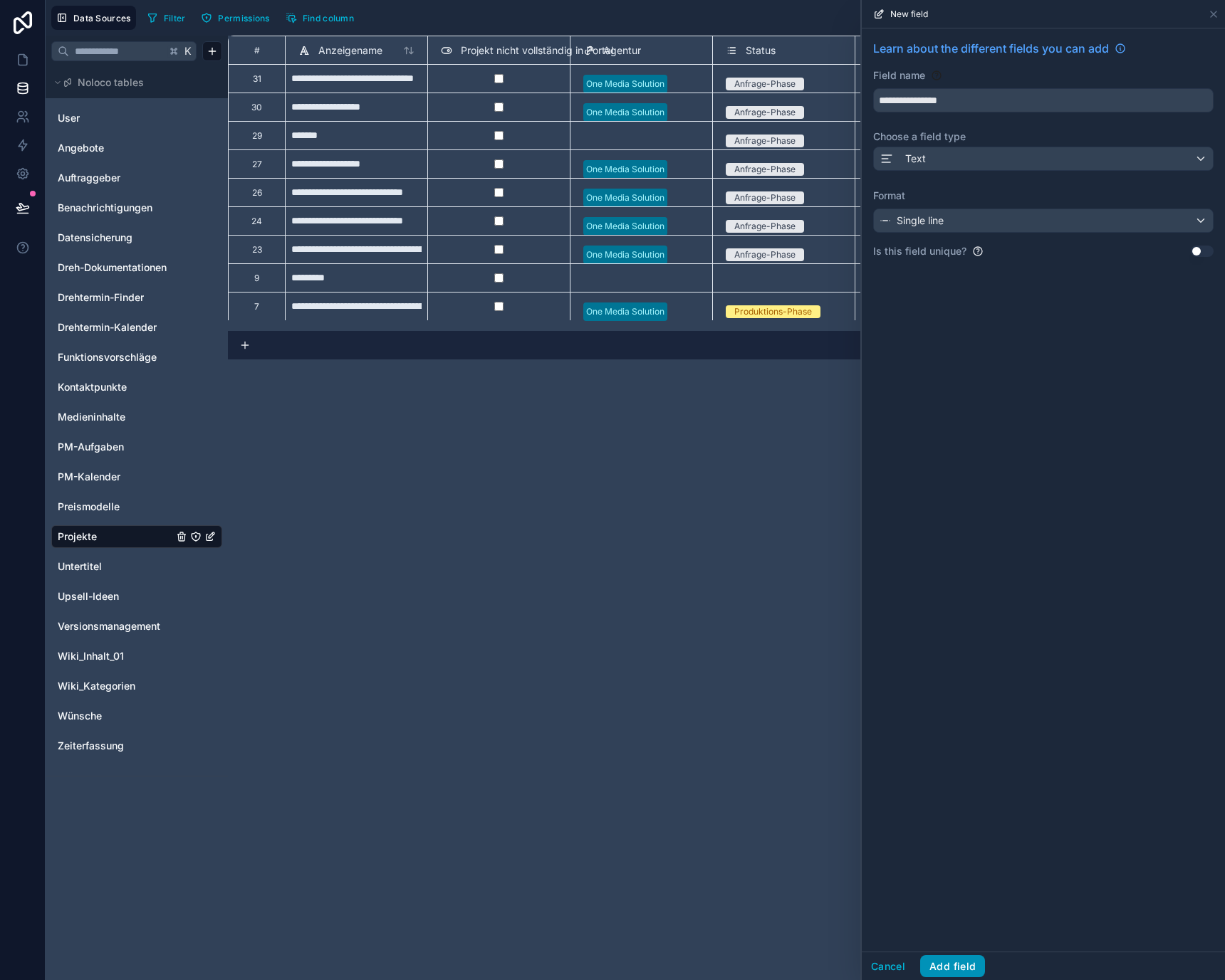
click at [960, 968] on button "Add field" at bounding box center [952, 966] width 64 height 23
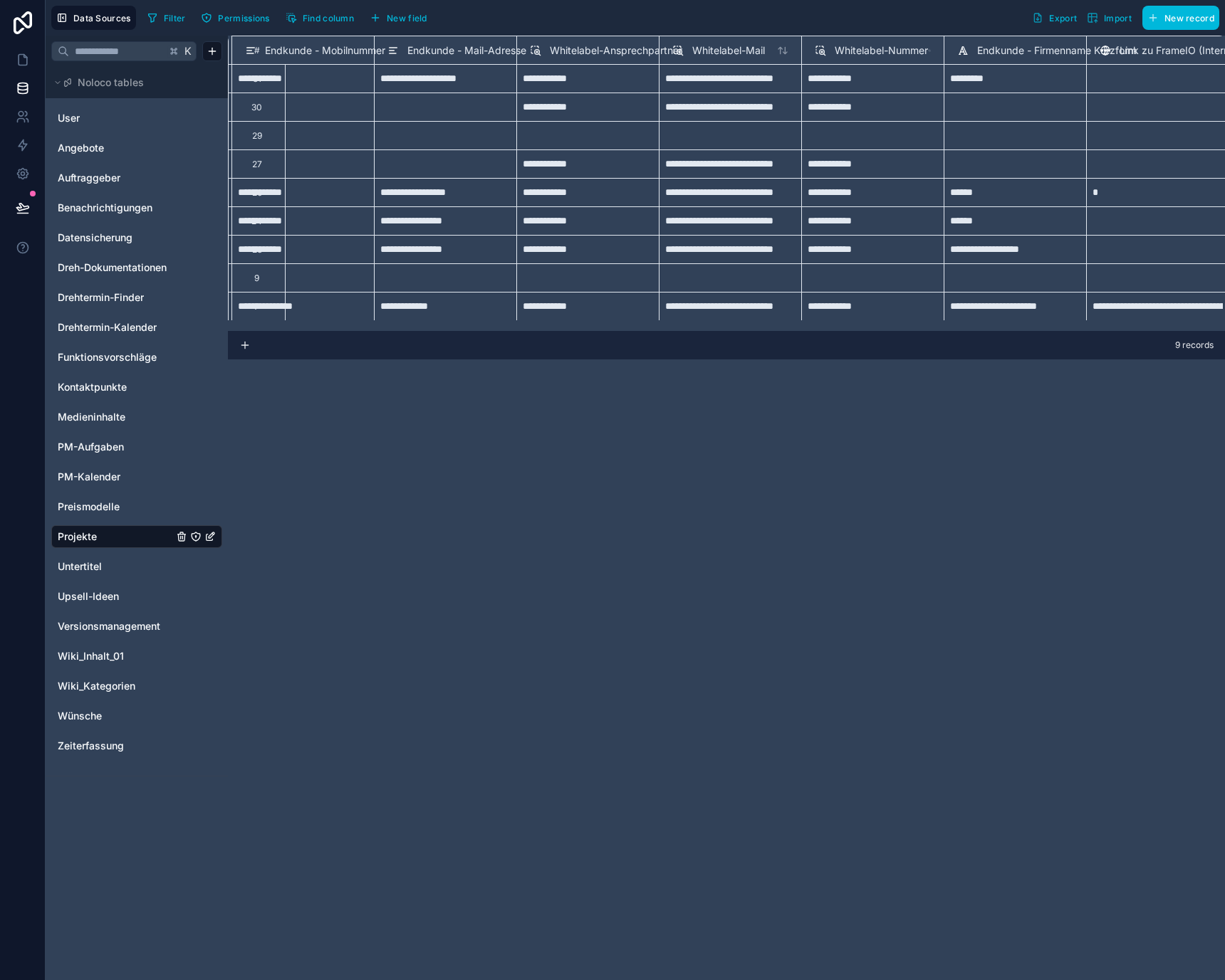
scroll to position [0, 1374]
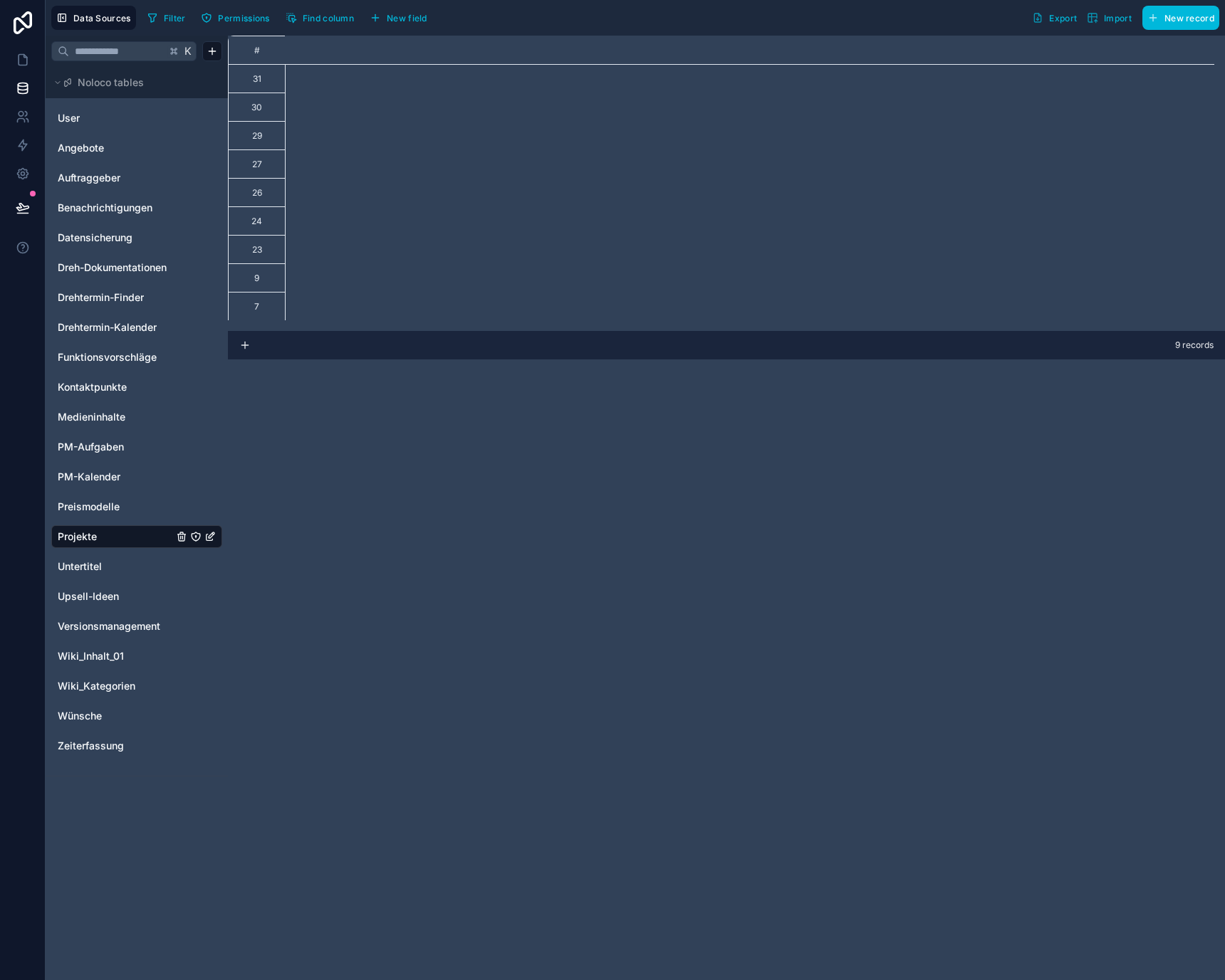
scroll to position [0, 1374]
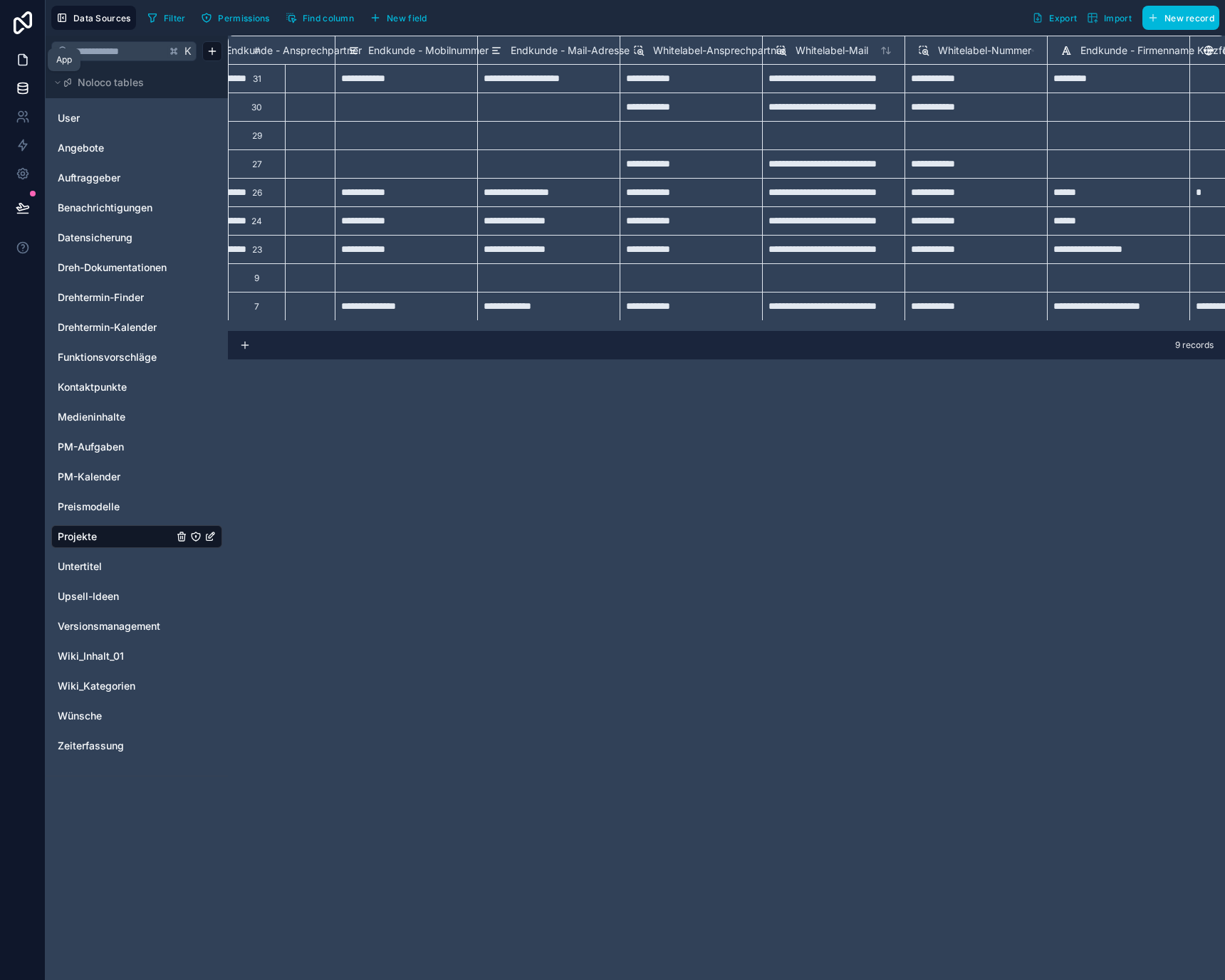
click at [25, 59] on icon at bounding box center [22, 59] width 14 height 14
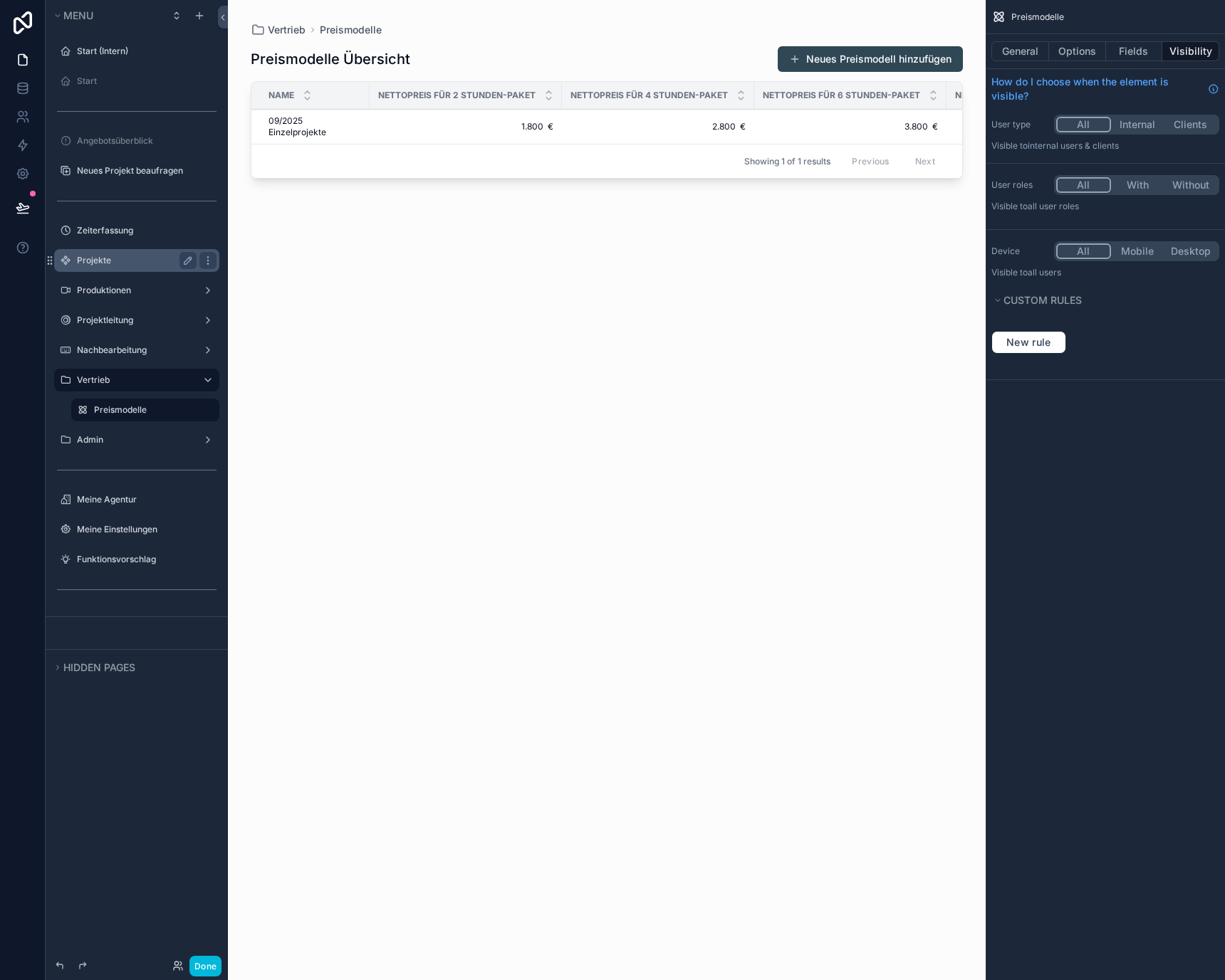
click at [124, 262] on label "Projekte" at bounding box center [134, 261] width 114 height 12
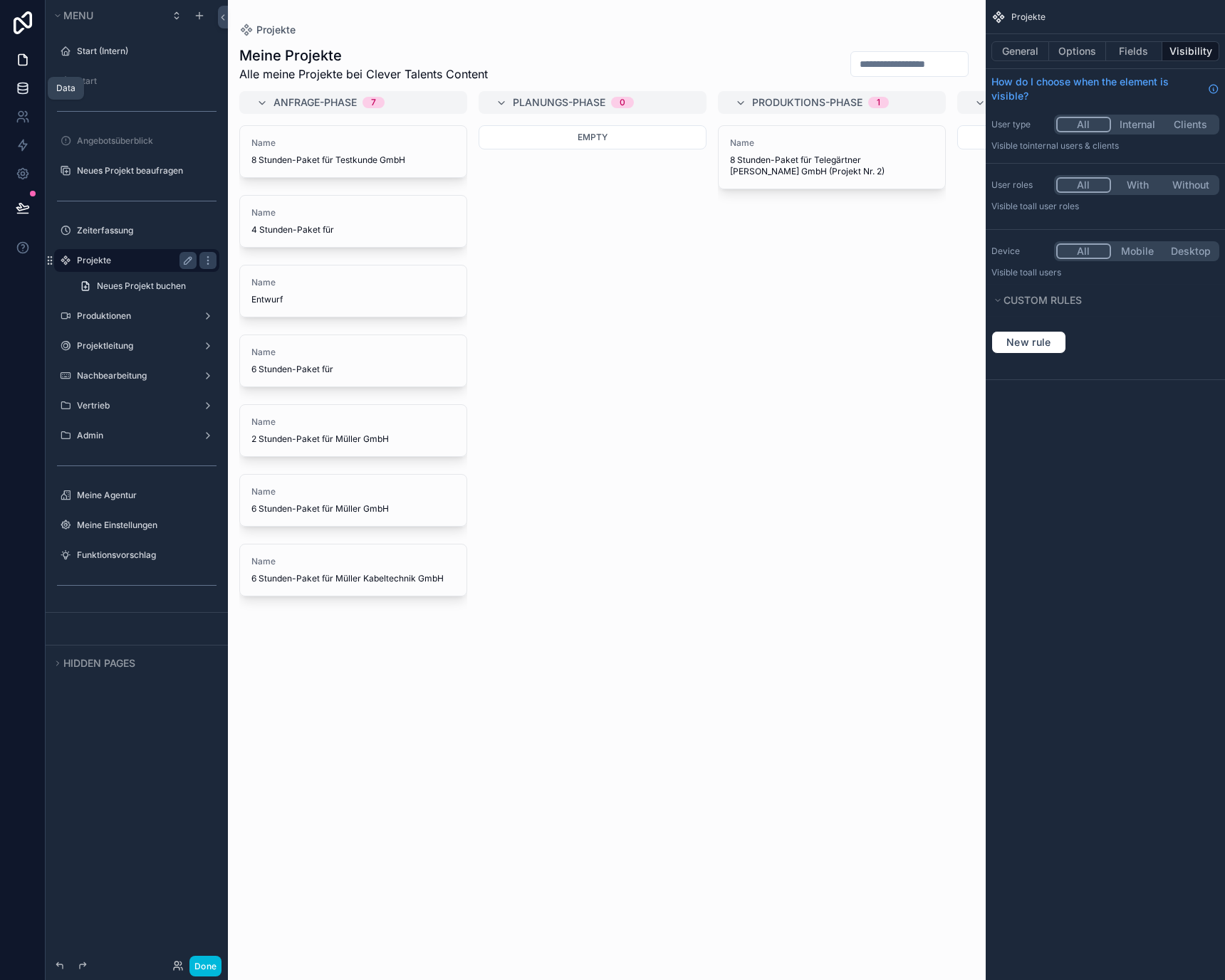
click at [21, 97] on link at bounding box center [22, 88] width 45 height 29
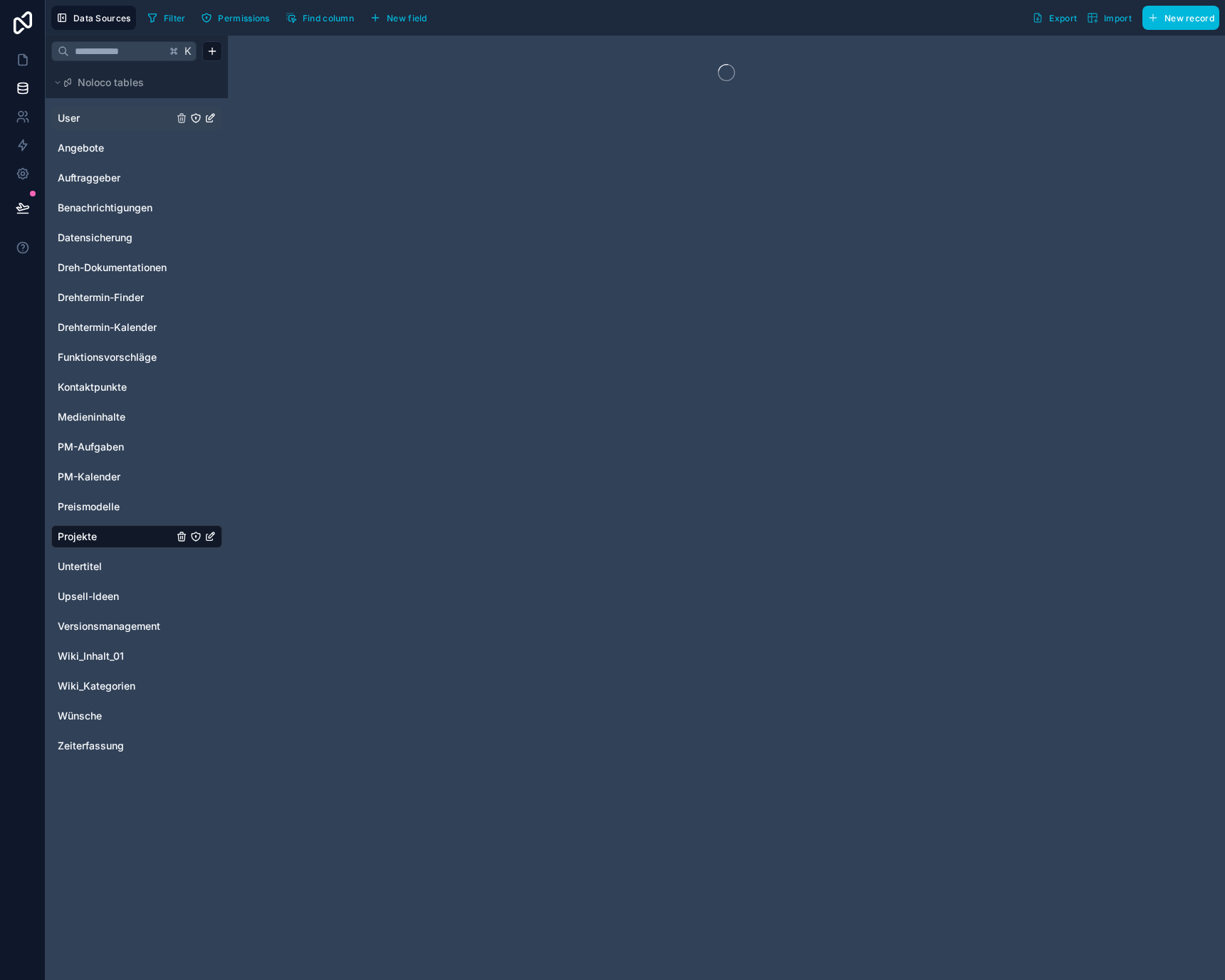
click at [105, 114] on link "User" at bounding box center [115, 118] width 115 height 14
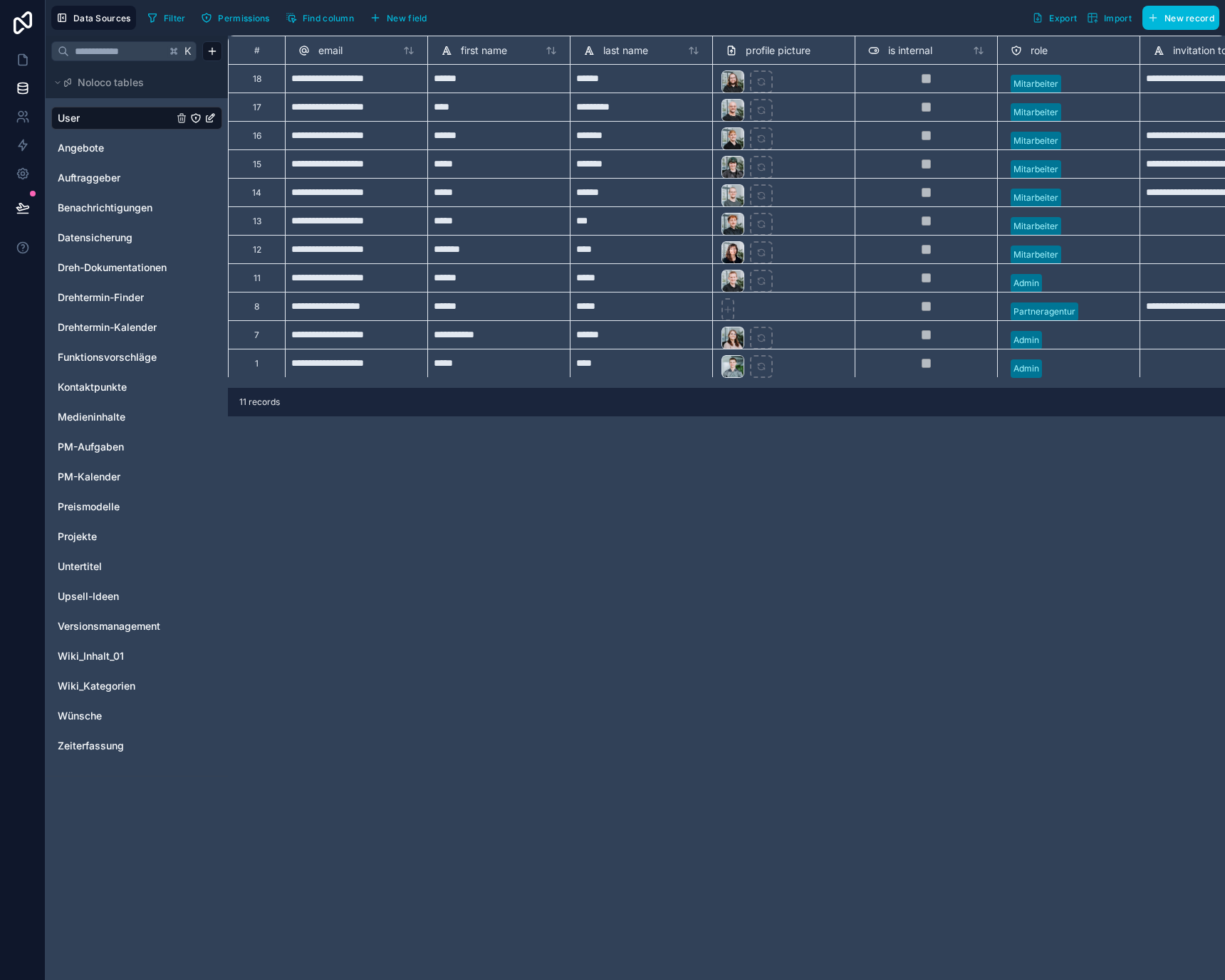
click at [596, 274] on div "*****" at bounding box center [641, 278] width 142 height 29
click at [26, 55] on icon at bounding box center [22, 59] width 14 height 14
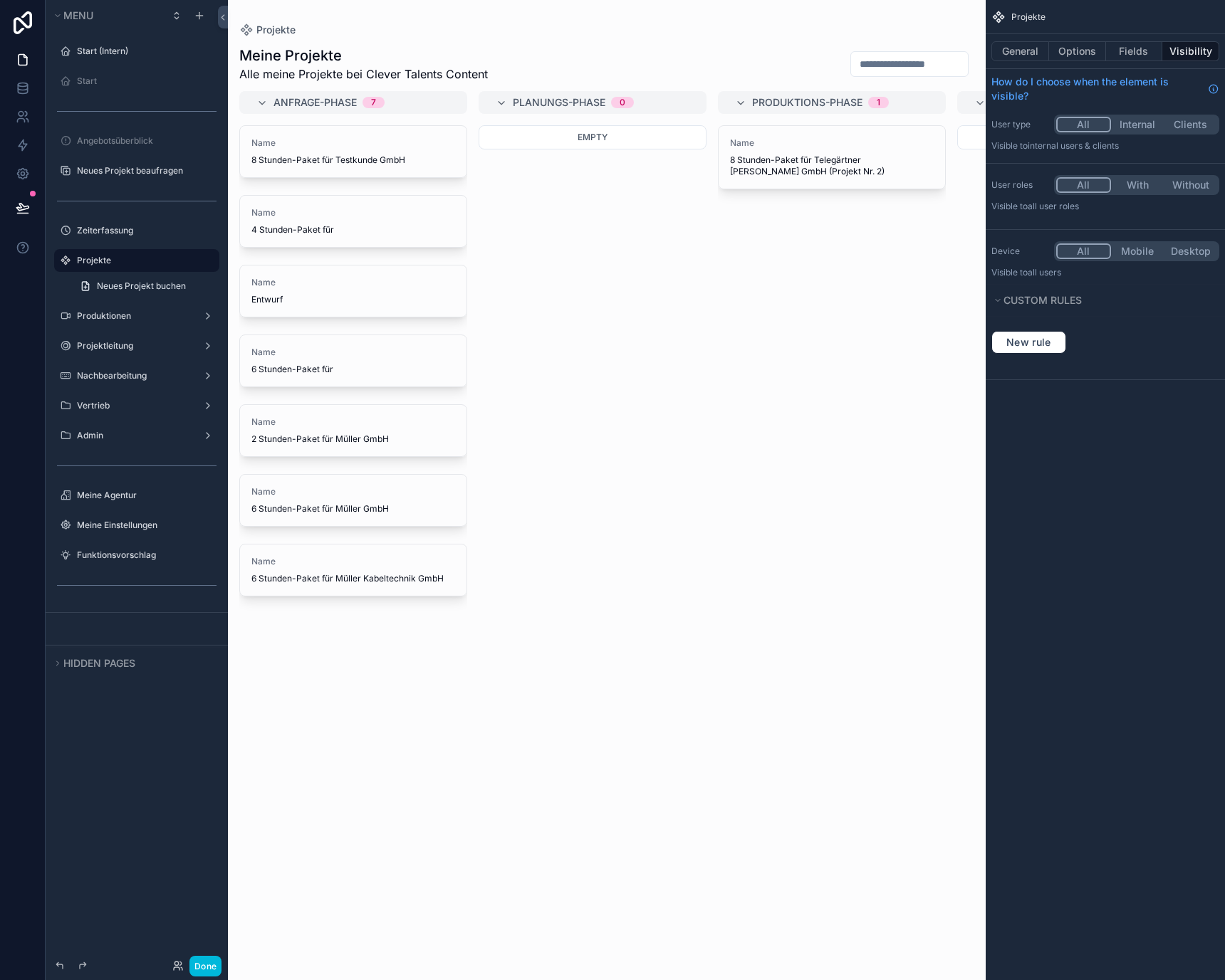
click at [528, 224] on div "Empty" at bounding box center [592, 544] width 228 height 838
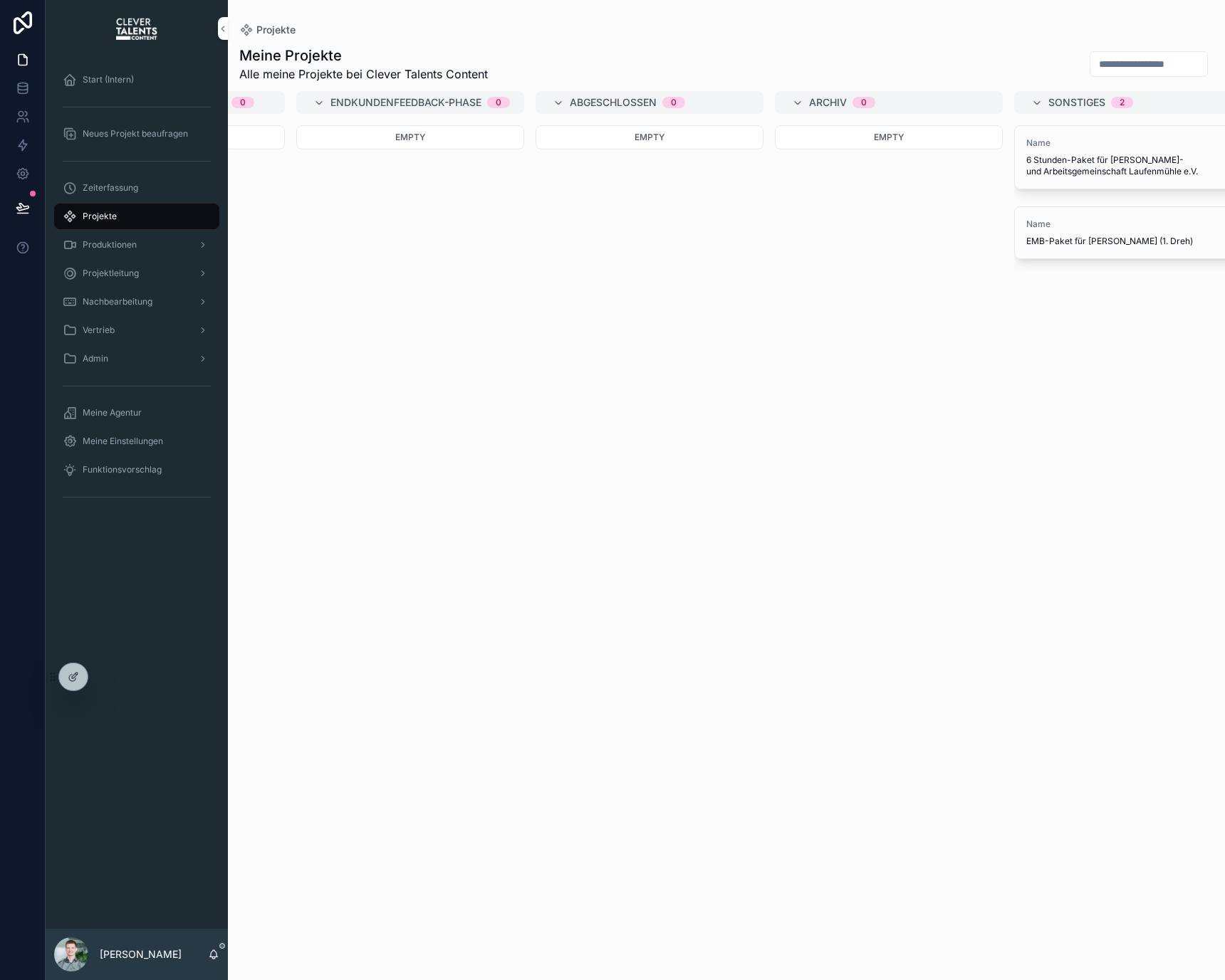
scroll to position [0, 1407]
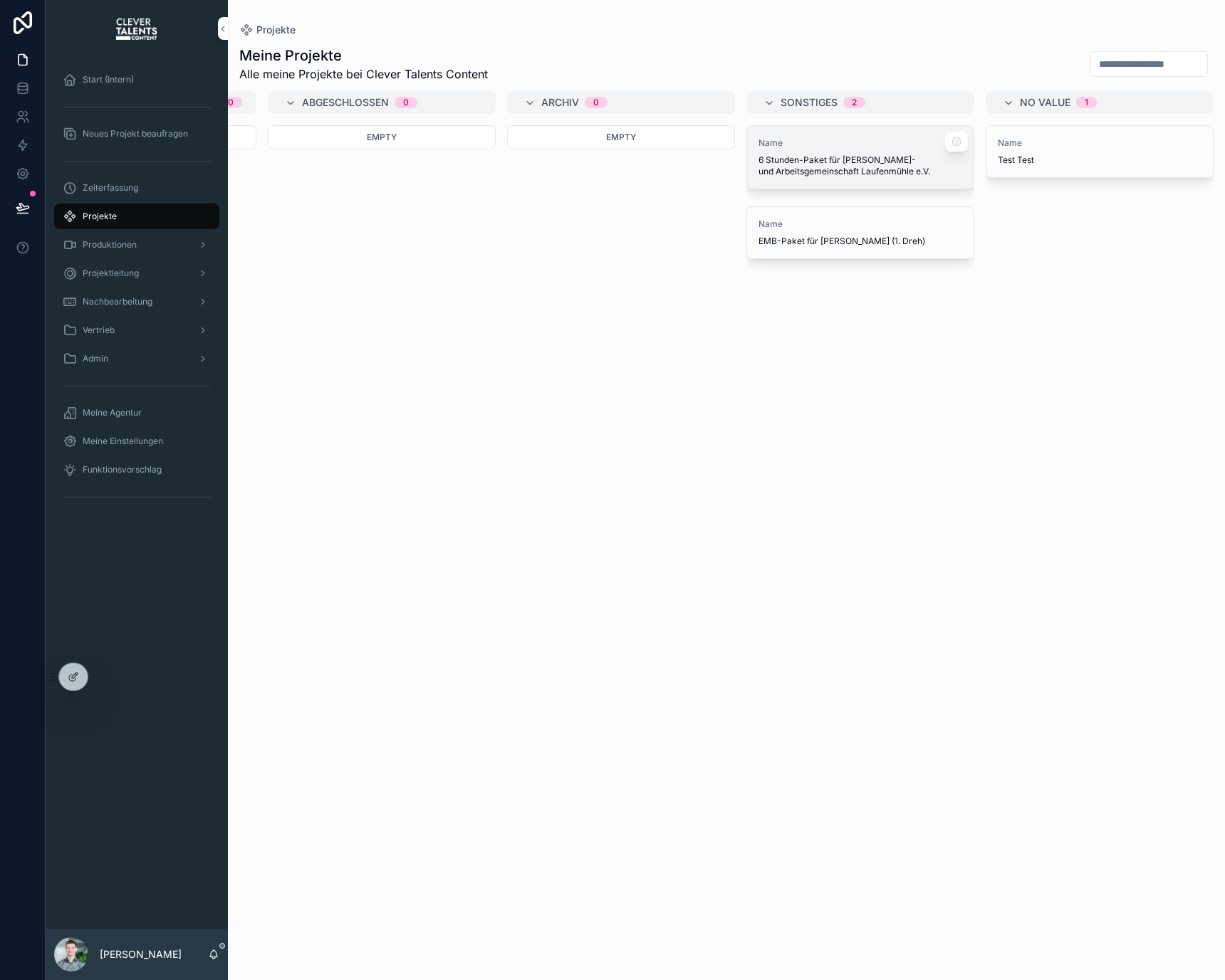
click at [834, 136] on div "Name 6 Stunden-Paket für [PERSON_NAME]- und Arbeitsgemeinschaft Laufenmühle e.V." at bounding box center [860, 157] width 226 height 63
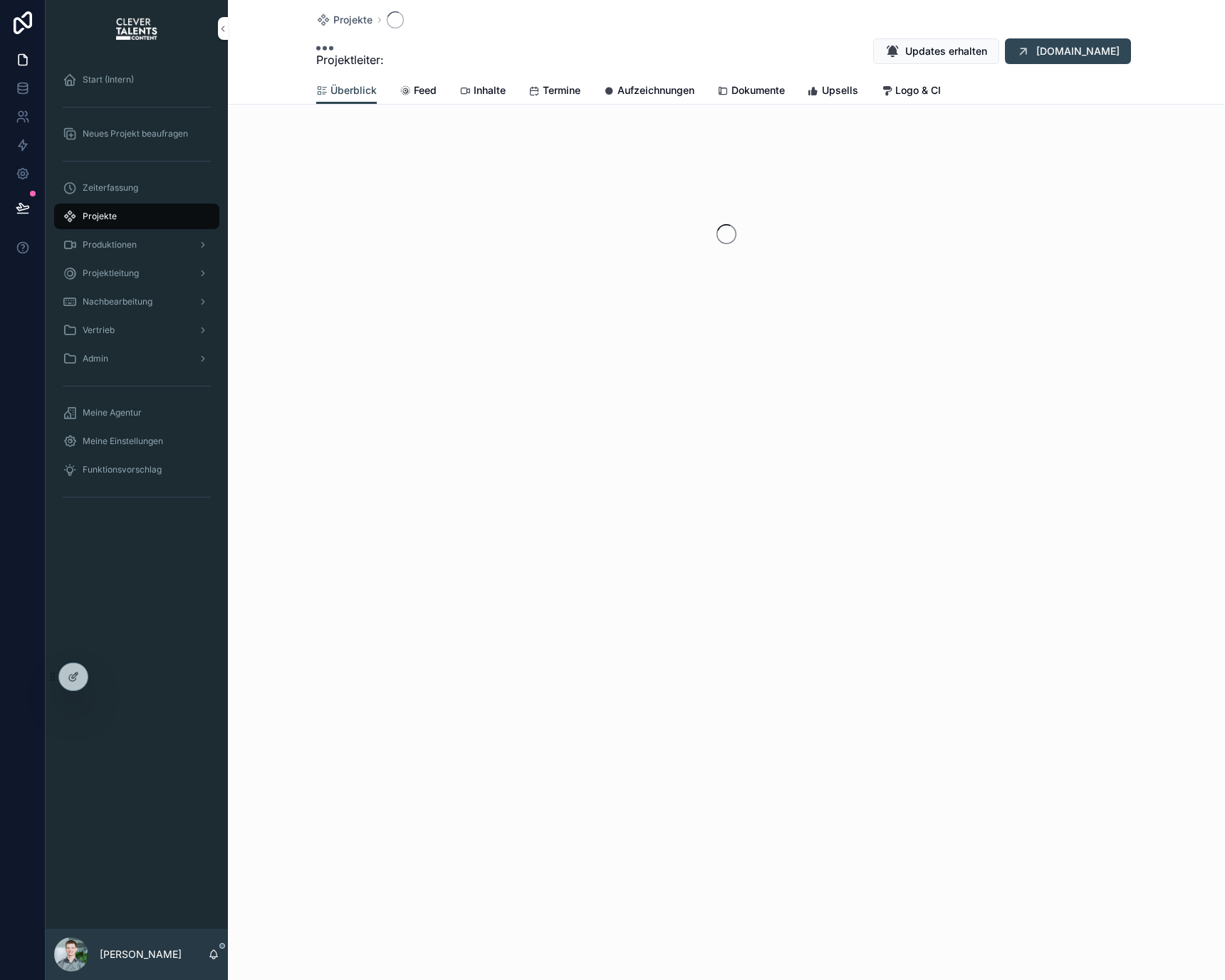
click at [834, 175] on div "scrollable content" at bounding box center [726, 234] width 997 height 225
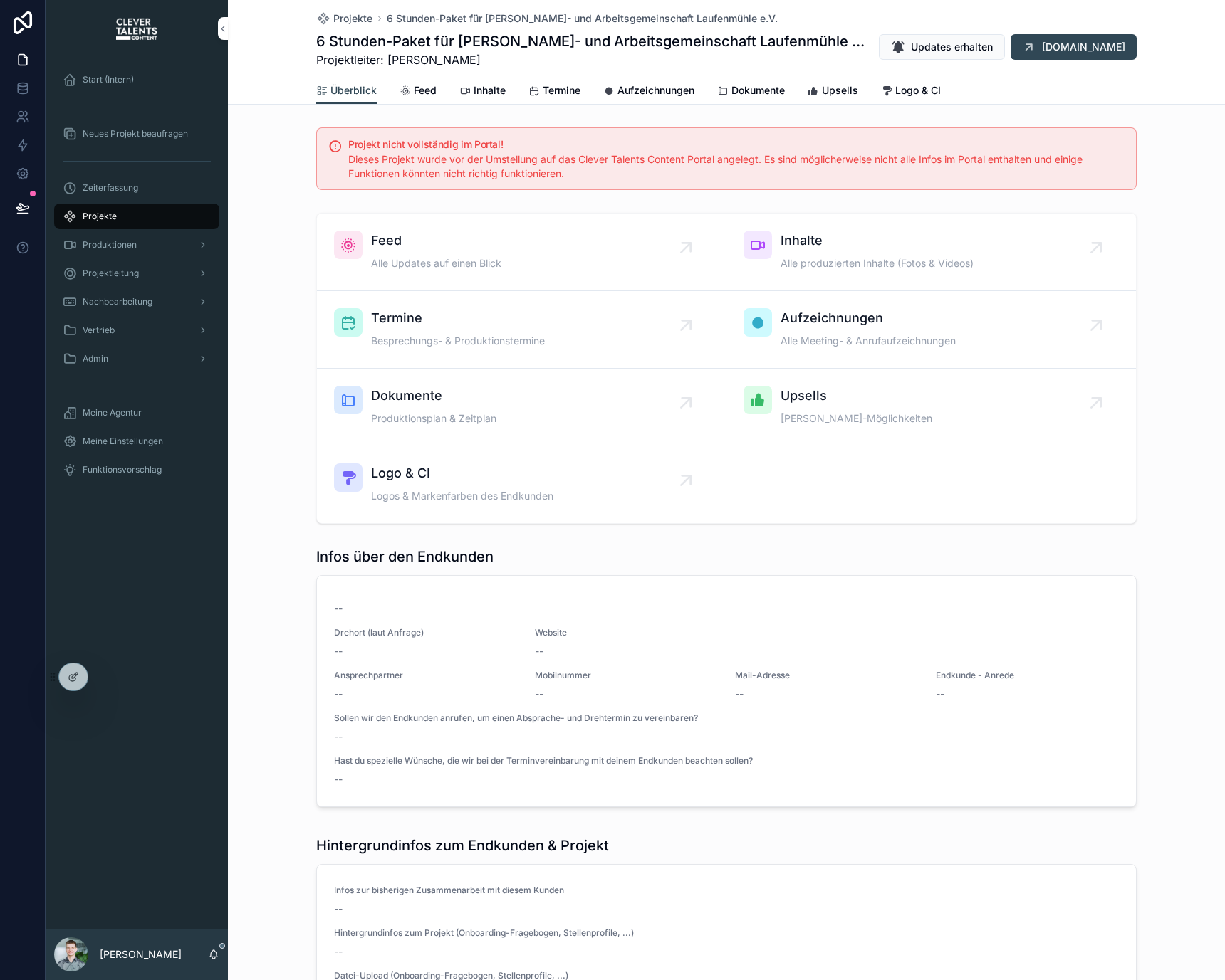
scroll to position [445, 0]
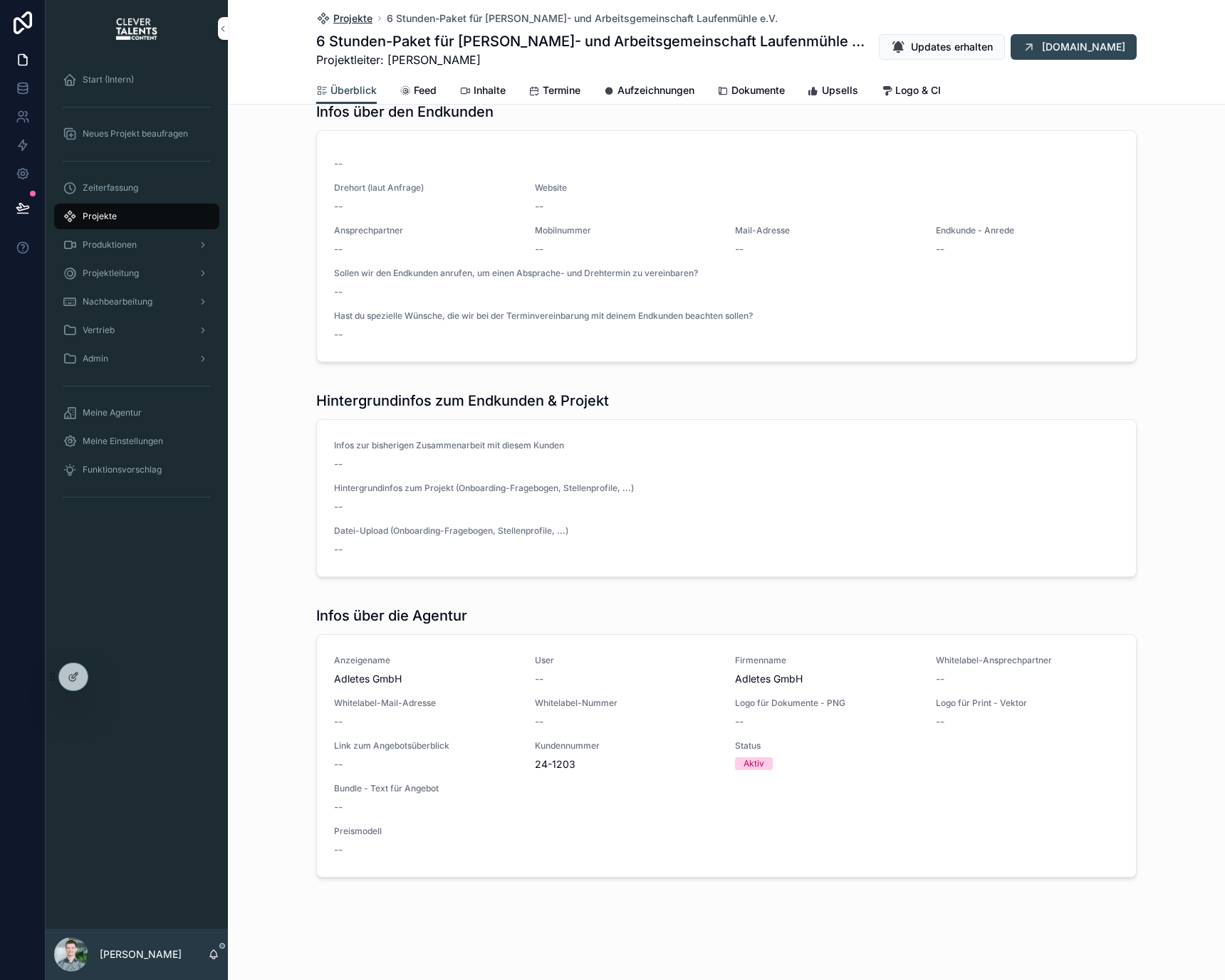
click at [354, 13] on span "Projekte" at bounding box center [352, 18] width 39 height 14
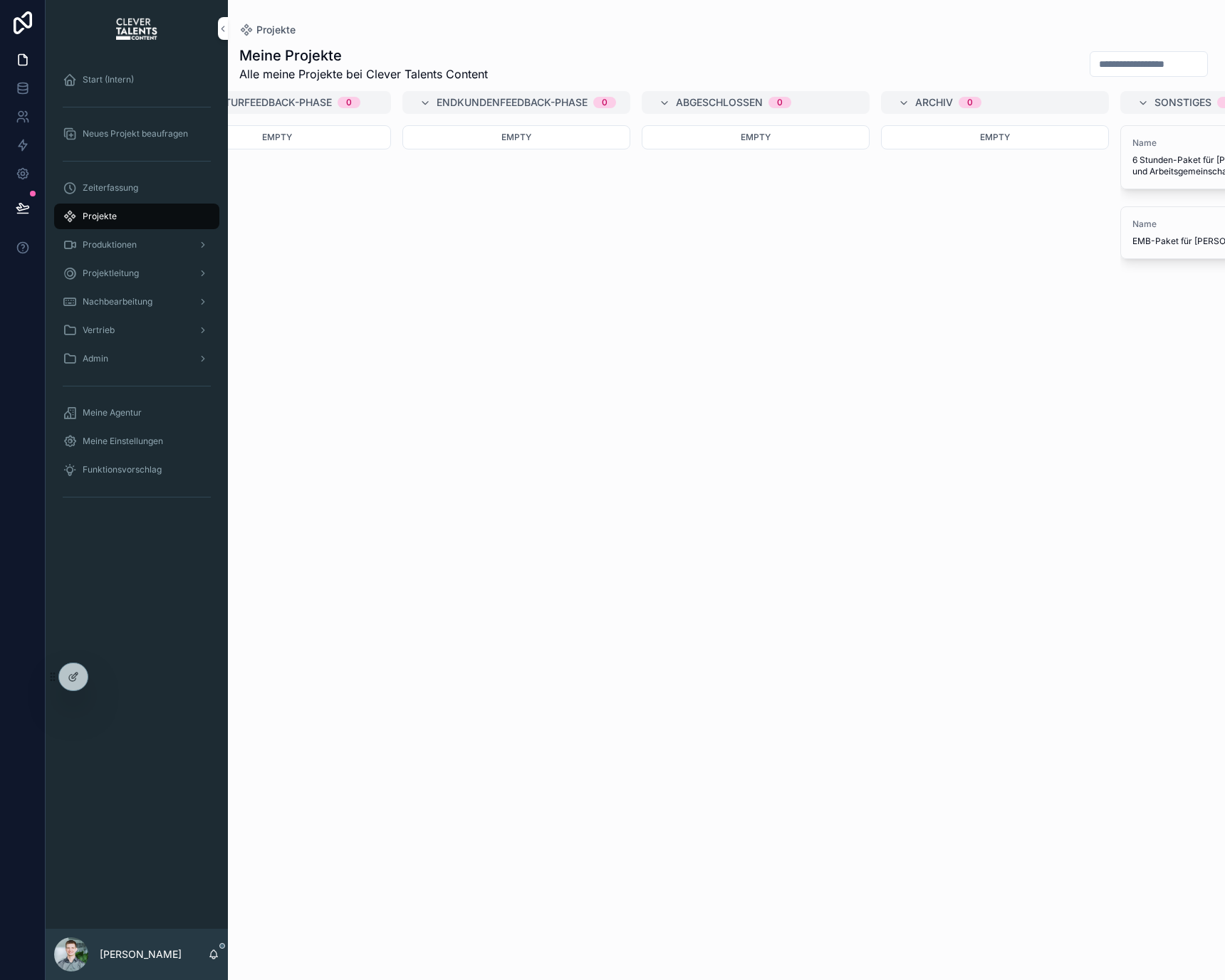
scroll to position [0, 1407]
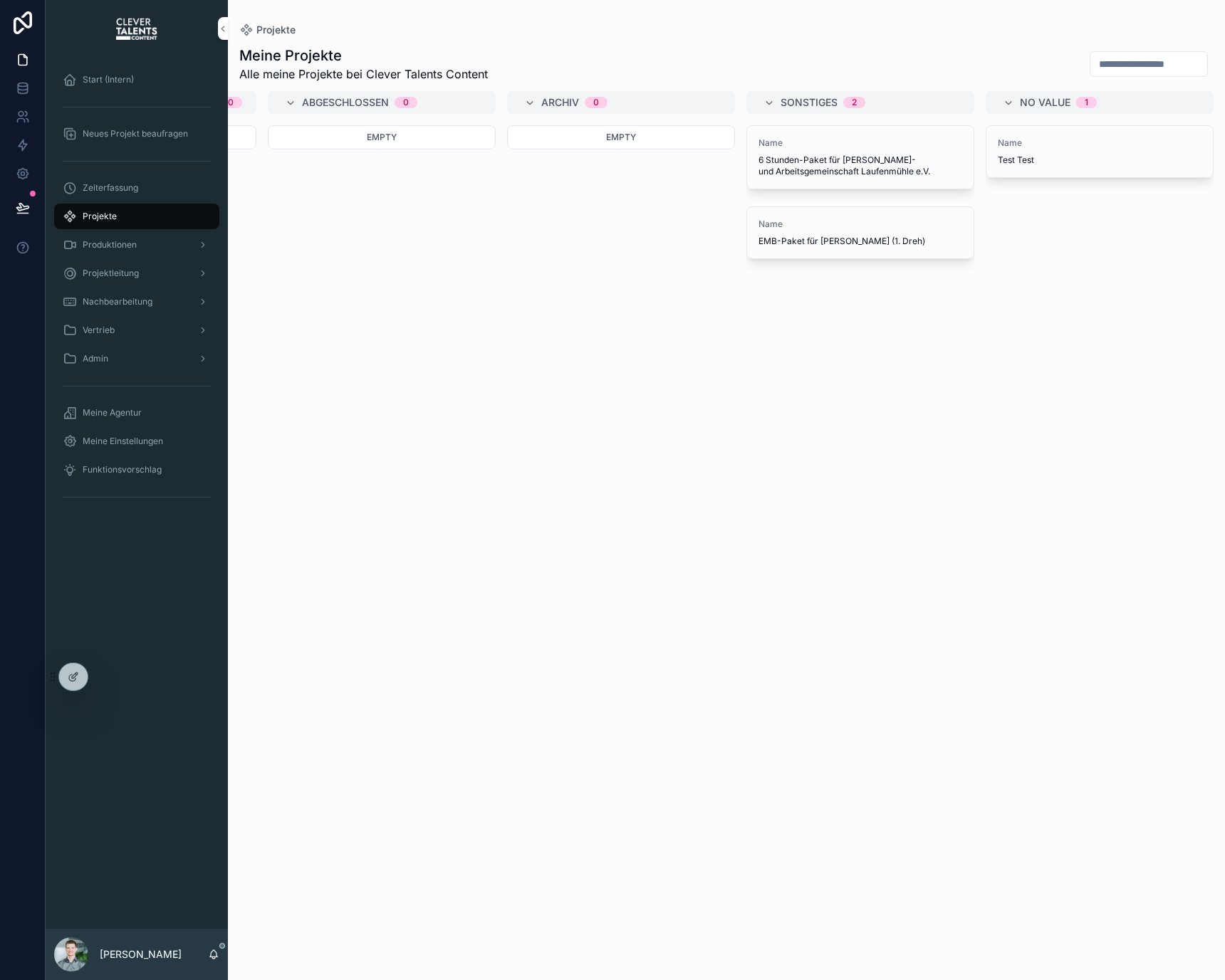
click at [736, 379] on div "Anfrage-Phase 7 Name 8 Stunden-Paket für Testkunde GmbH Name 4 Stunden-Paket fü…" at bounding box center [726, 527] width 997 height 872
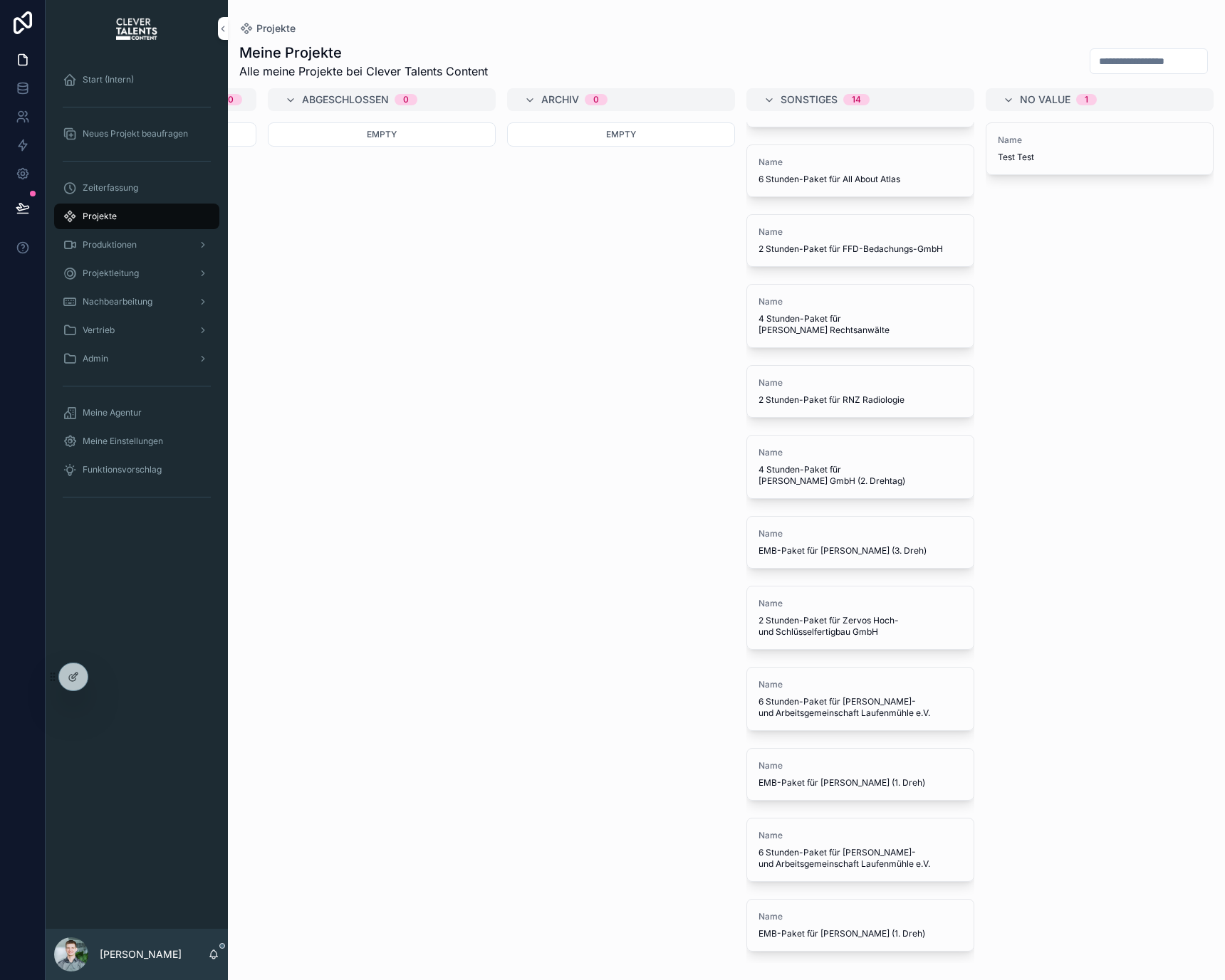
scroll to position [0, 0]
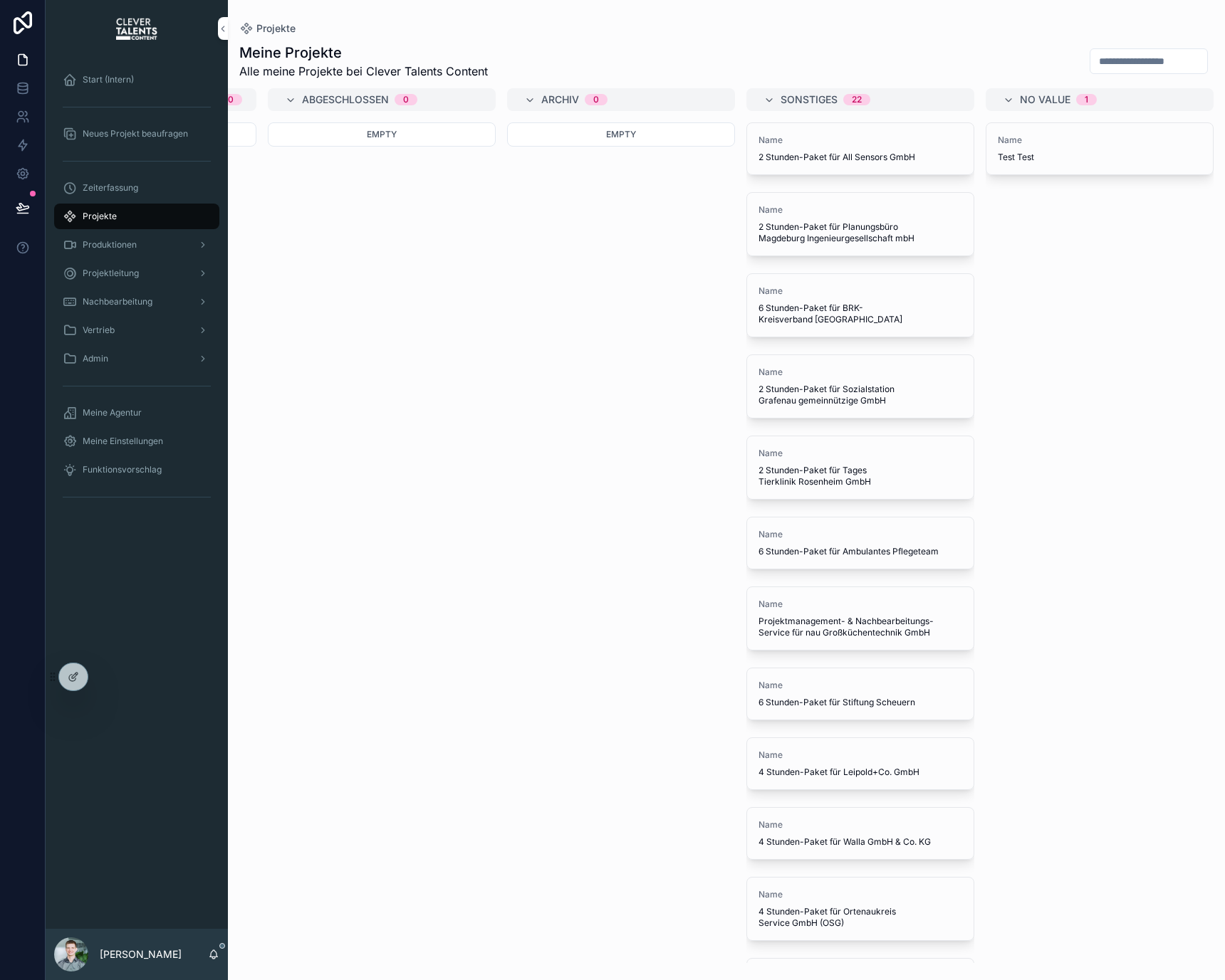
click at [505, 227] on div "Anfrage-Phase 7 Name 8 Stunden-Paket für Testkunde GmbH Name 4 Stunden-Paket fü…" at bounding box center [726, 526] width 997 height 875
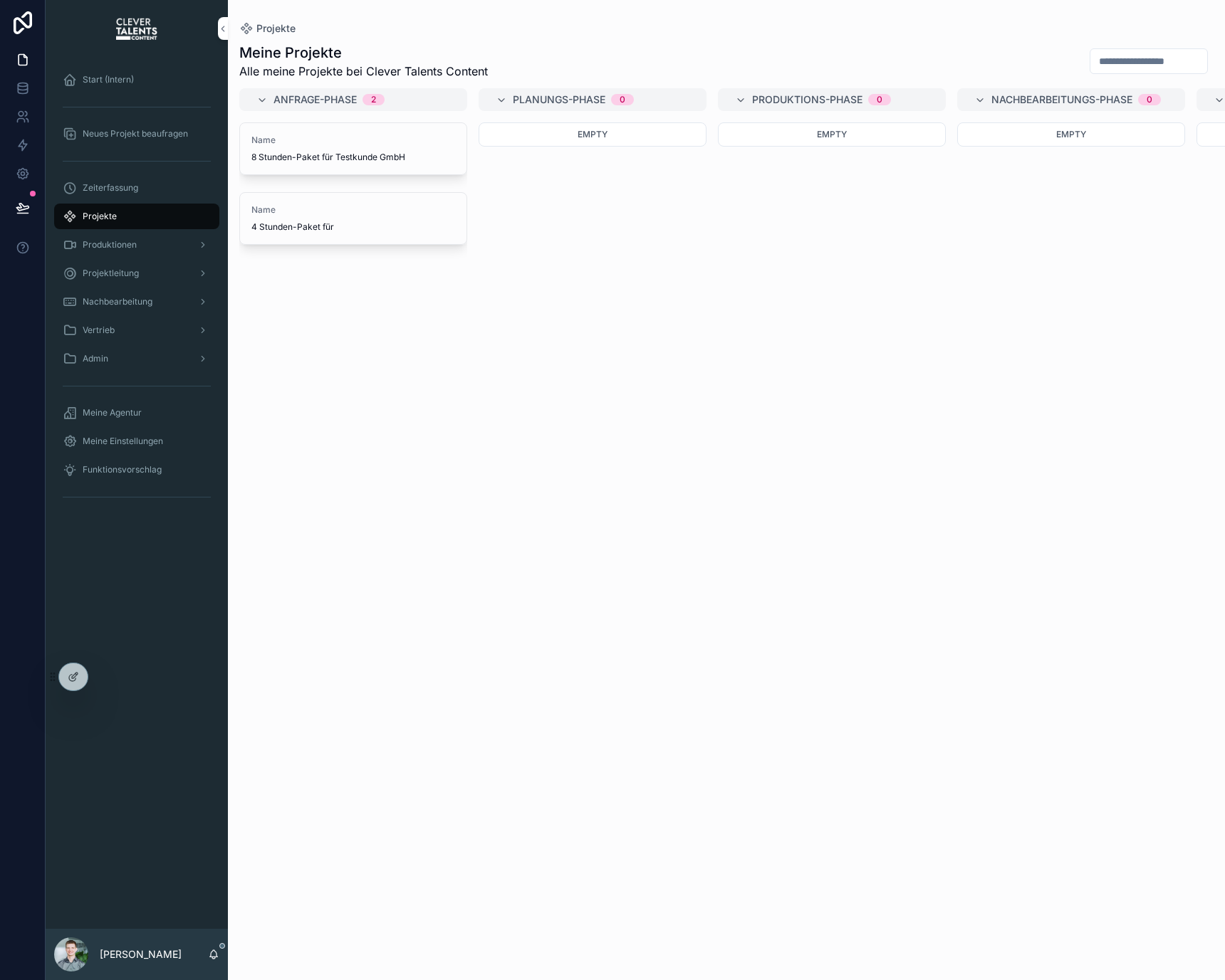
click at [379, 99] on span "2" at bounding box center [374, 100] width 22 height 12
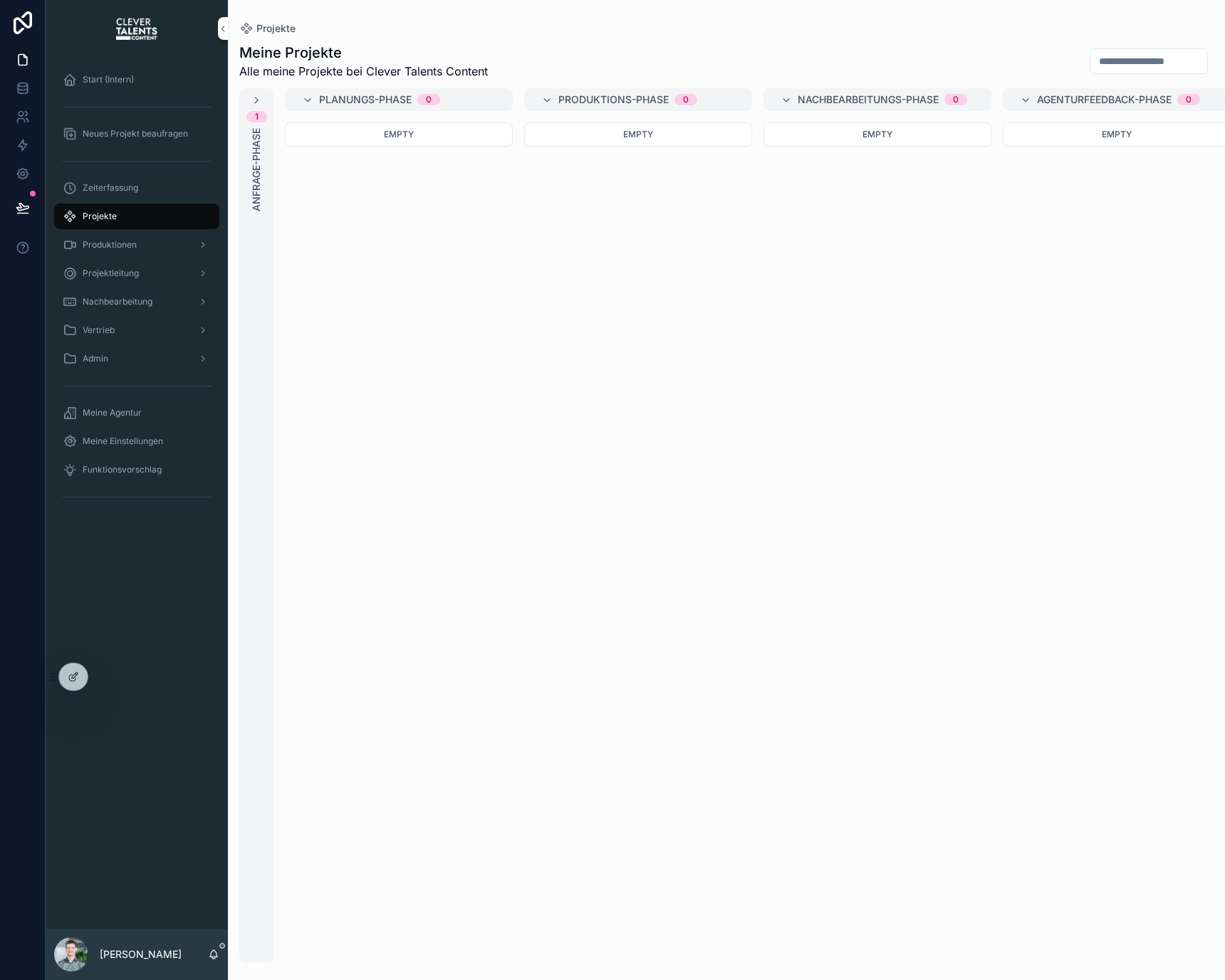
click at [248, 98] on div "1 Anfrage-Phase" at bounding box center [256, 526] width 34 height 875
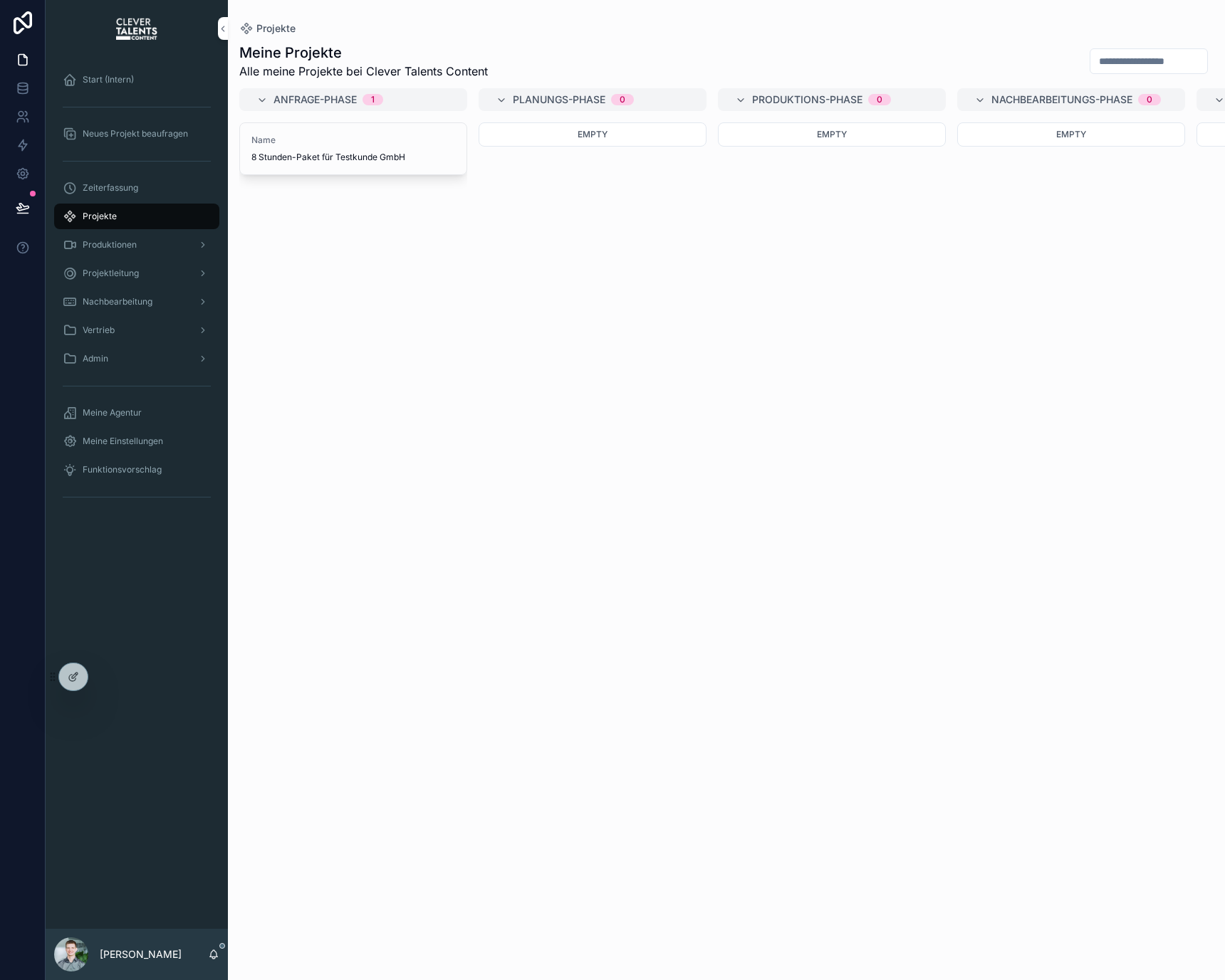
click at [579, 193] on div "Empty" at bounding box center [592, 543] width 228 height 841
click at [125, 171] on div "scrollable content" at bounding box center [136, 160] width 165 height 23
click at [127, 182] on span "Zeiterfassung" at bounding box center [111, 188] width 56 height 12
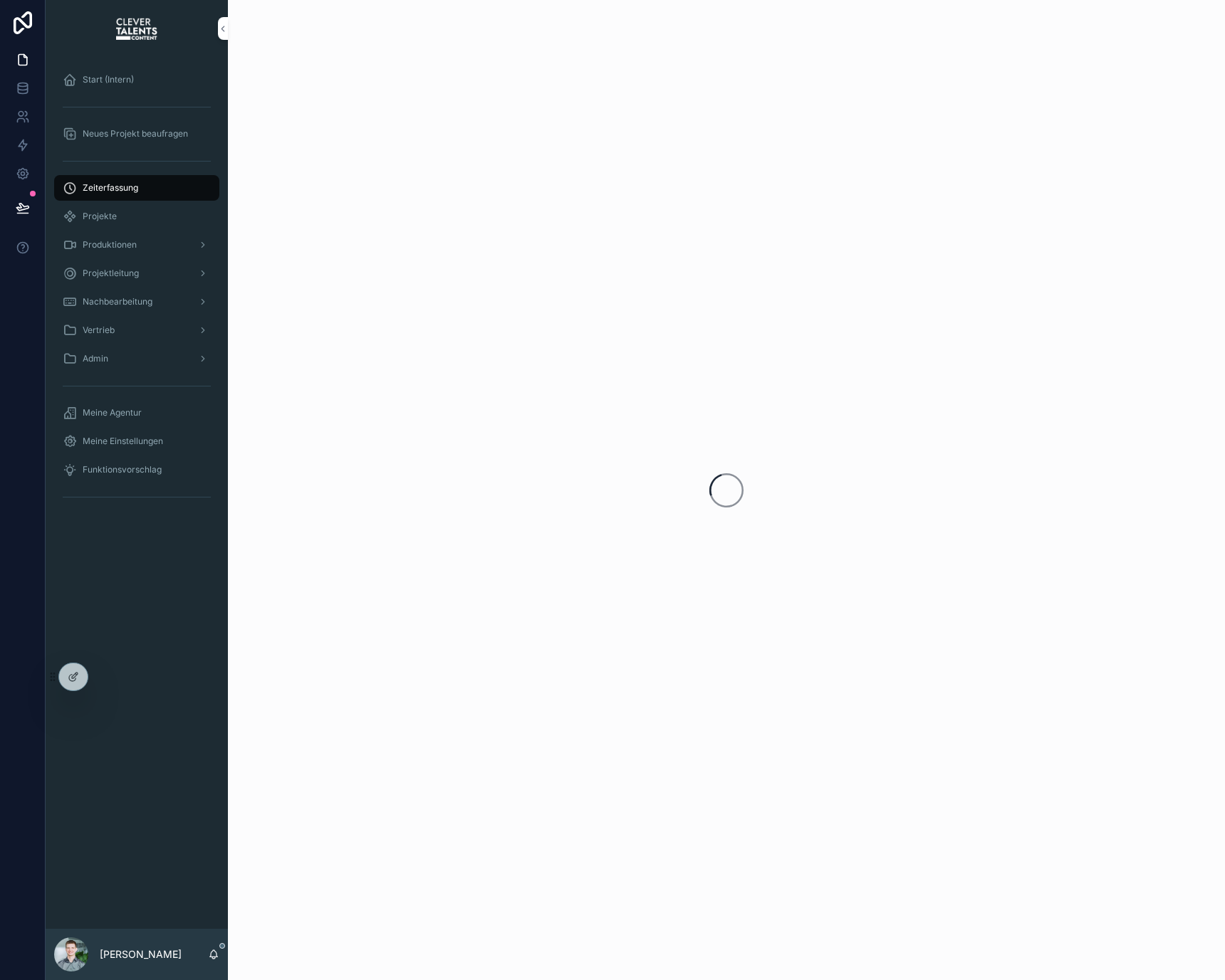
click at [136, 215] on div "Projekte" at bounding box center [137, 216] width 148 height 23
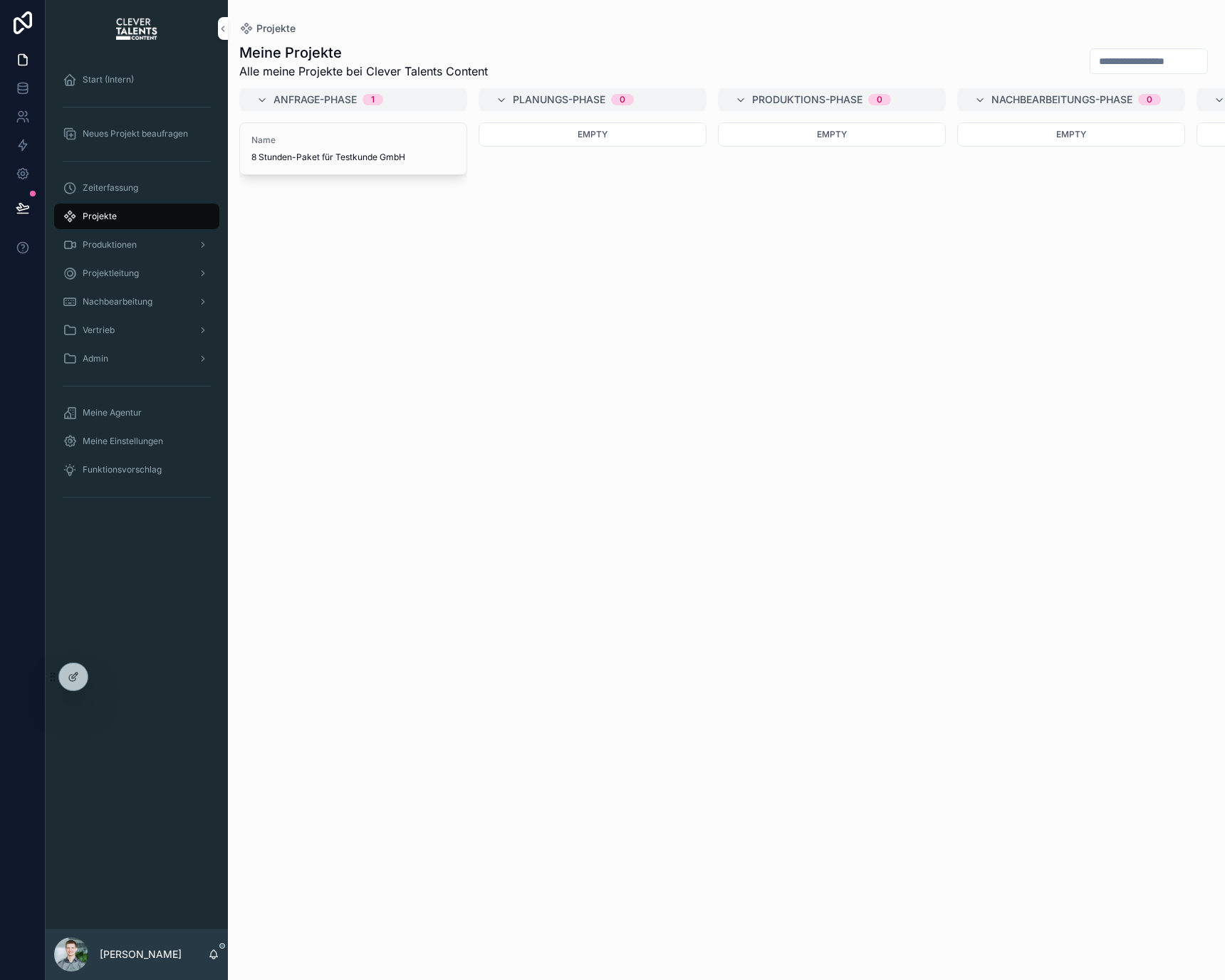
click at [179, 231] on div "Produktionen" at bounding box center [136, 245] width 182 height 29
click at [178, 240] on div "Produktionen" at bounding box center [137, 245] width 148 height 23
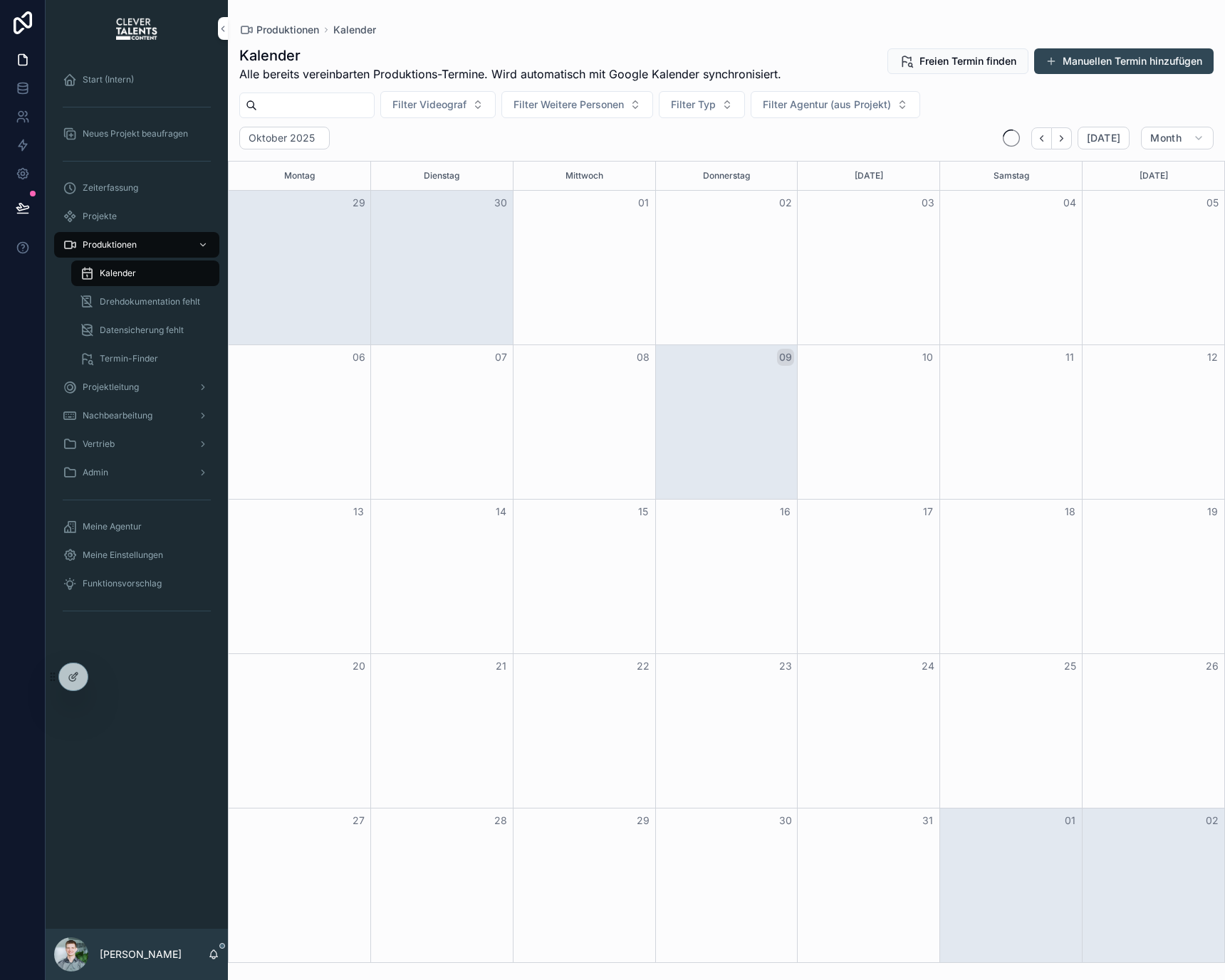
click at [169, 217] on div "Projekte" at bounding box center [137, 216] width 148 height 23
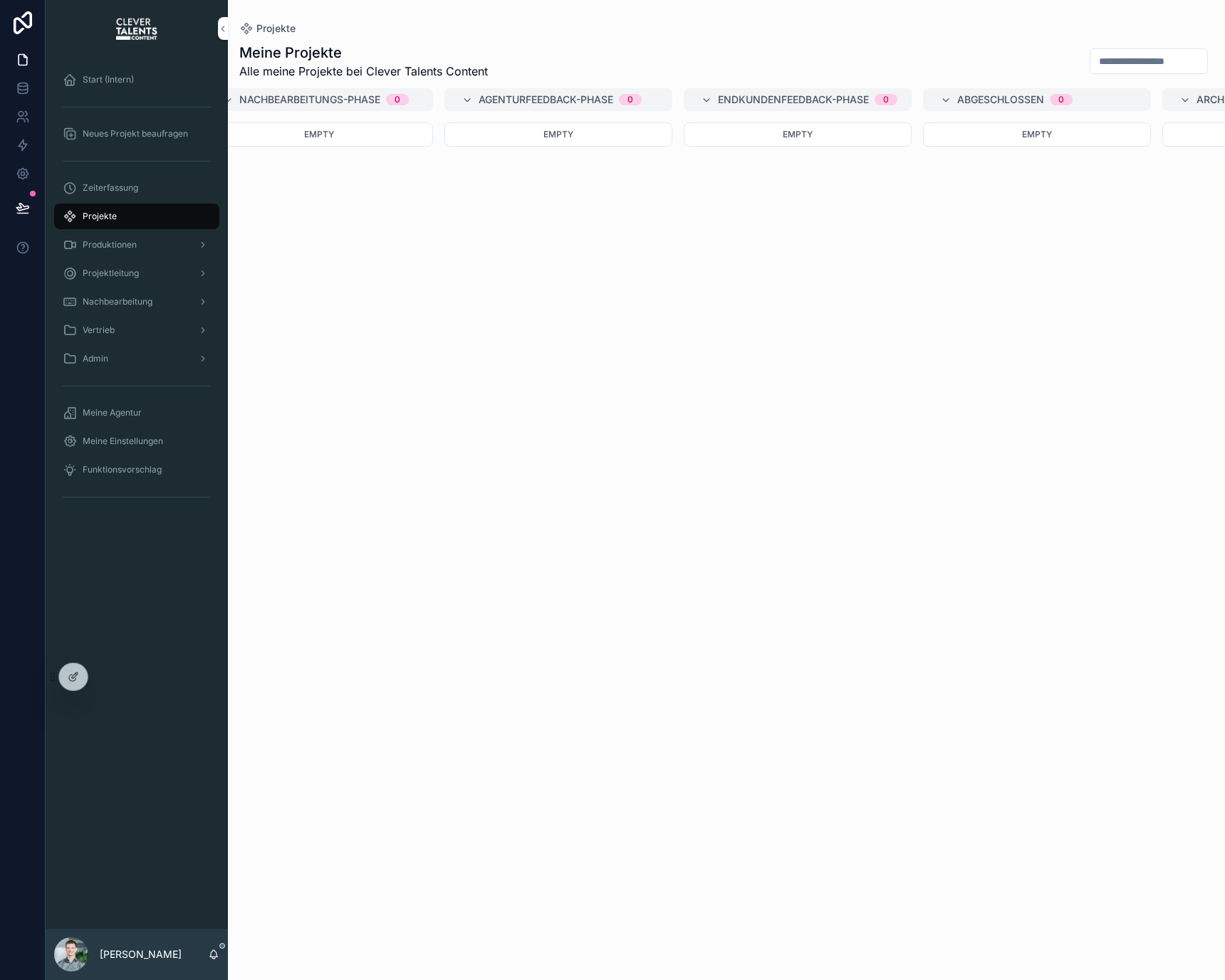
scroll to position [0, 1168]
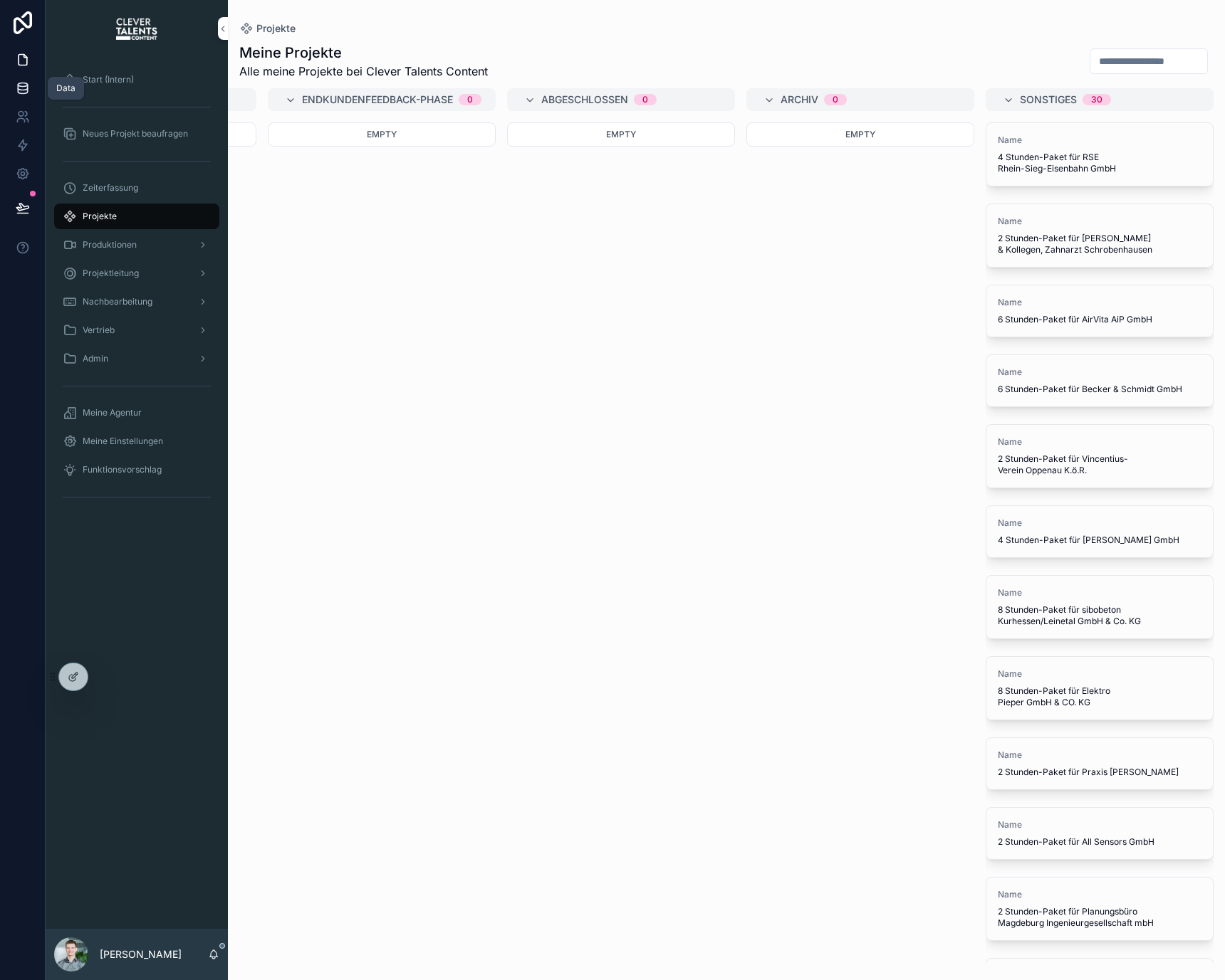
click at [25, 92] on icon at bounding box center [22, 92] width 10 height 6
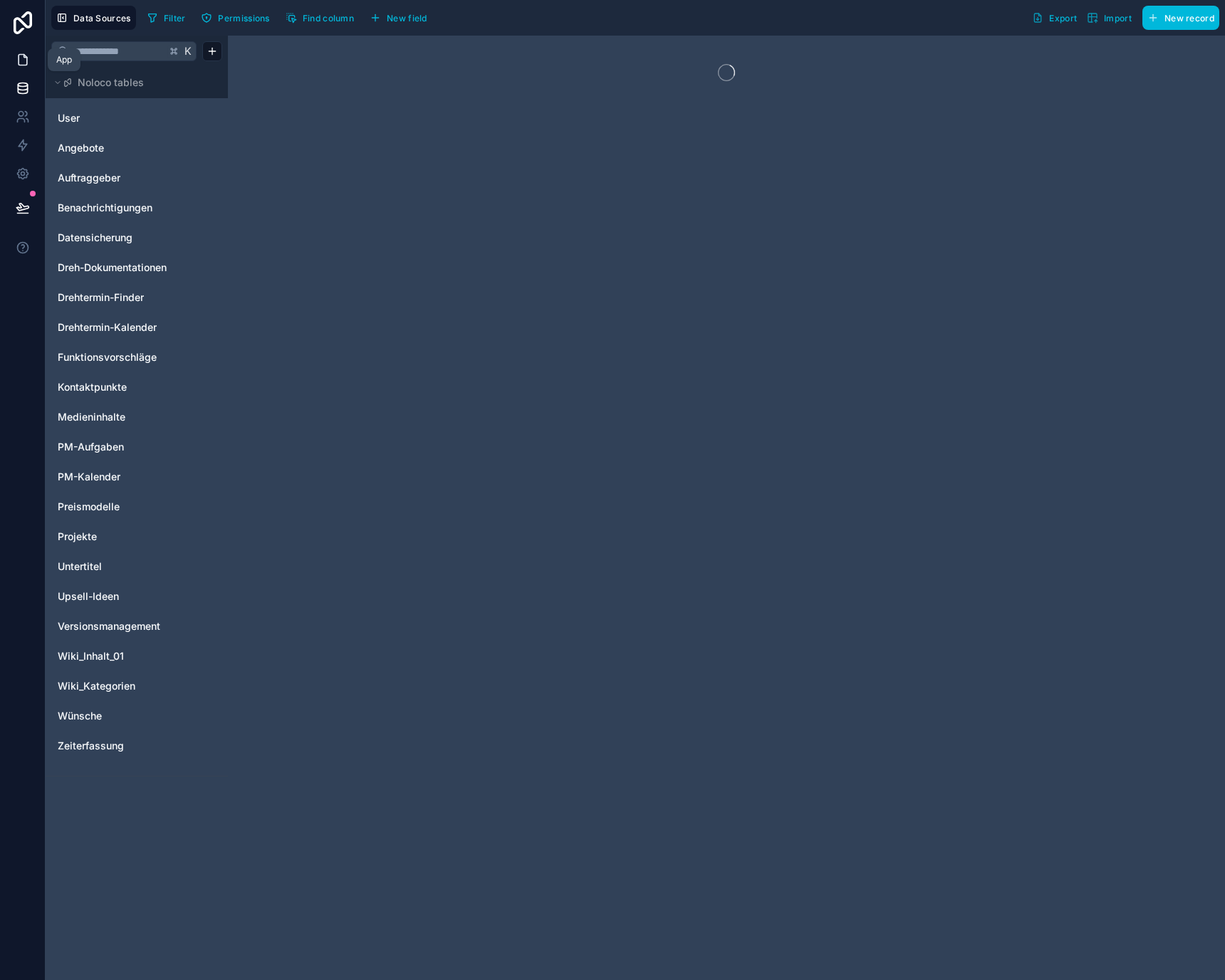
click at [21, 64] on icon at bounding box center [23, 60] width 9 height 11
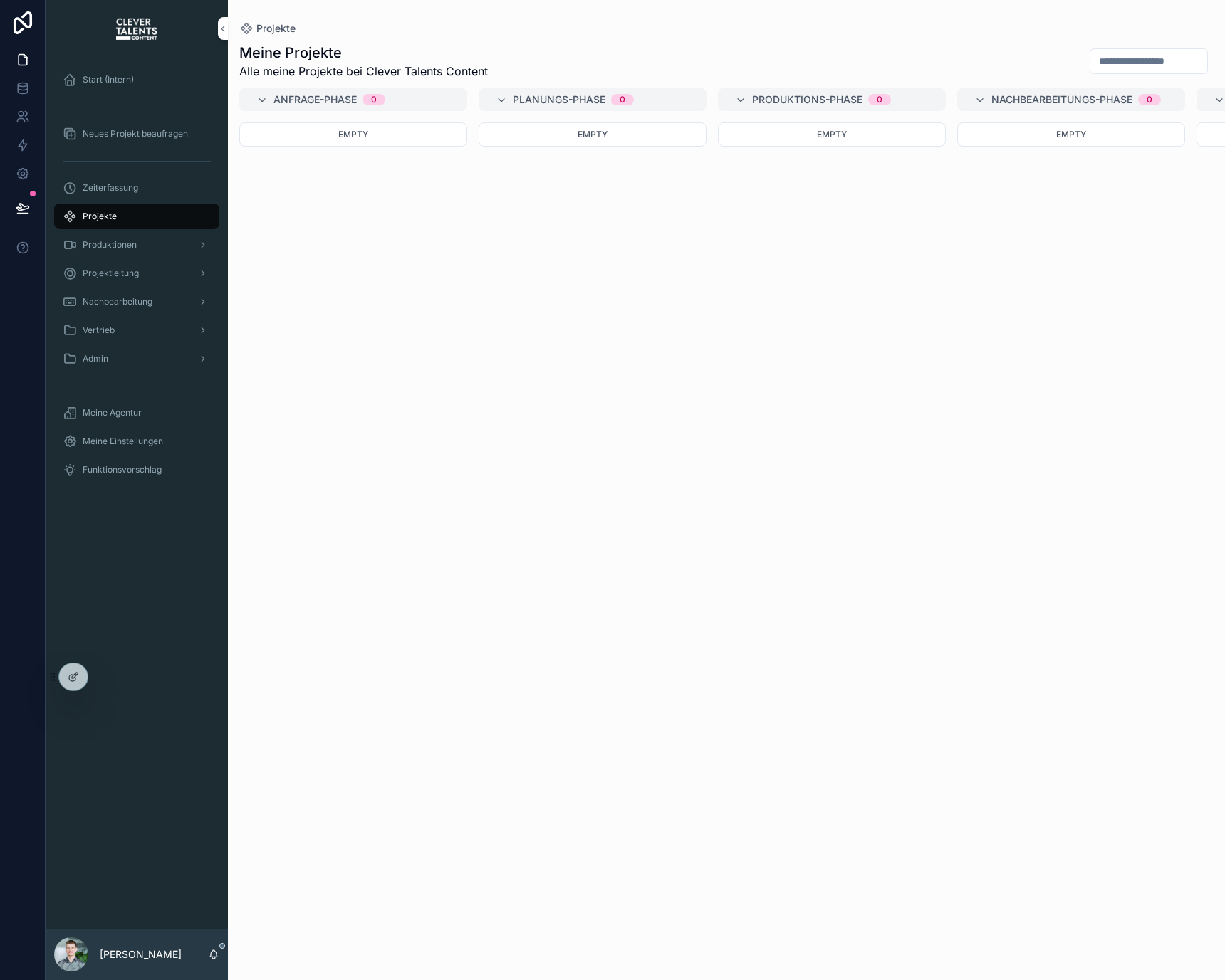
scroll to position [0, 1168]
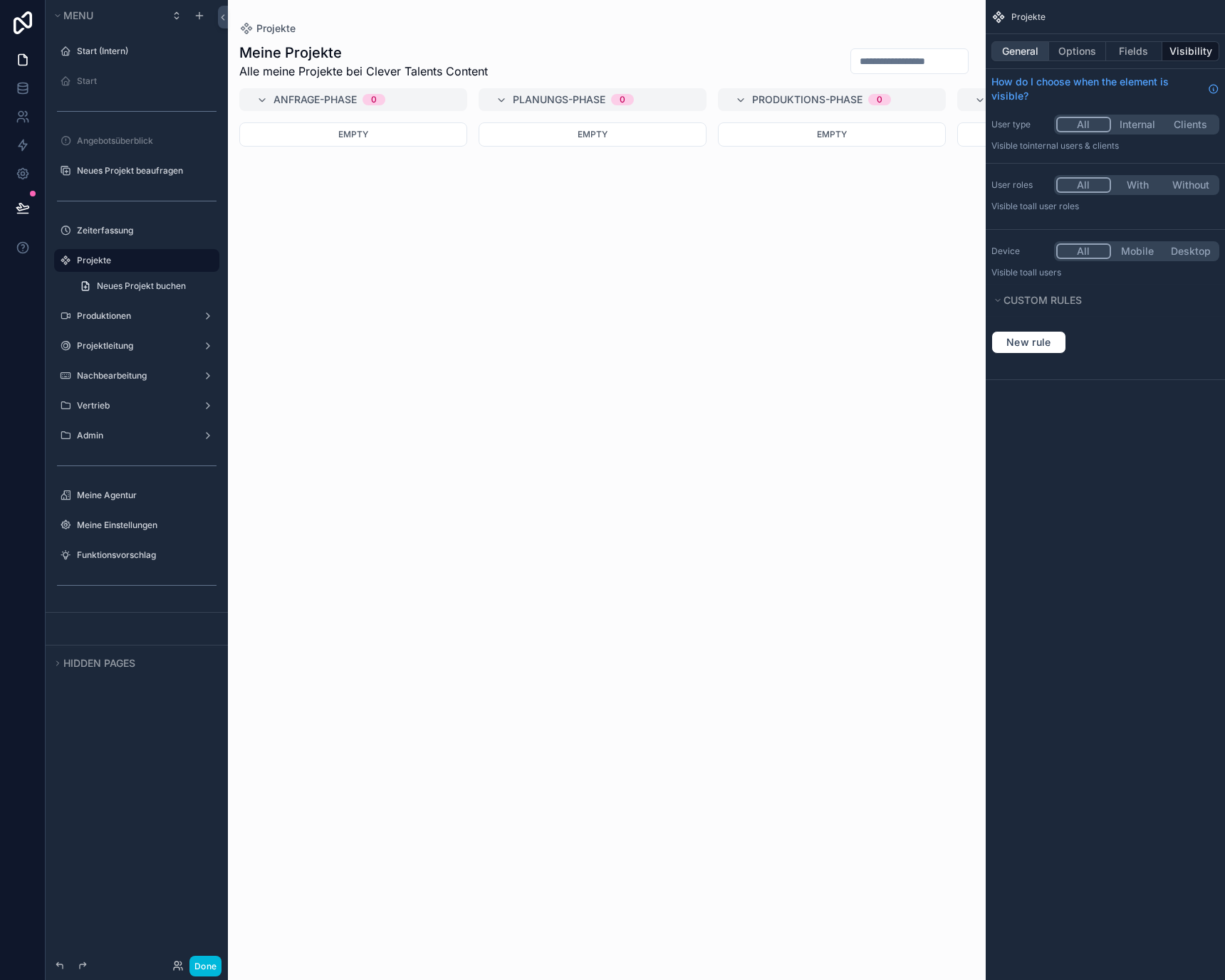
click at [1032, 61] on button "General" at bounding box center [1020, 51] width 58 height 20
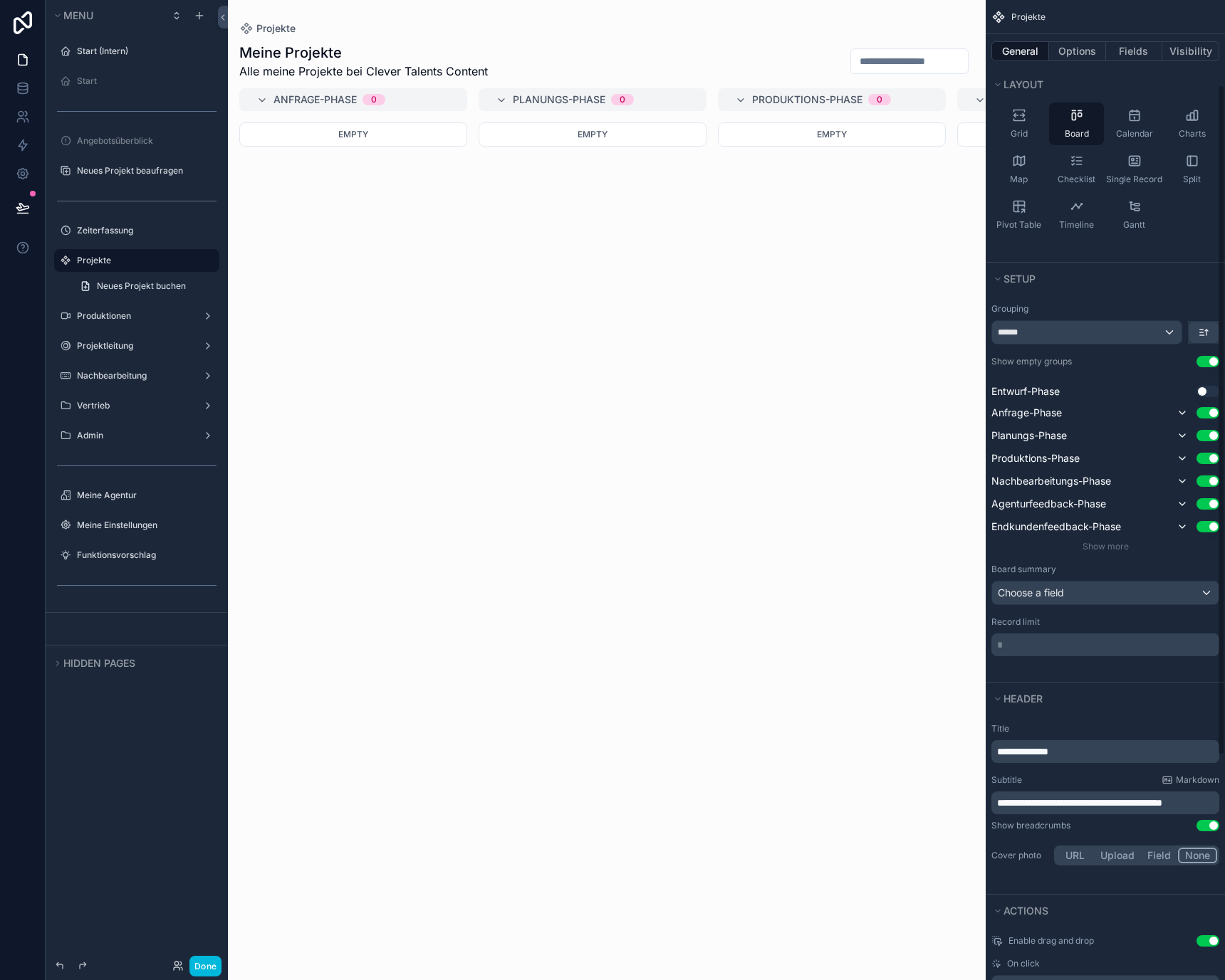
scroll to position [210, 0]
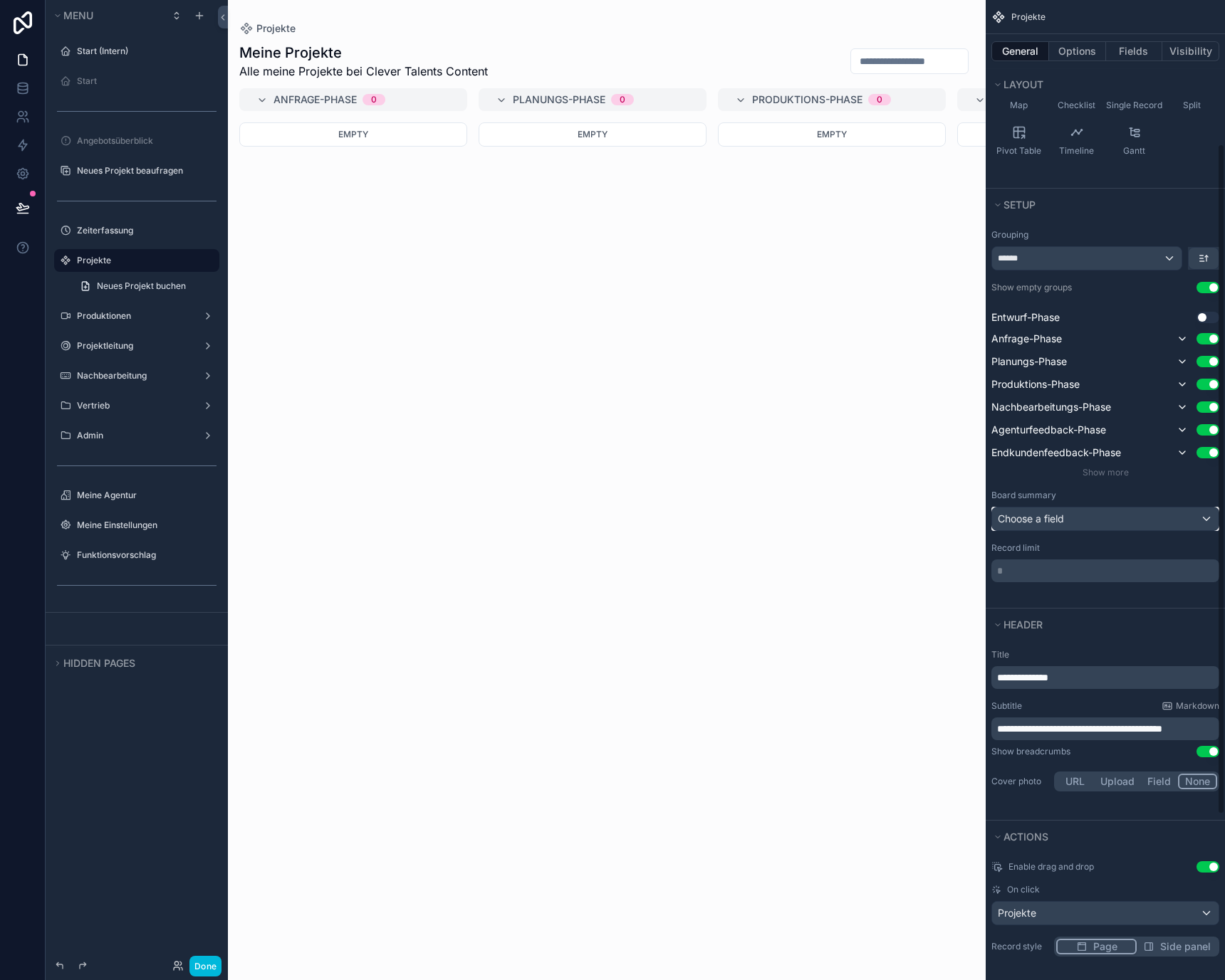
click at [1097, 521] on div "Choose a field" at bounding box center [1105, 519] width 226 height 23
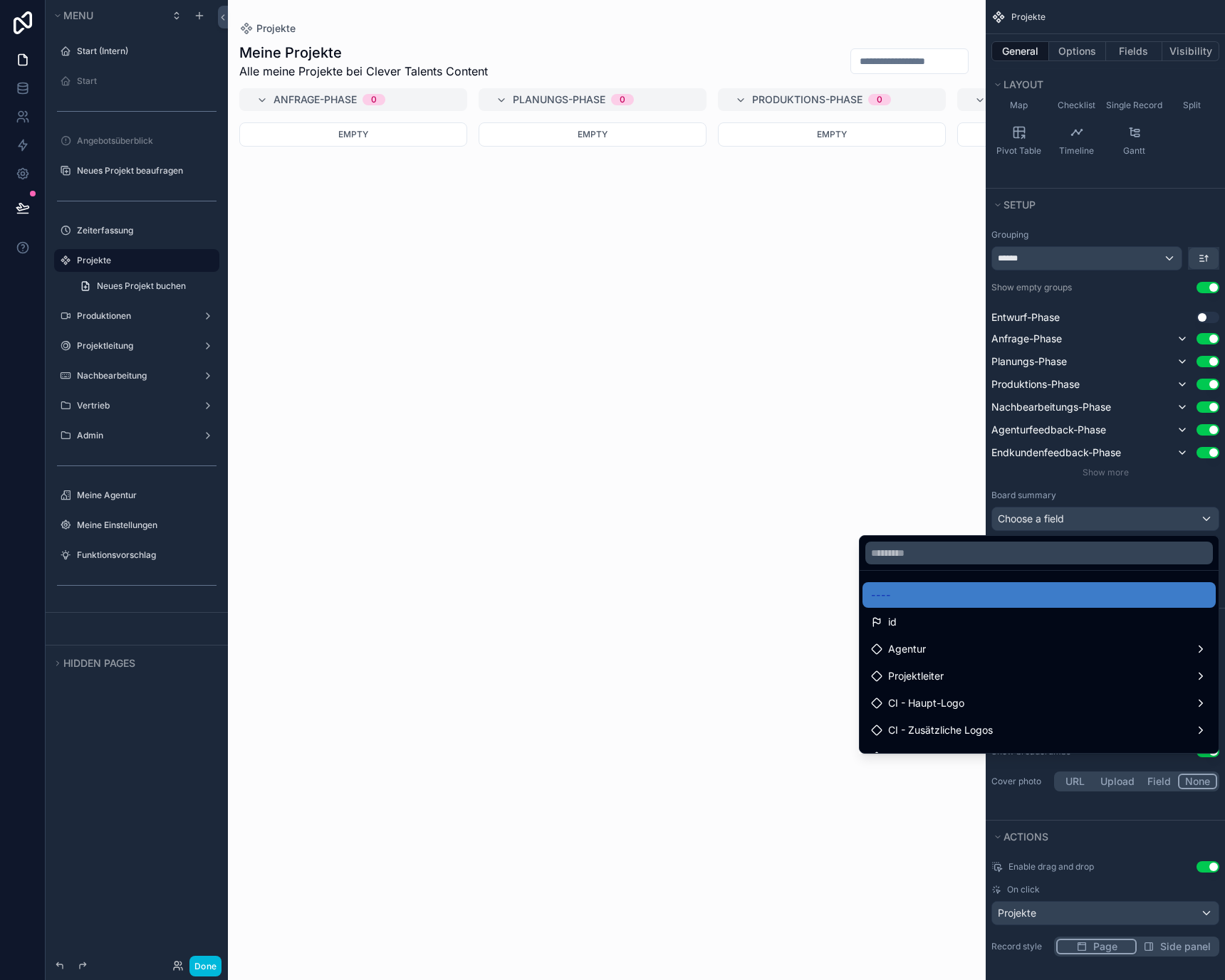
click at [1097, 521] on div "scrollable content" at bounding box center [612, 490] width 1225 height 980
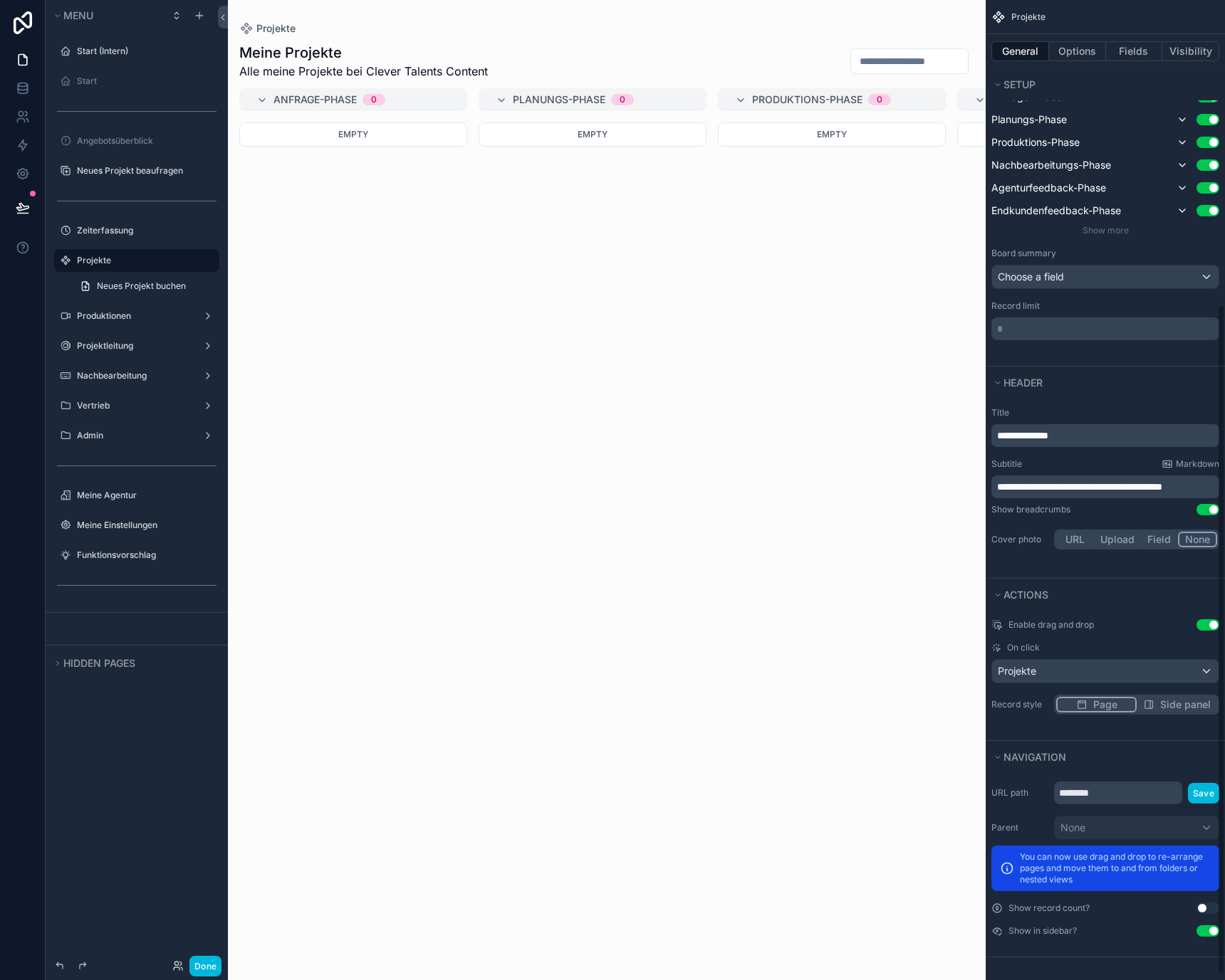
scroll to position [0, 0]
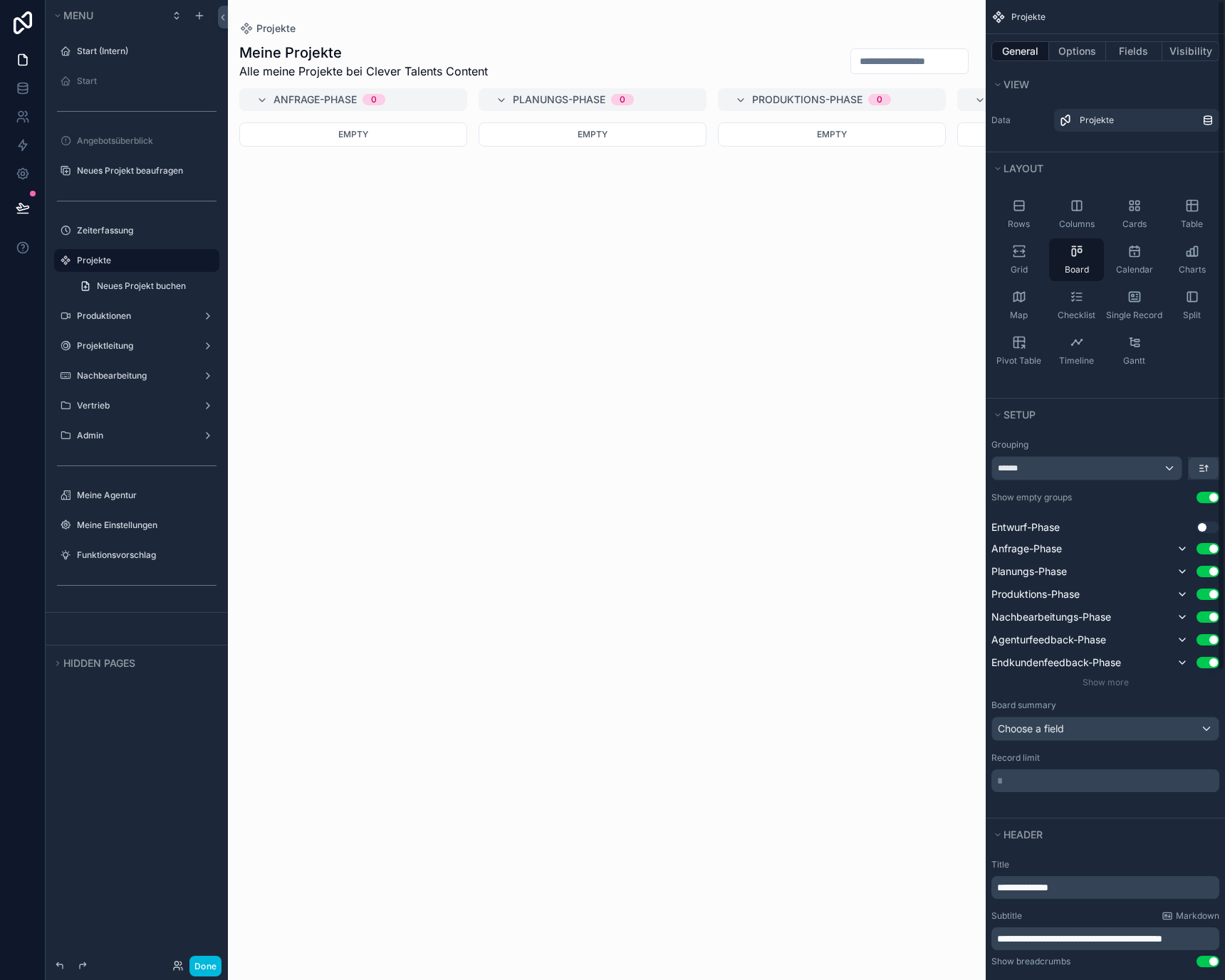
click at [1068, 63] on div "General Options Fields Visibility" at bounding box center [1105, 51] width 240 height 34
click at [1068, 51] on button "Options" at bounding box center [1078, 51] width 57 height 20
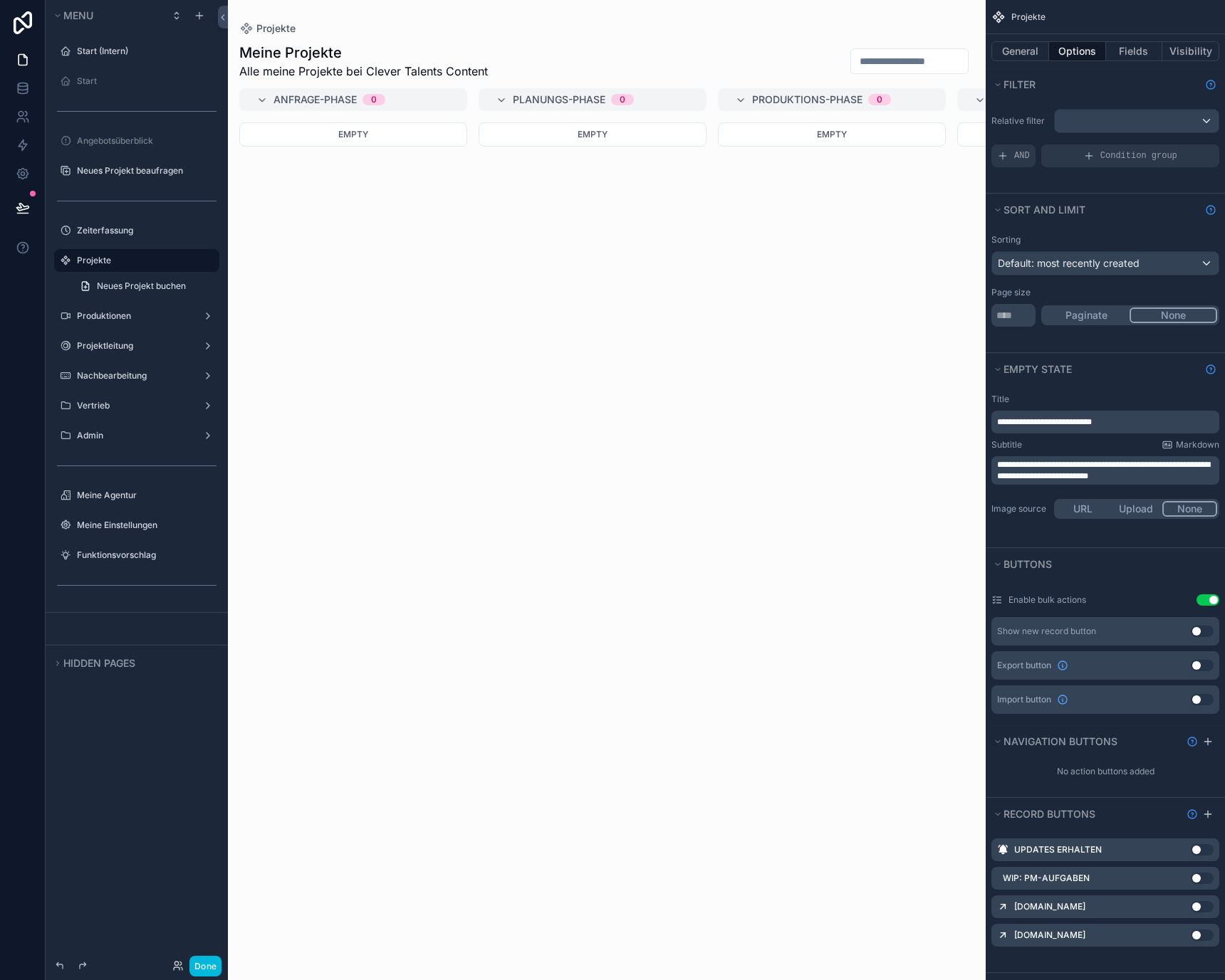
click at [1105, 318] on button "Paginate" at bounding box center [1087, 315] width 86 height 15
click at [880, 329] on div "scrollable content" at bounding box center [607, 490] width 758 height 980
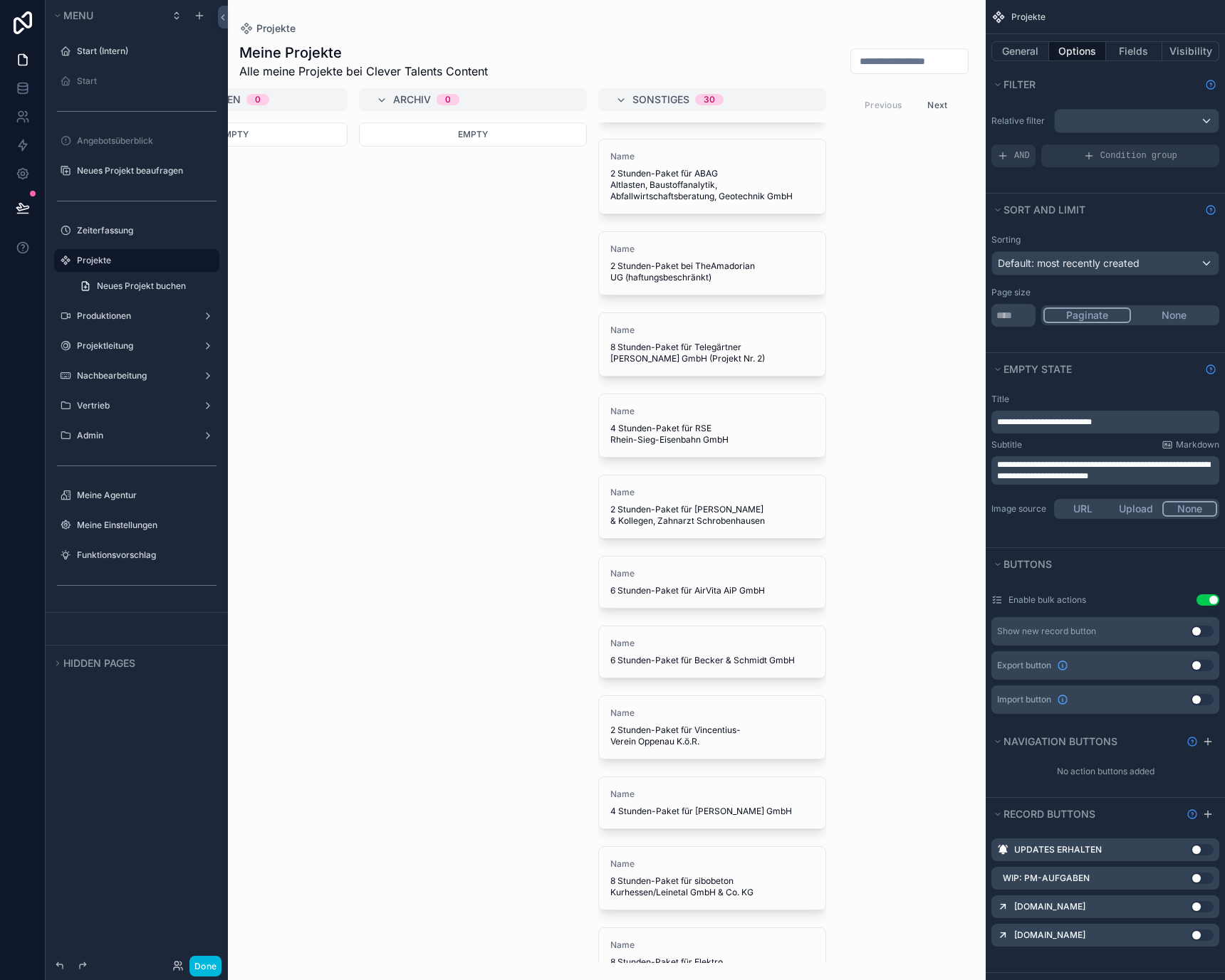
scroll to position [1519, 0]
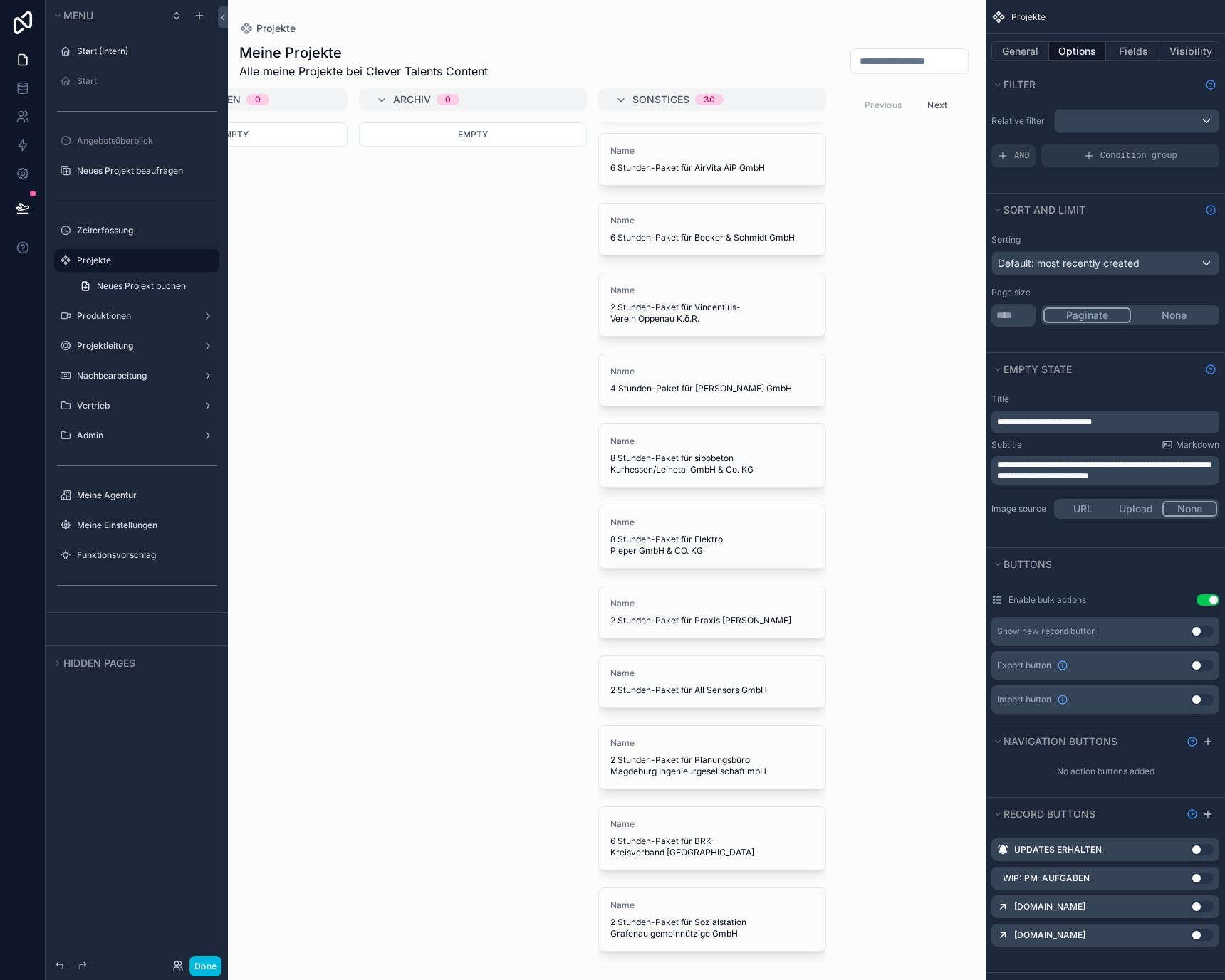
click at [931, 109] on button "Next" at bounding box center [937, 105] width 40 height 22
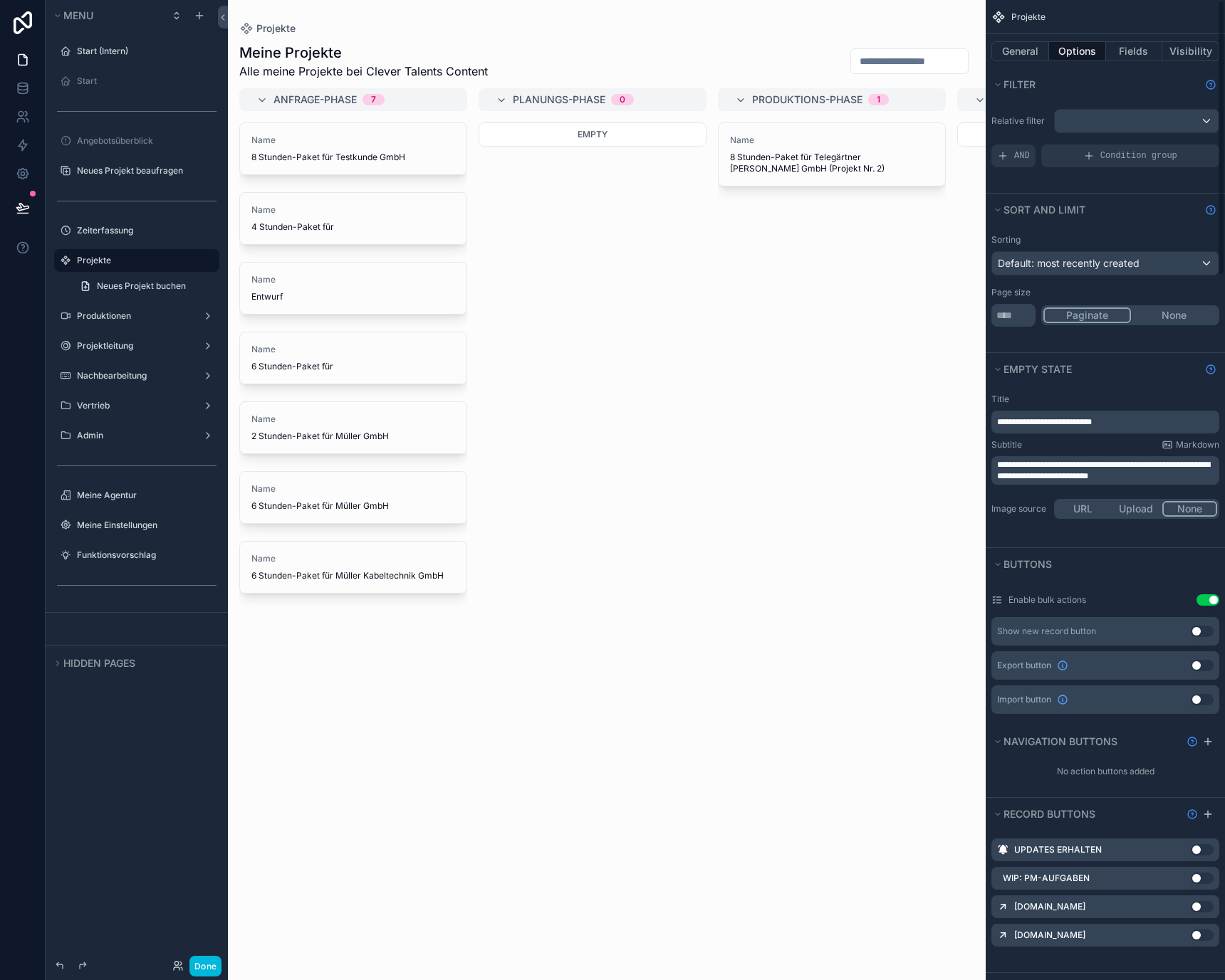
click at [1147, 318] on button "None" at bounding box center [1174, 315] width 86 height 15
click at [1094, 313] on button "Paginate" at bounding box center [1087, 315] width 86 height 15
click at [1024, 313] on input "**" at bounding box center [1013, 315] width 44 height 23
click at [1046, 296] on div "Page size" at bounding box center [1105, 293] width 228 height 12
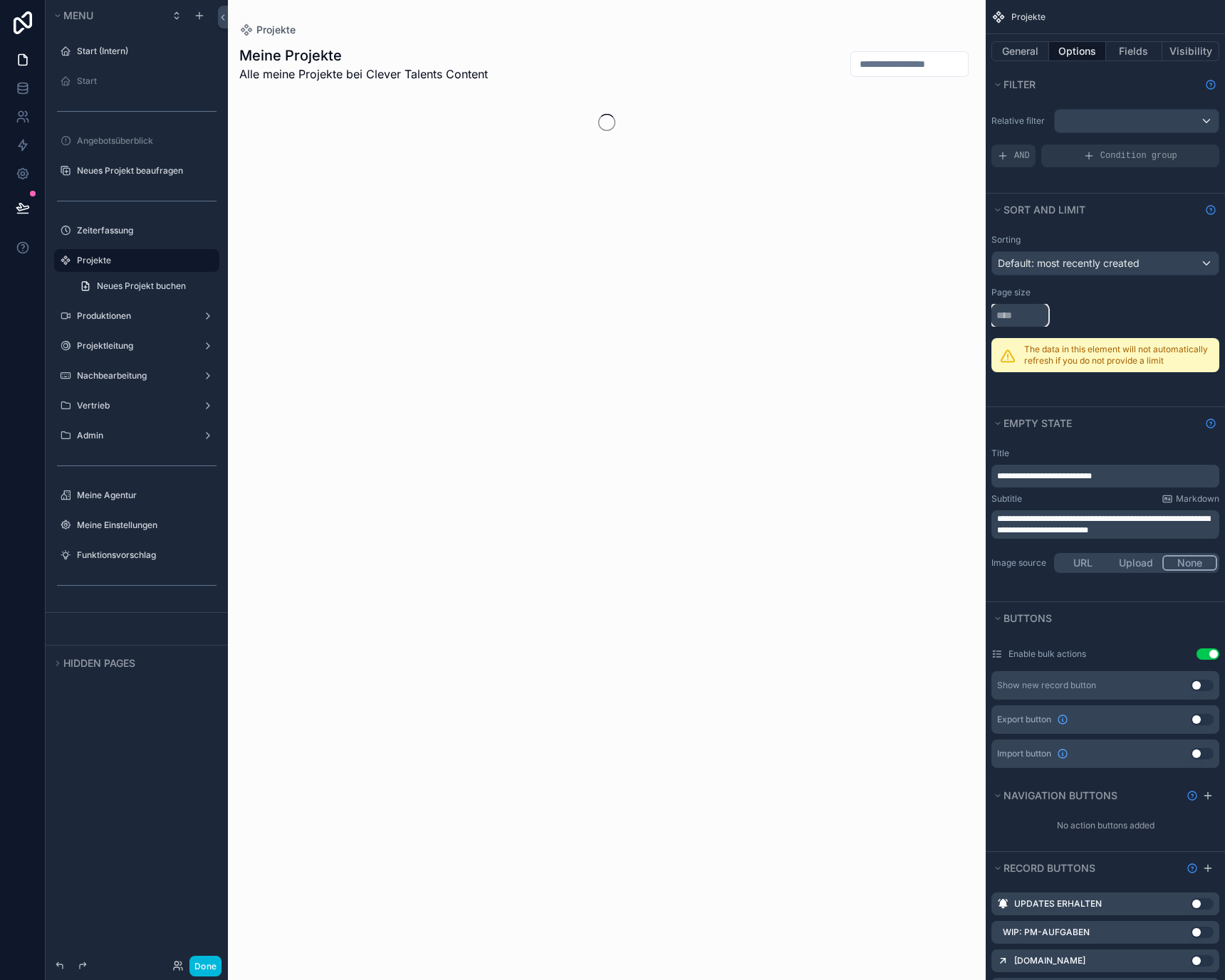
click at [1026, 317] on input "scrollable content" at bounding box center [1020, 315] width 57 height 23
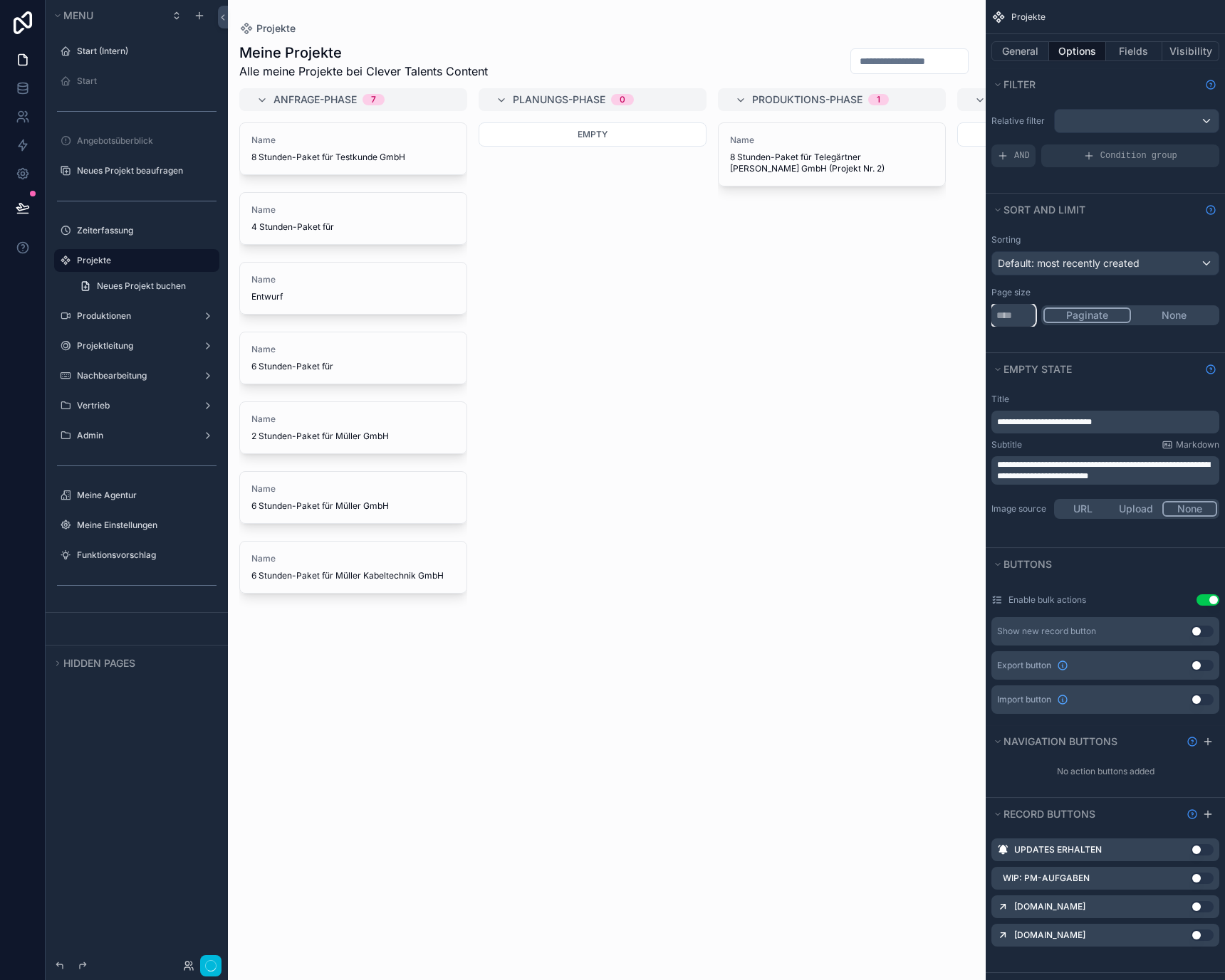
type input "***"
click at [1067, 300] on div "Page size *** Paginate None" at bounding box center [1105, 307] width 228 height 40
click at [1156, 306] on div "Paginate None" at bounding box center [1130, 315] width 178 height 20
click at [1156, 313] on button "None" at bounding box center [1174, 315] width 86 height 15
click at [757, 283] on div "Name 8 Stunden-Paket für Telegärtner [PERSON_NAME] GmbH (Projekt Nr. 2)" at bounding box center [832, 543] width 228 height 841
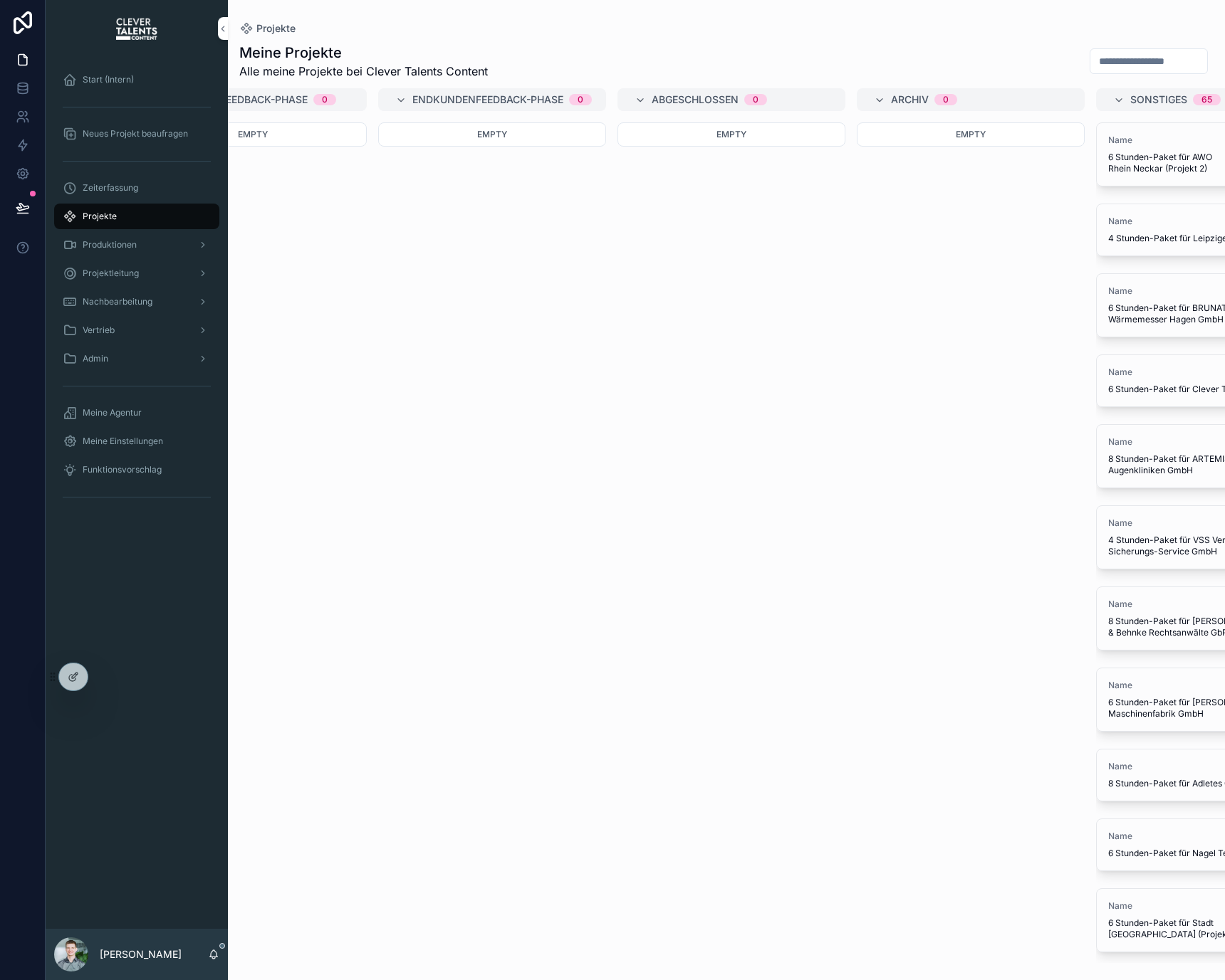
scroll to position [0, 1407]
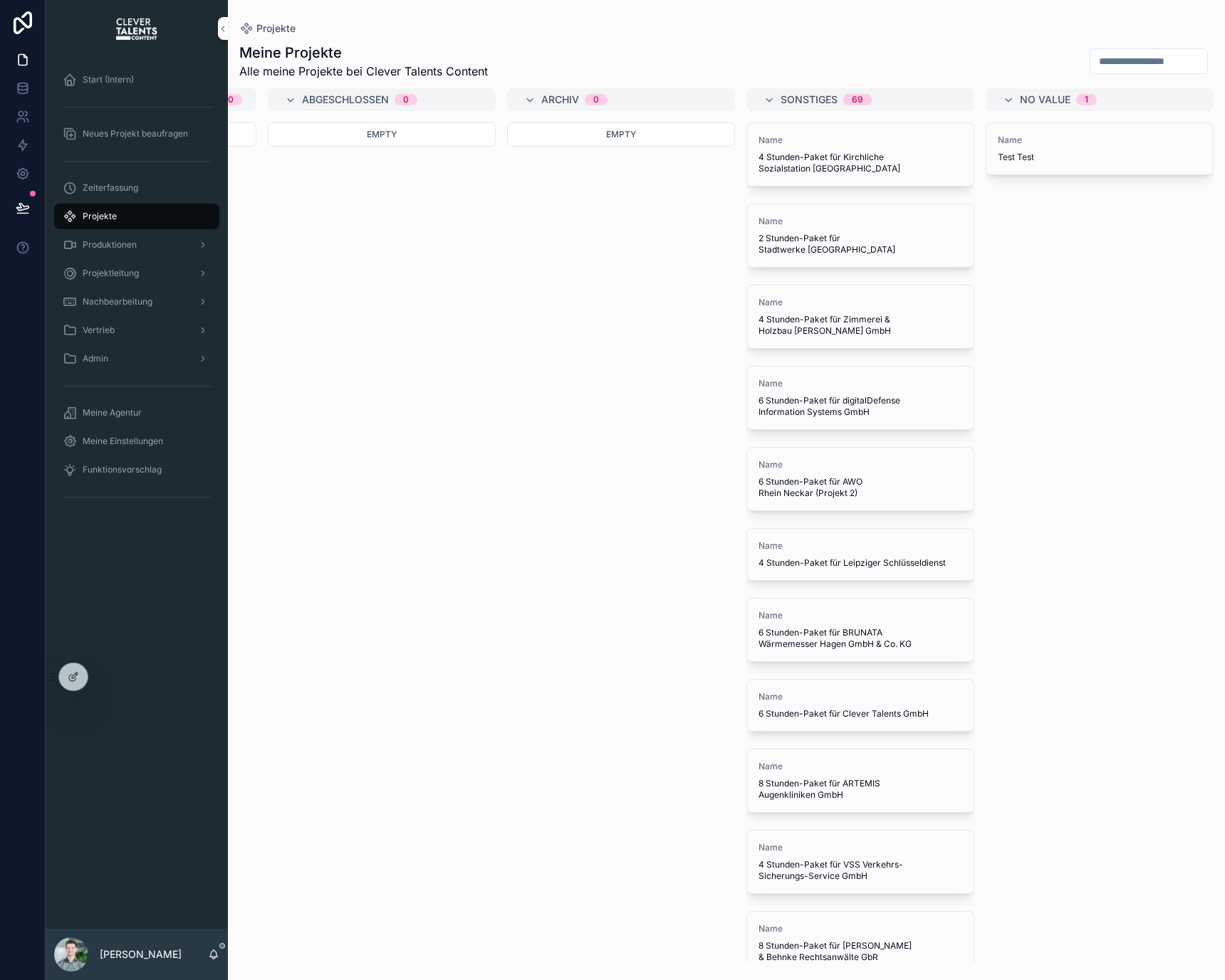
click at [816, 234] on span "2 Stunden-Paket für Stadtwerke [GEOGRAPHIC_DATA]" at bounding box center [860, 244] width 204 height 23
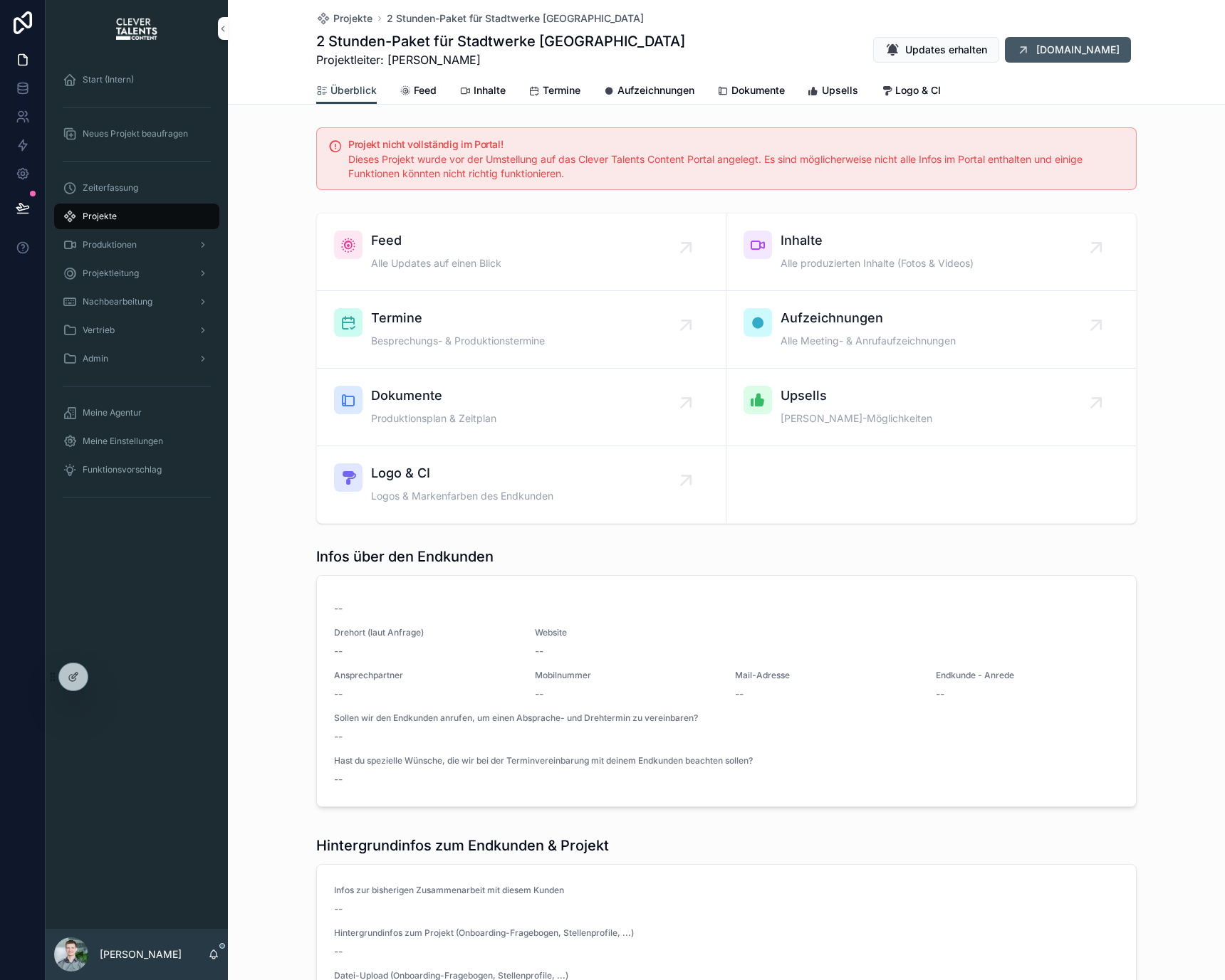
click at [1076, 48] on span "[DOMAIN_NAME]" at bounding box center [1078, 49] width 84 height 14
click at [365, 20] on span "Projekte" at bounding box center [352, 18] width 39 height 14
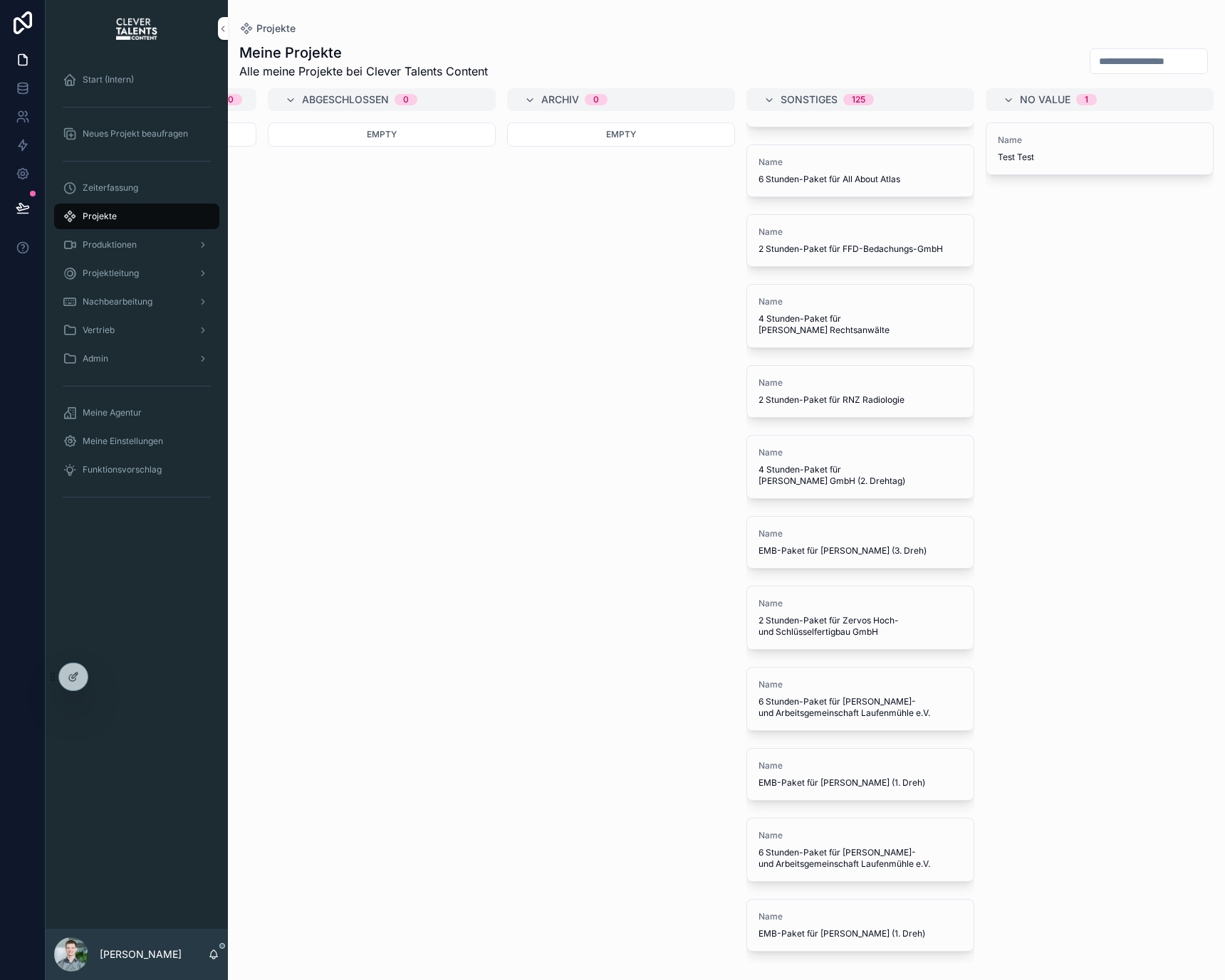
scroll to position [0, 1402]
click at [26, 88] on icon at bounding box center [22, 88] width 14 height 14
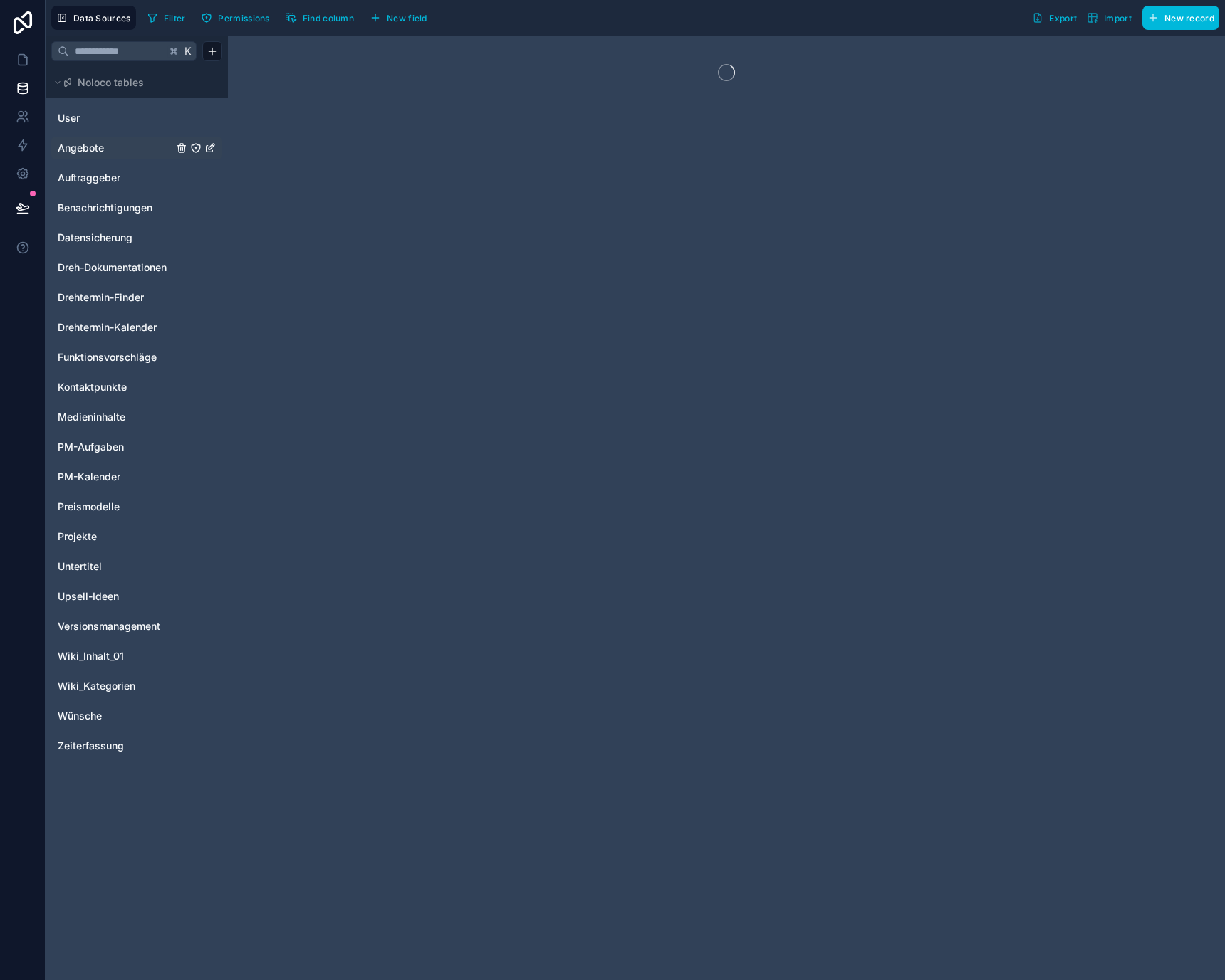
click at [86, 138] on div "Angebote" at bounding box center [136, 148] width 171 height 23
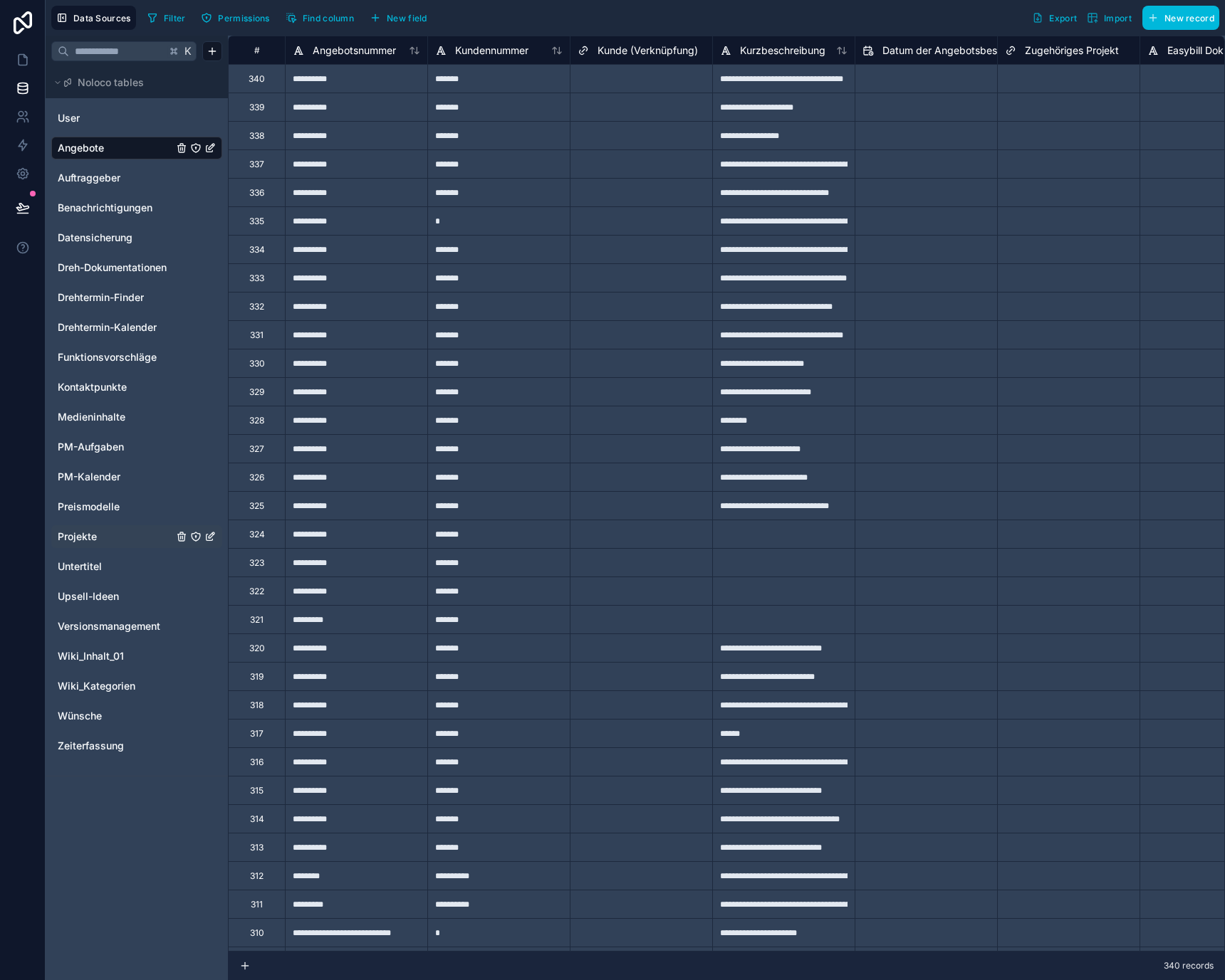
click at [116, 527] on div "Projekte" at bounding box center [136, 536] width 171 height 23
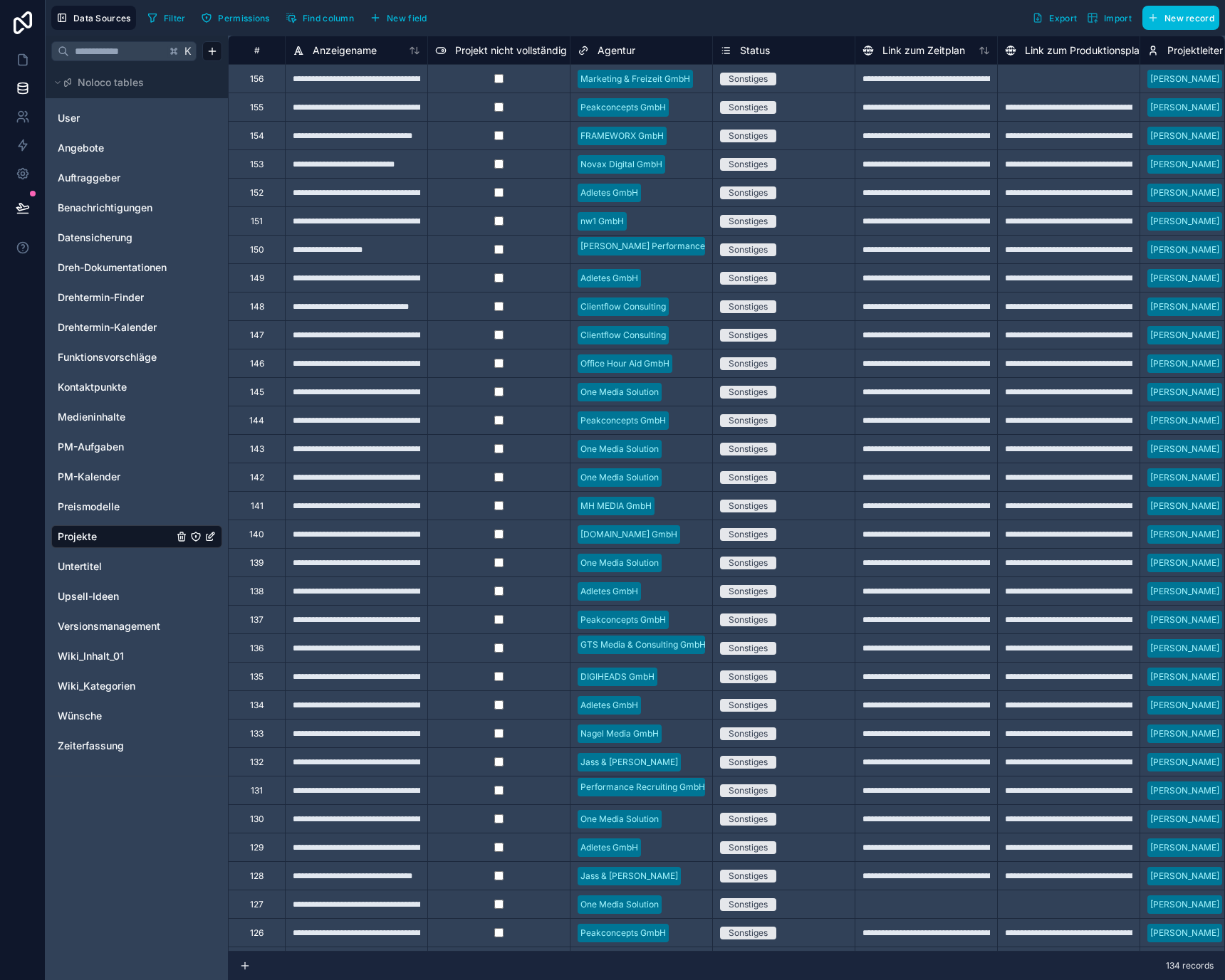
click at [254, 77] on div "156" at bounding box center [256, 79] width 13 height 12
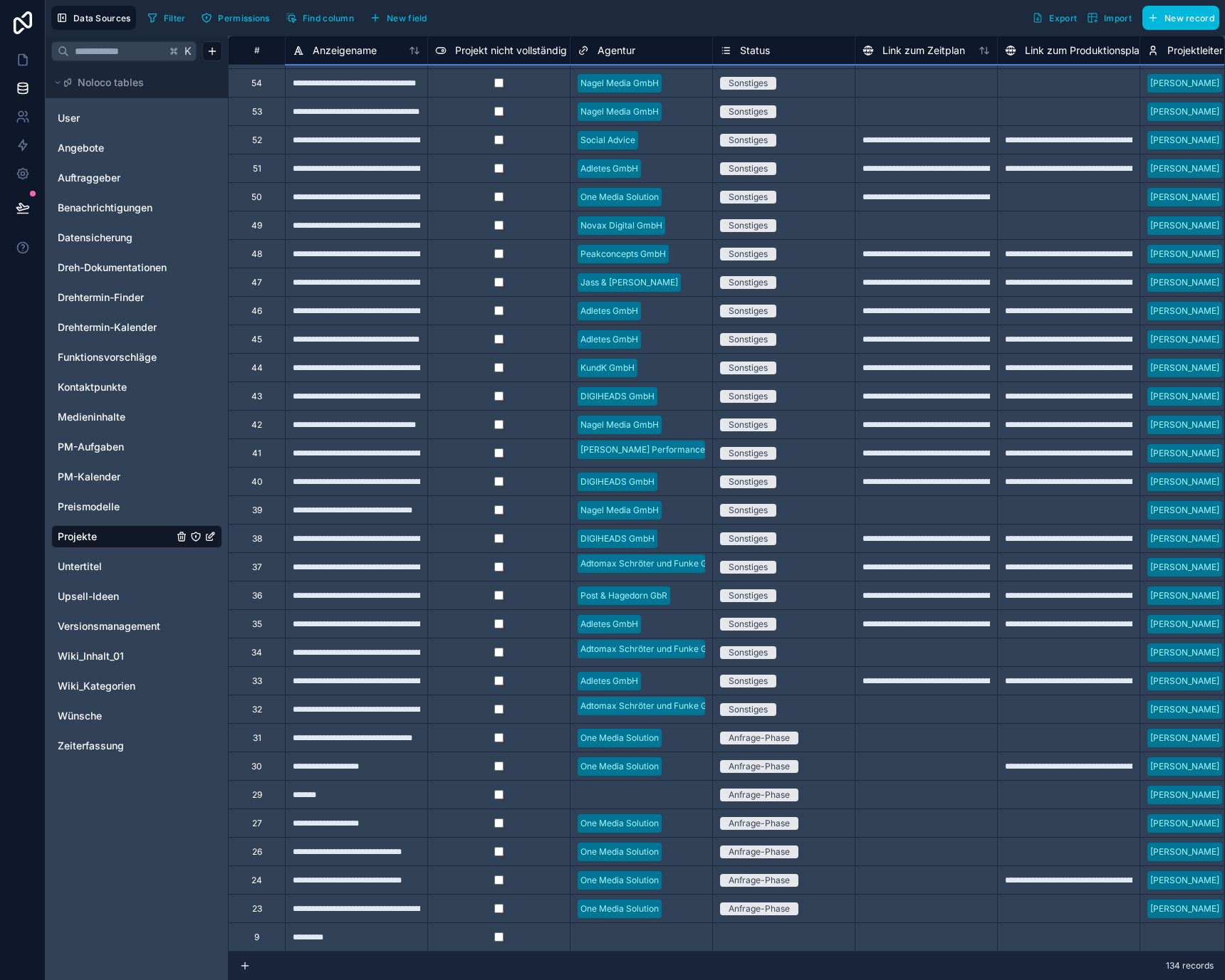
scroll to position [4363, 0]
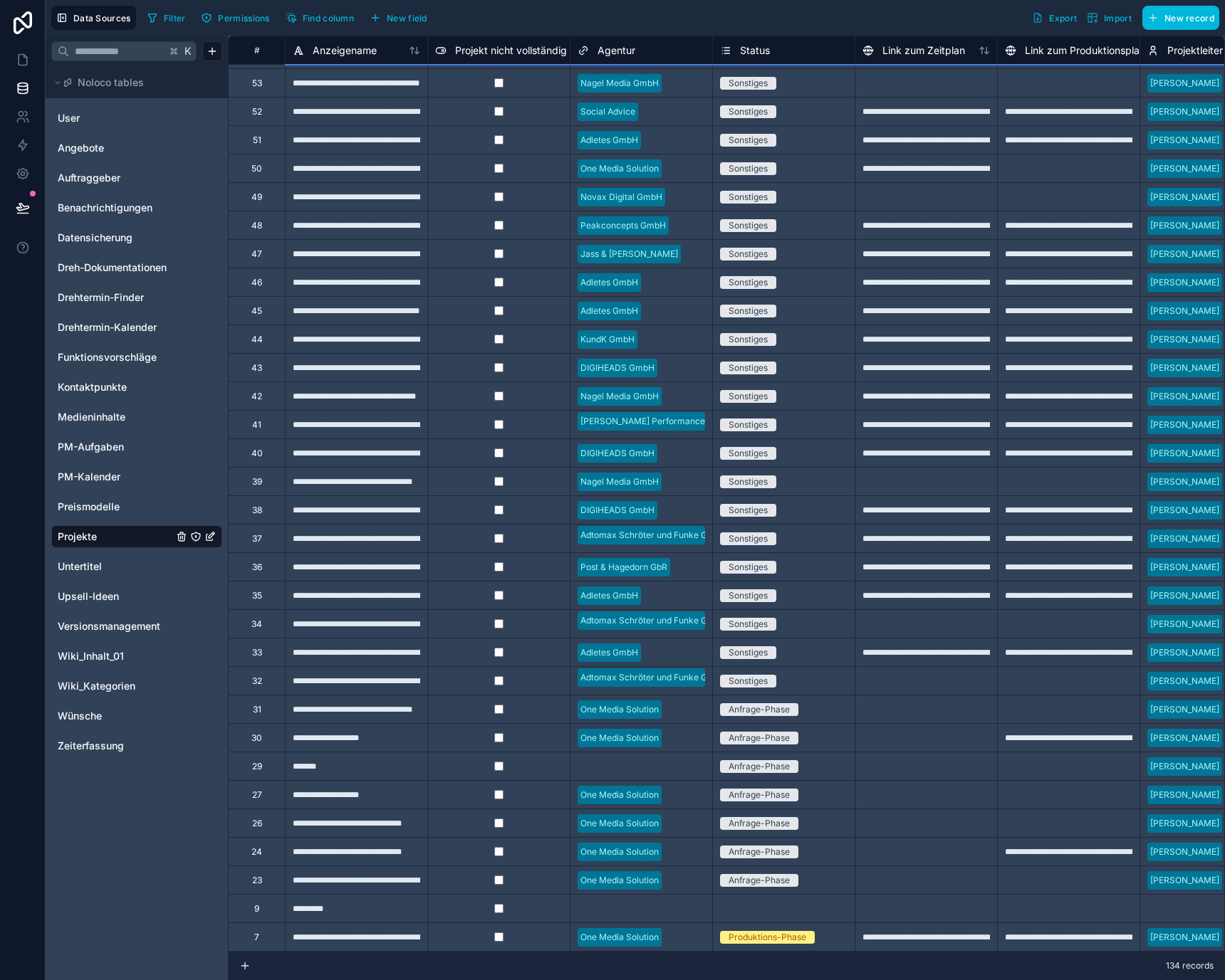
click at [252, 675] on div "32" at bounding box center [257, 681] width 10 height 12
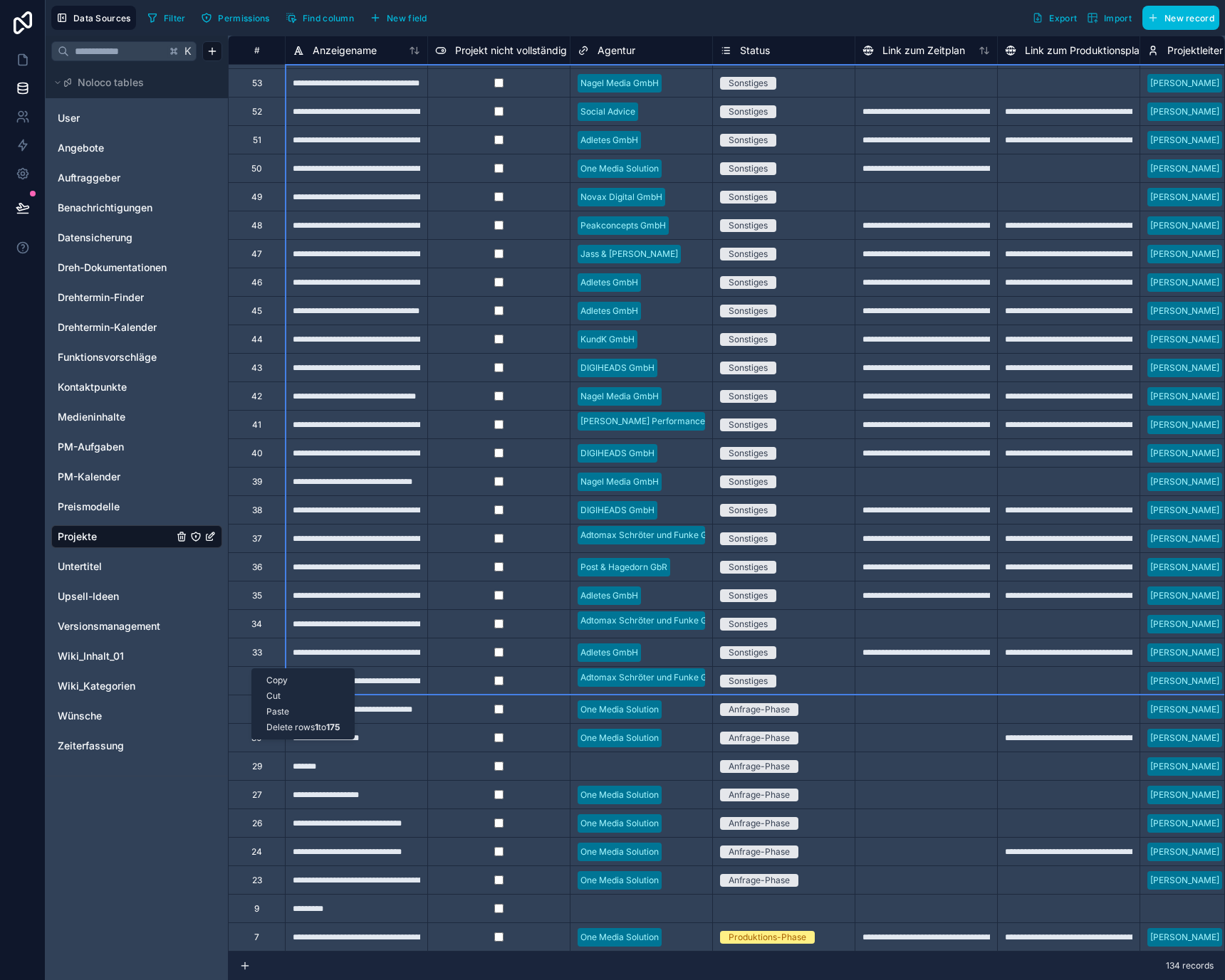
click at [295, 729] on div "Delete rows 1 to 175" at bounding box center [303, 727] width 102 height 15
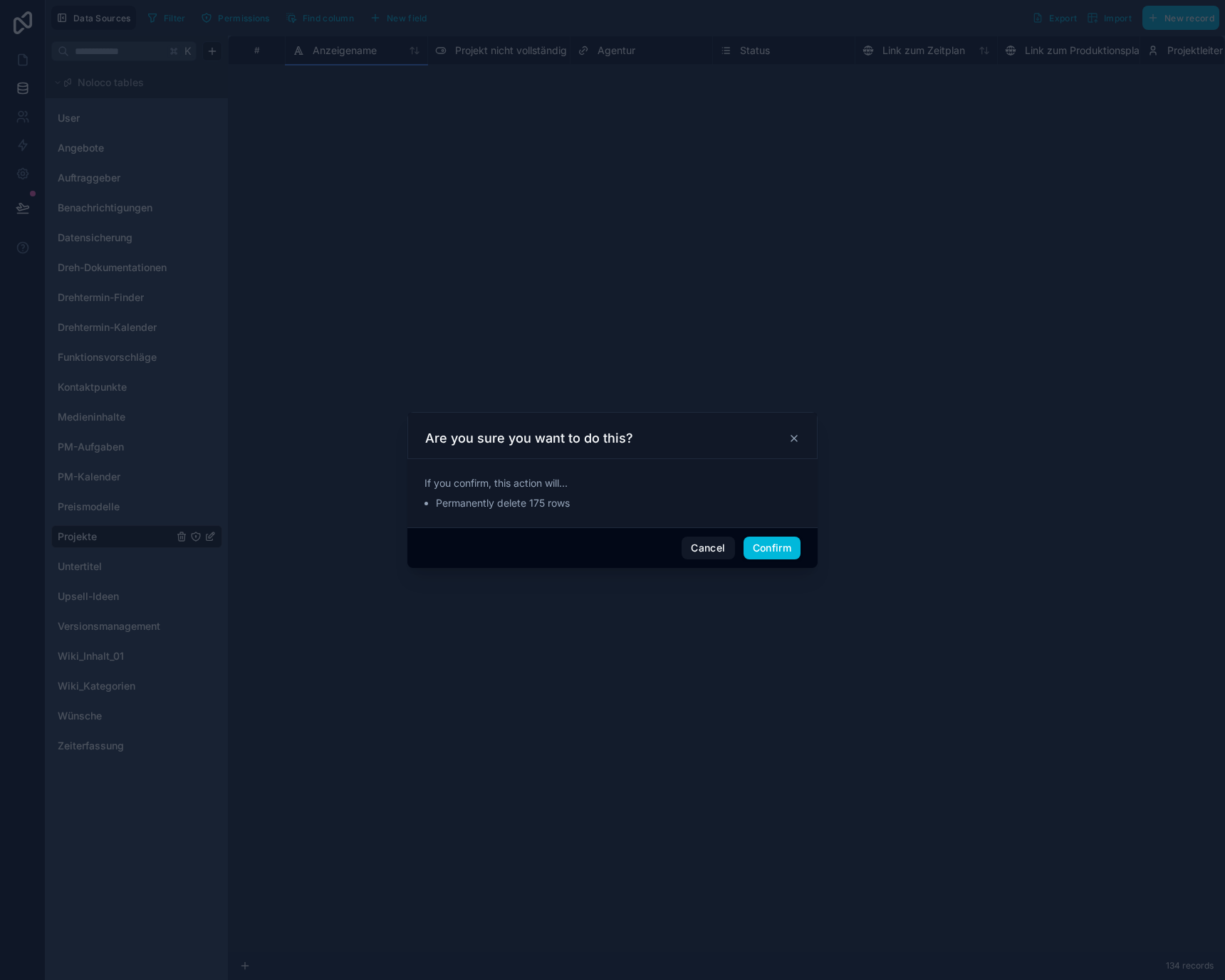
scroll to position [0, 0]
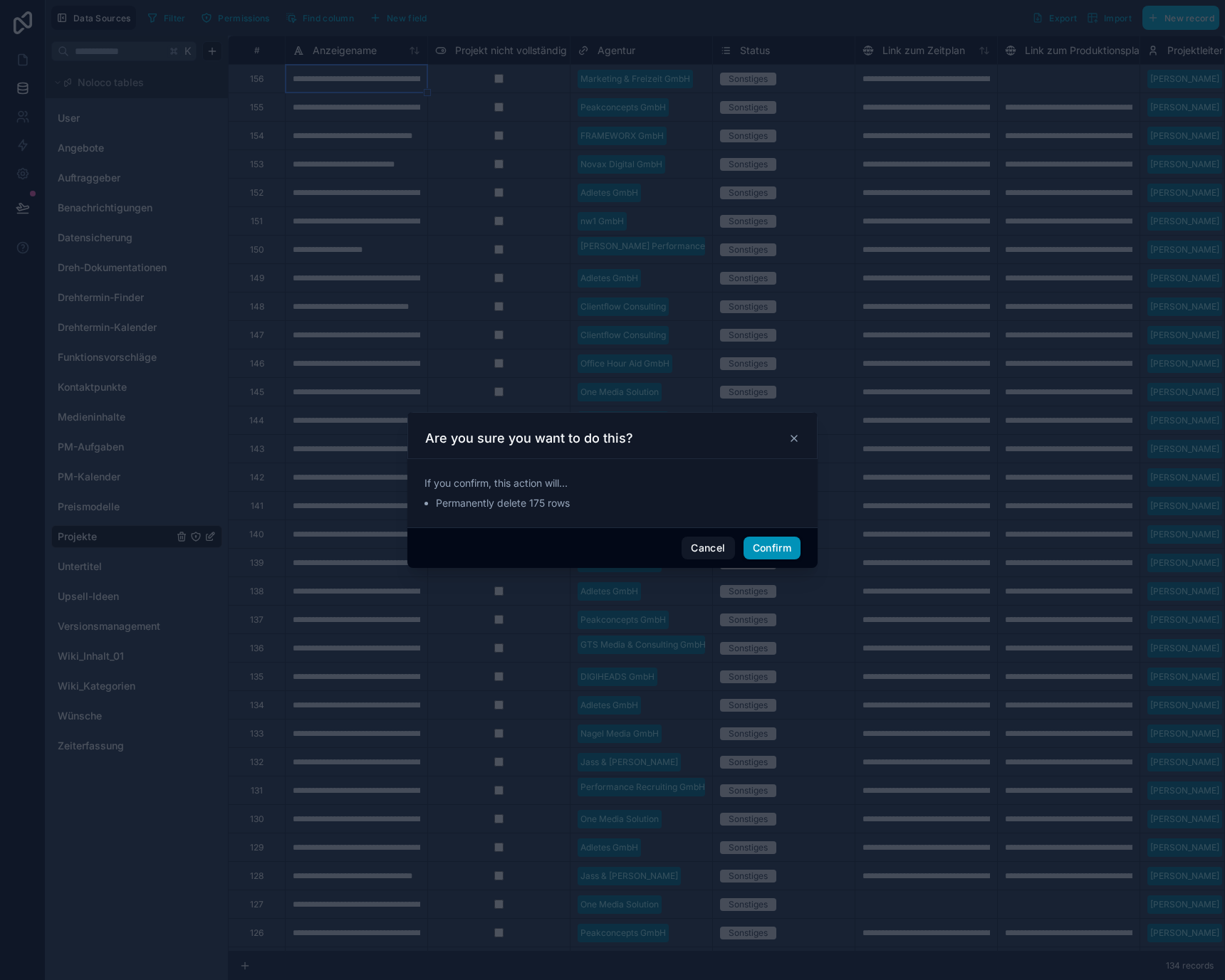
click at [781, 549] on button "Confirm" at bounding box center [772, 548] width 57 height 23
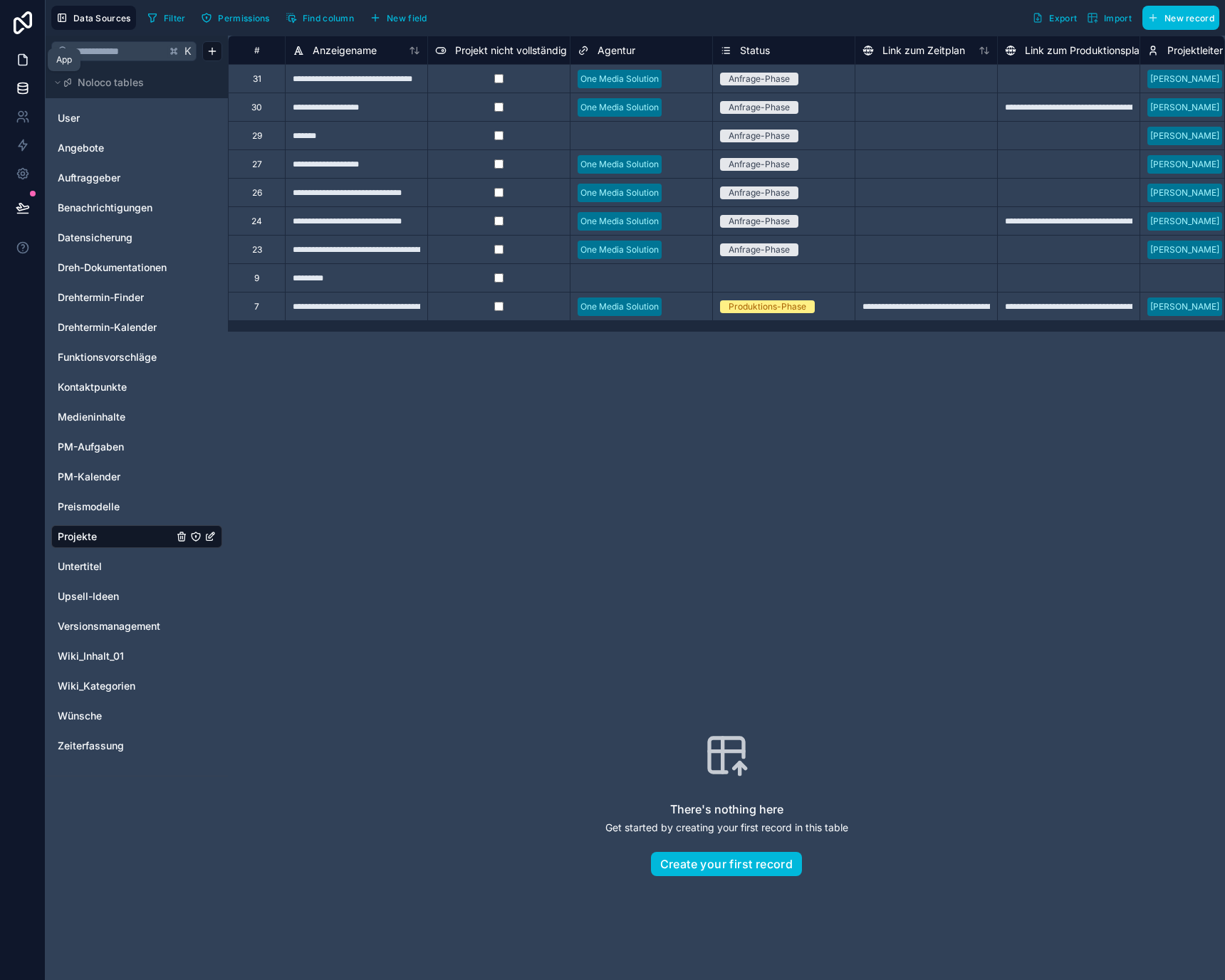
click at [24, 63] on icon at bounding box center [22, 59] width 14 height 14
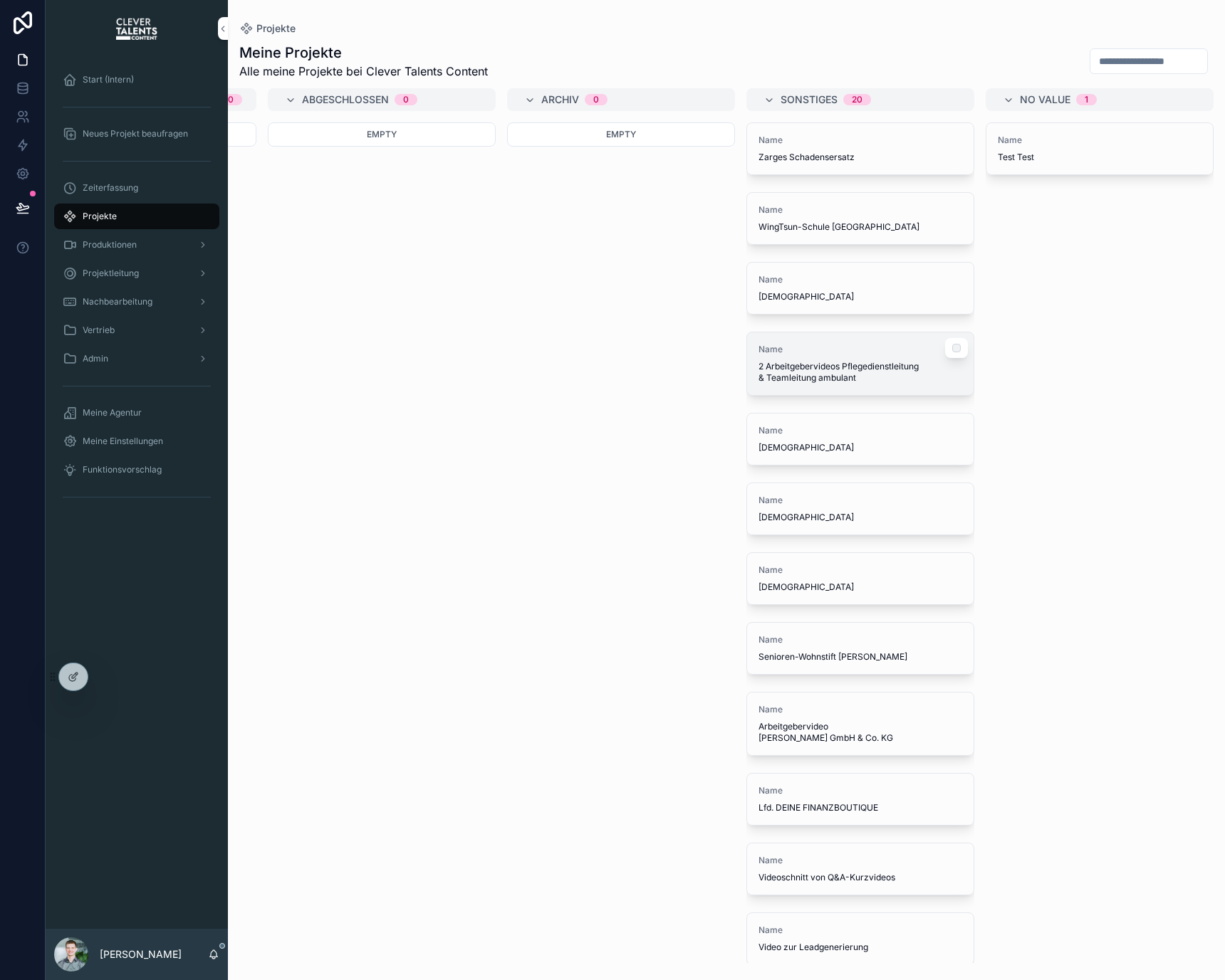
click at [858, 379] on span "2 Arbeitgebervideos Pflegedienstleitung & Teamleitung ambulant" at bounding box center [860, 372] width 204 height 23
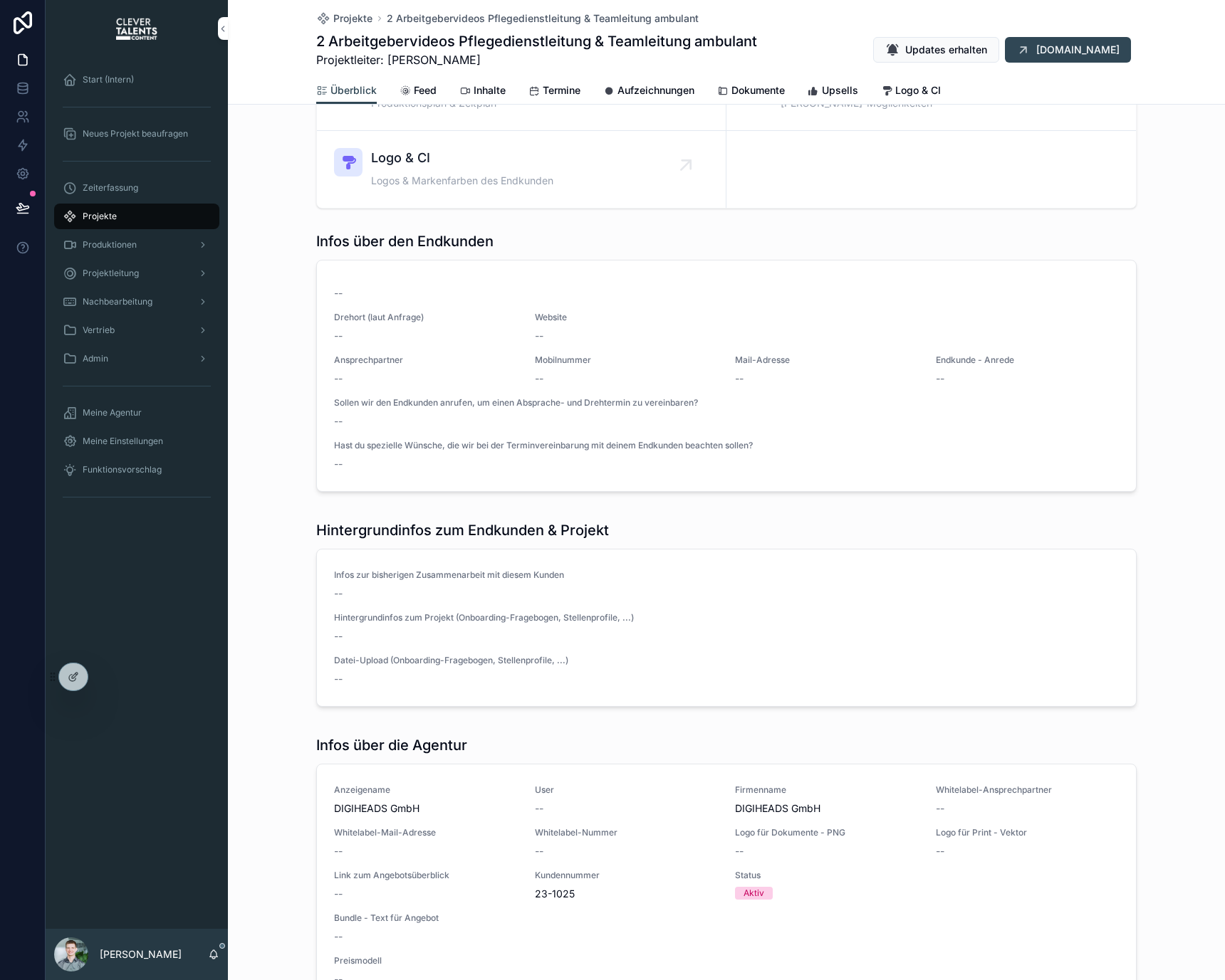
scroll to position [445, 0]
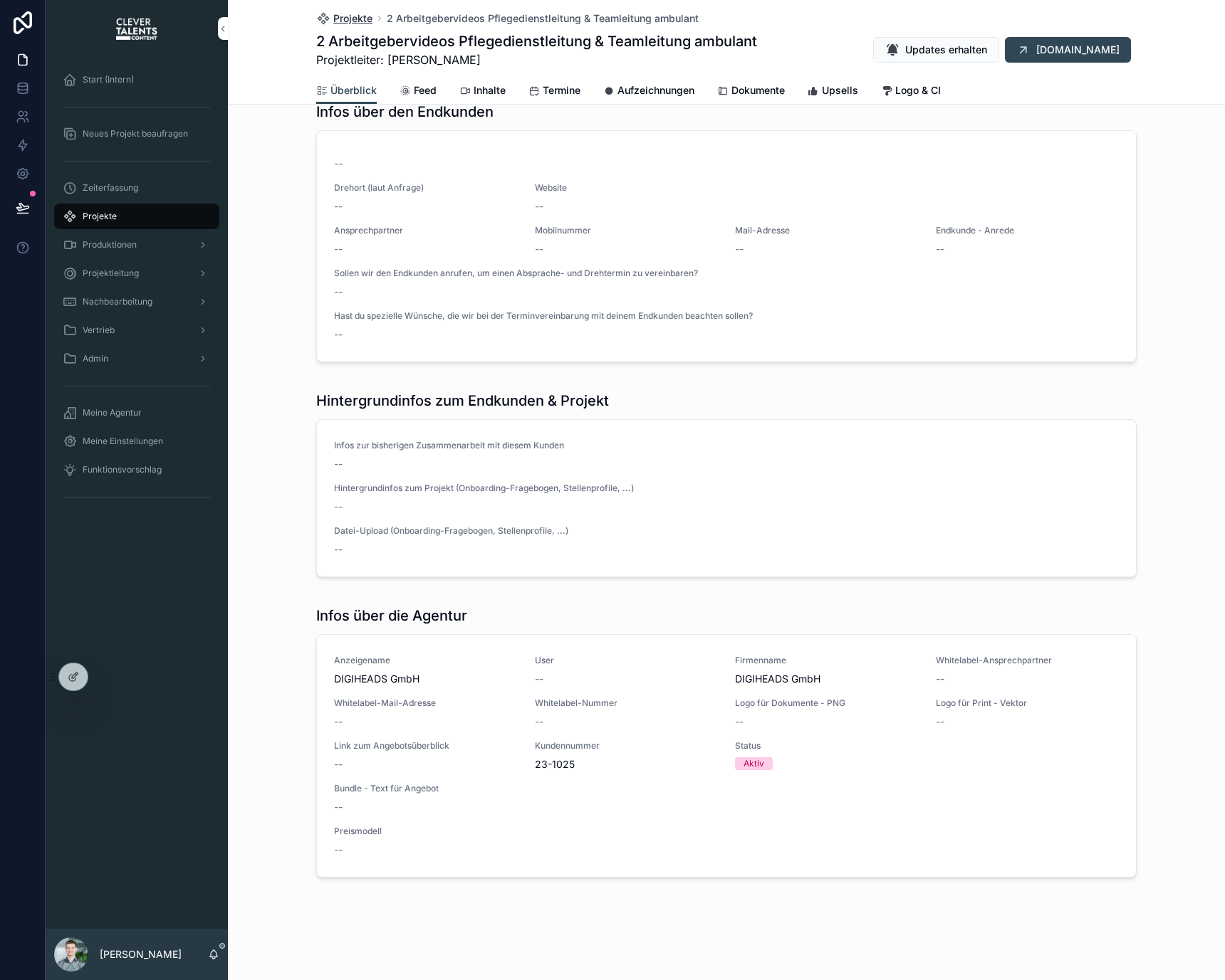
click at [347, 18] on span "Projekte" at bounding box center [352, 18] width 39 height 14
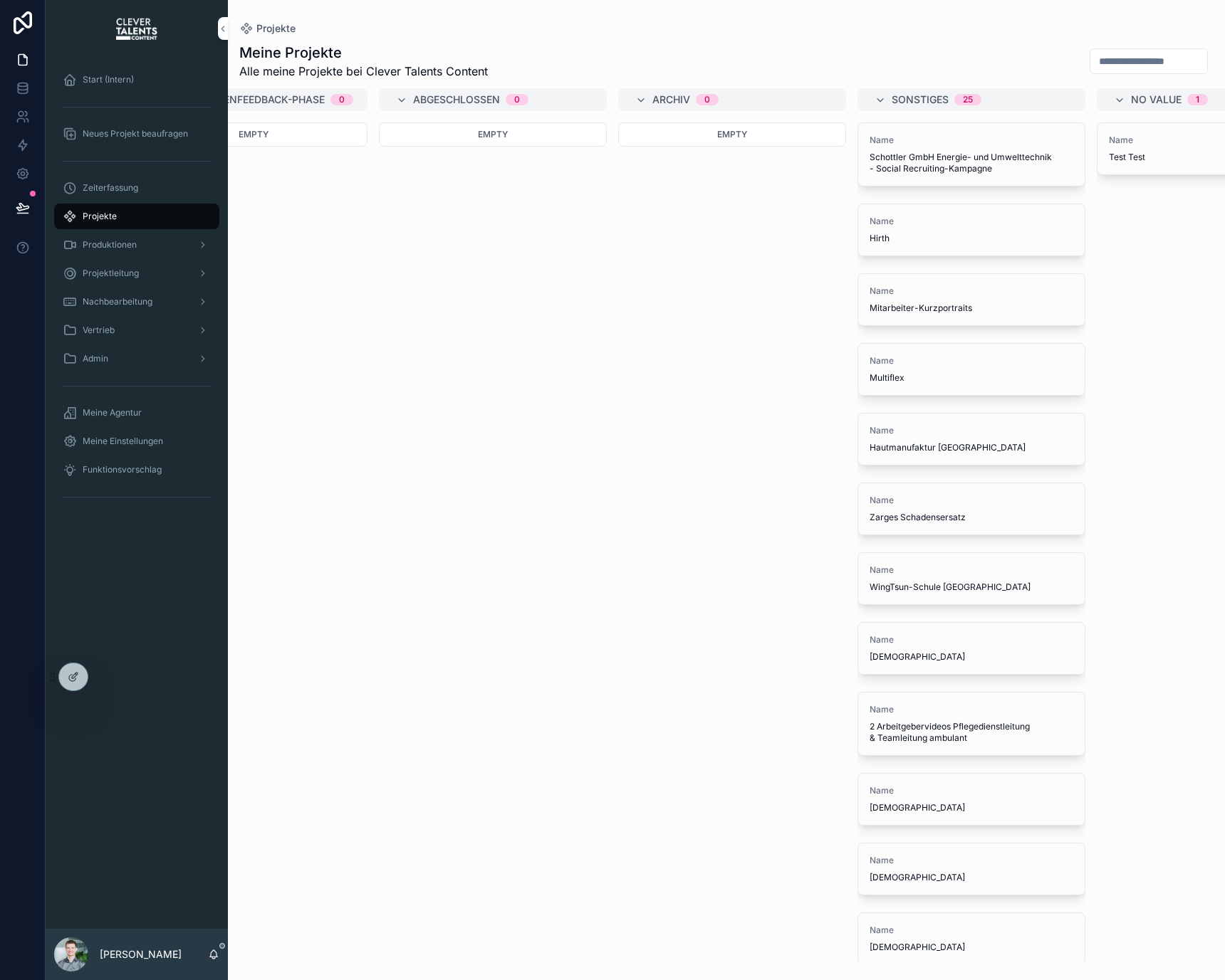
scroll to position [0, 1407]
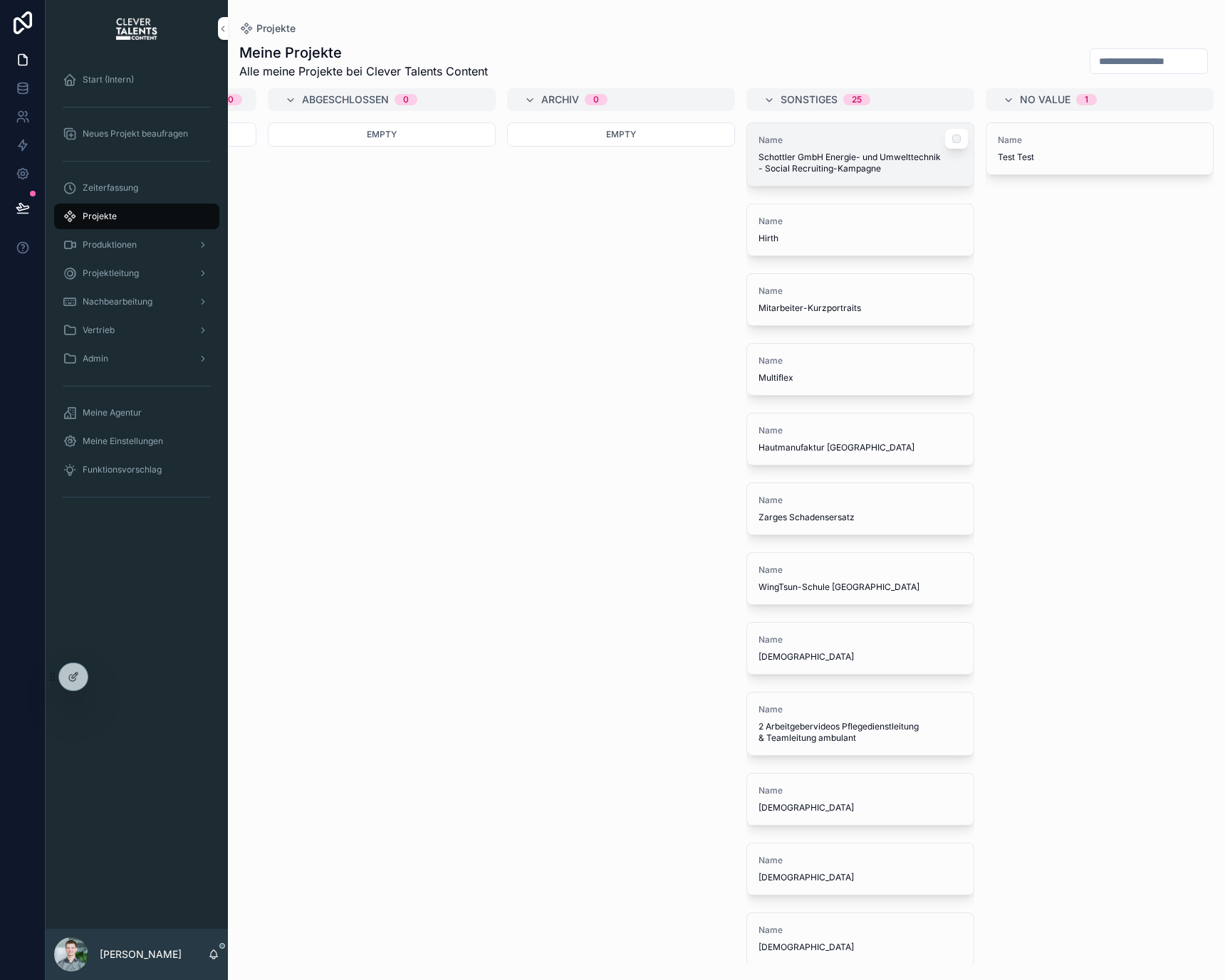
click at [813, 144] on span "Name" at bounding box center [860, 141] width 204 height 12
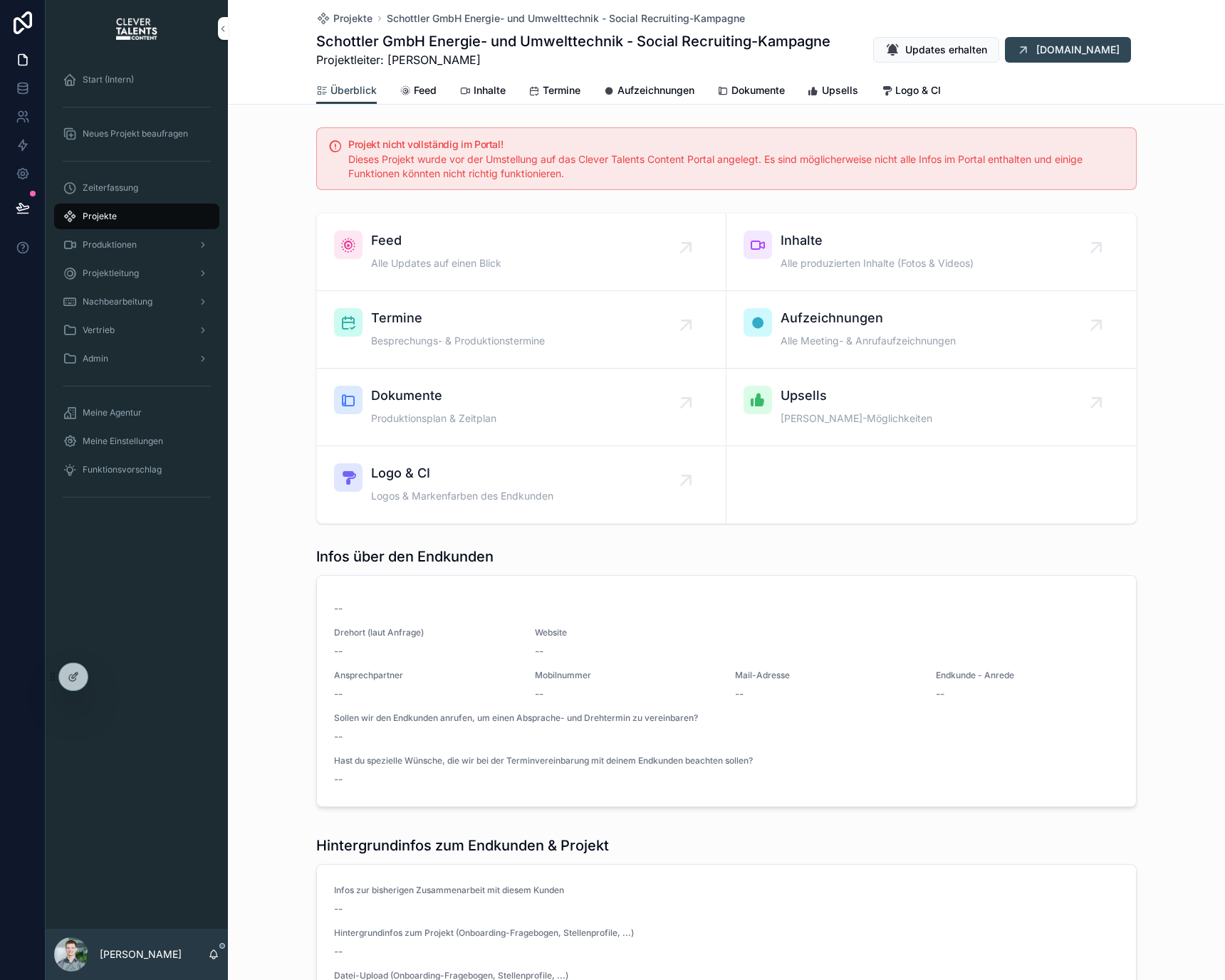
click at [872, 99] on div "Überblick Feed Inhalte Termine Aufzeichnungen Dokumente Upsells Logo & CI" at bounding box center [727, 90] width 821 height 27
click at [881, 89] on icon "scrollable content" at bounding box center [887, 92] width 12 height 12
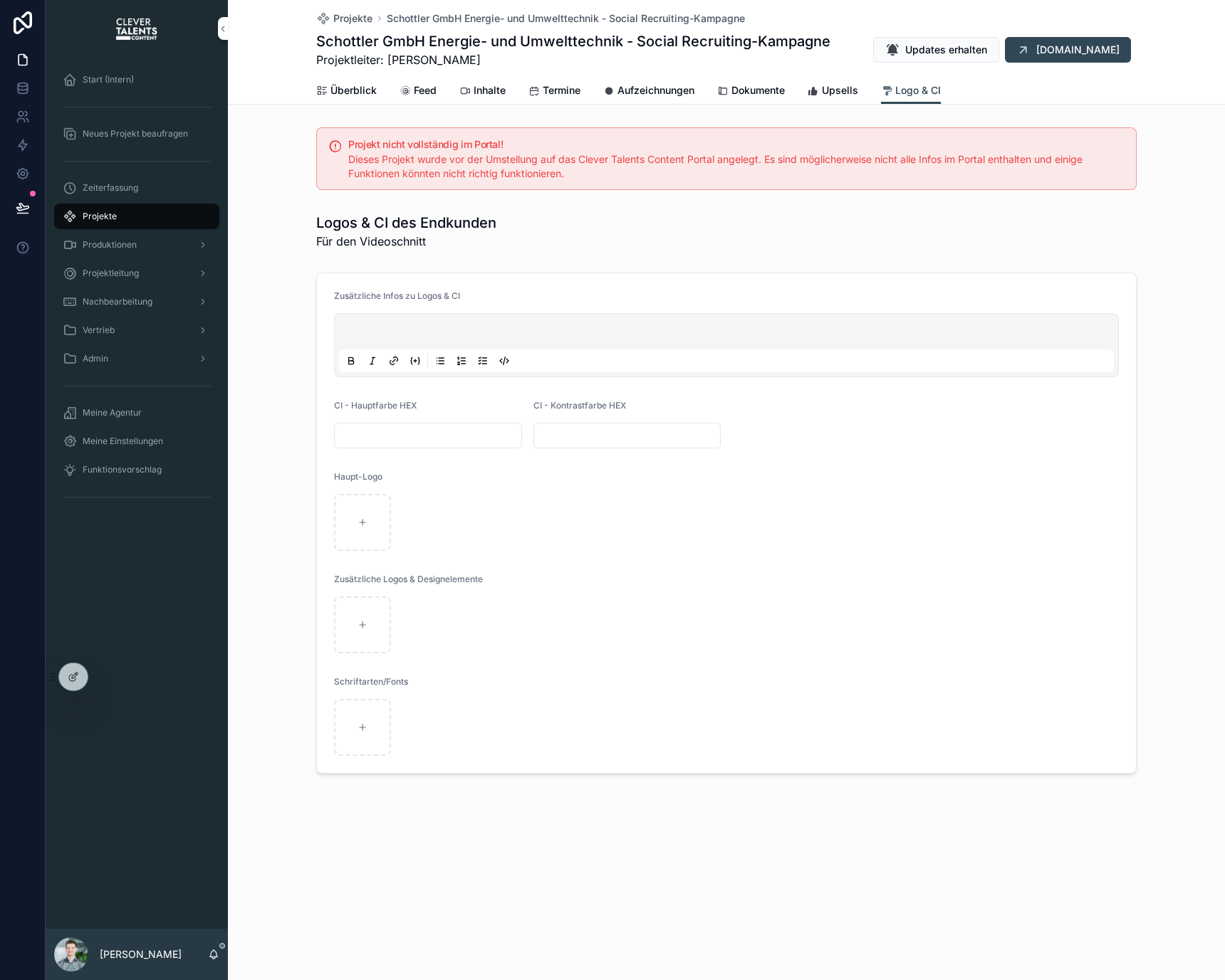
click at [851, 89] on span "Upsells" at bounding box center [840, 90] width 37 height 14
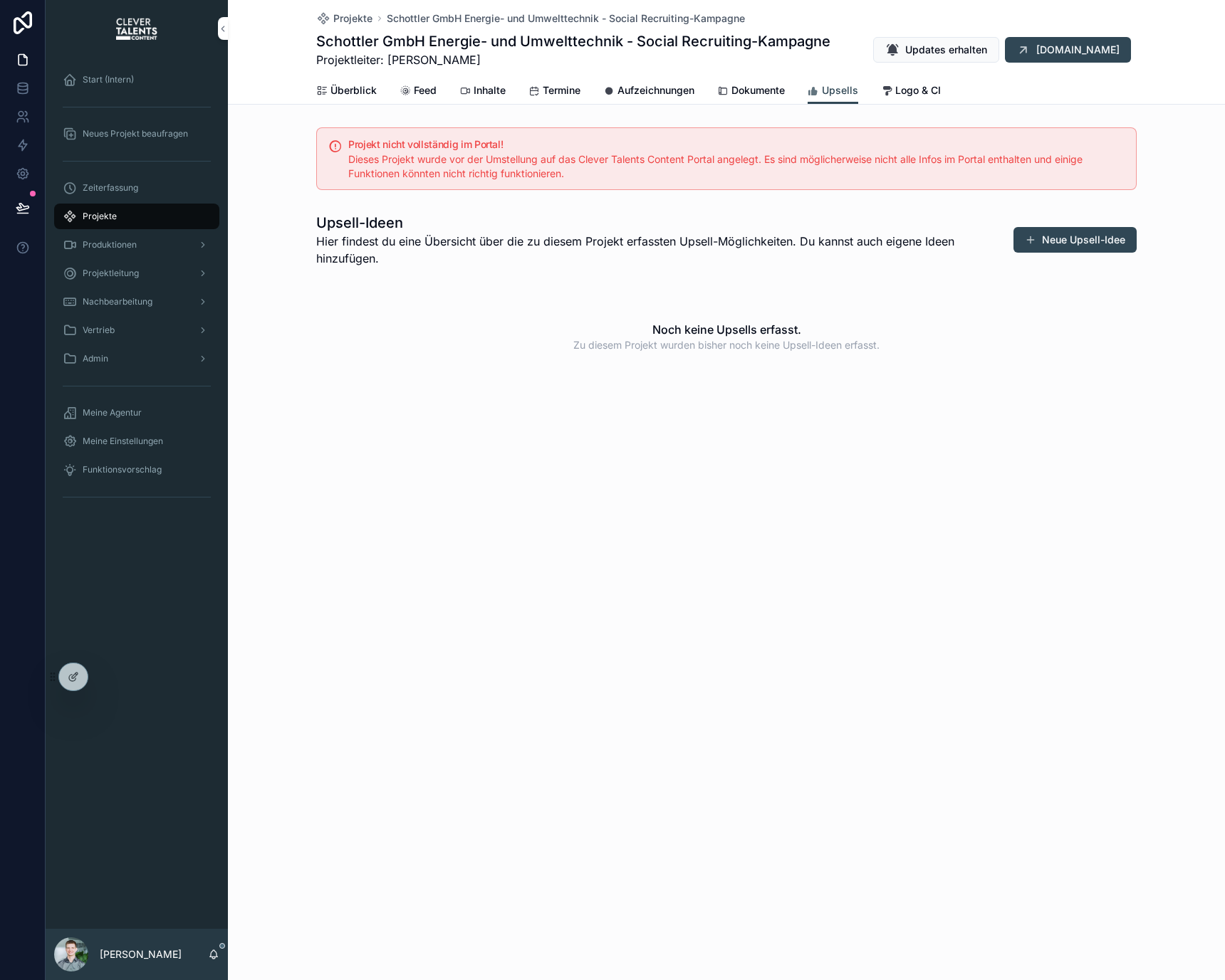
click at [743, 89] on span "Dokumente" at bounding box center [758, 90] width 53 height 14
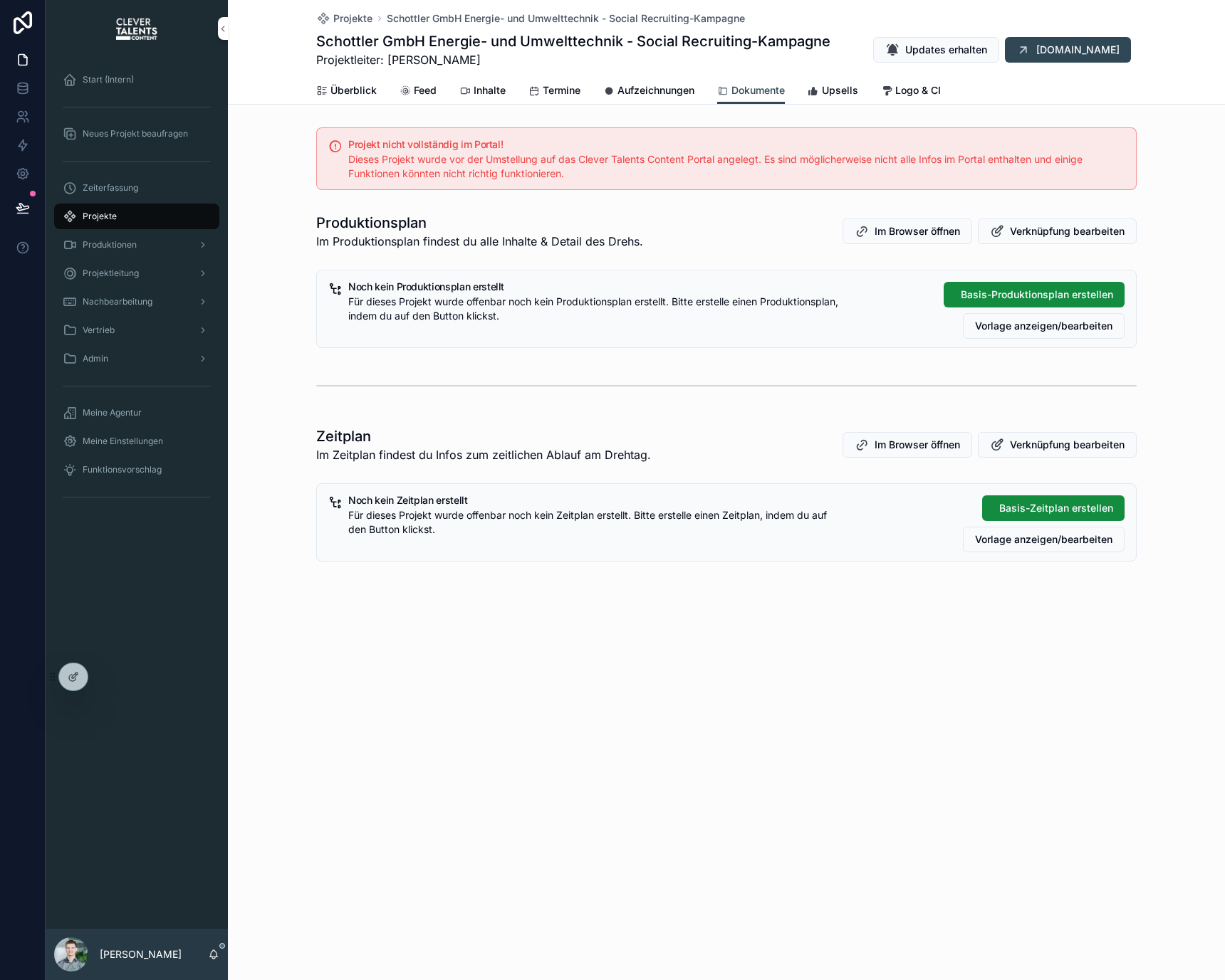
click at [682, 88] on span "Aufzeichnungen" at bounding box center [656, 90] width 77 height 14
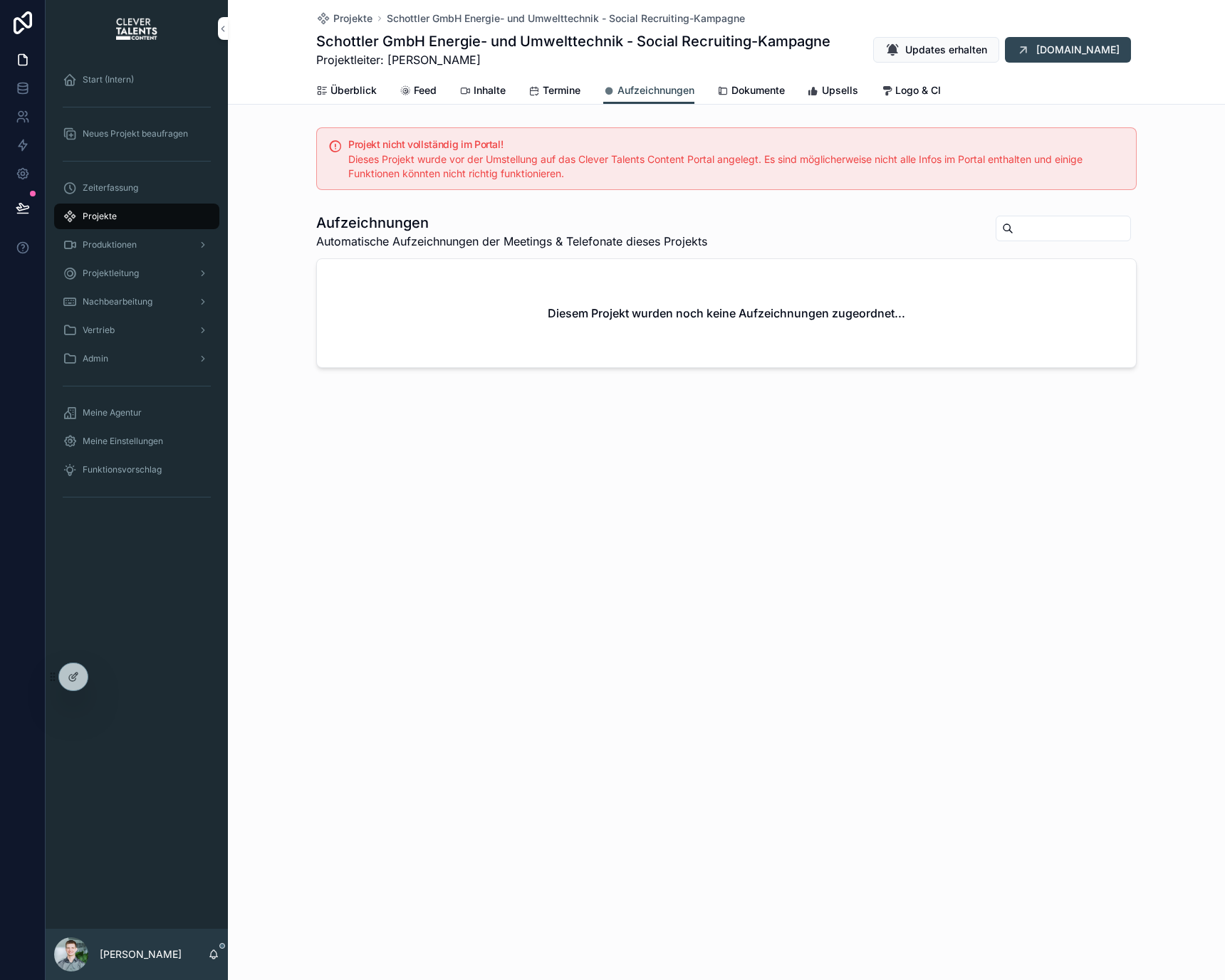
click at [573, 94] on span "Termine" at bounding box center [562, 90] width 38 height 14
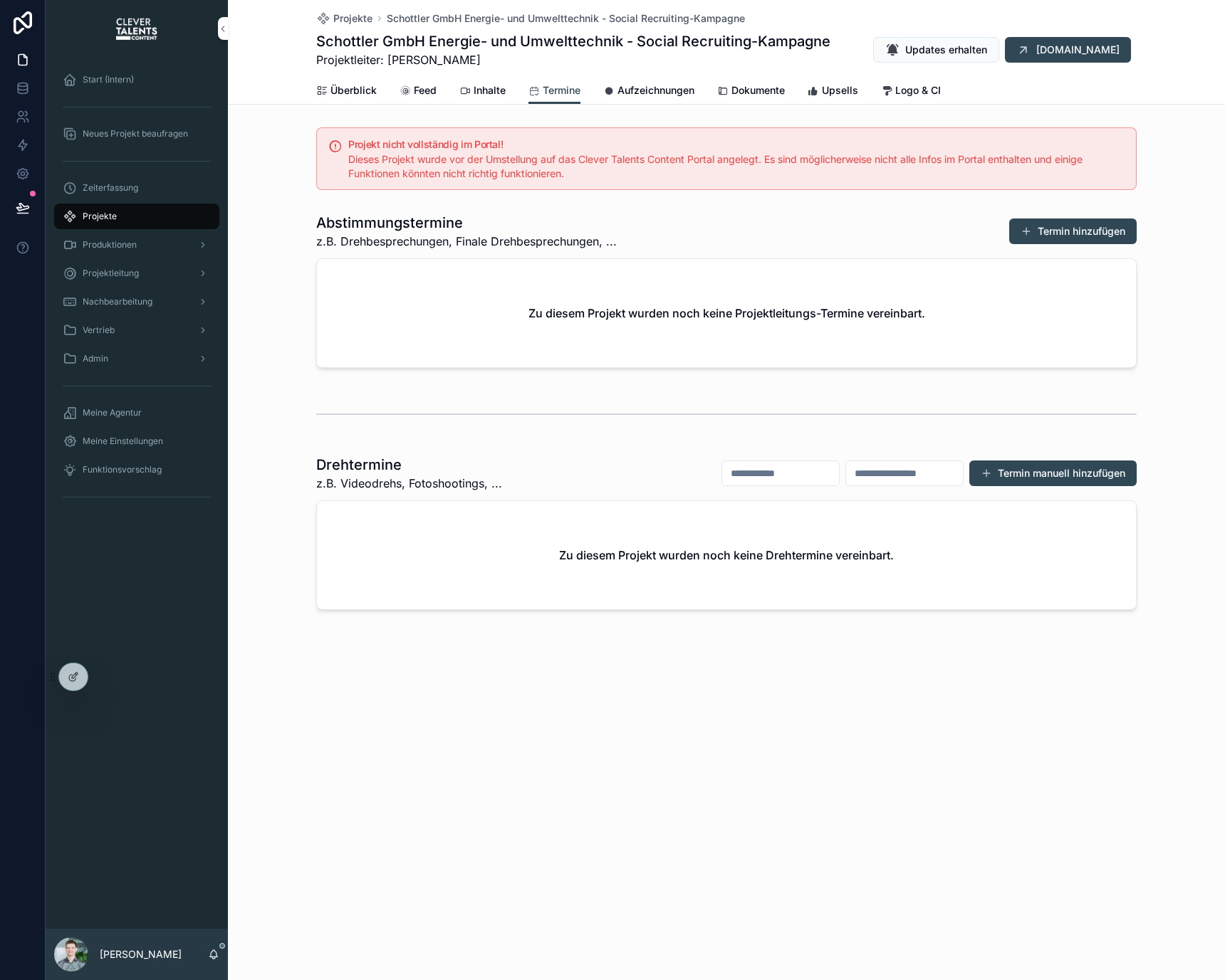
click at [469, 87] on icon "scrollable content" at bounding box center [465, 92] width 12 height 12
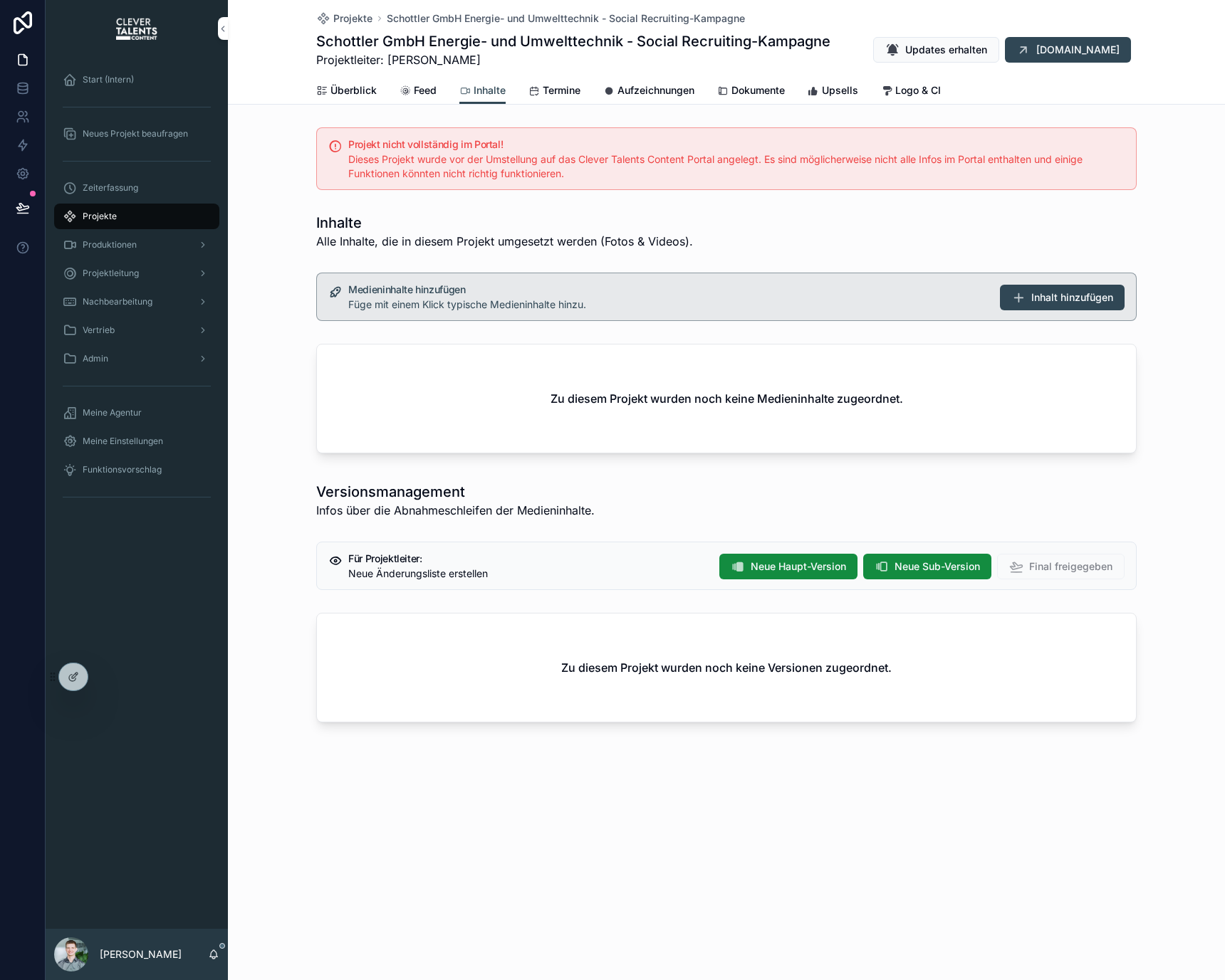
click at [425, 93] on span "Feed" at bounding box center [425, 90] width 23 height 14
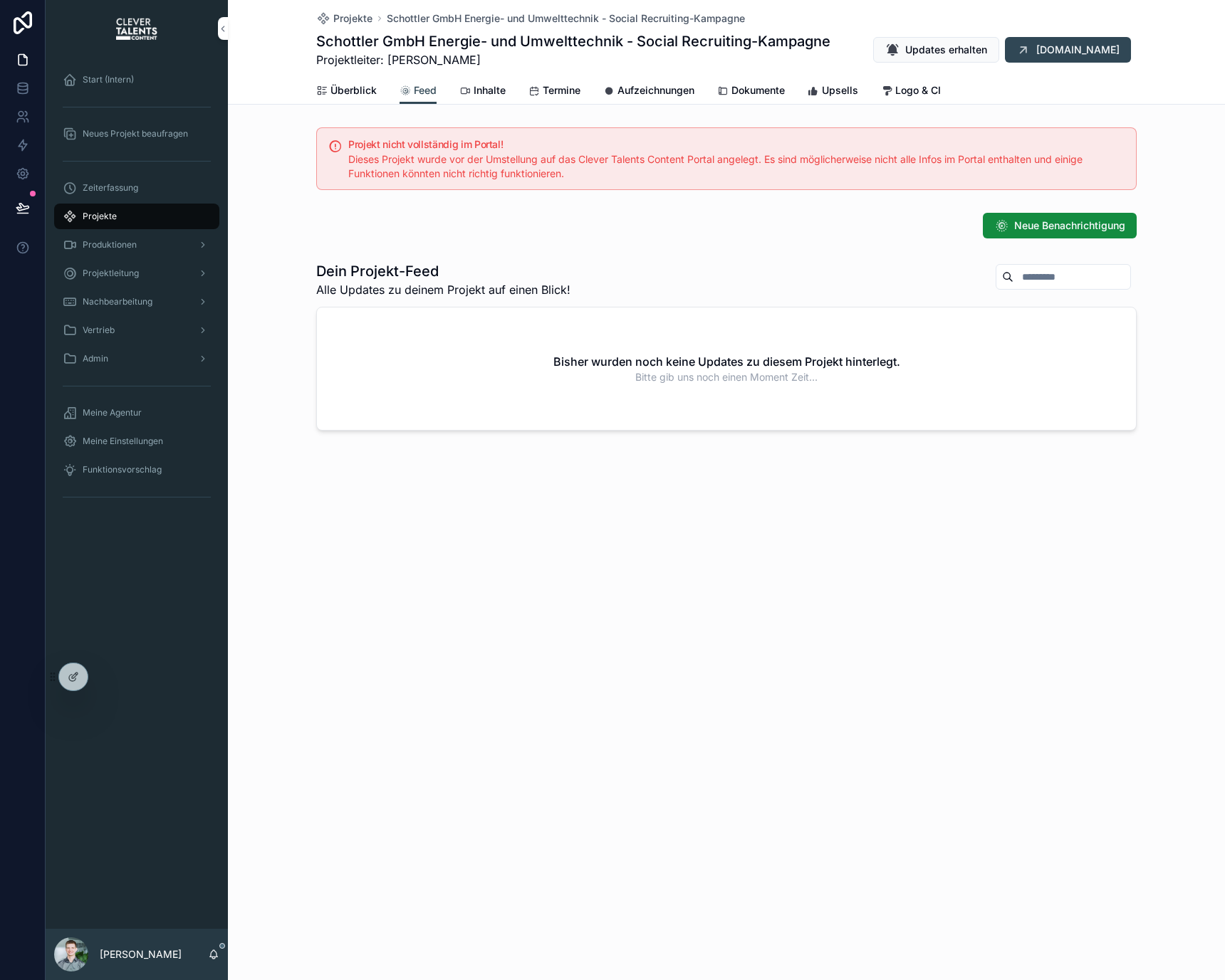
click at [338, 94] on span "Überblick" at bounding box center [353, 90] width 46 height 14
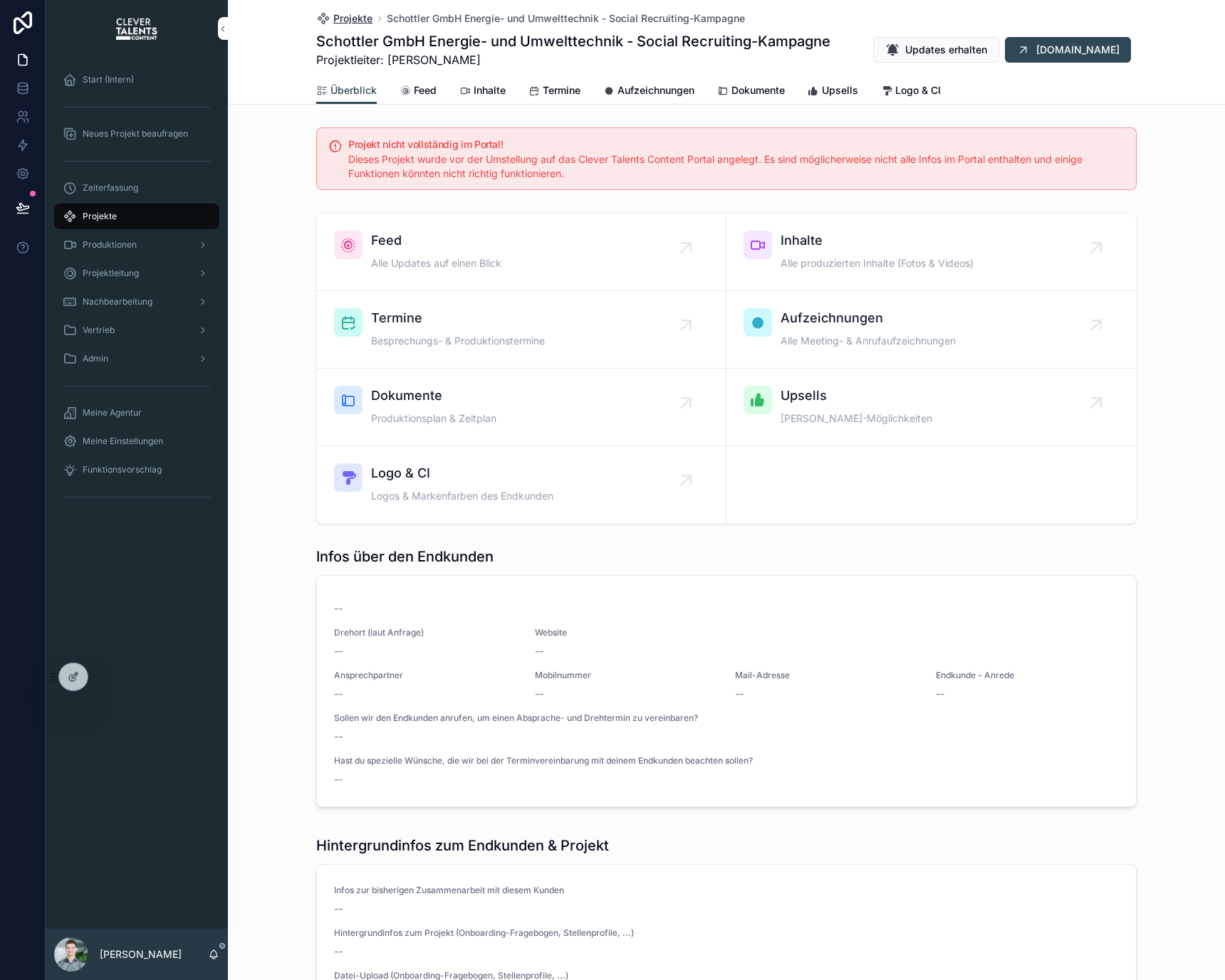
click at [349, 22] on span "Projekte" at bounding box center [352, 18] width 39 height 14
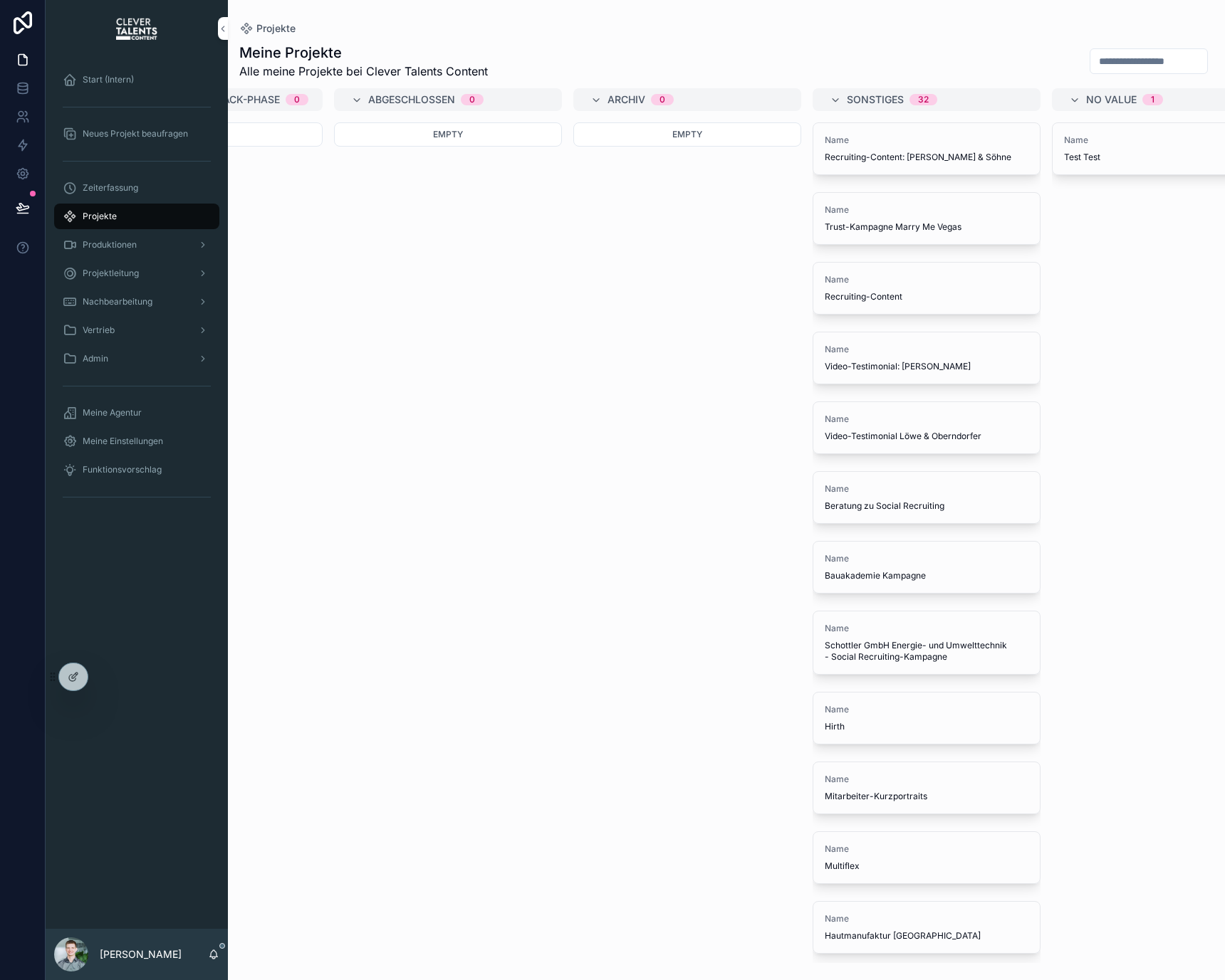
scroll to position [0, 1407]
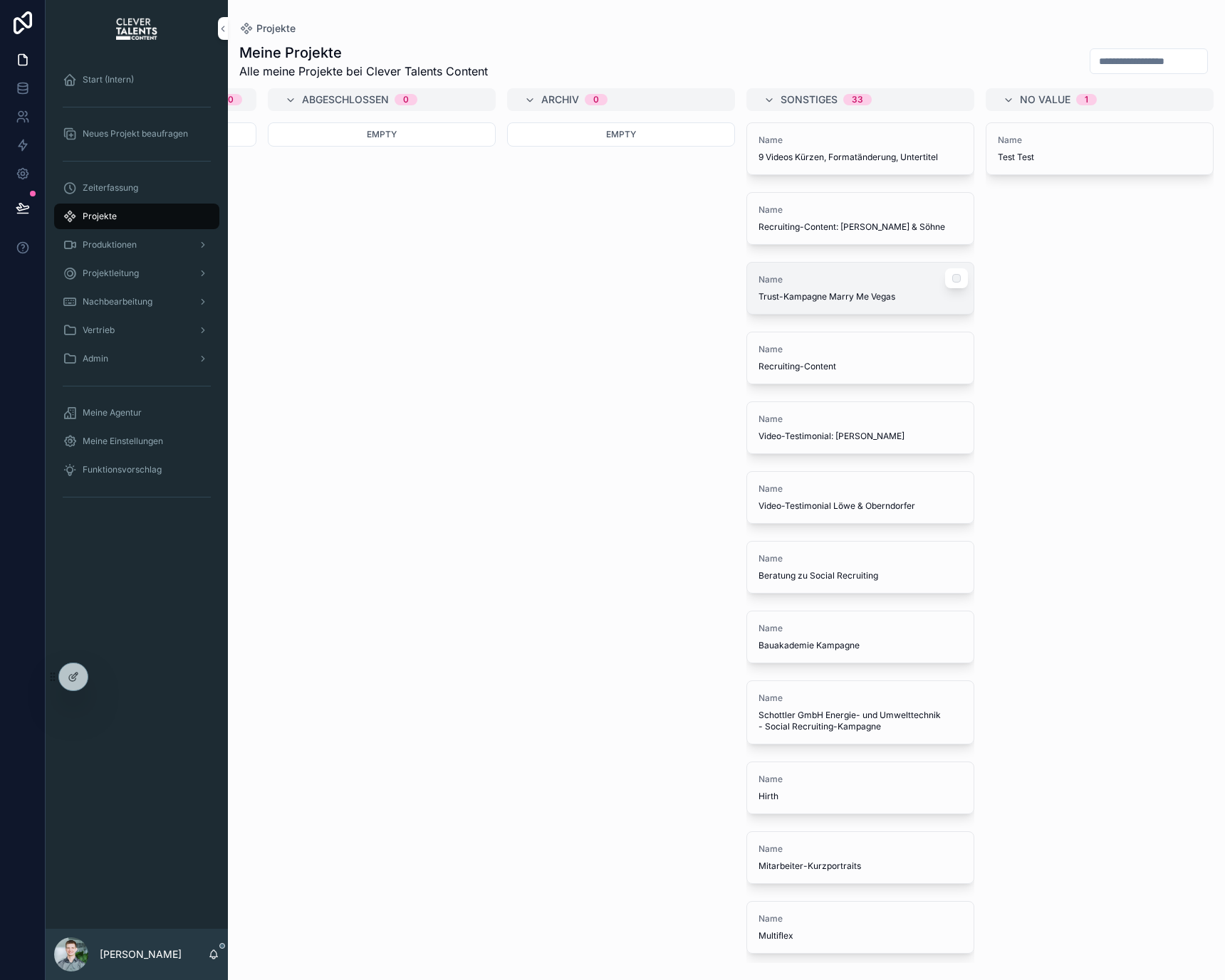
click at [799, 292] on span "Trust-Kampagne Marry Me Vegas" at bounding box center [860, 297] width 204 height 12
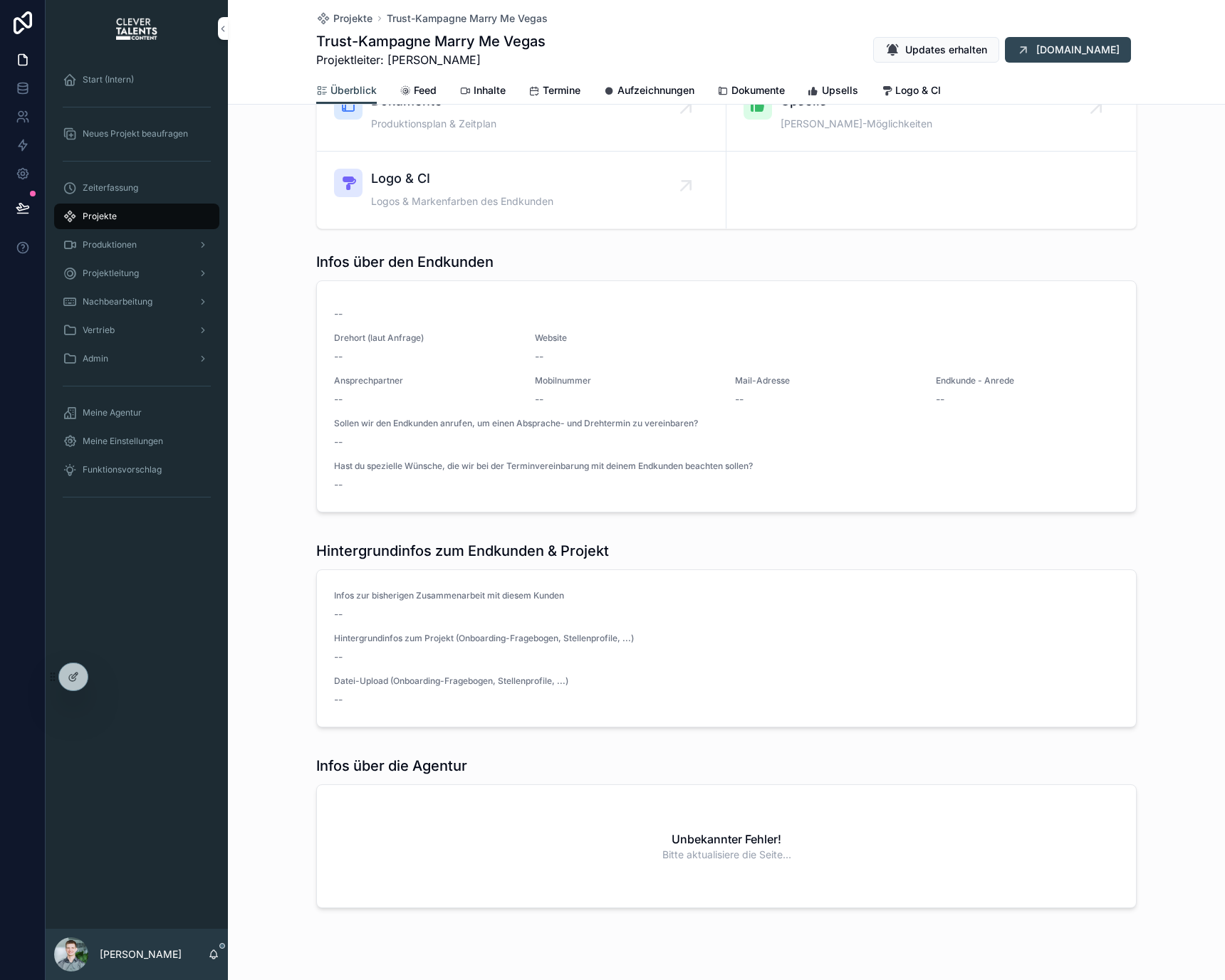
scroll to position [325, 0]
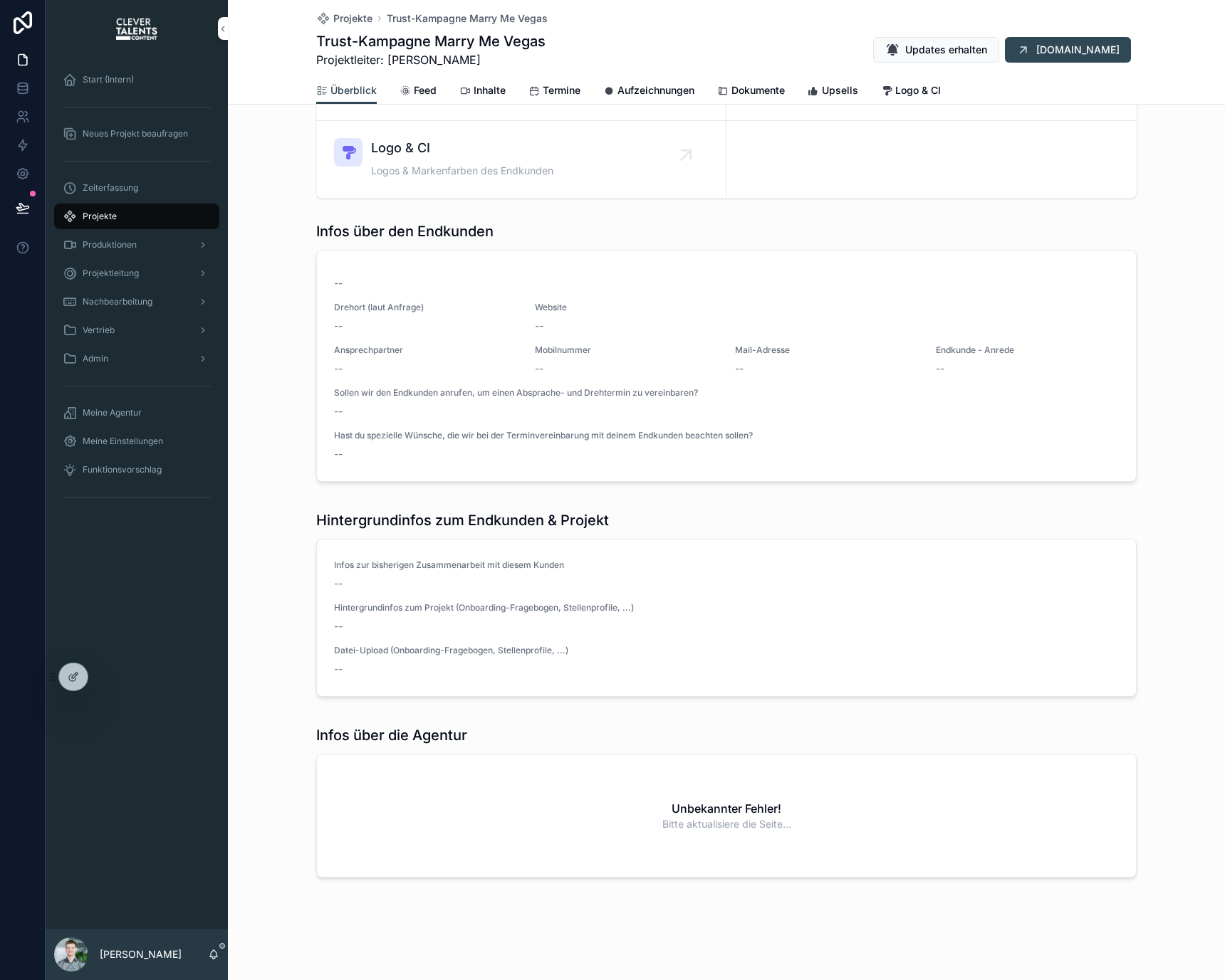
click at [755, 818] on span "Bitte aktualisiere die Seite..." at bounding box center [727, 824] width 129 height 14
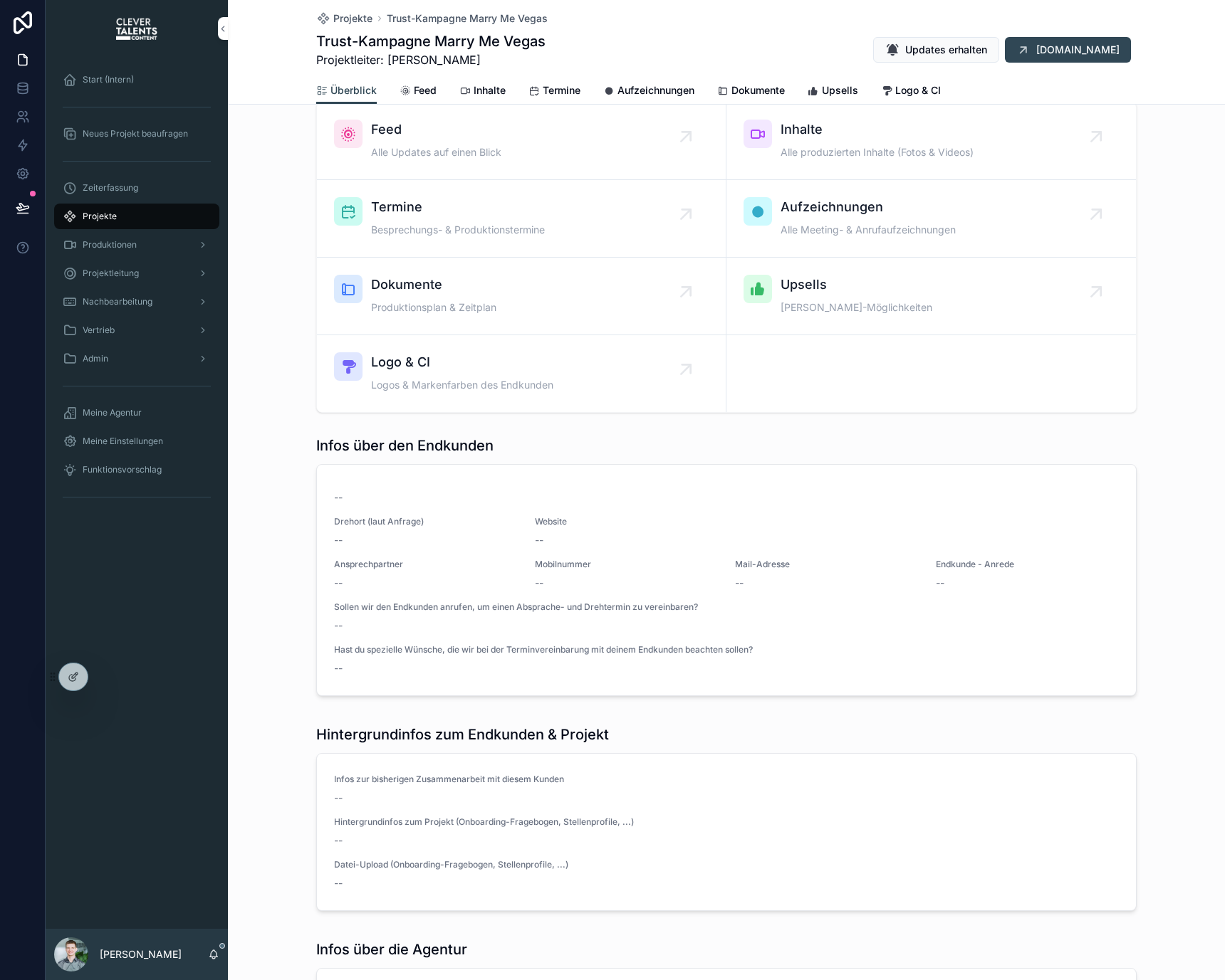
scroll to position [0, 0]
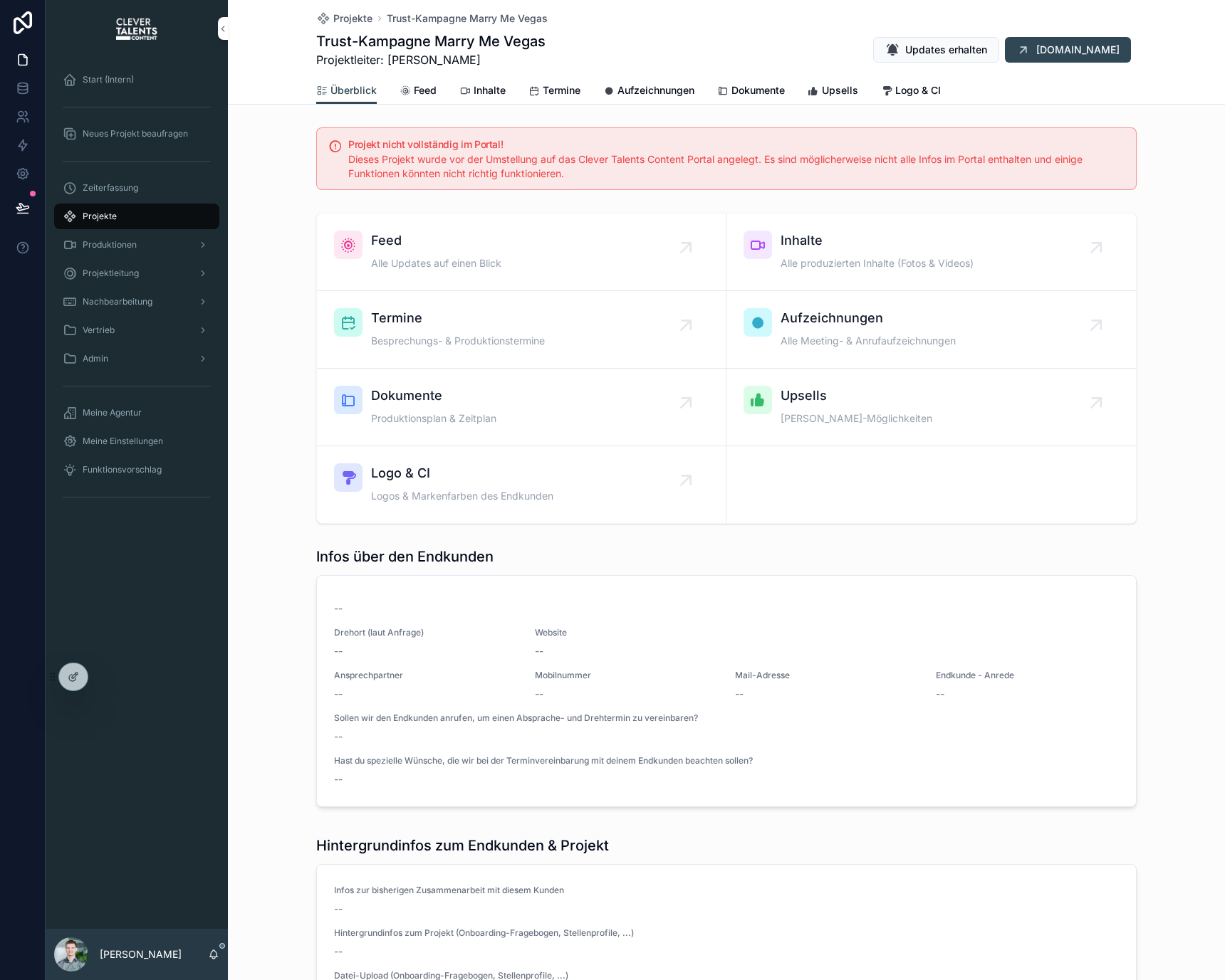
click at [160, 138] on span "Neues Projekt beaufragen" at bounding box center [136, 134] width 106 height 12
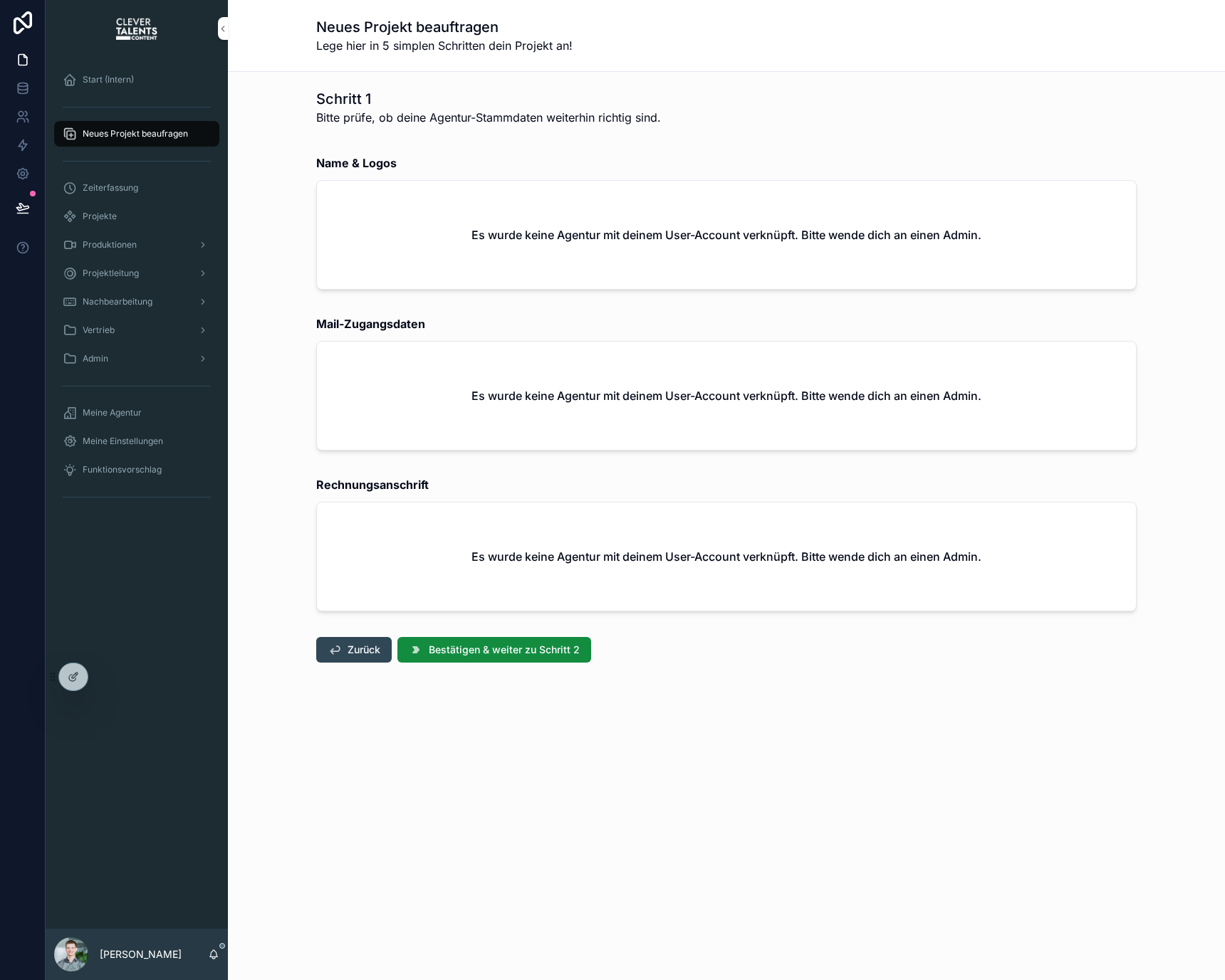
click at [148, 82] on div "Start (Intern)" at bounding box center [137, 79] width 148 height 23
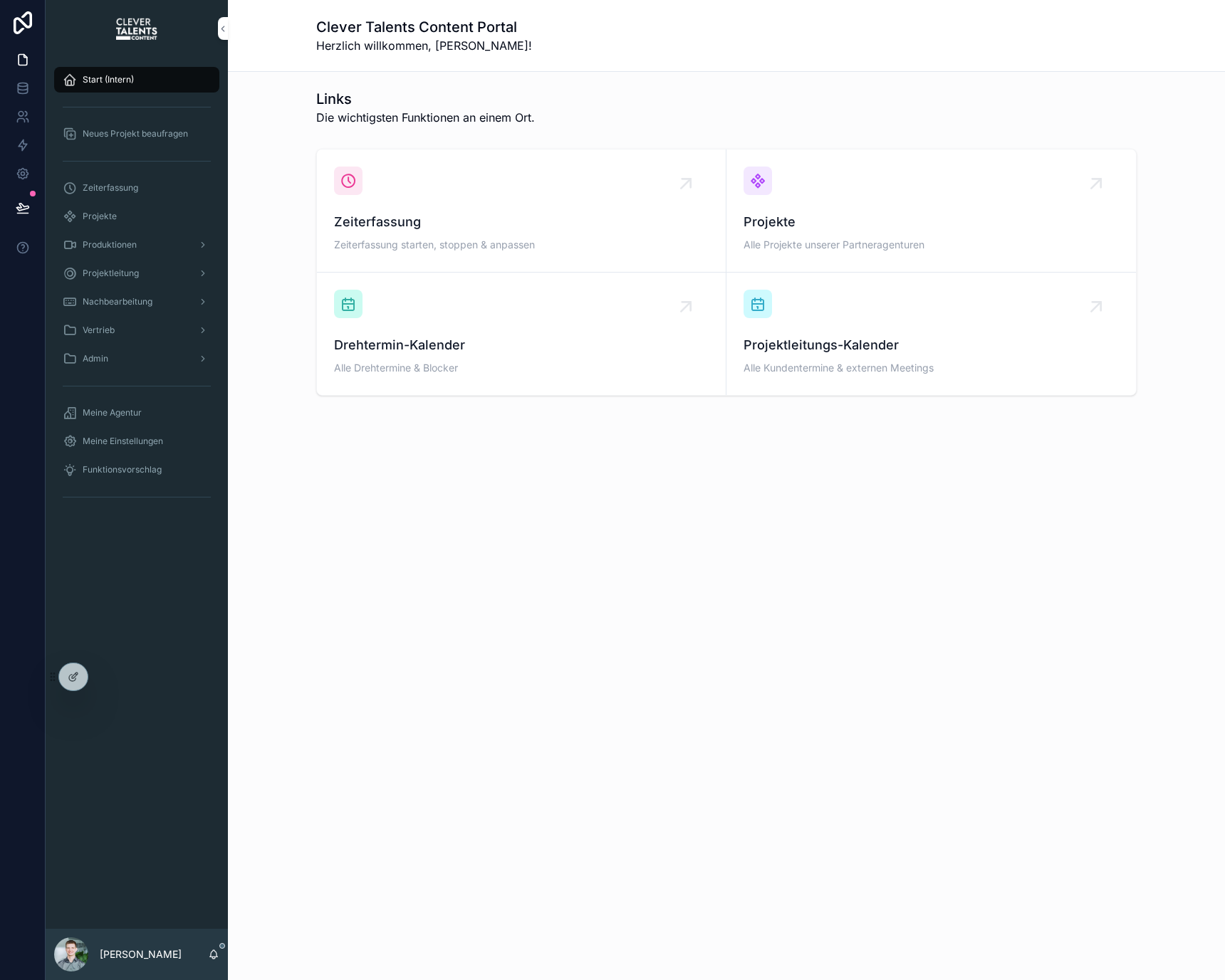
click at [150, 207] on div "Projekte" at bounding box center [137, 216] width 148 height 23
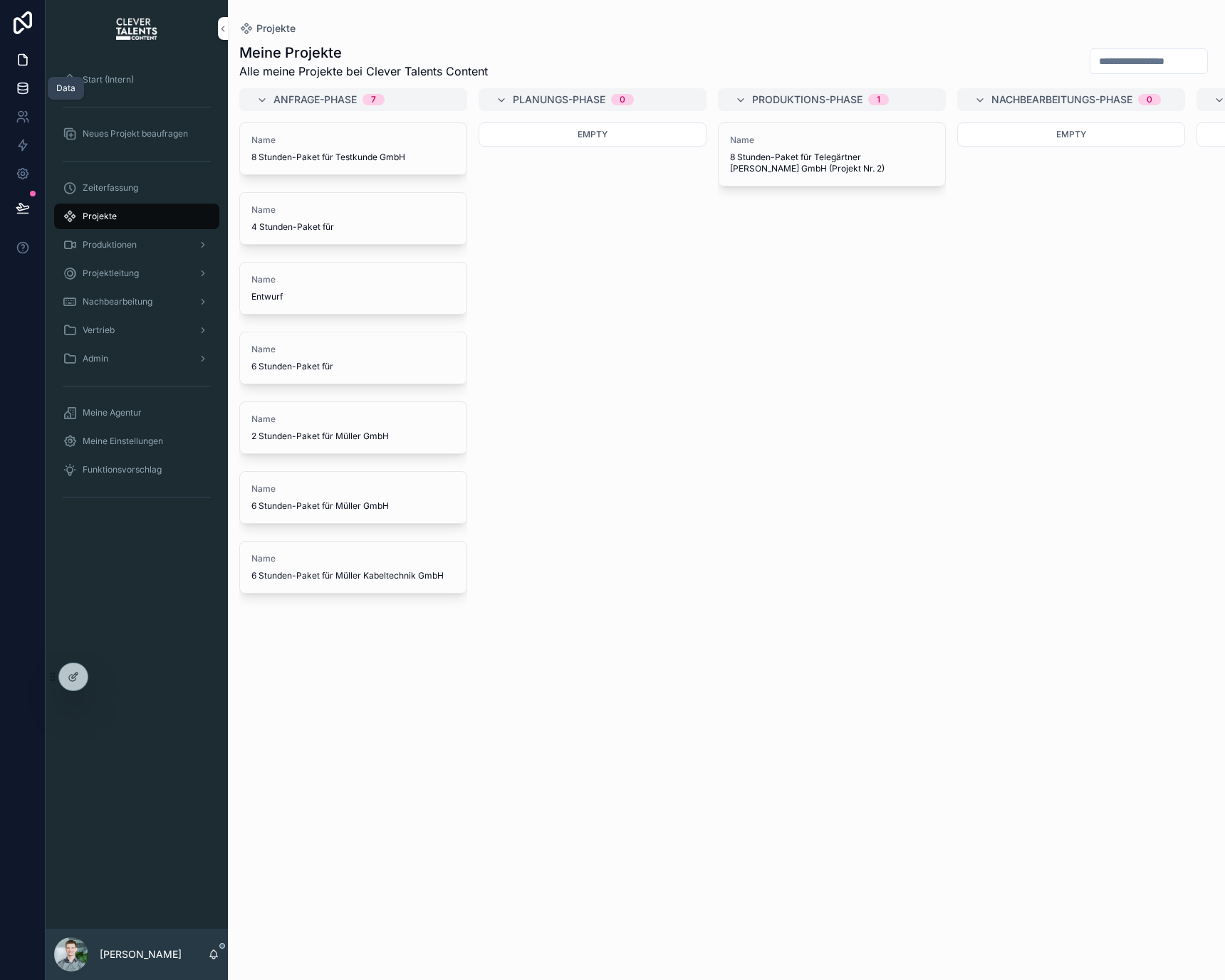
click at [27, 89] on icon at bounding box center [22, 92] width 10 height 6
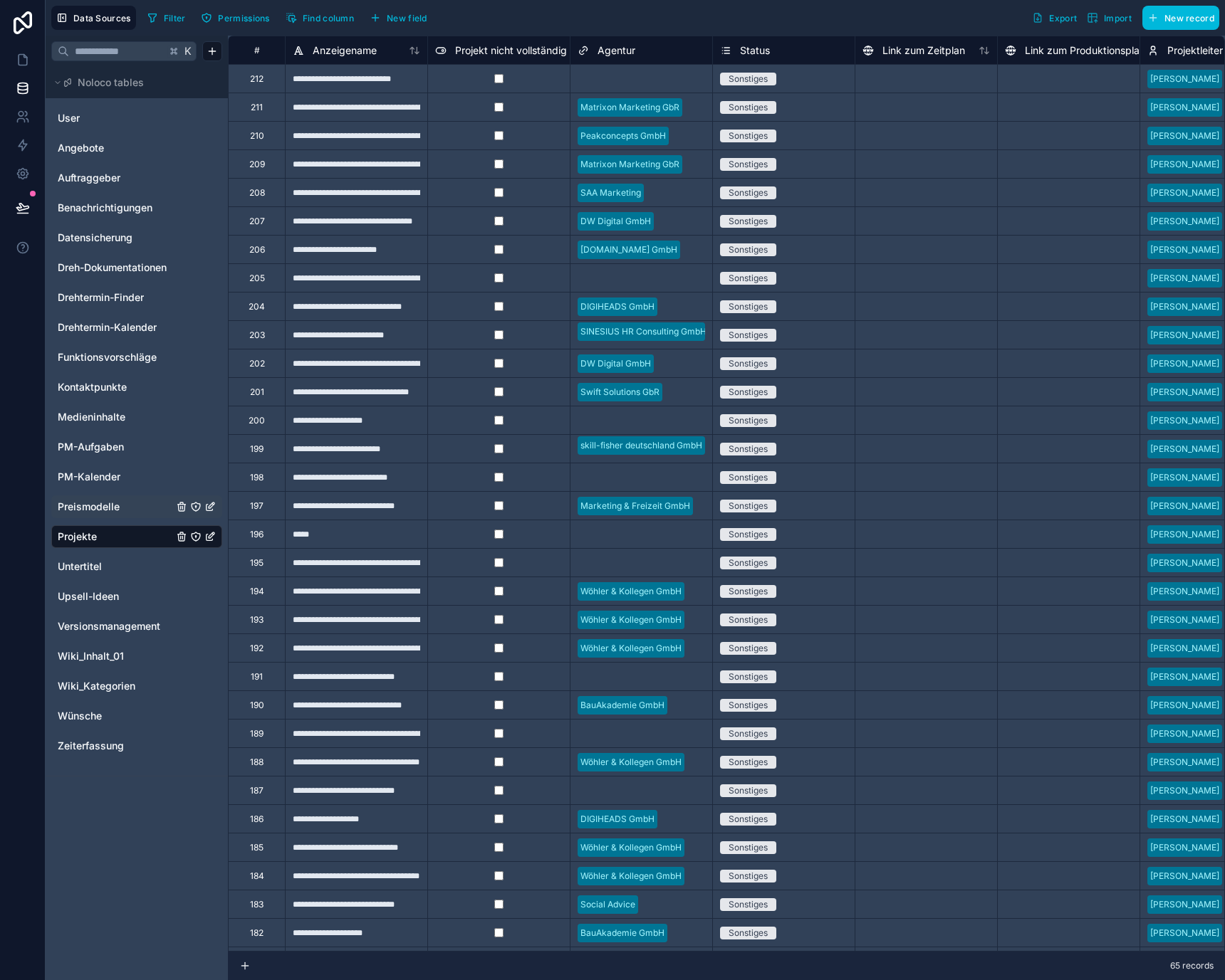
click at [108, 504] on span "Preismodelle" at bounding box center [89, 506] width 62 height 14
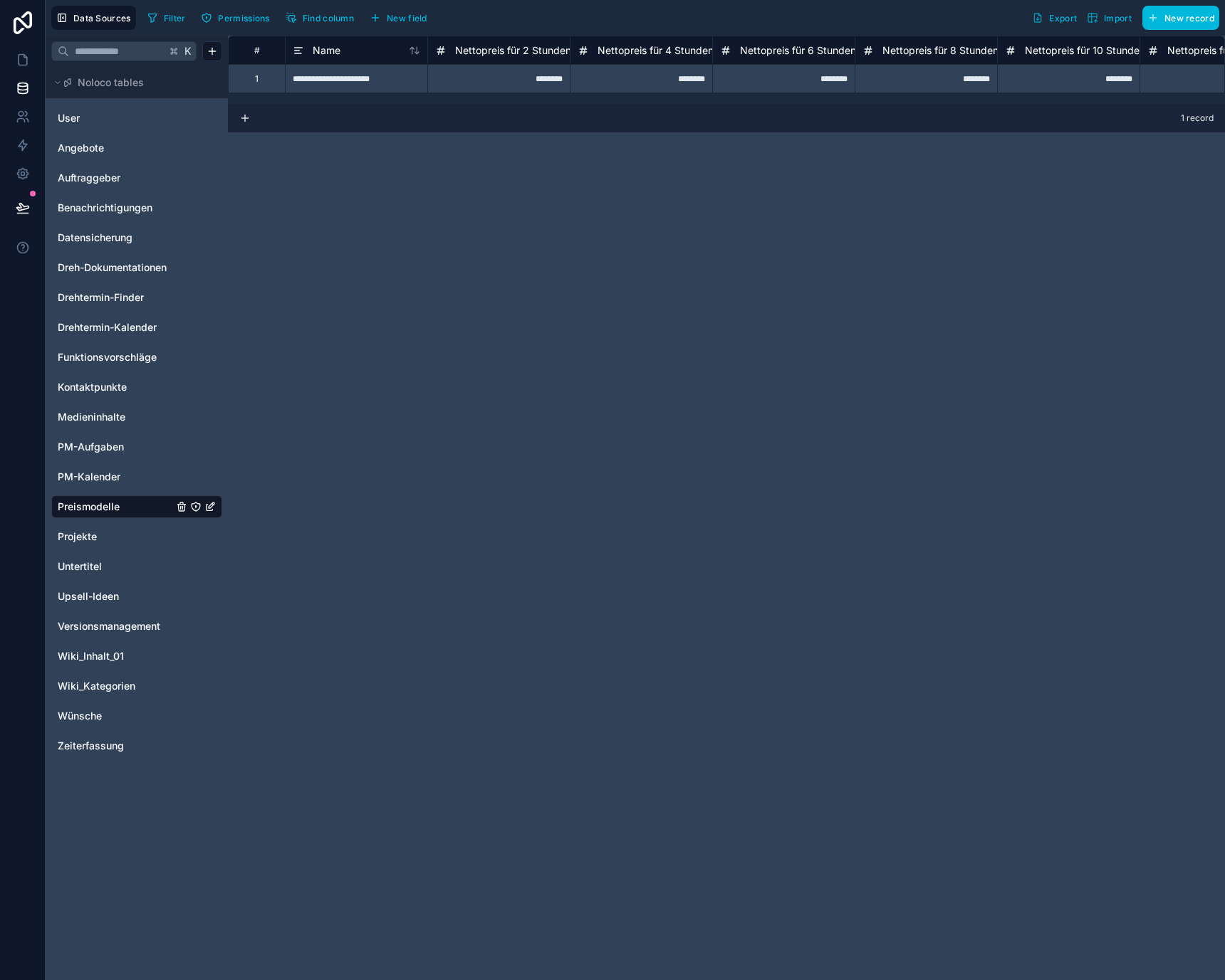
click at [1110, 17] on span "Import" at bounding box center [1117, 18] width 28 height 11
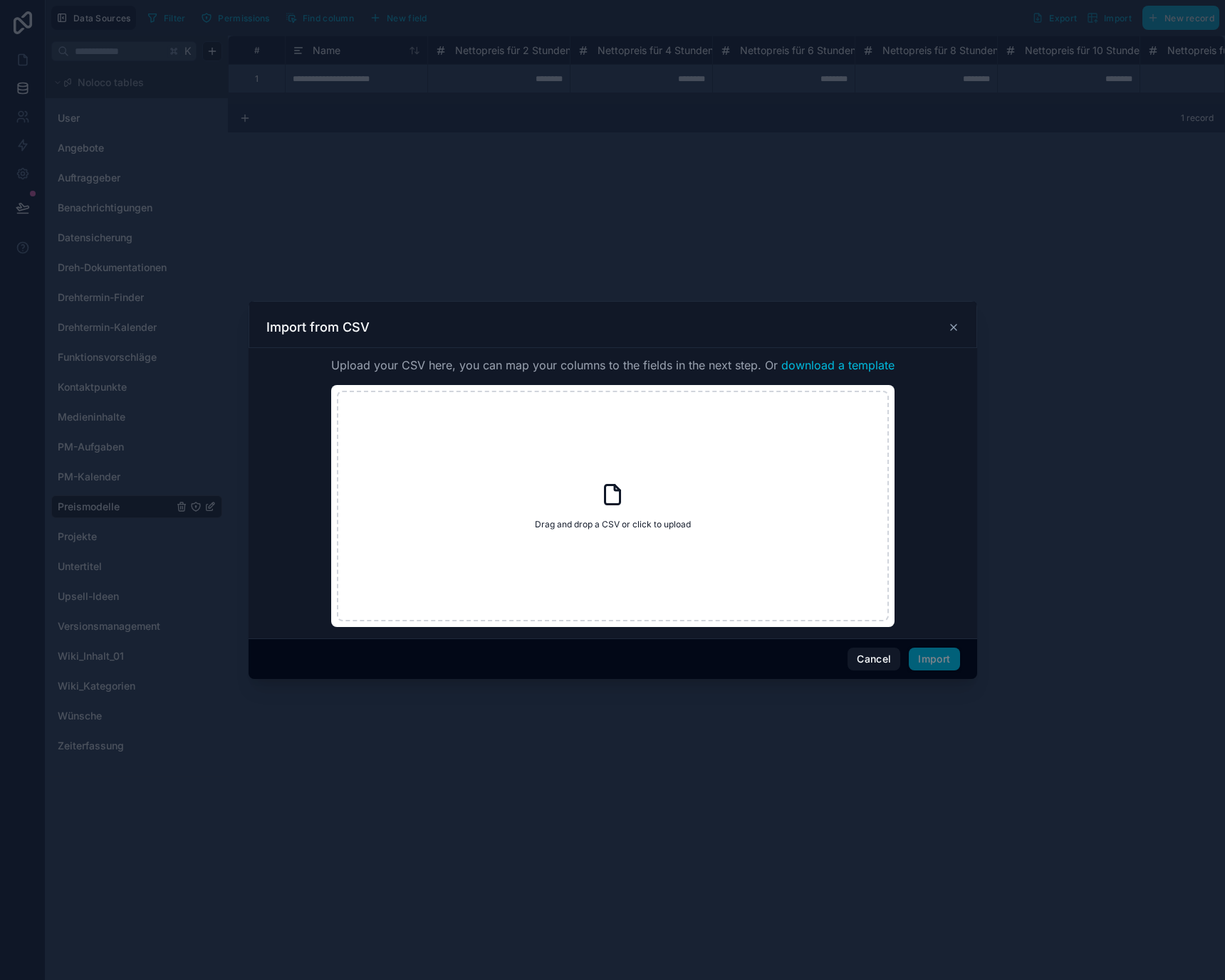
click at [515, 462] on div "Drag and drop a CSV or click to upload Drag and drop a CSV or click to upload" at bounding box center [612, 506] width 552 height 231
type input "**********"
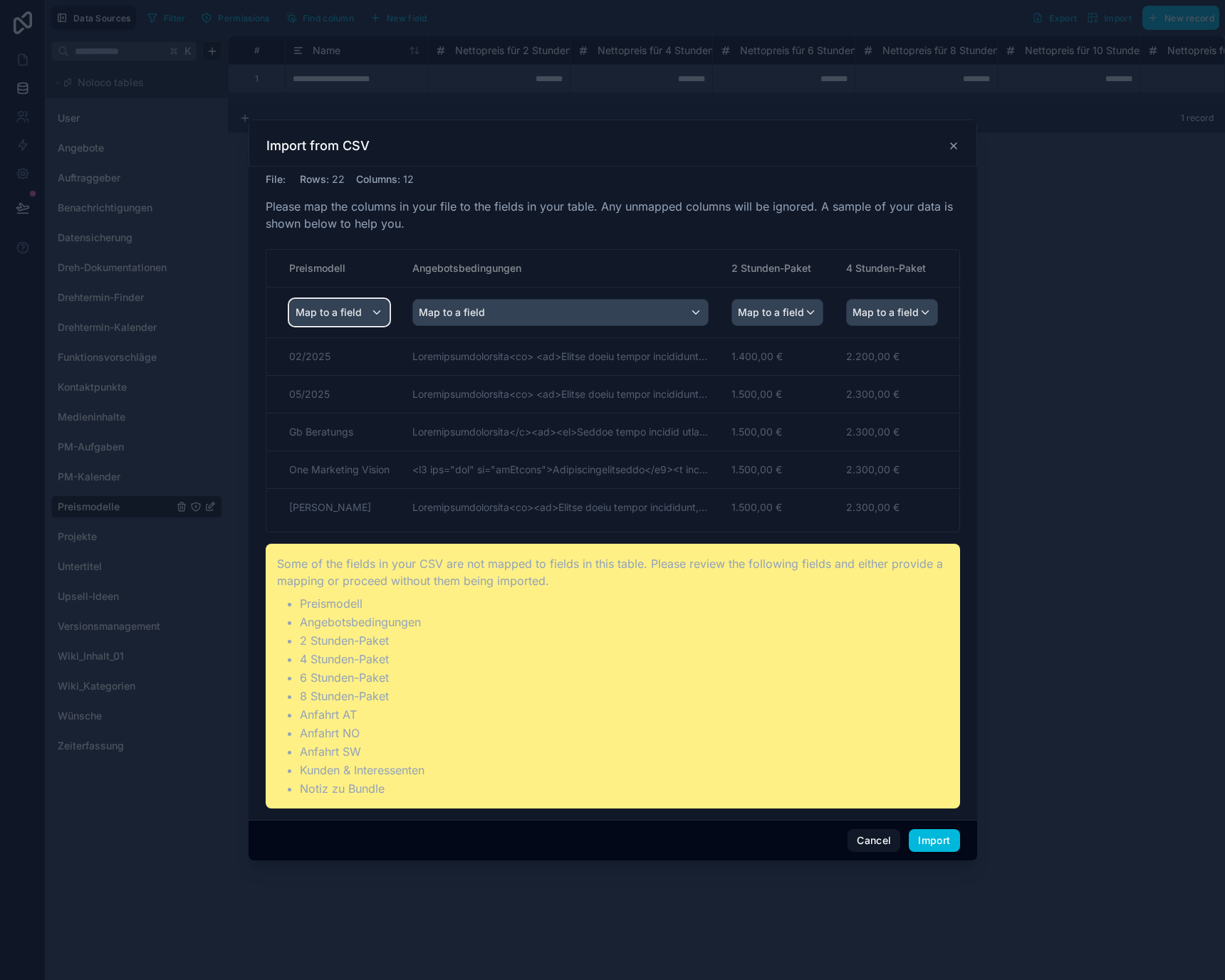
click at [355, 306] on span "Map to a field" at bounding box center [328, 312] width 66 height 26
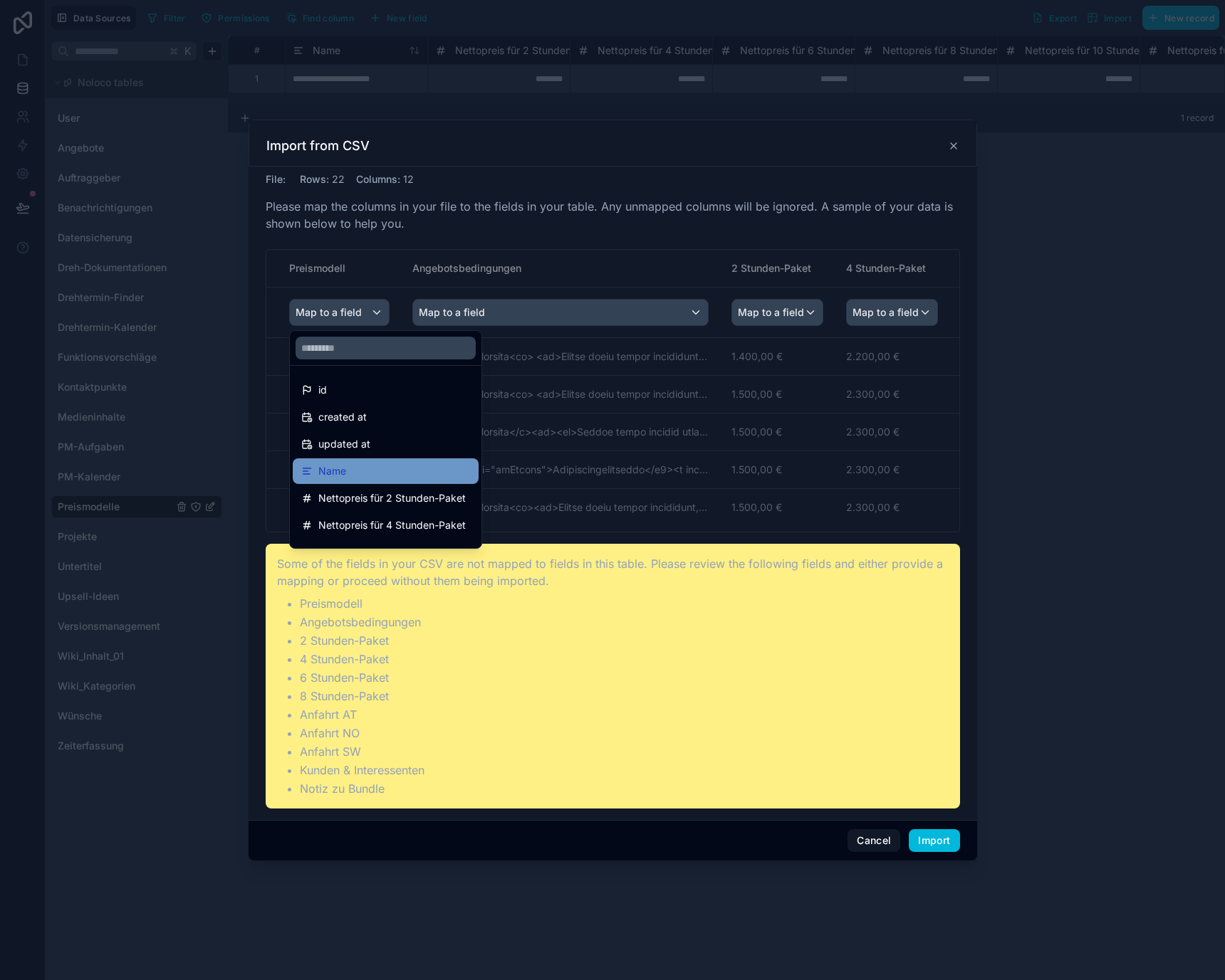
click at [377, 462] on div "Name" at bounding box center [385, 471] width 186 height 26
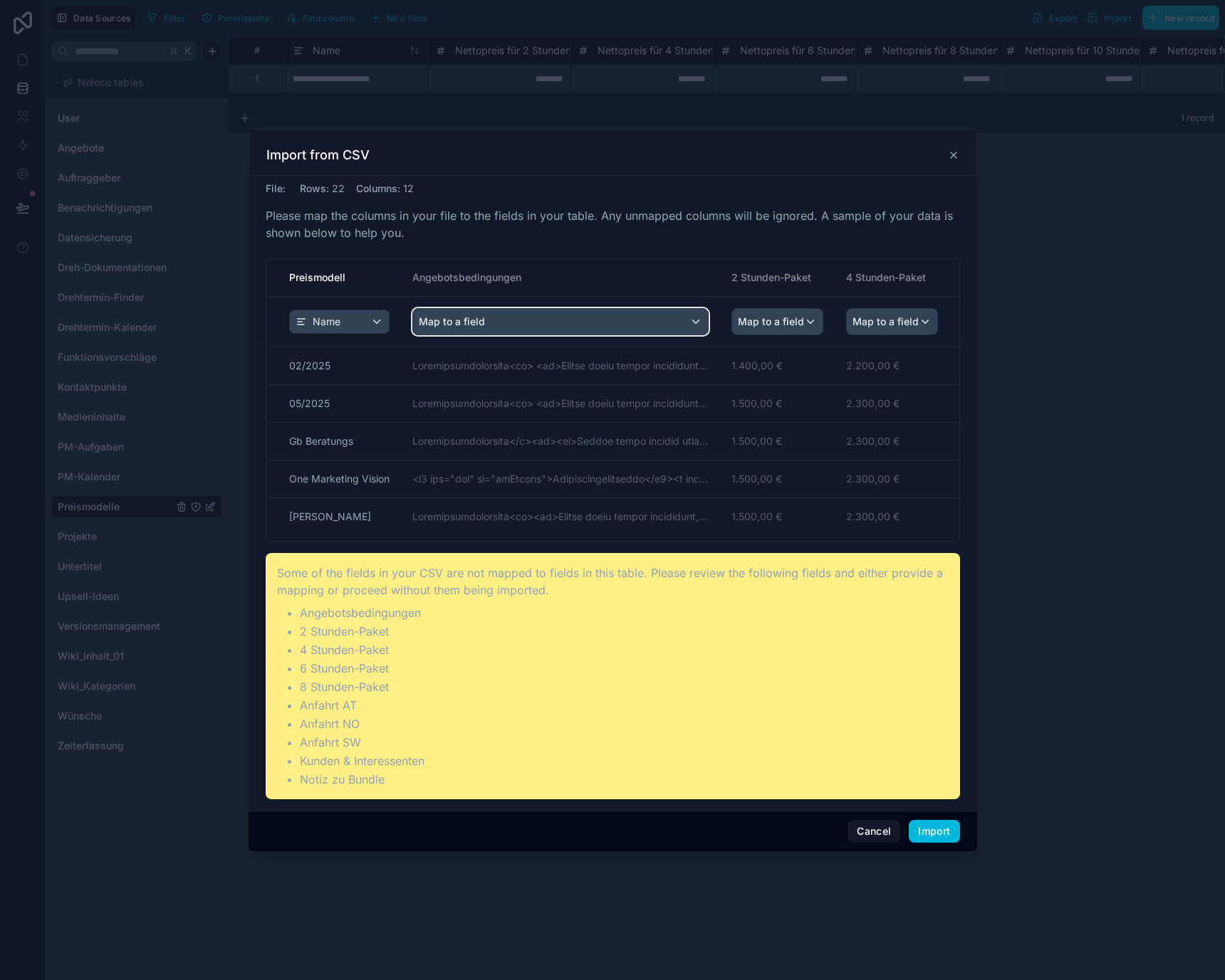
click at [462, 322] on span "Map to a field" at bounding box center [451, 322] width 66 height 26
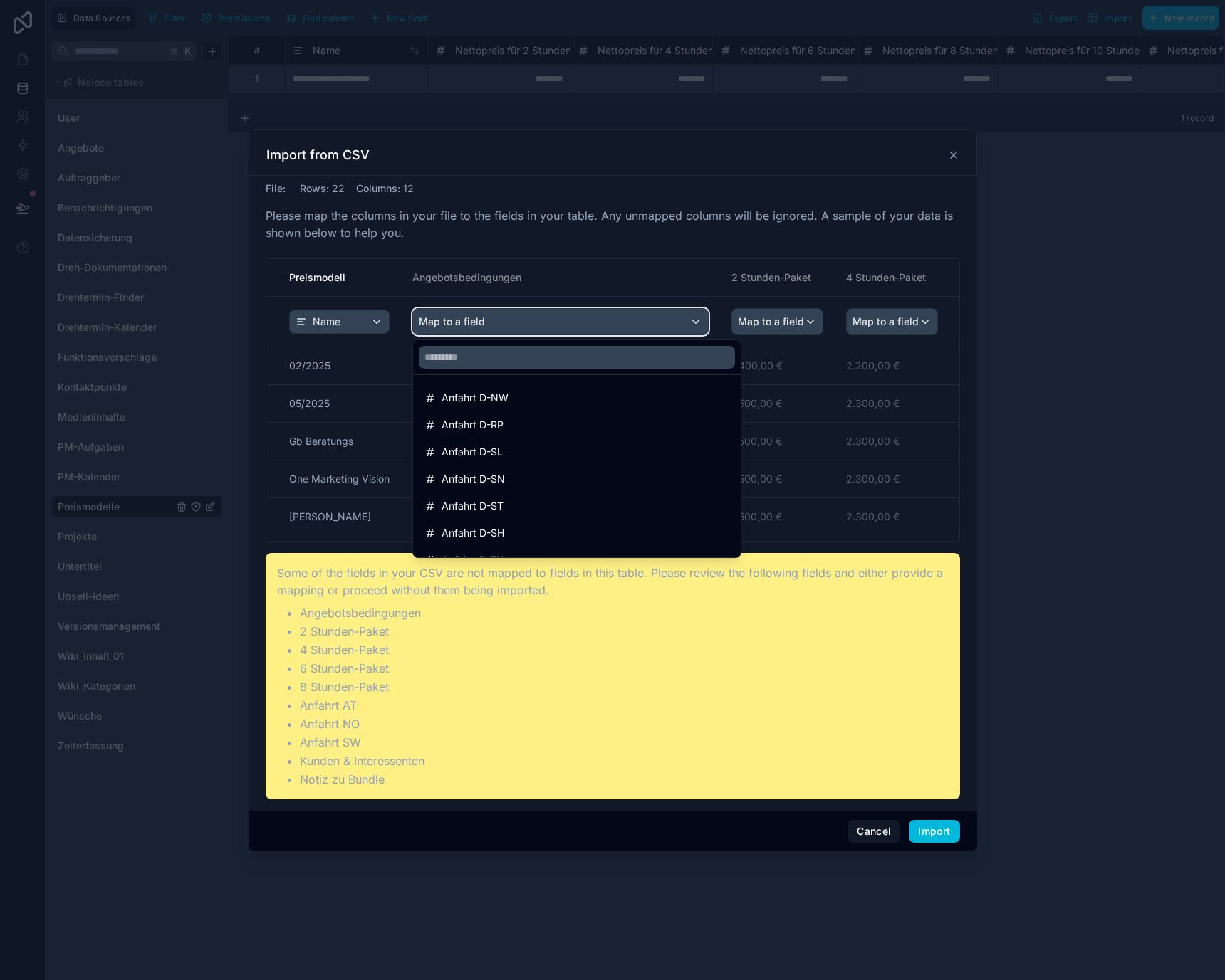
scroll to position [1048, 0]
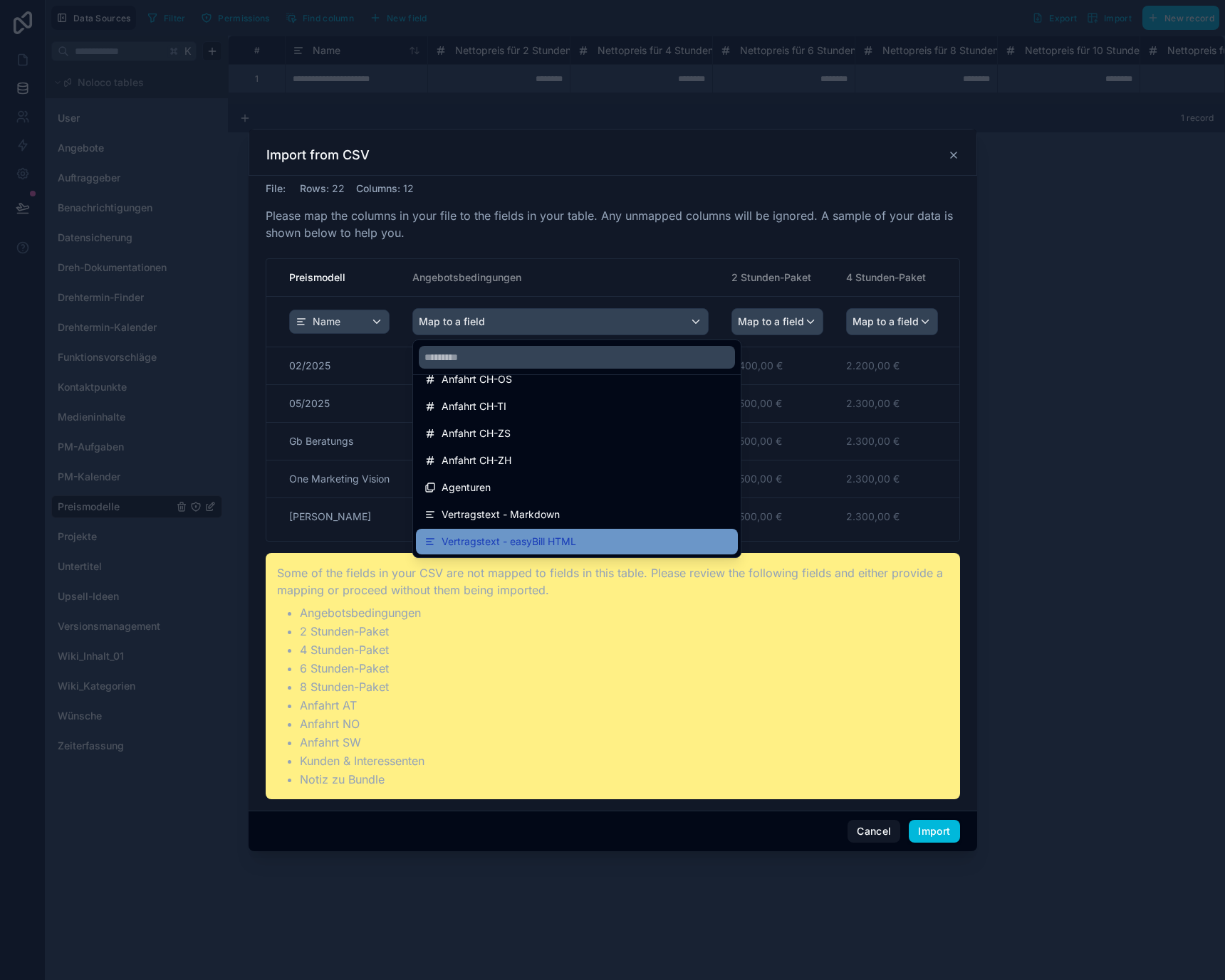
click at [486, 541] on span "Vertragstext - easyBill HTML" at bounding box center [509, 541] width 135 height 17
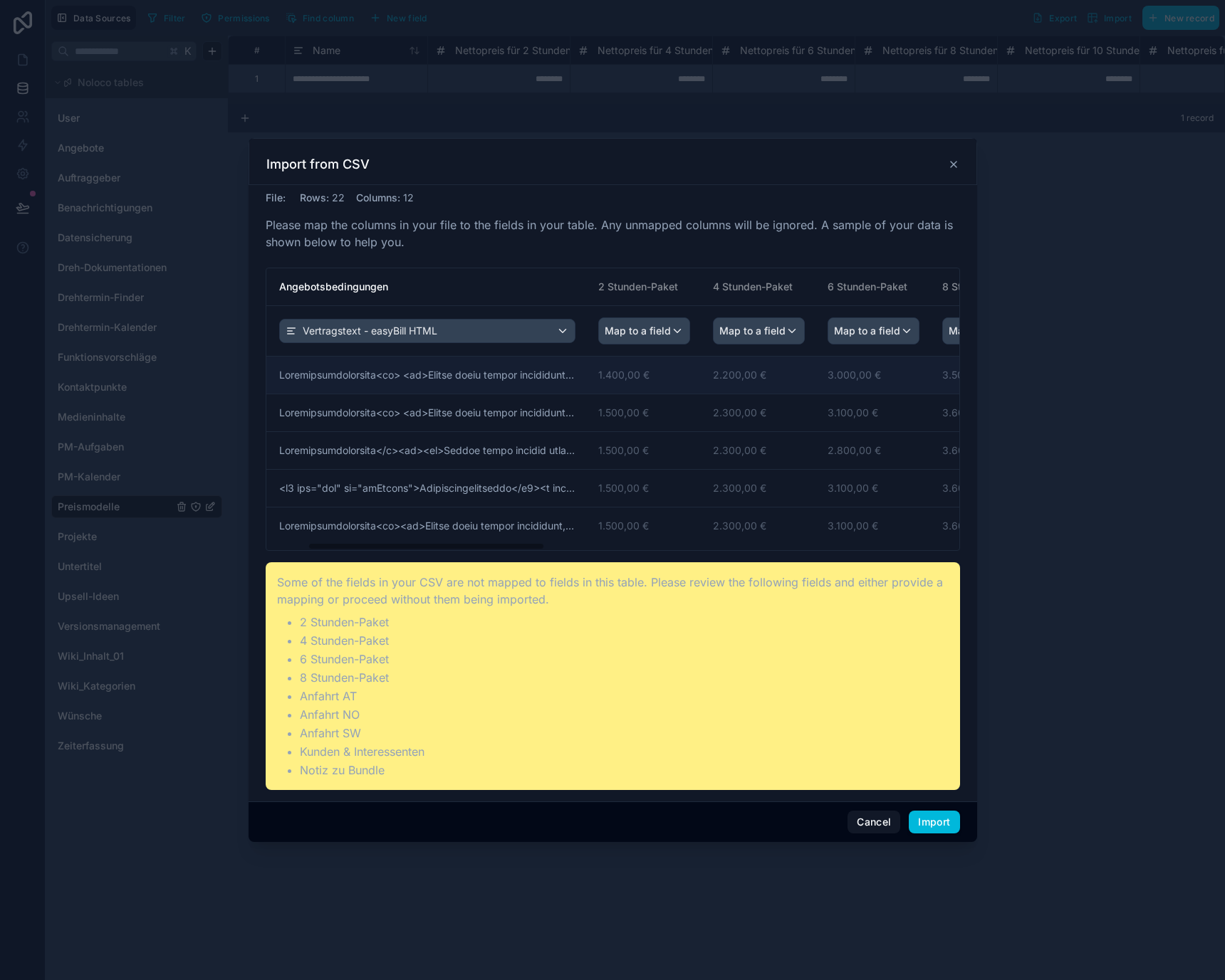
scroll to position [0, 166]
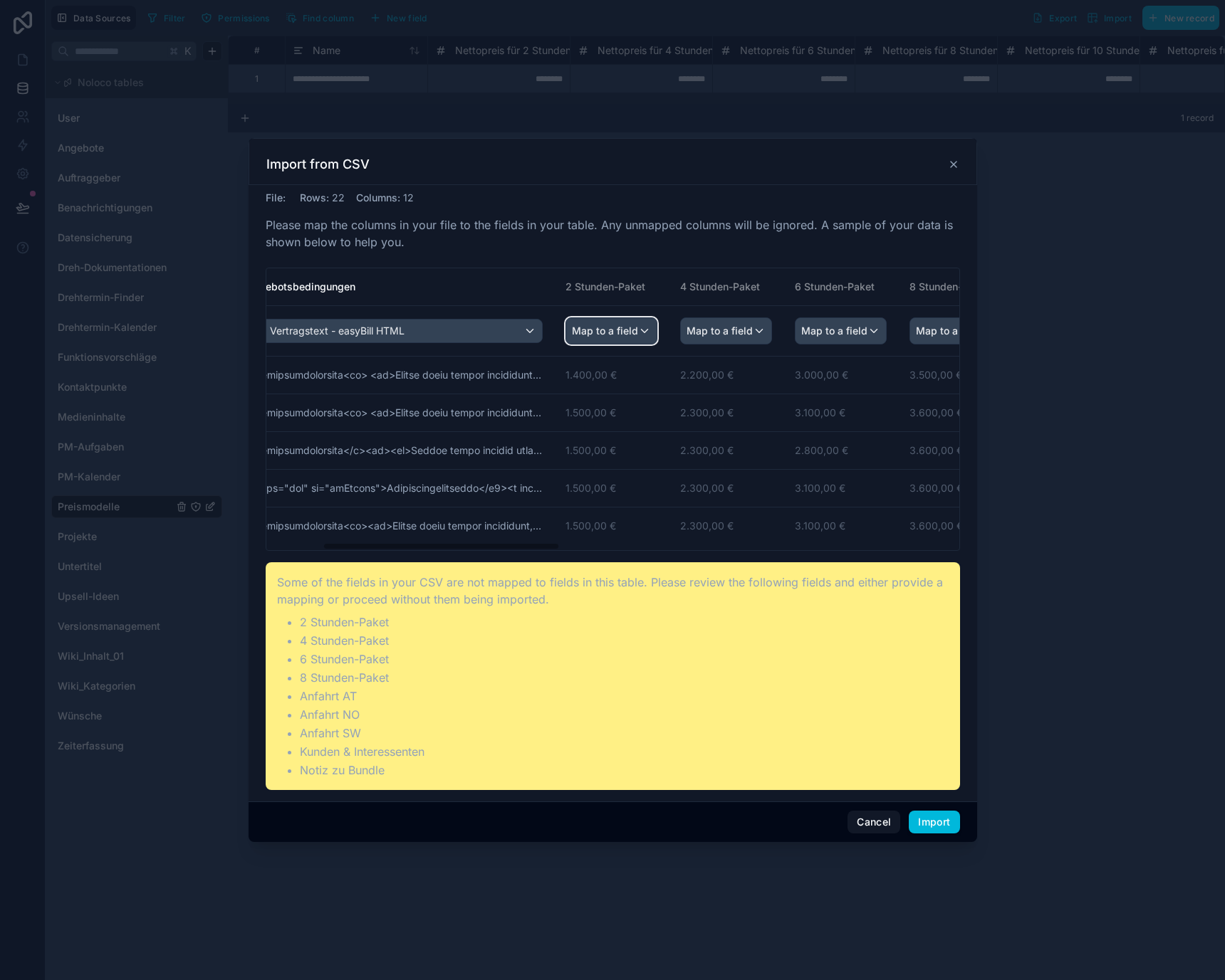
click at [613, 333] on span "Map to a field" at bounding box center [604, 330] width 66 height 26
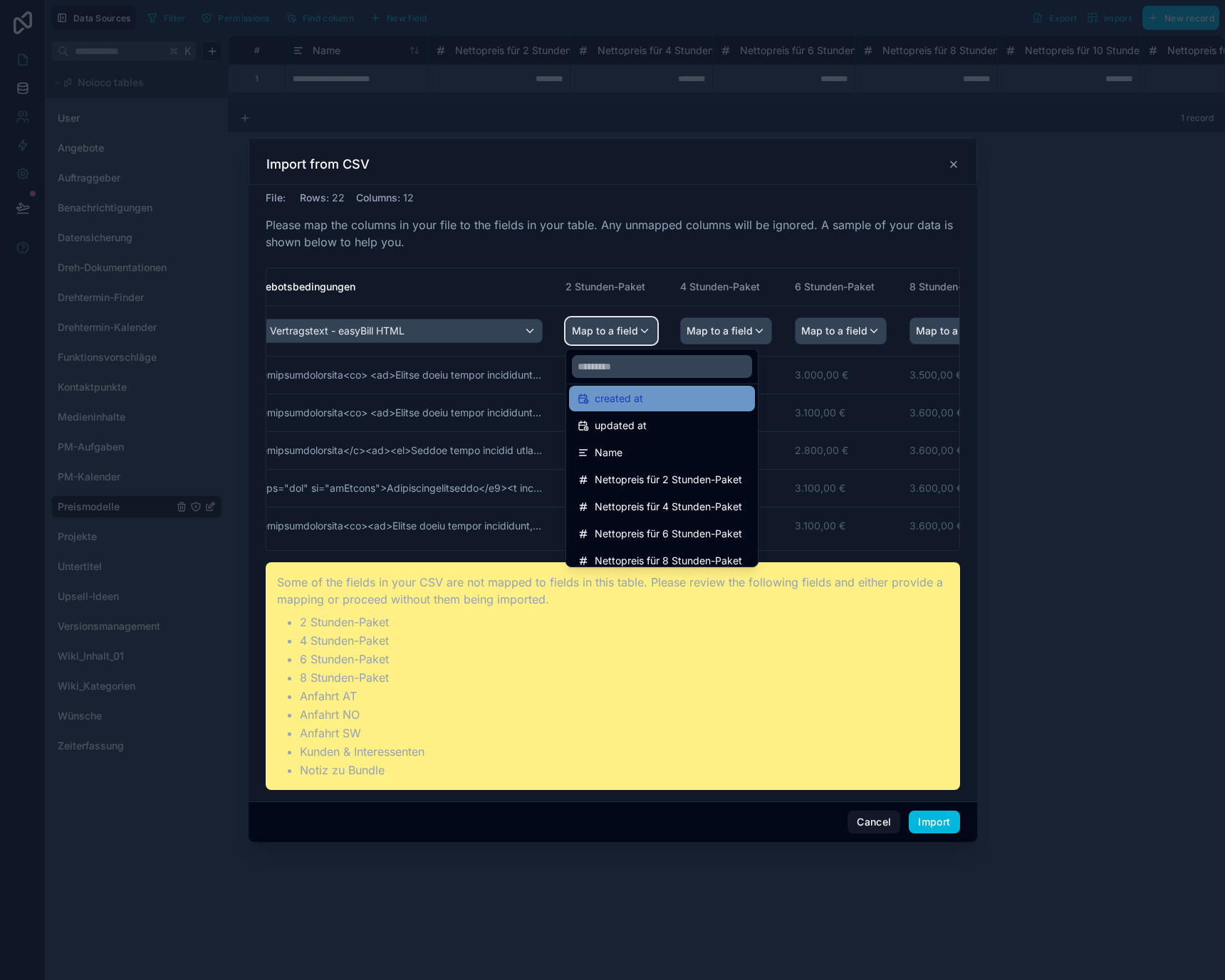
scroll to position [67, 0]
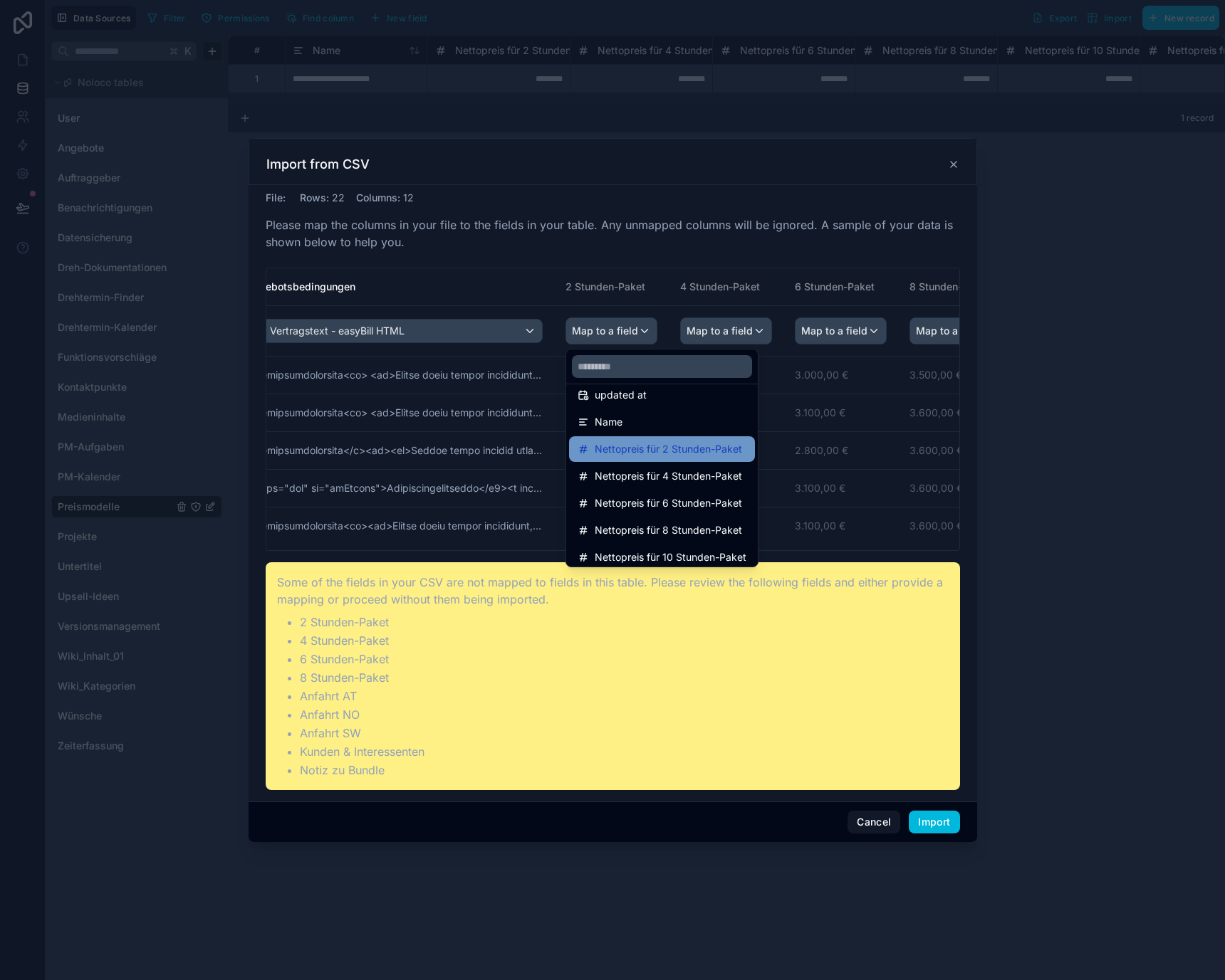
click at [662, 442] on span "Nettopreis für 2 Stunden-Paket" at bounding box center [668, 449] width 147 height 17
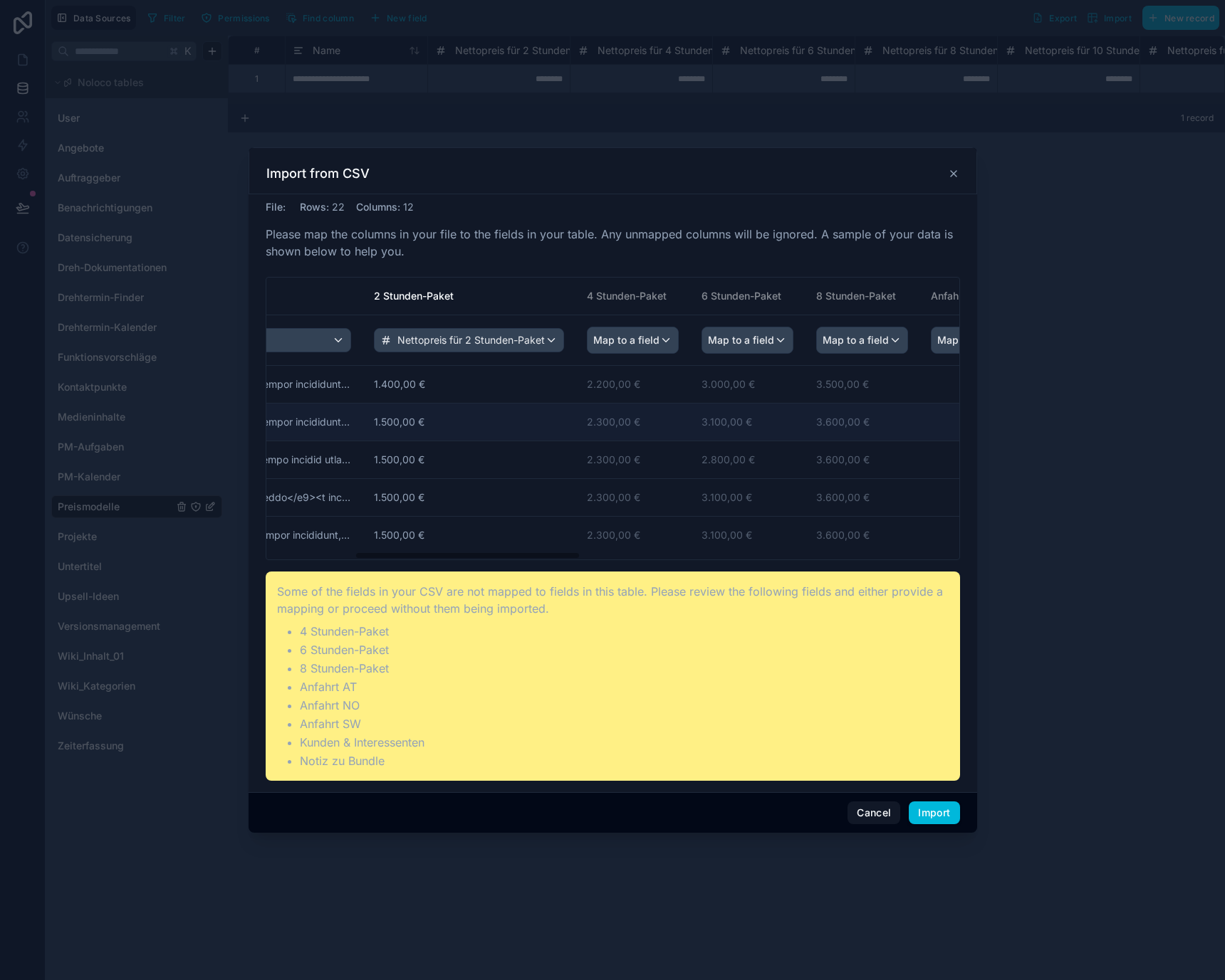
scroll to position [0, 377]
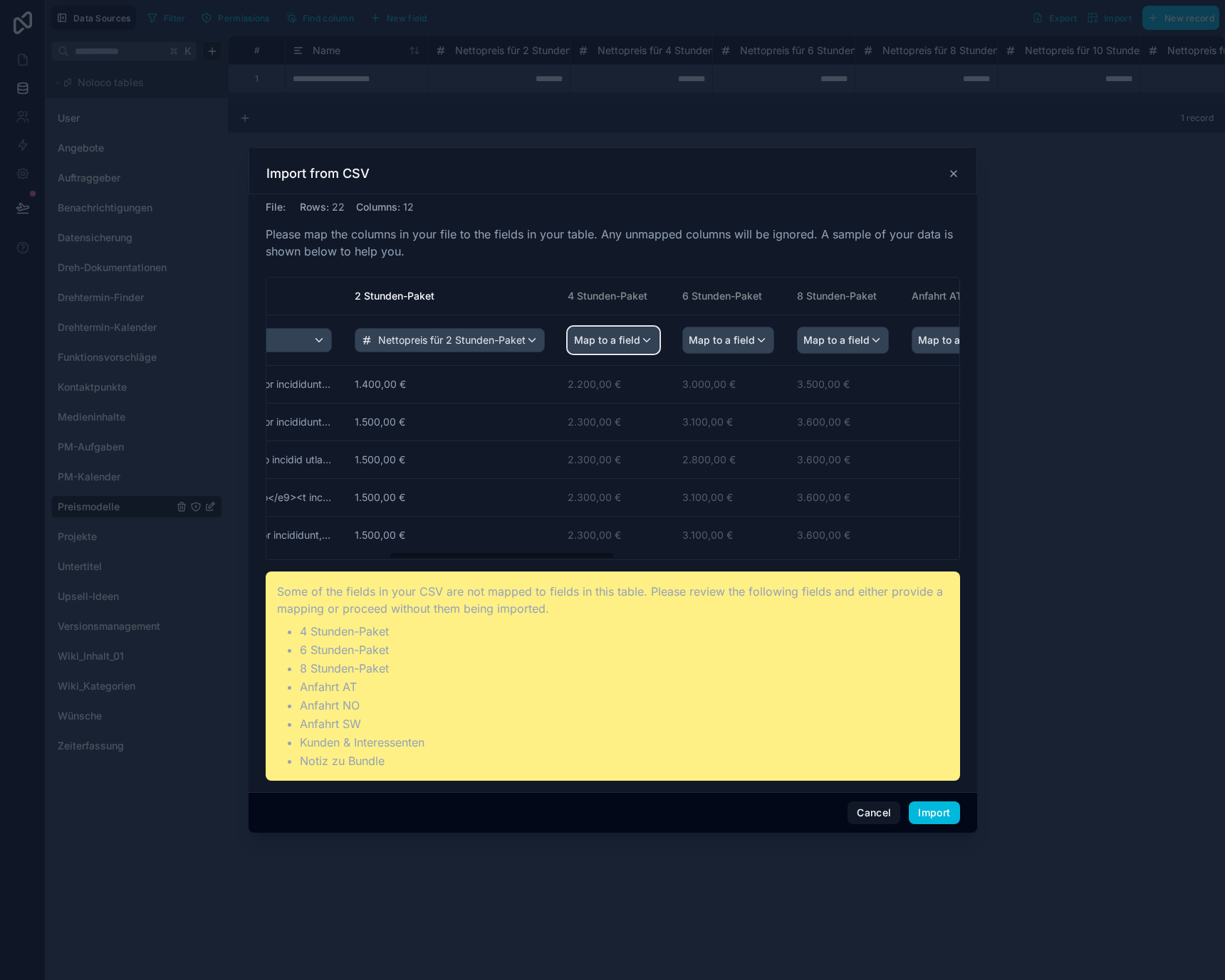
click at [635, 342] on span "Map to a field" at bounding box center [607, 340] width 66 height 26
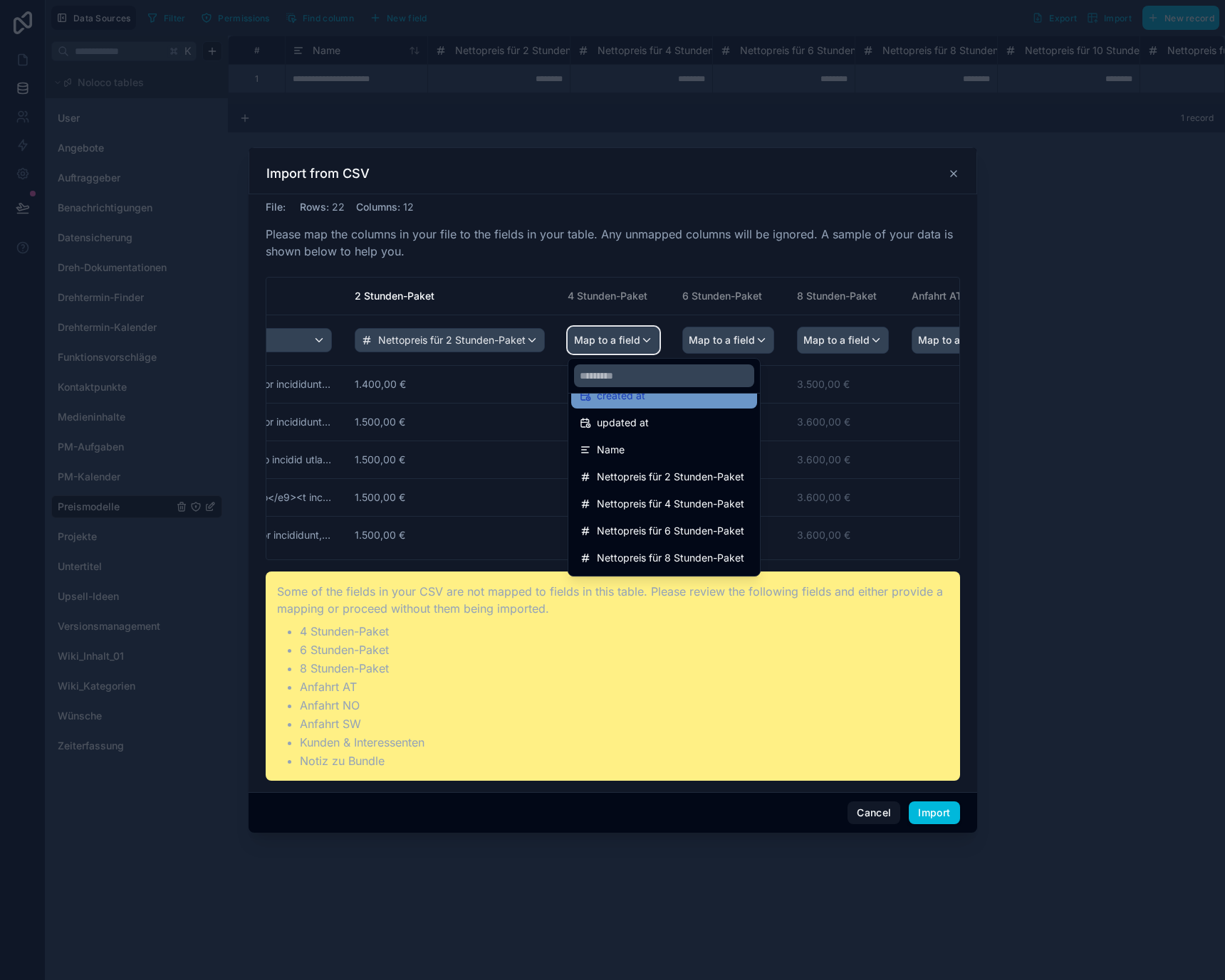
scroll to position [60, 0]
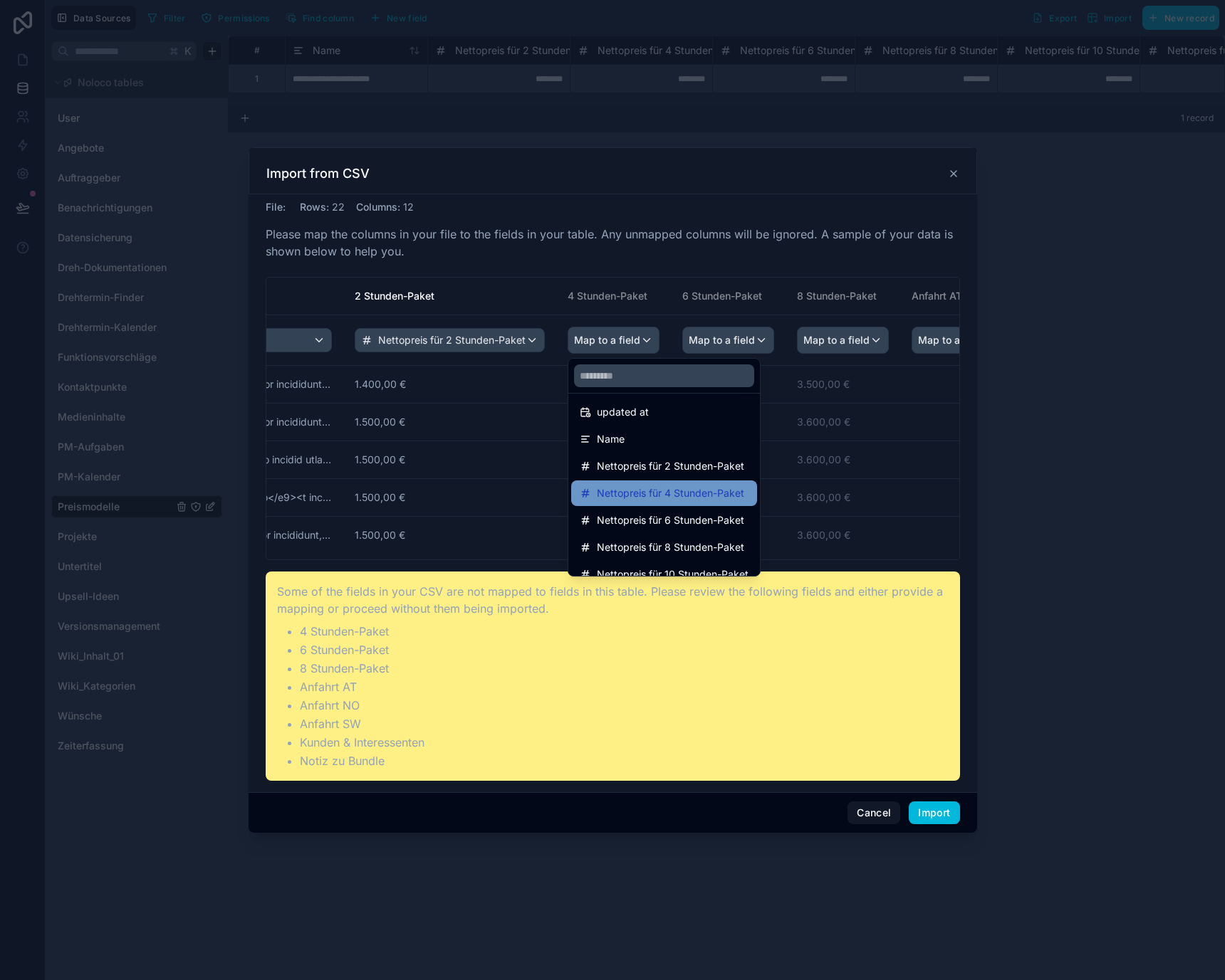
click at [654, 490] on span "Nettopreis für 4 Stunden-Paket" at bounding box center [670, 493] width 147 height 17
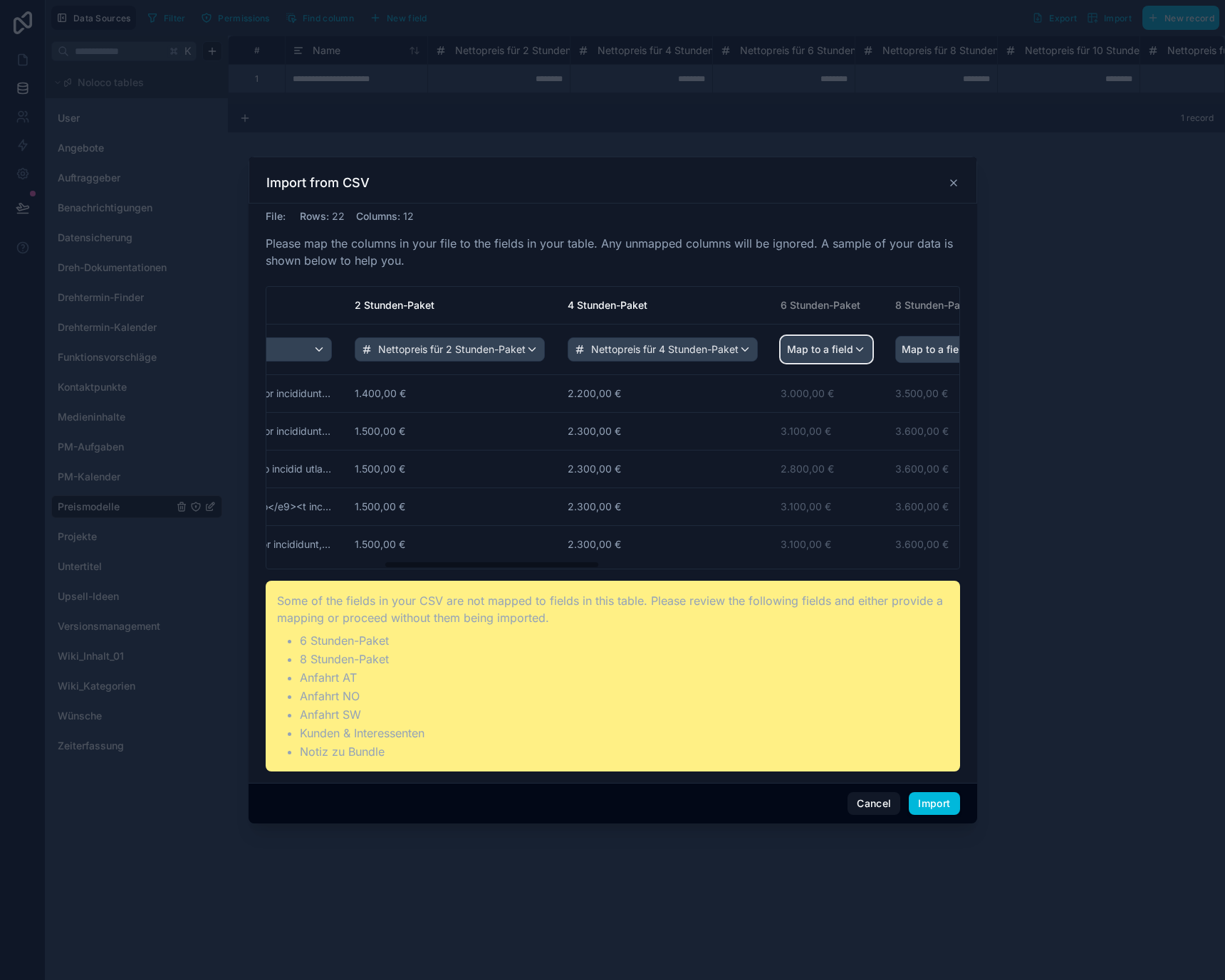
click at [810, 341] on span "Map to a field" at bounding box center [820, 349] width 66 height 26
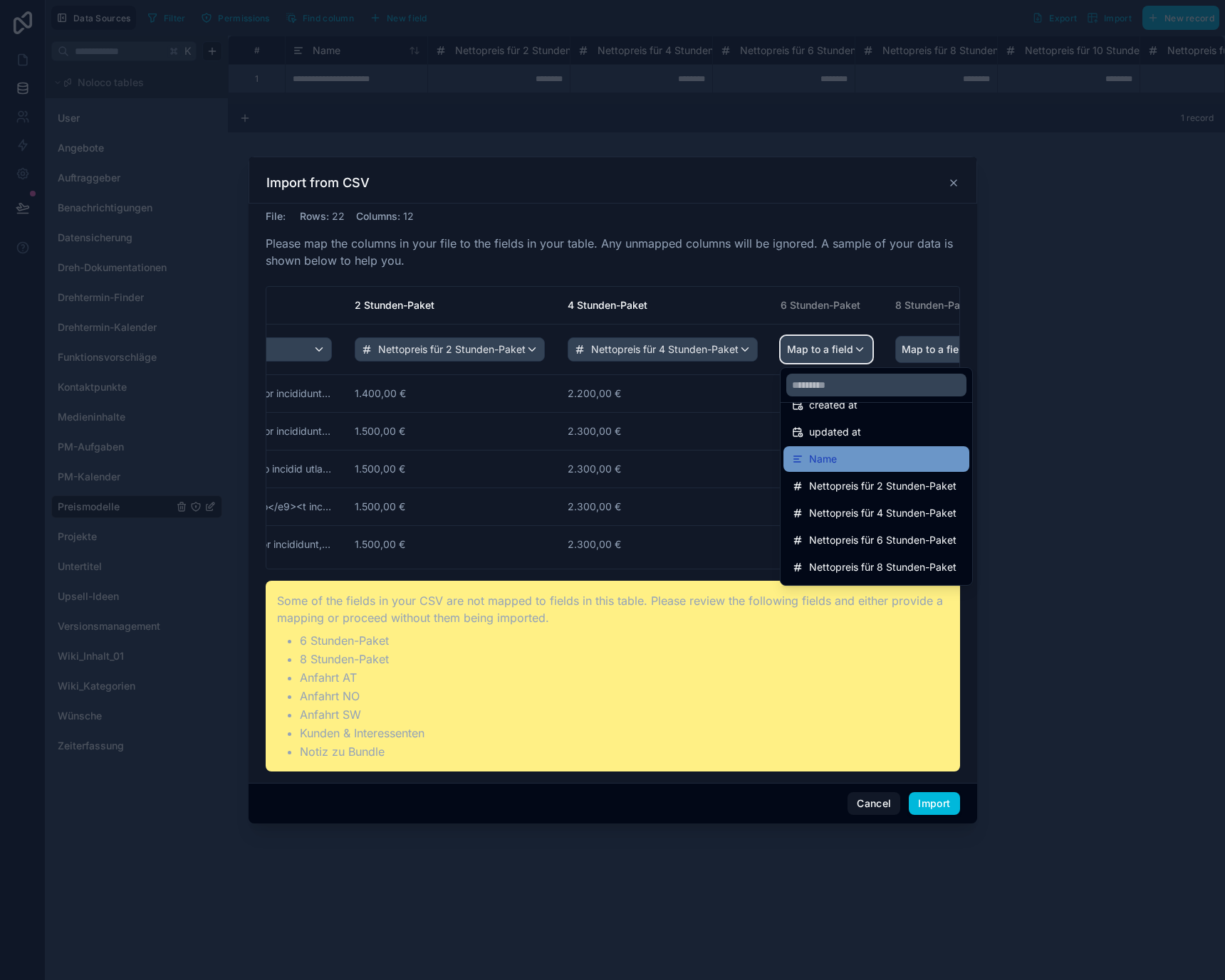
scroll to position [57, 0]
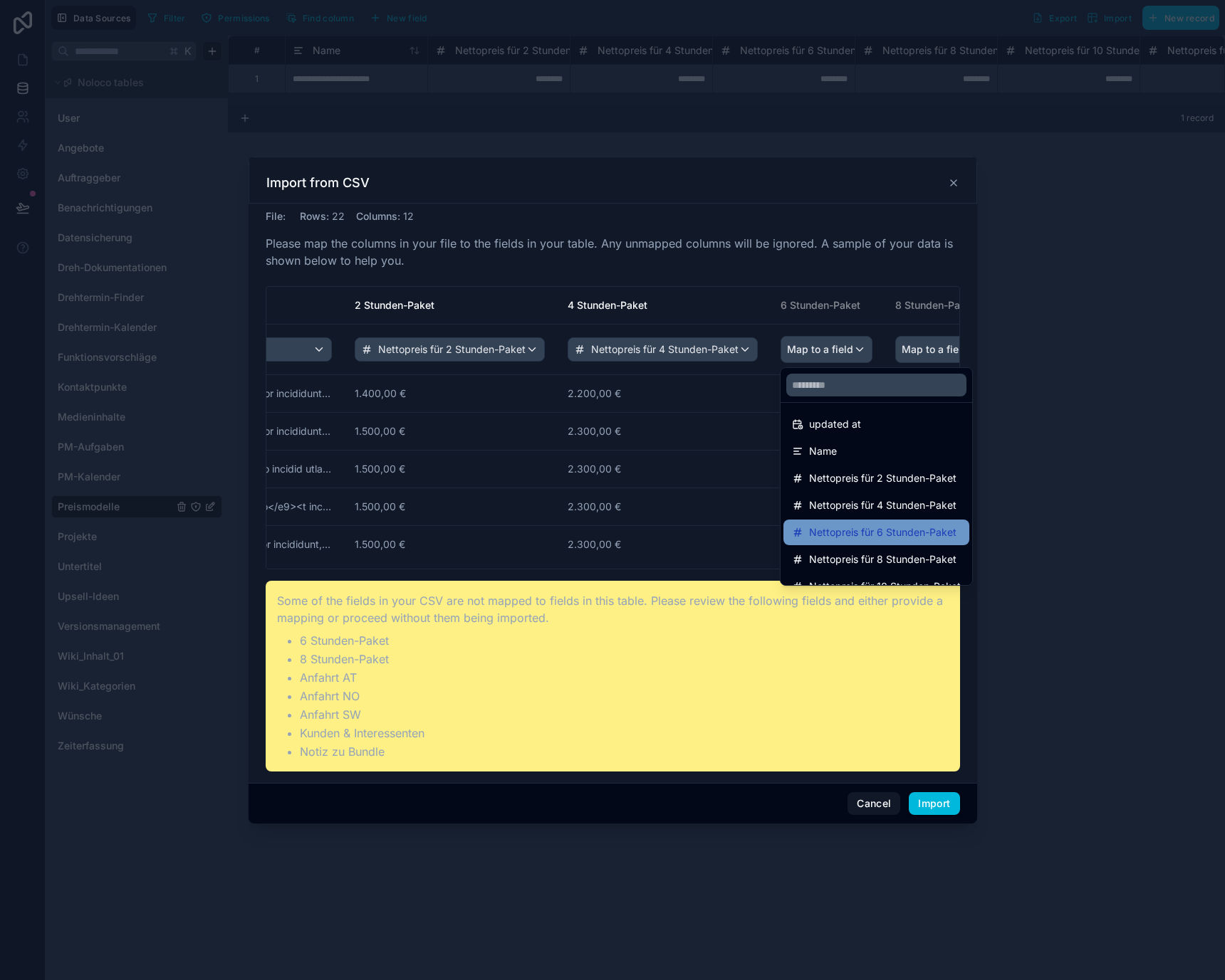
click at [850, 520] on div "Nettopreis für 6 Stunden-Paket" at bounding box center [876, 532] width 186 height 26
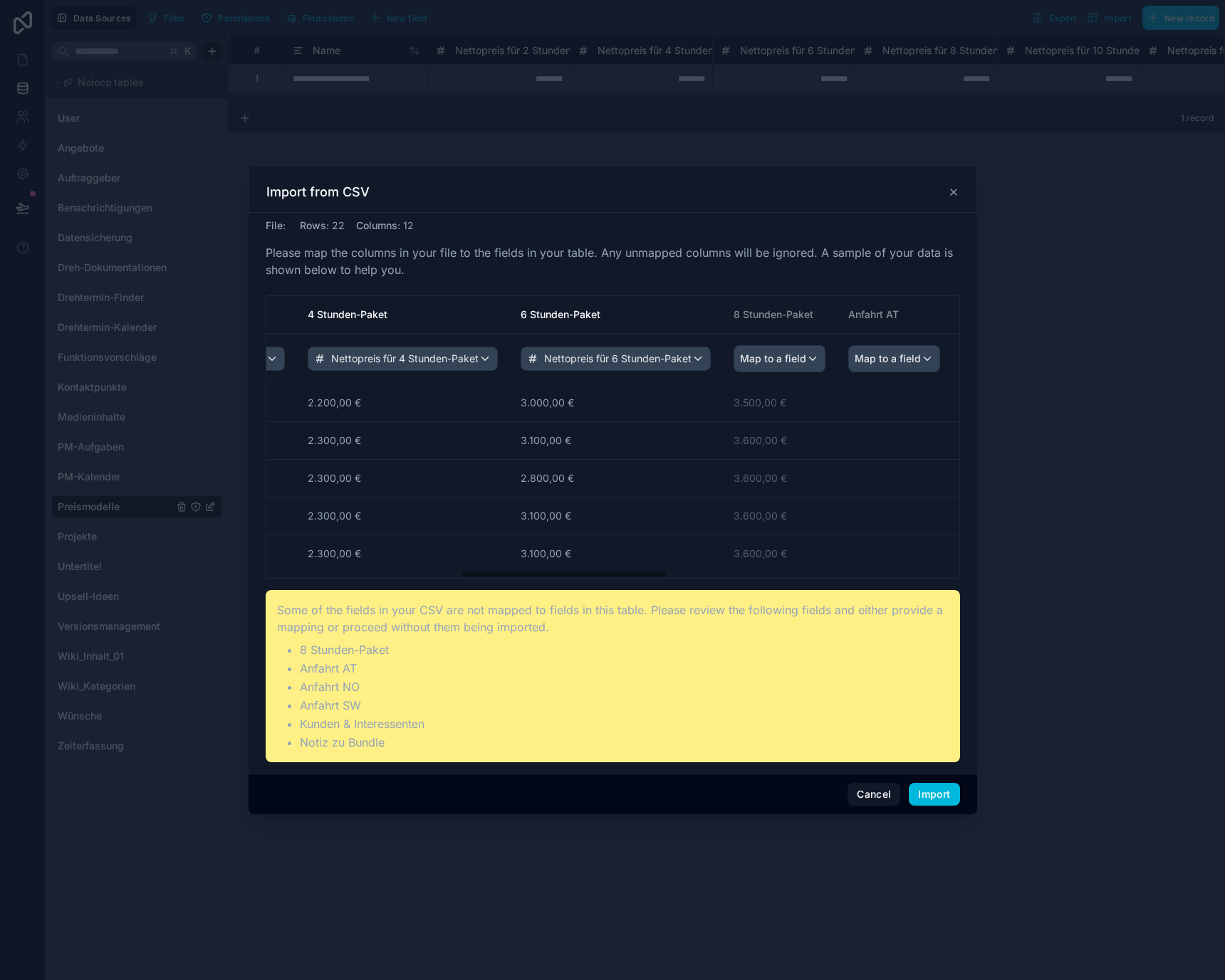
scroll to position [0, 651]
click at [775, 356] on span "Map to a field" at bounding box center [758, 358] width 66 height 26
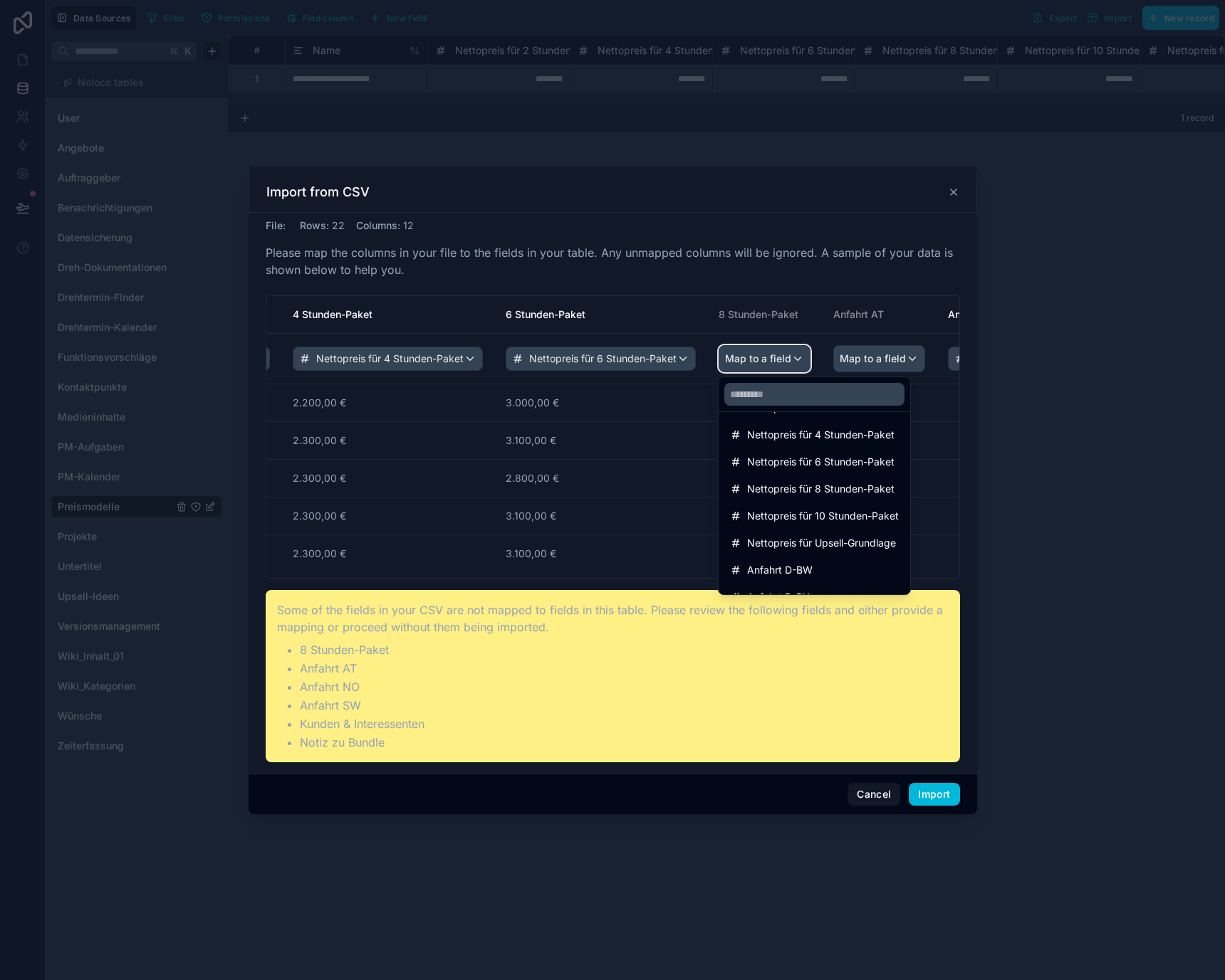
scroll to position [160, 0]
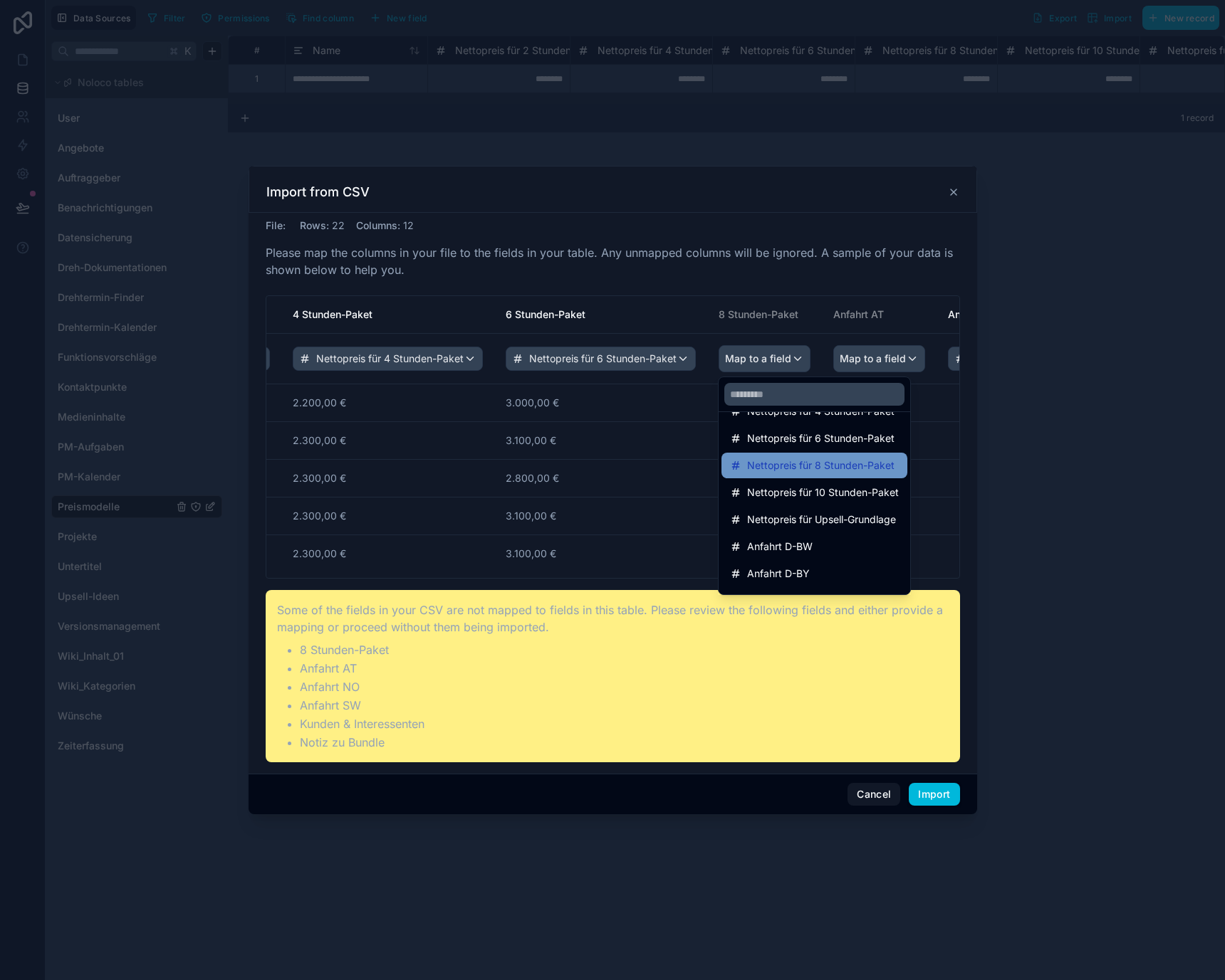
click at [807, 467] on span "Nettopreis für 8 Stunden-Paket" at bounding box center [821, 465] width 147 height 17
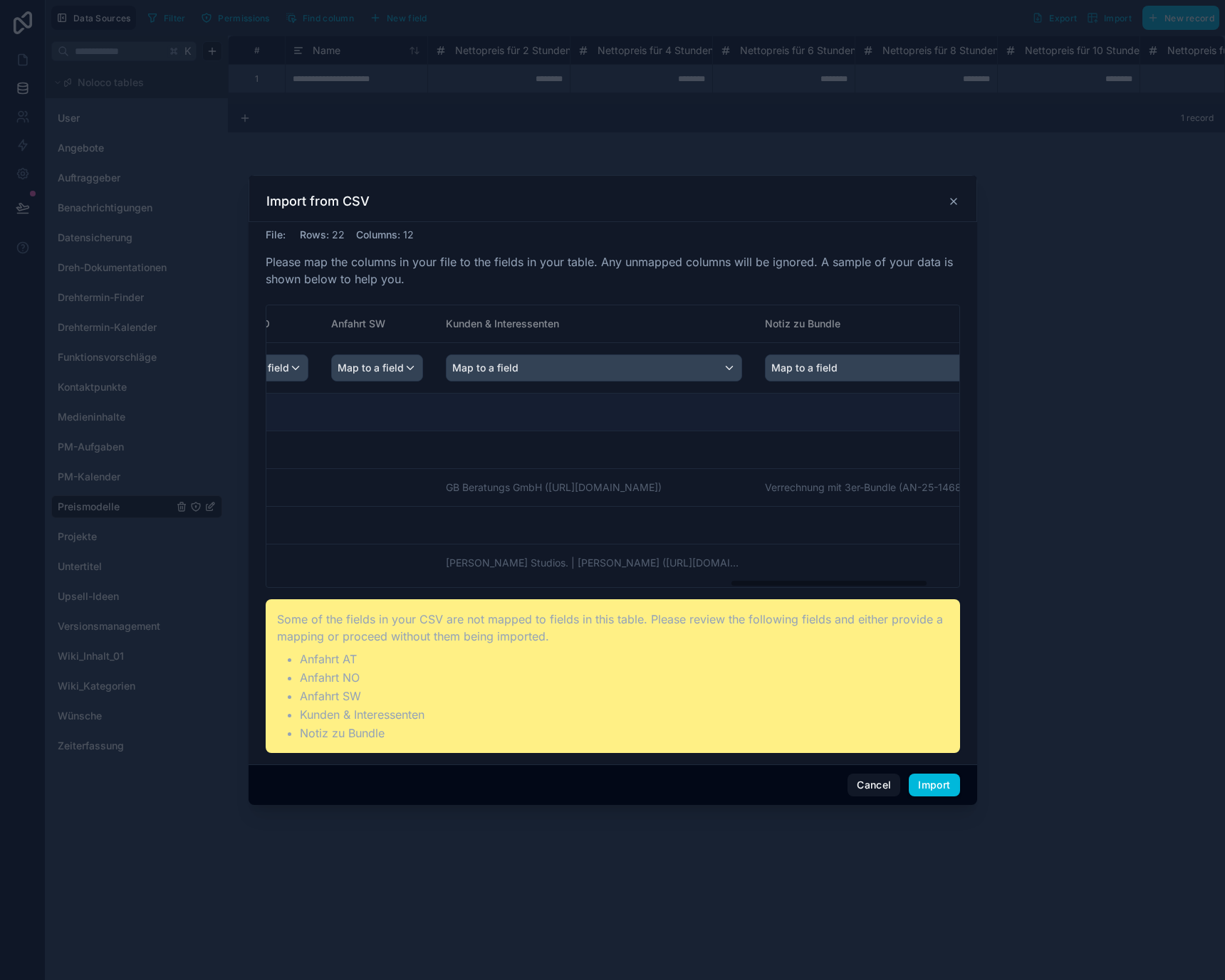
scroll to position [0, 1726]
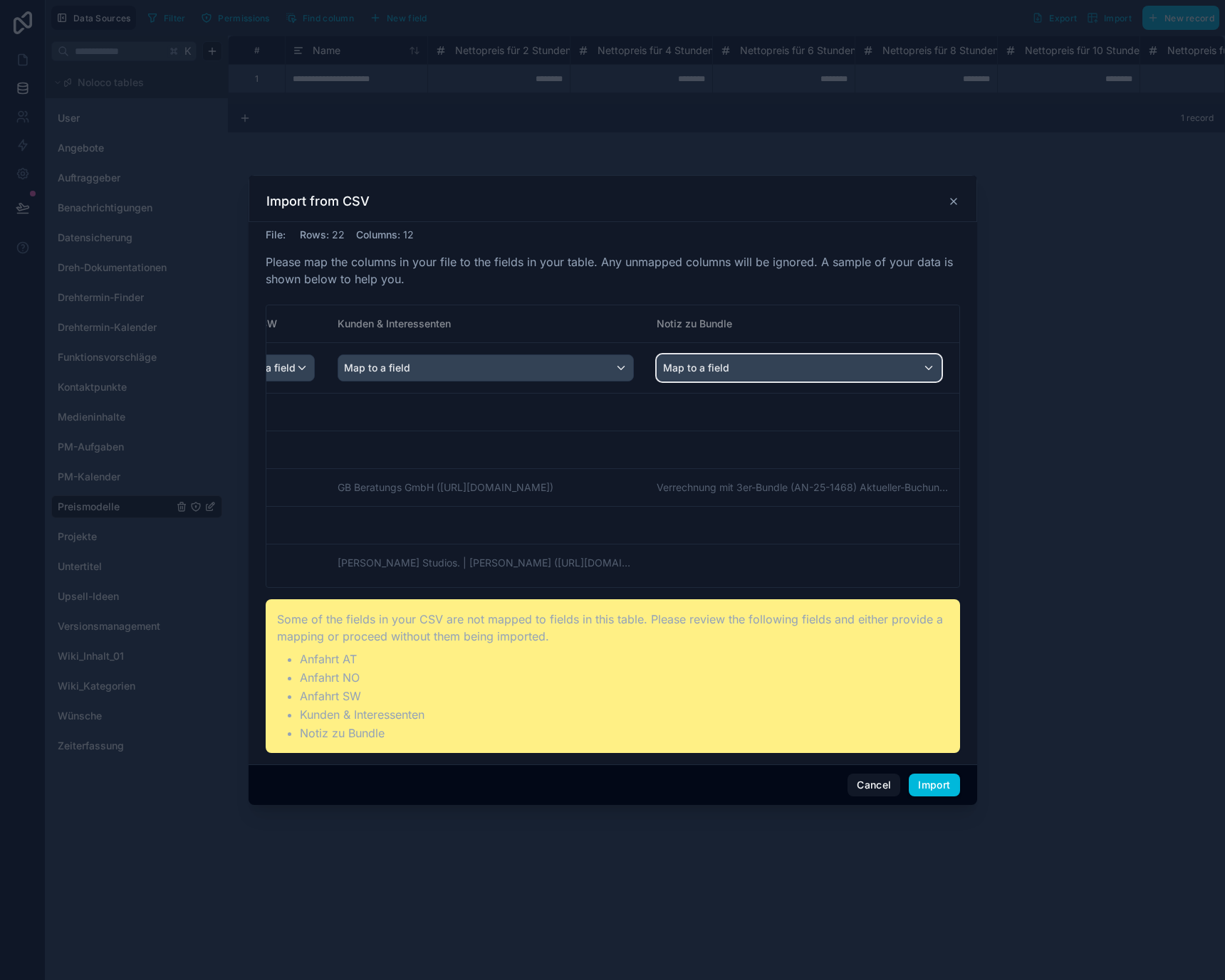
click at [699, 367] on span "Map to a field" at bounding box center [696, 368] width 66 height 26
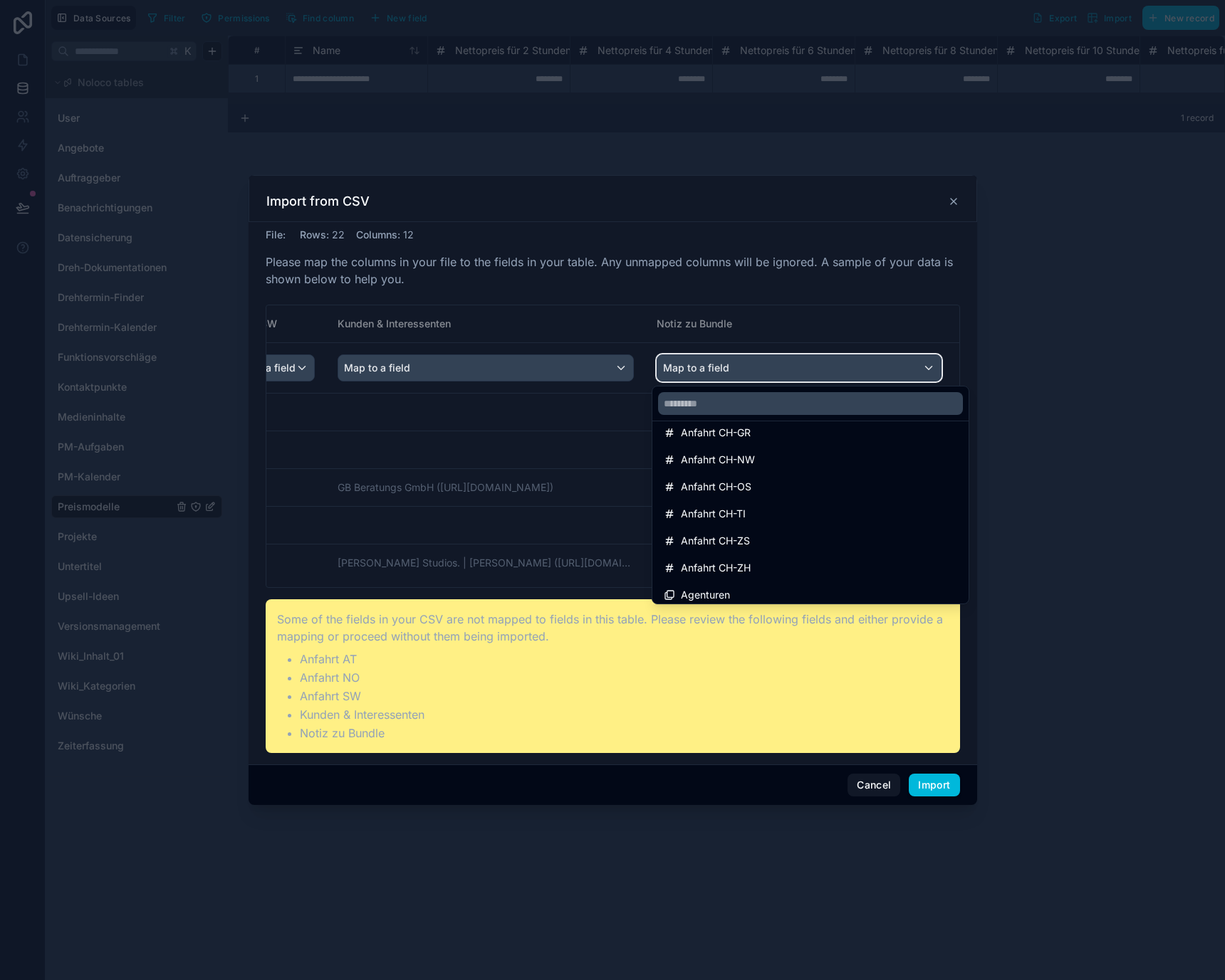
scroll to position [1048, 0]
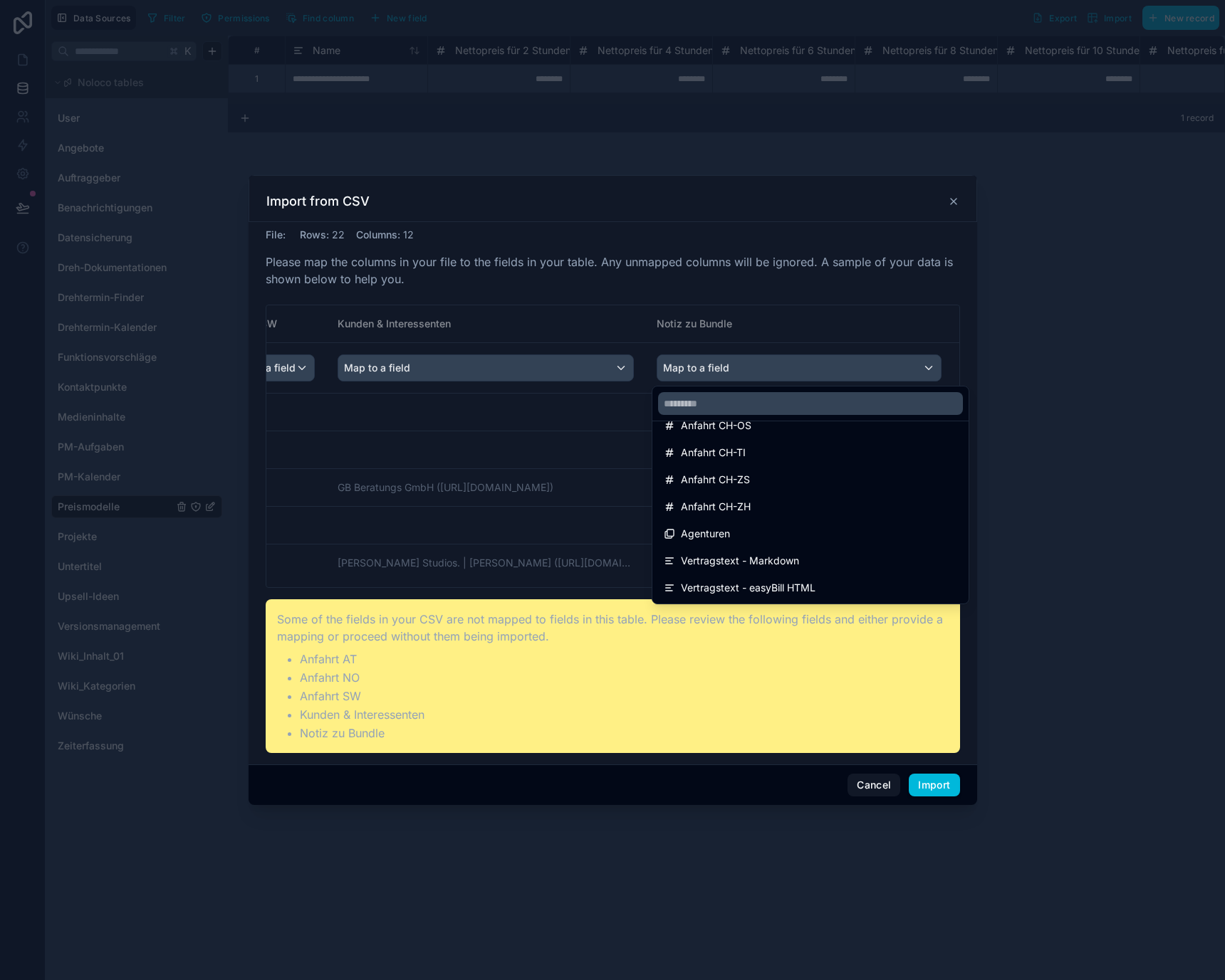
click at [580, 552] on div "scrollable content" at bounding box center [612, 490] width 1225 height 980
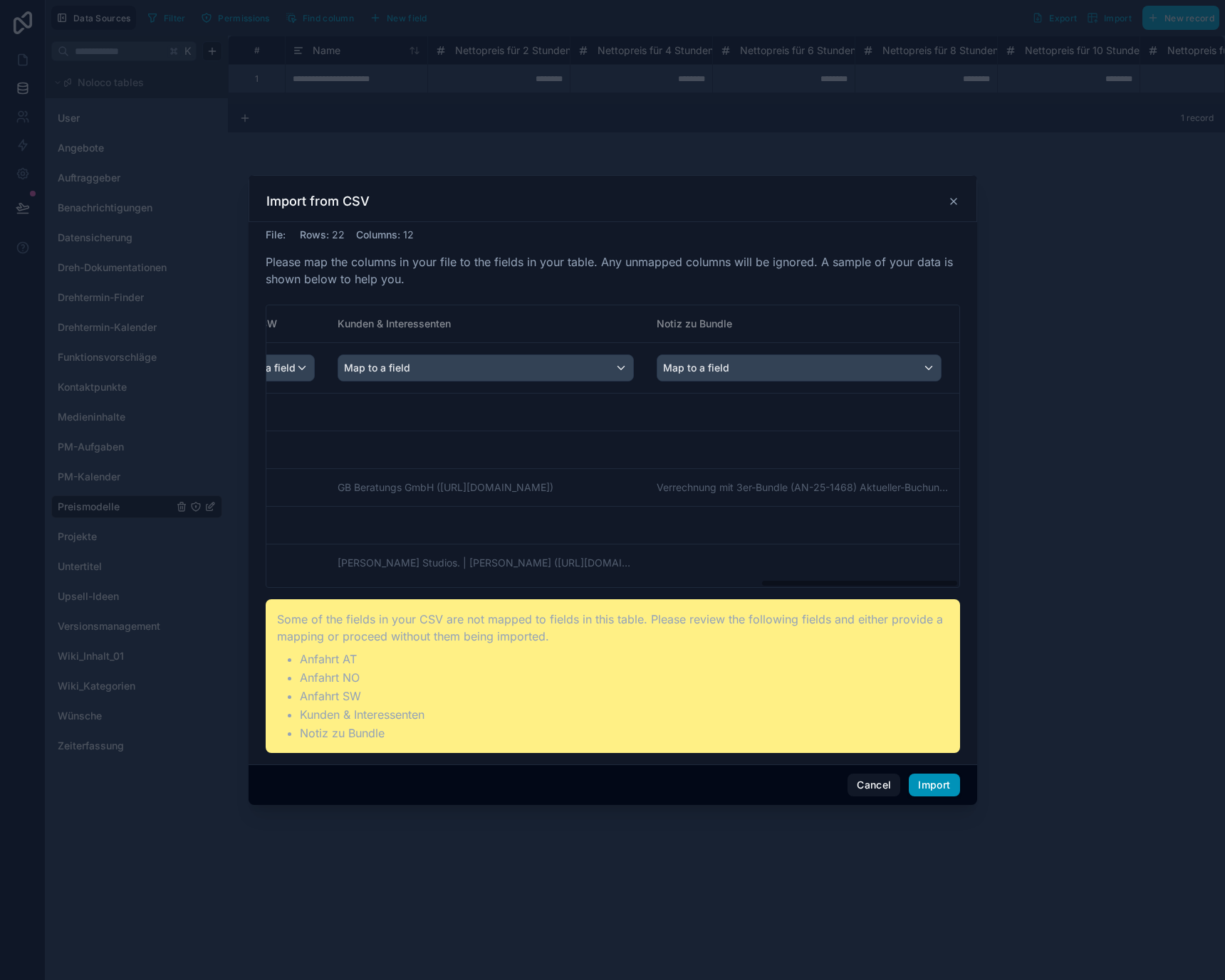
click at [944, 786] on button "Import" at bounding box center [933, 784] width 51 height 23
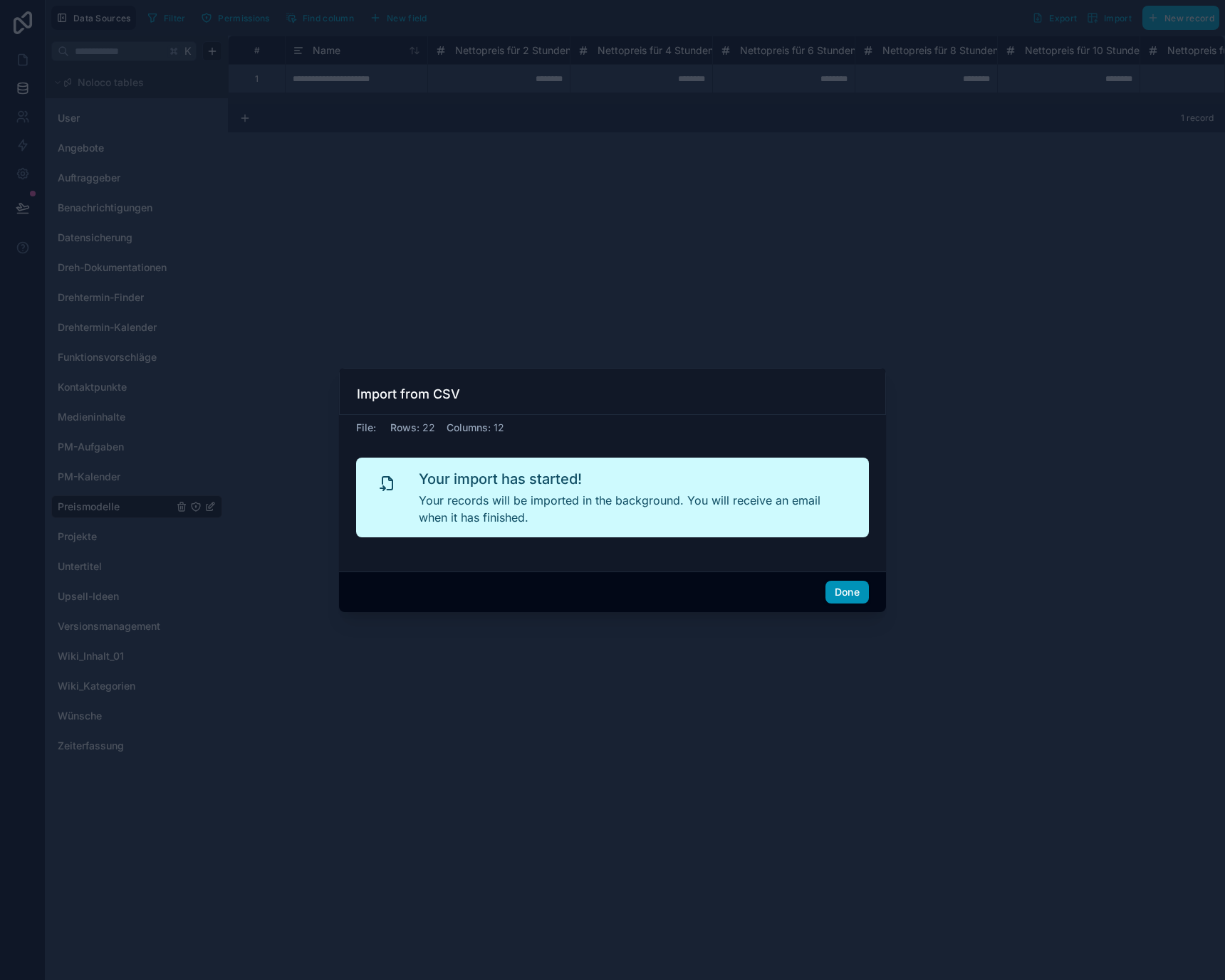
click at [851, 593] on button "Done" at bounding box center [846, 592] width 43 height 23
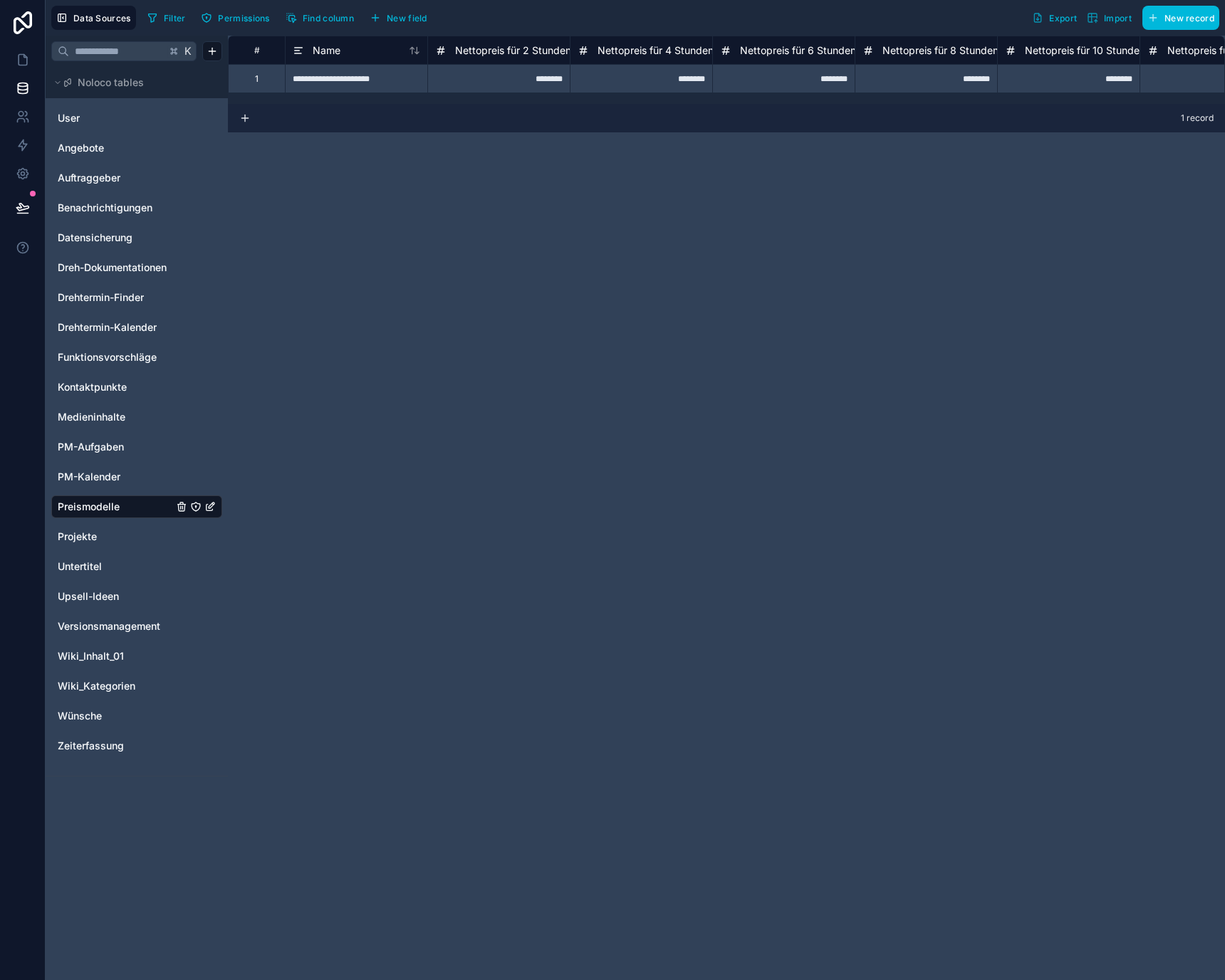
click at [412, 151] on div "**********" at bounding box center [726, 508] width 997 height 945
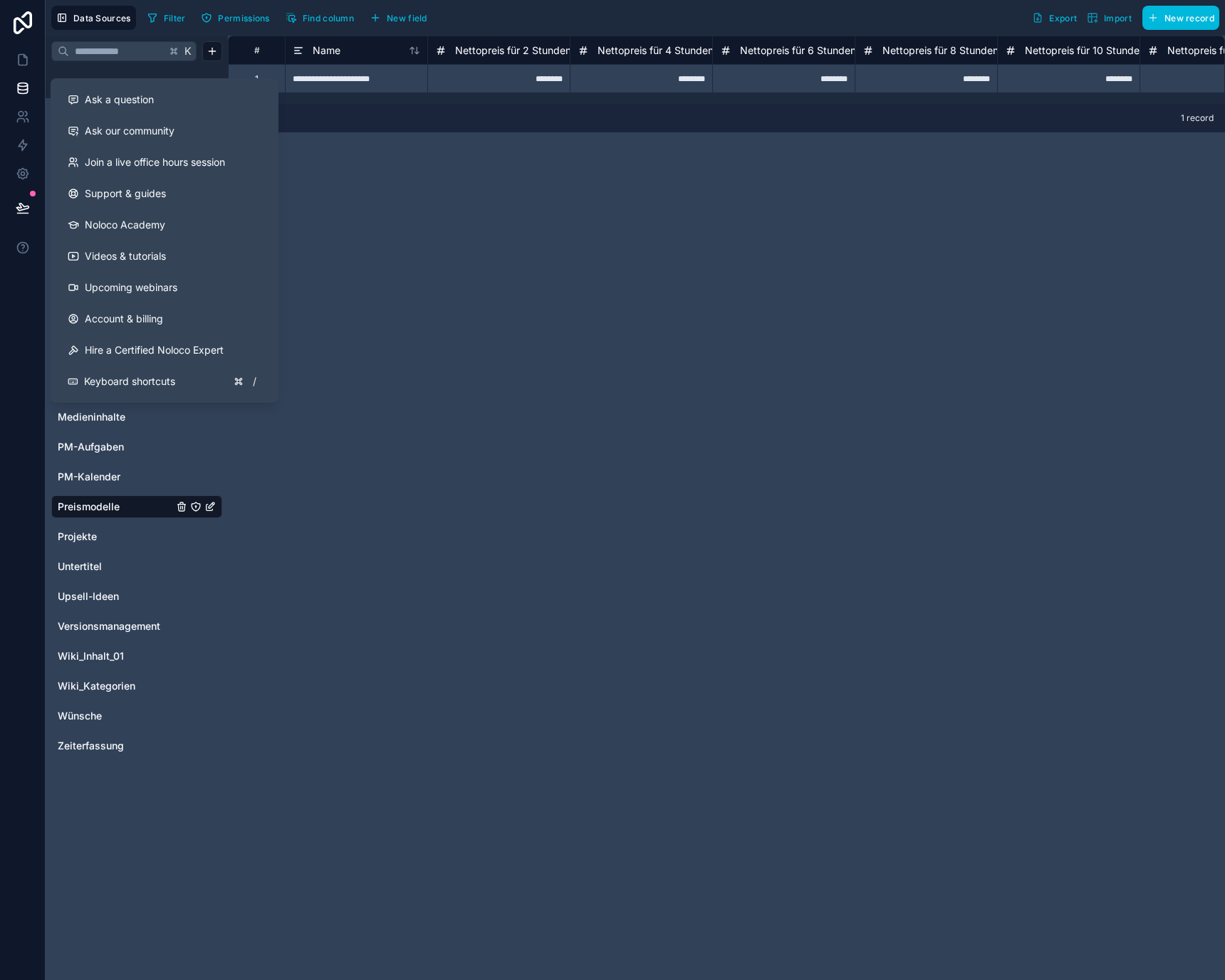
click at [378, 182] on div "**********" at bounding box center [726, 508] width 997 height 945
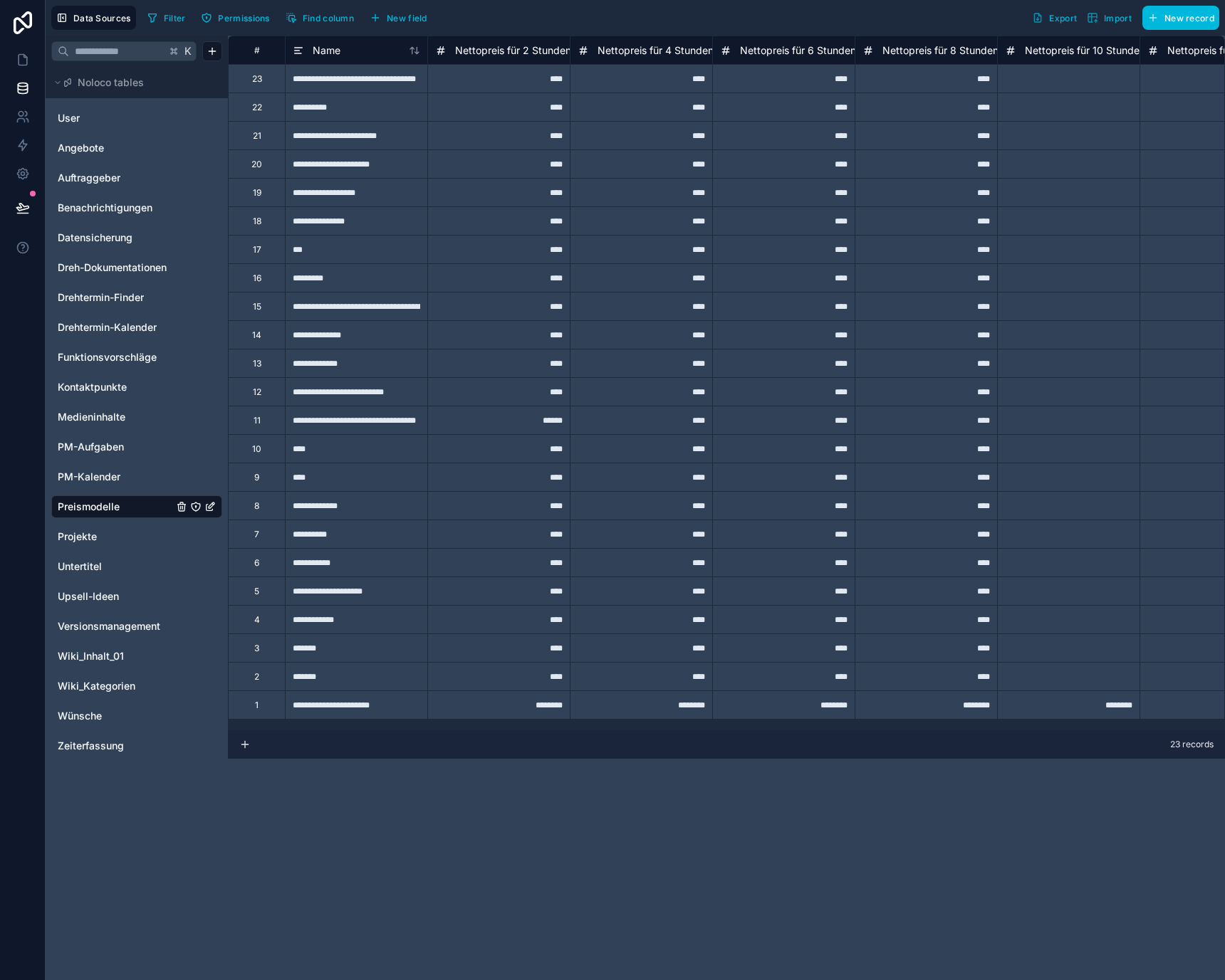
click at [386, 86] on div "**********" at bounding box center [356, 78] width 142 height 29
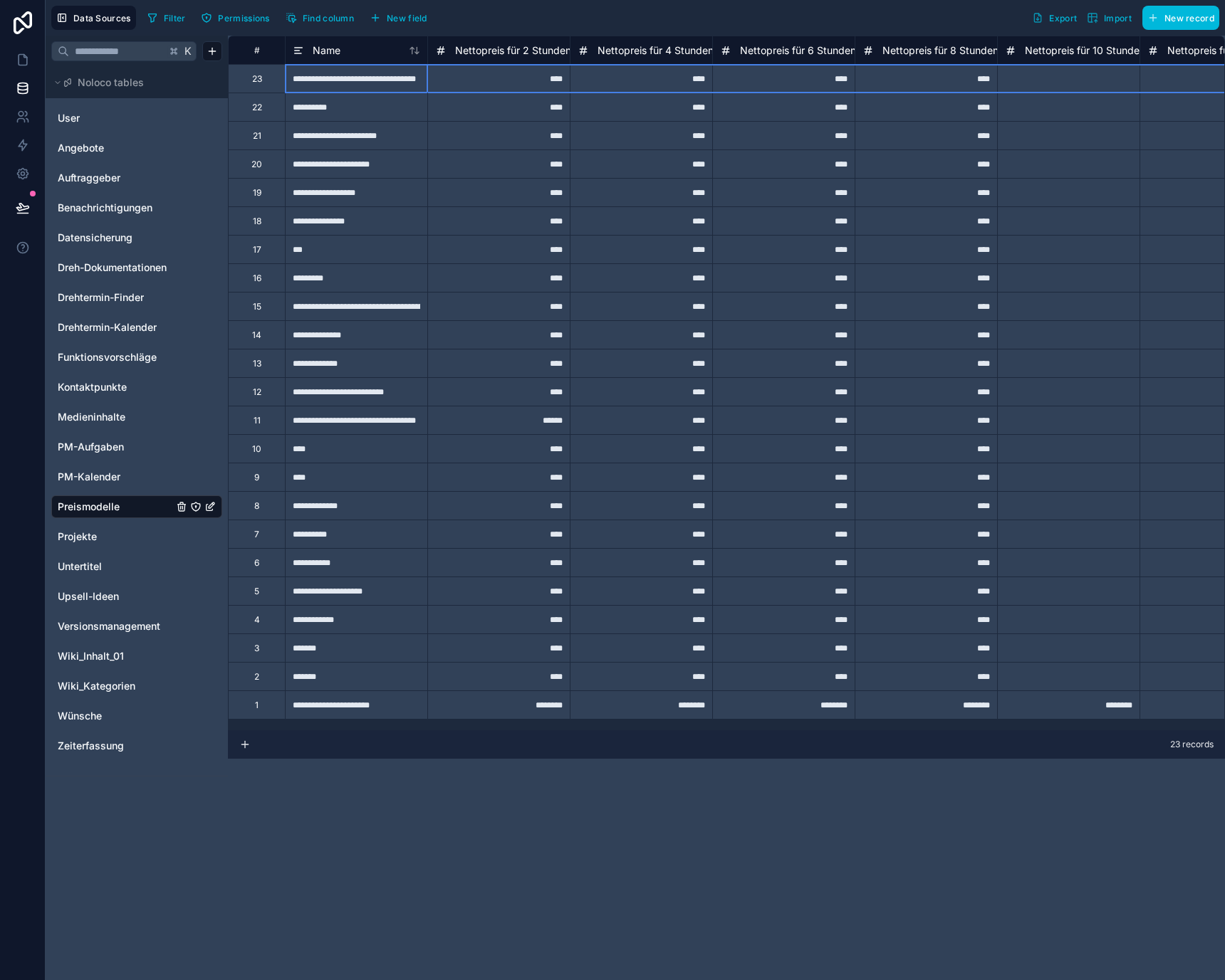
click at [252, 82] on div "23" at bounding box center [257, 79] width 10 height 12
click at [270, 141] on div "Delete row" at bounding box center [287, 141] width 73 height 15
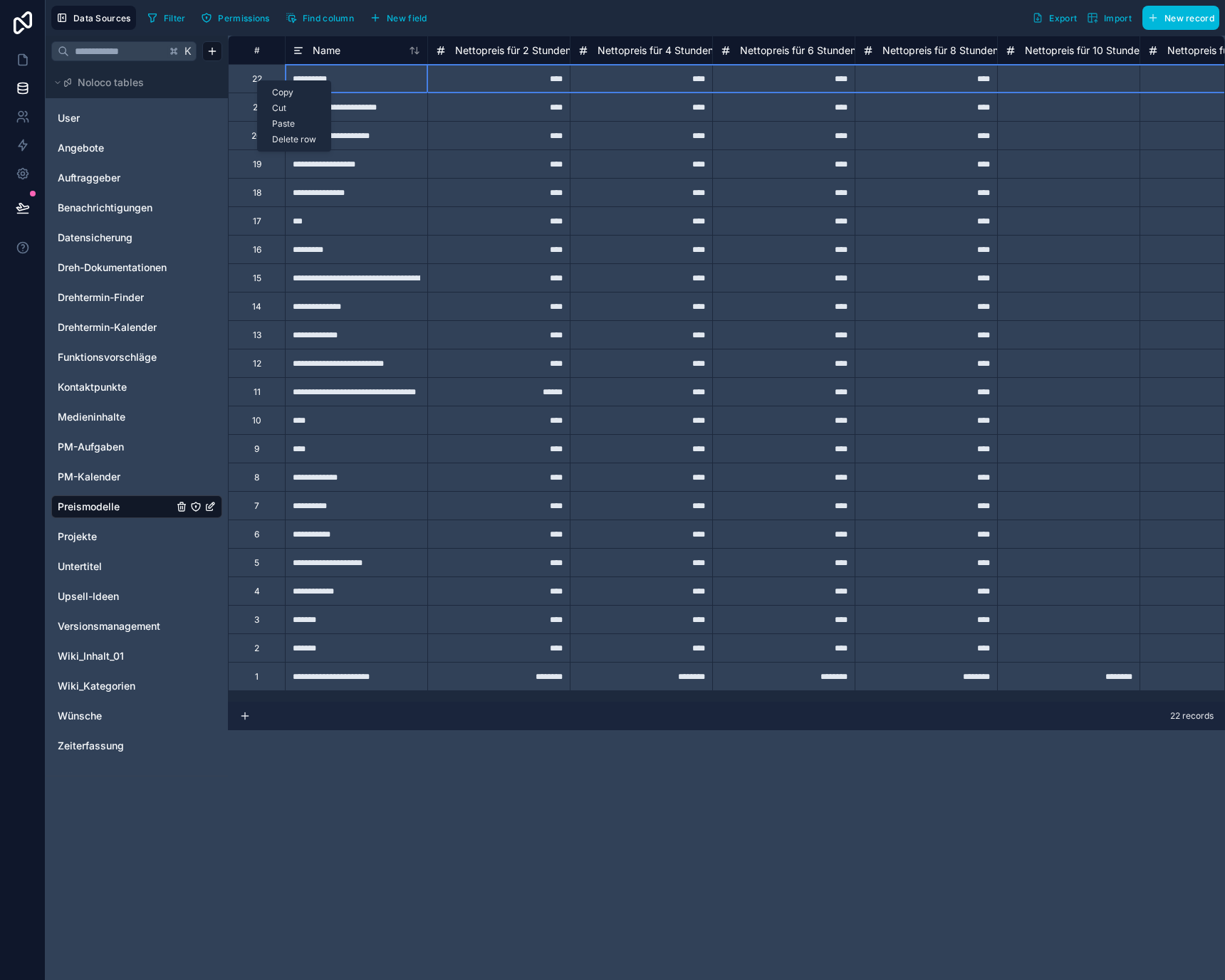
click at [276, 140] on div "Delete row" at bounding box center [294, 139] width 73 height 15
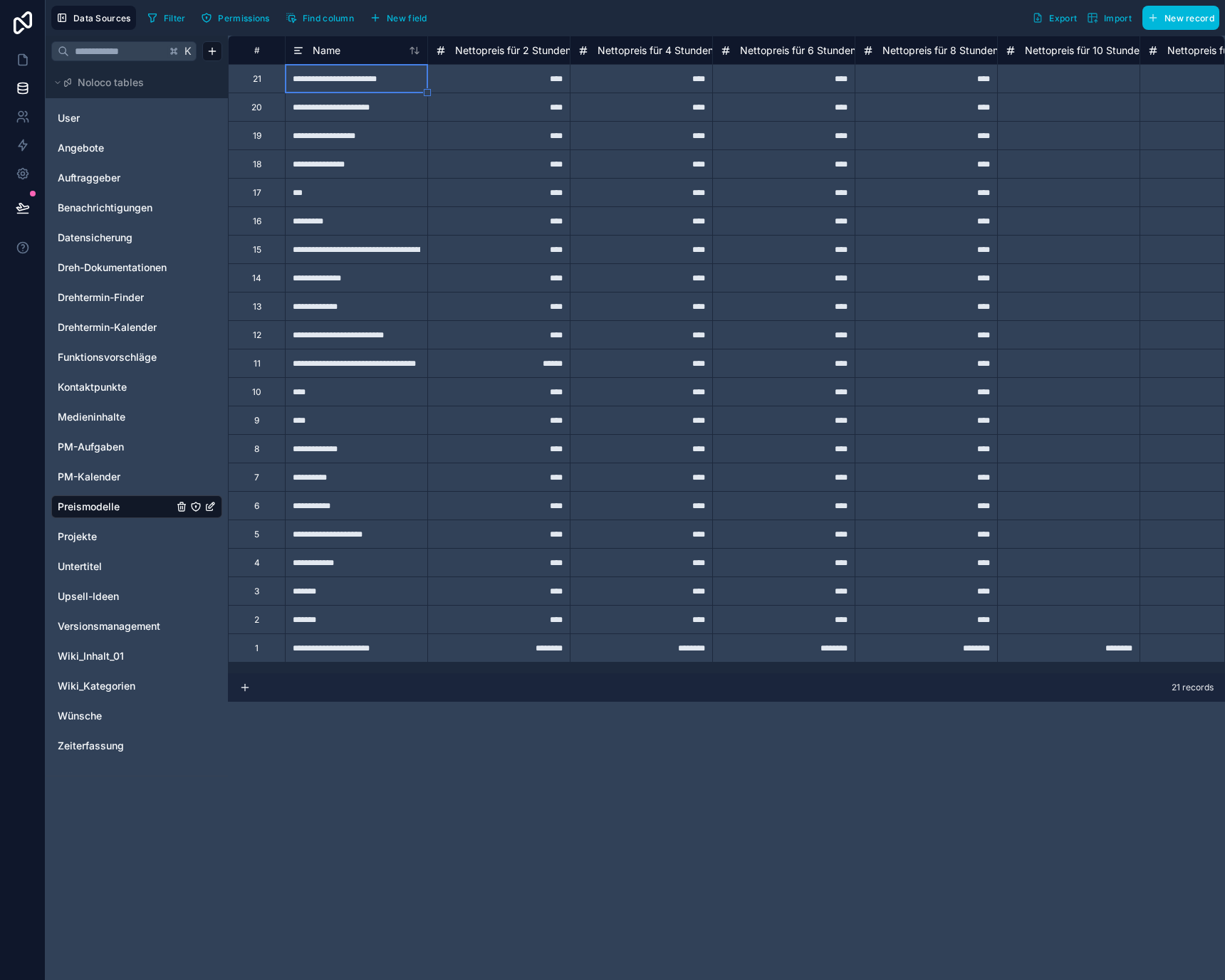
click at [539, 78] on div "****" at bounding box center [498, 78] width 142 height 29
click at [550, 77] on input "****" at bounding box center [498, 78] width 141 height 28
click at [552, 77] on input "****" at bounding box center [498, 78] width 141 height 28
click at [593, 117] on div "****" at bounding box center [641, 106] width 142 height 29
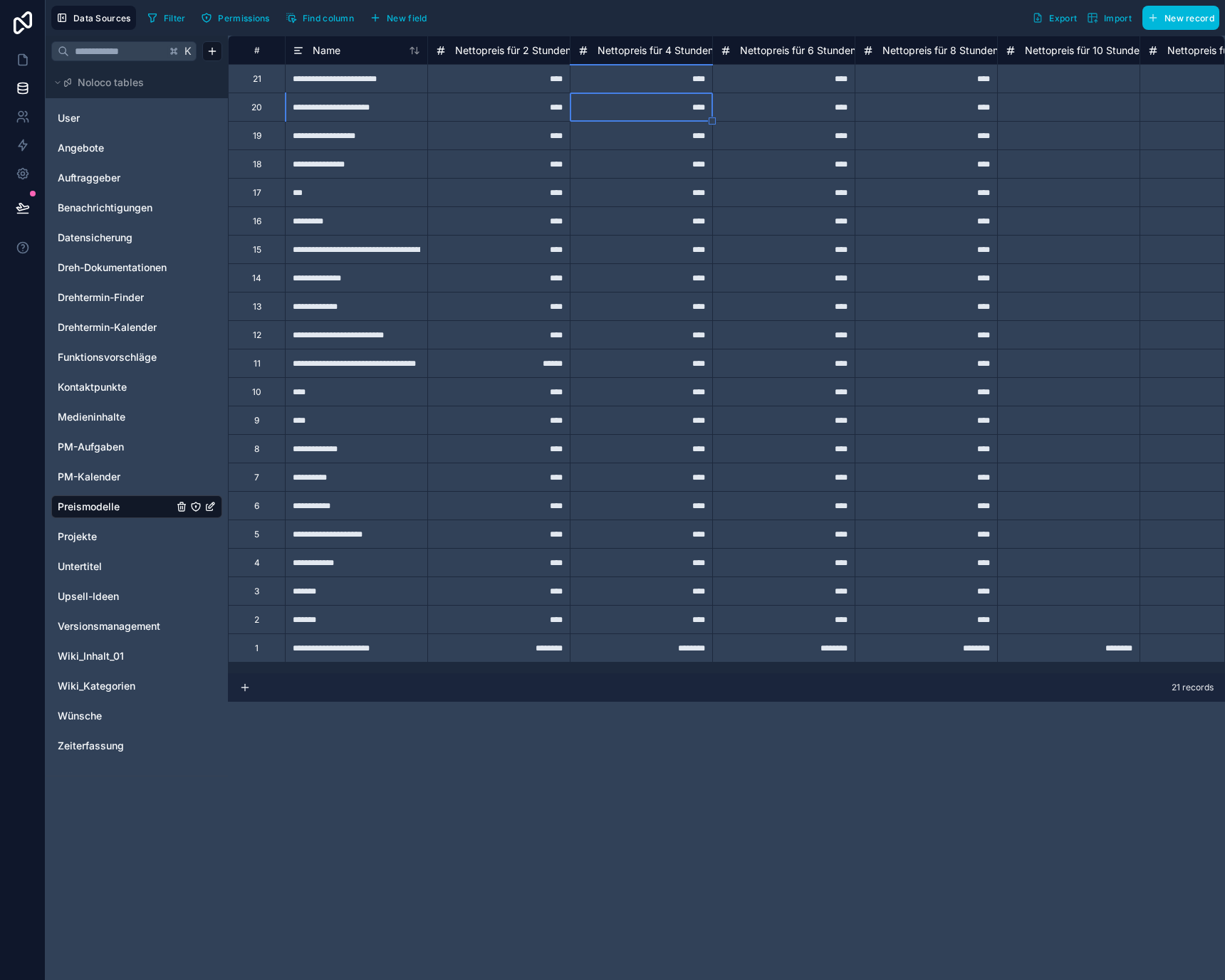
click at [512, 286] on div "****" at bounding box center [498, 278] width 142 height 29
click at [366, 92] on div "**********" at bounding box center [356, 106] width 142 height 29
click at [322, 247] on div "**********" at bounding box center [356, 249] width 142 height 29
click at [322, 247] on input "**********" at bounding box center [356, 250] width 141 height 28
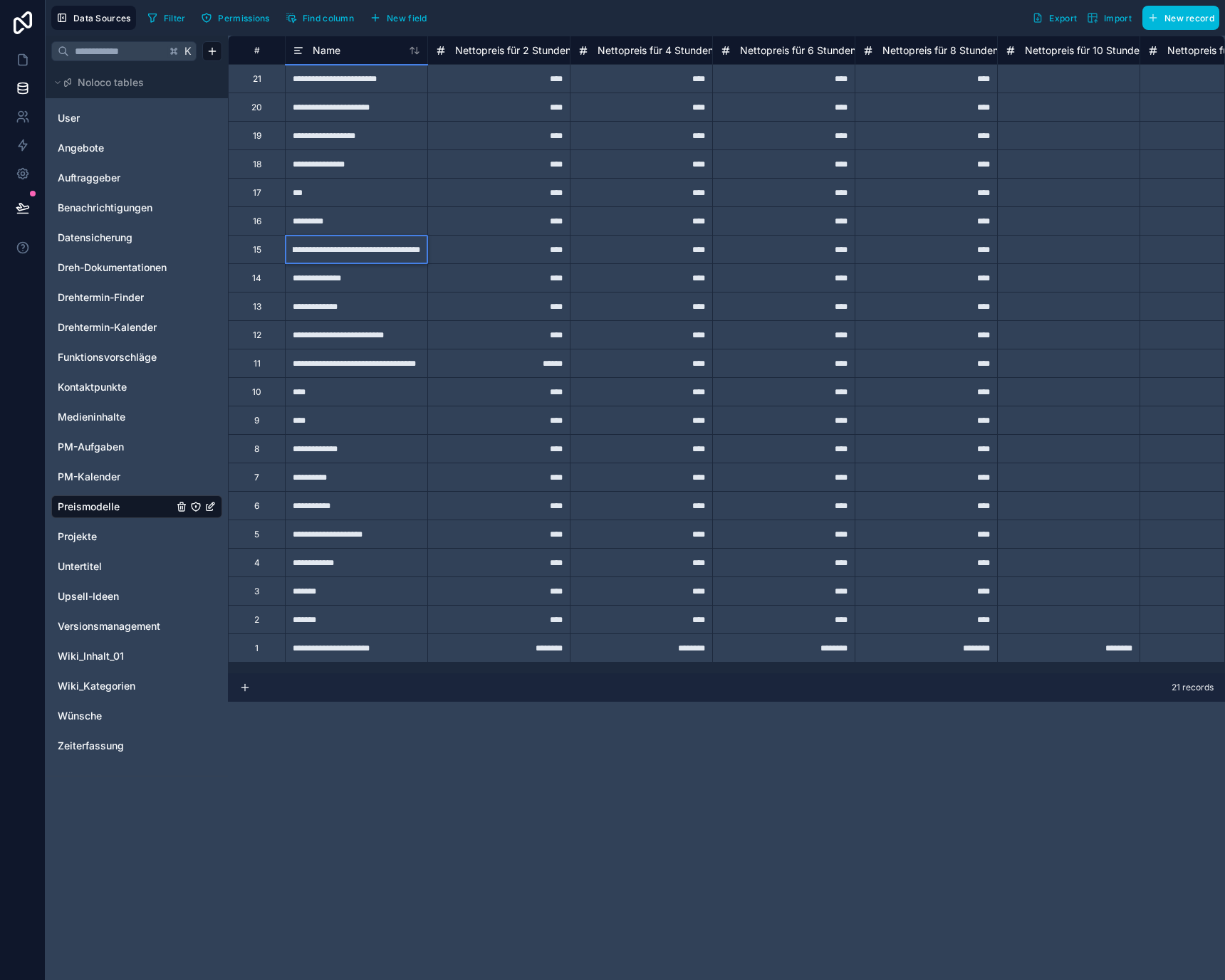
scroll to position [0, 46]
click at [323, 248] on input "**********" at bounding box center [356, 250] width 141 height 28
click at [319, 248] on input "**********" at bounding box center [356, 250] width 141 height 28
click at [368, 248] on input "**********" at bounding box center [356, 250] width 141 height 28
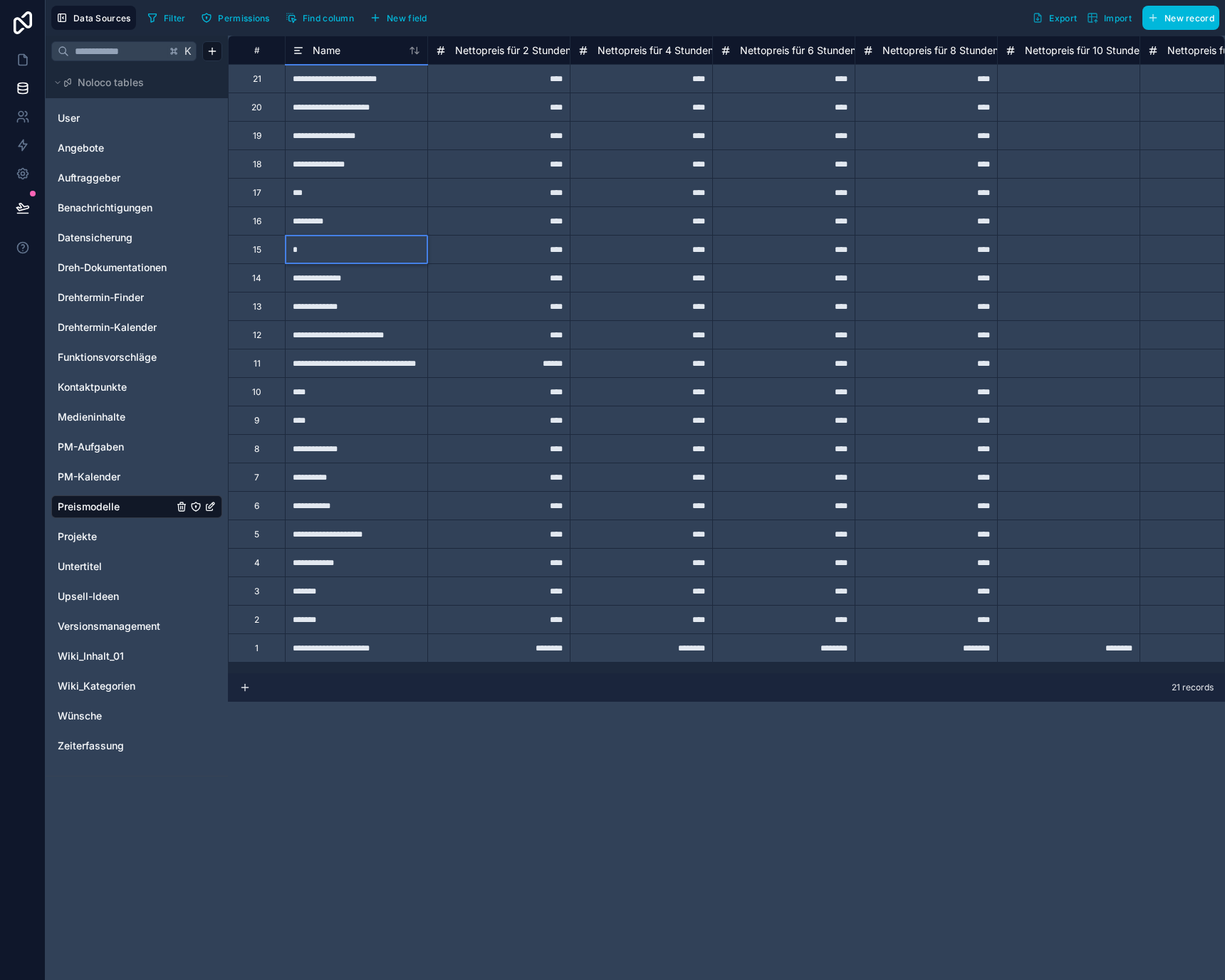
scroll to position [0, 0]
type input "******"
type input "*****"
click at [361, 242] on div "*****" at bounding box center [356, 249] width 142 height 29
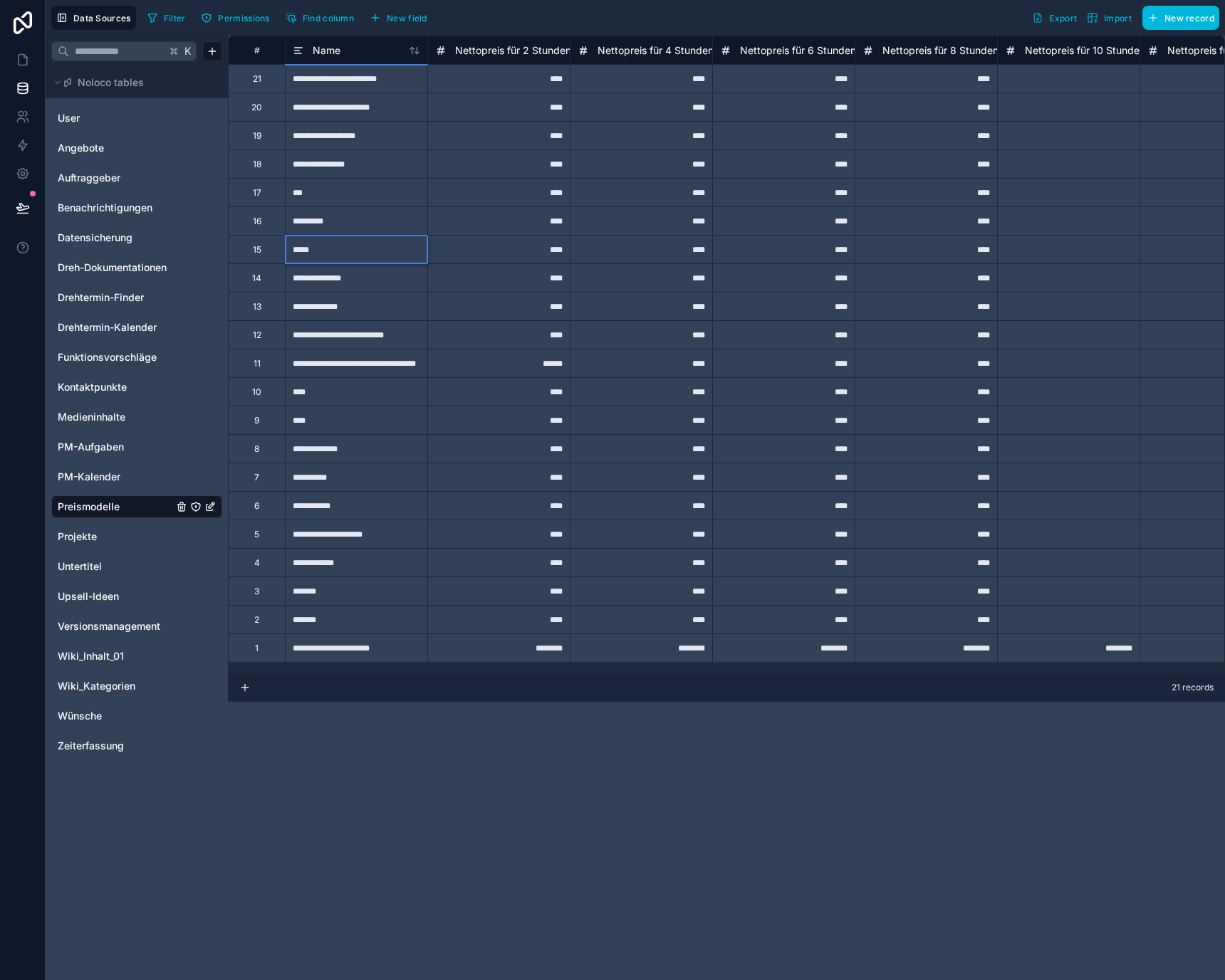
click at [301, 245] on input "*****" at bounding box center [356, 250] width 141 height 28
type input "******"
click at [270, 342] on div "12" at bounding box center [256, 334] width 57 height 29
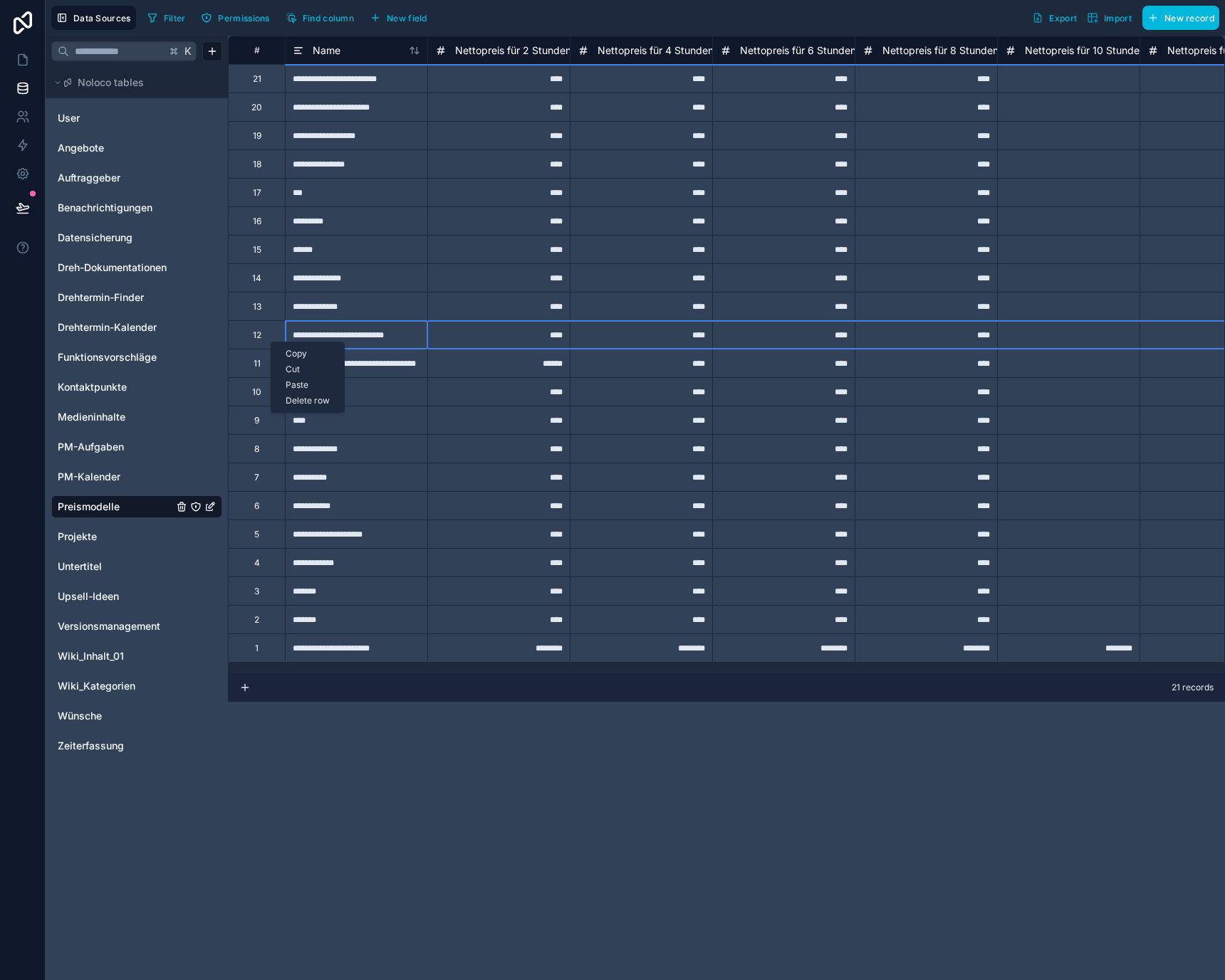
click at [297, 401] on div "Delete row" at bounding box center [307, 400] width 73 height 15
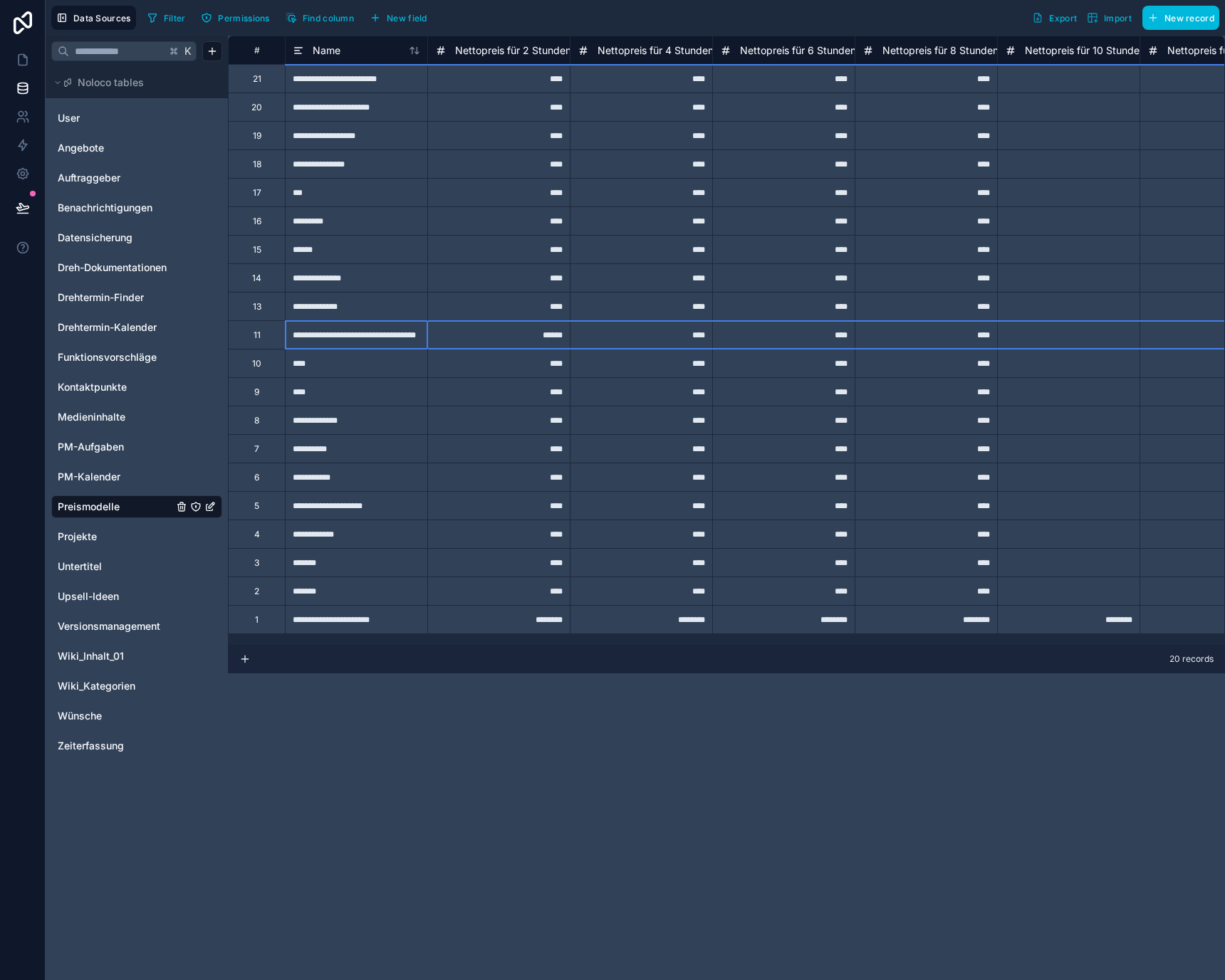
click at [259, 340] on div "11" at bounding box center [257, 335] width 7 height 12
click at [318, 340] on div "**********" at bounding box center [356, 334] width 142 height 29
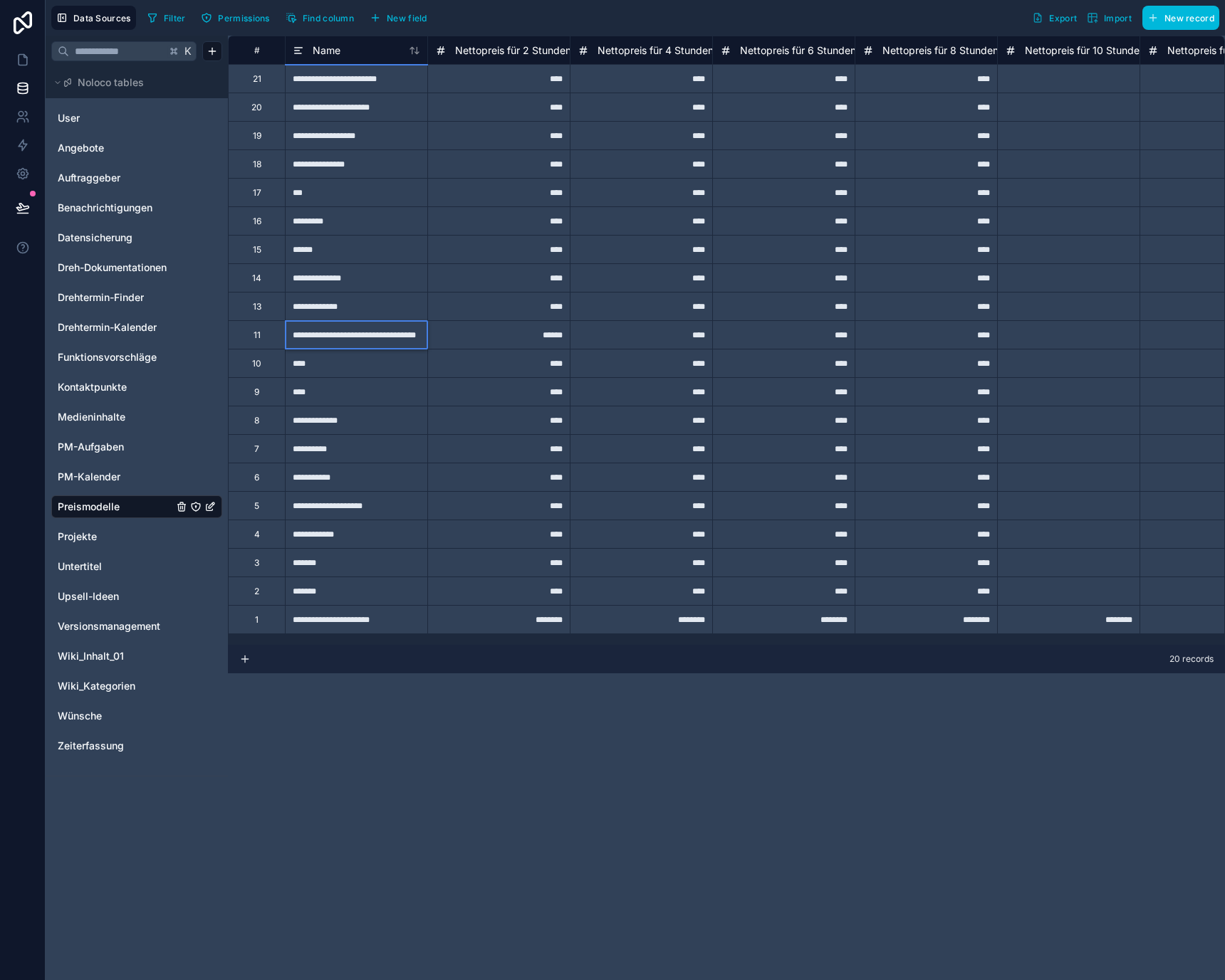
click at [318, 340] on input "**********" at bounding box center [356, 335] width 141 height 28
click at [315, 333] on input "**********" at bounding box center [356, 335] width 141 height 28
drag, startPoint x: 324, startPoint y: 334, endPoint x: 547, endPoint y: 341, distance: 223.1
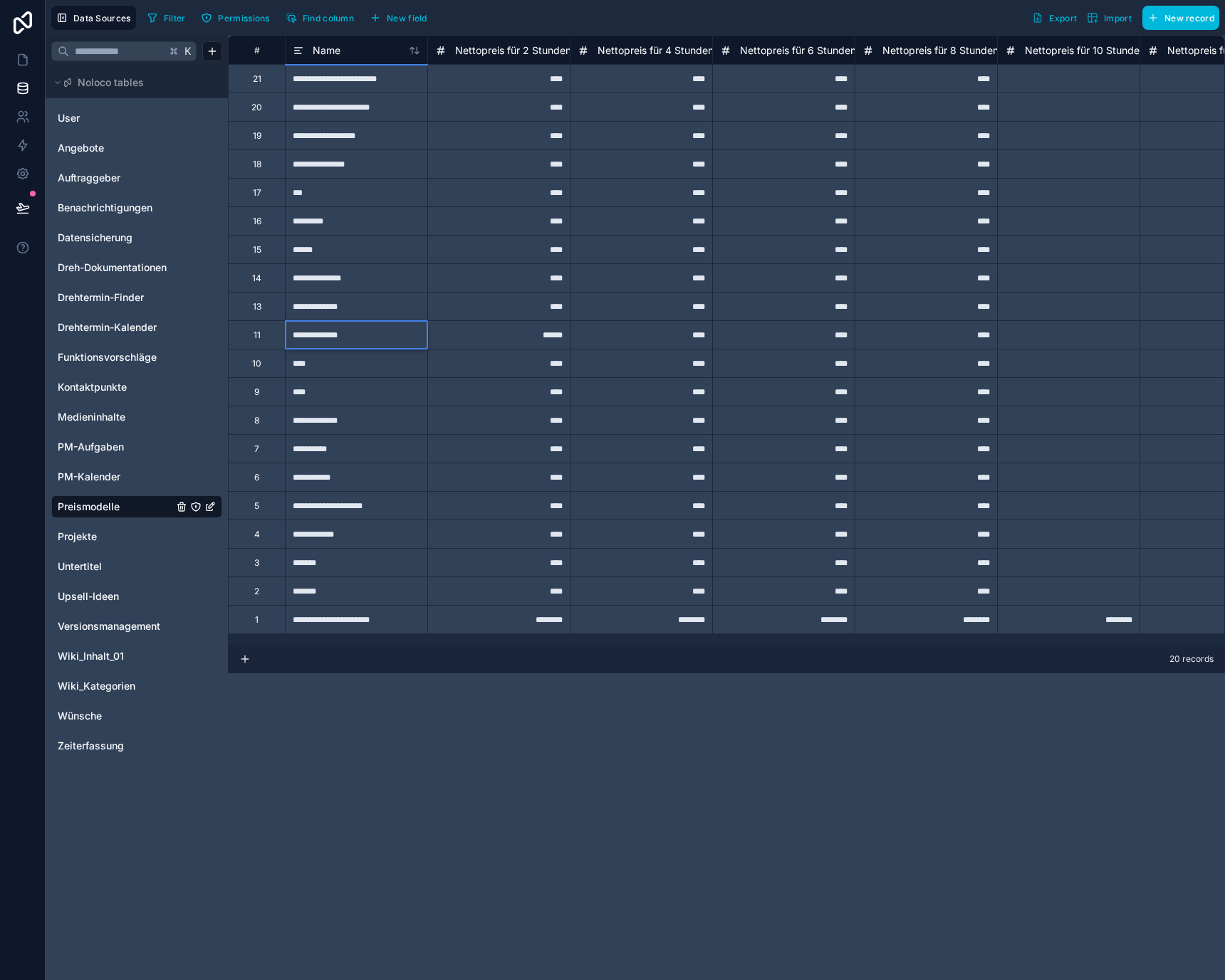
type input "**********"
click at [268, 364] on div "10" at bounding box center [256, 363] width 57 height 29
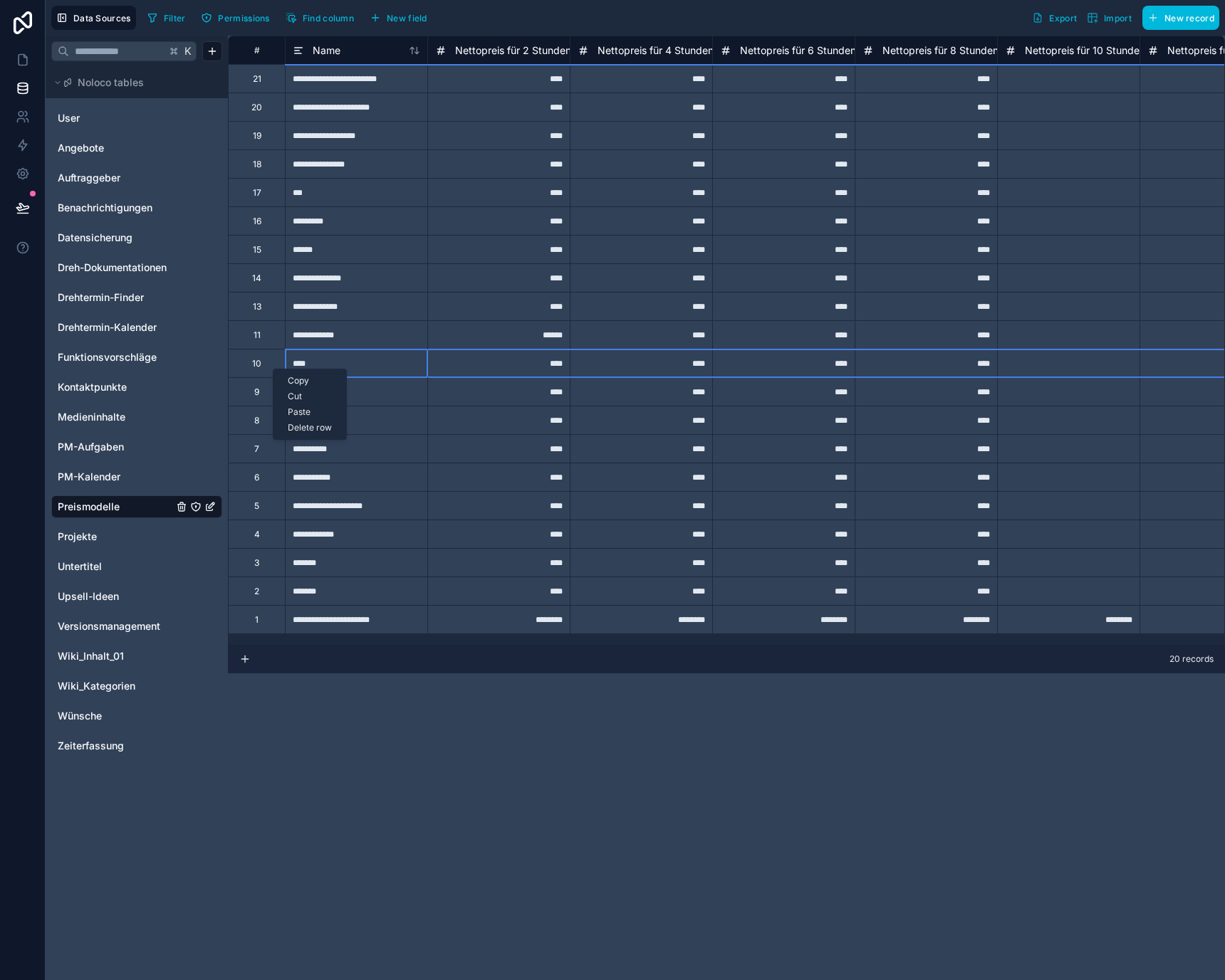
click at [300, 431] on div "Delete row" at bounding box center [309, 427] width 73 height 15
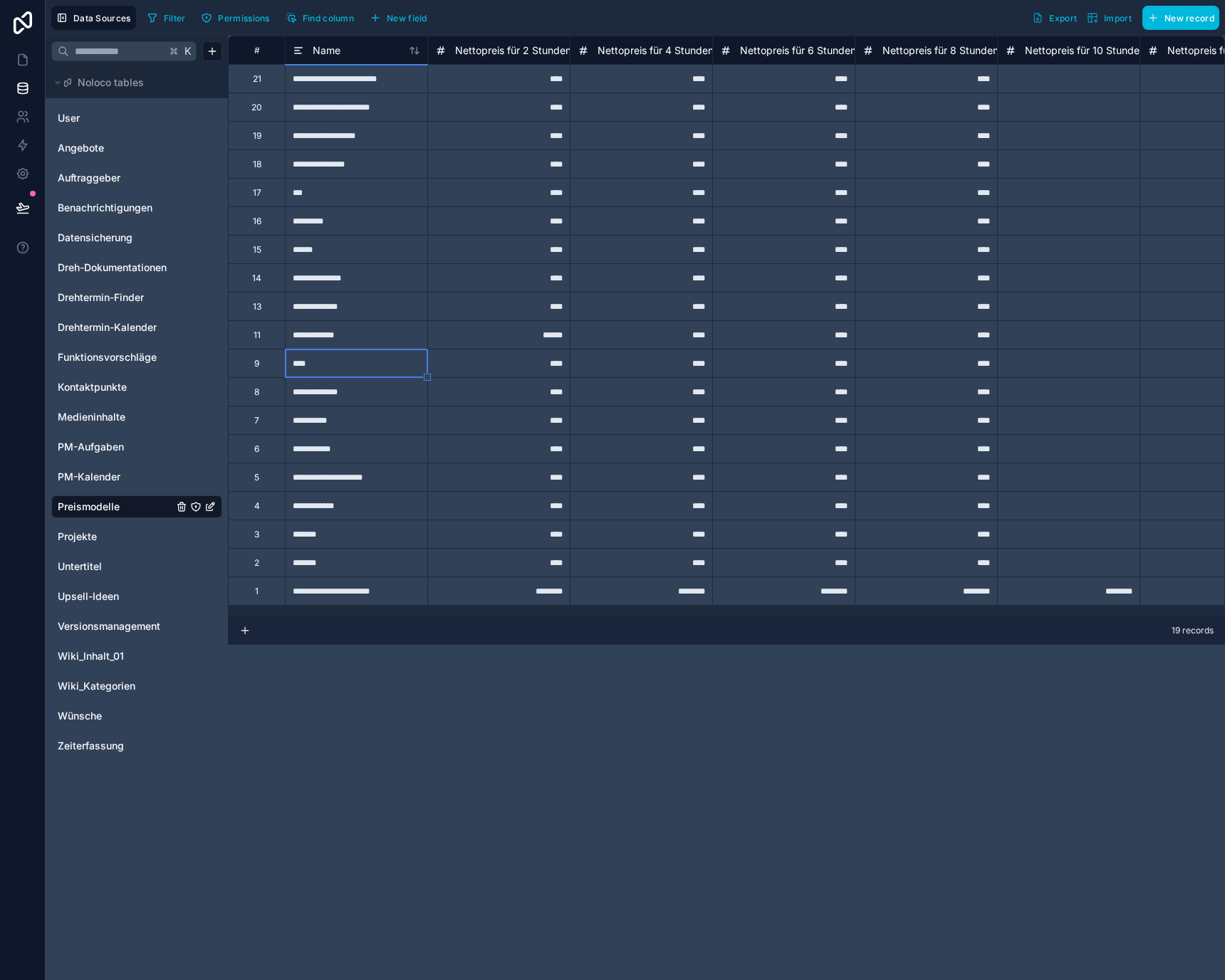
click at [260, 369] on div "9" at bounding box center [256, 363] width 57 height 29
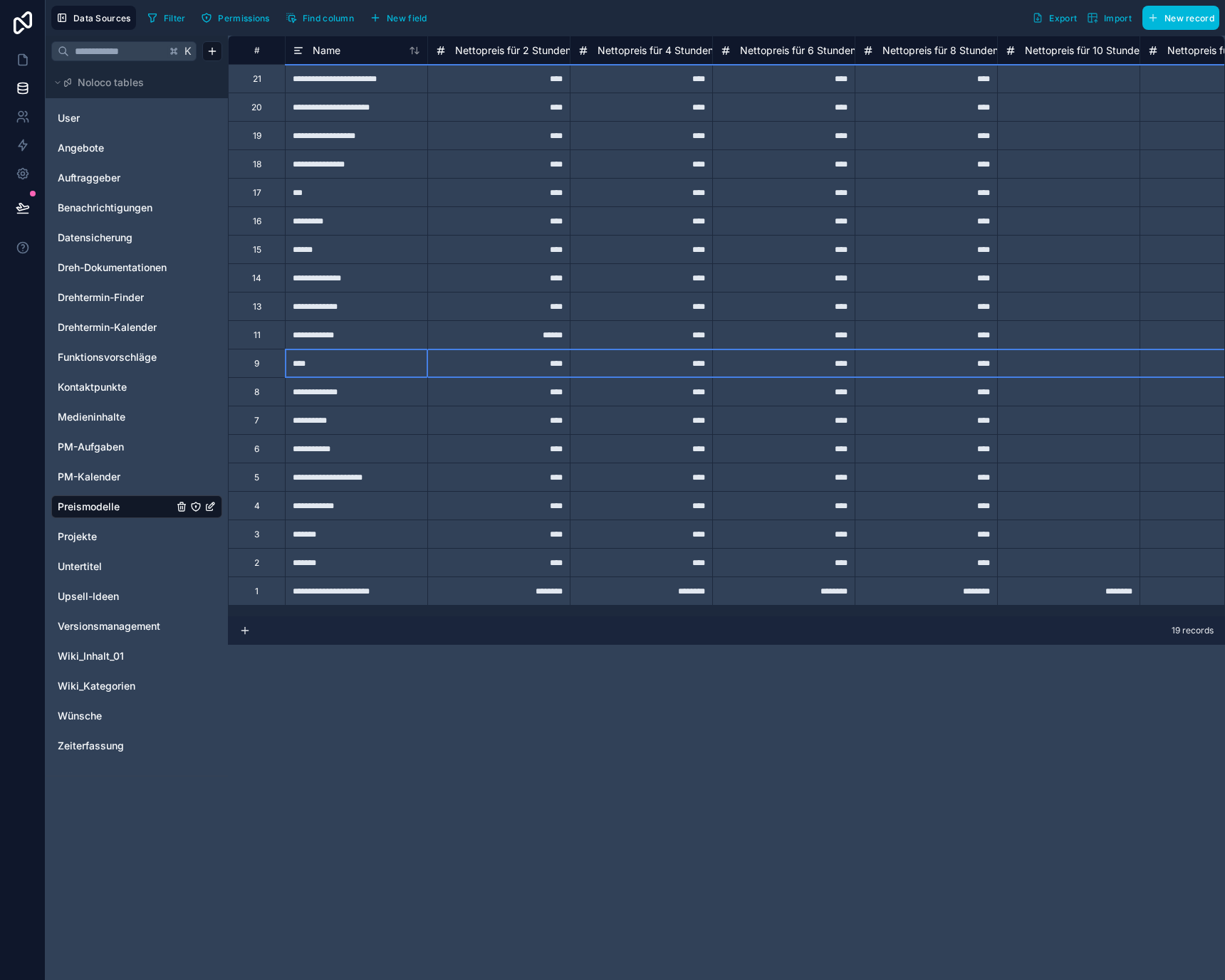
click at [266, 396] on div "8" at bounding box center [256, 391] width 57 height 29
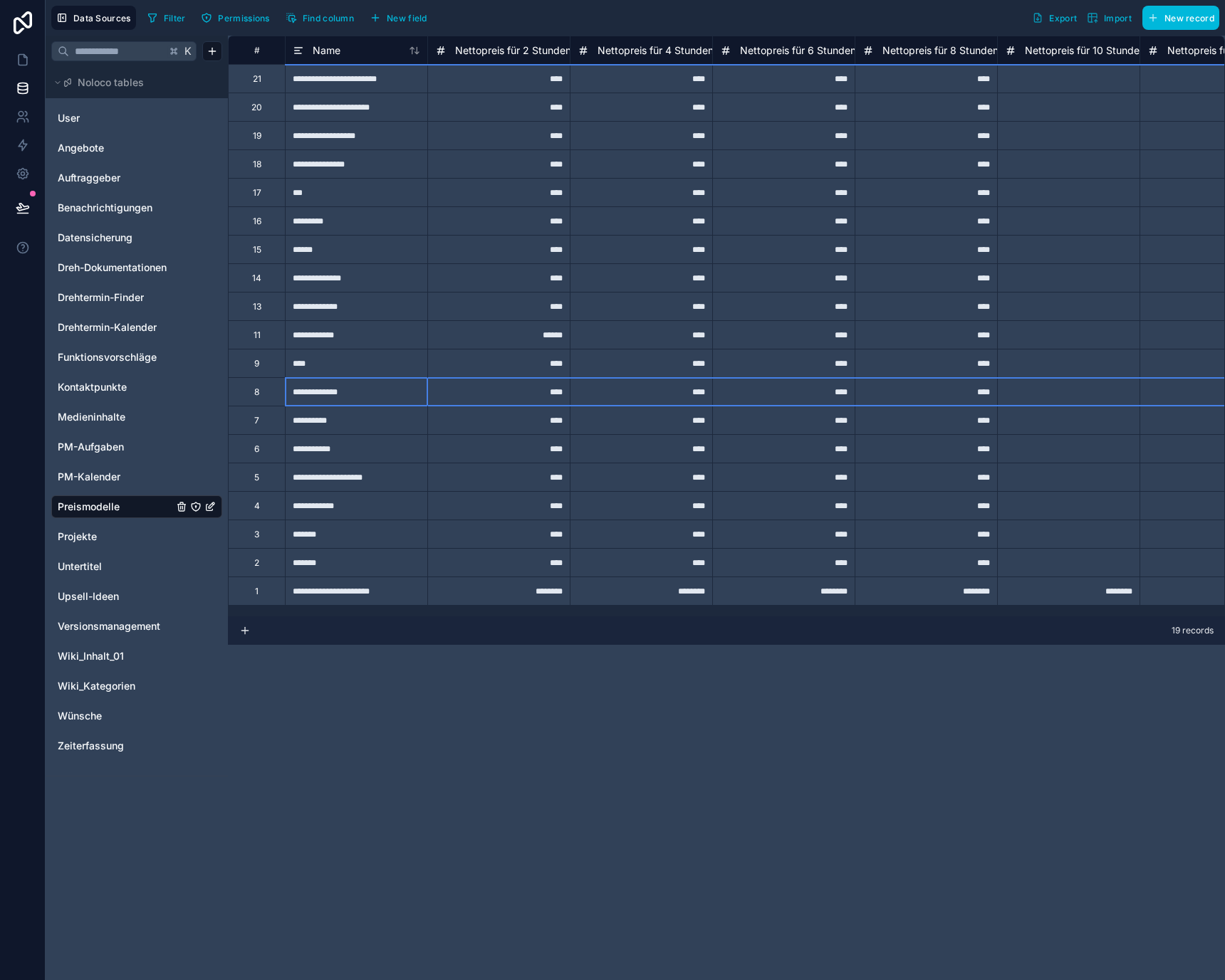
click at [267, 420] on div "7" at bounding box center [256, 420] width 57 height 29
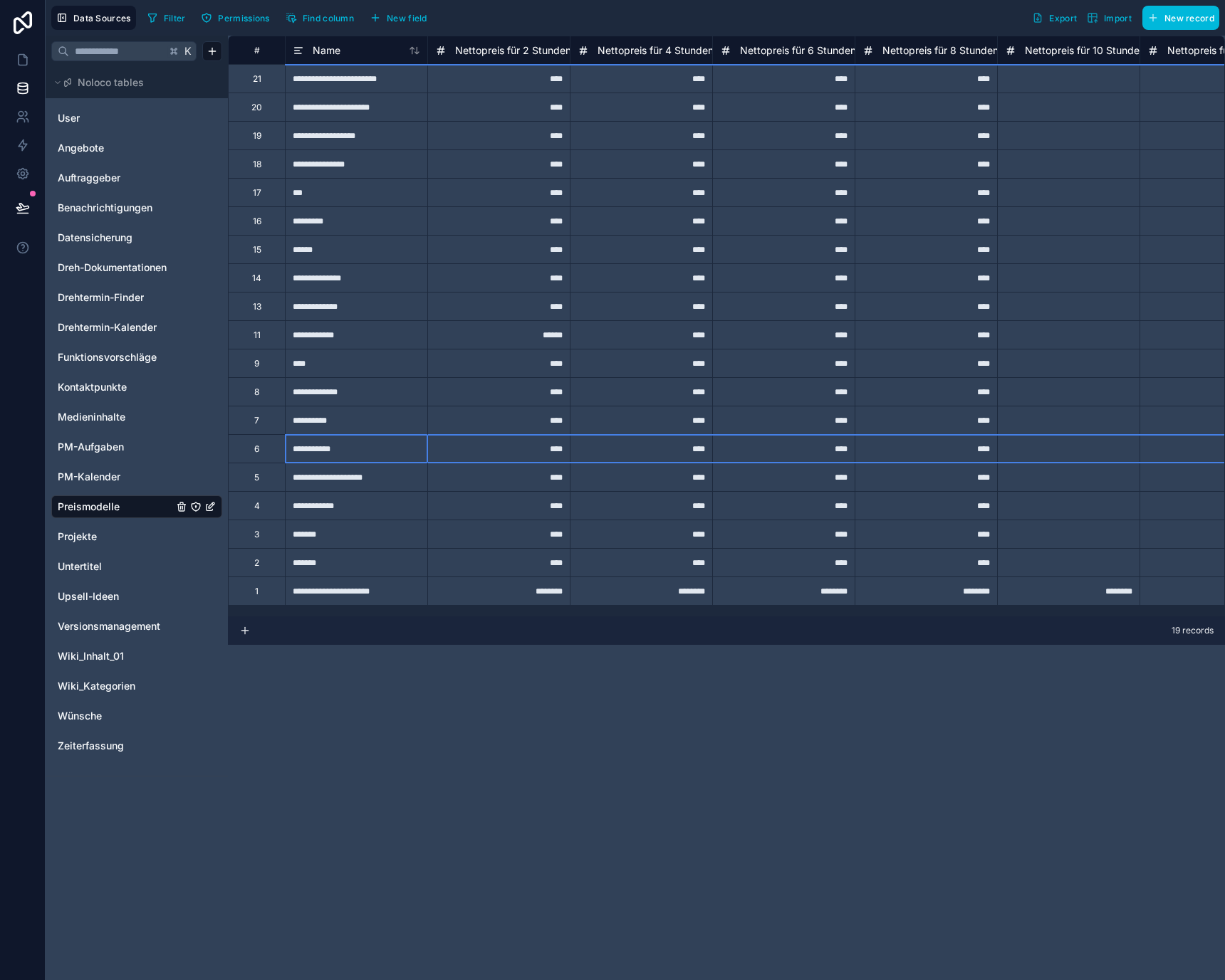
click at [267, 447] on div "6" at bounding box center [256, 448] width 57 height 29
click at [258, 478] on div "5" at bounding box center [256, 478] width 5 height 12
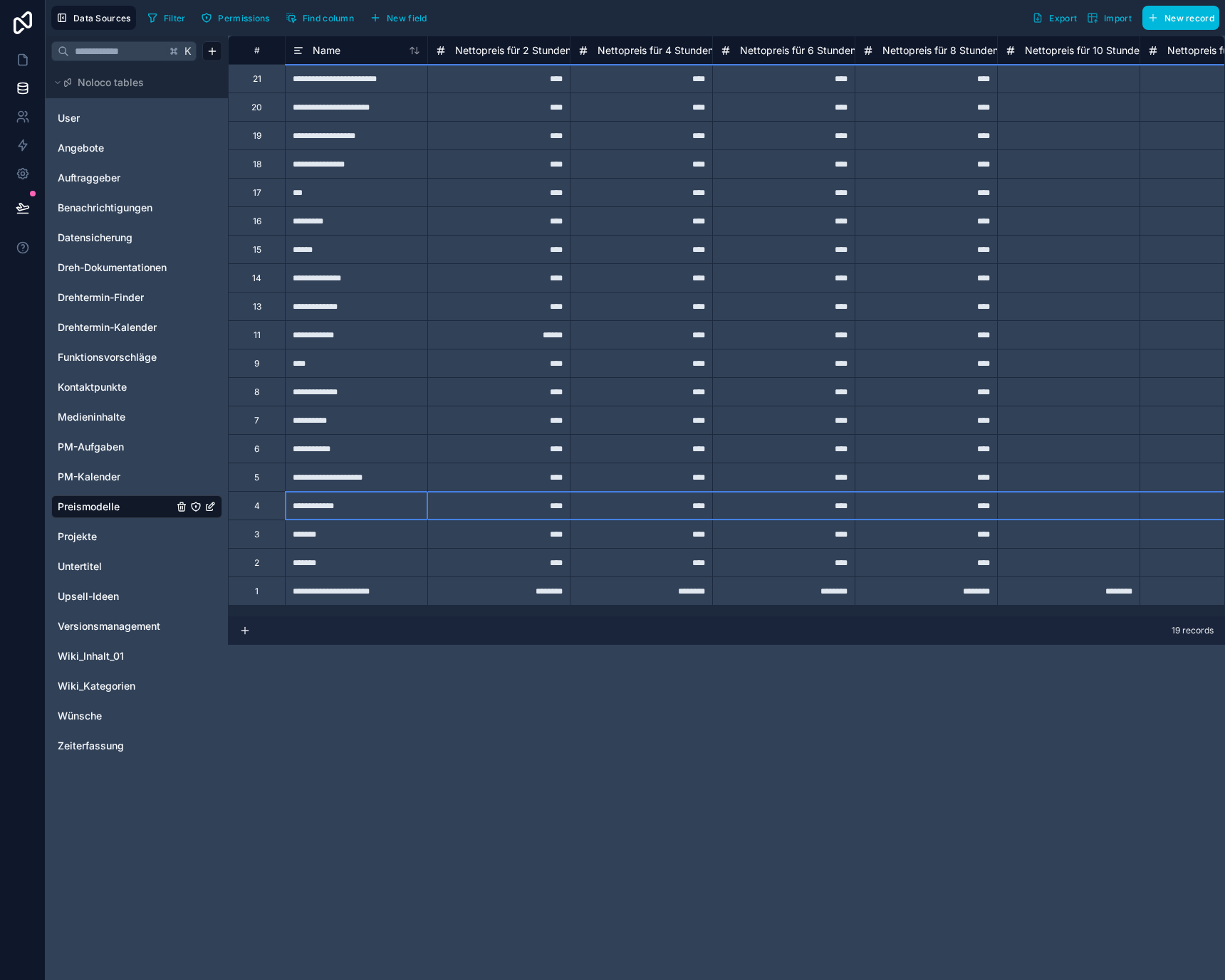
click at [264, 501] on div "4" at bounding box center [256, 505] width 57 height 29
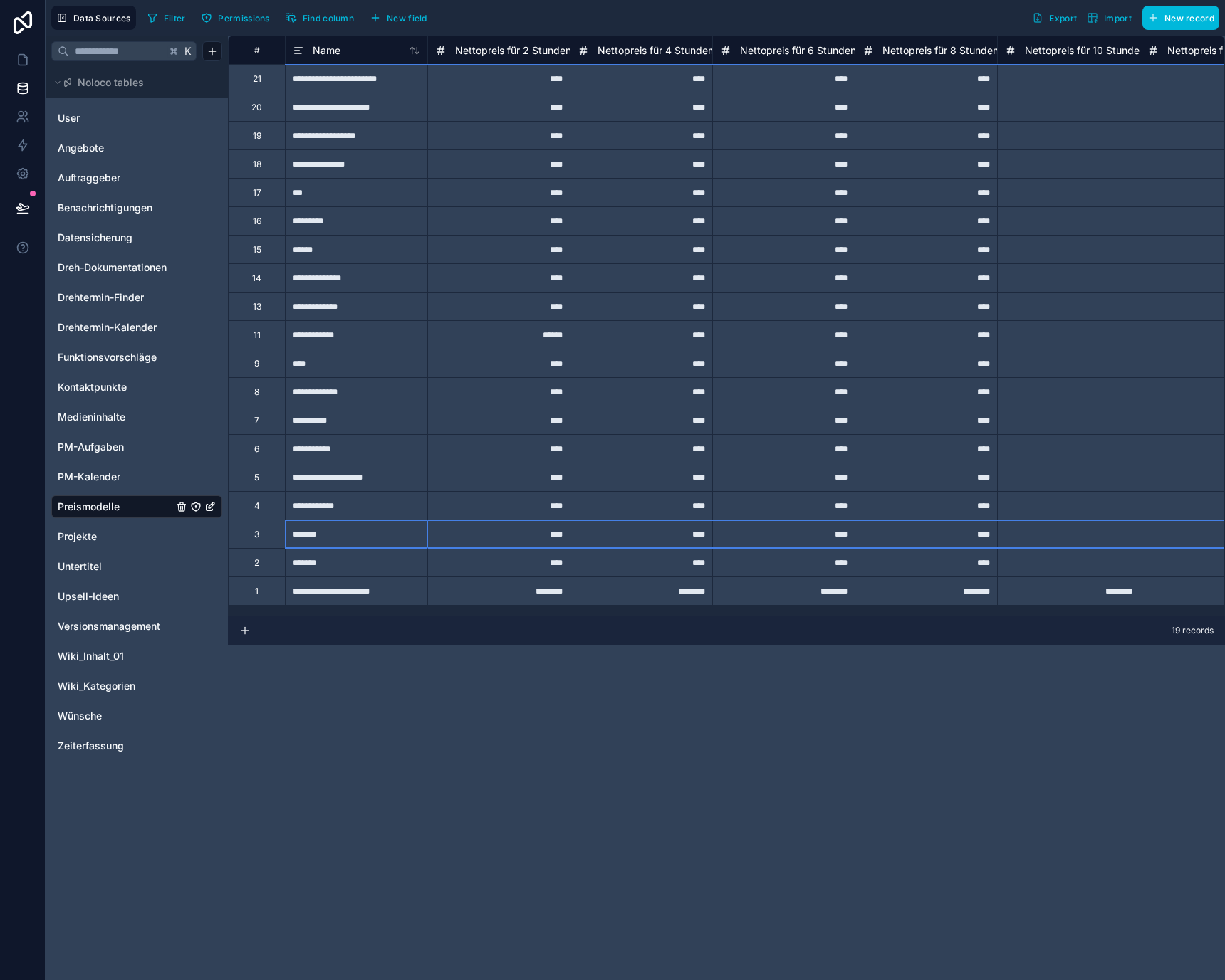
click at [273, 545] on div "3" at bounding box center [256, 533] width 57 height 29
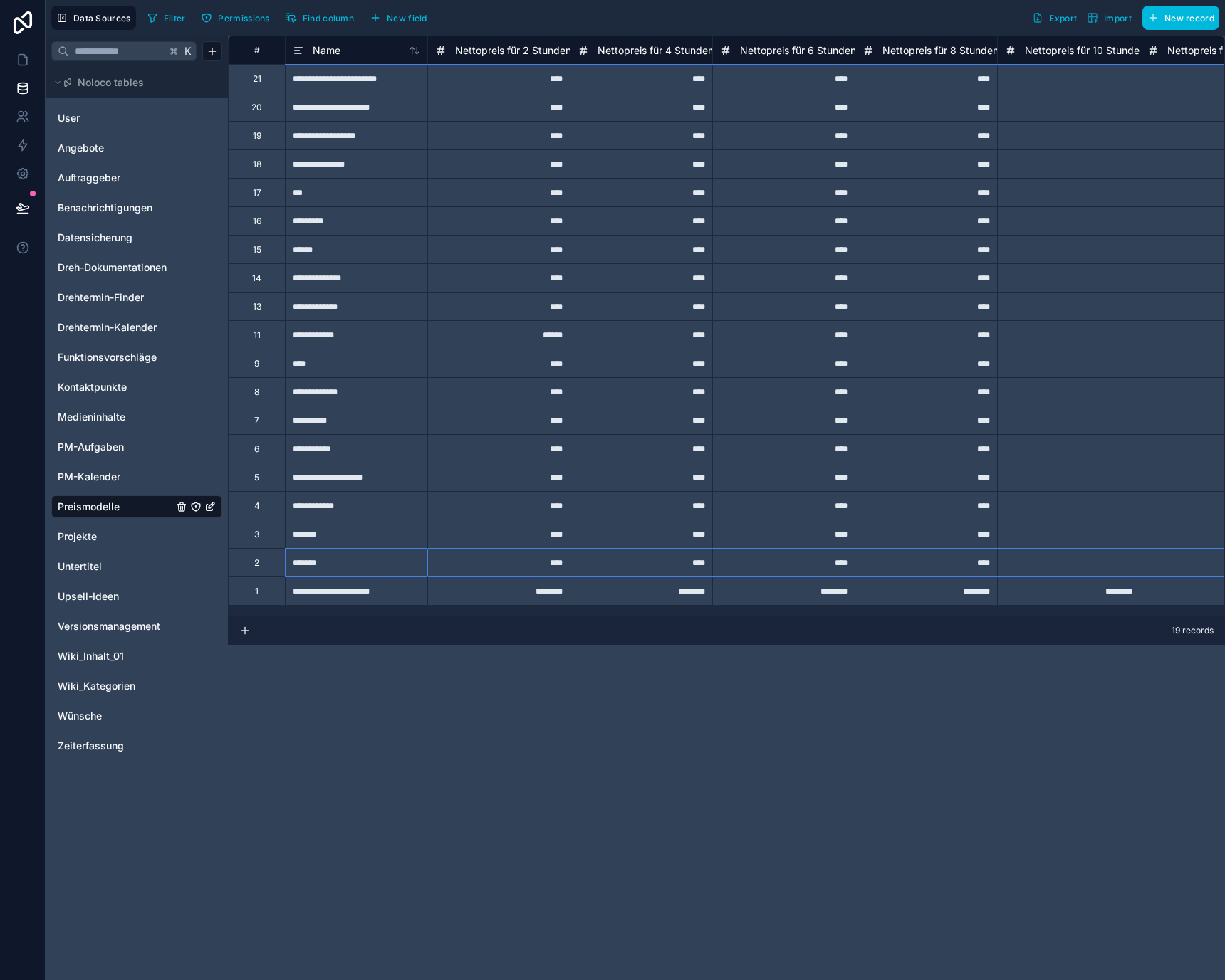
click at [275, 568] on div "2" at bounding box center [256, 562] width 57 height 29
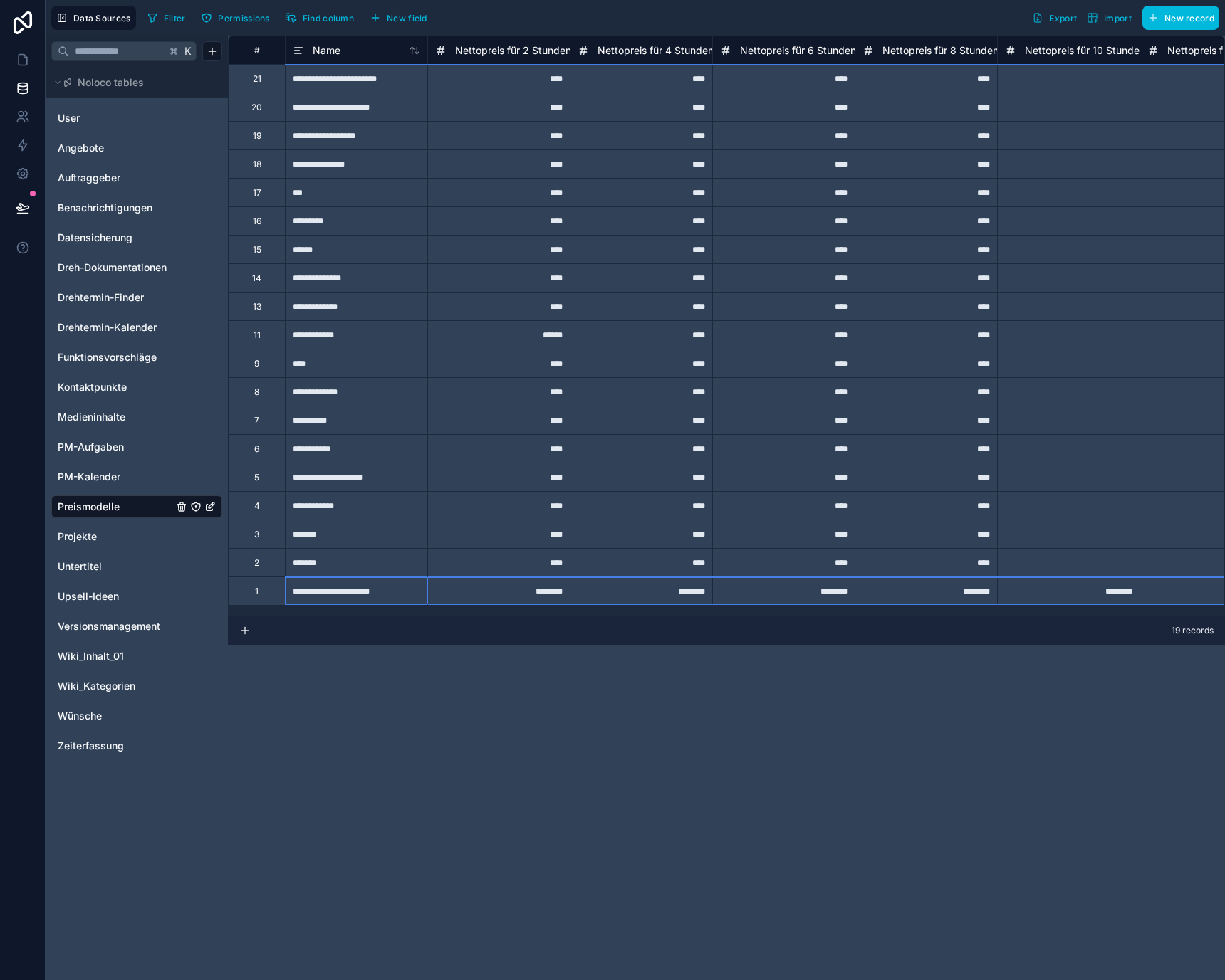
click at [275, 593] on div "1" at bounding box center [256, 590] width 57 height 29
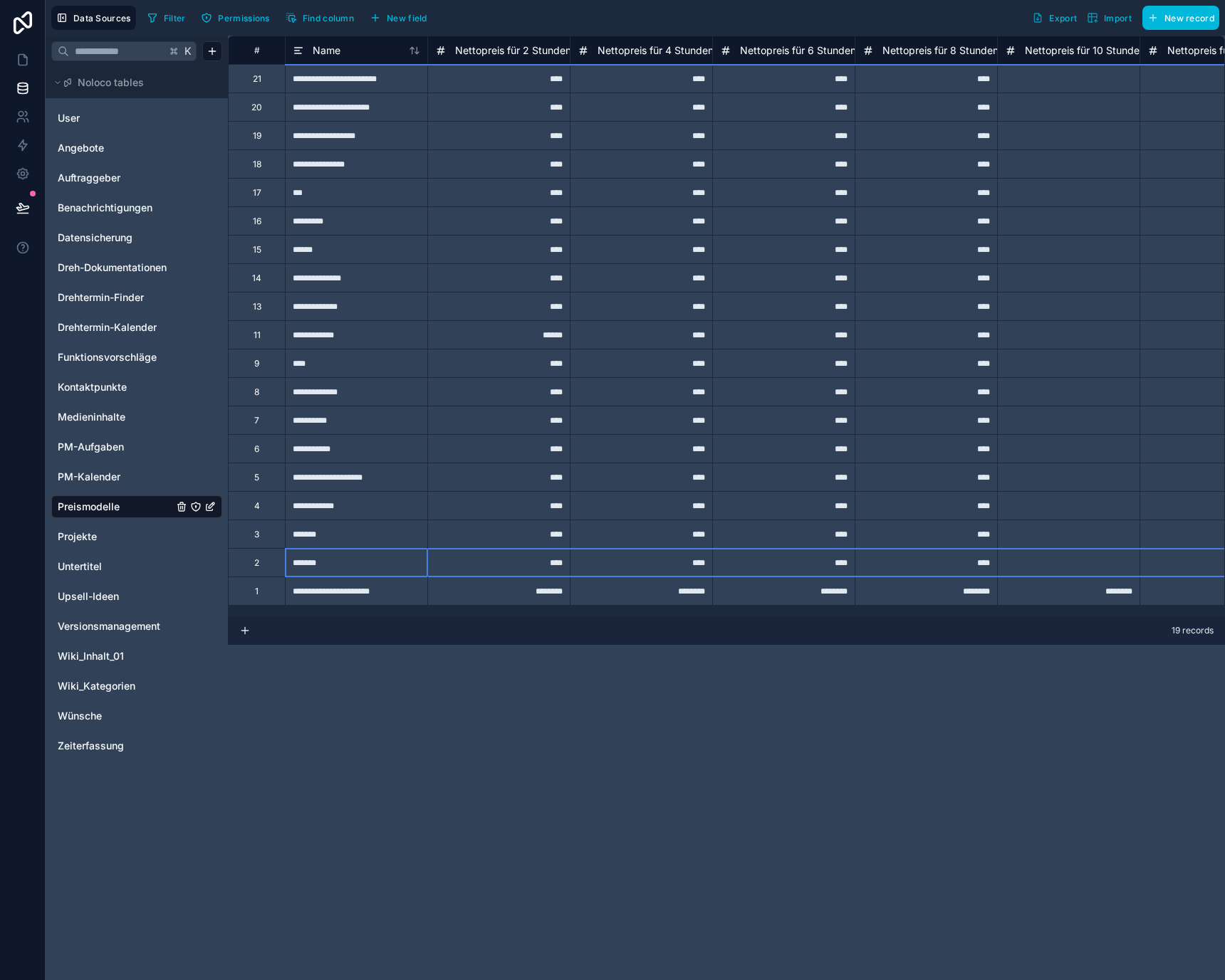
click at [273, 565] on div "2" at bounding box center [256, 562] width 57 height 29
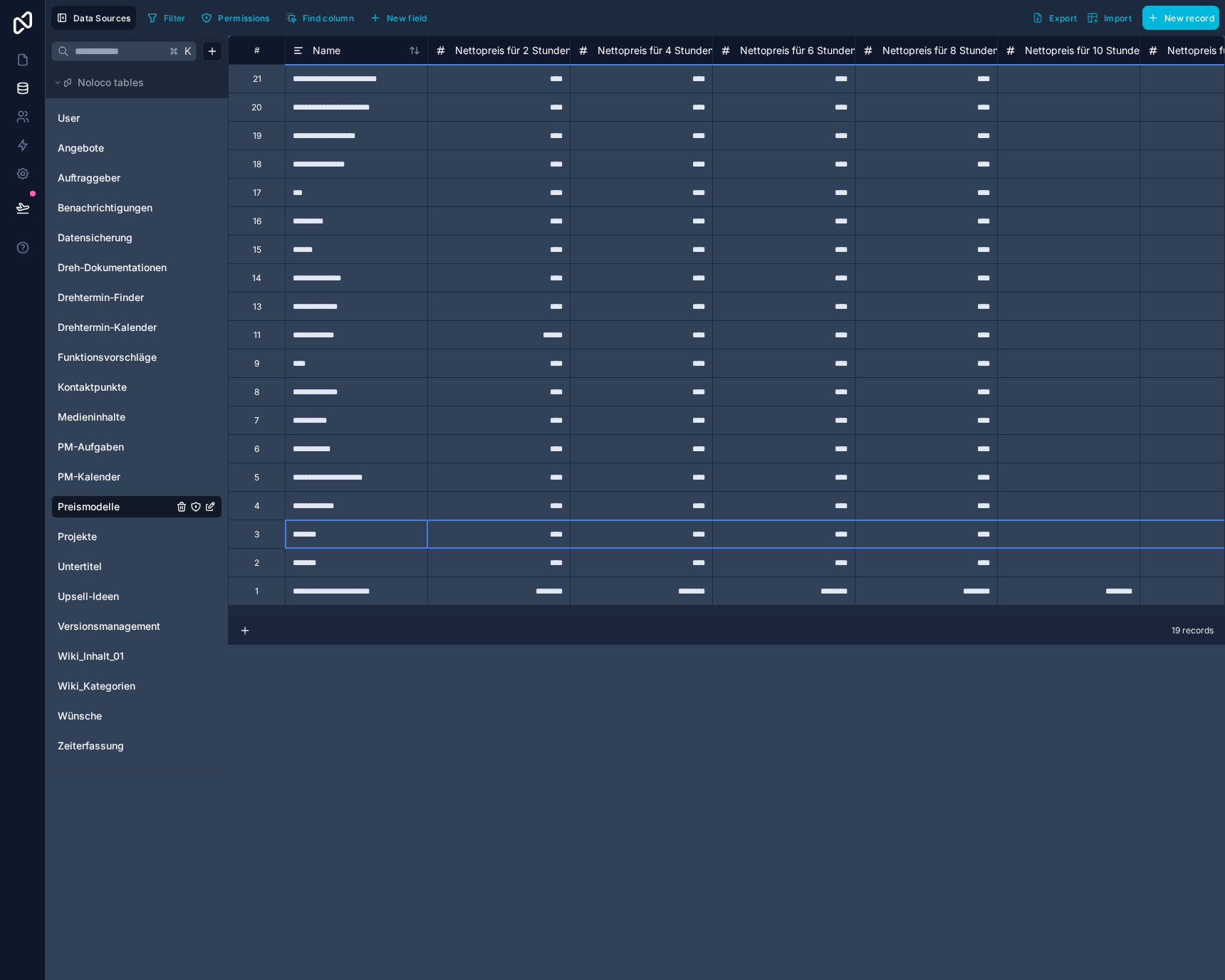
click at [273, 532] on div "3" at bounding box center [256, 533] width 57 height 29
click at [274, 564] on div "2" at bounding box center [256, 562] width 57 height 29
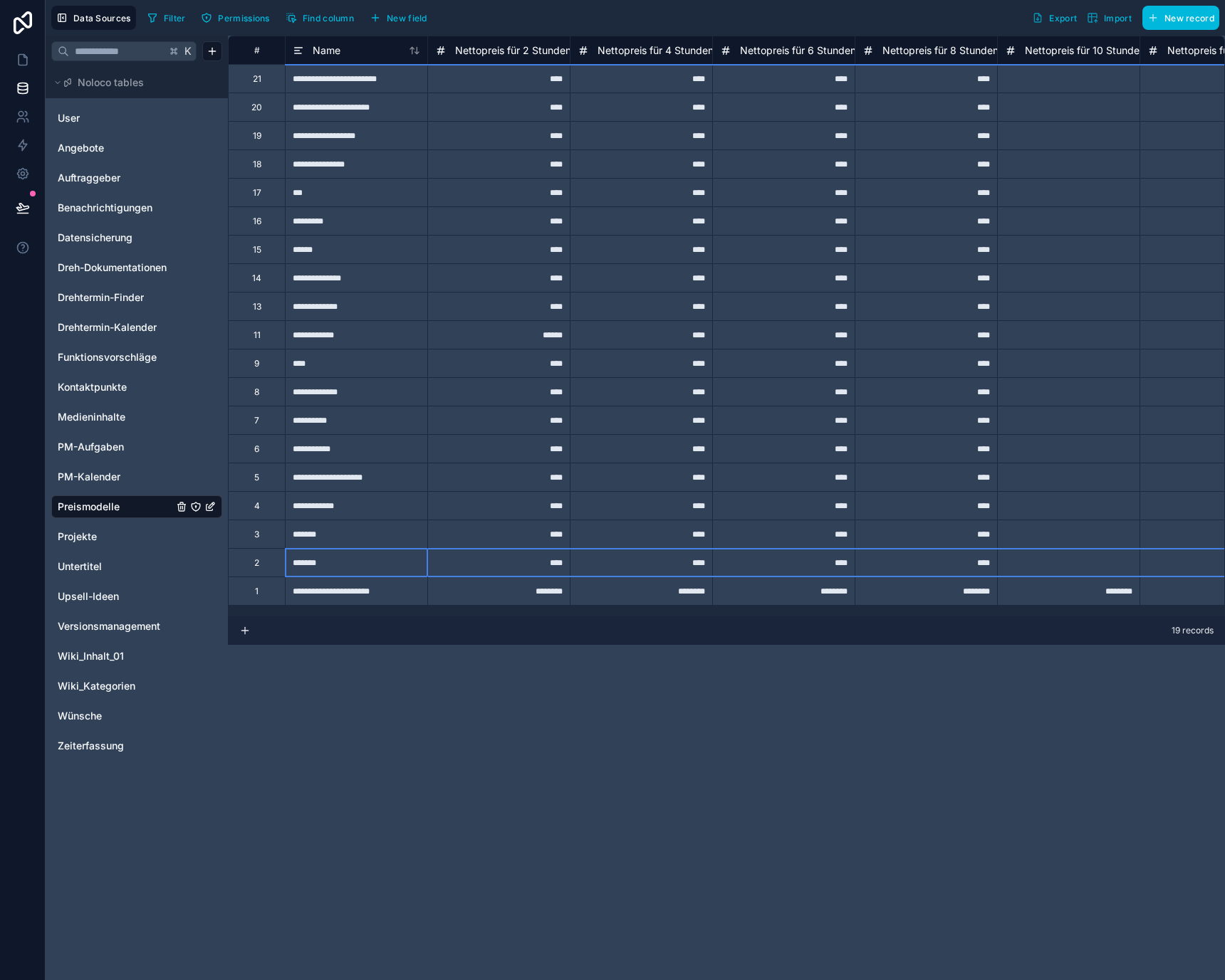
click at [273, 595] on div "1" at bounding box center [256, 590] width 57 height 29
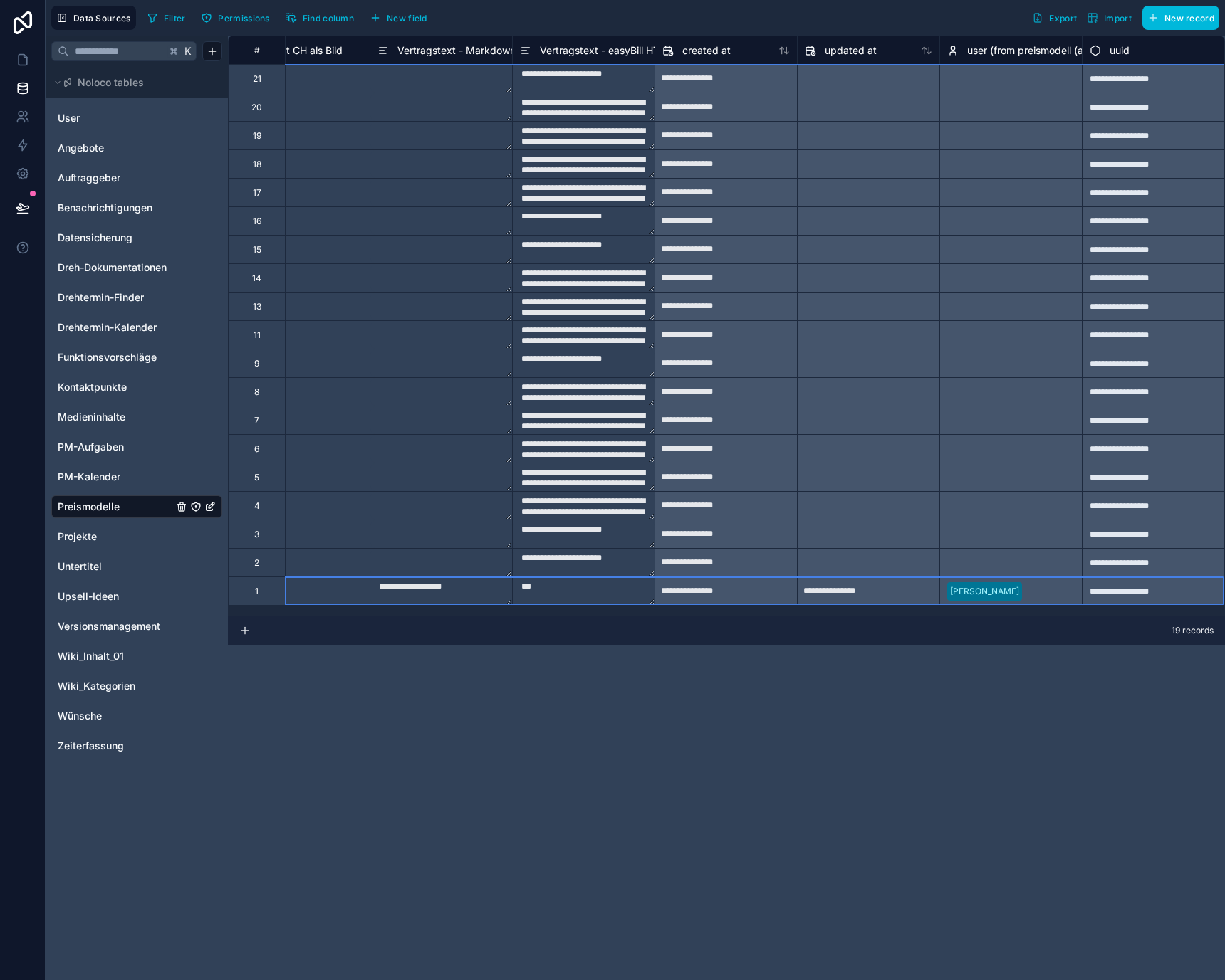
scroll to position [3, 6192]
click at [612, 548] on div at bounding box center [583, 562] width 142 height 29
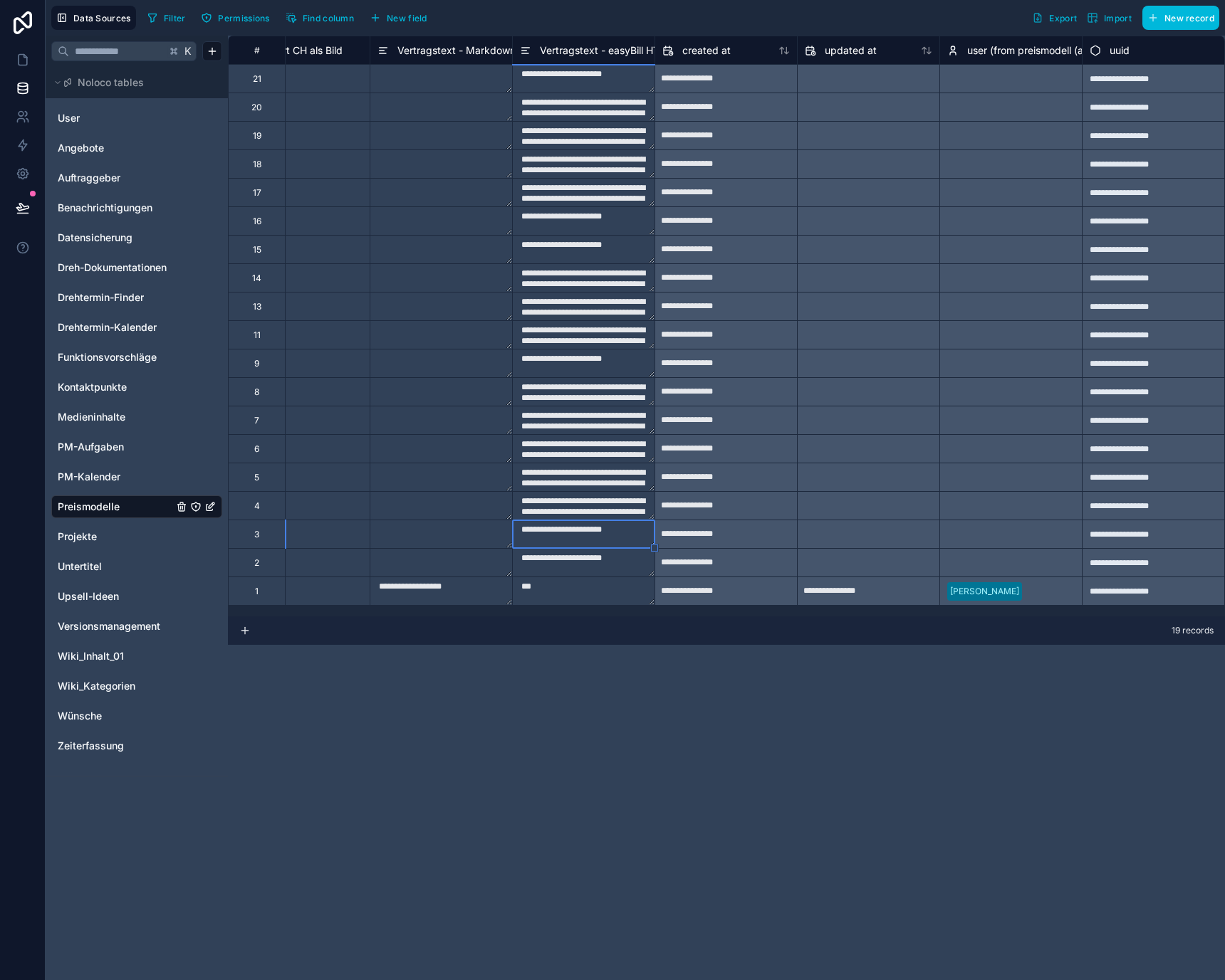
click at [882, 467] on div at bounding box center [868, 478] width 141 height 23
click at [946, 491] on div "Select a user (from preismodell (aus agentur))" at bounding box center [1010, 505] width 142 height 29
click at [954, 48] on div "user (from preismodell (aus agentur))" at bounding box center [1043, 50] width 193 height 17
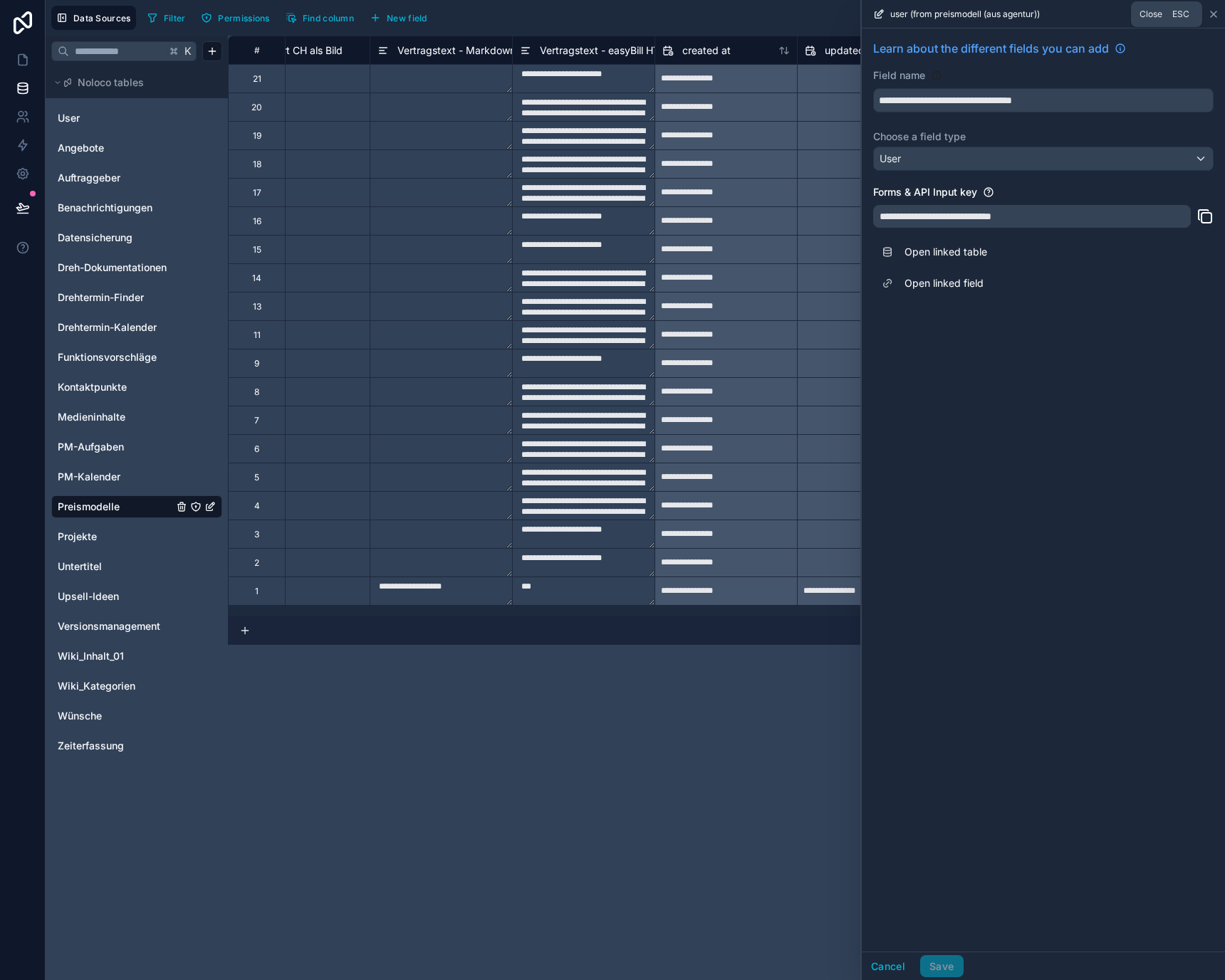
click at [1210, 12] on icon at bounding box center [1213, 15] width 12 height 12
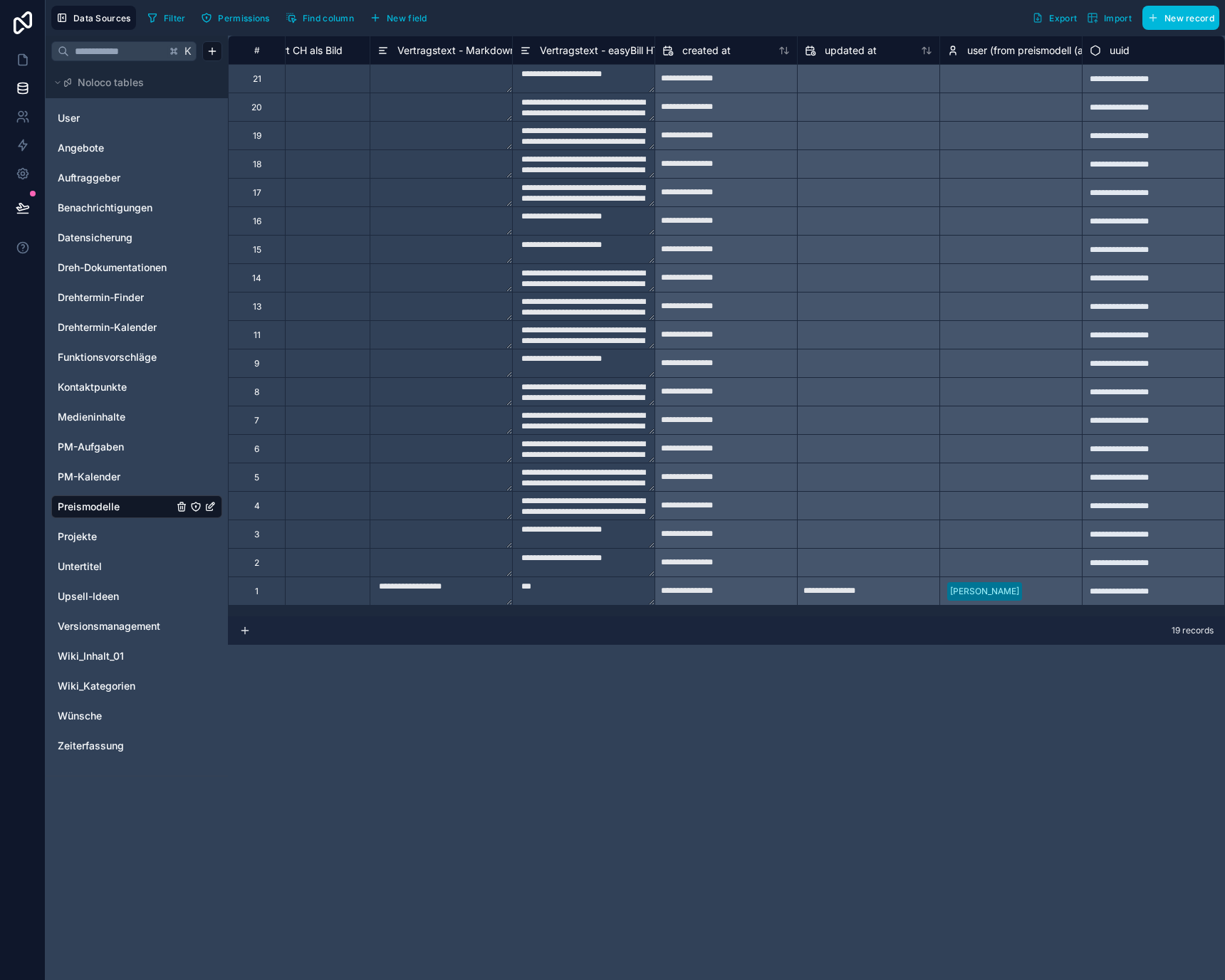
click at [519, 576] on div "***" at bounding box center [583, 590] width 142 height 29
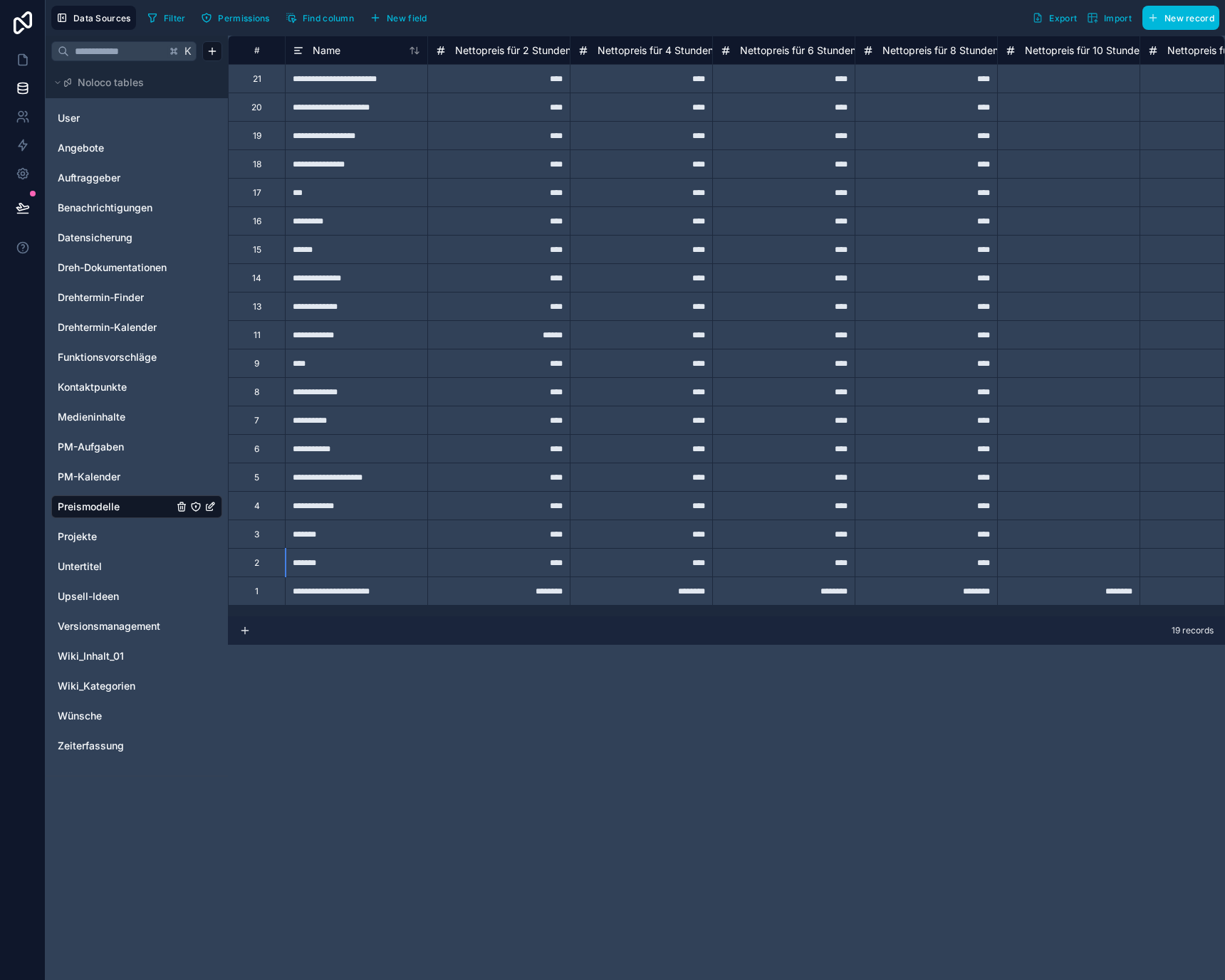
click at [493, 519] on div "****" at bounding box center [498, 533] width 142 height 29
click at [119, 53] on input "text" at bounding box center [117, 51] width 97 height 26
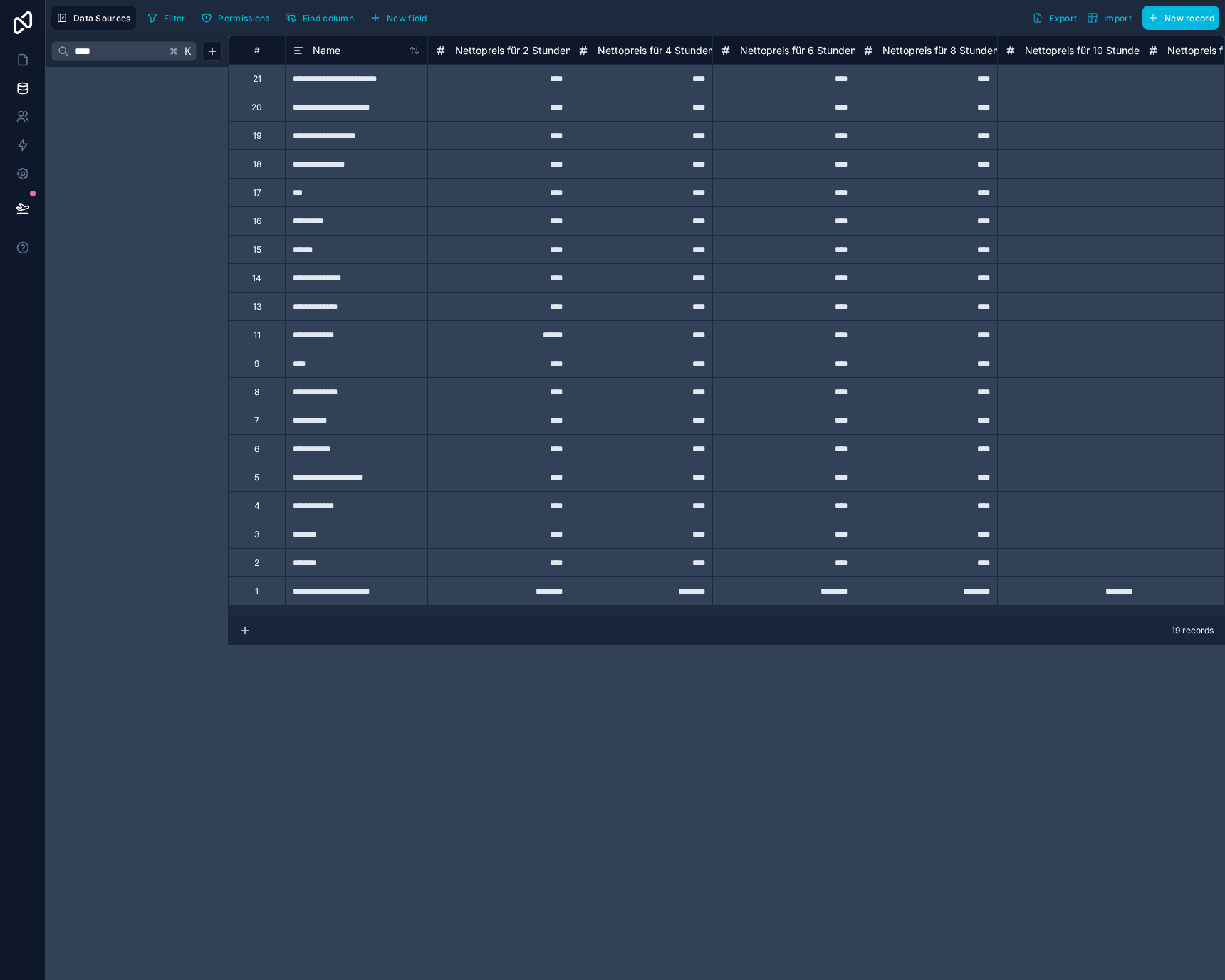
type input "*****"
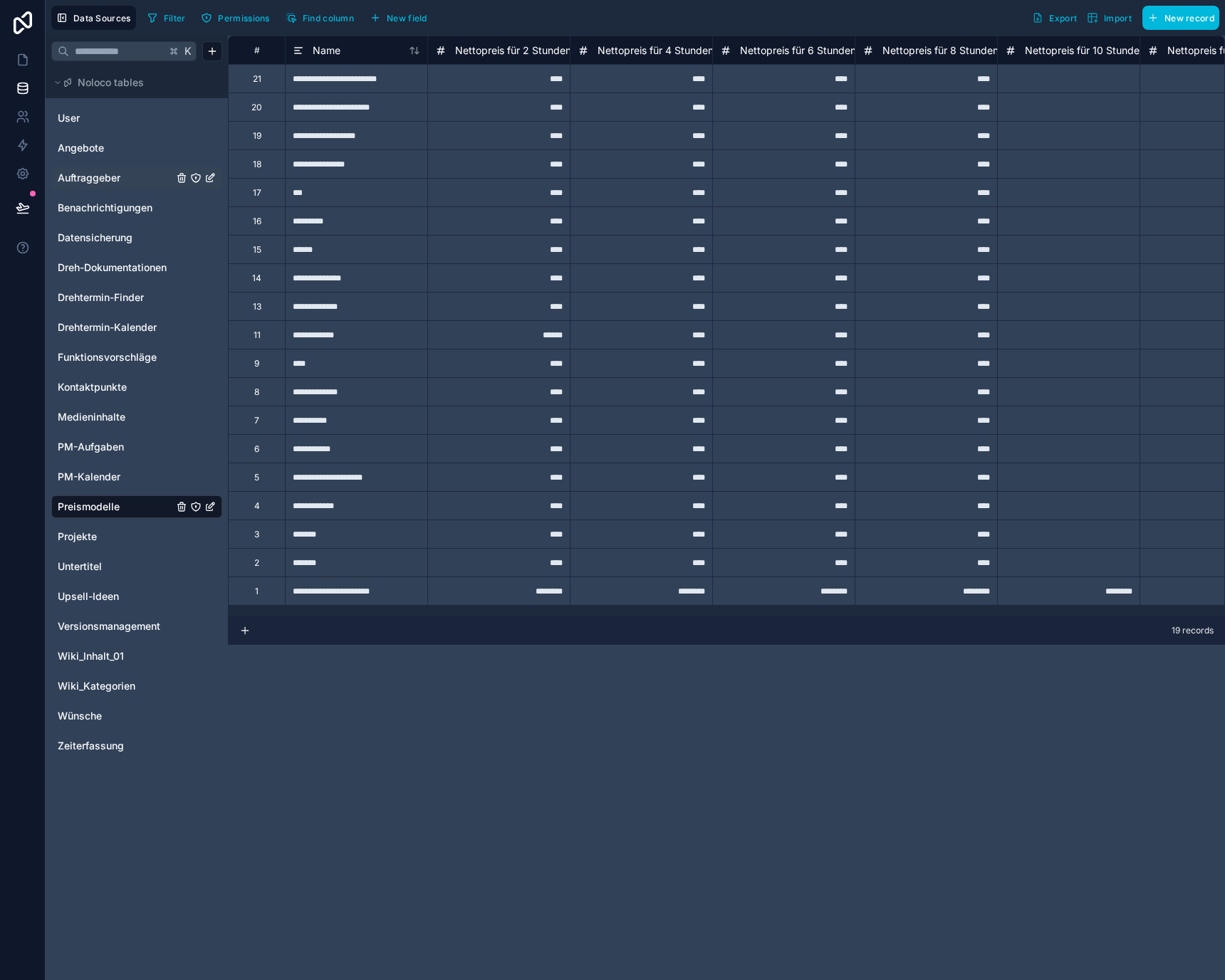
click at [100, 167] on div "Auftraggeber" at bounding box center [136, 177] width 171 height 23
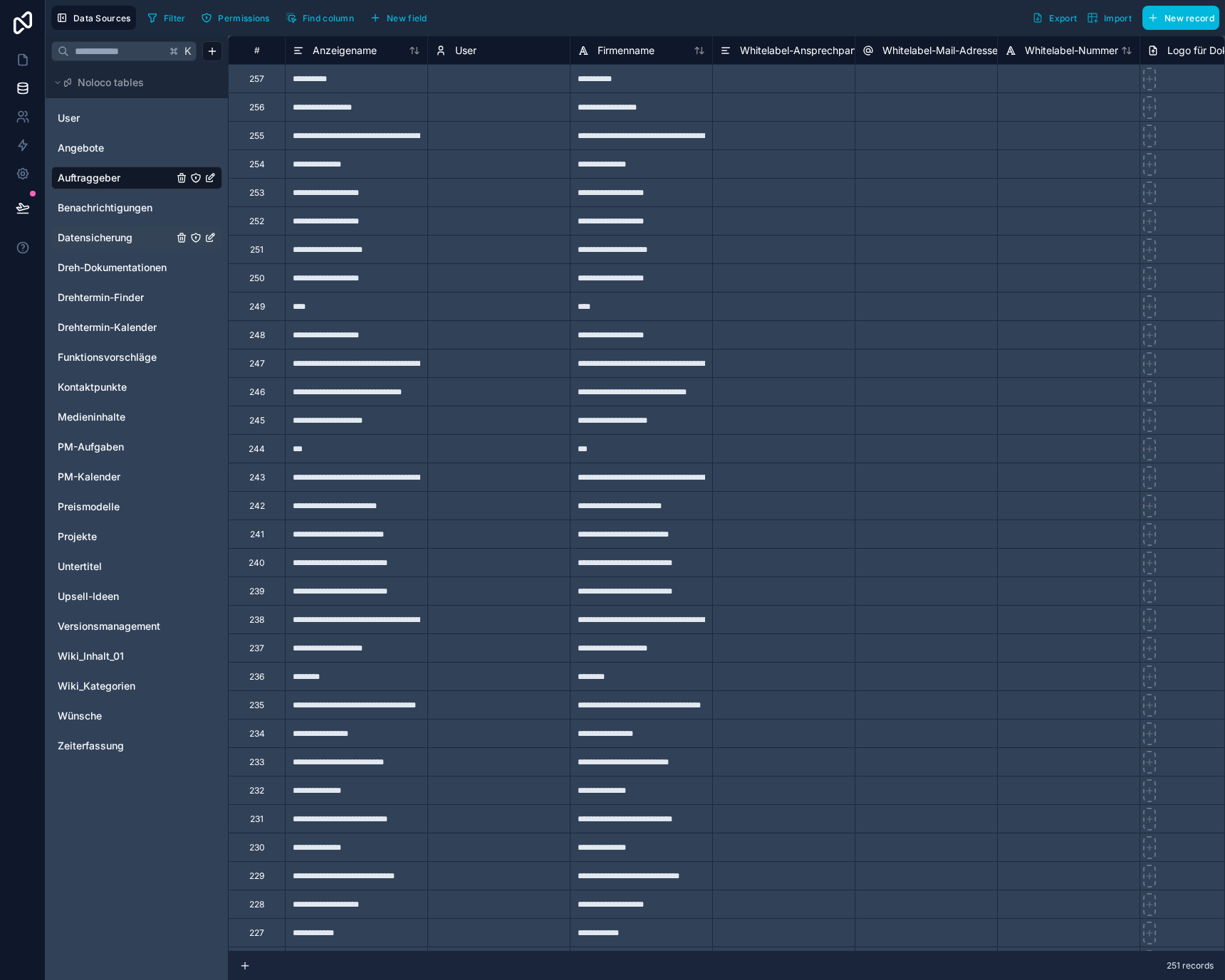
click at [108, 232] on span "Datensicherung" at bounding box center [95, 237] width 75 height 14
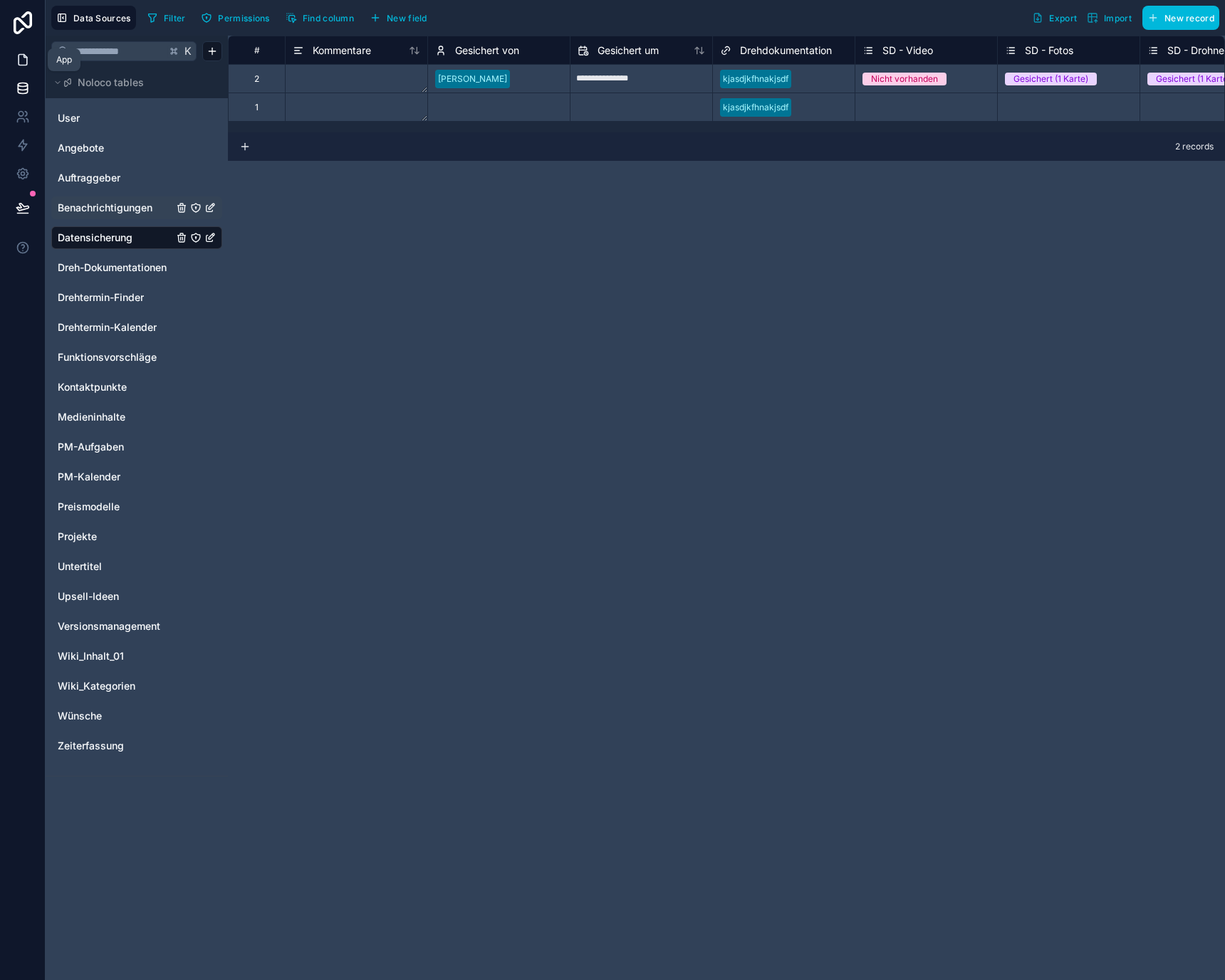
click at [37, 63] on link at bounding box center [22, 59] width 45 height 29
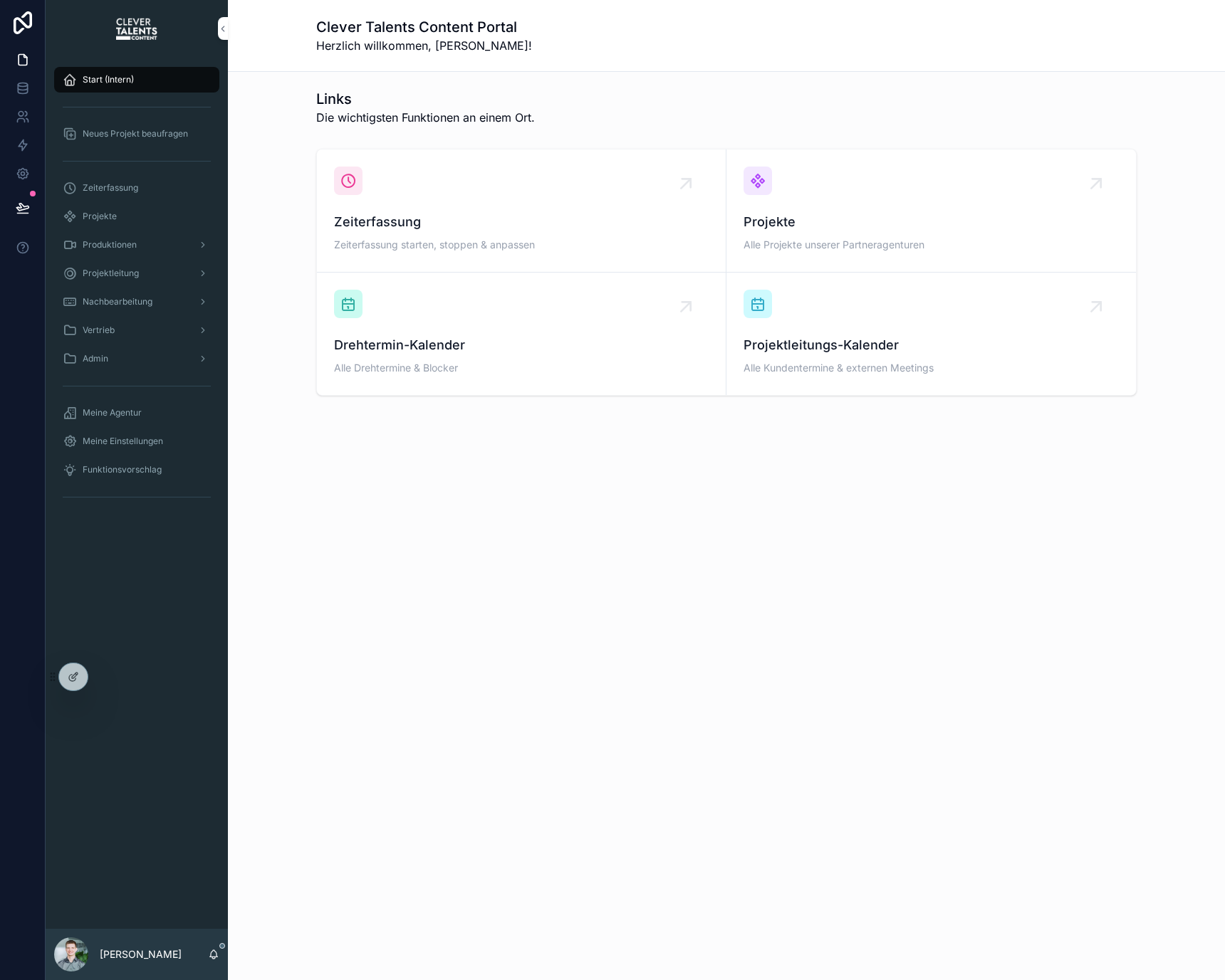
click at [150, 218] on div "Projekte" at bounding box center [137, 216] width 148 height 23
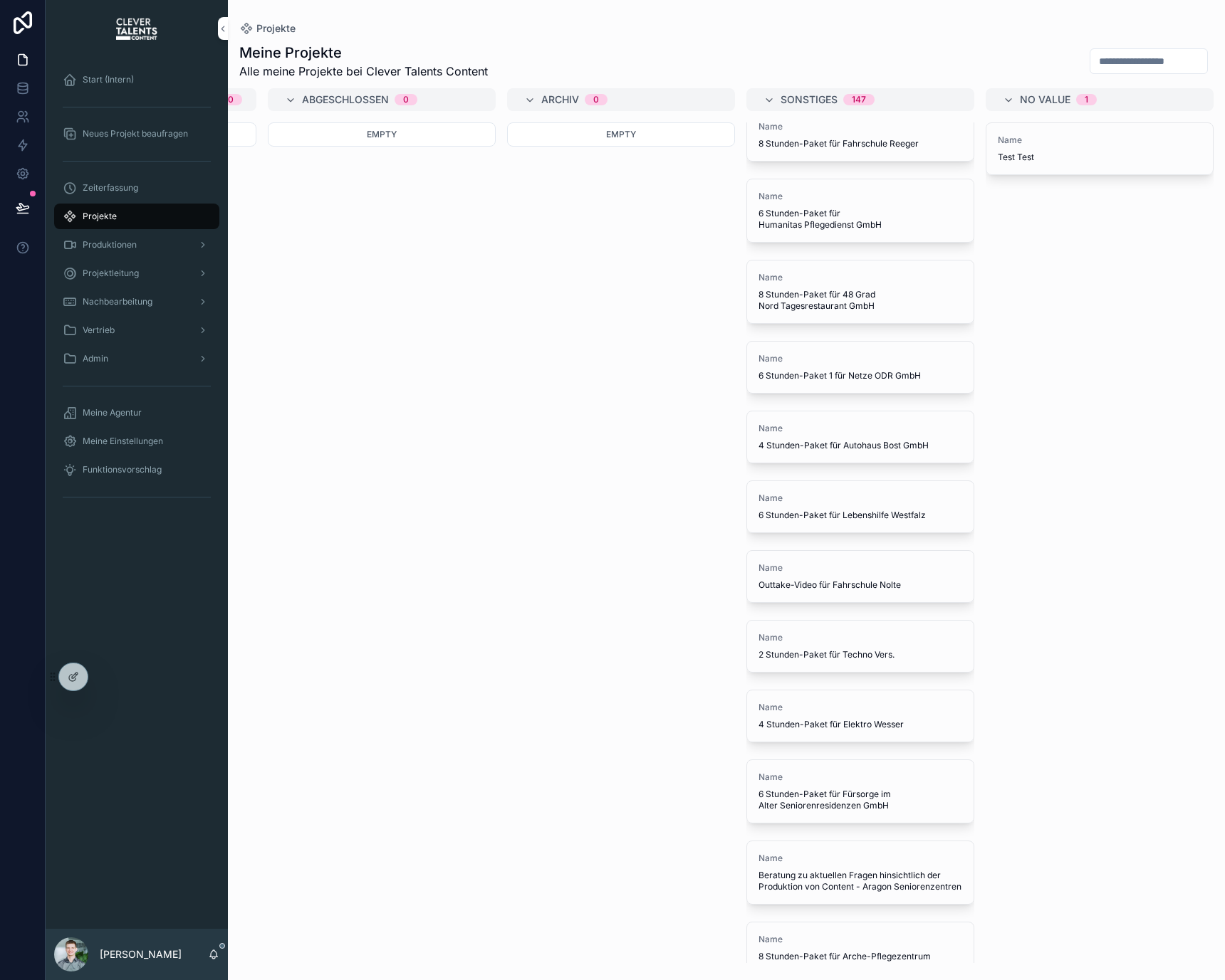
scroll to position [3159, 0]
click at [883, 231] on span "6 Stunden-Paket für Humanitas Pflegedienst GmbH" at bounding box center [860, 220] width 204 height 23
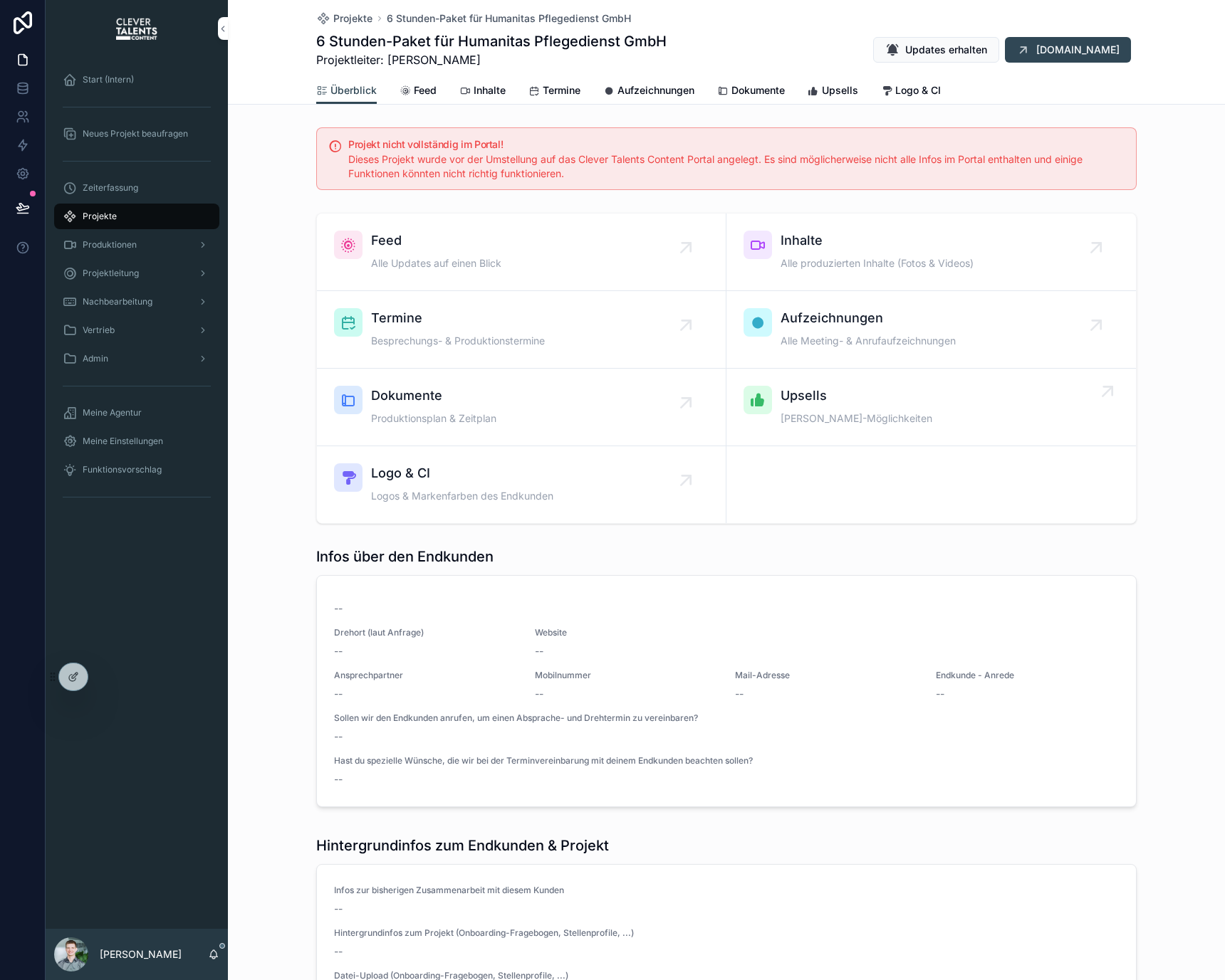
scroll to position [445, 0]
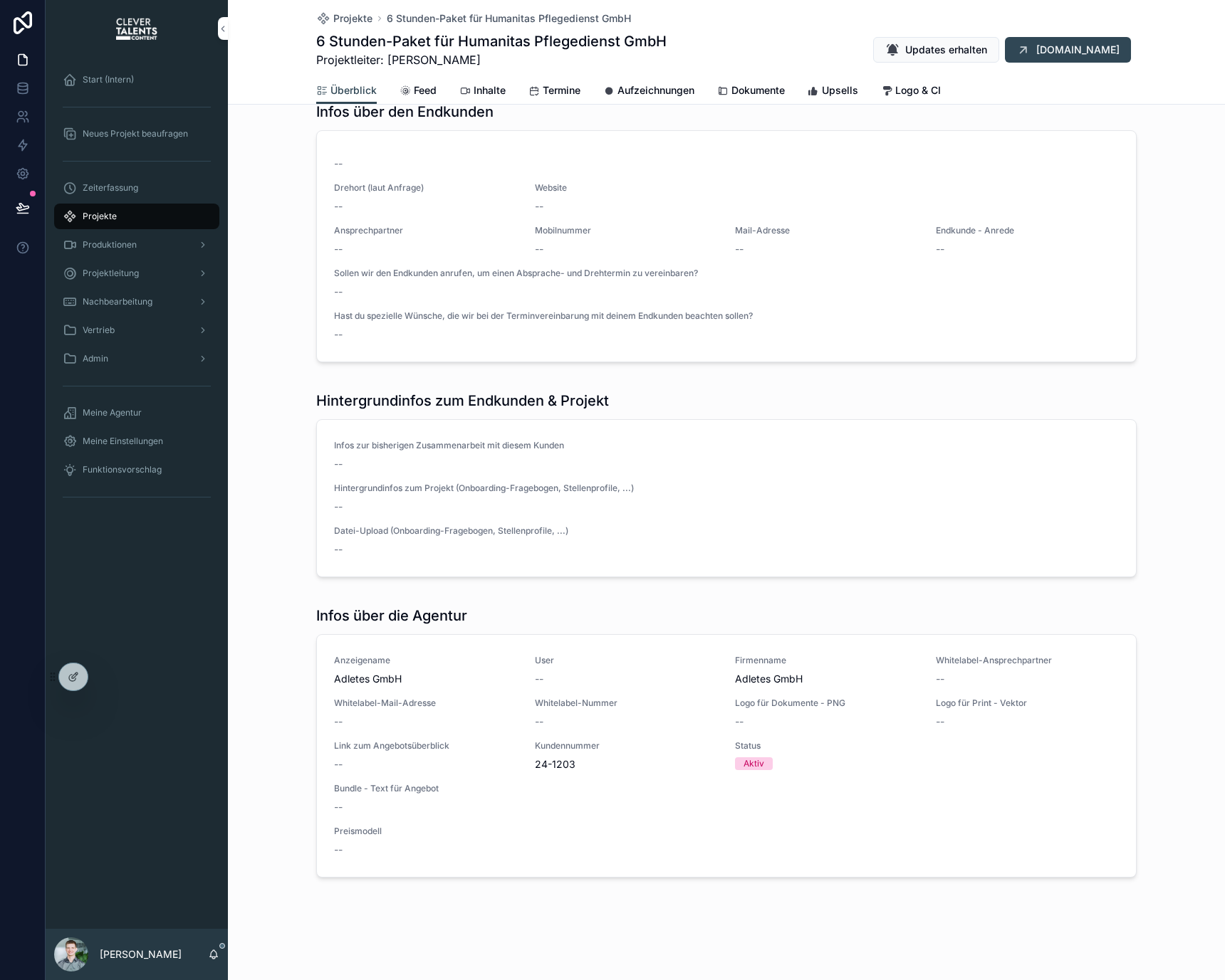
click at [769, 397] on div "Hintergrundinfos zum Endkunden & Projekt" at bounding box center [727, 401] width 821 height 20
click at [585, 539] on div "Datei-Upload (Onboarding-Fragebogen, Stellenprofile, ...) --" at bounding box center [726, 541] width 785 height 31
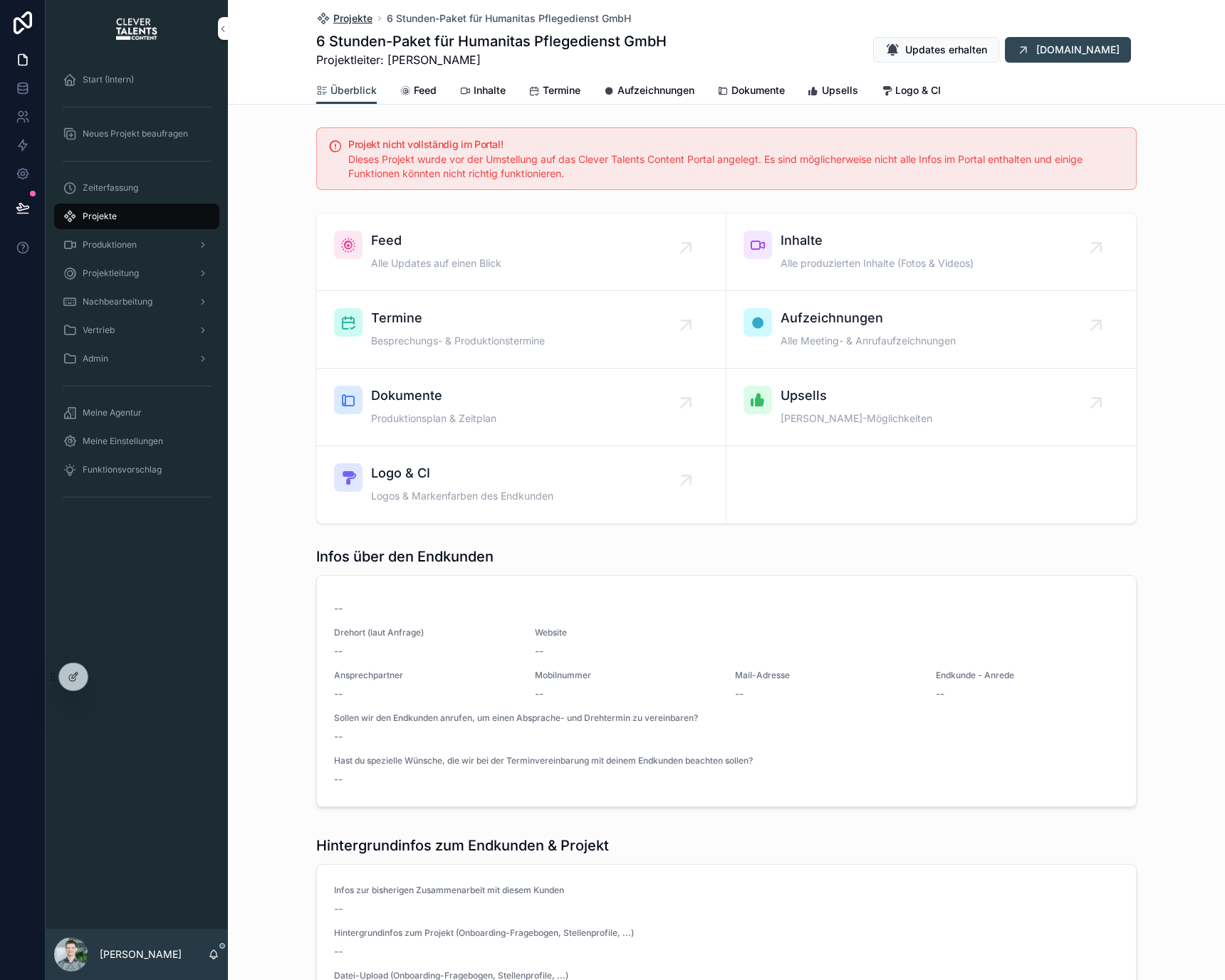
click at [334, 15] on span "Projekte" at bounding box center [352, 18] width 39 height 14
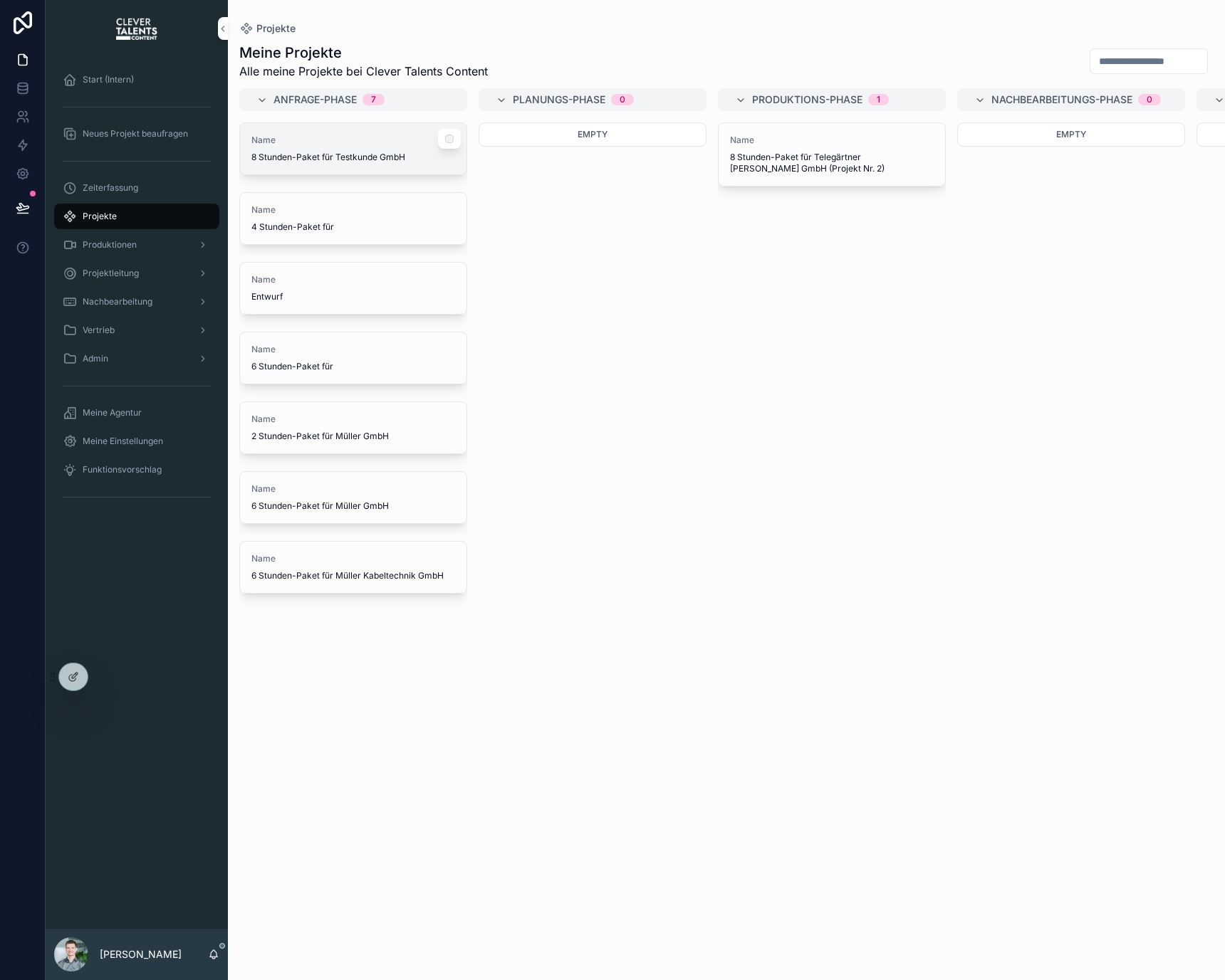
click at [364, 171] on div "Name 8 Stunden-Paket für Testkunde GmbH" at bounding box center [353, 149] width 226 height 51
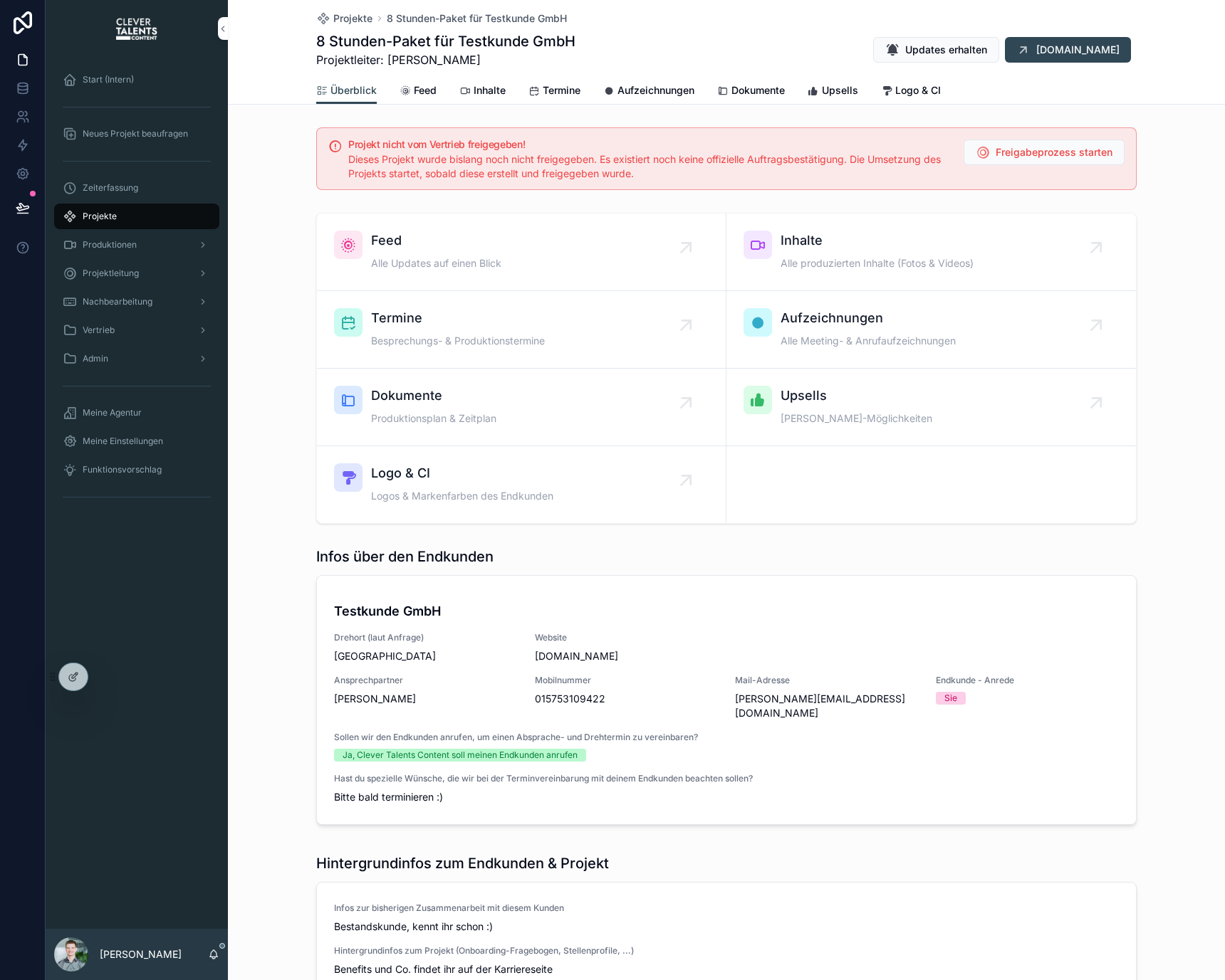
scroll to position [745, 0]
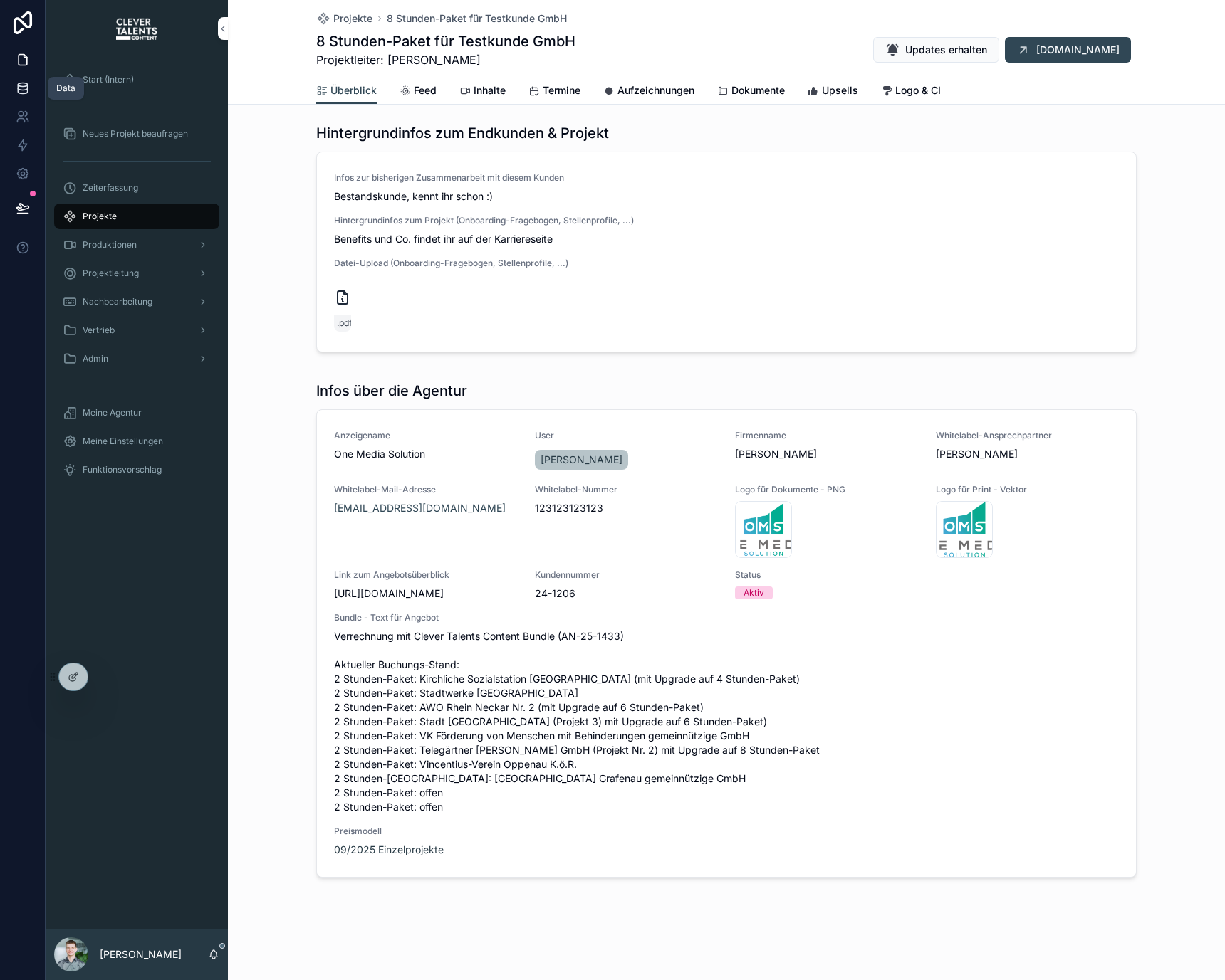
click at [29, 84] on icon at bounding box center [22, 88] width 14 height 14
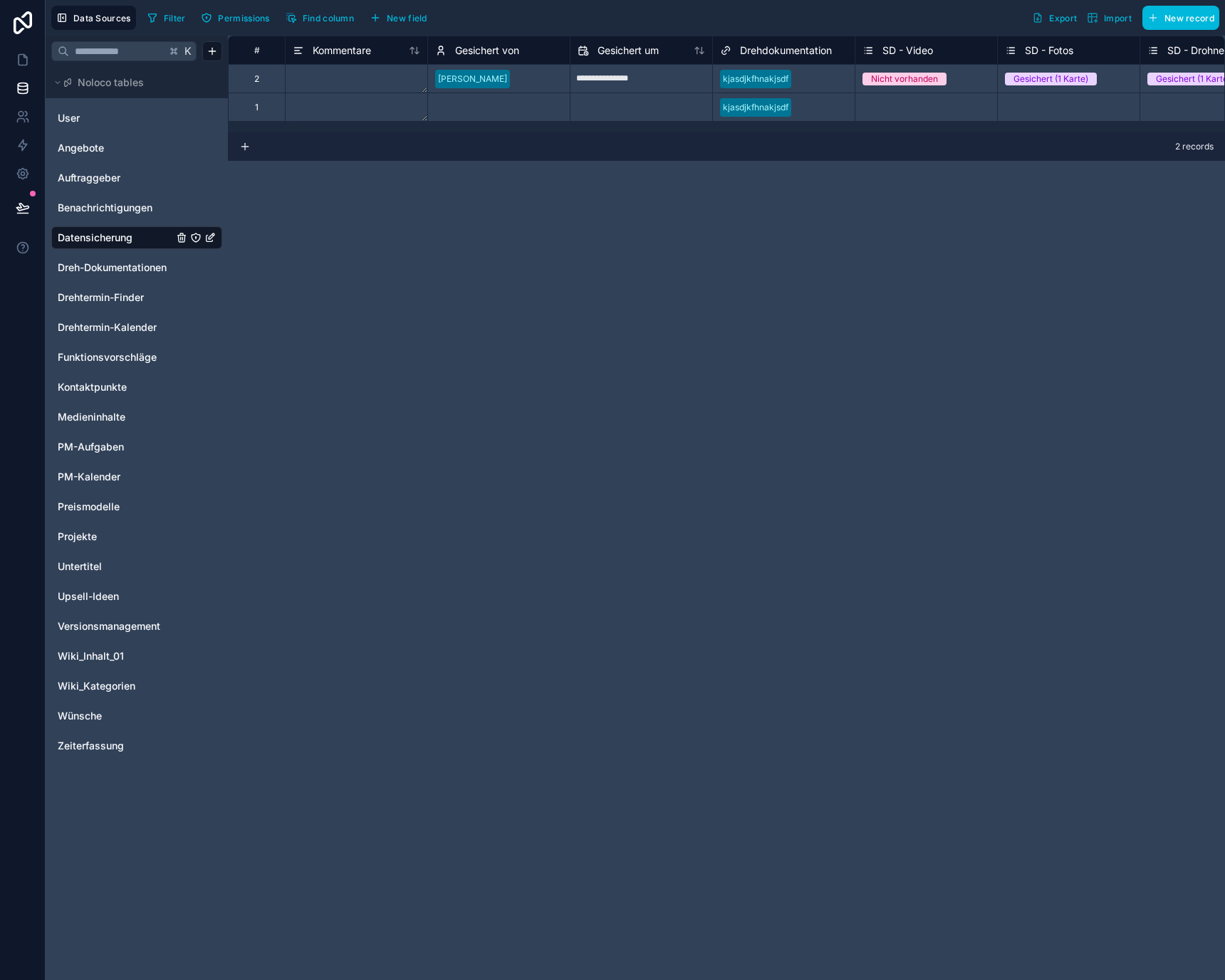
click at [129, 53] on input "text" at bounding box center [117, 51] width 97 height 26
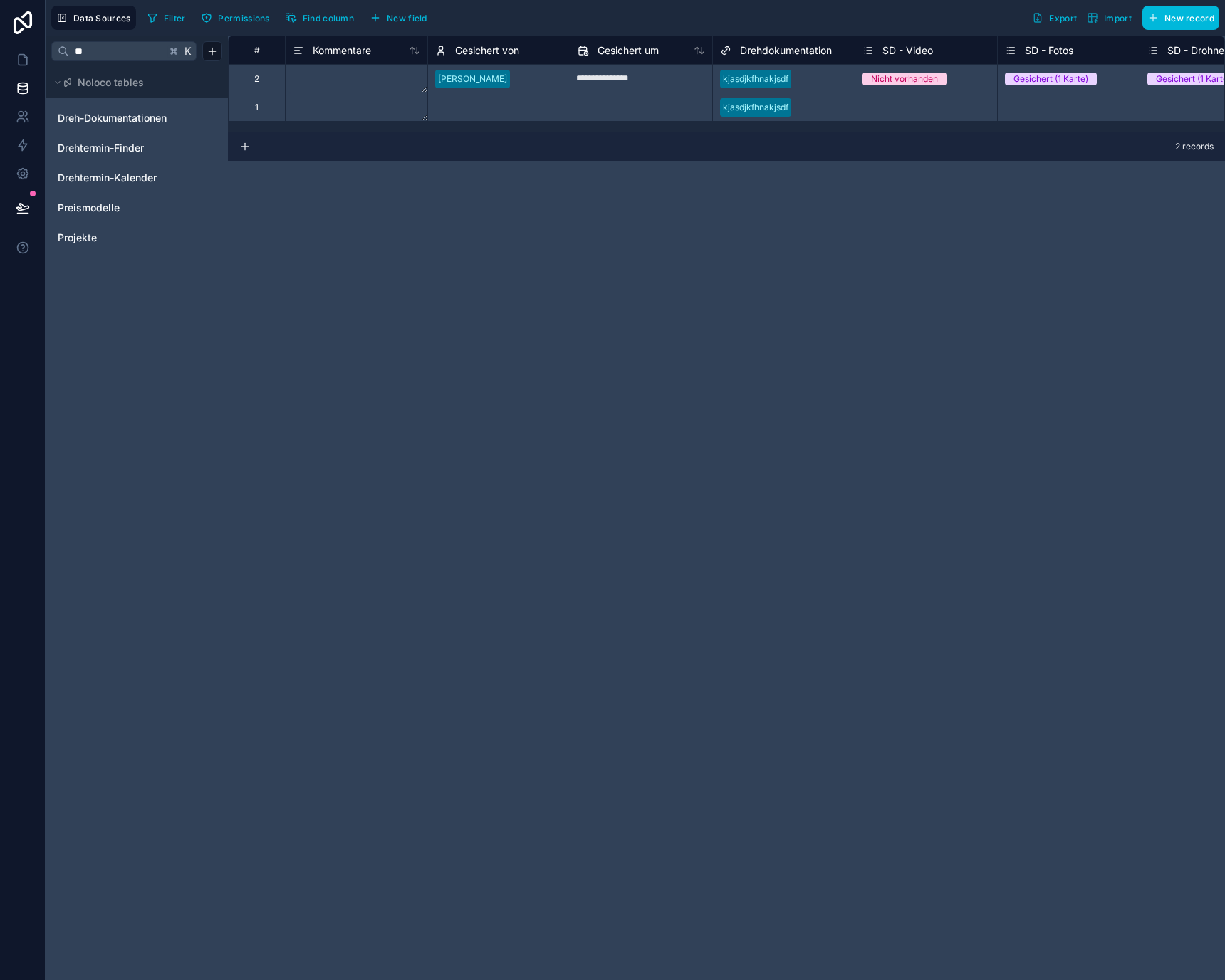
type input "*"
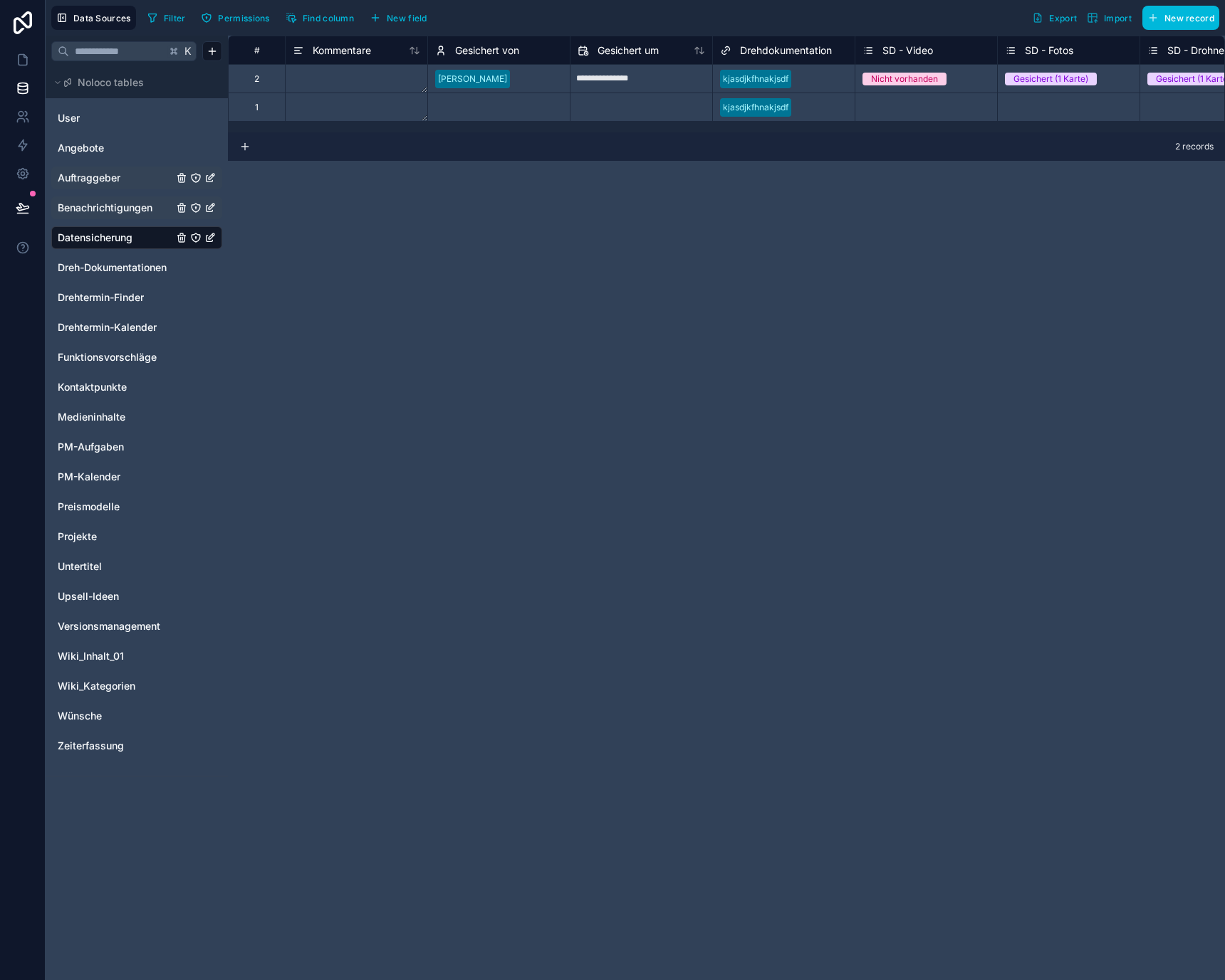
click at [108, 169] on div "Auftraggeber" at bounding box center [136, 177] width 171 height 23
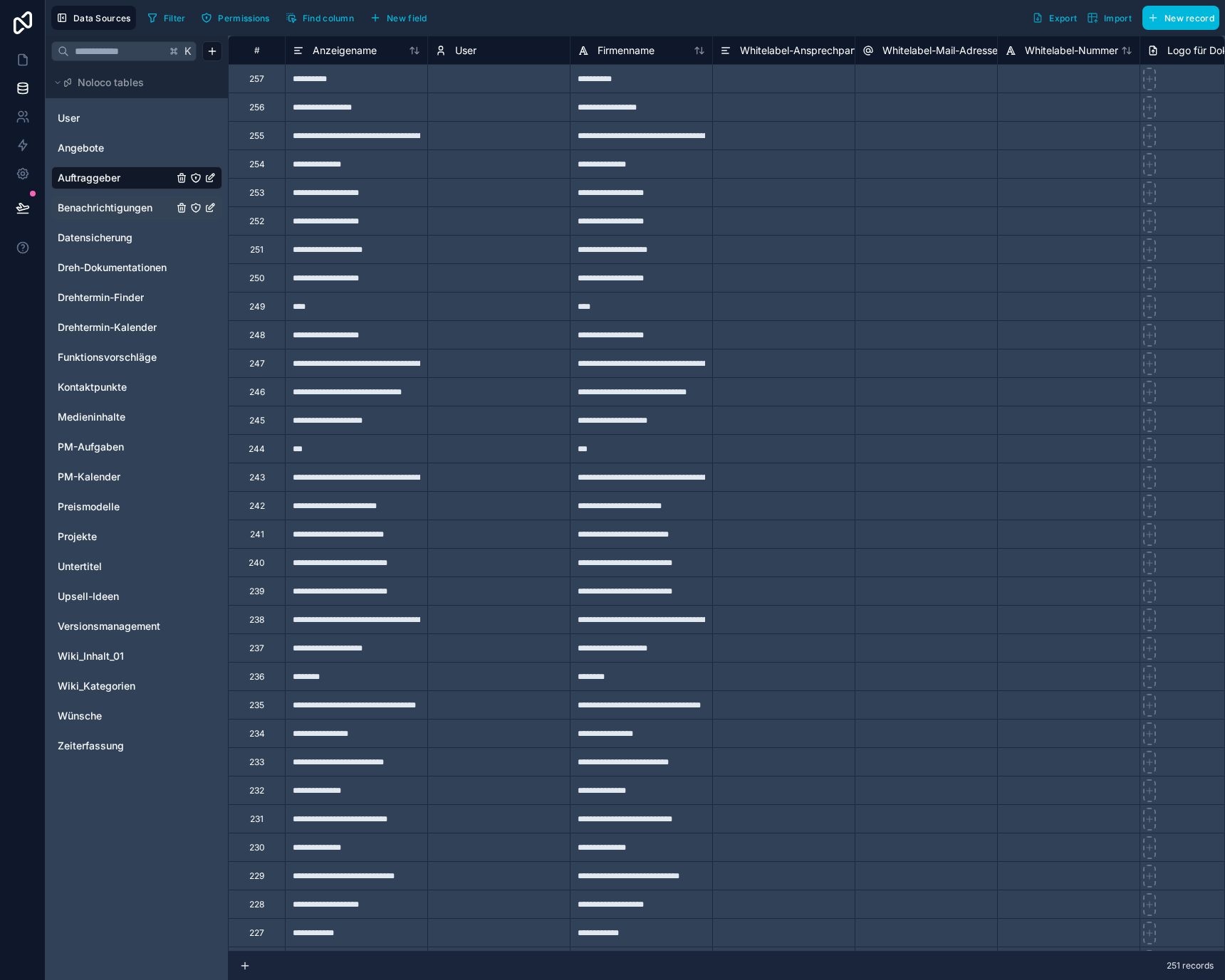
click at [295, 20] on icon "button" at bounding box center [294, 21] width 4 height 4
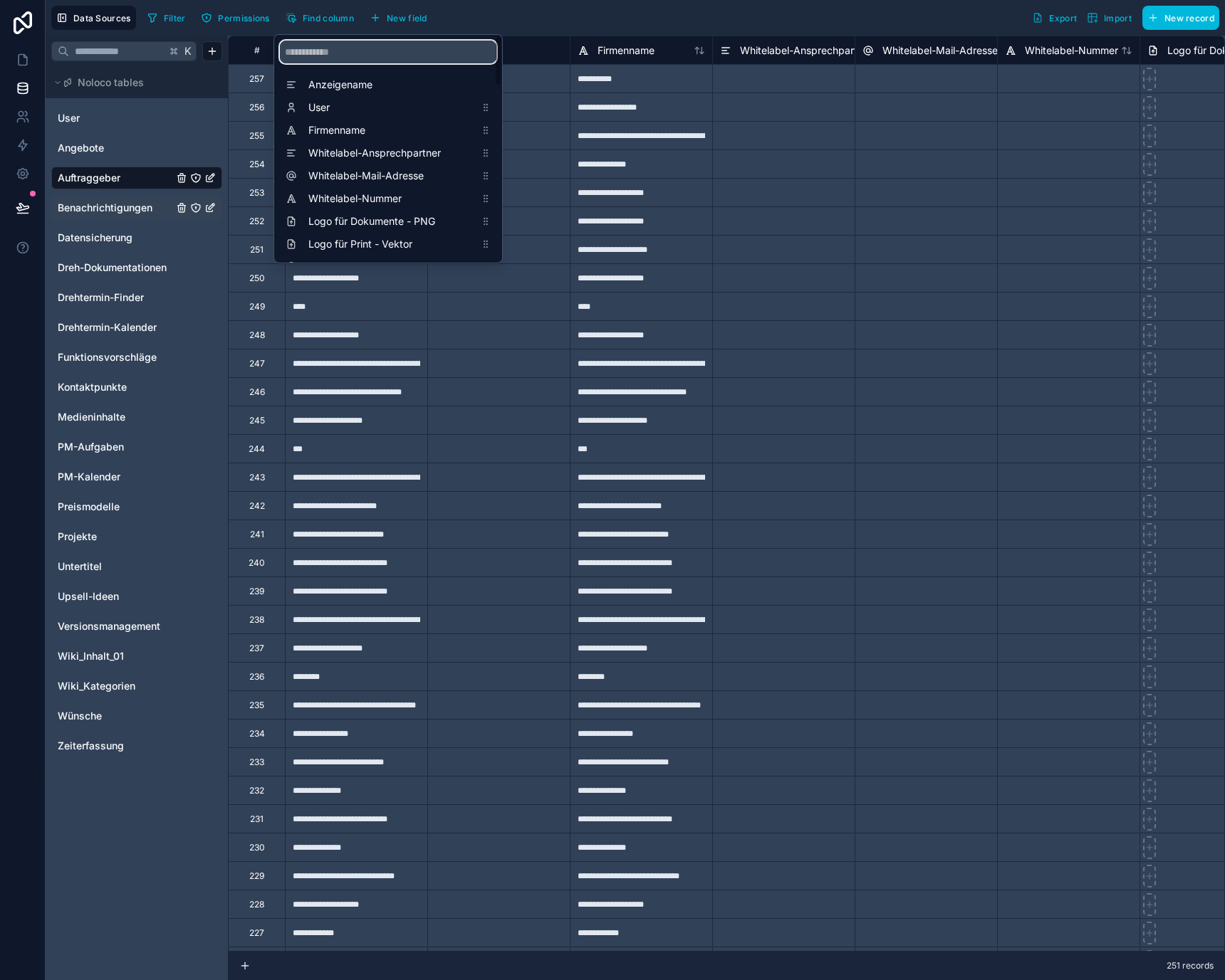
click at [319, 51] on input "scrollable content" at bounding box center [388, 51] width 216 height 23
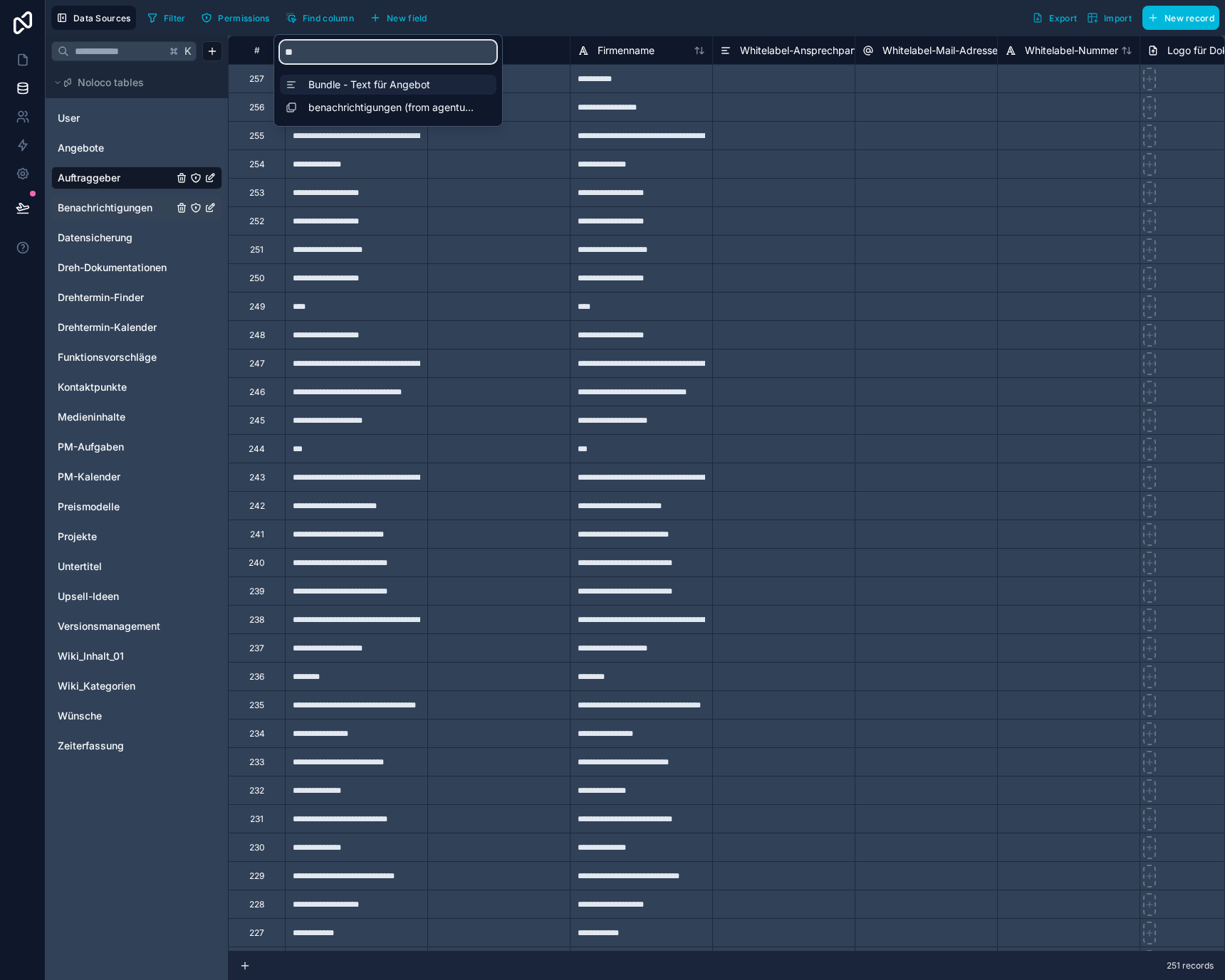
type input "**"
click at [330, 79] on span "Bundle - Text für Angebot" at bounding box center [391, 84] width 166 height 14
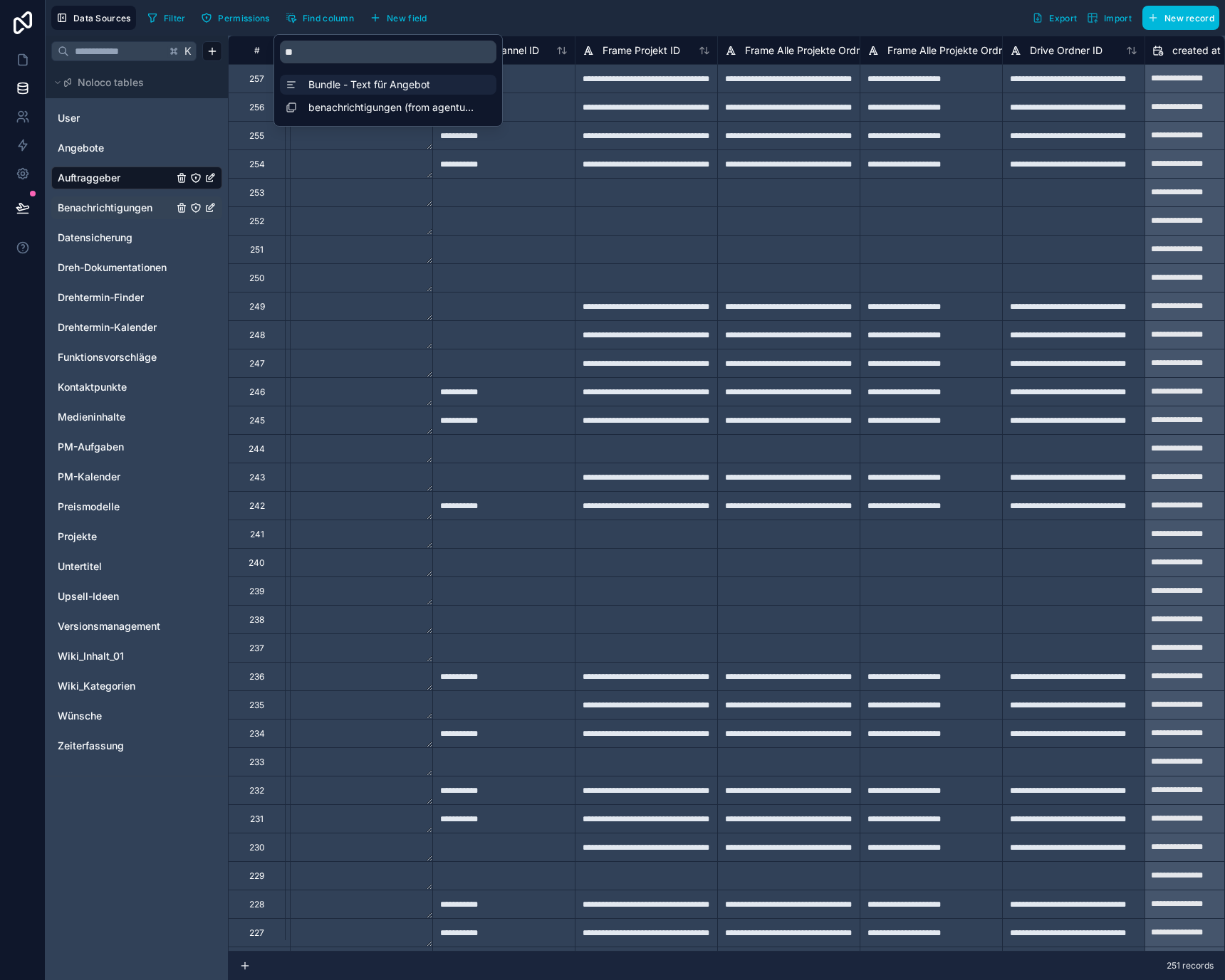
scroll to position [0, 3418]
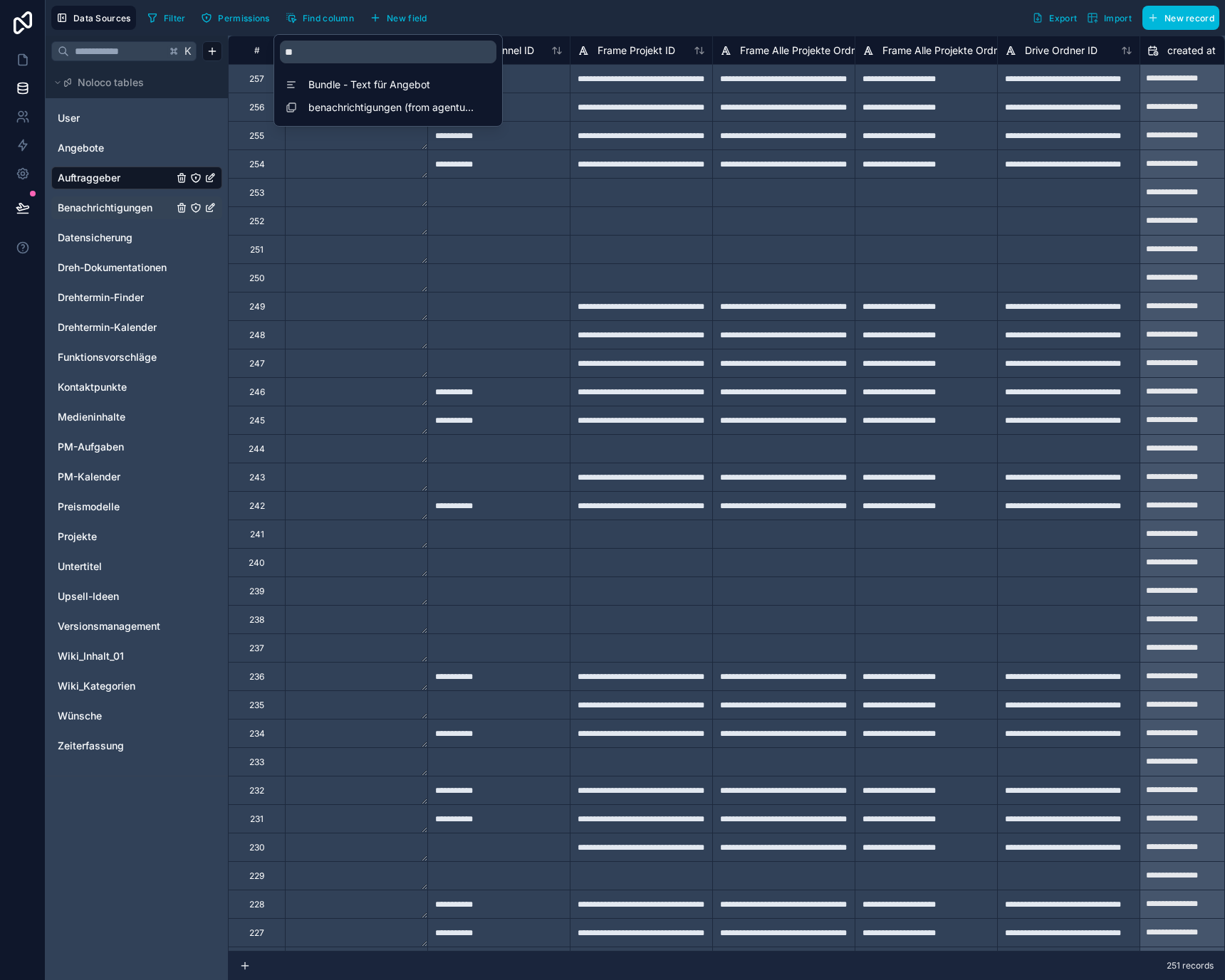
click at [319, 185] on textarea at bounding box center [356, 193] width 141 height 28
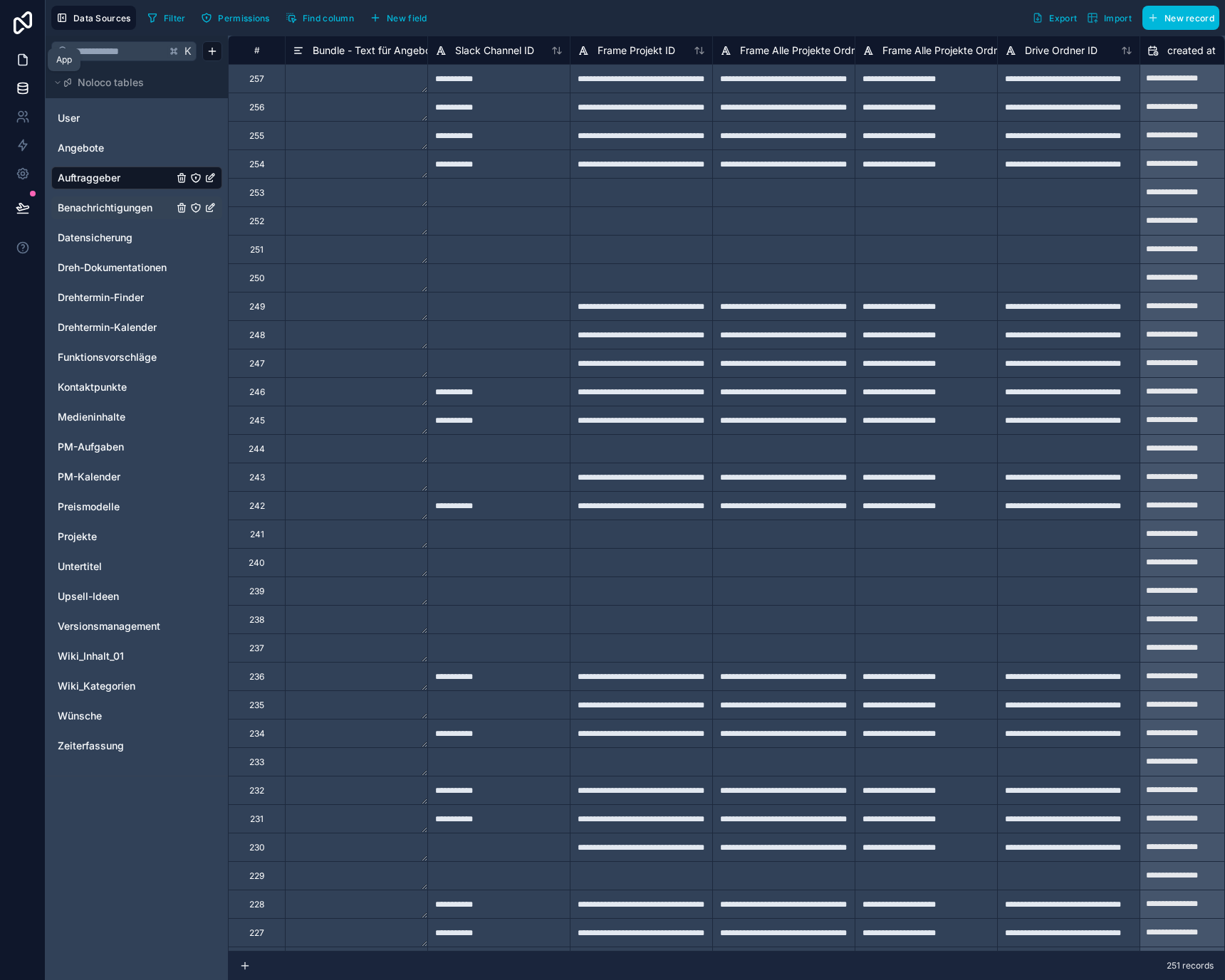
click at [6, 53] on link at bounding box center [22, 59] width 45 height 29
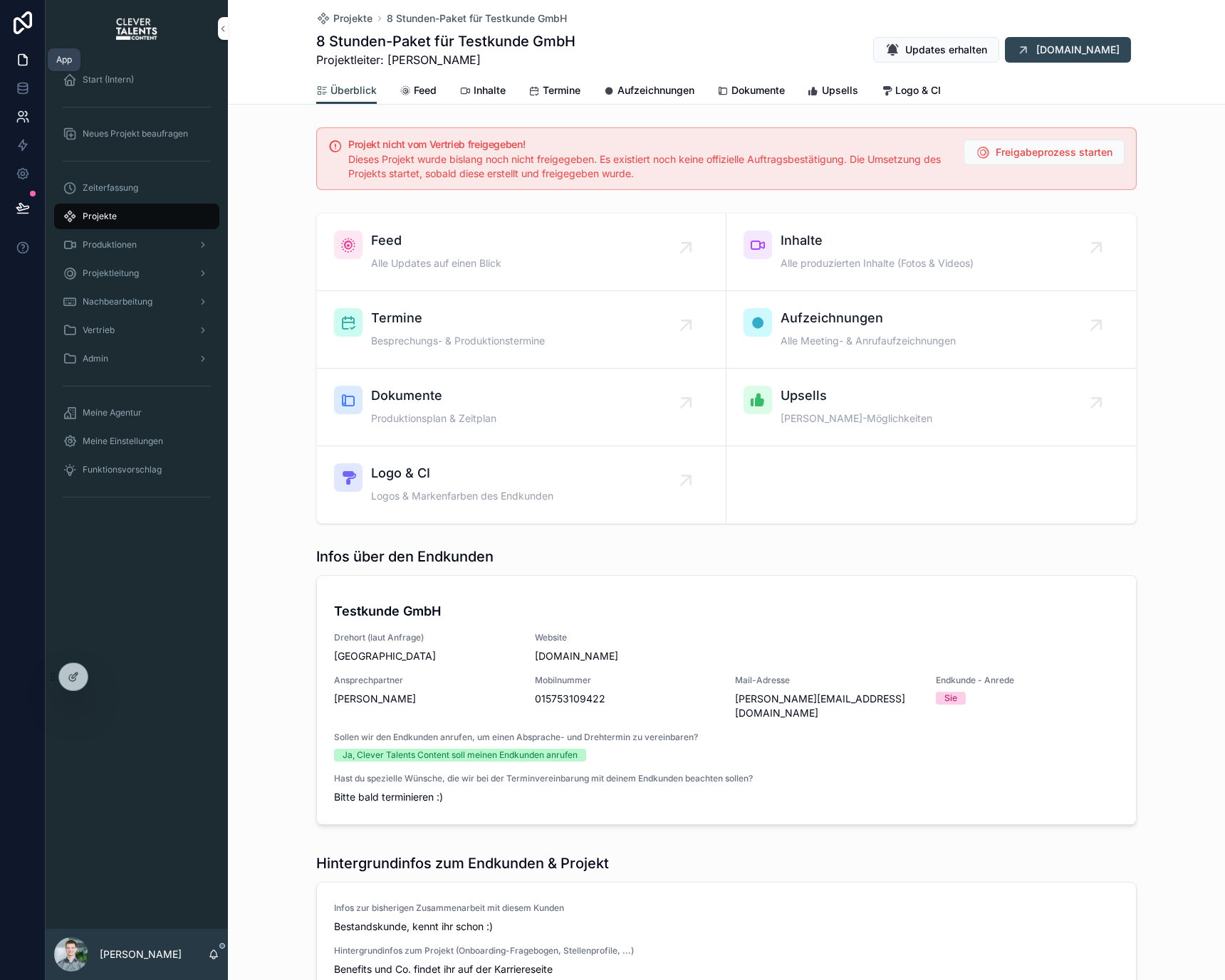
click at [26, 110] on icon at bounding box center [22, 116] width 14 height 14
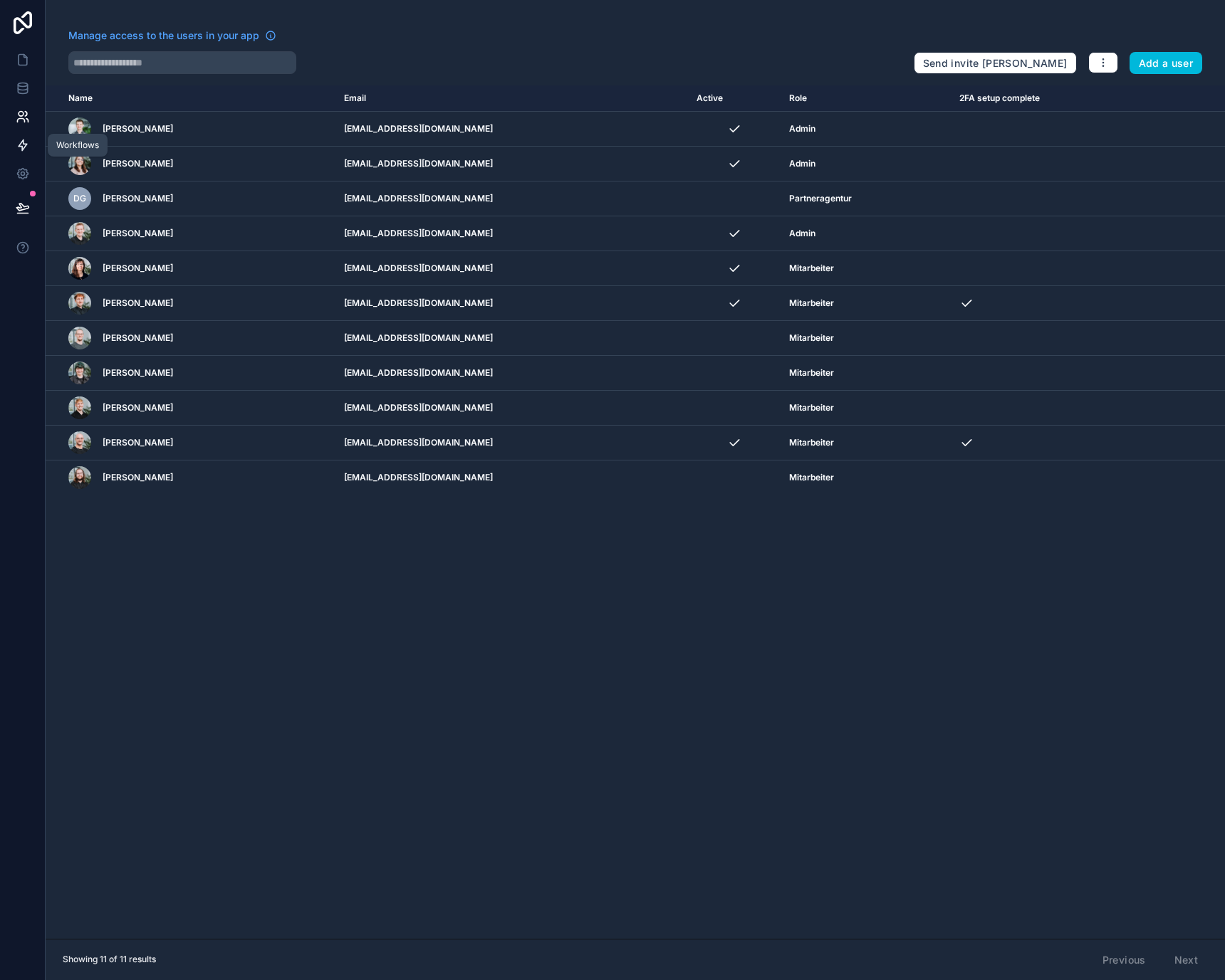
click at [23, 140] on icon at bounding box center [22, 145] width 14 height 14
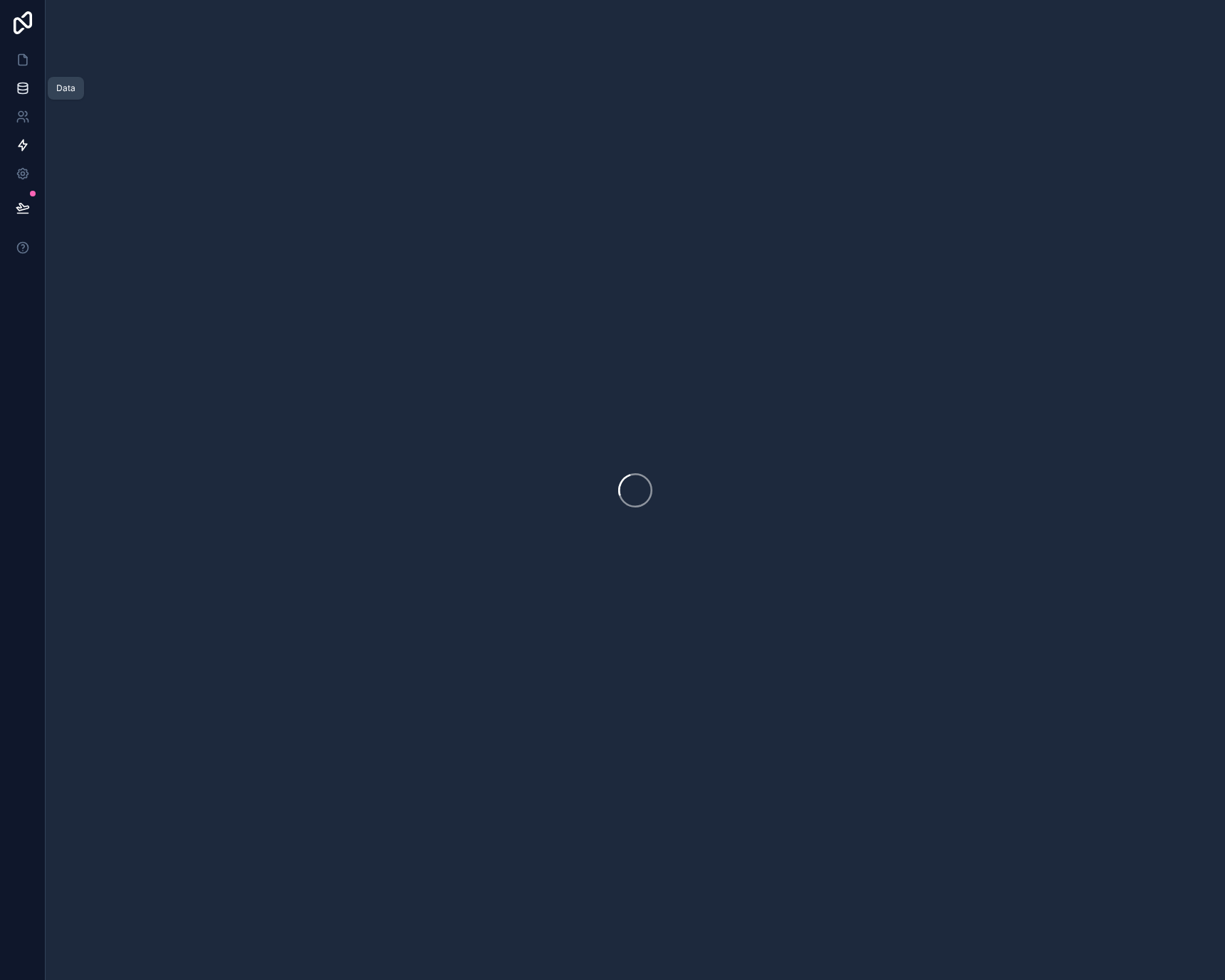
click at [23, 89] on icon at bounding box center [22, 88] width 10 height 6
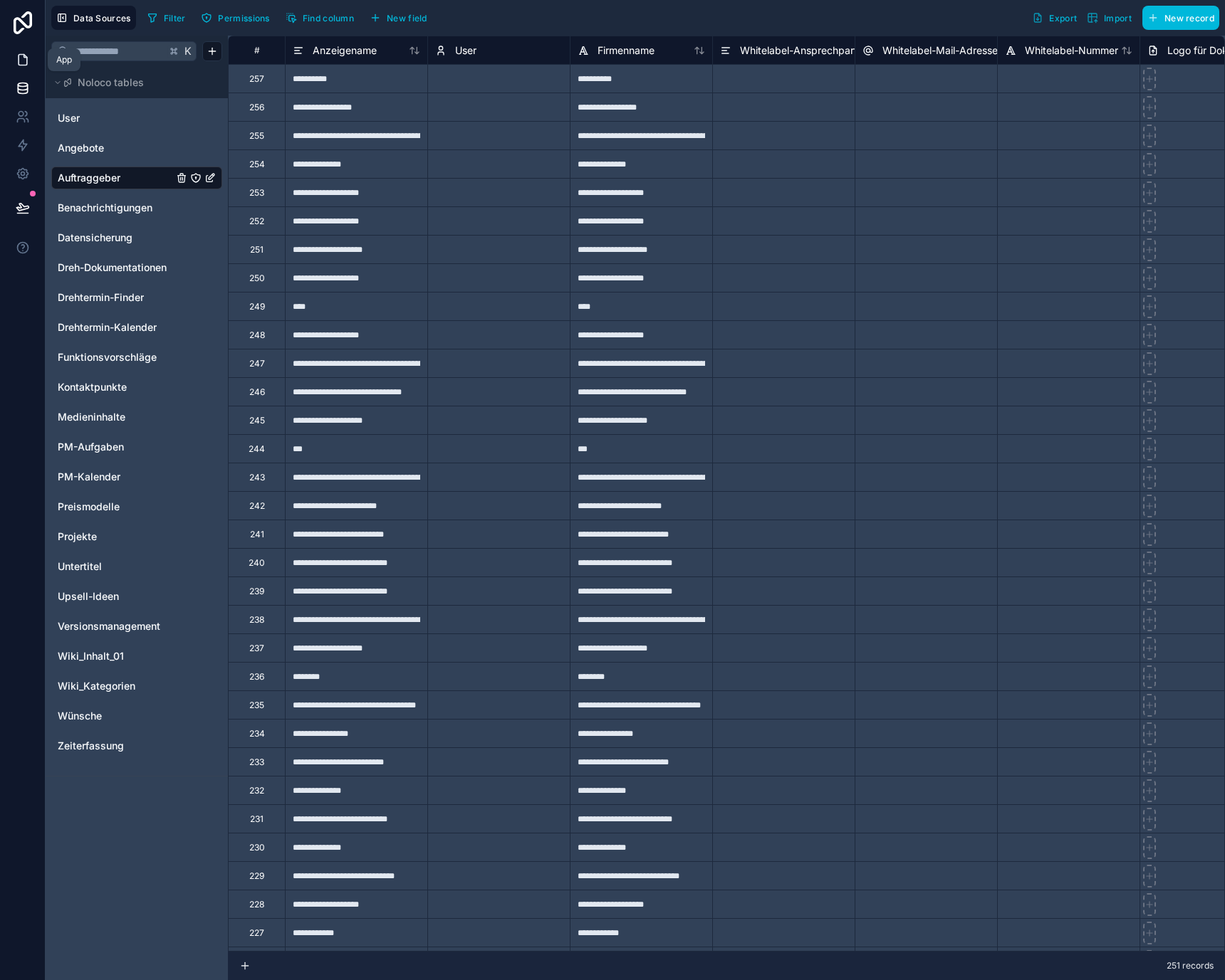
click at [21, 69] on link at bounding box center [22, 59] width 45 height 29
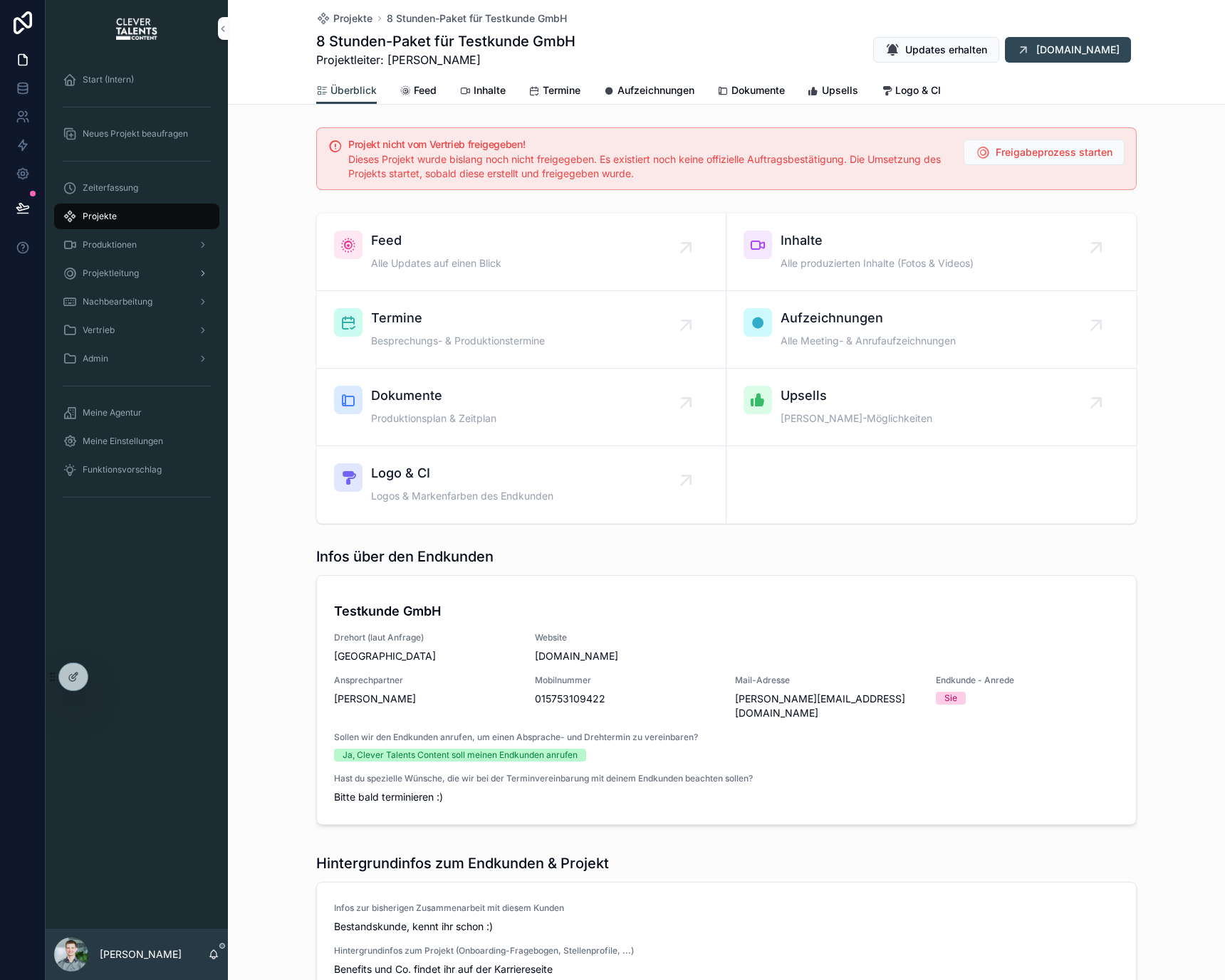
click at [132, 272] on span "Projektleitung" at bounding box center [111, 273] width 56 height 12
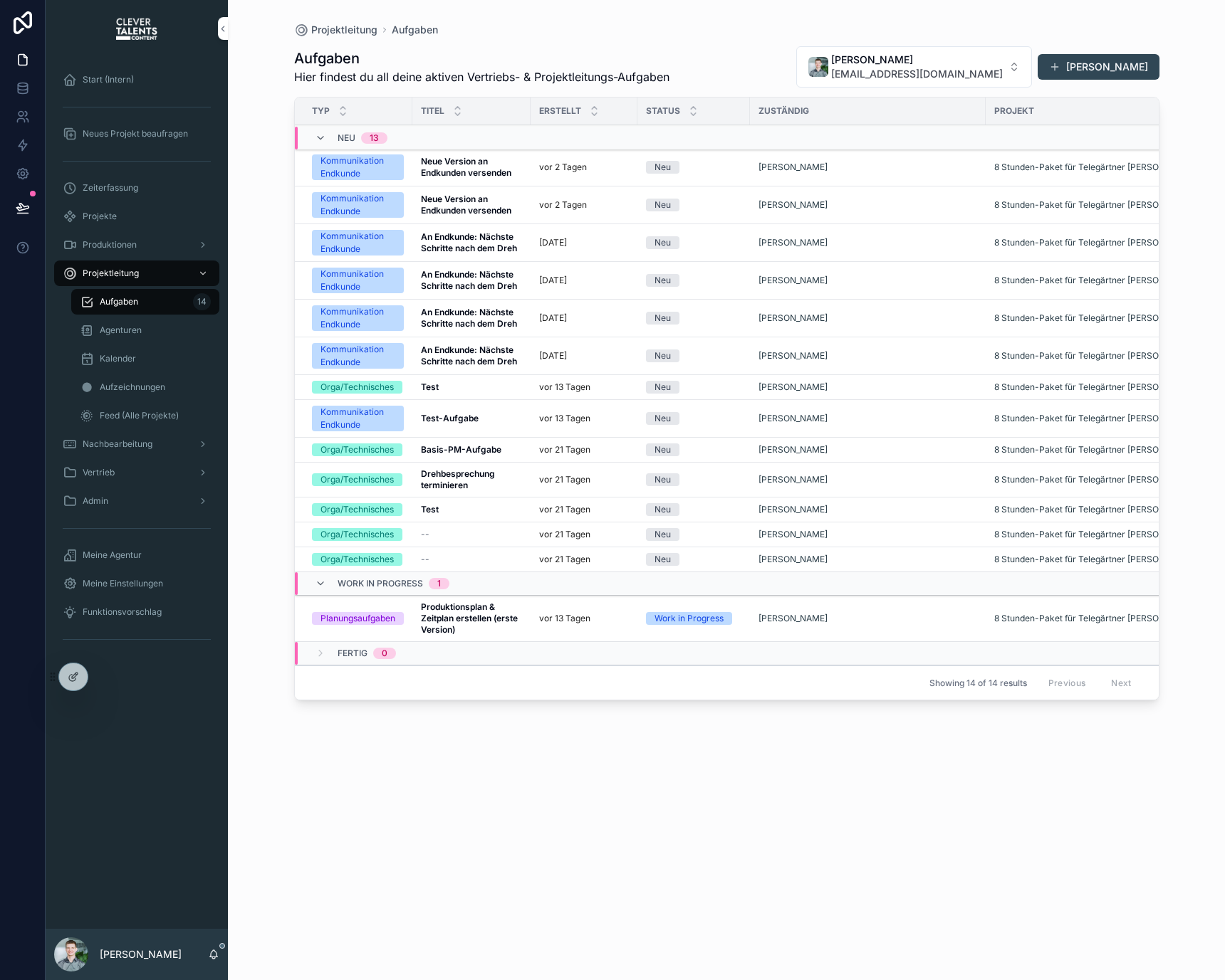
click at [155, 337] on div "Agenturen" at bounding box center [145, 330] width 131 height 23
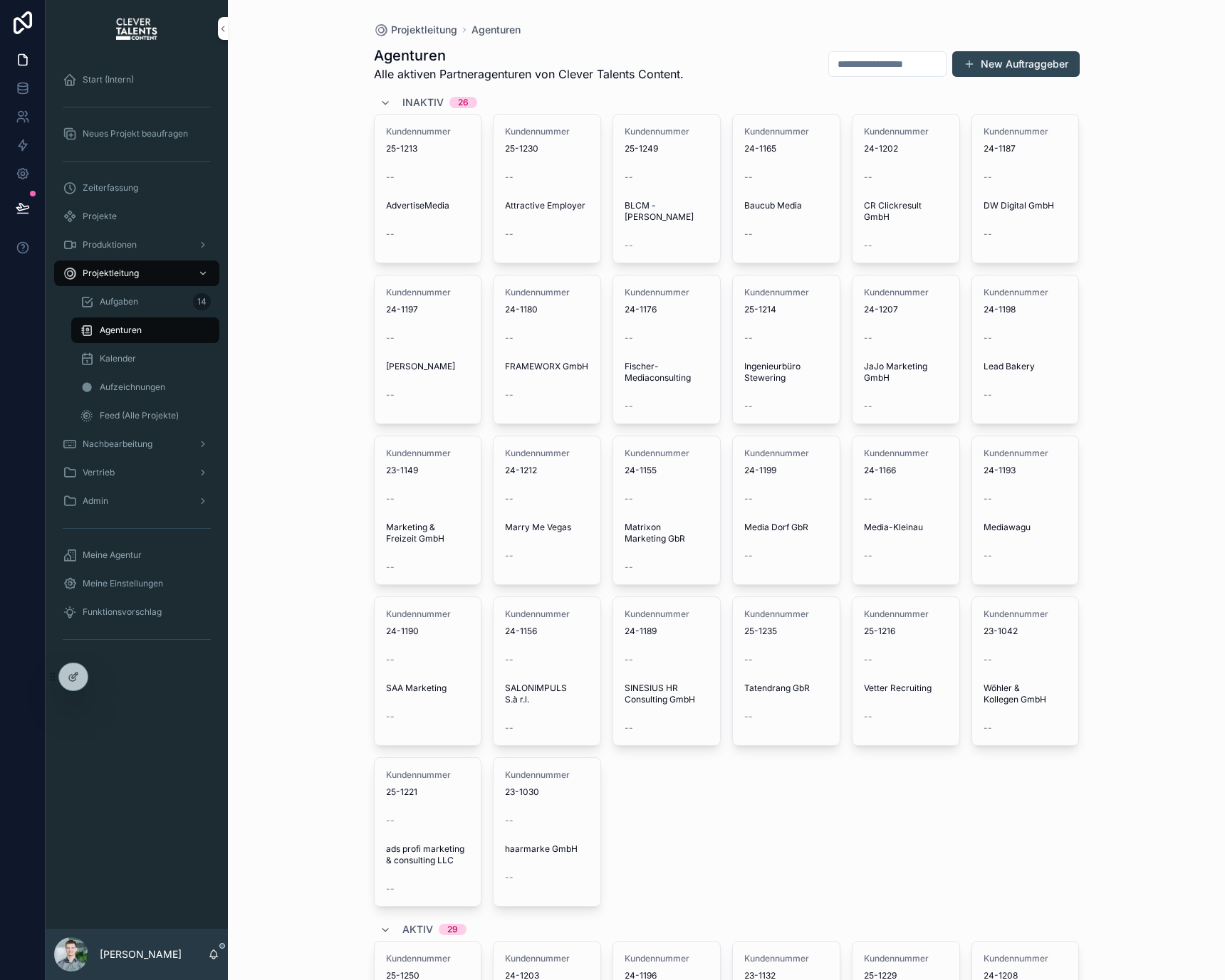
click at [861, 76] on div "scrollable content" at bounding box center [887, 64] width 118 height 26
click at [859, 61] on input "scrollable content" at bounding box center [887, 64] width 116 height 20
type input "**"
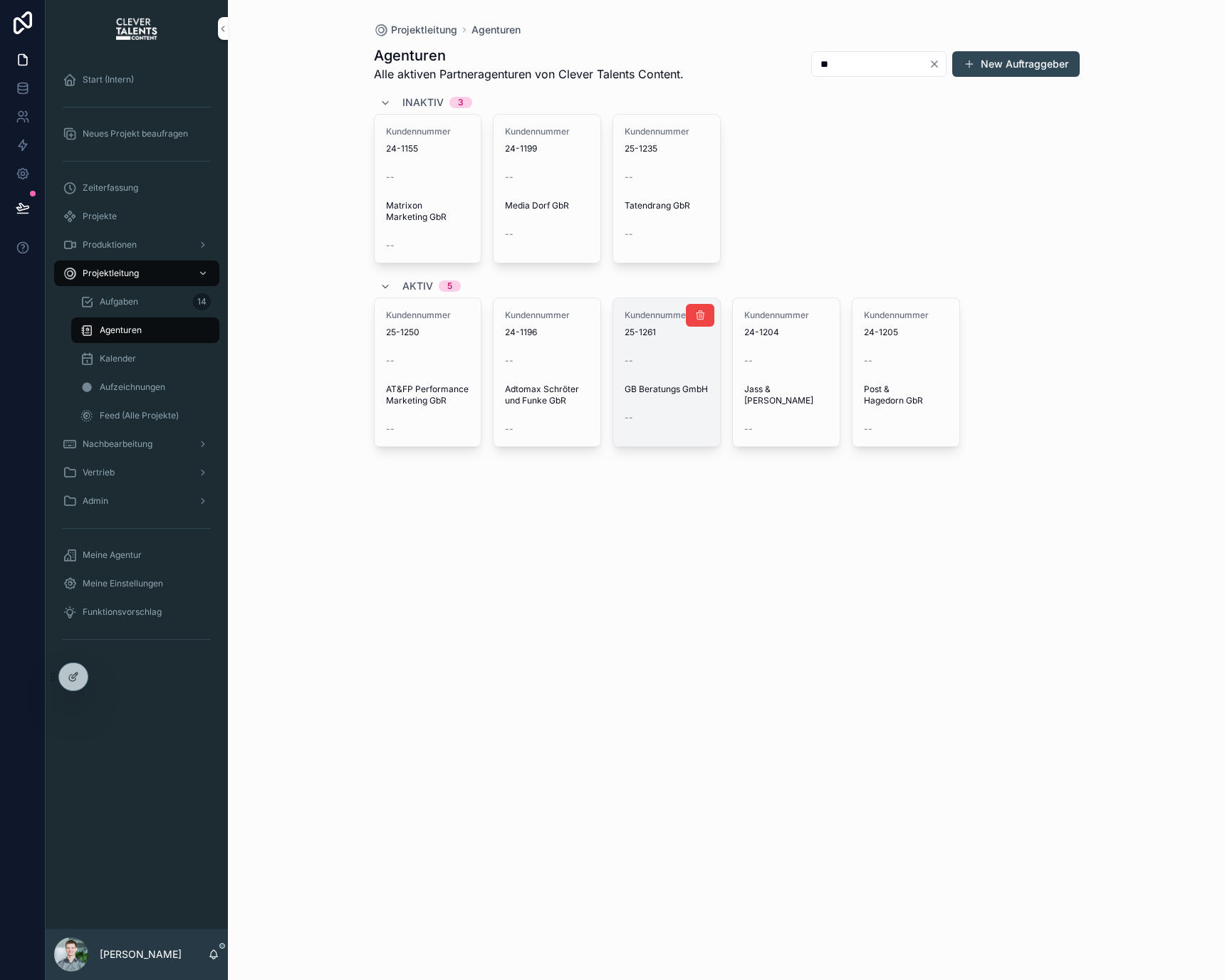
click at [668, 382] on div "GB Beratungs GmbH" at bounding box center [666, 386] width 84 height 17
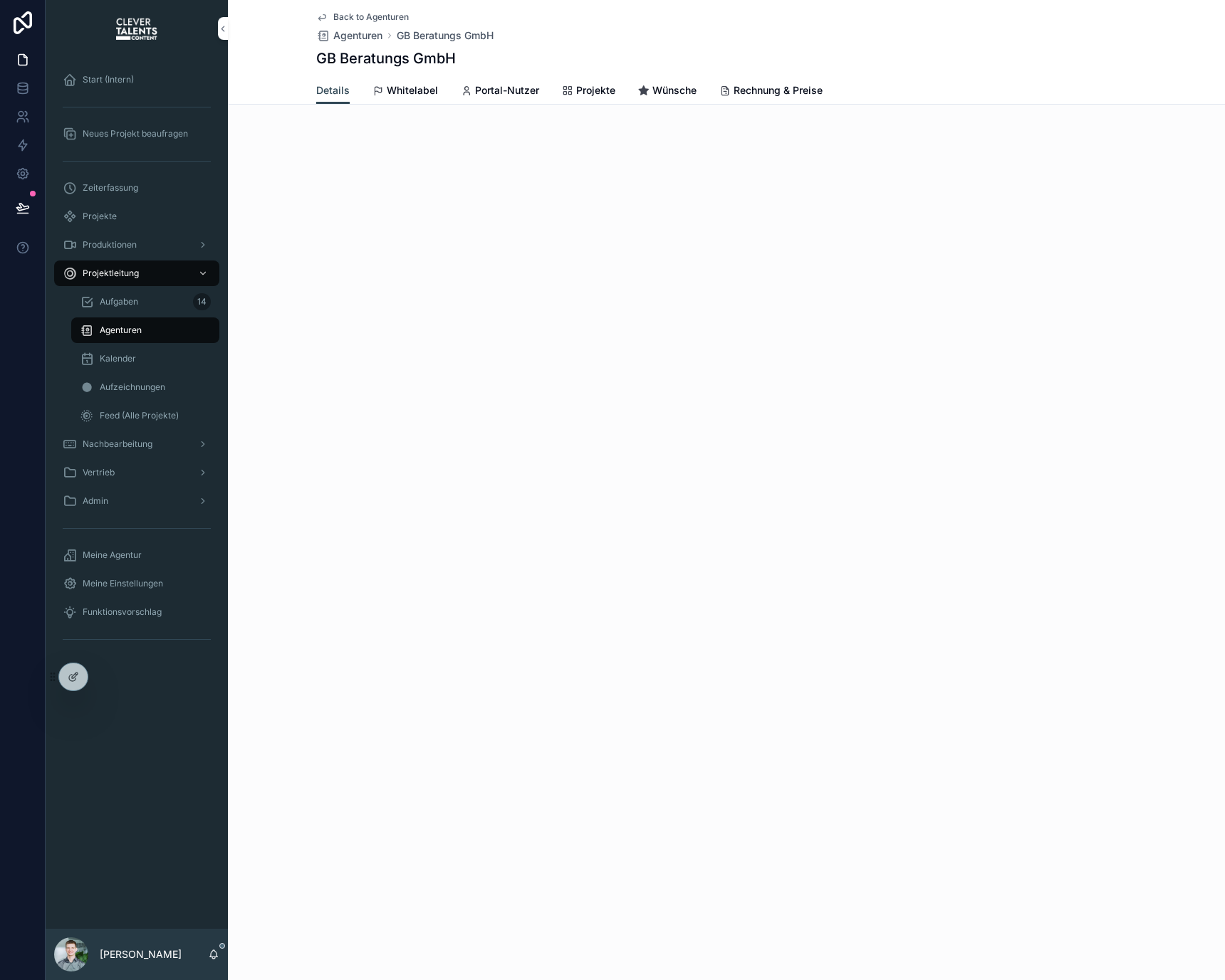
click at [740, 81] on link "Rechnung & Preise" at bounding box center [771, 92] width 103 height 29
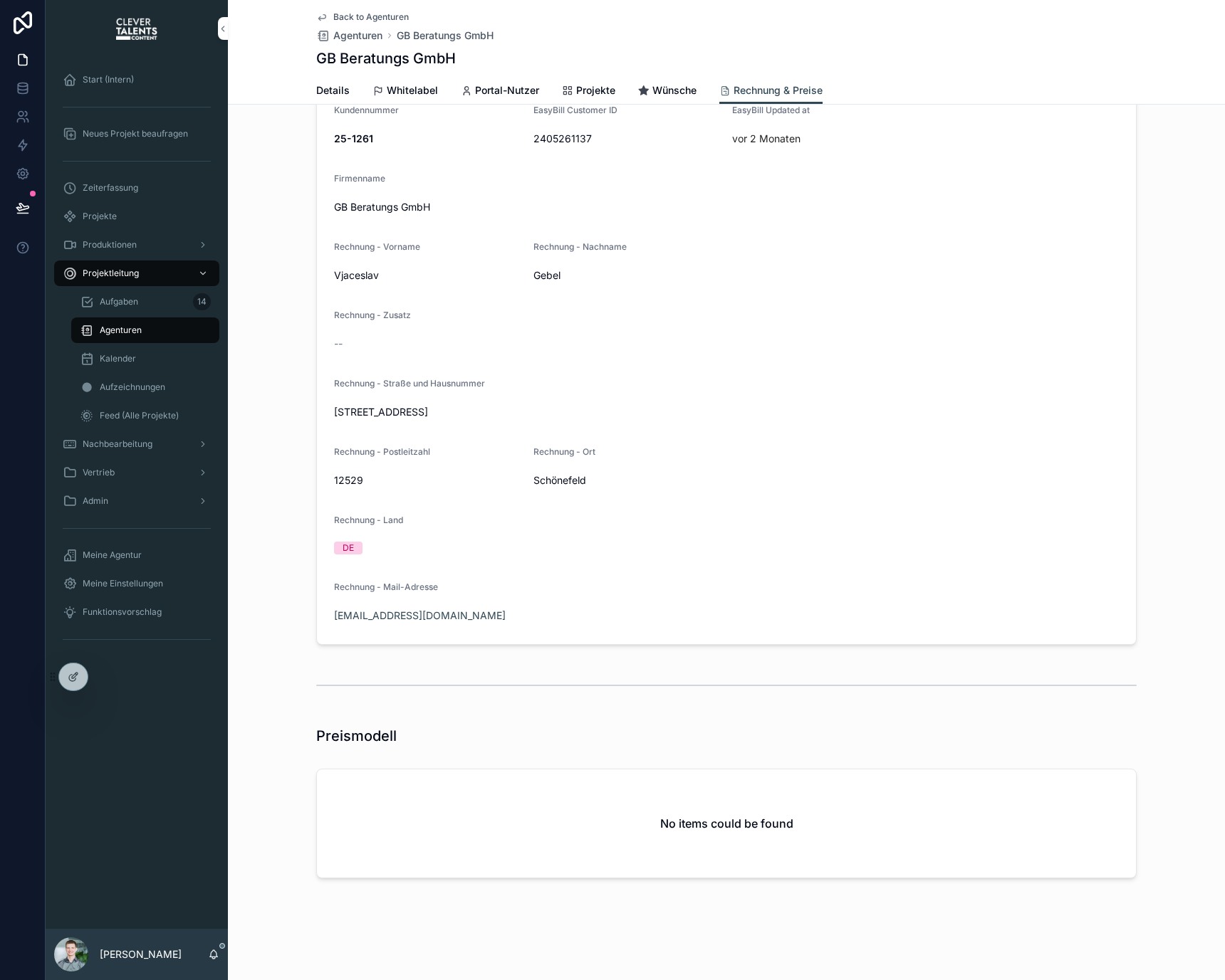
scroll to position [91, 0]
click at [636, 814] on div "No items could be found" at bounding box center [726, 823] width 819 height 108
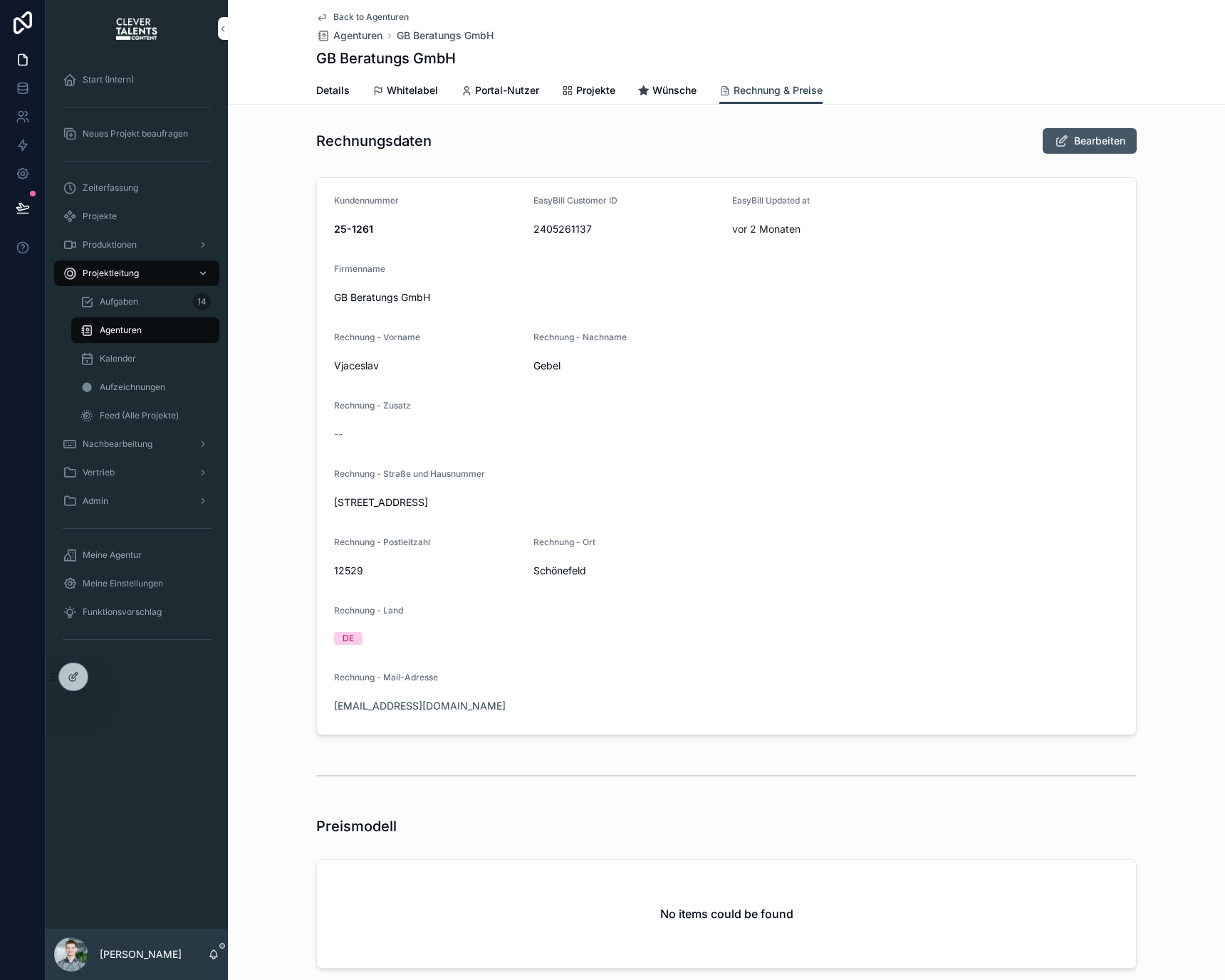
click at [1075, 142] on span "Bearbeiten" at bounding box center [1100, 141] width 51 height 14
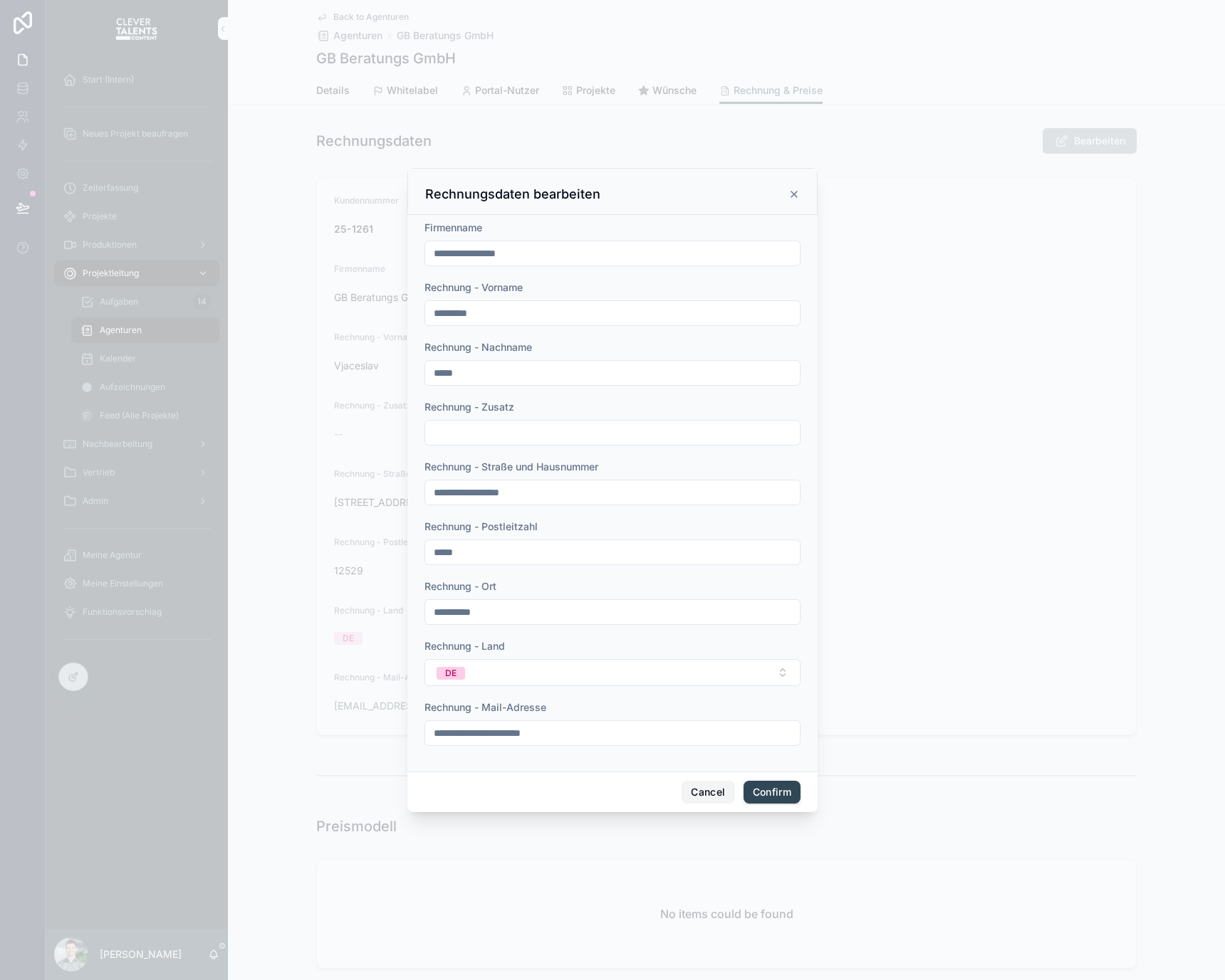
click at [692, 798] on button "Cancel" at bounding box center [708, 792] width 53 height 23
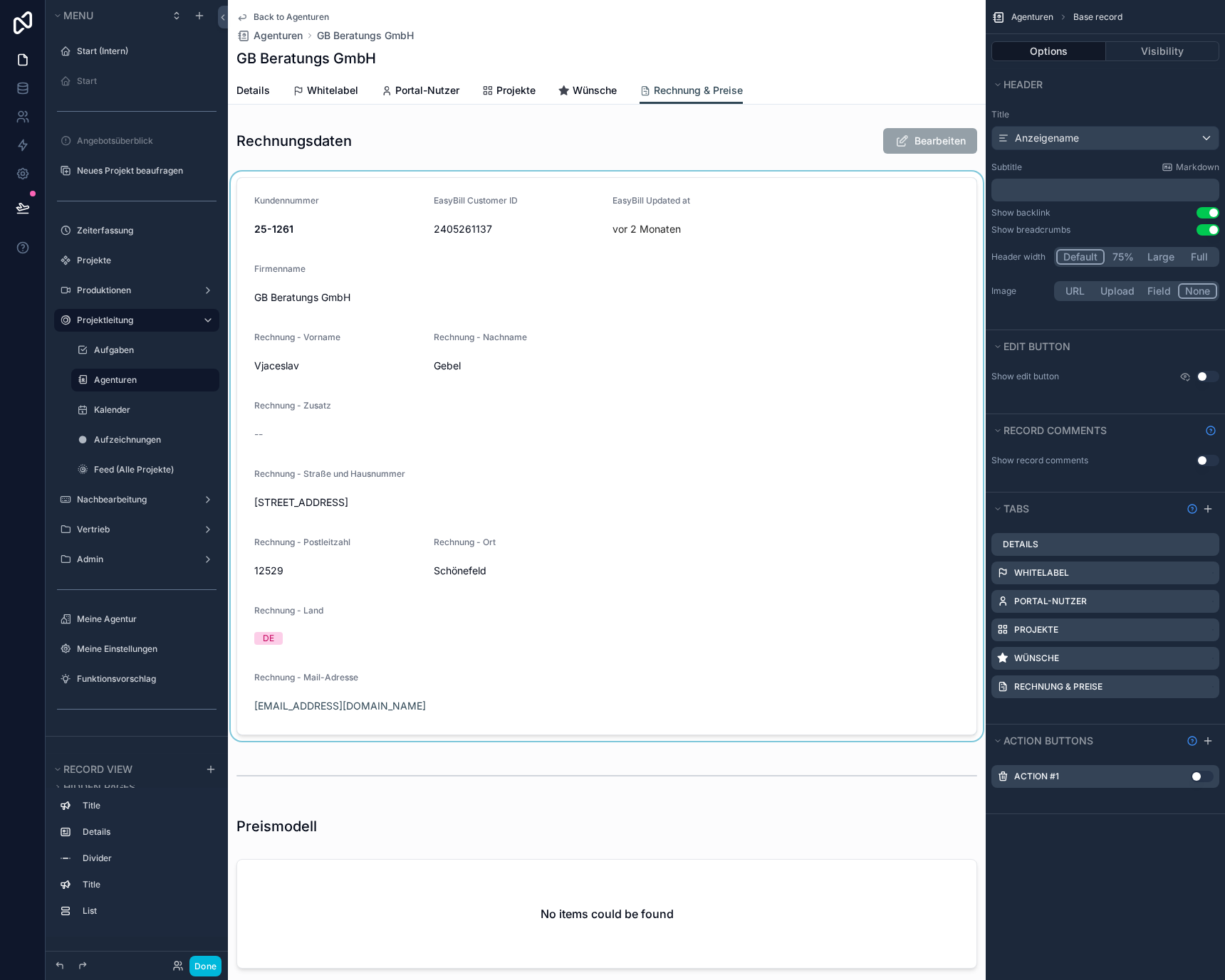
click at [607, 324] on div "scrollable content" at bounding box center [607, 456] width 758 height 570
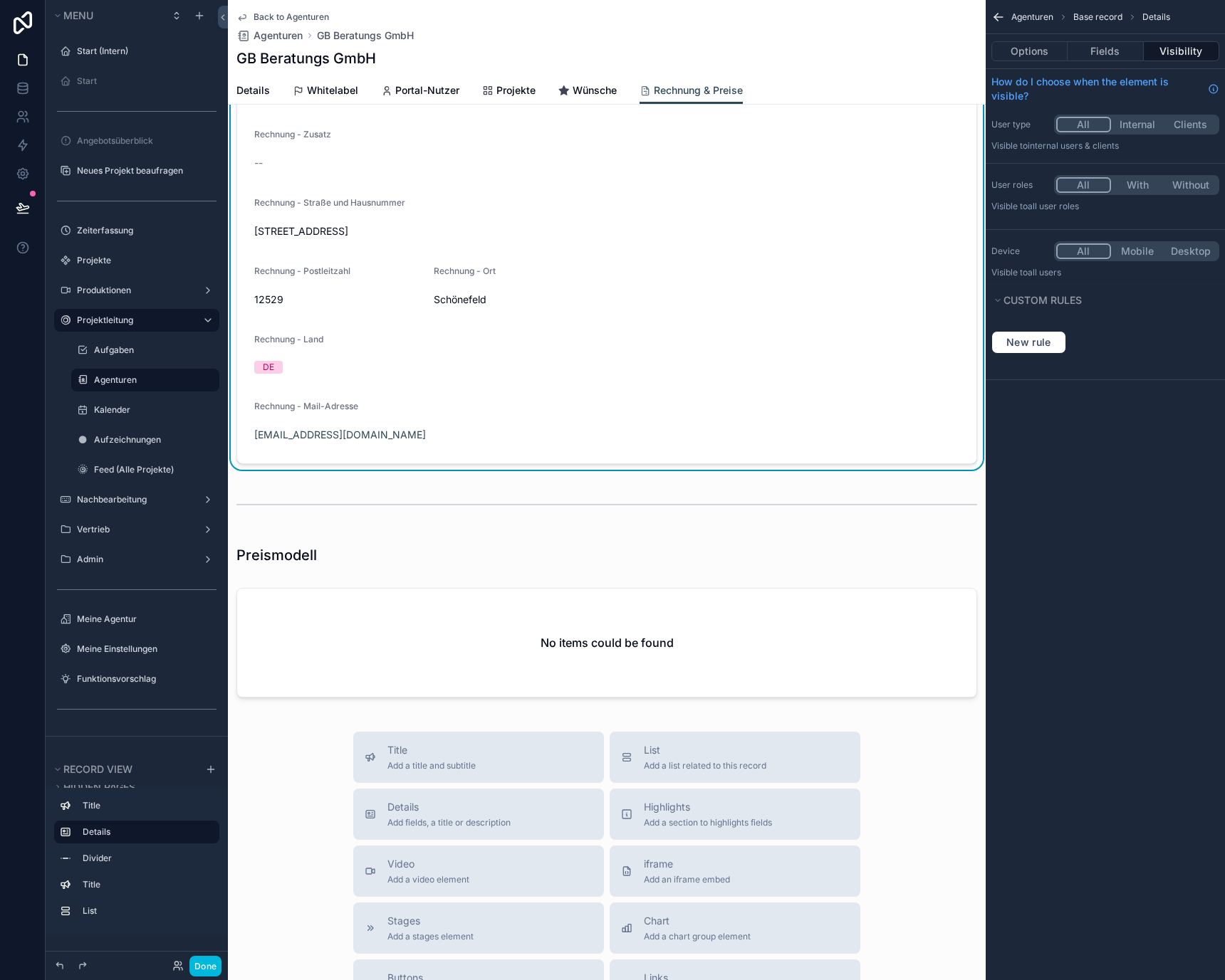
scroll to position [285, 0]
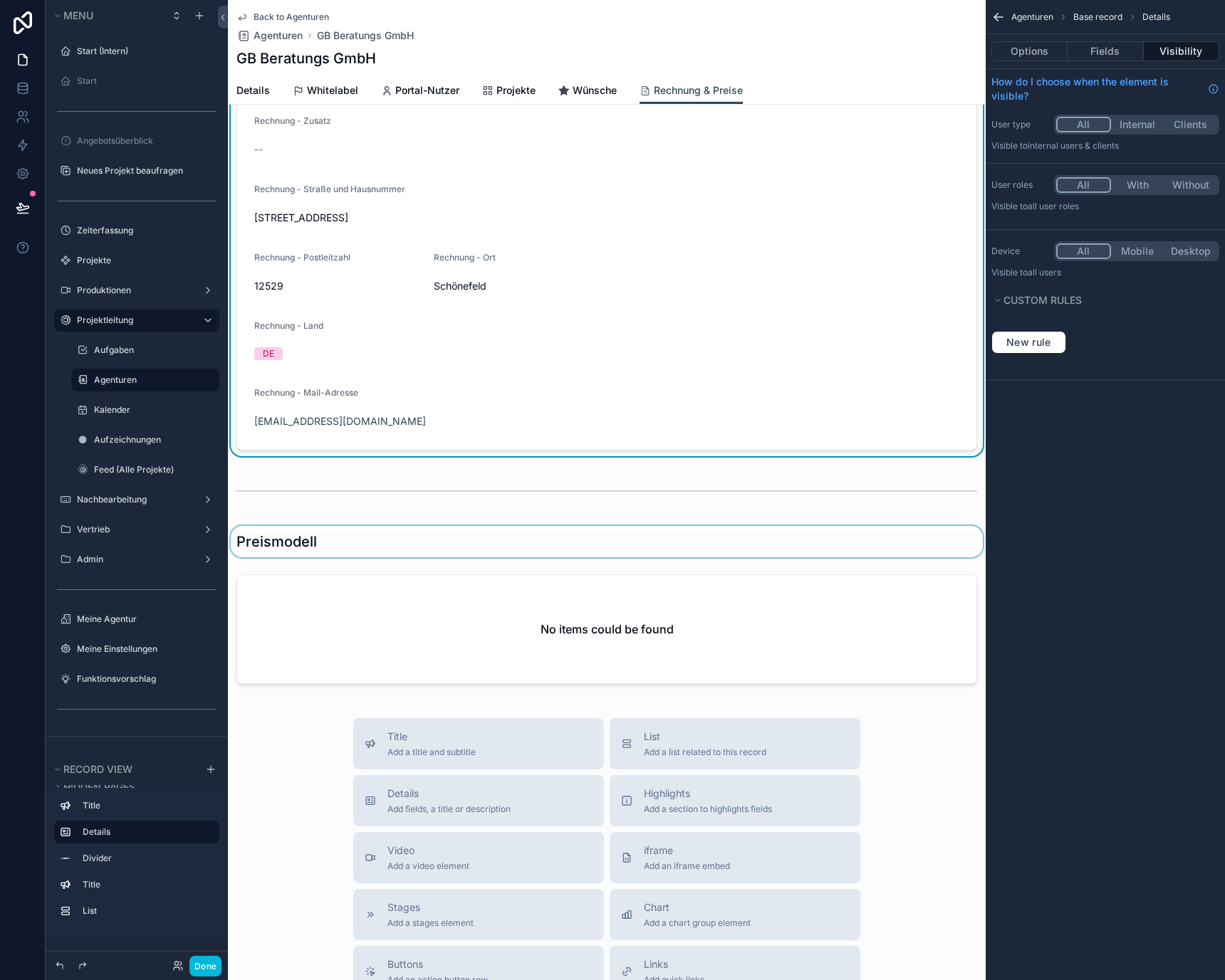
click at [296, 543] on div "scrollable content" at bounding box center [607, 541] width 758 height 31
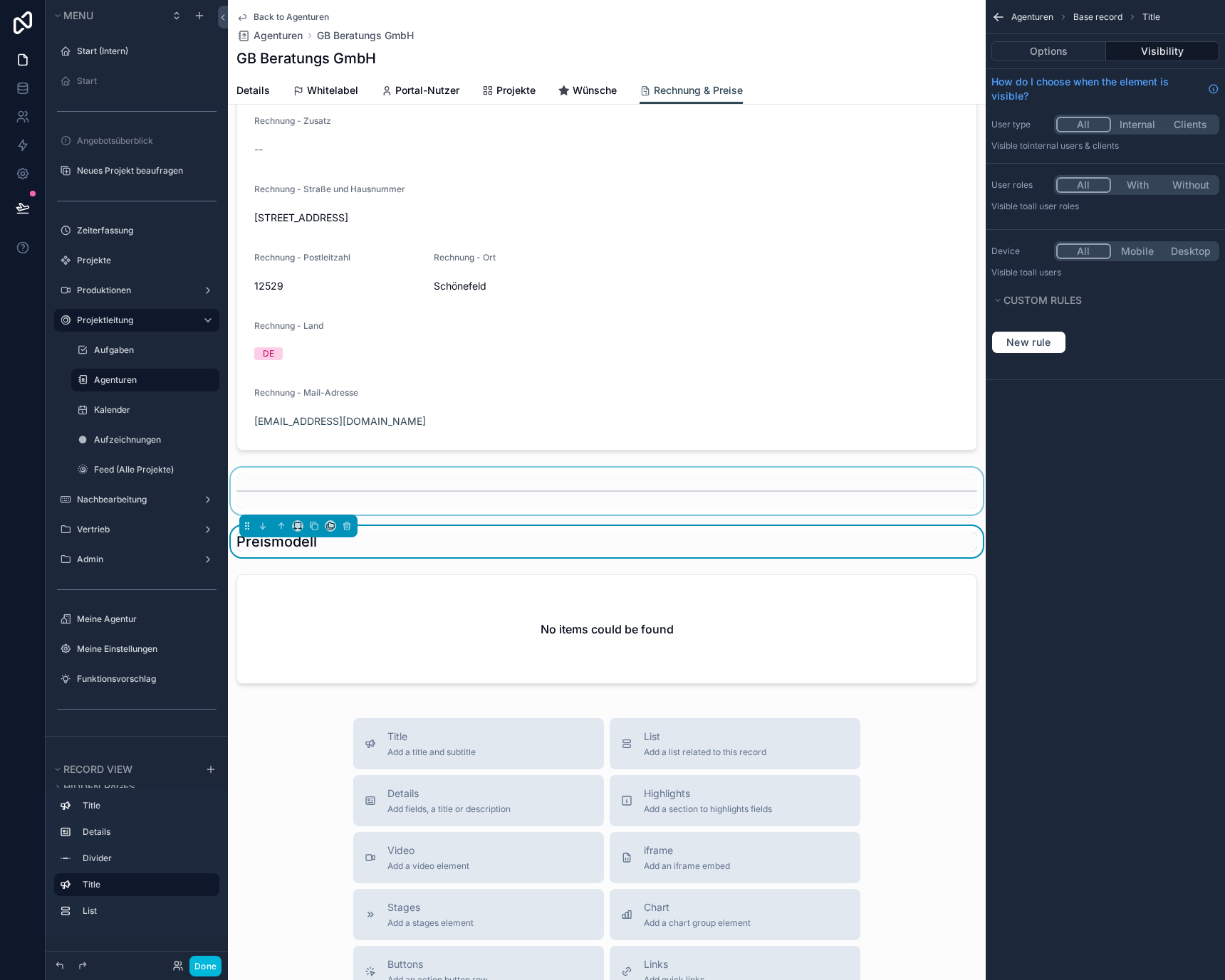
click at [291, 472] on div "scrollable content" at bounding box center [607, 491] width 758 height 47
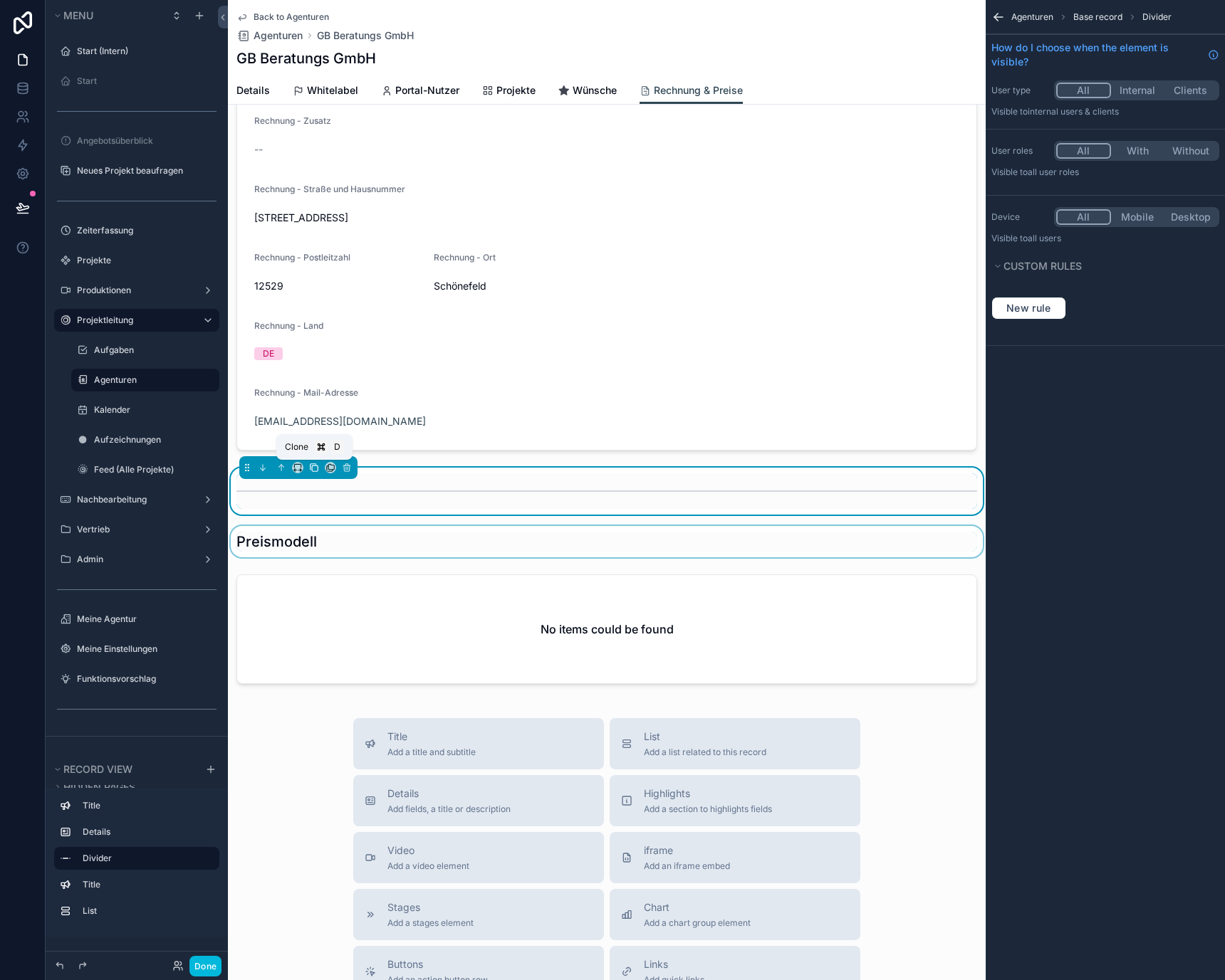
click at [314, 468] on icon "scrollable content" at bounding box center [314, 468] width 10 height 10
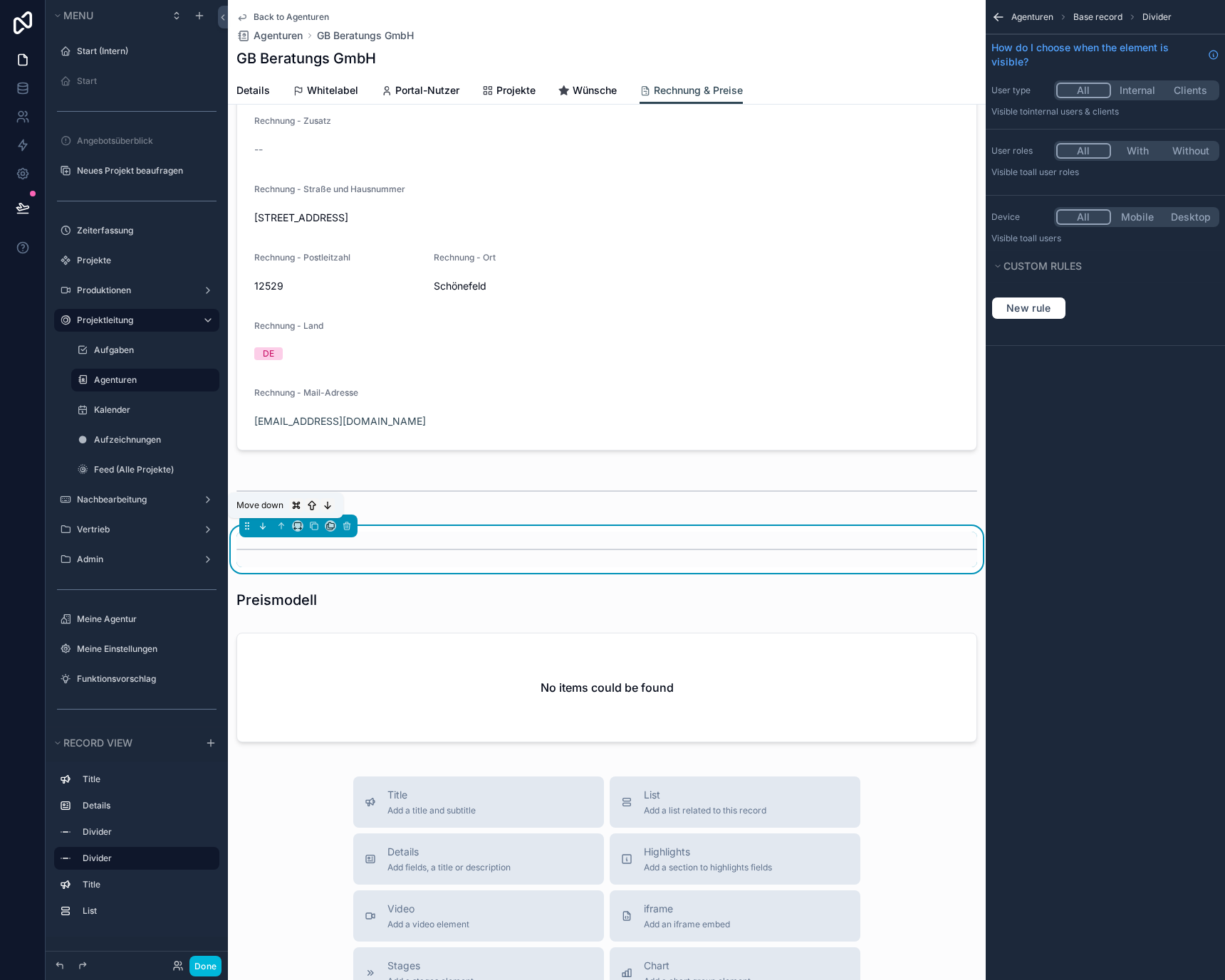
click at [264, 529] on icon "scrollable content" at bounding box center [263, 526] width 10 height 10
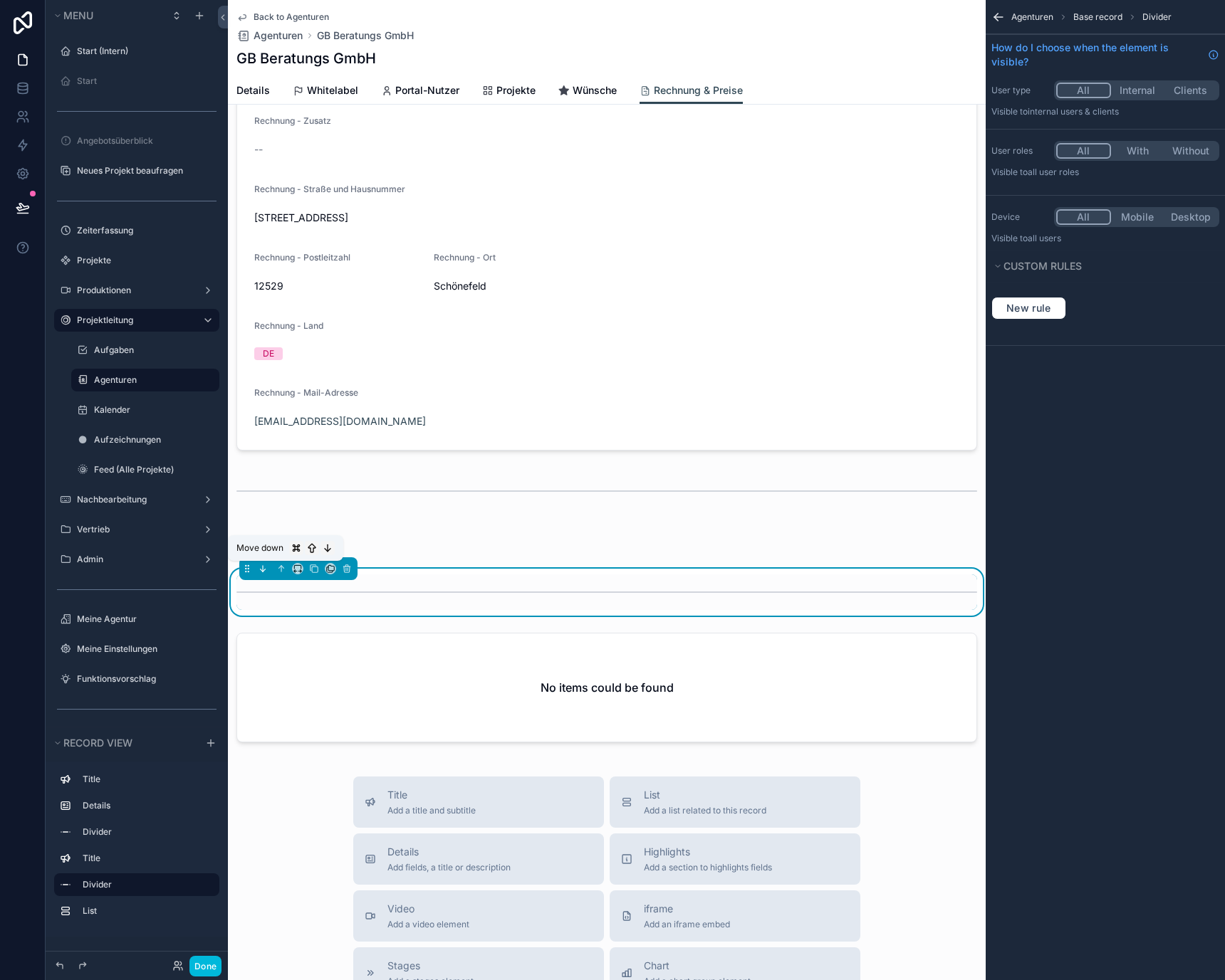
click at [266, 569] on icon "scrollable content" at bounding box center [263, 569] width 10 height 10
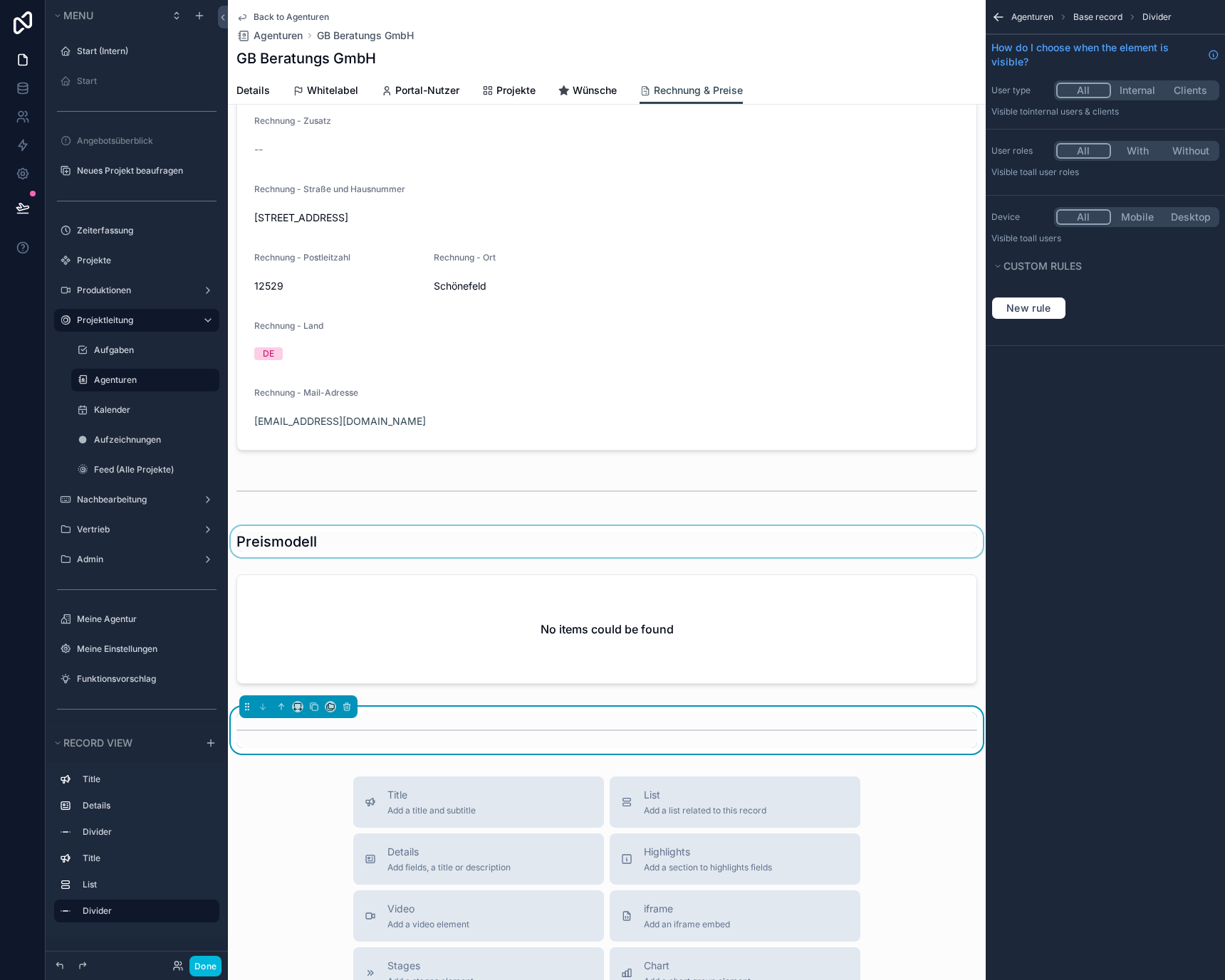
click at [271, 547] on div "scrollable content" at bounding box center [607, 541] width 758 height 31
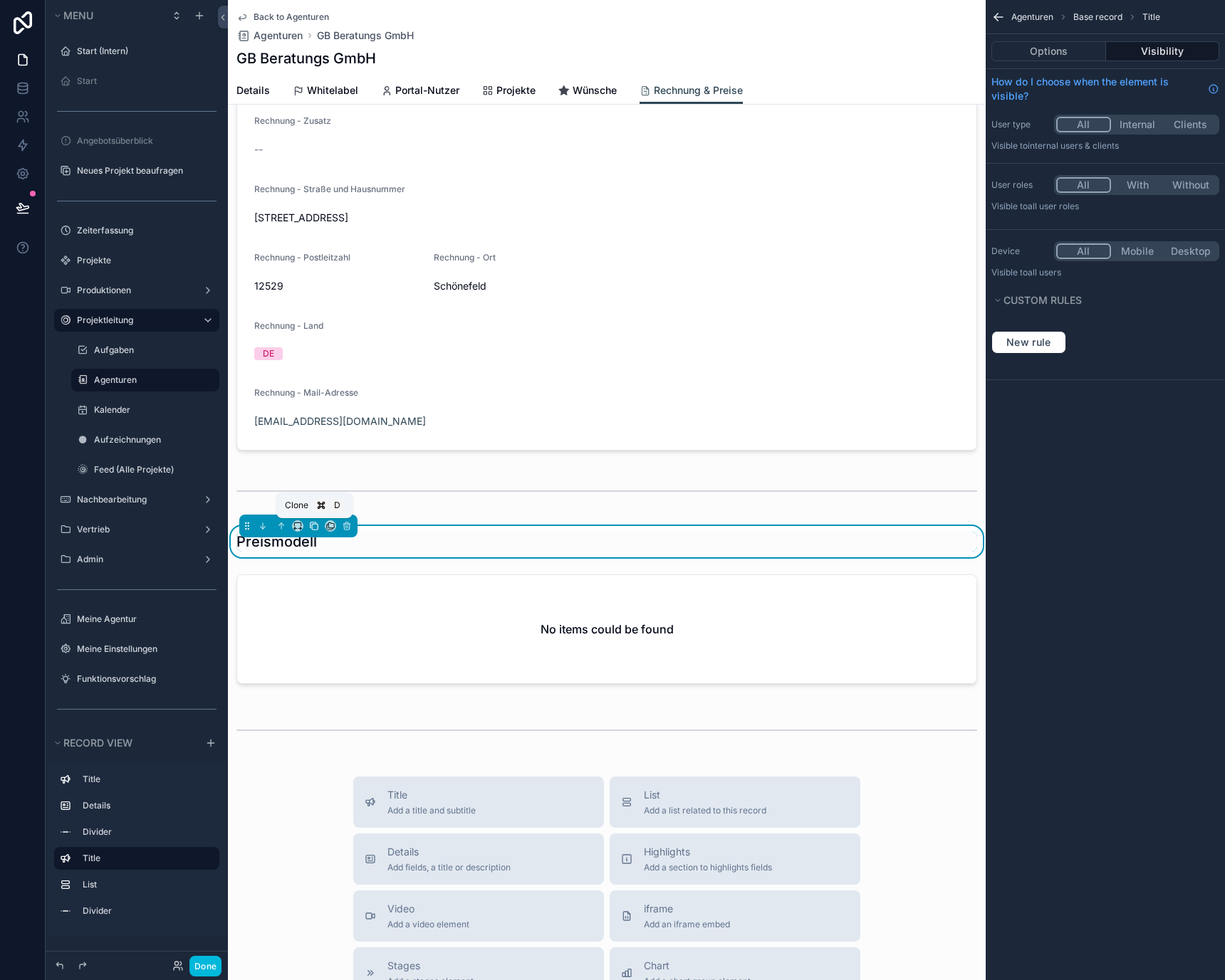
click at [314, 524] on icon "scrollable content" at bounding box center [315, 527] width 6 height 6
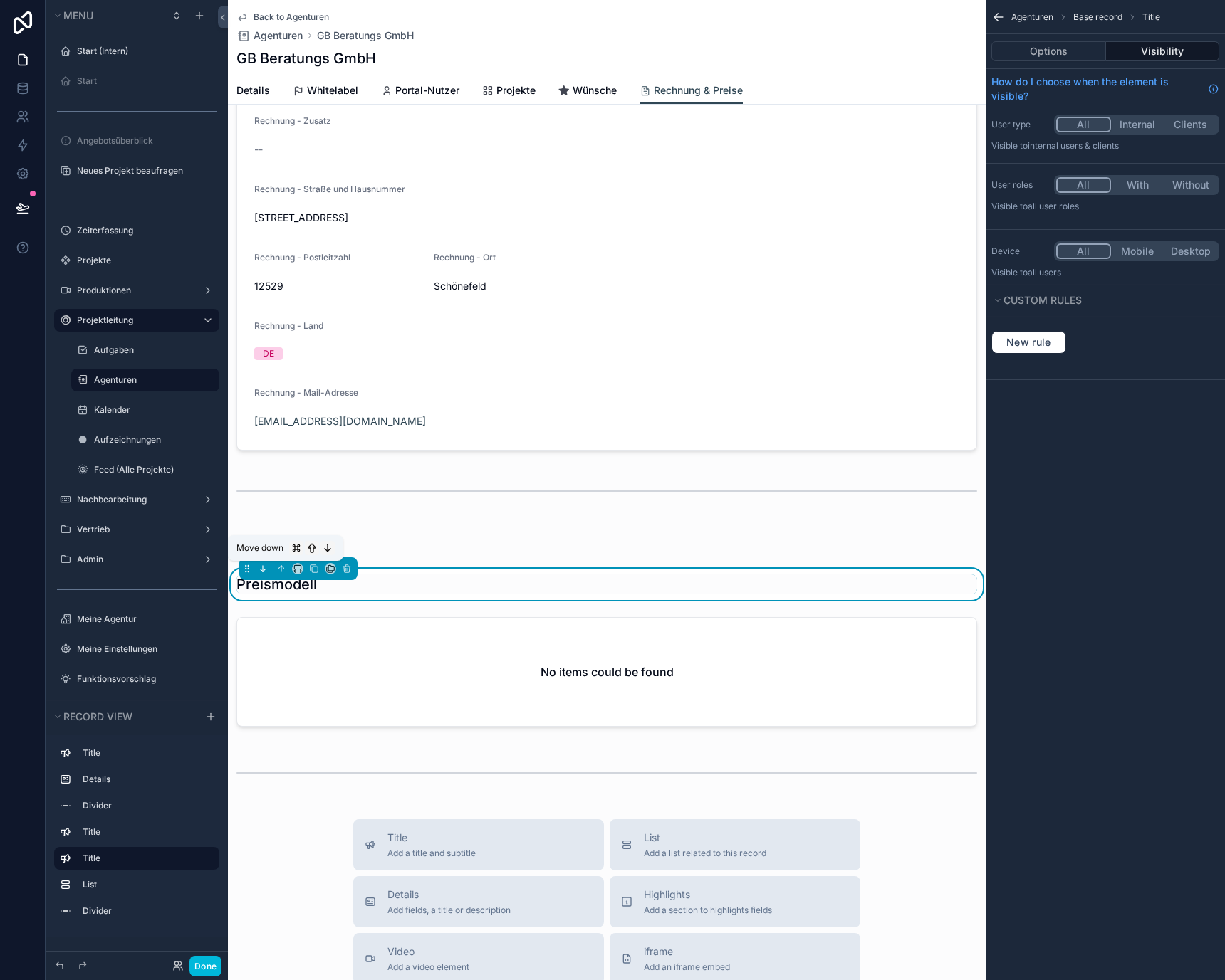
click at [258, 572] on icon "scrollable content" at bounding box center [263, 569] width 10 height 10
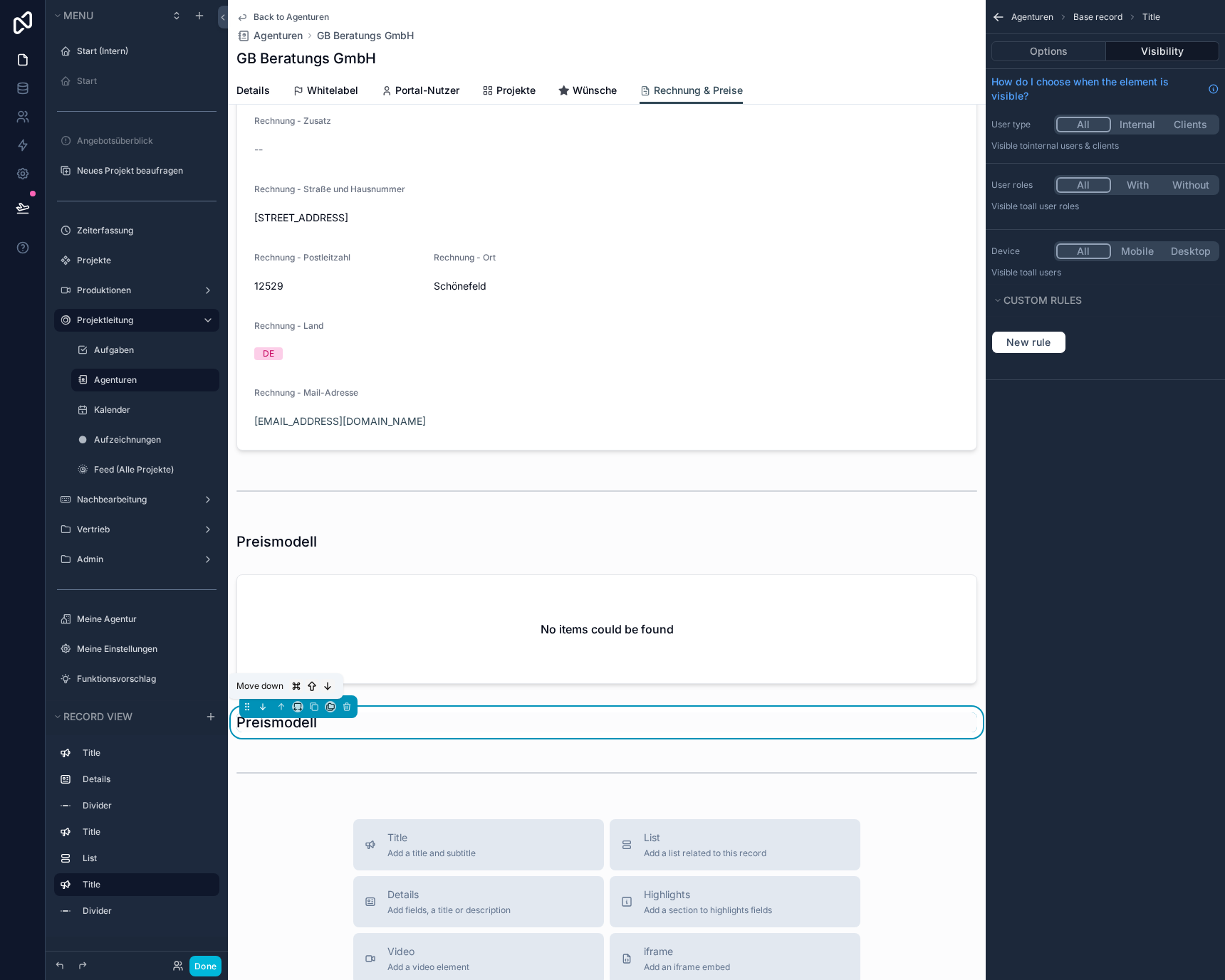
click at [259, 707] on icon "scrollable content" at bounding box center [263, 707] width 10 height 10
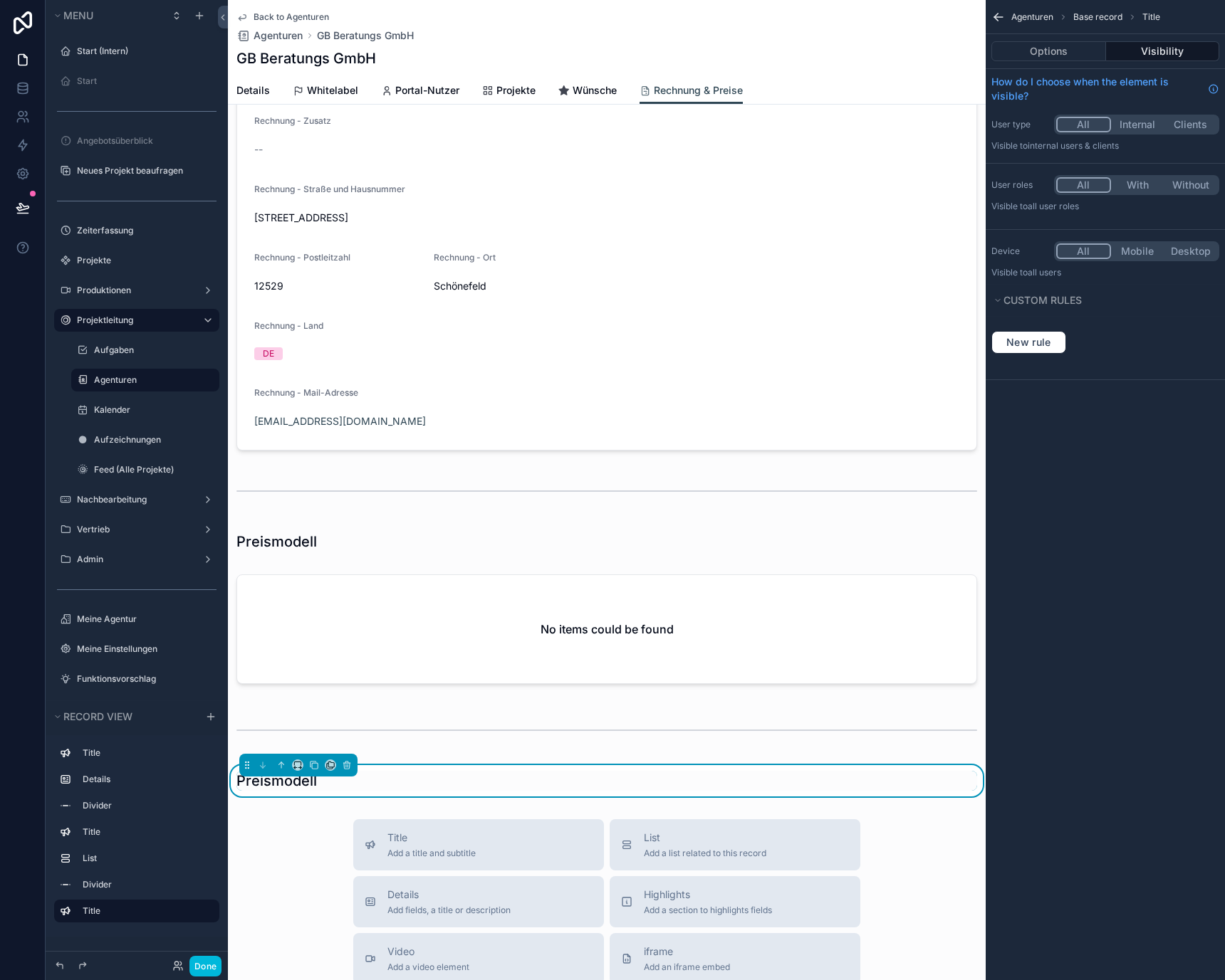
click at [272, 787] on h1 "Preismodell" at bounding box center [277, 781] width 81 height 20
click at [1077, 55] on button "Options" at bounding box center [1048, 51] width 114 height 20
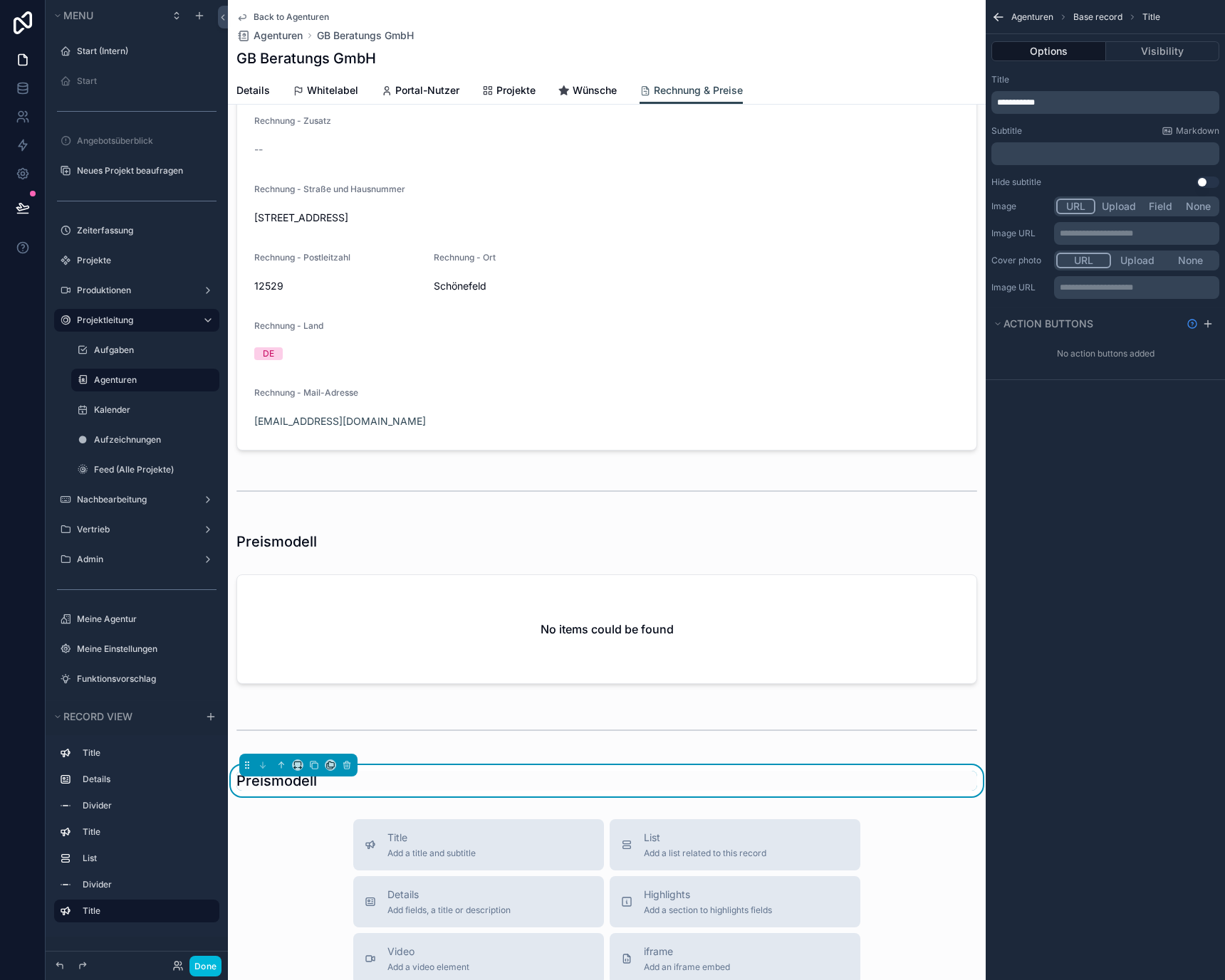
click at [1067, 108] on p "**********" at bounding box center [1106, 103] width 219 height 12
click at [1111, 445] on div "Agenturen Base record Title Options Visibility Title ****** Subtitle Markdown ﻿…" at bounding box center [1105, 490] width 240 height 980
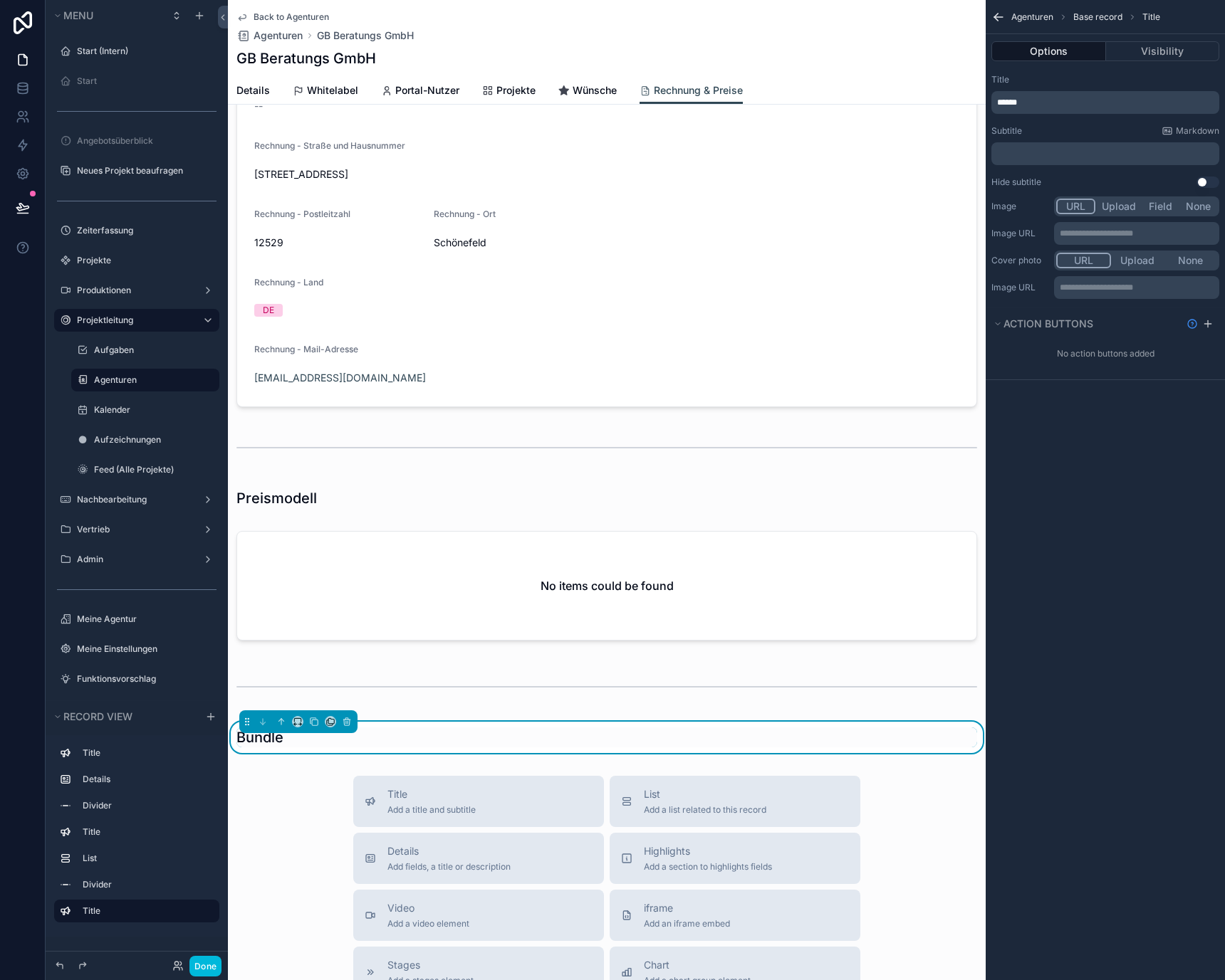
scroll to position [344, 0]
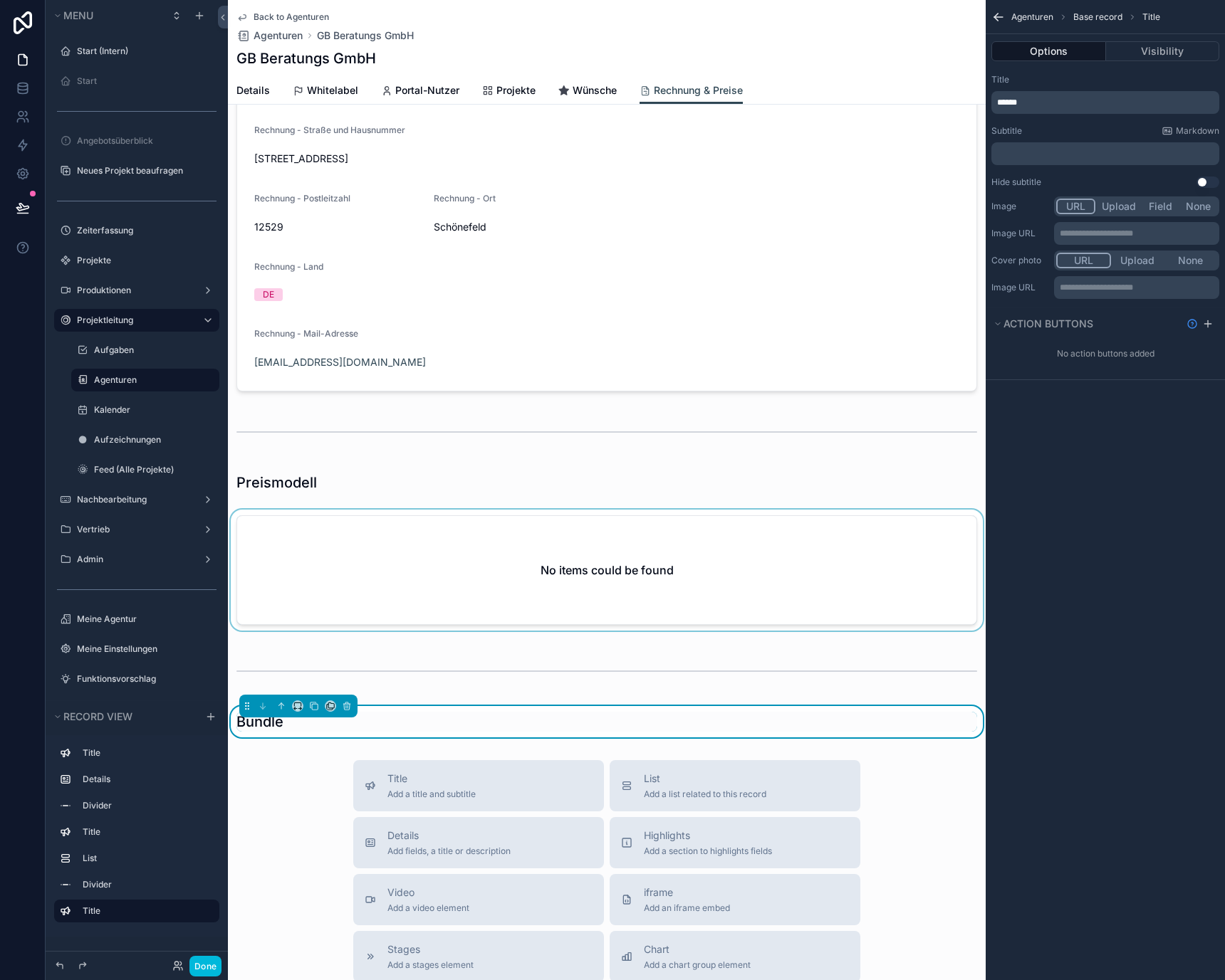
click at [651, 576] on div "scrollable content" at bounding box center [607, 573] width 758 height 127
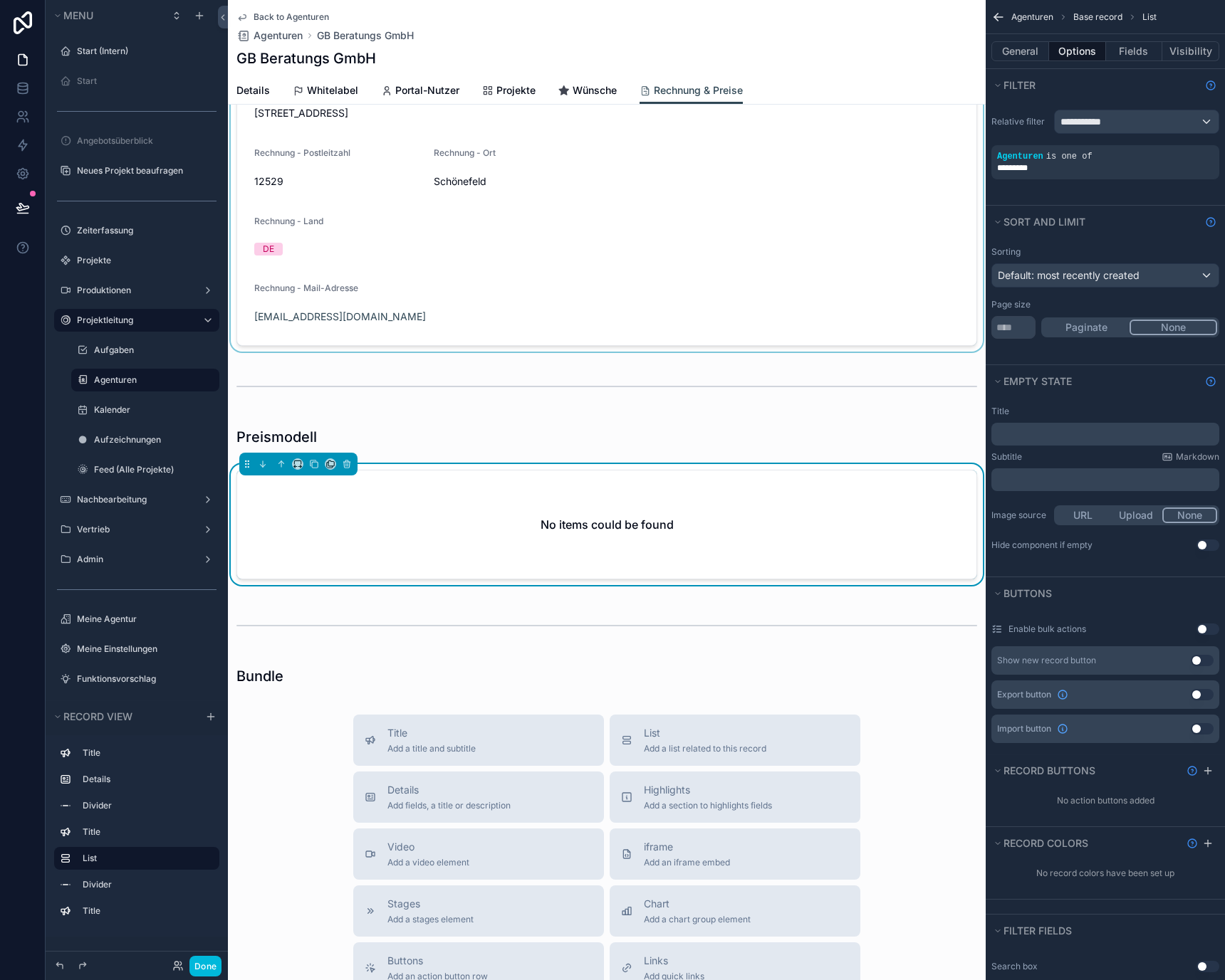
scroll to position [344, 0]
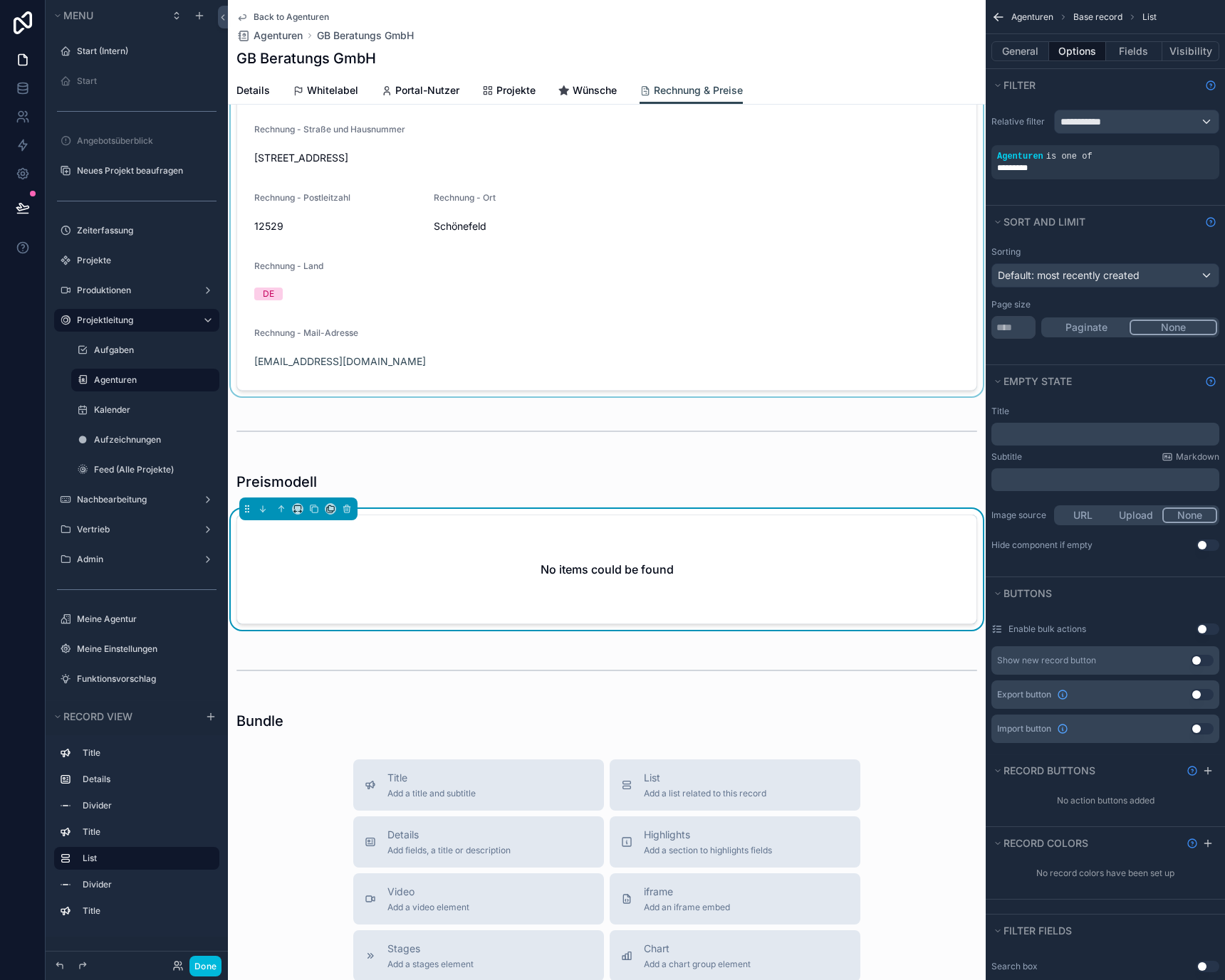
click at [408, 258] on div "scrollable content" at bounding box center [607, 112] width 758 height 570
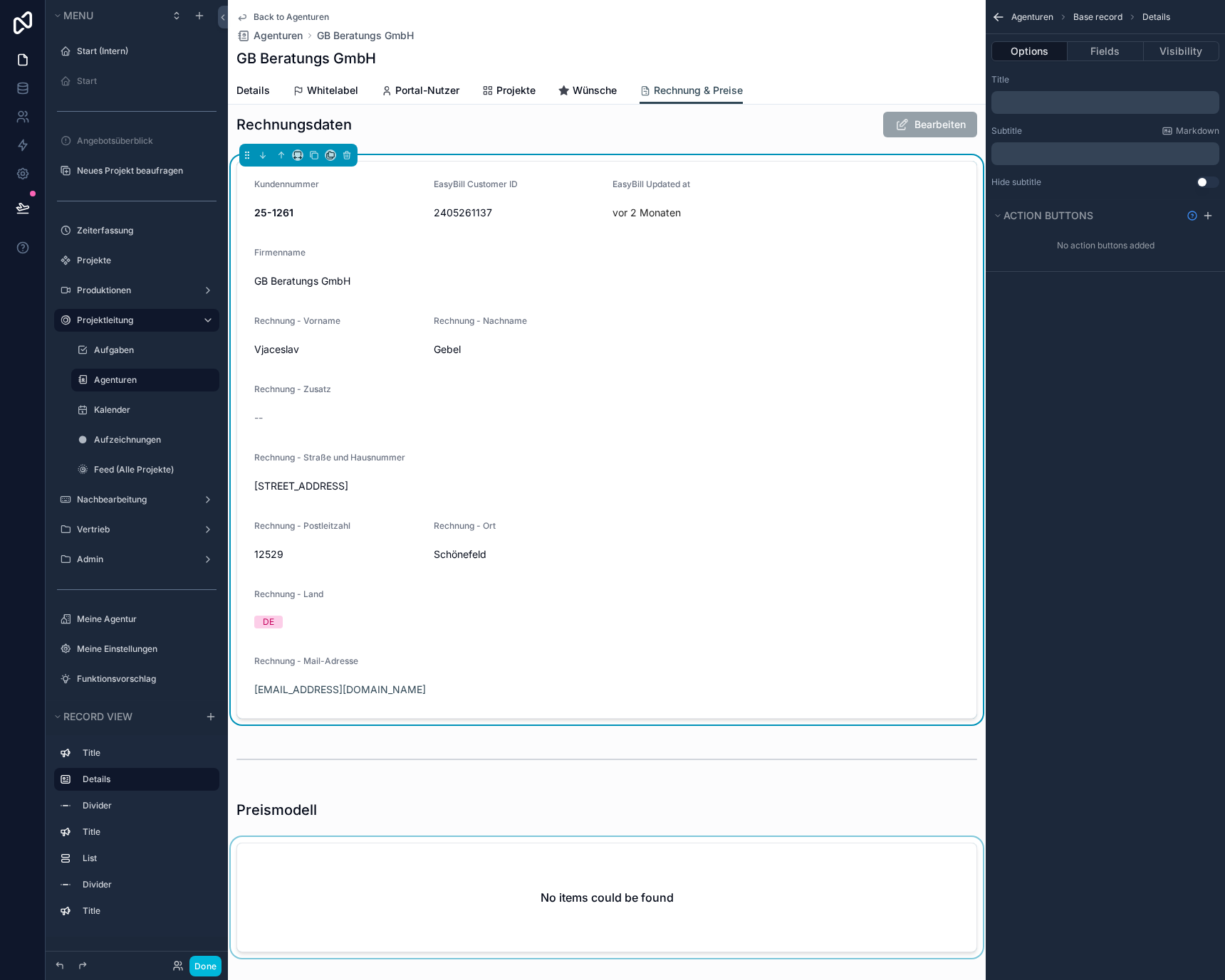
scroll to position [0, 0]
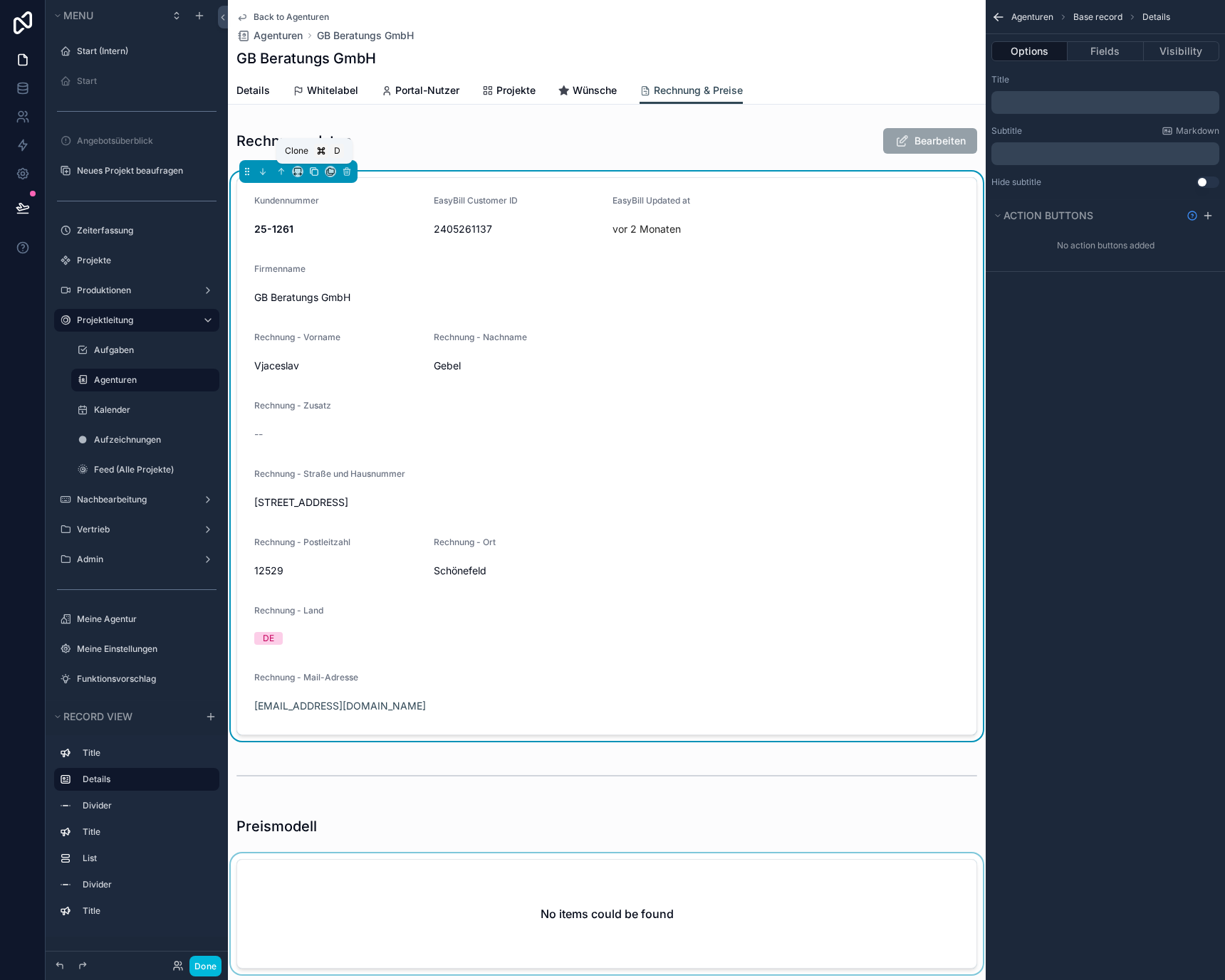
click at [312, 168] on icon "scrollable content" at bounding box center [314, 171] width 10 height 10
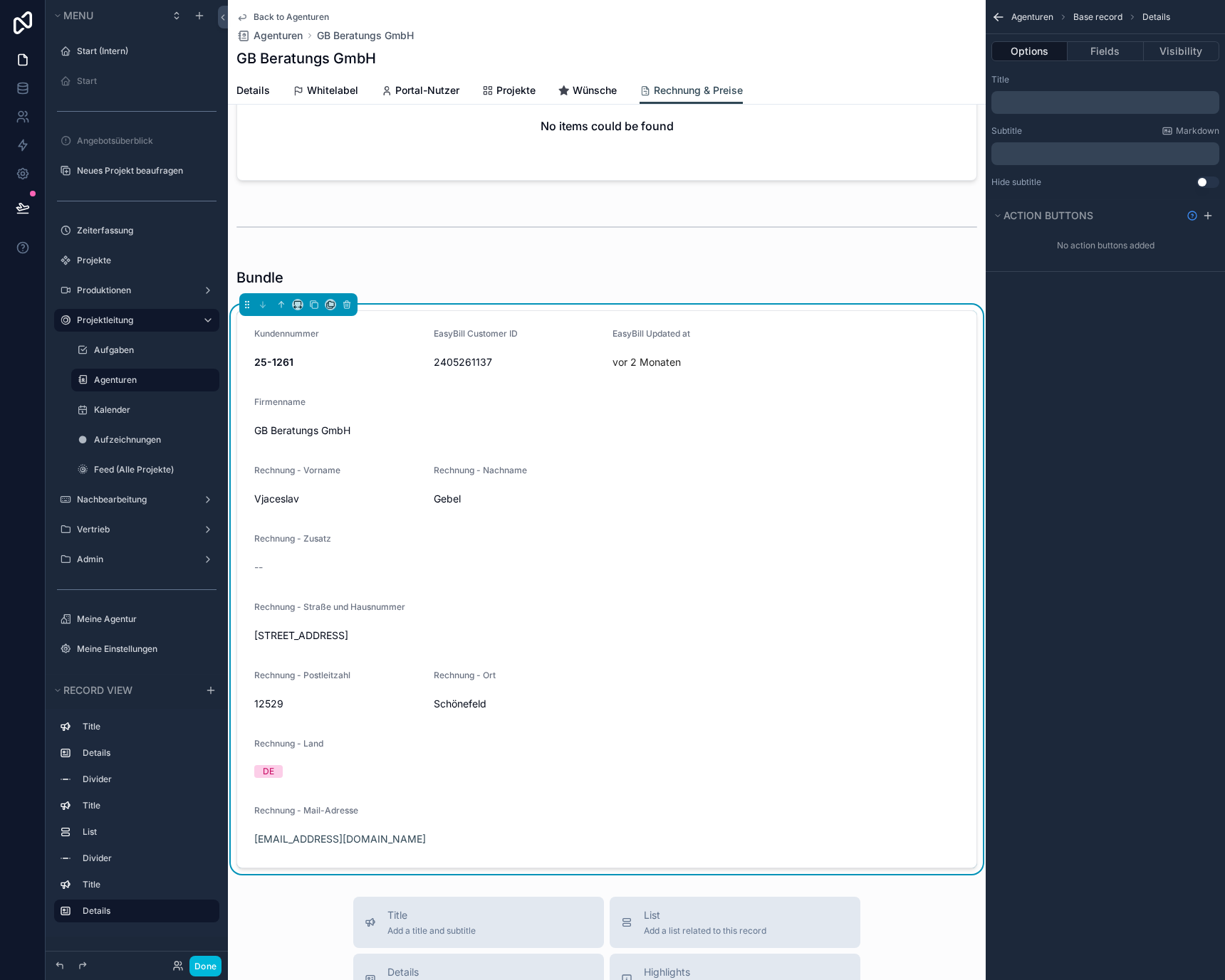
scroll to position [740, 0]
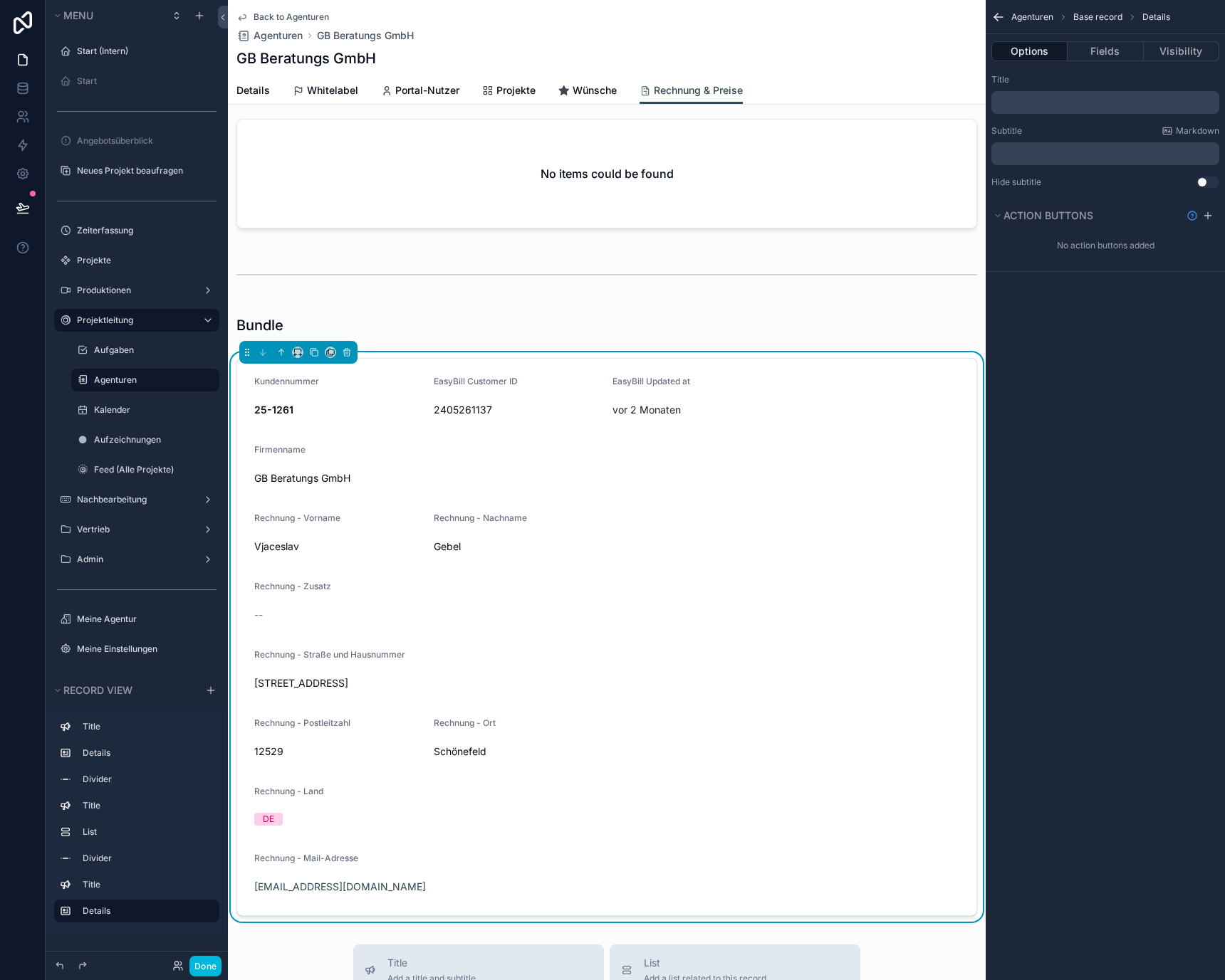
click at [1106, 27] on div "Agenturen Base record Details" at bounding box center [1105, 17] width 240 height 34
click at [1106, 48] on button "Fields" at bounding box center [1105, 51] width 75 height 20
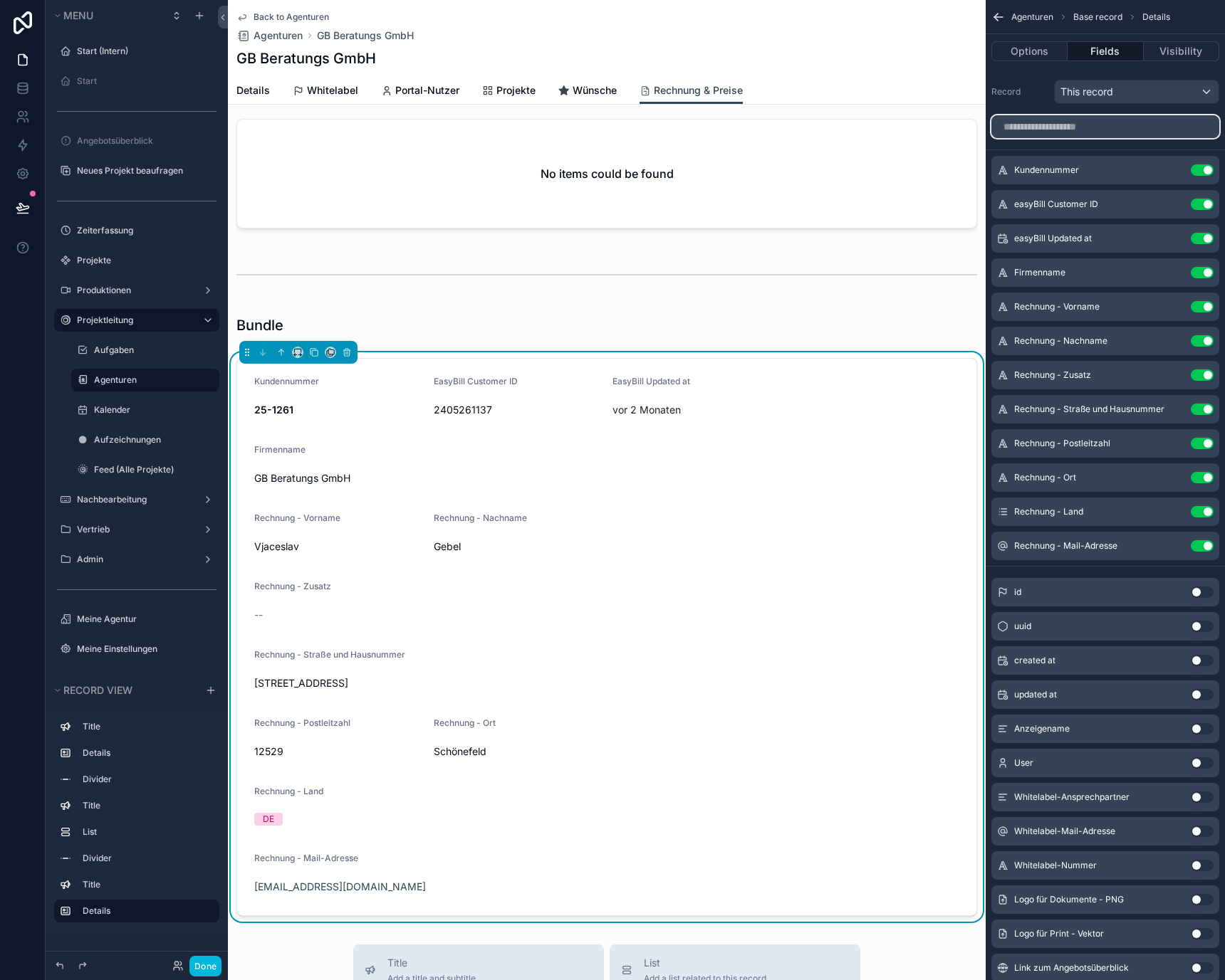
click at [1158, 134] on input "scrollable content" at bounding box center [1105, 126] width 228 height 23
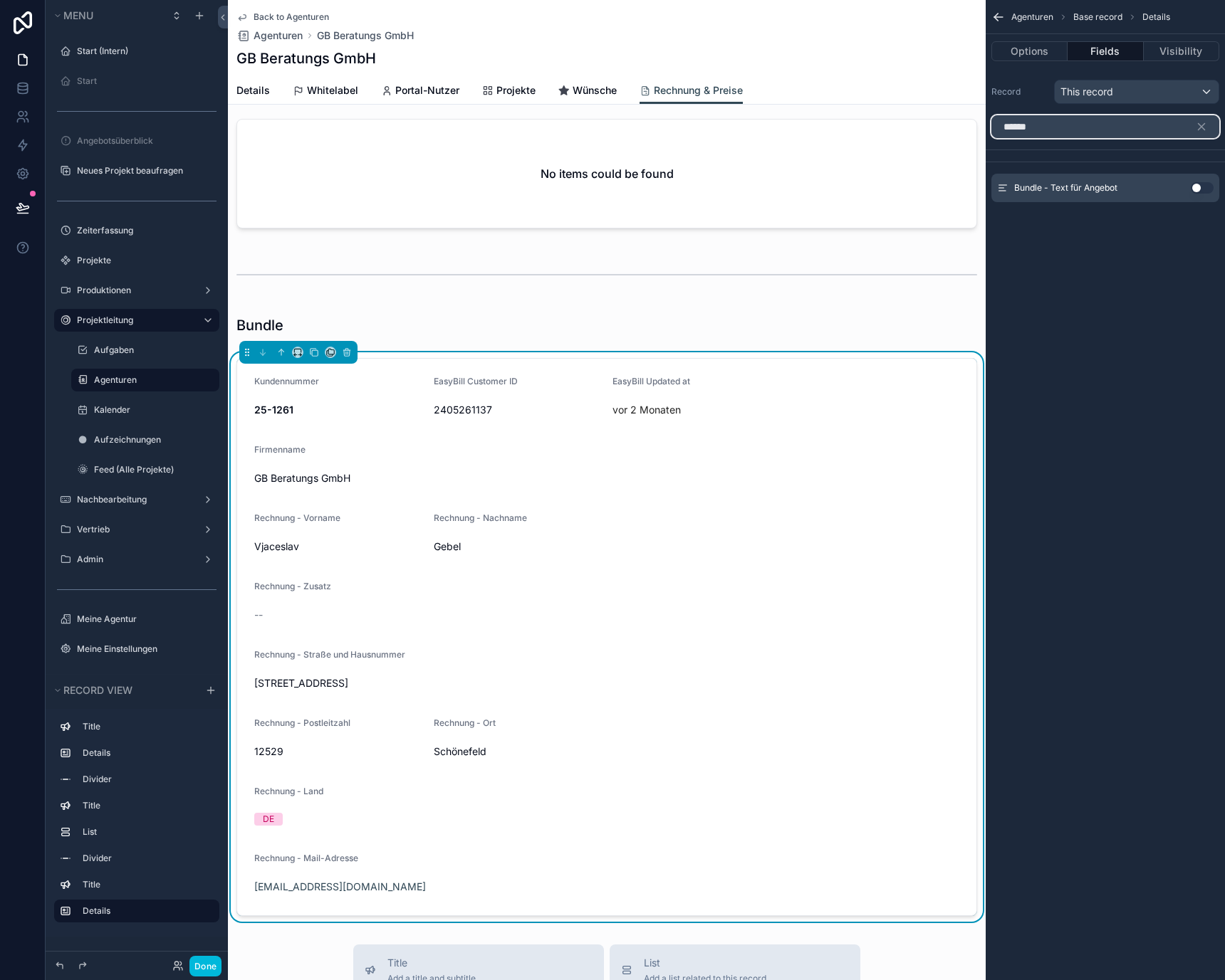
type input "******"
click at [1203, 187] on button "Use setting" at bounding box center [1202, 188] width 23 height 12
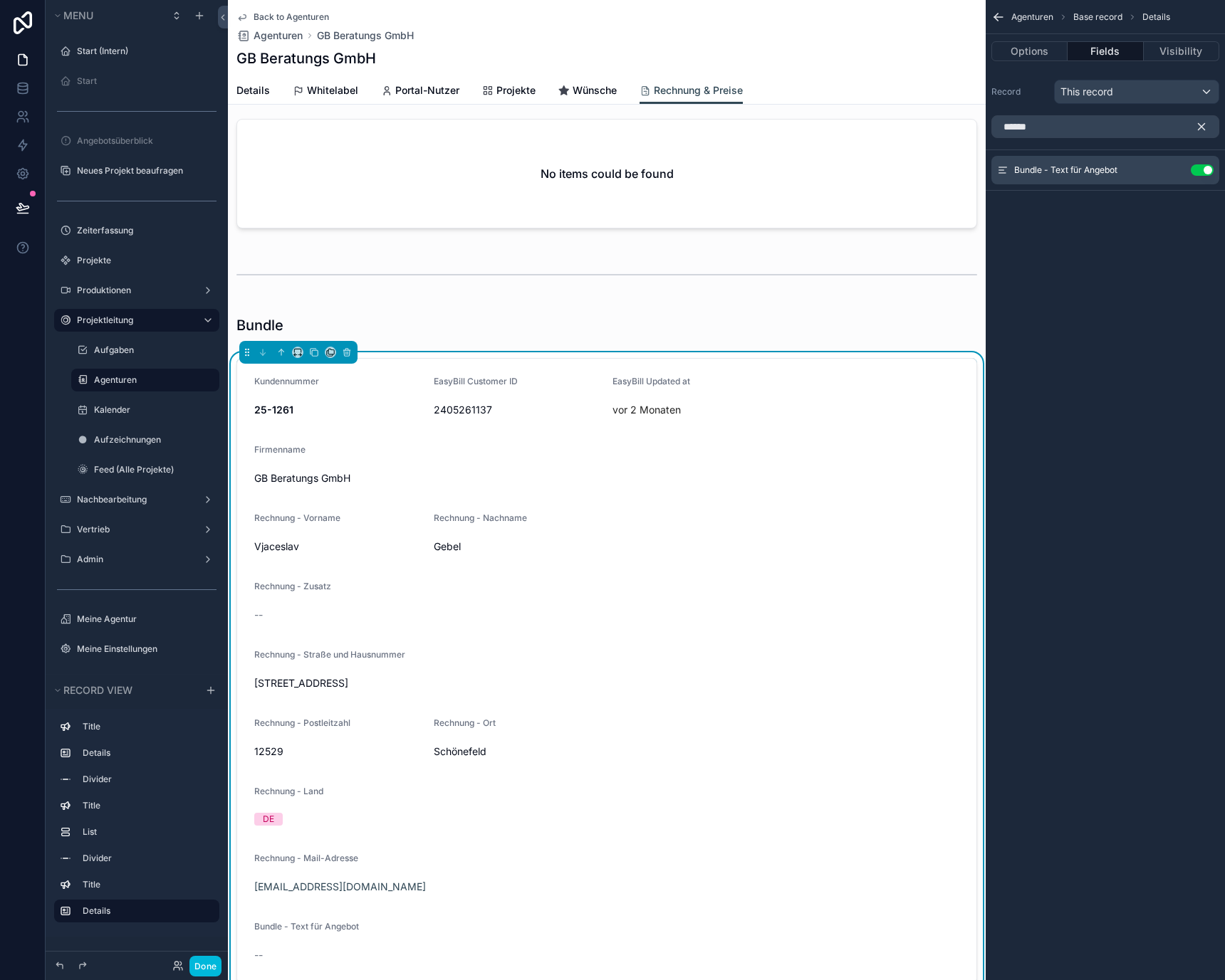
click at [1204, 127] on icon "scrollable content" at bounding box center [1201, 126] width 12 height 12
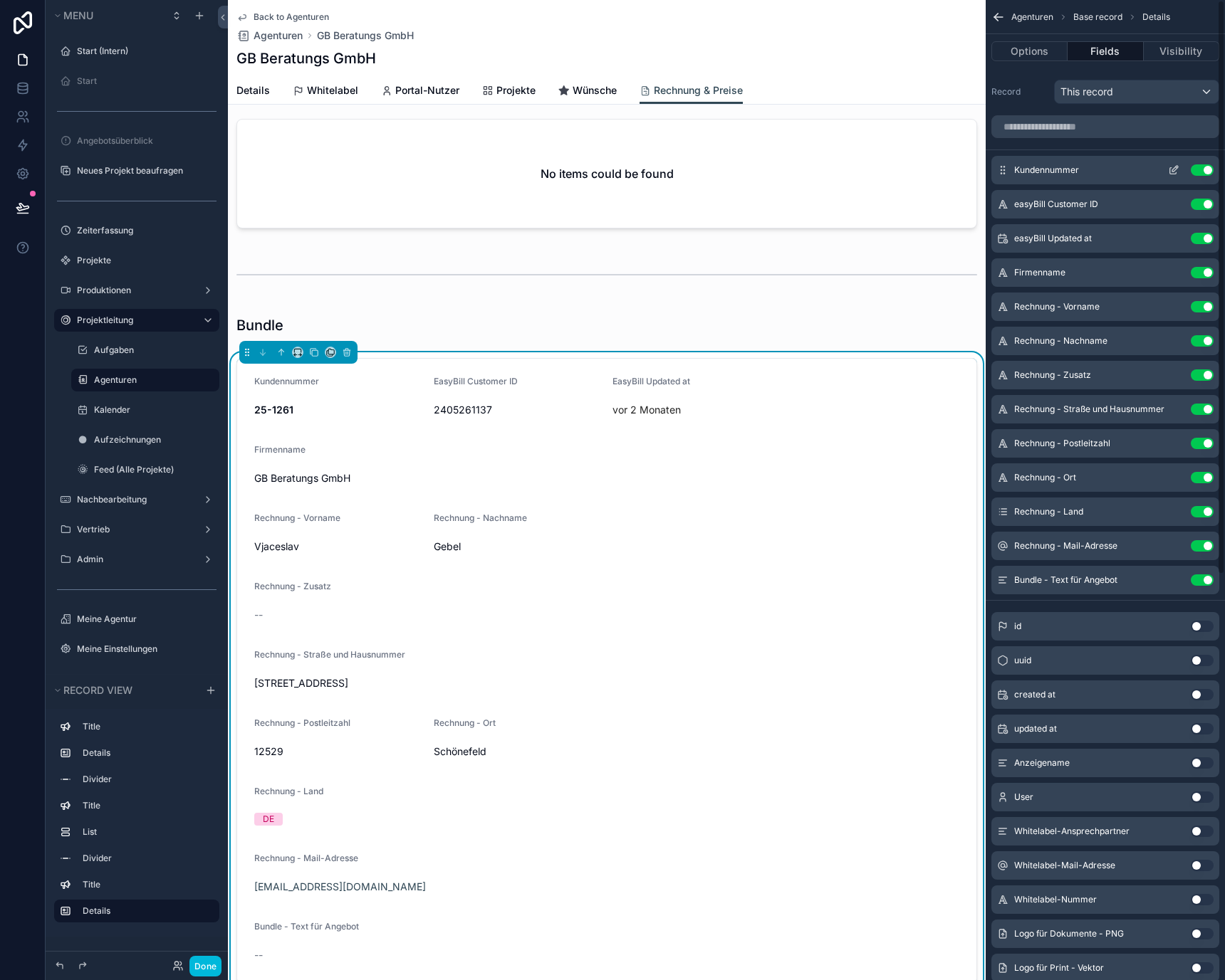
click at [1202, 166] on button "Use setting" at bounding box center [1202, 171] width 23 height 12
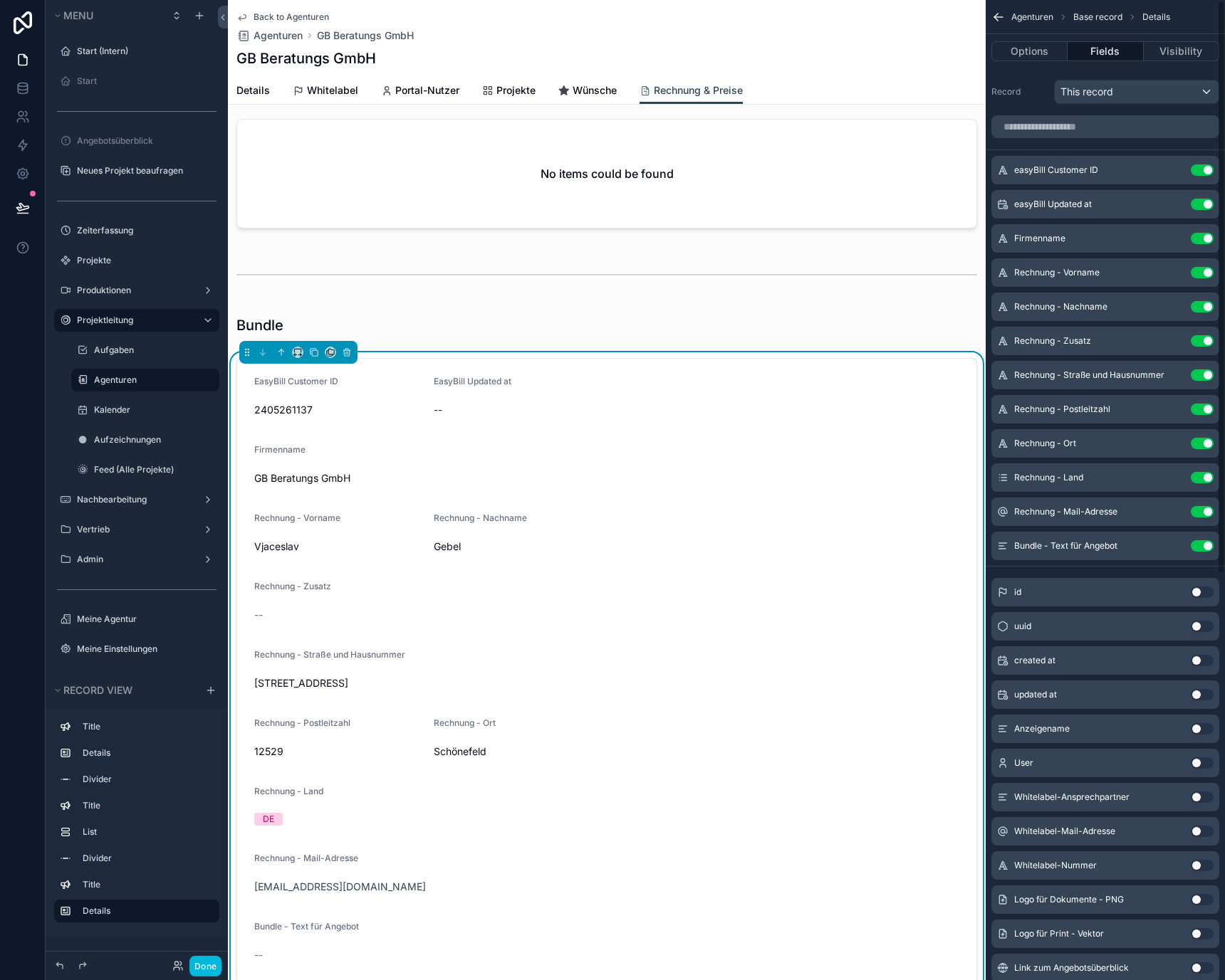
click at [1202, 166] on button "Use setting" at bounding box center [1202, 171] width 23 height 12
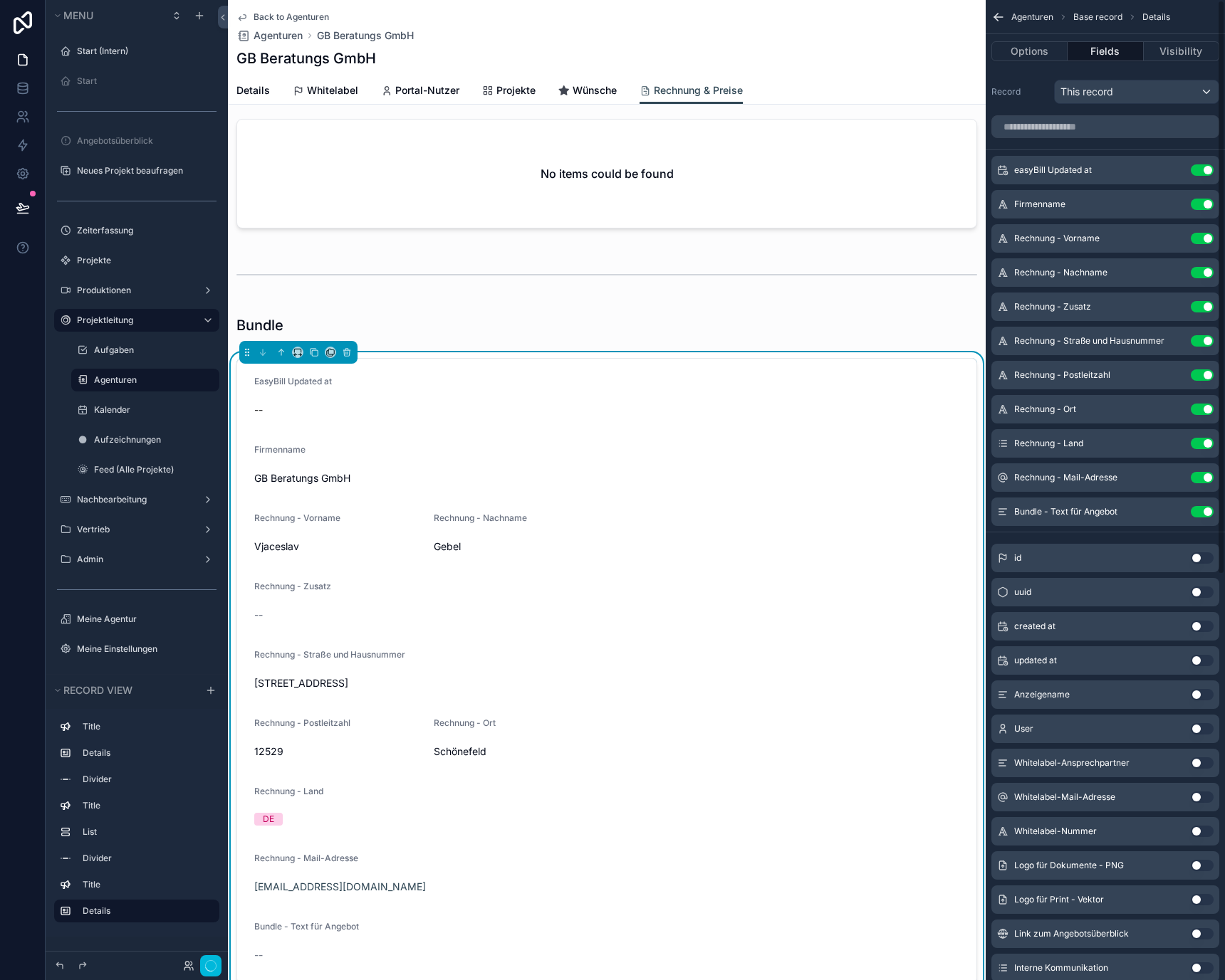
click at [1202, 166] on button "Use setting" at bounding box center [1202, 171] width 23 height 12
click at [1202, 198] on button "Use setting" at bounding box center [1202, 204] width 23 height 12
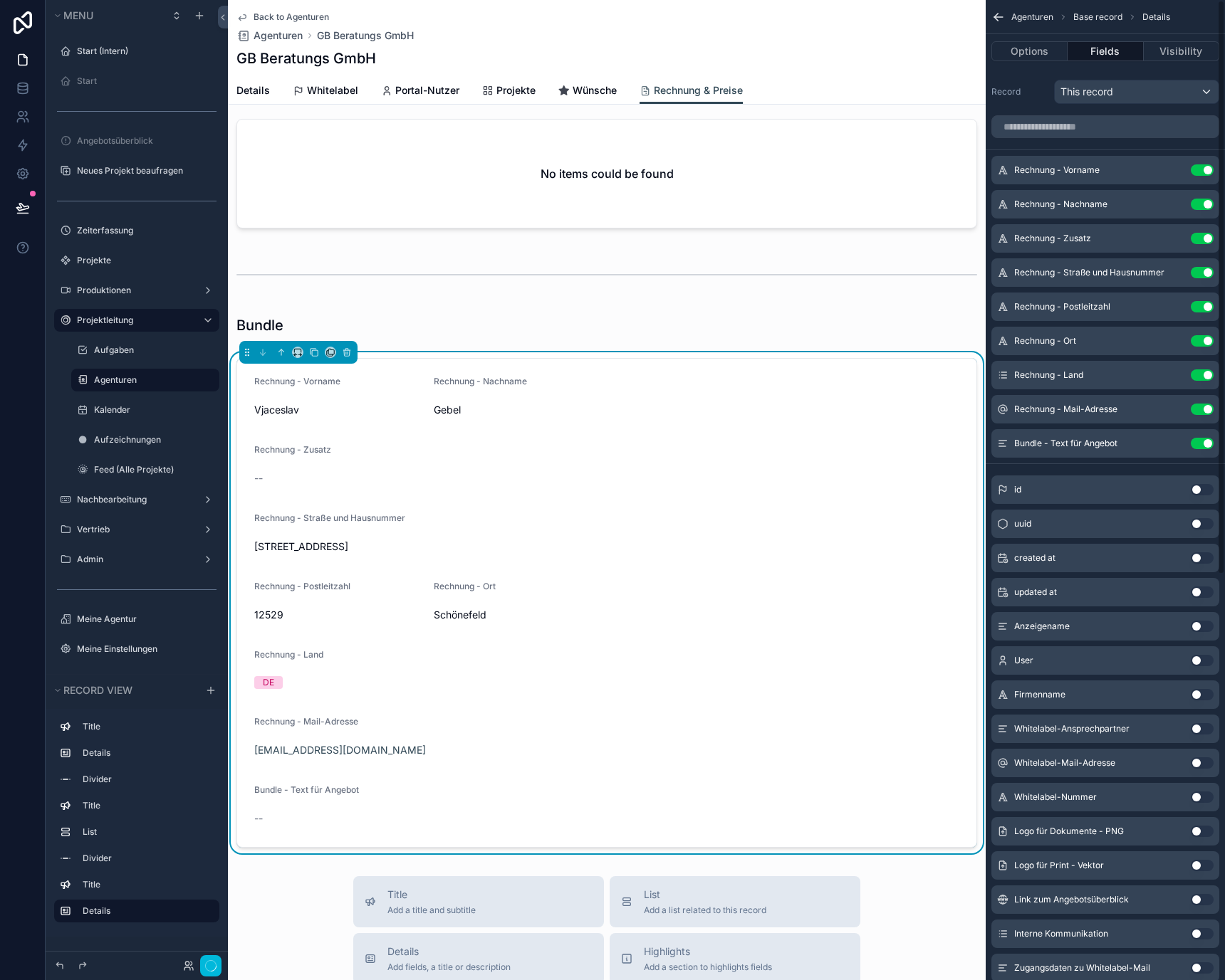
click at [1202, 166] on button "Use setting" at bounding box center [1202, 171] width 23 height 12
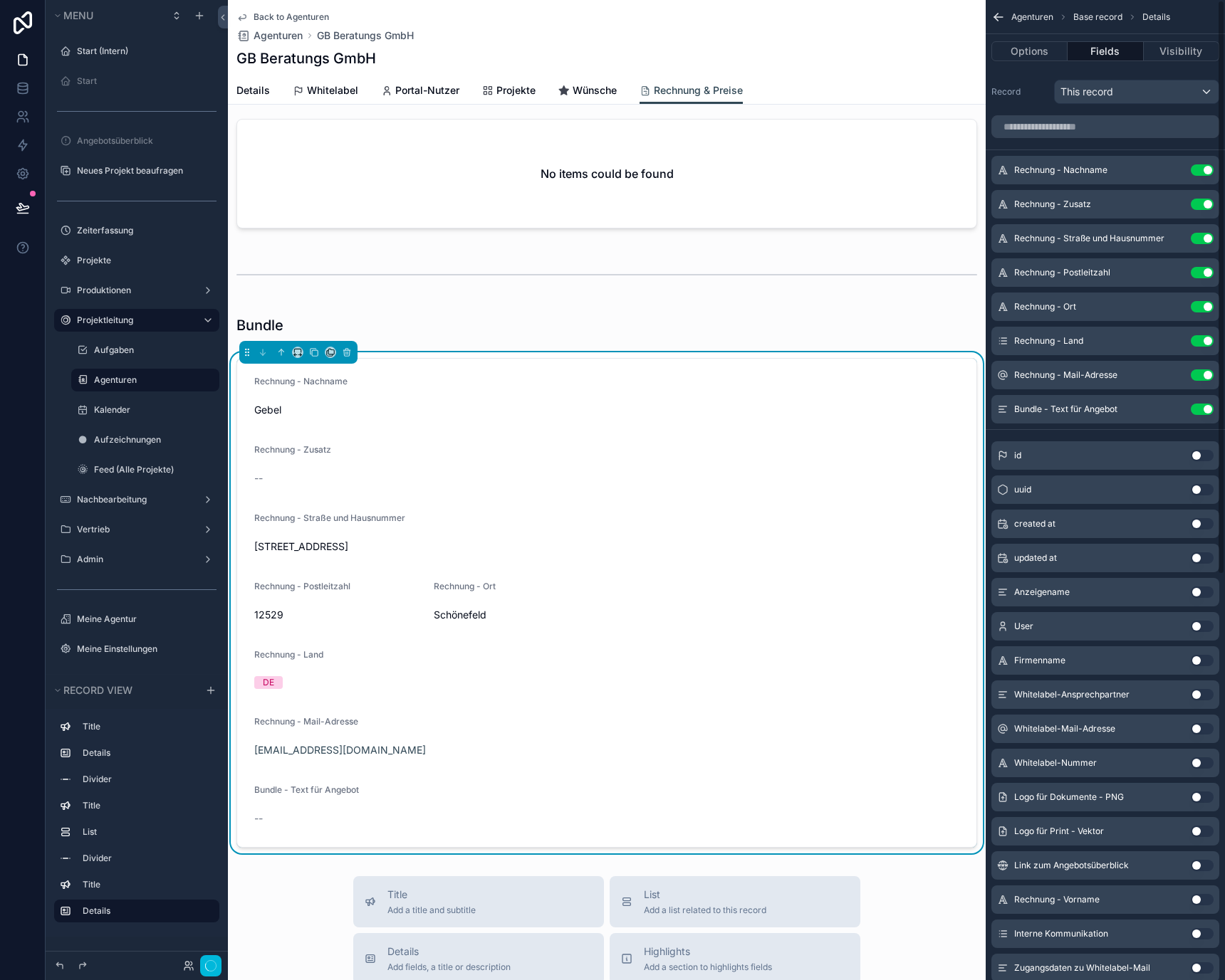
click at [1202, 166] on button "Use setting" at bounding box center [1202, 171] width 23 height 12
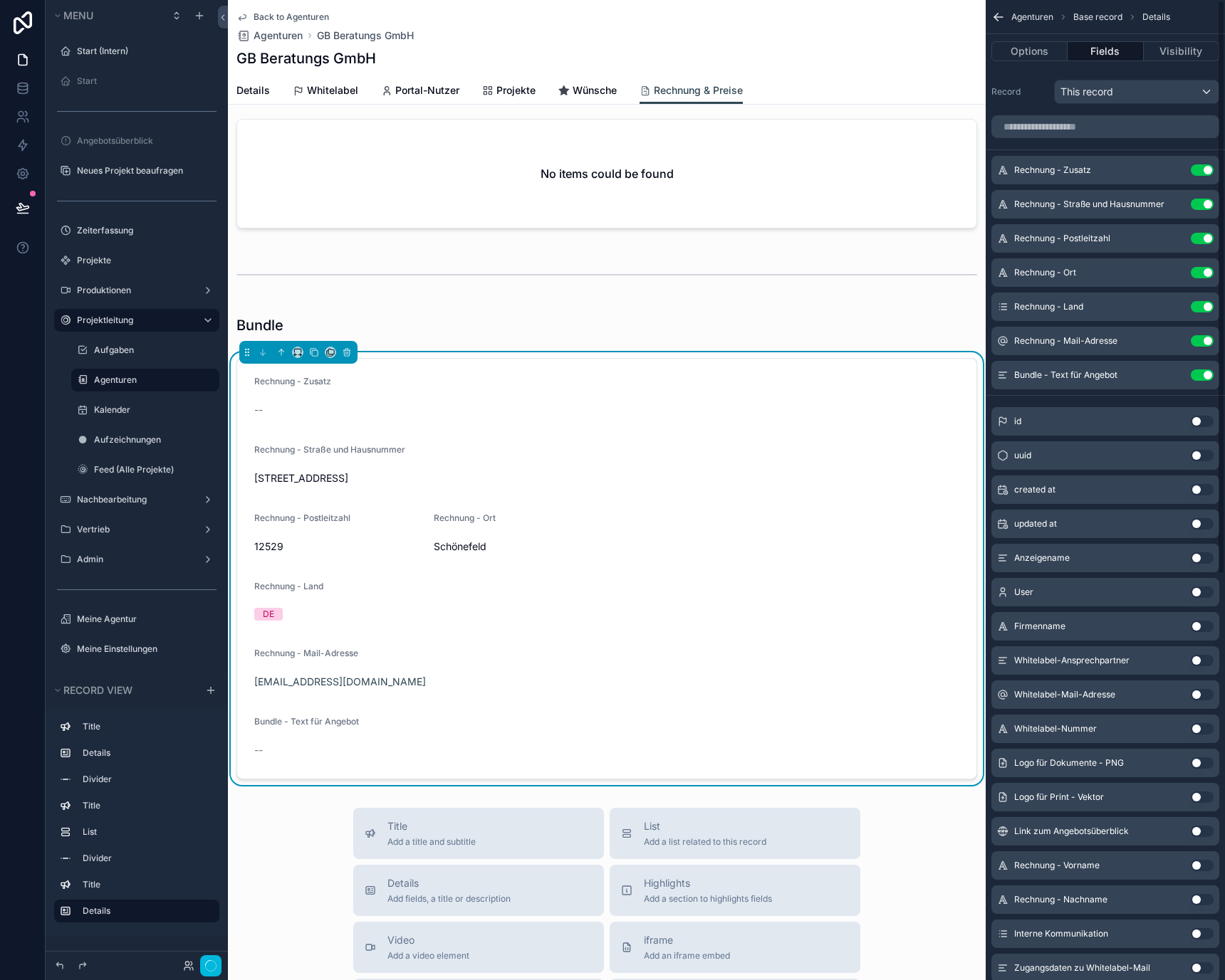
click at [1202, 166] on button "Use setting" at bounding box center [1202, 171] width 23 height 12
click at [1202, 198] on button "Use setting" at bounding box center [1202, 204] width 23 height 12
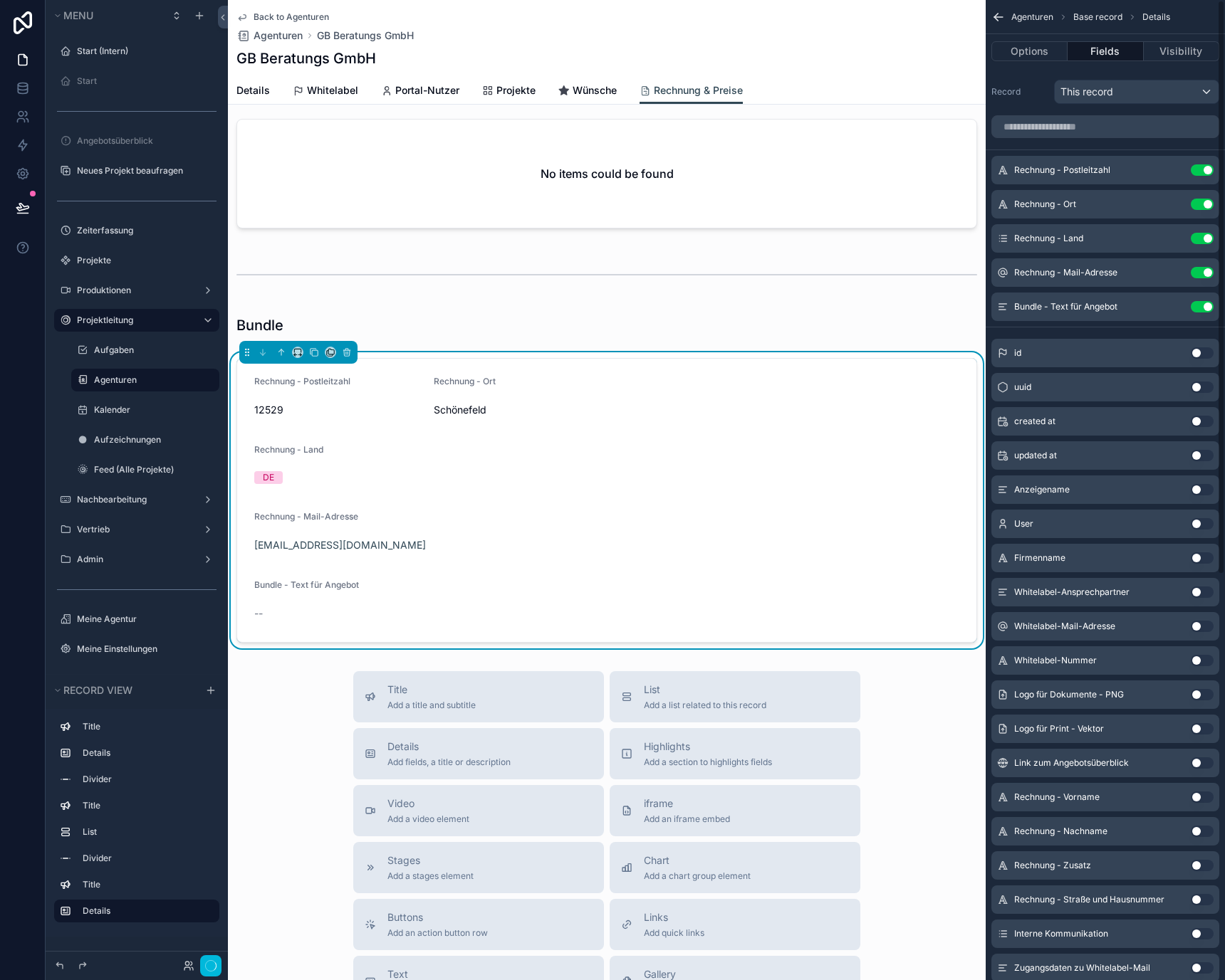
click at [1202, 166] on button "Use setting" at bounding box center [1202, 171] width 23 height 12
click at [1202, 198] on button "Use setting" at bounding box center [1202, 204] width 23 height 12
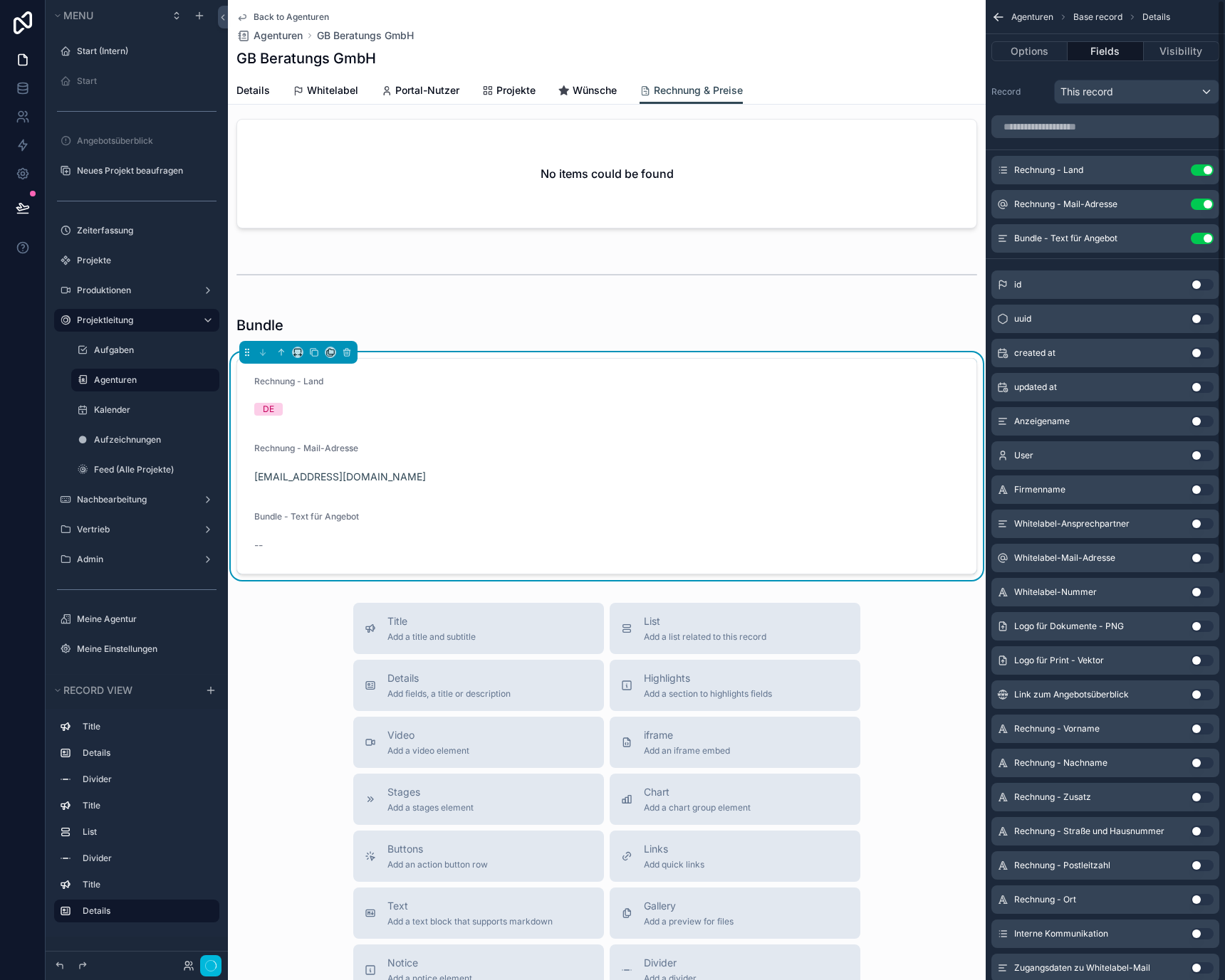
click at [1202, 166] on button "Use setting" at bounding box center [1202, 171] width 23 height 12
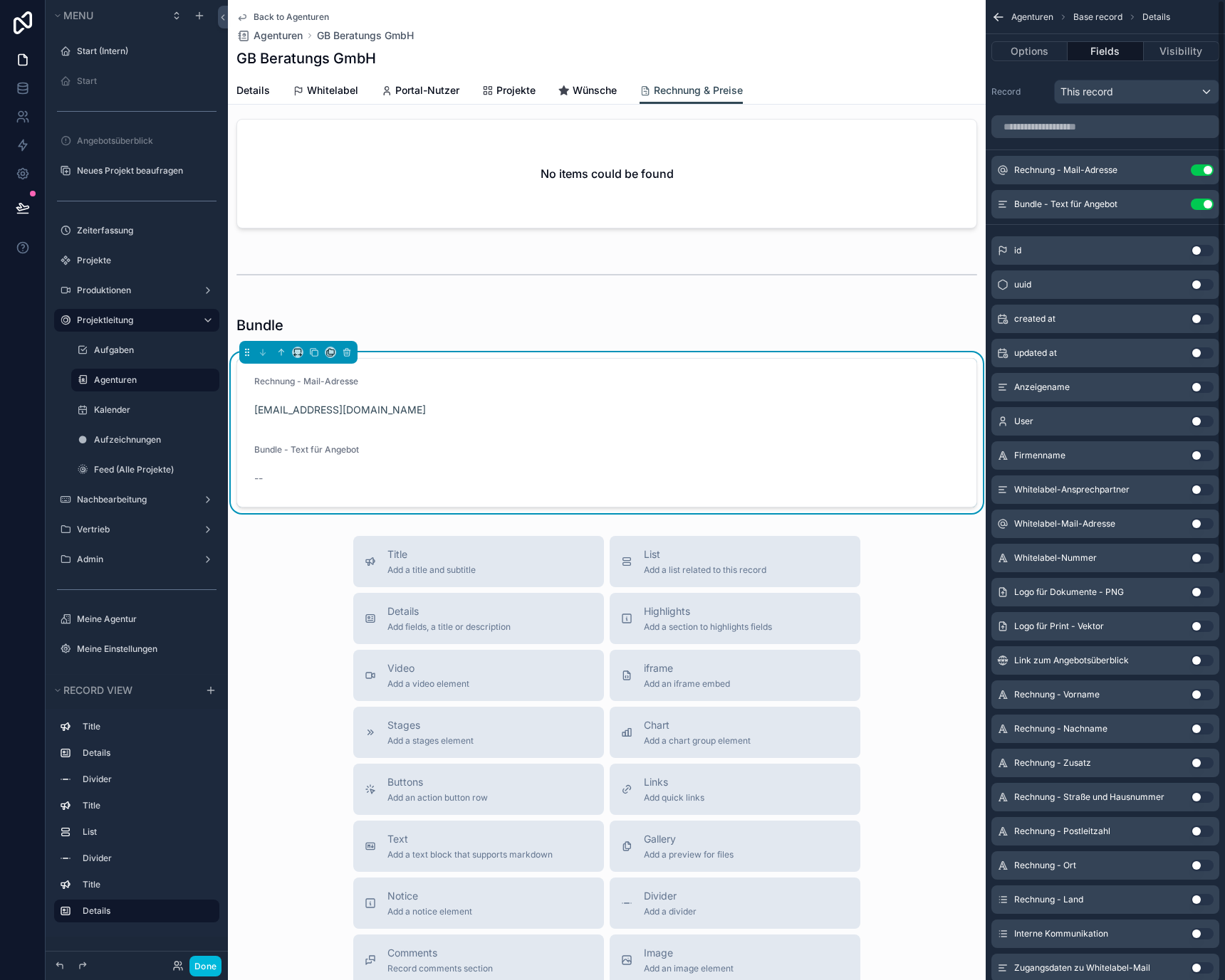
click at [1202, 166] on button "Use setting" at bounding box center [1202, 171] width 23 height 12
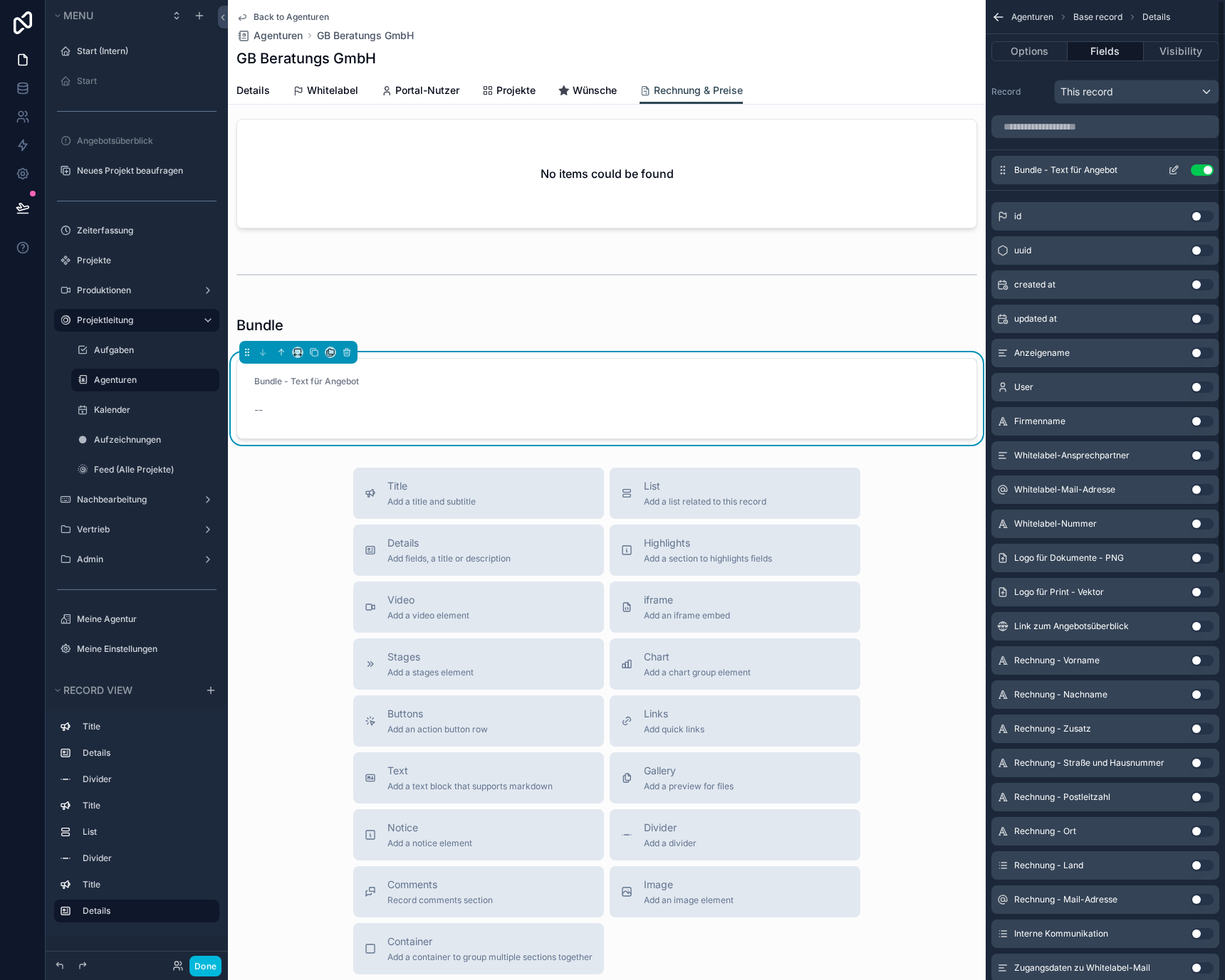
click at [1170, 171] on icon "scrollable content" at bounding box center [1173, 171] width 7 height 7
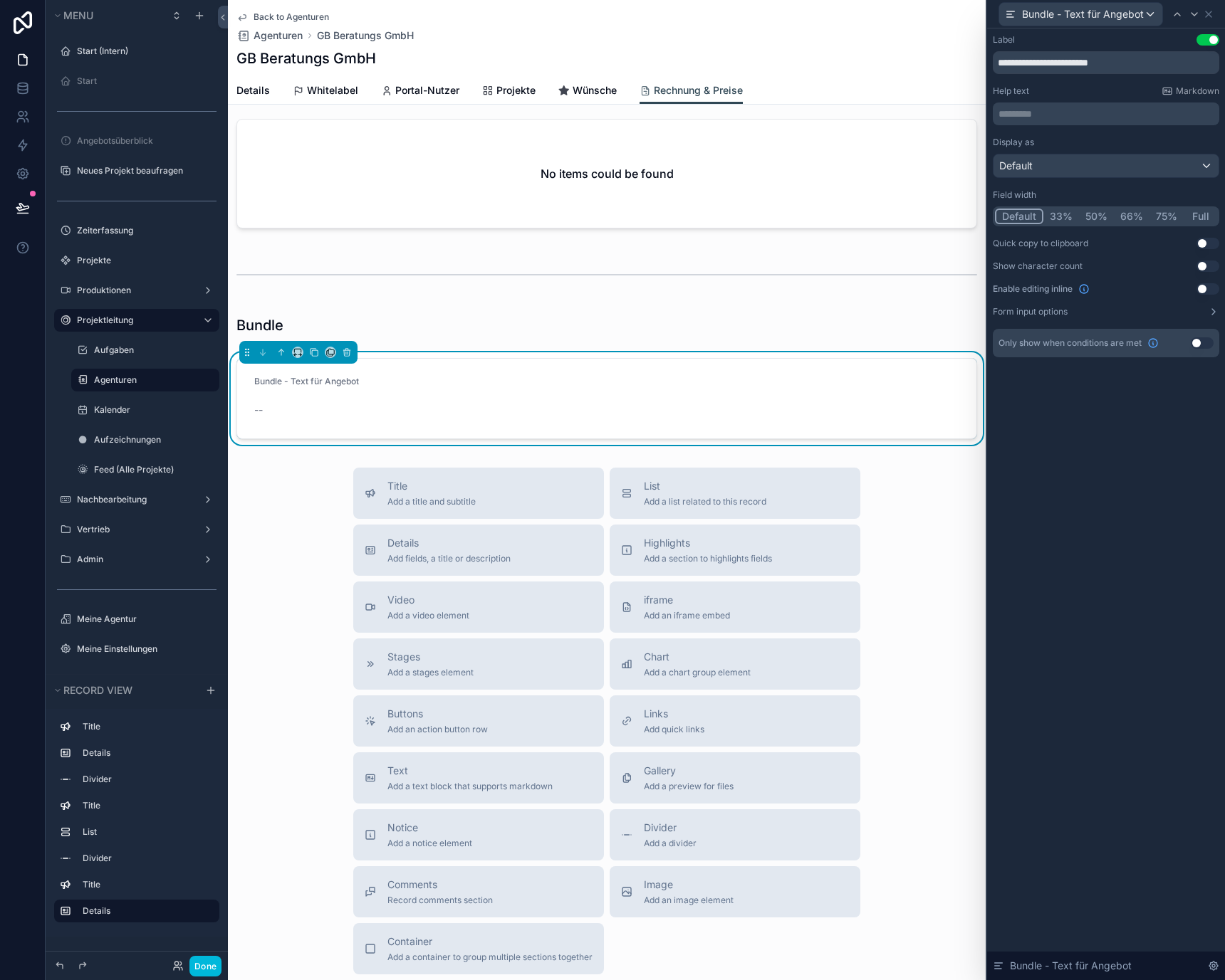
click at [1201, 212] on button "Full" at bounding box center [1200, 216] width 34 height 15
click at [1205, 308] on button "Form input options" at bounding box center [1106, 312] width 226 height 12
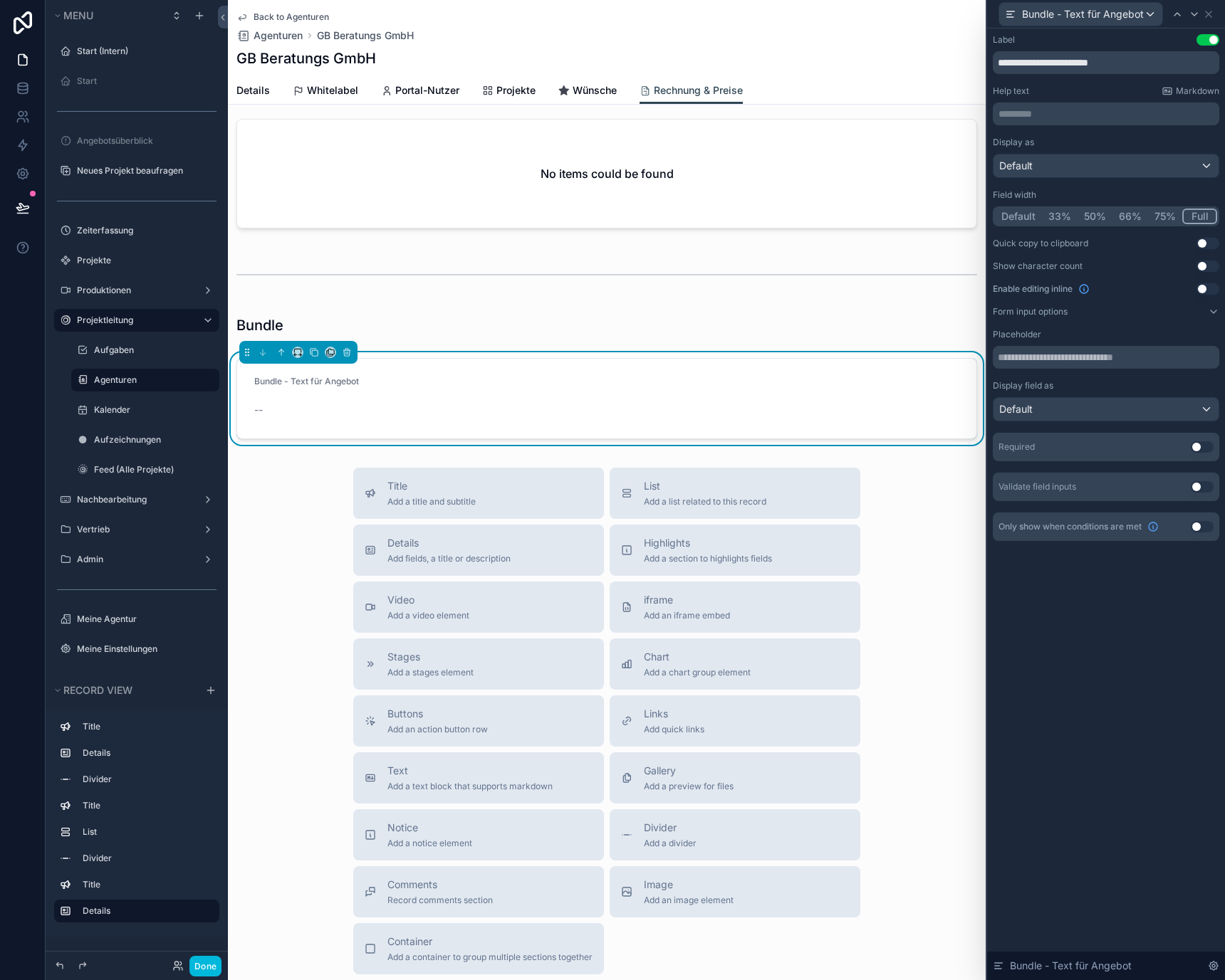
click at [1208, 281] on div "Display as Default Field width Default 33% 50% 66% 75% Full Quick copy to clipb…" at bounding box center [1106, 319] width 226 height 365
click at [1210, 288] on button "Use setting" at bounding box center [1207, 289] width 23 height 12
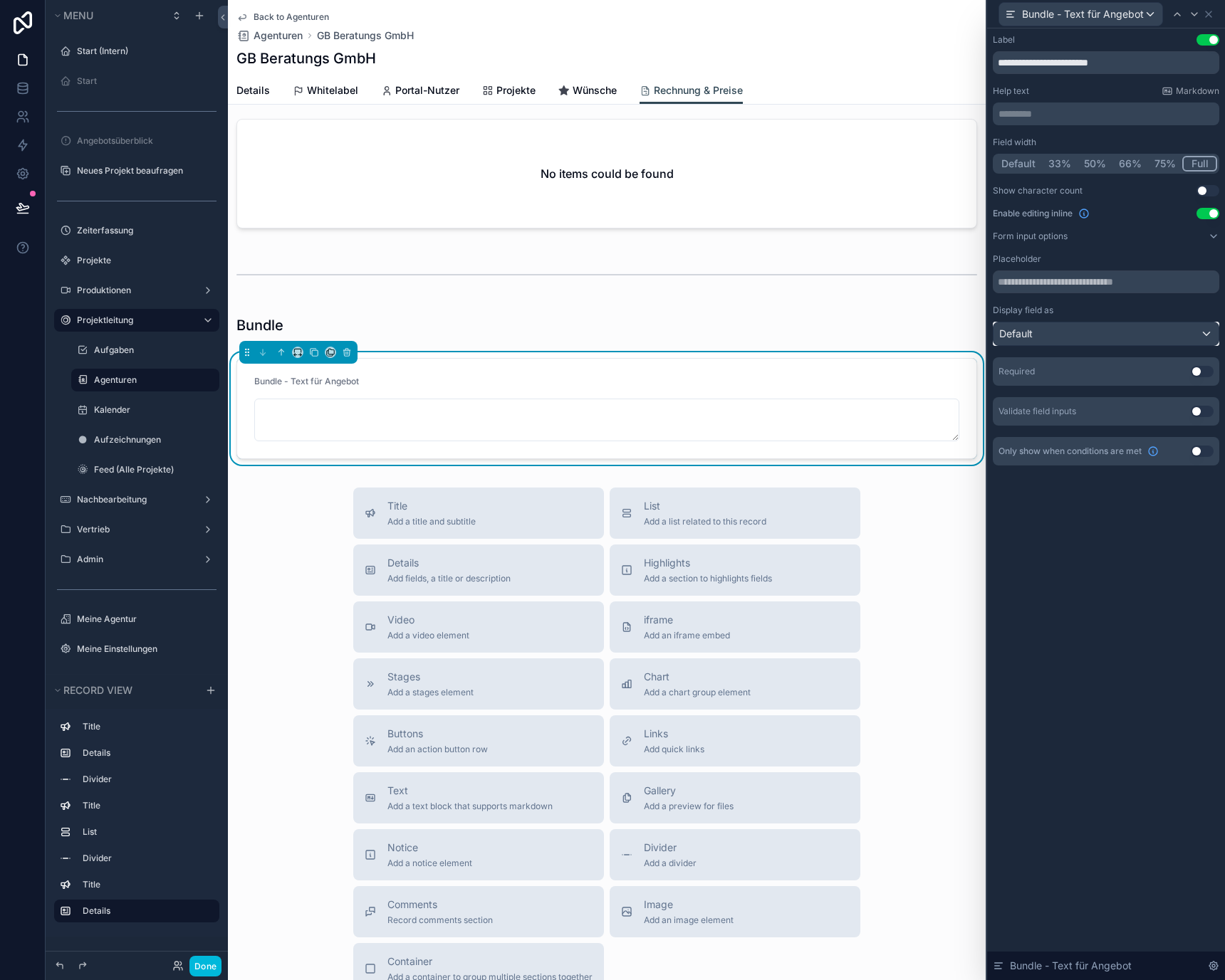
click at [1187, 332] on div "Default" at bounding box center [1106, 333] width 225 height 23
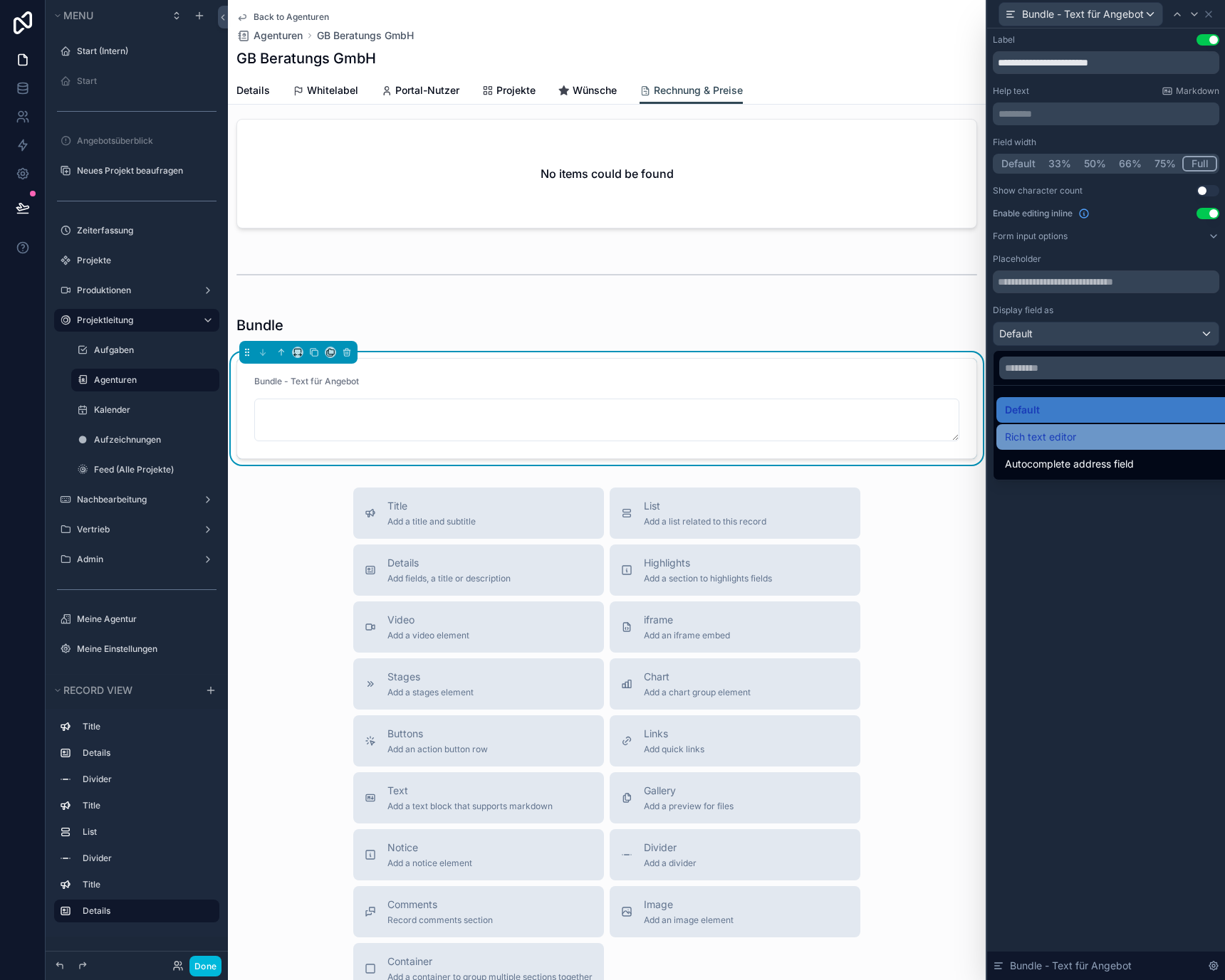
click at [1140, 436] on div "Rich text editor" at bounding box center [1122, 437] width 235 height 17
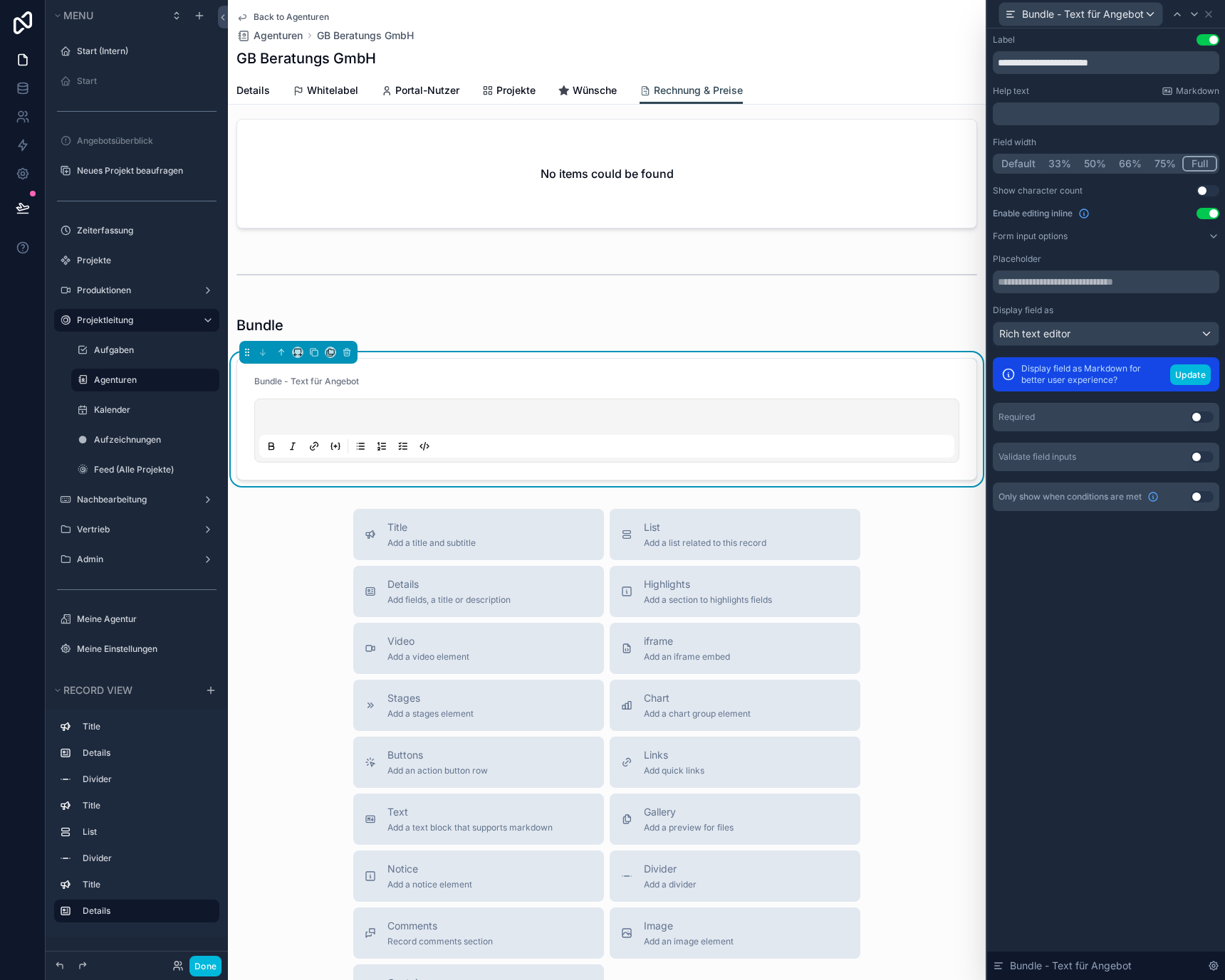
click at [1112, 570] on div "**********" at bounding box center [1106, 504] width 238 height 951
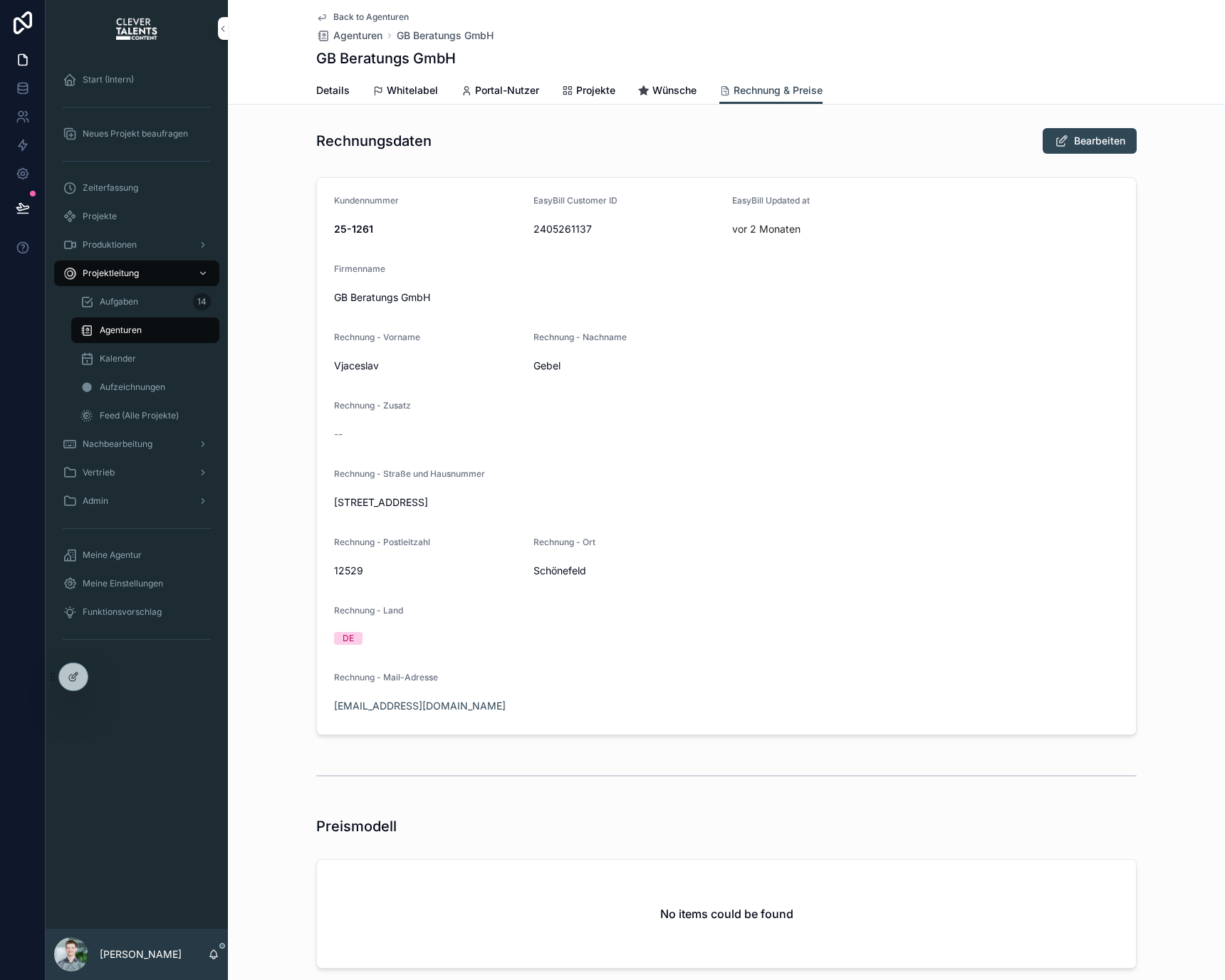
scroll to position [338, 0]
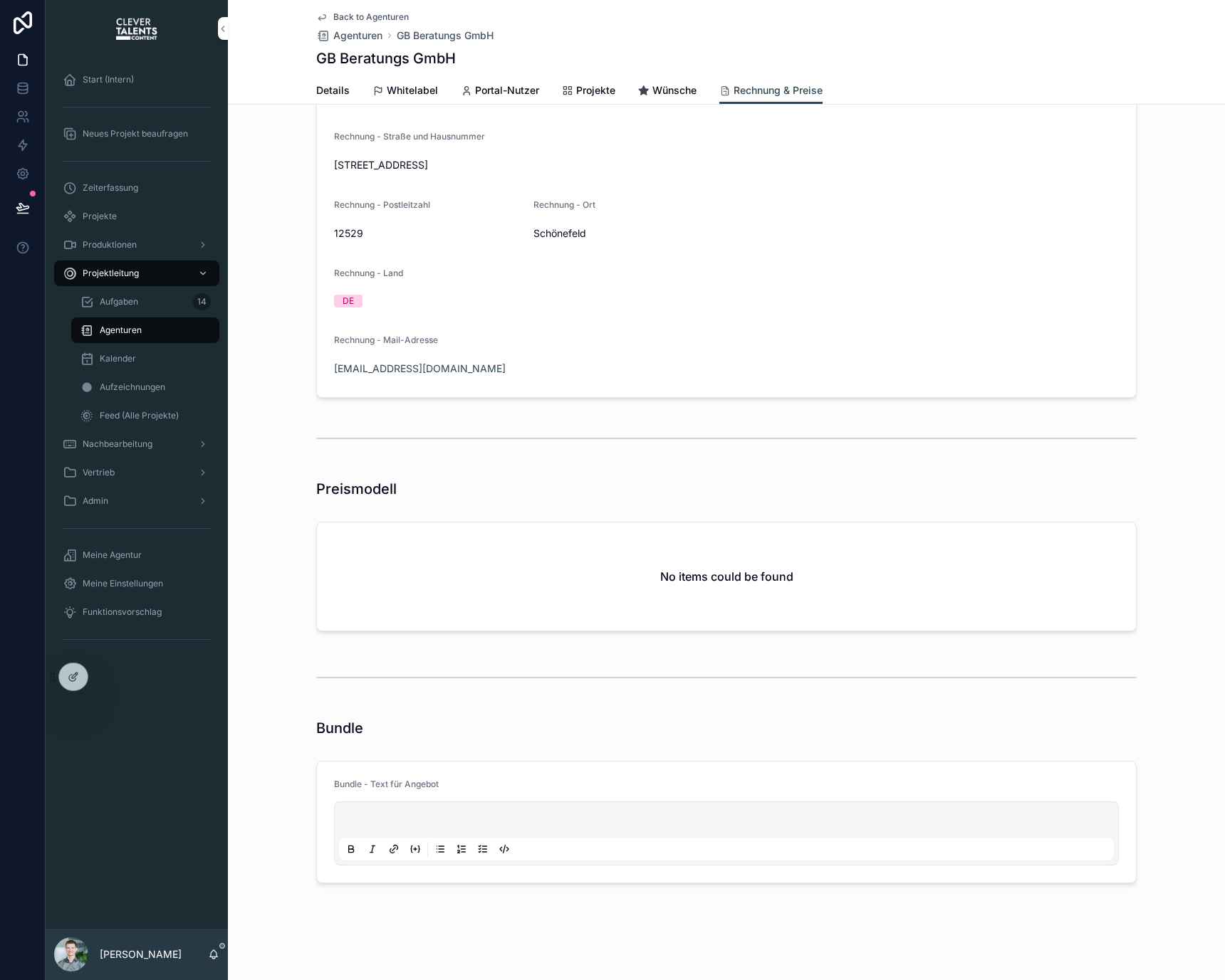
click at [563, 820] on p "scrollable content" at bounding box center [729, 822] width 774 height 14
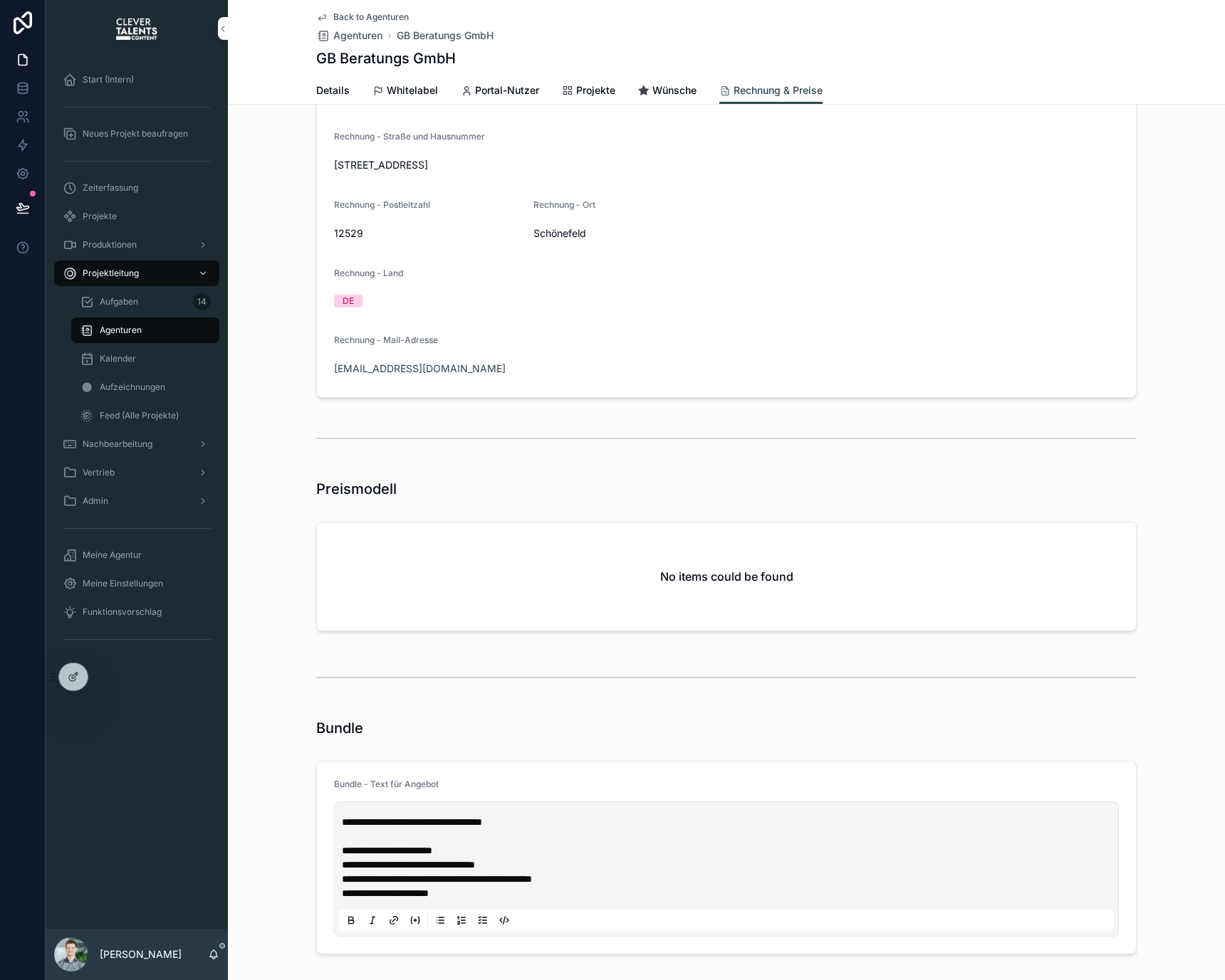
click at [487, 746] on div "**********" at bounding box center [726, 373] width 997 height 1176
click at [486, 697] on div "scrollable content" at bounding box center [726, 678] width 997 height 47
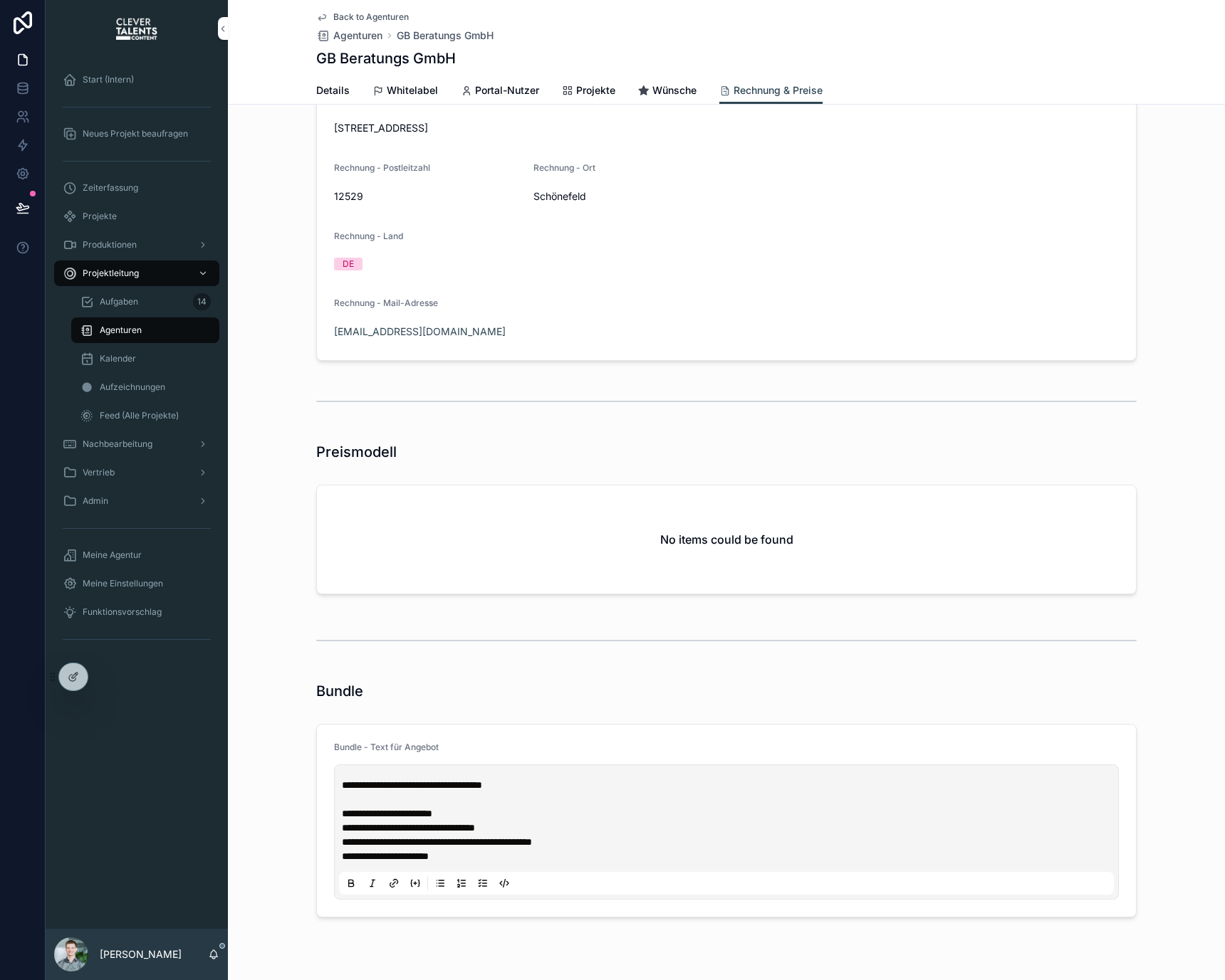
scroll to position [409, 0]
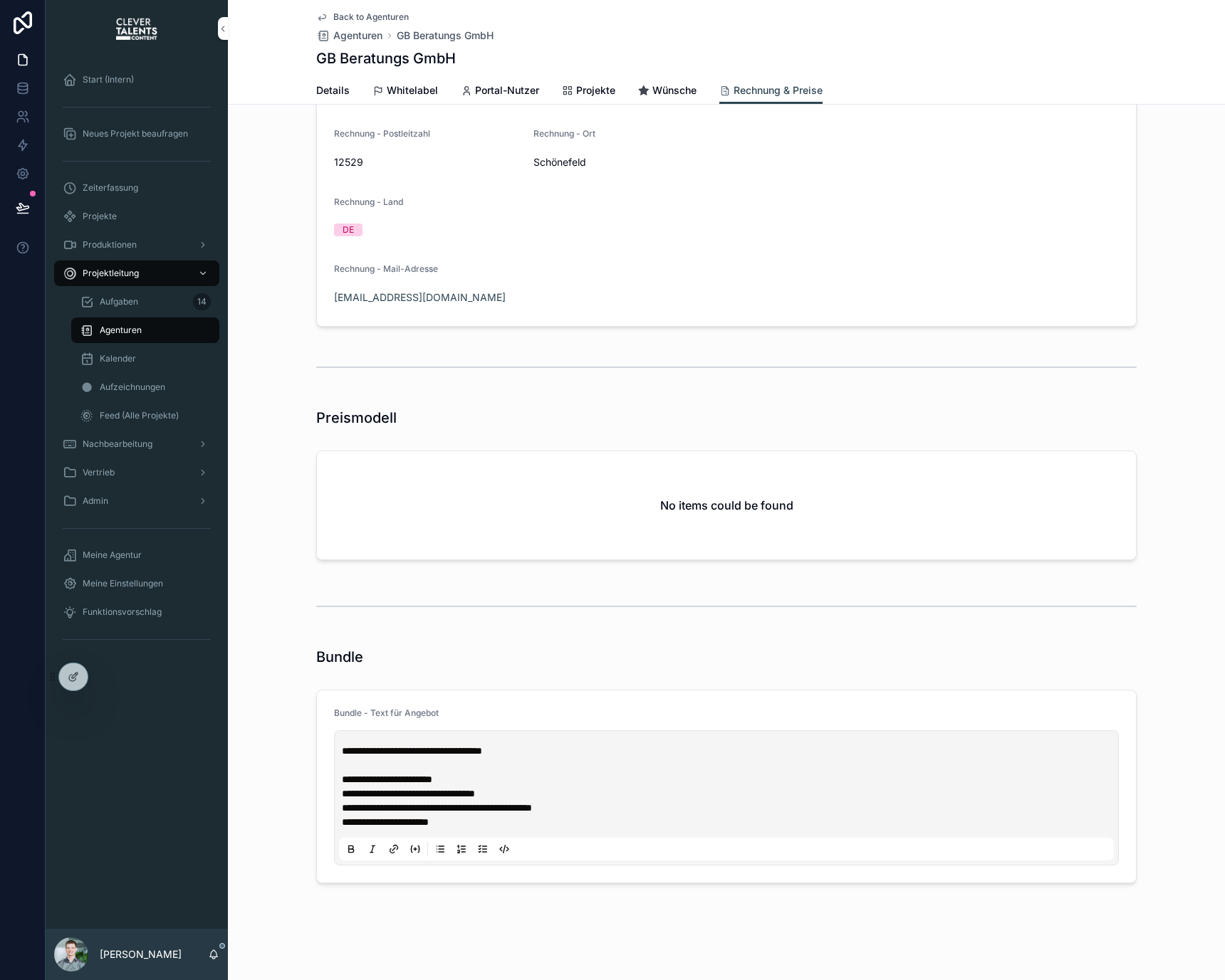
click at [356, 26] on div "Back to Agenturen Agenturen GB Beratungs GmbH" at bounding box center [405, 27] width 177 height 31
click at [360, 37] on span "Agenturen" at bounding box center [358, 35] width 49 height 14
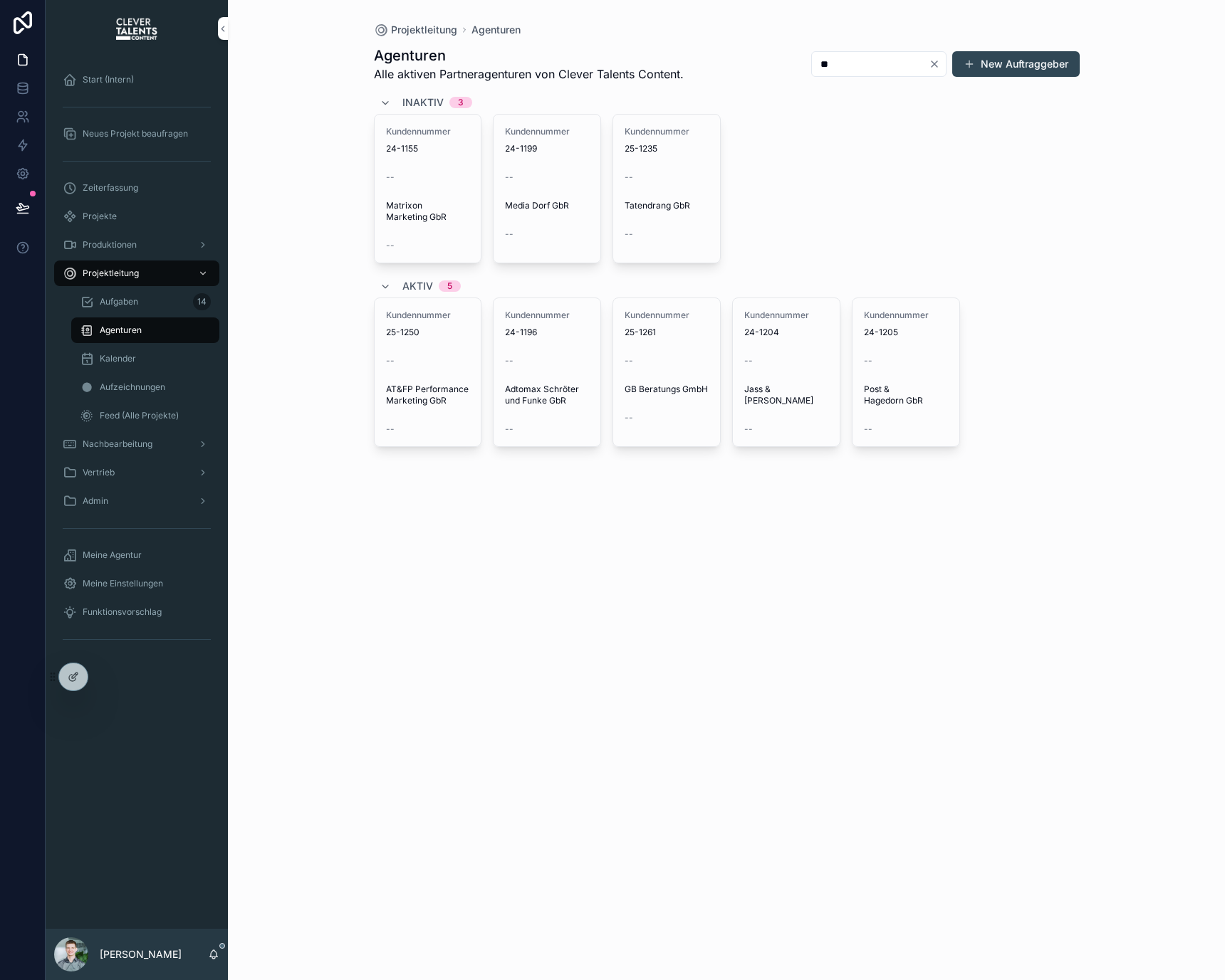
click at [856, 64] on input "**" at bounding box center [870, 64] width 116 height 20
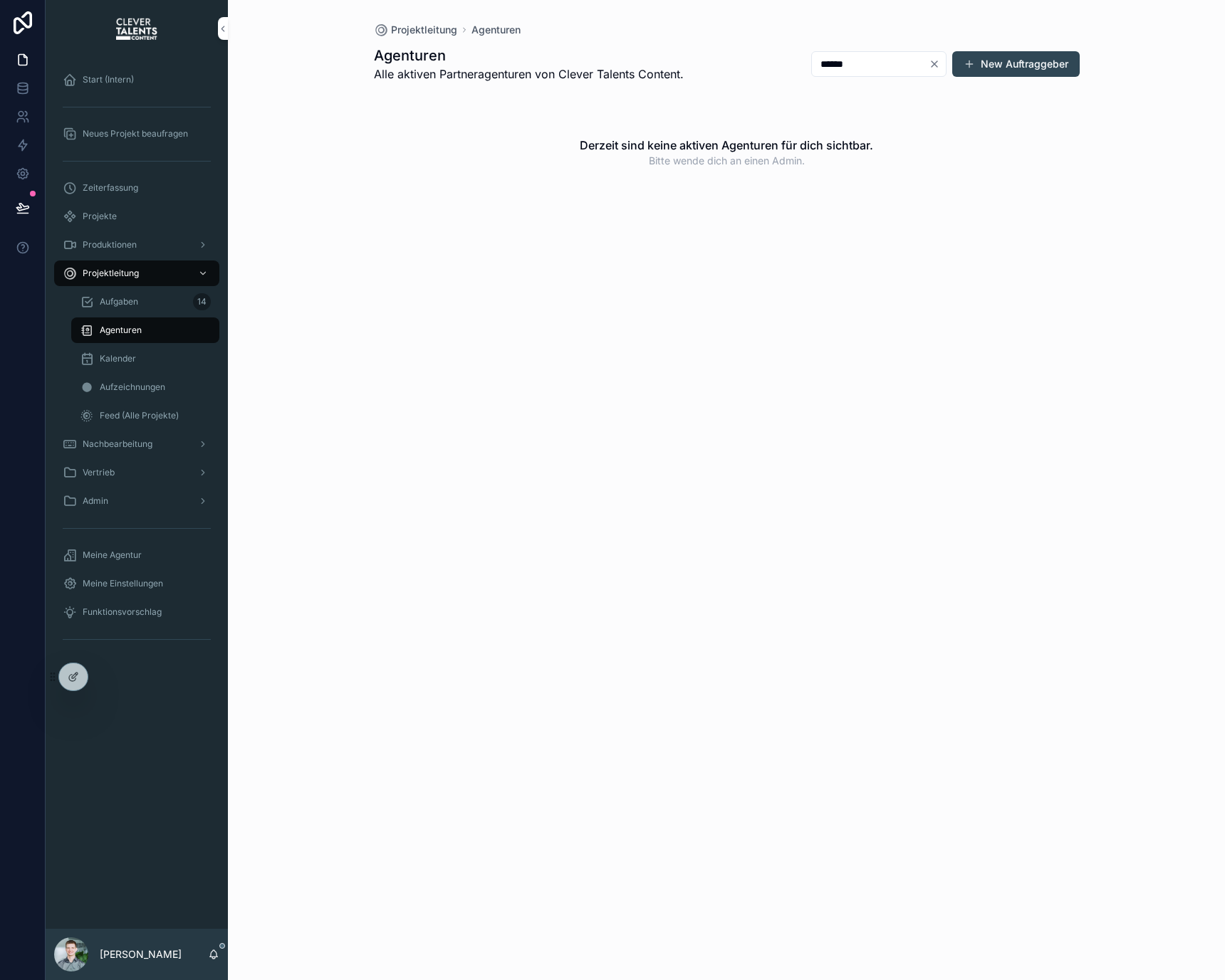
type input "*"
type input "*****"
click at [428, 237] on div "Kundennummer 25-1237 -- Nagel Media GmbH --" at bounding box center [428, 258] width 107 height 137
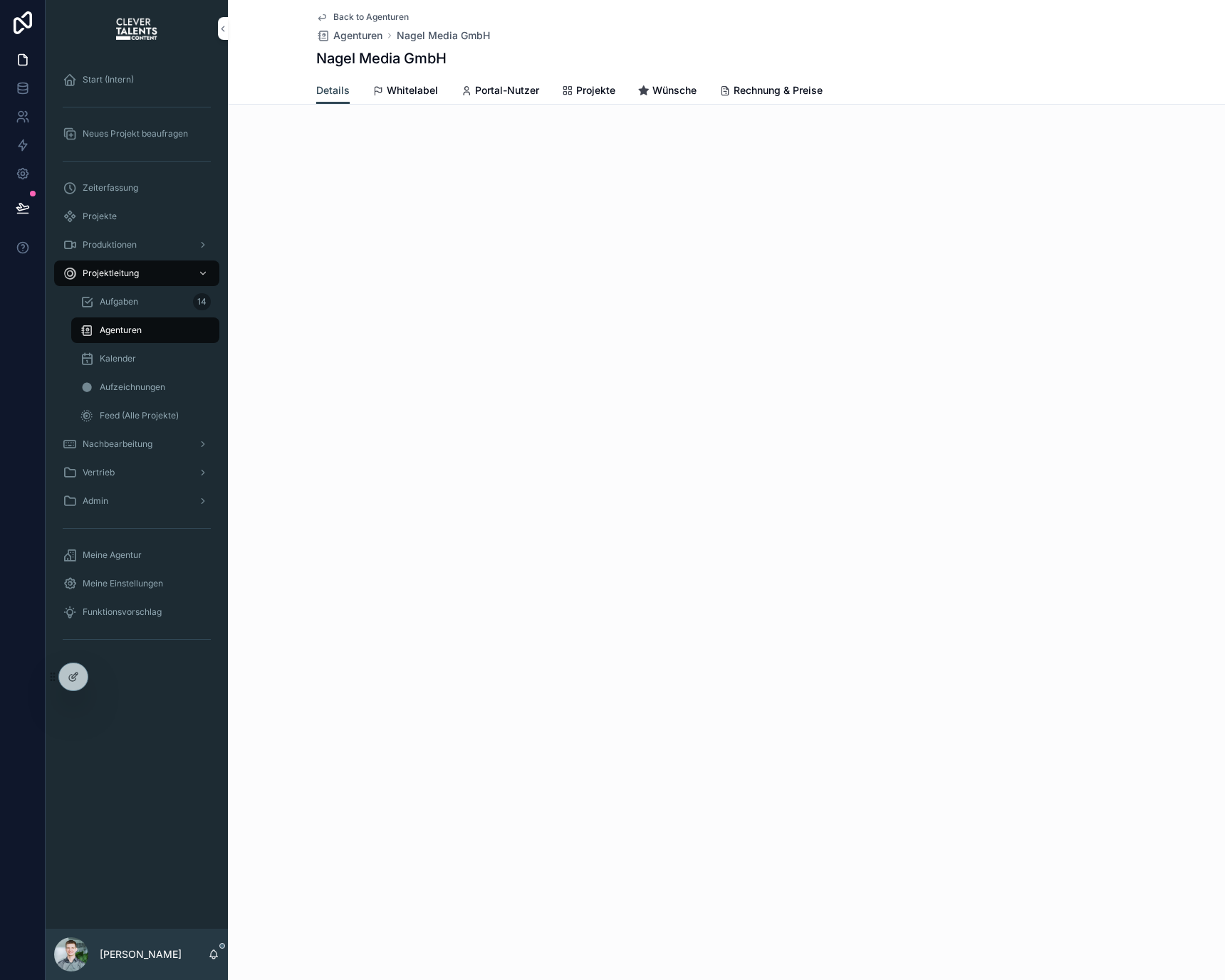
click at [752, 75] on div "Back to Agenturen Agenturen Nagel Media GmbH Nagel Media GmbH" at bounding box center [727, 38] width 821 height 77
click at [752, 79] on link "Rechnung & Preise" at bounding box center [771, 92] width 103 height 29
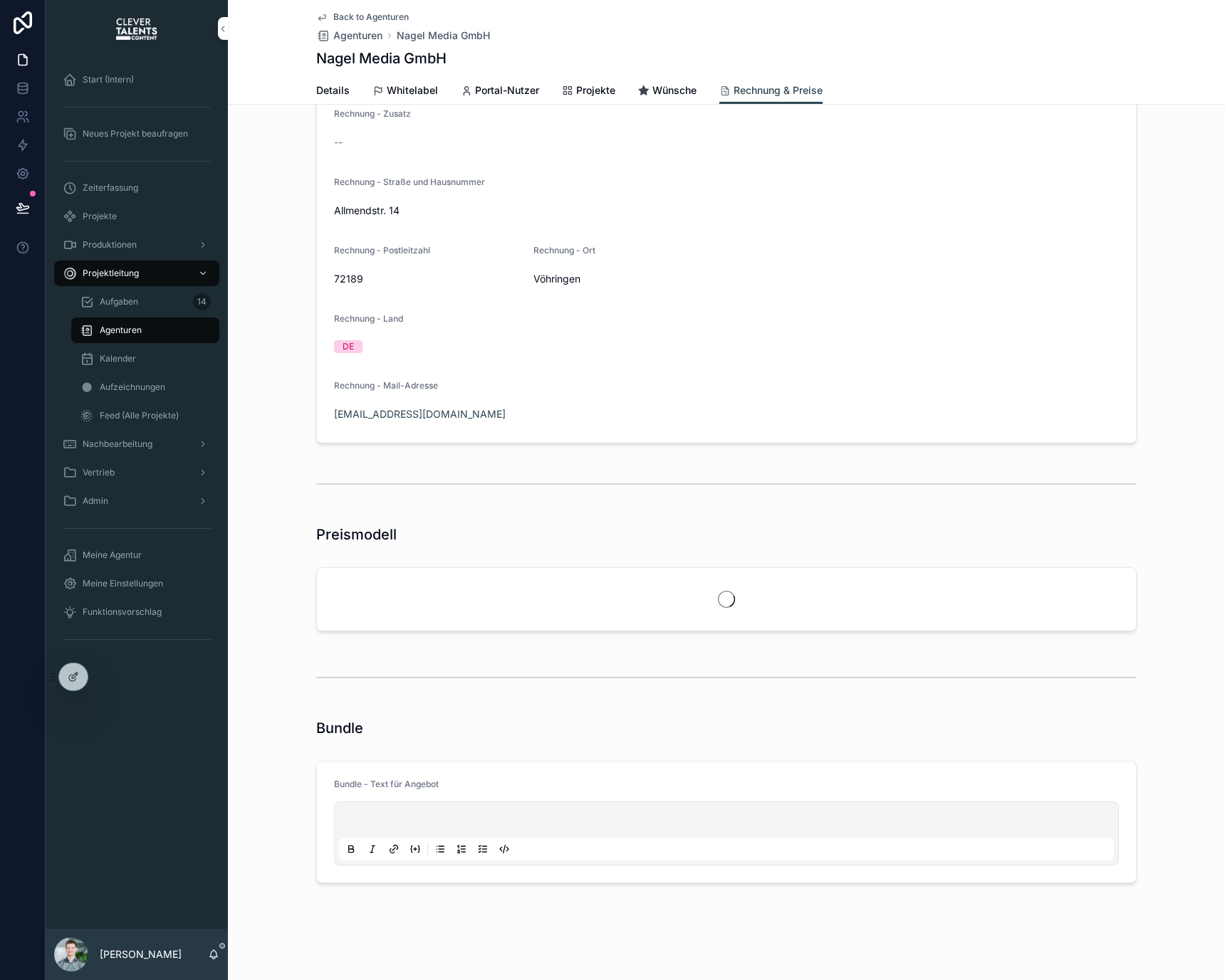
scroll to position [338, 0]
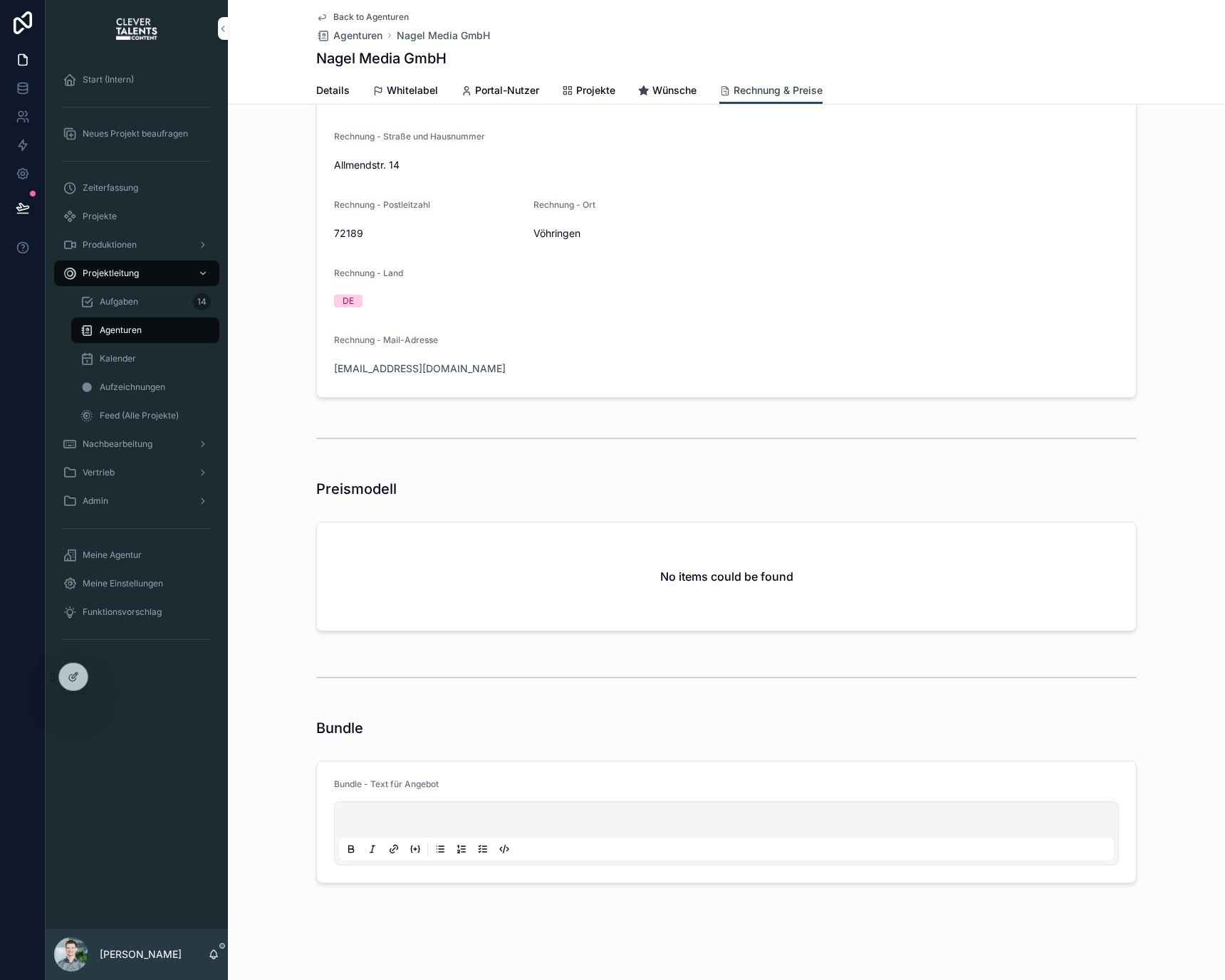
click at [696, 816] on p "scrollable content" at bounding box center [729, 822] width 774 height 14
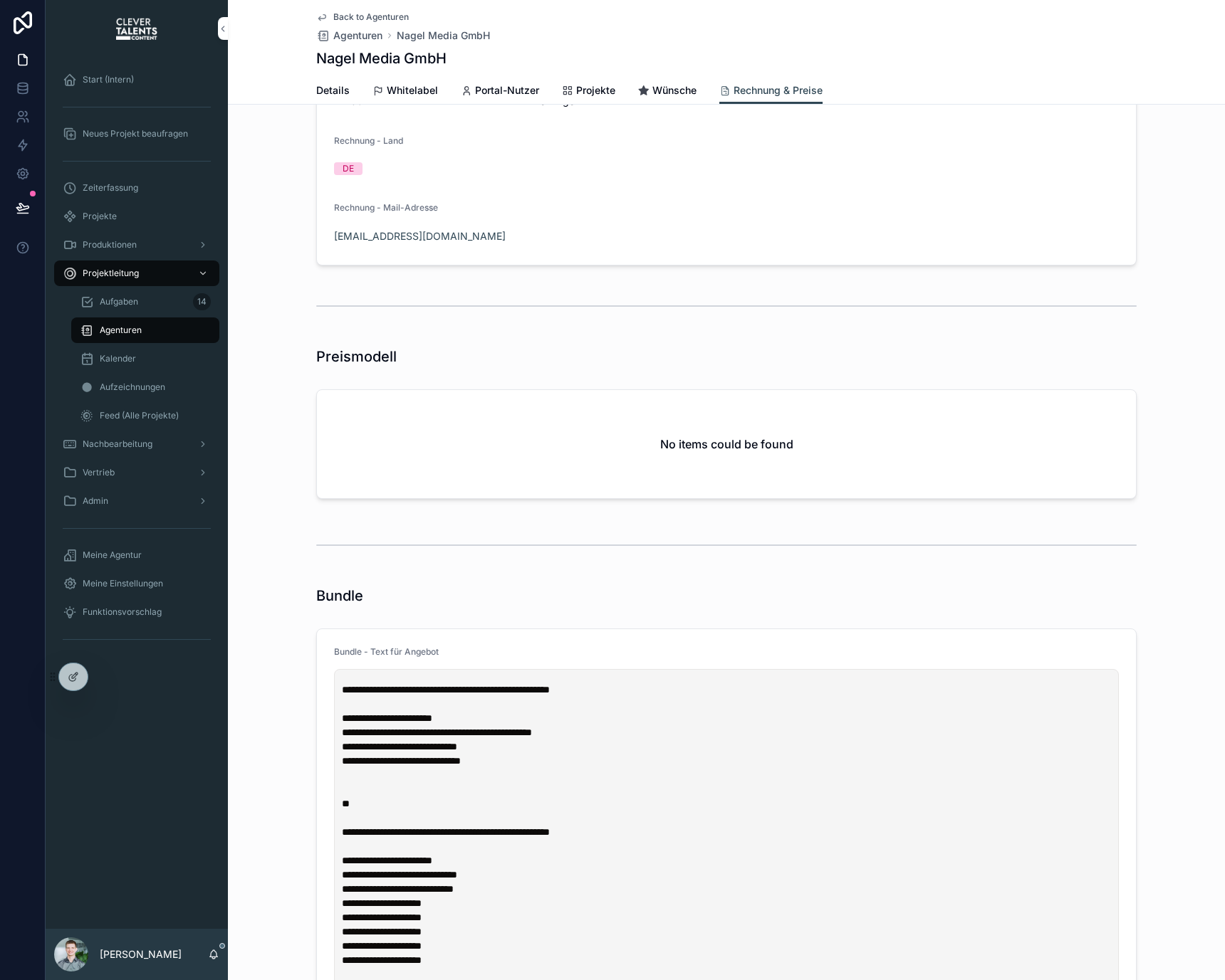
click at [643, 586] on div "Bundle" at bounding box center [727, 595] width 821 height 20
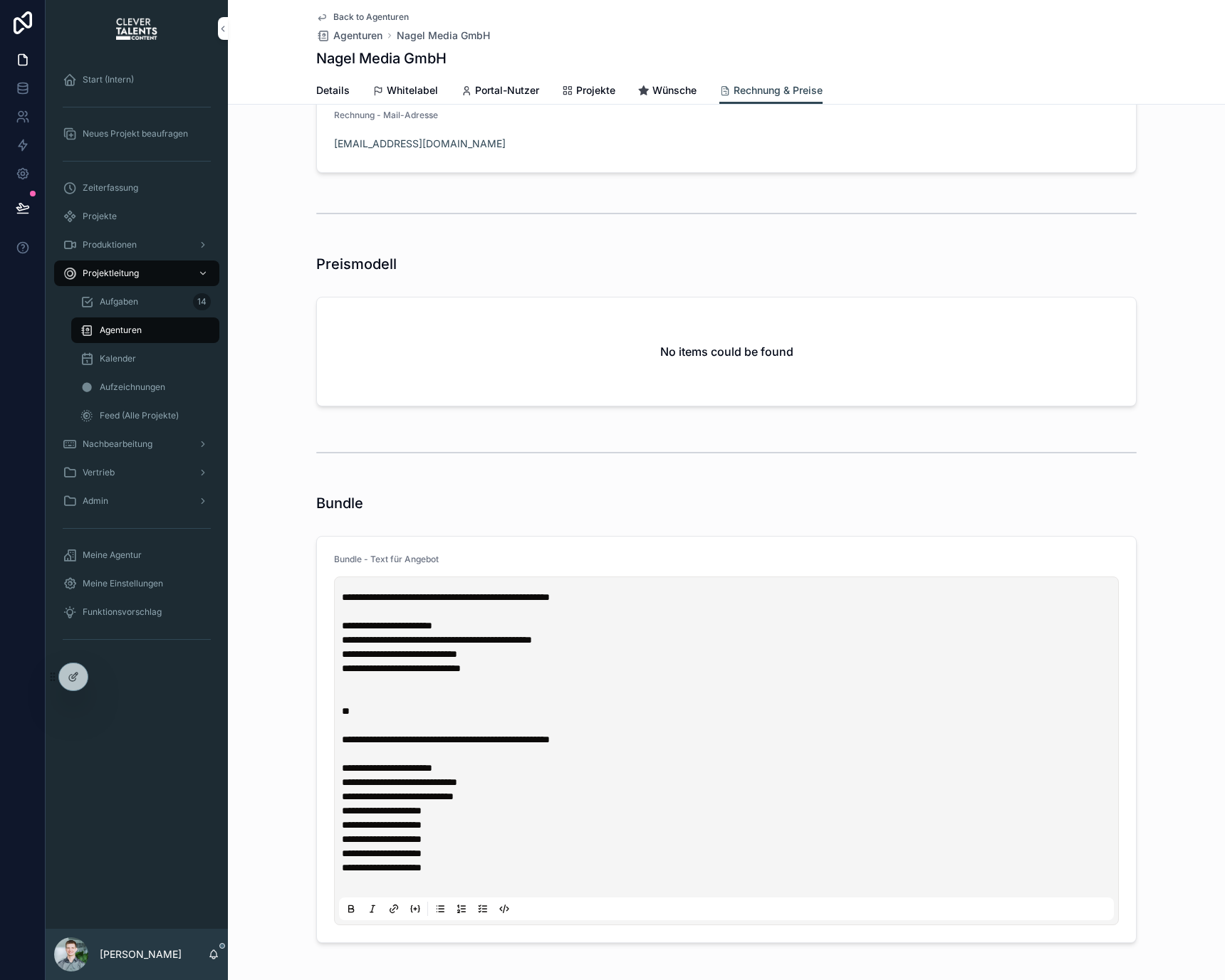
scroll to position [622, 0]
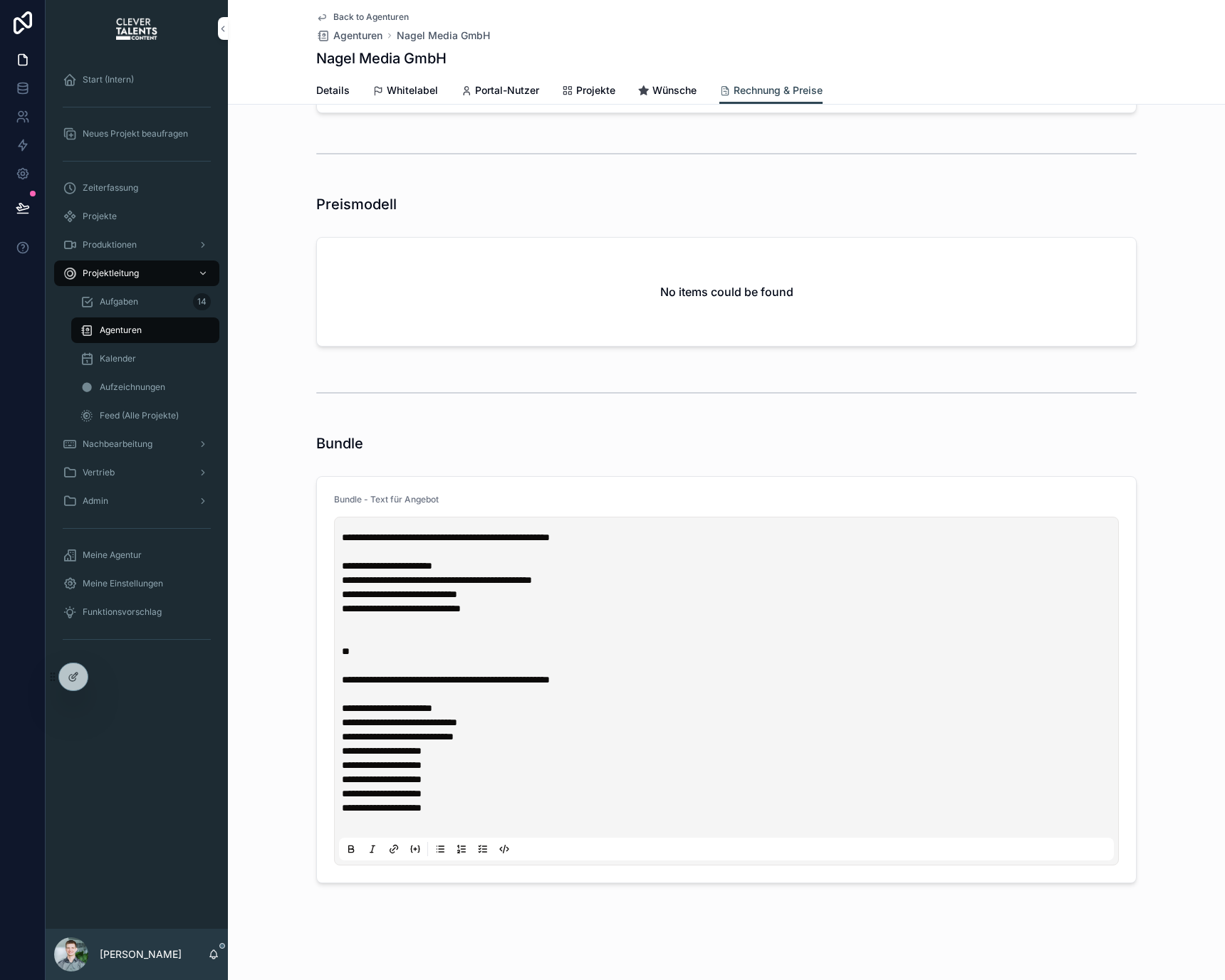
click at [349, 13] on span "Back to Agenturen" at bounding box center [371, 18] width 75 height 12
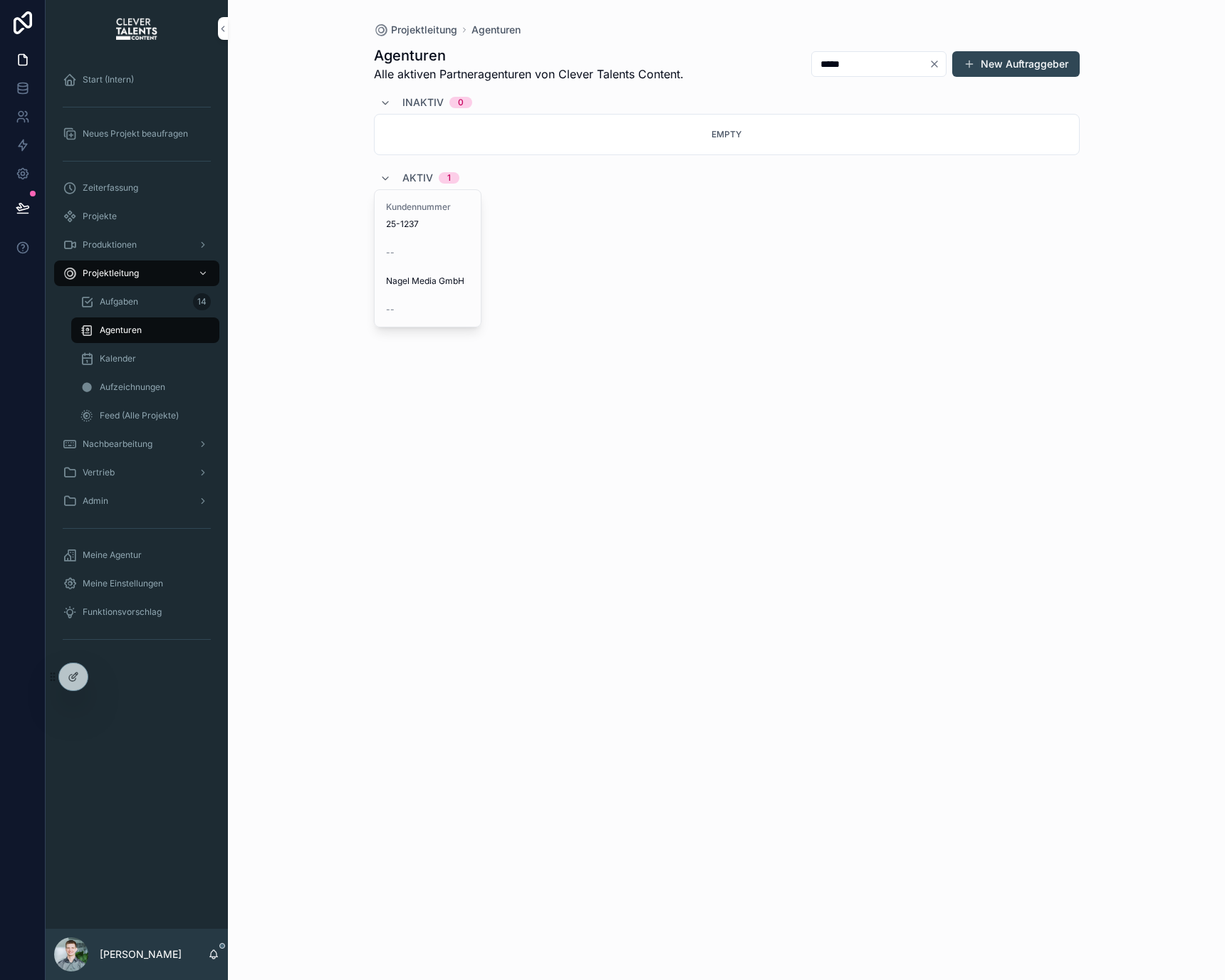
click at [893, 66] on input "*****" at bounding box center [870, 64] width 116 height 20
type input "****"
click at [412, 270] on div "Post & Hagedorn GbR" at bounding box center [428, 283] width 84 height 29
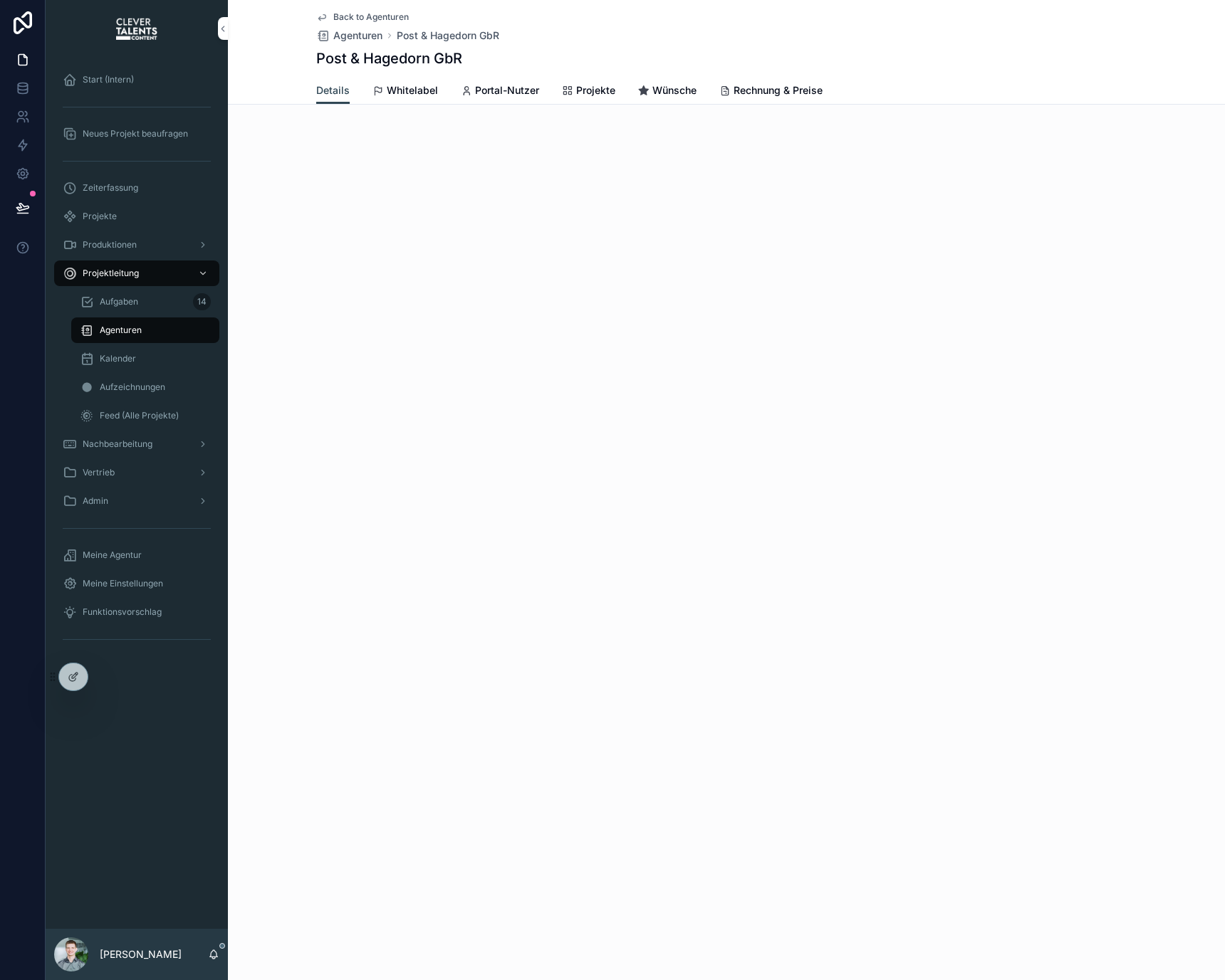
click at [775, 92] on span "Rechnung & Preise" at bounding box center [777, 90] width 89 height 14
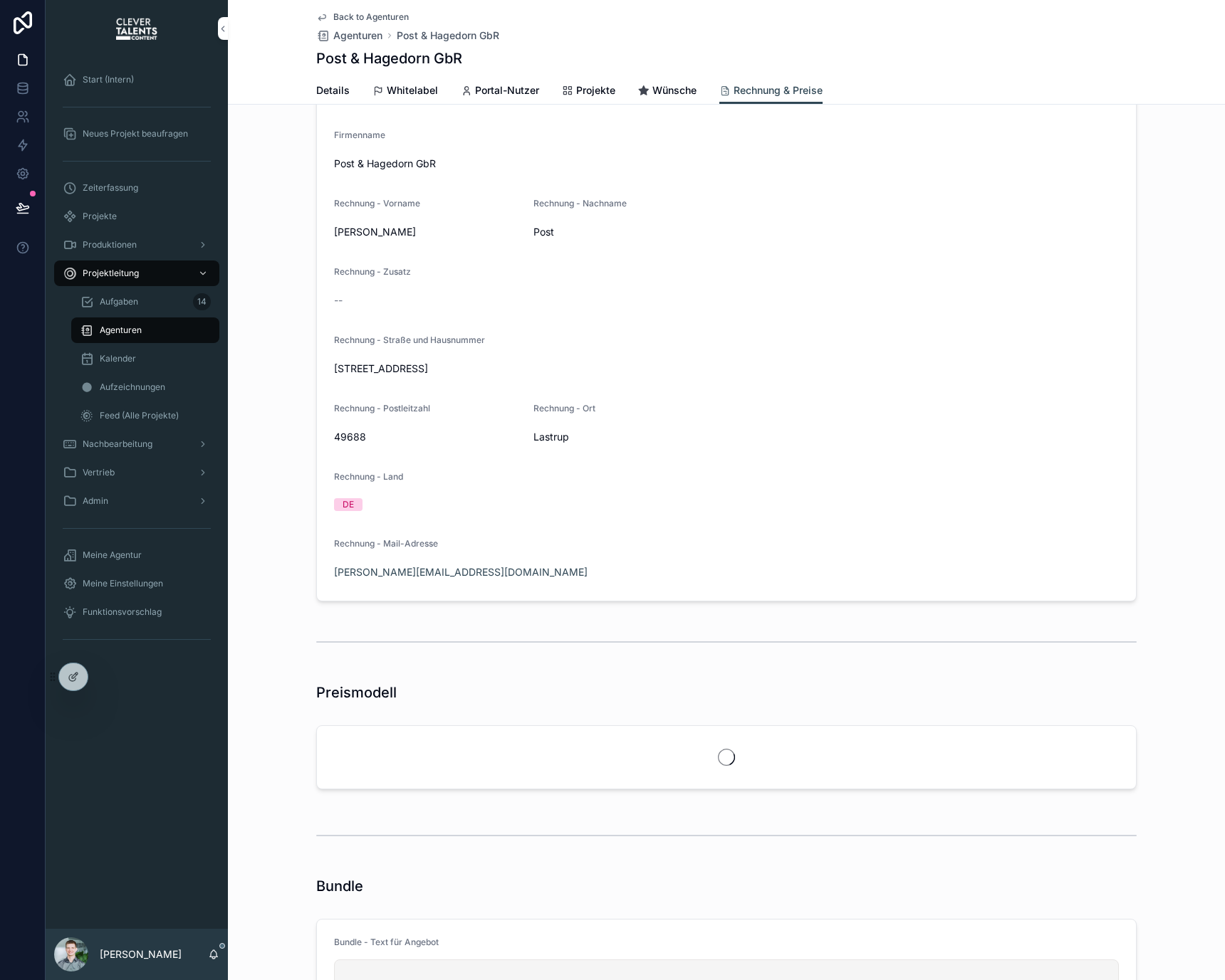
scroll to position [292, 0]
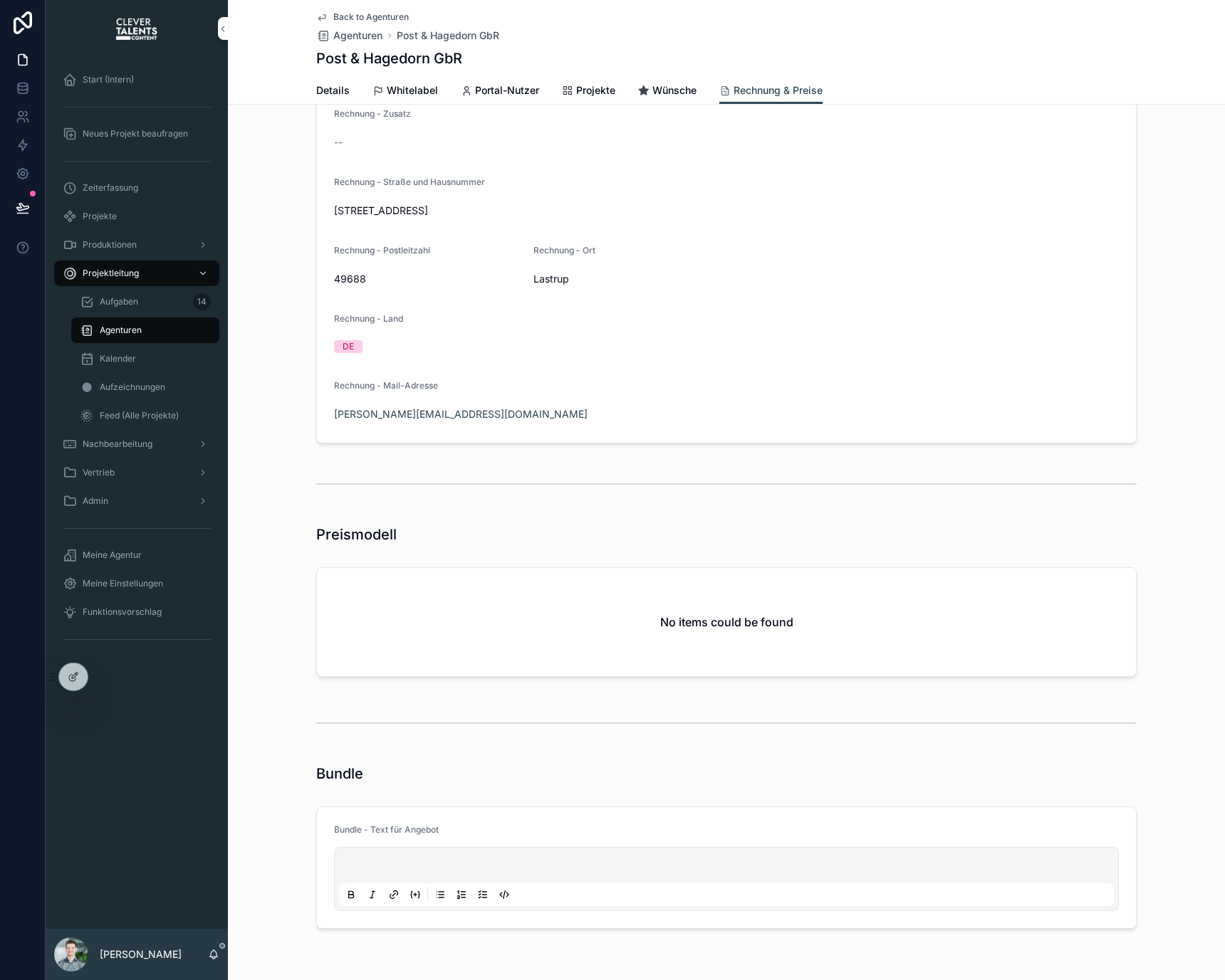
click at [484, 821] on form "Bundle - Text für Angebot" at bounding box center [726, 867] width 819 height 121
click at [488, 873] on p "scrollable content" at bounding box center [729, 867] width 774 height 14
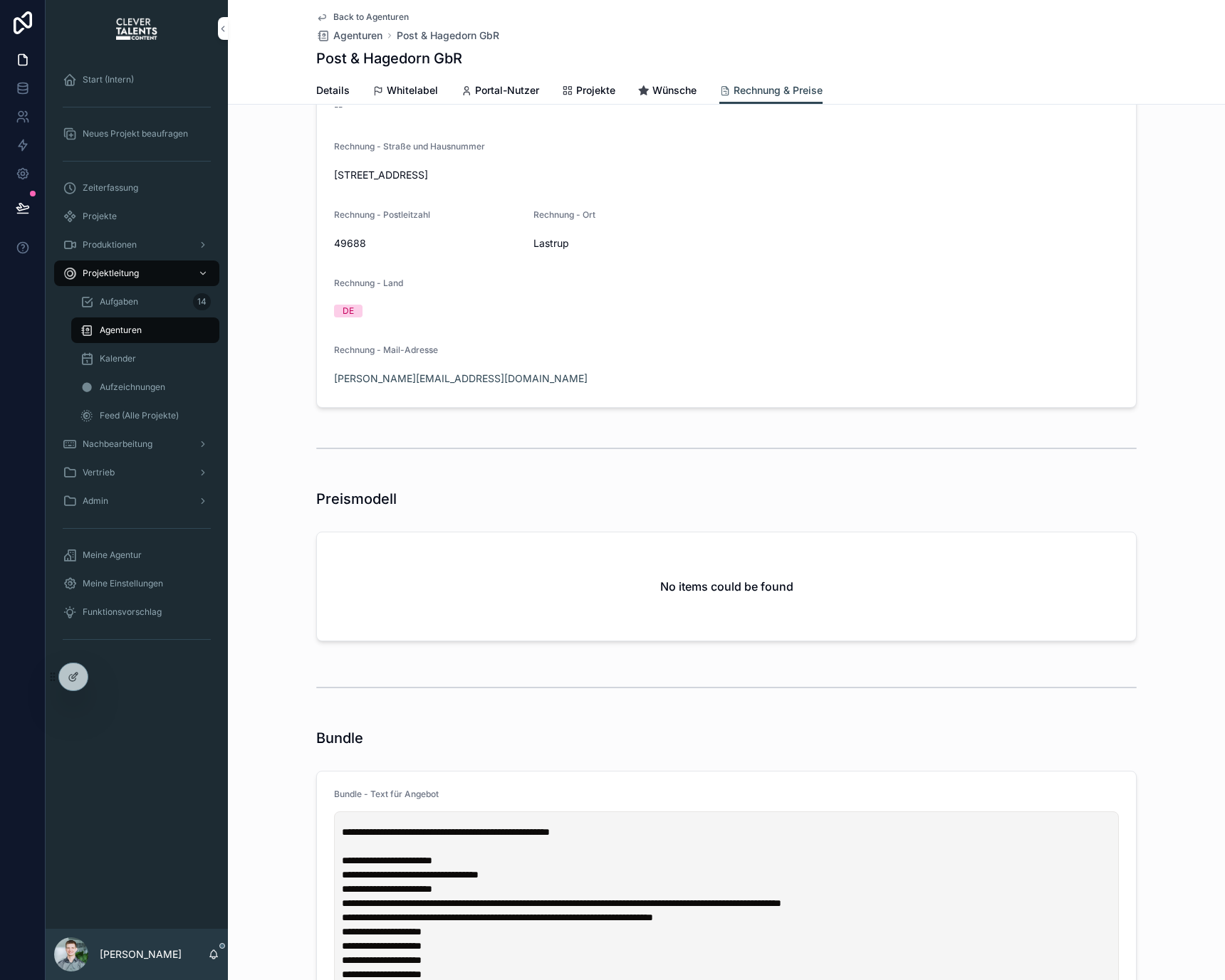
click at [440, 749] on div "Bundle" at bounding box center [726, 738] width 997 height 31
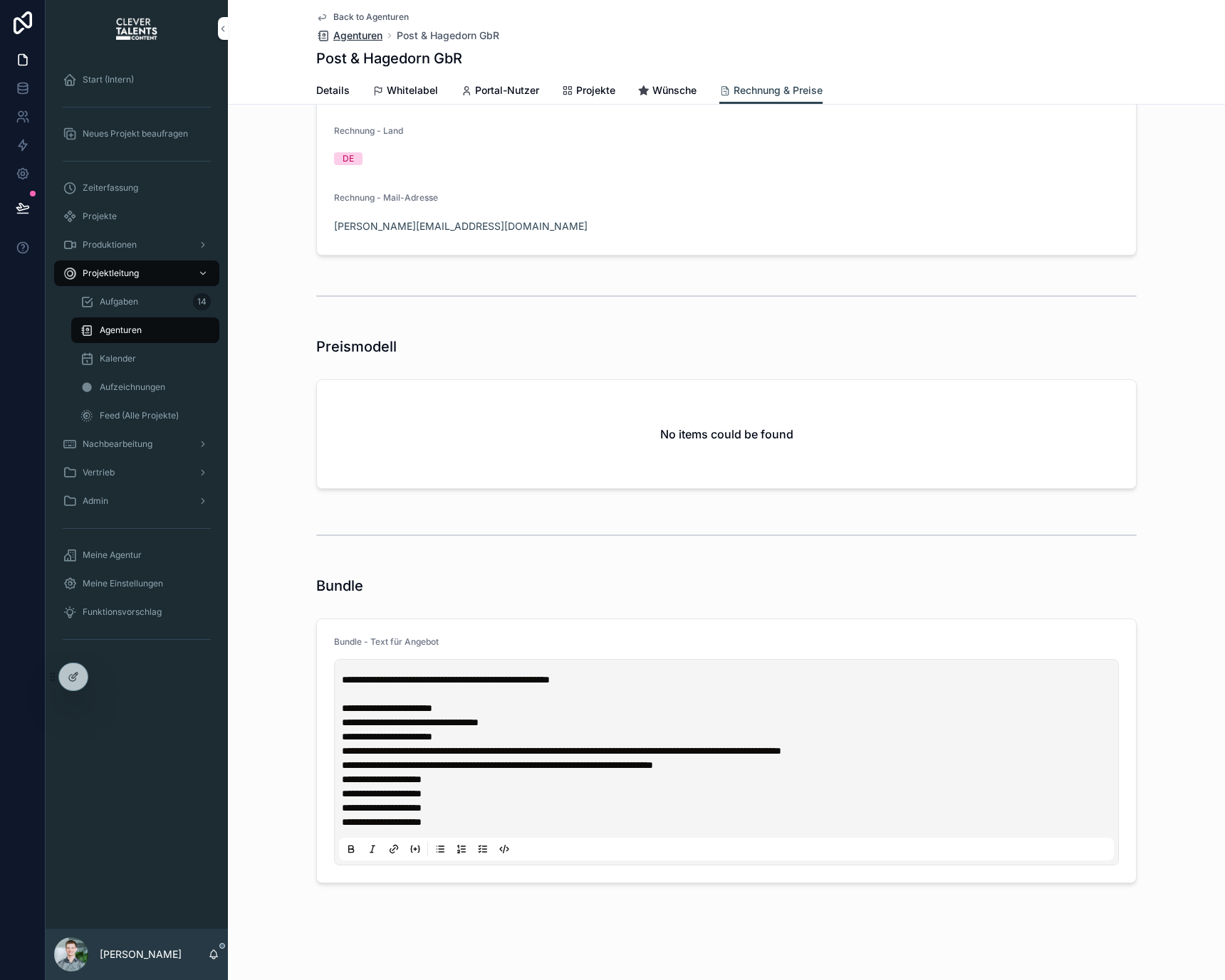
click at [368, 36] on span "Agenturen" at bounding box center [358, 35] width 49 height 14
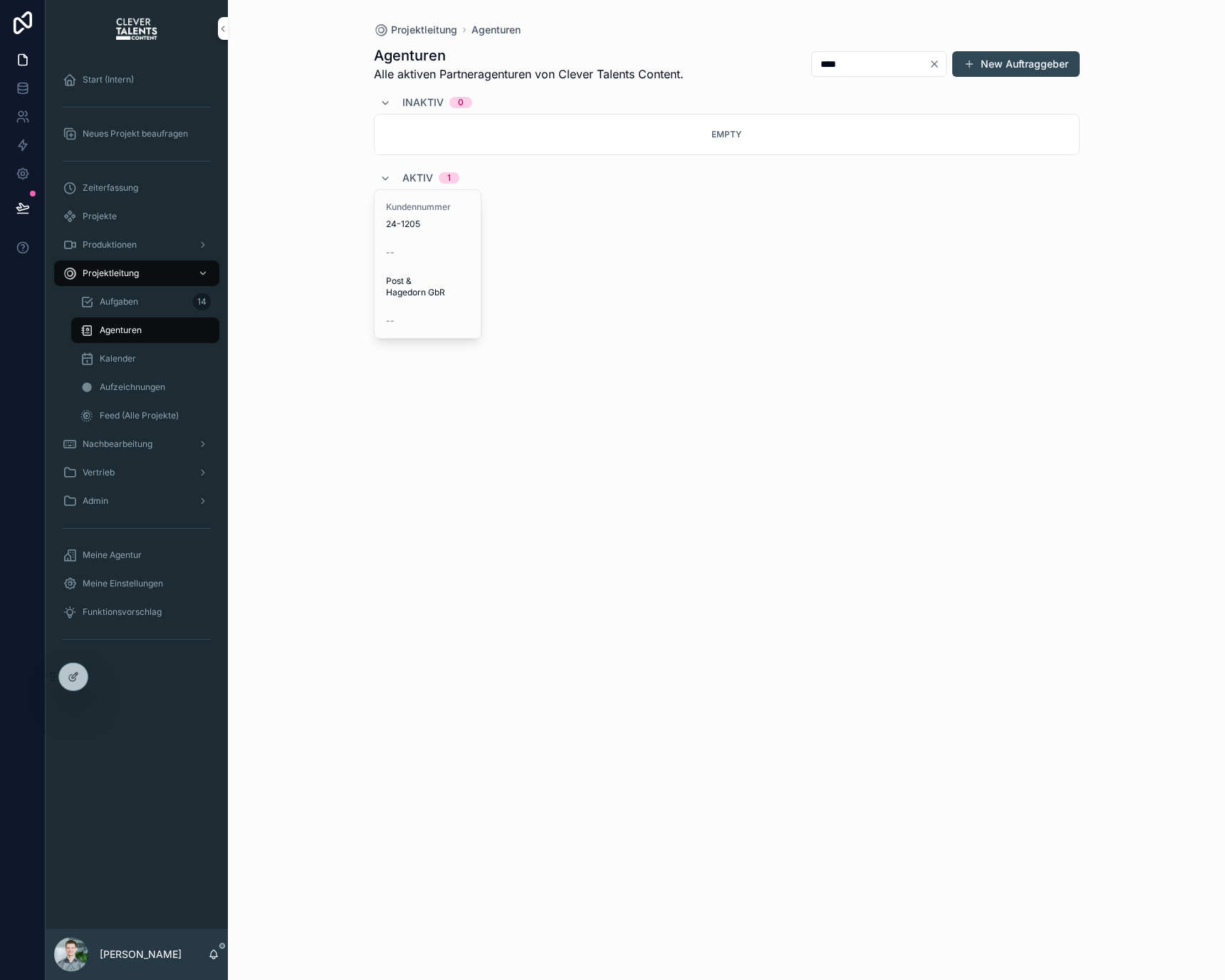
click at [883, 69] on input "****" at bounding box center [870, 64] width 116 height 20
type input "*******"
click at [630, 38] on div "Agenturen Alle aktiven Partneragenturen von Clever Talents Content. ******* New…" at bounding box center [726, 205] width 706 height 336
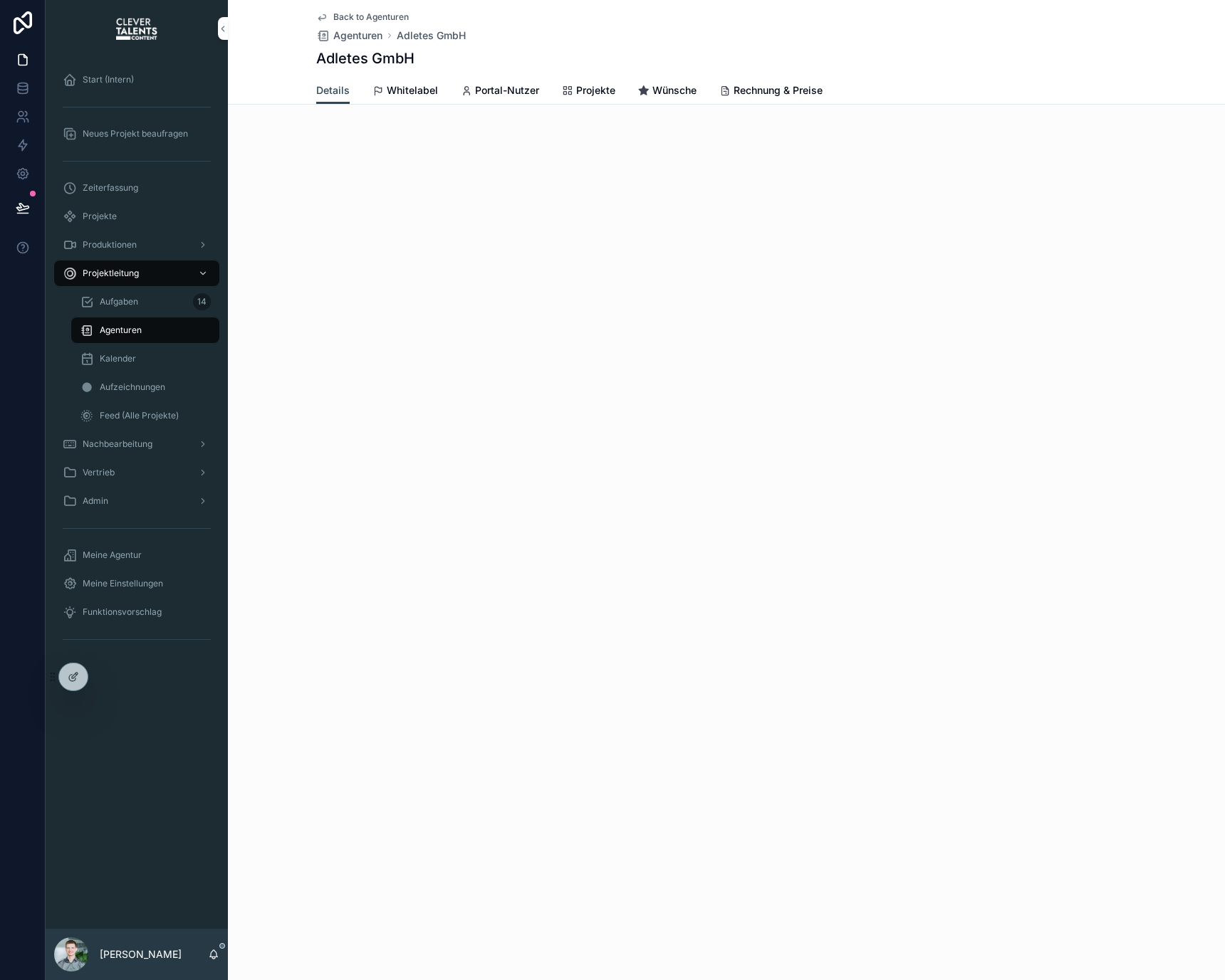
click at [757, 91] on span "Rechnung & Preise" at bounding box center [777, 90] width 89 height 14
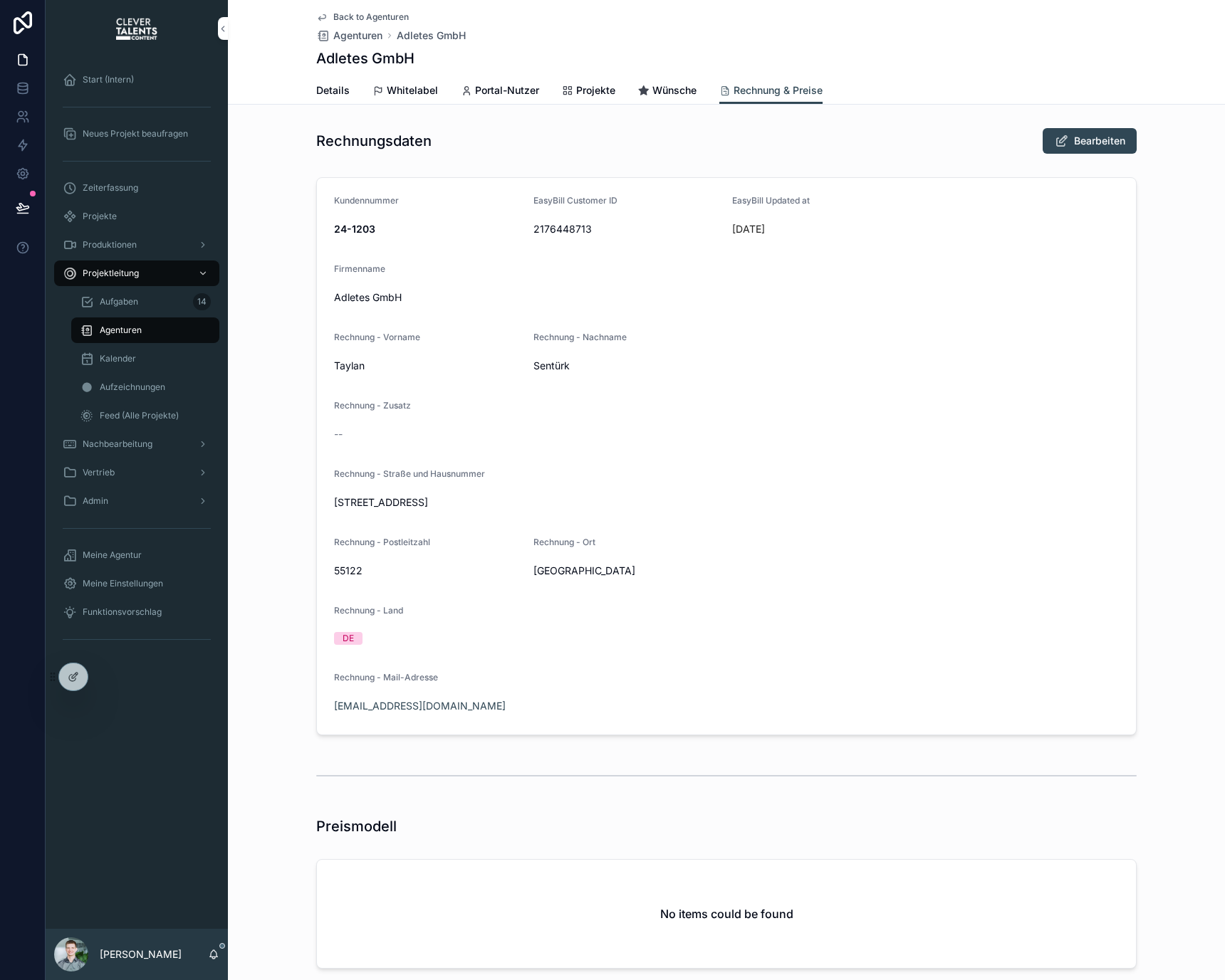
scroll to position [338, 0]
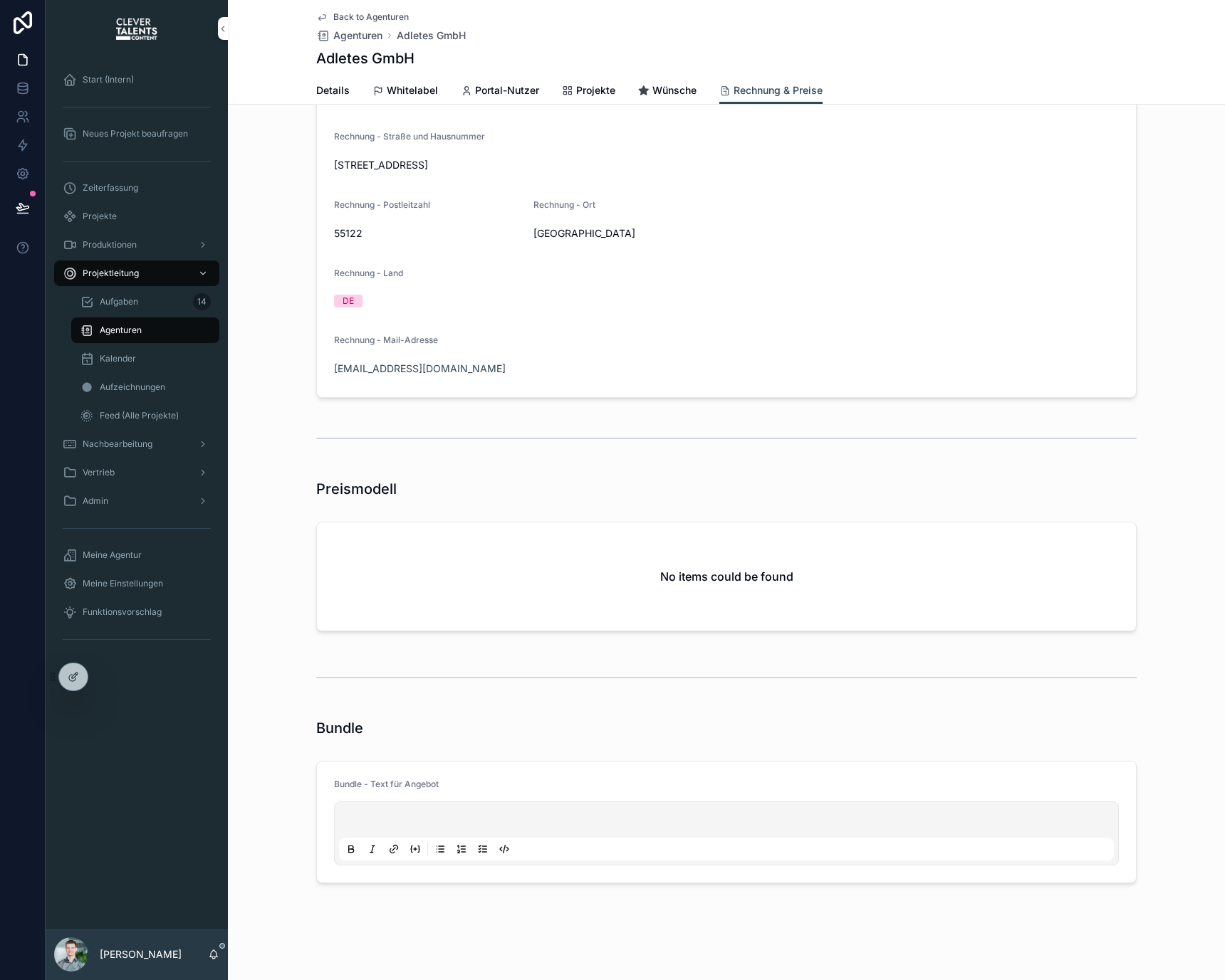
click at [498, 823] on p "scrollable content" at bounding box center [729, 822] width 774 height 14
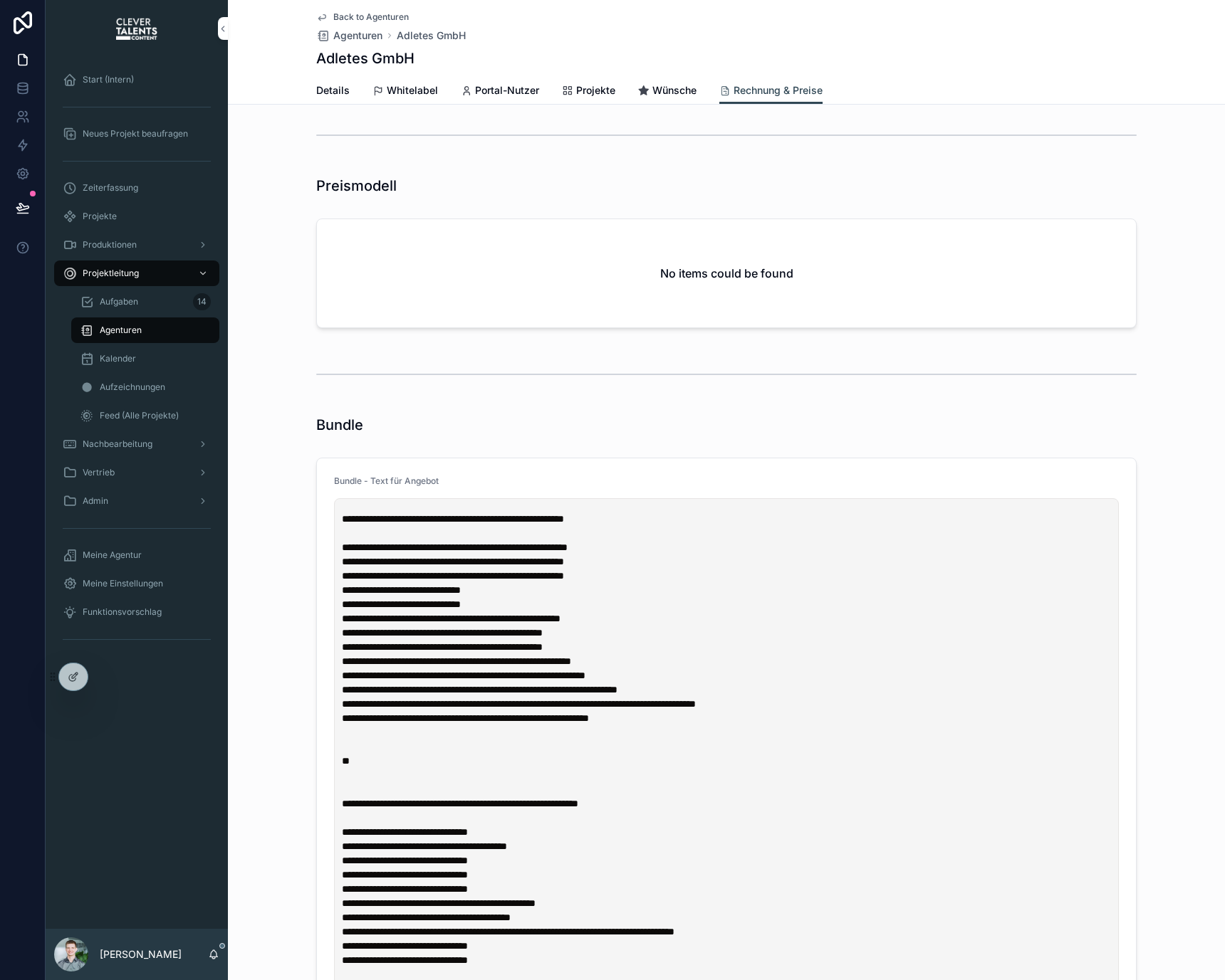
click at [885, 428] on div "Bundle" at bounding box center [727, 425] width 821 height 20
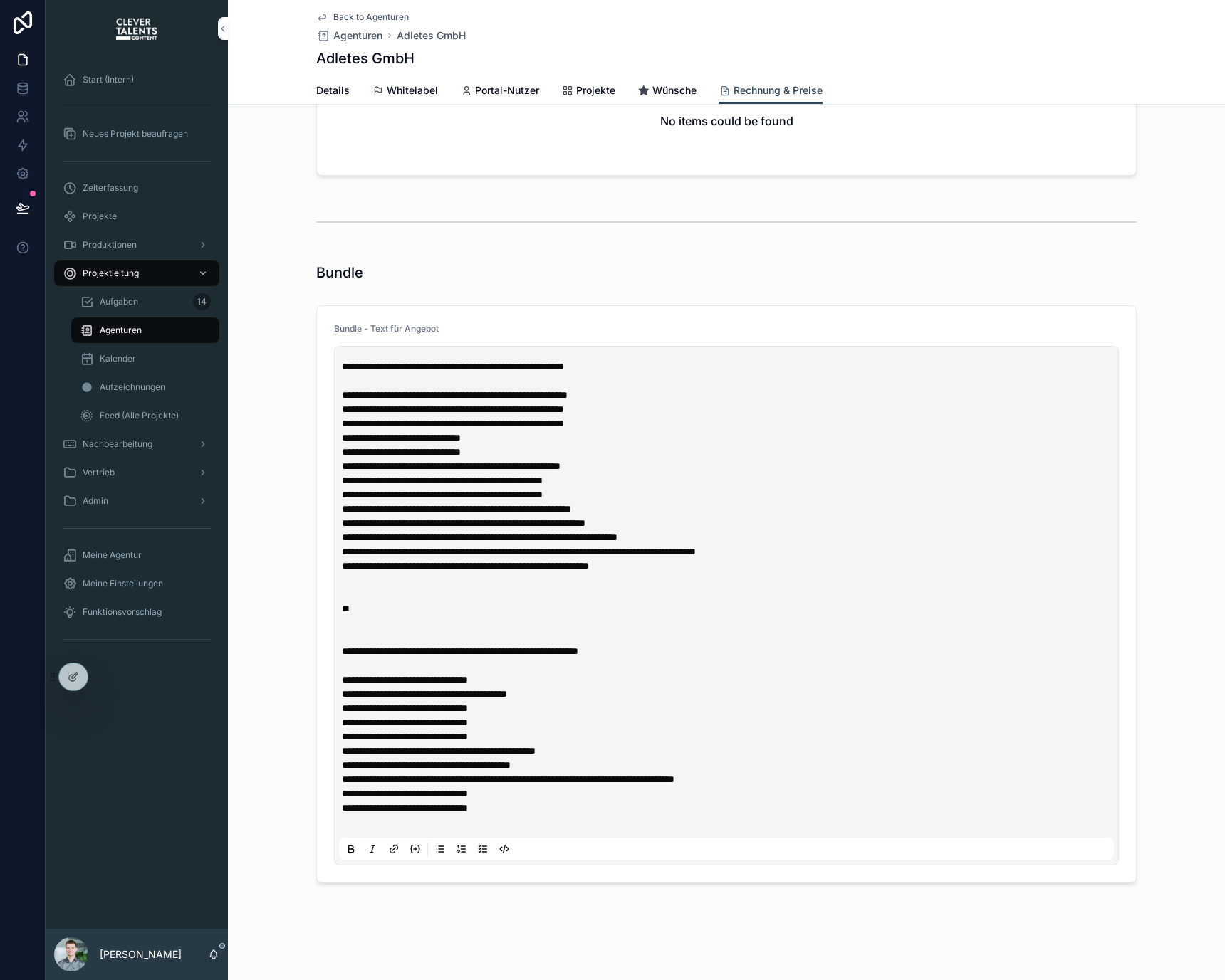
click at [467, 918] on div "**********" at bounding box center [726, 93] width 997 height 1773
click at [341, 21] on span "Back to Agenturen" at bounding box center [371, 18] width 75 height 12
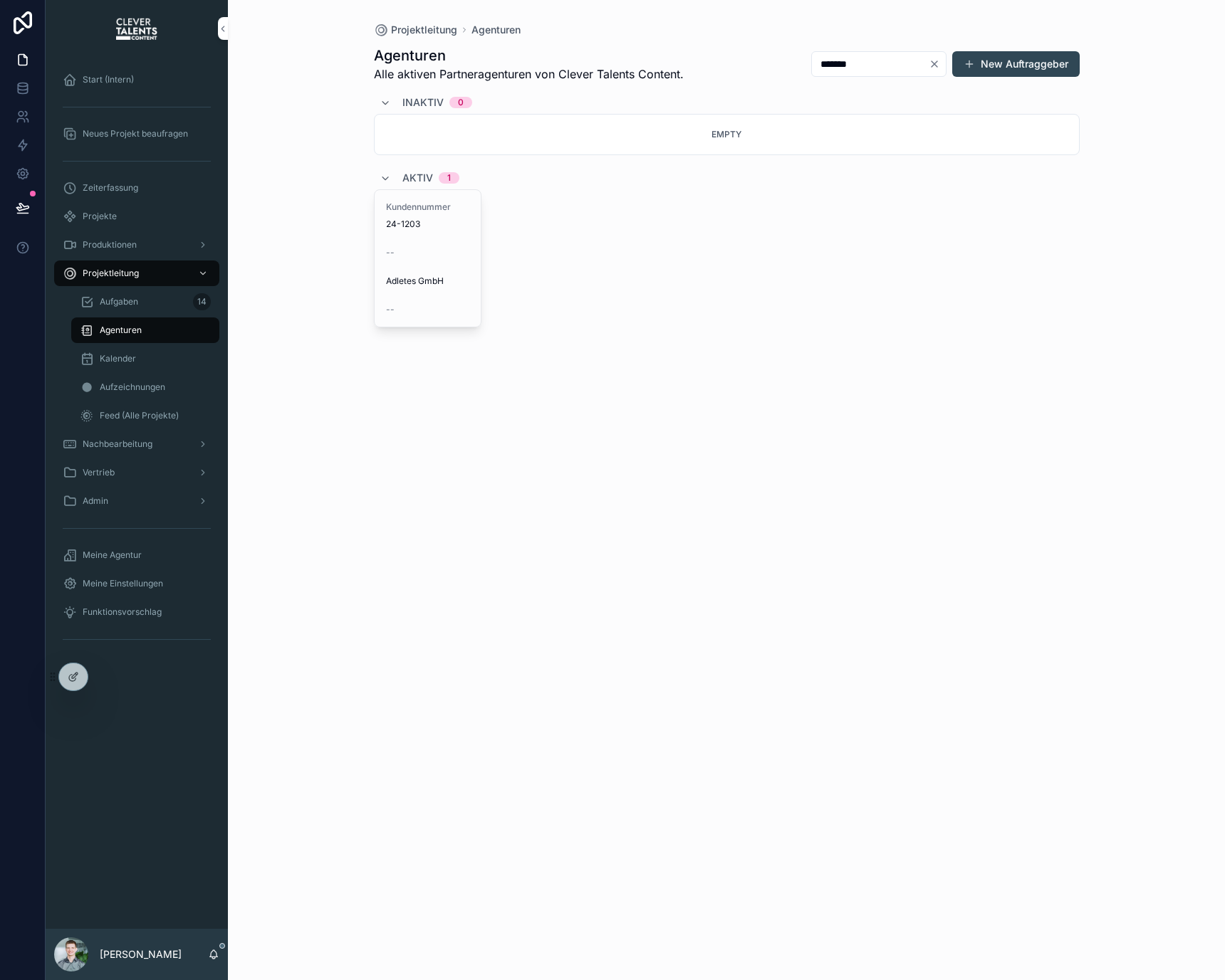
click at [347, 30] on div "Projektleitung Agenturen Agenturen Alle aktiven Partneragenturen von Clever Tal…" at bounding box center [726, 490] width 997 height 980
click at [879, 67] on input "*******" at bounding box center [870, 64] width 116 height 20
type input "****"
click at [449, 263] on div "Kundennummer 24-1192 -- Peakconcepts GmbH --" at bounding box center [428, 264] width 107 height 148
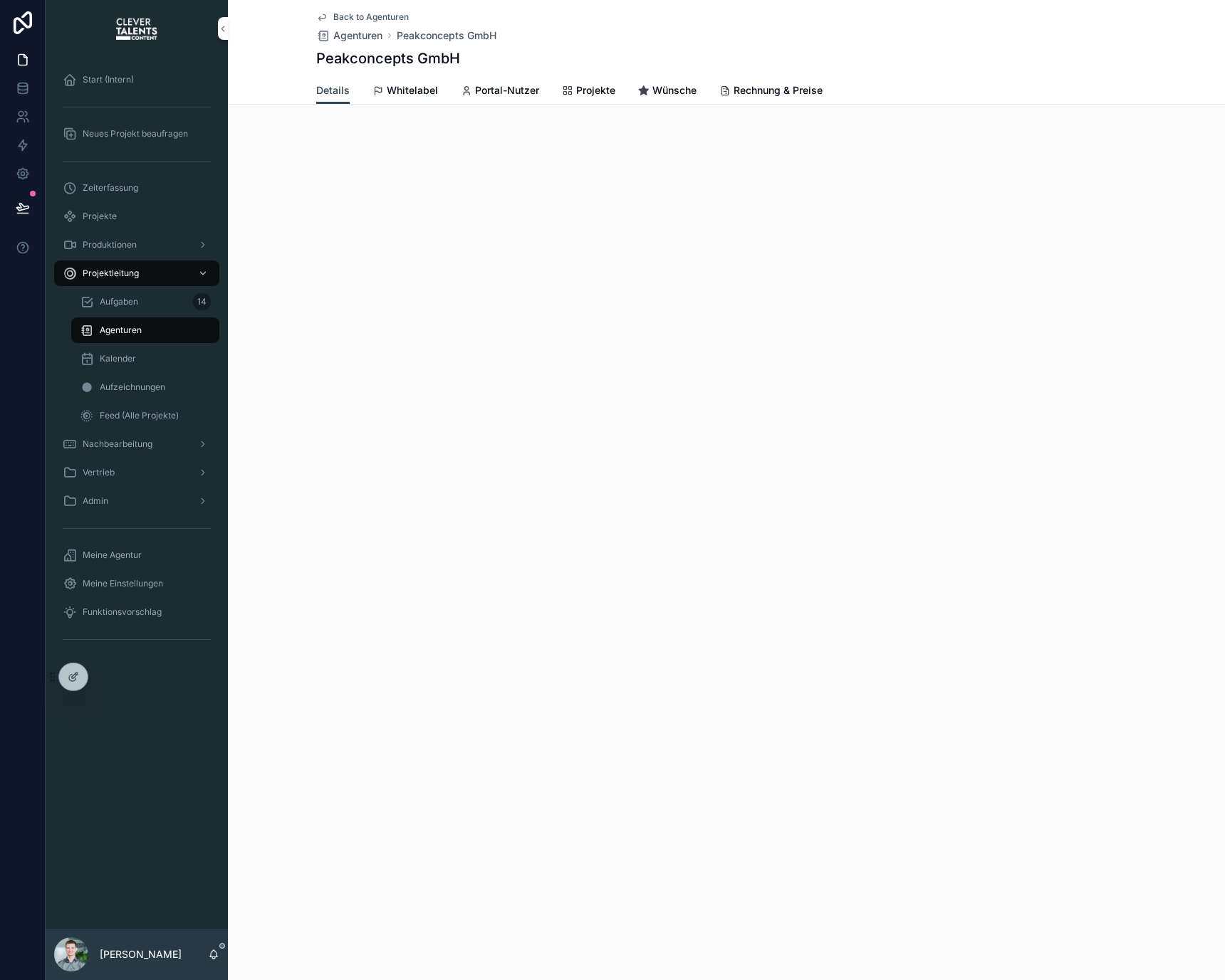
click at [747, 95] on span "Rechnung & Preise" at bounding box center [777, 90] width 89 height 14
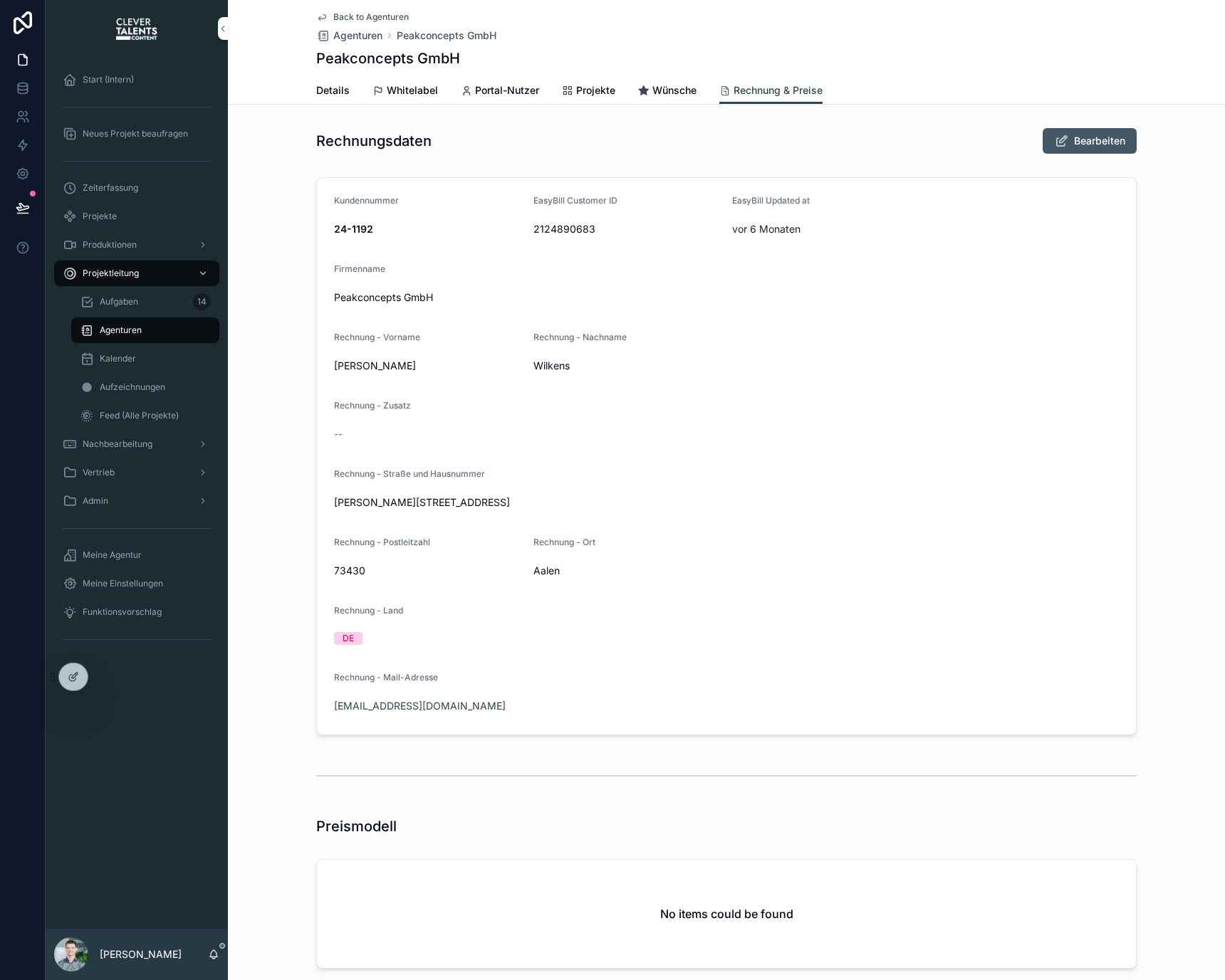
click at [1094, 144] on span "Bearbeiten" at bounding box center [1100, 141] width 51 height 14
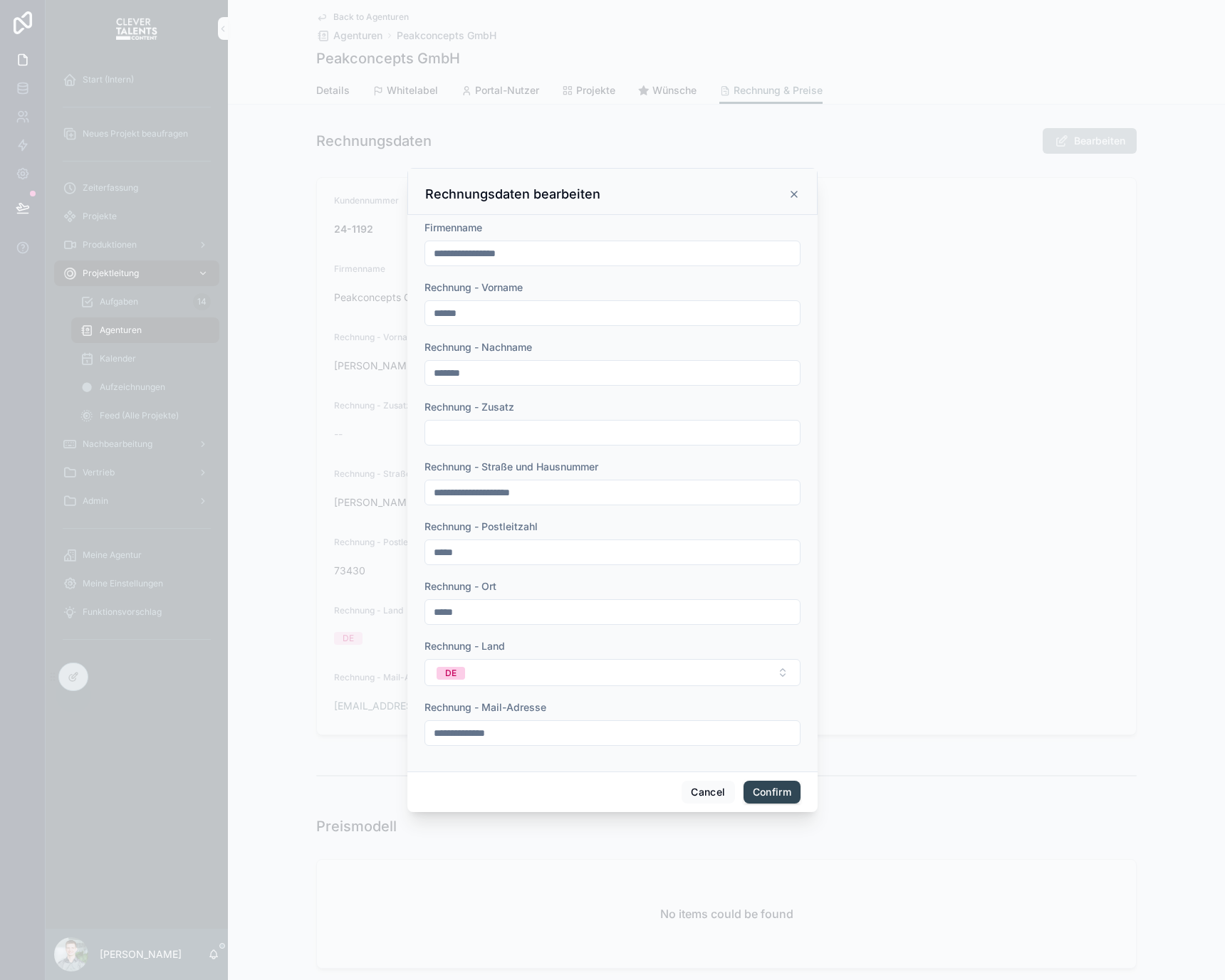
click at [799, 191] on icon at bounding box center [794, 195] width 12 height 12
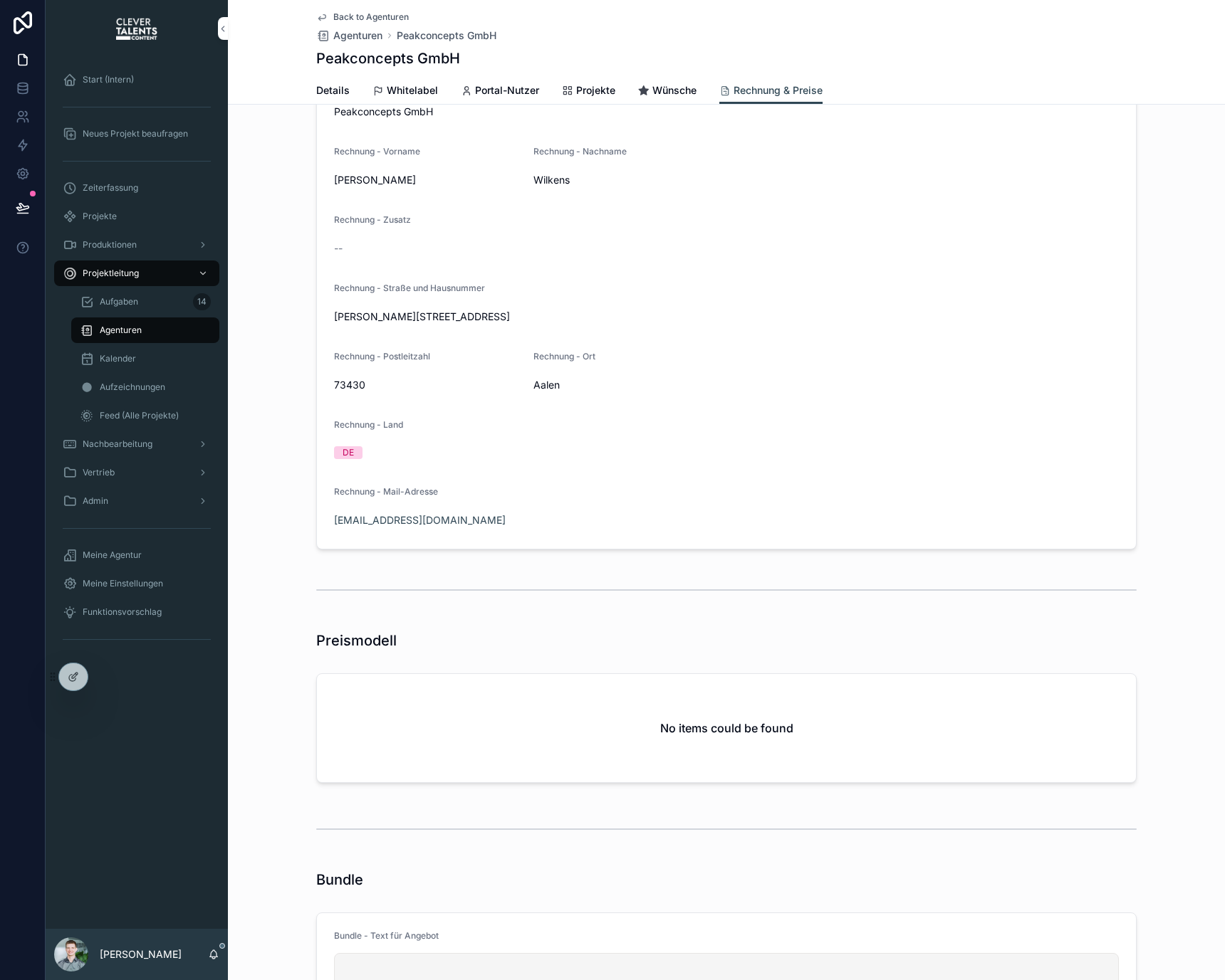
scroll to position [338, 0]
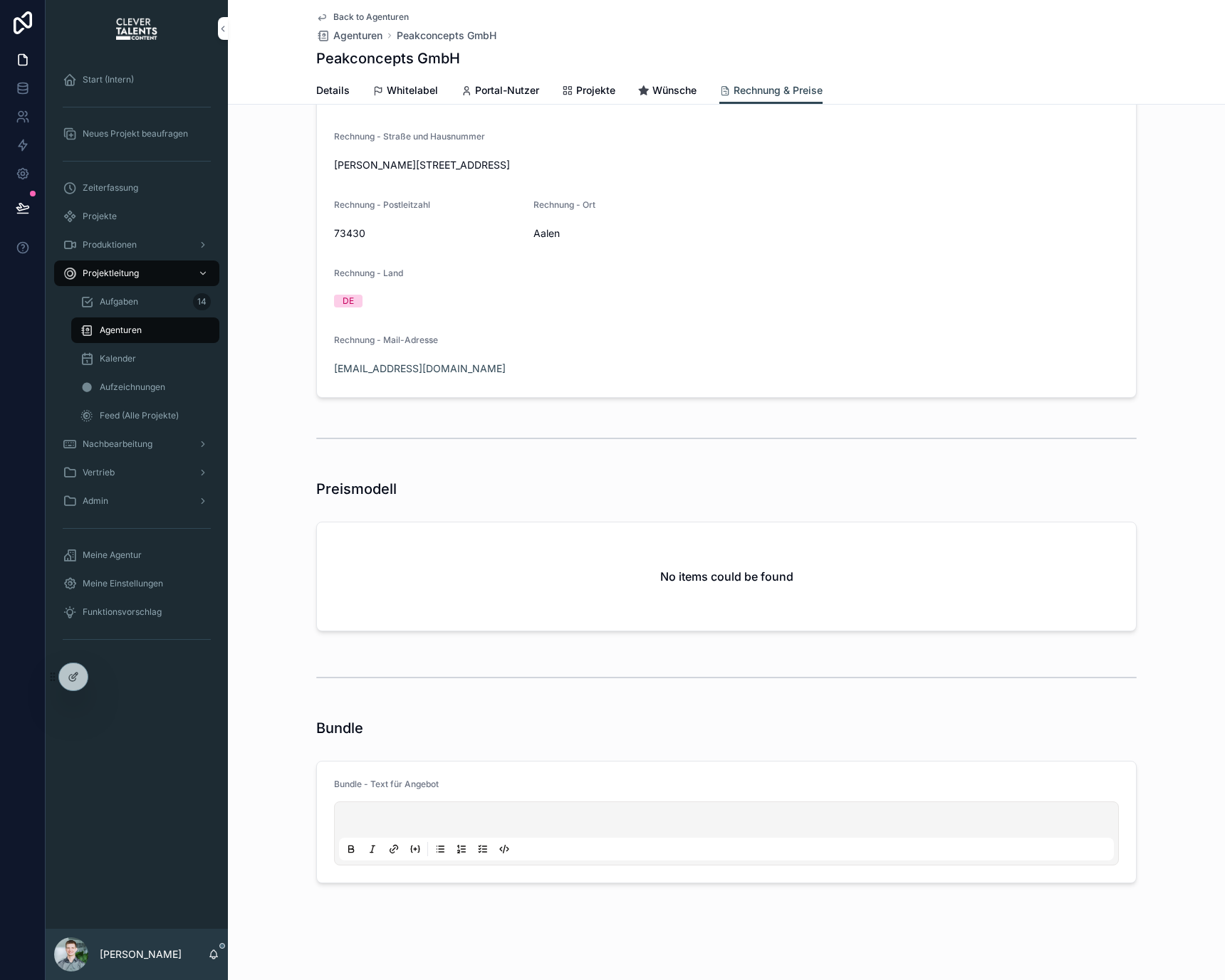
click at [605, 809] on div "scrollable content" at bounding box center [726, 834] width 774 height 54
click at [610, 820] on p "scrollable content" at bounding box center [729, 822] width 774 height 14
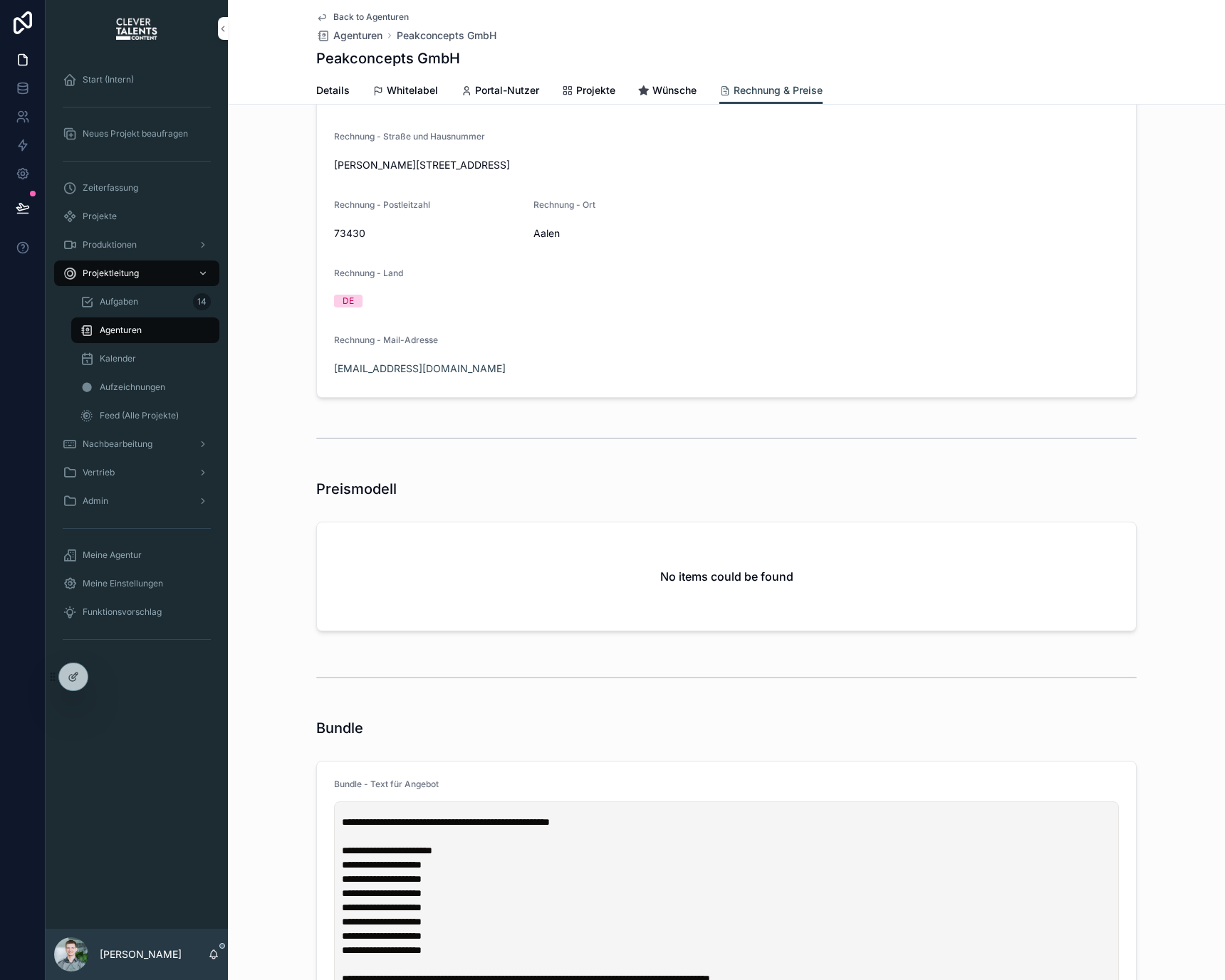
scroll to position [356, 0]
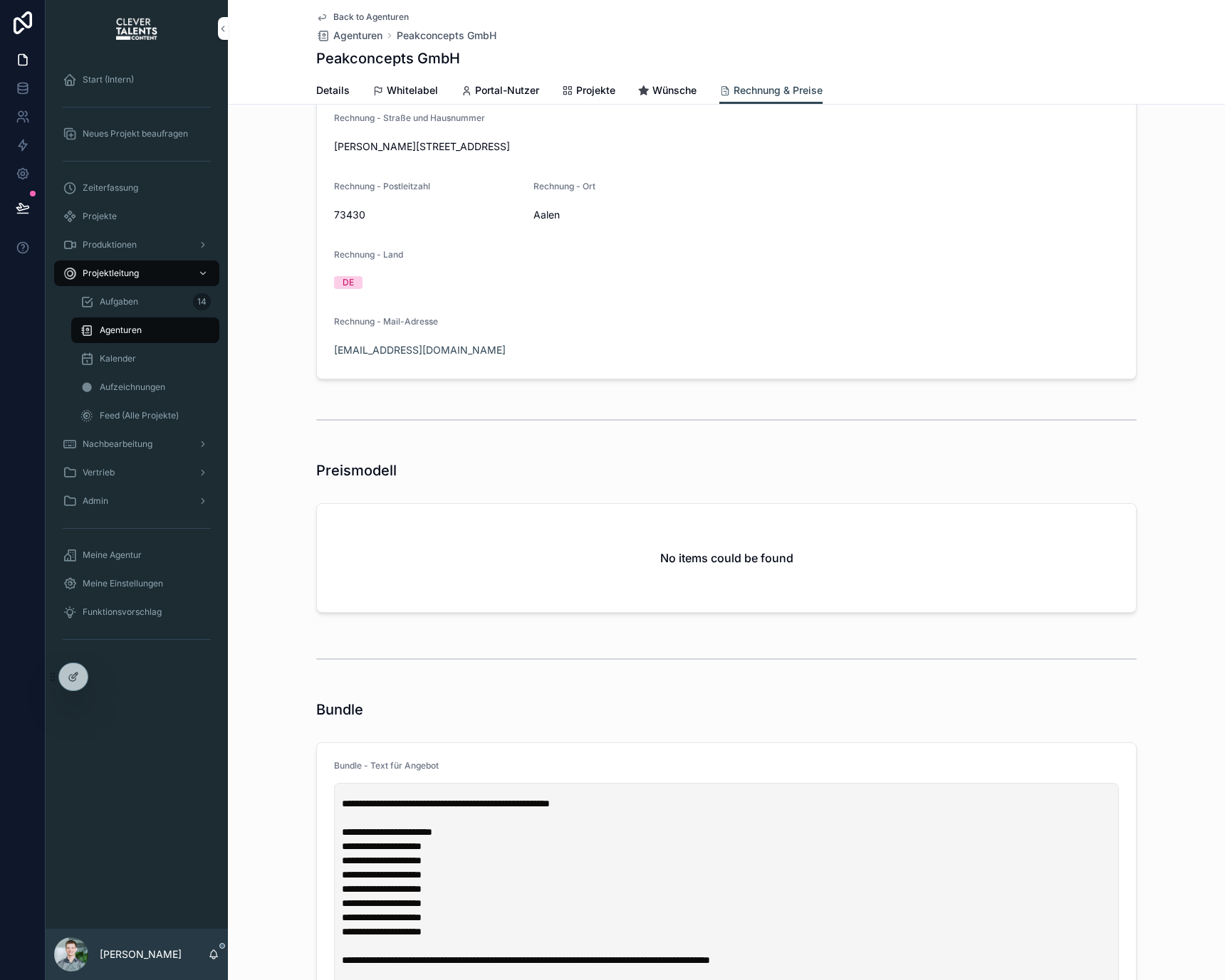
click at [560, 716] on div "Bundle" at bounding box center [727, 709] width 821 height 20
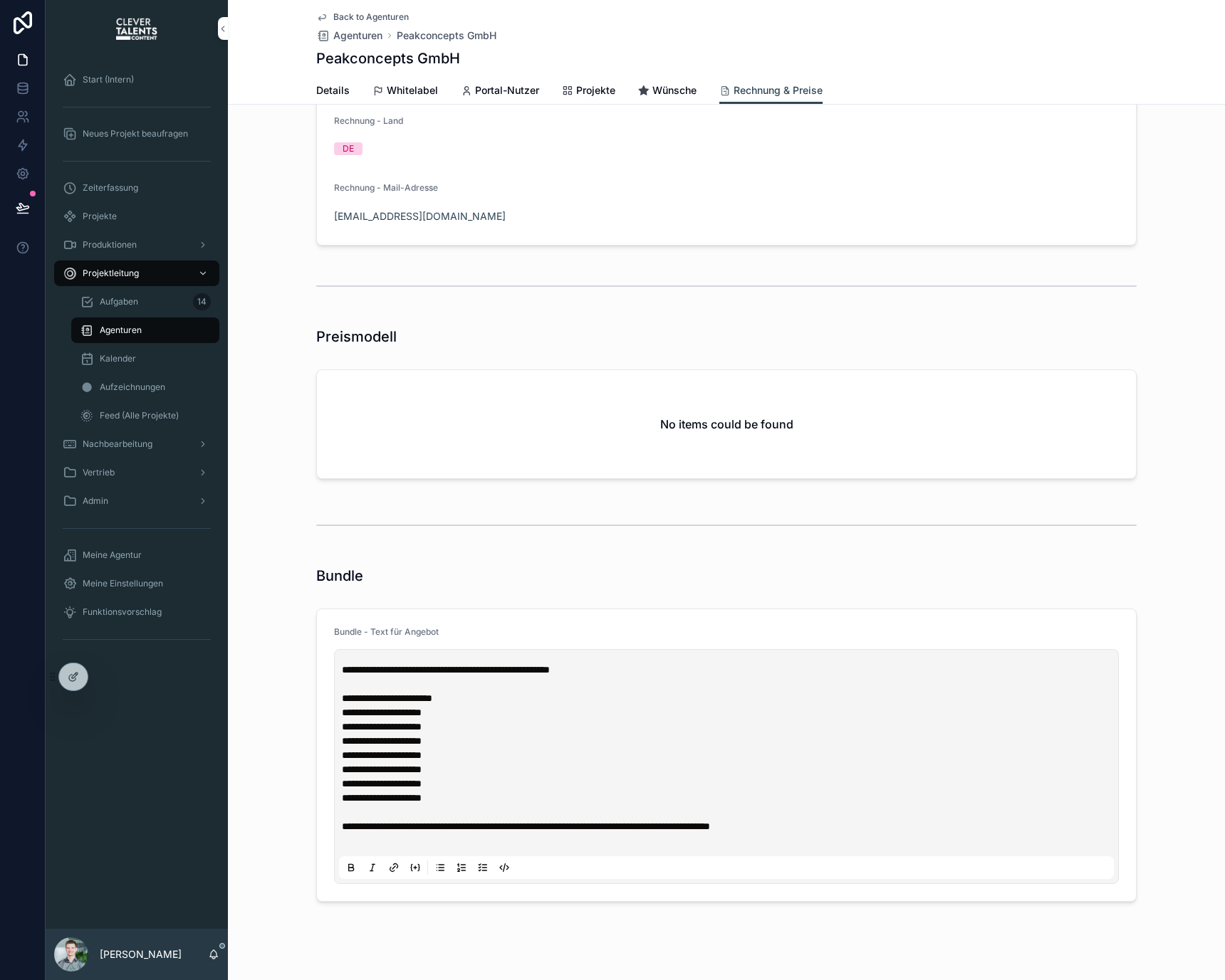
scroll to position [508, 0]
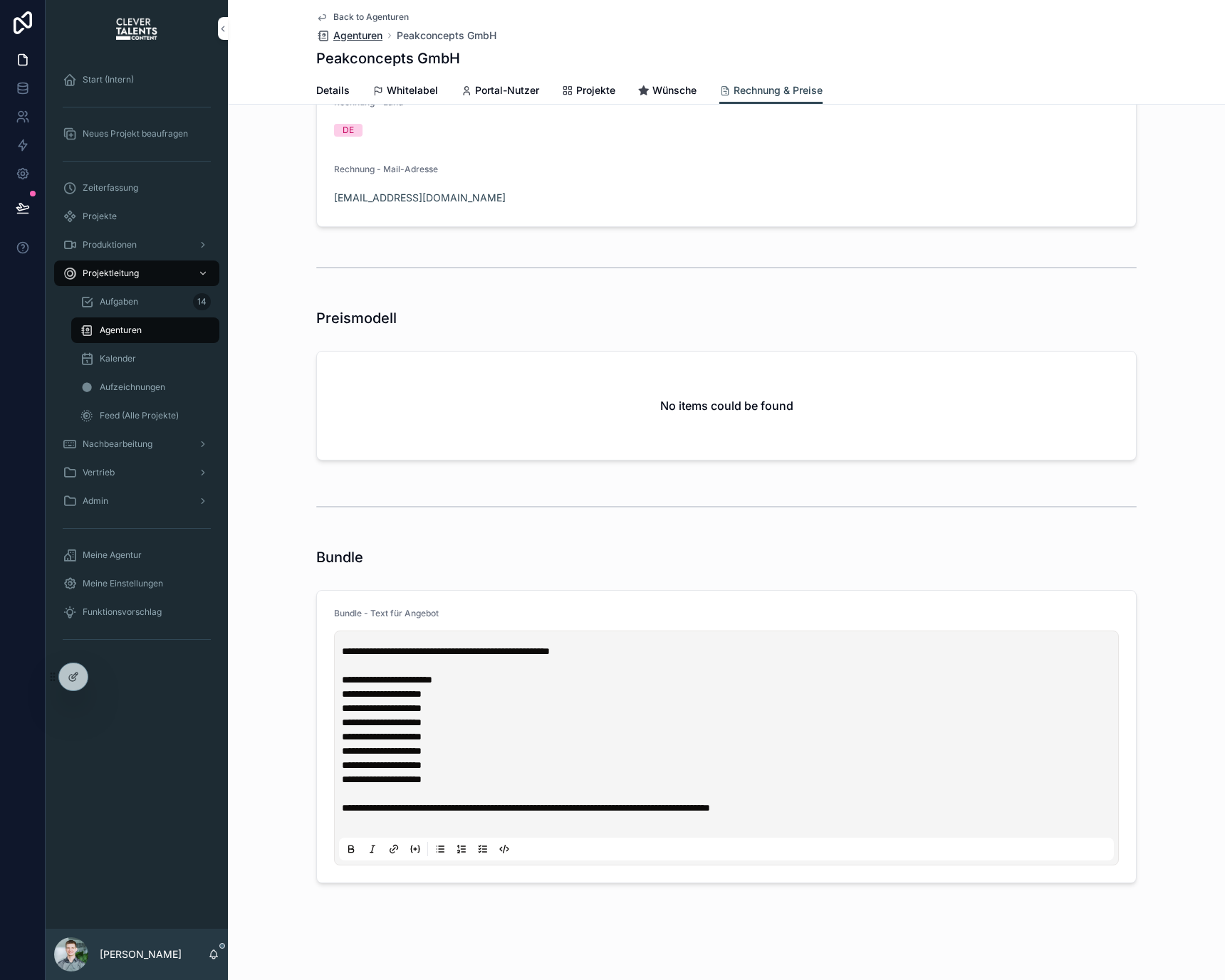
click at [358, 40] on span "Agenturen" at bounding box center [358, 35] width 49 height 14
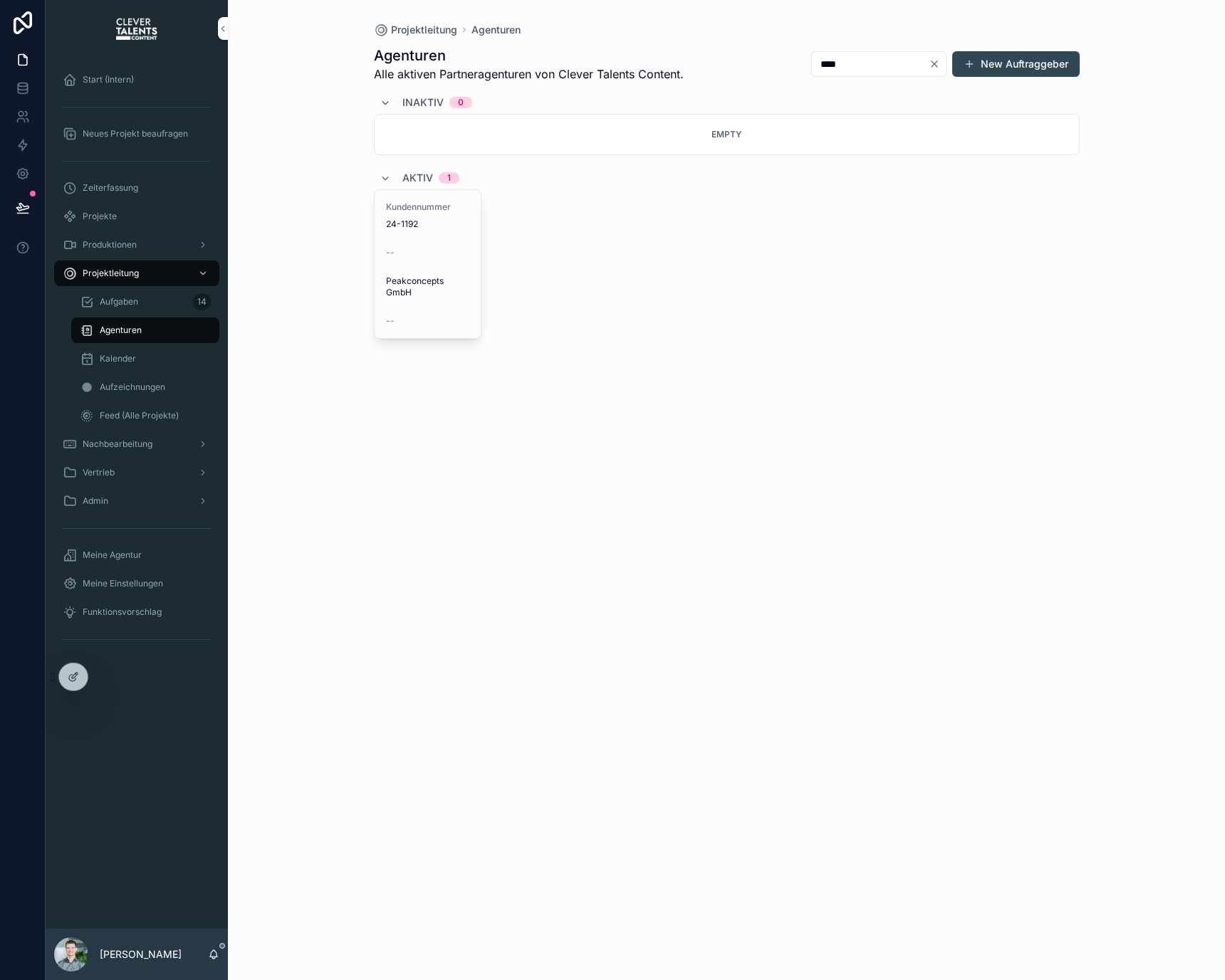
click at [924, 62] on input "****" at bounding box center [870, 64] width 116 height 20
type input "****"
click at [476, 237] on div "Kundennummer 24-1210 -- [PERSON_NAME] Performance Recruiting Consulting --" at bounding box center [428, 275] width 107 height 171
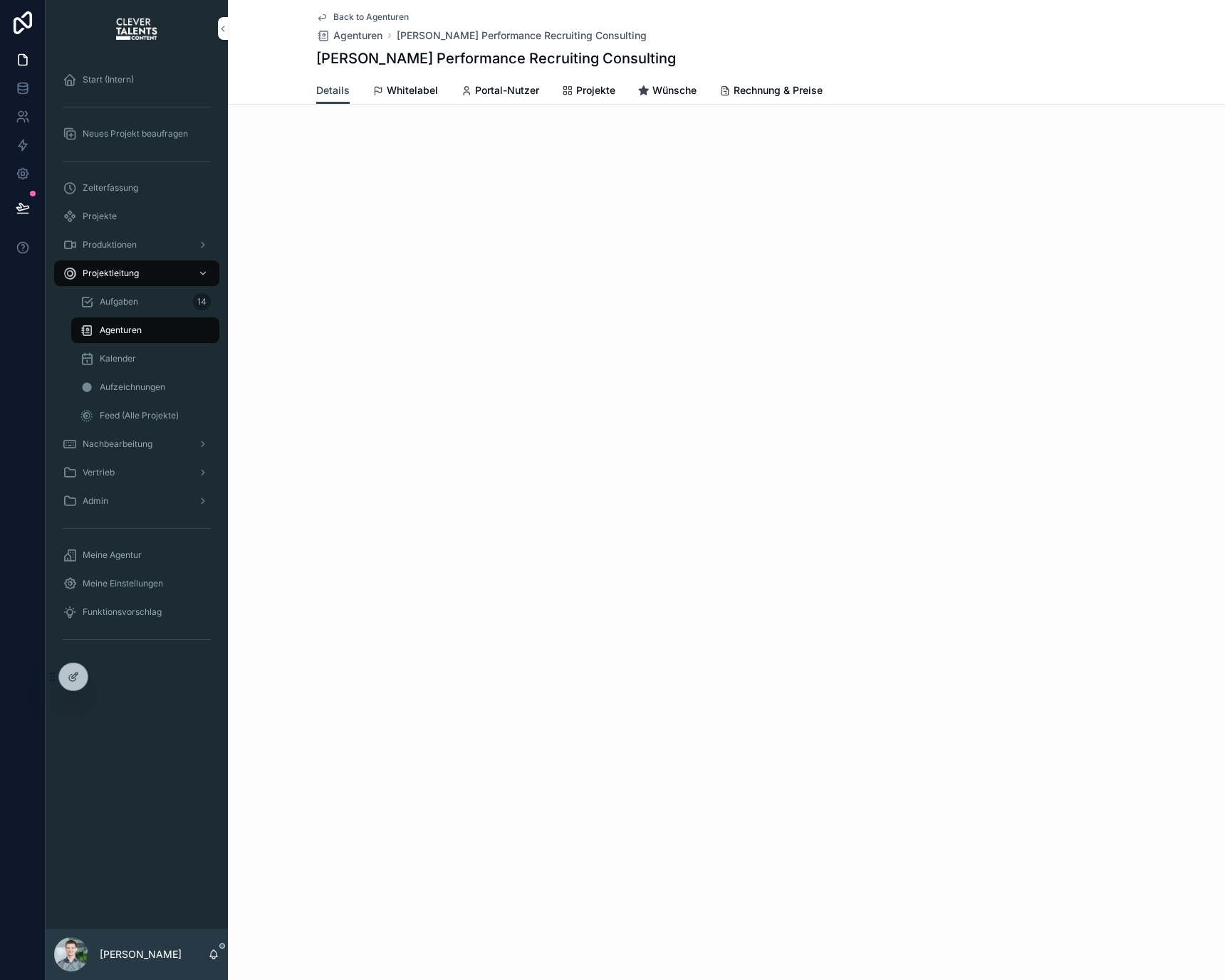
click at [799, 90] on span "Rechnung & Preise" at bounding box center [777, 90] width 89 height 14
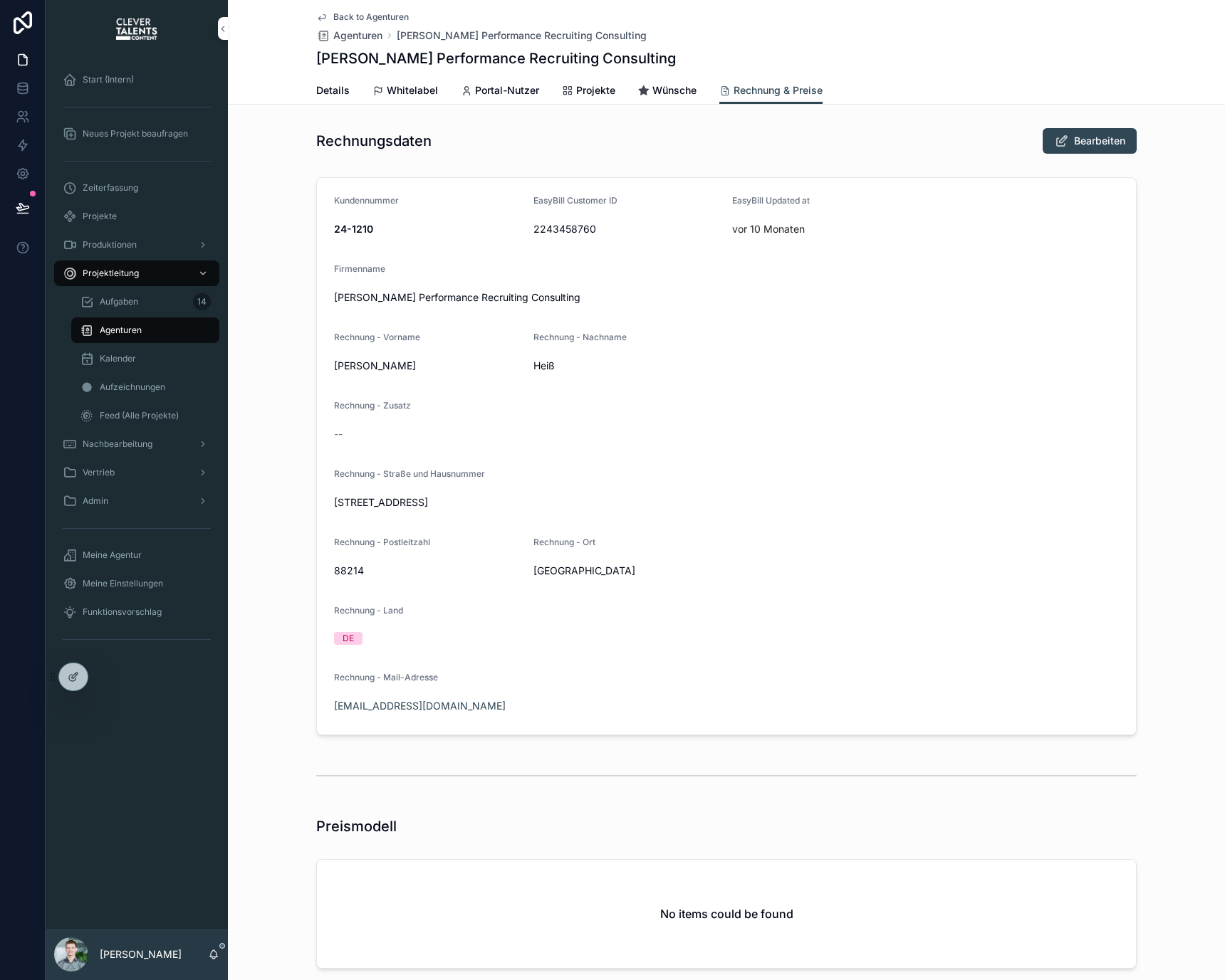
scroll to position [338, 0]
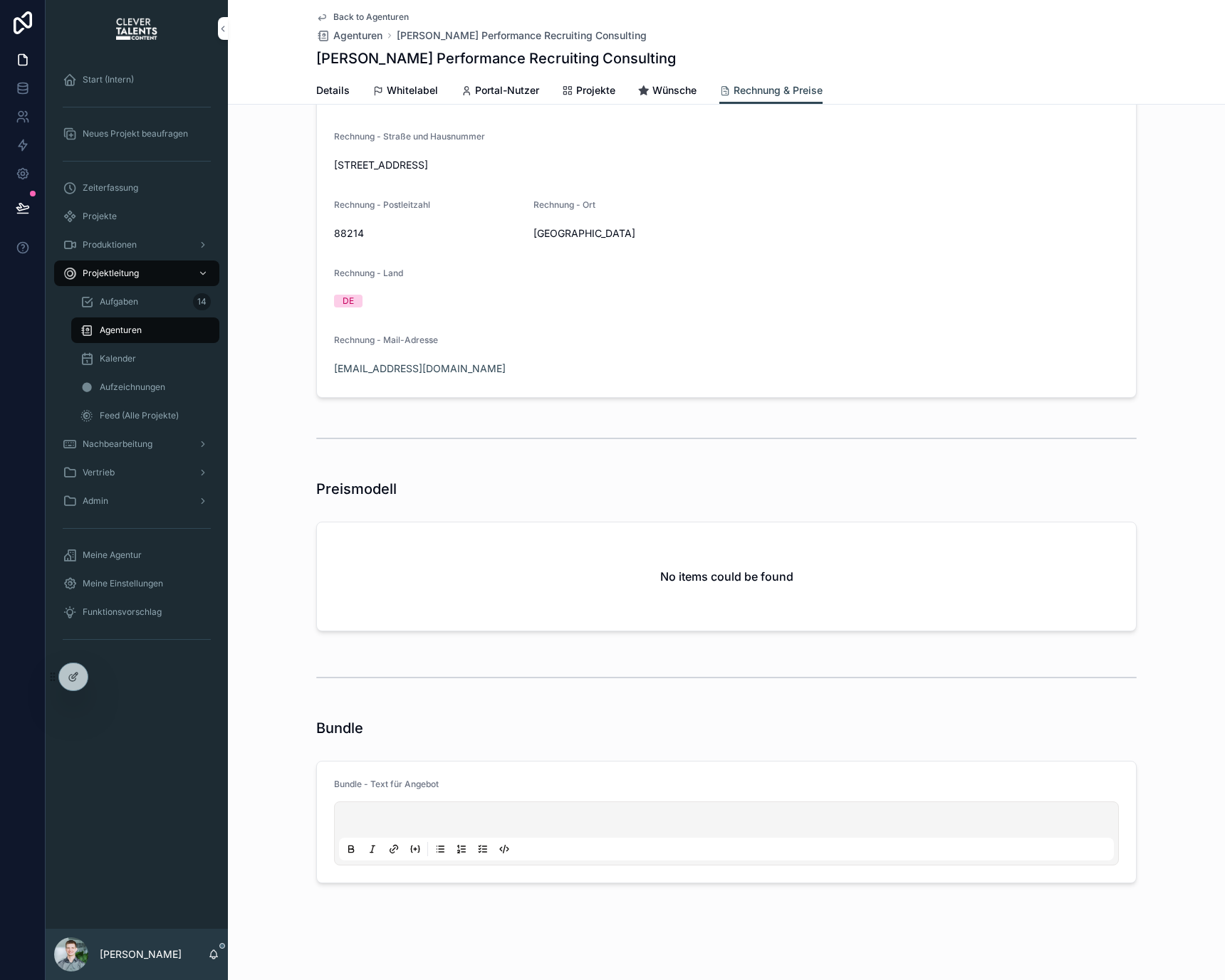
click at [976, 822] on p "scrollable content" at bounding box center [729, 822] width 774 height 14
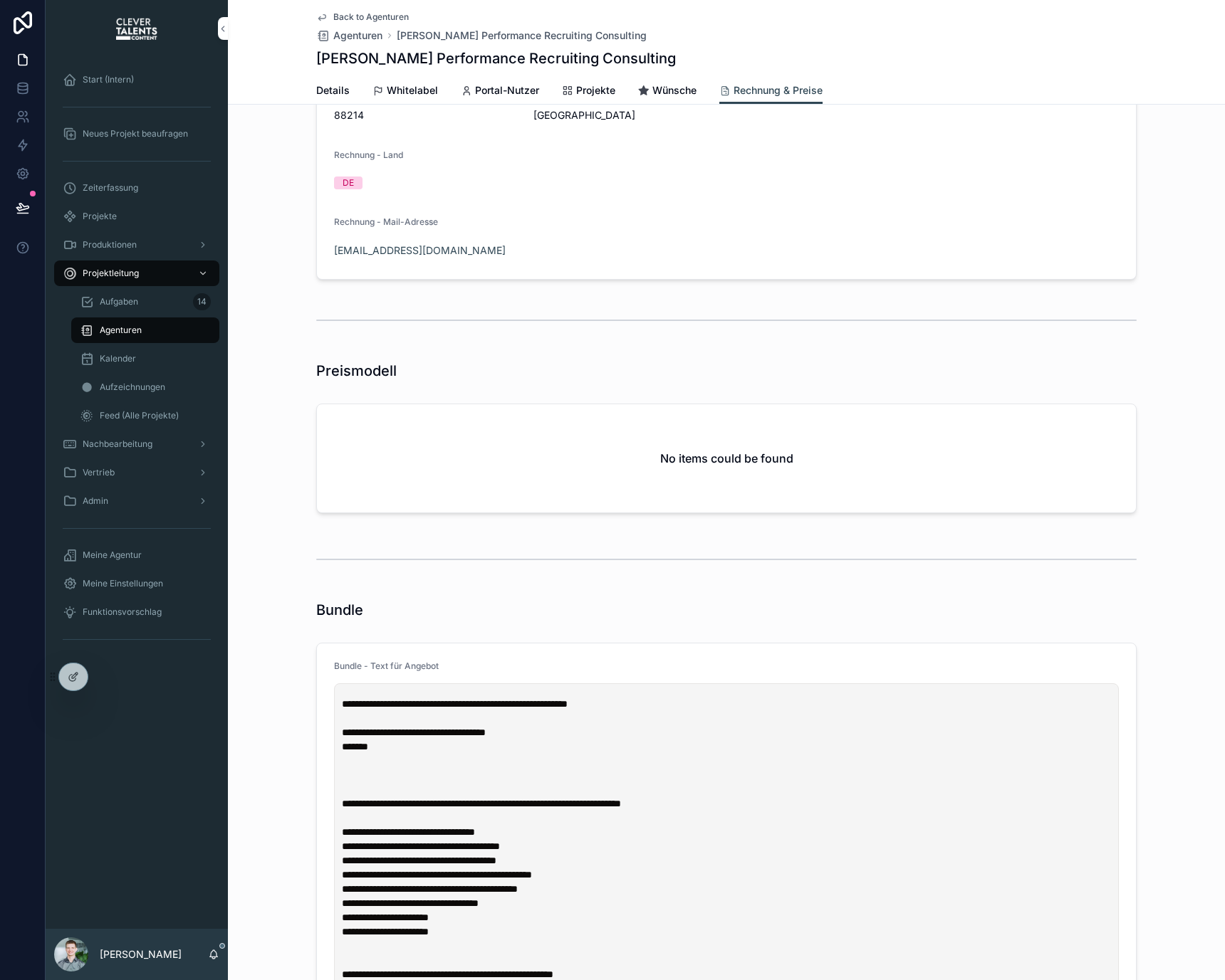
click at [680, 623] on div "Bundle" at bounding box center [726, 610] width 997 height 31
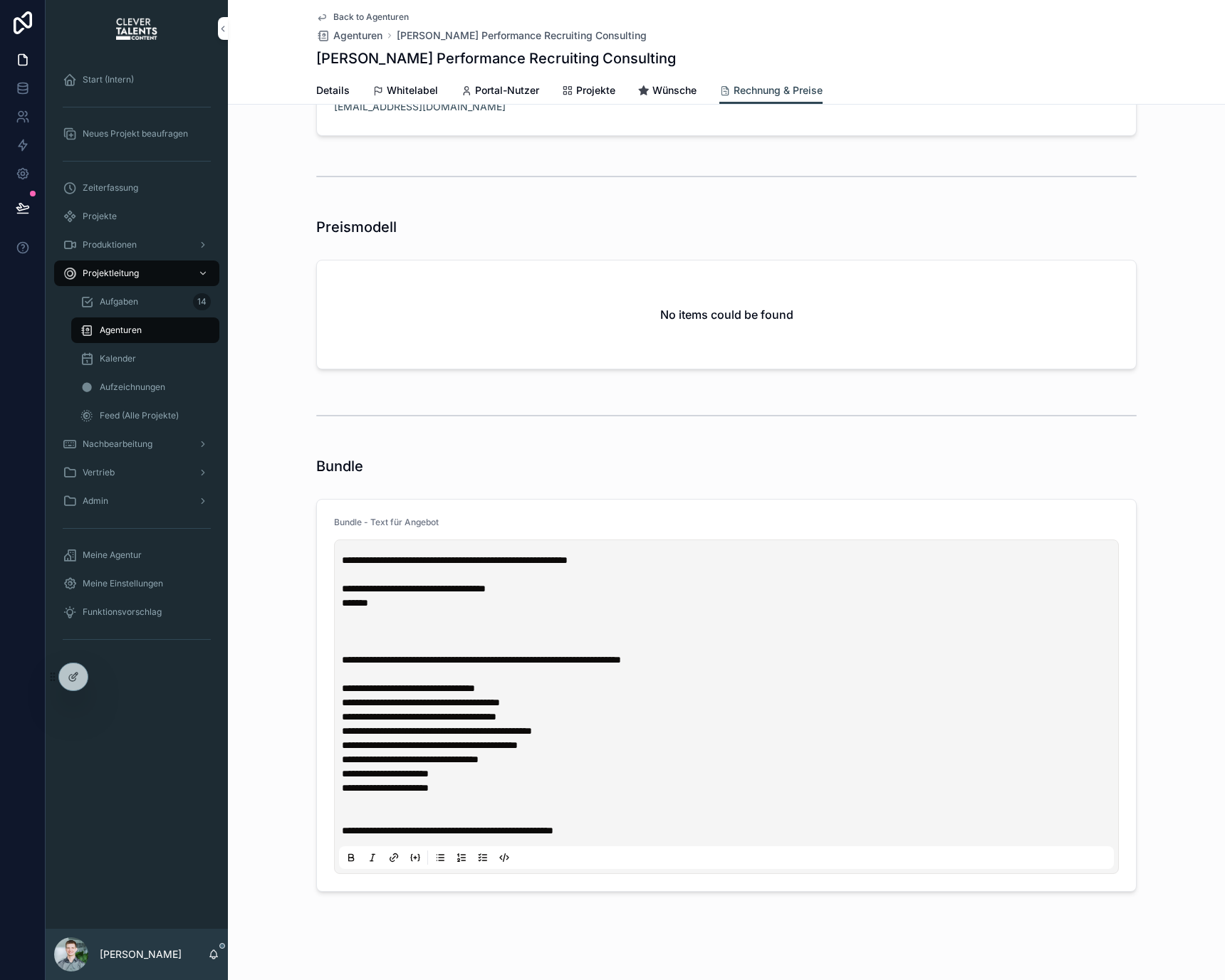
scroll to position [608, 0]
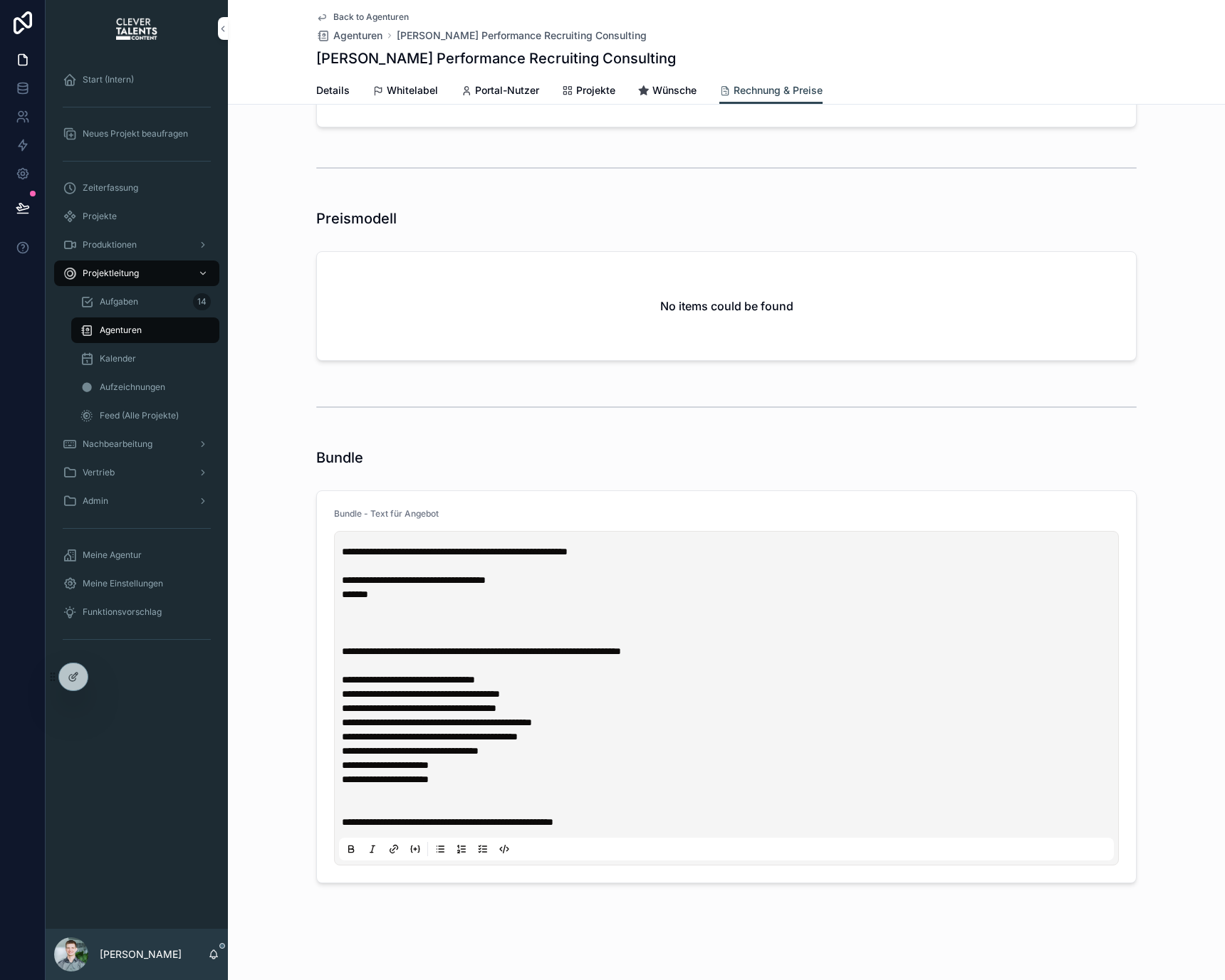
click at [569, 617] on p "scrollable content" at bounding box center [729, 623] width 774 height 14
drag, startPoint x: 338, startPoint y: 650, endPoint x: 335, endPoint y: 475, distance: 175.0
click at [335, 475] on div "**********" at bounding box center [726, 201] width 997 height 1376
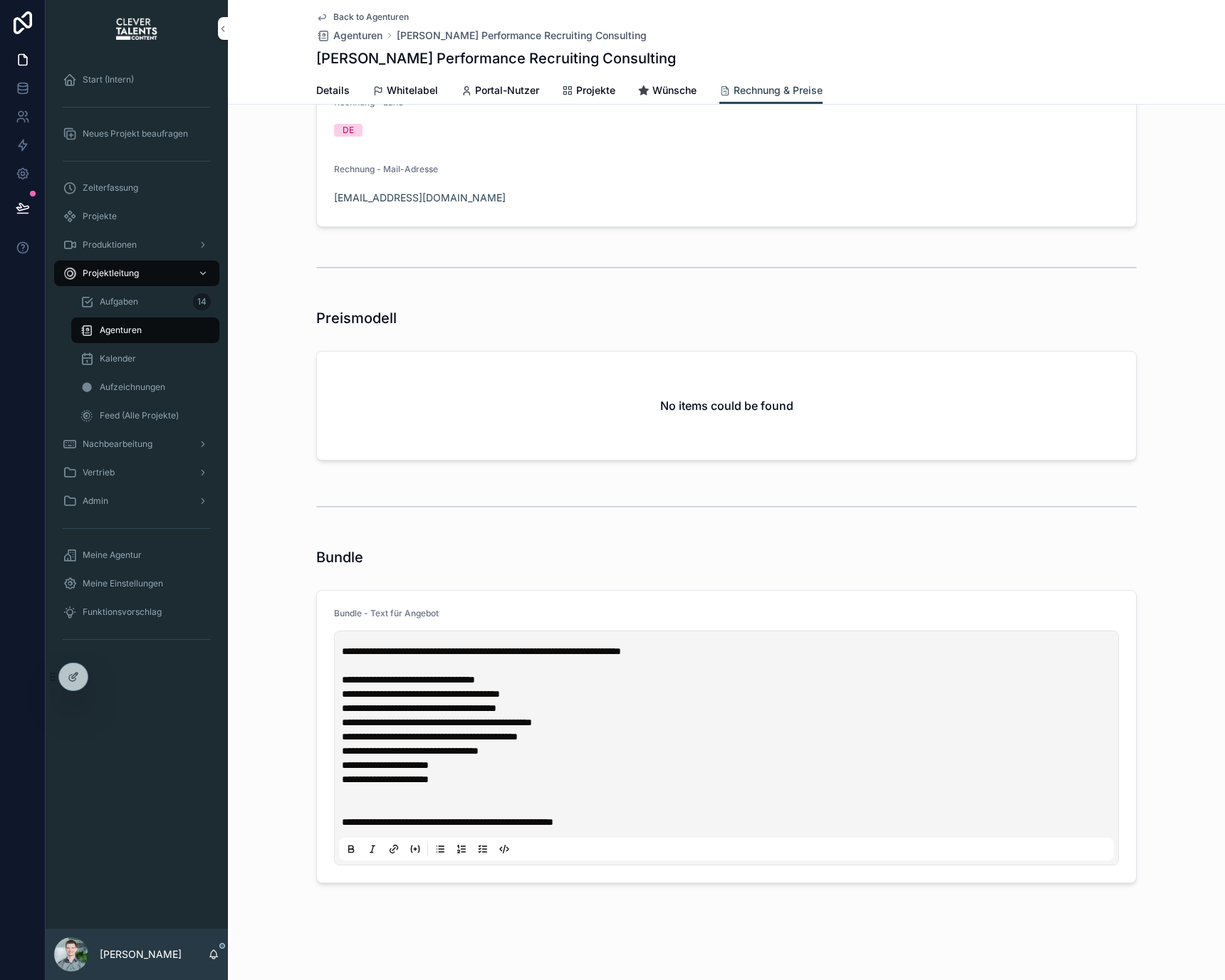
click at [436, 508] on div "scrollable content" at bounding box center [727, 507] width 821 height 36
click at [491, 813] on p "scrollable content" at bounding box center [729, 807] width 774 height 14
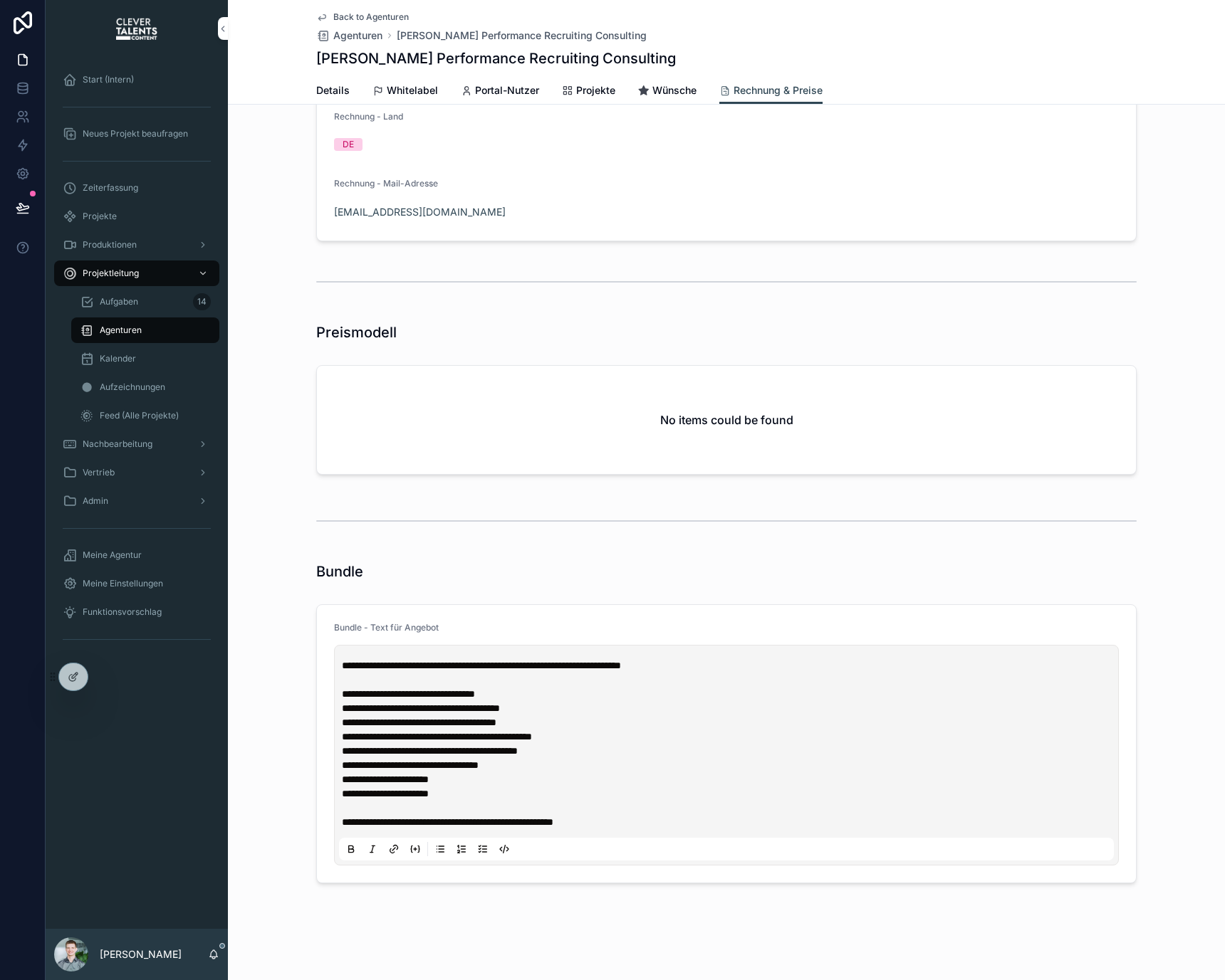
click at [498, 824] on span "**********" at bounding box center [448, 823] width 212 height 10
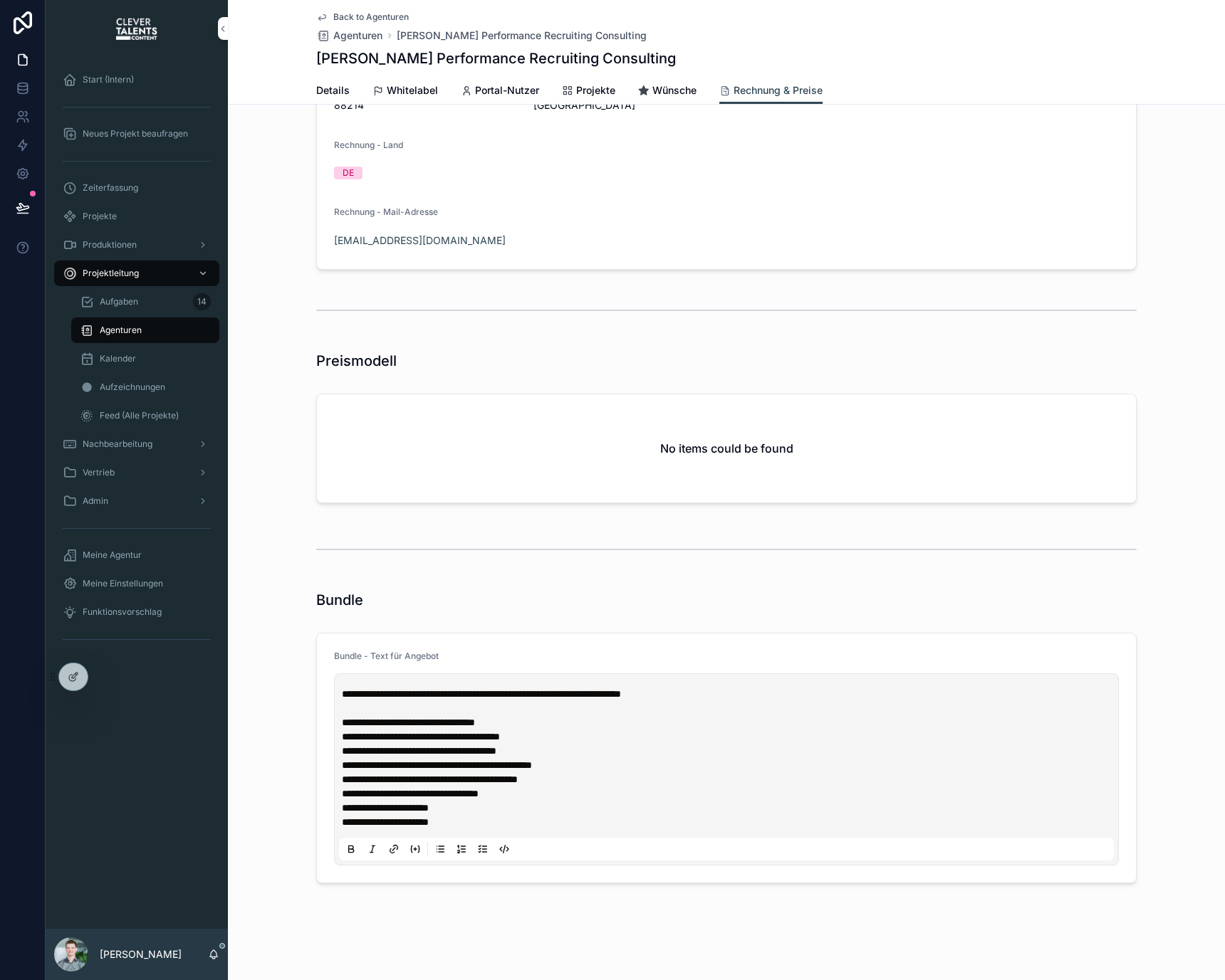
scroll to position [466, 0]
click at [514, 593] on div "Bundle" at bounding box center [727, 600] width 821 height 20
click at [326, 17] on link "Back to Agenturen" at bounding box center [363, 18] width 92 height 12
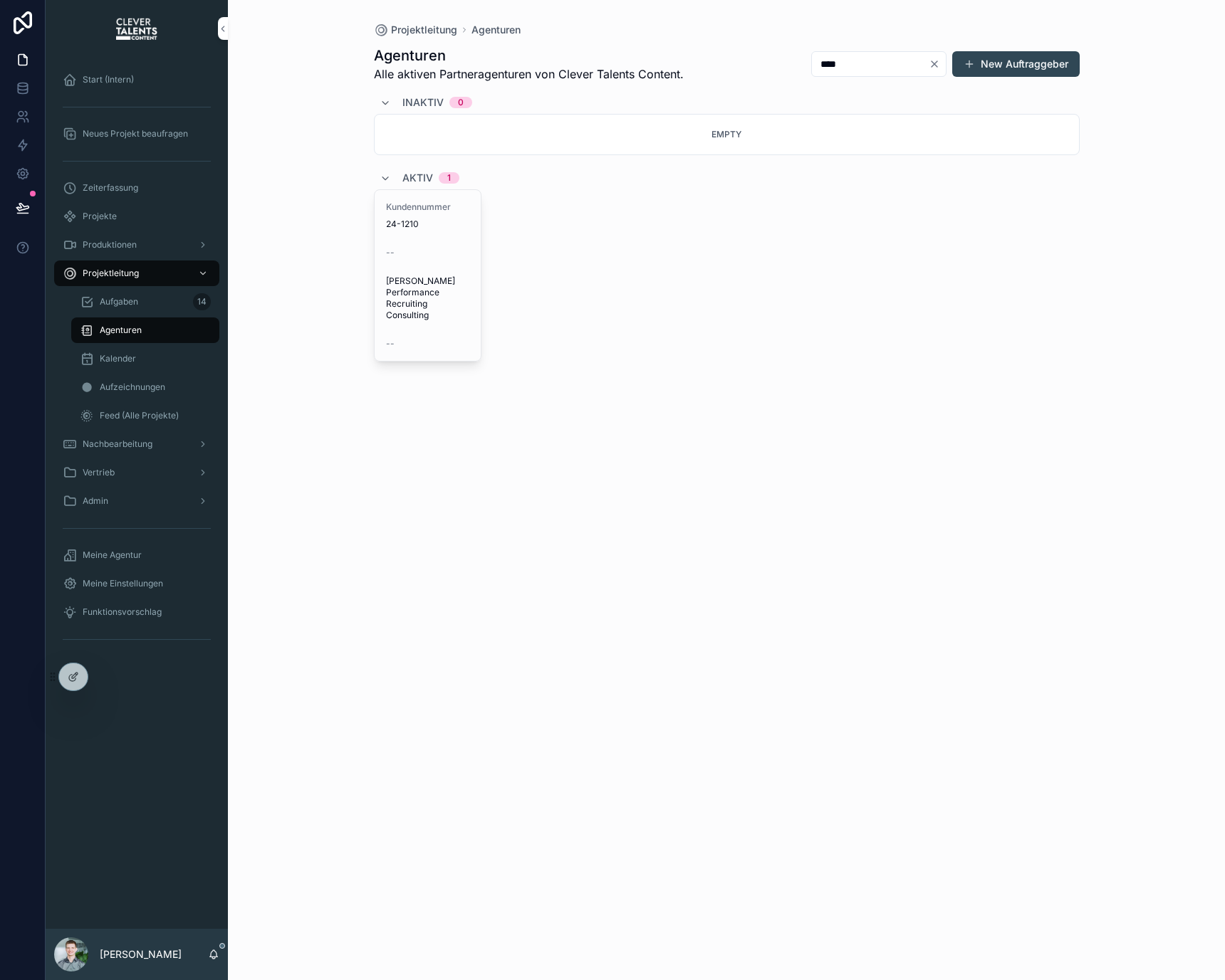
click at [367, 17] on div "Projektleitung Agenturen Agenturen Alle aktiven Partneragenturen von Clever Tal…" at bounding box center [727, 204] width 728 height 407
click at [843, 71] on input "****" at bounding box center [870, 64] width 116 height 20
type input "***"
click at [443, 248] on div "--" at bounding box center [428, 253] width 84 height 12
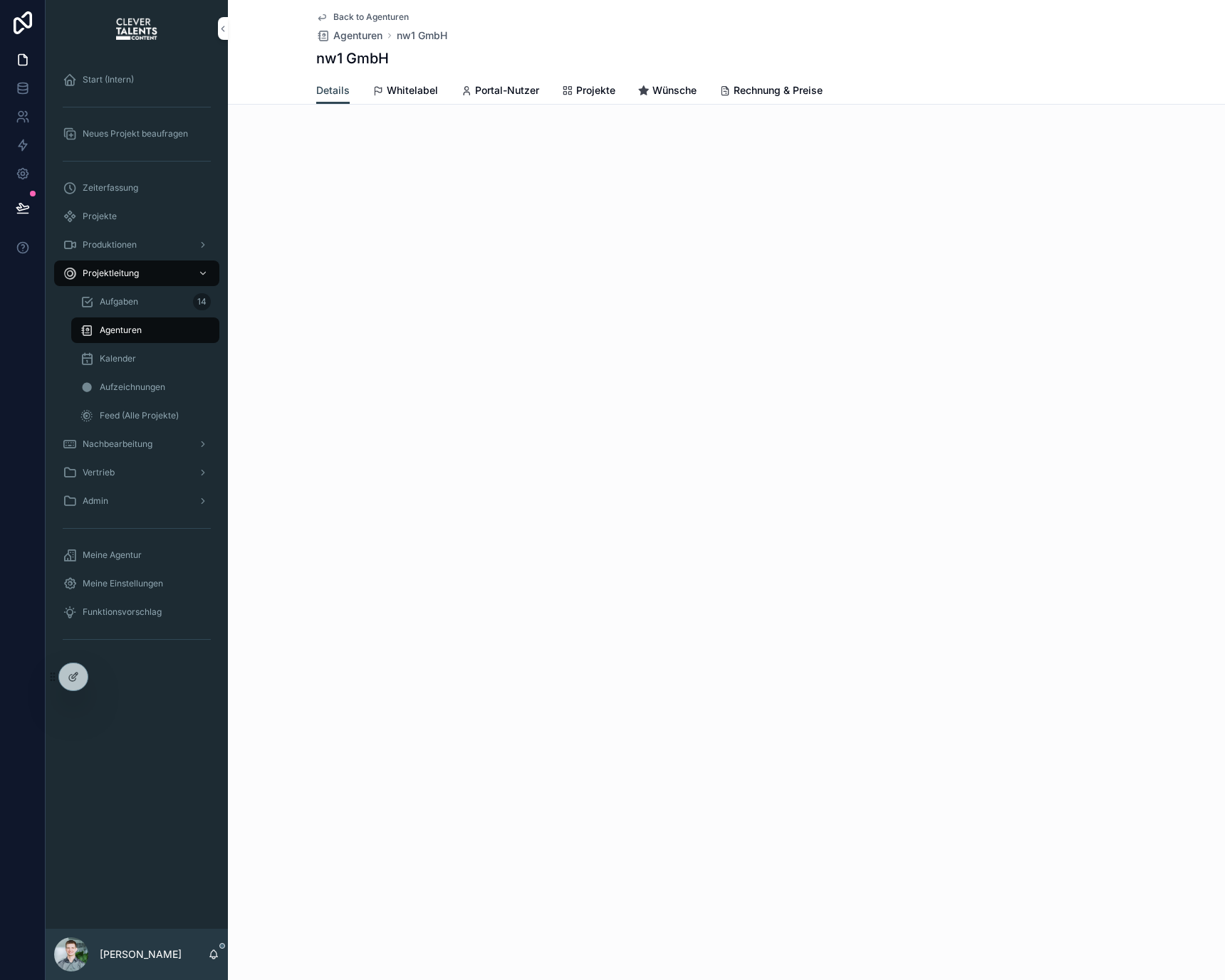
click at [754, 89] on span "Rechnung & Preise" at bounding box center [777, 90] width 89 height 14
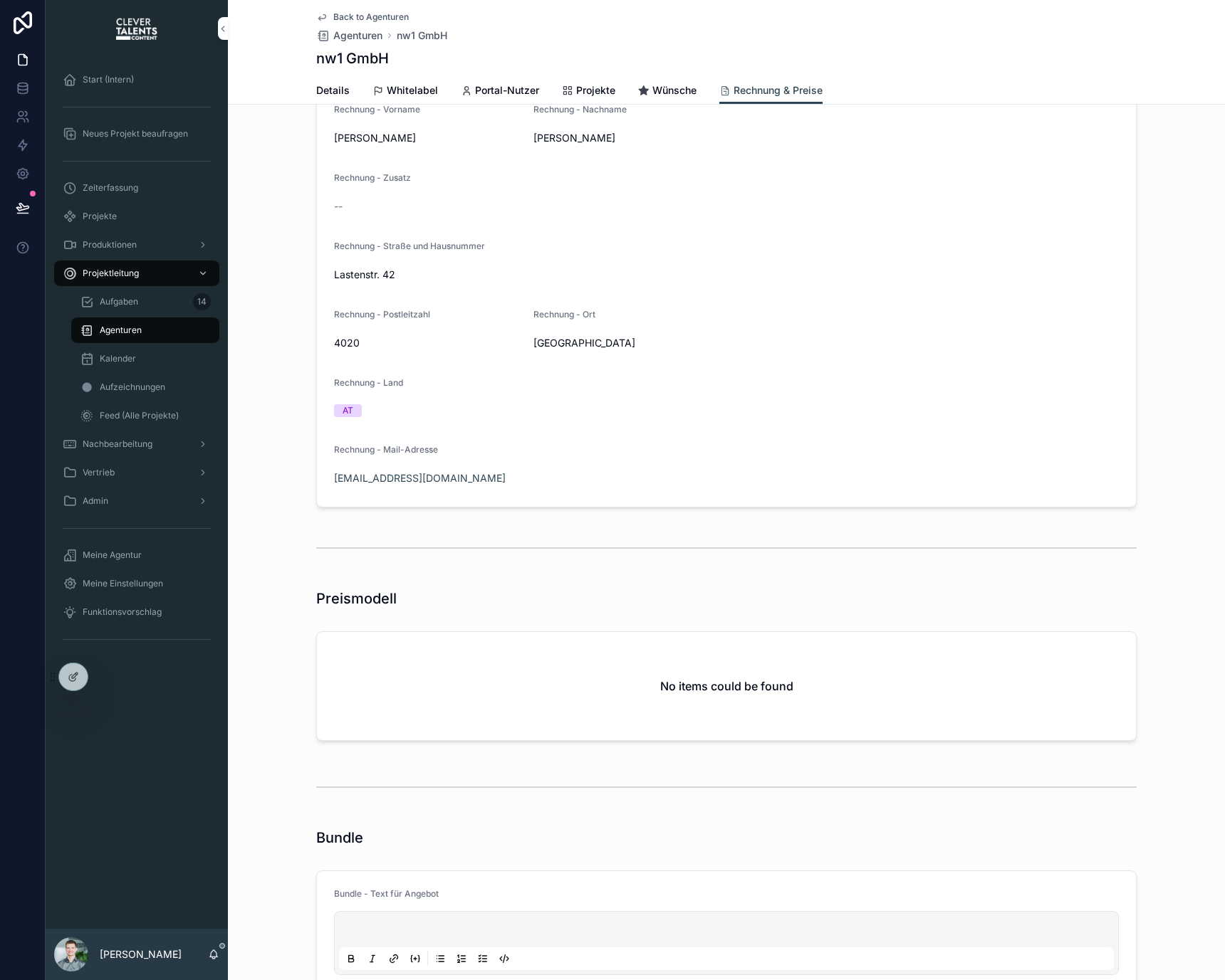
scroll to position [338, 0]
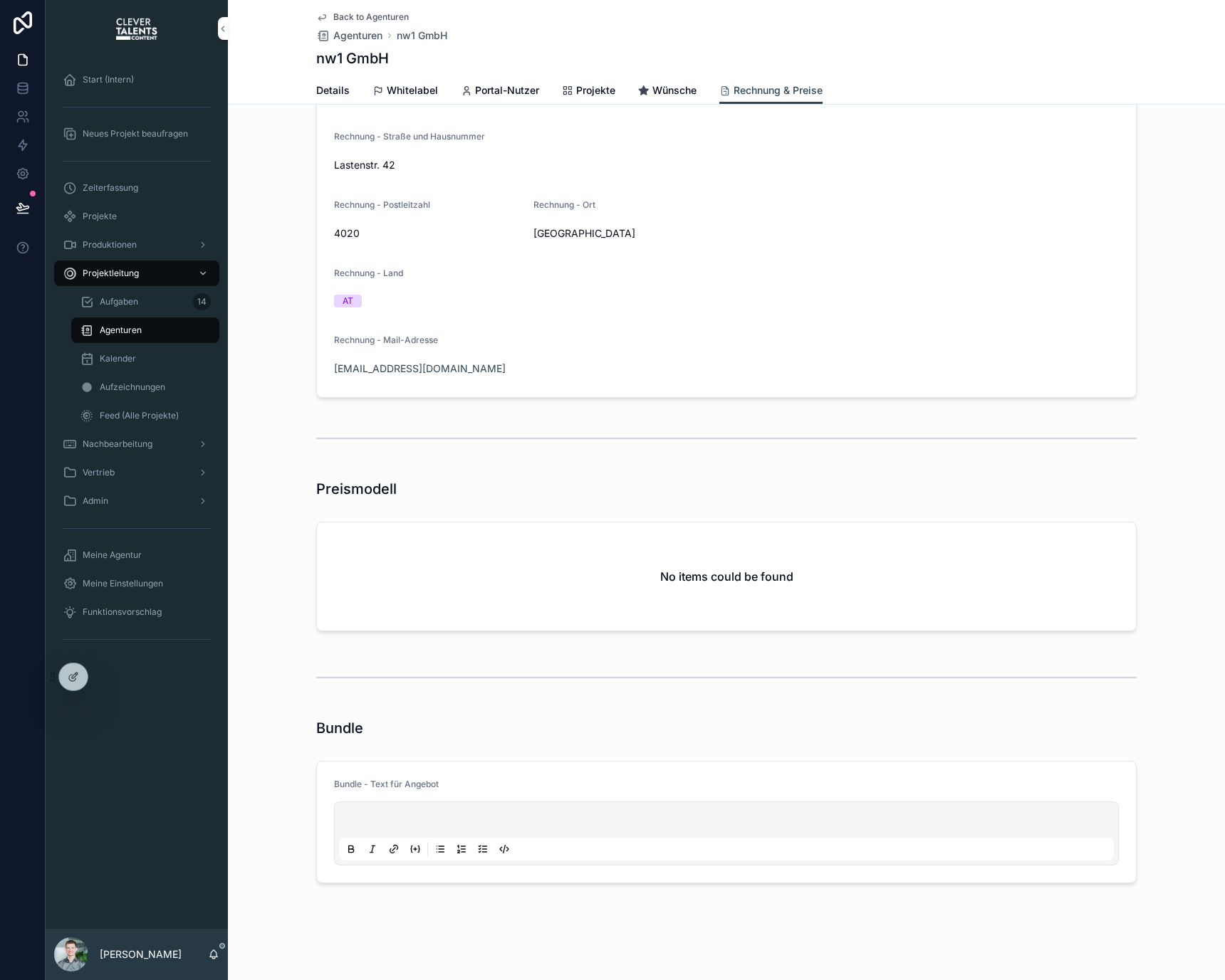
click at [963, 825] on p "scrollable content" at bounding box center [729, 822] width 774 height 14
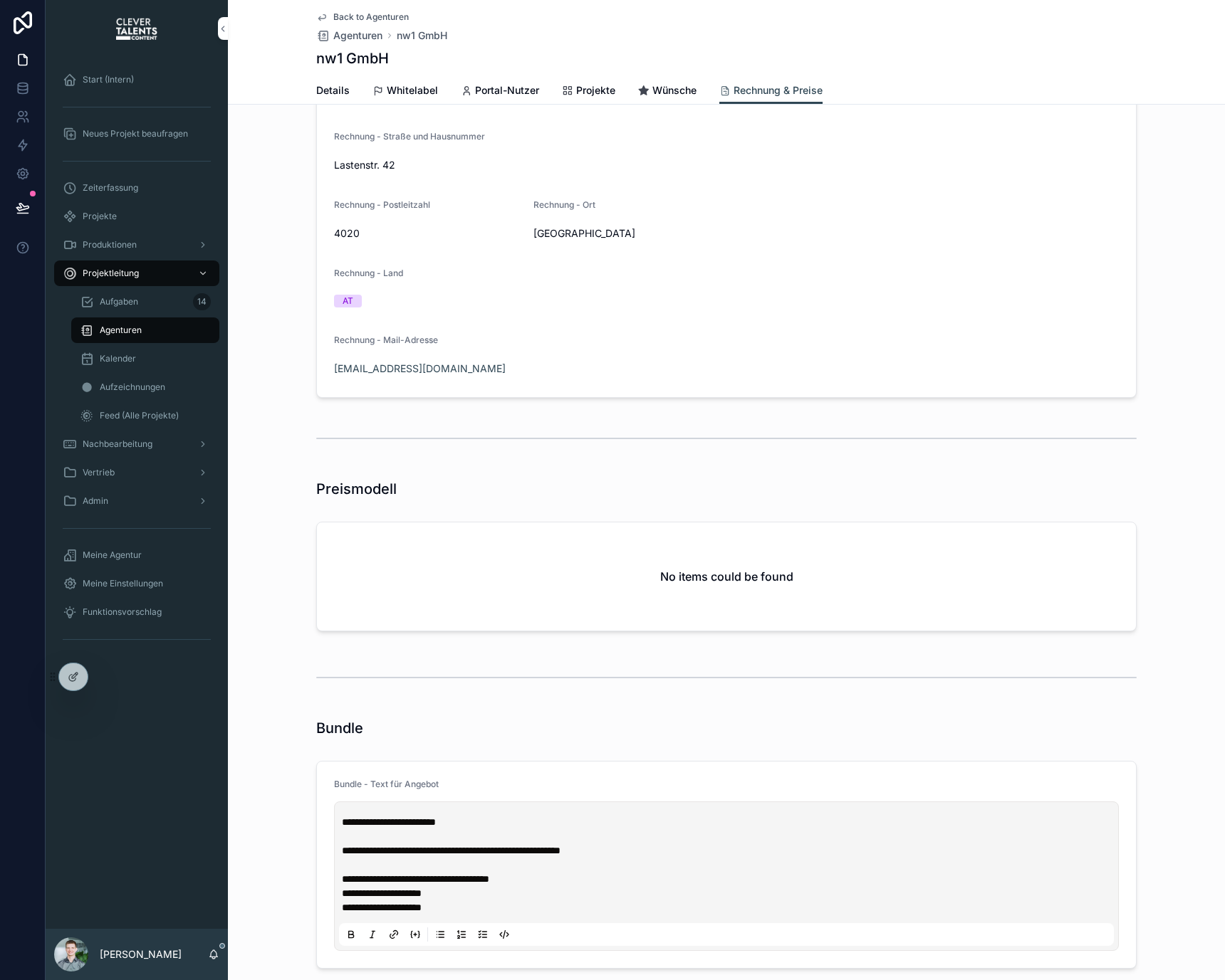
click at [755, 709] on div "**********" at bounding box center [726, 379] width 997 height 1190
click at [341, 12] on span "Back to Agenturen" at bounding box center [371, 18] width 75 height 12
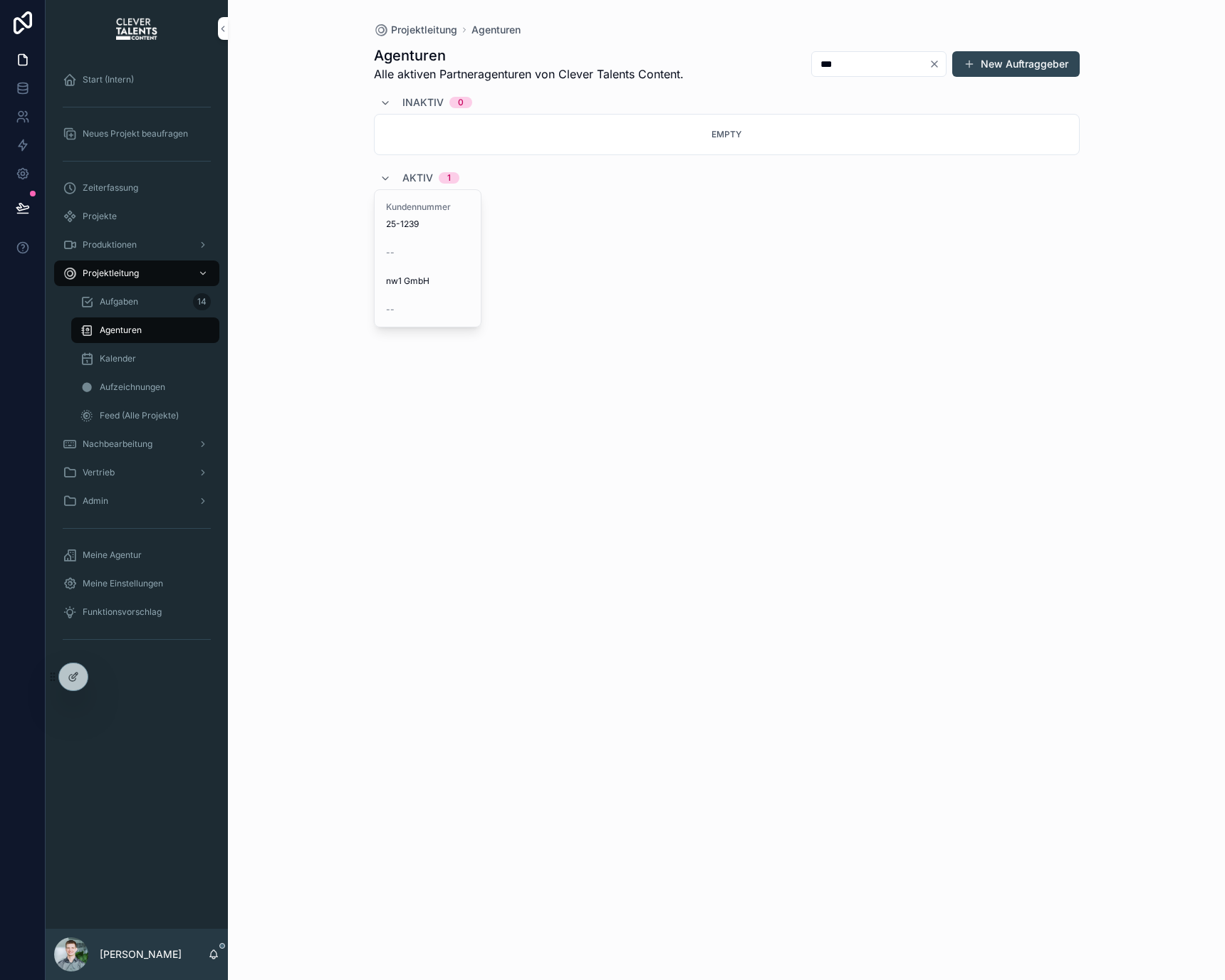
click at [875, 57] on input "***" at bounding box center [870, 64] width 116 height 20
type input "******"
click at [443, 261] on div "Kundennummer 24-1194 -- Office Hour Aid GmbH --" at bounding box center [428, 264] width 107 height 148
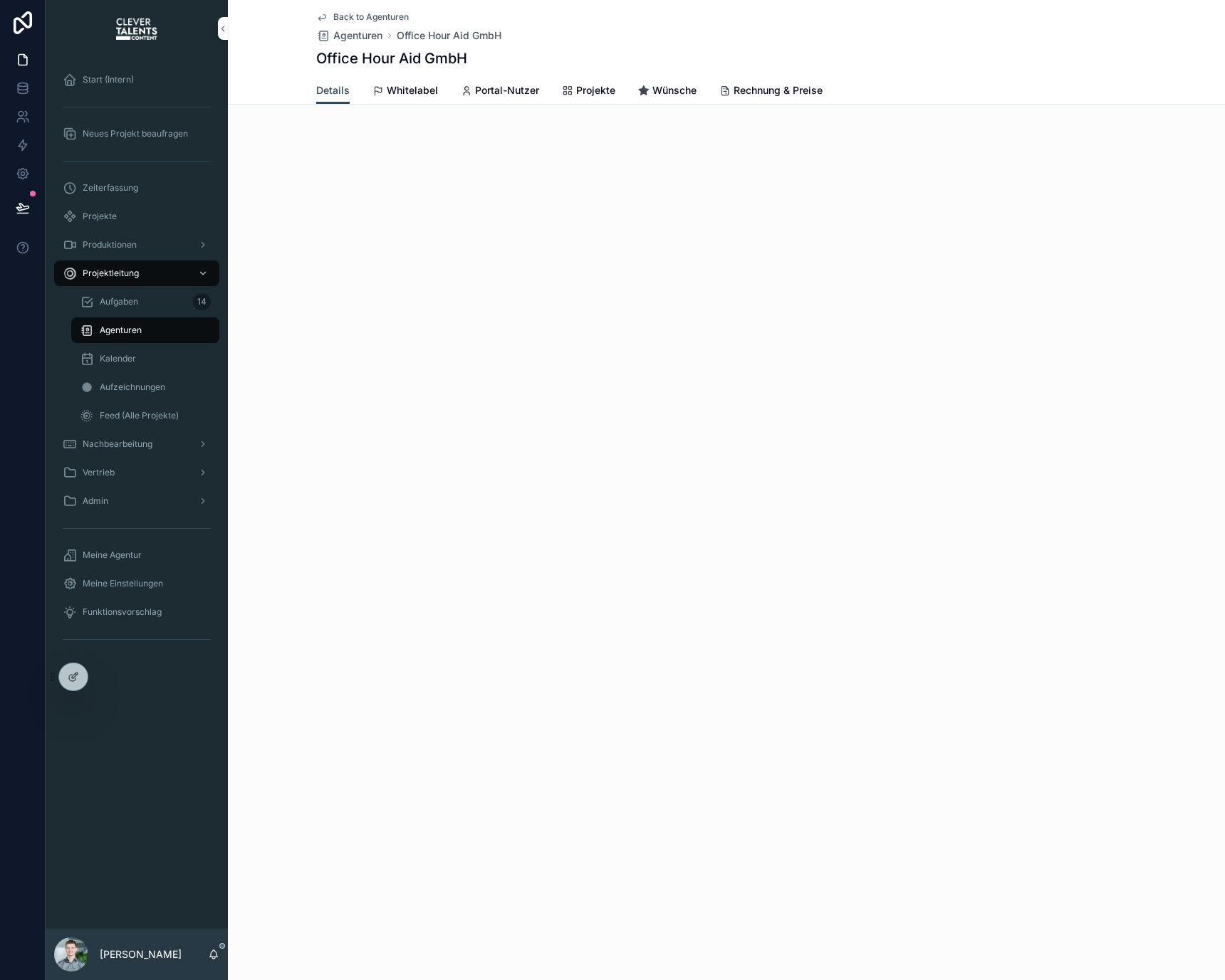
click at [792, 86] on span "Rechnung & Preise" at bounding box center [777, 90] width 89 height 14
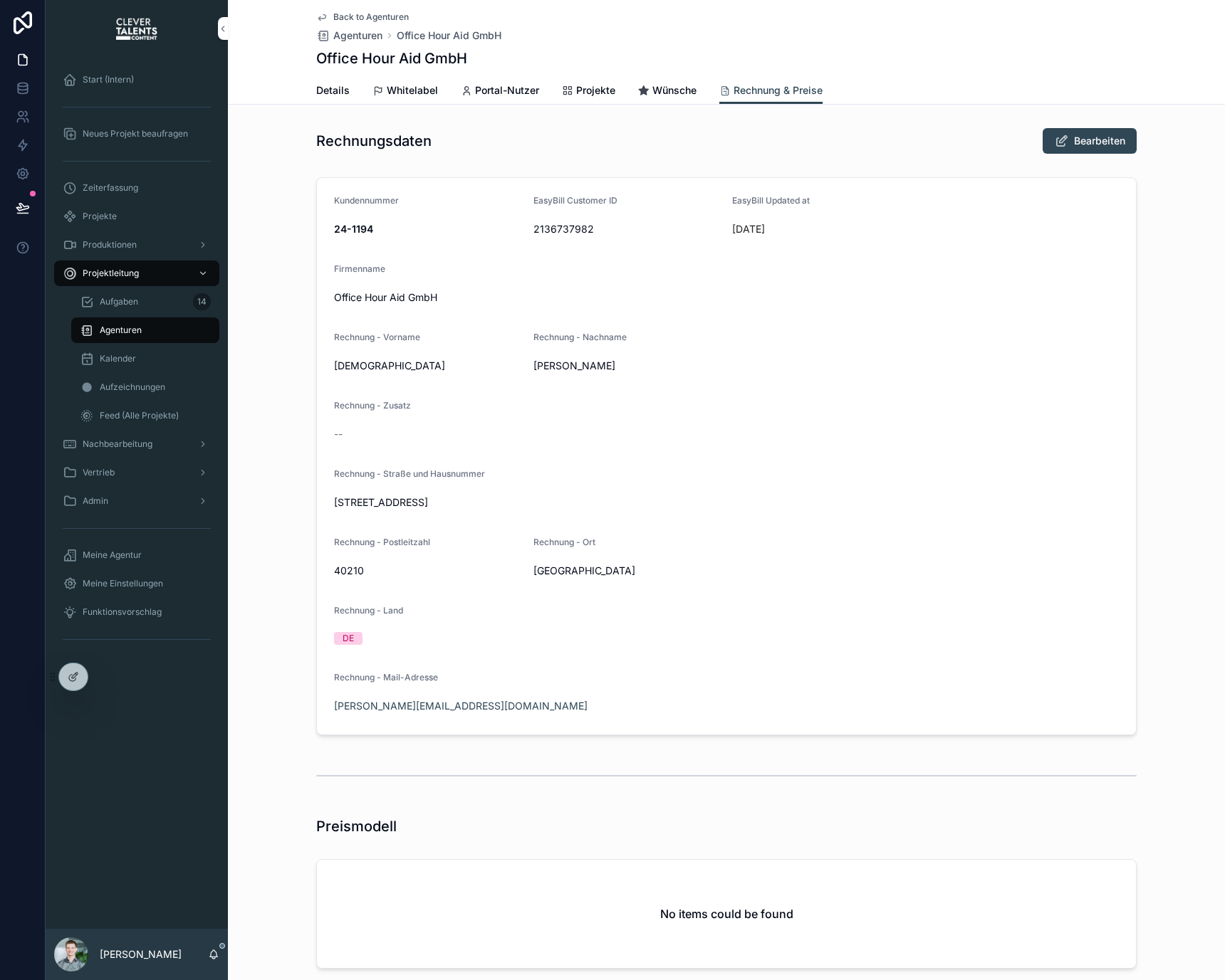
scroll to position [338, 0]
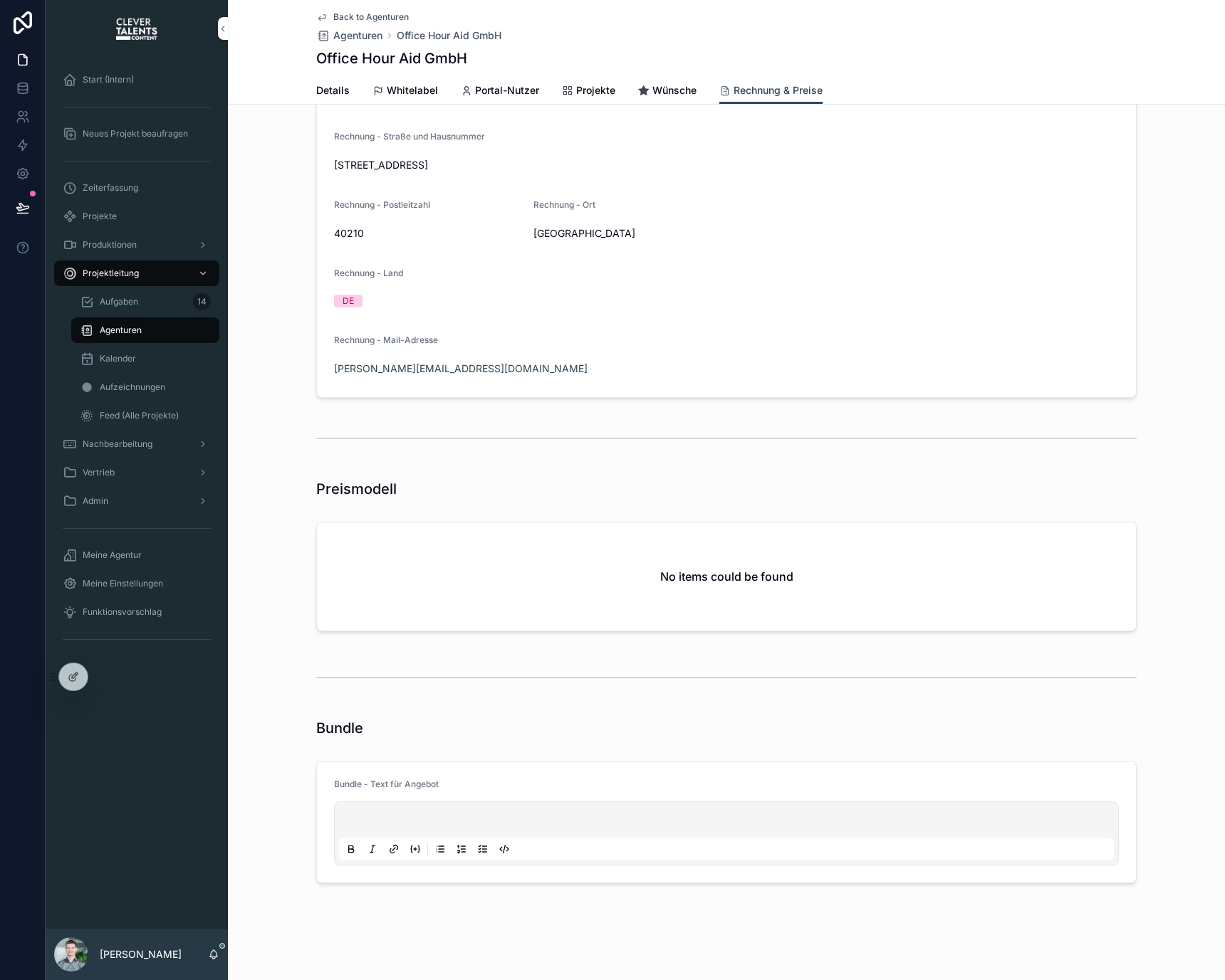
click at [546, 805] on div "scrollable content" at bounding box center [726, 833] width 785 height 64
click at [551, 812] on div "scrollable content" at bounding box center [726, 834] width 774 height 54
click at [563, 822] on p "scrollable content" at bounding box center [729, 822] width 774 height 14
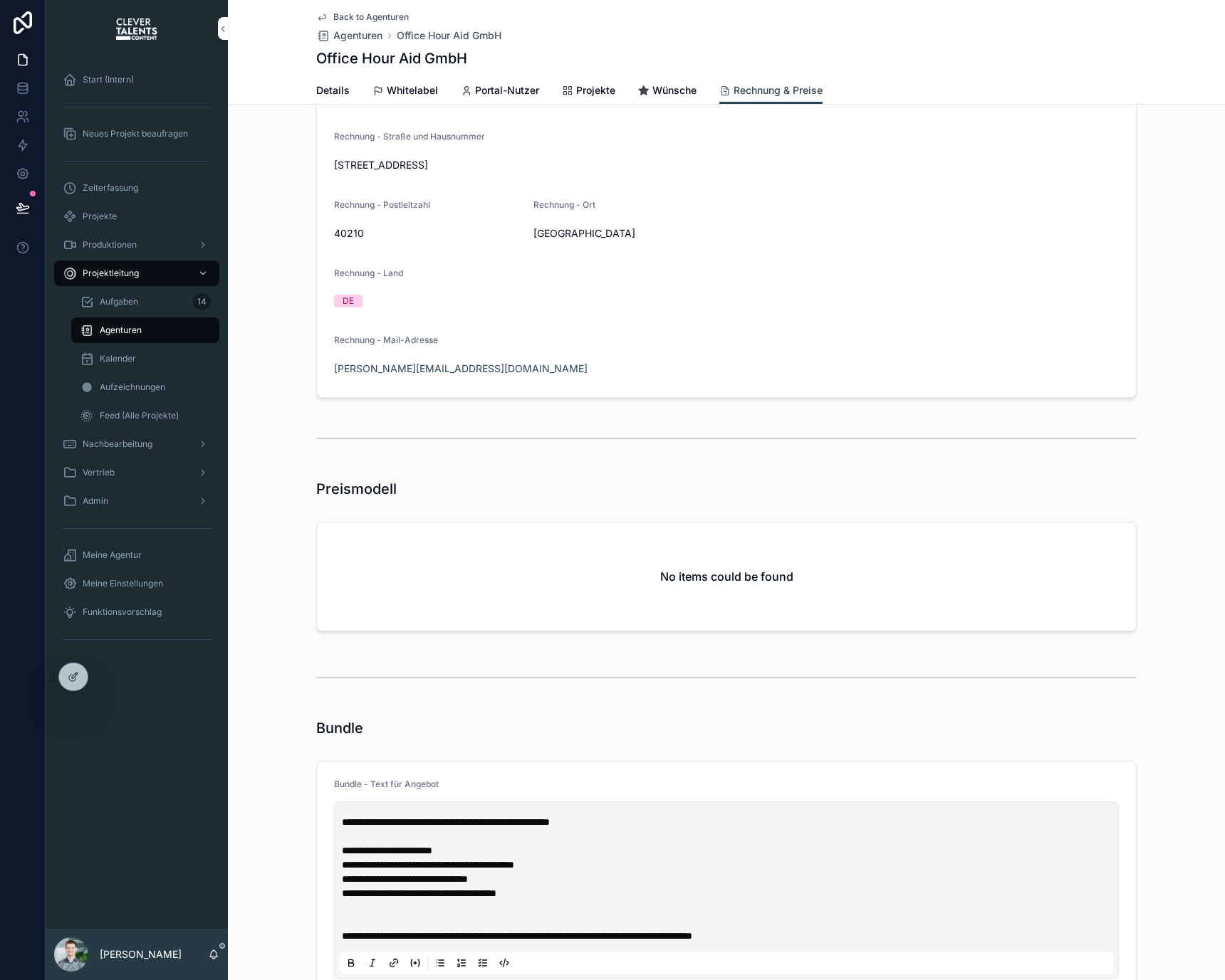
click at [514, 720] on div "Bundle" at bounding box center [727, 728] width 821 height 20
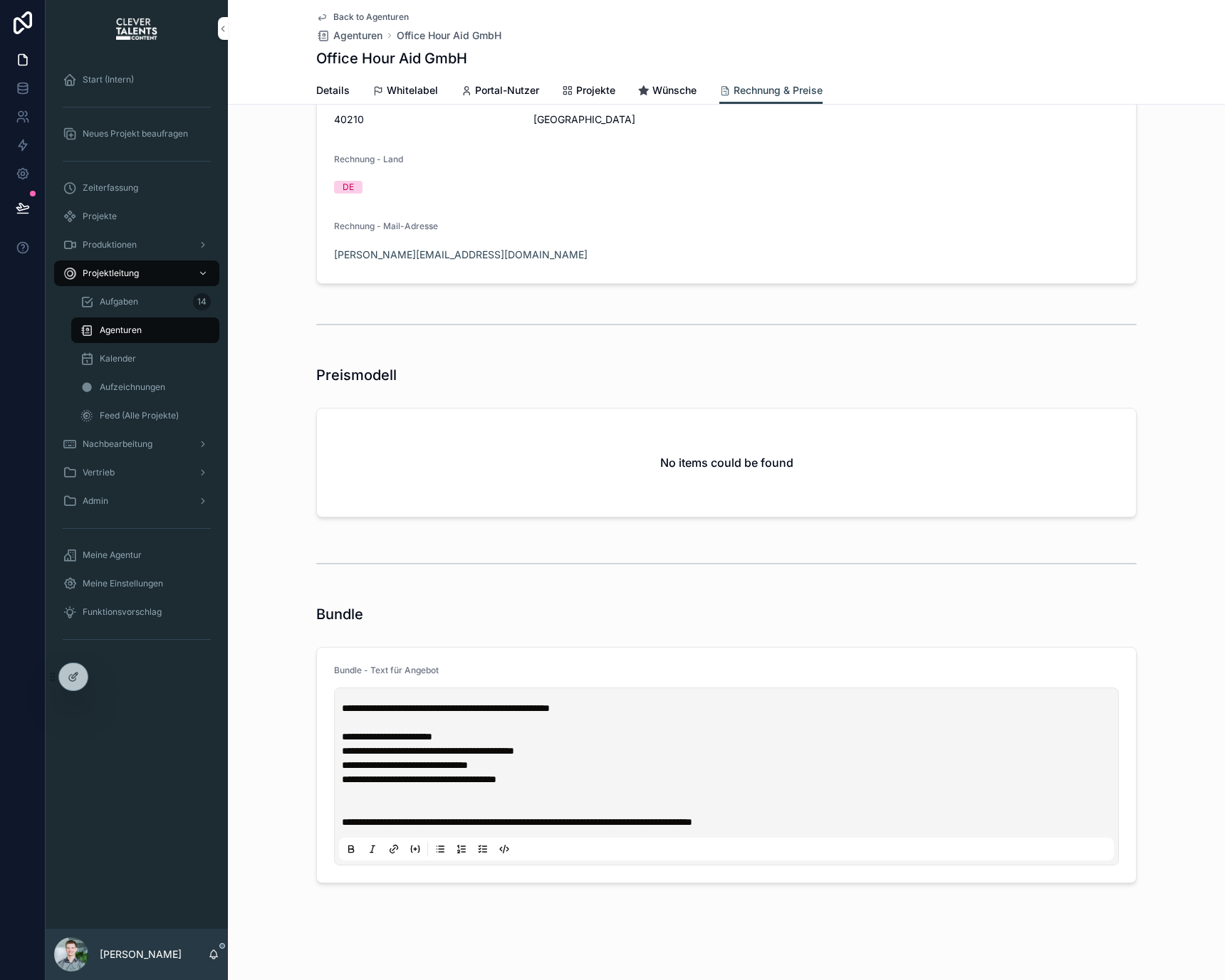
click at [357, 21] on span "Back to Agenturen" at bounding box center [371, 18] width 75 height 12
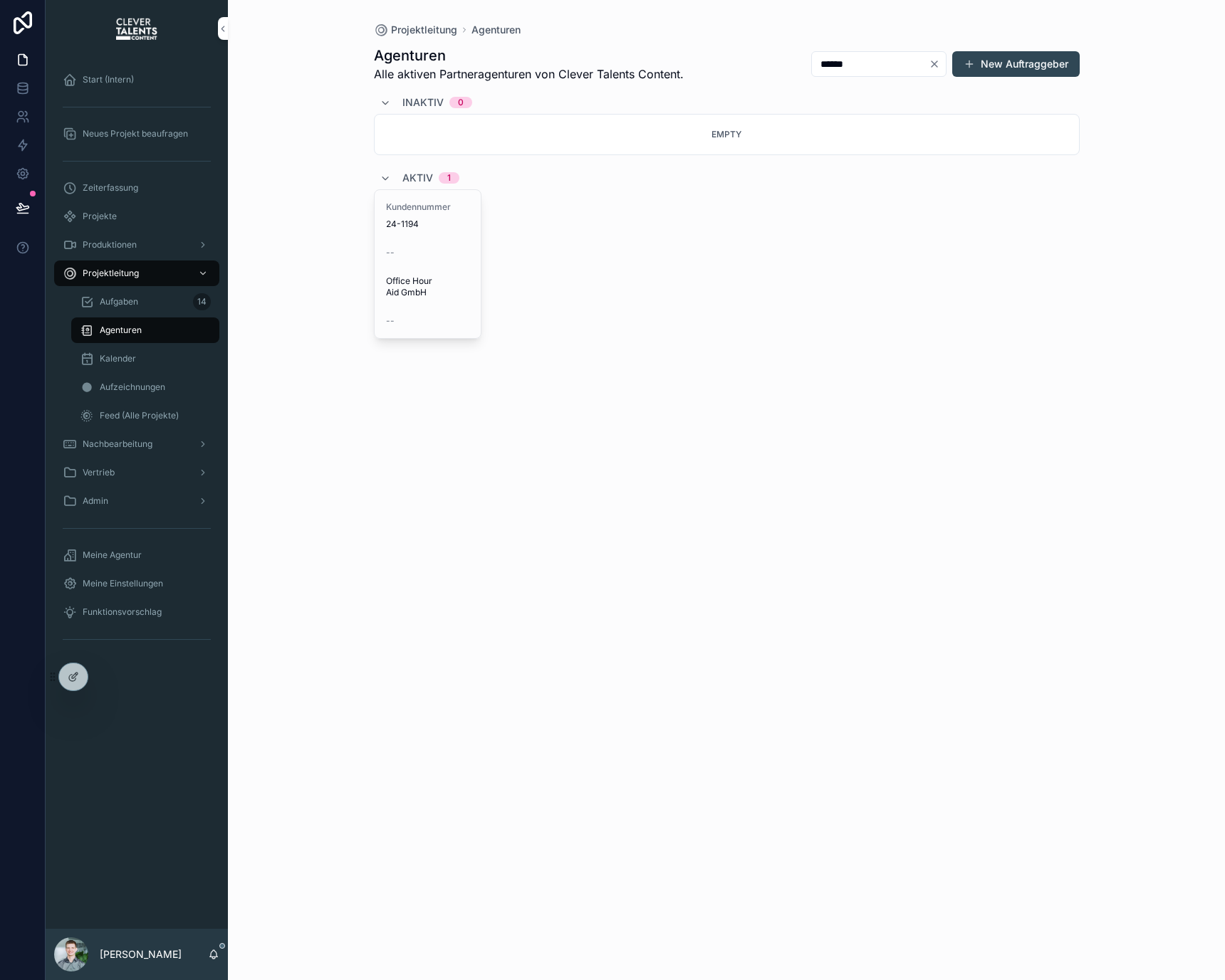
click at [892, 71] on input "******" at bounding box center [870, 64] width 116 height 20
type input "*********"
click at [403, 245] on div "--" at bounding box center [428, 249] width 84 height 17
click at [410, 280] on div "Logo-PNG-780W---One-Media-Solution .png" at bounding box center [415, 275] width 57 height 57
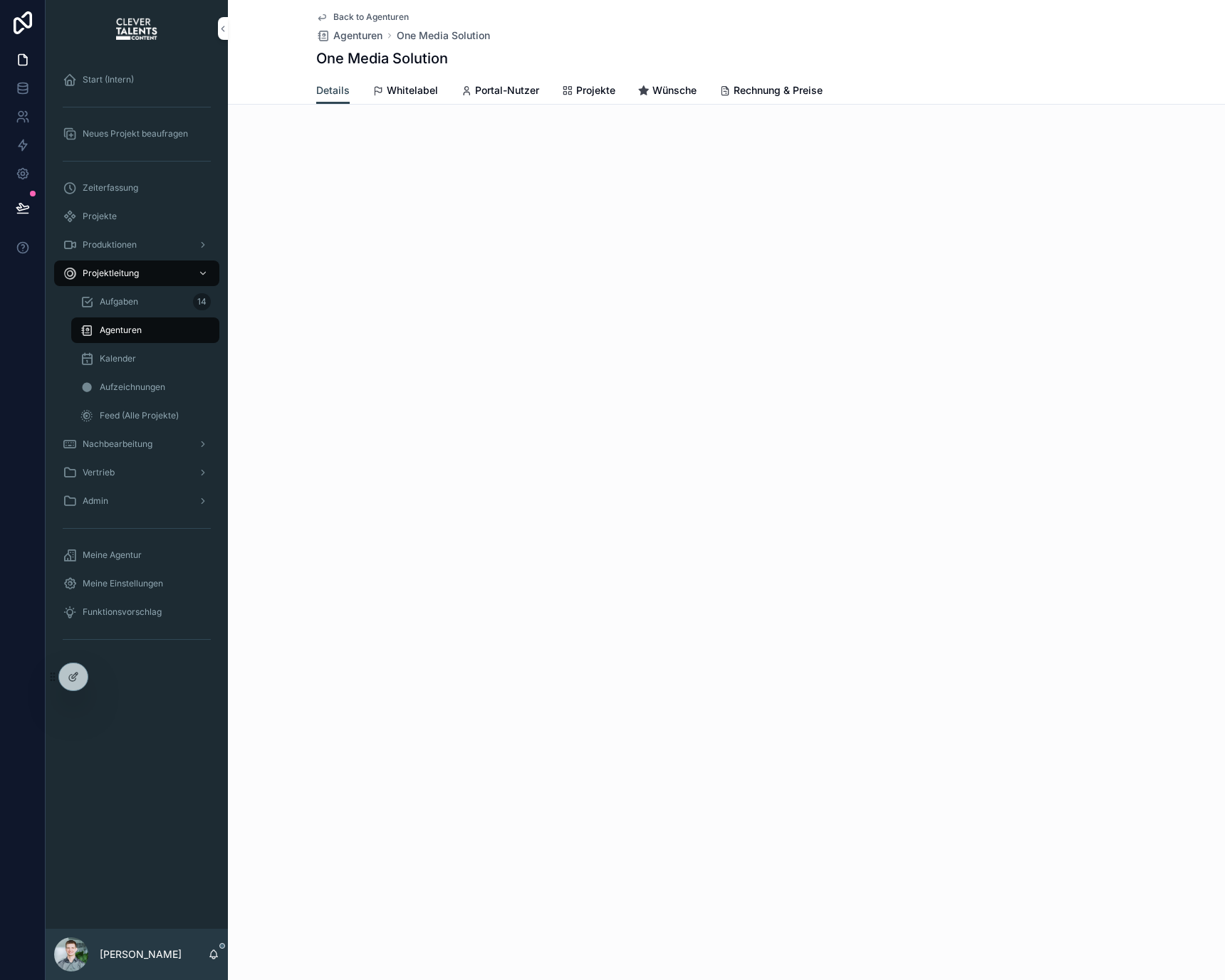
click at [799, 83] on span "Rechnung & Preise" at bounding box center [777, 90] width 89 height 14
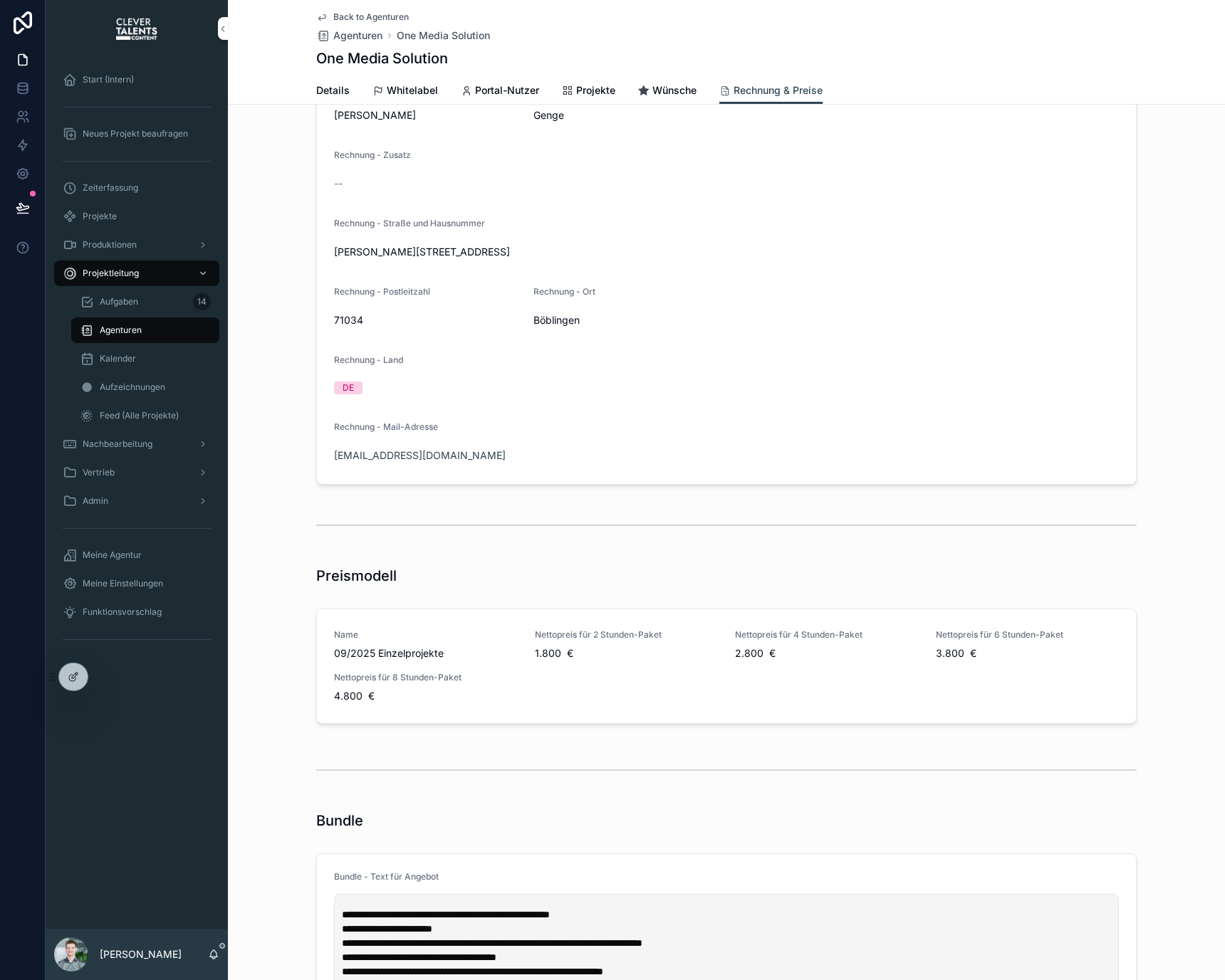
scroll to position [500, 0]
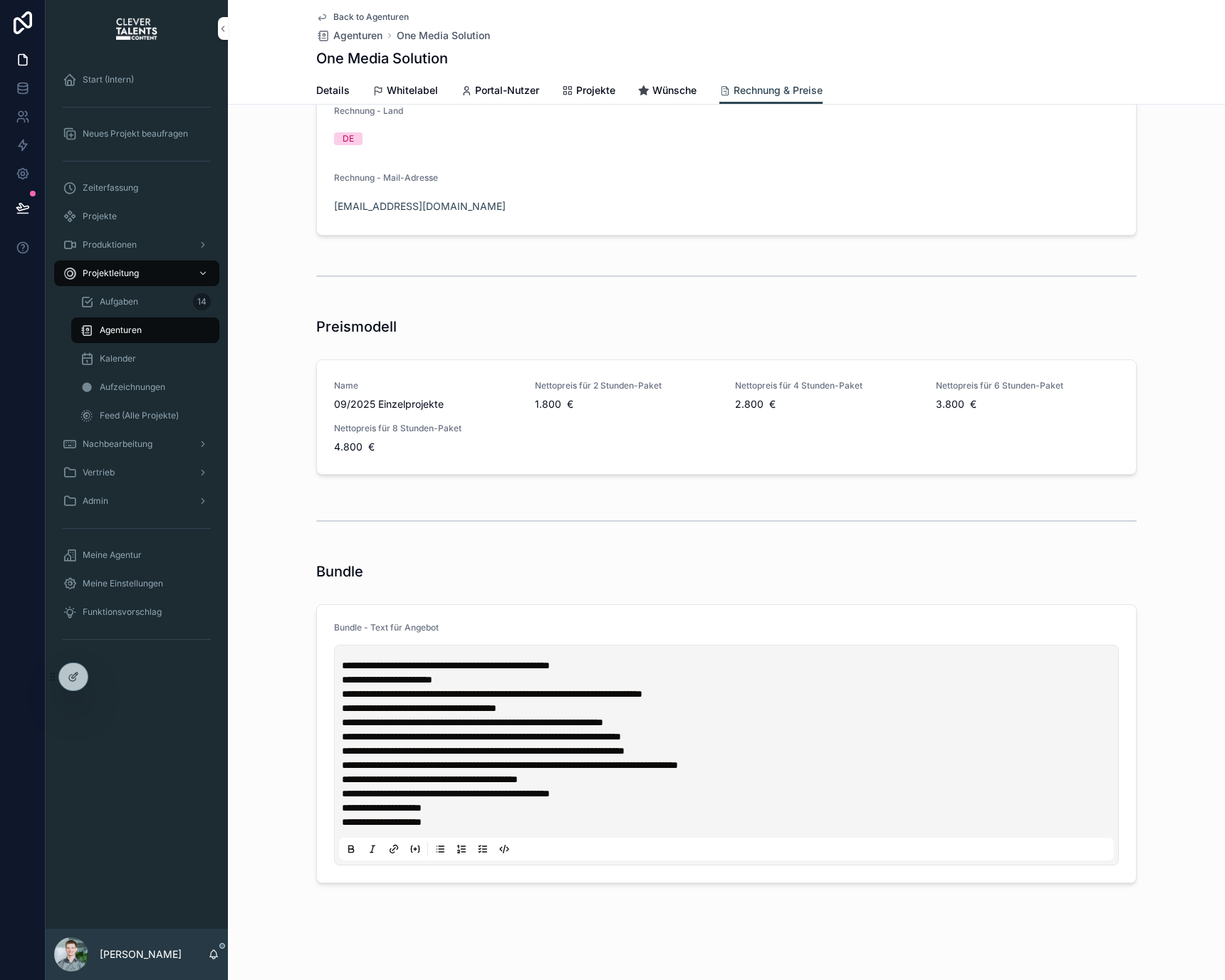
click at [602, 762] on span "**********" at bounding box center [510, 765] width 336 height 10
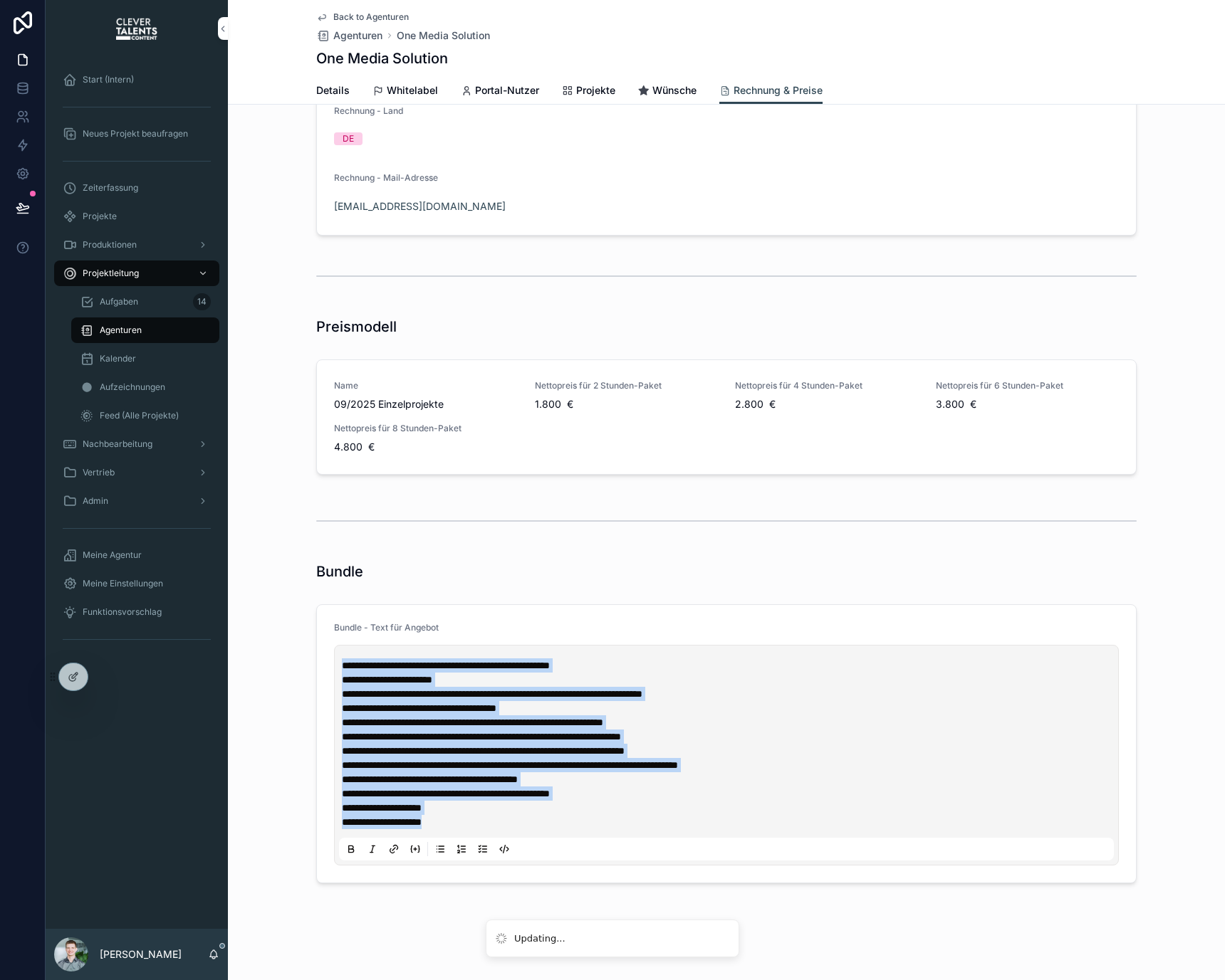
click at [490, 691] on span "**********" at bounding box center [492, 694] width 300 height 10
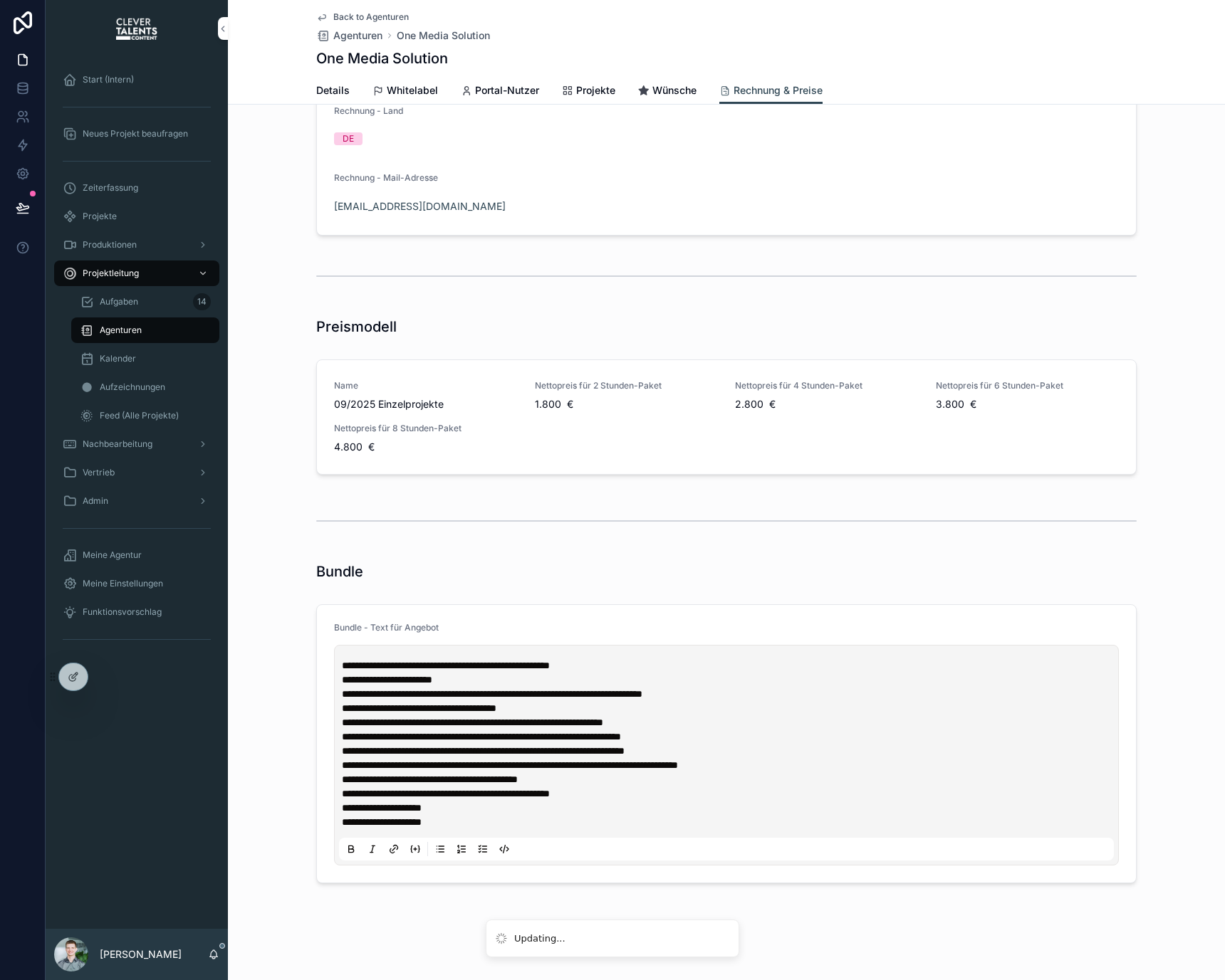
click at [697, 671] on p "**********" at bounding box center [729, 665] width 774 height 14
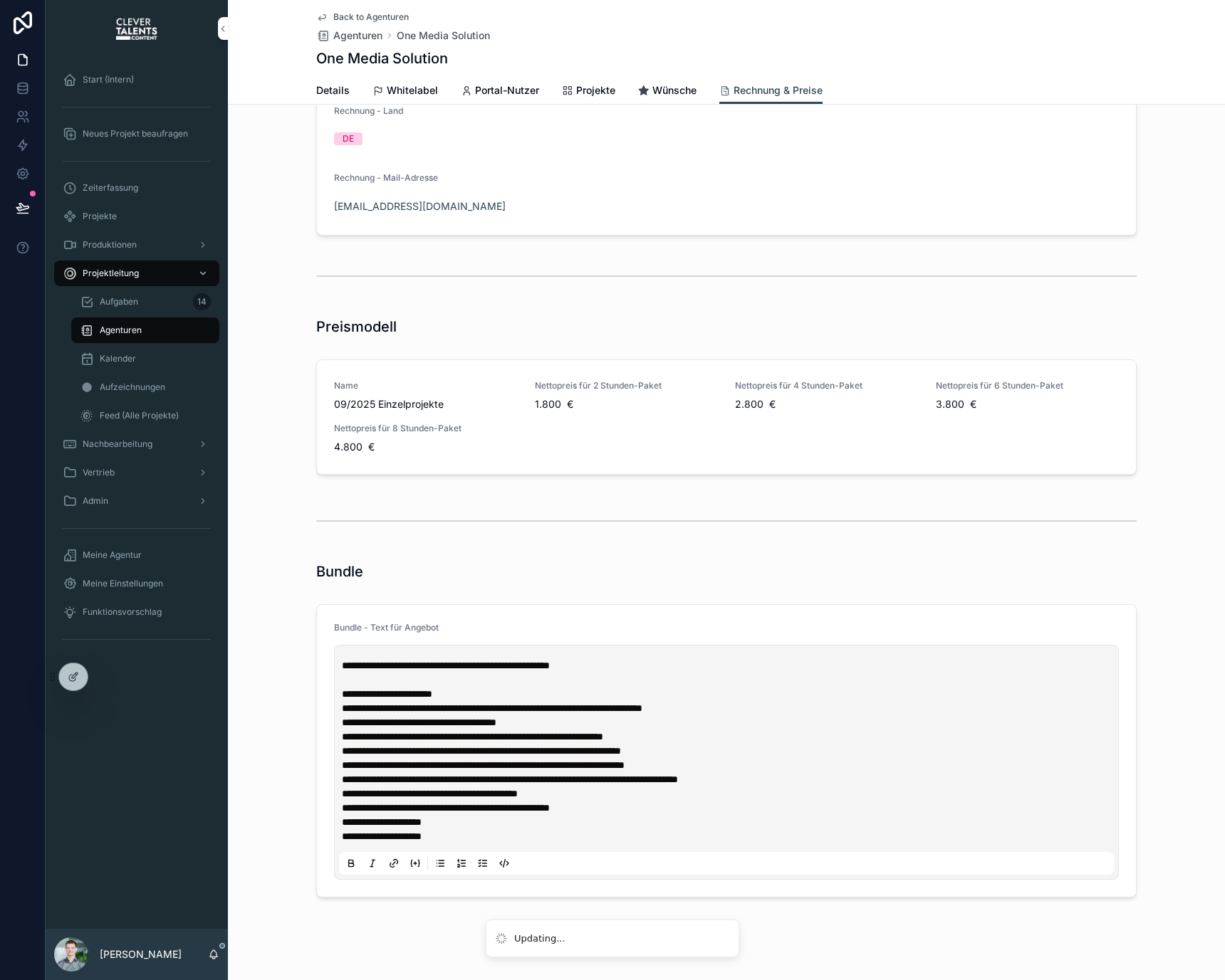
click at [581, 697] on p "**********" at bounding box center [729, 765] width 774 height 157
click at [531, 923] on div "**********" at bounding box center [726, 248] width 997 height 1494
click at [393, 408] on span "09/2025 Einzelprojekte" at bounding box center [426, 404] width 184 height 14
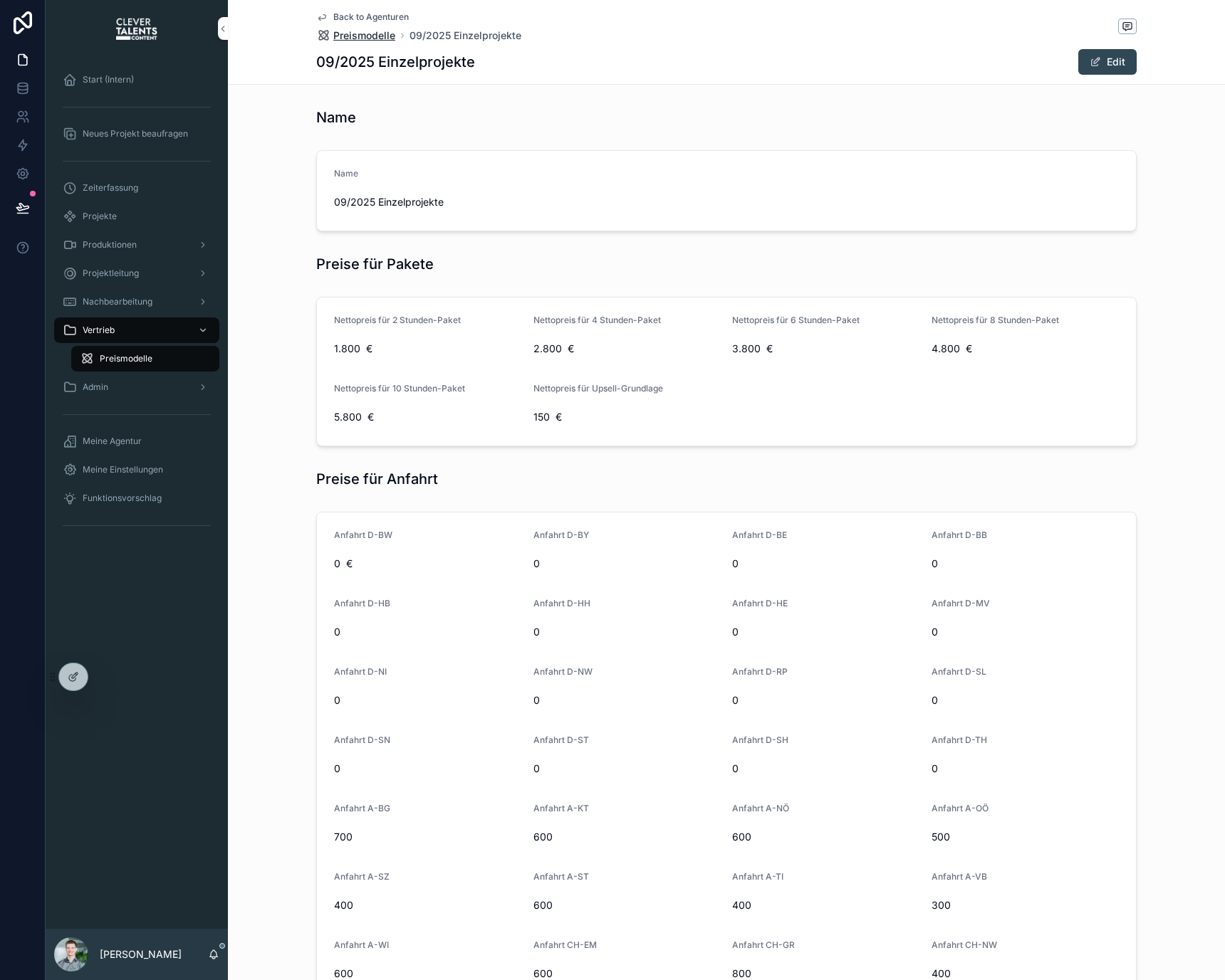
click at [360, 39] on span "Preismodelle" at bounding box center [364, 35] width 62 height 14
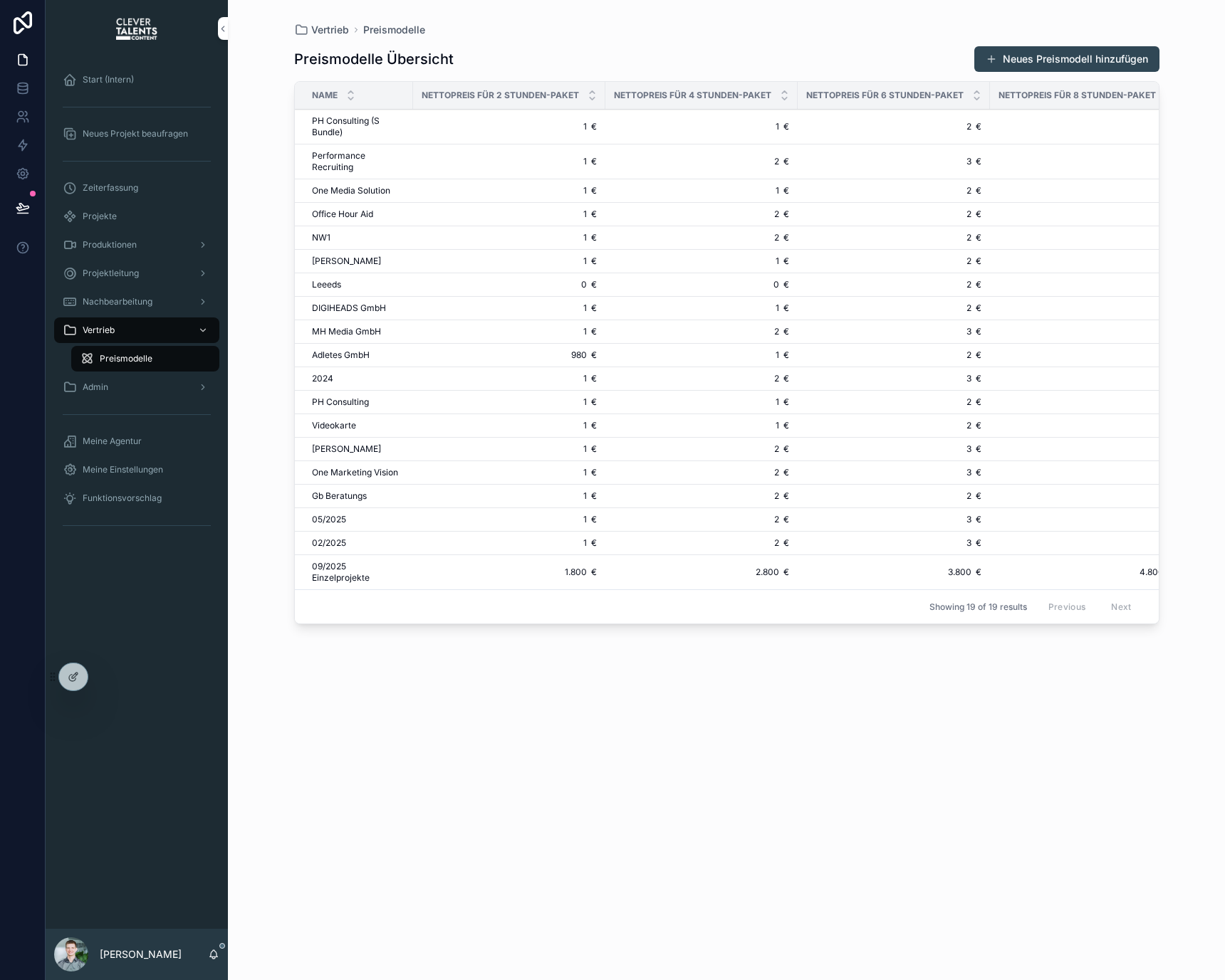
click at [343, 123] on span "PH Consulting (S Bundle)" at bounding box center [358, 126] width 92 height 23
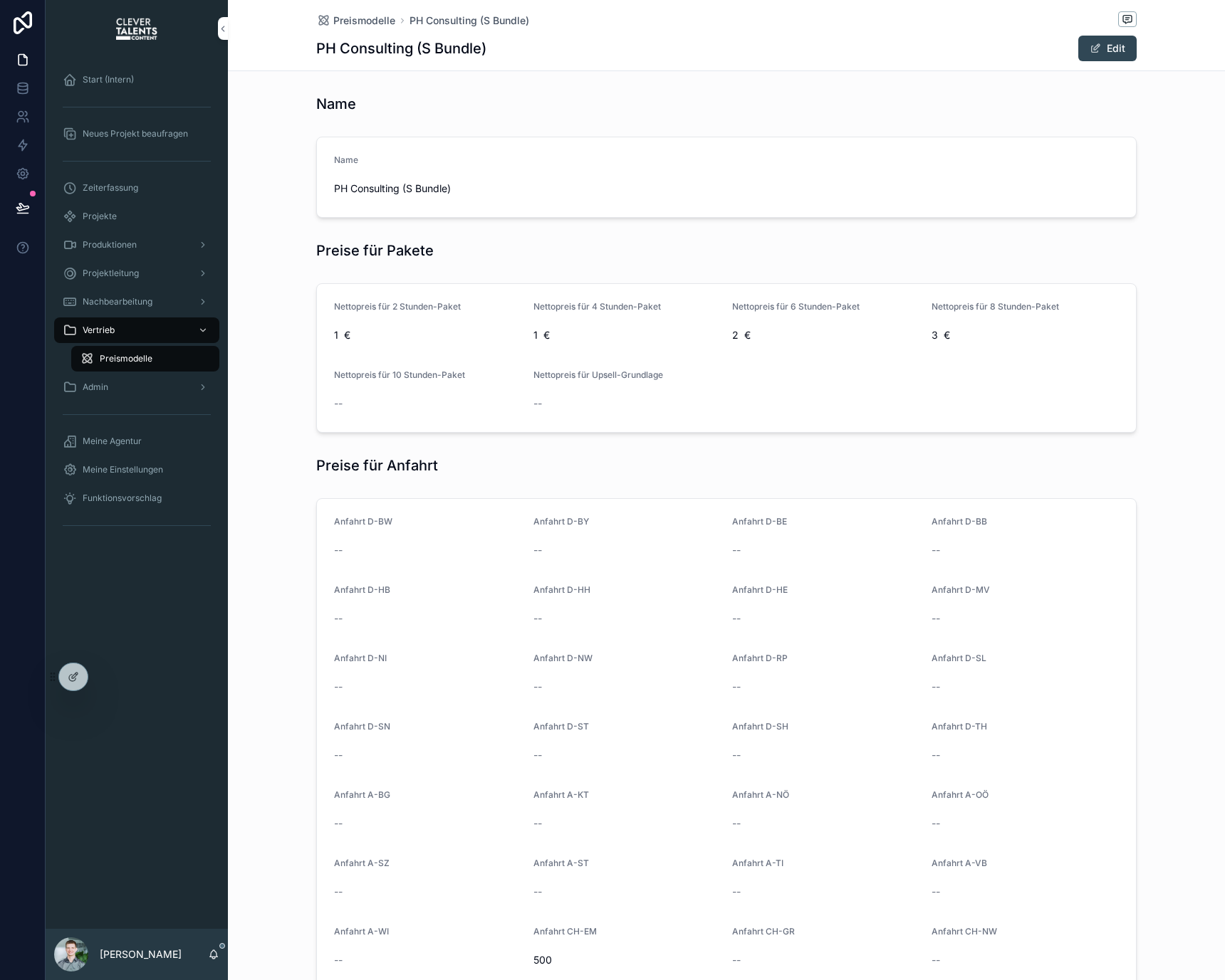
click at [434, 210] on form "Name PH Consulting (S Bundle)" at bounding box center [726, 177] width 819 height 80
click at [1098, 47] on button "Edit" at bounding box center [1107, 48] width 59 height 26
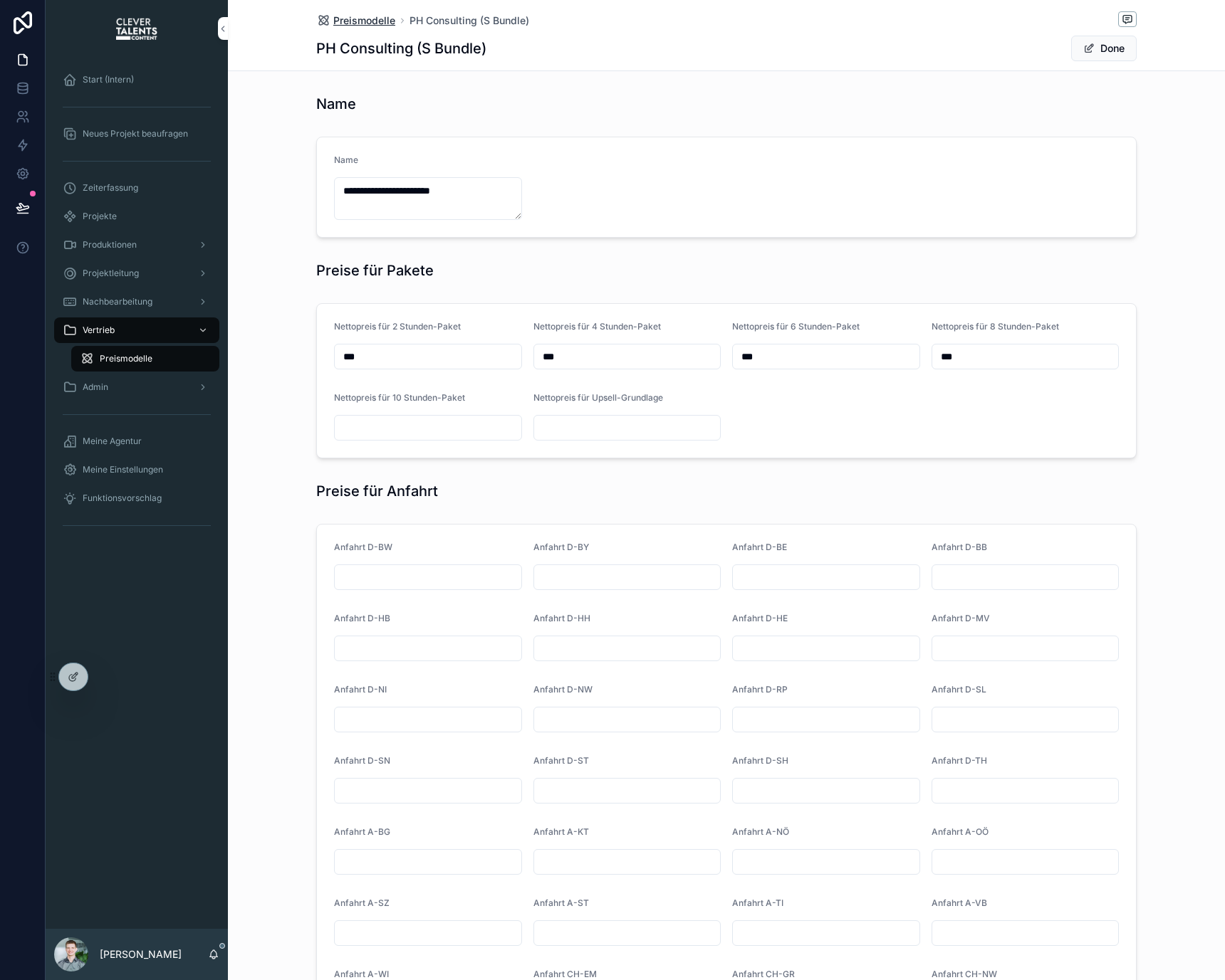
click at [375, 17] on span "Preismodelle" at bounding box center [364, 20] width 62 height 14
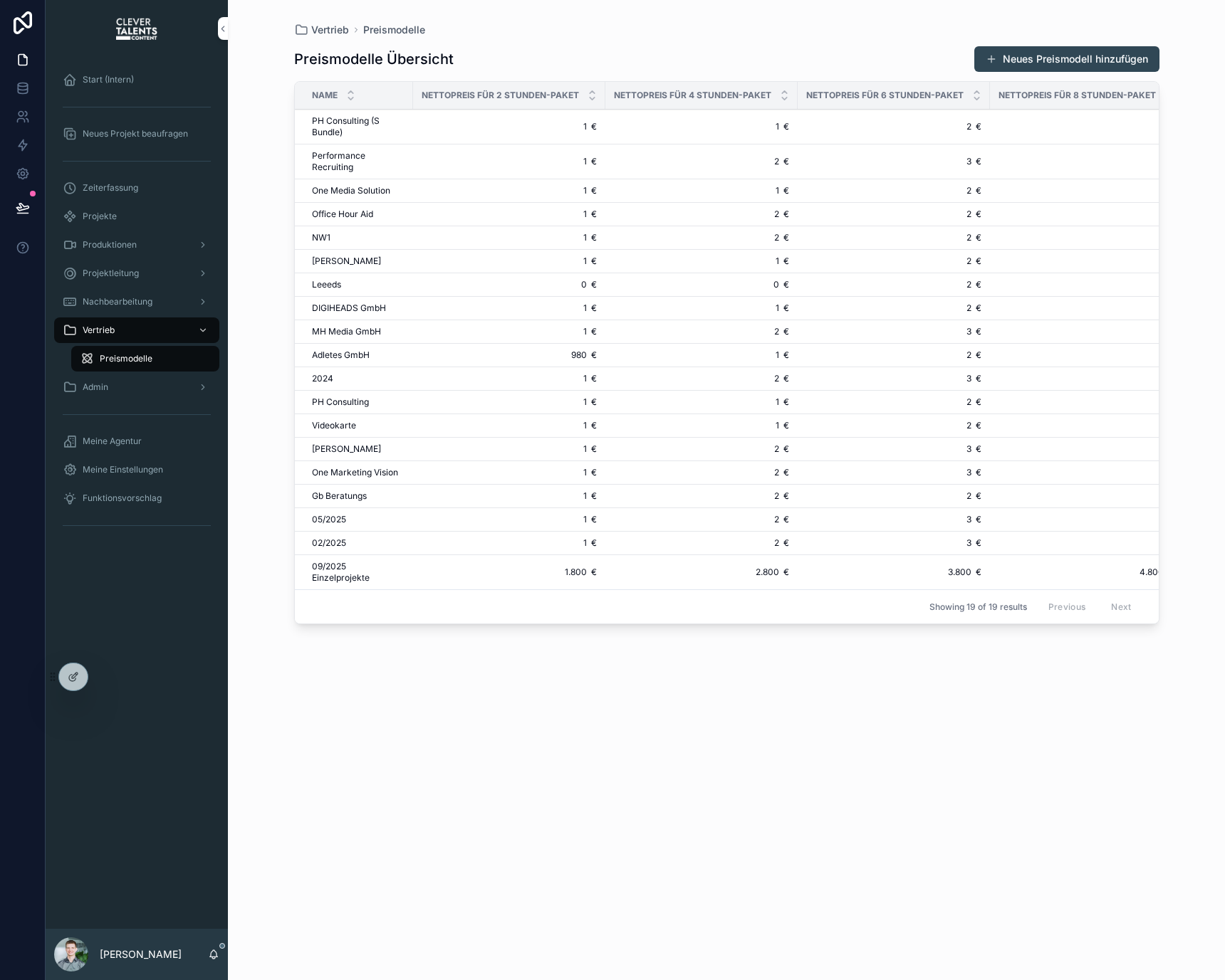
click at [352, 119] on span "PH Consulting (S Bundle)" at bounding box center [358, 126] width 92 height 23
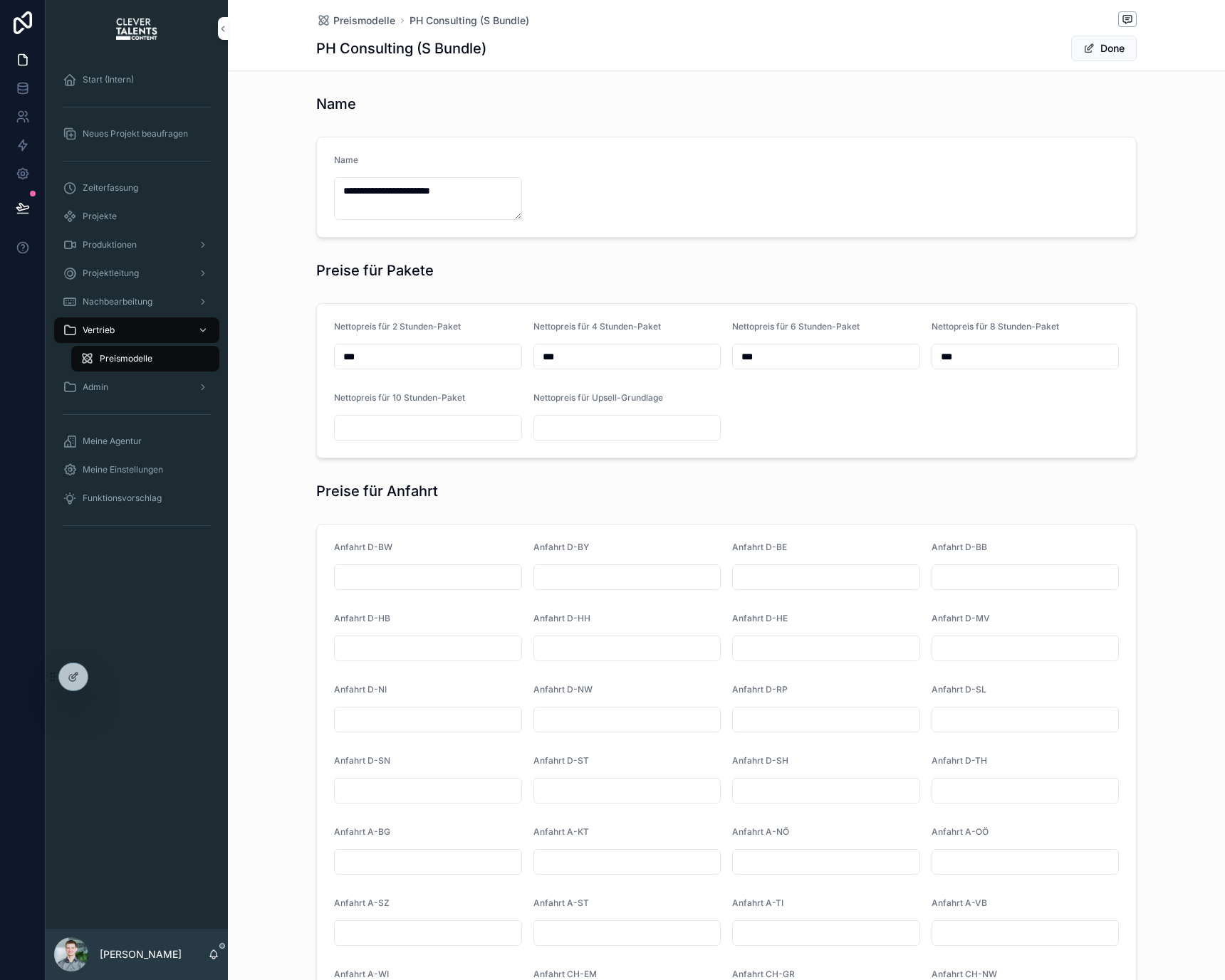
click at [370, 32] on div "Preismodelle PH Consulting (S Bundle) PH Consulting (S Bundle) Done" at bounding box center [727, 35] width 821 height 70
click at [370, 26] on span "Preismodelle" at bounding box center [364, 20] width 62 height 14
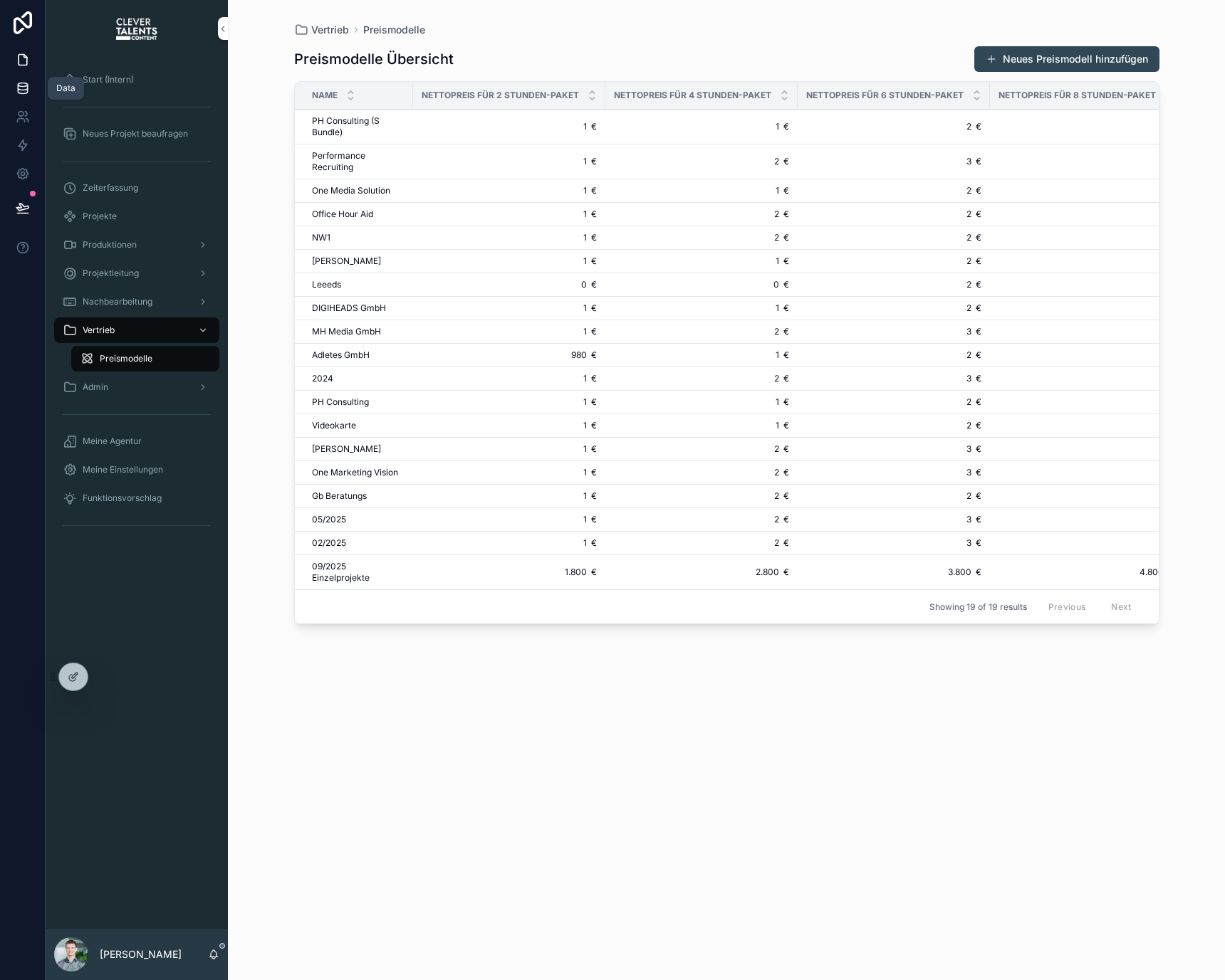
click at [27, 92] on icon at bounding box center [22, 92] width 10 height 6
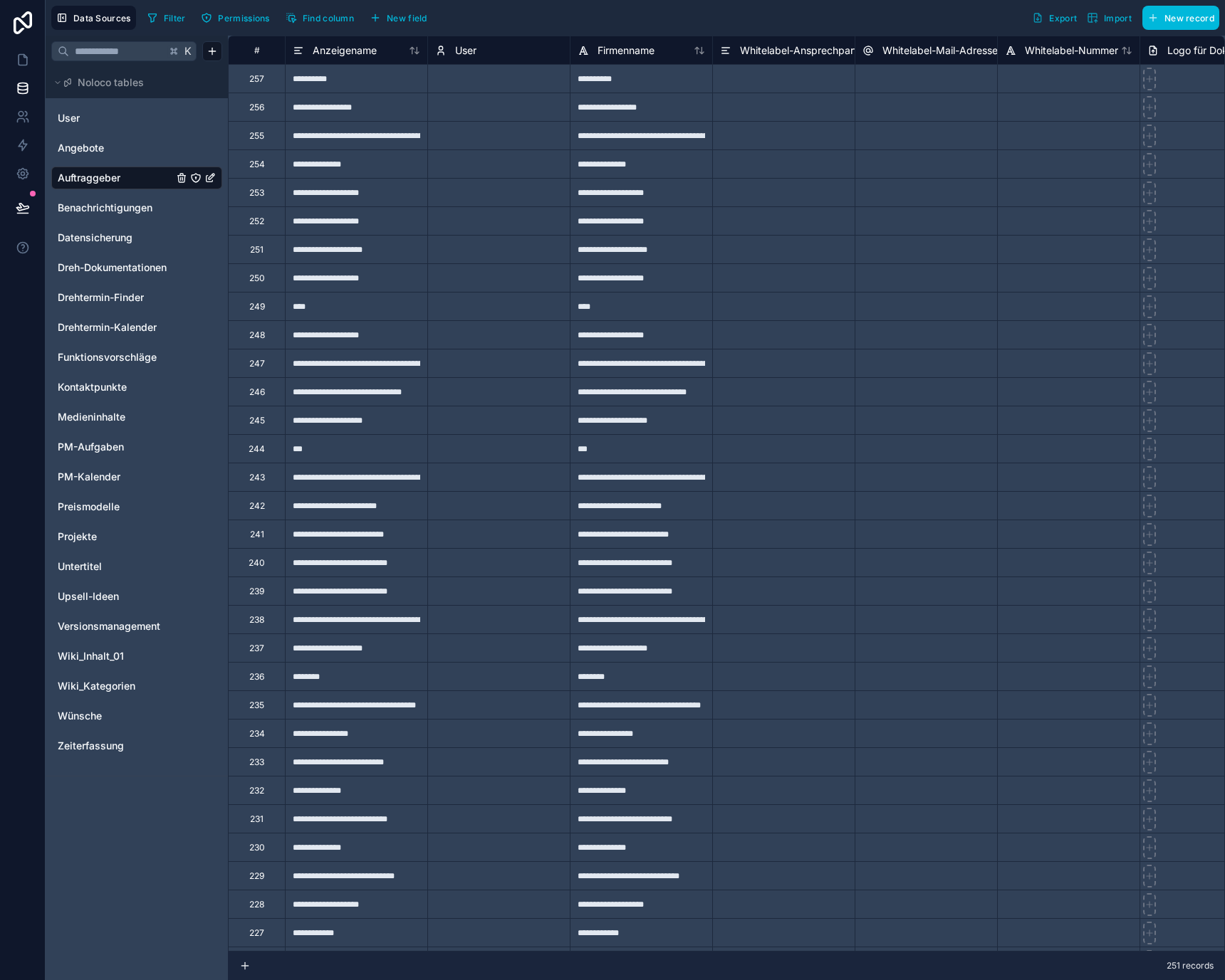
click at [125, 56] on input "text" at bounding box center [117, 51] width 97 height 26
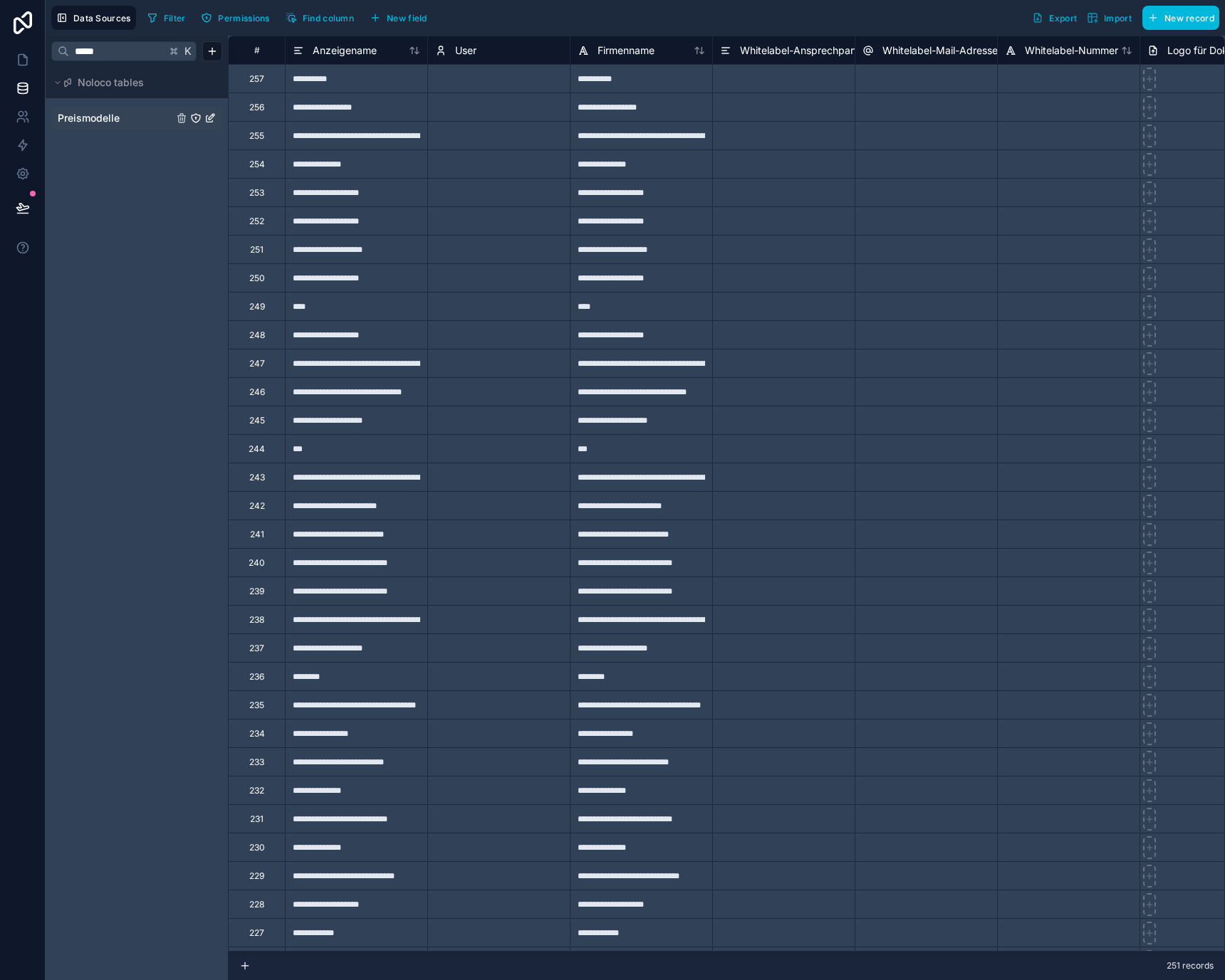
click at [123, 125] on div "Preismodelle" at bounding box center [136, 118] width 171 height 23
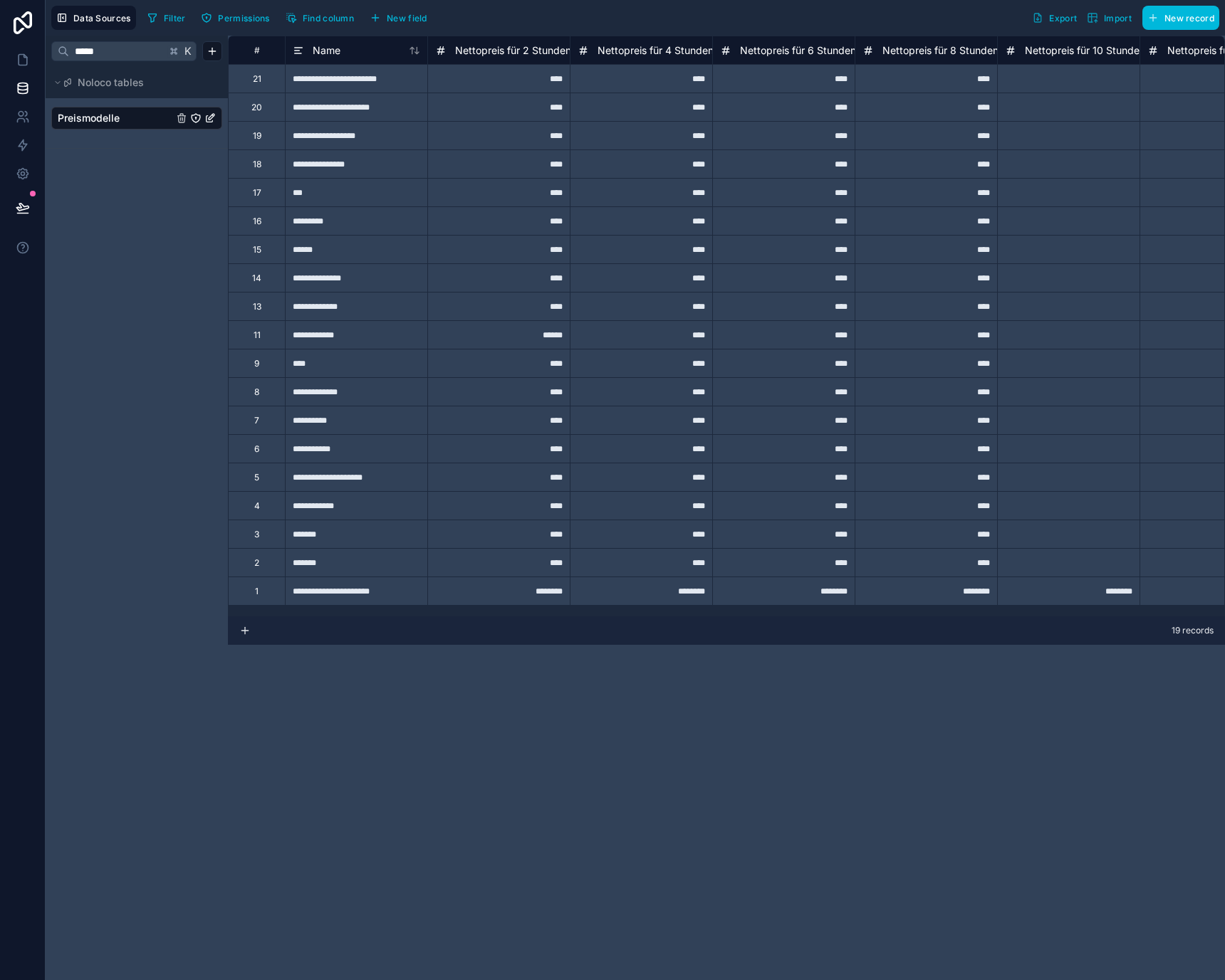
click at [292, 591] on div "**********" at bounding box center [356, 590] width 142 height 29
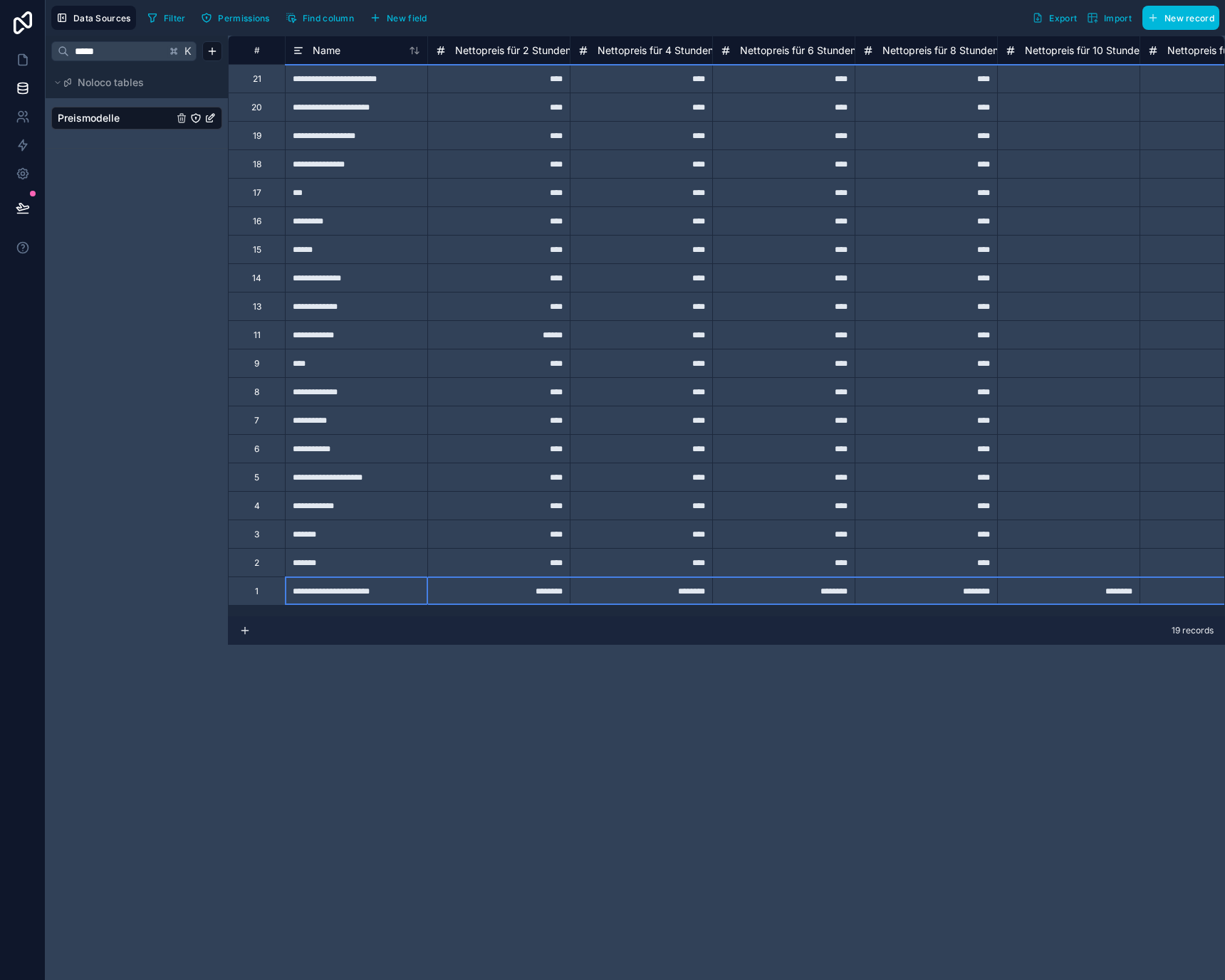
click at [267, 595] on div "1" at bounding box center [256, 590] width 57 height 29
click at [298, 607] on div "Copy" at bounding box center [304, 606] width 73 height 15
click at [273, 623] on div "Paste" at bounding box center [286, 623] width 73 height 15
click at [494, 664] on div "**********" at bounding box center [726, 508] width 997 height 945
click at [303, 634] on div "Paste" at bounding box center [315, 637] width 73 height 15
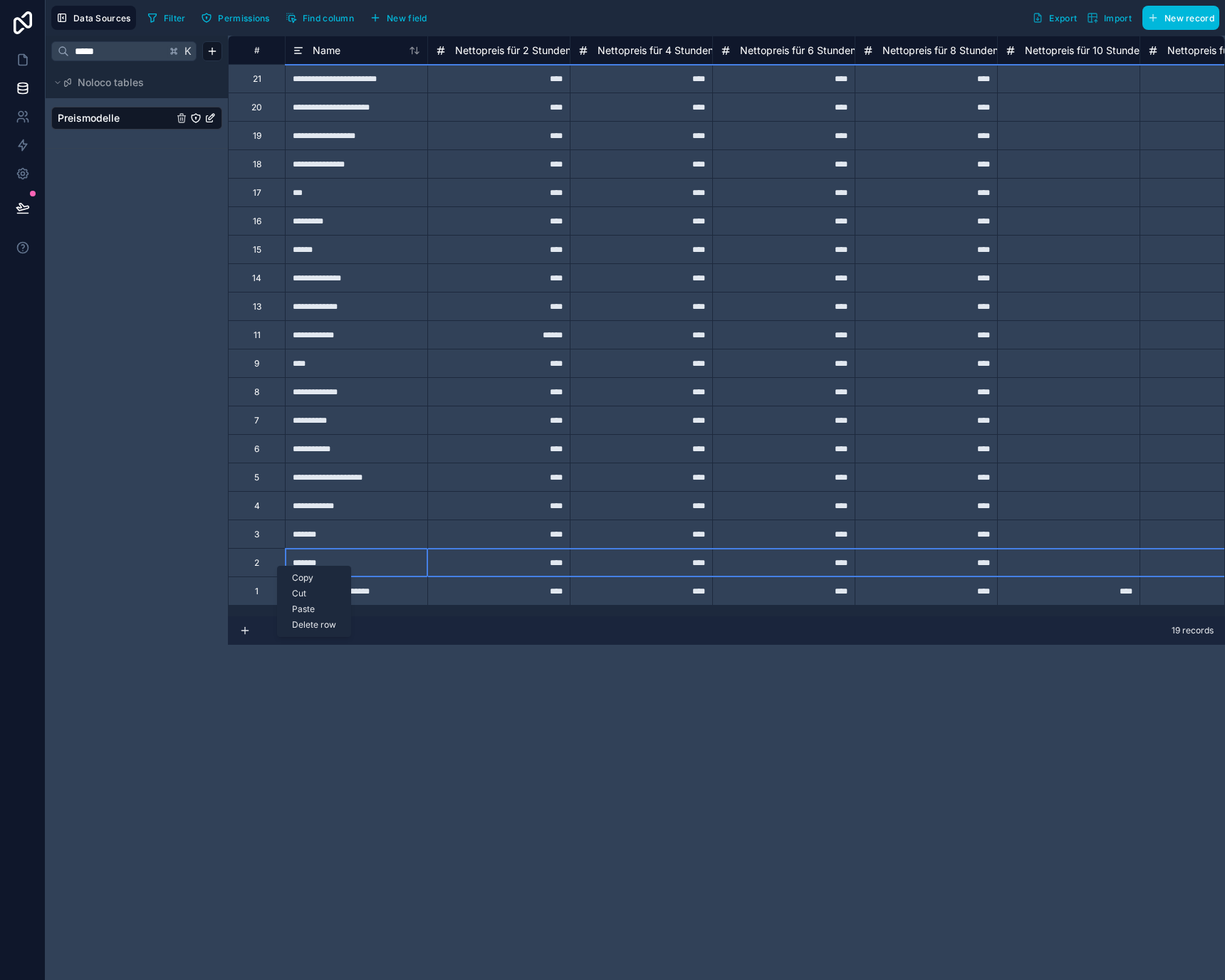
click at [300, 606] on div "Paste" at bounding box center [314, 609] width 73 height 15
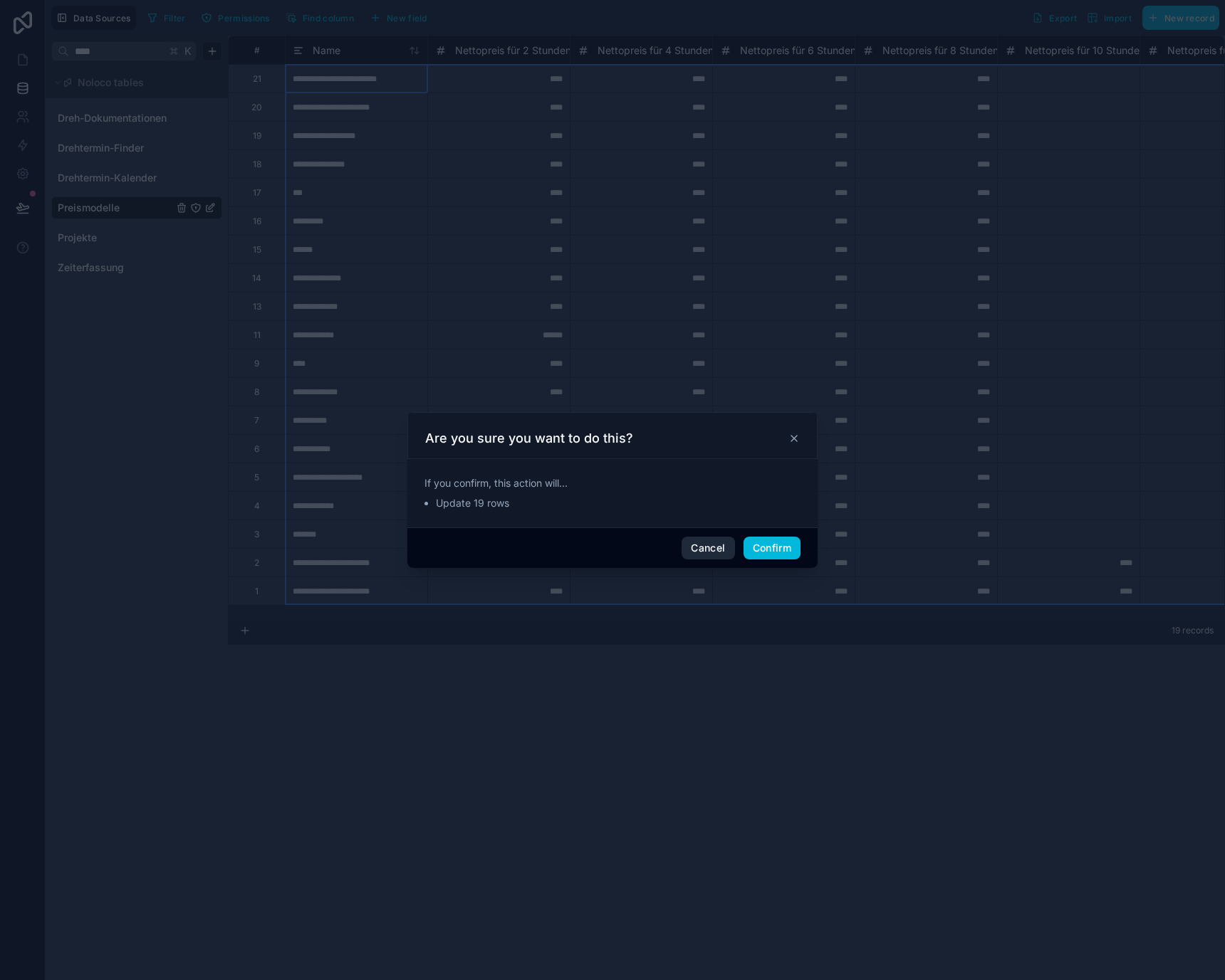
type input "****"
click at [714, 545] on button "Cancel" at bounding box center [708, 548] width 53 height 23
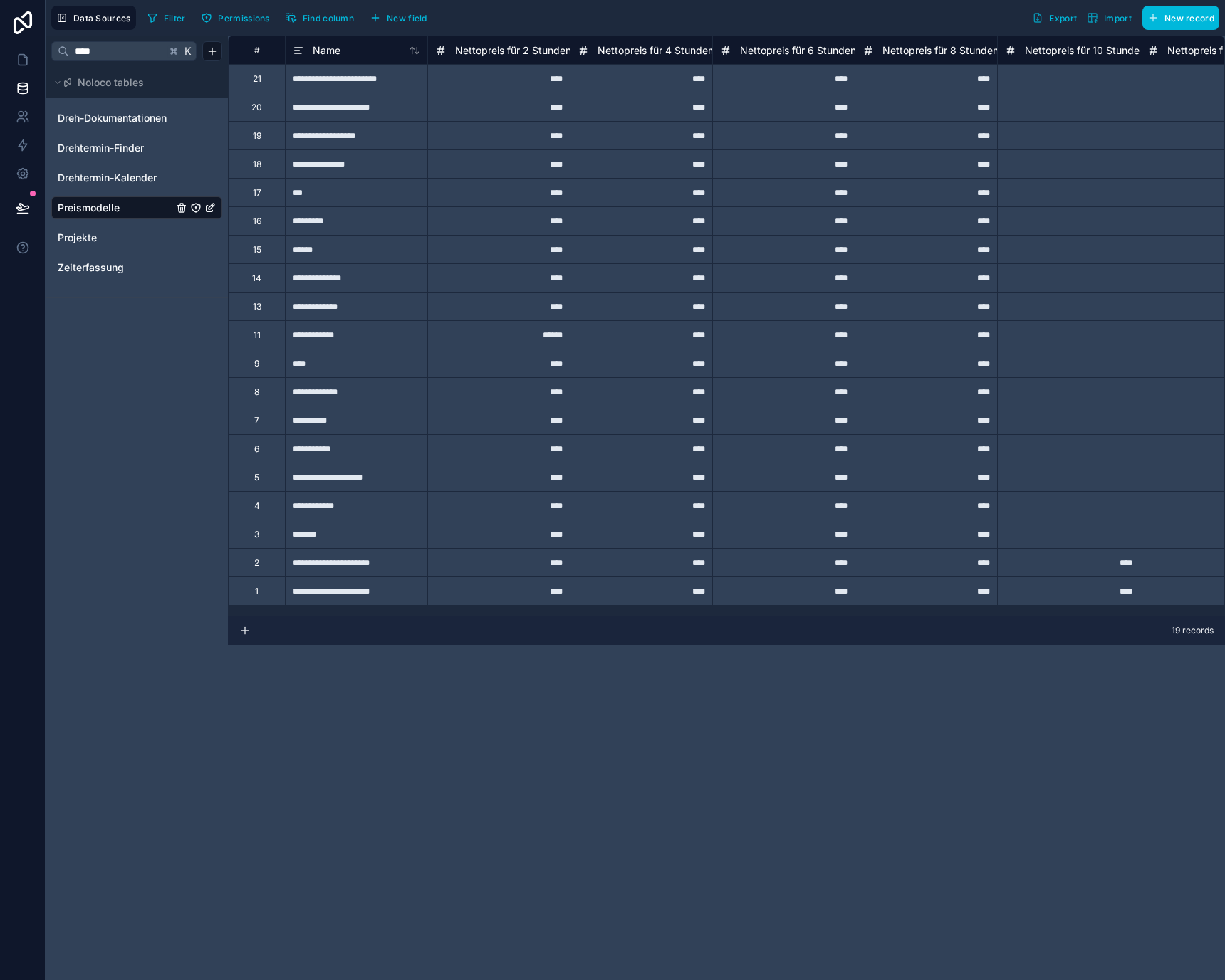
click at [379, 561] on div "**********" at bounding box center [356, 562] width 142 height 29
click at [308, 563] on div "**********" at bounding box center [356, 562] width 142 height 29
click at [469, 579] on div "****" at bounding box center [498, 590] width 142 height 29
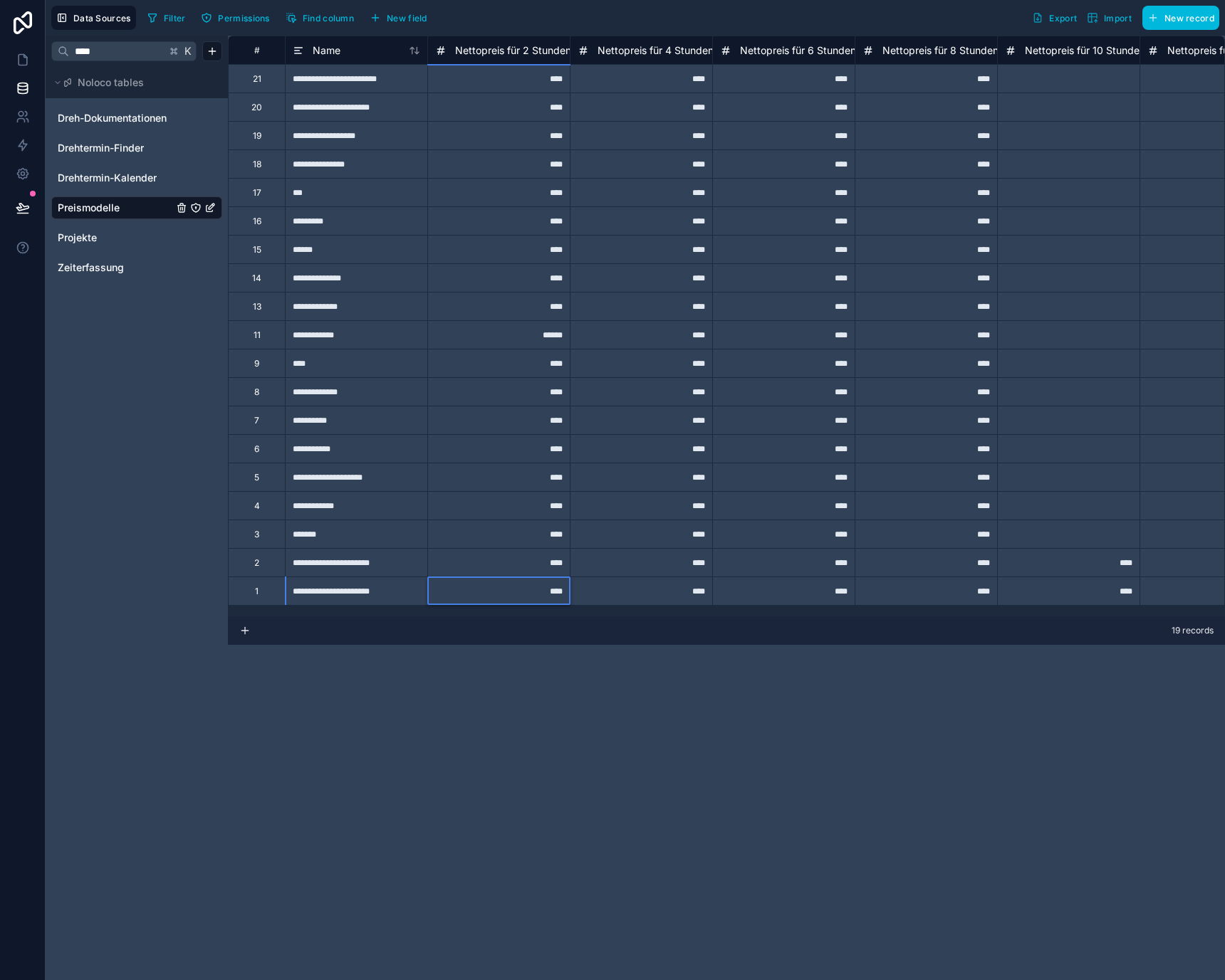
click at [469, 579] on input "****" at bounding box center [498, 591] width 141 height 28
click at [486, 289] on div "****" at bounding box center [498, 278] width 142 height 29
click at [495, 195] on div "****" at bounding box center [498, 192] width 142 height 29
click at [513, 141] on div "****" at bounding box center [498, 135] width 142 height 29
click at [525, 94] on div "****" at bounding box center [498, 106] width 142 height 29
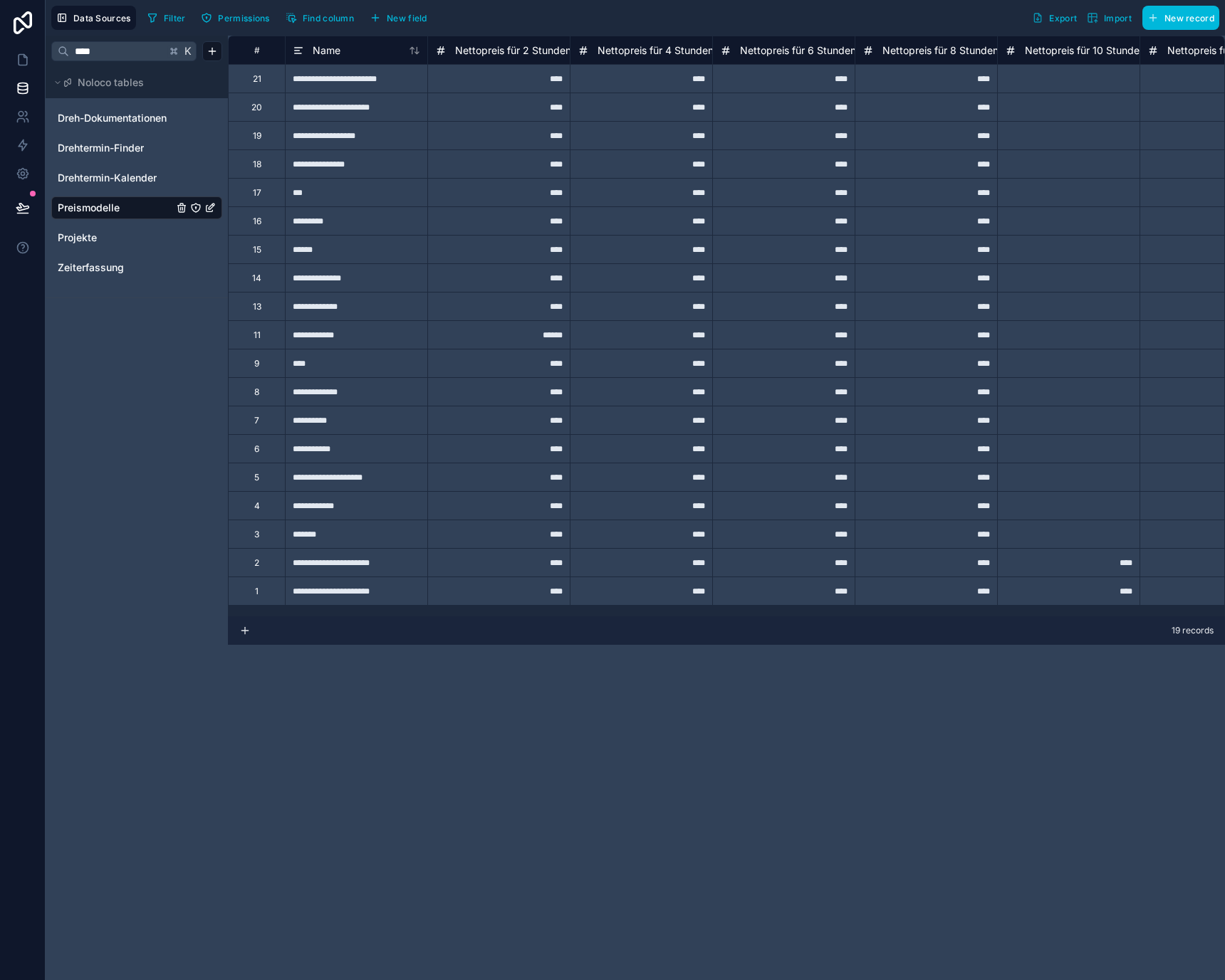
click at [1111, 18] on span "Import" at bounding box center [1117, 18] width 28 height 11
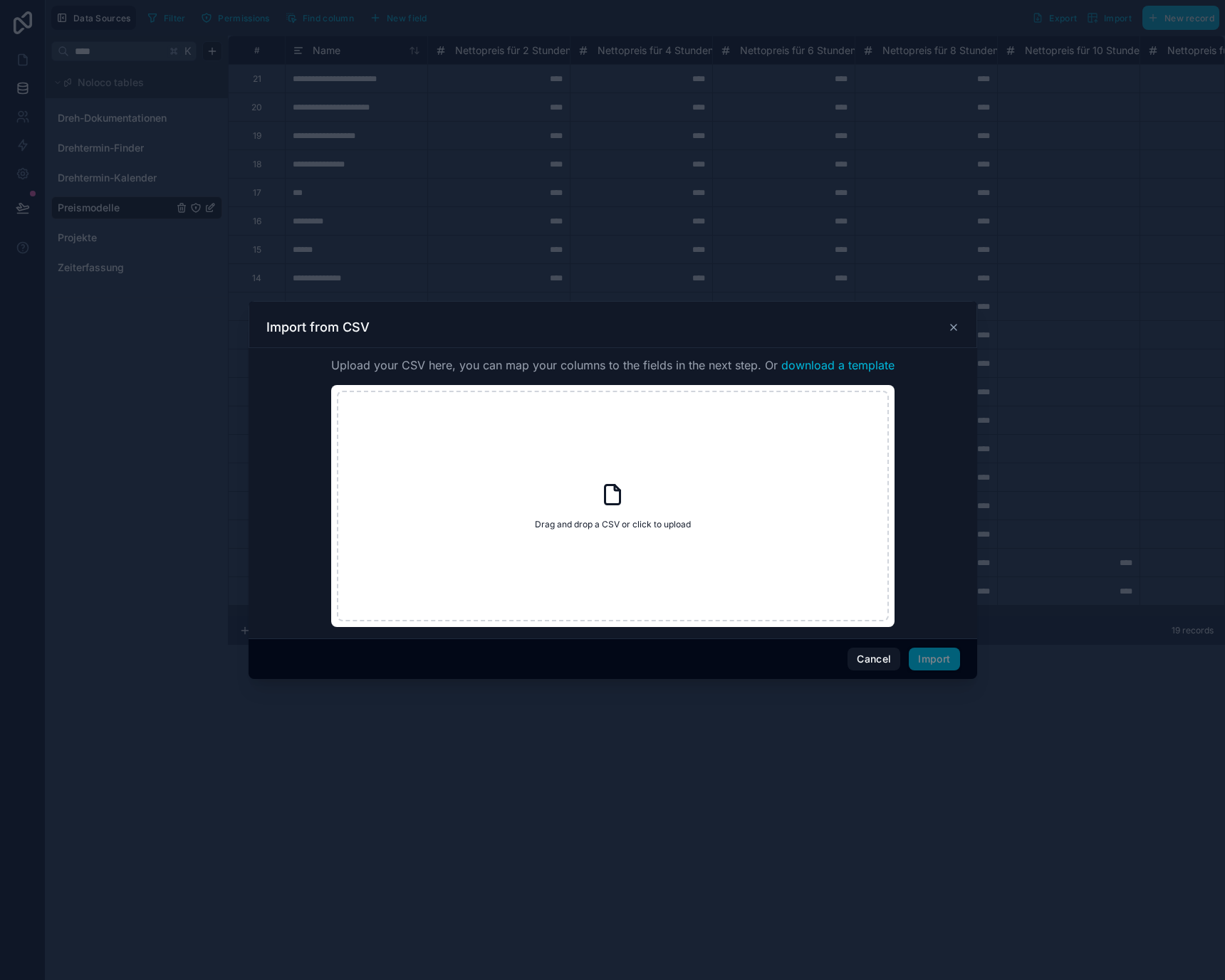
click at [947, 335] on div "Import from CSV" at bounding box center [612, 327] width 693 height 17
click at [949, 332] on icon at bounding box center [954, 327] width 12 height 12
